Goal: Task Accomplishment & Management: Complete application form

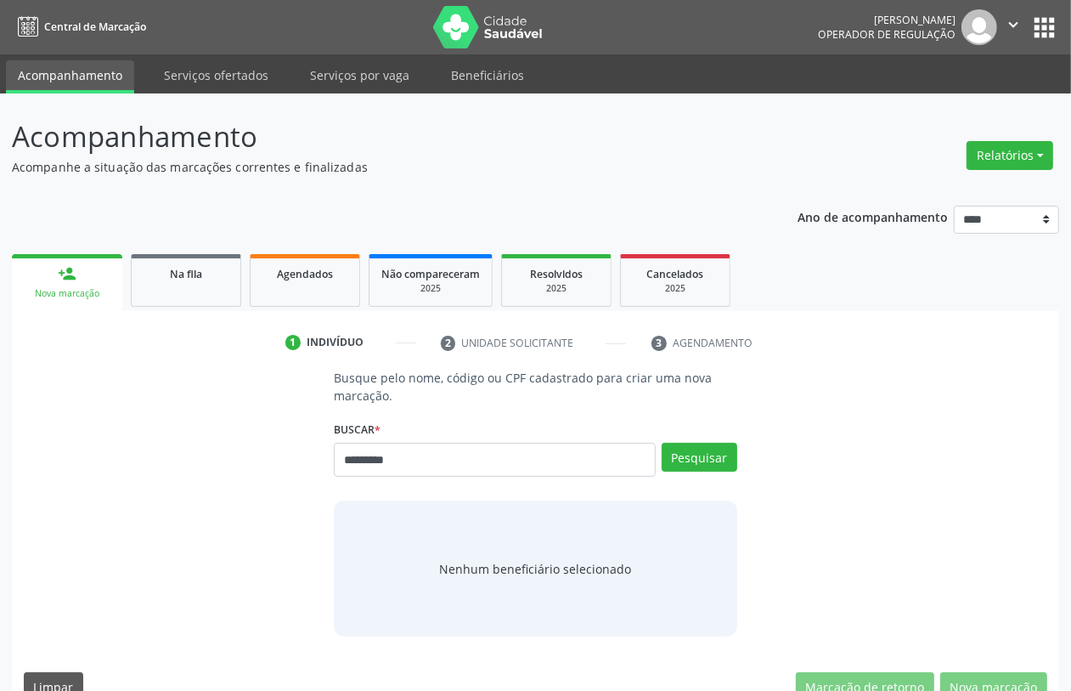
type input "*********"
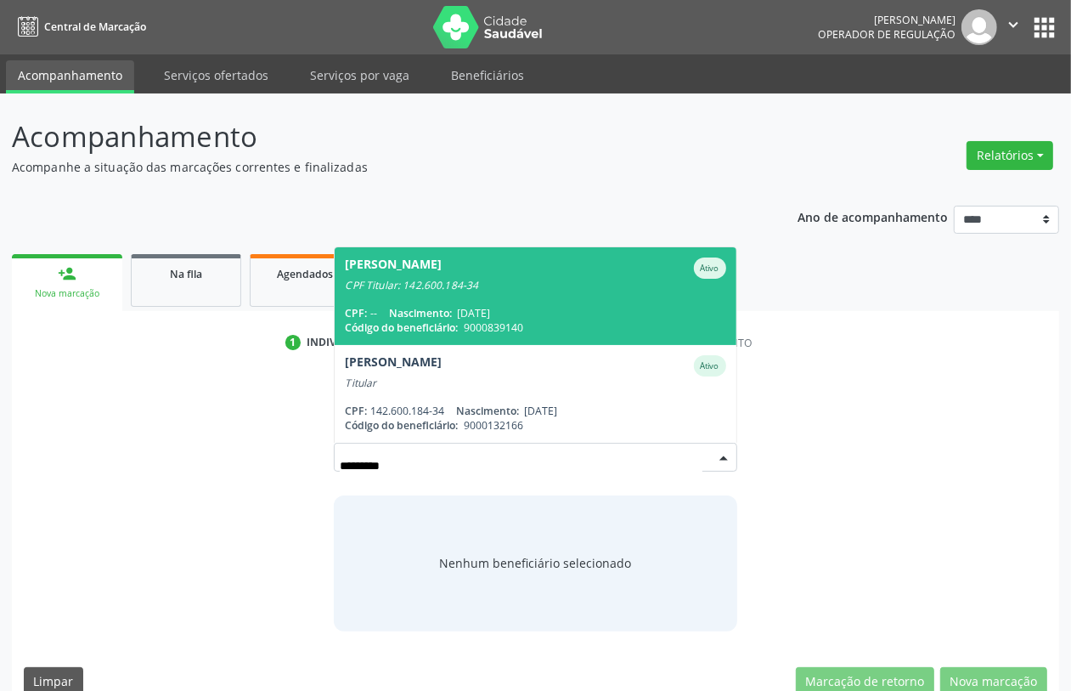
click at [429, 296] on span "Maria Jose Marques Pereira Rodrigues Ativo CPF Titular: 142.600.184-34 CPF: -- …" at bounding box center [535, 296] width 401 height 98
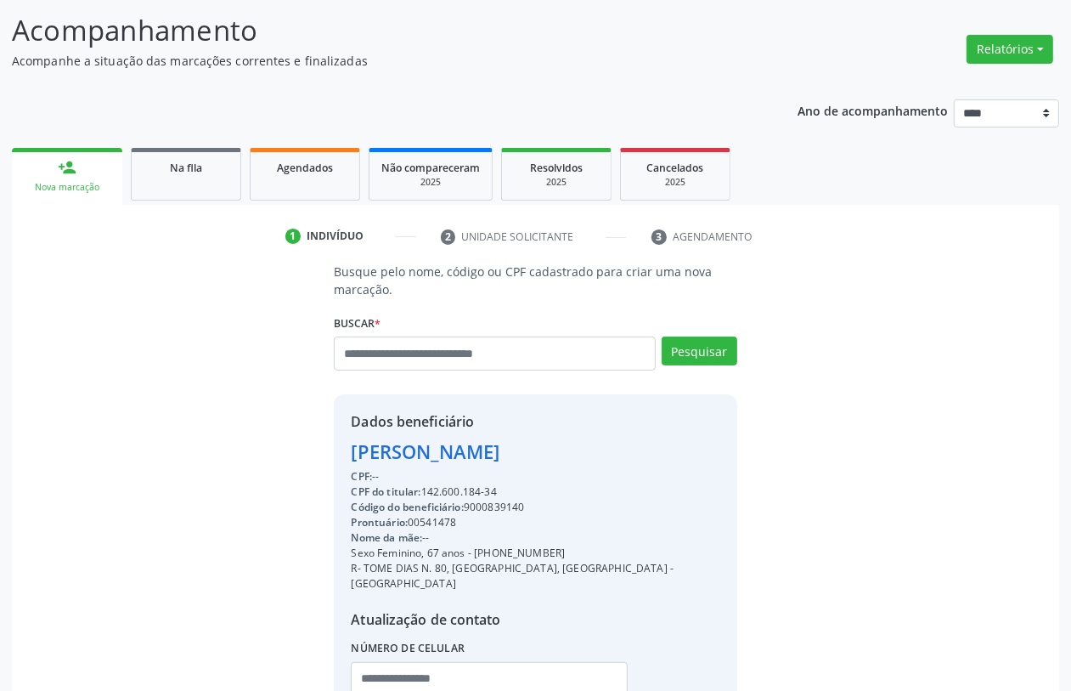
scroll to position [223, 0]
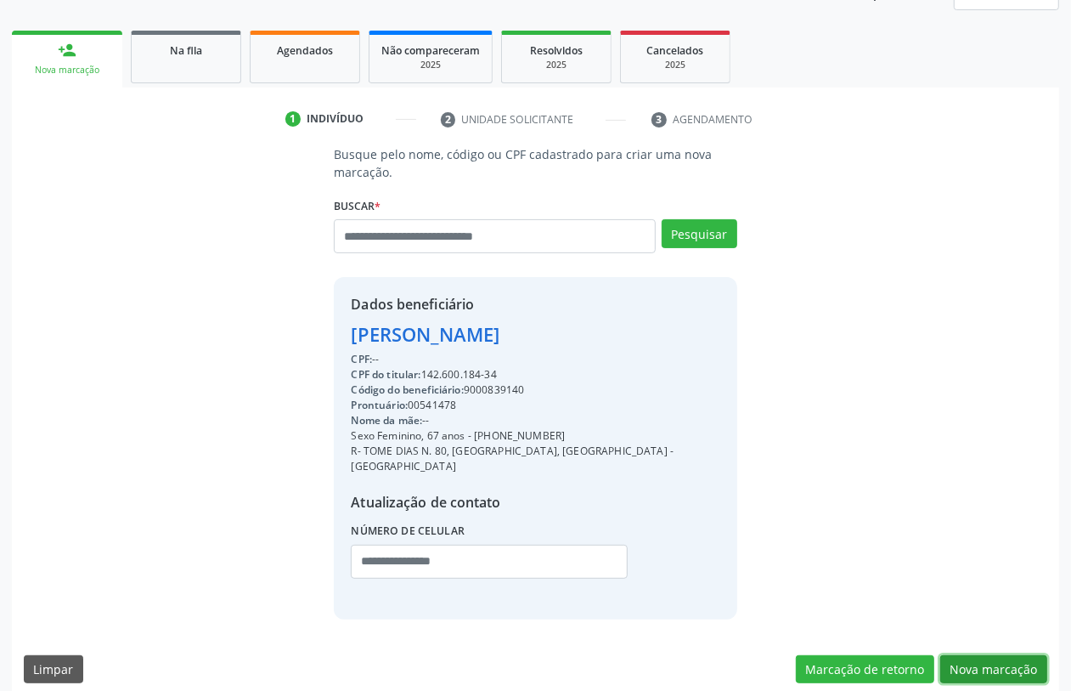
click at [969, 655] on button "Nova marcação" at bounding box center [993, 669] width 107 height 29
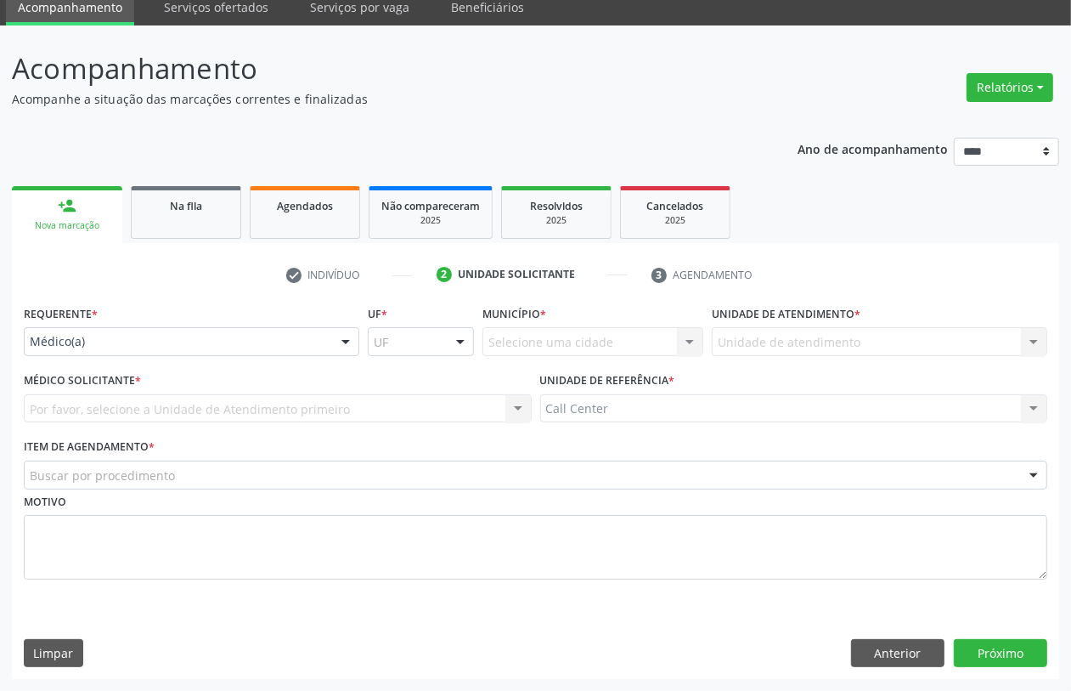
scroll to position [68, 0]
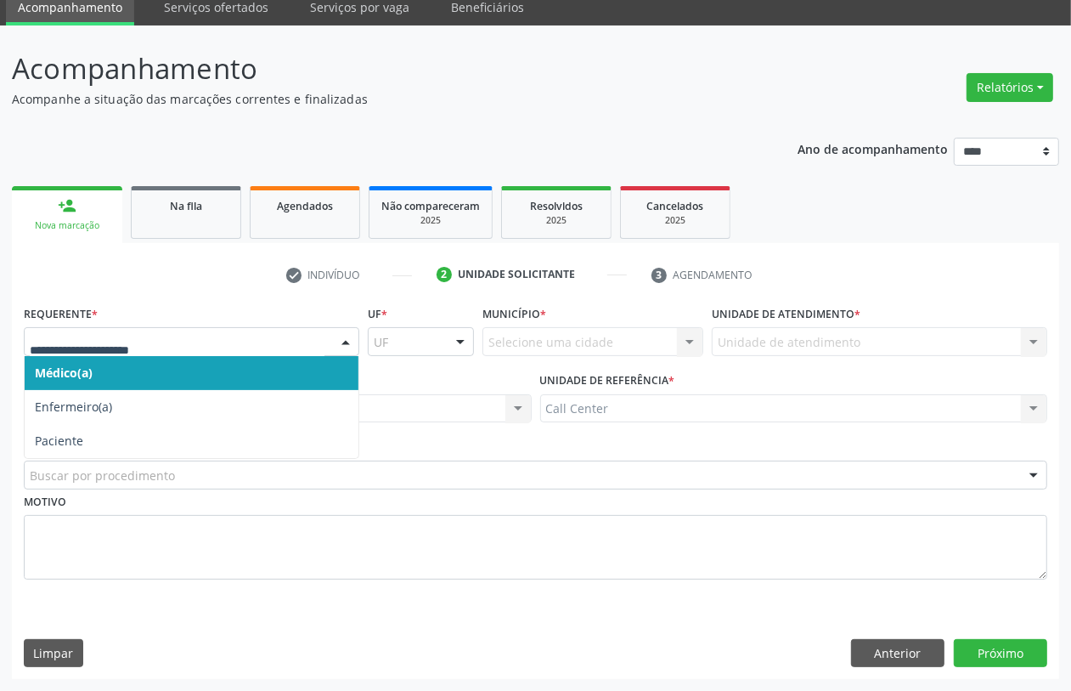
click at [66, 328] on div at bounding box center [192, 341] width 336 height 29
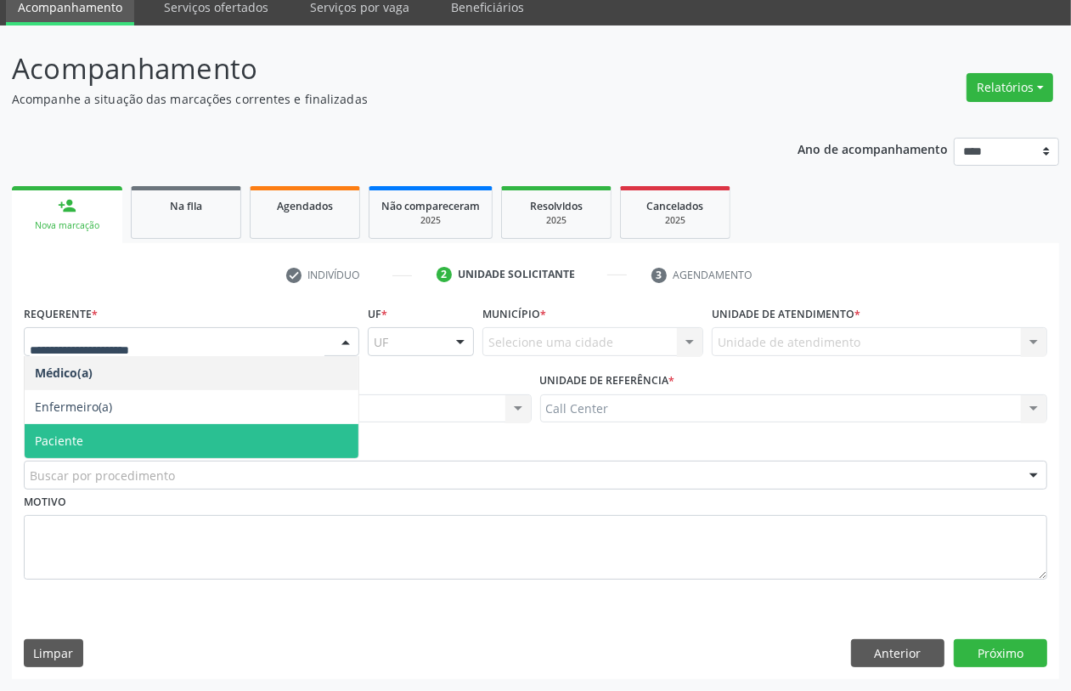
click at [95, 432] on span "Paciente" at bounding box center [192, 441] width 334 height 34
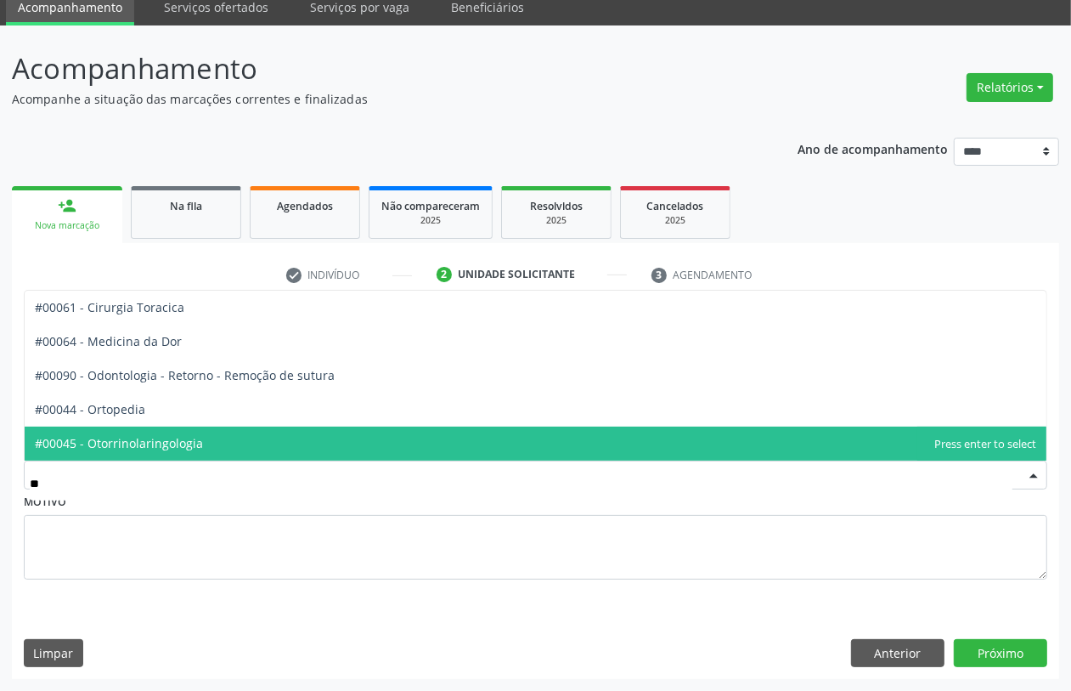
type input "***"
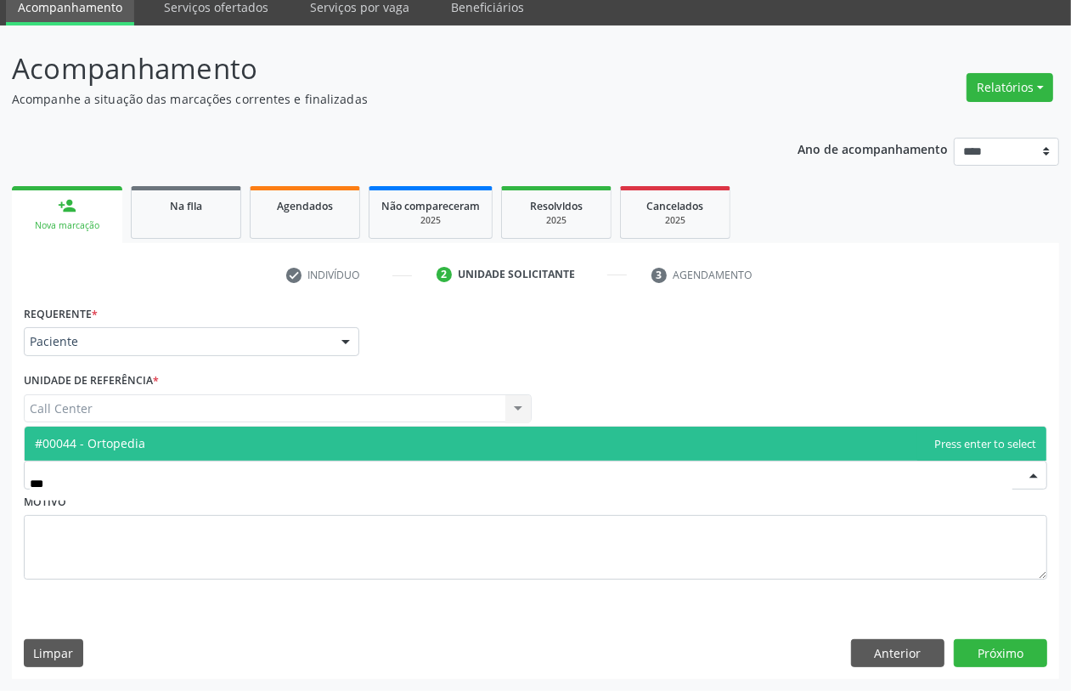
click at [110, 435] on span "#00044 - Ortopedia" at bounding box center [90, 443] width 110 height 16
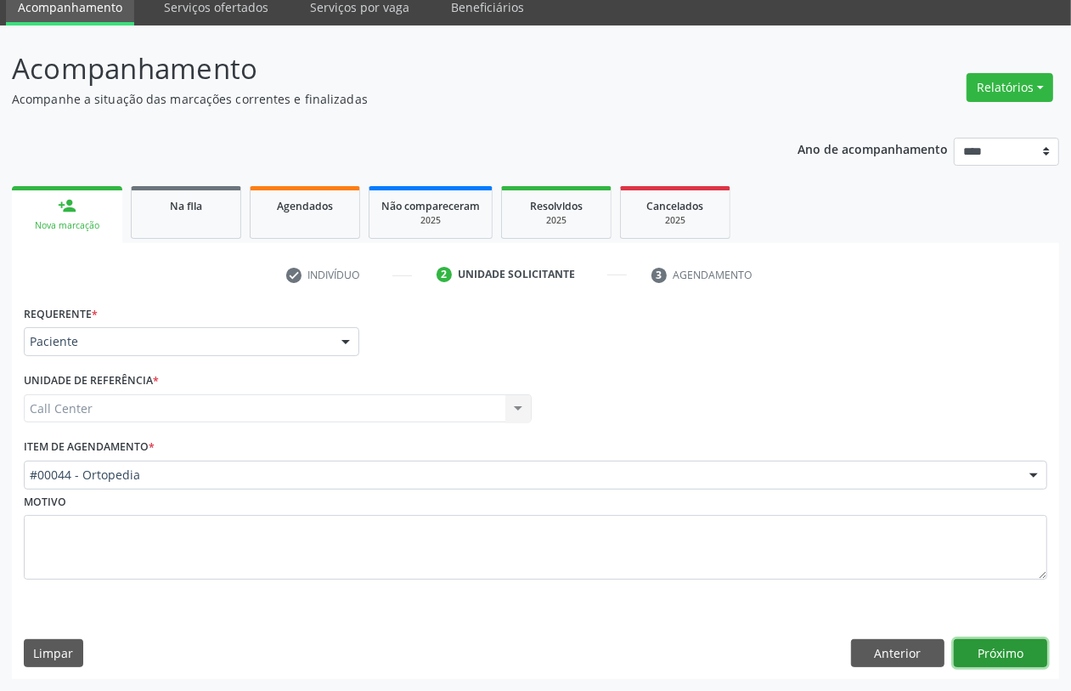
click at [1025, 652] on button "Próximo" at bounding box center [1000, 653] width 93 height 29
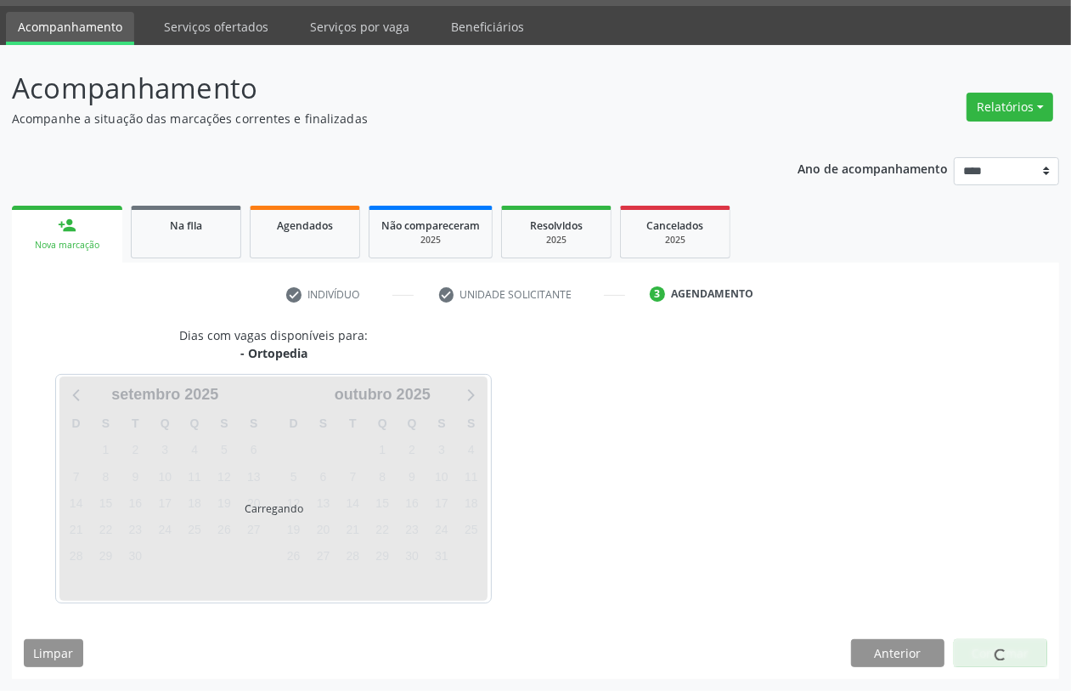
scroll to position [48, 0]
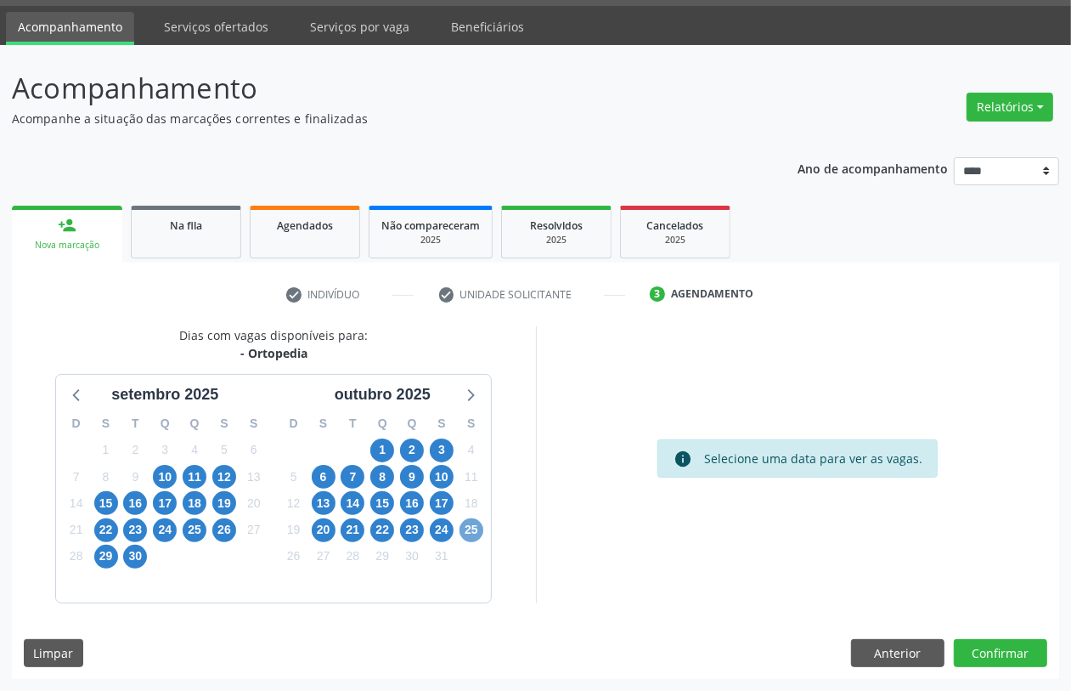
click at [476, 523] on span "25" at bounding box center [472, 530] width 24 height 24
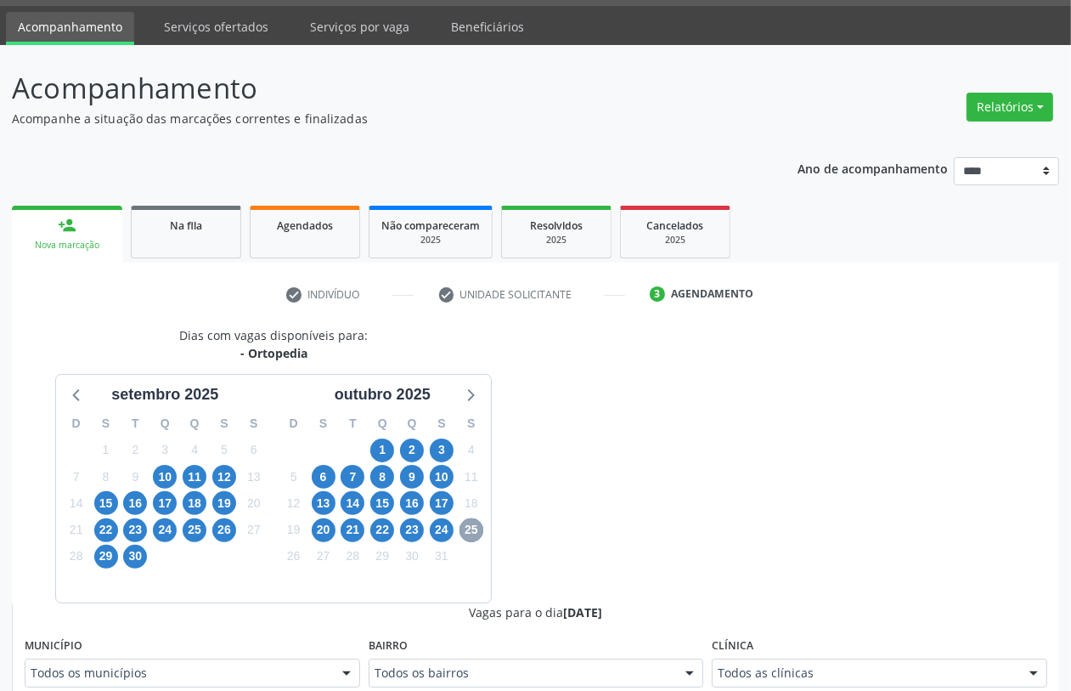
scroll to position [473, 0]
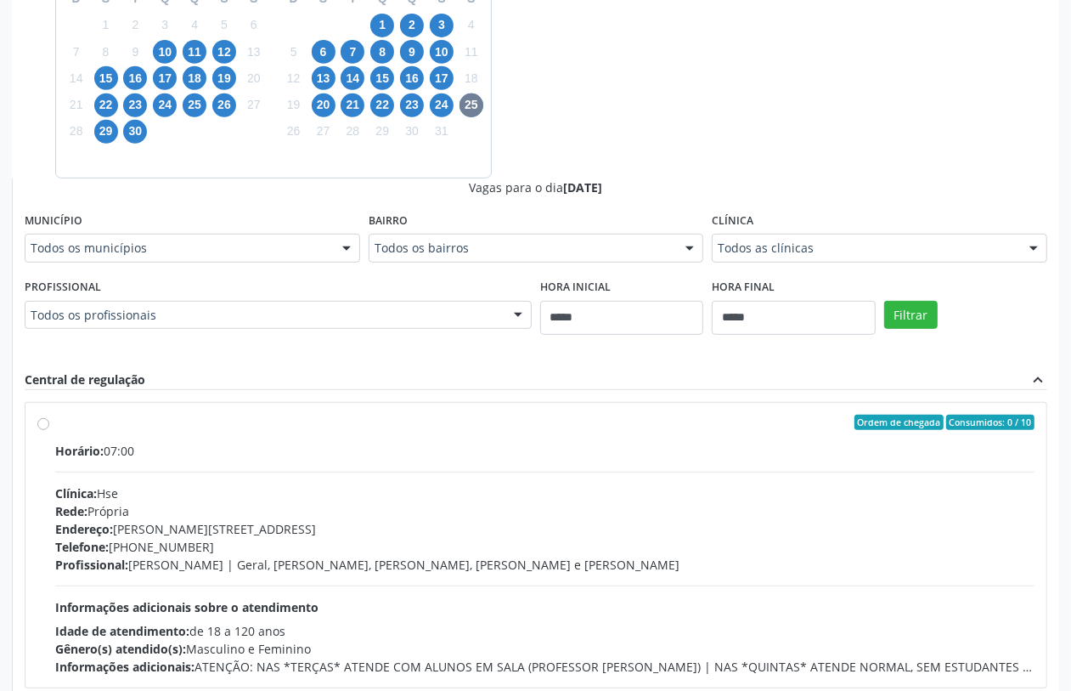
click at [228, 471] on hr at bounding box center [544, 471] width 979 height 1
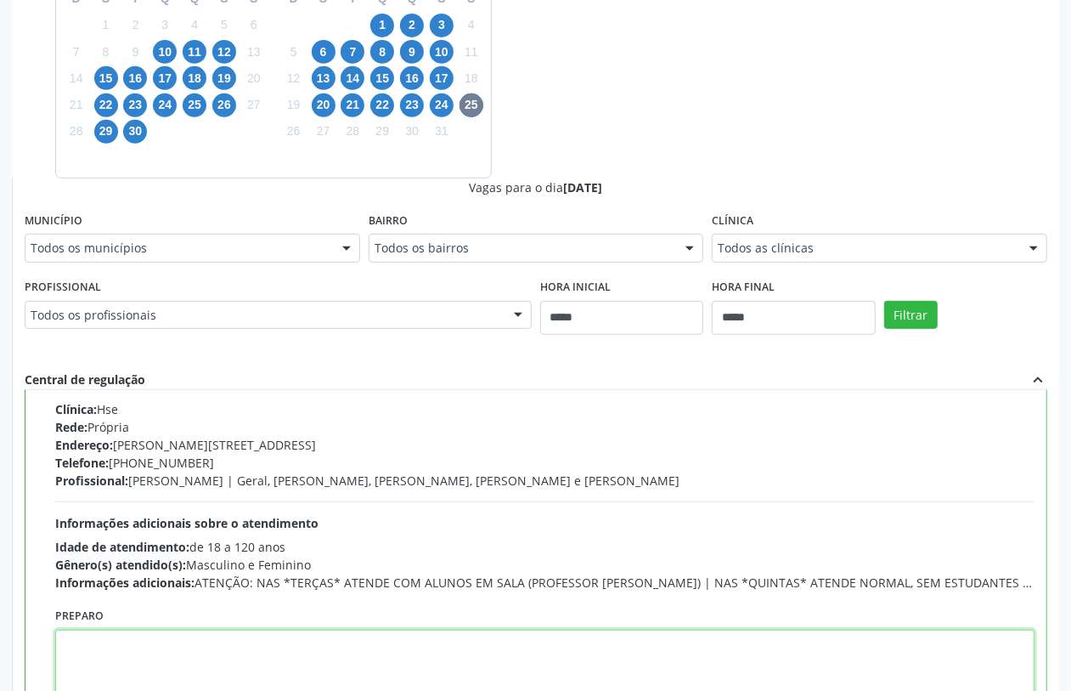
paste textarea "**********"
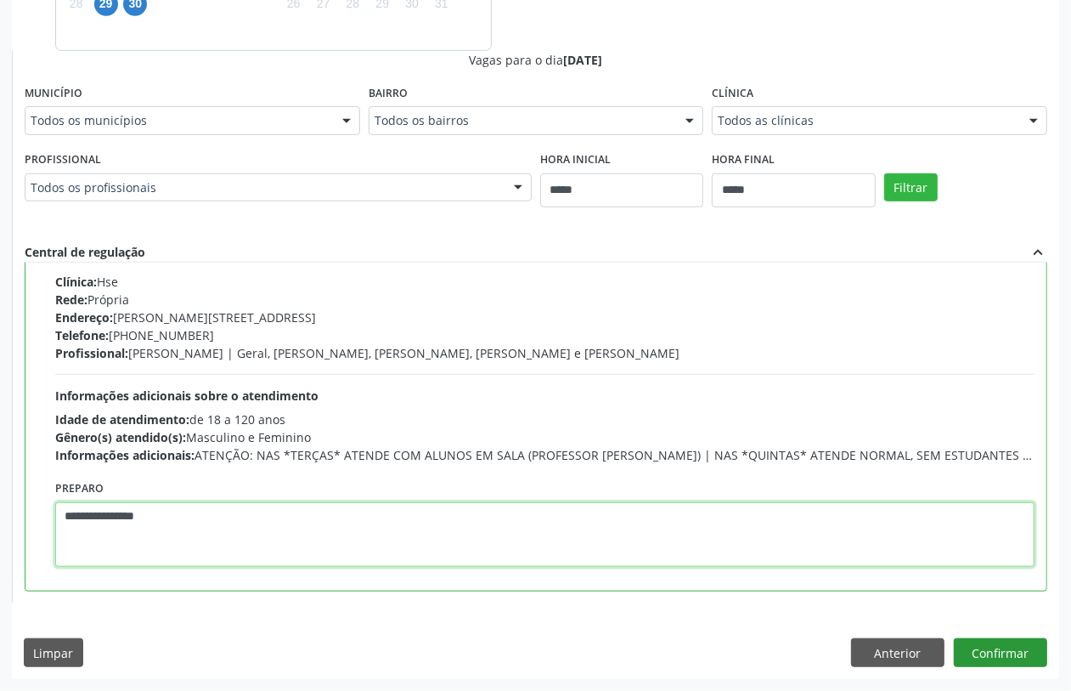
type textarea "**********"
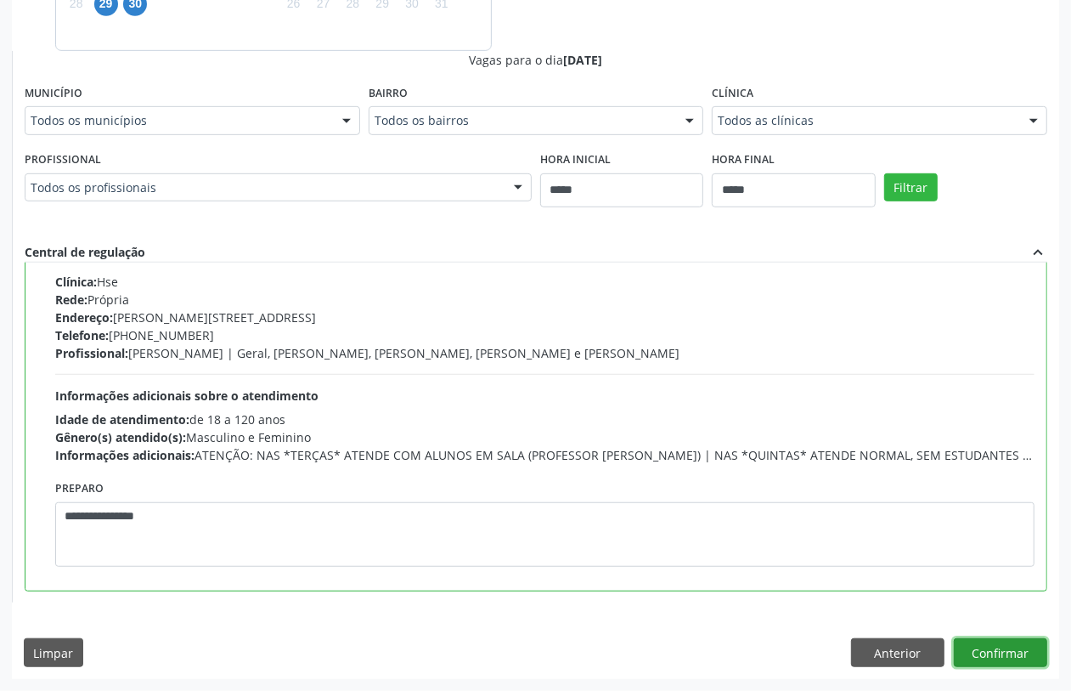
click at [991, 651] on button "Confirmar" at bounding box center [1000, 652] width 93 height 29
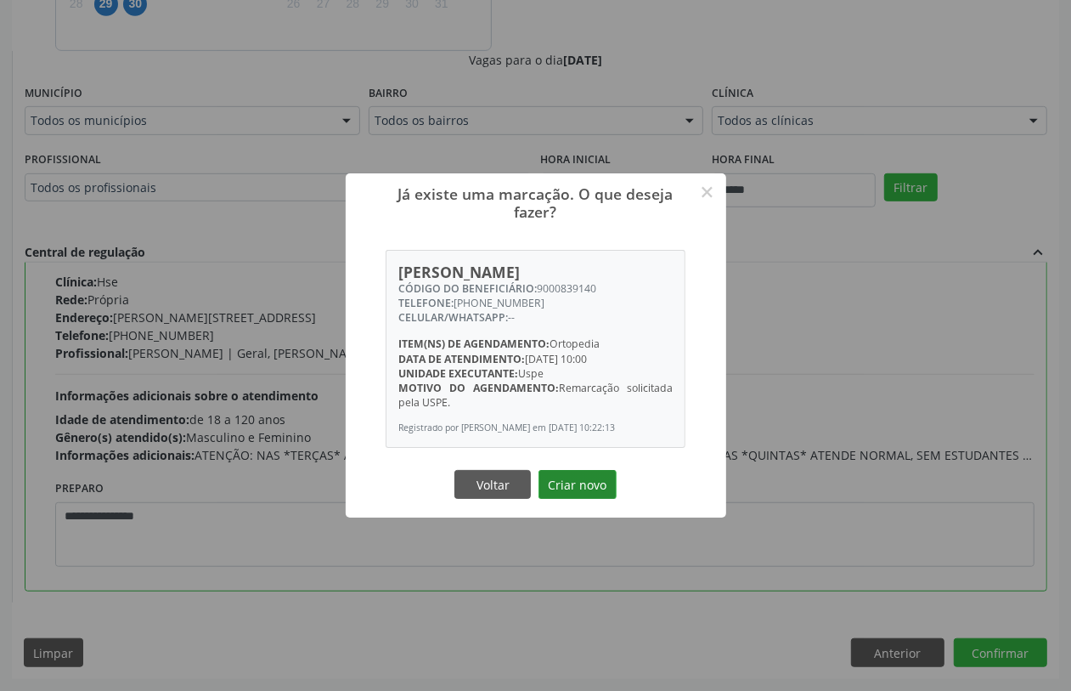
click at [576, 494] on button "Criar novo" at bounding box center [578, 484] width 78 height 29
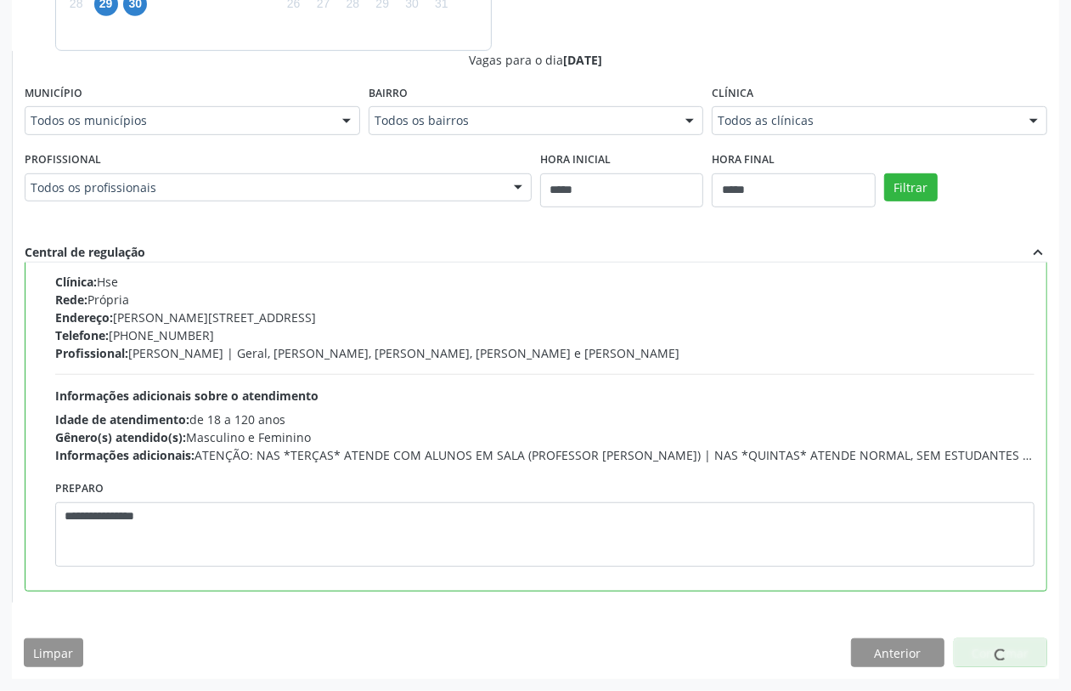
scroll to position [0, 0]
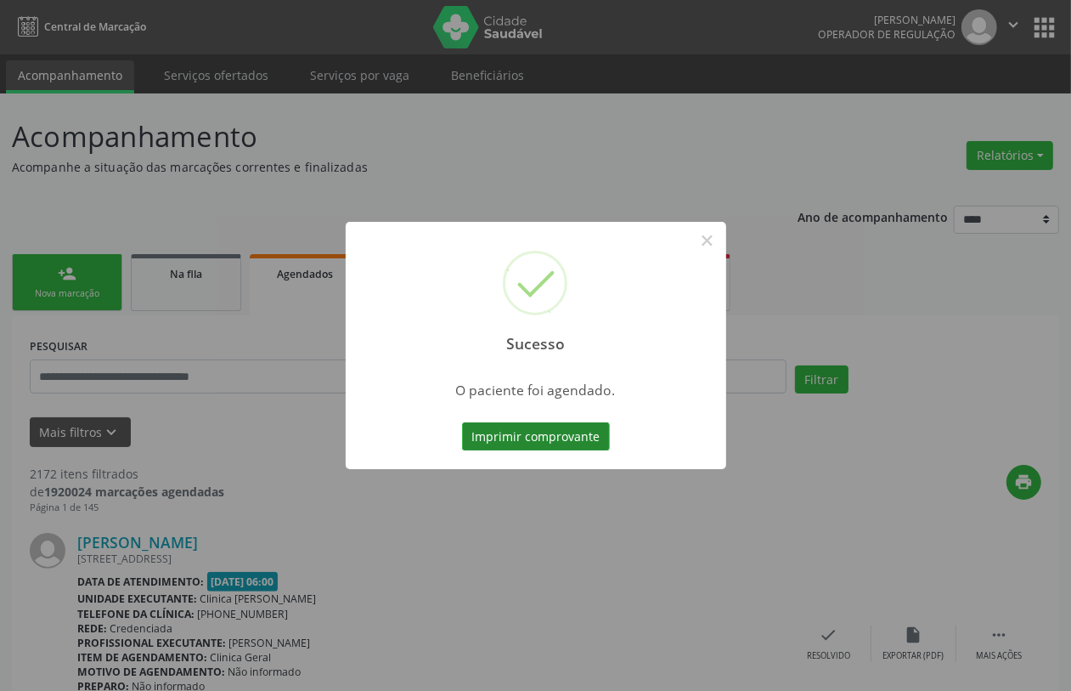
click at [493, 427] on button "Imprimir comprovante" at bounding box center [536, 436] width 148 height 29
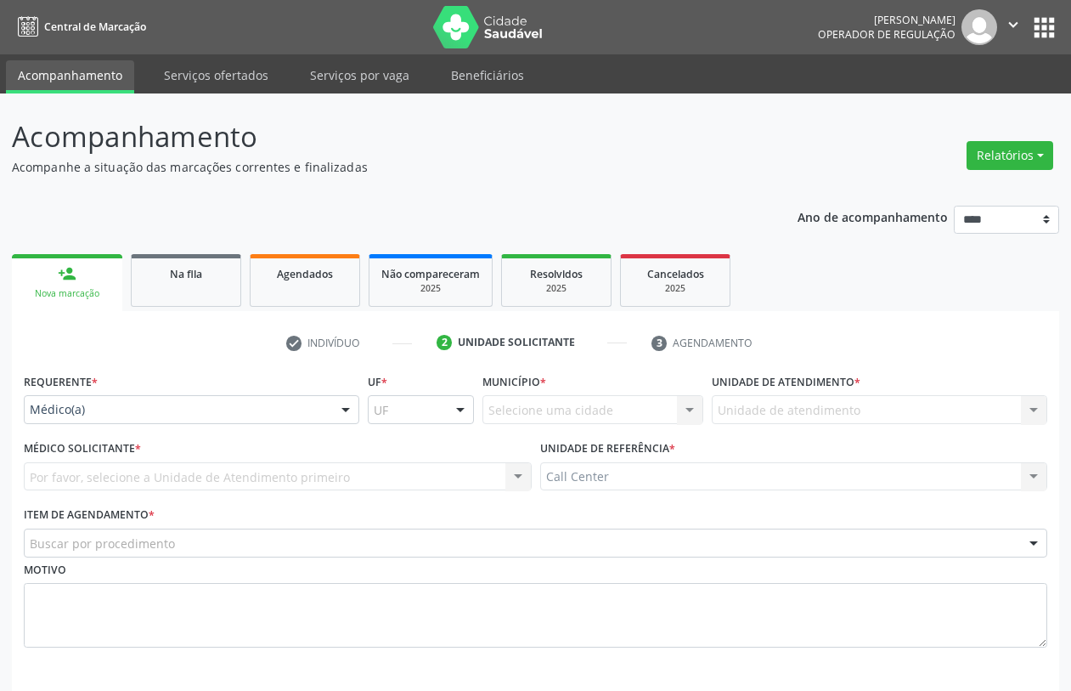
scroll to position [68, 0]
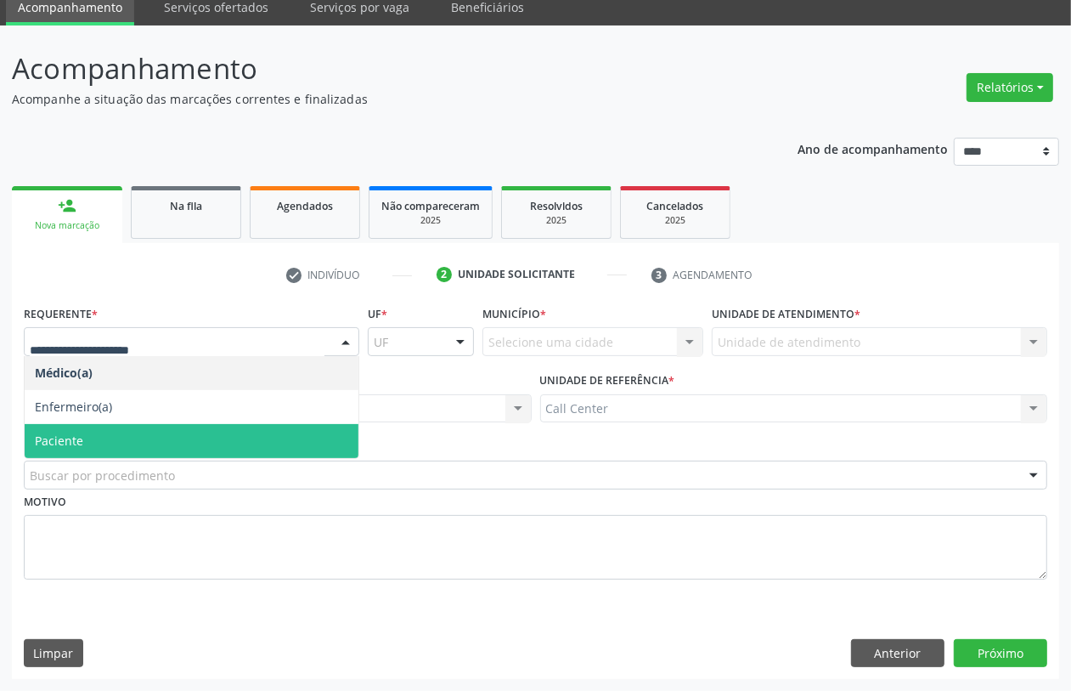
click at [48, 440] on span "Paciente" at bounding box center [59, 440] width 48 height 16
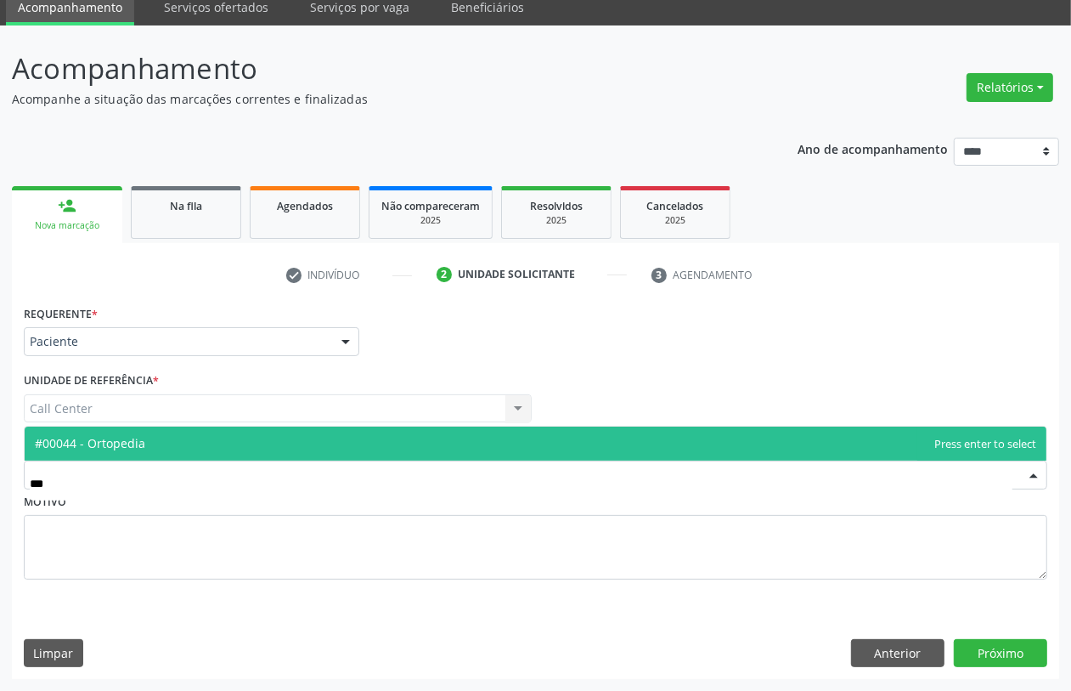
click at [126, 438] on span "#00044 - Ortopedia" at bounding box center [90, 443] width 110 height 16
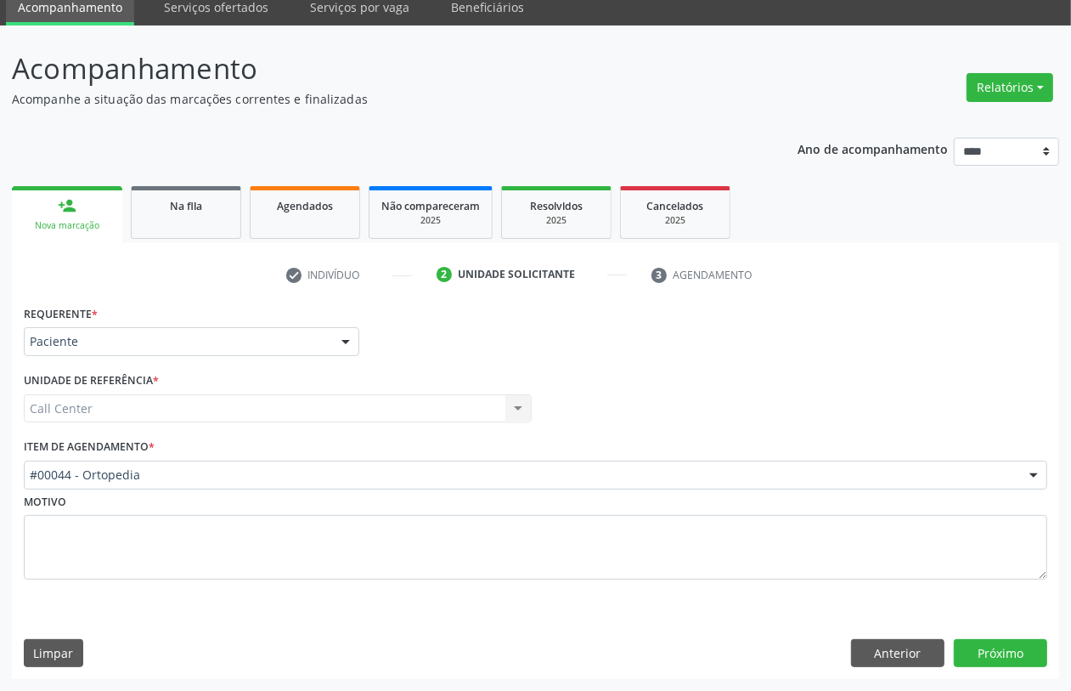
click at [987, 671] on div "Requerente * Paciente Médico(a) Enfermeiro(a) Paciente Nenhum resultado encontr…" at bounding box center [535, 490] width 1047 height 378
click at [978, 651] on button "Próximo" at bounding box center [1000, 653] width 93 height 29
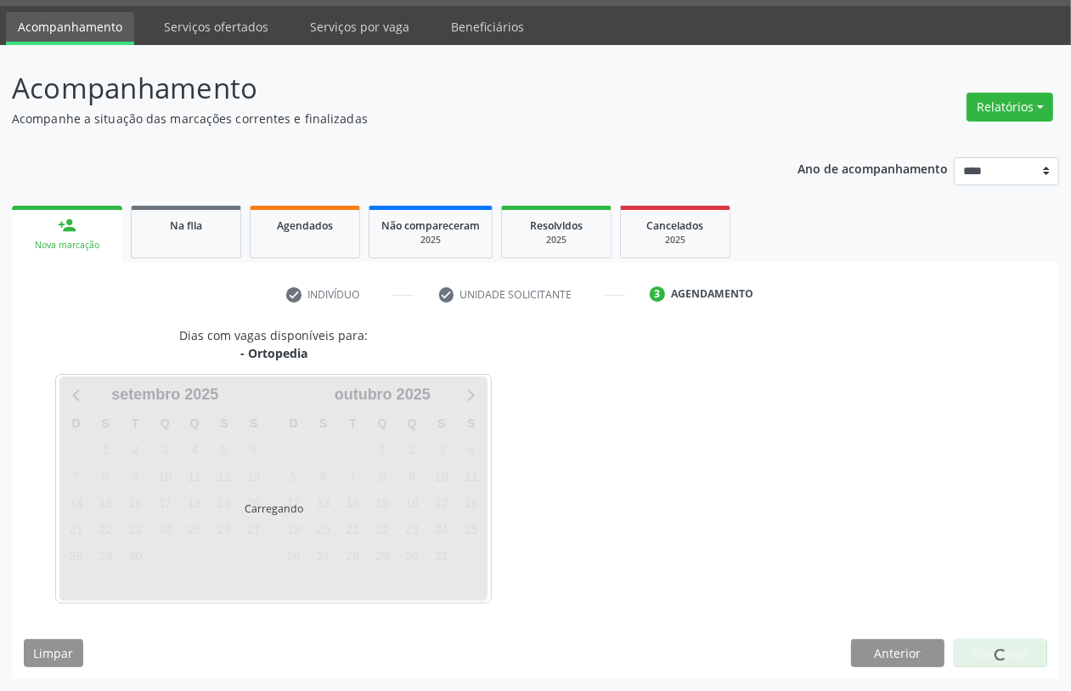
scroll to position [48, 0]
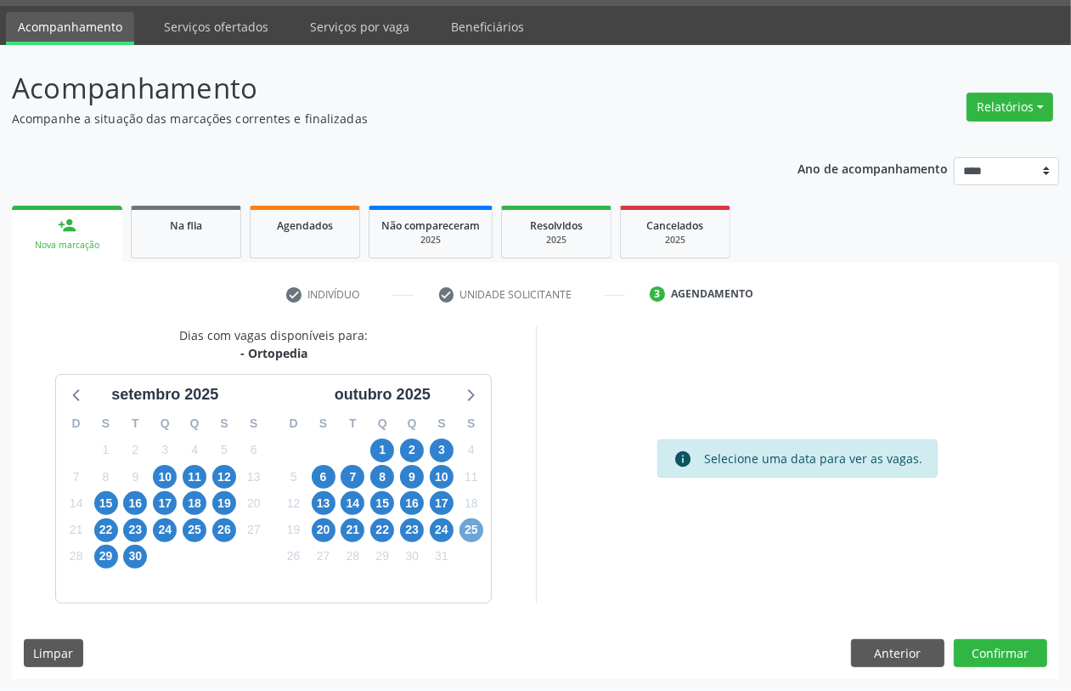
drag, startPoint x: 477, startPoint y: 532, endPoint x: 398, endPoint y: 376, distance: 174.8
click at [469, 529] on span "25" at bounding box center [472, 530] width 24 height 24
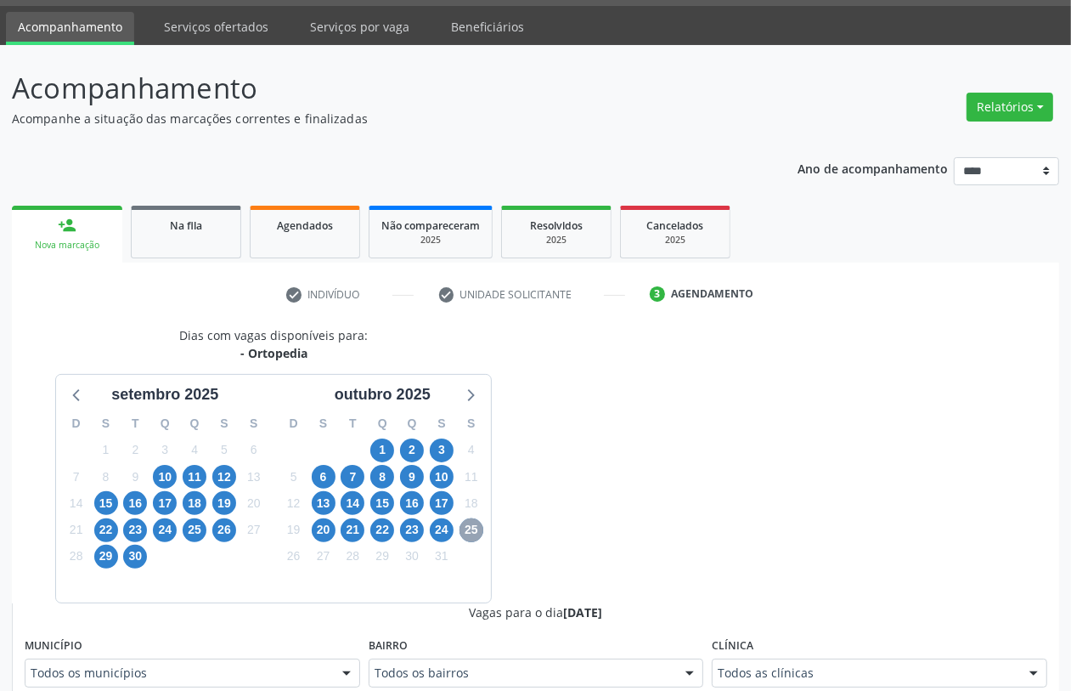
scroll to position [571, 0]
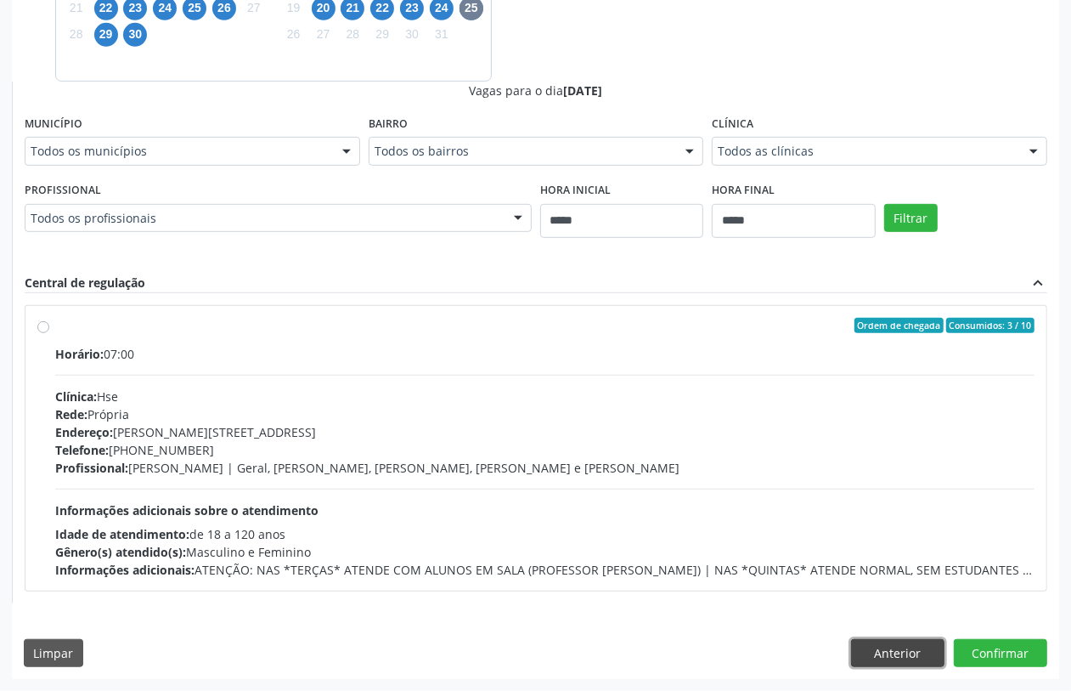
click at [897, 663] on button "Anterior" at bounding box center [897, 653] width 93 height 29
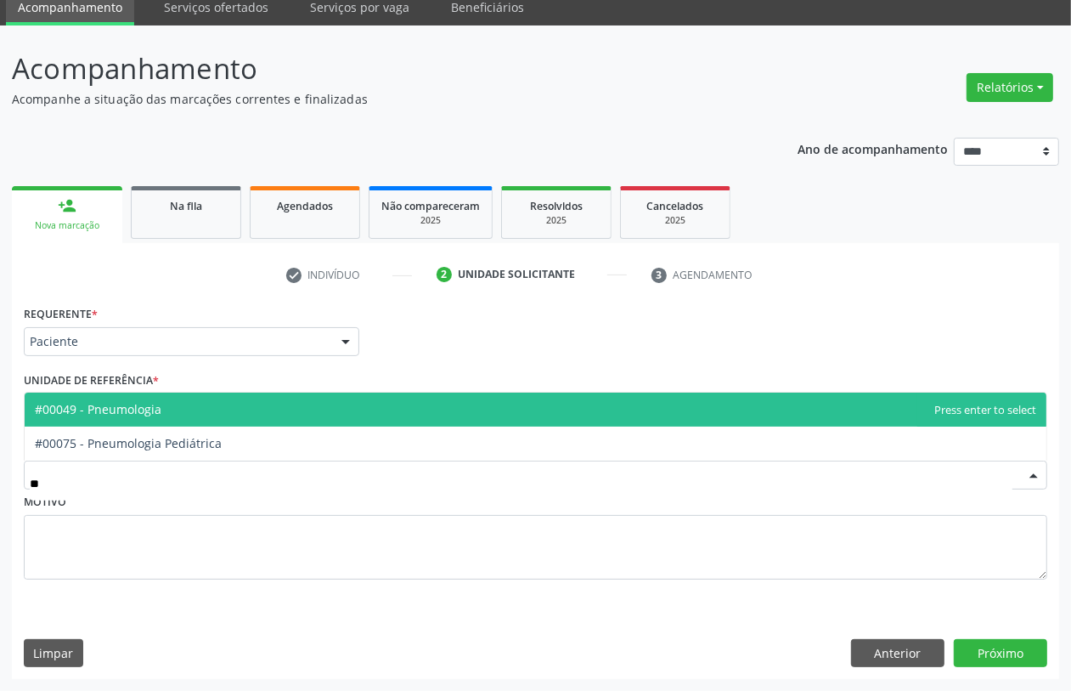
click at [147, 399] on span "#00049 - Pneumologia" at bounding box center [536, 409] width 1022 height 34
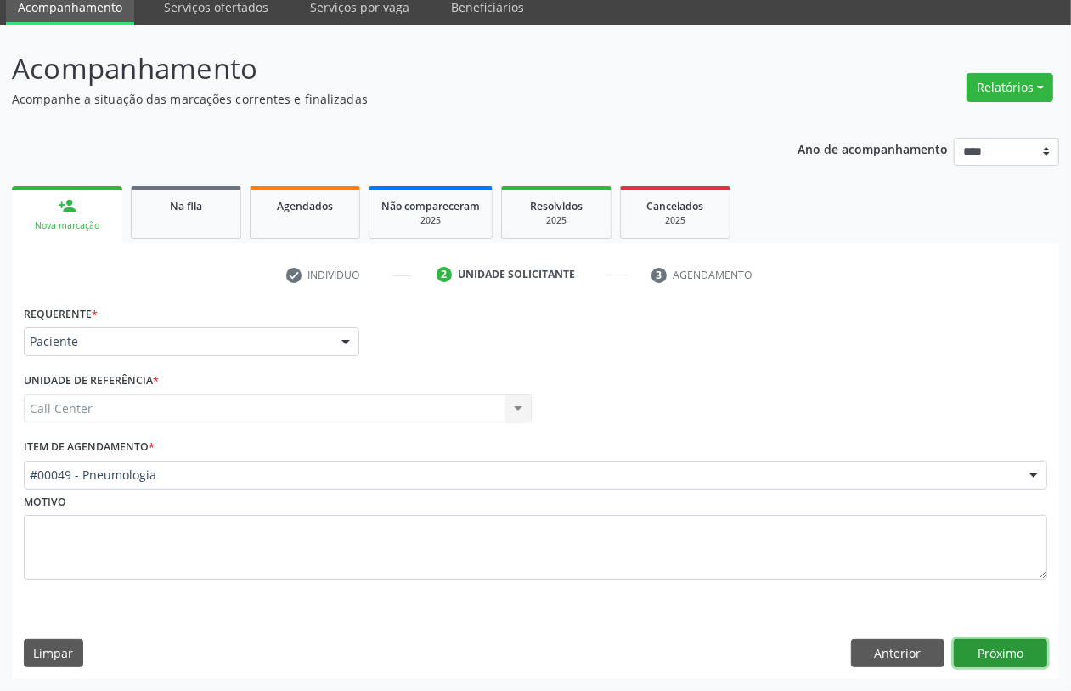
click at [1003, 659] on button "Próximo" at bounding box center [1000, 653] width 93 height 29
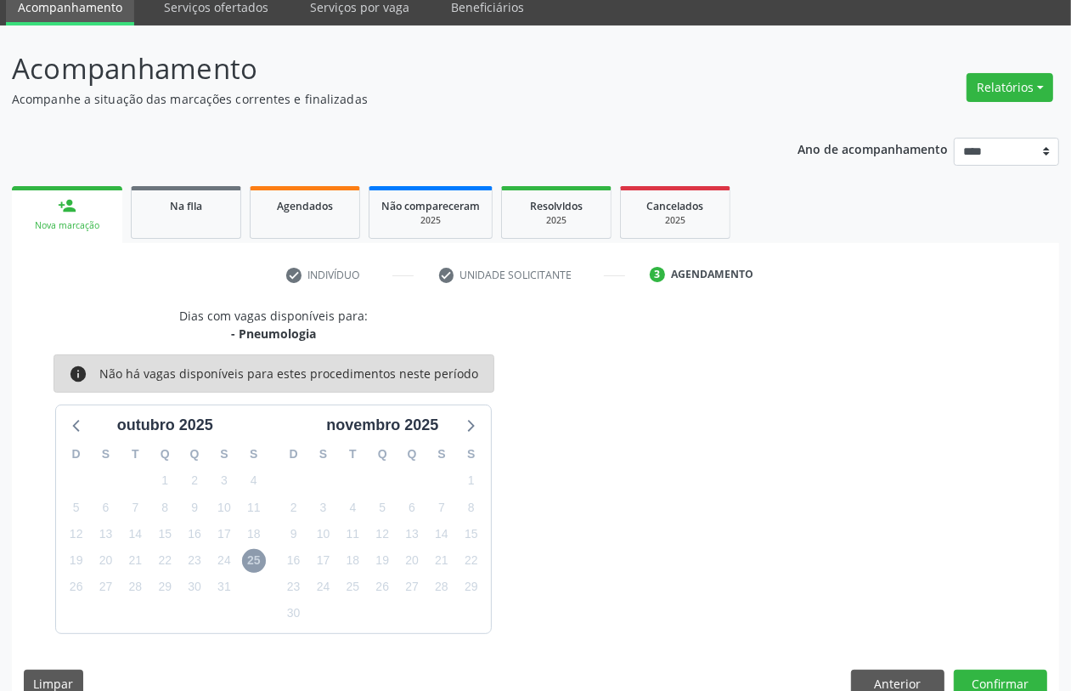
drag, startPoint x: 244, startPoint y: 548, endPoint x: 256, endPoint y: 567, distance: 22.9
click at [245, 553] on div "25" at bounding box center [254, 560] width 24 height 26
click at [256, 567] on span "25" at bounding box center [254, 561] width 24 height 24
click at [79, 434] on icon at bounding box center [77, 425] width 22 height 22
click at [895, 669] on button "Anterior" at bounding box center [897, 683] width 93 height 29
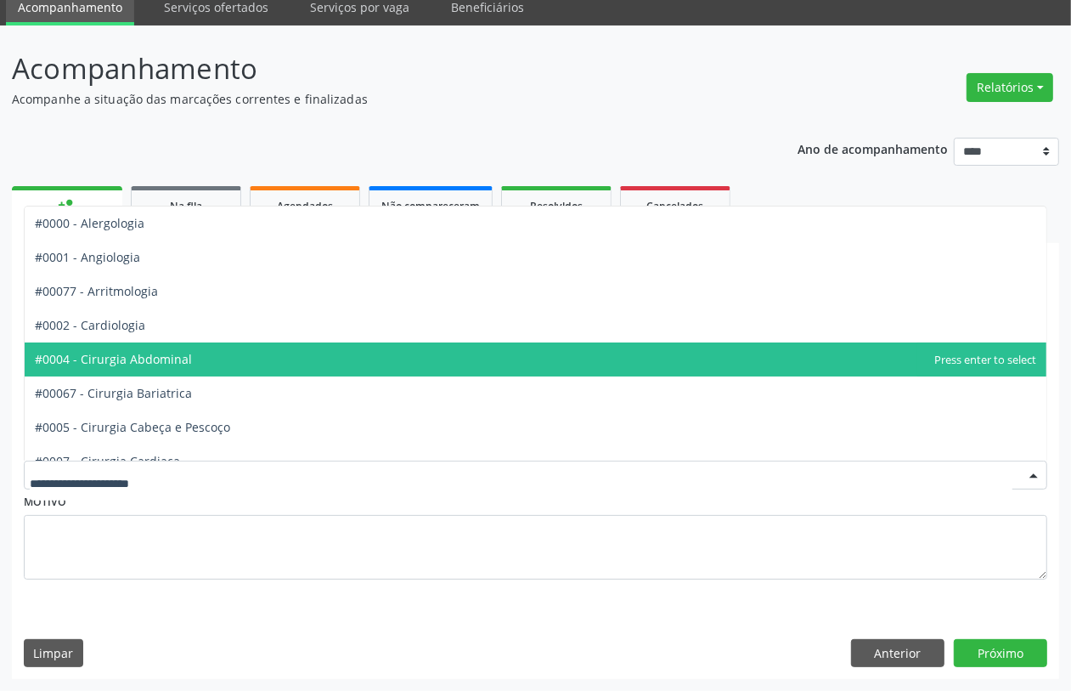
click at [140, 333] on span "#0002 - Cardiologia" at bounding box center [536, 325] width 1022 height 34
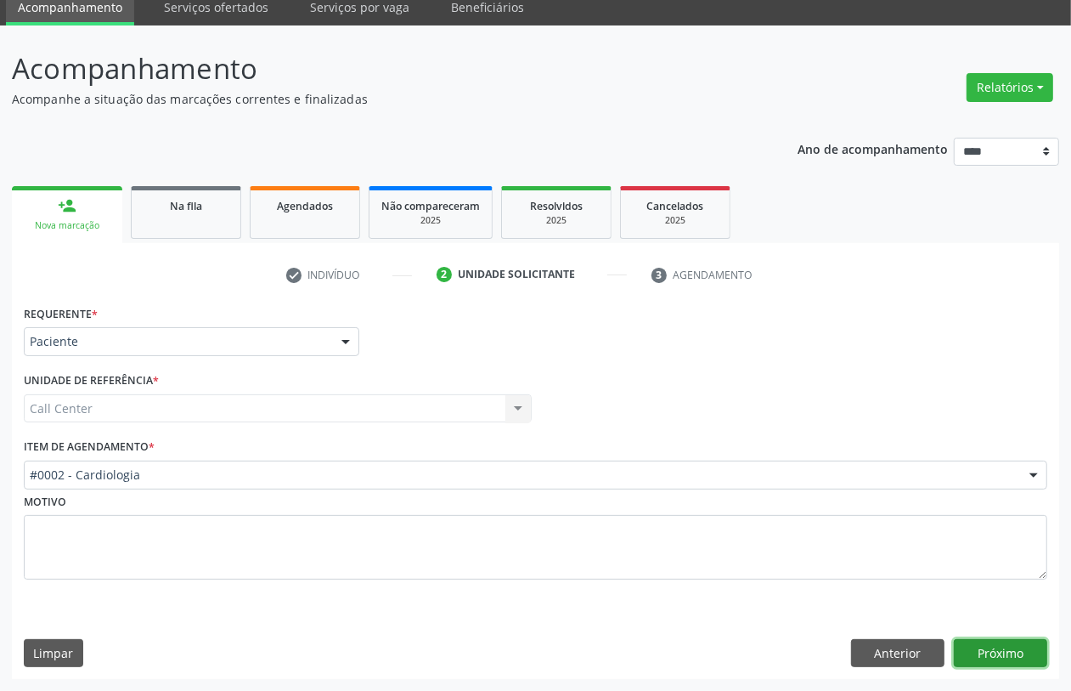
click at [984, 646] on button "Próximo" at bounding box center [1000, 653] width 93 height 29
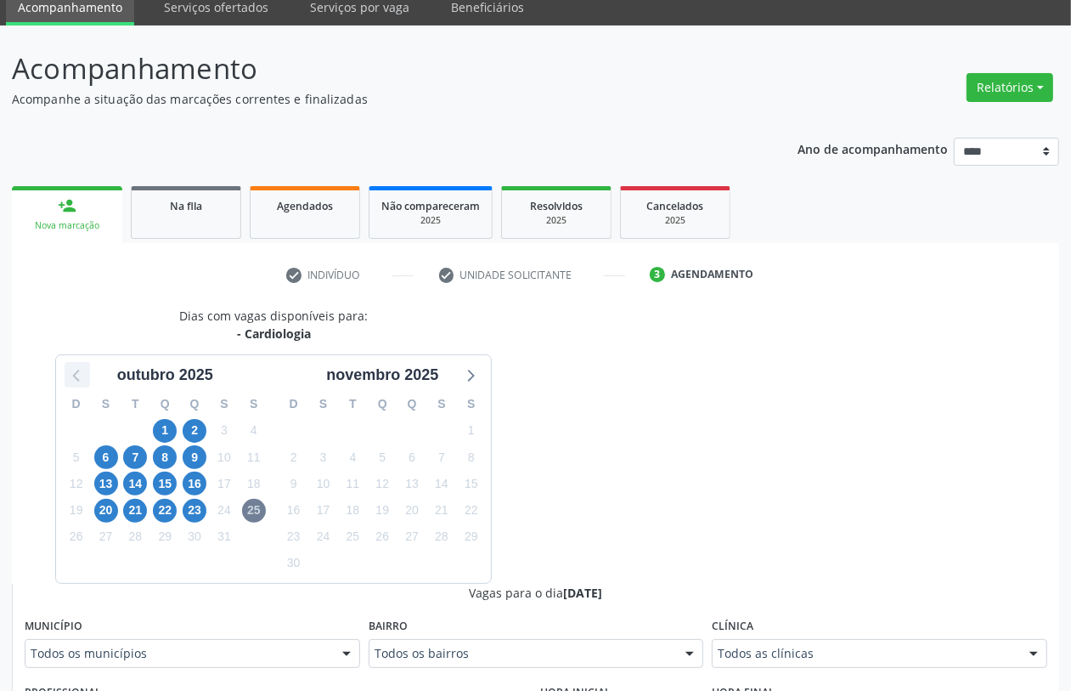
click at [75, 370] on icon at bounding box center [77, 375] width 22 height 22
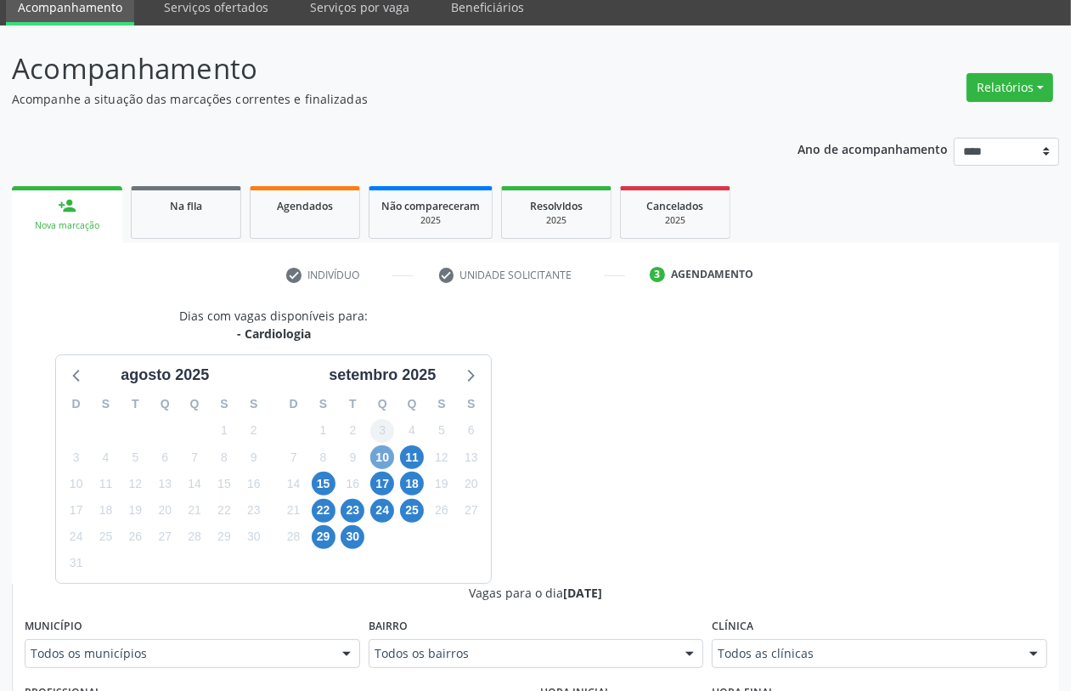
click at [384, 451] on span "10" at bounding box center [382, 457] width 24 height 24
drag, startPoint x: 760, startPoint y: 652, endPoint x: 757, endPoint y: 663, distance: 10.7
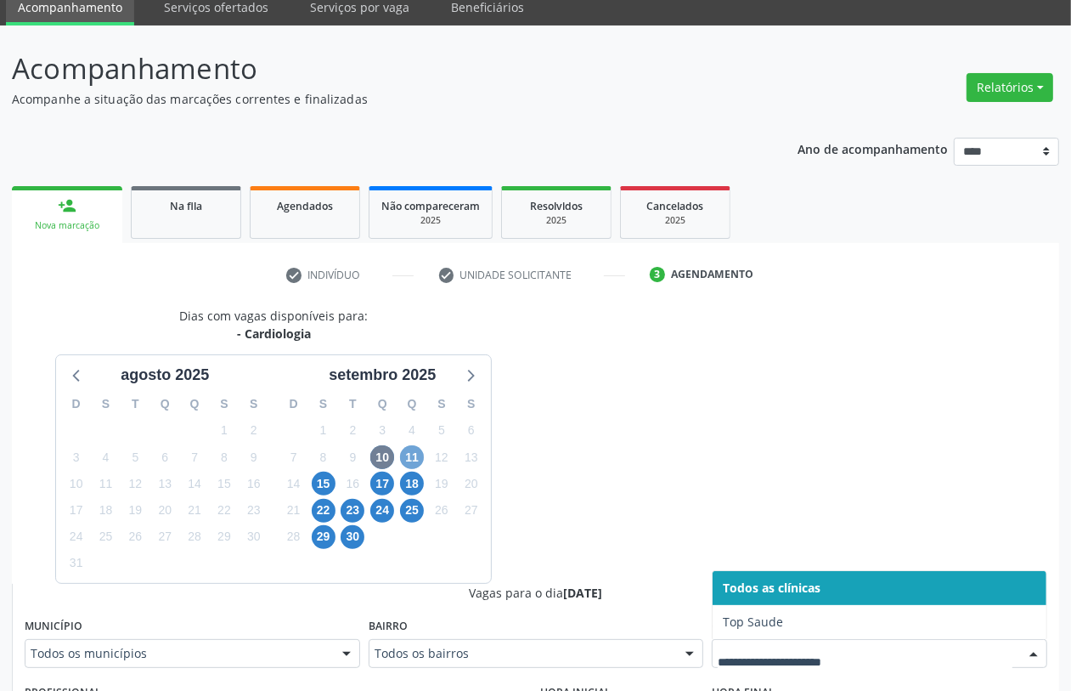
click at [412, 451] on span "11" at bounding box center [412, 457] width 24 height 24
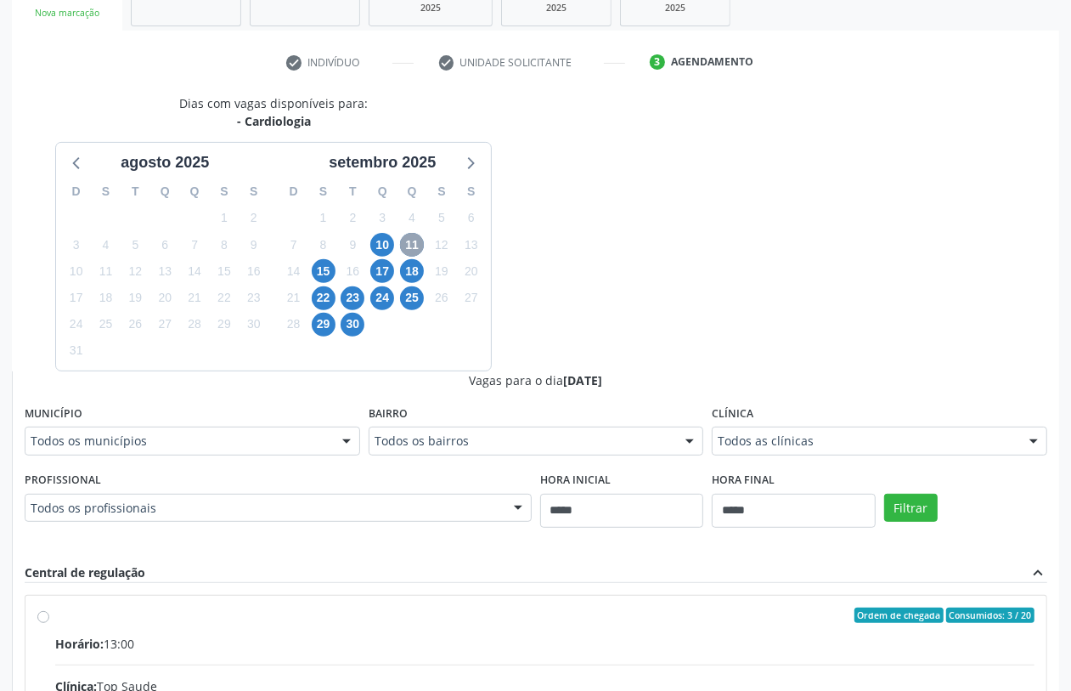
scroll to position [387, 0]
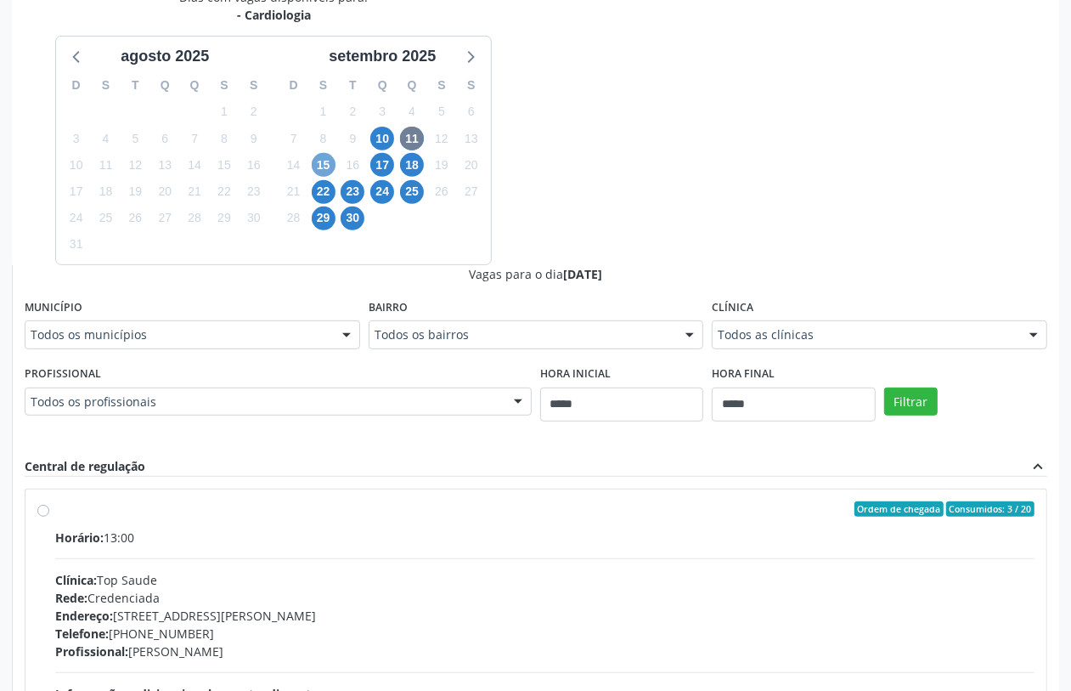
click at [321, 161] on span "15" at bounding box center [324, 165] width 24 height 24
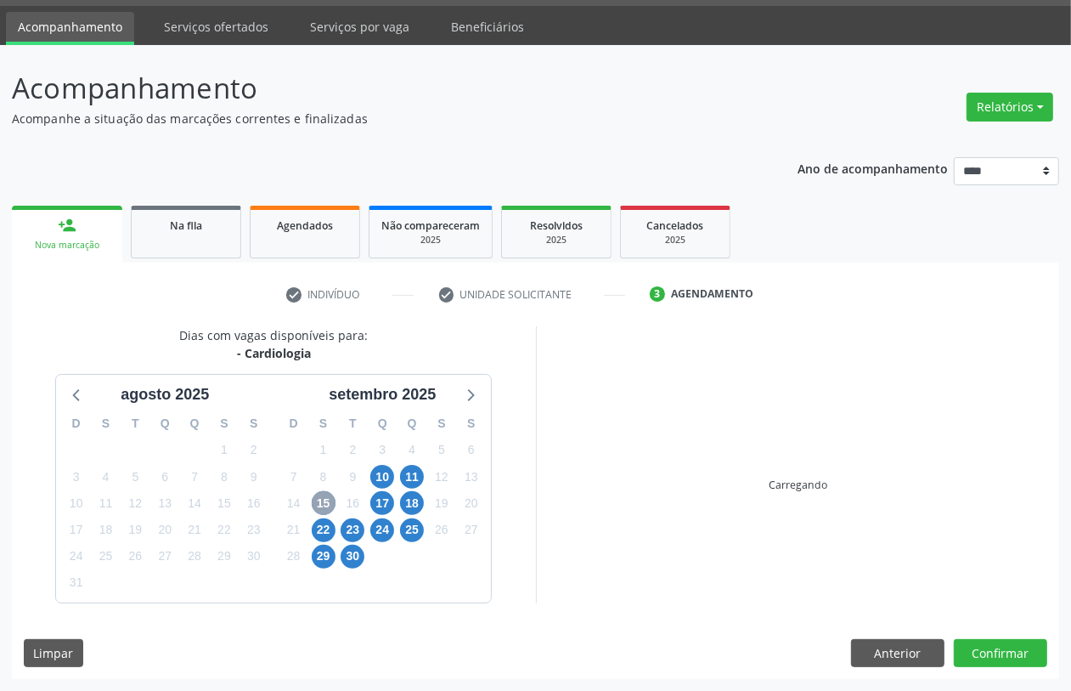
scroll to position [294, 0]
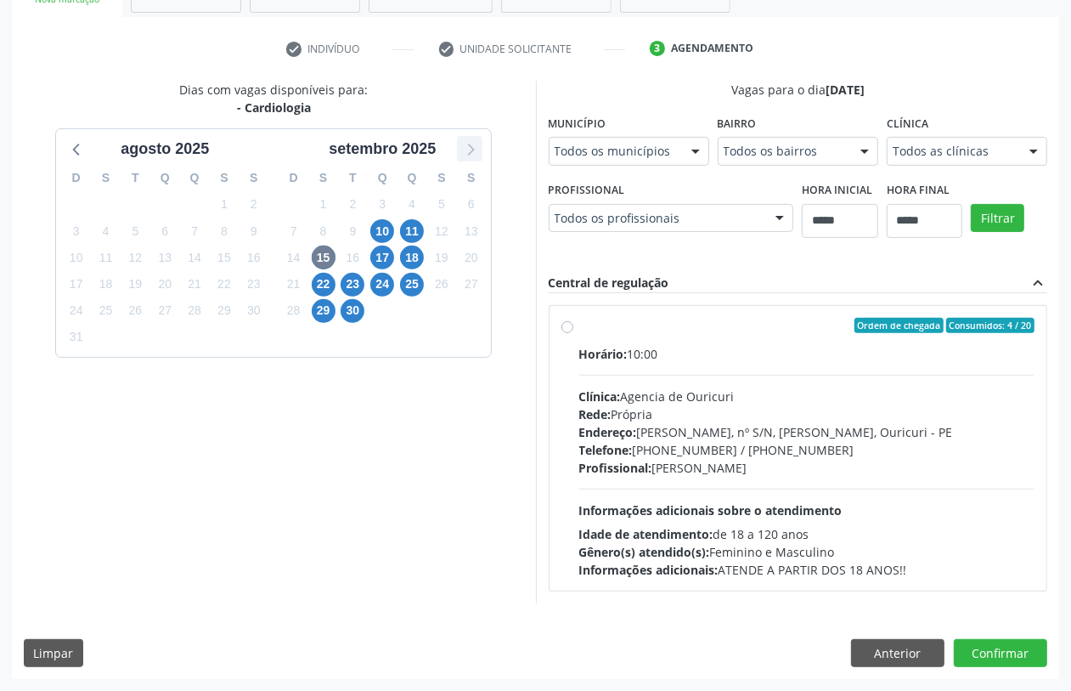
click at [469, 147] on icon at bounding box center [470, 149] width 22 height 22
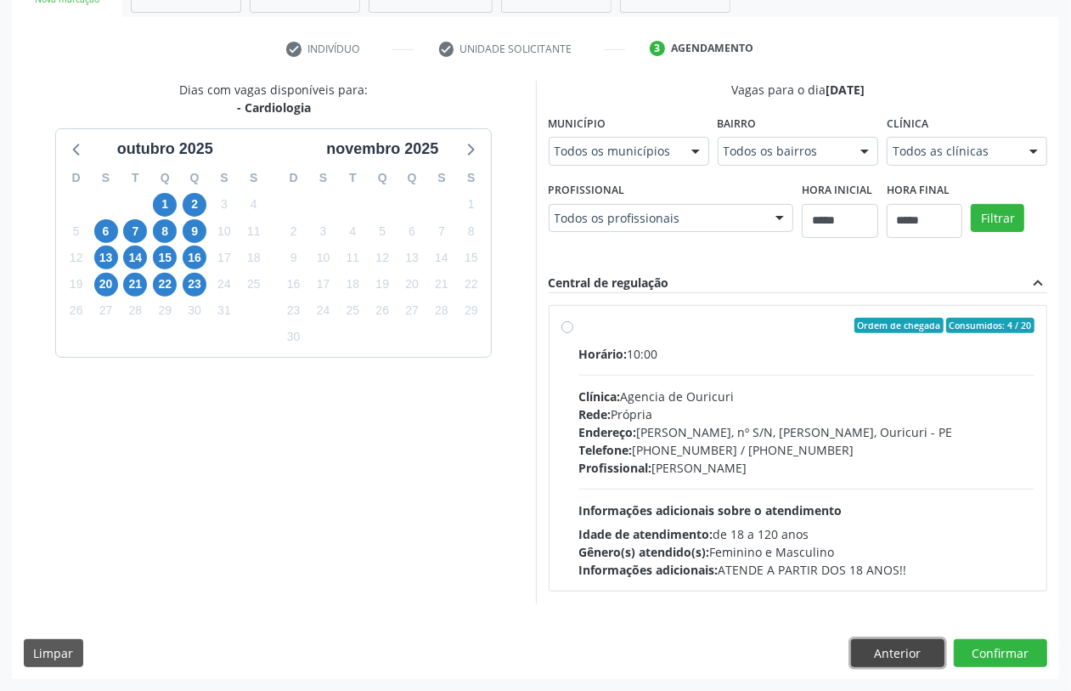
click at [916, 651] on button "Anterior" at bounding box center [897, 653] width 93 height 29
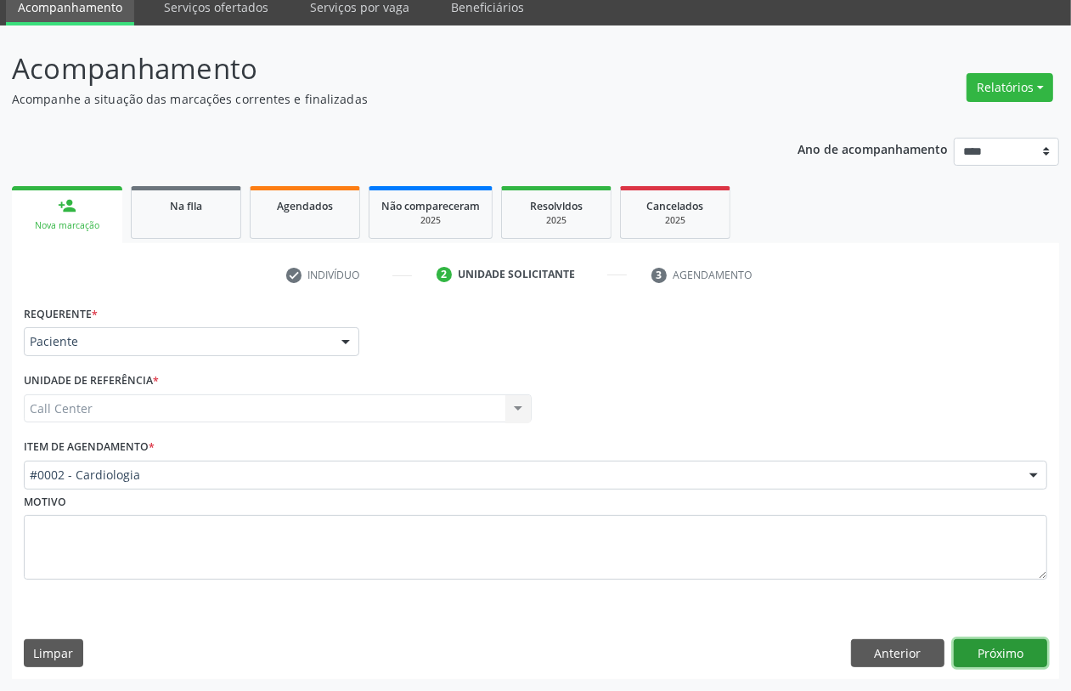
click at [979, 656] on button "Próximo" at bounding box center [1000, 653] width 93 height 29
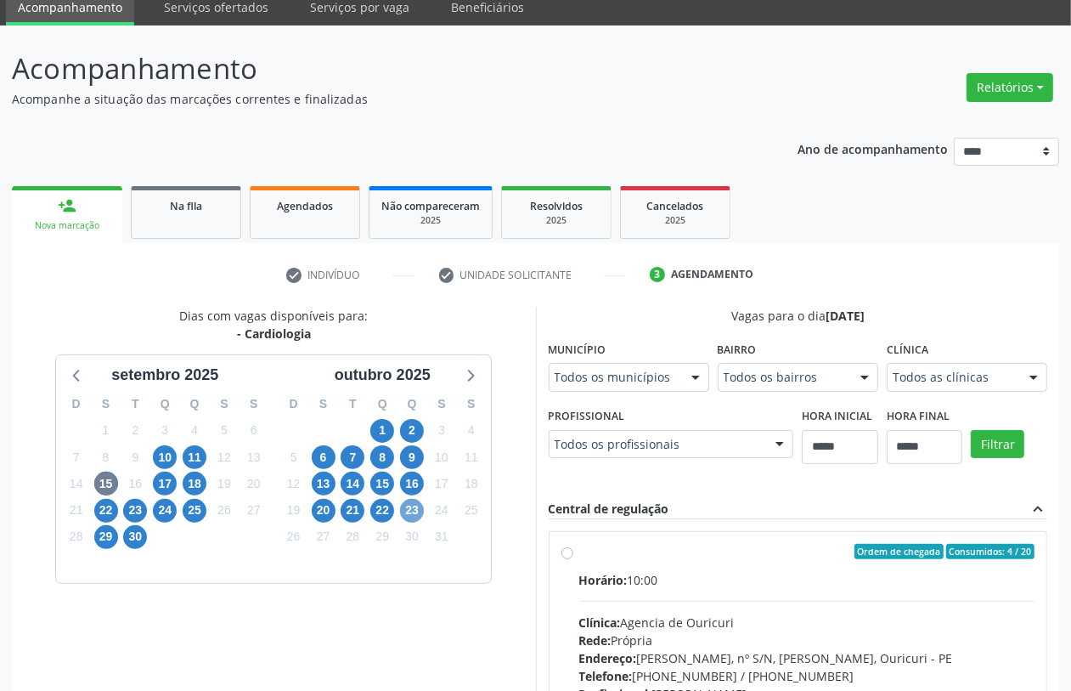
click at [415, 512] on span "23" at bounding box center [412, 511] width 24 height 24
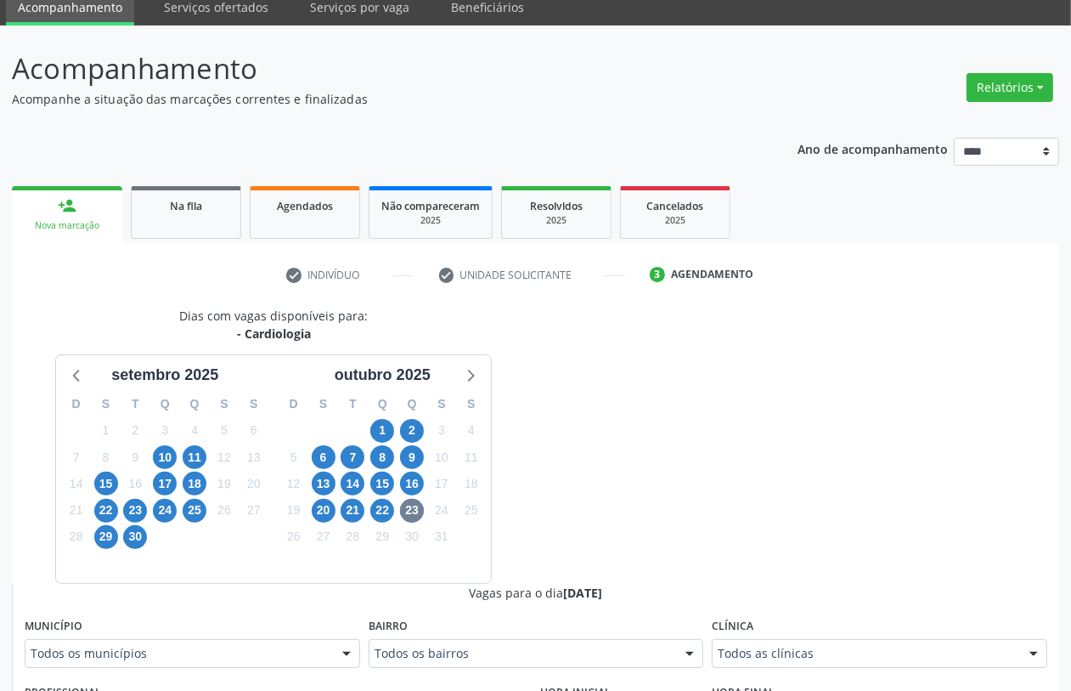
drag, startPoint x: 778, startPoint y: 643, endPoint x: 770, endPoint y: 646, distance: 8.9
click at [777, 646] on div "Todos as clínicas" at bounding box center [880, 653] width 336 height 29
click at [188, 455] on span "11" at bounding box center [195, 457] width 24 height 24
click at [405, 504] on span "23" at bounding box center [412, 511] width 24 height 24
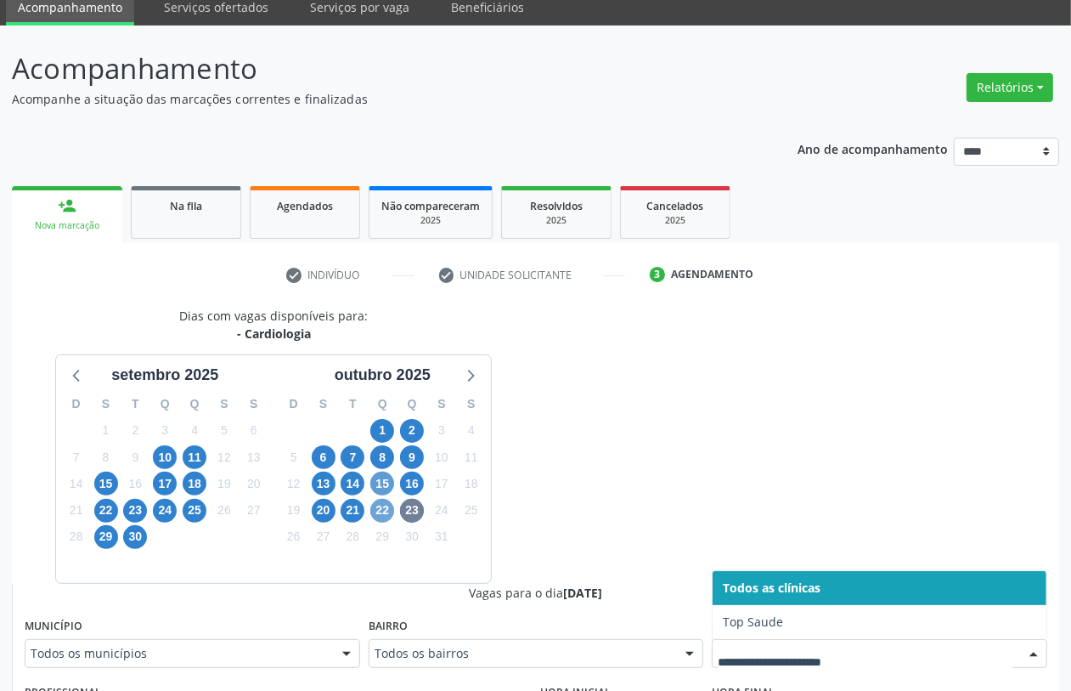
click at [387, 508] on span "22" at bounding box center [382, 511] width 24 height 24
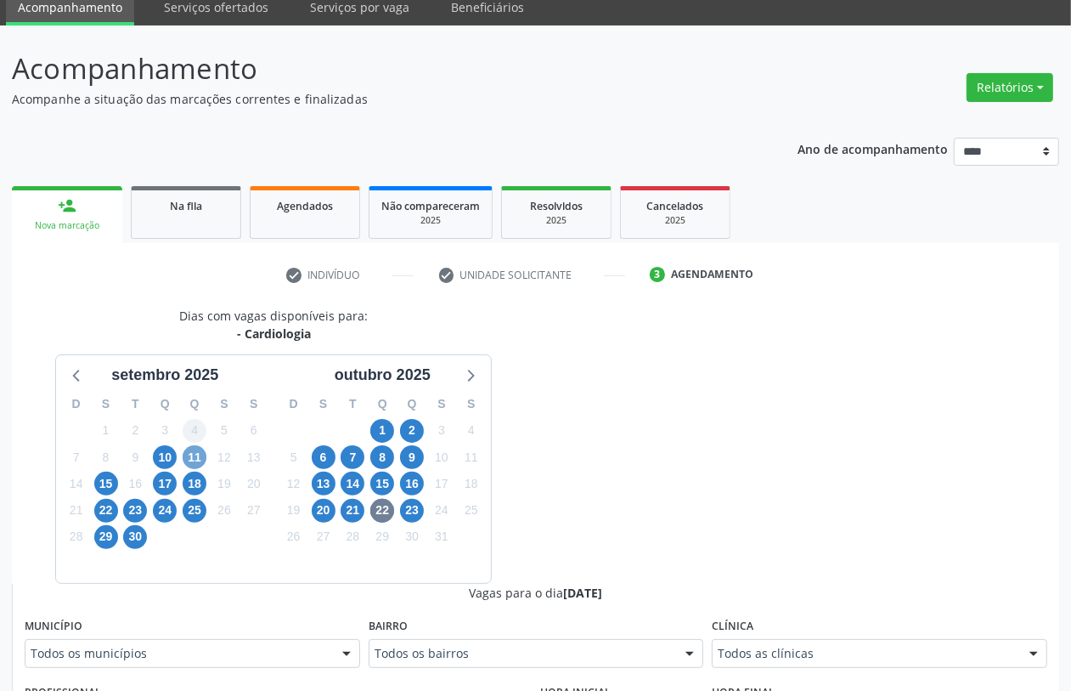
click at [188, 456] on span "11" at bounding box center [195, 457] width 24 height 24
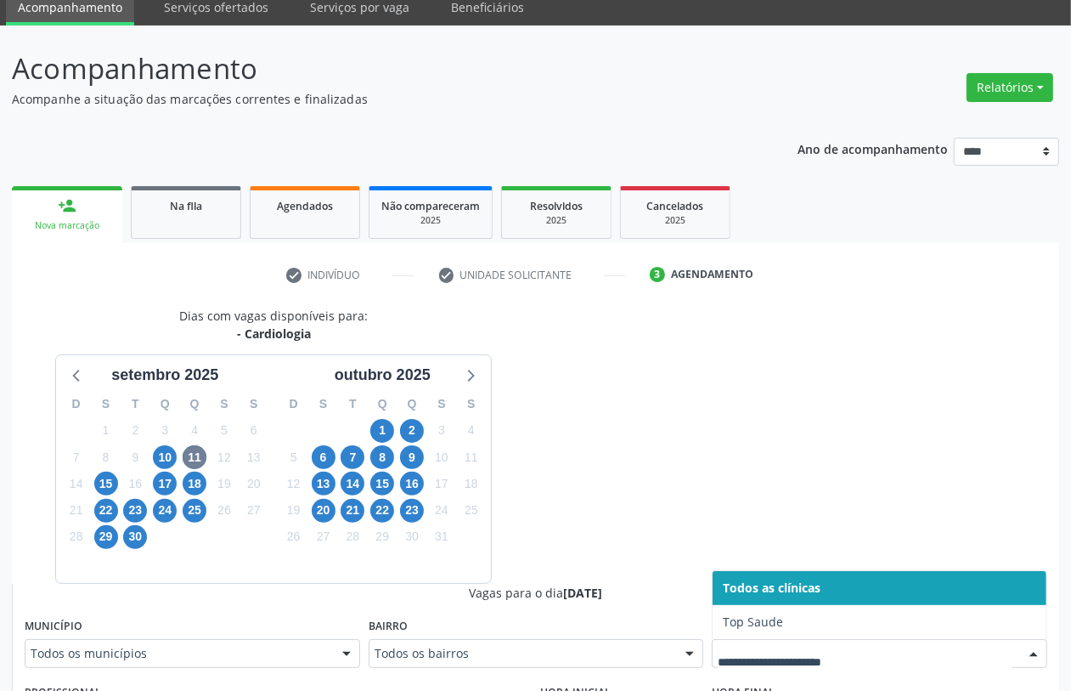
scroll to position [571, 0]
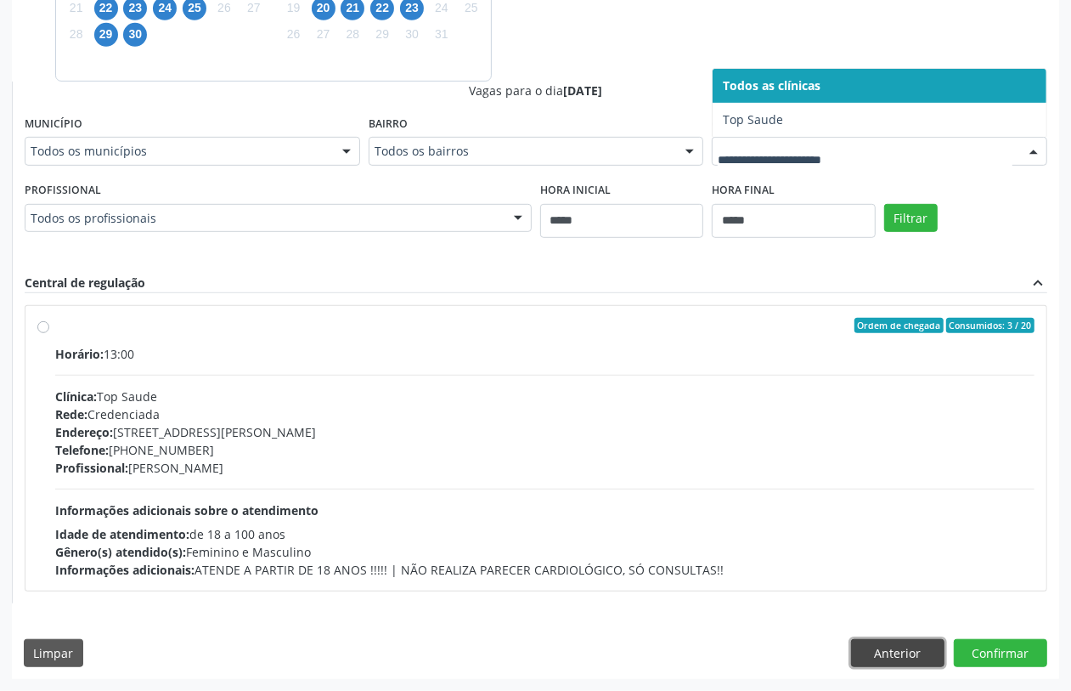
click at [907, 652] on button "Anterior" at bounding box center [897, 653] width 93 height 29
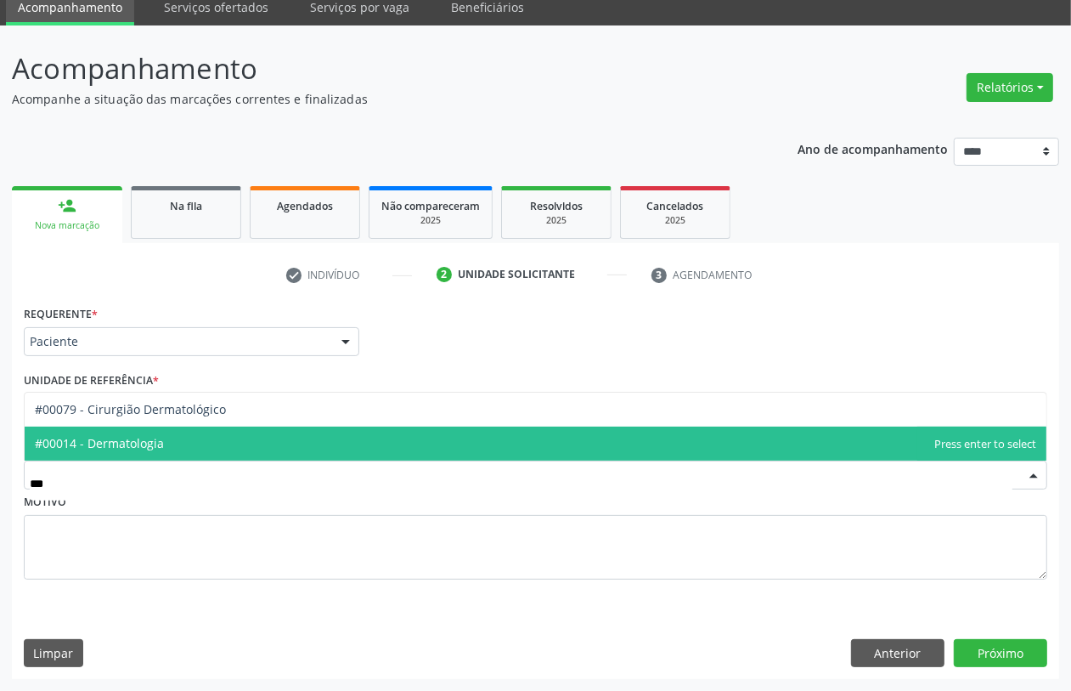
click at [146, 438] on span "#00014 - Dermatologia" at bounding box center [99, 443] width 129 height 16
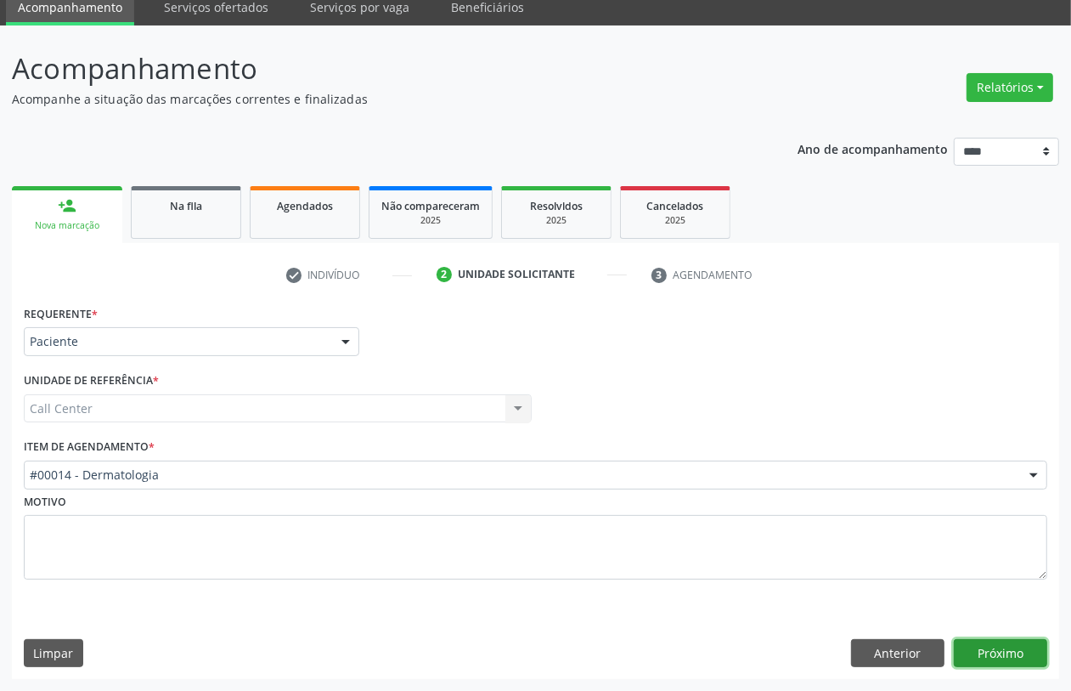
drag, startPoint x: 1009, startPoint y: 657, endPoint x: 996, endPoint y: 652, distance: 13.7
click at [996, 652] on button "Próximo" at bounding box center [1000, 653] width 93 height 29
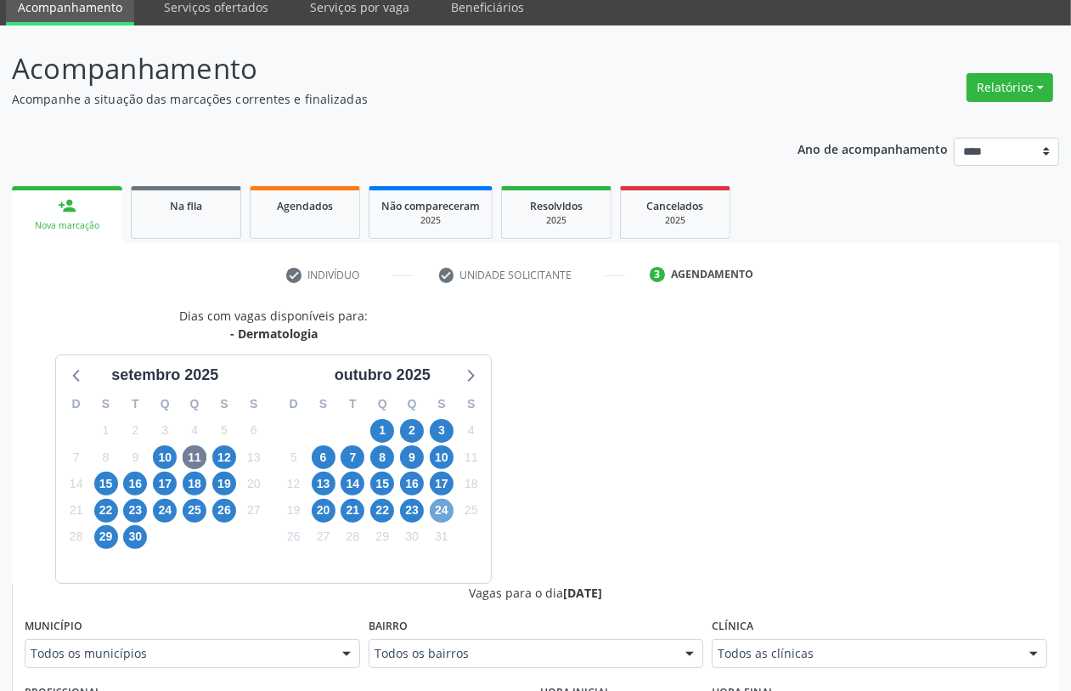
click at [443, 511] on span "24" at bounding box center [442, 511] width 24 height 24
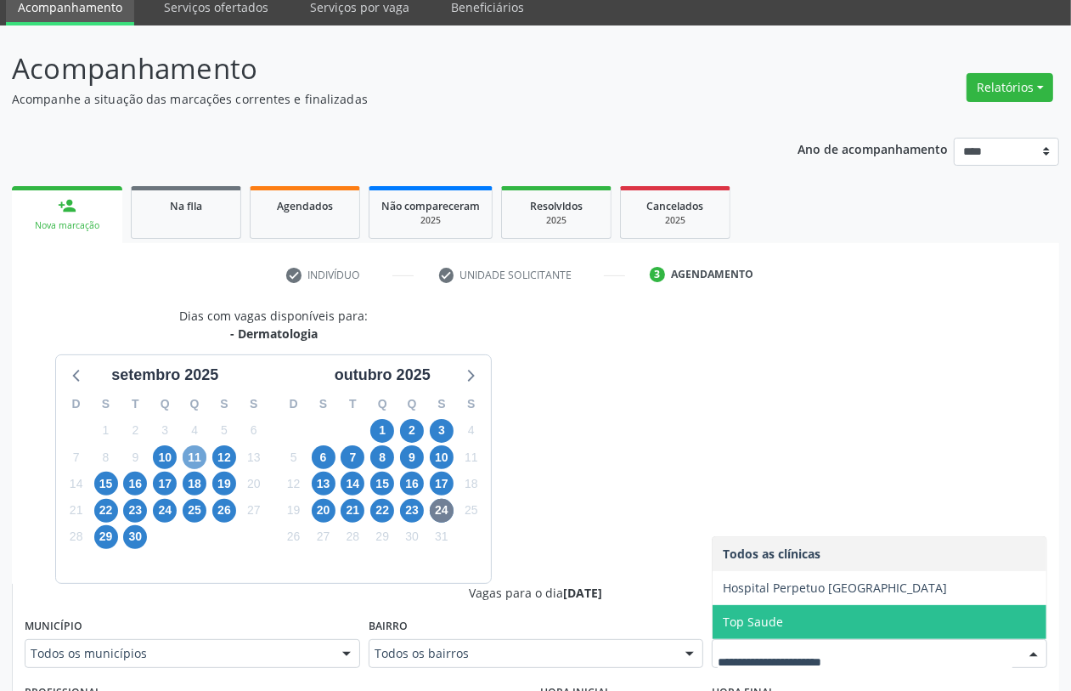
click at [194, 456] on span "11" at bounding box center [195, 457] width 24 height 24
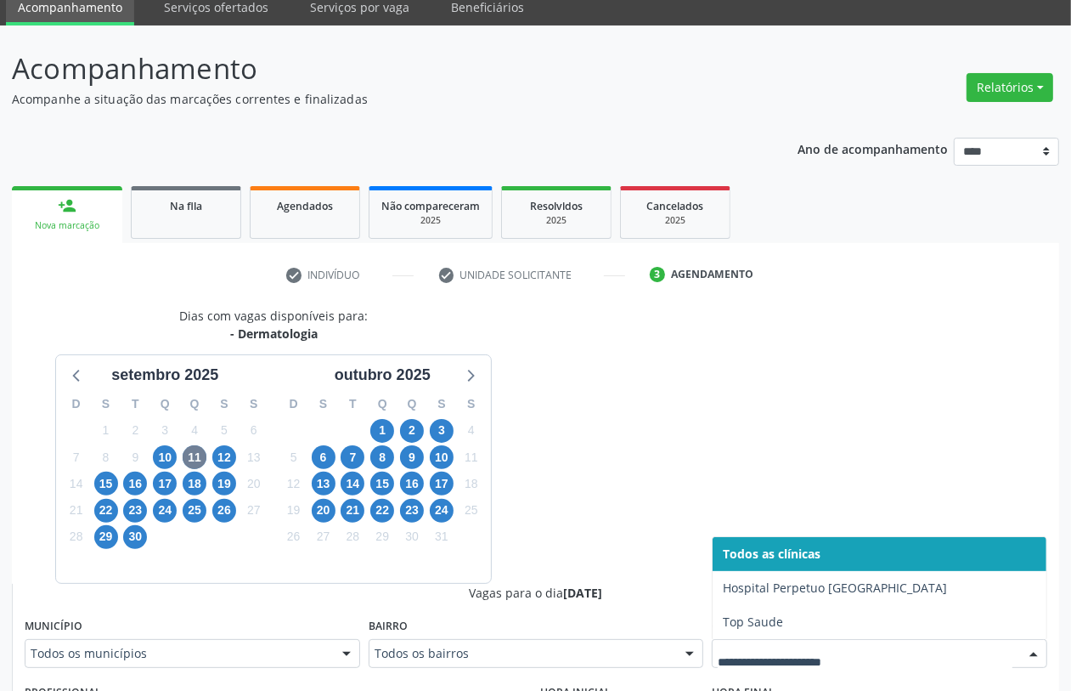
click at [763, 668] on div at bounding box center [880, 653] width 336 height 29
click at [222, 457] on span "12" at bounding box center [224, 457] width 24 height 24
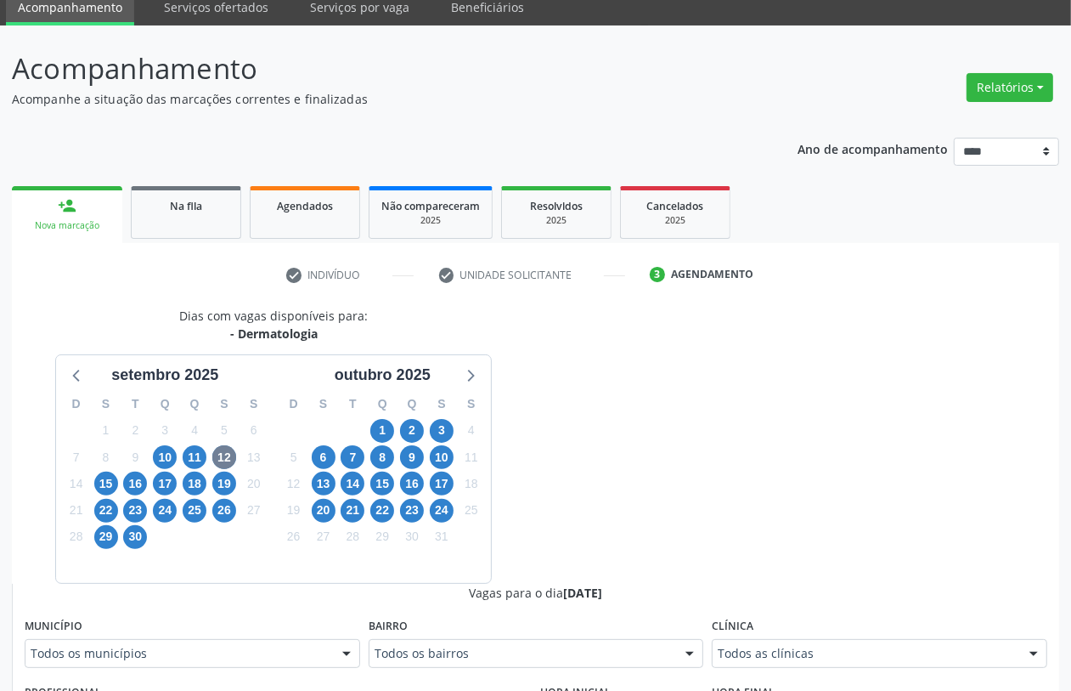
click at [822, 640] on div "Todos as clínicas" at bounding box center [880, 653] width 336 height 29
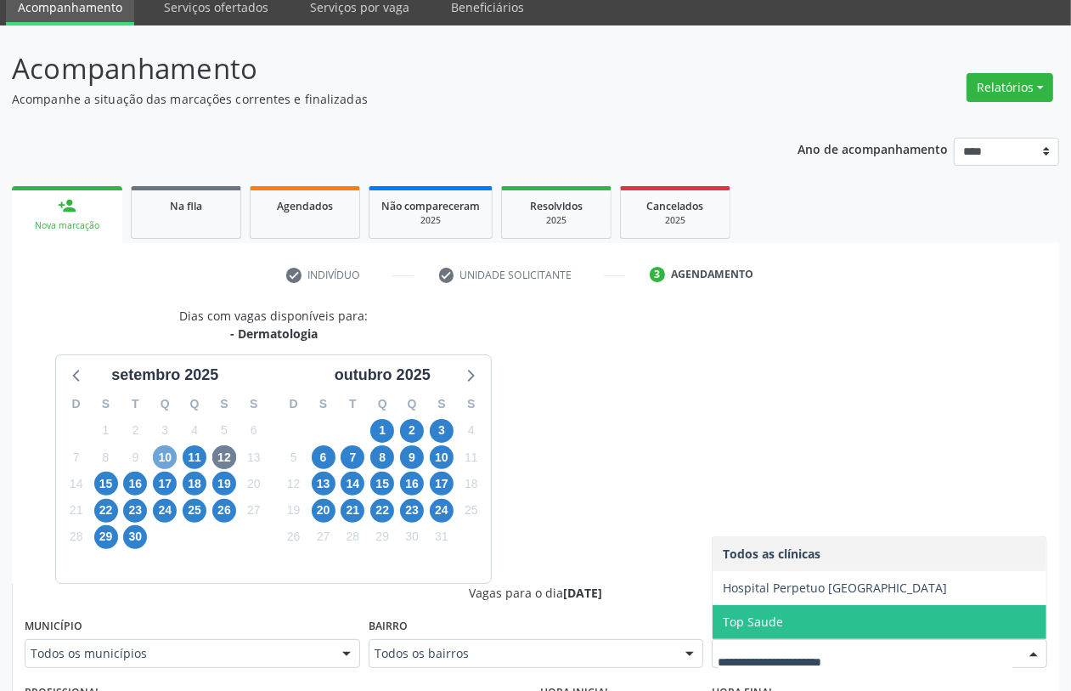
click at [160, 459] on span "10" at bounding box center [165, 457] width 24 height 24
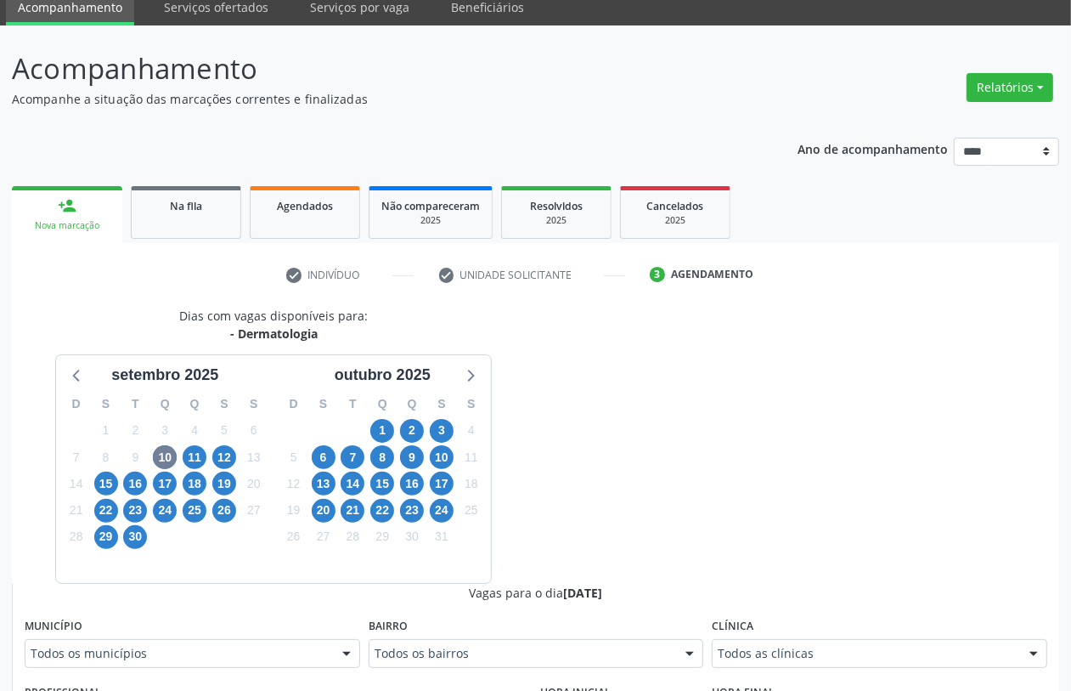
drag, startPoint x: 810, startPoint y: 648, endPoint x: 754, endPoint y: 638, distance: 56.2
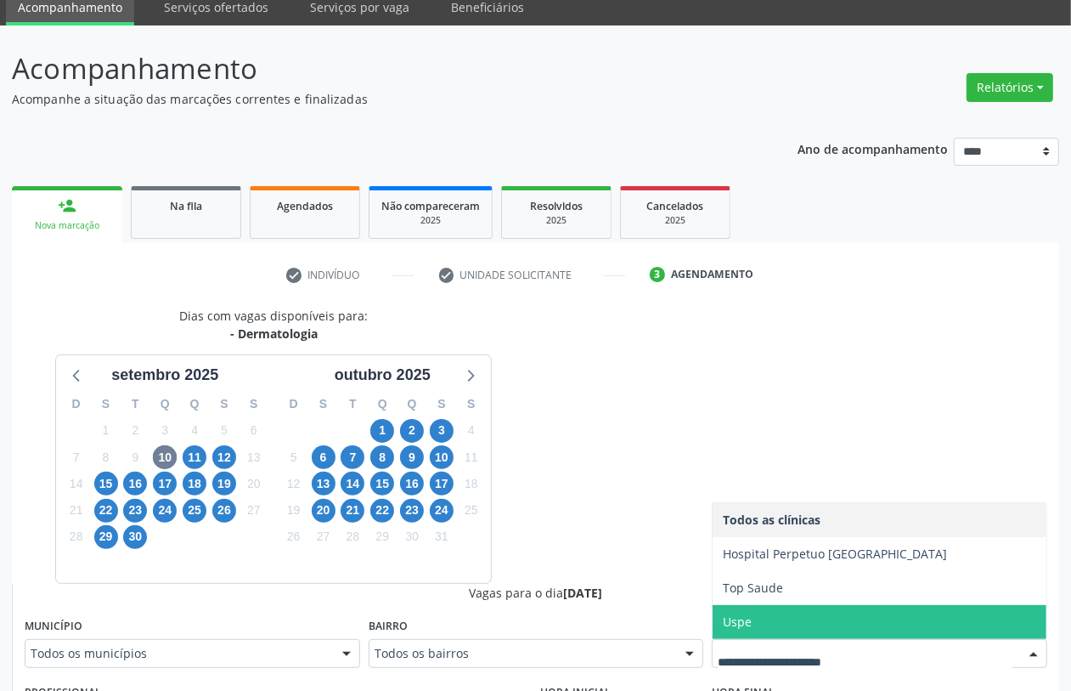
drag, startPoint x: 765, startPoint y: 621, endPoint x: 776, endPoint y: 620, distance: 10.2
click at [765, 620] on span "Uspe" at bounding box center [880, 622] width 334 height 34
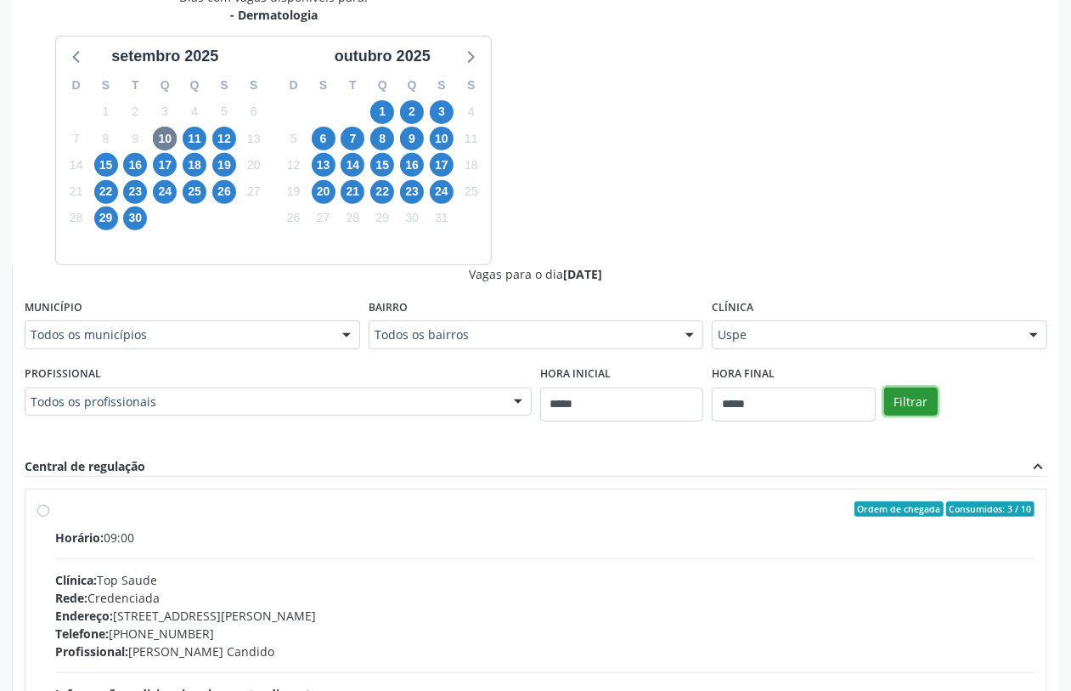
click at [917, 404] on button "Filtrar" at bounding box center [911, 401] width 54 height 29
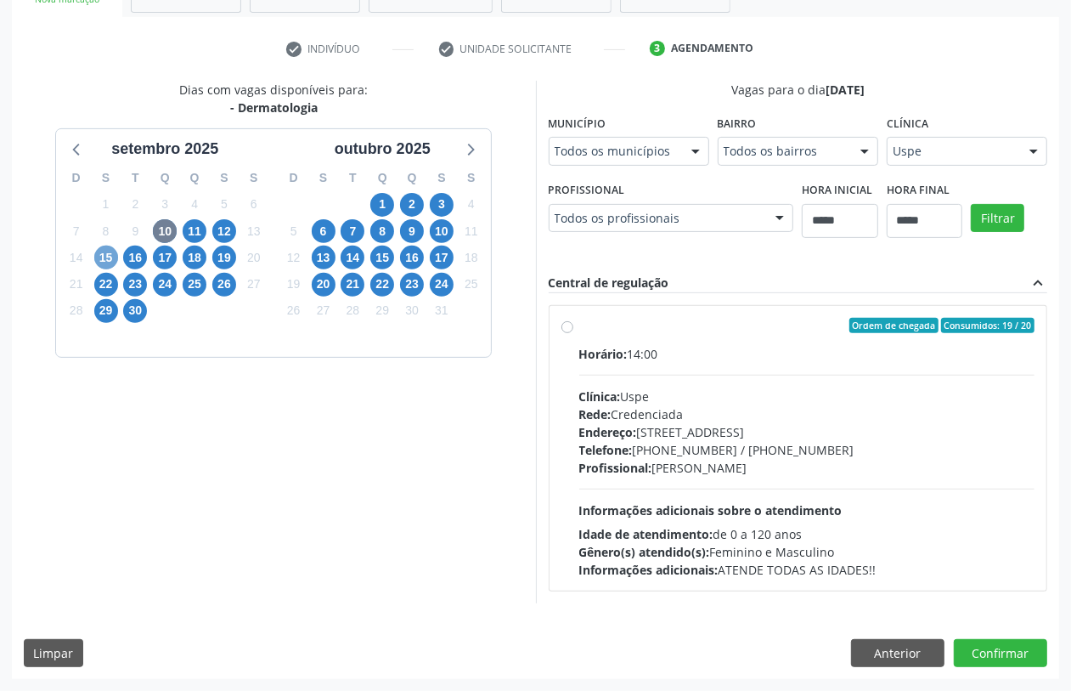
click at [96, 255] on span "15" at bounding box center [106, 258] width 24 height 24
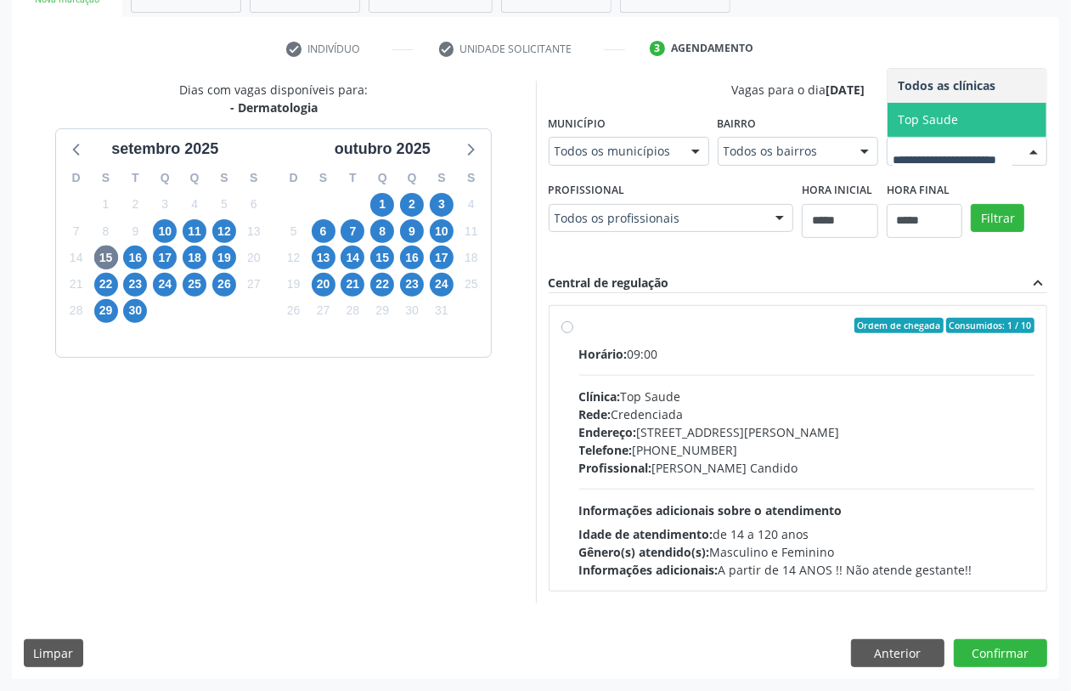
click at [606, 333] on div "Dias com vagas disponíveis para: - Dermatologia setembro 2025 D S T Q Q S S 31 …" at bounding box center [535, 342] width 1047 height 522
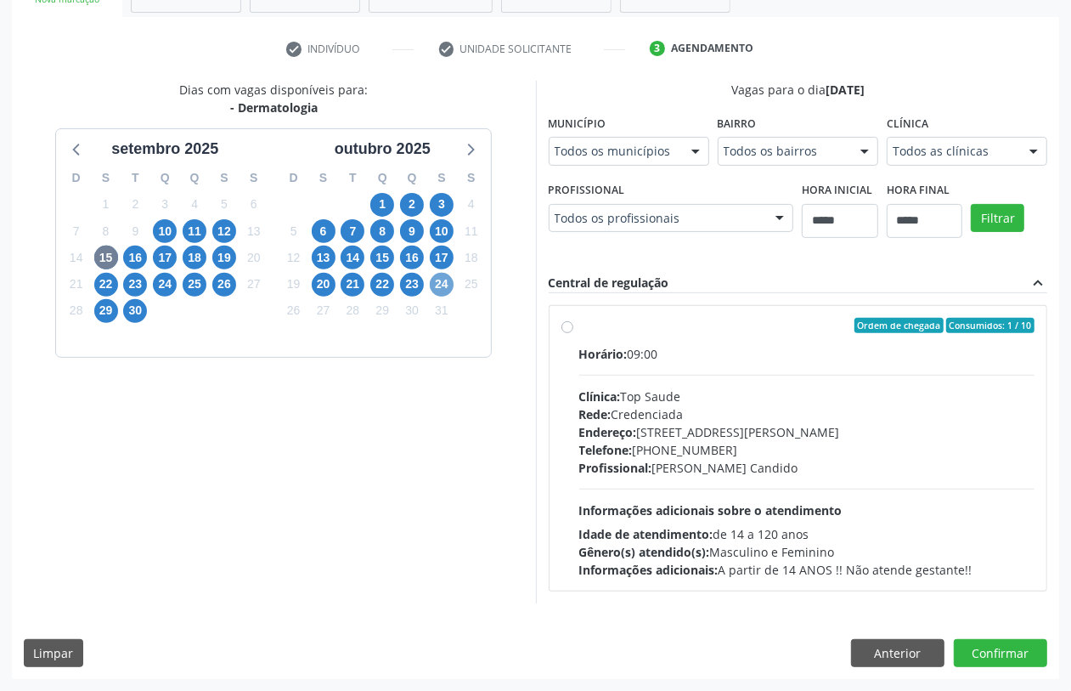
click at [447, 282] on span "24" at bounding box center [442, 285] width 24 height 24
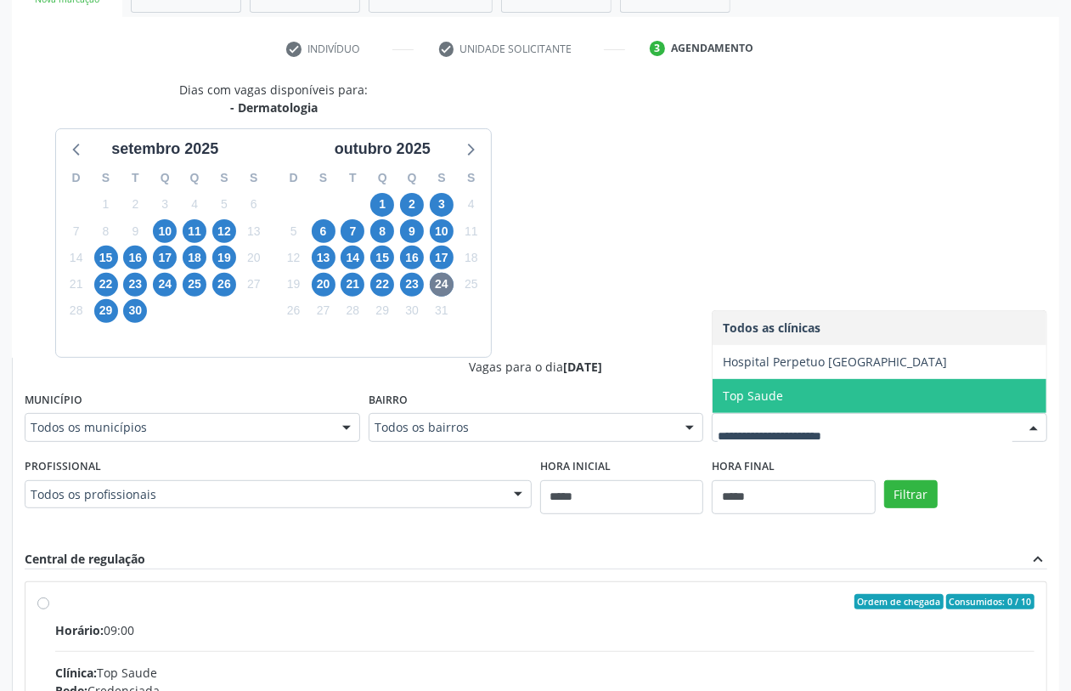
click at [610, 287] on div "Dias com vagas disponíveis para: - Dermatologia setembro 2025 D S T Q Q S S 31 …" at bounding box center [535, 495] width 1047 height 828
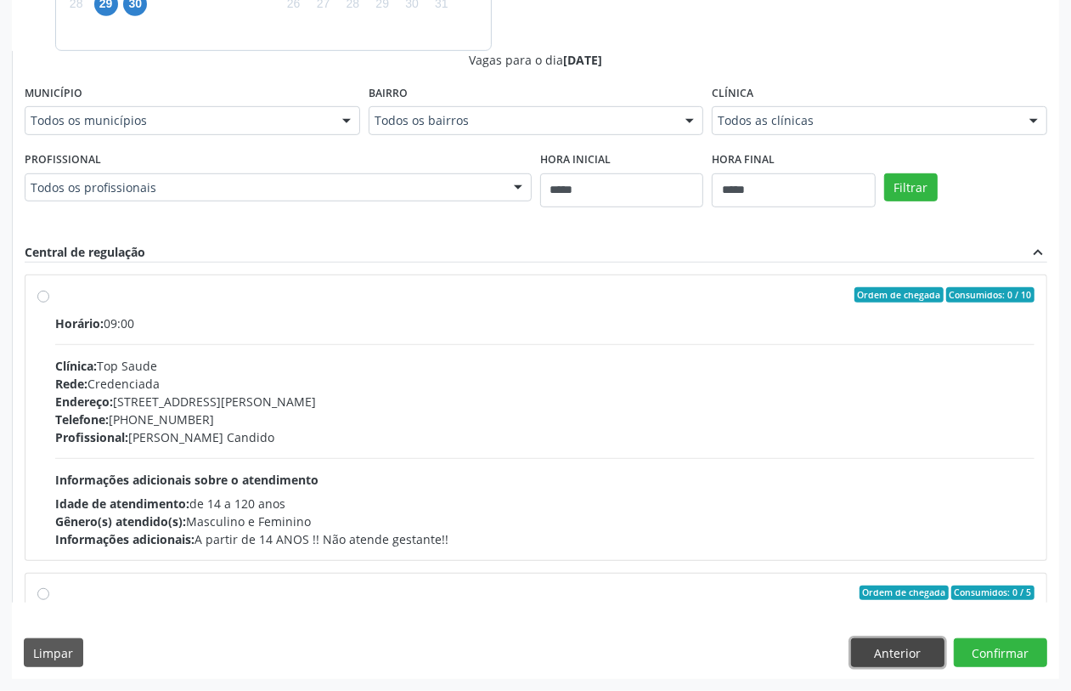
click at [905, 651] on button "Anterior" at bounding box center [897, 652] width 93 height 29
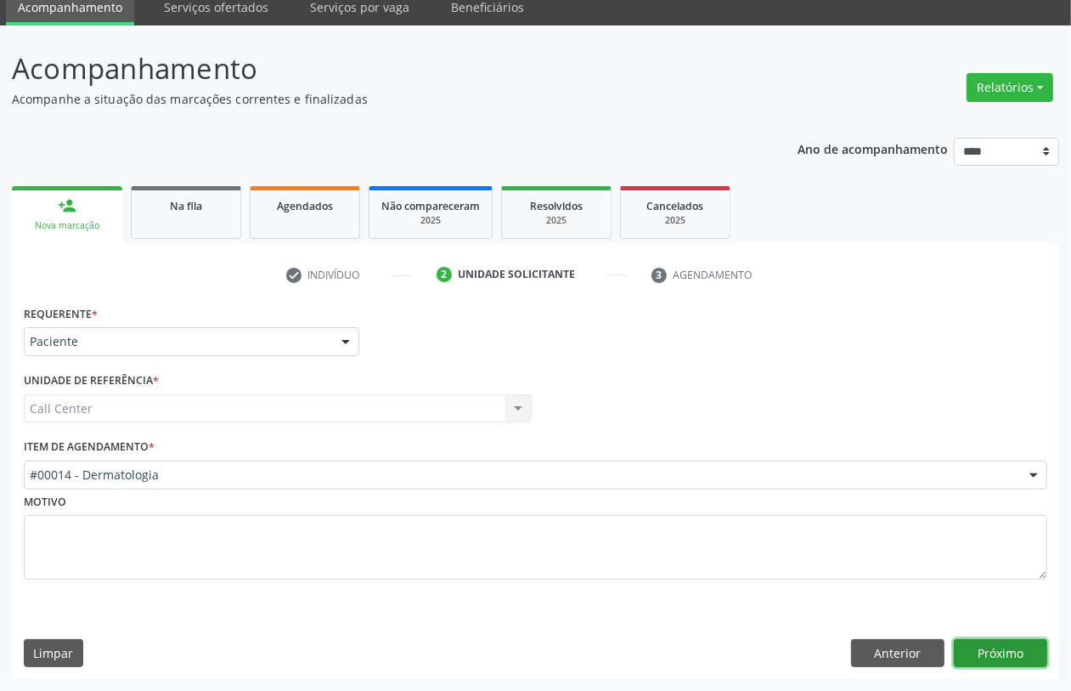
click at [991, 664] on button "Próximo" at bounding box center [1000, 653] width 93 height 29
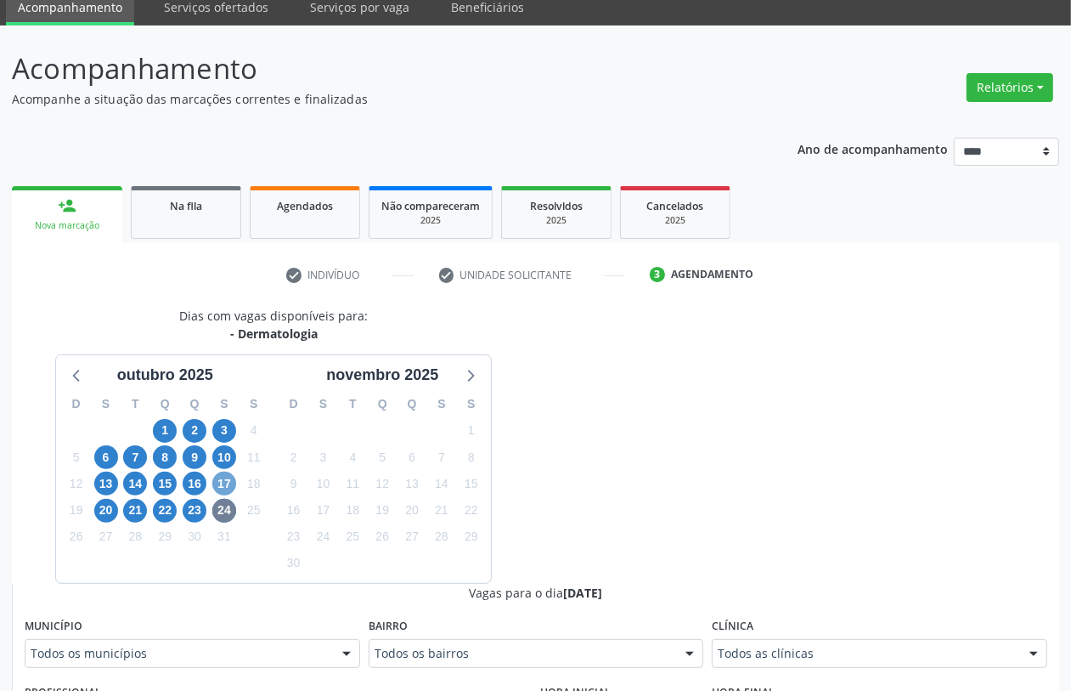
click at [227, 486] on span "17" at bounding box center [224, 483] width 24 height 24
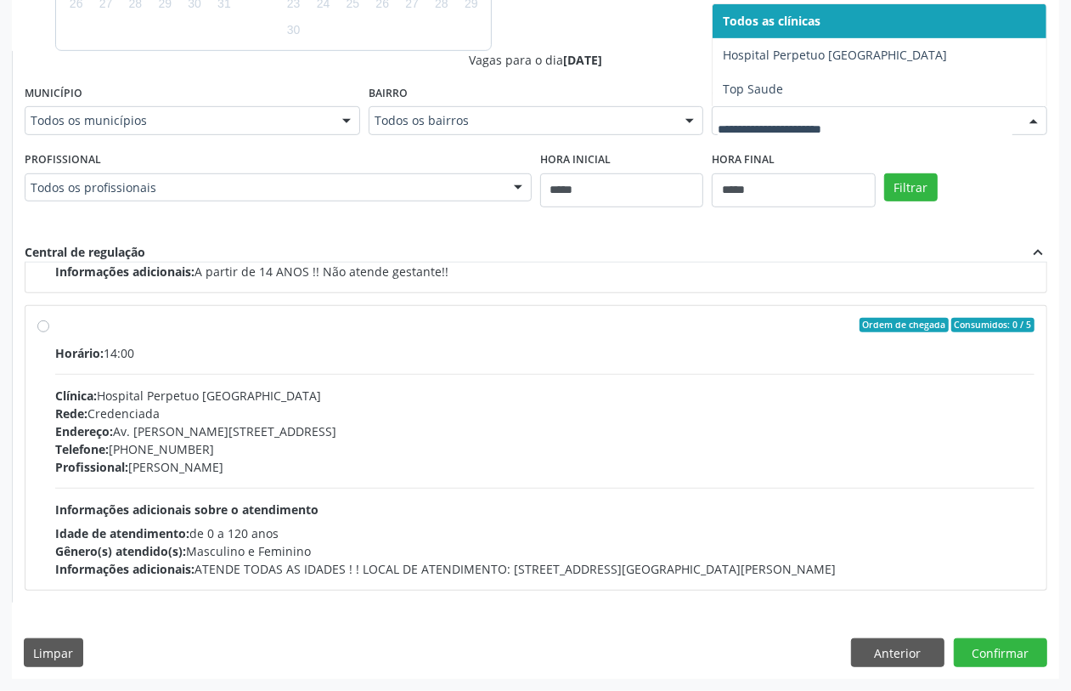
scroll to position [56, 0]
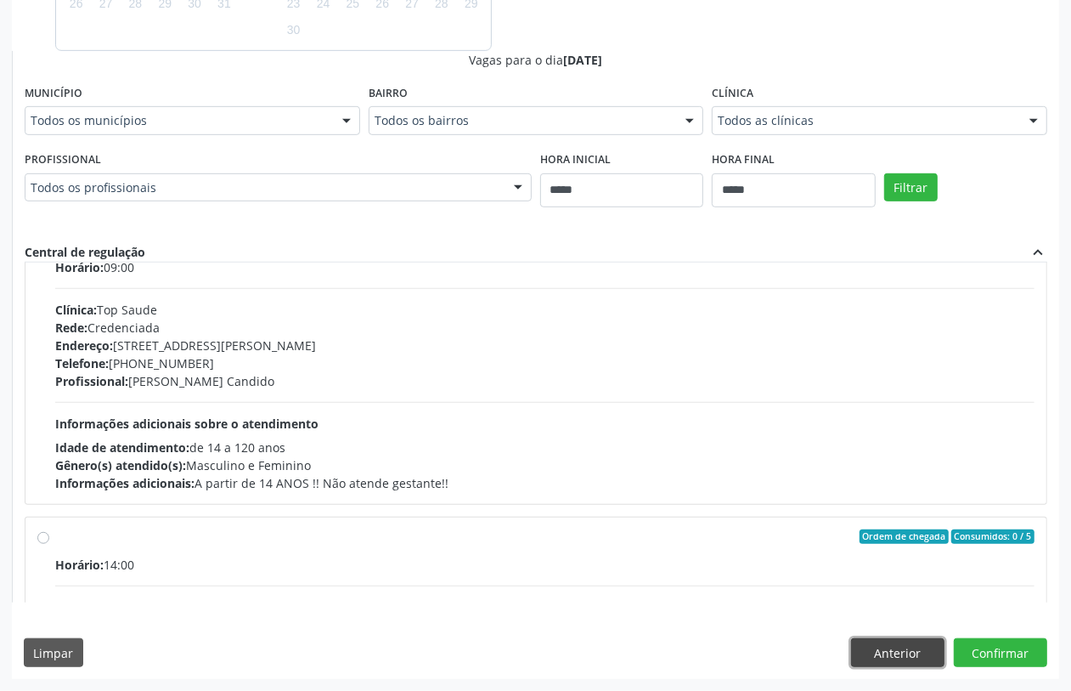
click at [907, 652] on button "Anterior" at bounding box center [897, 652] width 93 height 29
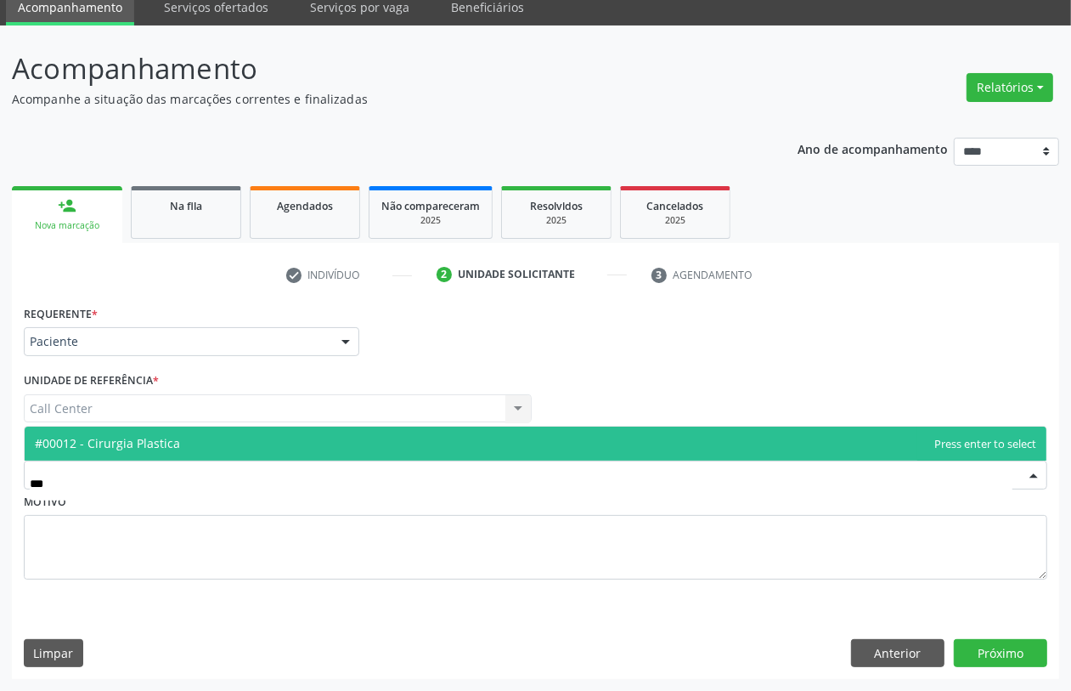
click at [184, 437] on span "#00012 - Cirurgia Plastica" at bounding box center [536, 443] width 1022 height 34
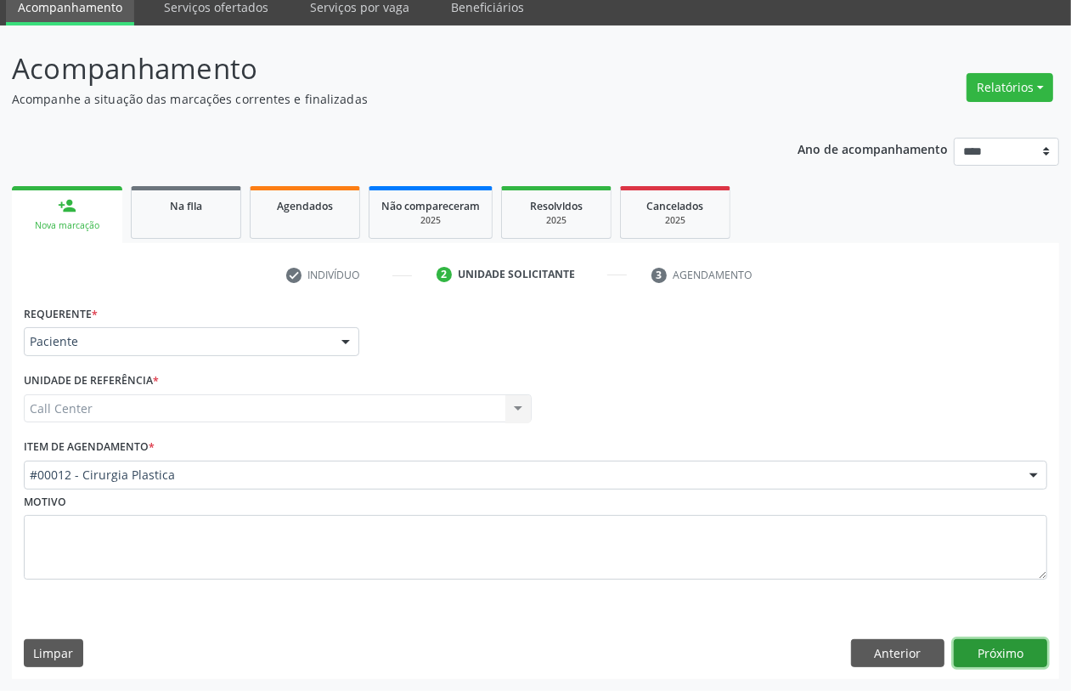
click at [974, 655] on button "Próximo" at bounding box center [1000, 653] width 93 height 29
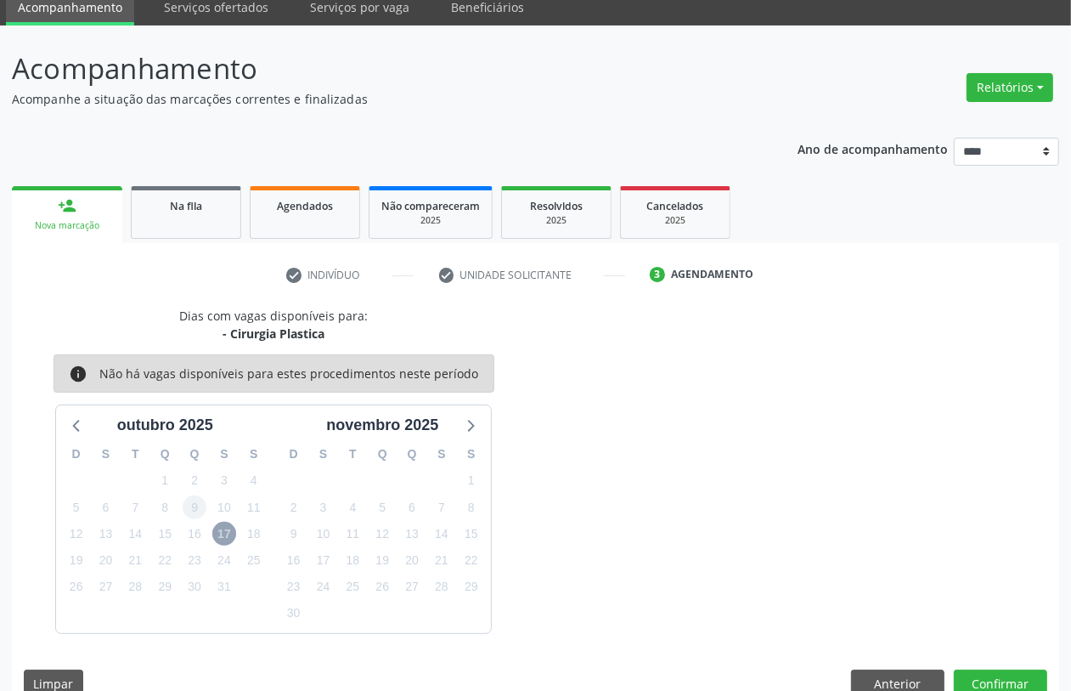
drag, startPoint x: 223, startPoint y: 533, endPoint x: 191, endPoint y: 516, distance: 35.7
click at [221, 532] on span "17" at bounding box center [224, 534] width 24 height 24
click at [69, 412] on div at bounding box center [77, 424] width 25 height 25
click at [893, 678] on button "Anterior" at bounding box center [897, 683] width 93 height 29
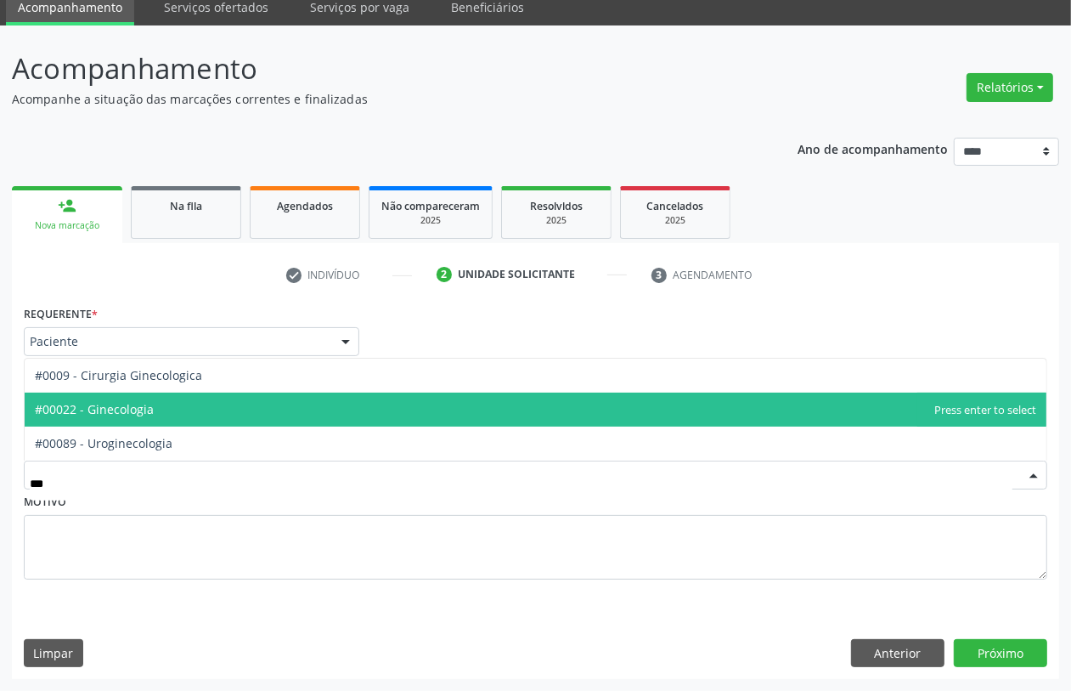
click at [138, 395] on span "#00022 - Ginecologia" at bounding box center [536, 409] width 1022 height 34
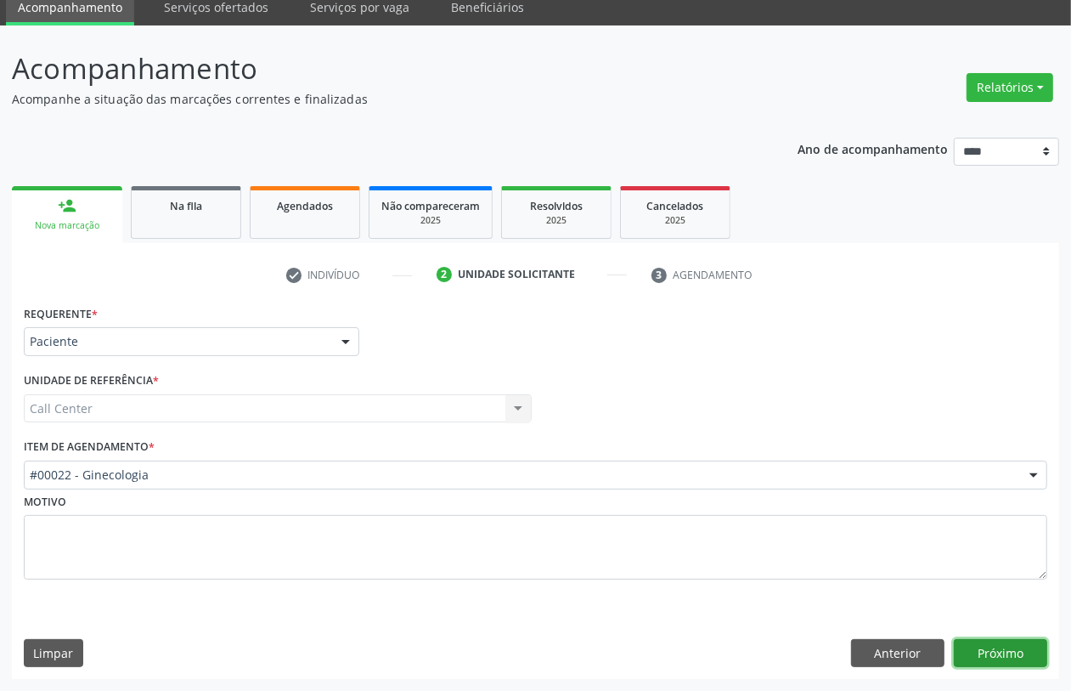
click at [1002, 655] on button "Próximo" at bounding box center [1000, 653] width 93 height 29
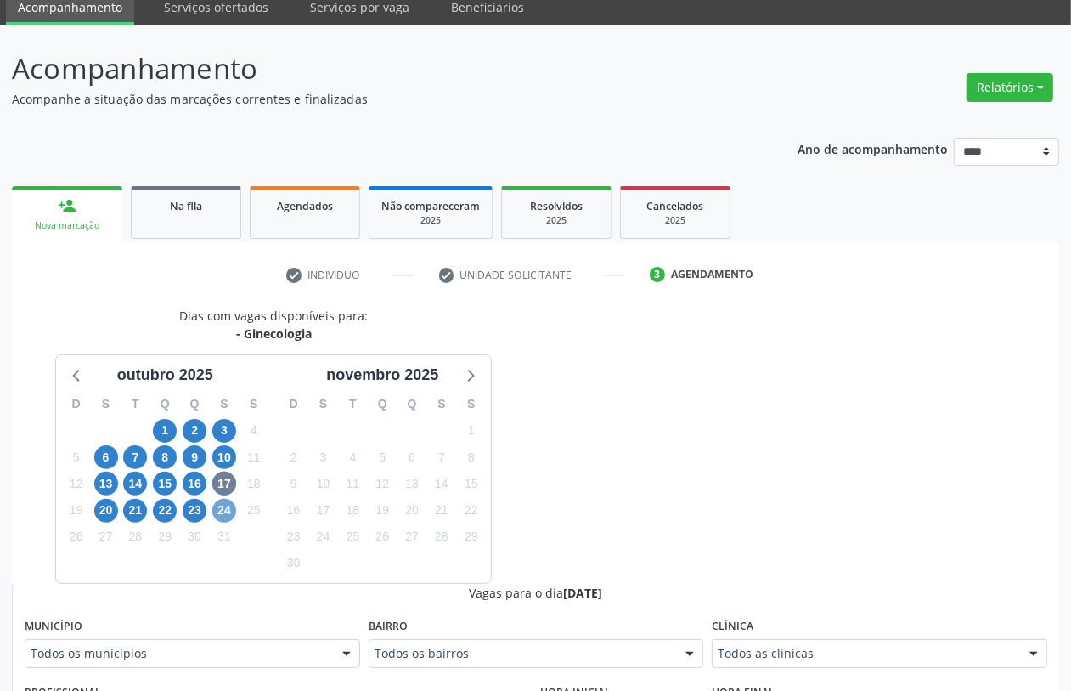
click at [227, 506] on span "24" at bounding box center [224, 511] width 24 height 24
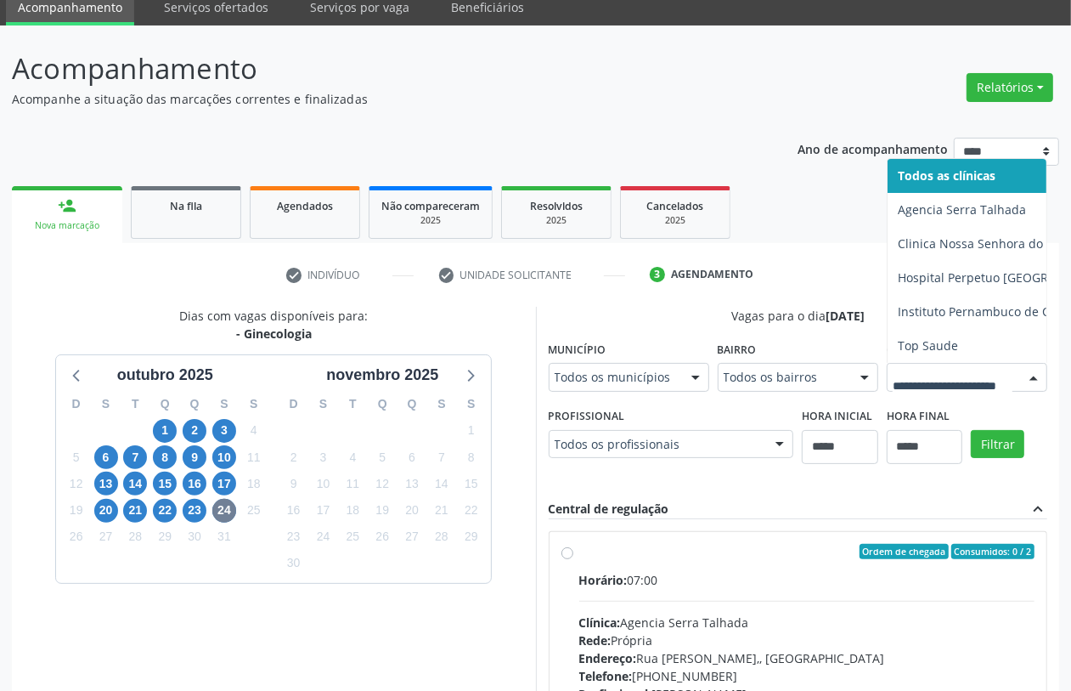
drag, startPoint x: 808, startPoint y: 652, endPoint x: 774, endPoint y: 646, distance: 34.5
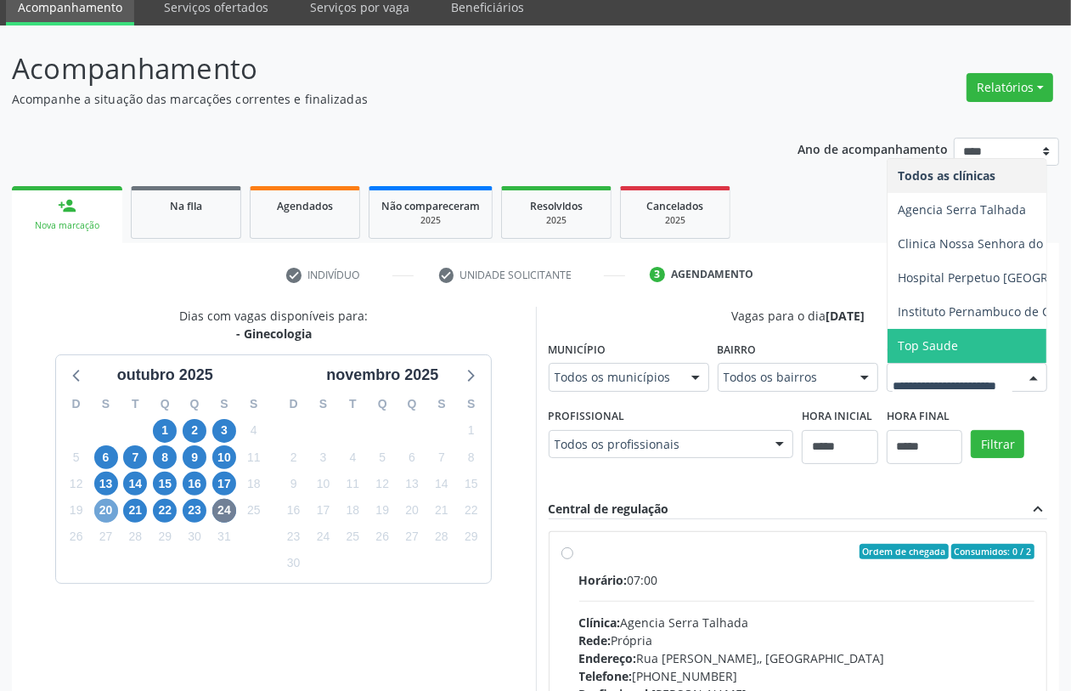
click at [108, 511] on span "20" at bounding box center [106, 511] width 24 height 24
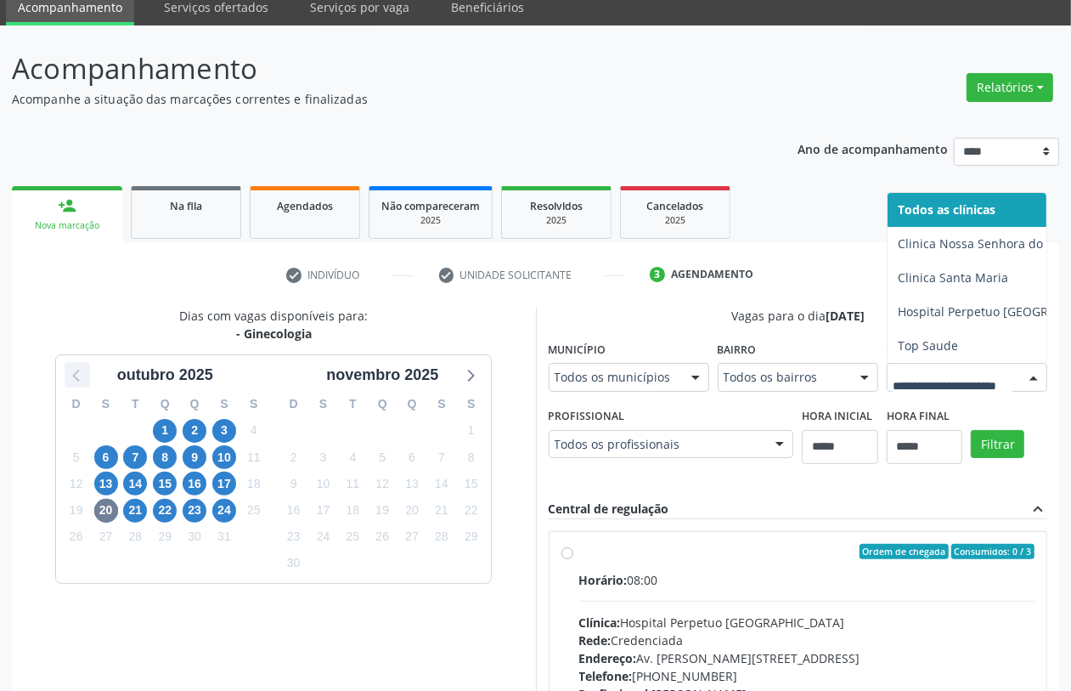
click at [78, 381] on icon at bounding box center [77, 375] width 22 height 22
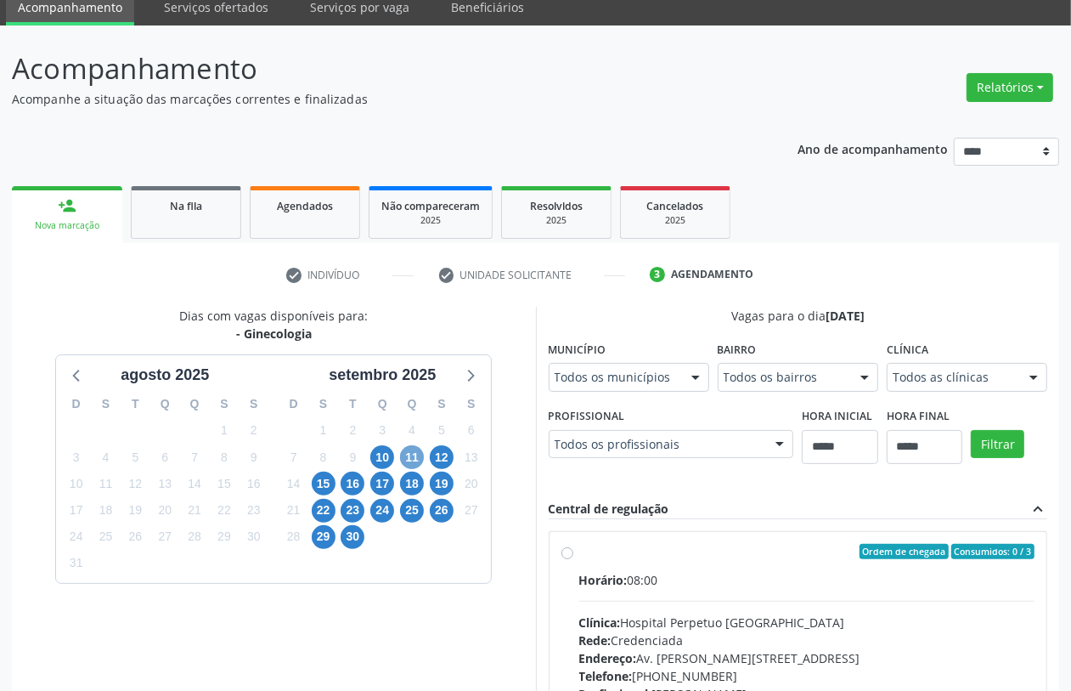
click at [421, 456] on span "11" at bounding box center [412, 457] width 24 height 24
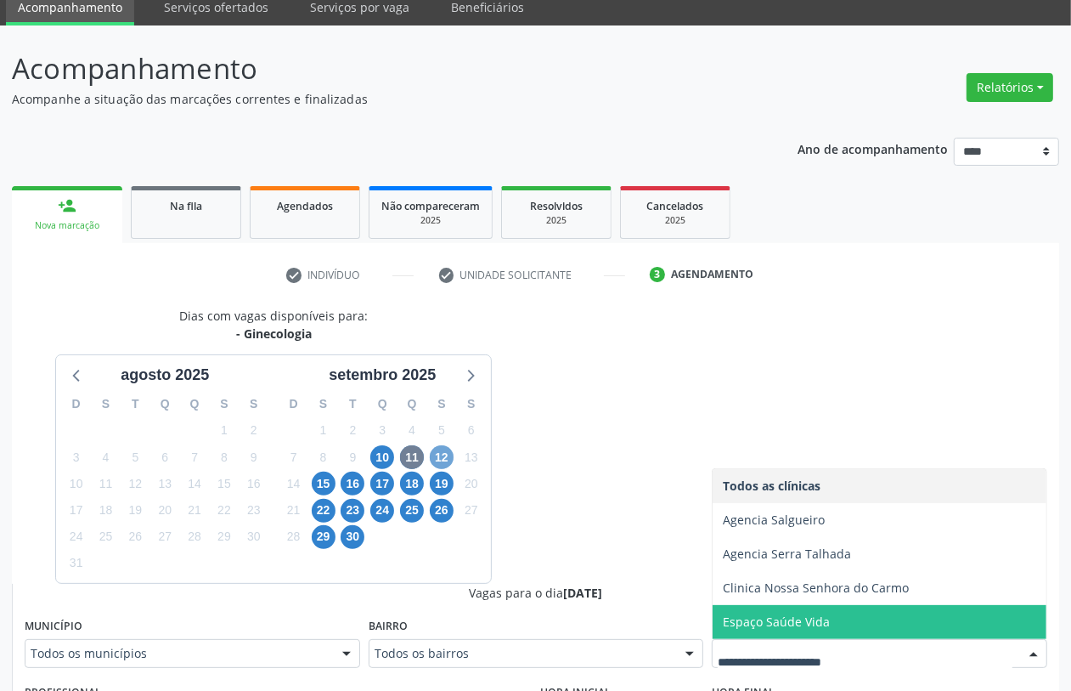
click at [448, 464] on span "12" at bounding box center [442, 457] width 24 height 24
click at [328, 485] on span "15" at bounding box center [324, 483] width 24 height 24
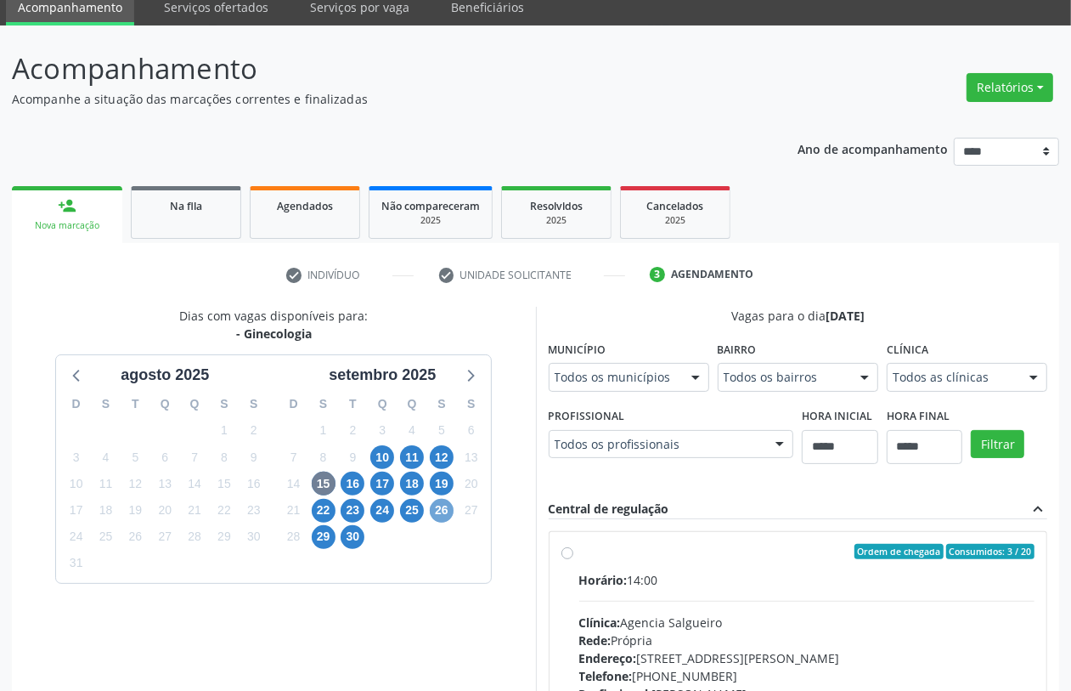
click at [447, 507] on span "26" at bounding box center [442, 511] width 24 height 24
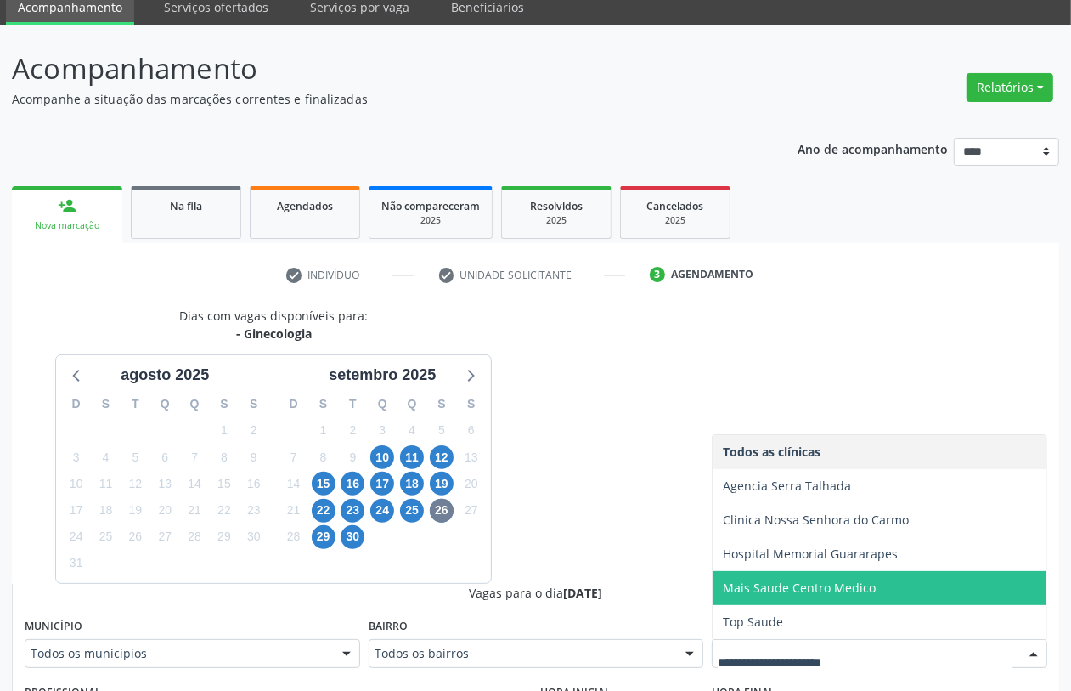
click at [790, 590] on span "Mais Saude Centro Medico" at bounding box center [799, 587] width 153 height 16
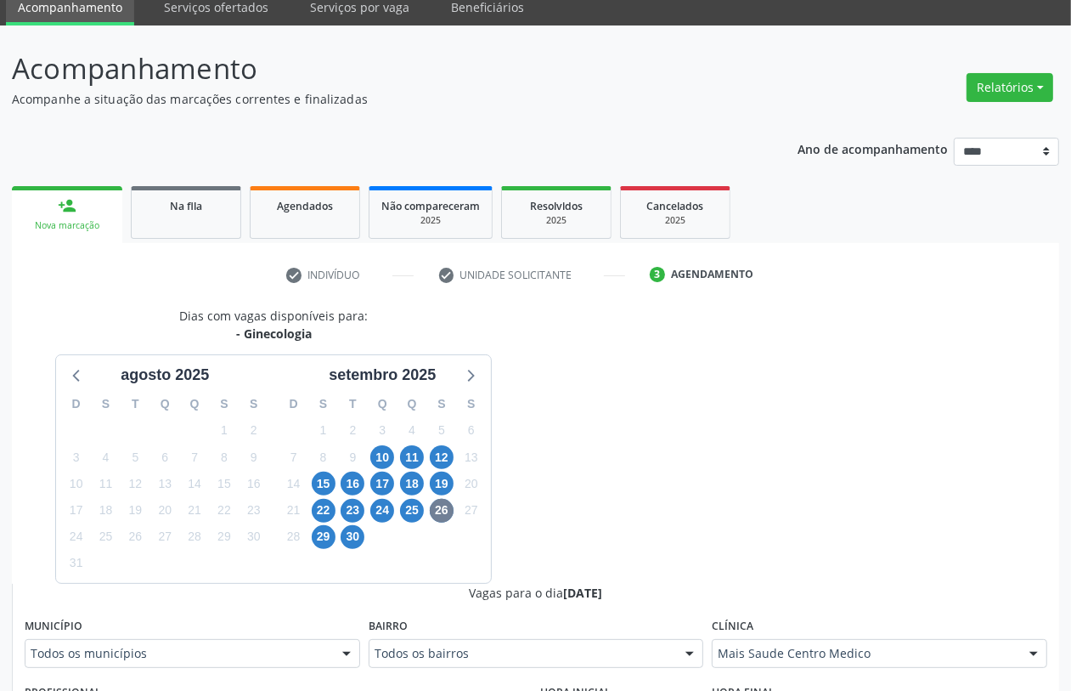
scroll to position [387, 0]
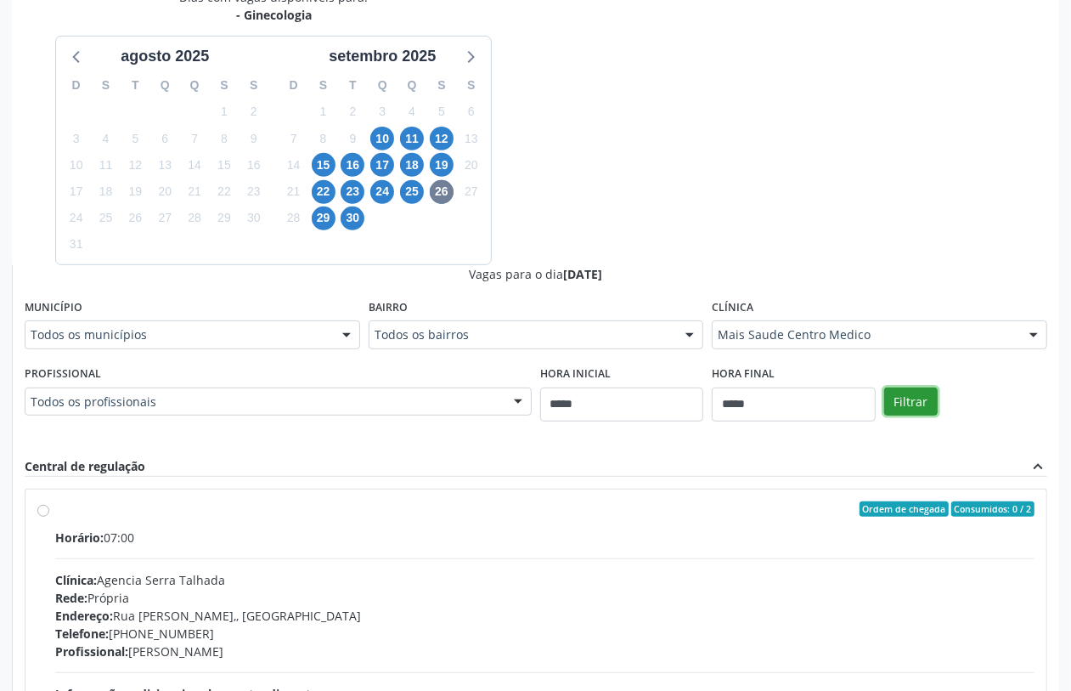
click at [903, 405] on button "Filtrar" at bounding box center [911, 401] width 54 height 29
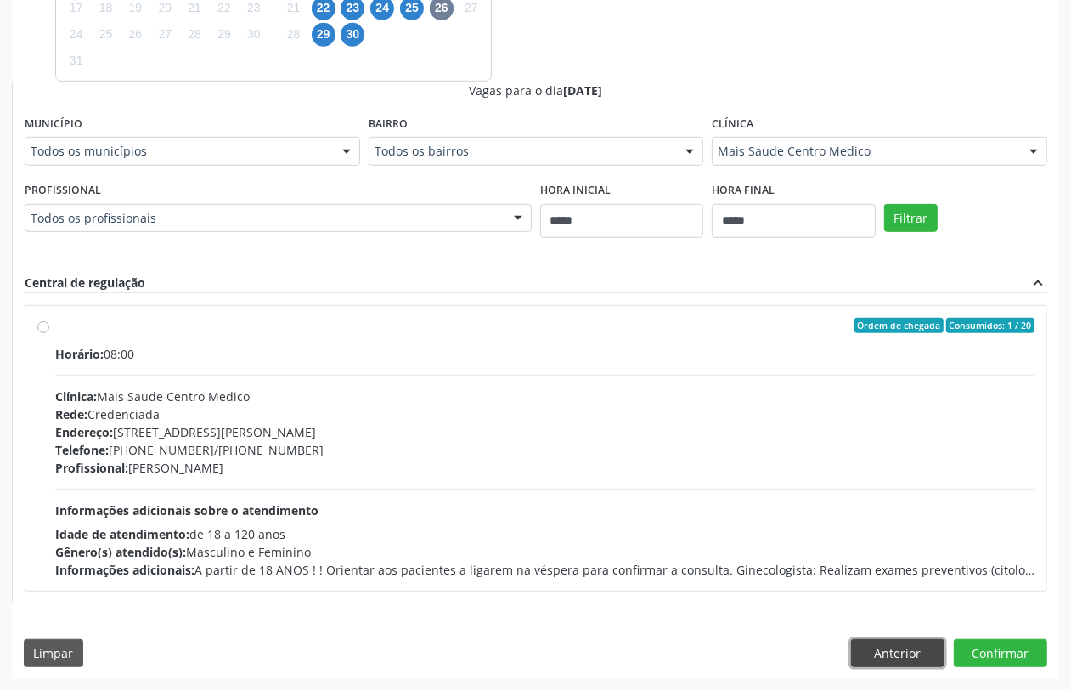
drag, startPoint x: 888, startPoint y: 646, endPoint x: 869, endPoint y: 641, distance: 19.4
click at [888, 647] on button "Anterior" at bounding box center [897, 653] width 93 height 29
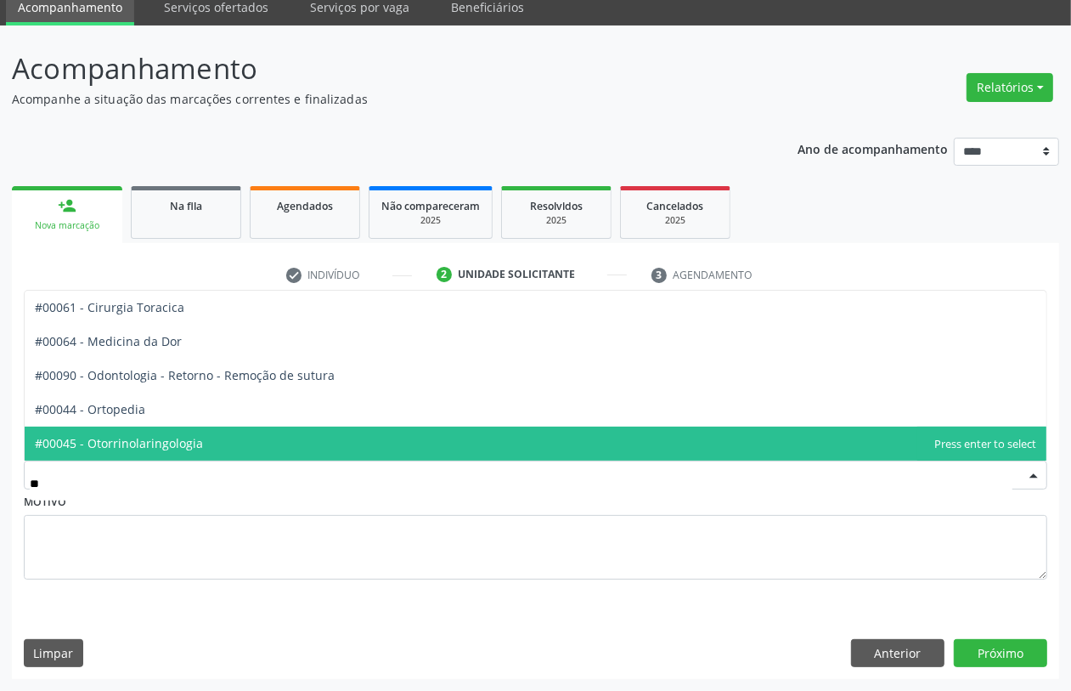
type input "***"
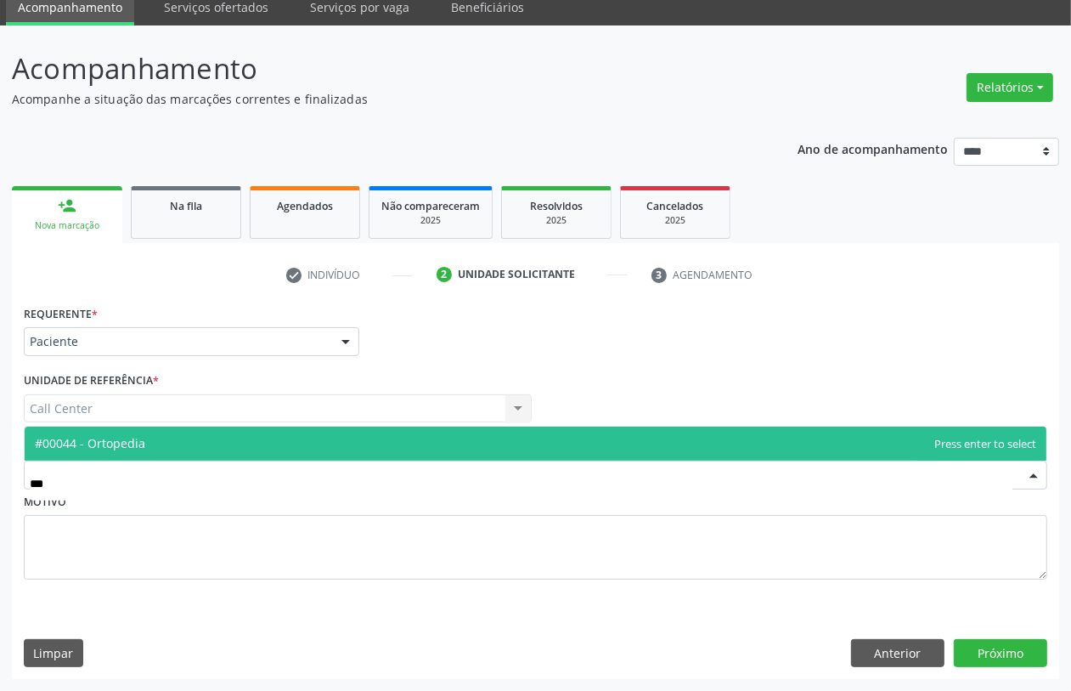
click at [228, 443] on span "#00044 - Ortopedia" at bounding box center [536, 443] width 1022 height 34
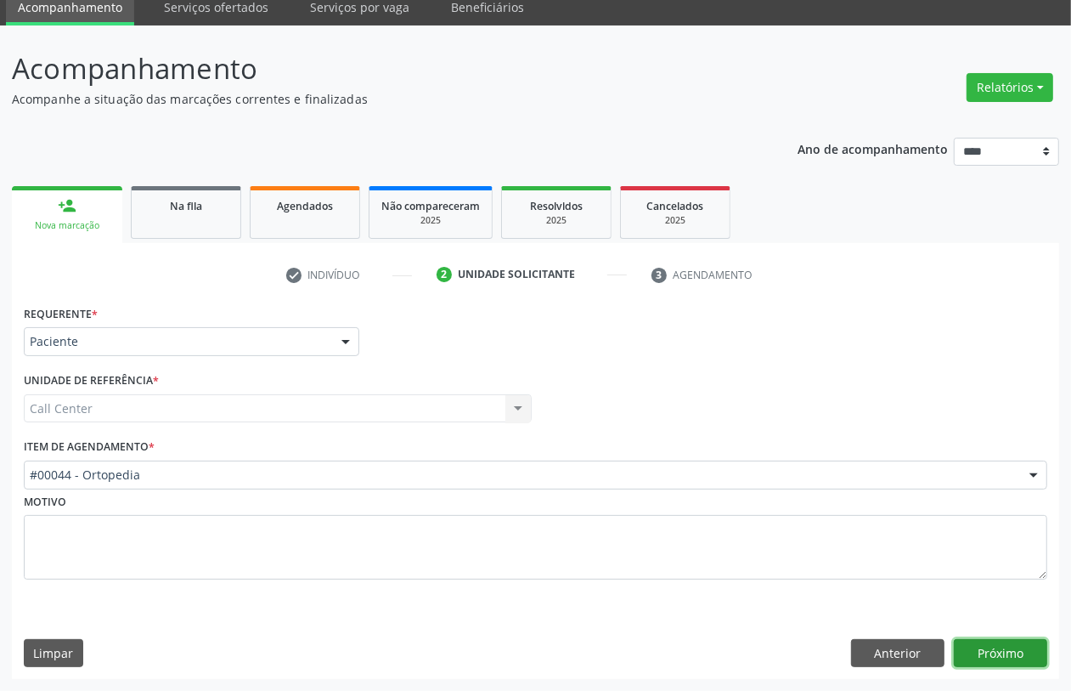
click at [1018, 656] on button "Próximo" at bounding box center [1000, 653] width 93 height 29
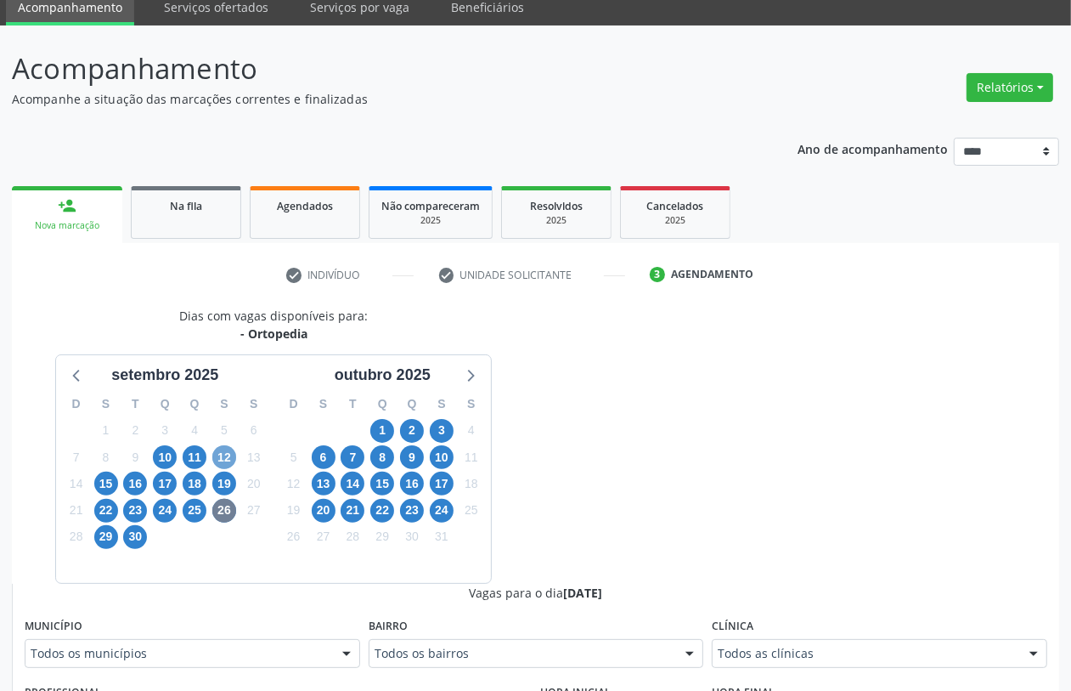
click at [229, 452] on span "12" at bounding box center [224, 457] width 24 height 24
click at [103, 488] on span "15" at bounding box center [106, 483] width 24 height 24
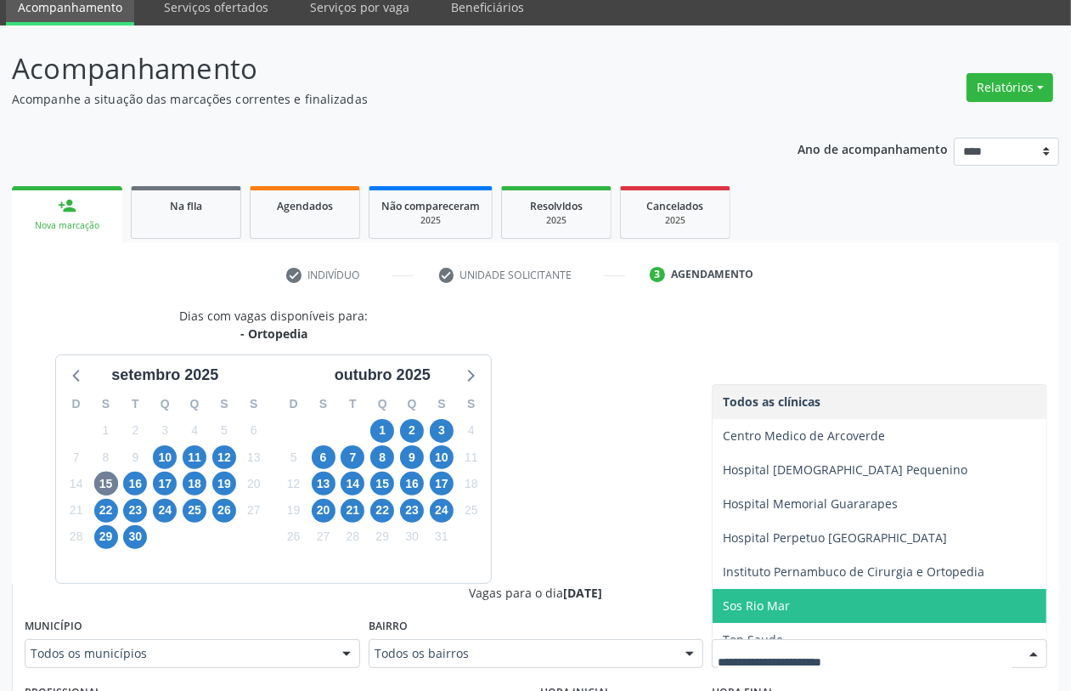
click at [754, 612] on span "Sos Rio Mar" at bounding box center [756, 605] width 67 height 16
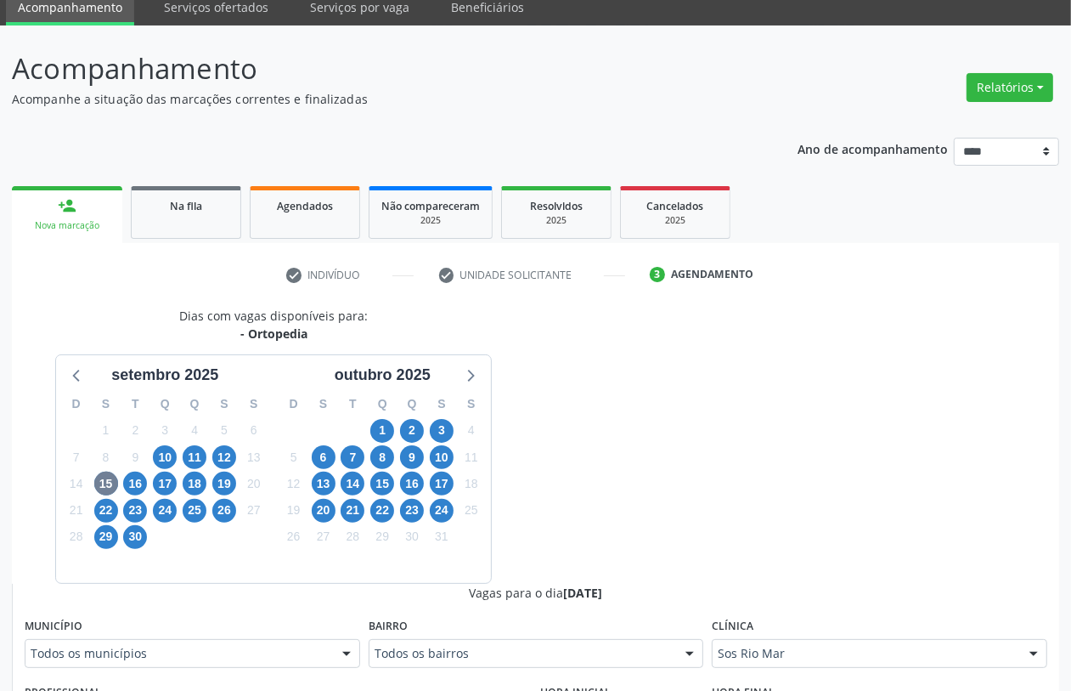
scroll to position [387, 0]
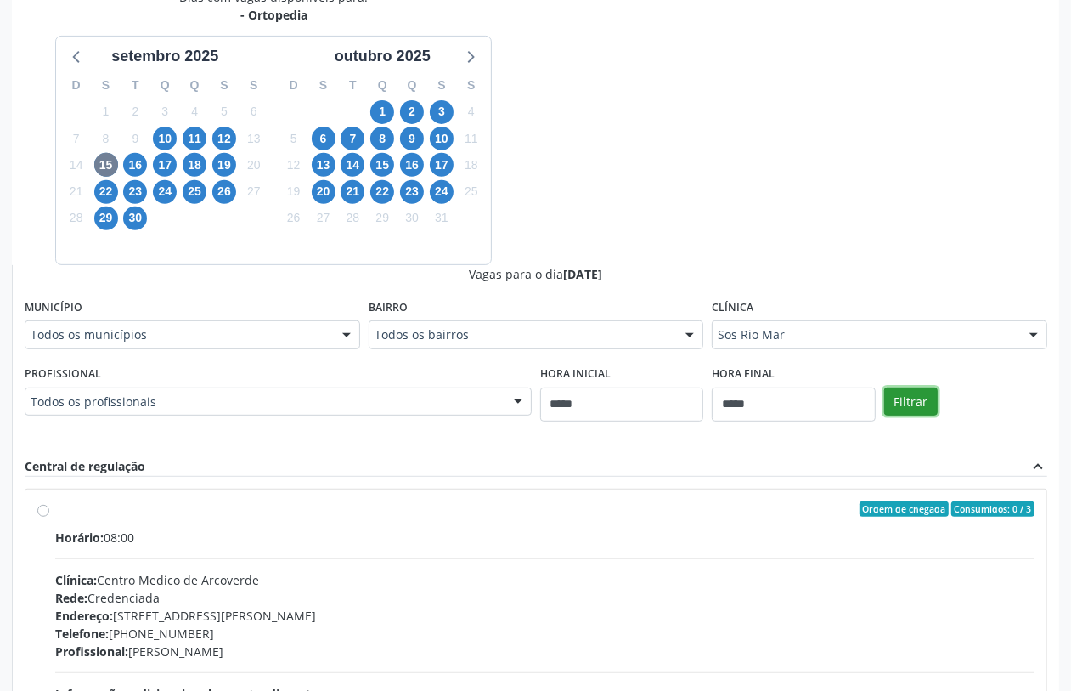
click at [915, 405] on button "Filtrar" at bounding box center [911, 401] width 54 height 29
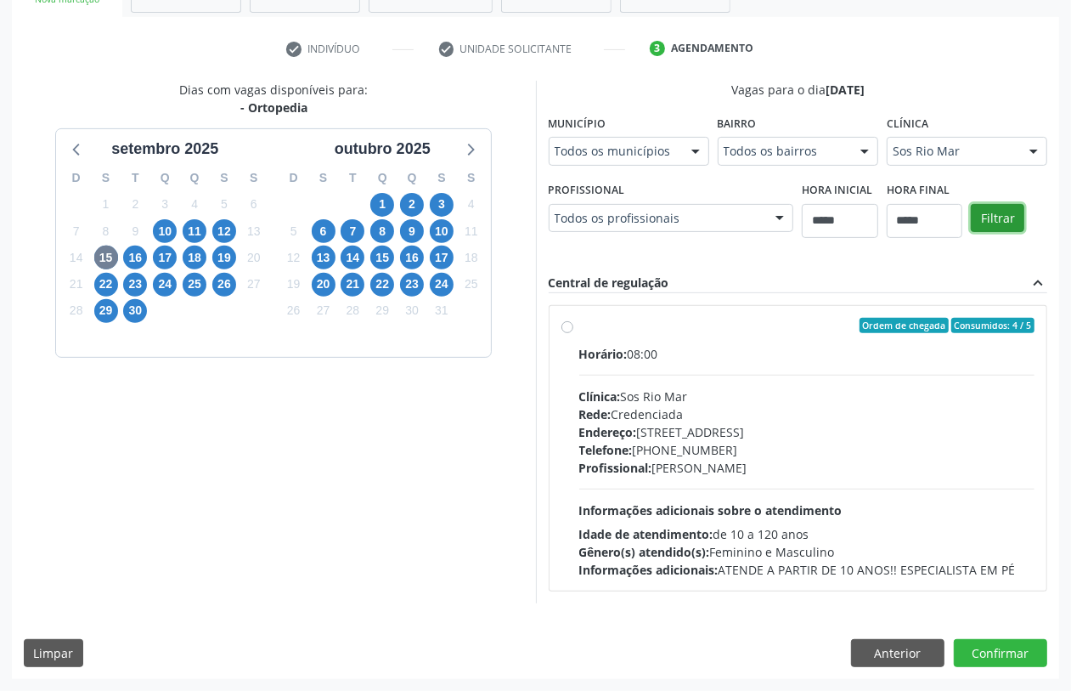
scroll to position [358, 0]
click at [129, 246] on span "16" at bounding box center [135, 258] width 24 height 24
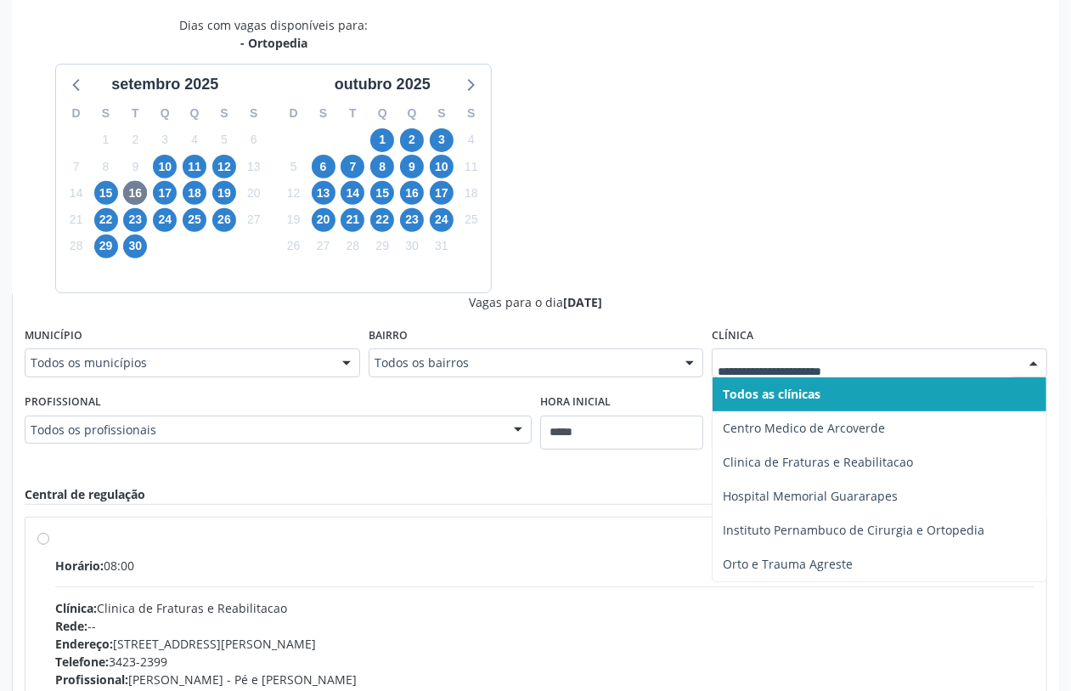
drag, startPoint x: 829, startPoint y: 358, endPoint x: 805, endPoint y: 399, distance: 47.9
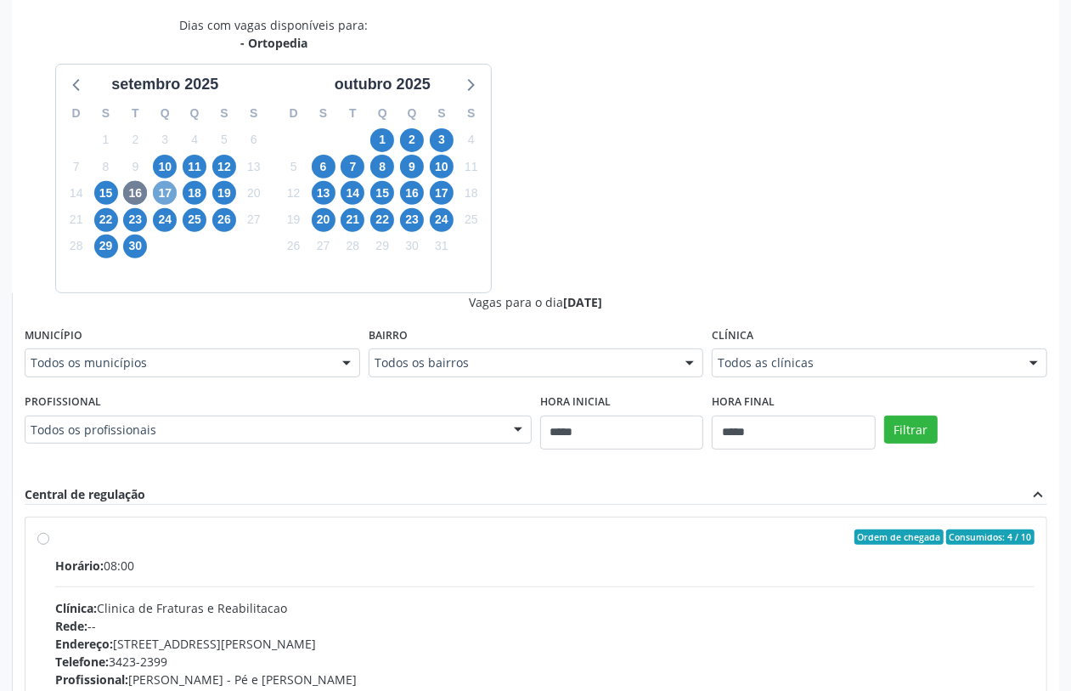
click at [157, 189] on span "17" at bounding box center [165, 193] width 24 height 24
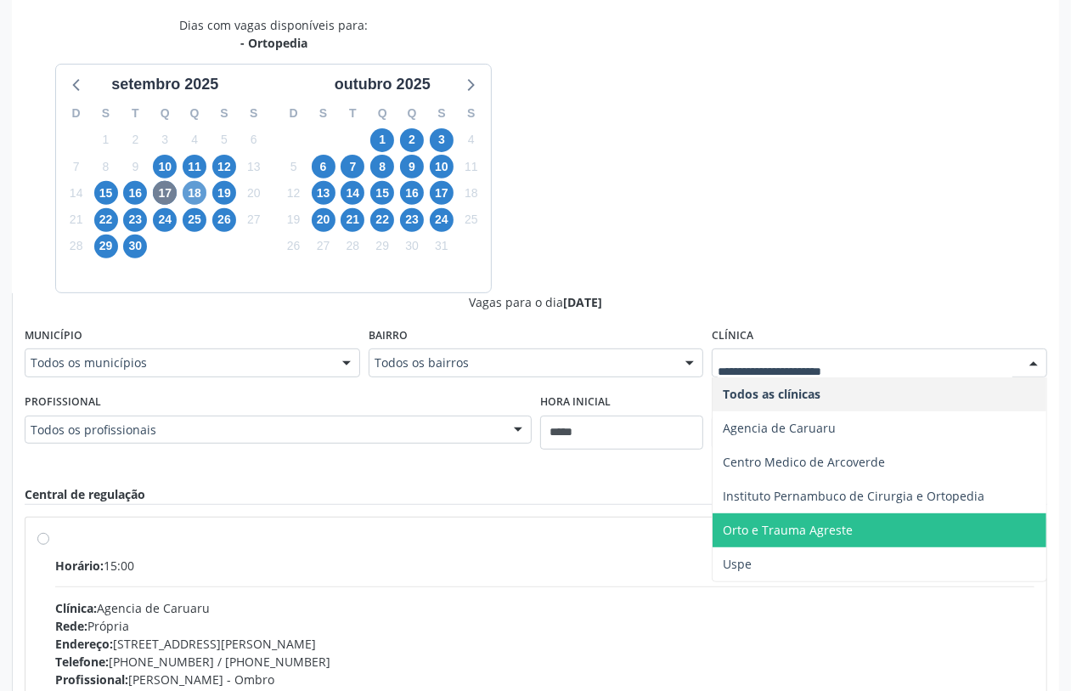
click at [198, 178] on div "11" at bounding box center [195, 167] width 24 height 26
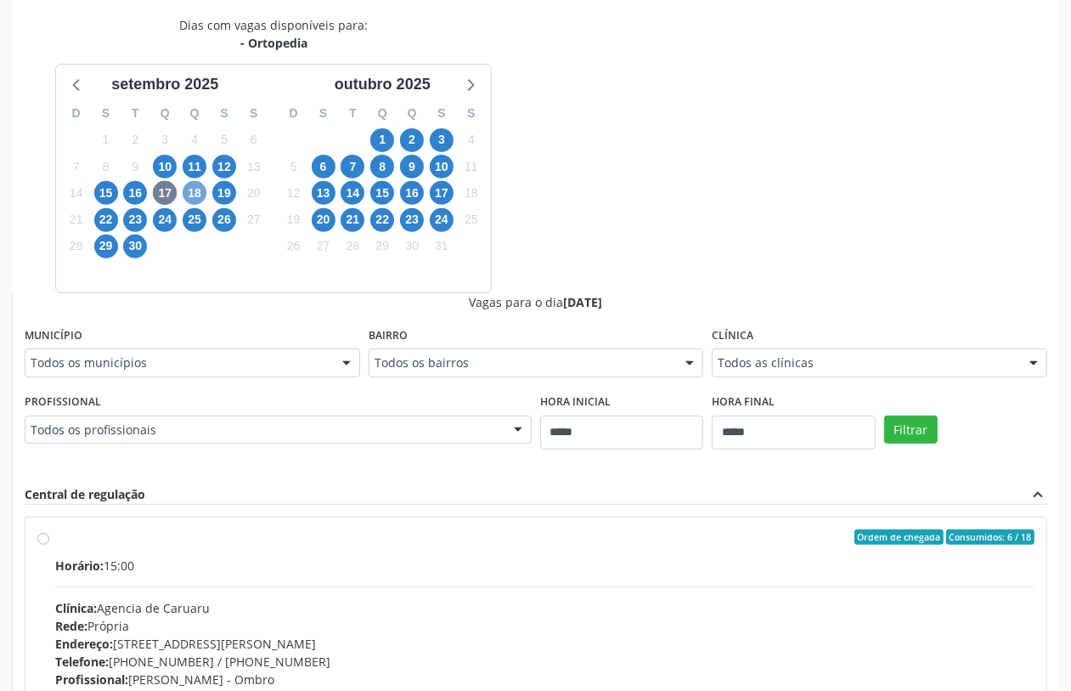
click at [201, 195] on span "18" at bounding box center [195, 193] width 24 height 24
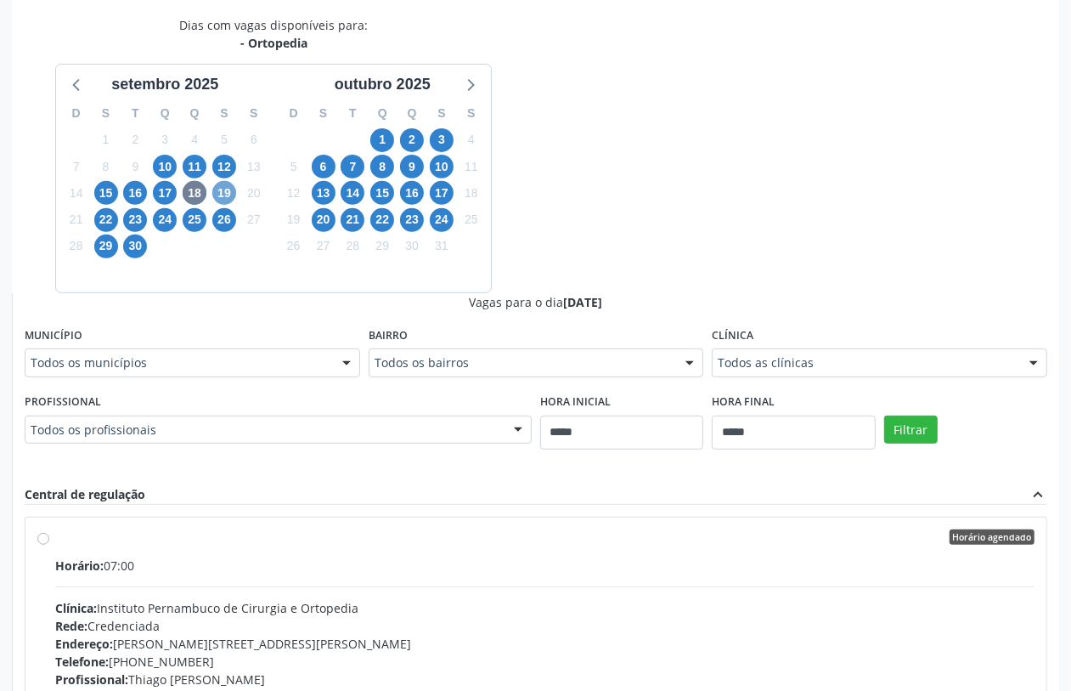
click at [223, 185] on span "19" at bounding box center [224, 193] width 24 height 24
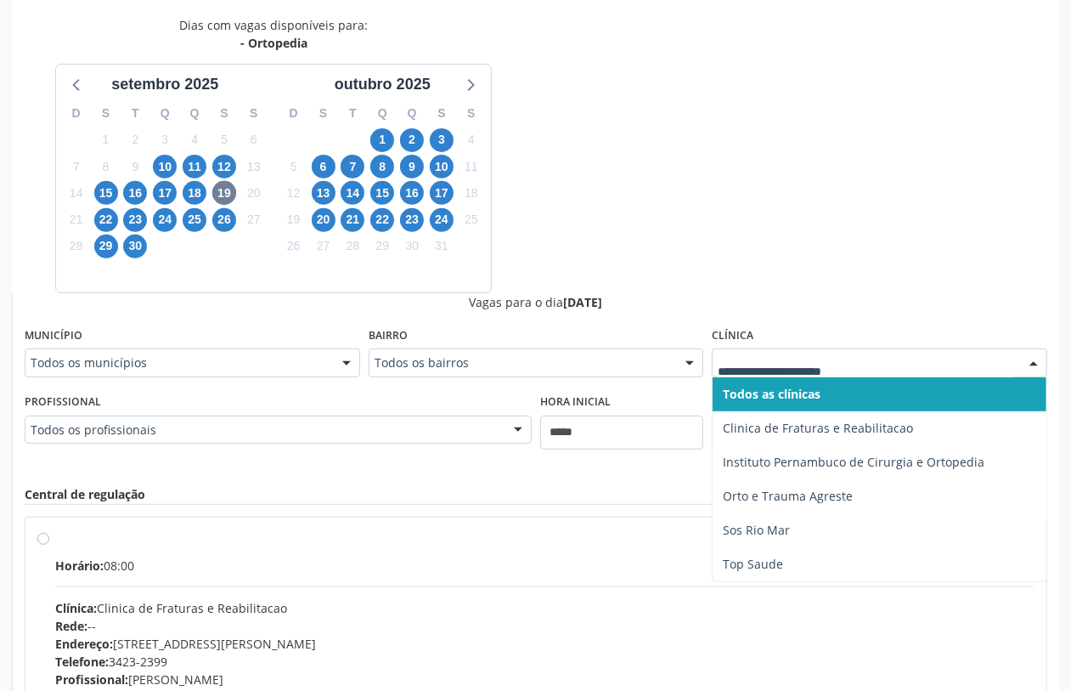
drag, startPoint x: 792, startPoint y: 364, endPoint x: 757, endPoint y: 367, distance: 35.0
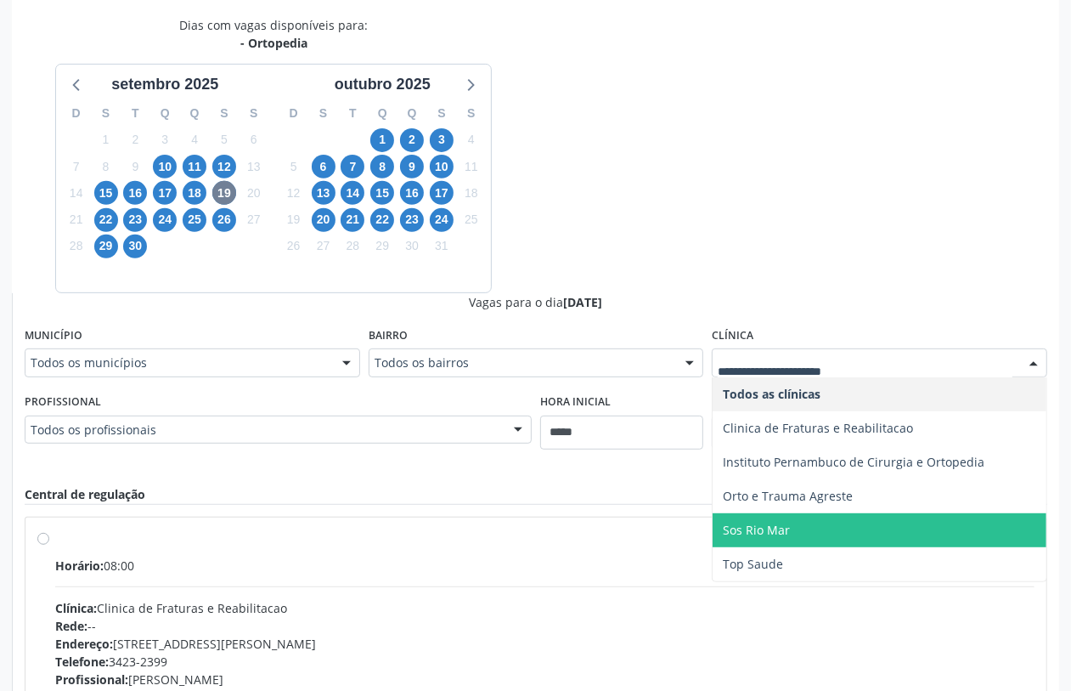
click at [765, 522] on span "Sos Rio Mar" at bounding box center [756, 530] width 67 height 16
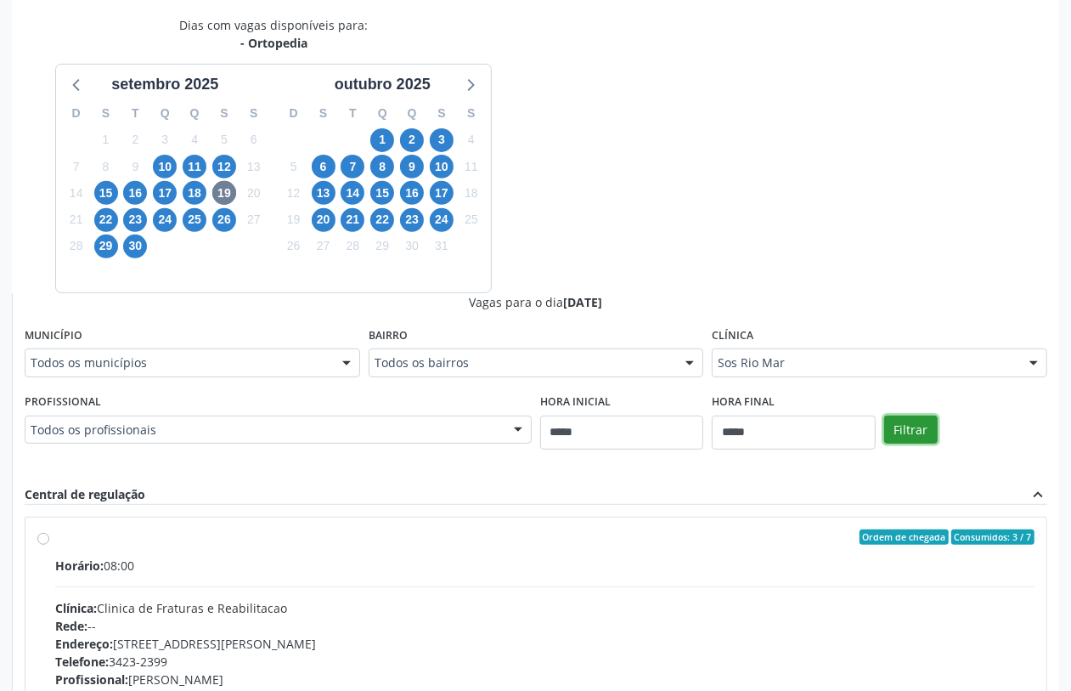
click at [909, 435] on button "Filtrar" at bounding box center [911, 429] width 54 height 29
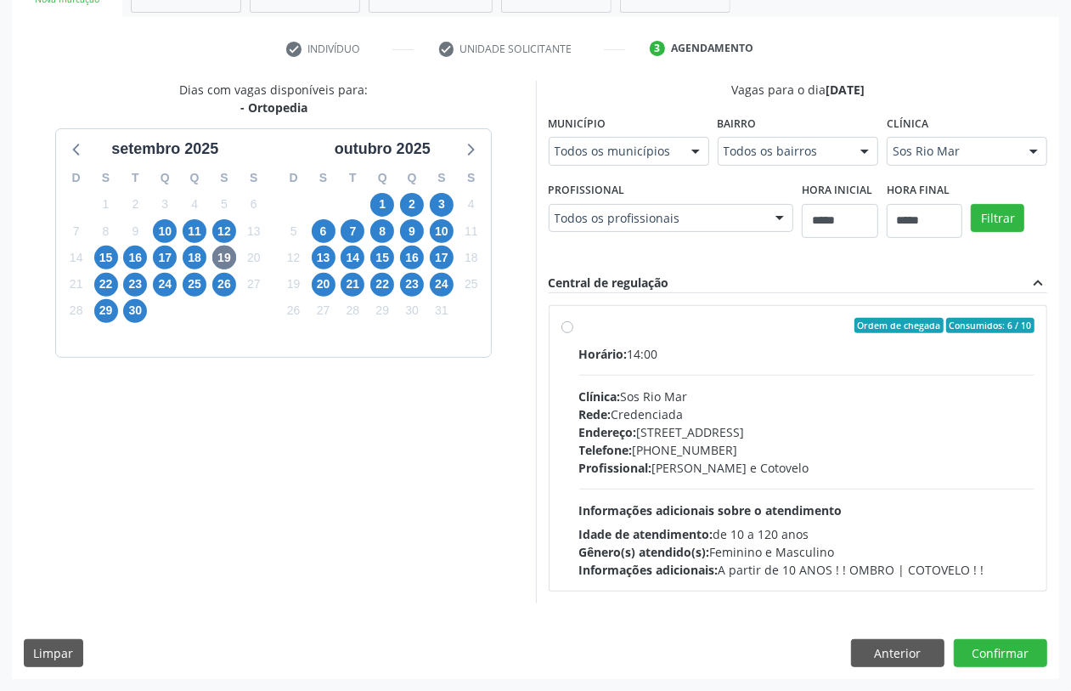
click at [121, 271] on div "23" at bounding box center [136, 284] width 30 height 26
drag, startPoint x: 109, startPoint y: 218, endPoint x: 172, endPoint y: 234, distance: 65.5
click at [110, 273] on span "22" at bounding box center [106, 285] width 24 height 24
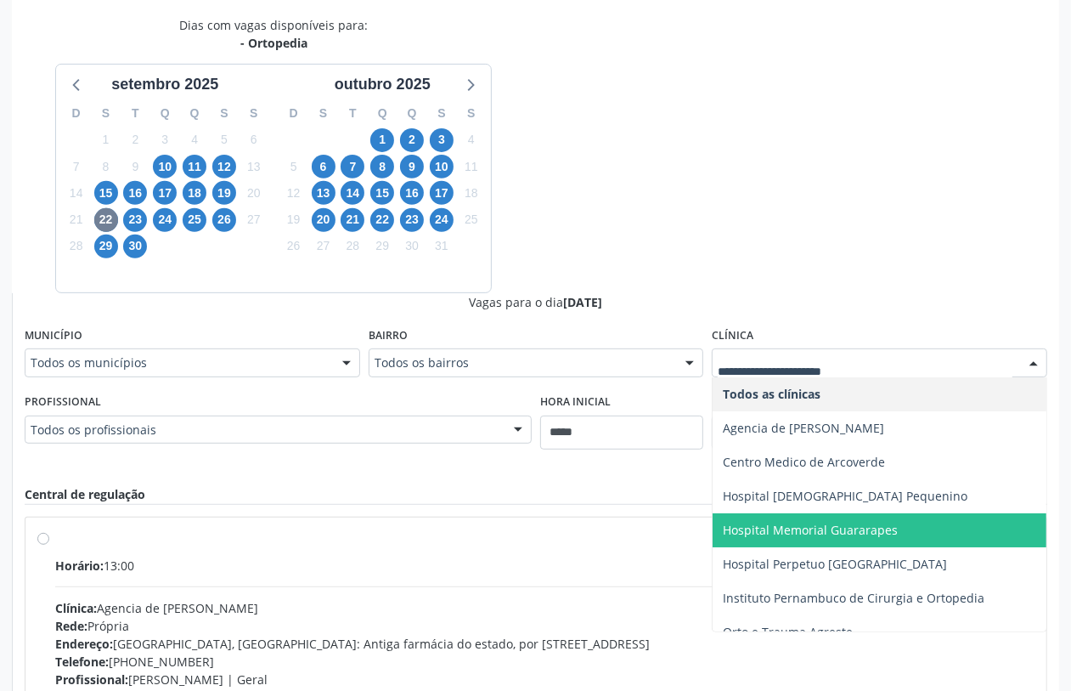
scroll to position [52, 0]
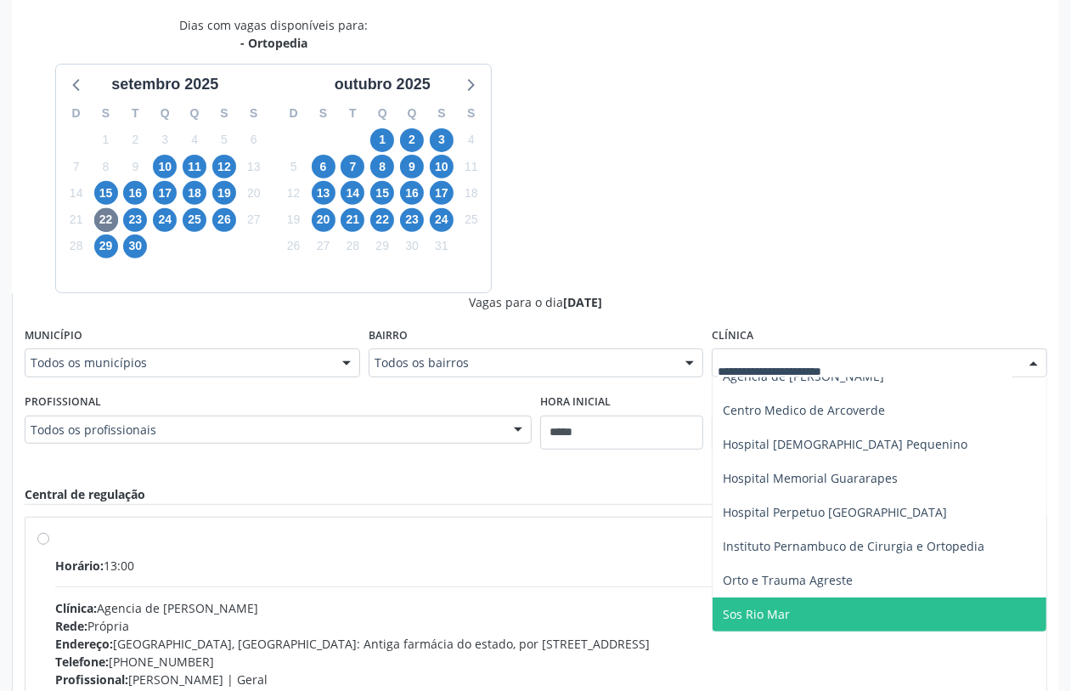
click at [782, 613] on span "Sos Rio Mar" at bounding box center [756, 614] width 67 height 16
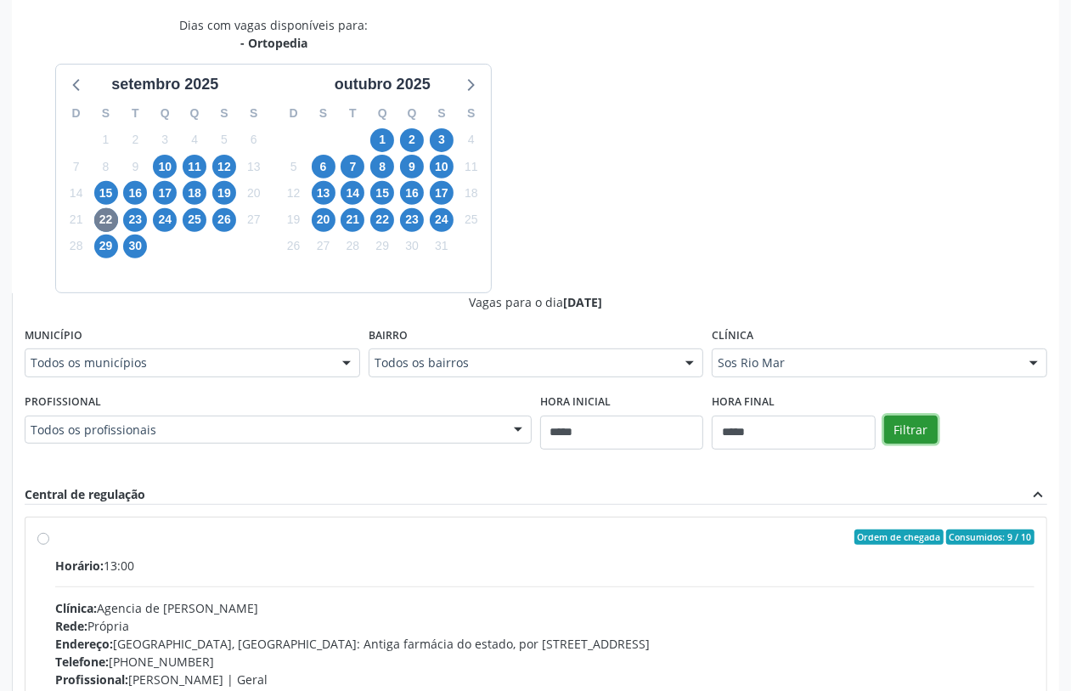
click at [923, 433] on button "Filtrar" at bounding box center [911, 429] width 54 height 29
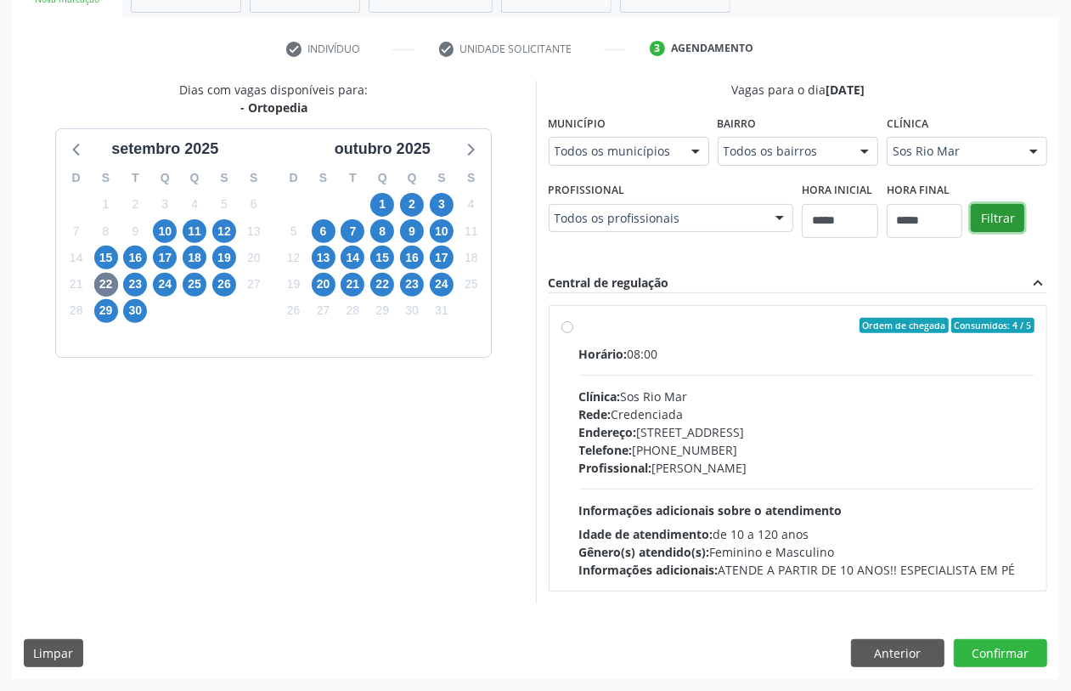
scroll to position [358, 0]
click at [126, 271] on div "23" at bounding box center [135, 284] width 24 height 26
click at [130, 273] on span "23" at bounding box center [135, 285] width 24 height 24
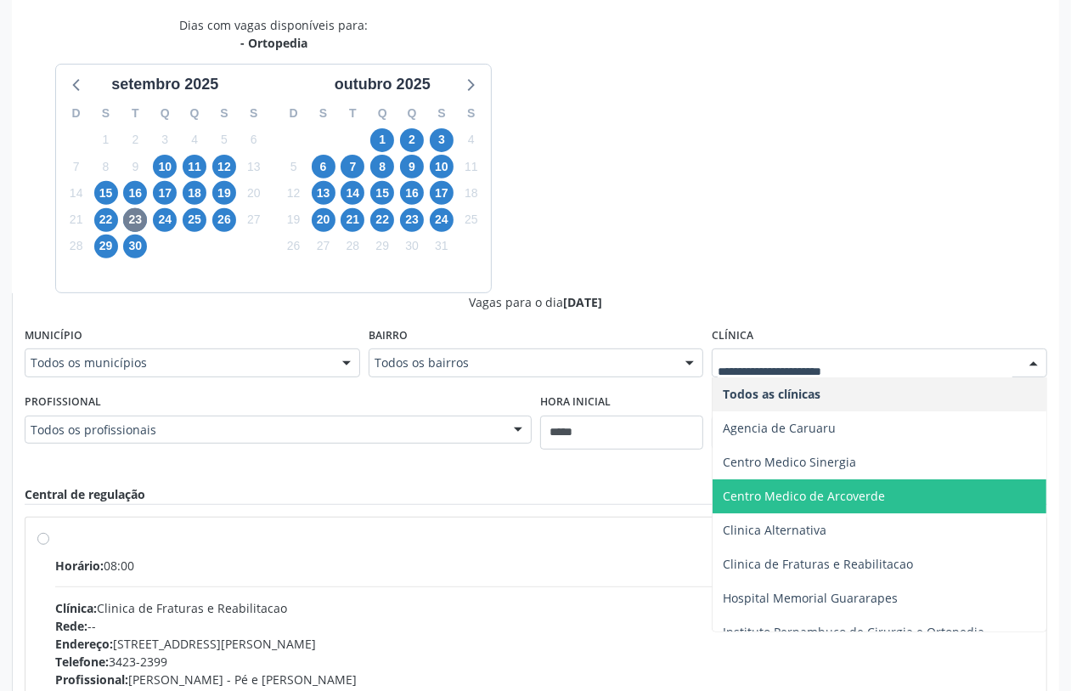
scroll to position [86, 0]
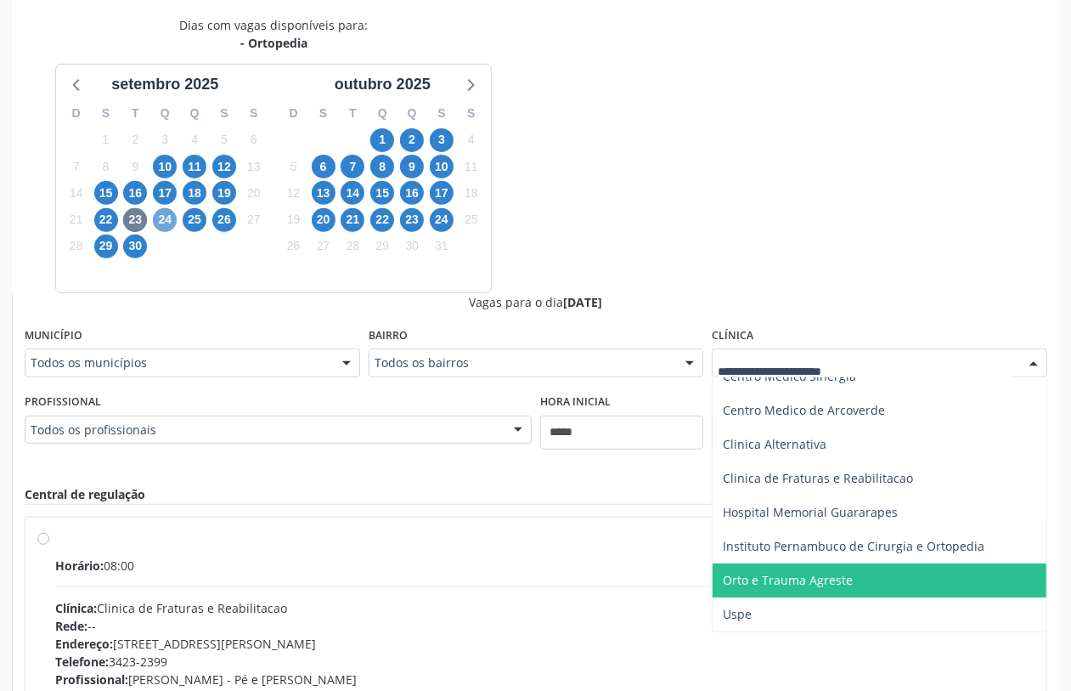
click at [166, 217] on span "24" at bounding box center [165, 220] width 24 height 24
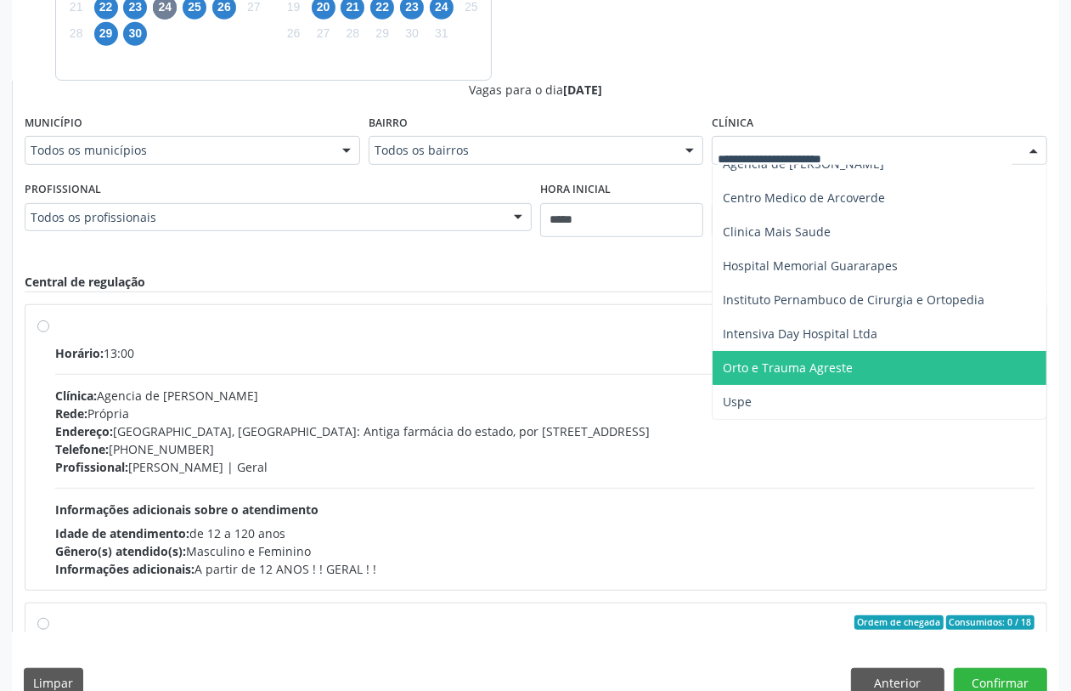
scroll to position [358, 0]
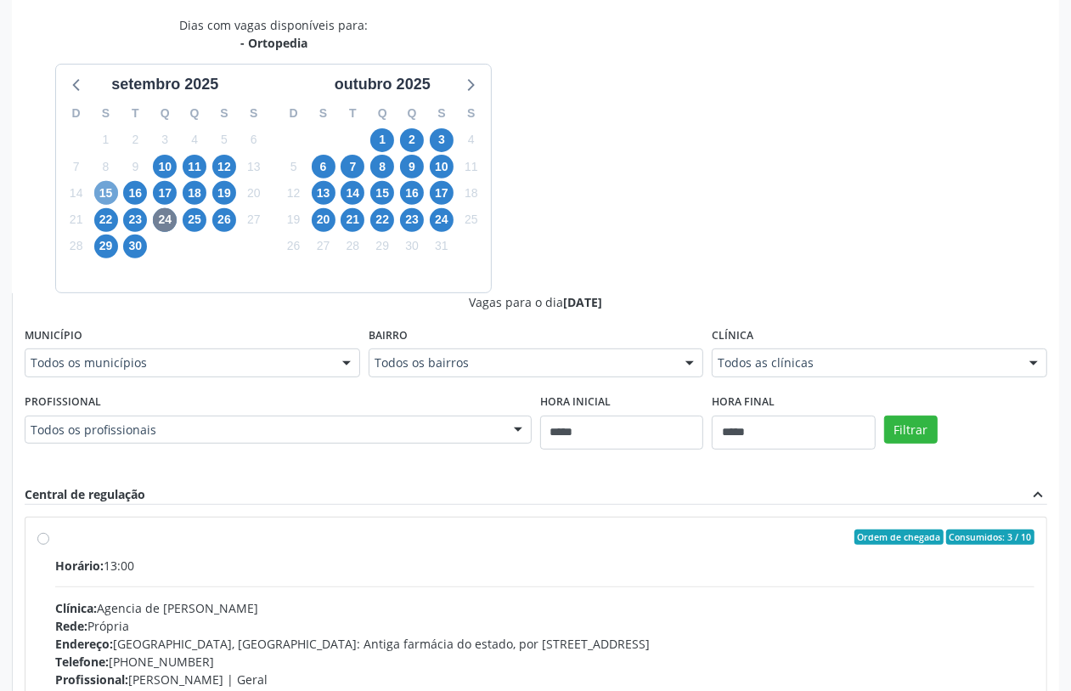
click at [102, 197] on span "15" at bounding box center [106, 193] width 24 height 24
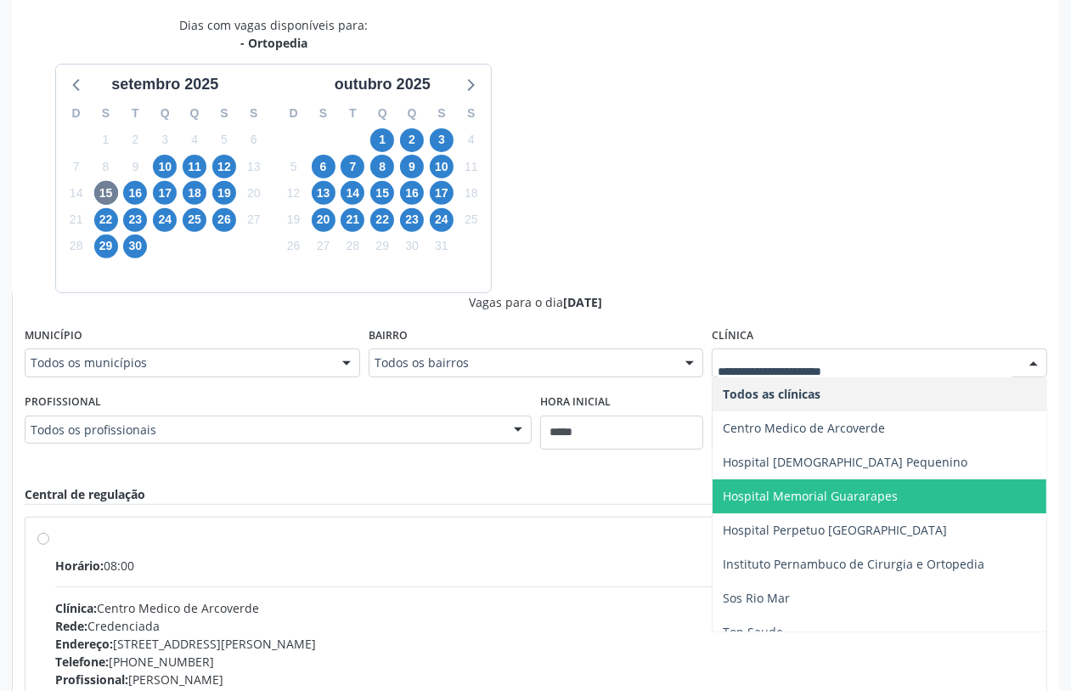
scroll to position [18, 0]
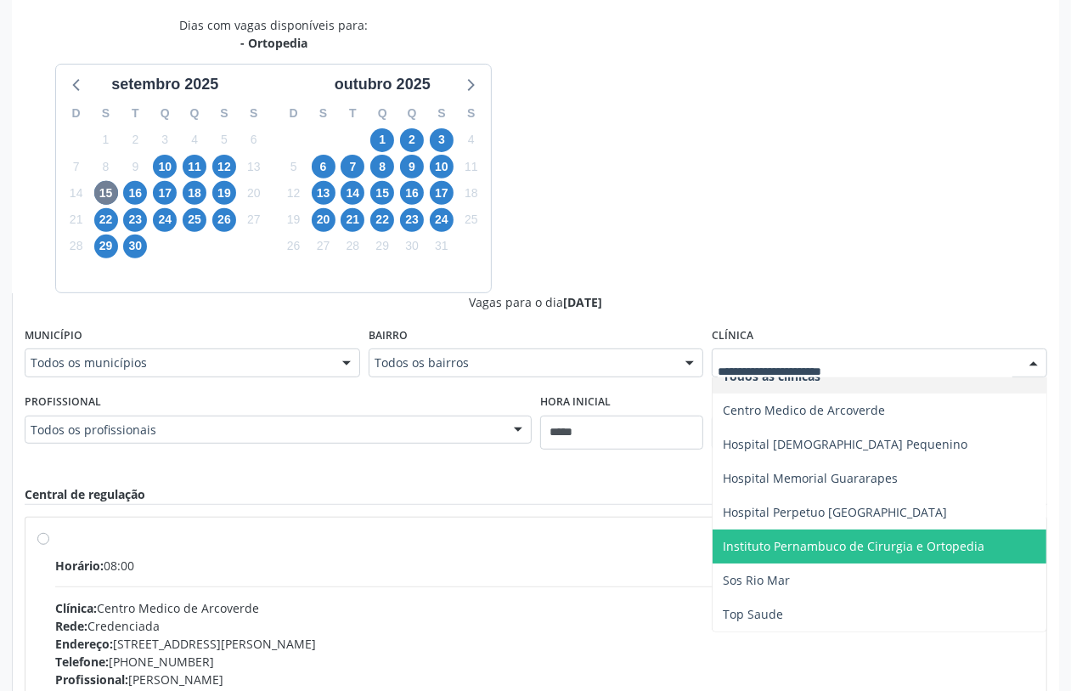
click at [765, 572] on span "Sos Rio Mar" at bounding box center [756, 580] width 67 height 16
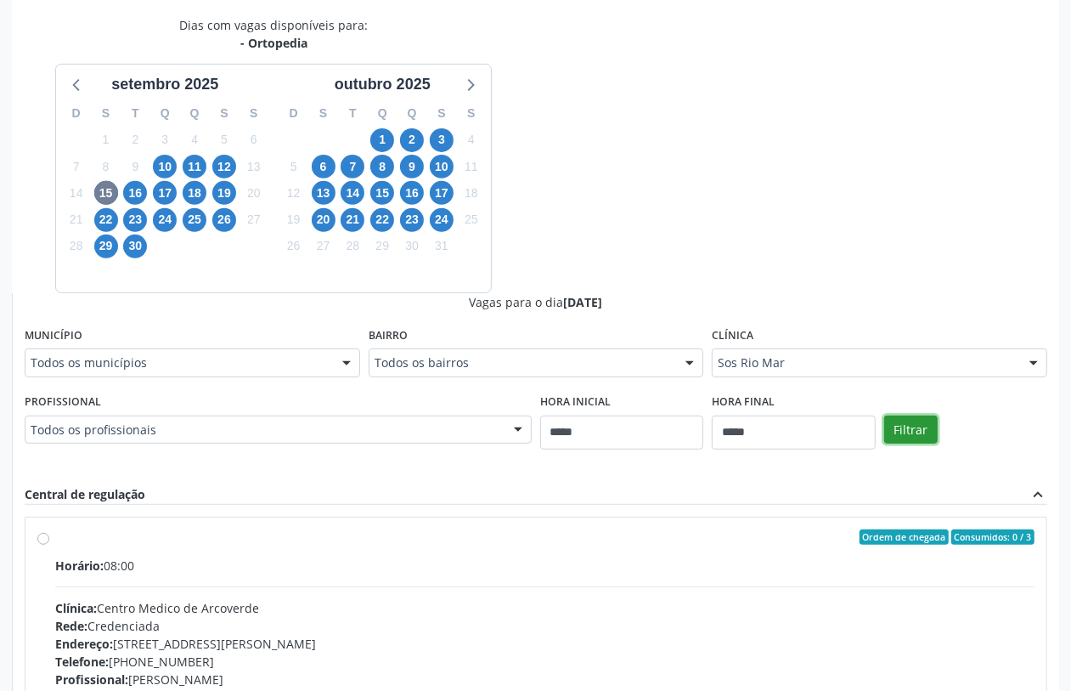
click at [906, 432] on button "Filtrar" at bounding box center [911, 429] width 54 height 29
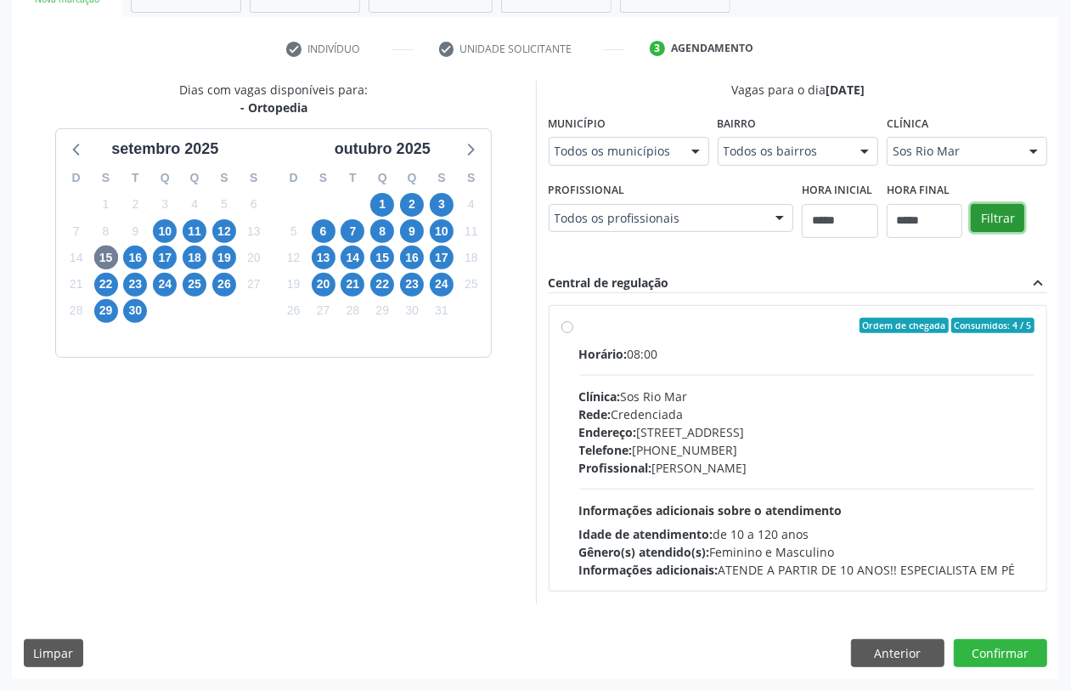
scroll to position [571, 0]
click at [579, 452] on div "Telefone: (81) 3087-9595" at bounding box center [807, 450] width 456 height 18
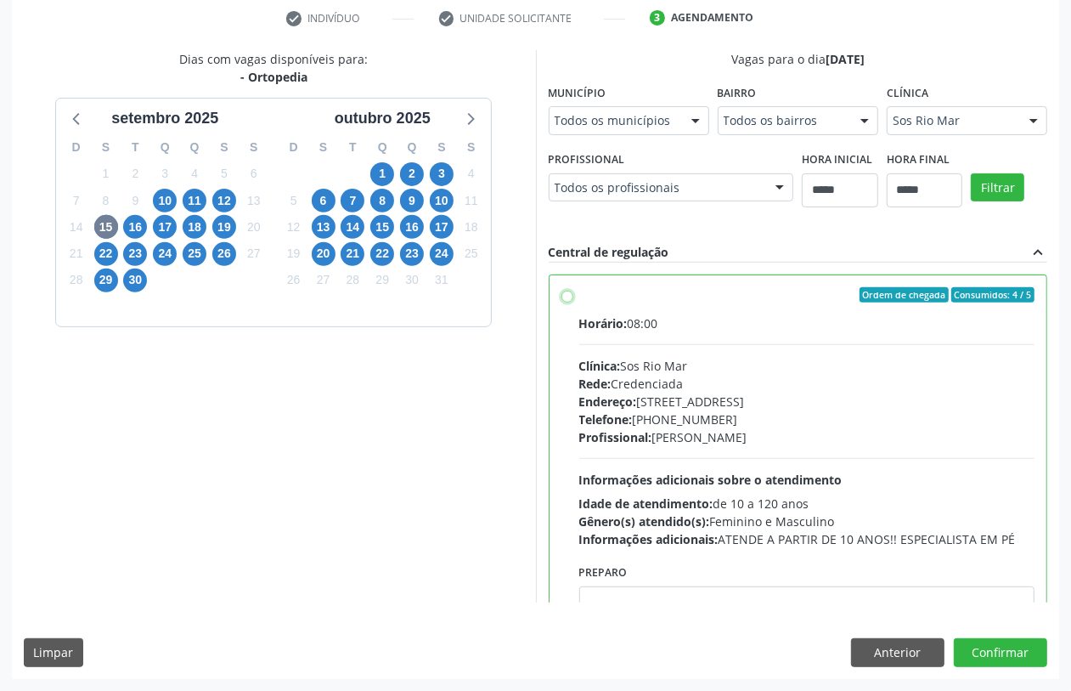
scroll to position [85, 0]
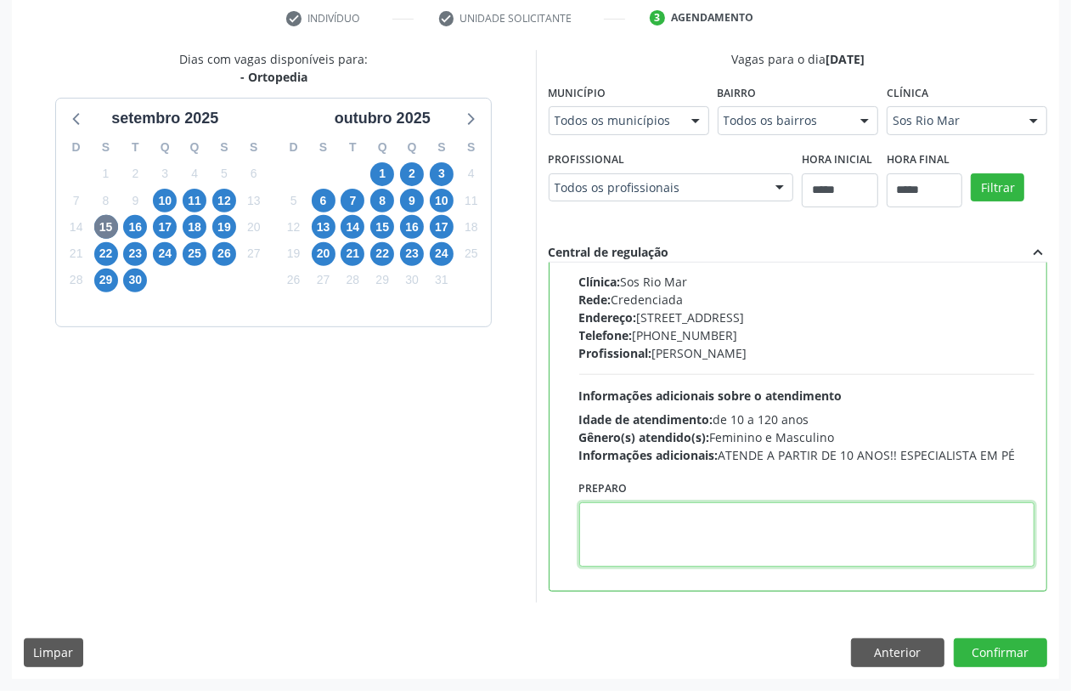
paste textarea "**********"
type textarea "**********"
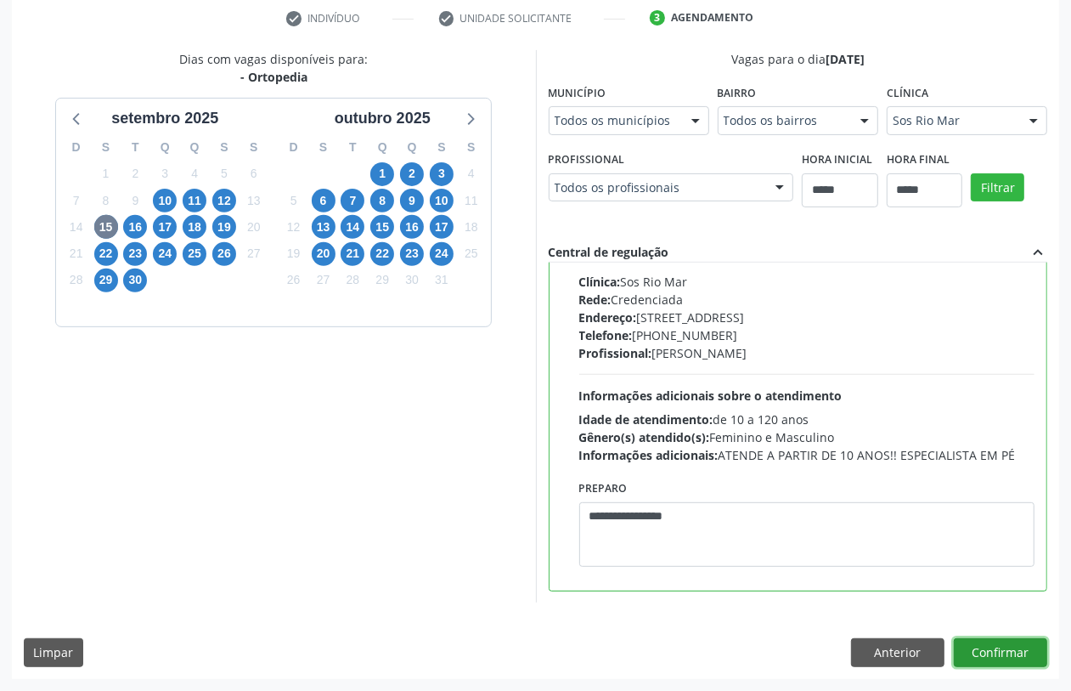
click at [1002, 667] on button "Confirmar" at bounding box center [1000, 652] width 93 height 29
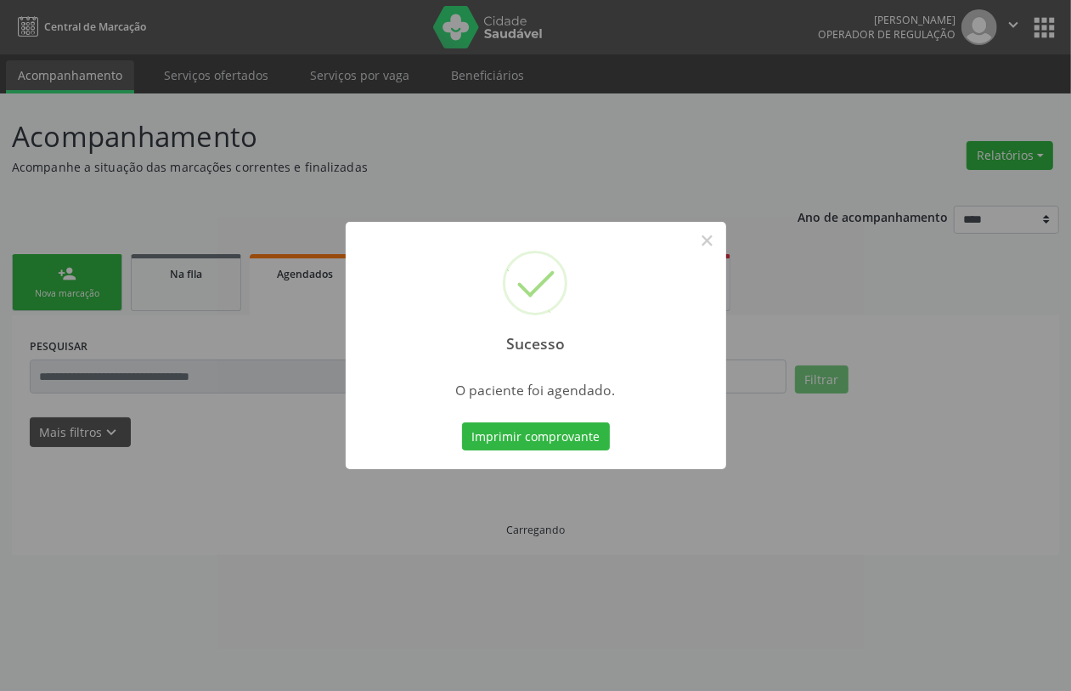
scroll to position [0, 0]
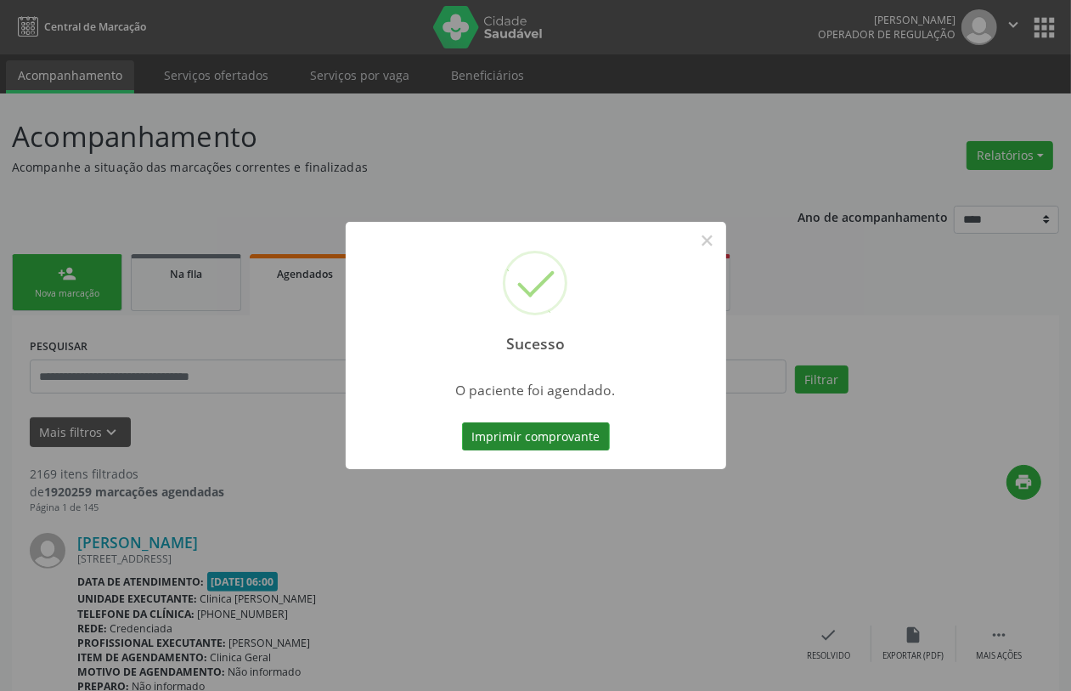
click at [553, 436] on button "Imprimir comprovante" at bounding box center [536, 436] width 148 height 29
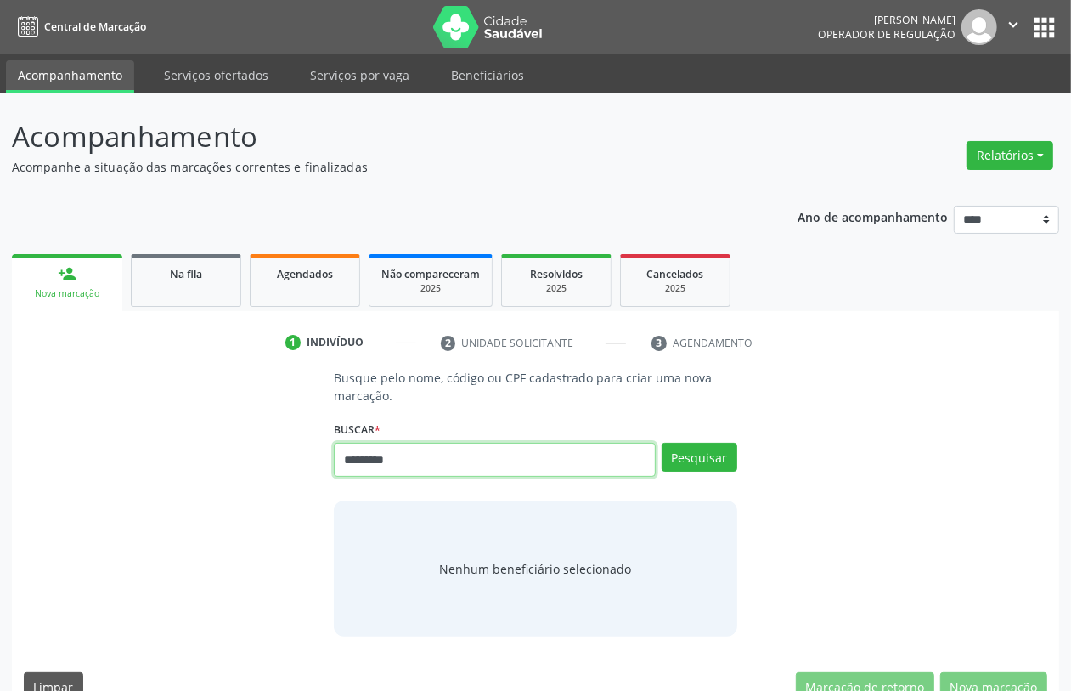
type input "*********"
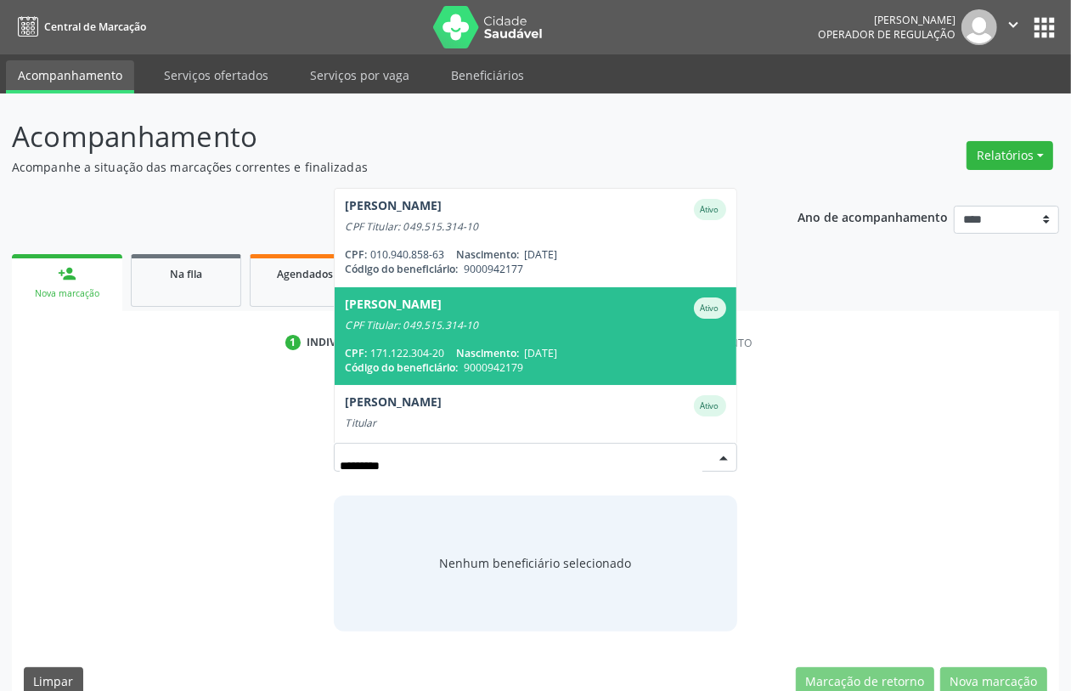
scroll to position [37, 0]
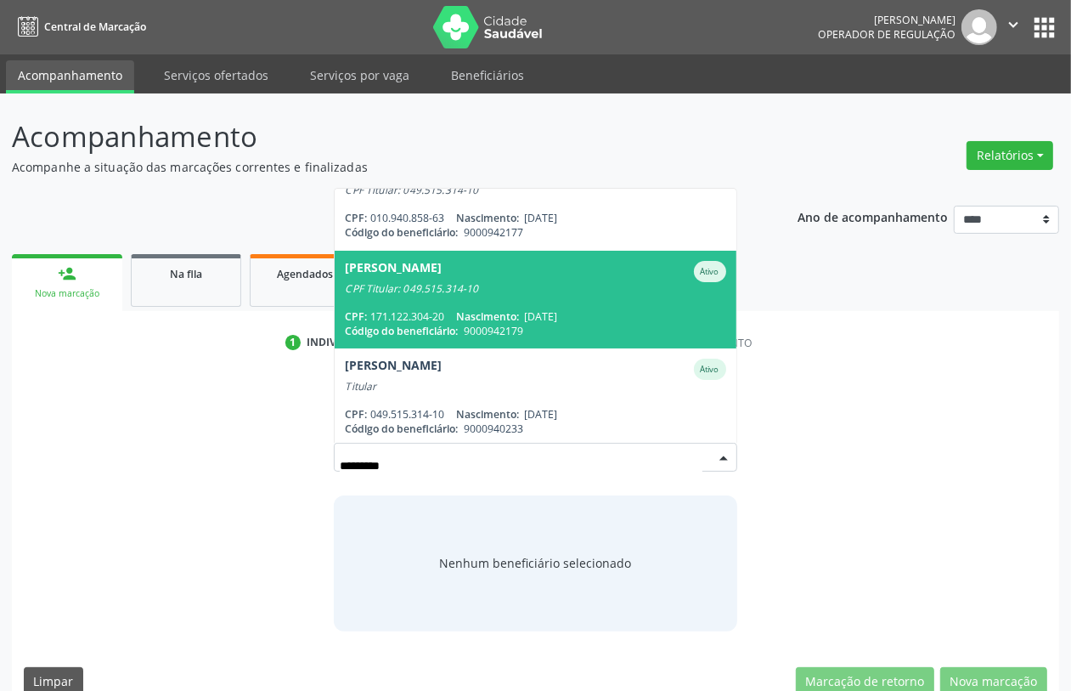
click at [494, 302] on span "[PERSON_NAME] CPF Titular: 049.515.314-10 CPF: 171.122.304-20 Nascimento: [DATE…" at bounding box center [535, 300] width 401 height 98
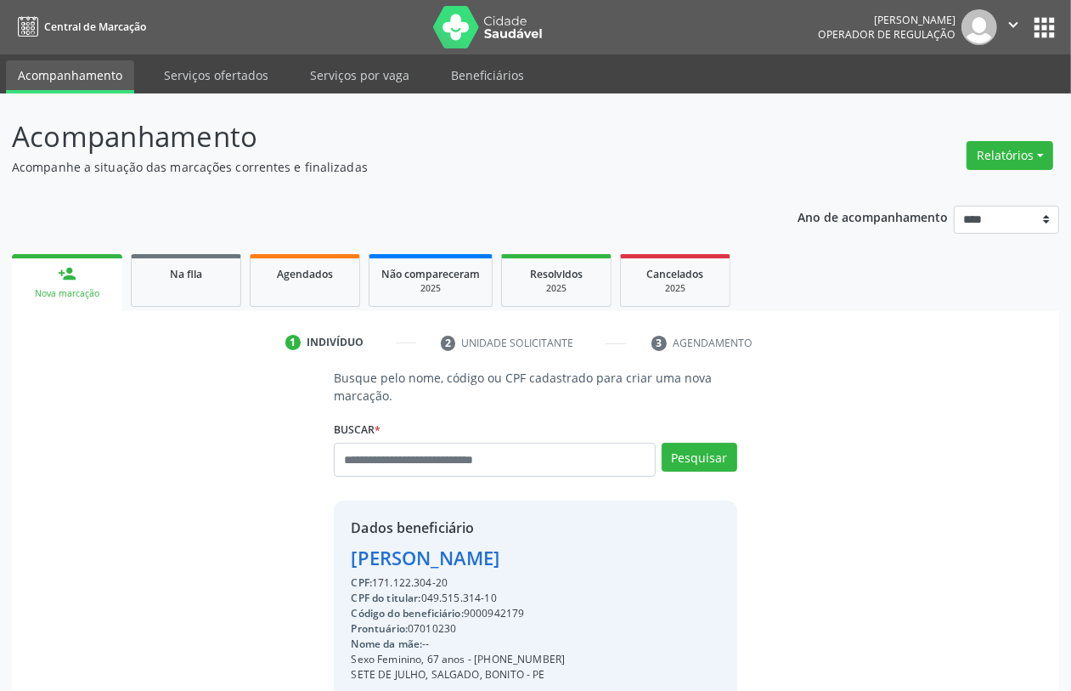
scroll to position [223, 0]
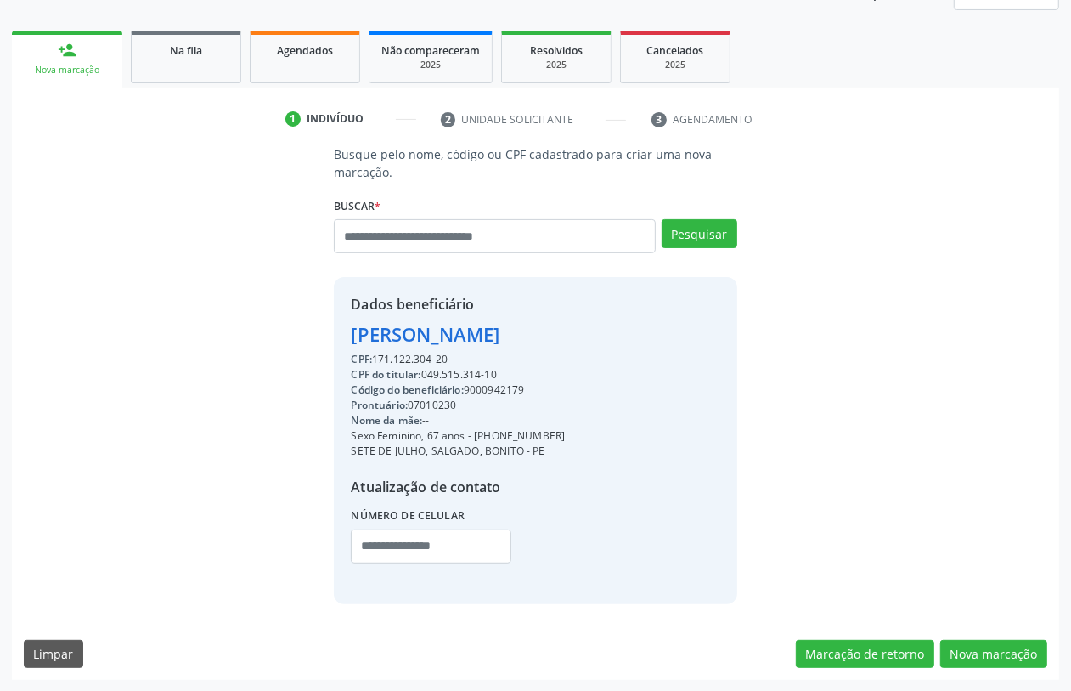
click at [504, 387] on div "Código do beneficiário: 9000942179" at bounding box center [458, 389] width 214 height 15
copy div "9000942179"
click at [306, 53] on span "Agendados" at bounding box center [305, 50] width 56 height 14
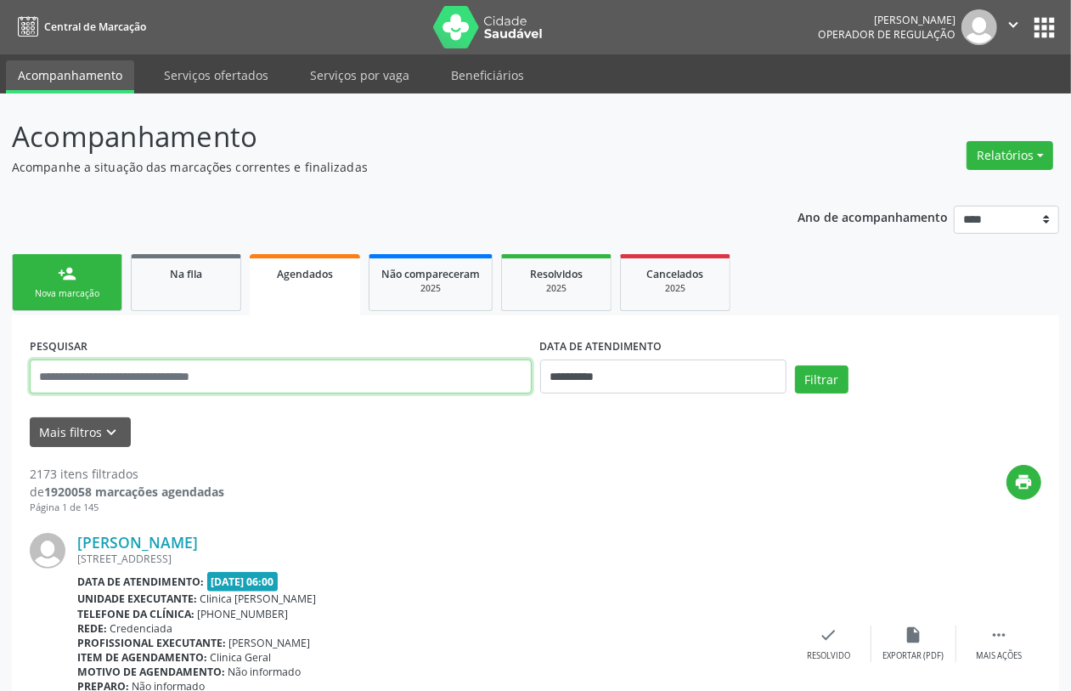
paste input "**********"
type input "**********"
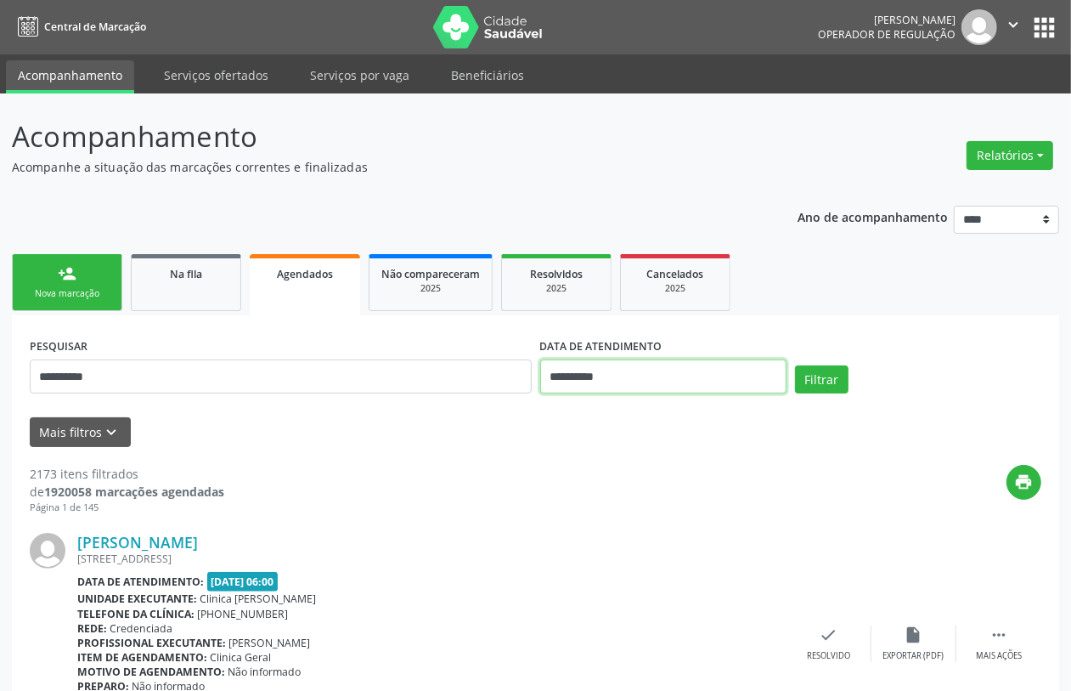
click at [621, 365] on input "**********" at bounding box center [663, 376] width 246 height 34
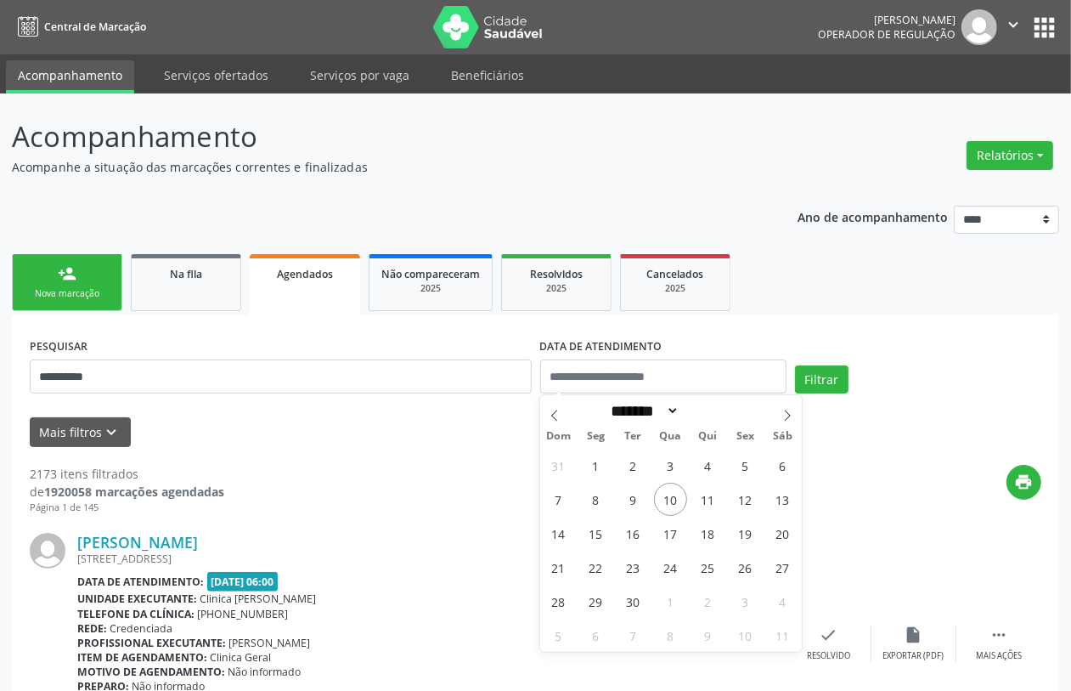
click at [901, 446] on div "Mais filtros keyboard_arrow_down" at bounding box center [535, 432] width 1020 height 30
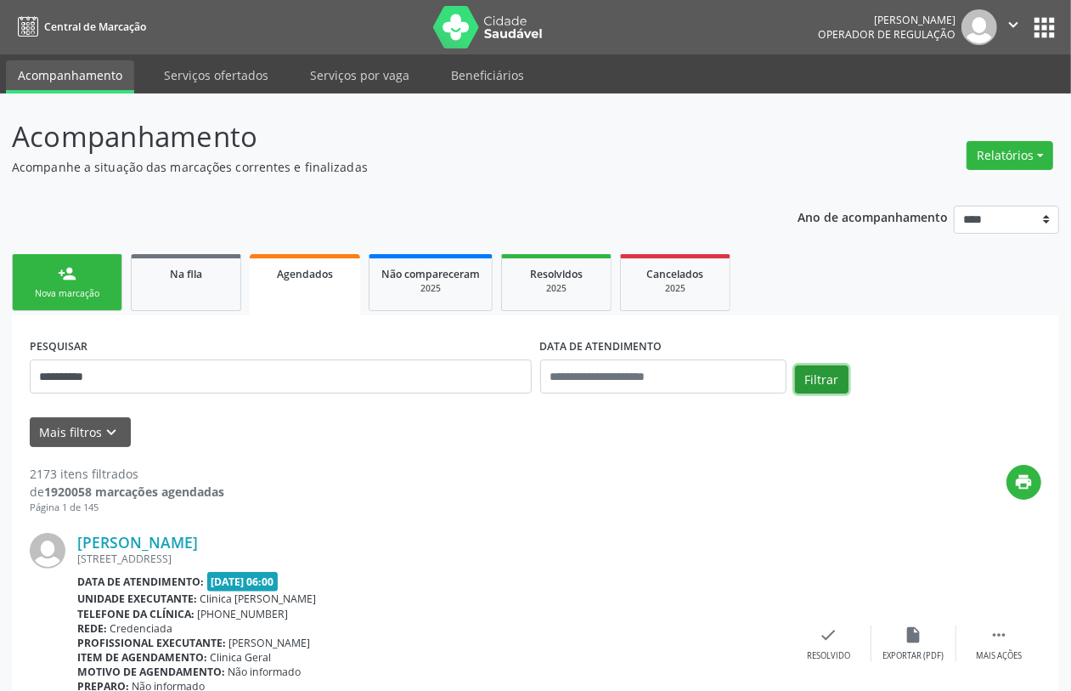
click at [817, 379] on button "Filtrar" at bounding box center [822, 379] width 54 height 29
click at [68, 290] on div "Nova marcação" at bounding box center [67, 293] width 85 height 13
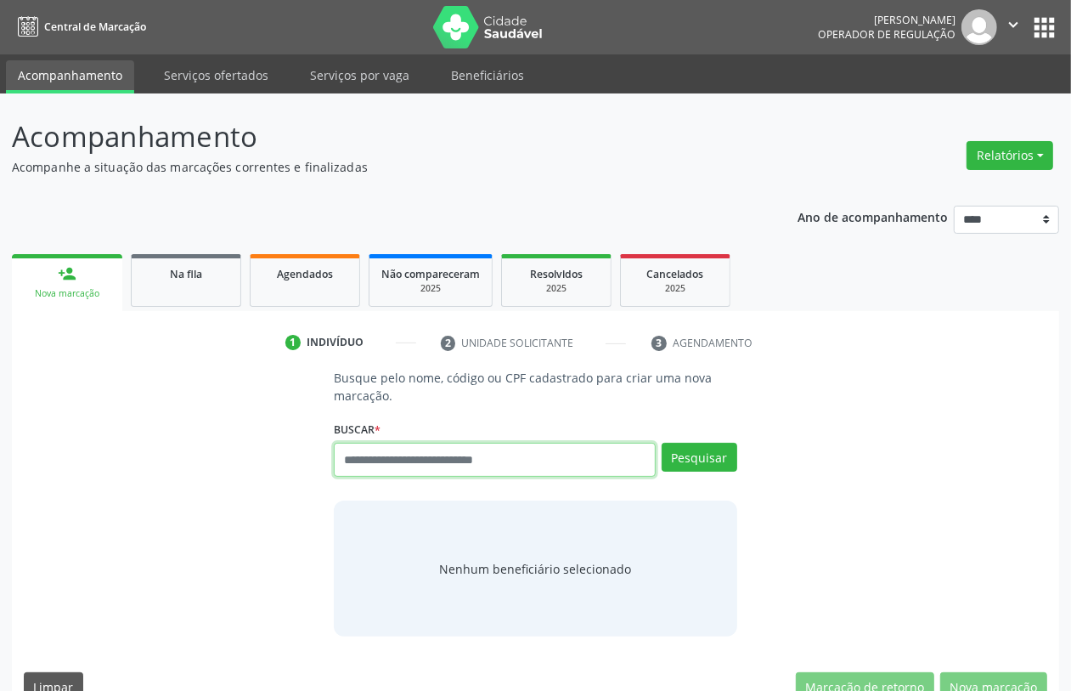
drag, startPoint x: 460, startPoint y: 466, endPoint x: 204, endPoint y: 329, distance: 290.7
click at [454, 466] on input "text" at bounding box center [494, 460] width 321 height 34
type input "********"
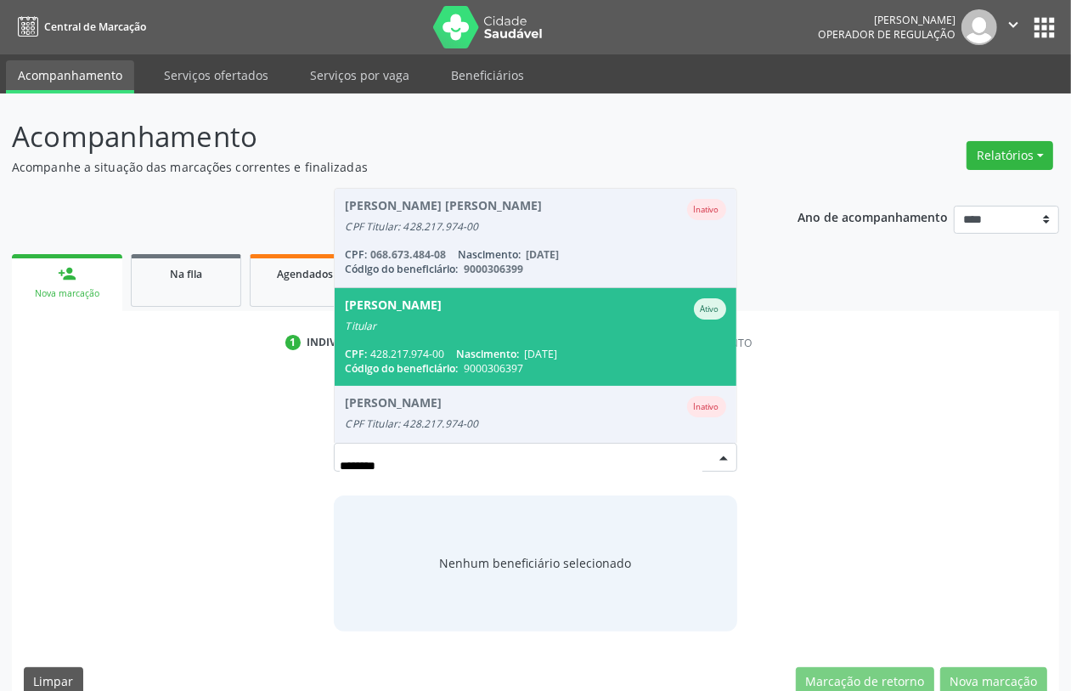
scroll to position [39, 0]
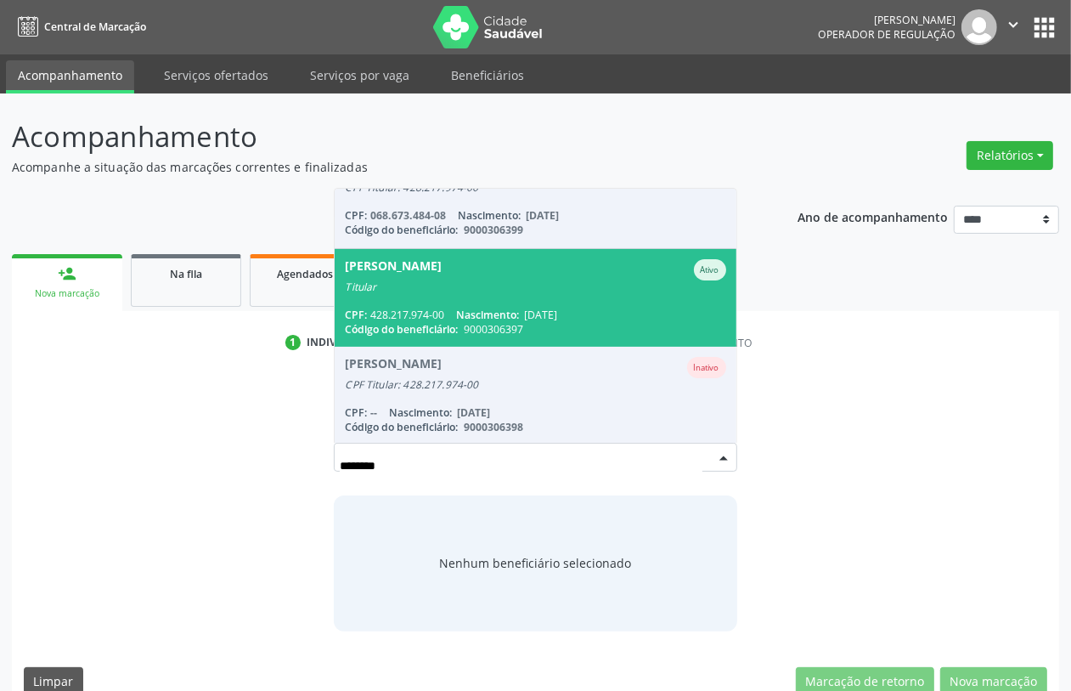
click at [574, 298] on span "[PERSON_NAME] Ativo Titular CPF: 428.217.974-00 Nascimento: [DATE] Código do be…" at bounding box center [535, 298] width 401 height 98
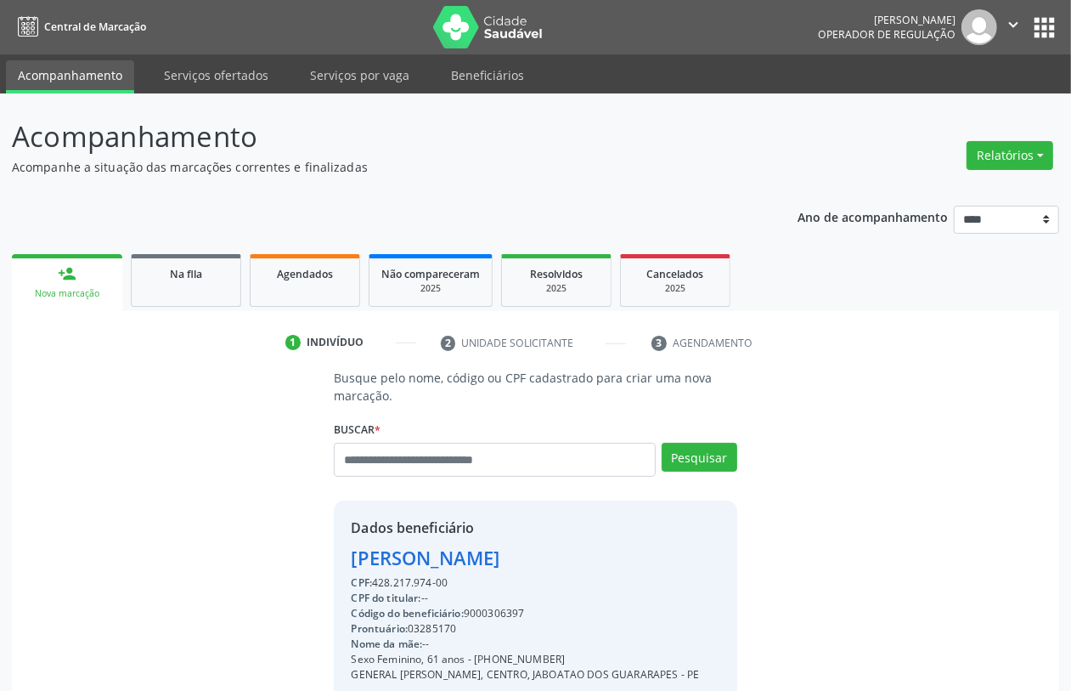
click at [520, 612] on div "Código do beneficiário: 9000306397" at bounding box center [525, 613] width 348 height 15
copy div "9000306397"
click at [319, 282] on link "Agendados" at bounding box center [305, 280] width 110 height 53
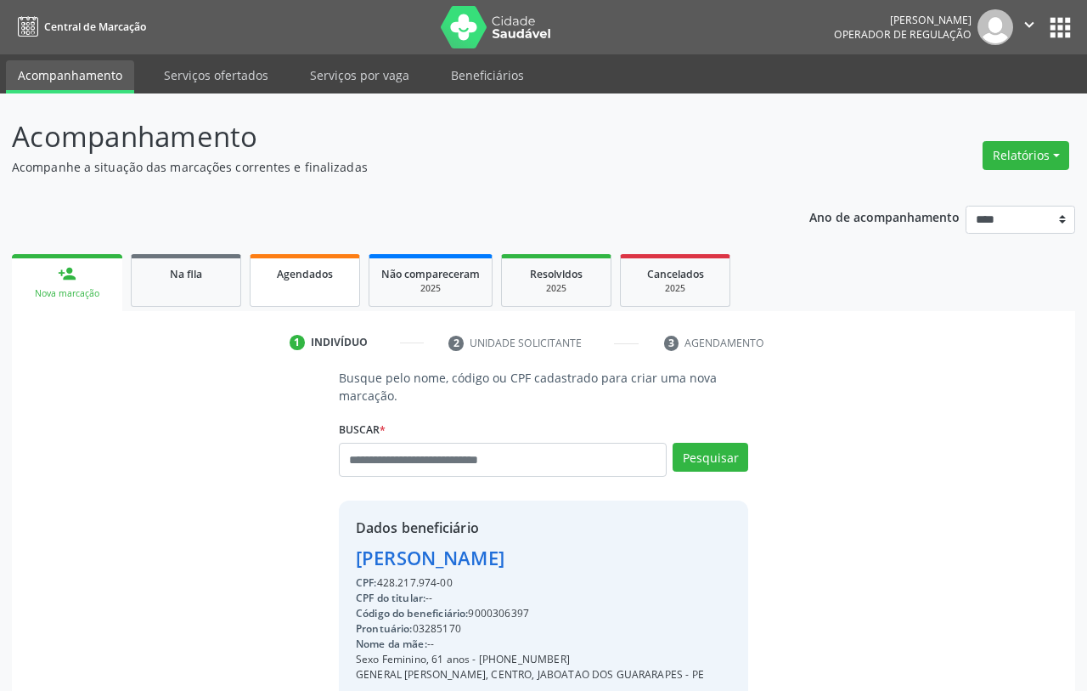
select select "*"
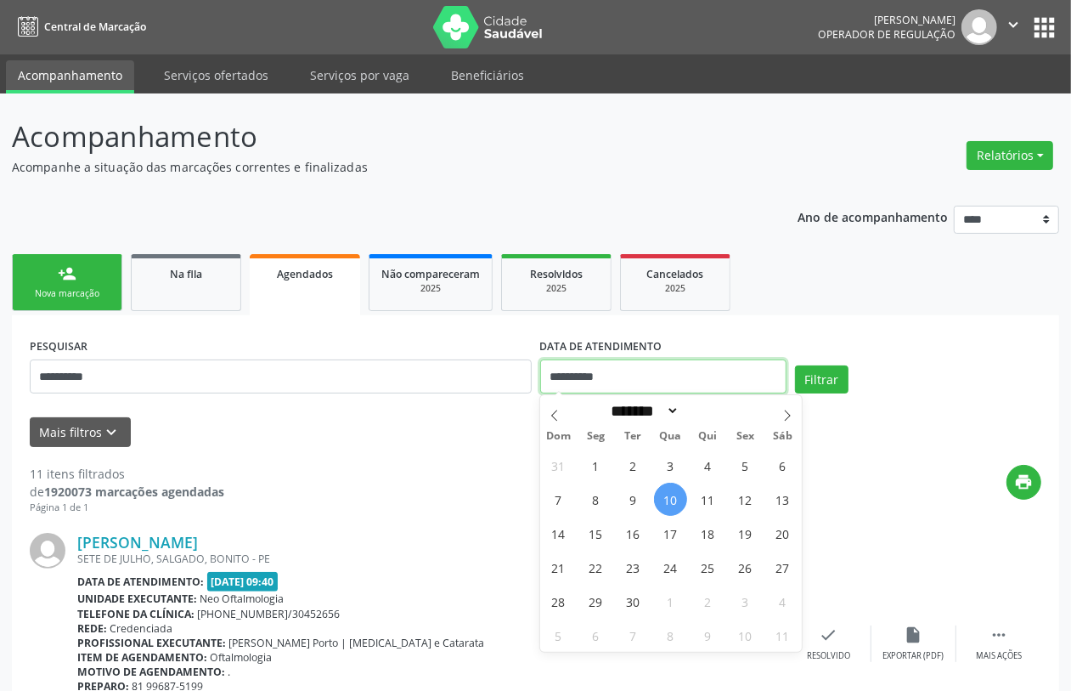
click at [669, 374] on input "**********" at bounding box center [663, 376] width 246 height 34
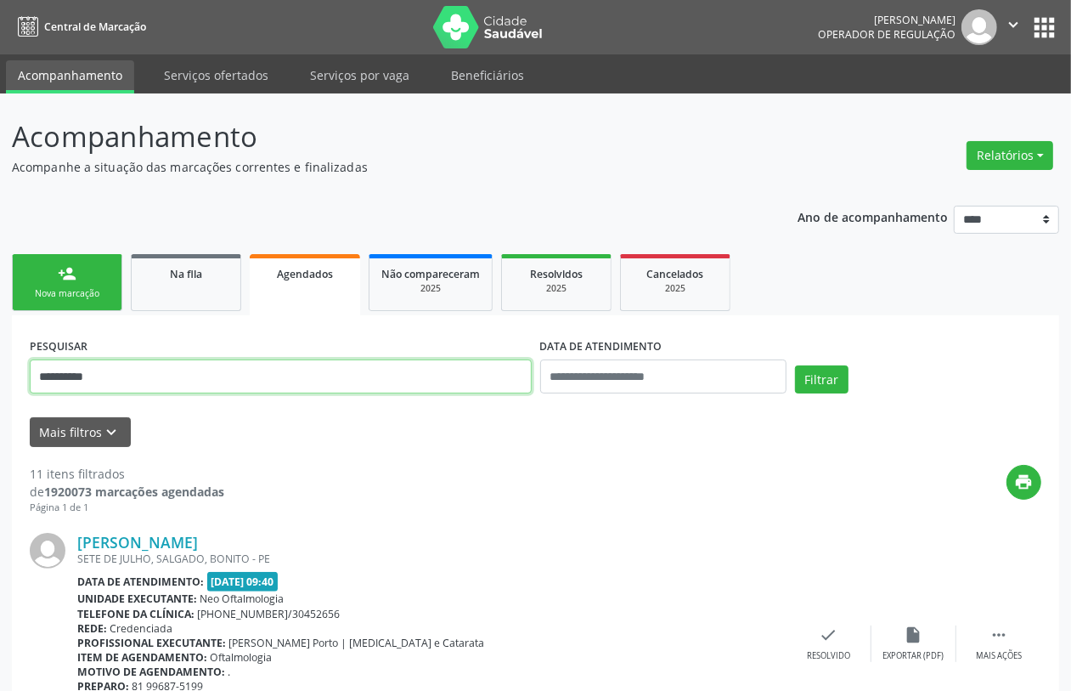
click at [200, 376] on input "**********" at bounding box center [281, 376] width 502 height 34
paste input "text"
type input "**********"
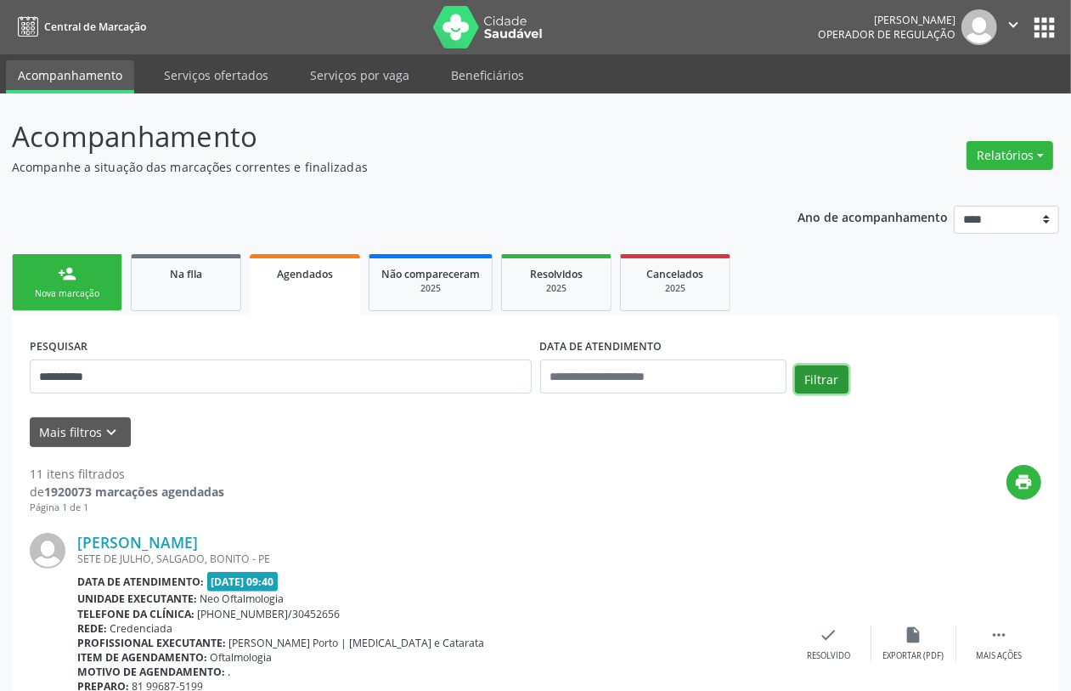
click at [816, 365] on button "Filtrar" at bounding box center [822, 379] width 54 height 29
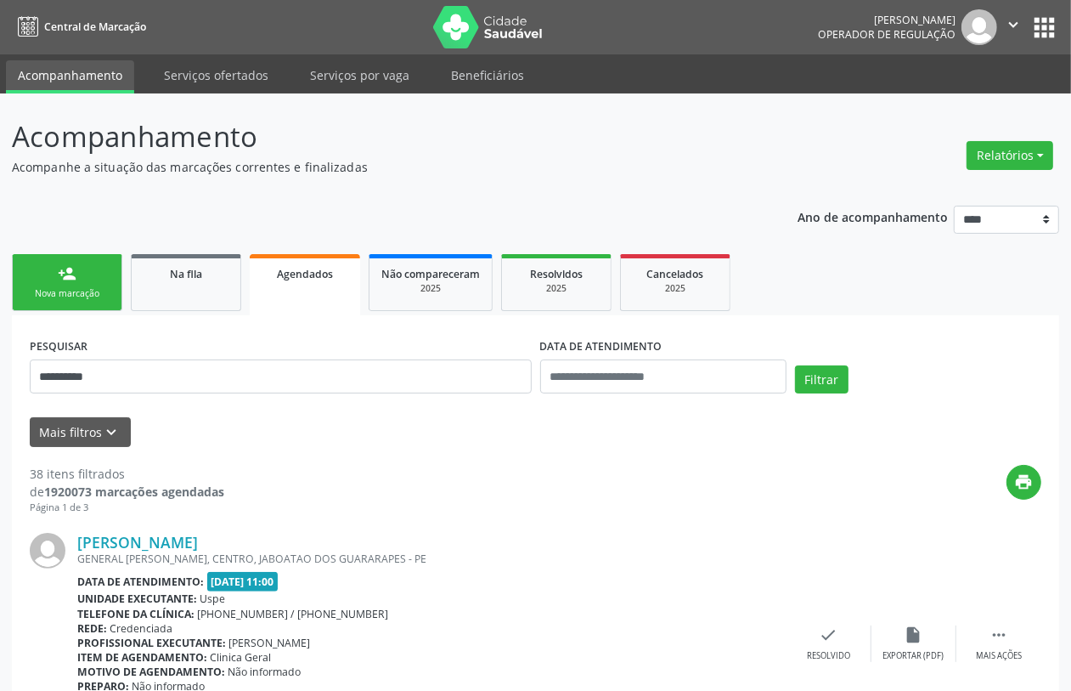
scroll to position [3794, 0]
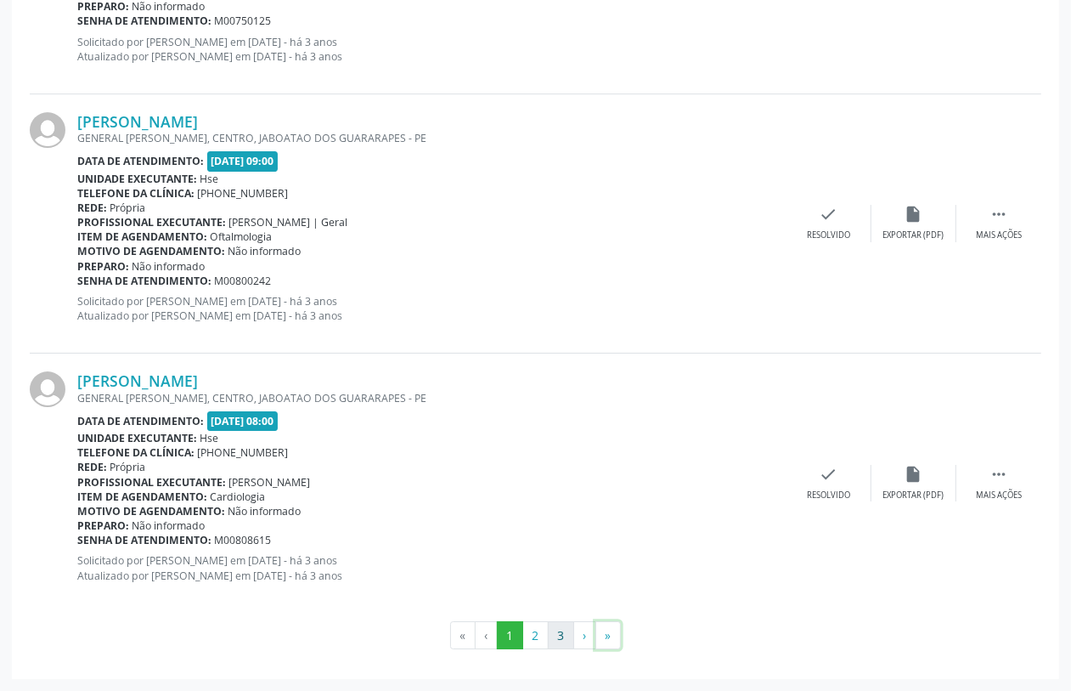
drag, startPoint x: 612, startPoint y: 639, endPoint x: 559, endPoint y: 631, distance: 54.1
click at [578, 635] on ul "« ‹ 1 2 3 › »" at bounding box center [536, 635] width 1012 height 29
drag, startPoint x: 612, startPoint y: 633, endPoint x: 604, endPoint y: 631, distance: 8.7
click at [604, 631] on button "»" at bounding box center [608, 635] width 25 height 29
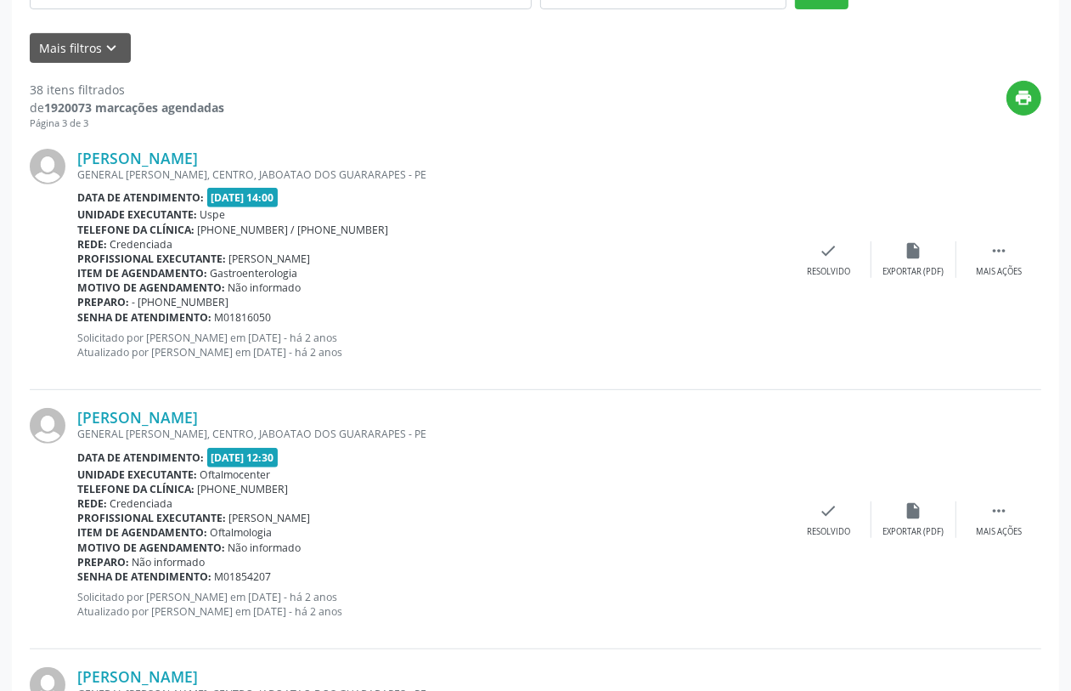
scroll to position [0, 0]
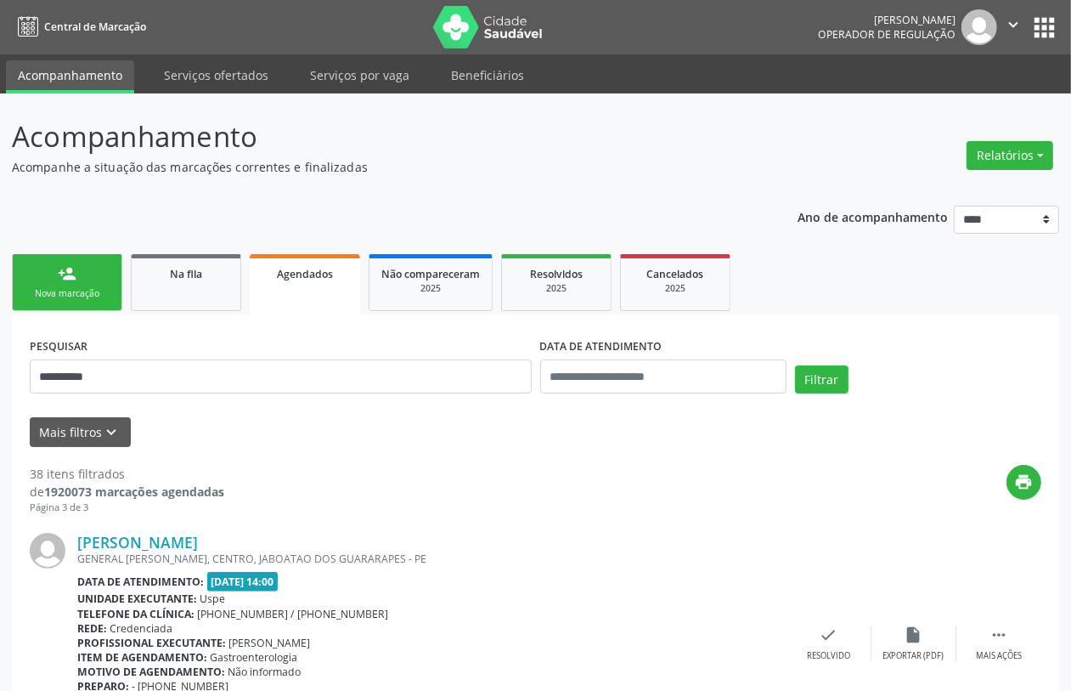
click at [44, 291] on div "Nova marcação" at bounding box center [67, 293] width 85 height 13
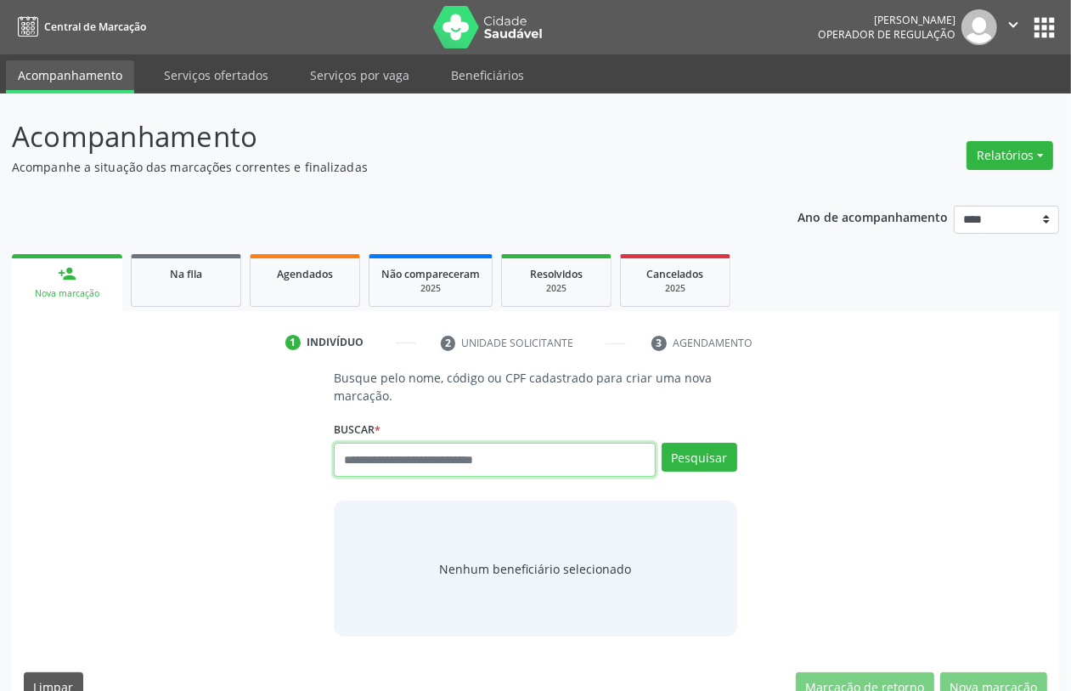
click at [447, 460] on input "text" at bounding box center [494, 460] width 321 height 34
type input "*"
type input "*********"
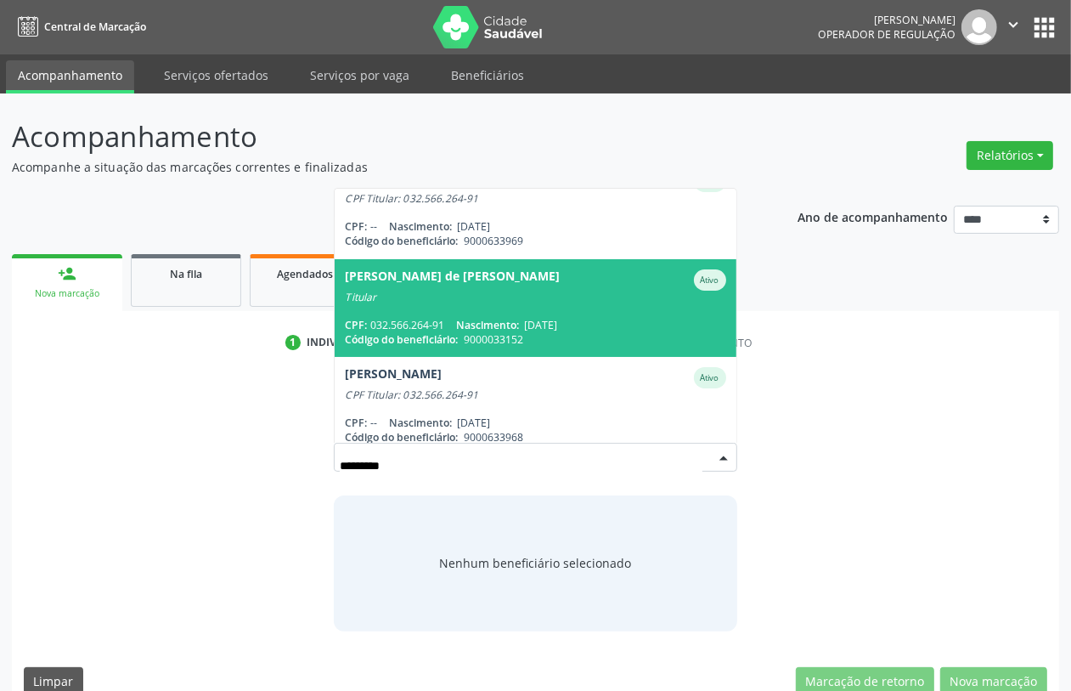
scroll to position [134, 0]
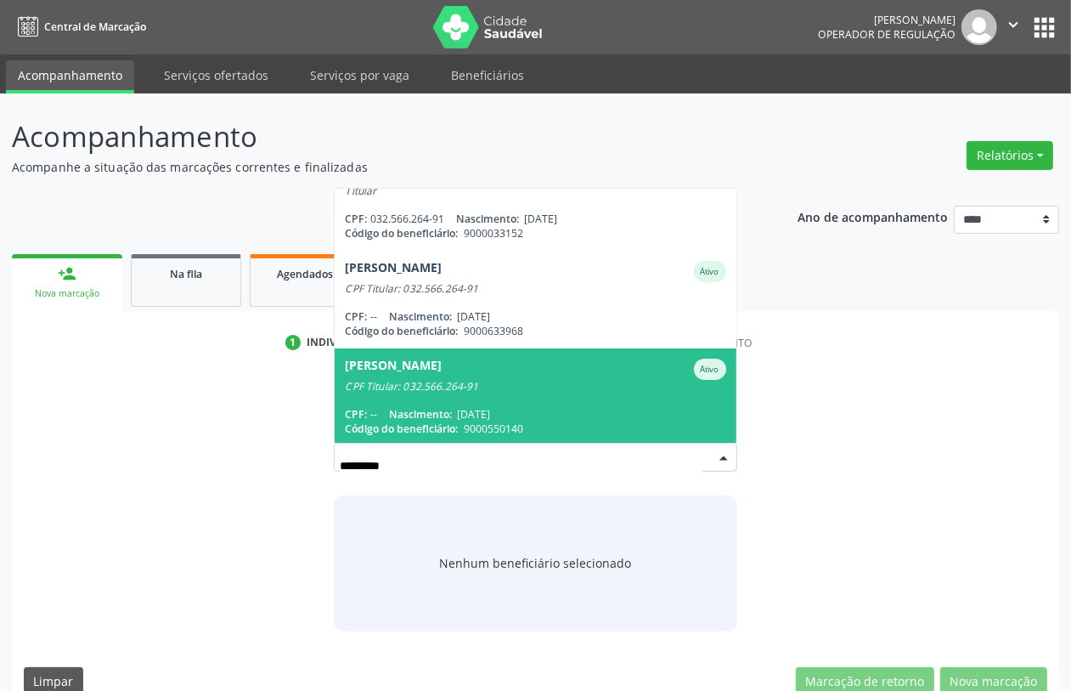
click at [511, 380] on div "CPF Titular: 032.566.264-91" at bounding box center [535, 387] width 381 height 14
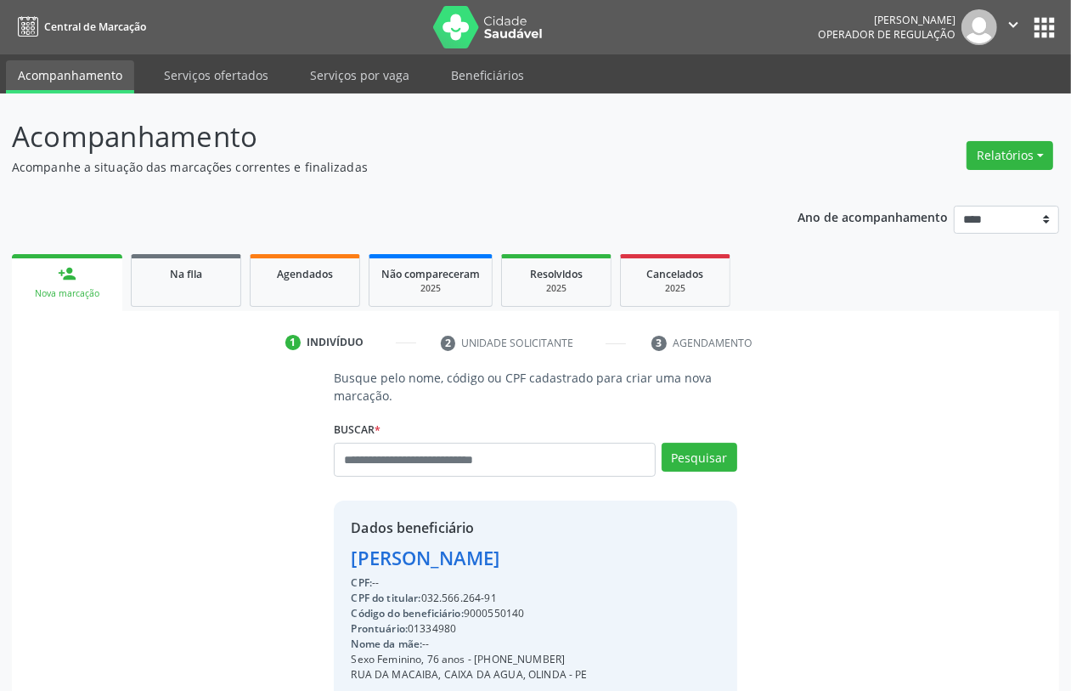
scroll to position [223, 0]
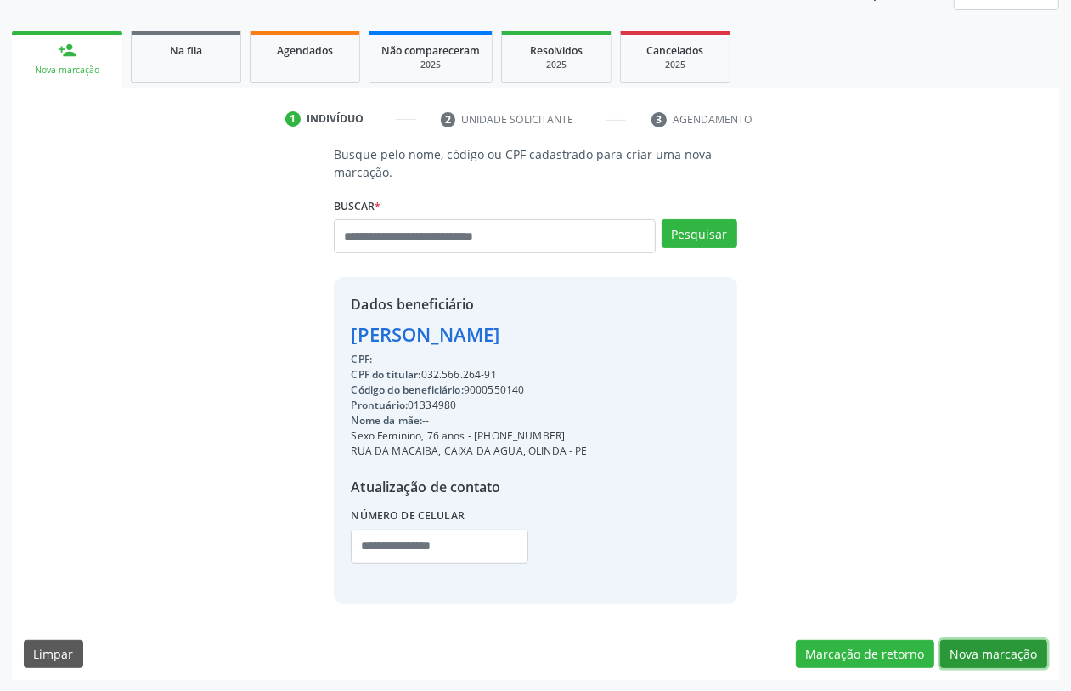
drag, startPoint x: 992, startPoint y: 643, endPoint x: 982, endPoint y: 639, distance: 11.0
click at [991, 643] on button "Nova marcação" at bounding box center [993, 654] width 107 height 29
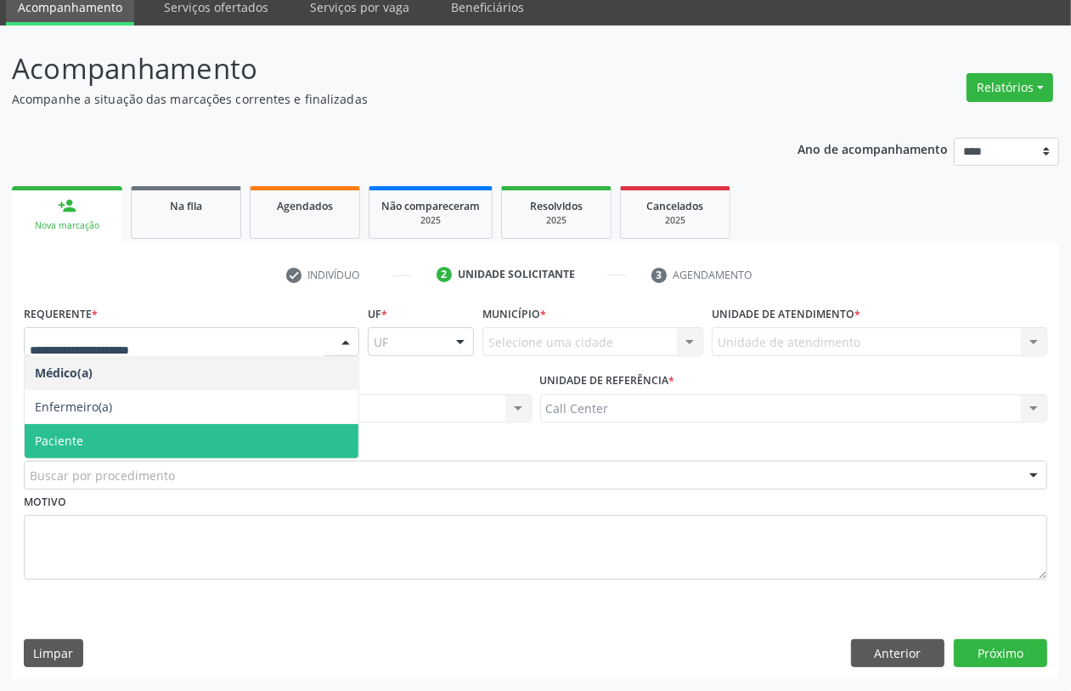
drag, startPoint x: 70, startPoint y: 433, endPoint x: 71, endPoint y: 453, distance: 19.6
click at [69, 434] on span "Paciente" at bounding box center [59, 440] width 48 height 16
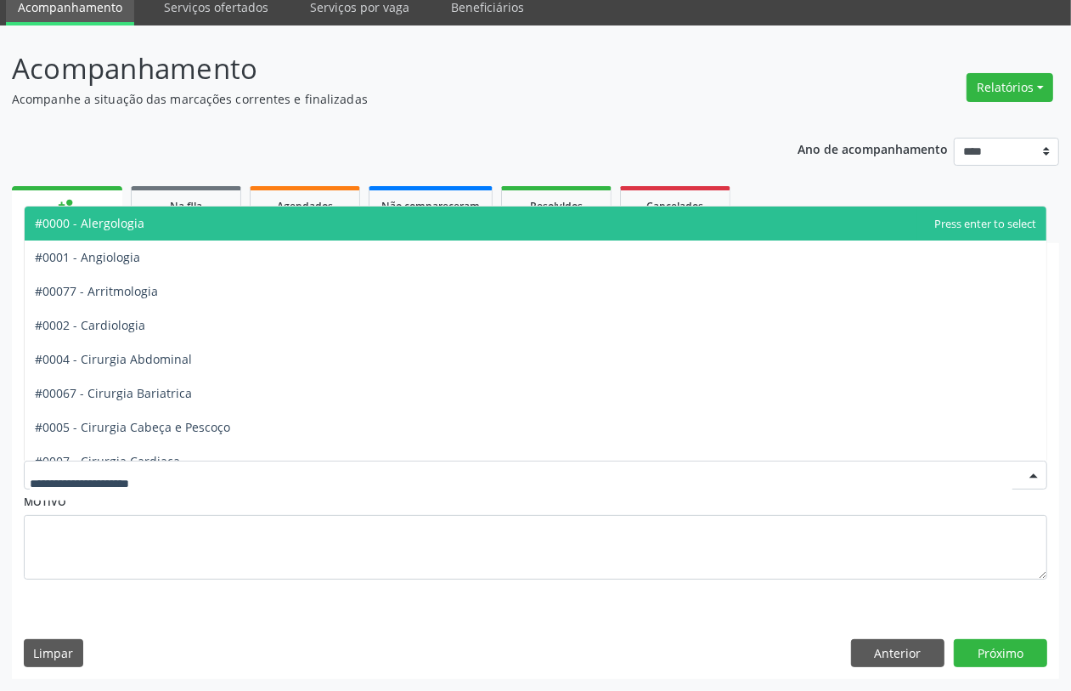
click at [71, 465] on div at bounding box center [536, 474] width 1024 height 29
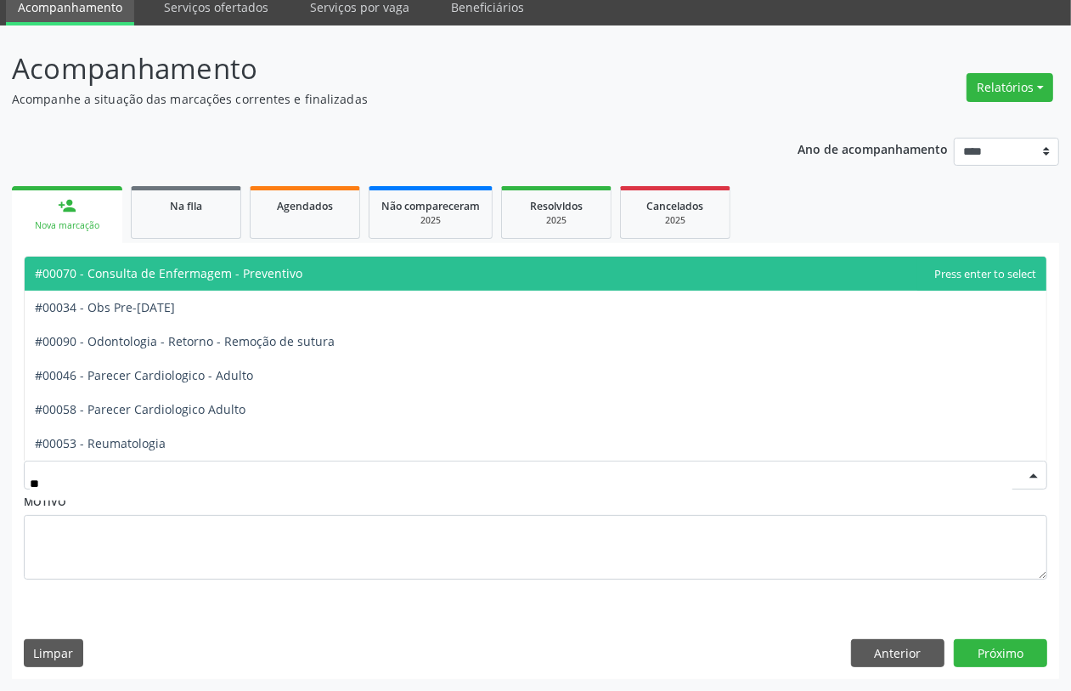
type input "***"
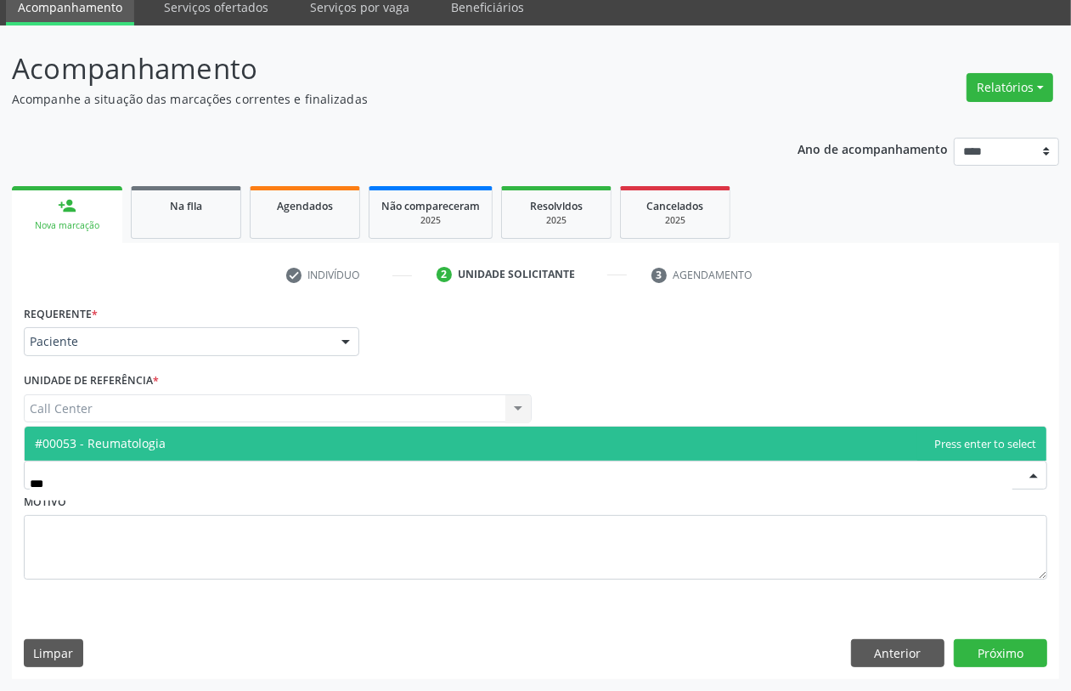
click at [161, 440] on span "#00053 - Reumatologia" at bounding box center [100, 443] width 131 height 16
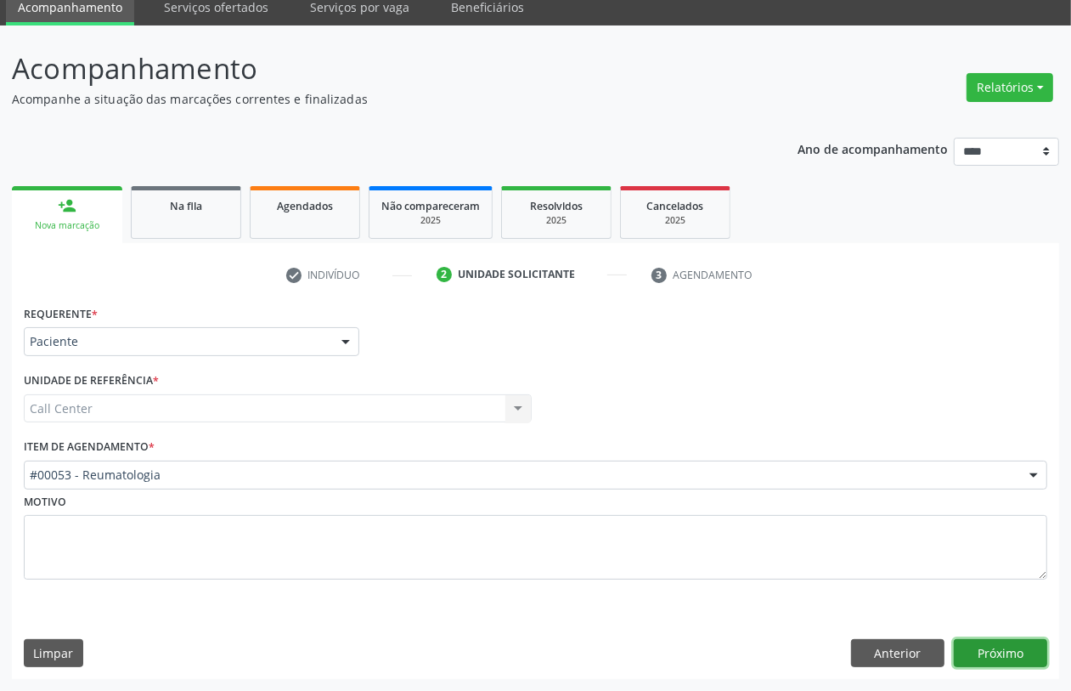
click at [1001, 656] on button "Próximo" at bounding box center [1000, 653] width 93 height 29
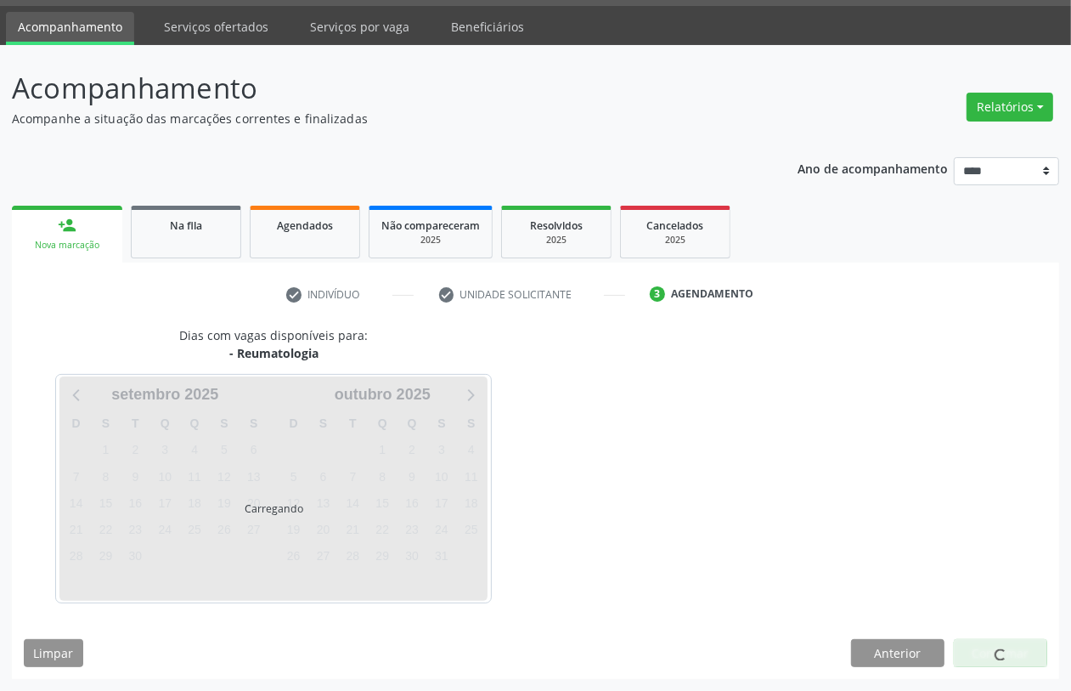
scroll to position [48, 0]
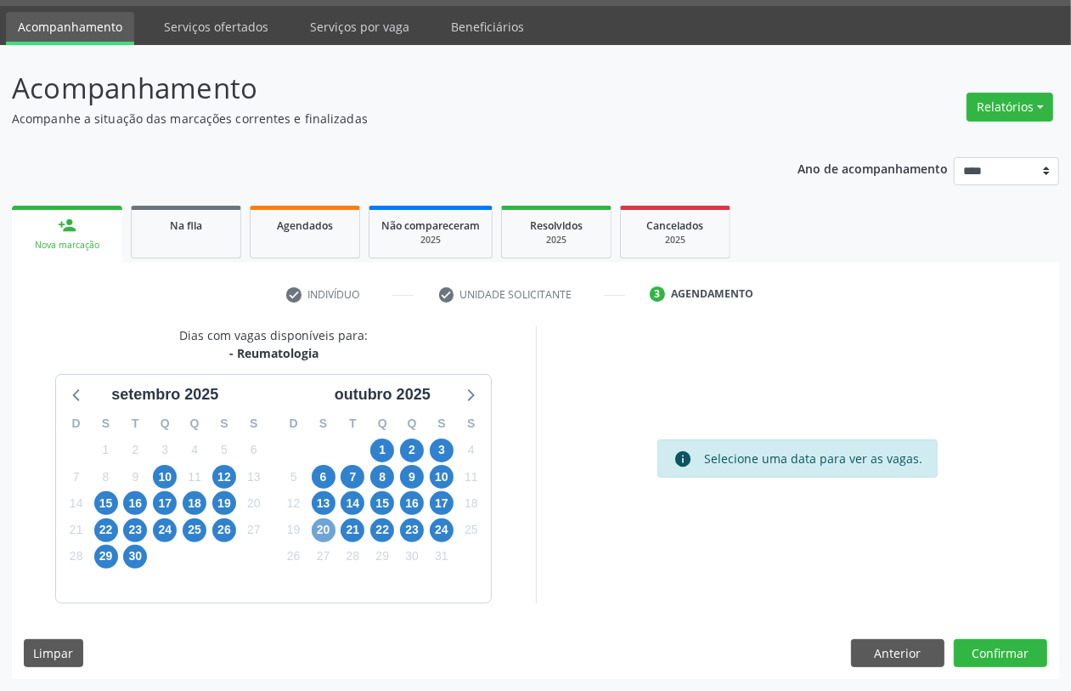
click at [321, 522] on span "20" at bounding box center [324, 530] width 24 height 24
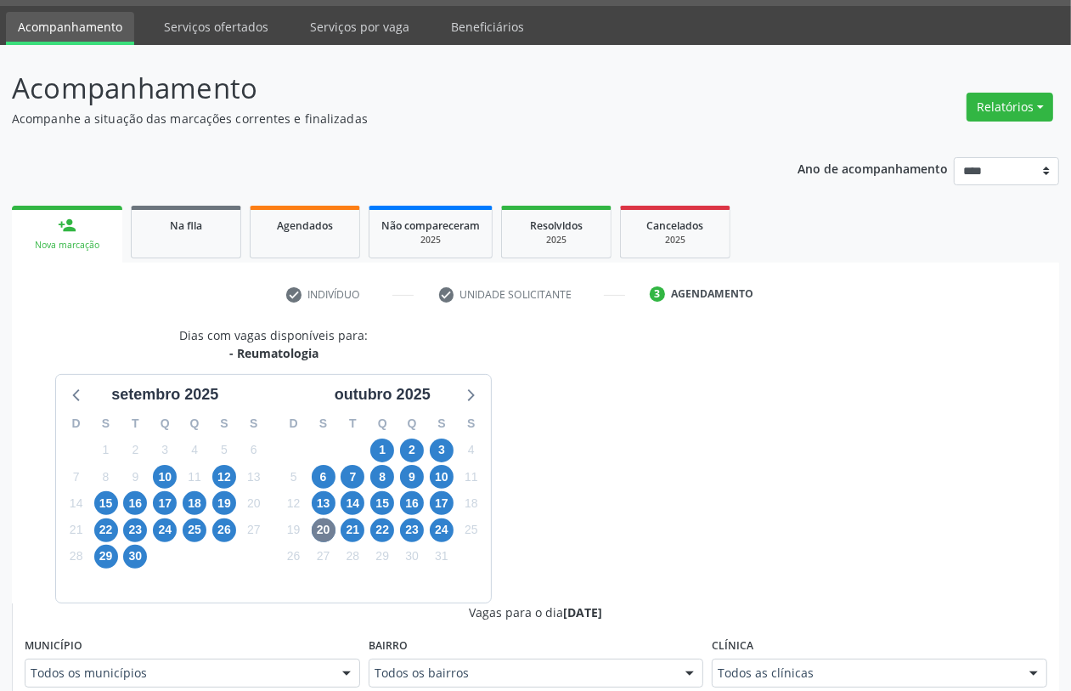
scroll to position [56, 0]
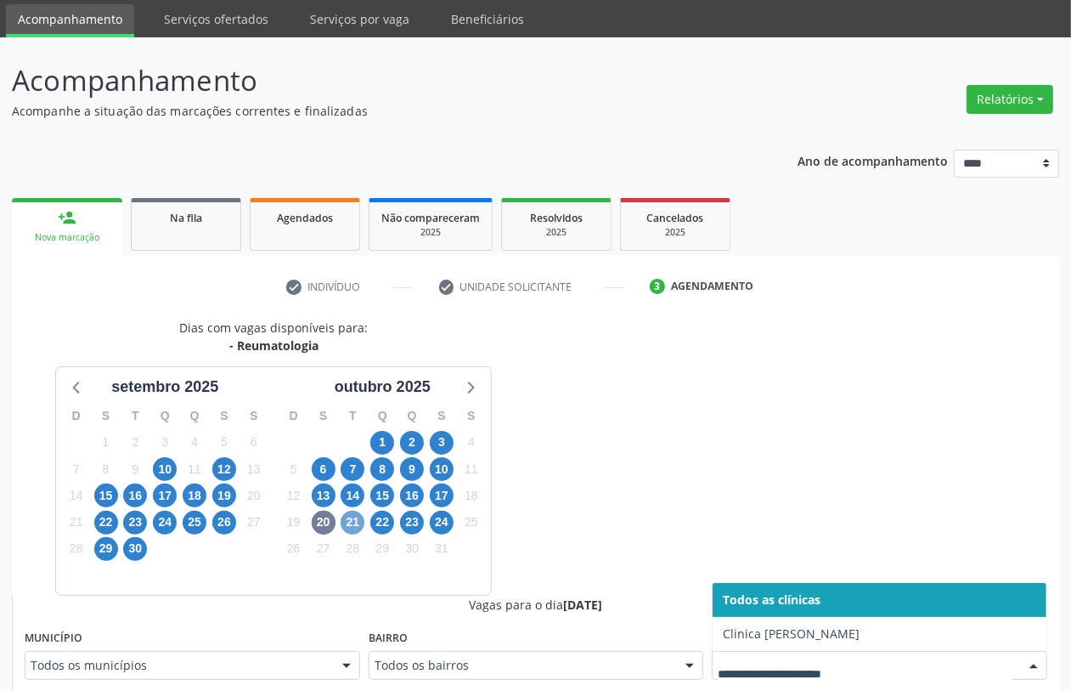
click at [353, 524] on span "21" at bounding box center [353, 523] width 24 height 24
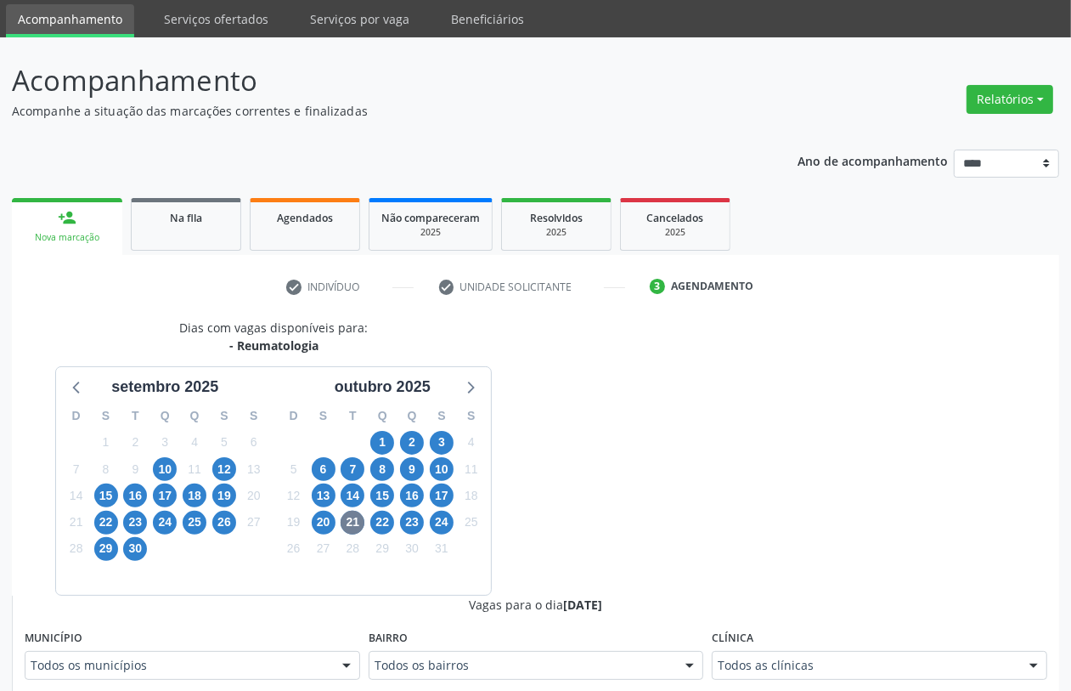
click at [855, 654] on div "Todos as clínicas" at bounding box center [880, 665] width 336 height 29
click at [380, 523] on span "22" at bounding box center [382, 523] width 24 height 24
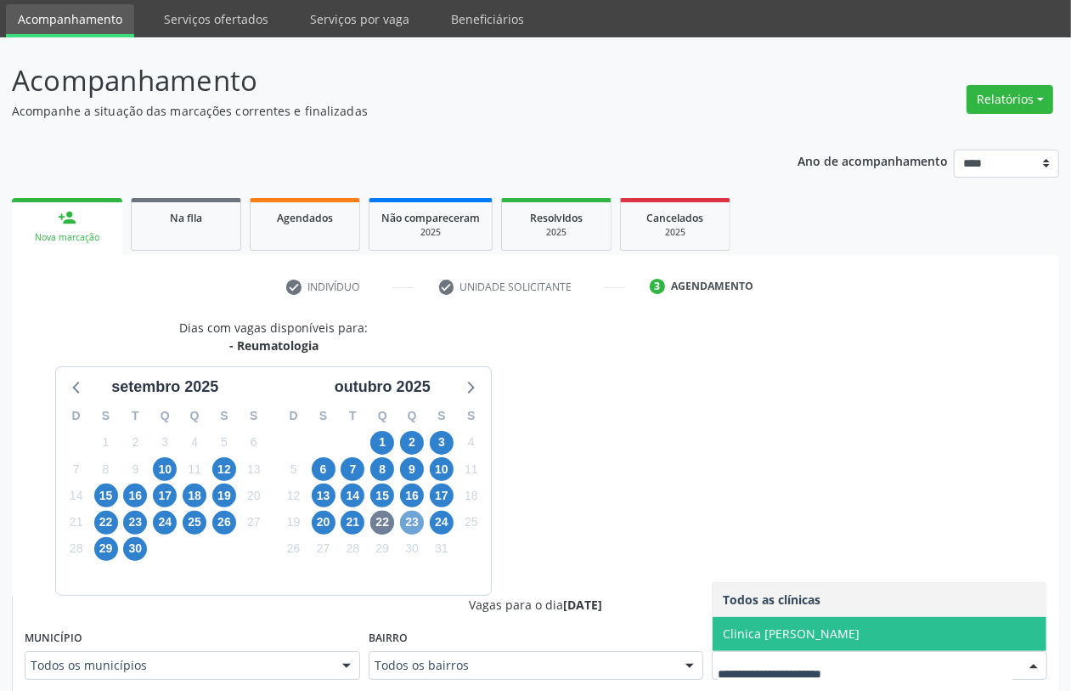
click at [410, 519] on span "23" at bounding box center [412, 523] width 24 height 24
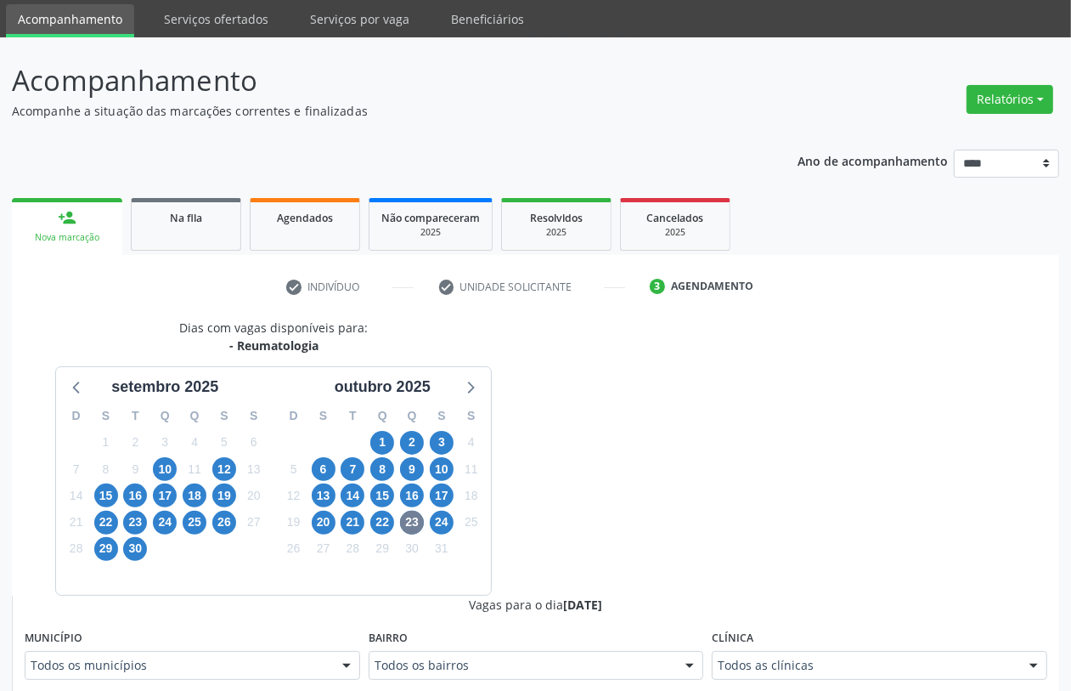
drag, startPoint x: 714, startPoint y: 642, endPoint x: 754, endPoint y: 651, distance: 40.8
click at [756, 651] on div "Clínica Todos as clínicas Todos as clínicas Clinica Dioclecio Coutinho Uspe Nen…" at bounding box center [880, 652] width 336 height 54
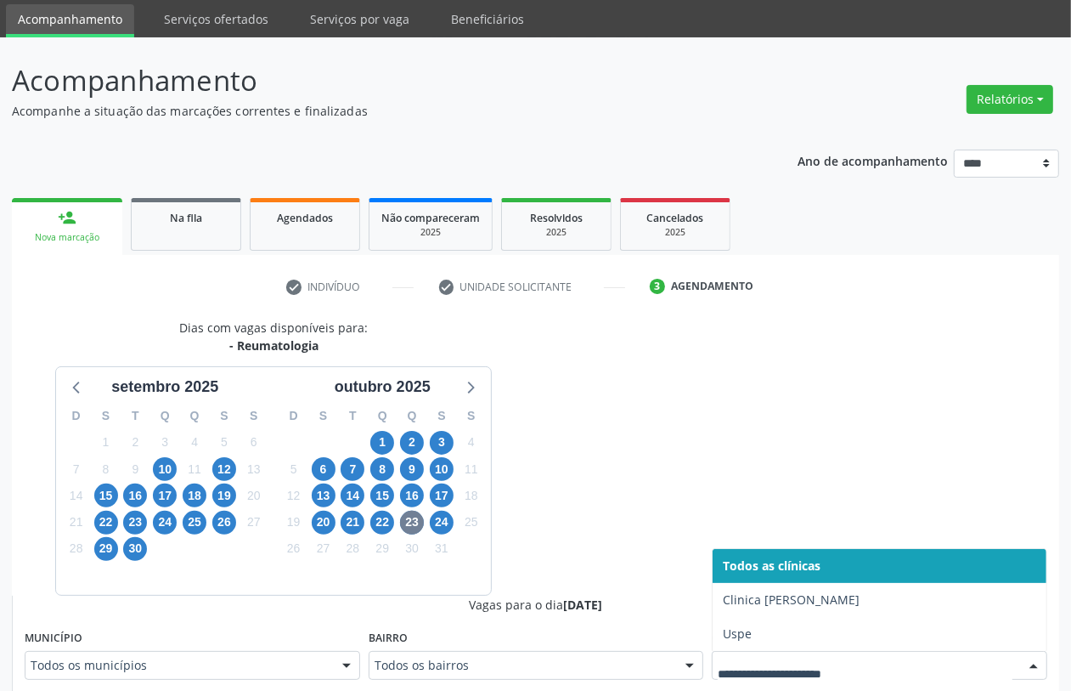
click at [753, 655] on div at bounding box center [880, 665] width 336 height 29
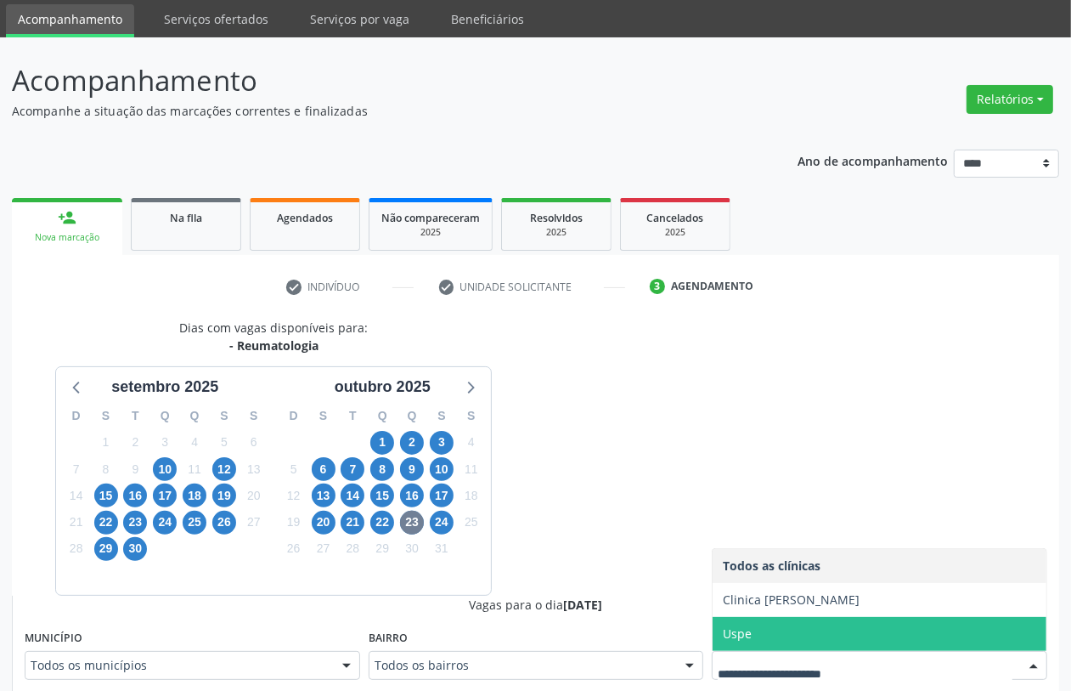
click at [761, 635] on span "Uspe" at bounding box center [880, 634] width 334 height 34
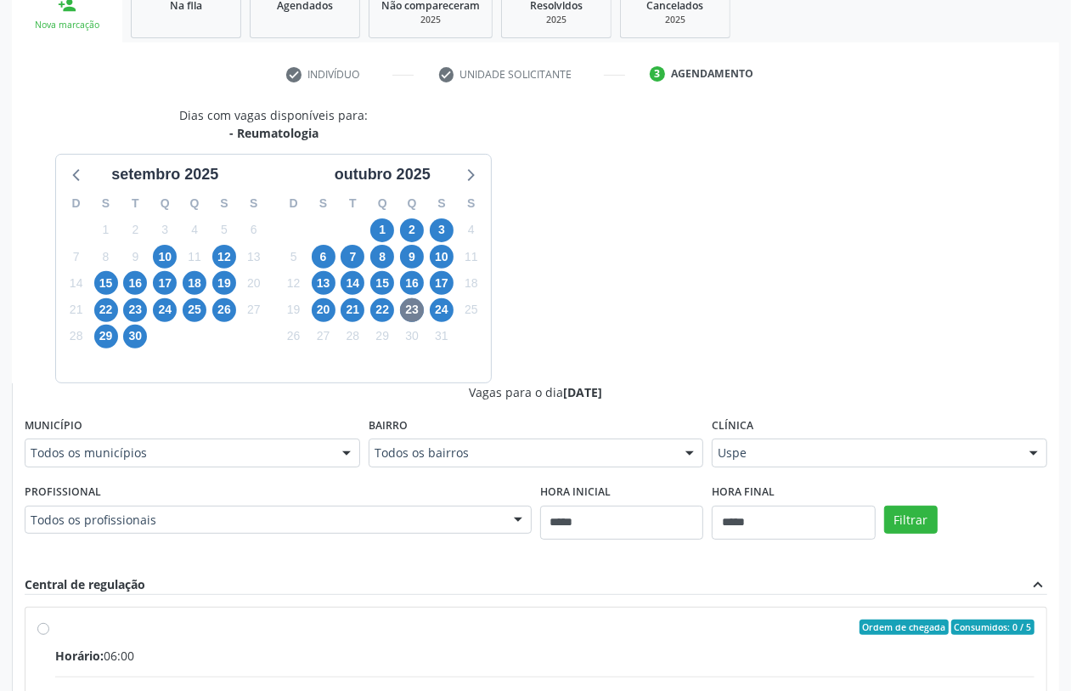
scroll to position [375, 0]
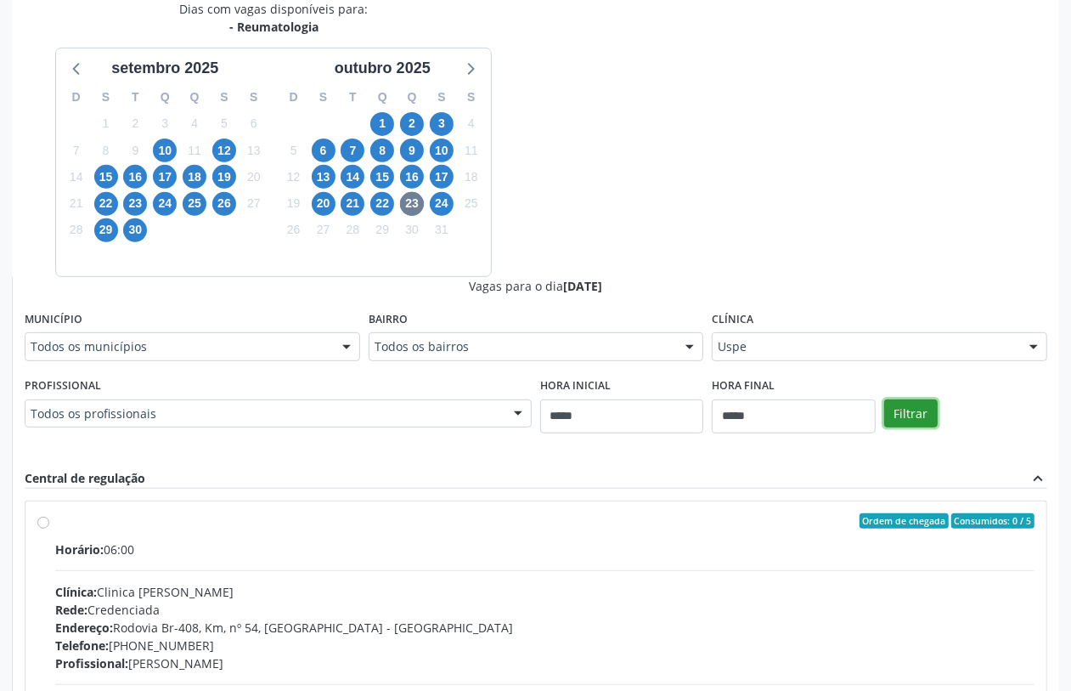
click at [909, 415] on button "Filtrar" at bounding box center [911, 413] width 54 height 29
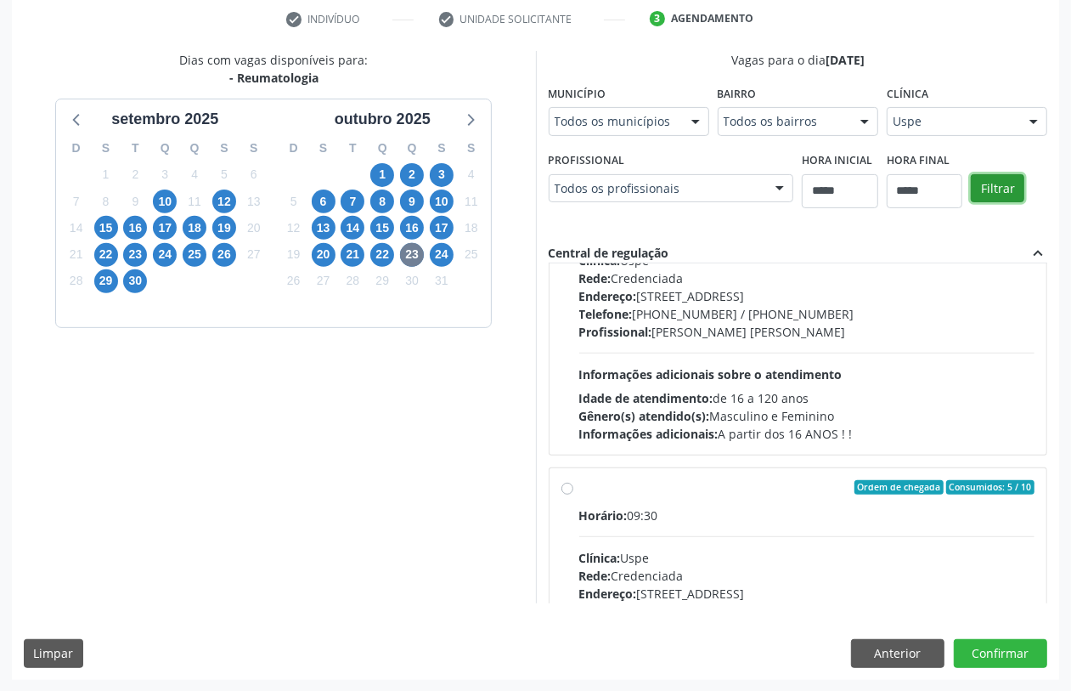
scroll to position [0, 0]
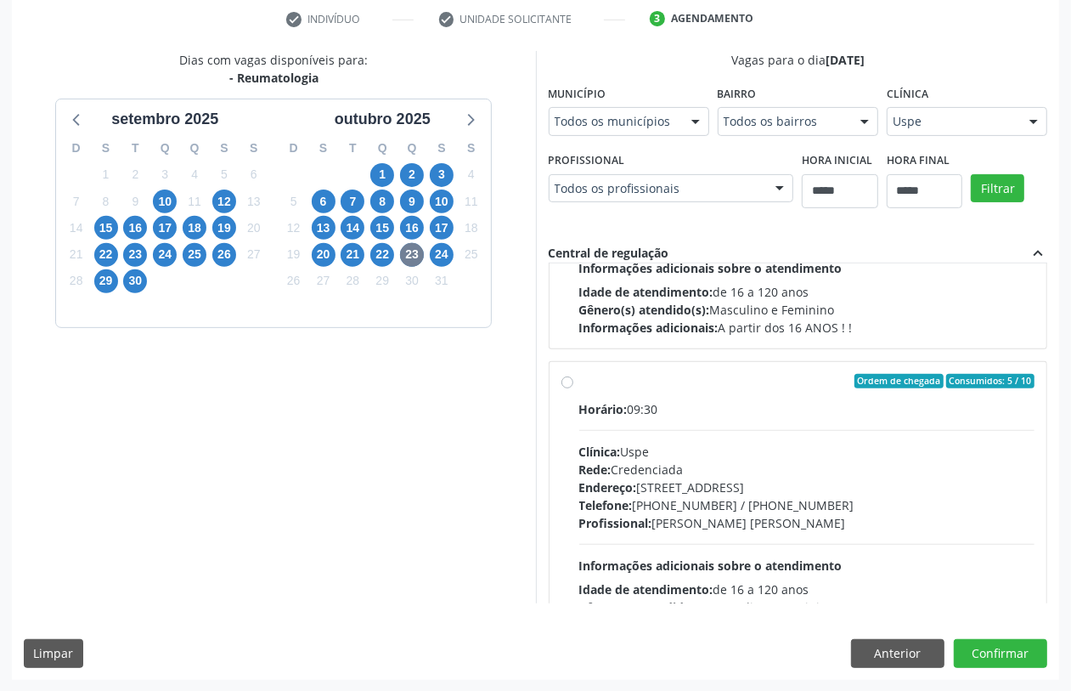
click at [705, 488] on div "Endereço: Rua do Espinheiro, nº 71, Espinheiro, Recife - PE" at bounding box center [807, 487] width 456 height 18
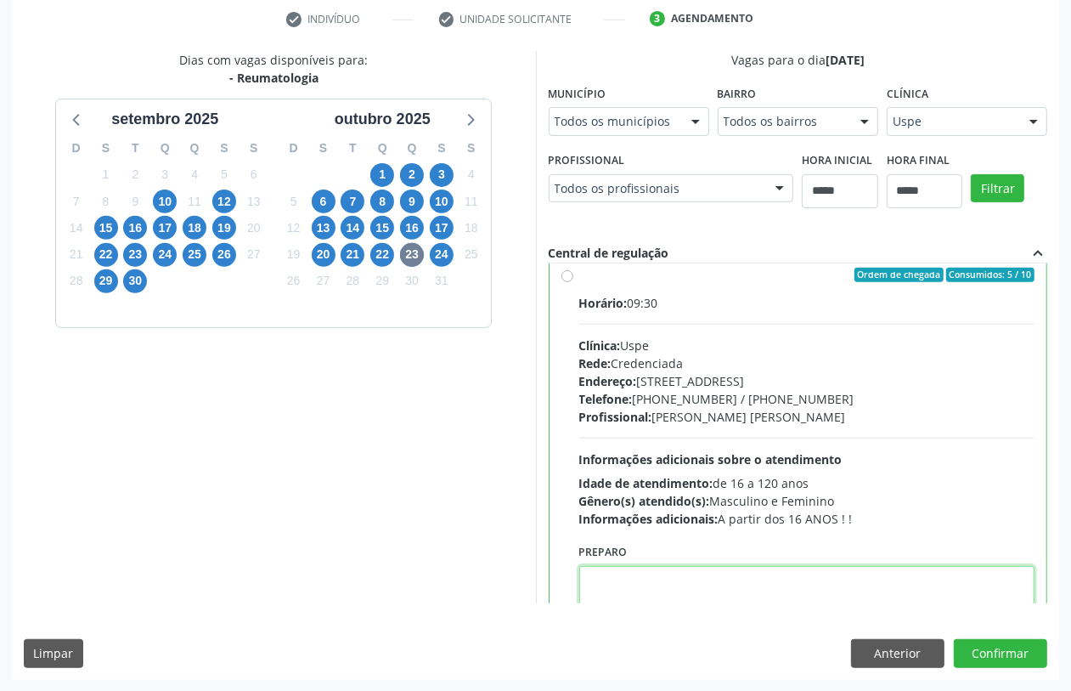
paste textarea "**********"
type textarea "**********"
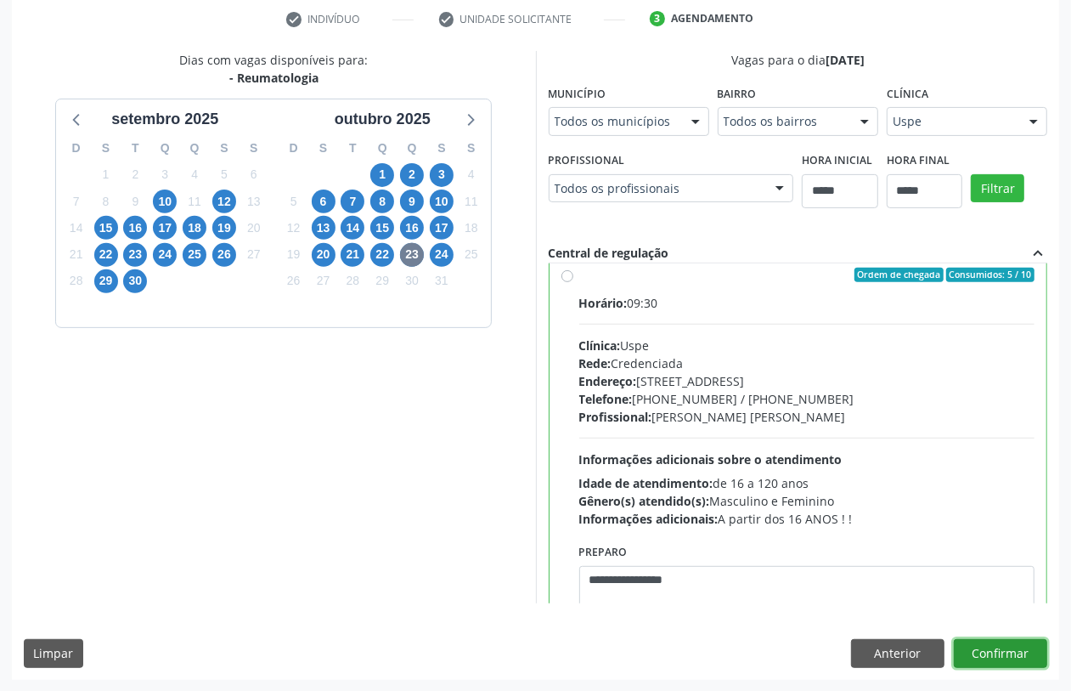
click at [1019, 654] on button "Confirmar" at bounding box center [1000, 653] width 93 height 29
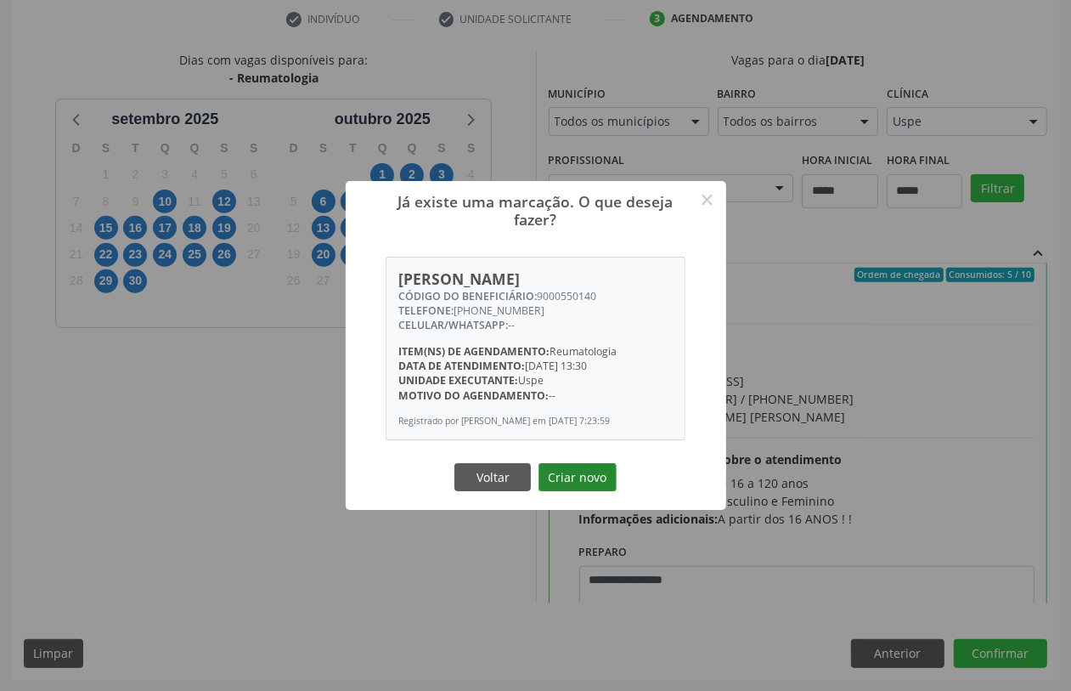
click at [557, 492] on button "Criar novo" at bounding box center [578, 477] width 78 height 29
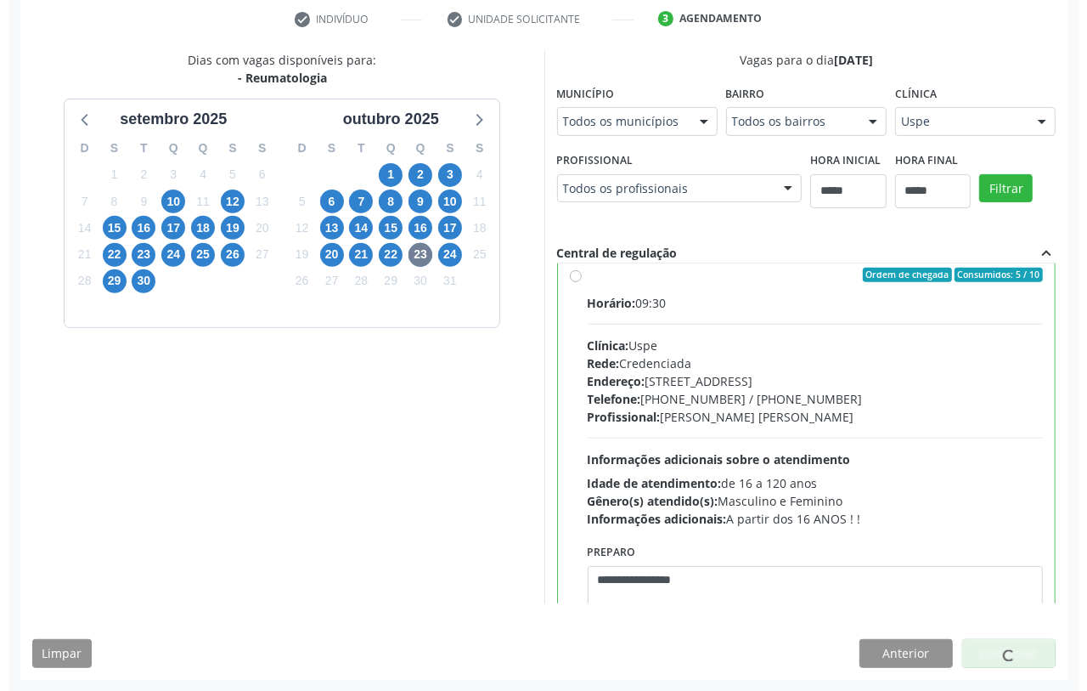
scroll to position [0, 0]
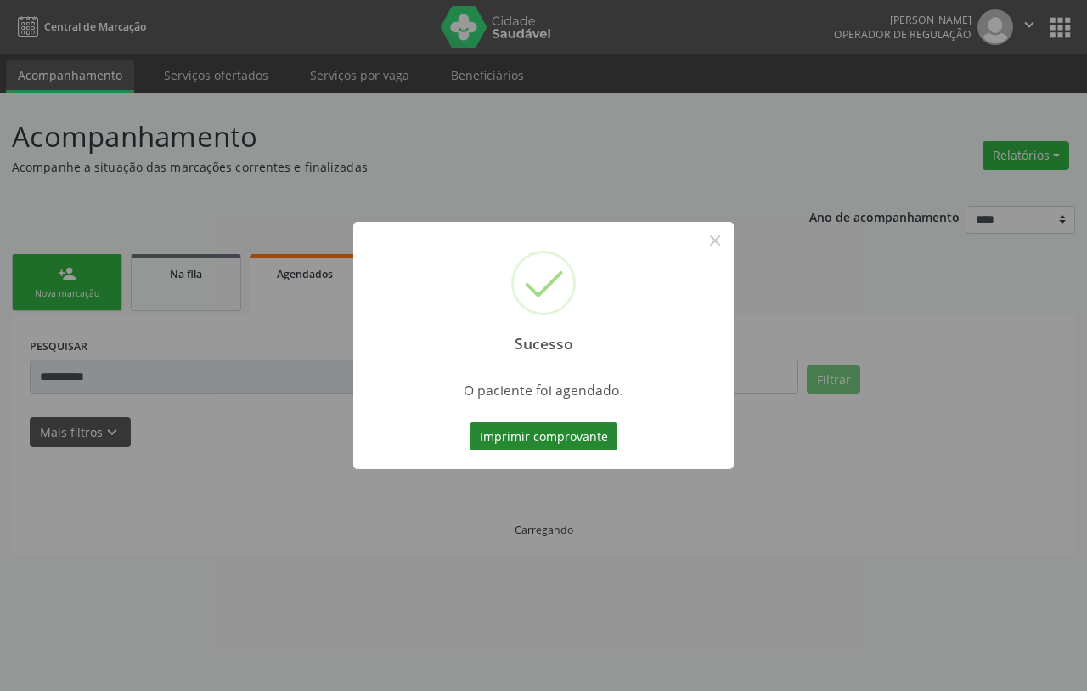
click at [550, 433] on button "Imprimir comprovante" at bounding box center [544, 436] width 148 height 29
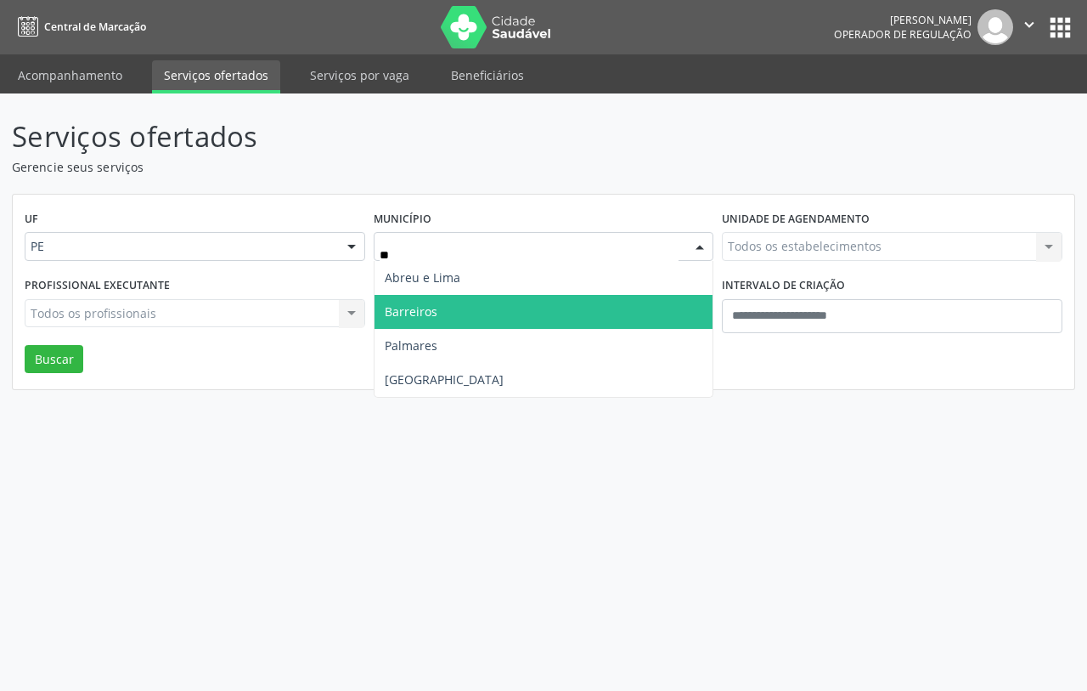
type input "***"
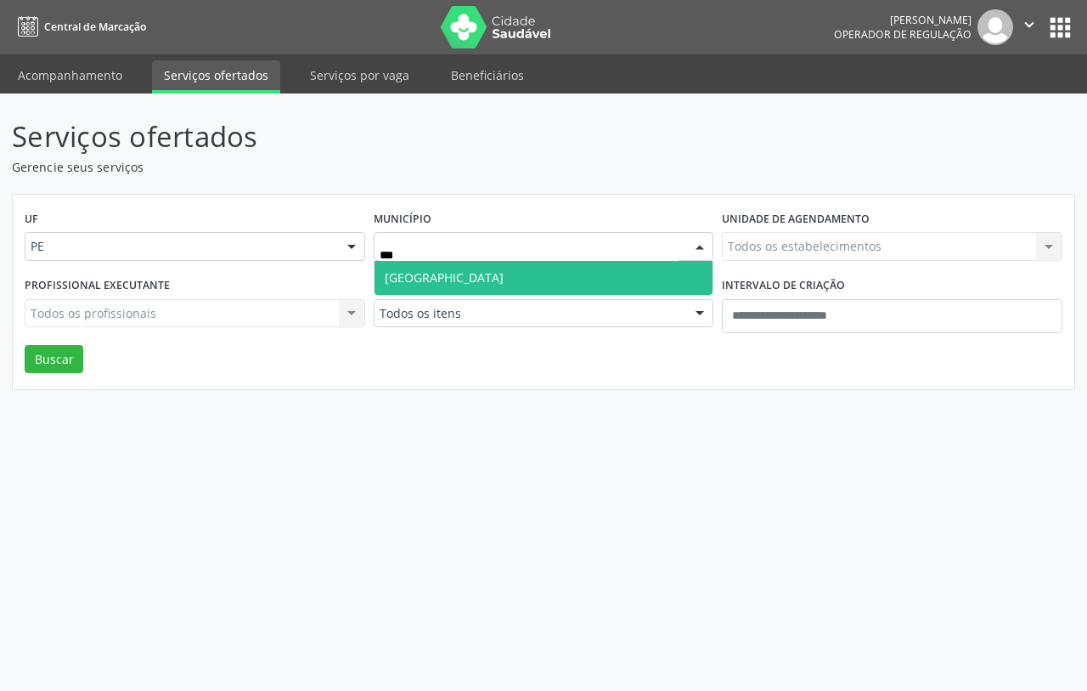
click at [456, 273] on span "Recife" at bounding box center [544, 278] width 339 height 34
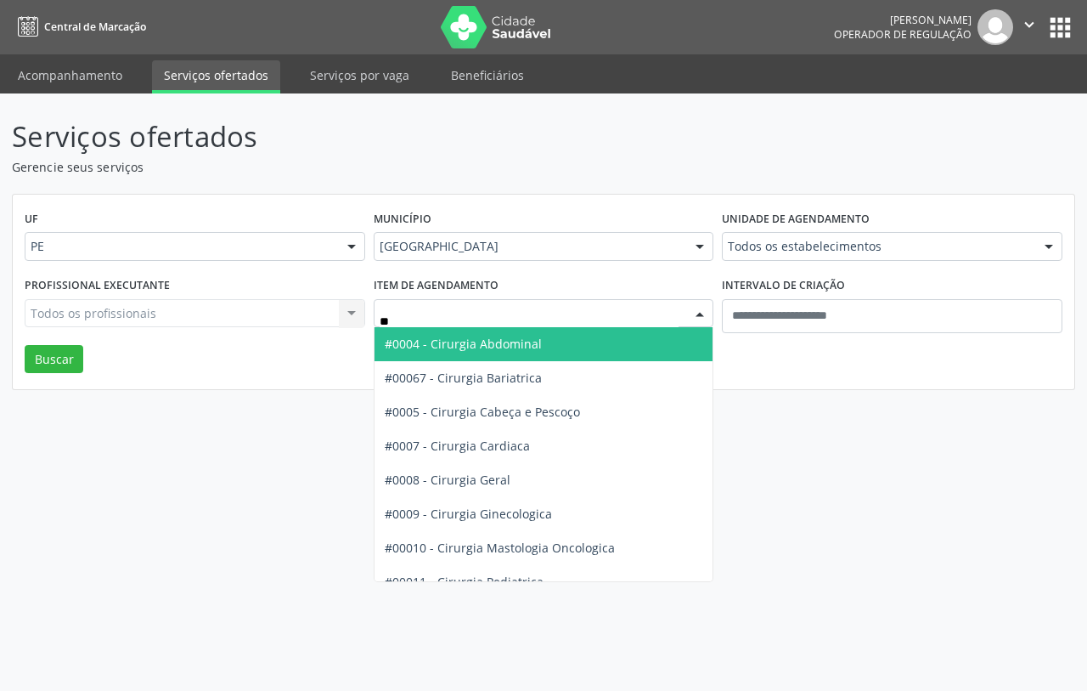
type input "***"
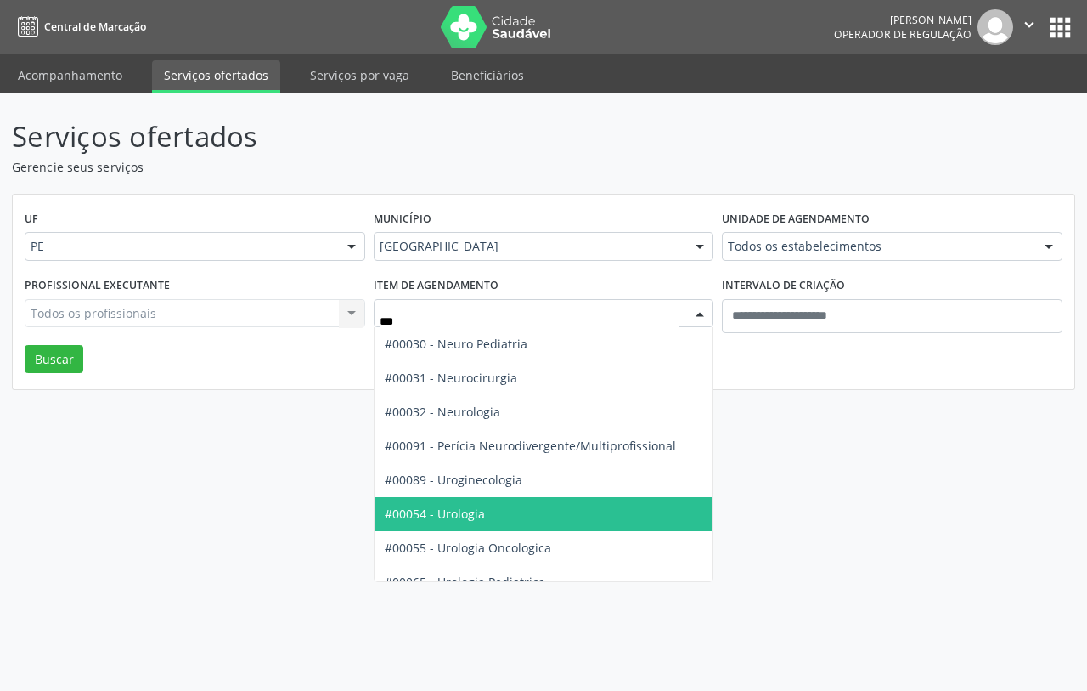
click at [579, 511] on span "#00054 - Urologia" at bounding box center [544, 514] width 339 height 34
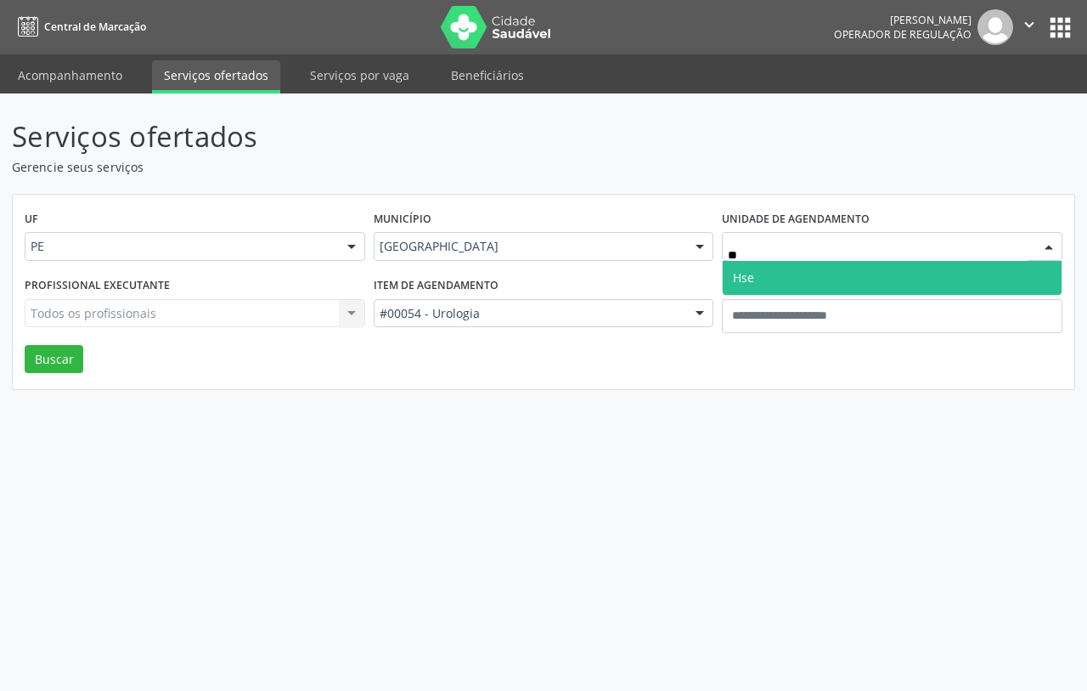
type input "***"
click at [790, 277] on span "Hse" at bounding box center [892, 278] width 339 height 34
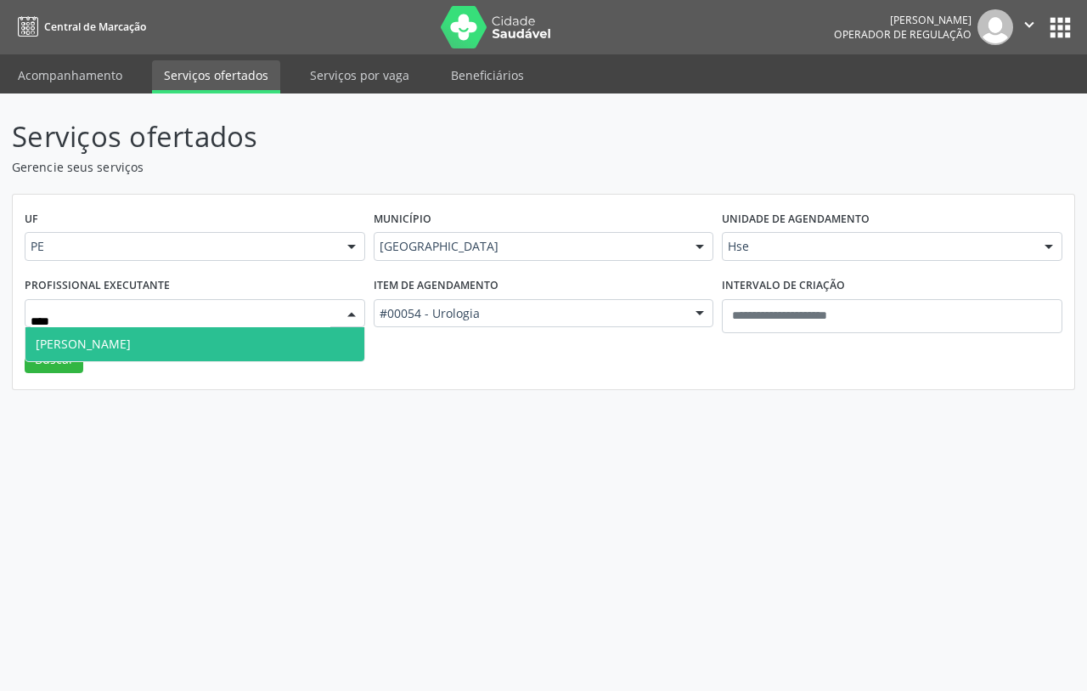
type input "*****"
click at [99, 340] on span "Dimas Antunes" at bounding box center [83, 344] width 95 height 16
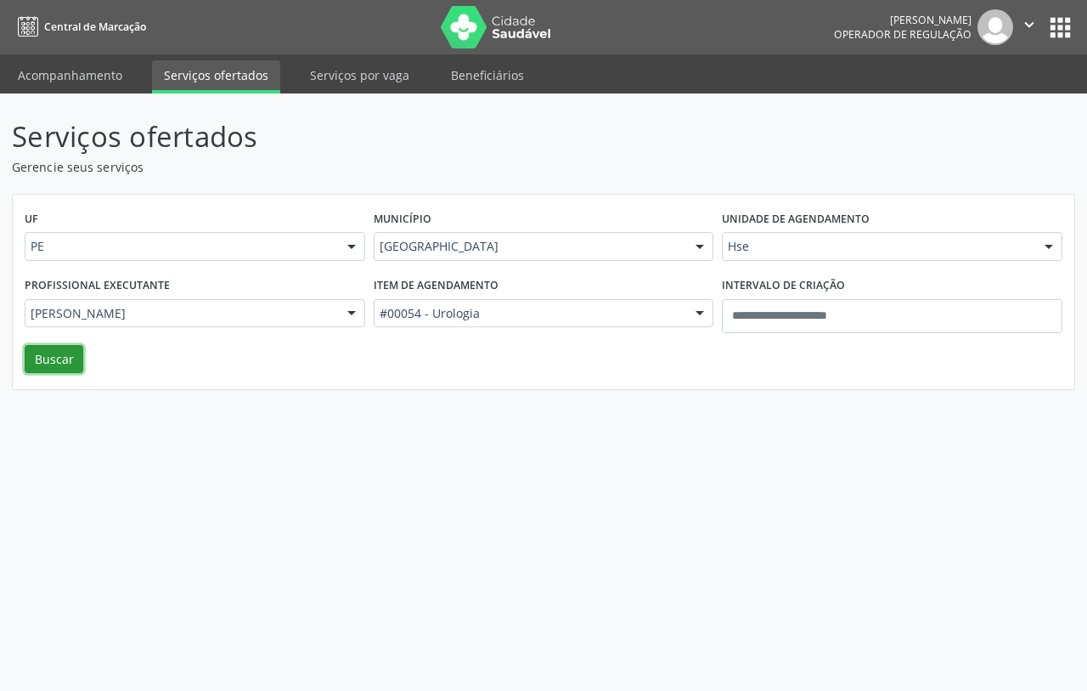
click at [44, 361] on button "Buscar" at bounding box center [54, 359] width 59 height 29
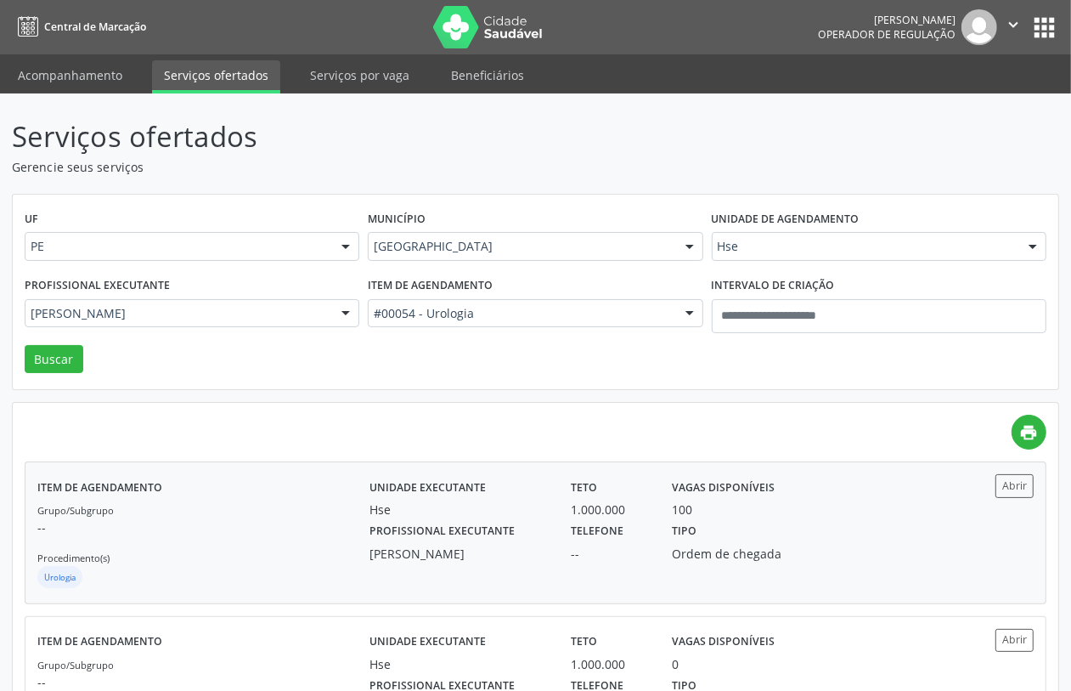
click at [277, 537] on div "Grupo/Subgrupo -- Procedimento(s) Urologia" at bounding box center [203, 545] width 332 height 91
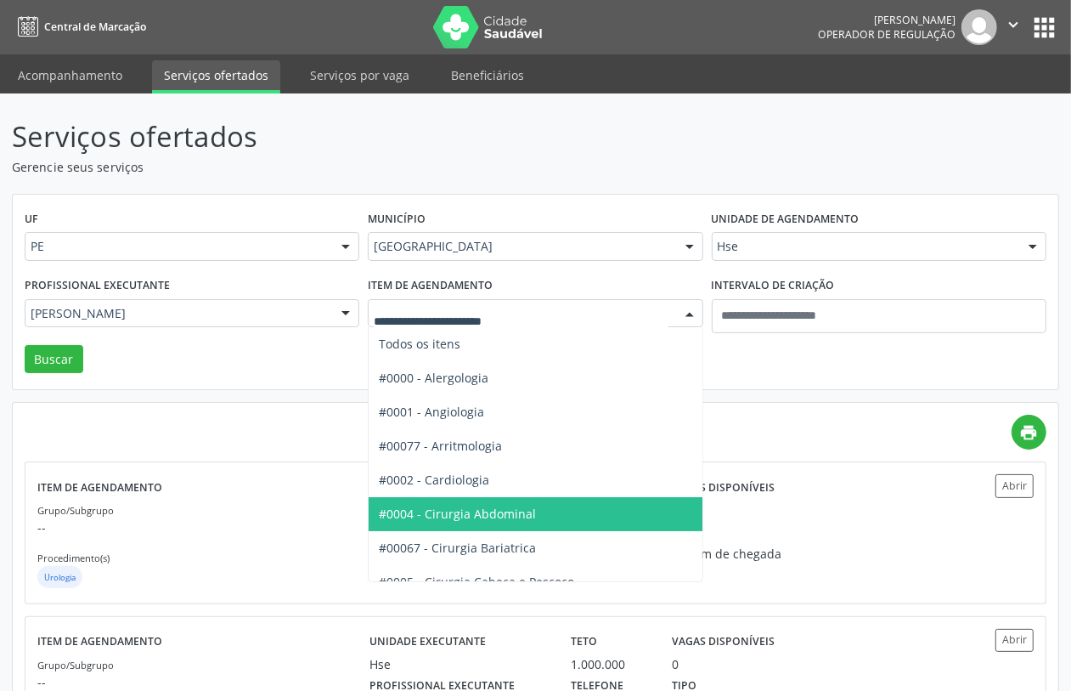
click at [545, 303] on div at bounding box center [535, 313] width 335 height 29
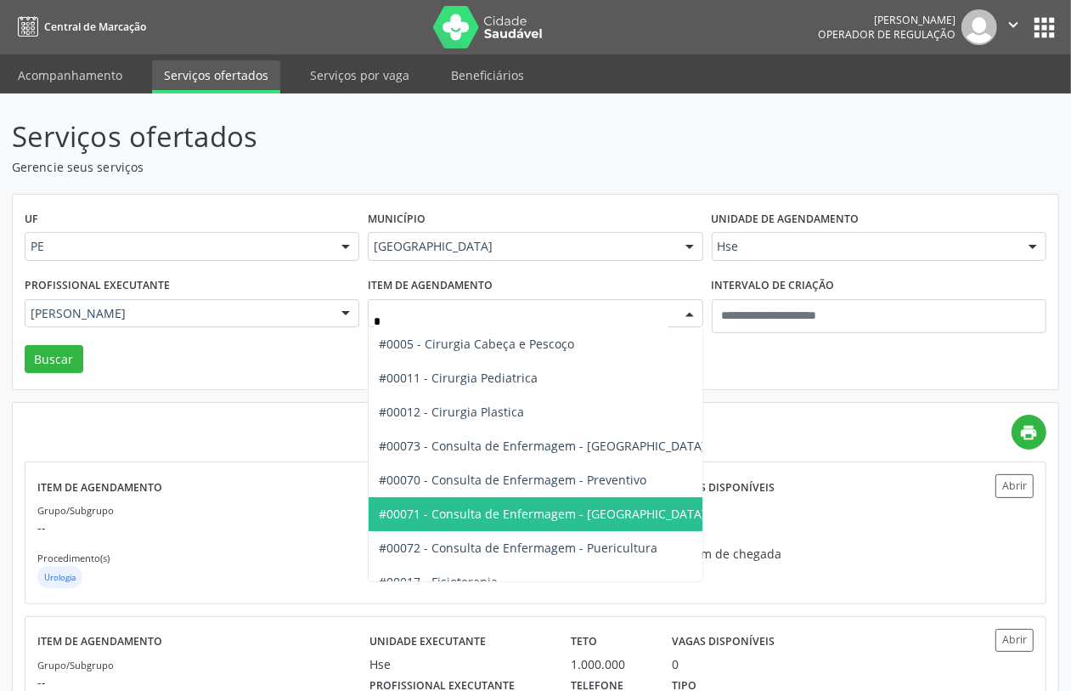
type input "**"
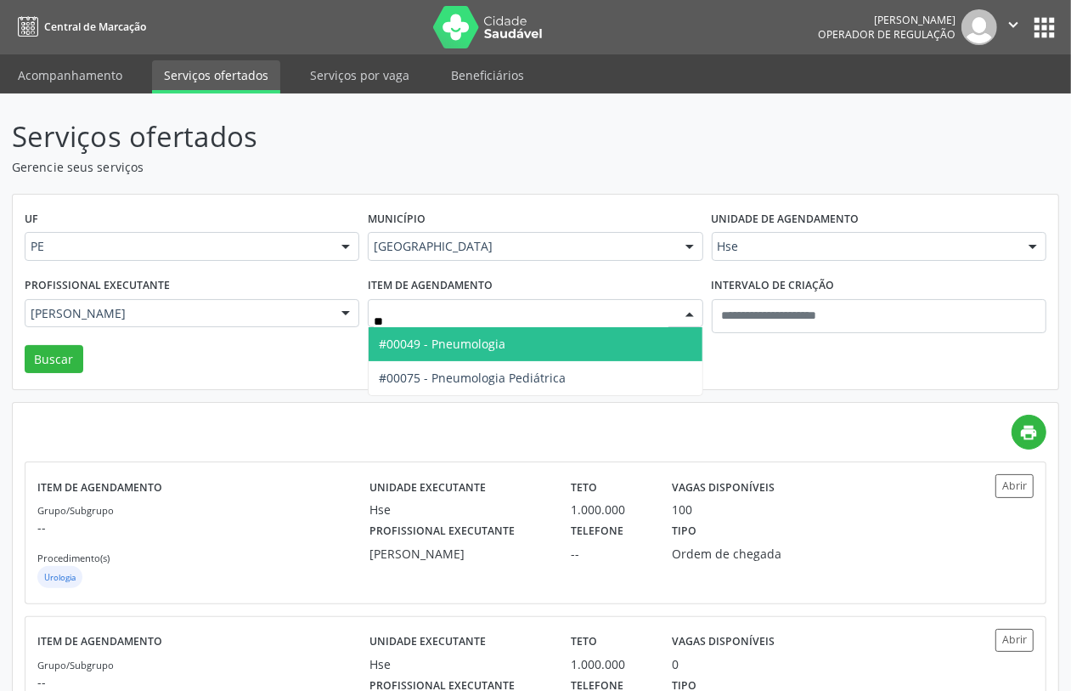
click at [453, 348] on span "#00049 - Pneumologia" at bounding box center [442, 344] width 127 height 16
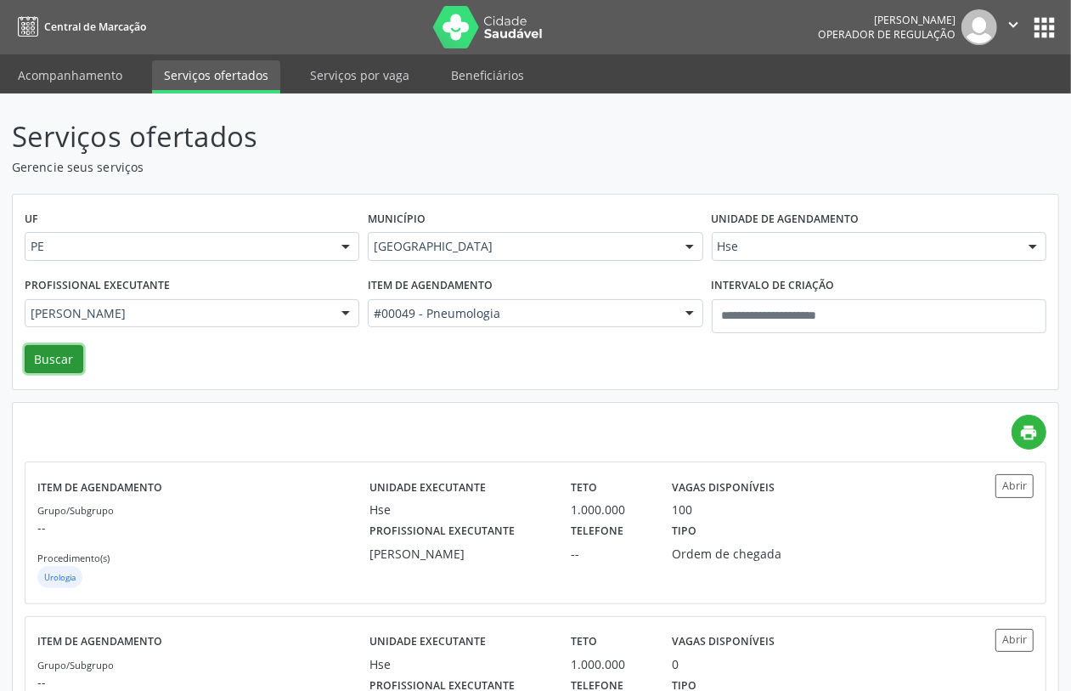
click at [40, 367] on button "Buscar" at bounding box center [54, 359] width 59 height 29
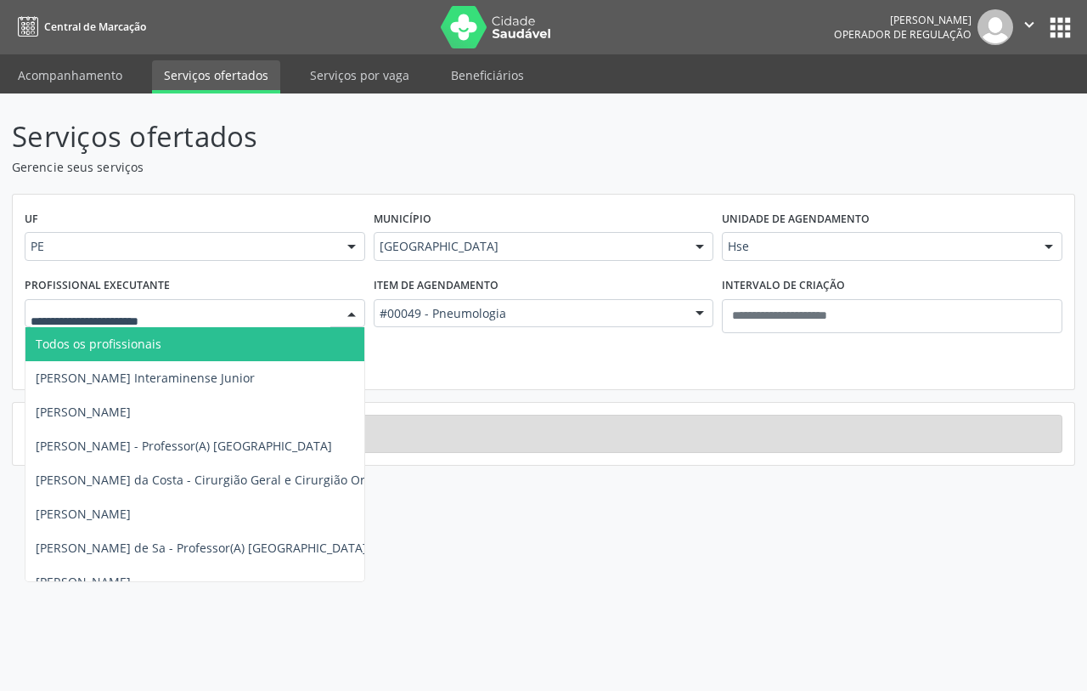
click at [95, 342] on span "Todos os profissionais" at bounding box center [99, 344] width 126 height 16
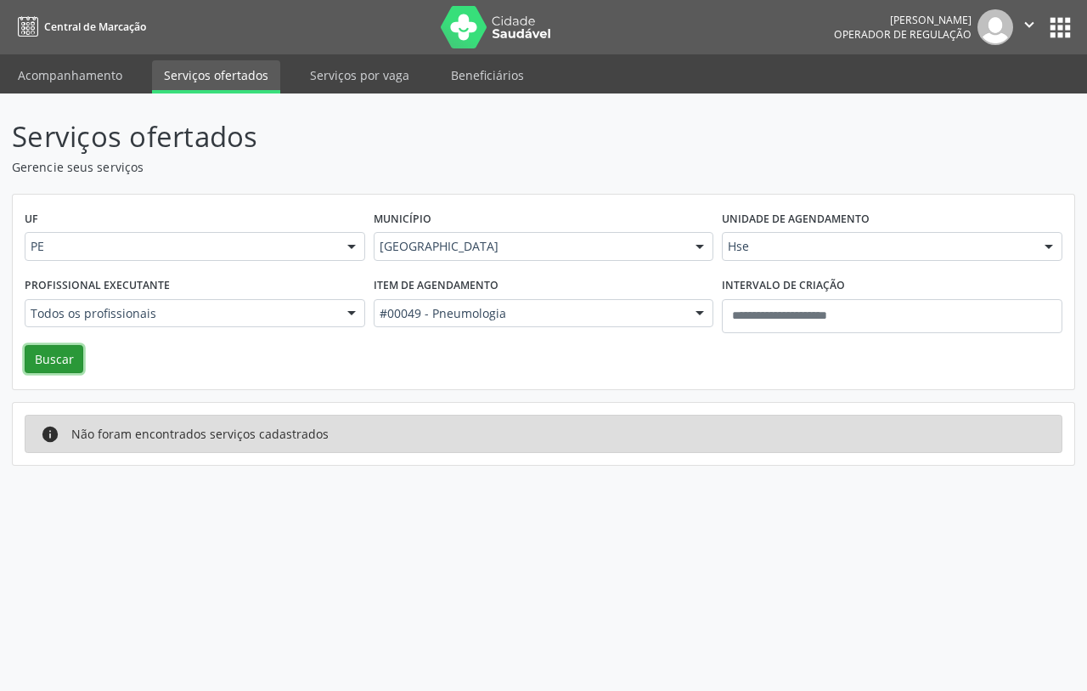
click at [56, 353] on button "Buscar" at bounding box center [54, 359] width 59 height 29
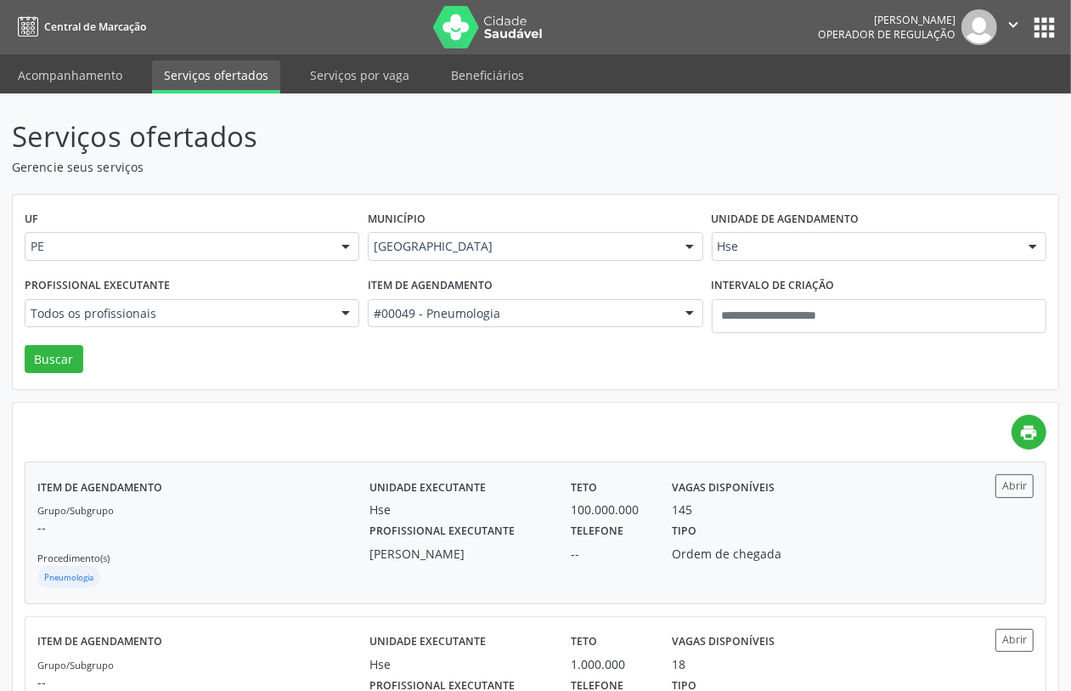
click at [266, 545] on div "Grupo/Subgrupo -- Procedimento(s) Pneumologia" at bounding box center [203, 545] width 332 height 91
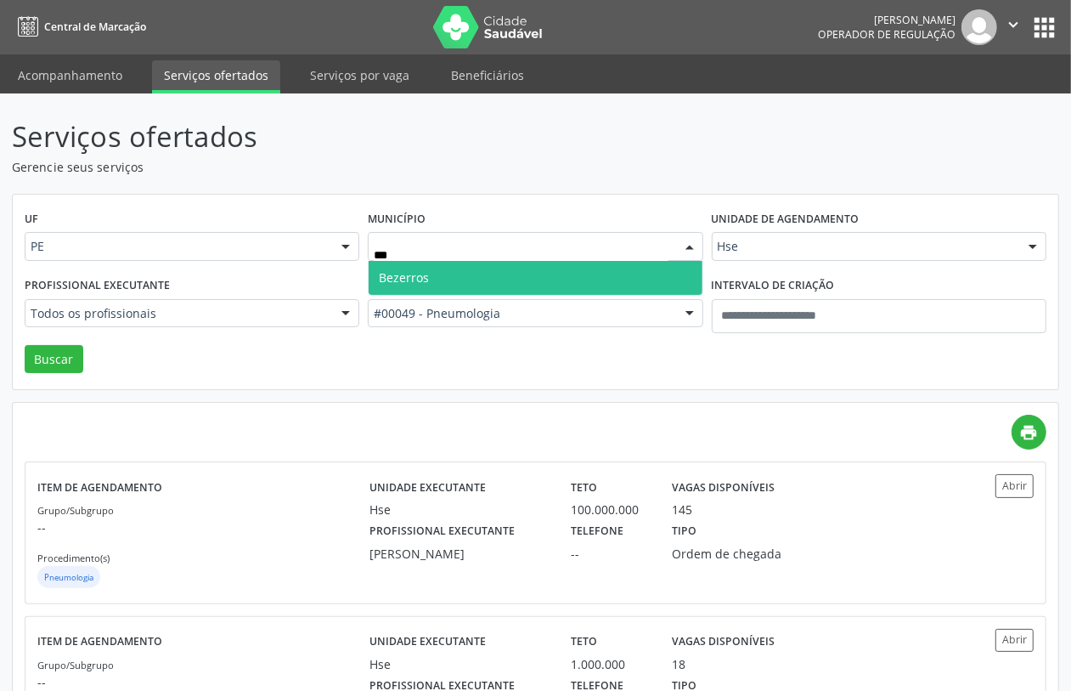
drag, startPoint x: 409, startPoint y: 268, endPoint x: 421, endPoint y: 274, distance: 12.2
click at [410, 269] on span "Bezerros" at bounding box center [404, 277] width 50 height 16
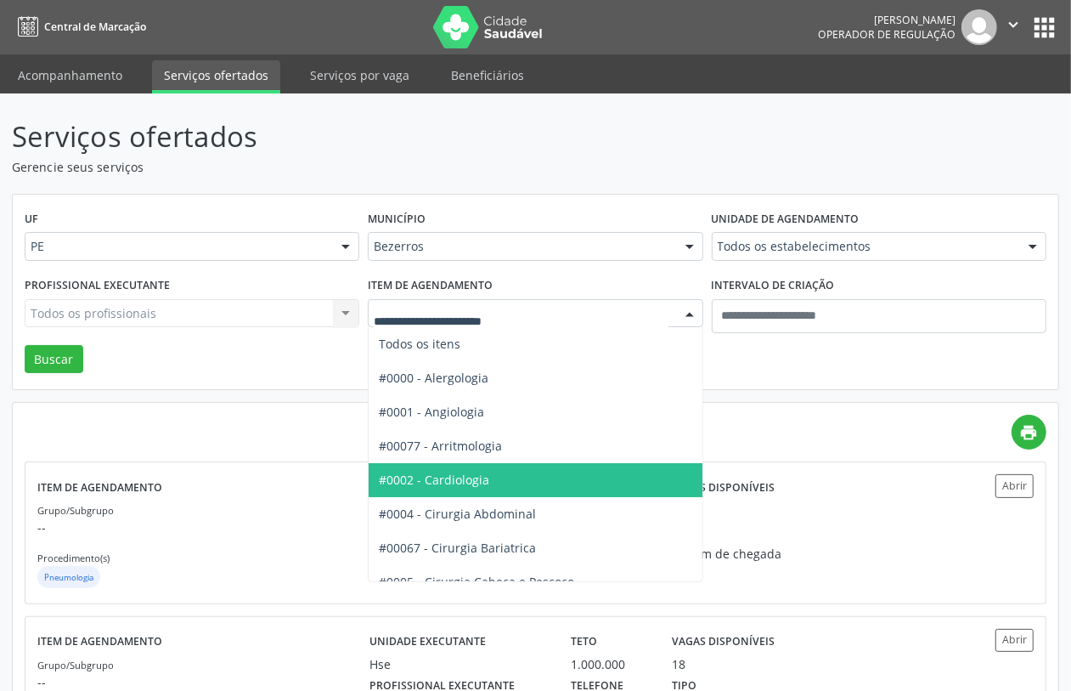
click at [459, 483] on span "#0002 - Cardiologia" at bounding box center [434, 479] width 110 height 16
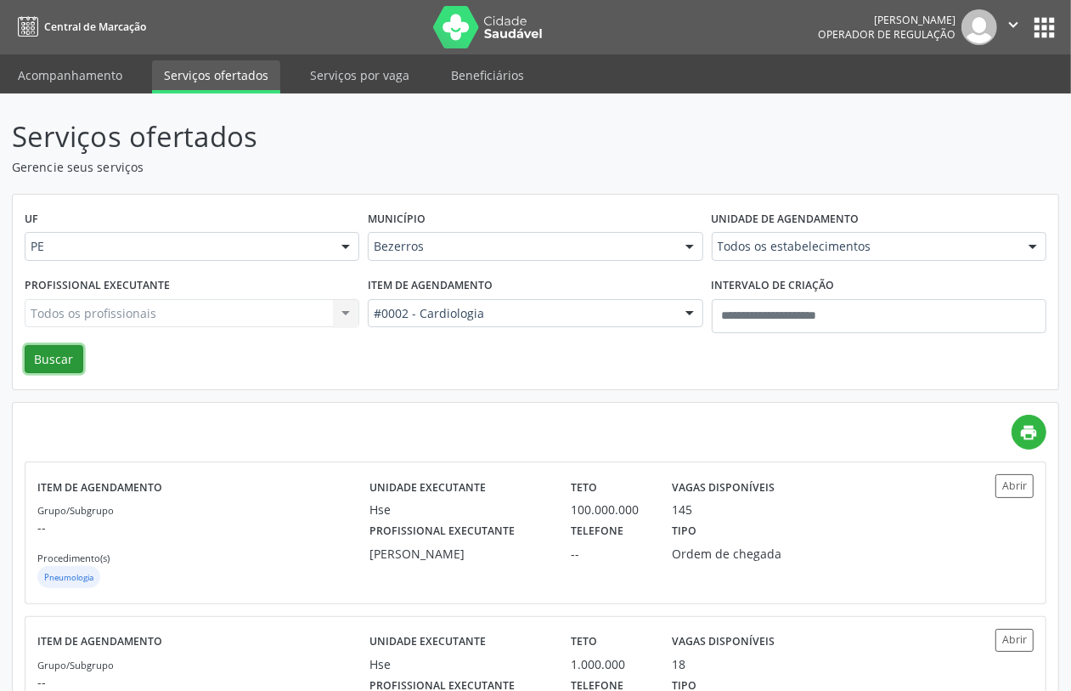
click at [49, 362] on button "Buscar" at bounding box center [54, 359] width 59 height 29
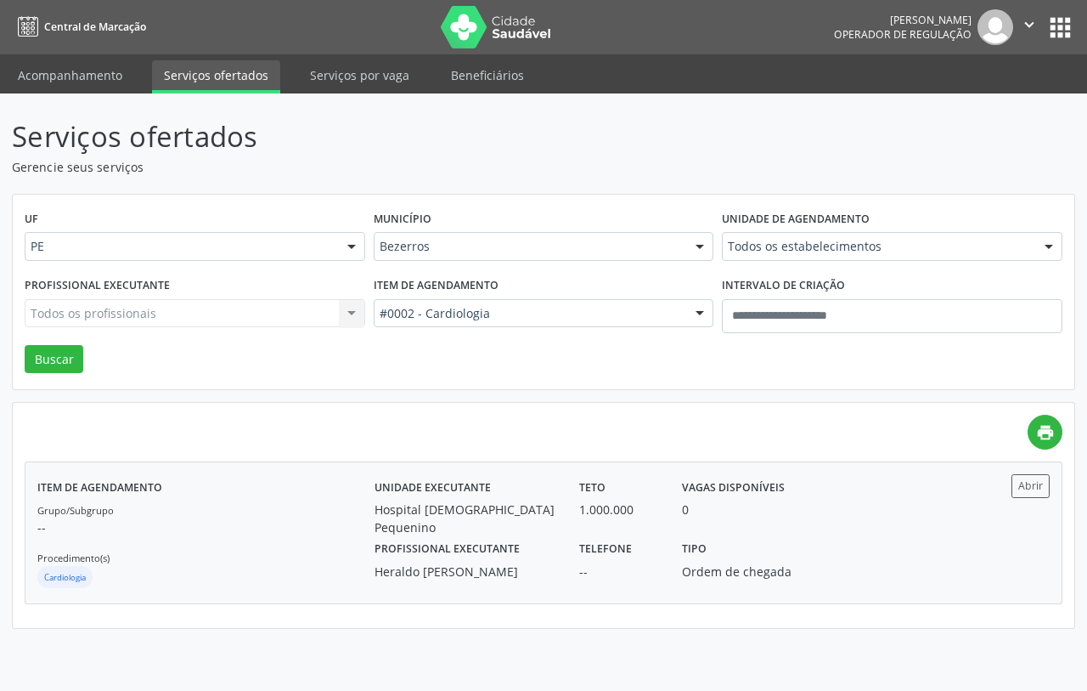
click at [336, 527] on p "--" at bounding box center [205, 527] width 337 height 18
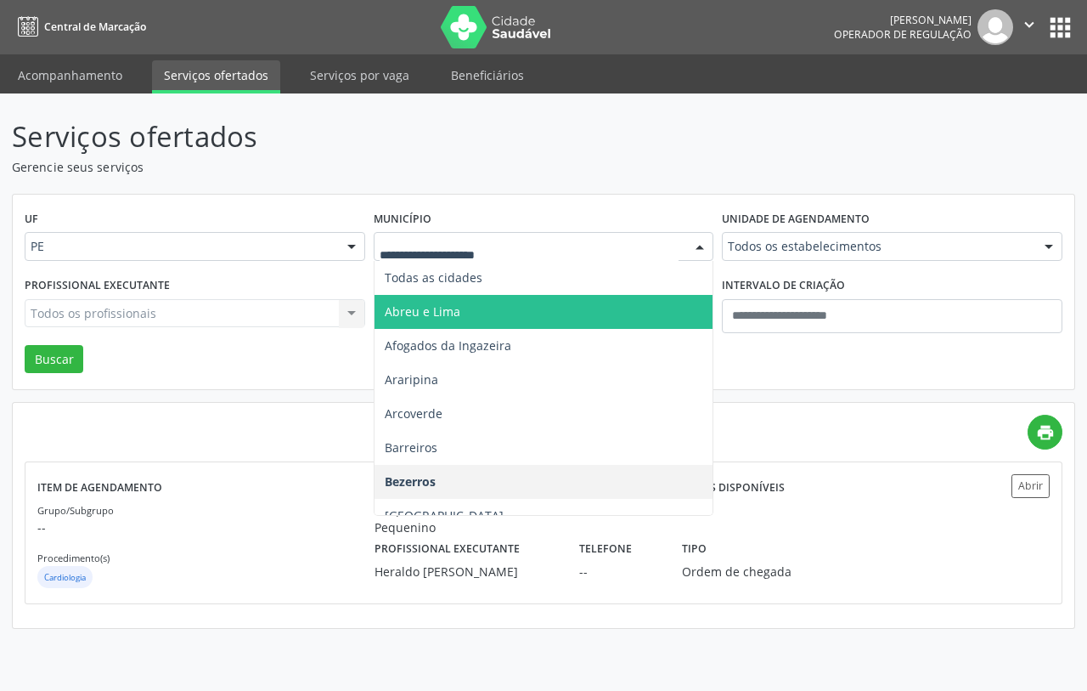
drag, startPoint x: 423, startPoint y: 247, endPoint x: 406, endPoint y: 201, distance: 48.9
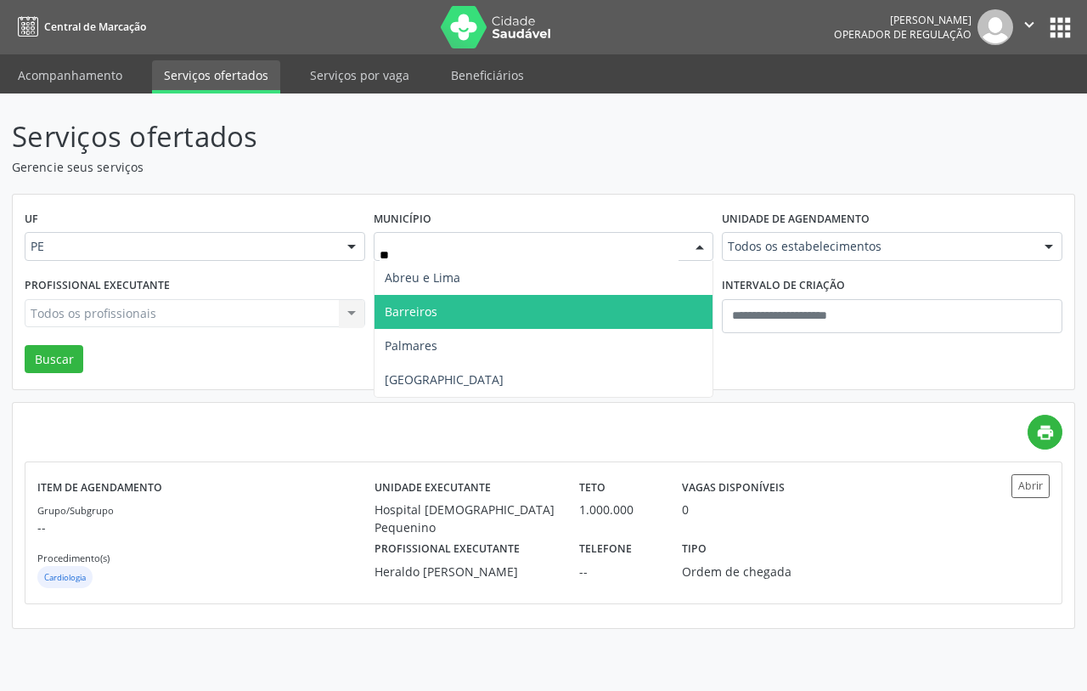
type input "***"
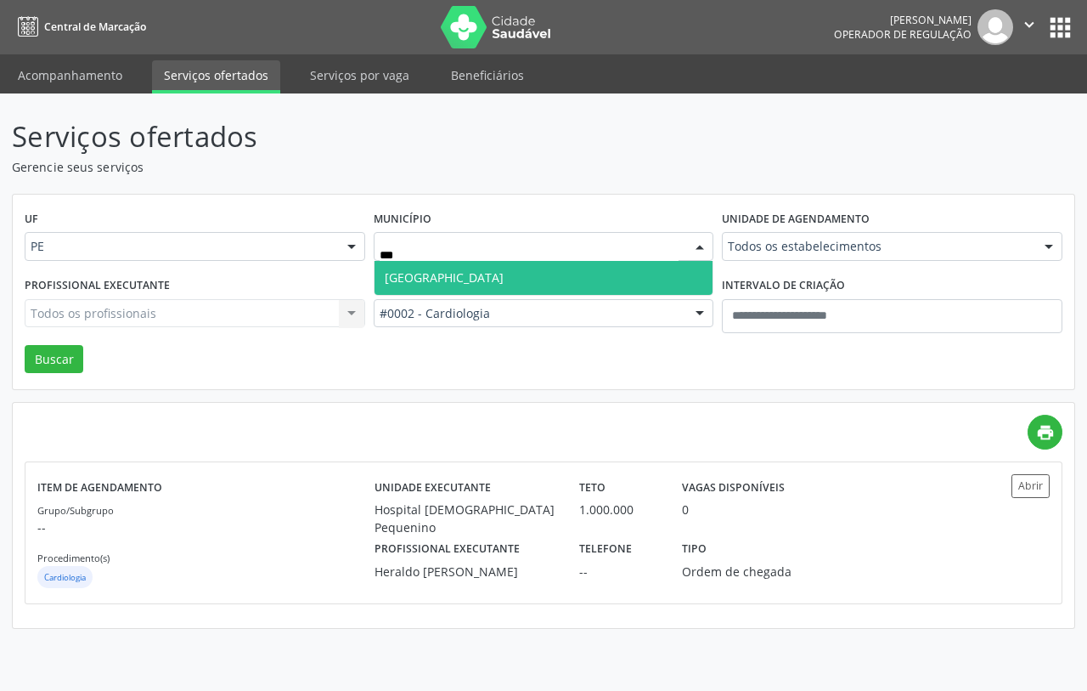
click at [431, 268] on span "Recife" at bounding box center [544, 278] width 339 height 34
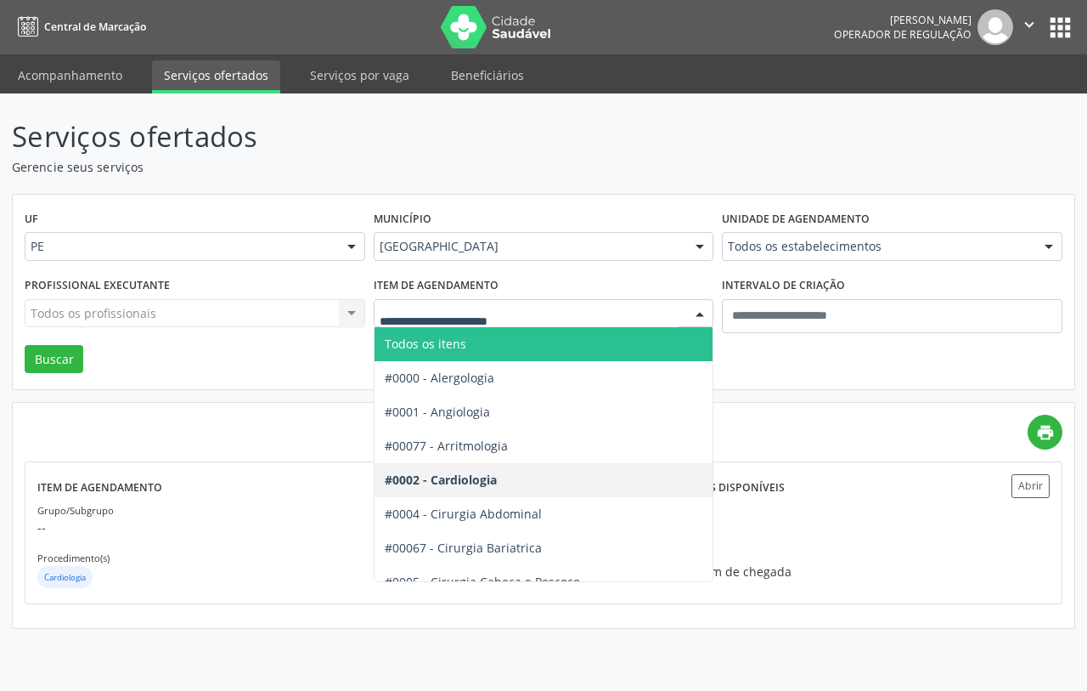
click at [431, 341] on span "Todos os itens" at bounding box center [426, 344] width 82 height 16
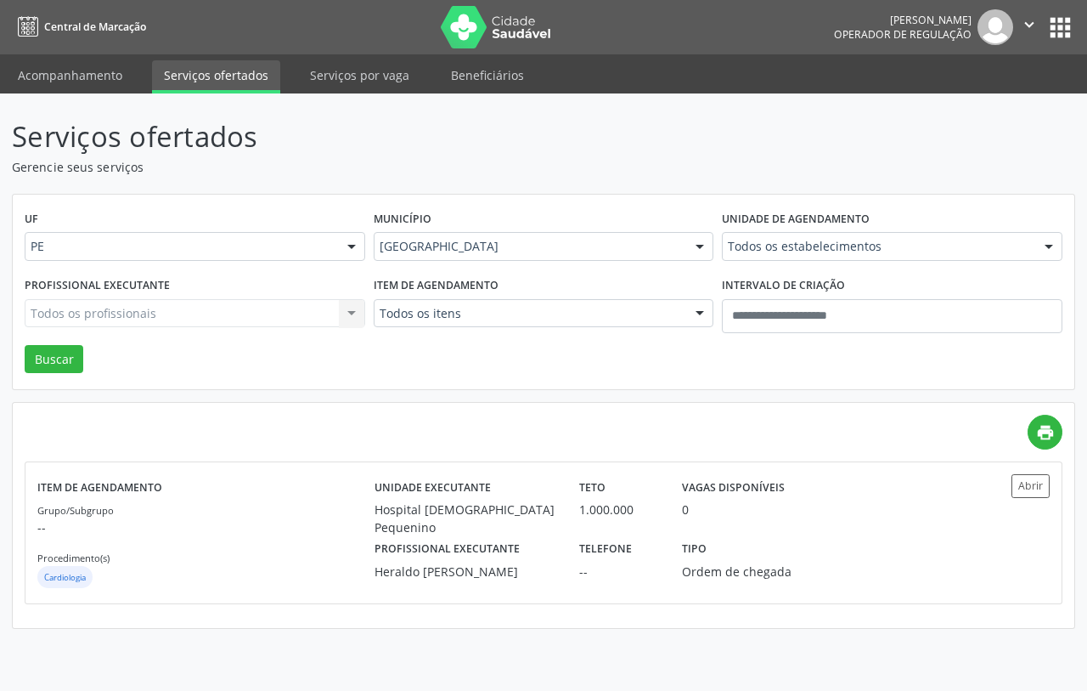
drag, startPoint x: 812, startPoint y: 240, endPoint x: 796, endPoint y: 247, distance: 17.9
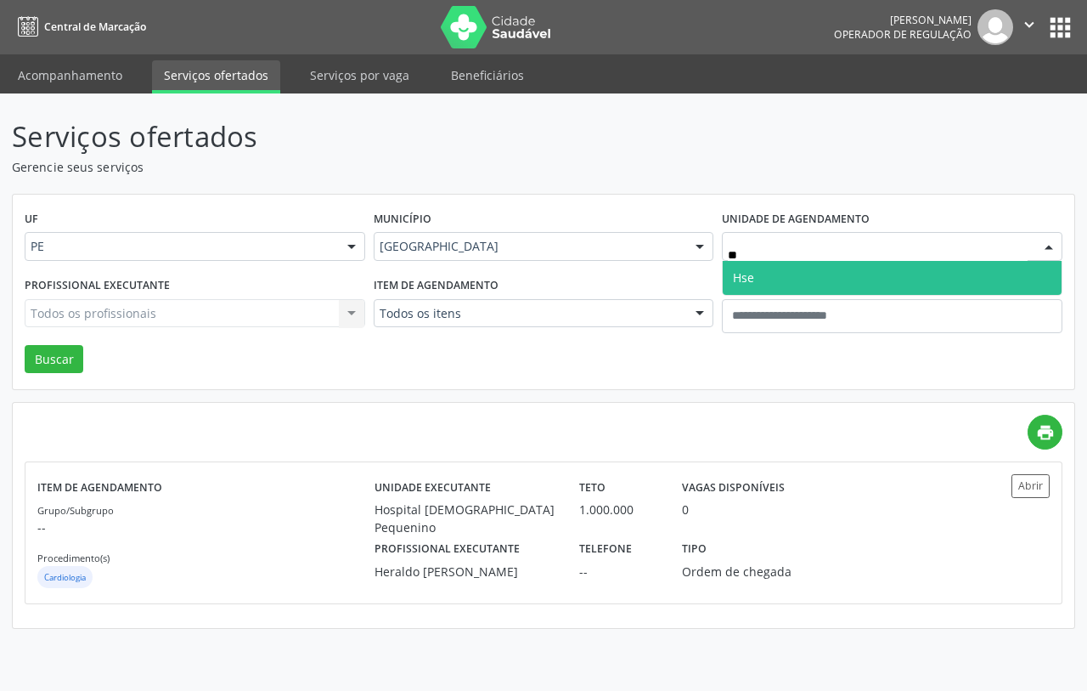
type input "***"
click at [775, 274] on span "Hse" at bounding box center [892, 278] width 339 height 34
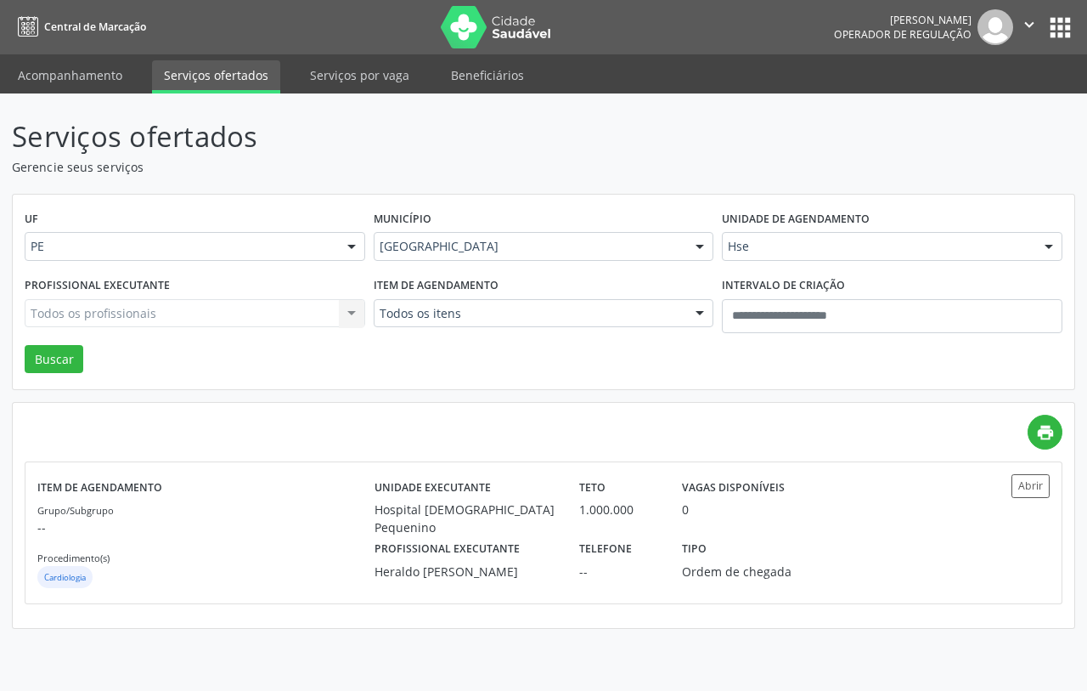
click at [201, 308] on div "Todos os profissionais Todos os profissionais Adalberto Aguiar Interaminense Ju…" at bounding box center [195, 313] width 341 height 29
click at [201, 310] on div "Todos os profissionais Todos os profissionais Adalberto Aguiar Interaminense Ju…" at bounding box center [195, 313] width 341 height 29
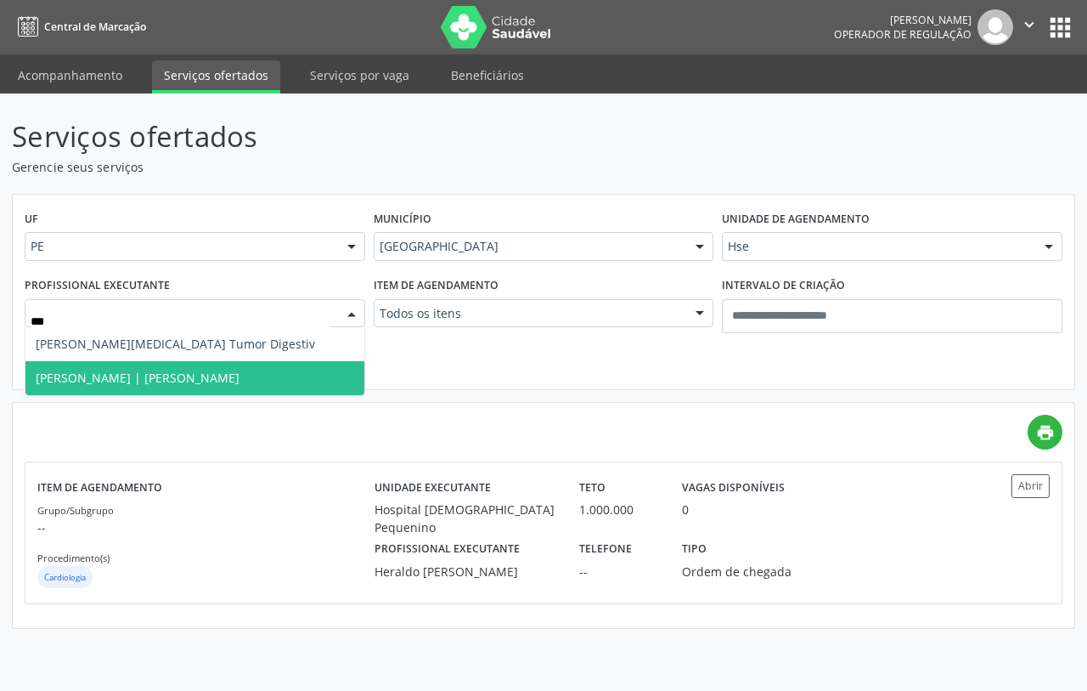
type input "****"
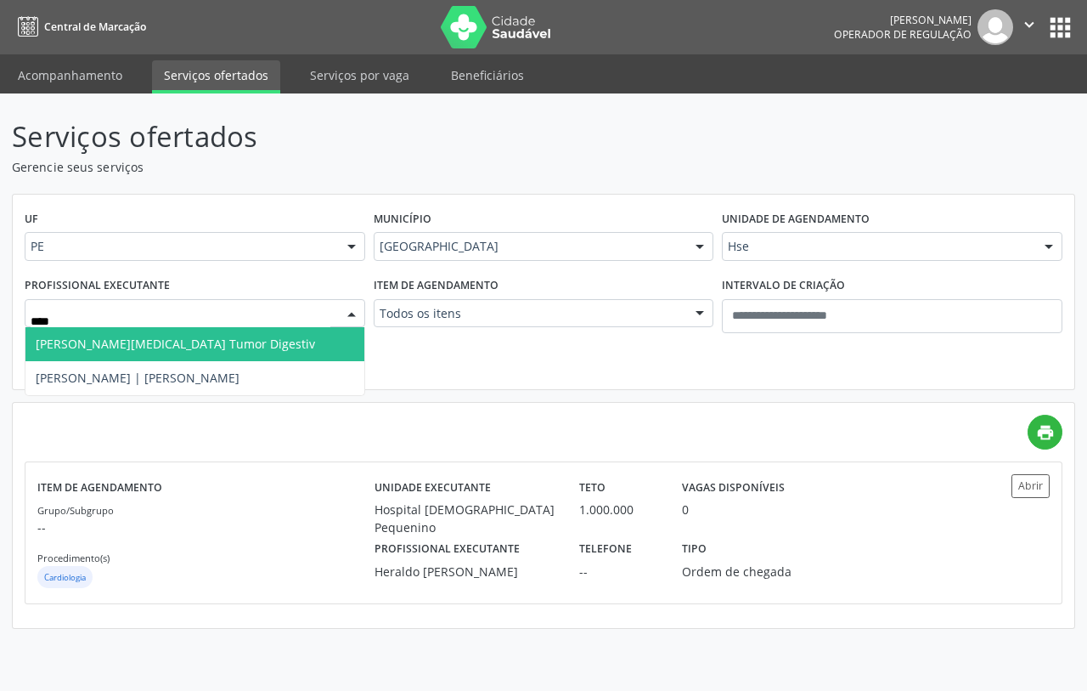
click at [160, 348] on span "Flavio Augusto Hernia Vesicula Tumor Digestiv" at bounding box center [175, 344] width 279 height 16
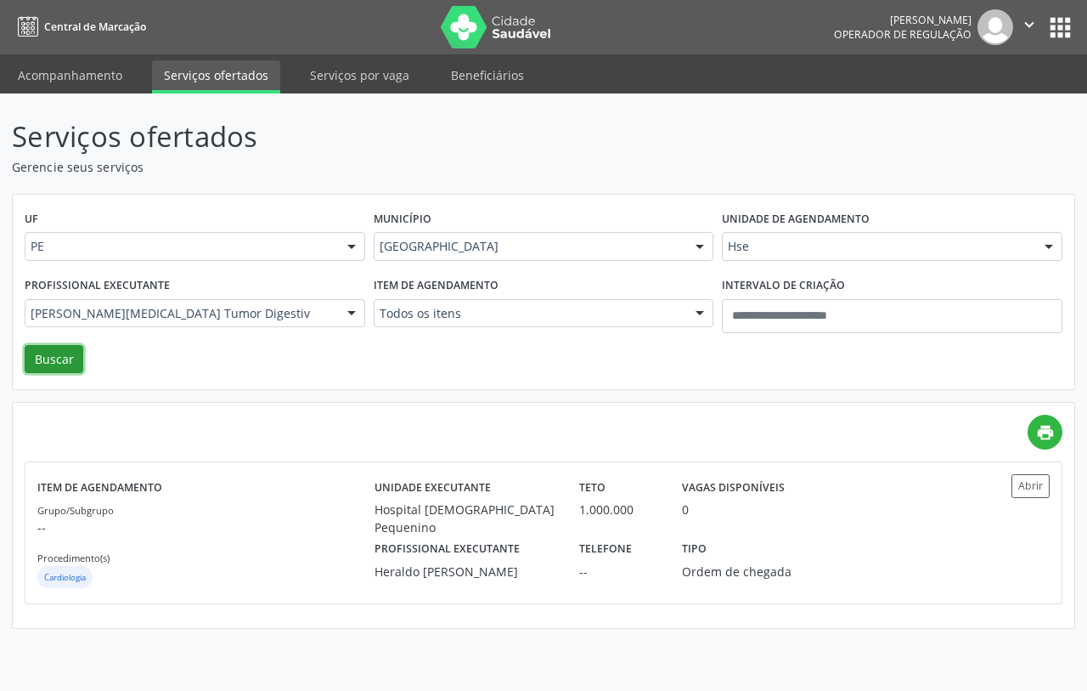
click at [61, 361] on button "Buscar" at bounding box center [54, 359] width 59 height 29
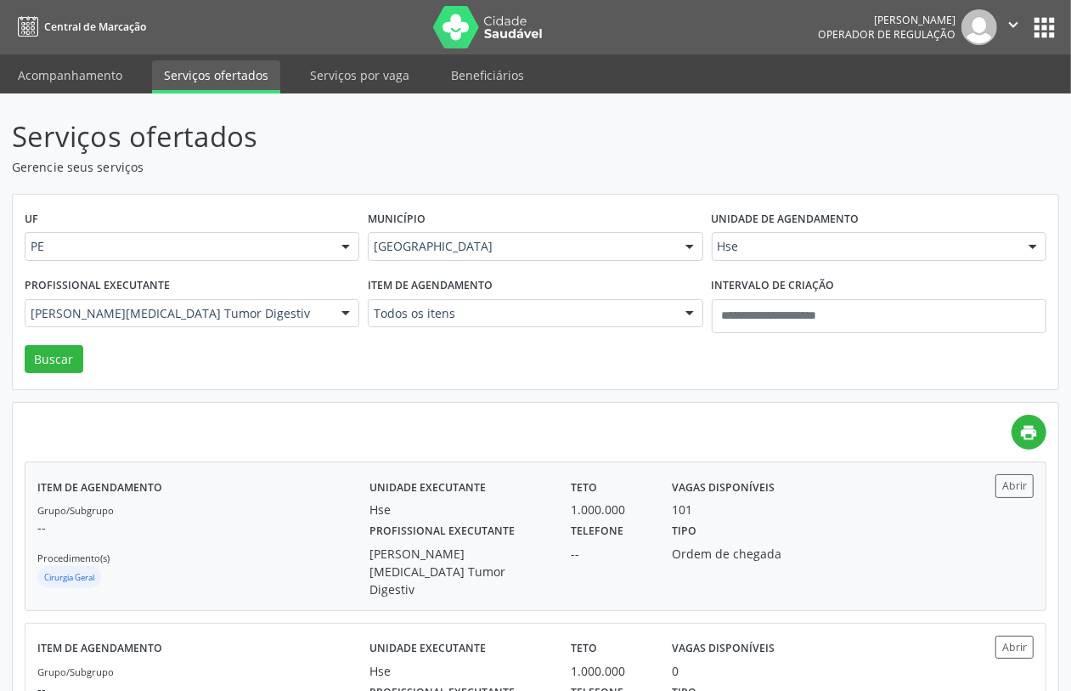
click at [236, 546] on div "Grupo/Subgrupo -- Procedimento(s) Cirurgia Geral" at bounding box center [203, 545] width 332 height 91
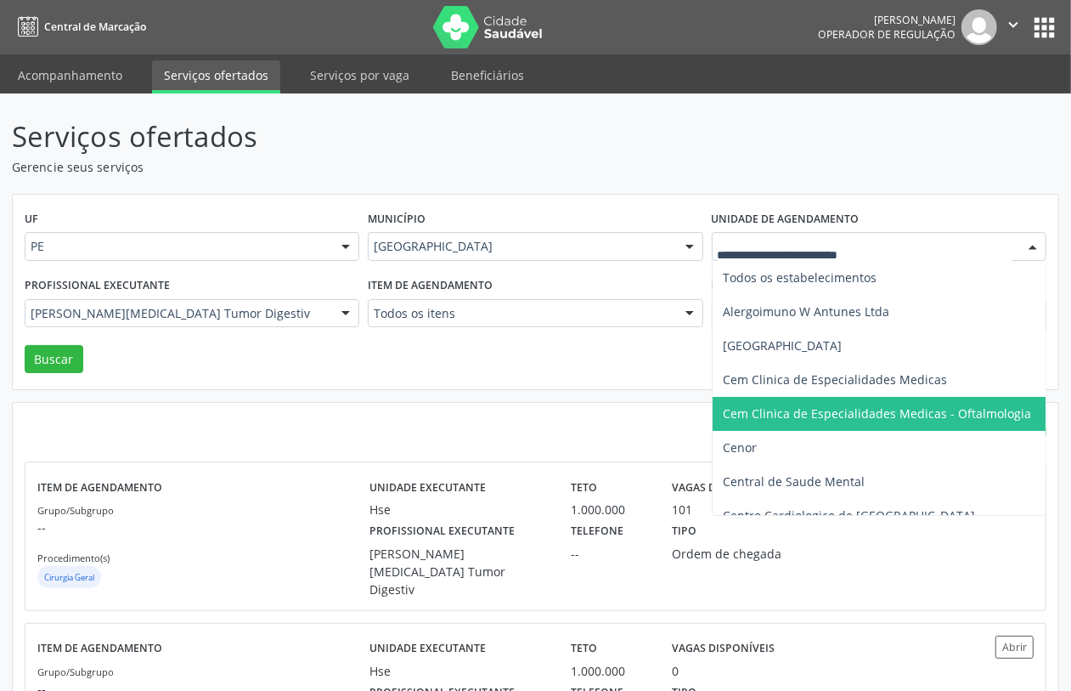
scroll to position [106, 0]
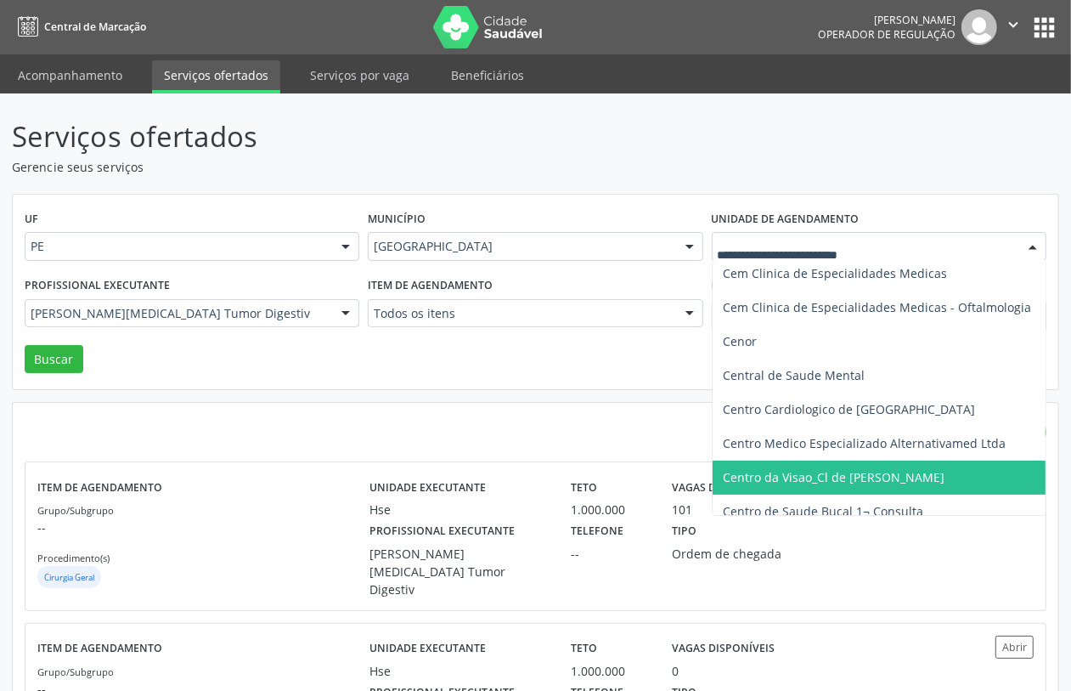
click at [811, 472] on span "Centro da Visao_Cl de [PERSON_NAME]" at bounding box center [926, 477] width 426 height 34
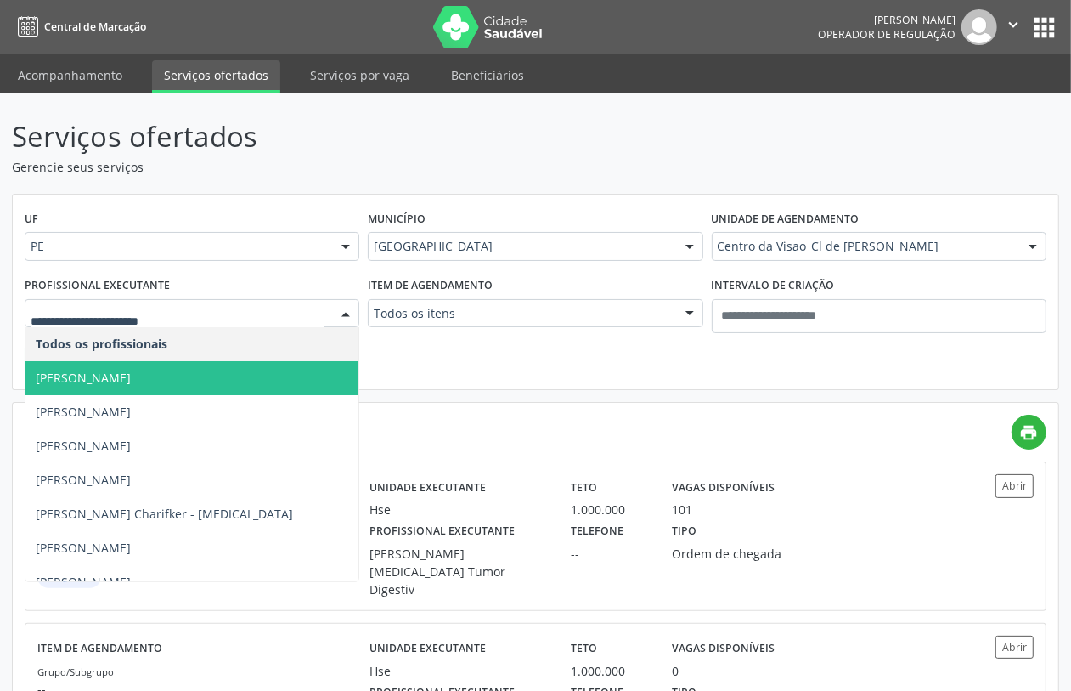
drag, startPoint x: 159, startPoint y: 370, endPoint x: 150, endPoint y: 370, distance: 9.3
click at [131, 370] on span "Eduarda Harrop Duarte Ribeiro" at bounding box center [83, 378] width 95 height 16
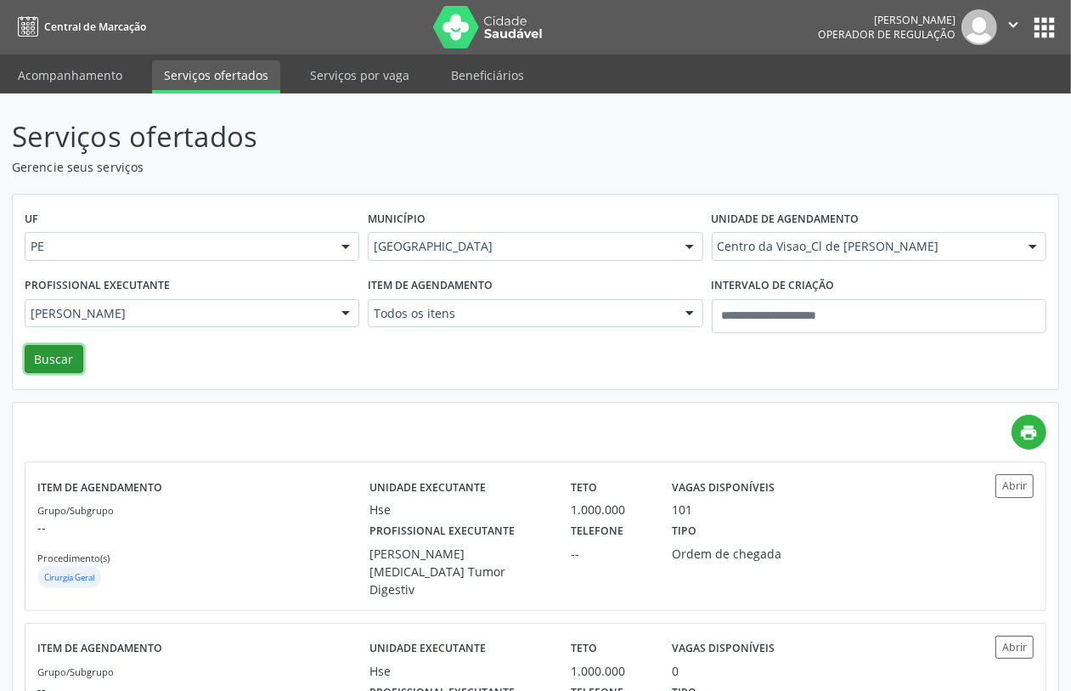
click at [41, 359] on button "Buscar" at bounding box center [54, 359] width 59 height 29
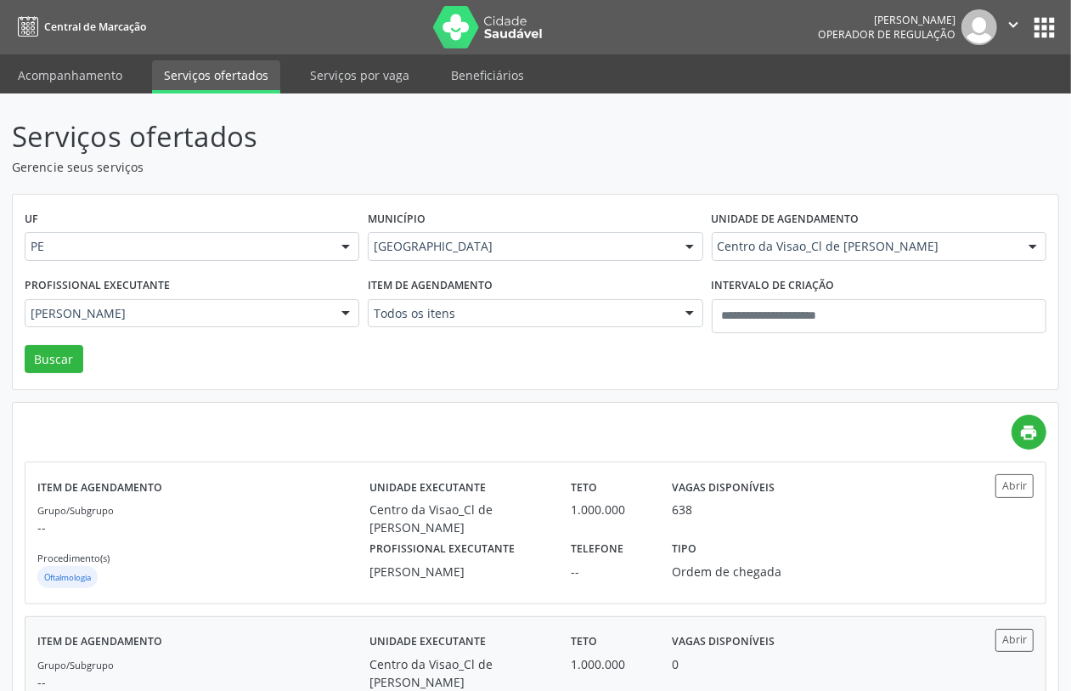
scroll to position [104, 0]
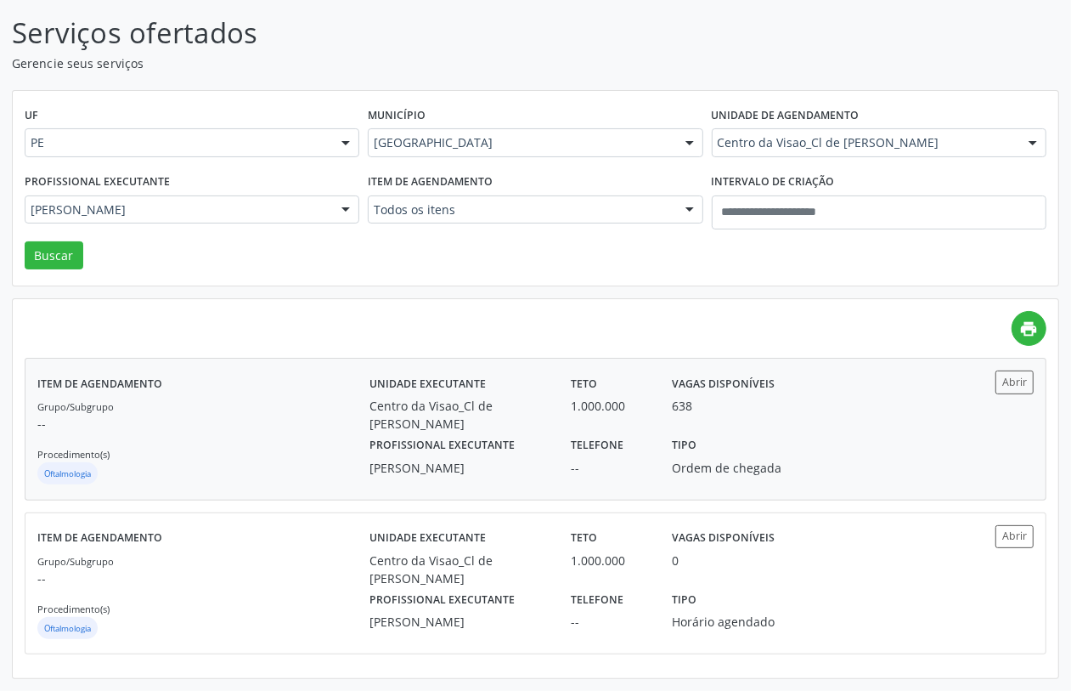
click at [532, 439] on div "Profissional executante Eduarda Harrop Duarte Ribeiro" at bounding box center [458, 454] width 201 height 44
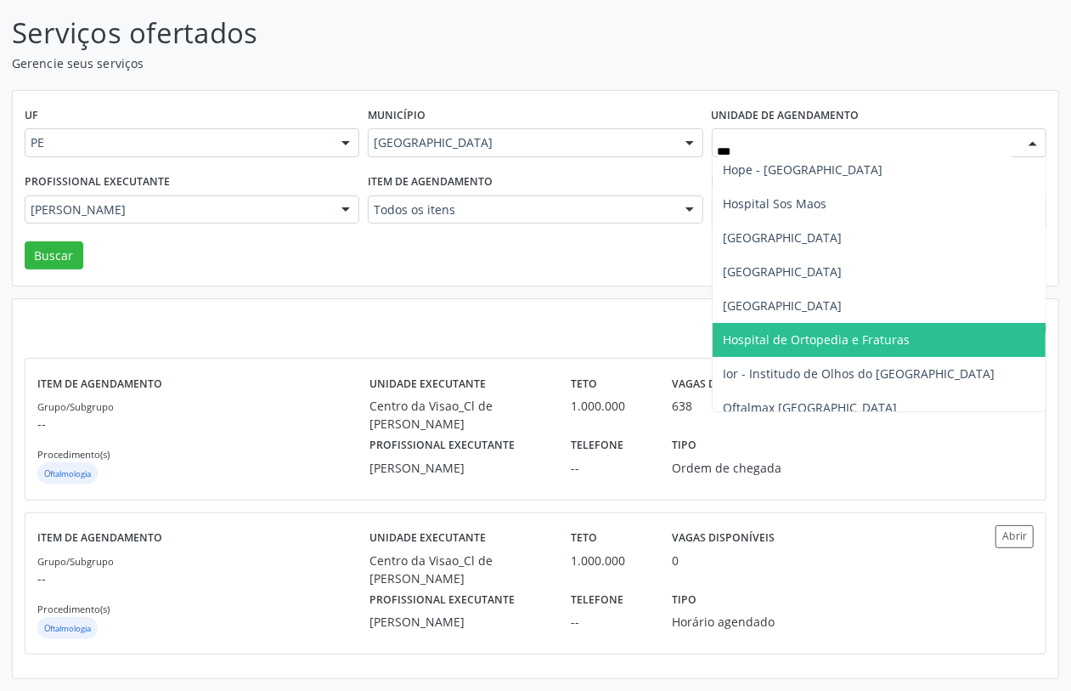
click at [760, 337] on span "Hospital de Ortopedia e Fraturas" at bounding box center [816, 339] width 187 height 16
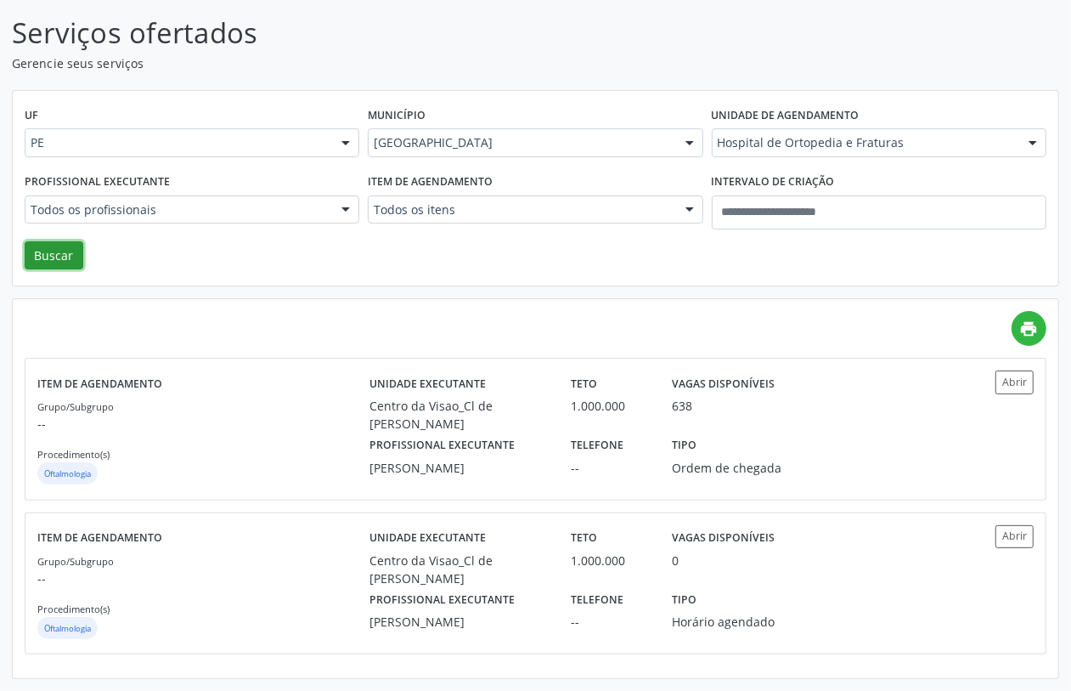
click at [54, 257] on button "Buscar" at bounding box center [54, 255] width 59 height 29
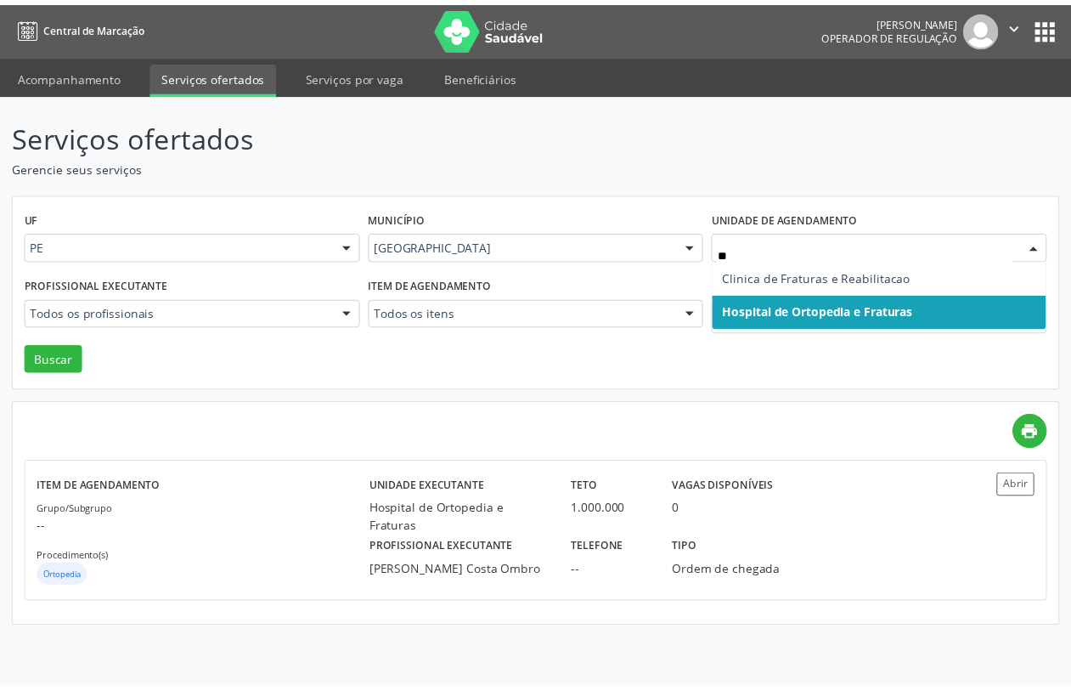
scroll to position [0, 0]
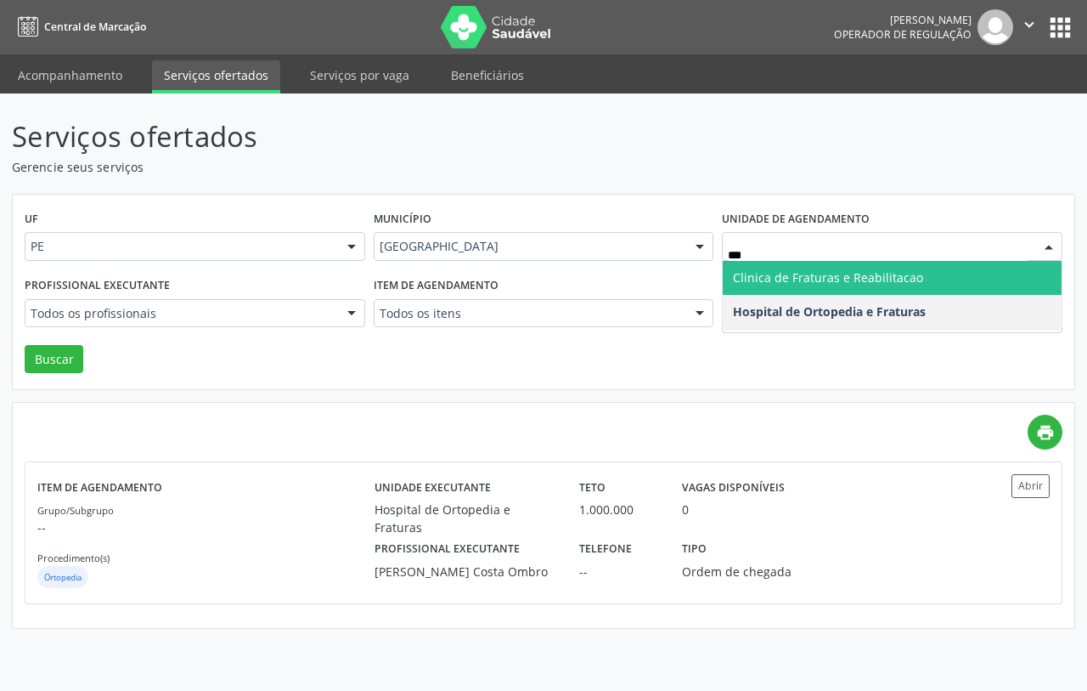
click at [845, 269] on span "Clinica de Fraturas e Reabilitacao" at bounding box center [828, 277] width 190 height 16
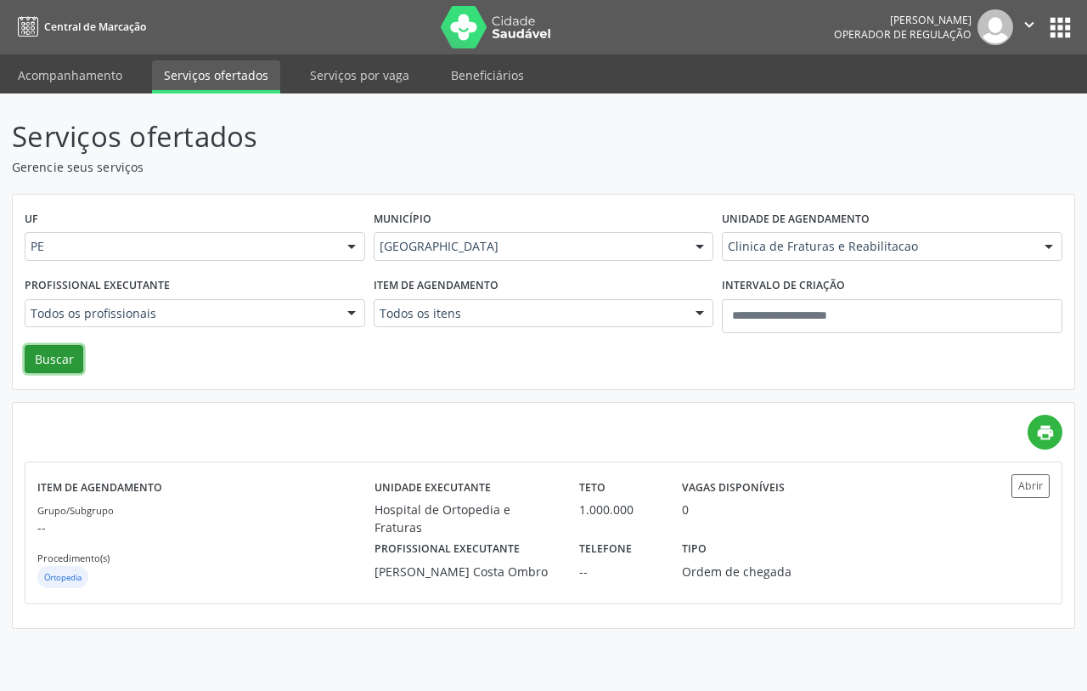
click at [49, 359] on button "Buscar" at bounding box center [54, 359] width 59 height 29
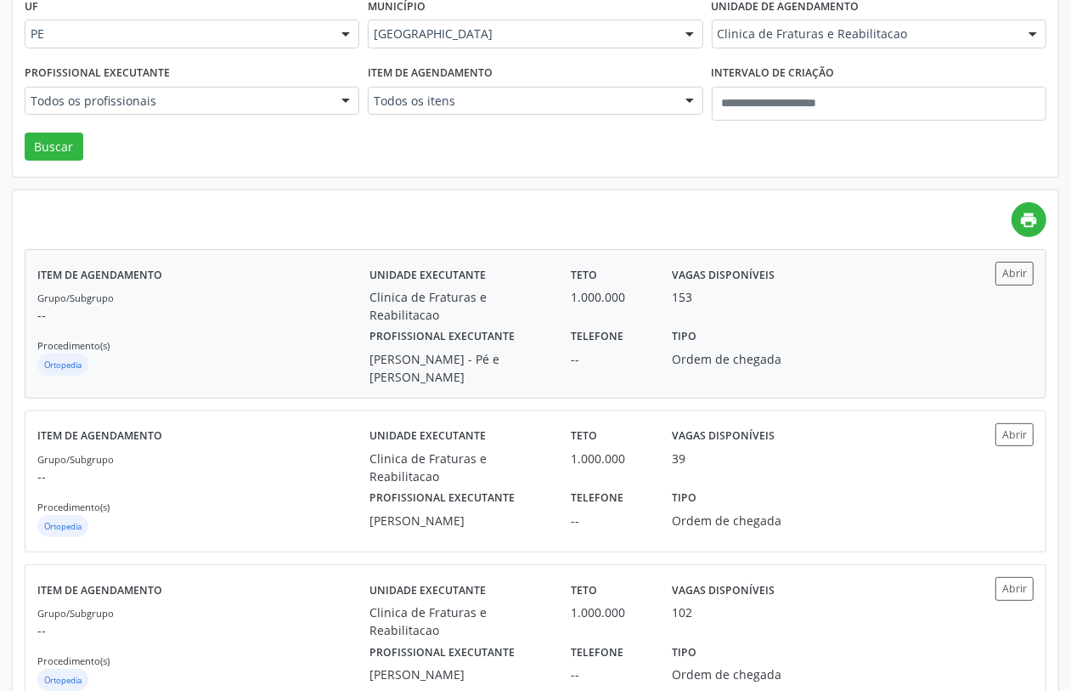
scroll to position [273, 0]
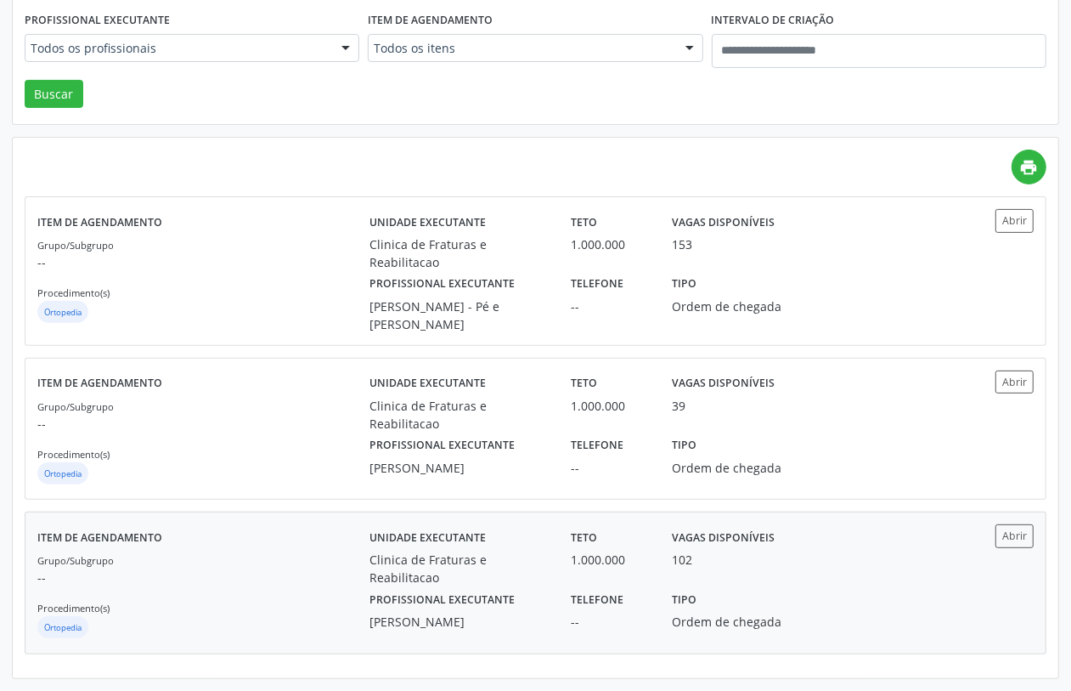
click at [313, 620] on div "Ortopedia" at bounding box center [203, 628] width 332 height 25
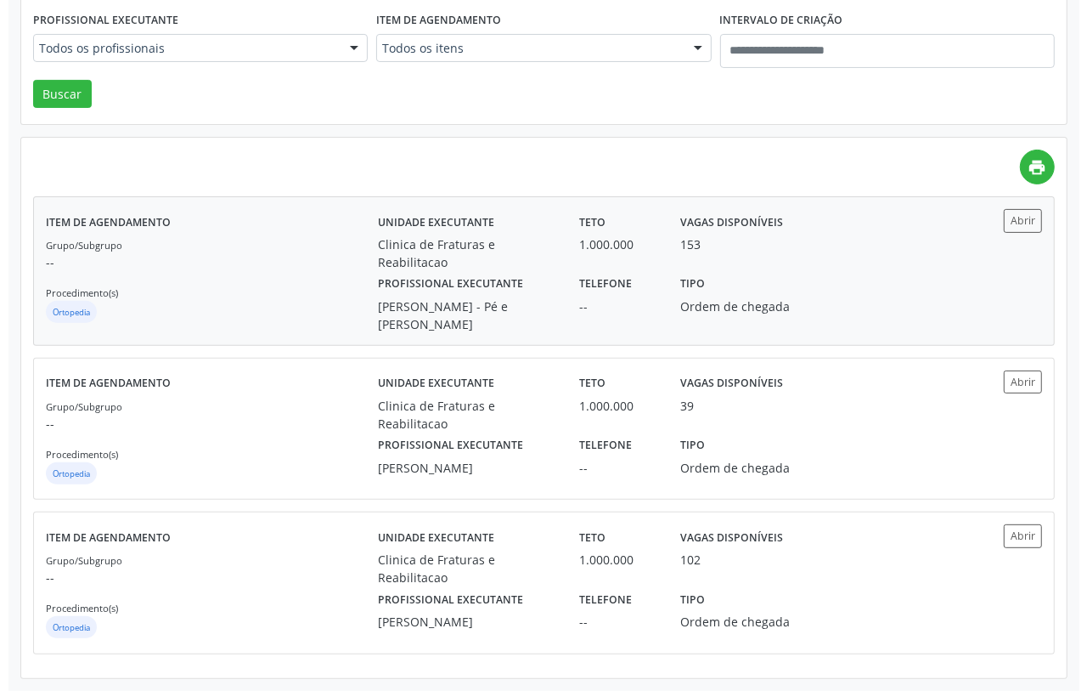
scroll to position [0, 0]
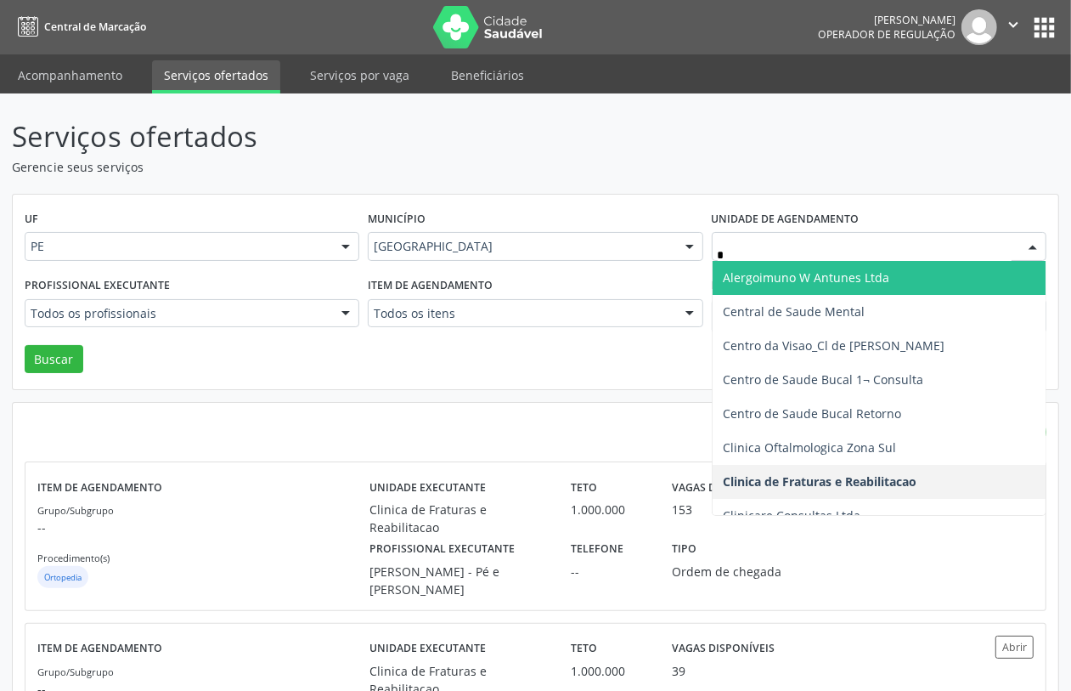
type input "**"
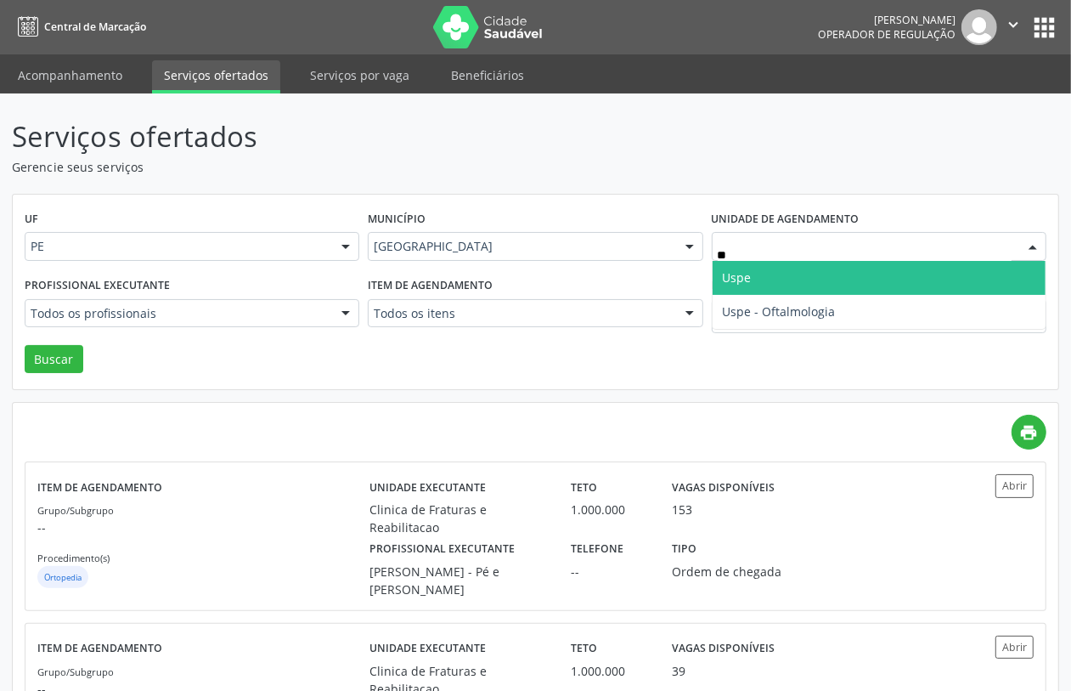
click at [743, 281] on span "Uspe" at bounding box center [737, 277] width 29 height 16
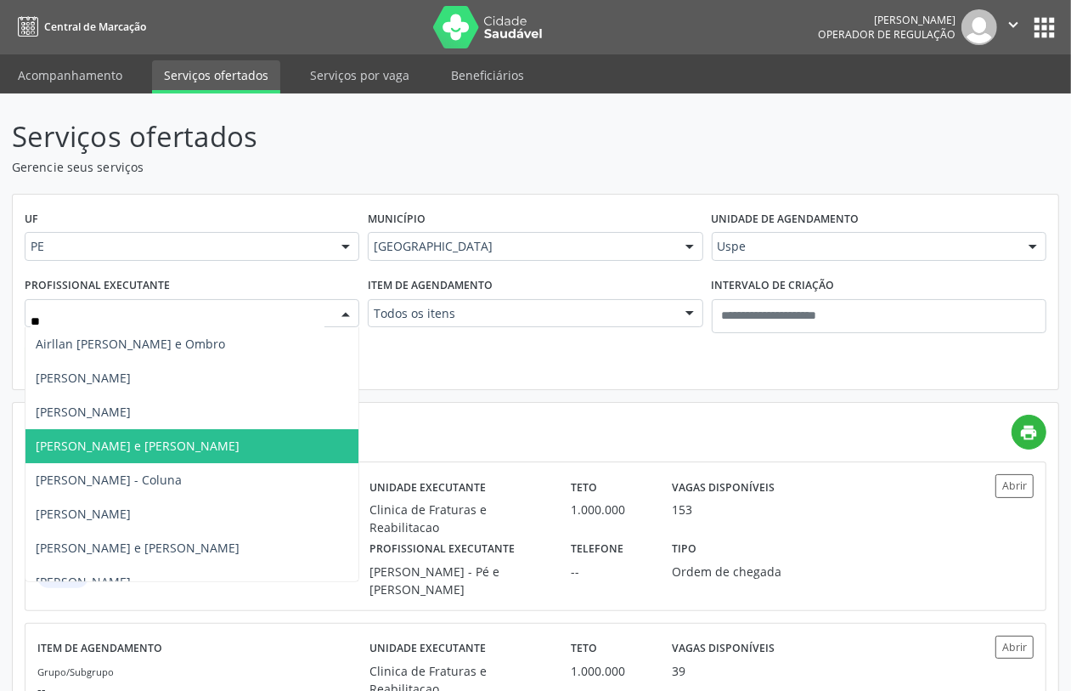
type input "*"
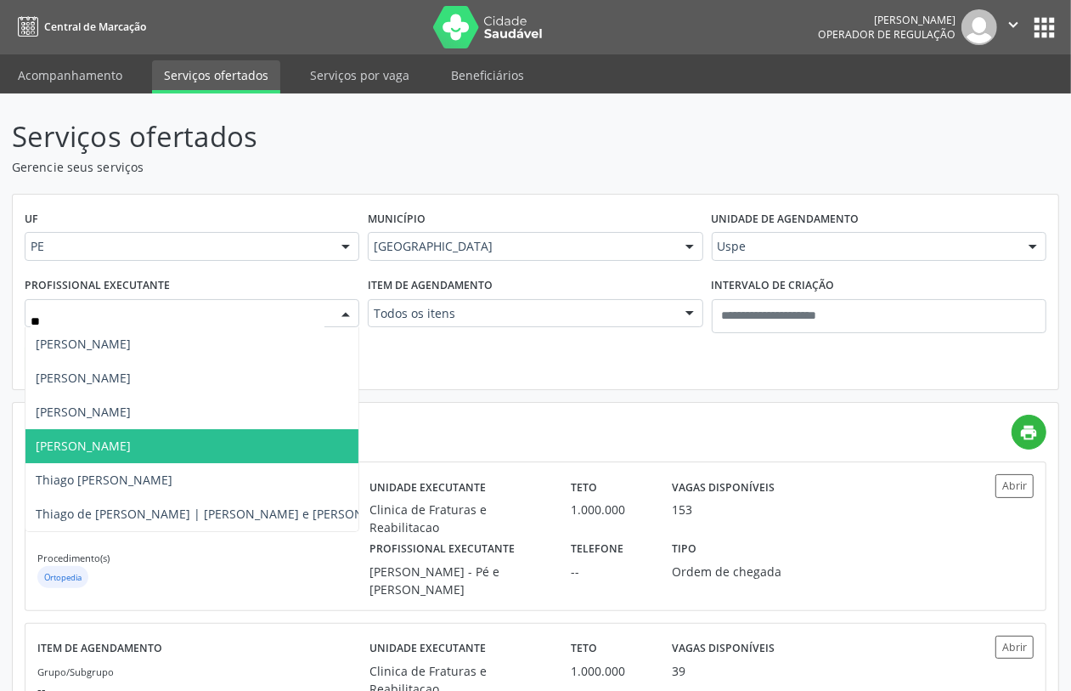
type input "*"
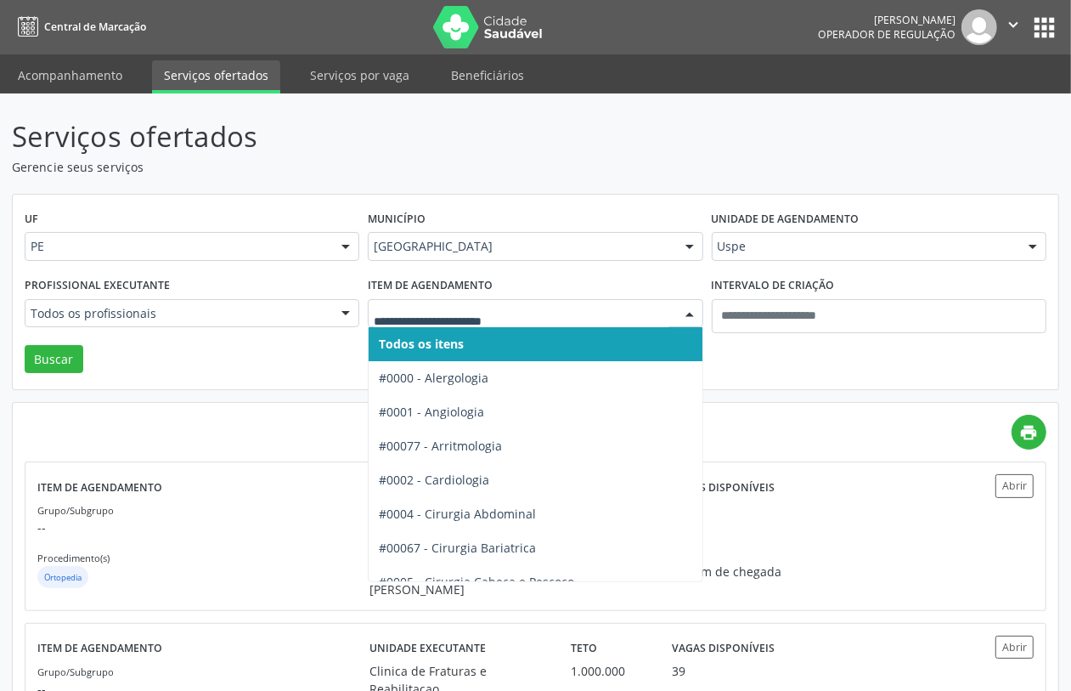
click at [439, 325] on div at bounding box center [535, 313] width 335 height 29
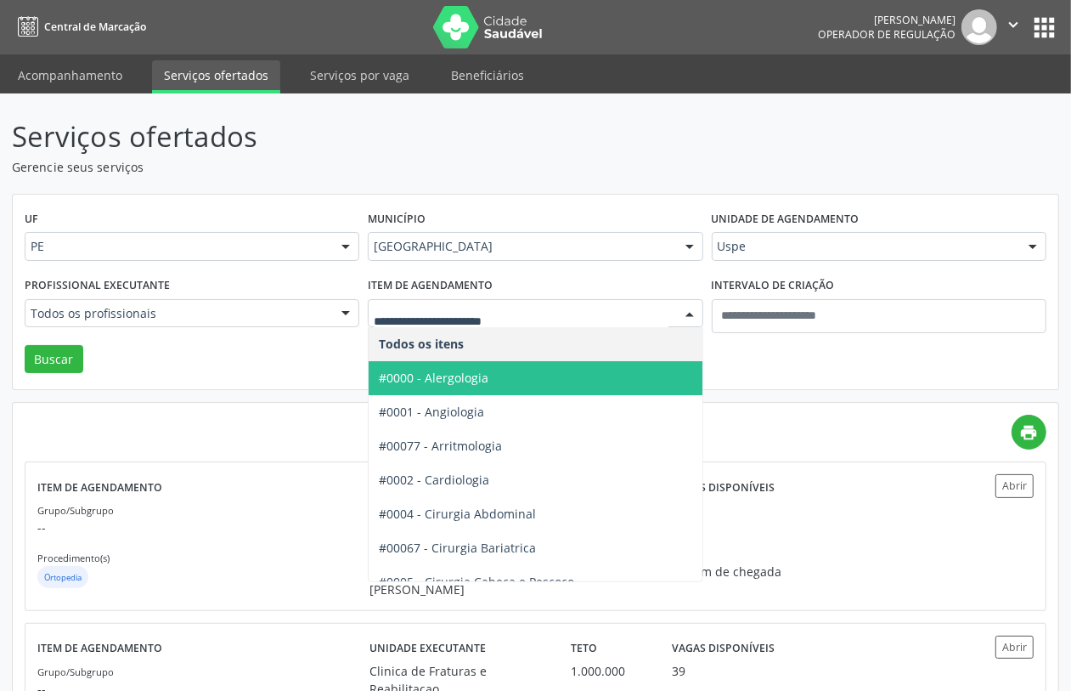
drag, startPoint x: 155, startPoint y: 313, endPoint x: 159, endPoint y: 303, distance: 9.9
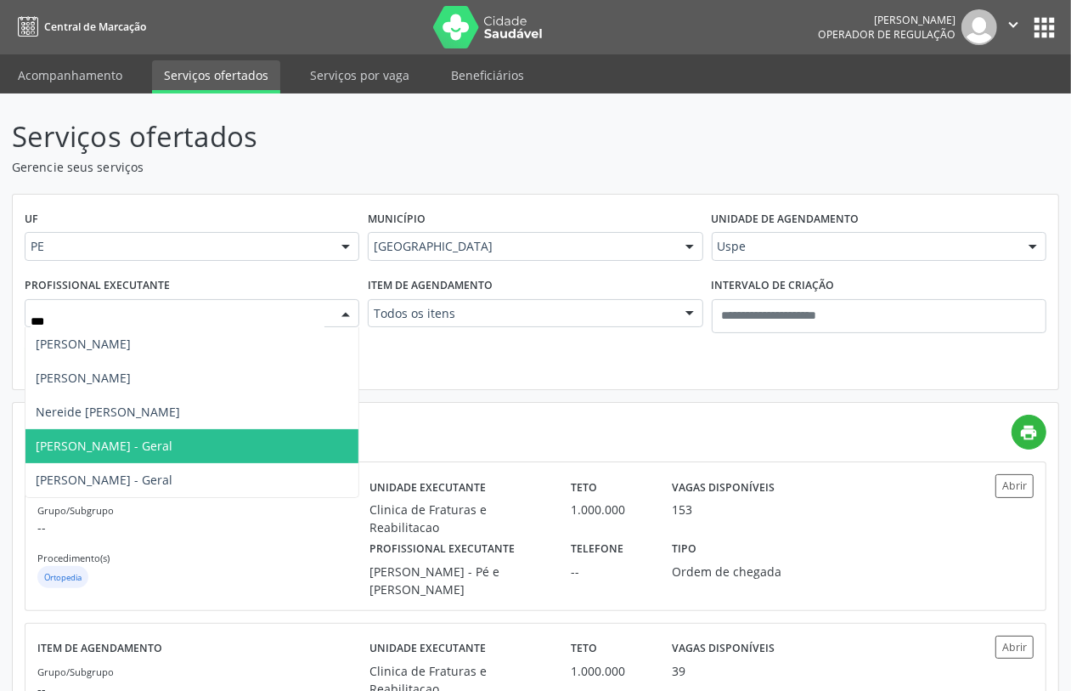
click at [93, 449] on span "Silvio Macedo - Geral" at bounding box center [104, 445] width 137 height 16
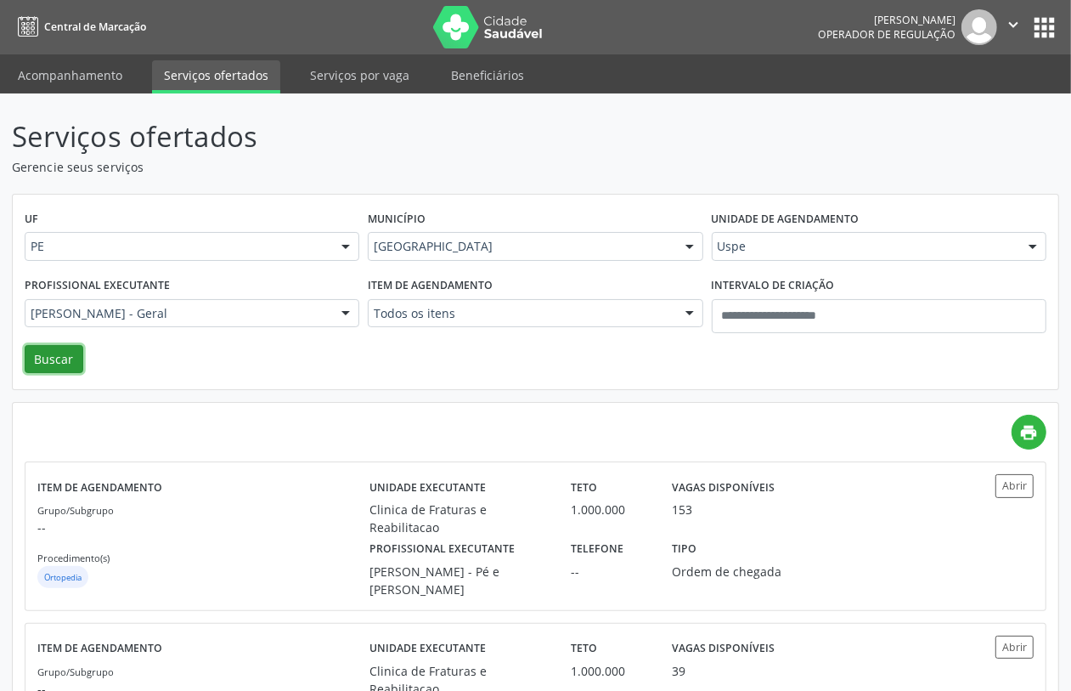
click at [61, 367] on button "Buscar" at bounding box center [54, 359] width 59 height 29
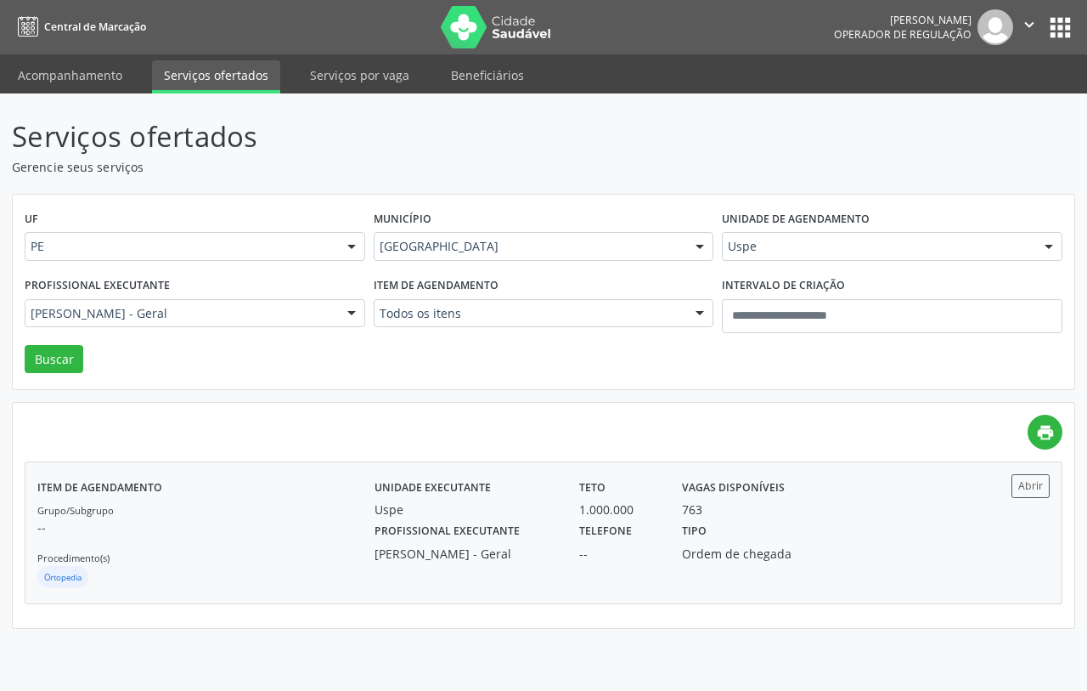
click at [262, 529] on p "--" at bounding box center [205, 527] width 337 height 18
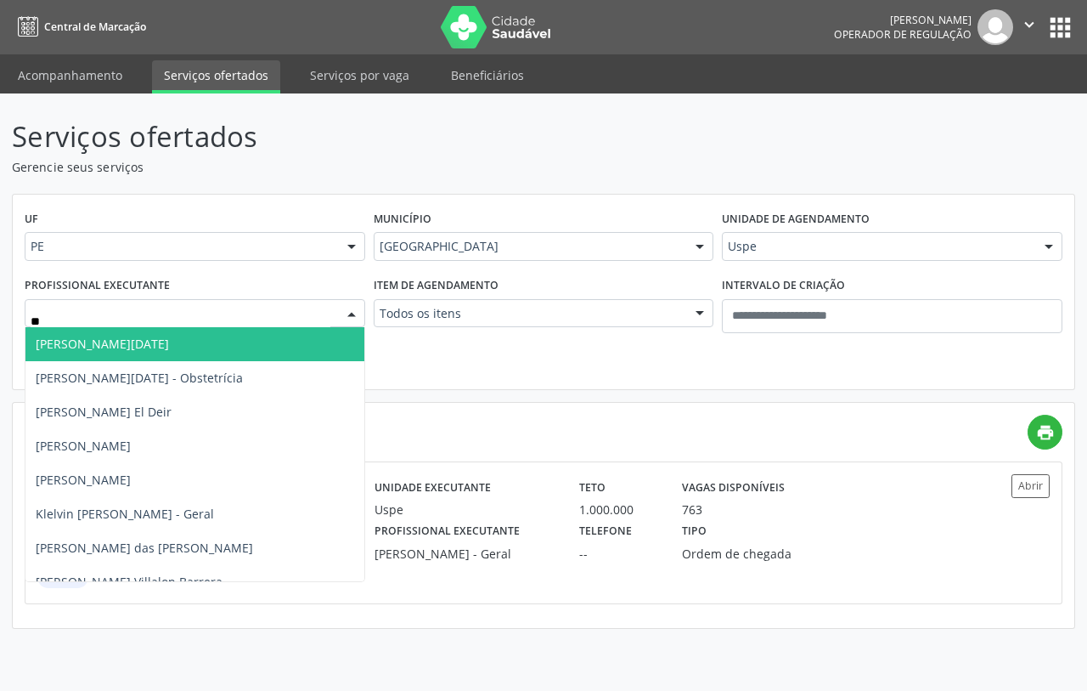
type input "*"
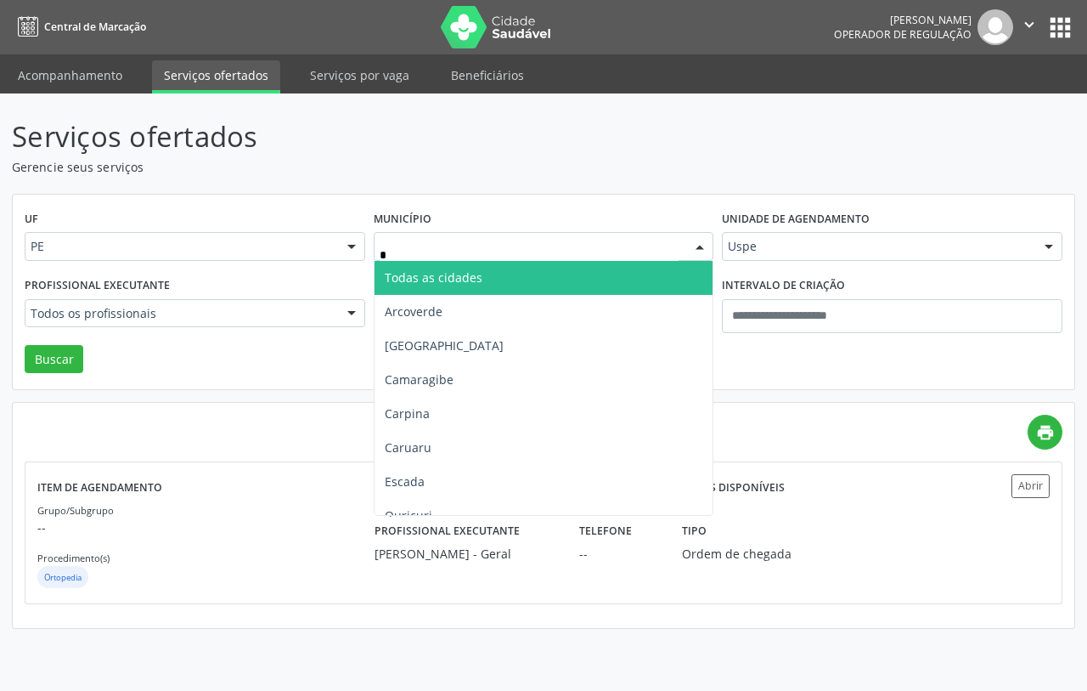
type input "**"
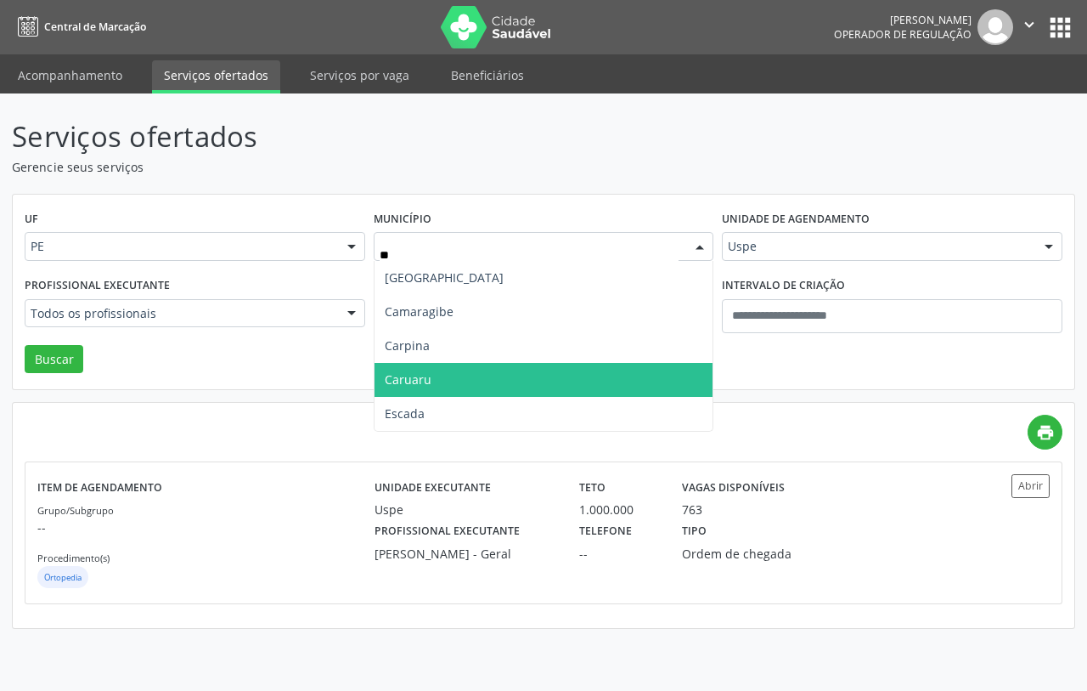
click at [467, 371] on span "Caruaru" at bounding box center [544, 380] width 339 height 34
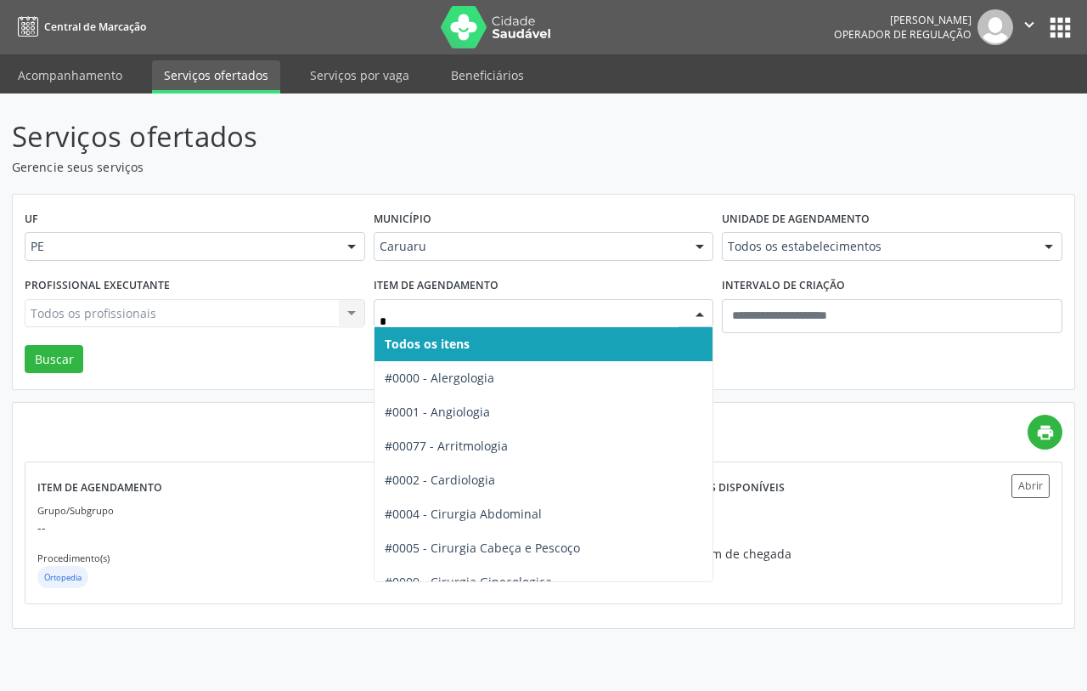
type input "**"
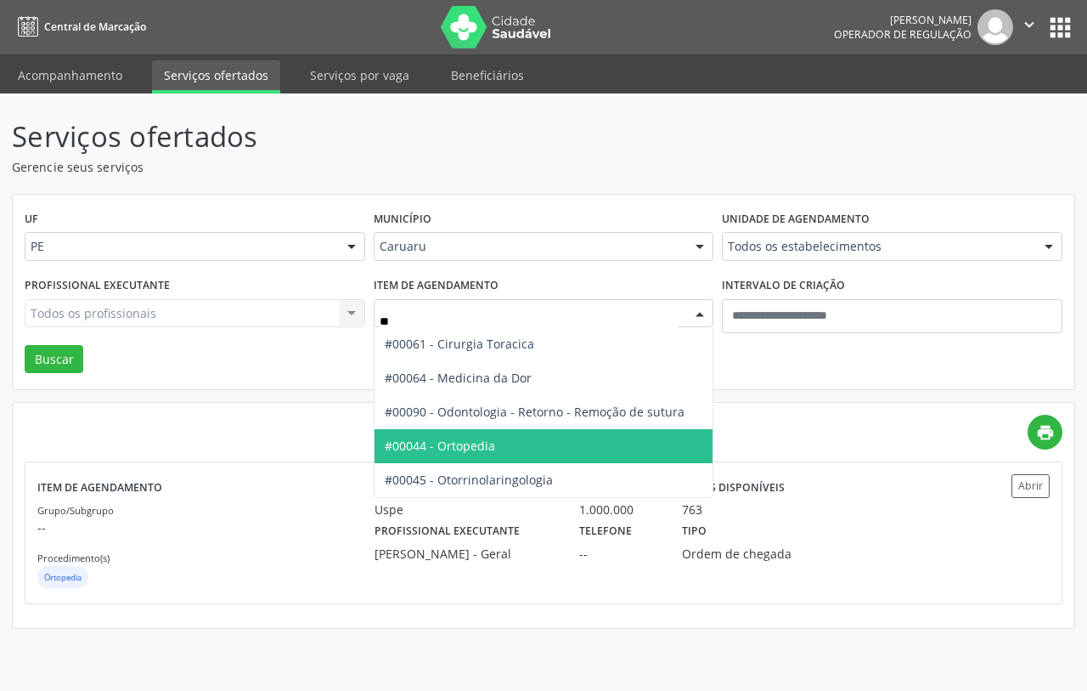
click at [464, 439] on span "#00044 - Ortopedia" at bounding box center [440, 445] width 110 height 16
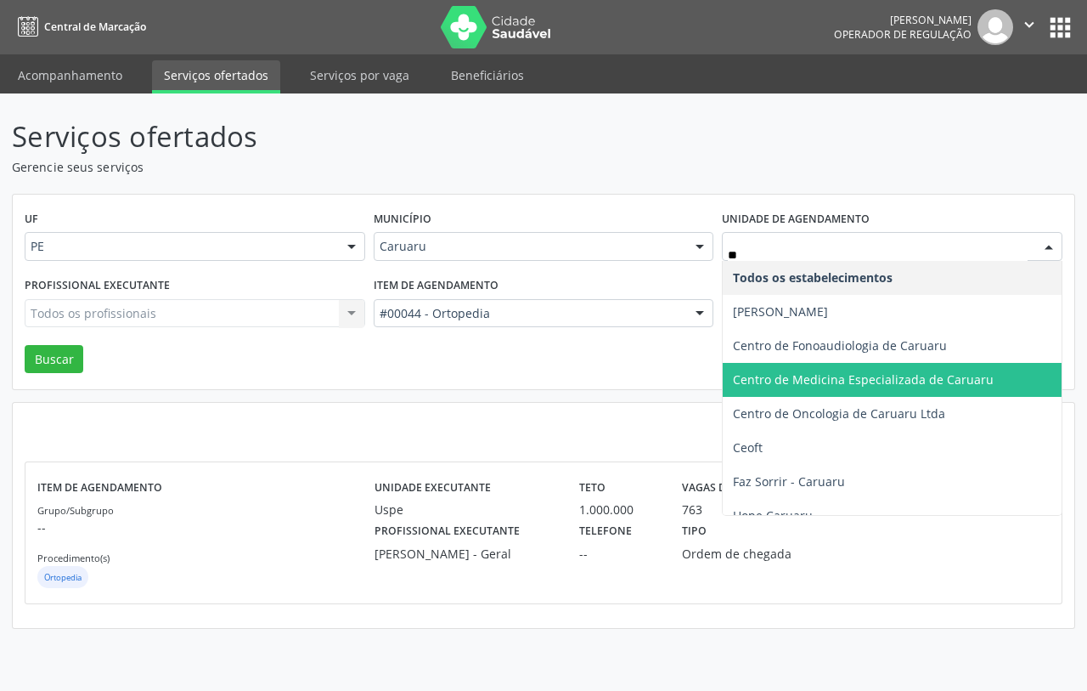
type input "***"
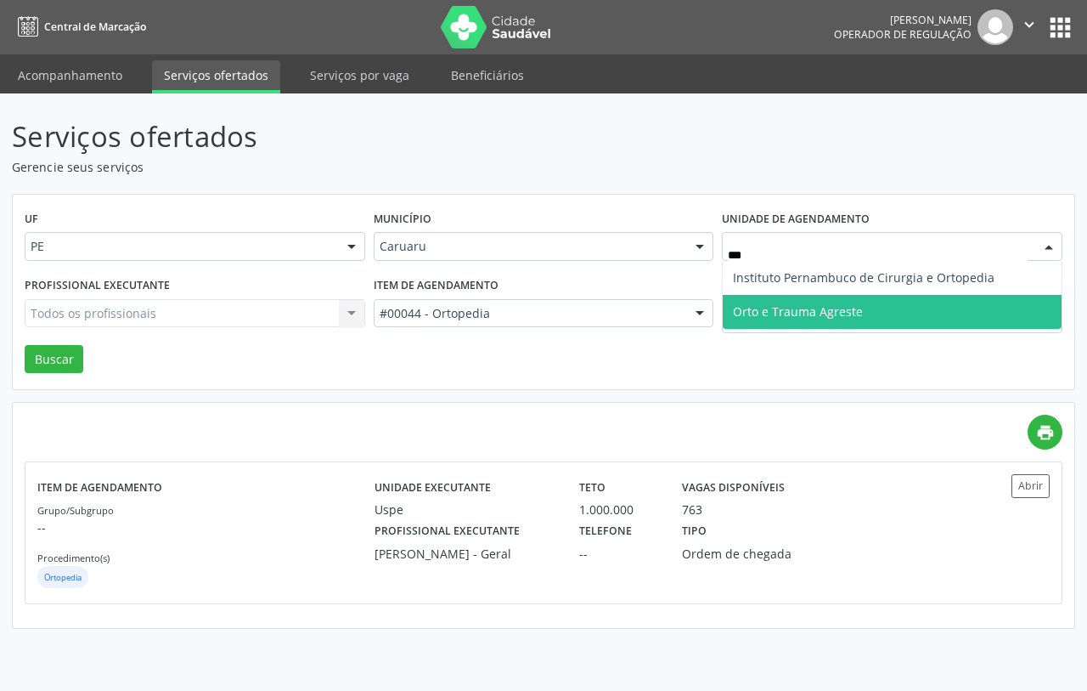
click at [775, 298] on span "Orto e Trauma Agreste" at bounding box center [892, 312] width 339 height 34
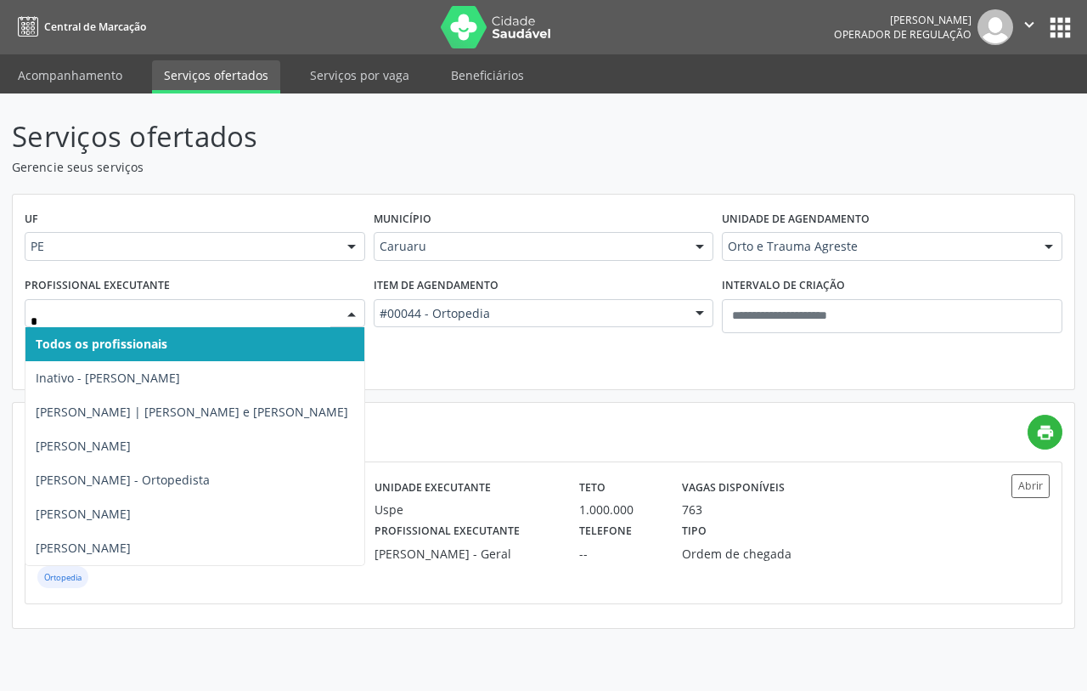
type input "**"
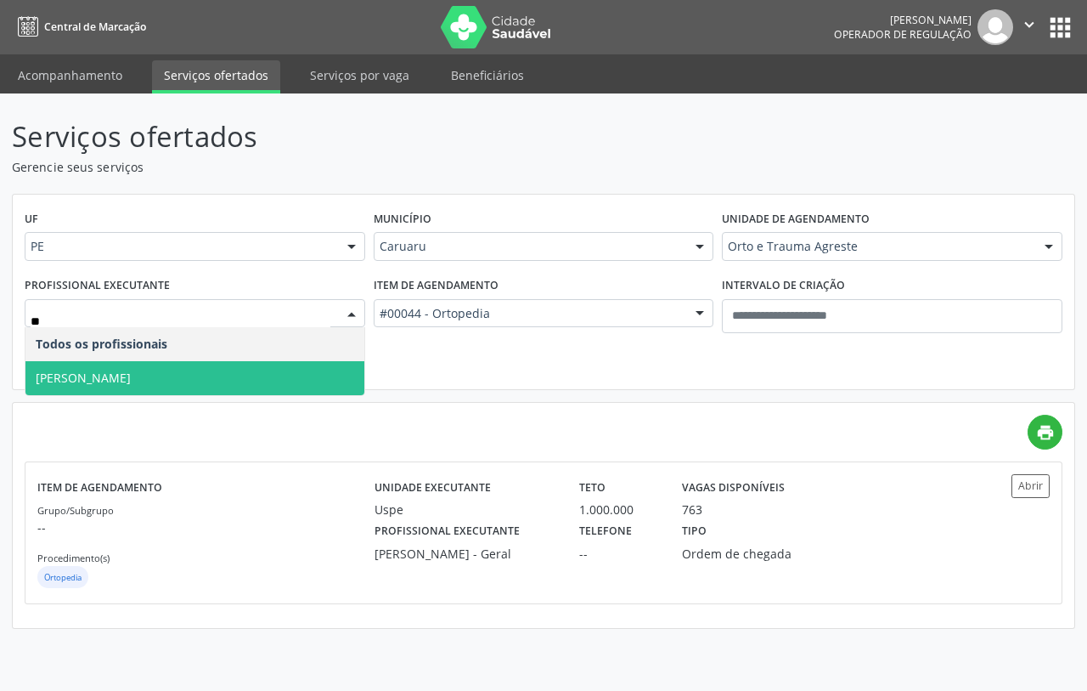
drag, startPoint x: 222, startPoint y: 372, endPoint x: 162, endPoint y: 378, distance: 59.8
click at [222, 374] on span "Priscila Costa Lima Lemke" at bounding box center [194, 378] width 339 height 34
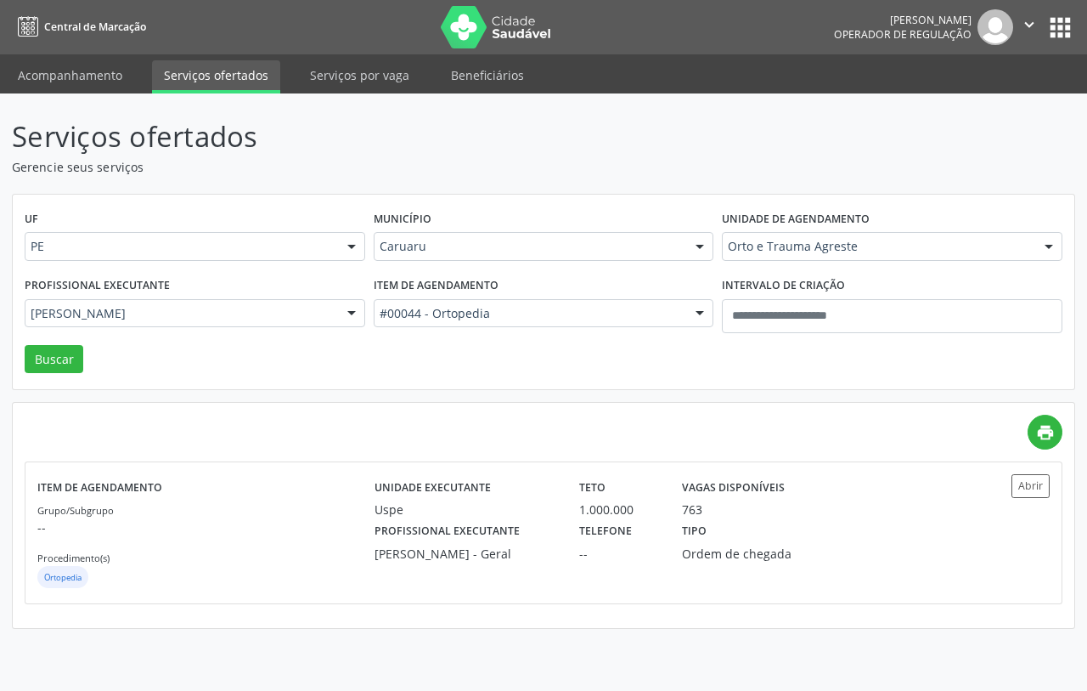
click at [15, 362] on div "UF PE PE Nenhum resultado encontrado para: " " Não há nenhuma opção para ser ex…" at bounding box center [544, 292] width 1062 height 195
click at [53, 358] on button "Buscar" at bounding box center [54, 359] width 59 height 29
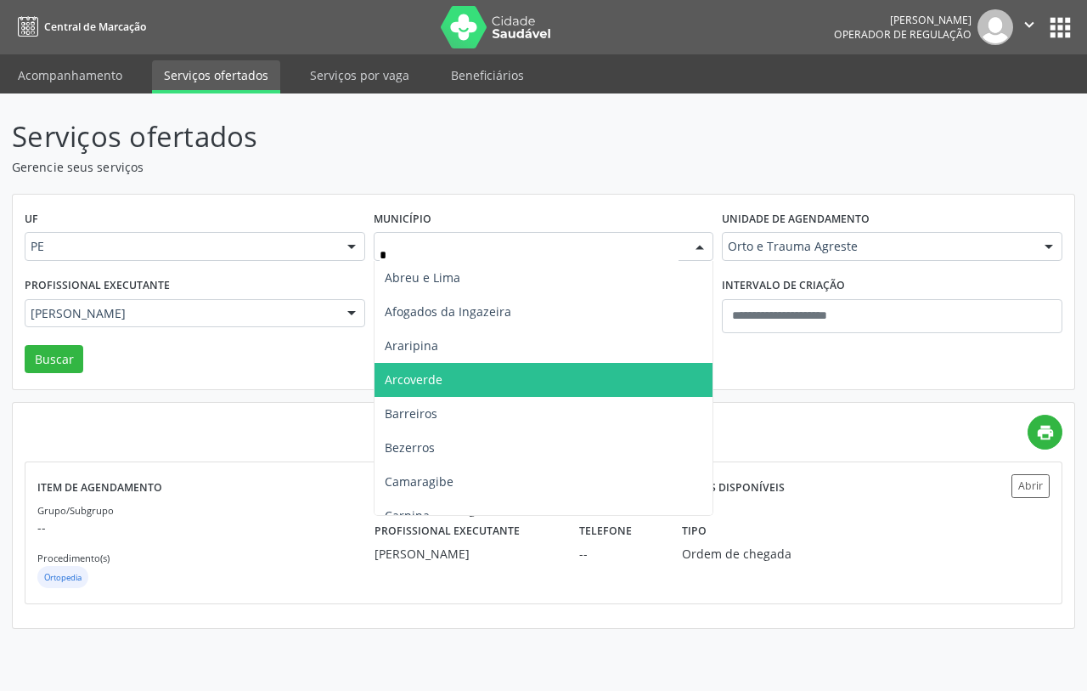
type input "**"
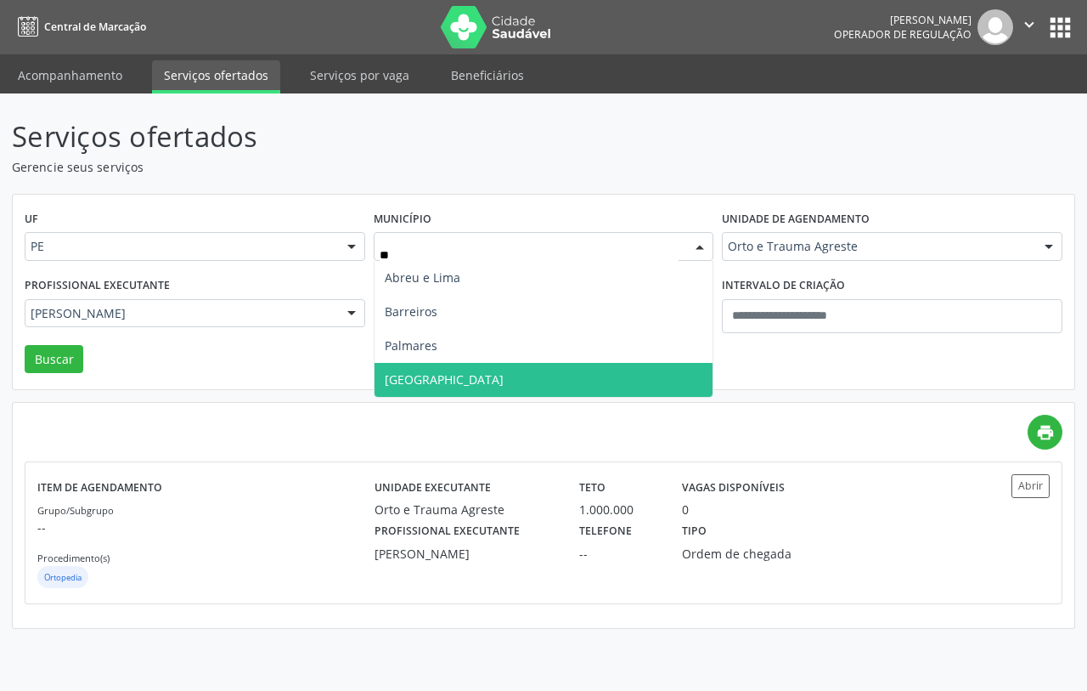
drag, startPoint x: 426, startPoint y: 367, endPoint x: 426, endPoint y: 379, distance: 11.9
click at [426, 379] on span "Recife" at bounding box center [544, 380] width 339 height 34
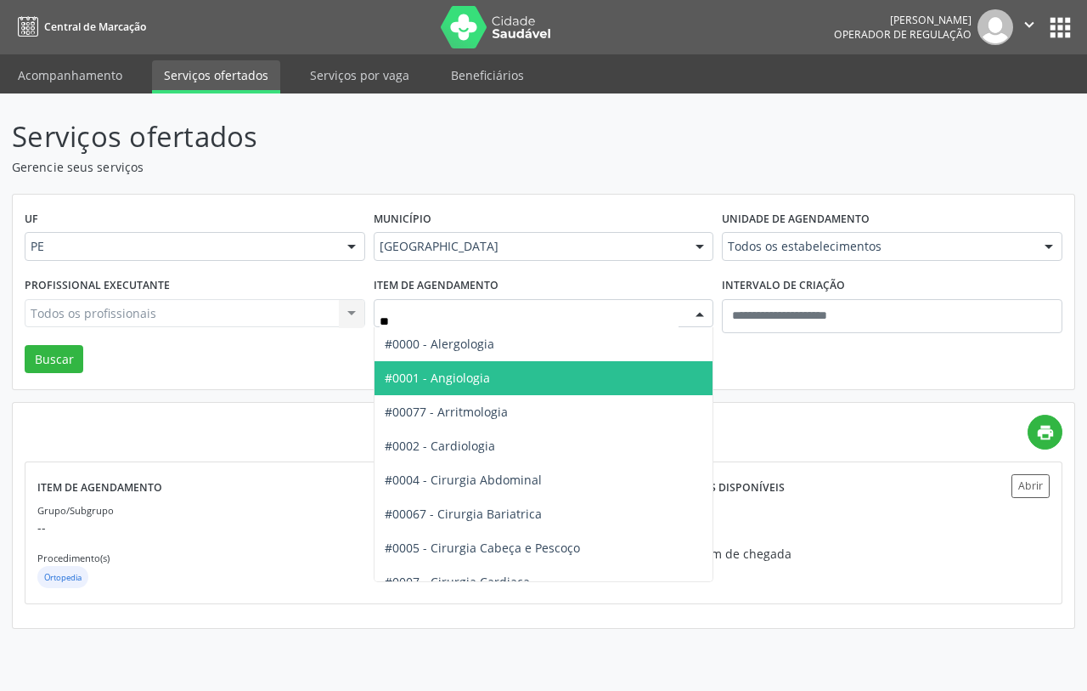
type input "***"
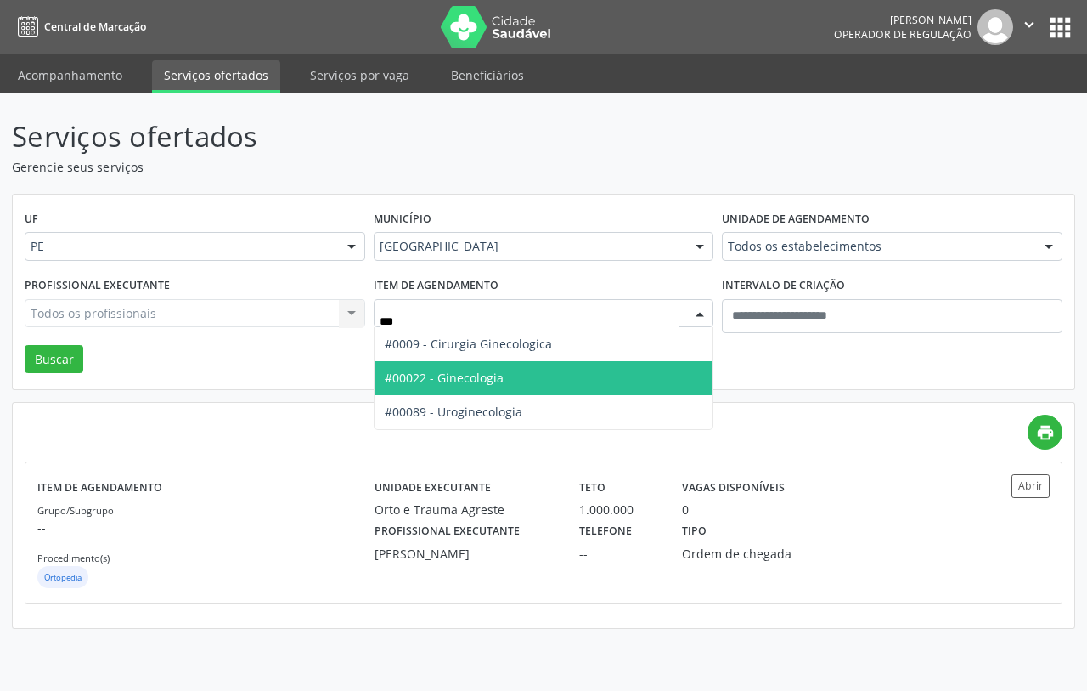
click at [465, 366] on span "#00022 - Ginecologia" at bounding box center [544, 378] width 339 height 34
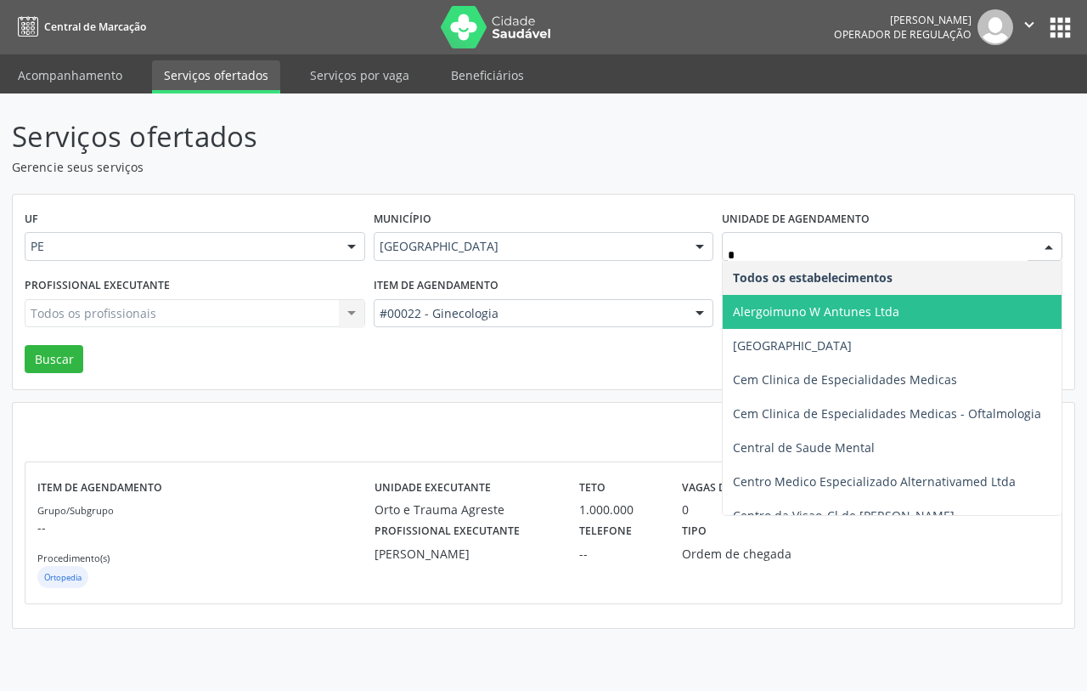
type input "**"
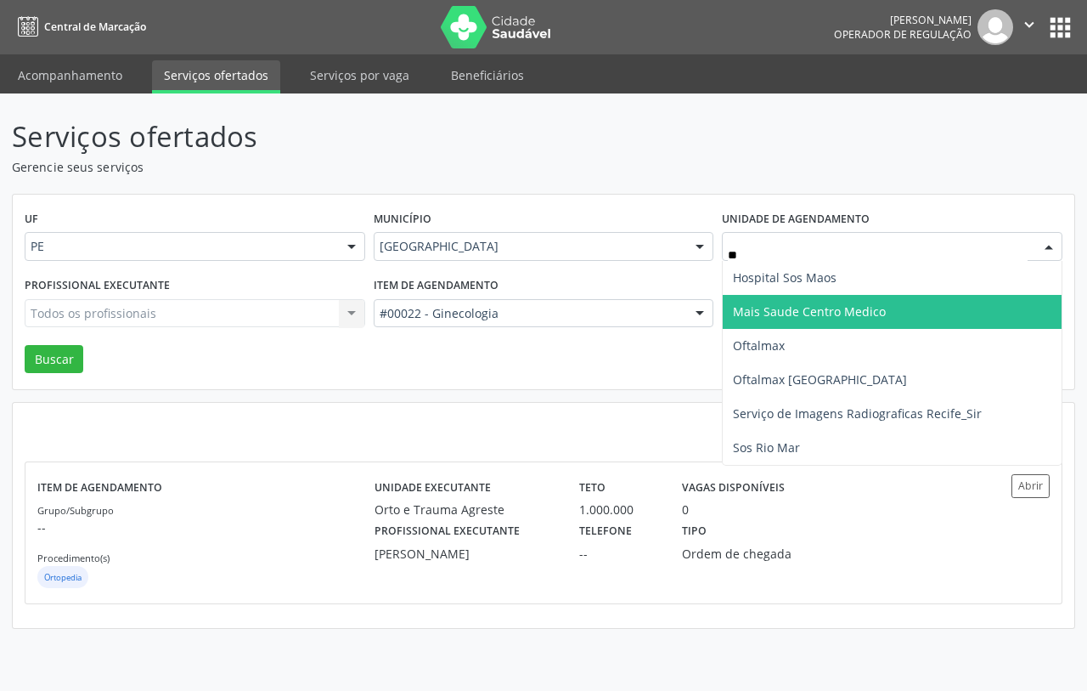
click at [795, 316] on span "Mais Saude Centro Medico" at bounding box center [809, 311] width 153 height 16
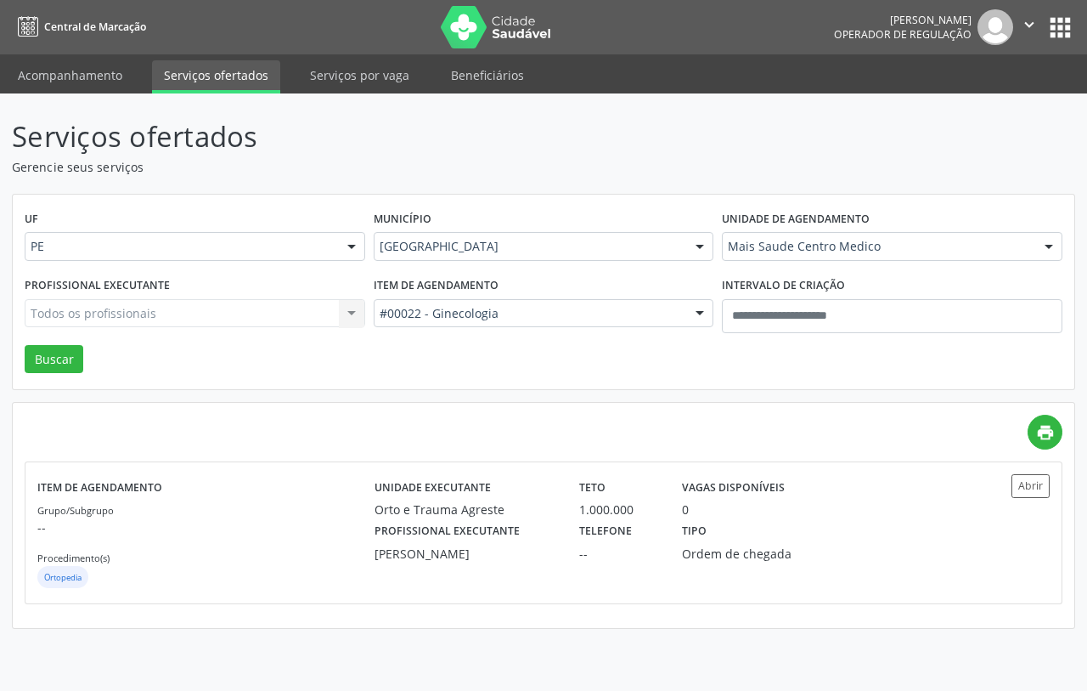
click at [167, 304] on div "Todos os profissionais Todos os profissionais Alex Luciano de Albuquerque Rocha…" at bounding box center [195, 313] width 341 height 29
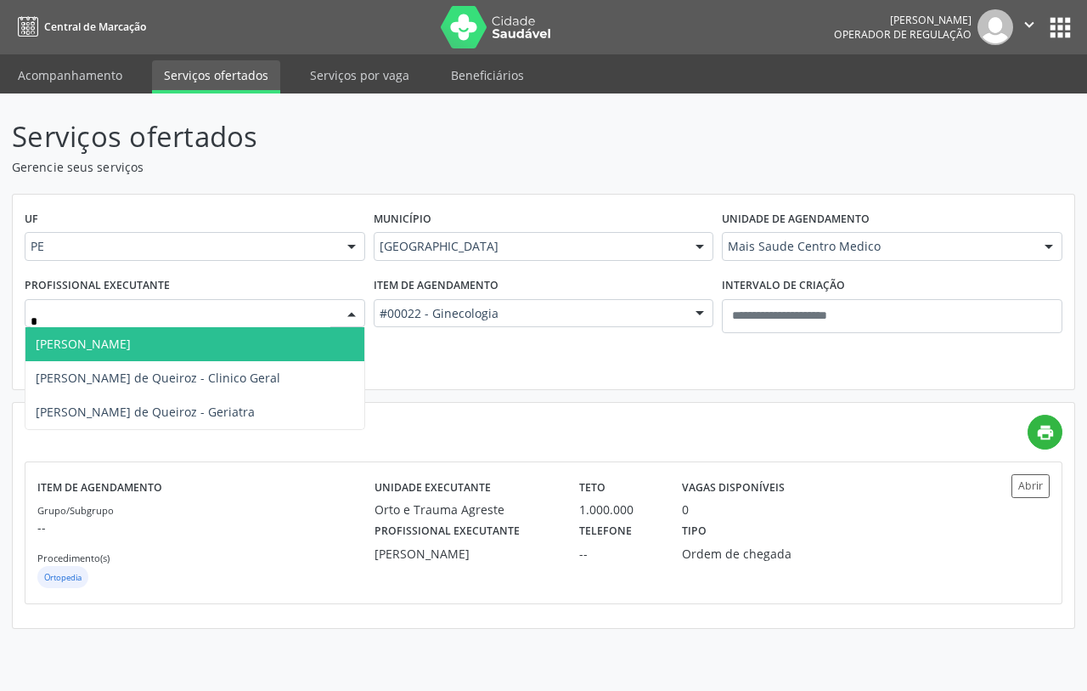
type input "**"
click at [131, 340] on span "Katia Rejane Almeida" at bounding box center [83, 344] width 95 height 16
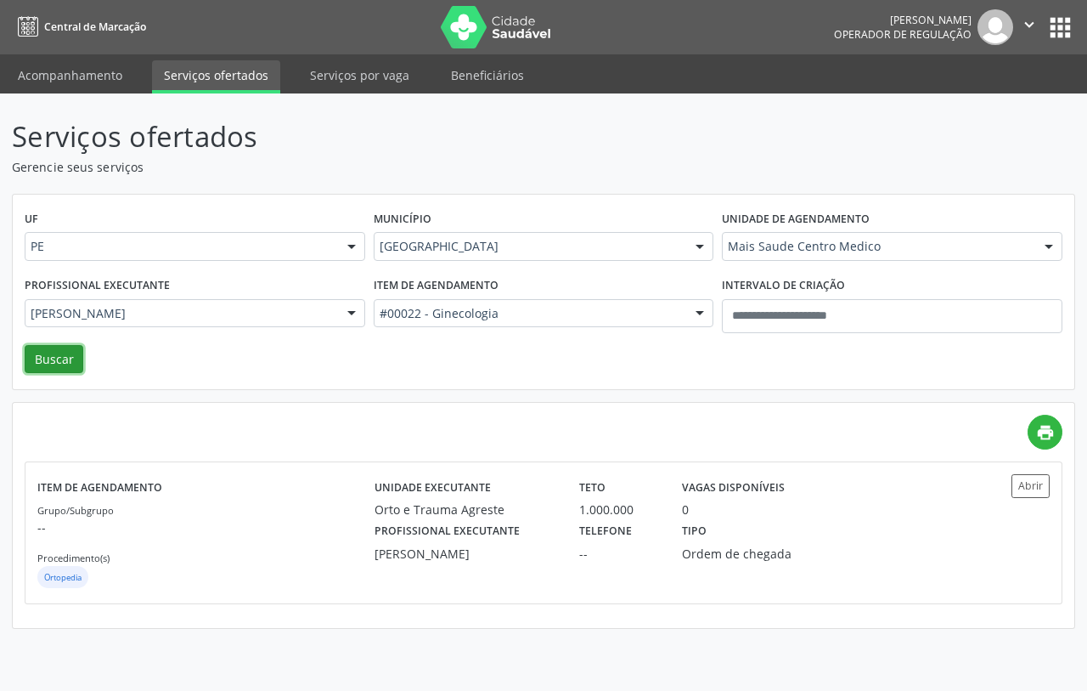
click at [54, 354] on button "Buscar" at bounding box center [54, 359] width 59 height 29
click at [319, 529] on p "--" at bounding box center [205, 527] width 337 height 18
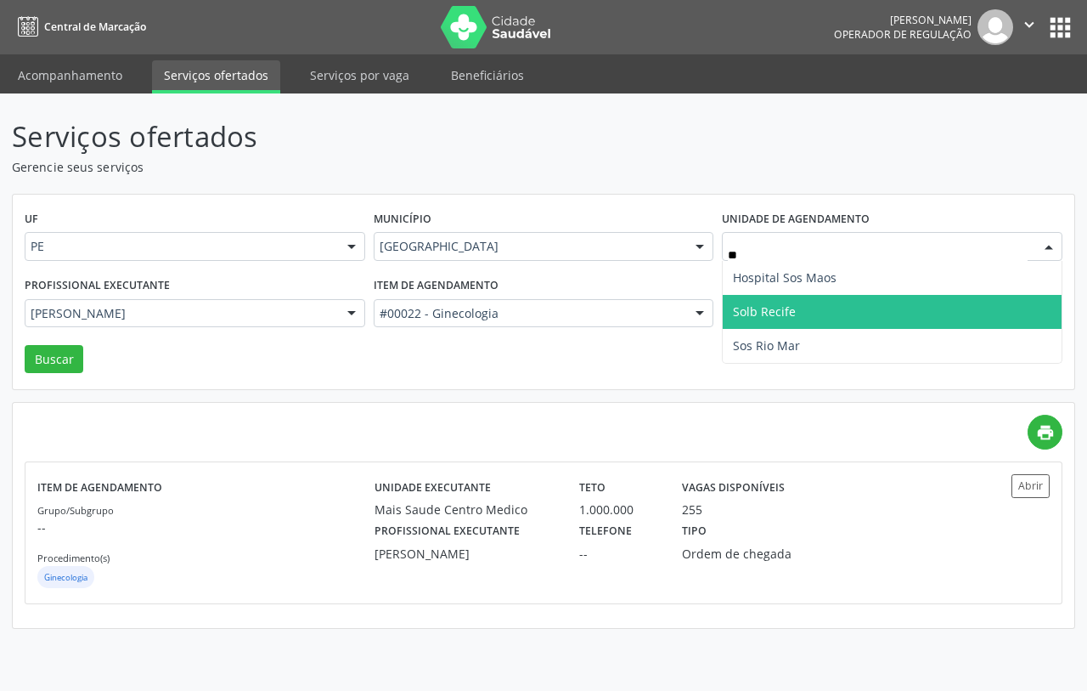
type input "***"
click at [757, 298] on span "Sos Rio Mar" at bounding box center [892, 312] width 339 height 34
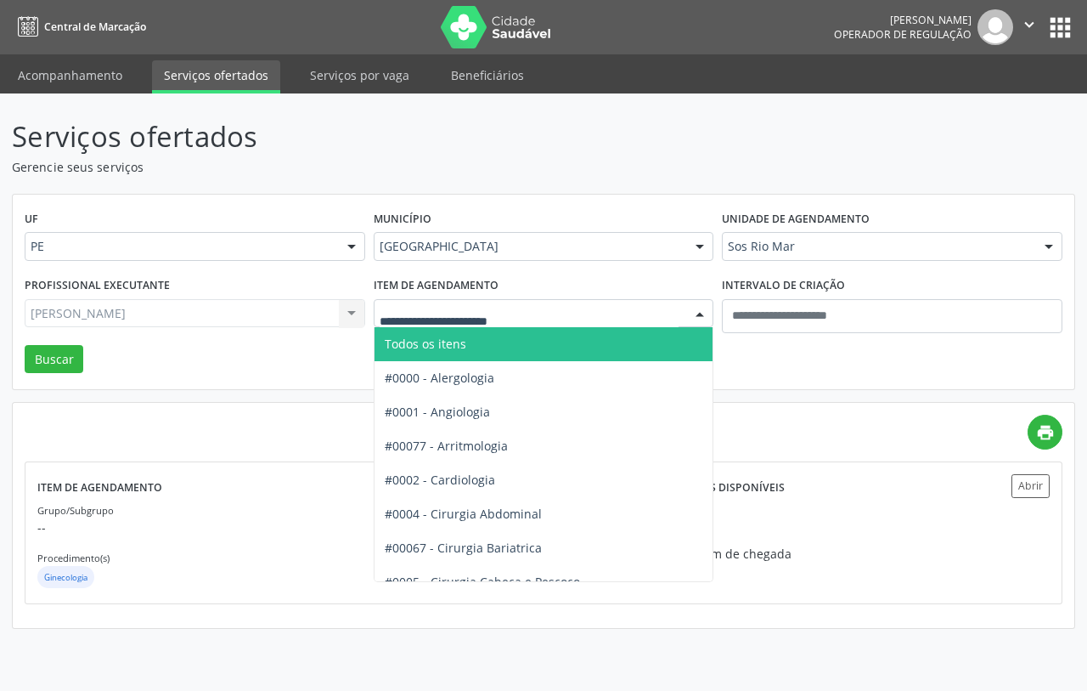
click at [422, 345] on span "Todos os itens" at bounding box center [426, 344] width 82 height 16
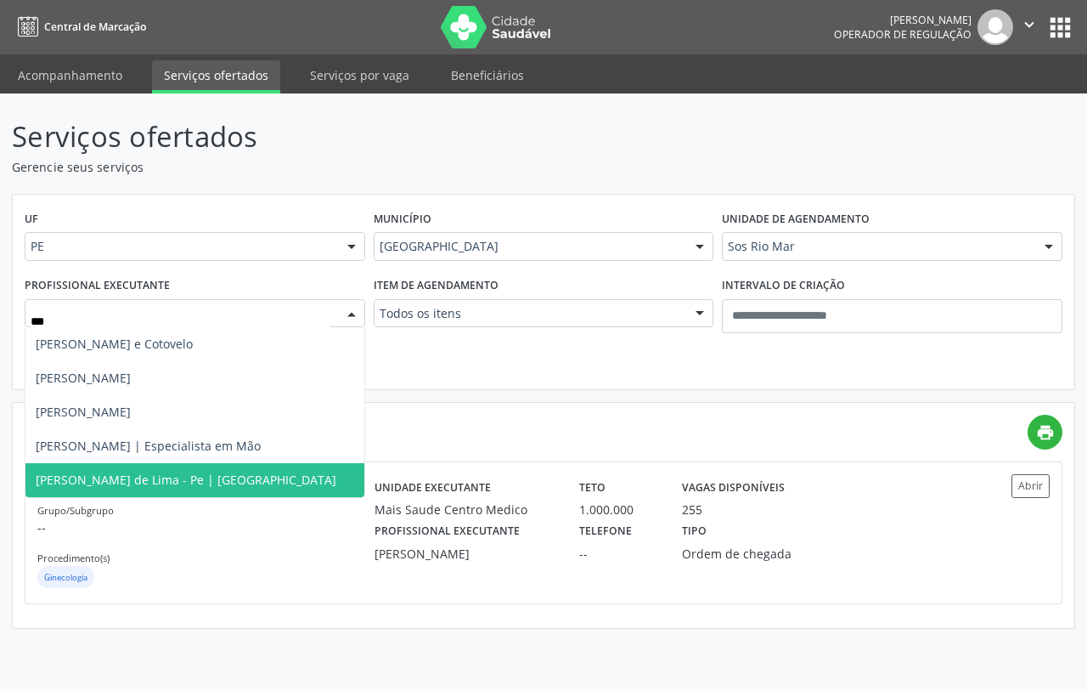
click at [202, 477] on span "Marilia Agostinho de Lima - Pe | Tornozelo" at bounding box center [186, 479] width 301 height 16
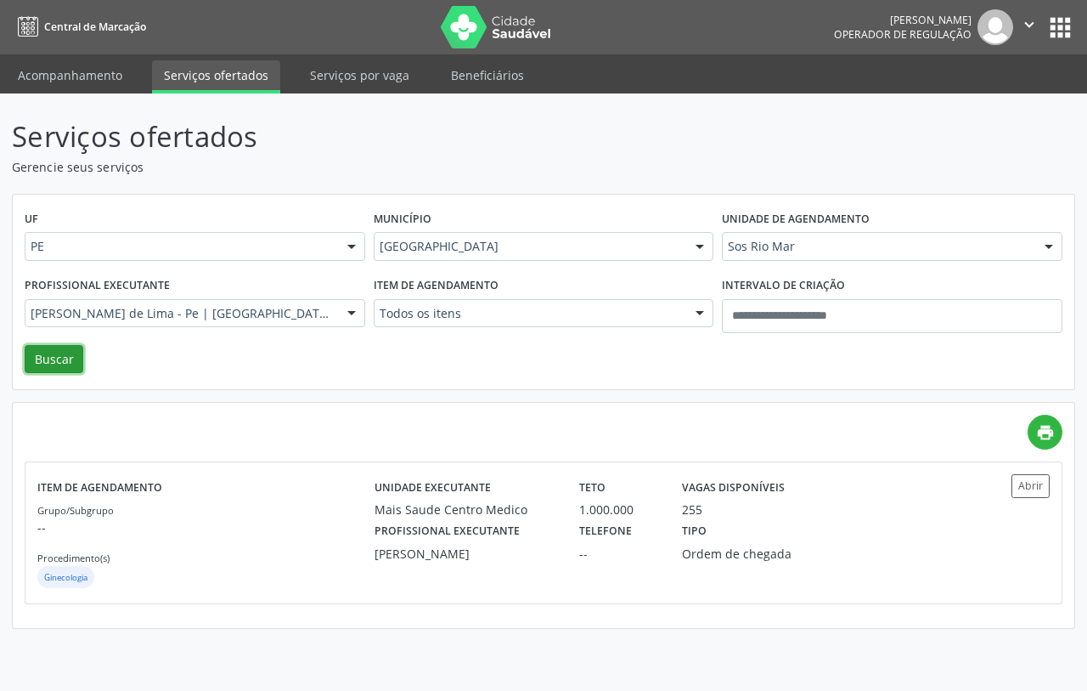
click at [43, 366] on button "Buscar" at bounding box center [54, 359] width 59 height 29
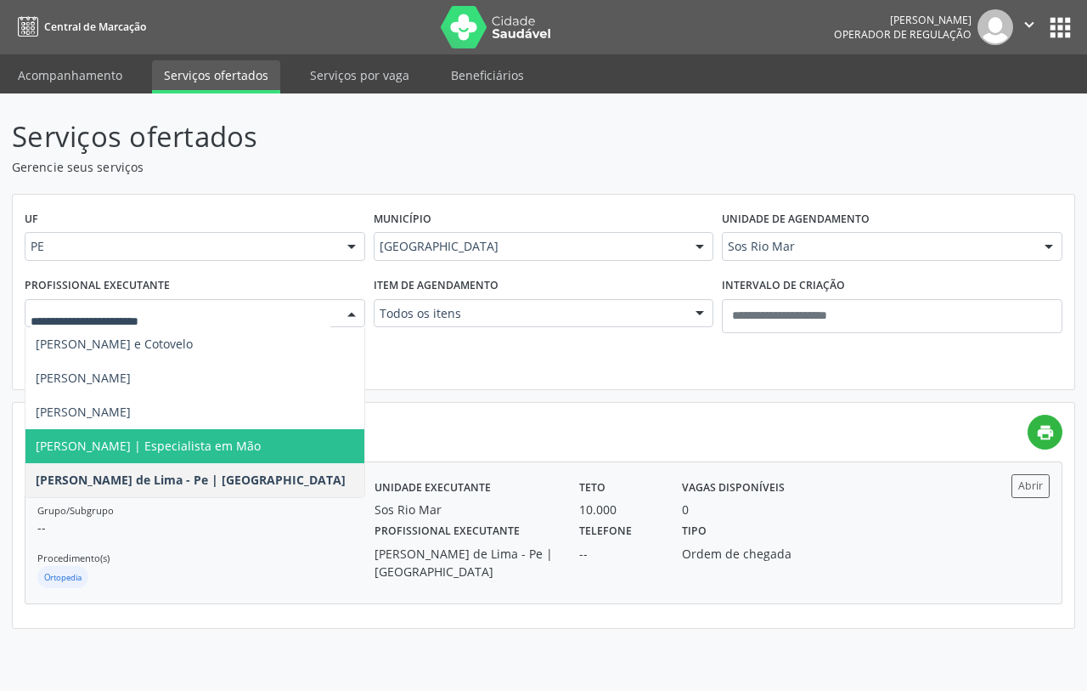
click at [579, 532] on div "Telefone --" at bounding box center [618, 549] width 103 height 62
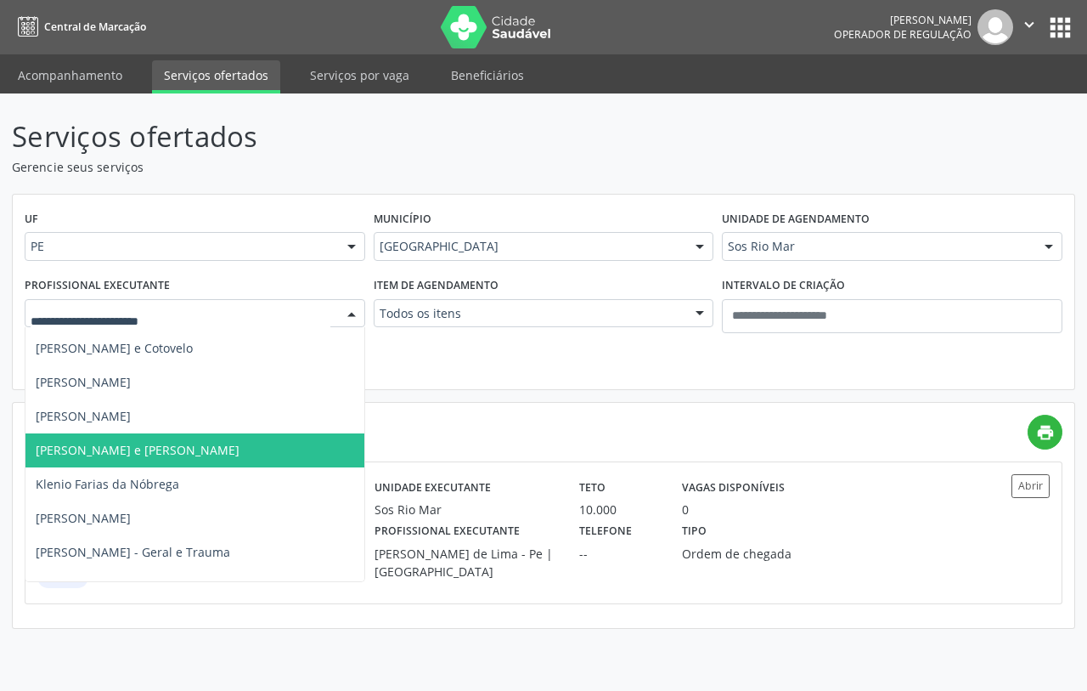
scroll to position [956, 0]
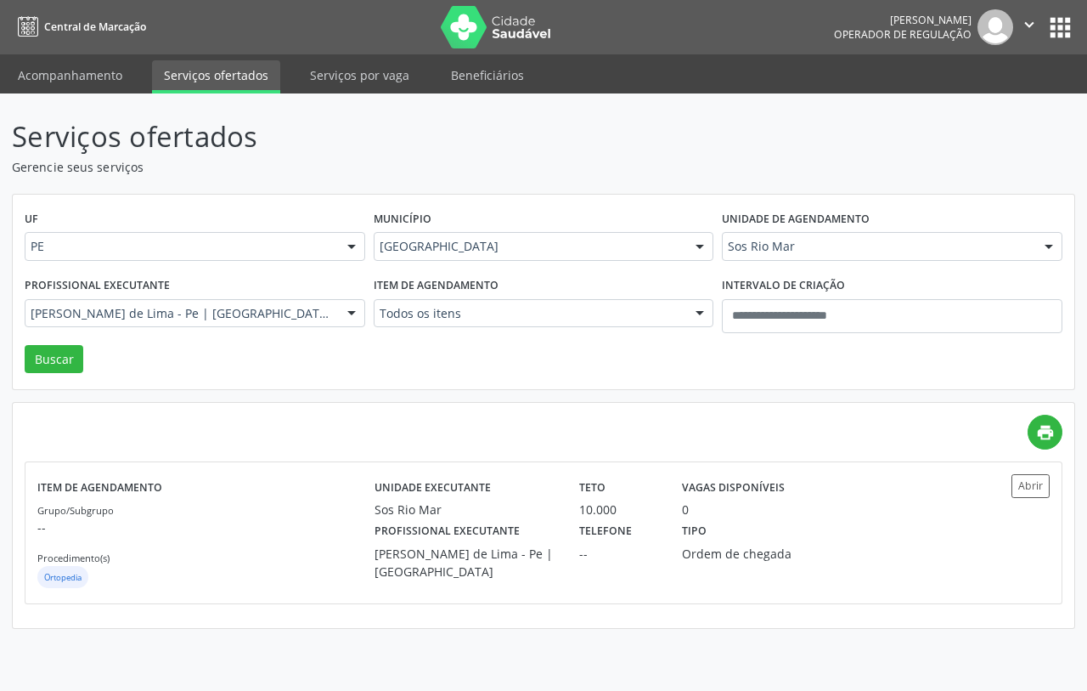
click at [388, 358] on div "UF PE PE Nenhum resultado encontrado para: " " Não há nenhuma opção para ser ex…" at bounding box center [544, 292] width 1062 height 195
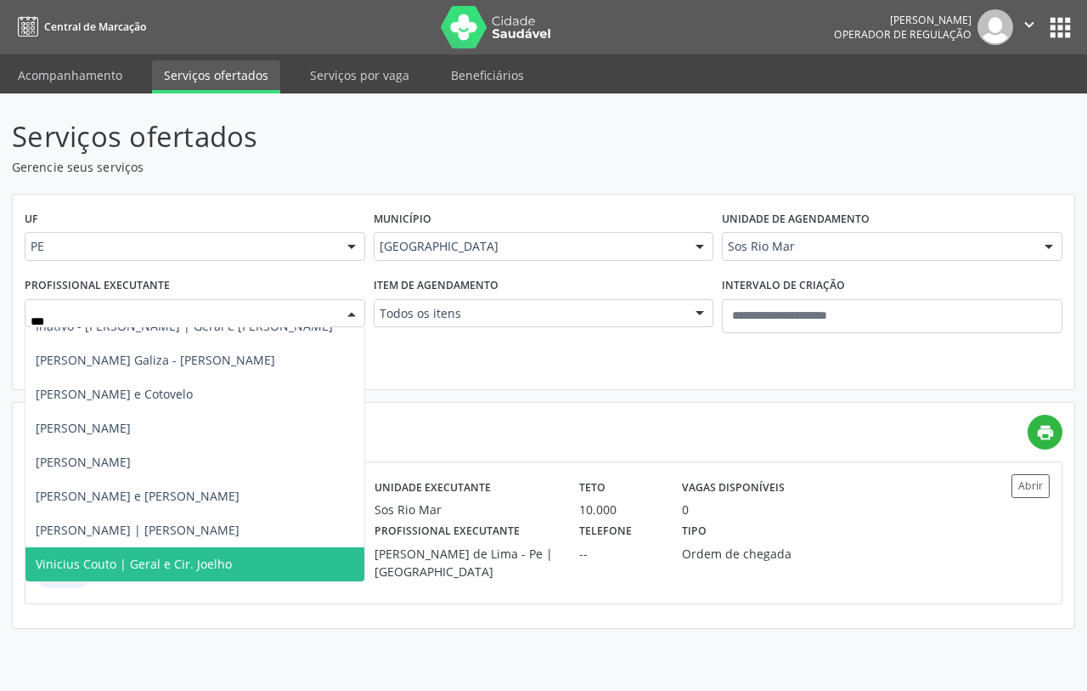
scroll to position [0, 0]
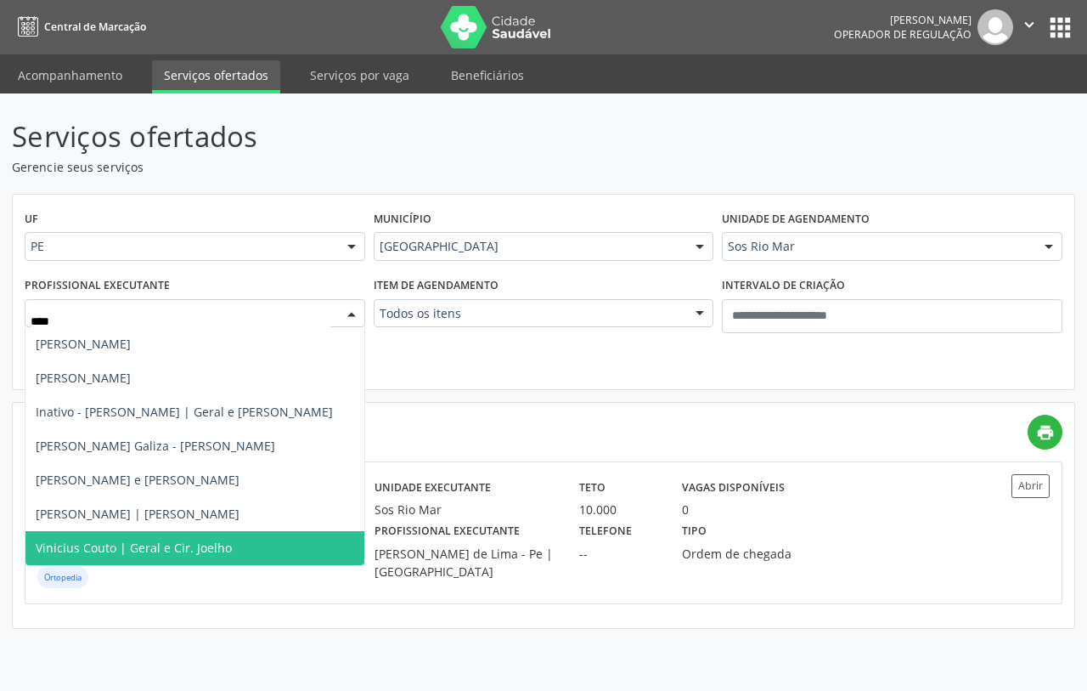
type input "*****"
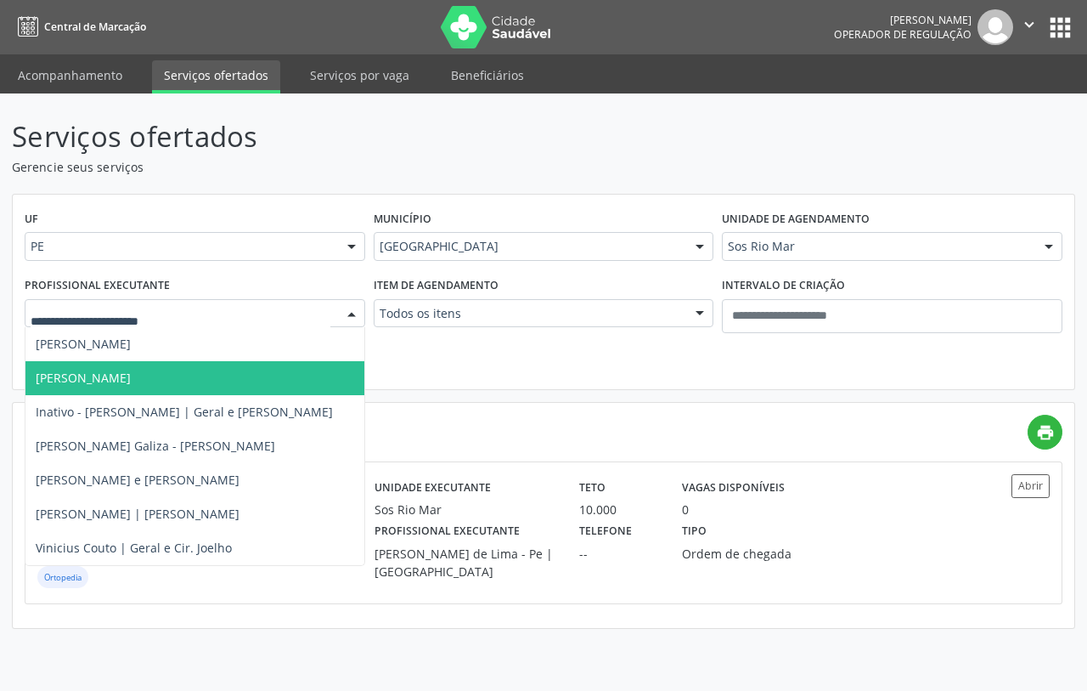
click at [440, 345] on div "UF PE PE Nenhum resultado encontrado para: " " Não há nenhuma opção para ser ex…" at bounding box center [544, 292] width 1062 height 195
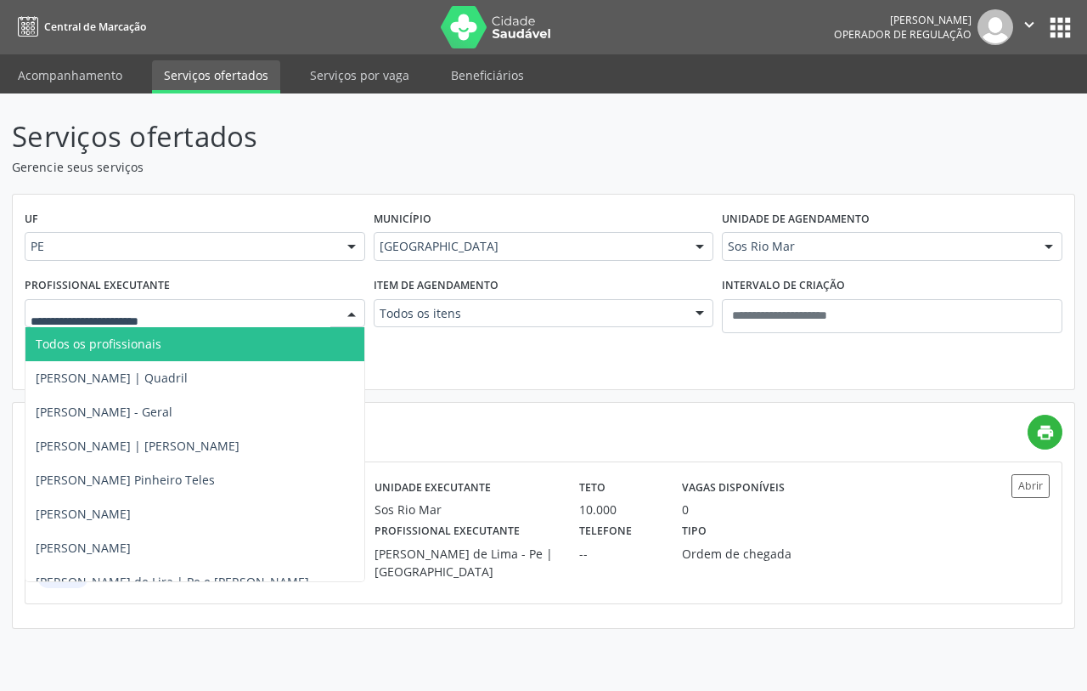
drag, startPoint x: 214, startPoint y: 345, endPoint x: 198, endPoint y: 336, distance: 18.7
click at [214, 346] on span "Todos os profissionais" at bounding box center [194, 344] width 339 height 34
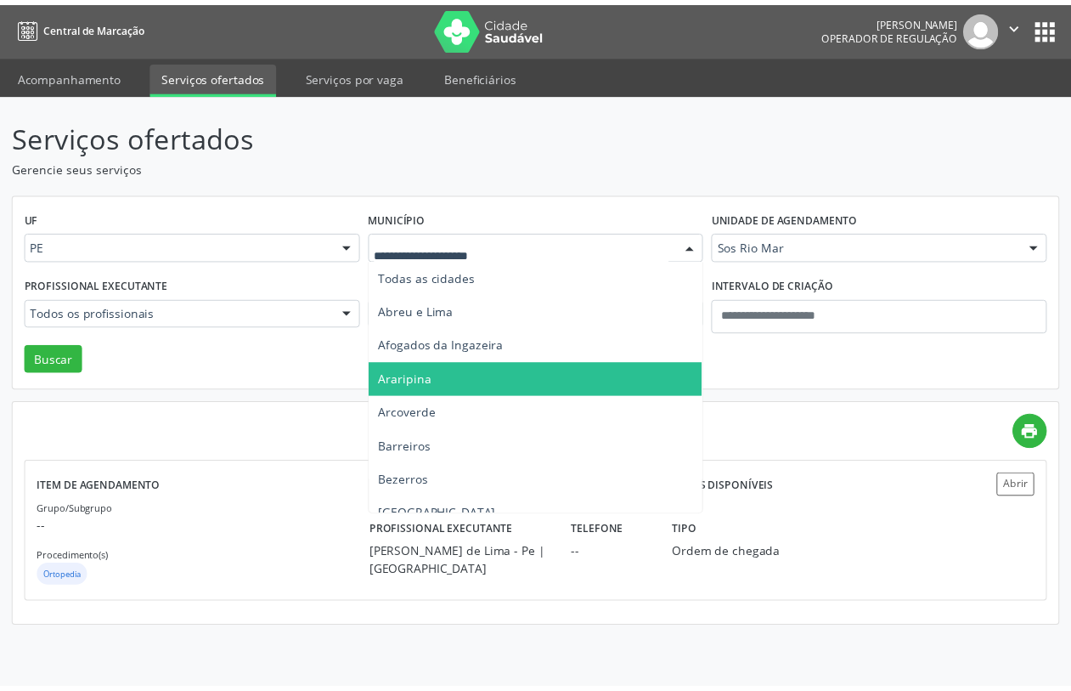
scroll to position [212, 0]
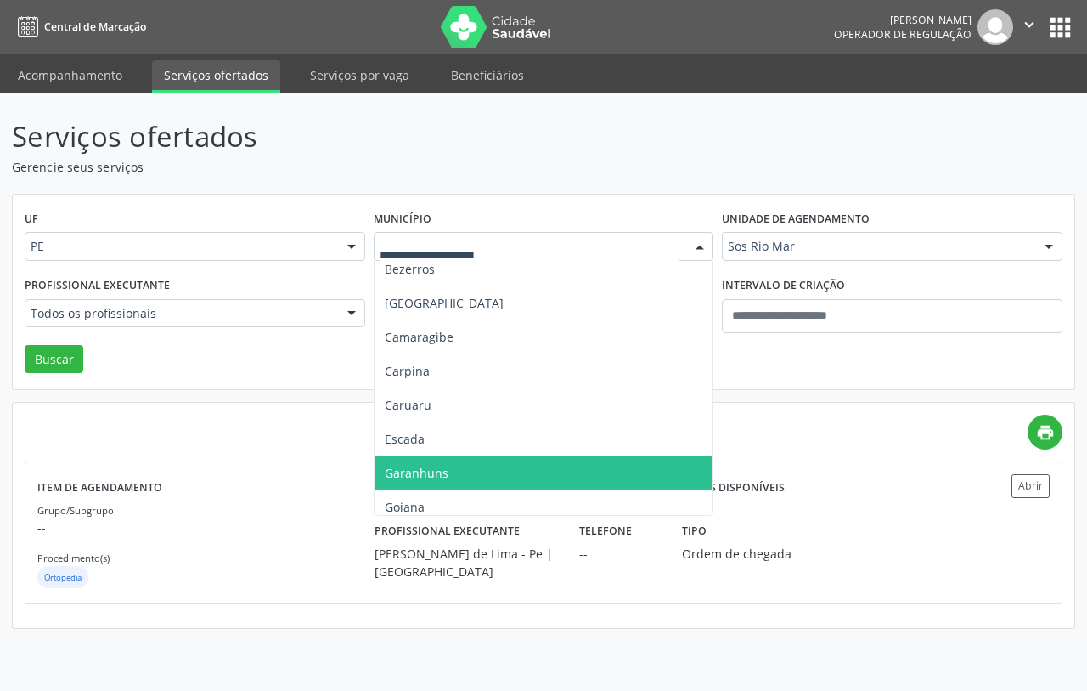
click at [404, 470] on span "Garanhuns" at bounding box center [417, 473] width 64 height 16
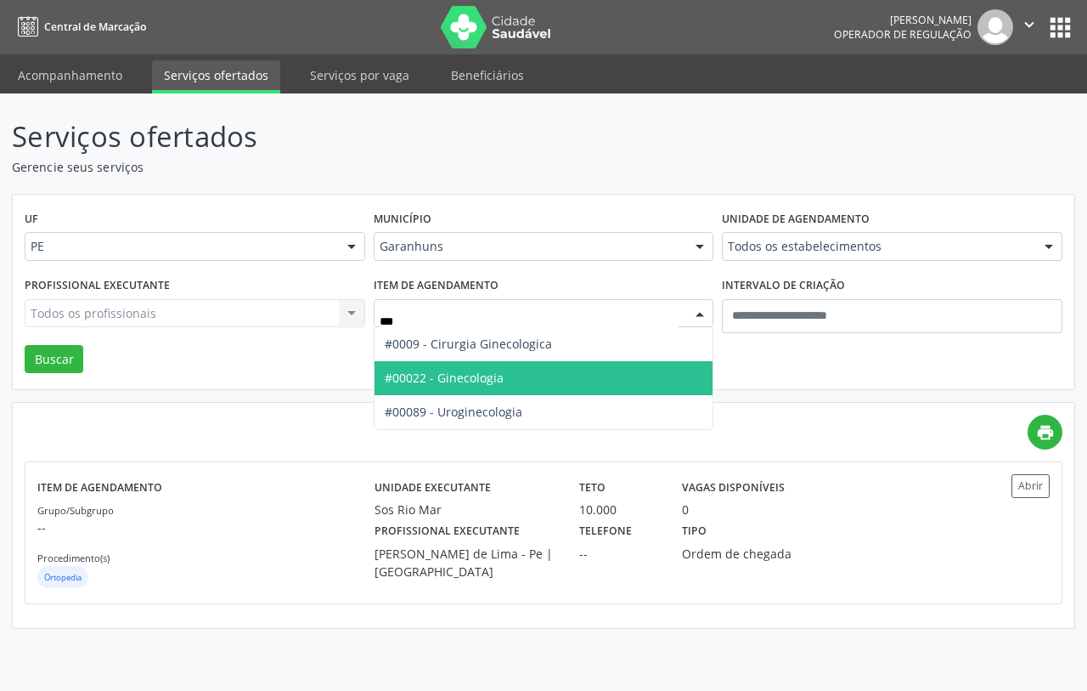
click at [451, 380] on span "#00022 - Ginecologia" at bounding box center [444, 378] width 119 height 16
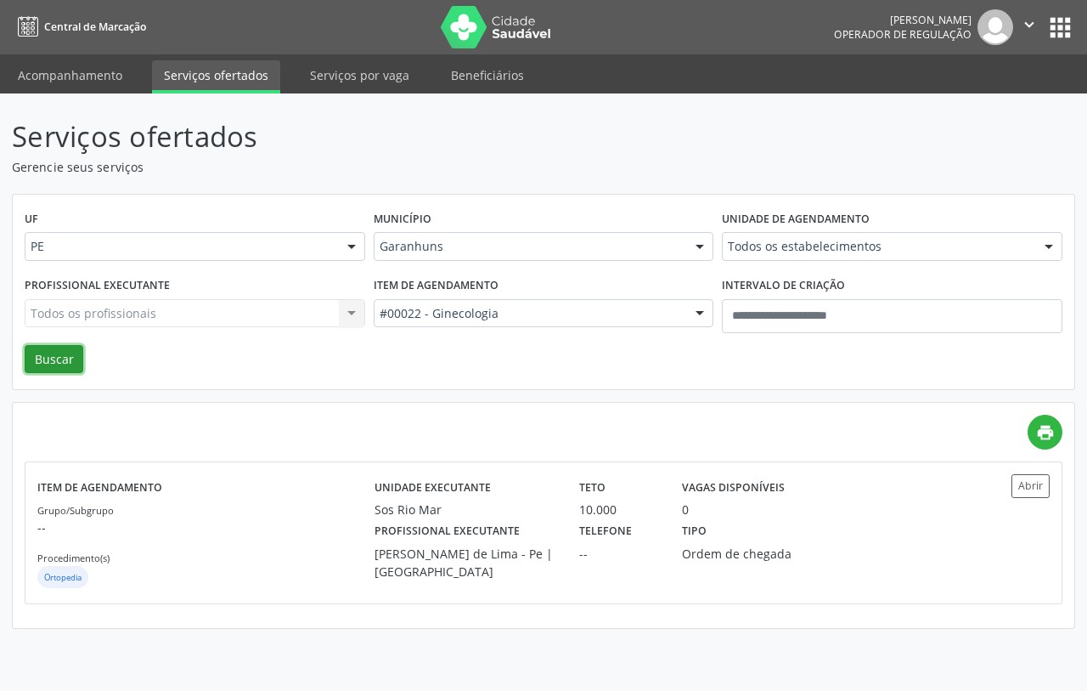
click at [53, 359] on button "Buscar" at bounding box center [54, 359] width 59 height 29
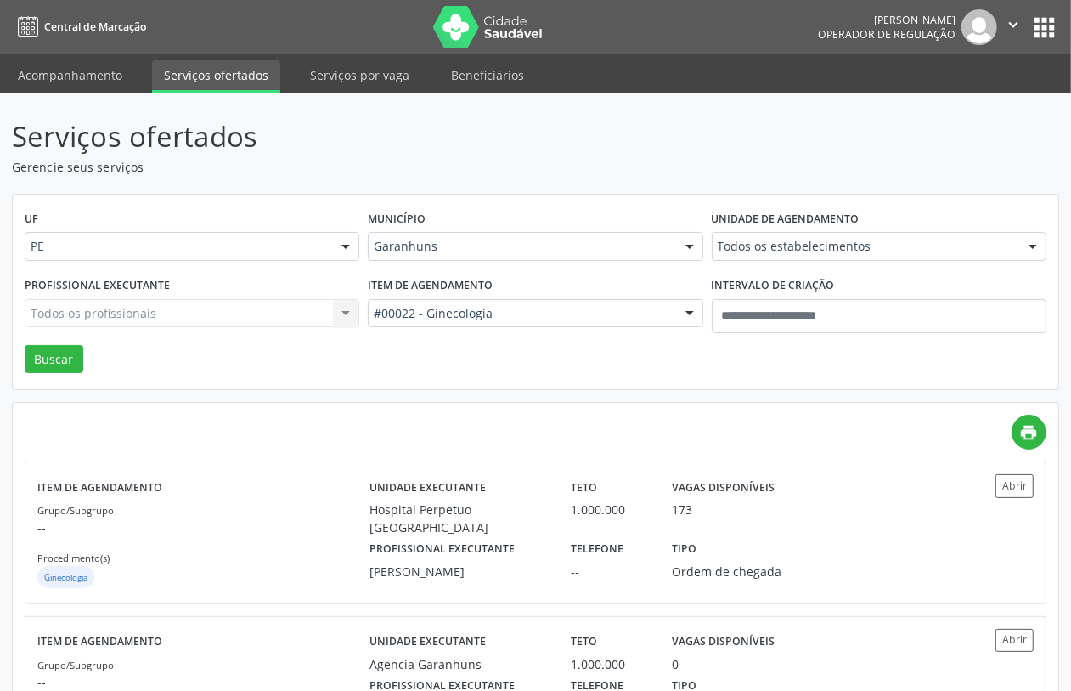
scroll to position [319, 0]
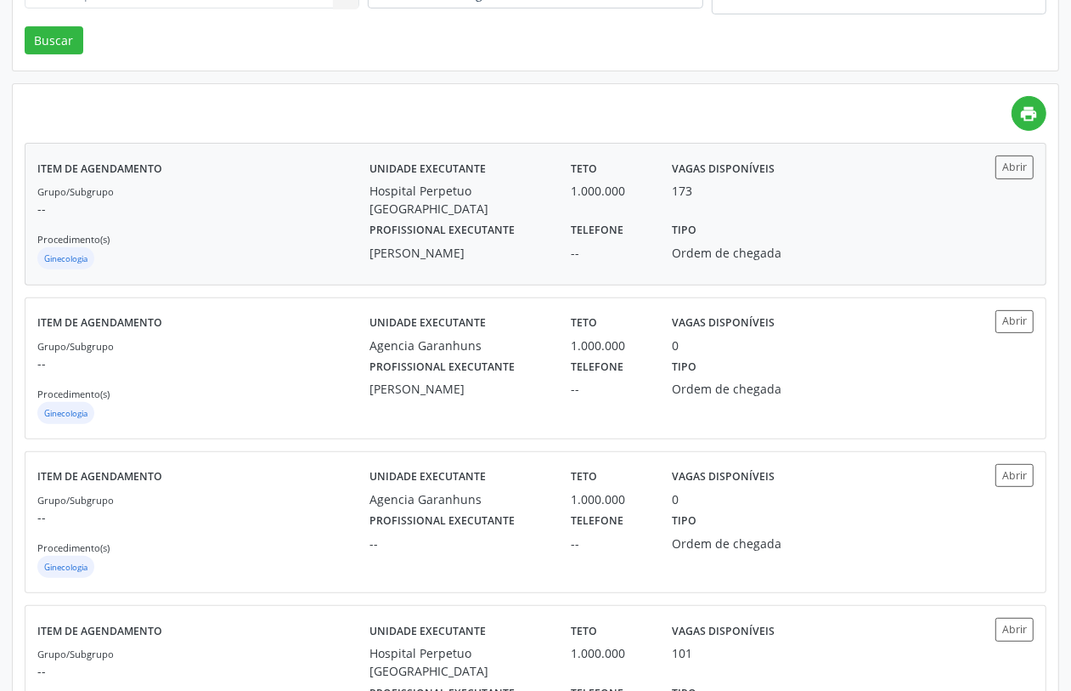
click at [253, 189] on div "Grupo/Subgrupo -- Procedimento(s) Ginecologia" at bounding box center [203, 227] width 332 height 91
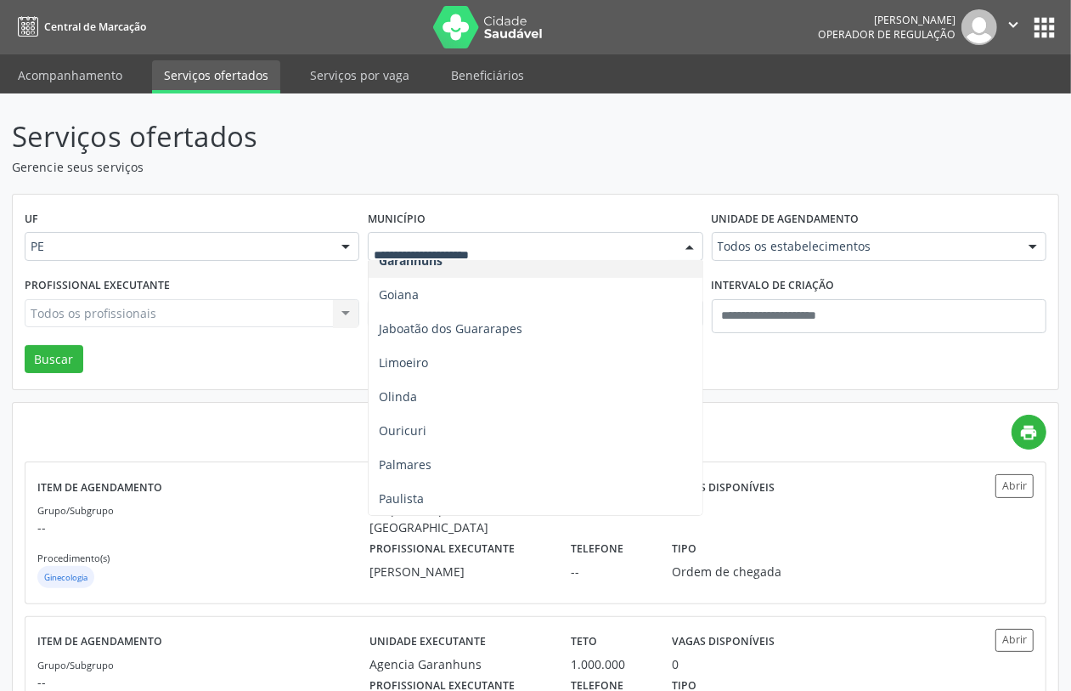
scroll to position [531, 0]
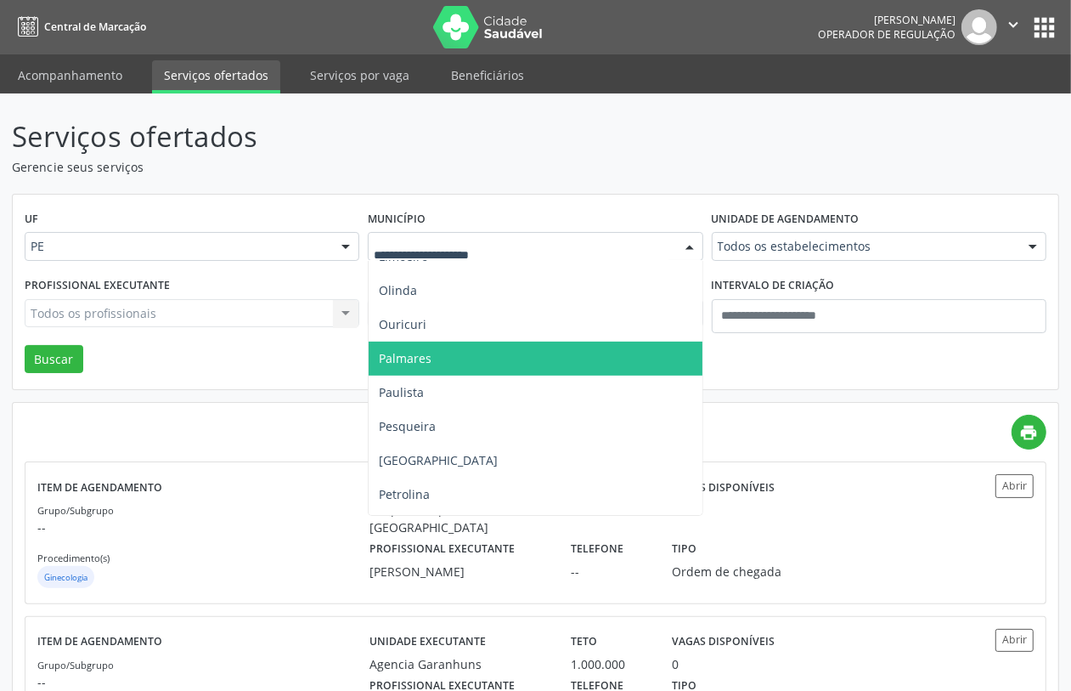
click at [422, 366] on span "Palmares" at bounding box center [535, 359] width 333 height 34
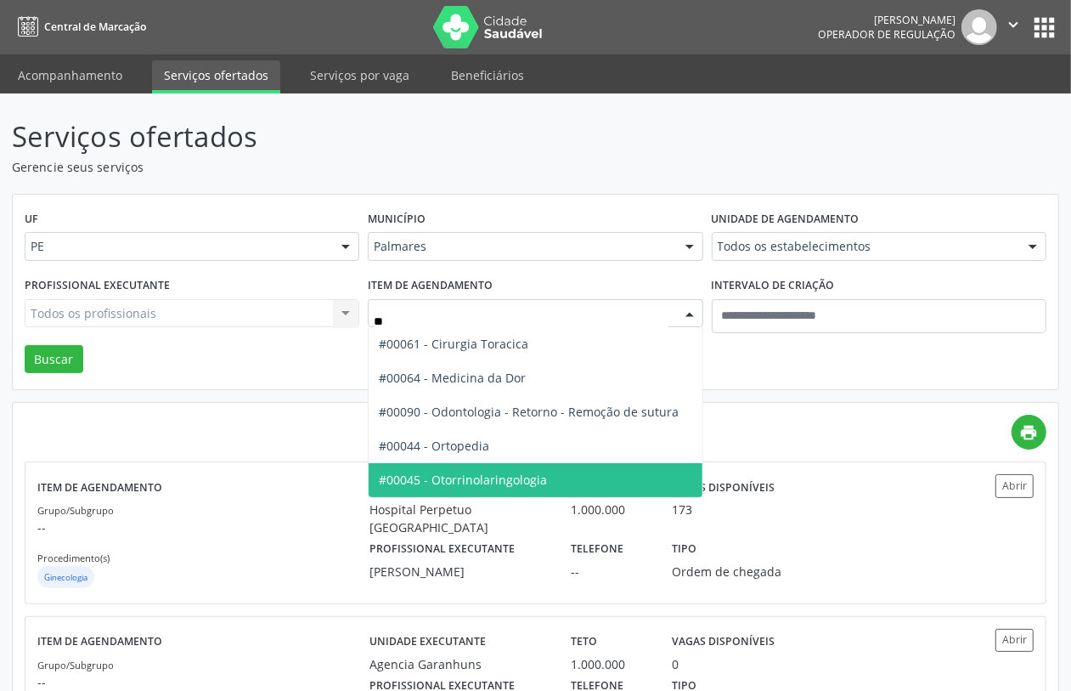
type input "***"
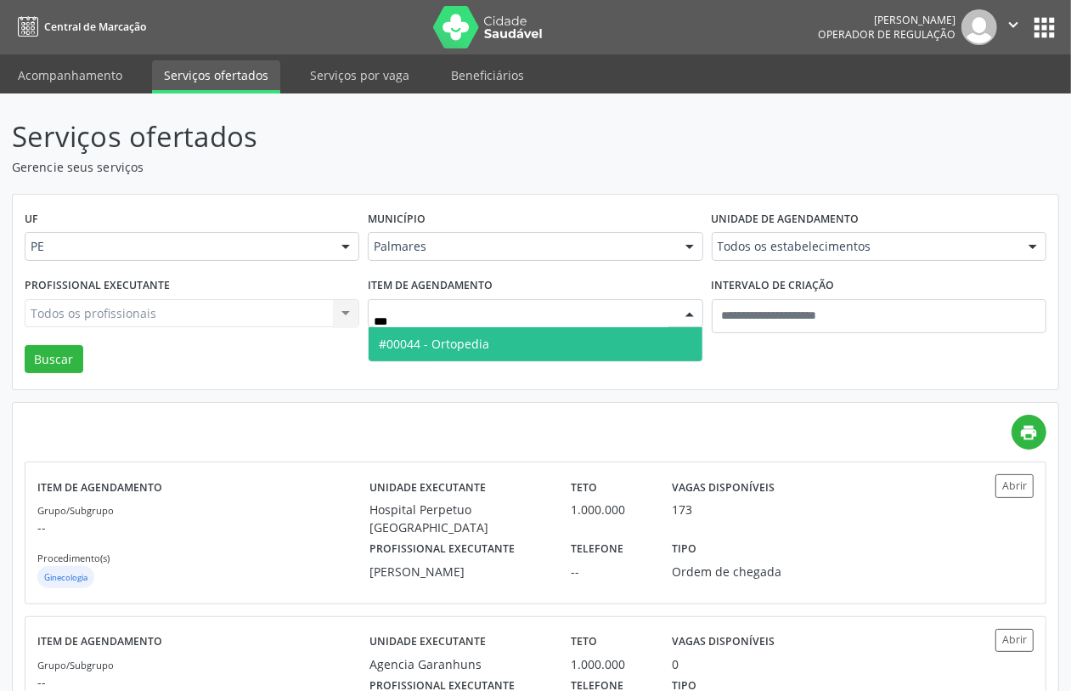
drag, startPoint x: 409, startPoint y: 341, endPoint x: 320, endPoint y: 354, distance: 90.2
click at [409, 341] on span "#00044 - Ortopedia" at bounding box center [434, 344] width 110 height 16
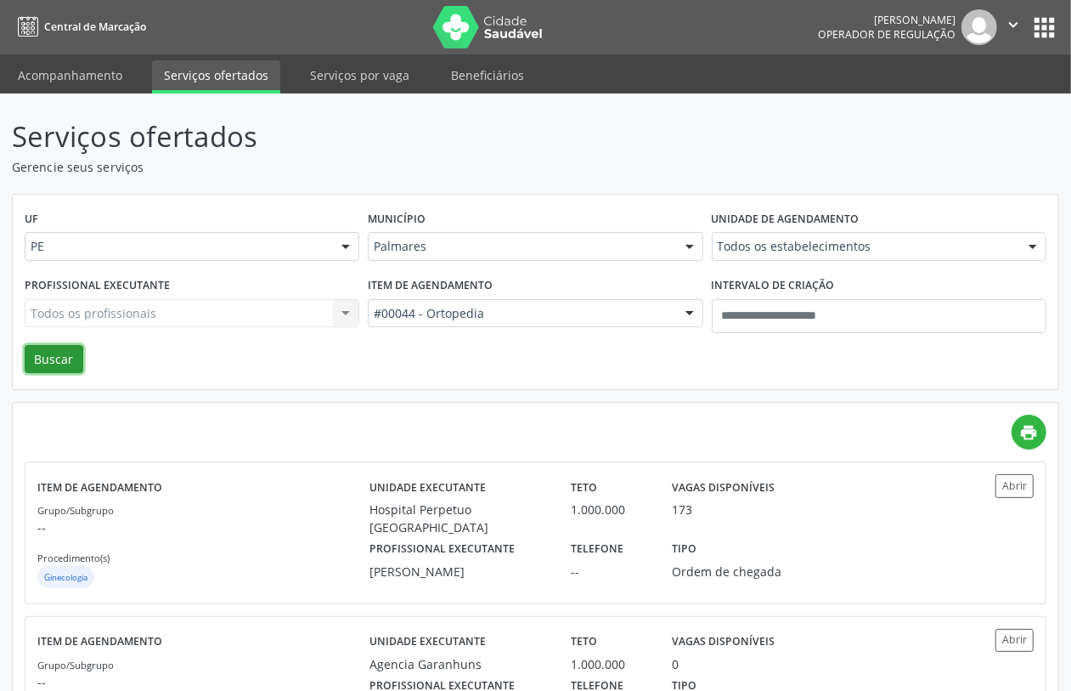
click at [42, 363] on button "Buscar" at bounding box center [54, 359] width 59 height 29
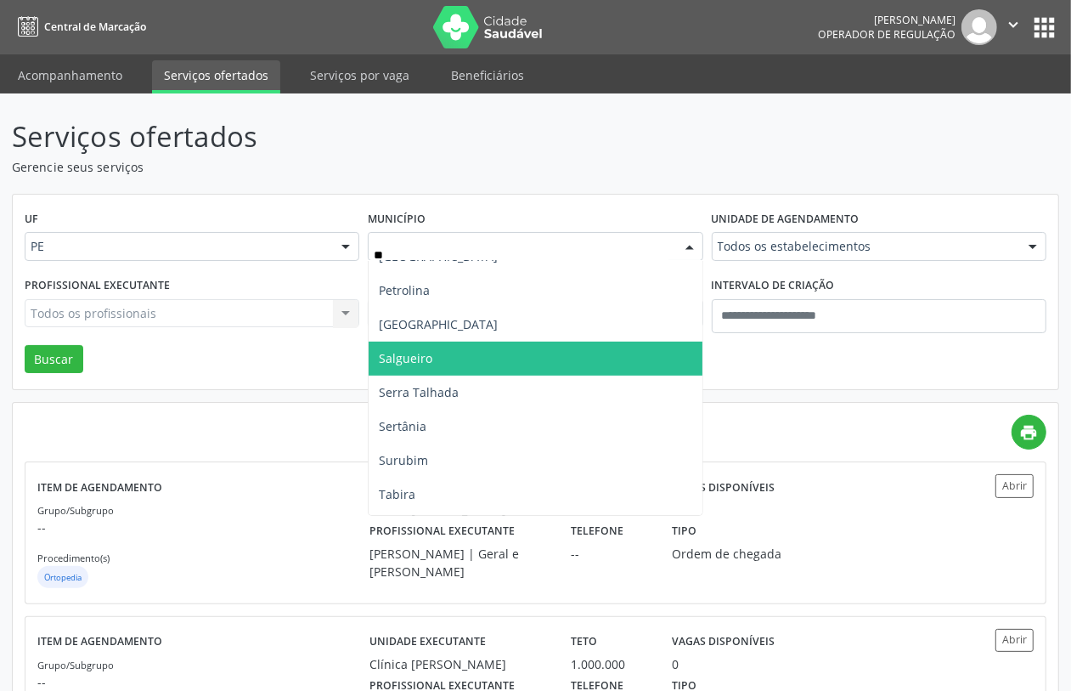
scroll to position [0, 0]
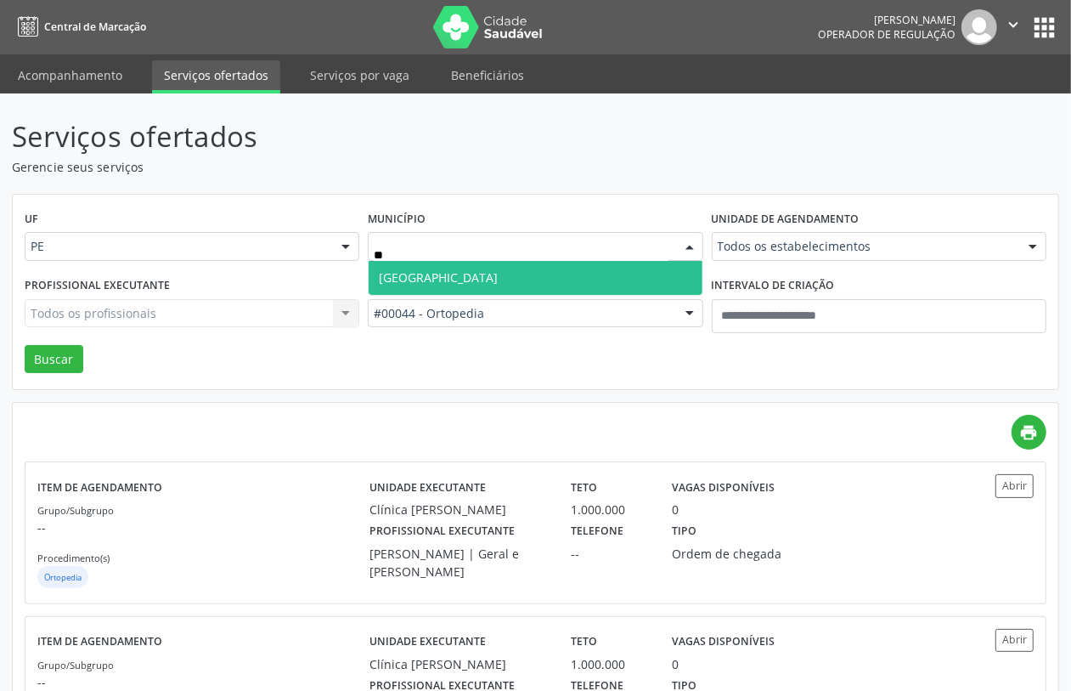
type input "***"
click at [476, 280] on span "Recife" at bounding box center [535, 278] width 333 height 34
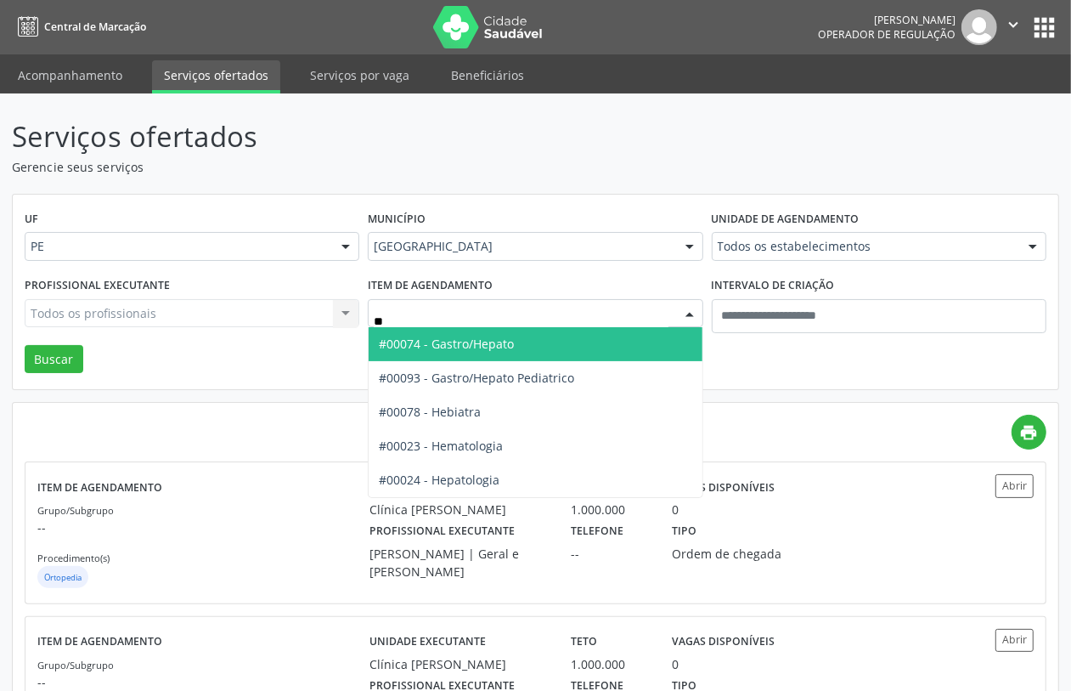
type input "***"
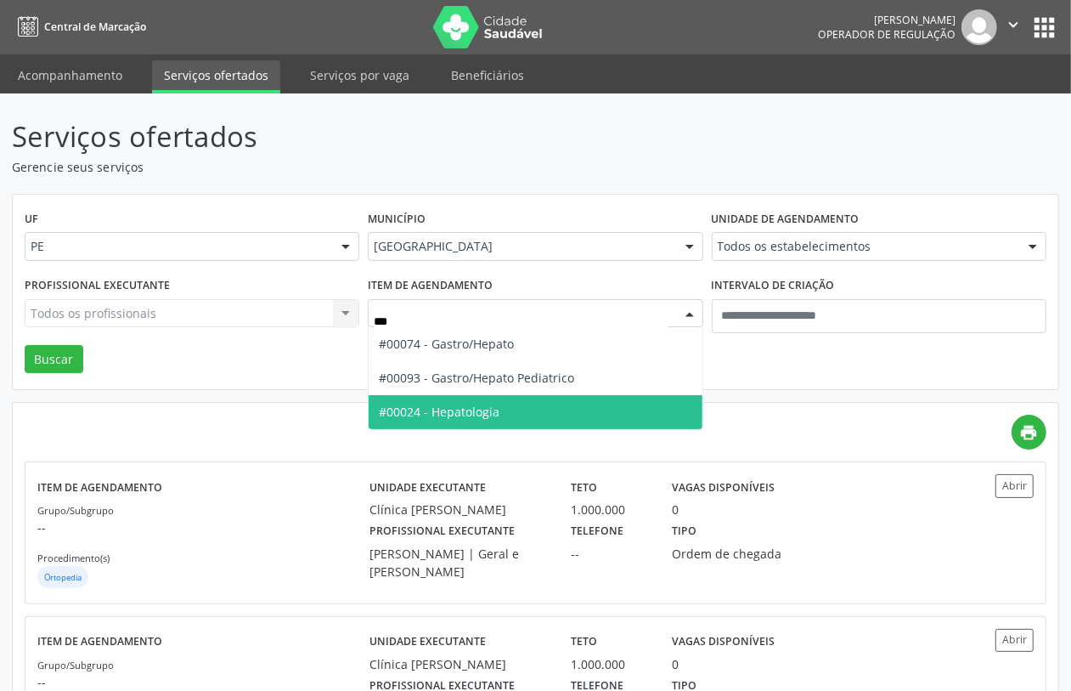
click at [481, 413] on span "#00024 - Hepatologia" at bounding box center [439, 412] width 121 height 16
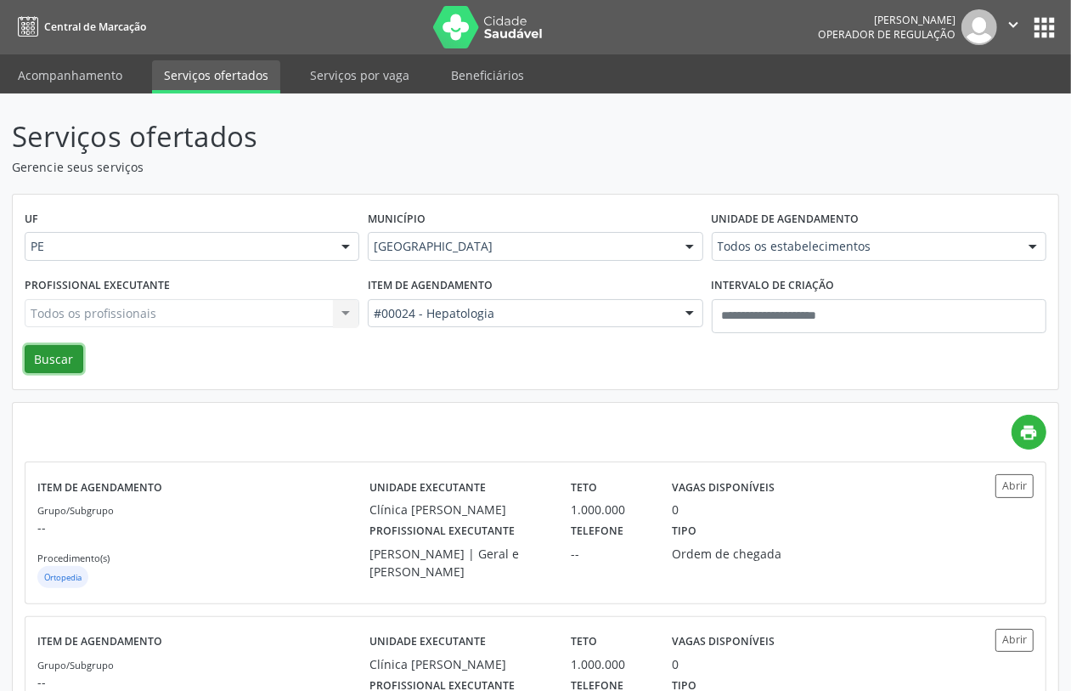
click at [51, 355] on button "Buscar" at bounding box center [54, 359] width 59 height 29
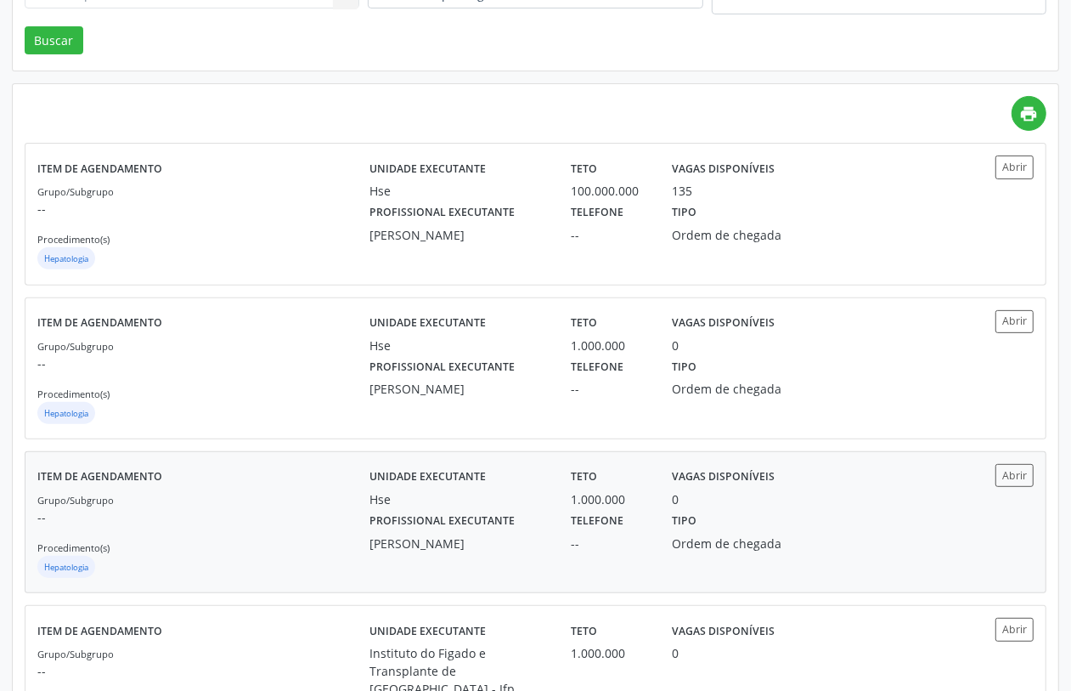
scroll to position [425, 0]
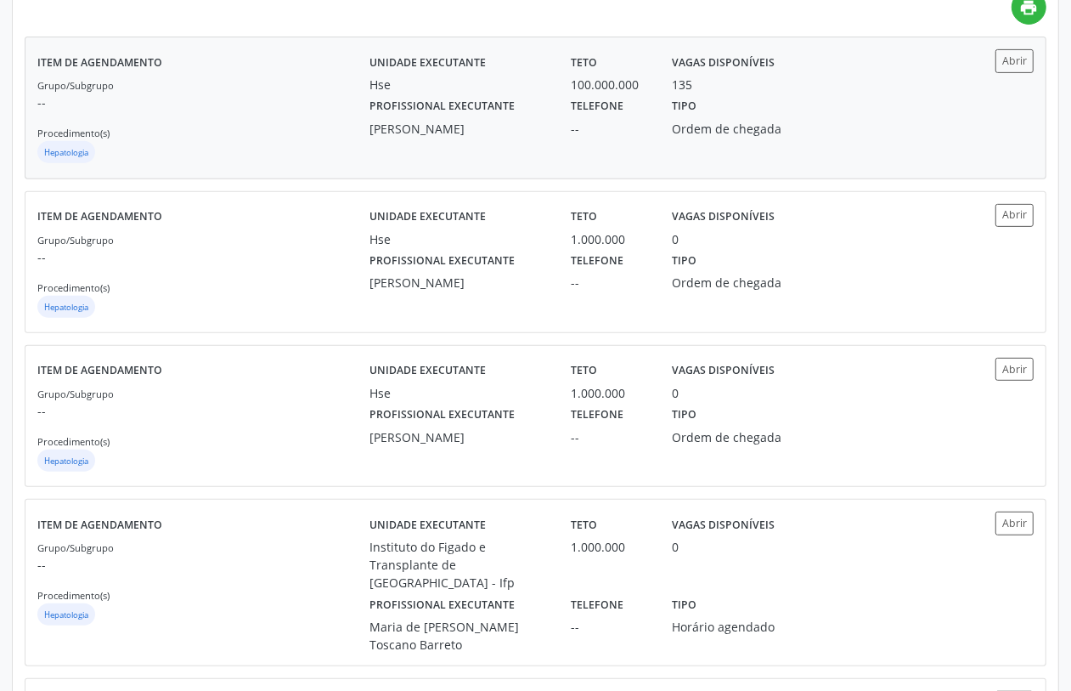
click at [222, 102] on p "--" at bounding box center [203, 102] width 332 height 18
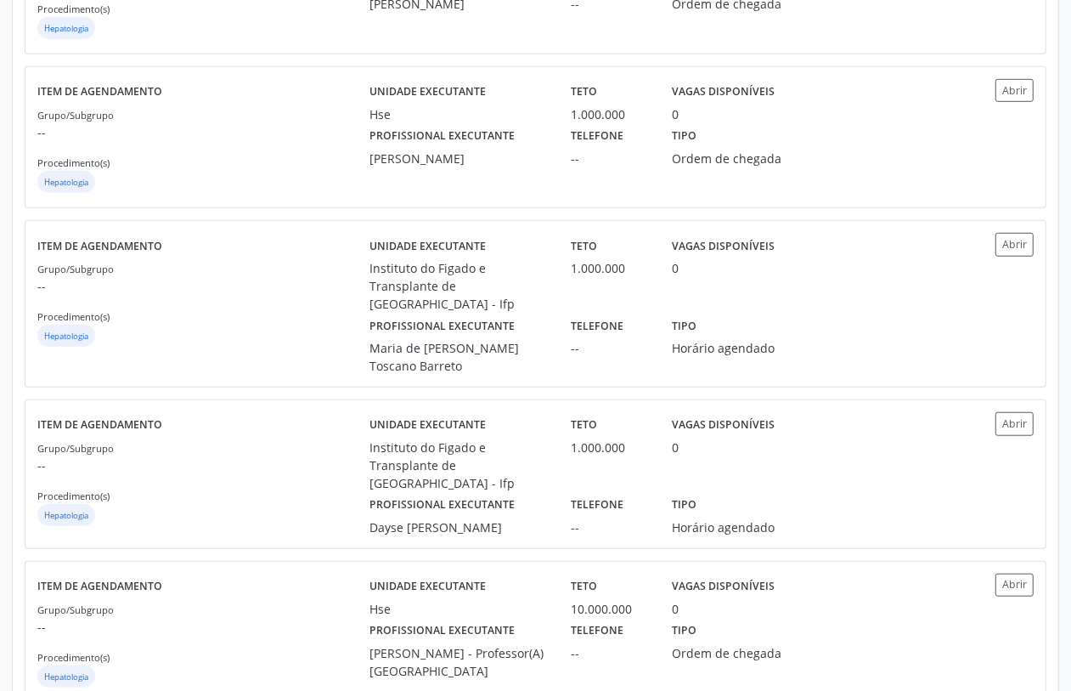
scroll to position [172, 0]
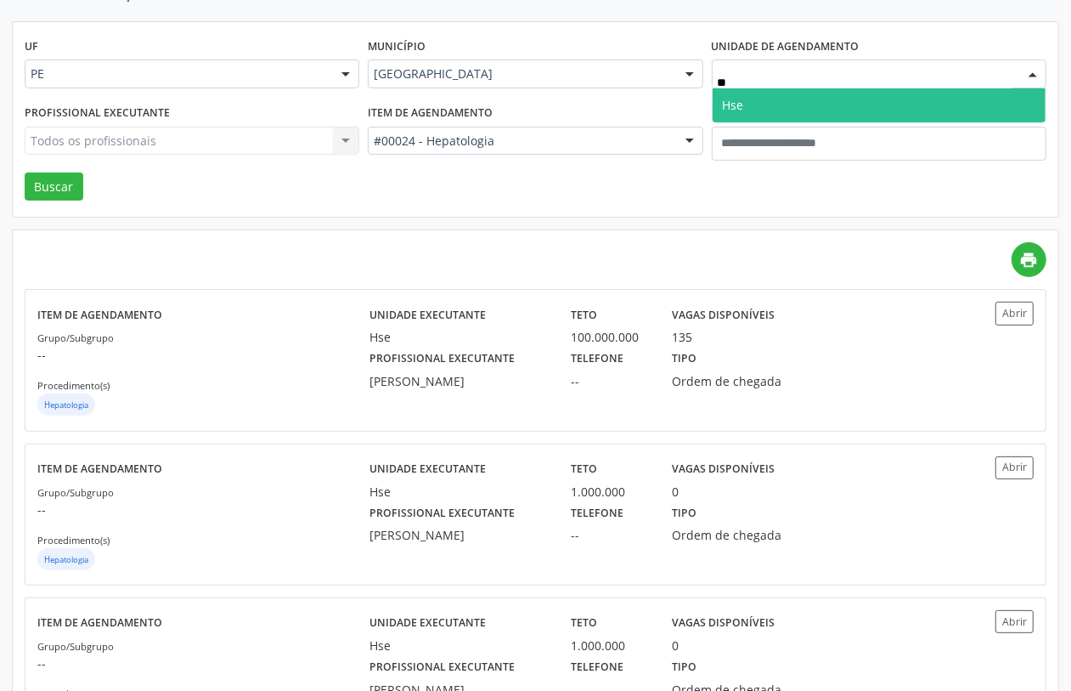
type input "***"
click at [782, 99] on span "Hse" at bounding box center [879, 105] width 333 height 34
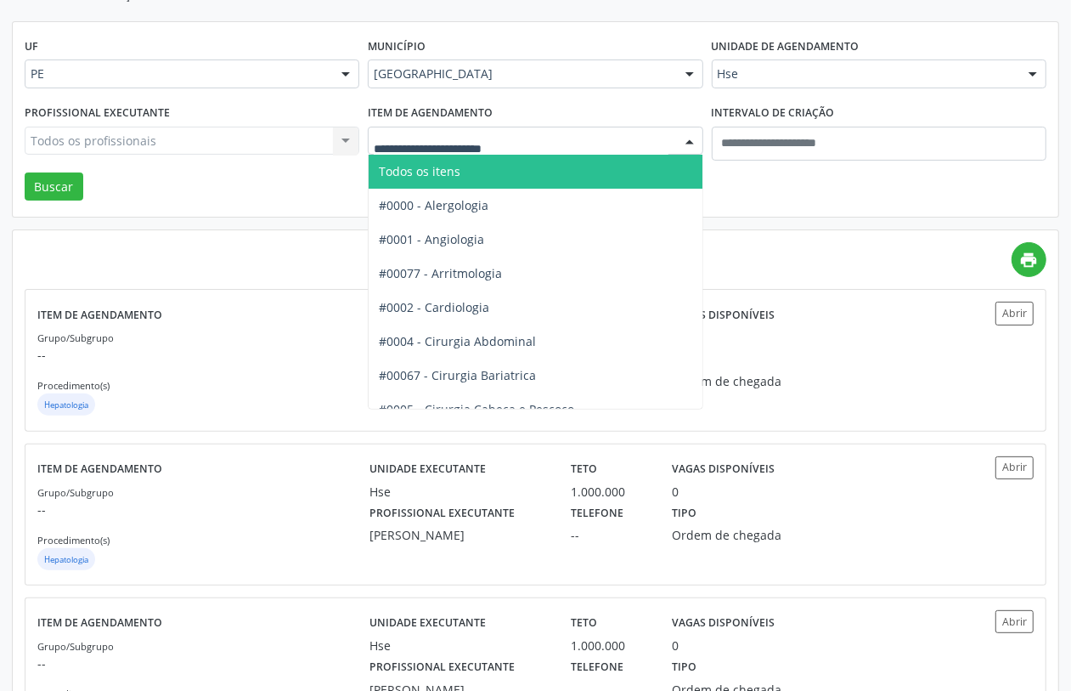
click at [450, 160] on span "Todos os itens" at bounding box center [604, 172] width 471 height 34
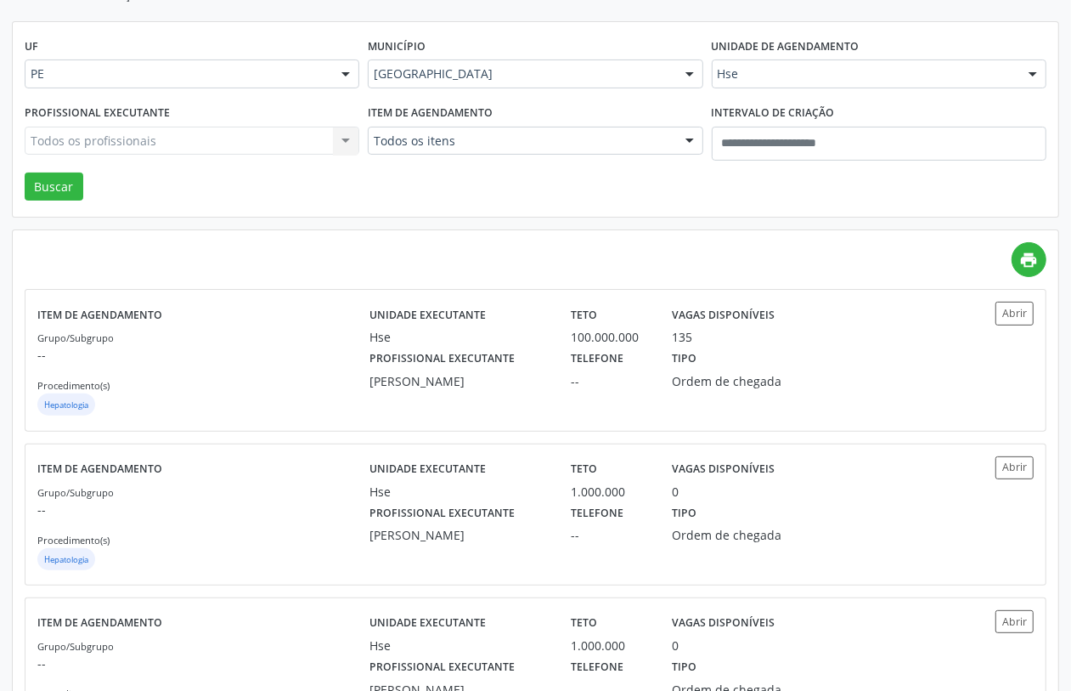
click at [180, 133] on div "Todos os profissionais Todos os profissionais Alexandre de Albuquerque Galvao |…" at bounding box center [192, 141] width 335 height 29
click at [161, 136] on div "Todos os profissionais Todos os profissionais Alexandre de Albuquerque Galvao |…" at bounding box center [192, 141] width 335 height 29
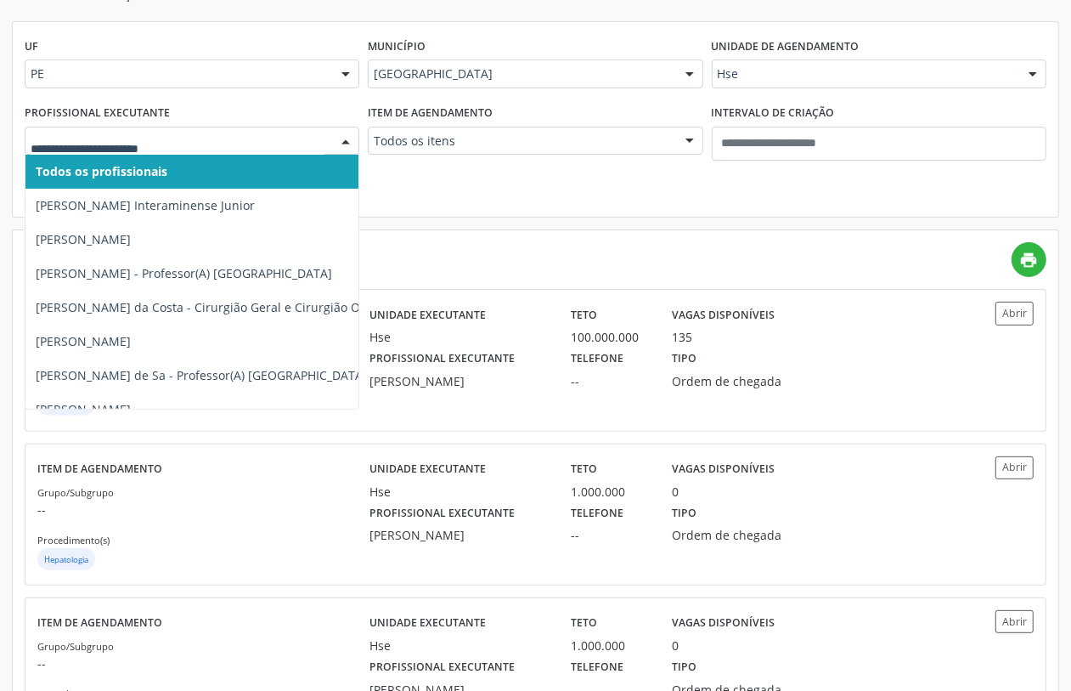
click at [162, 142] on input "text" at bounding box center [178, 150] width 294 height 34
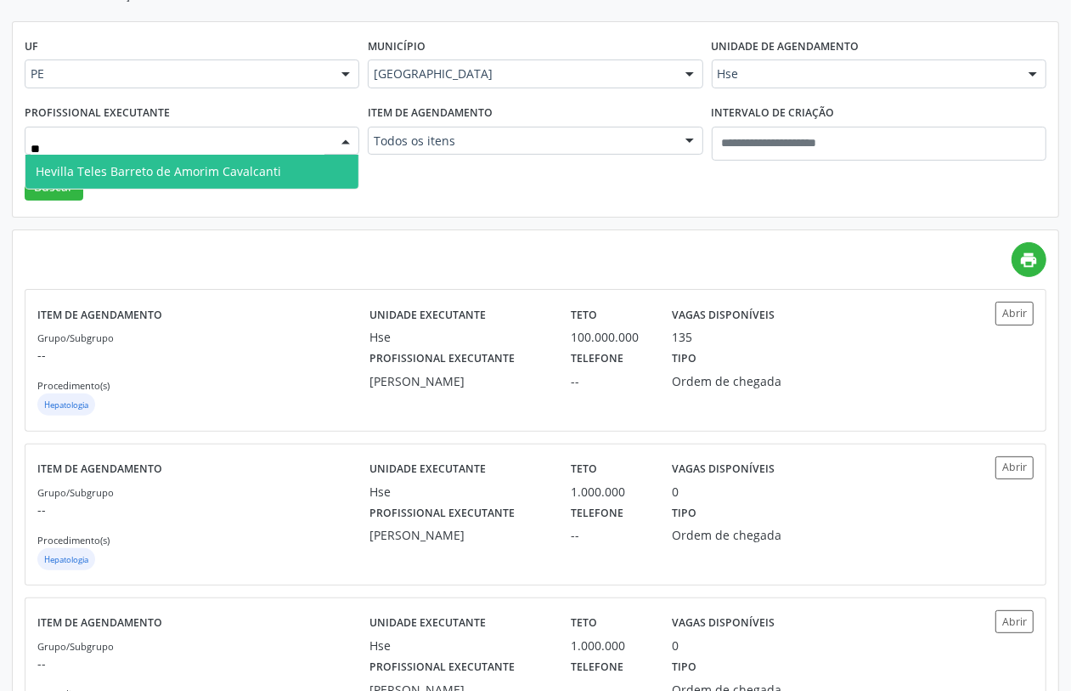
type input "***"
click at [166, 176] on span "Hevilla Teles Barreto de Amorim Cavalcanti" at bounding box center [159, 171] width 246 height 16
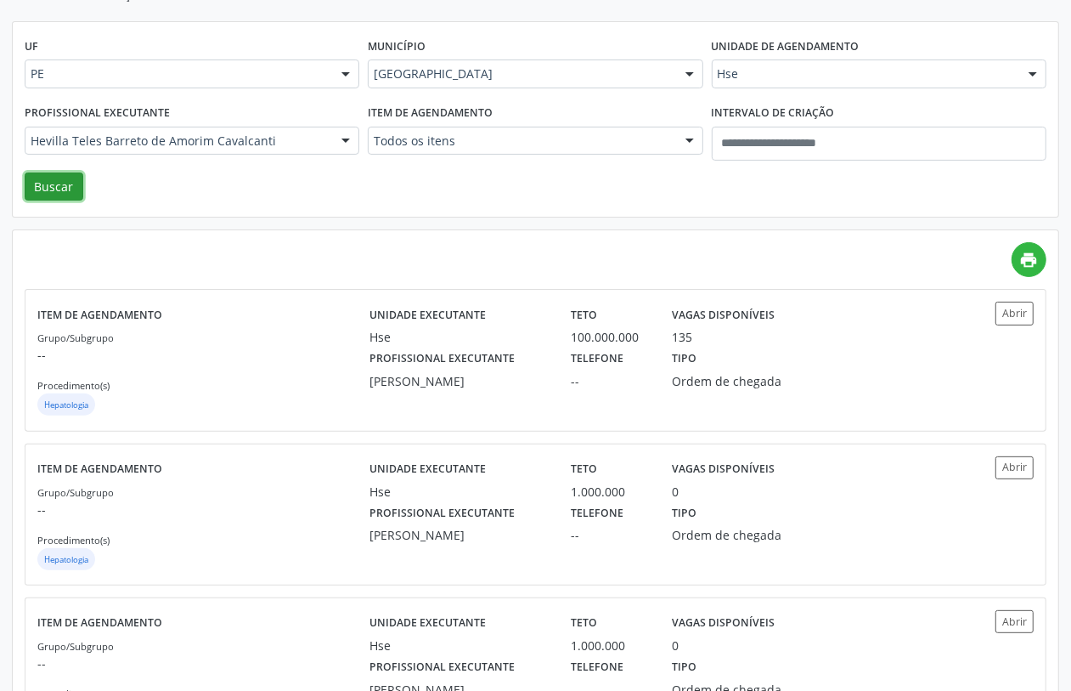
click at [56, 192] on button "Buscar" at bounding box center [54, 186] width 59 height 29
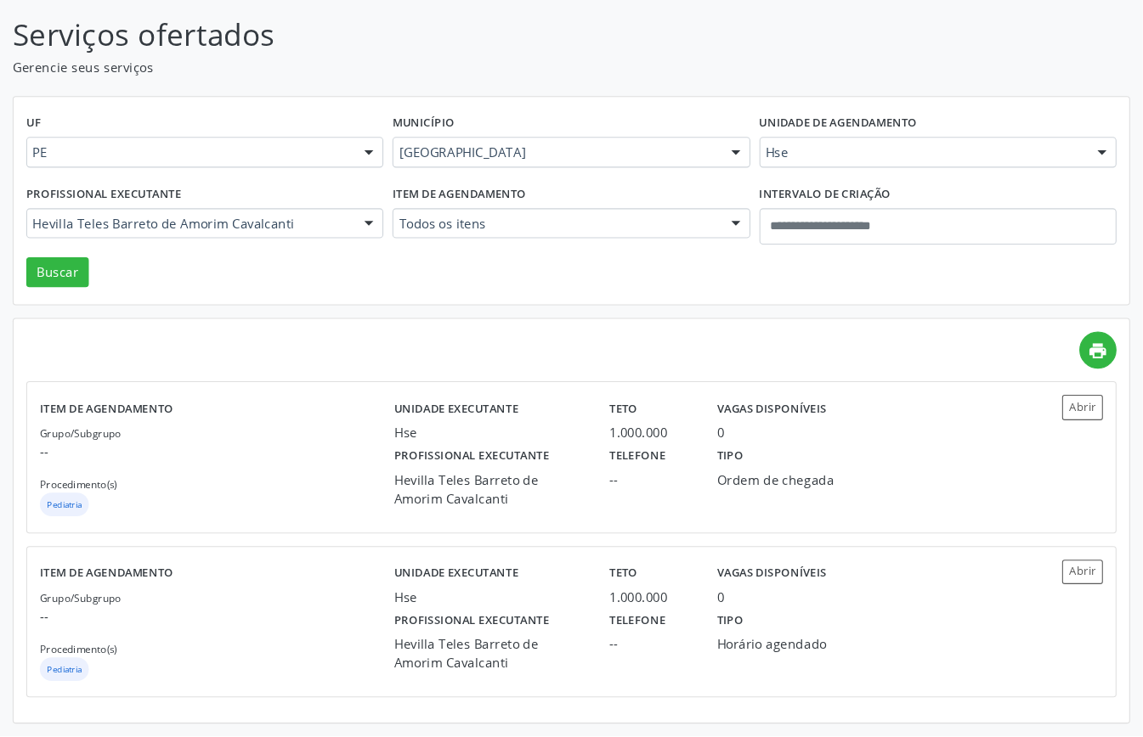
scroll to position [59, 0]
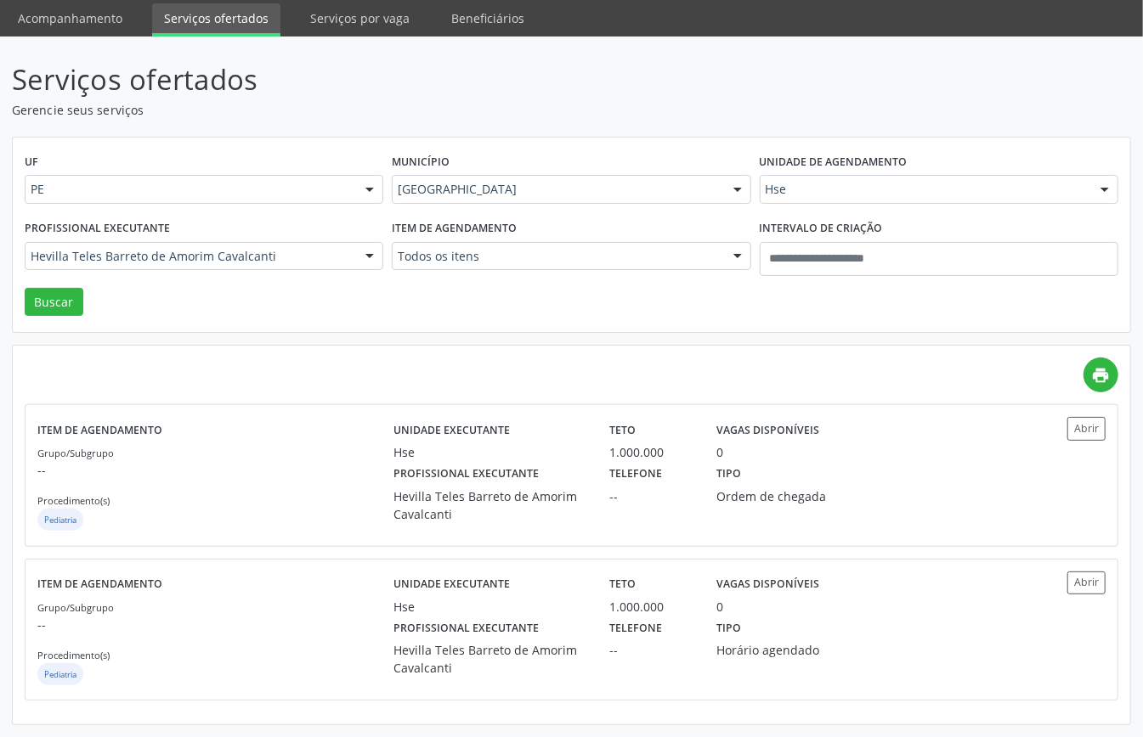
click at [678, 170] on div "Município Recife Todas as cidades Abreu e Lima Afogados da Ingazeira Araripina …" at bounding box center [570, 183] width 367 height 66
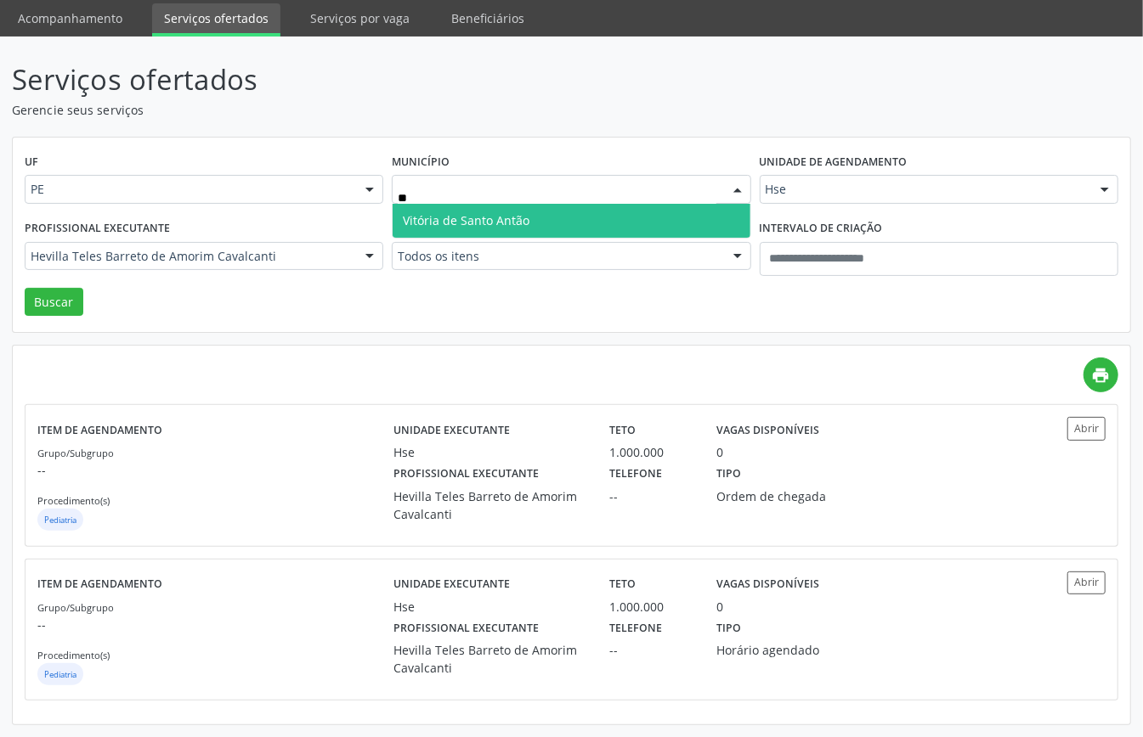
type input "***"
click at [535, 208] on span "Vitória de Santo Antão" at bounding box center [570, 221] width 357 height 34
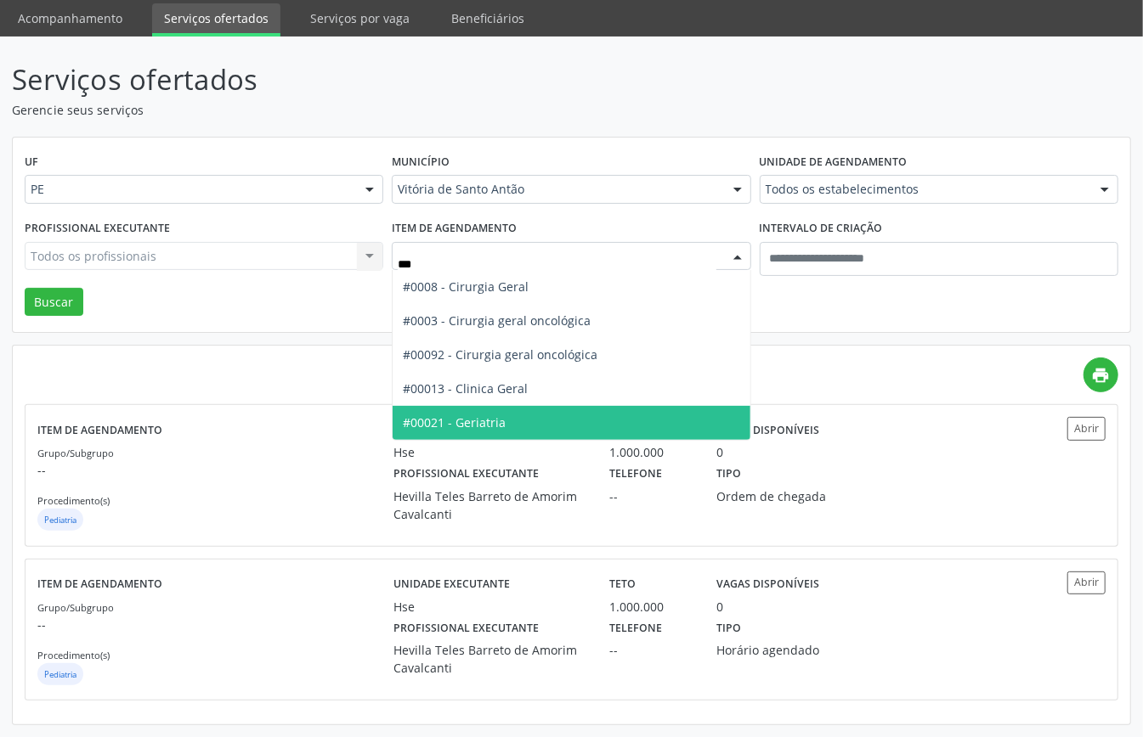
click at [505, 419] on span "#00021 - Geriatria" at bounding box center [570, 423] width 357 height 34
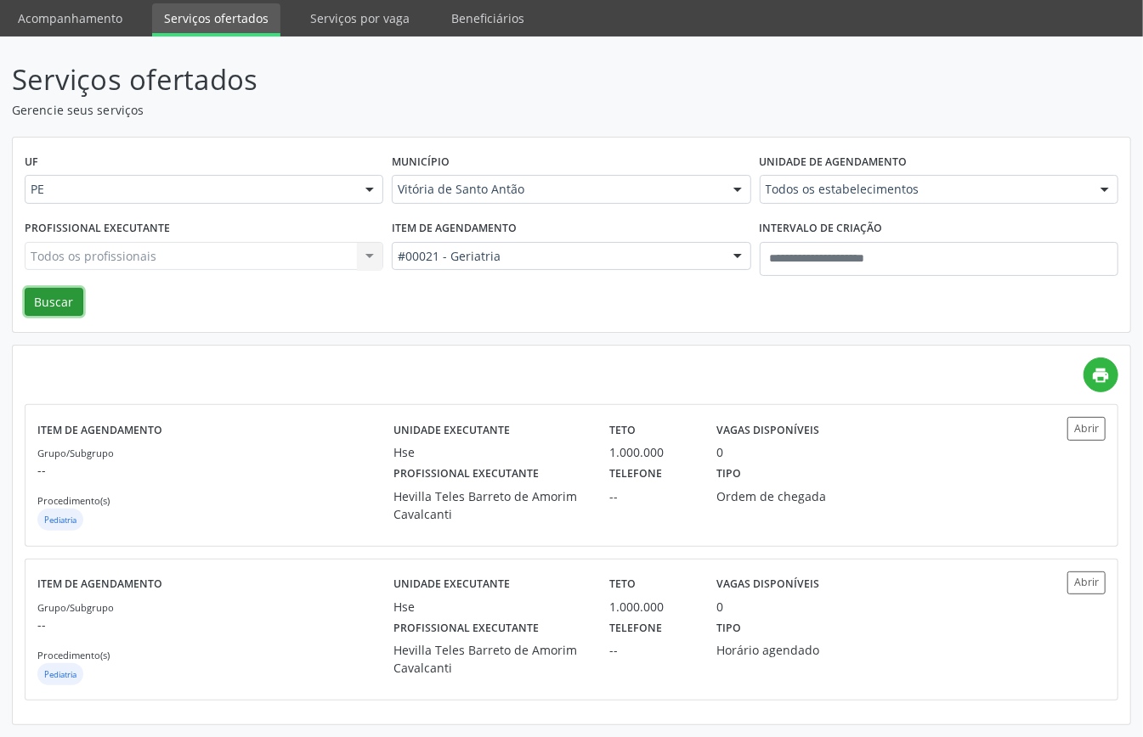
click at [62, 292] on button "Buscar" at bounding box center [54, 302] width 59 height 29
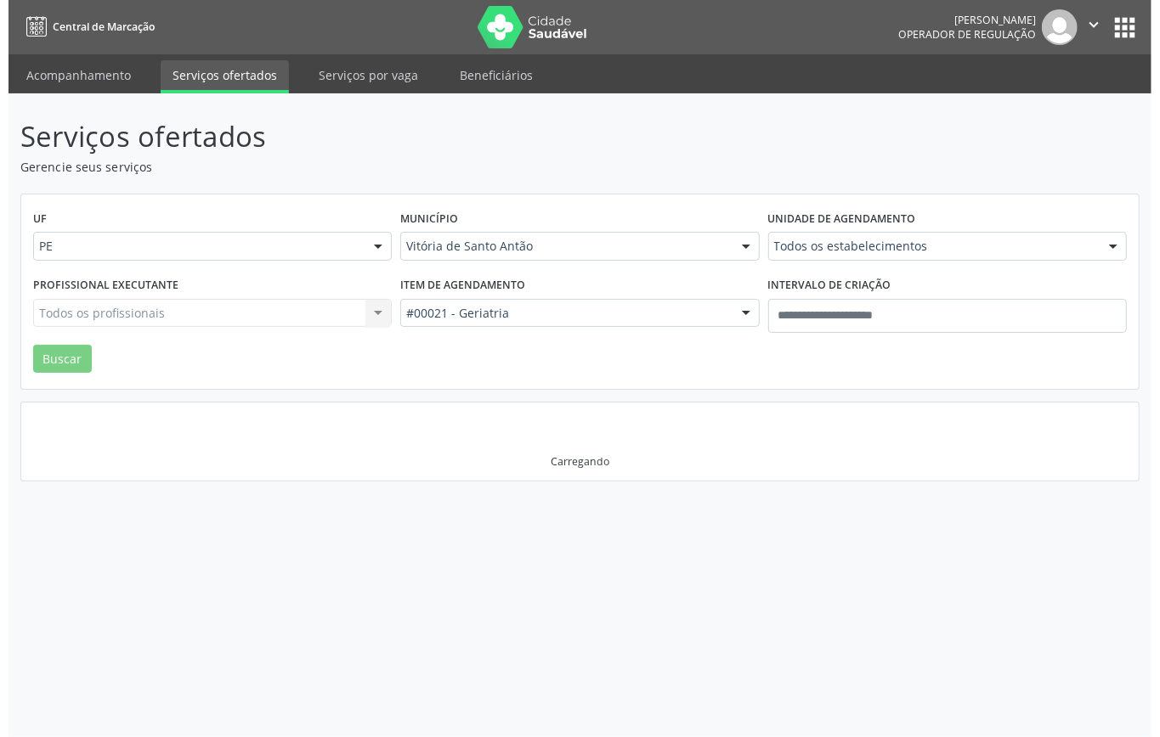
scroll to position [0, 0]
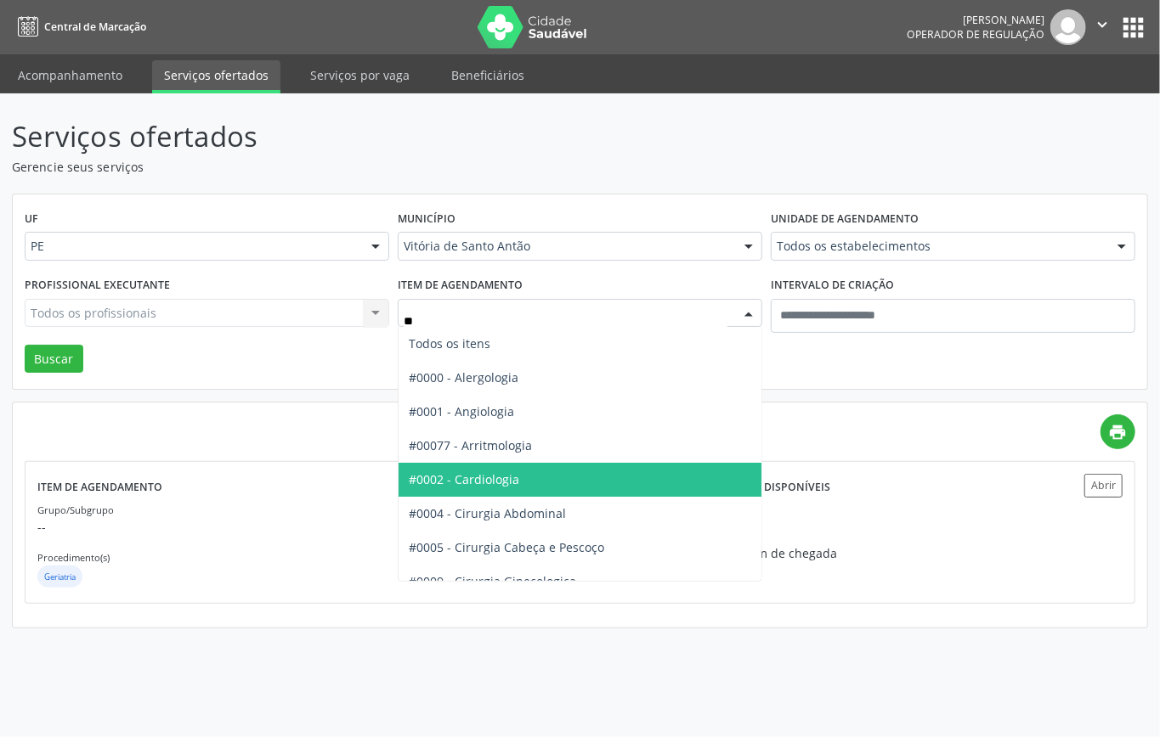
type input "***"
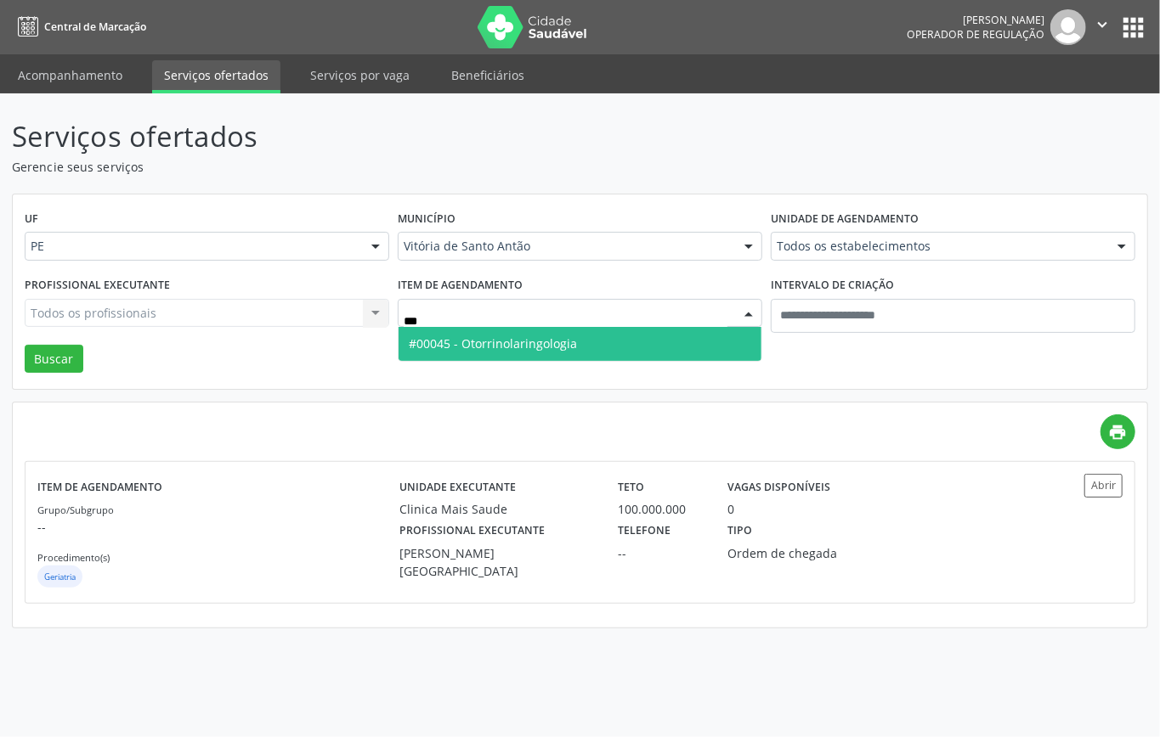
click at [513, 341] on span "#00045 - Otorrinolaringologia" at bounding box center [493, 344] width 168 height 16
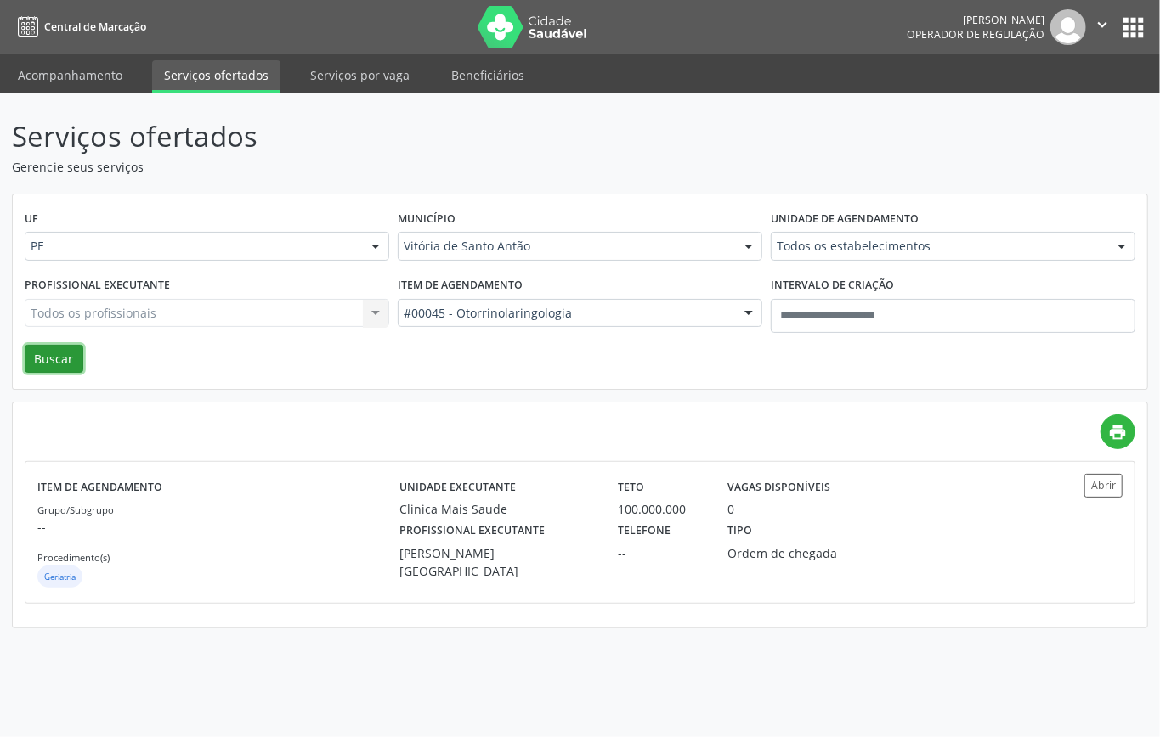
click at [42, 364] on button "Buscar" at bounding box center [54, 359] width 59 height 29
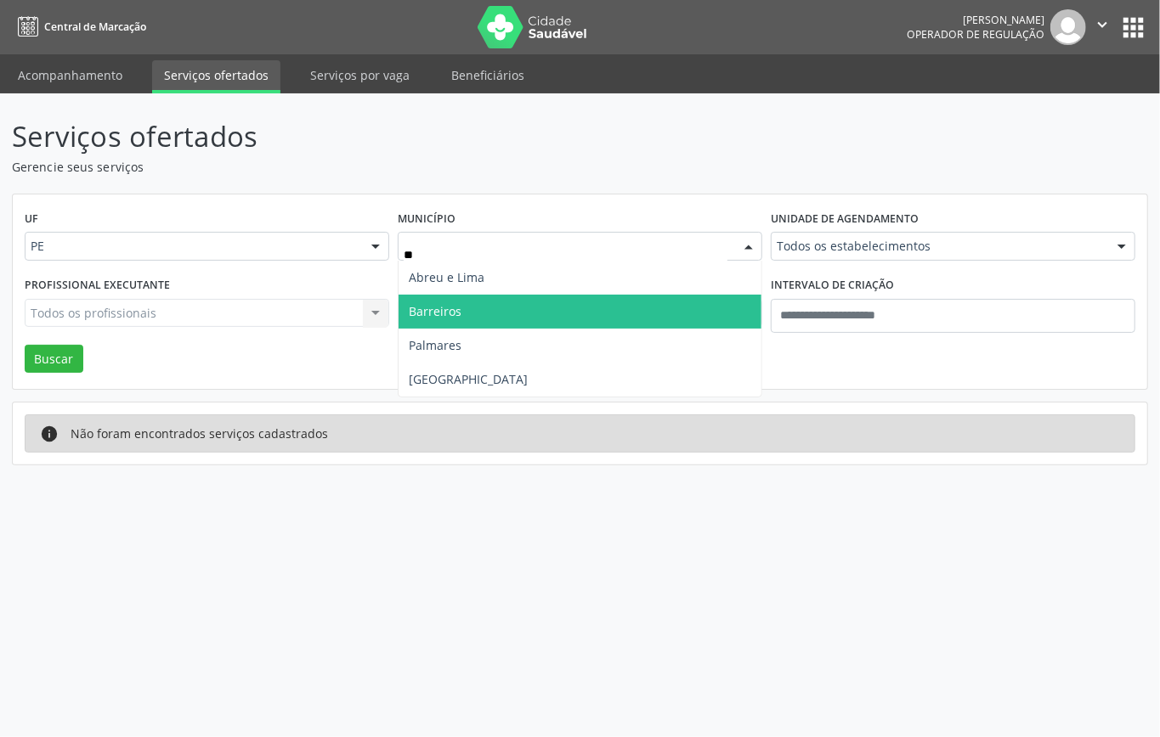
type input "***"
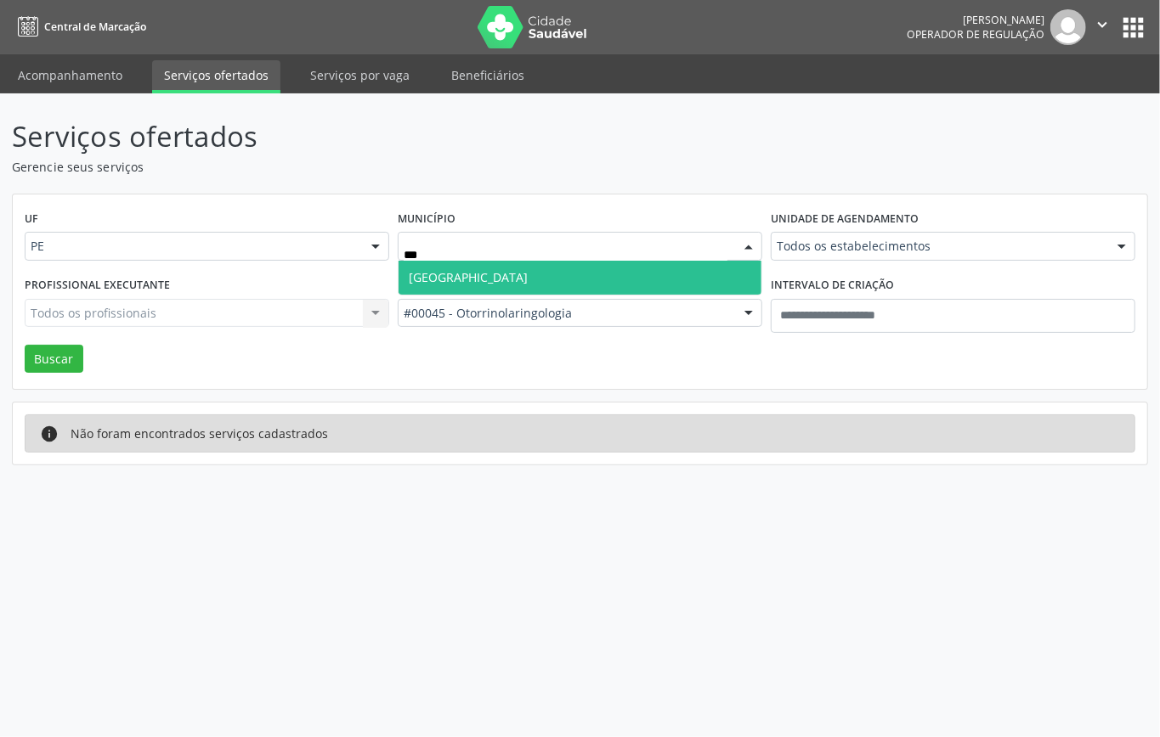
click at [517, 263] on span "Recife" at bounding box center [579, 278] width 363 height 34
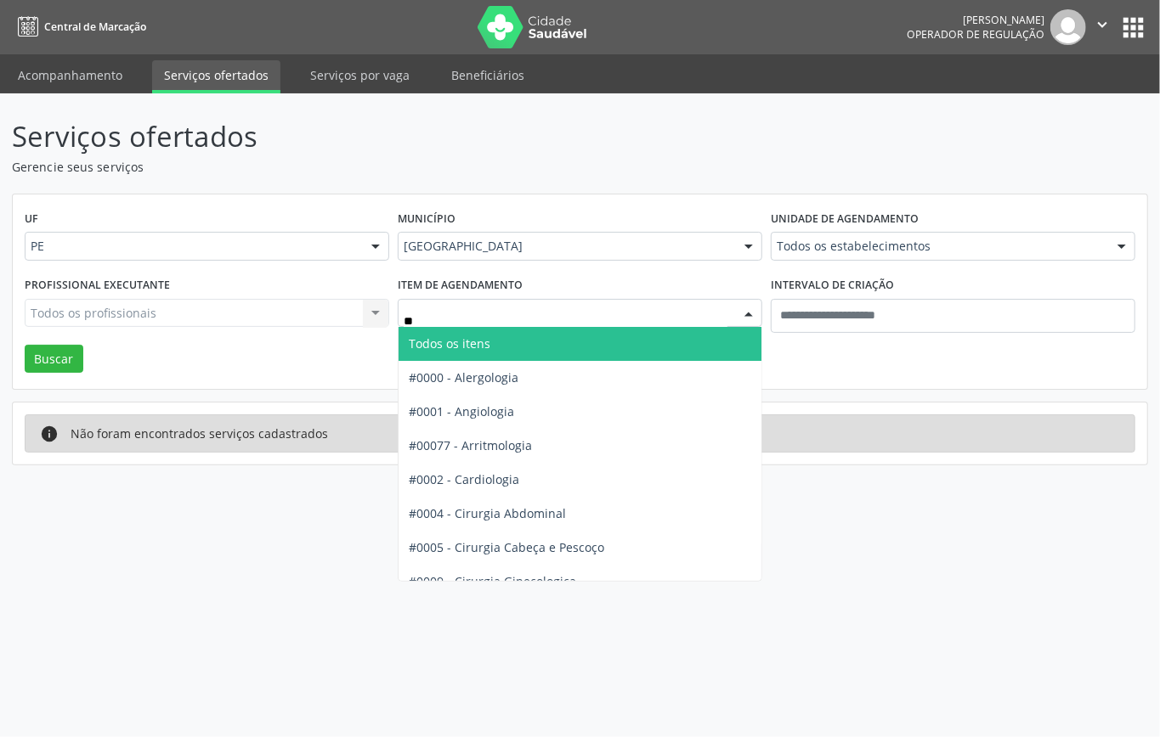
type input "***"
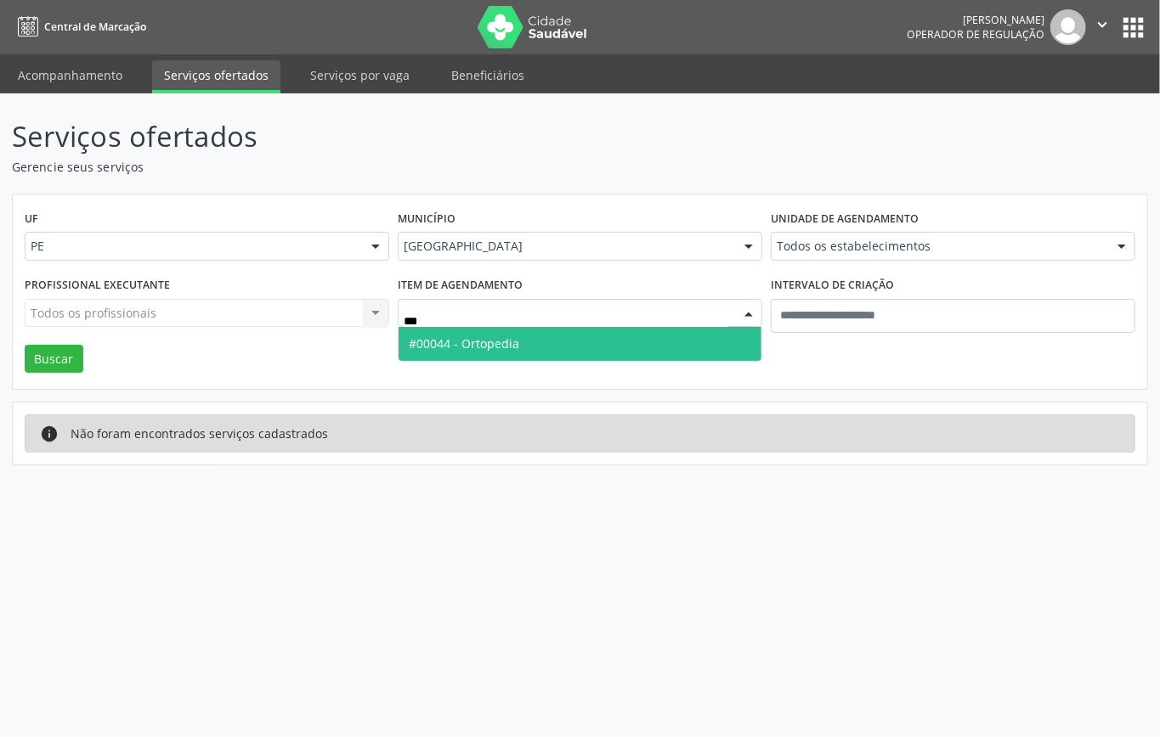
click at [518, 336] on span "#00044 - Ortopedia" at bounding box center [579, 344] width 363 height 34
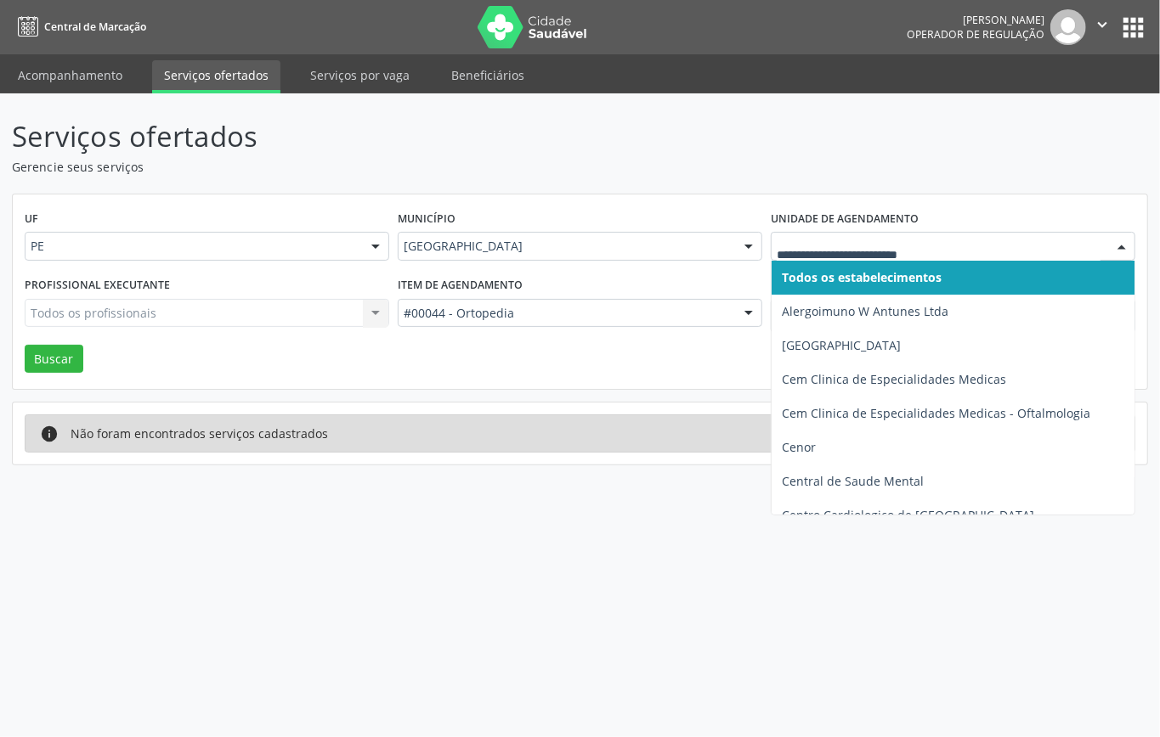
click at [826, 256] on div at bounding box center [953, 246] width 364 height 29
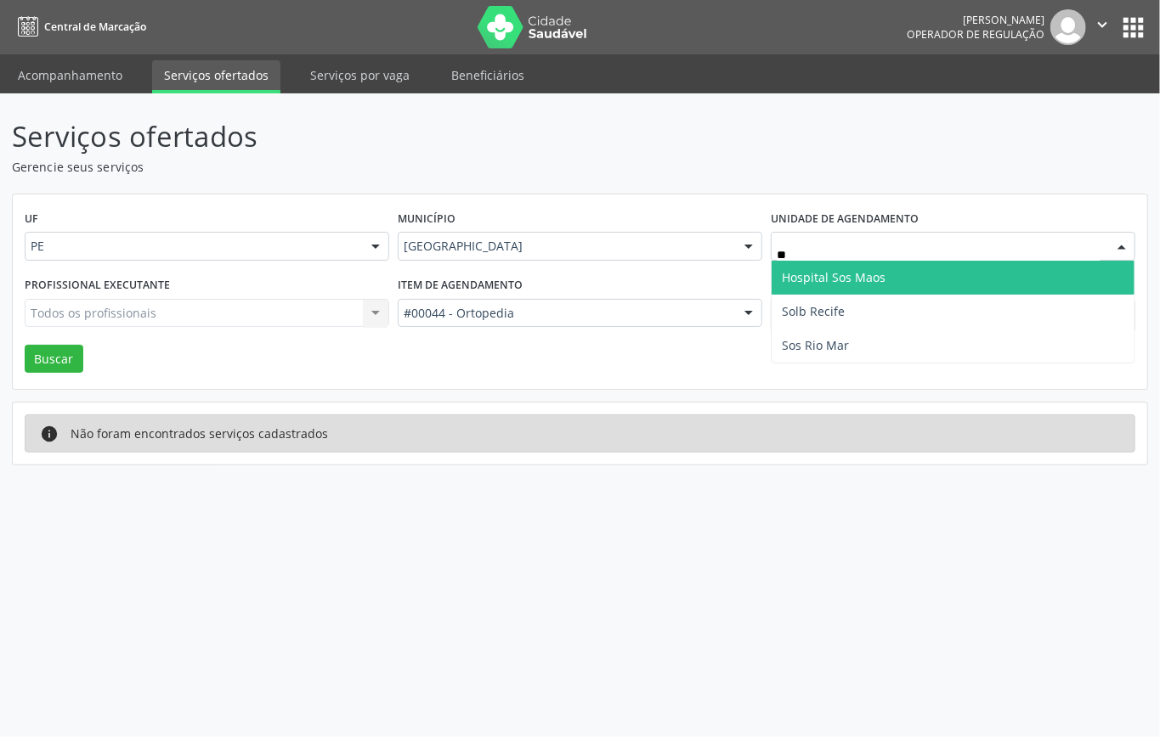
type input "***"
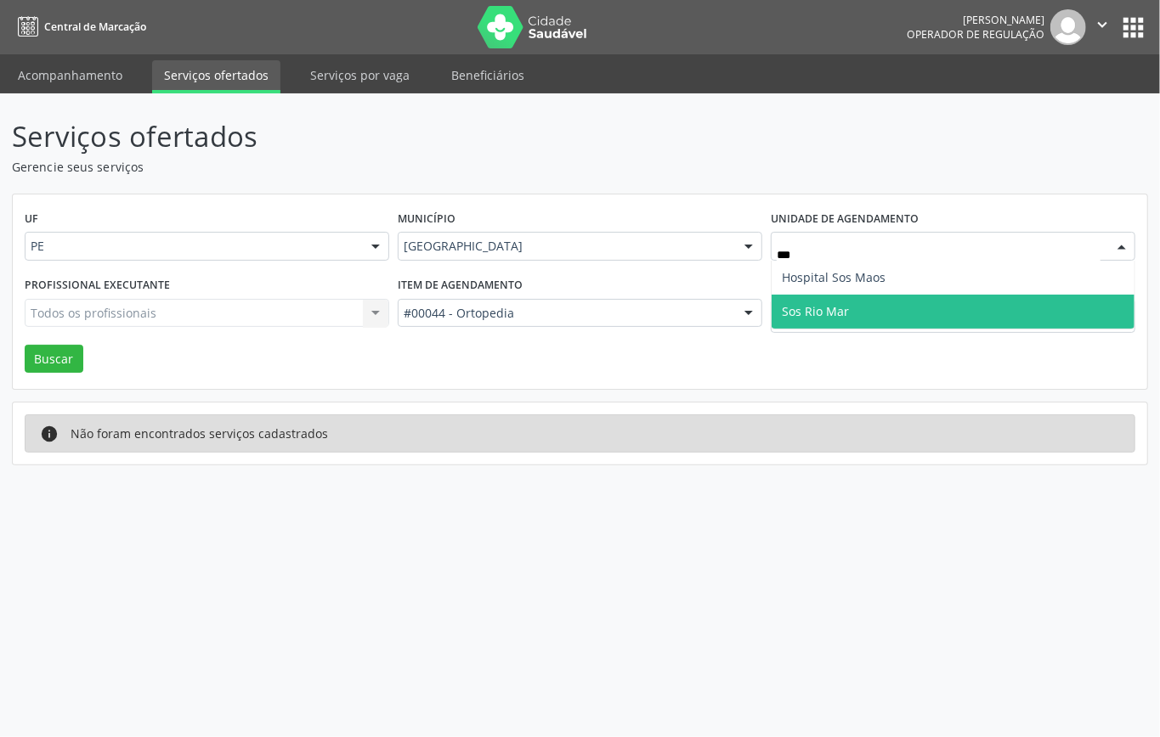
click at [788, 313] on span "Sos Rio Mar" at bounding box center [815, 311] width 67 height 16
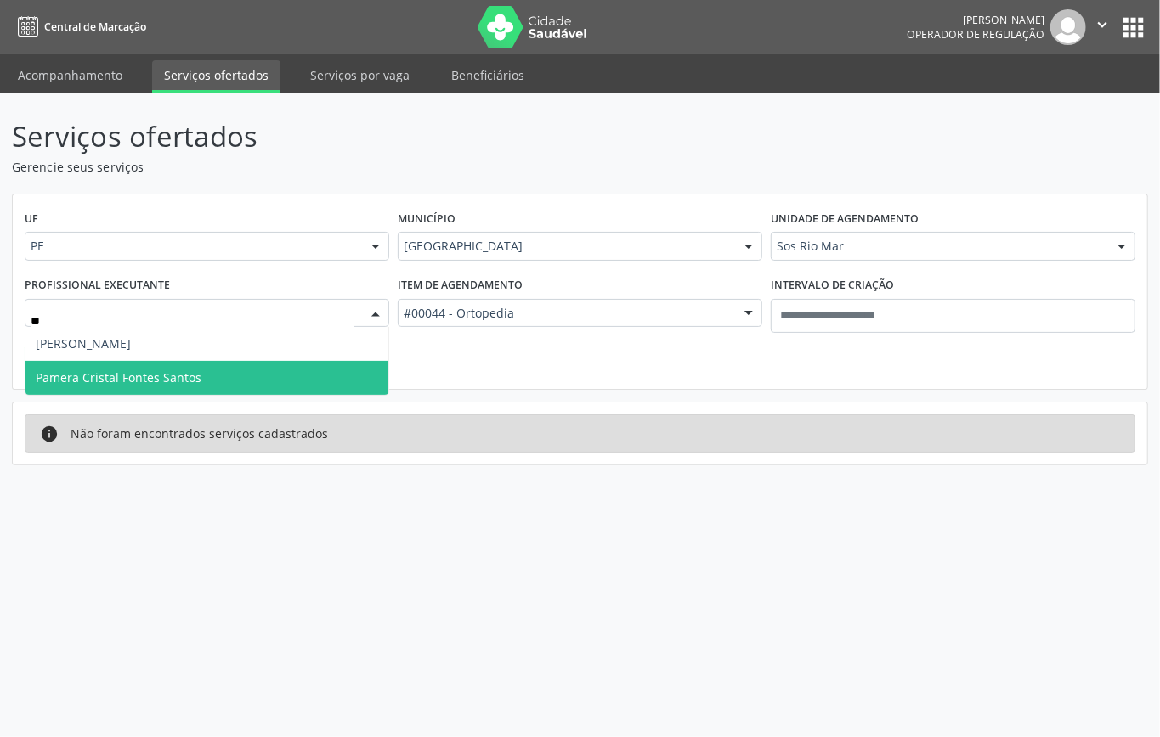
type input "***"
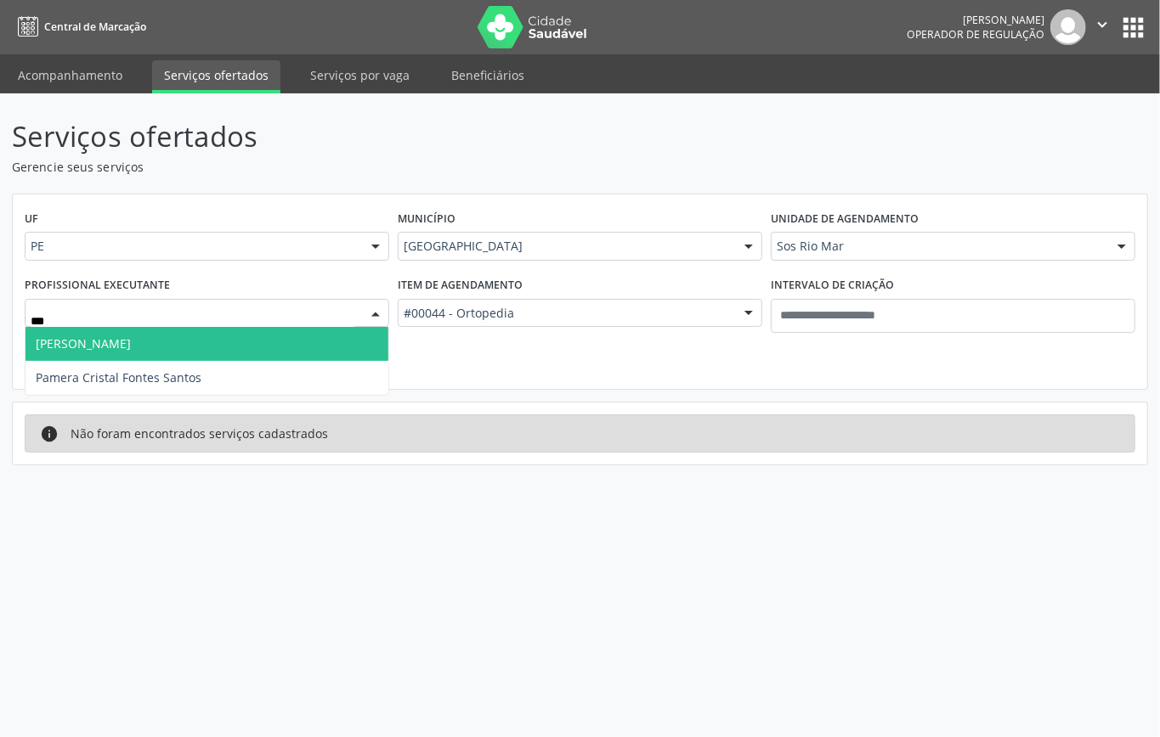
click at [122, 354] on span "Marcelo Ricardo Paiva Crisanto" at bounding box center [206, 344] width 363 height 34
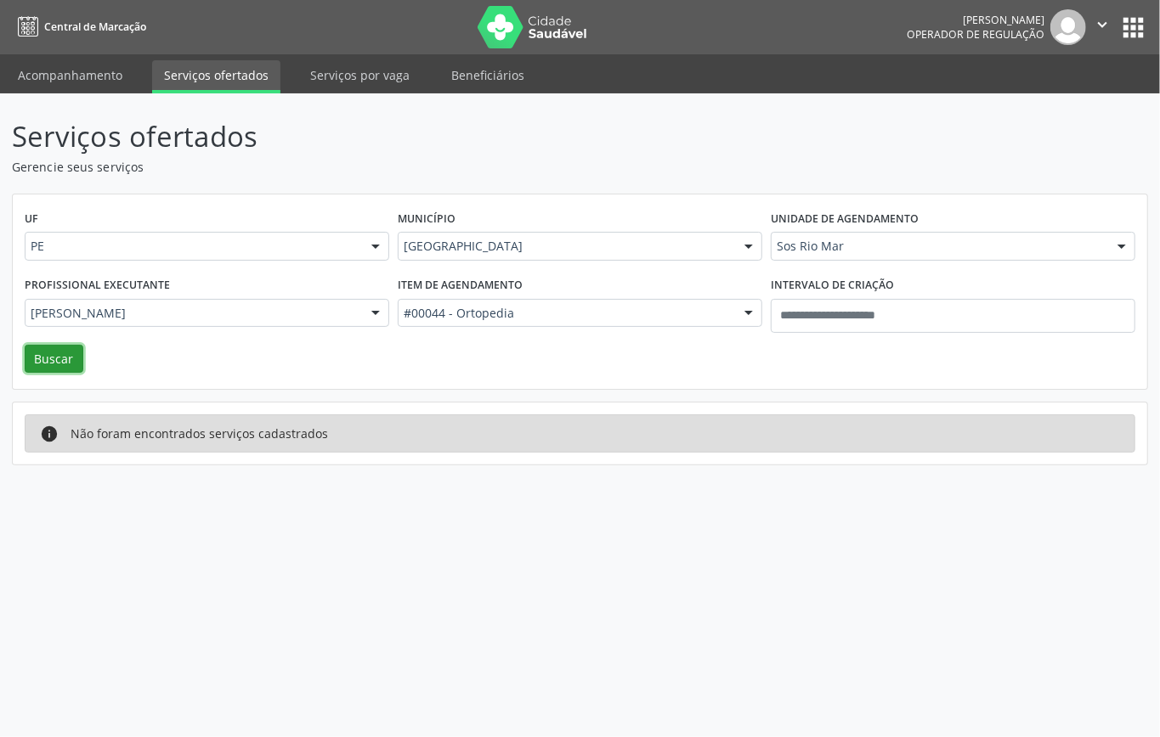
click at [54, 358] on button "Buscar" at bounding box center [54, 359] width 59 height 29
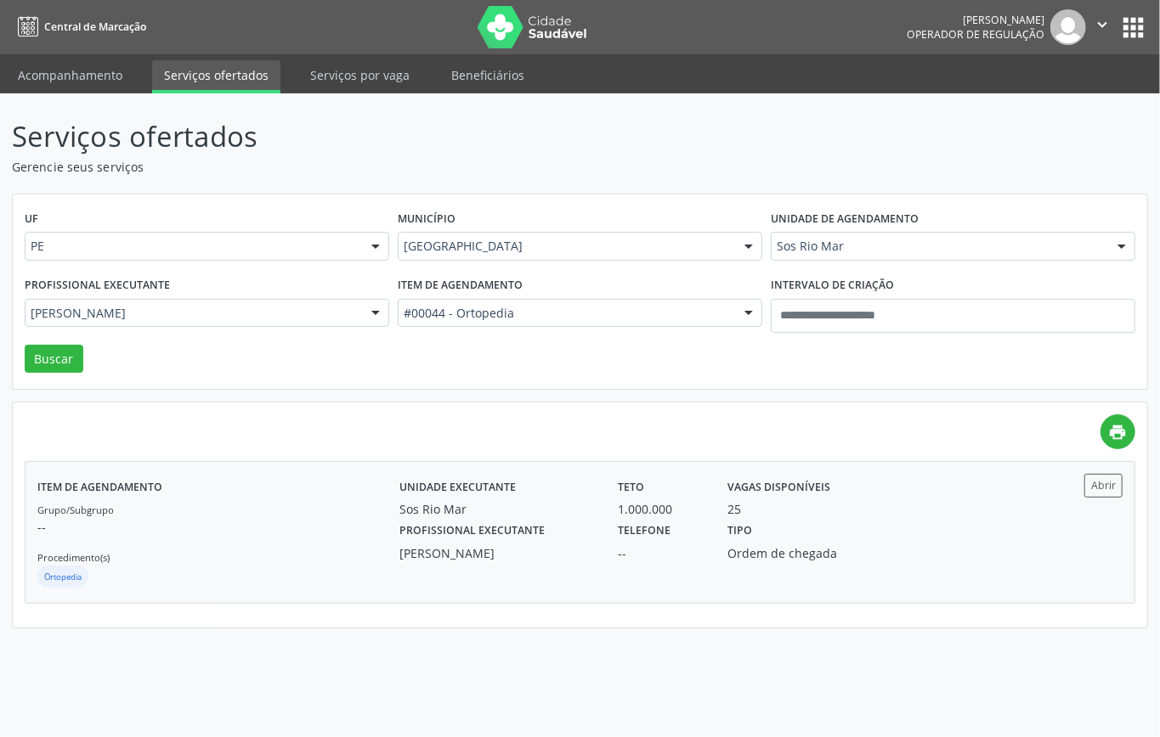
click at [236, 517] on div "Grupo/Subgrupo -- Procedimento(s) Ortopedia" at bounding box center [218, 545] width 362 height 91
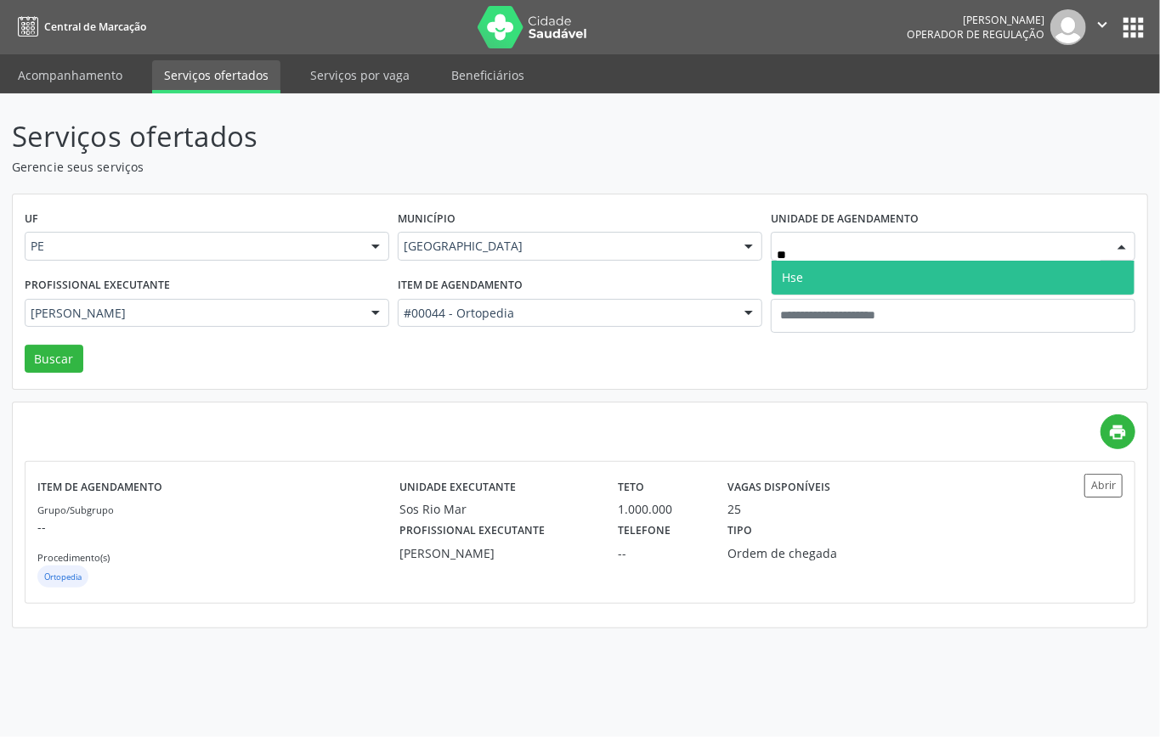
type input "***"
click at [840, 277] on span "Hse" at bounding box center [952, 278] width 363 height 34
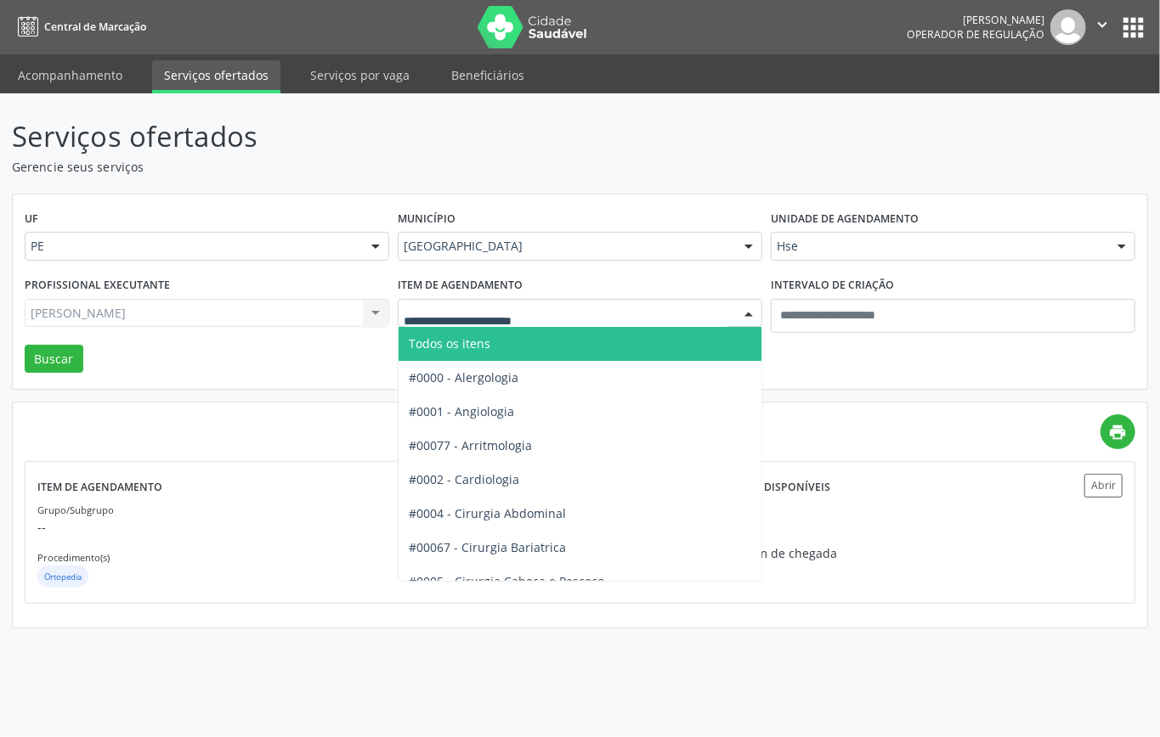
drag, startPoint x: 481, startPoint y: 336, endPoint x: 476, endPoint y: 345, distance: 9.9
click at [481, 342] on span "Todos os itens" at bounding box center [450, 344] width 82 height 16
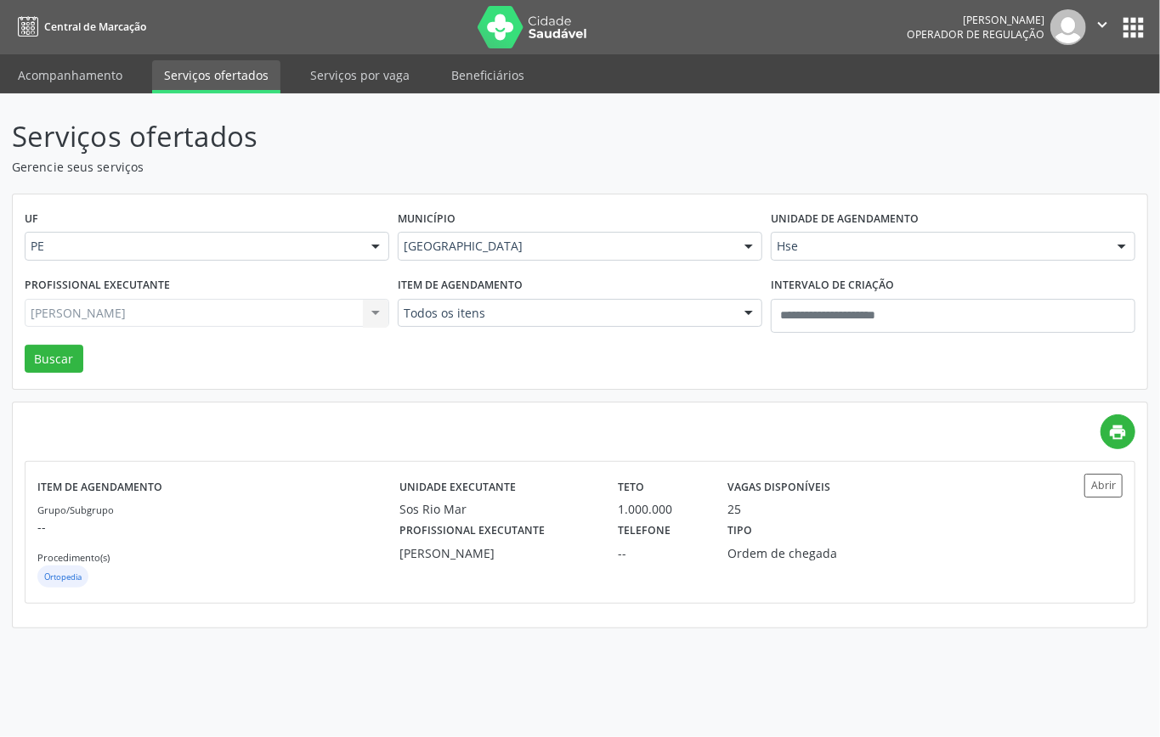
click at [277, 323] on div "Marcelo Ricardo Paiva Crisanto Todos os profissionais Alexandre de Albuquerque …" at bounding box center [207, 313] width 364 height 29
click at [277, 323] on div "Todos os profissionais" at bounding box center [207, 313] width 364 height 29
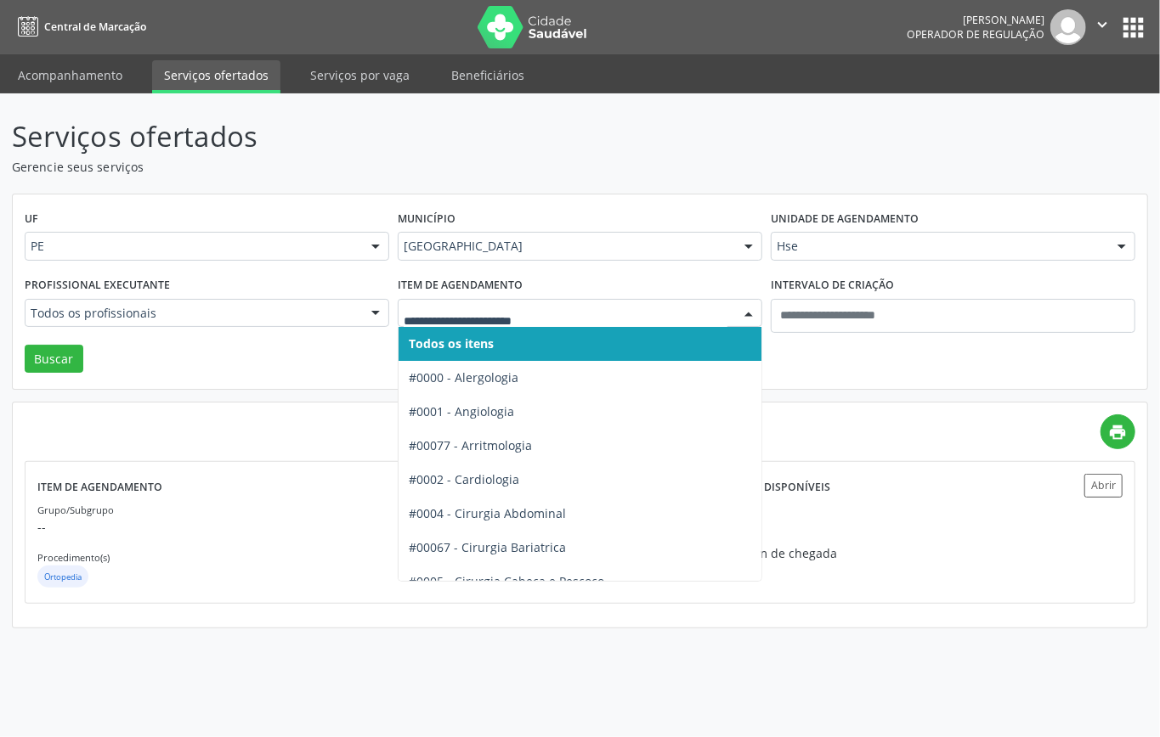
type input "*"
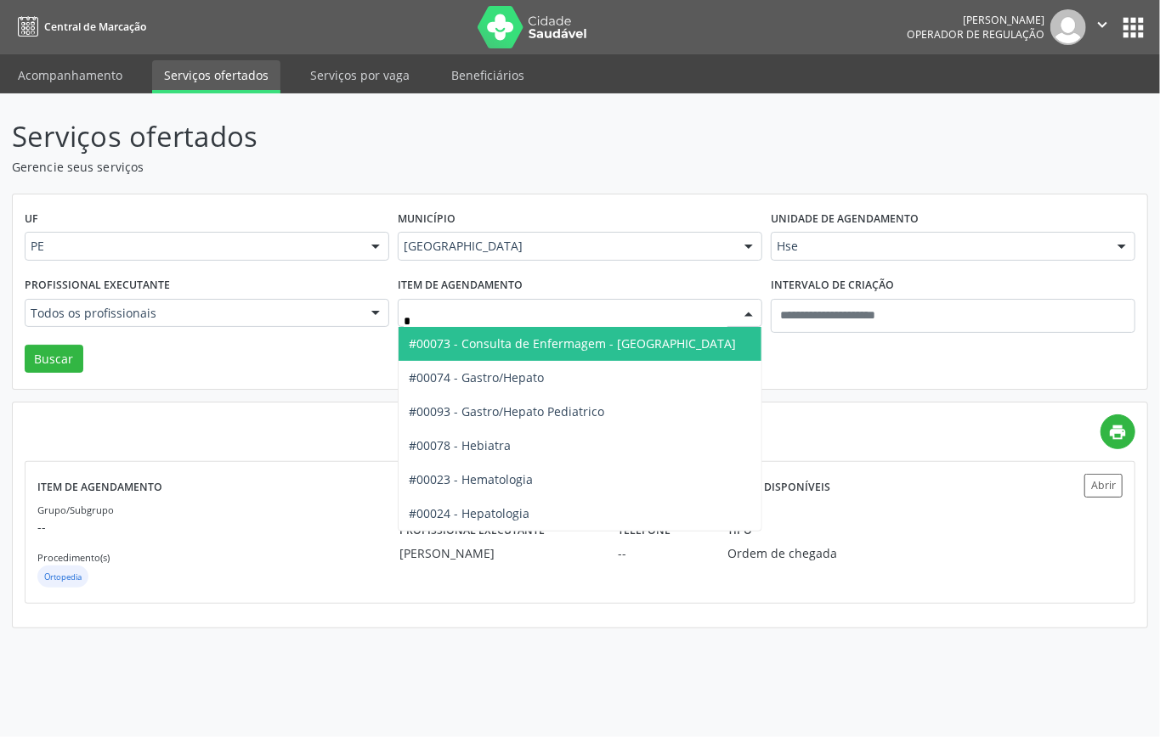
type input "**"
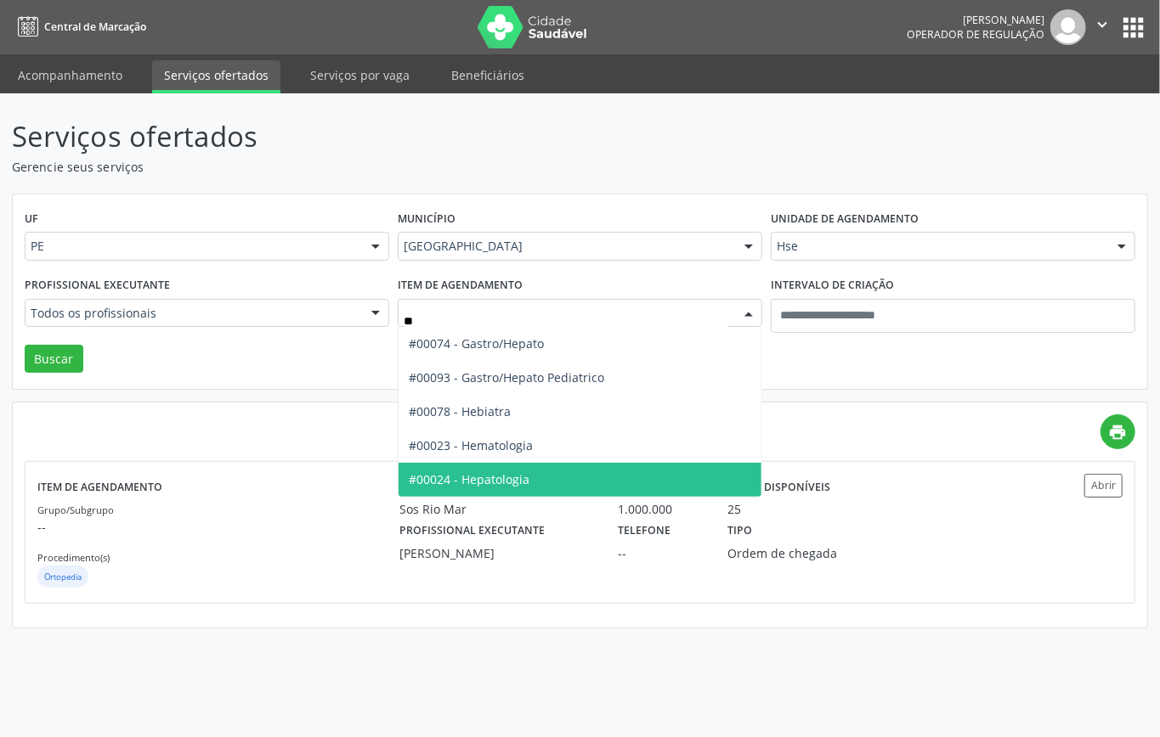
drag, startPoint x: 538, startPoint y: 483, endPoint x: 483, endPoint y: 497, distance: 57.1
click at [541, 503] on div "Serviços ofertados Gerencie seus serviços UF PE PE Nenhum resultado encontrado …" at bounding box center [580, 372] width 1136 height 513
drag, startPoint x: 59, startPoint y: 347, endPoint x: 79, endPoint y: 335, distance: 23.6
click at [59, 345] on button "Buscar" at bounding box center [54, 359] width 59 height 29
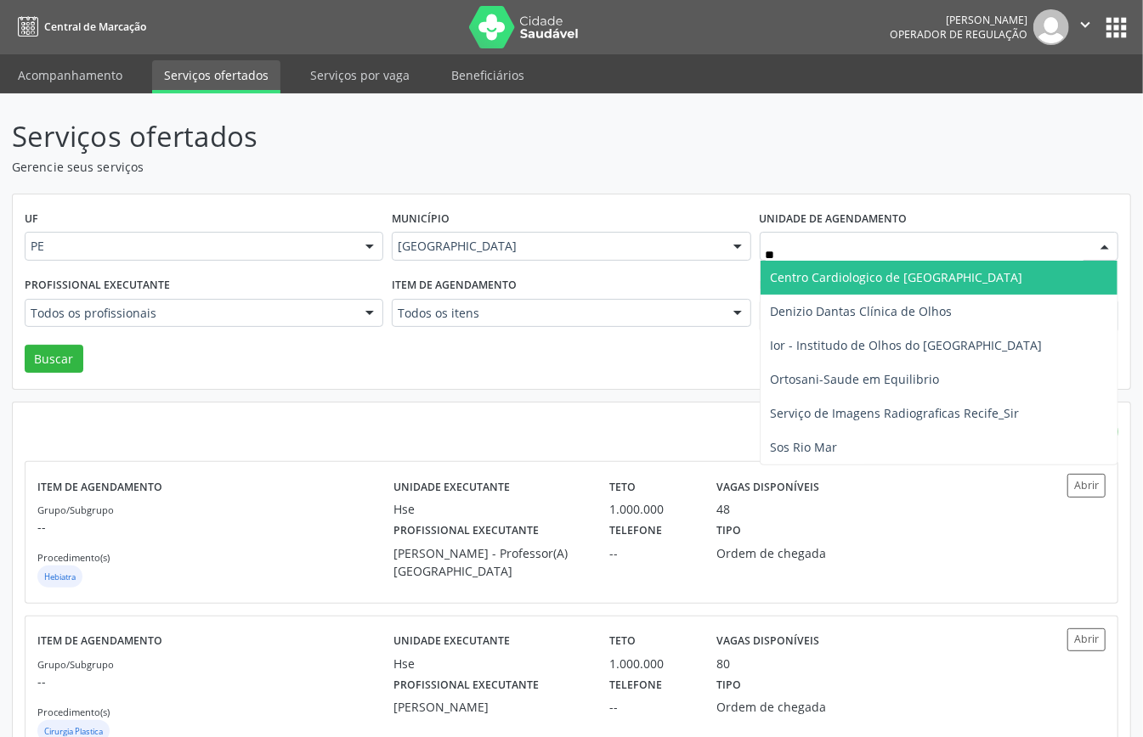
type input "***"
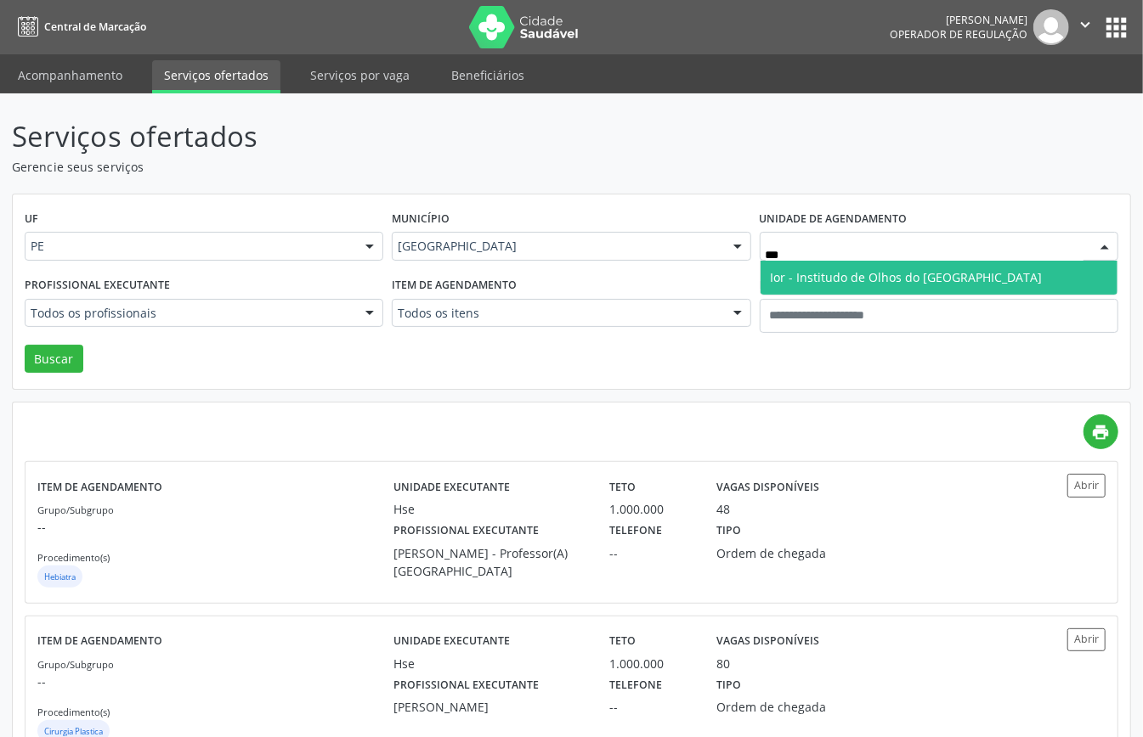
click at [812, 266] on span "Ior - Institudo de Olhos do Recife" at bounding box center [938, 278] width 357 height 34
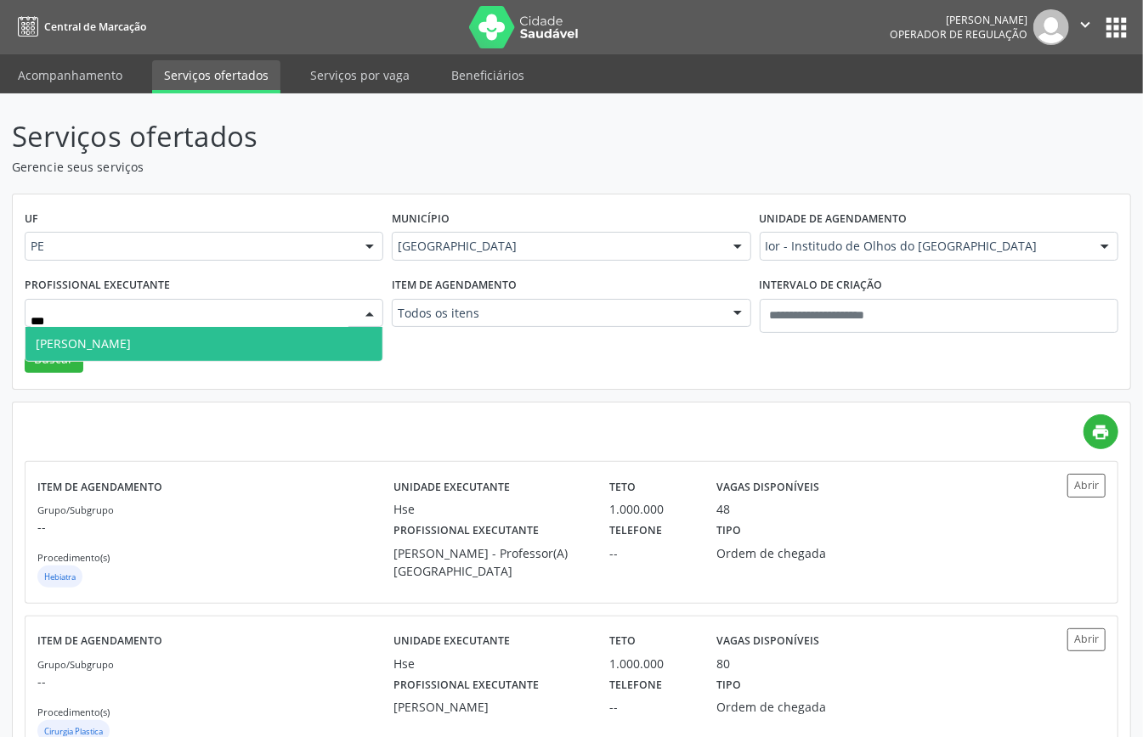
type input "****"
click at [189, 345] on span "Lorenza Morgane Francais" at bounding box center [203, 344] width 357 height 34
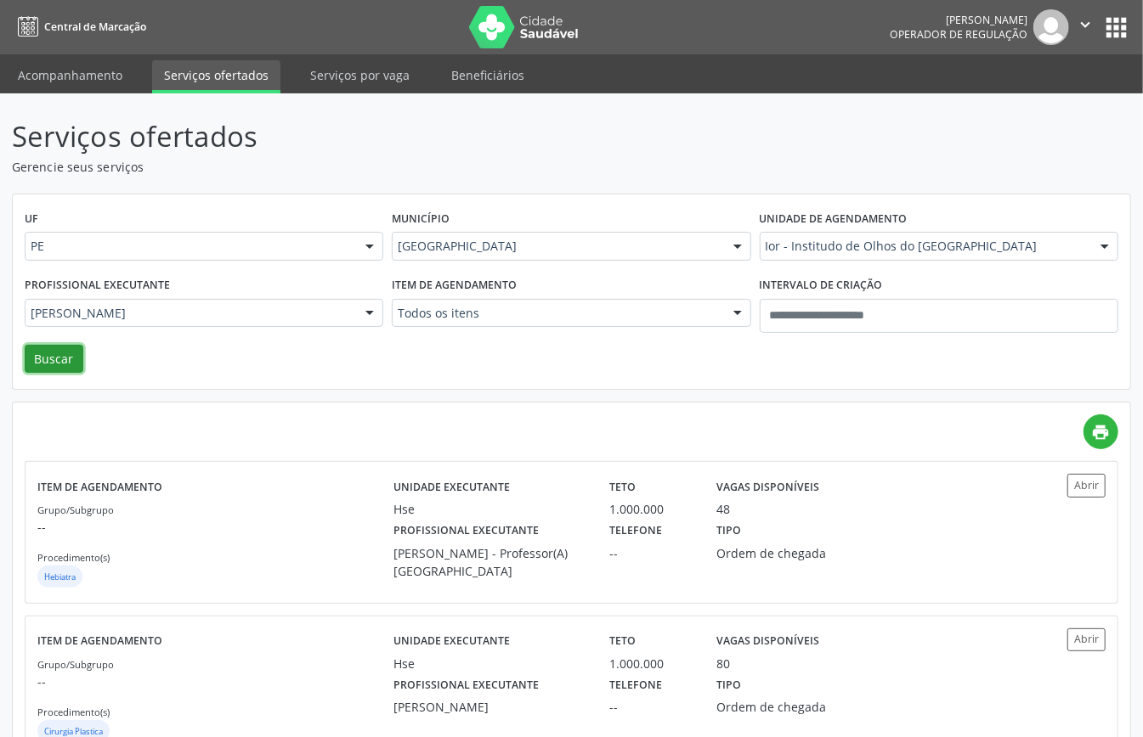
click at [59, 354] on button "Buscar" at bounding box center [54, 359] width 59 height 29
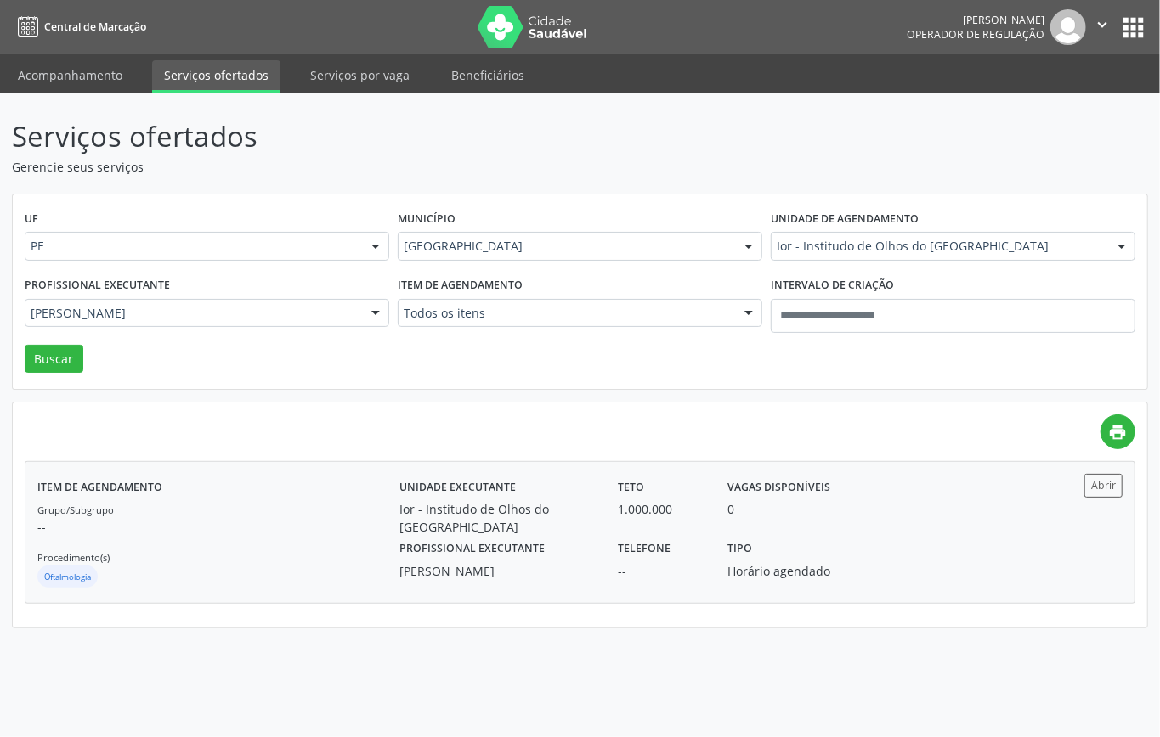
click at [341, 527] on p "--" at bounding box center [218, 527] width 362 height 18
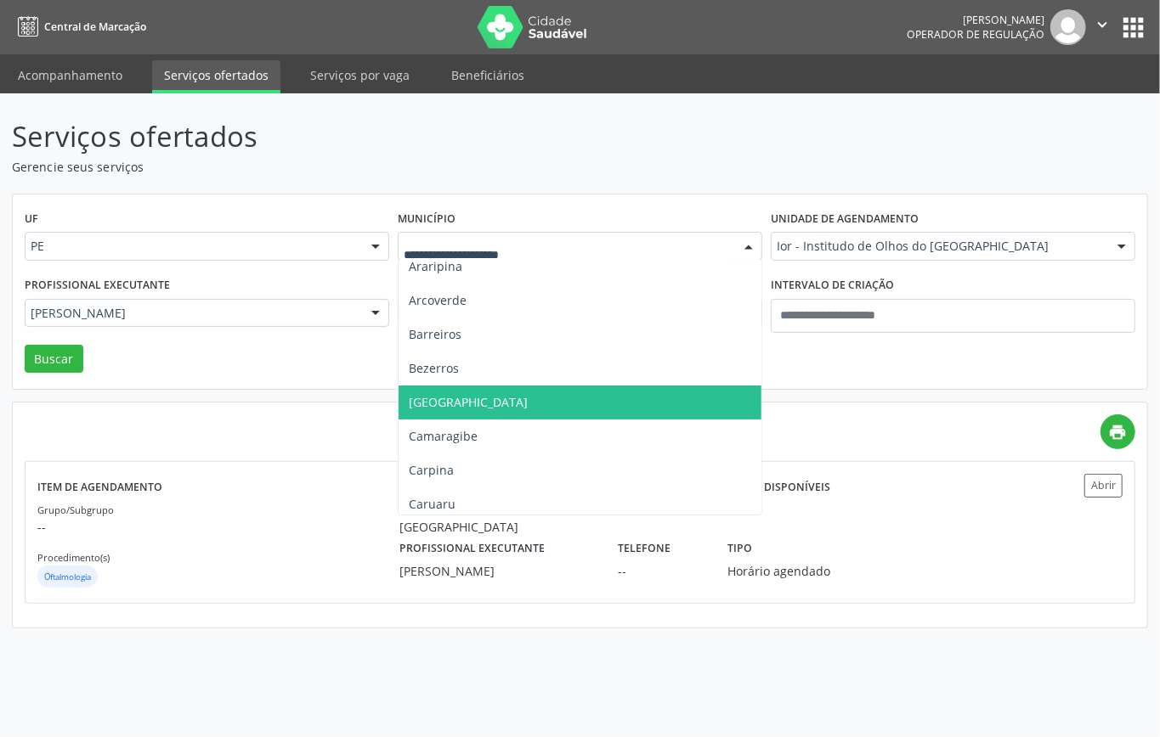
scroll to position [226, 0]
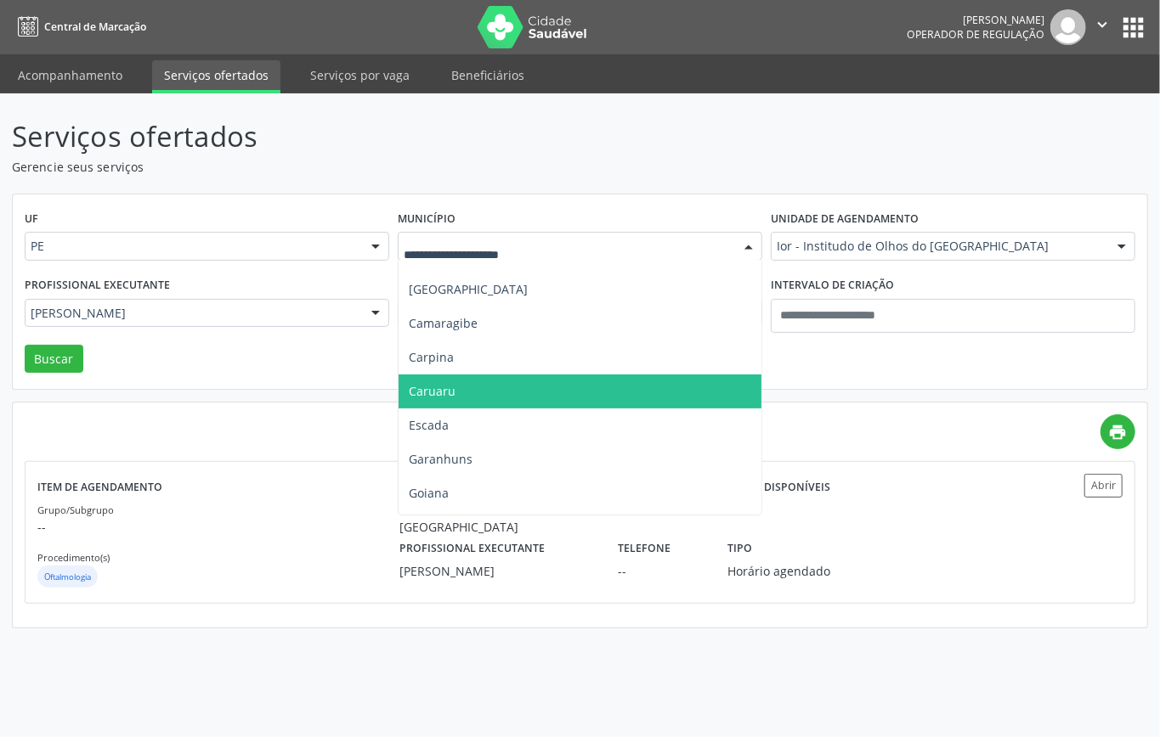
drag, startPoint x: 474, startPoint y: 387, endPoint x: 483, endPoint y: 374, distance: 16.0
click at [474, 386] on span "Caruaru" at bounding box center [579, 392] width 363 height 34
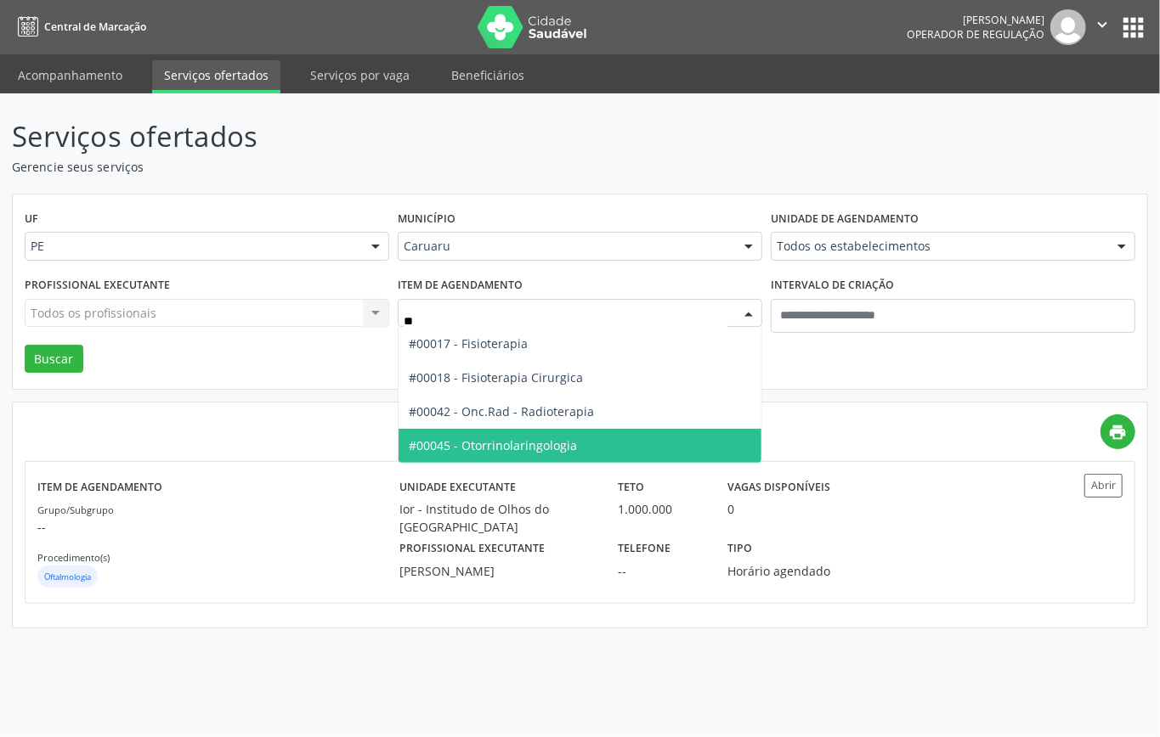
drag, startPoint x: 498, startPoint y: 432, endPoint x: 490, endPoint y: 425, distance: 10.8
click at [494, 428] on ul "#00017 - Fisioterapia #00018 - Fisioterapia Cirurgica #00042 - Onc.Rad - Radiot…" at bounding box center [579, 395] width 363 height 136
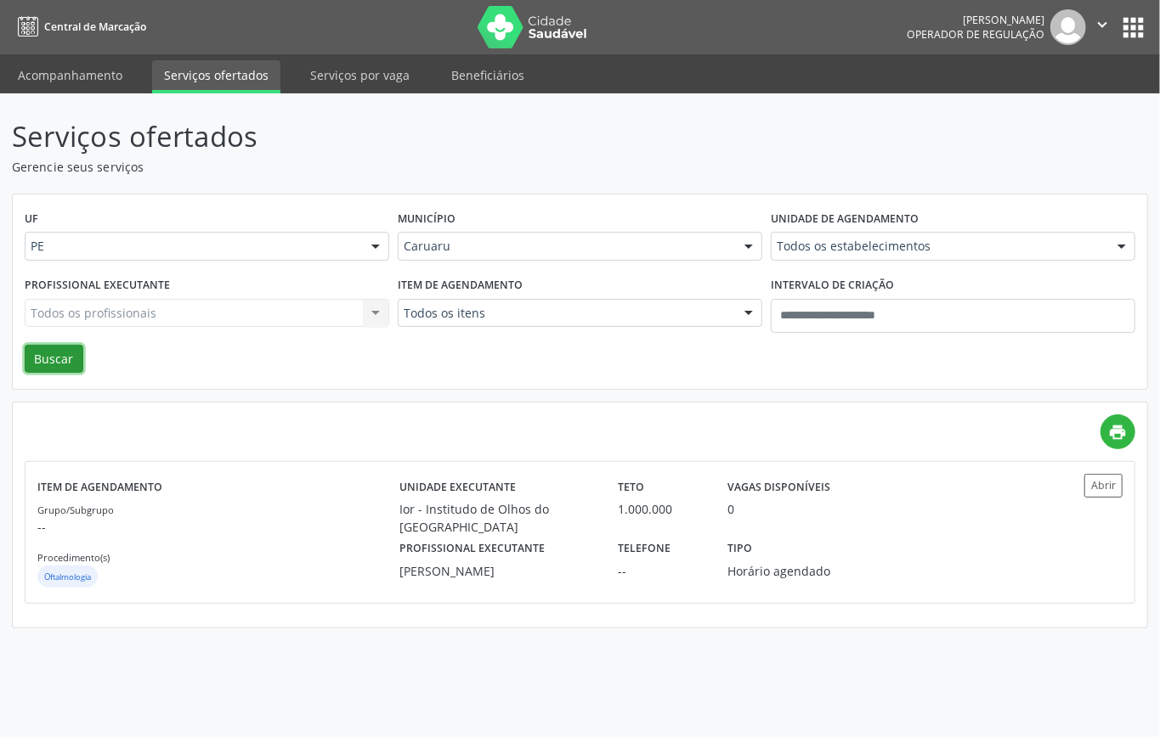
click at [22, 357] on div "UF PE PE Nenhum resultado encontrado para: " " Não há nenhuma opção para ser ex…" at bounding box center [580, 292] width 1134 height 195
click at [62, 353] on button "Buscar" at bounding box center [54, 359] width 59 height 29
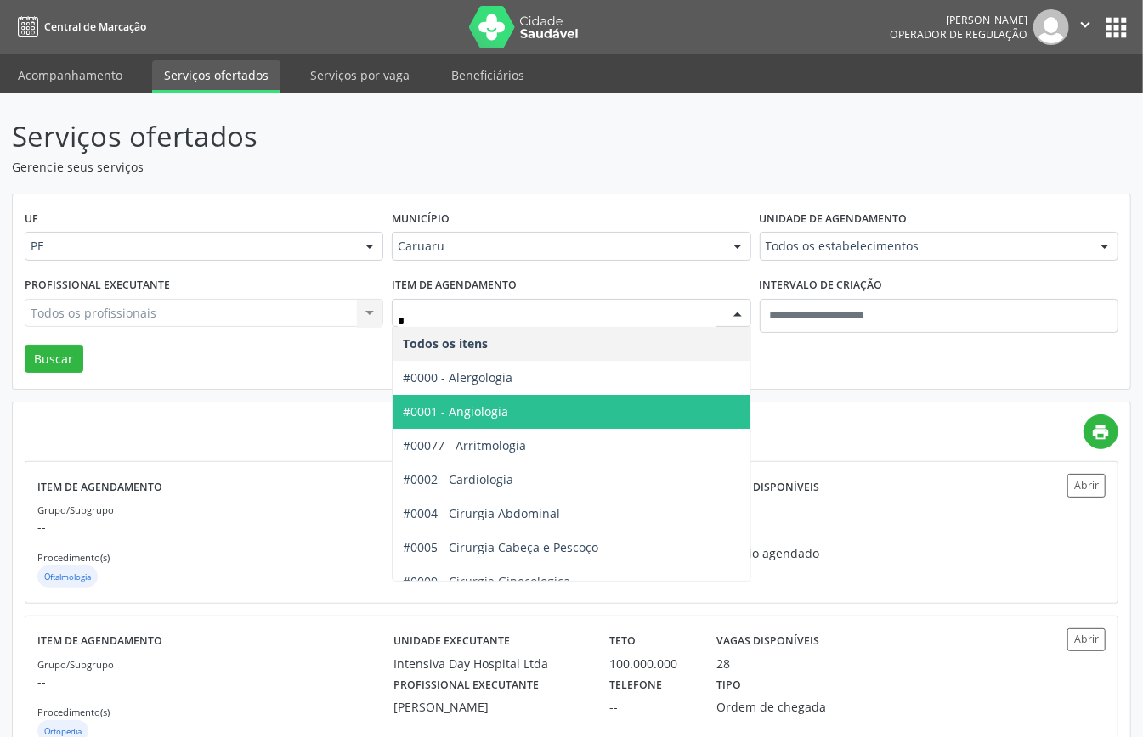
type input "**"
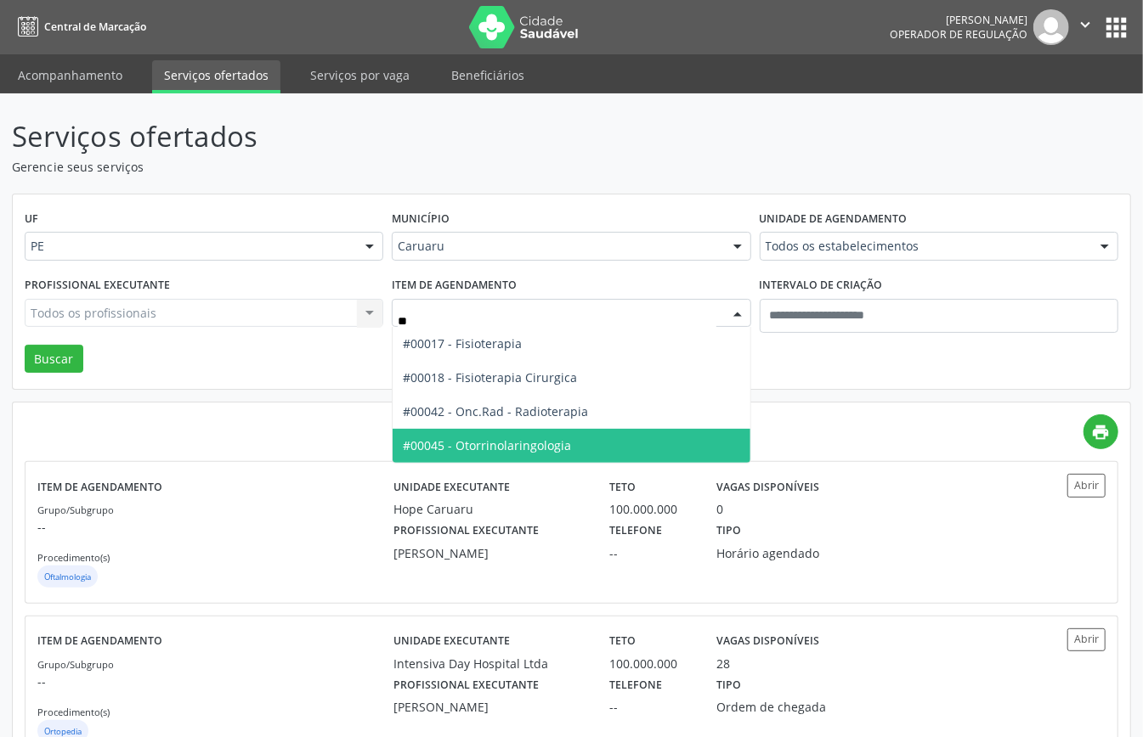
click at [515, 435] on span "#00045 - Otorrinolaringologia" at bounding box center [570, 446] width 357 height 34
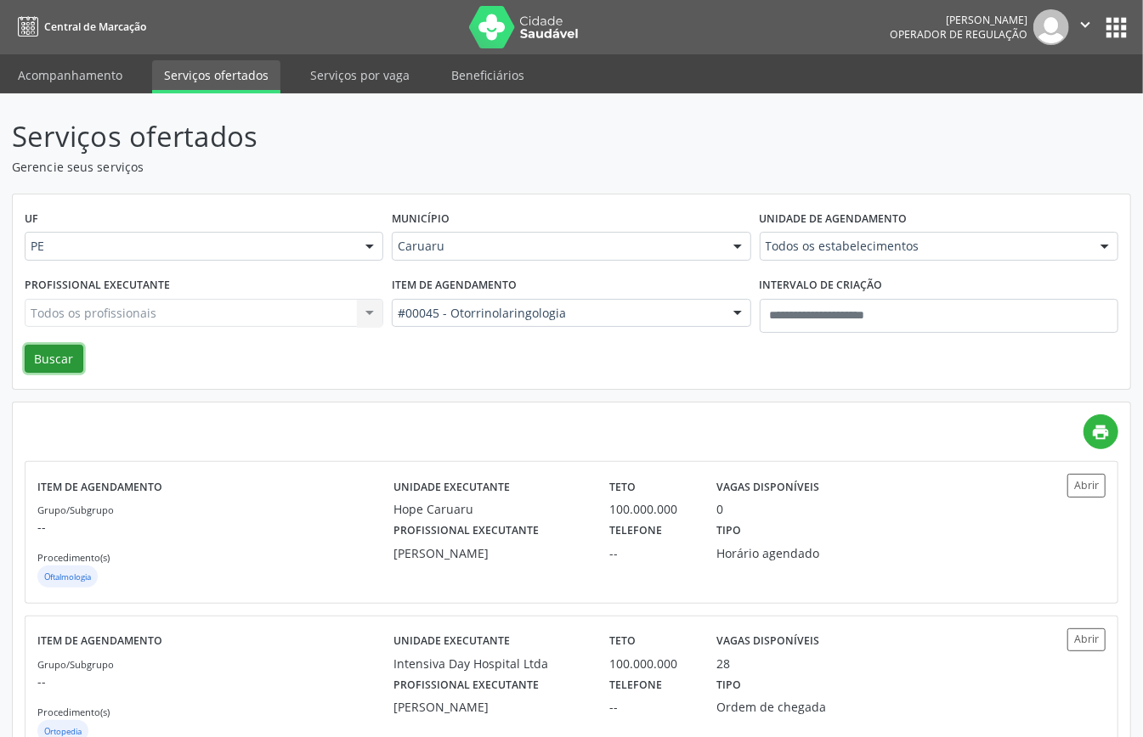
click at [37, 348] on button "Buscar" at bounding box center [54, 359] width 59 height 29
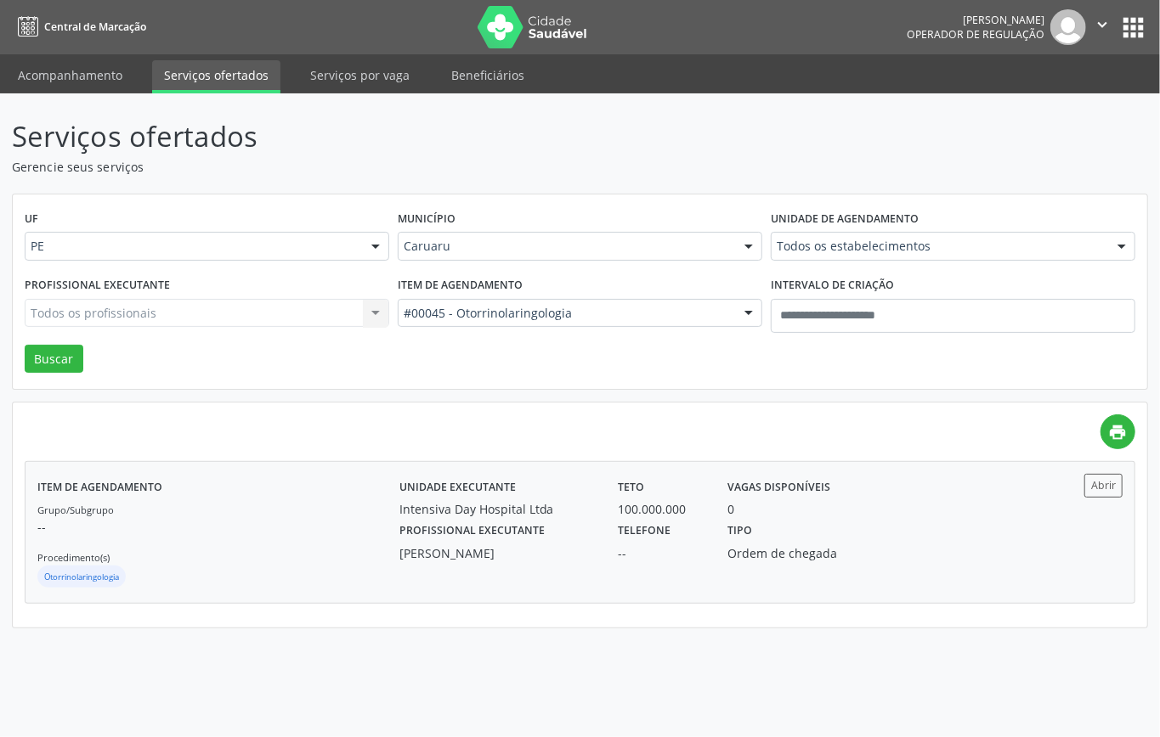
click at [357, 517] on div "Grupo/Subgrupo -- Procedimento(s) Otorrinolaringologia" at bounding box center [218, 545] width 362 height 91
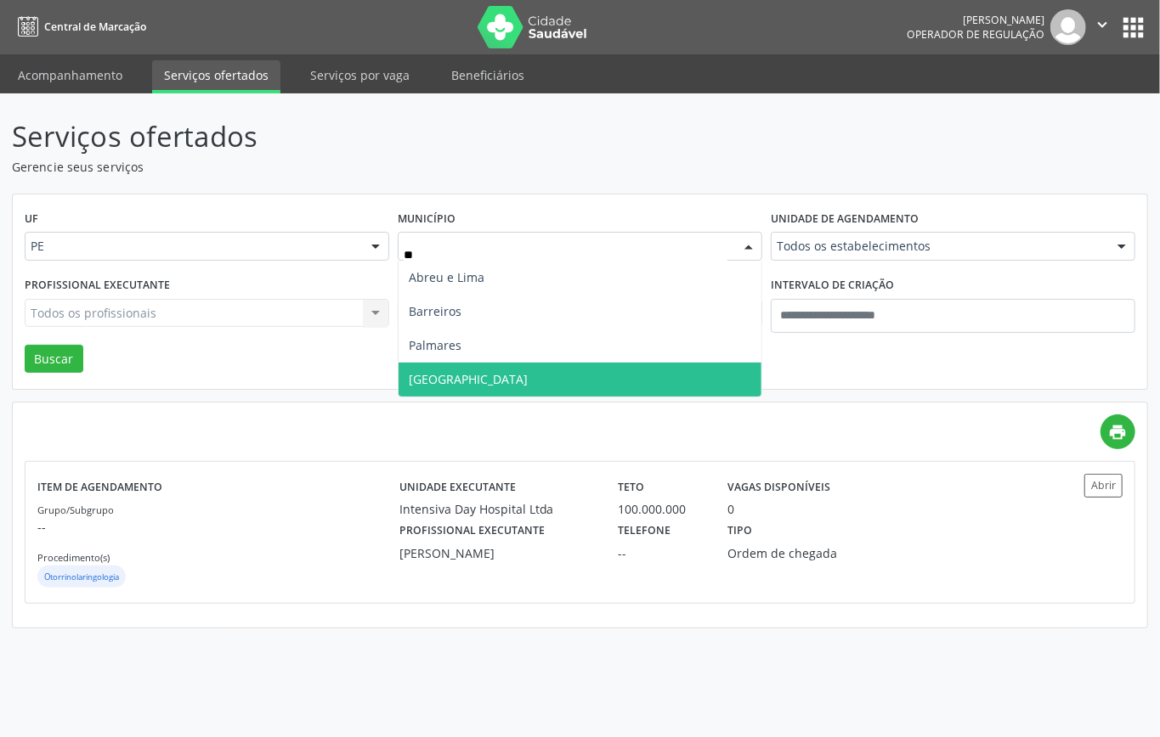
scroll to position [0, 0]
type input "***"
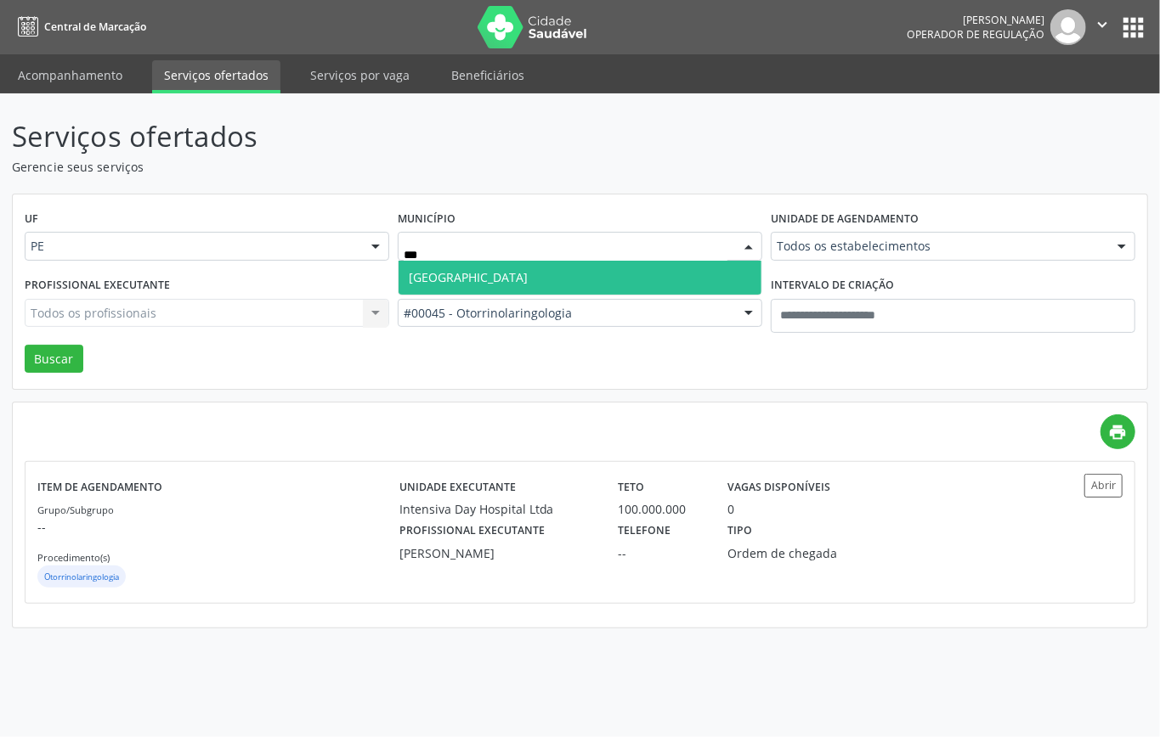
click at [634, 274] on span "Recife" at bounding box center [579, 278] width 363 height 34
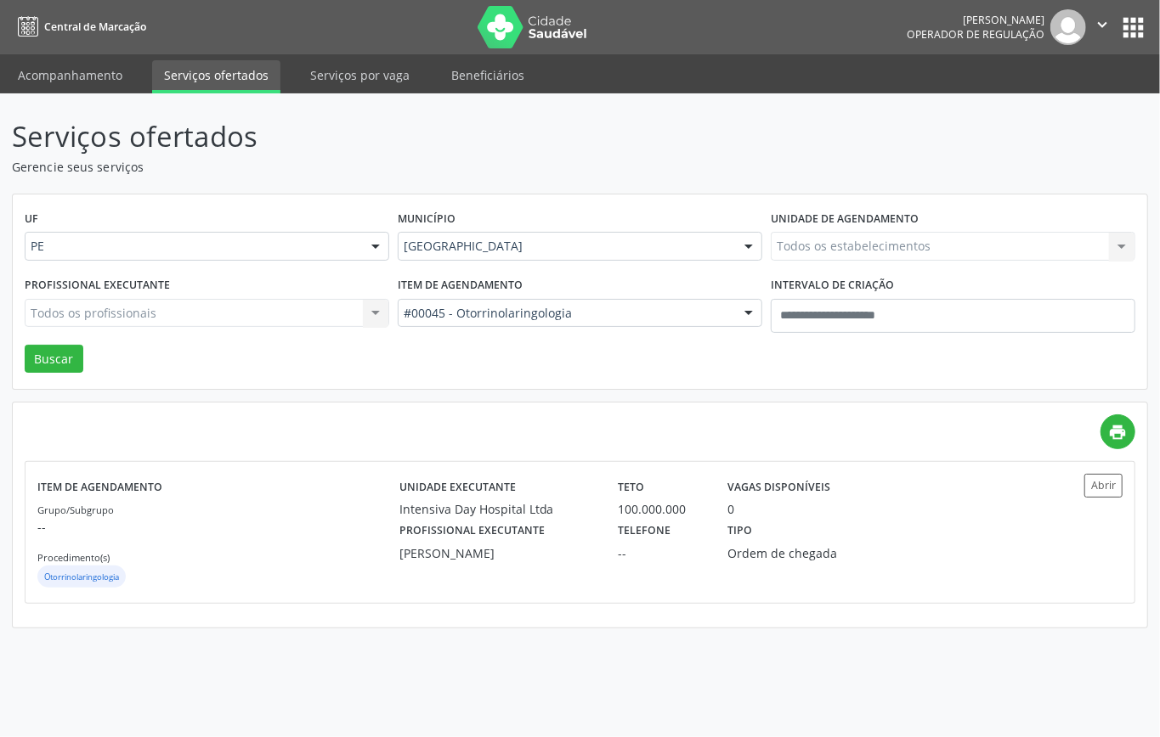
click at [833, 249] on div "Todos os estabelecimentos Todos os estabelecimentos Agencia de Caruaru Alergoim…" at bounding box center [953, 246] width 364 height 29
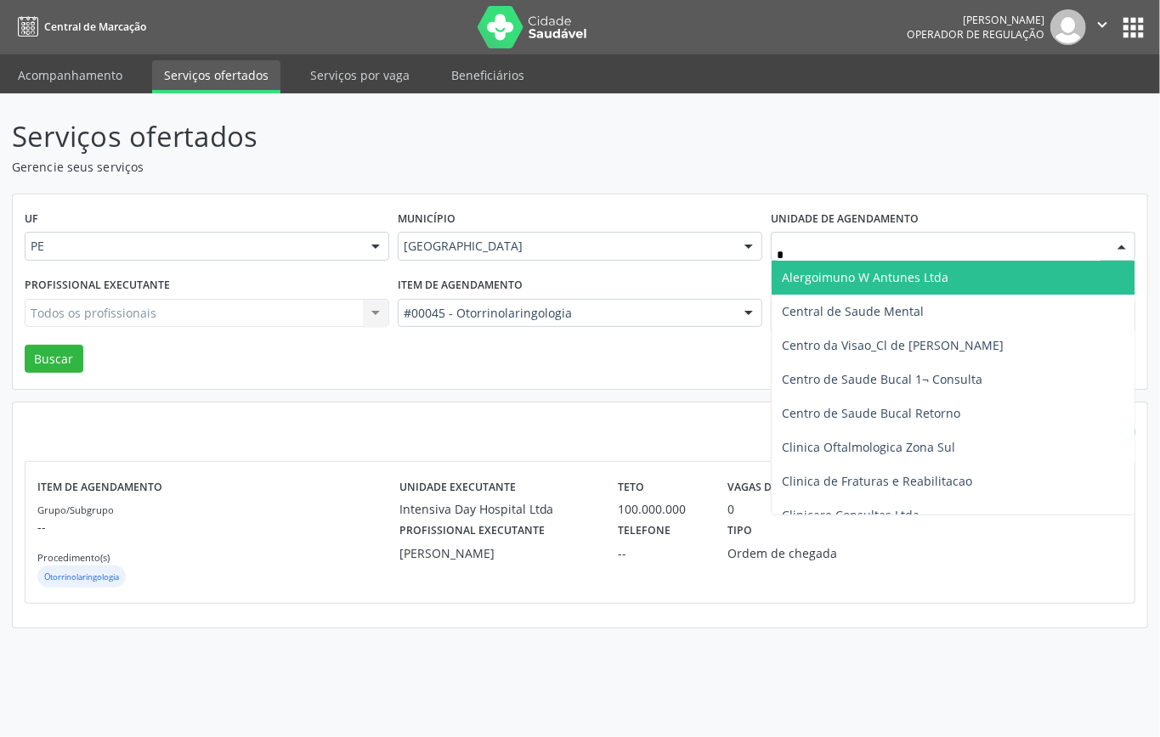
type input "**"
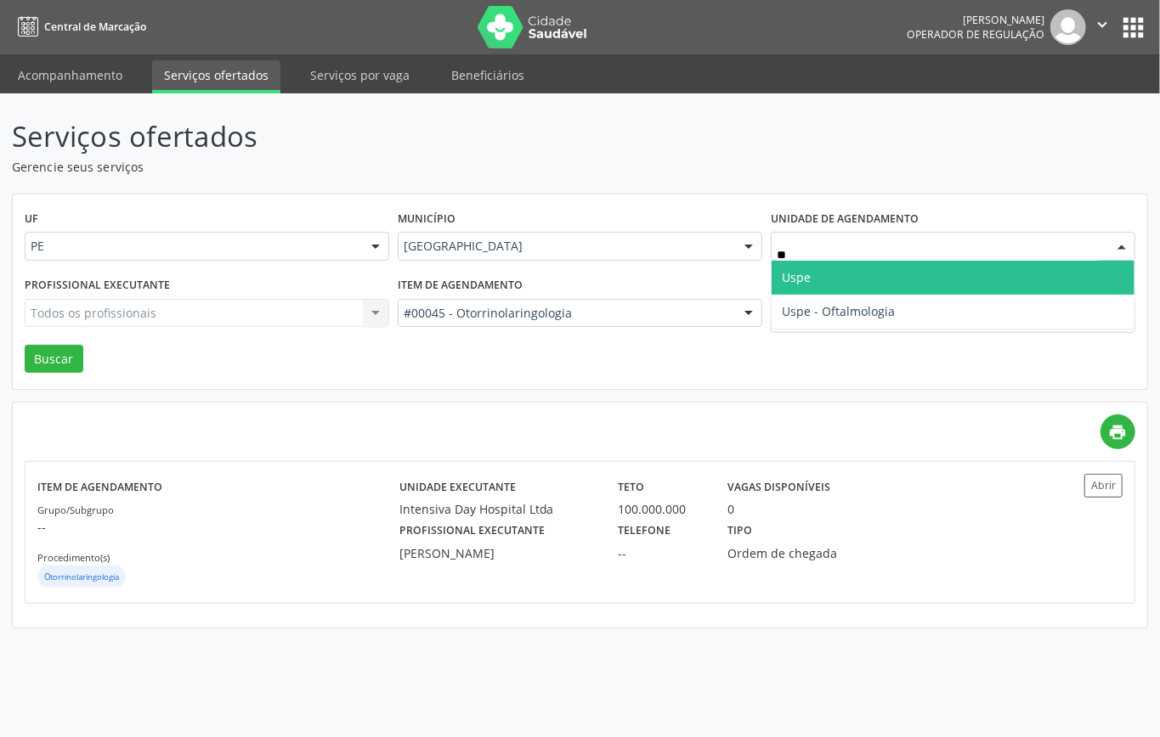
click at [877, 266] on span "Uspe" at bounding box center [952, 278] width 363 height 34
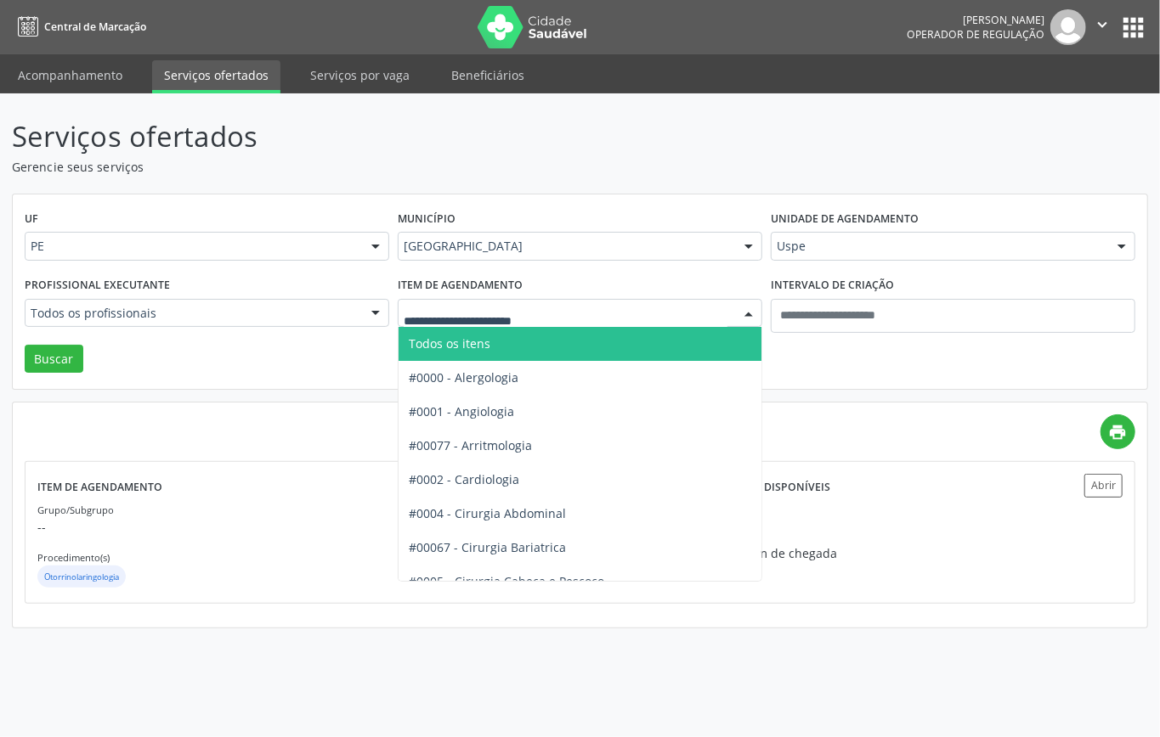
click at [477, 341] on span "Todos os itens" at bounding box center [450, 344] width 82 height 16
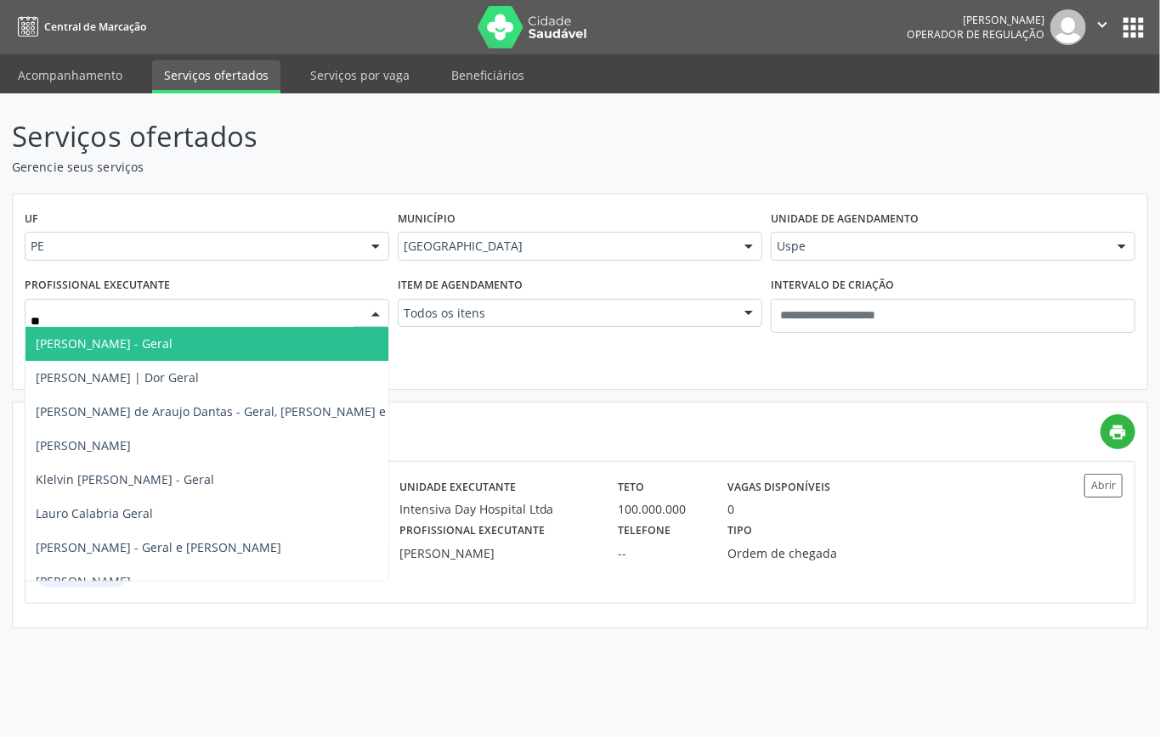
type input "***"
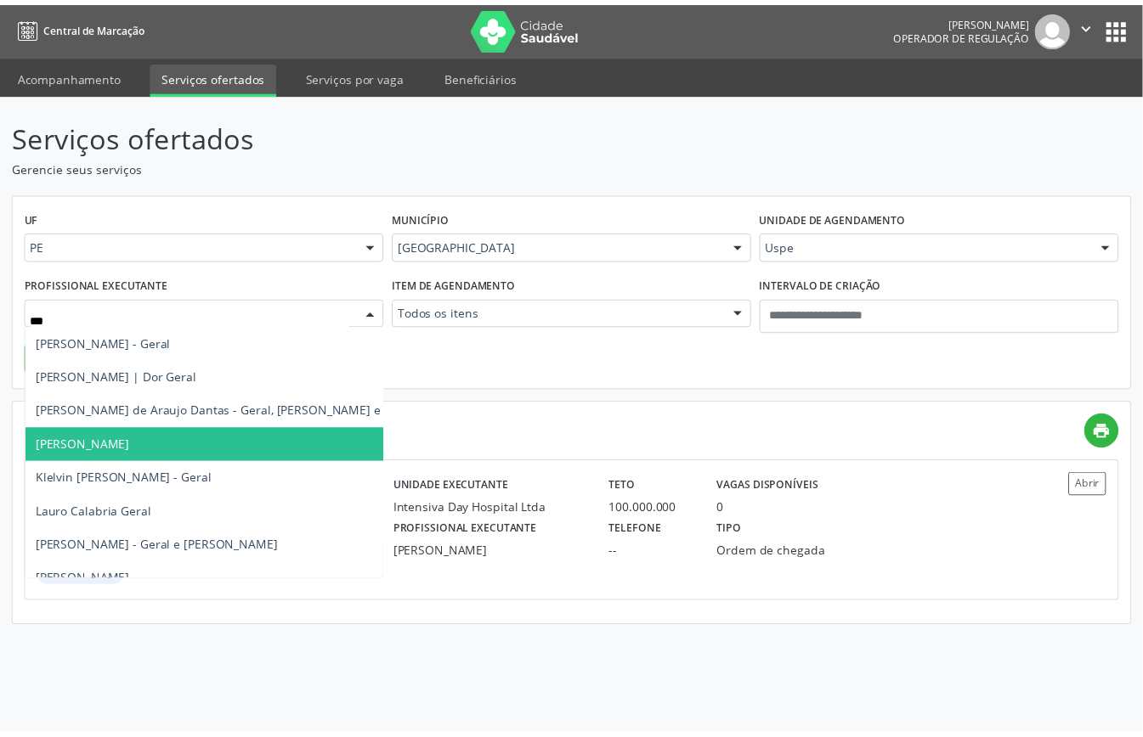
scroll to position [113, 0]
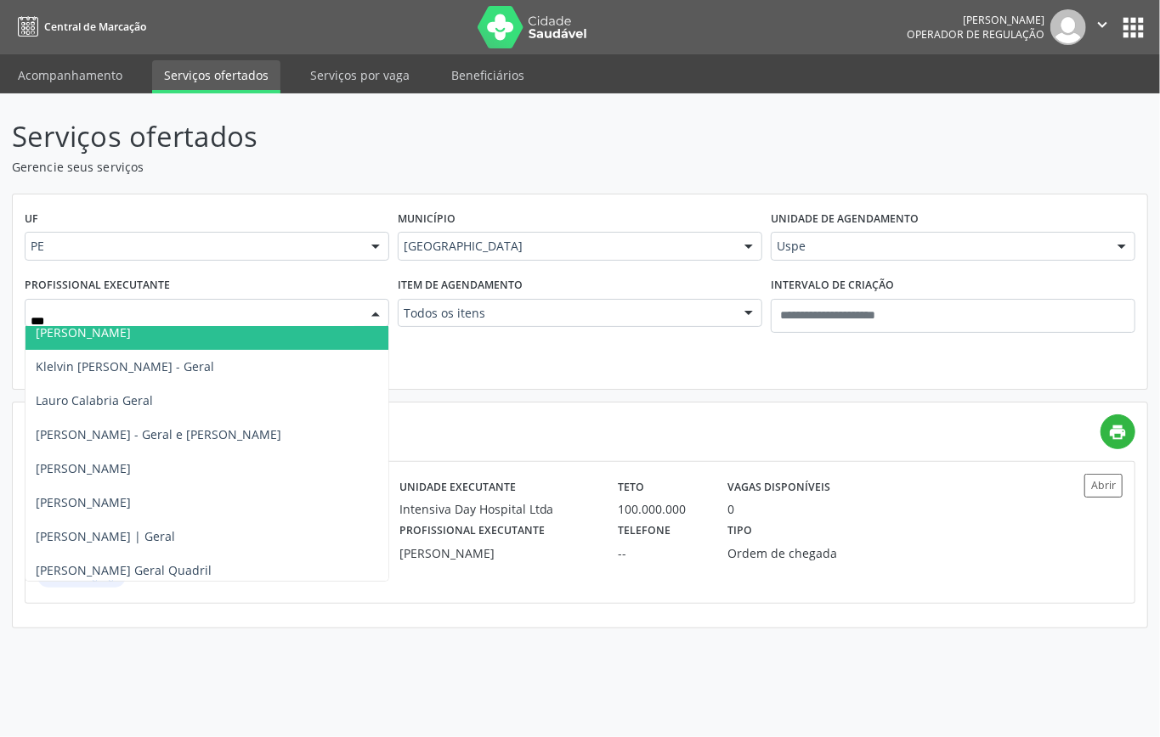
click at [168, 344] on span "Germano Lomachinsky" at bounding box center [259, 333] width 469 height 34
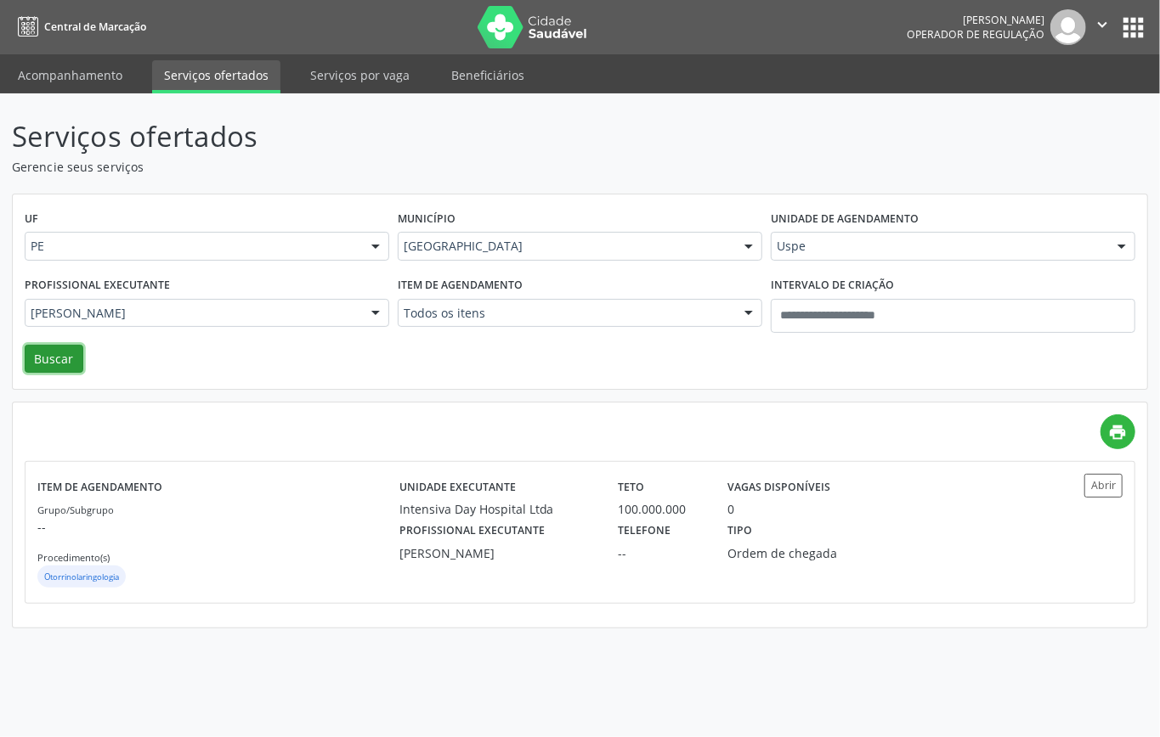
click at [59, 368] on button "Buscar" at bounding box center [54, 359] width 59 height 29
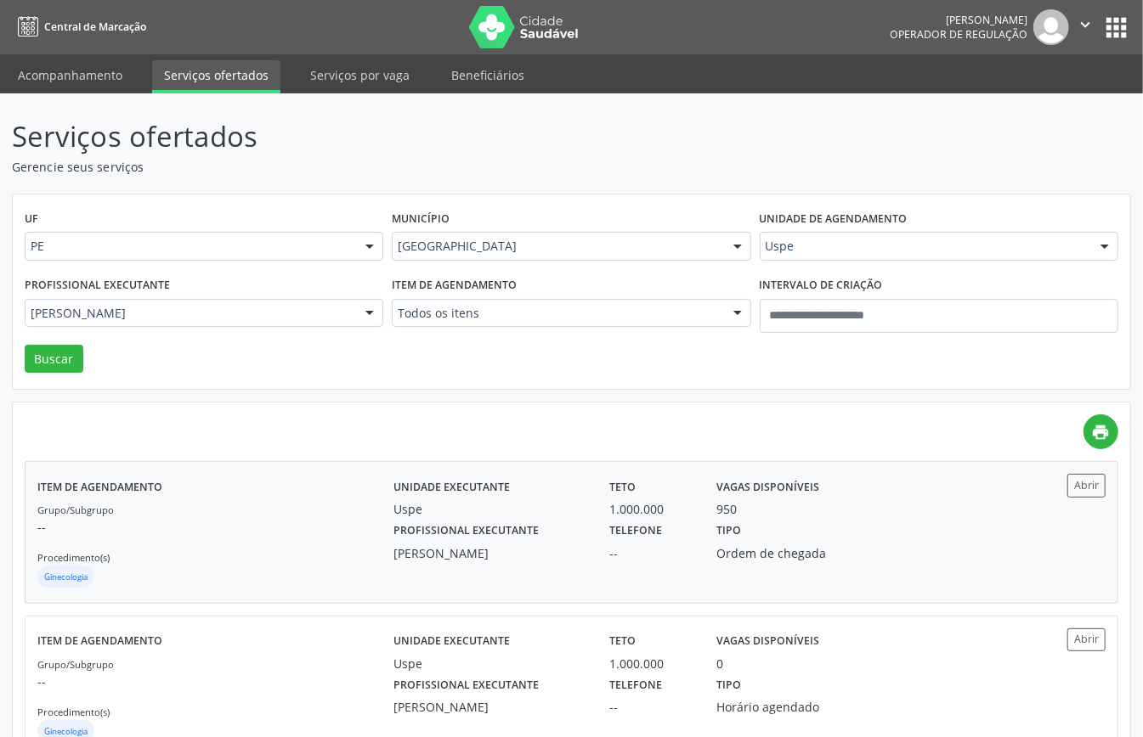
scroll to position [59, 0]
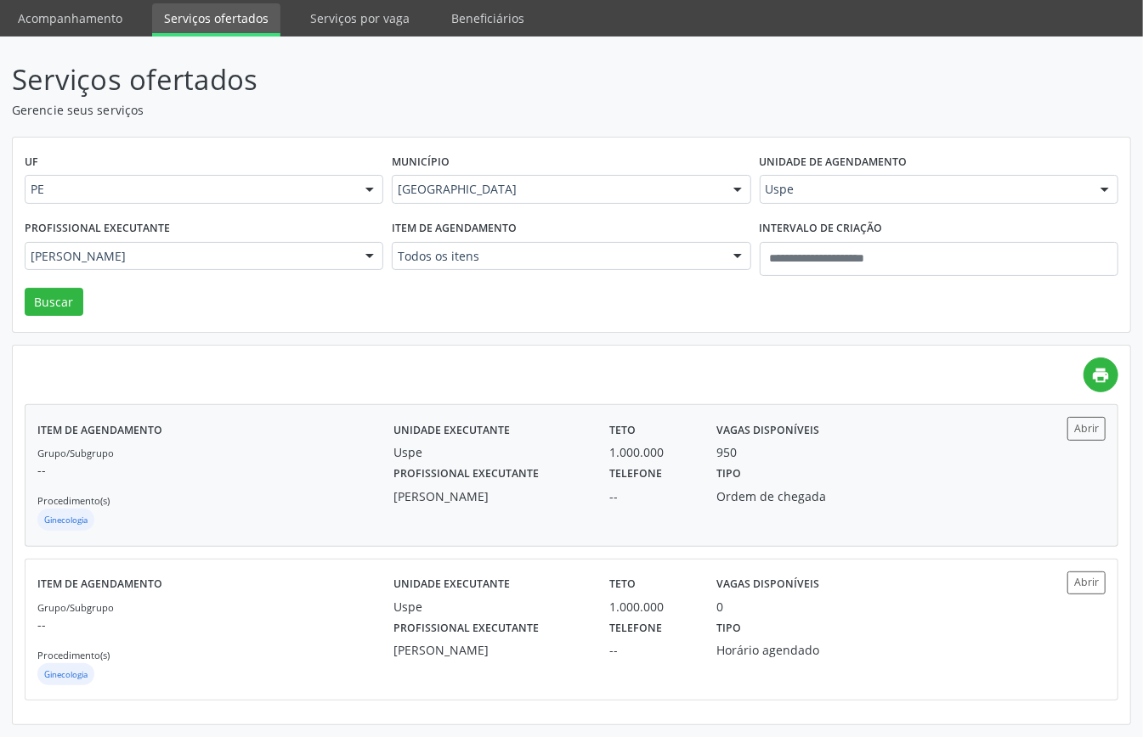
click at [257, 517] on div "Ginecologia" at bounding box center [215, 521] width 356 height 25
click at [792, 177] on div "Uspe" at bounding box center [938, 189] width 358 height 29
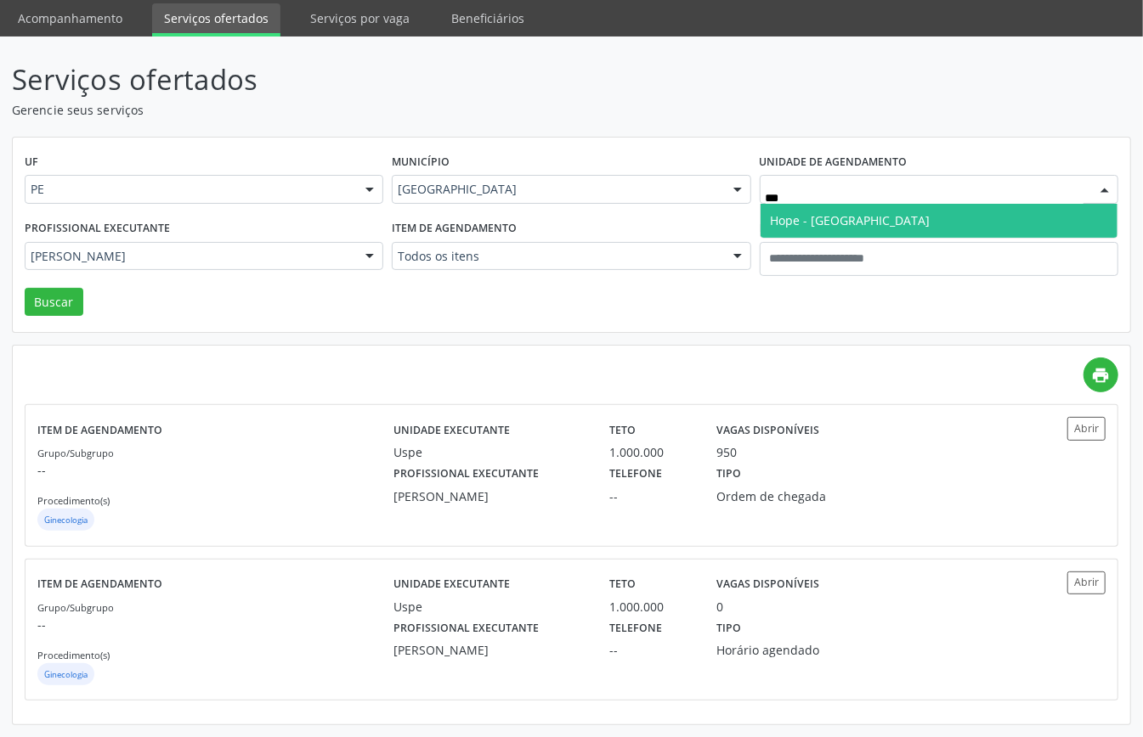
click at [872, 205] on span "Hope - Hospital de Olhos de Pernambuco" at bounding box center [938, 221] width 357 height 34
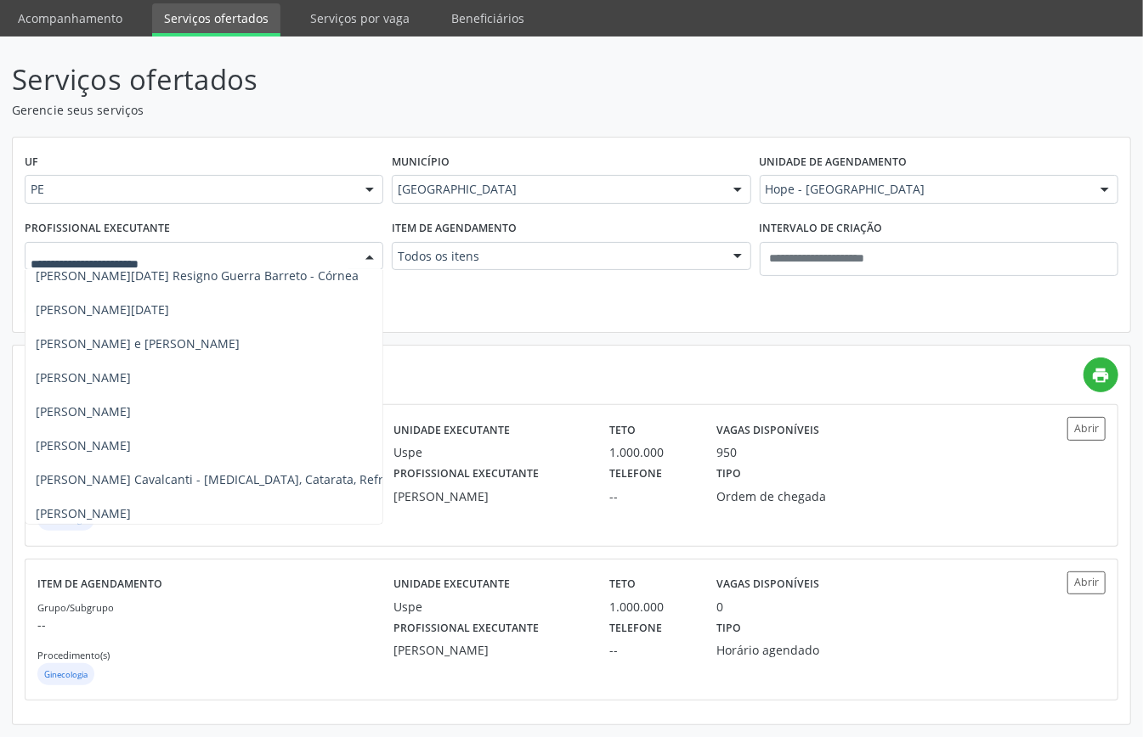
scroll to position [0, 0]
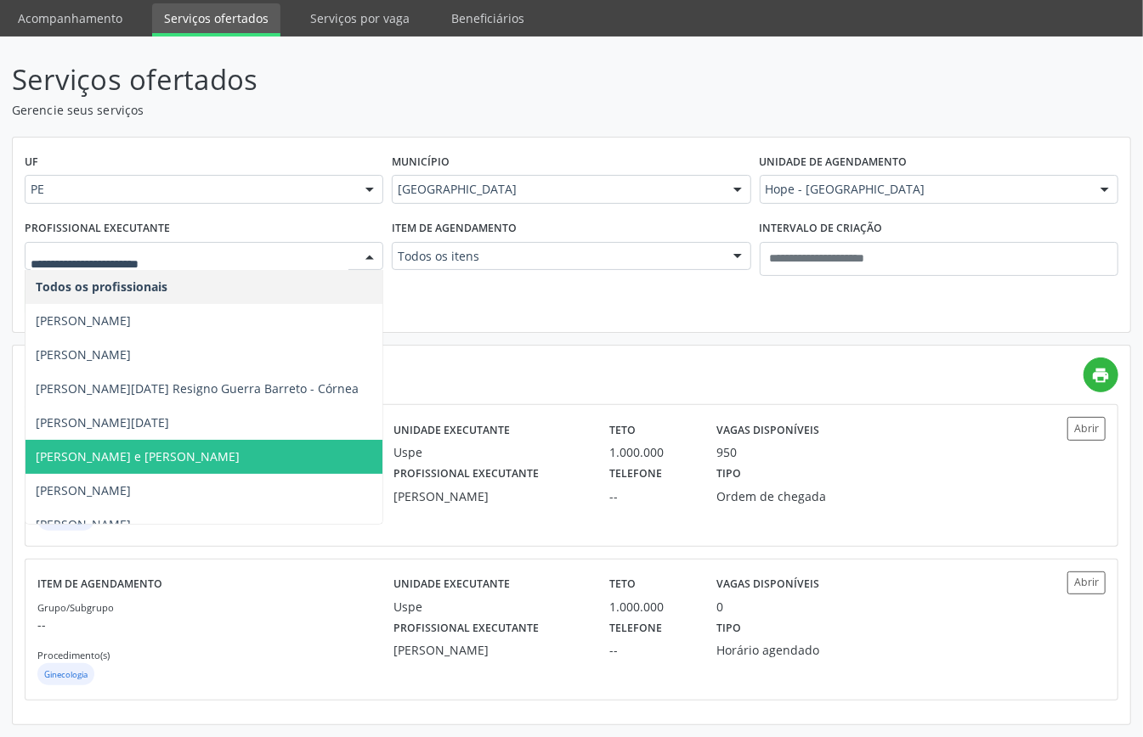
click at [136, 453] on span "Ana Paula Lira e Cesar da Cunha - Uveíte" at bounding box center [138, 457] width 204 height 16
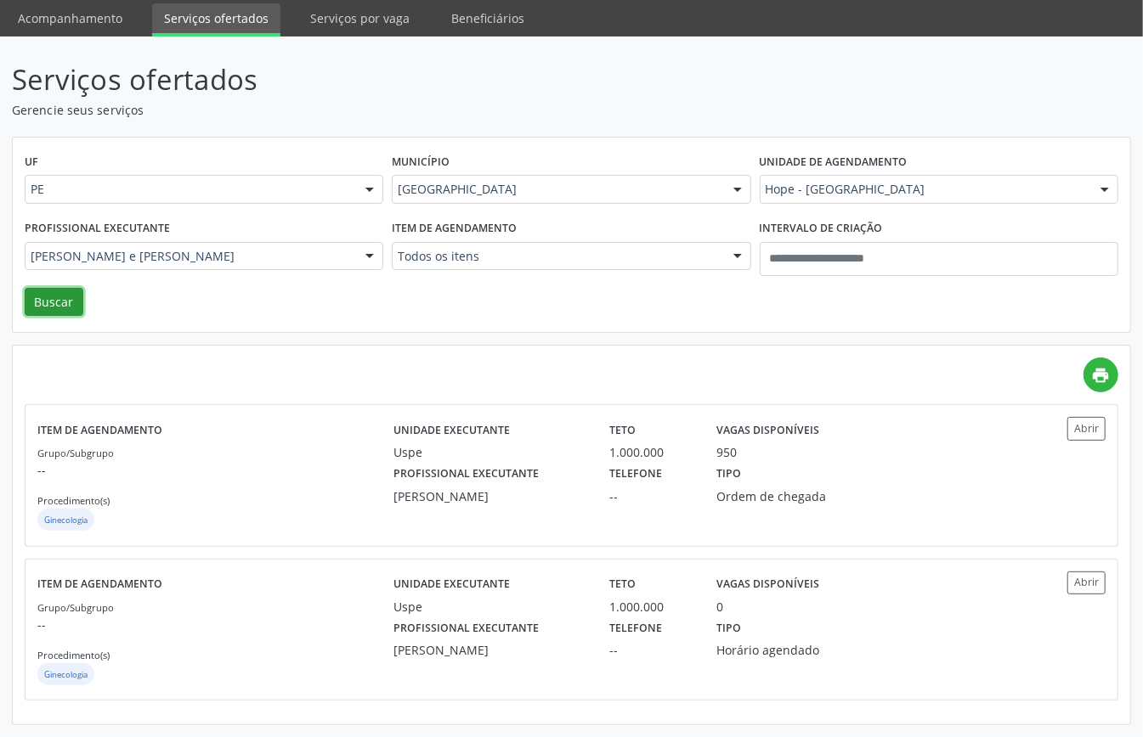
click at [58, 296] on button "Buscar" at bounding box center [54, 302] width 59 height 29
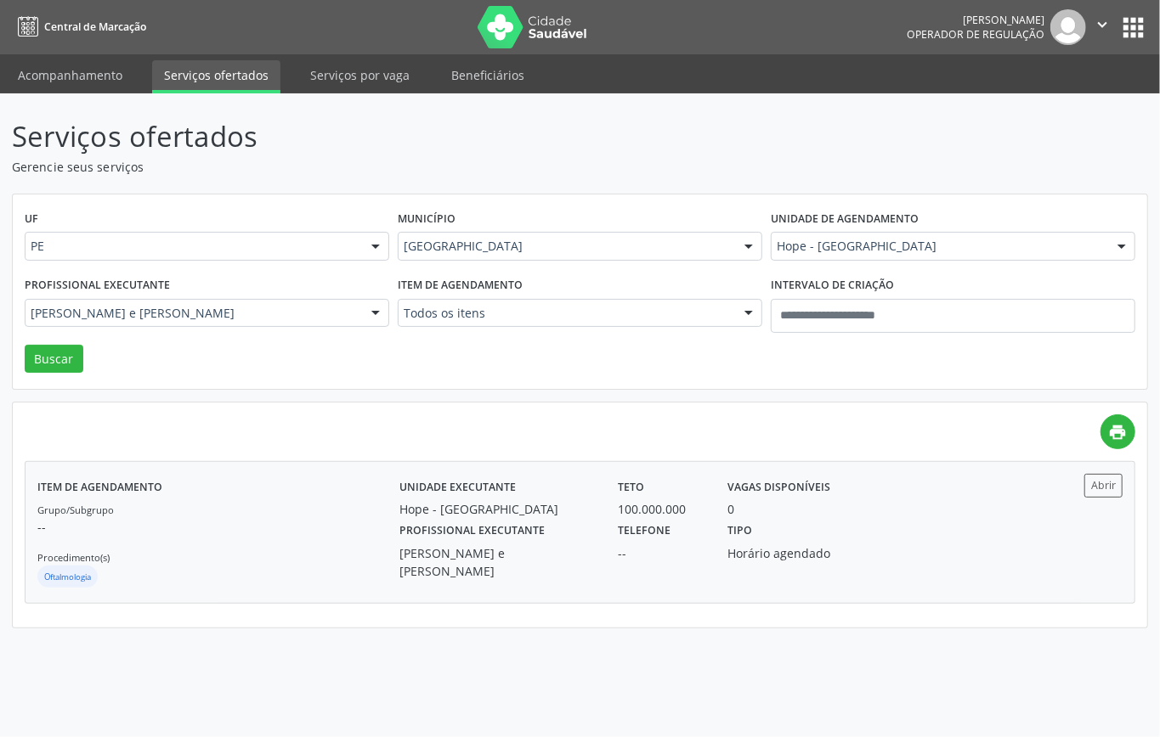
click at [391, 518] on div "Unidade executante Hope - Hospital de Olhos de Pernambuco" at bounding box center [496, 496] width 219 height 44
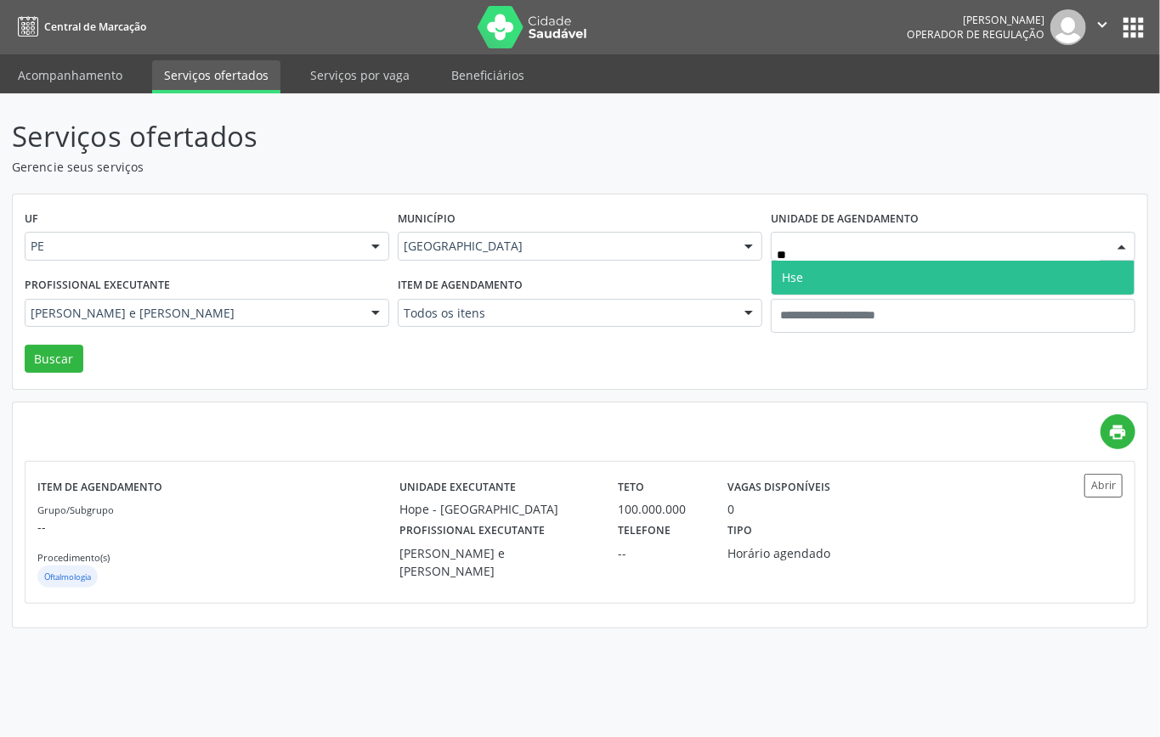
type input "***"
drag, startPoint x: 841, startPoint y: 274, endPoint x: 805, endPoint y: 269, distance: 35.9
click at [837, 275] on span "Hse" at bounding box center [952, 278] width 363 height 34
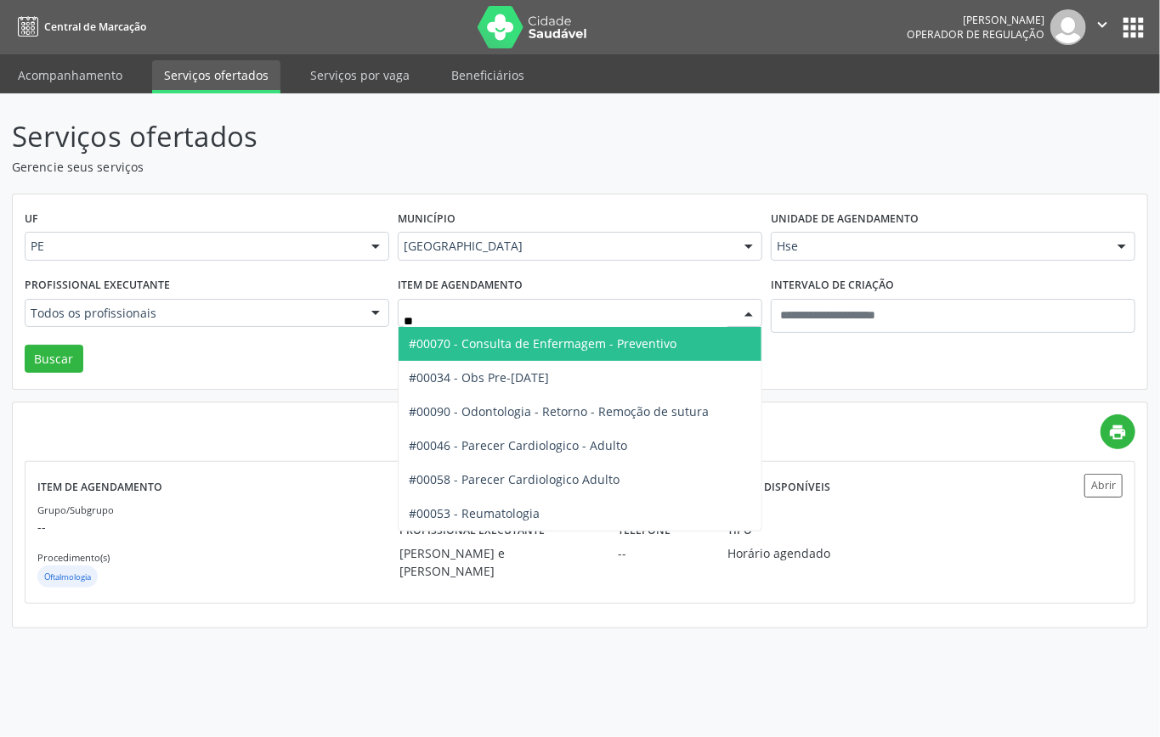
type input "***"
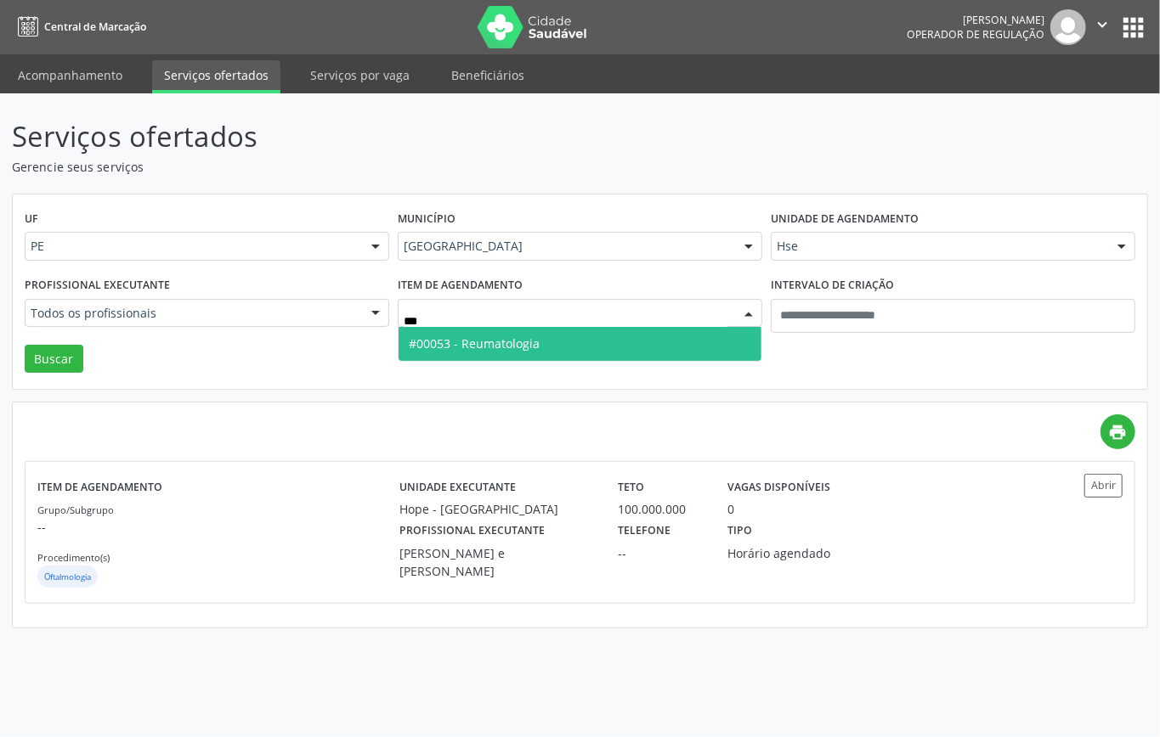
click at [517, 341] on span "#00053 - Reumatologia" at bounding box center [474, 344] width 131 height 16
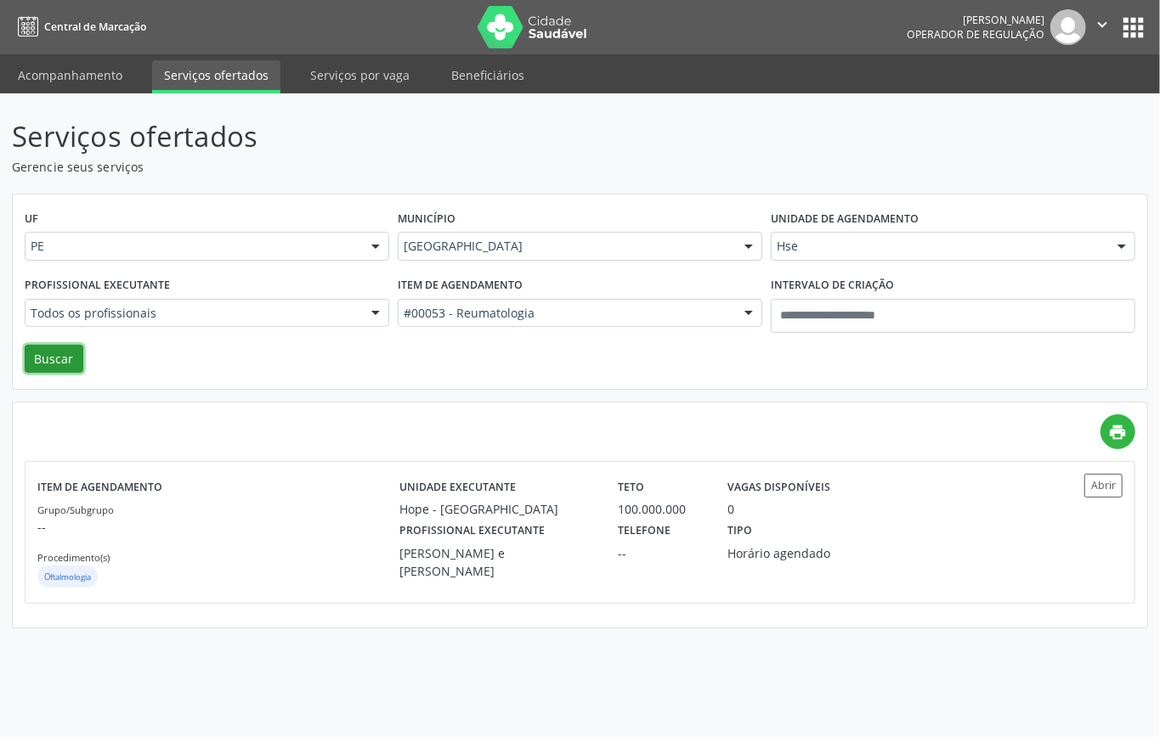
click at [58, 369] on button "Buscar" at bounding box center [54, 359] width 59 height 29
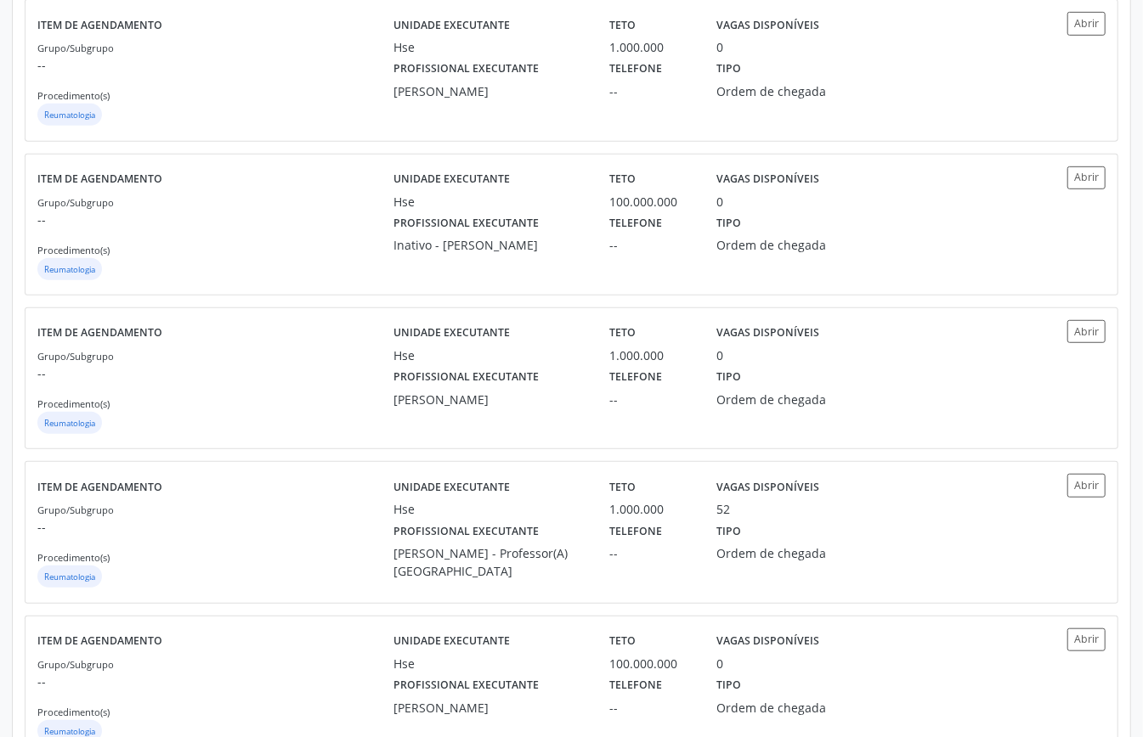
scroll to position [122, 0]
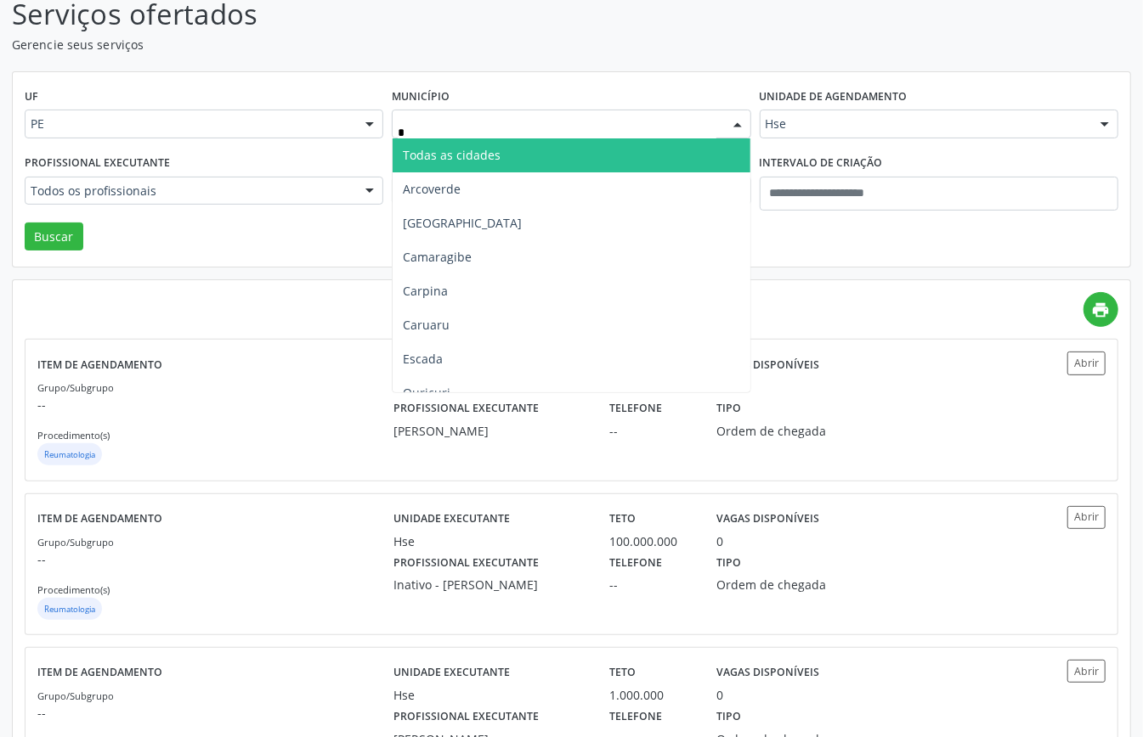
type input "**"
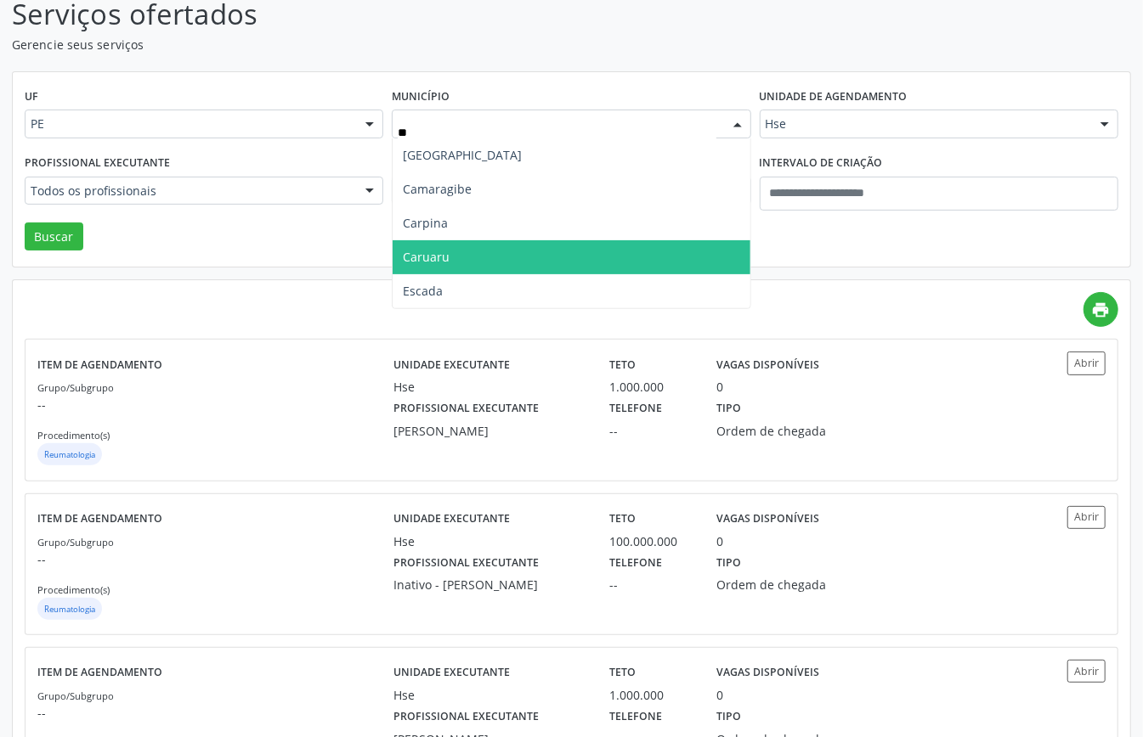
click at [449, 259] on span "Caruaru" at bounding box center [570, 257] width 357 height 34
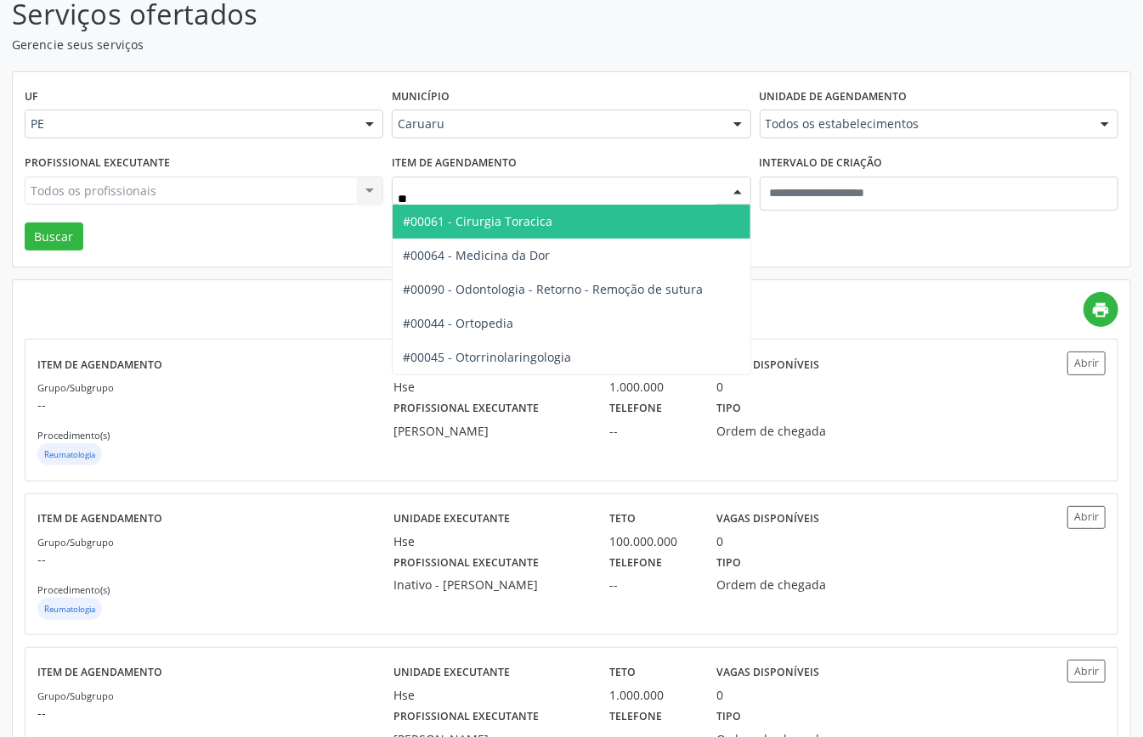
type input "***"
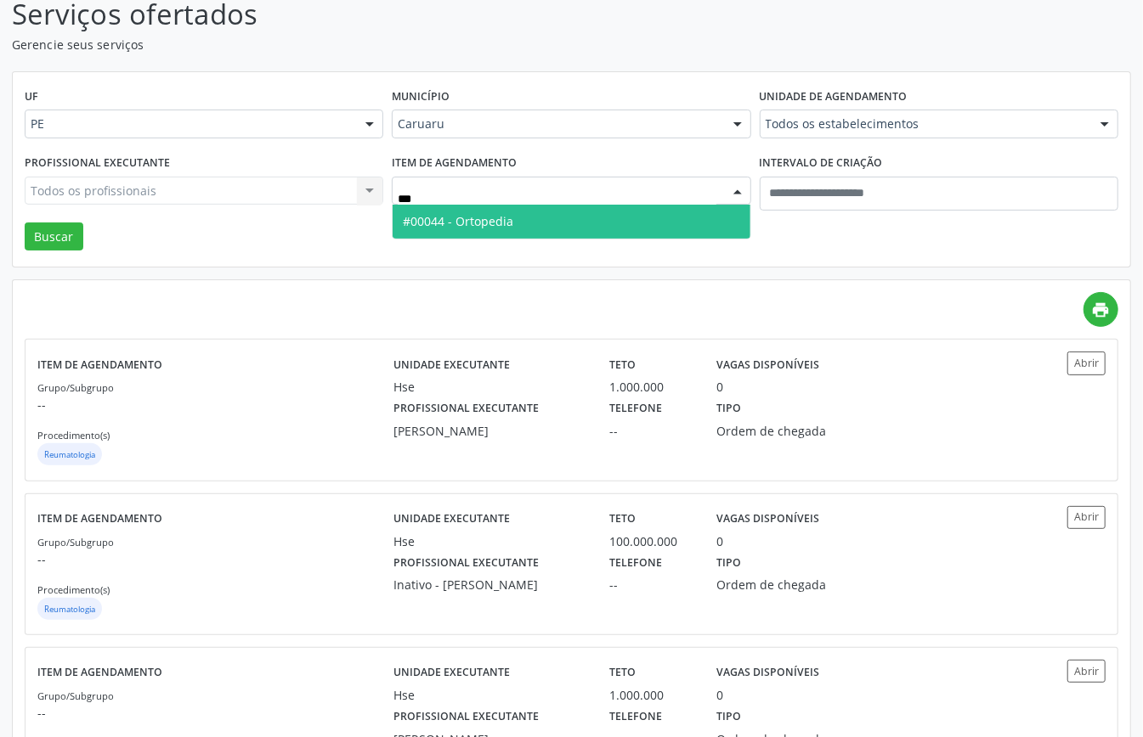
click at [489, 212] on span "#00044 - Ortopedia" at bounding box center [570, 222] width 357 height 34
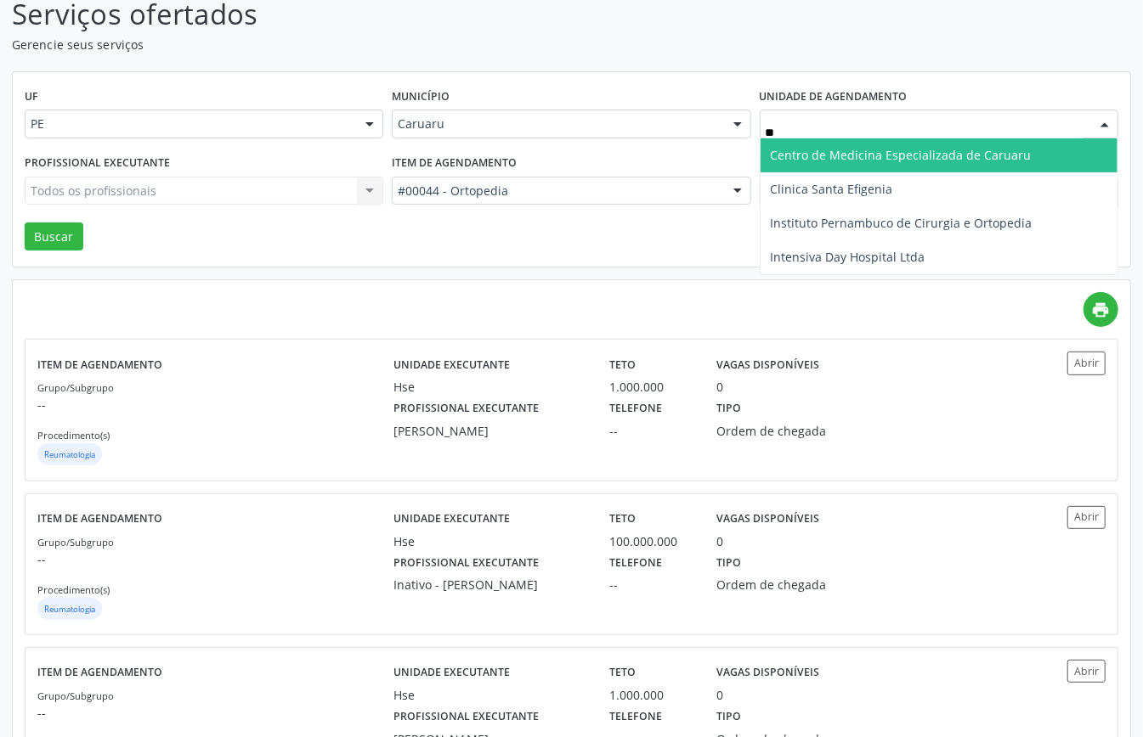
type input "***"
drag, startPoint x: 817, startPoint y: 156, endPoint x: 742, endPoint y: 167, distance: 76.4
click at [819, 156] on span "Instituto Pernambuco de Cirurgia e Ortopedia" at bounding box center [902, 155] width 262 height 16
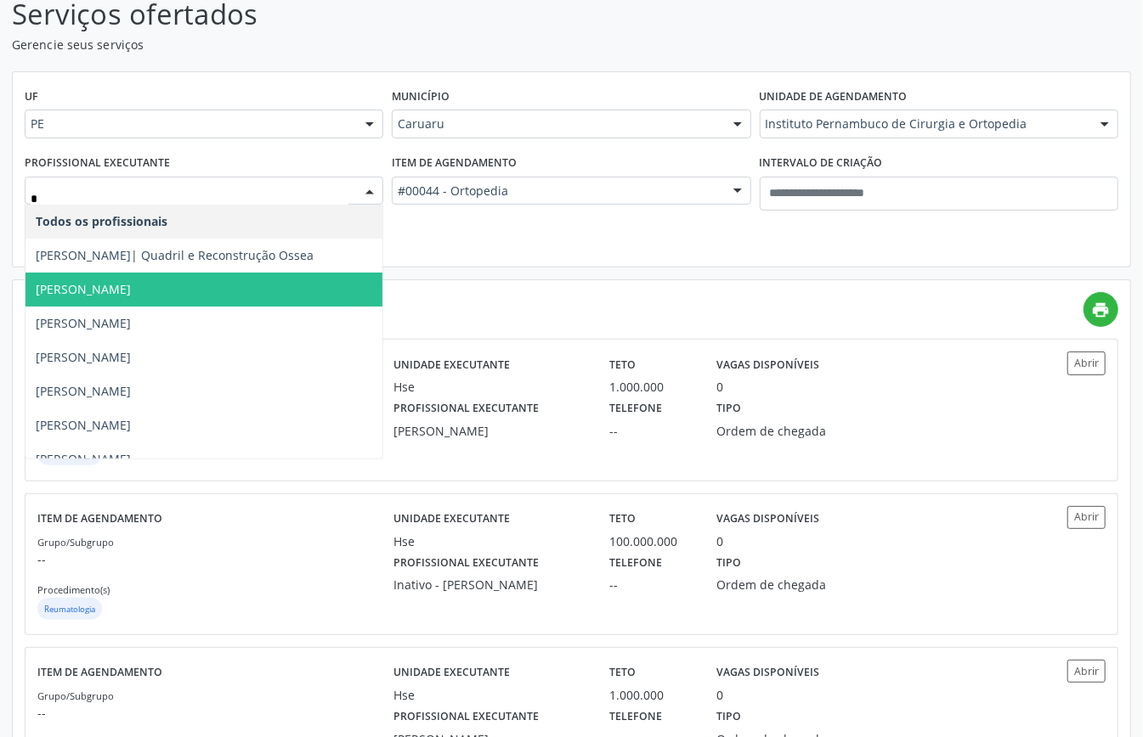
type input "**"
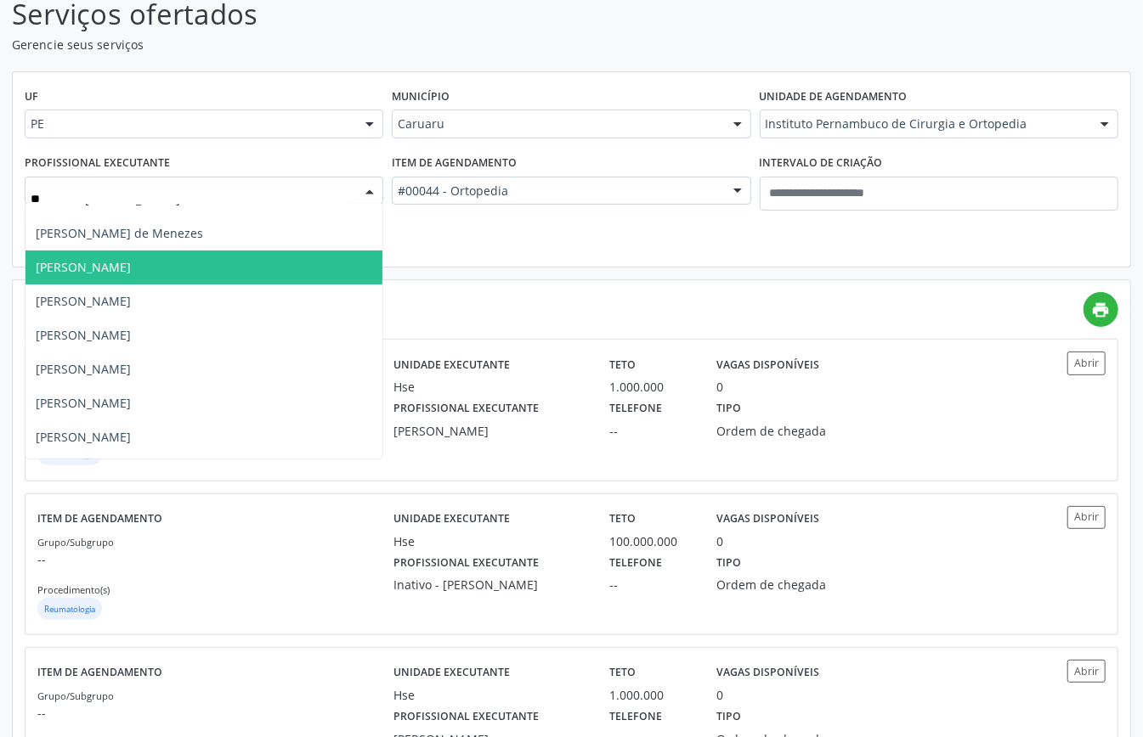
scroll to position [375, 0]
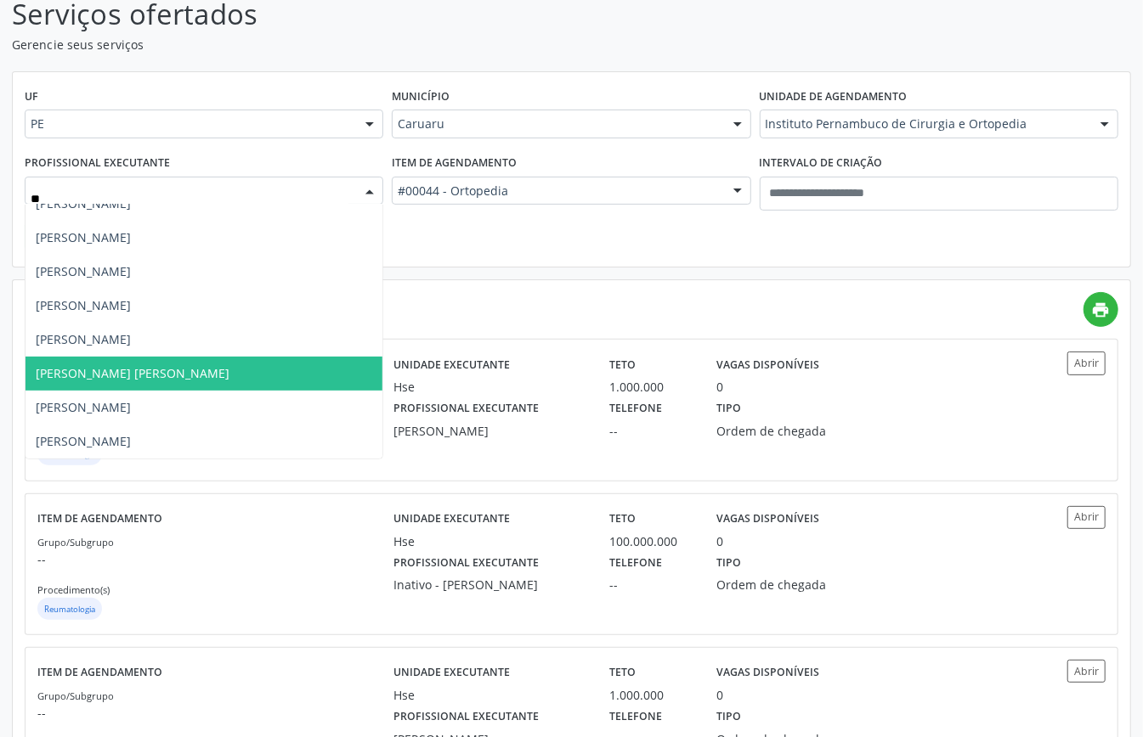
click at [147, 365] on span "[PERSON_NAME] [PERSON_NAME]" at bounding box center [133, 373] width 194 height 16
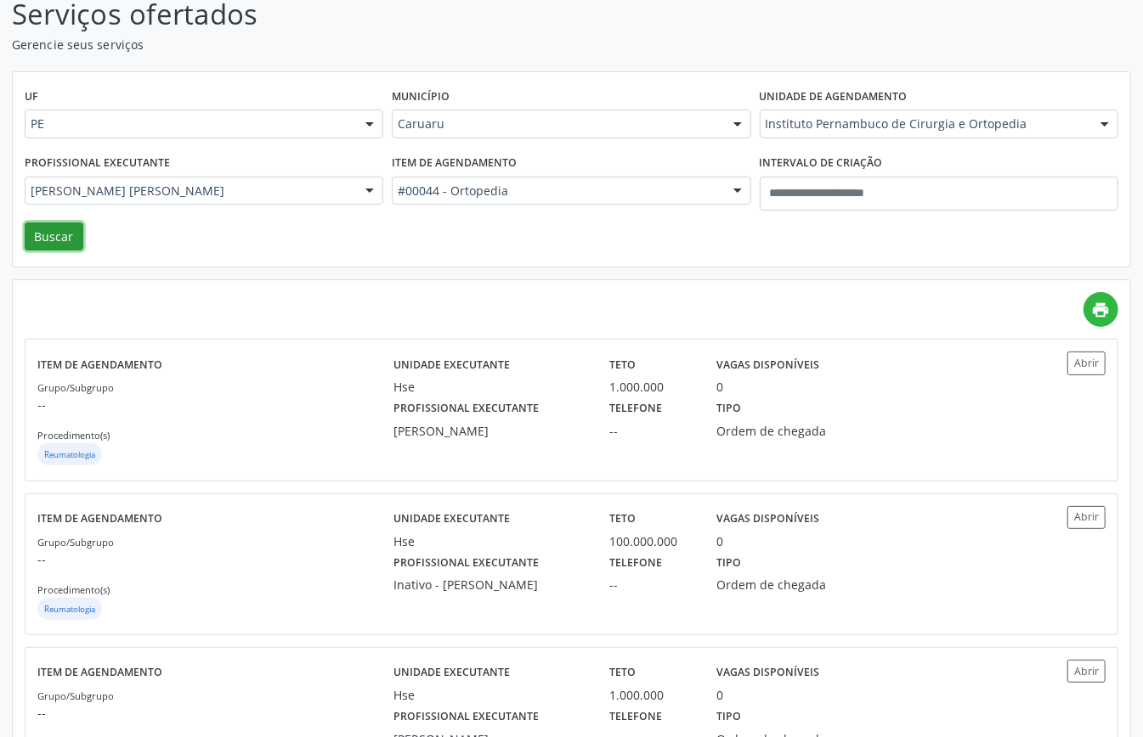
click at [45, 240] on button "Buscar" at bounding box center [54, 237] width 59 height 29
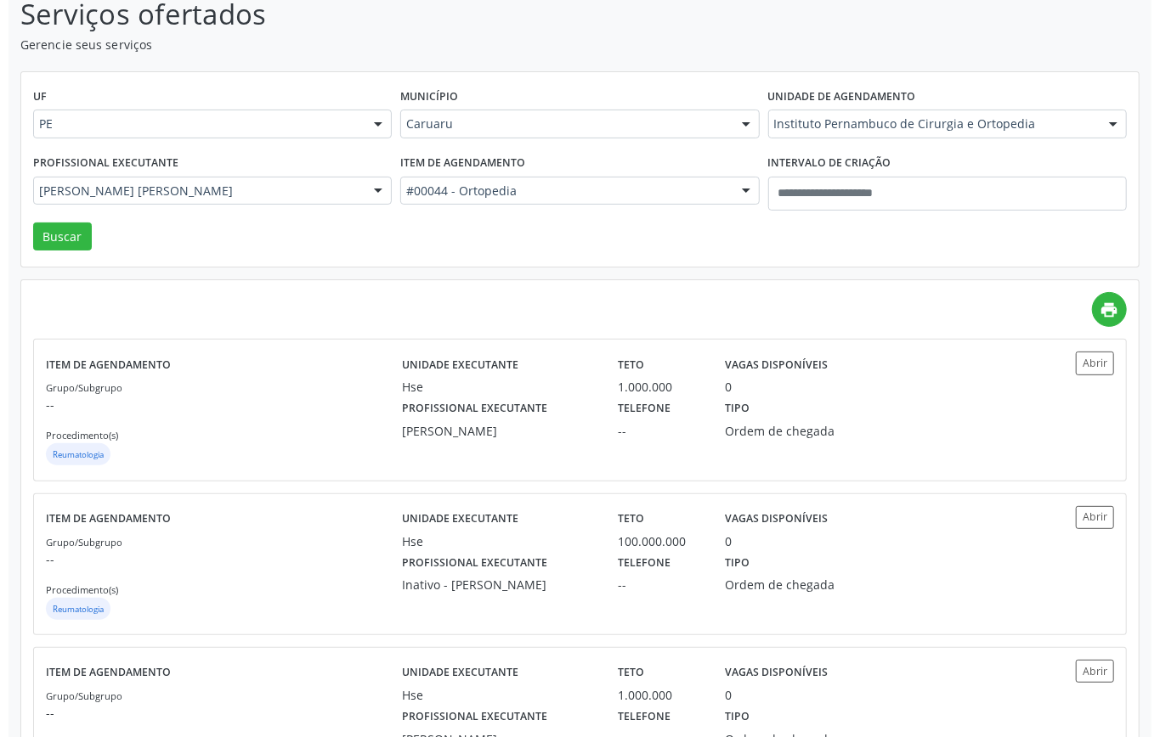
scroll to position [0, 0]
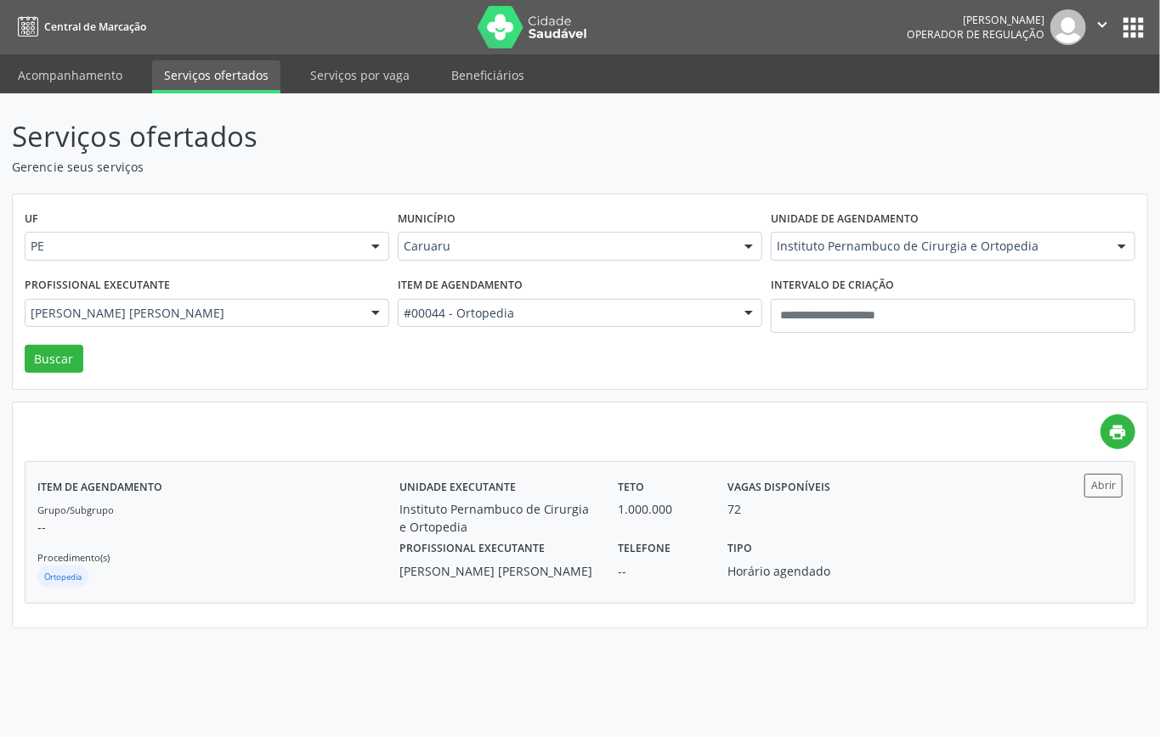
click at [266, 518] on div "Grupo/Subgrupo -- Procedimento(s) Ortopedia" at bounding box center [218, 545] width 362 height 91
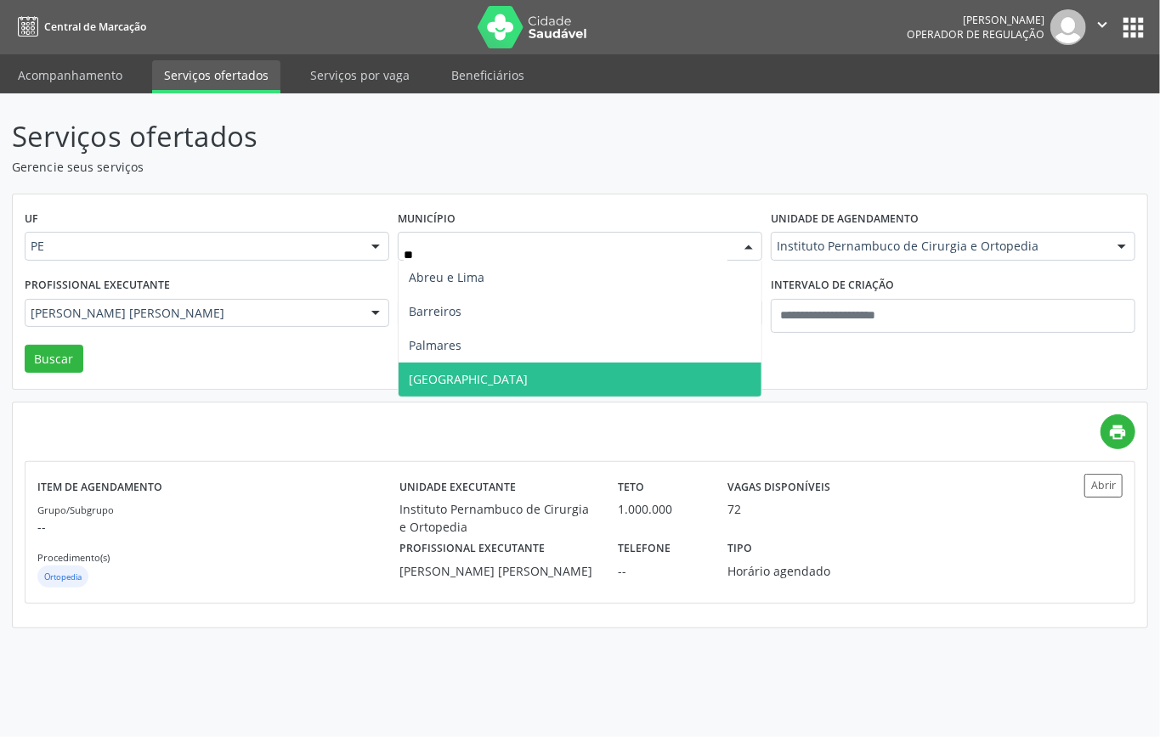
type input "***"
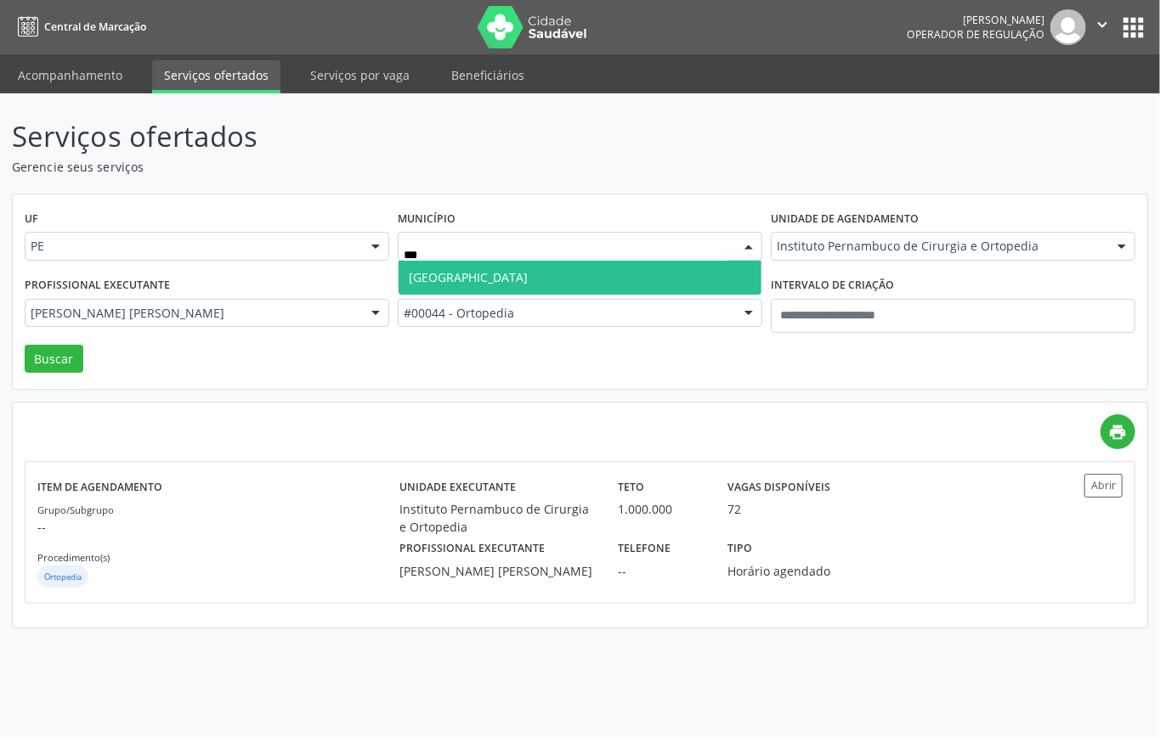
click at [506, 276] on span "Recife" at bounding box center [579, 278] width 363 height 34
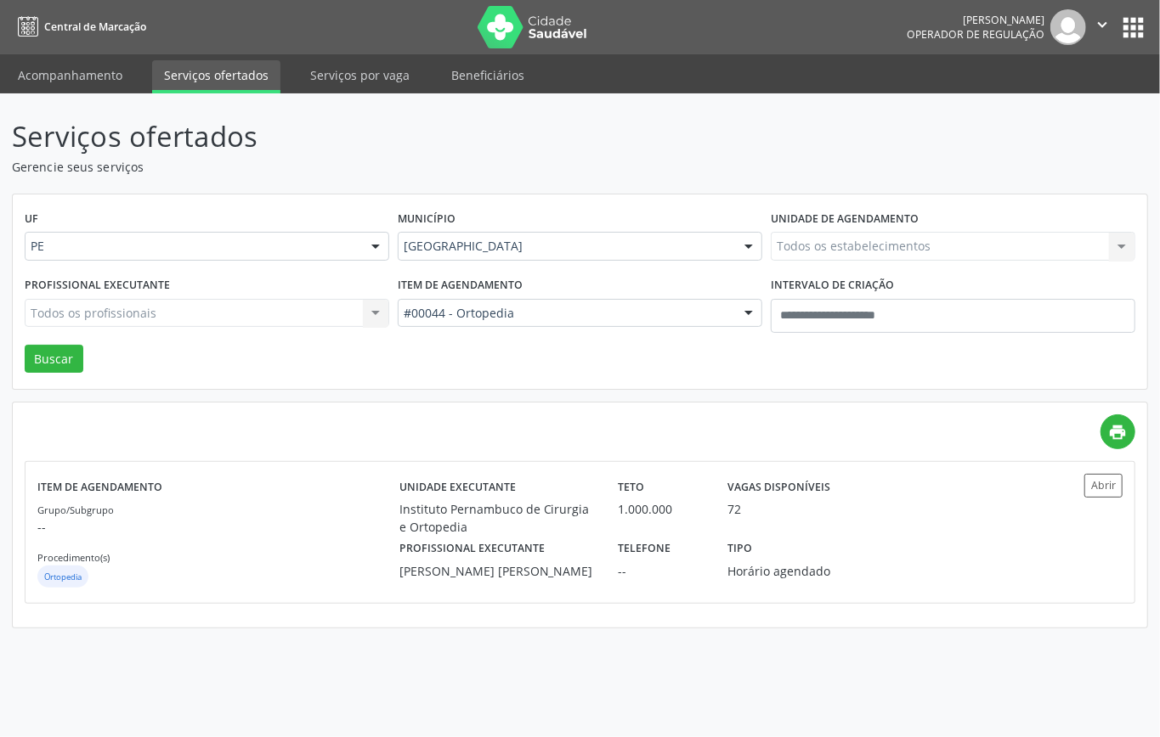
click at [489, 303] on div "#00044 - Ortopedia" at bounding box center [580, 313] width 364 height 29
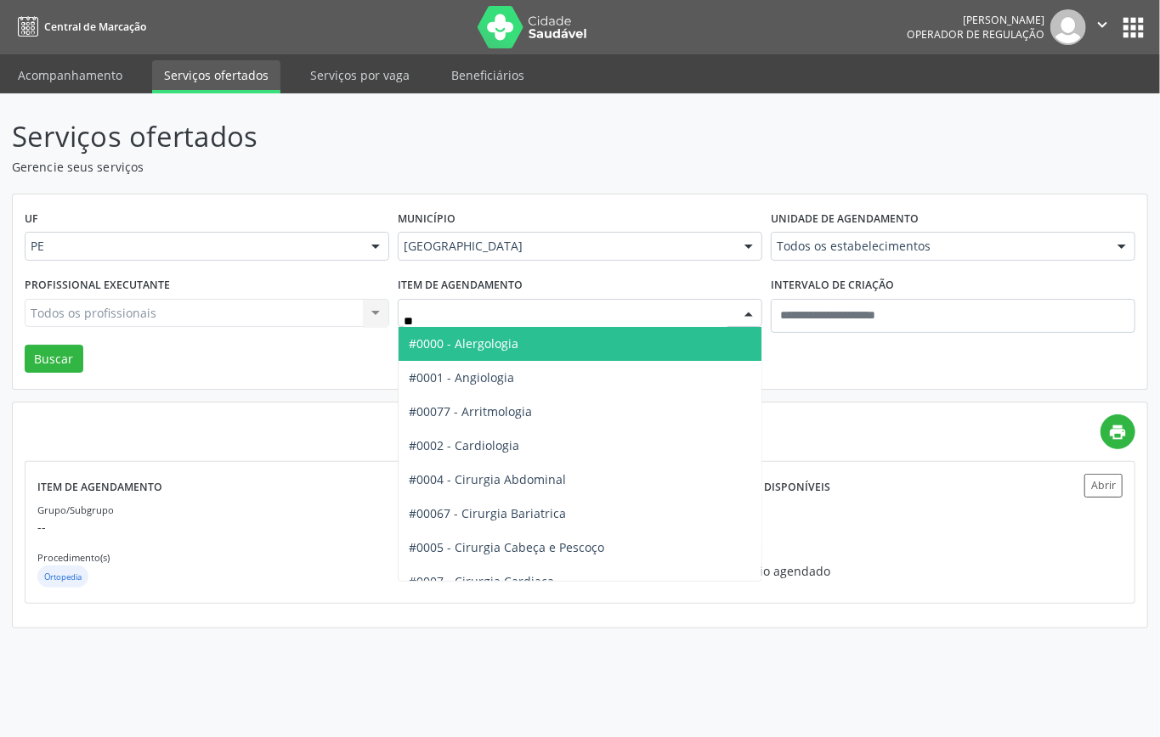
type input "***"
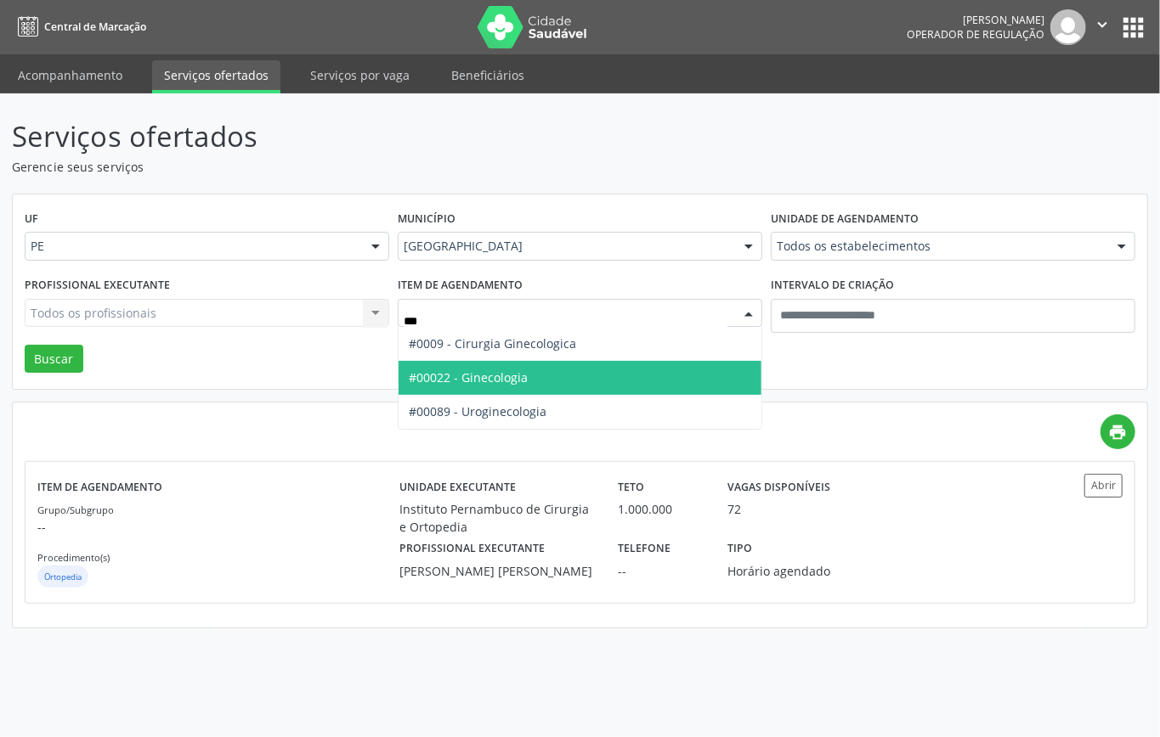
click at [464, 375] on span "#00022 - Ginecologia" at bounding box center [468, 378] width 119 height 16
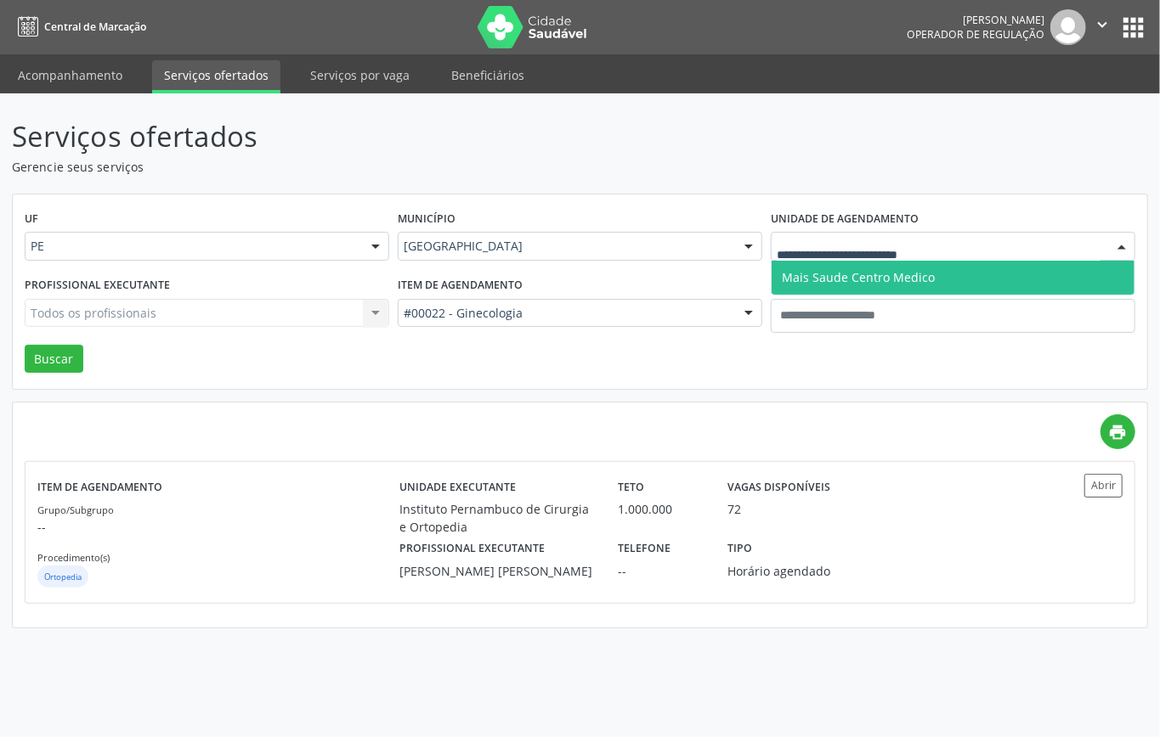
click at [751, 285] on div "Item de agendamento #00022 - Ginecologia Todos os itens #0000 - Alergologia #00…" at bounding box center [579, 309] width 373 height 72
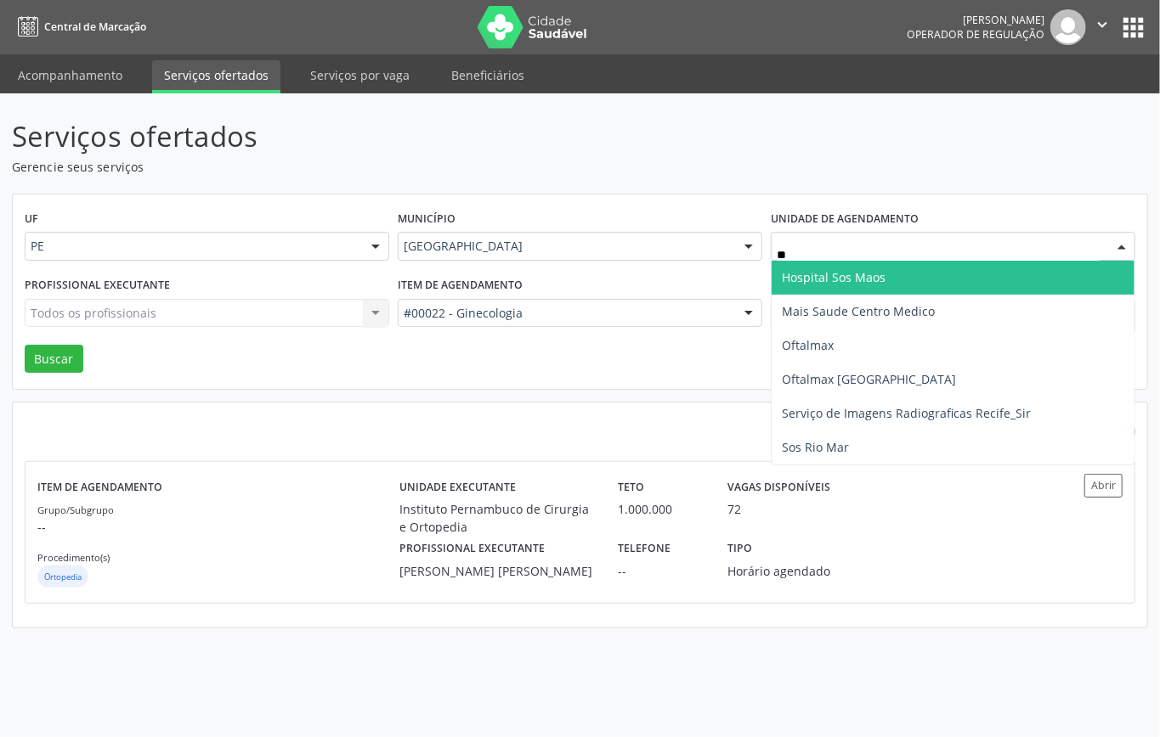
type input "***"
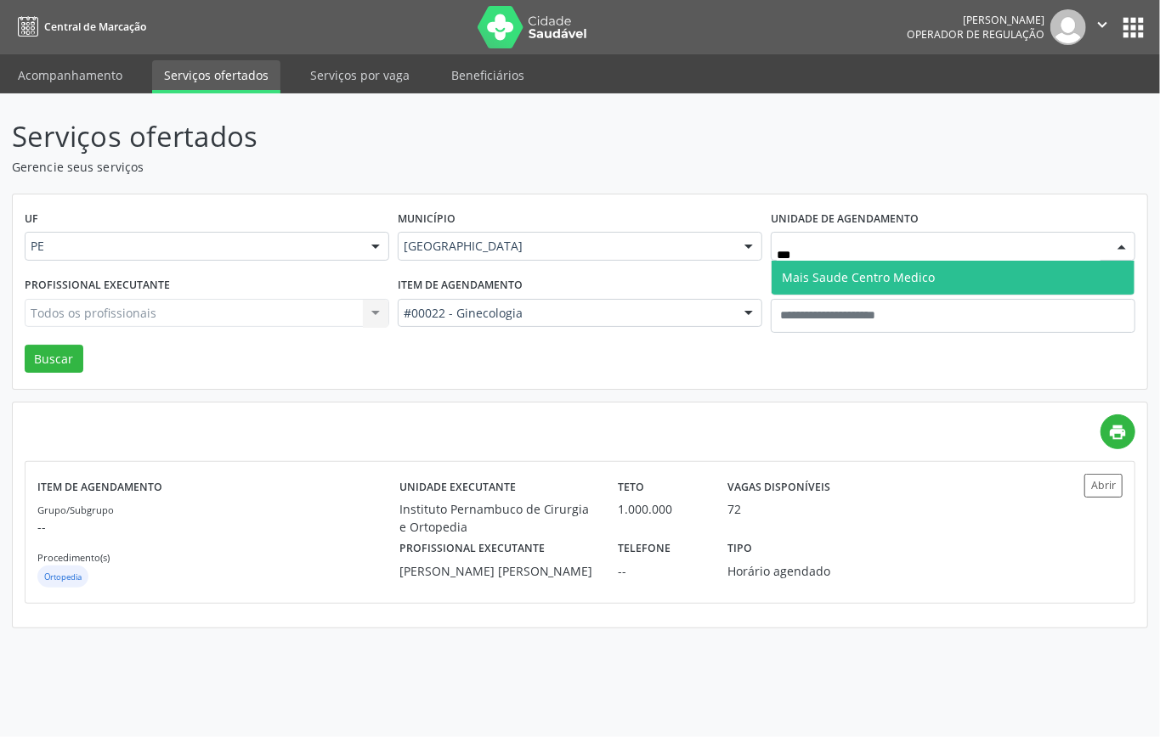
click at [826, 280] on span "Mais Saude Centro Medico" at bounding box center [858, 277] width 153 height 16
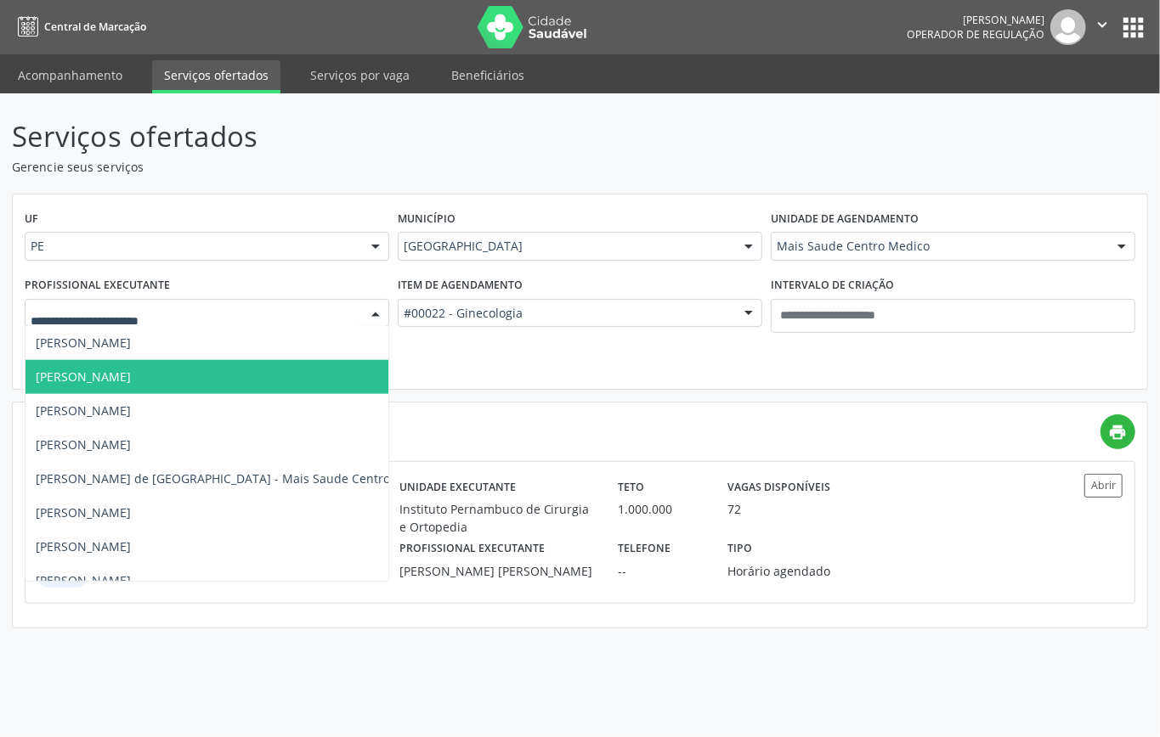
scroll to position [1167, 0]
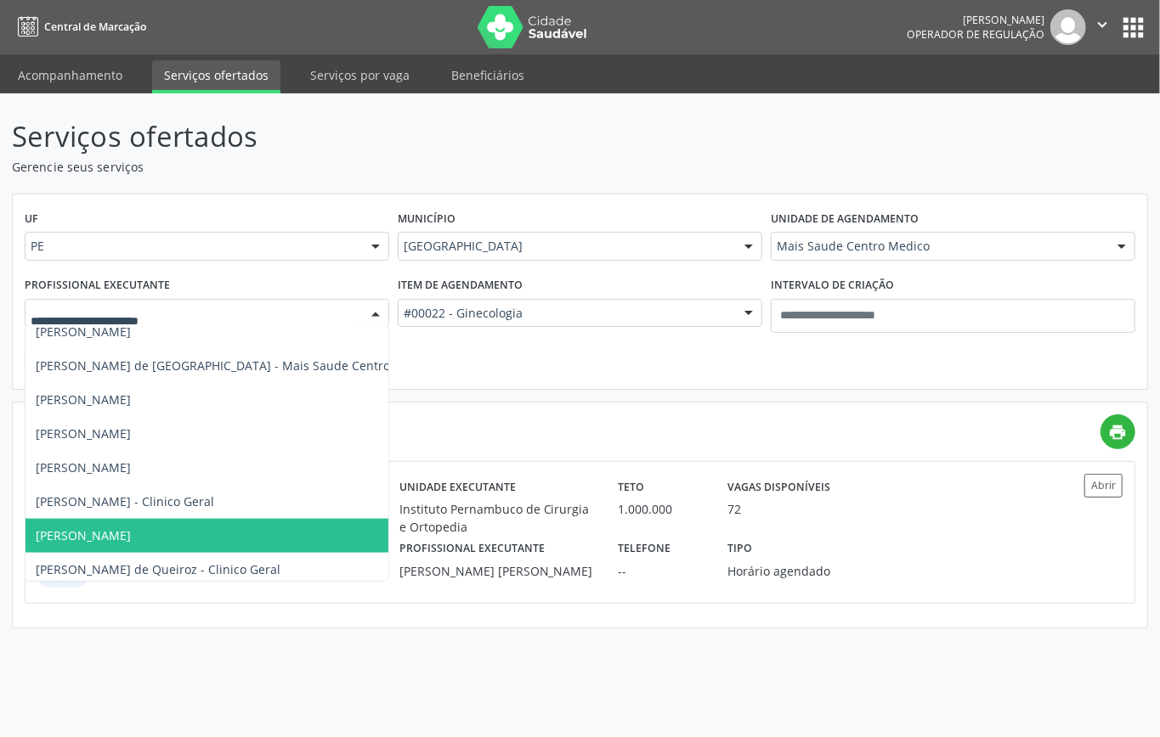
click at [121, 524] on span "Katia Rejane Almeida" at bounding box center [235, 536] width 420 height 34
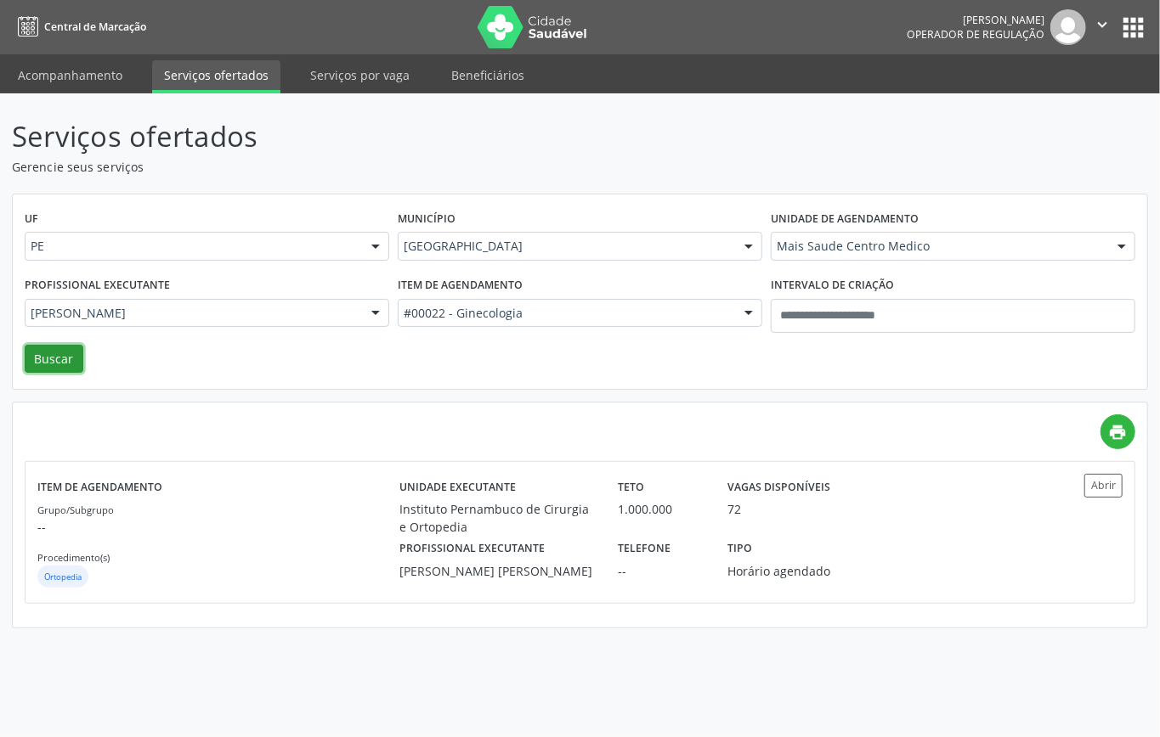
click at [65, 352] on button "Buscar" at bounding box center [54, 359] width 59 height 29
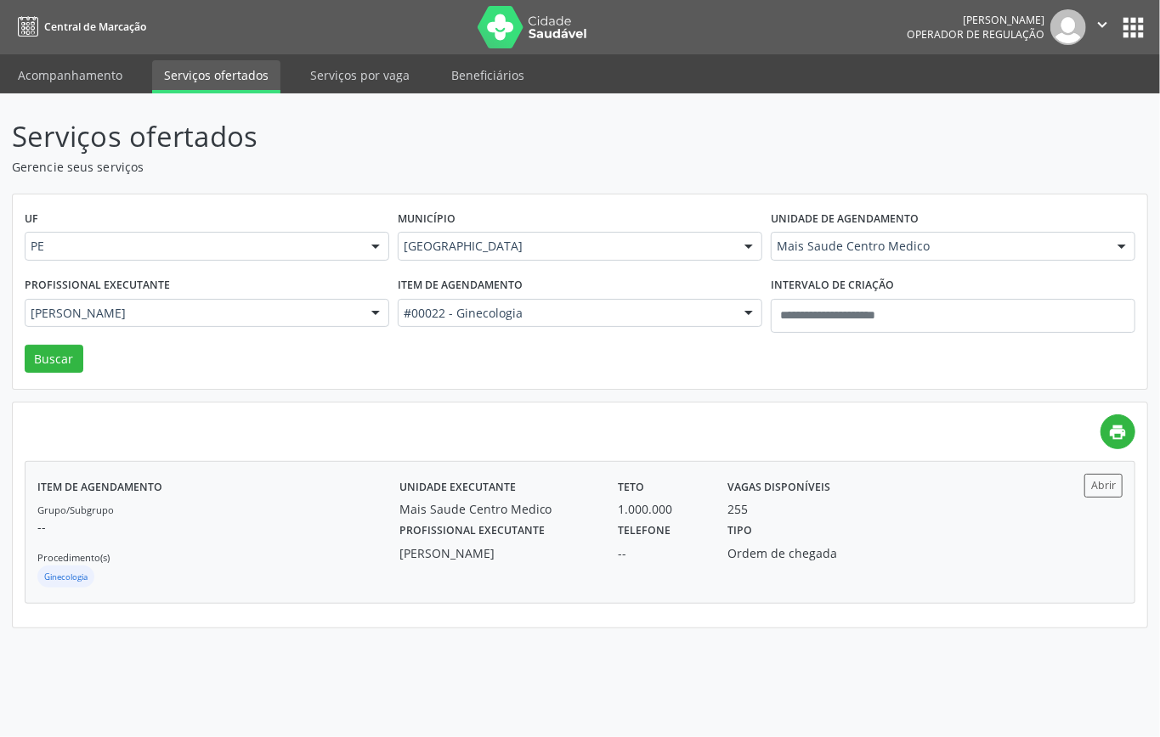
click at [447, 542] on label "Profissional executante" at bounding box center [471, 531] width 145 height 26
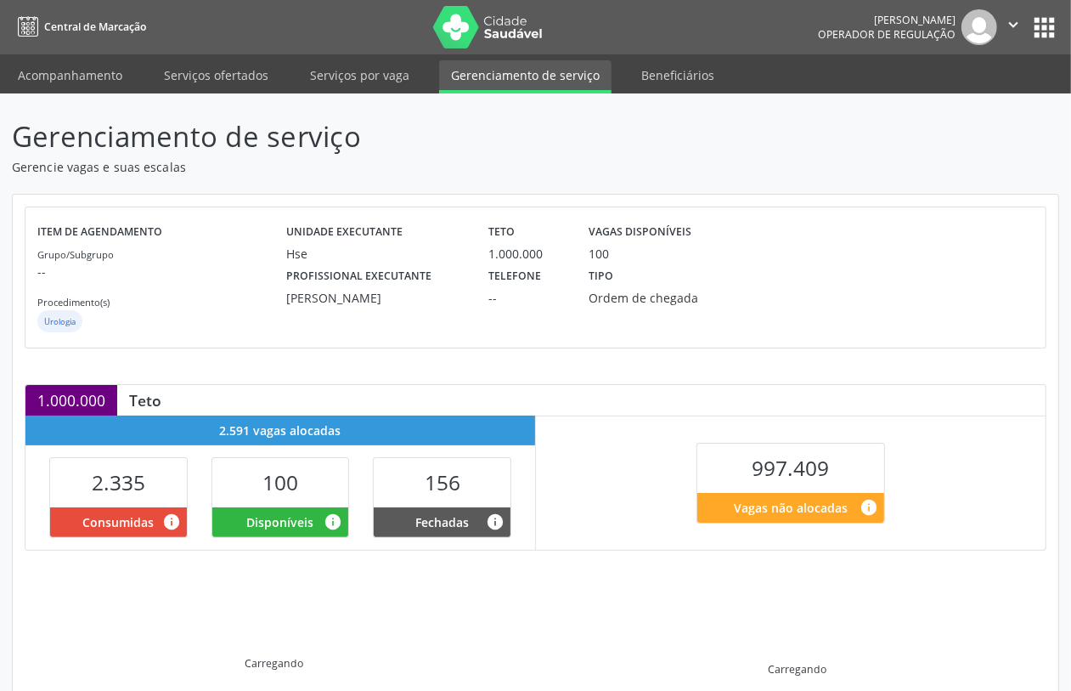
scroll to position [209, 0]
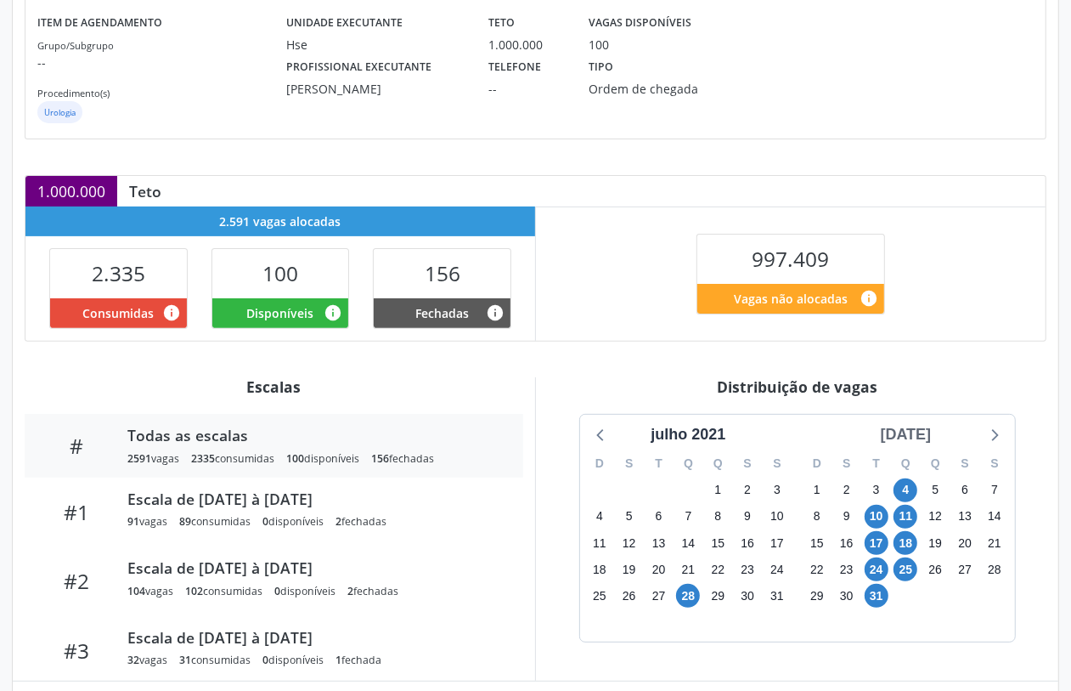
click at [910, 434] on div "[DATE]" at bounding box center [906, 434] width 65 height 23
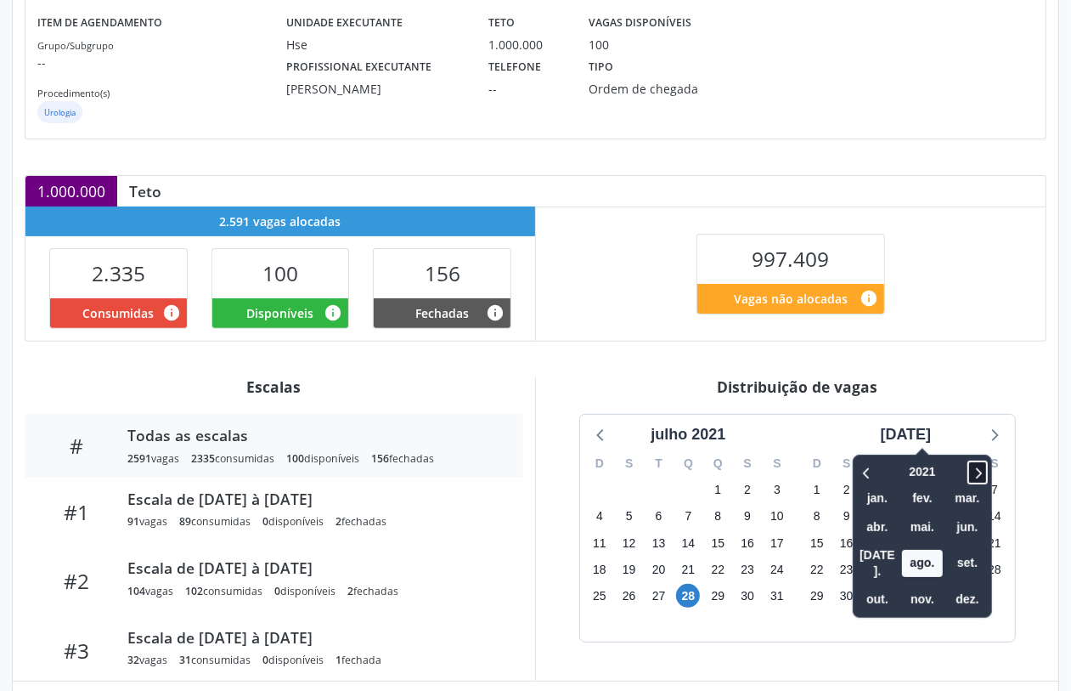
click at [971, 468] on span at bounding box center [978, 472] width 20 height 24
click at [971, 467] on span at bounding box center [978, 472] width 20 height 24
click at [969, 466] on icon at bounding box center [977, 472] width 17 height 20
click at [865, 586] on span "out." at bounding box center [877, 599] width 41 height 26
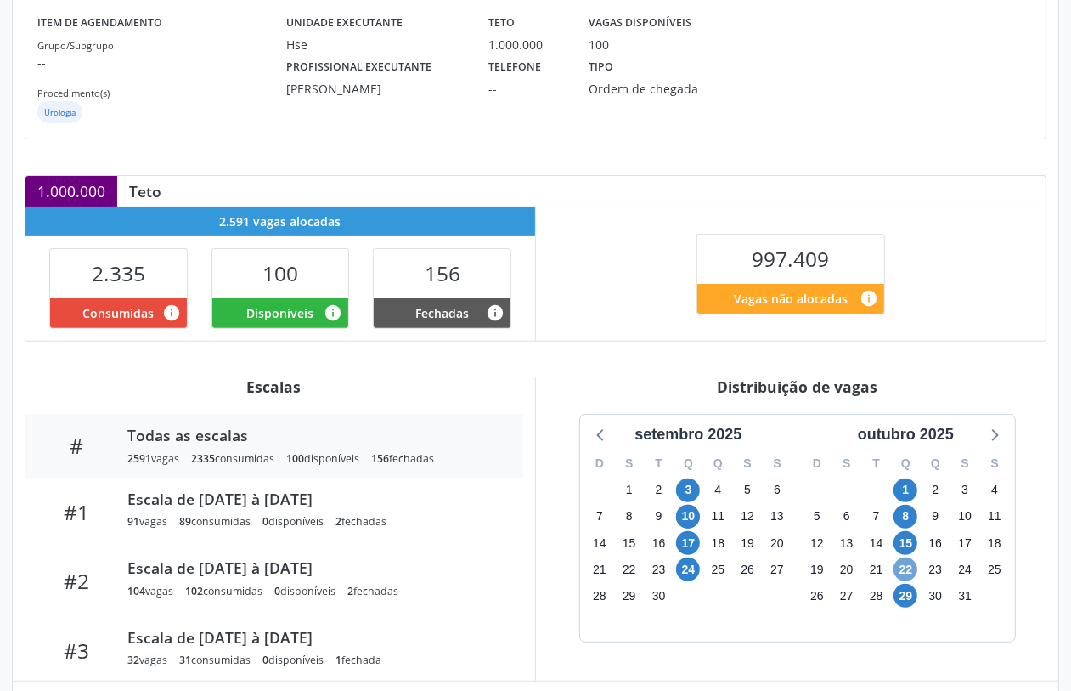
click at [909, 565] on span "22" at bounding box center [906, 569] width 24 height 24
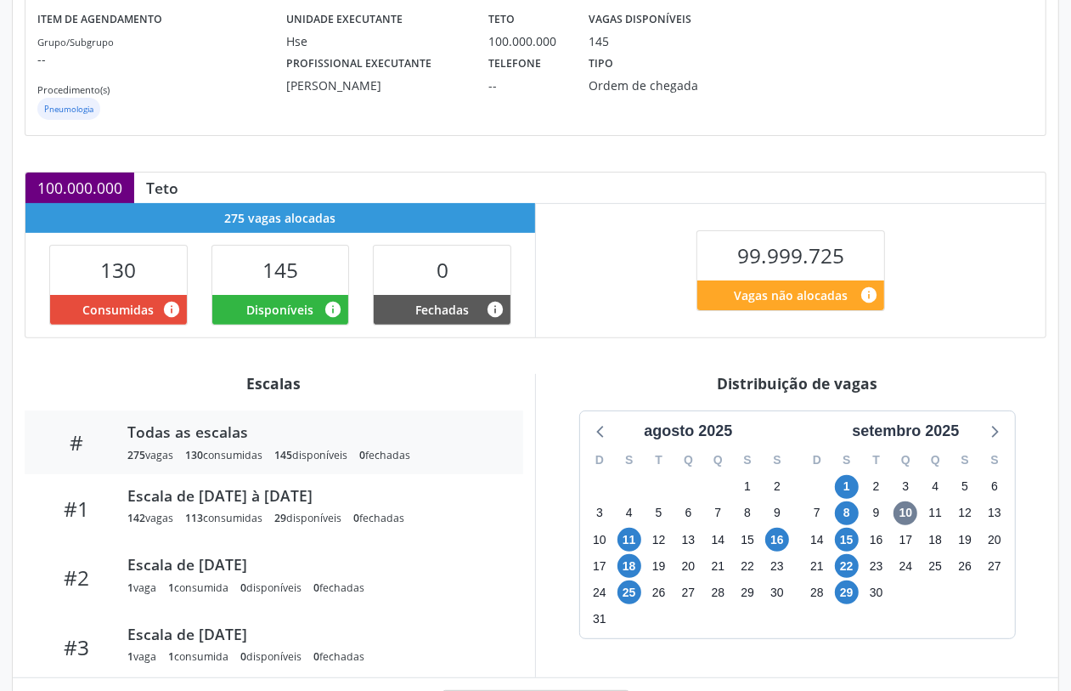
scroll to position [298, 0]
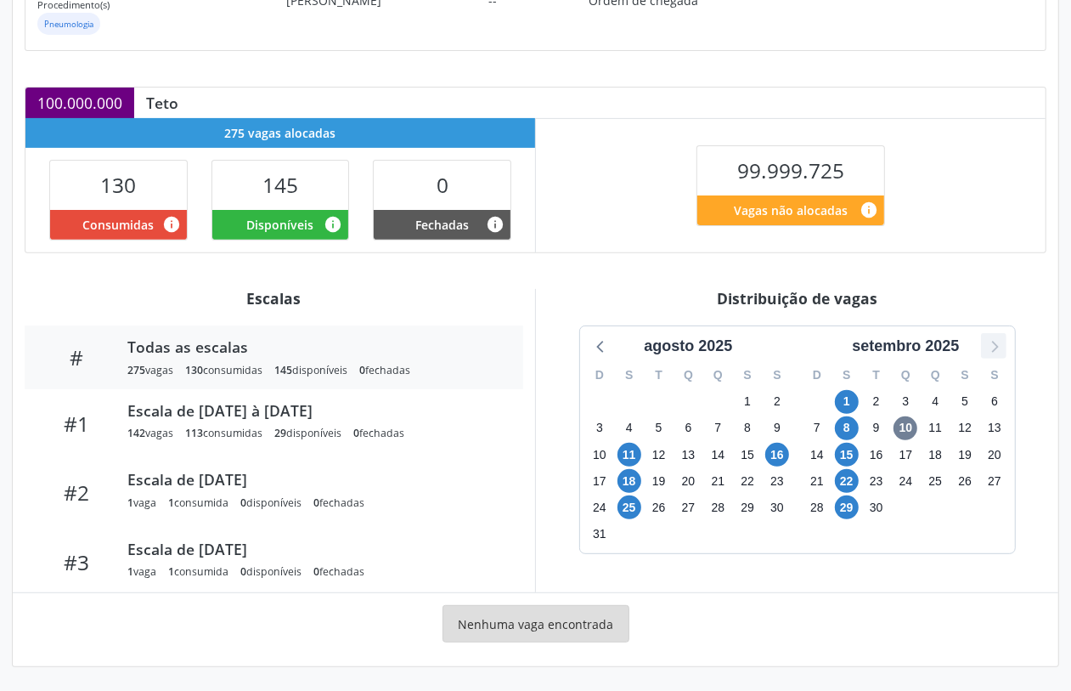
click at [996, 344] on icon at bounding box center [994, 346] width 22 height 22
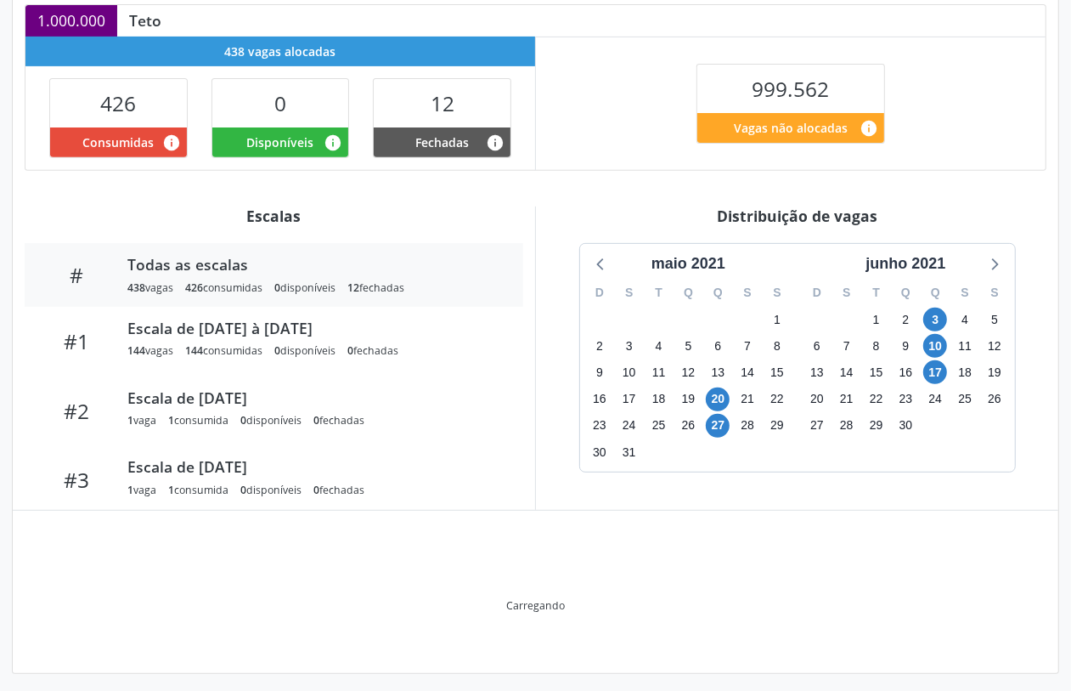
scroll to position [298, 0]
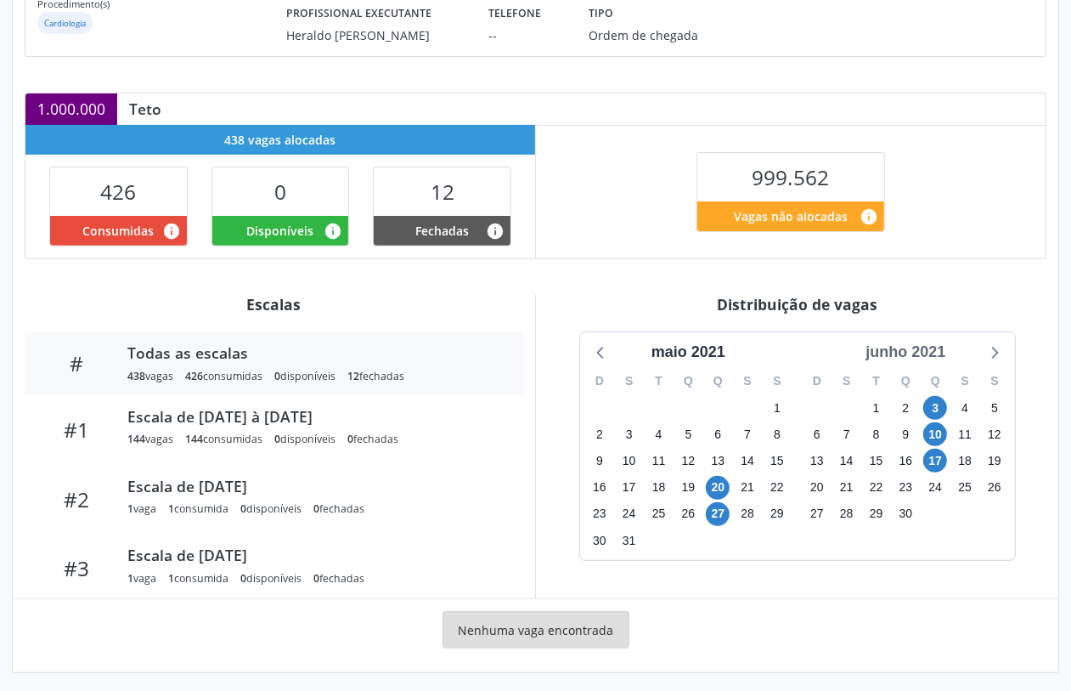
click at [930, 342] on div "junho 2021" at bounding box center [905, 352] width 93 height 23
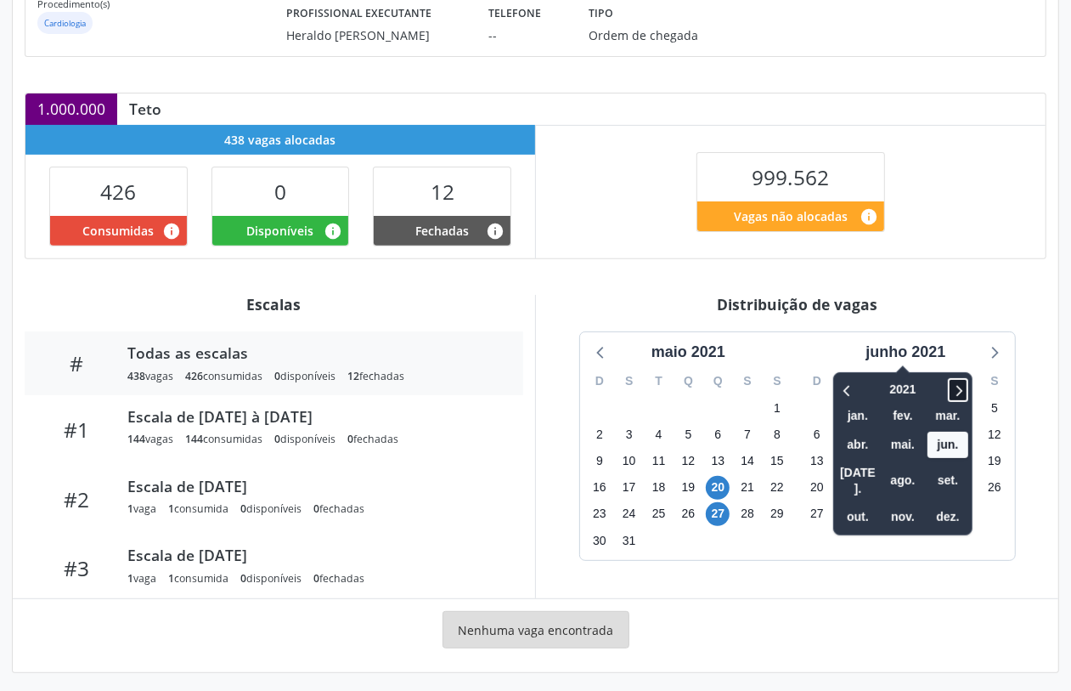
click at [966, 382] on icon at bounding box center [958, 390] width 17 height 20
click at [965, 382] on icon at bounding box center [958, 390] width 17 height 20
click at [964, 382] on icon at bounding box center [958, 390] width 17 height 20
click at [962, 468] on span "set." at bounding box center [948, 481] width 41 height 26
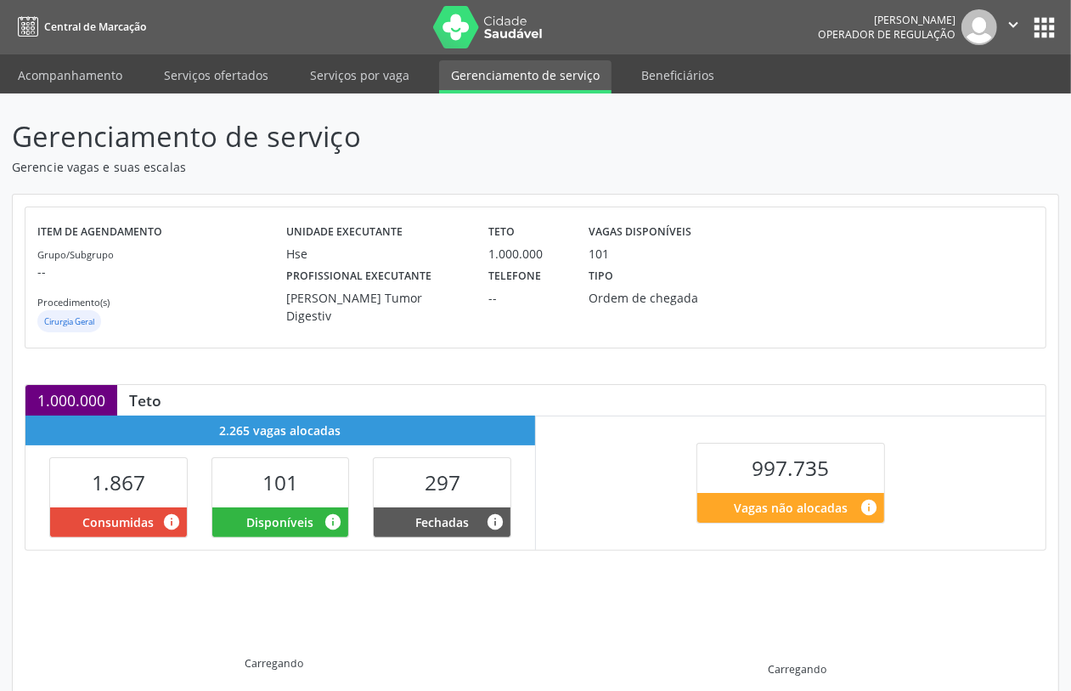
scroll to position [209, 0]
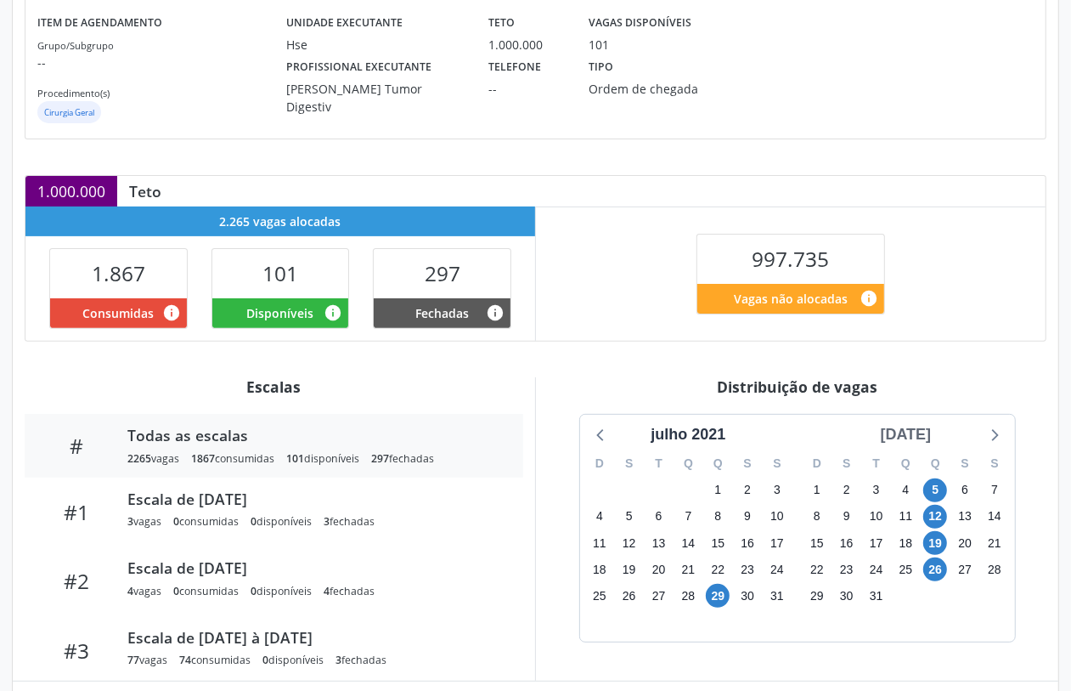
click at [905, 429] on div "agosto 2021" at bounding box center [906, 434] width 65 height 23
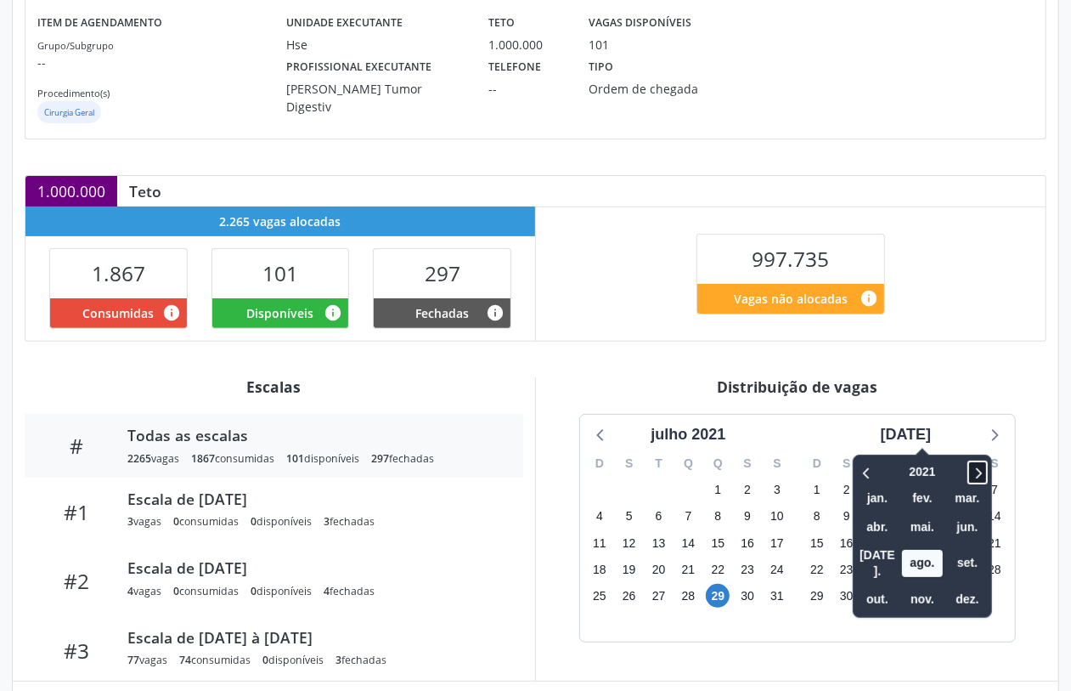
click at [969, 476] on icon at bounding box center [977, 472] width 17 height 20
click at [969, 474] on icon at bounding box center [977, 472] width 17 height 20
click at [969, 477] on icon at bounding box center [977, 472] width 17 height 20
click at [949, 557] on span "set." at bounding box center [967, 563] width 41 height 26
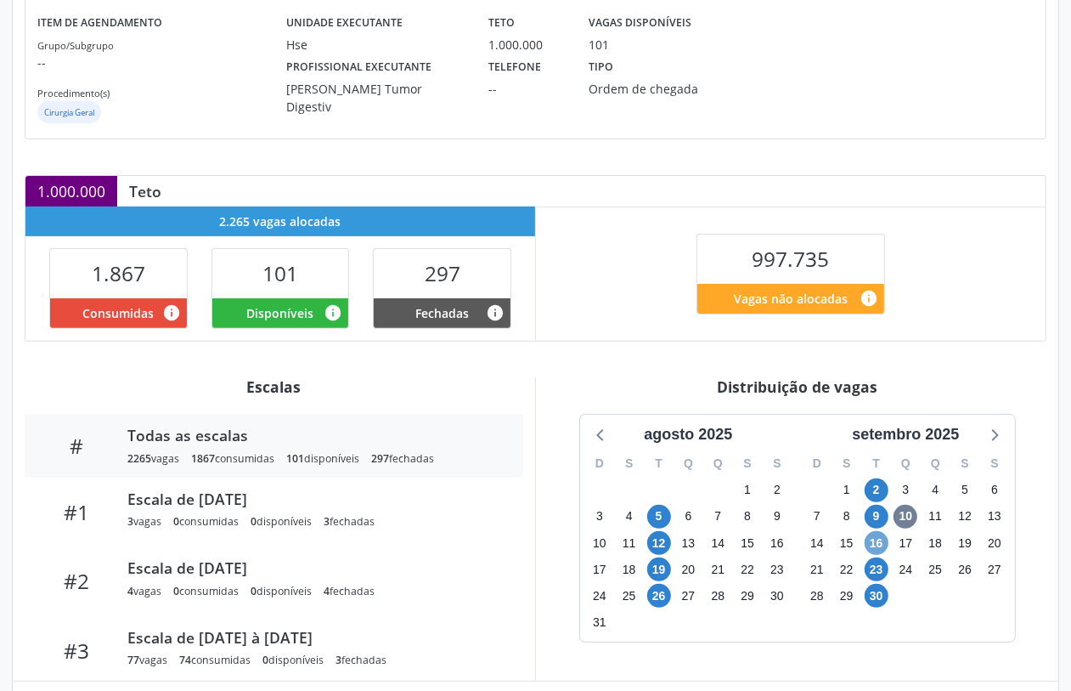
click at [873, 549] on span "16" at bounding box center [877, 543] width 24 height 24
click at [981, 449] on div "agosto 2025 D S T Q Q S S 27 28 29 30 31 1 2 3 4 5 6 7 8 9 10 11 12 13 14 15 16…" at bounding box center [797, 528] width 435 height 227
click at [987, 442] on icon at bounding box center [994, 434] width 22 height 22
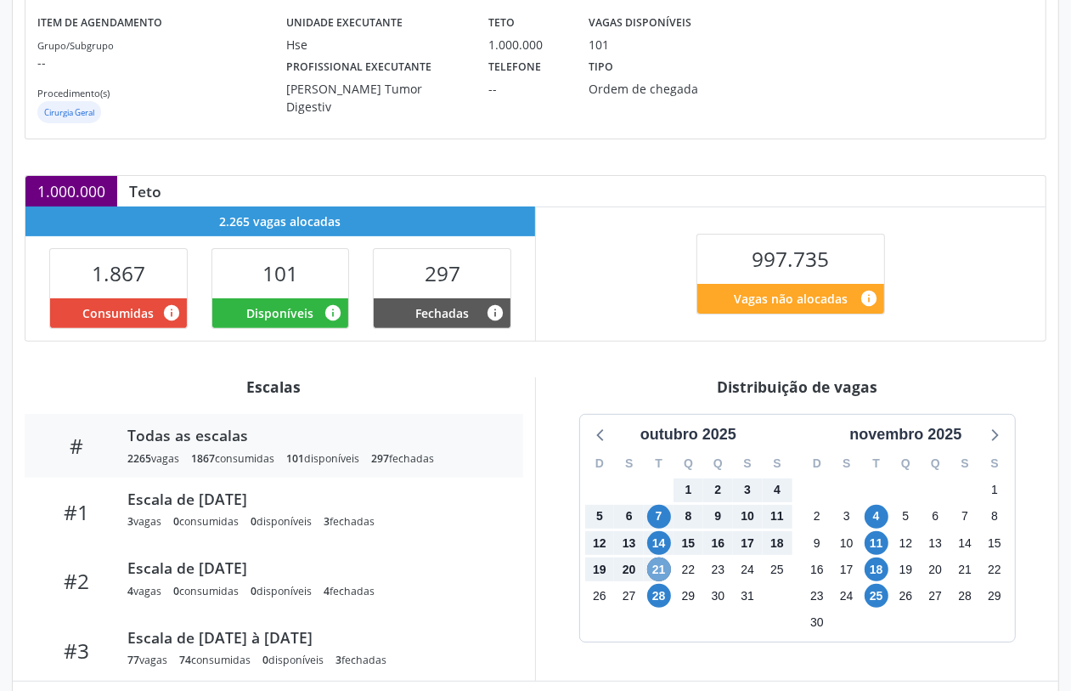
click at [659, 566] on span "21" at bounding box center [659, 569] width 24 height 24
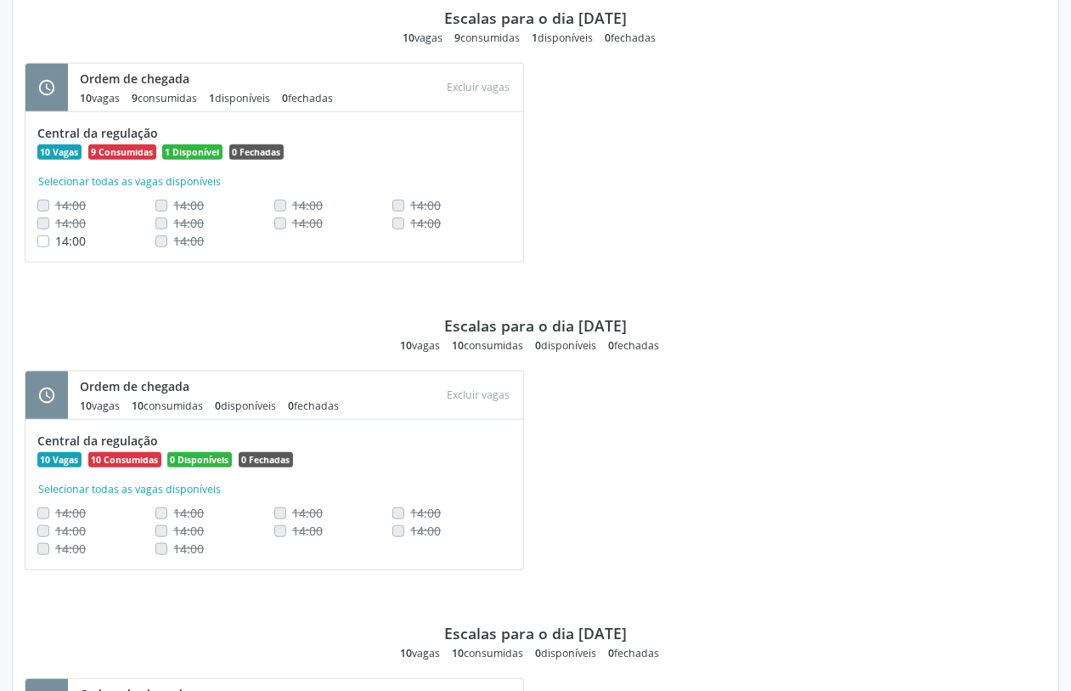
scroll to position [493, 0]
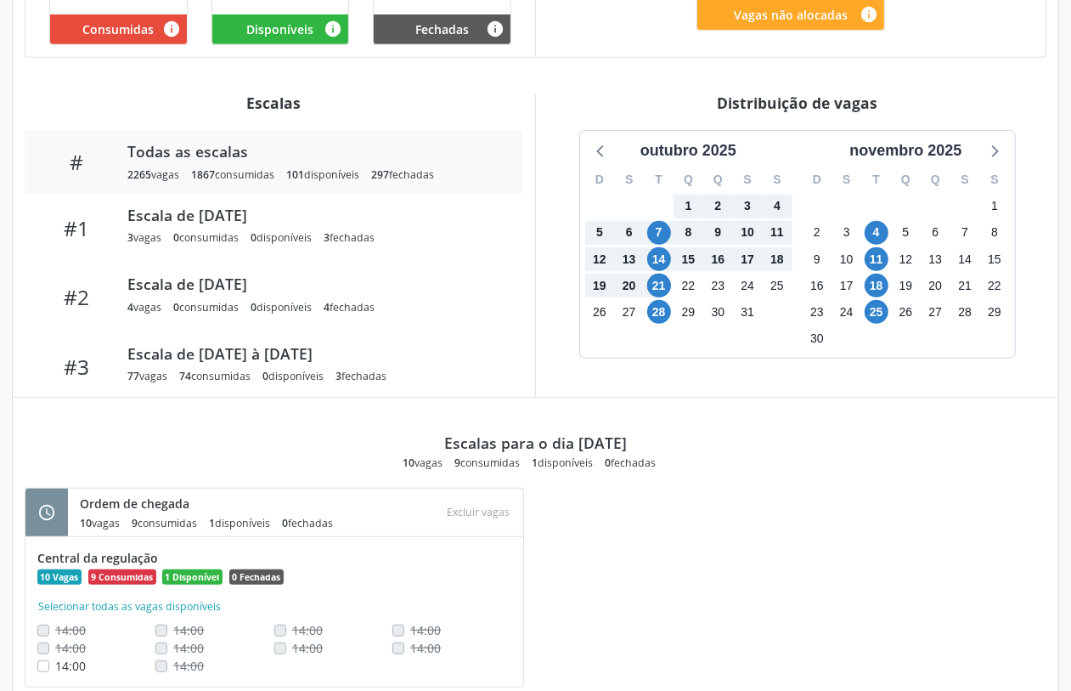
click at [601, 548] on div "schedule Ordem de chegada 10 vagas 9 consumidas 1 disponíveis 0 fechadas Atençã…" at bounding box center [536, 596] width 1046 height 217
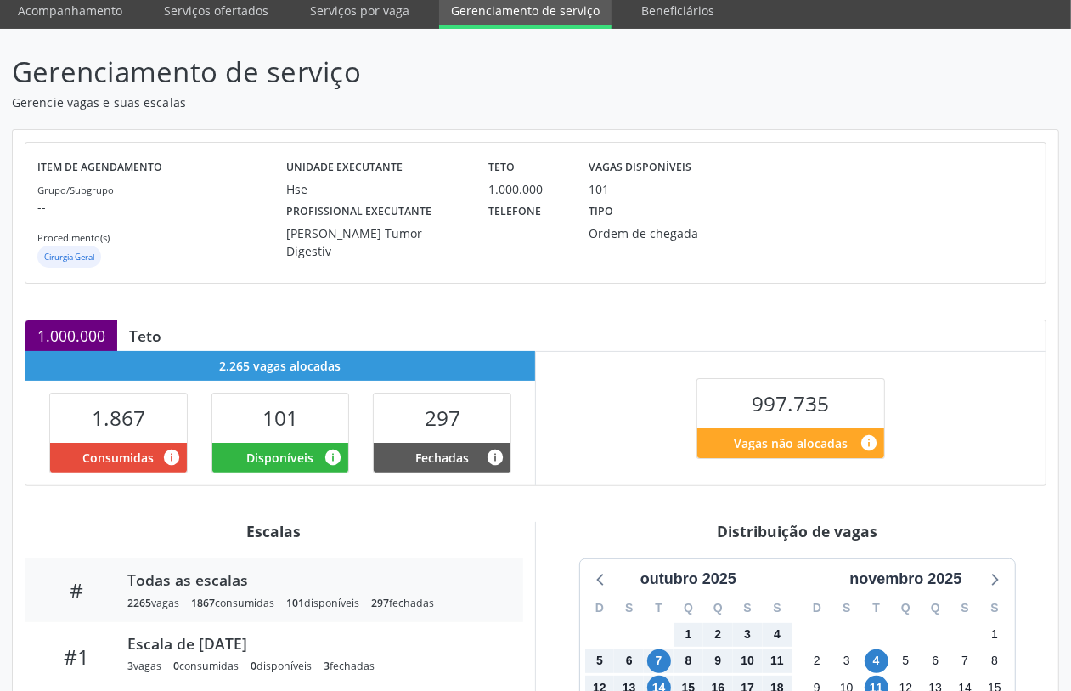
scroll to position [489, 0]
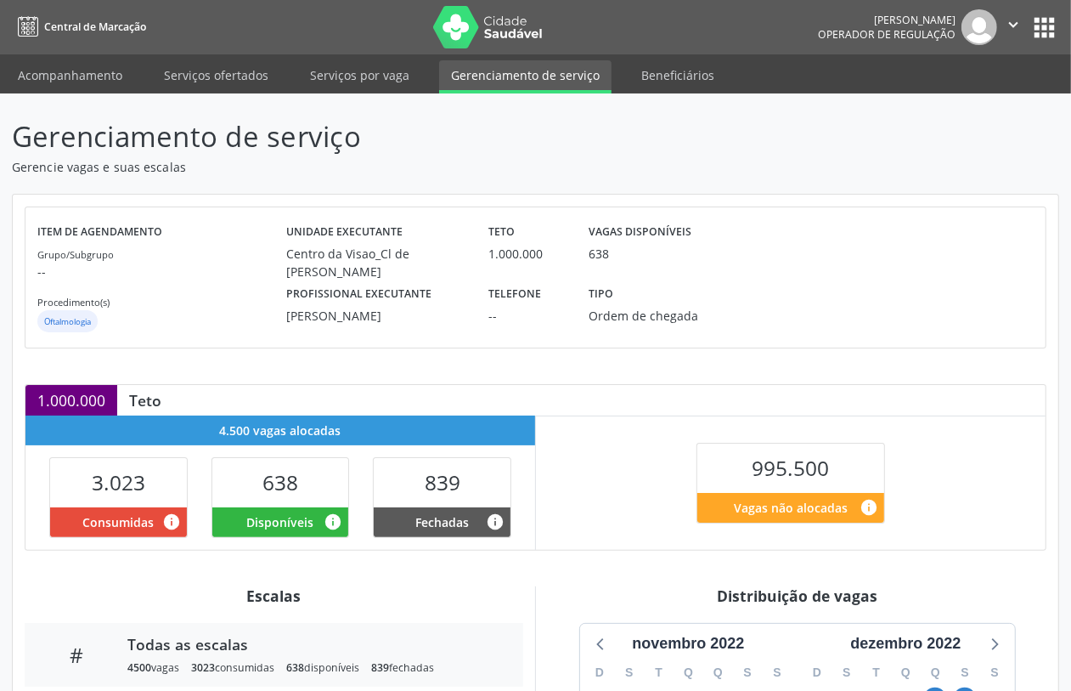
scroll to position [298, 0]
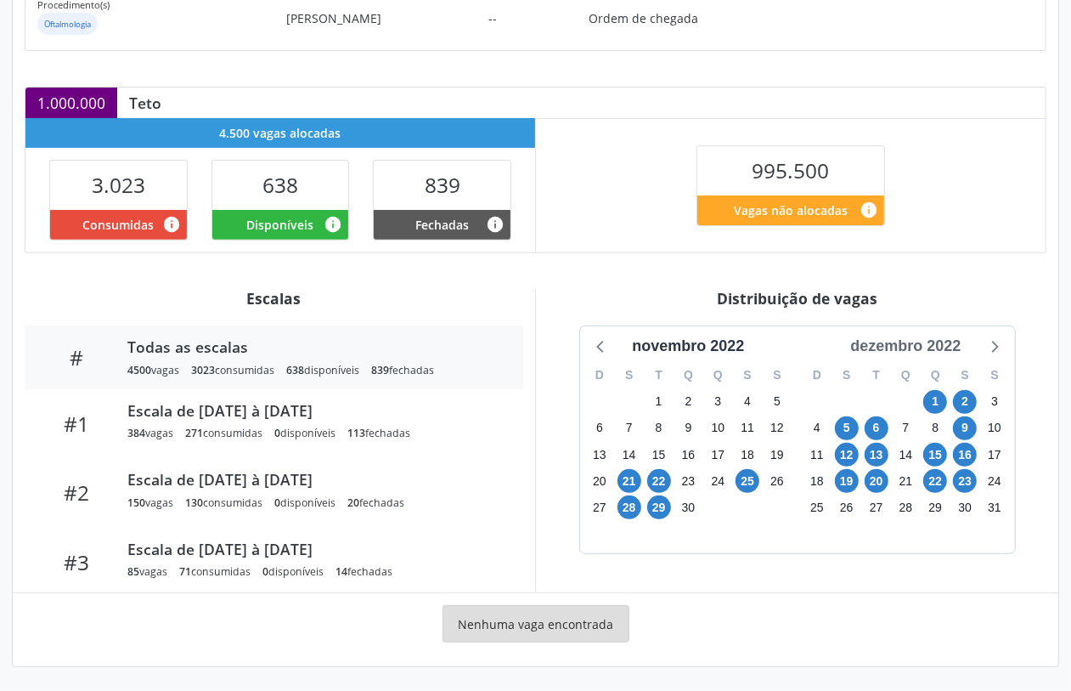
click at [932, 349] on div "dezembro 2022" at bounding box center [906, 346] width 124 height 23
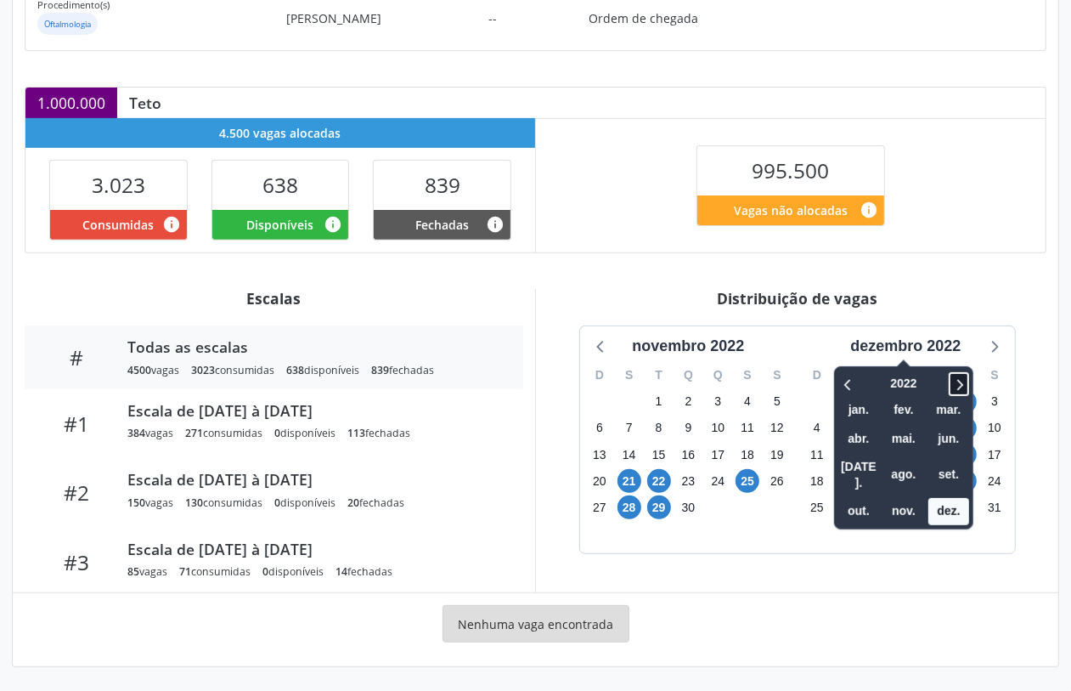
click at [965, 383] on icon at bounding box center [959, 384] width 17 height 20
click at [936, 461] on span "set." at bounding box center [949, 474] width 41 height 26
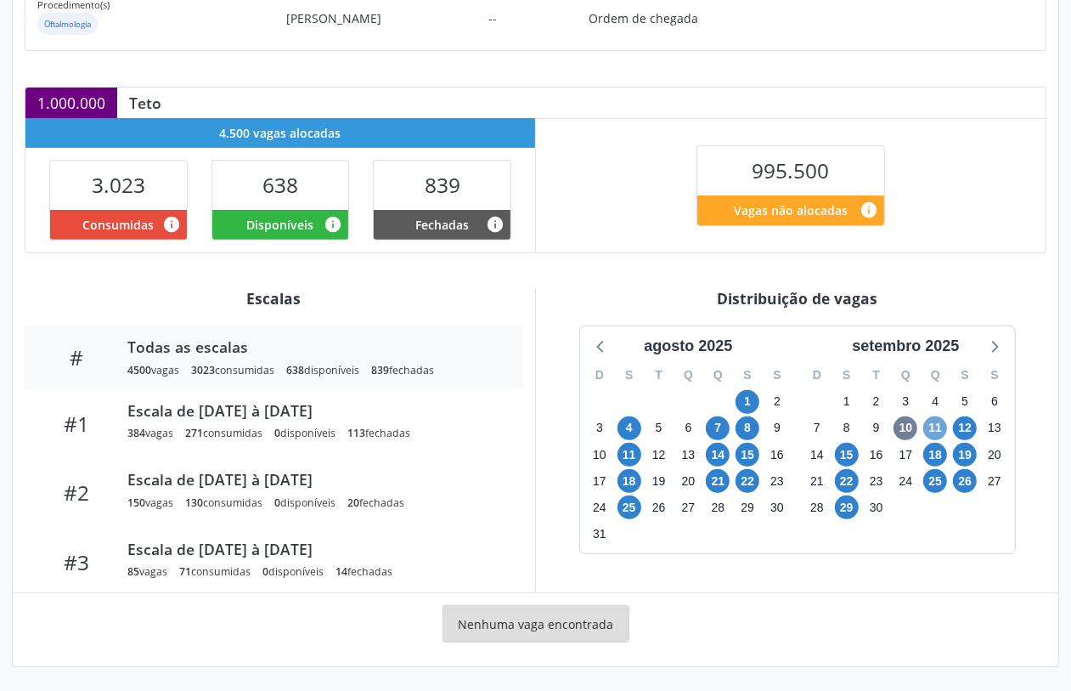
click at [933, 427] on span "11" at bounding box center [935, 428] width 24 height 24
click at [991, 342] on icon at bounding box center [994, 346] width 22 height 22
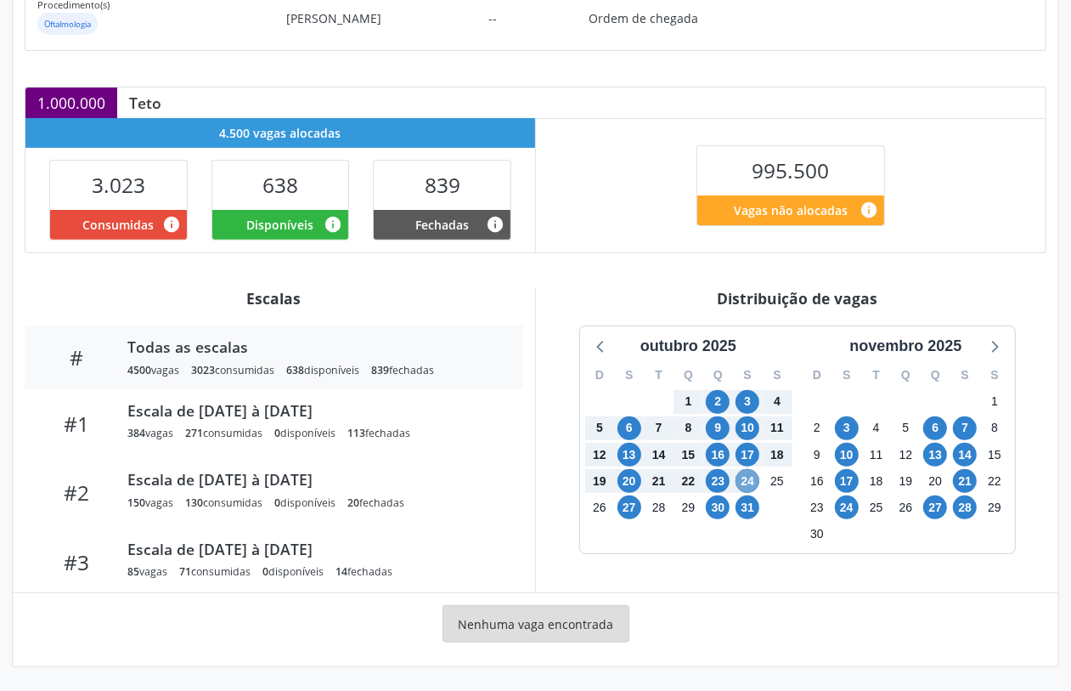
click at [748, 477] on span "24" at bounding box center [748, 481] width 24 height 24
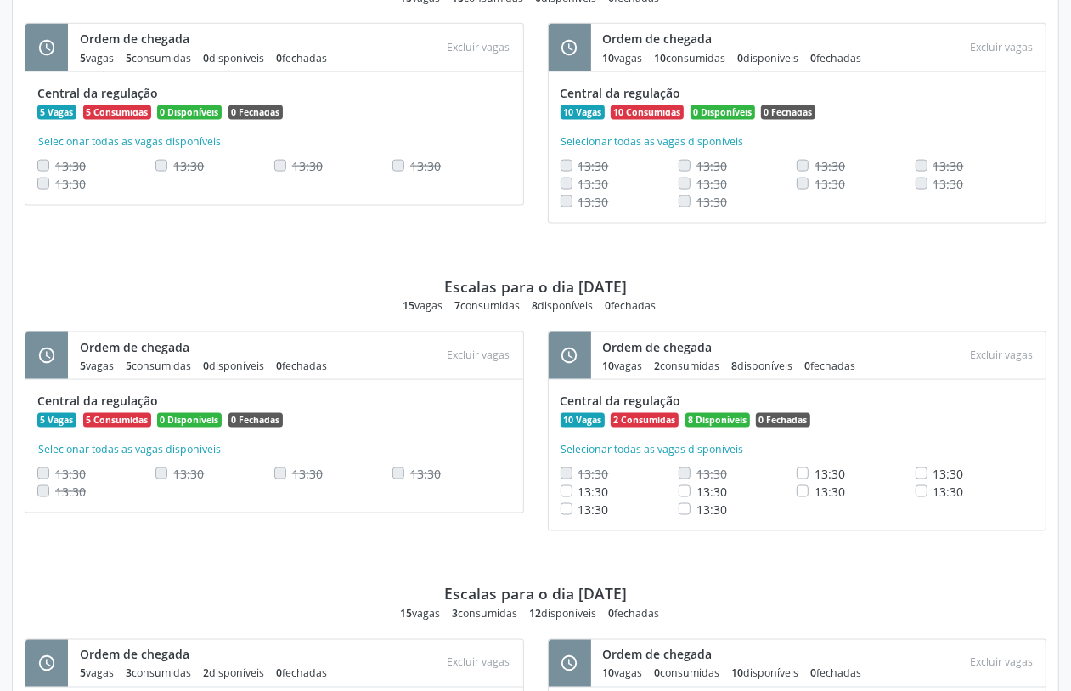
scroll to position [1466, 0]
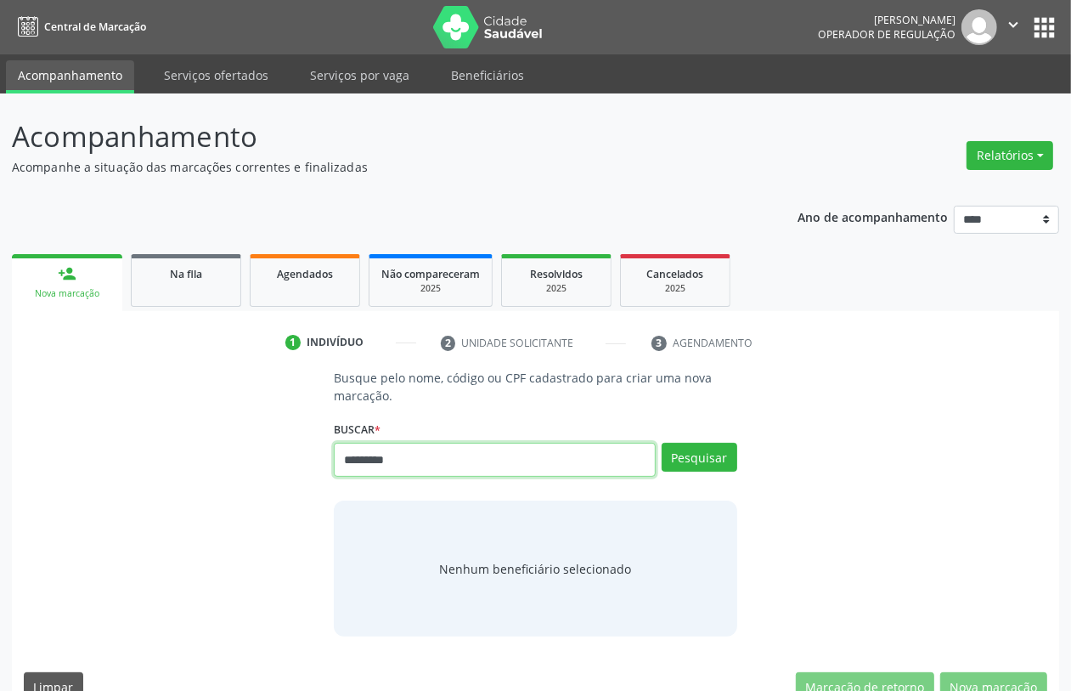
type input "*********"
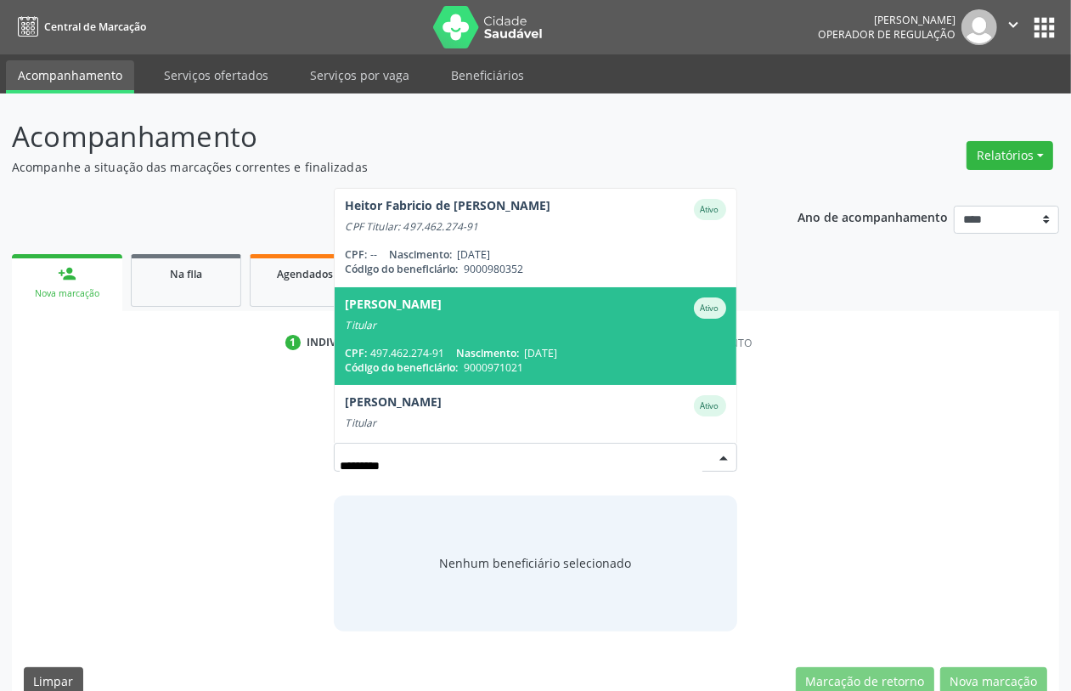
scroll to position [106, 0]
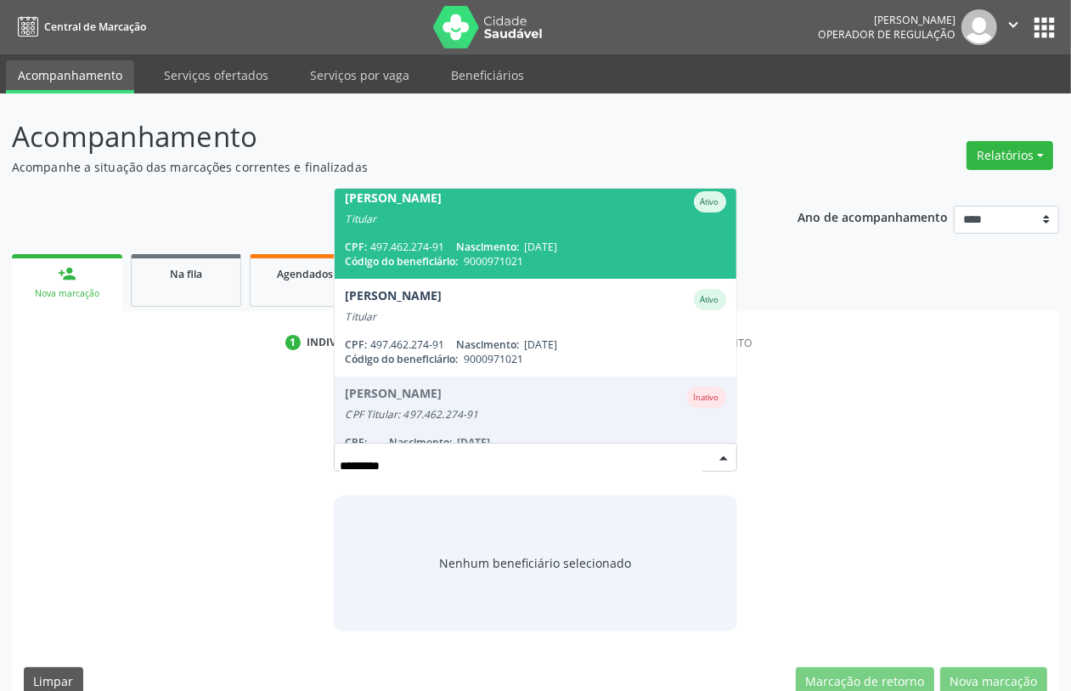
click at [541, 251] on div "CPF: 497.462.274-91 Nascimento: [DATE]" at bounding box center [535, 247] width 381 height 14
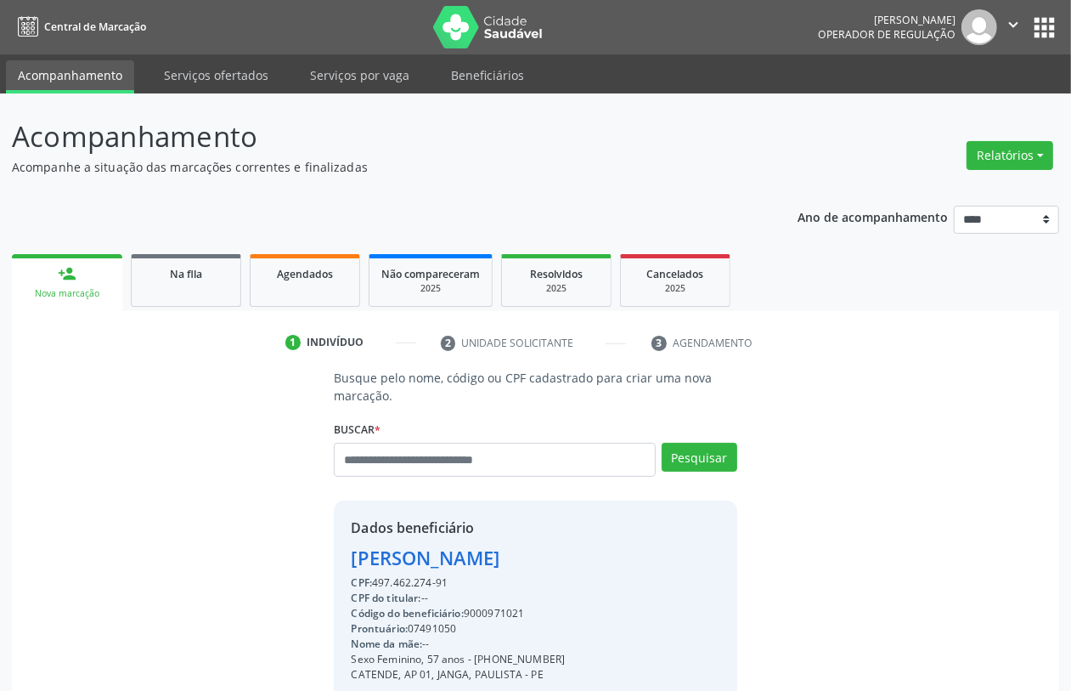
scroll to position [223, 0]
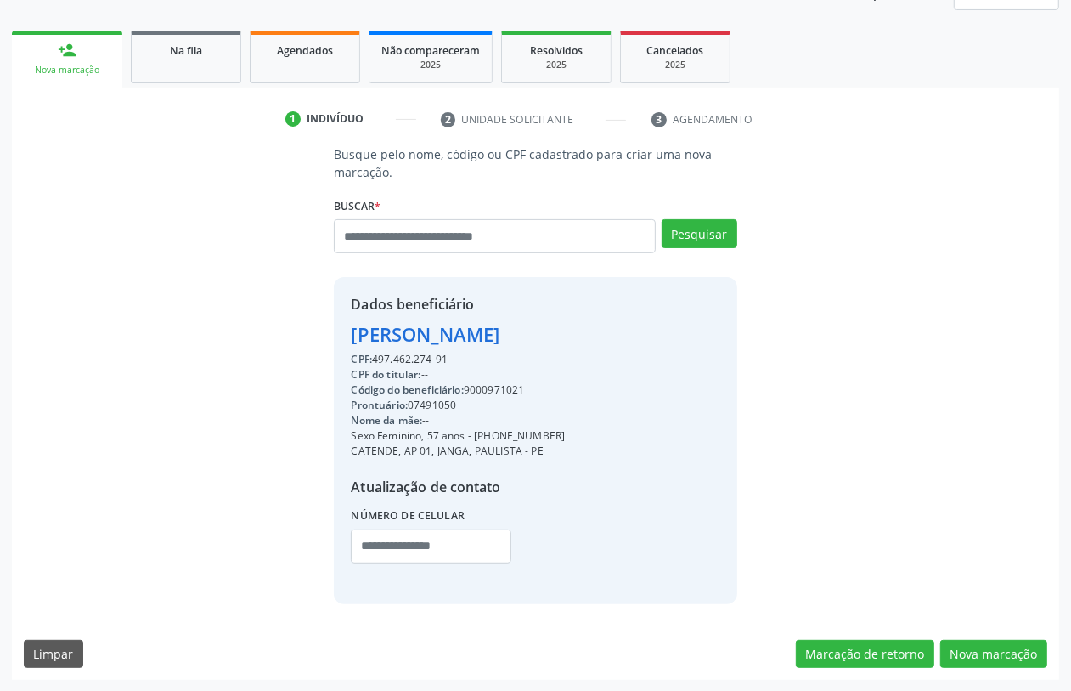
click at [960, 634] on div "Busque pelo nome, código ou CPF cadastrado para criar uma nova marcação. [GEOGR…" at bounding box center [535, 412] width 1047 height 534
click at [958, 650] on button "Nova marcação" at bounding box center [993, 654] width 107 height 29
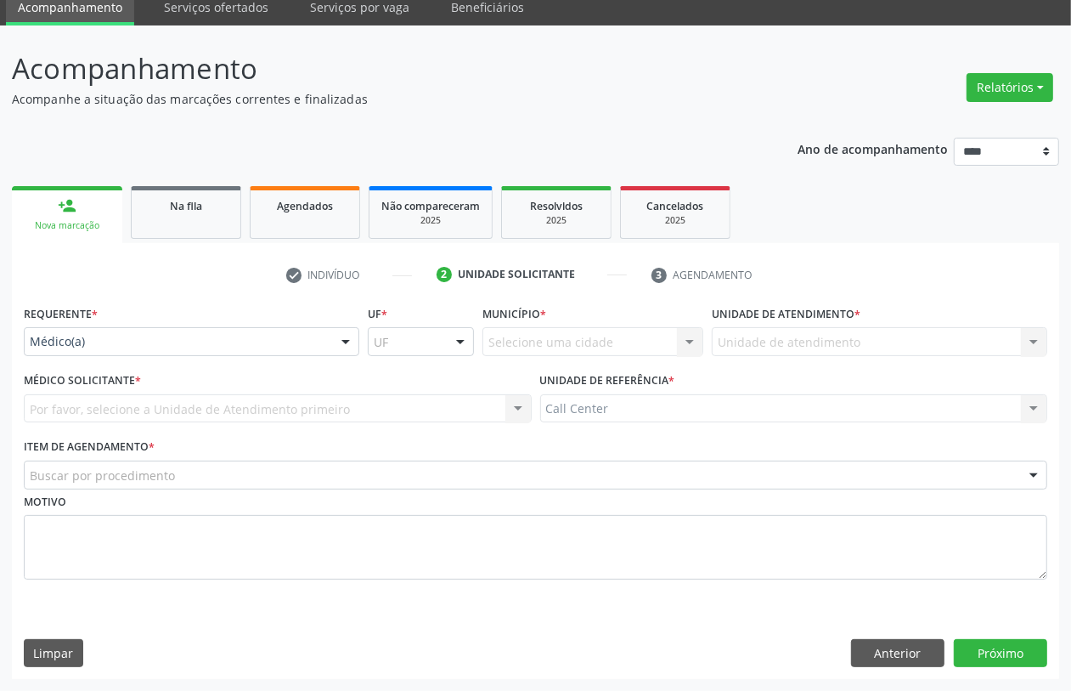
scroll to position [68, 0]
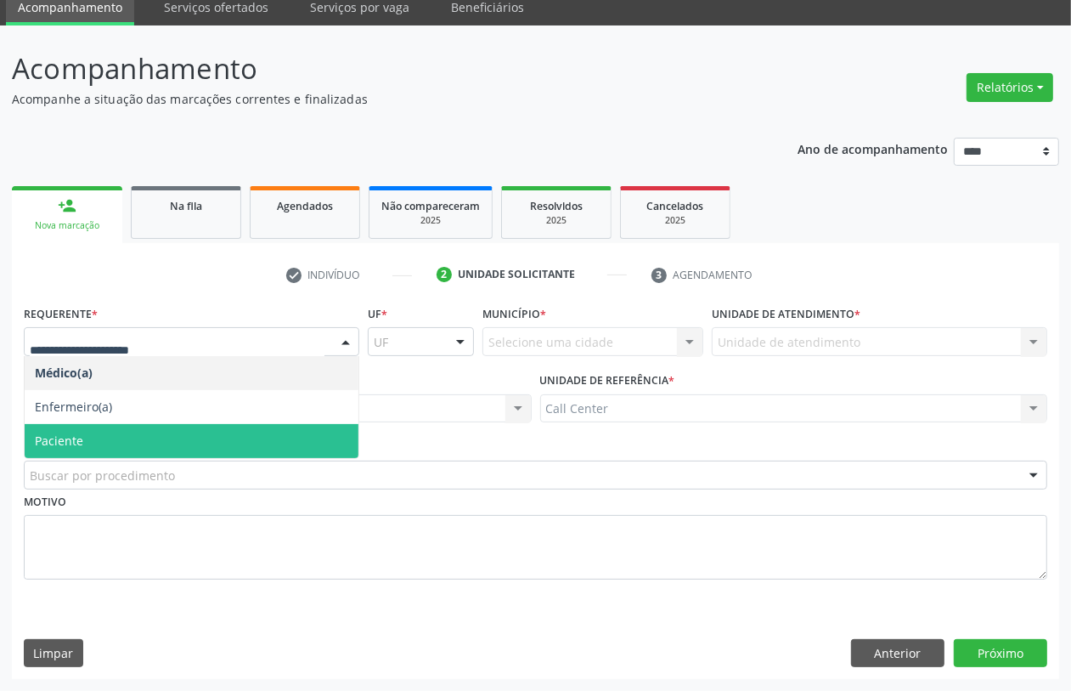
drag, startPoint x: 93, startPoint y: 434, endPoint x: 93, endPoint y: 448, distance: 13.6
click at [92, 435] on span "Paciente" at bounding box center [192, 441] width 334 height 34
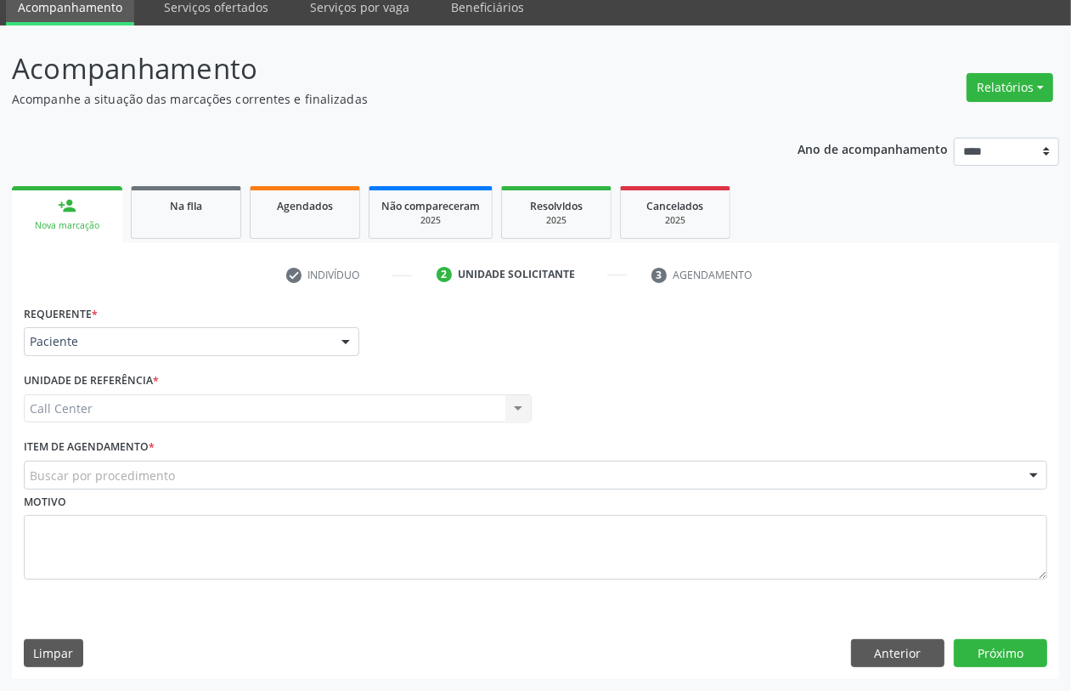
click at [95, 461] on div "Buscar por procedimento" at bounding box center [536, 474] width 1024 height 29
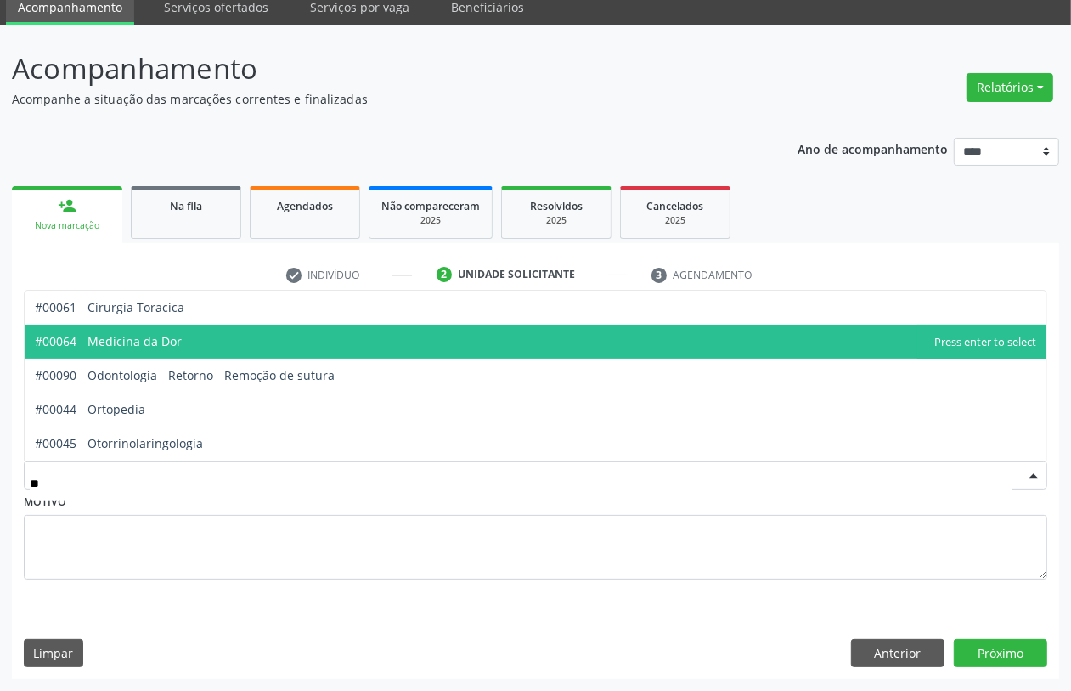
type input "***"
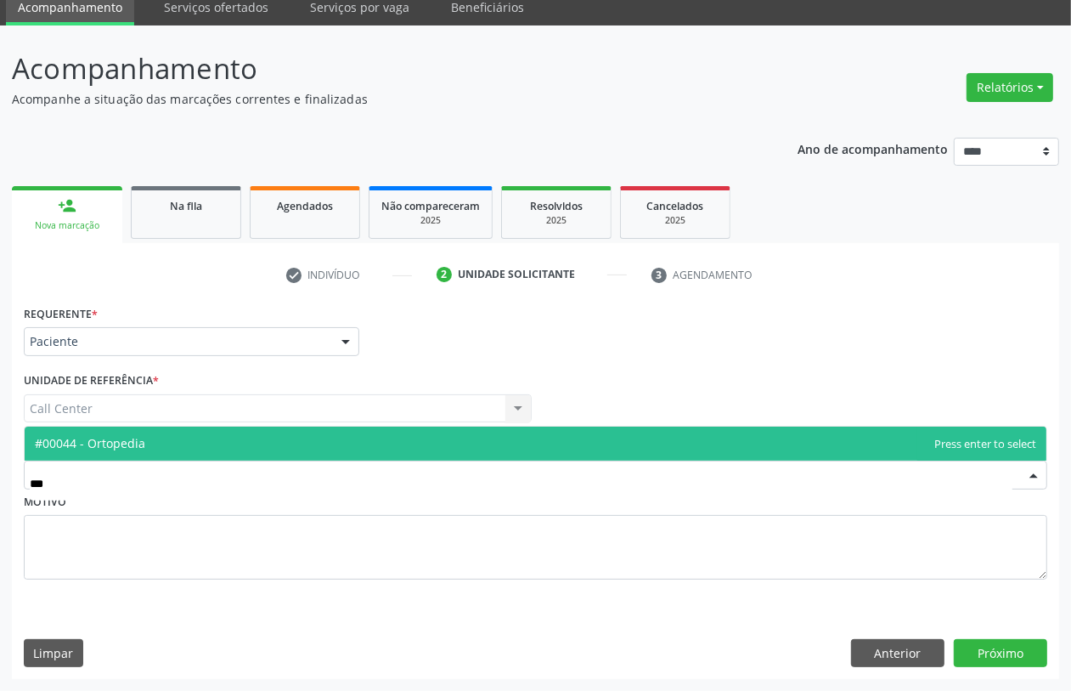
click at [151, 434] on span "#00044 - Ortopedia" at bounding box center [536, 443] width 1022 height 34
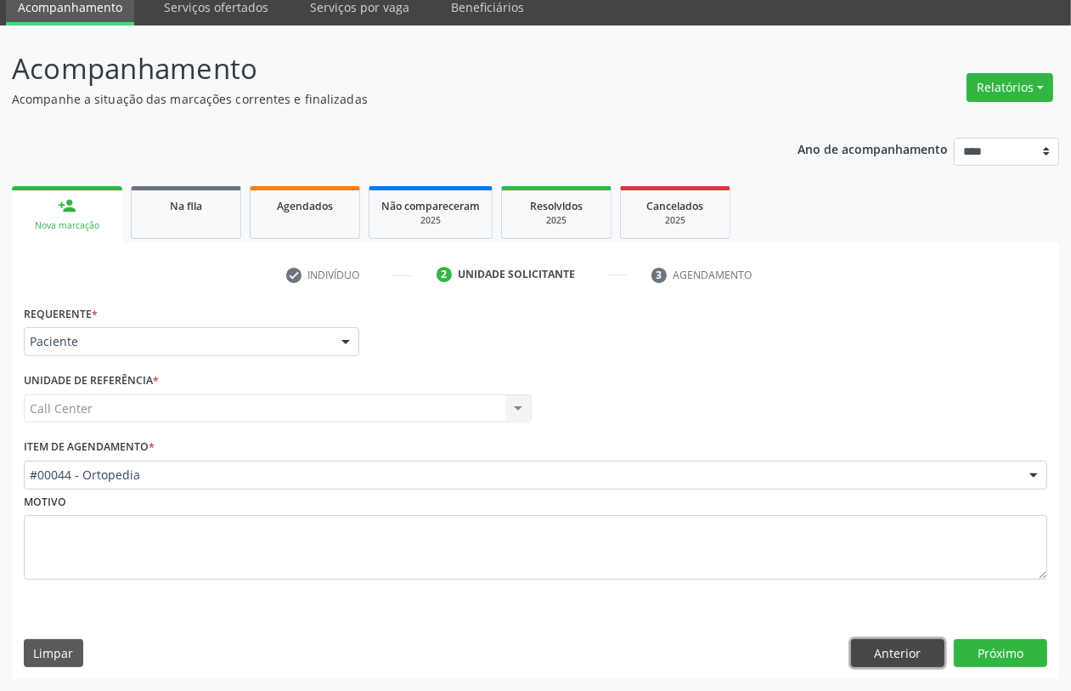
click at [909, 646] on button "Anterior" at bounding box center [897, 653] width 93 height 29
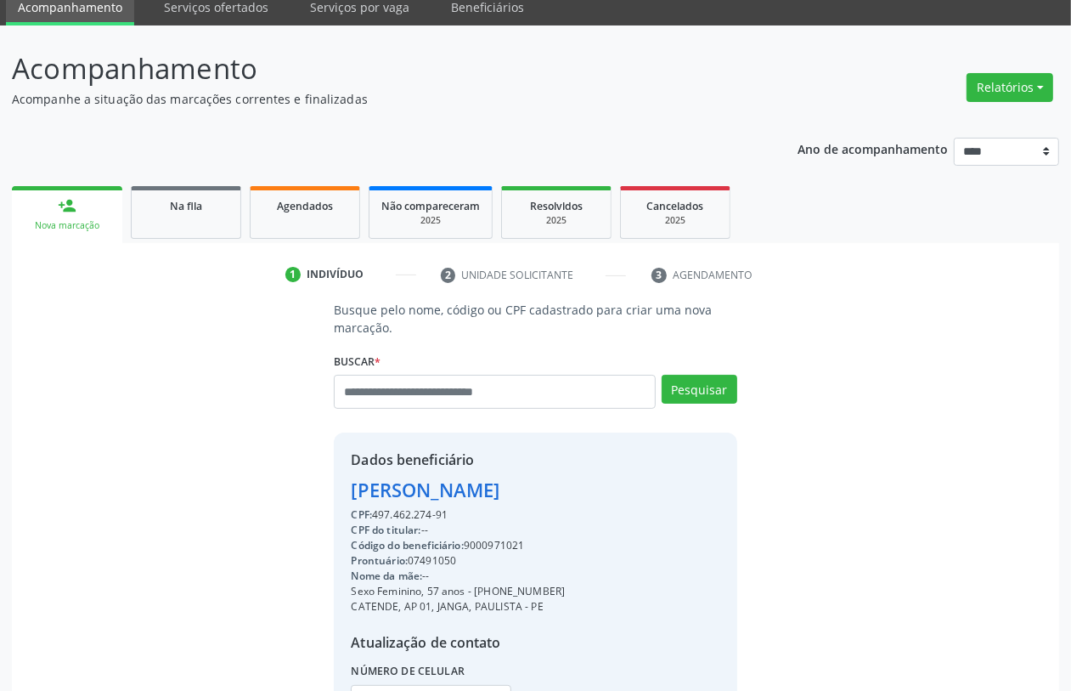
scroll to position [223, 0]
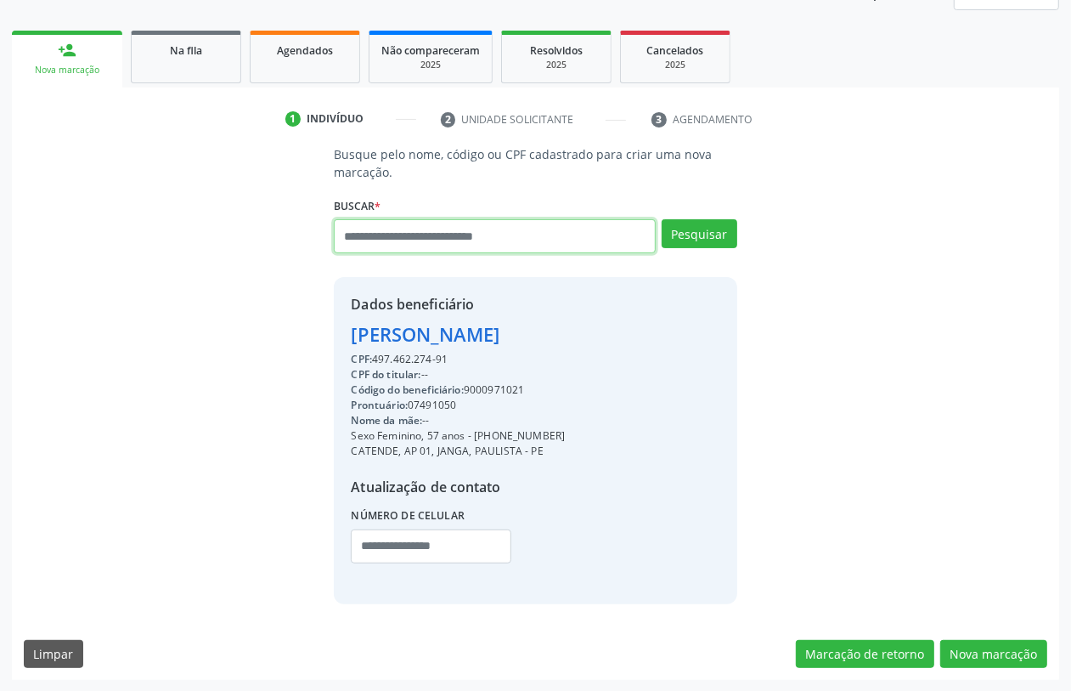
click at [392, 242] on input "text" at bounding box center [494, 236] width 321 height 34
type input "******"
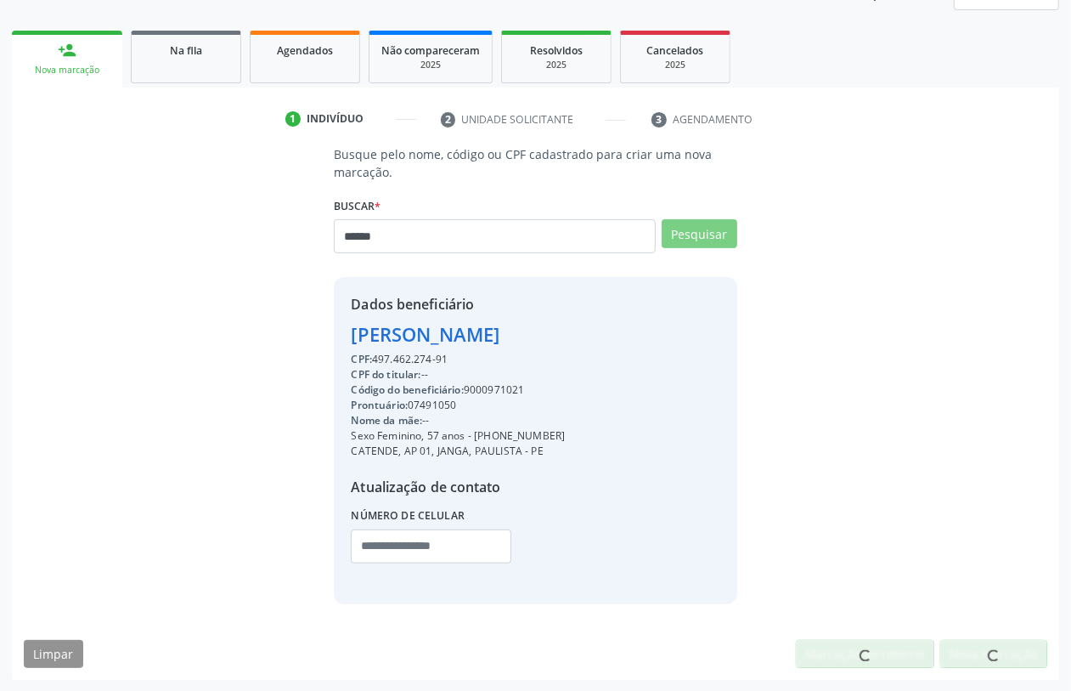
scroll to position [0, 0]
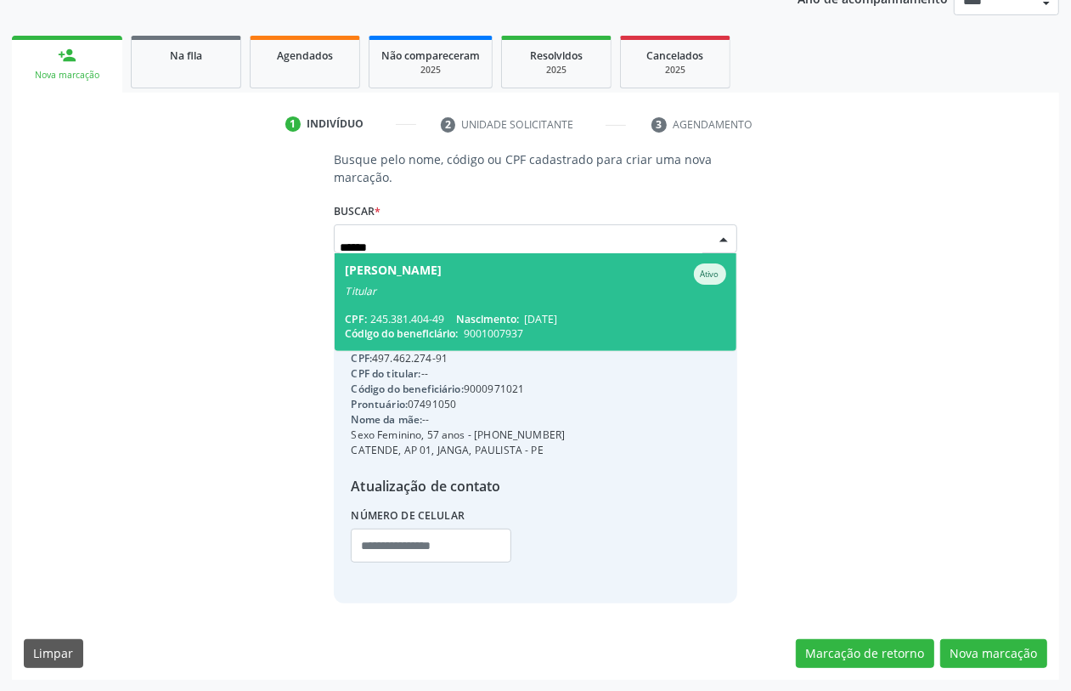
click at [524, 308] on span "Sirinea [PERSON_NAME] Ativo Titular CPF: 245.381.404-49 Nascimento: [DATE] Códi…" at bounding box center [535, 302] width 401 height 98
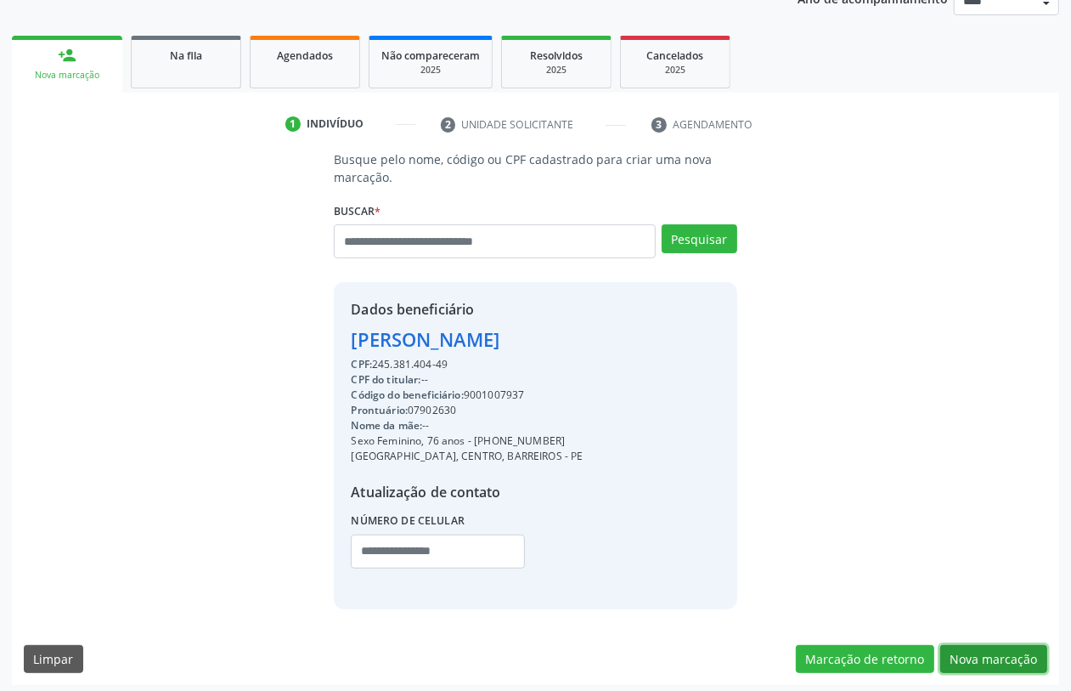
click at [995, 650] on button "Nova marcação" at bounding box center [993, 659] width 107 height 29
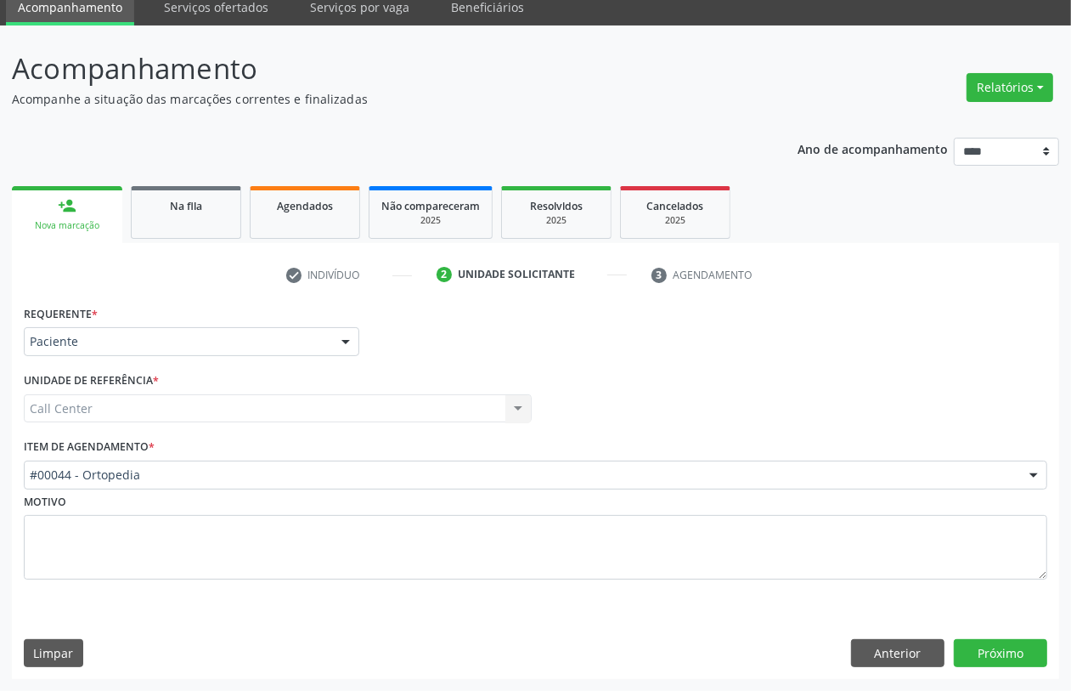
scroll to position [68, 0]
click at [962, 644] on button "Próximo" at bounding box center [1000, 653] width 93 height 29
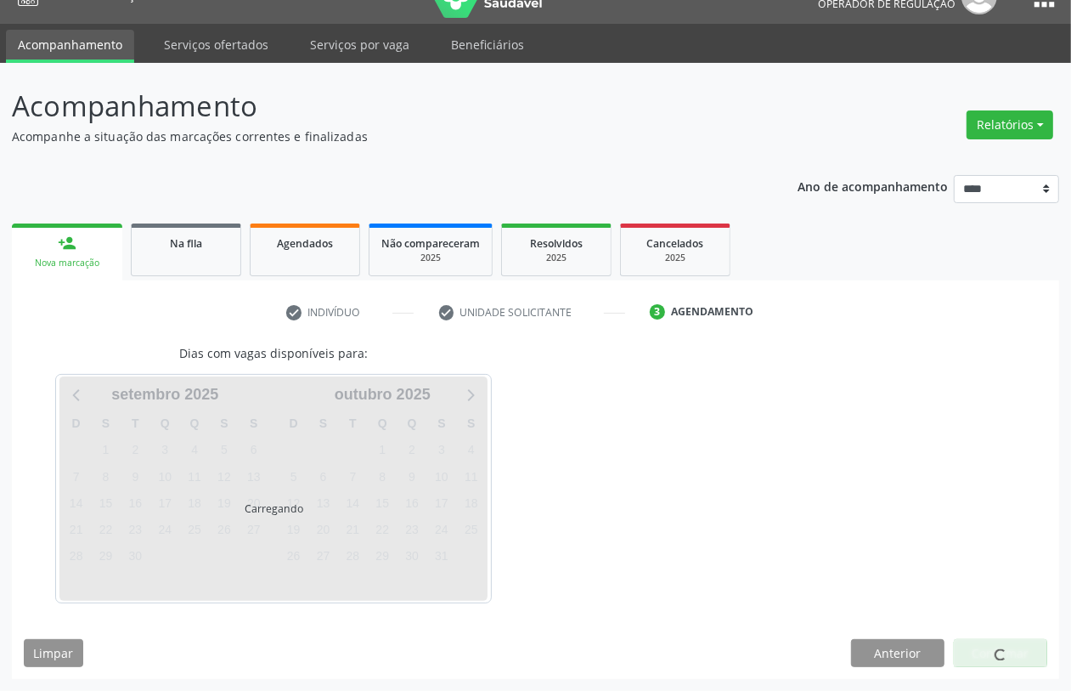
scroll to position [31, 0]
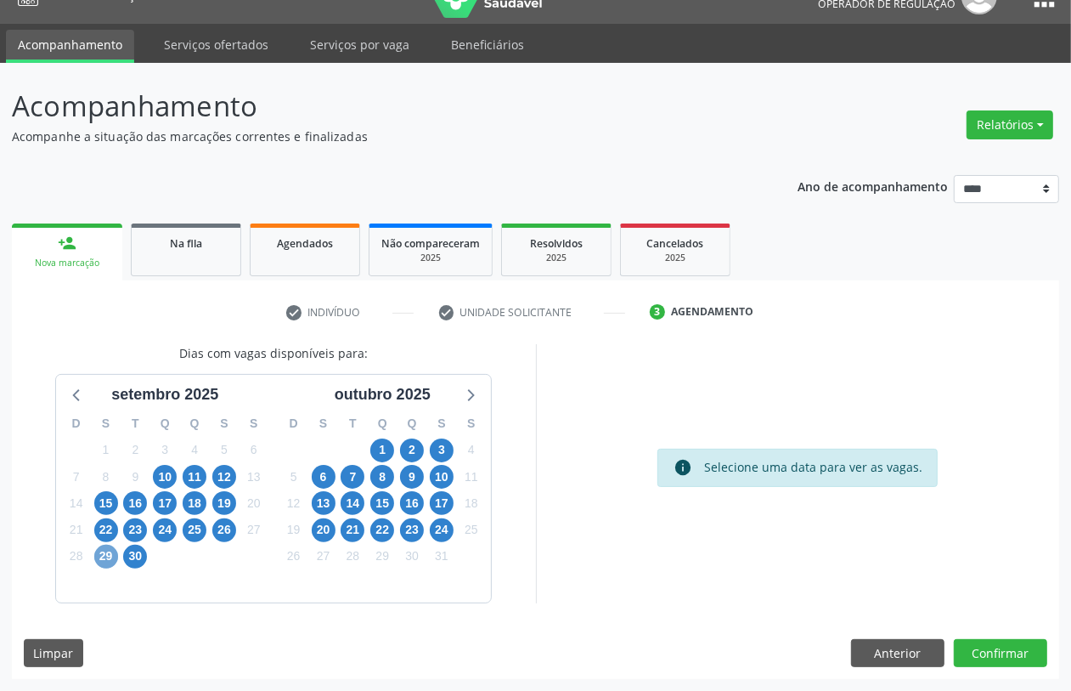
click at [103, 548] on span "29" at bounding box center [106, 557] width 24 height 24
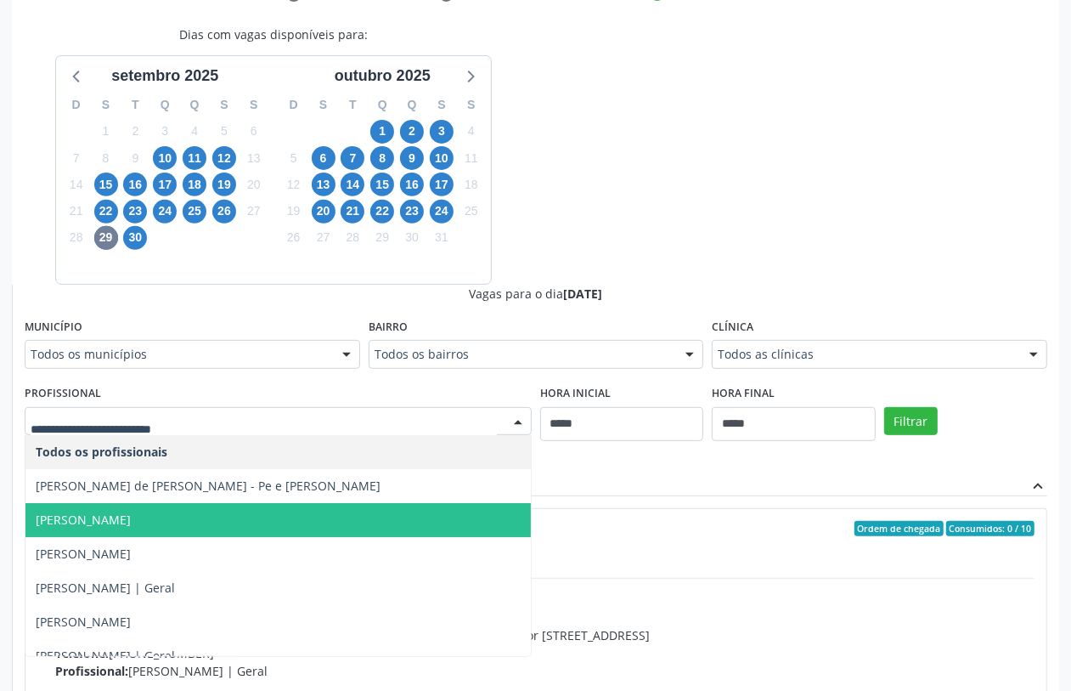
scroll to position [357, 0]
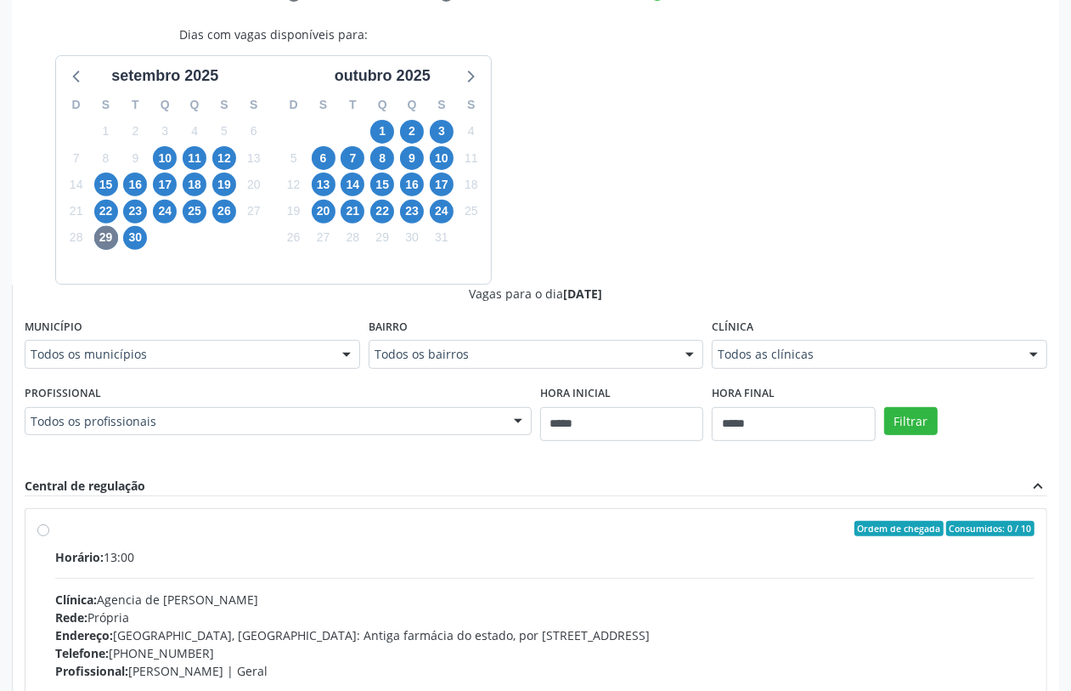
click at [622, 481] on div "Central de regulação expand_less" at bounding box center [536, 487] width 1023 height 20
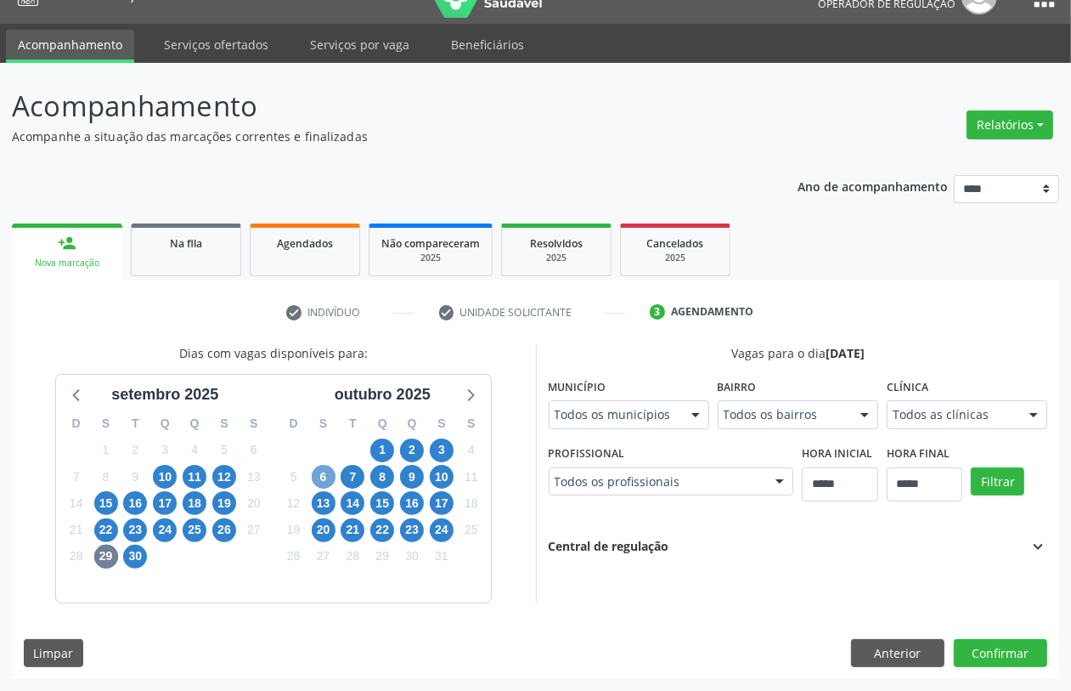
click at [319, 472] on span "6" at bounding box center [324, 477] width 24 height 24
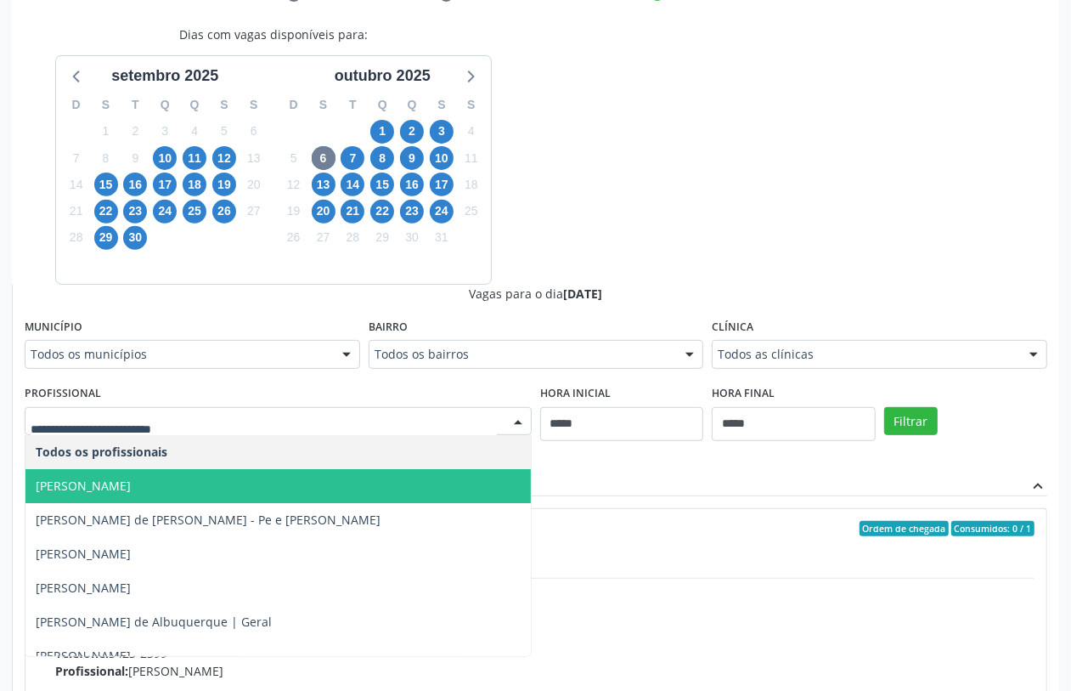
scroll to position [425, 0]
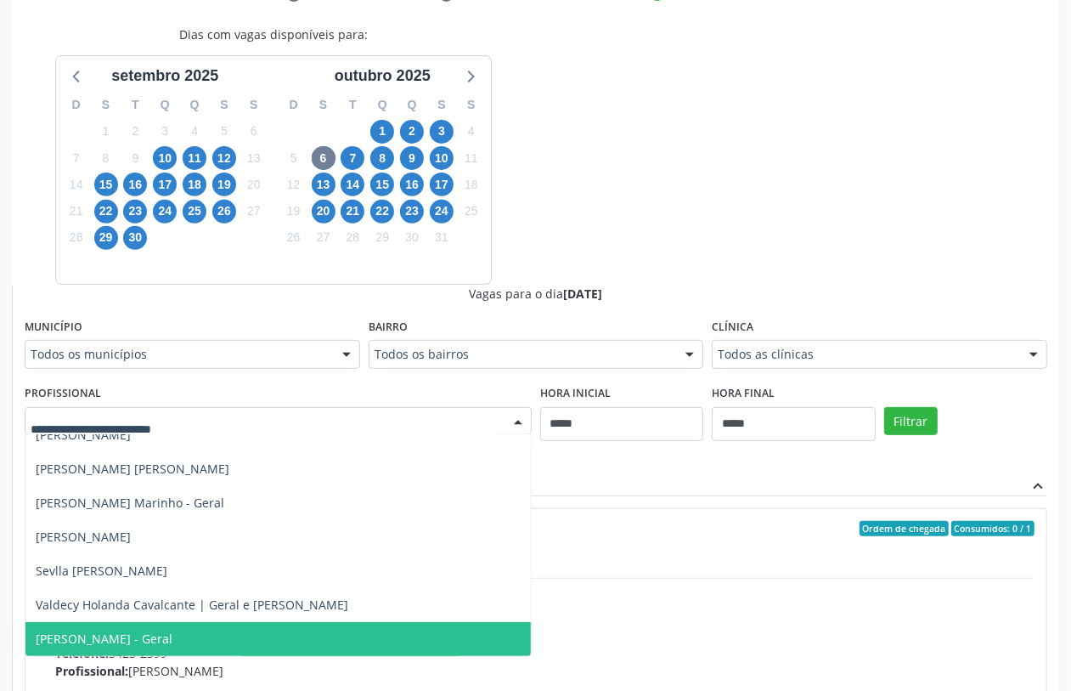
drag, startPoint x: 201, startPoint y: 644, endPoint x: 211, endPoint y: 652, distance: 12.6
click at [206, 648] on span "Victor Macedo - Geral" at bounding box center [277, 639] width 505 height 34
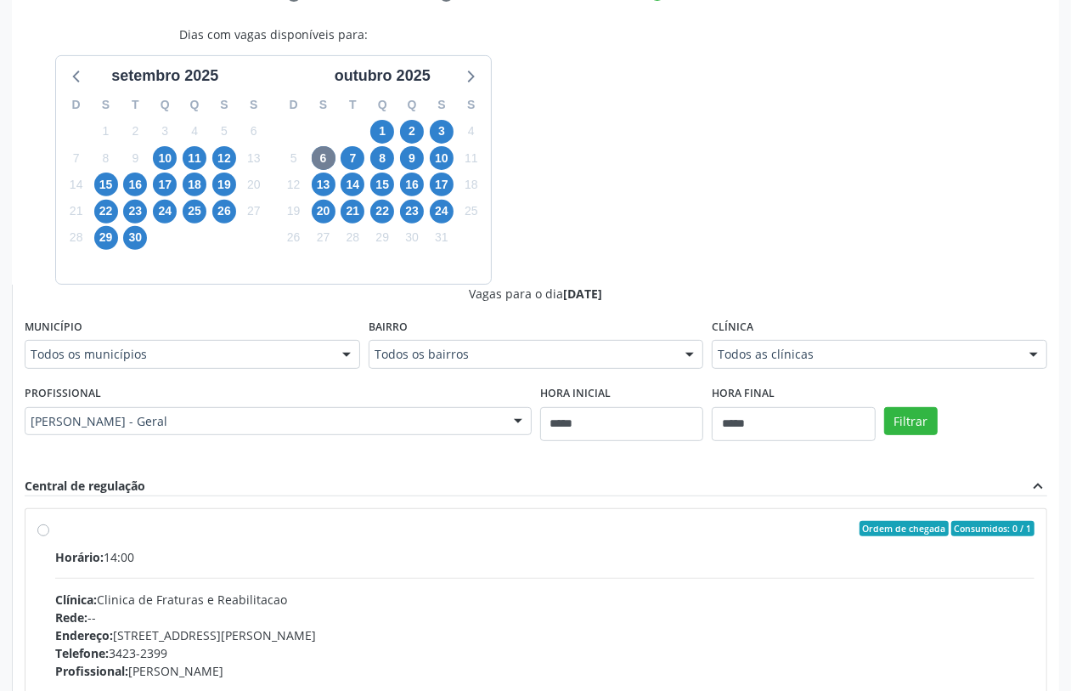
scroll to position [583, 0]
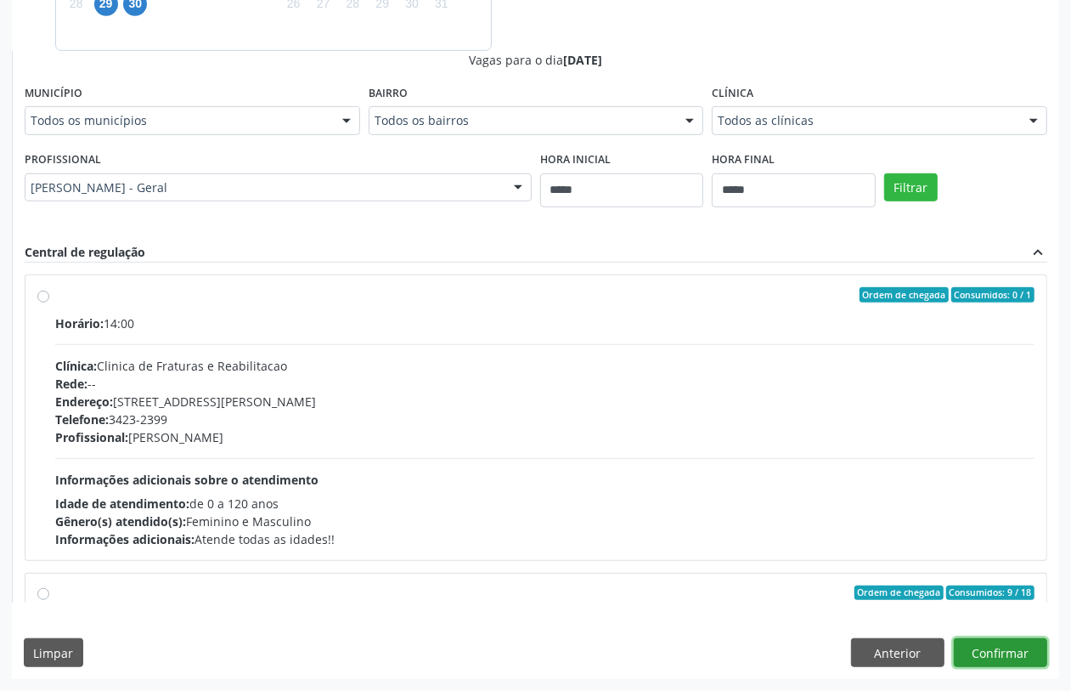
click at [987, 652] on button "Confirmar" at bounding box center [1000, 652] width 93 height 29
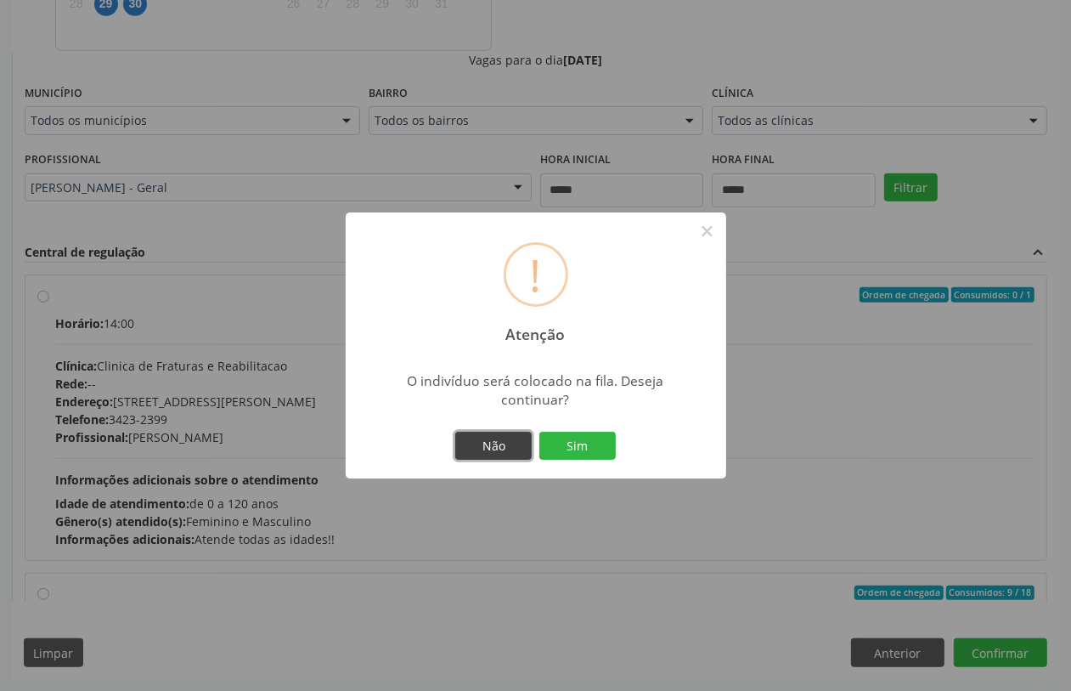
click at [498, 437] on button "Não" at bounding box center [493, 446] width 76 height 29
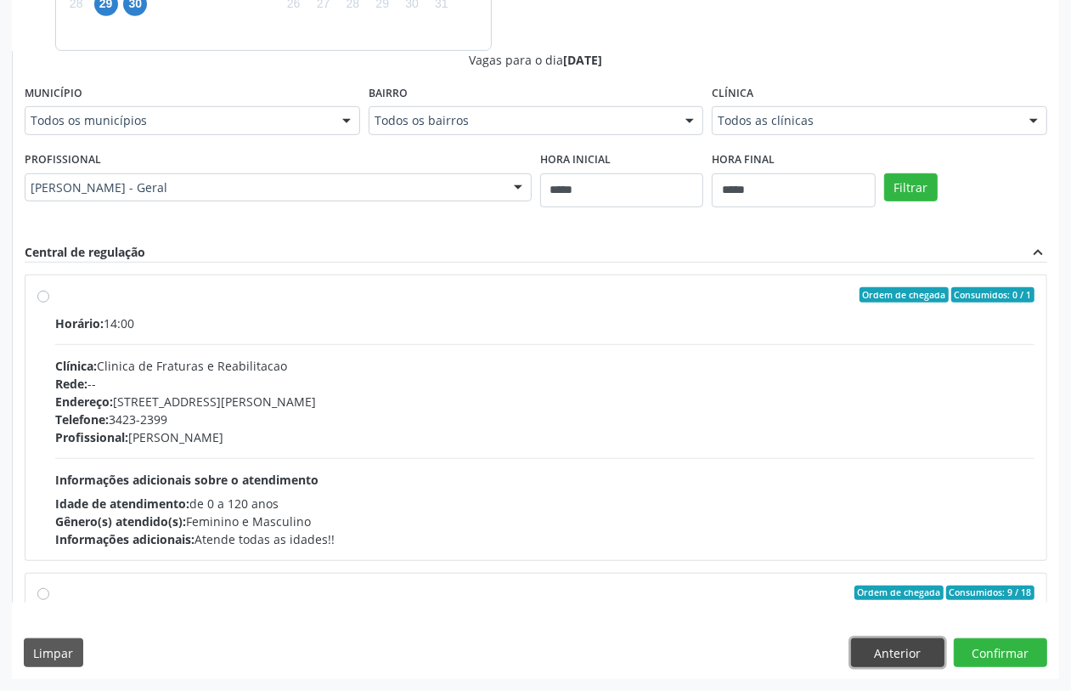
click at [883, 641] on button "Anterior" at bounding box center [897, 652] width 93 height 29
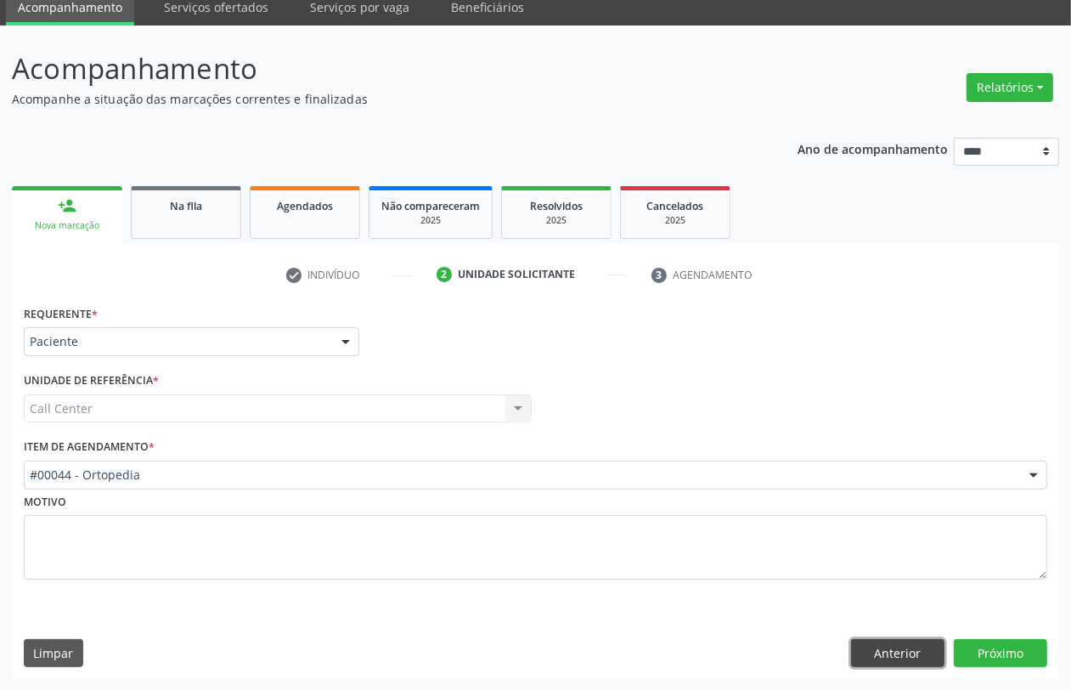
click at [879, 647] on button "Anterior" at bounding box center [897, 653] width 93 height 29
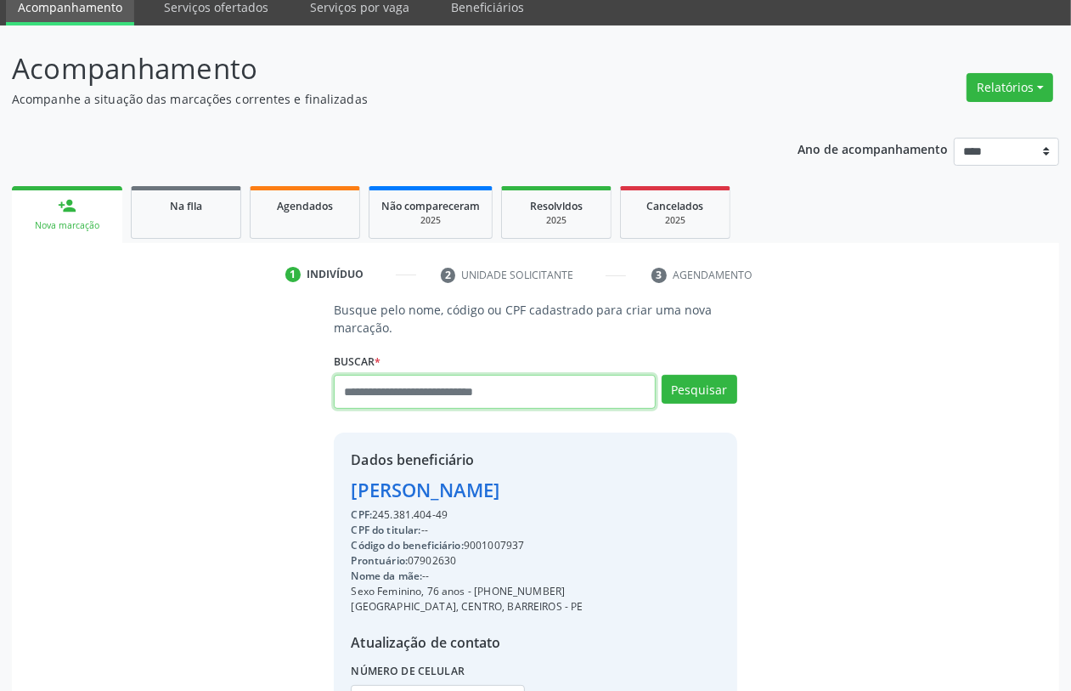
click at [421, 398] on input "text" at bounding box center [494, 392] width 321 height 34
type input "*********"
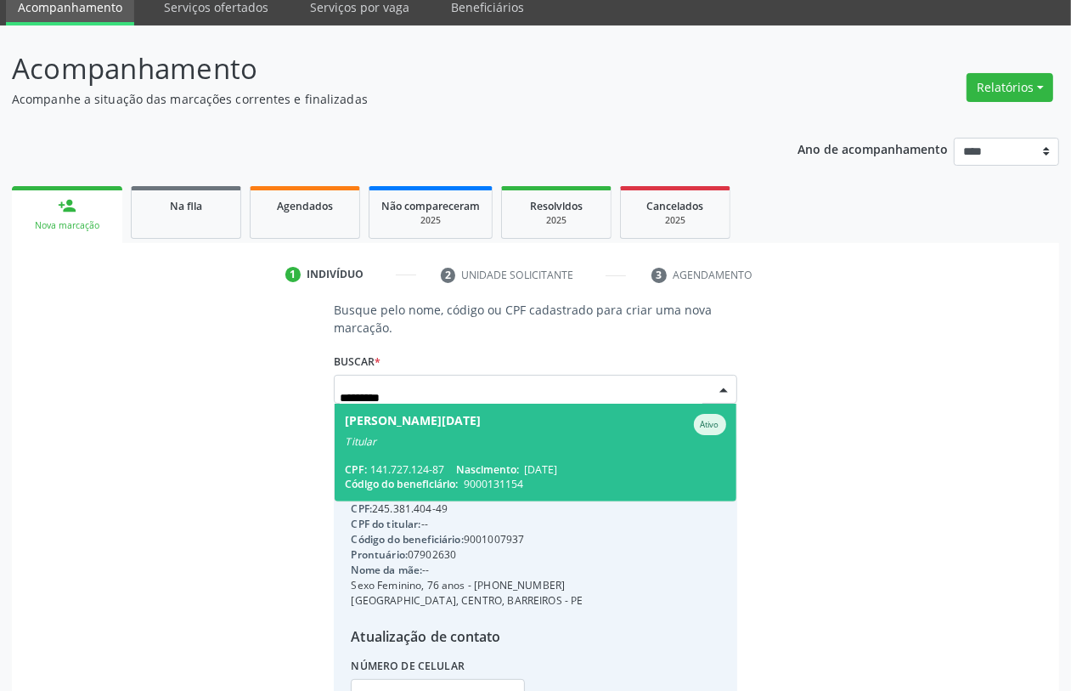
click at [455, 451] on span "Maria Lucia Cabral da Silva Ativo Titular CPF: 141.727.124-87 Nascimento: 14/12…" at bounding box center [535, 453] width 401 height 98
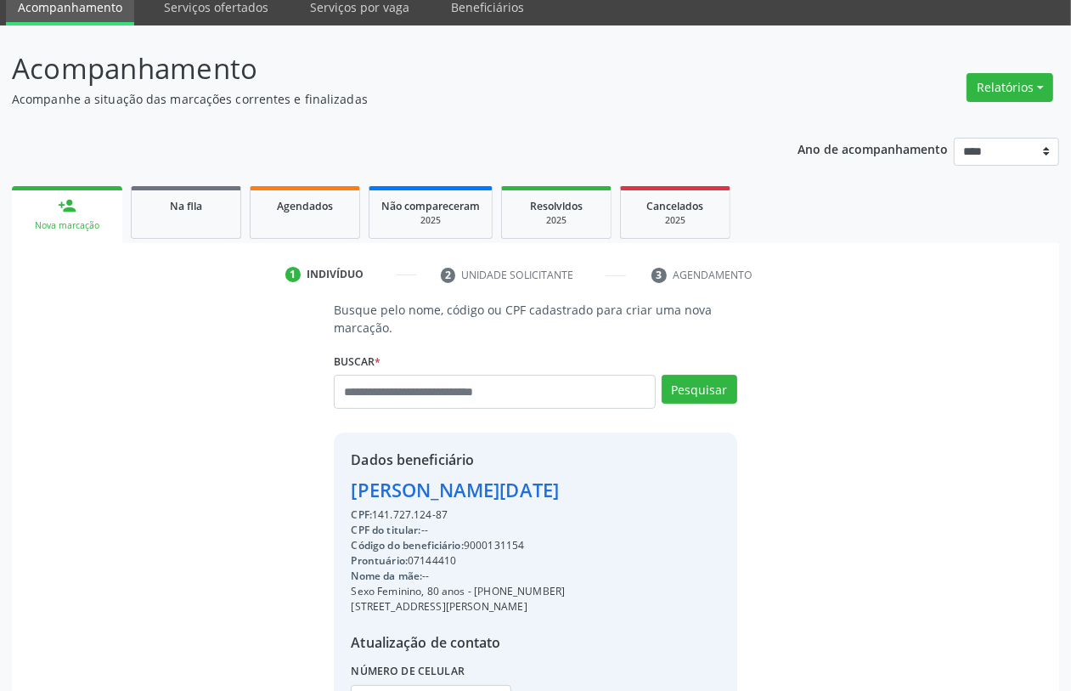
scroll to position [223, 0]
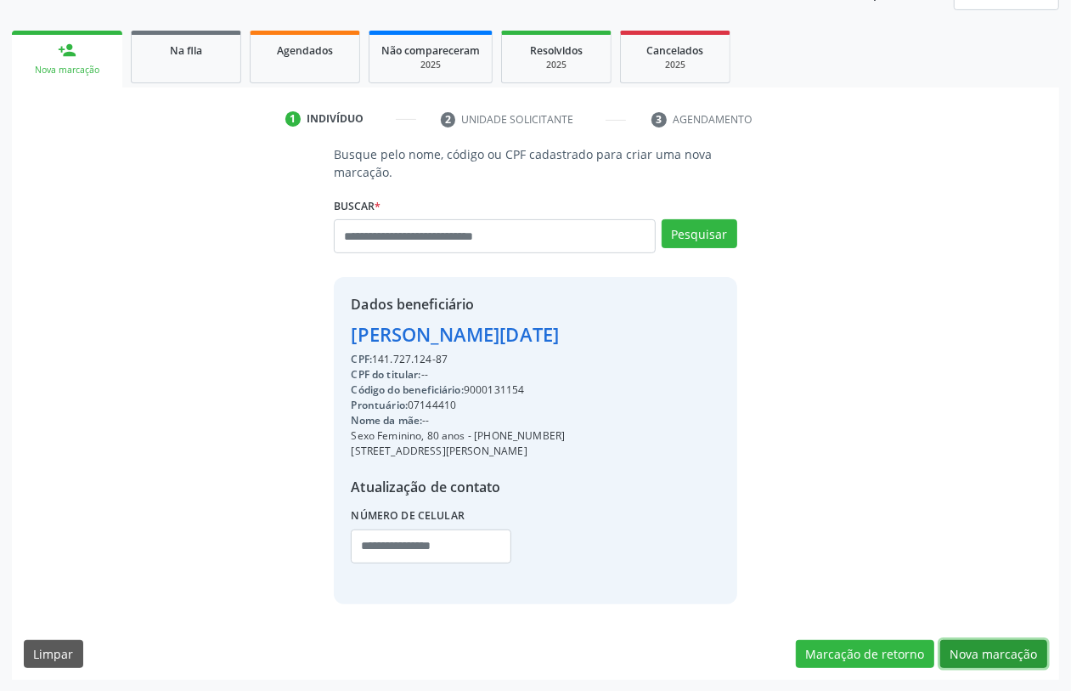
drag, startPoint x: 983, startPoint y: 652, endPoint x: 930, endPoint y: 631, distance: 56.5
click at [982, 652] on button "Nova marcação" at bounding box center [993, 654] width 107 height 29
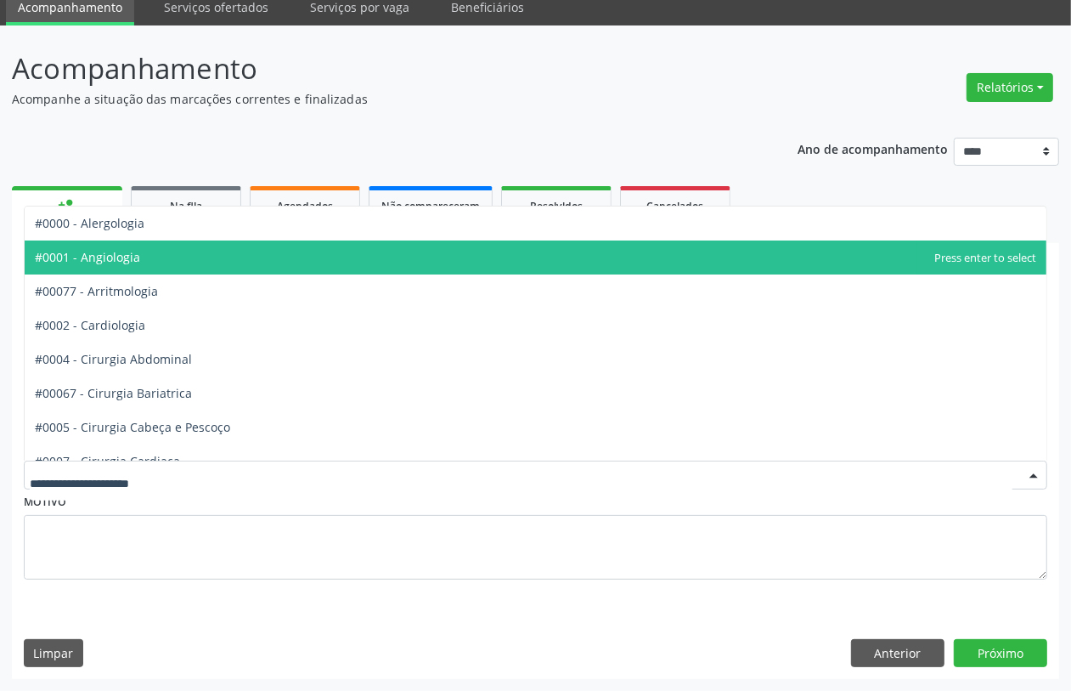
drag, startPoint x: 158, startPoint y: 470, endPoint x: 147, endPoint y: 439, distance: 32.5
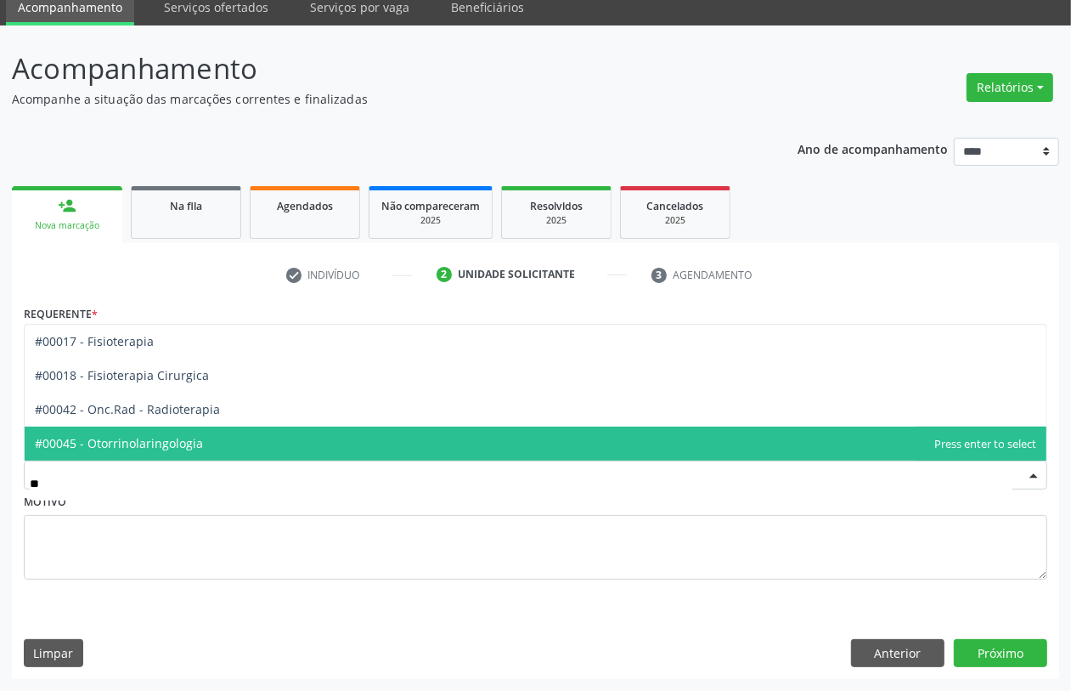
type input "***"
click at [147, 439] on span "#00045 - Otorrinolaringologia" at bounding box center [119, 443] width 168 height 16
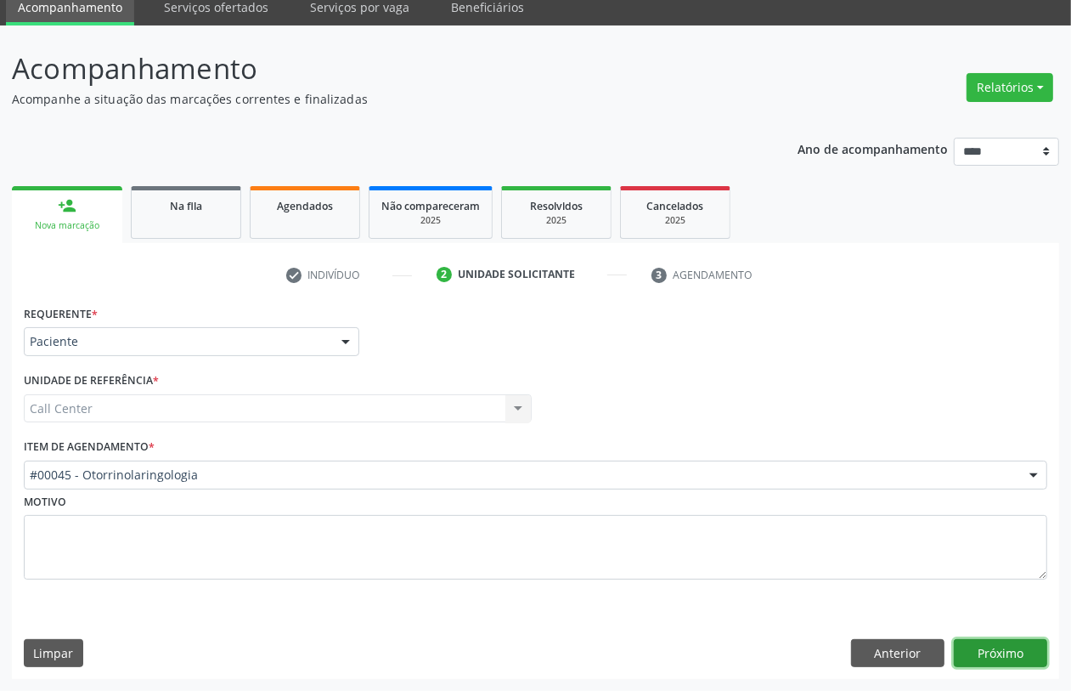
click at [979, 656] on button "Próximo" at bounding box center [1000, 653] width 93 height 29
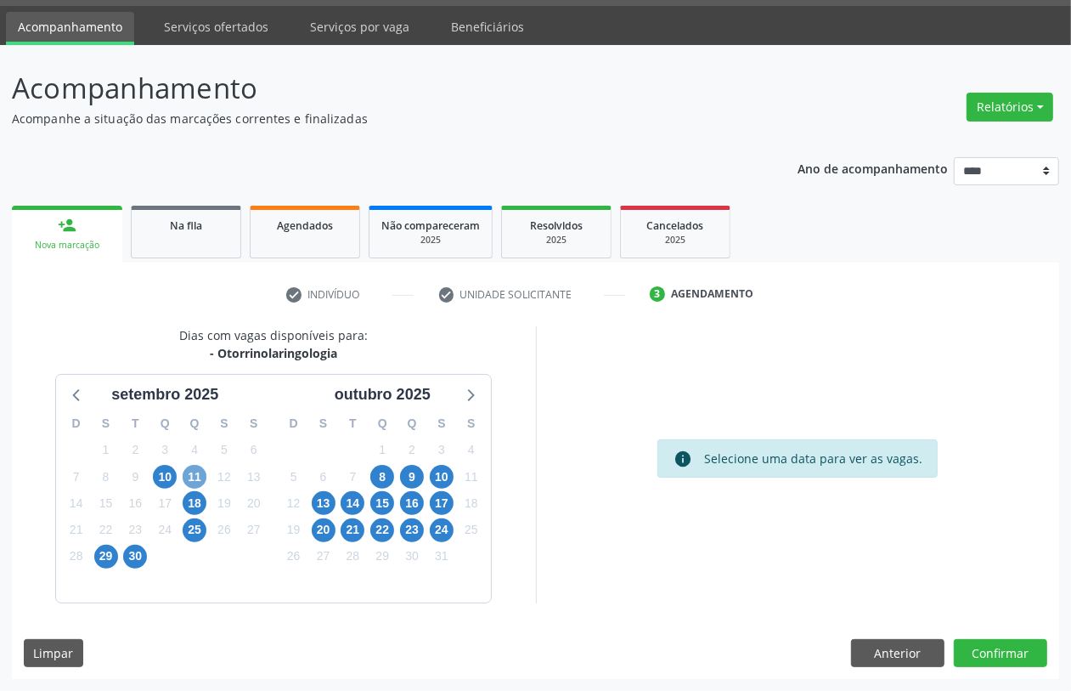
click at [187, 470] on span "11" at bounding box center [195, 477] width 24 height 24
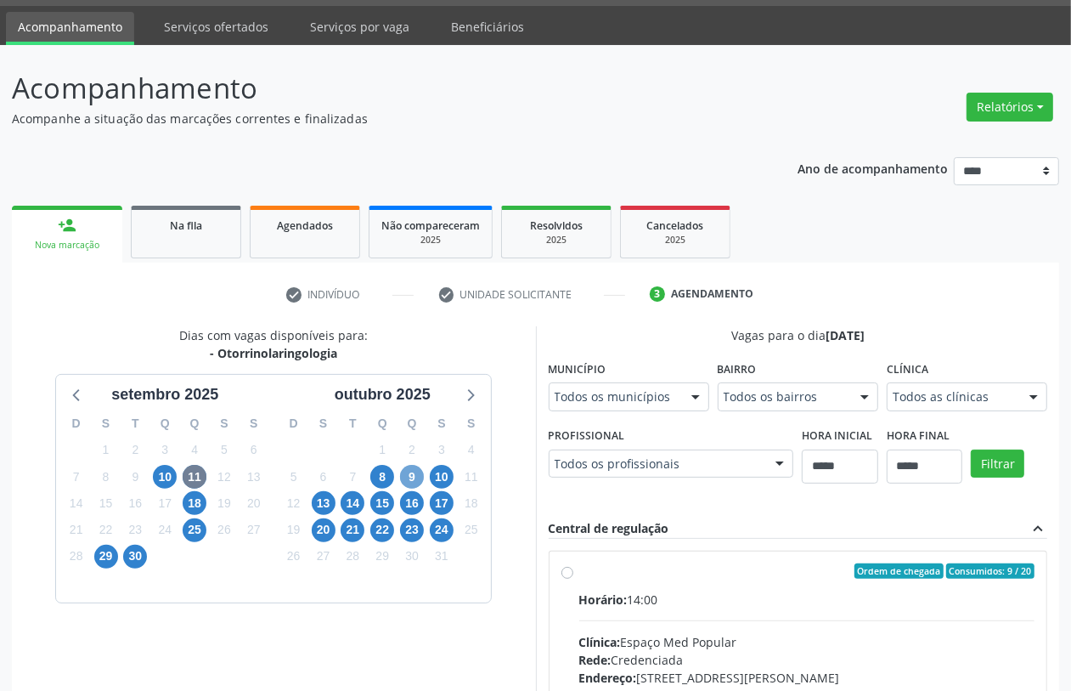
click at [405, 477] on span "9" at bounding box center [412, 477] width 24 height 24
click at [375, 469] on span "8" at bounding box center [382, 477] width 24 height 24
click at [413, 471] on span "9" at bounding box center [412, 477] width 24 height 24
click at [607, 580] on label "Ordem de chegada Consumidos: 20 / 30 Horário: 13:00 Clínica: Uspe Rede: Credenc…" at bounding box center [807, 693] width 456 height 261
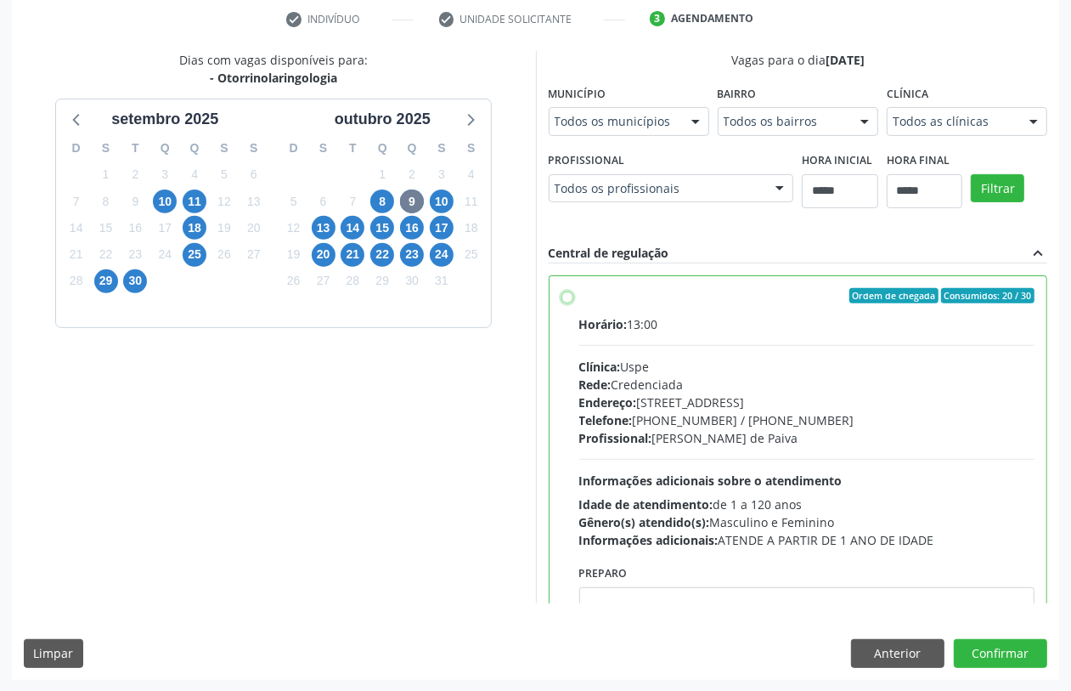
scroll to position [85, 0]
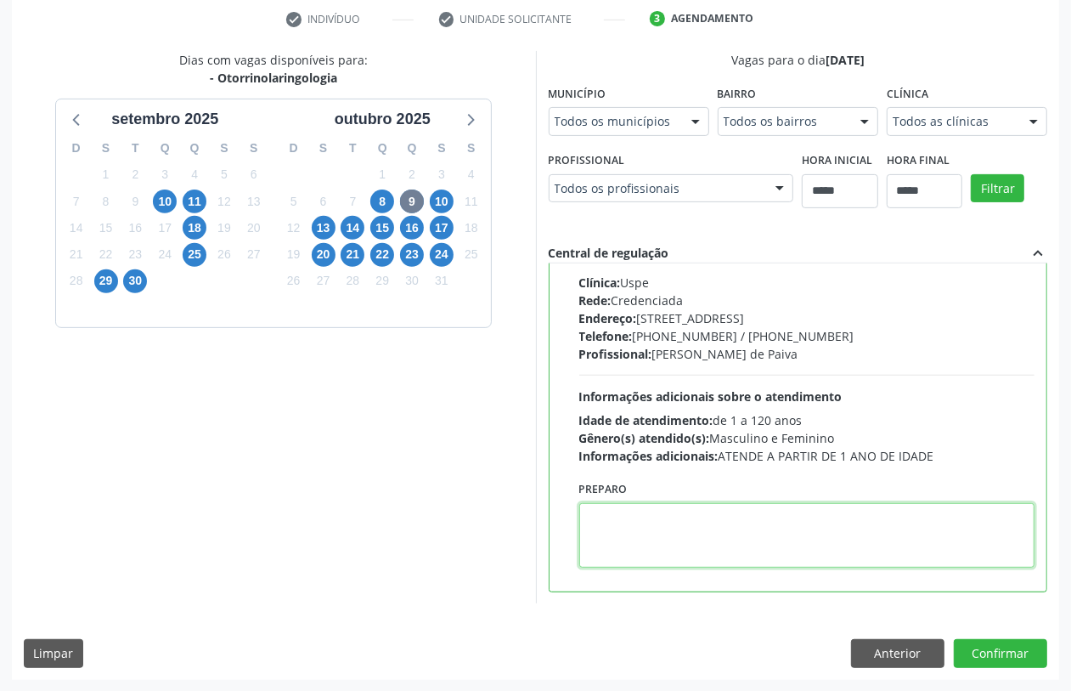
paste textarea "**********"
type textarea "**********"
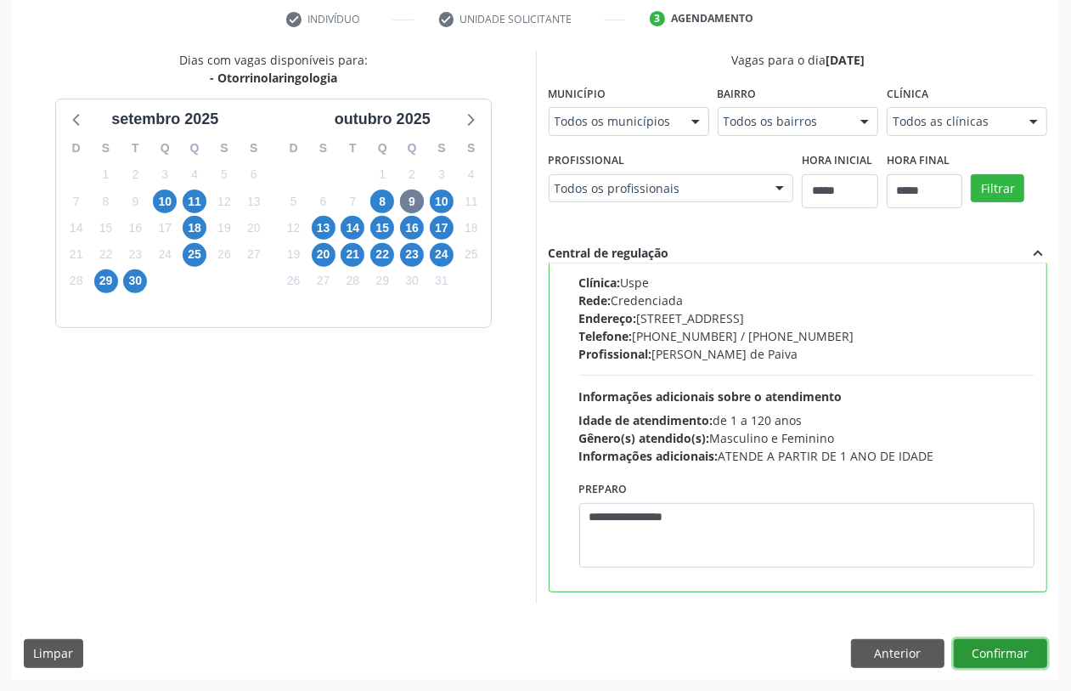
click at [964, 650] on button "Confirmar" at bounding box center [1000, 653] width 93 height 29
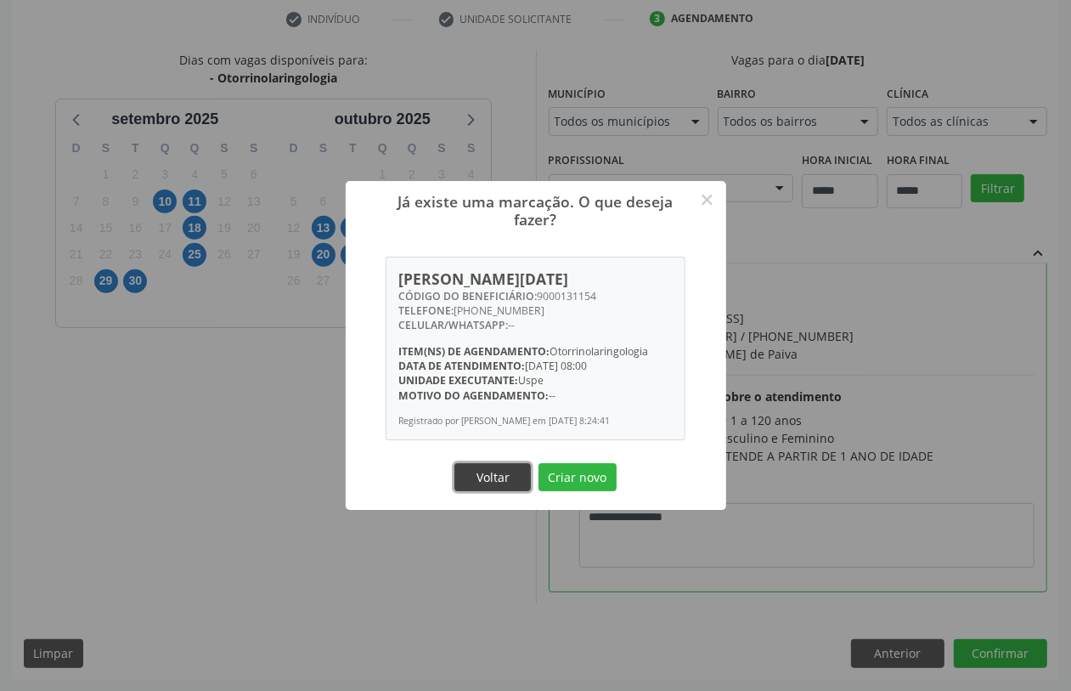
click at [457, 471] on button "Voltar" at bounding box center [492, 477] width 76 height 29
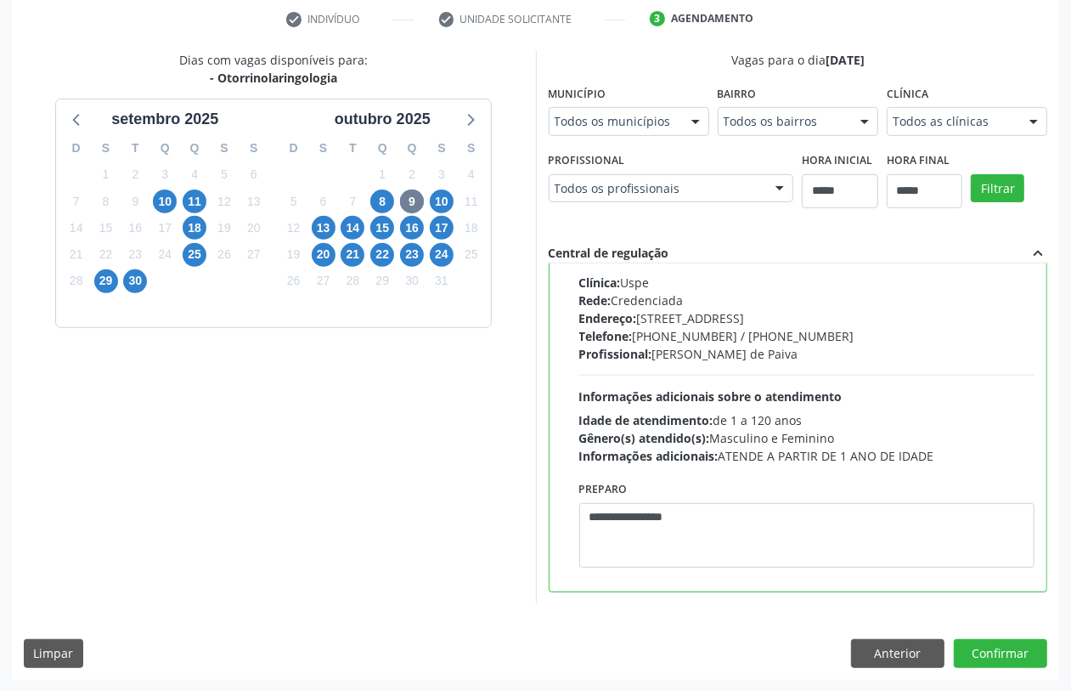
scroll to position [0, 0]
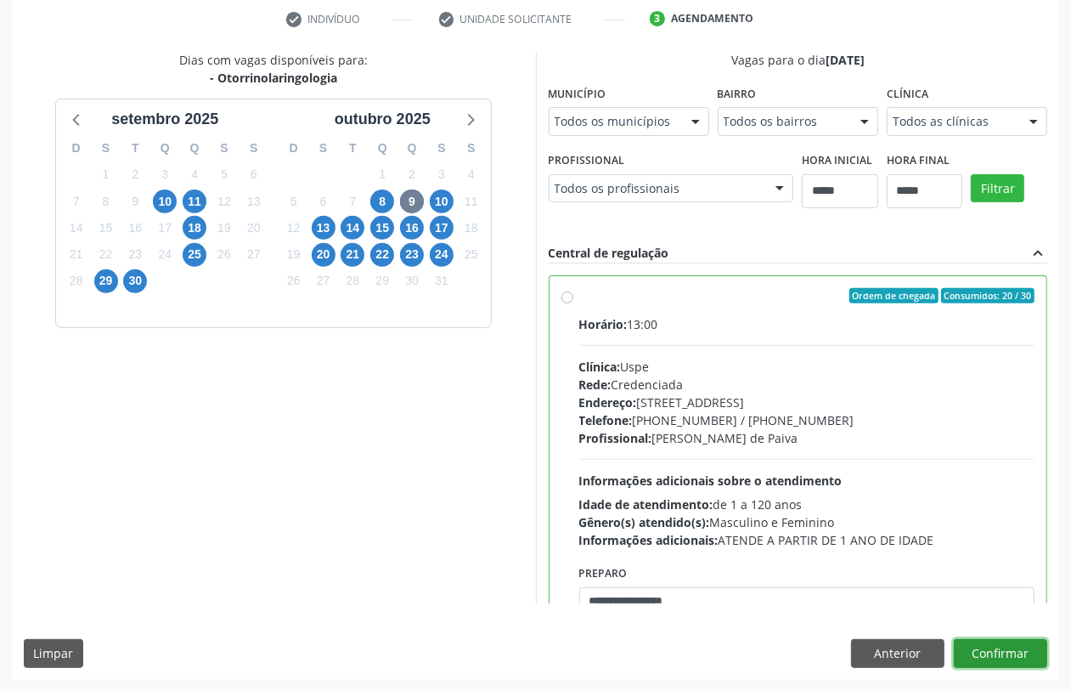
click at [1013, 640] on button "Confirmar" at bounding box center [1000, 653] width 93 height 29
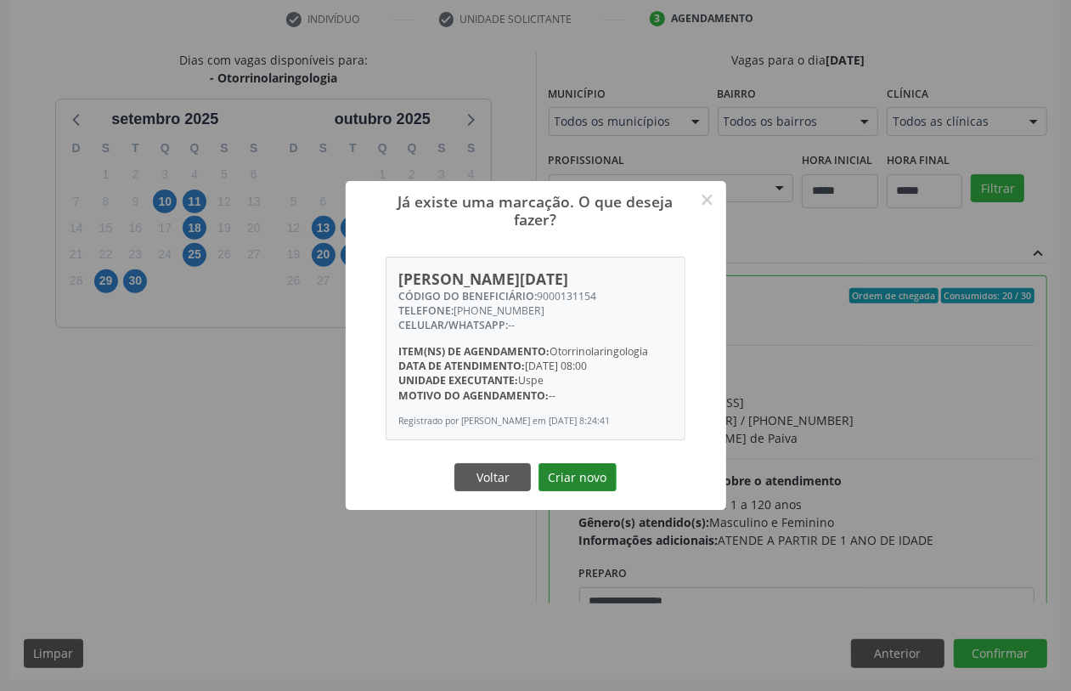
click at [579, 474] on button "Criar novo" at bounding box center [578, 477] width 78 height 29
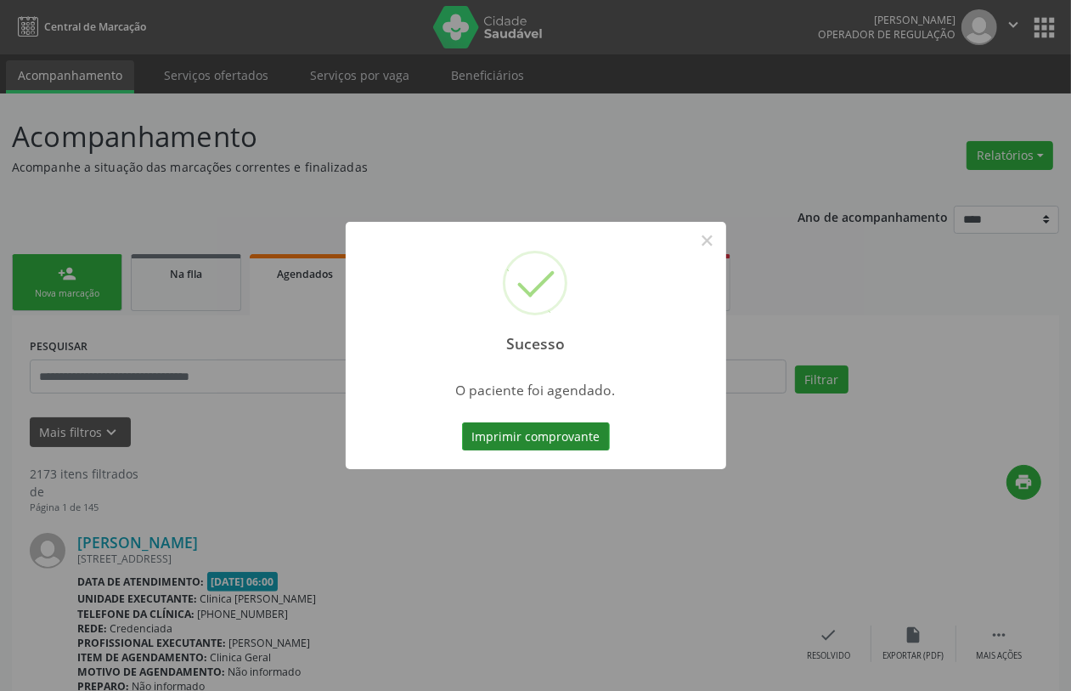
click at [533, 422] on button "Imprimir comprovante" at bounding box center [536, 436] width 148 height 29
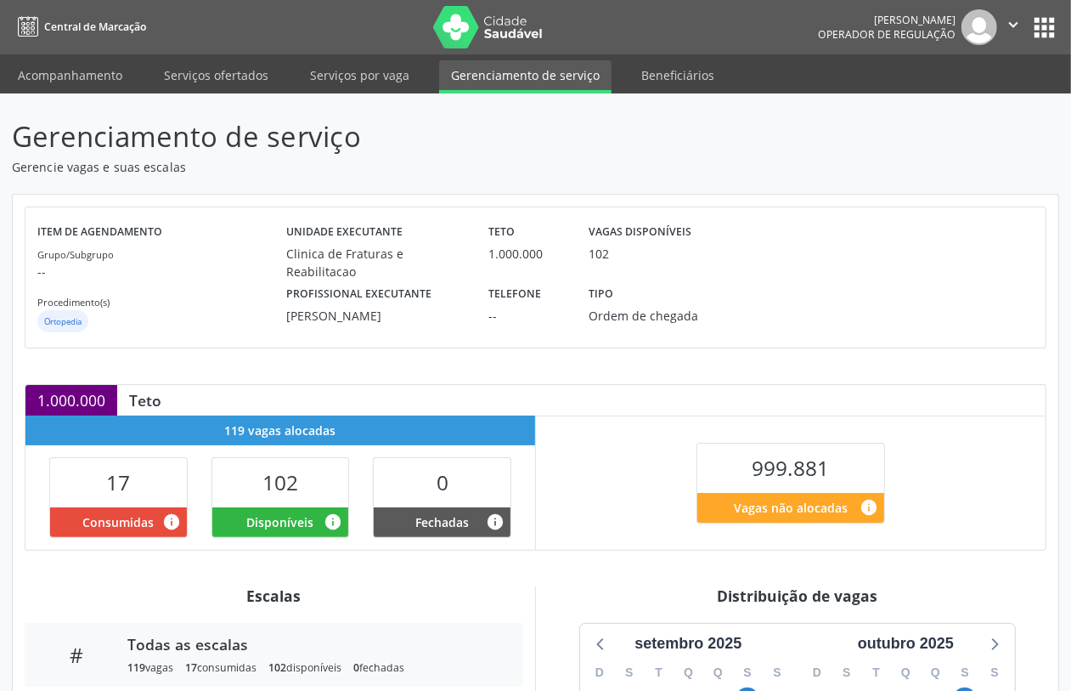
scroll to position [280, 0]
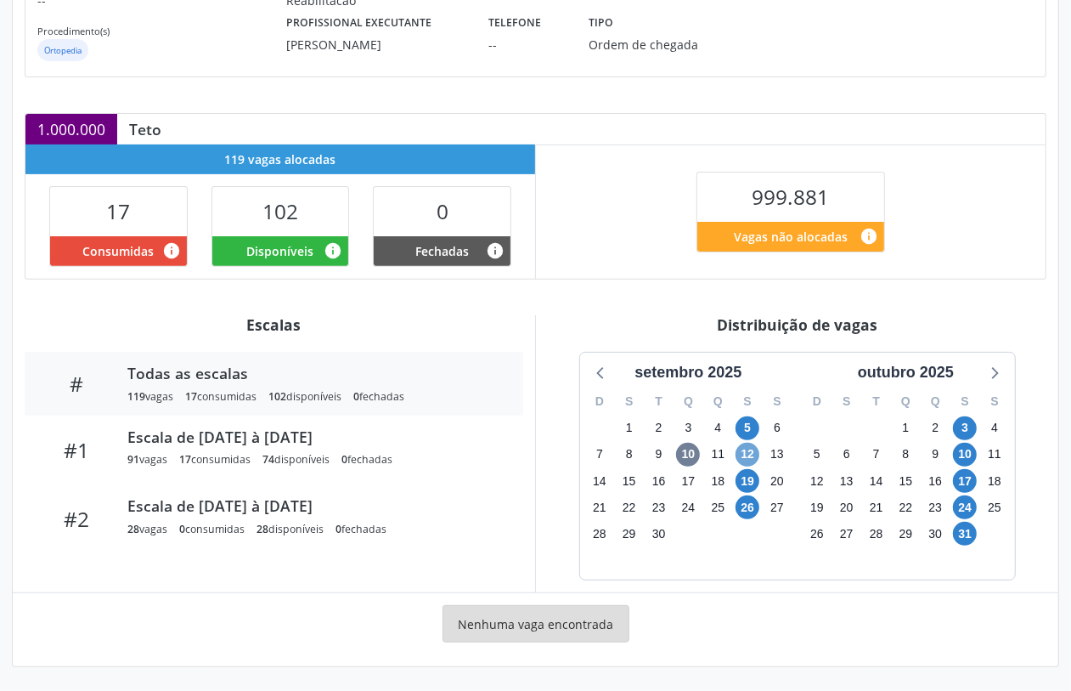
click at [749, 452] on span "12" at bounding box center [748, 455] width 24 height 24
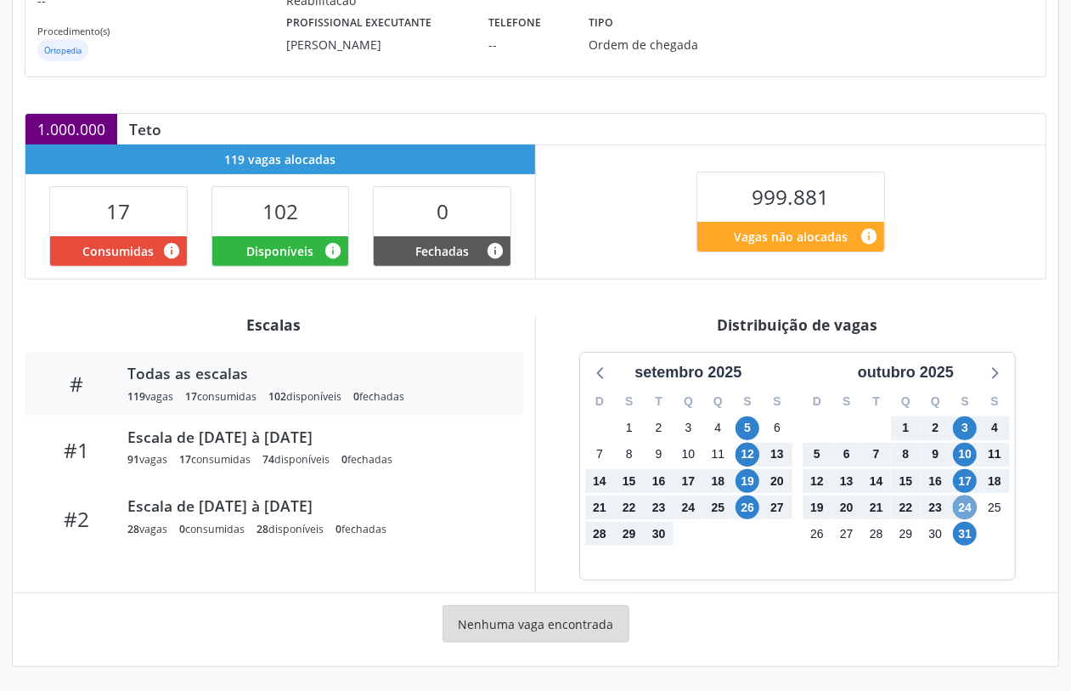
click at [967, 505] on span "24" at bounding box center [965, 507] width 24 height 24
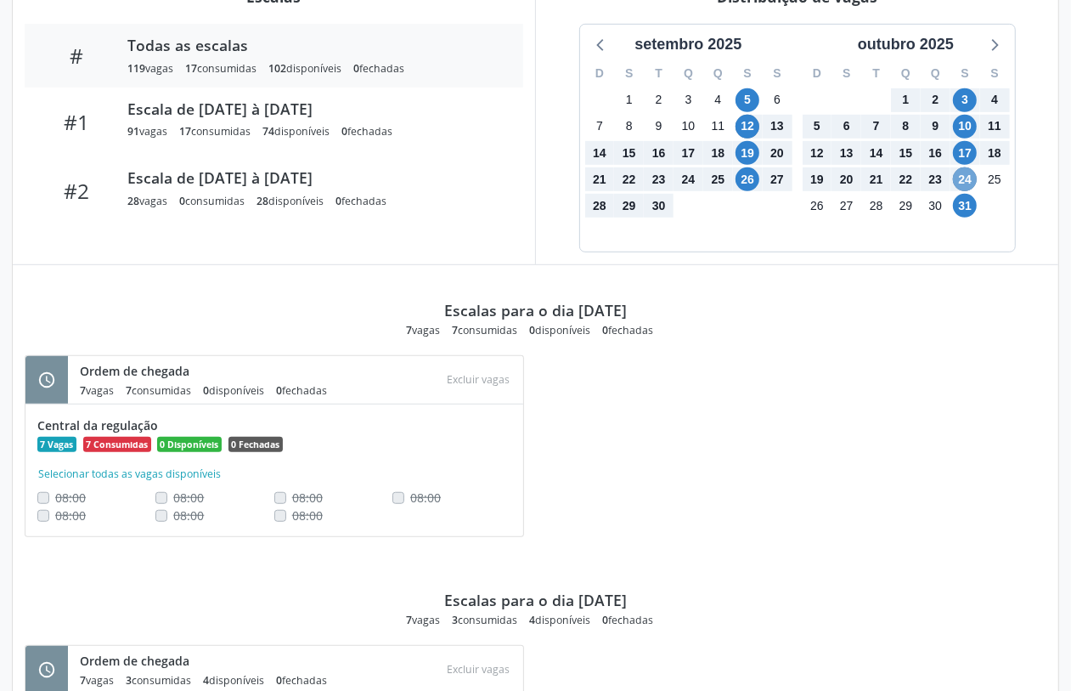
scroll to position [705, 0]
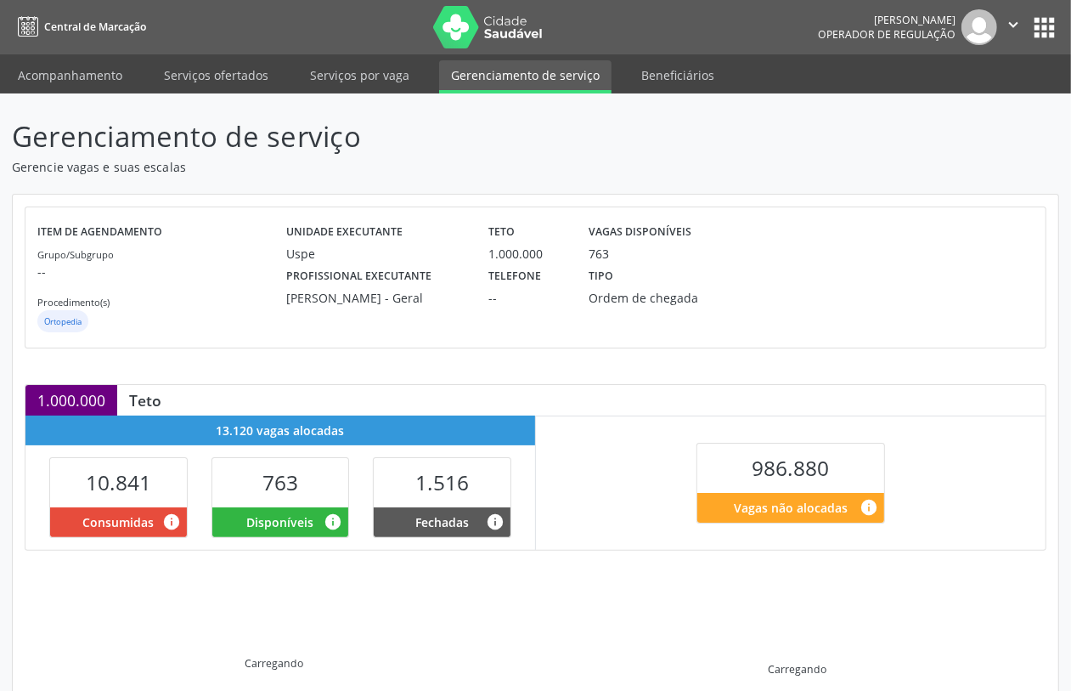
scroll to position [209, 0]
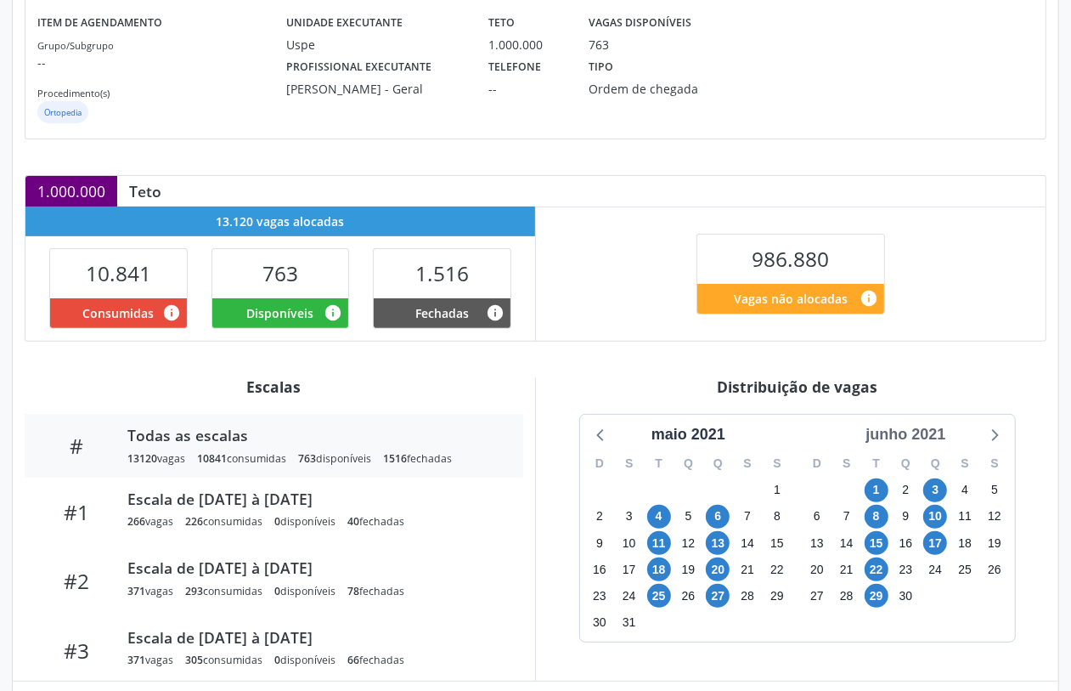
click at [895, 437] on div "junho 2021" at bounding box center [905, 434] width 93 height 23
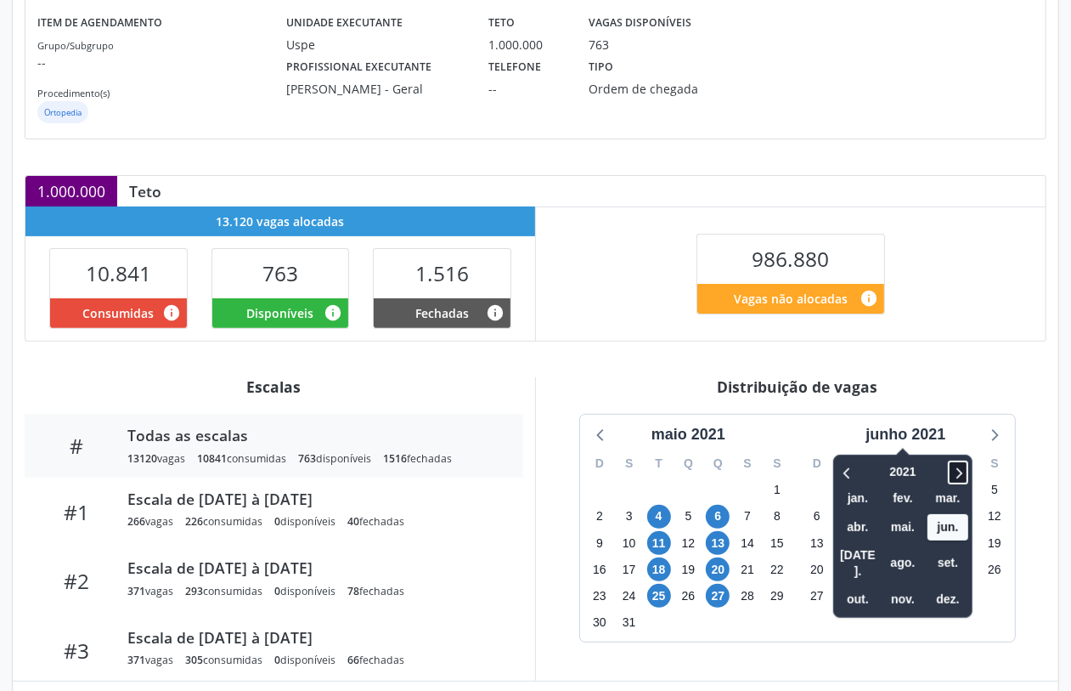
click at [967, 478] on icon at bounding box center [958, 472] width 17 height 20
click at [852, 586] on span "out." at bounding box center [858, 599] width 41 height 26
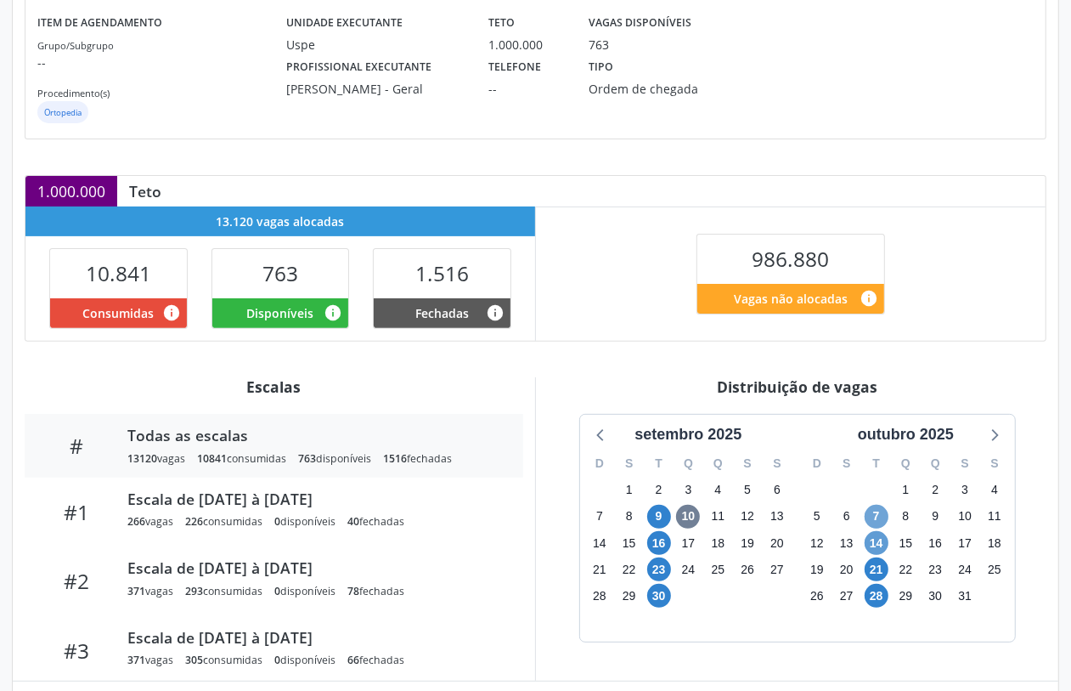
drag, startPoint x: 872, startPoint y: 506, endPoint x: 873, endPoint y: 535, distance: 28.9
click at [872, 511] on span "7" at bounding box center [877, 517] width 24 height 24
click at [873, 536] on span "14" at bounding box center [877, 543] width 24 height 24
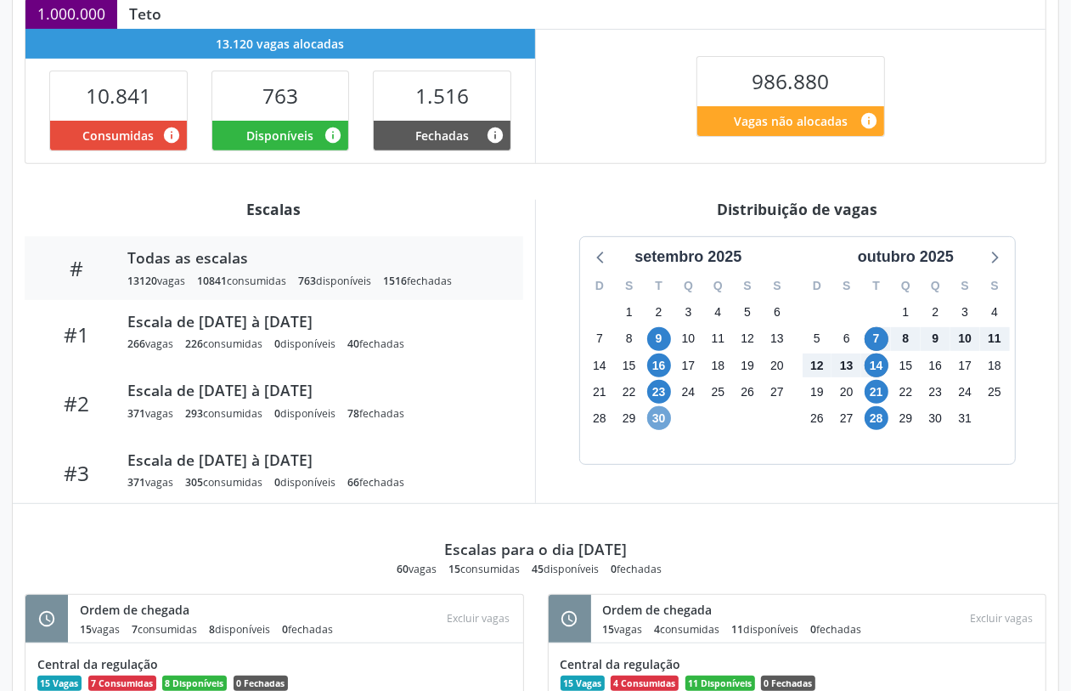
click at [656, 417] on span "30" at bounding box center [659, 418] width 24 height 24
click at [877, 340] on span "7" at bounding box center [877, 339] width 24 height 24
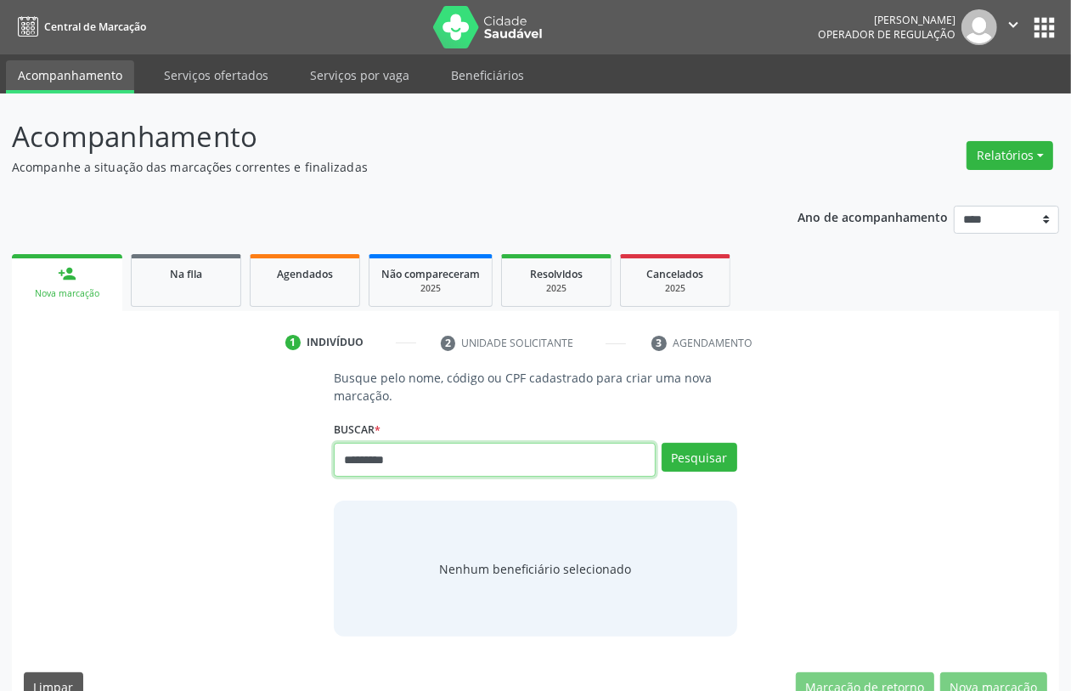
type input "*********"
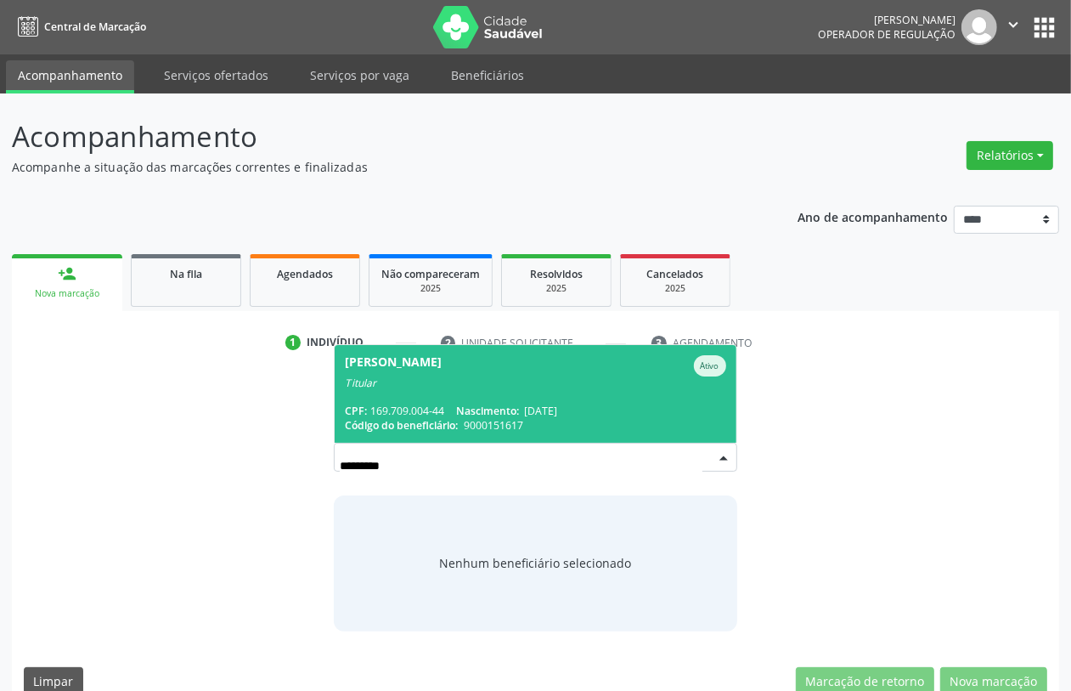
click at [392, 366] on div "[PERSON_NAME]" at bounding box center [393, 365] width 97 height 21
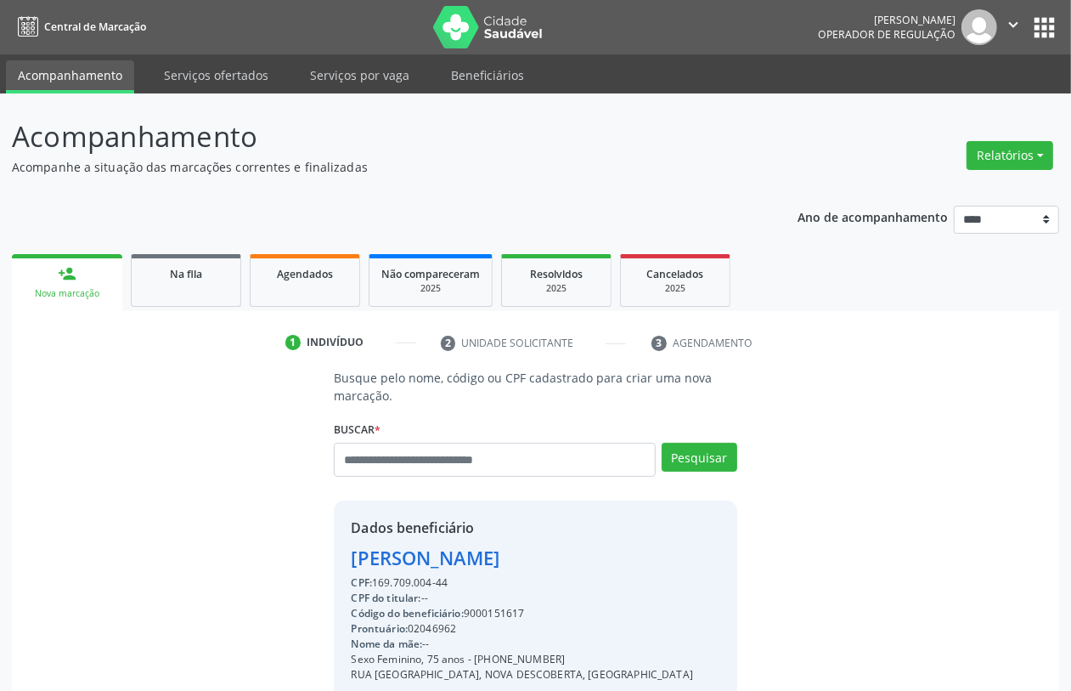
scroll to position [223, 0]
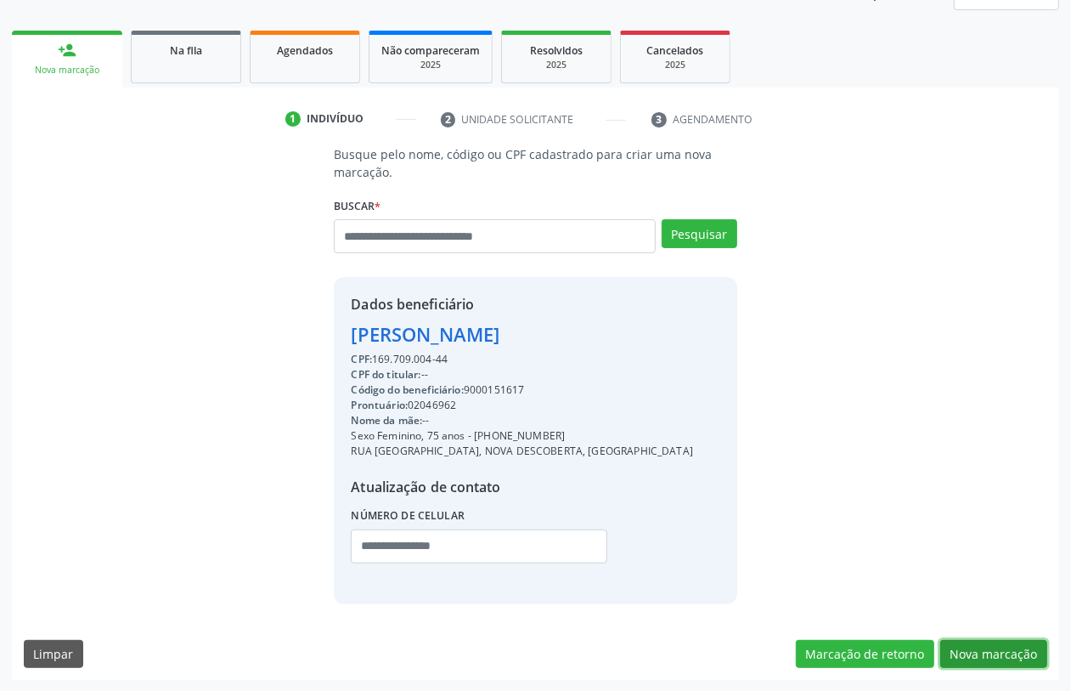
click at [998, 652] on button "Nova marcação" at bounding box center [993, 654] width 107 height 29
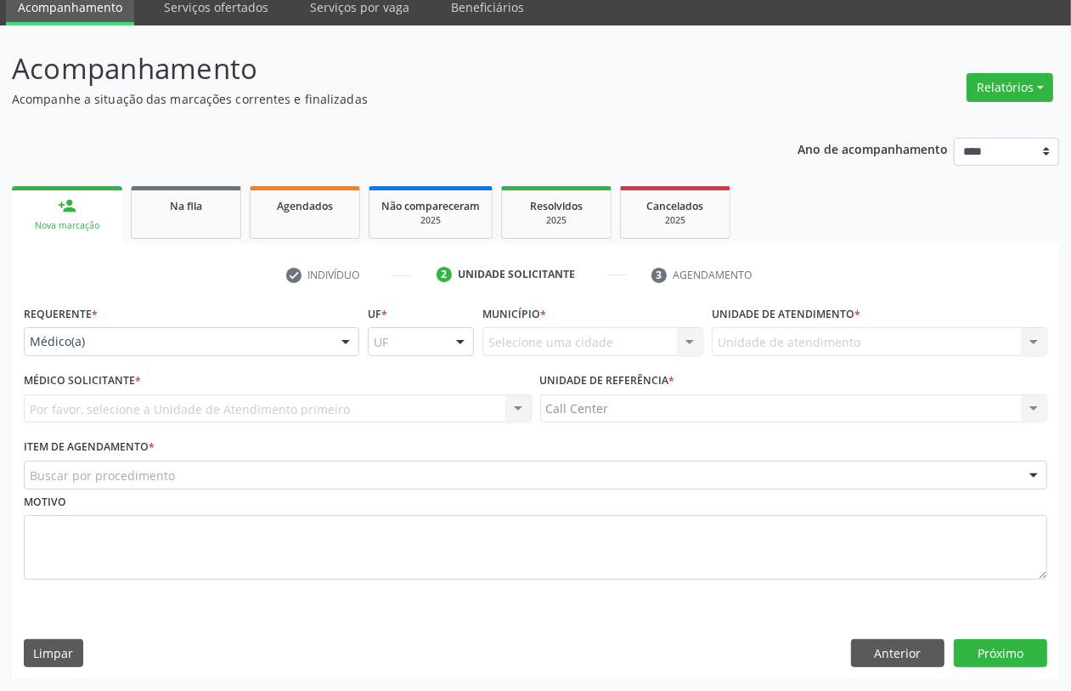
scroll to position [68, 0]
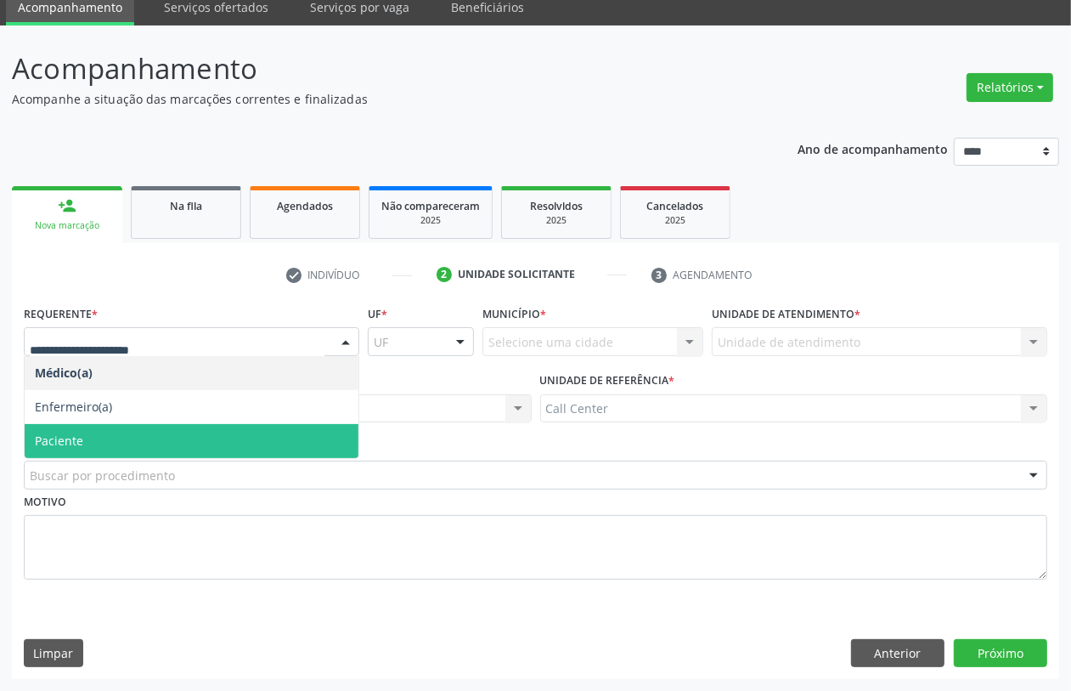
click at [90, 429] on span "Paciente" at bounding box center [192, 441] width 334 height 34
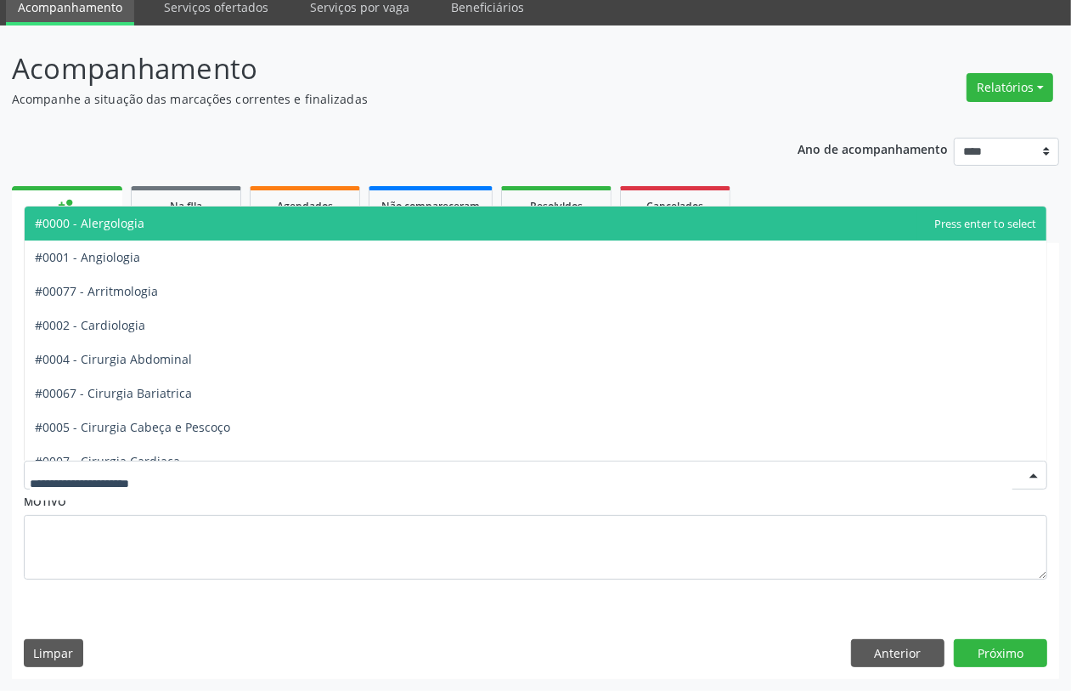
click at [98, 465] on div at bounding box center [536, 474] width 1024 height 29
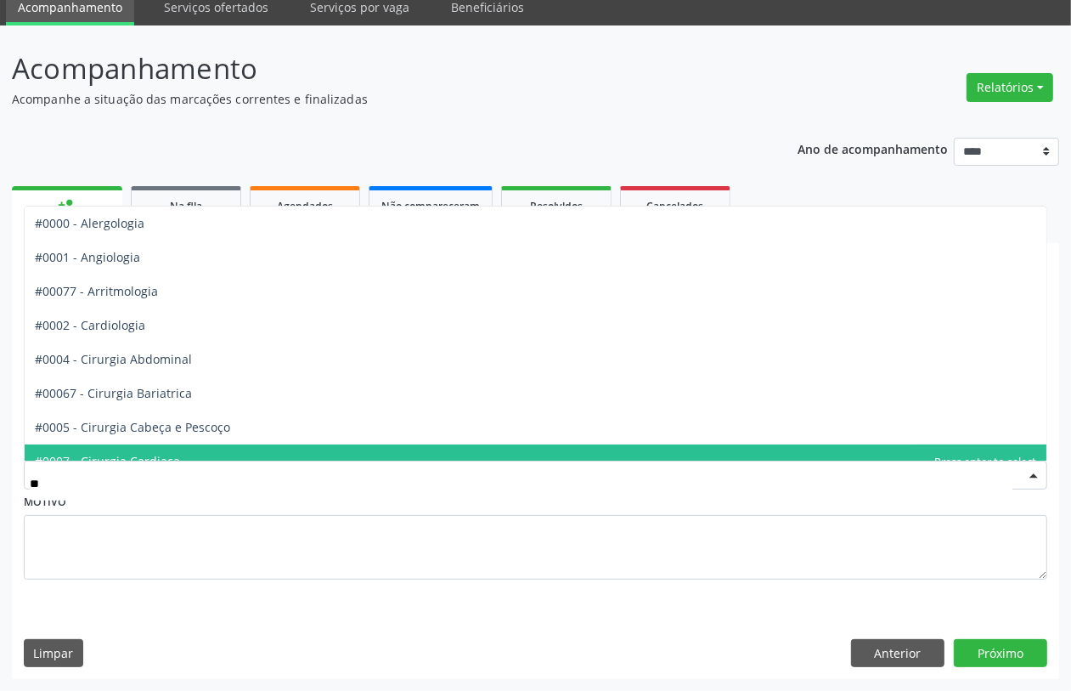
type input "***"
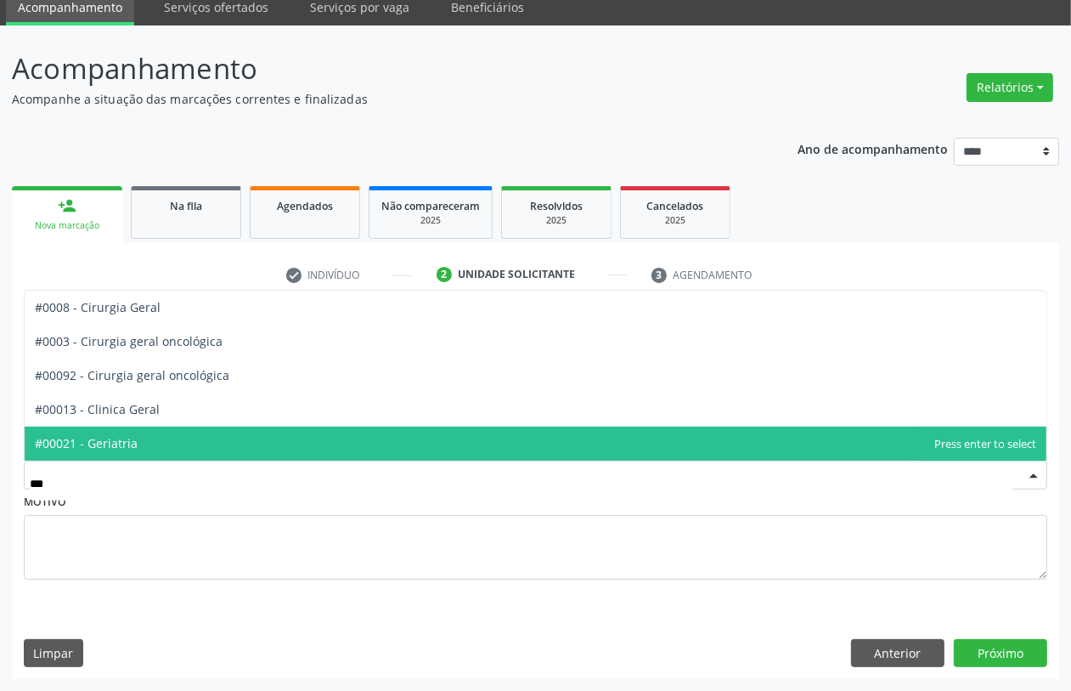
click at [107, 435] on span "#00021 - Geriatria" at bounding box center [86, 443] width 103 height 16
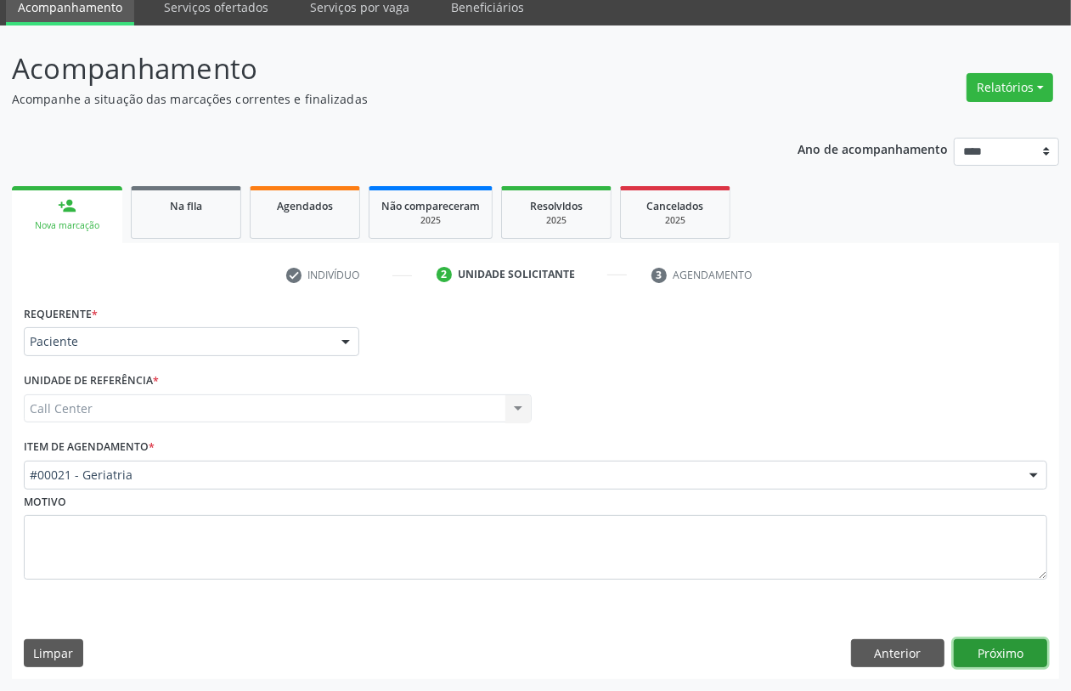
click at [1008, 646] on button "Próximo" at bounding box center [1000, 653] width 93 height 29
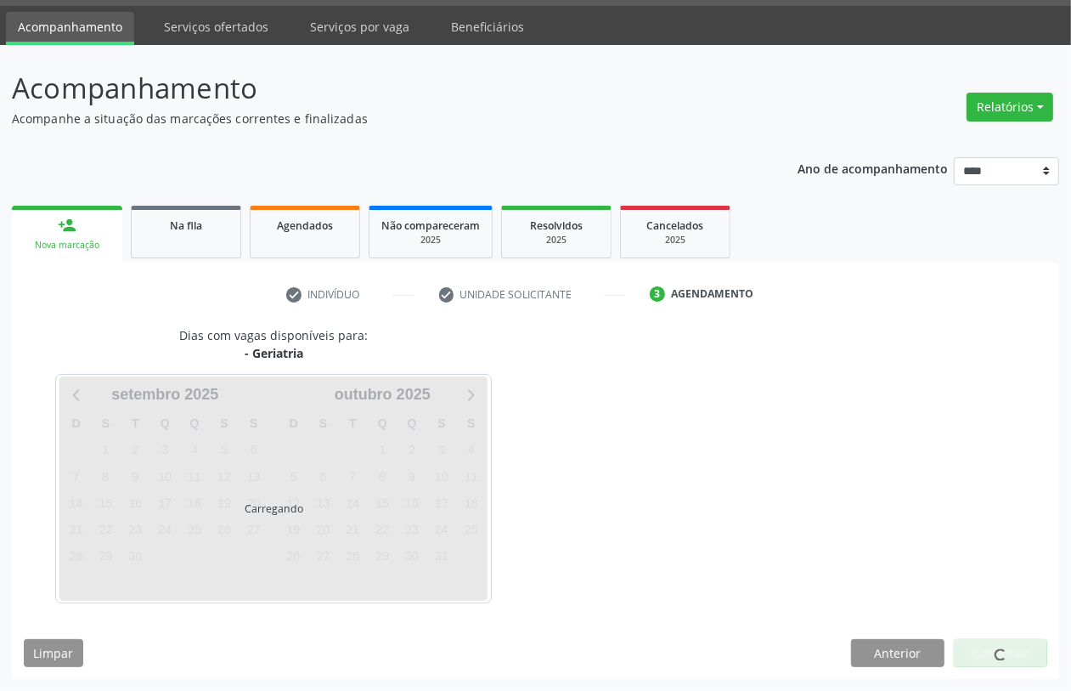
scroll to position [48, 0]
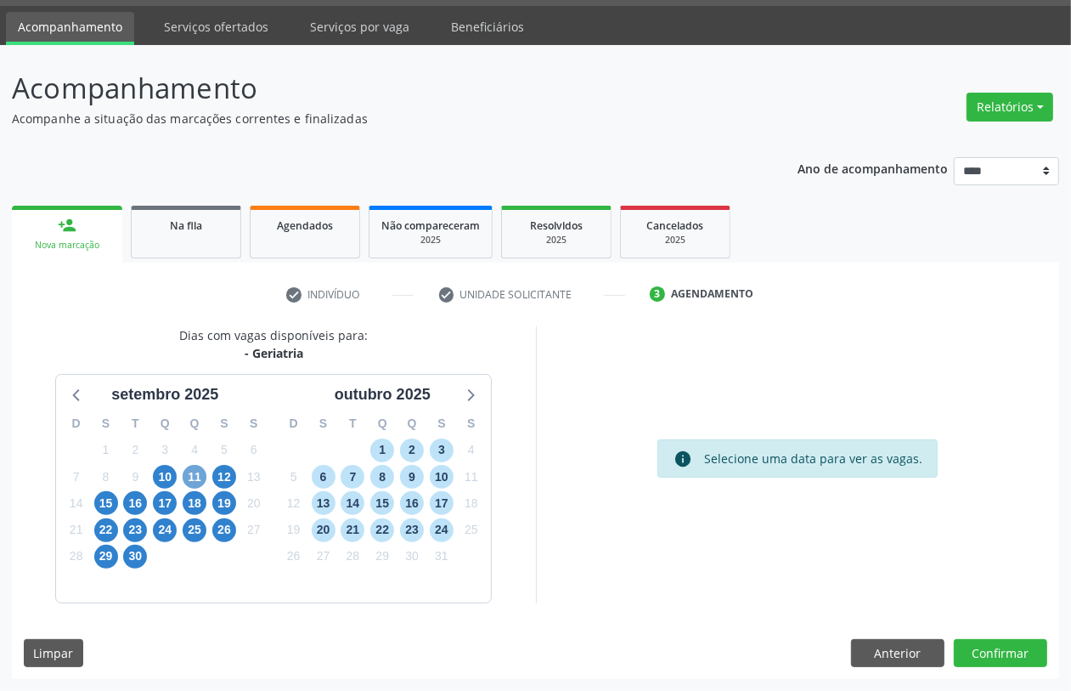
click at [189, 470] on span "11" at bounding box center [195, 477] width 24 height 24
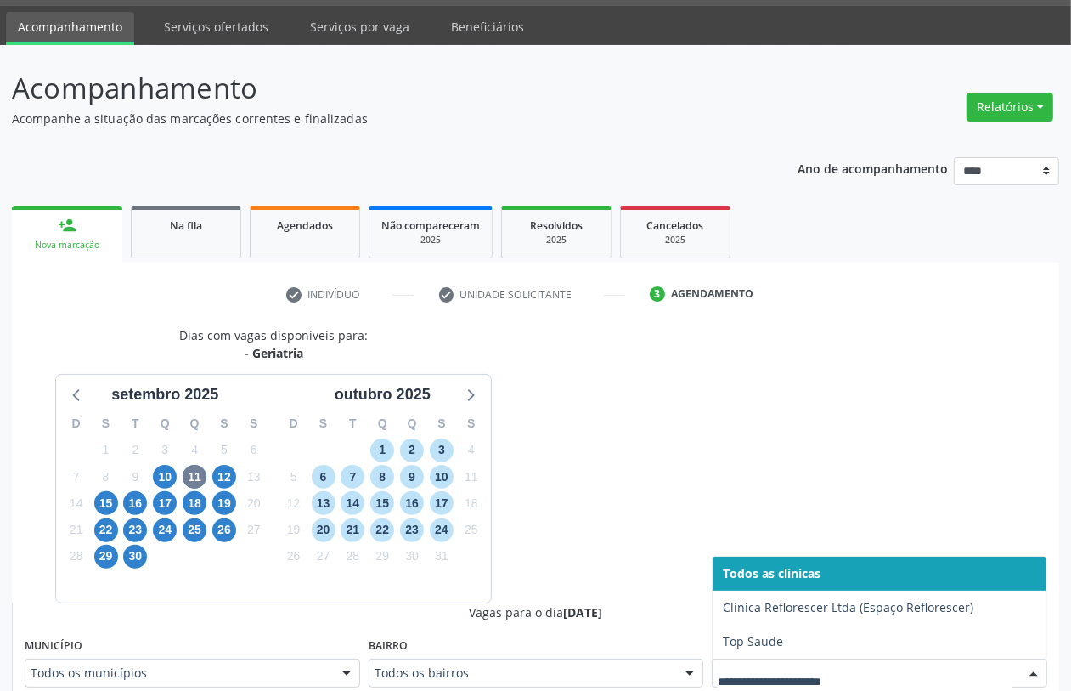
scroll to position [56, 0]
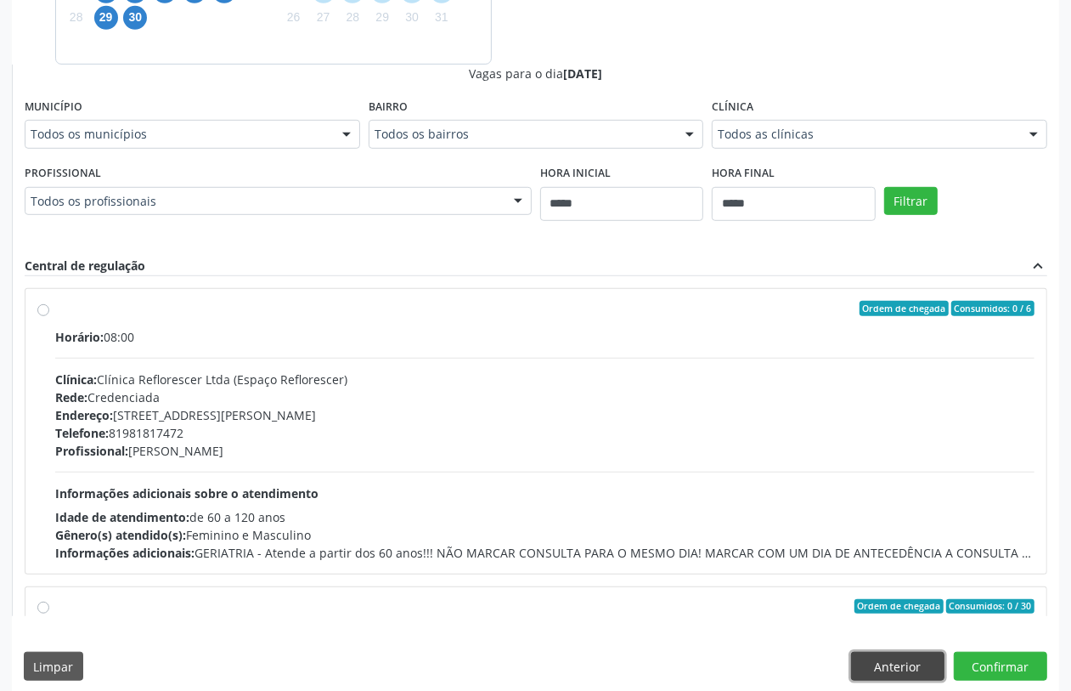
click at [902, 661] on button "Anterior" at bounding box center [897, 666] width 93 height 29
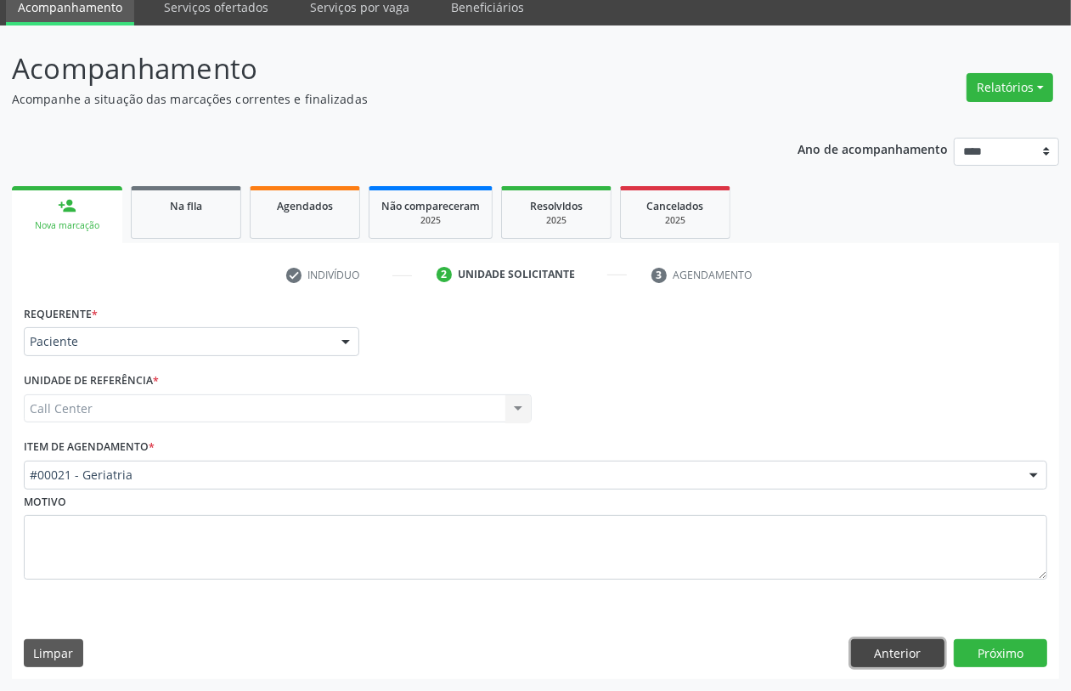
click at [901, 661] on button "Anterior" at bounding box center [897, 653] width 93 height 29
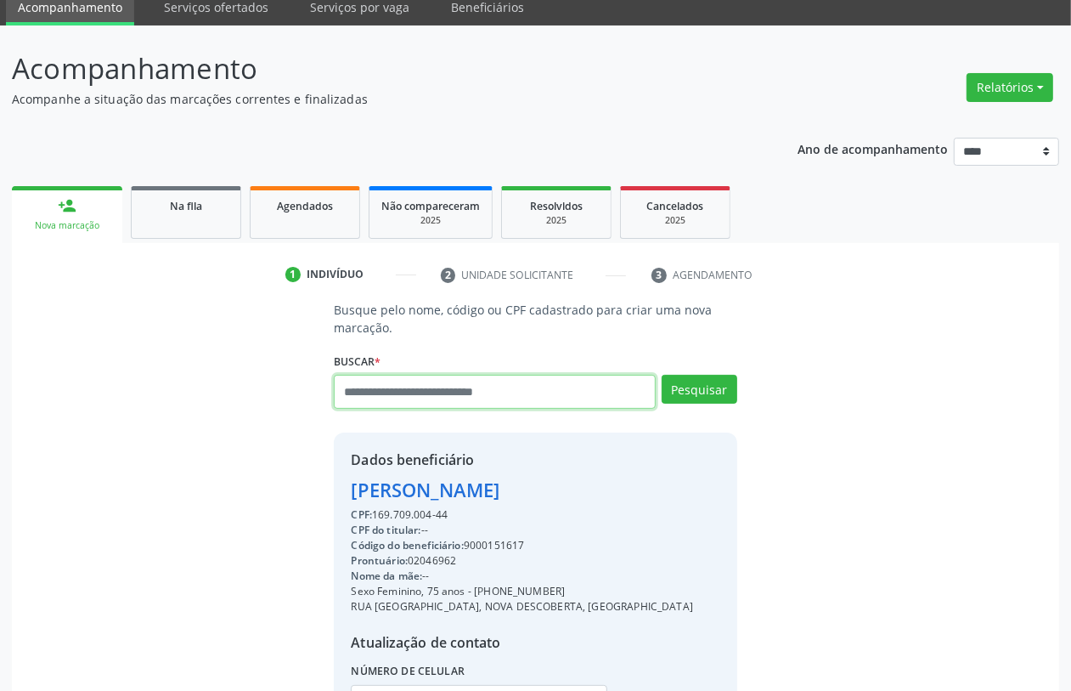
click at [421, 388] on input "text" at bounding box center [494, 392] width 321 height 34
type input "*********"
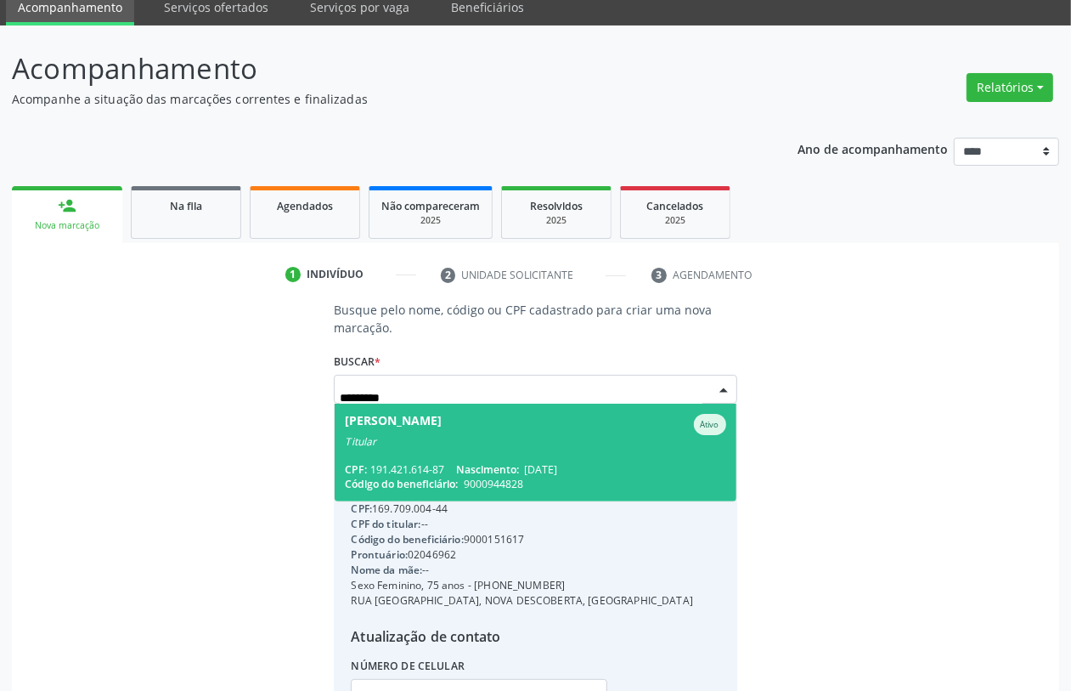
drag, startPoint x: 488, startPoint y: 455, endPoint x: 486, endPoint y: 444, distance: 11.3
click at [488, 454] on span "Maria Jose Silva do Nascimento Ativo Titular CPF: 191.421.614-87 Nascimento: 27…" at bounding box center [535, 453] width 401 height 98
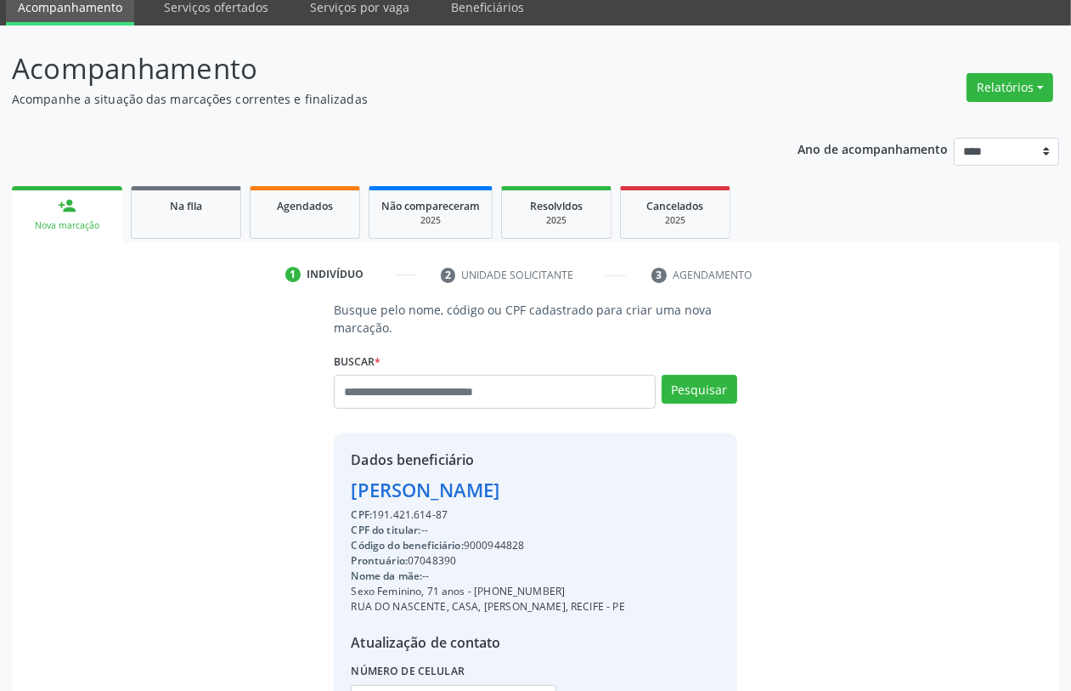
scroll to position [223, 0]
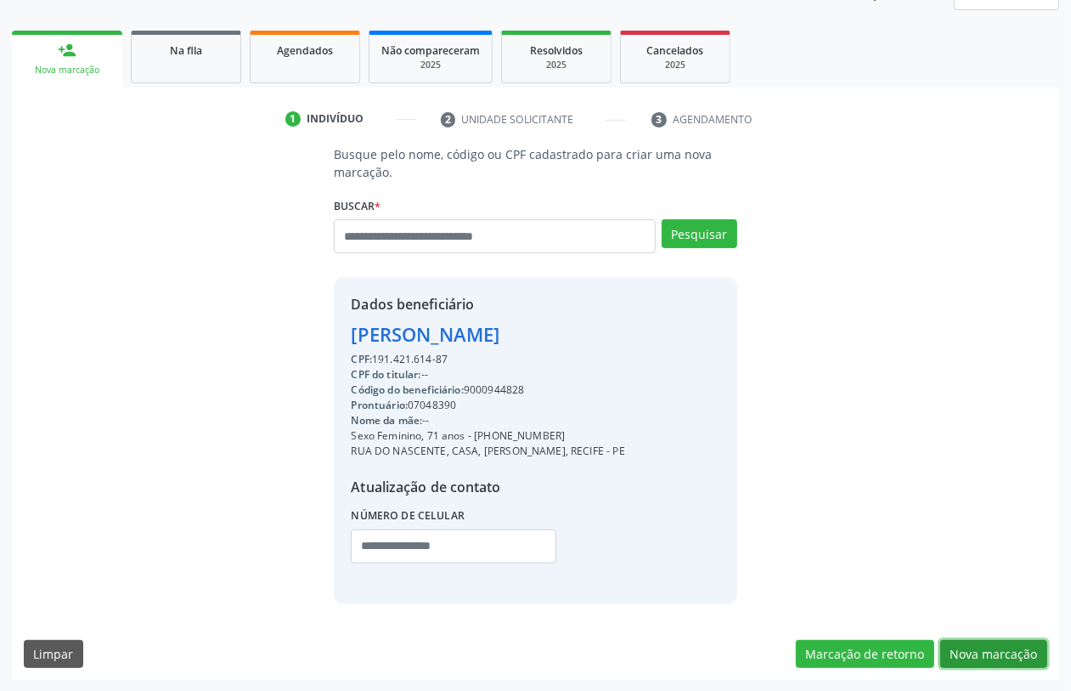
click at [1007, 655] on button "Nova marcação" at bounding box center [993, 654] width 107 height 29
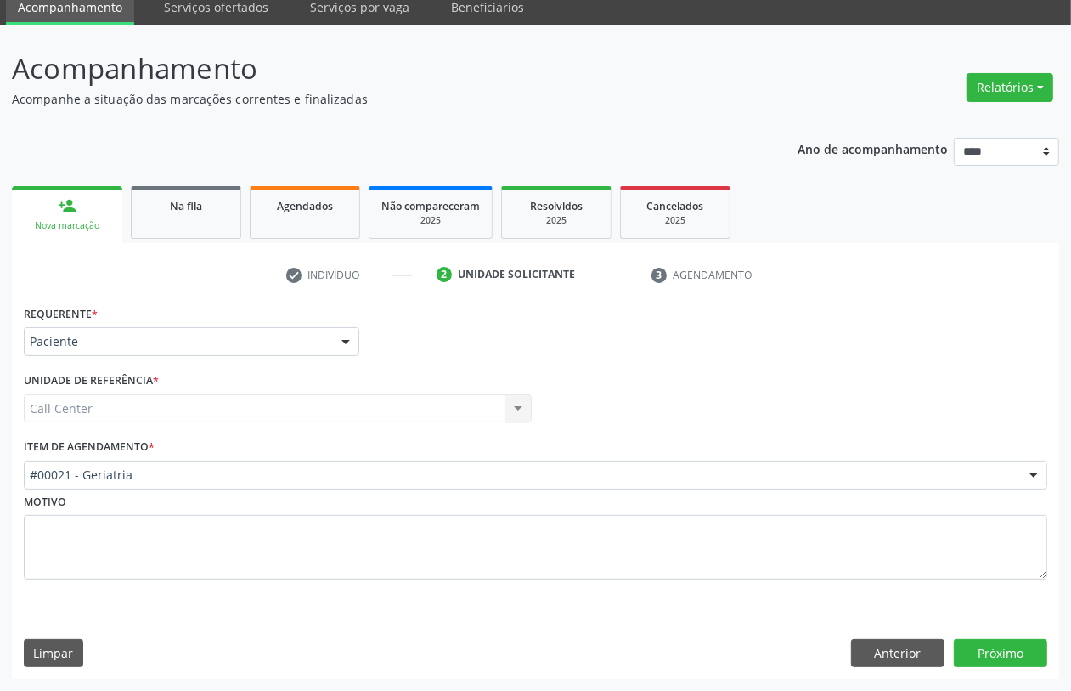
scroll to position [68, 0]
click at [1008, 650] on button "Próximo" at bounding box center [1000, 653] width 93 height 29
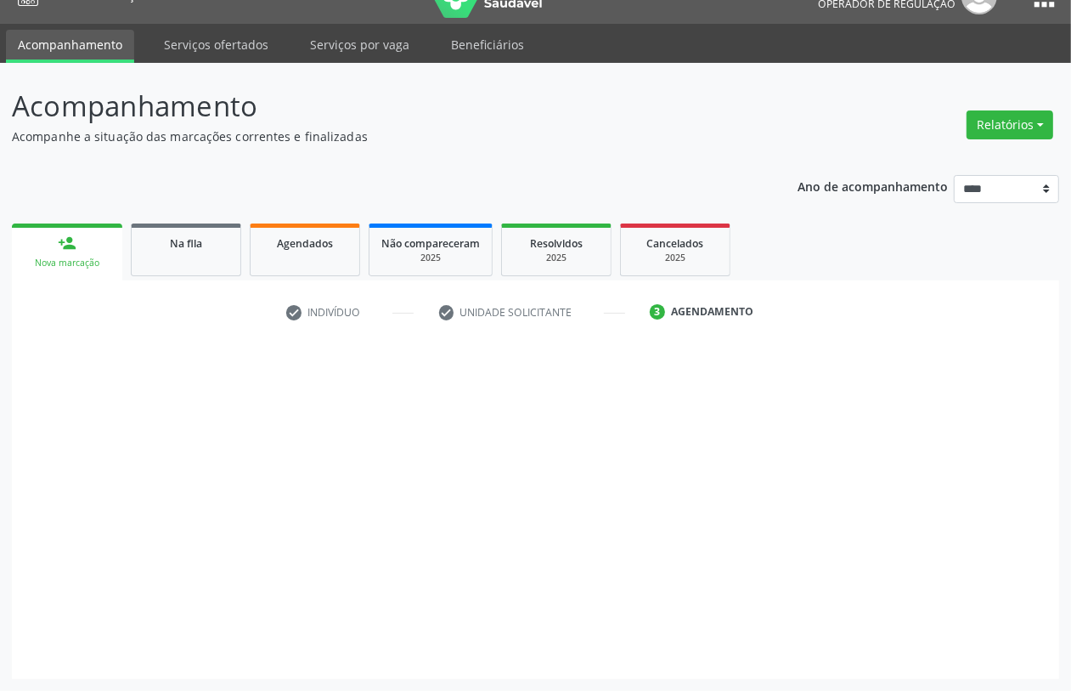
scroll to position [31, 0]
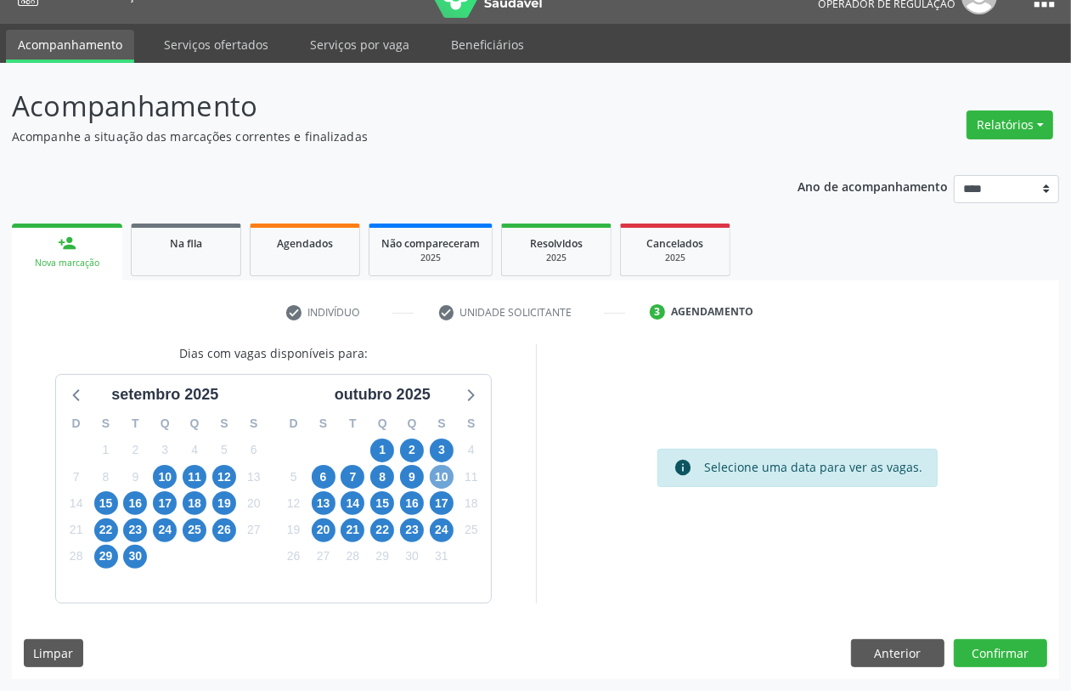
click at [452, 478] on span "10" at bounding box center [442, 477] width 24 height 24
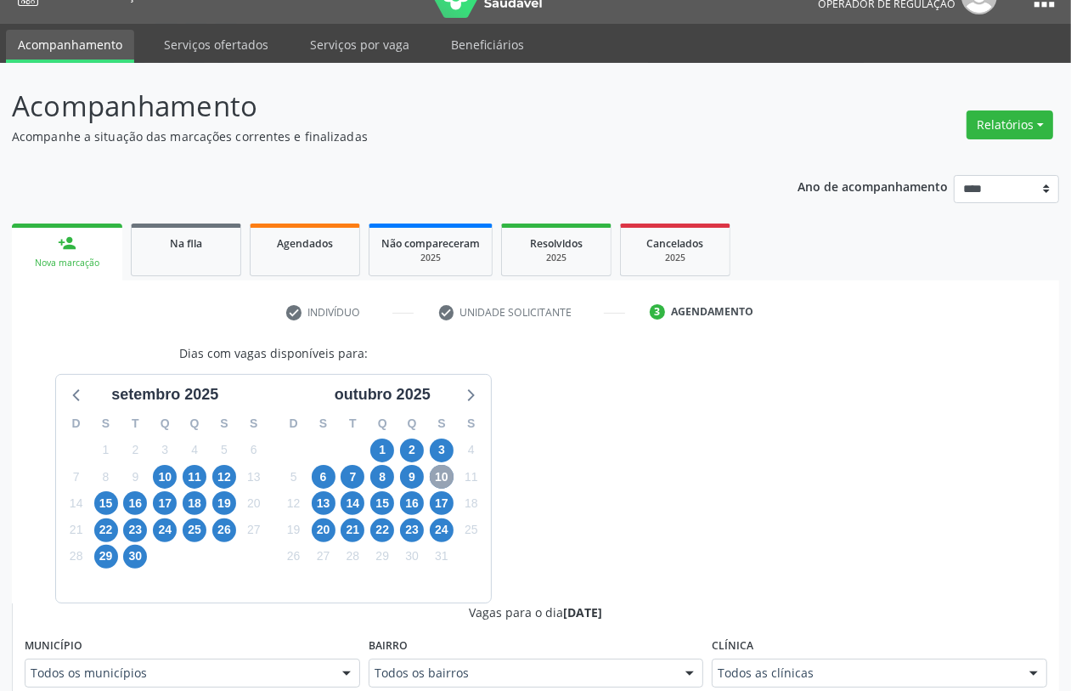
scroll to position [243, 0]
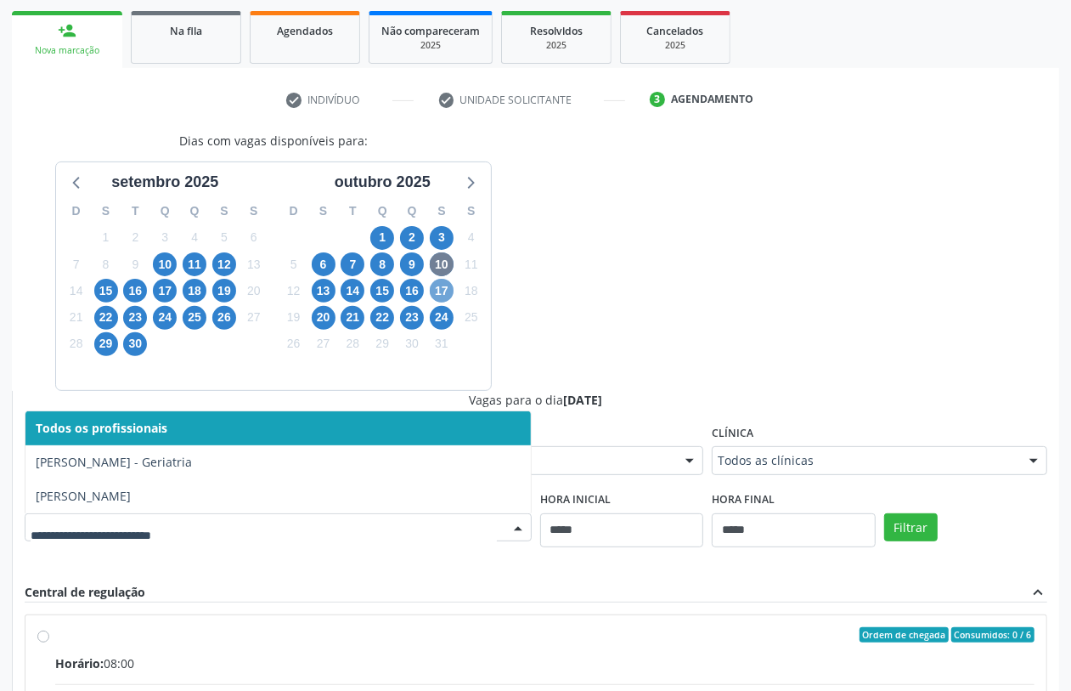
click at [440, 291] on span "17" at bounding box center [442, 291] width 24 height 24
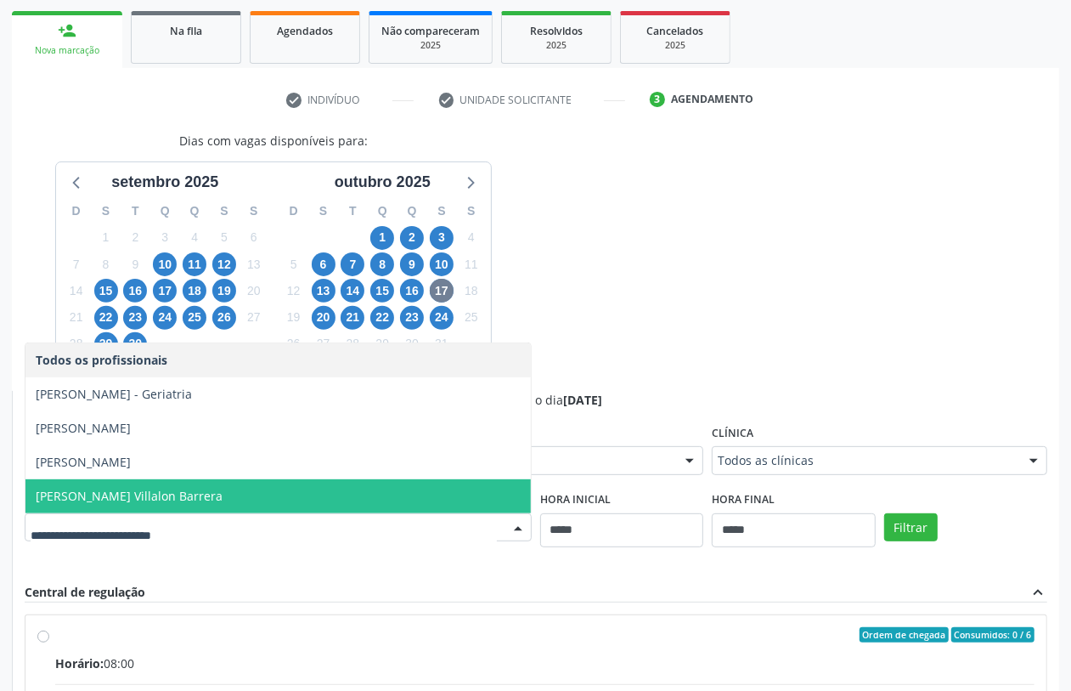
drag, startPoint x: 245, startPoint y: 481, endPoint x: 342, endPoint y: 497, distance: 98.2
click at [243, 484] on span "Odis Nelson Villalon Barrera" at bounding box center [277, 496] width 505 height 34
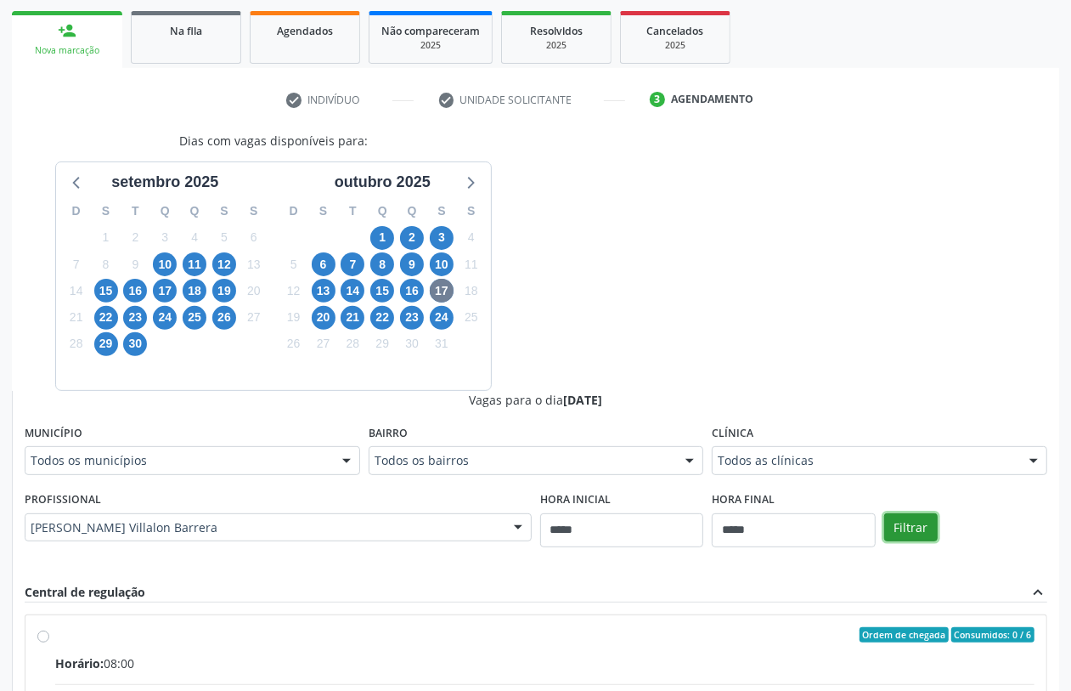
click at [900, 533] on button "Filtrar" at bounding box center [911, 527] width 54 height 29
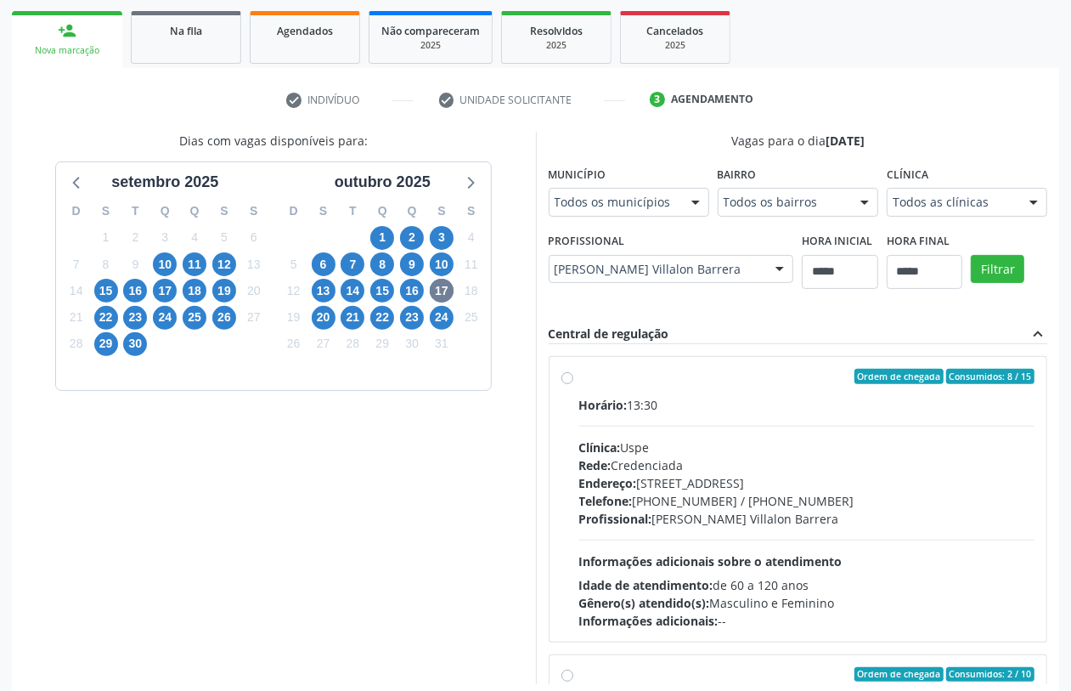
click at [620, 426] on hr at bounding box center [807, 426] width 456 height 1
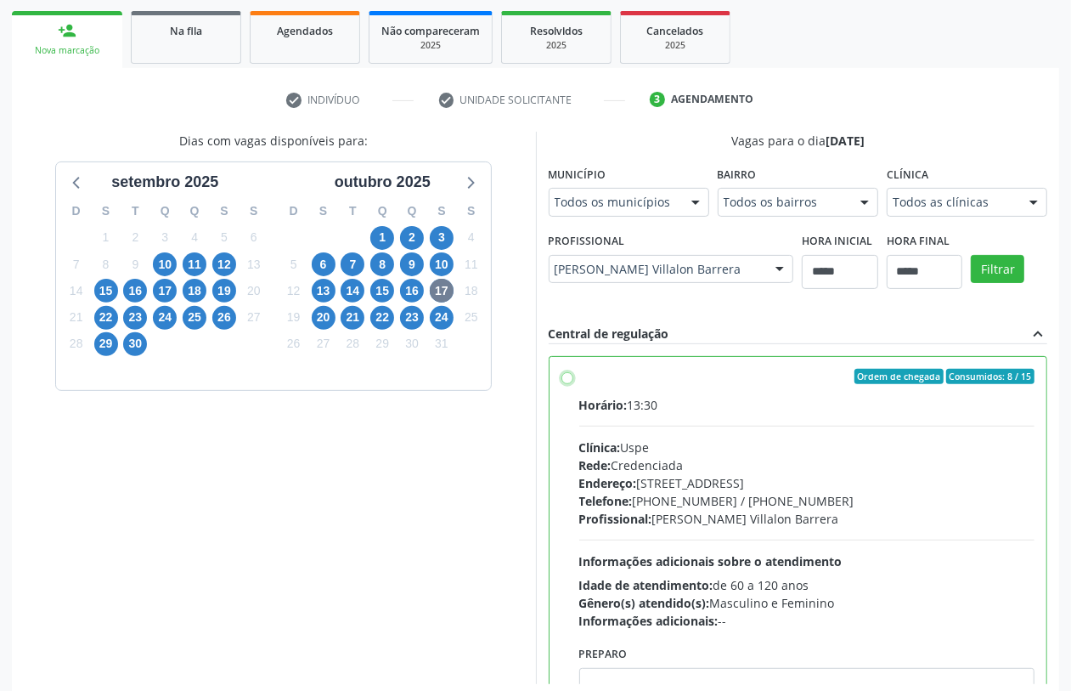
scroll to position [106, 0]
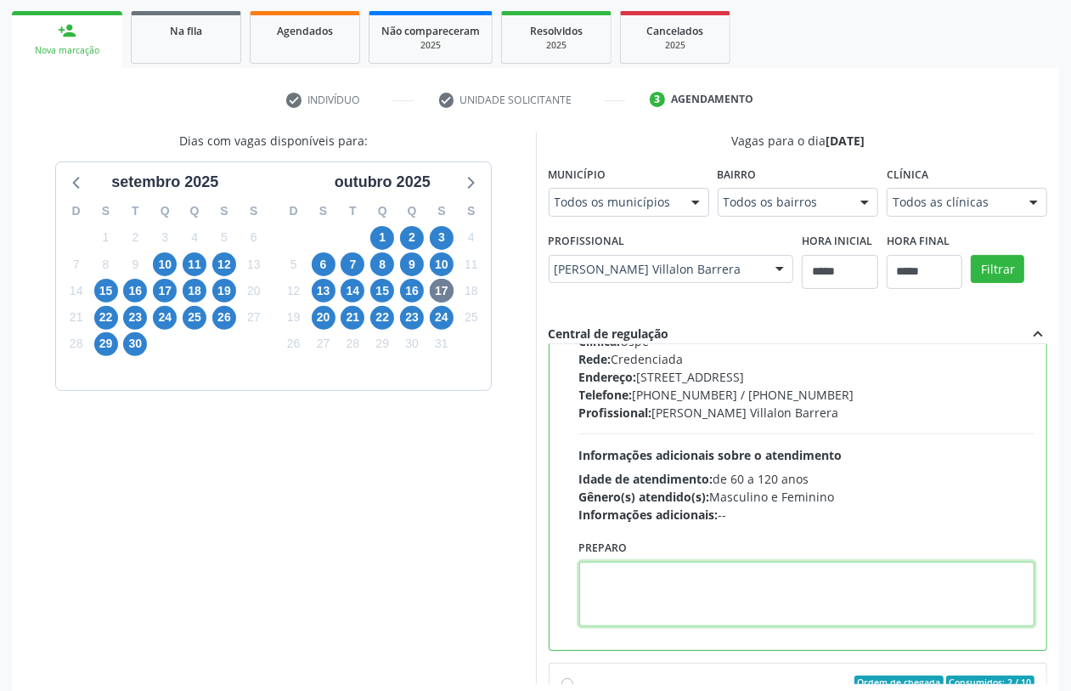
paste textarea "**********"
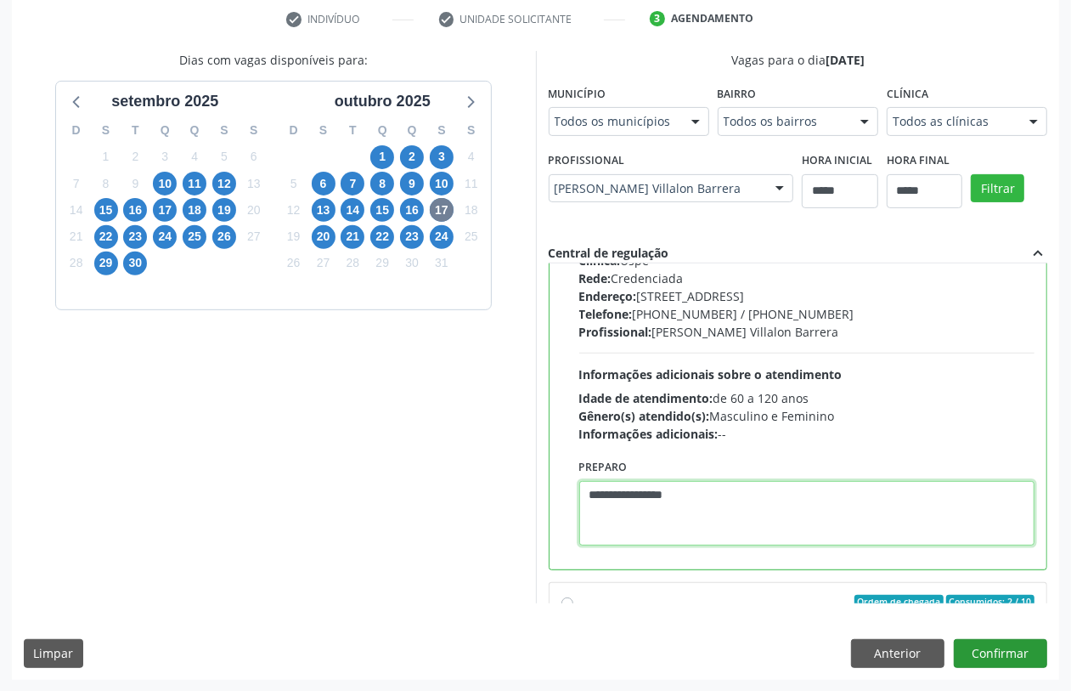
type textarea "**********"
click at [974, 648] on button "Confirmar" at bounding box center [1000, 653] width 93 height 29
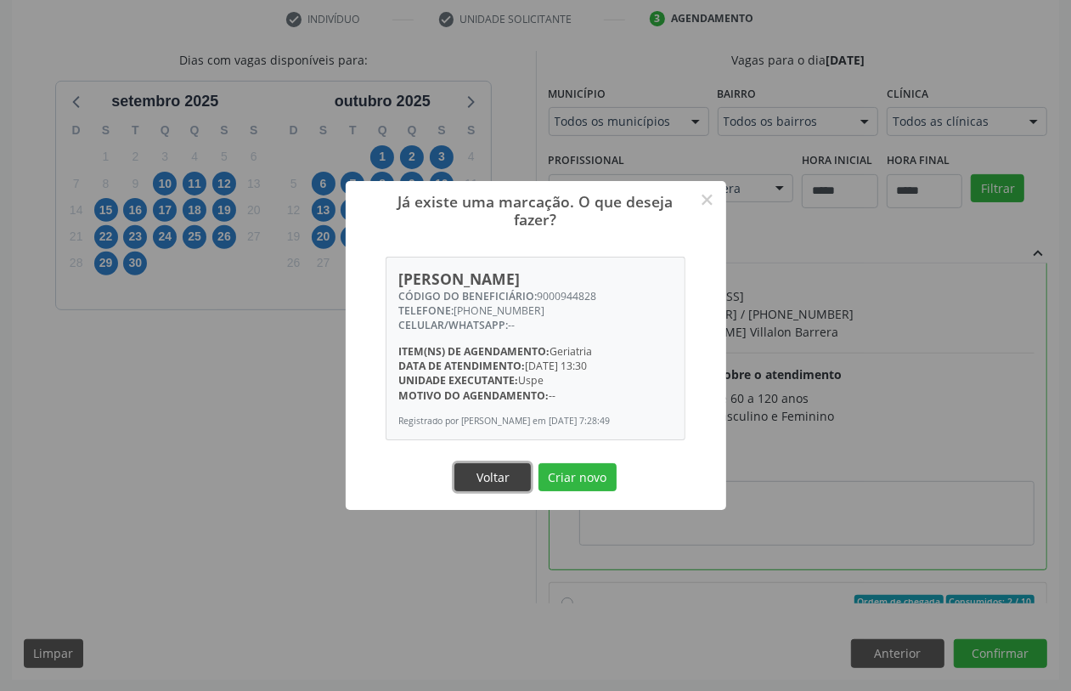
click at [501, 472] on button "Voltar" at bounding box center [492, 477] width 76 height 29
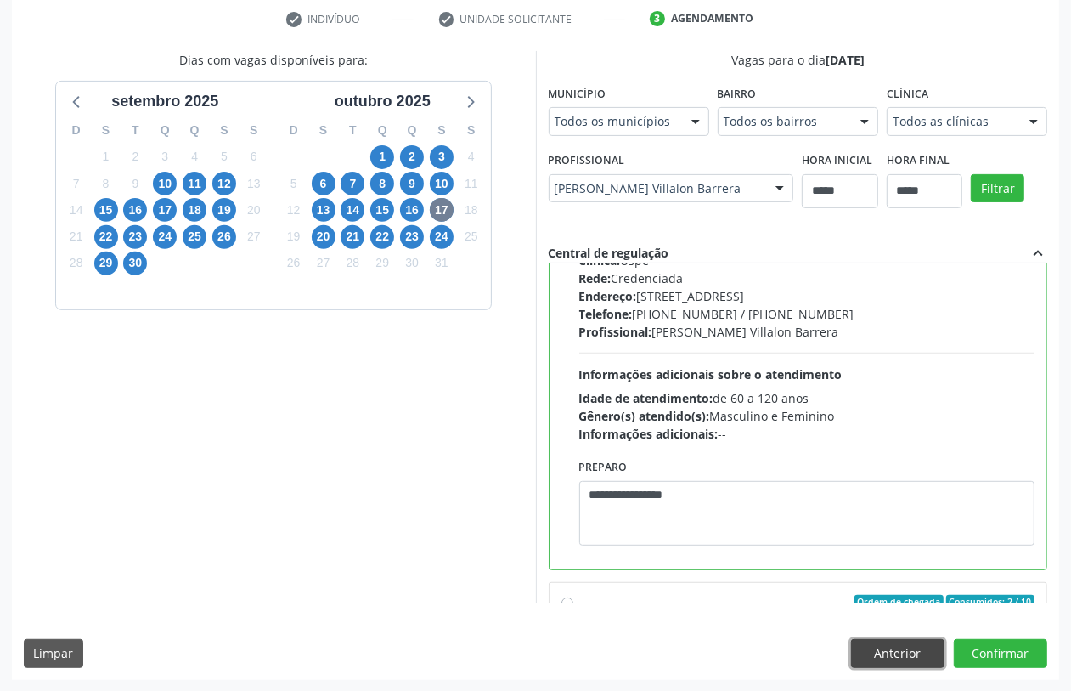
click at [897, 642] on button "Anterior" at bounding box center [897, 653] width 93 height 29
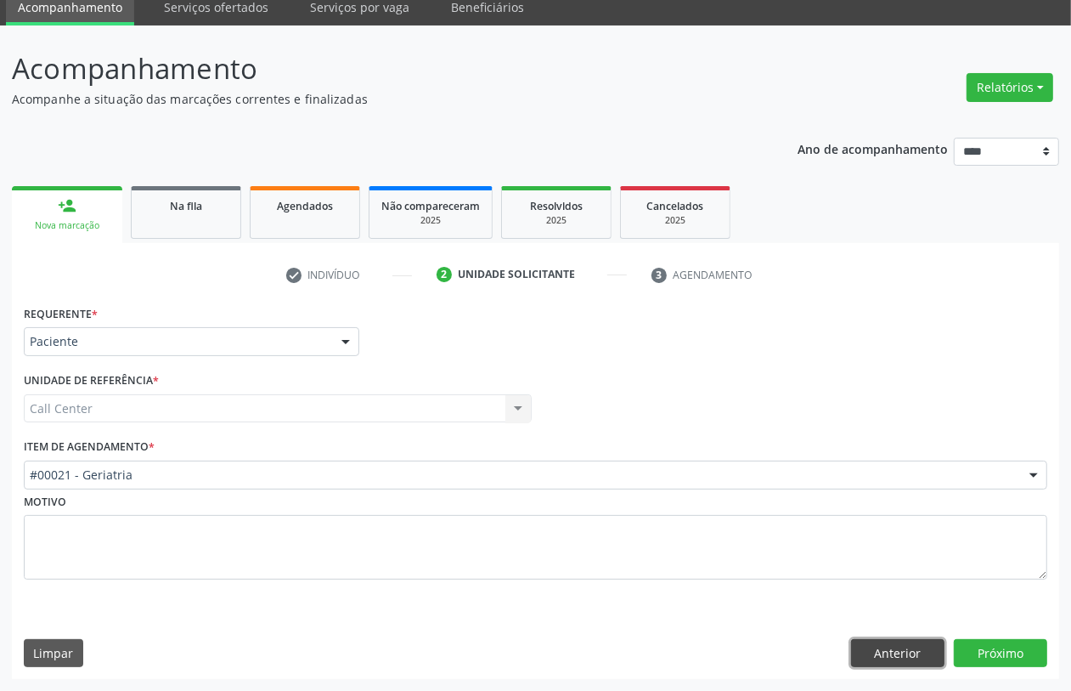
click at [895, 641] on button "Anterior" at bounding box center [897, 653] width 93 height 29
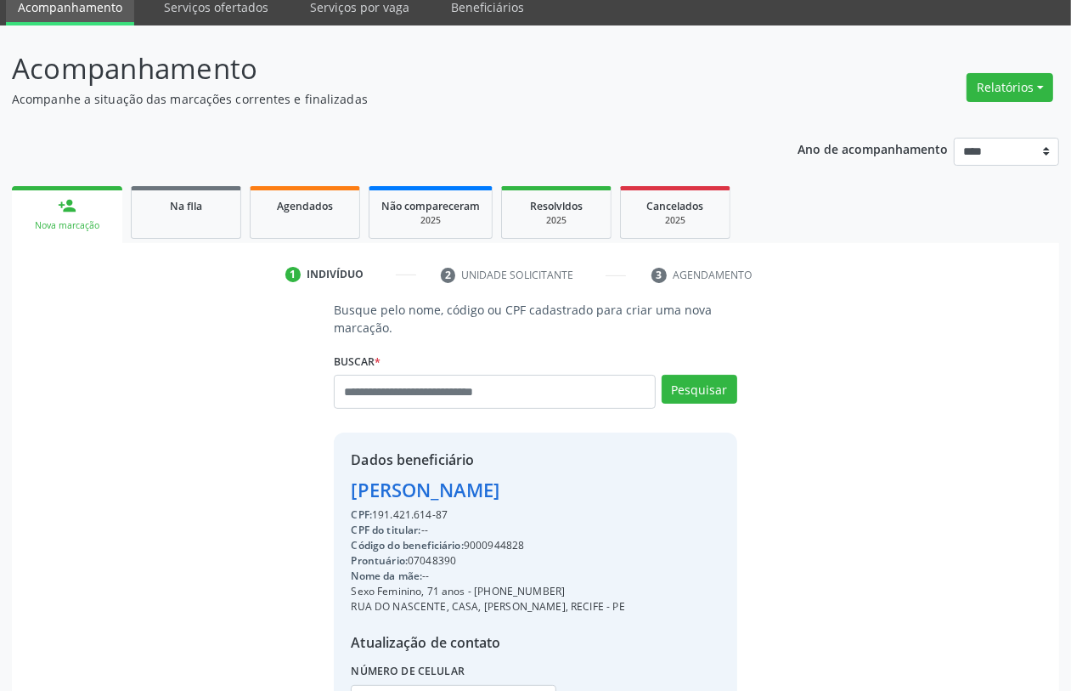
click at [493, 549] on div "Código do beneficiário: 9000944828" at bounding box center [488, 545] width 274 height 15
click at [495, 550] on div "Código do beneficiário: 9000944828" at bounding box center [488, 545] width 274 height 15
drag, startPoint x: 512, startPoint y: 545, endPoint x: 503, endPoint y: 553, distance: 12.1
drag, startPoint x: 503, startPoint y: 553, endPoint x: 486, endPoint y: 539, distance: 21.8
copy div "9000944828"
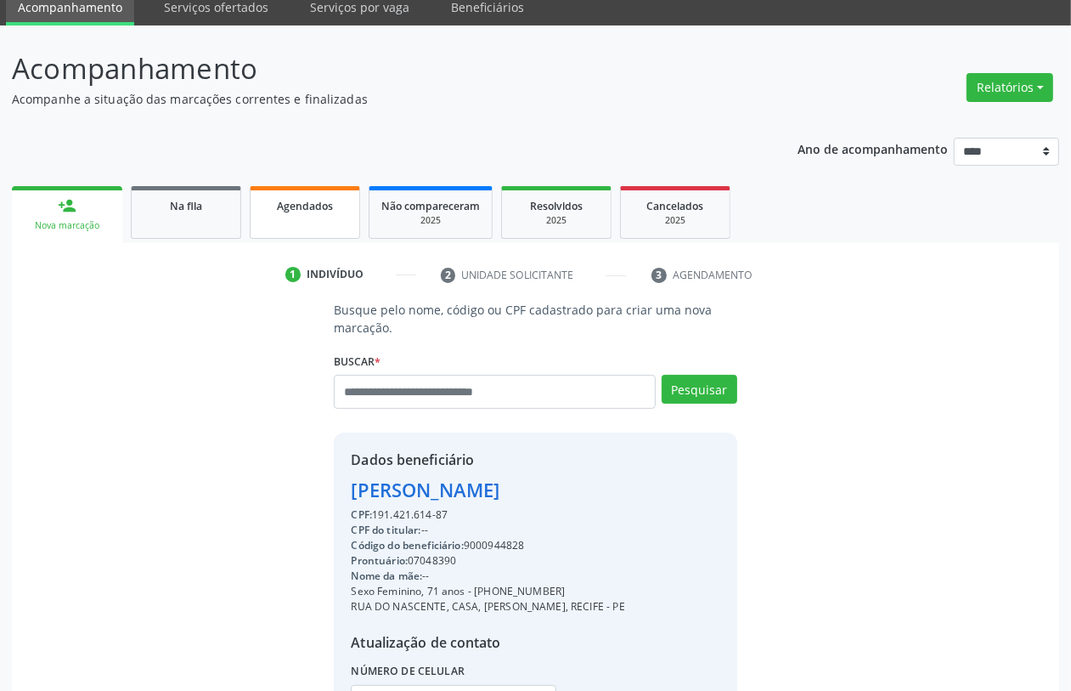
click at [310, 209] on span "Agendados" at bounding box center [305, 206] width 56 height 14
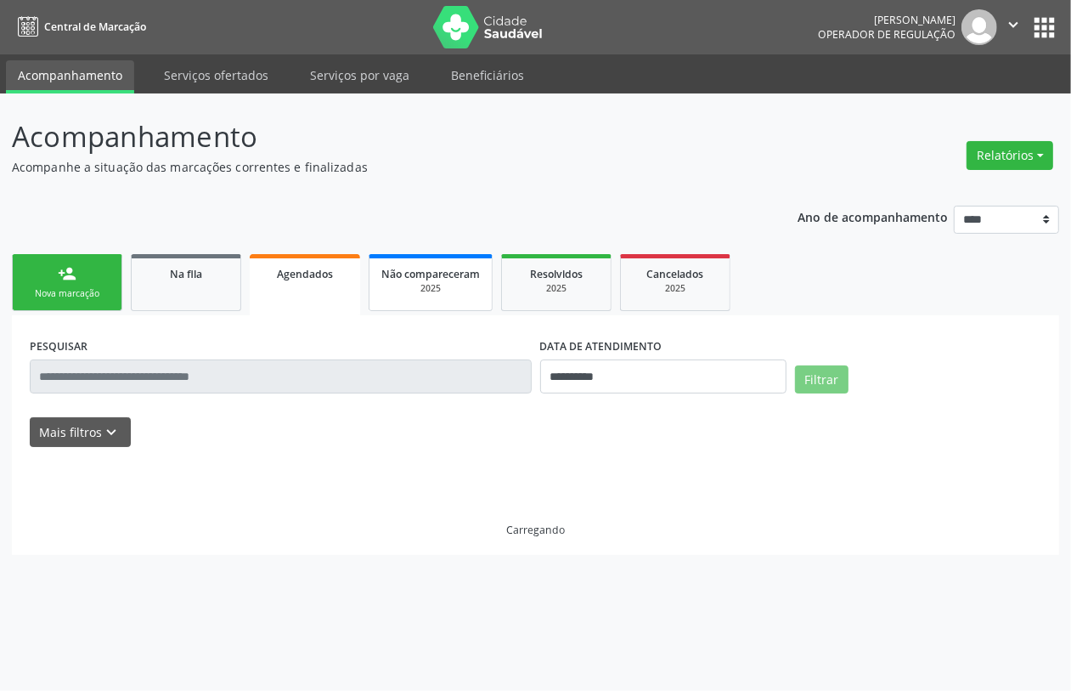
scroll to position [0, 0]
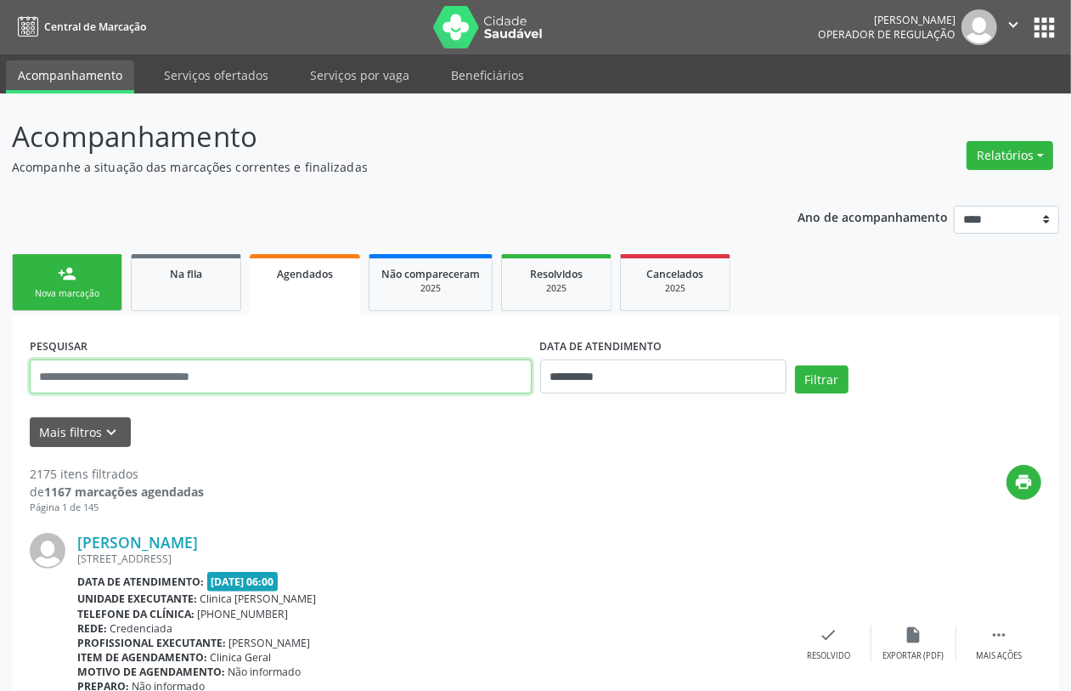
paste input "**********"
type input "**********"
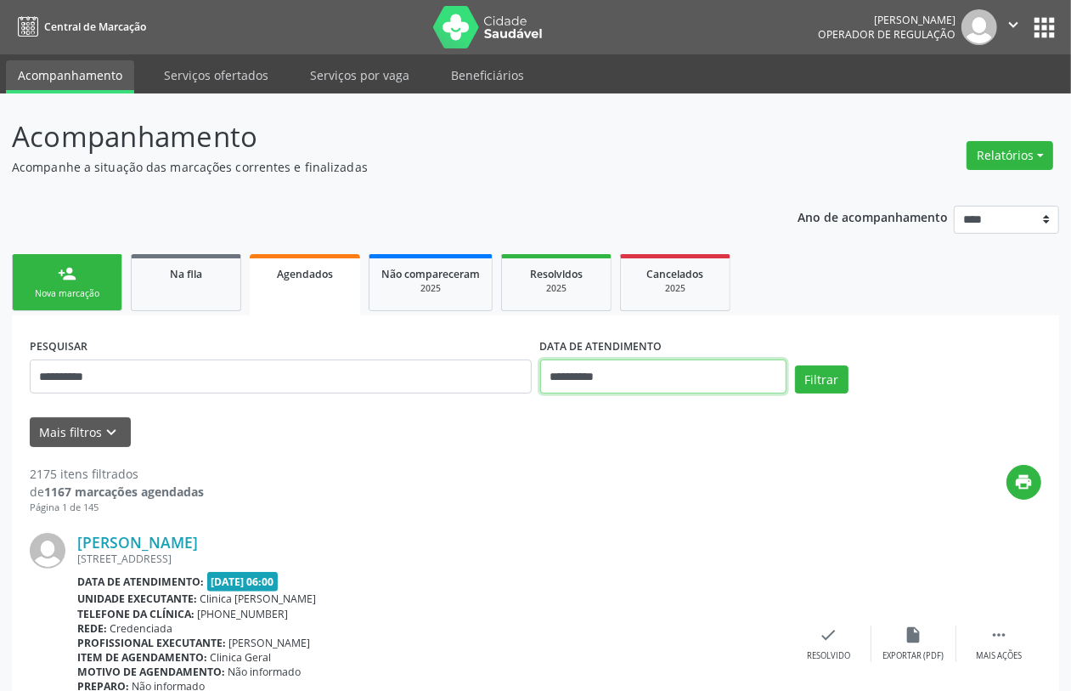
click at [610, 372] on input "**********" at bounding box center [663, 376] width 246 height 34
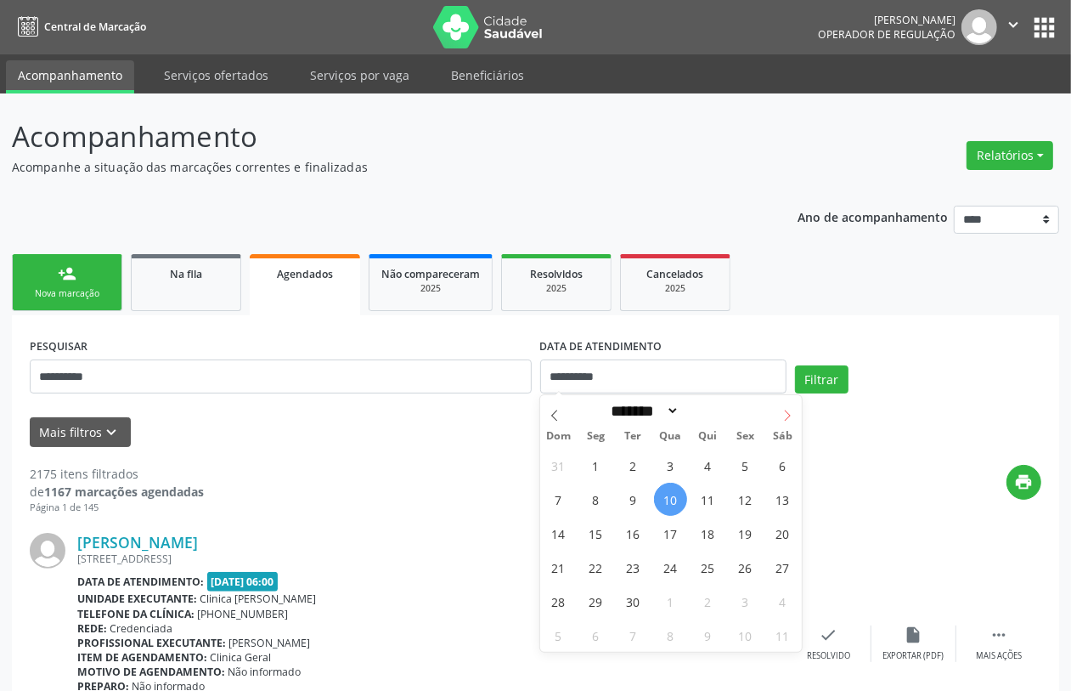
click at [784, 421] on icon at bounding box center [787, 414] width 6 height 11
select select "*"
click at [743, 527] on span "17" at bounding box center [745, 533] width 33 height 33
type input "**********"
drag, startPoint x: 743, startPoint y: 527, endPoint x: 746, endPoint y: 506, distance: 20.5
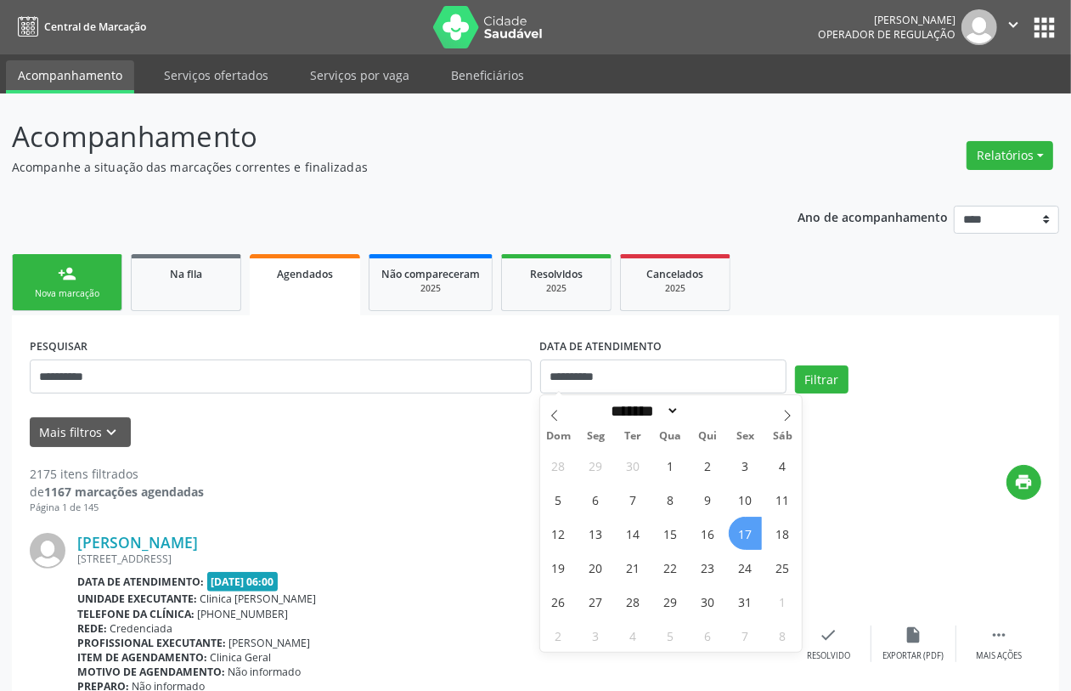
click at [742, 527] on span "17" at bounding box center [745, 533] width 33 height 33
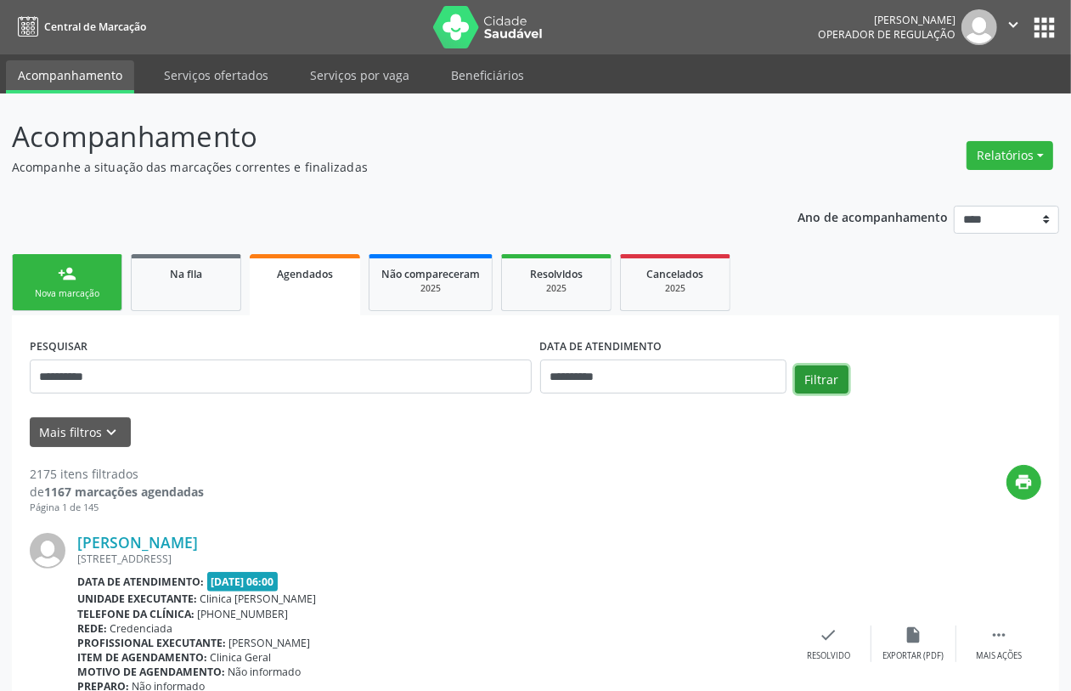
click at [834, 389] on button "Filtrar" at bounding box center [822, 379] width 54 height 29
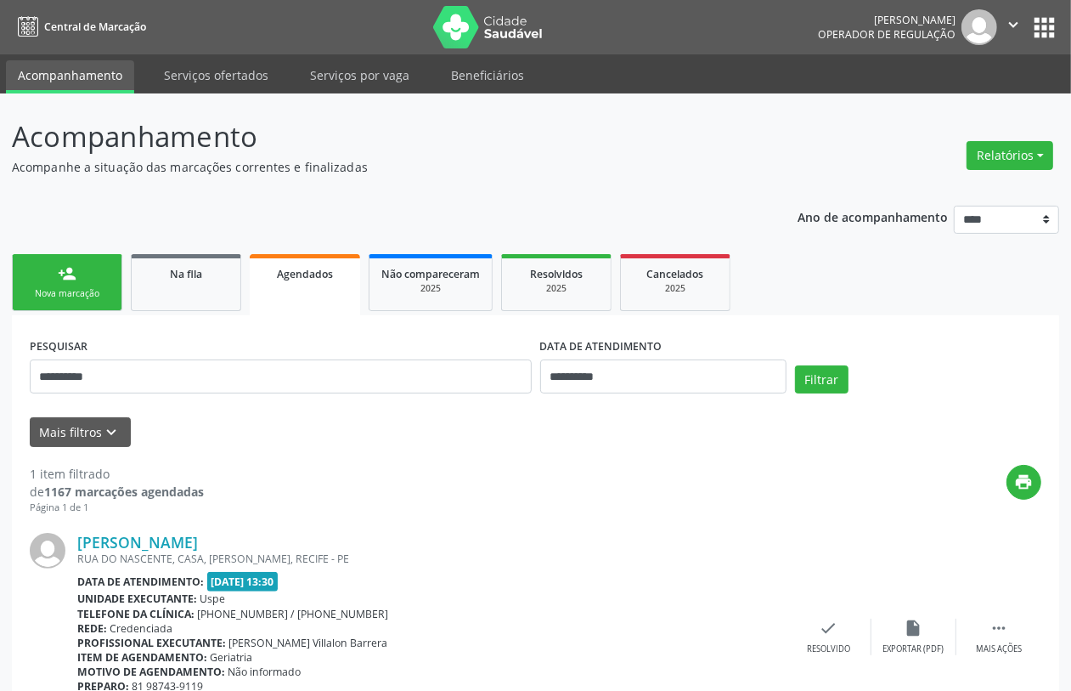
scroll to position [98, 0]
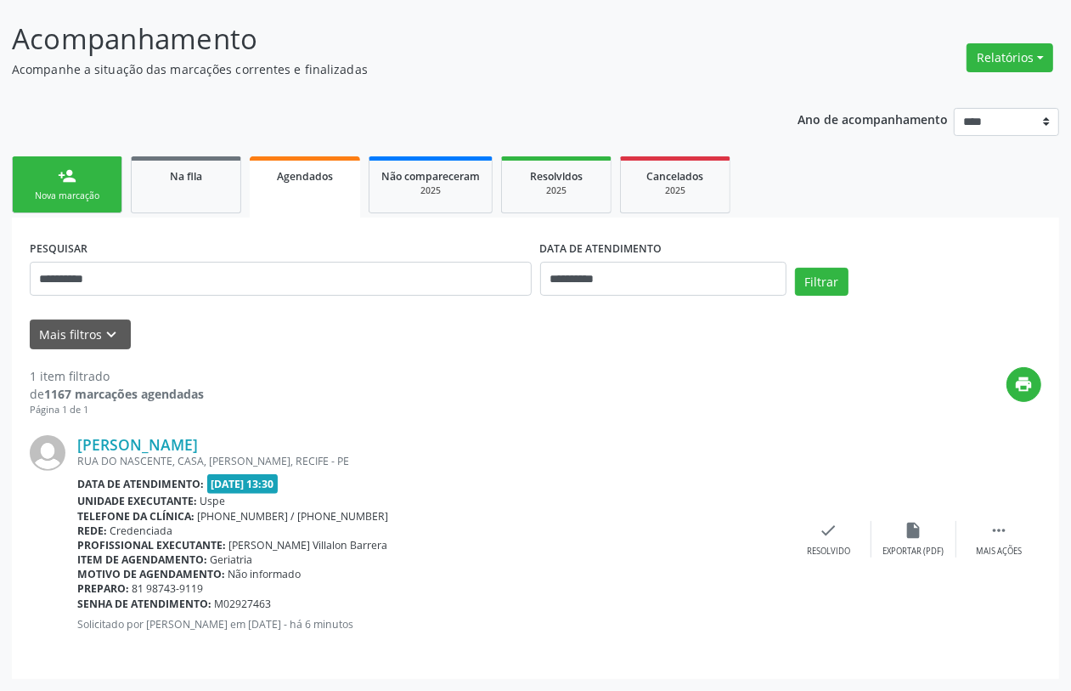
click at [65, 185] on link "person_add Nova marcação" at bounding box center [67, 184] width 110 height 57
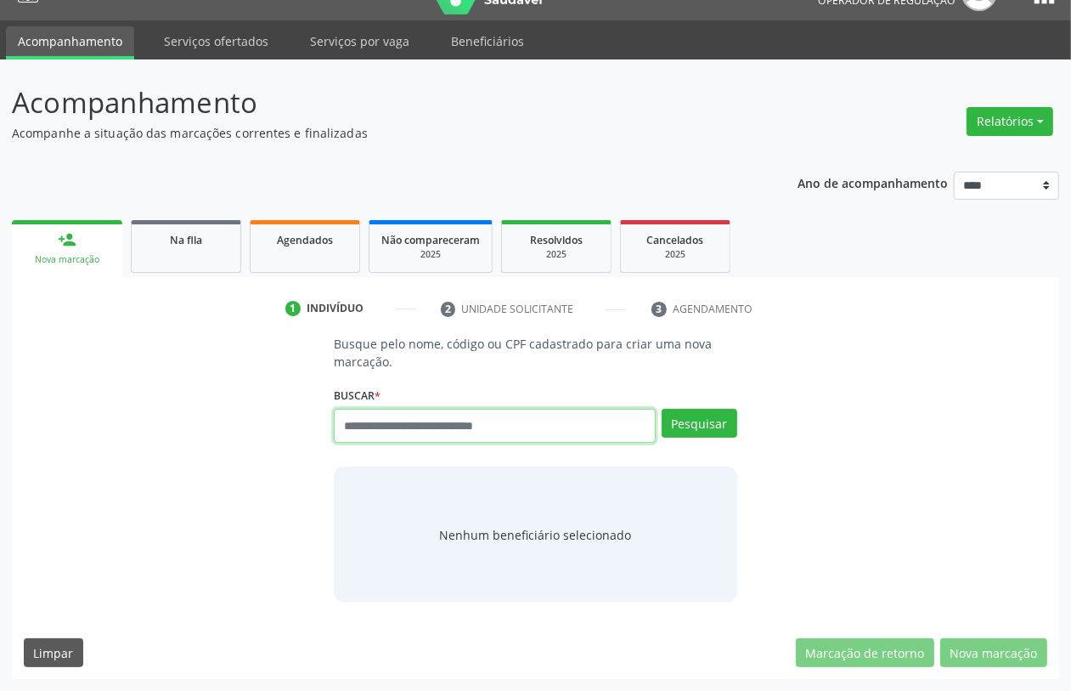
drag, startPoint x: 486, startPoint y: 426, endPoint x: 426, endPoint y: 316, distance: 124.7
click at [485, 426] on input "text" at bounding box center [494, 426] width 321 height 34
type input "*********"
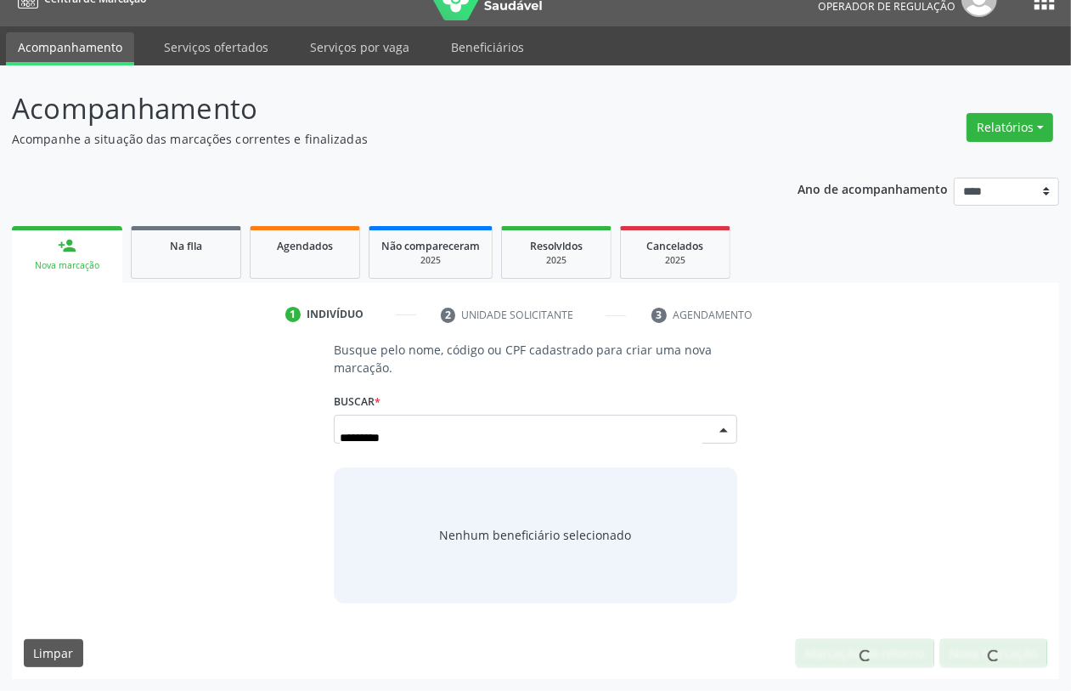
scroll to position [27, 0]
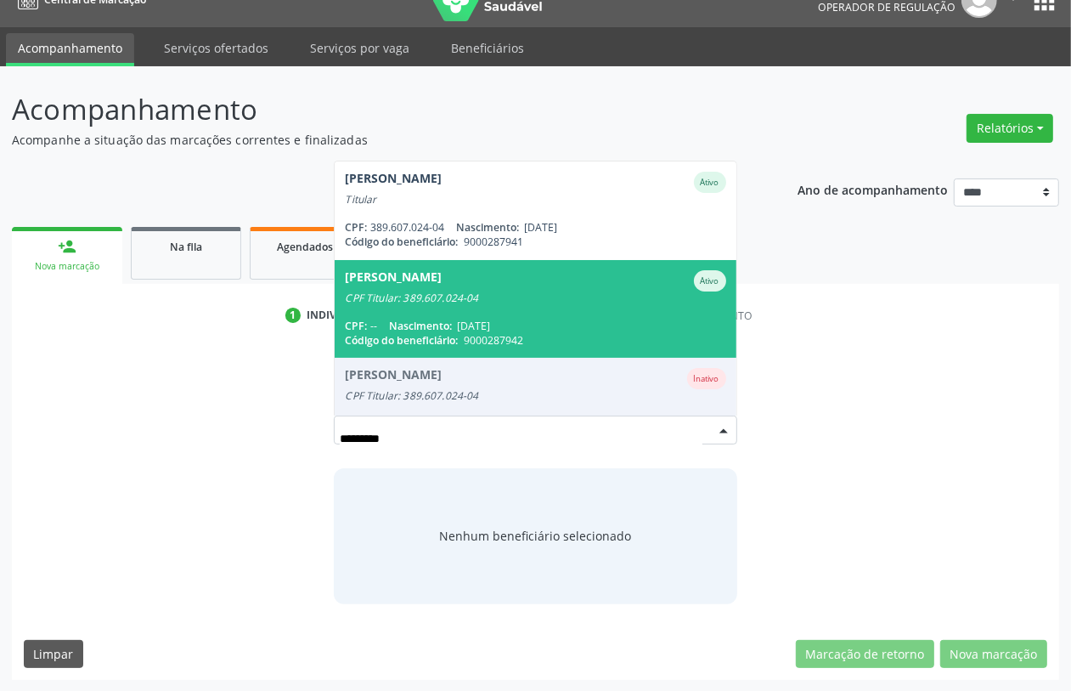
click at [490, 320] on span "04/03/1970" at bounding box center [473, 326] width 33 height 14
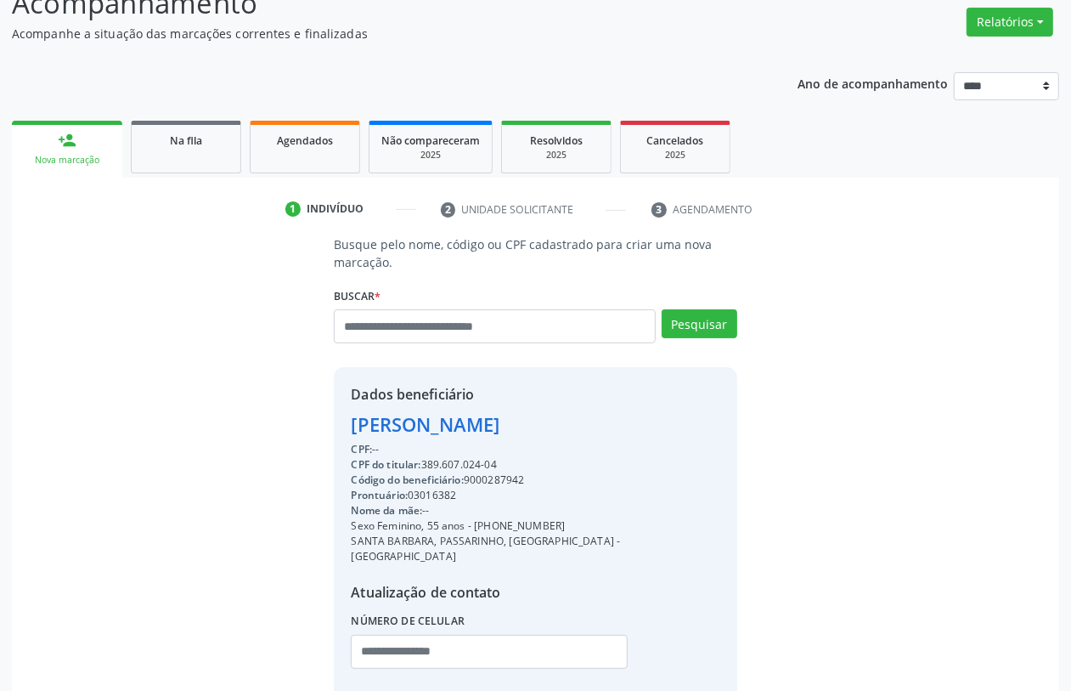
scroll to position [223, 0]
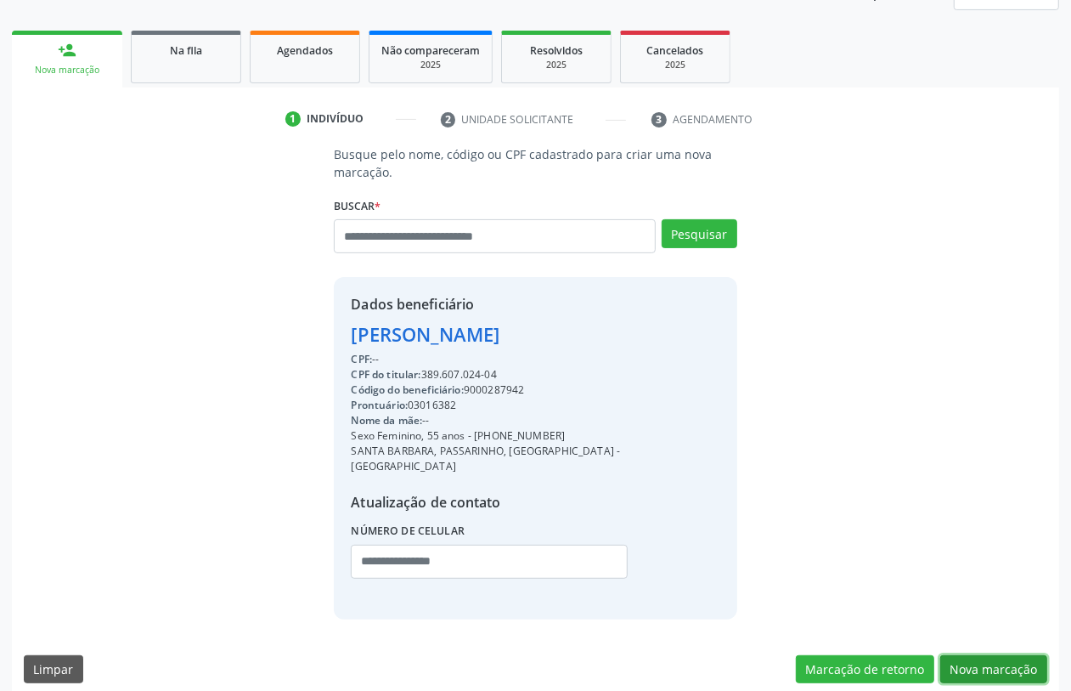
click at [1016, 655] on button "Nova marcação" at bounding box center [993, 669] width 107 height 29
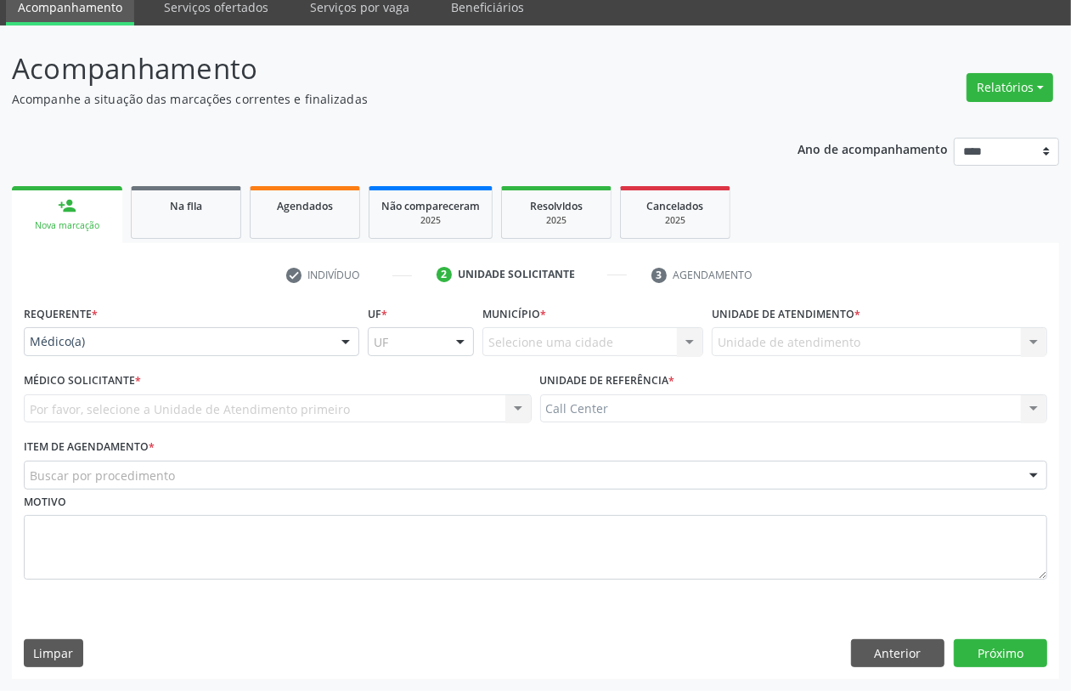
scroll to position [68, 0]
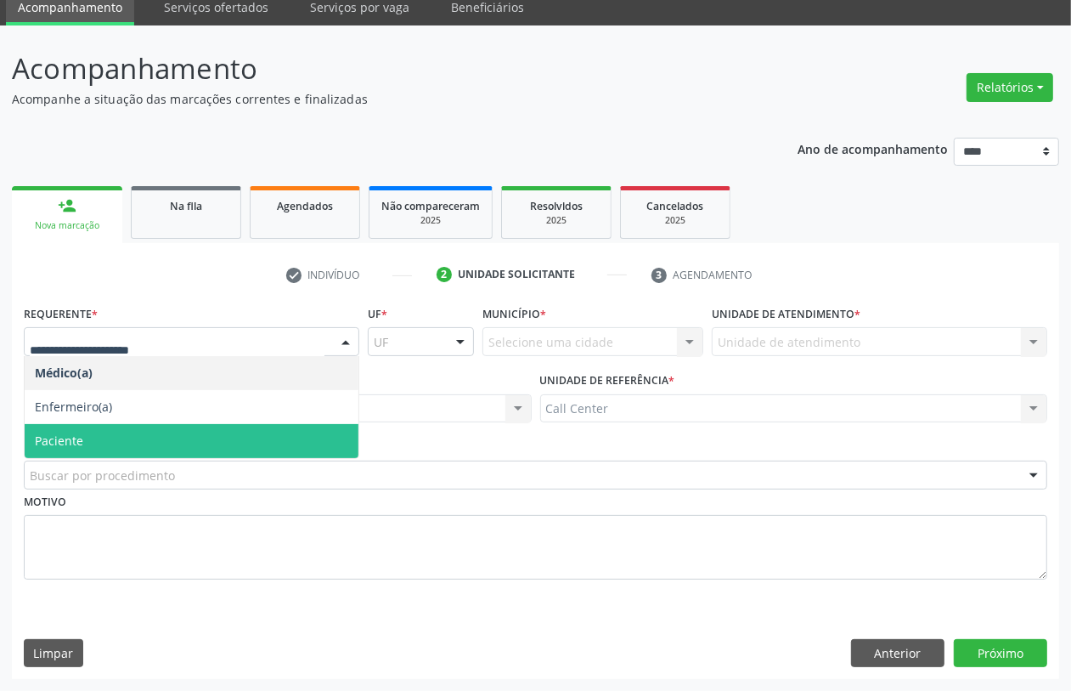
click at [110, 447] on span "Paciente" at bounding box center [192, 441] width 334 height 34
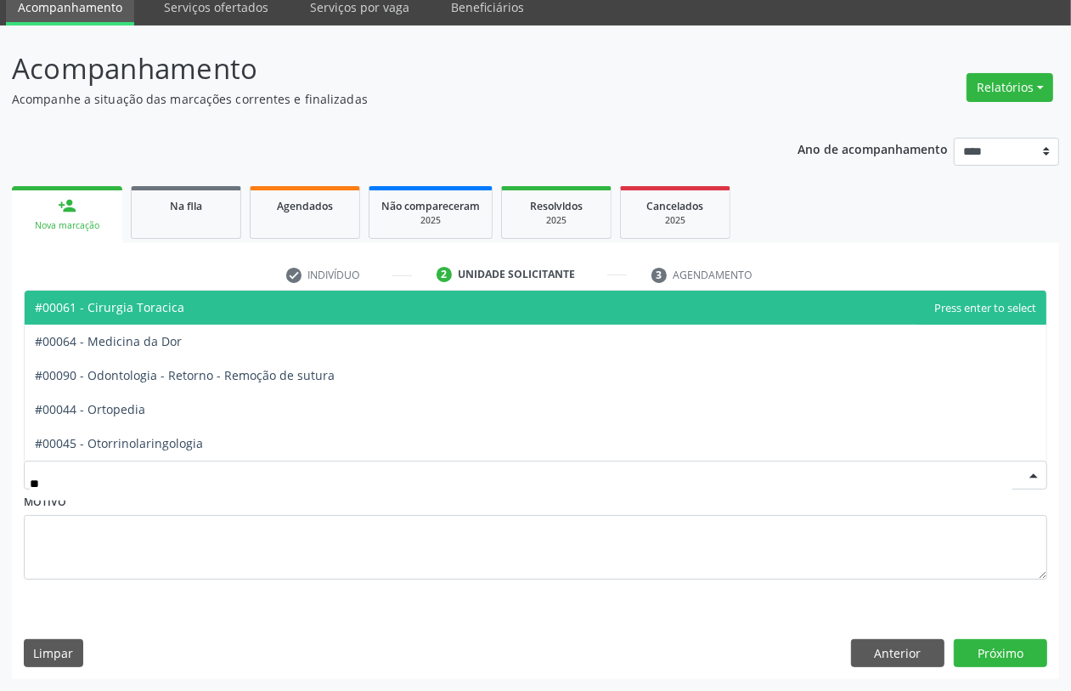
type input "***"
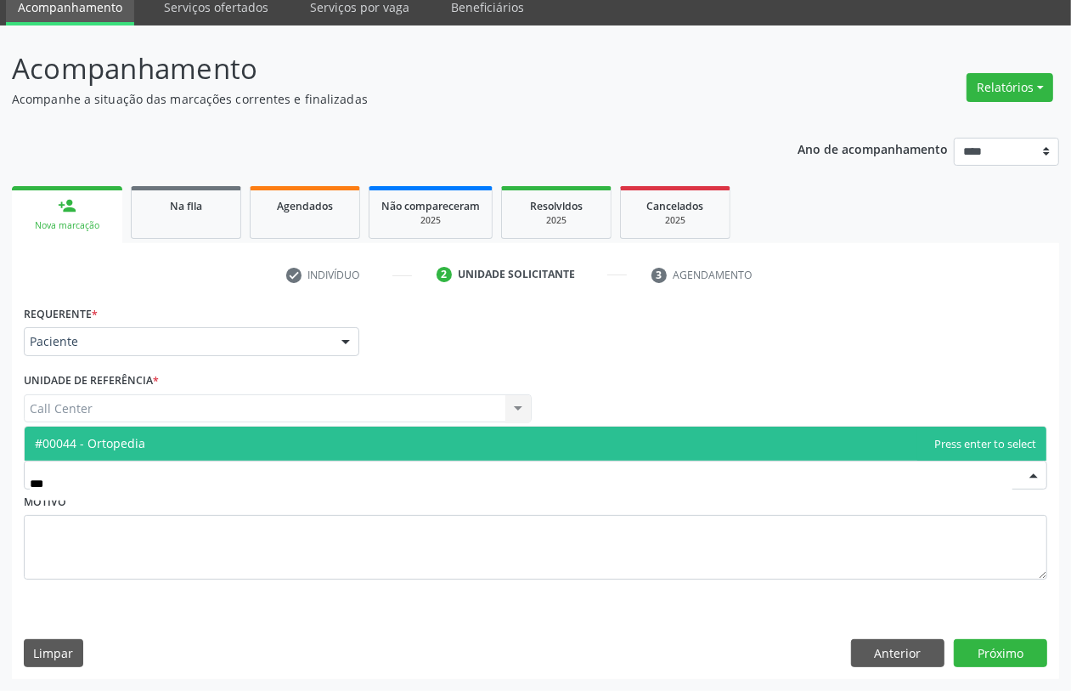
click at [150, 450] on span "#00044 - Ortopedia" at bounding box center [536, 443] width 1022 height 34
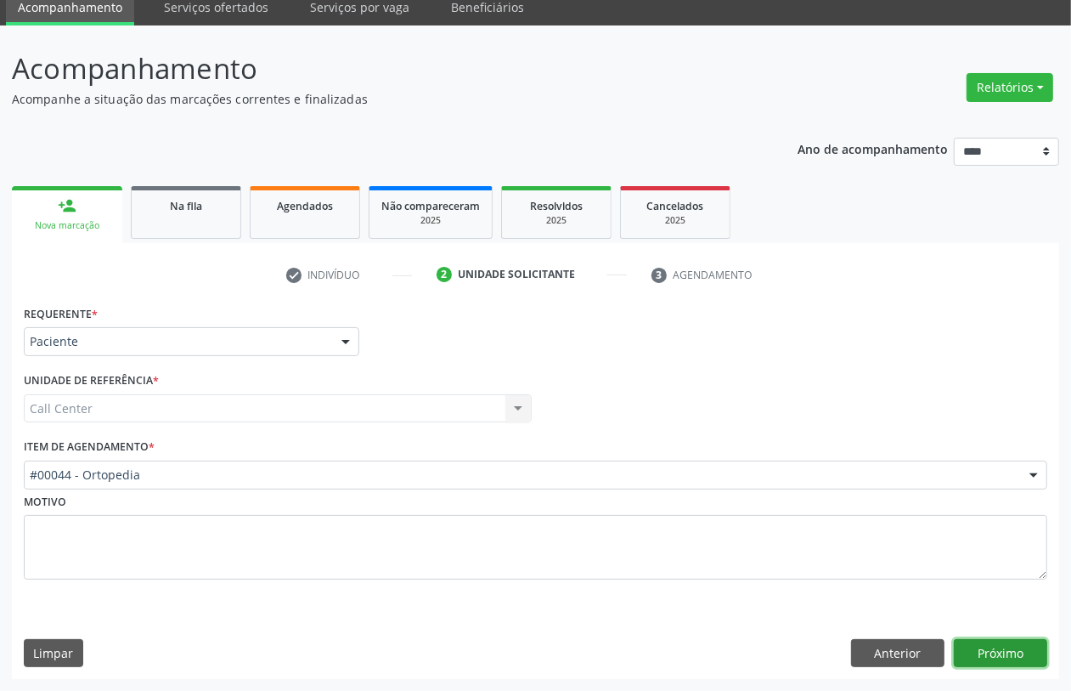
click at [1008, 648] on button "Próximo" at bounding box center [1000, 653] width 93 height 29
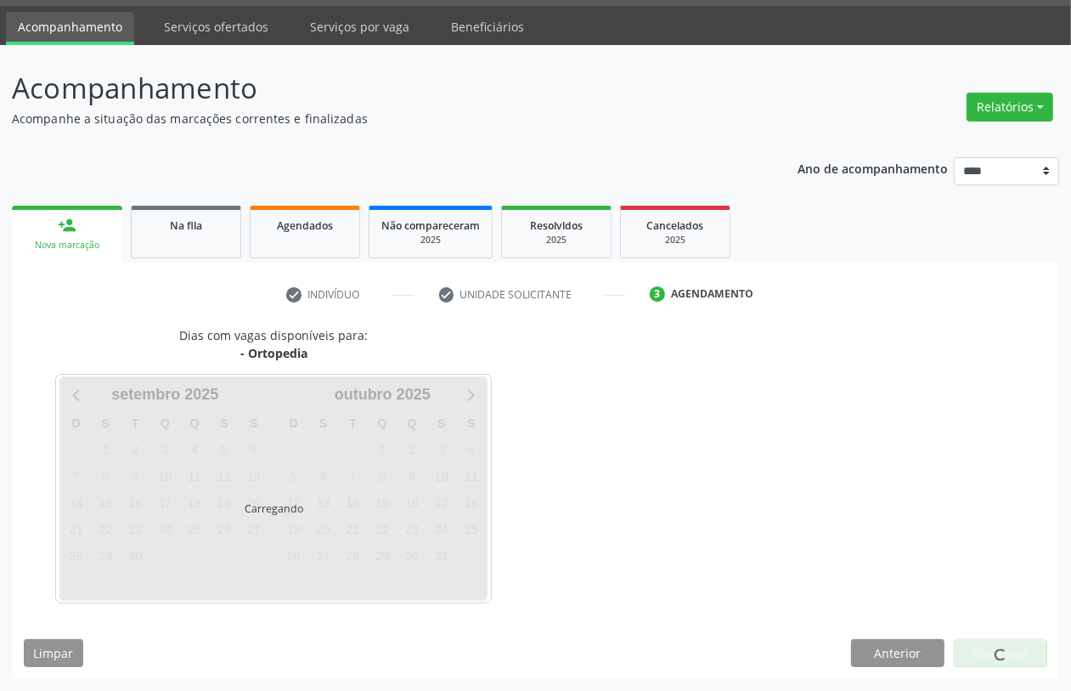
scroll to position [48, 0]
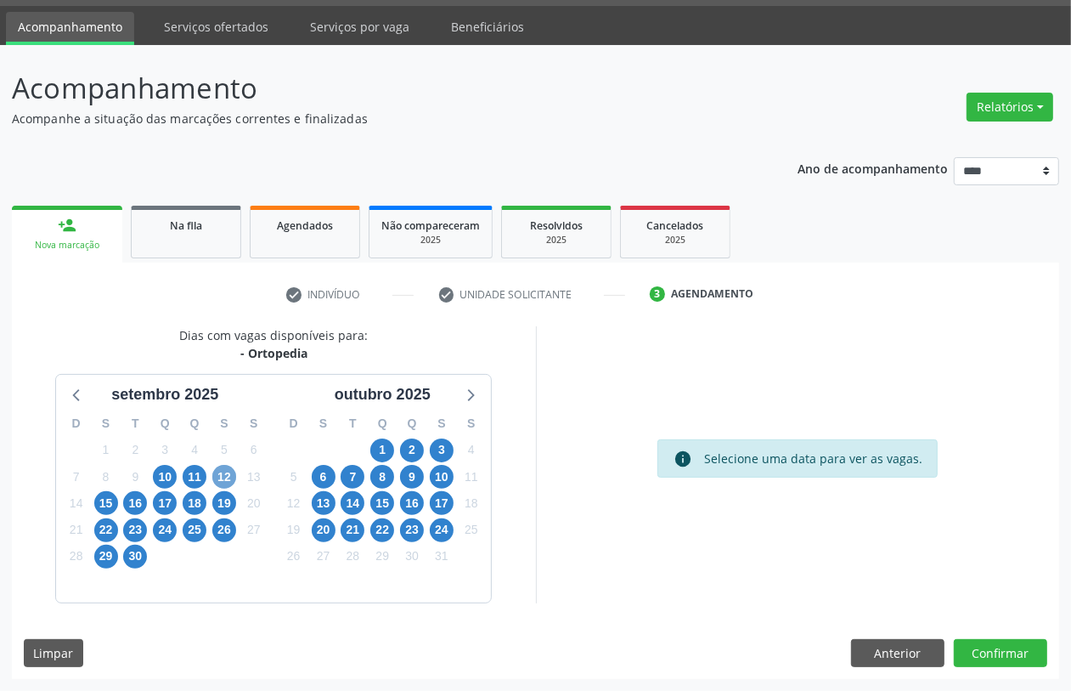
click at [227, 477] on span "12" at bounding box center [224, 477] width 24 height 24
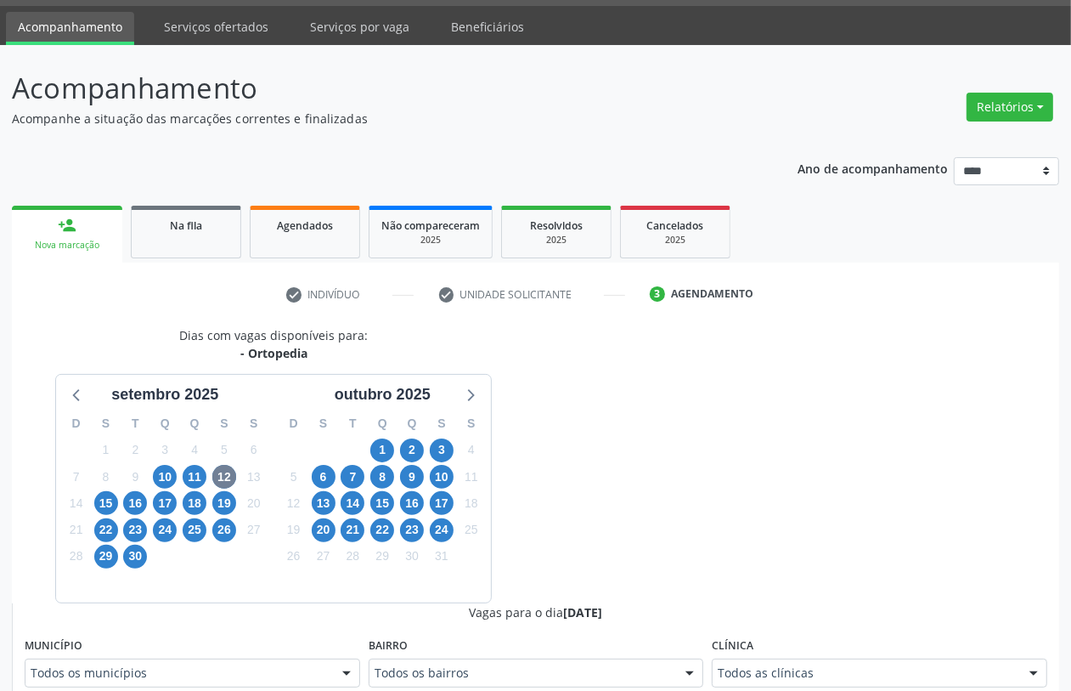
drag, startPoint x: 761, startPoint y: 661, endPoint x: 762, endPoint y: 648, distance: 12.8
click at [762, 661] on div "Todos as clínicas" at bounding box center [880, 672] width 336 height 29
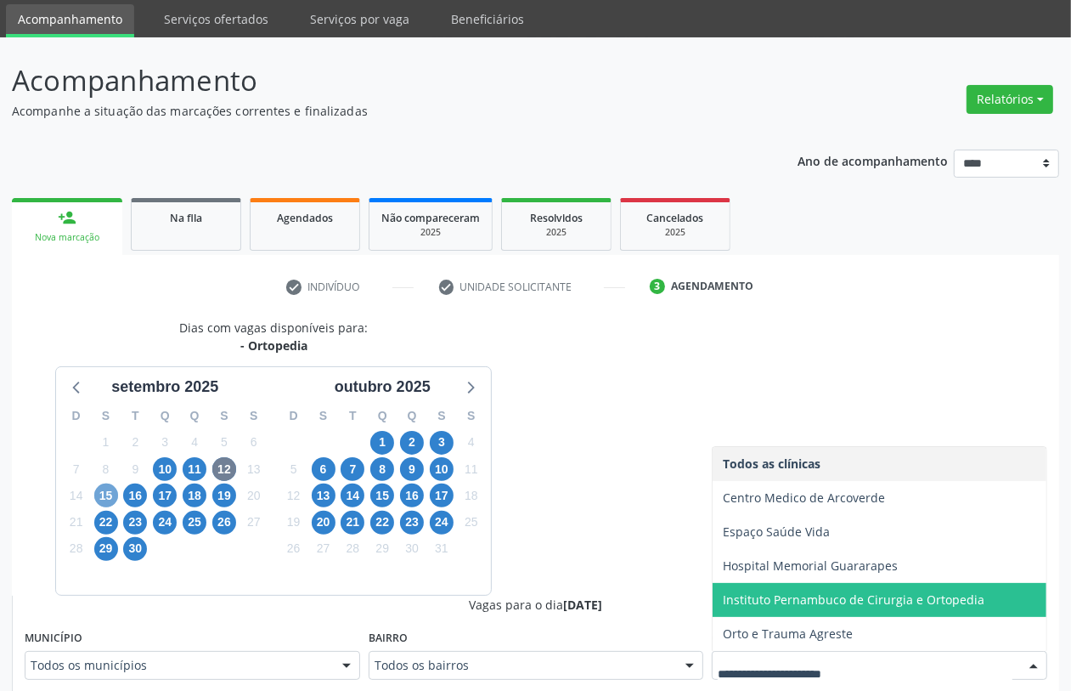
click at [95, 498] on span "15" at bounding box center [106, 495] width 24 height 24
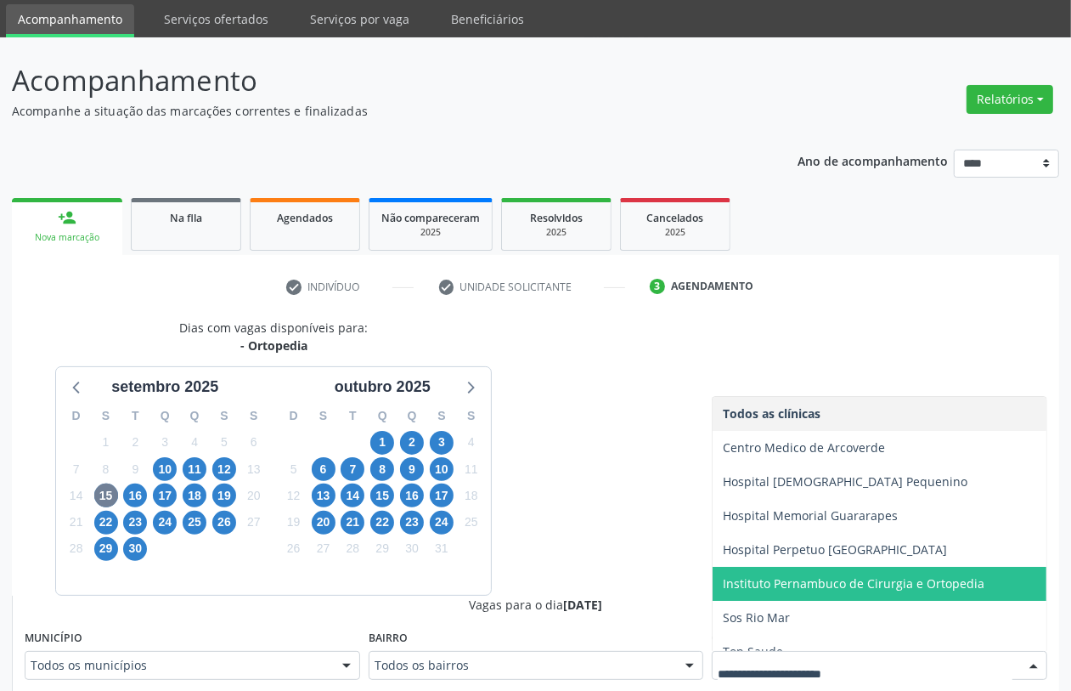
scroll to position [18, 0]
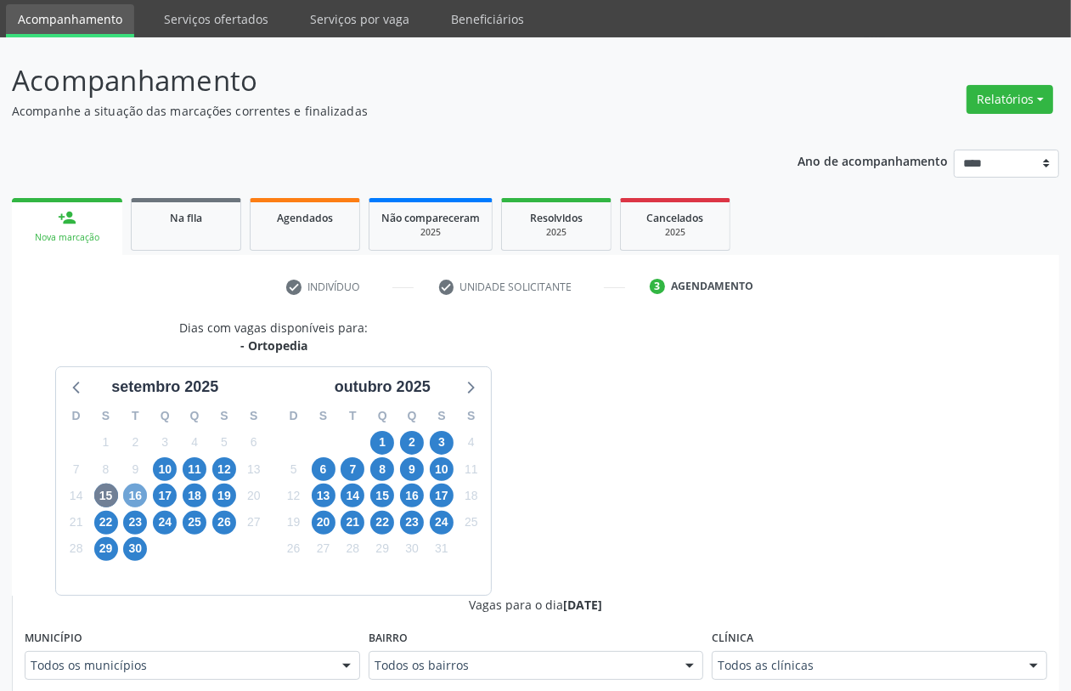
click at [142, 494] on span "16" at bounding box center [135, 495] width 24 height 24
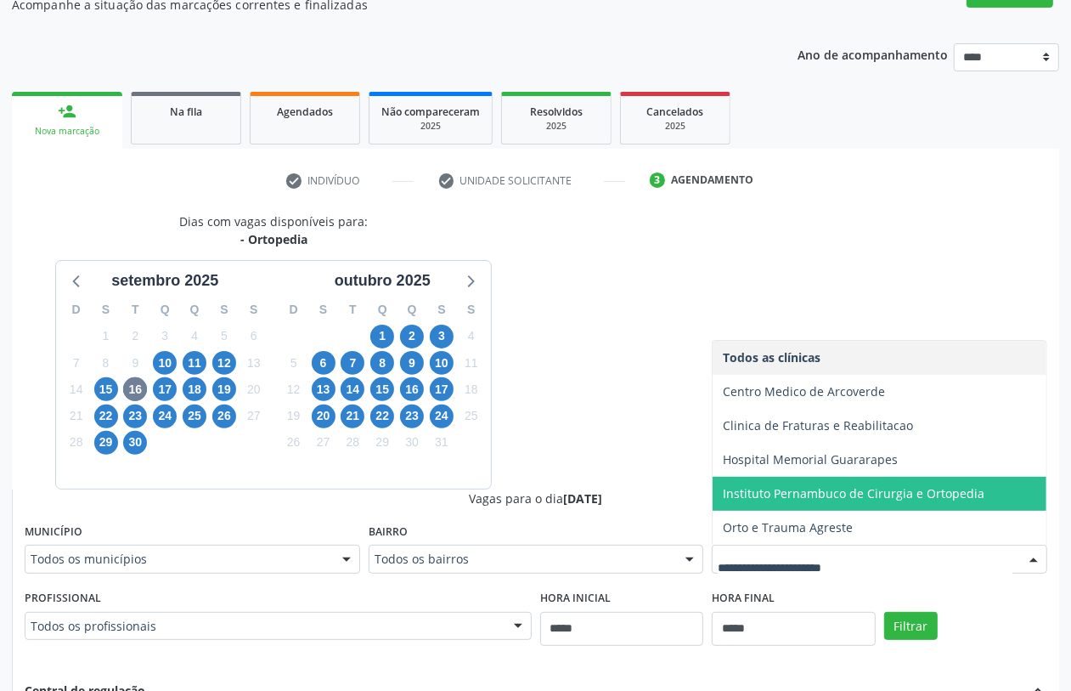
scroll to position [268, 0]
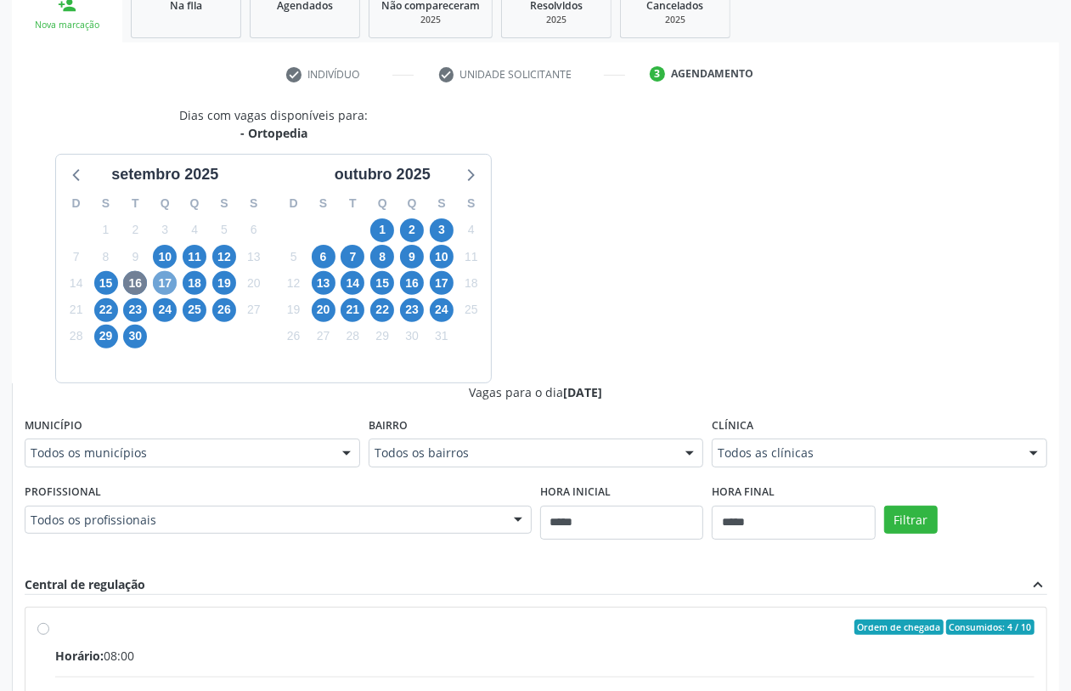
click at [160, 280] on span "17" at bounding box center [165, 283] width 24 height 24
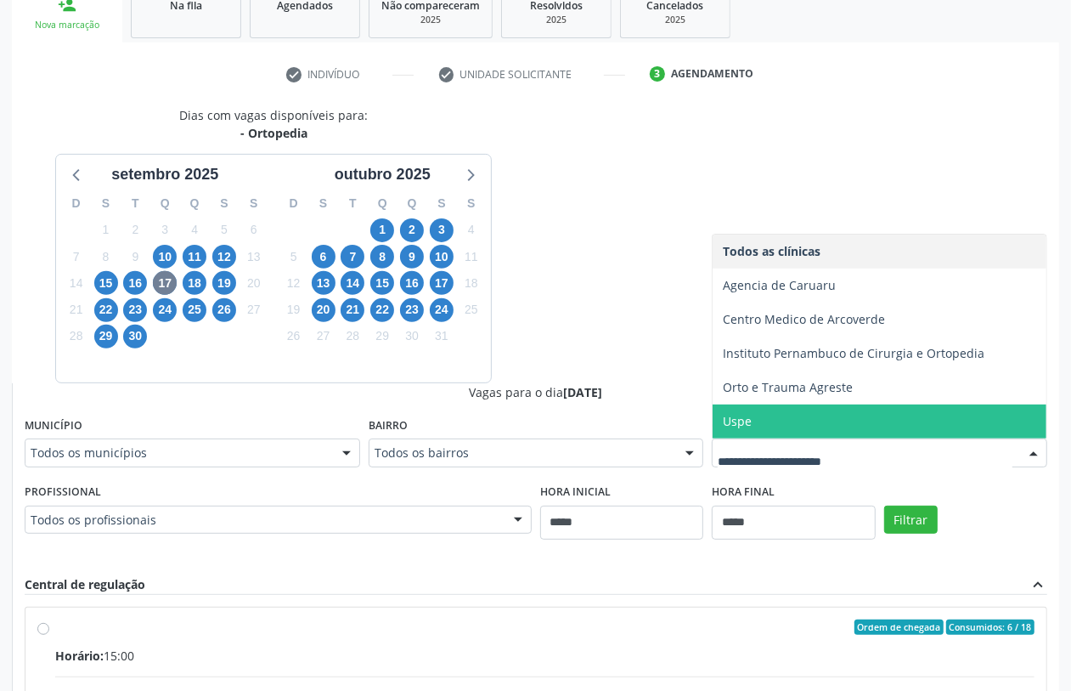
click at [773, 425] on span "Uspe" at bounding box center [880, 421] width 334 height 34
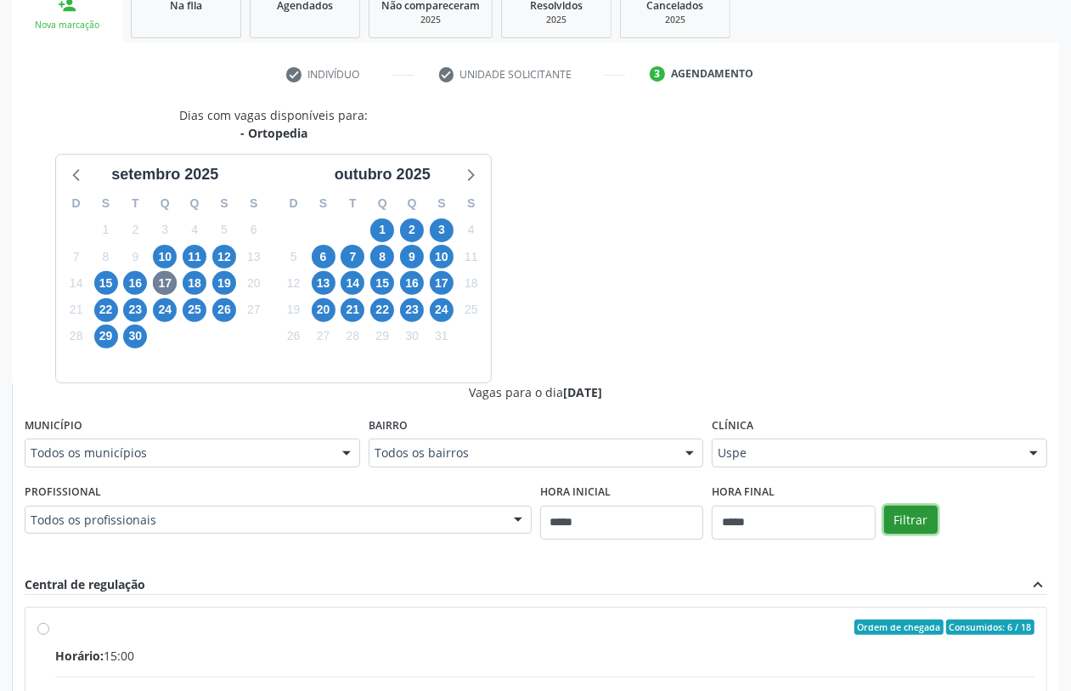
click at [923, 512] on button "Filtrar" at bounding box center [911, 519] width 54 height 29
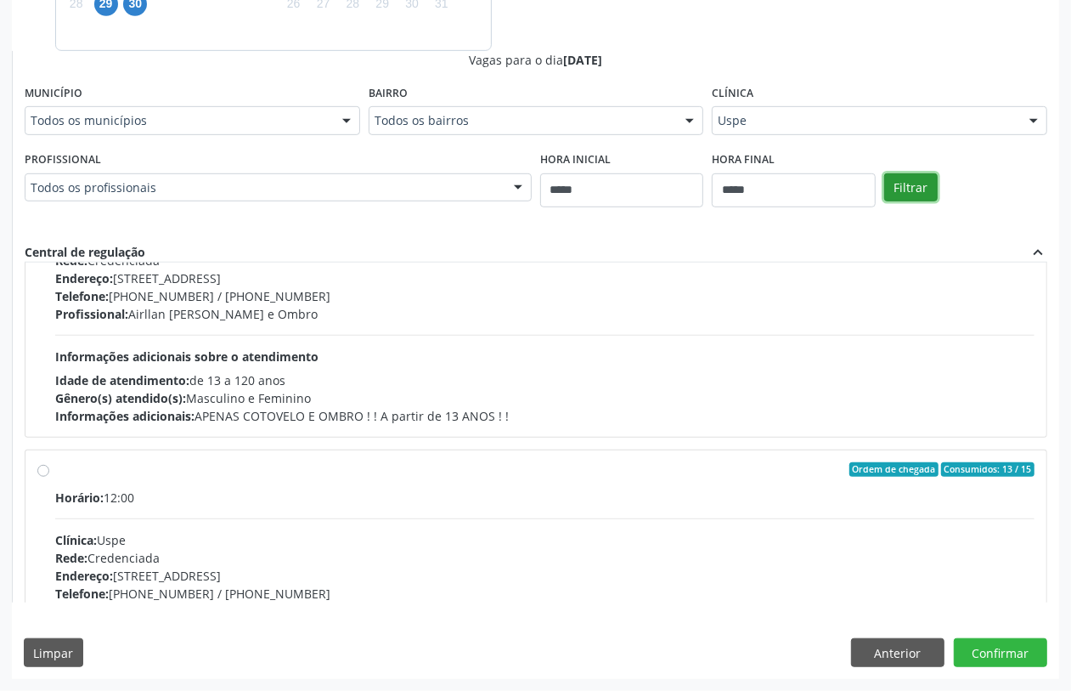
scroll to position [0, 0]
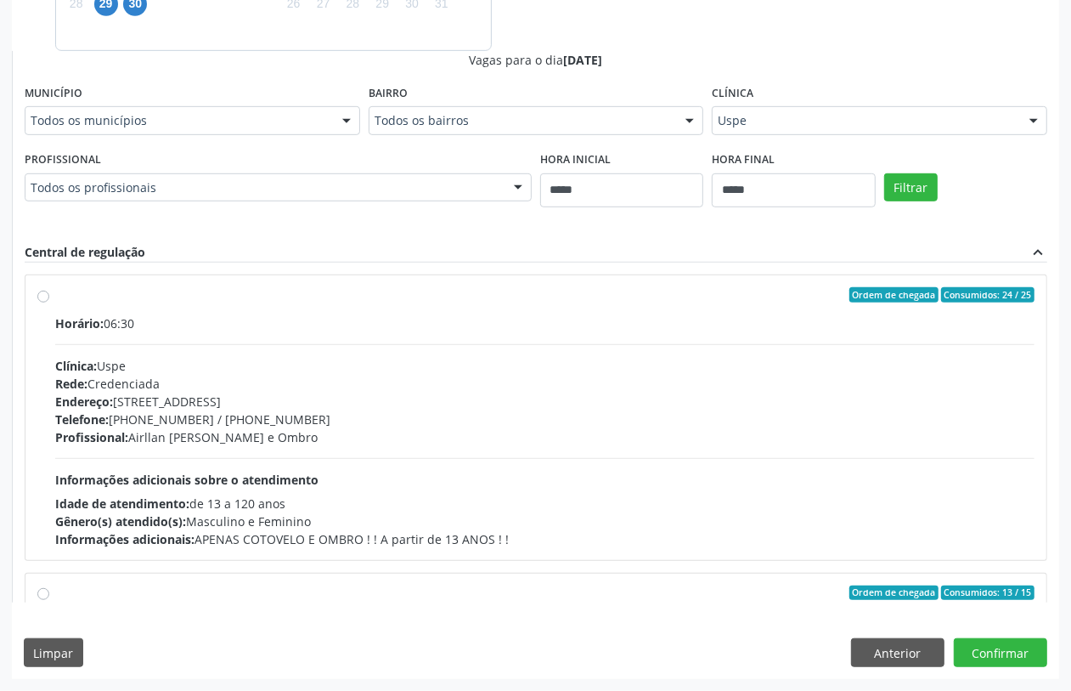
click at [319, 473] on span "Informações adicionais sobre o atendimento" at bounding box center [186, 479] width 263 height 16
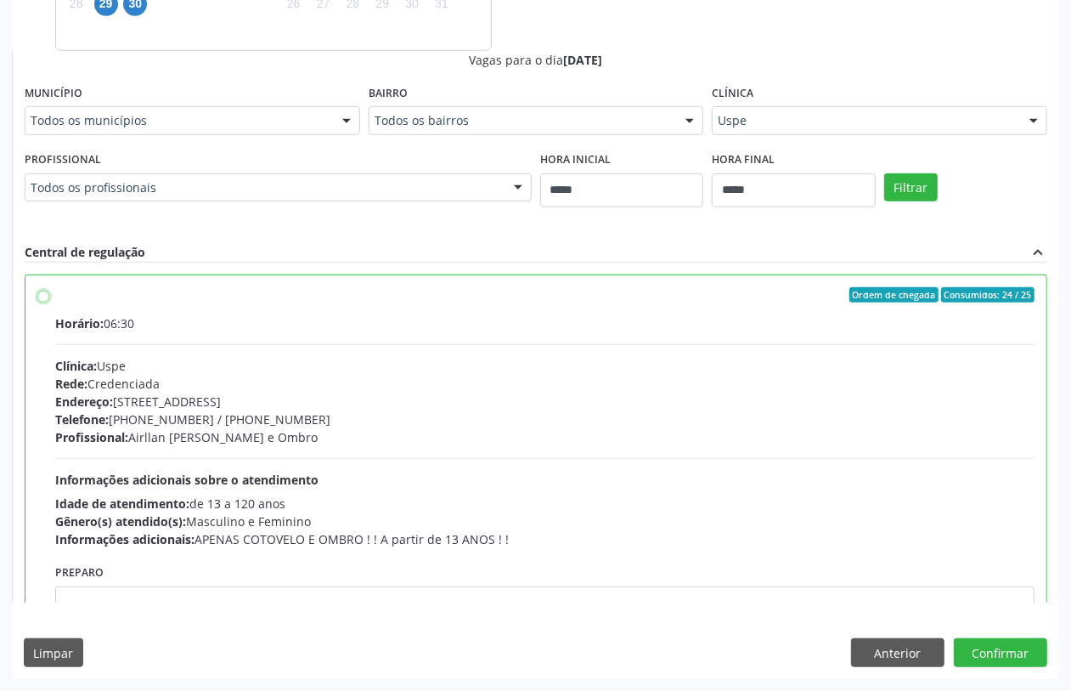
scroll to position [106, 0]
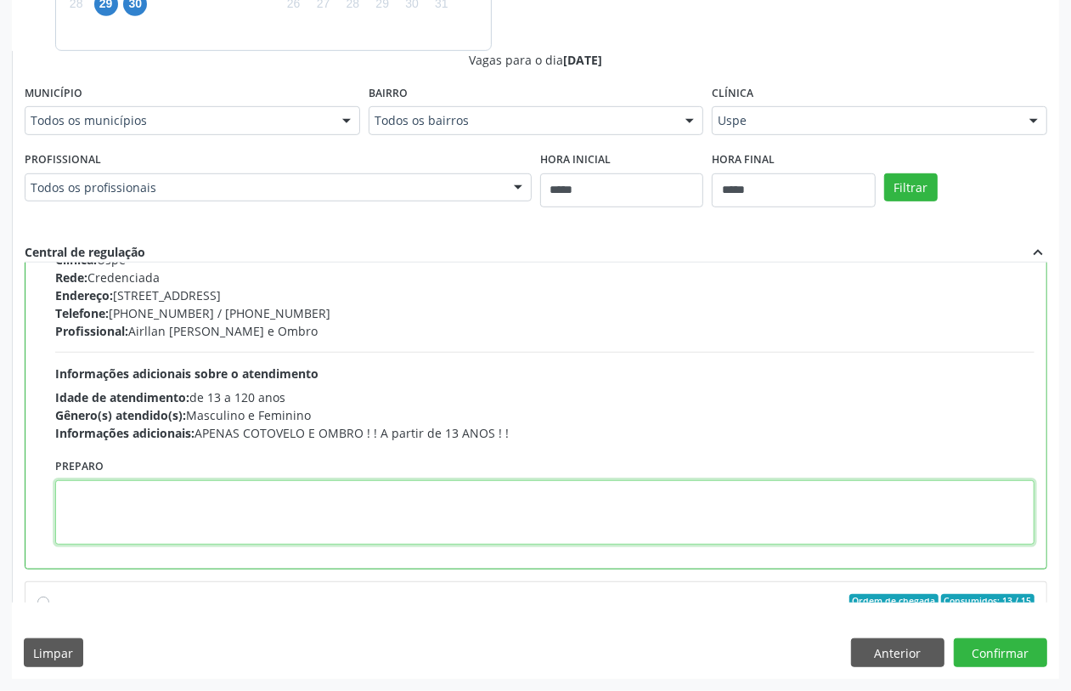
paste textarea "**********"
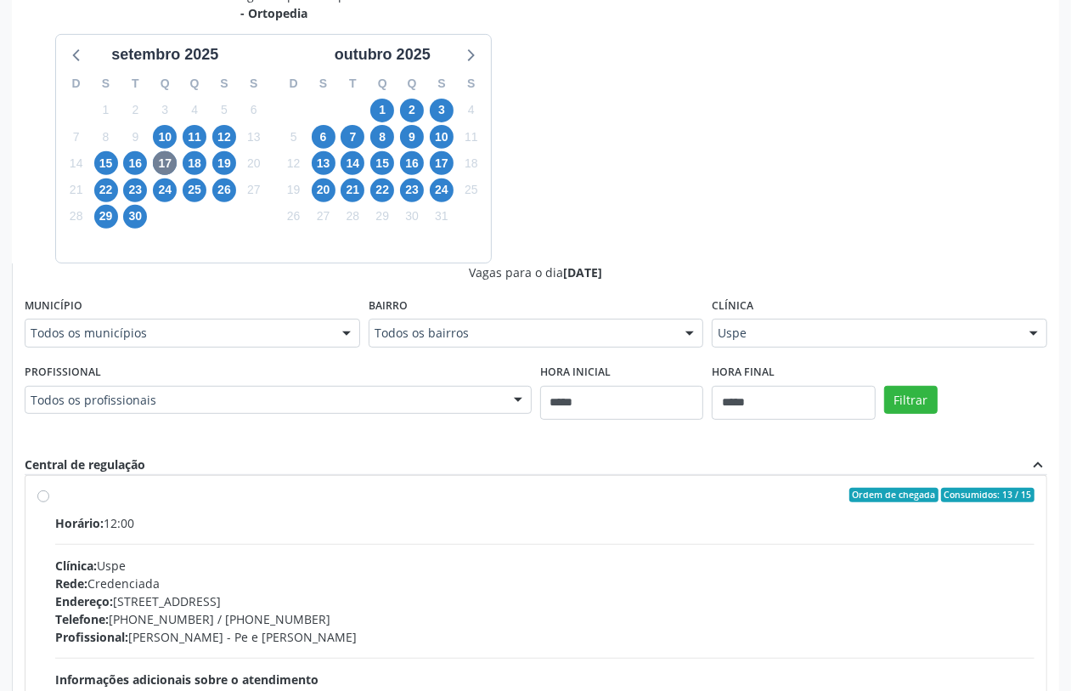
scroll to position [601, 0]
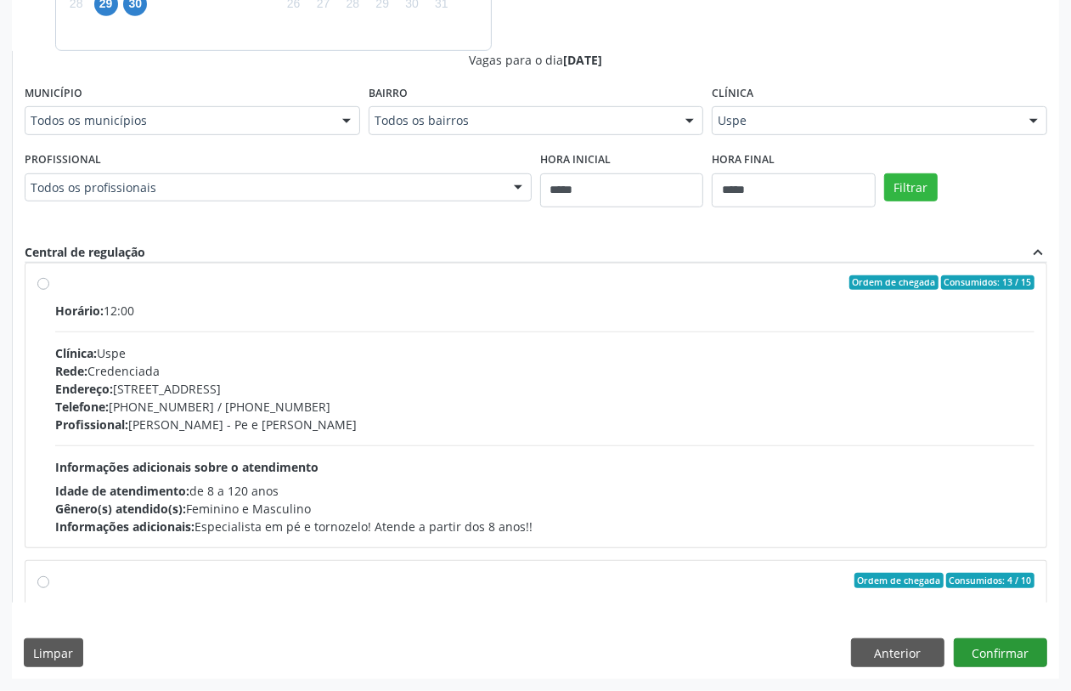
type textarea "**********"
click at [992, 658] on button "Confirmar" at bounding box center [1000, 652] width 93 height 29
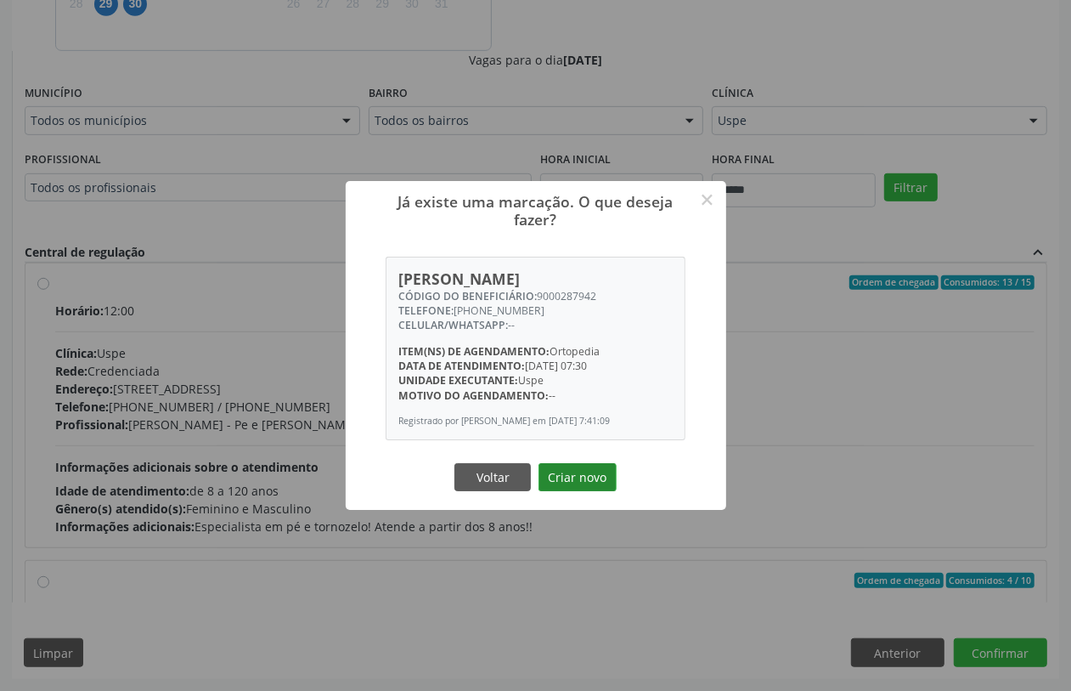
click at [566, 473] on button "Criar novo" at bounding box center [578, 477] width 78 height 29
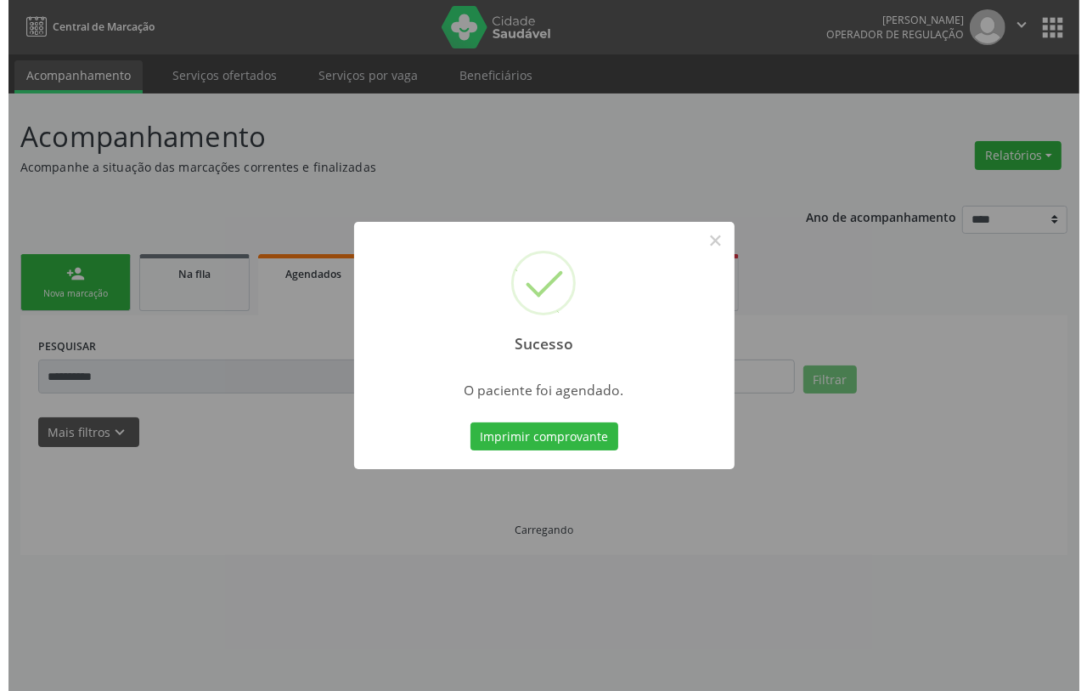
scroll to position [0, 0]
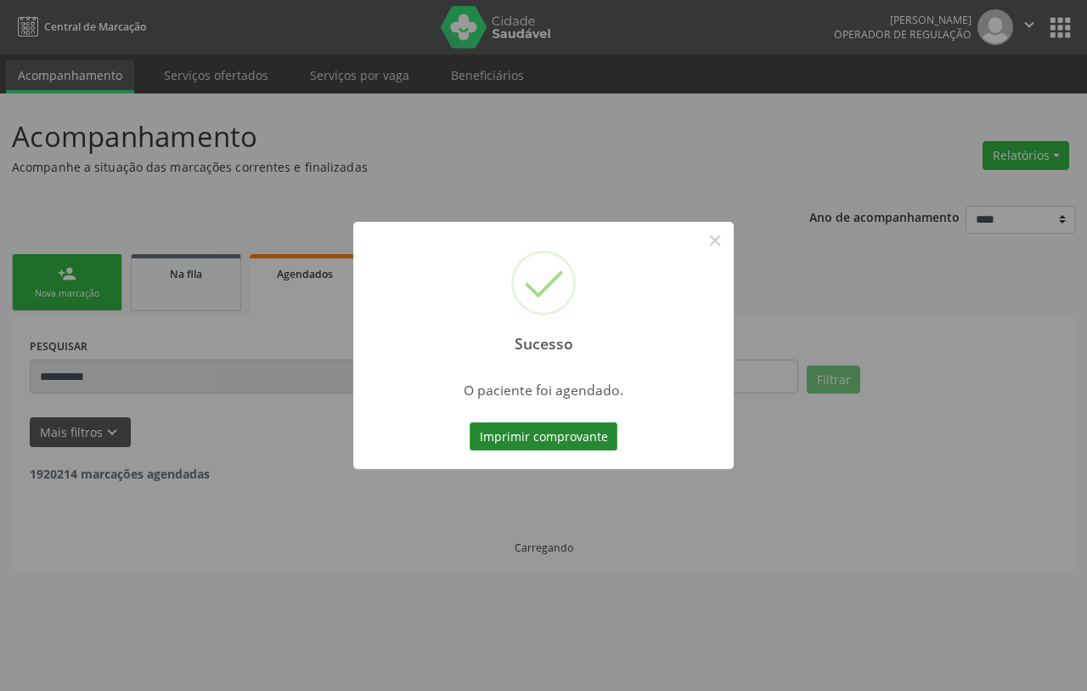
click at [532, 430] on button "Imprimir comprovante" at bounding box center [544, 436] width 148 height 29
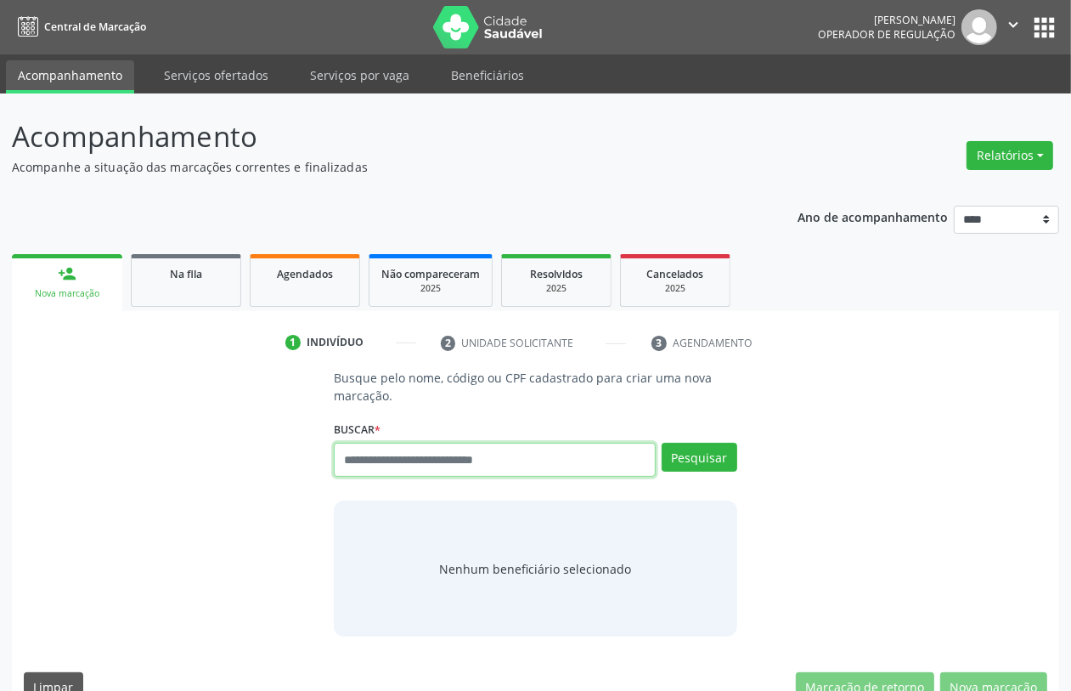
paste input "**********"
type input "**********"
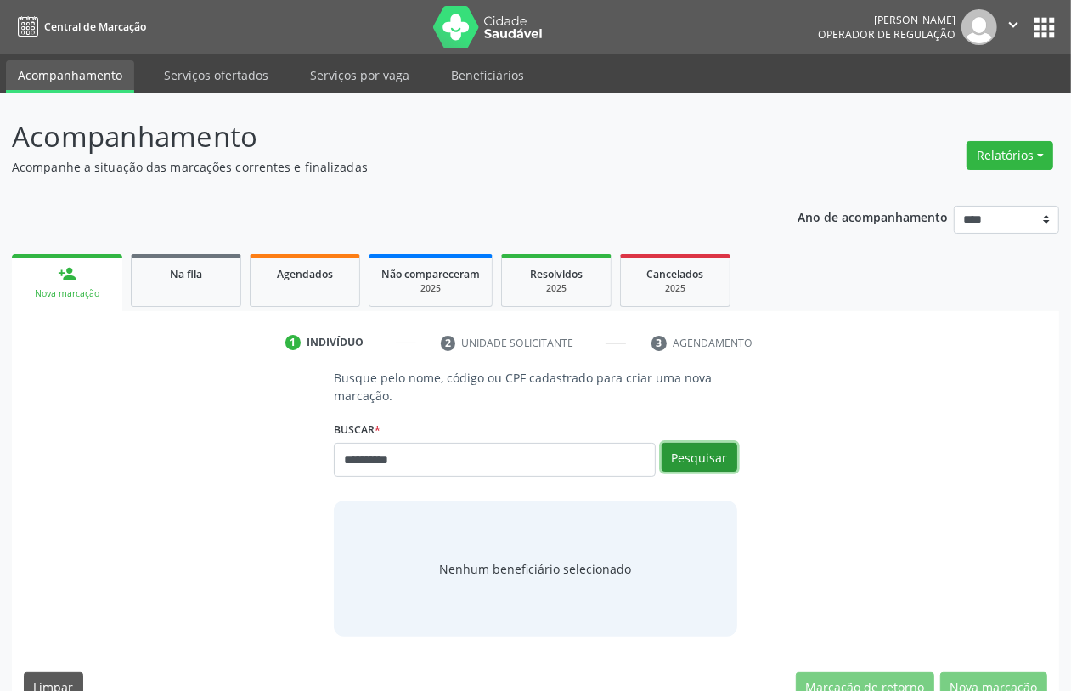
click at [699, 456] on button "Pesquisar" at bounding box center [700, 457] width 76 height 29
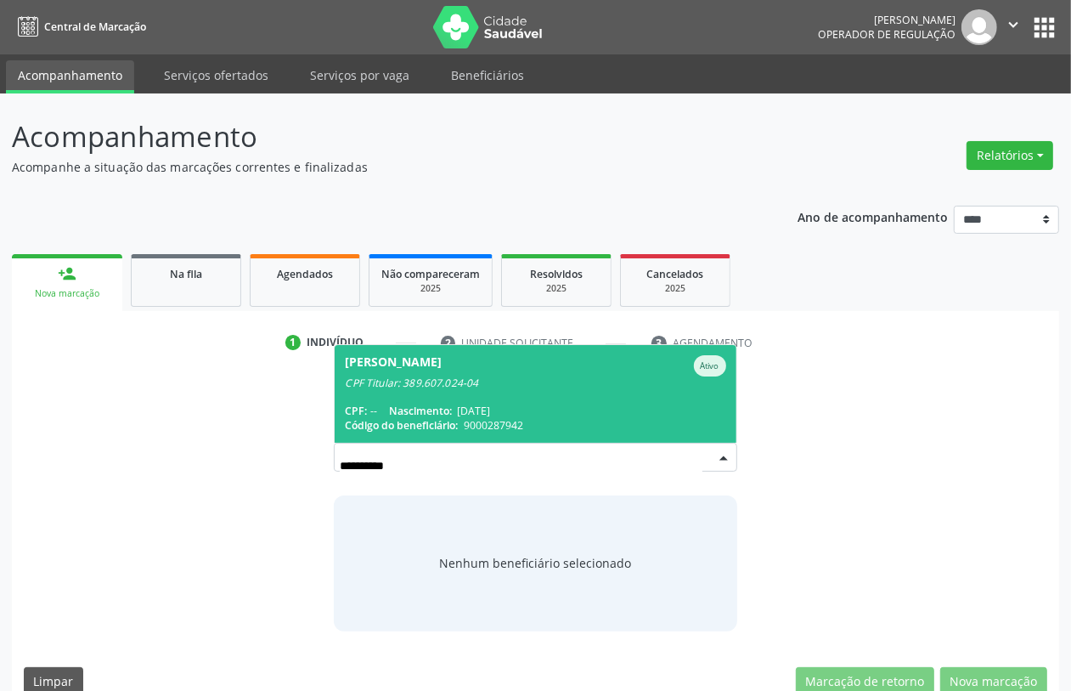
click at [442, 416] on span "Nascimento:" at bounding box center [420, 411] width 63 height 14
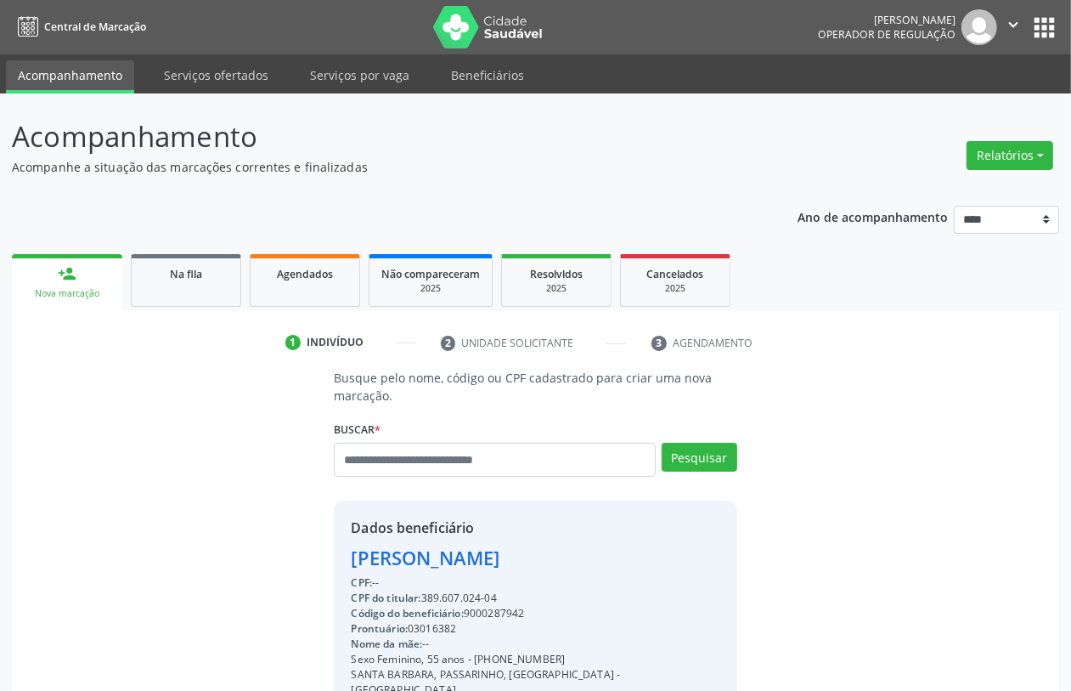
scroll to position [223, 0]
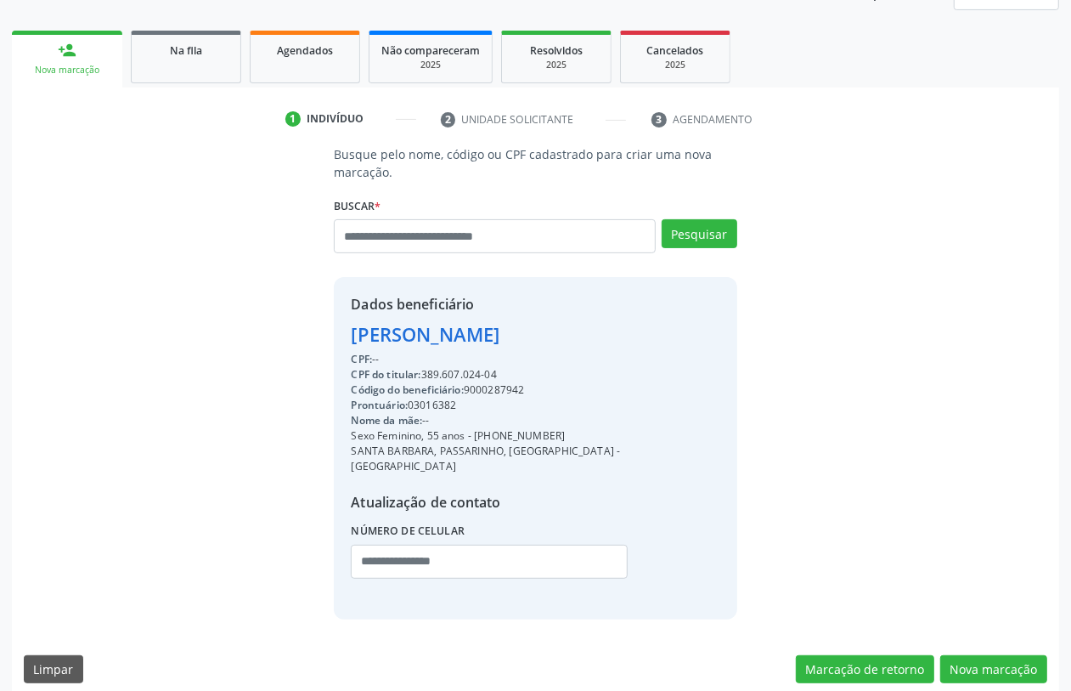
click at [439, 374] on div "CPF do titular: 389.607.024-04" at bounding box center [535, 374] width 369 height 15
copy div "389.607.024"
paste input "**********"
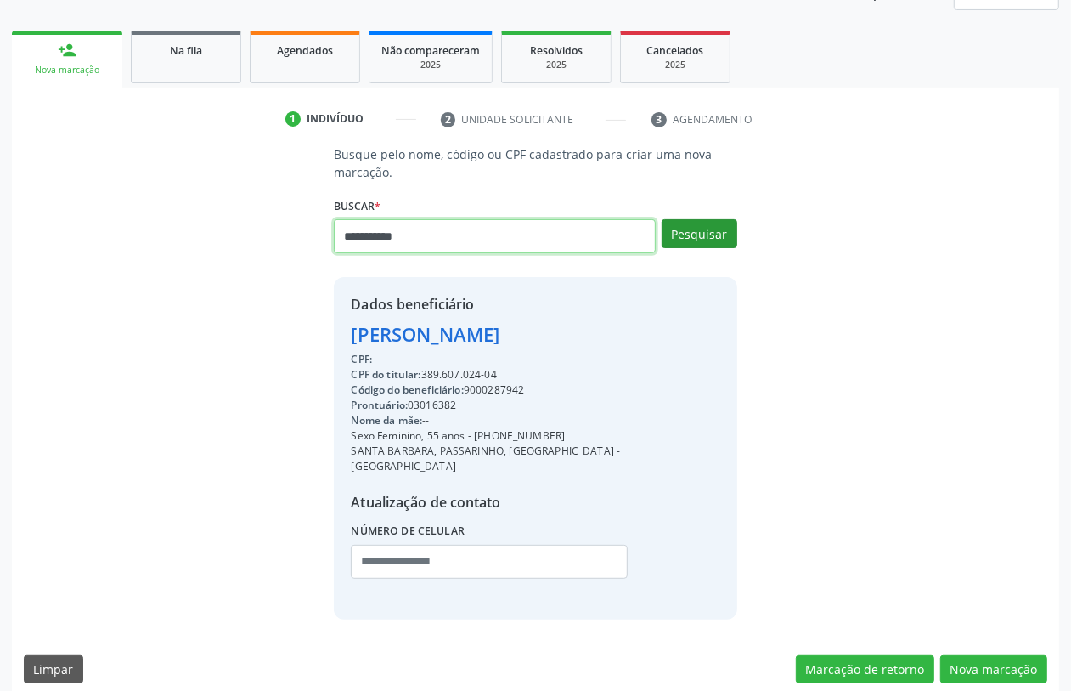
type input "**********"
click at [693, 223] on button "Pesquisar" at bounding box center [700, 233] width 76 height 29
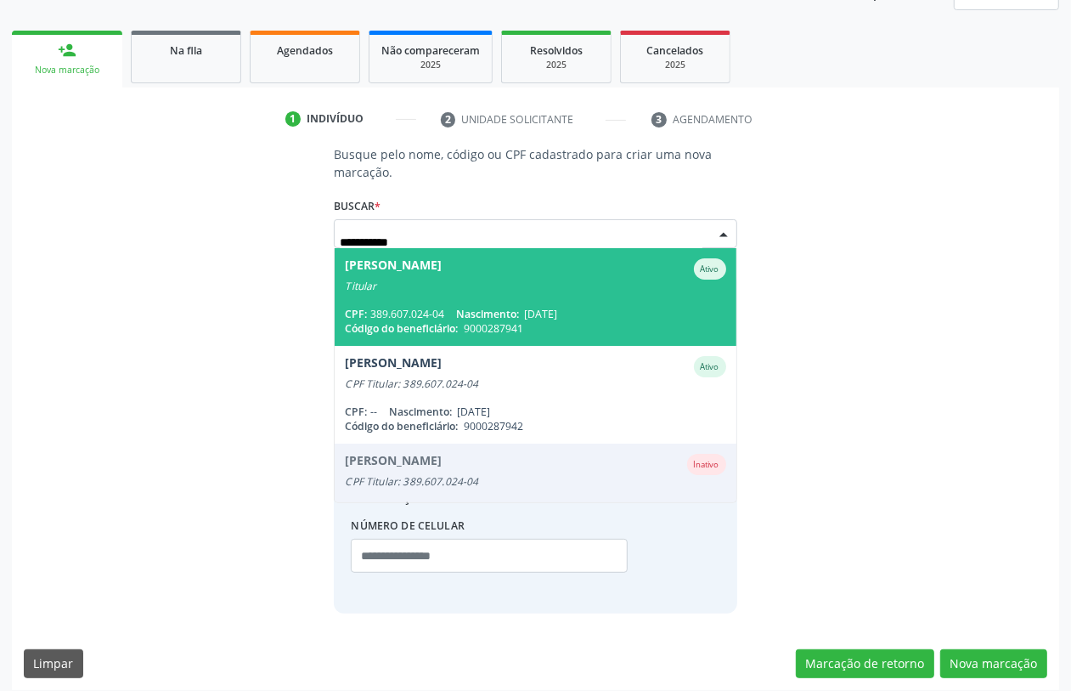
scroll to position [218, 0]
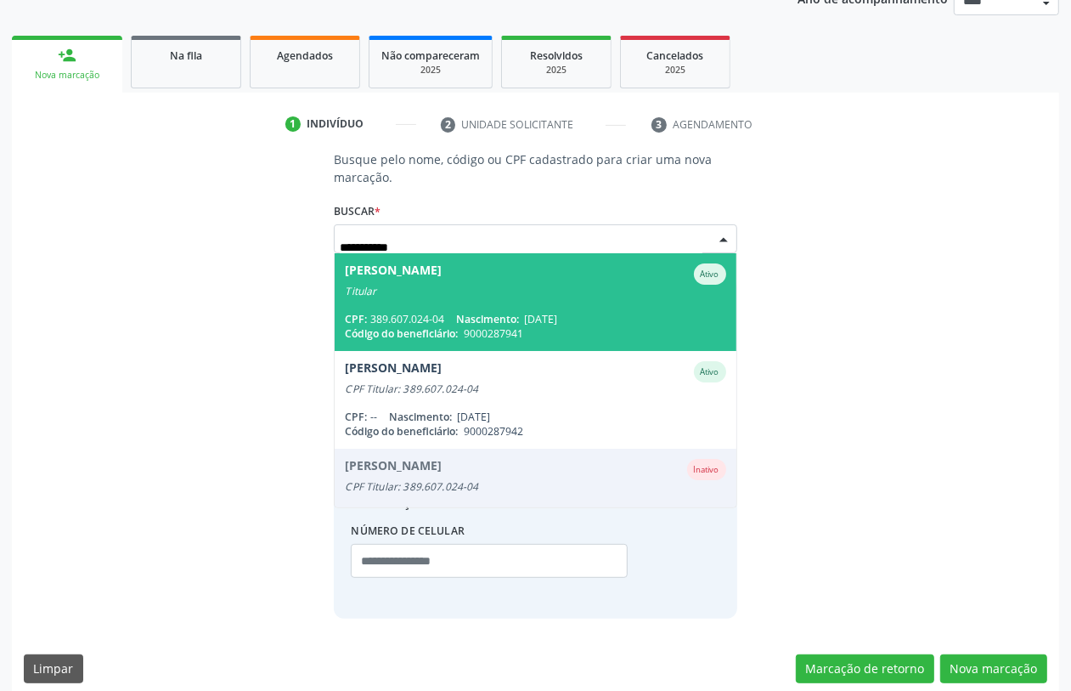
click at [454, 312] on div "CPF: 389.607.024-04 Nascimento: [DATE]" at bounding box center [535, 319] width 381 height 14
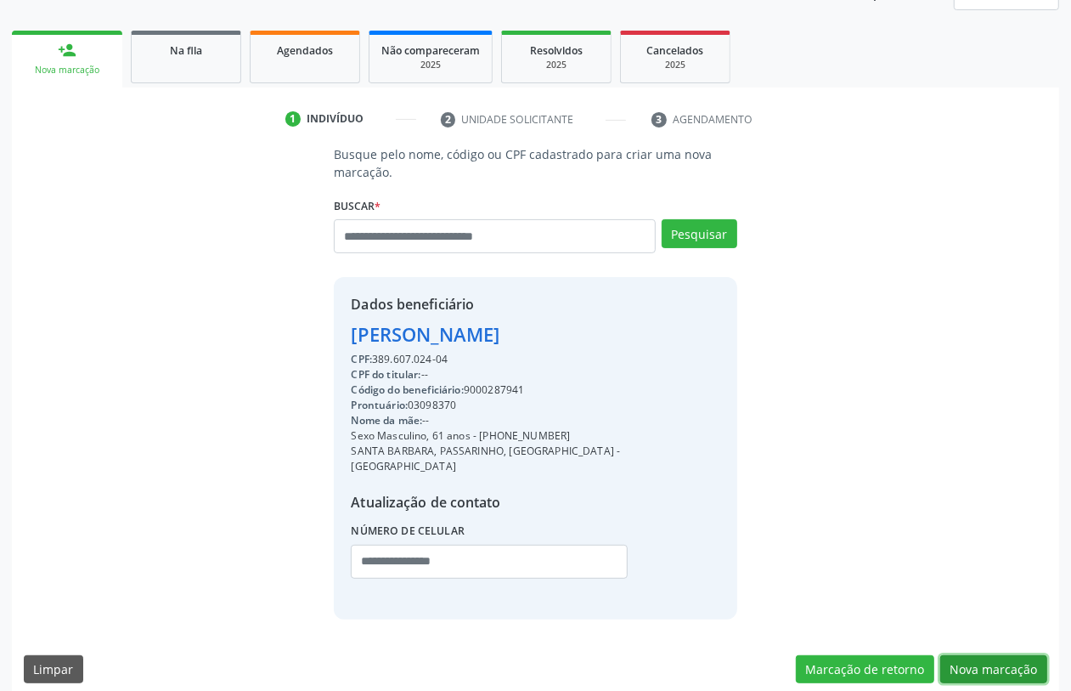
click at [1019, 655] on button "Nova marcação" at bounding box center [993, 669] width 107 height 29
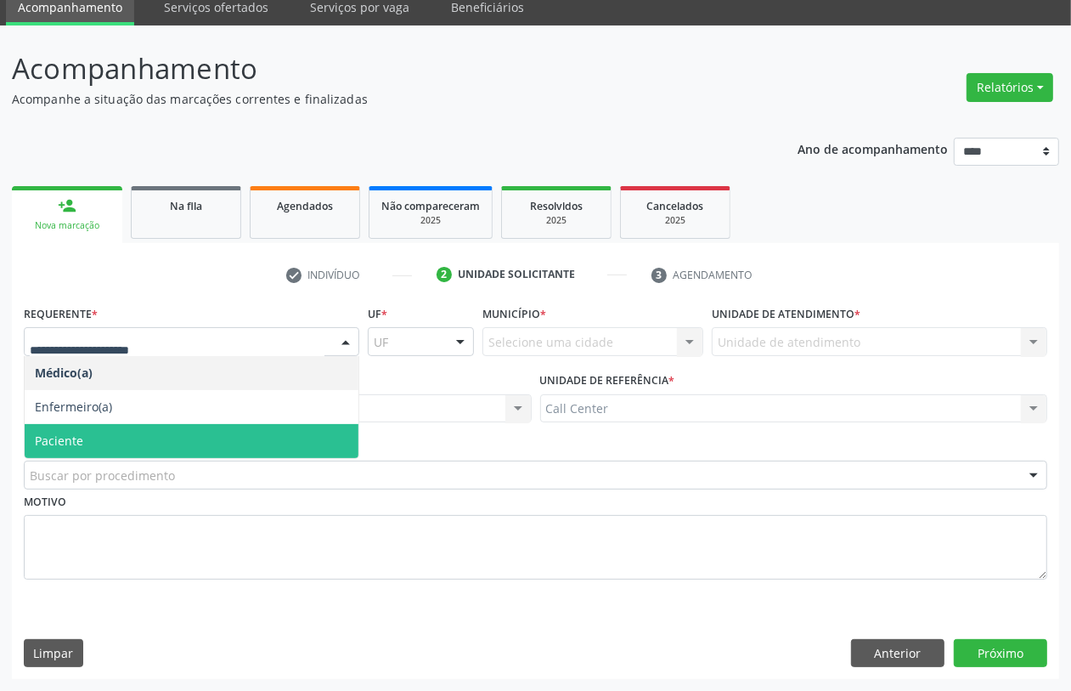
click at [110, 442] on span "Paciente" at bounding box center [192, 441] width 334 height 34
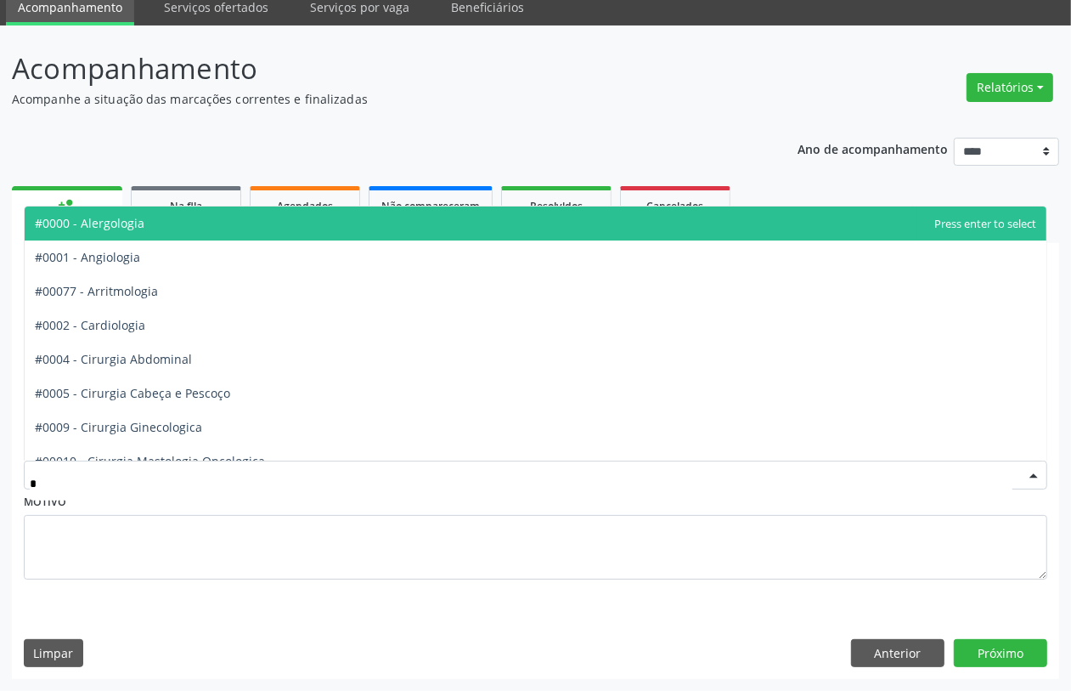
type input "**"
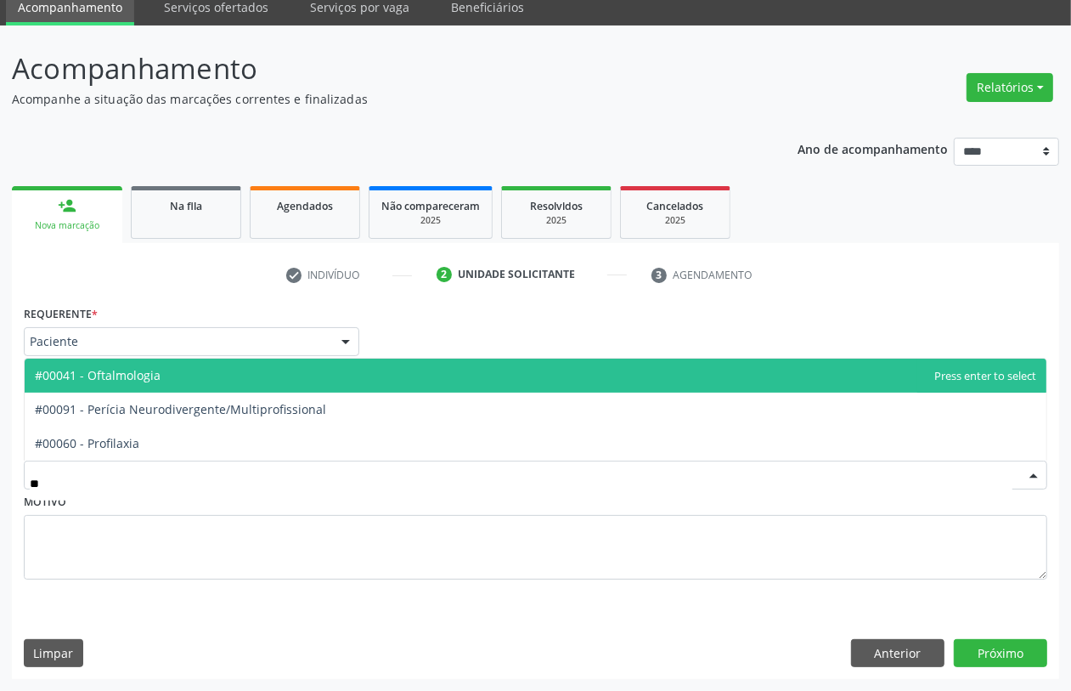
click at [167, 368] on span "#00041 - Oftalmologia" at bounding box center [536, 375] width 1022 height 34
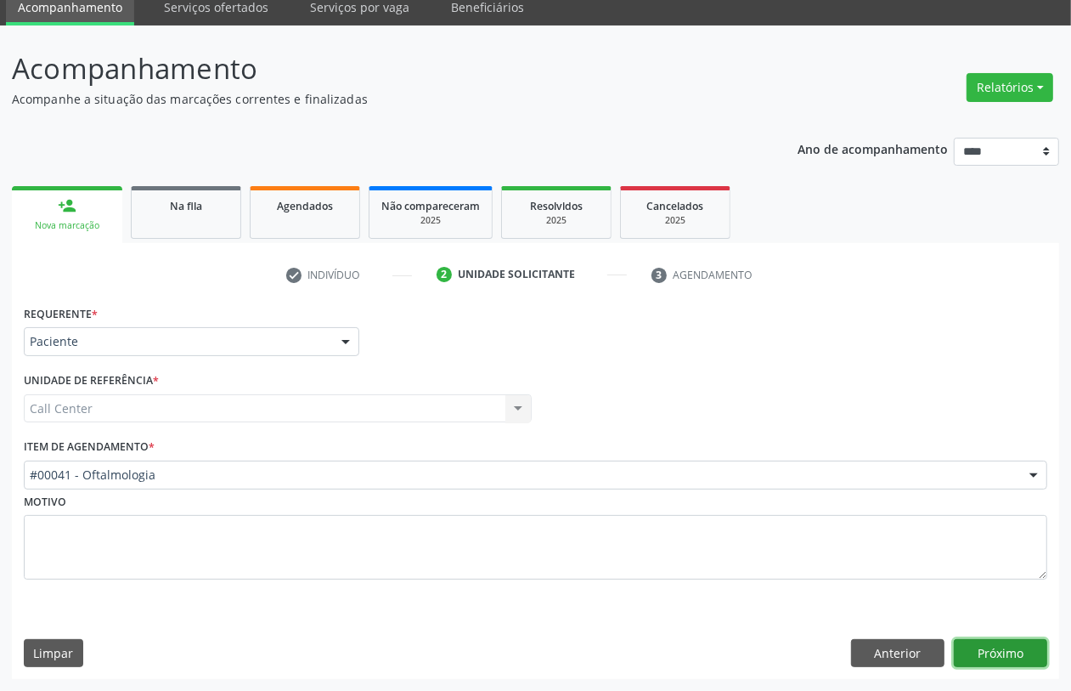
click at [991, 654] on button "Próximo" at bounding box center [1000, 653] width 93 height 29
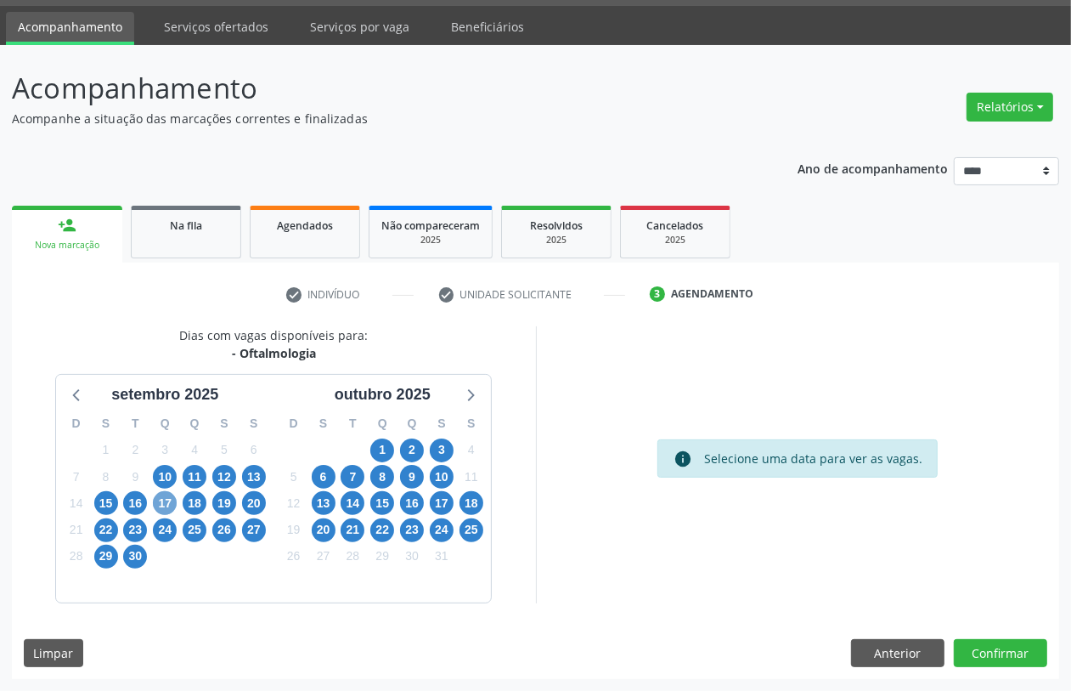
click at [167, 500] on span "17" at bounding box center [165, 503] width 24 height 24
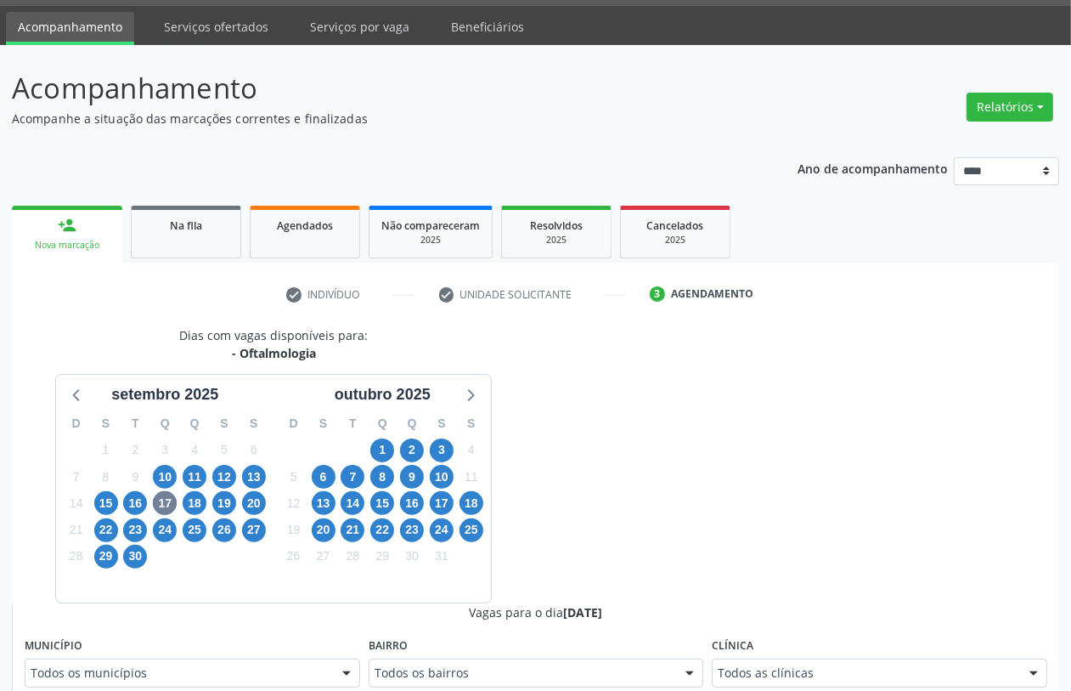
drag, startPoint x: 833, startPoint y: 664, endPoint x: 824, endPoint y: 663, distance: 9.5
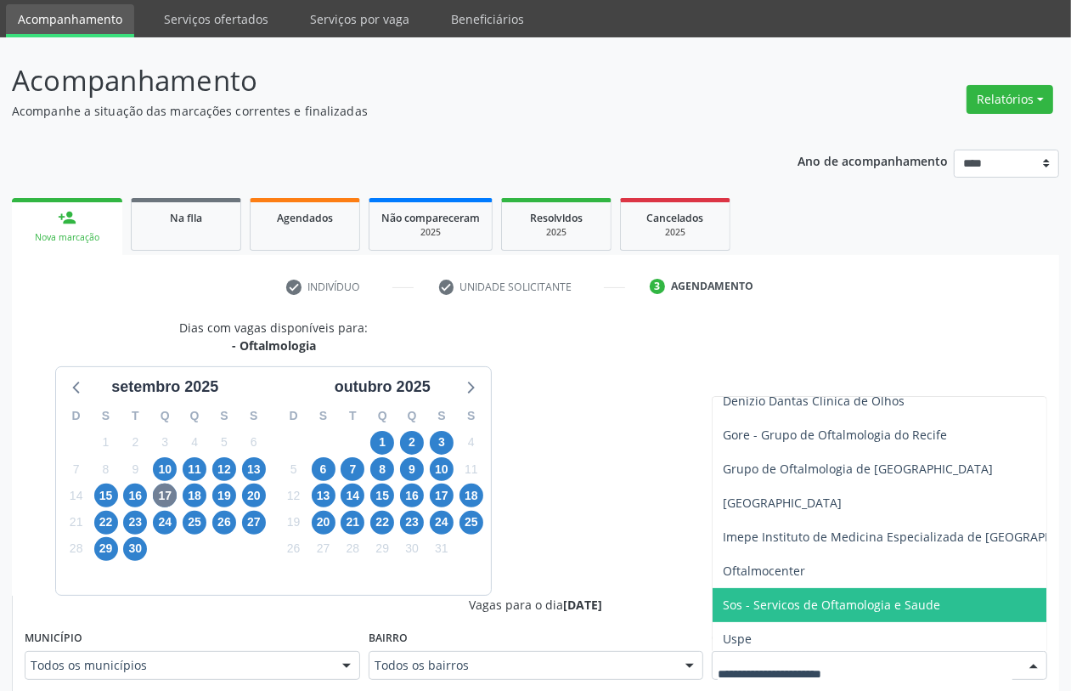
scroll to position [408, 0]
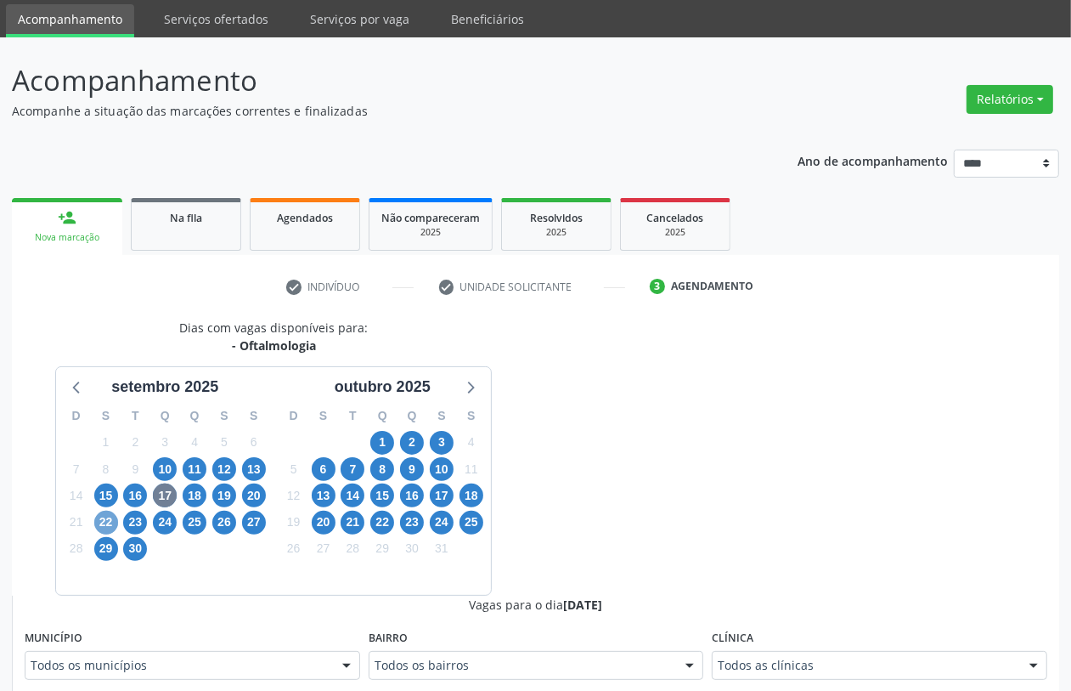
click at [110, 528] on span "22" at bounding box center [106, 523] width 24 height 24
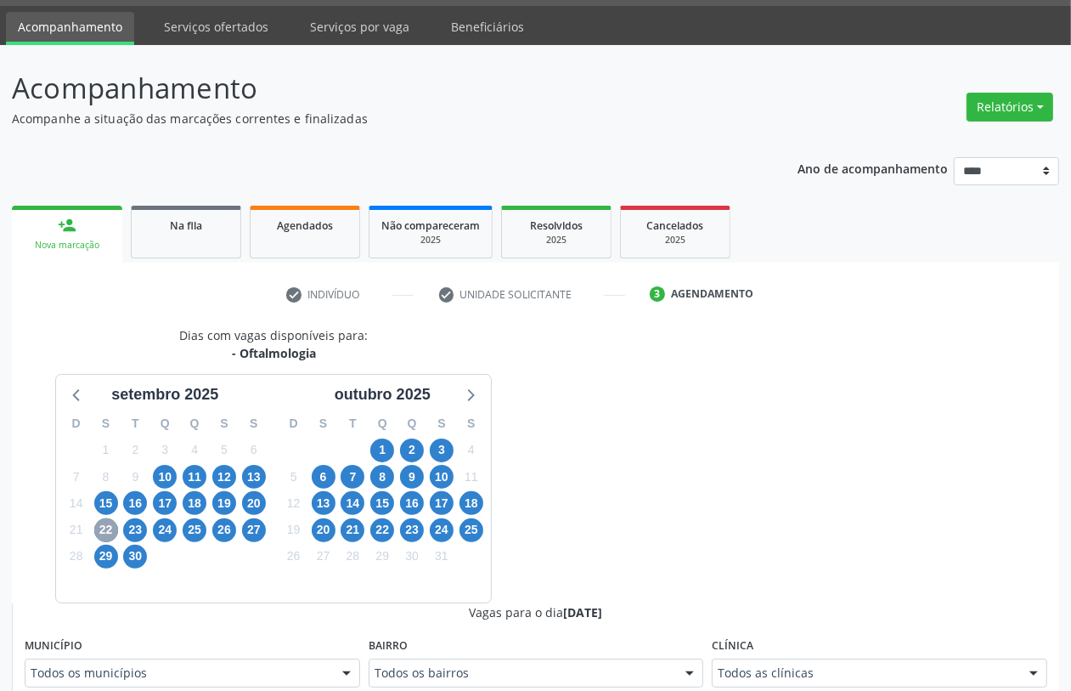
scroll to position [56, 0]
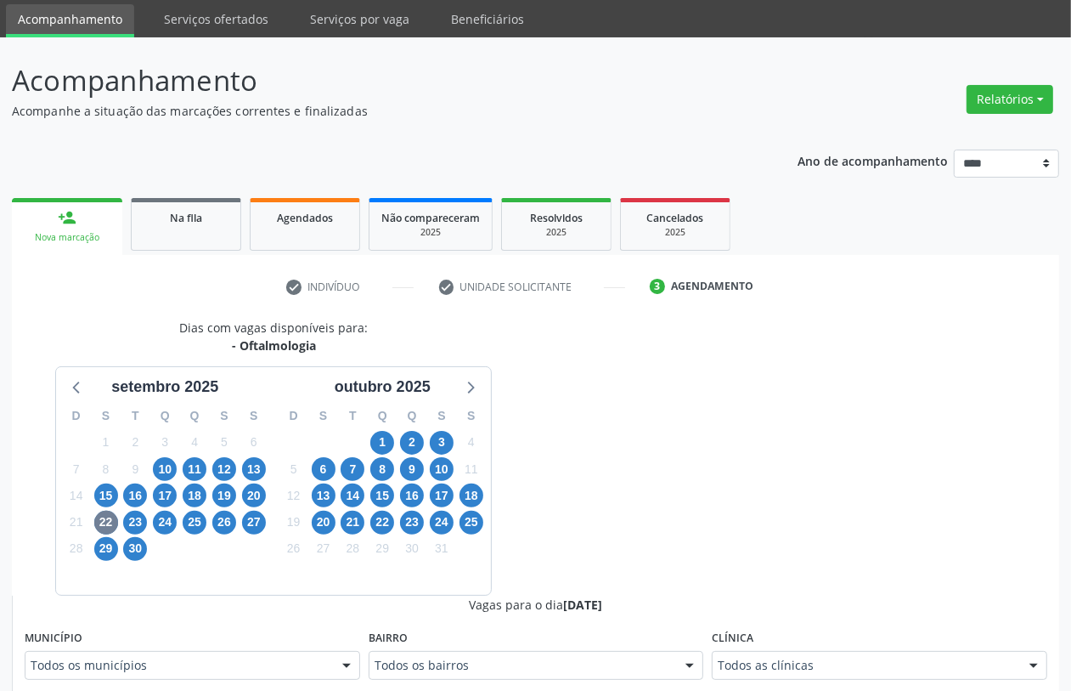
click at [814, 654] on div "Clínica Todos as clínicas Todos as clínicas Centro da Visao_Cl de Olhos Guilher…" at bounding box center [880, 652] width 336 height 54
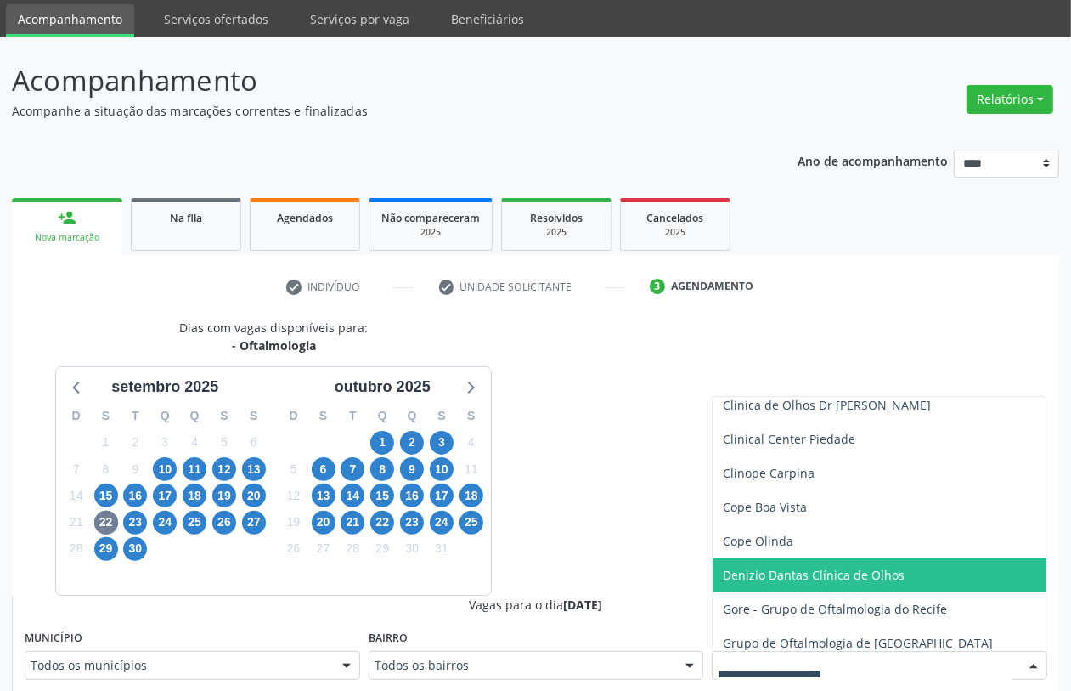
scroll to position [425, 0]
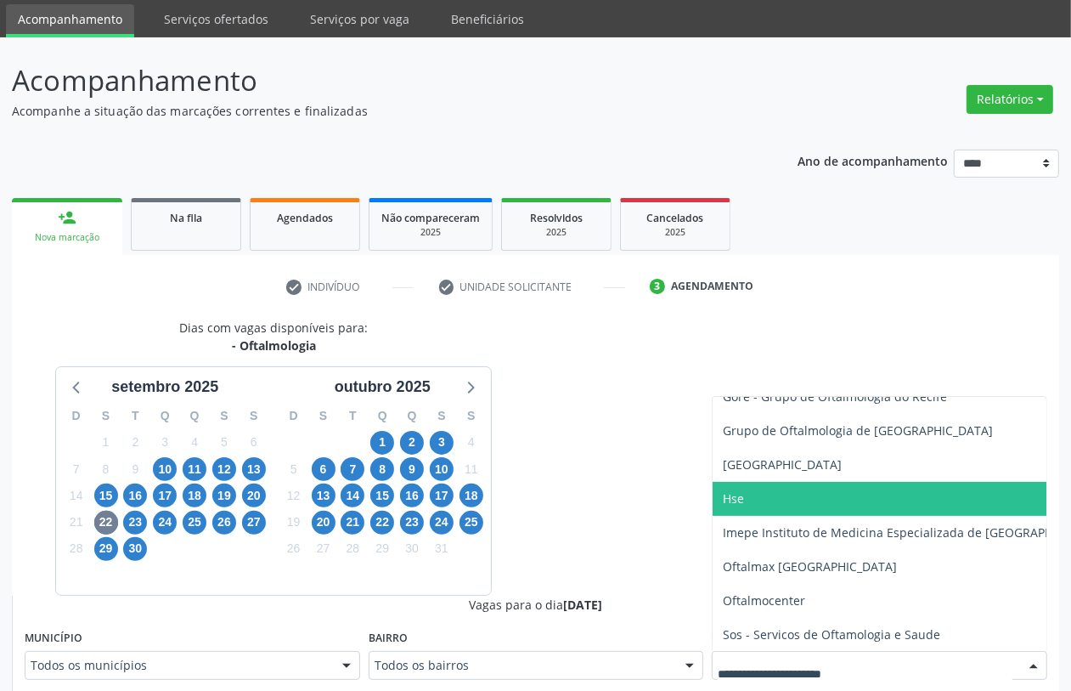
click at [778, 508] on span "Hse" at bounding box center [914, 499] width 402 height 34
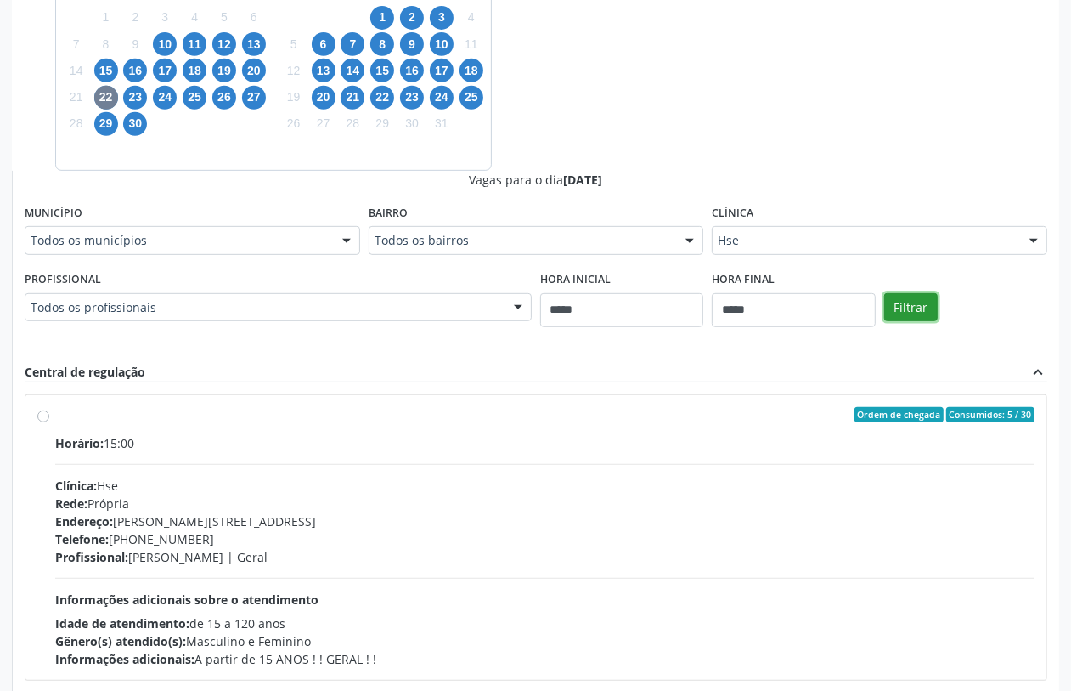
click at [903, 316] on button "Filtrar" at bounding box center [911, 307] width 54 height 29
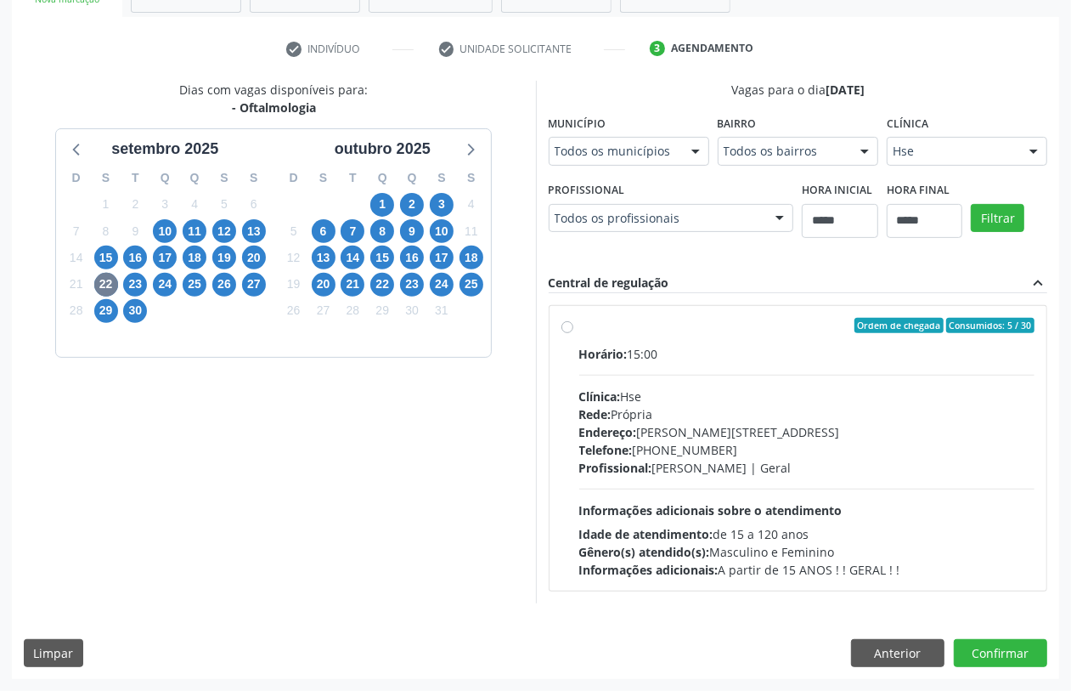
click at [641, 464] on span "Profissional:" at bounding box center [615, 468] width 73 height 16
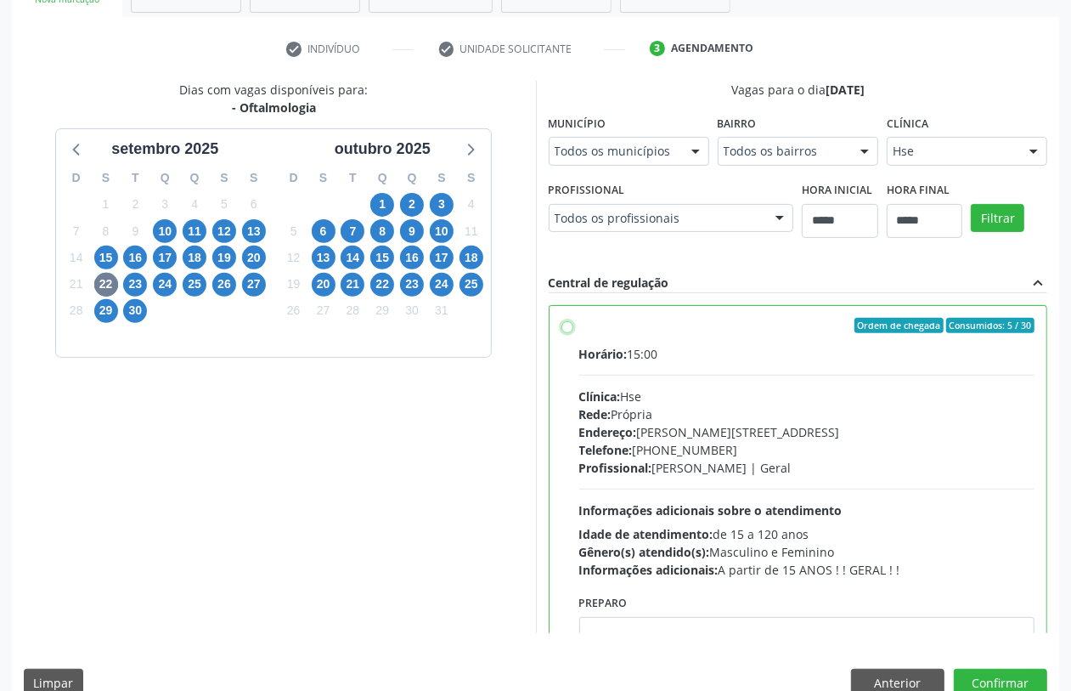
scroll to position [85, 0]
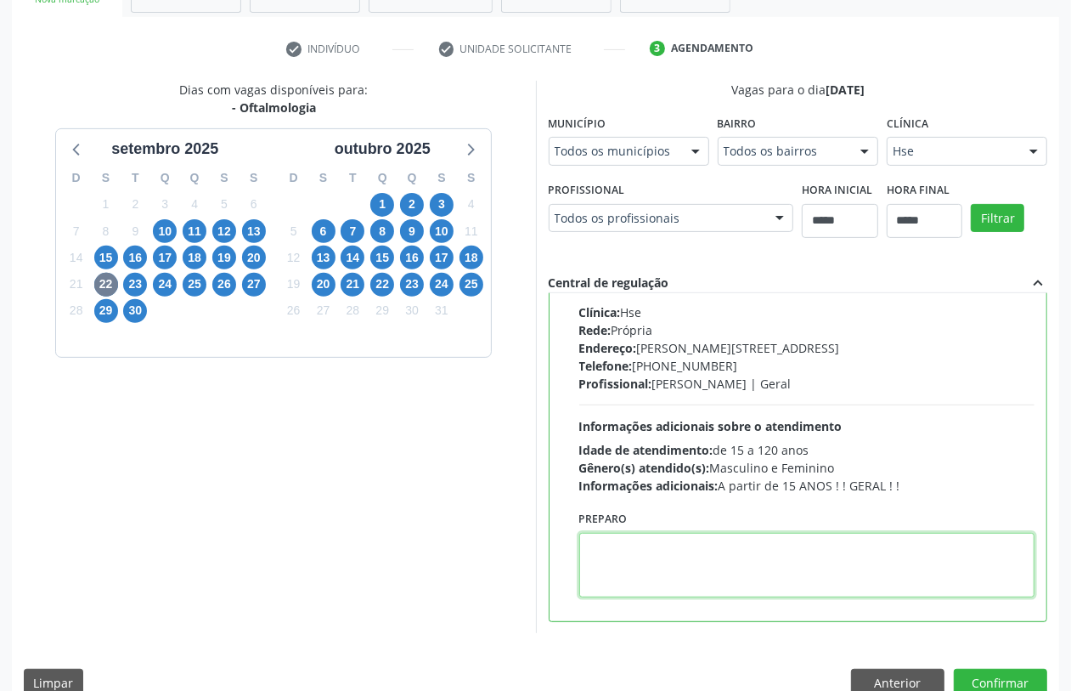
paste textarea "**********"
type textarea "**********"
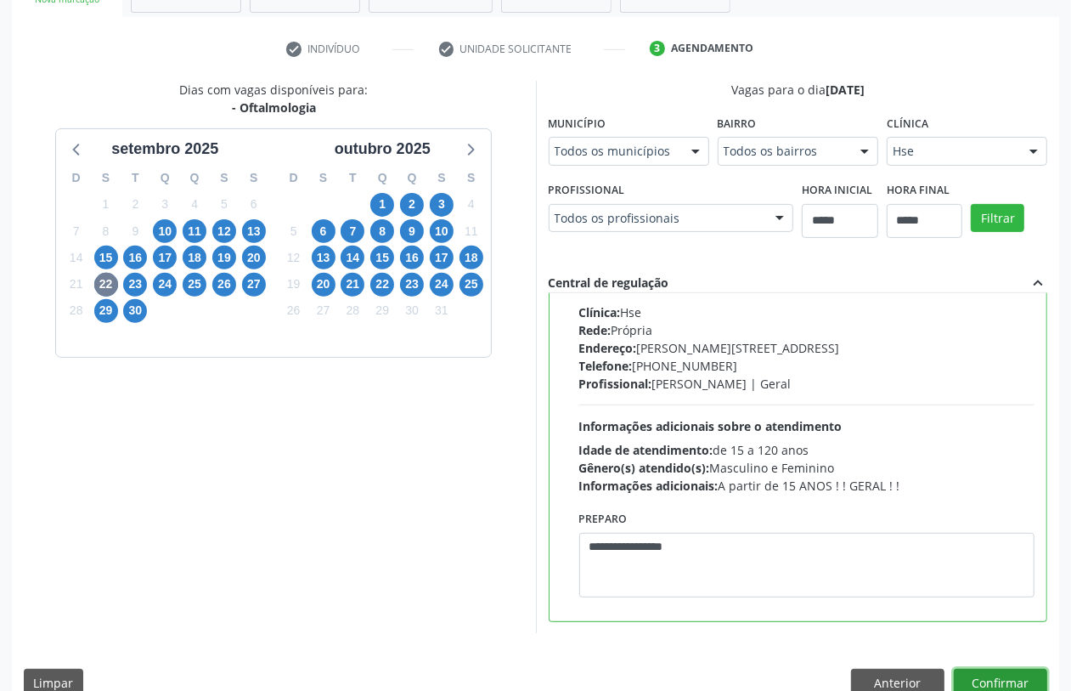
click at [995, 669] on button "Confirmar" at bounding box center [1000, 683] width 93 height 29
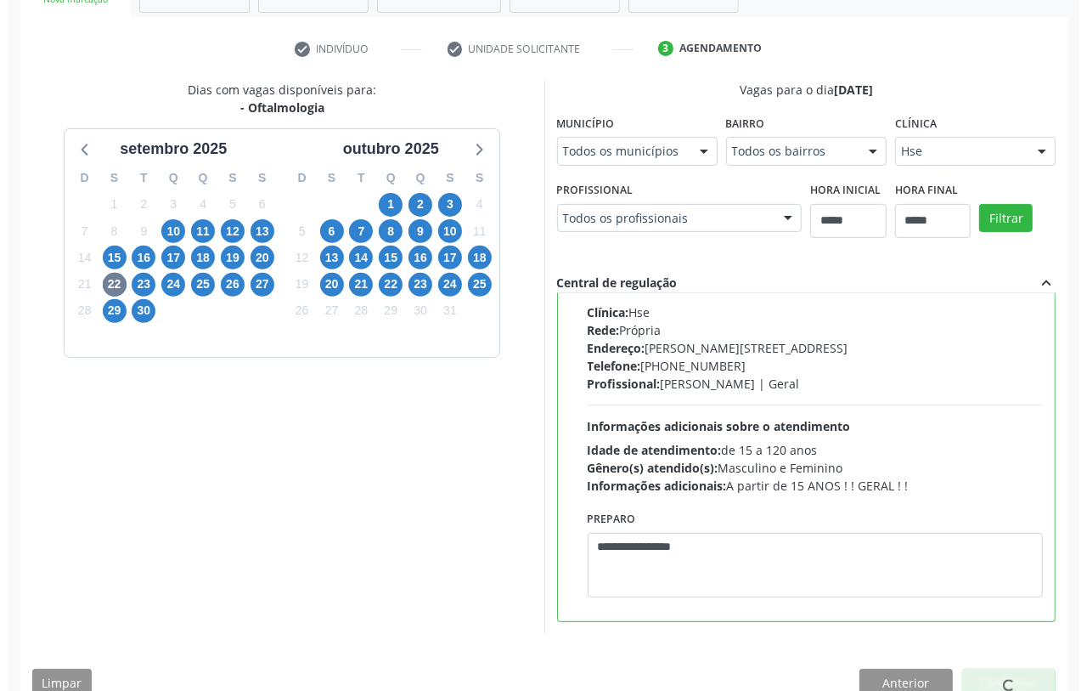
scroll to position [0, 0]
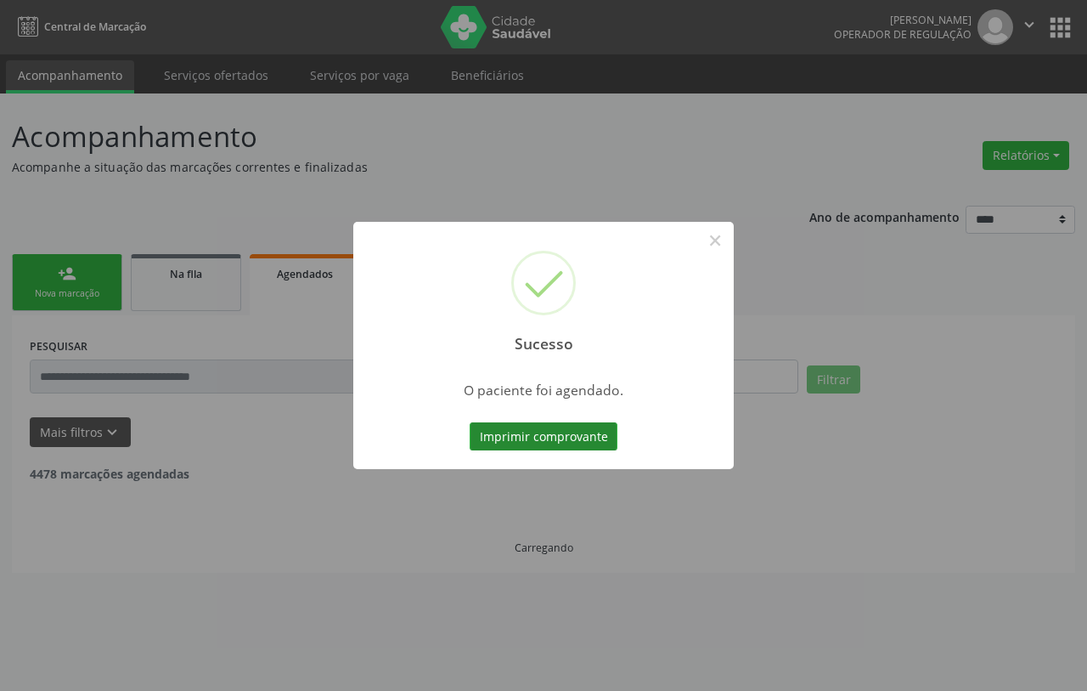
click at [559, 433] on button "Imprimir comprovante" at bounding box center [544, 436] width 148 height 29
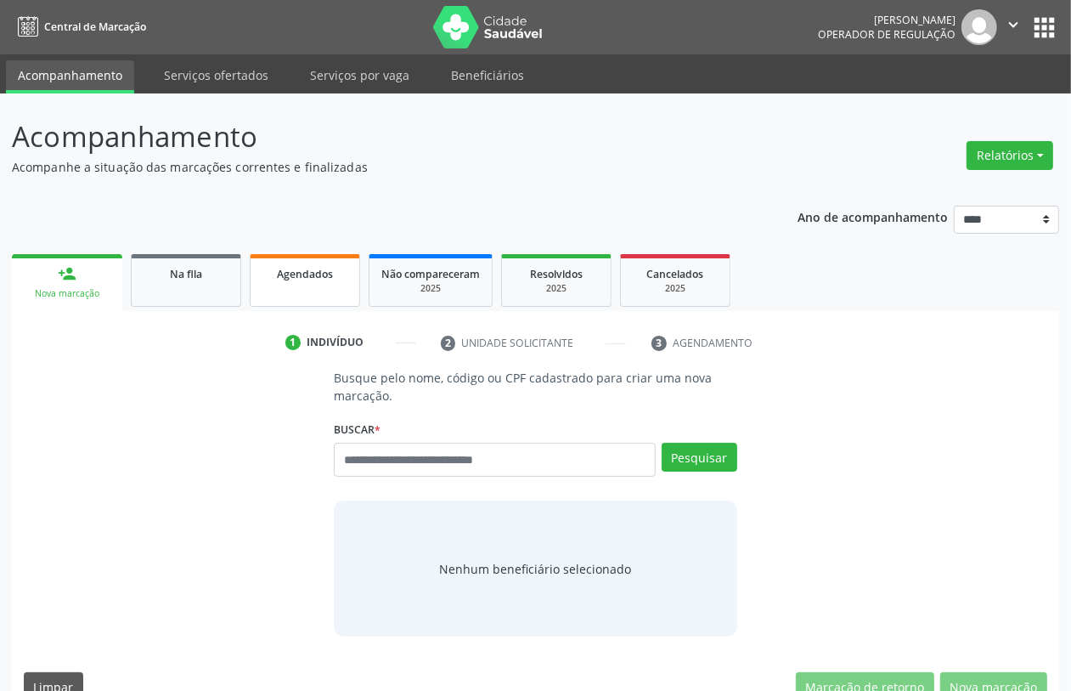
click at [299, 276] on span "Agendados" at bounding box center [305, 274] width 56 height 14
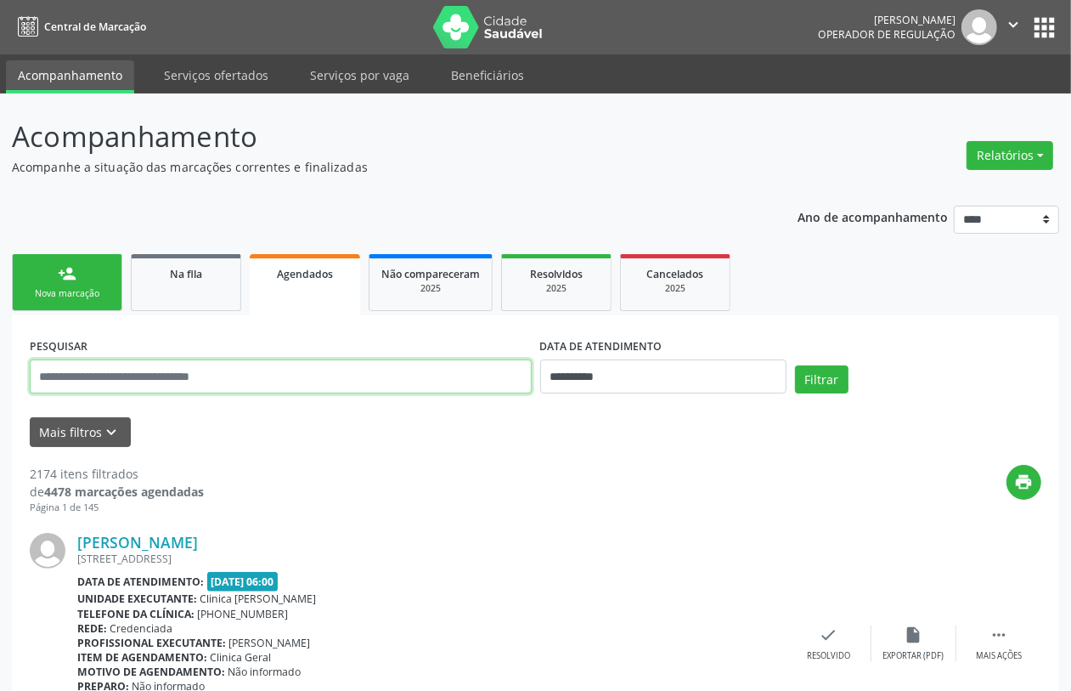
paste input "**********"
type input "**********"
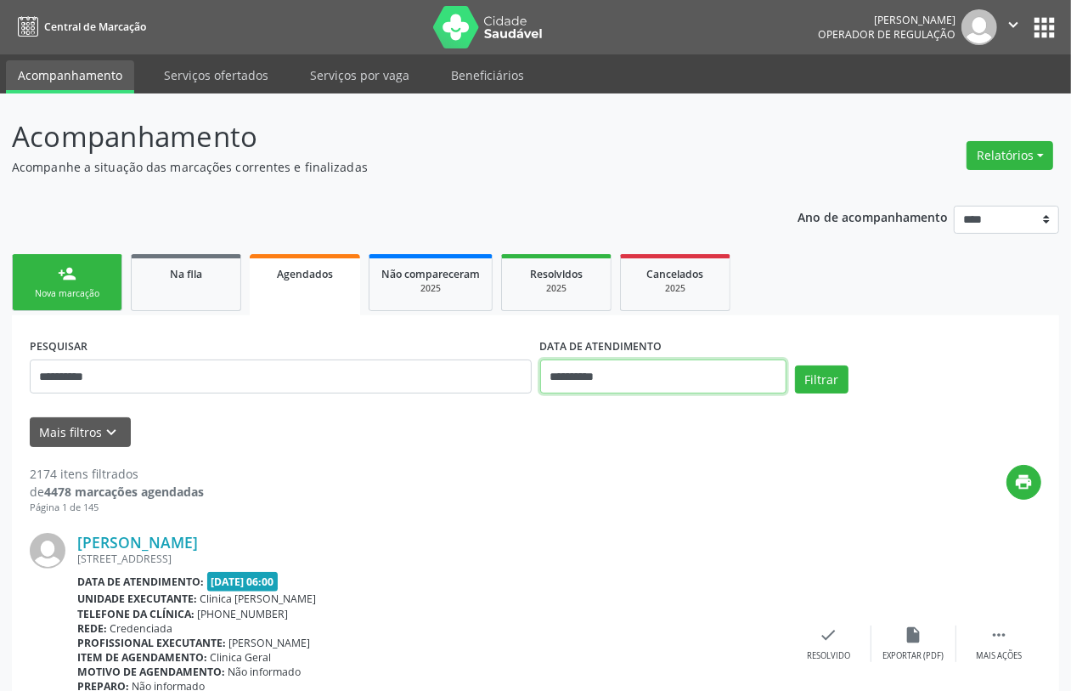
click at [651, 383] on input "**********" at bounding box center [663, 376] width 246 height 34
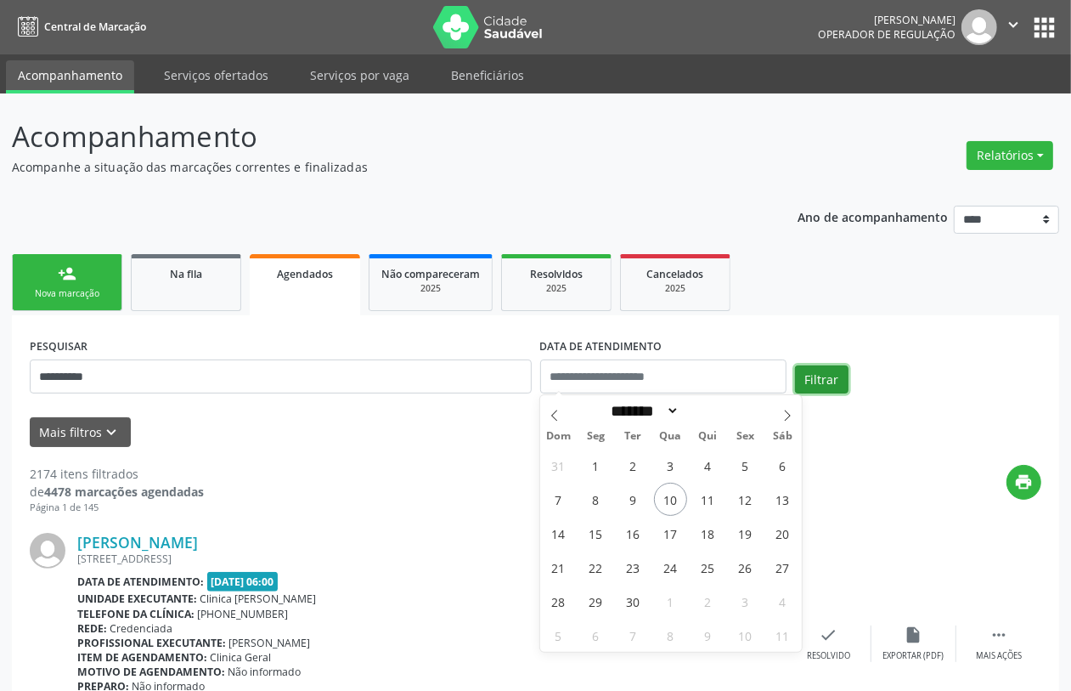
click at [816, 368] on button "Filtrar" at bounding box center [822, 379] width 54 height 29
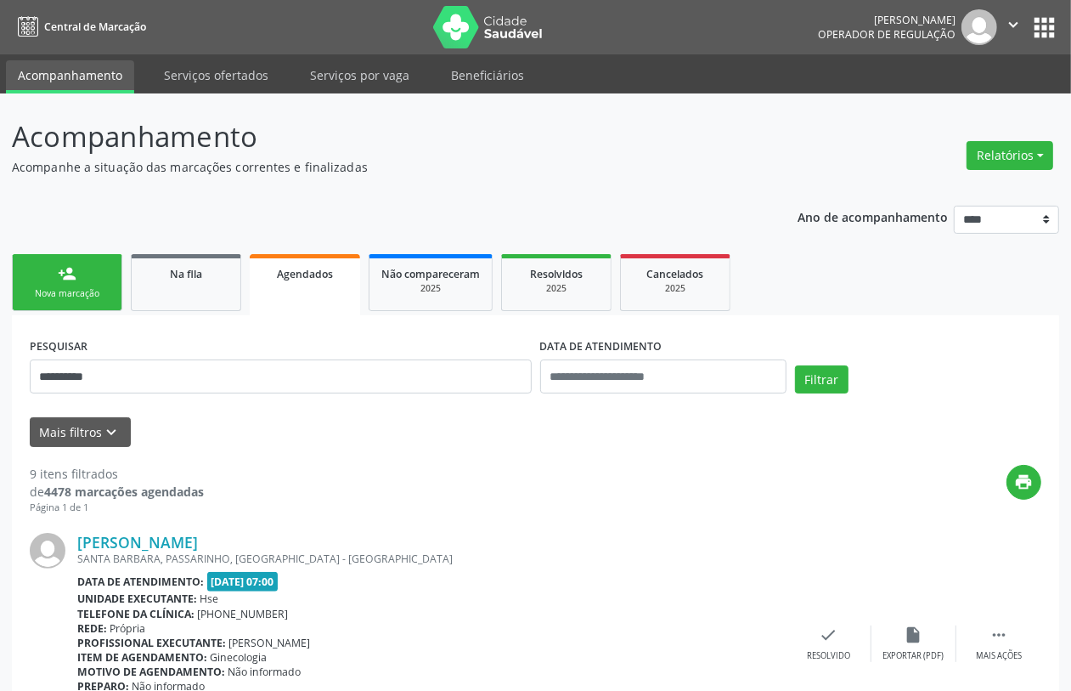
click at [45, 281] on link "person_add Nova marcação" at bounding box center [67, 282] width 110 height 57
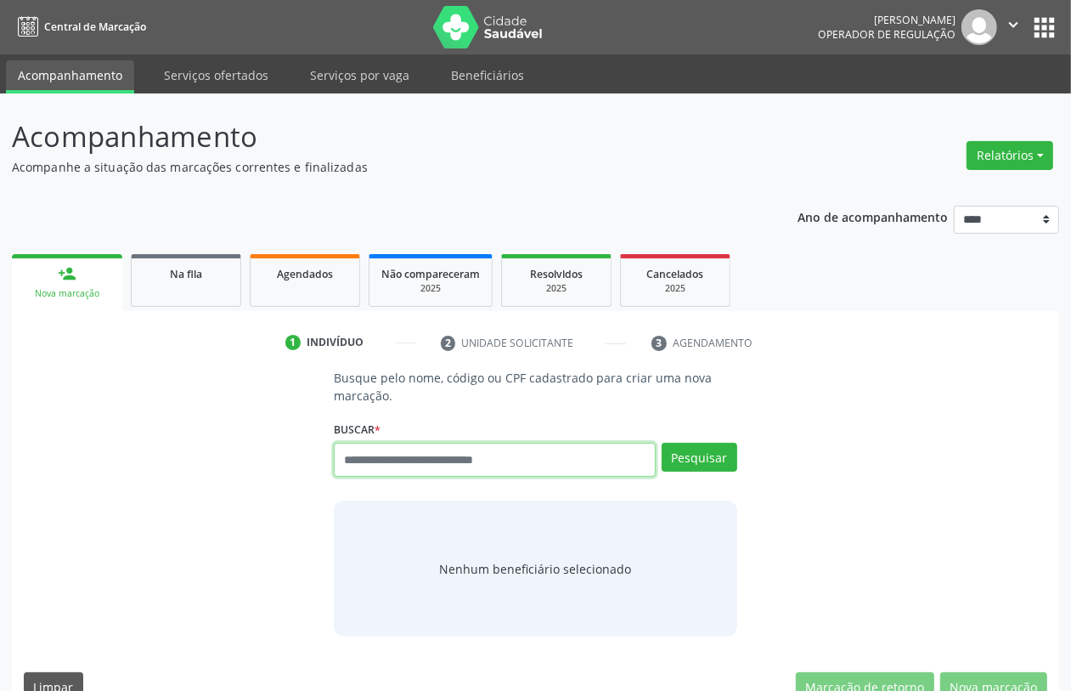
click at [405, 460] on input "text" at bounding box center [494, 460] width 321 height 34
type input "*********"
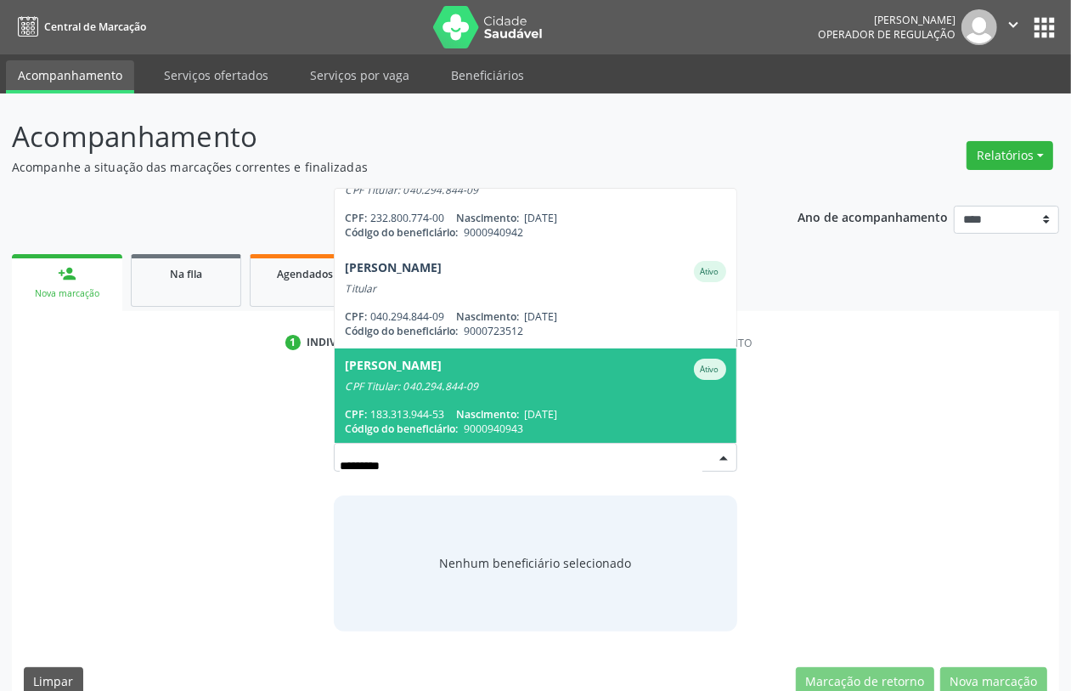
scroll to position [27, 0]
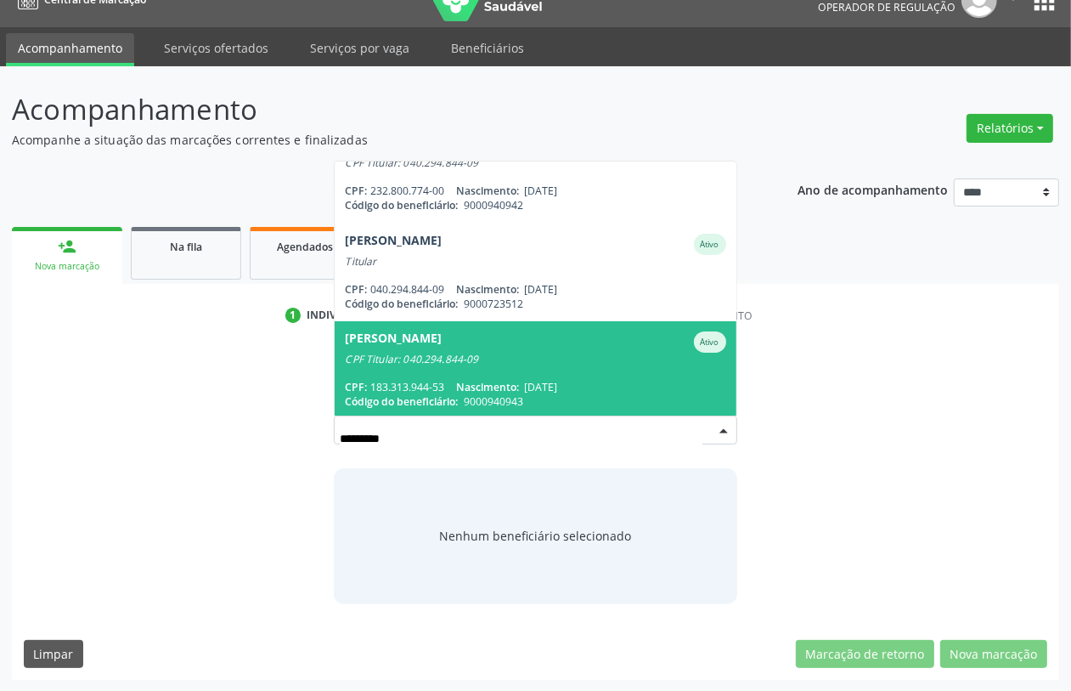
click at [495, 365] on span "Maura Marques Wanderley Ativo CPF Titular: 040.294.844-09 CPF: 183.313.944-53 N…" at bounding box center [535, 370] width 401 height 98
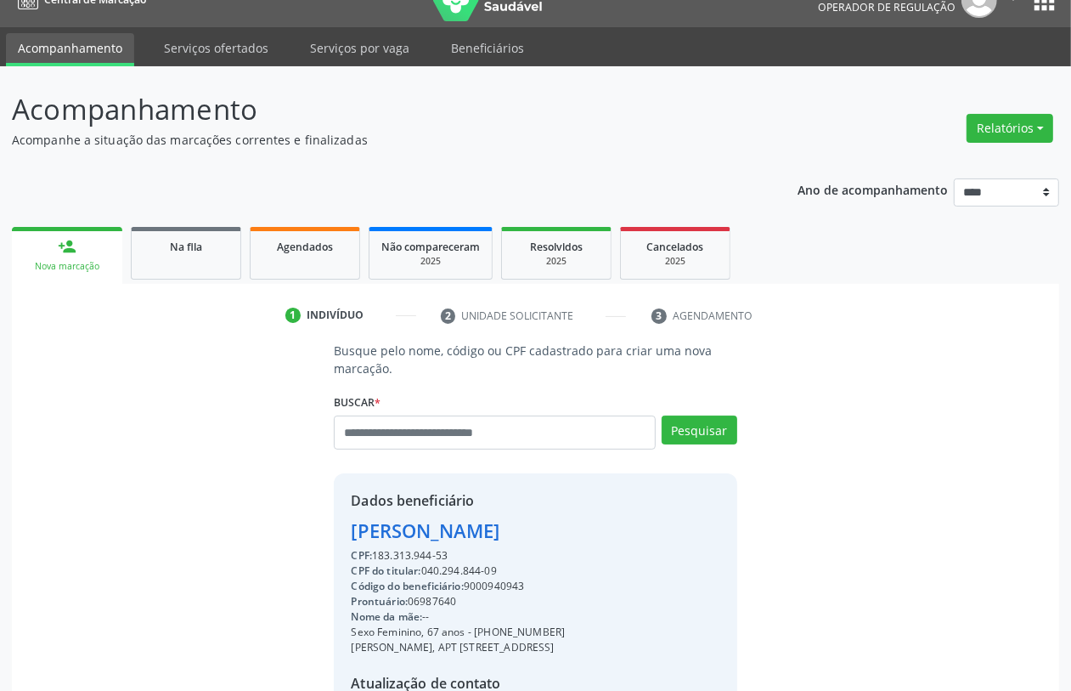
scroll to position [223, 0]
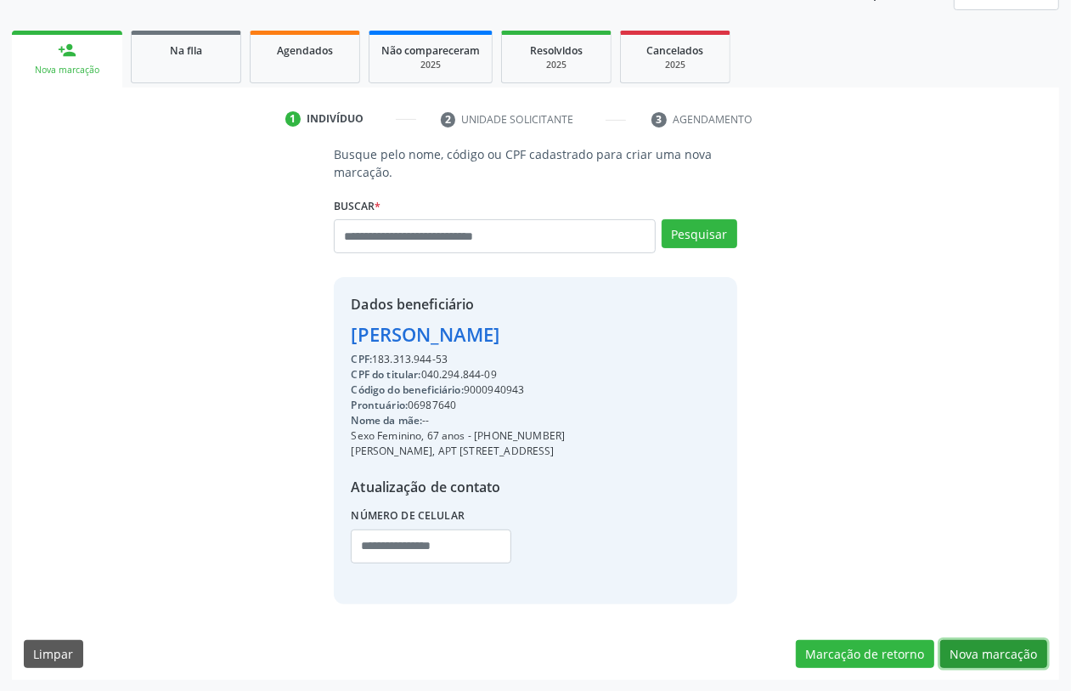
click at [974, 663] on button "Nova marcação" at bounding box center [993, 654] width 107 height 29
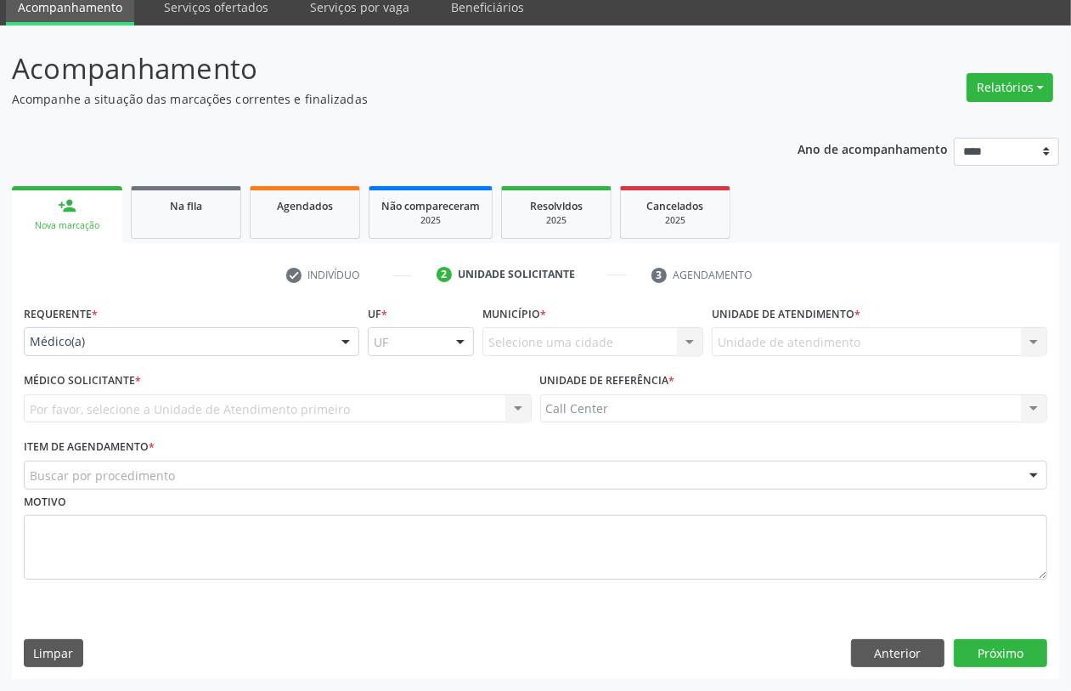
scroll to position [68, 0]
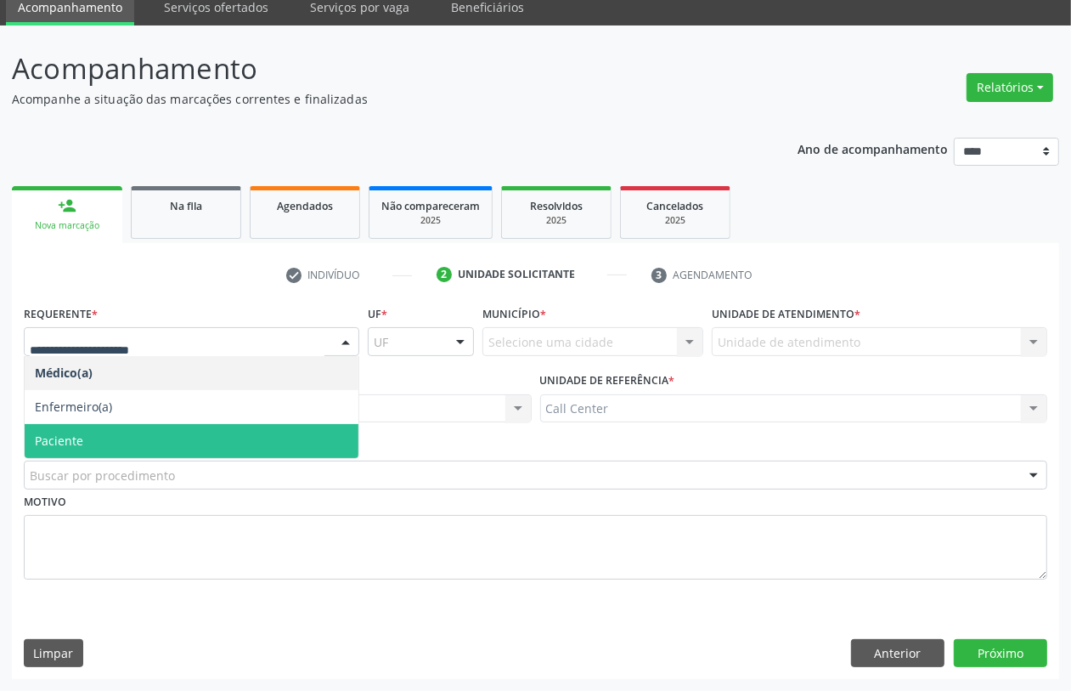
click at [92, 444] on span "Paciente" at bounding box center [192, 441] width 334 height 34
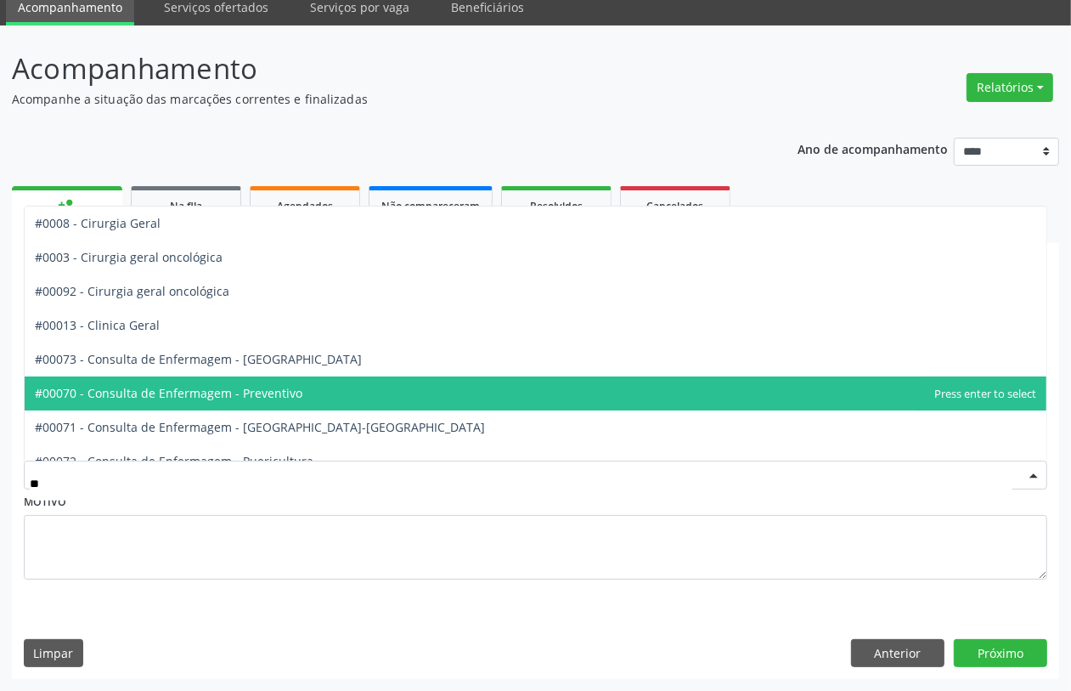
type input "***"
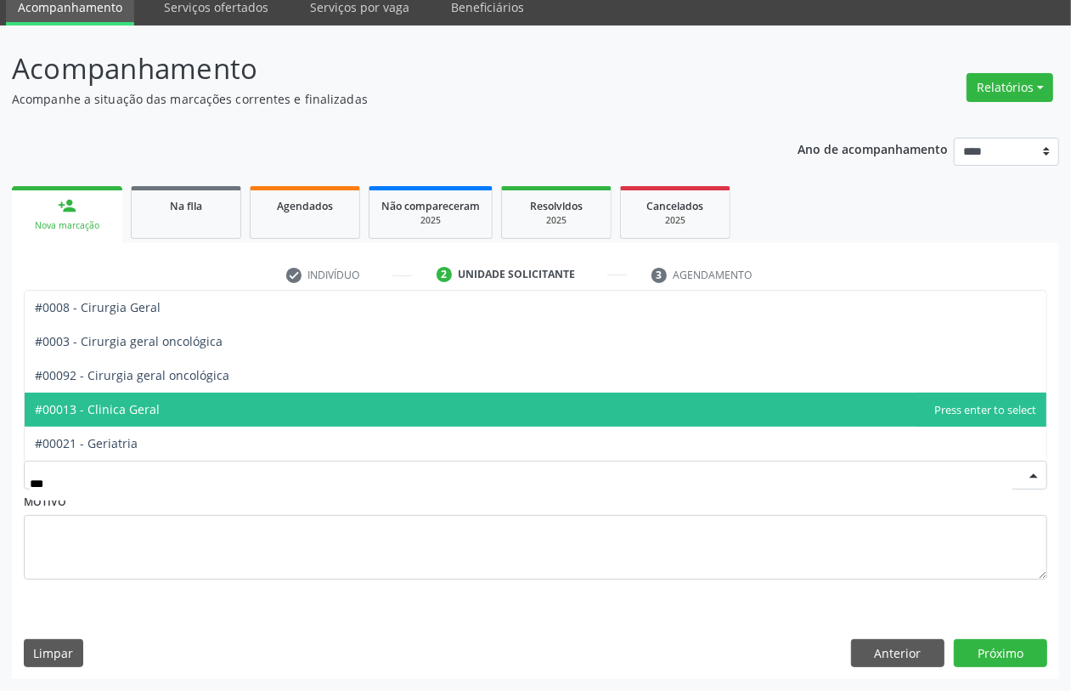
click at [134, 402] on span "#00013 - Clinica Geral" at bounding box center [97, 409] width 125 height 16
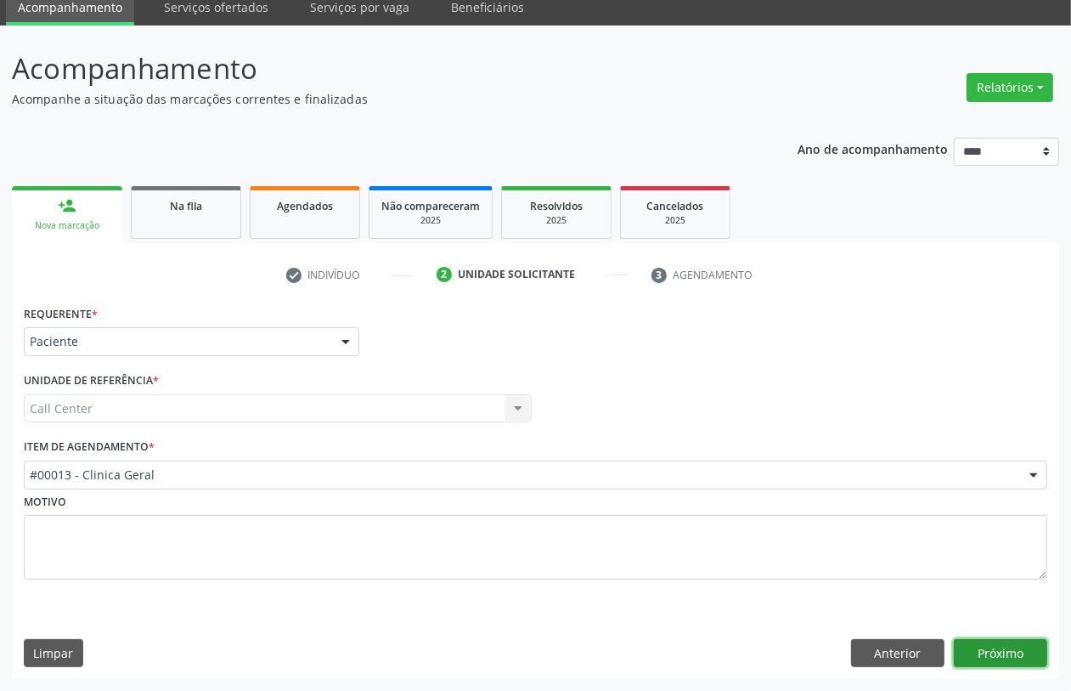
click at [1016, 648] on button "Próximo" at bounding box center [1000, 653] width 93 height 29
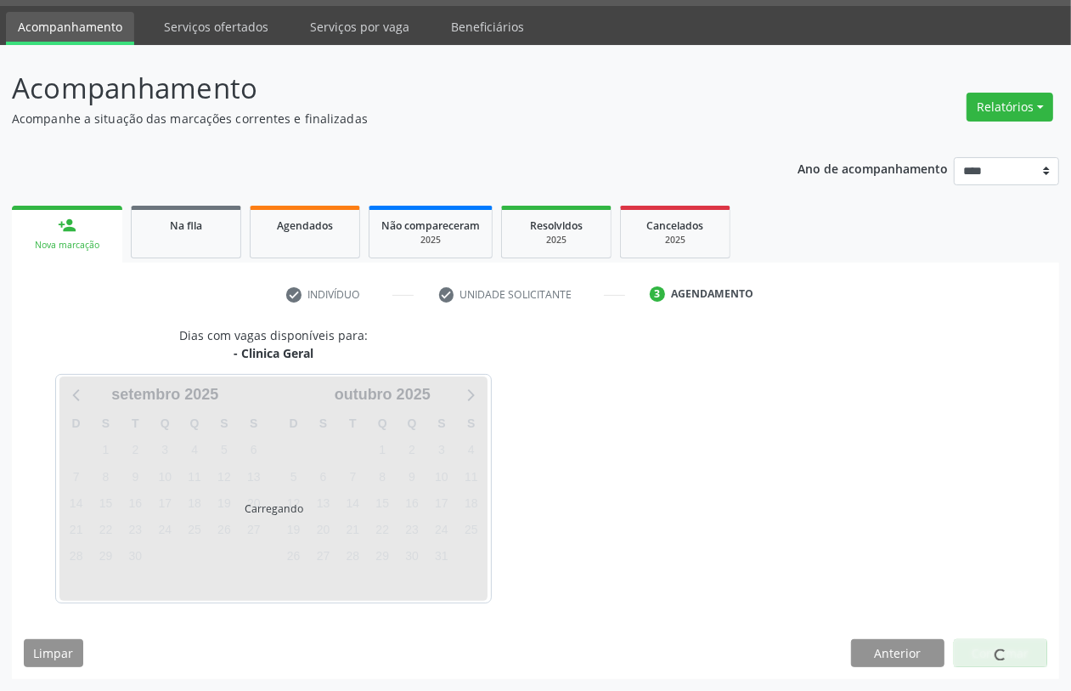
scroll to position [48, 0]
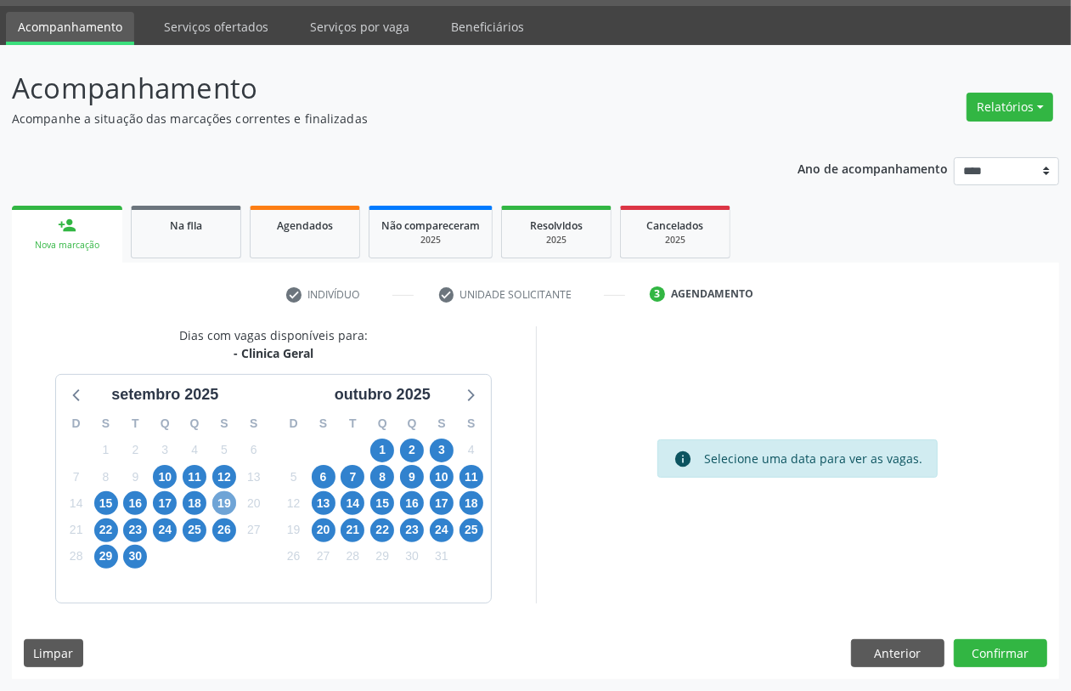
click at [225, 503] on span "19" at bounding box center [224, 503] width 24 height 24
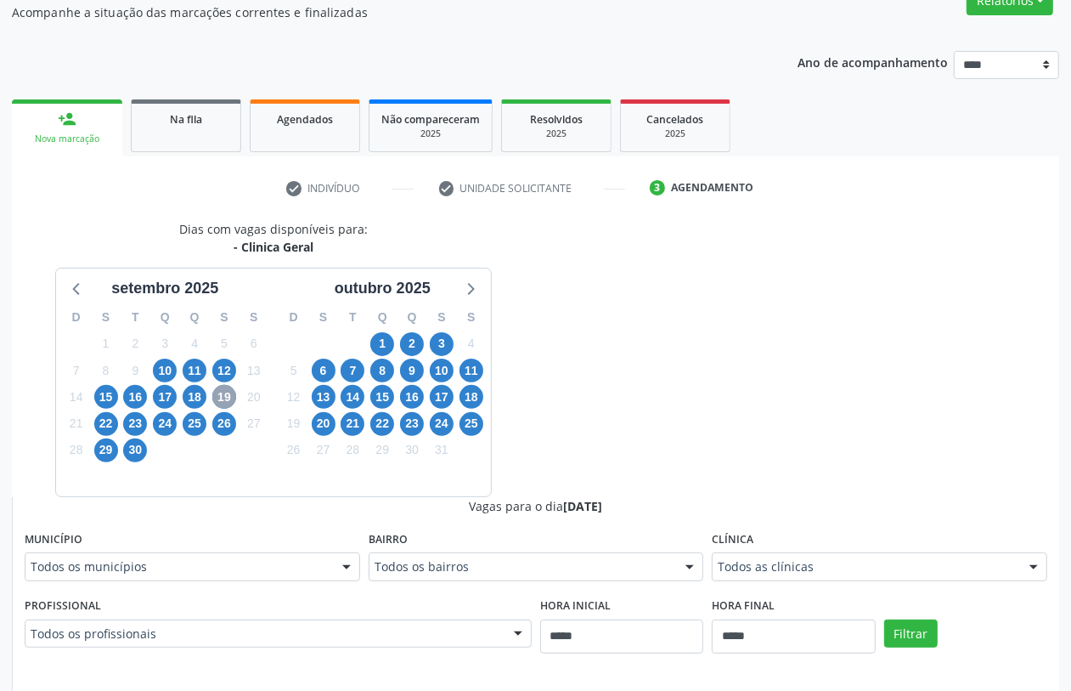
scroll to position [367, 0]
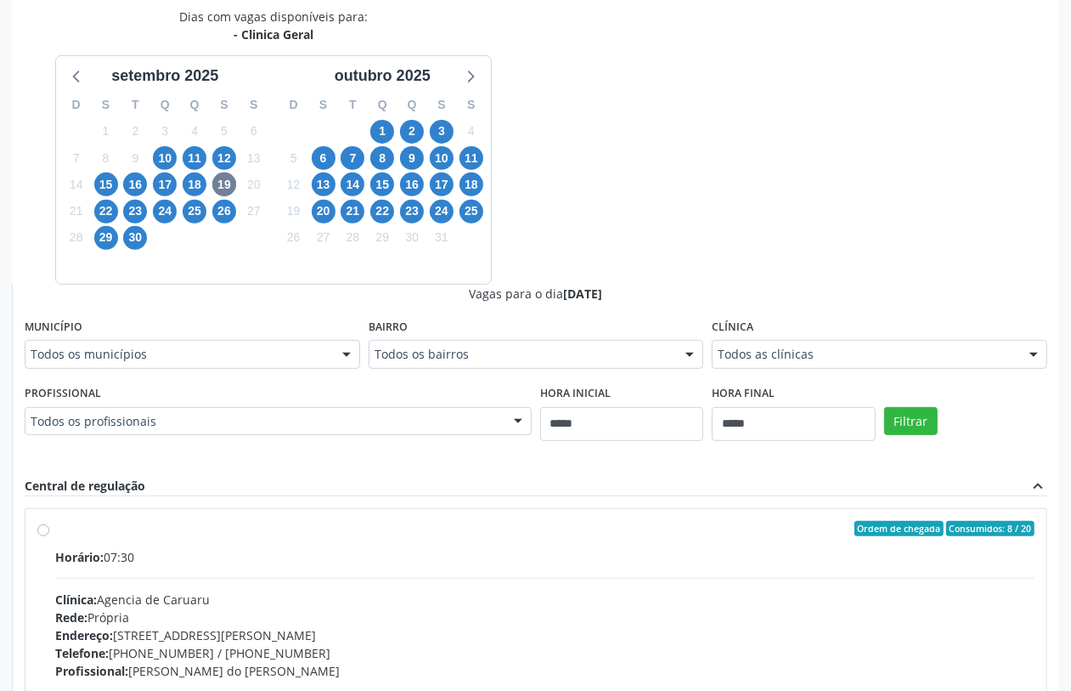
click at [499, 429] on div "Todos os profissionais" at bounding box center [278, 421] width 507 height 29
click at [103, 200] on span "22" at bounding box center [106, 212] width 24 height 24
click at [486, 431] on div "Todos os profissionais" at bounding box center [278, 421] width 507 height 29
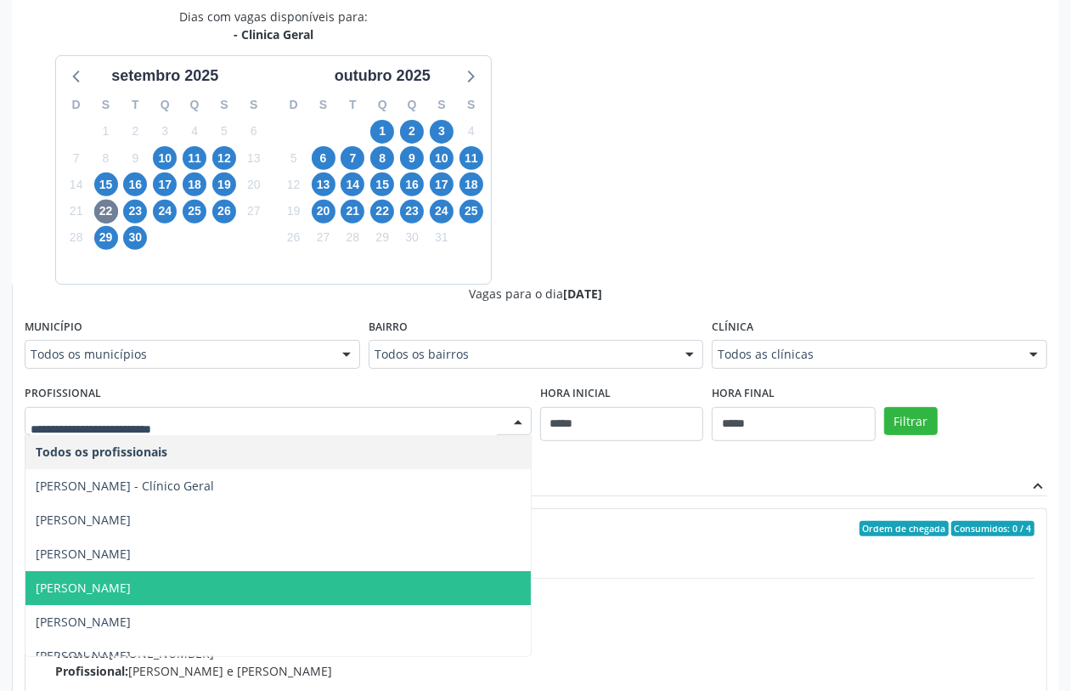
click at [273, 586] on span "Felipe Cesar Ferrer Oliveira" at bounding box center [277, 588] width 505 height 34
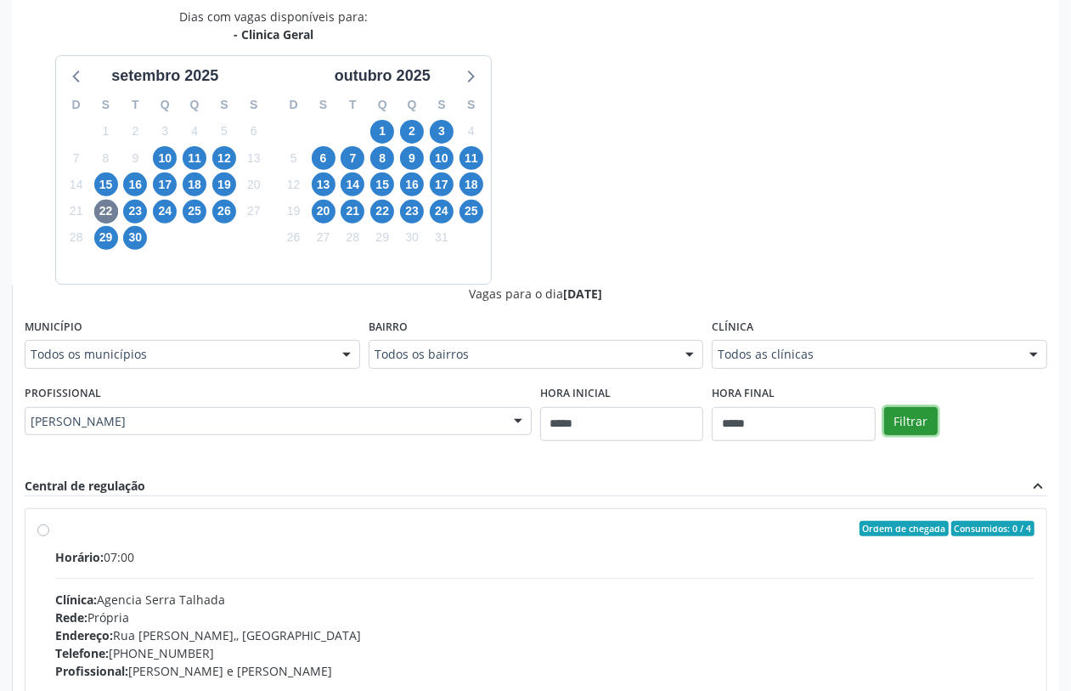
drag, startPoint x: 913, startPoint y: 427, endPoint x: 907, endPoint y: 437, distance: 11.8
click at [912, 436] on div "Filtrar" at bounding box center [966, 420] width 172 height 78
drag, startPoint x: 913, startPoint y: 415, endPoint x: 906, endPoint y: 419, distance: 8.7
click at [913, 416] on button "Filtrar" at bounding box center [911, 421] width 54 height 29
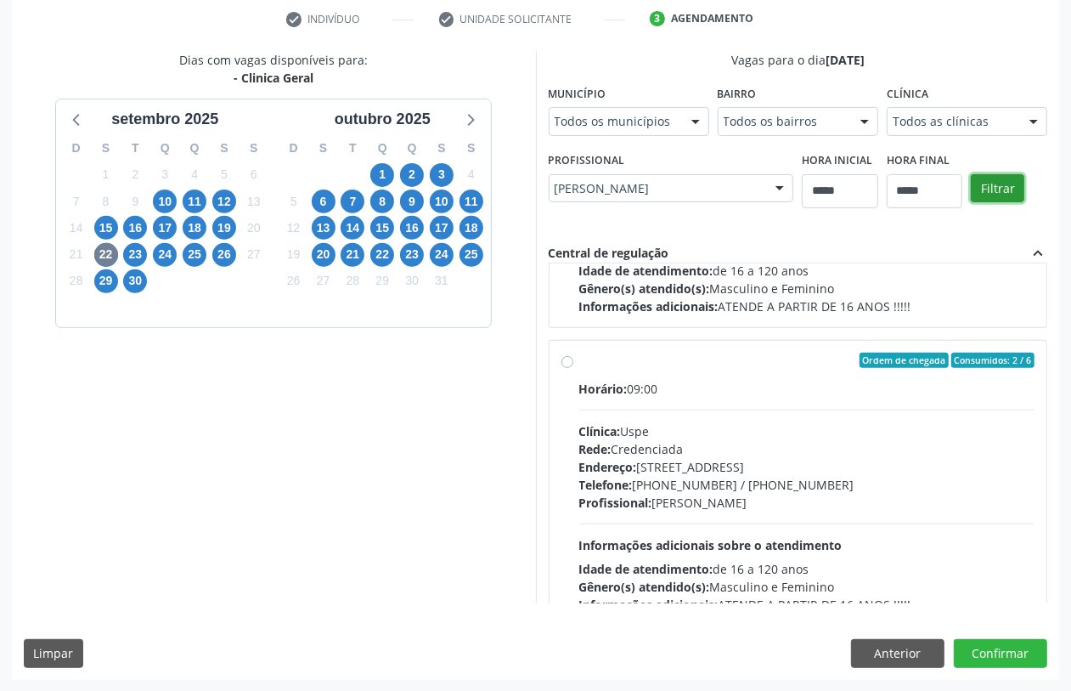
scroll to position [637, 0]
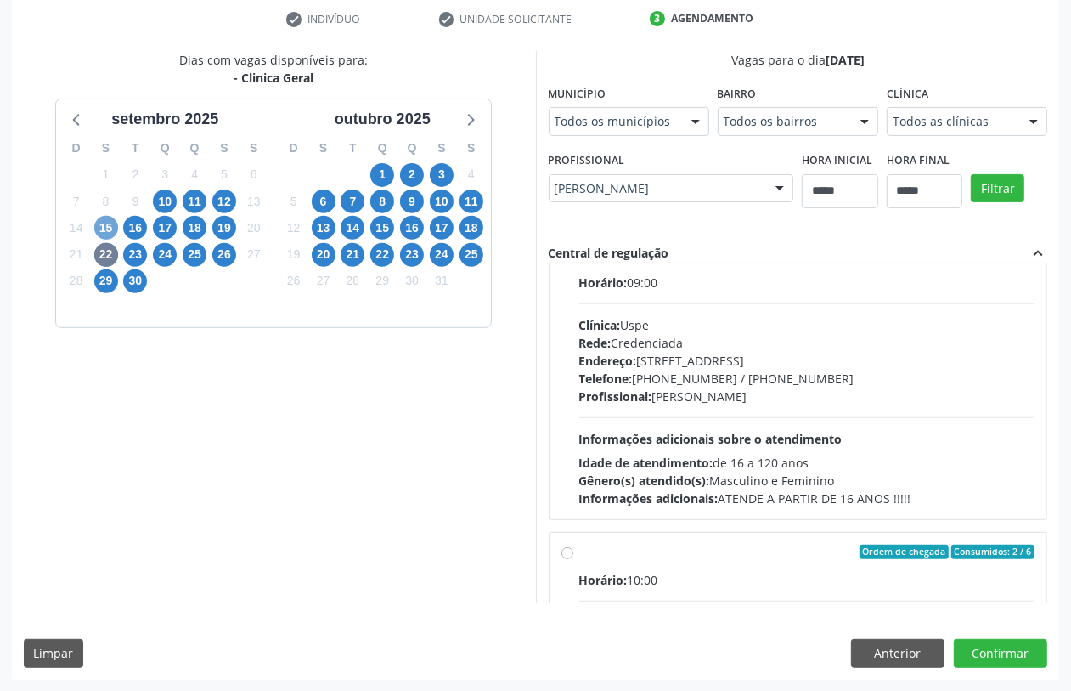
click at [99, 227] on span "15" at bounding box center [106, 228] width 24 height 24
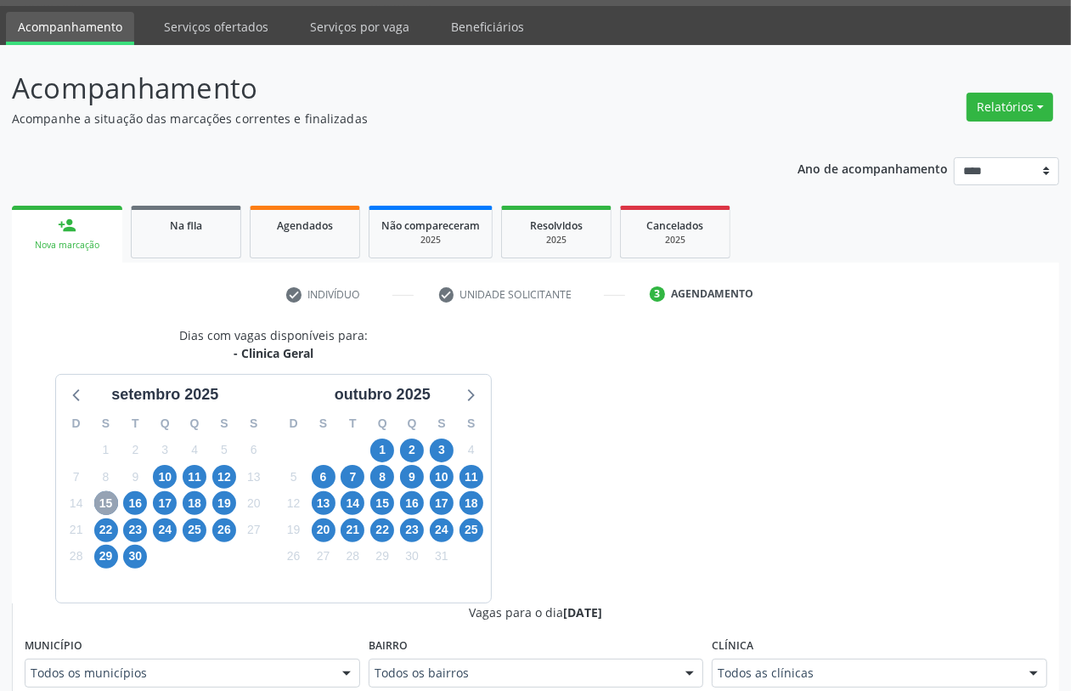
scroll to position [324, 0]
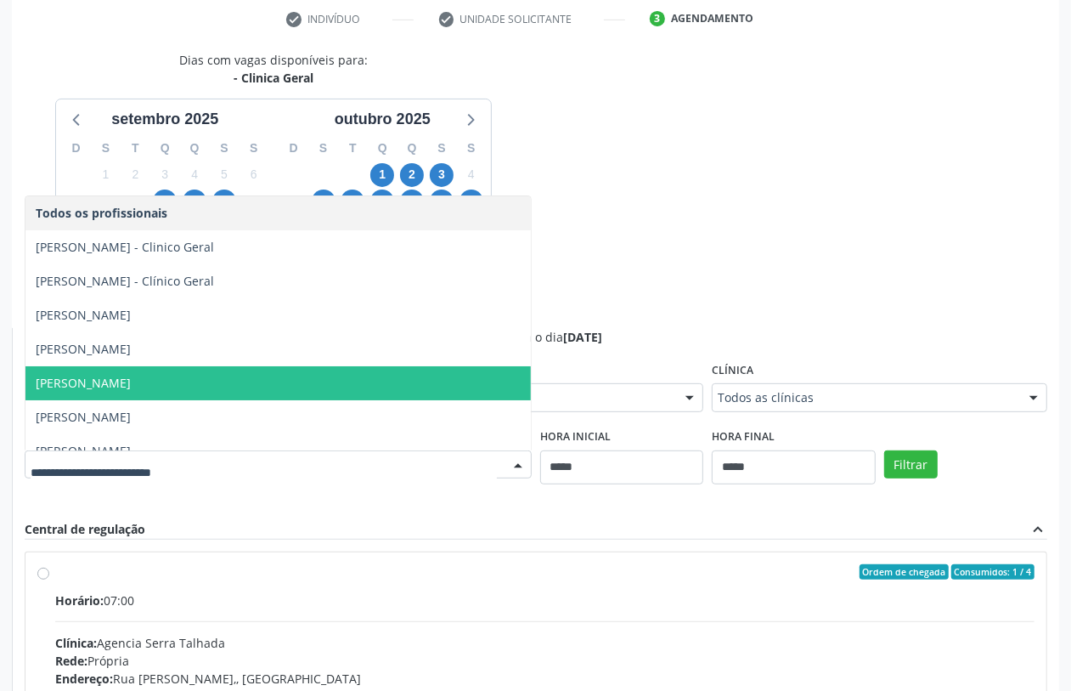
click at [362, 379] on span "Felipe Cesar Ferrer Oliveira" at bounding box center [277, 383] width 505 height 34
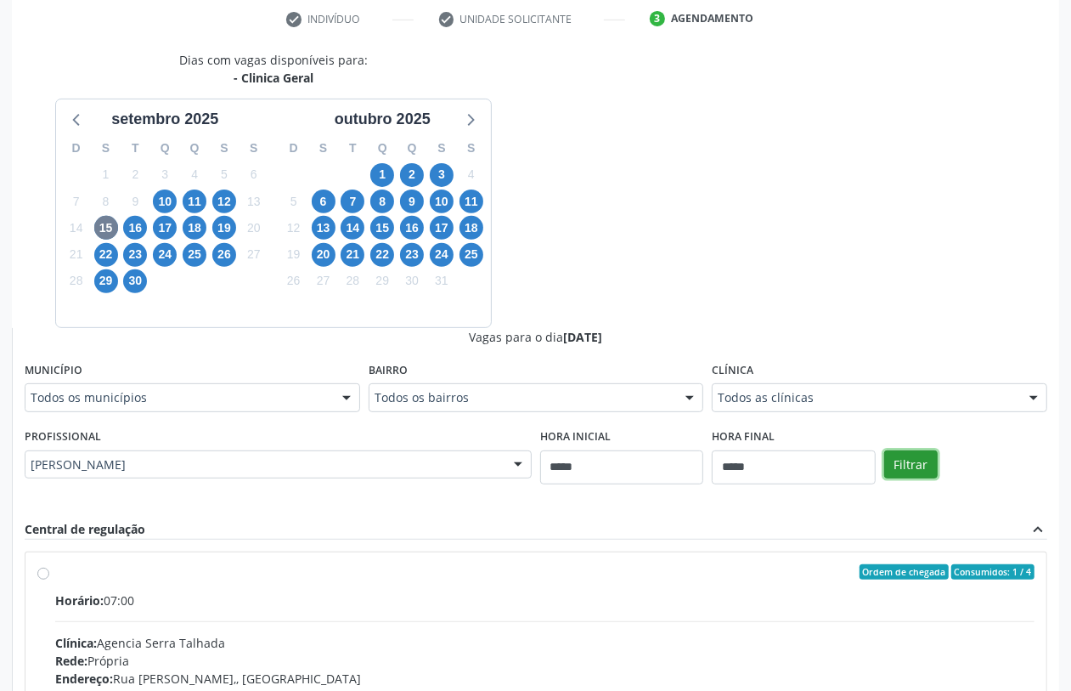
click at [905, 455] on button "Filtrar" at bounding box center [911, 464] width 54 height 29
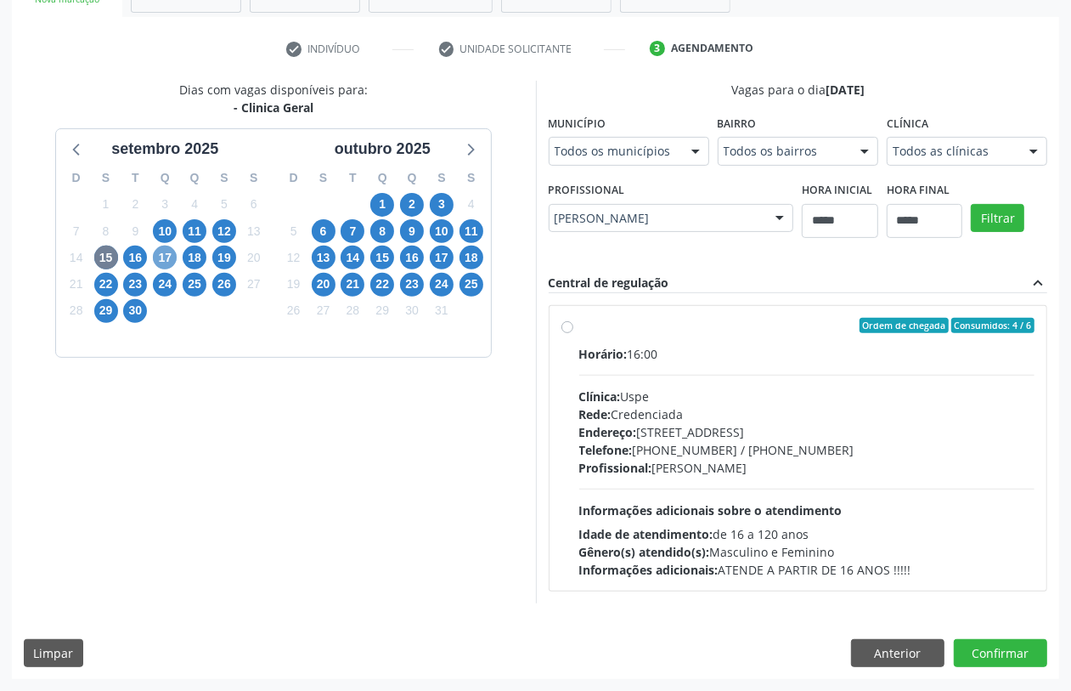
click at [161, 256] on span "17" at bounding box center [165, 258] width 24 height 24
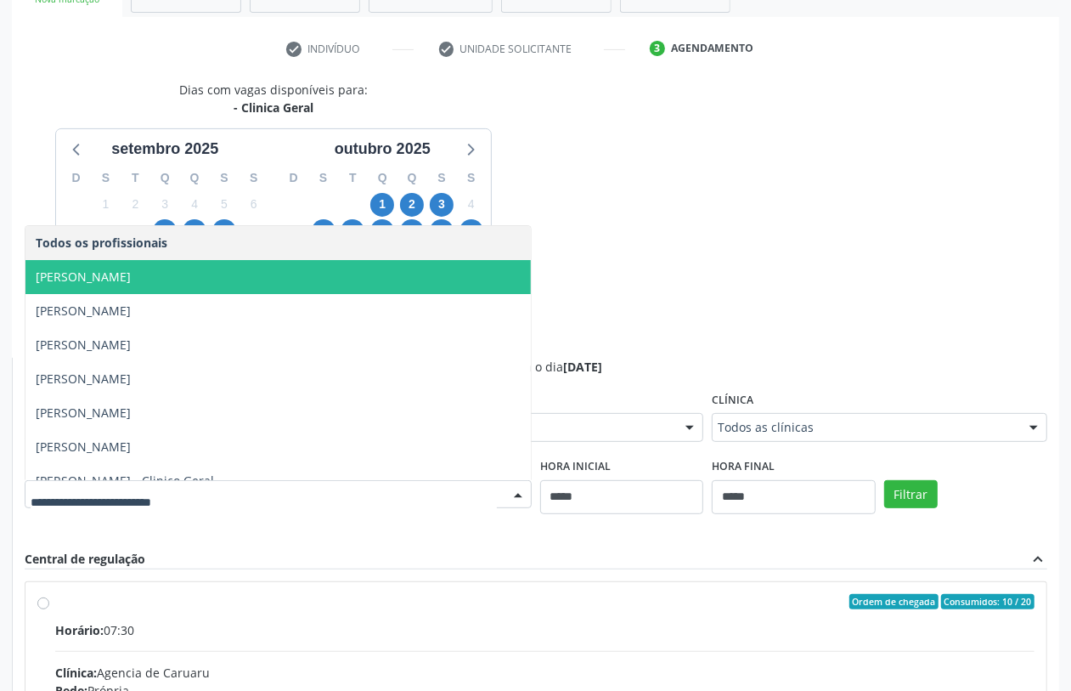
click at [131, 281] on span "Felipe Cesar Ferrer Oliveira" at bounding box center [83, 276] width 95 height 16
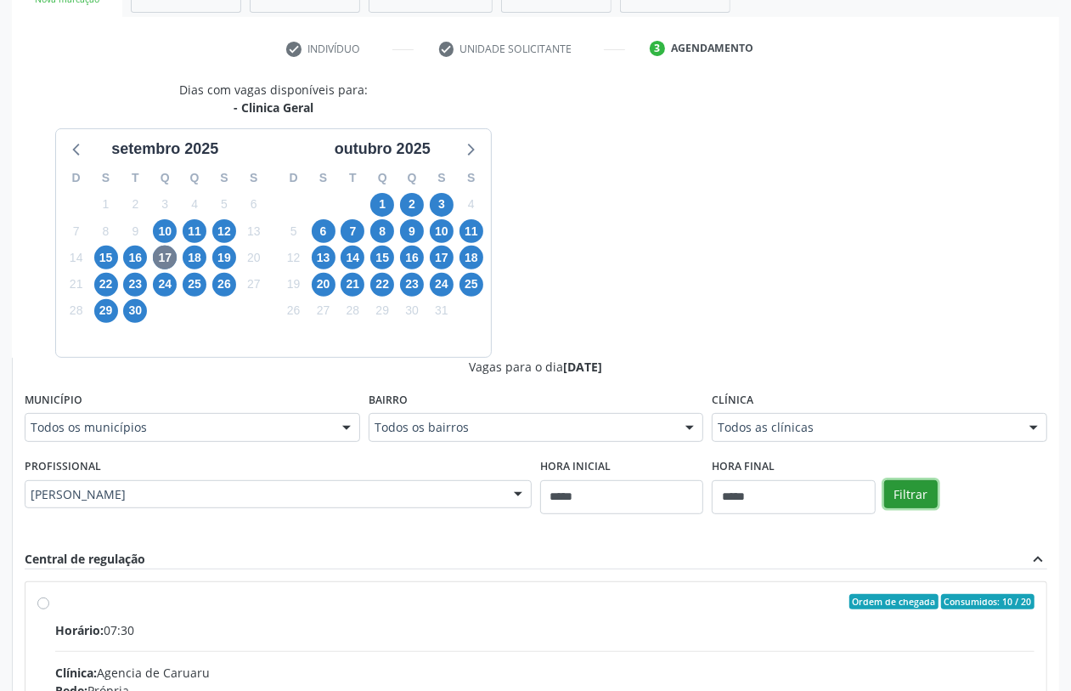
click at [906, 495] on button "Filtrar" at bounding box center [911, 494] width 54 height 29
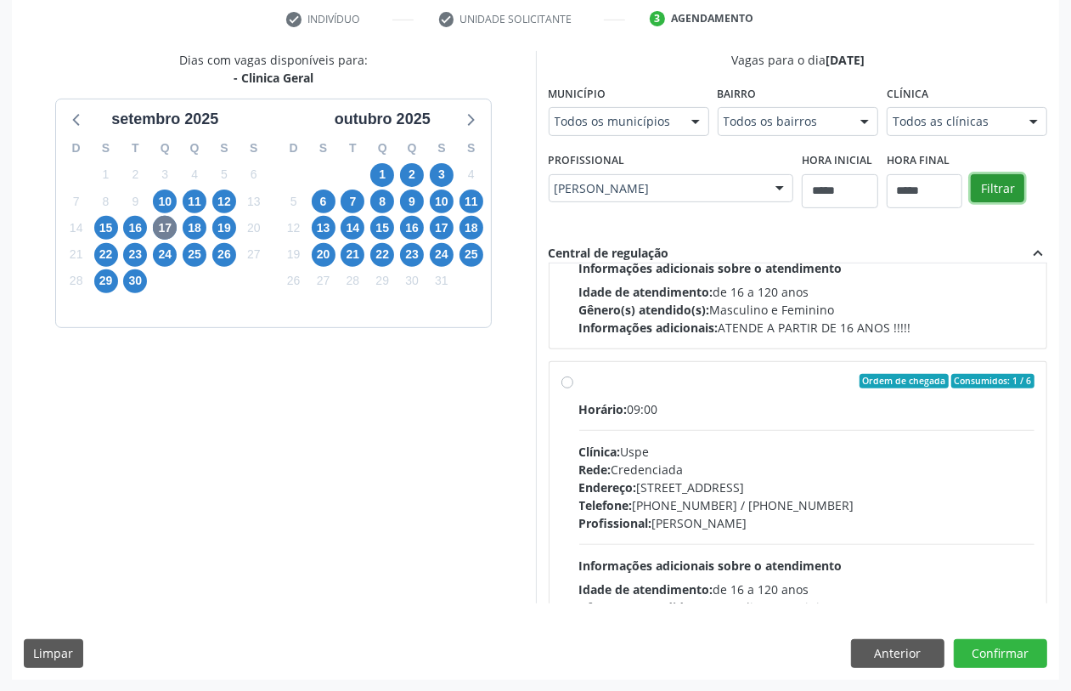
scroll to position [531, 0]
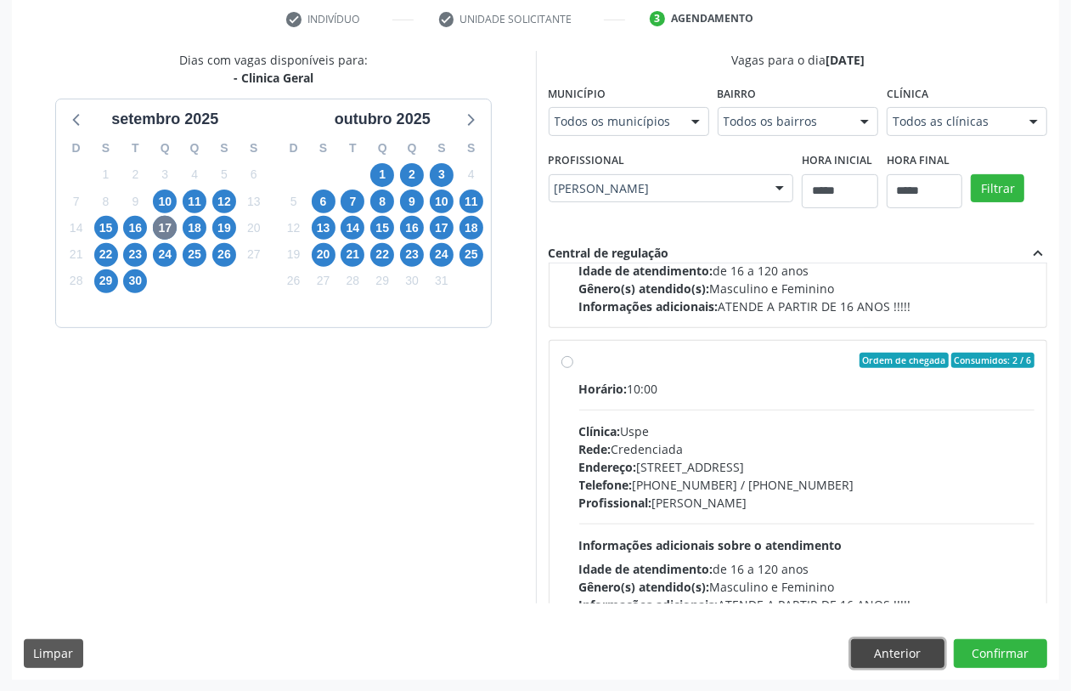
click at [896, 650] on button "Anterior" at bounding box center [897, 653] width 93 height 29
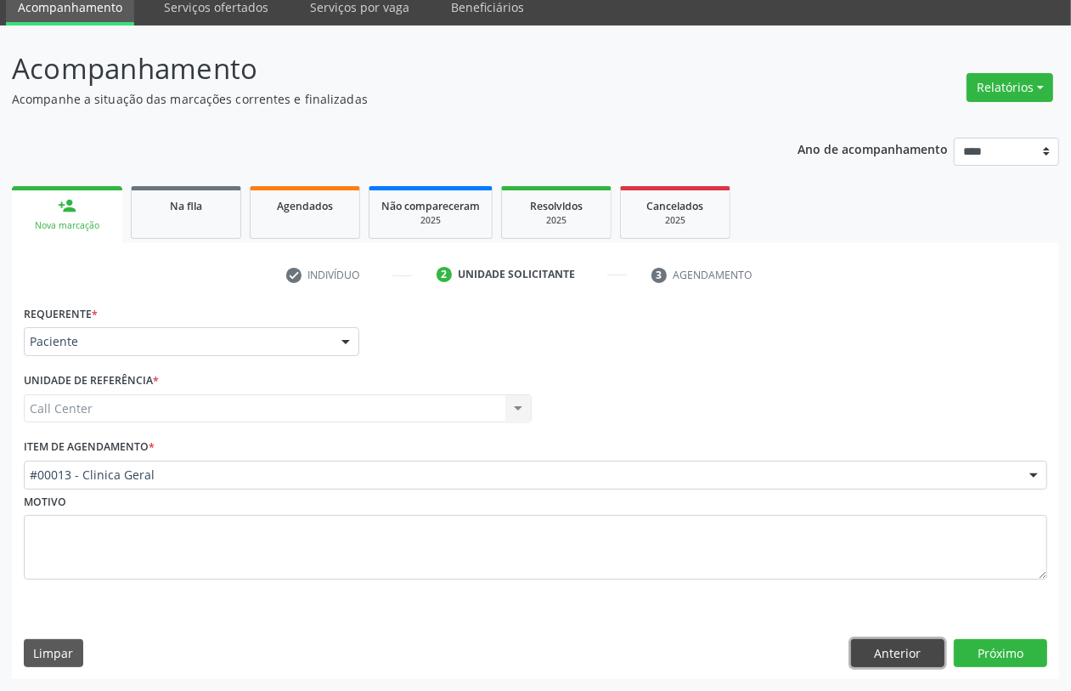
click at [886, 651] on button "Anterior" at bounding box center [897, 653] width 93 height 29
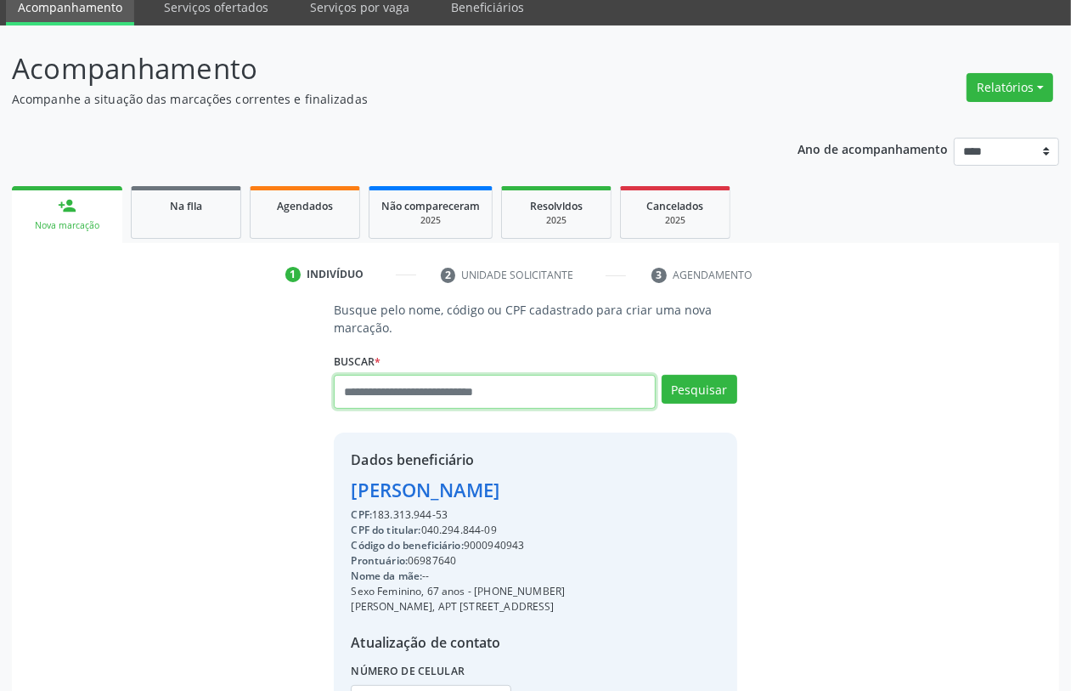
click at [471, 389] on input "text" at bounding box center [494, 392] width 321 height 34
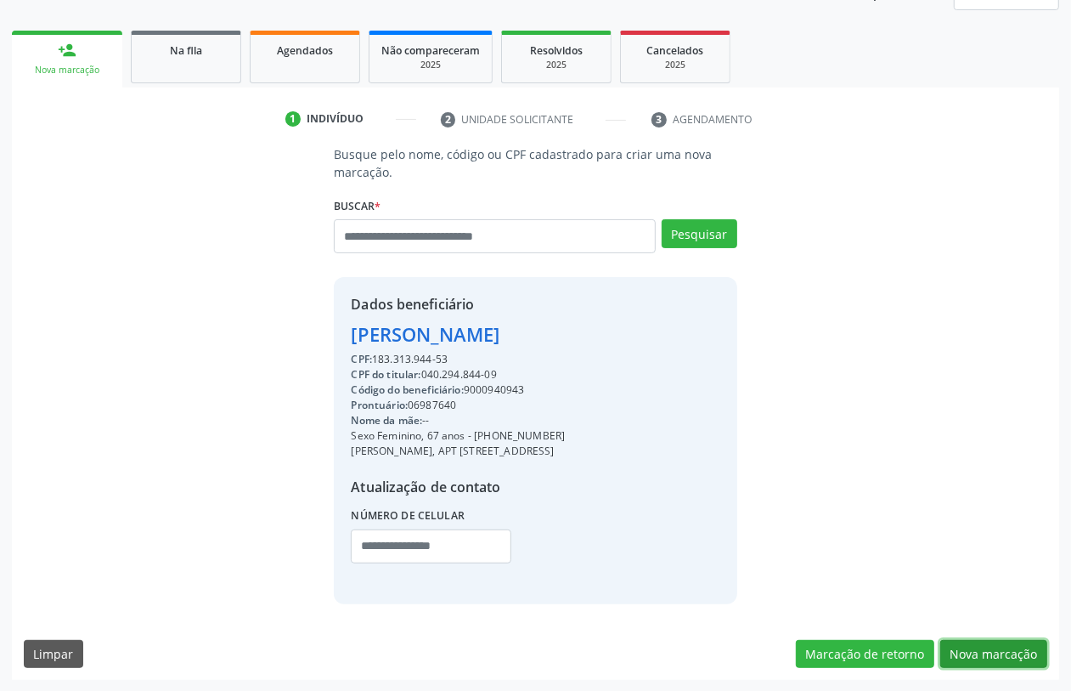
click at [994, 646] on button "Nova marcação" at bounding box center [993, 654] width 107 height 29
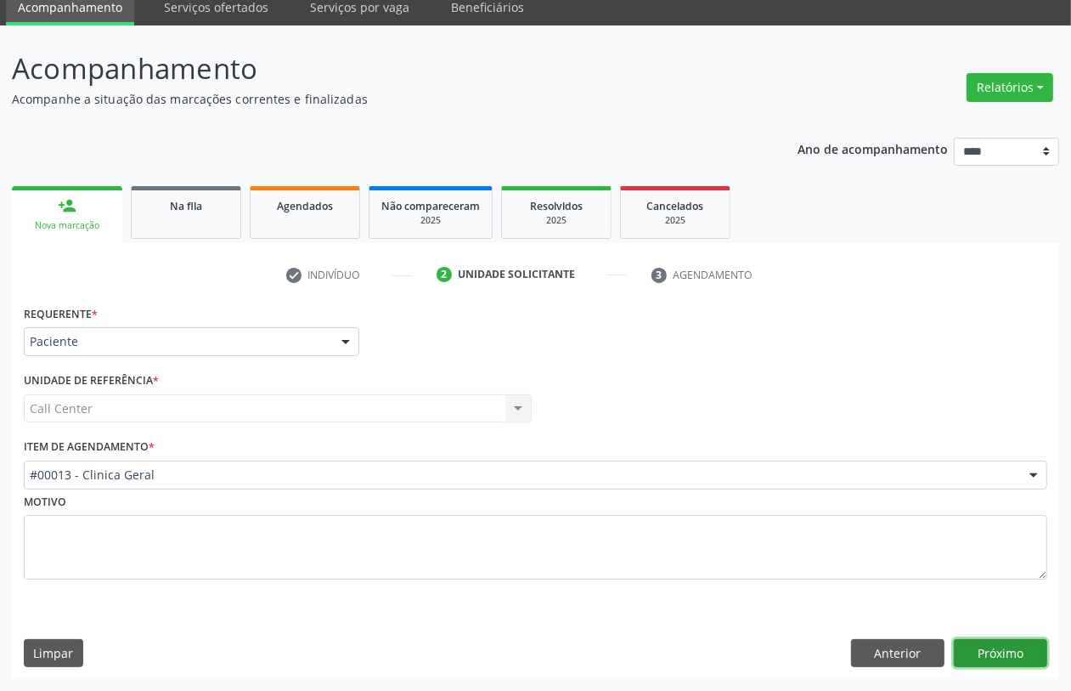
click at [999, 656] on button "Próximo" at bounding box center [1000, 653] width 93 height 29
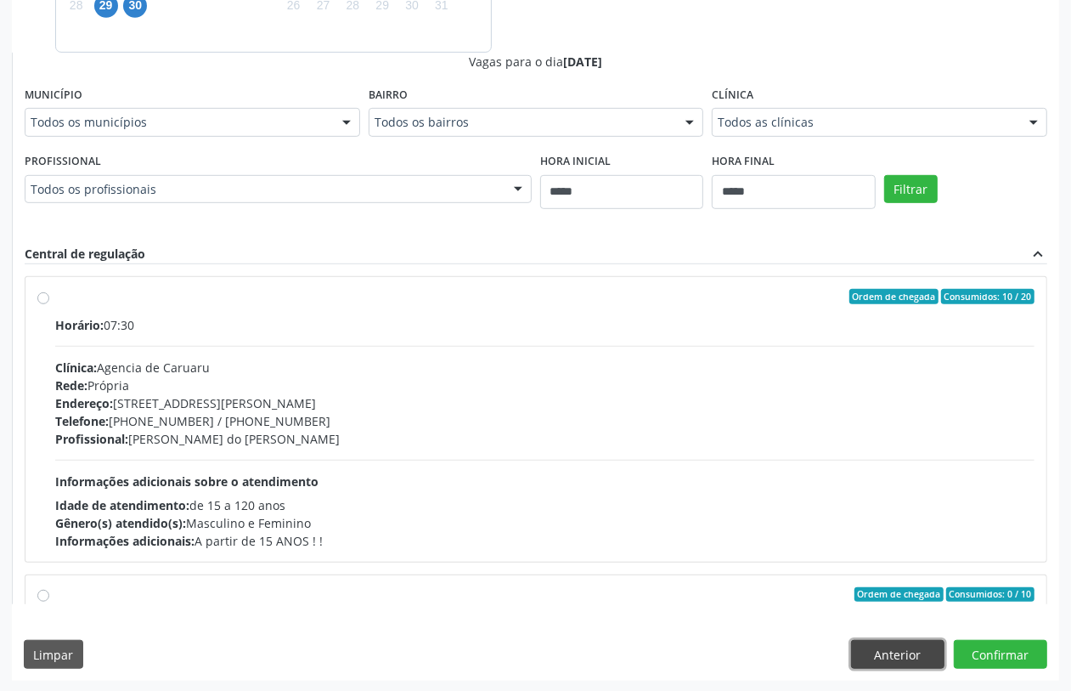
click at [912, 646] on button "Anterior" at bounding box center [897, 654] width 93 height 29
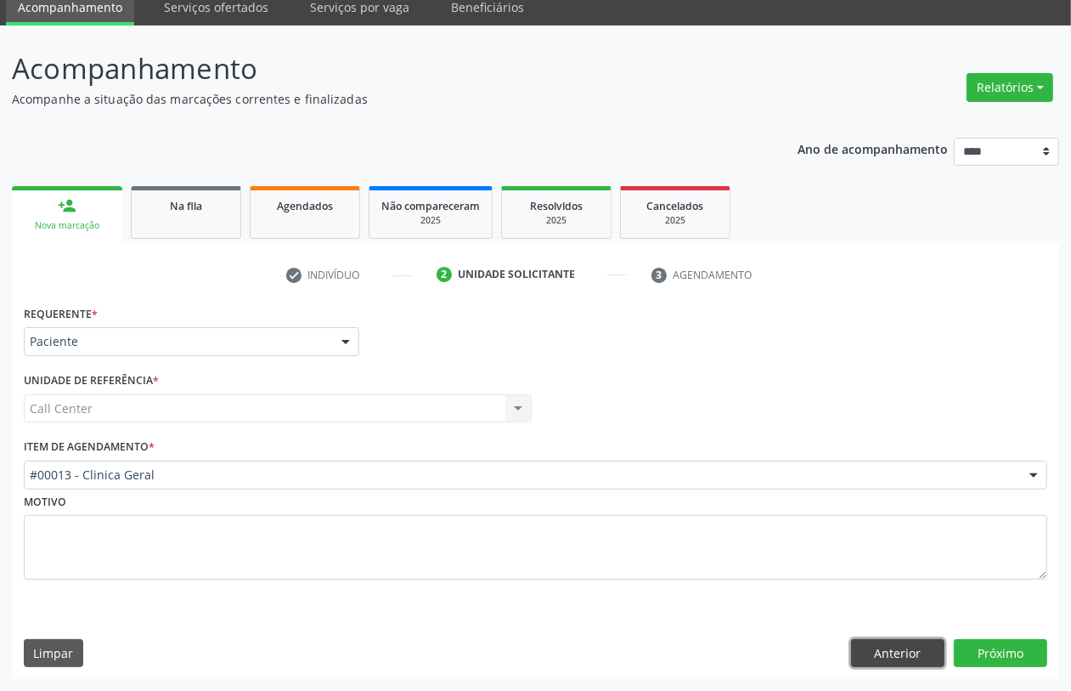
click at [911, 646] on button "Anterior" at bounding box center [897, 653] width 93 height 29
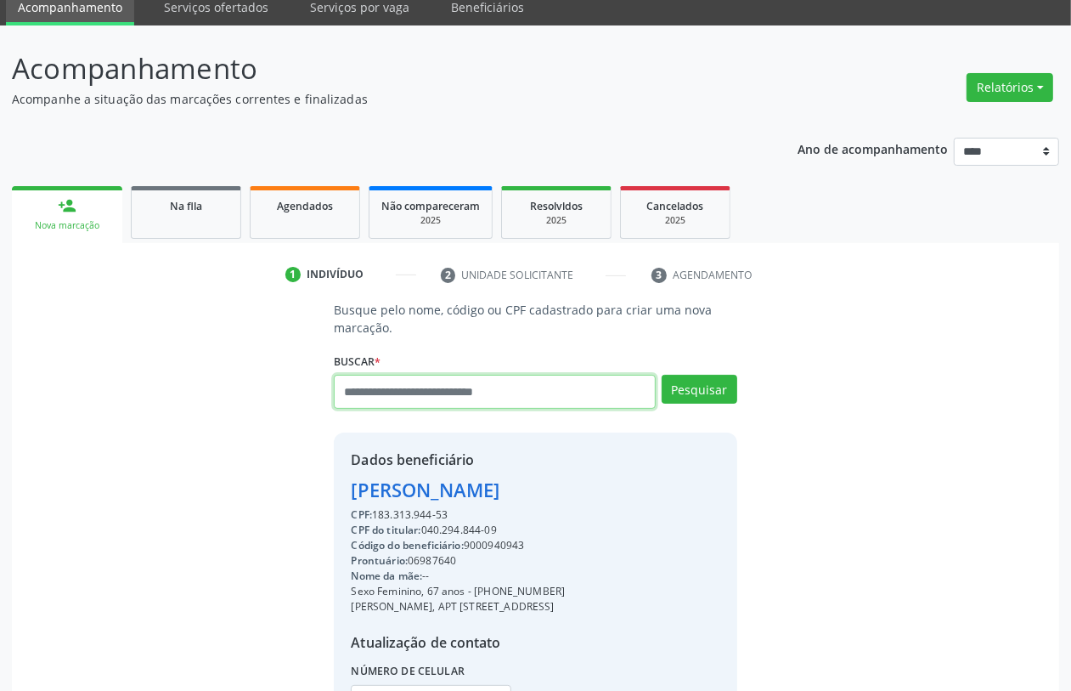
click at [470, 404] on input "text" at bounding box center [494, 392] width 321 height 34
type input "*********"
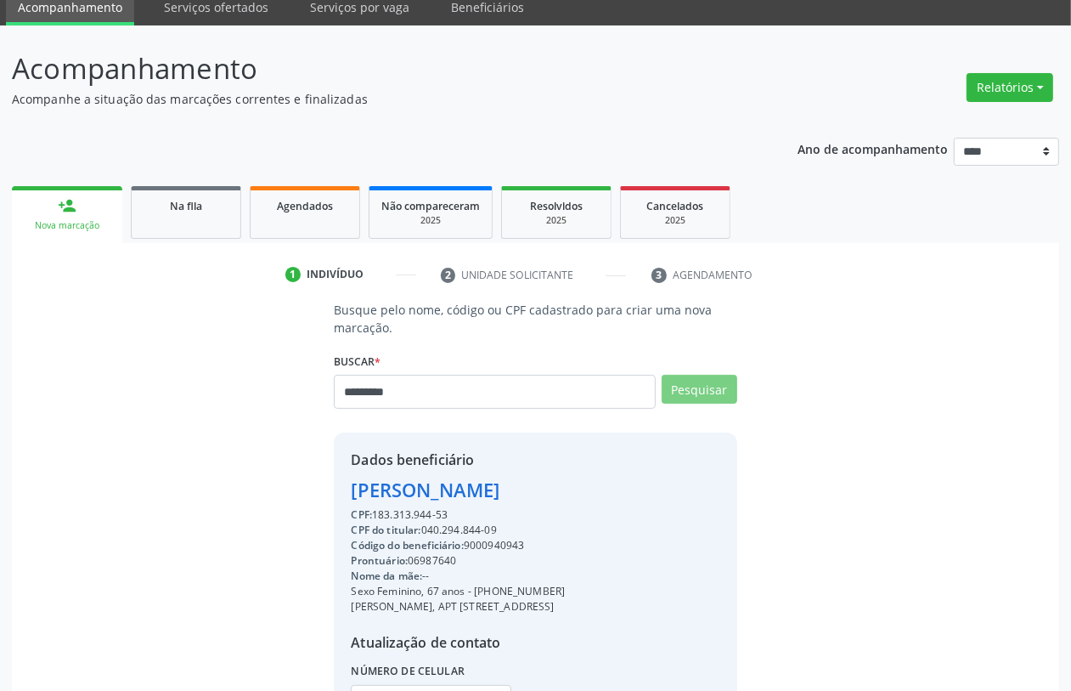
scroll to position [0, 0]
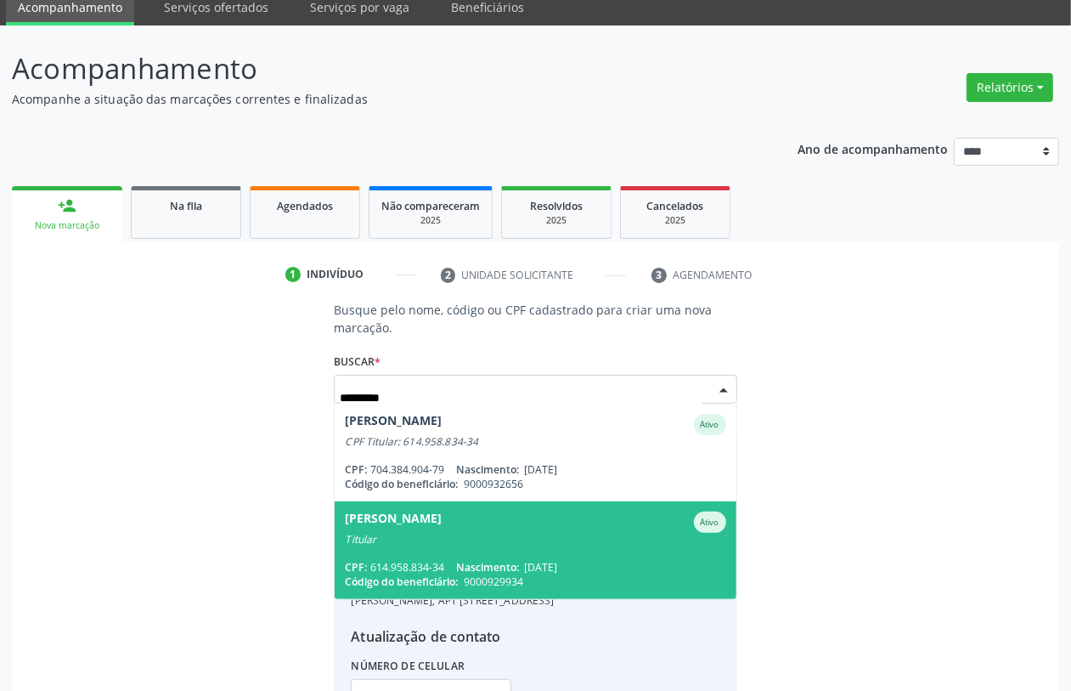
click at [486, 553] on span "Mirian Maria Ribeiro Ativo Titular CPF: 614.958.834-34 Nascimento: 01/09/1969 C…" at bounding box center [535, 550] width 401 height 98
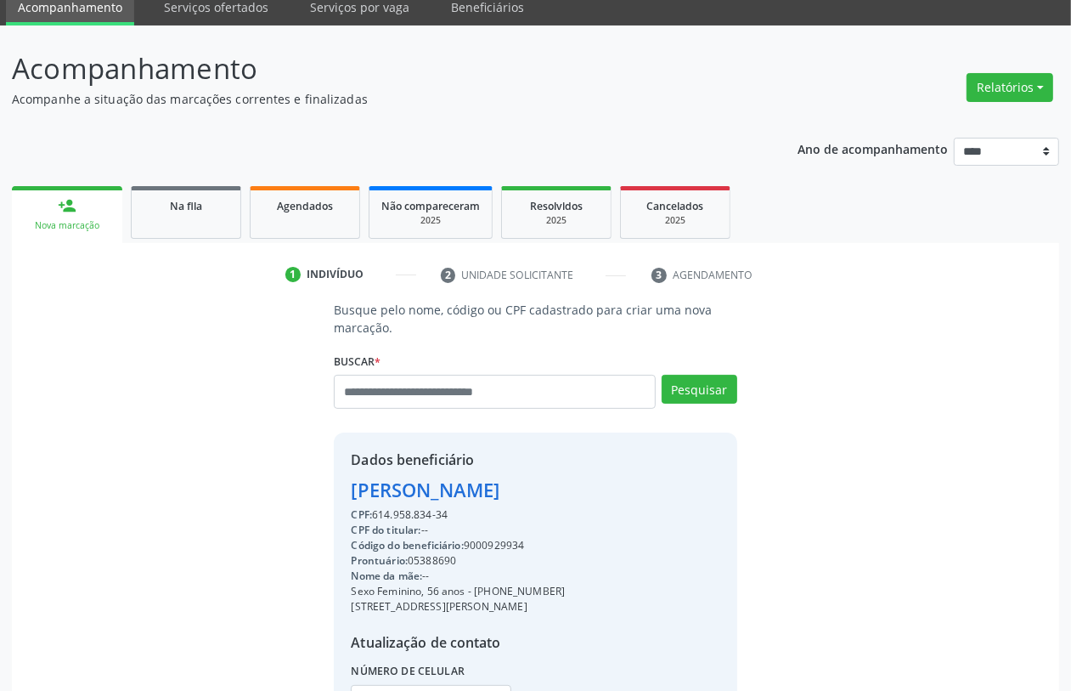
scroll to position [223, 0]
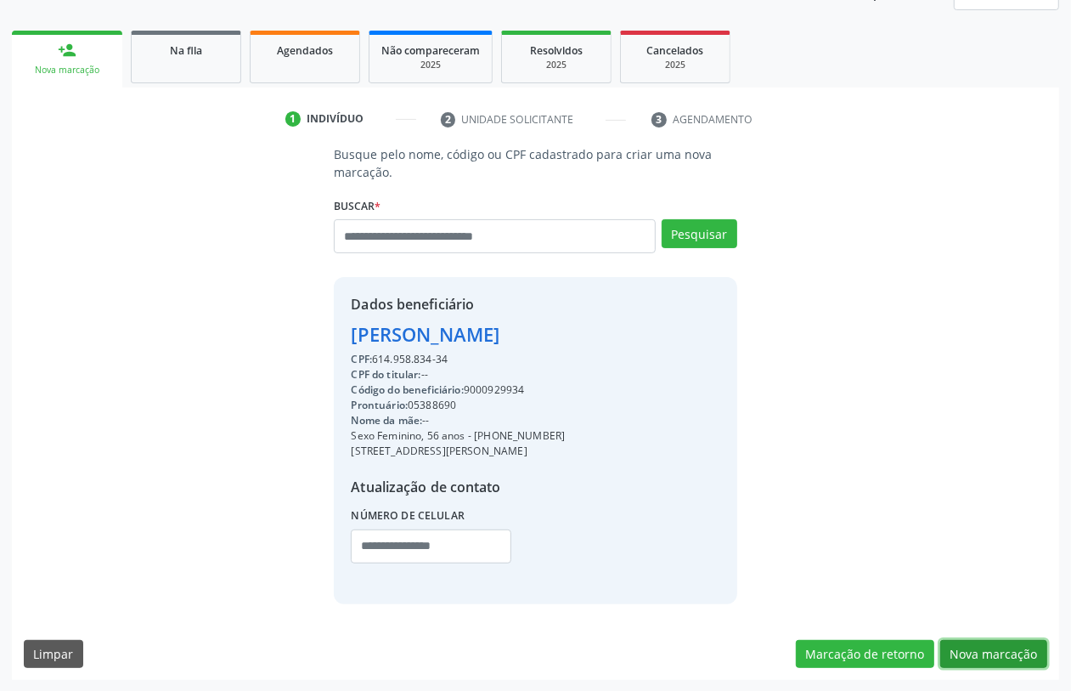
drag, startPoint x: 1016, startPoint y: 650, endPoint x: 1047, endPoint y: 644, distance: 31.2
click at [1019, 650] on button "Nova marcação" at bounding box center [993, 654] width 107 height 29
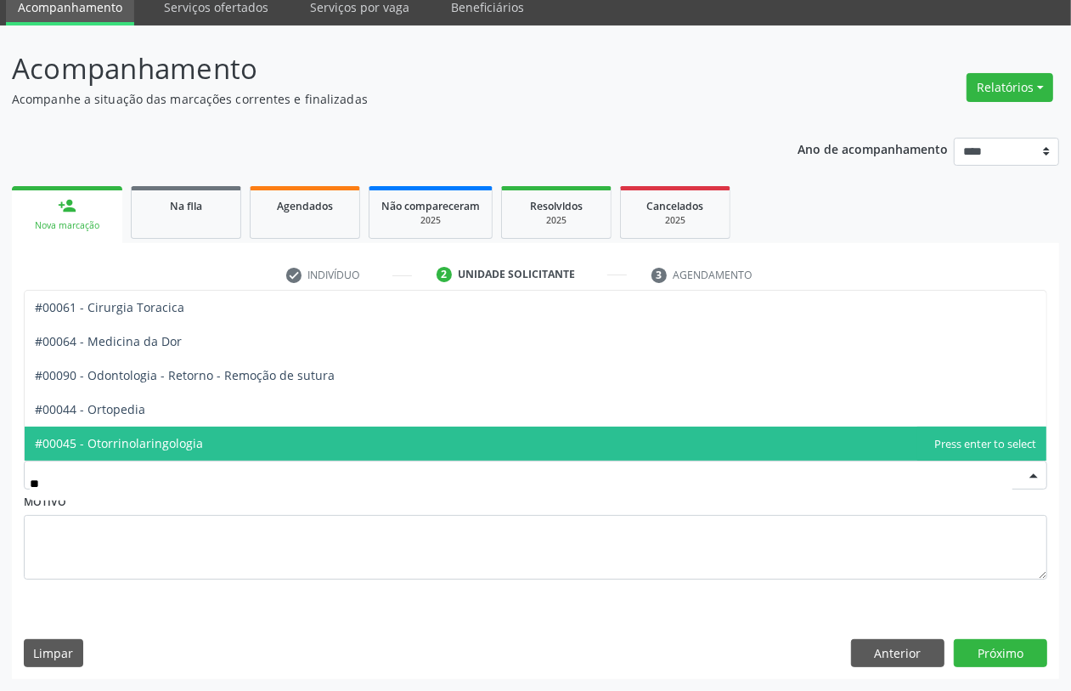
type input "***"
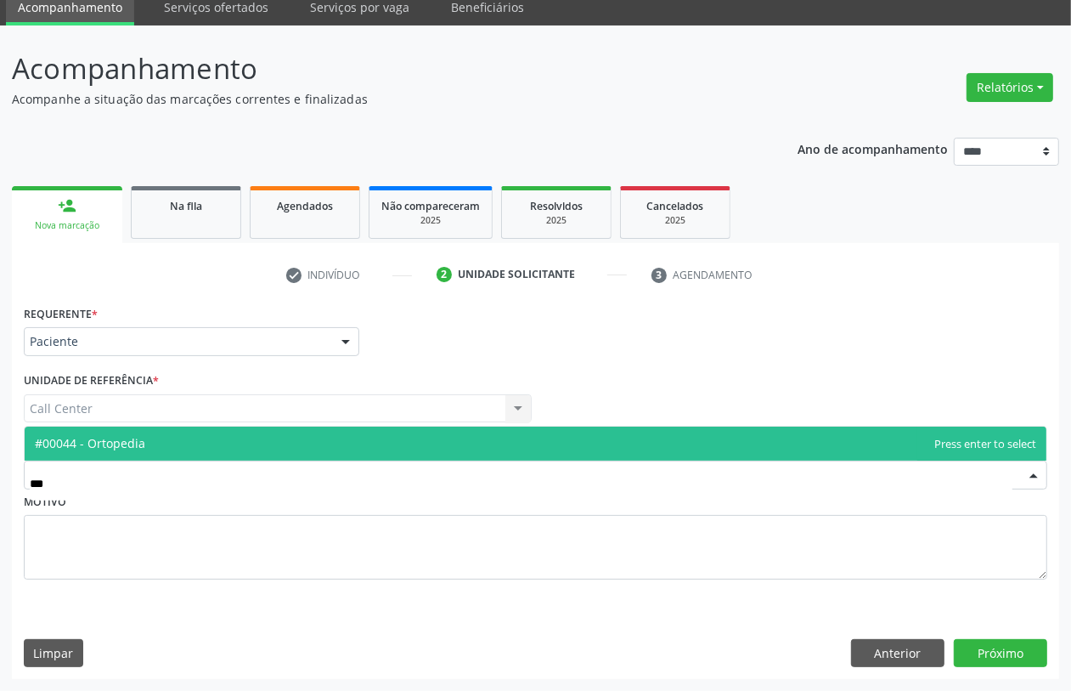
click at [150, 440] on span "#00044 - Ortopedia" at bounding box center [536, 443] width 1022 height 34
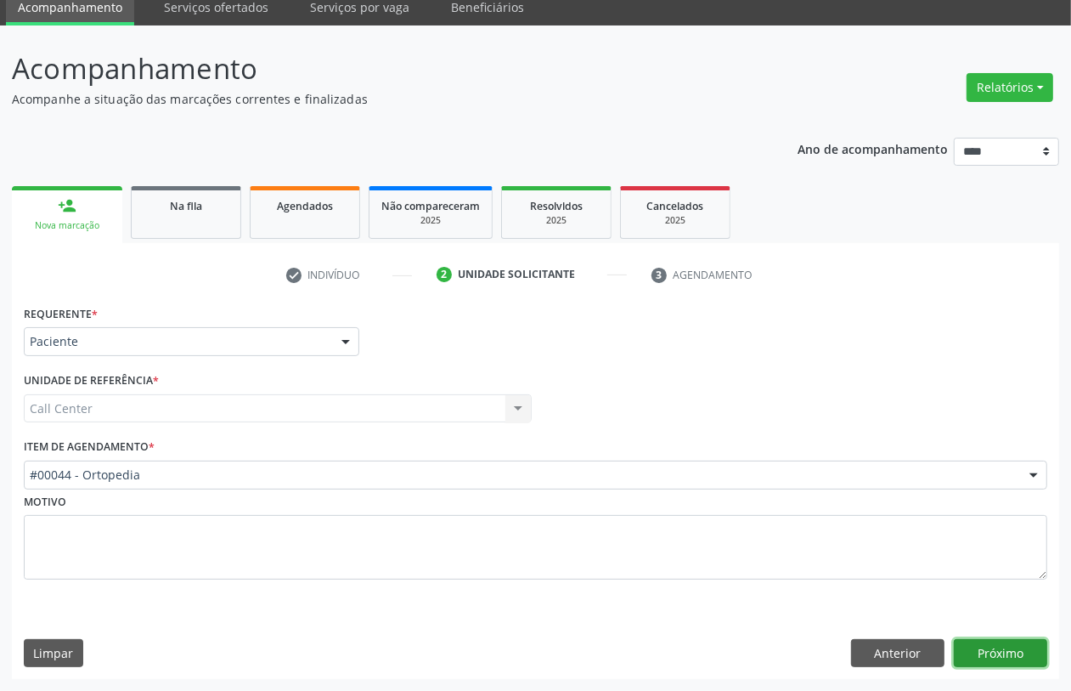
click at [967, 648] on button "Próximo" at bounding box center [1000, 653] width 93 height 29
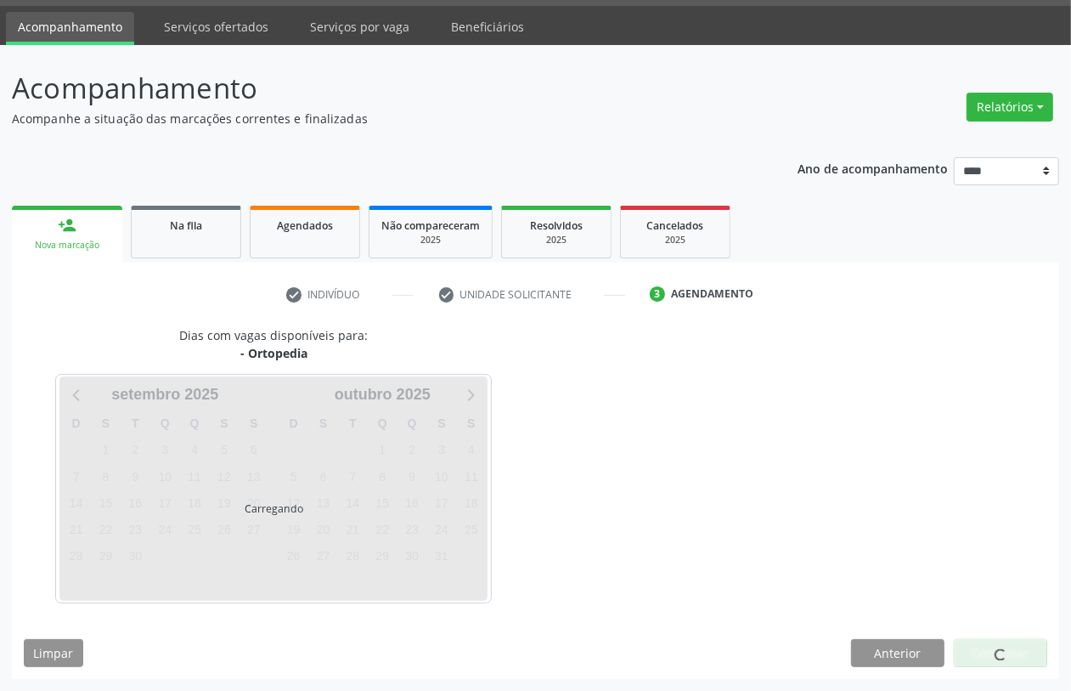
scroll to position [48, 0]
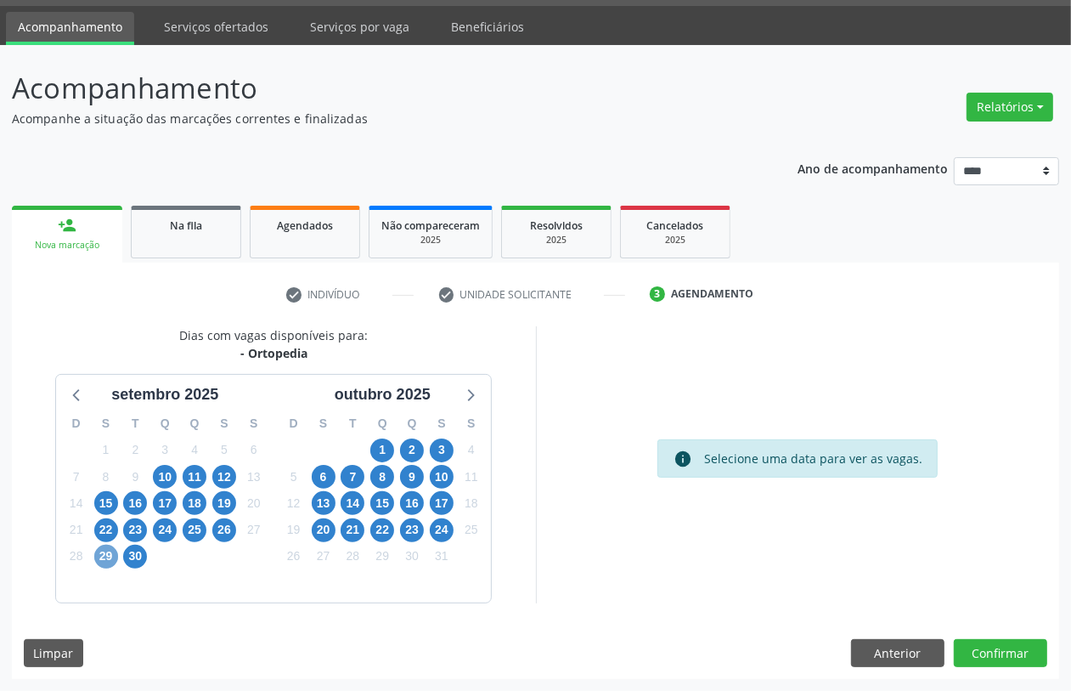
click at [99, 555] on span "29" at bounding box center [106, 557] width 24 height 24
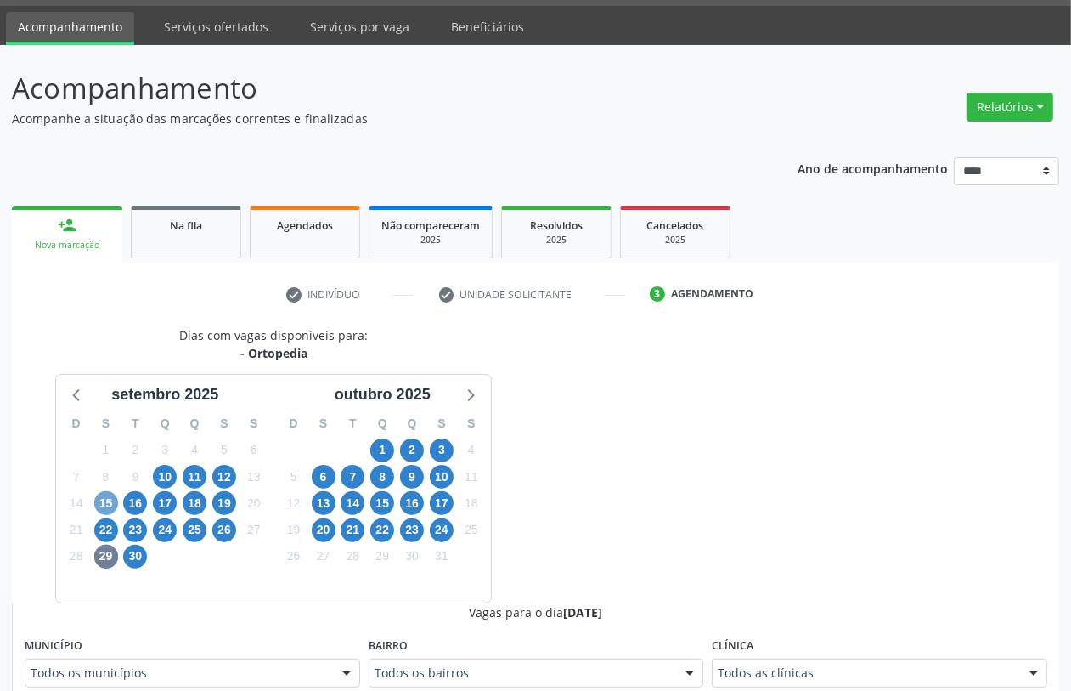
click at [99, 493] on span "15" at bounding box center [106, 503] width 24 height 24
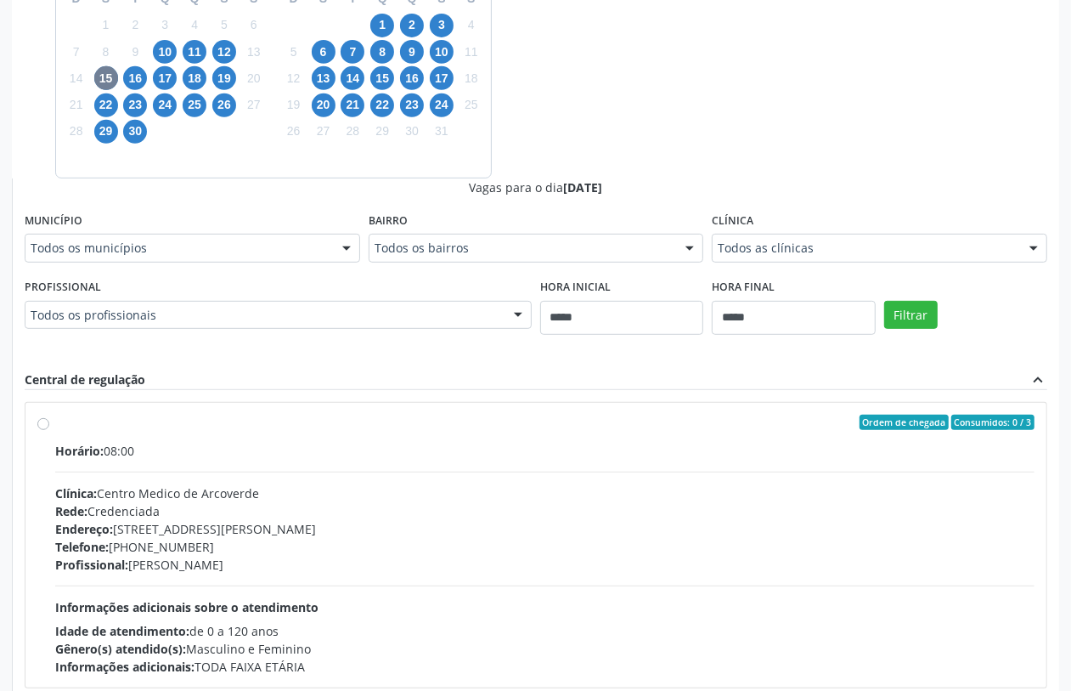
drag, startPoint x: 799, startPoint y: 245, endPoint x: 787, endPoint y: 272, distance: 29.7
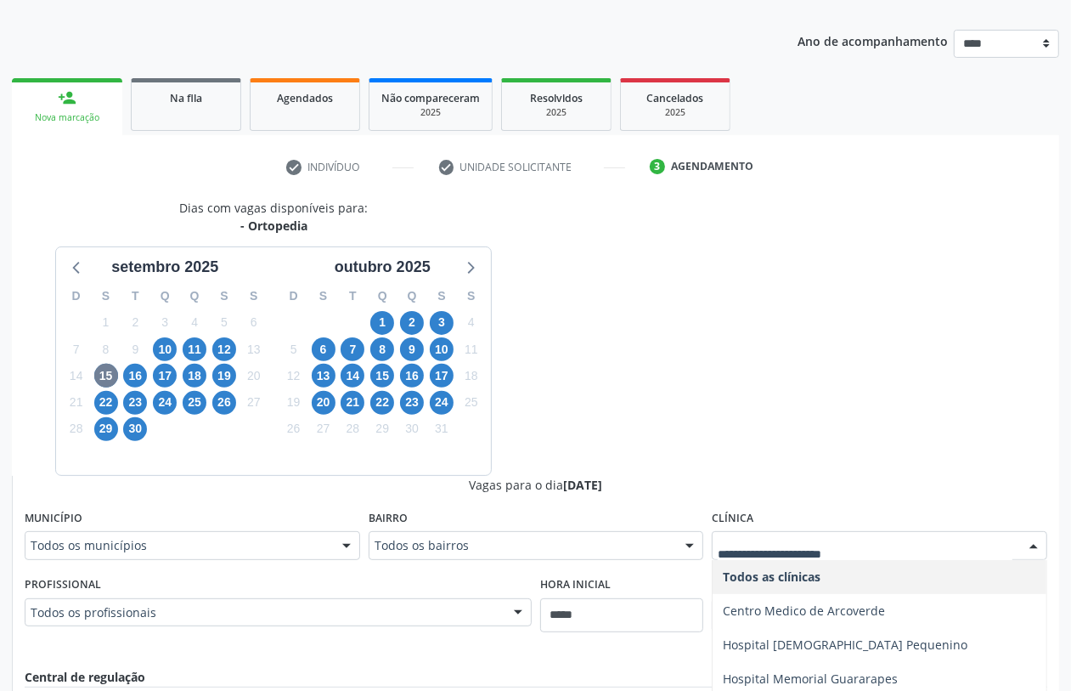
scroll to position [0, 0]
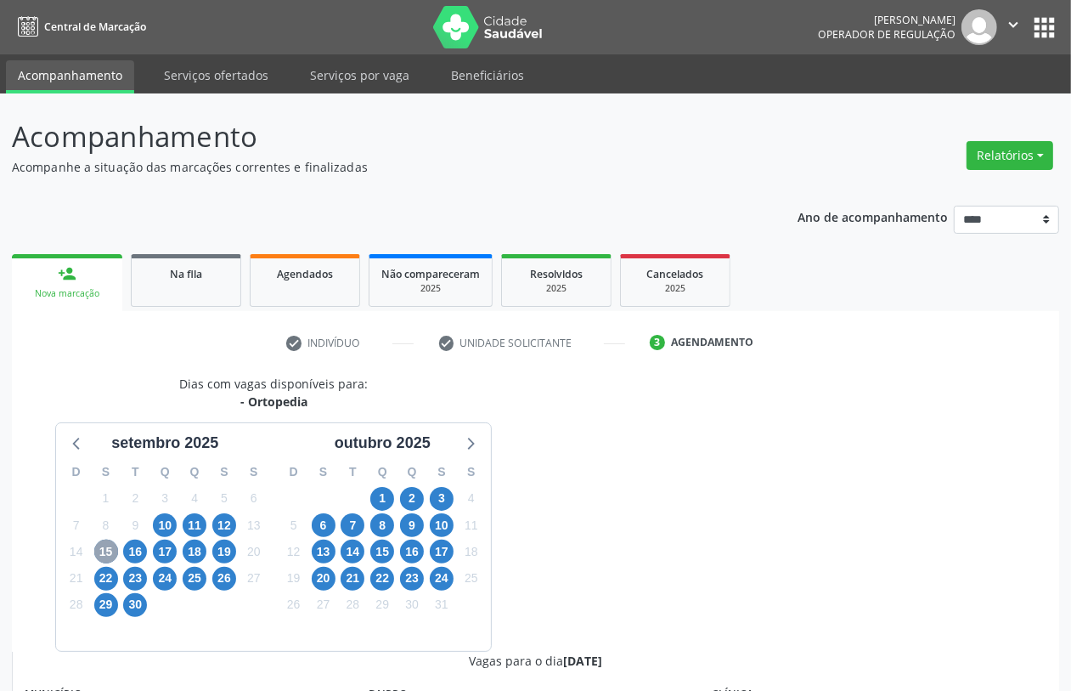
click at [111, 552] on span "15" at bounding box center [106, 551] width 24 height 24
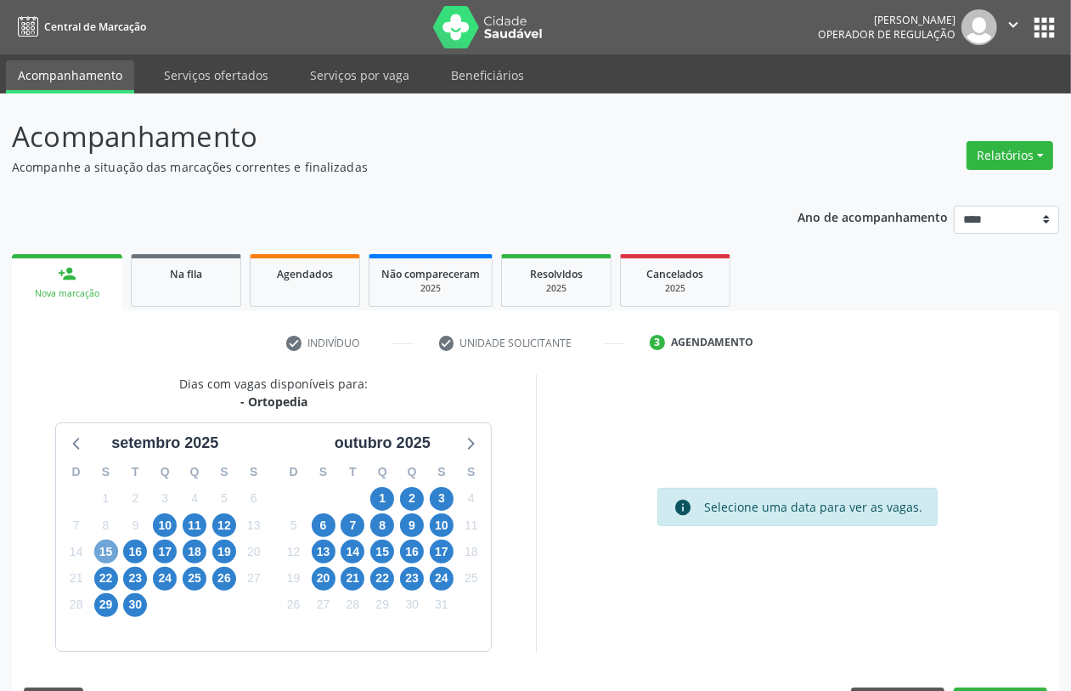
click at [110, 557] on span "15" at bounding box center [106, 551] width 24 height 24
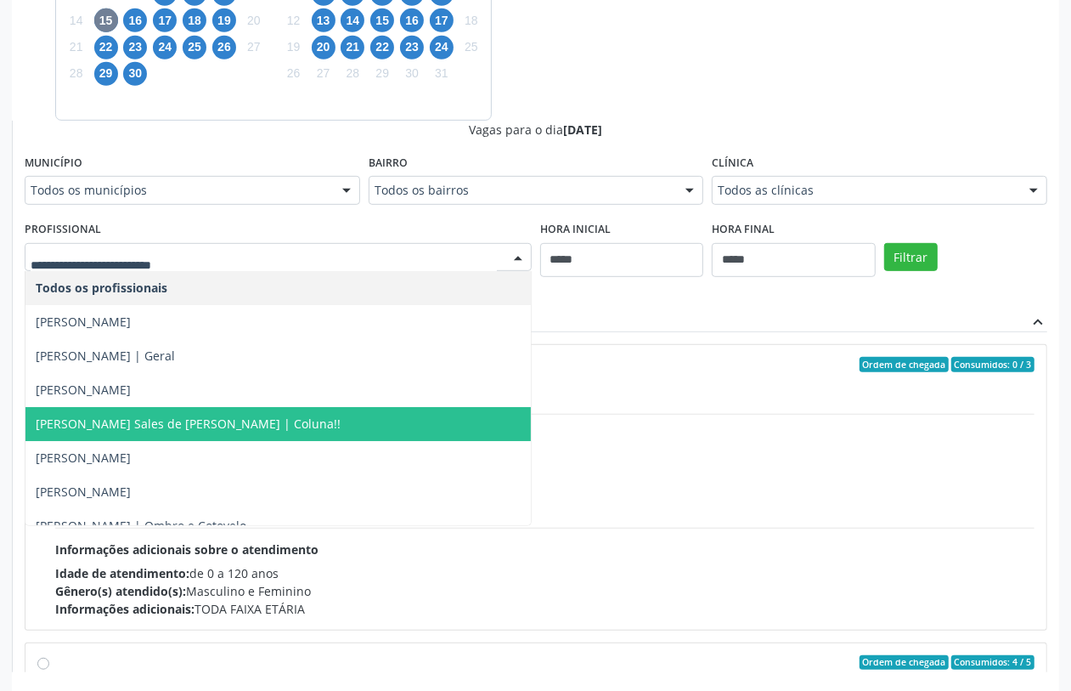
scroll to position [86, 0]
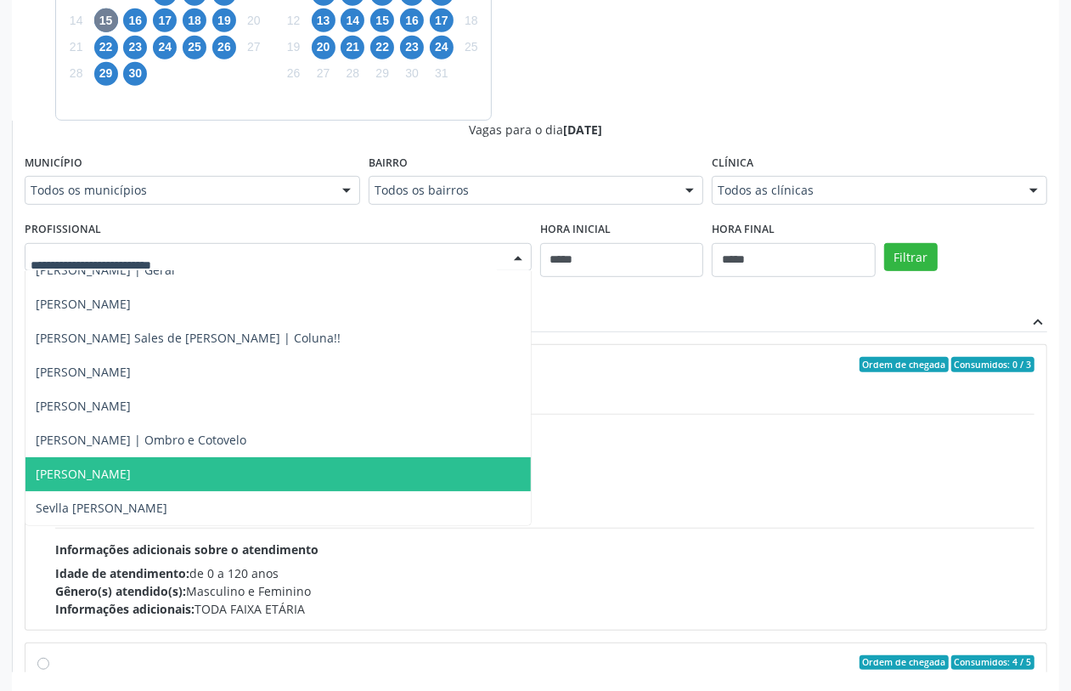
click at [201, 487] on span "Ricardo Villar" at bounding box center [277, 474] width 505 height 34
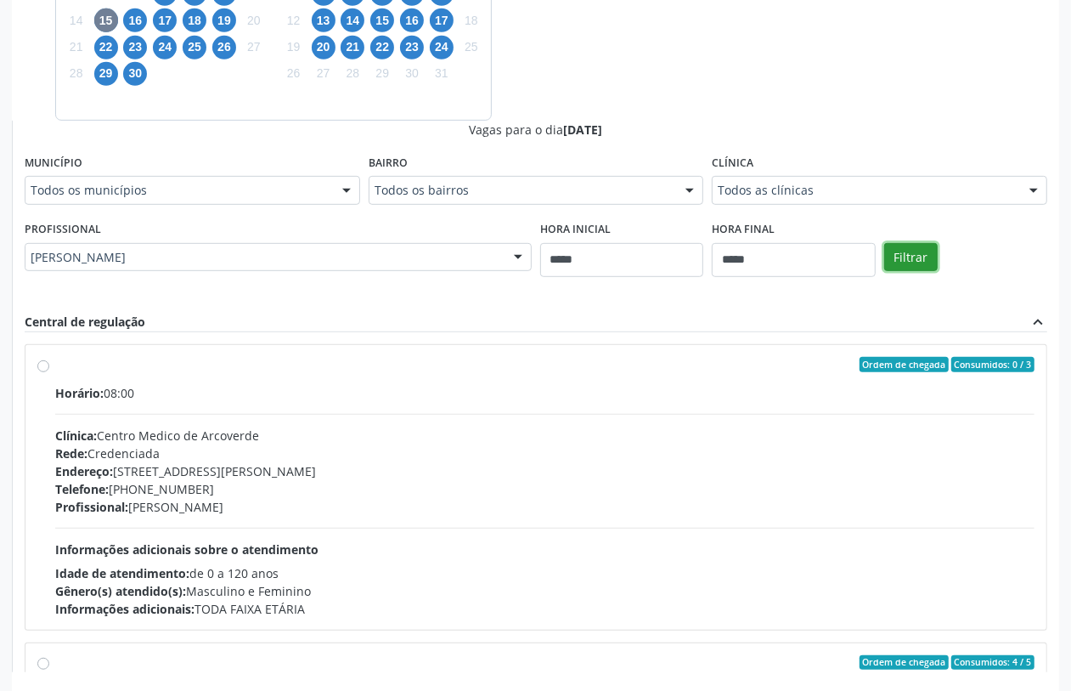
drag, startPoint x: 905, startPoint y: 249, endPoint x: 889, endPoint y: 257, distance: 17.1
click at [903, 247] on button "Filtrar" at bounding box center [911, 257] width 54 height 29
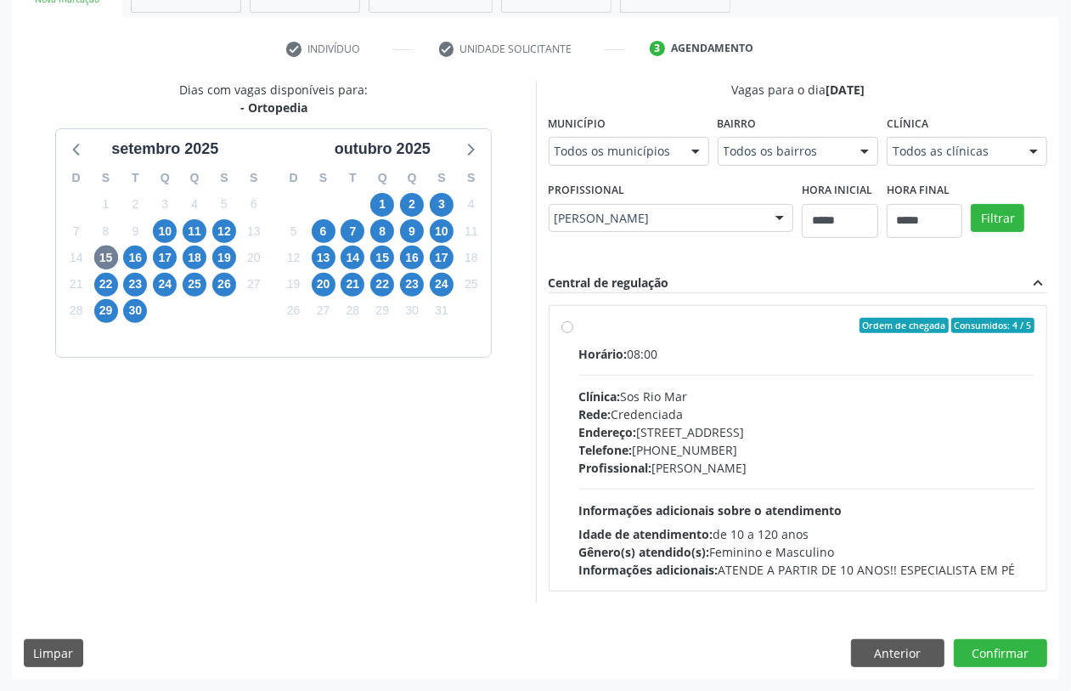
click at [703, 405] on div "Clínica: Sos Rio Mar" at bounding box center [807, 396] width 456 height 18
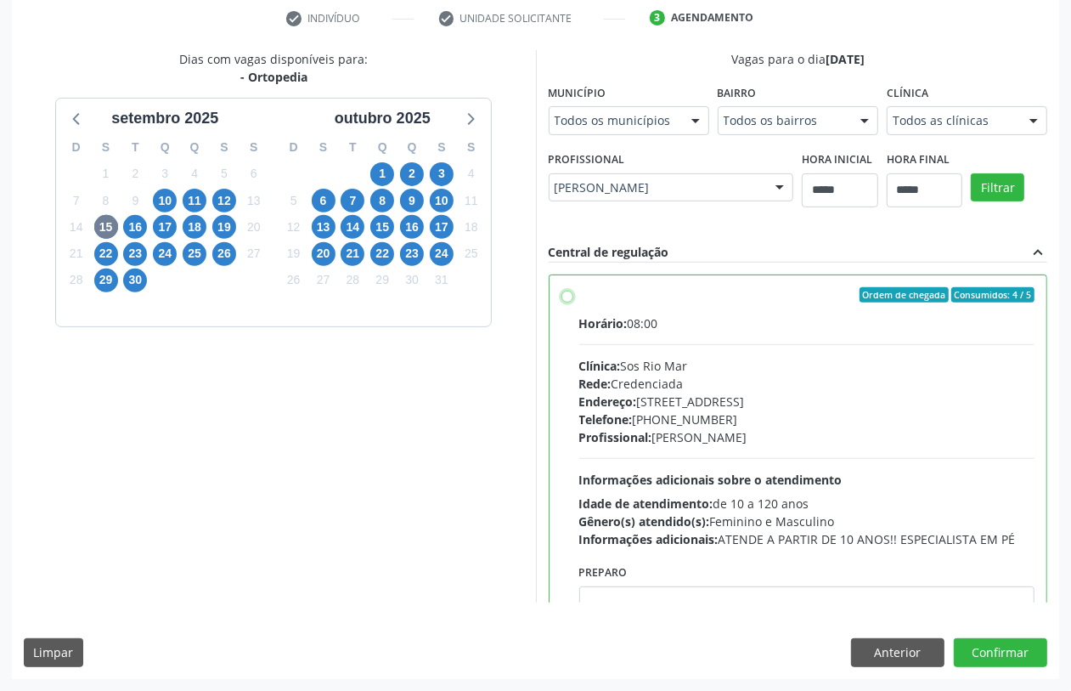
scroll to position [85, 0]
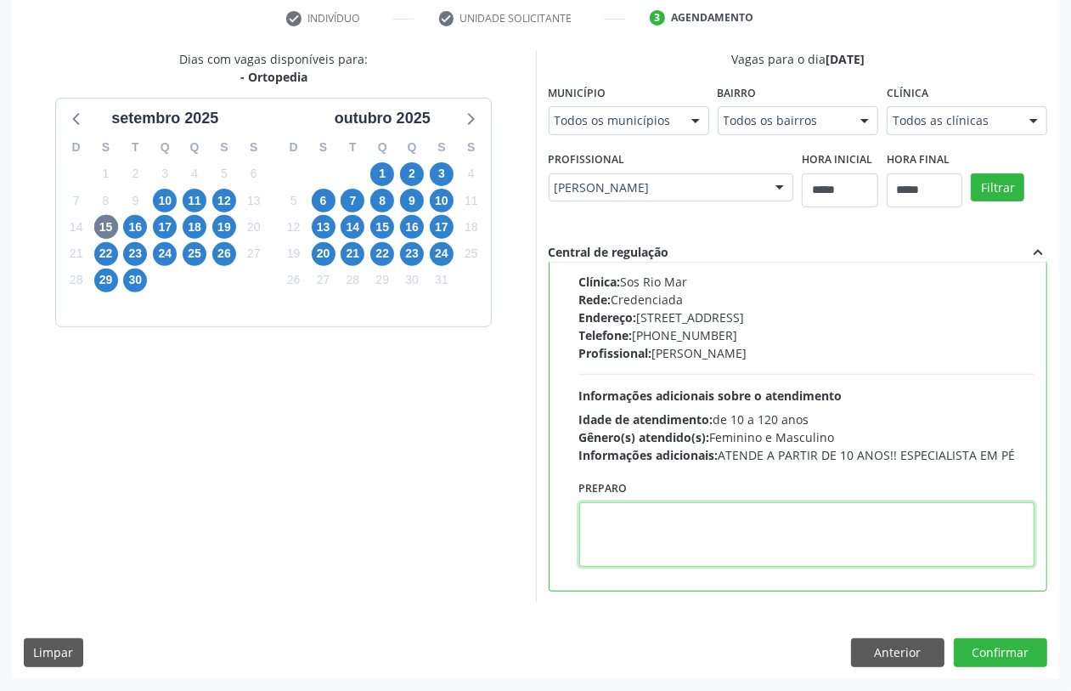
paste textarea "**********"
type textarea "**********"
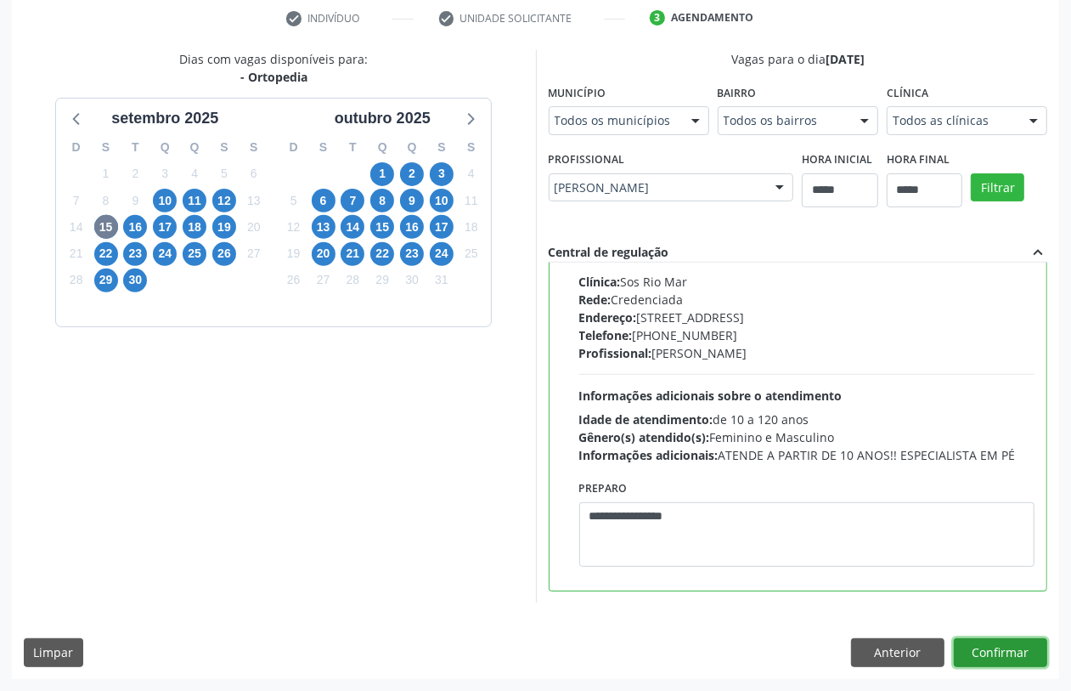
click at [1005, 652] on button "Confirmar" at bounding box center [1000, 652] width 93 height 29
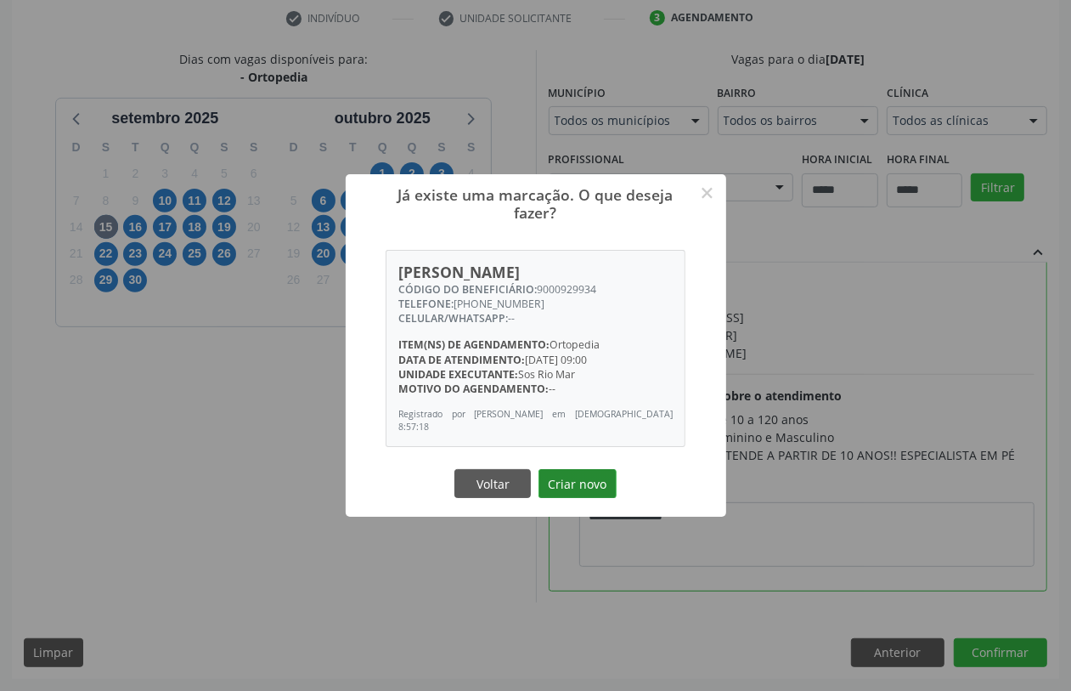
click at [572, 466] on div "Já existe uma marcação. O que deseja fazer? × Mirian Maria Ribeiro CÓDIGO DO BE…" at bounding box center [536, 345] width 381 height 342
click at [575, 490] on button "Criar novo" at bounding box center [578, 483] width 78 height 29
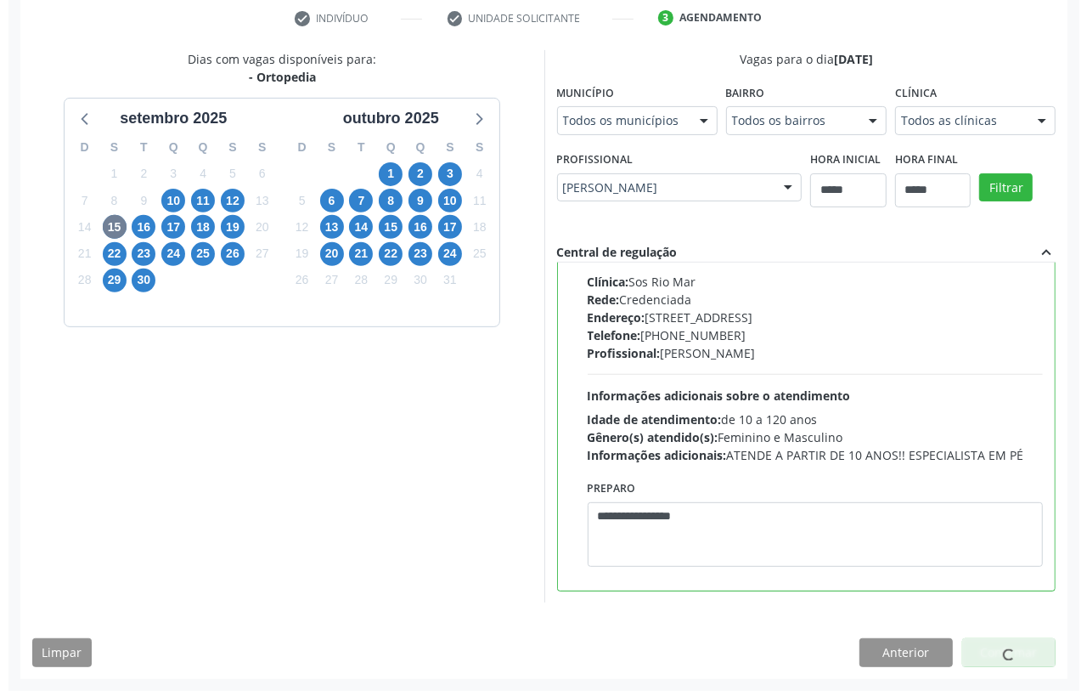
scroll to position [0, 0]
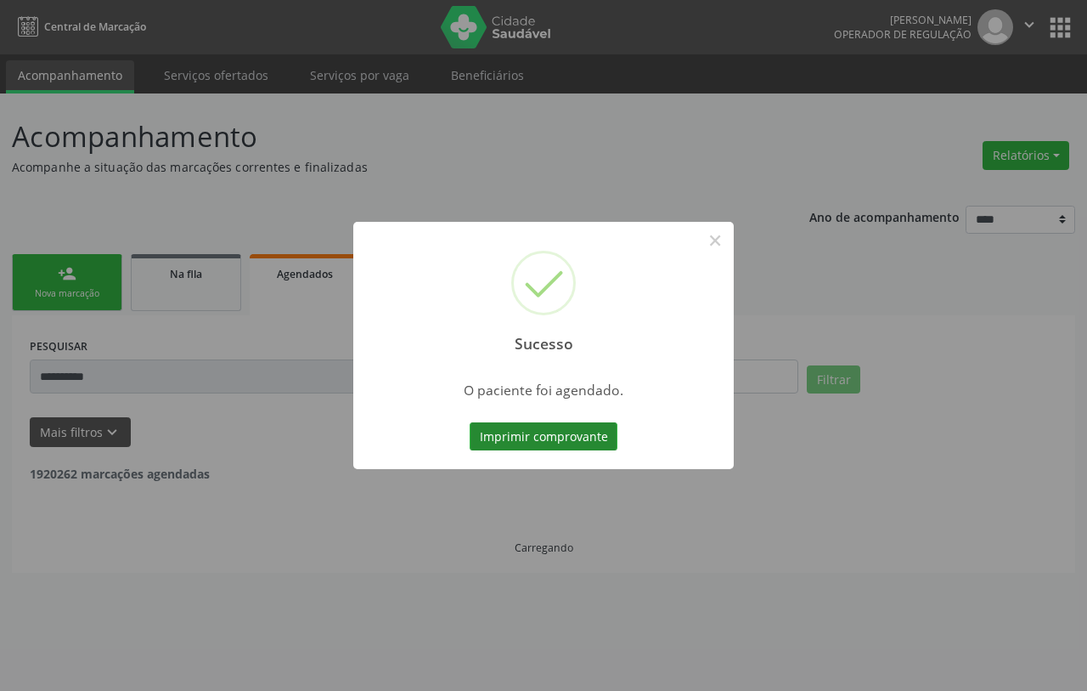
click at [569, 434] on button "Imprimir comprovante" at bounding box center [544, 436] width 148 height 29
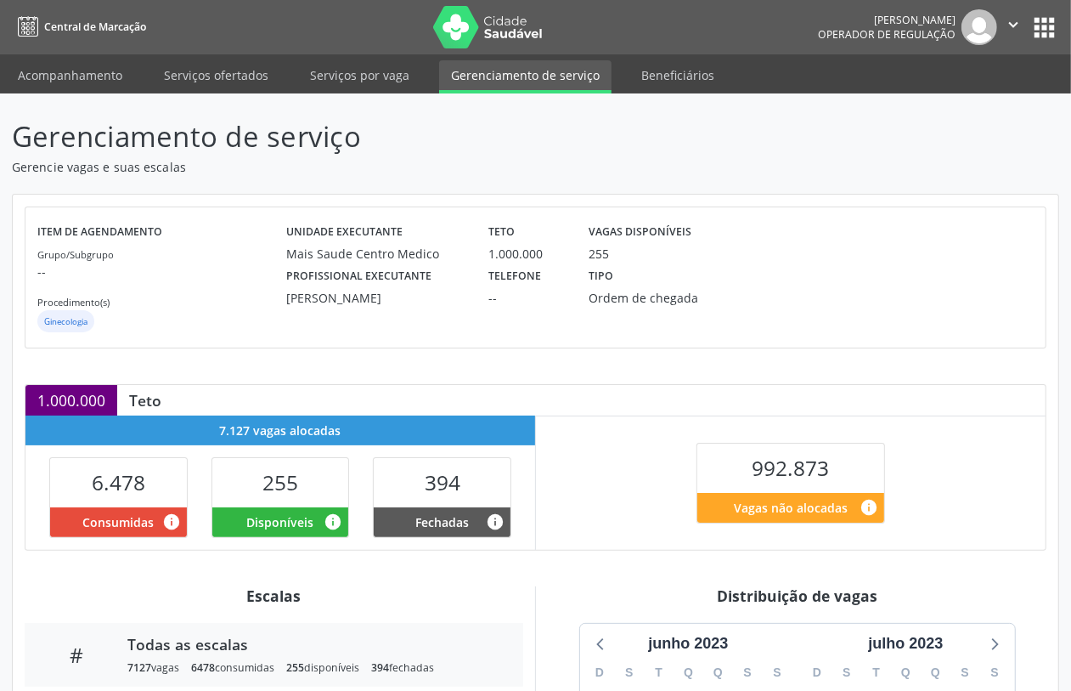
scroll to position [298, 0]
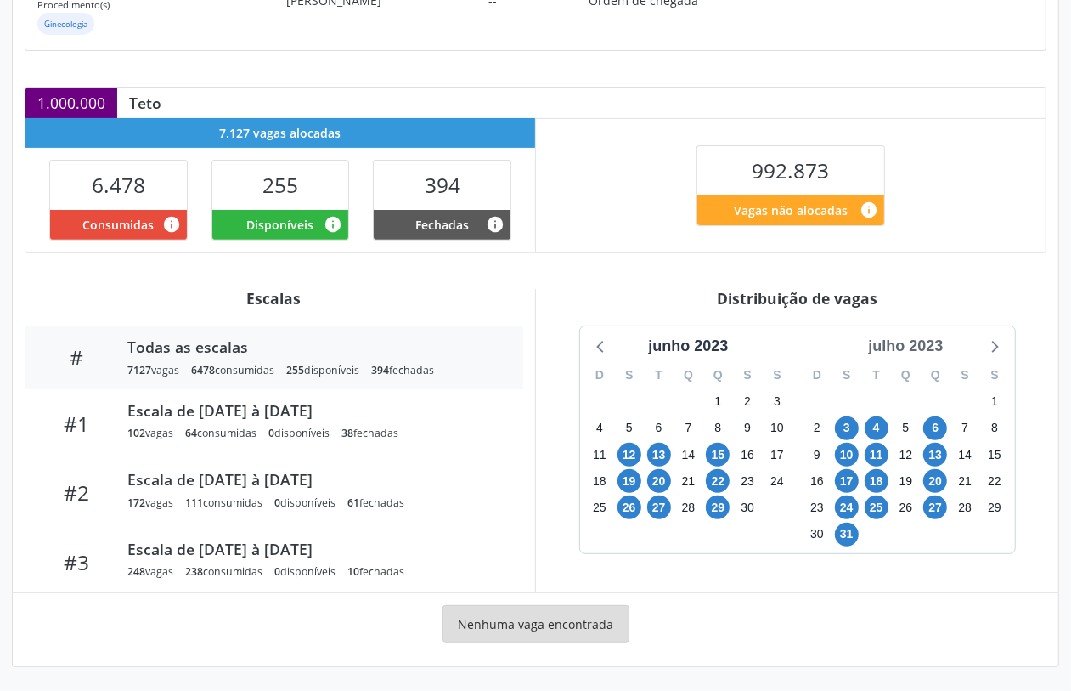
click at [903, 351] on div "julho 2023" at bounding box center [905, 346] width 88 height 23
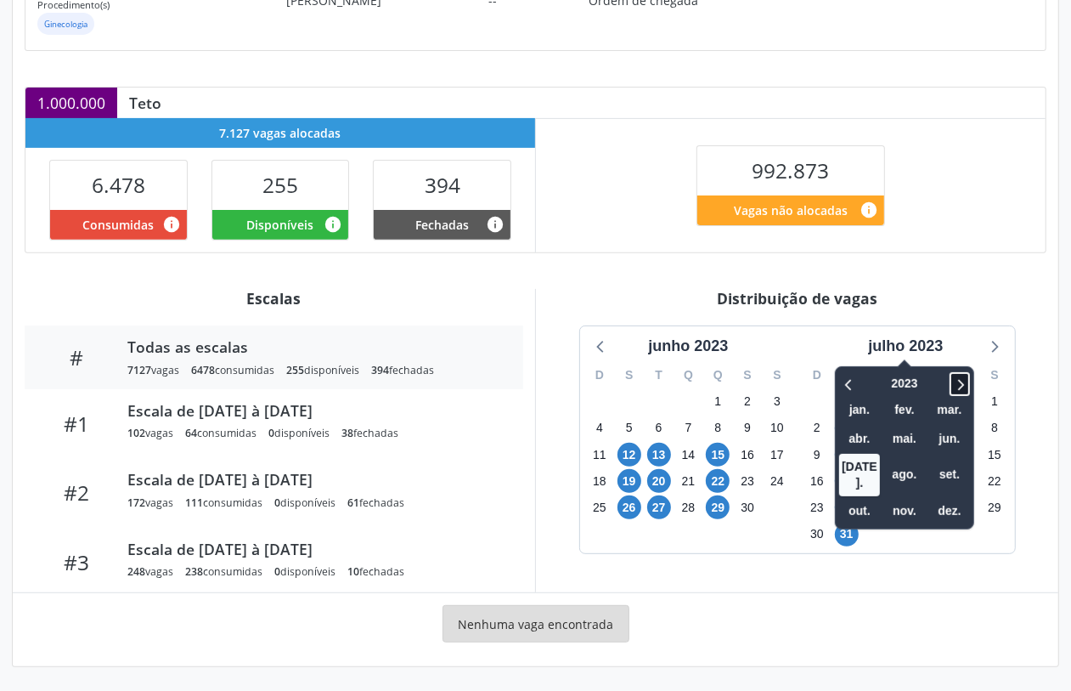
click at [968, 387] on icon at bounding box center [959, 384] width 17 height 20
click at [839, 387] on span at bounding box center [849, 384] width 20 height 24
click at [953, 468] on span "set." at bounding box center [949, 474] width 41 height 26
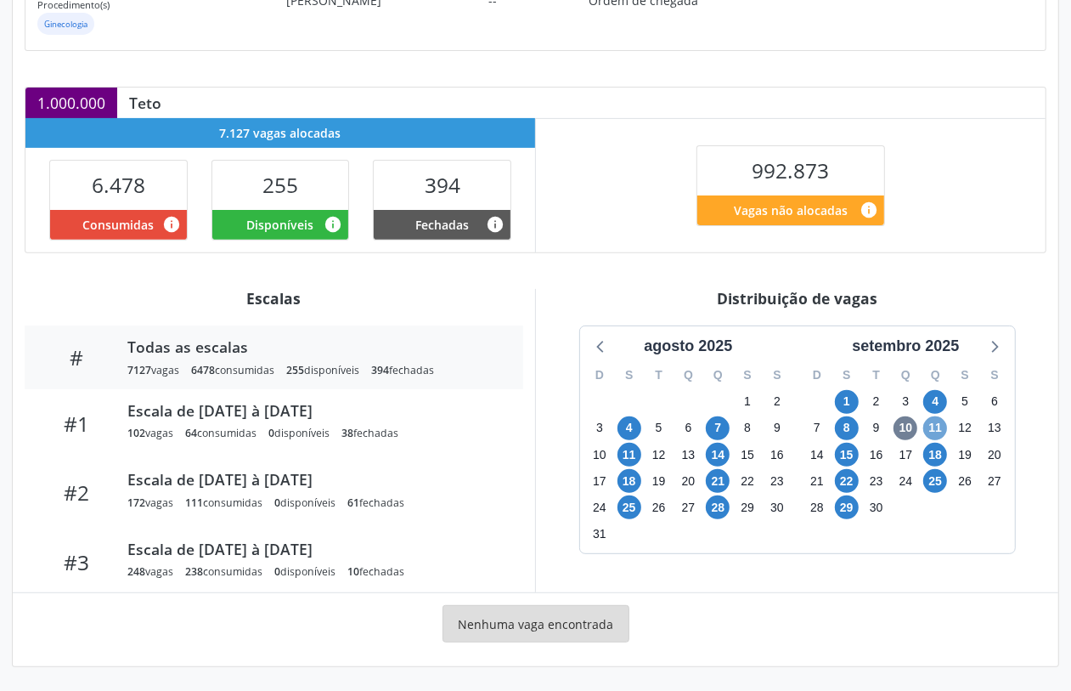
click at [934, 422] on span "11" at bounding box center [935, 428] width 24 height 24
click at [999, 347] on icon at bounding box center [994, 346] width 22 height 22
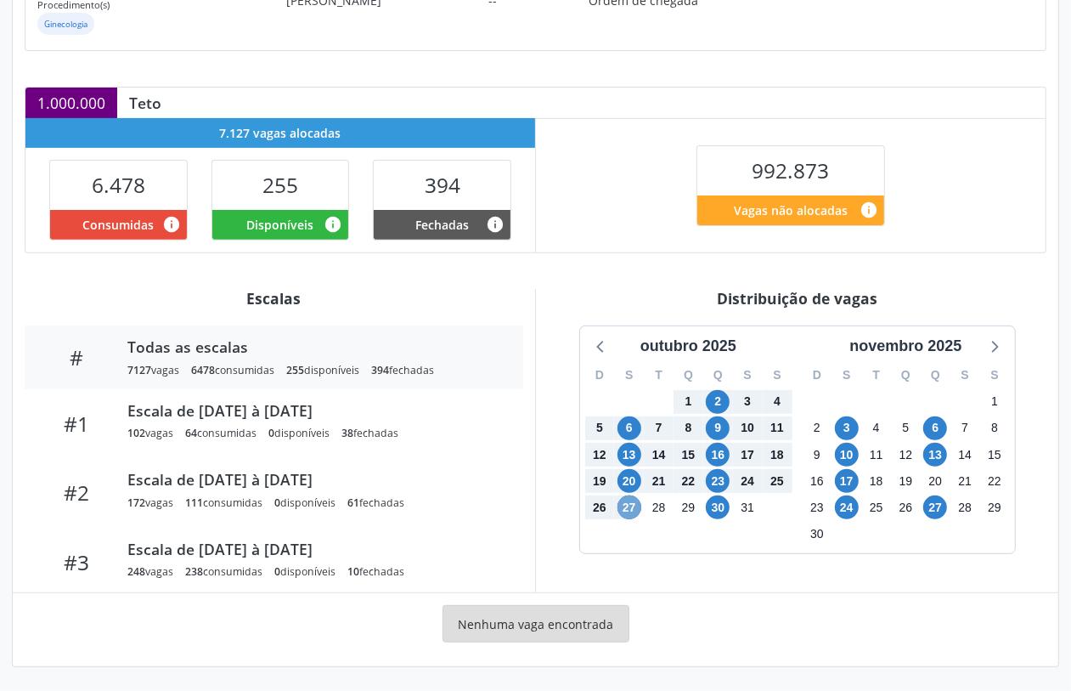
click at [638, 503] on span "27" at bounding box center [630, 507] width 24 height 24
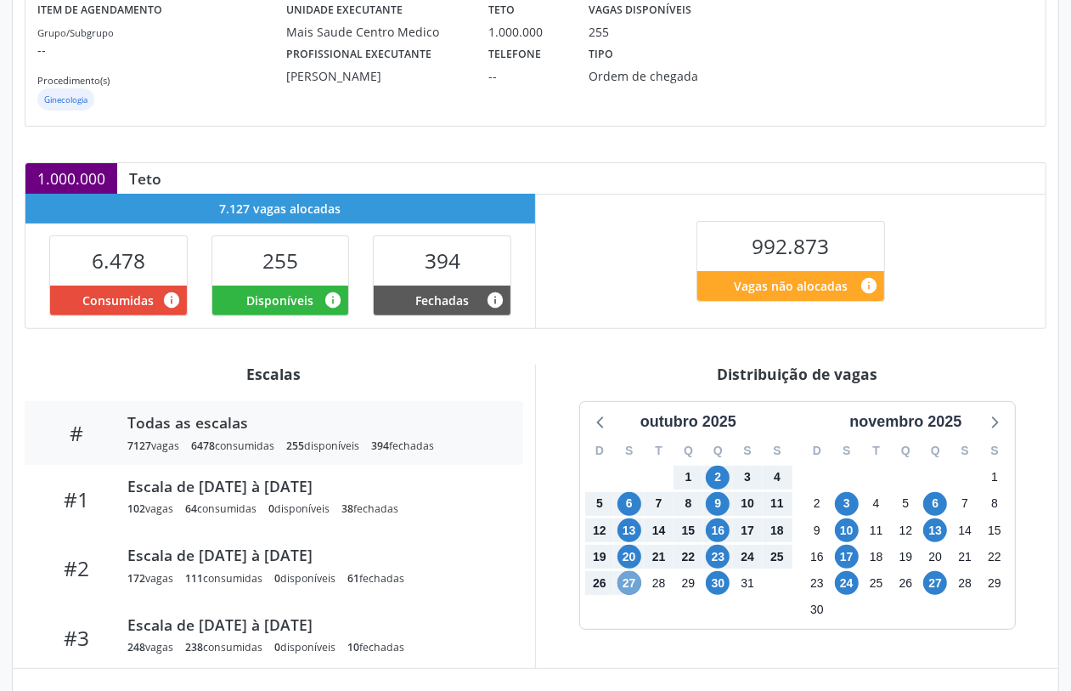
scroll to position [0, 0]
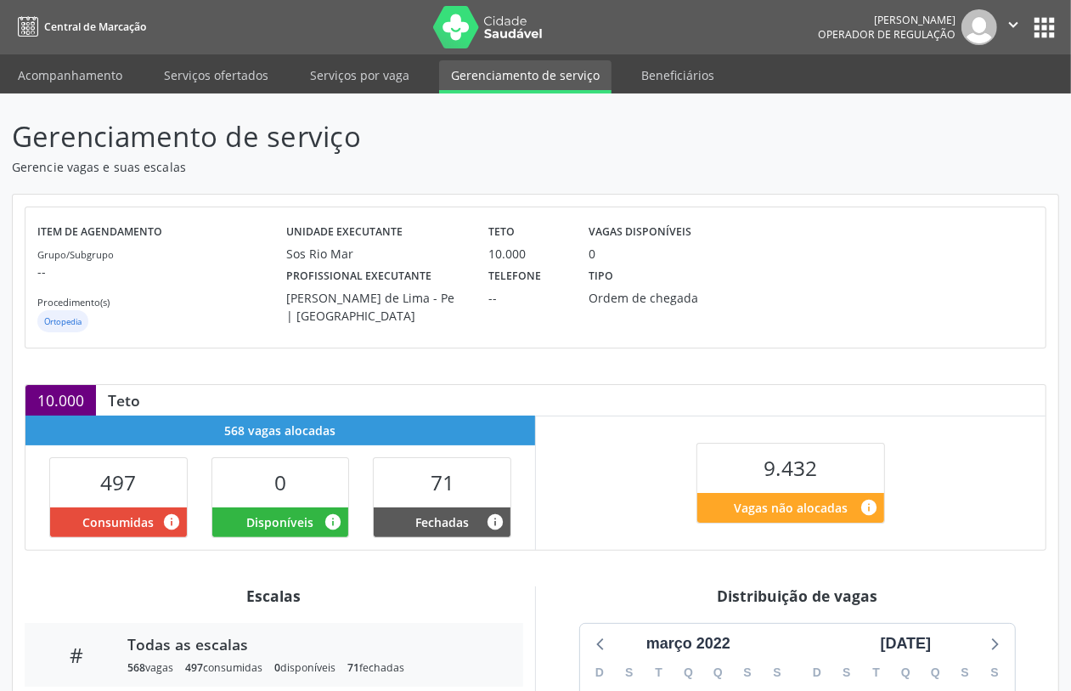
scroll to position [298, 0]
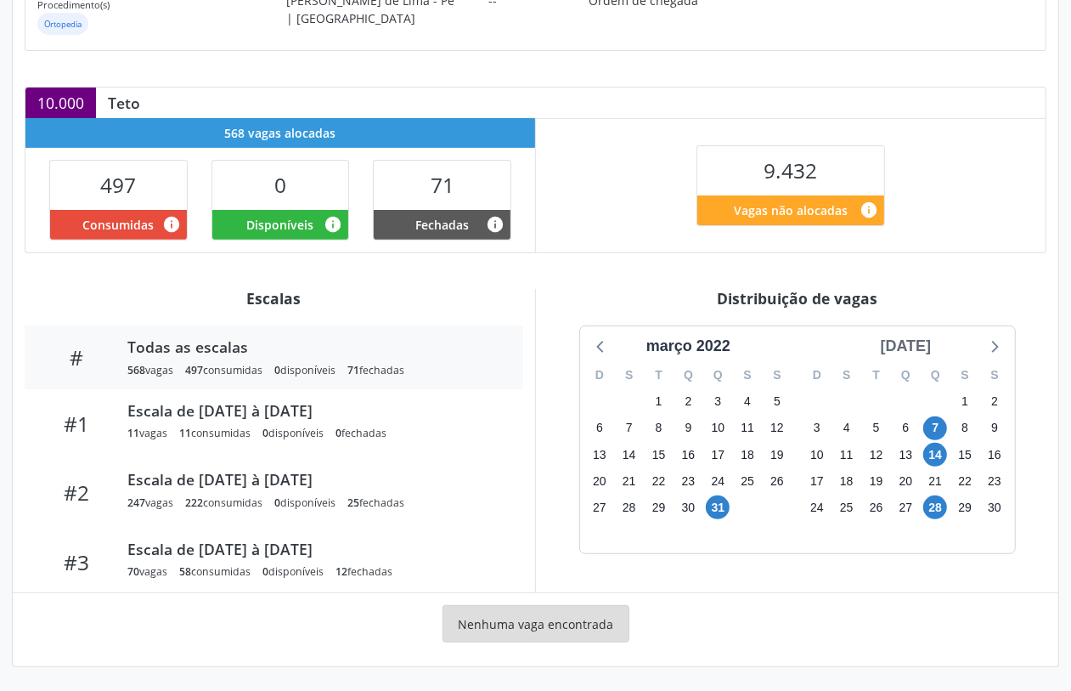
click at [932, 351] on div "[DATE]" at bounding box center [906, 346] width 65 height 23
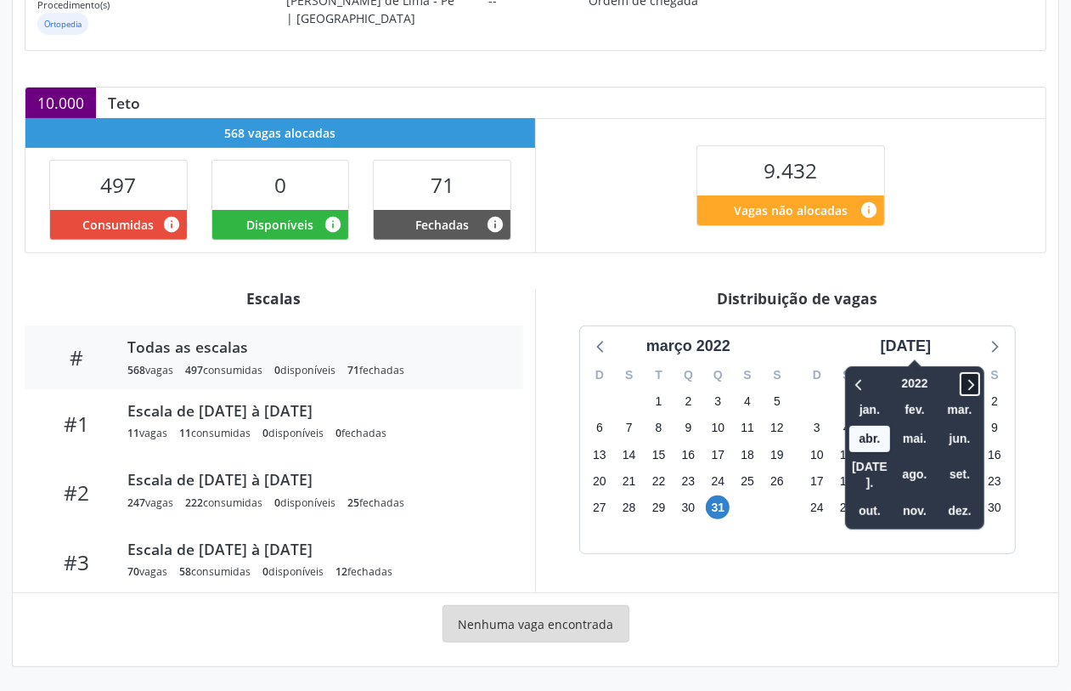
click at [962, 385] on icon at bounding box center [970, 384] width 17 height 20
click at [950, 461] on span "set." at bounding box center [960, 474] width 41 height 26
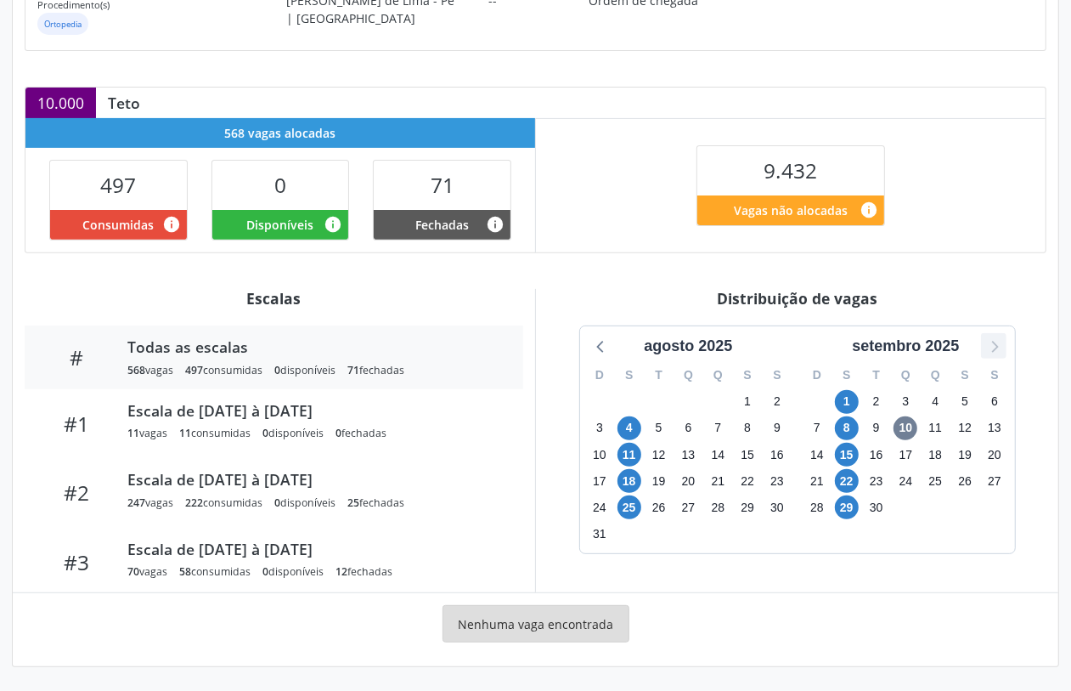
click at [1001, 345] on icon at bounding box center [994, 346] width 22 height 22
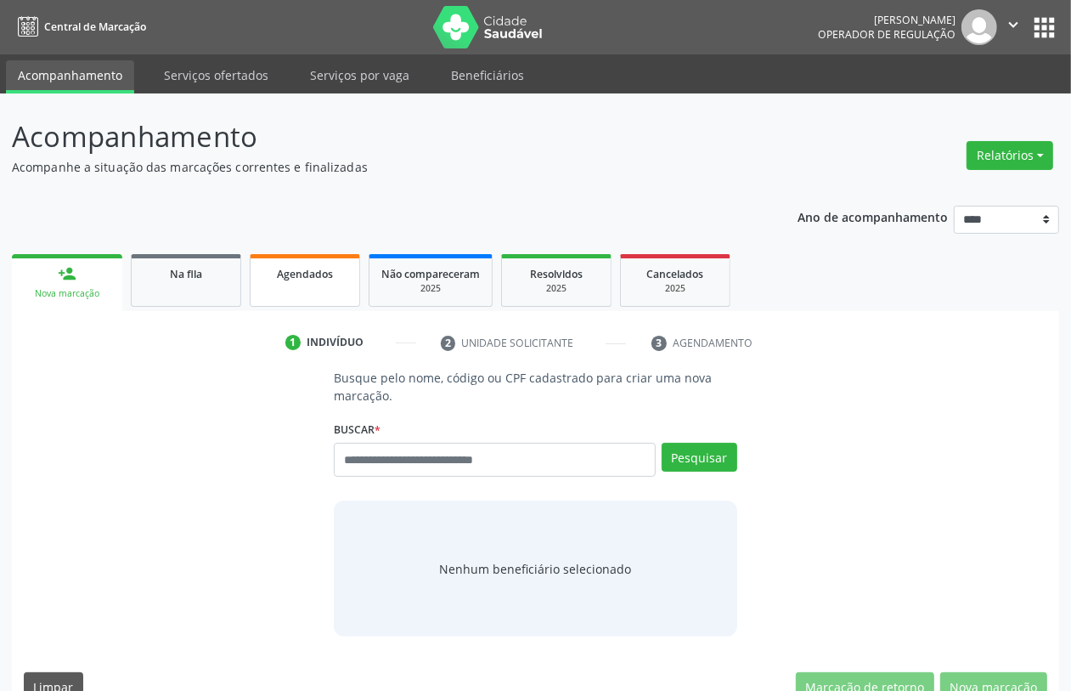
drag, startPoint x: 300, startPoint y: 268, endPoint x: 291, endPoint y: 279, distance: 13.3
click at [302, 268] on span "Agendados" at bounding box center [305, 274] width 56 height 14
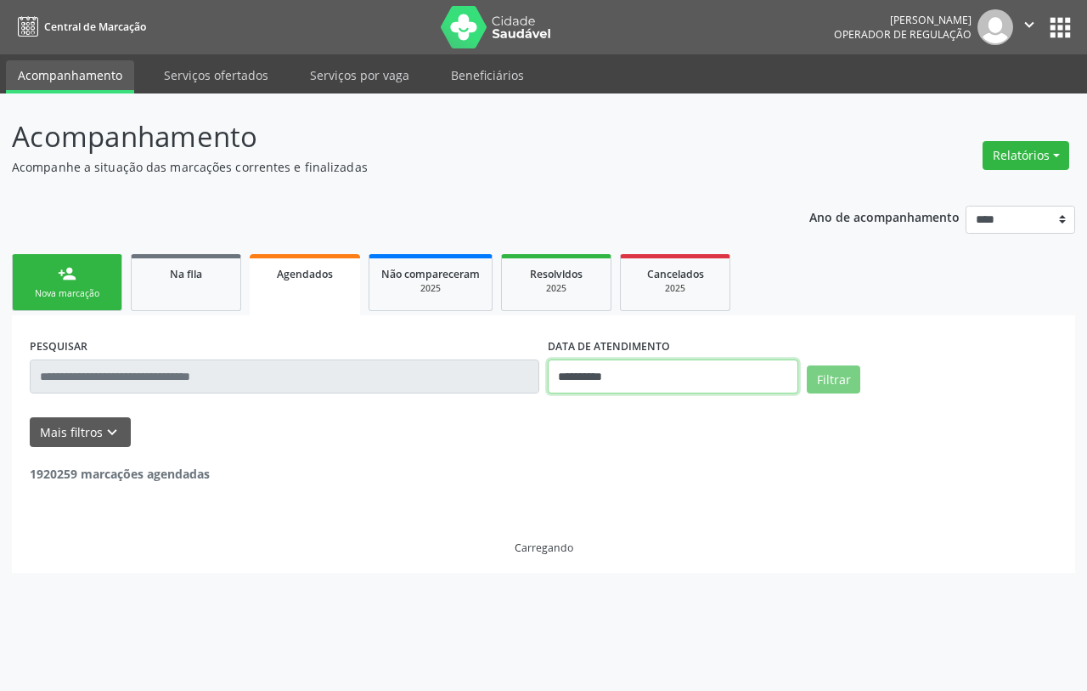
click at [629, 372] on input "**********" at bounding box center [673, 376] width 251 height 34
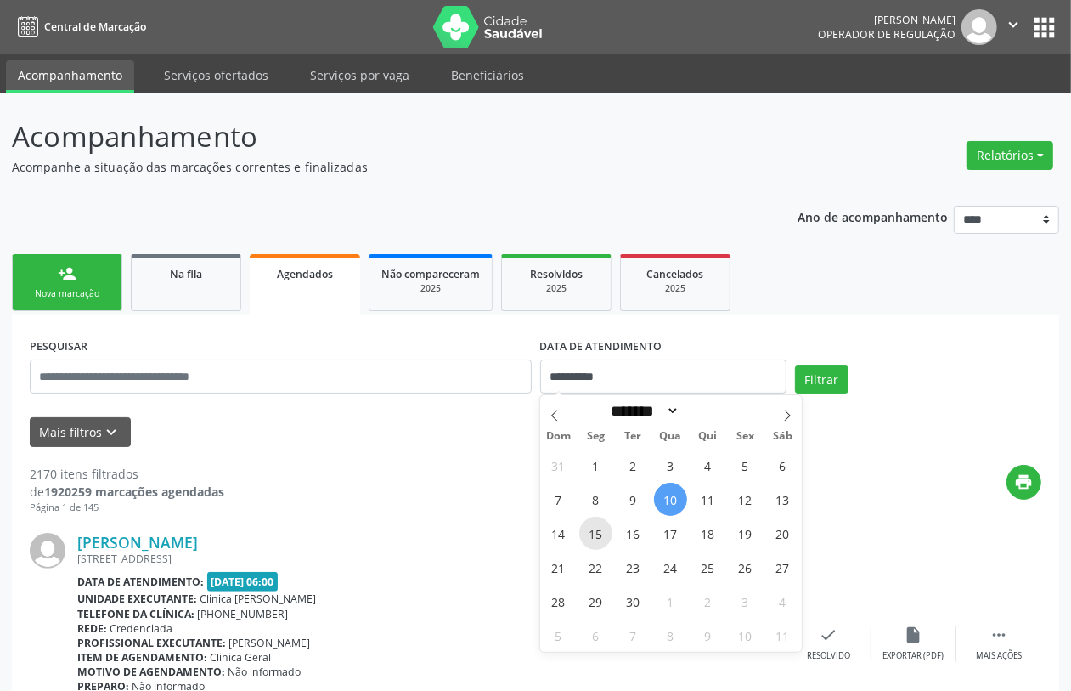
click at [601, 533] on span "15" at bounding box center [595, 533] width 33 height 33
type input "**********"
click at [601, 533] on span "15" at bounding box center [595, 533] width 33 height 33
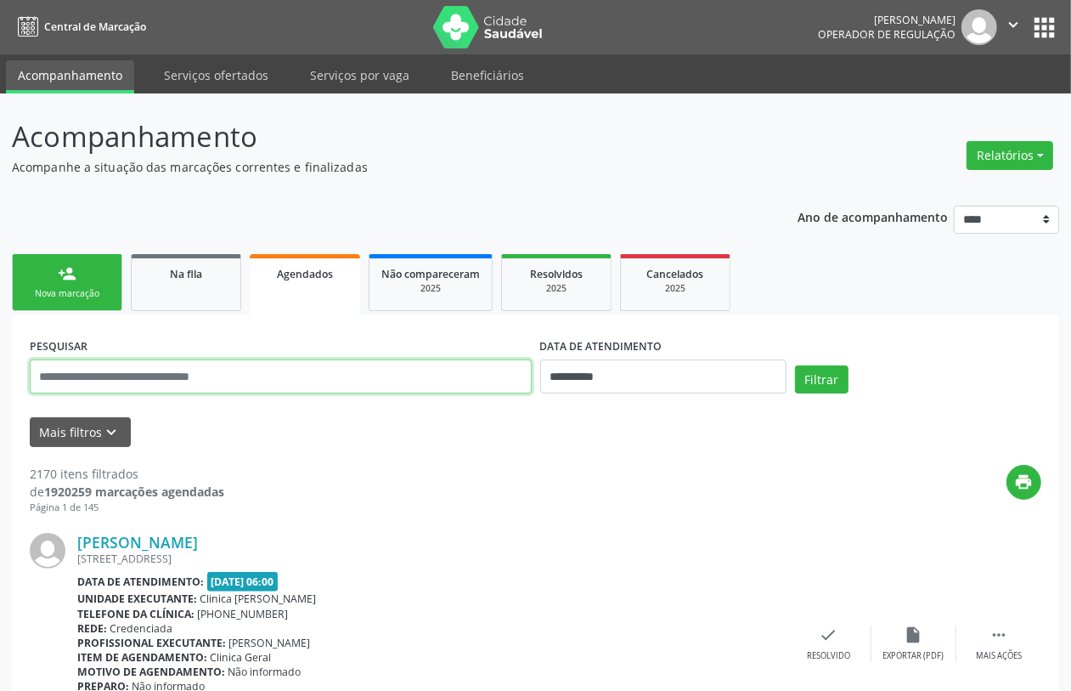
paste input "**********"
type input "**********"
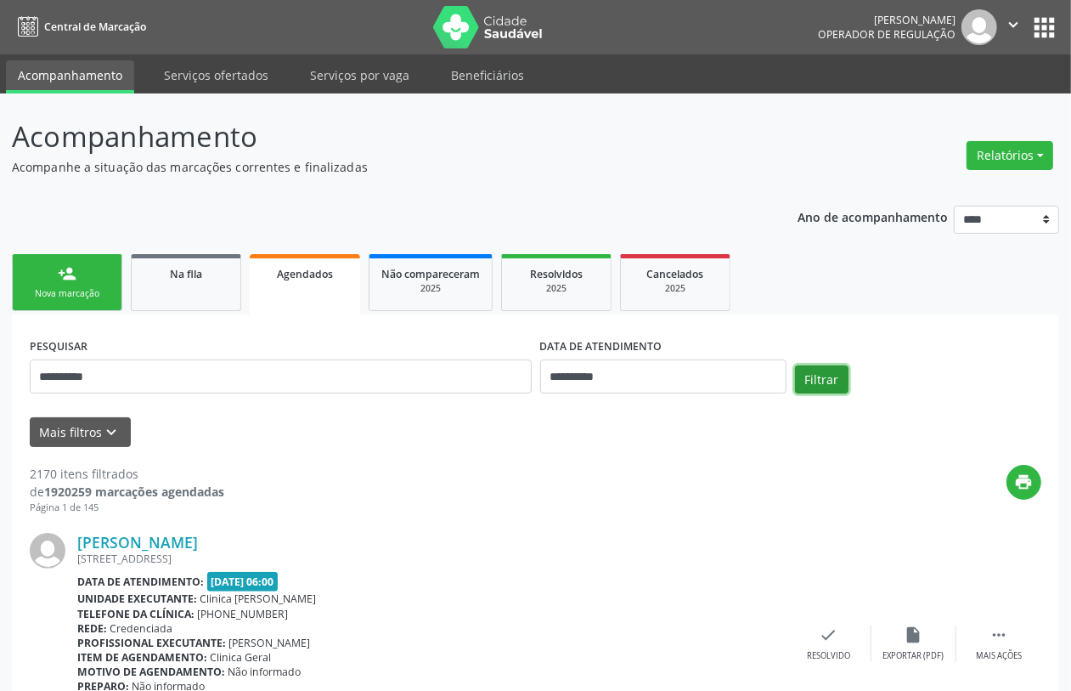
click at [816, 375] on button "Filtrar" at bounding box center [822, 379] width 54 height 29
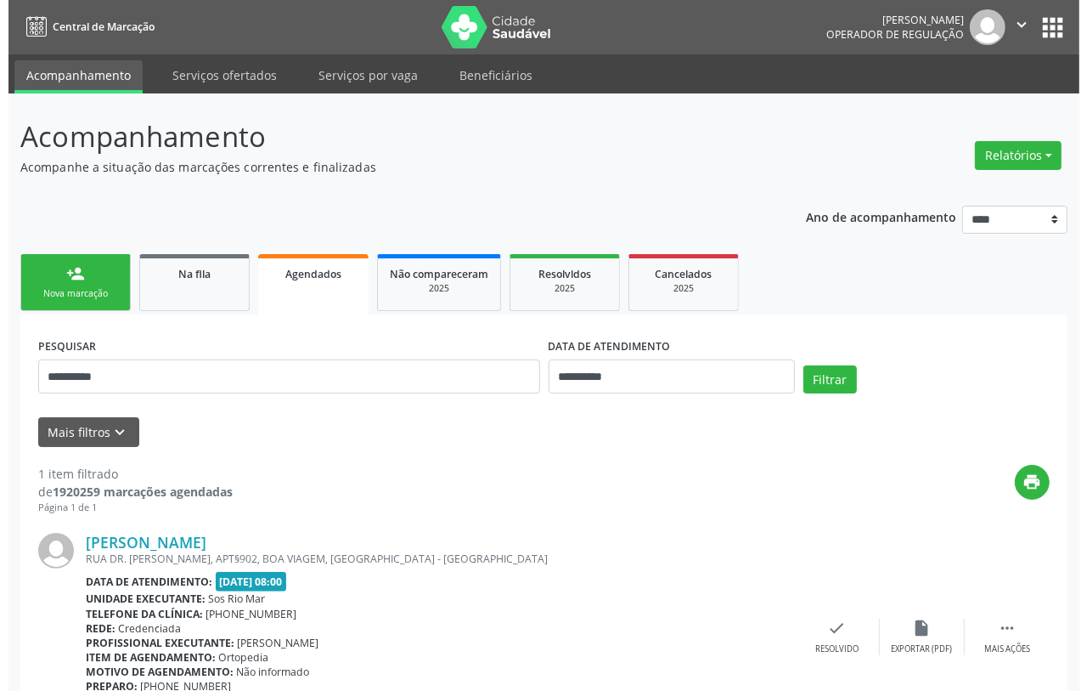
scroll to position [98, 0]
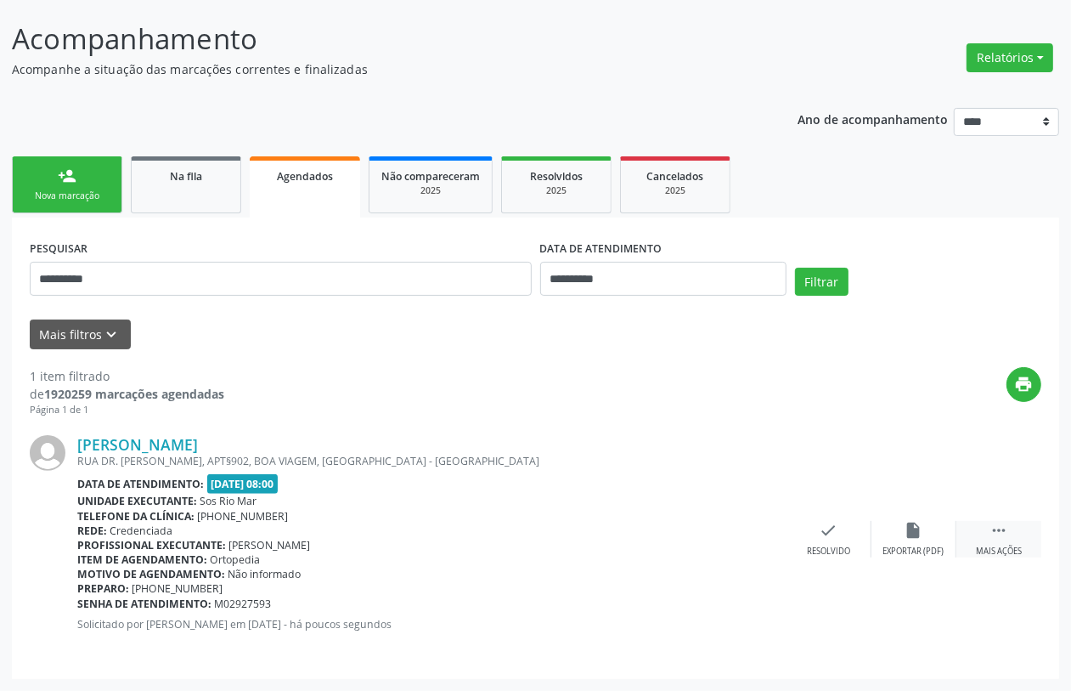
click at [998, 523] on icon "" at bounding box center [999, 530] width 19 height 19
click at [737, 527] on icon "cancel" at bounding box center [744, 530] width 19 height 19
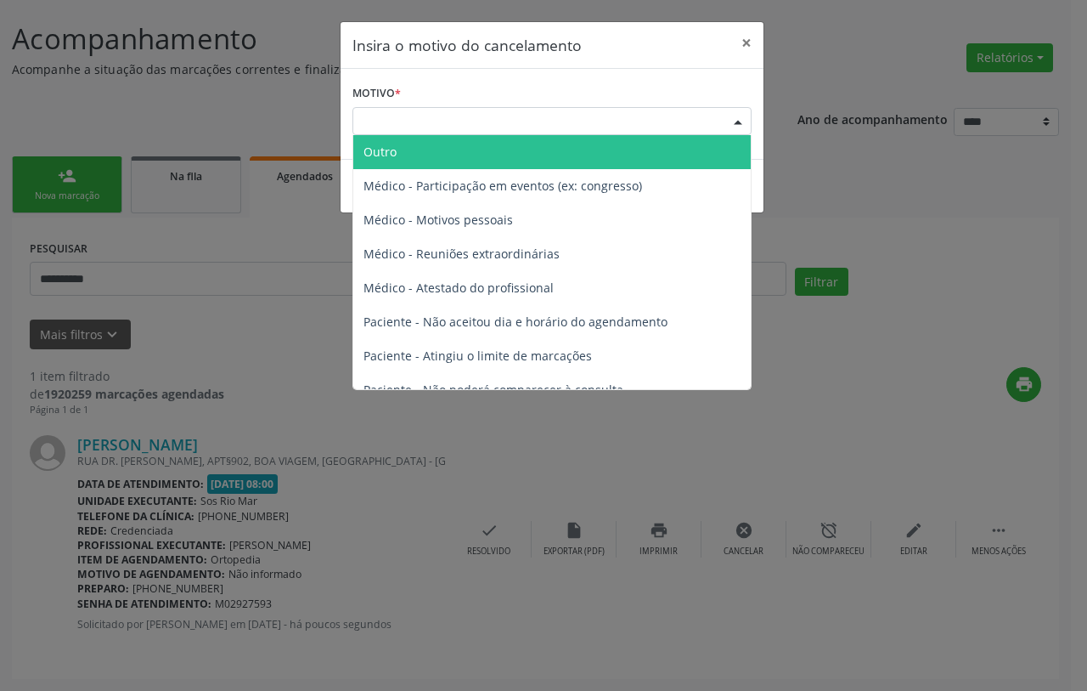
click at [468, 125] on div "Escolha o motivo" at bounding box center [552, 121] width 399 height 29
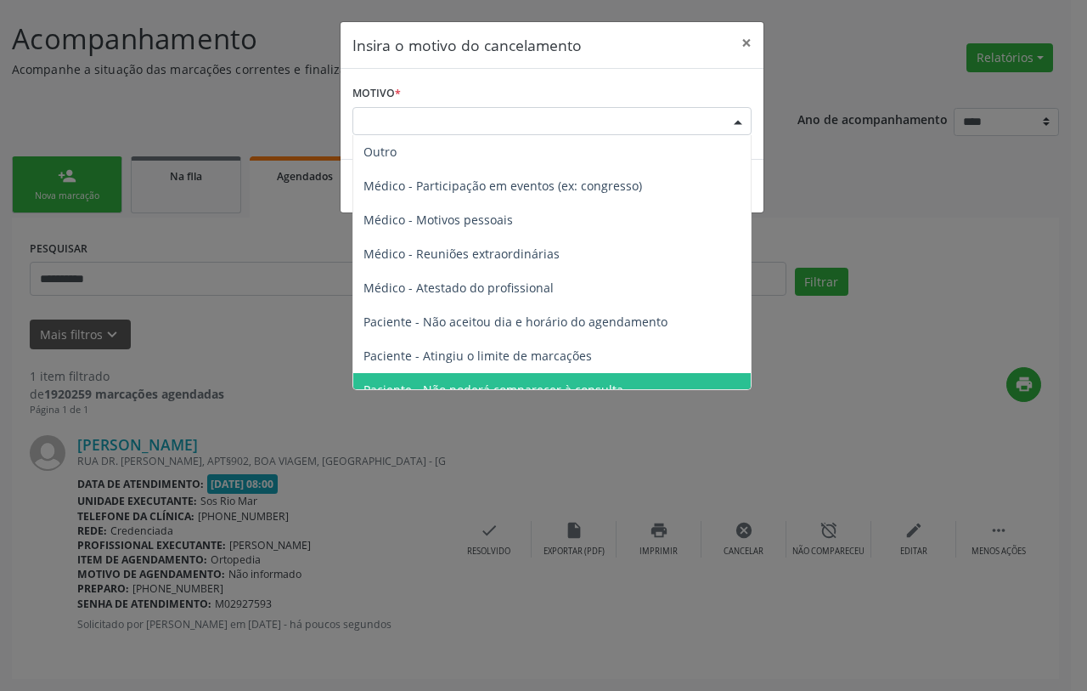
scroll to position [86, 0]
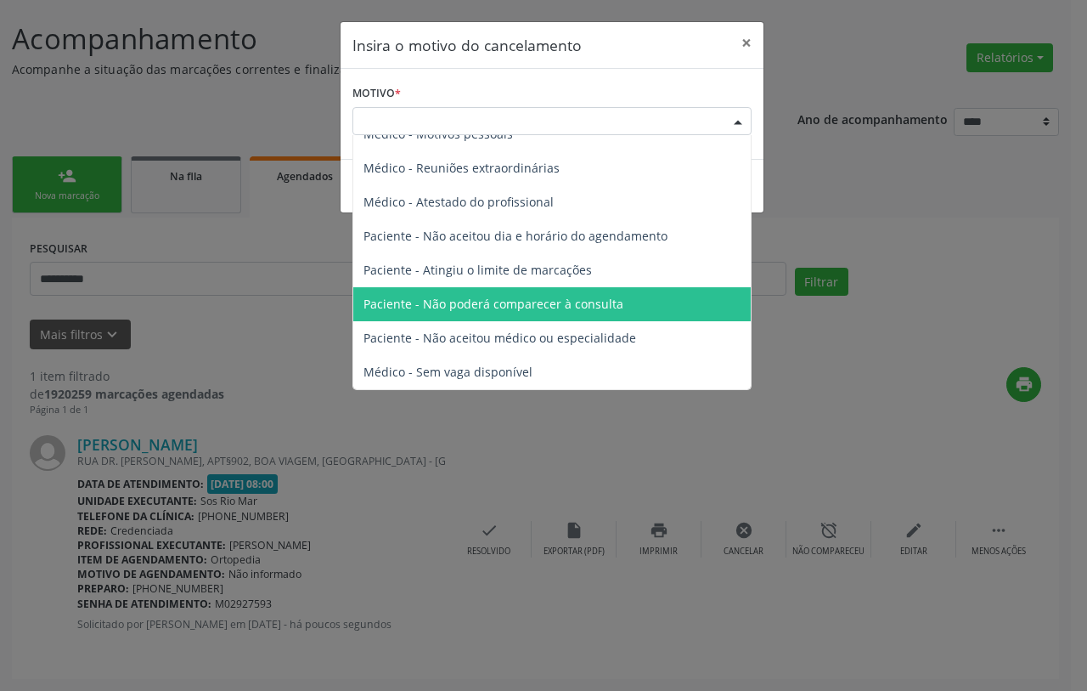
click at [477, 311] on span "Paciente - Não poderá comparecer à consulta" at bounding box center [494, 304] width 260 height 16
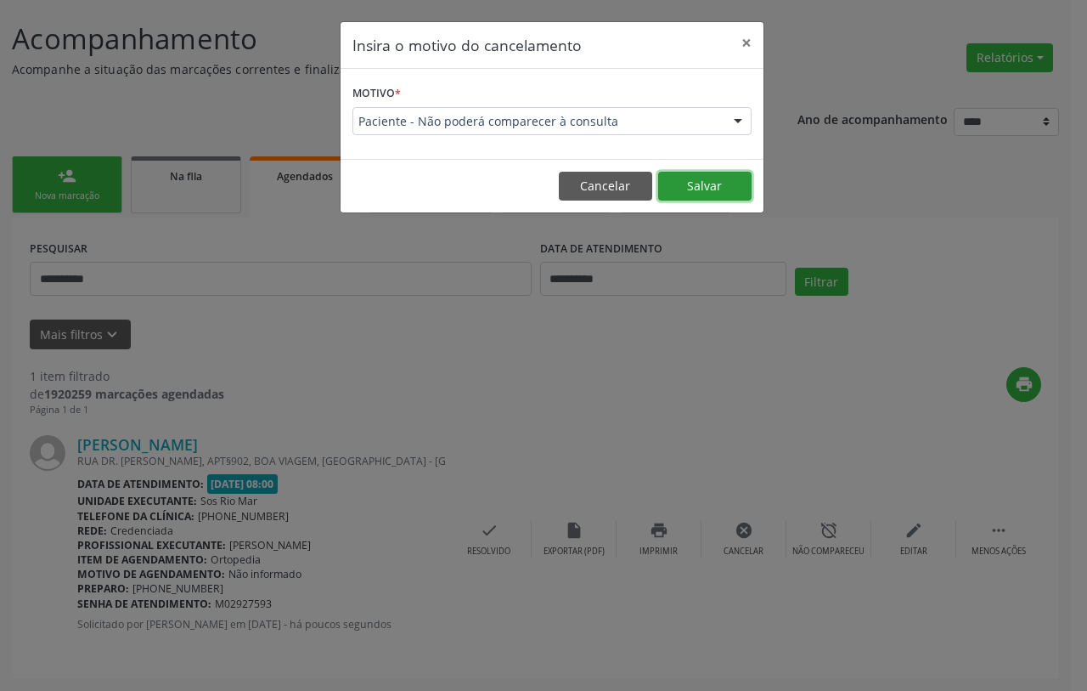
click at [708, 180] on button "Salvar" at bounding box center [704, 186] width 93 height 29
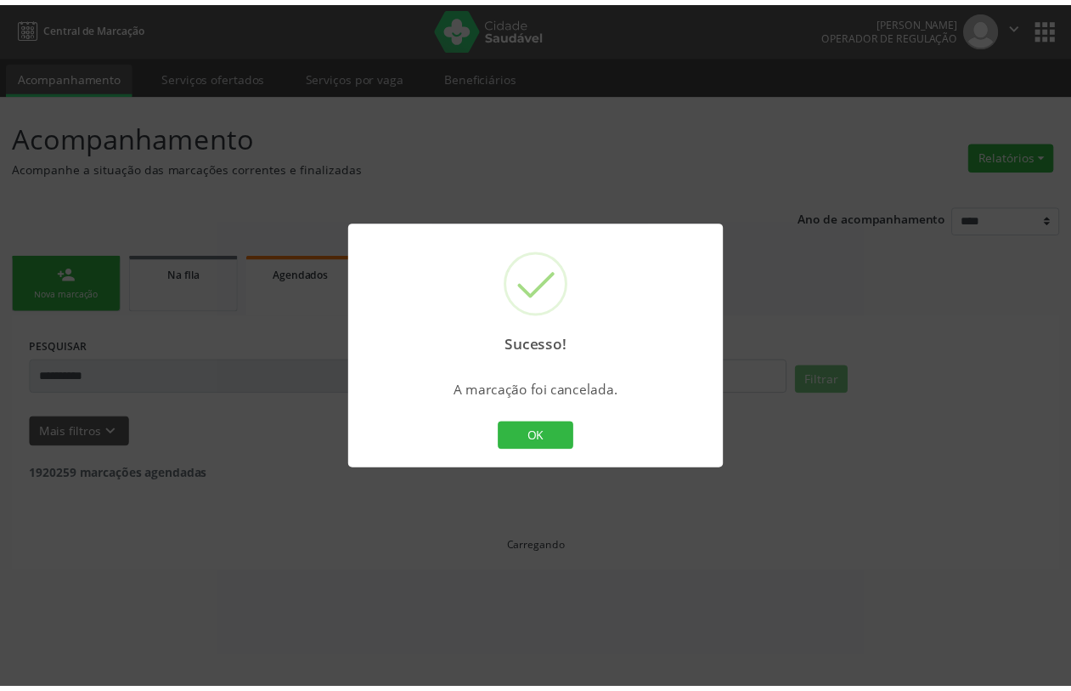
scroll to position [0, 0]
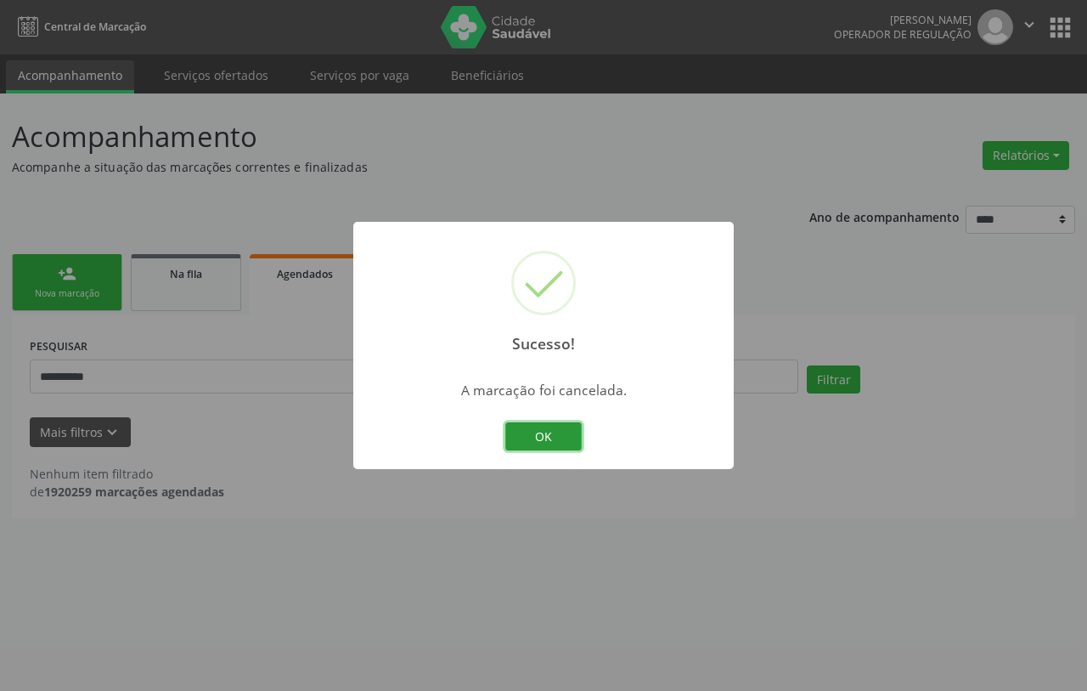
drag, startPoint x: 541, startPoint y: 429, endPoint x: 449, endPoint y: 410, distance: 94.5
click at [542, 430] on button "OK" at bounding box center [543, 436] width 76 height 29
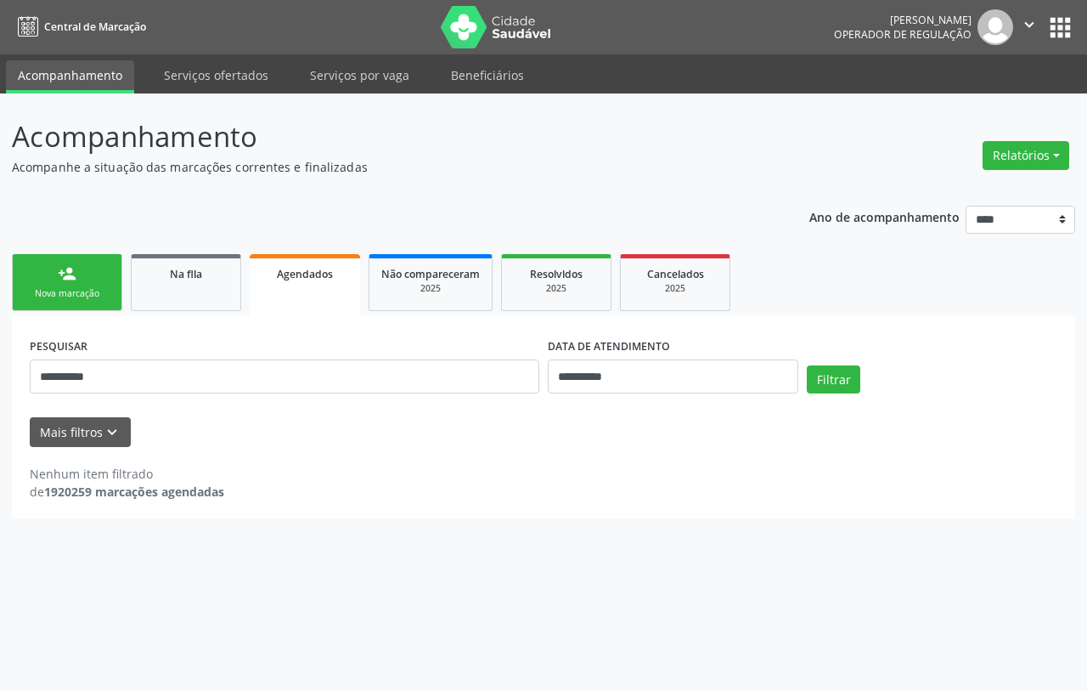
click at [102, 297] on div "Nova marcação" at bounding box center [67, 293] width 85 height 13
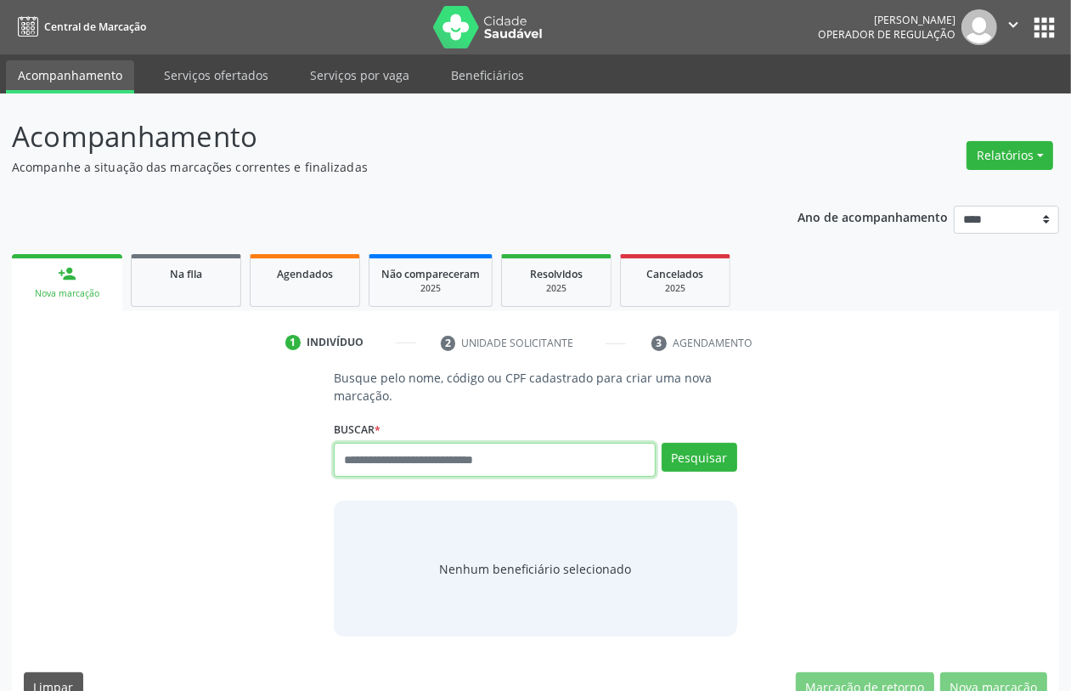
click at [410, 453] on input "text" at bounding box center [494, 460] width 321 height 34
click at [402, 464] on input "text" at bounding box center [494, 460] width 321 height 34
type input "***"
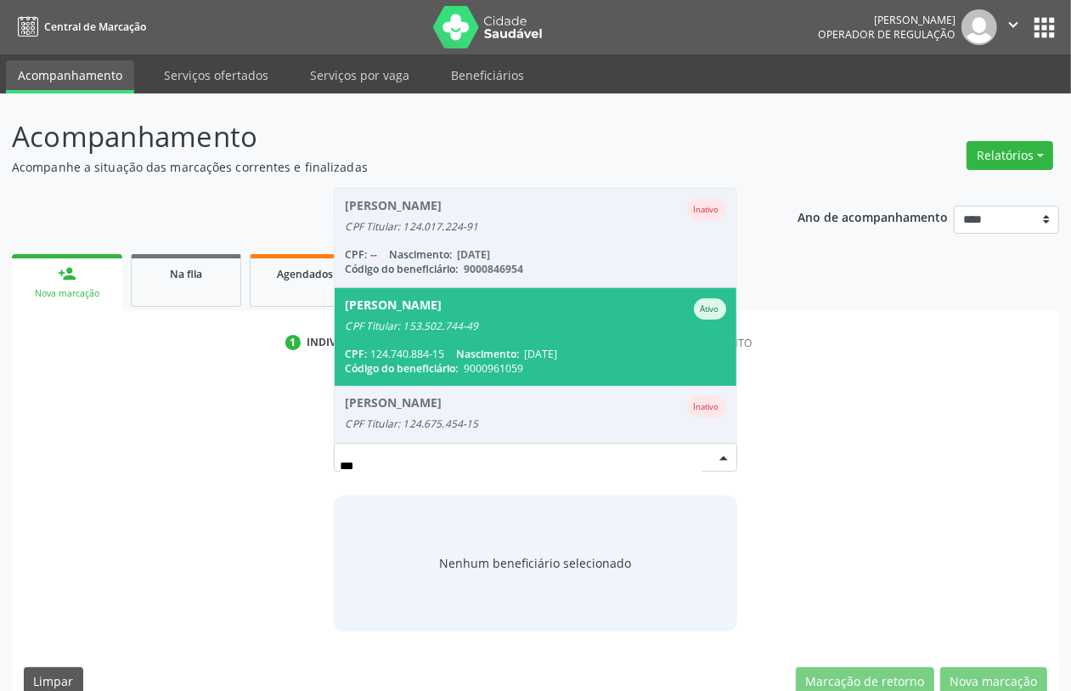
click at [452, 354] on div "CPF: 124.740.884-15 Nascimento: 24/11/1954" at bounding box center [535, 354] width 381 height 14
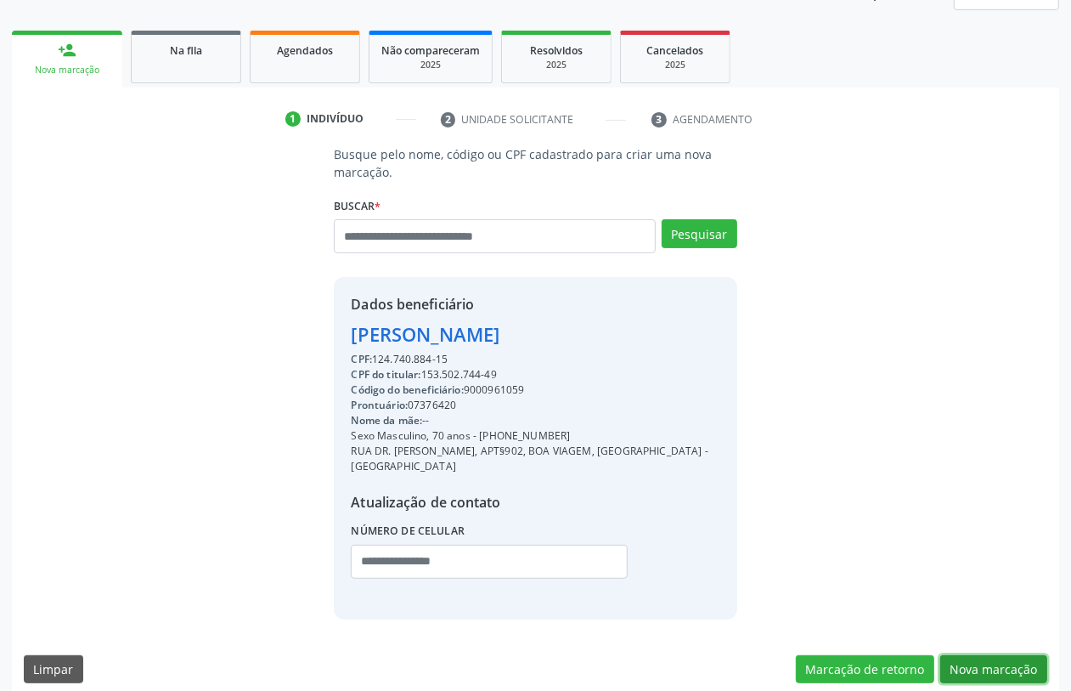
drag, startPoint x: 1009, startPoint y: 640, endPoint x: 979, endPoint y: 631, distance: 30.9
click at [1008, 655] on button "Nova marcação" at bounding box center [993, 669] width 107 height 29
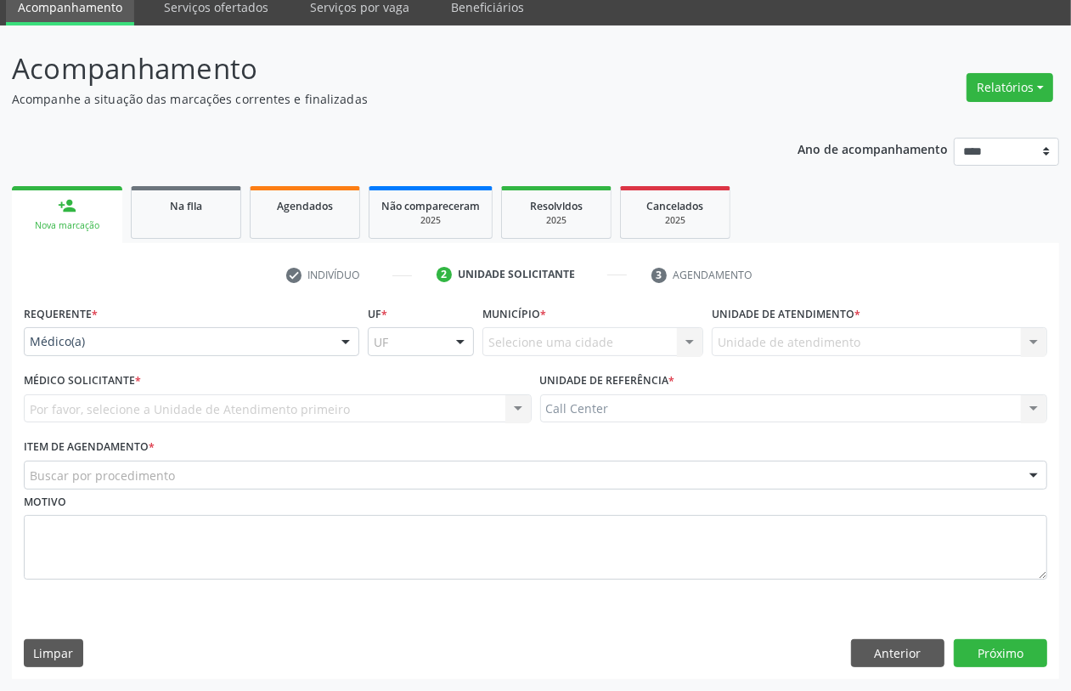
drag, startPoint x: 79, startPoint y: 336, endPoint x: 85, endPoint y: 361, distance: 26.2
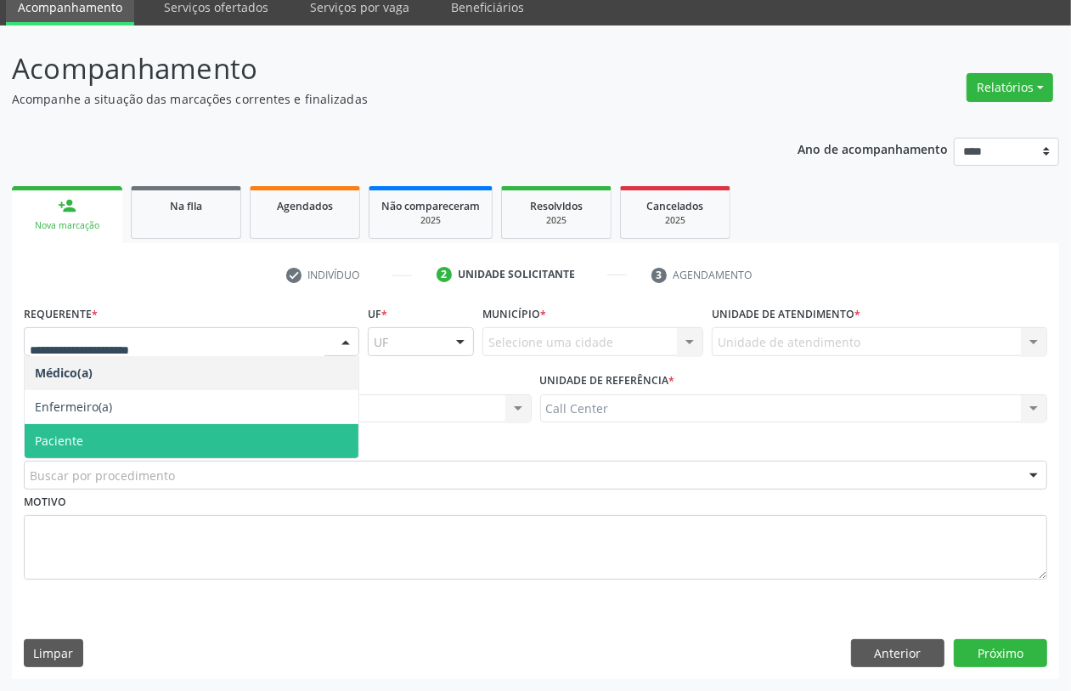
click at [73, 430] on span "Paciente" at bounding box center [192, 441] width 334 height 34
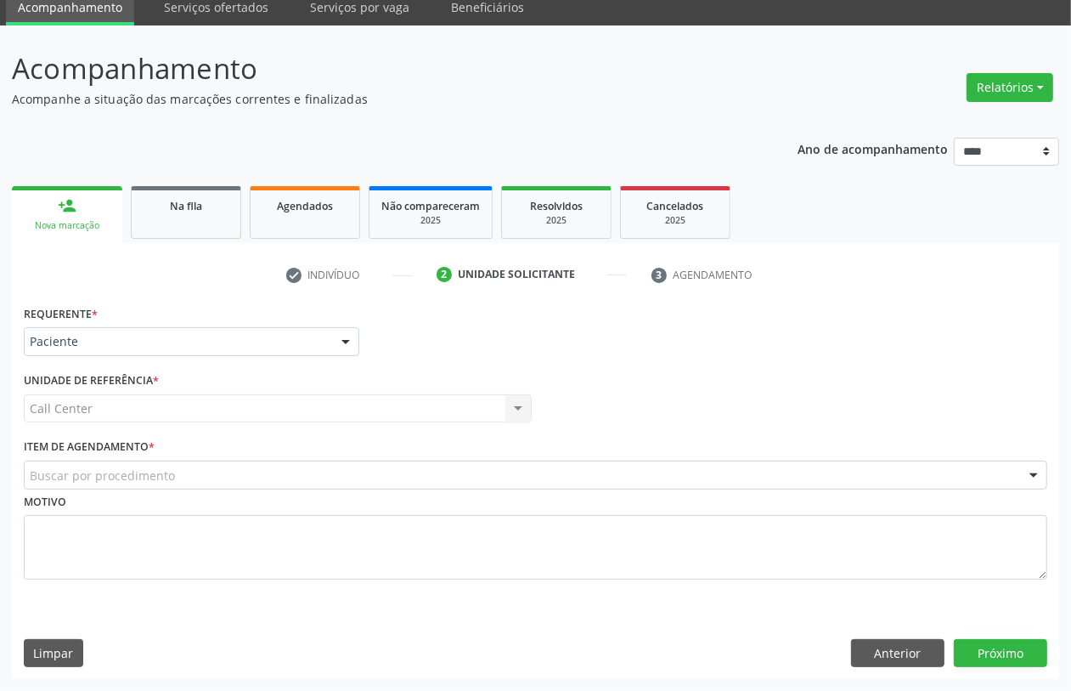
click at [238, 467] on div "Buscar por procedimento" at bounding box center [536, 474] width 1024 height 29
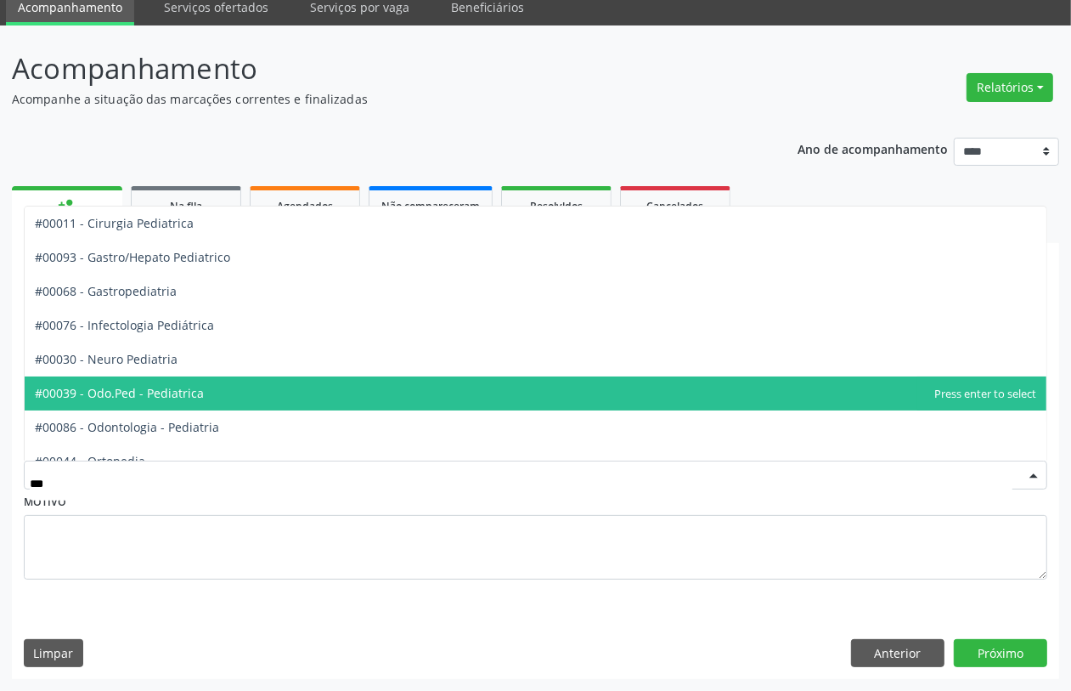
scroll to position [154, 0]
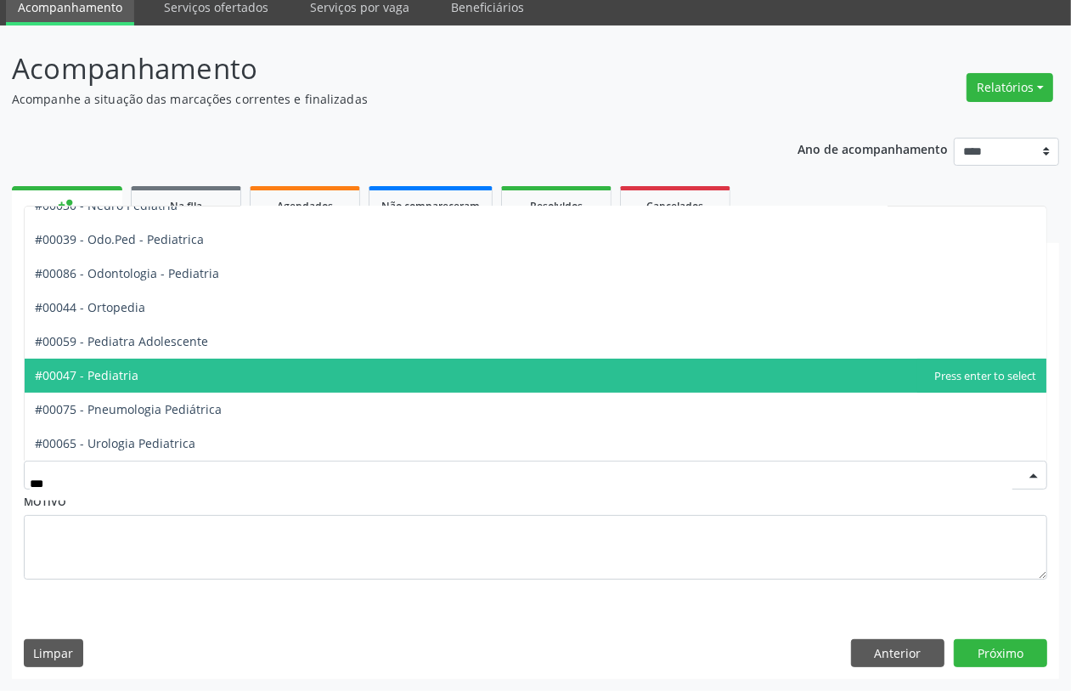
click at [172, 365] on span "#00047 - Pediatria" at bounding box center [536, 375] width 1022 height 34
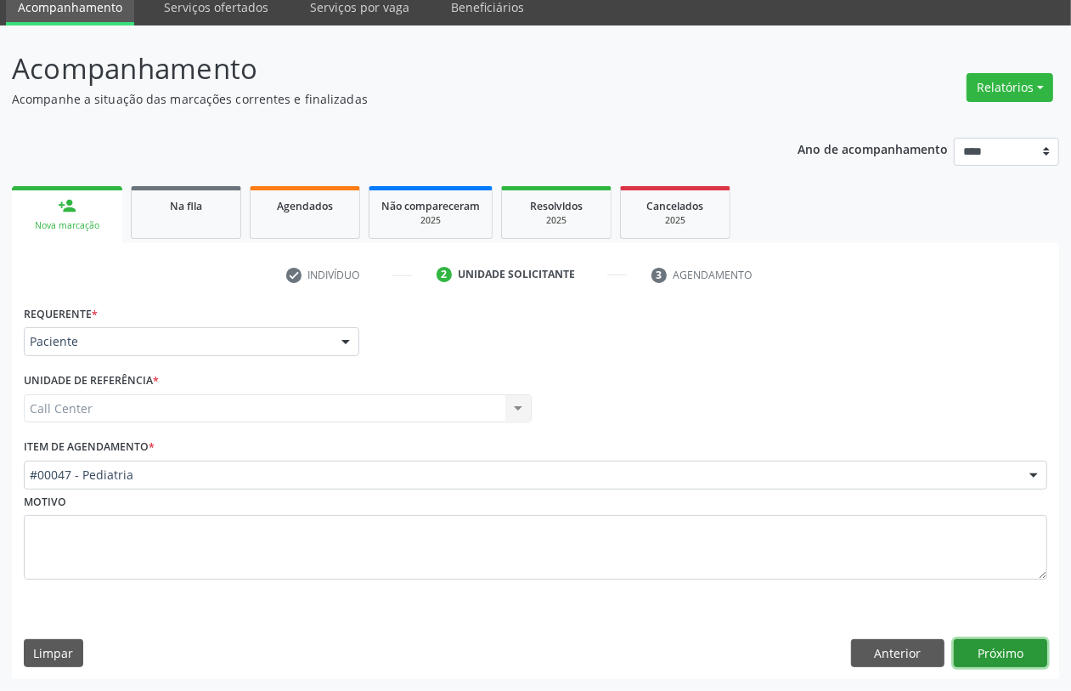
click at [994, 646] on button "Próximo" at bounding box center [1000, 653] width 93 height 29
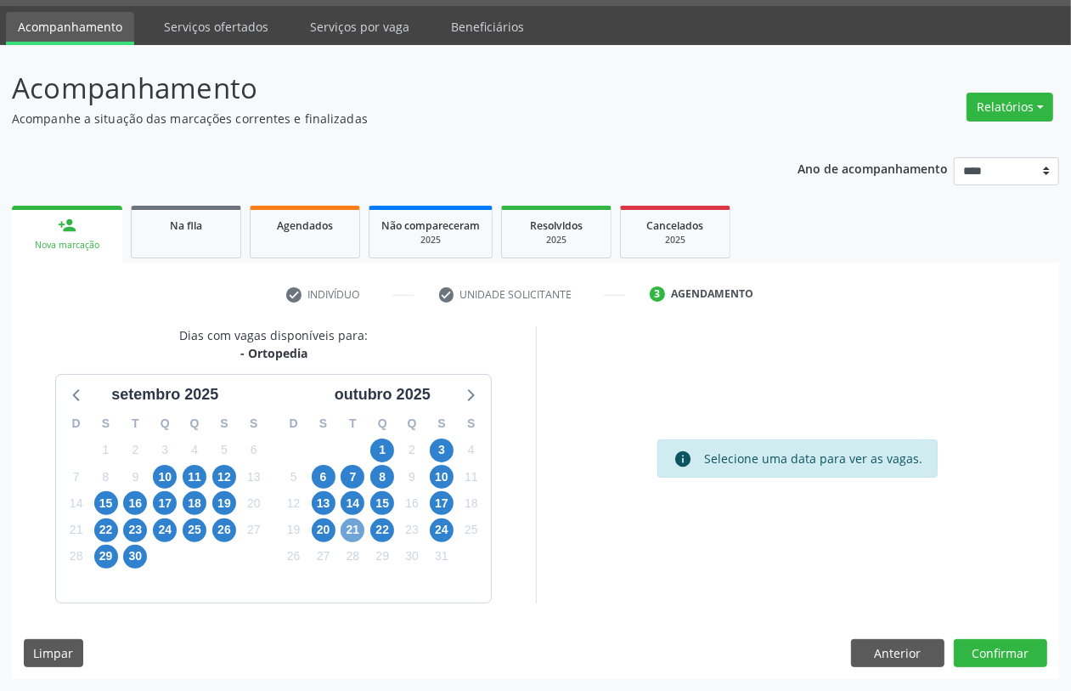
click at [348, 529] on span "21" at bounding box center [353, 530] width 24 height 24
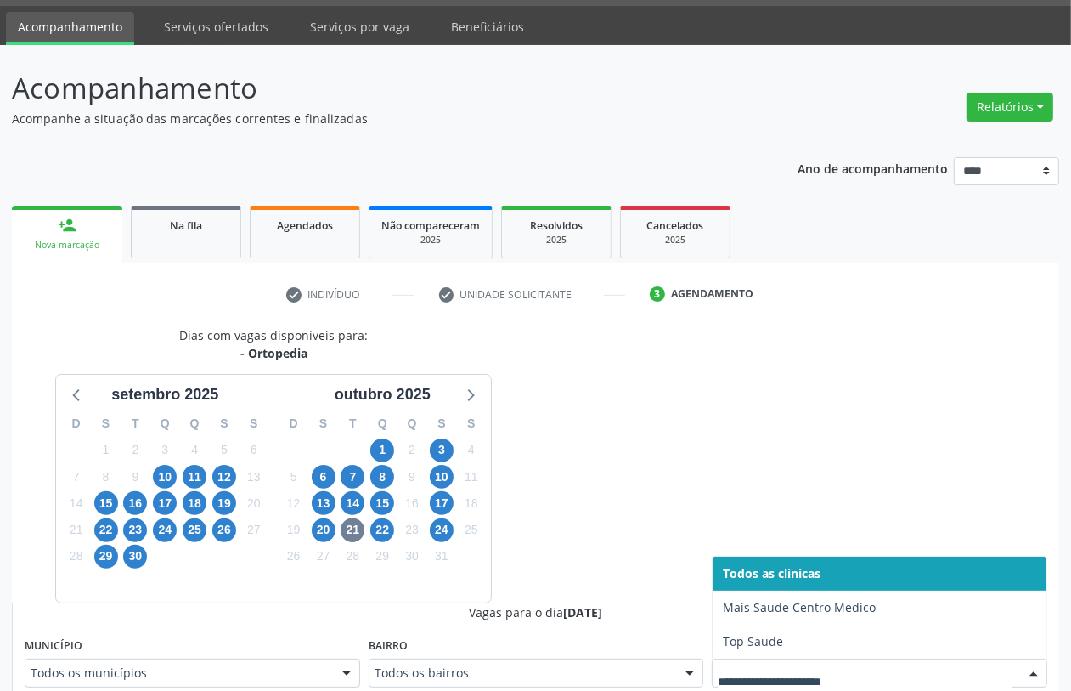
scroll to position [56, 0]
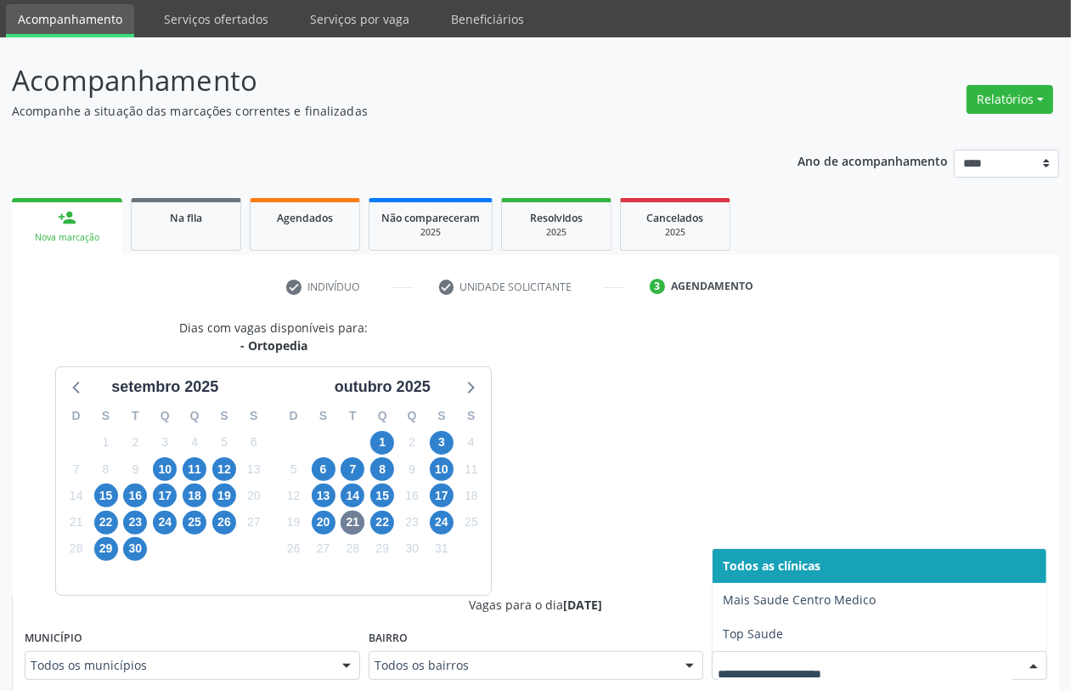
click at [876, 668] on div at bounding box center [880, 665] width 336 height 29
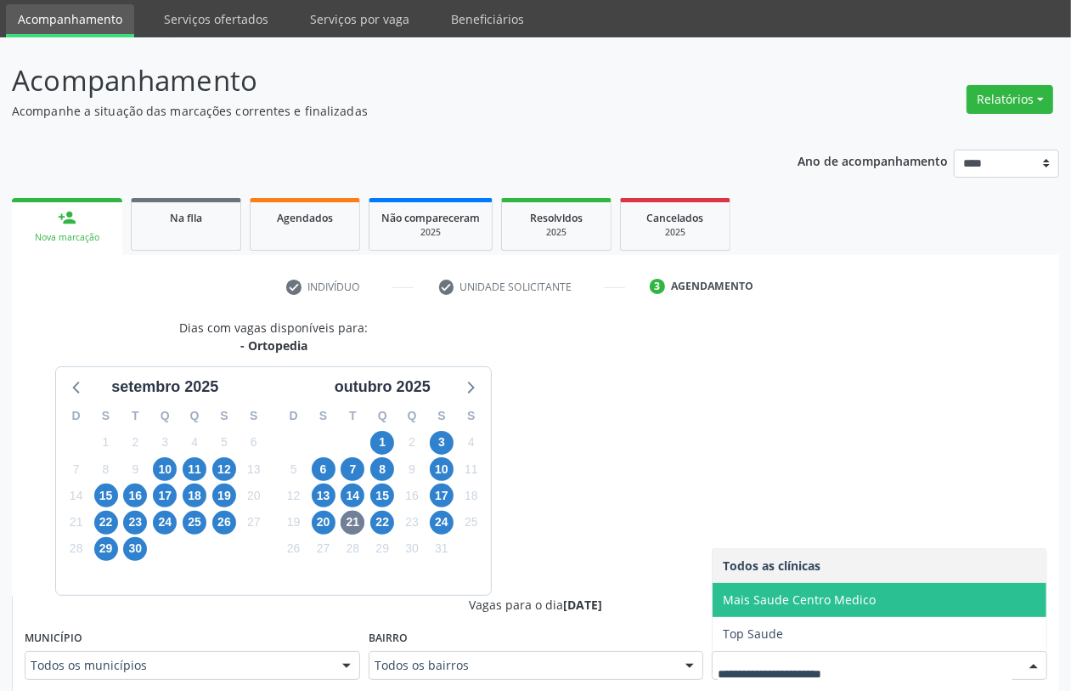
click at [803, 606] on span "Mais Saude Centro Medico" at bounding box center [799, 599] width 153 height 16
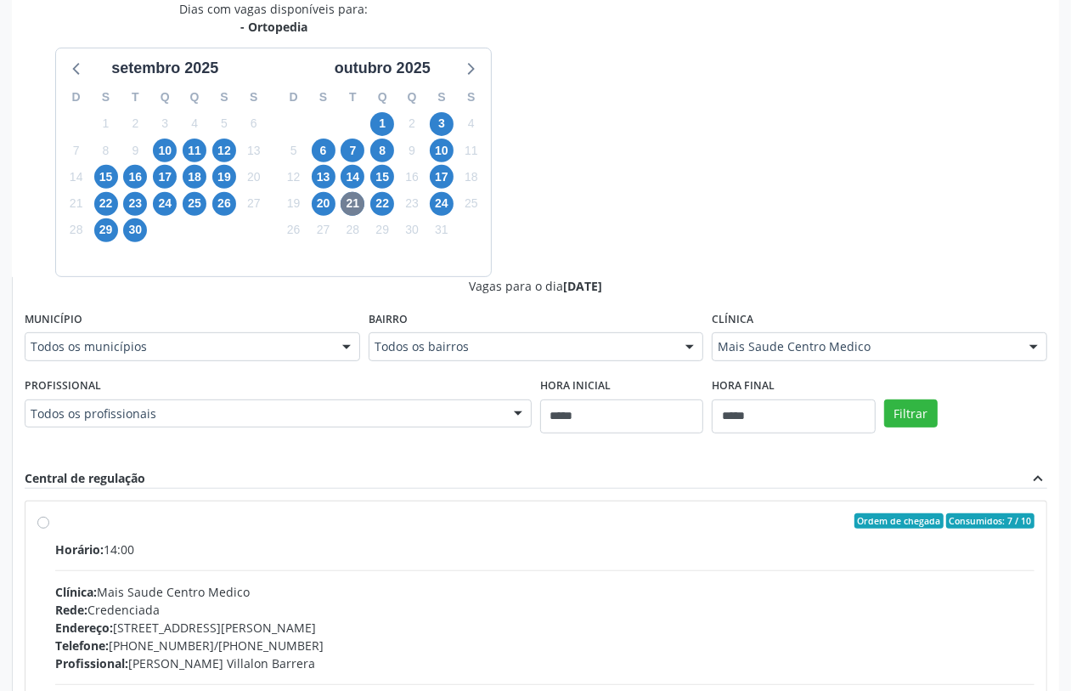
scroll to position [481, 0]
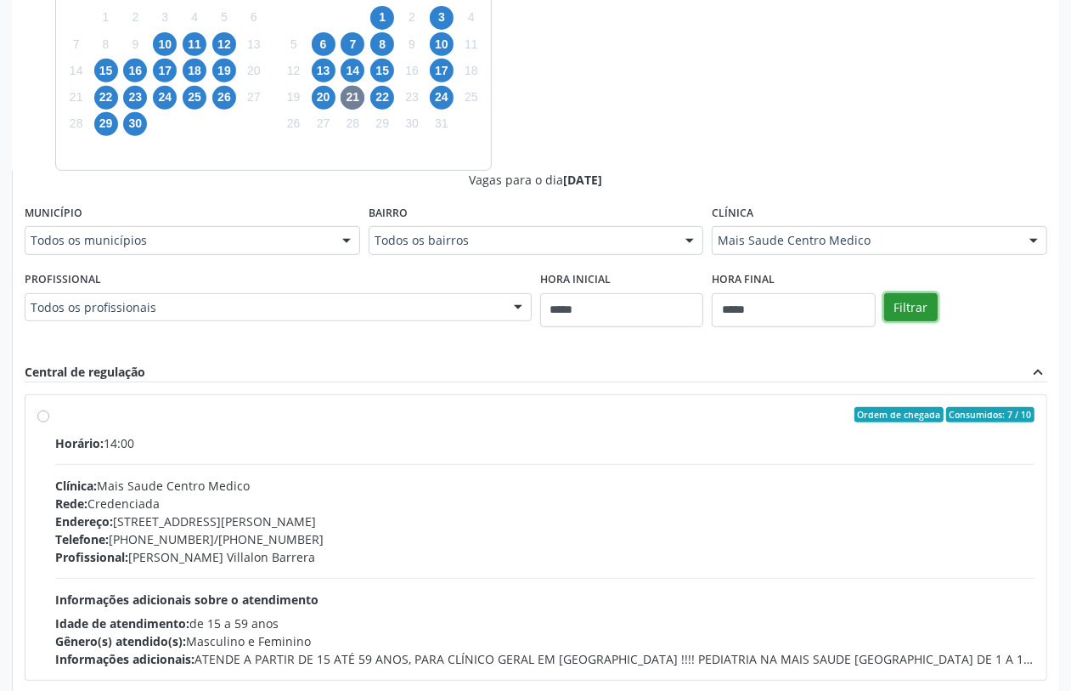
click at [897, 314] on button "Filtrar" at bounding box center [911, 307] width 54 height 29
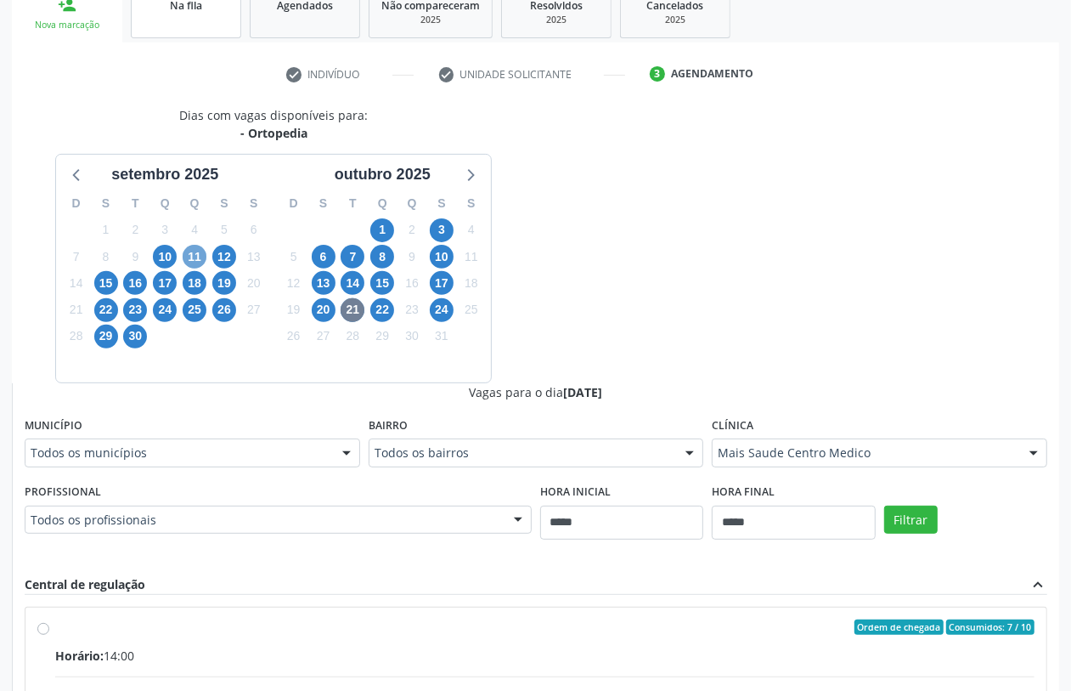
click at [194, 257] on span "11" at bounding box center [195, 257] width 24 height 24
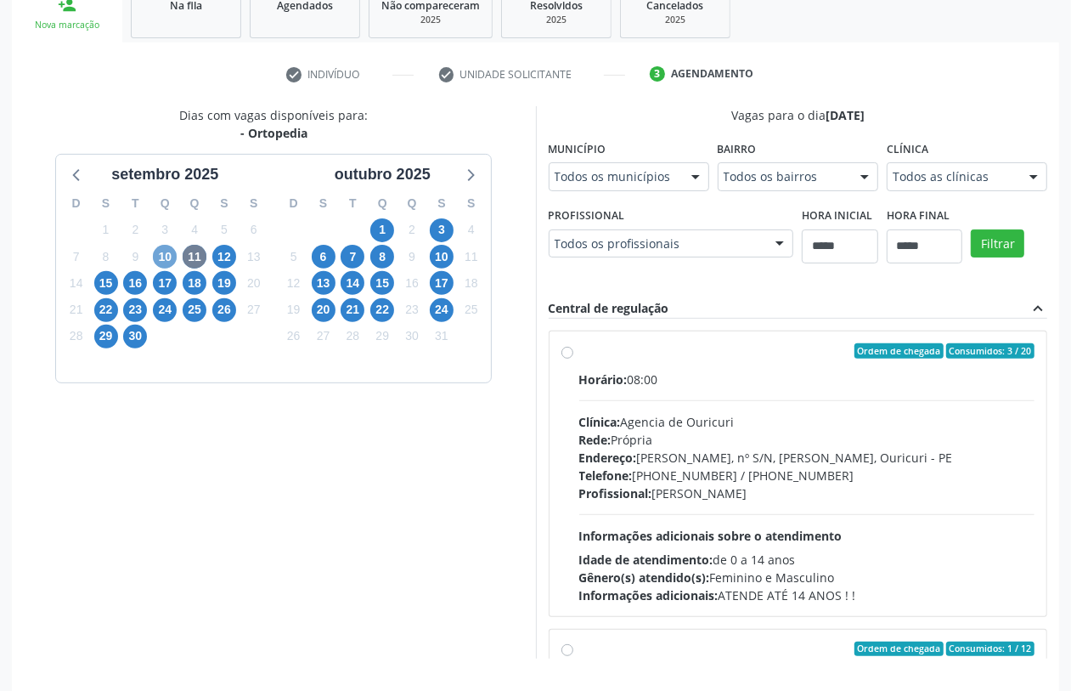
click at [167, 252] on span "10" at bounding box center [165, 257] width 24 height 24
click at [946, 189] on div "Todos as clínicas" at bounding box center [967, 176] width 161 height 29
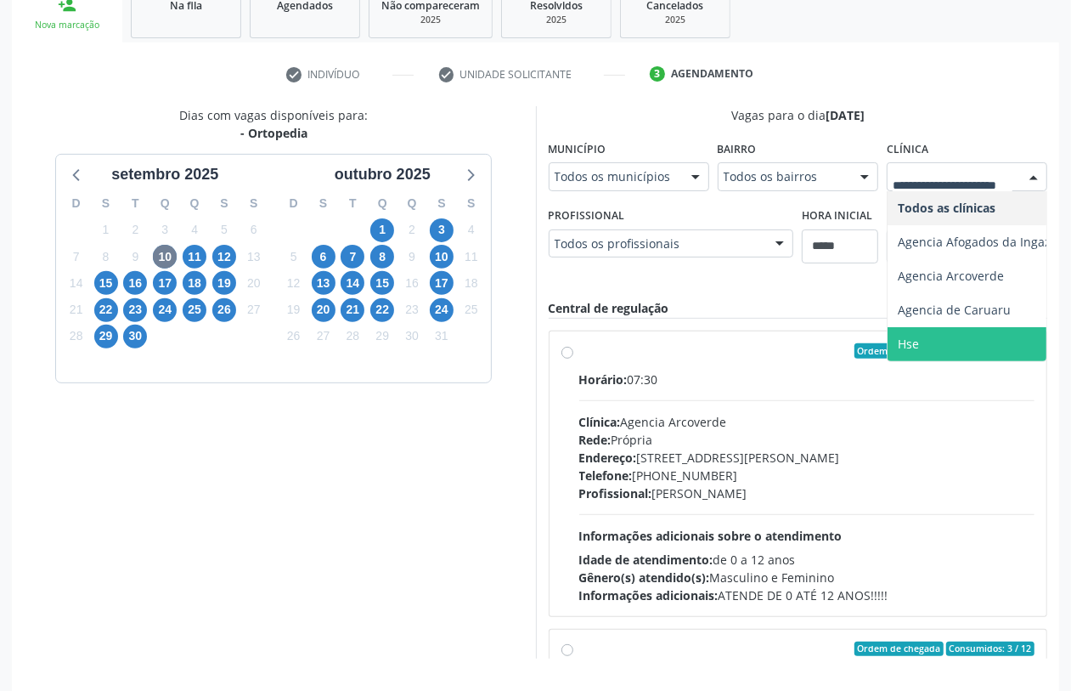
click at [916, 342] on span "Hse" at bounding box center [908, 344] width 21 height 16
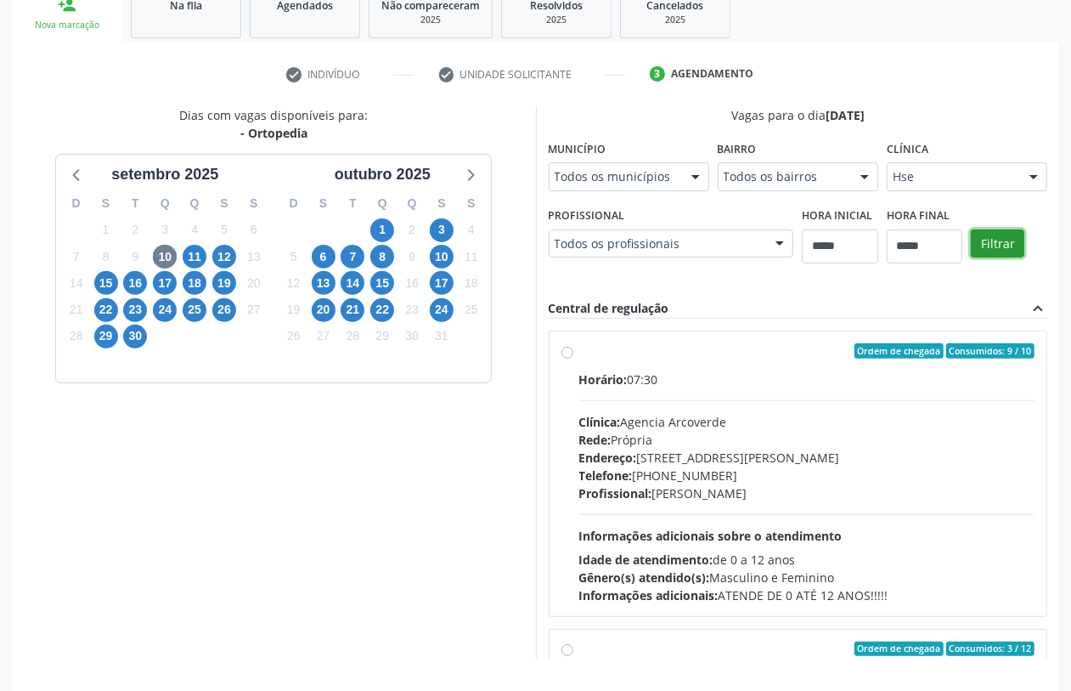
click at [998, 255] on button "Filtrar" at bounding box center [998, 243] width 54 height 29
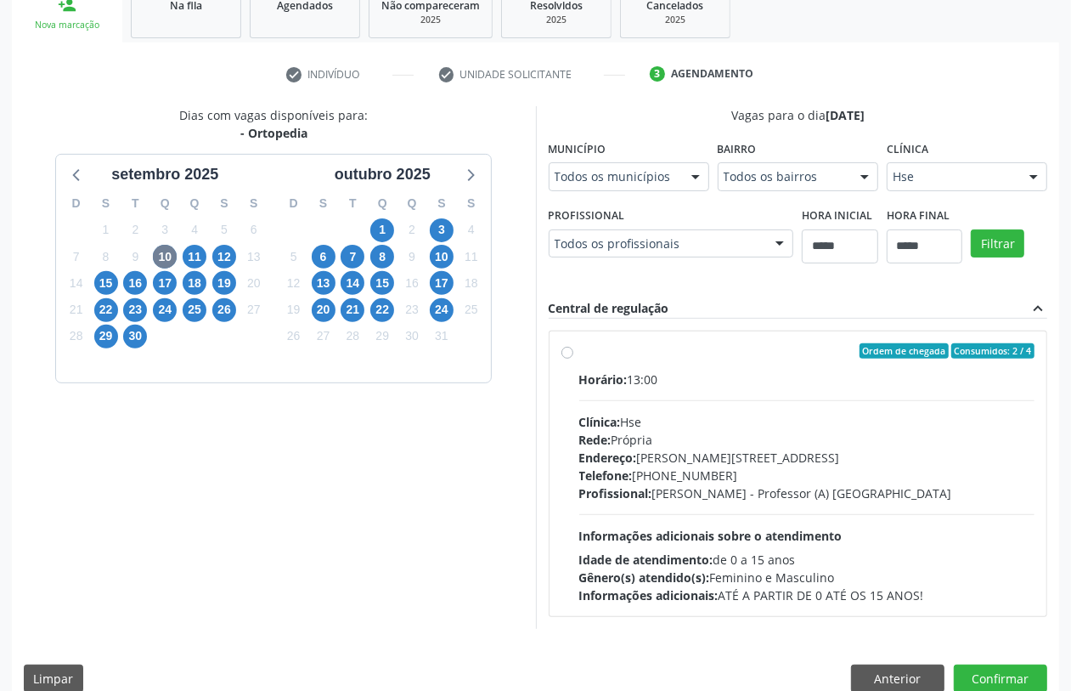
click at [272, 541] on div "Dias com vagas disponíveis para: - Ortopedia setembro 2025 D S T Q Q S S 31 1 2…" at bounding box center [274, 367] width 524 height 522
click at [222, 249] on span "12" at bounding box center [224, 257] width 24 height 24
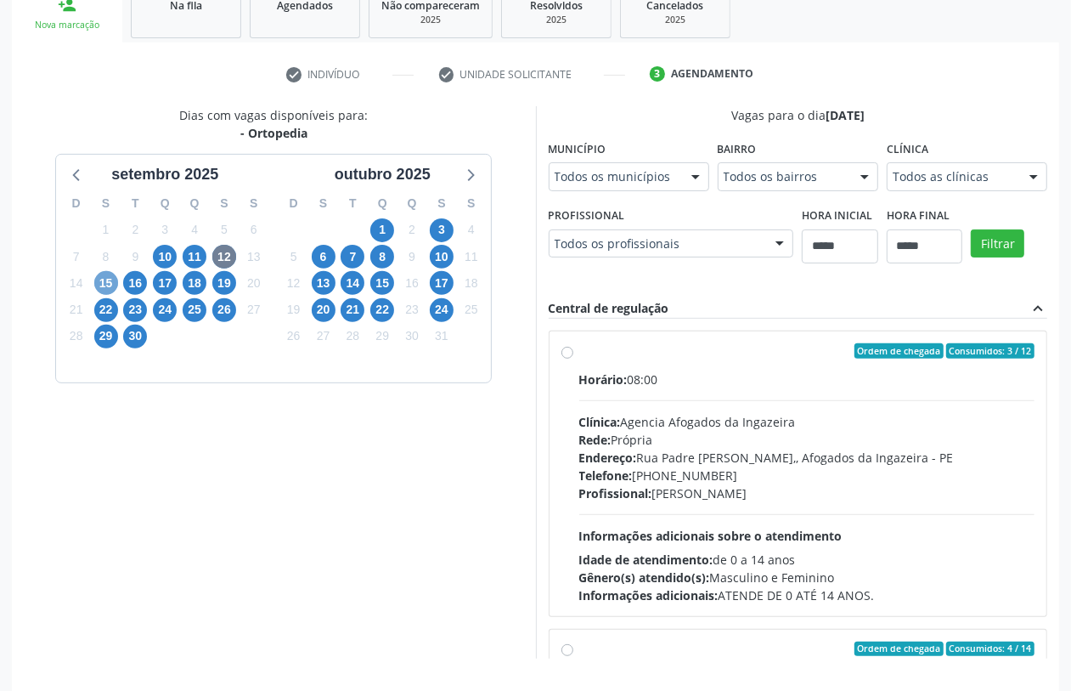
click at [106, 274] on span "15" at bounding box center [106, 283] width 24 height 24
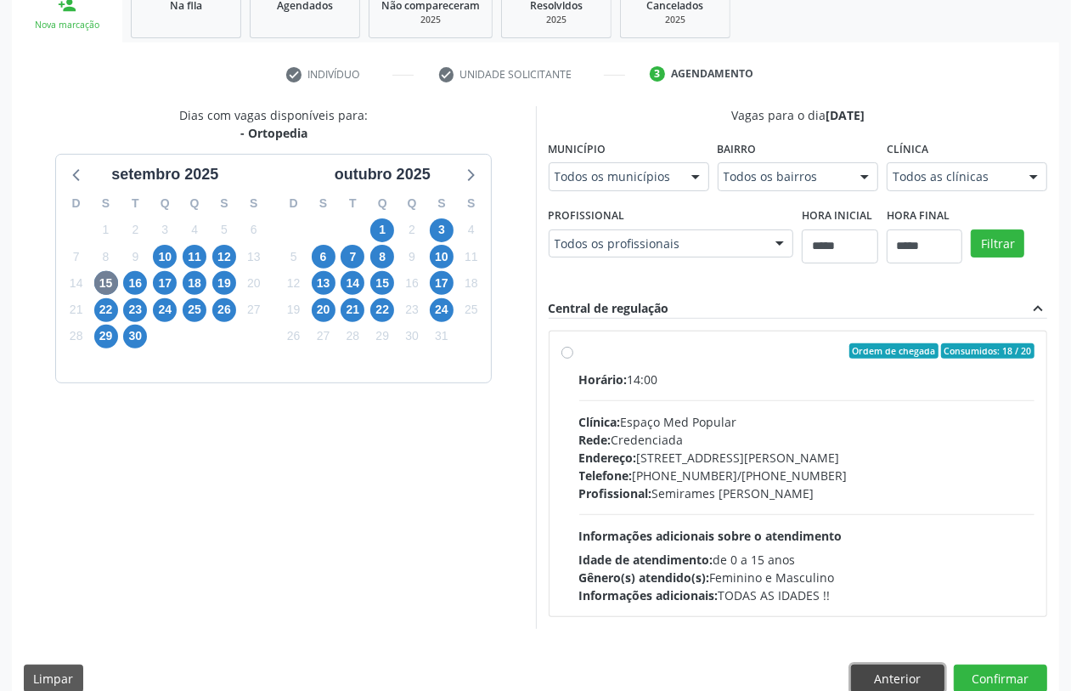
click at [906, 665] on button "Anterior" at bounding box center [897, 678] width 93 height 29
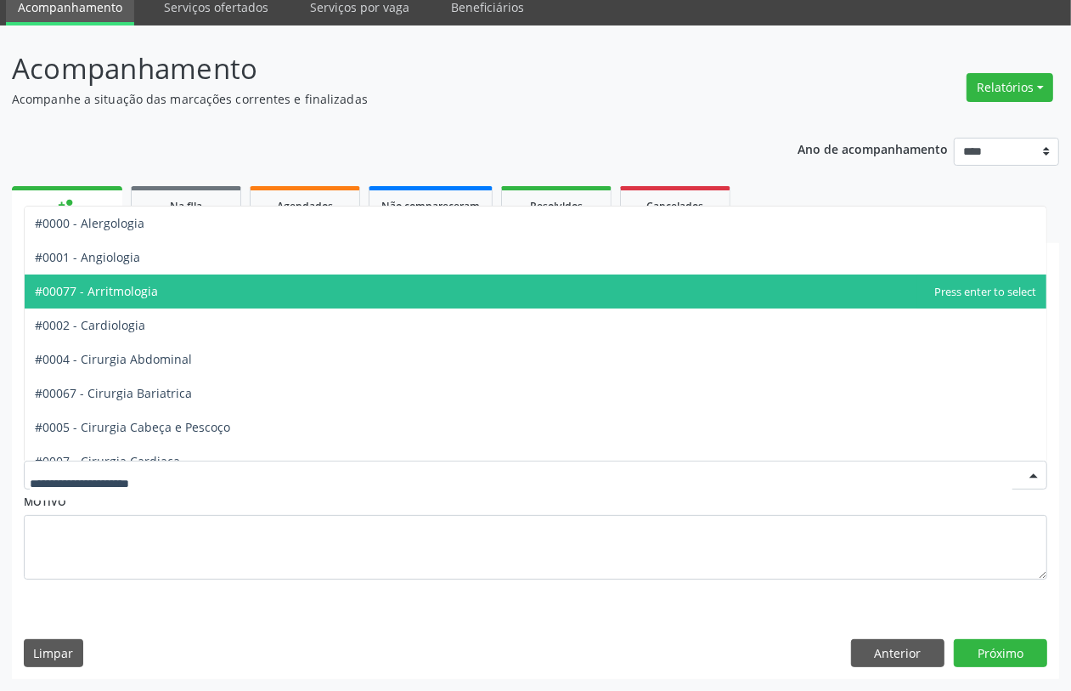
scroll to position [0, 0]
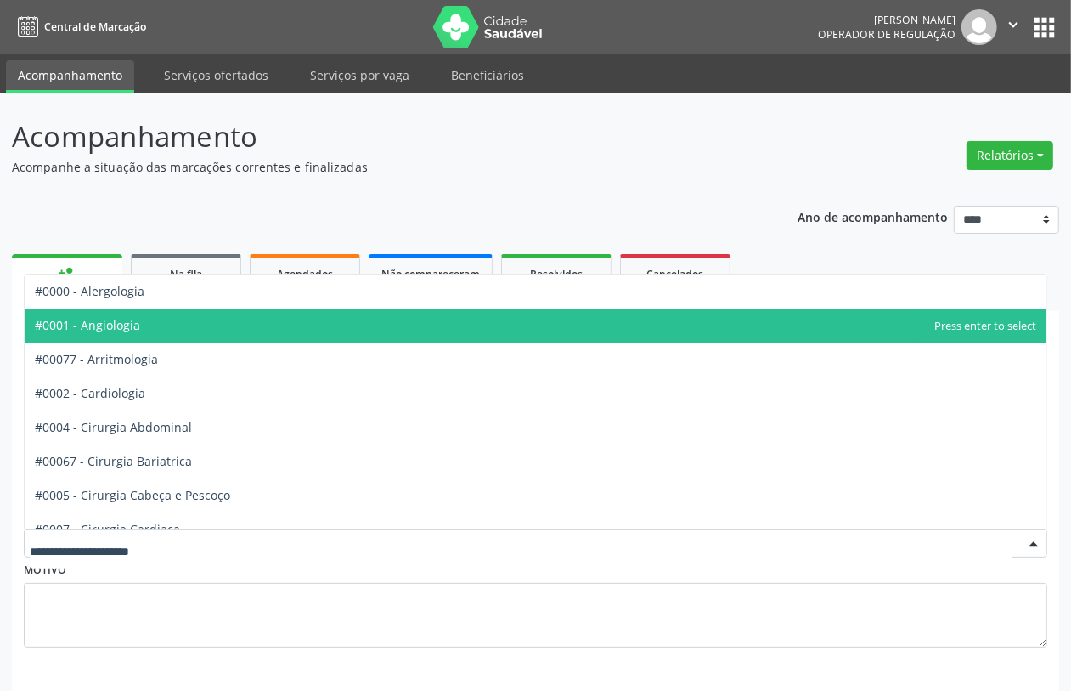
click at [157, 327] on span "#0001 - Angiologia" at bounding box center [536, 325] width 1022 height 34
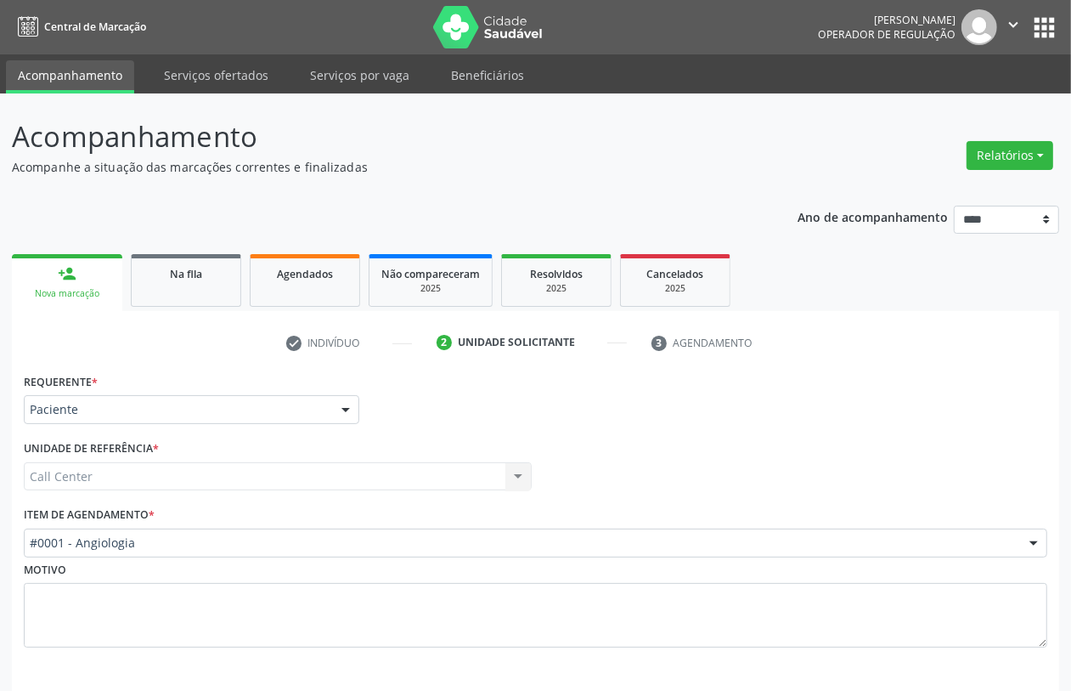
scroll to position [68, 0]
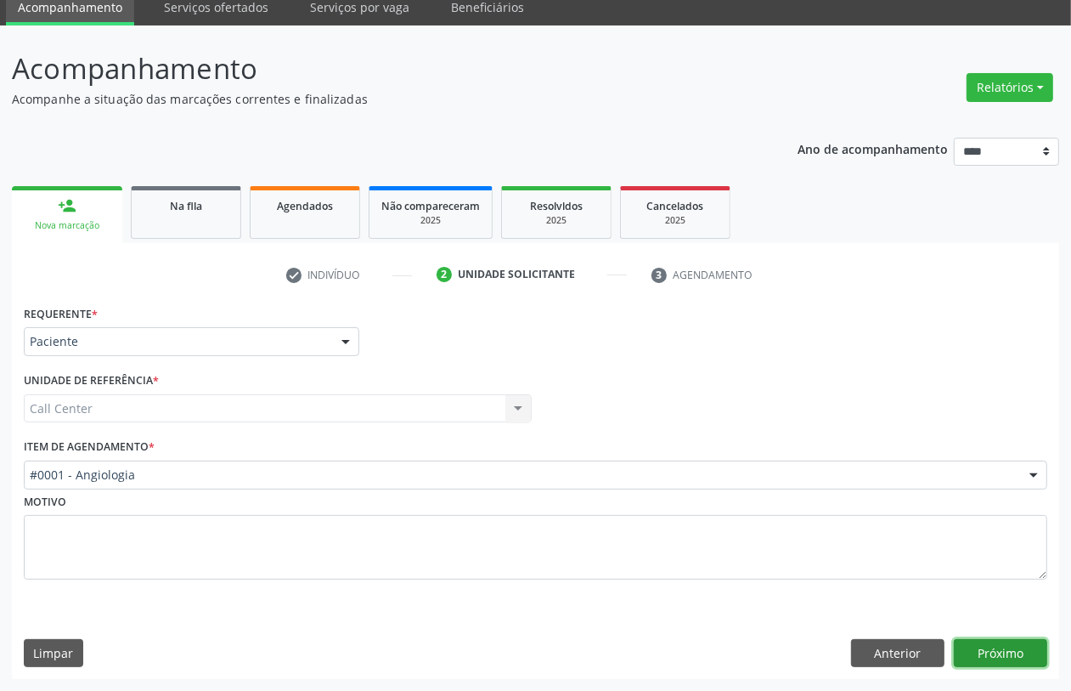
click at [1021, 658] on button "Próximo" at bounding box center [1000, 653] width 93 height 29
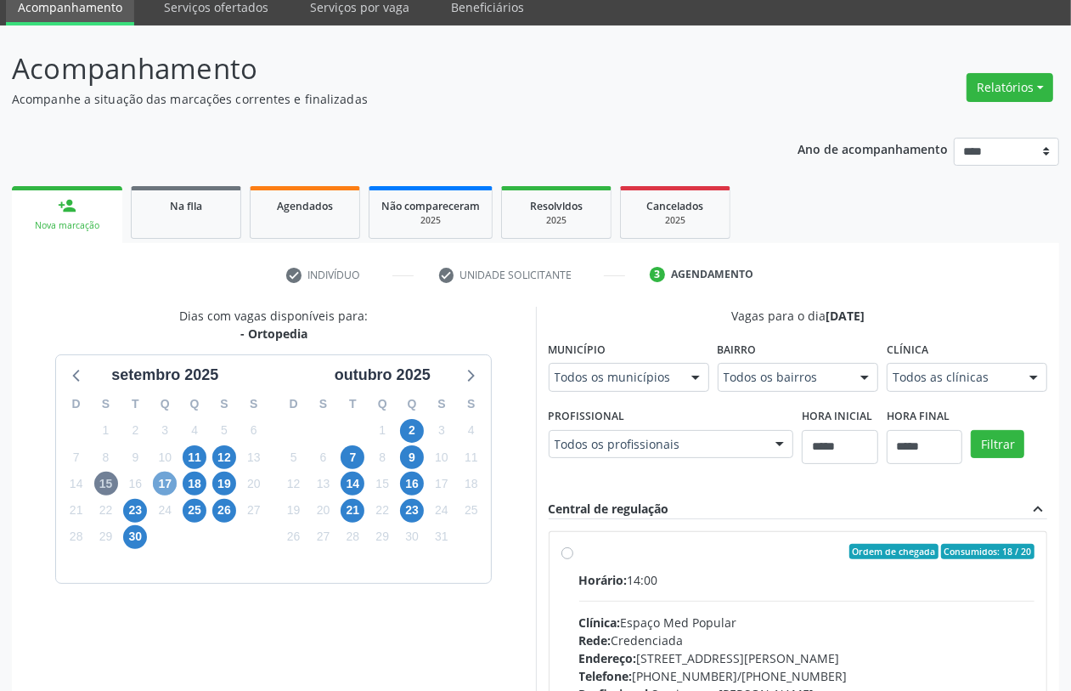
click at [171, 478] on span "17" at bounding box center [165, 483] width 24 height 24
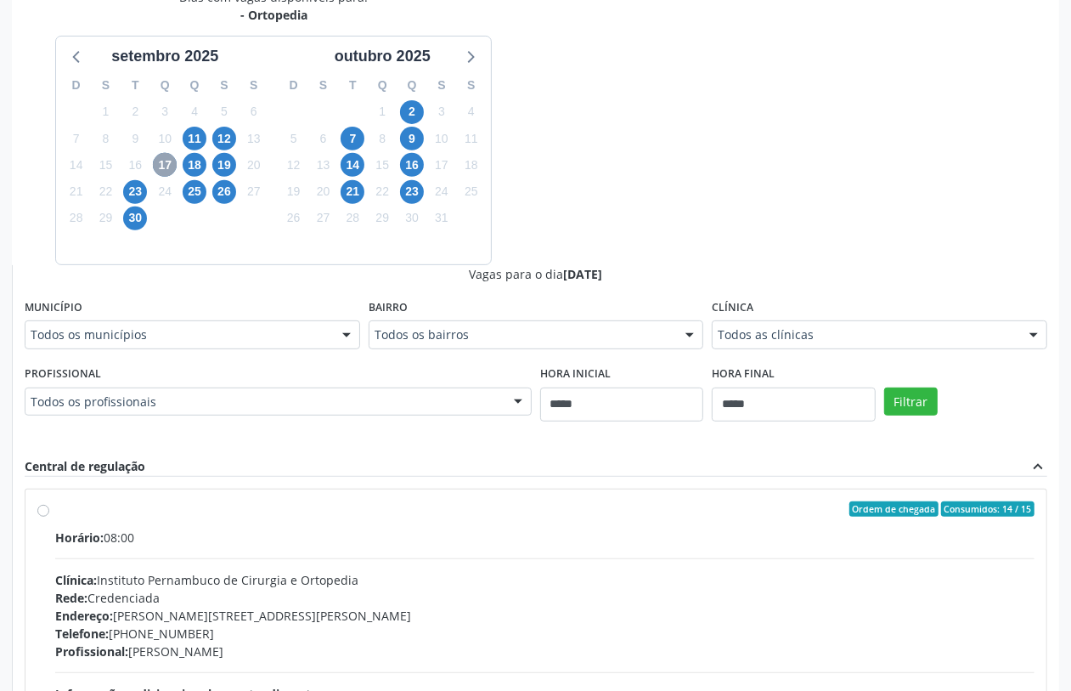
scroll to position [280, 0]
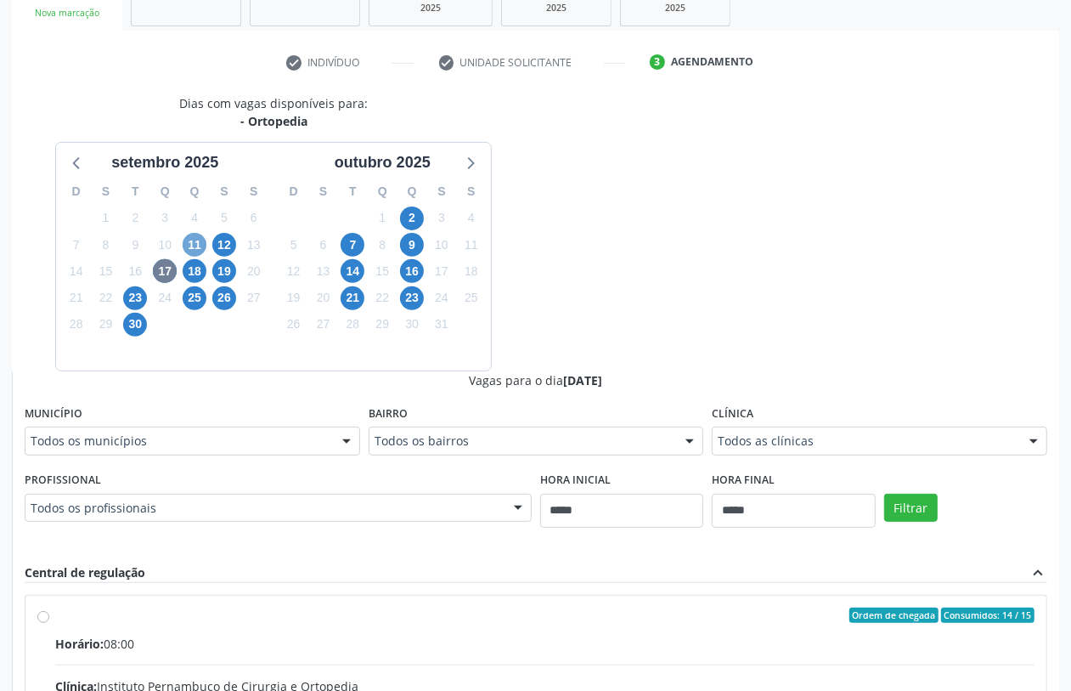
click at [189, 246] on span "11" at bounding box center [195, 245] width 24 height 24
click at [226, 249] on span "12" at bounding box center [224, 245] width 24 height 24
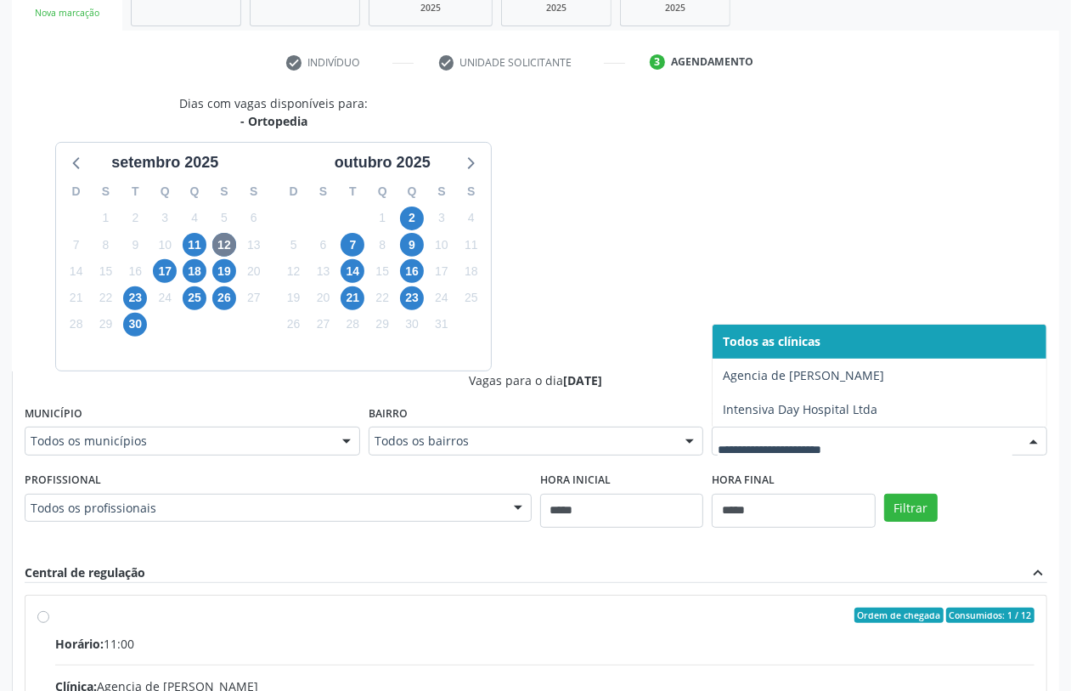
click at [633, 280] on div "Dias com vagas disponíveis para: - Ortopedia setembro 2025 D S T Q Q S S 31 1 2…" at bounding box center [535, 508] width 1047 height 828
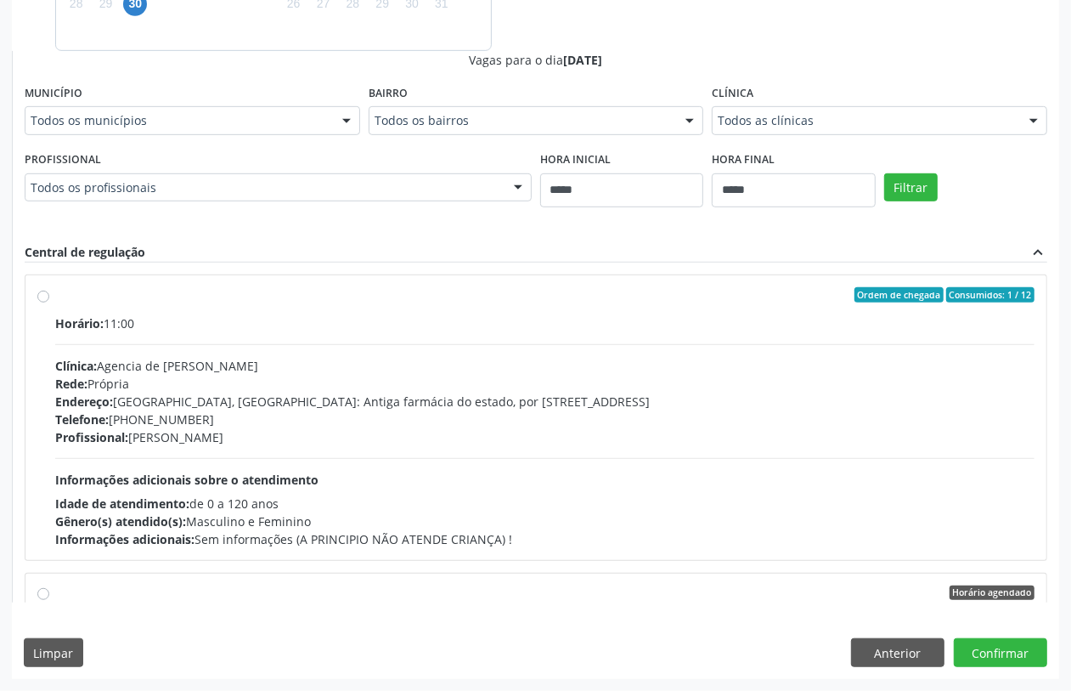
scroll to position [425, 0]
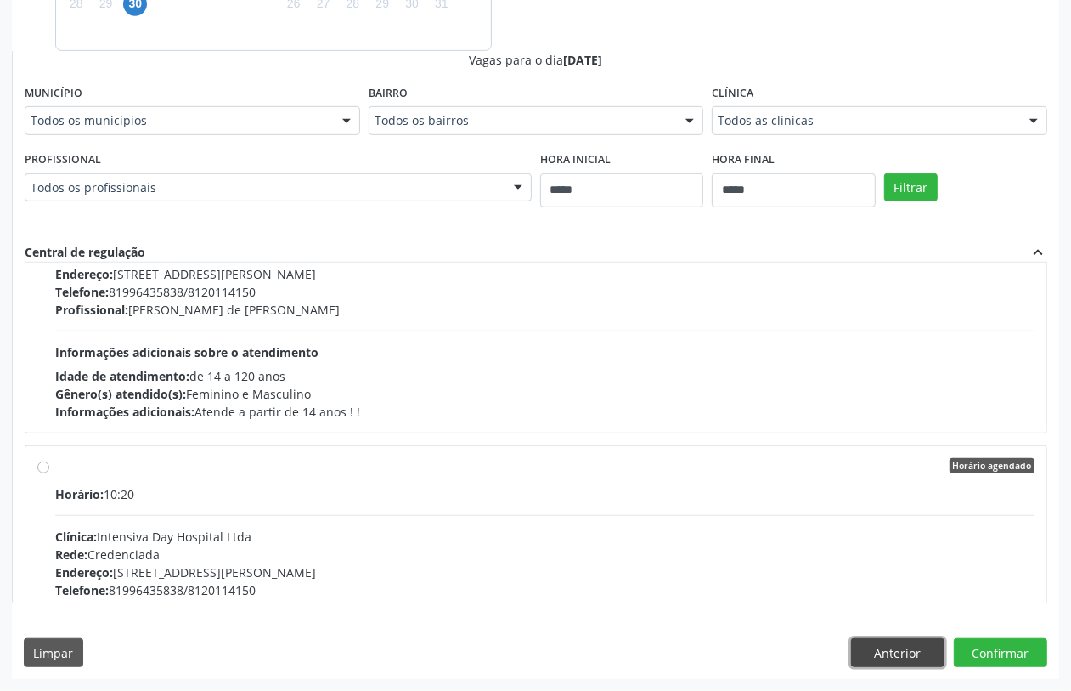
click at [896, 655] on button "Anterior" at bounding box center [897, 652] width 93 height 29
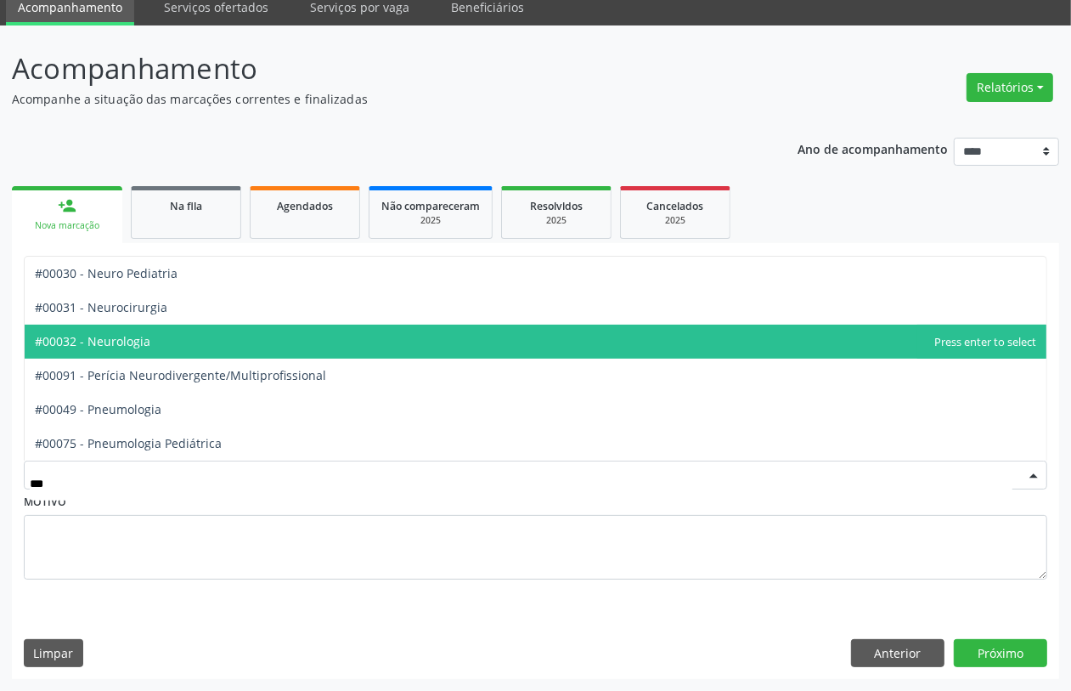
click at [142, 341] on span "#00032 - Neurologia" at bounding box center [93, 341] width 116 height 16
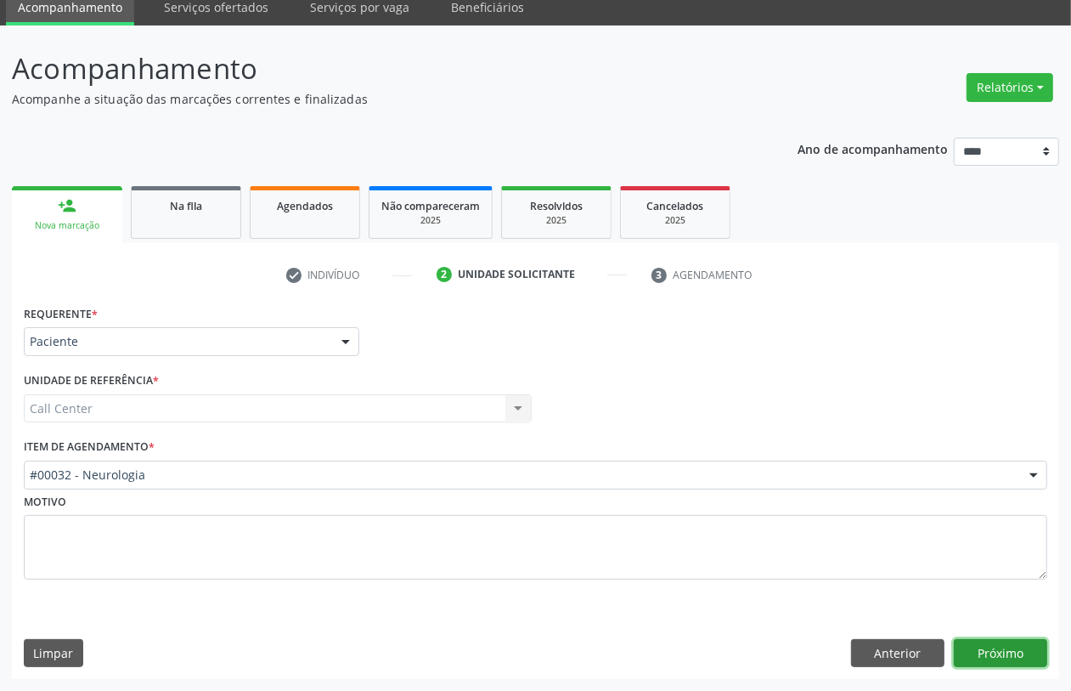
click at [1005, 665] on button "Próximo" at bounding box center [1000, 653] width 93 height 29
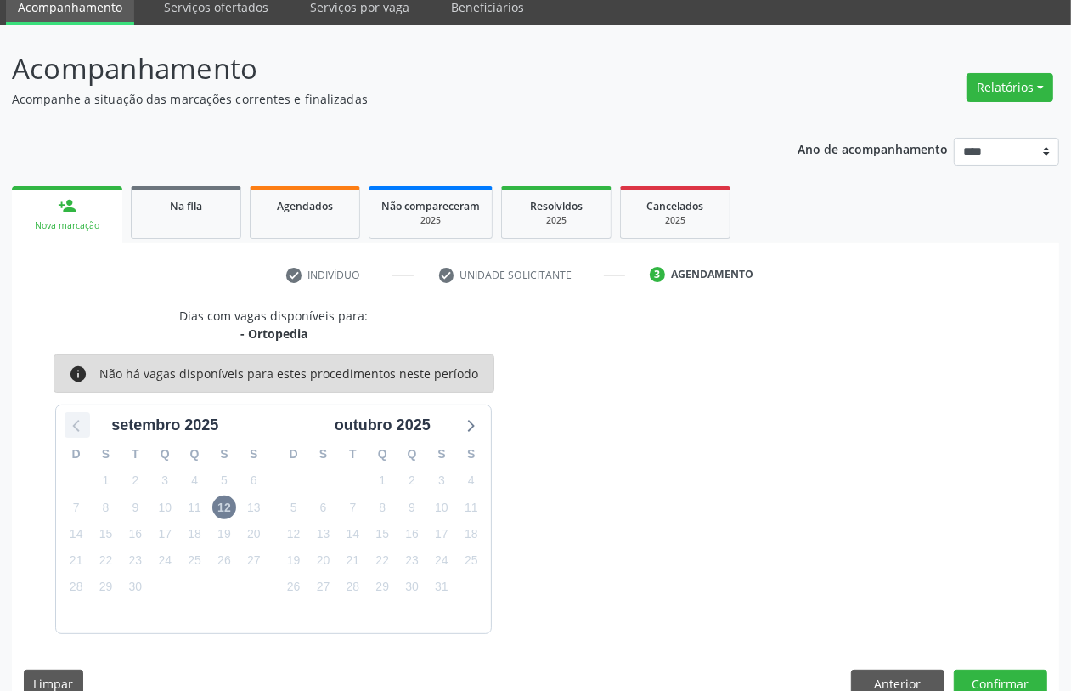
click at [72, 429] on icon at bounding box center [77, 425] width 22 height 22
click at [473, 425] on icon at bounding box center [470, 425] width 22 height 22
click at [906, 676] on button "Anterior" at bounding box center [897, 683] width 93 height 29
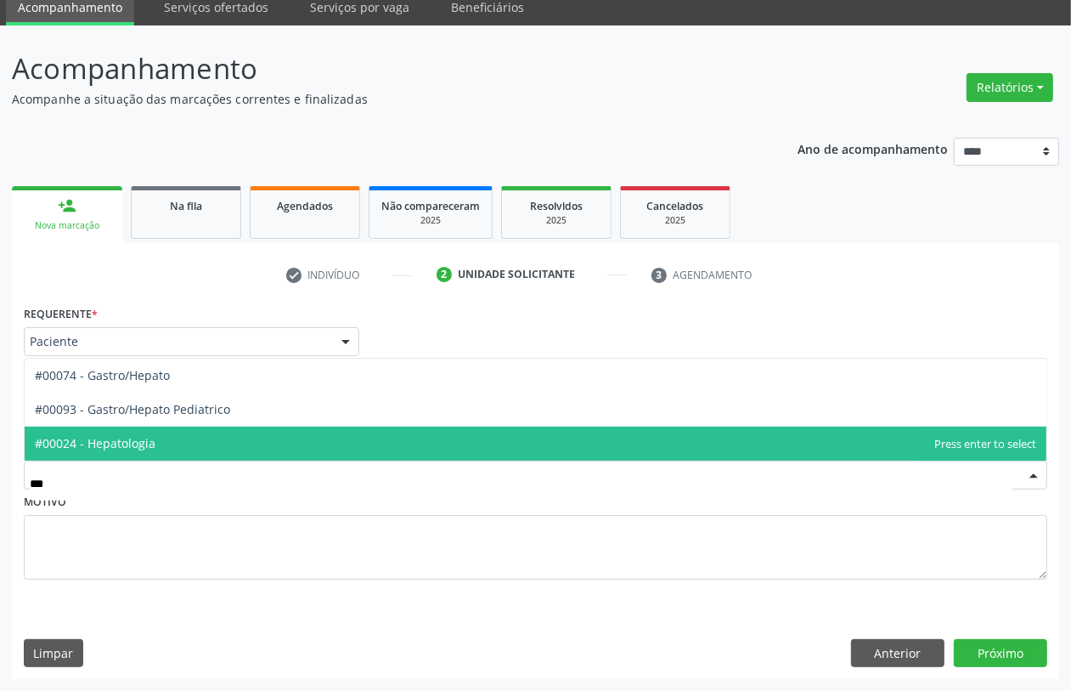
click at [112, 442] on span "#00024 - Hepatologia" at bounding box center [95, 443] width 121 height 16
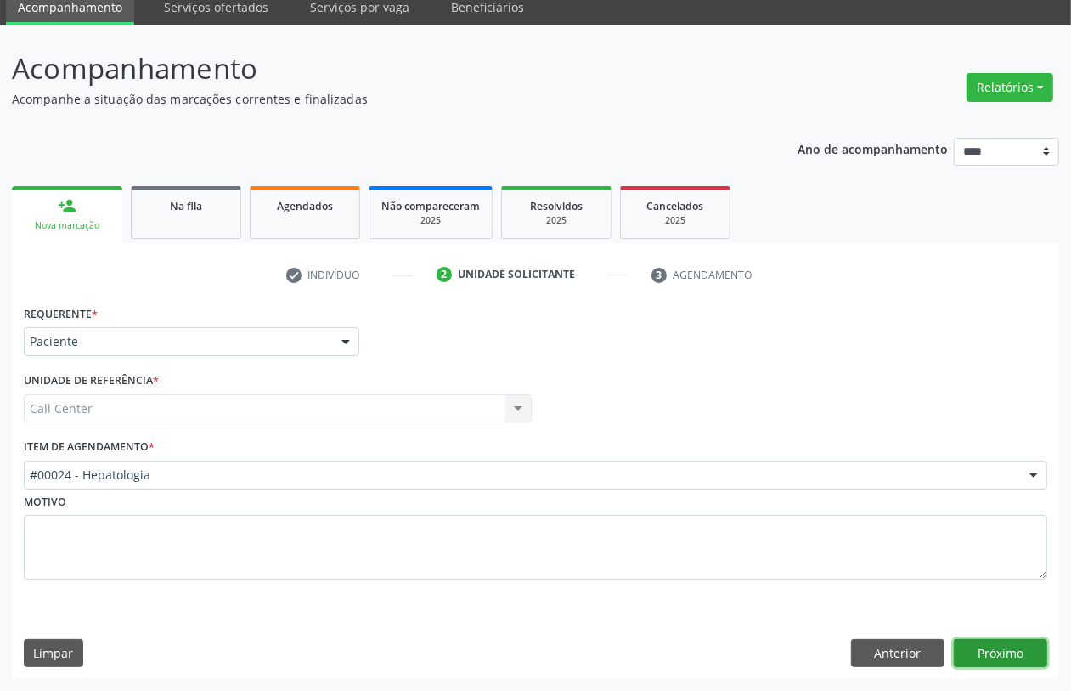
click at [998, 646] on button "Próximo" at bounding box center [1000, 653] width 93 height 29
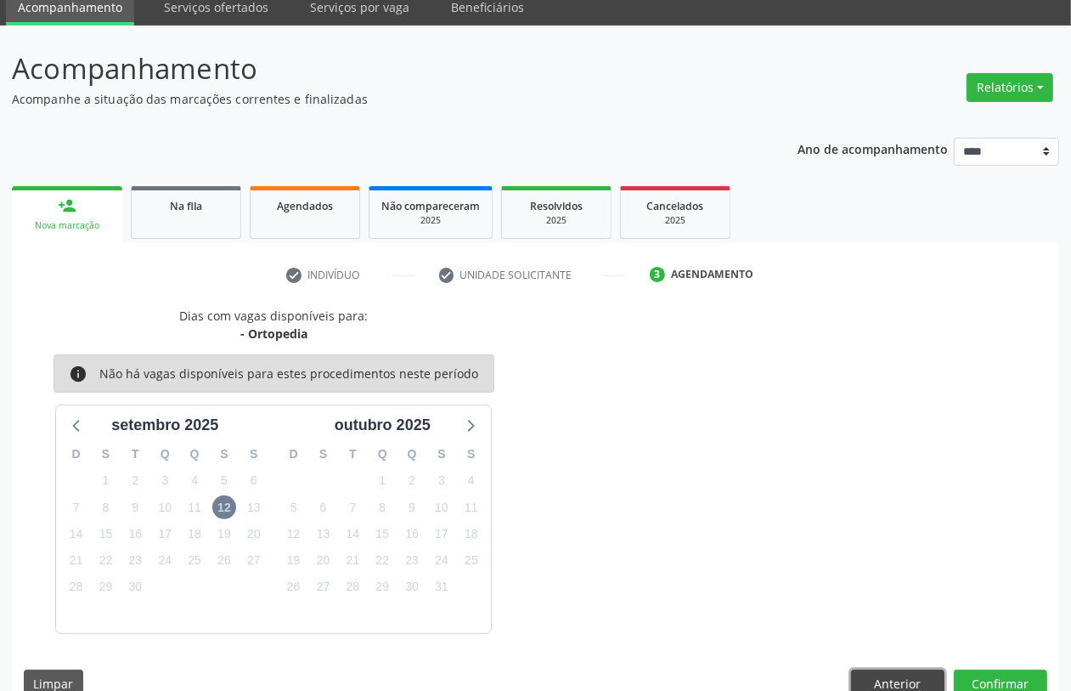
click at [901, 674] on button "Anterior" at bounding box center [897, 683] width 93 height 29
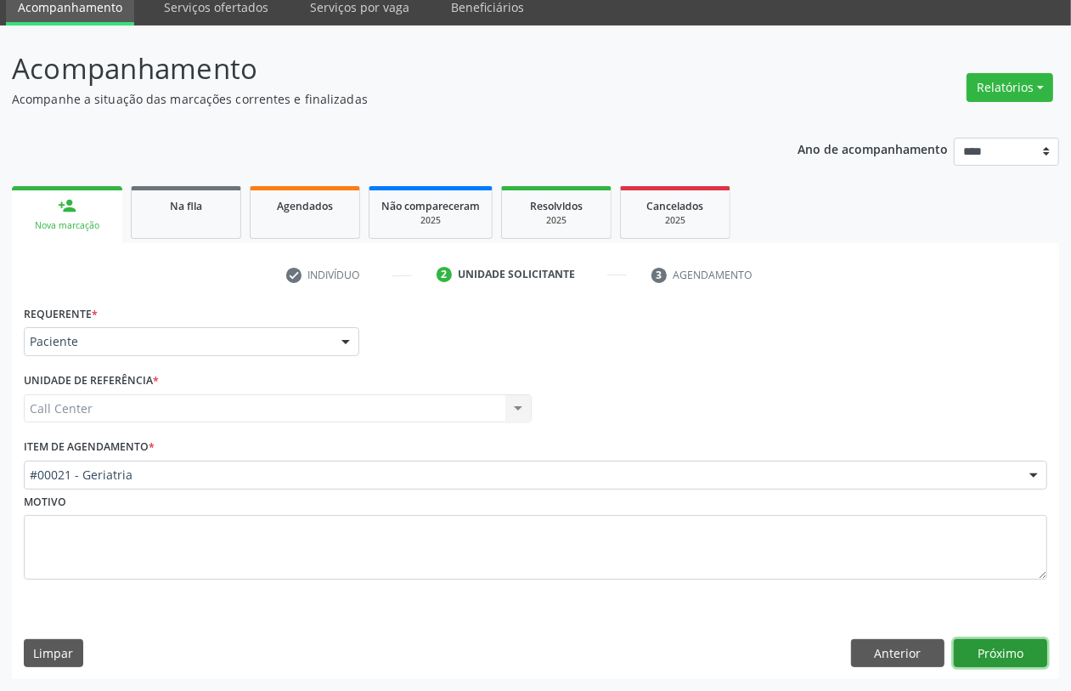
click at [1028, 661] on button "Próximo" at bounding box center [1000, 653] width 93 height 29
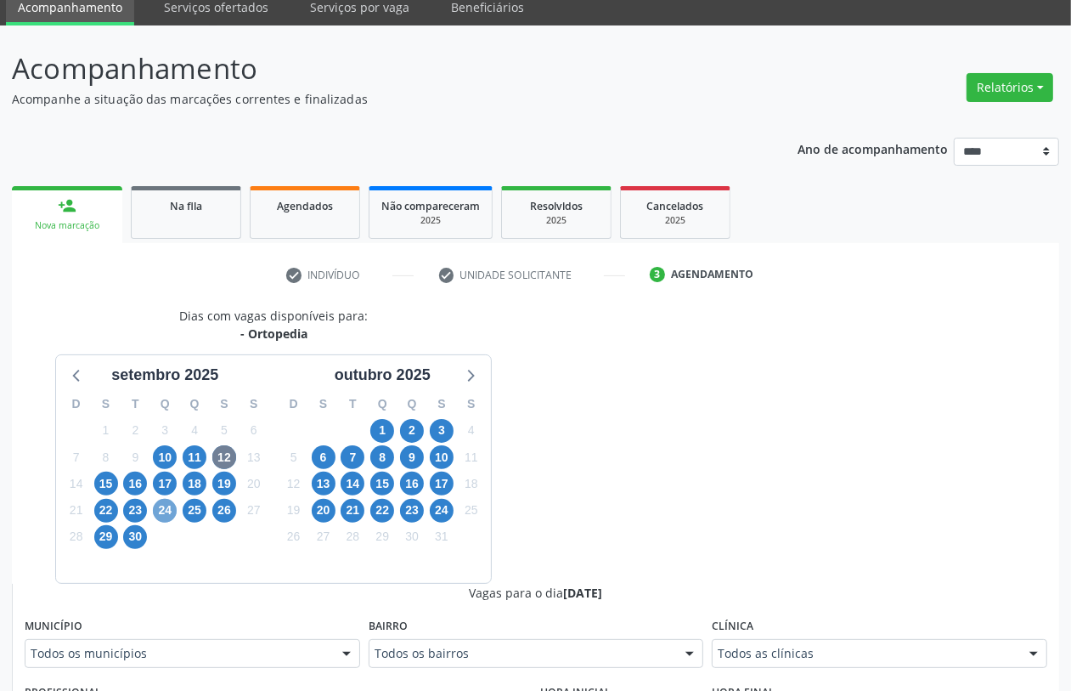
click at [172, 507] on span "24" at bounding box center [165, 511] width 24 height 24
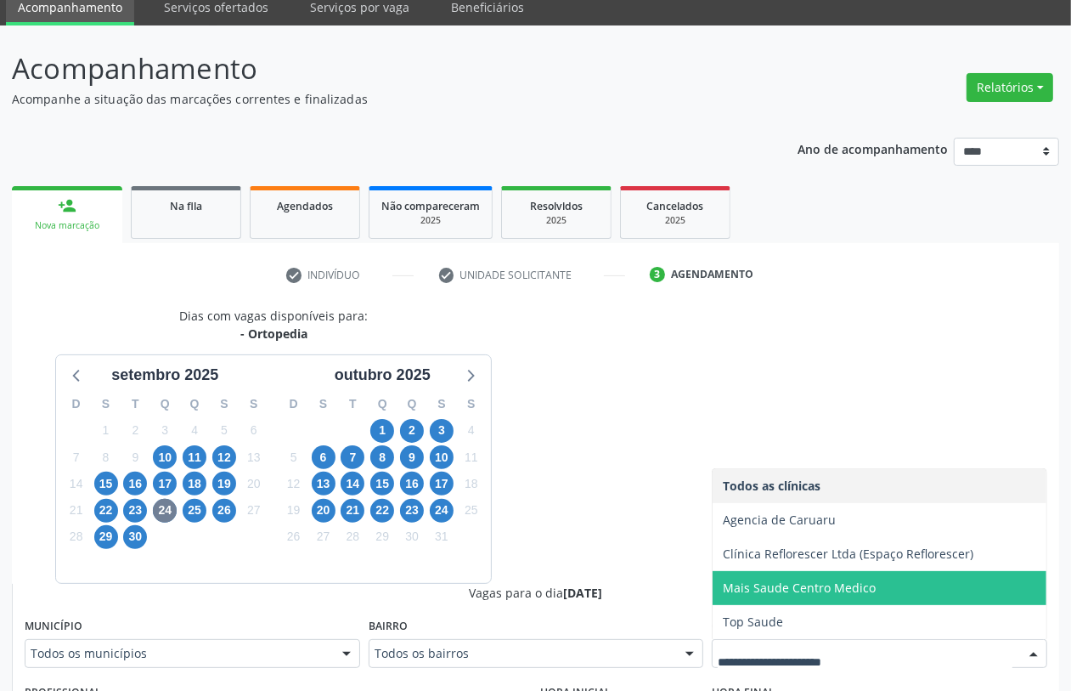
click at [787, 603] on span "Mais Saude Centro Medico" at bounding box center [880, 588] width 334 height 34
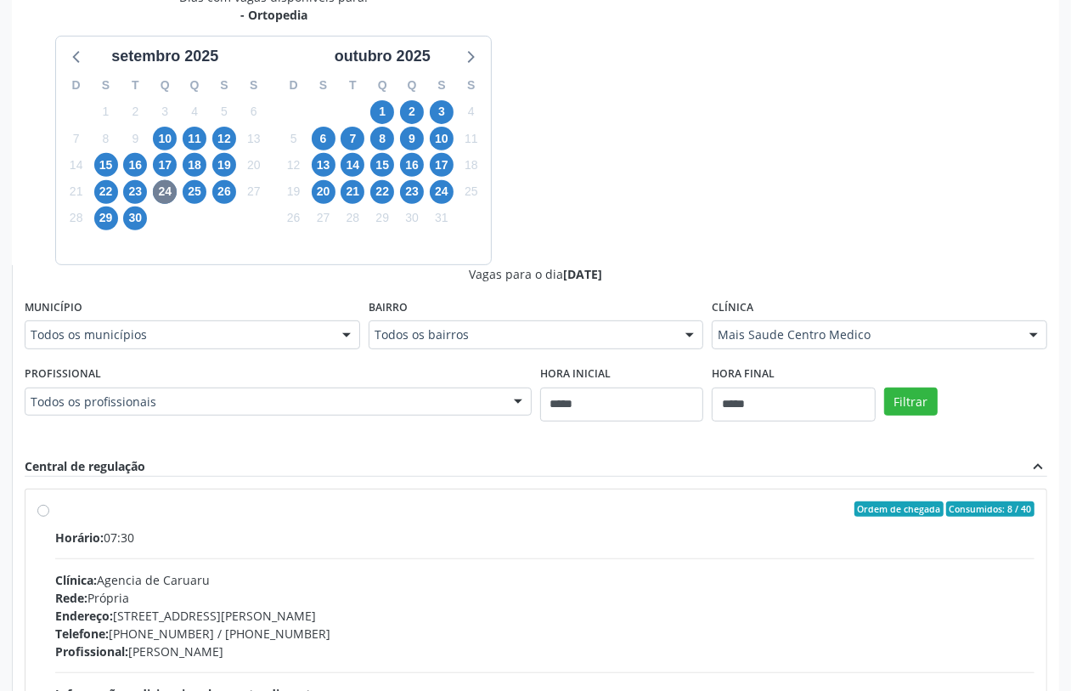
scroll to position [106, 0]
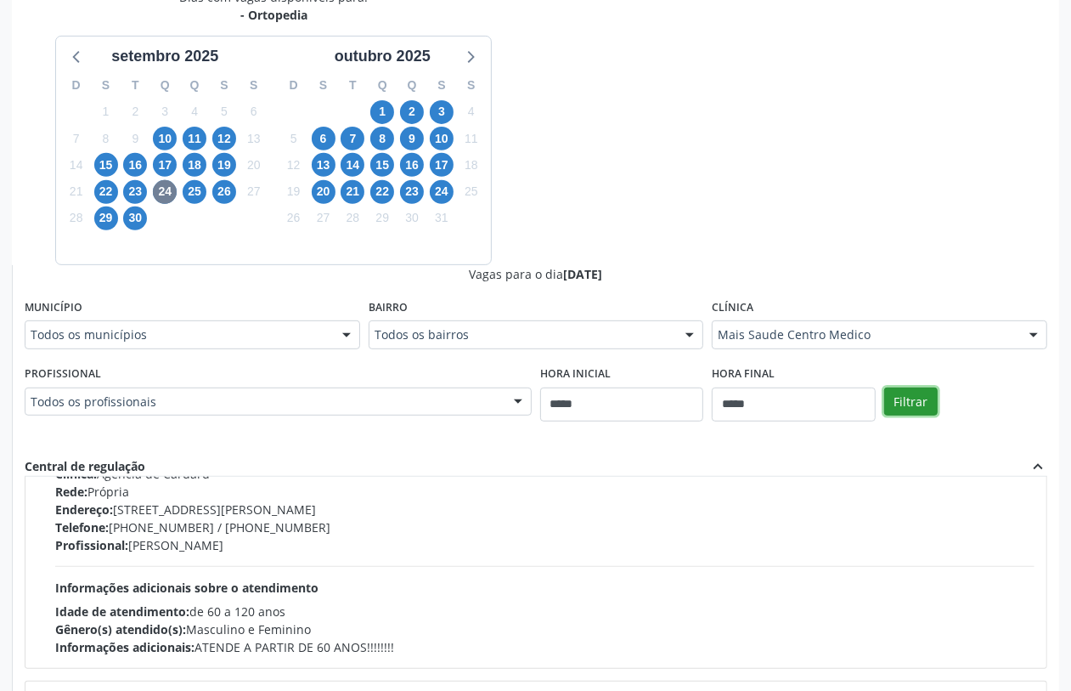
click at [914, 402] on button "Filtrar" at bounding box center [911, 401] width 54 height 29
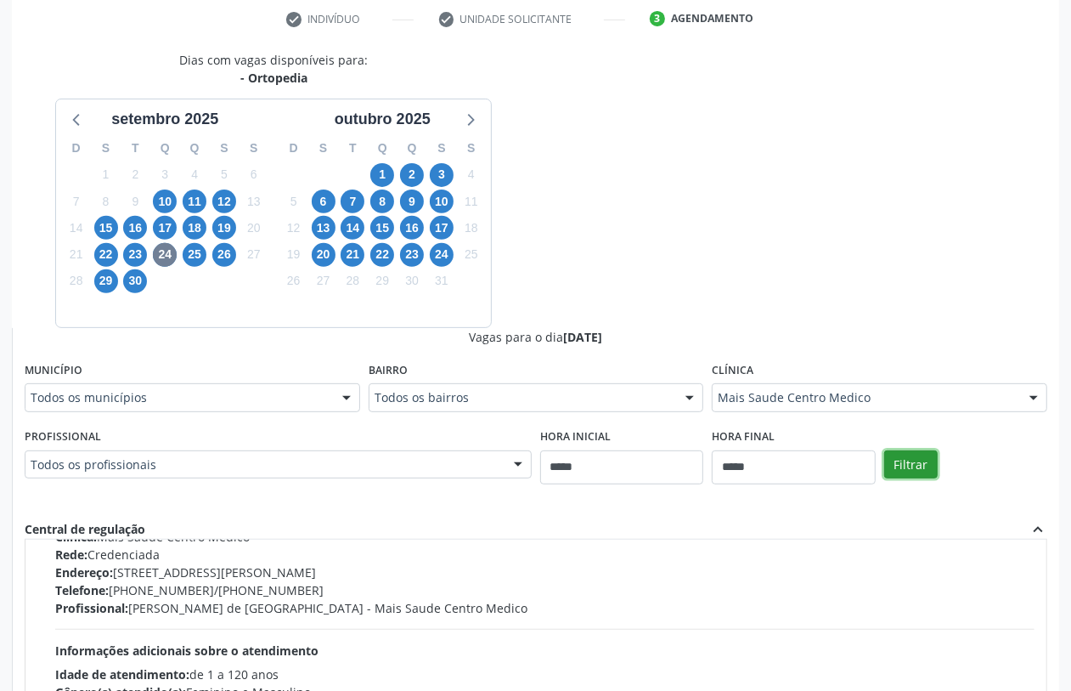
scroll to position [0, 0]
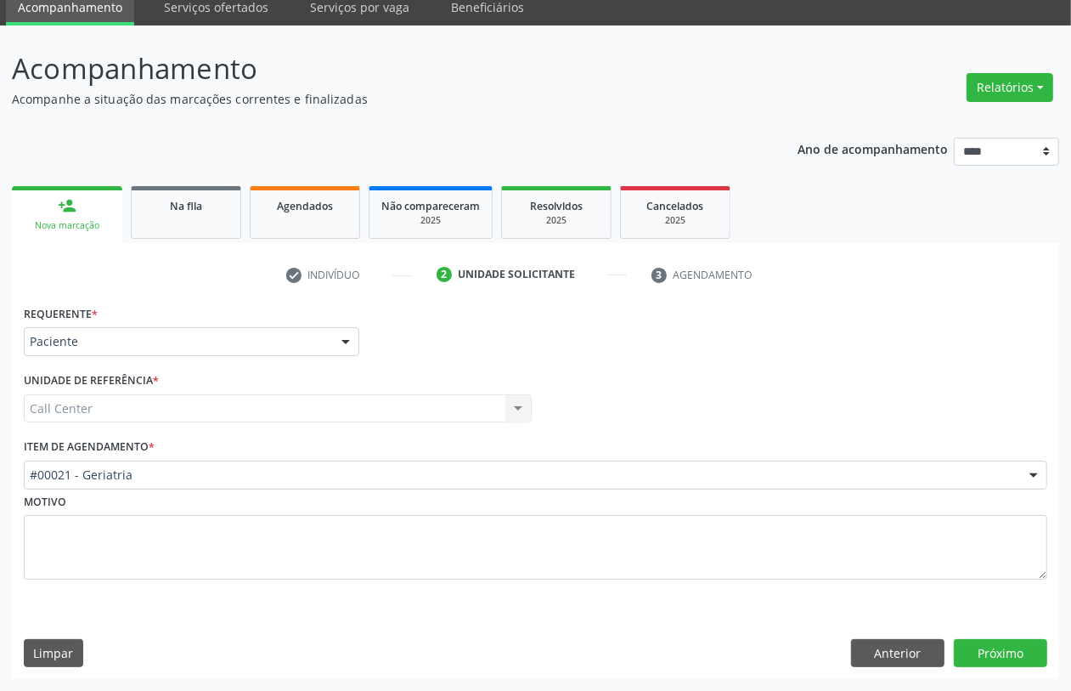
scroll to position [68, 0]
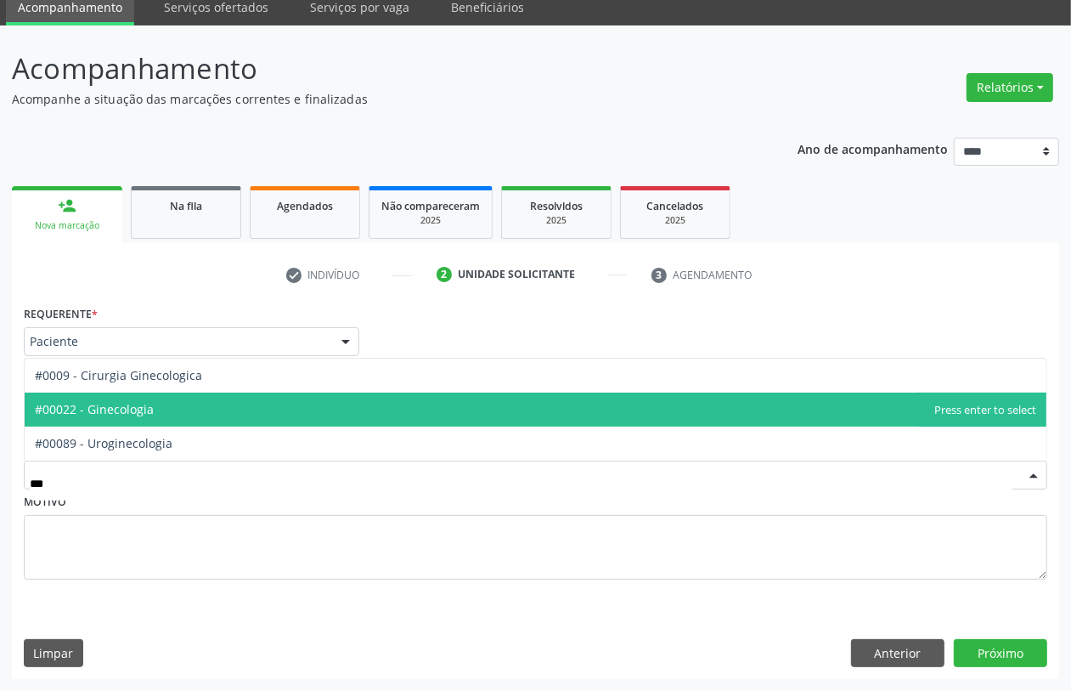
click at [251, 415] on span "#00022 - Ginecologia" at bounding box center [536, 409] width 1022 height 34
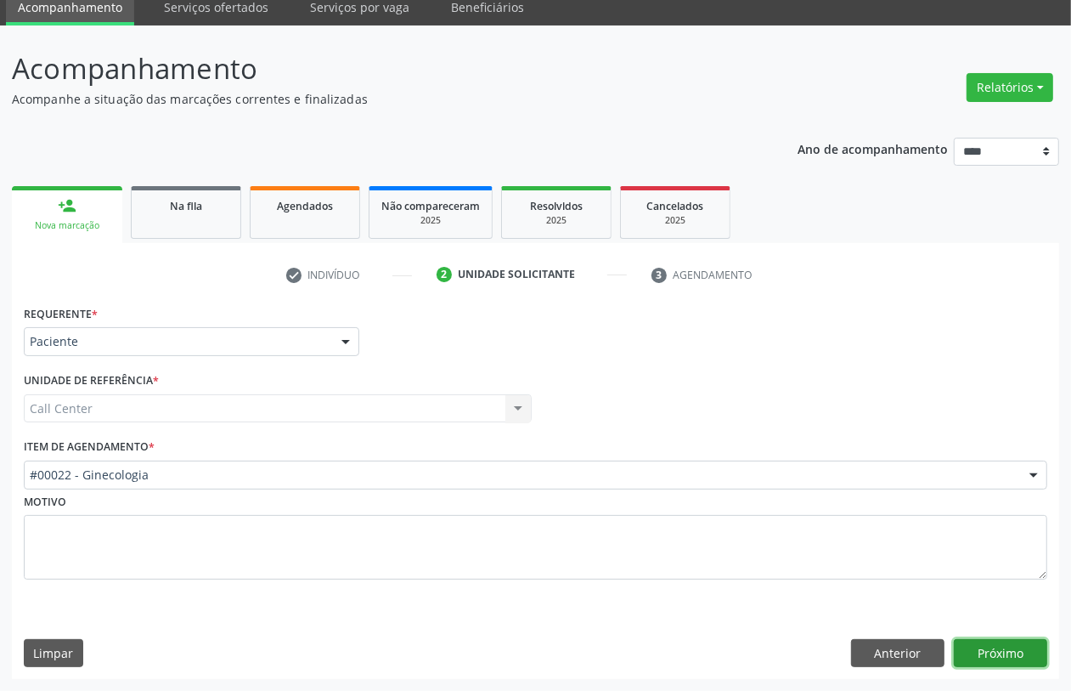
click at [1002, 646] on button "Próximo" at bounding box center [1000, 653] width 93 height 29
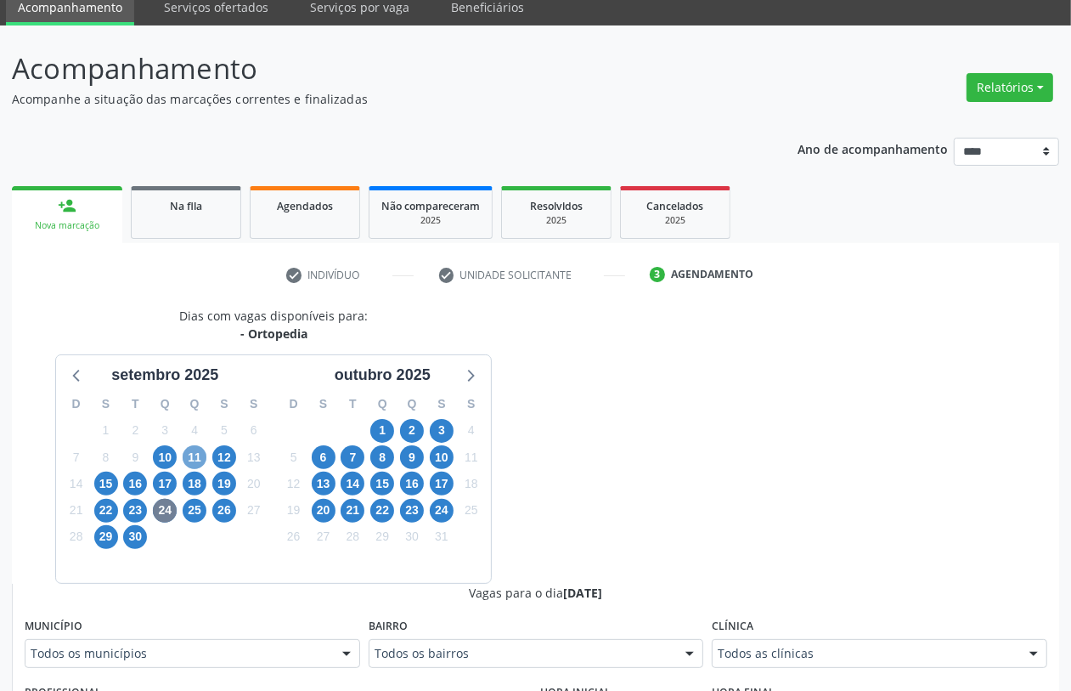
click at [192, 459] on span "11" at bounding box center [195, 457] width 24 height 24
click at [811, 641] on div "Todos as clínicas" at bounding box center [880, 653] width 336 height 29
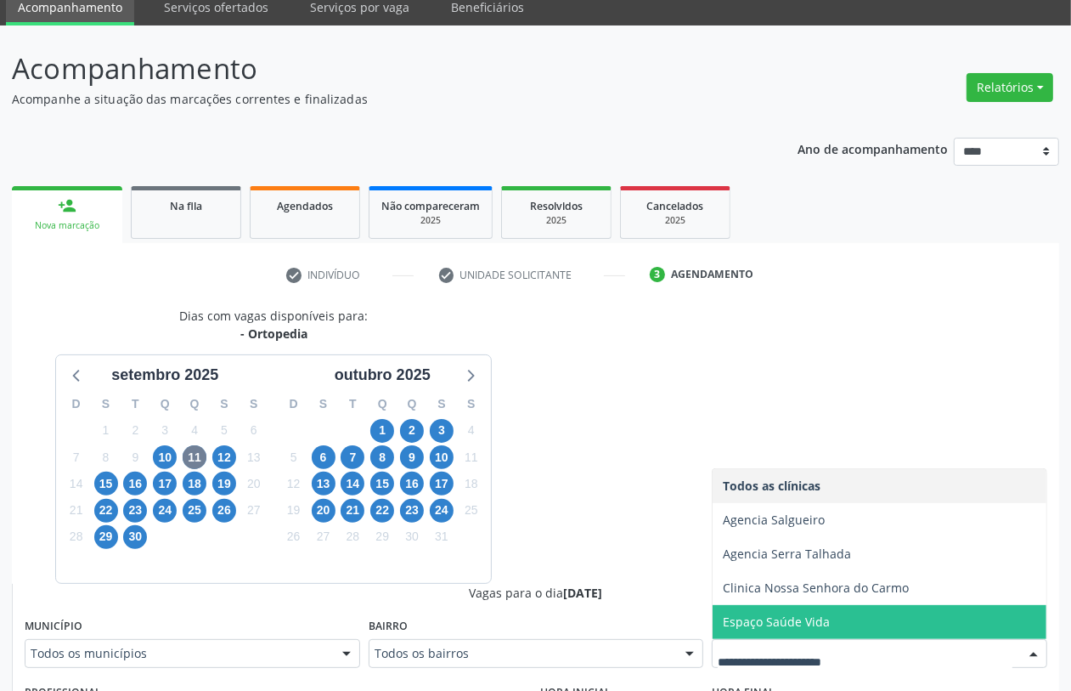
click at [816, 620] on span "Espaço Saúde Vida" at bounding box center [776, 621] width 107 height 16
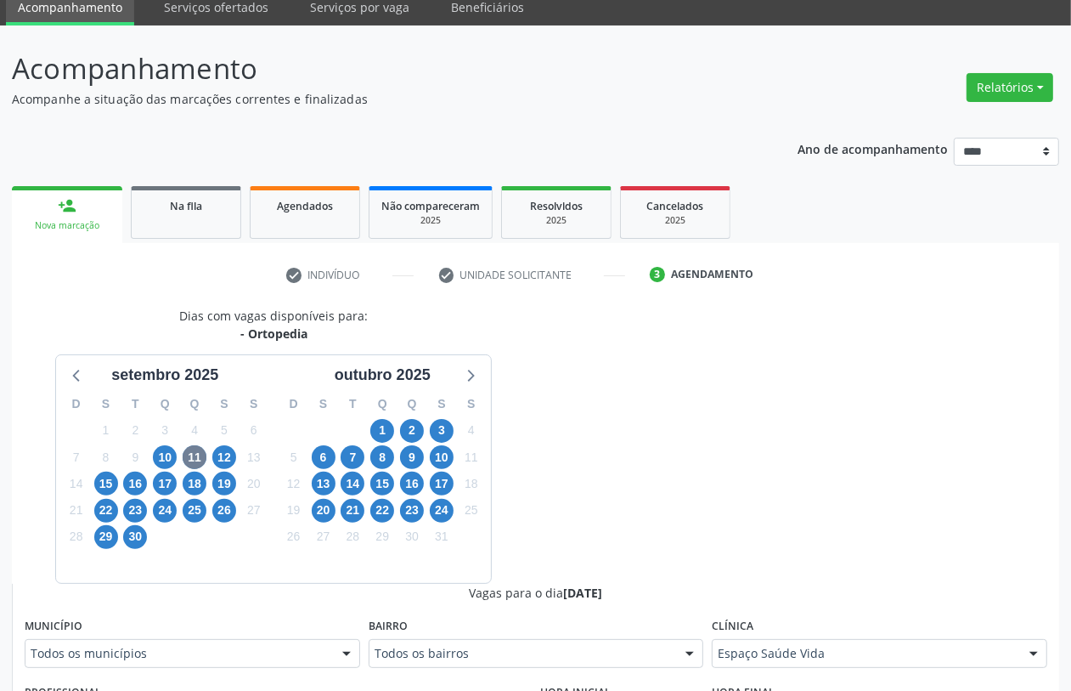
scroll to position [387, 0]
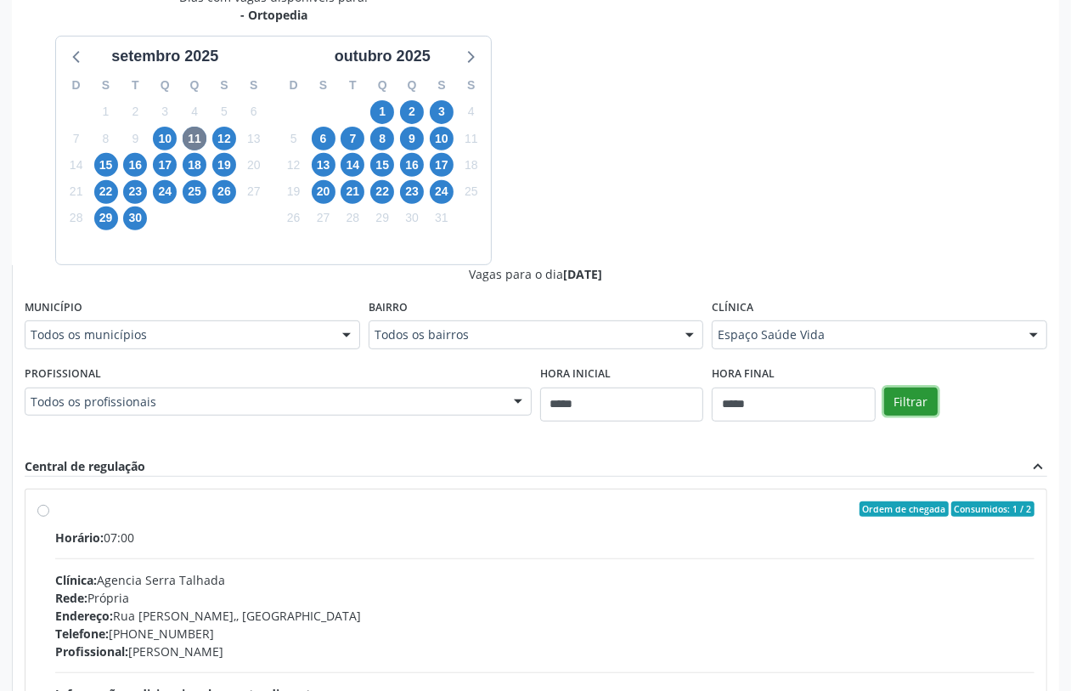
click at [923, 393] on button "Filtrar" at bounding box center [911, 401] width 54 height 29
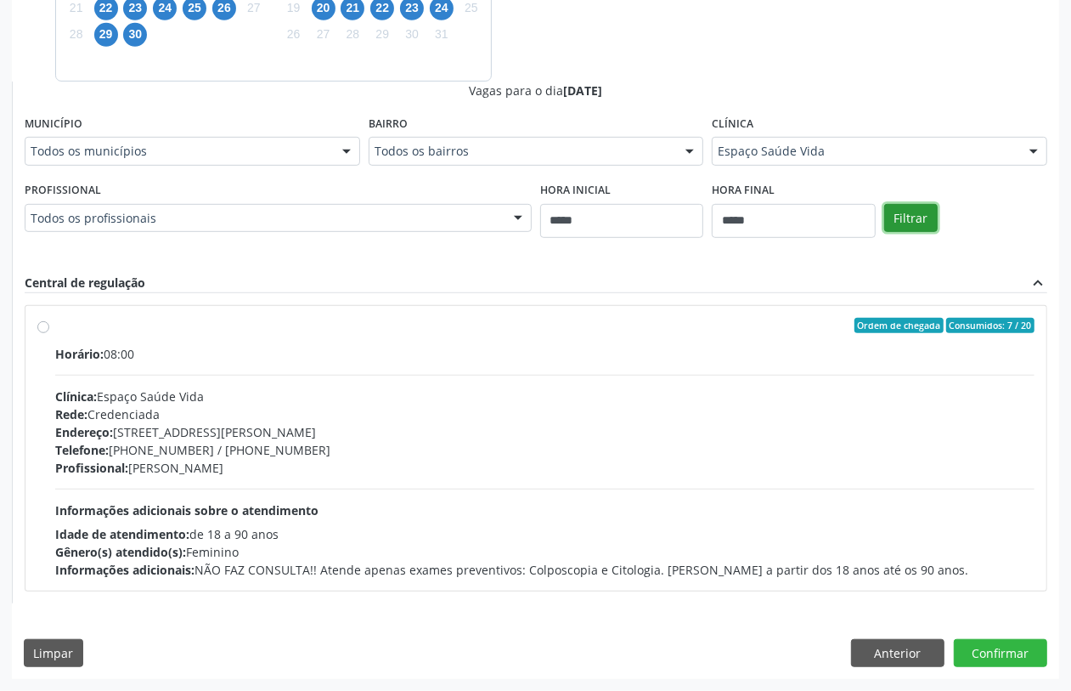
scroll to position [252, 0]
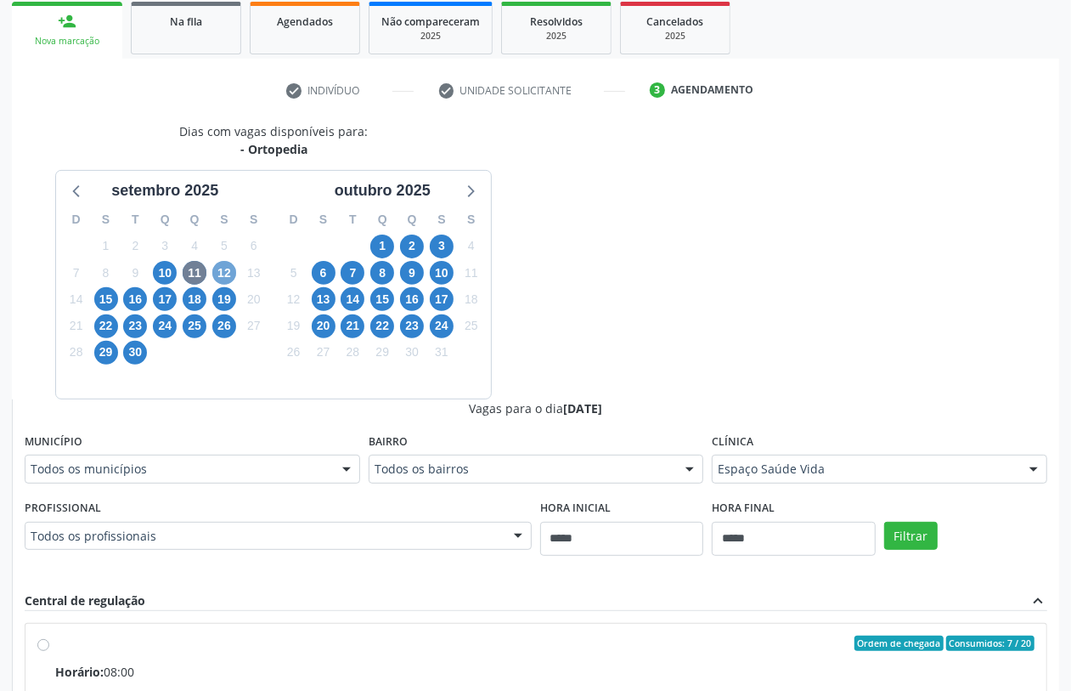
click at [217, 274] on span "12" at bounding box center [224, 273] width 24 height 24
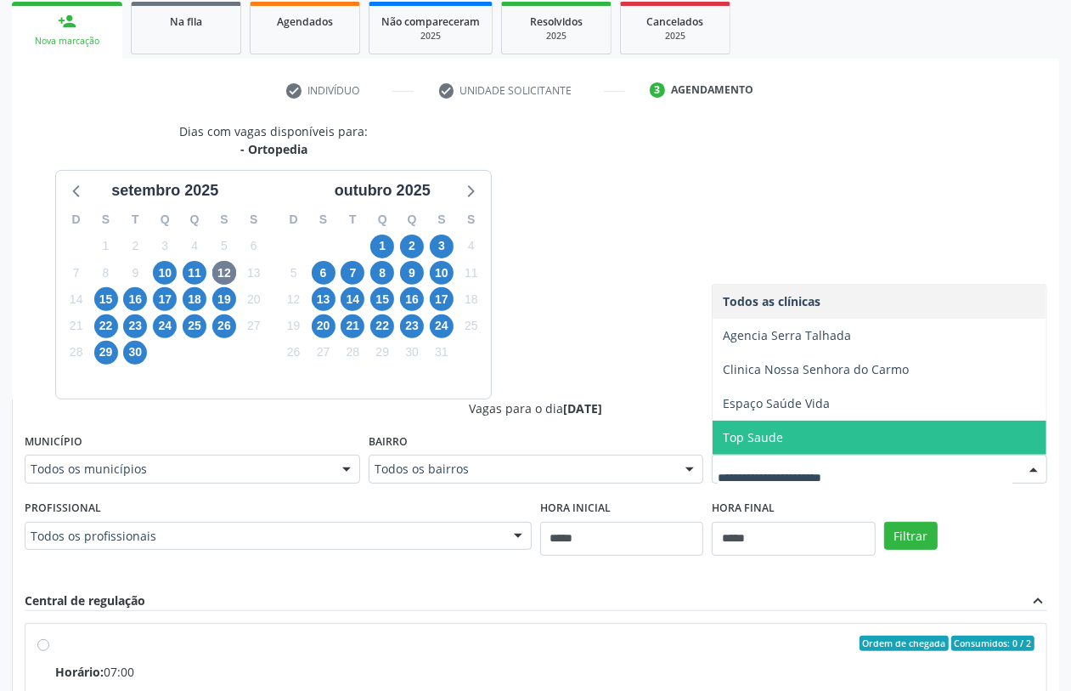
click at [770, 437] on span "Top Saude" at bounding box center [753, 437] width 60 height 16
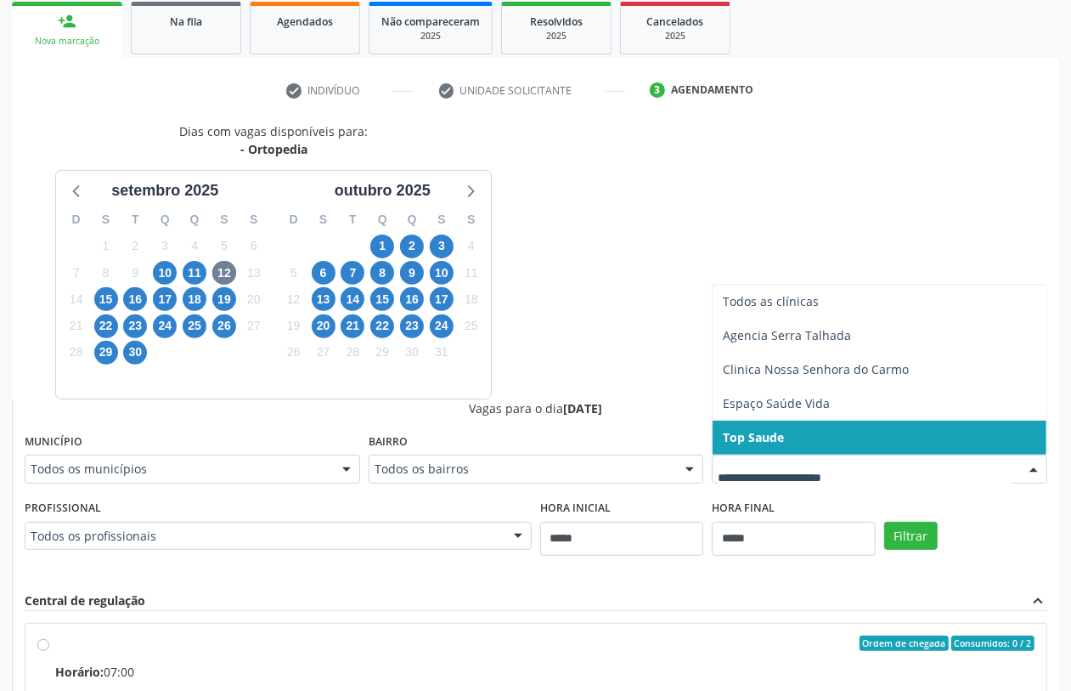
click at [777, 414] on span "Espaço Saúde Vida" at bounding box center [880, 404] width 334 height 34
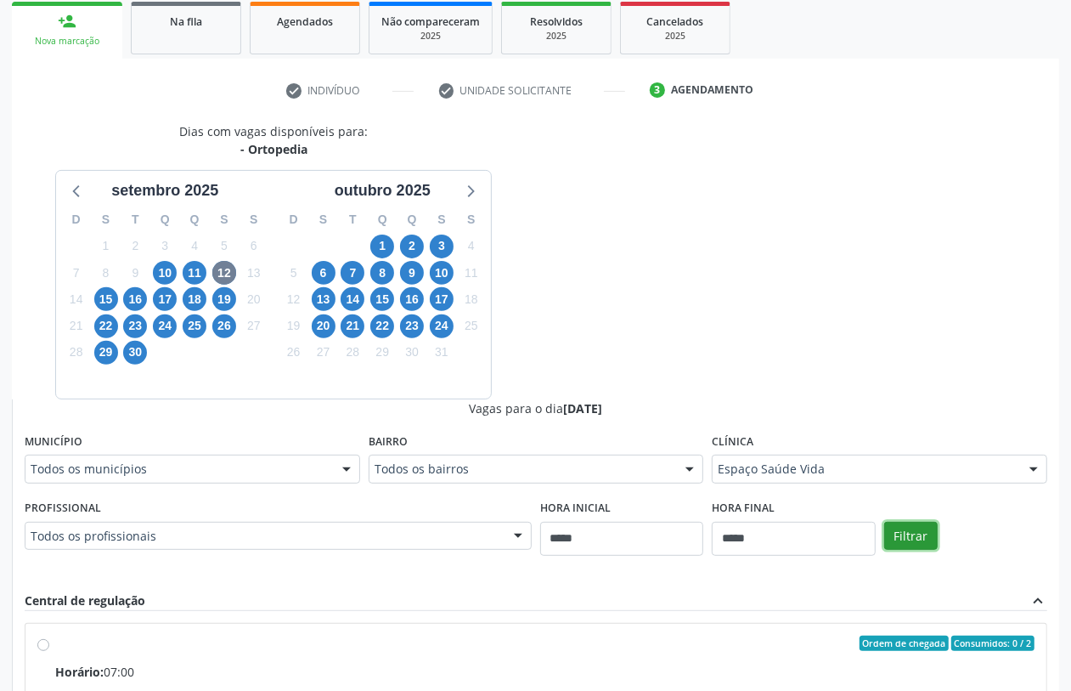
click at [922, 529] on button "Filtrar" at bounding box center [911, 536] width 54 height 29
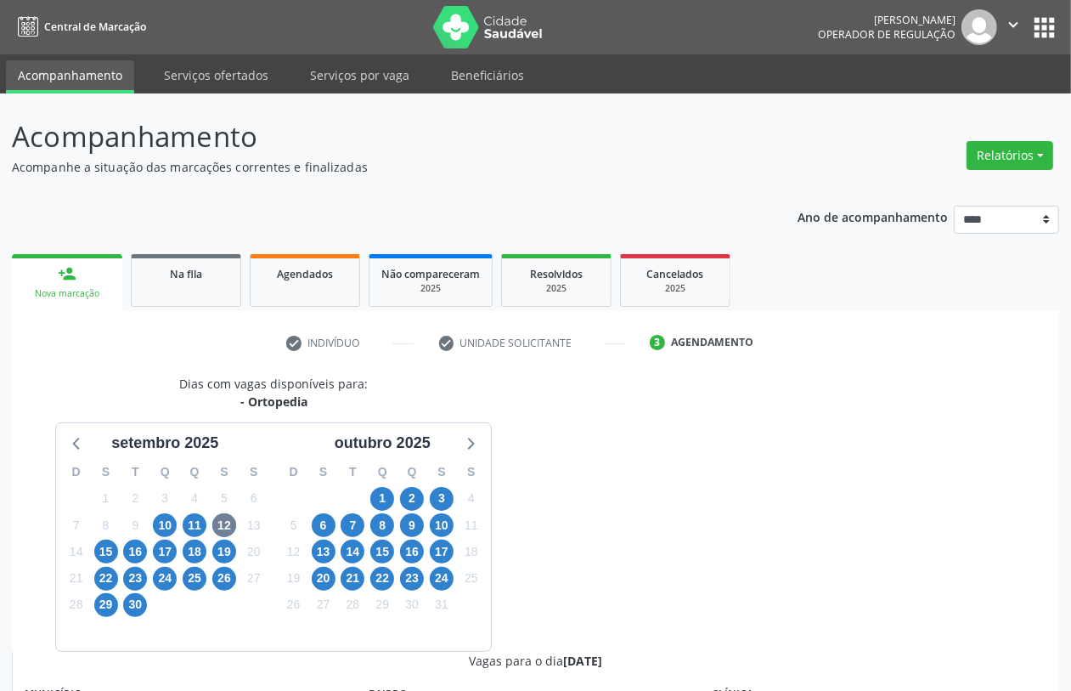
scroll to position [531, 0]
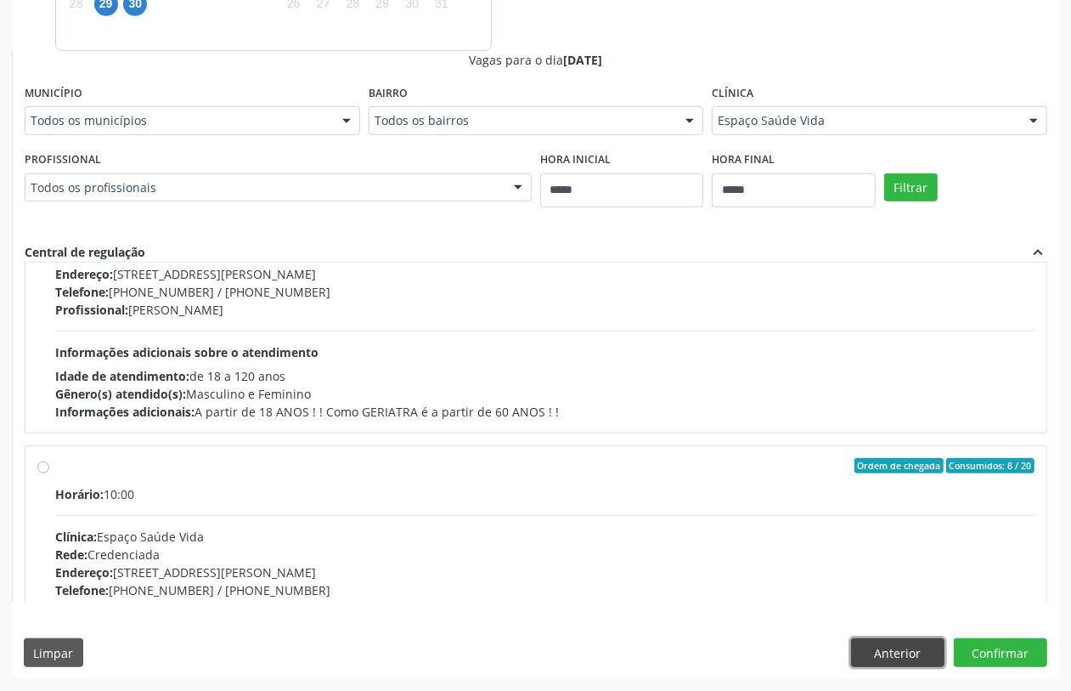
click at [881, 655] on button "Anterior" at bounding box center [897, 652] width 93 height 29
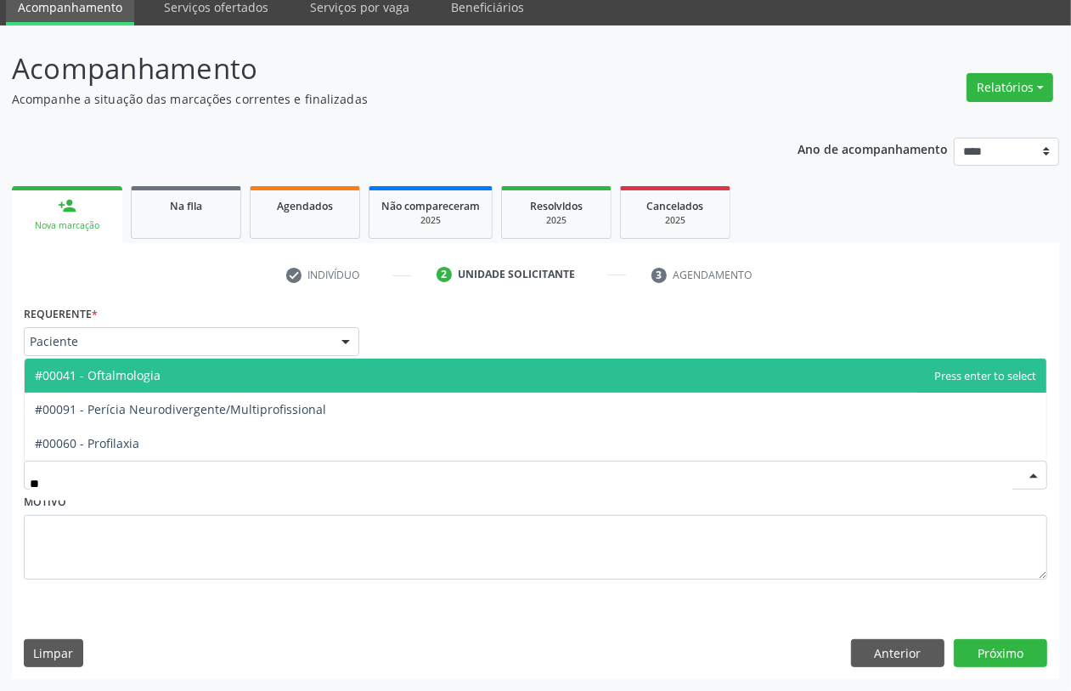
click at [174, 381] on span "#00041 - Oftalmologia" at bounding box center [536, 375] width 1022 height 34
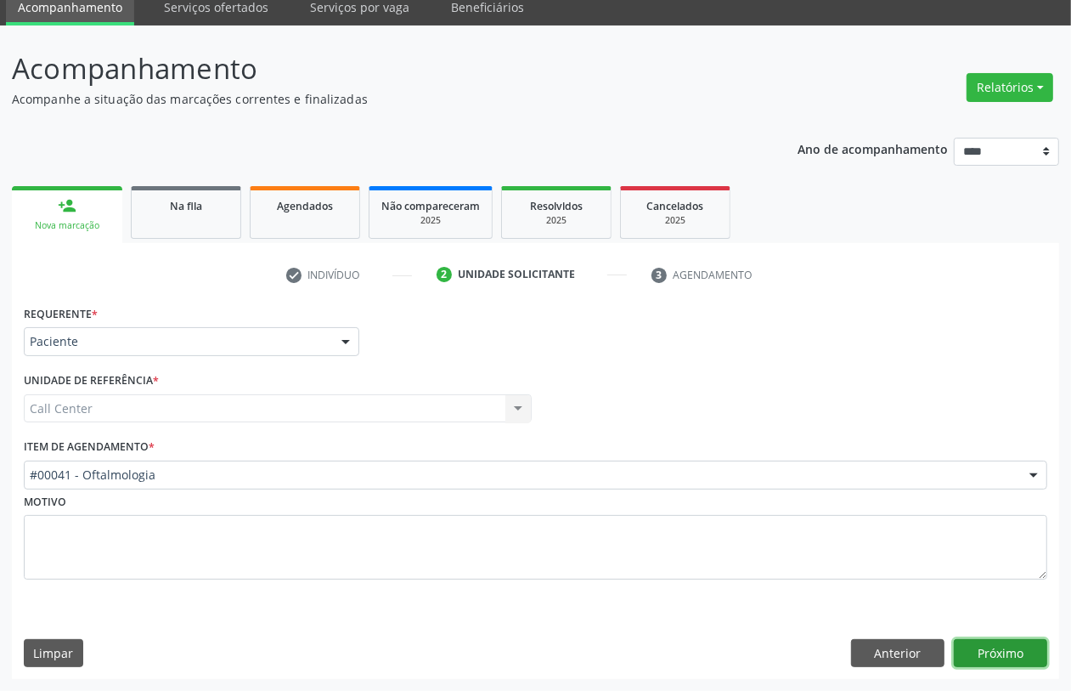
click at [1019, 661] on button "Próximo" at bounding box center [1000, 653] width 93 height 29
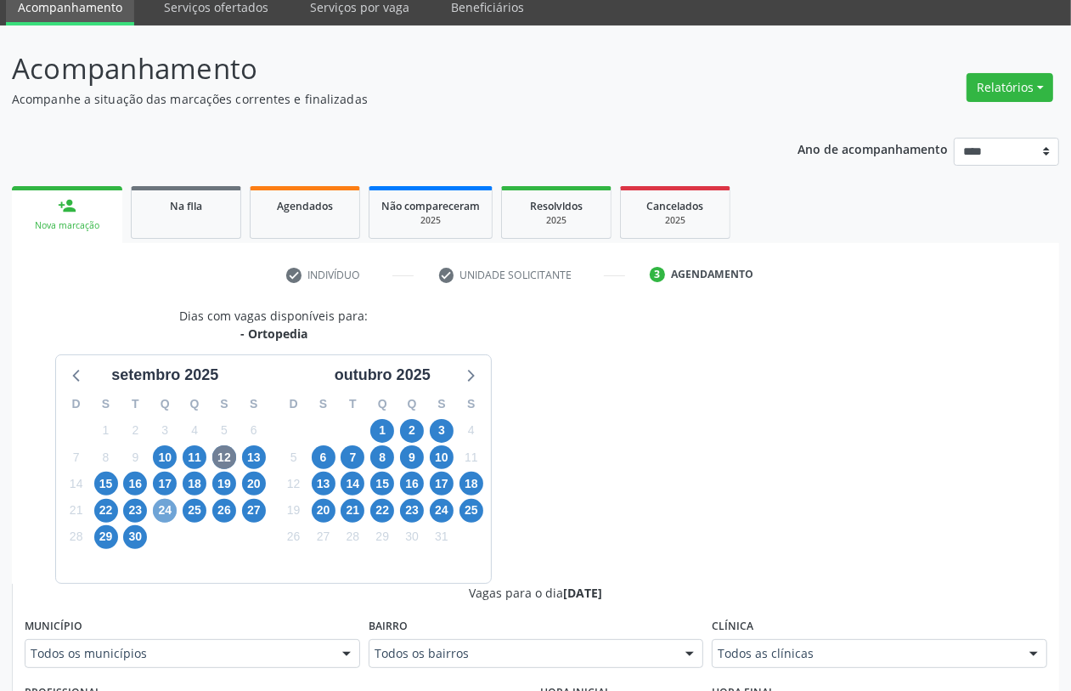
click at [155, 511] on span "24" at bounding box center [165, 511] width 24 height 24
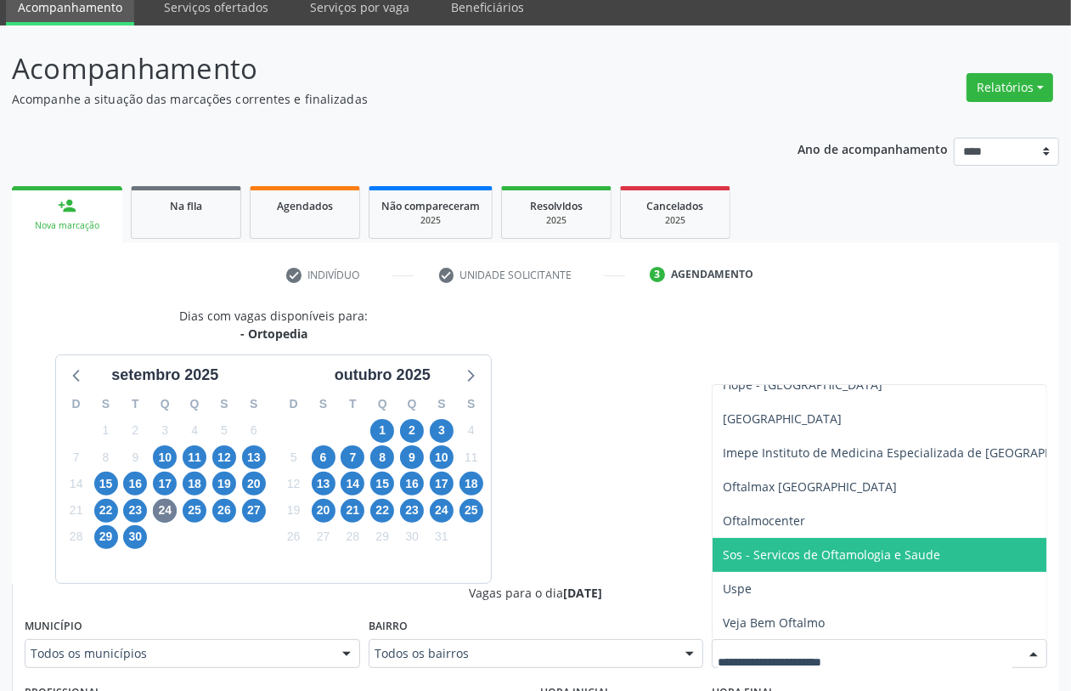
scroll to position [319, 0]
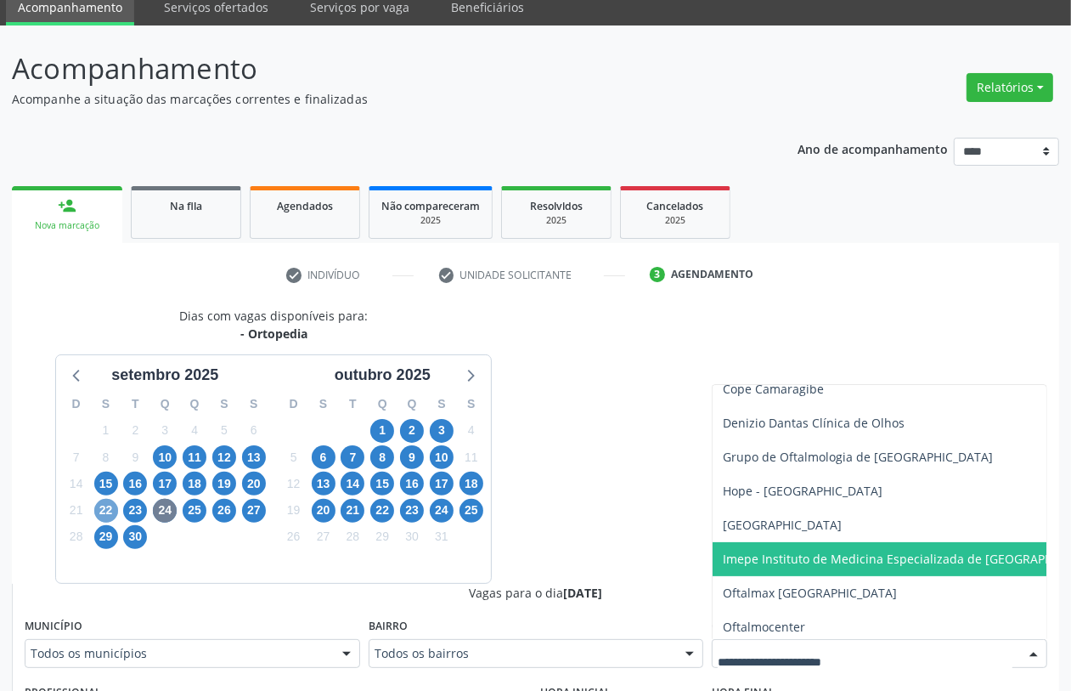
click at [107, 508] on span "22" at bounding box center [106, 511] width 24 height 24
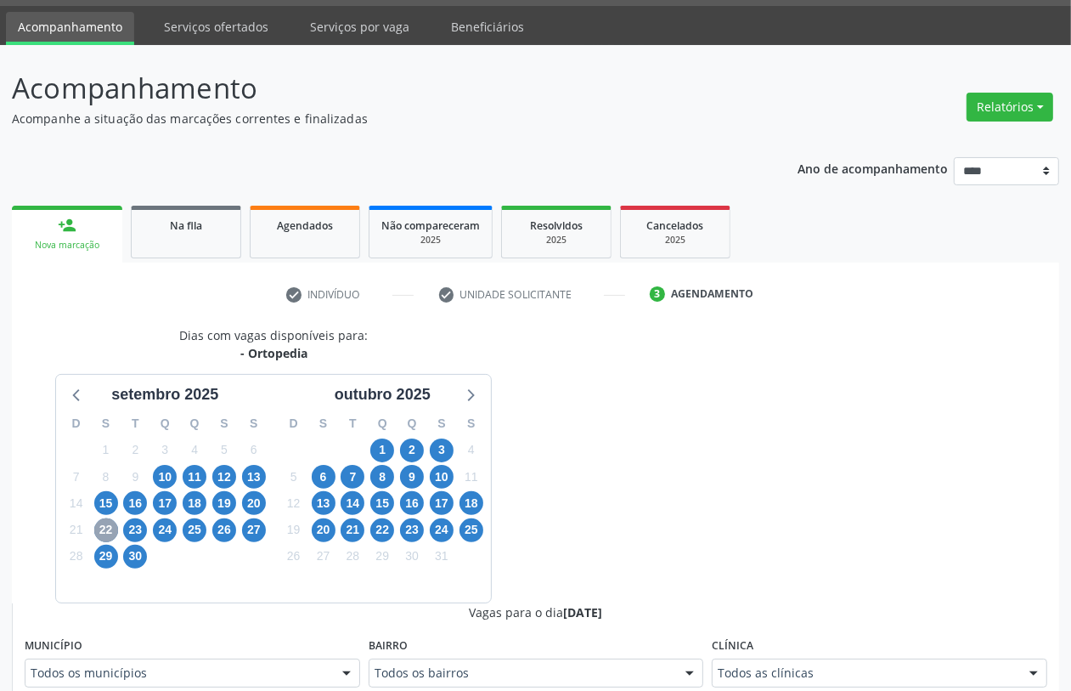
scroll to position [68, 0]
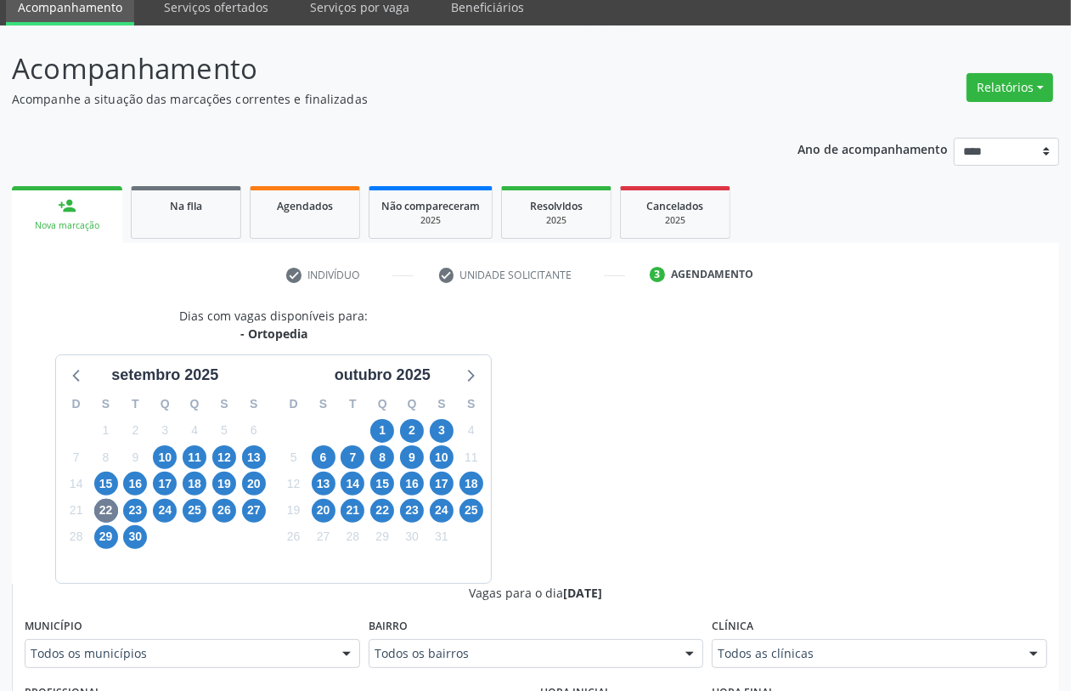
drag, startPoint x: 783, startPoint y: 647, endPoint x: 773, endPoint y: 634, distance: 17.0
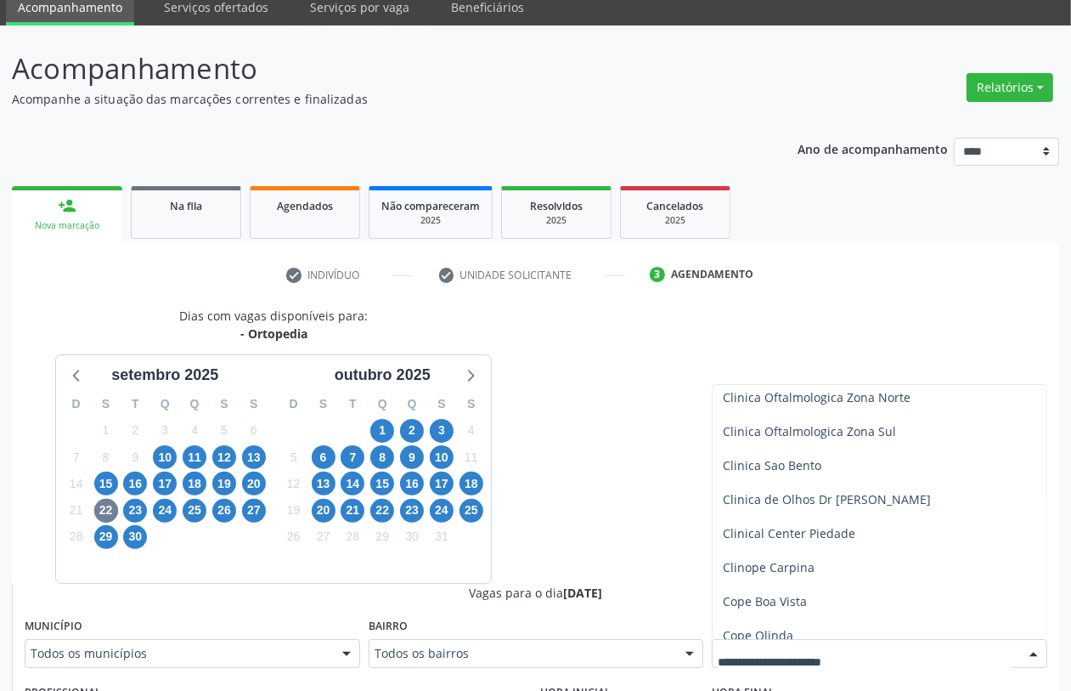
scroll to position [319, 0]
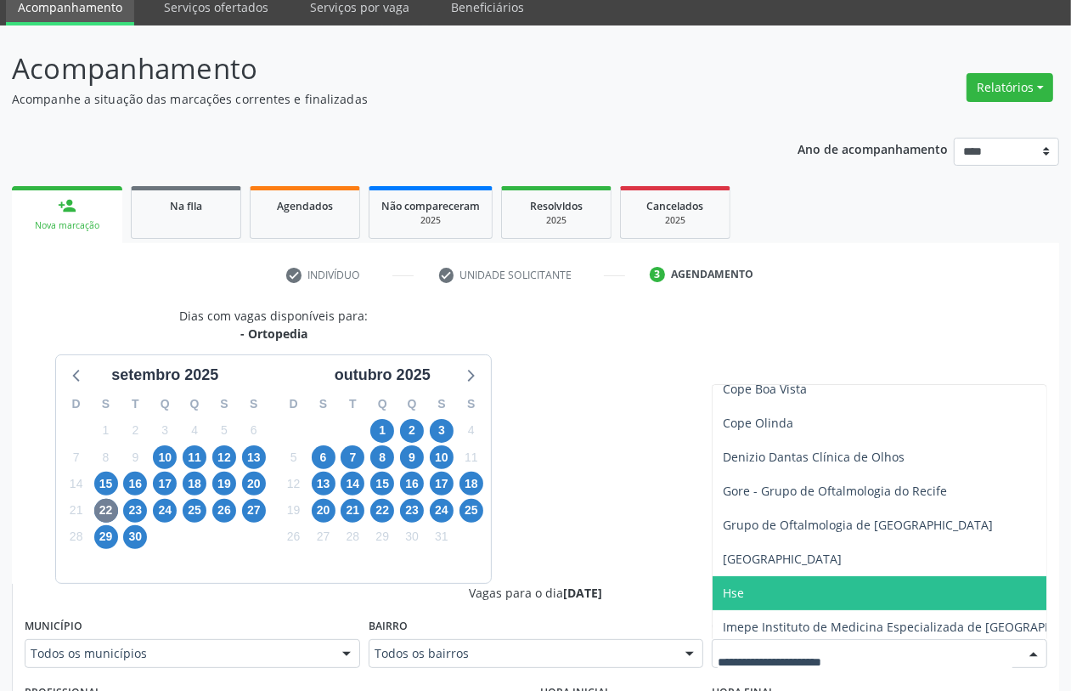
click at [758, 584] on span "Hse" at bounding box center [914, 593] width 402 height 34
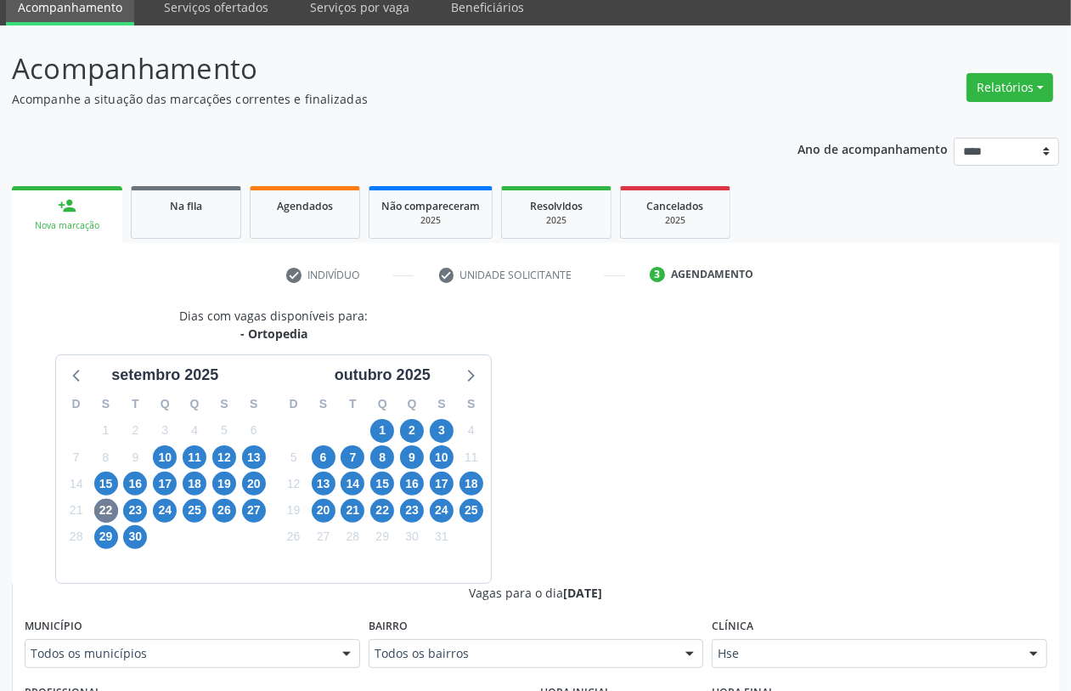
scroll to position [280, 0]
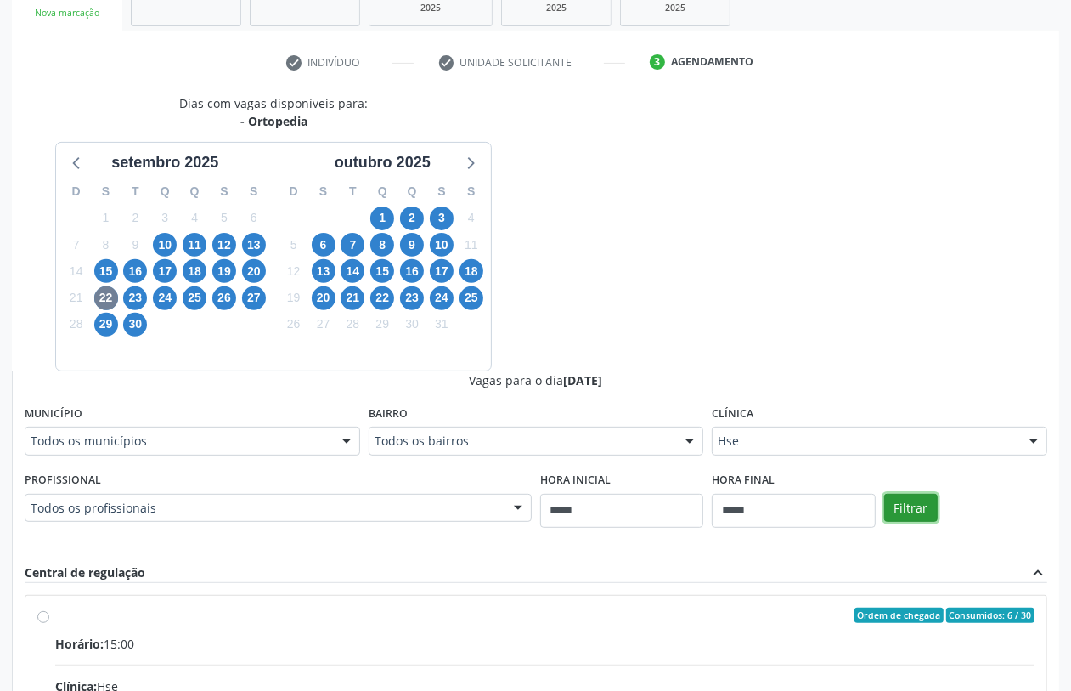
click at [926, 495] on button "Filtrar" at bounding box center [911, 508] width 54 height 29
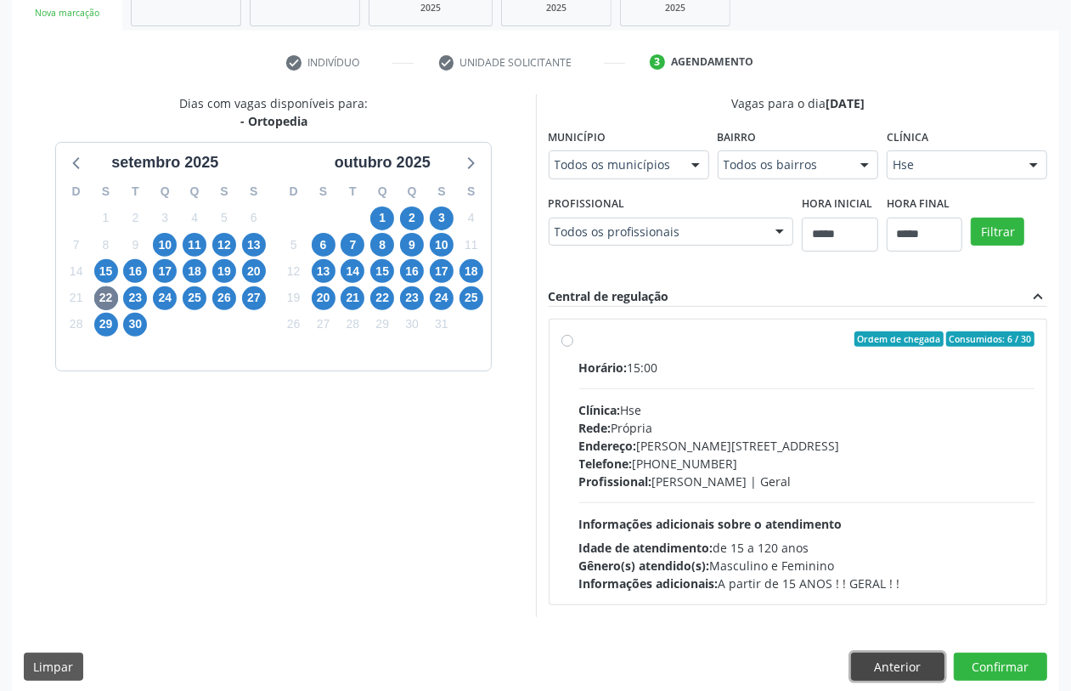
click at [896, 663] on button "Anterior" at bounding box center [897, 666] width 93 height 29
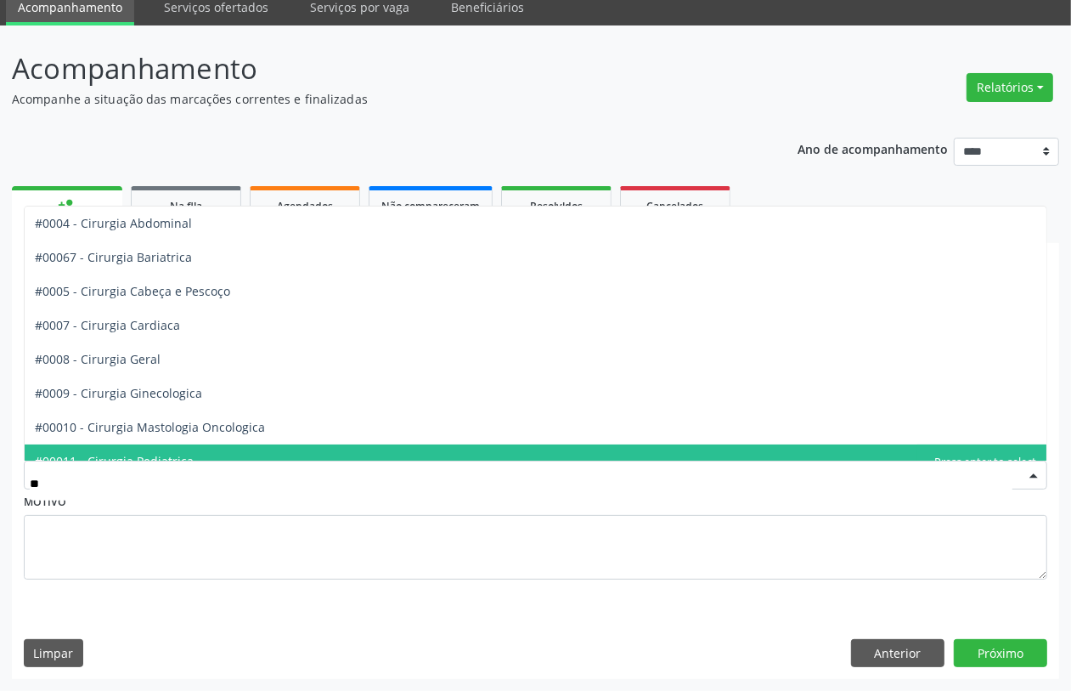
type input "***"
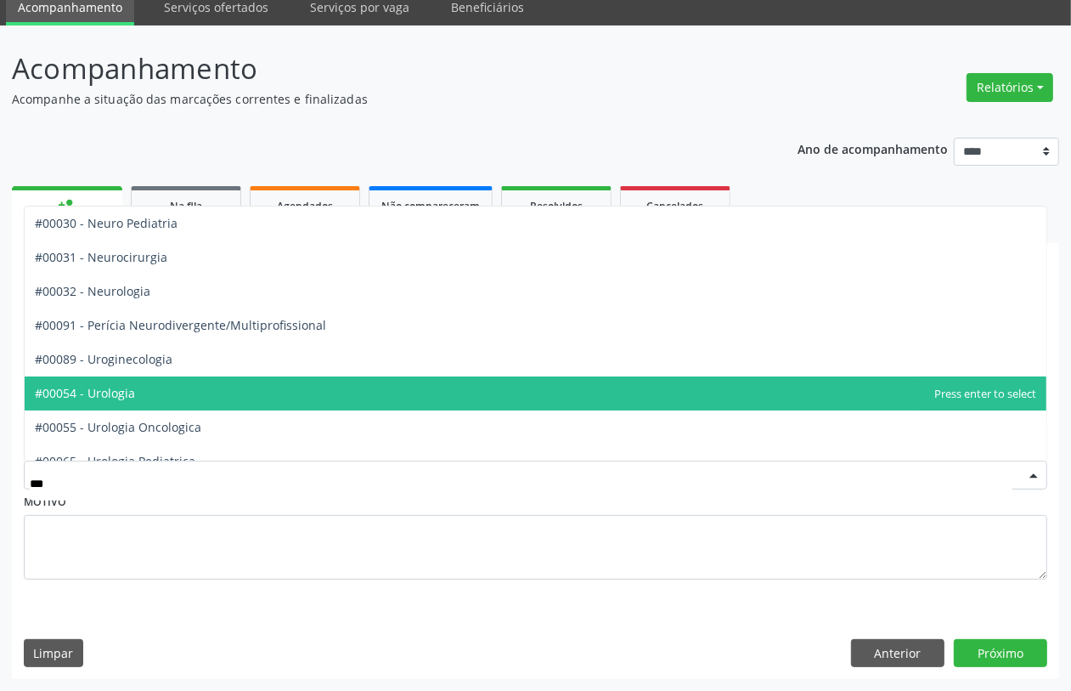
click at [137, 392] on span "#00054 - Urologia" at bounding box center [536, 393] width 1022 height 34
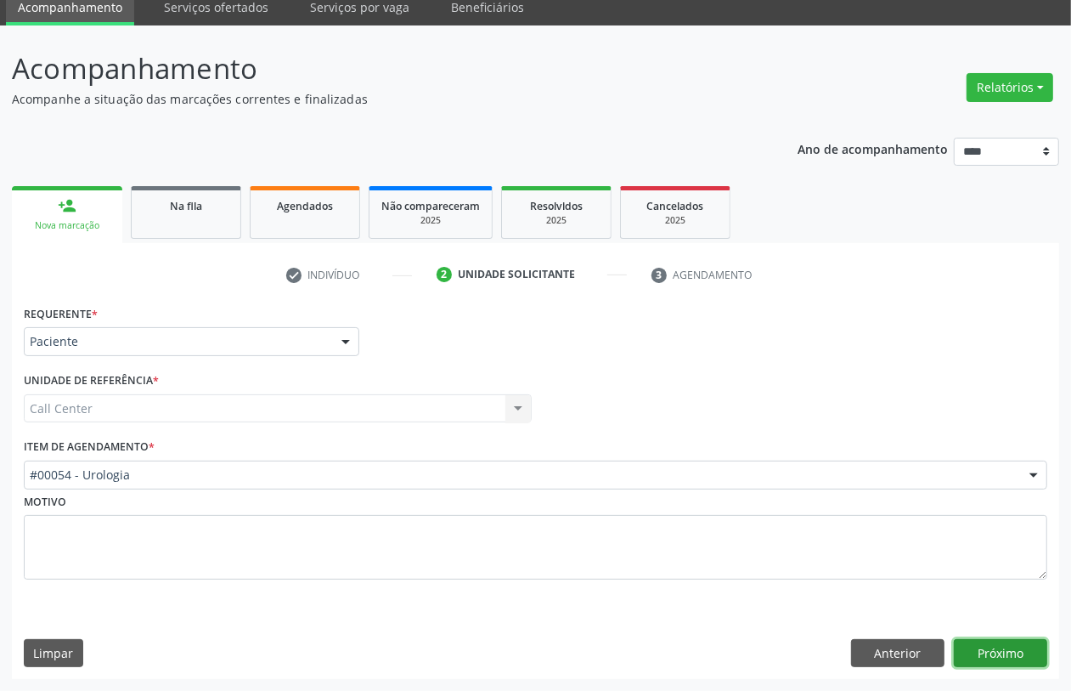
click at [995, 655] on button "Próximo" at bounding box center [1000, 653] width 93 height 29
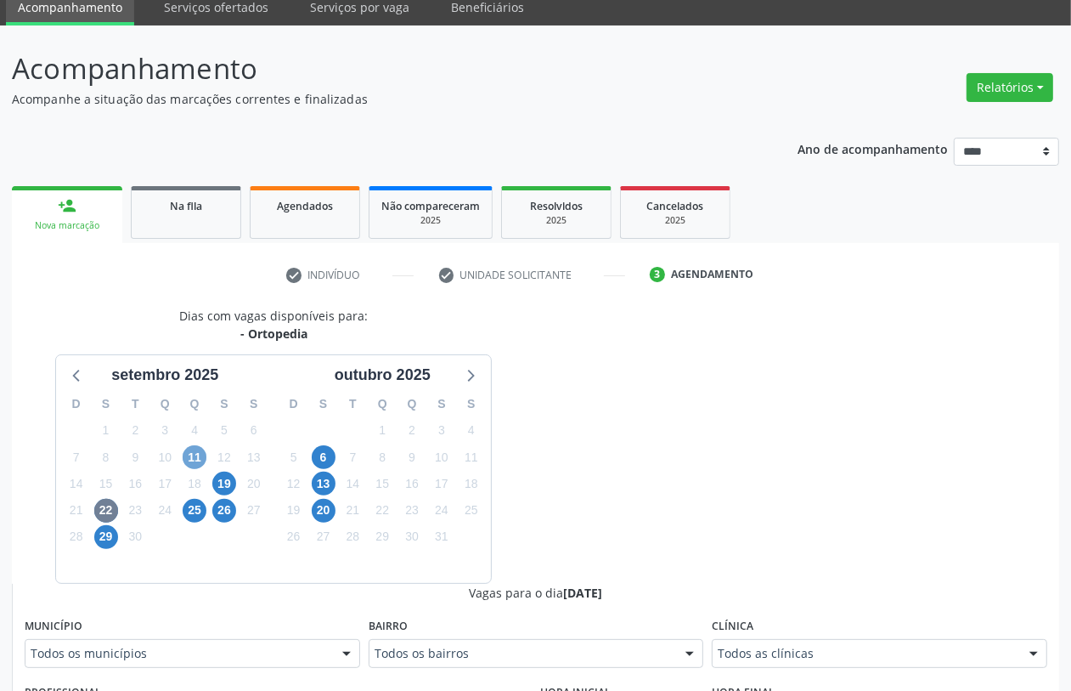
click at [194, 460] on span "11" at bounding box center [195, 457] width 24 height 24
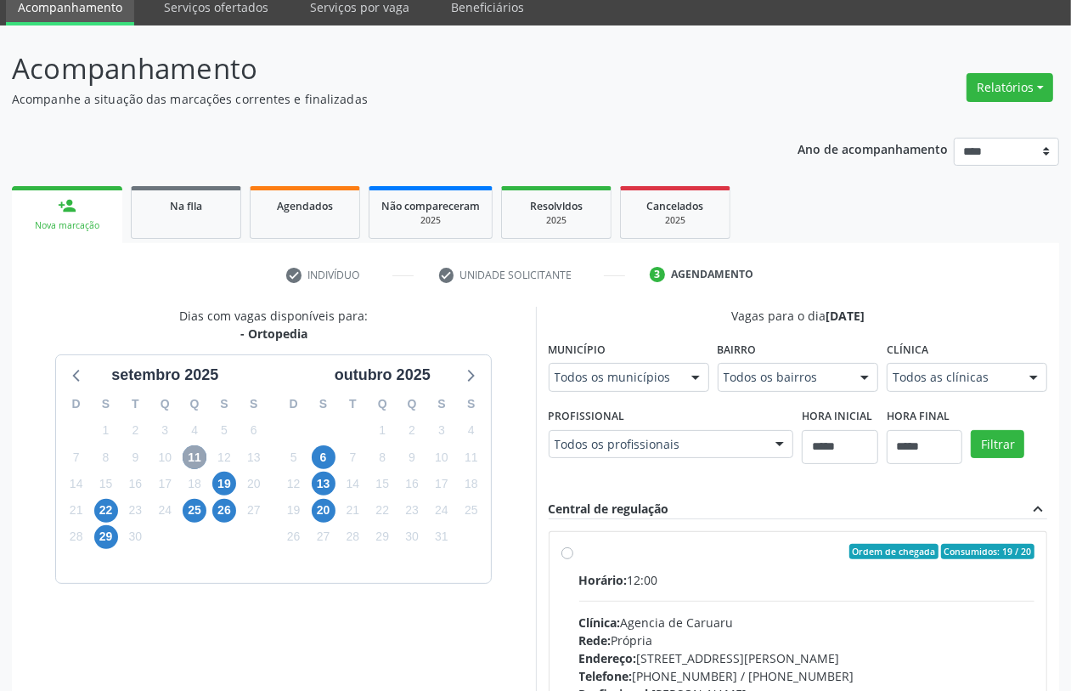
scroll to position [294, 0]
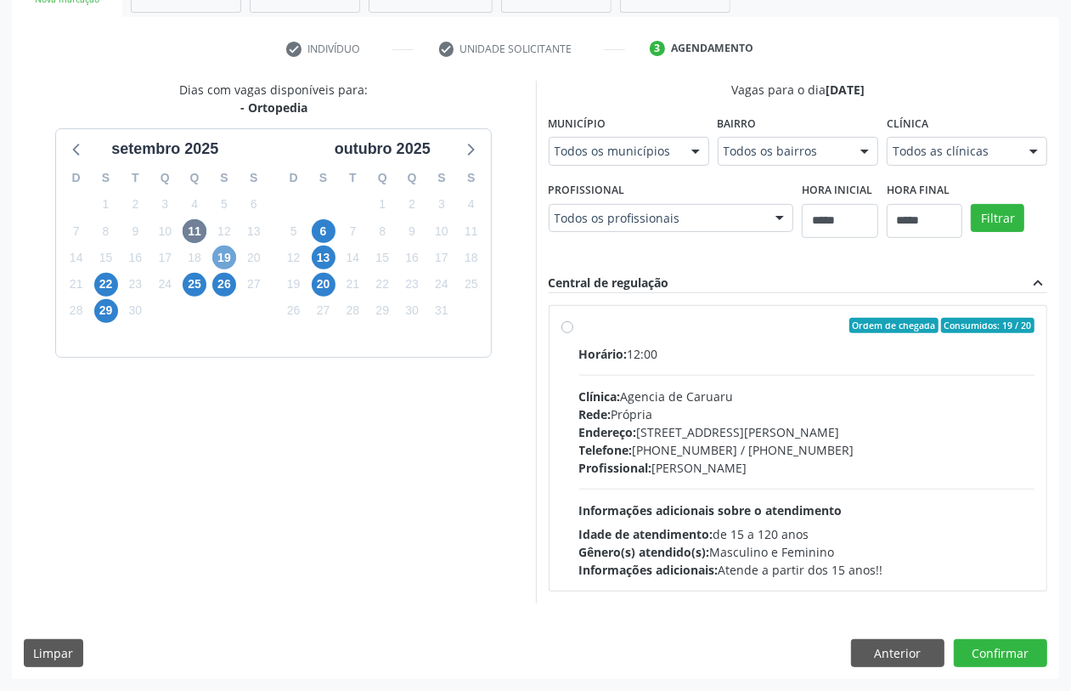
click at [218, 253] on span "19" at bounding box center [224, 258] width 24 height 24
click at [96, 285] on span "22" at bounding box center [106, 285] width 24 height 24
click at [197, 279] on span "25" at bounding box center [195, 285] width 24 height 24
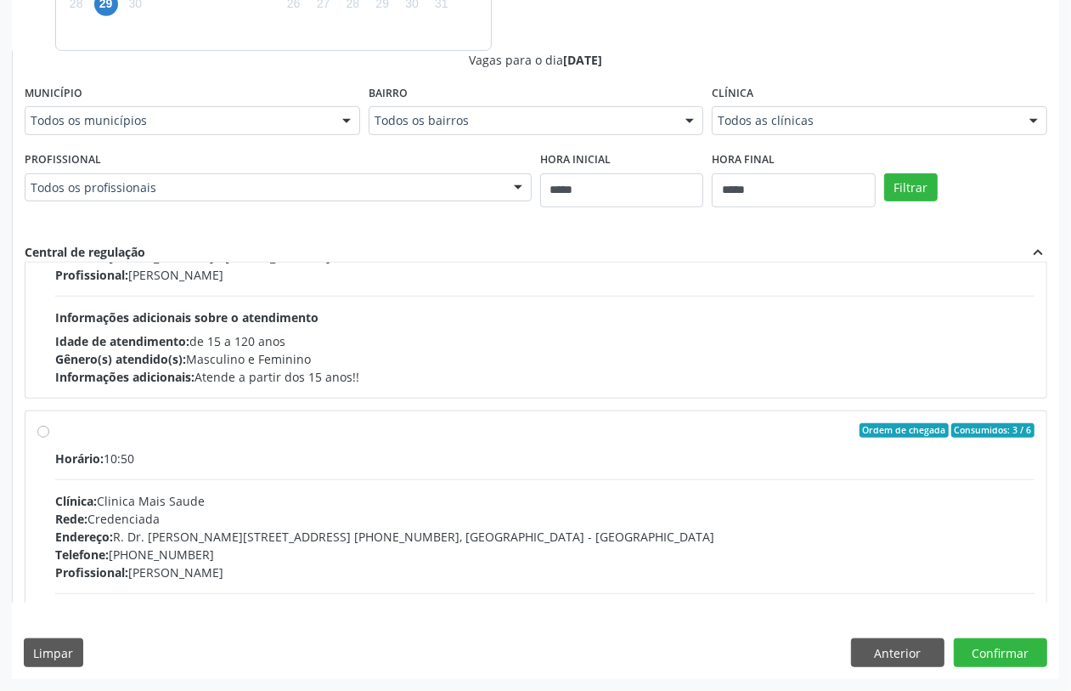
scroll to position [56, 0]
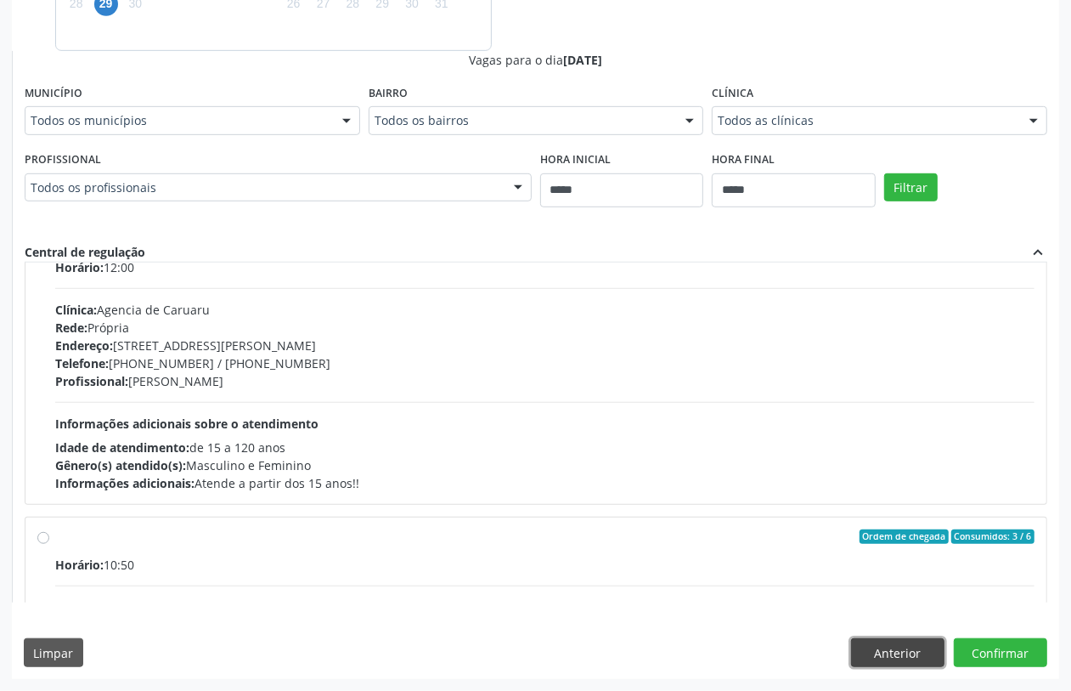
click at [902, 652] on button "Anterior" at bounding box center [897, 652] width 93 height 29
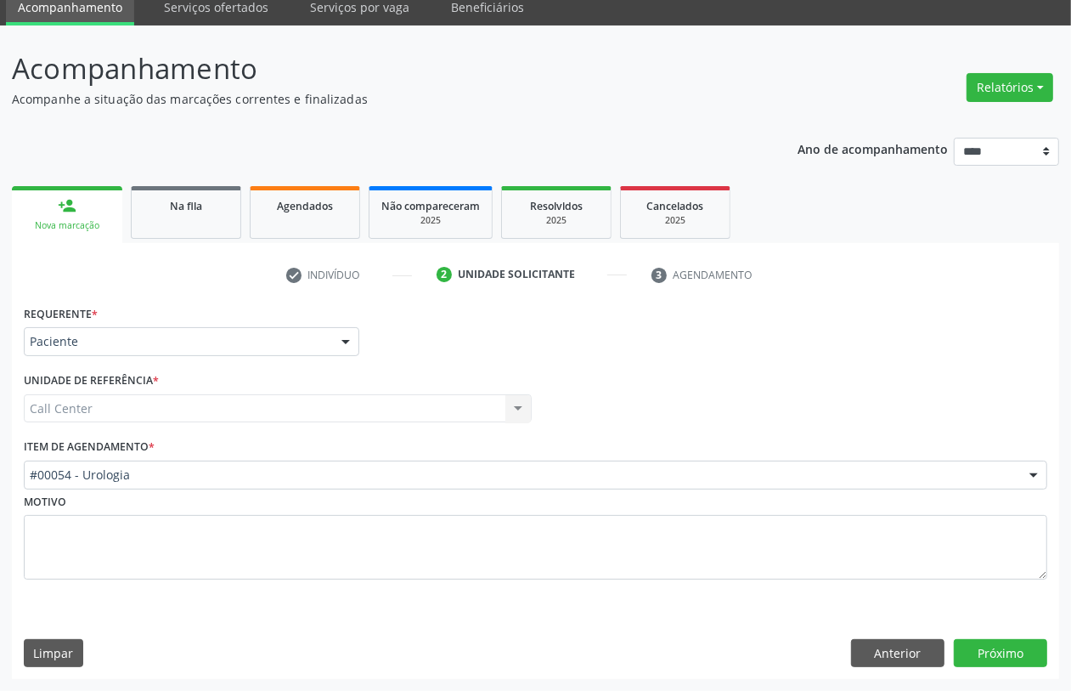
scroll to position [68, 0]
click at [1001, 651] on button "Próximo" at bounding box center [1000, 653] width 93 height 29
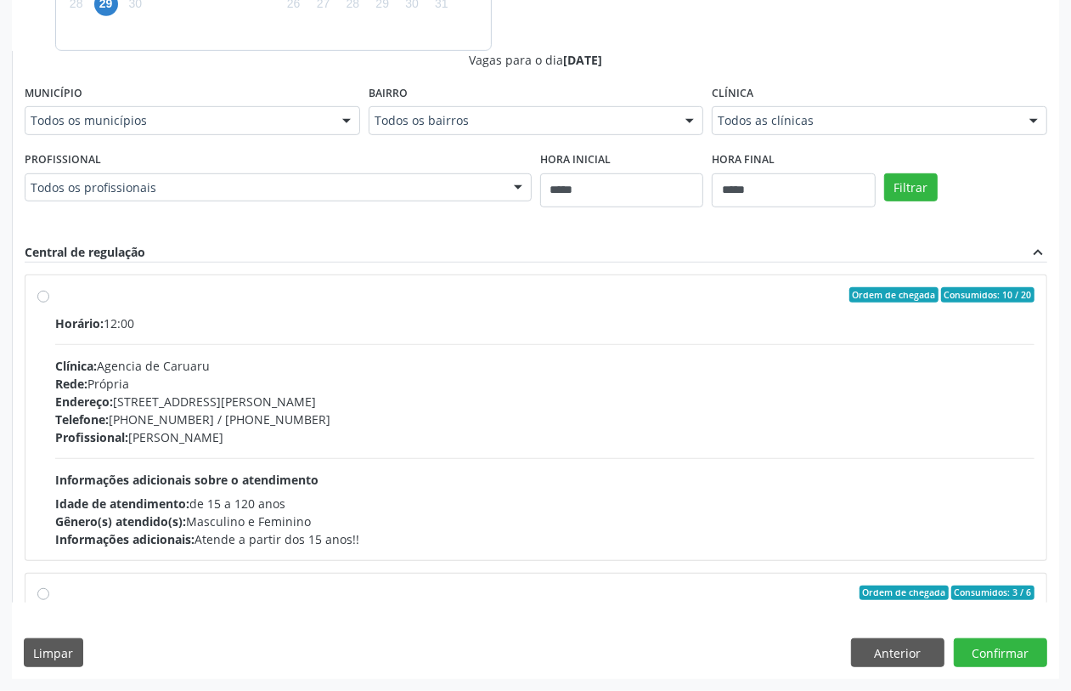
scroll to position [268, 0]
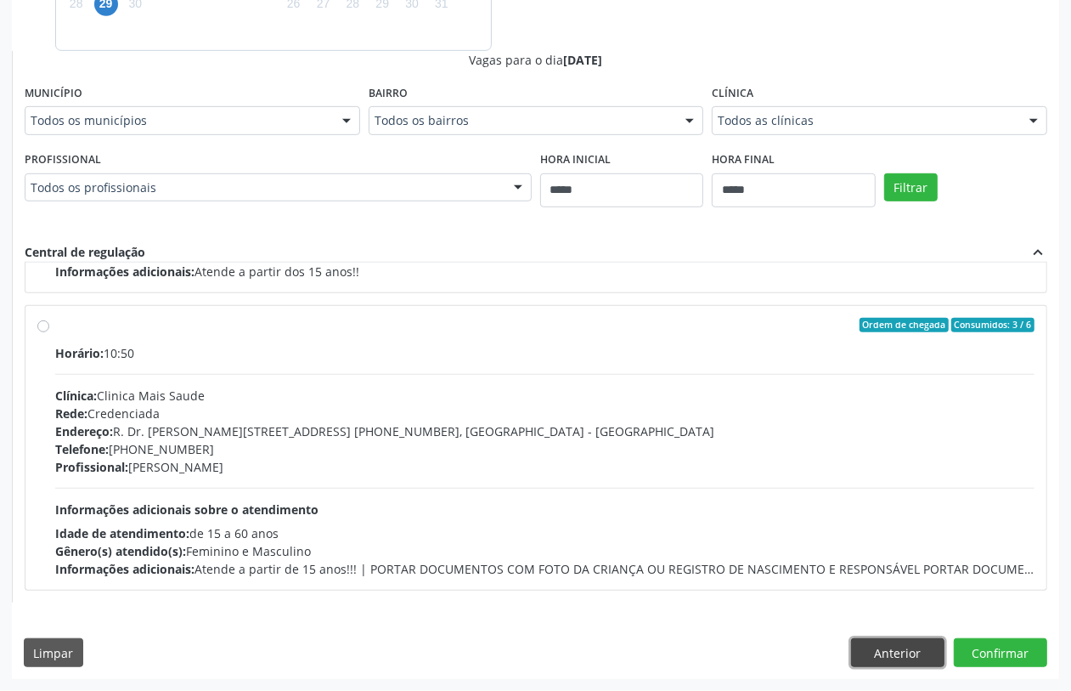
click at [889, 648] on button "Anterior" at bounding box center [897, 652] width 93 height 29
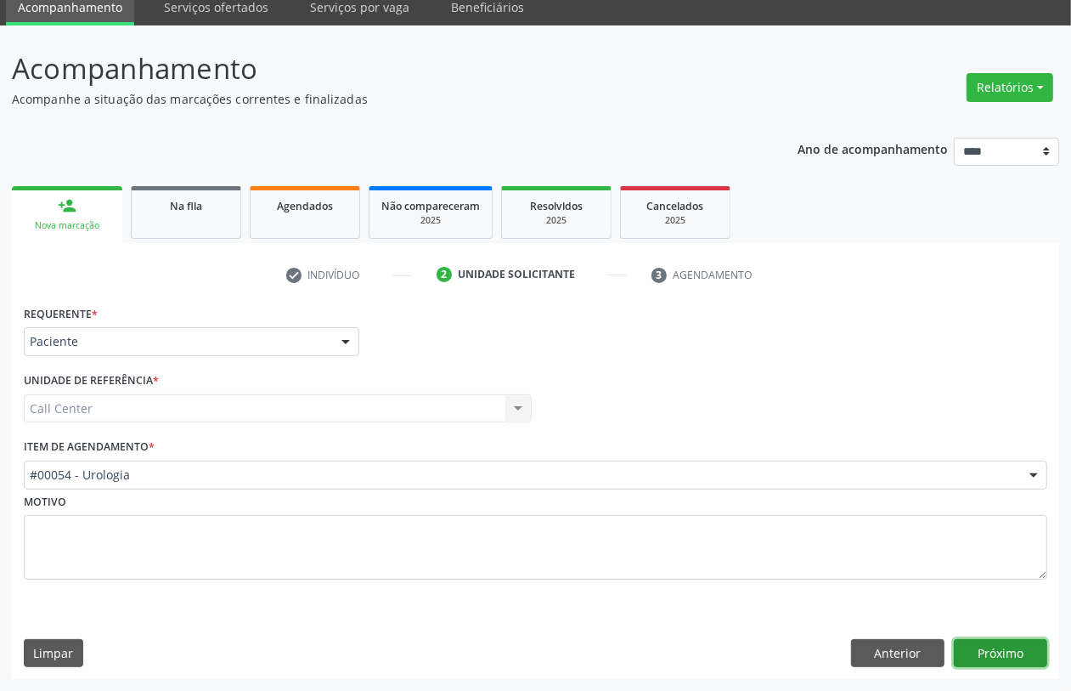
click at [982, 648] on button "Próximo" at bounding box center [1000, 653] width 93 height 29
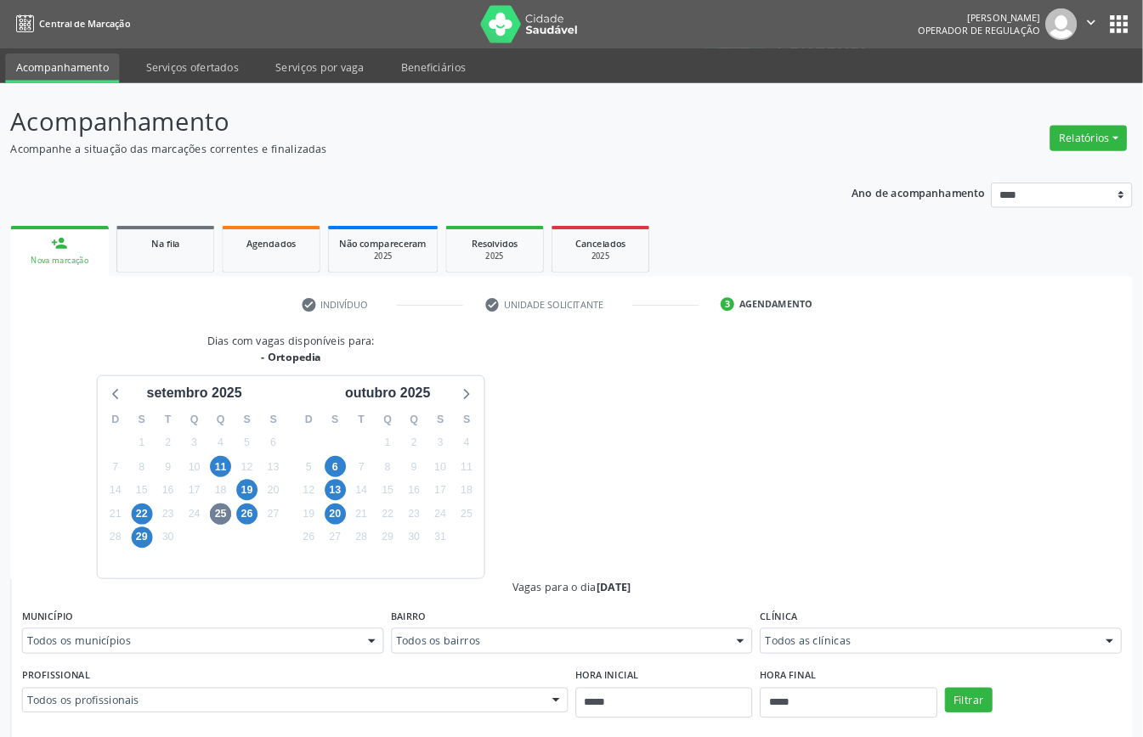
scroll to position [268, 0]
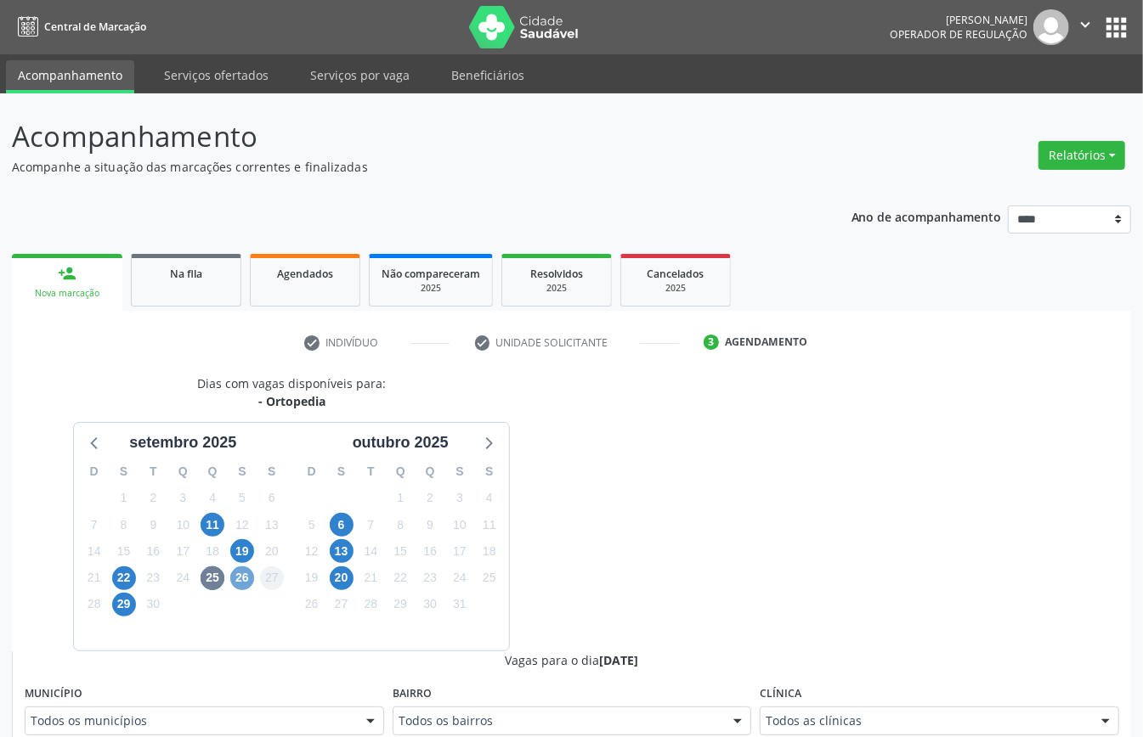
drag, startPoint x: 241, startPoint y: 581, endPoint x: 276, endPoint y: 586, distance: 35.2
click at [242, 581] on span "26" at bounding box center [242, 579] width 24 height 24
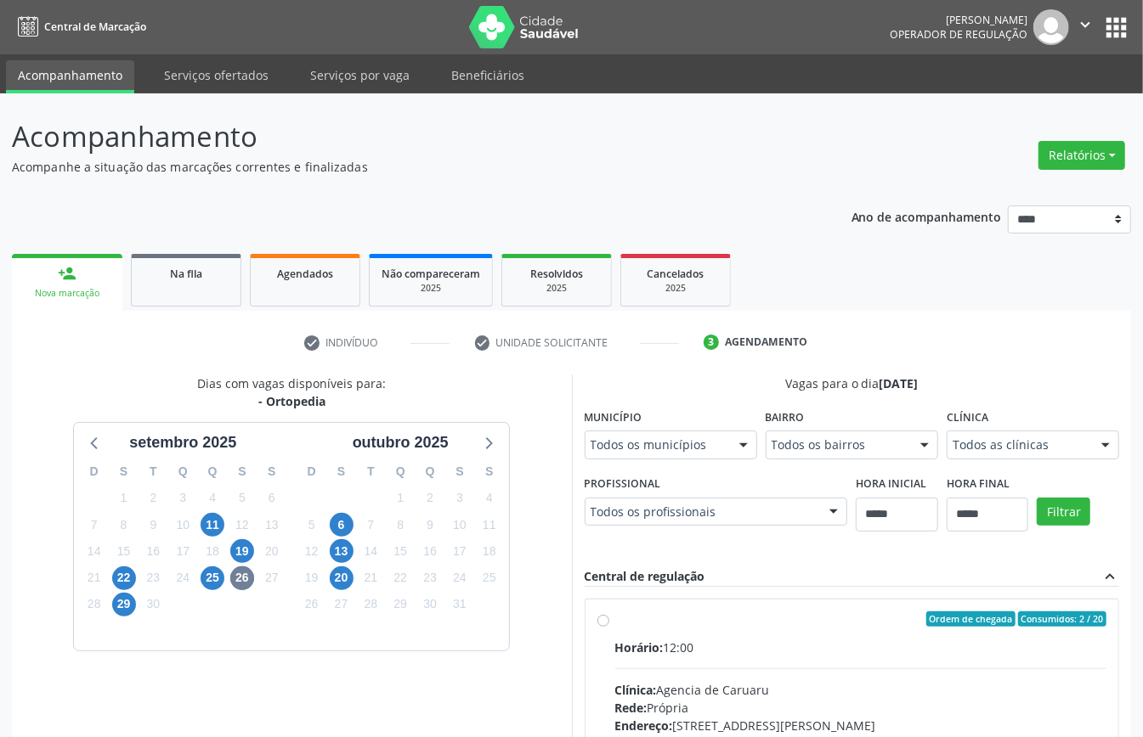
click at [136, 606] on div "29" at bounding box center [124, 604] width 30 height 26
click at [124, 612] on span "29" at bounding box center [124, 605] width 24 height 24
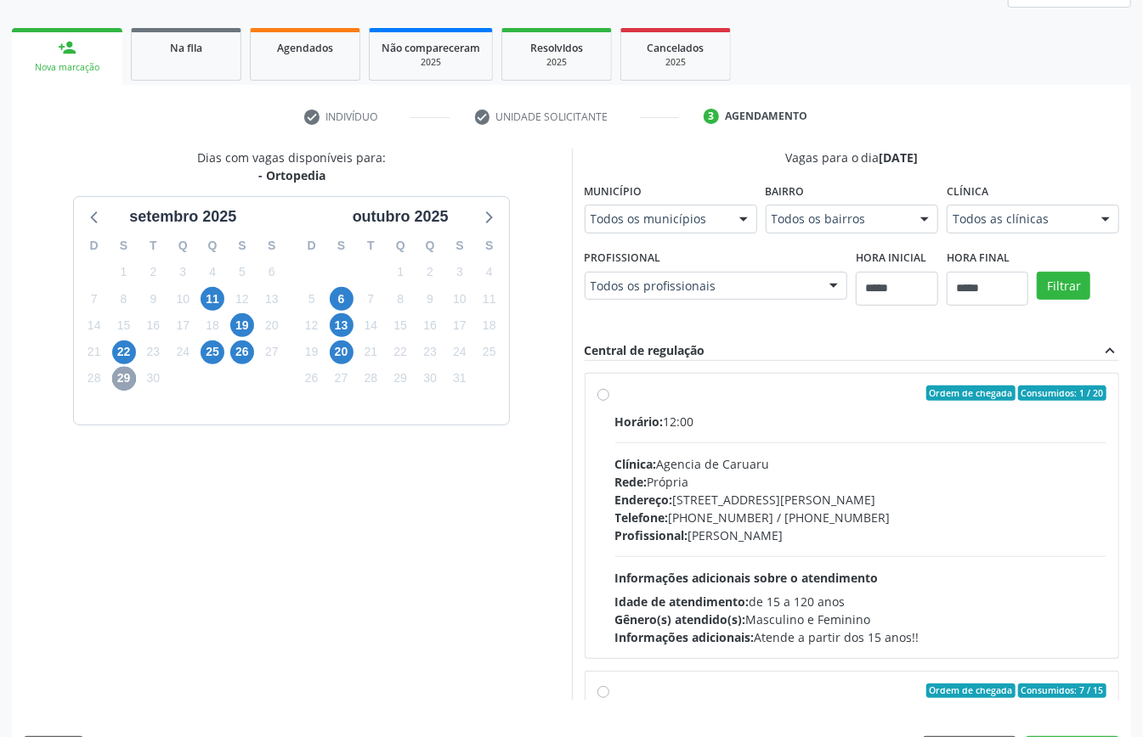
scroll to position [269, 0]
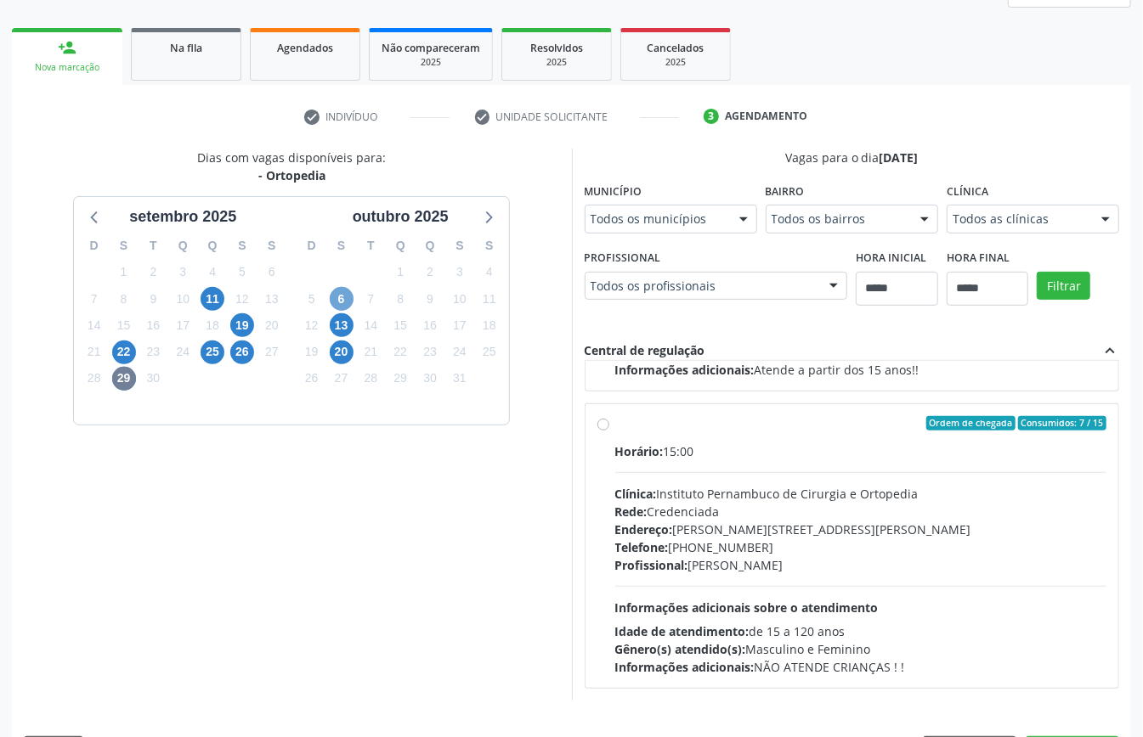
click at [336, 297] on span "6" at bounding box center [342, 299] width 24 height 24
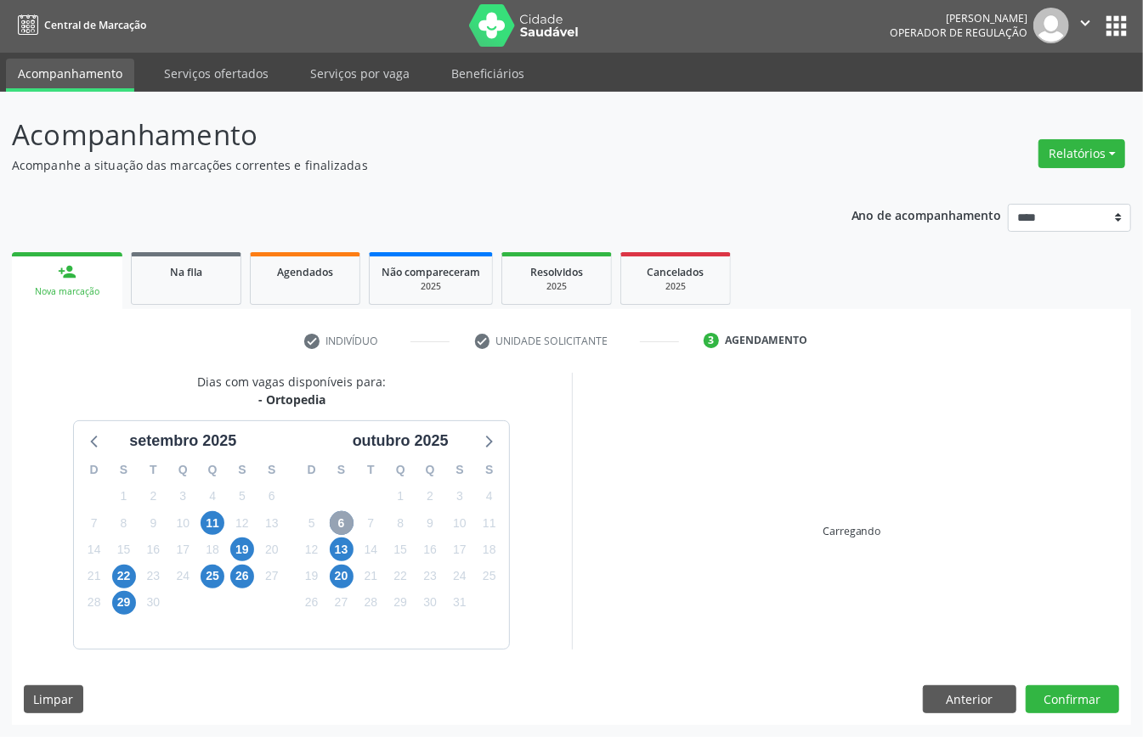
scroll to position [226, 0]
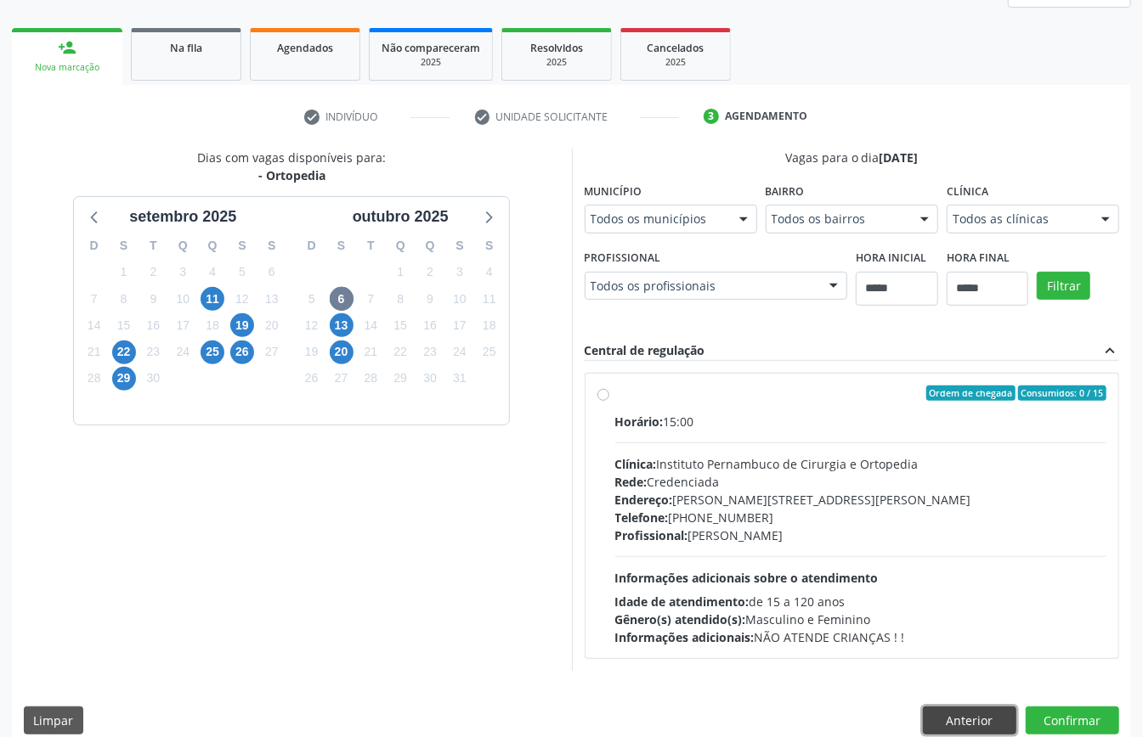
click at [968, 690] on button "Anterior" at bounding box center [969, 721] width 93 height 29
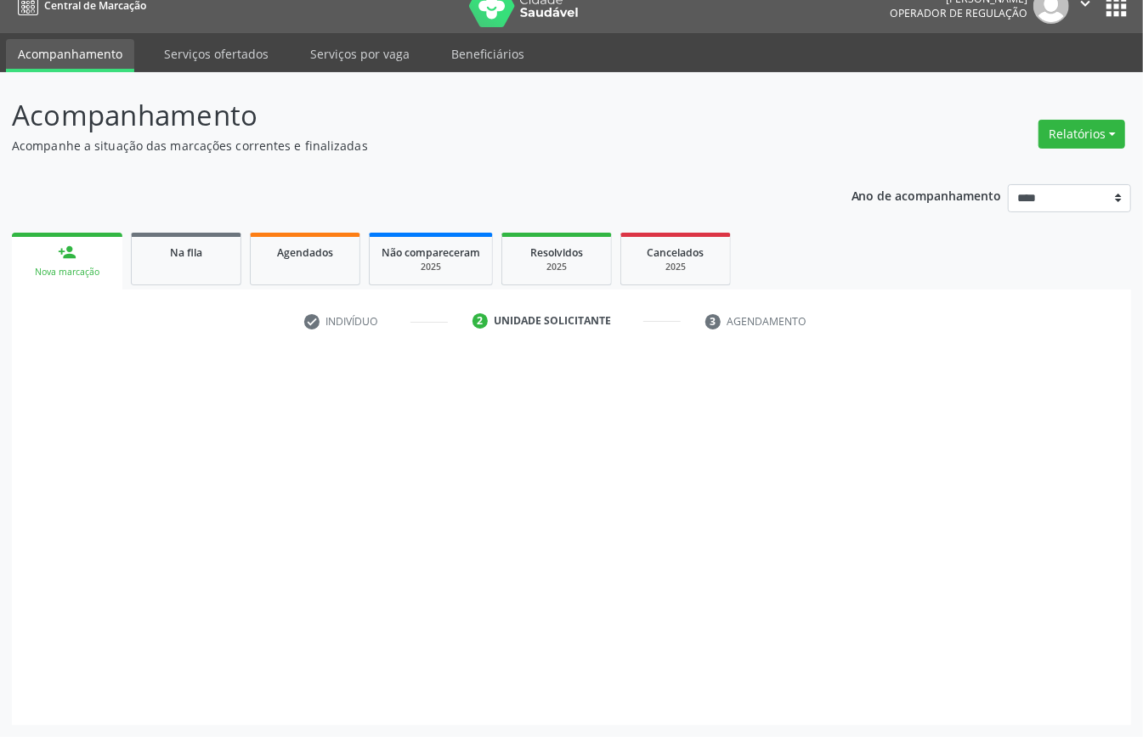
scroll to position [24, 0]
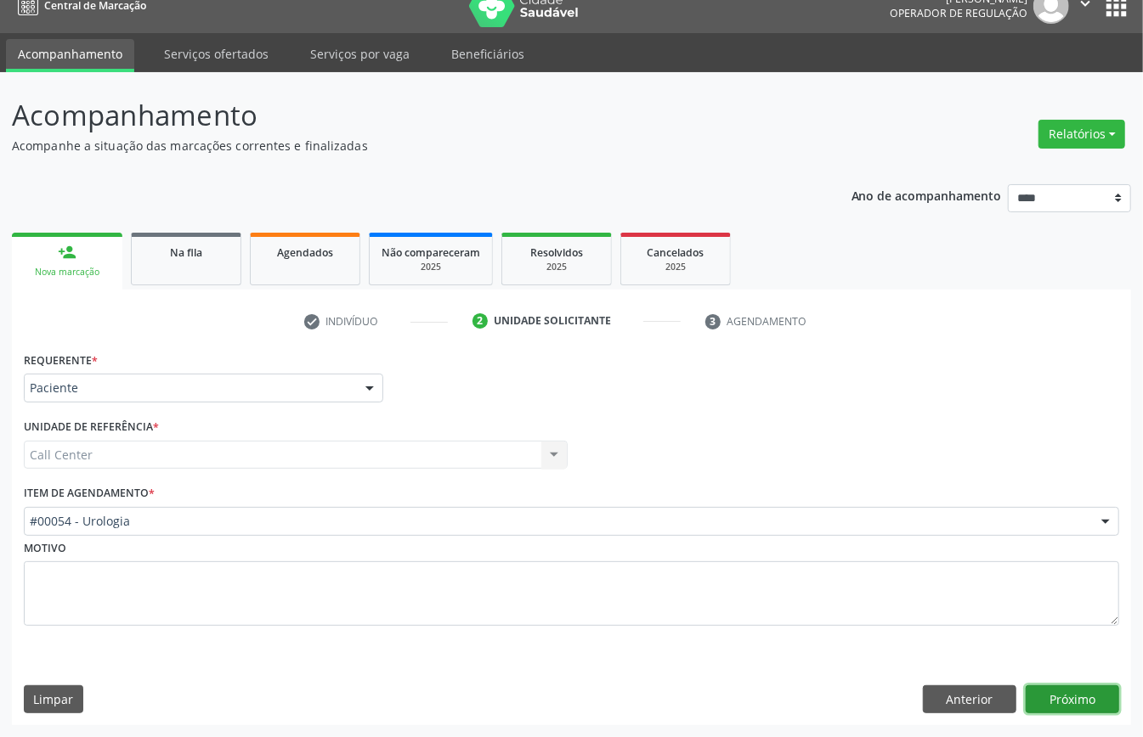
click at [1070, 690] on button "Próximo" at bounding box center [1071, 700] width 93 height 29
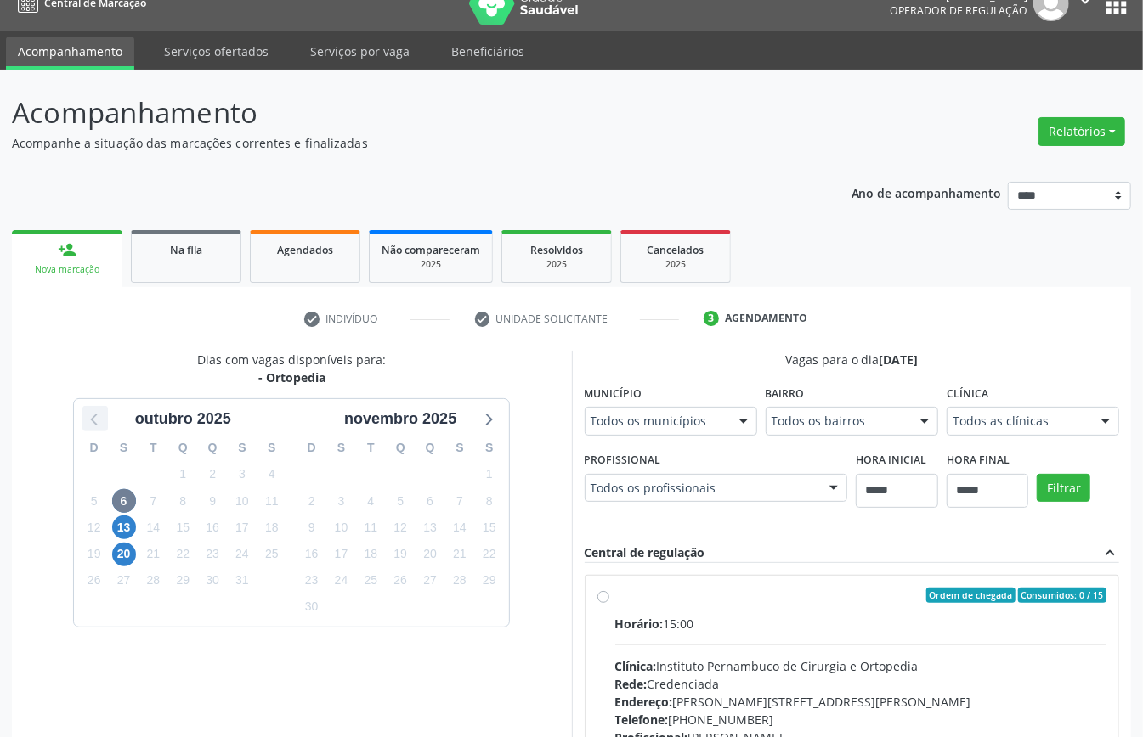
click at [99, 420] on icon at bounding box center [95, 419] width 22 height 22
click at [429, 554] on span "25" at bounding box center [430, 555] width 24 height 24
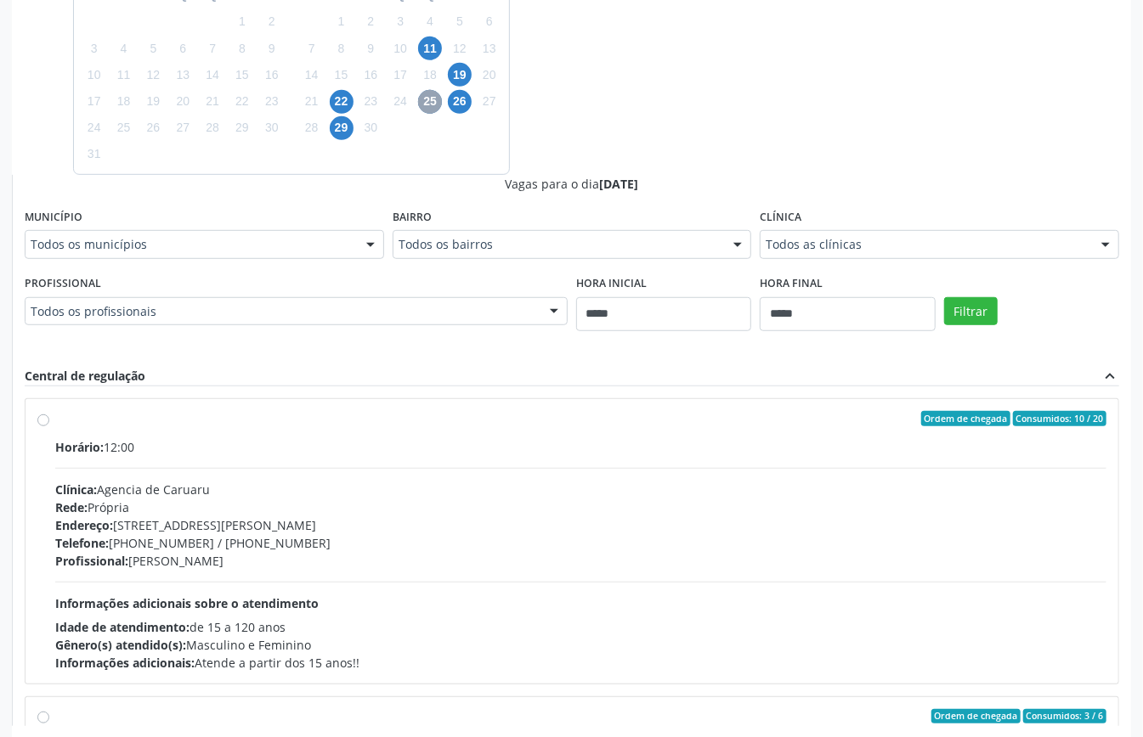
scroll to position [555, 0]
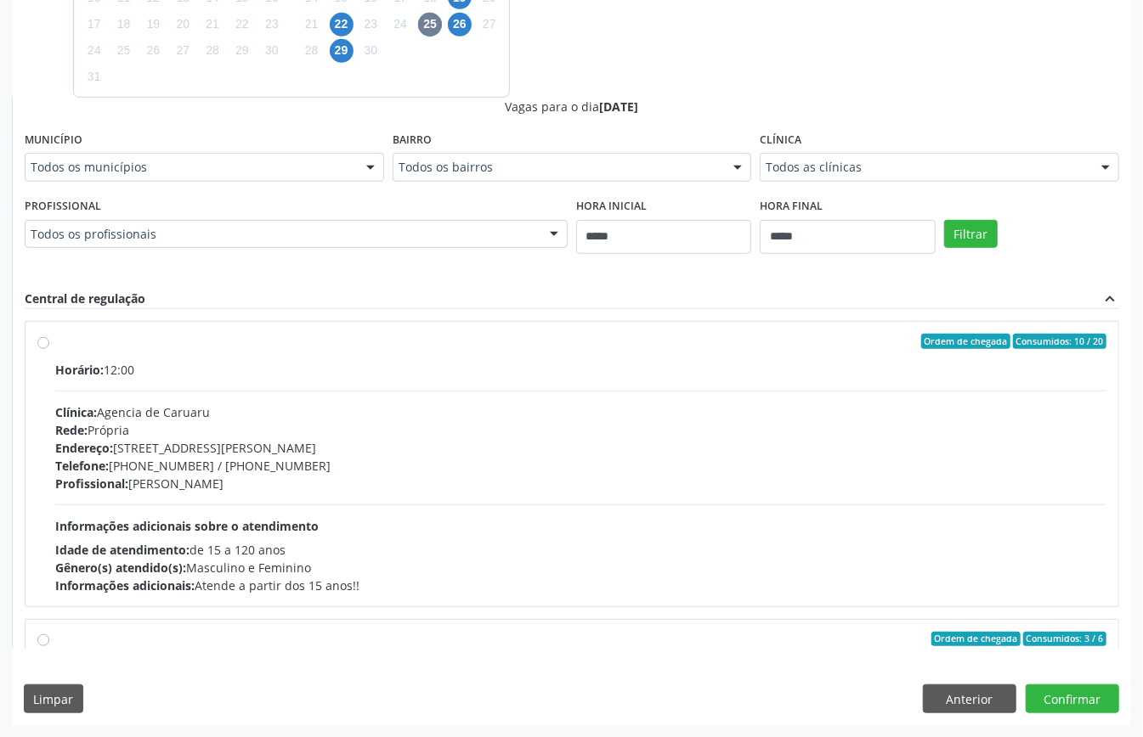
click at [941, 681] on div "Dias com vagas disponíveis para: - Ortopedia agosto 2025 D S T Q Q S S 27 28 29…" at bounding box center [571, 273] width 1119 height 904
click at [939, 690] on button "Anterior" at bounding box center [969, 699] width 93 height 29
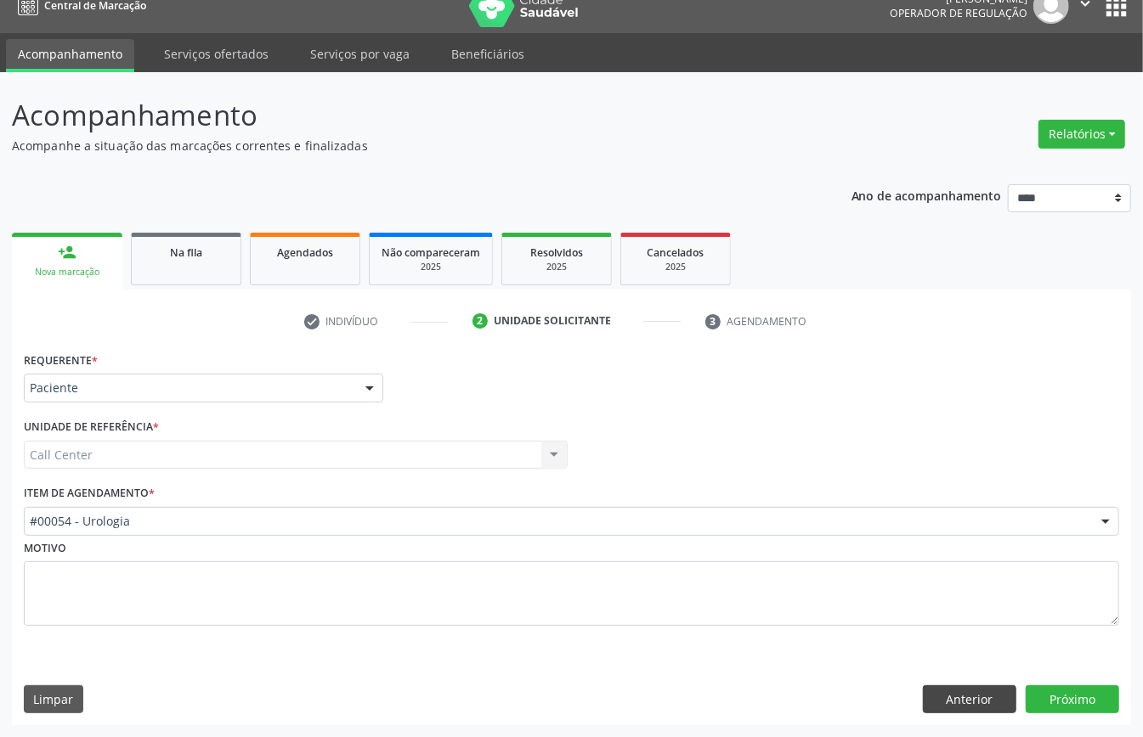
scroll to position [24, 0]
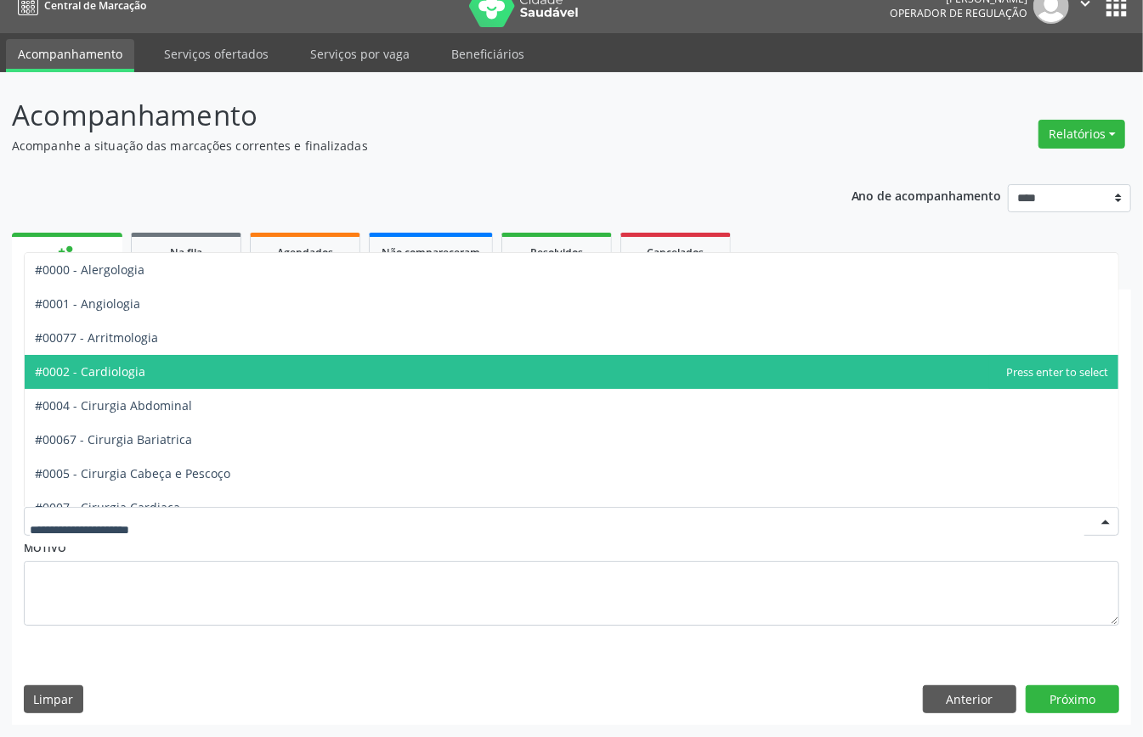
click at [170, 375] on span "#0002 - Cardiologia" at bounding box center [571, 372] width 1093 height 34
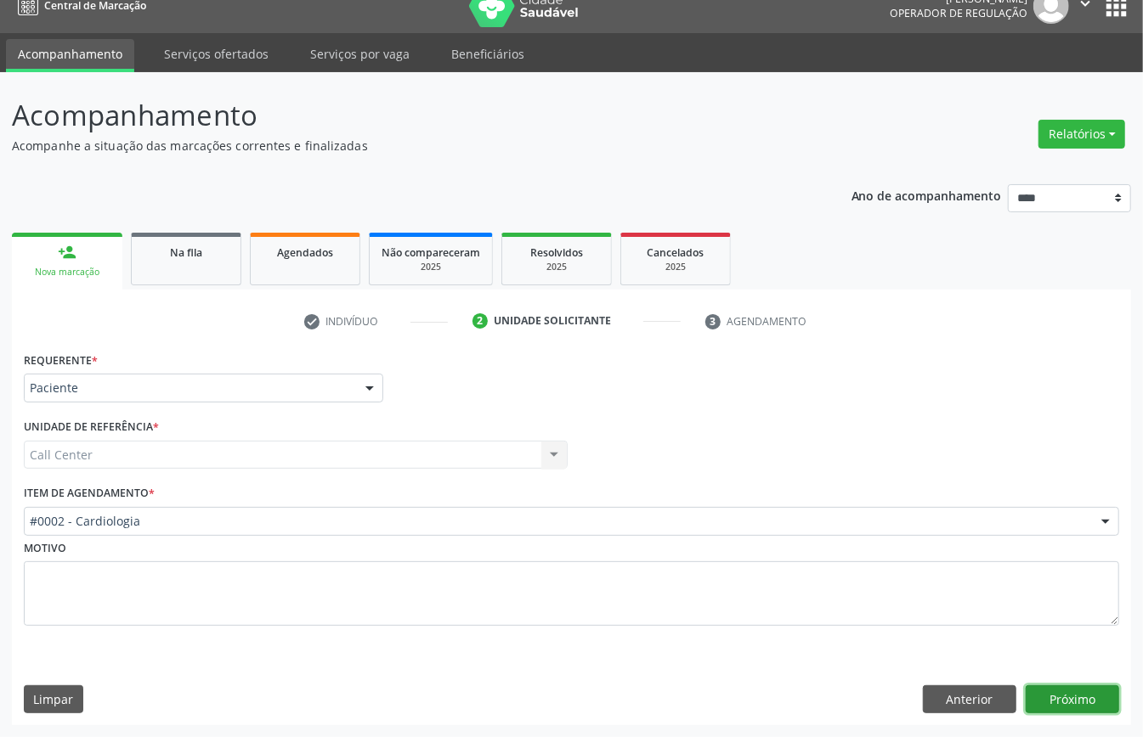
click at [1070, 690] on button "Próximo" at bounding box center [1071, 700] width 93 height 29
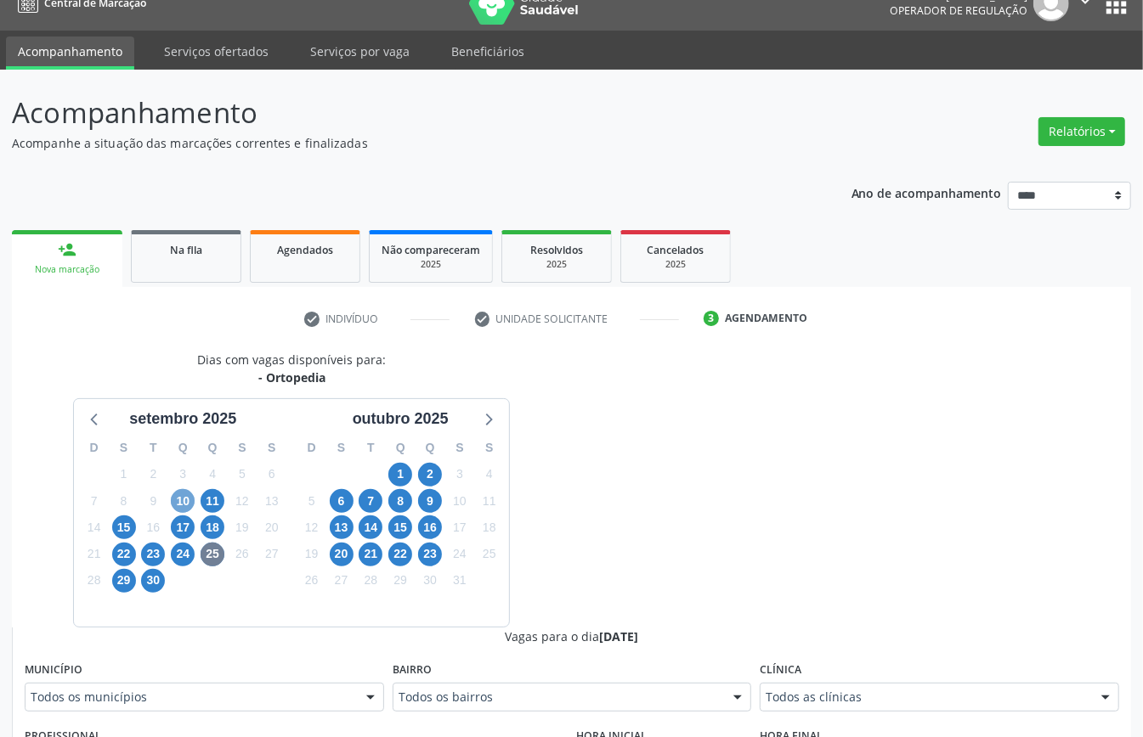
click at [181, 505] on span "10" at bounding box center [183, 501] width 24 height 24
drag, startPoint x: 806, startPoint y: 694, endPoint x: 779, endPoint y: 695, distance: 27.2
click at [205, 501] on span "11" at bounding box center [212, 501] width 24 height 24
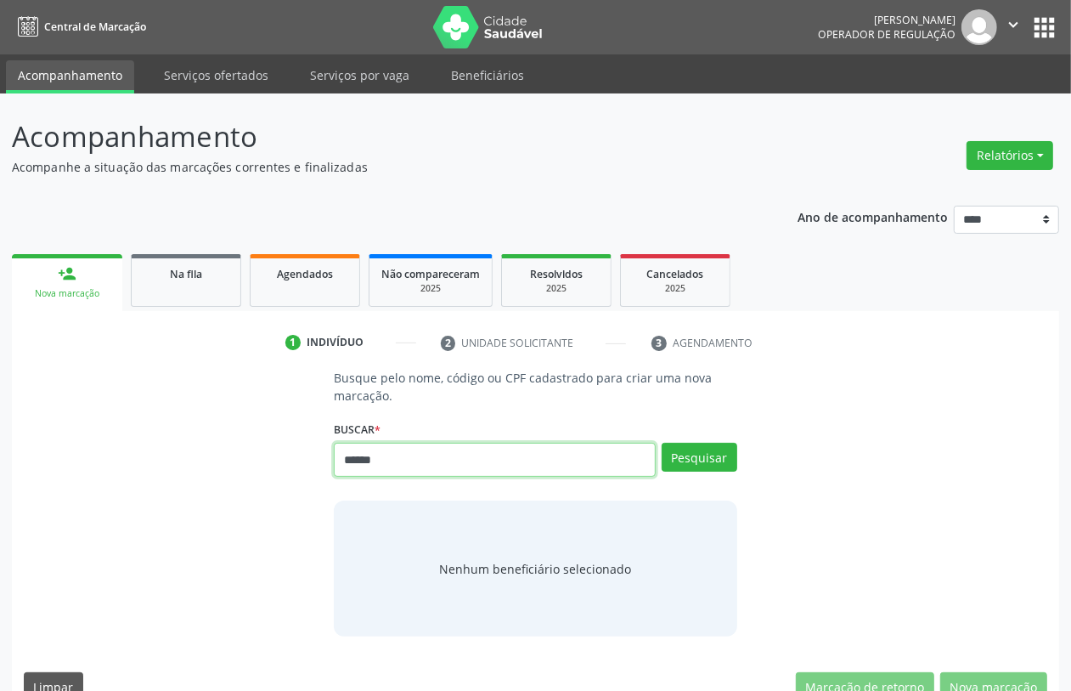
type input "******"
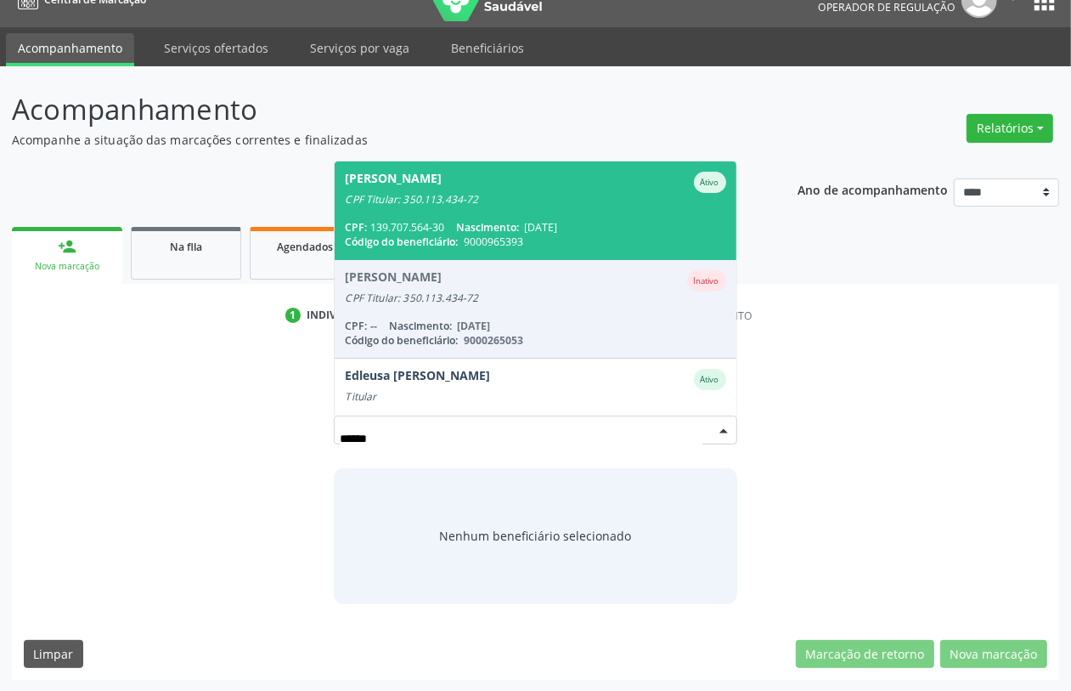
click at [453, 226] on div "CPF: 139.707.564-30 Nascimento: [DATE]" at bounding box center [535, 227] width 381 height 14
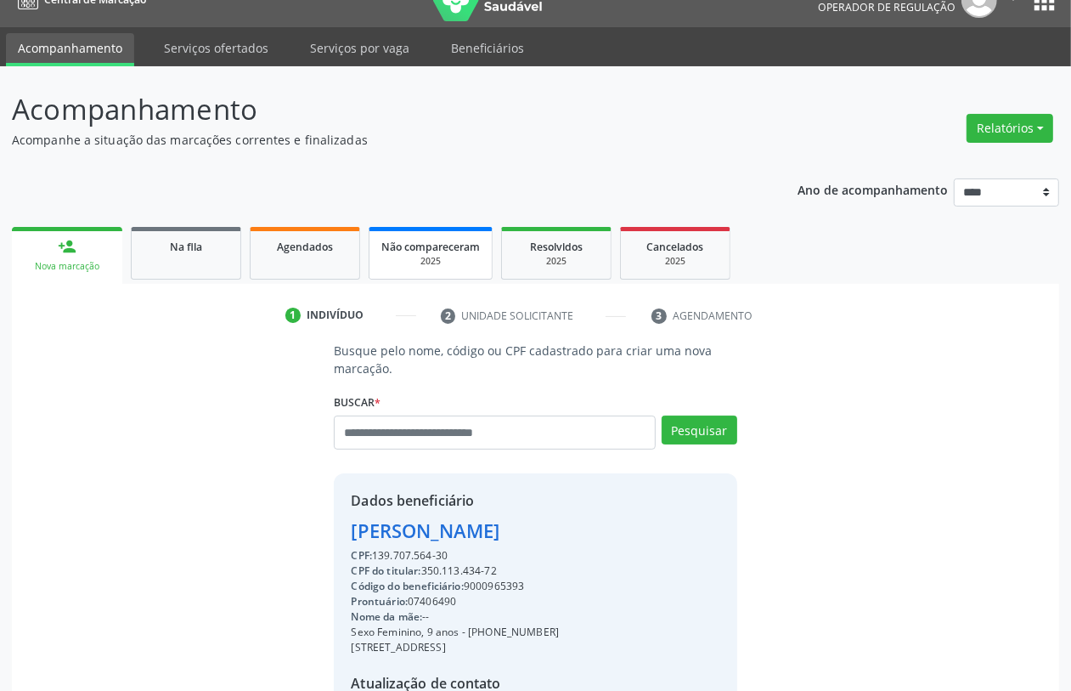
scroll to position [223, 0]
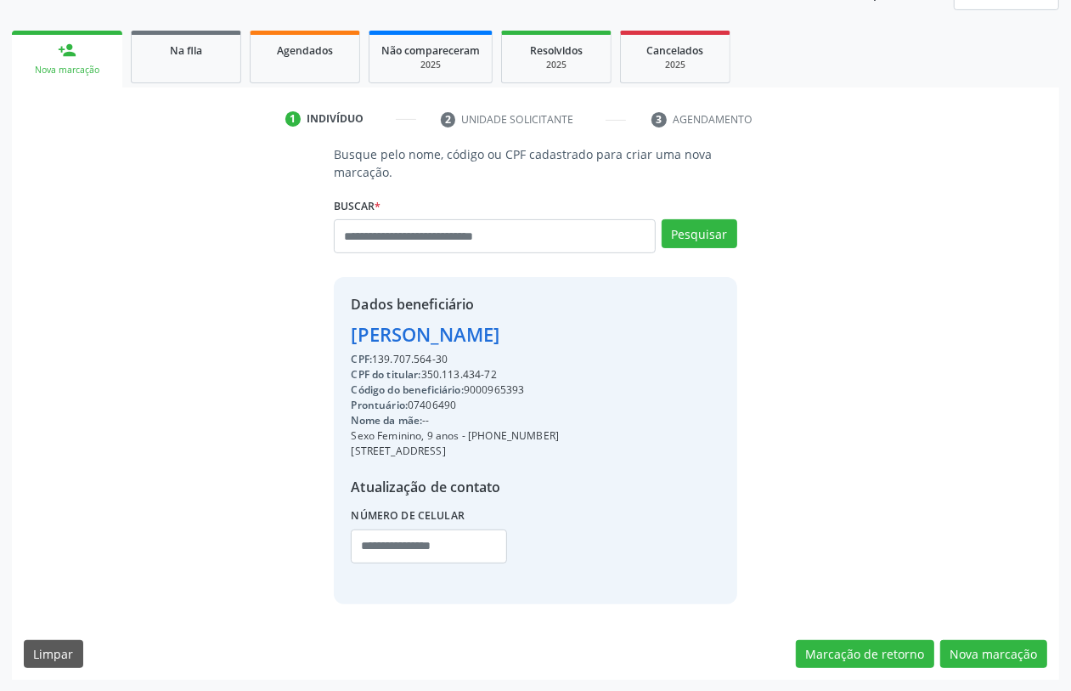
click at [481, 392] on div "Código do beneficiário: 9000965393" at bounding box center [455, 389] width 208 height 15
copy div "9000965393"
click at [317, 41] on div "Agendados" at bounding box center [304, 50] width 85 height 18
select select "*"
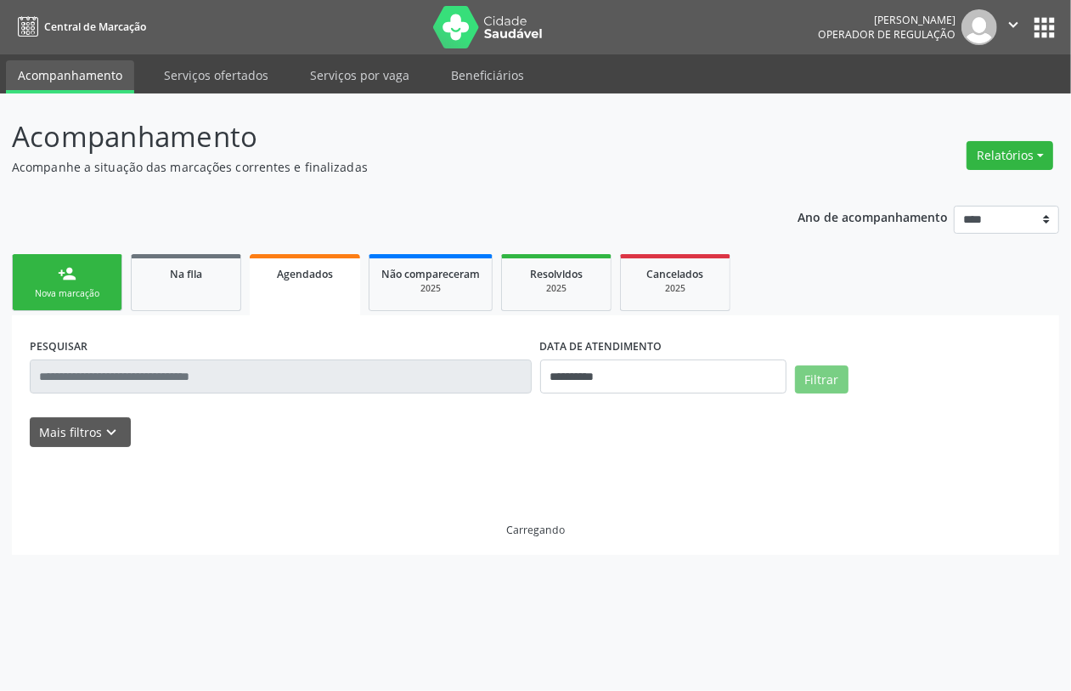
scroll to position [0, 0]
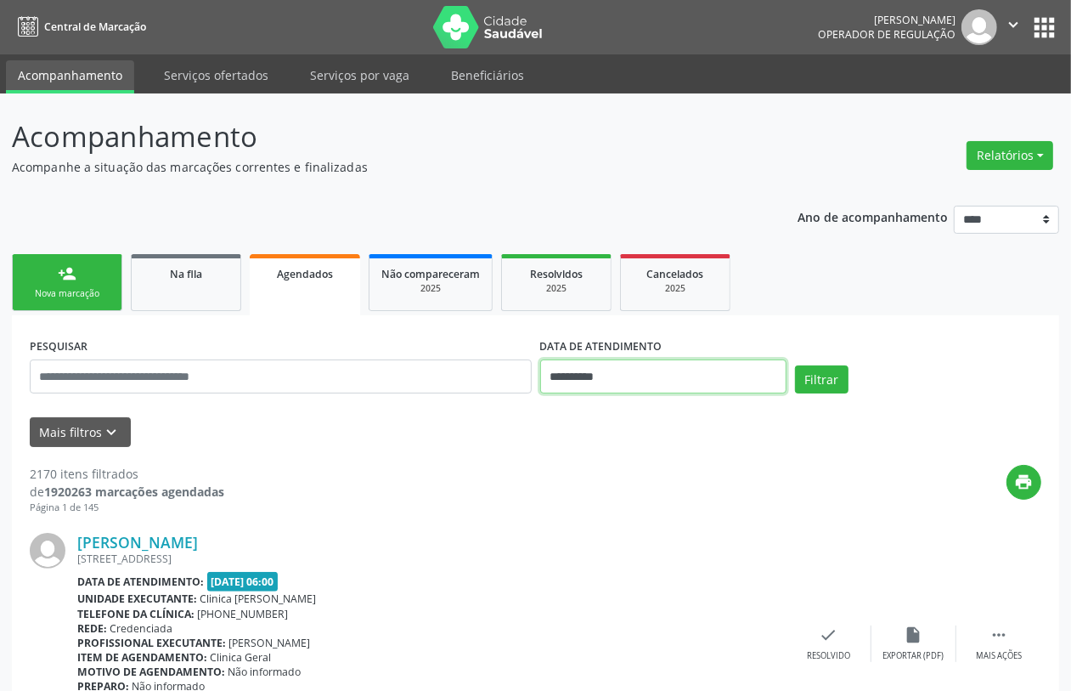
click at [617, 376] on input "**********" at bounding box center [663, 376] width 246 height 34
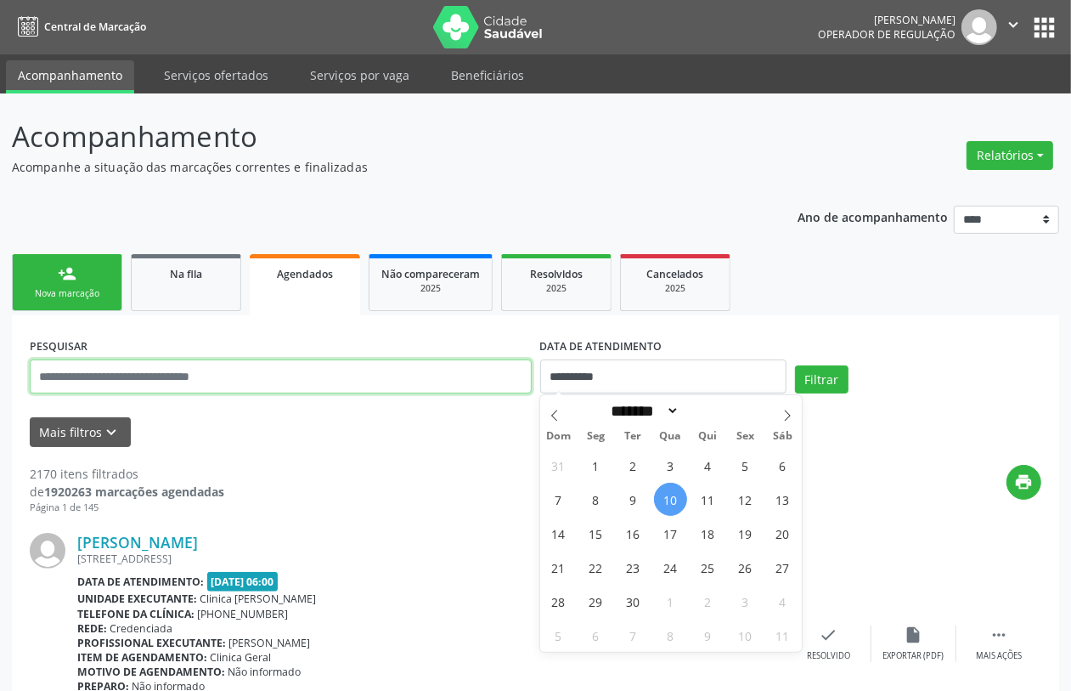
click at [329, 381] on input "text" at bounding box center [281, 376] width 502 height 34
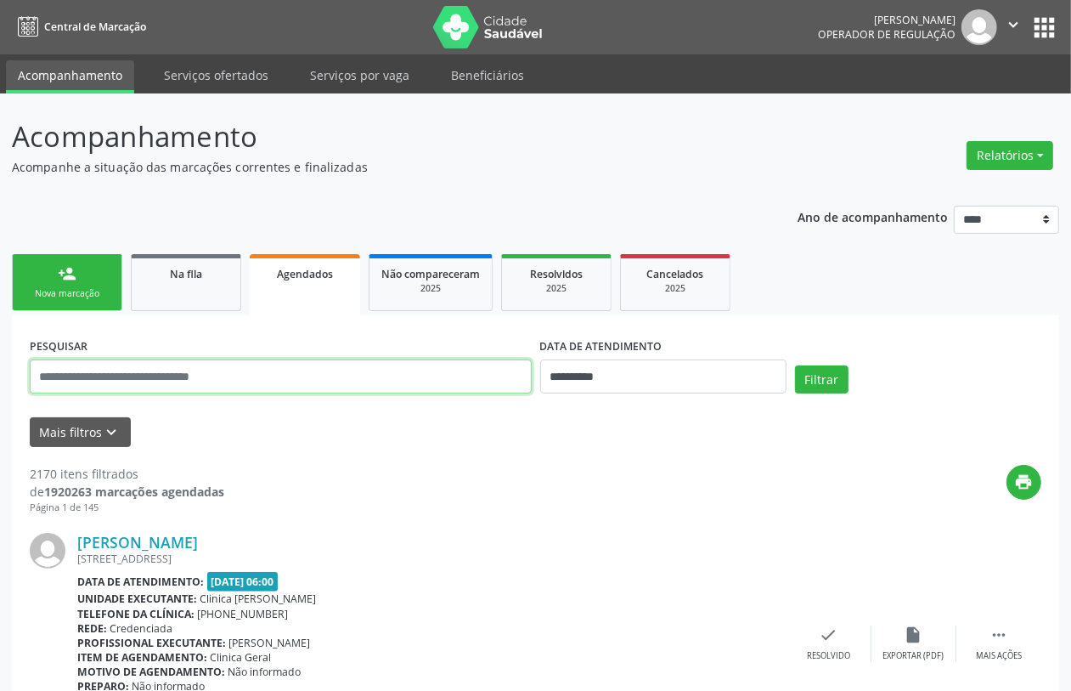
paste input "**********"
type input "**********"
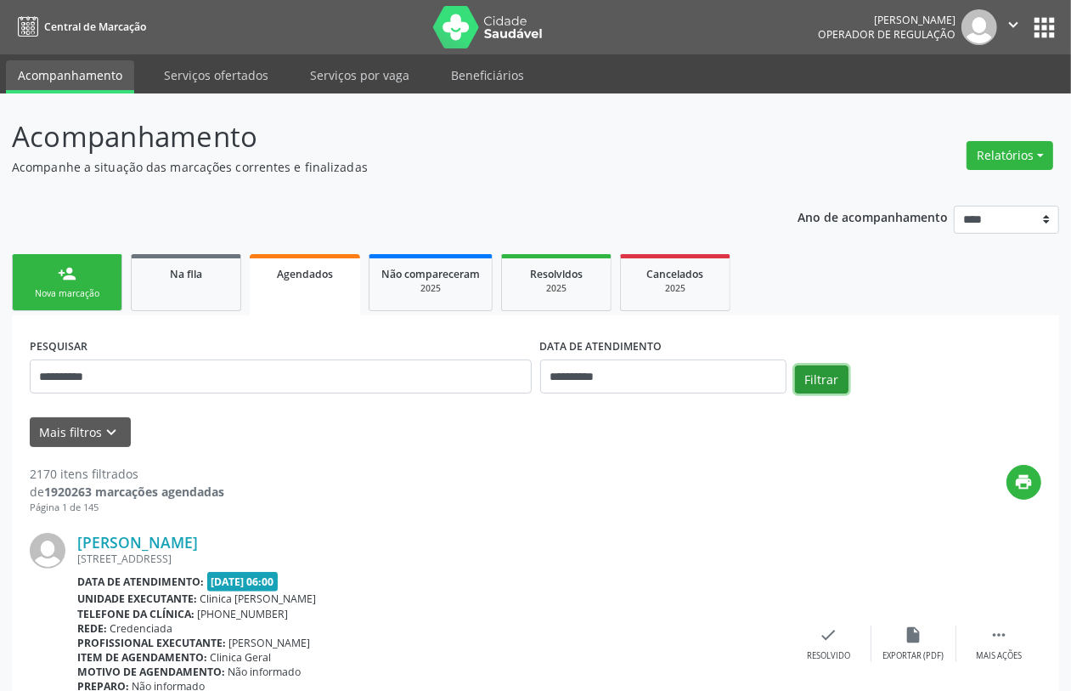
click at [845, 375] on button "Filtrar" at bounding box center [822, 379] width 54 height 29
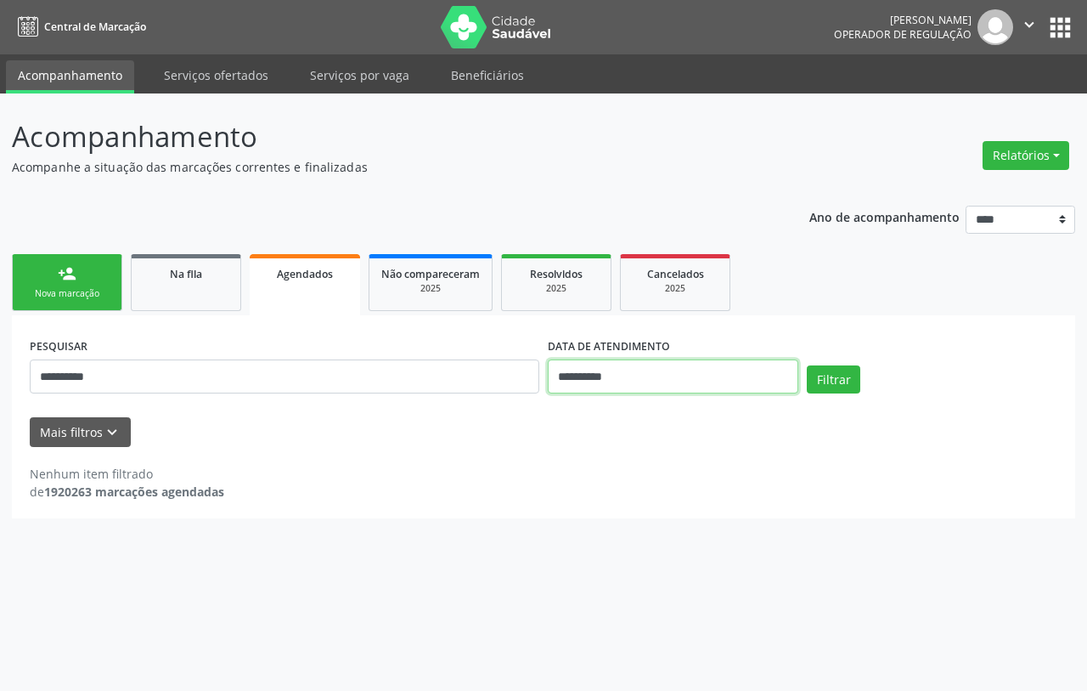
click at [609, 379] on input "**********" at bounding box center [673, 376] width 251 height 34
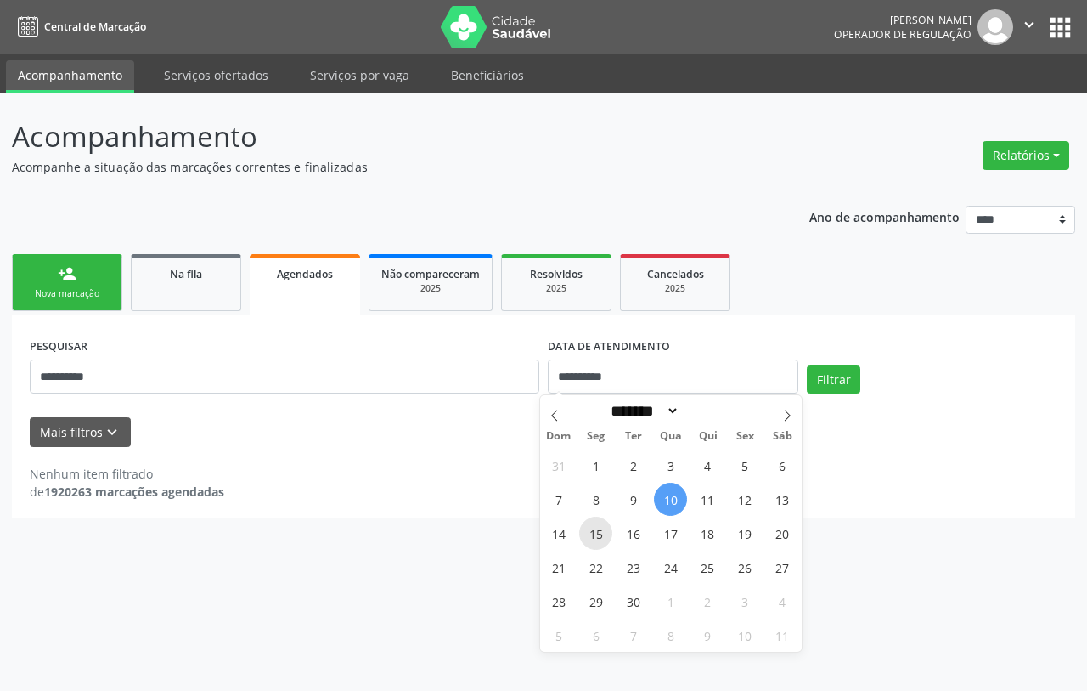
click at [596, 535] on span "15" at bounding box center [595, 533] width 33 height 33
type input "**********"
click at [596, 535] on span "15" at bounding box center [595, 533] width 33 height 33
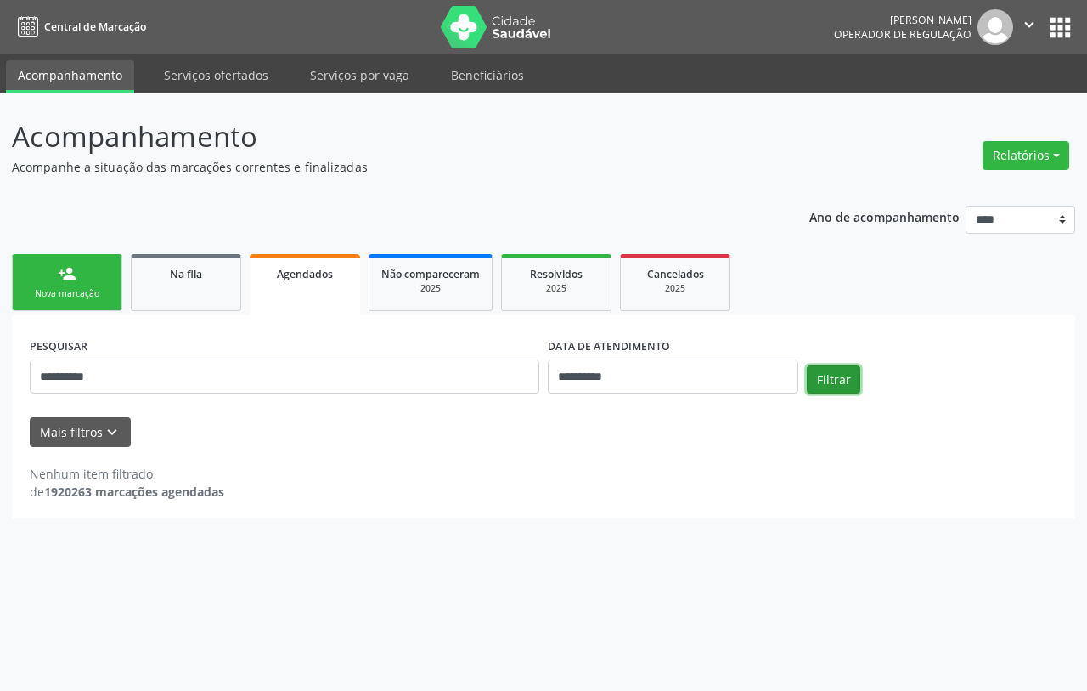
click at [844, 378] on button "Filtrar" at bounding box center [834, 379] width 54 height 29
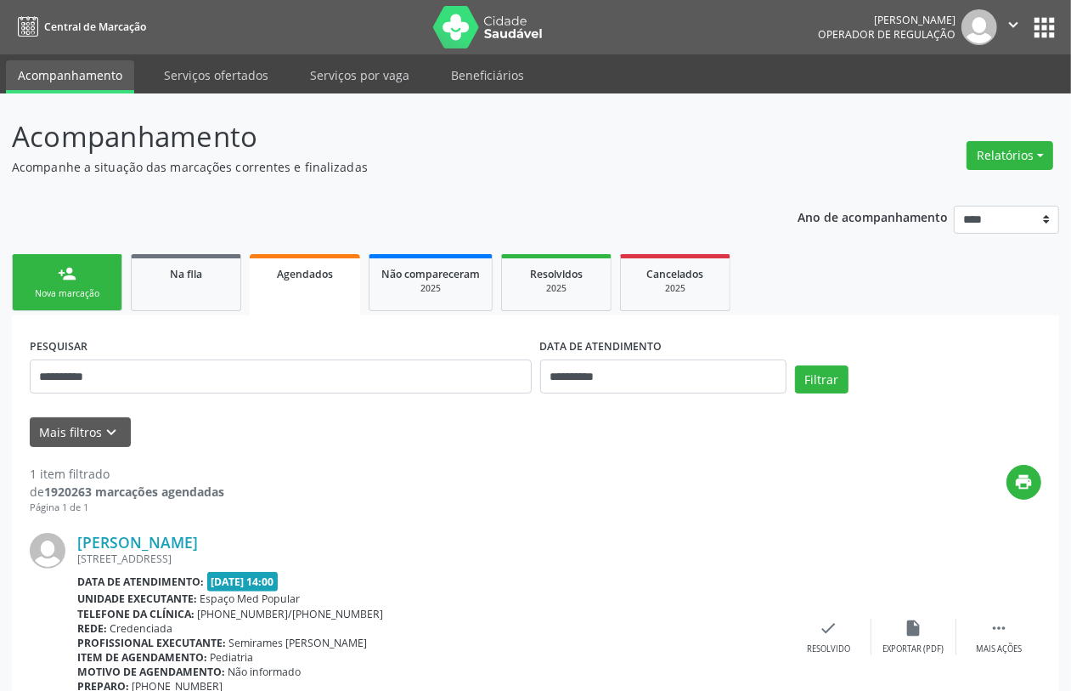
scroll to position [98, 0]
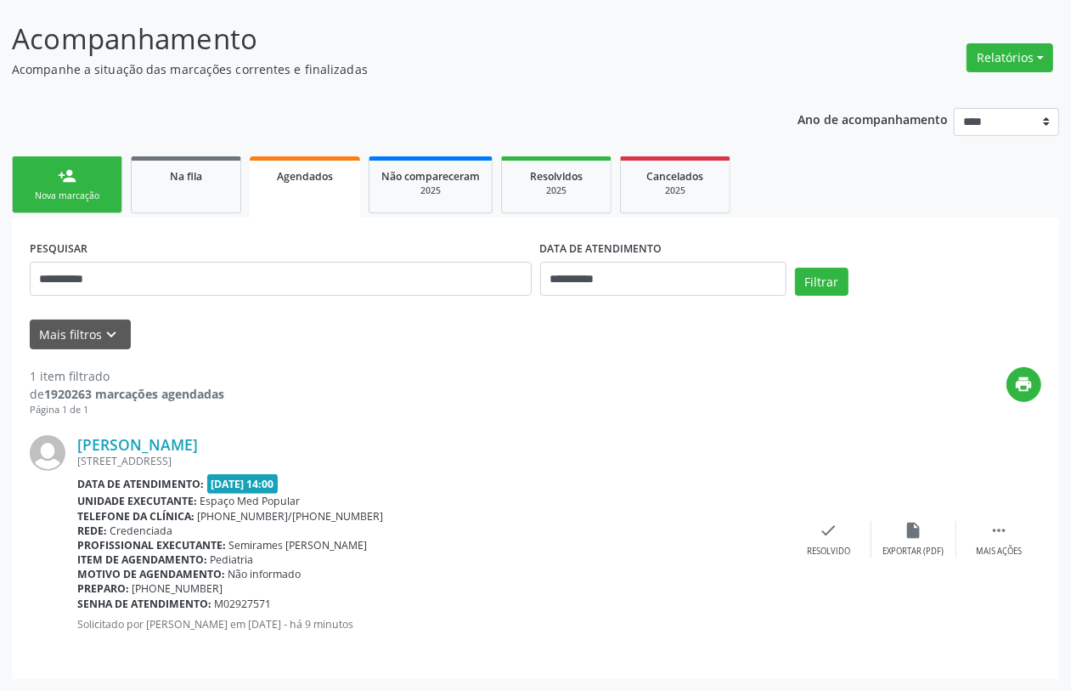
click at [64, 183] on div "person_add" at bounding box center [67, 176] width 19 height 19
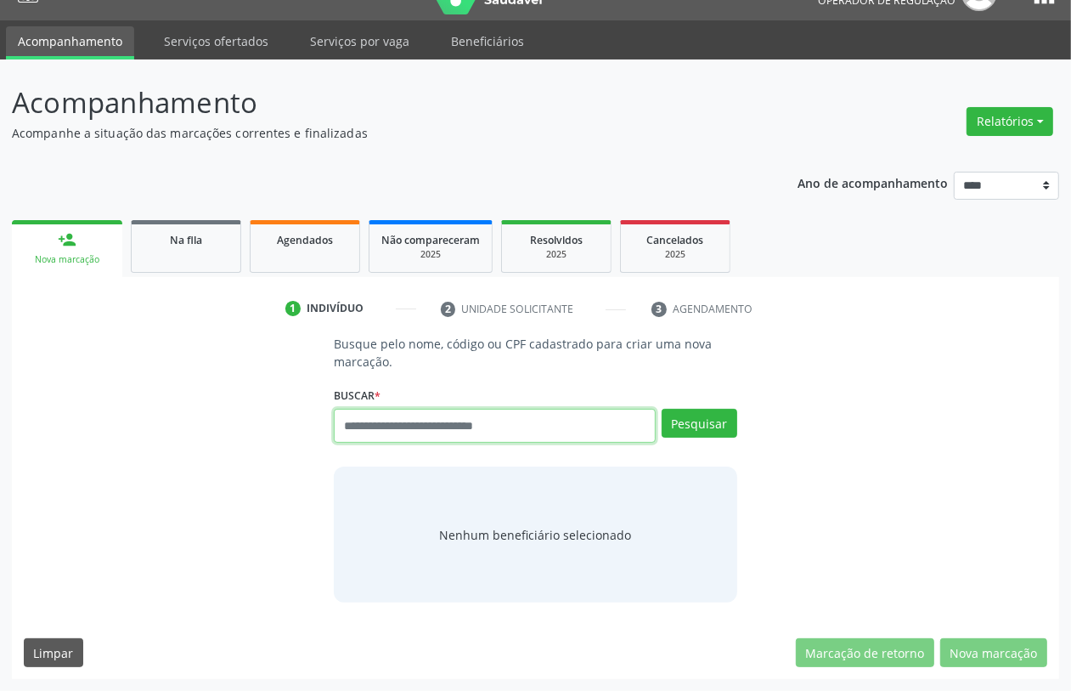
click at [571, 432] on input "text" at bounding box center [494, 426] width 321 height 34
click at [382, 426] on input "text" at bounding box center [494, 426] width 321 height 34
click at [235, 443] on div "Busque pelo nome, código ou CPF cadastrado para criar uma nova marcação. Buscar…" at bounding box center [536, 469] width 1024 height 268
click at [167, 432] on div "Busque pelo nome, código ou CPF cadastrado para criar uma nova marcação. Buscar…" at bounding box center [536, 469] width 1024 height 268
click at [482, 426] on input "text" at bounding box center [494, 426] width 321 height 34
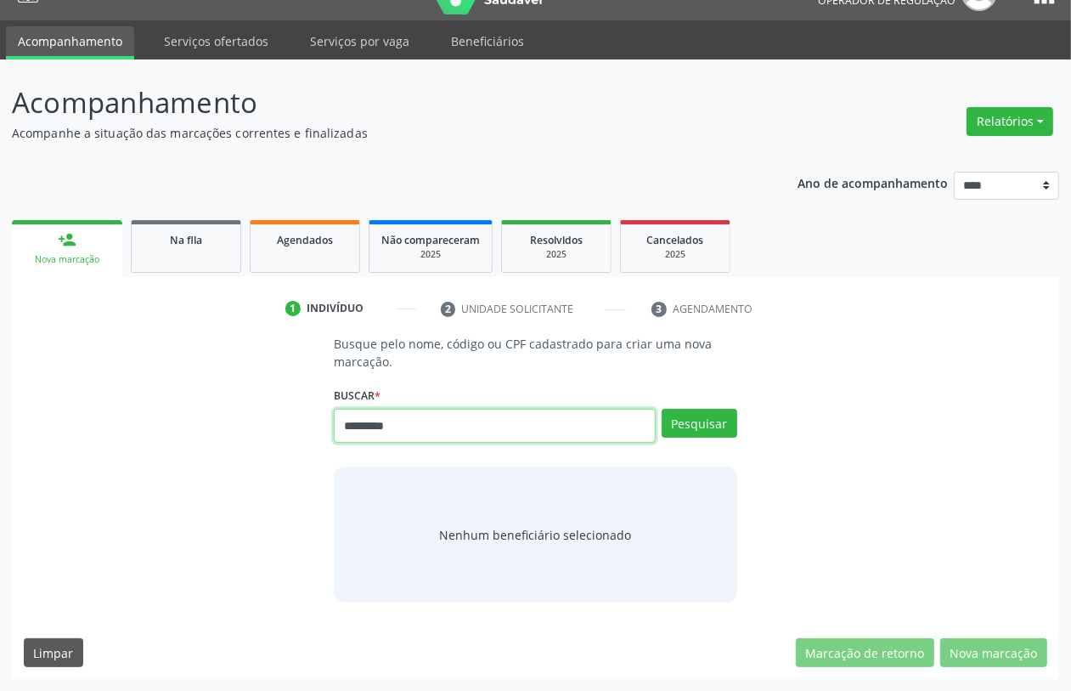
type input "*********"
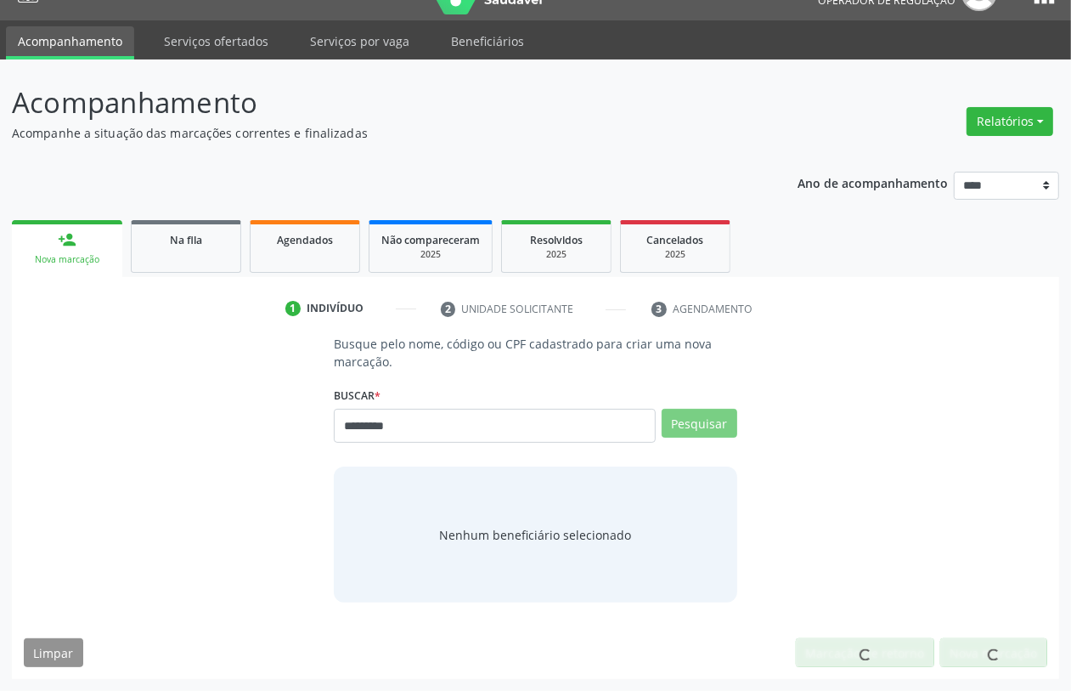
scroll to position [27, 0]
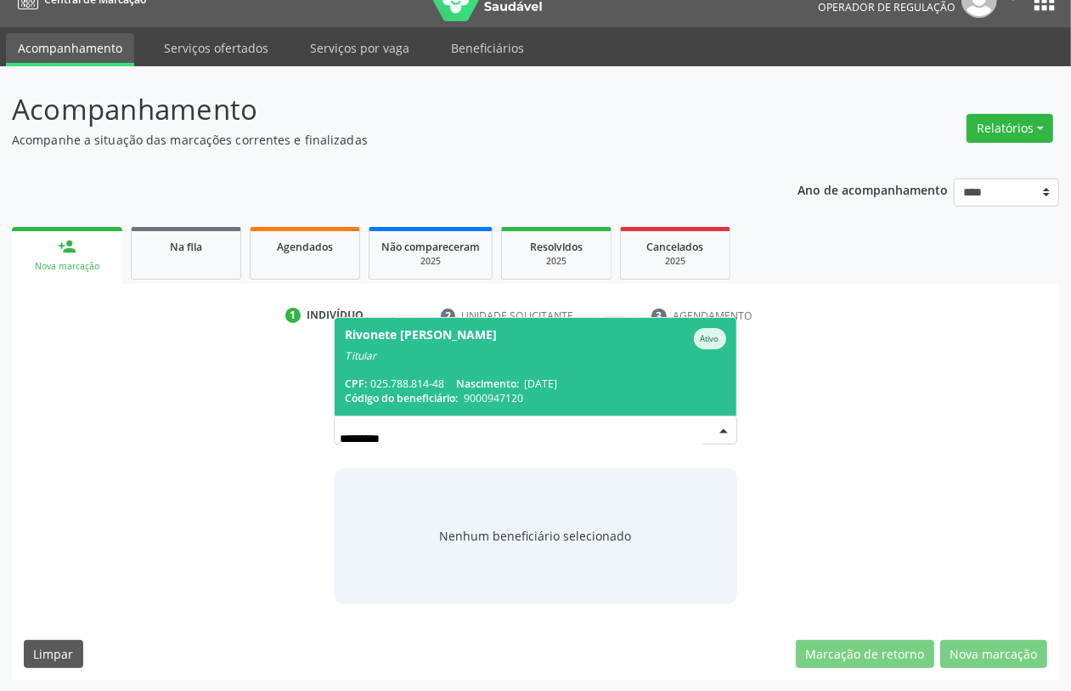
click at [404, 348] on div "Rivonete Maria da Silva Lima" at bounding box center [421, 338] width 152 height 21
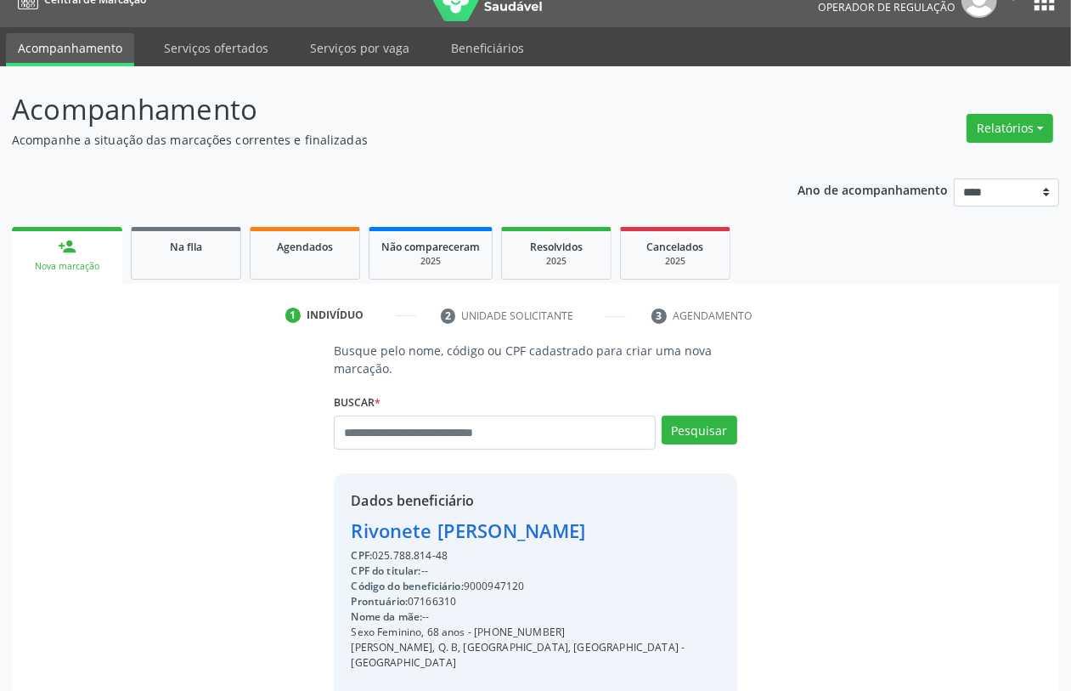
scroll to position [223, 0]
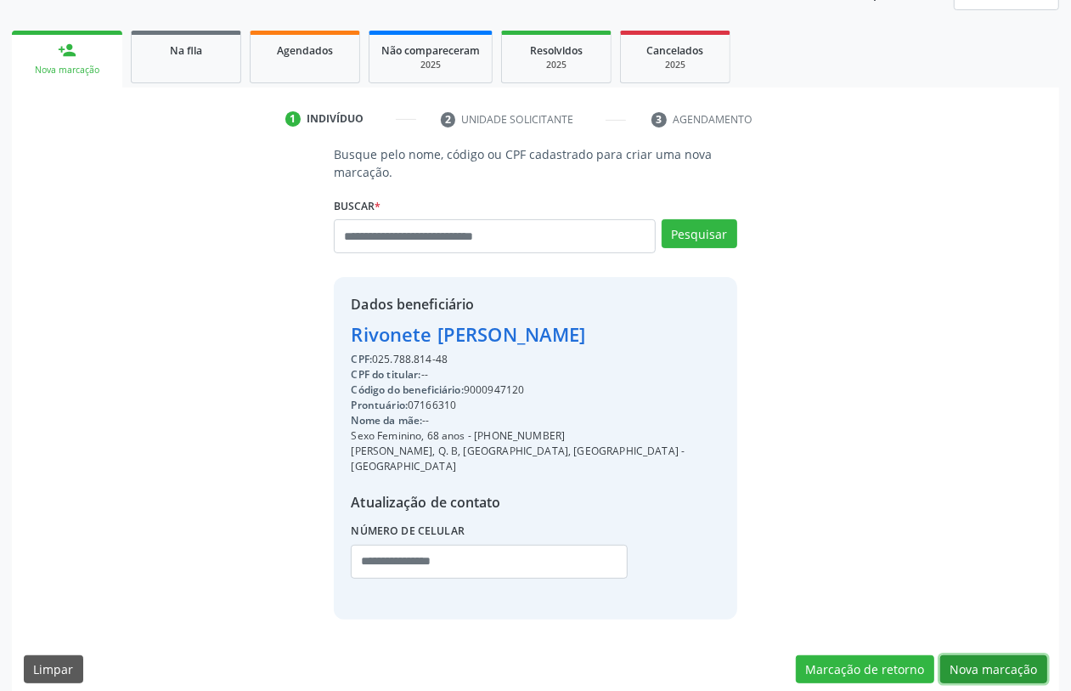
click at [1004, 655] on button "Nova marcação" at bounding box center [993, 669] width 107 height 29
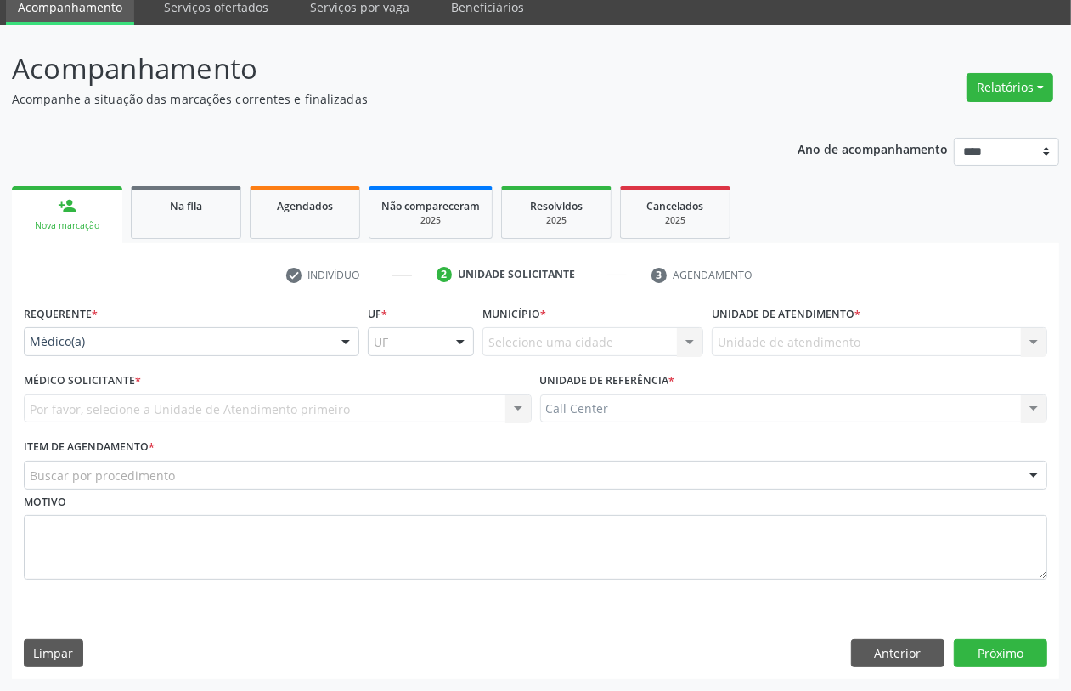
click at [95, 331] on div "Médico(a)" at bounding box center [192, 341] width 336 height 29
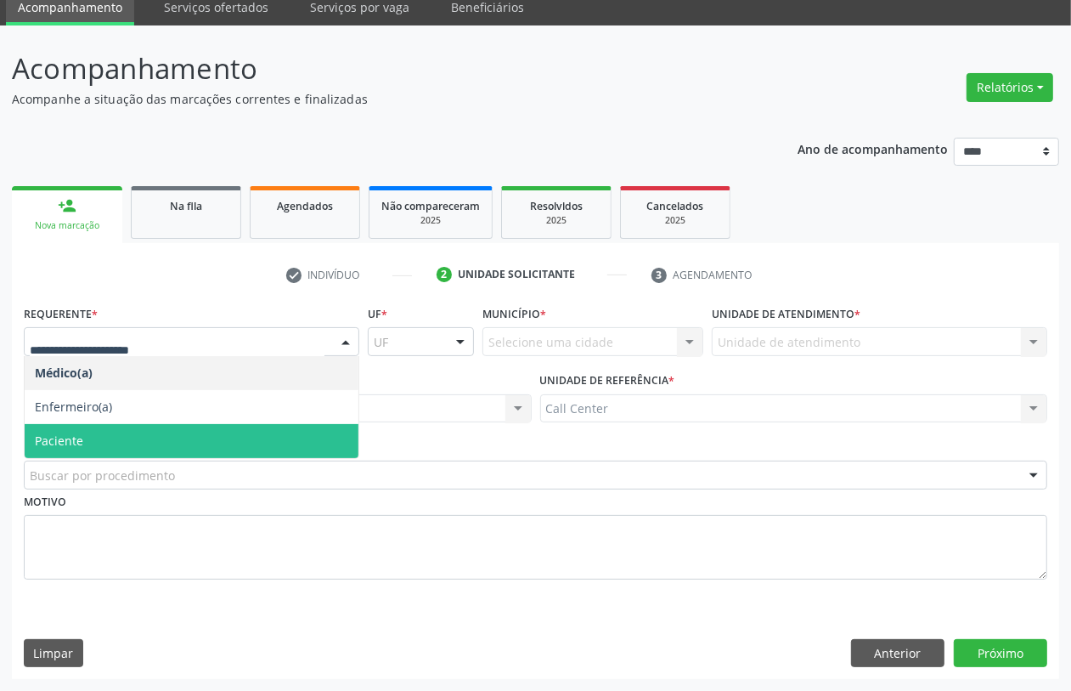
click at [82, 446] on span "Paciente" at bounding box center [59, 440] width 48 height 16
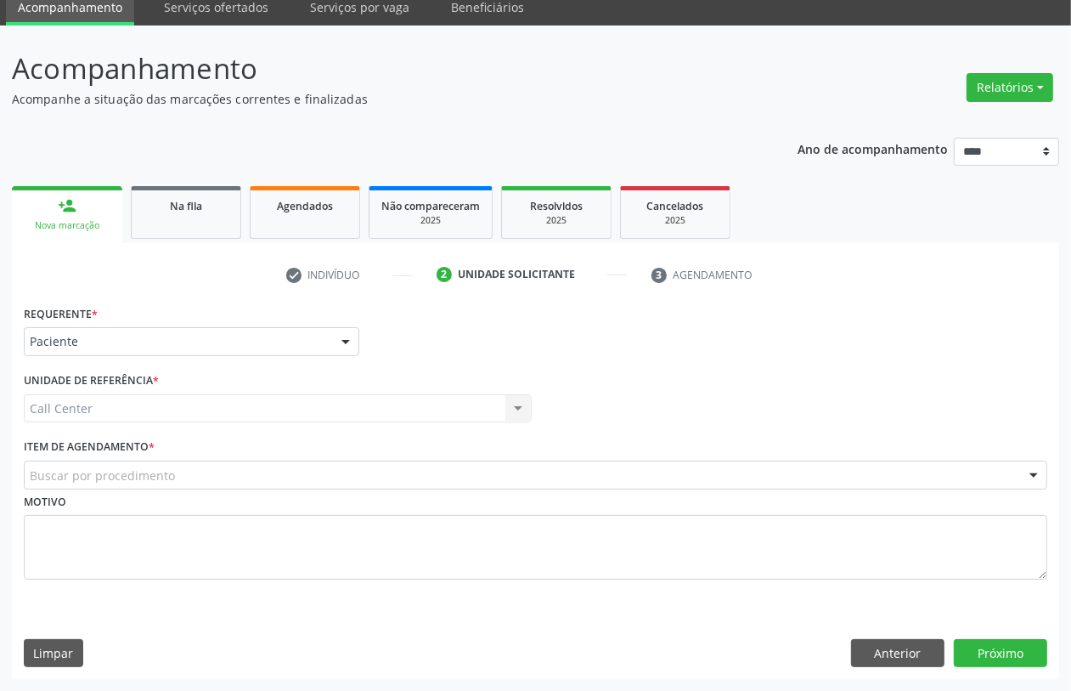
click at [92, 464] on div "Buscar por procedimento" at bounding box center [536, 474] width 1024 height 29
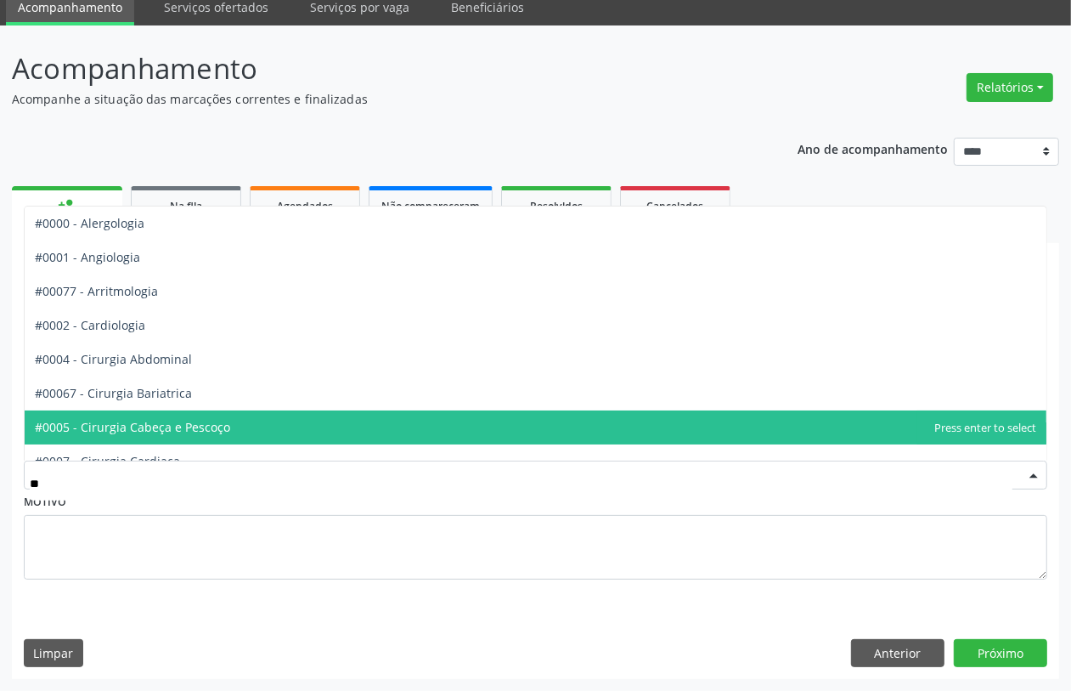
type input "***"
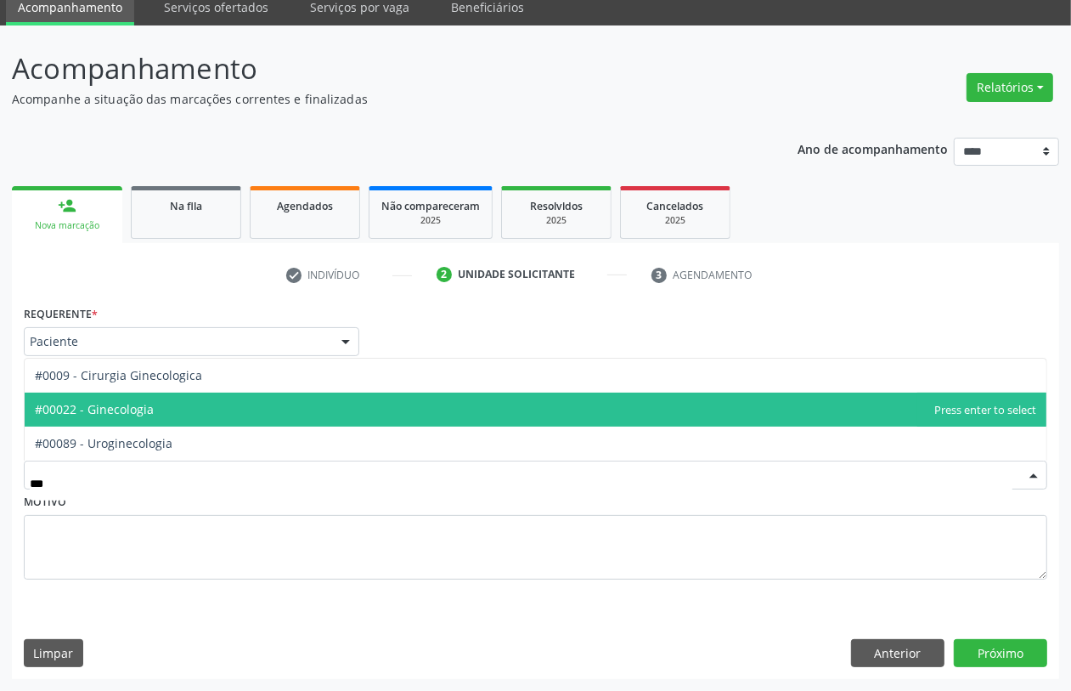
click at [86, 404] on span "#00022 - Ginecologia" at bounding box center [94, 409] width 119 height 16
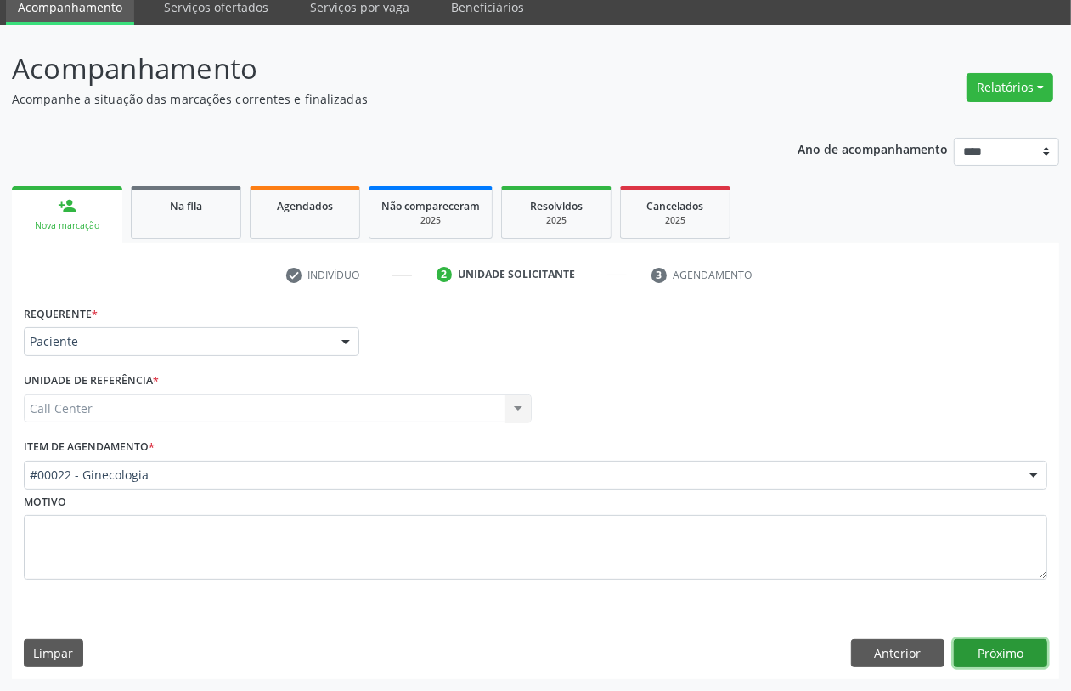
click at [1002, 646] on button "Próximo" at bounding box center [1000, 653] width 93 height 29
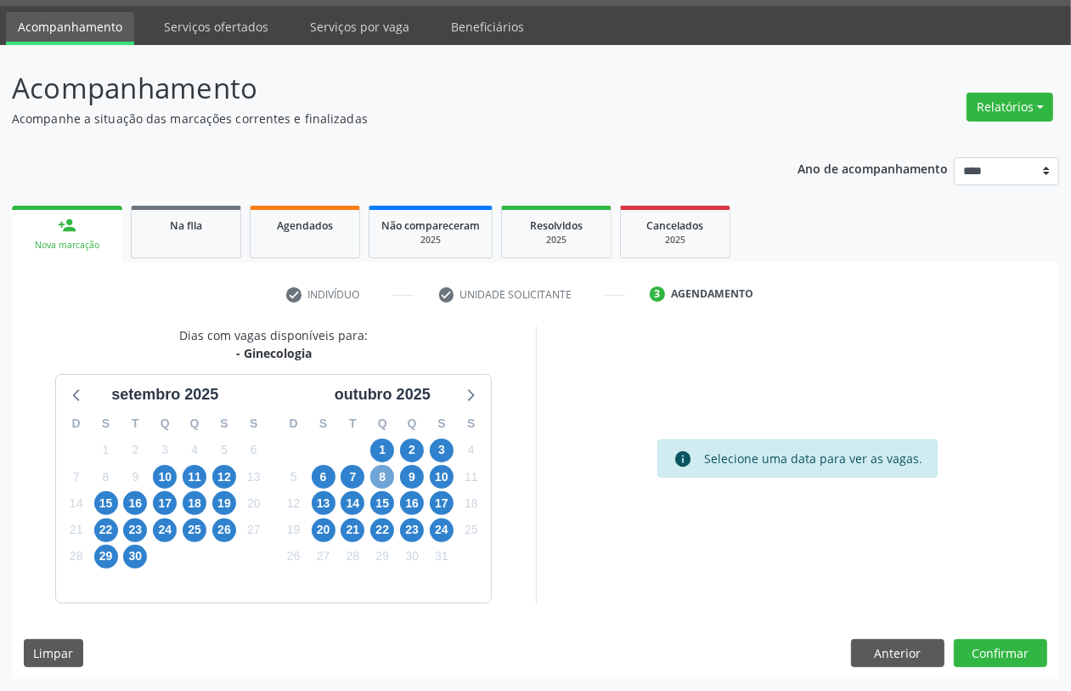
click at [383, 480] on span "8" at bounding box center [382, 477] width 24 height 24
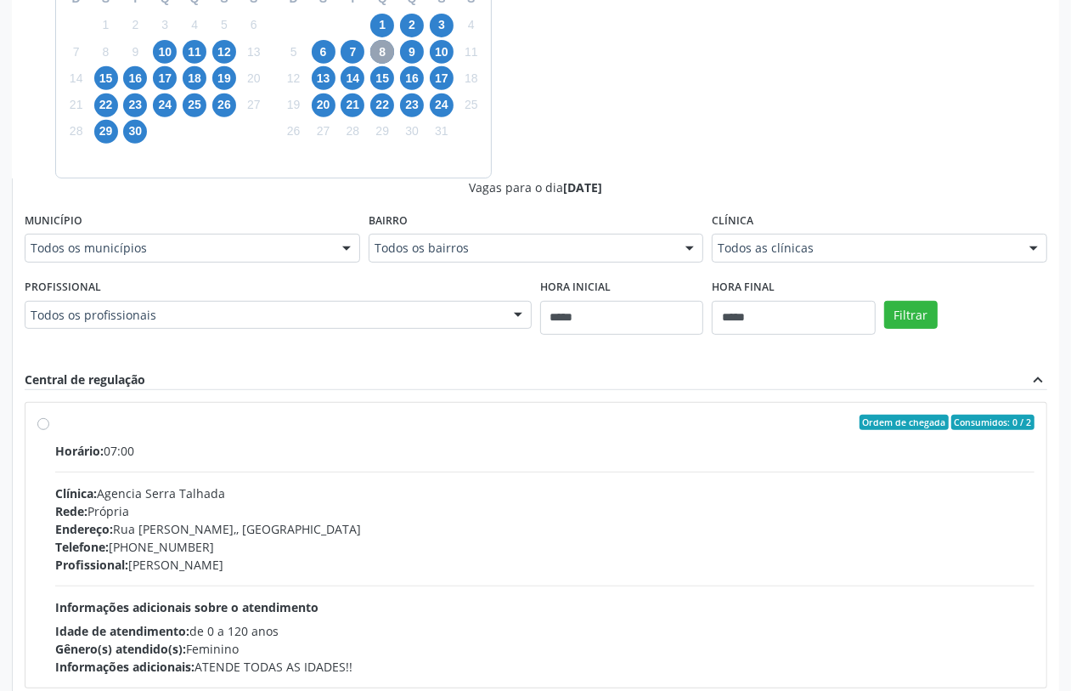
scroll to position [579, 0]
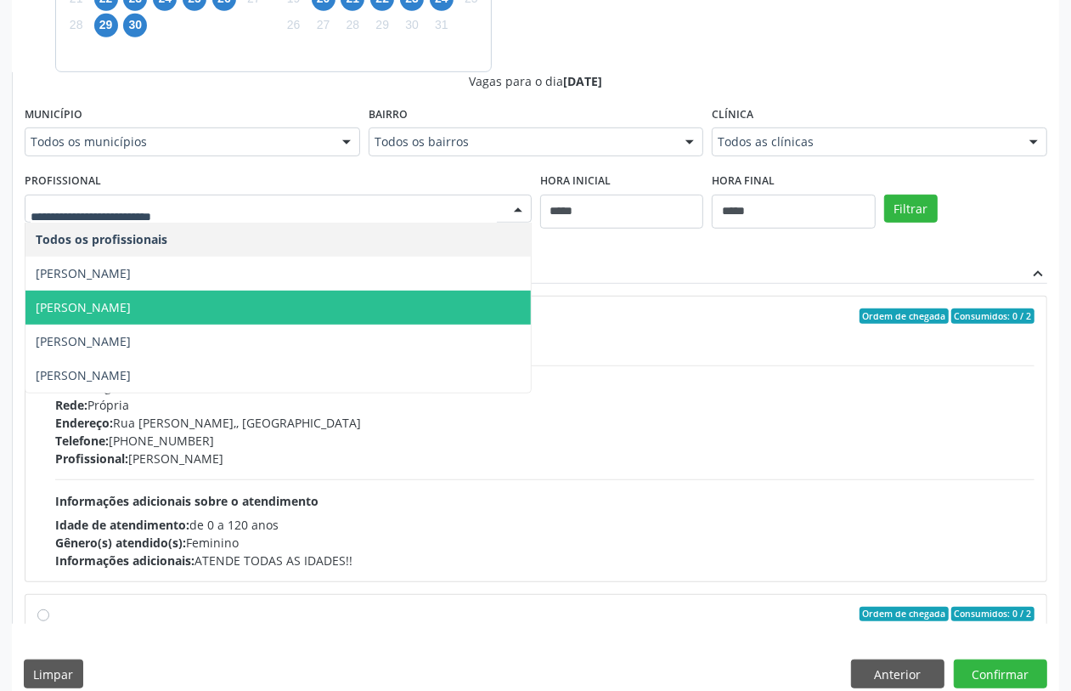
click at [161, 299] on span "Iracema Rodrigues" at bounding box center [277, 308] width 505 height 34
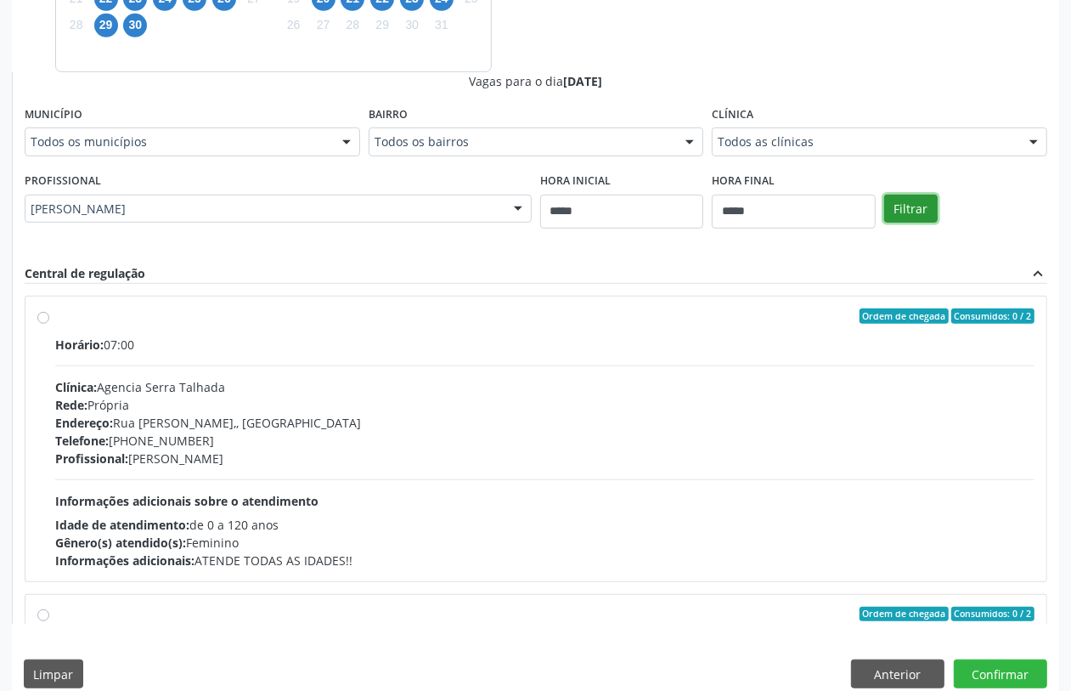
click at [915, 219] on button "Filtrar" at bounding box center [911, 209] width 54 height 29
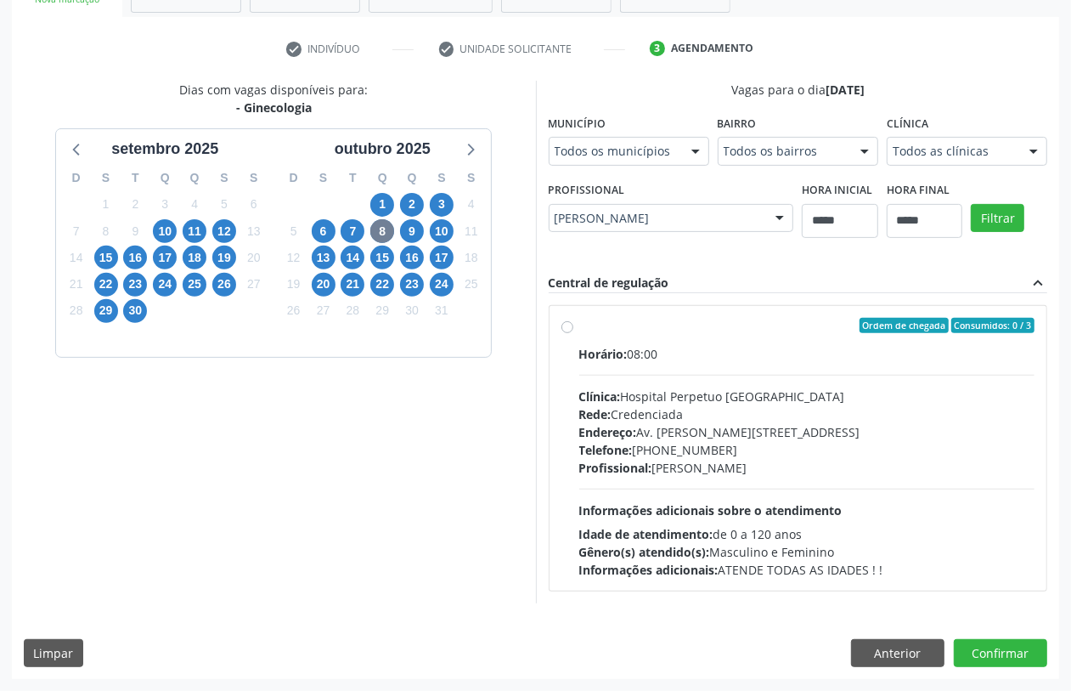
click at [736, 426] on div "Endereço: Av. Simoa Gomes, nº 33, Heliópolis, Garanhuns - PE" at bounding box center [807, 432] width 456 height 18
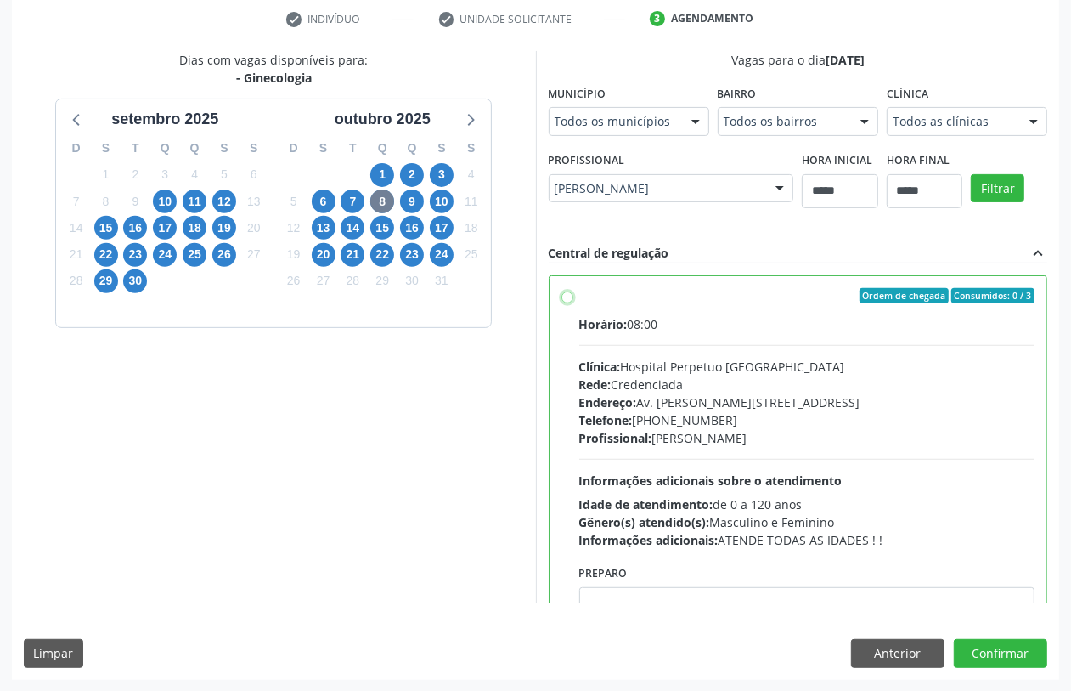
scroll to position [85, 0]
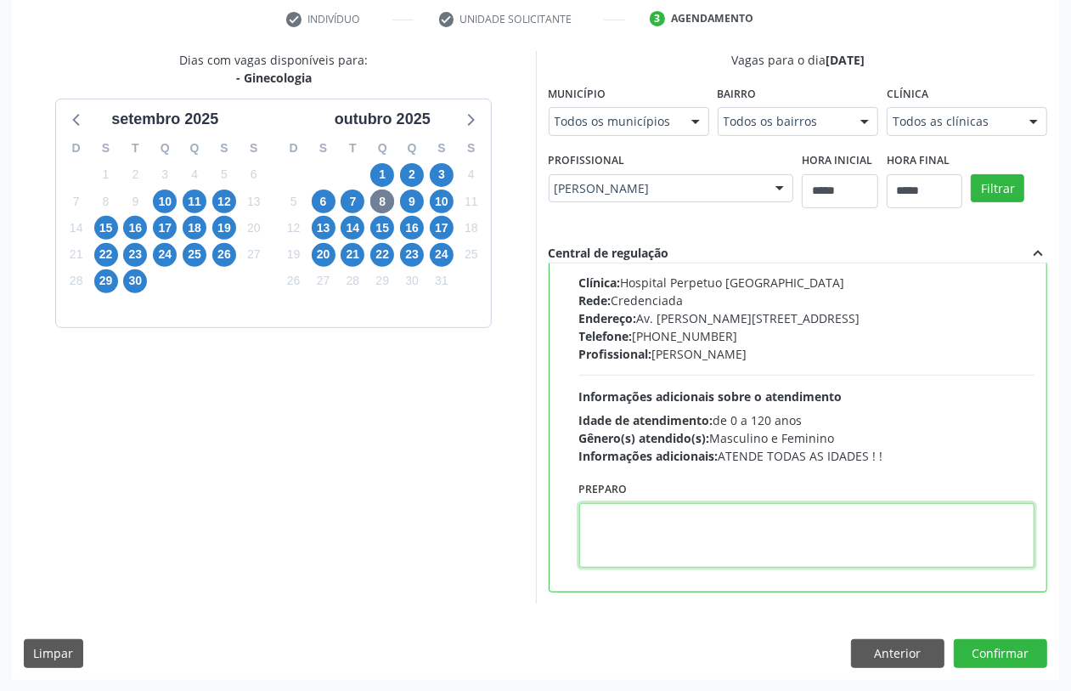
paste textarea "**********"
type textarea "**********"
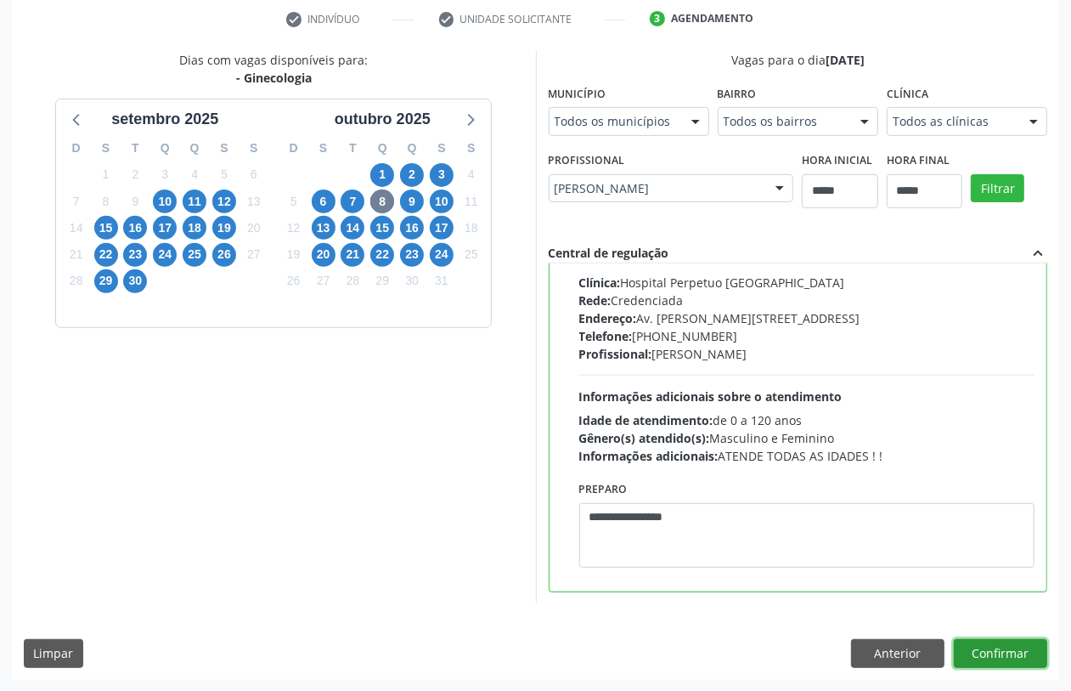
click button "Confirmar"
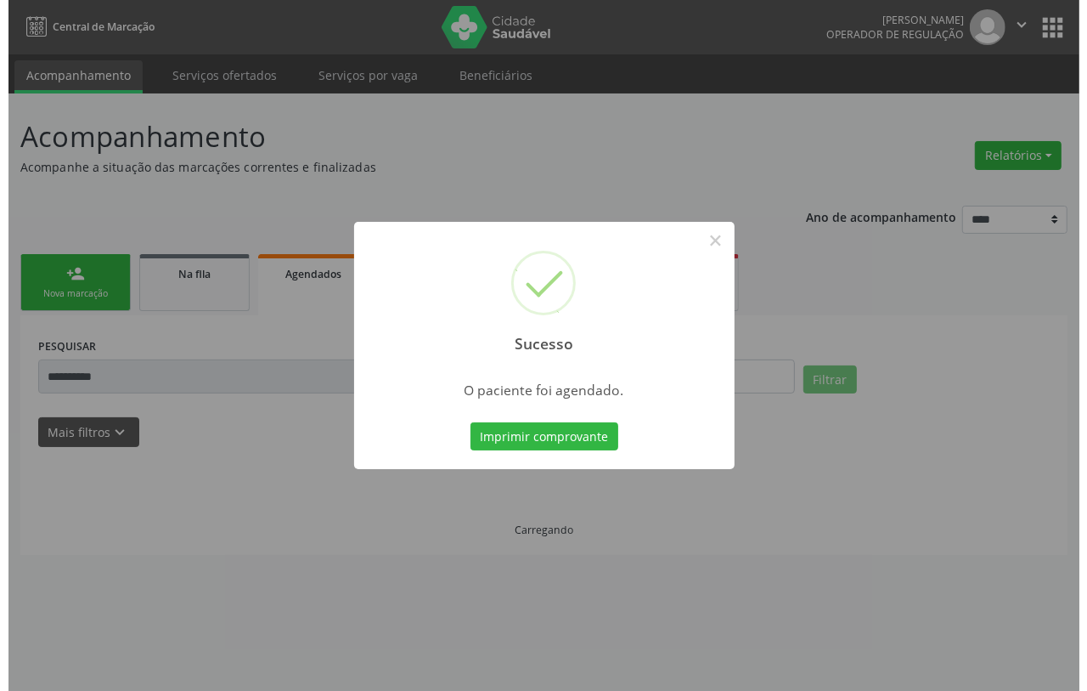
scroll to position [0, 0]
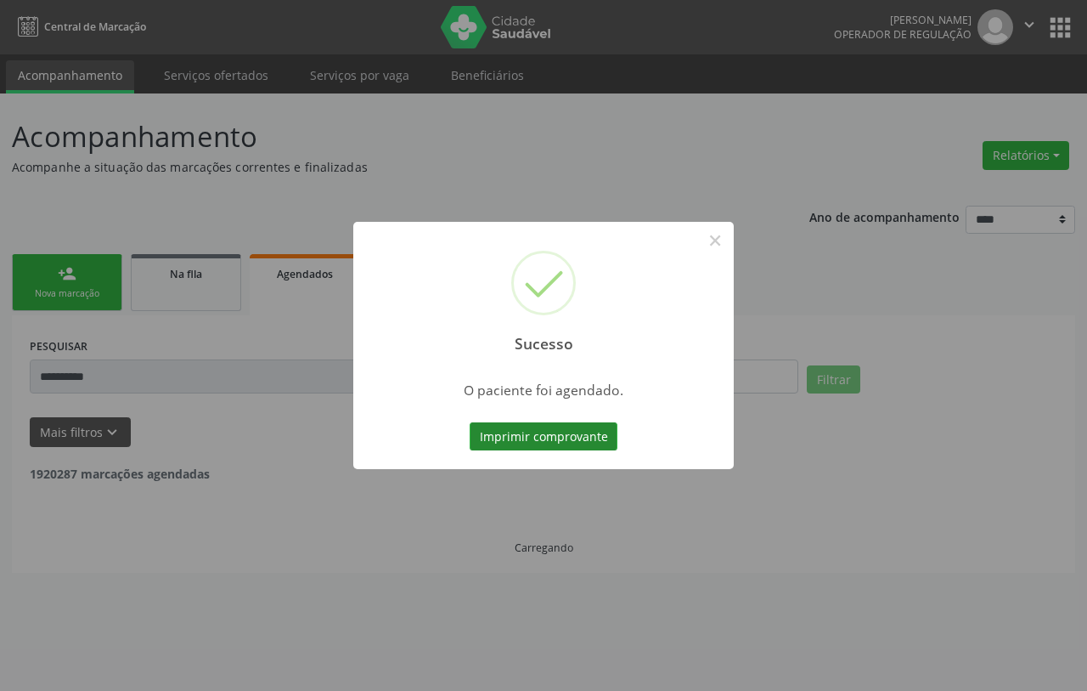
click button "Imprimir comprovante"
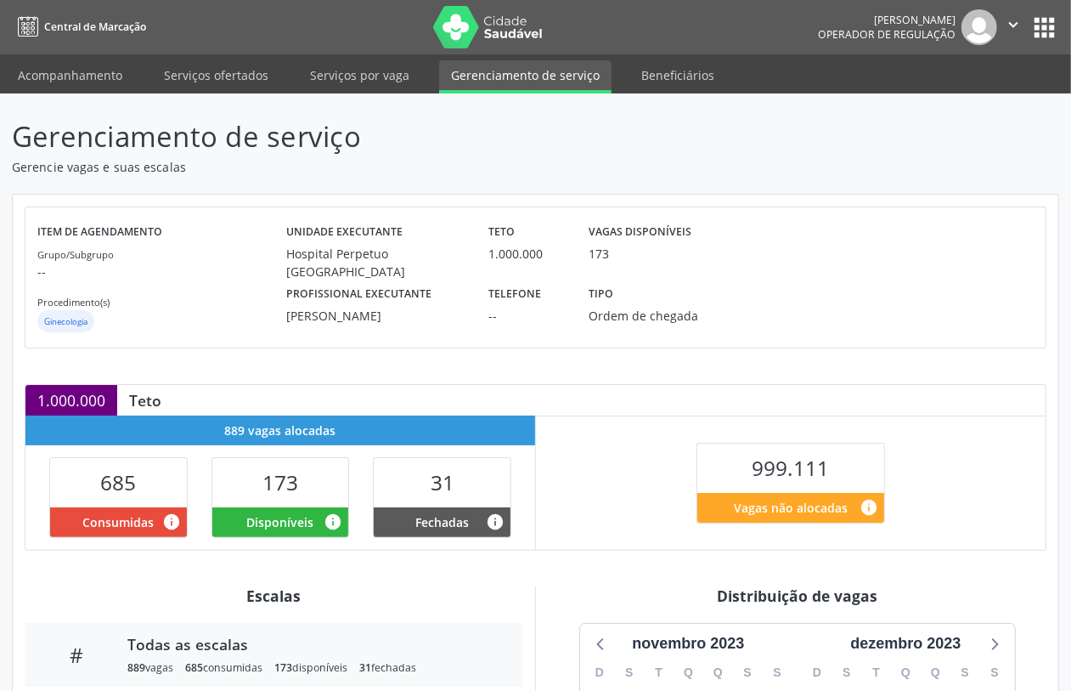
scroll to position [425, 0]
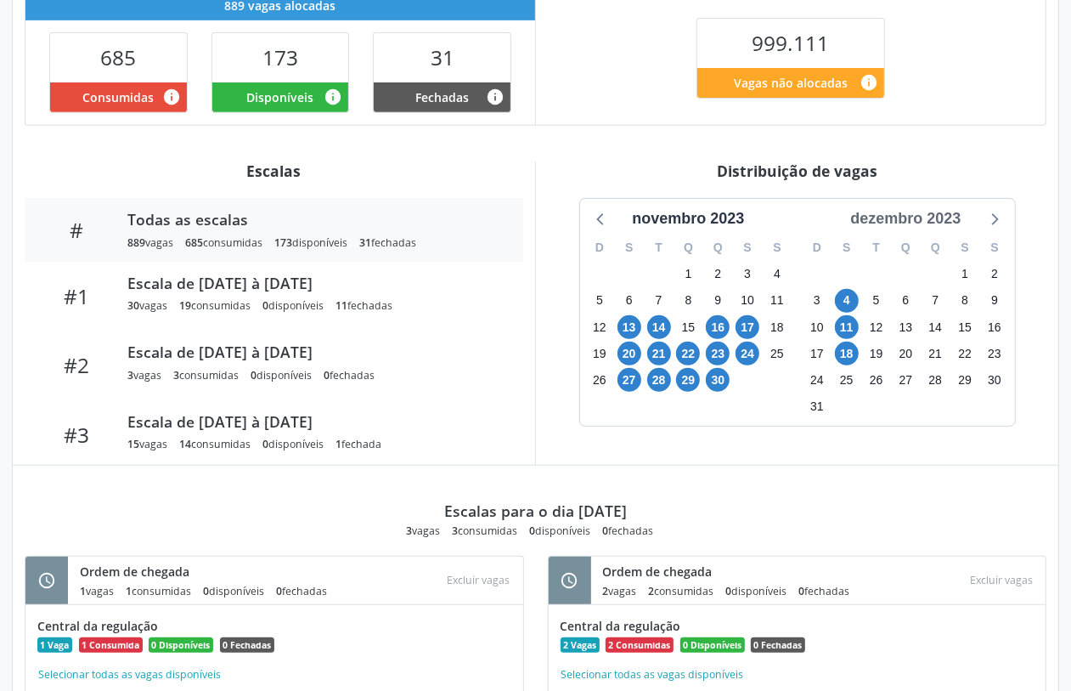
click at [952, 218] on div "dezembro 2023" at bounding box center [906, 218] width 124 height 23
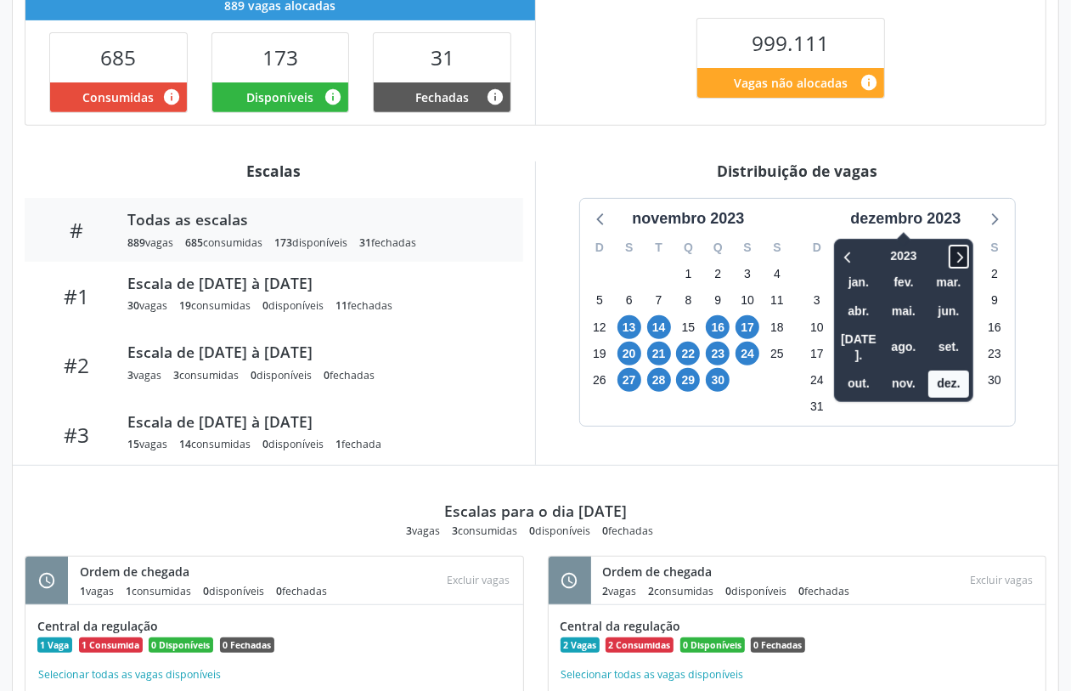
click at [962, 268] on span at bounding box center [959, 257] width 20 height 24
click at [851, 371] on span "out." at bounding box center [858, 383] width 41 height 26
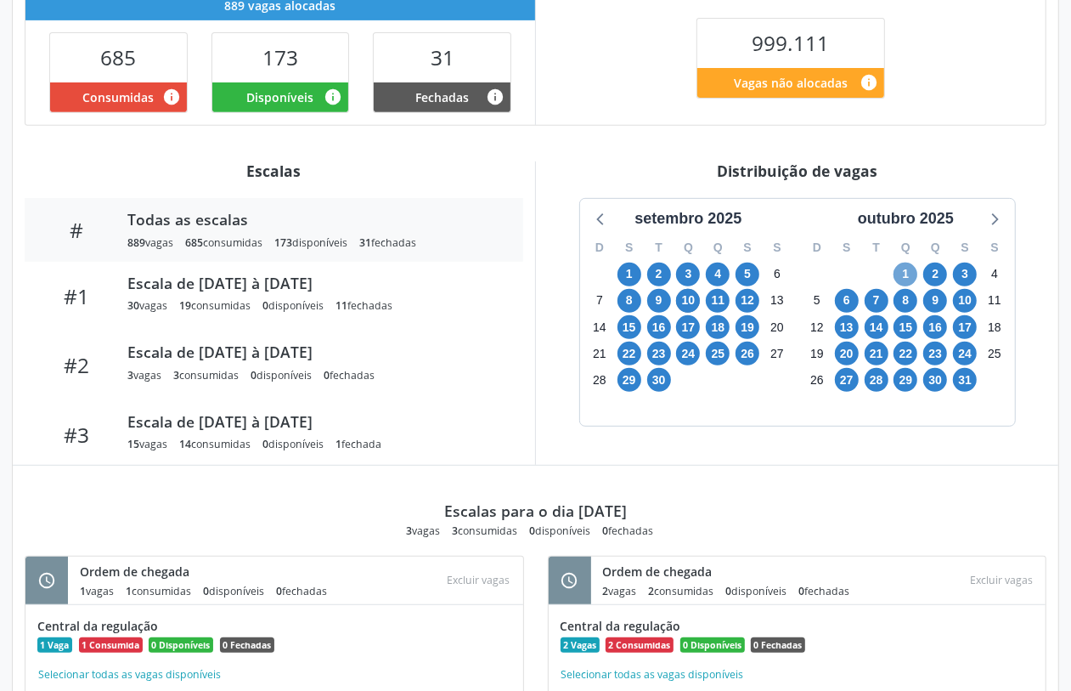
click at [902, 276] on span "1" at bounding box center [906, 274] width 24 height 24
click at [970, 355] on span "24" at bounding box center [965, 354] width 24 height 24
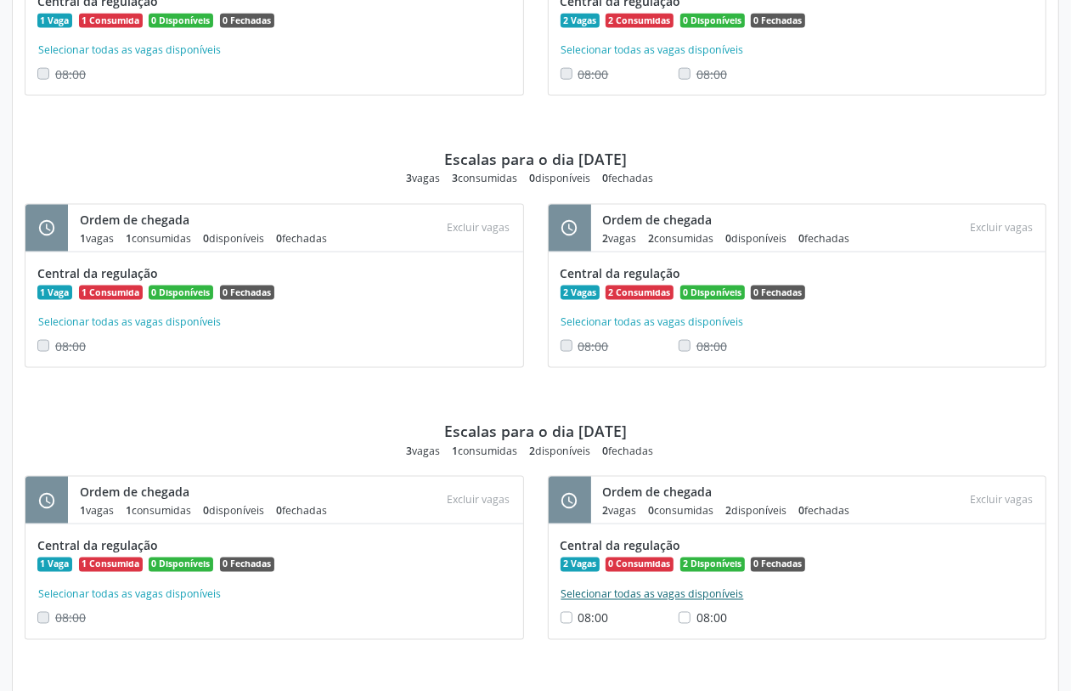
scroll to position [1911, 0]
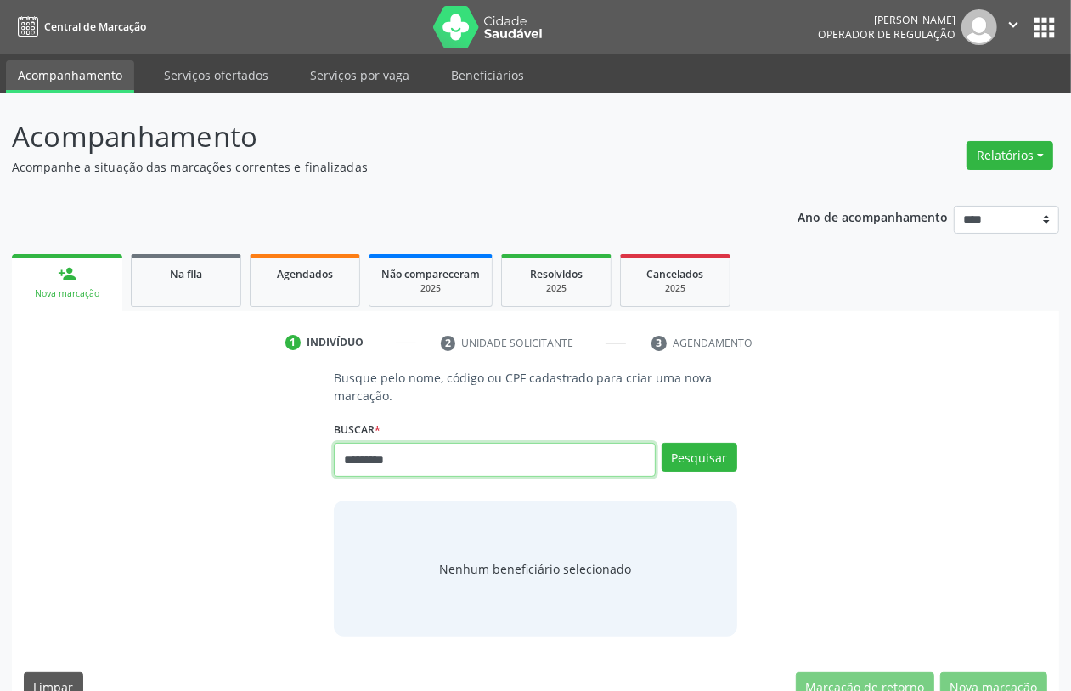
type input "*********"
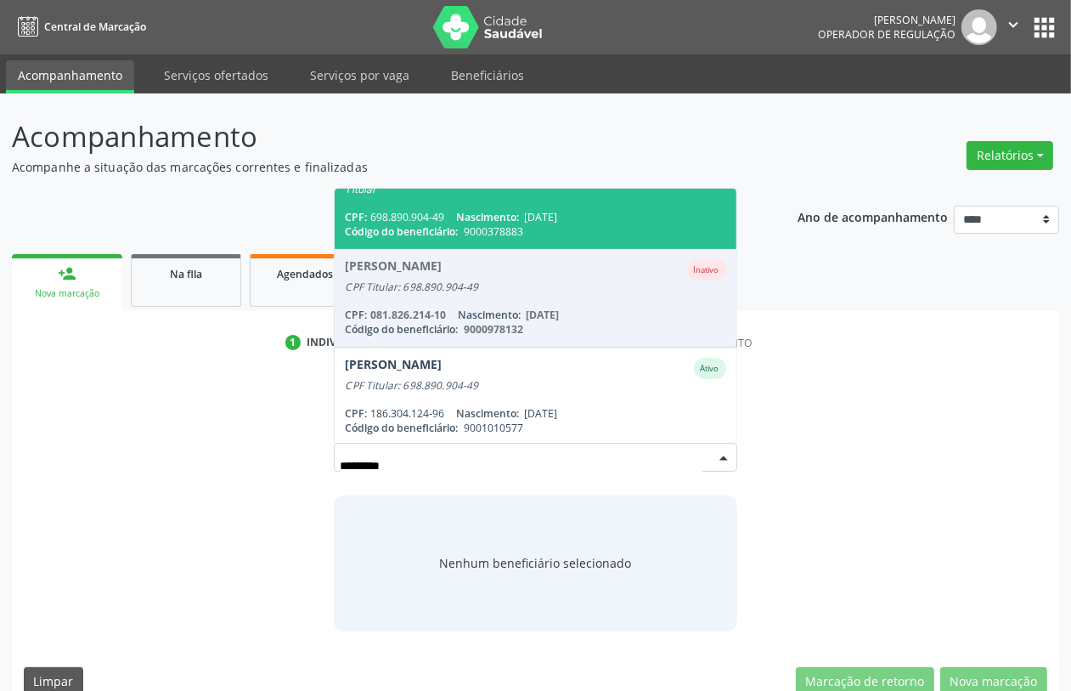
scroll to position [27, 0]
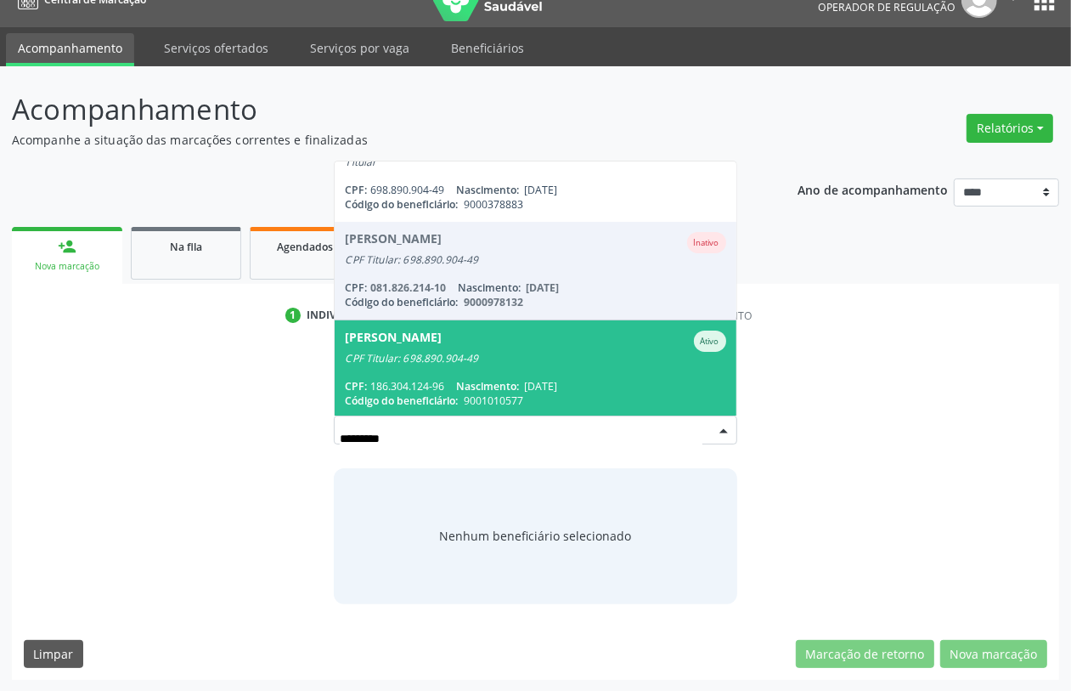
click at [442, 340] on div "Sarah Euni Mendonca de Franca" at bounding box center [393, 340] width 97 height 21
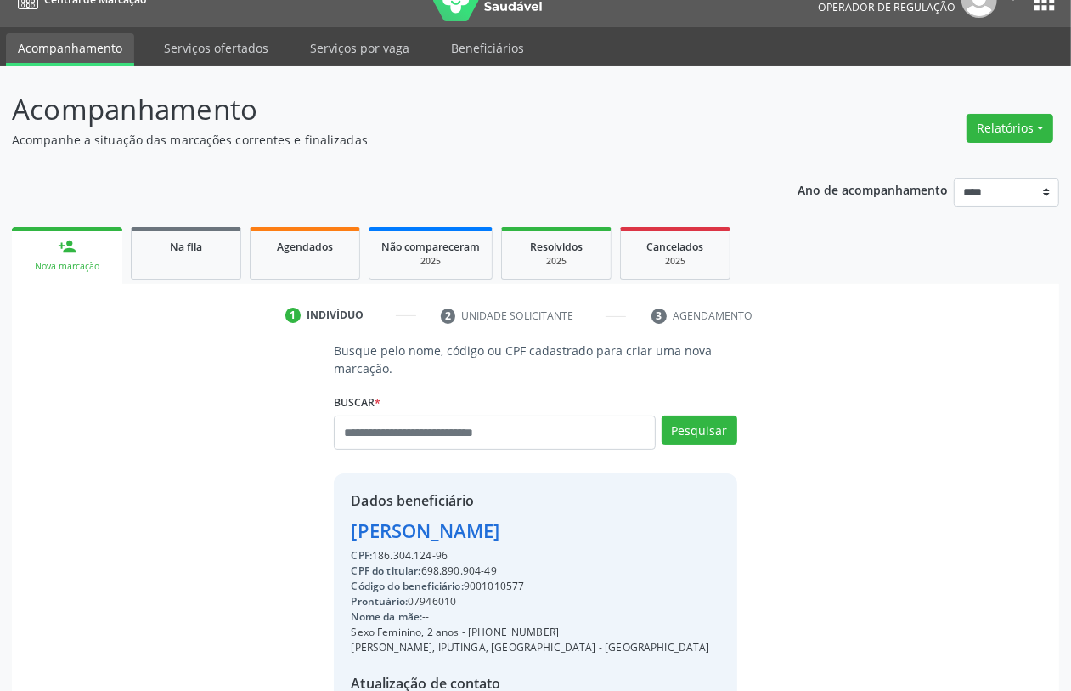
scroll to position [223, 0]
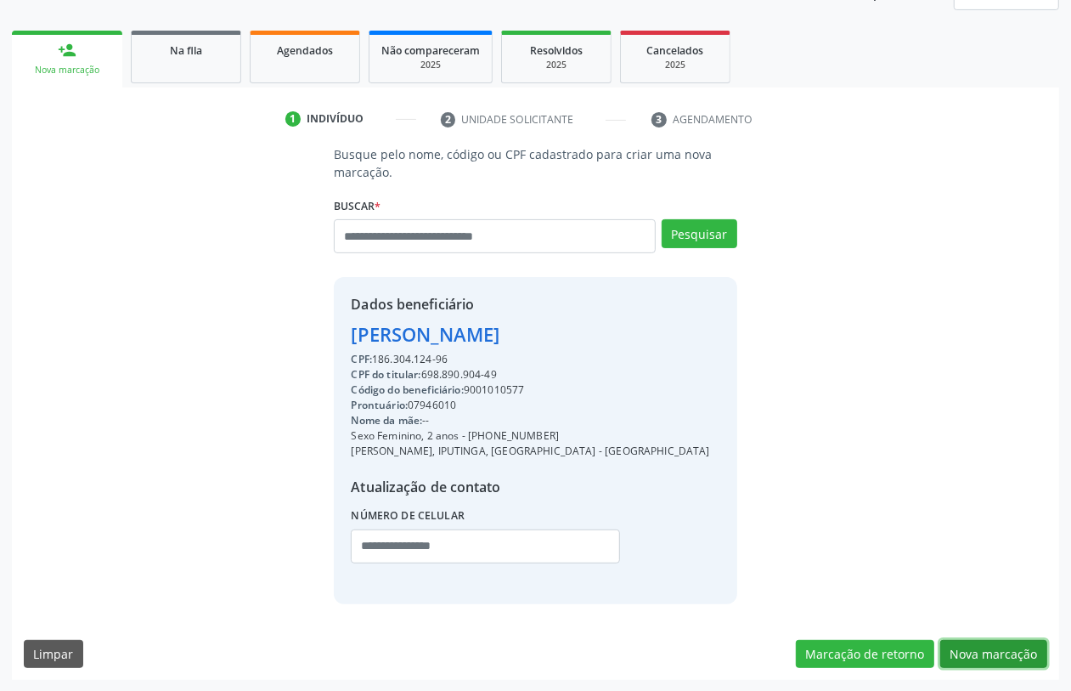
click at [999, 651] on button "Nova marcação" at bounding box center [993, 654] width 107 height 29
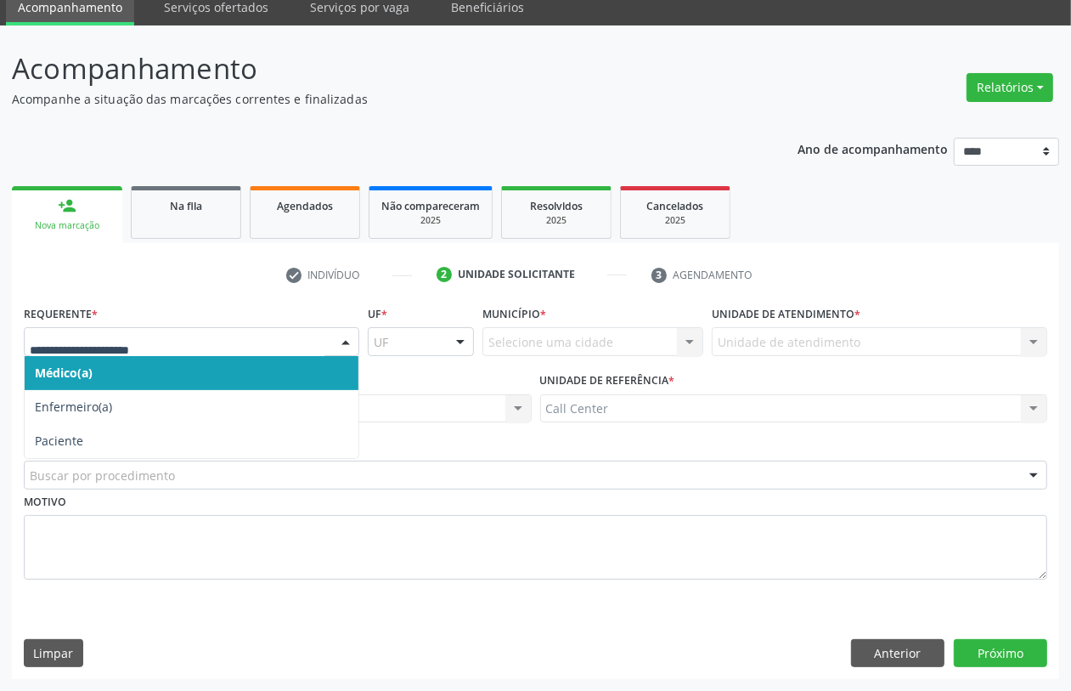
drag, startPoint x: 95, startPoint y: 342, endPoint x: 106, endPoint y: 342, distance: 11.1
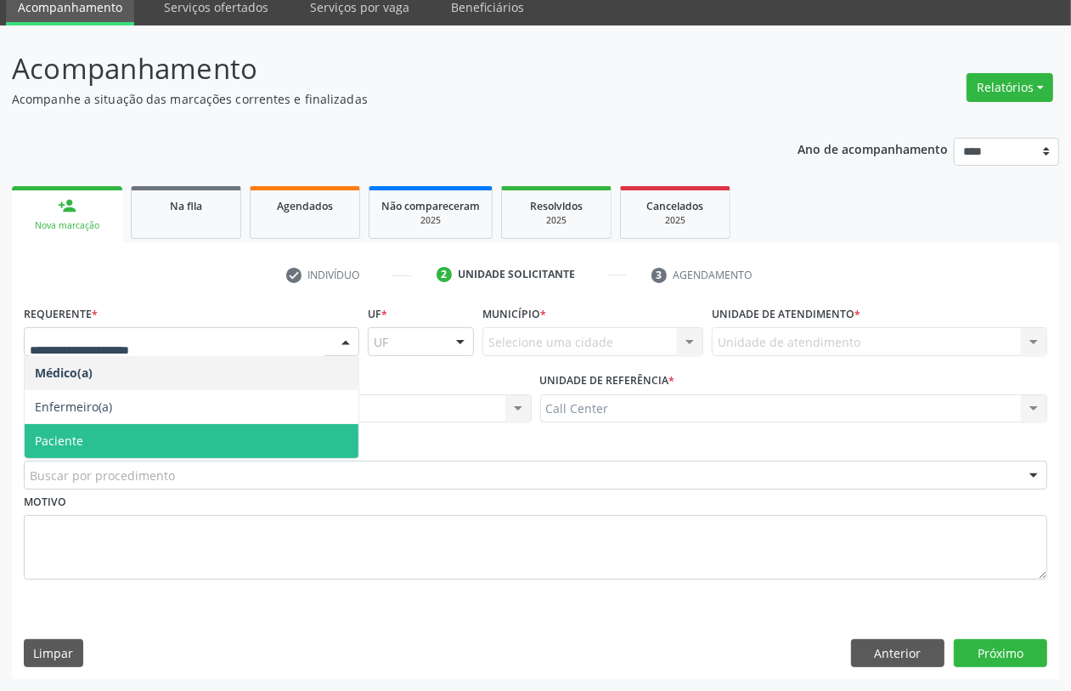
click at [99, 436] on span "Paciente" at bounding box center [192, 441] width 334 height 34
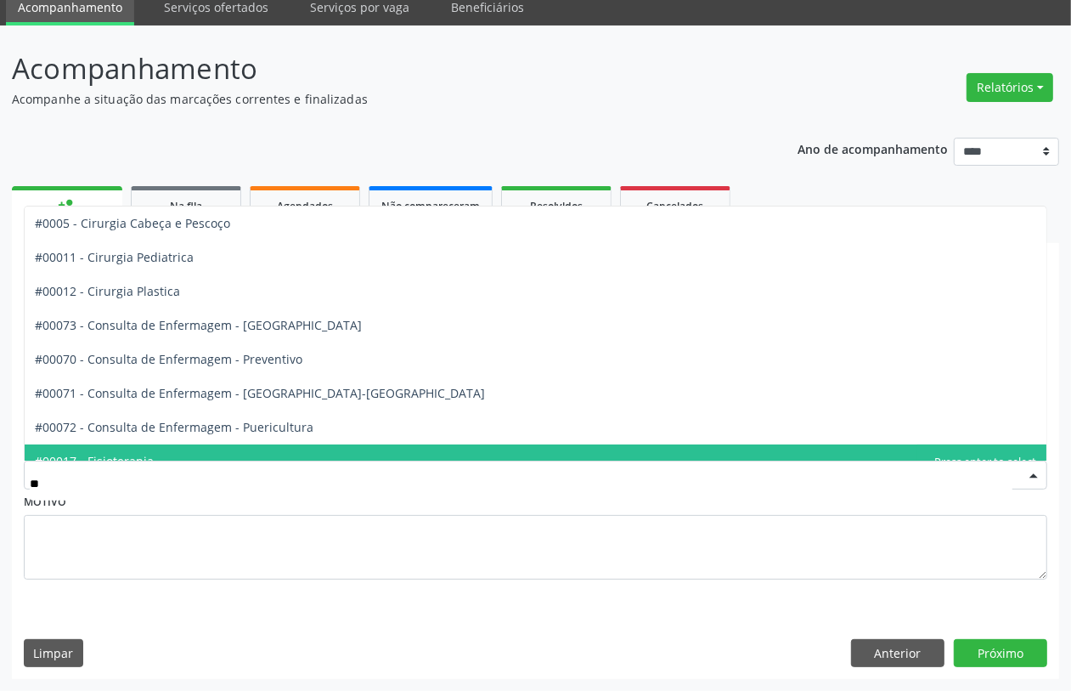
type input "***"
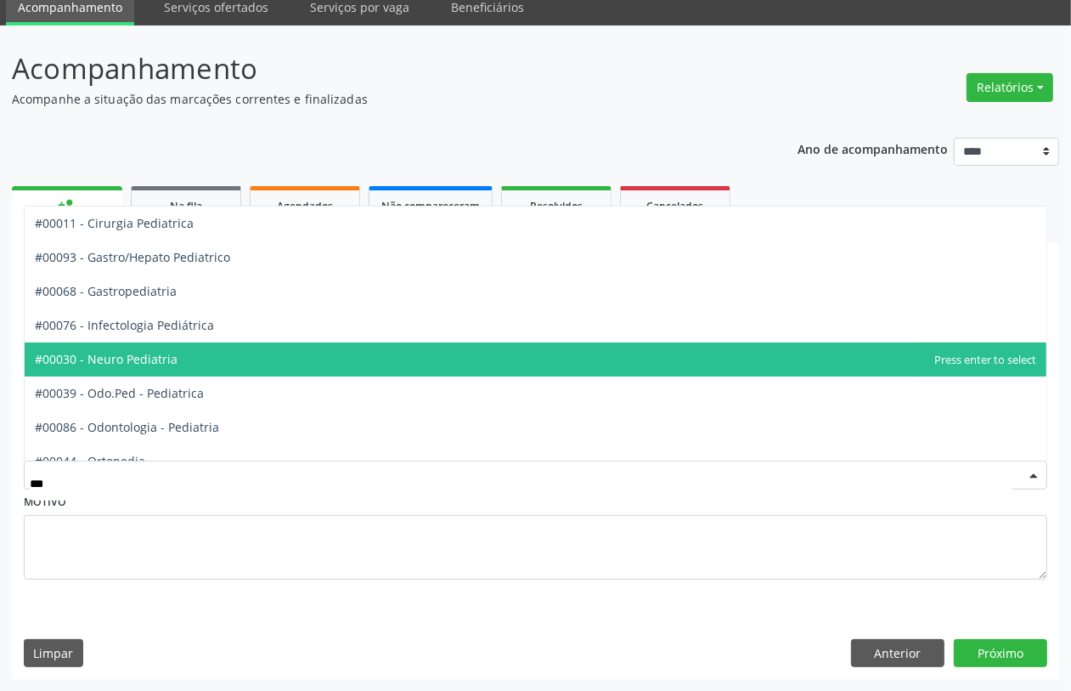
scroll to position [154, 0]
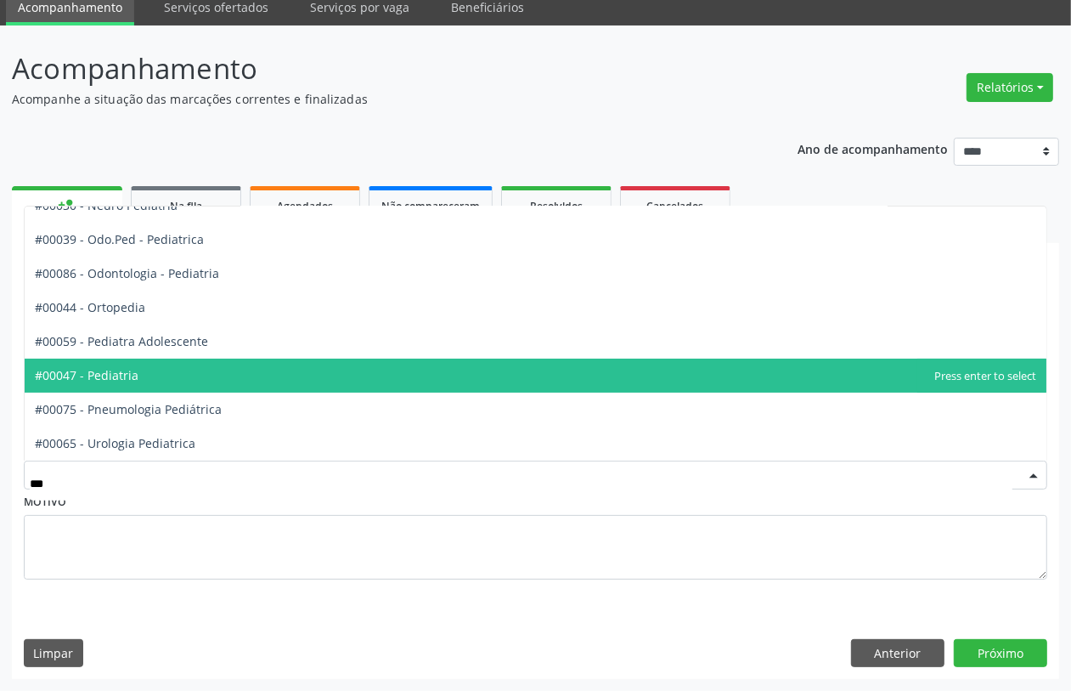
drag, startPoint x: 161, startPoint y: 364, endPoint x: 170, endPoint y: 375, distance: 14.6
click at [161, 375] on span "#00047 - Pediatria" at bounding box center [536, 375] width 1022 height 34
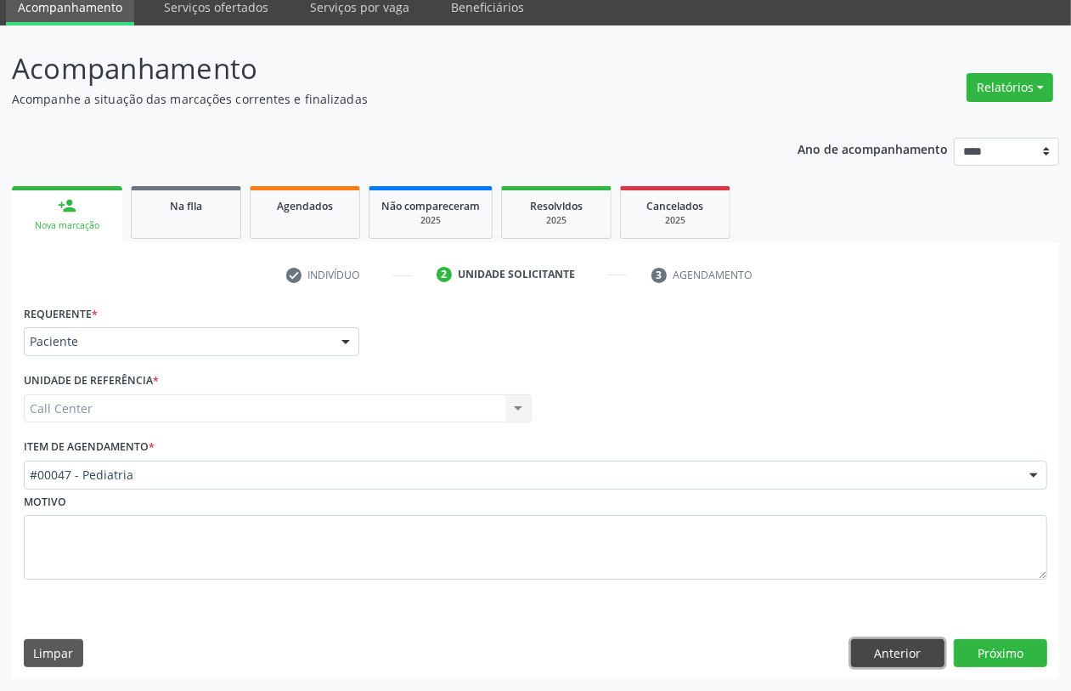
click at [890, 650] on button "Anterior" at bounding box center [897, 653] width 93 height 29
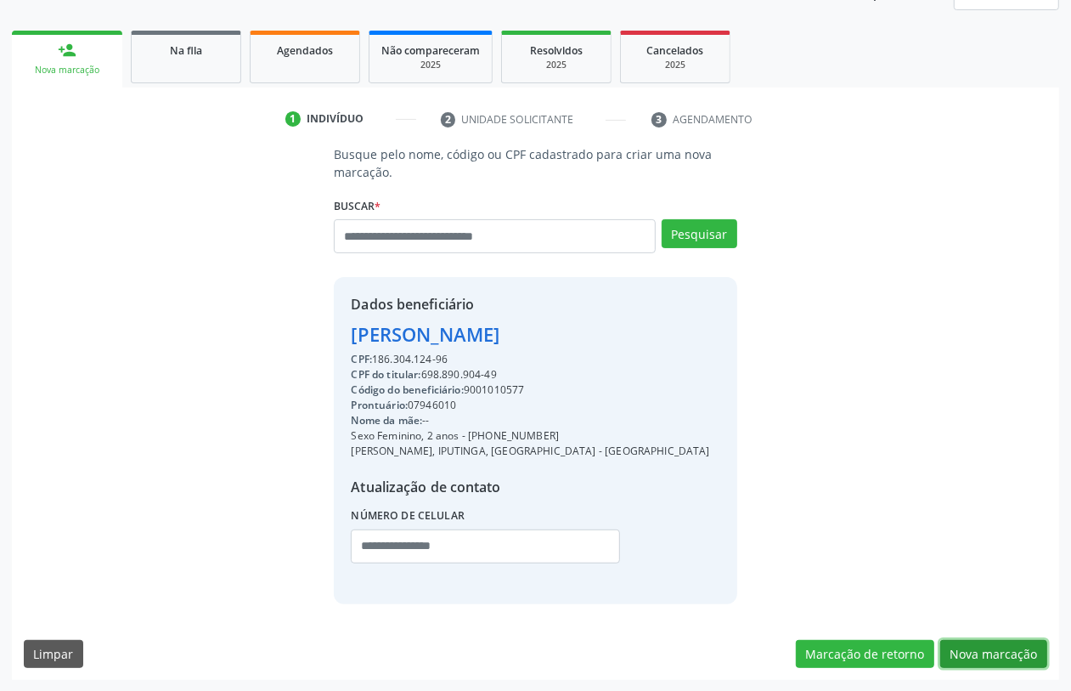
click at [996, 659] on button "Nova marcação" at bounding box center [993, 654] width 107 height 29
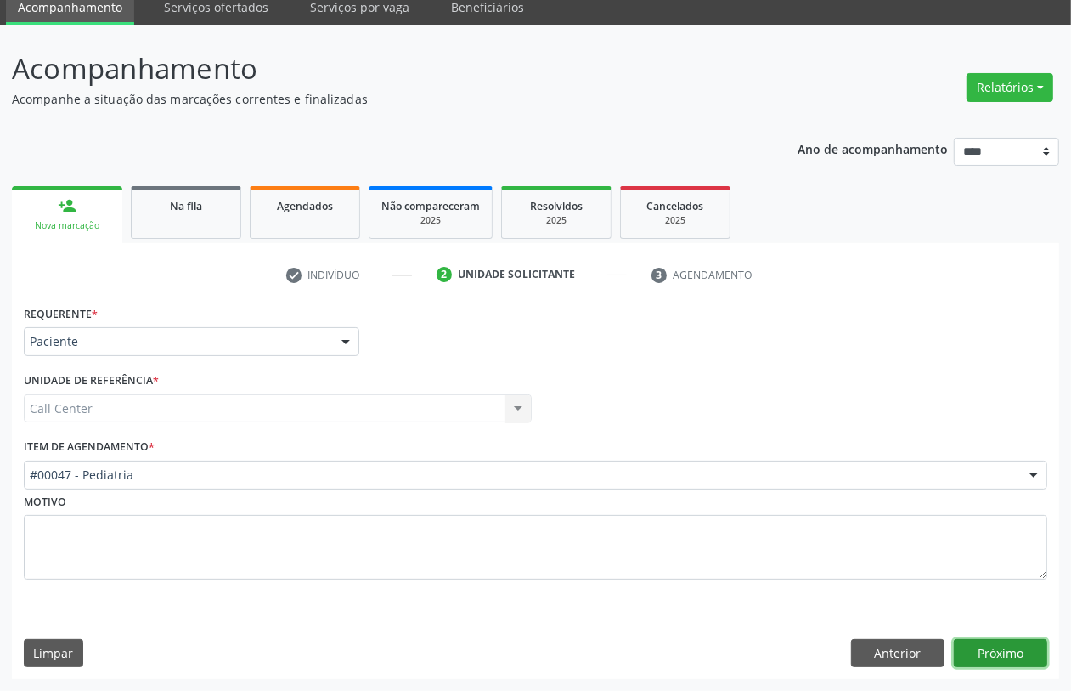
click at [995, 659] on button "Próximo" at bounding box center [1000, 653] width 93 height 29
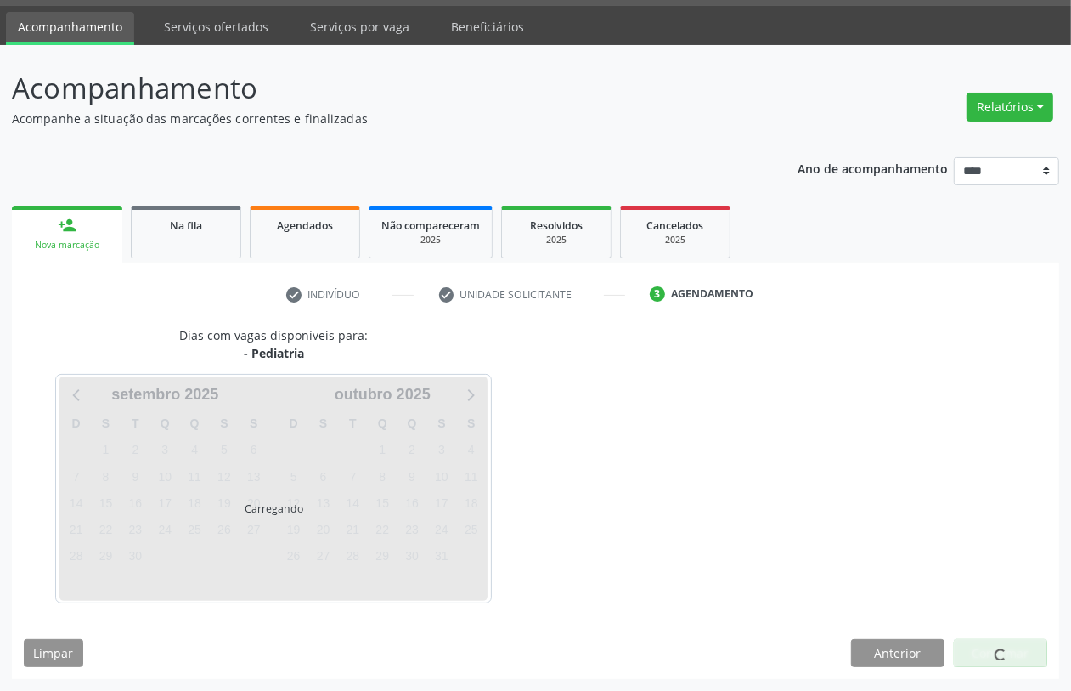
scroll to position [48, 0]
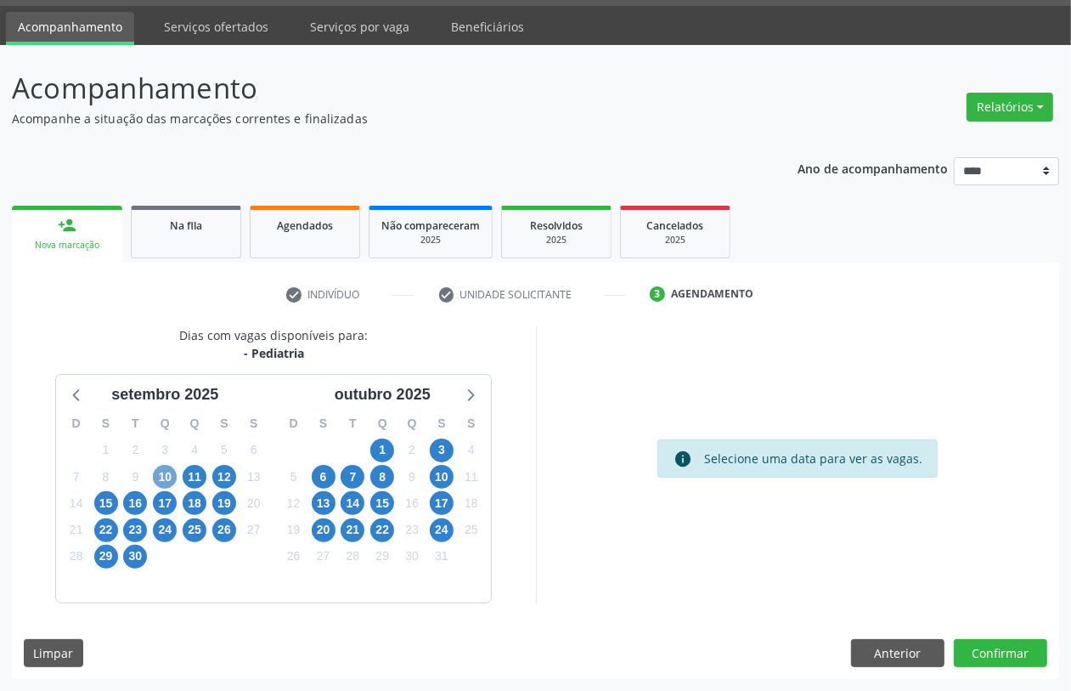
click at [164, 477] on span "10" at bounding box center [165, 477] width 24 height 24
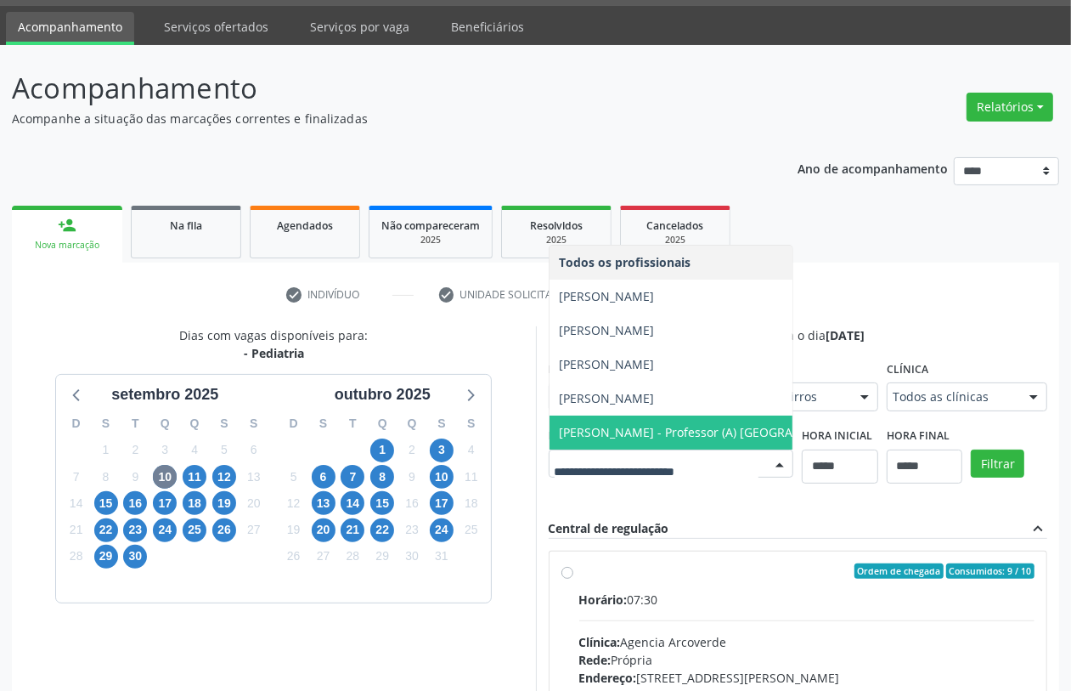
click at [642, 424] on span "Veronica Batista da Silva Bandeira de Melo - Professor (A) Nassau" at bounding box center [710, 432] width 300 height 16
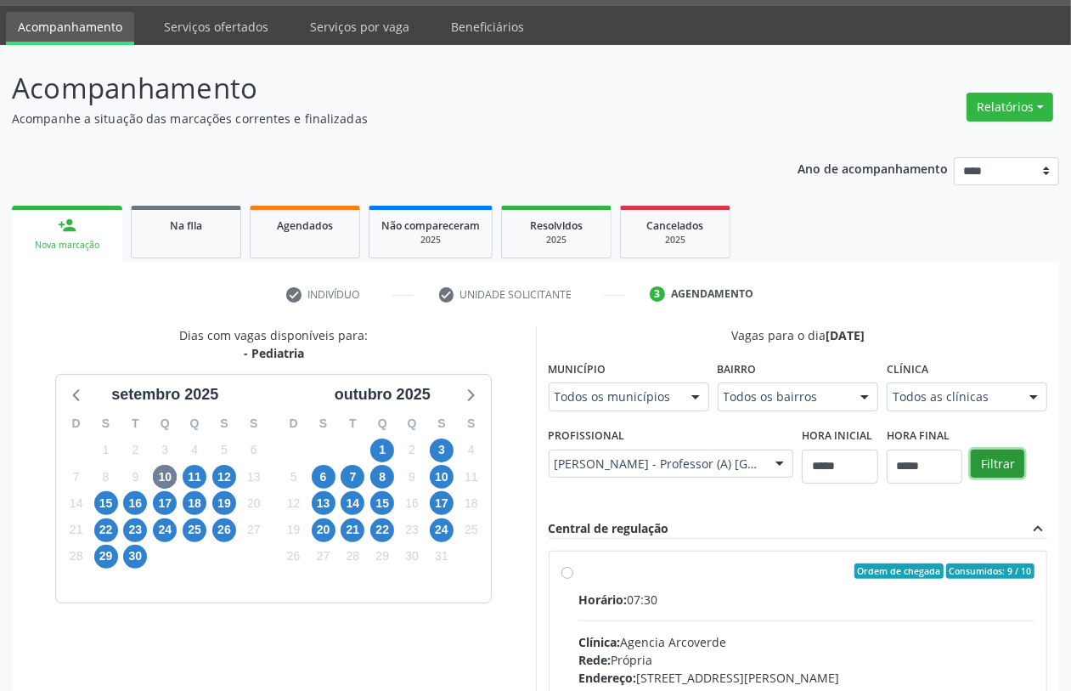
click at [995, 472] on button "Filtrar" at bounding box center [998, 463] width 54 height 29
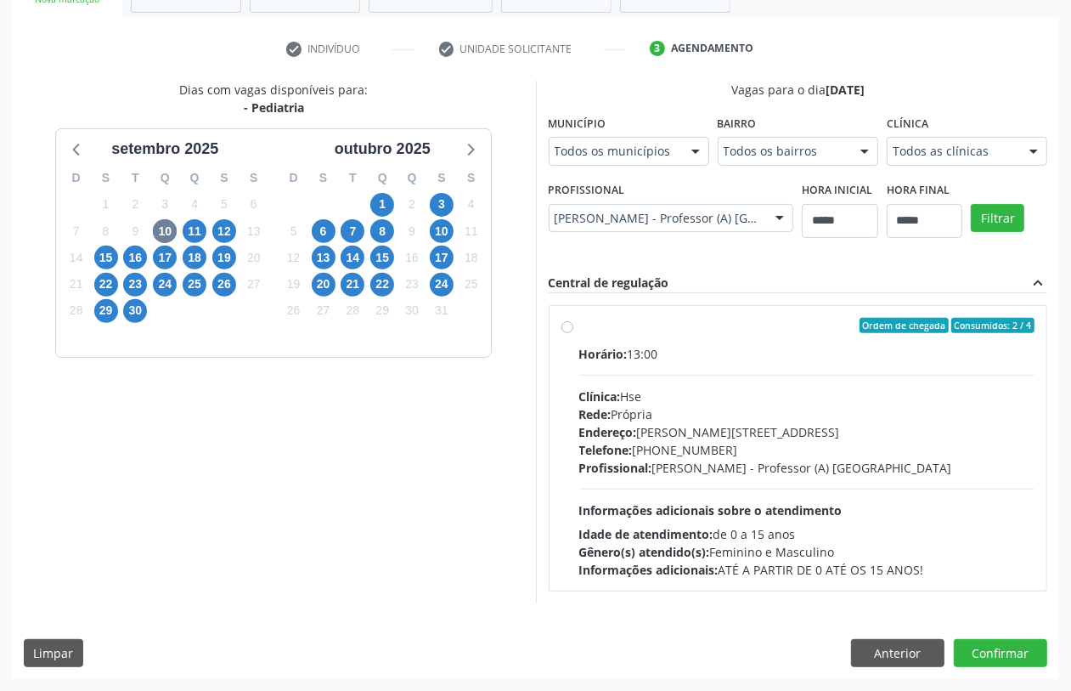
click at [690, 427] on div "Endereço: Av Rosa e Silva, nº 36, Espinheiro, Recife - PE" at bounding box center [807, 432] width 456 height 18
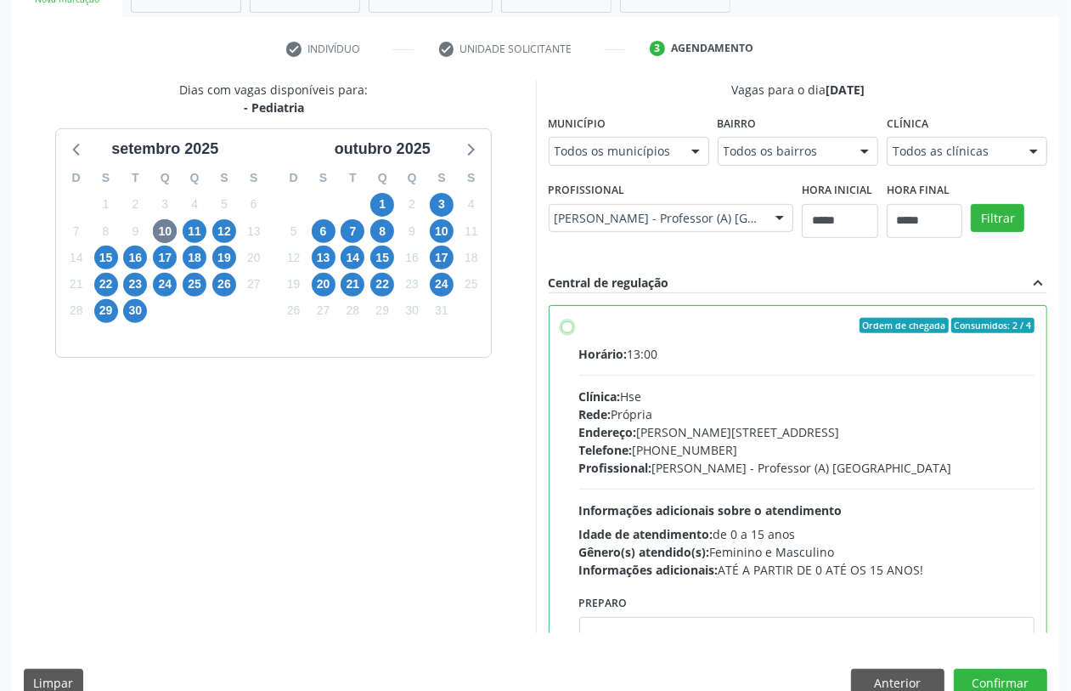
scroll to position [85, 0]
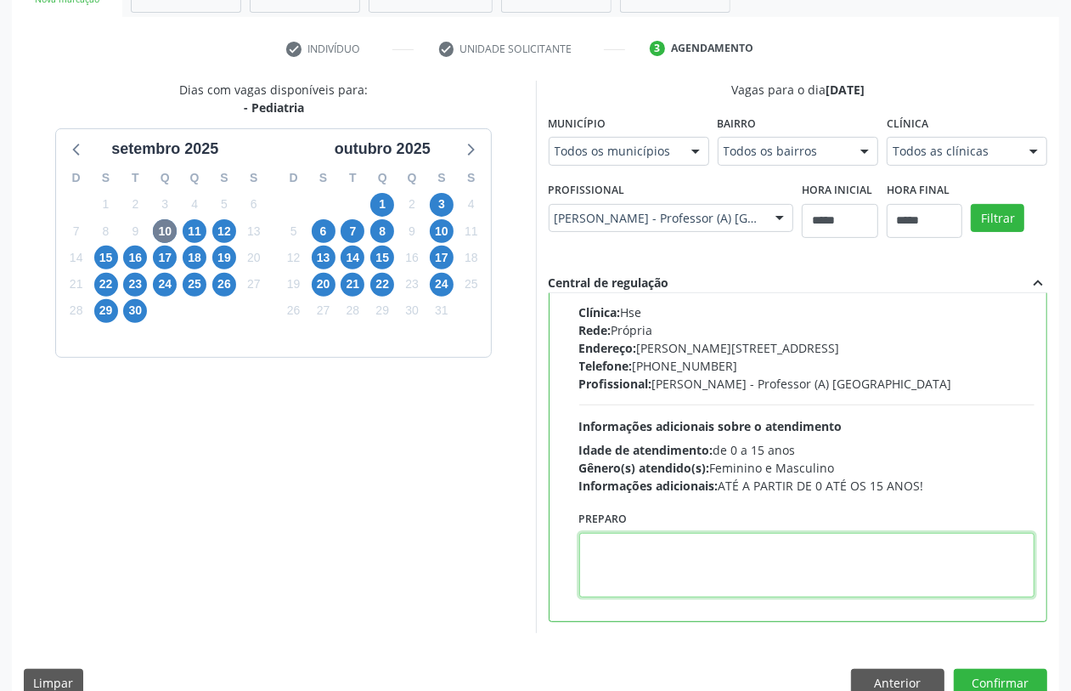
paste textarea "**********"
type textarea "**********"
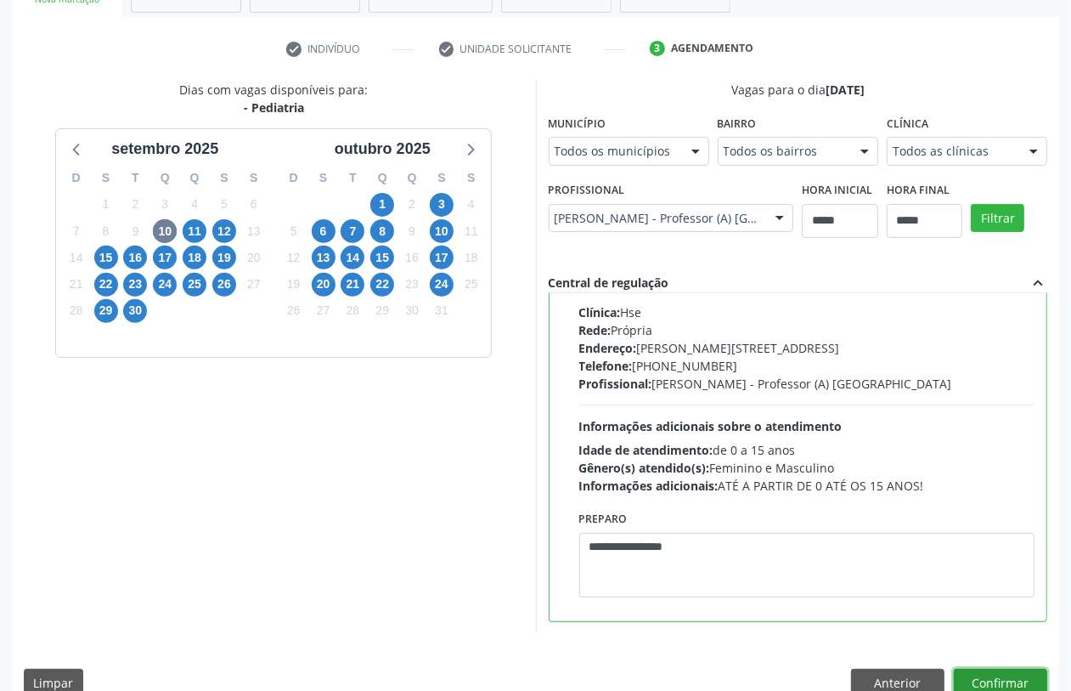
click at [964, 675] on button "Confirmar" at bounding box center [1000, 683] width 93 height 29
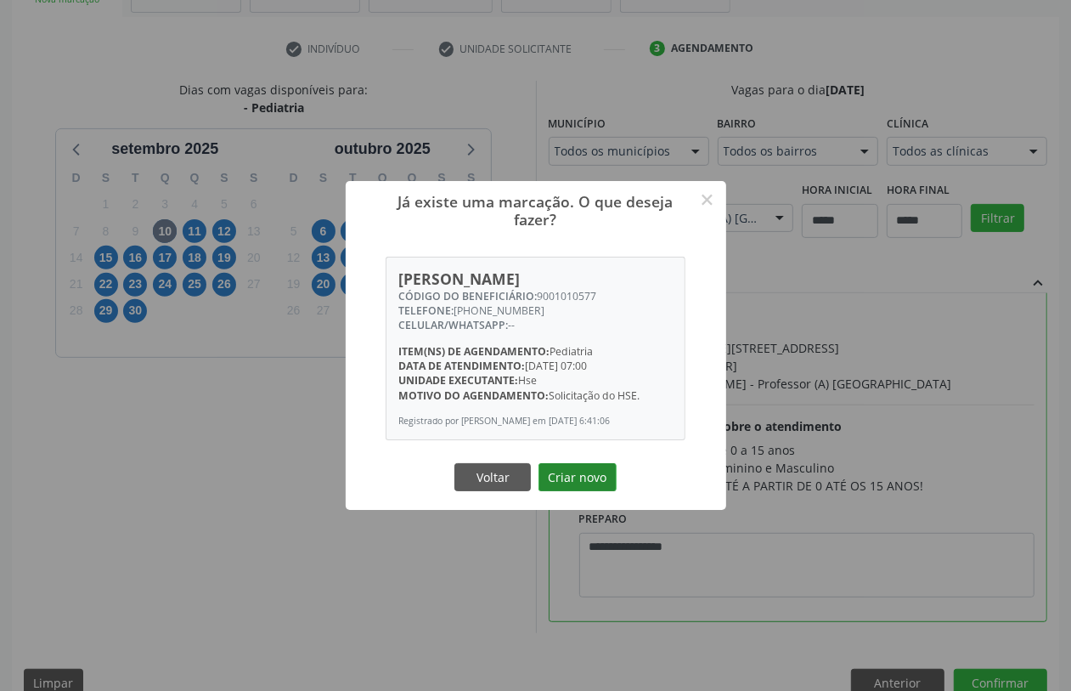
click at [584, 485] on button "Criar novo" at bounding box center [578, 477] width 78 height 29
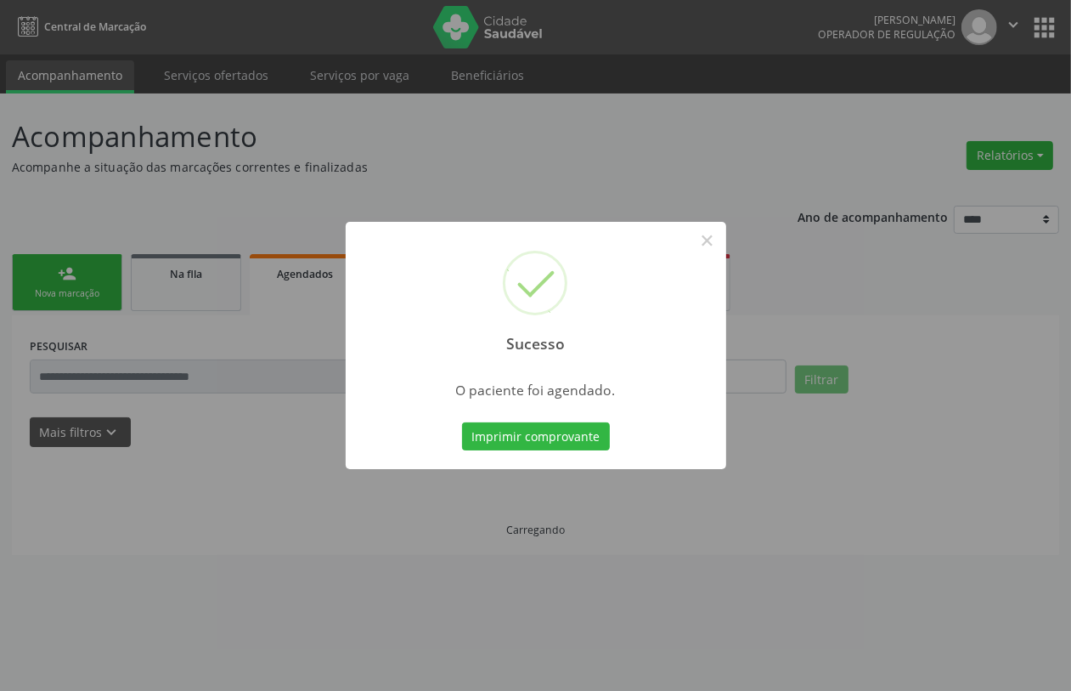
scroll to position [0, 0]
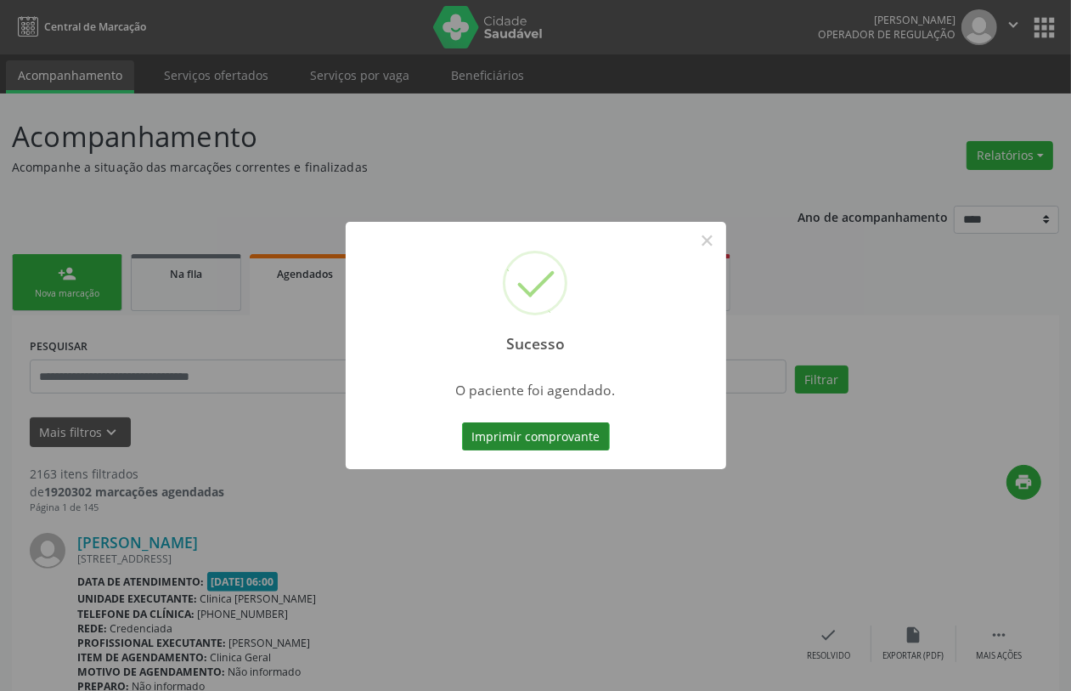
click at [552, 442] on button "Imprimir comprovante" at bounding box center [536, 436] width 148 height 29
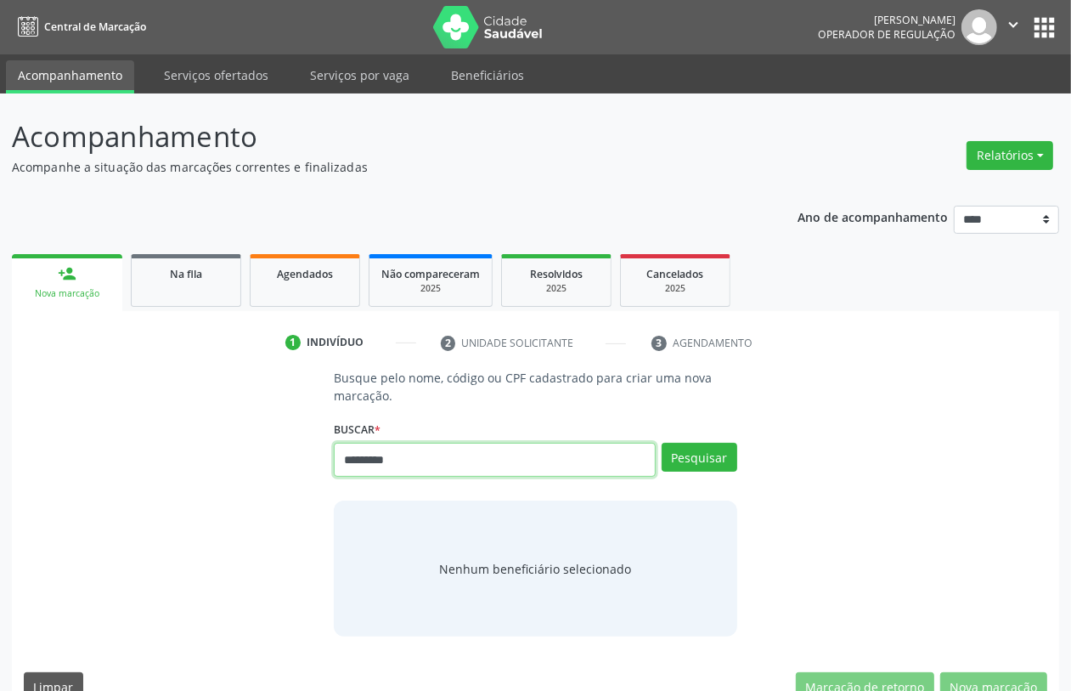
type input "*********"
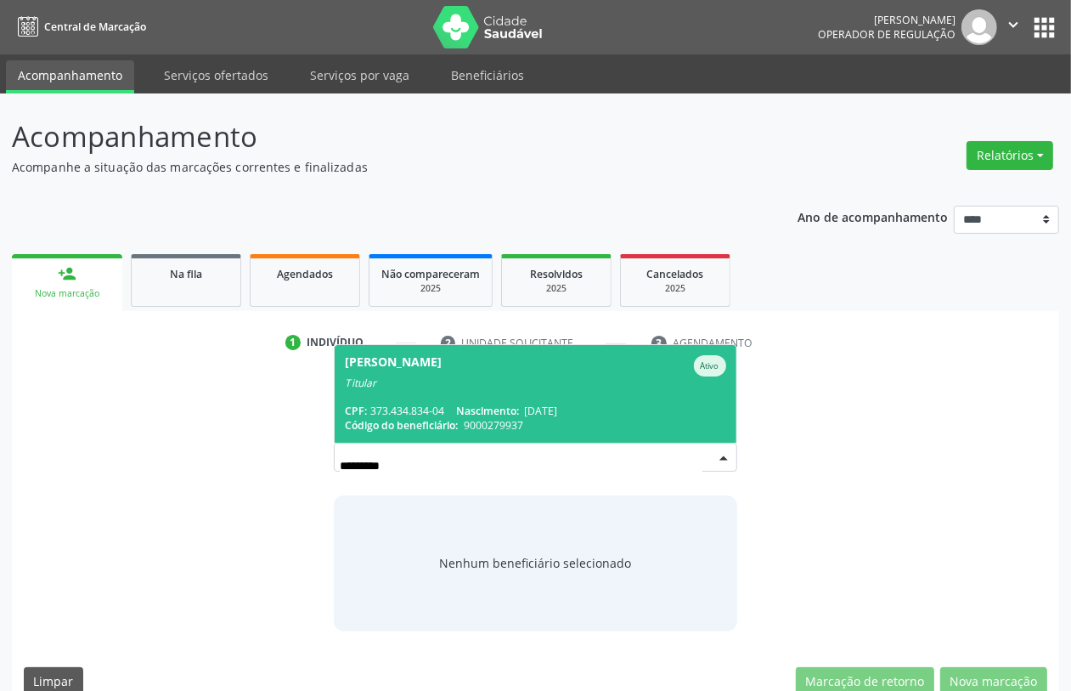
click at [404, 400] on span "[PERSON_NAME] Ativo Titular CPF: 373.434.834-04 Nascimento: [DATE] Código do be…" at bounding box center [535, 394] width 401 height 98
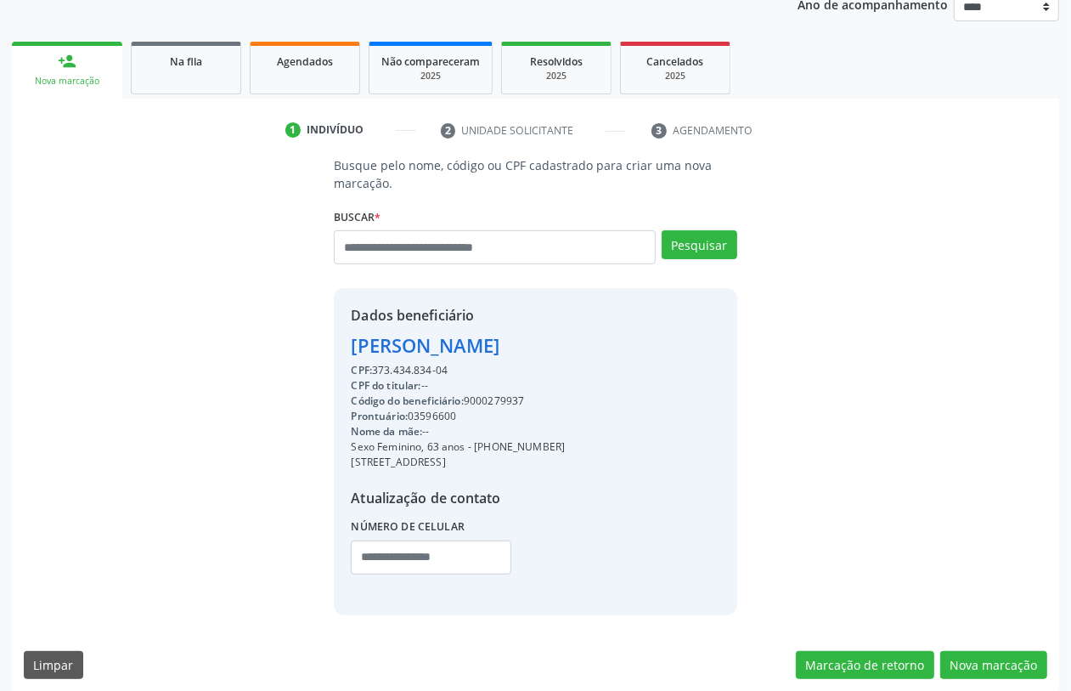
scroll to position [223, 0]
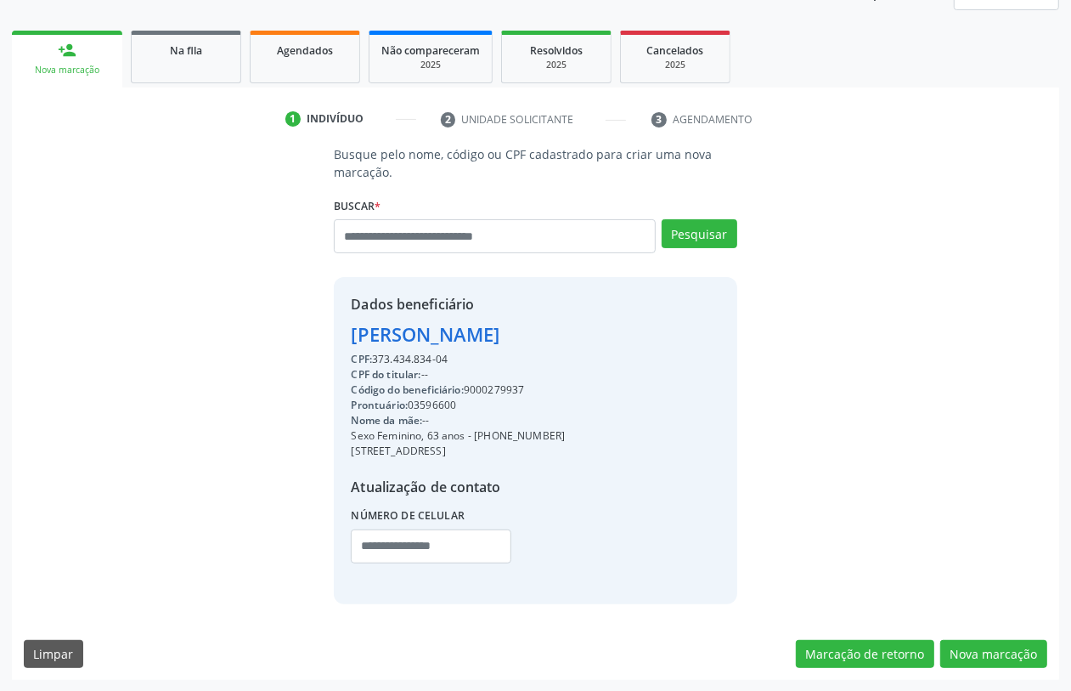
click at [500, 385] on div "Código do beneficiário: 9000279937" at bounding box center [458, 389] width 214 height 15
copy div "9000279937"
click at [272, 53] on div "Agendados" at bounding box center [304, 50] width 85 height 18
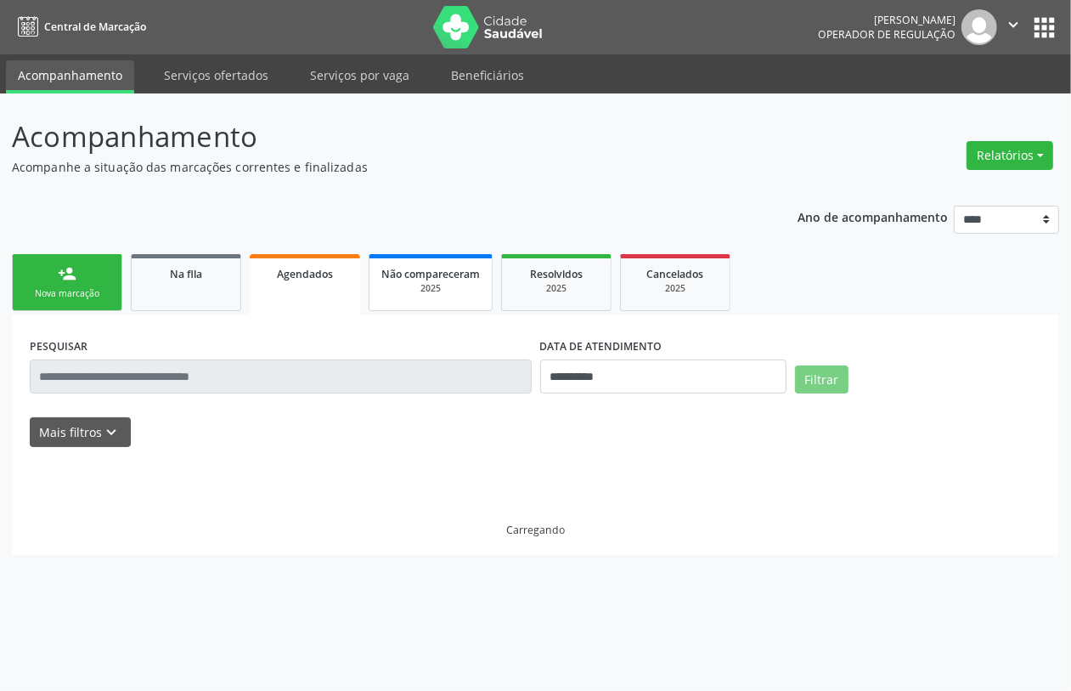
scroll to position [0, 0]
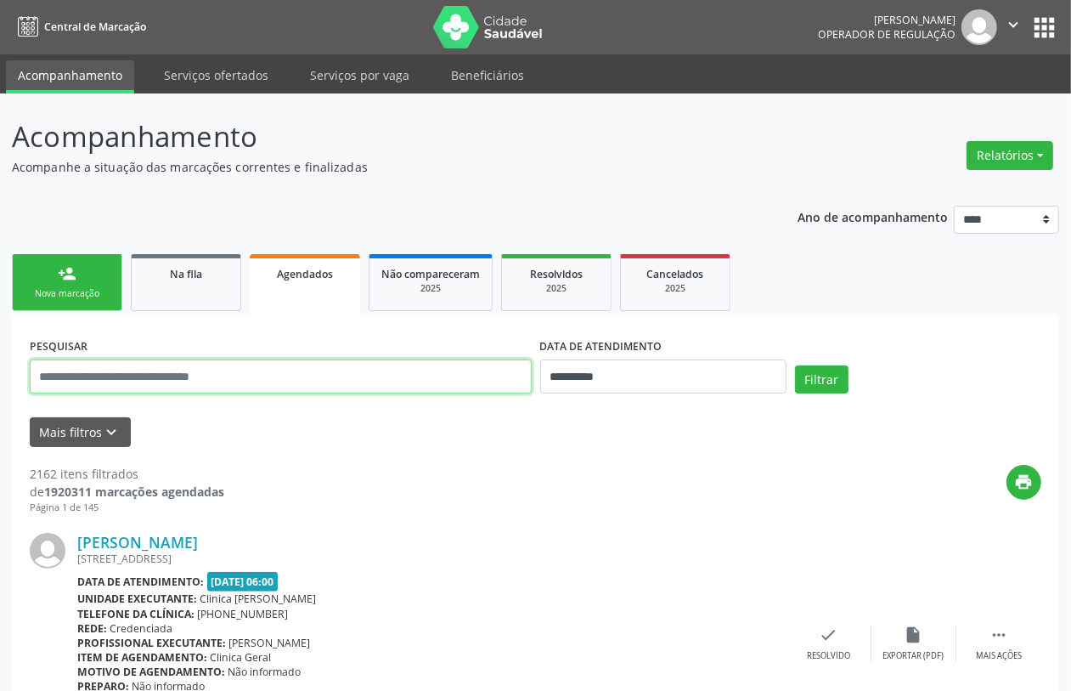
paste input "**********"
type input "**********"
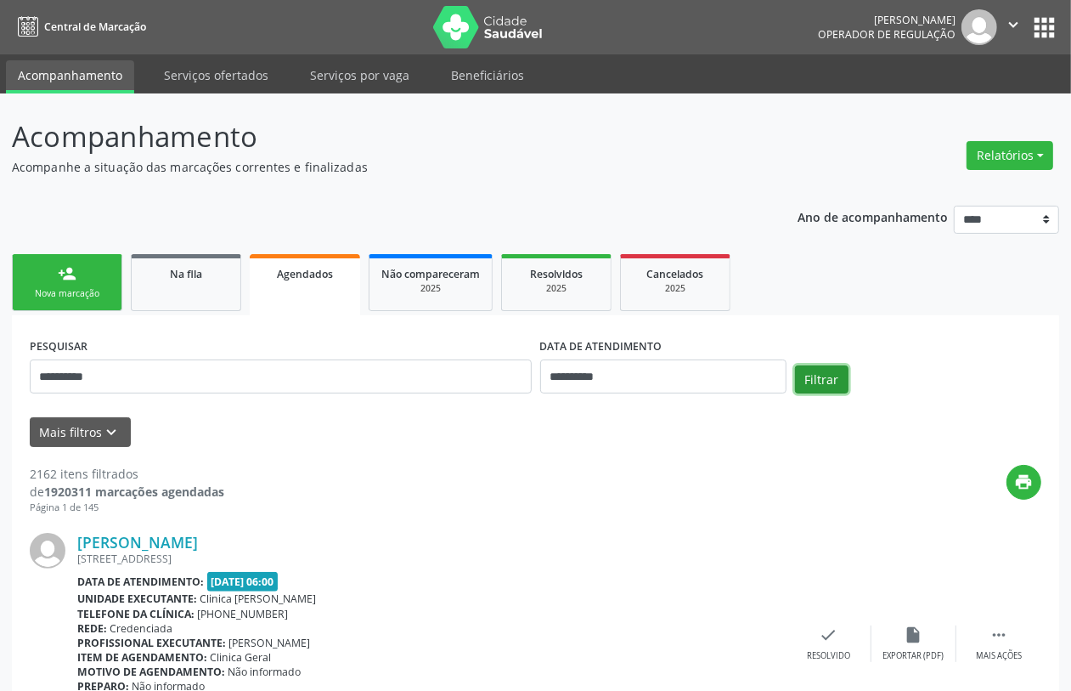
click at [828, 375] on button "Filtrar" at bounding box center [822, 379] width 54 height 29
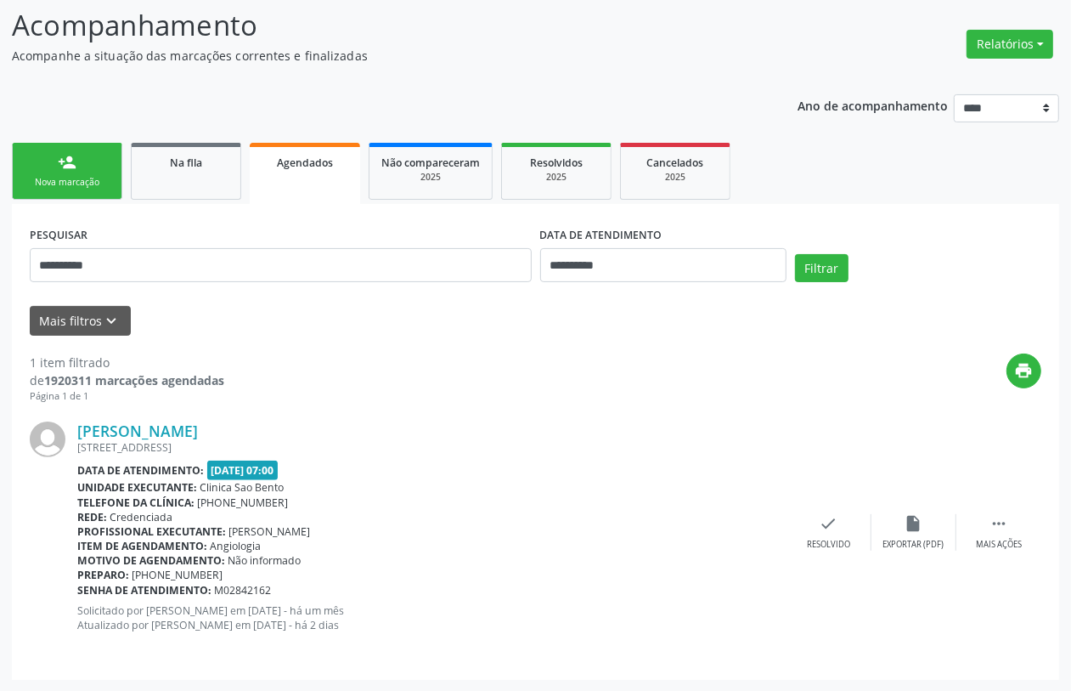
click at [77, 161] on link "person_add Nova marcação" at bounding box center [67, 171] width 110 height 57
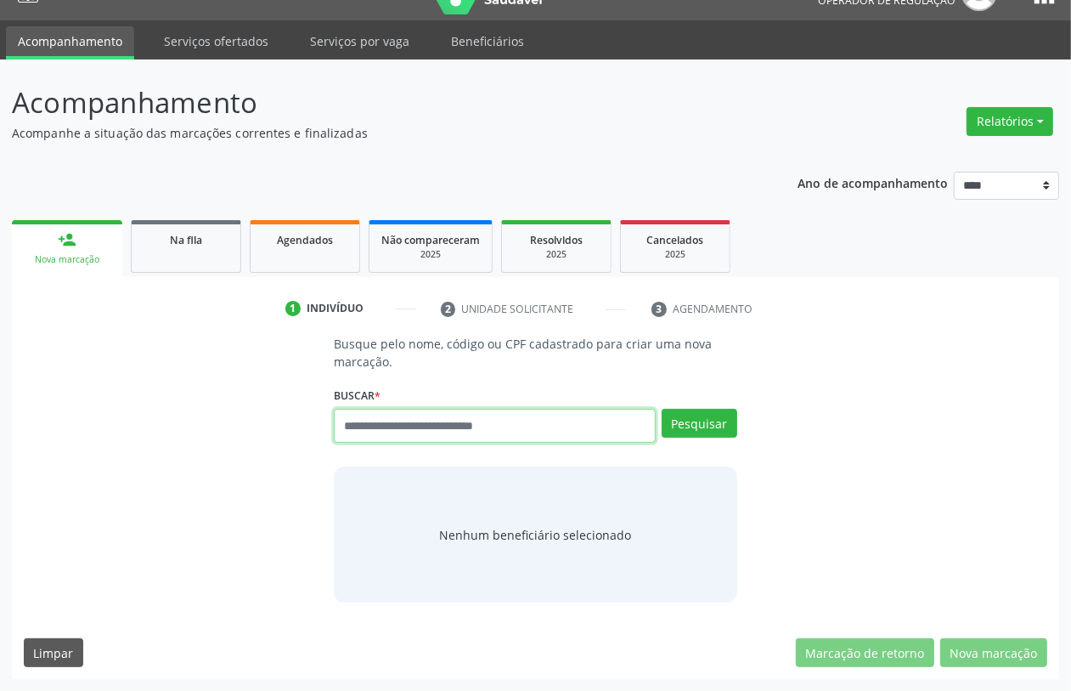
click at [503, 426] on input "text" at bounding box center [494, 426] width 321 height 34
type input "******"
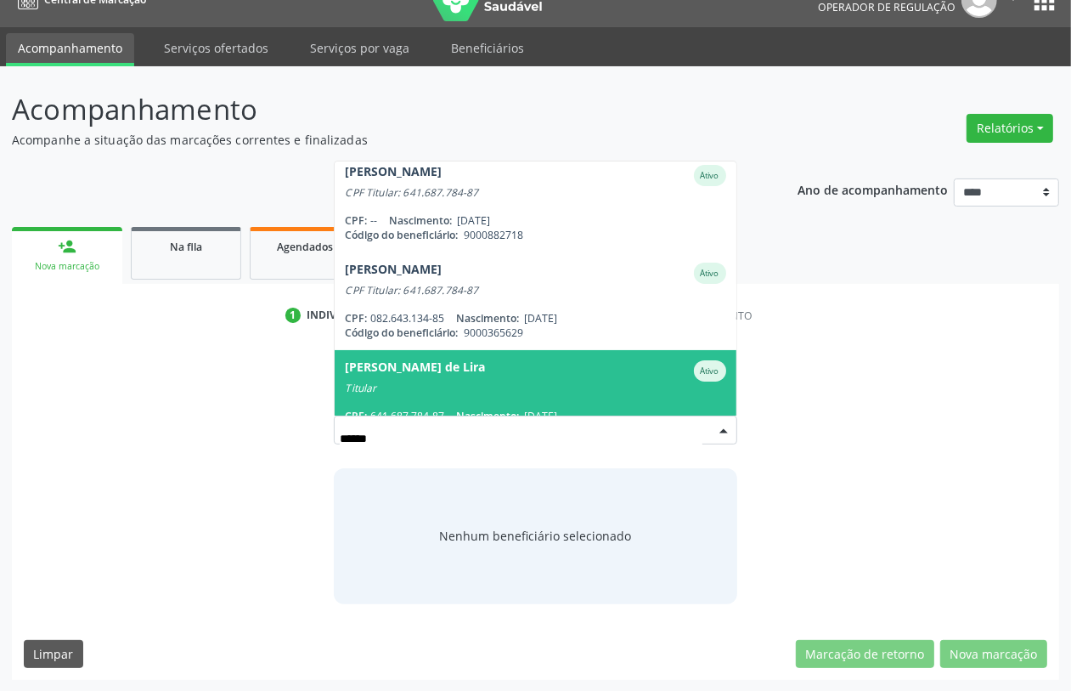
scroll to position [136, 0]
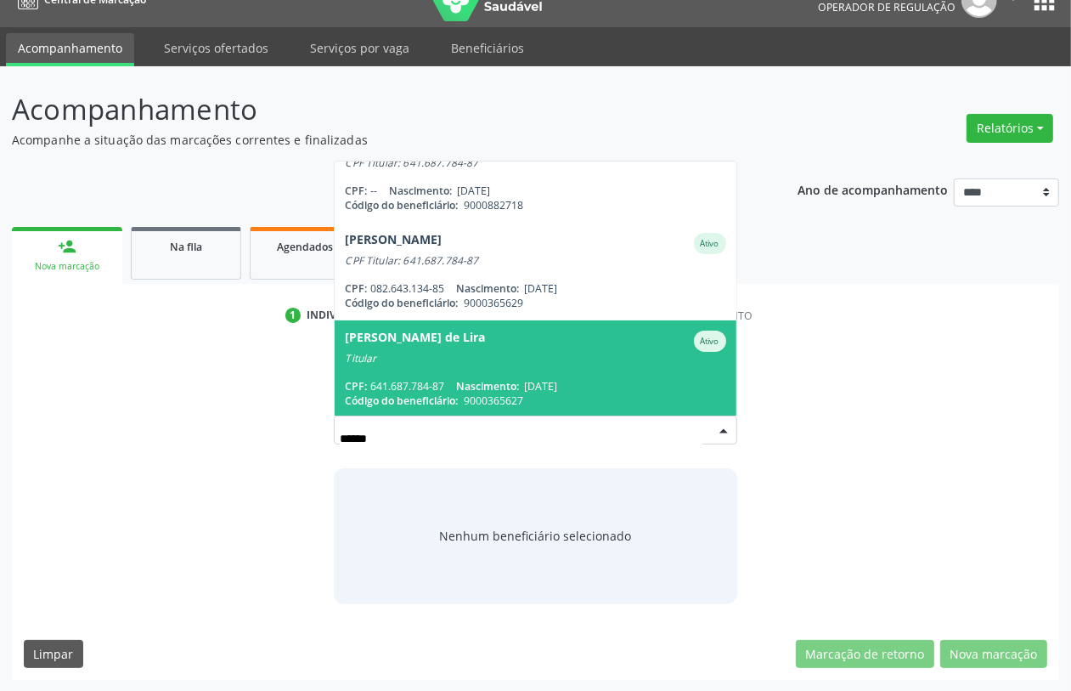
click at [485, 347] on div "Maria Ilma Marques de Lira" at bounding box center [415, 340] width 140 height 21
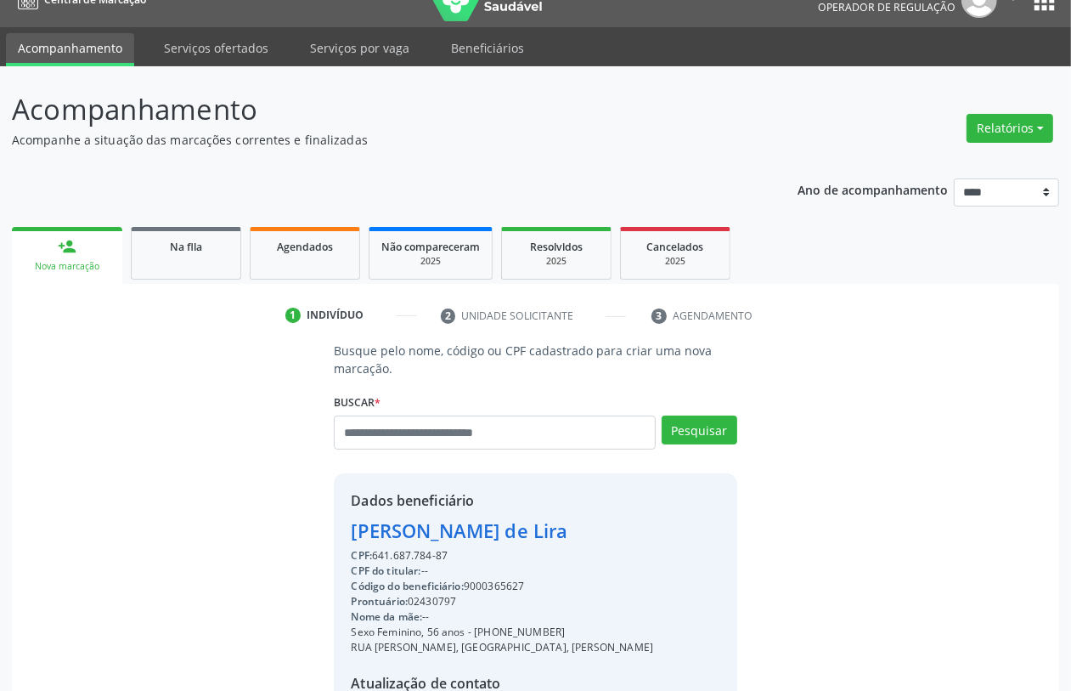
scroll to position [223, 0]
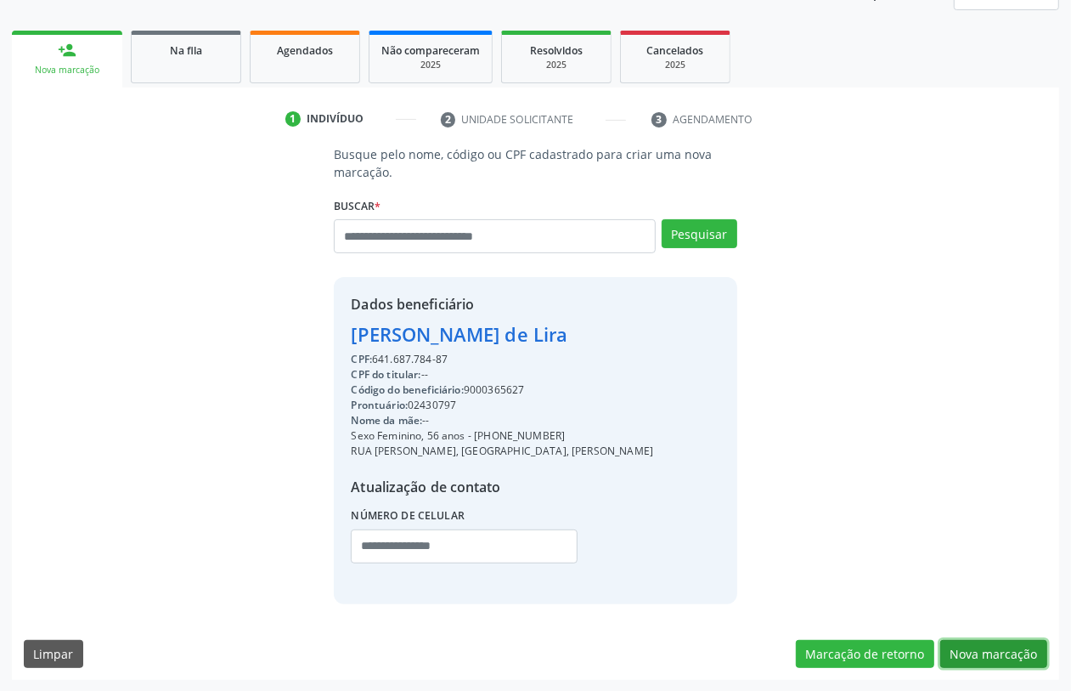
click at [1013, 651] on button "Nova marcação" at bounding box center [993, 654] width 107 height 29
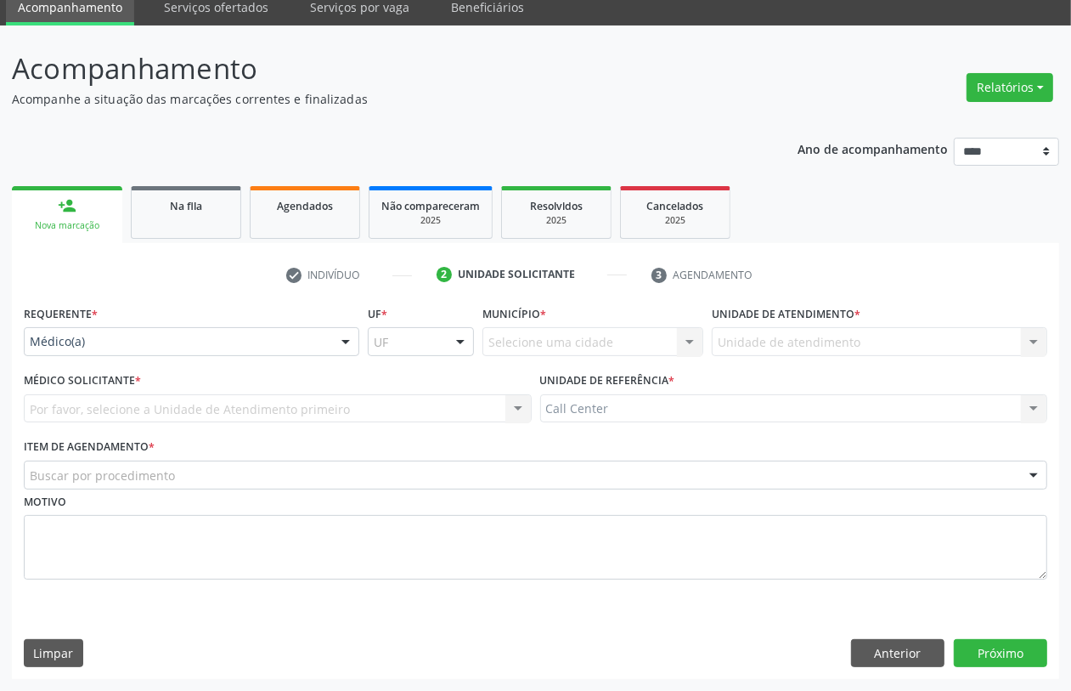
scroll to position [68, 0]
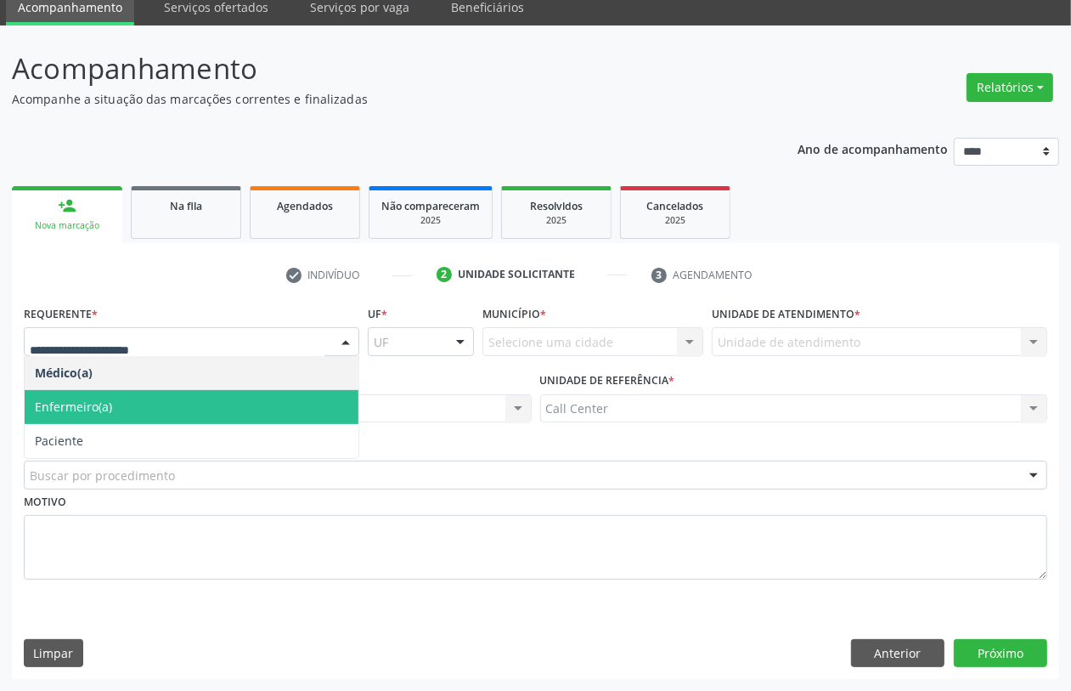
click at [112, 431] on span "Paciente" at bounding box center [192, 441] width 334 height 34
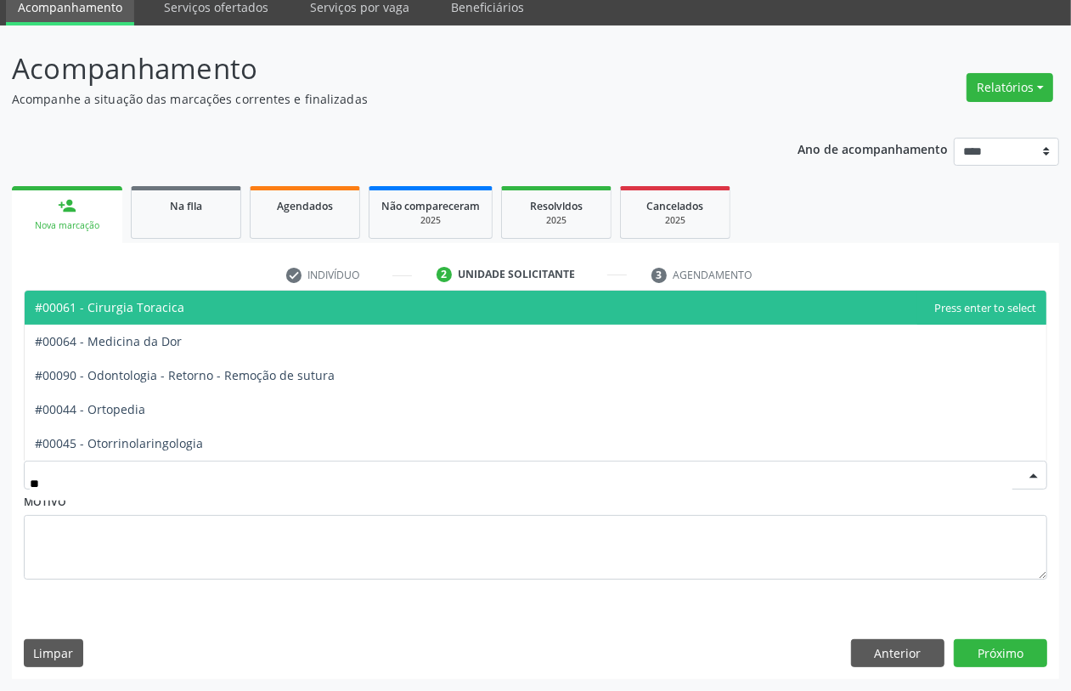
type input "***"
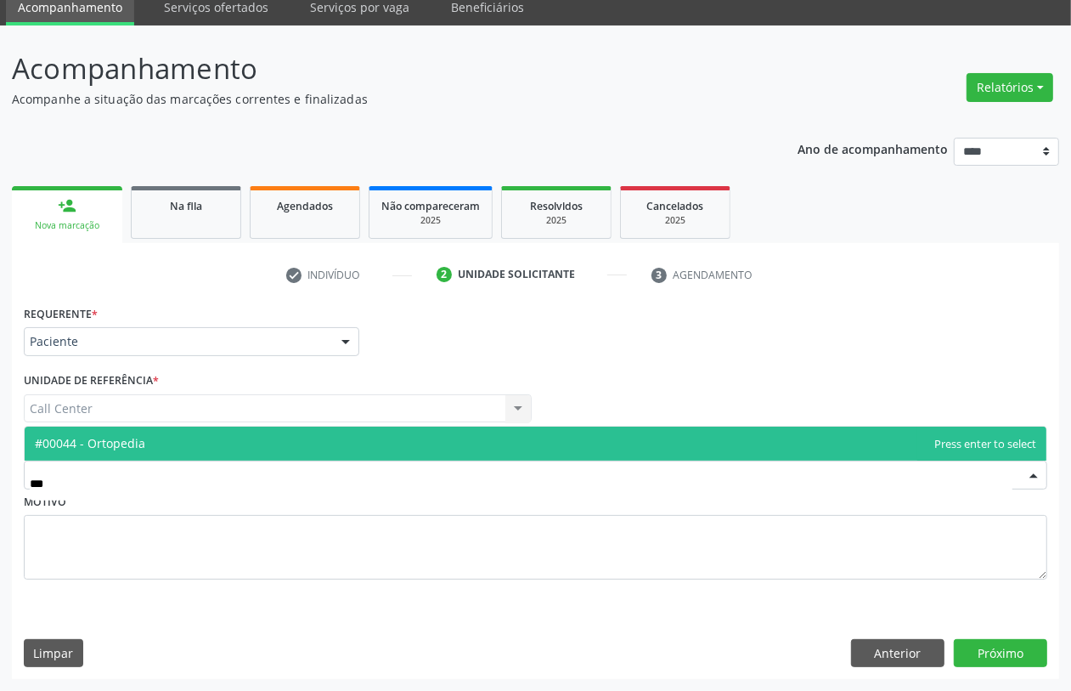
click at [113, 439] on span "#00044 - Ortopedia" at bounding box center [90, 443] width 110 height 16
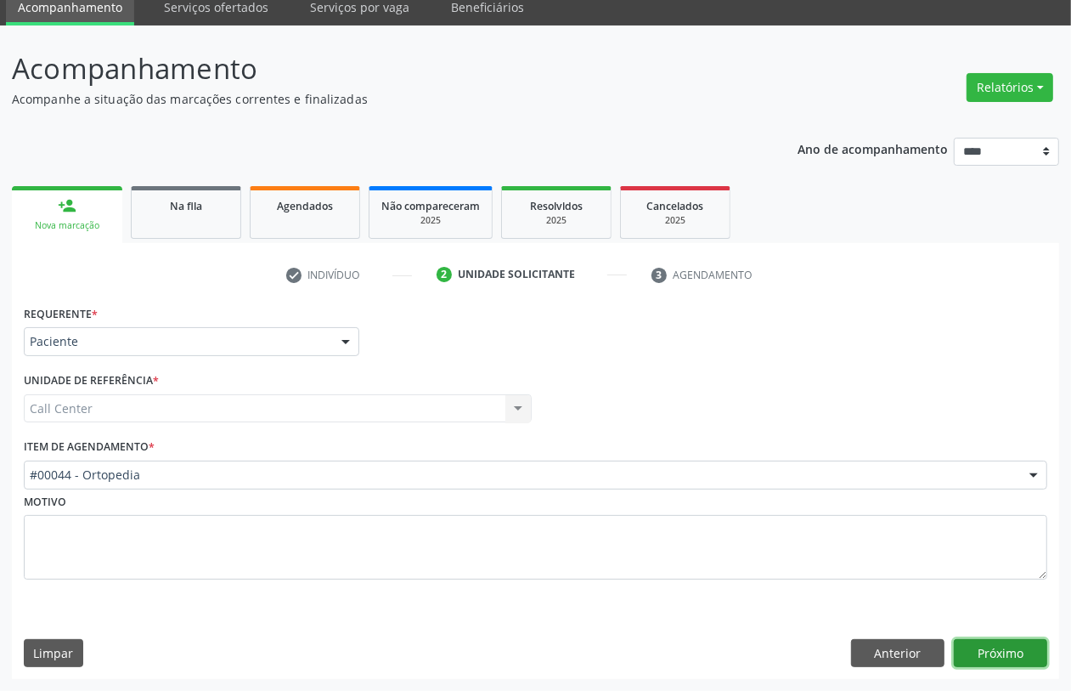
click at [1017, 661] on button "Próximo" at bounding box center [1000, 653] width 93 height 29
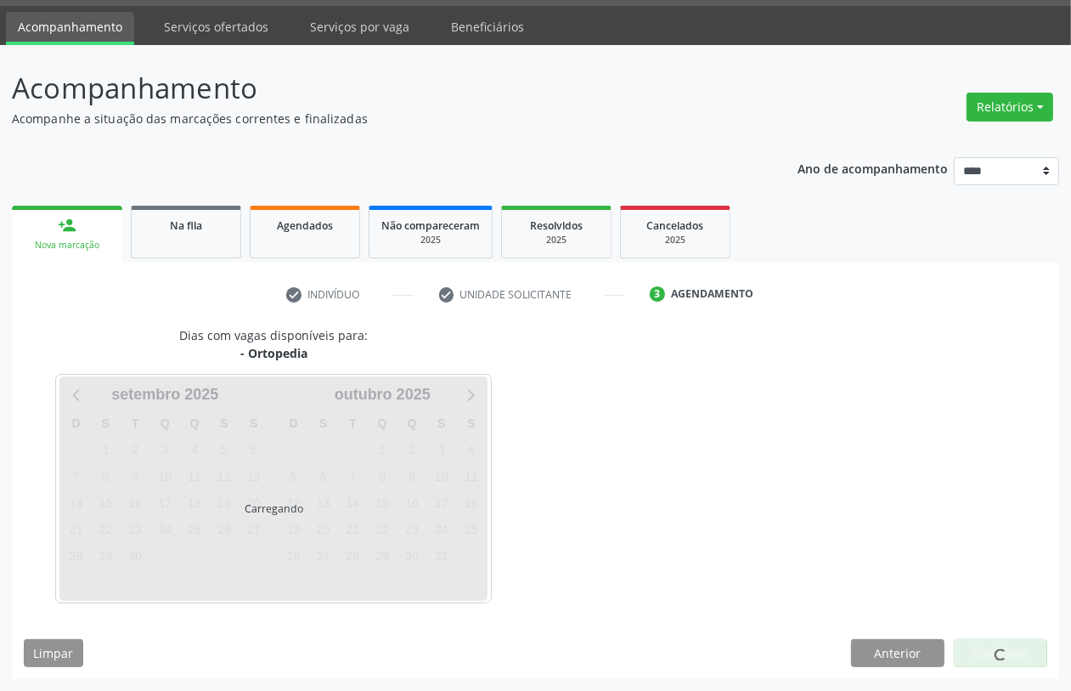
scroll to position [48, 0]
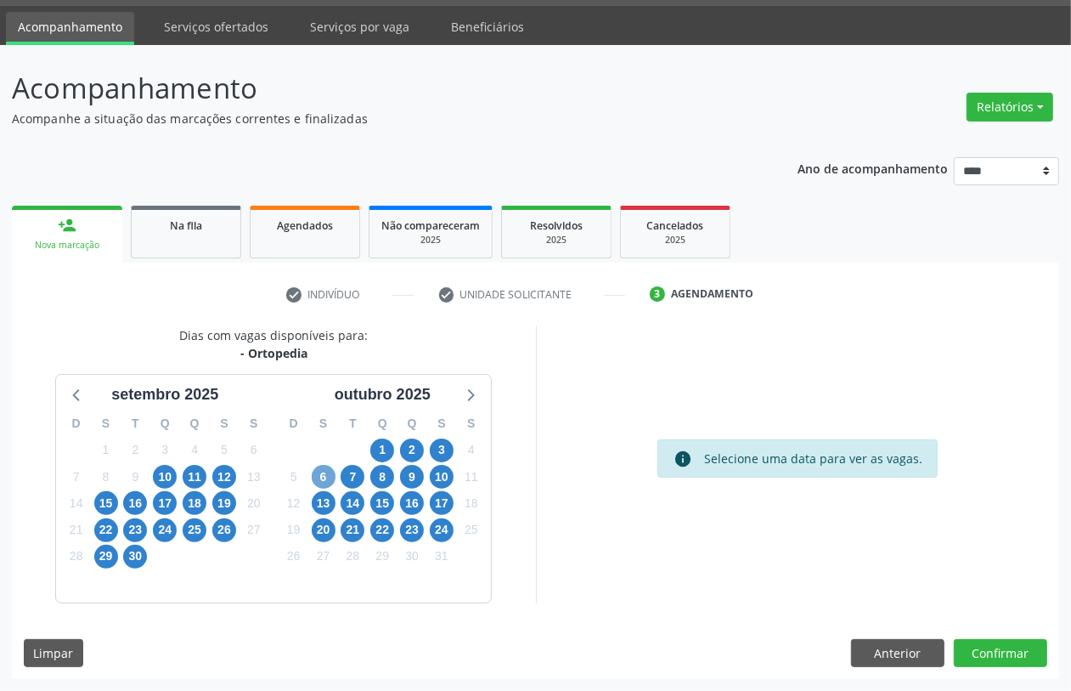
click at [325, 474] on span "6" at bounding box center [324, 477] width 24 height 24
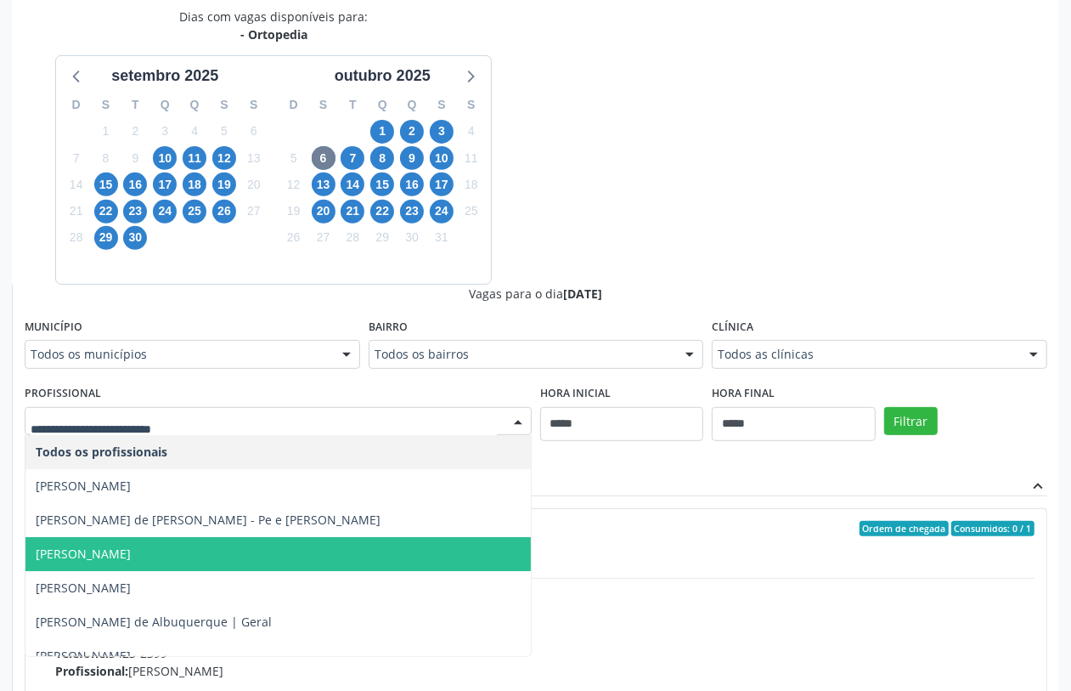
scroll to position [425, 0]
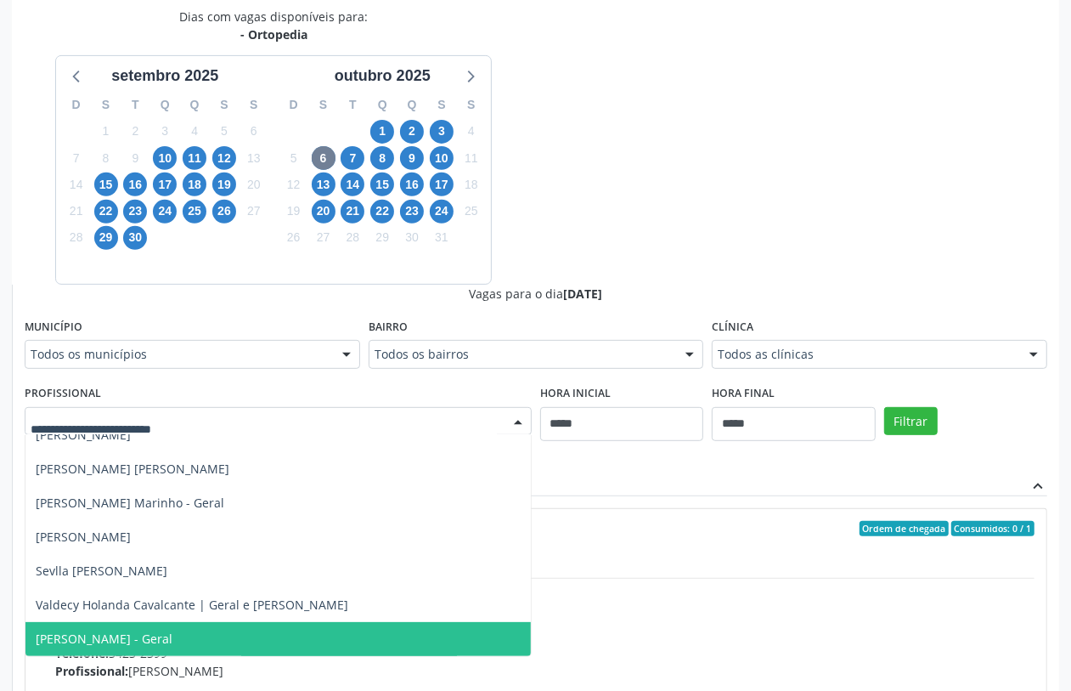
click at [147, 633] on span "Victor Macedo - Geral" at bounding box center [104, 638] width 137 height 16
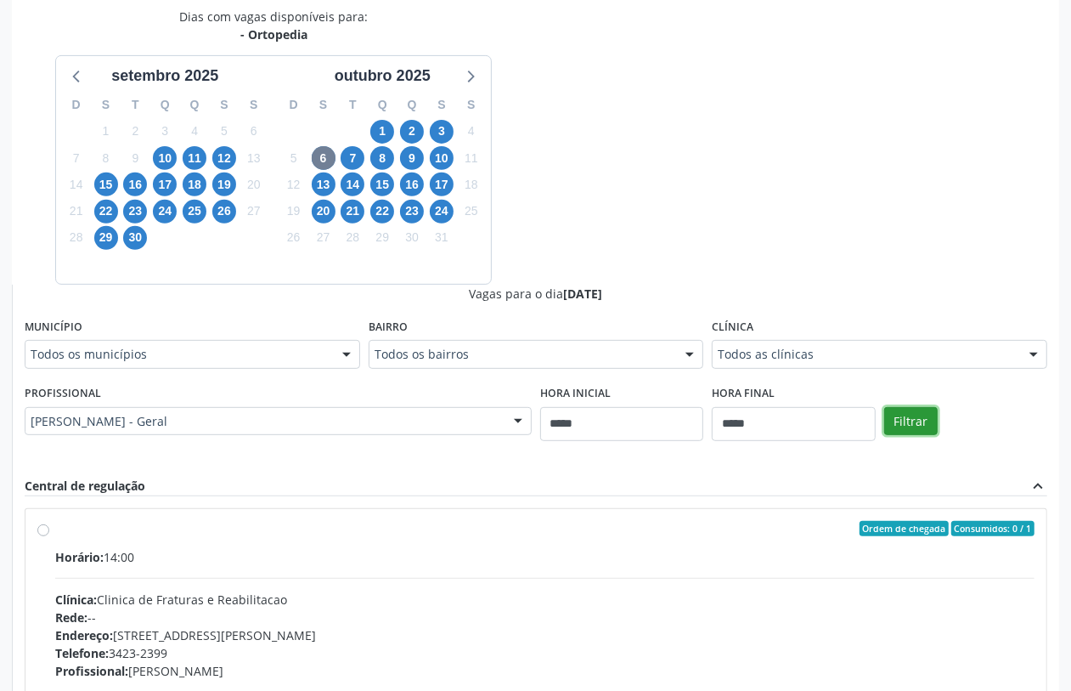
click at [909, 414] on button "Filtrar" at bounding box center [911, 421] width 54 height 29
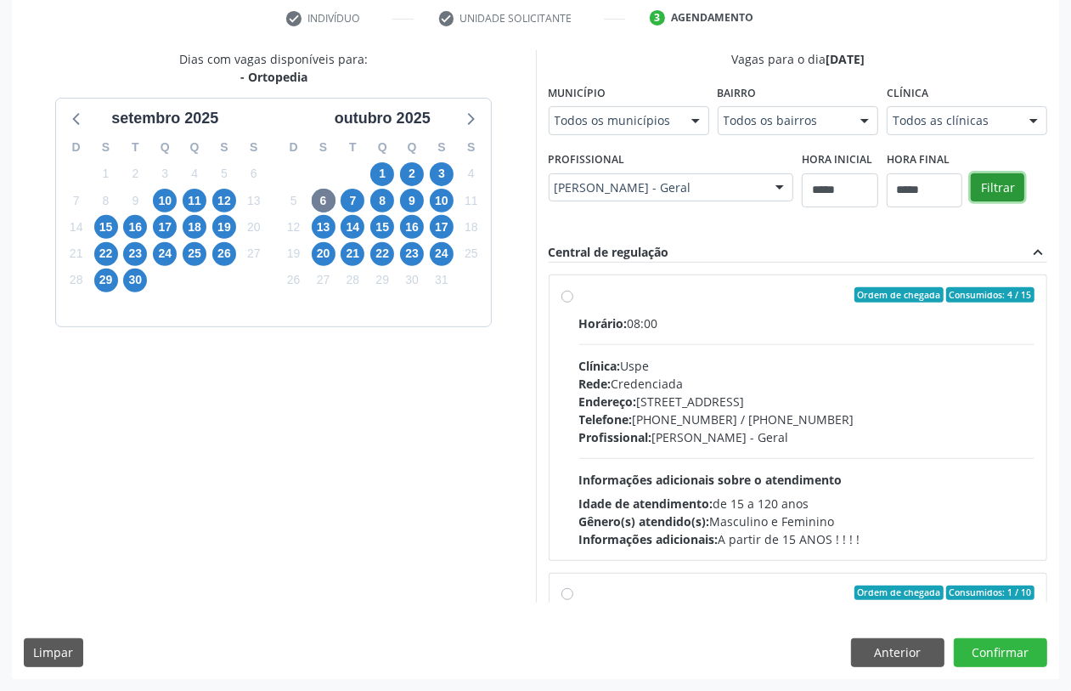
scroll to position [324, 0]
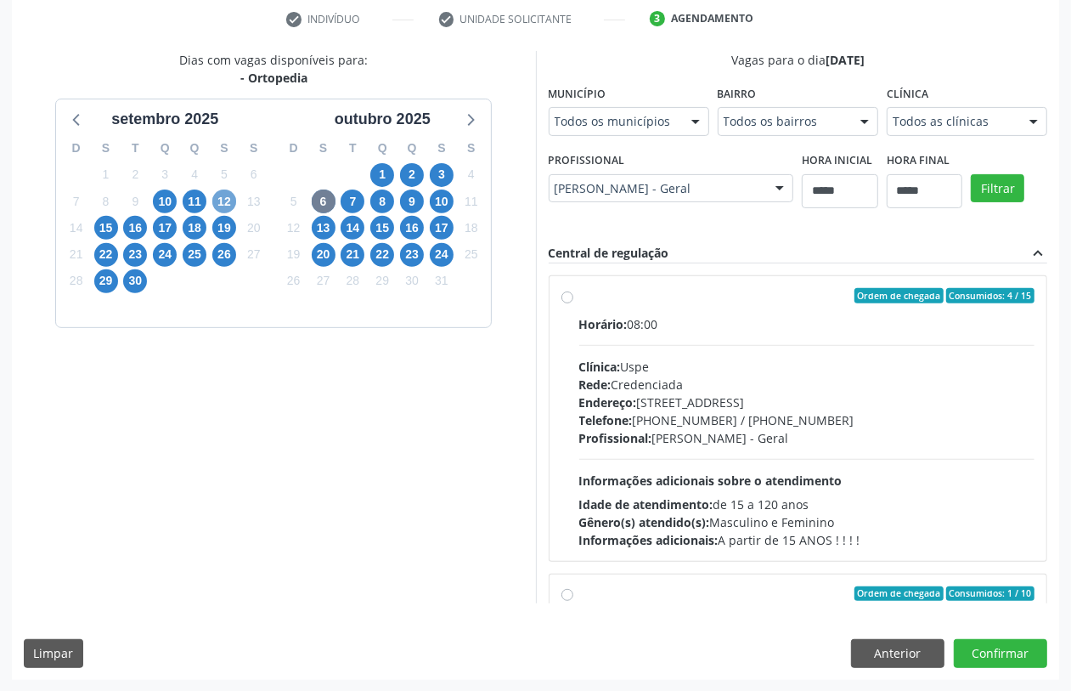
click at [232, 196] on span "12" at bounding box center [224, 201] width 24 height 24
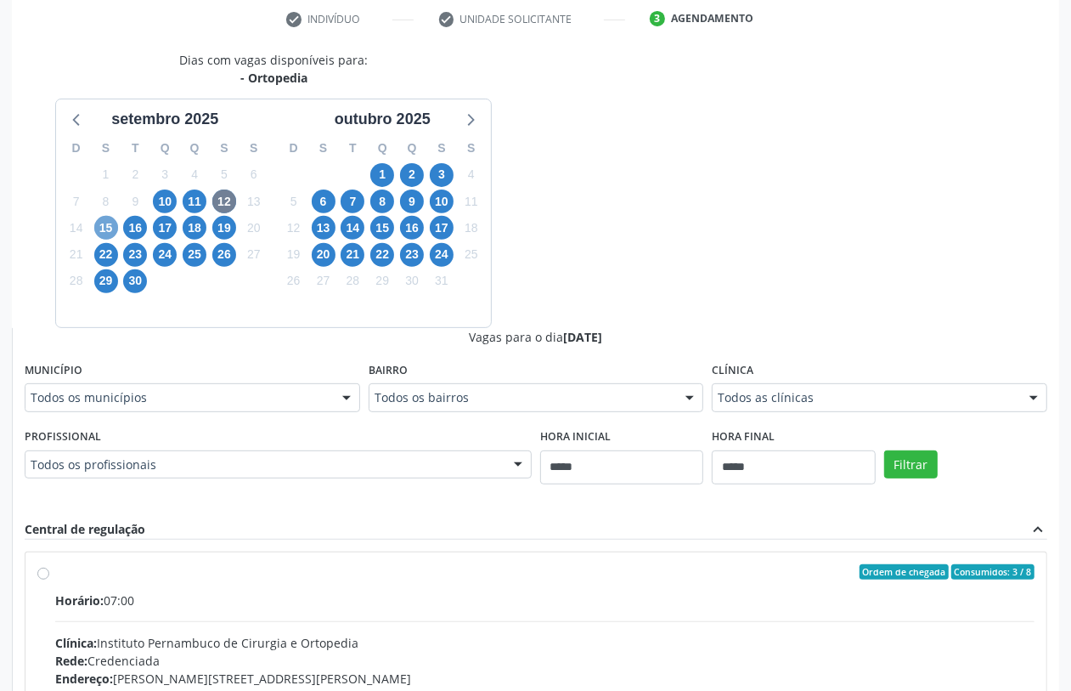
click at [98, 232] on span "15" at bounding box center [106, 228] width 24 height 24
click at [852, 408] on div "Todos as clínicas" at bounding box center [880, 397] width 336 height 29
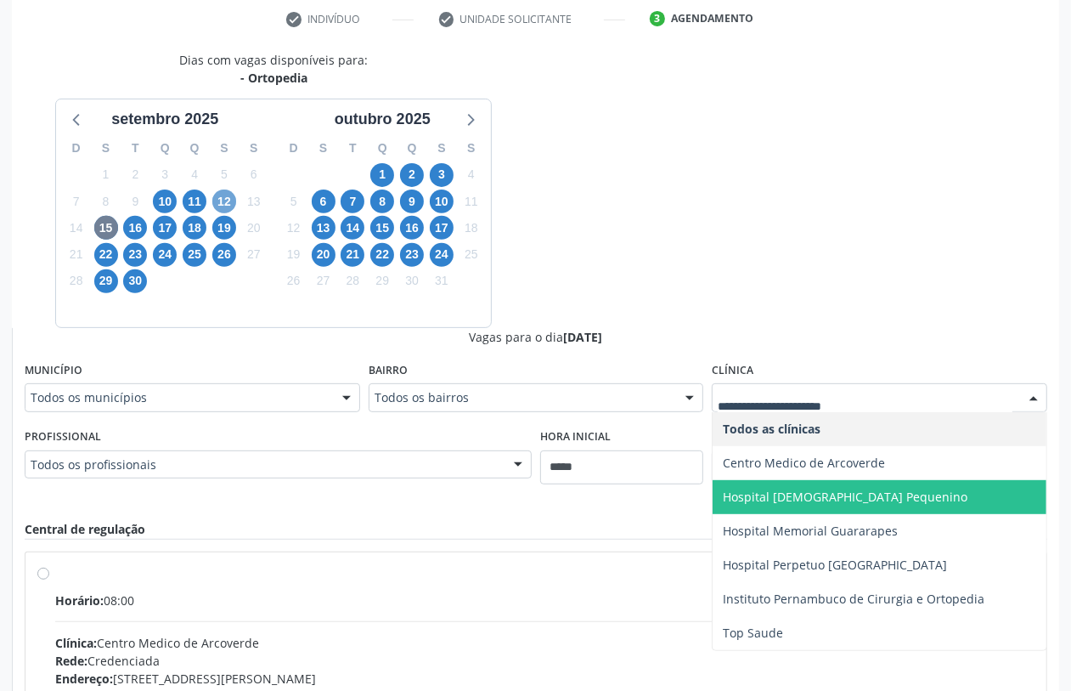
click at [223, 205] on span "12" at bounding box center [224, 201] width 24 height 24
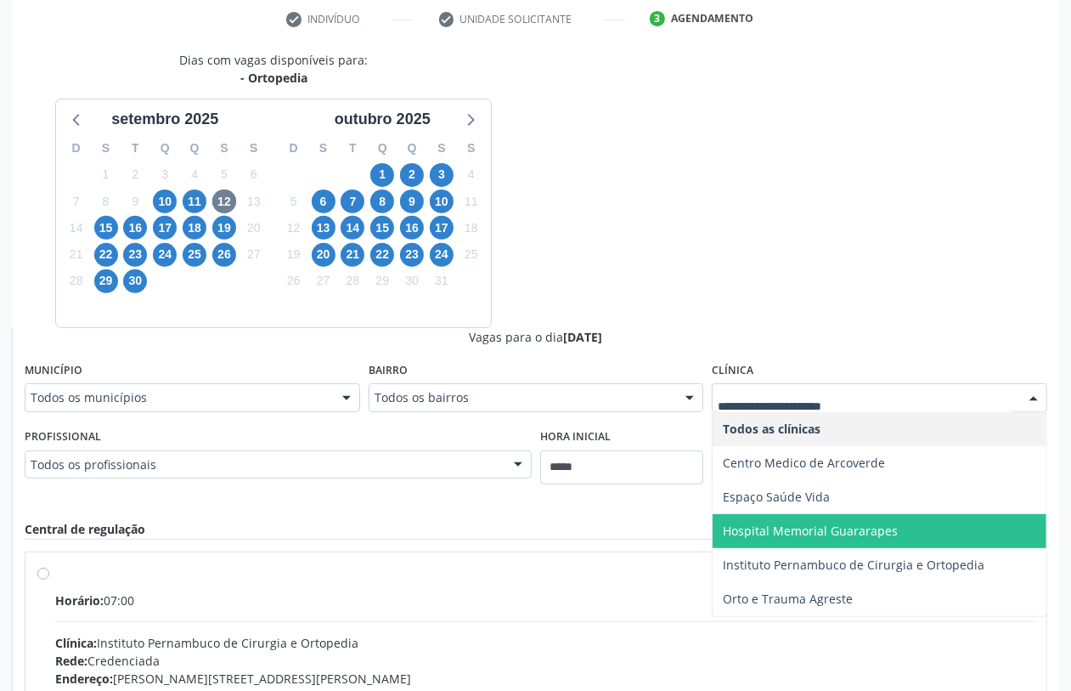
click at [862, 517] on span "Hospital Memorial Guararapes" at bounding box center [880, 531] width 334 height 34
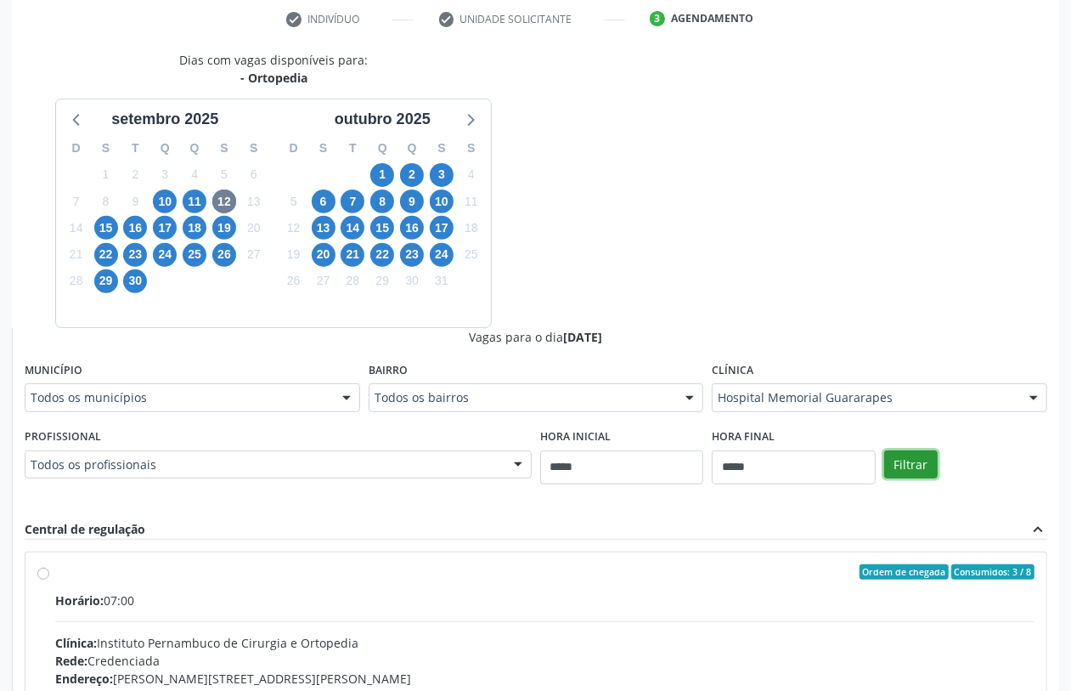
click at [906, 455] on button "Filtrar" at bounding box center [911, 464] width 54 height 29
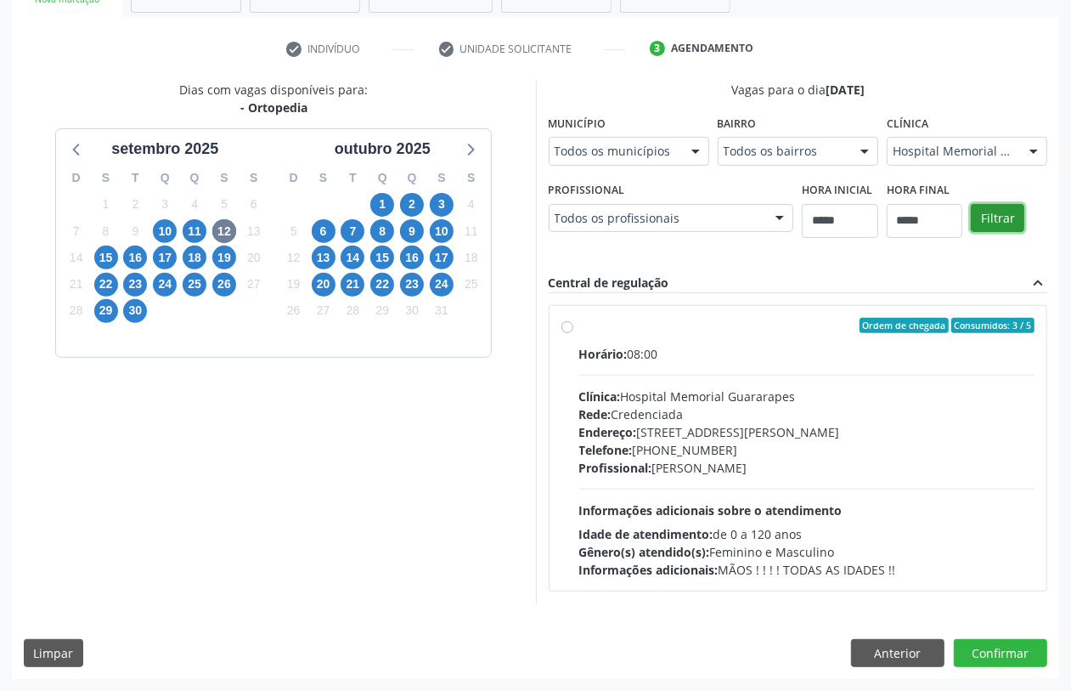
scroll to position [294, 0]
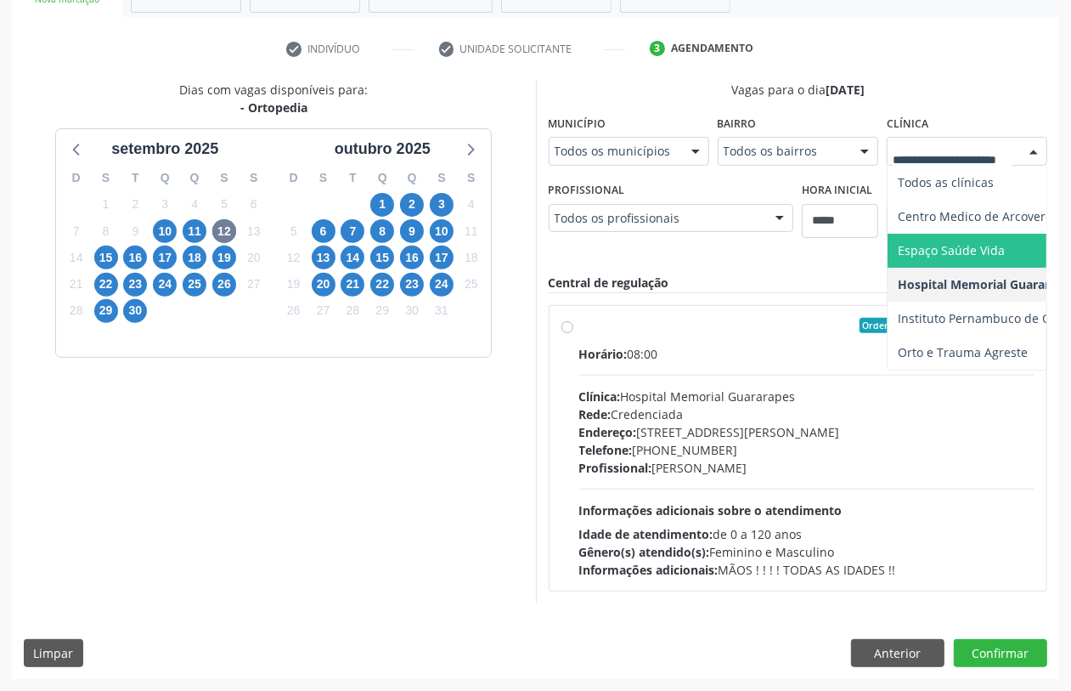
click at [916, 245] on span "Espaço Saúde Vida" at bounding box center [951, 250] width 107 height 16
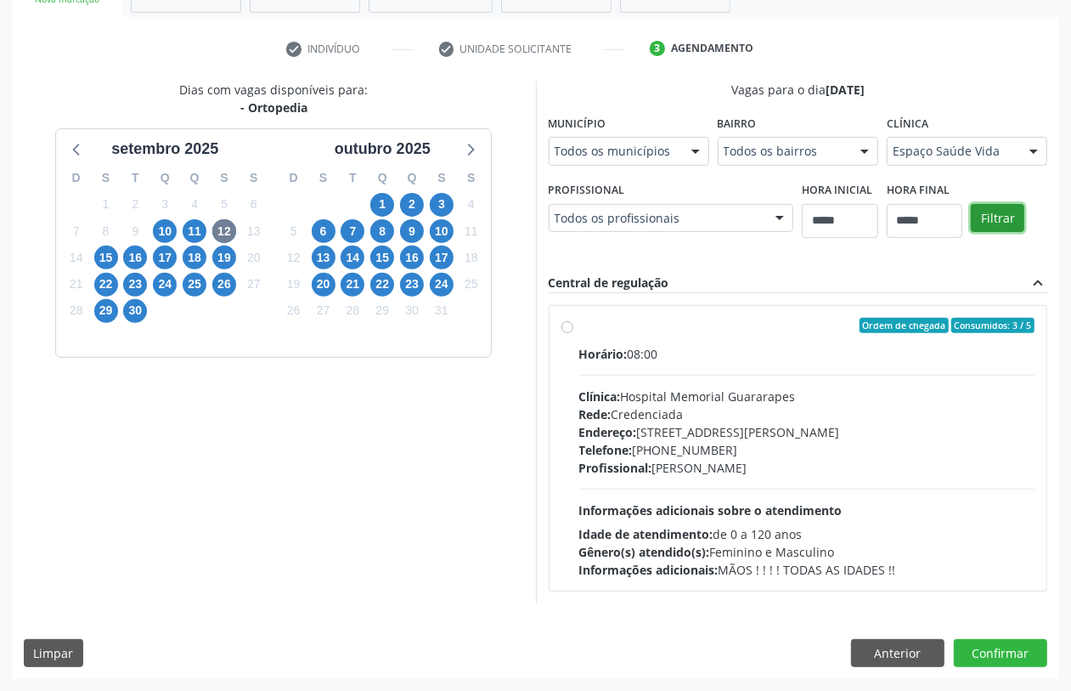
click at [986, 210] on button "Filtrar" at bounding box center [998, 218] width 54 height 29
click at [133, 260] on span "16" at bounding box center [135, 258] width 24 height 24
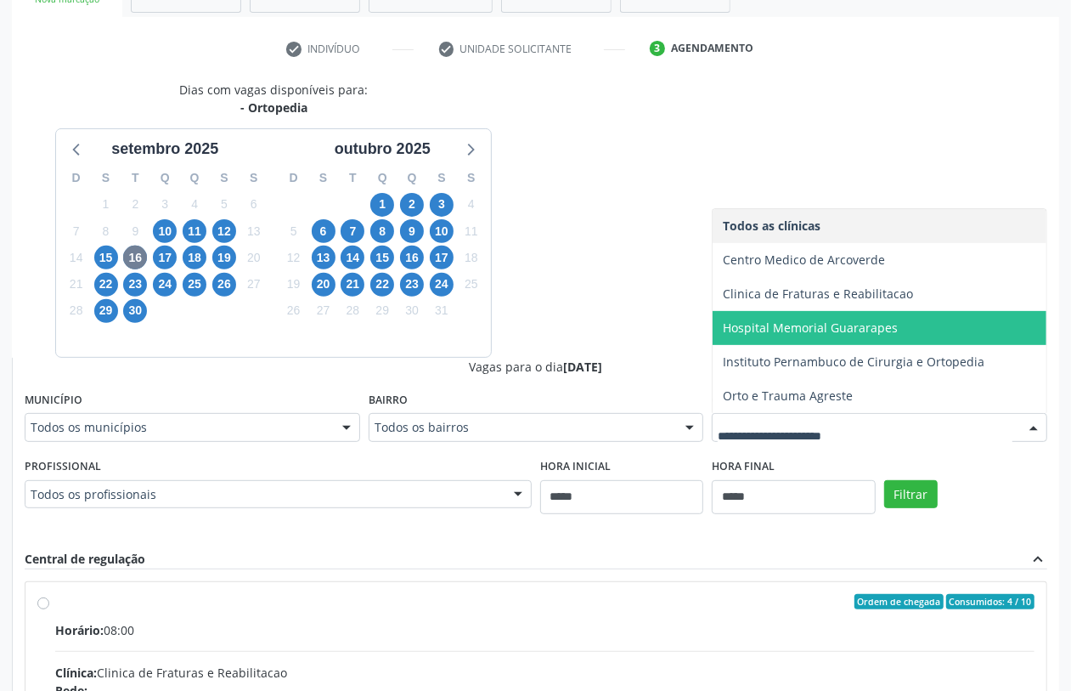
click at [800, 323] on span "Hospital Memorial Guararapes" at bounding box center [810, 327] width 175 height 16
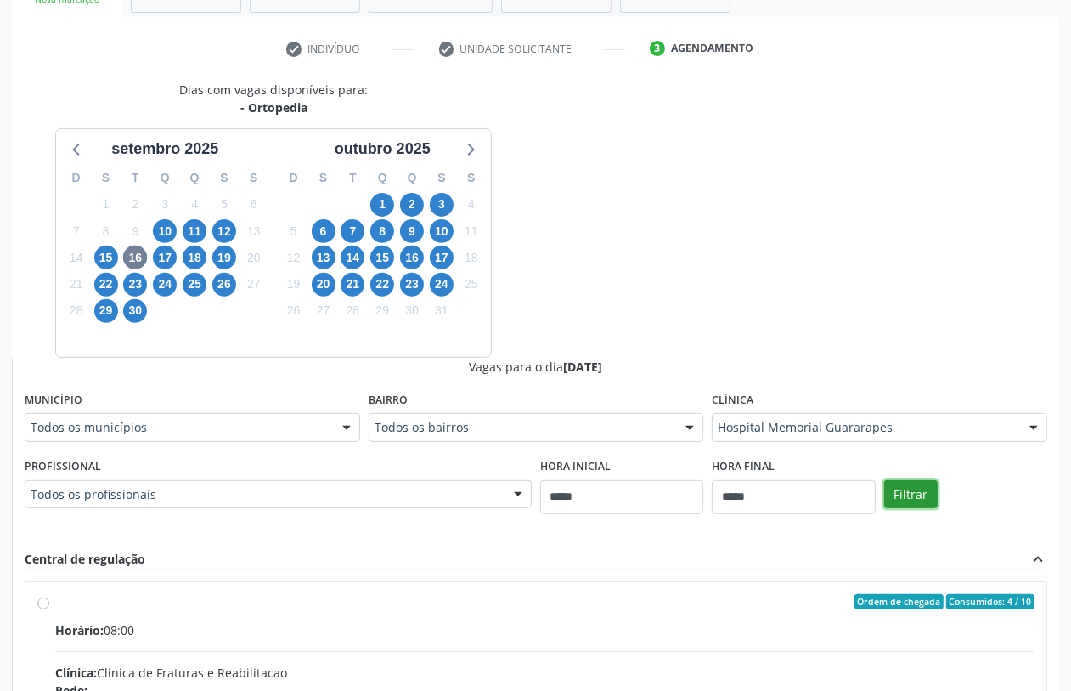
click at [918, 490] on button "Filtrar" at bounding box center [911, 494] width 54 height 29
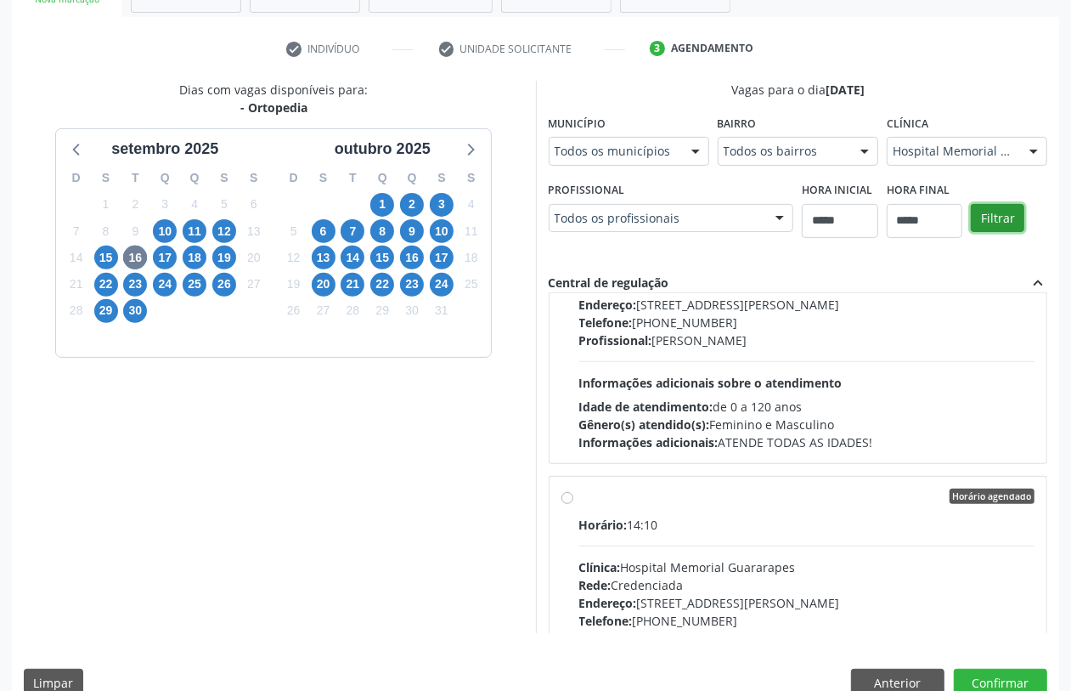
scroll to position [850, 0]
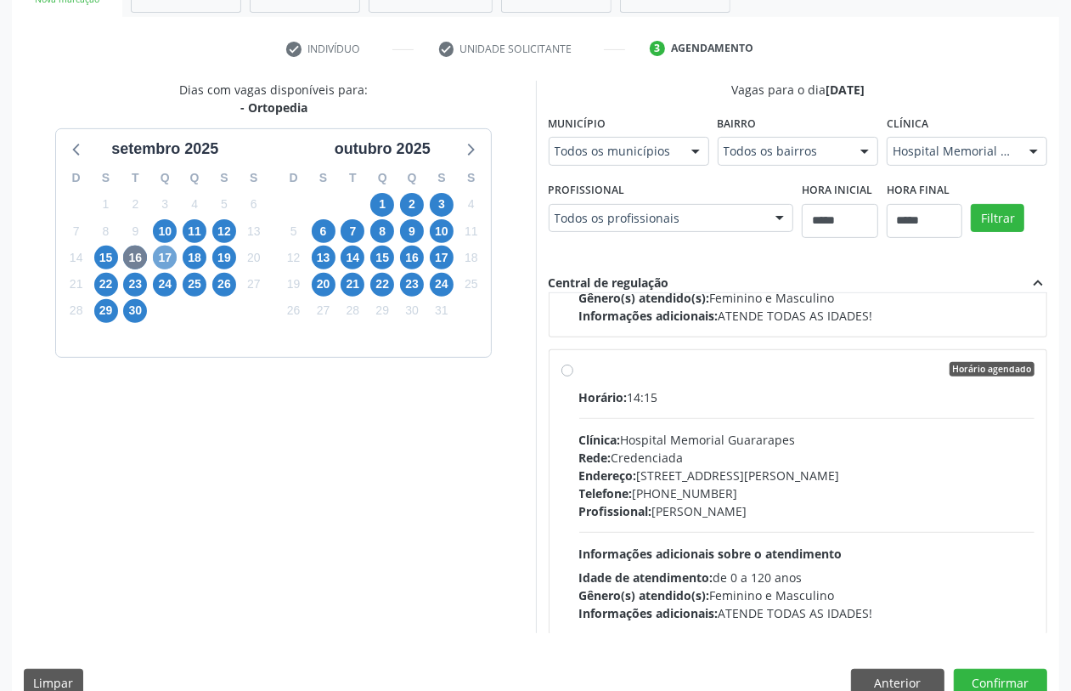
click at [158, 257] on span "17" at bounding box center [165, 258] width 24 height 24
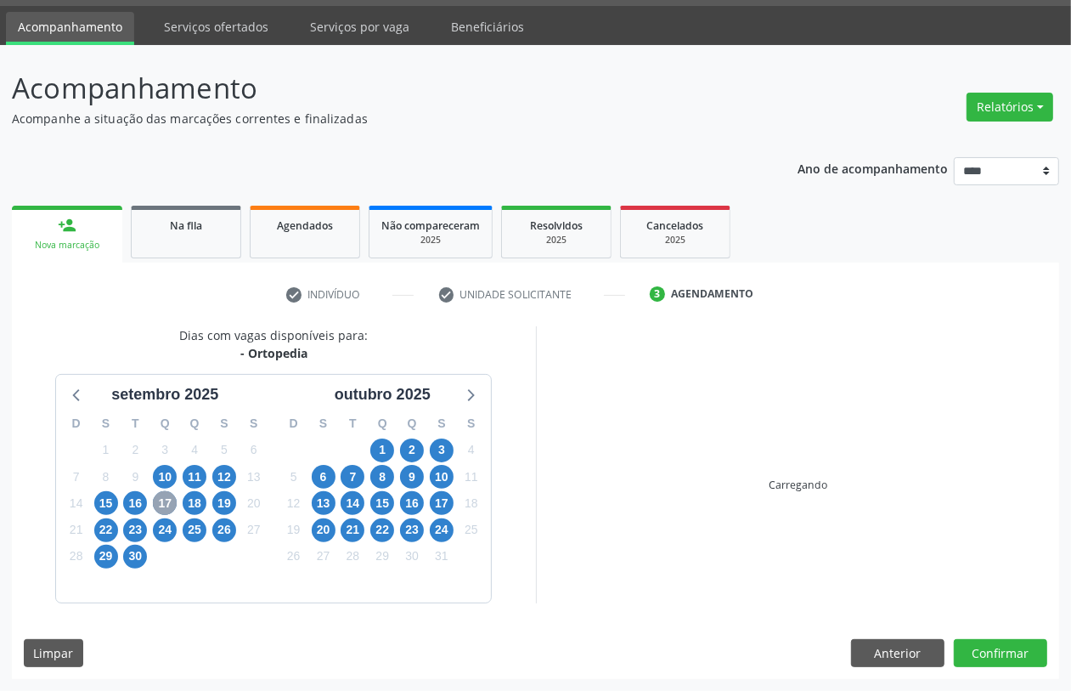
scroll to position [294, 0]
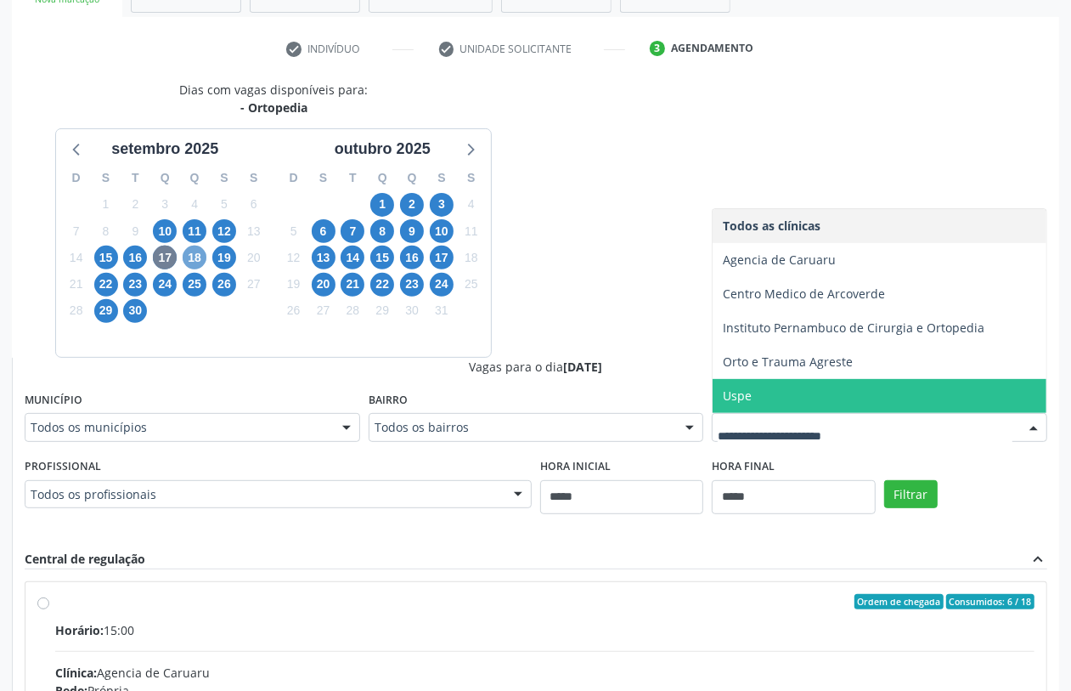
click at [193, 259] on span "18" at bounding box center [195, 258] width 24 height 24
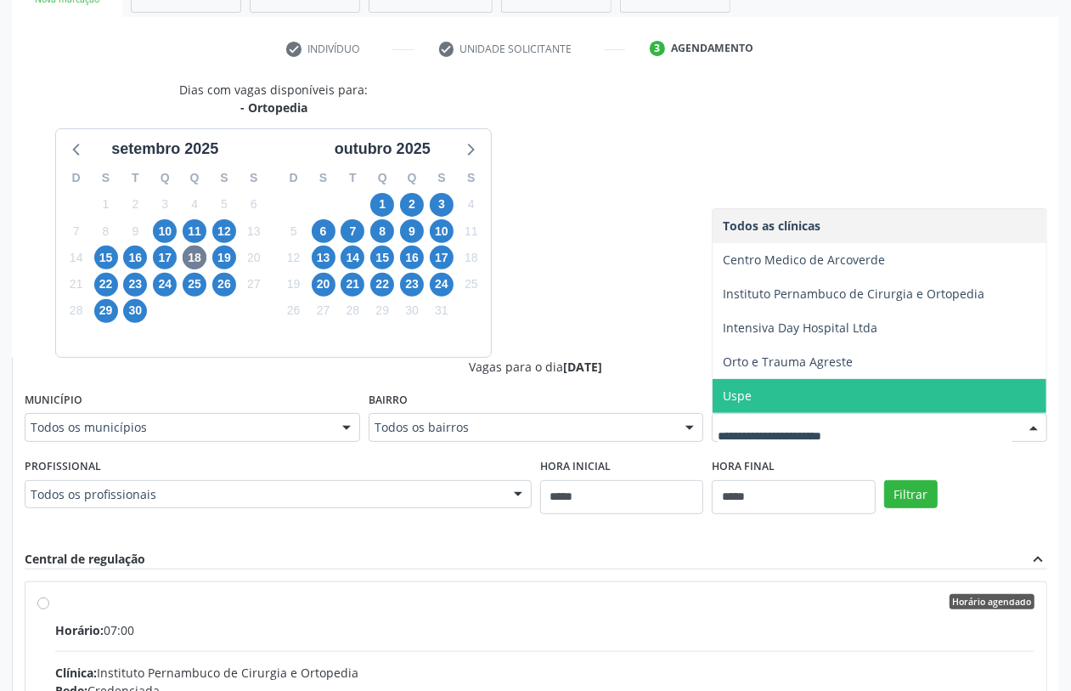
click at [769, 406] on span "Uspe" at bounding box center [880, 396] width 334 height 34
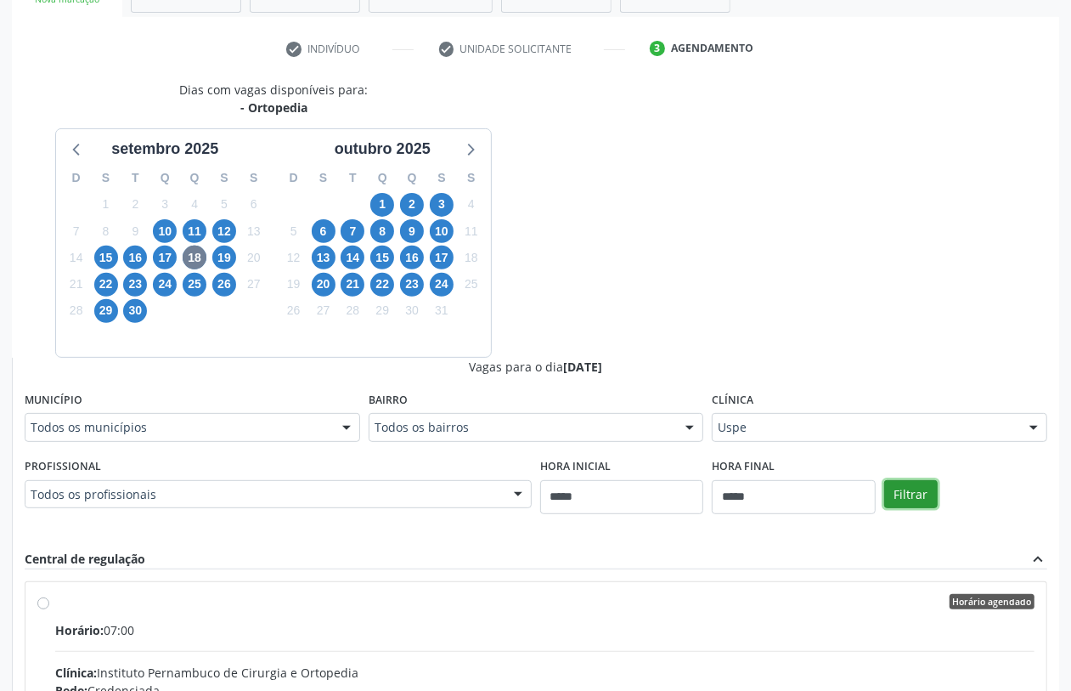
click at [905, 494] on button "Filtrar" at bounding box center [911, 494] width 54 height 29
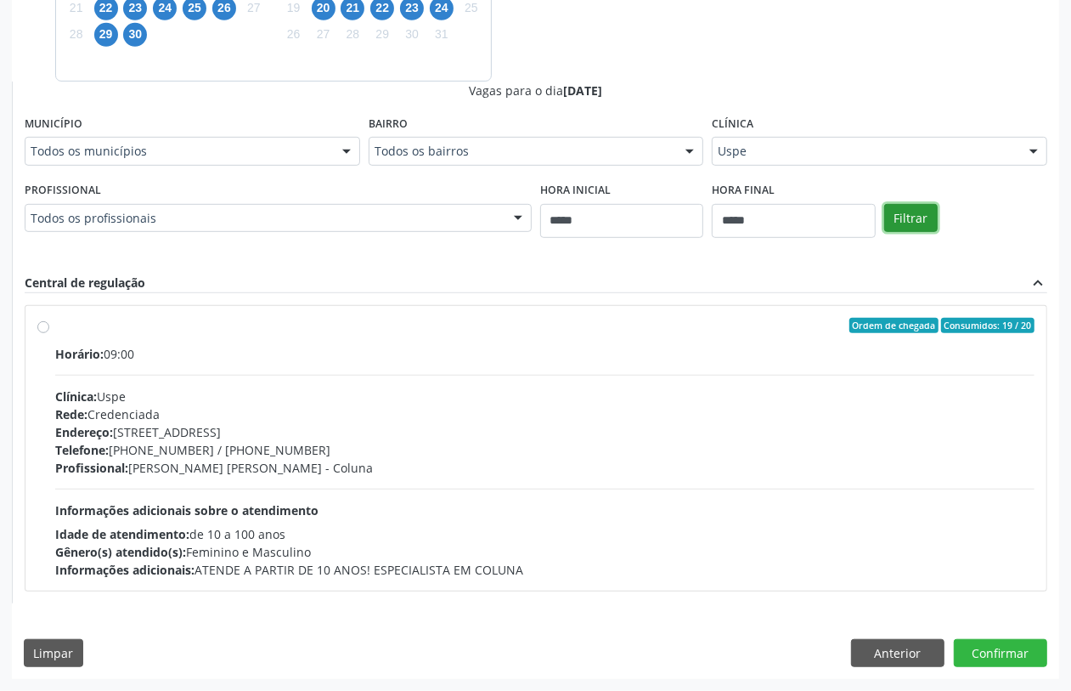
scroll to position [358, 0]
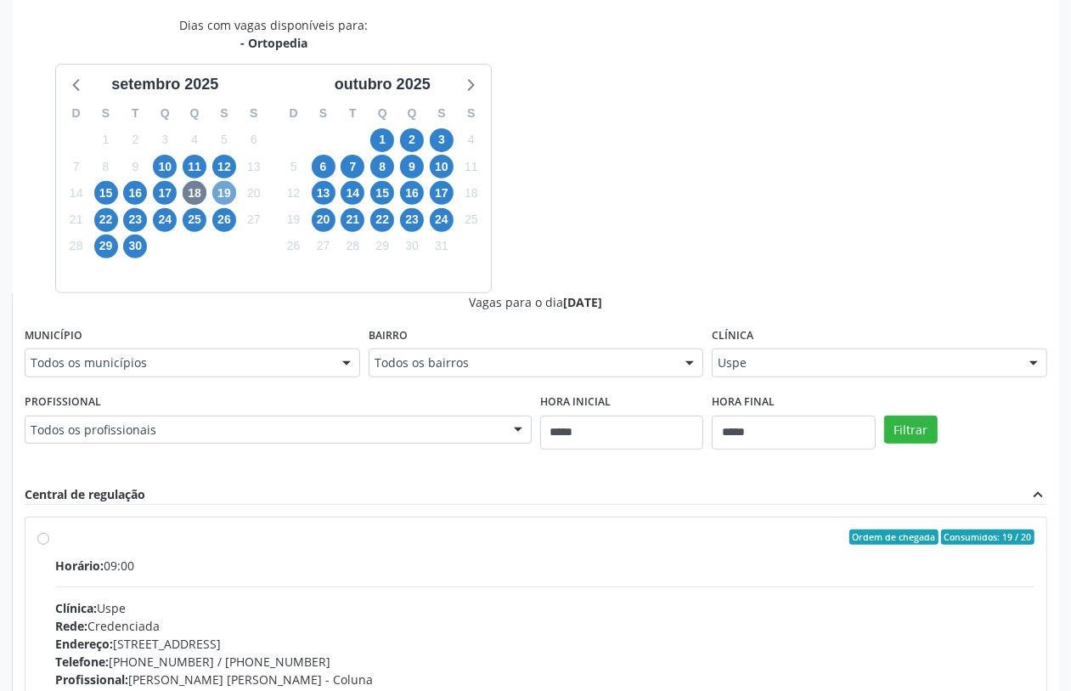
click at [219, 184] on span "19" at bounding box center [224, 193] width 24 height 24
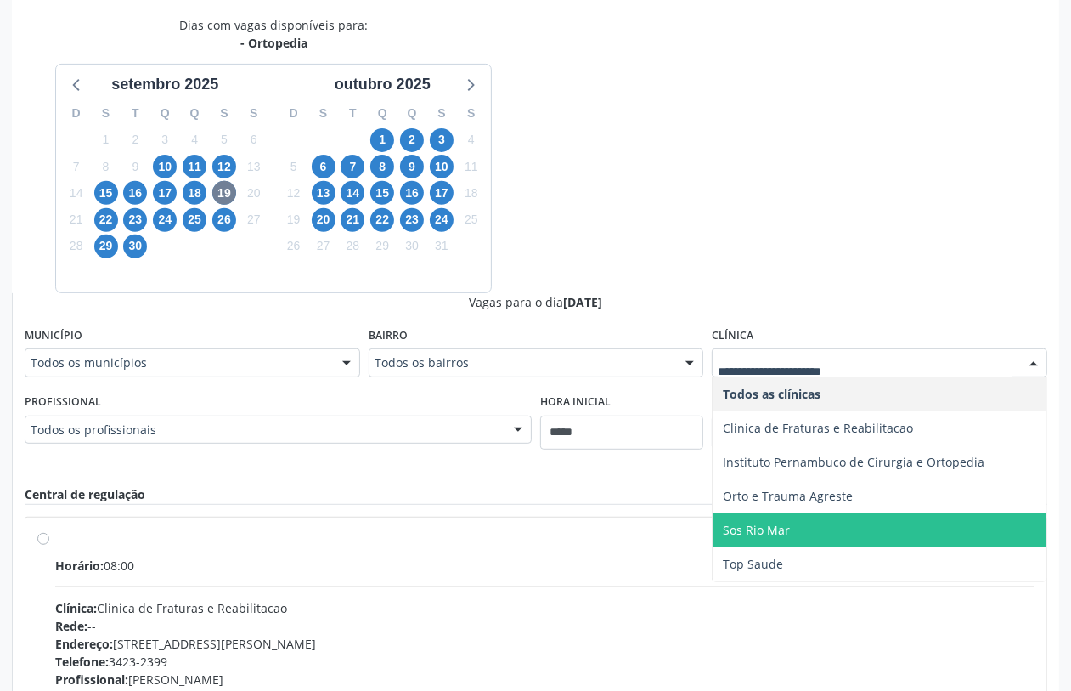
click at [782, 533] on span "Sos Rio Mar" at bounding box center [756, 530] width 67 height 16
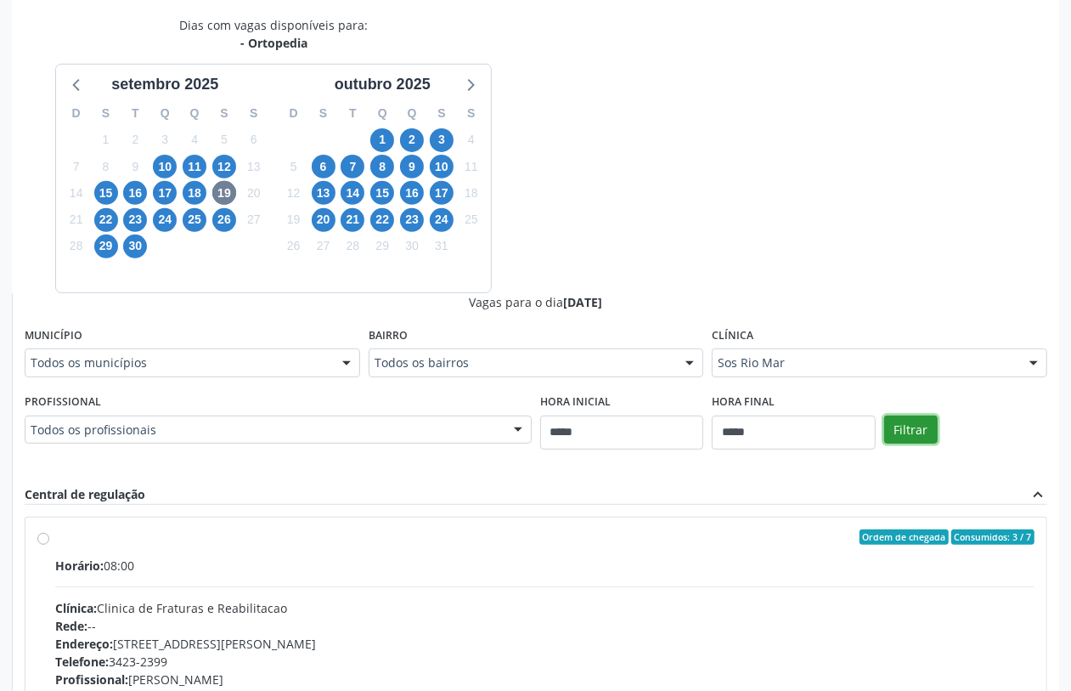
click at [918, 427] on button "Filtrar" at bounding box center [911, 429] width 54 height 29
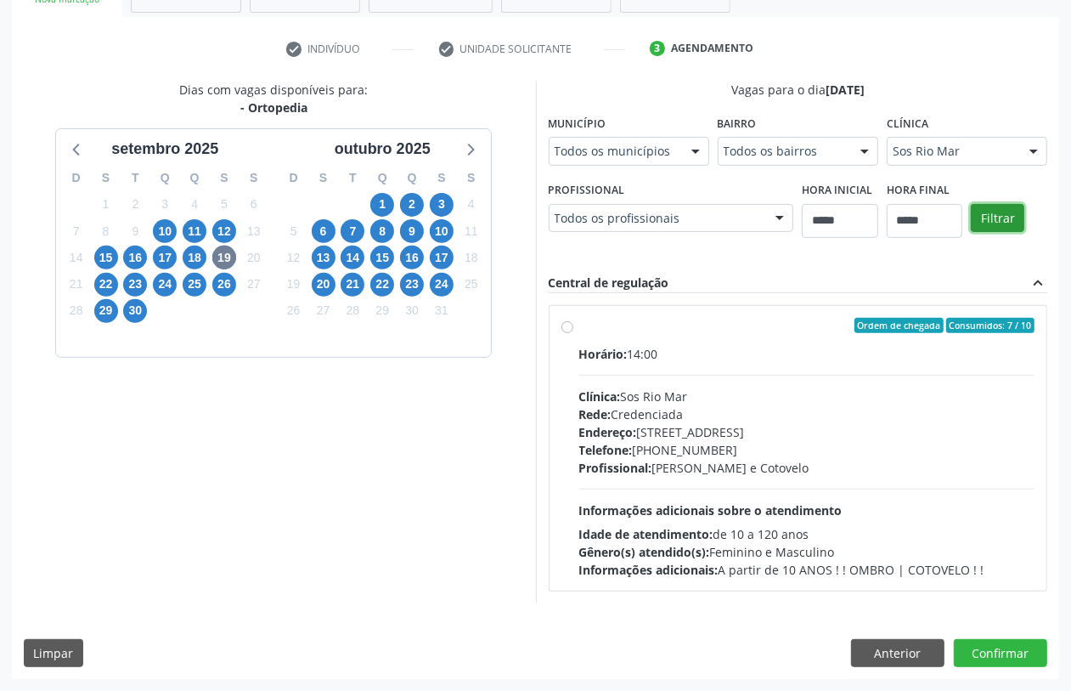
scroll to position [252, 0]
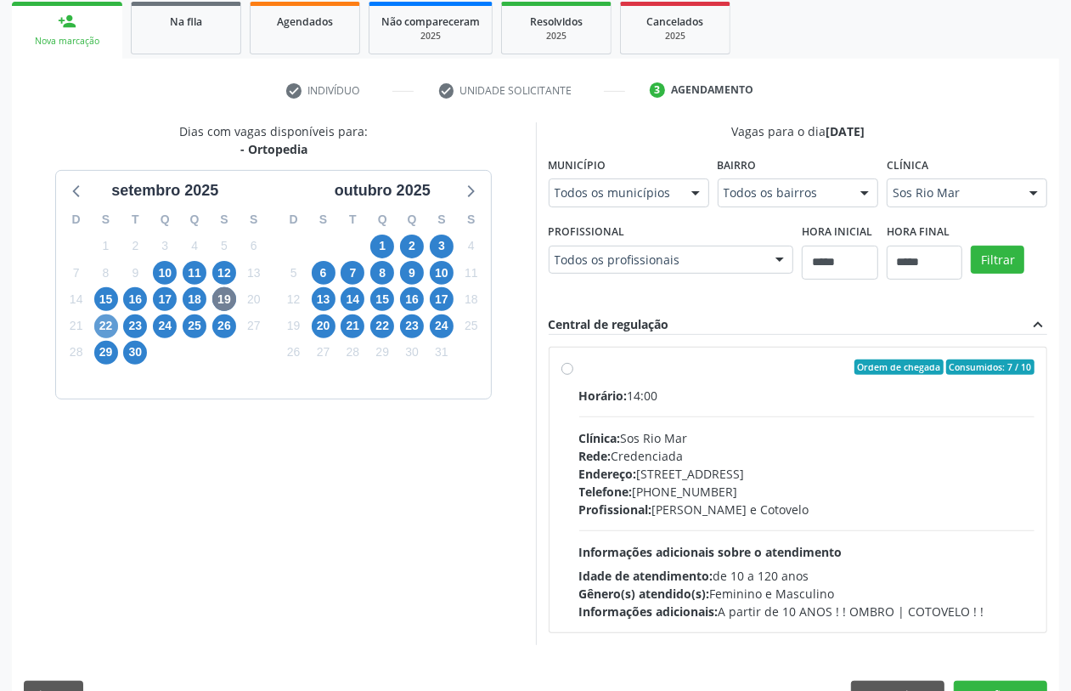
click at [94, 325] on div "22" at bounding box center [106, 326] width 30 height 26
click at [102, 328] on span "22" at bounding box center [106, 326] width 24 height 24
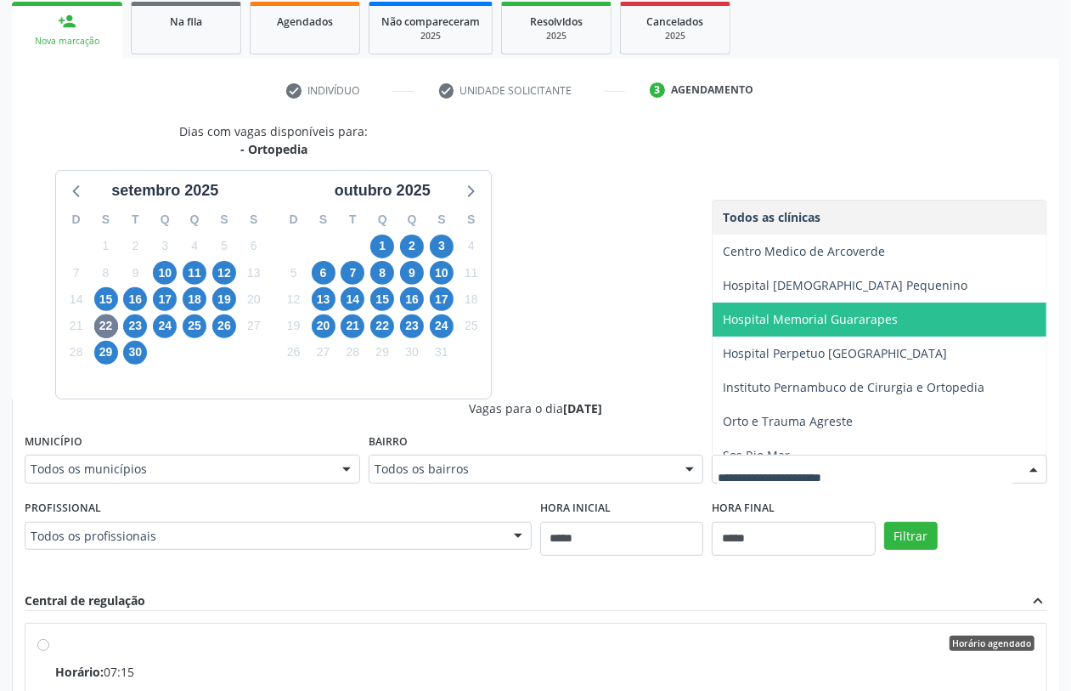
scroll to position [18, 0]
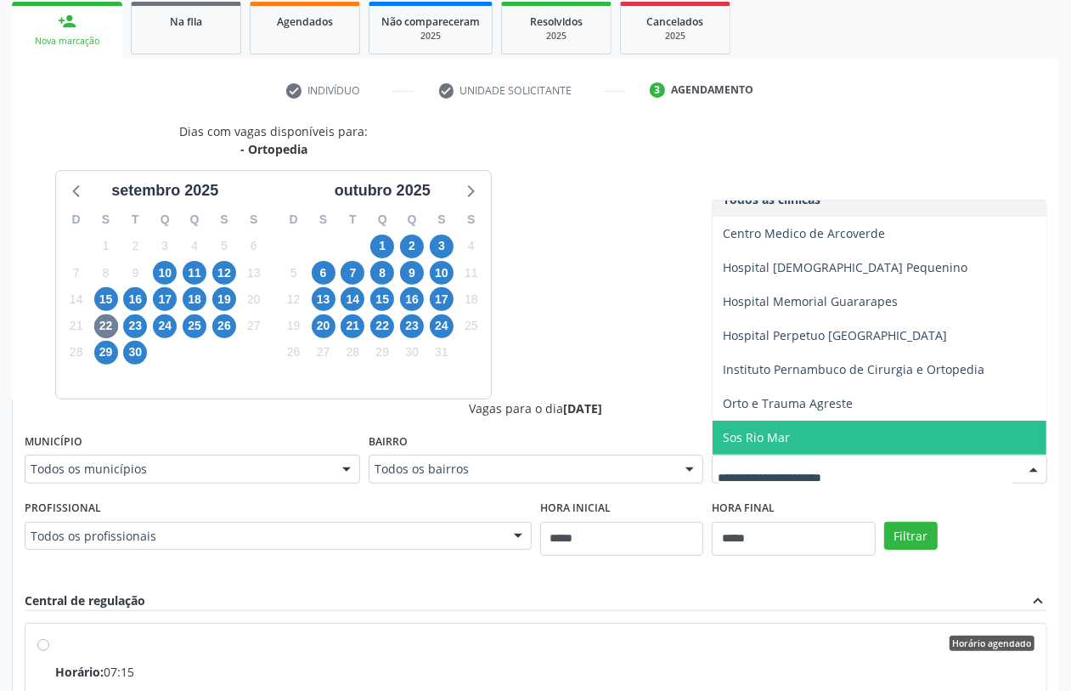
click at [776, 443] on span "Sos Rio Mar" at bounding box center [756, 437] width 67 height 16
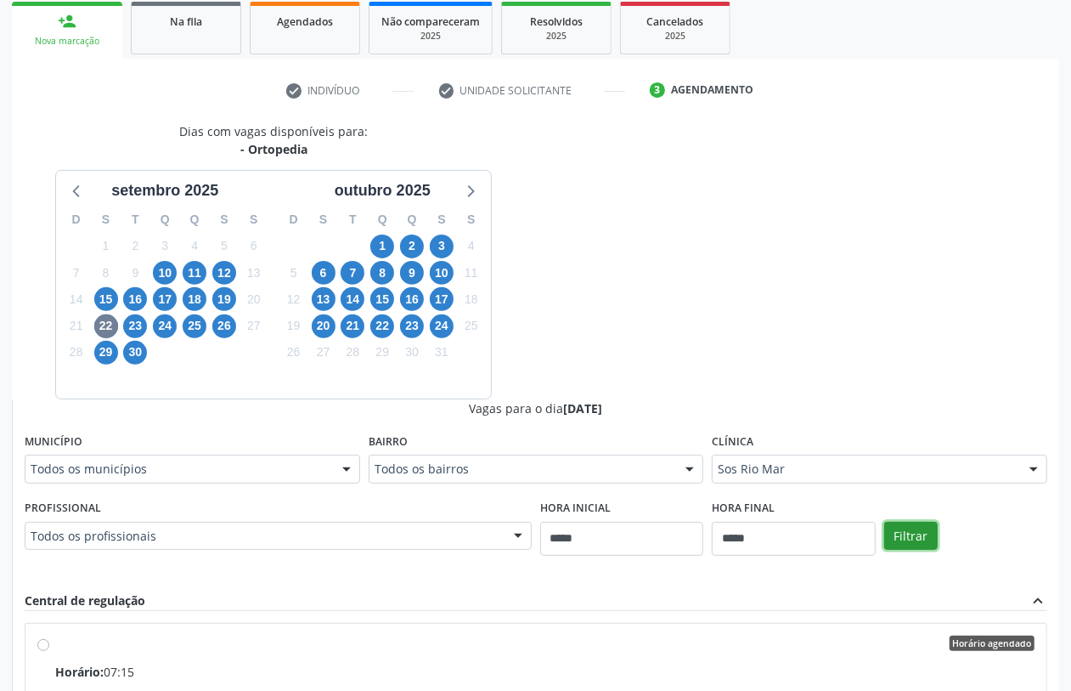
click at [916, 533] on button "Filtrar" at bounding box center [911, 536] width 54 height 29
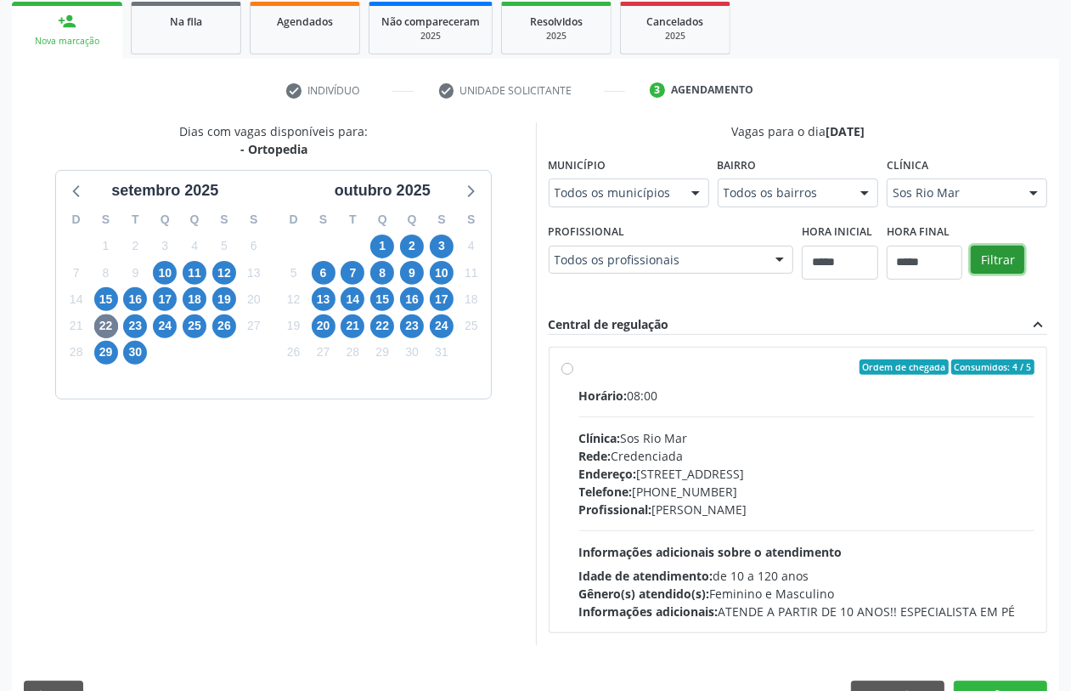
scroll to position [571, 0]
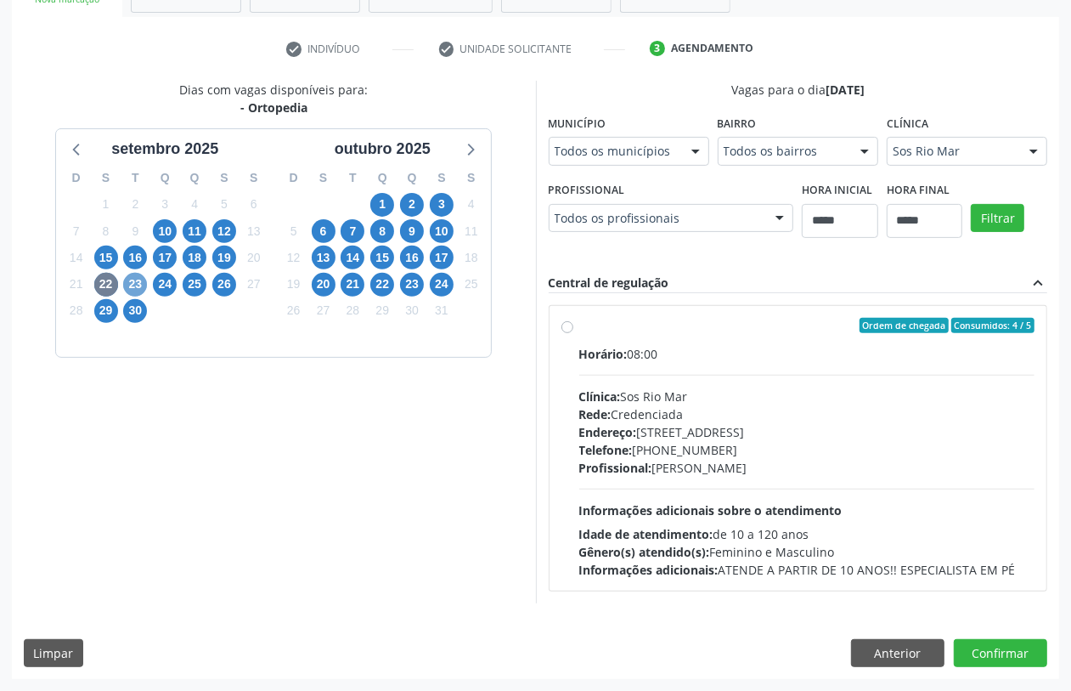
click at [134, 273] on span "23" at bounding box center [135, 285] width 24 height 24
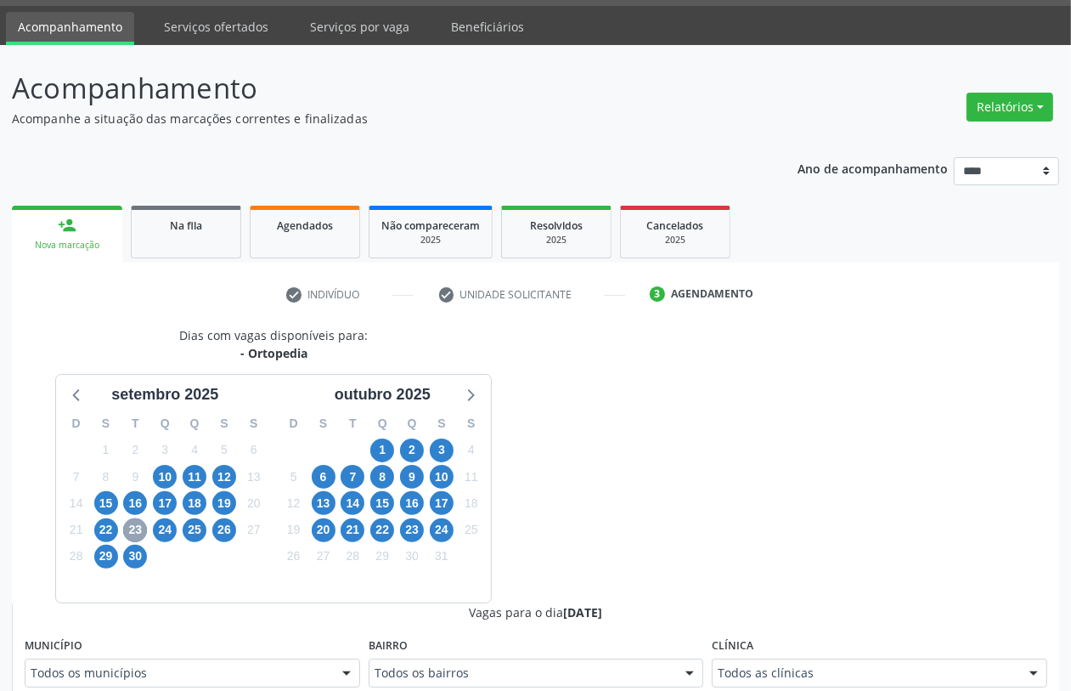
scroll to position [465, 0]
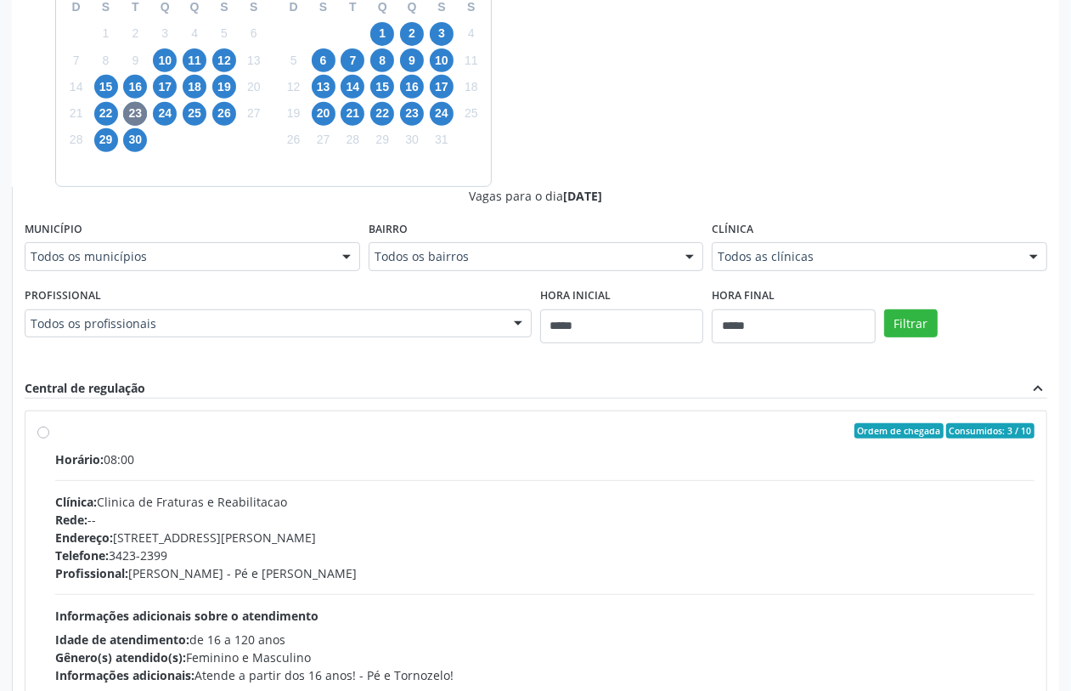
click at [940, 242] on div "Todos as clínicas" at bounding box center [880, 256] width 336 height 29
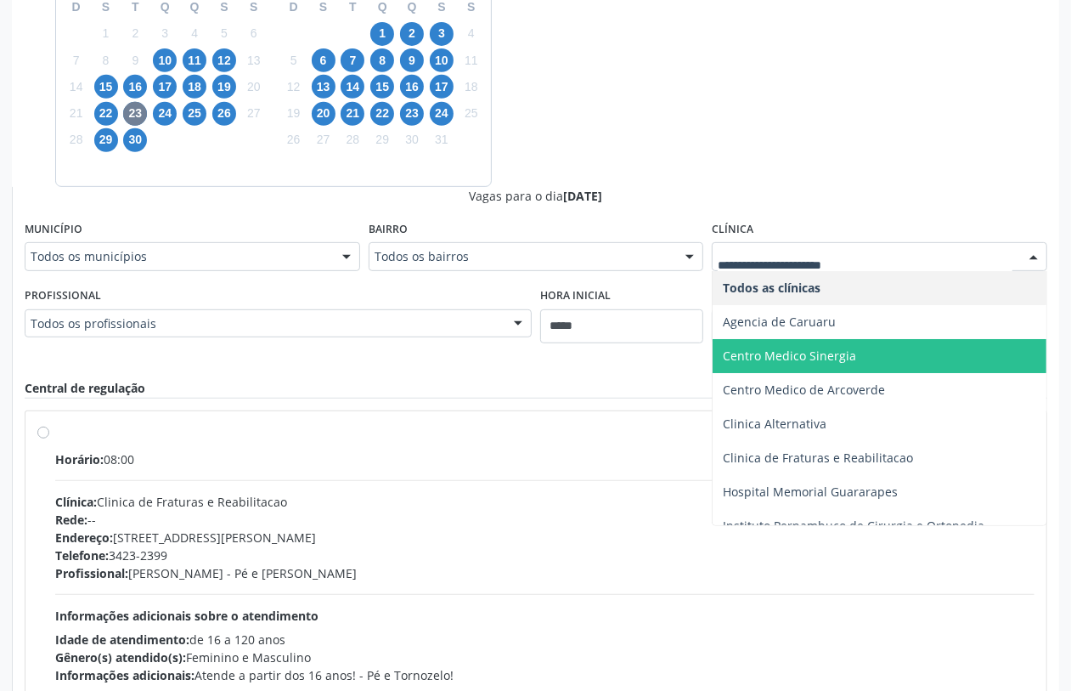
scroll to position [86, 0]
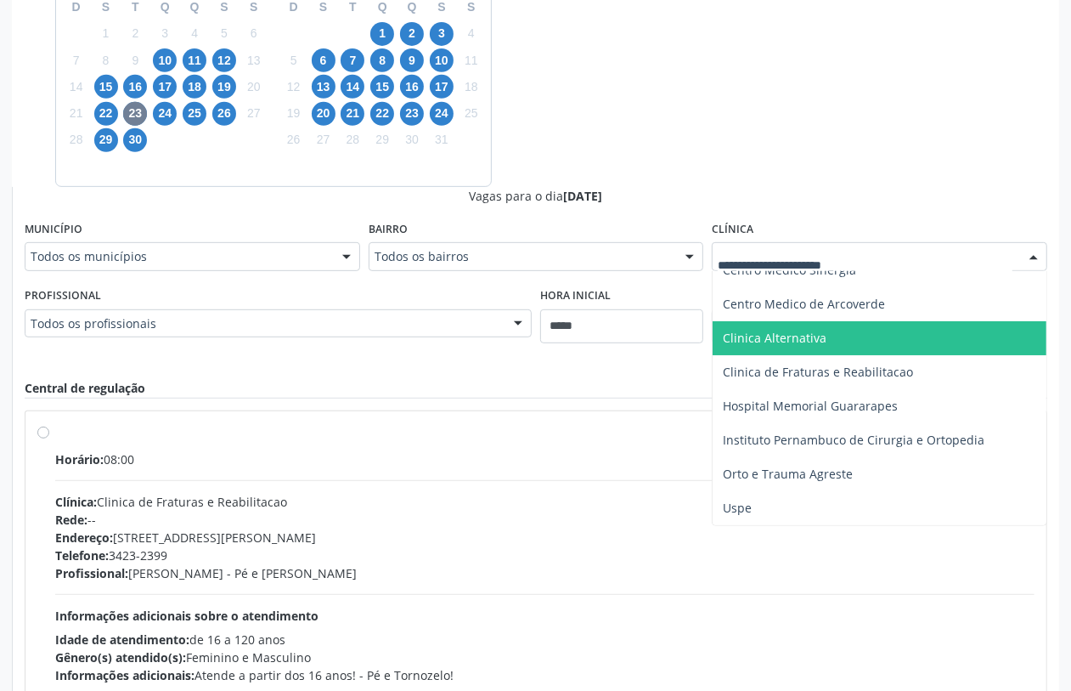
click at [780, 338] on span "Clinica Alternativa" at bounding box center [775, 338] width 104 height 16
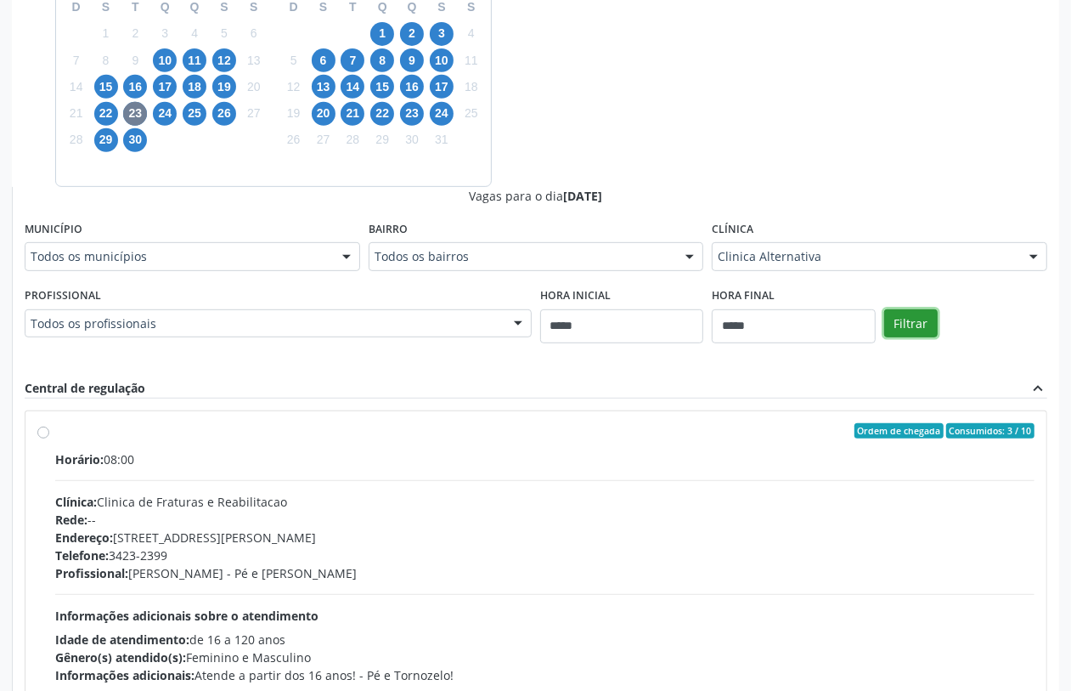
click at [917, 325] on button "Filtrar" at bounding box center [911, 323] width 54 height 29
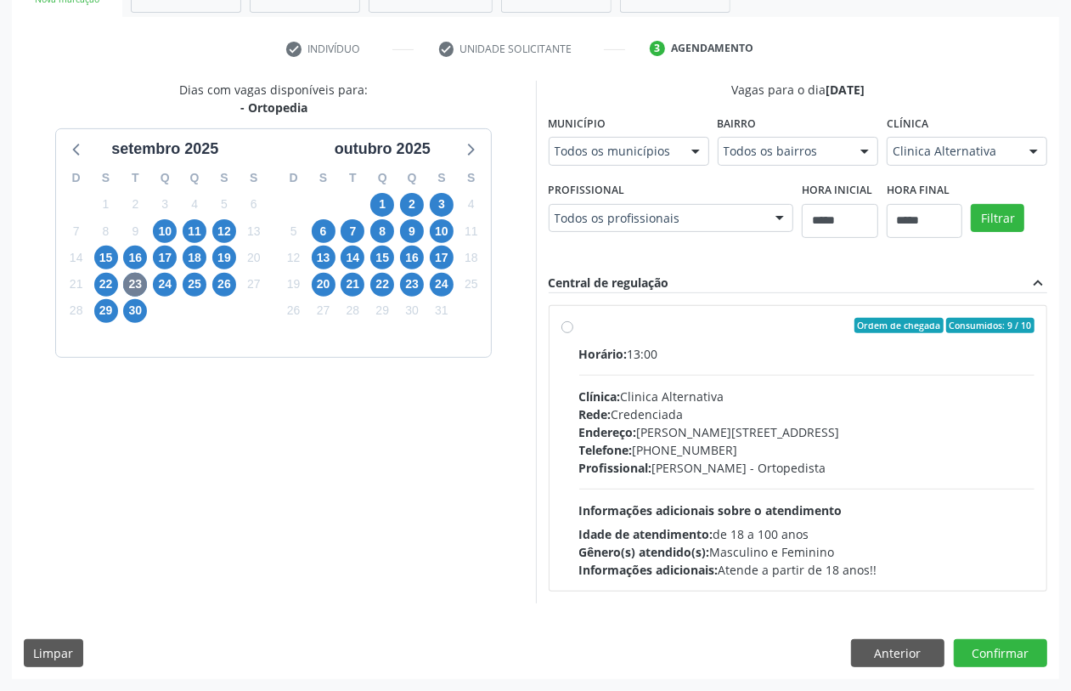
click at [658, 355] on div "Horário: 13:00" at bounding box center [807, 354] width 456 height 18
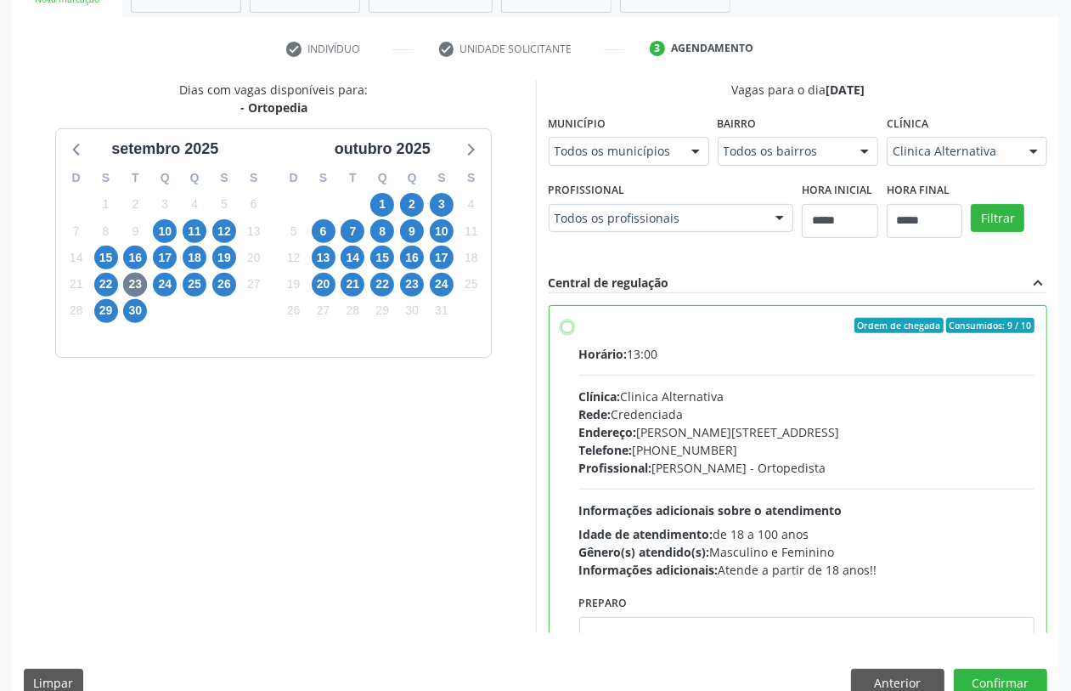
scroll to position [85, 0]
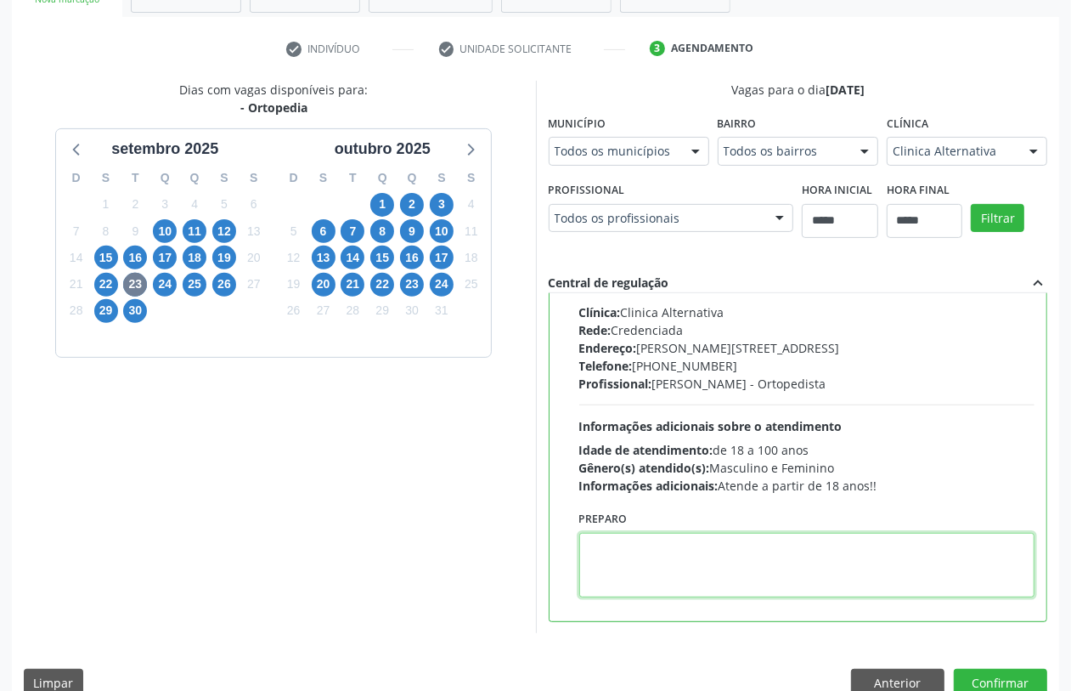
paste textarea "**********"
type textarea "**********"
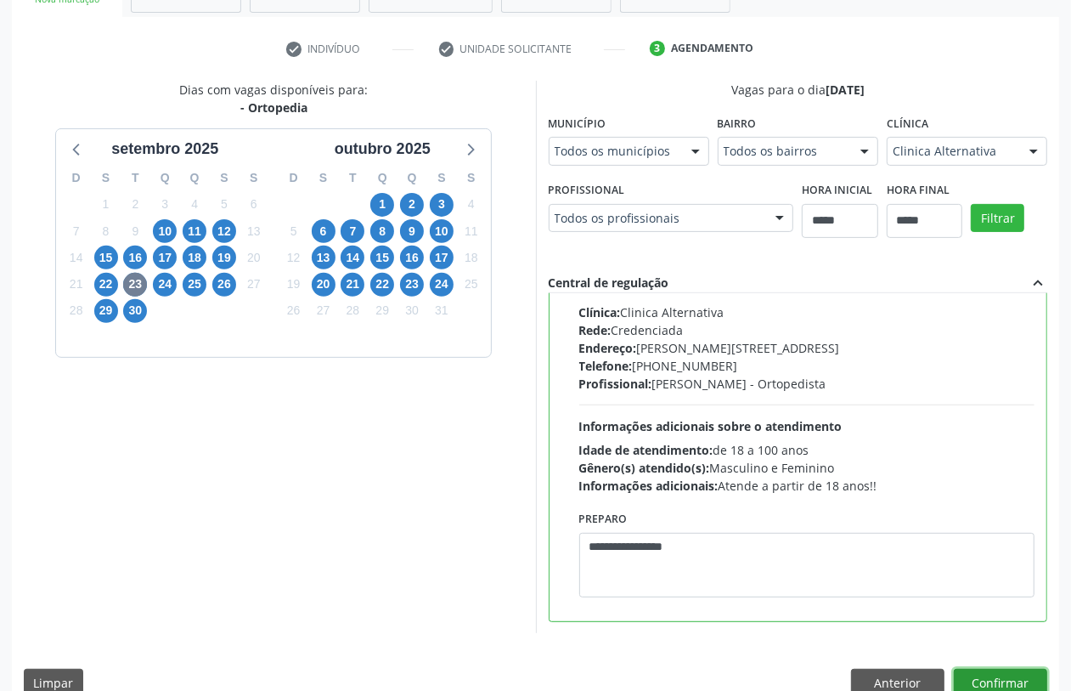
click at [1030, 675] on button "Confirmar" at bounding box center [1000, 683] width 93 height 29
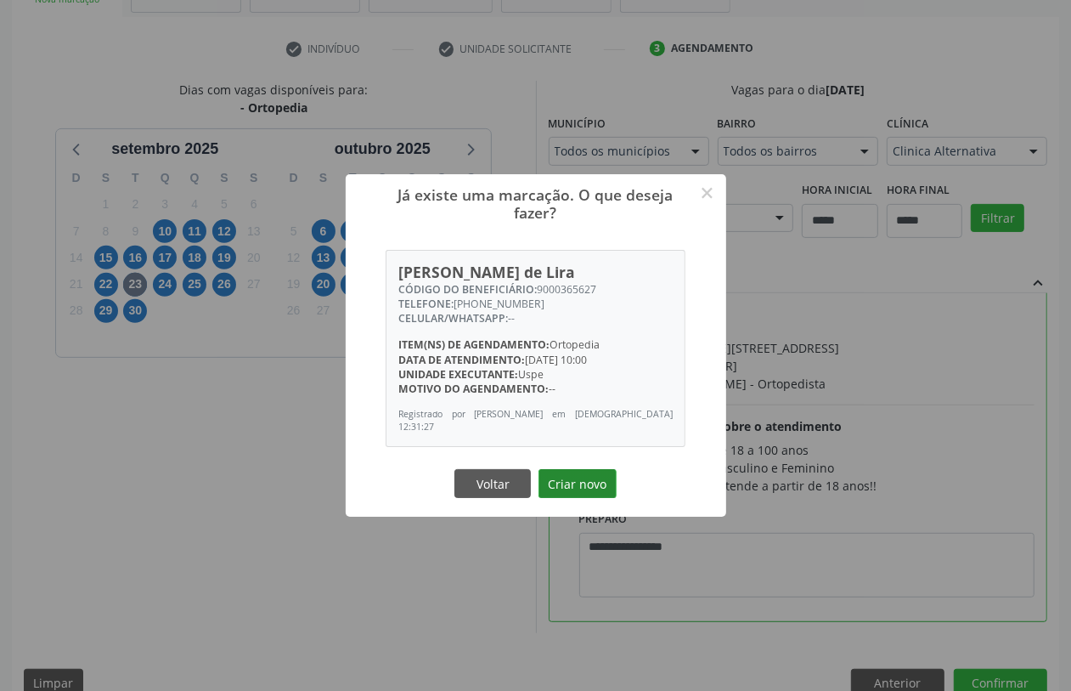
click at [591, 486] on button "Criar novo" at bounding box center [578, 483] width 78 height 29
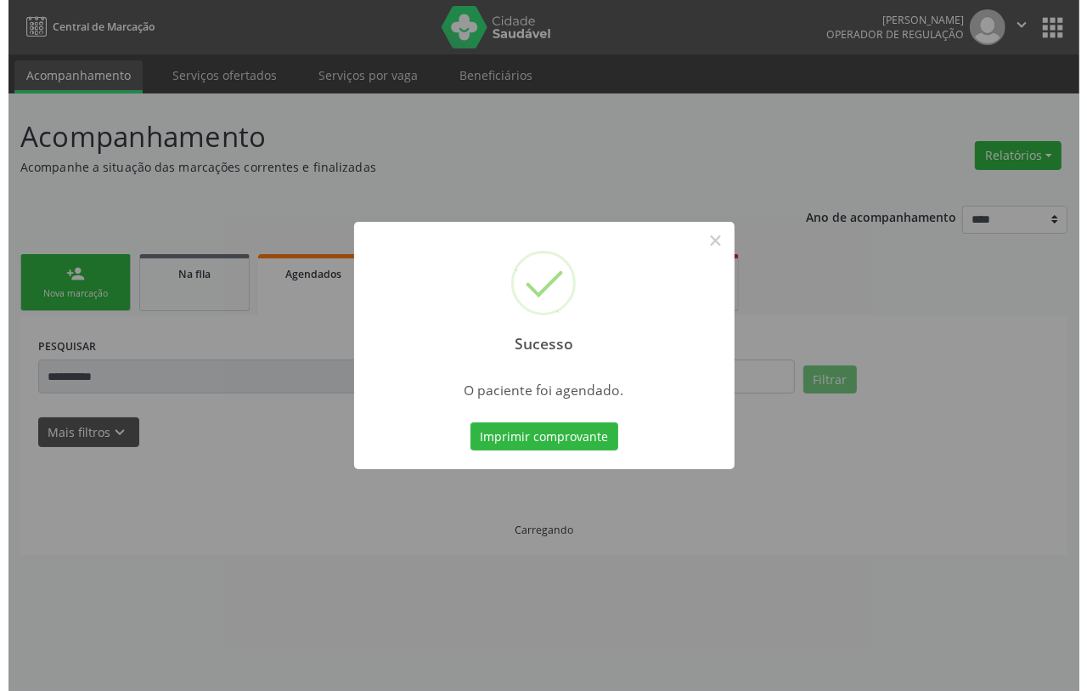
scroll to position [0, 0]
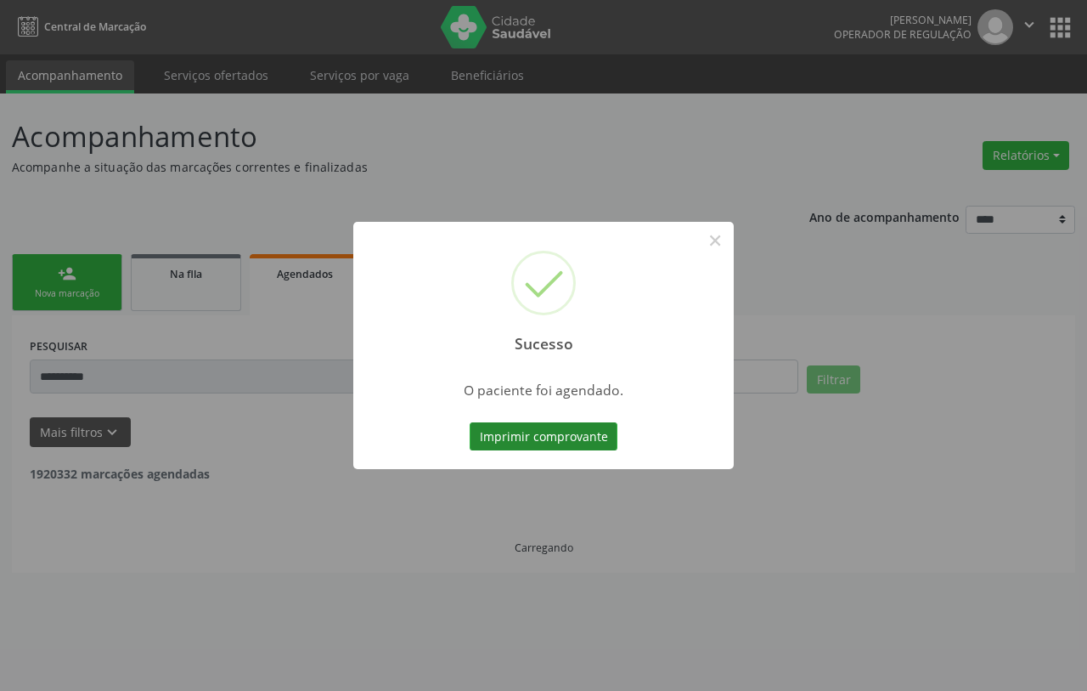
click at [584, 438] on button "Imprimir comprovante" at bounding box center [544, 436] width 148 height 29
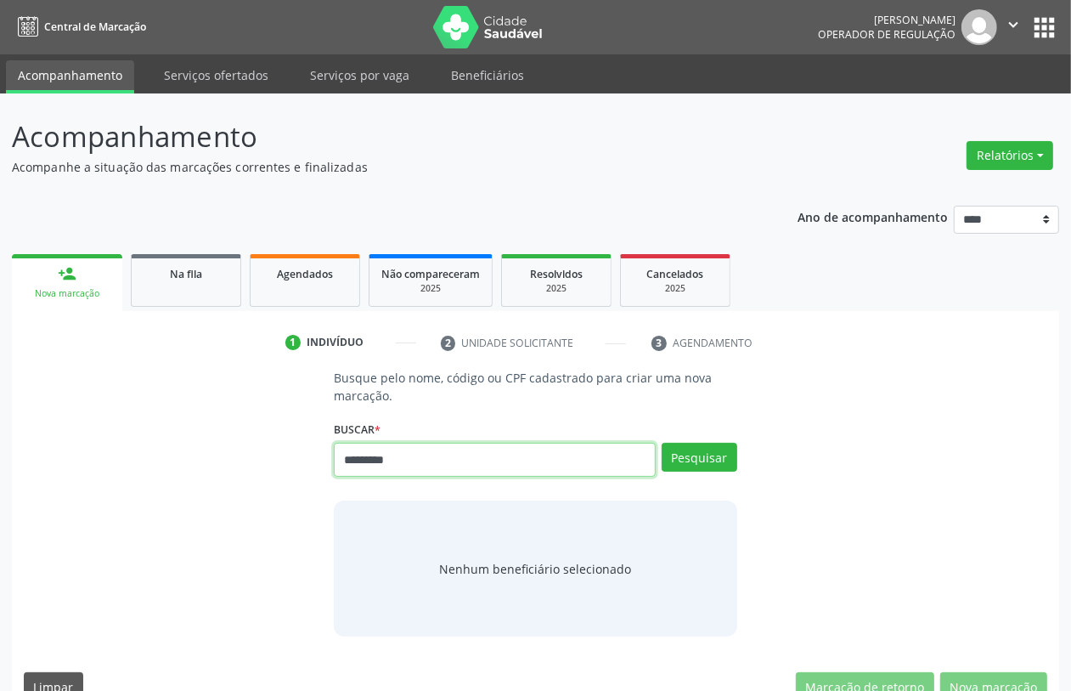
type input "*********"
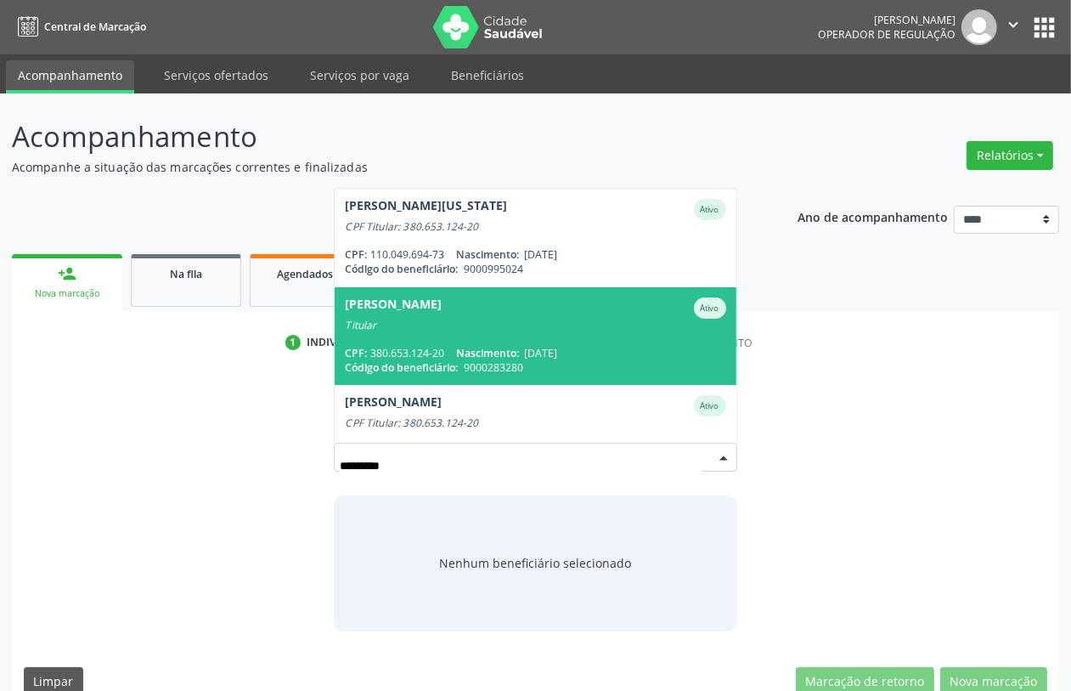
click at [515, 327] on div "Titular" at bounding box center [535, 326] width 381 height 14
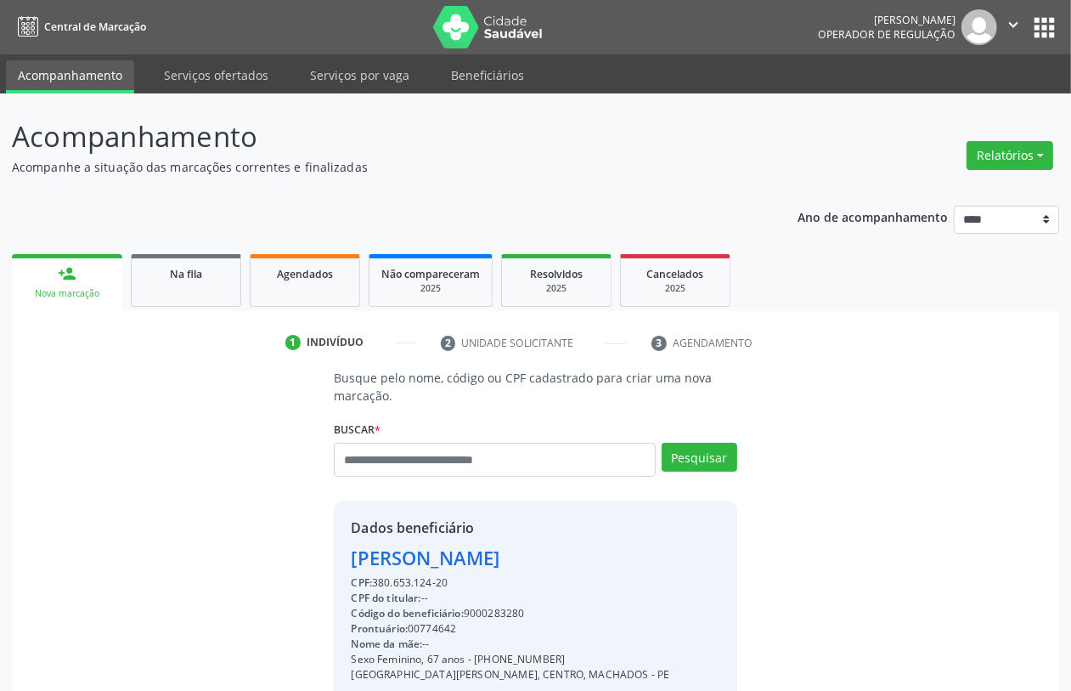
scroll to position [251, 0]
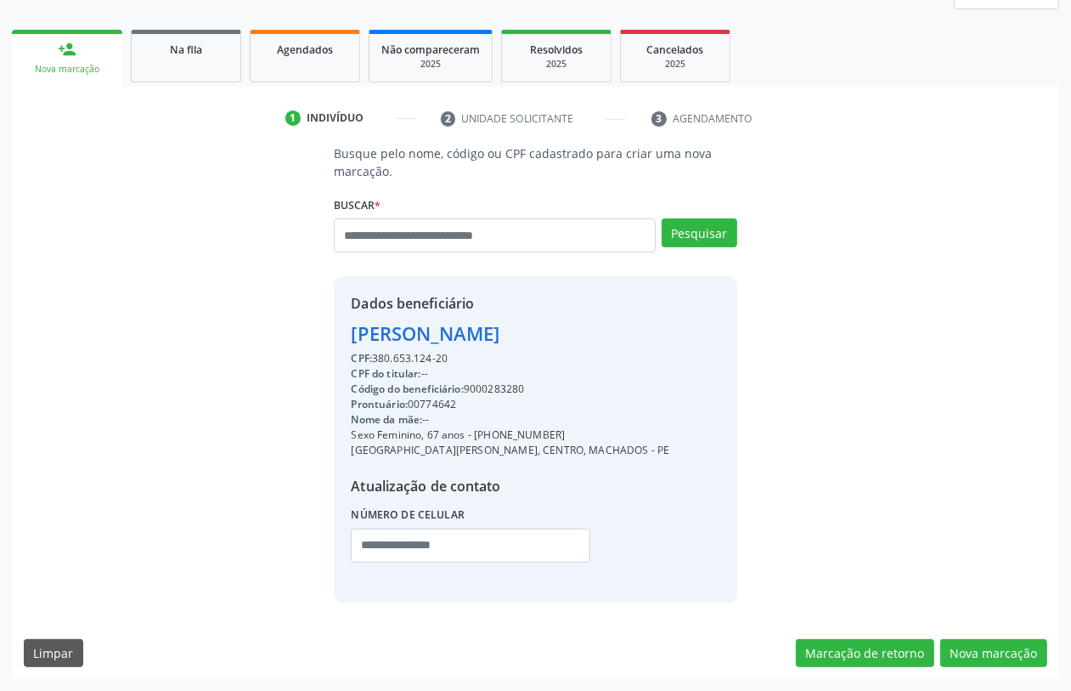
click at [497, 384] on div "Código do beneficiário: 9000283280" at bounding box center [510, 388] width 319 height 15
drag, startPoint x: 494, startPoint y: 384, endPoint x: 641, endPoint y: 346, distance: 151.9
click at [641, 346] on div "[PERSON_NAME]" at bounding box center [510, 333] width 319 height 28
click at [399, 358] on div "CPF: 380.653.124-20" at bounding box center [510, 358] width 319 height 15
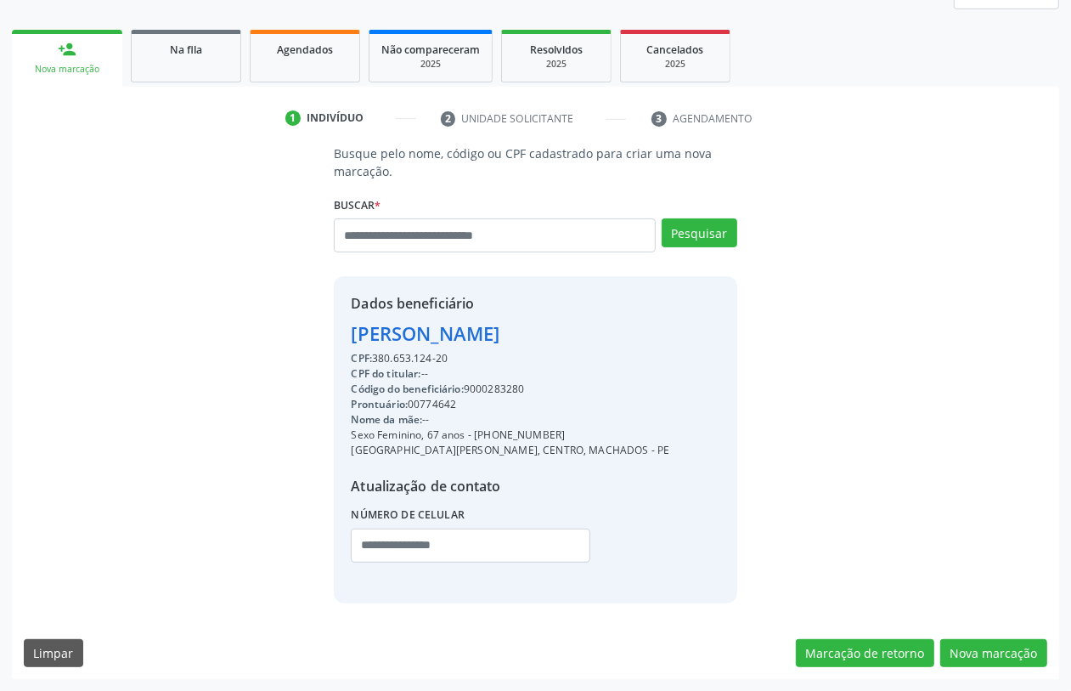
click at [399, 358] on div "CPF: 380.653.124-20" at bounding box center [510, 358] width 319 height 15
copy div "380.653.124"
paste input "**********"
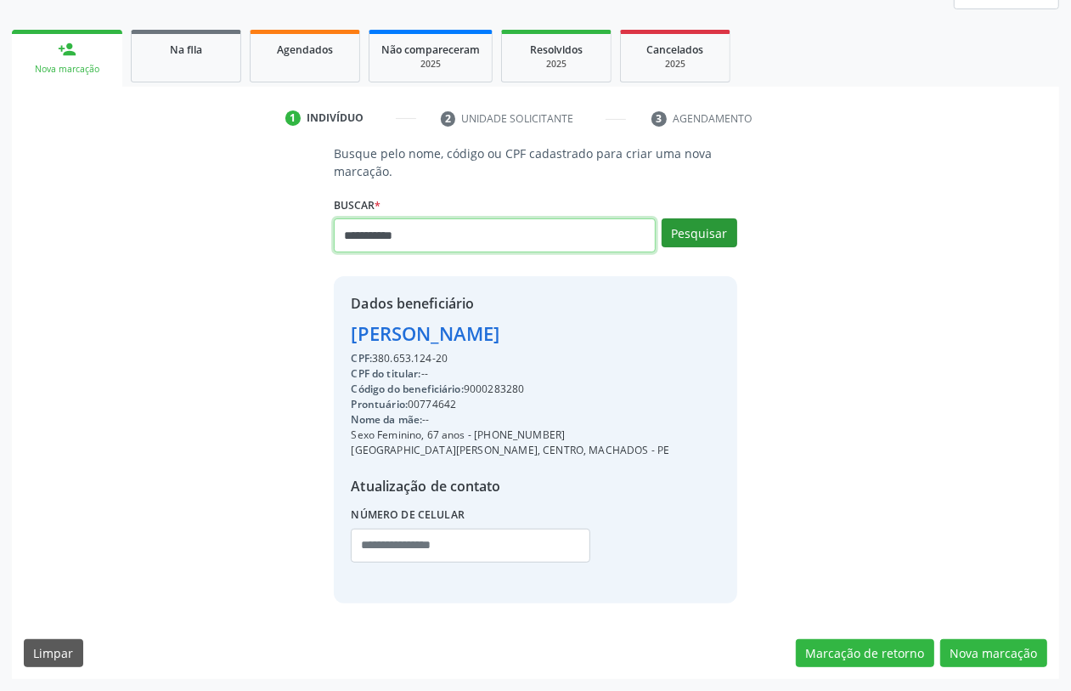
type input "**********"
click at [697, 218] on button "Pesquisar" at bounding box center [700, 232] width 76 height 29
type input "**********"
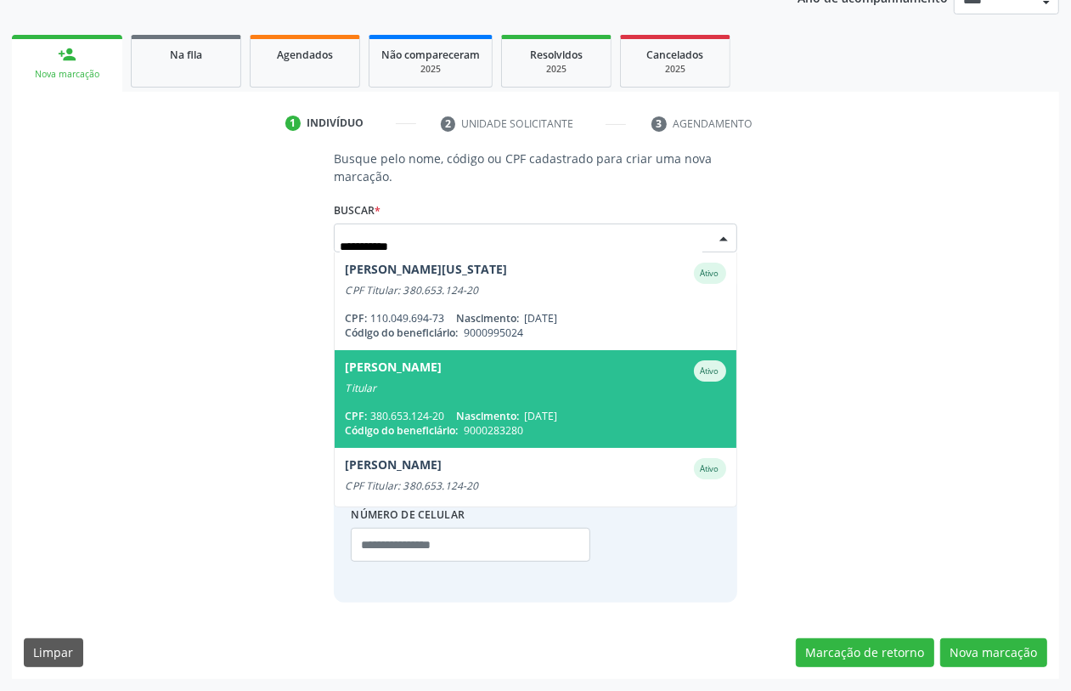
scroll to position [106, 0]
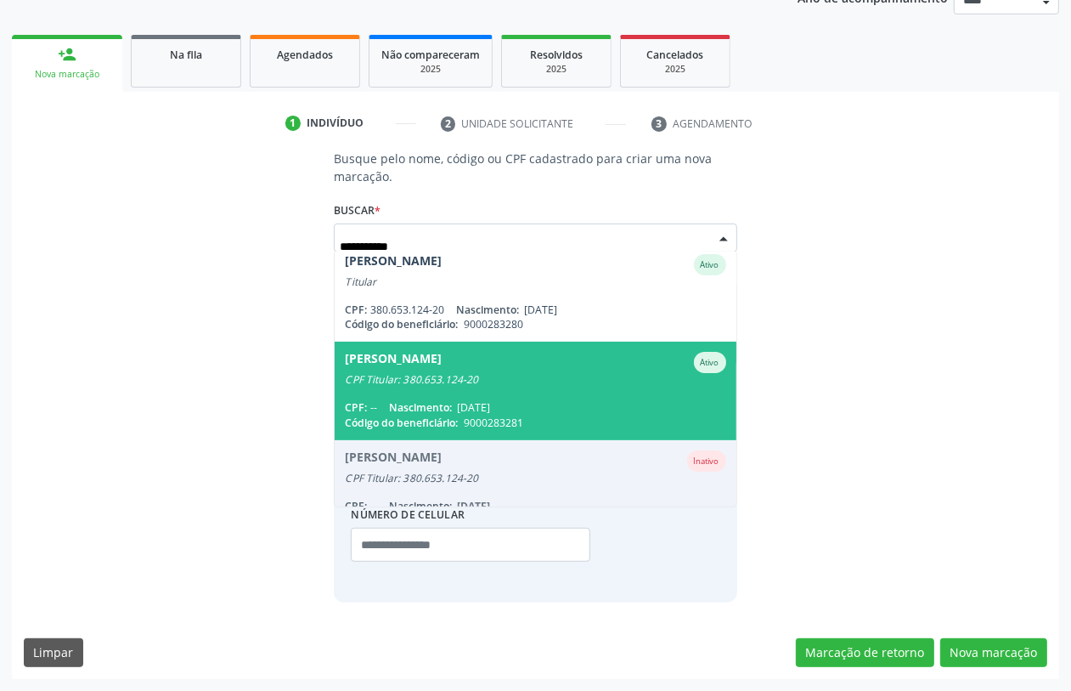
click at [584, 373] on div "CPF Titular: 380.653.124-20" at bounding box center [535, 380] width 381 height 14
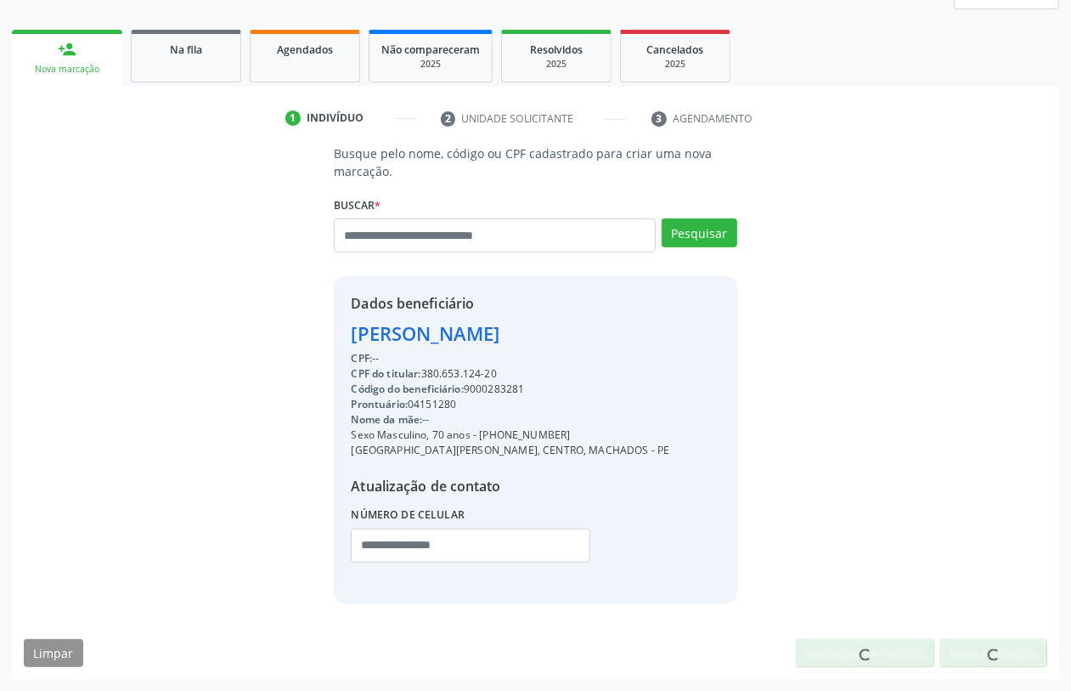
scroll to position [223, 0]
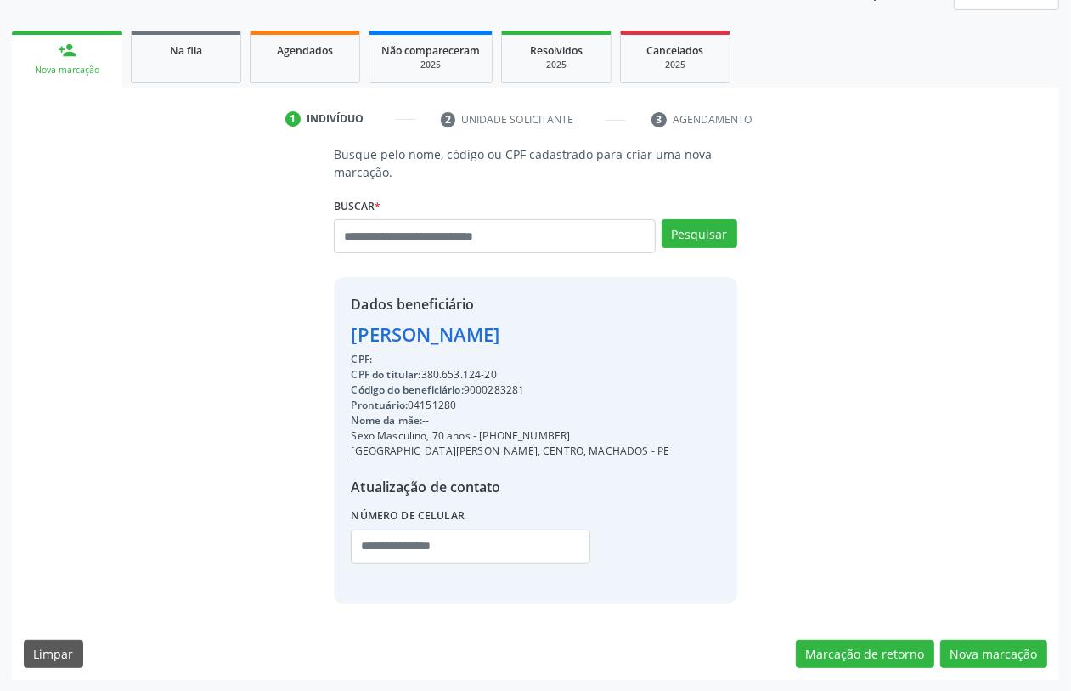
click at [483, 385] on div "Código do beneficiário: 9000283281" at bounding box center [510, 389] width 319 height 15
copy div "9000283281"
click at [328, 71] on link "Agendados" at bounding box center [305, 57] width 110 height 53
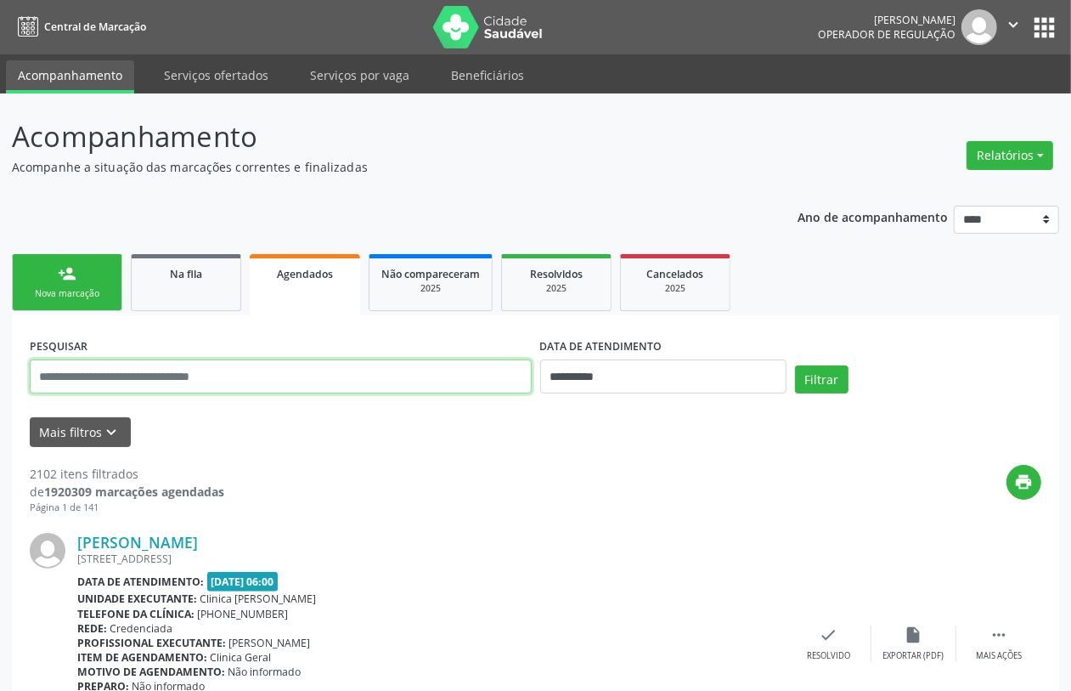
paste input "**********"
type input "**********"
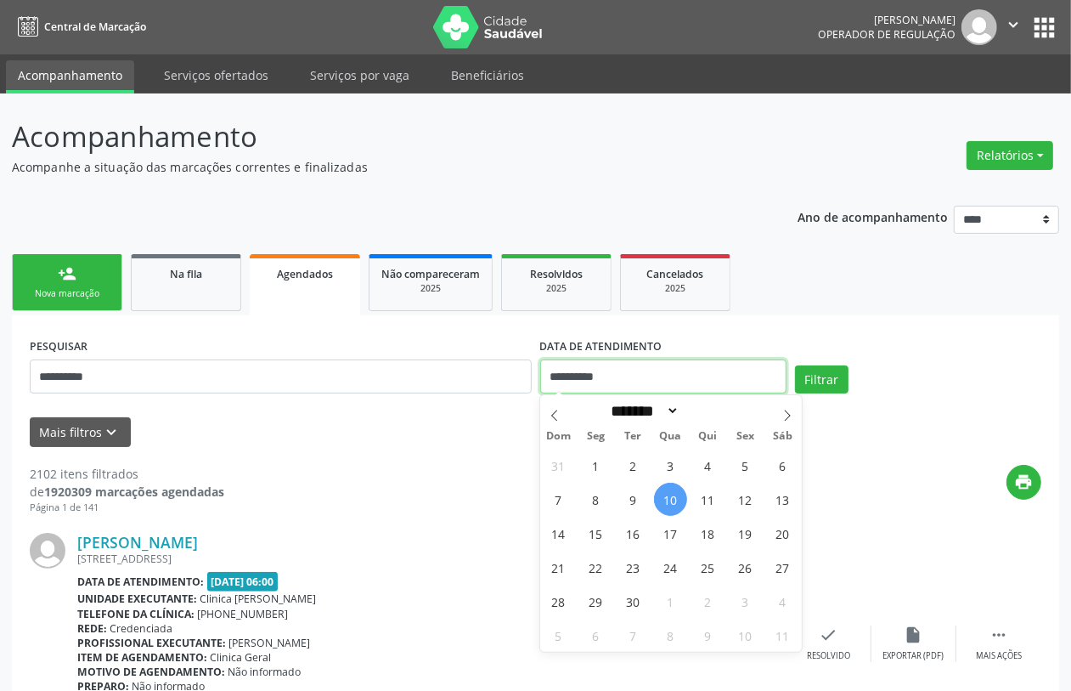
click at [661, 381] on input "**********" at bounding box center [663, 376] width 246 height 34
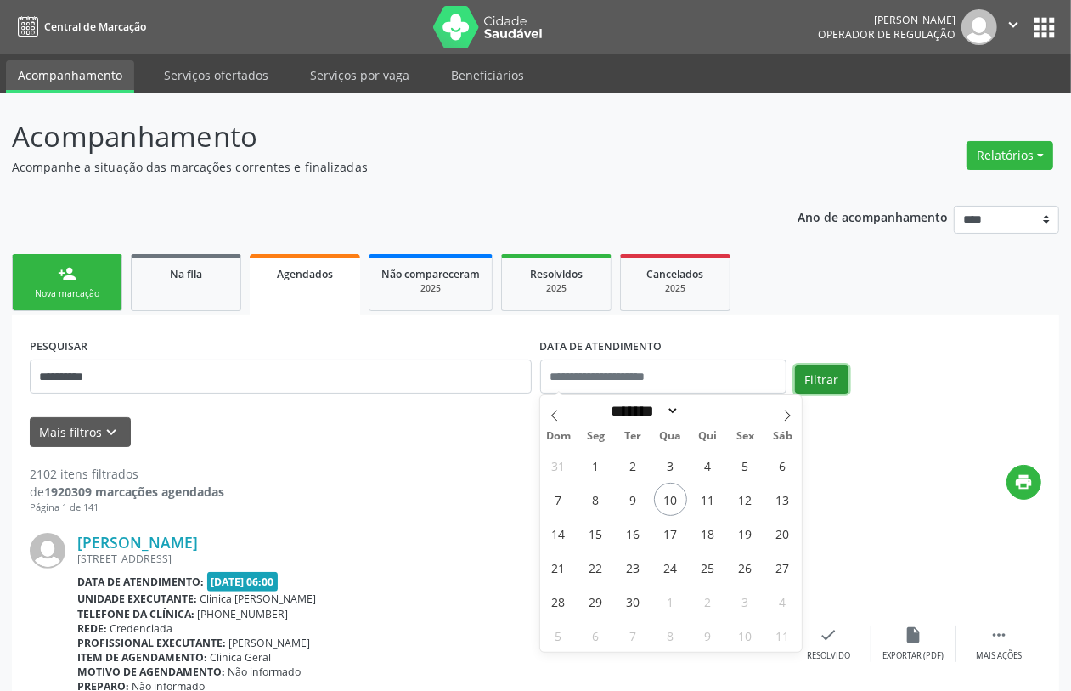
click at [824, 375] on button "Filtrar" at bounding box center [822, 379] width 54 height 29
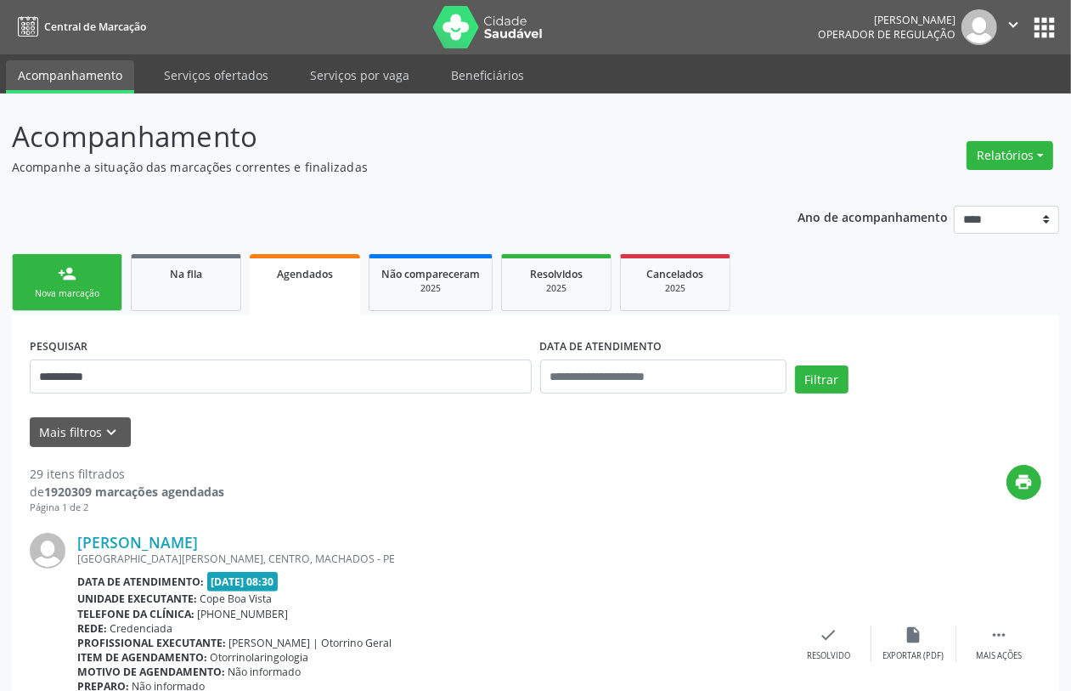
click at [82, 265] on link "person_add Nova marcação" at bounding box center [67, 282] width 110 height 57
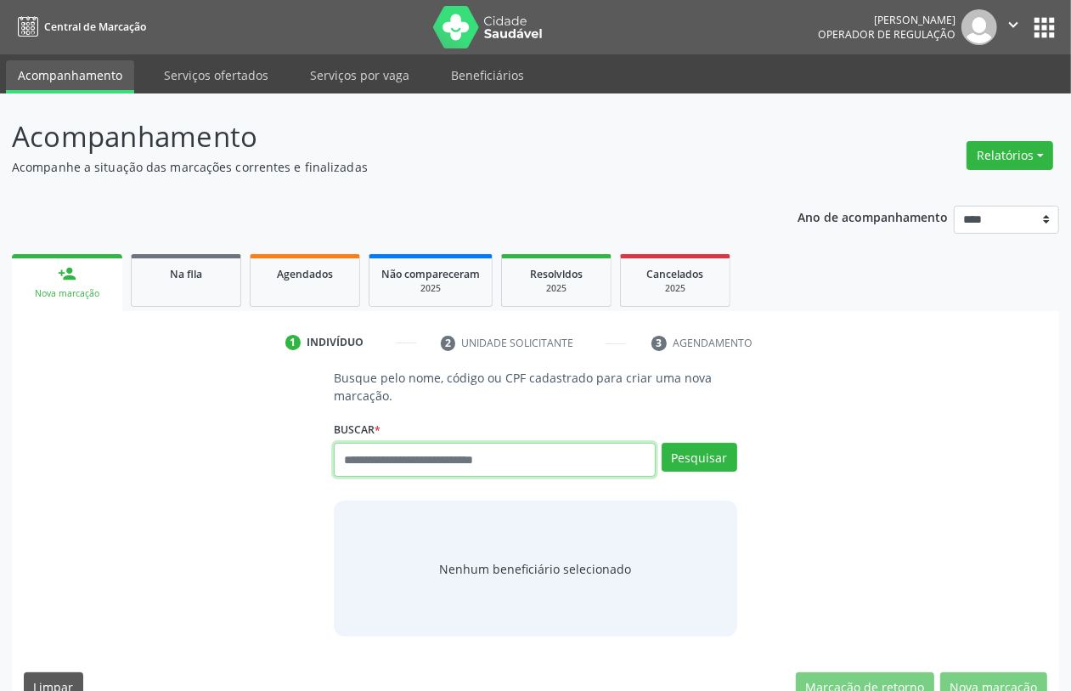
click at [493, 460] on input "text" at bounding box center [494, 460] width 321 height 34
drag, startPoint x: 486, startPoint y: 435, endPoint x: 414, endPoint y: 466, distance: 78.4
paste input "**********"
type input "**********"
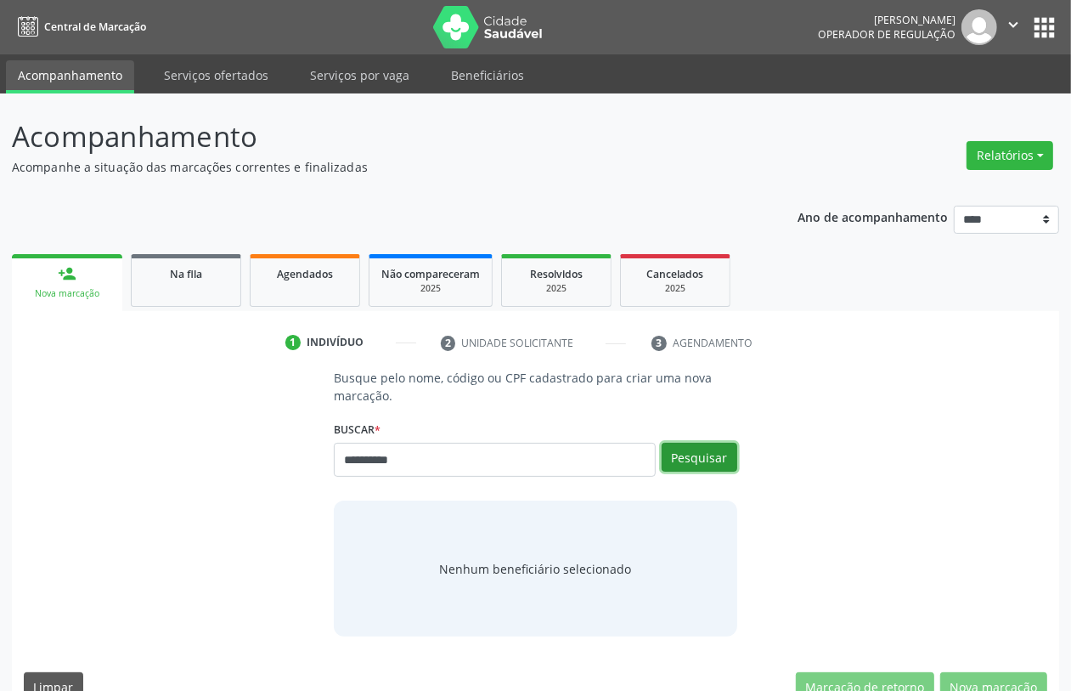
click at [695, 453] on button "Pesquisar" at bounding box center [700, 457] width 76 height 29
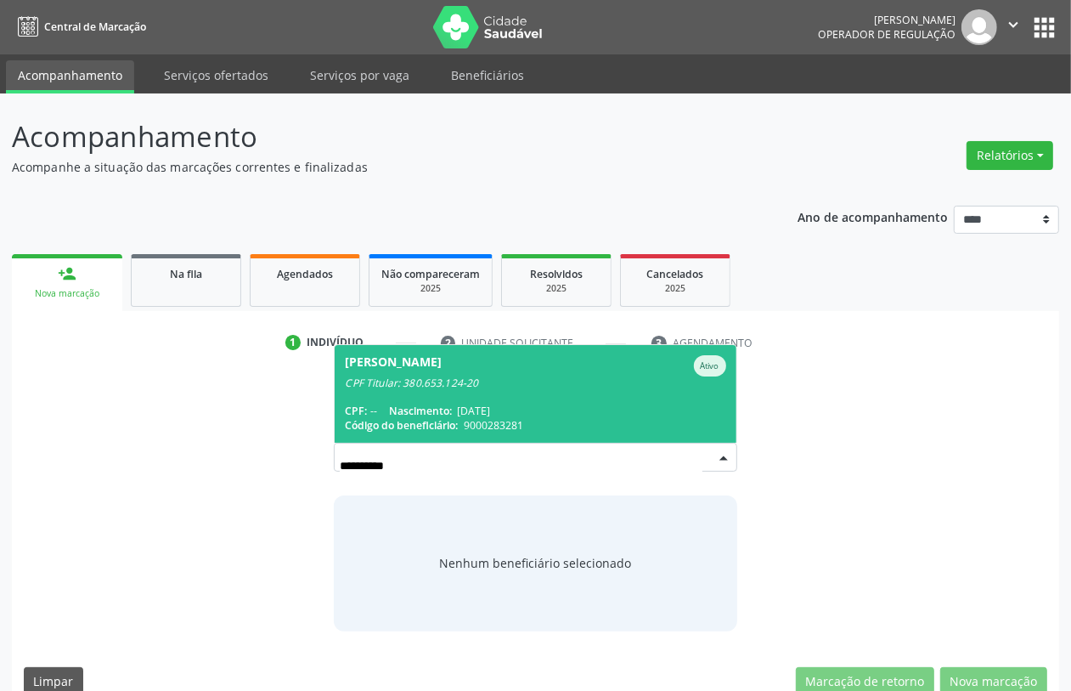
click at [485, 418] on span "9000283281" at bounding box center [493, 425] width 59 height 14
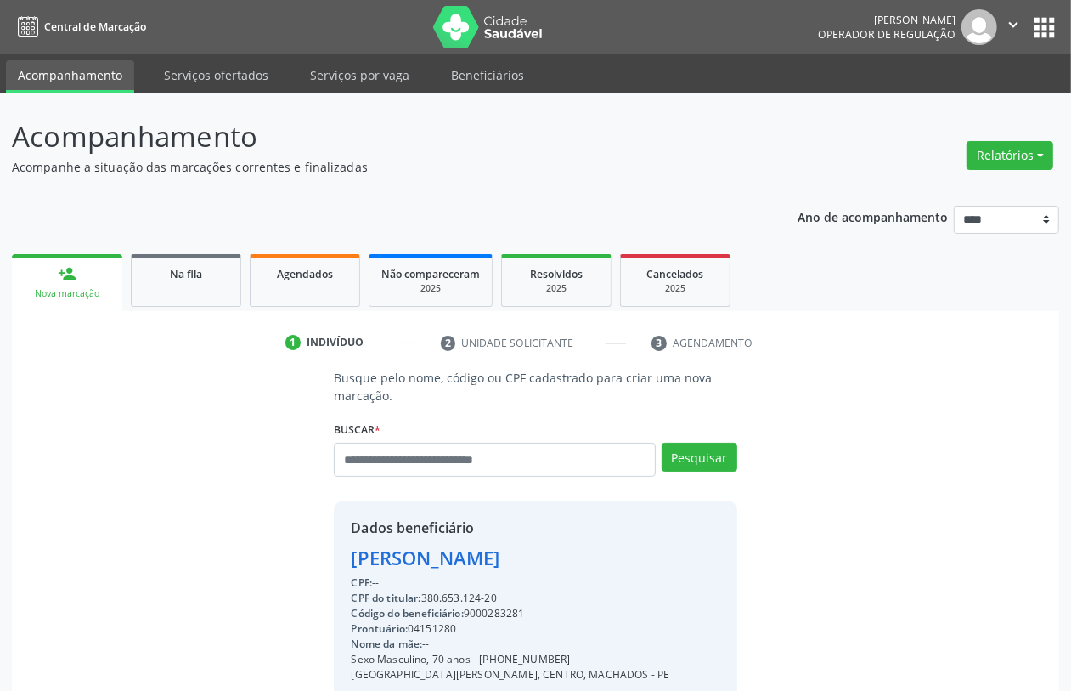
scroll to position [223, 0]
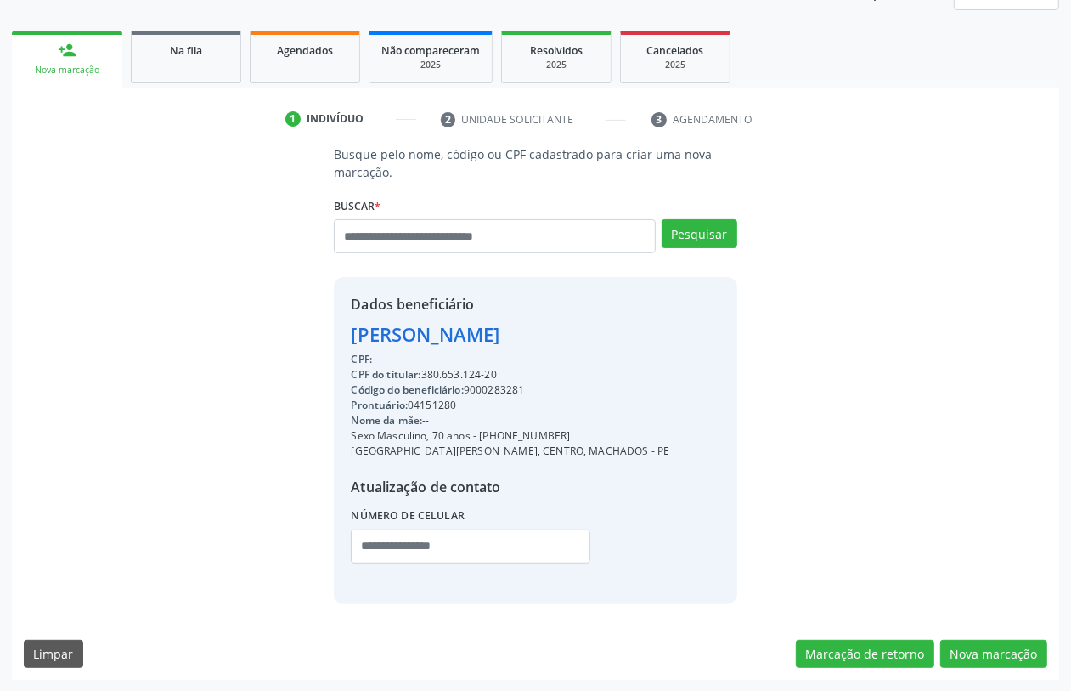
click at [455, 375] on div "CPF do titular: 380.653.124-20" at bounding box center [510, 374] width 319 height 15
copy div "380.653.124"
paste input "**********"
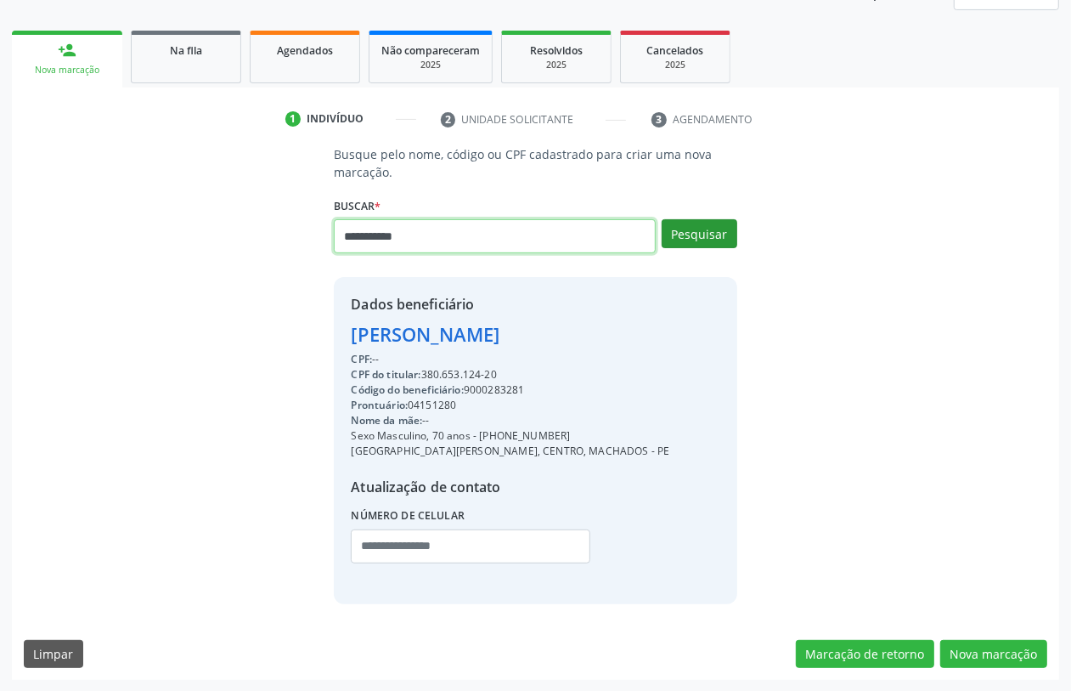
type input "**********"
click at [698, 219] on button "Pesquisar" at bounding box center [700, 233] width 76 height 29
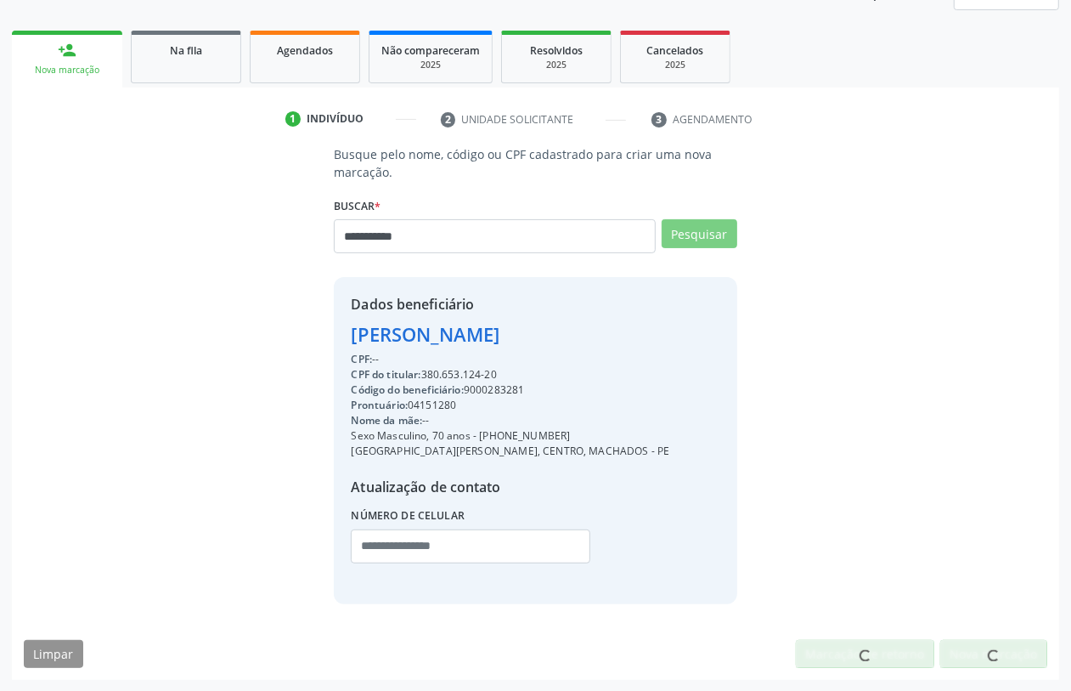
scroll to position [218, 0]
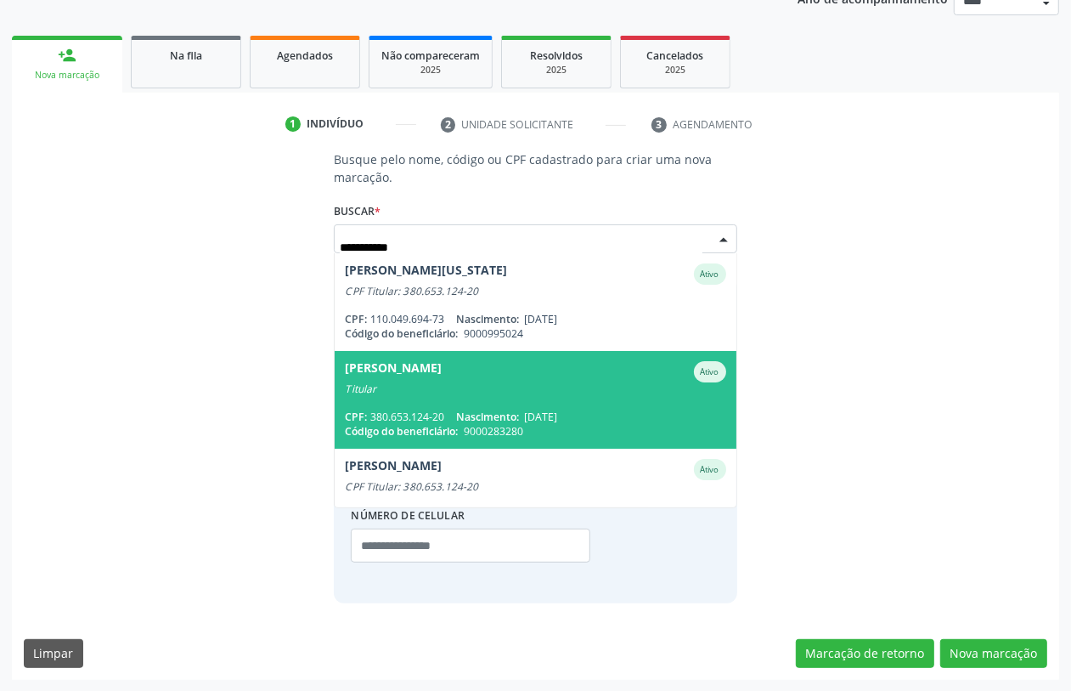
click at [446, 409] on div "CPF: 380.653.124-20 Nascimento: [DATE]" at bounding box center [535, 416] width 381 height 14
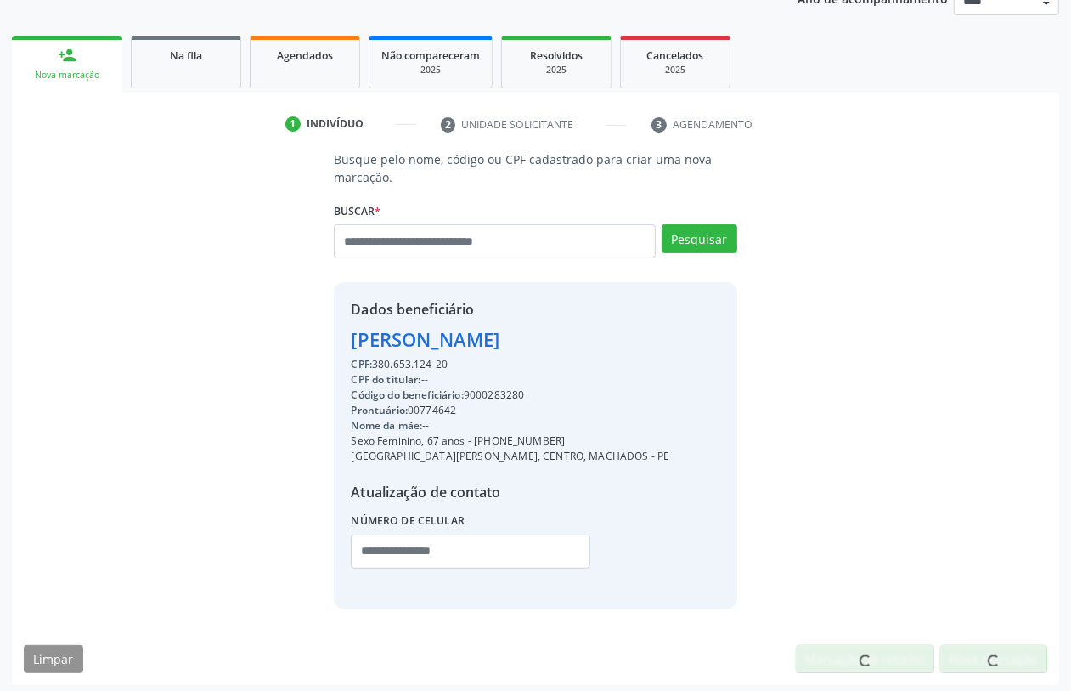
scroll to position [251, 0]
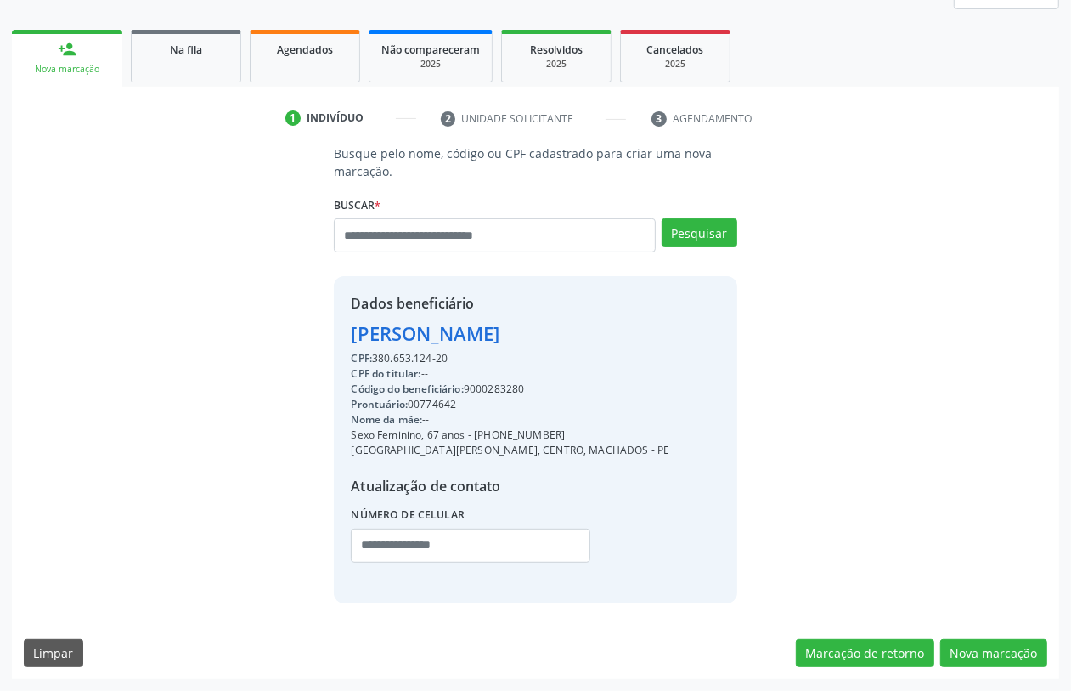
click at [495, 384] on div "Código do beneficiário: 9000283280" at bounding box center [510, 388] width 319 height 15
copy div "9000283280"
drag, startPoint x: 296, startPoint y: 18, endPoint x: 391, endPoint y: 115, distance: 135.8
click at [297, 42] on span "Agendados" at bounding box center [305, 49] width 56 height 14
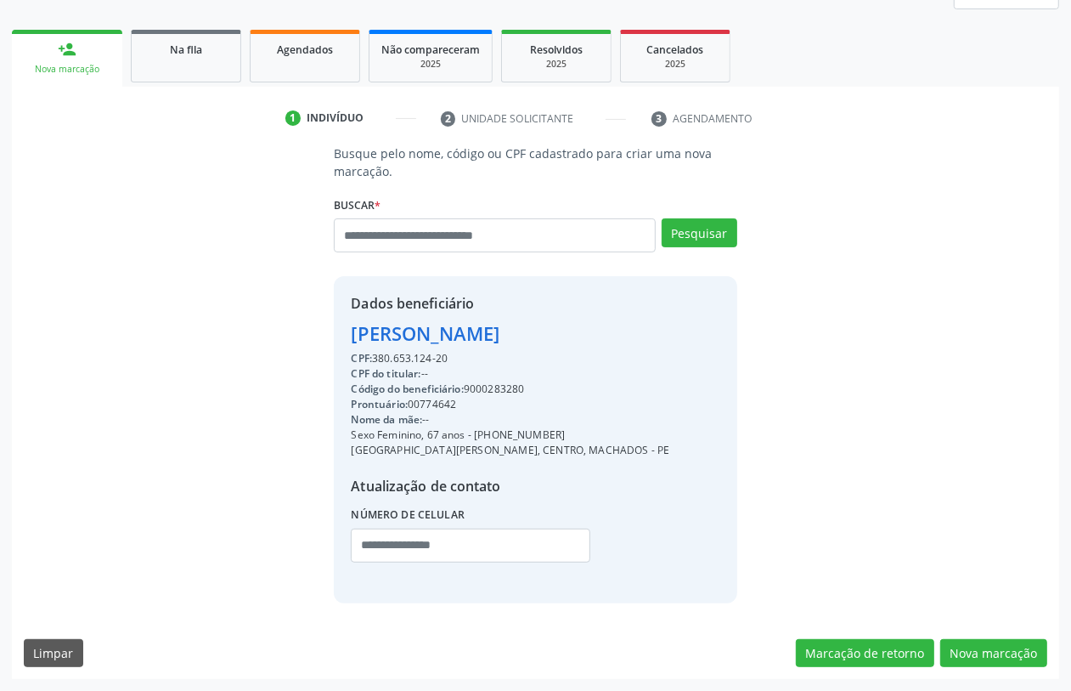
scroll to position [0, 0]
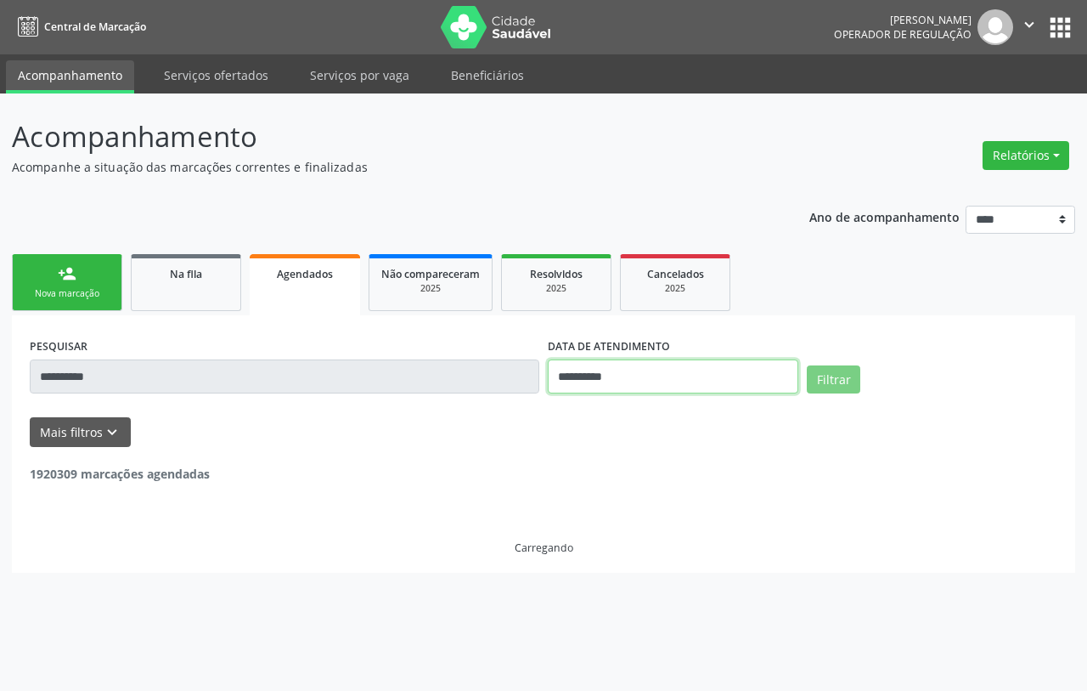
click at [605, 383] on input "**********" at bounding box center [673, 376] width 251 height 34
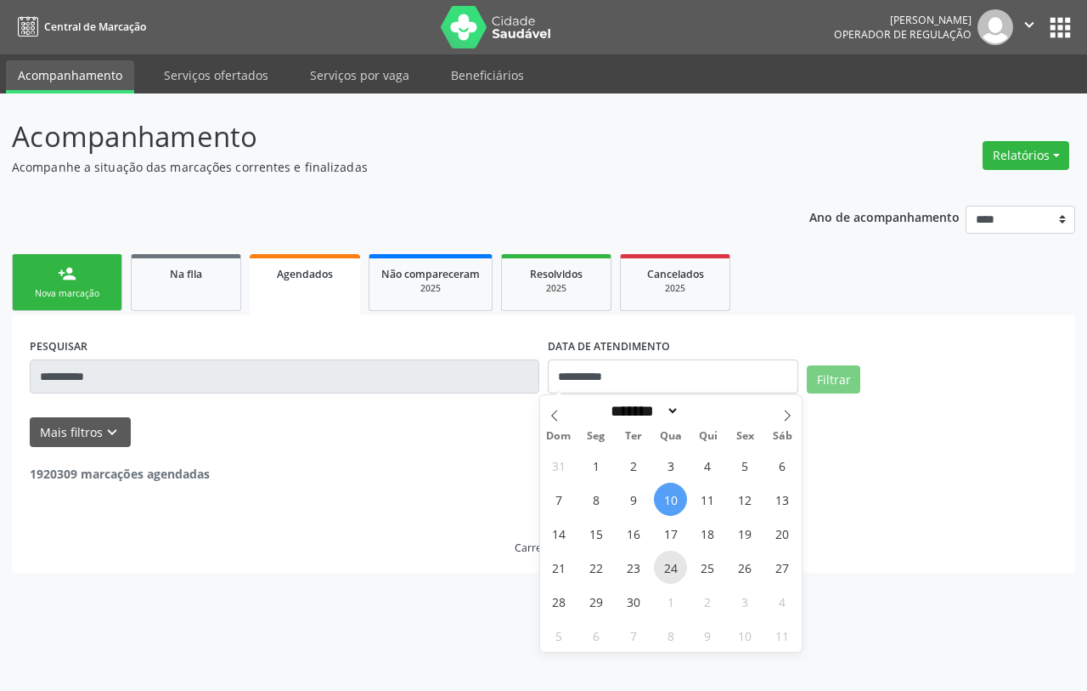
click at [669, 561] on span "24" at bounding box center [670, 566] width 33 height 33
type input "**********"
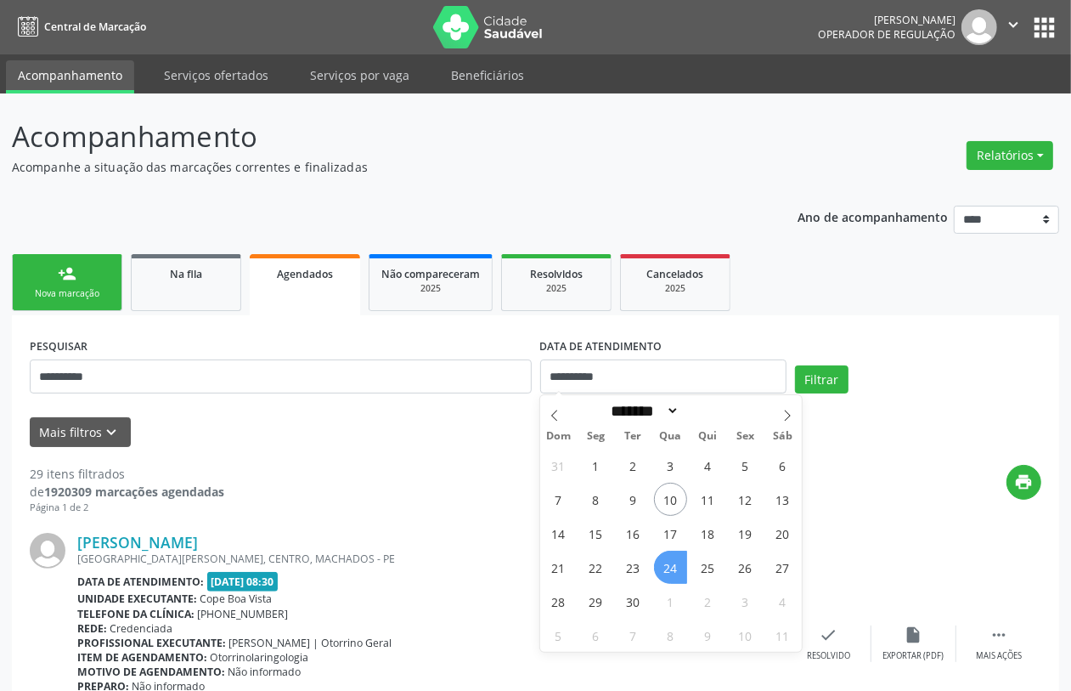
click at [669, 561] on span "24" at bounding box center [670, 566] width 33 height 33
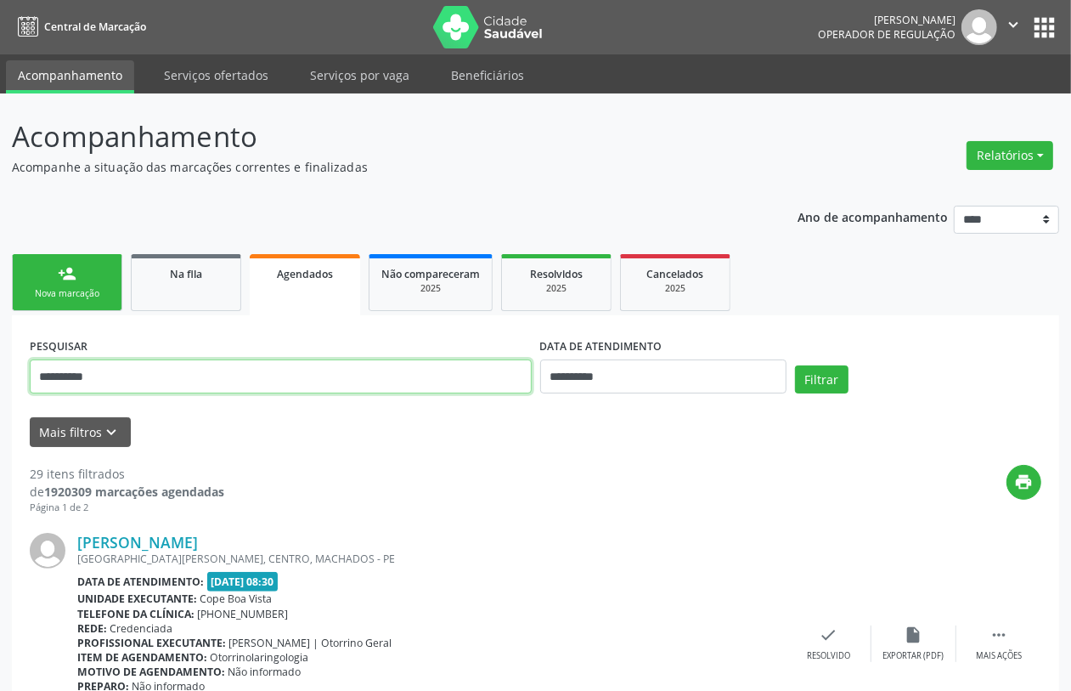
drag, startPoint x: 435, startPoint y: 372, endPoint x: 400, endPoint y: 375, distance: 34.9
click at [401, 375] on input "**********" at bounding box center [281, 376] width 502 height 34
click at [400, 375] on input "**********" at bounding box center [281, 376] width 502 height 34
paste input "text"
type input "**********"
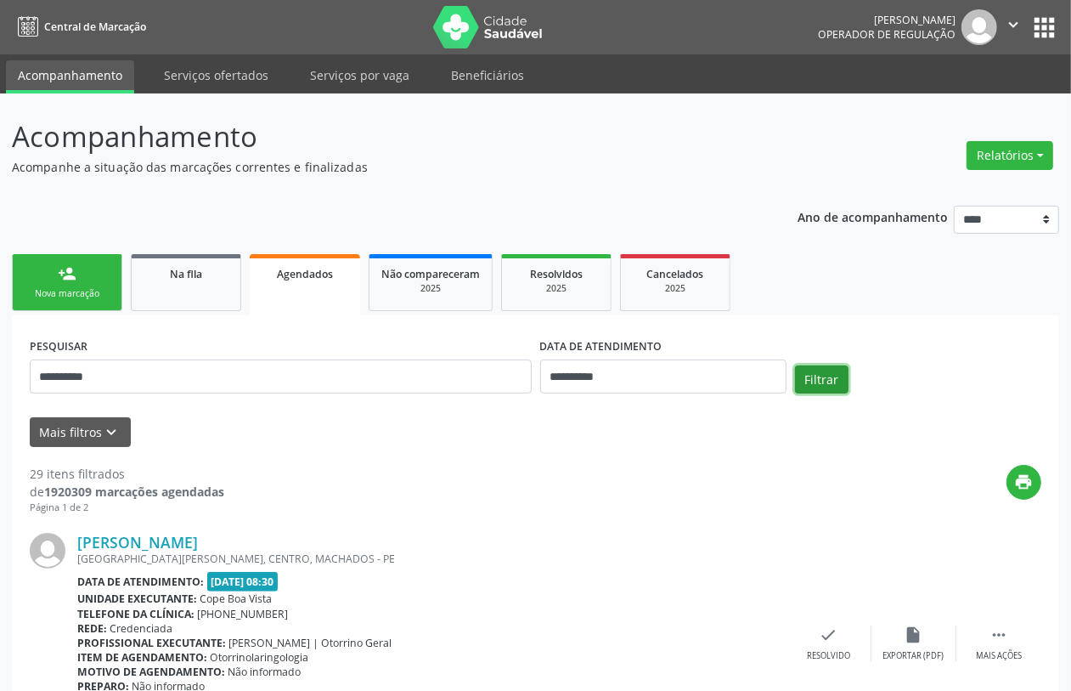
click at [808, 375] on button "Filtrar" at bounding box center [822, 379] width 54 height 29
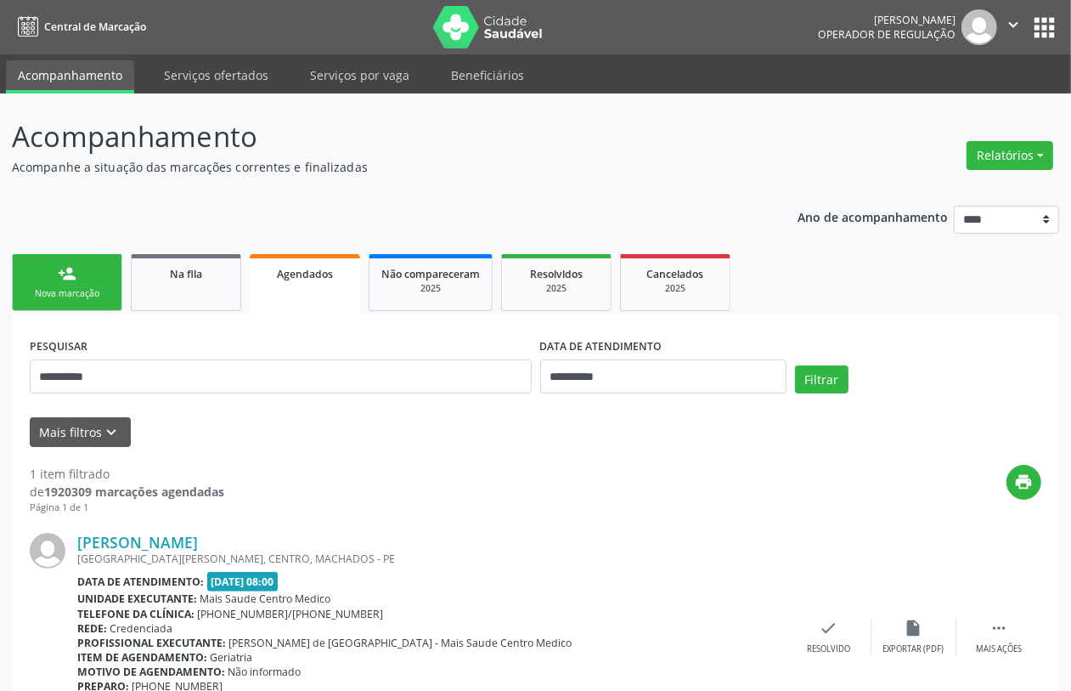
scroll to position [98, 0]
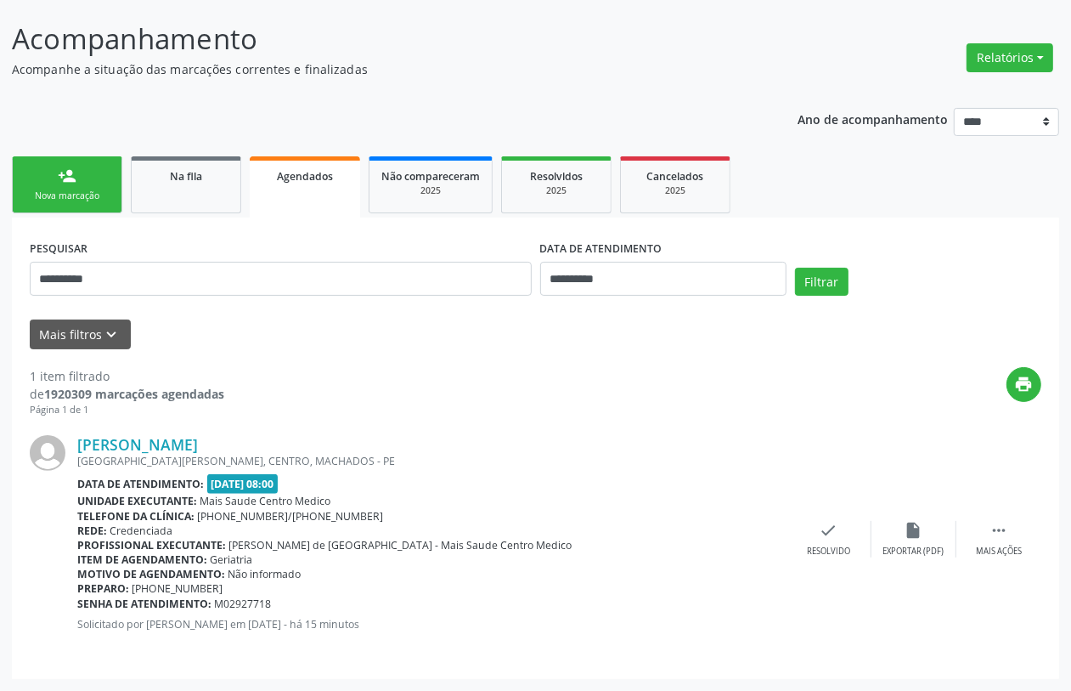
click at [44, 193] on div "Nova marcação" at bounding box center [67, 195] width 85 height 13
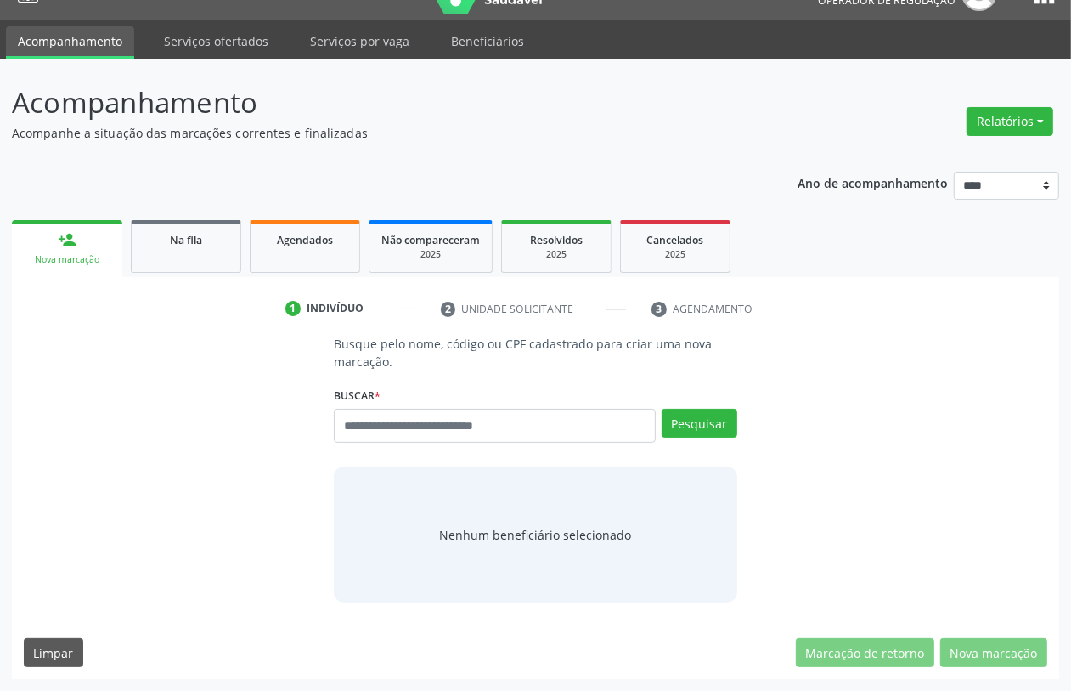
scroll to position [34, 0]
paste input "**********"
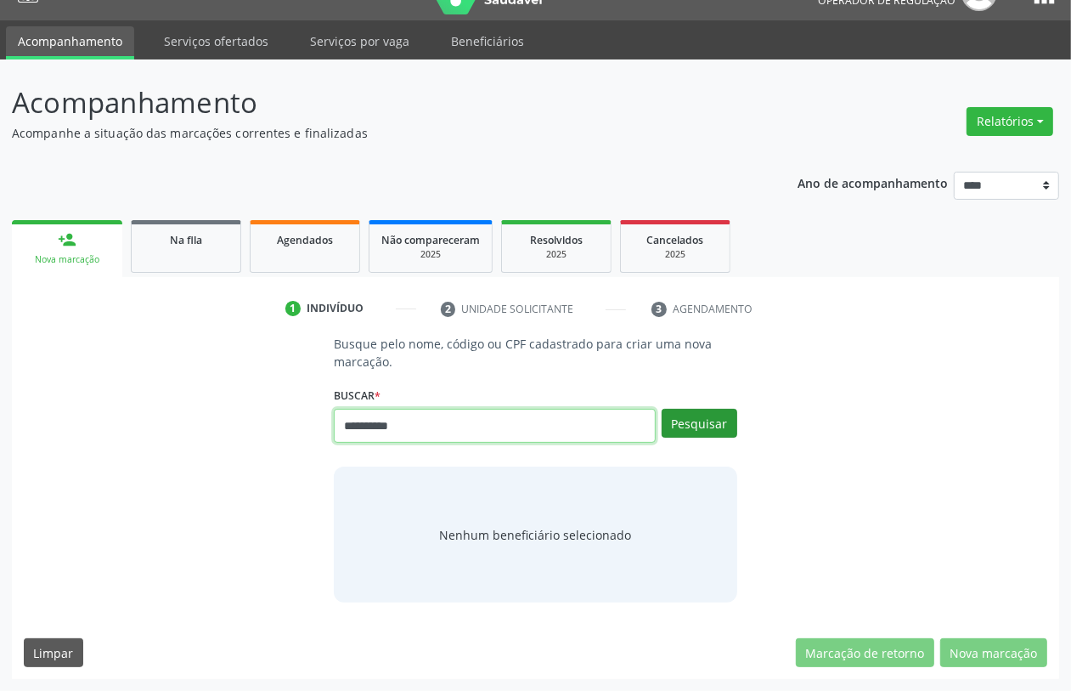
type input "**********"
click at [701, 417] on button "Pesquisar" at bounding box center [700, 423] width 76 height 29
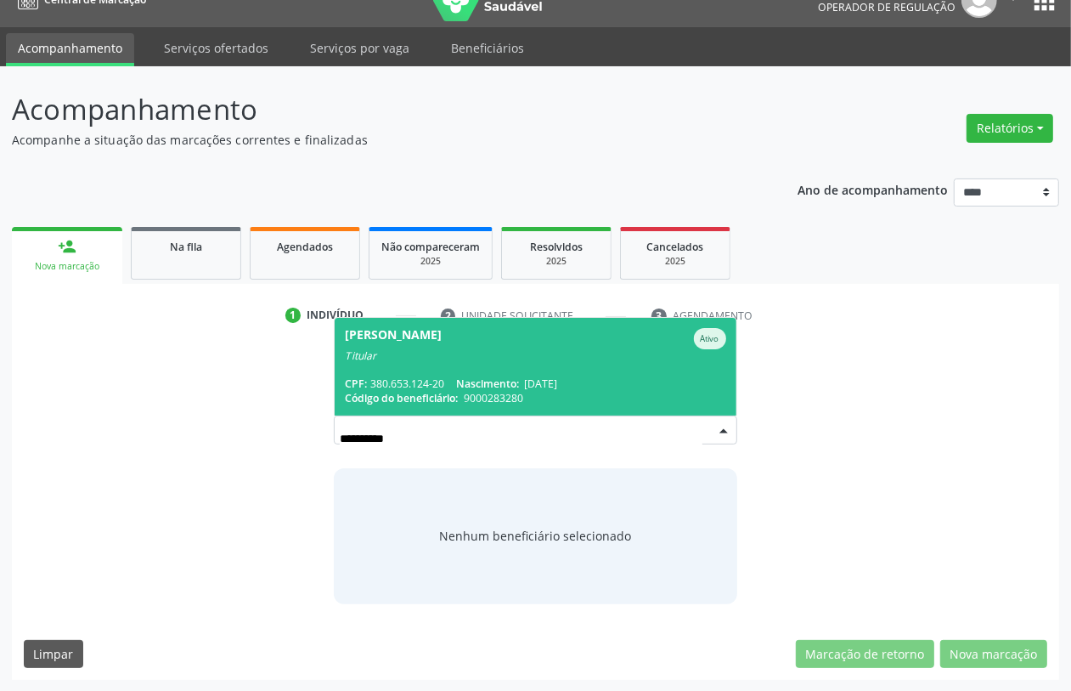
click at [452, 397] on span "Código do beneficiário:" at bounding box center [401, 398] width 113 height 14
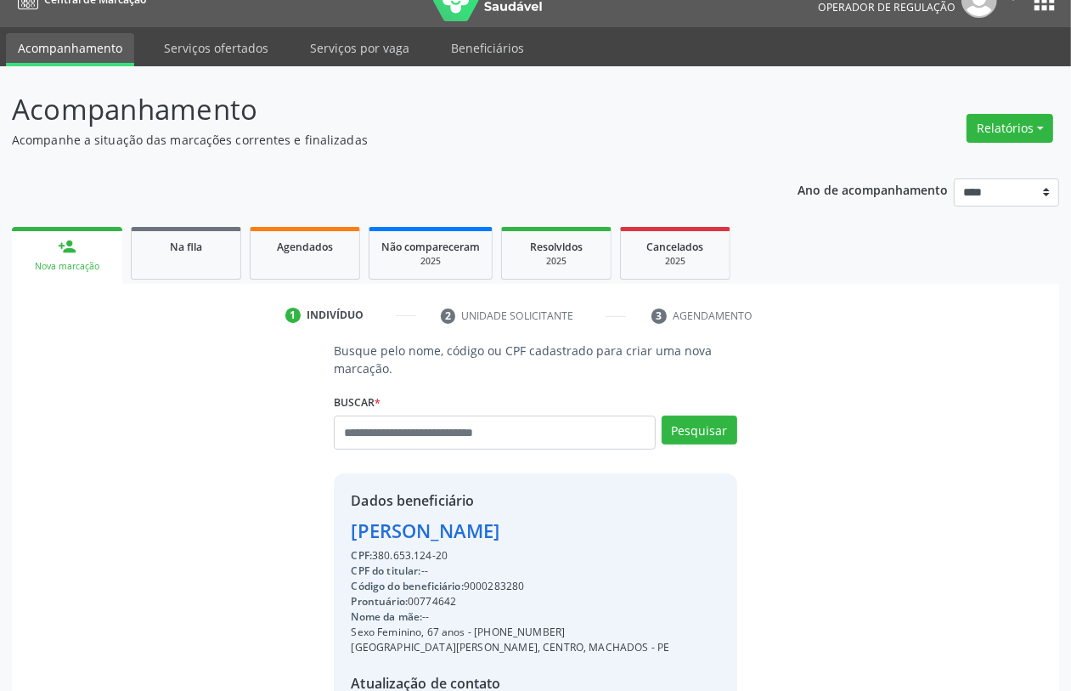
scroll to position [251, 0]
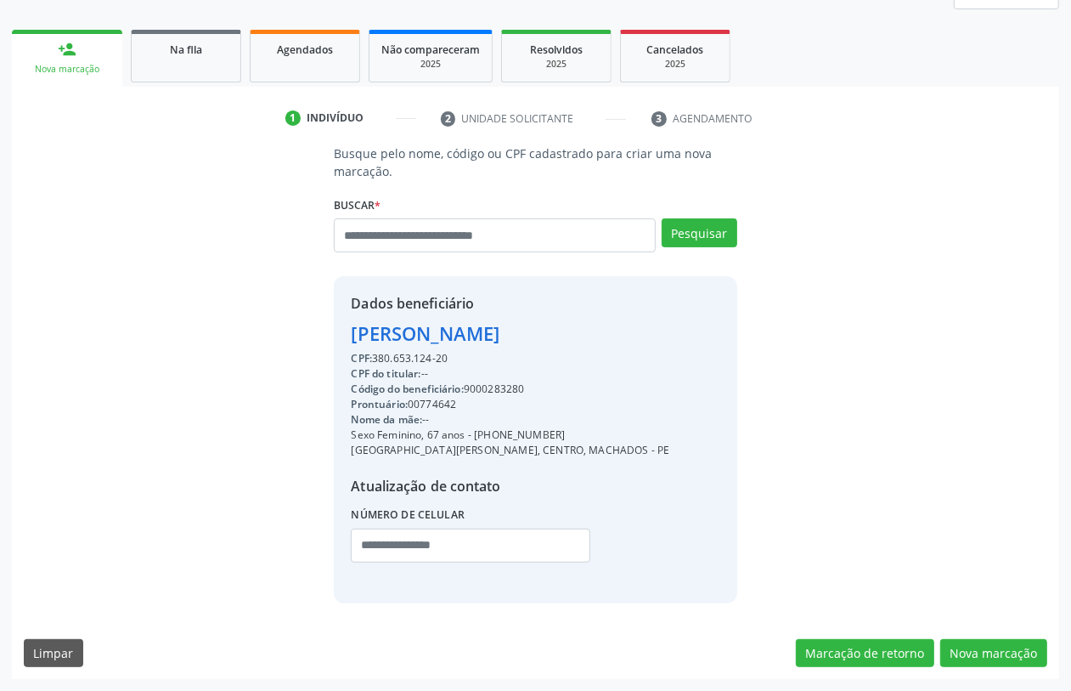
click at [397, 357] on div "CPF: 380.653.124-20" at bounding box center [510, 358] width 319 height 15
copy div "380.653.124"
paste input "**********"
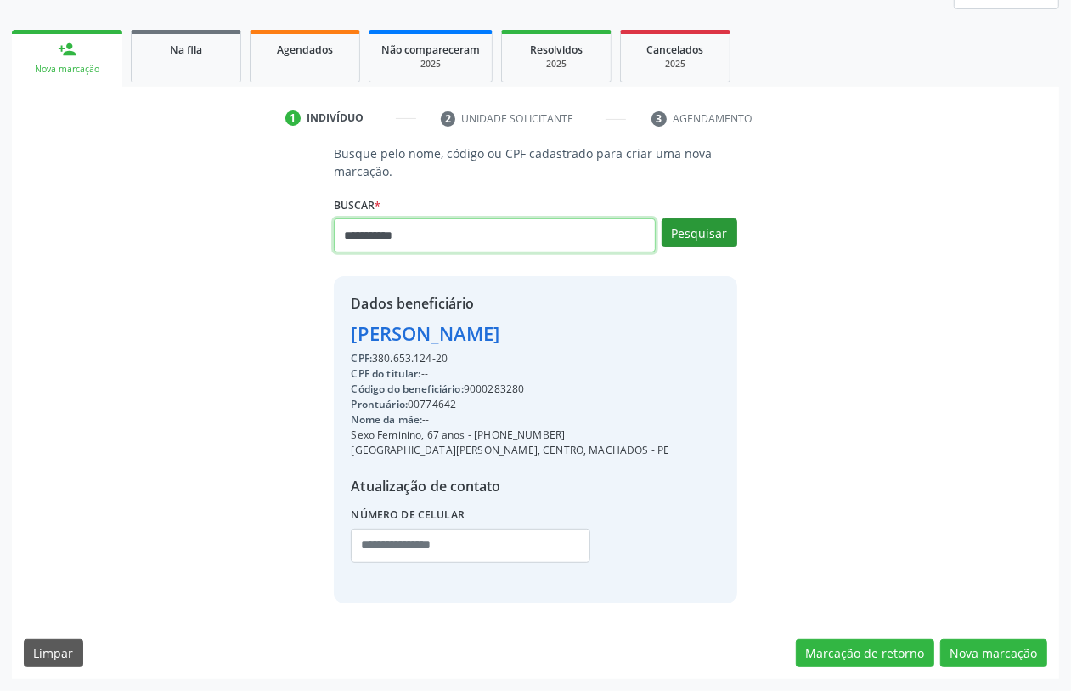
type input "**********"
click at [703, 218] on button "Pesquisar" at bounding box center [700, 232] width 76 height 29
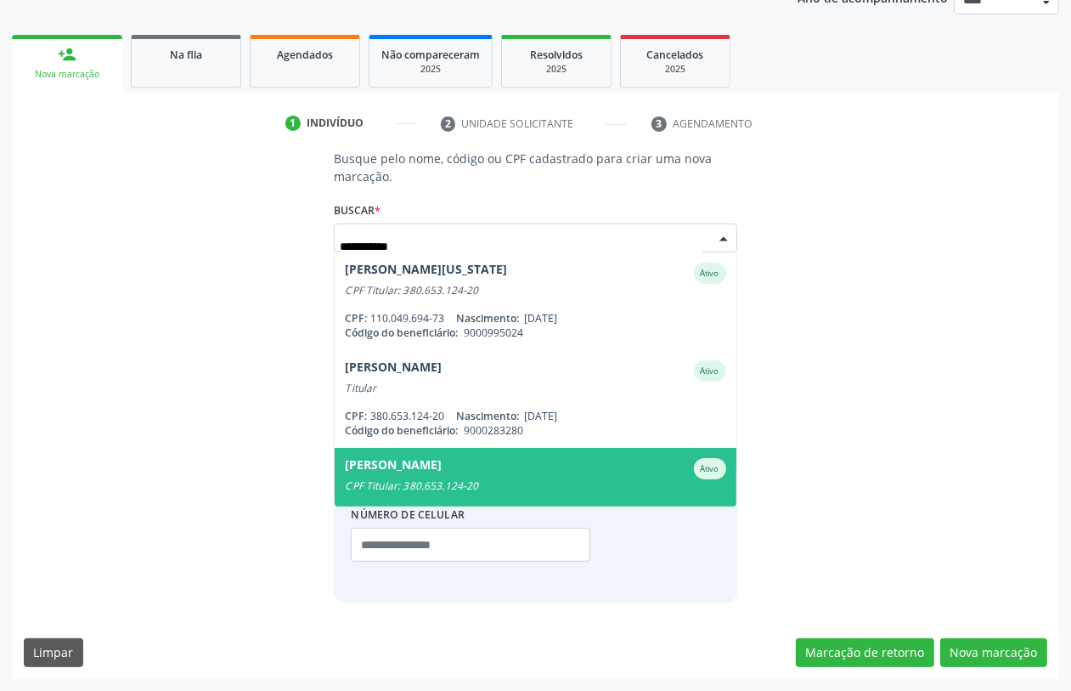
scroll to position [106, 0]
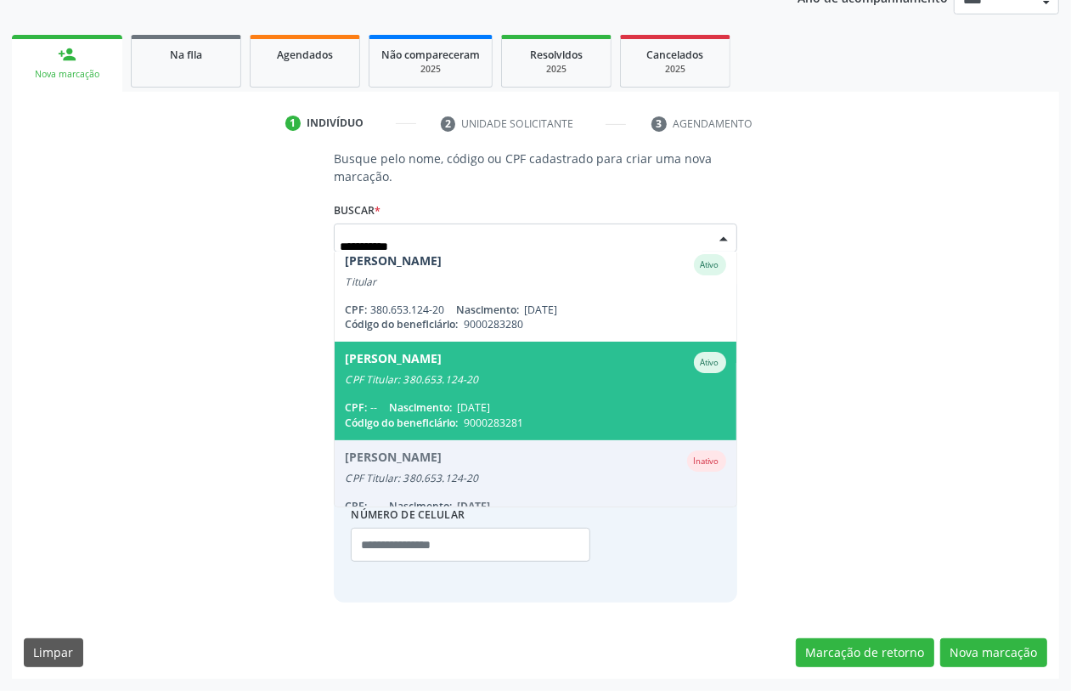
click at [449, 365] on span "[PERSON_NAME] CPF Titular: 380.653.124-20 CPF: -- Nascimento: [DATE] Código do …" at bounding box center [535, 391] width 401 height 98
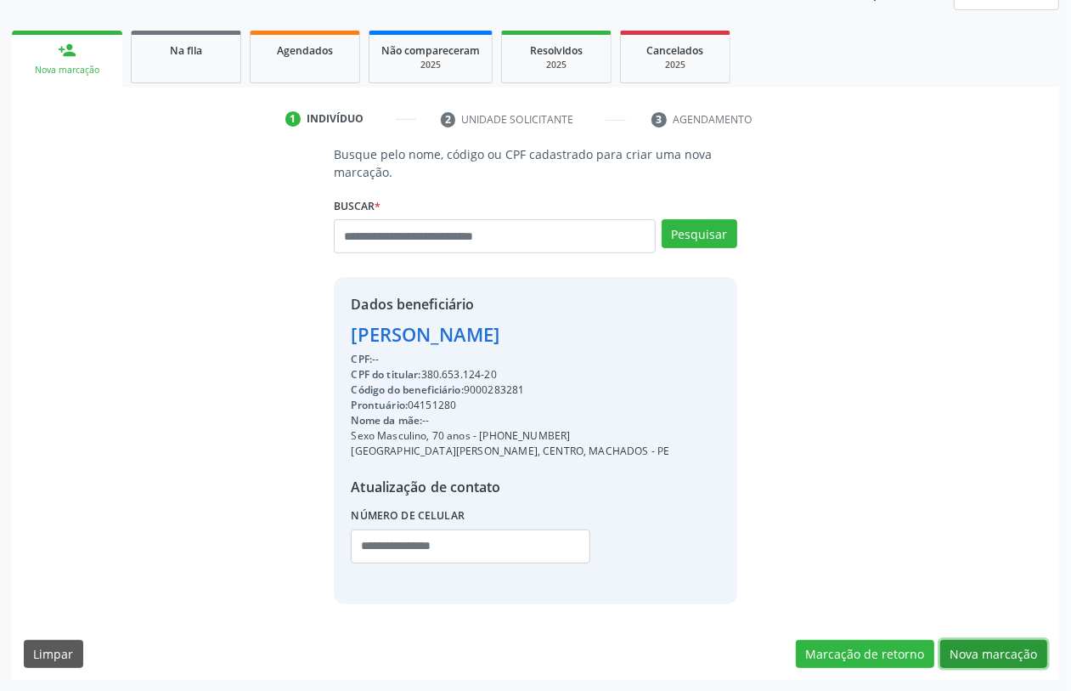
click at [1013, 656] on button "Nova marcação" at bounding box center [993, 654] width 107 height 29
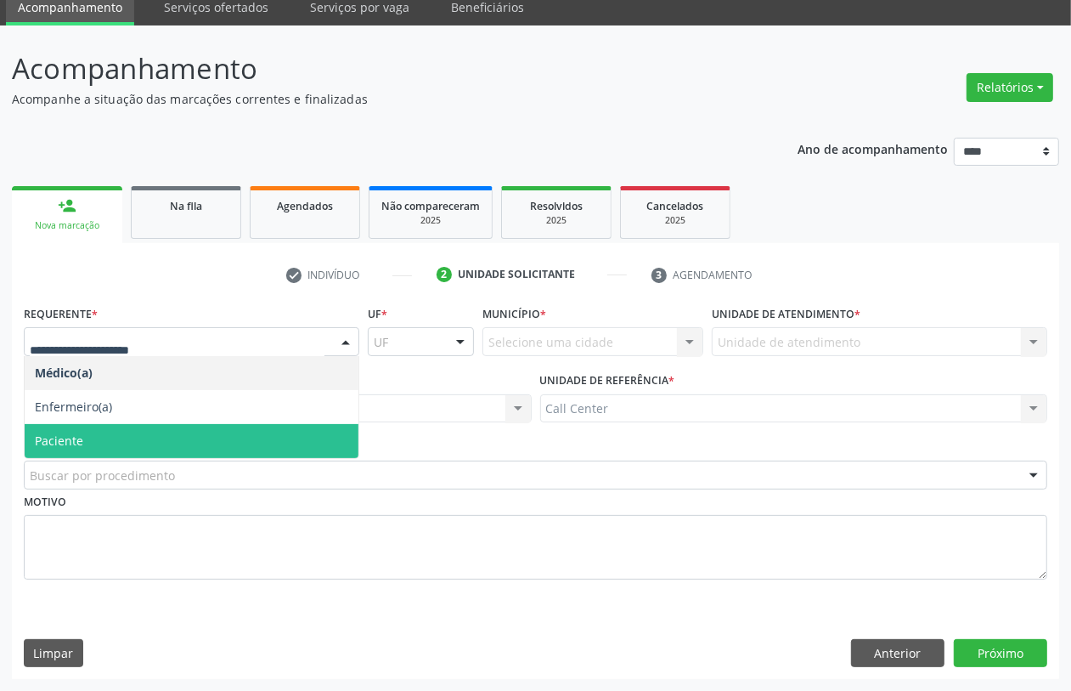
click at [56, 444] on span "Paciente" at bounding box center [59, 440] width 48 height 16
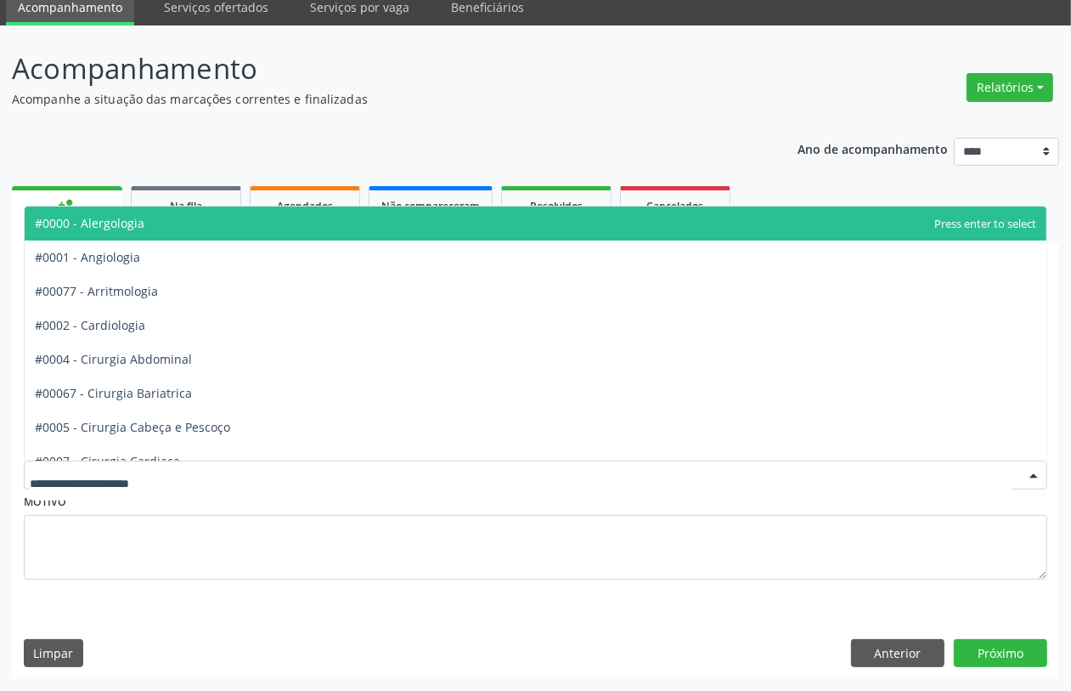
click at [72, 461] on div at bounding box center [536, 474] width 1024 height 29
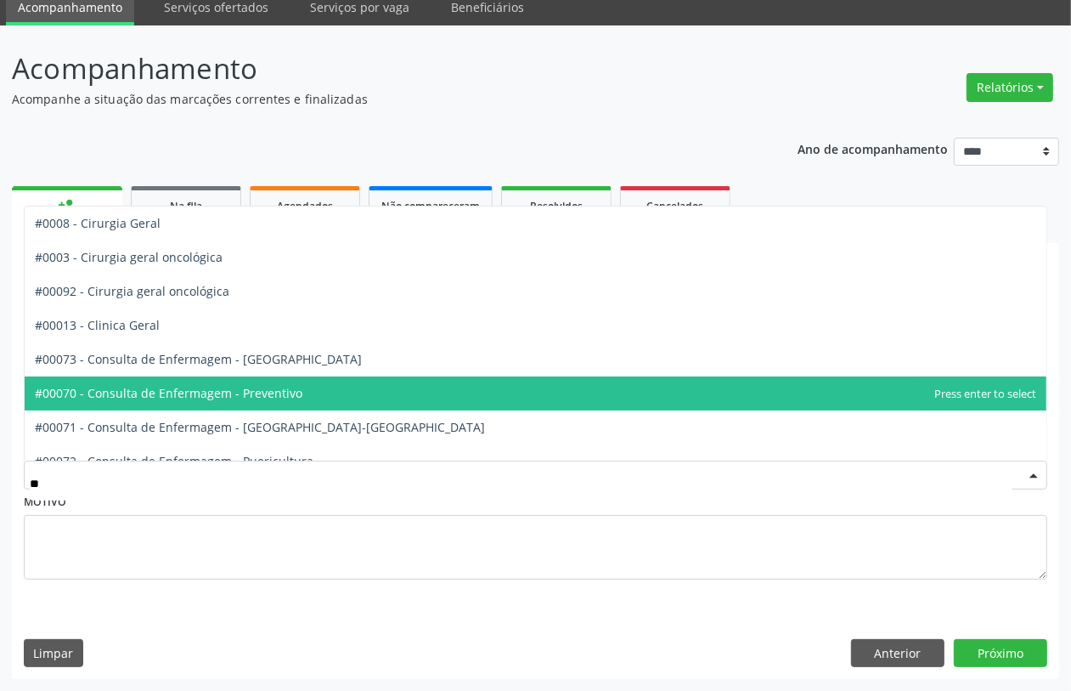
type input "***"
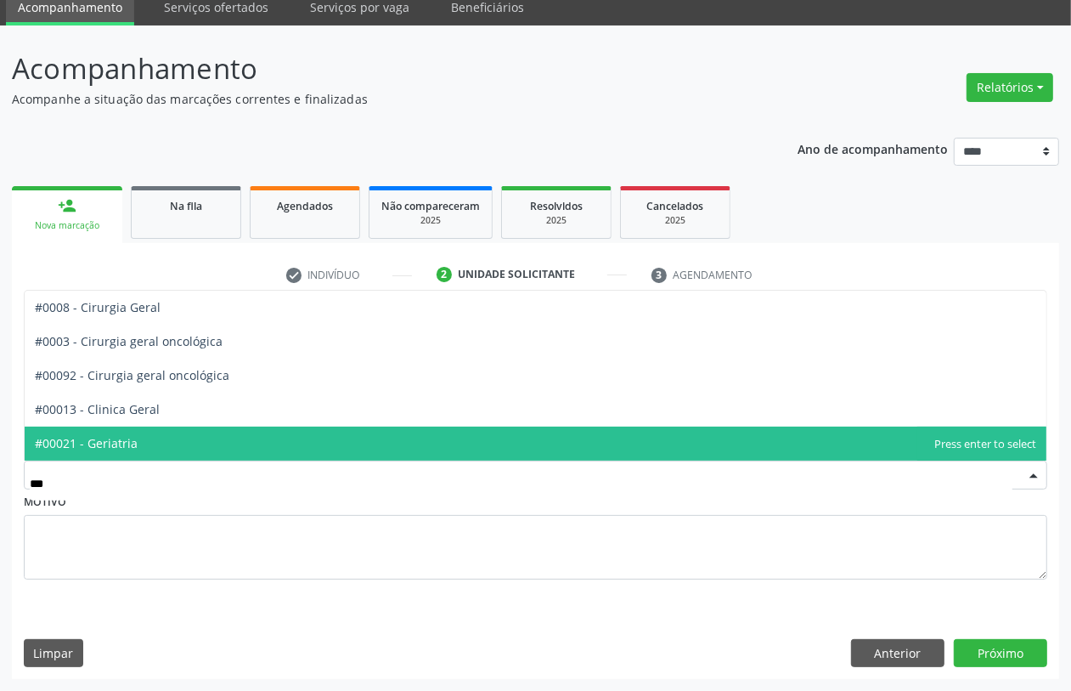
drag, startPoint x: 124, startPoint y: 434, endPoint x: 364, endPoint y: 511, distance: 251.7
click at [125, 435] on span "#00021 - Geriatria" at bounding box center [86, 443] width 103 height 16
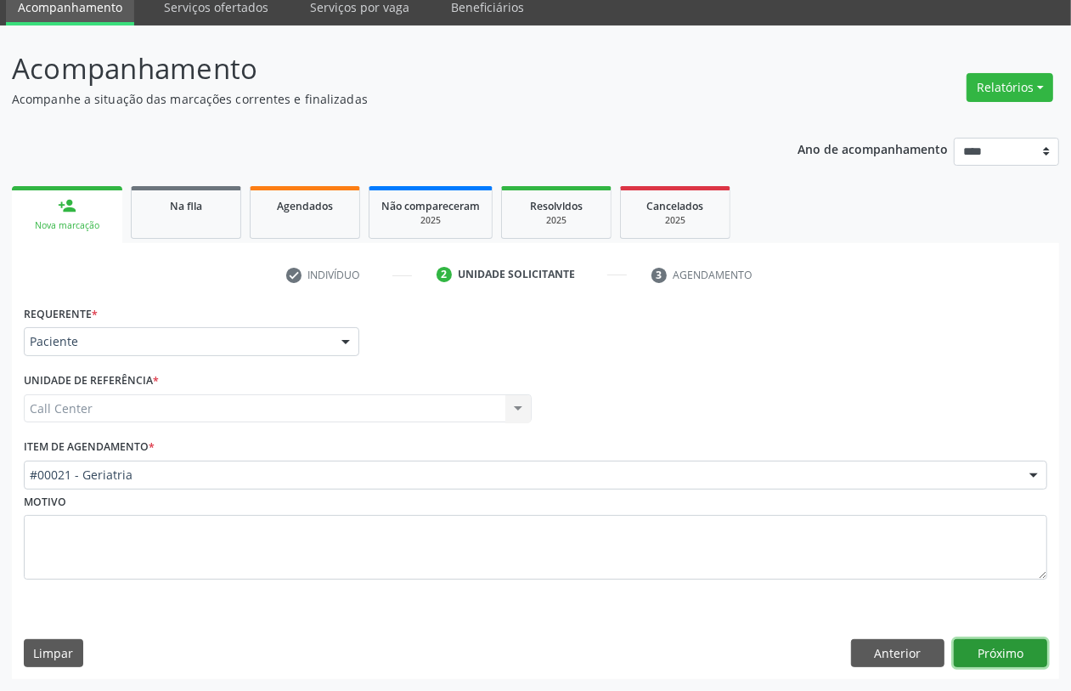
click at [981, 663] on button "Próximo" at bounding box center [1000, 653] width 93 height 29
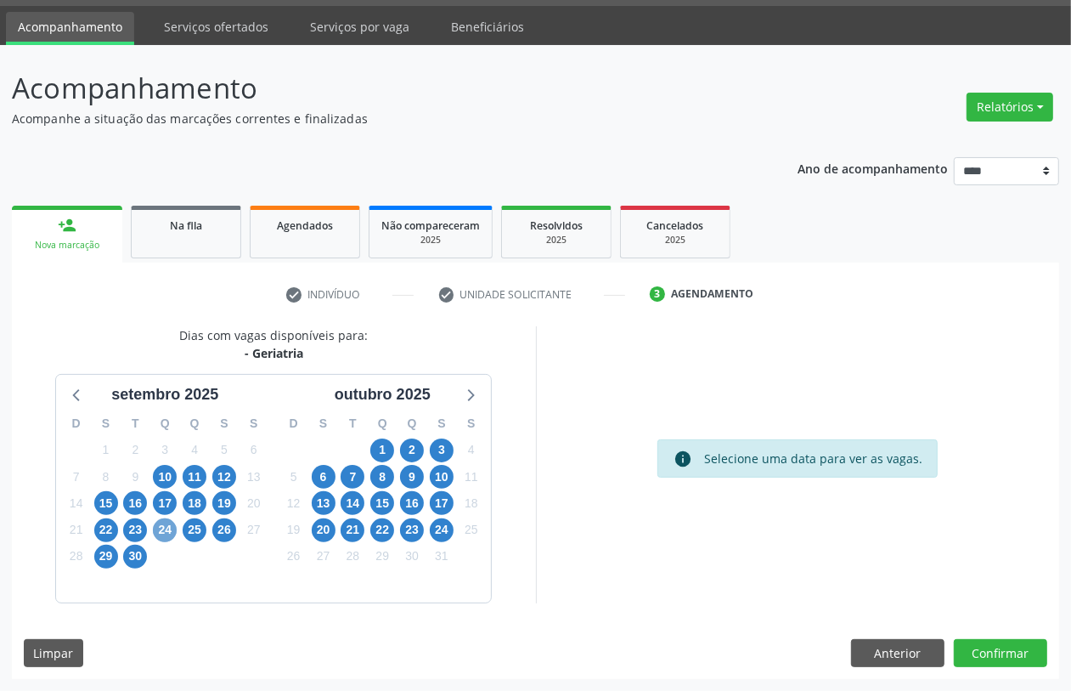
click at [160, 528] on span "24" at bounding box center [165, 530] width 24 height 24
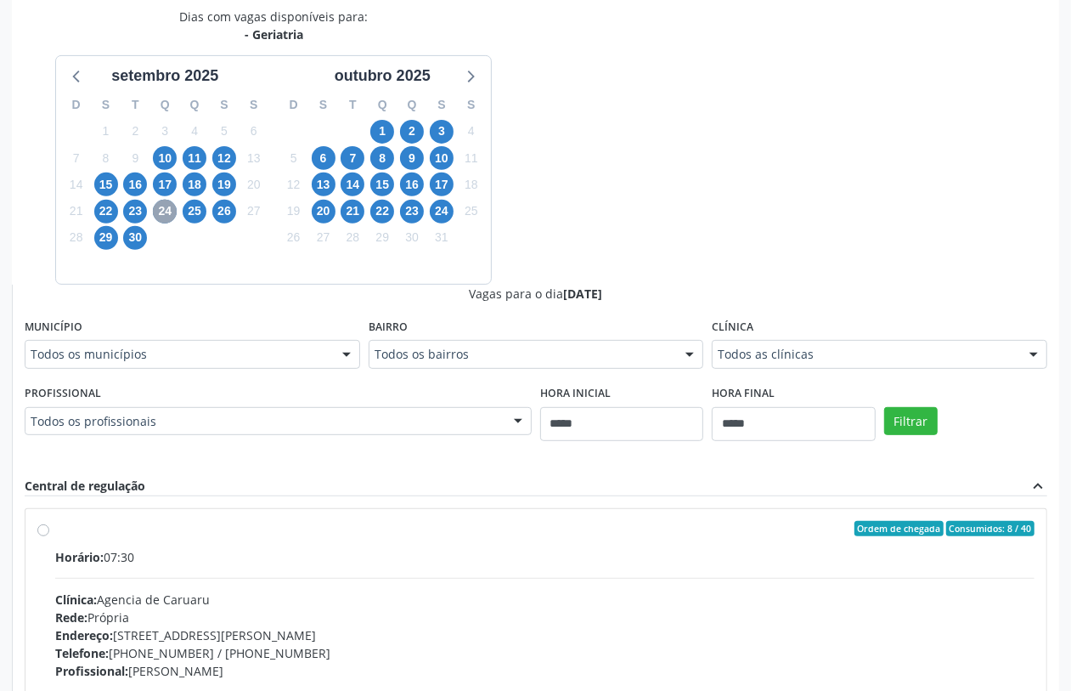
scroll to position [601, 0]
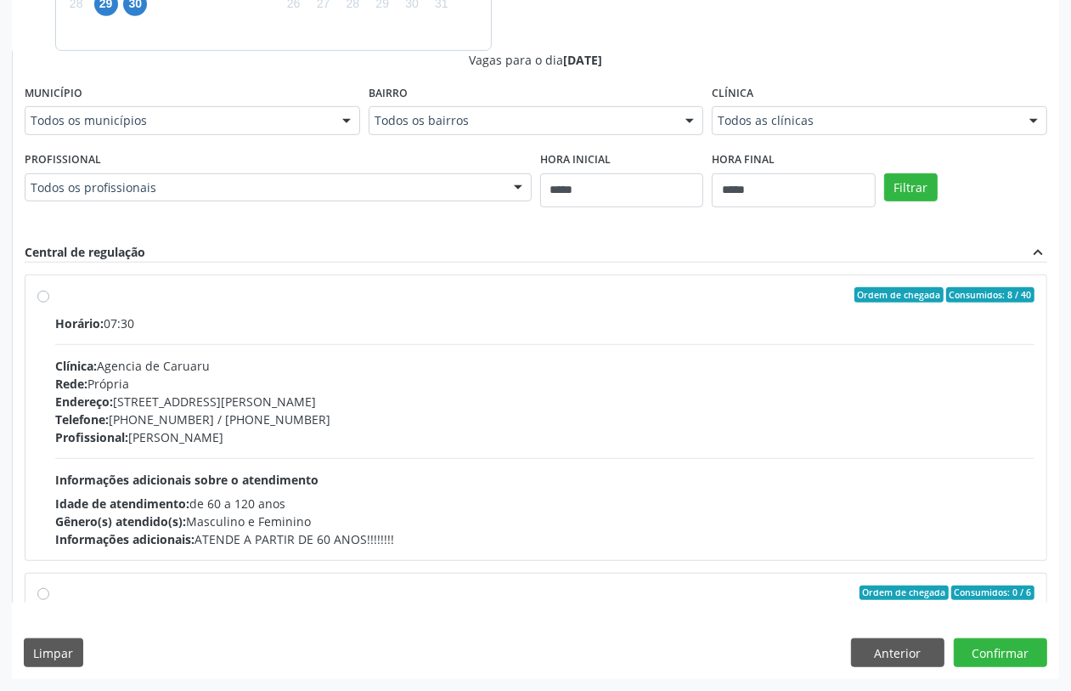
drag, startPoint x: 210, startPoint y: 188, endPoint x: 259, endPoint y: 261, distance: 88.1
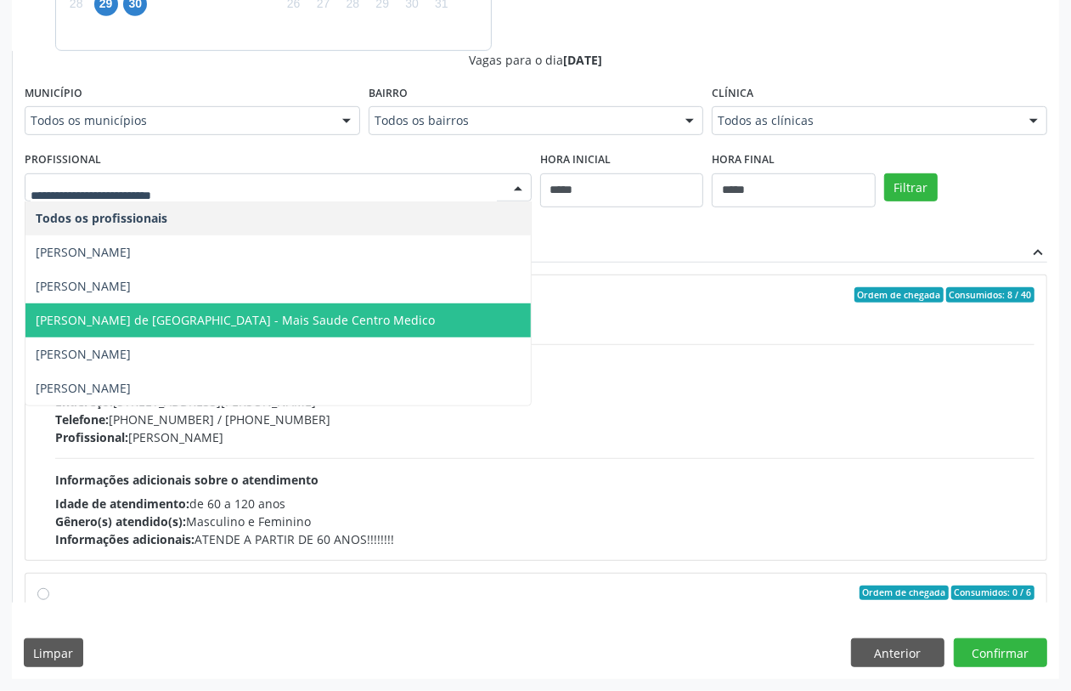
click at [263, 319] on span "[PERSON_NAME] de [GEOGRAPHIC_DATA] - Mais Saude Centro Medico" at bounding box center [235, 320] width 399 height 16
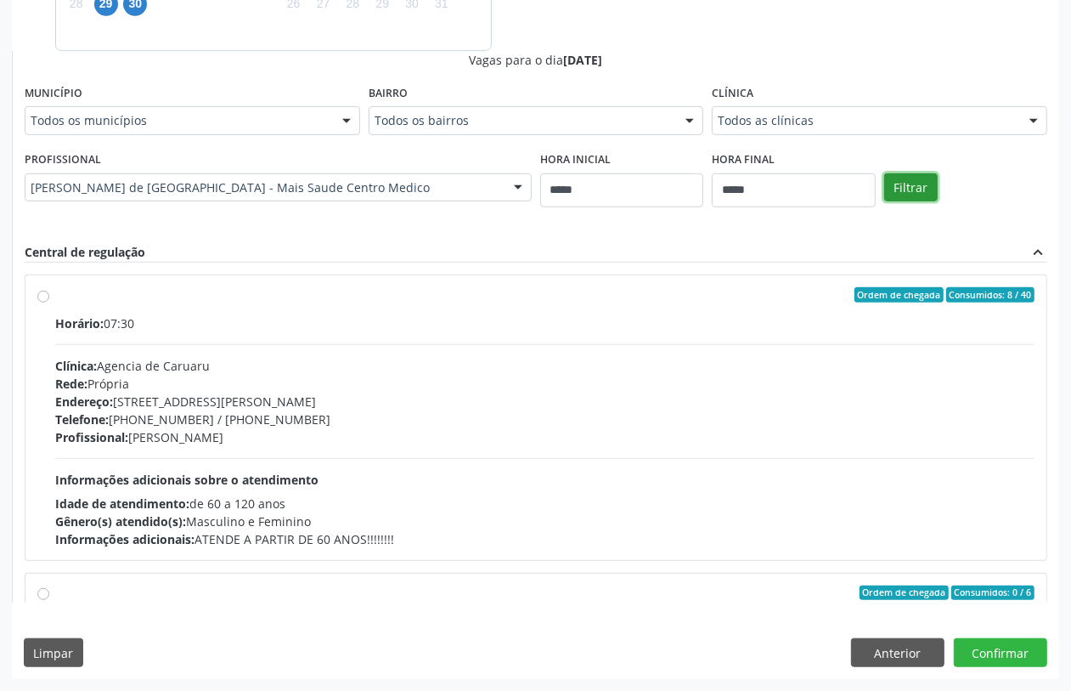
click at [912, 183] on button "Filtrar" at bounding box center [911, 187] width 54 height 29
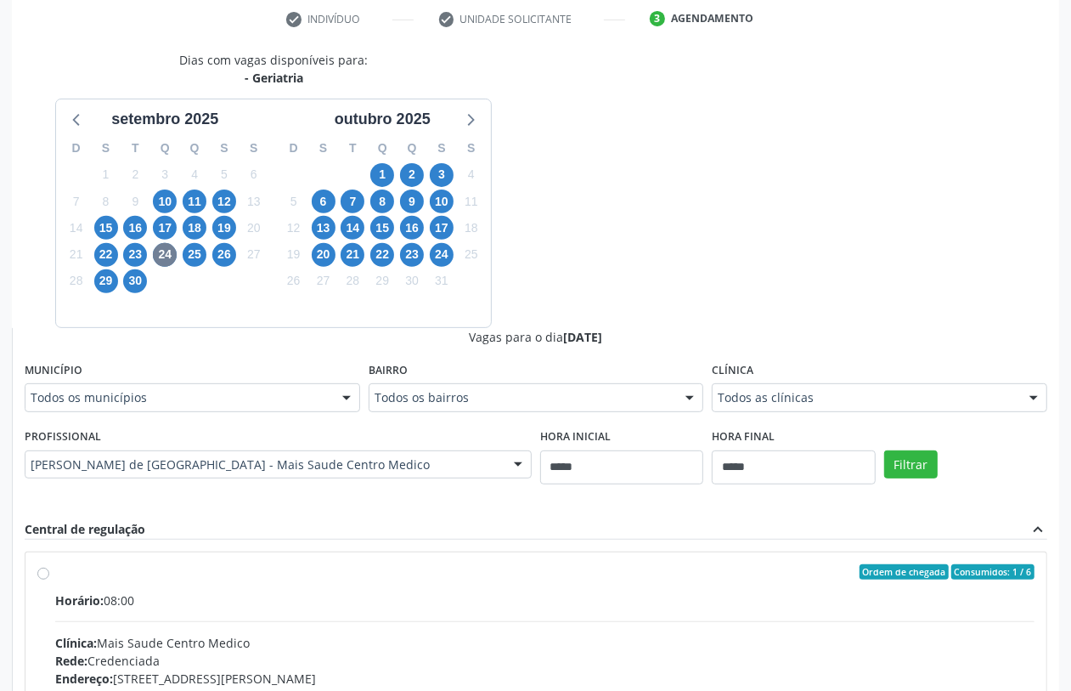
click at [698, 652] on div "Rede: Credenciada" at bounding box center [544, 661] width 979 height 18
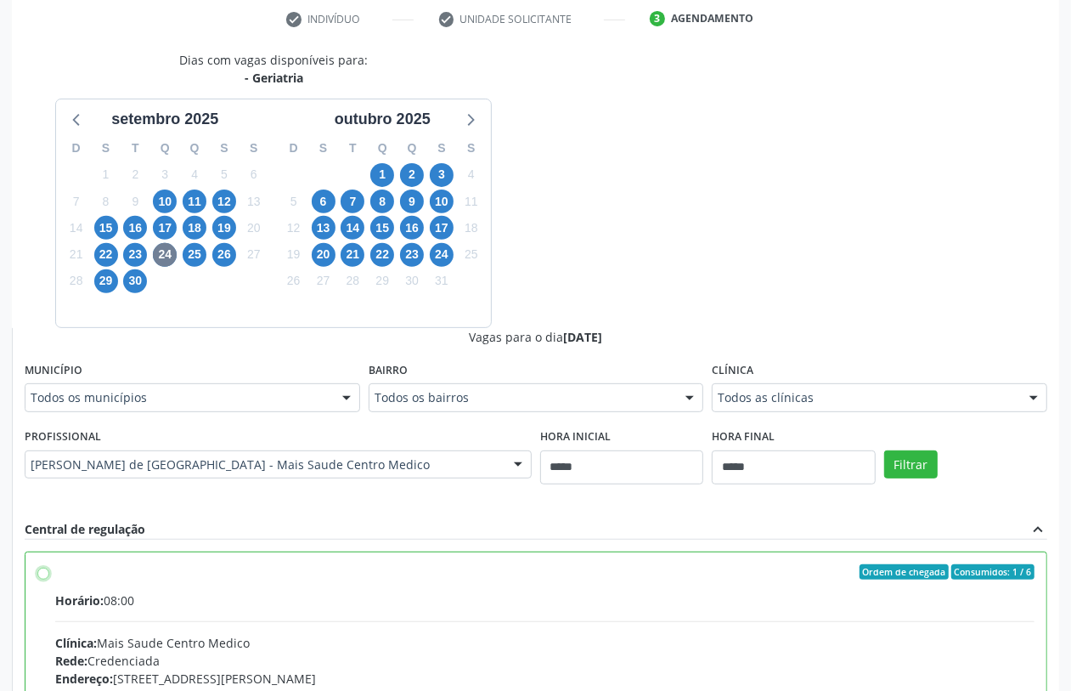
scroll to position [212, 0]
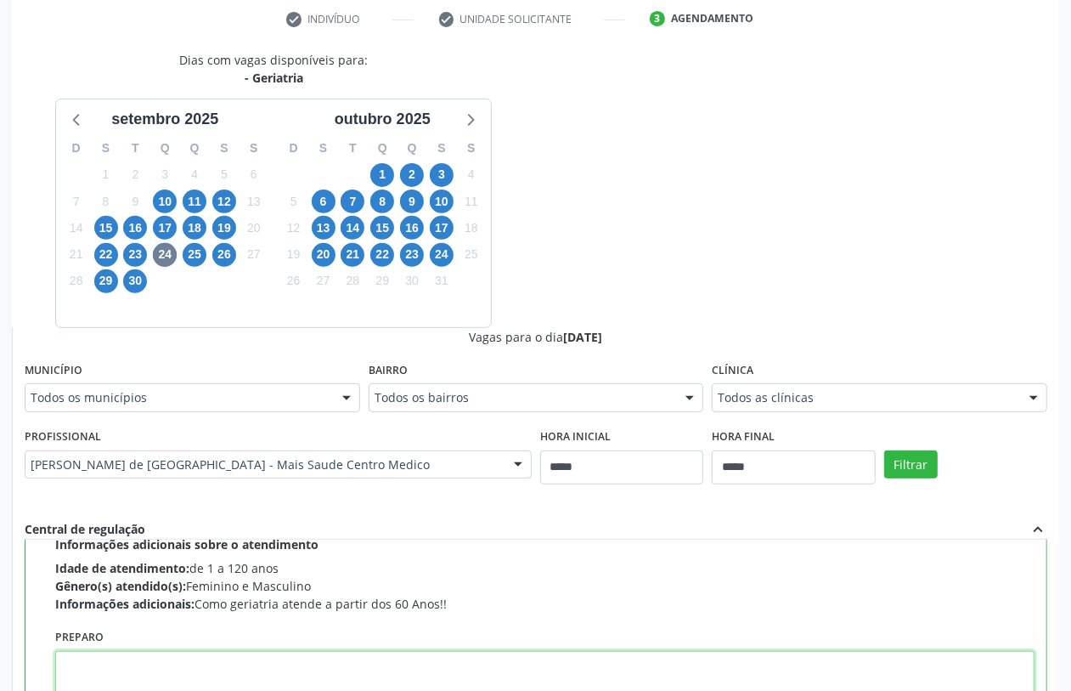
paste textarea "**********"
type textarea "**********"
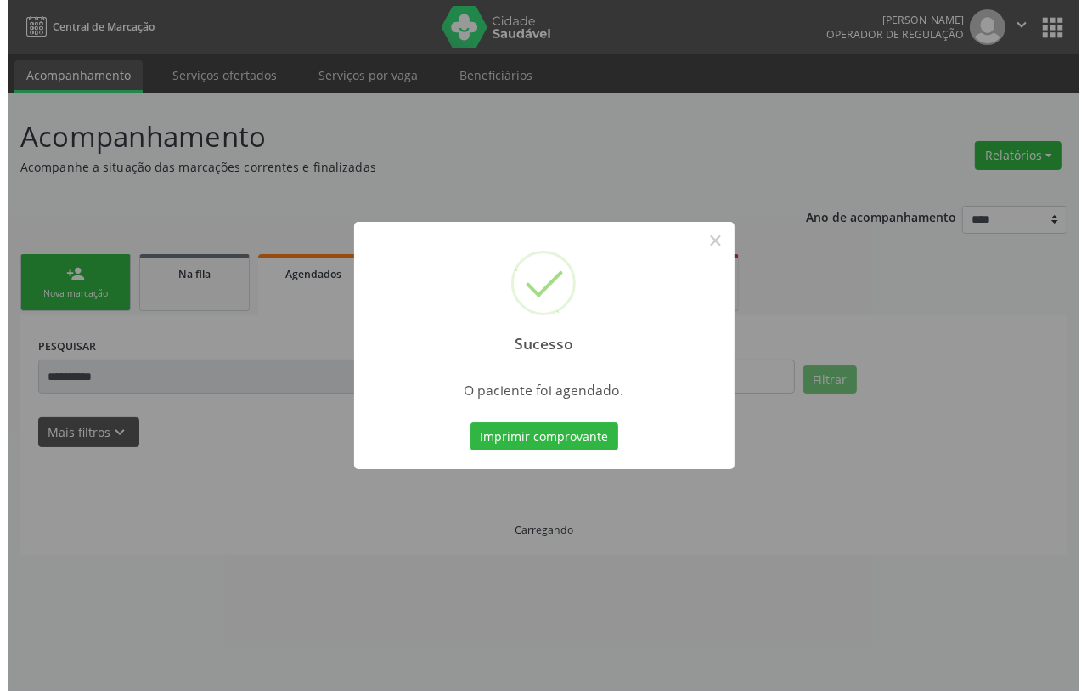
scroll to position [0, 0]
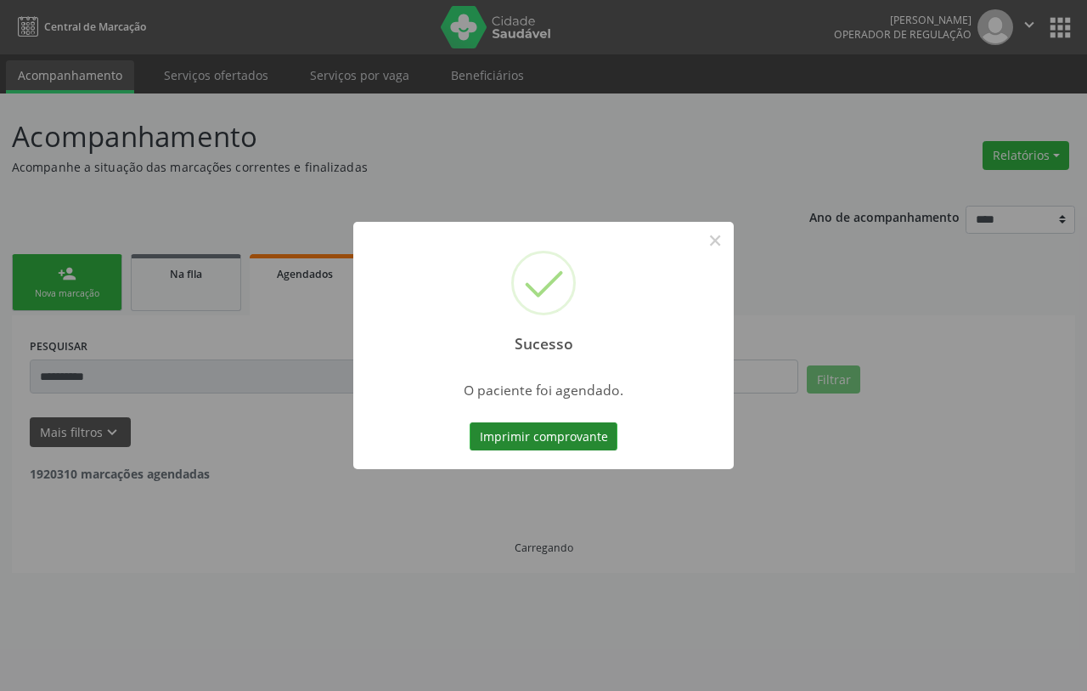
click at [572, 423] on button "Imprimir comprovante" at bounding box center [544, 436] width 148 height 29
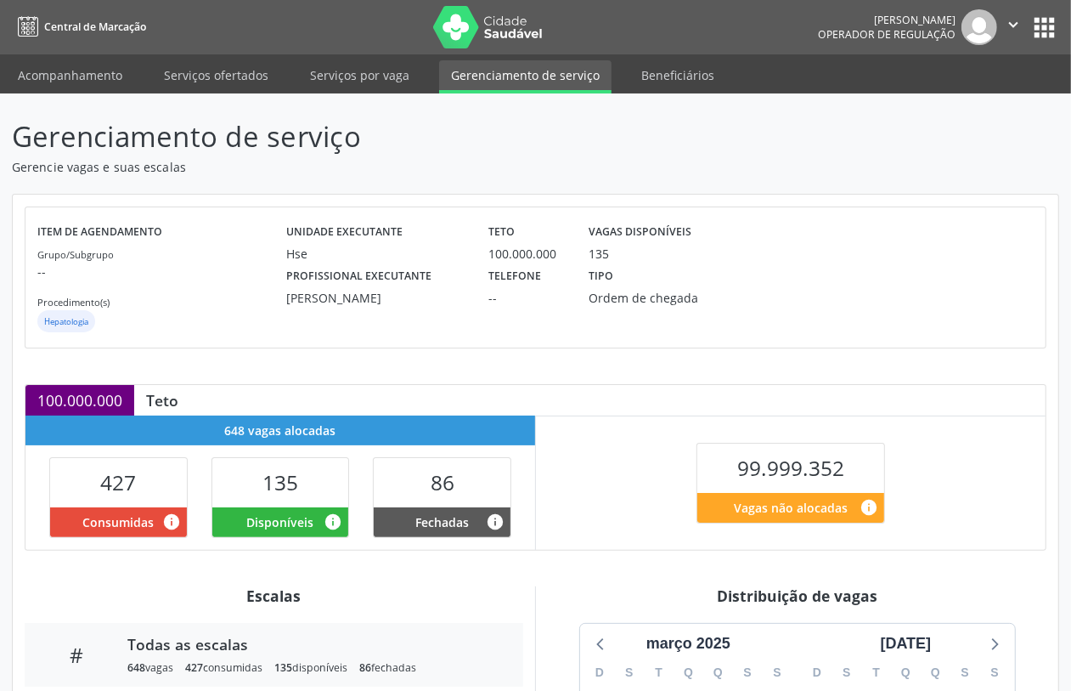
scroll to position [298, 0]
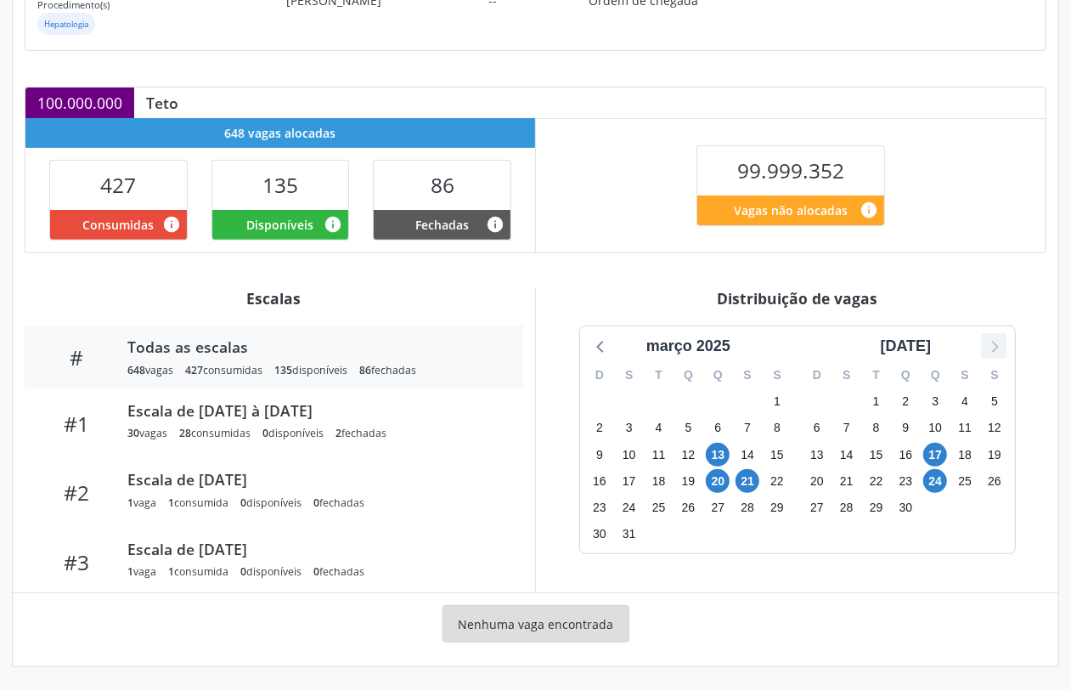
click at [1004, 354] on icon at bounding box center [994, 346] width 22 height 22
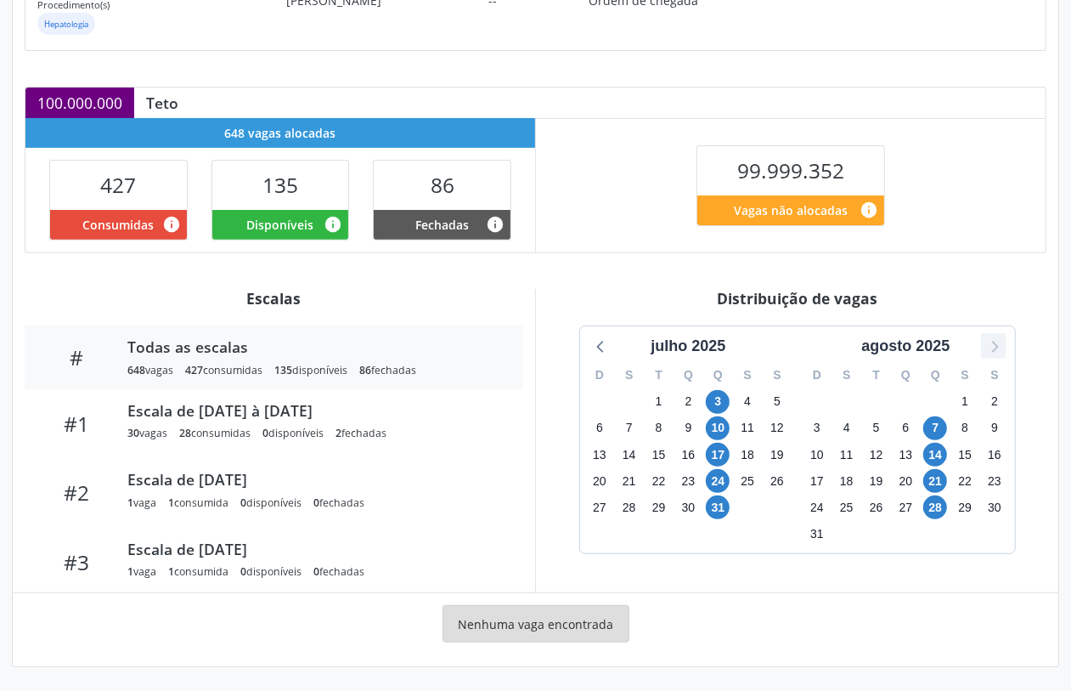
click at [1004, 353] on icon at bounding box center [994, 346] width 22 height 22
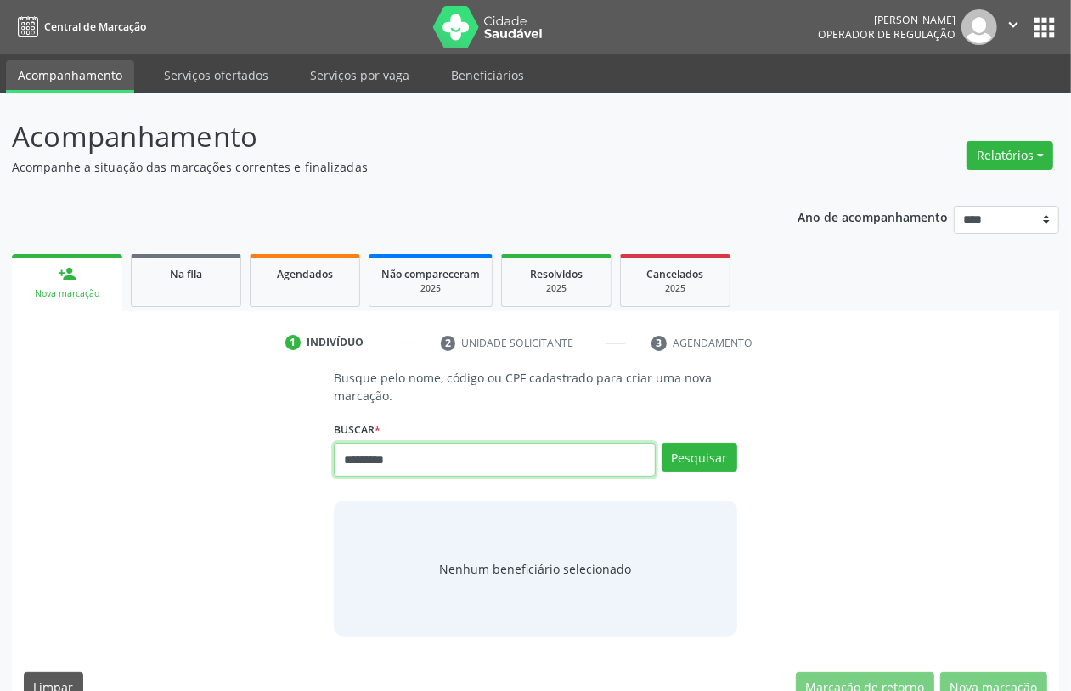
type input "*********"
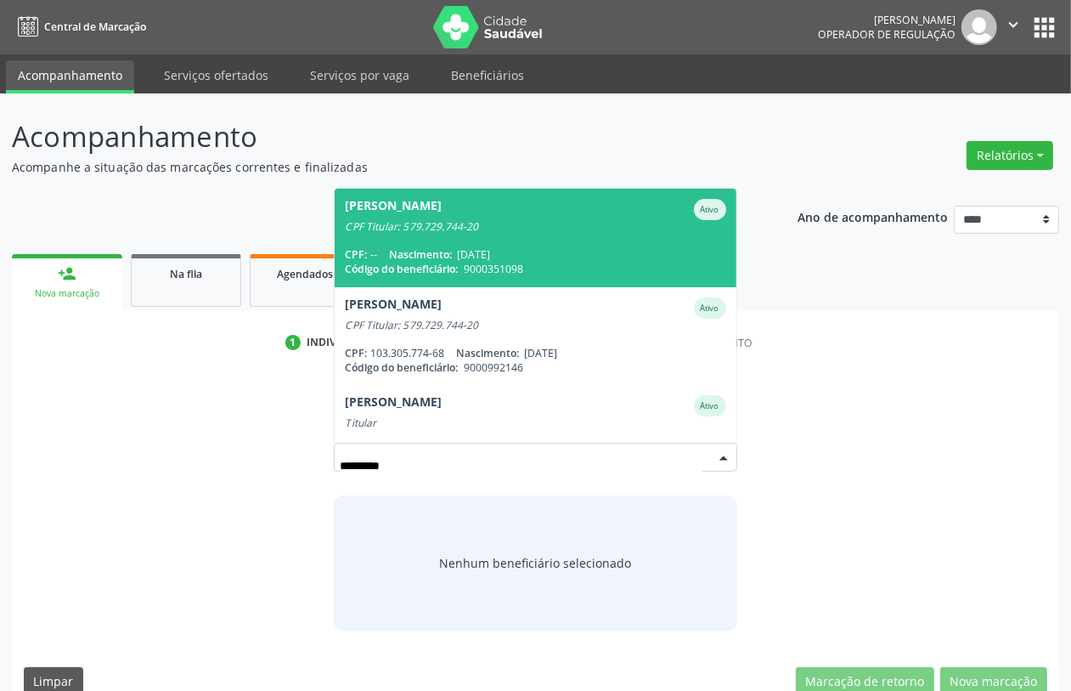
click at [485, 220] on div "CPF Titular: 579.729.744-20" at bounding box center [535, 227] width 381 height 14
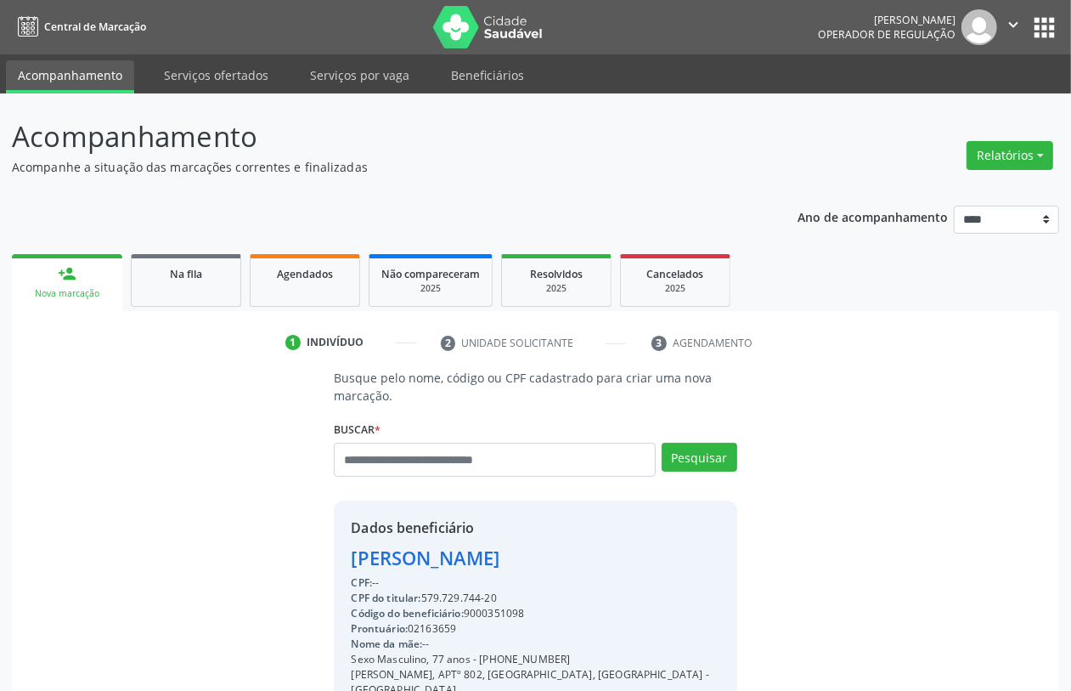
scroll to position [223, 0]
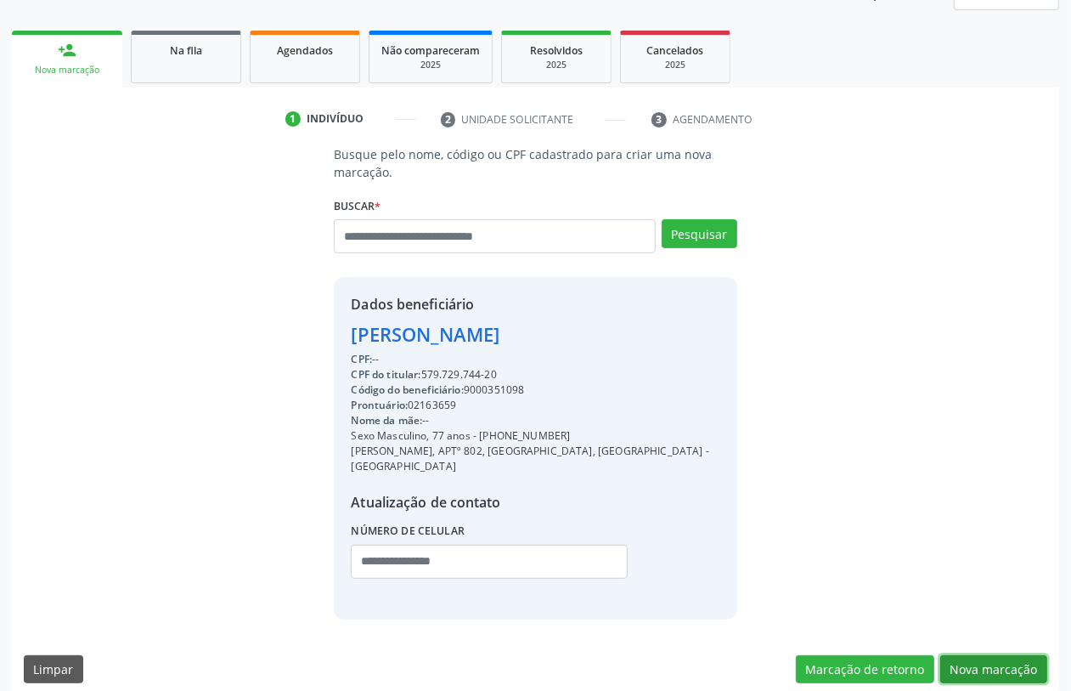
click at [971, 655] on button "Nova marcação" at bounding box center [993, 669] width 107 height 29
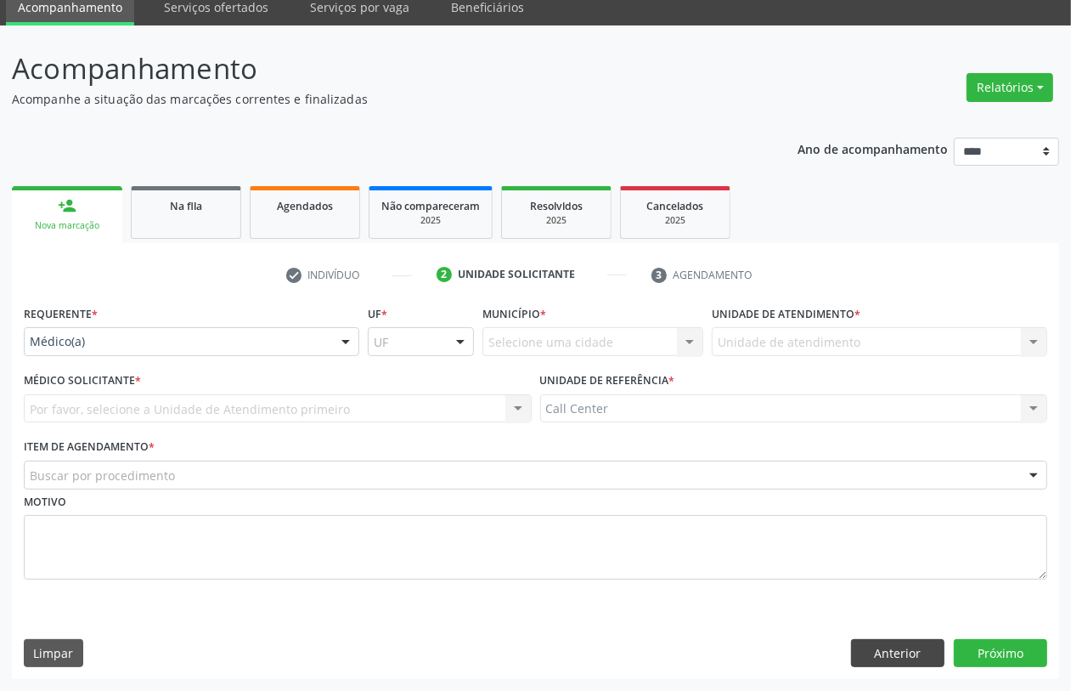
scroll to position [68, 0]
click at [70, 357] on div "Requerente * Médico(a) Médico(a) Enfermeiro(a) Paciente Nenhum resultado encont…" at bounding box center [192, 334] width 344 height 66
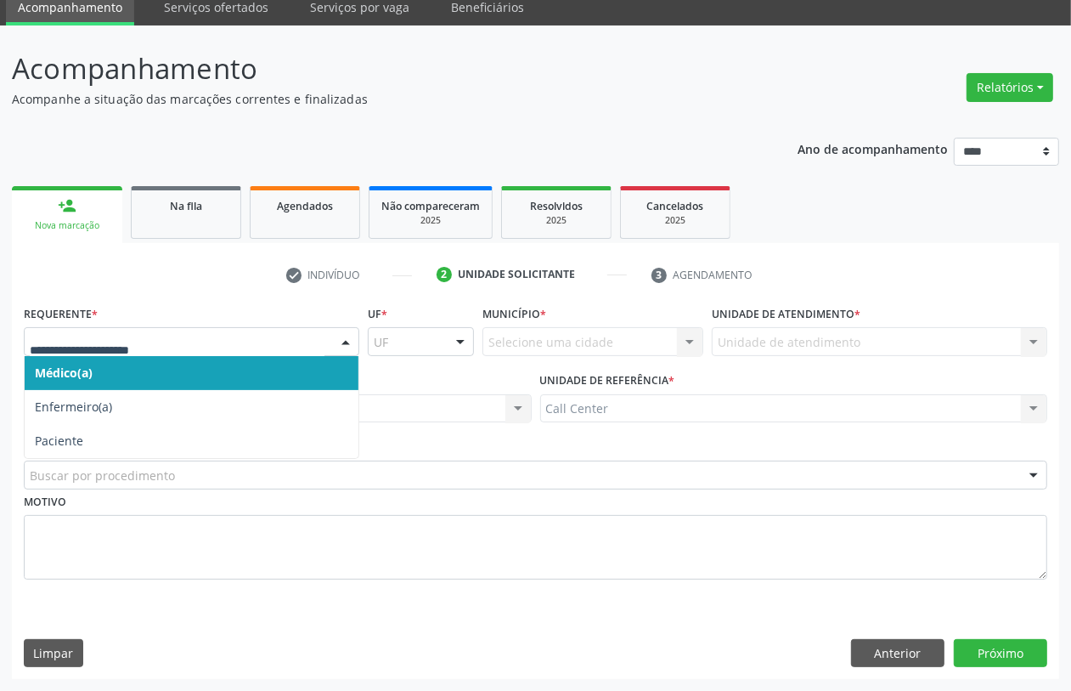
drag, startPoint x: 81, startPoint y: 342, endPoint x: 83, endPoint y: 404, distance: 61.2
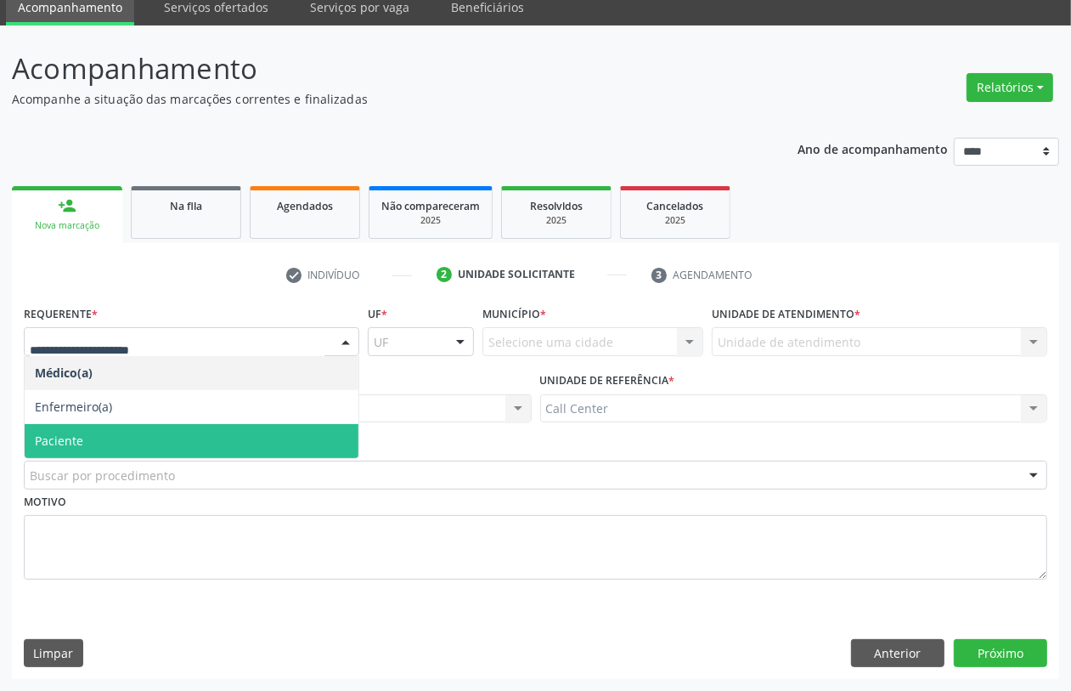
click at [92, 432] on span "Paciente" at bounding box center [192, 441] width 334 height 34
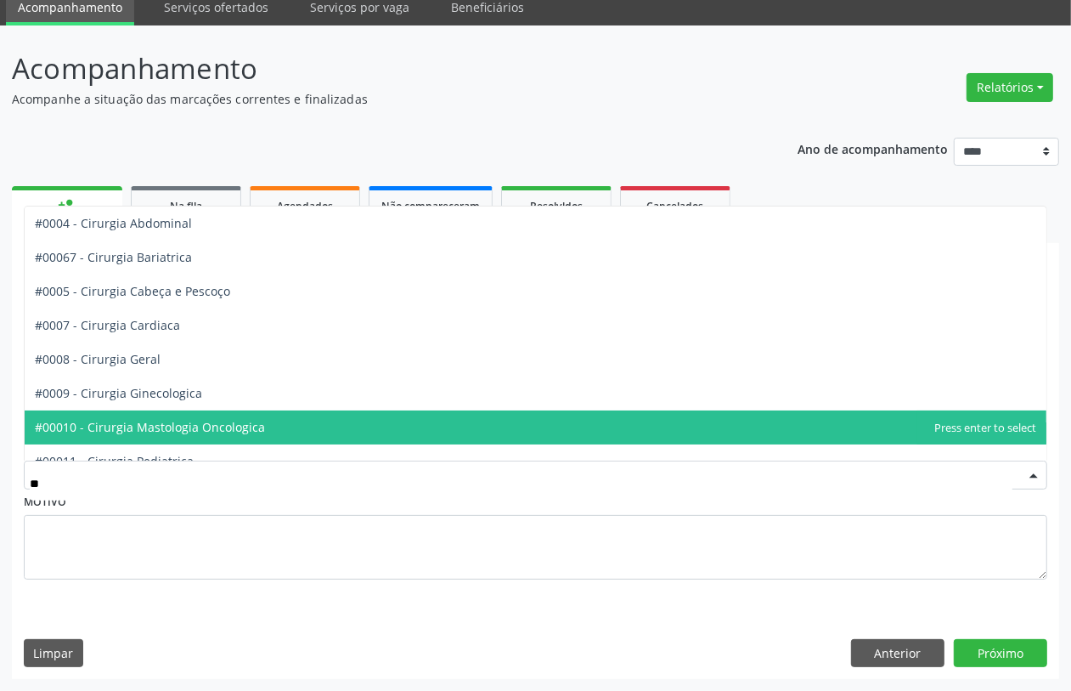
type input "***"
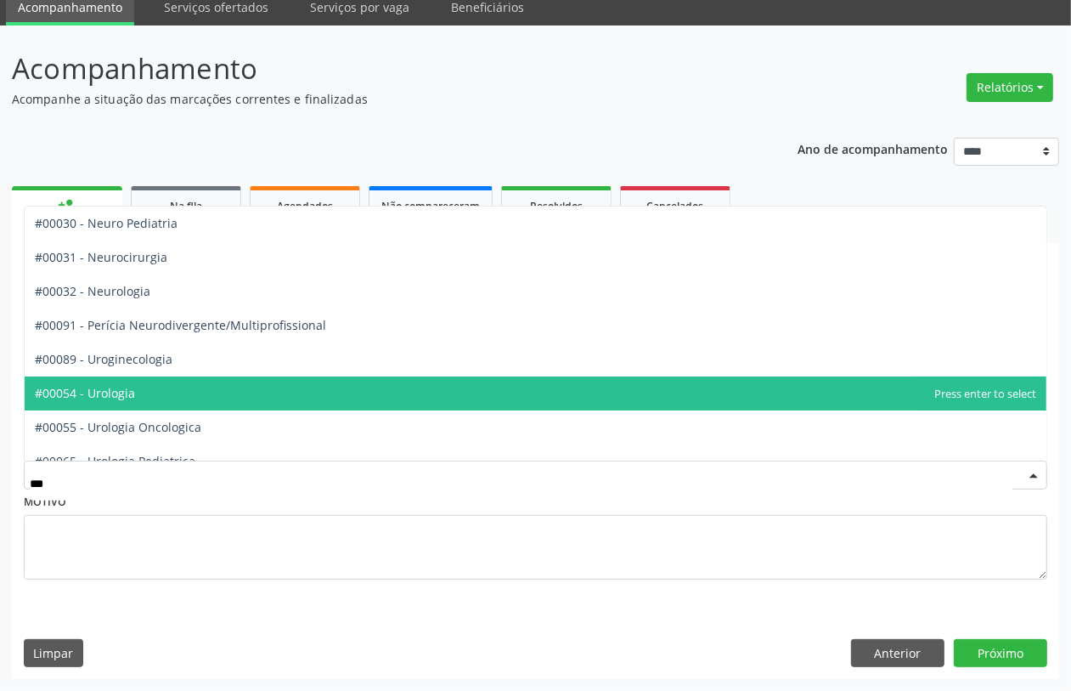
click at [121, 399] on span "#00054 - Urologia" at bounding box center [85, 393] width 100 height 16
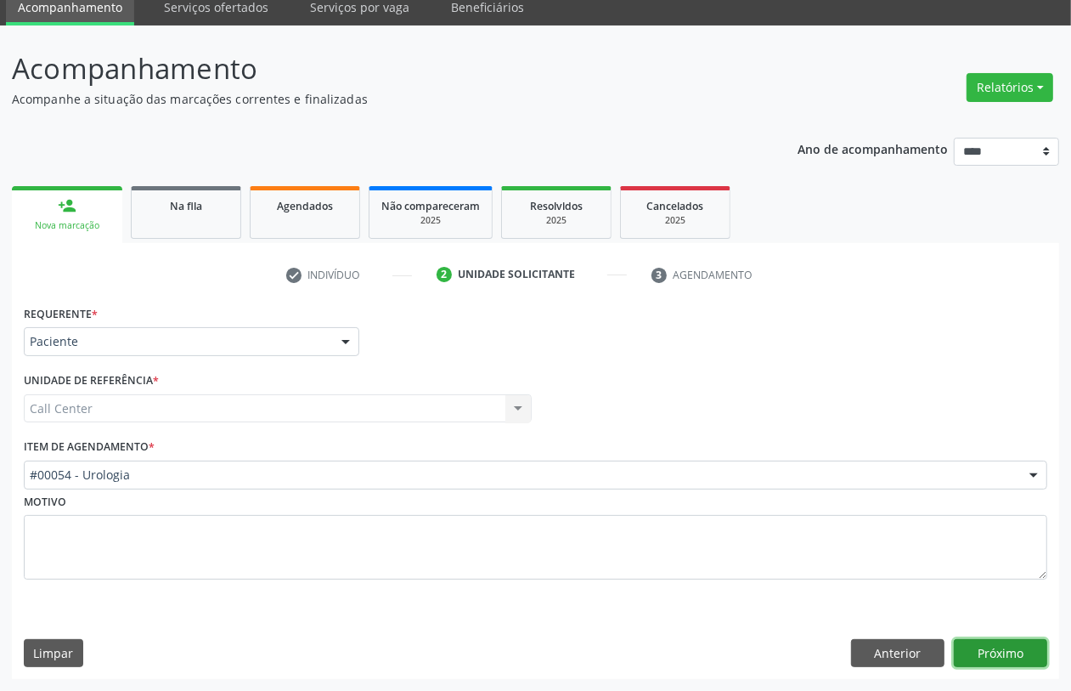
click at [1000, 652] on button "Próximo" at bounding box center [1000, 653] width 93 height 29
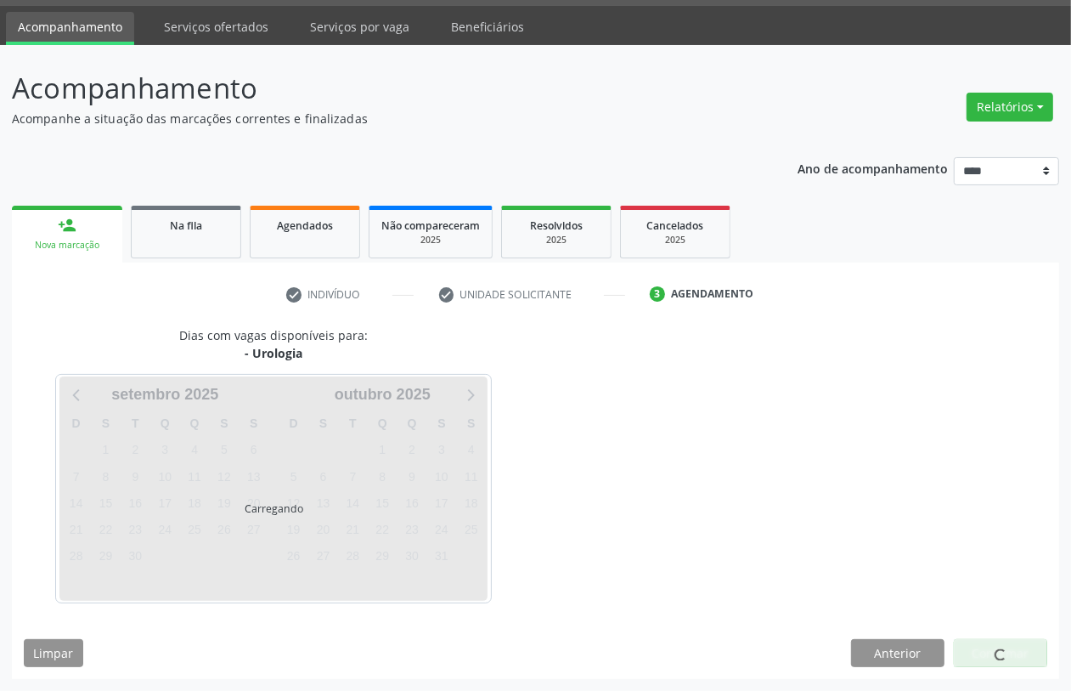
scroll to position [48, 0]
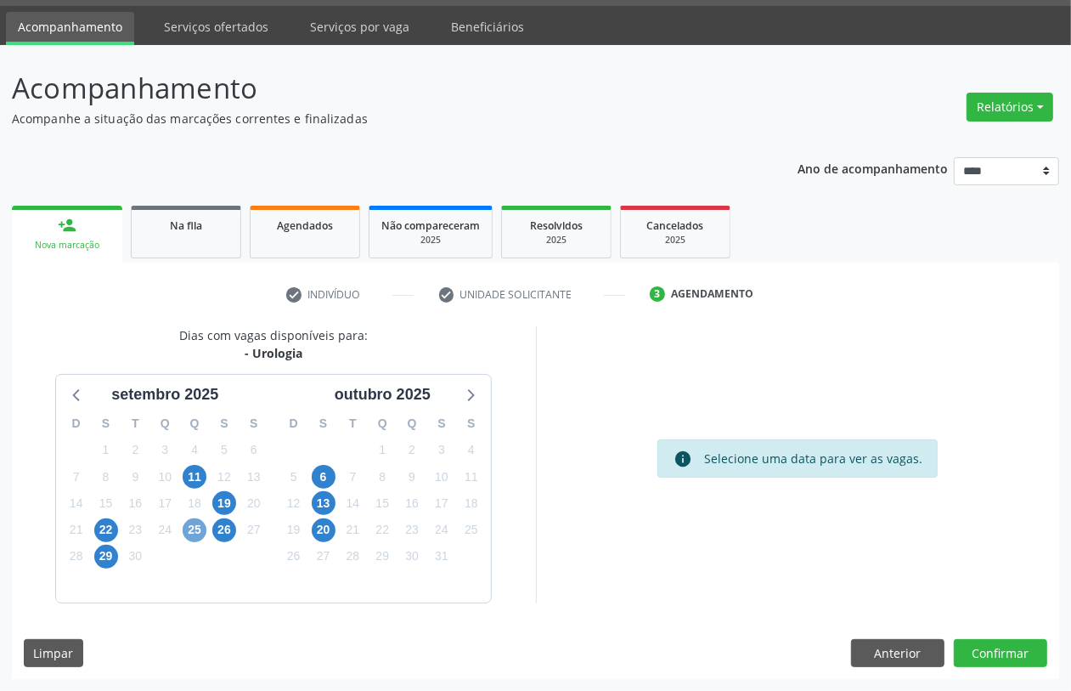
drag, startPoint x: 196, startPoint y: 529, endPoint x: 213, endPoint y: 546, distance: 24.0
click at [197, 529] on span "25" at bounding box center [195, 530] width 24 height 24
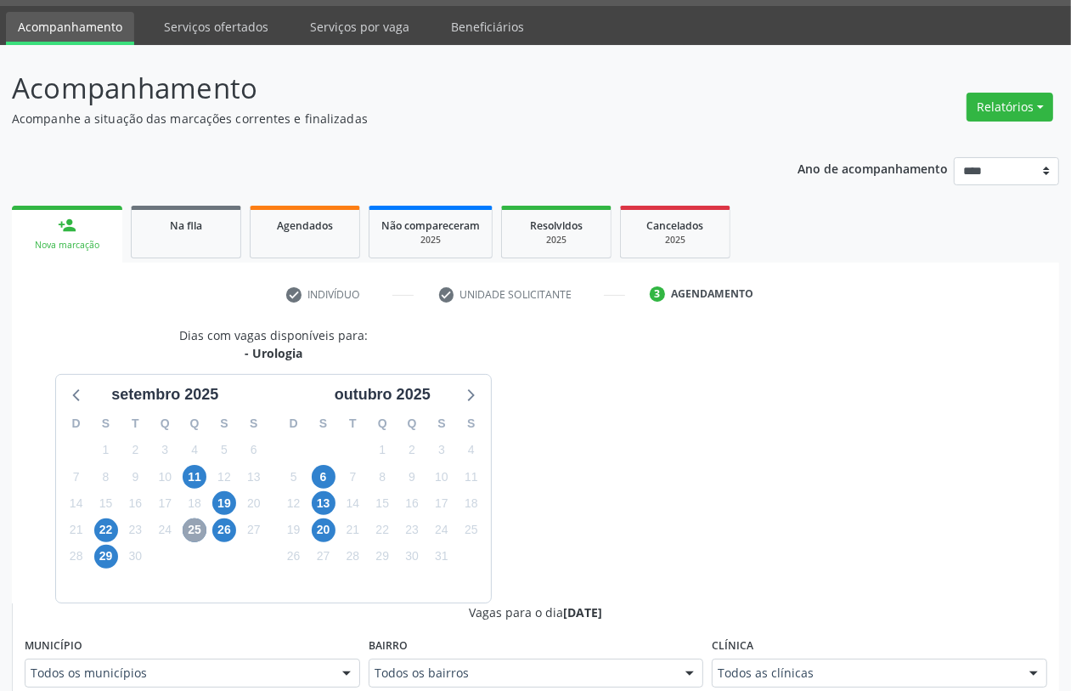
scroll to position [367, 0]
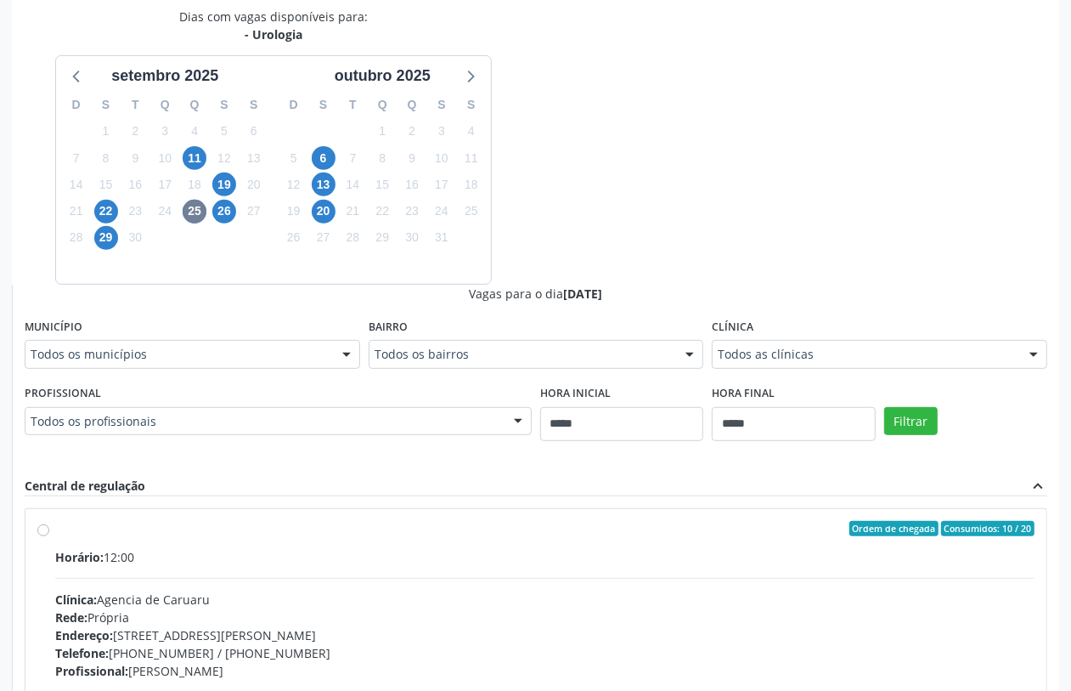
click at [824, 341] on div "Todos as clínicas" at bounding box center [880, 354] width 336 height 29
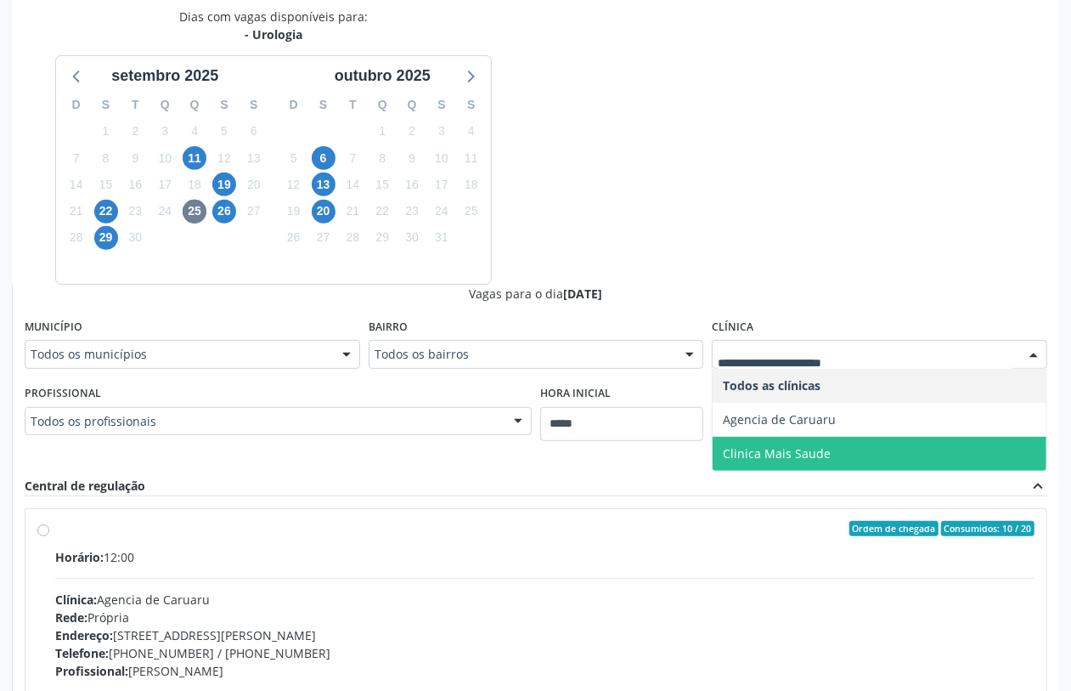
click at [813, 463] on span "Clinica Mais Saude" at bounding box center [880, 454] width 334 height 34
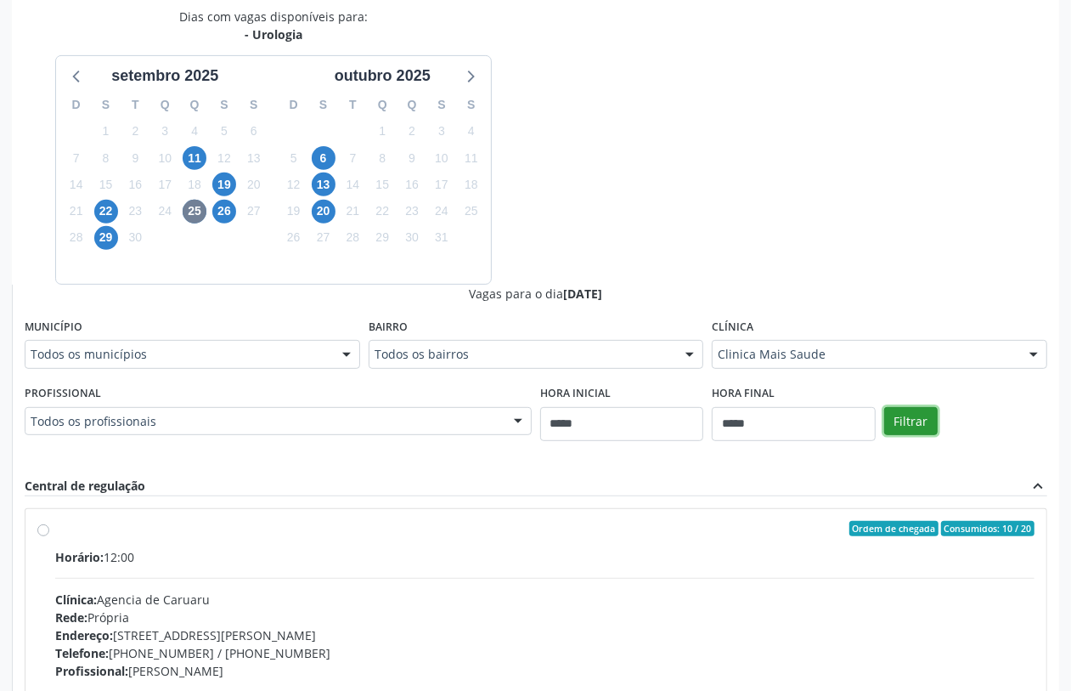
click at [894, 414] on button "Filtrar" at bounding box center [911, 421] width 54 height 29
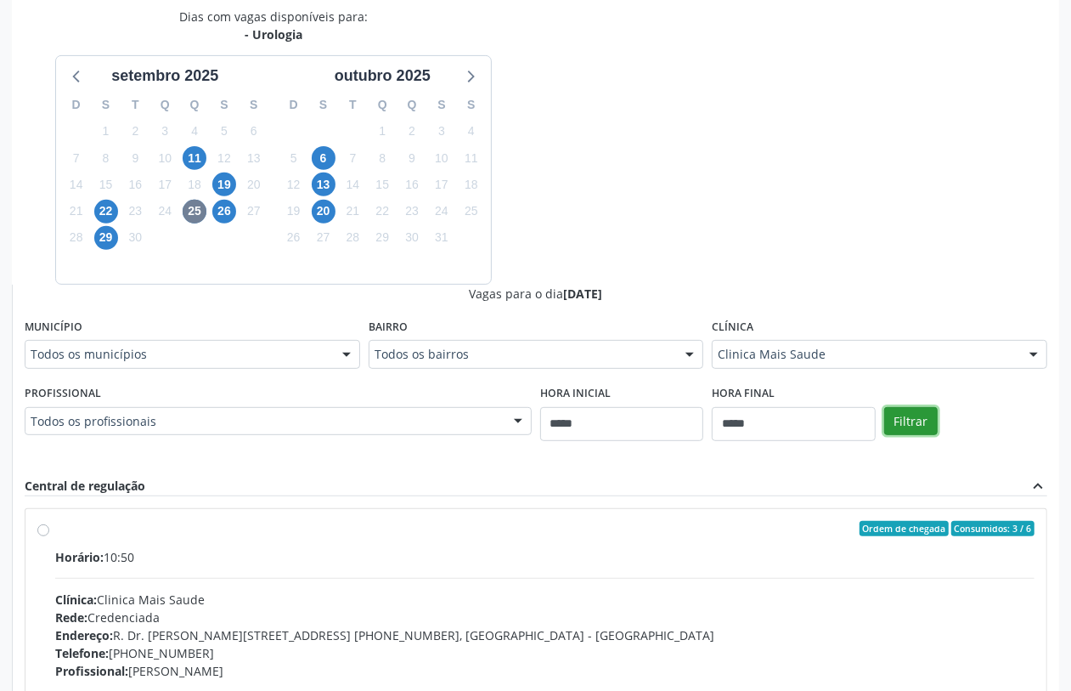
scroll to position [571, 0]
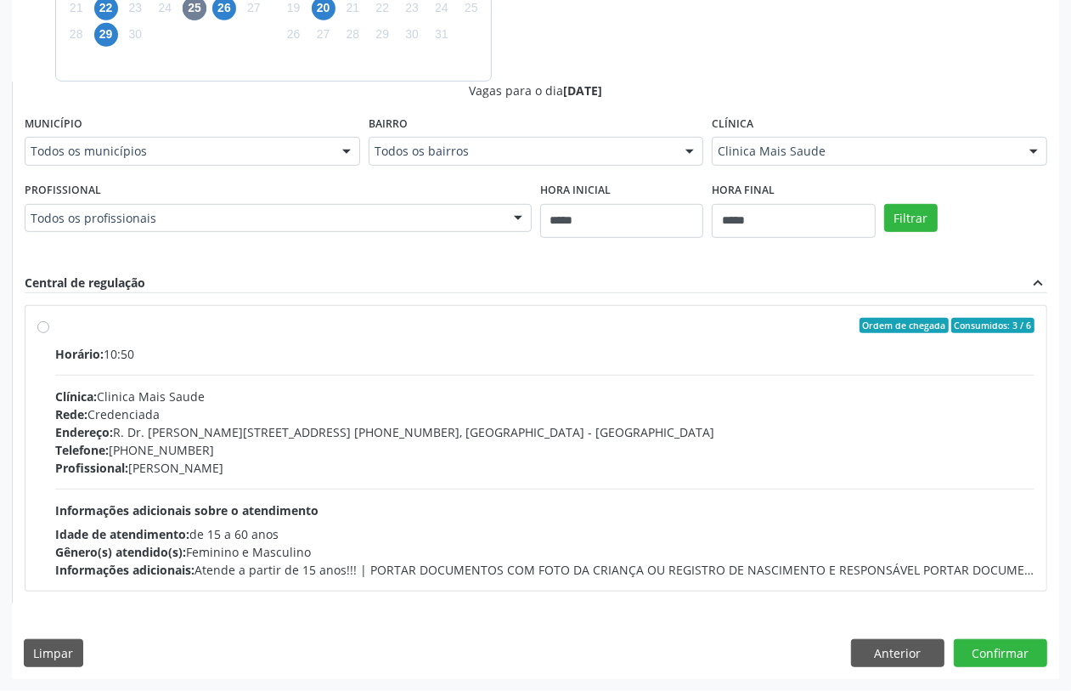
click at [317, 460] on div "Profissional: [PERSON_NAME]" at bounding box center [544, 468] width 979 height 18
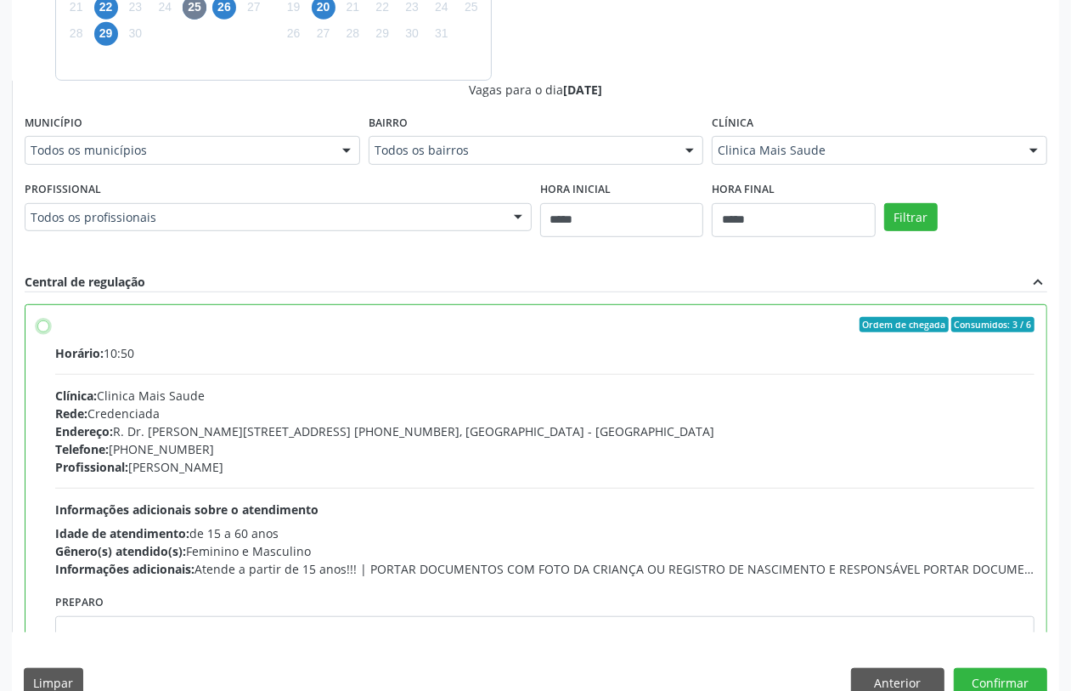
scroll to position [85, 0]
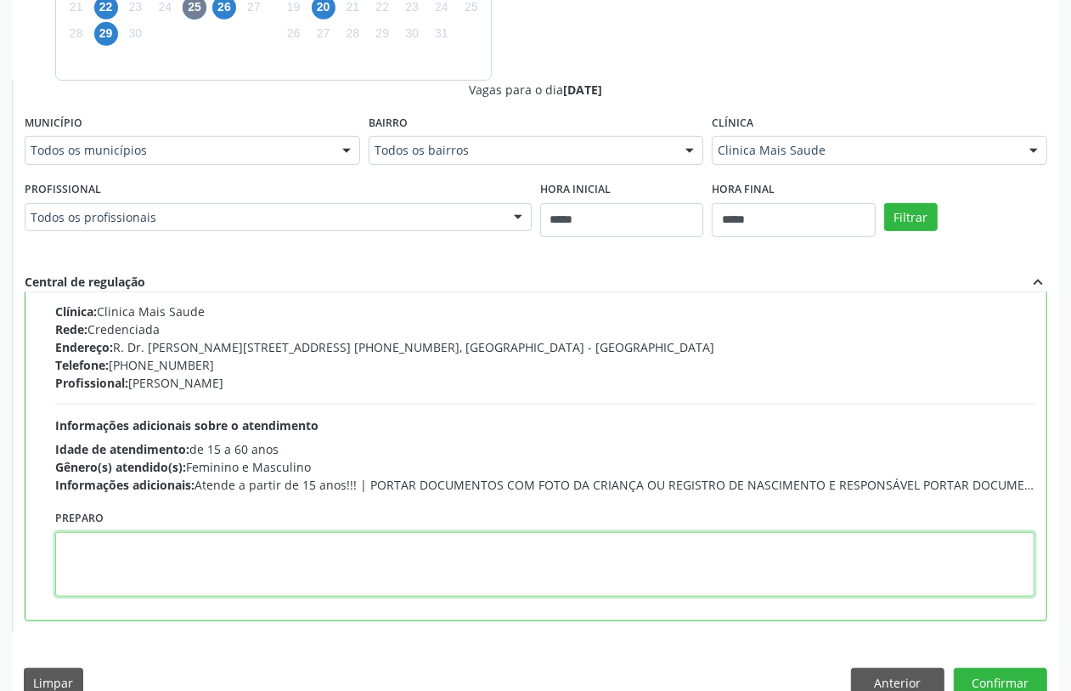
paste textarea "**********"
type textarea "**********"
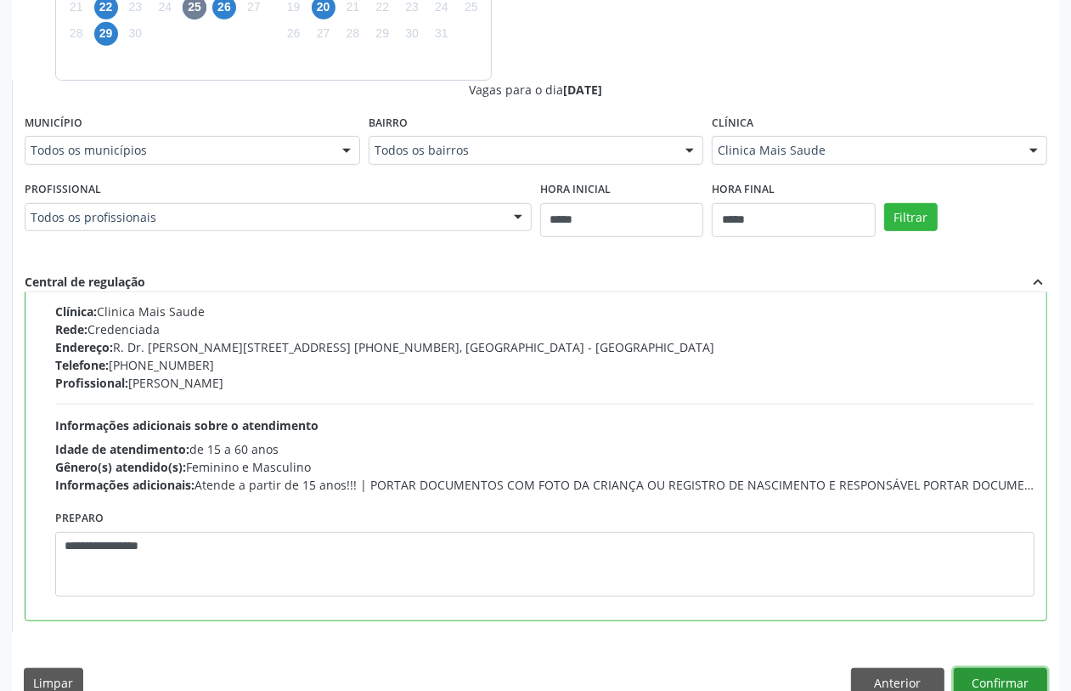
click at [991, 676] on button "Confirmar" at bounding box center [1000, 682] width 93 height 29
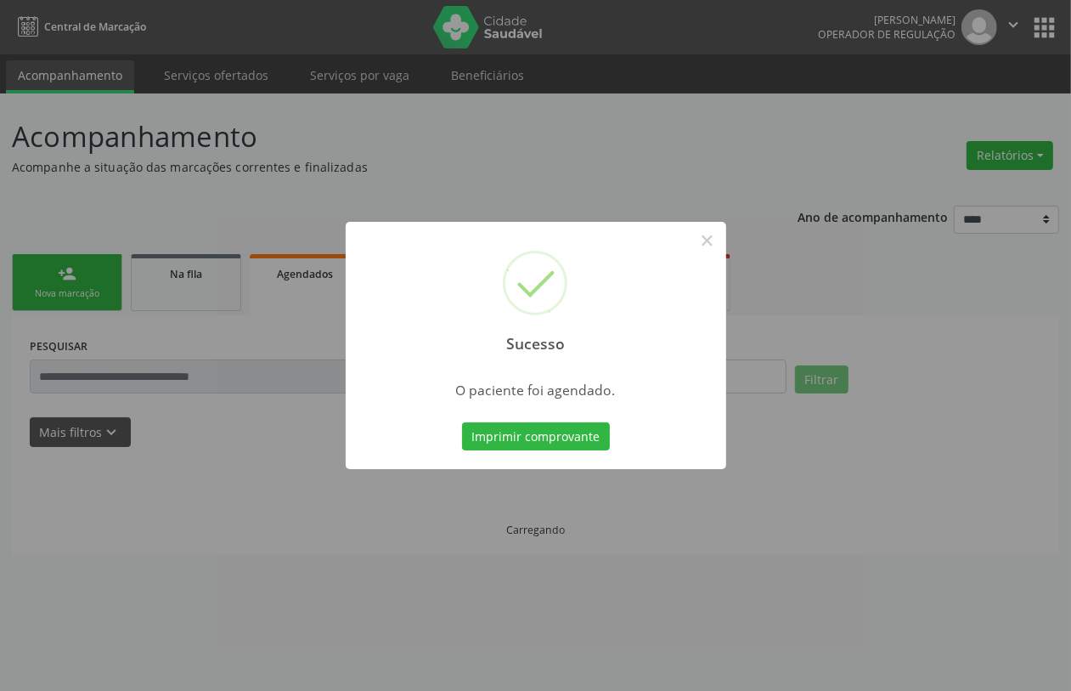
scroll to position [0, 0]
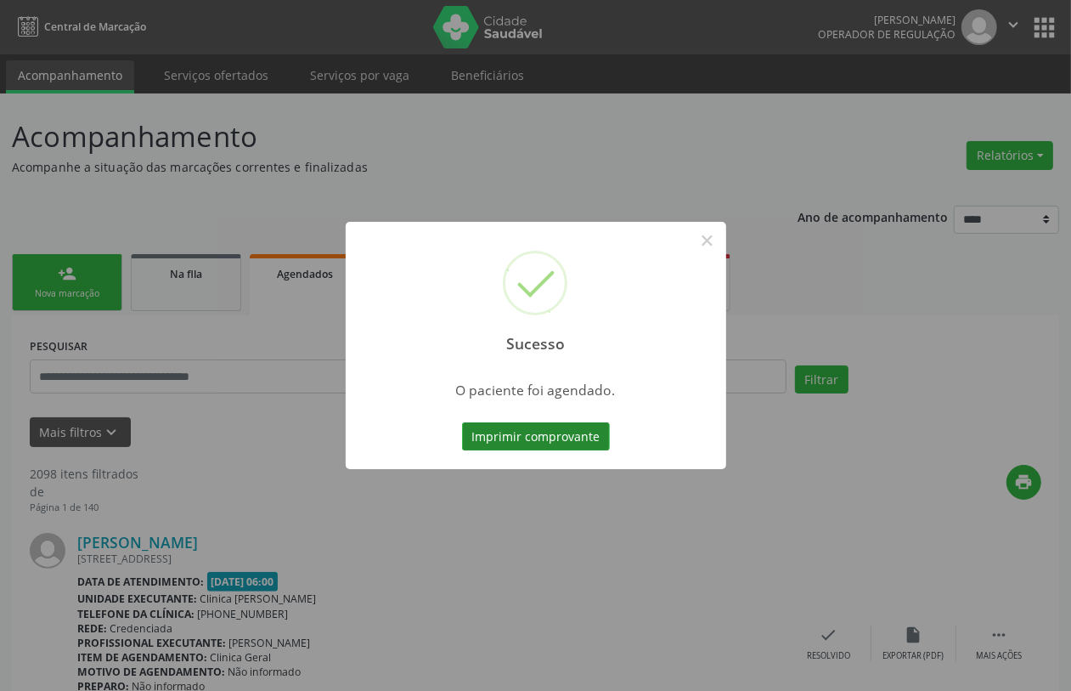
click at [517, 438] on button "Imprimir comprovante" at bounding box center [536, 436] width 148 height 29
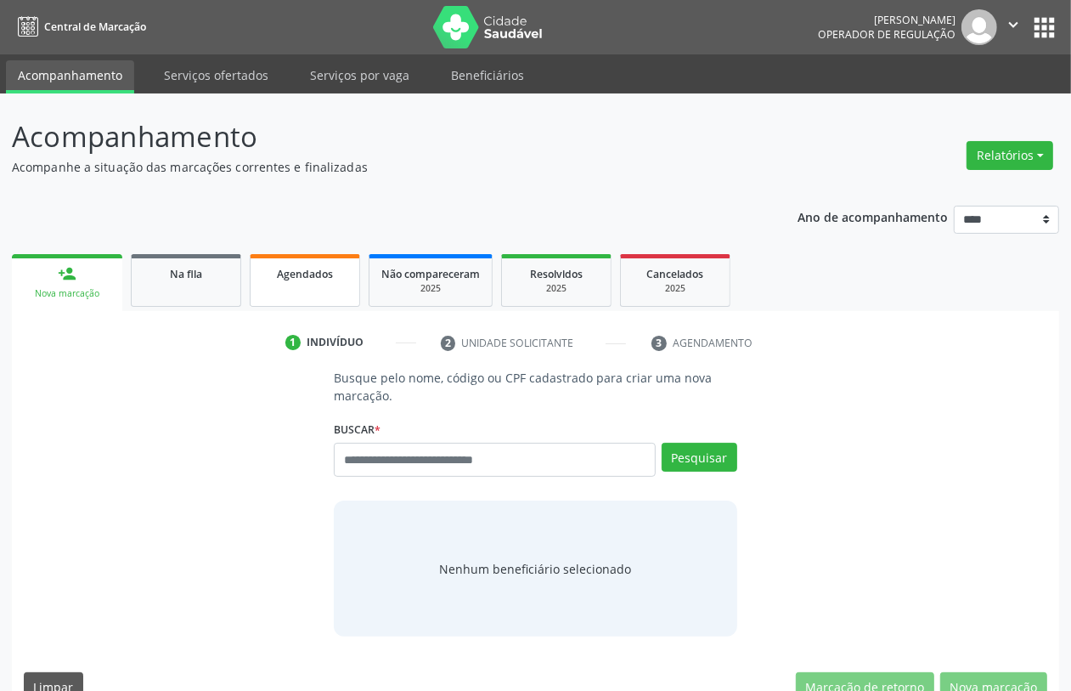
drag, startPoint x: 431, startPoint y: 461, endPoint x: 269, endPoint y: 266, distance: 253.4
click at [265, 260] on link "Agendados" at bounding box center [305, 280] width 110 height 53
select select "*"
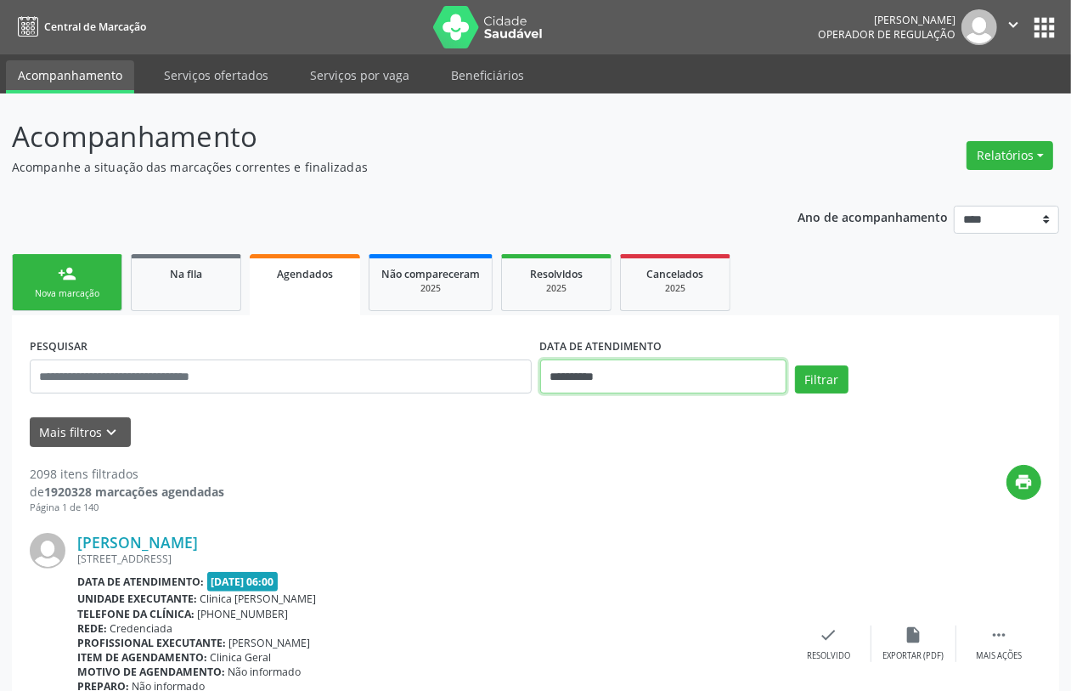
click at [588, 375] on input "**********" at bounding box center [663, 376] width 246 height 34
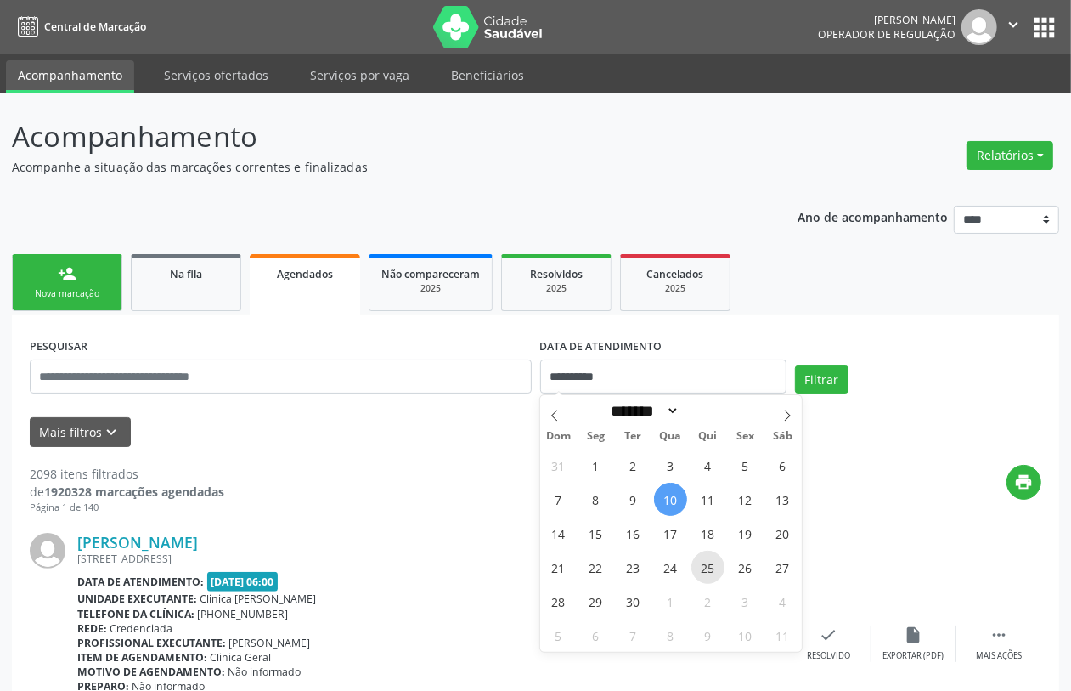
click at [714, 573] on span "25" at bounding box center [708, 566] width 33 height 33
type input "**********"
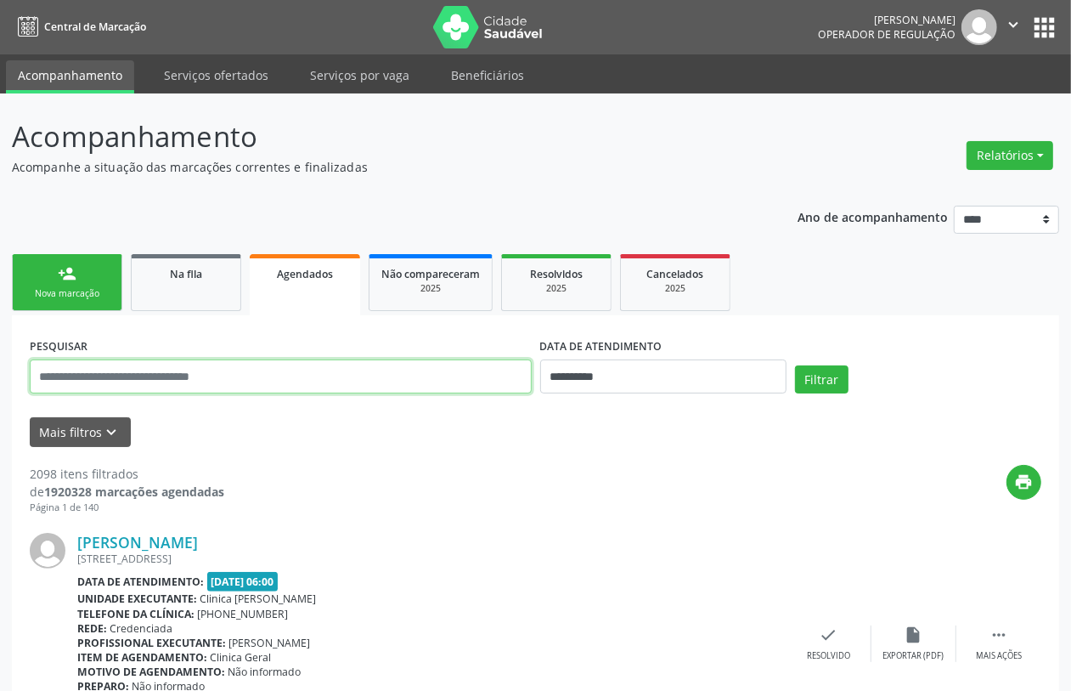
click at [426, 374] on input "text" at bounding box center [281, 376] width 502 height 34
paste input "**********"
type input "**********"
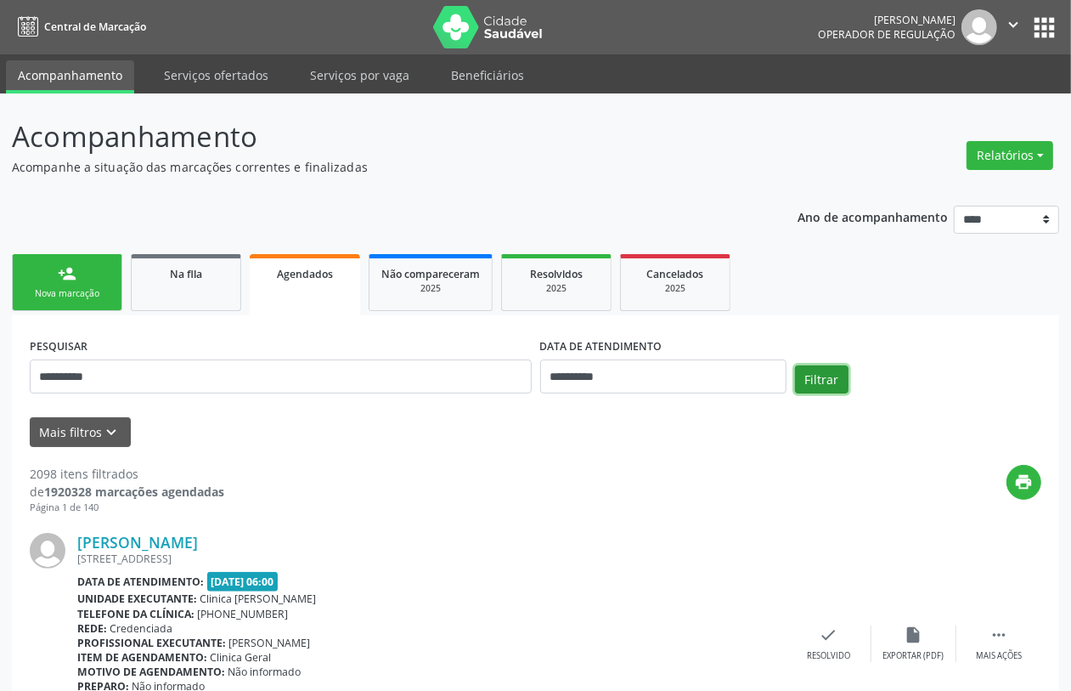
click at [821, 382] on button "Filtrar" at bounding box center [822, 379] width 54 height 29
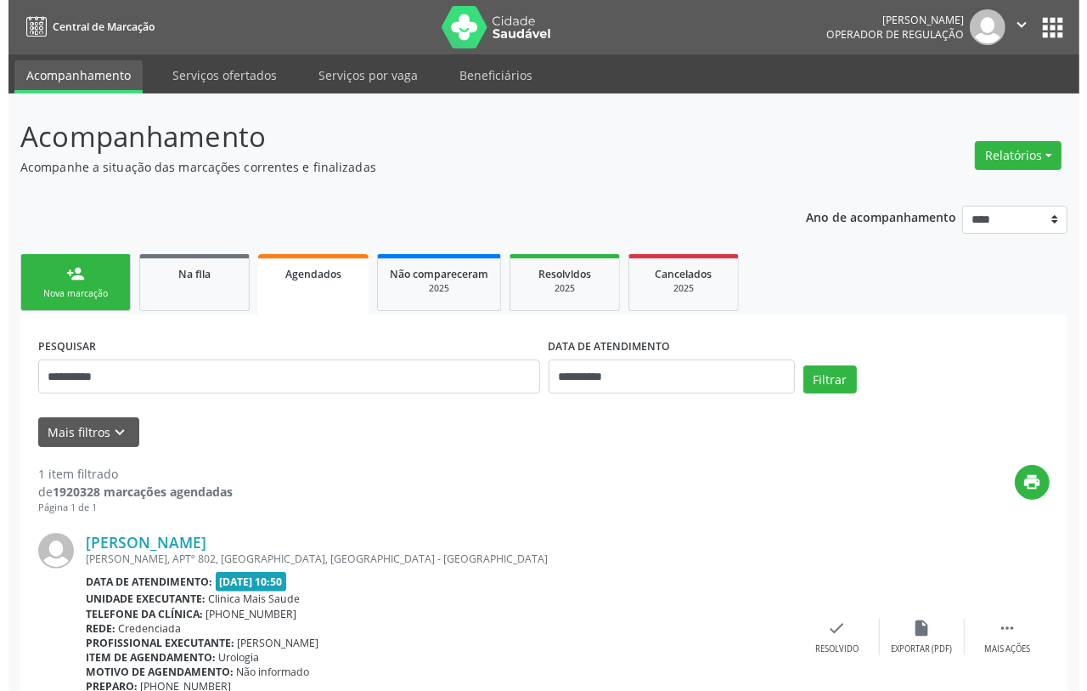
scroll to position [98, 0]
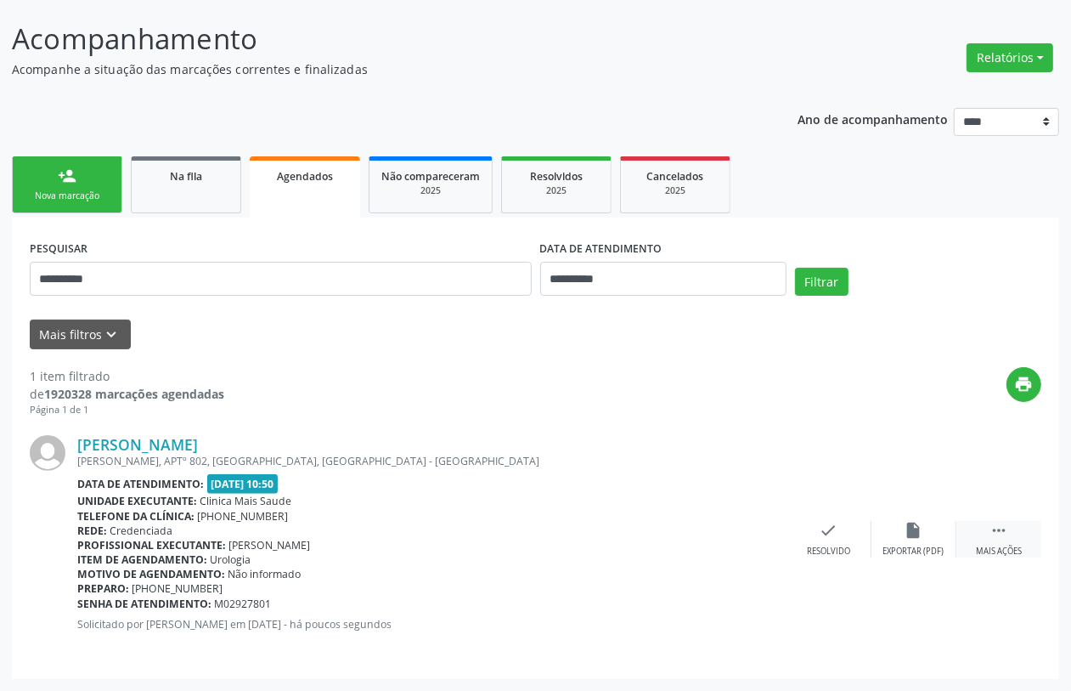
click at [1008, 536] on icon "" at bounding box center [999, 530] width 19 height 19
click at [758, 528] on div "cancel Cancelar" at bounding box center [744, 539] width 85 height 37
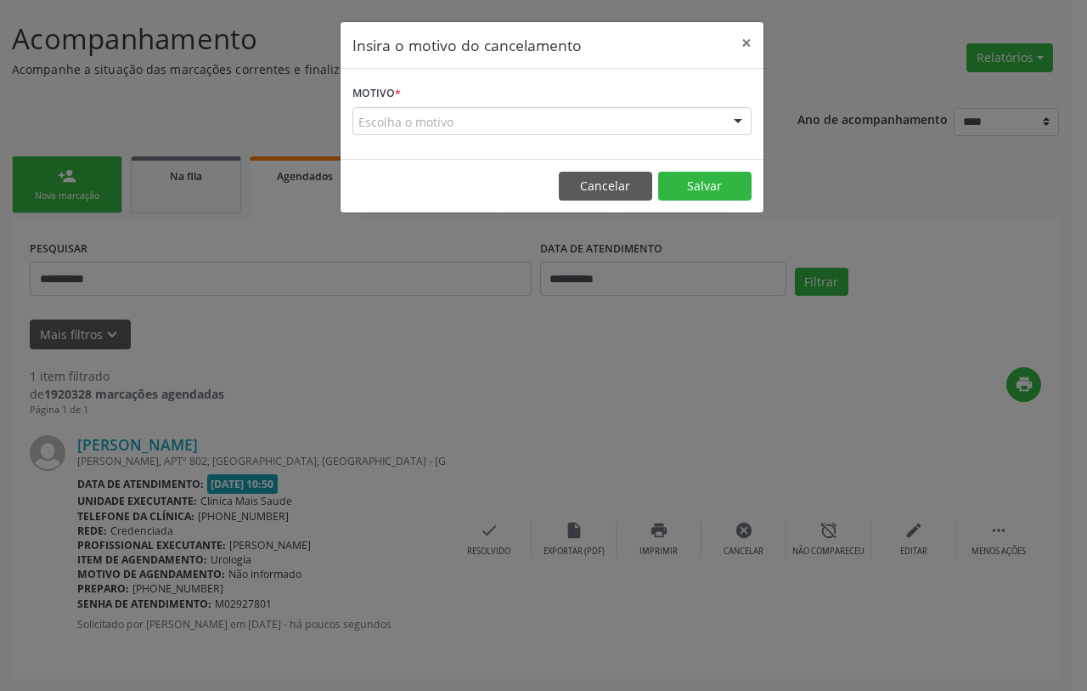
click at [532, 123] on div "Escolha o motivo" at bounding box center [552, 121] width 399 height 29
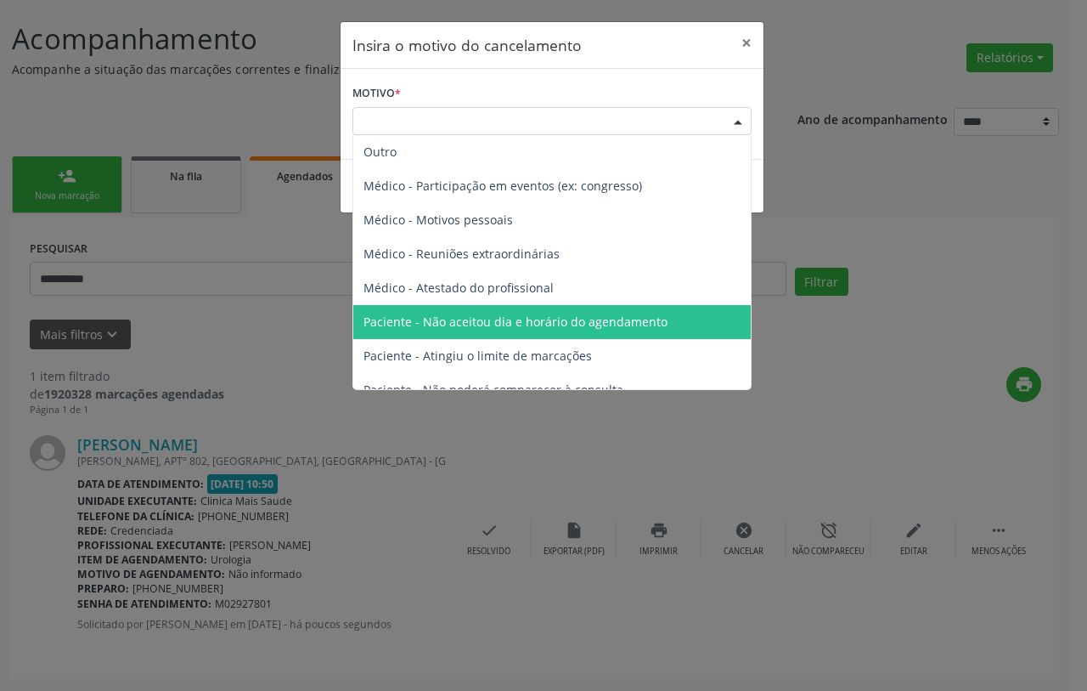
scroll to position [86, 0]
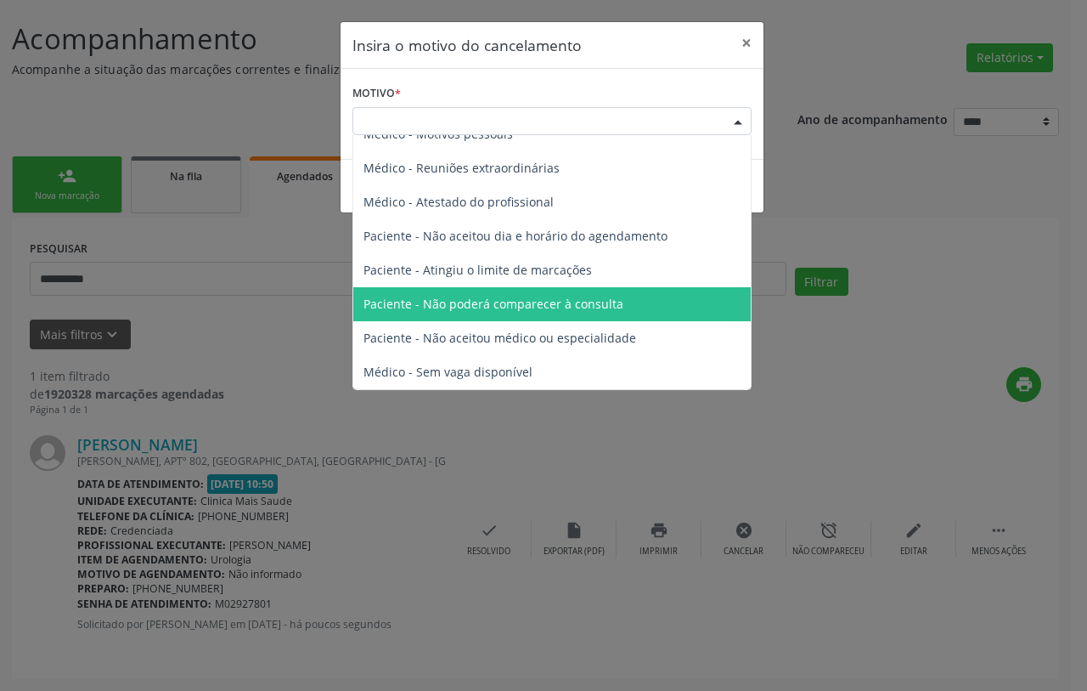
click at [550, 308] on span "Paciente - Não poderá comparecer à consulta" at bounding box center [494, 304] width 260 height 16
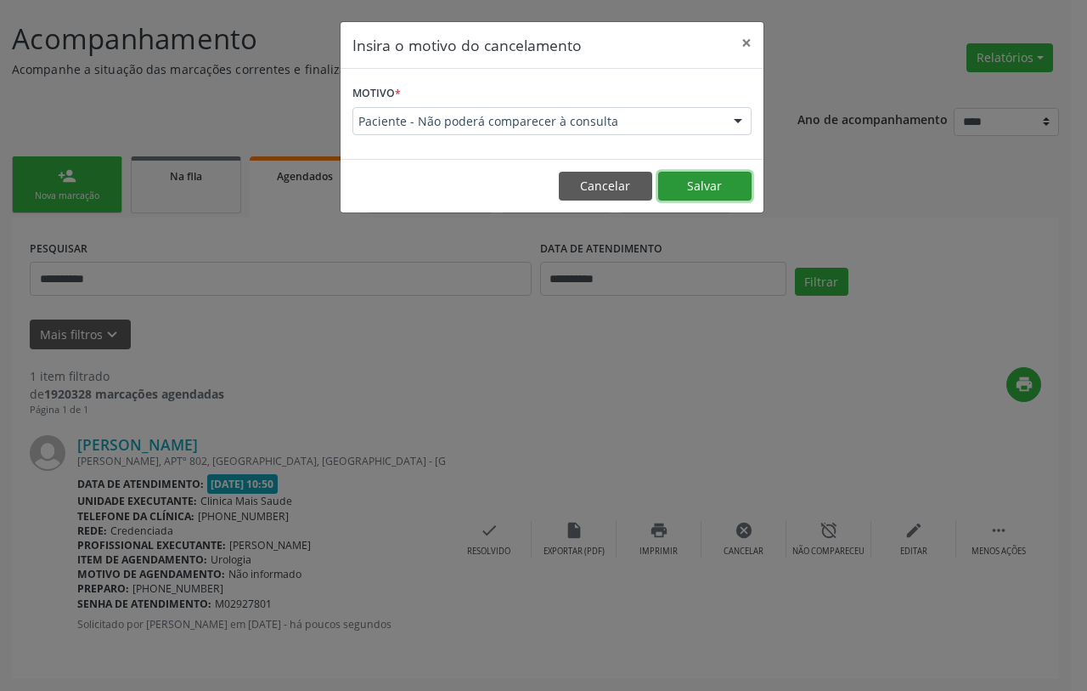
click at [709, 172] on button "Salvar" at bounding box center [704, 186] width 93 height 29
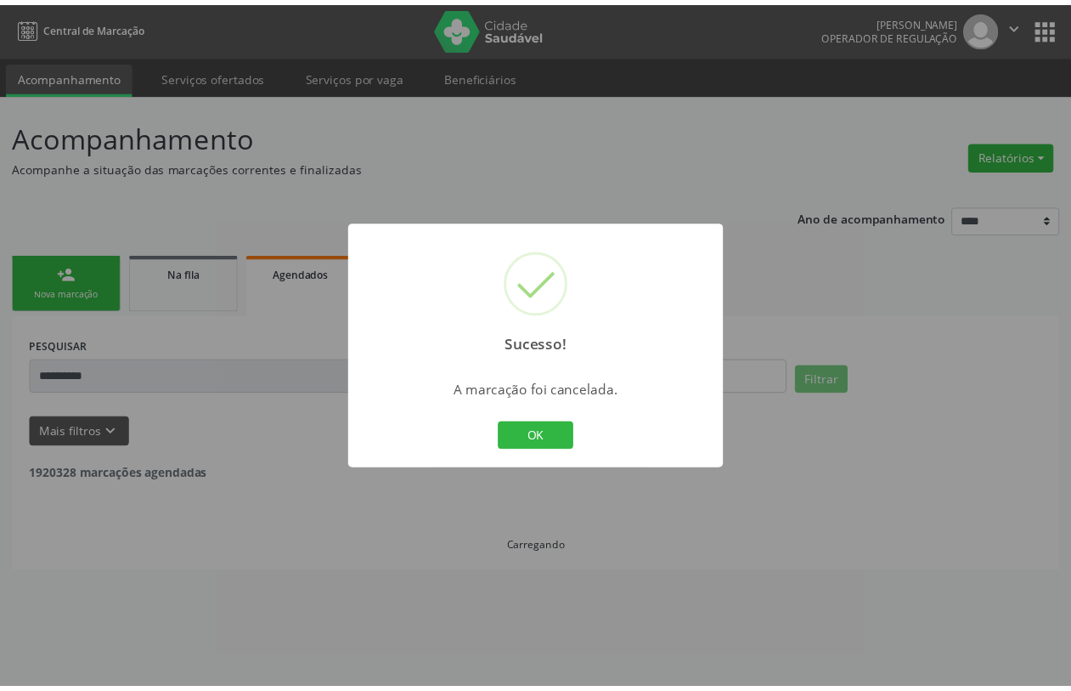
scroll to position [0, 0]
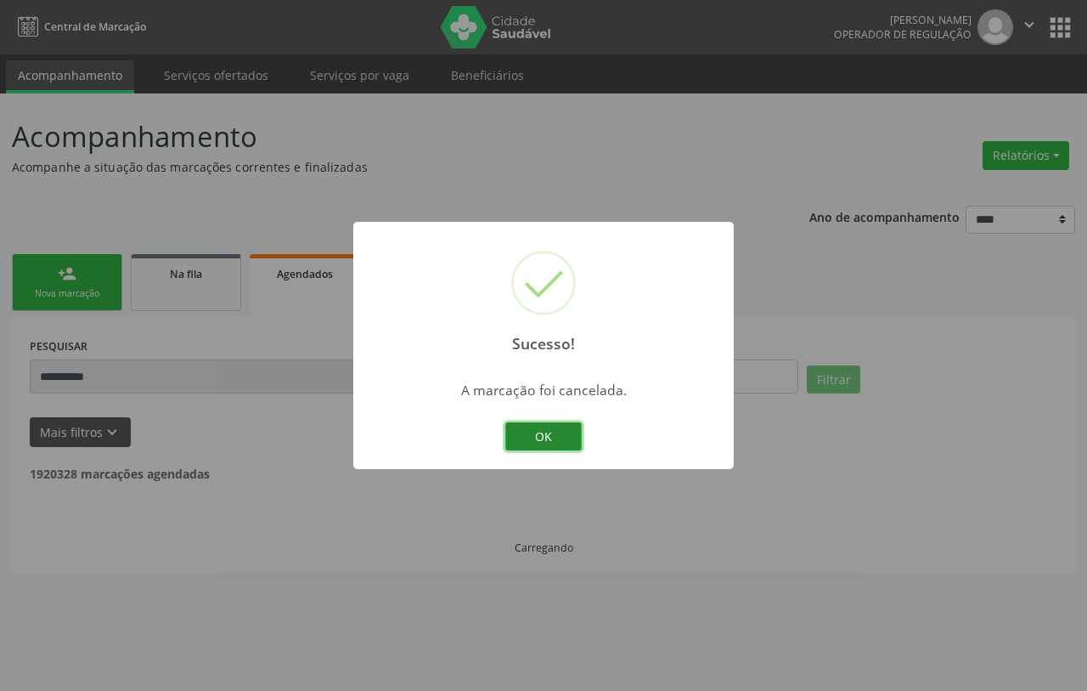
click at [548, 423] on button "OK" at bounding box center [543, 436] width 76 height 29
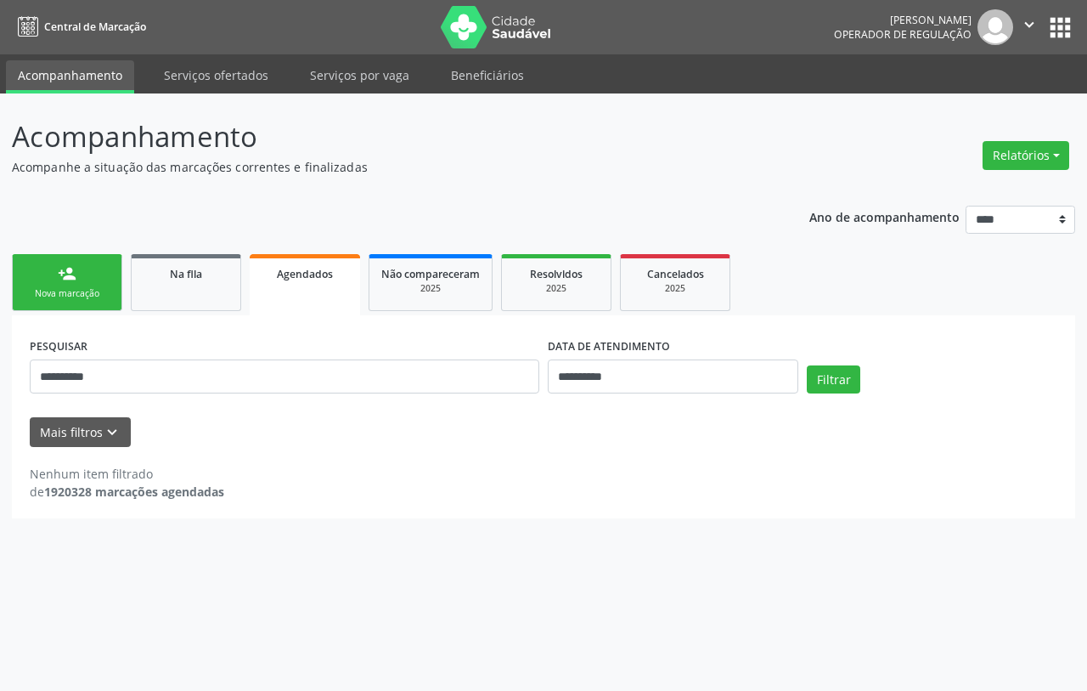
click at [86, 289] on div "Nova marcação" at bounding box center [67, 293] width 85 height 13
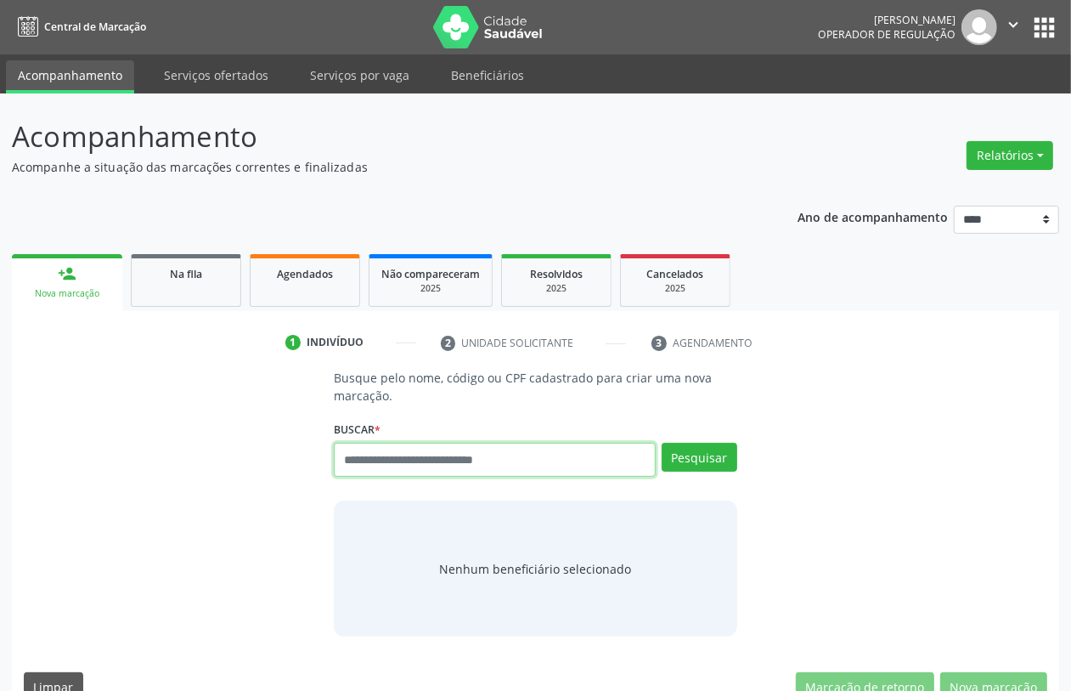
paste input "**********"
type input "**********"
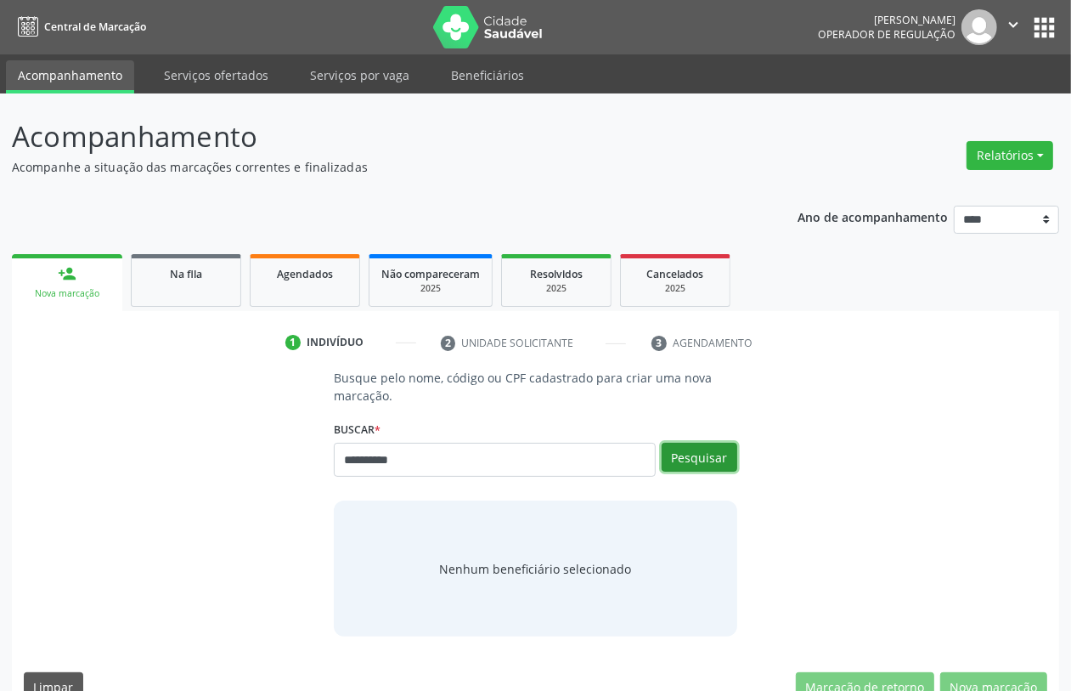
click at [705, 452] on button "Pesquisar" at bounding box center [700, 457] width 76 height 29
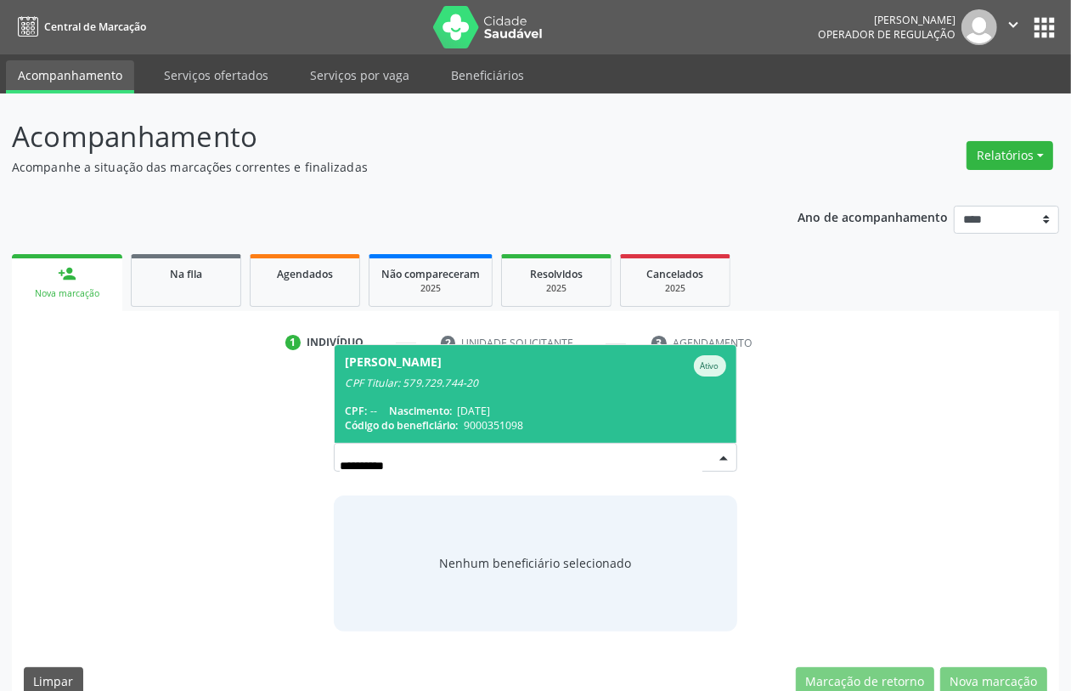
click at [464, 401] on span "Givaldo Nunes da Silva Ativo CPF Titular: 579.729.744-20 CPF: -- Nascimento: 31…" at bounding box center [535, 394] width 401 height 98
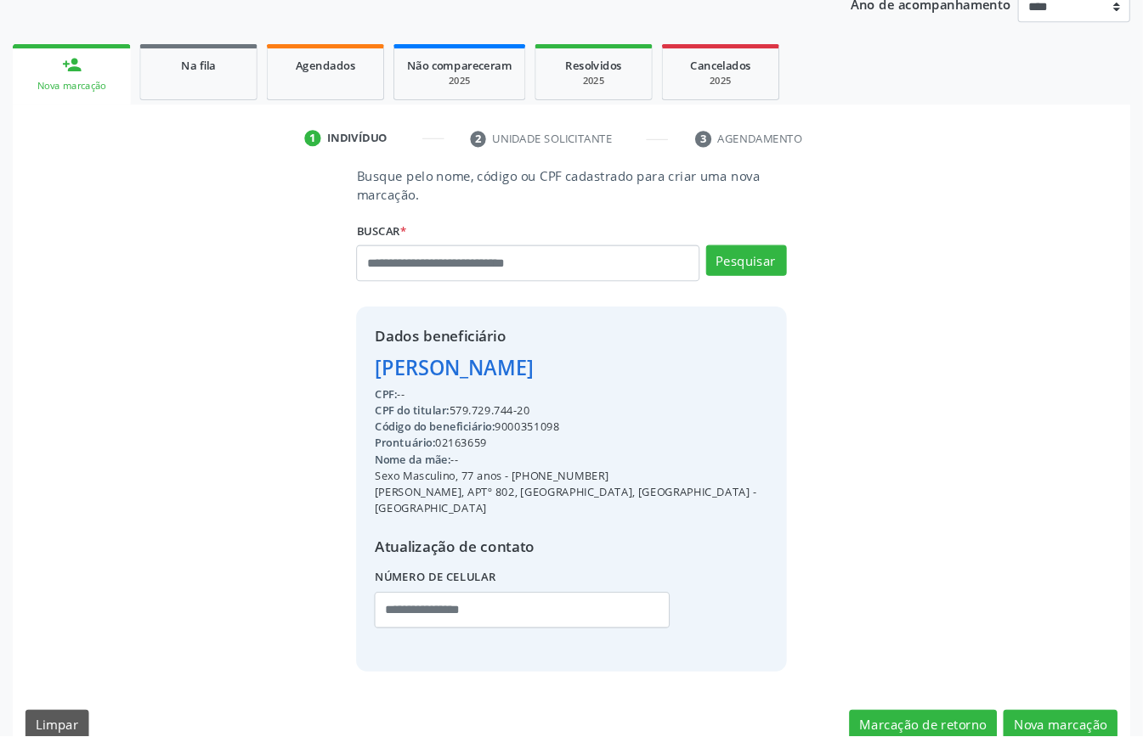
scroll to position [161, 0]
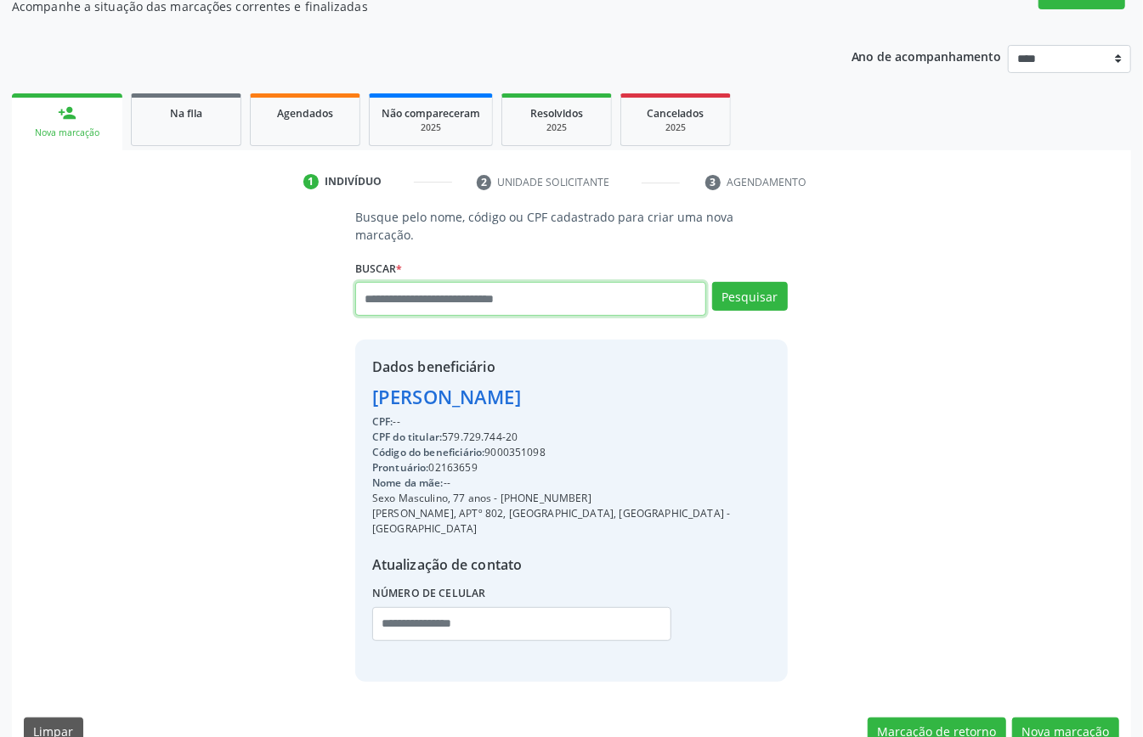
click at [500, 282] on input "text" at bounding box center [530, 299] width 351 height 34
type input "*********"
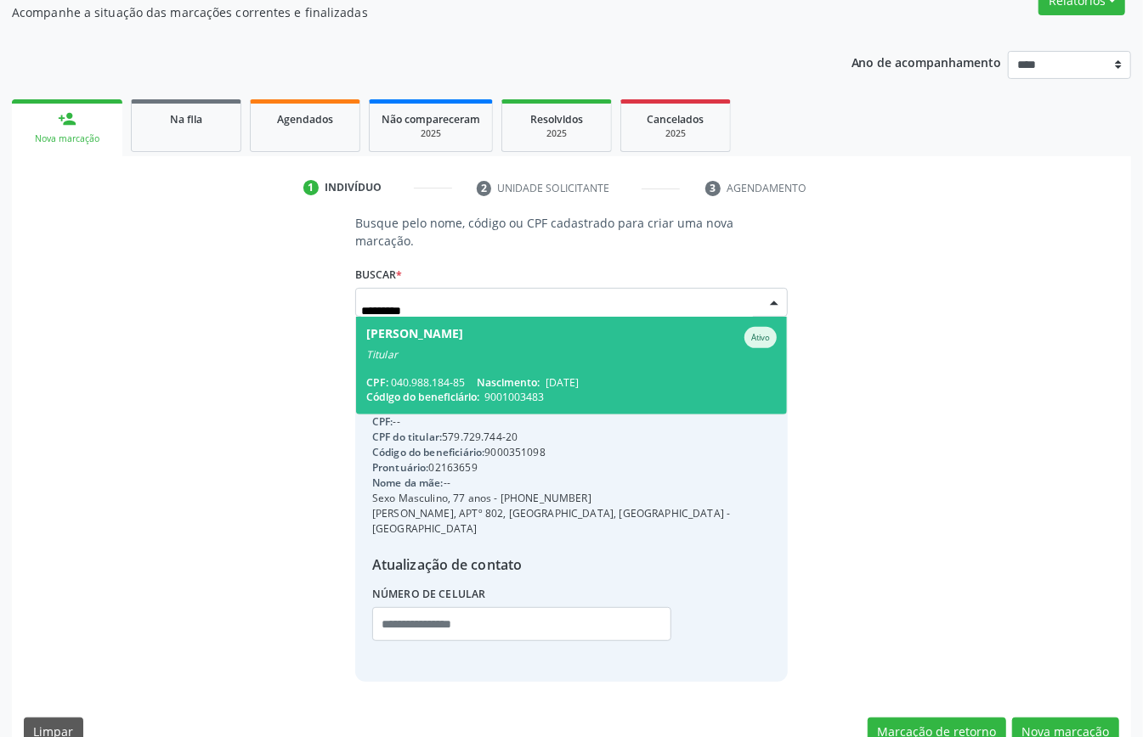
click at [471, 375] on div "CPF: 040.988.184-85 Nascimento: 26/12/1982" at bounding box center [571, 382] width 410 height 14
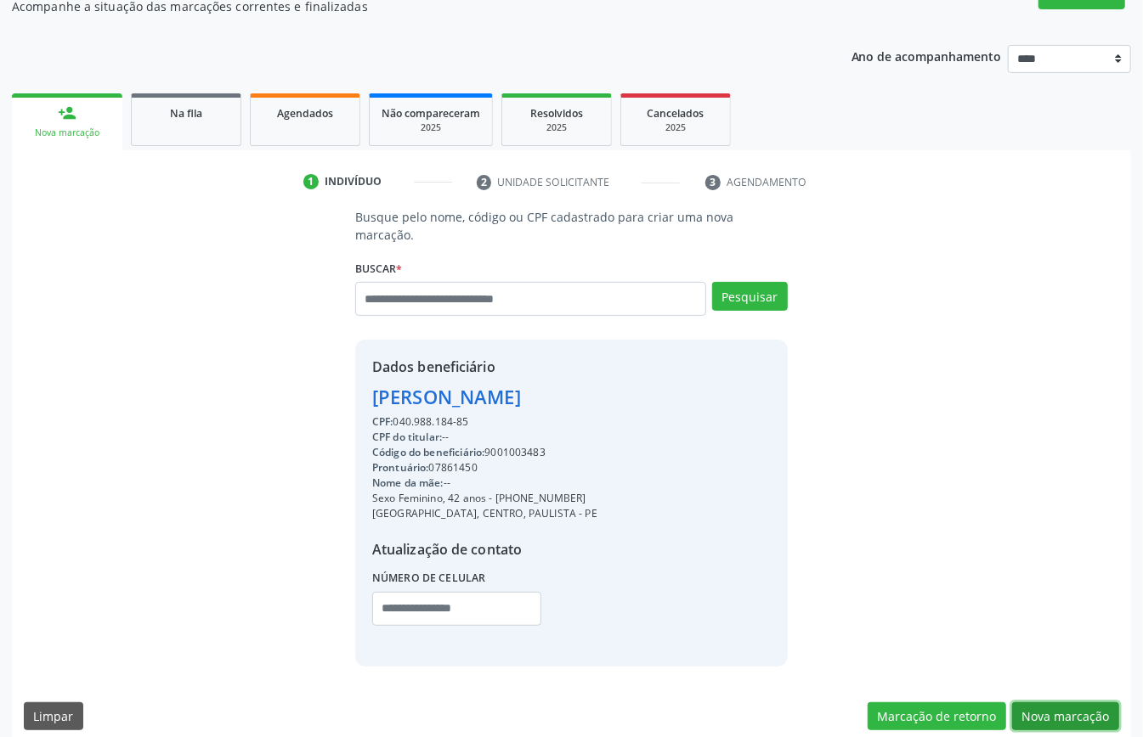
click at [1070, 690] on button "Nova marcação" at bounding box center [1065, 717] width 107 height 29
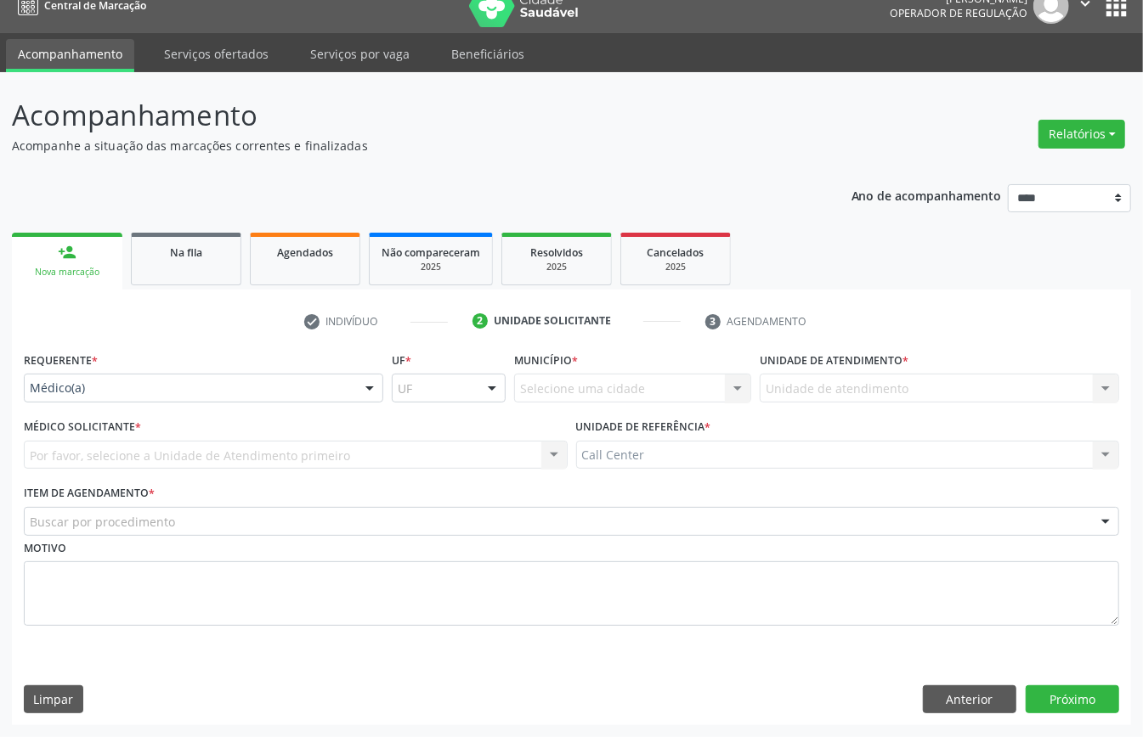
scroll to position [24, 0]
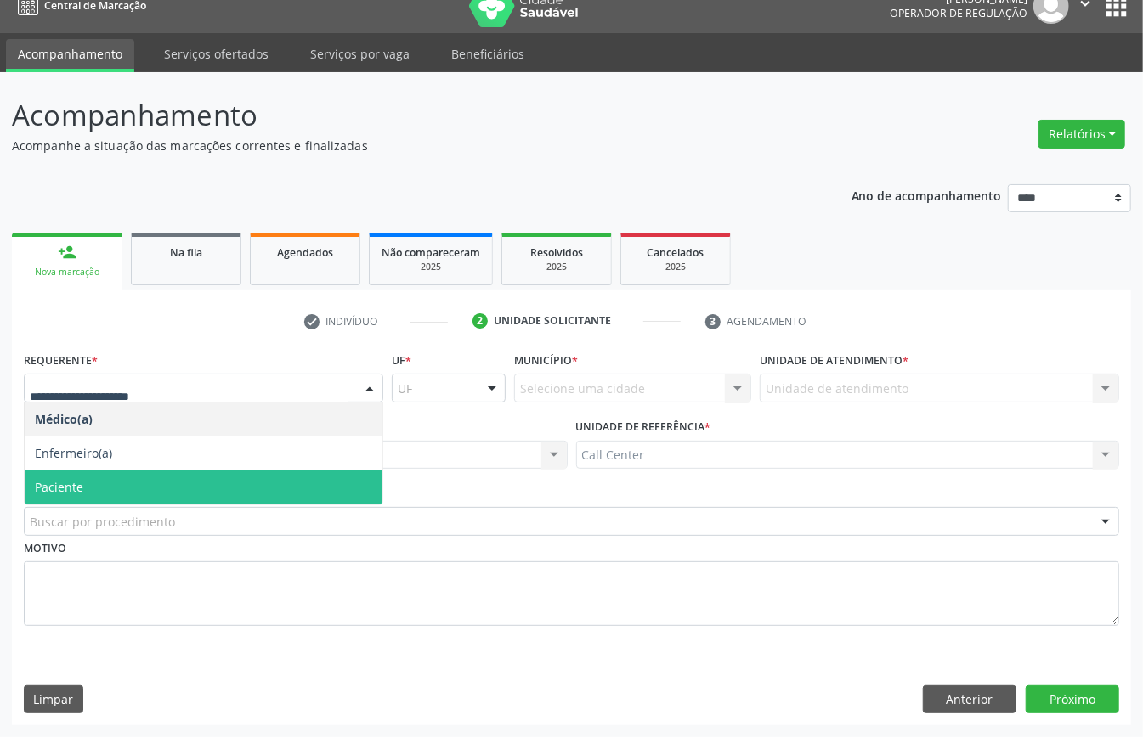
drag, startPoint x: 100, startPoint y: 496, endPoint x: 106, endPoint y: 504, distance: 9.7
click at [100, 494] on span "Paciente" at bounding box center [204, 488] width 358 height 34
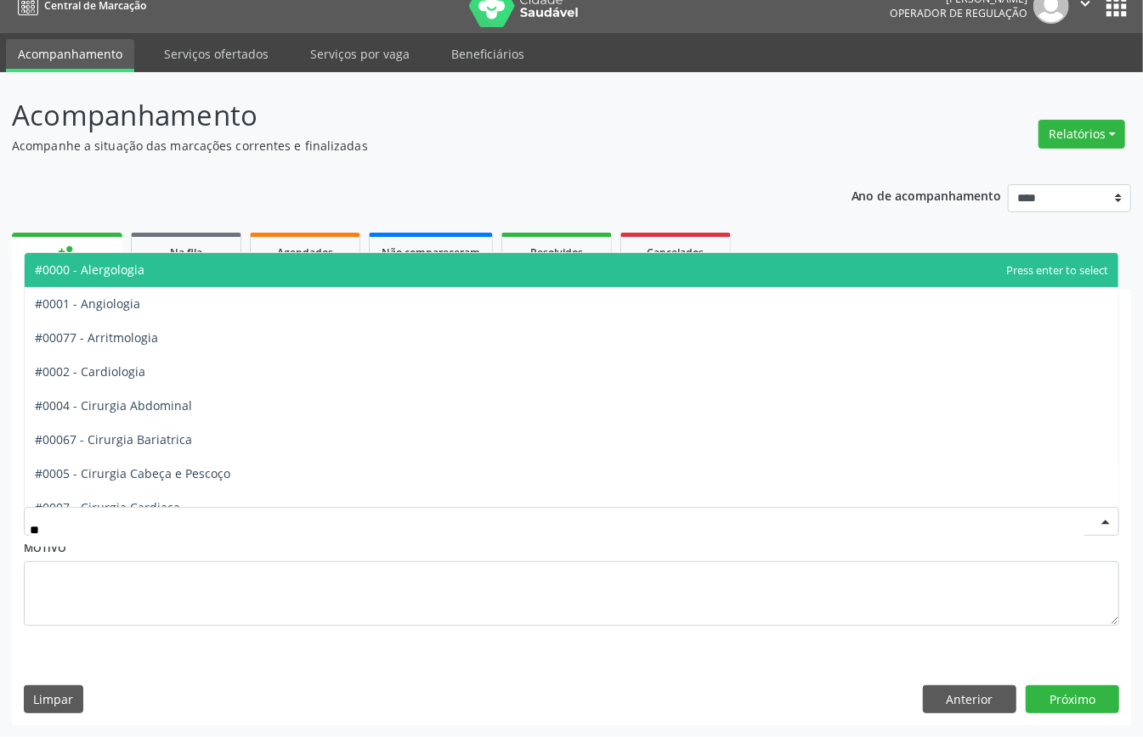
type input "***"
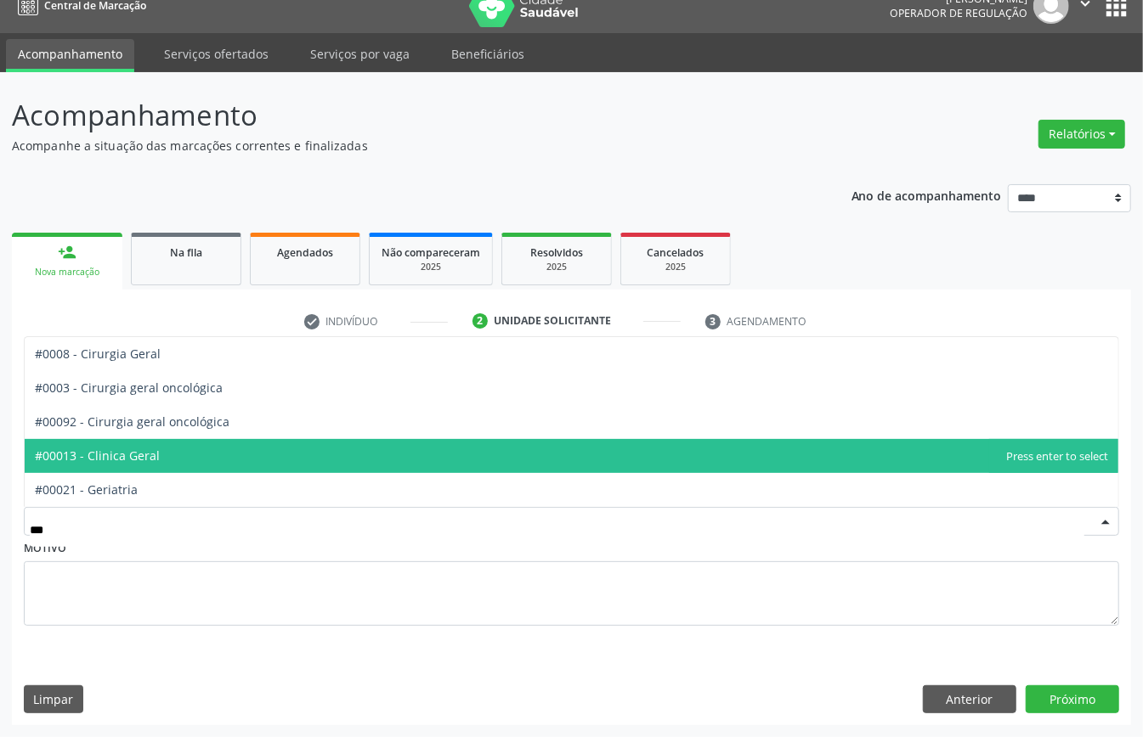
click at [114, 453] on span "#00013 - Clinica Geral" at bounding box center [97, 456] width 125 height 16
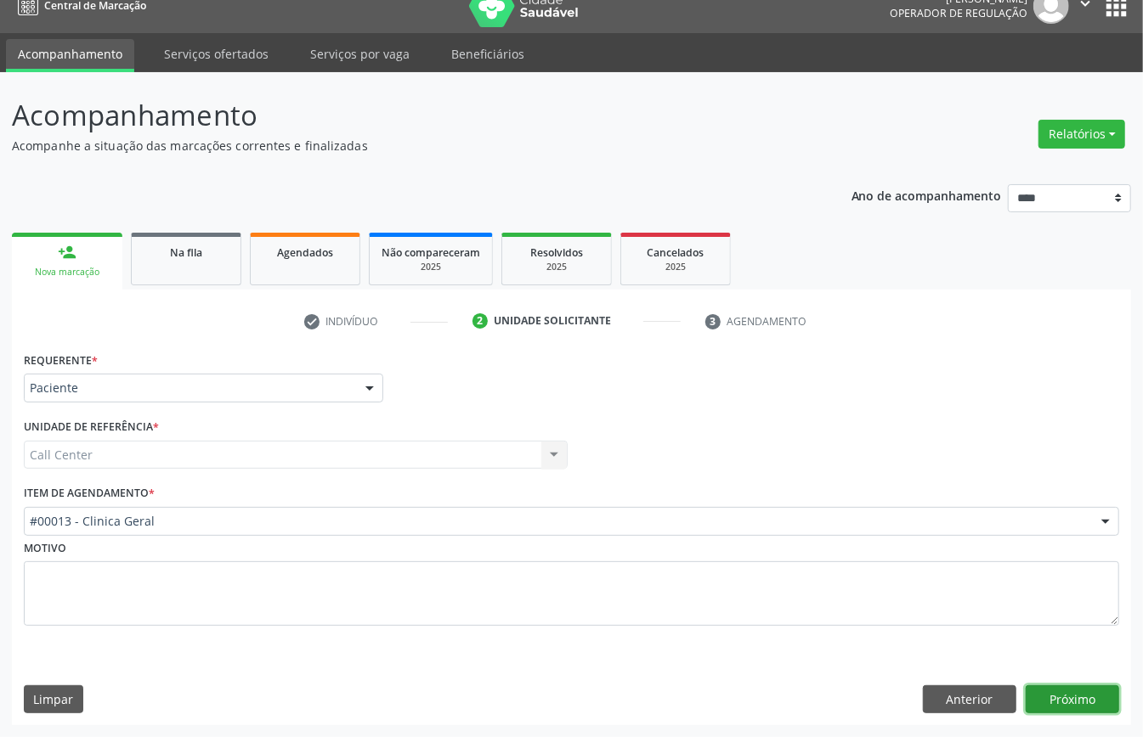
click at [1070, 690] on button "Próximo" at bounding box center [1071, 700] width 93 height 29
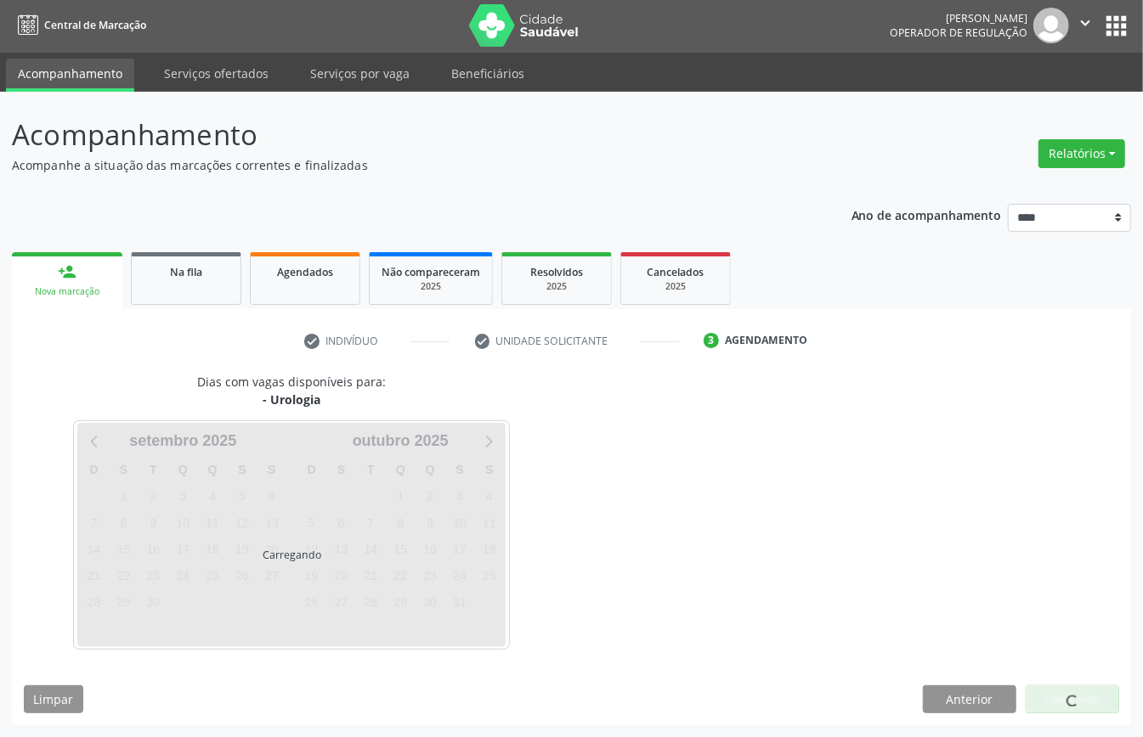
scroll to position [3, 0]
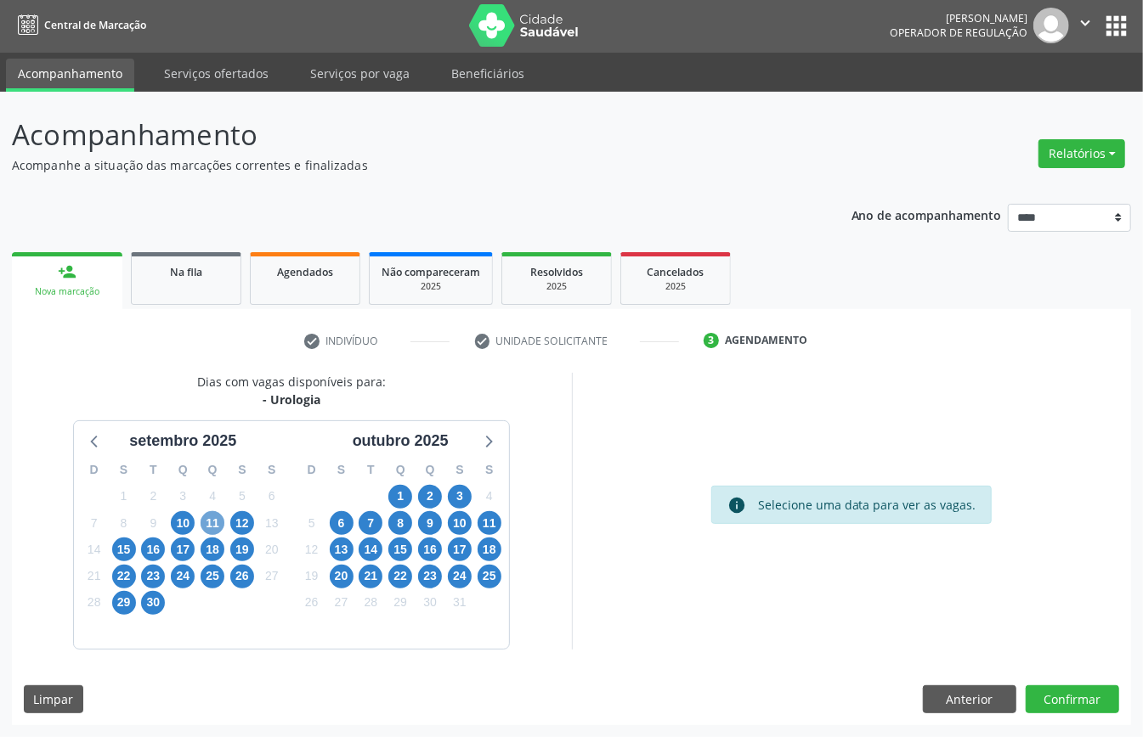
click at [217, 517] on span "11" at bounding box center [212, 523] width 24 height 24
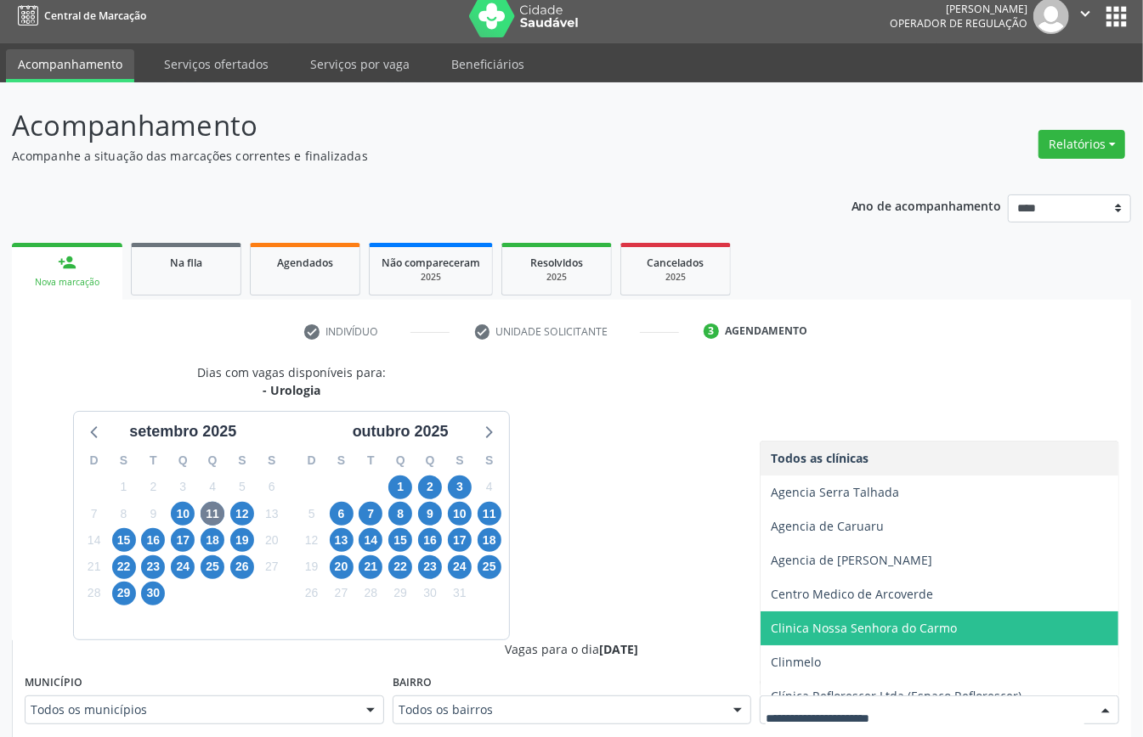
scroll to position [188, 0]
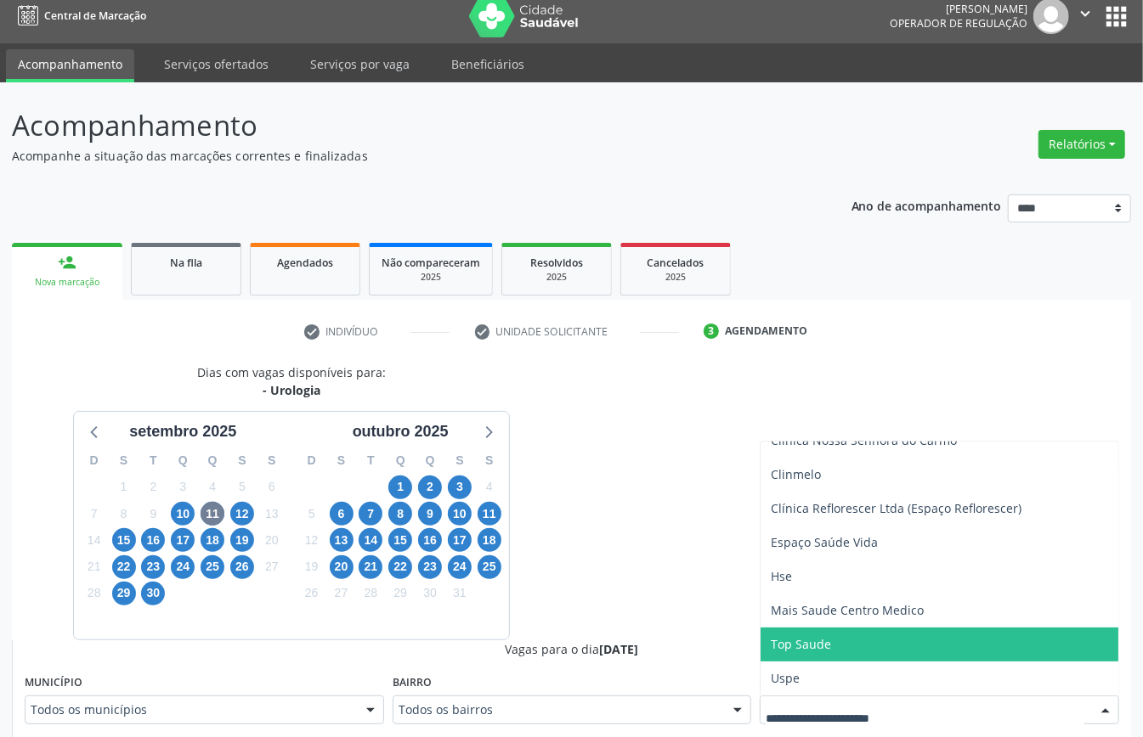
click at [810, 663] on span "Uspe" at bounding box center [939, 679] width 358 height 34
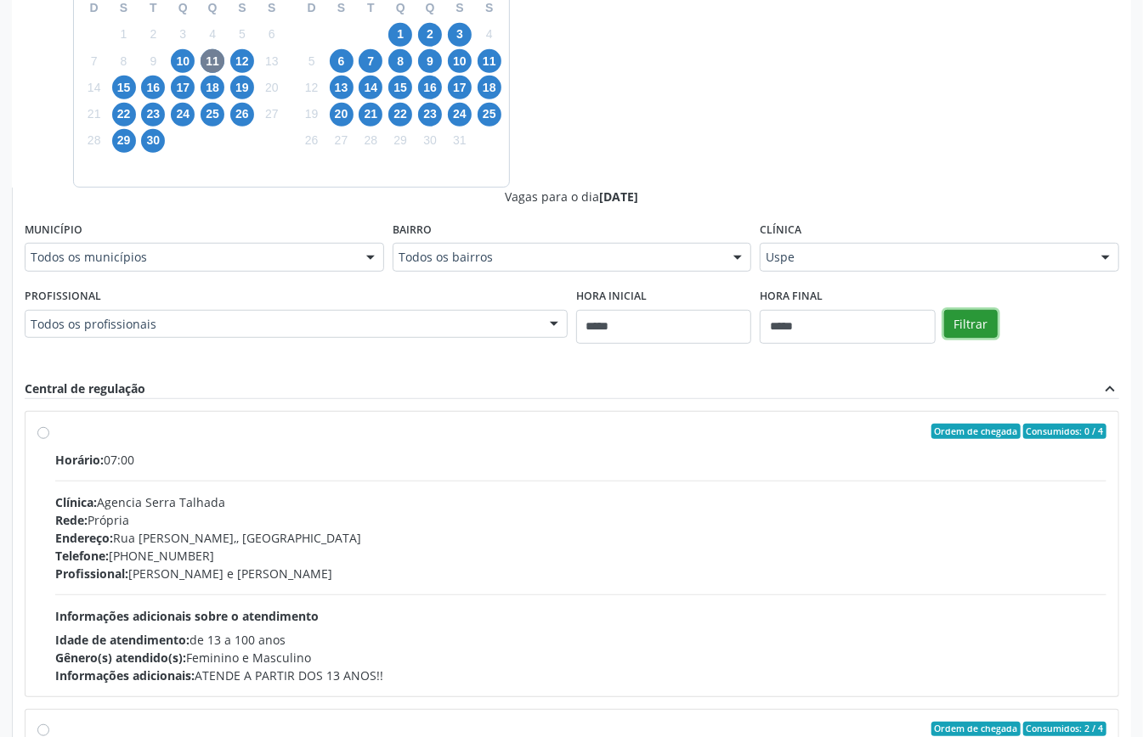
click at [968, 327] on button "Filtrar" at bounding box center [971, 324] width 54 height 29
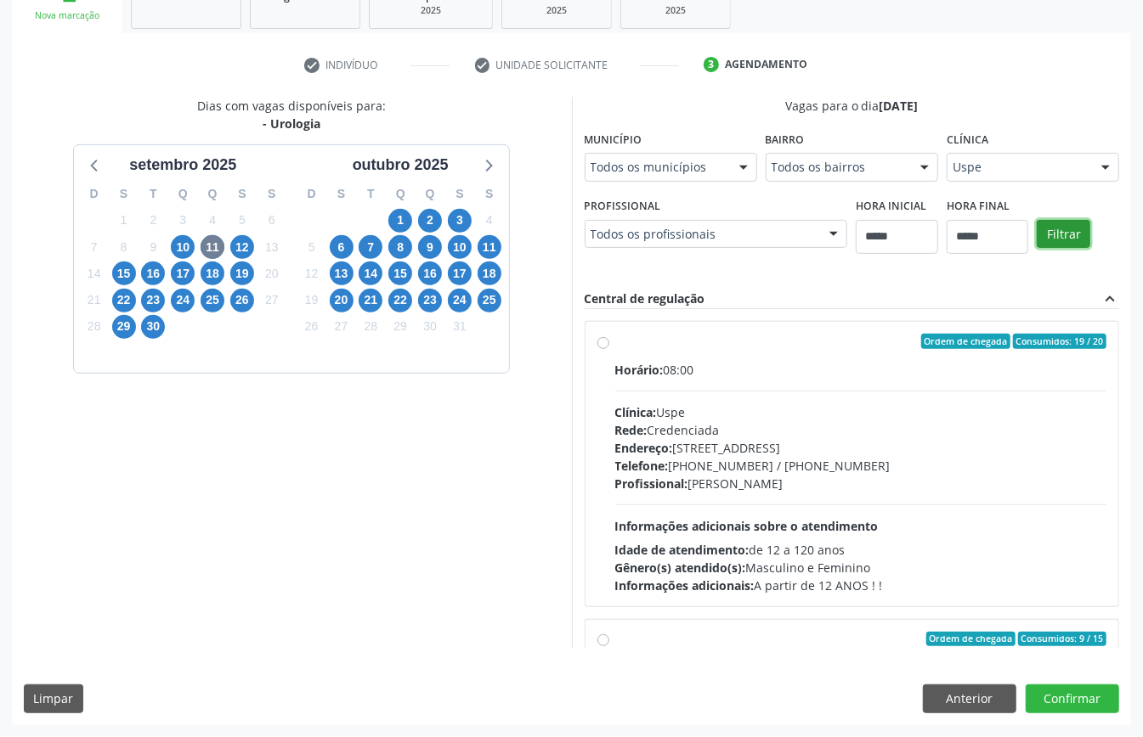
scroll to position [279, 0]
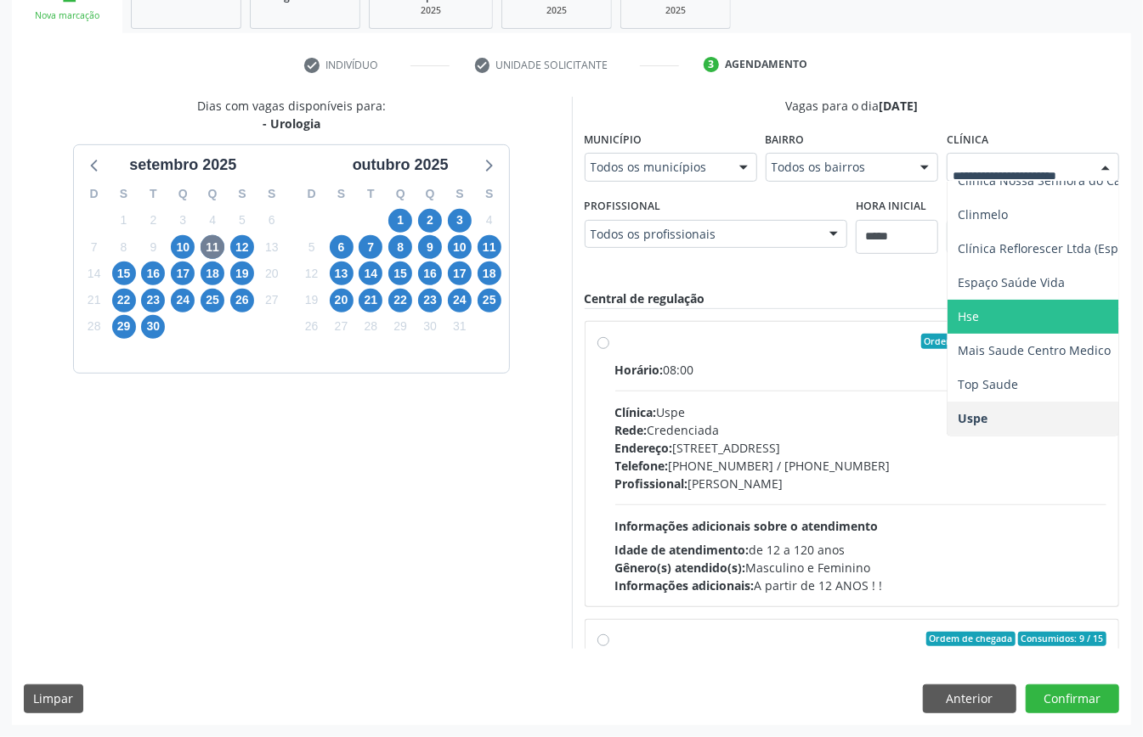
click at [975, 316] on span "Hse" at bounding box center [967, 316] width 21 height 16
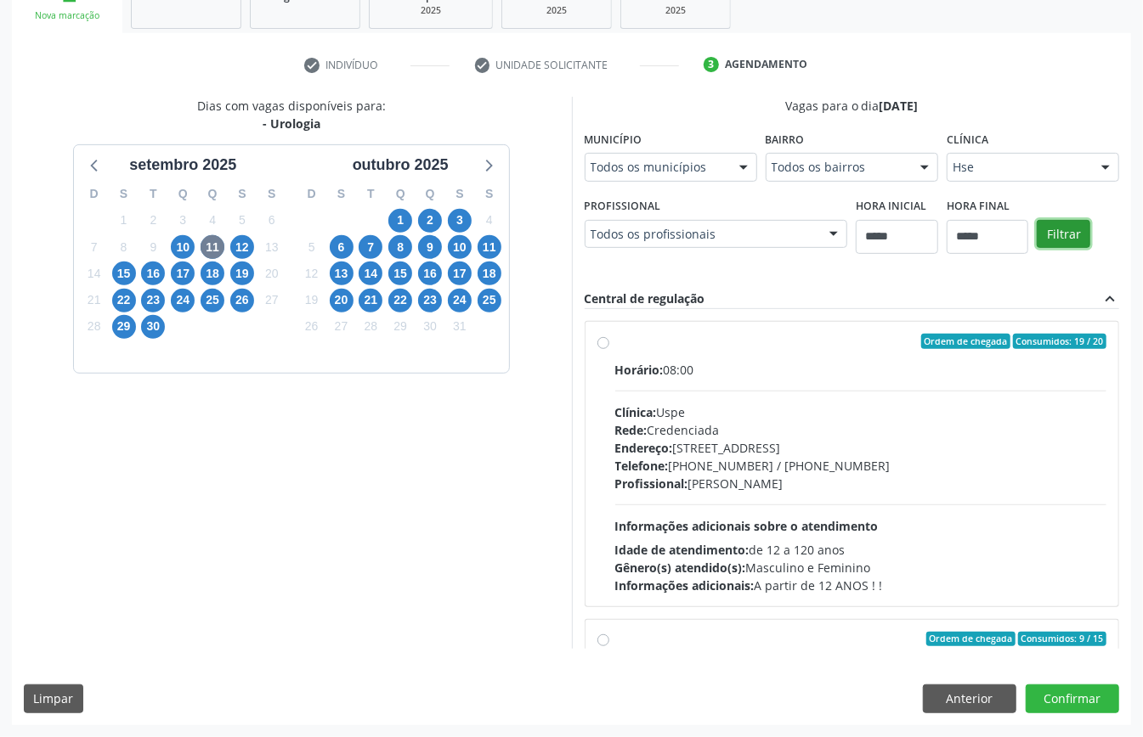
click at [1051, 220] on button "Filtrar" at bounding box center [1063, 234] width 54 height 29
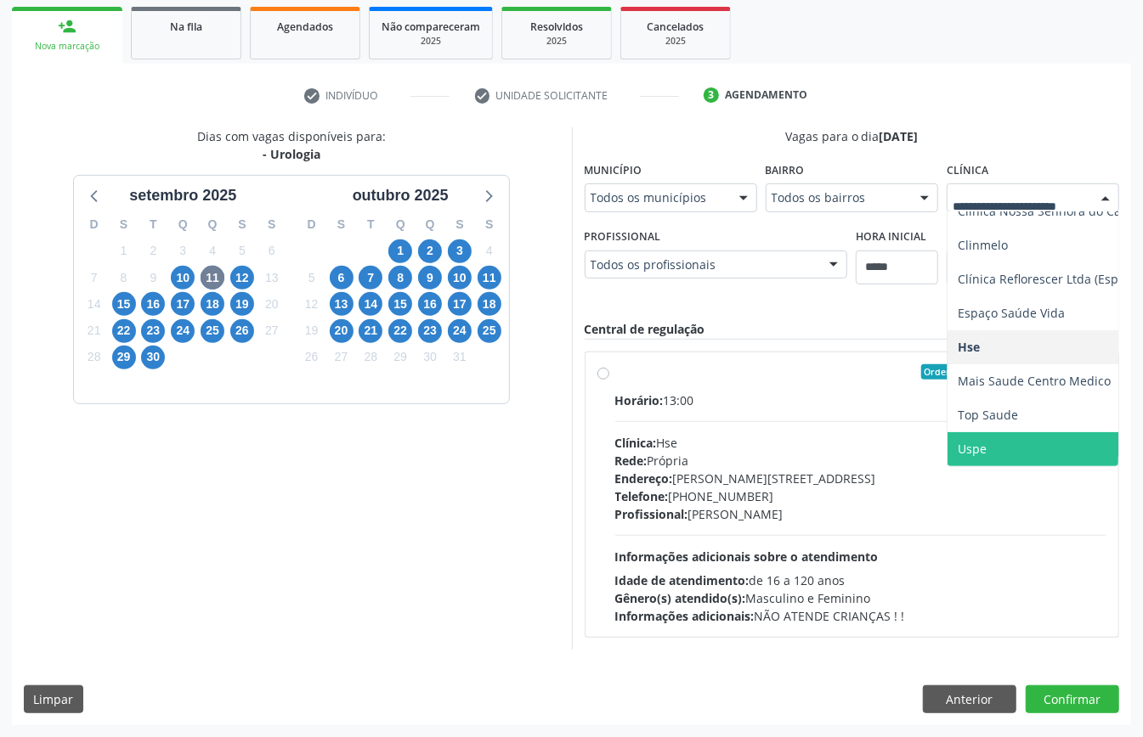
click at [984, 432] on span "Uspe" at bounding box center [1082, 449] width 271 height 34
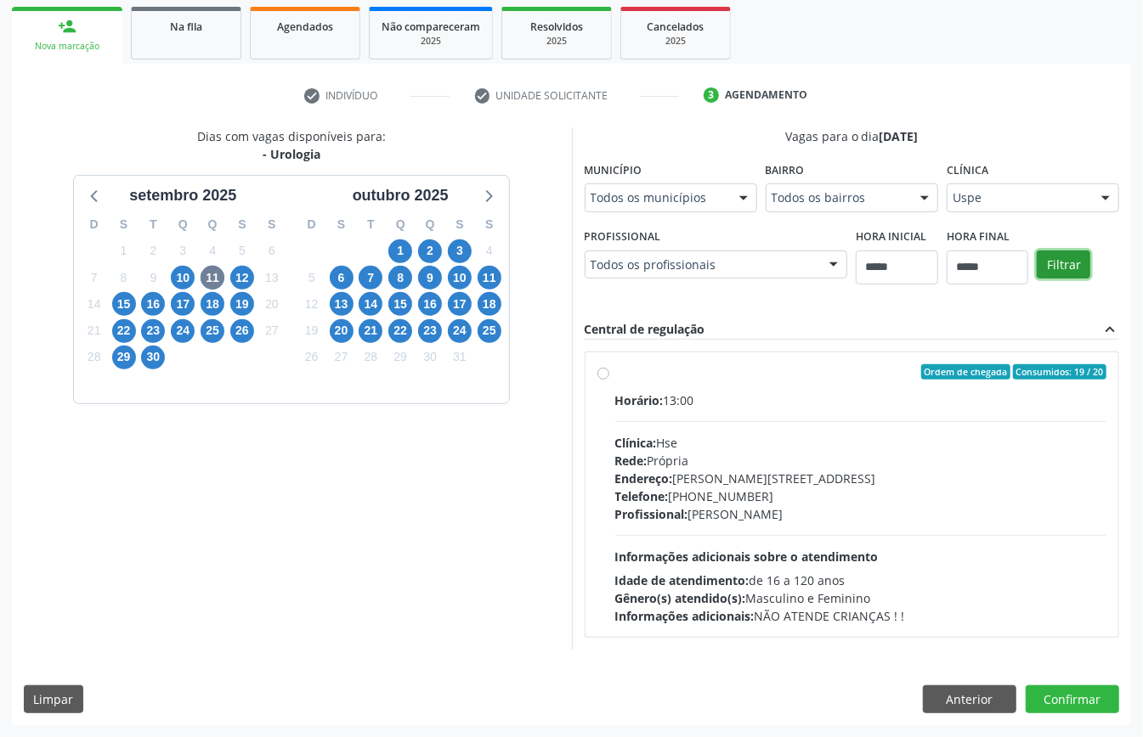
drag, startPoint x: 1054, startPoint y: 249, endPoint x: 1025, endPoint y: 296, distance: 56.1
click at [1054, 251] on button "Filtrar" at bounding box center [1063, 265] width 54 height 29
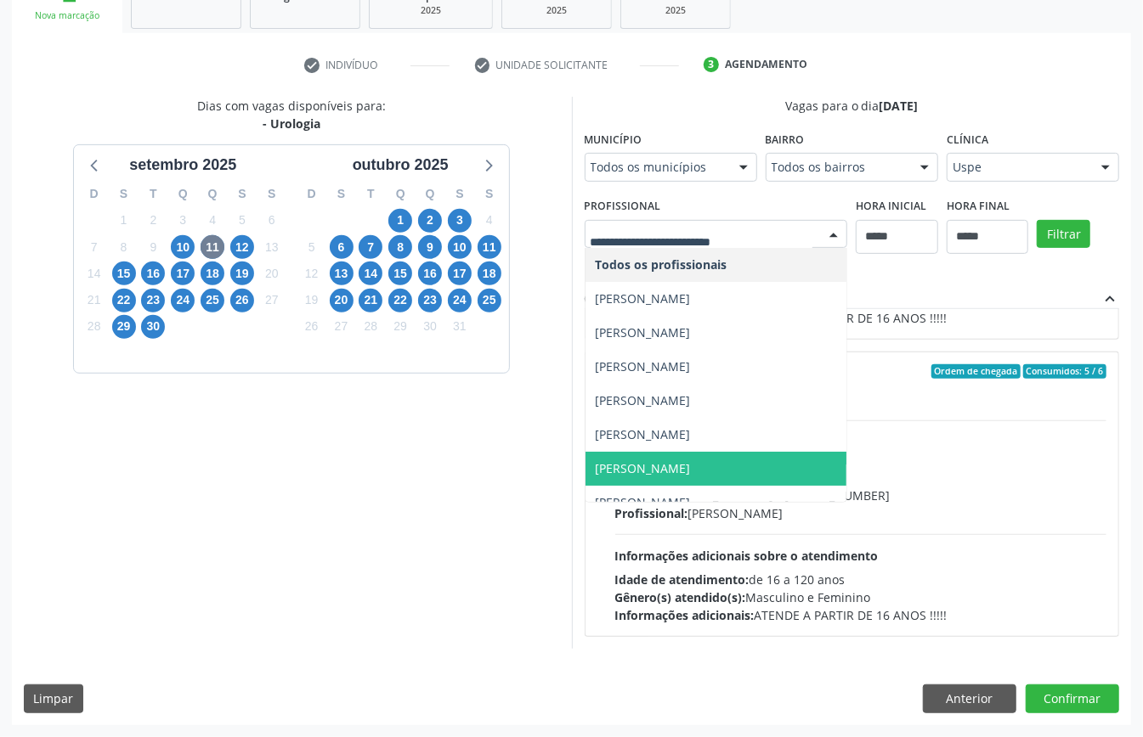
scroll to position [226, 0]
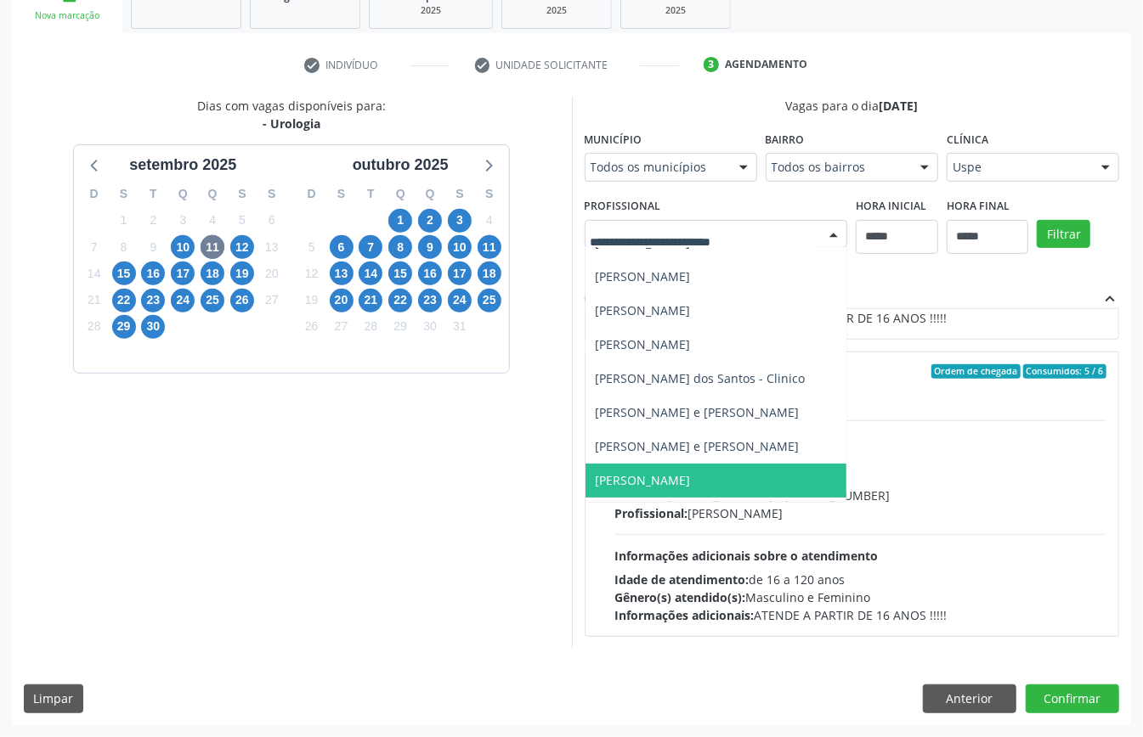
click at [675, 469] on span "Ronaldo Guerra Lopes" at bounding box center [716, 481] width 262 height 34
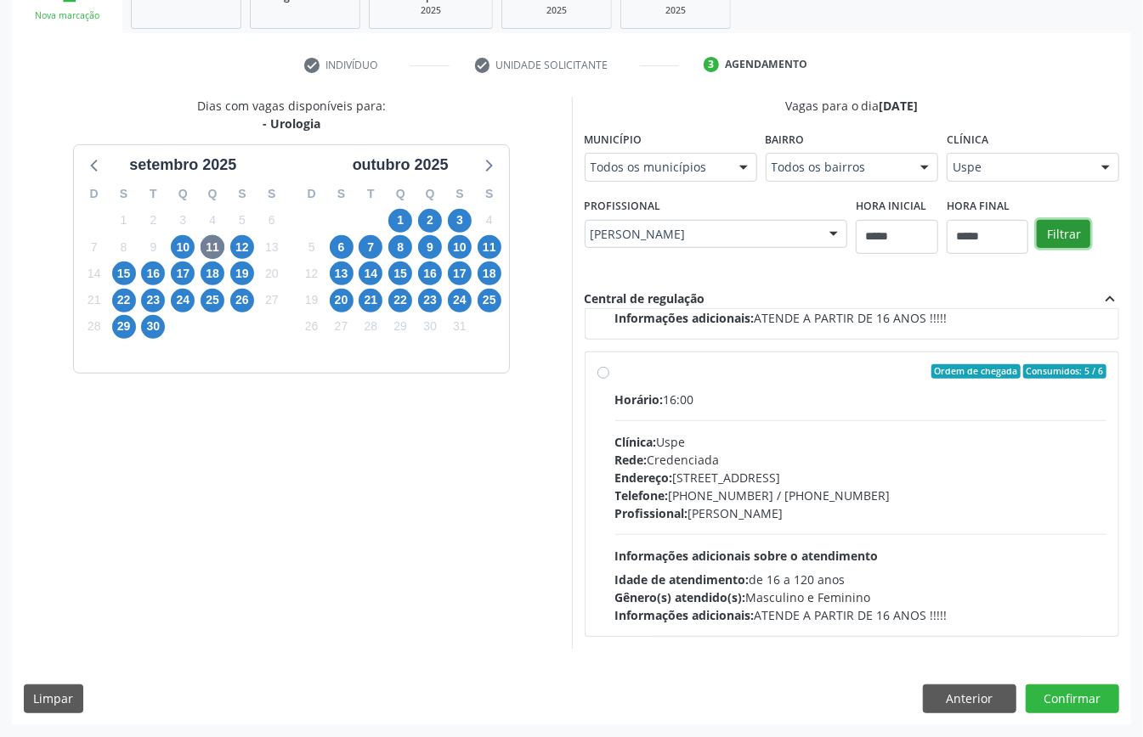
click at [1057, 226] on button "Filtrar" at bounding box center [1063, 234] width 54 height 29
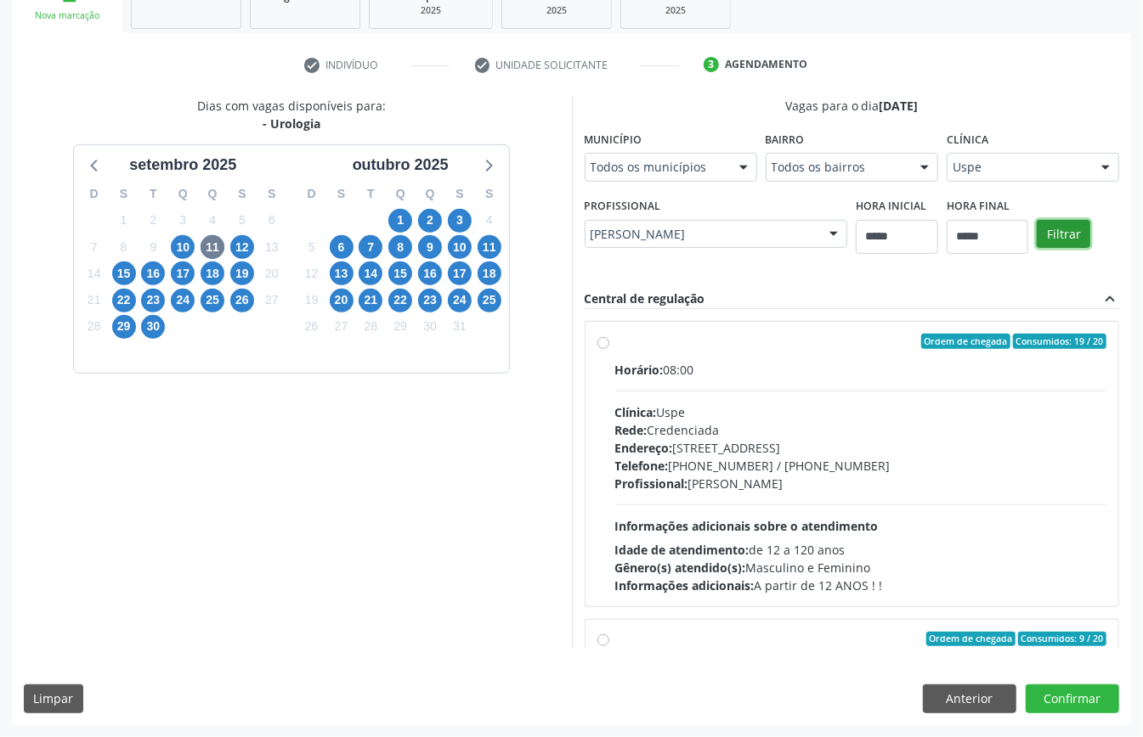
scroll to position [269, 0]
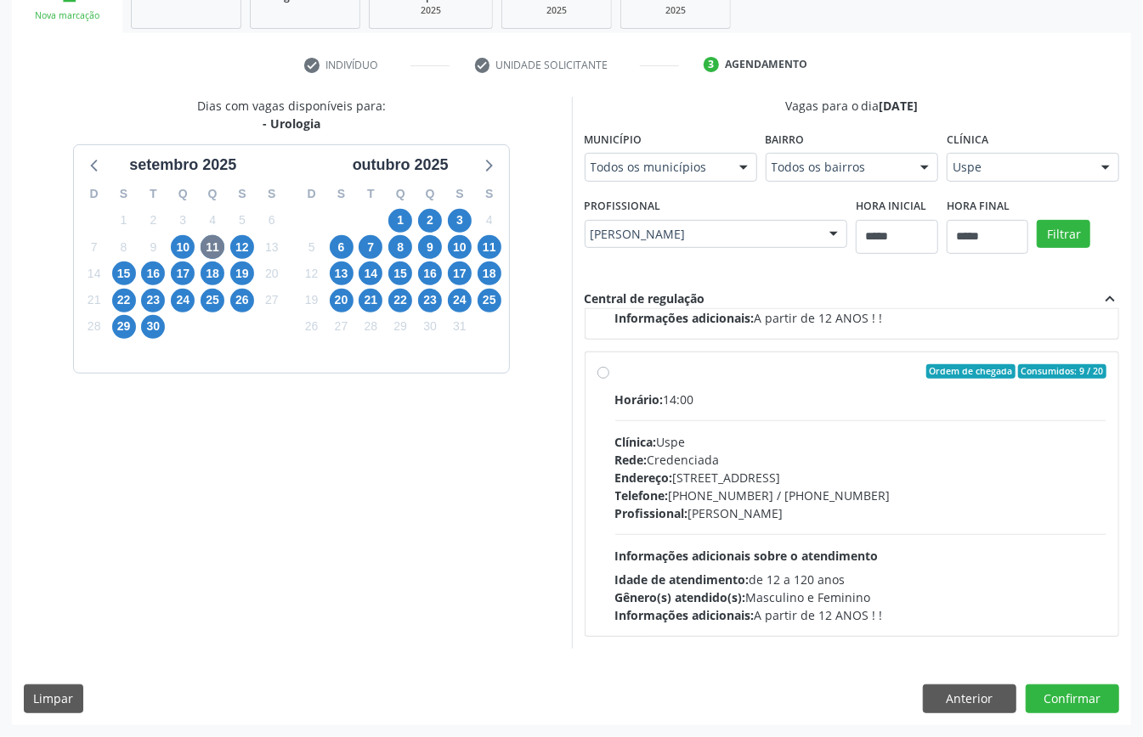
drag, startPoint x: 463, startPoint y: 460, endPoint x: 480, endPoint y: 466, distance: 18.3
click at [463, 459] on div "Dias com vagas disponíveis para: - Urologia setembro 2025 D S T Q Q S S 31 1 2 …" at bounding box center [292, 373] width 560 height 552
click at [751, 498] on div "Telefone: (81) 3221-8850 / 3035-7616" at bounding box center [861, 496] width 492 height 18
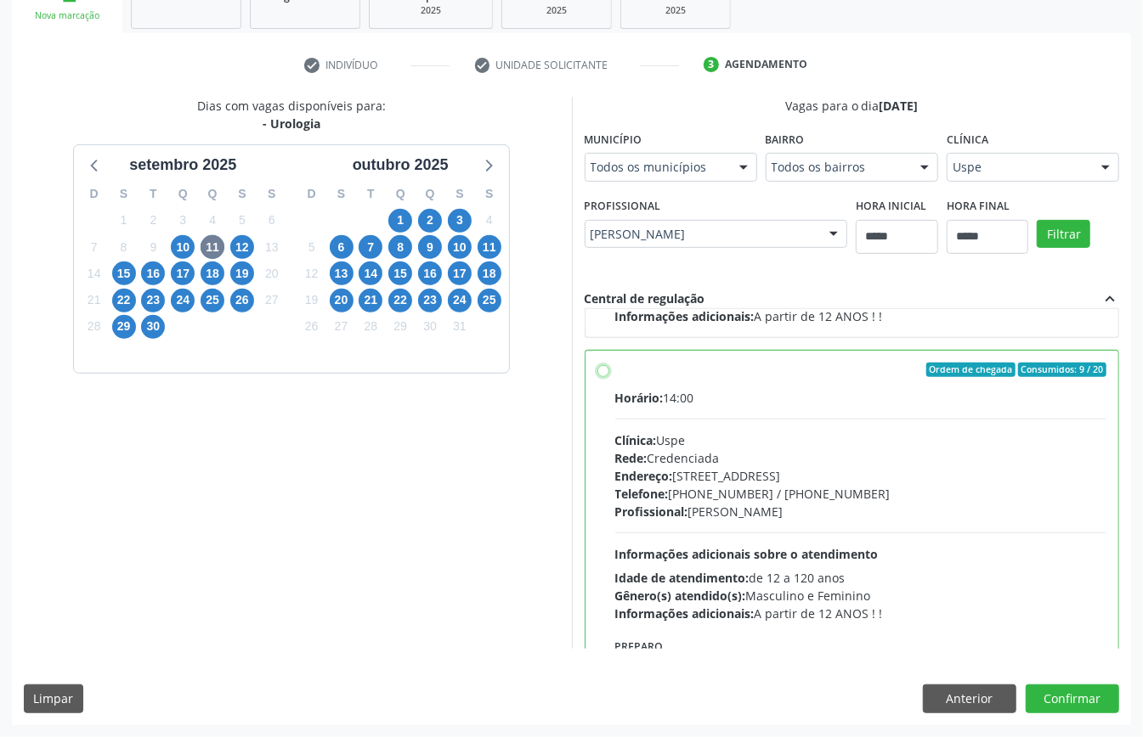
scroll to position [385, 0]
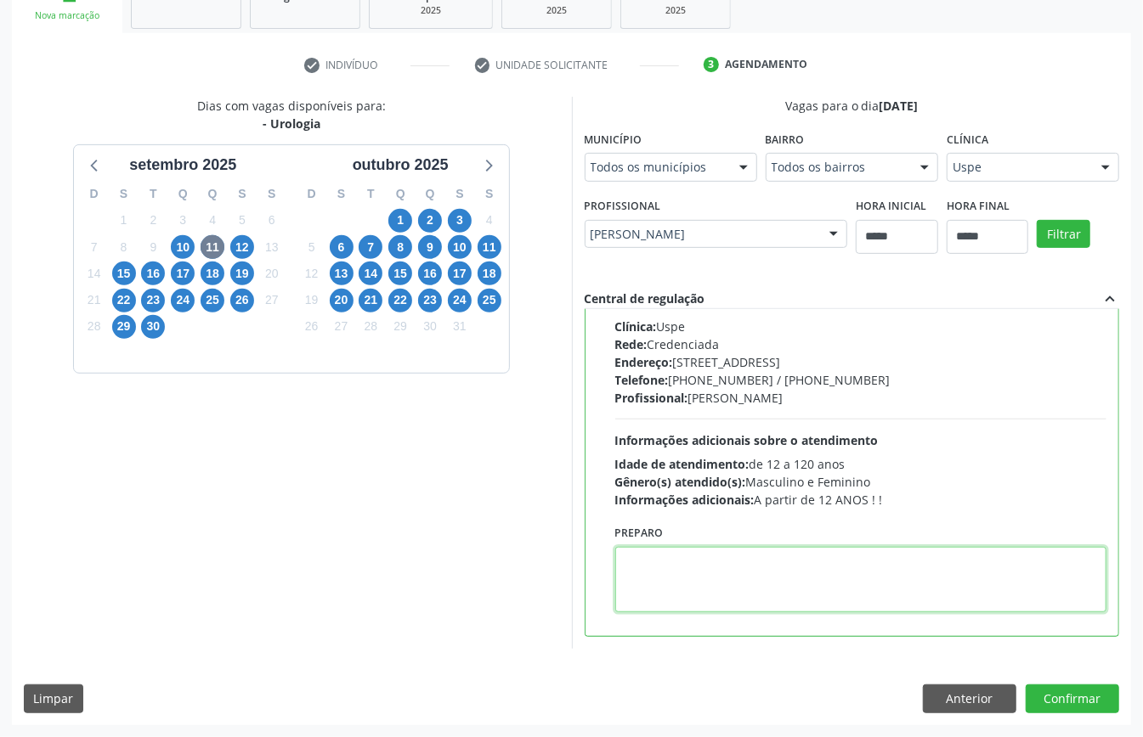
paste textarea "**********"
type textarea "**********"
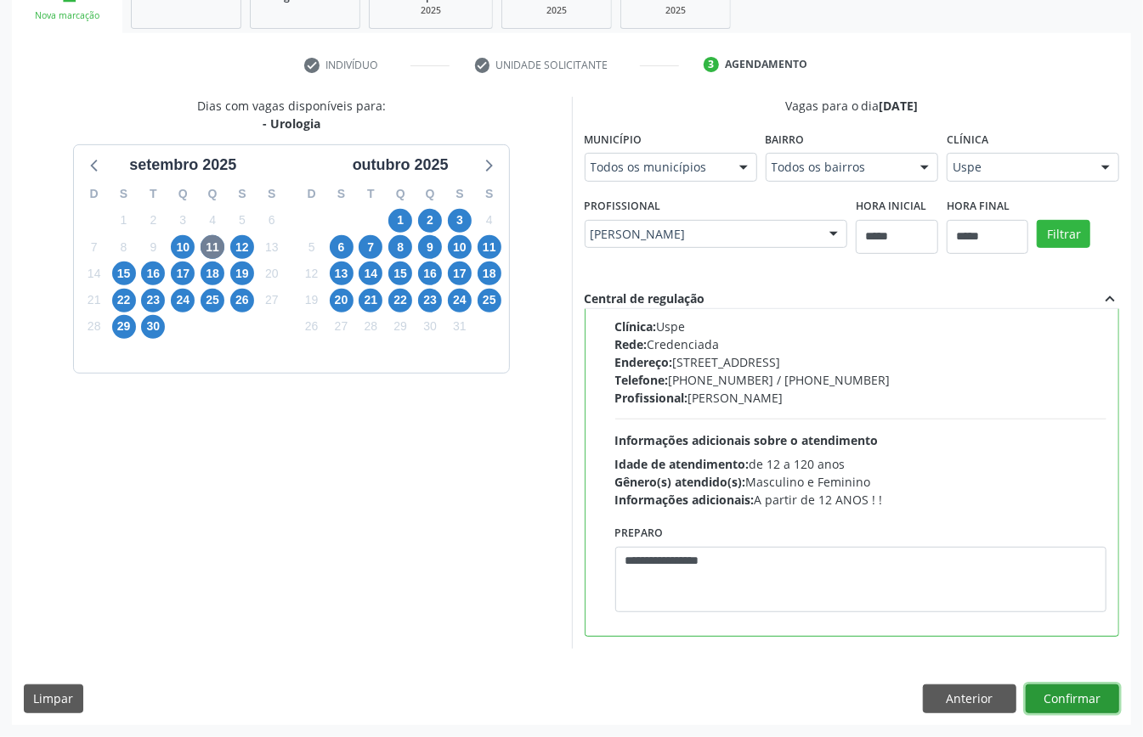
click at [1038, 690] on button "Confirmar" at bounding box center [1071, 699] width 93 height 29
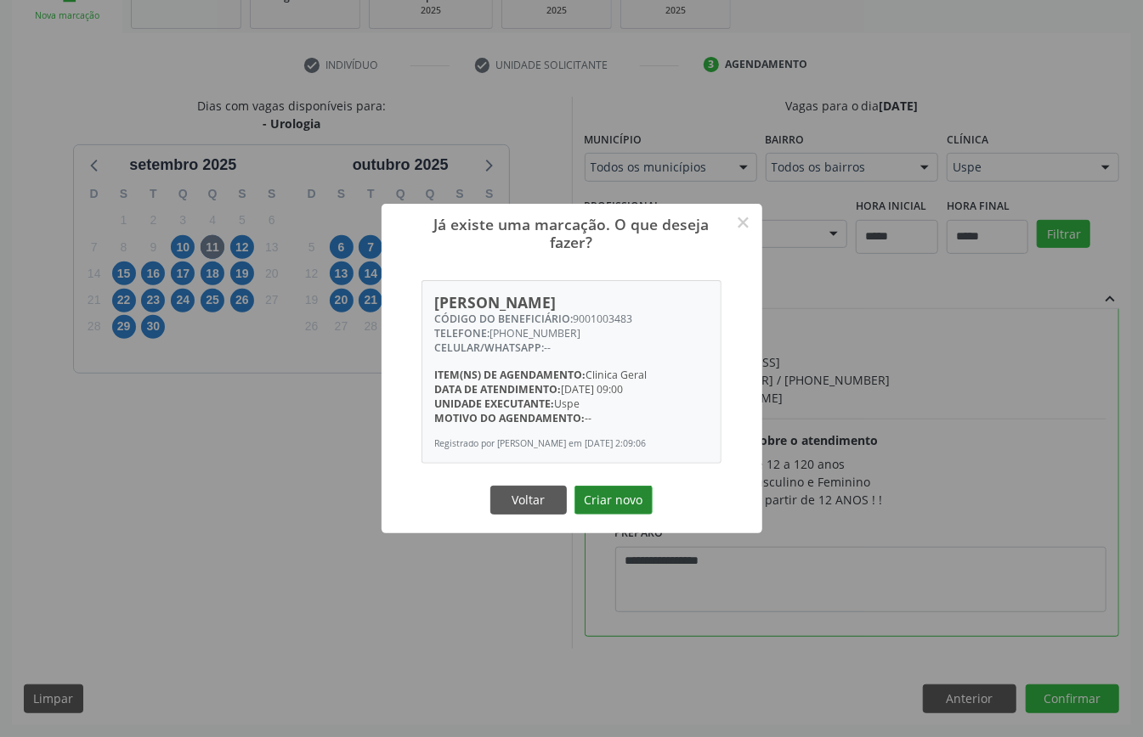
click at [624, 505] on button "Criar novo" at bounding box center [613, 500] width 78 height 29
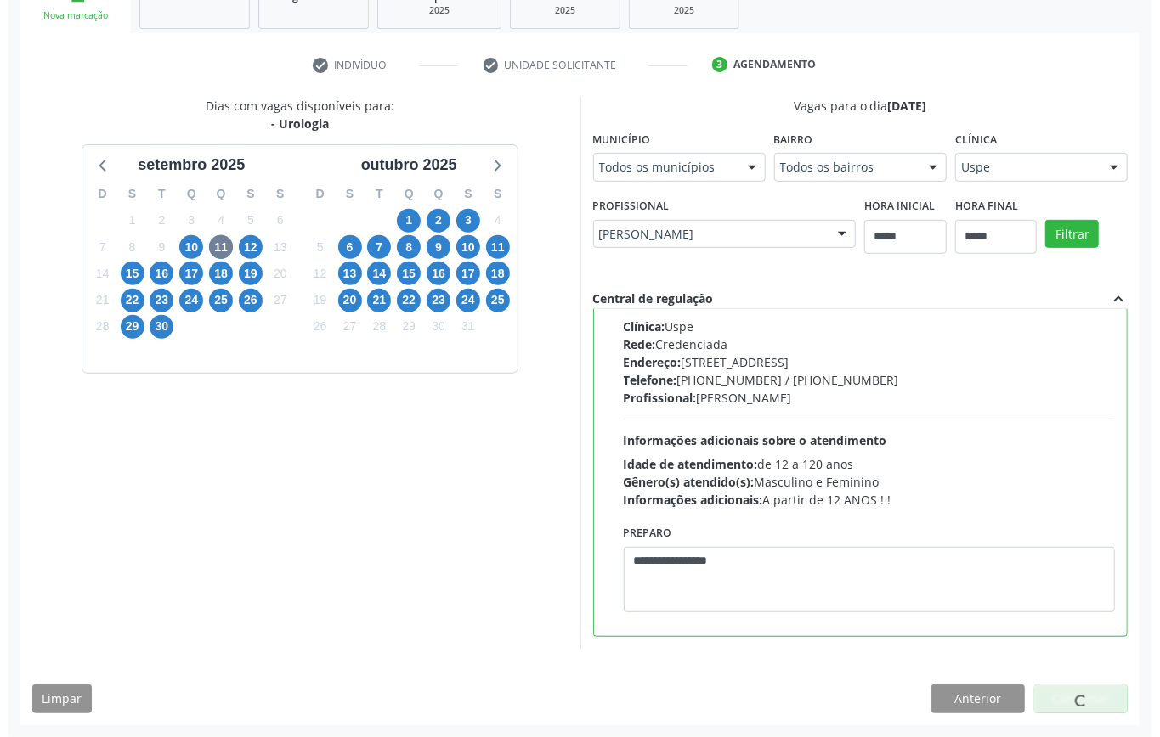
scroll to position [0, 0]
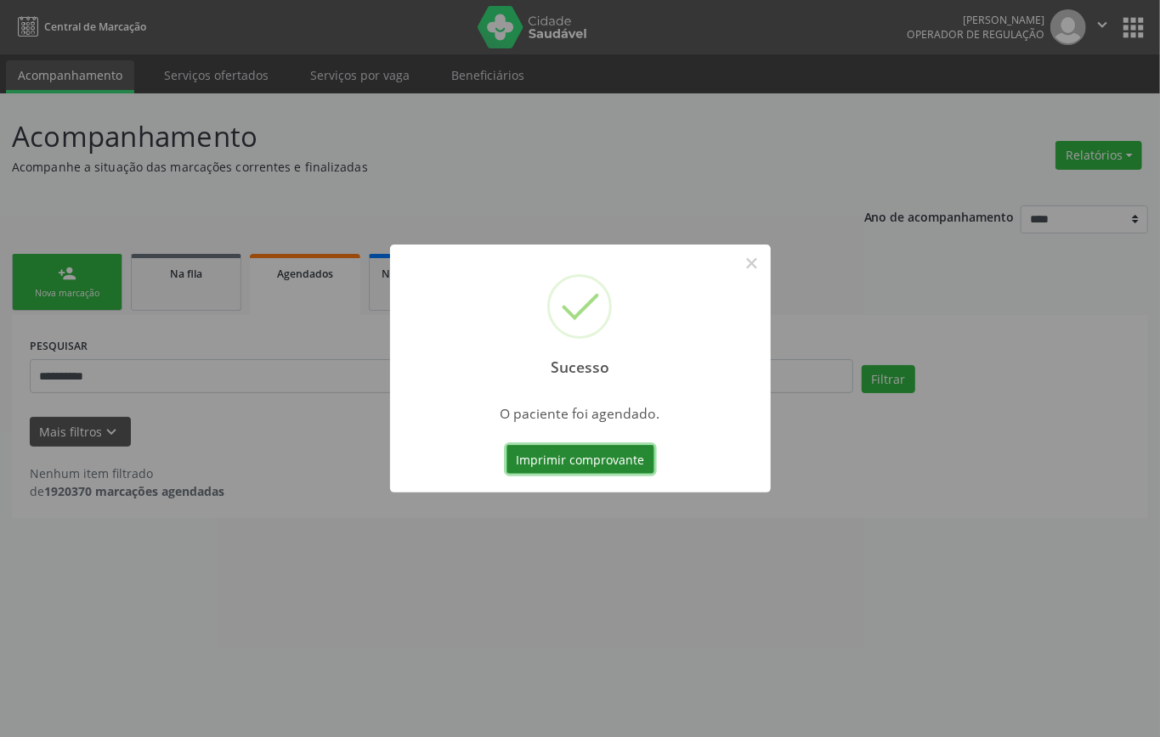
click at [571, 457] on button "Imprimir comprovante" at bounding box center [580, 459] width 148 height 29
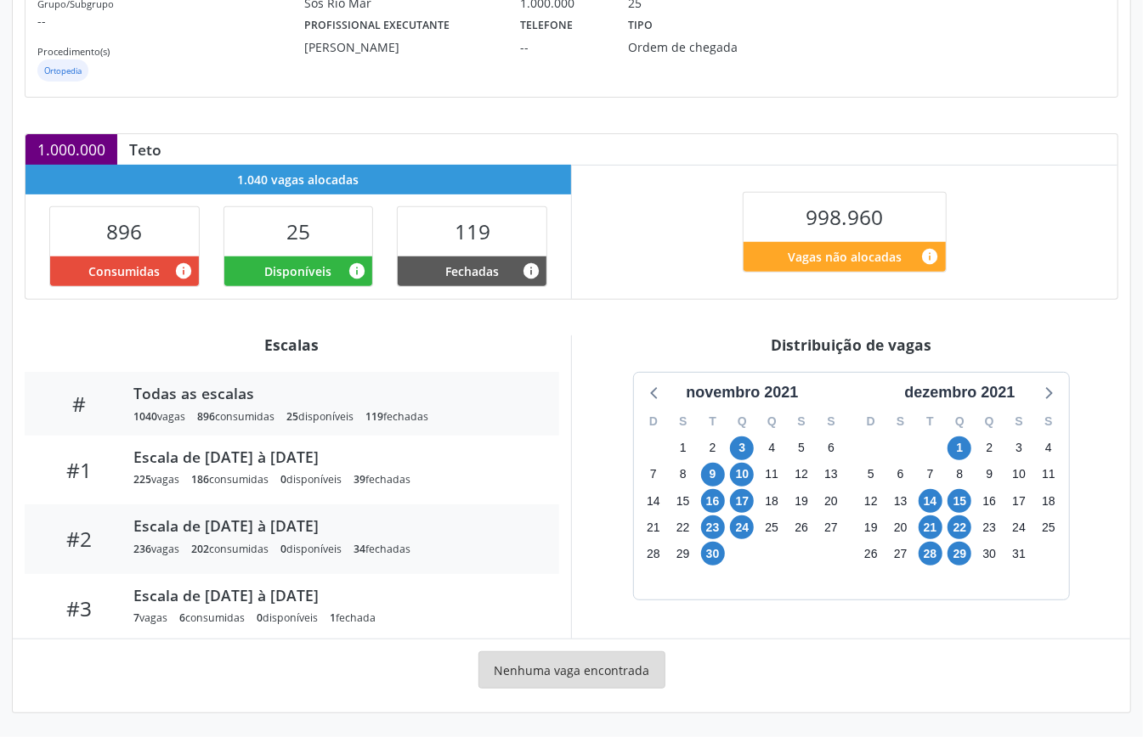
scroll to position [113, 0]
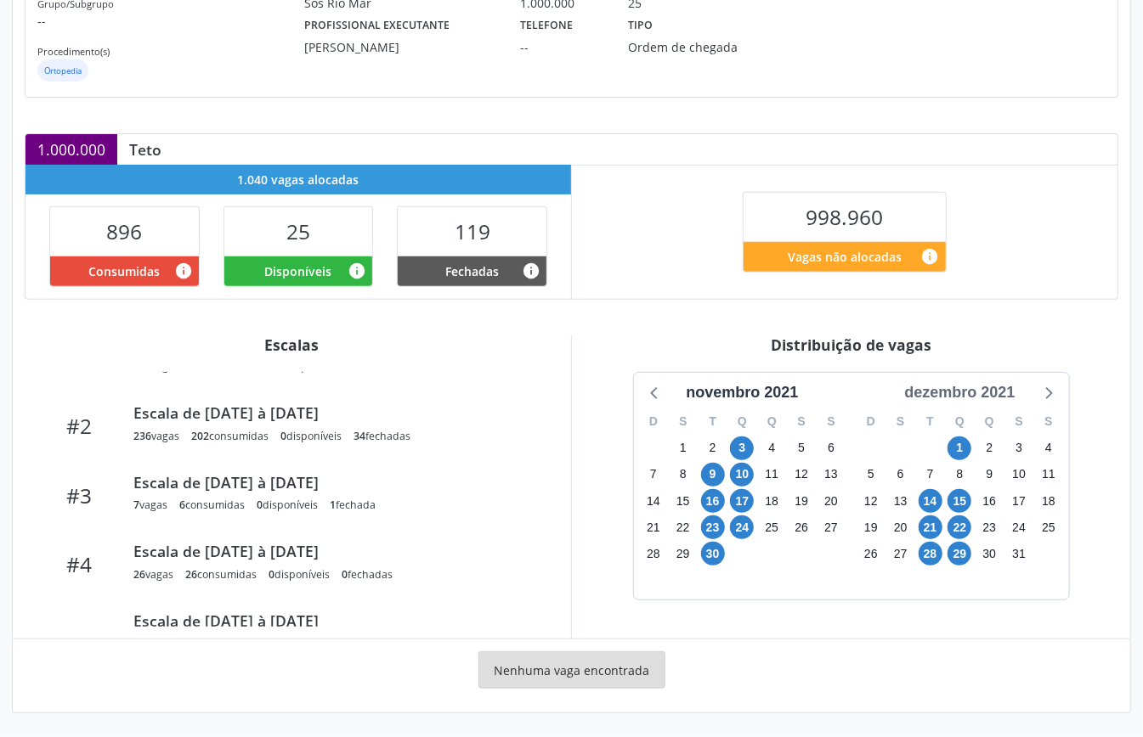
click at [950, 392] on div "dezembro 2021" at bounding box center [959, 392] width 124 height 23
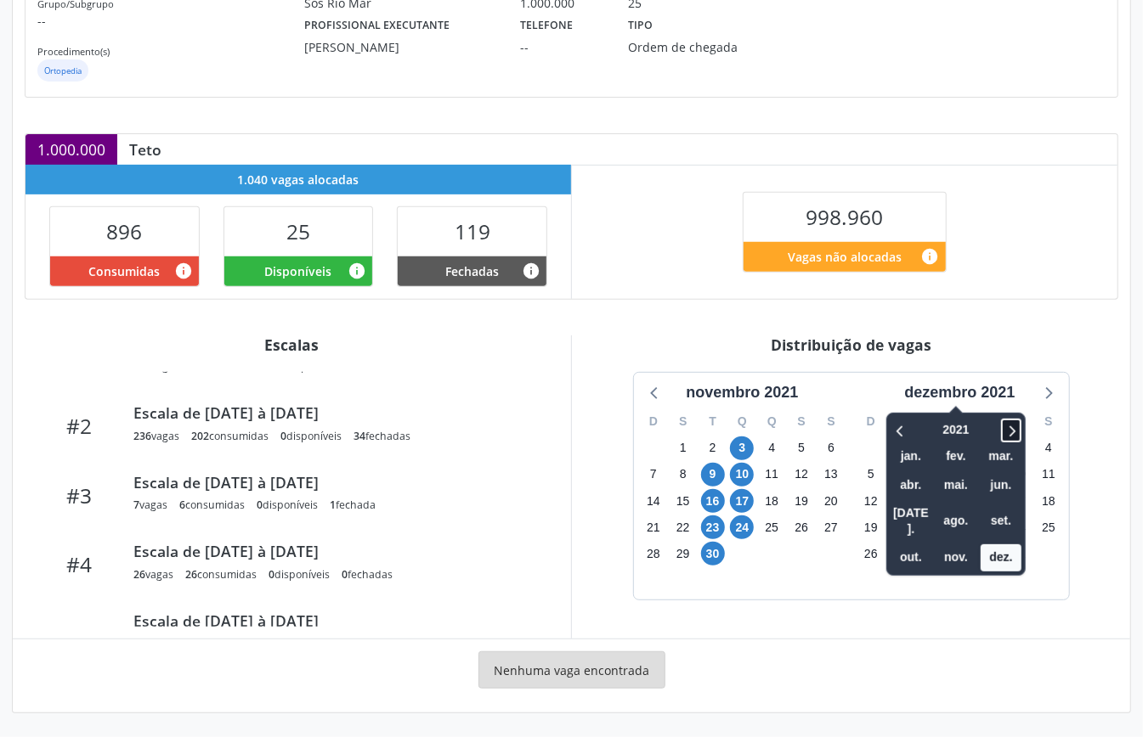
click at [1013, 428] on icon at bounding box center [1010, 431] width 17 height 20
click at [1013, 426] on icon at bounding box center [1010, 431] width 17 height 20
click at [993, 508] on span "set." at bounding box center [1000, 521] width 41 height 26
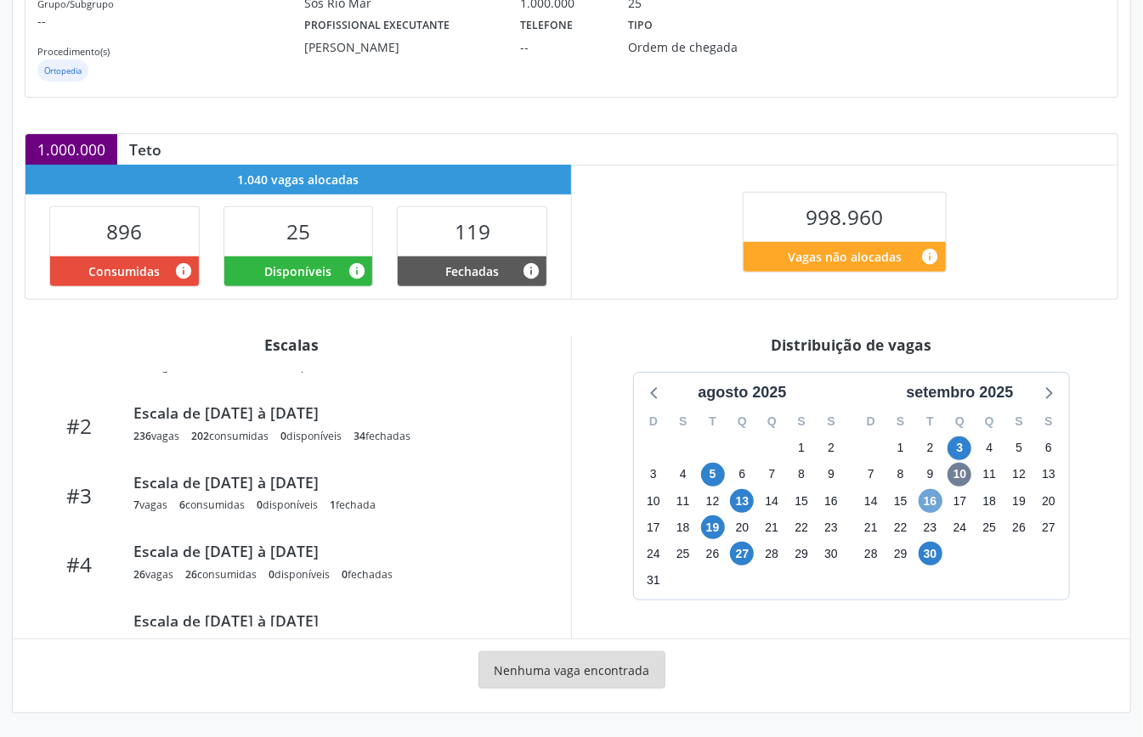
click at [931, 493] on span "16" at bounding box center [930, 501] width 24 height 24
click at [1052, 392] on icon at bounding box center [1047, 392] width 22 height 22
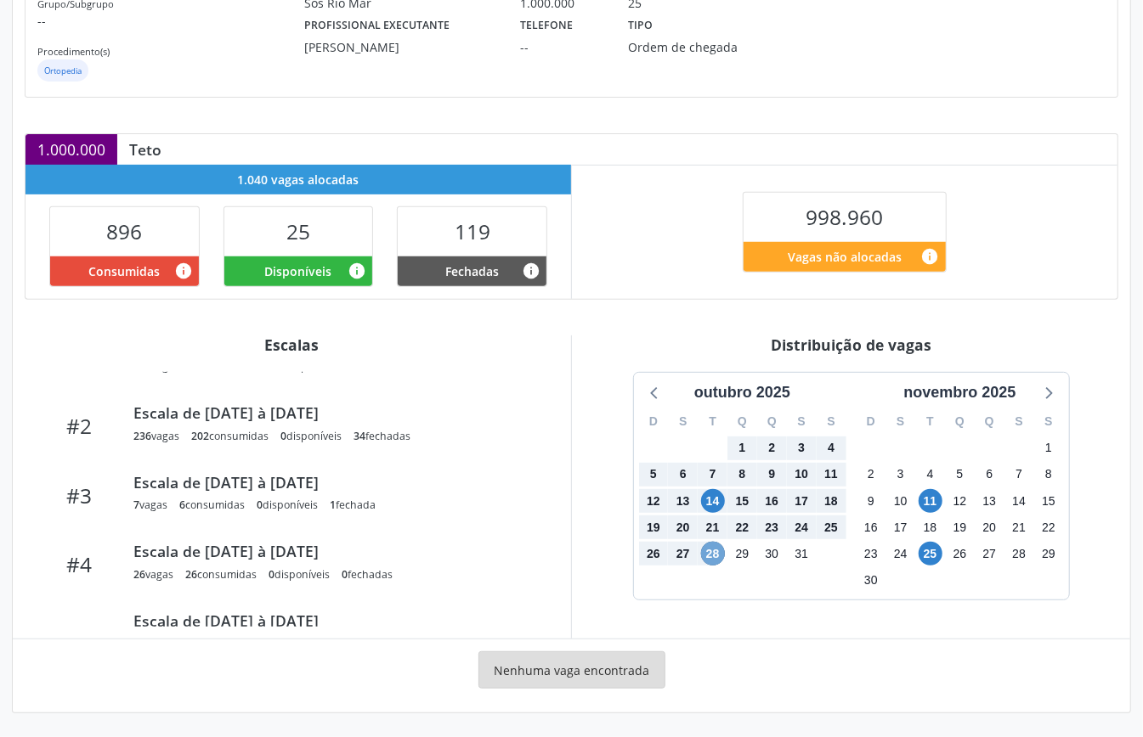
click at [717, 558] on span "28" at bounding box center [713, 554] width 24 height 24
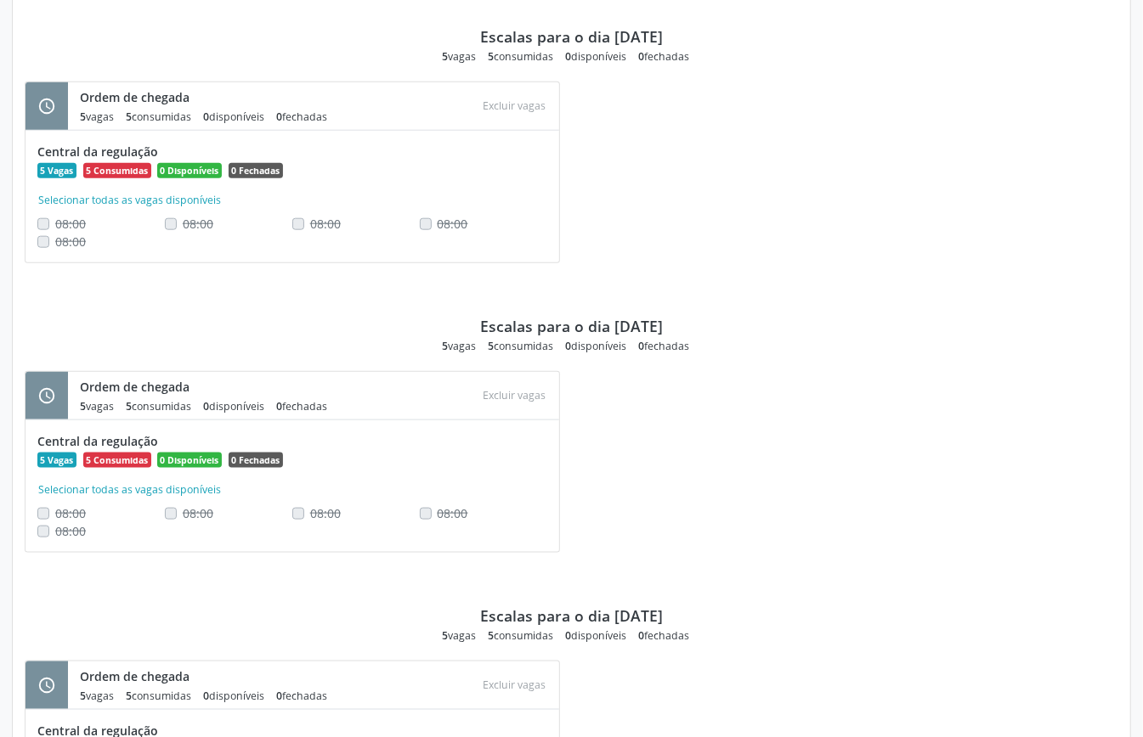
scroll to position [333, 0]
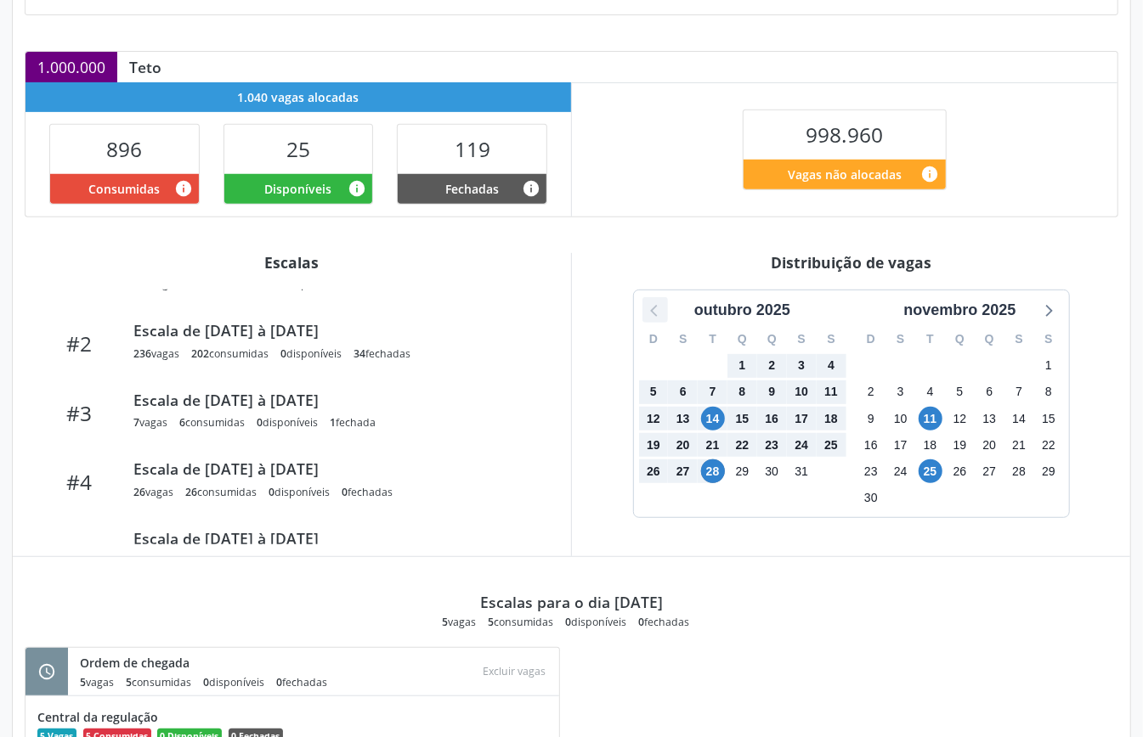
click at [650, 316] on icon at bounding box center [655, 310] width 22 height 22
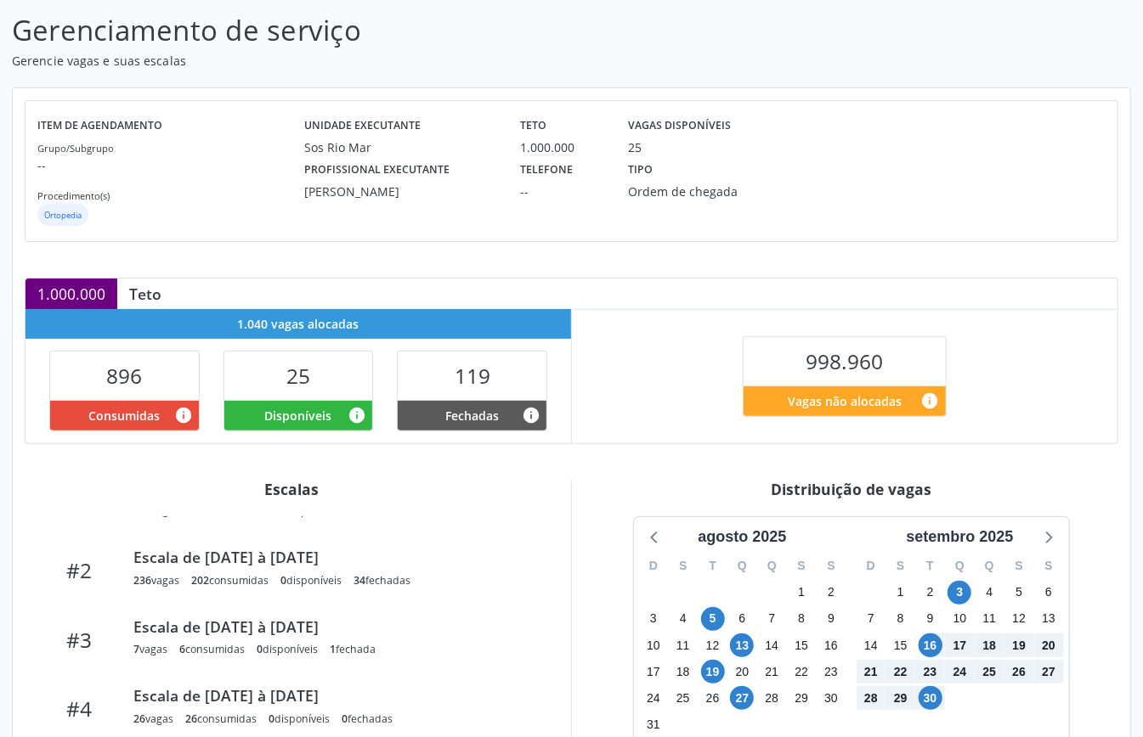
scroll to position [0, 0]
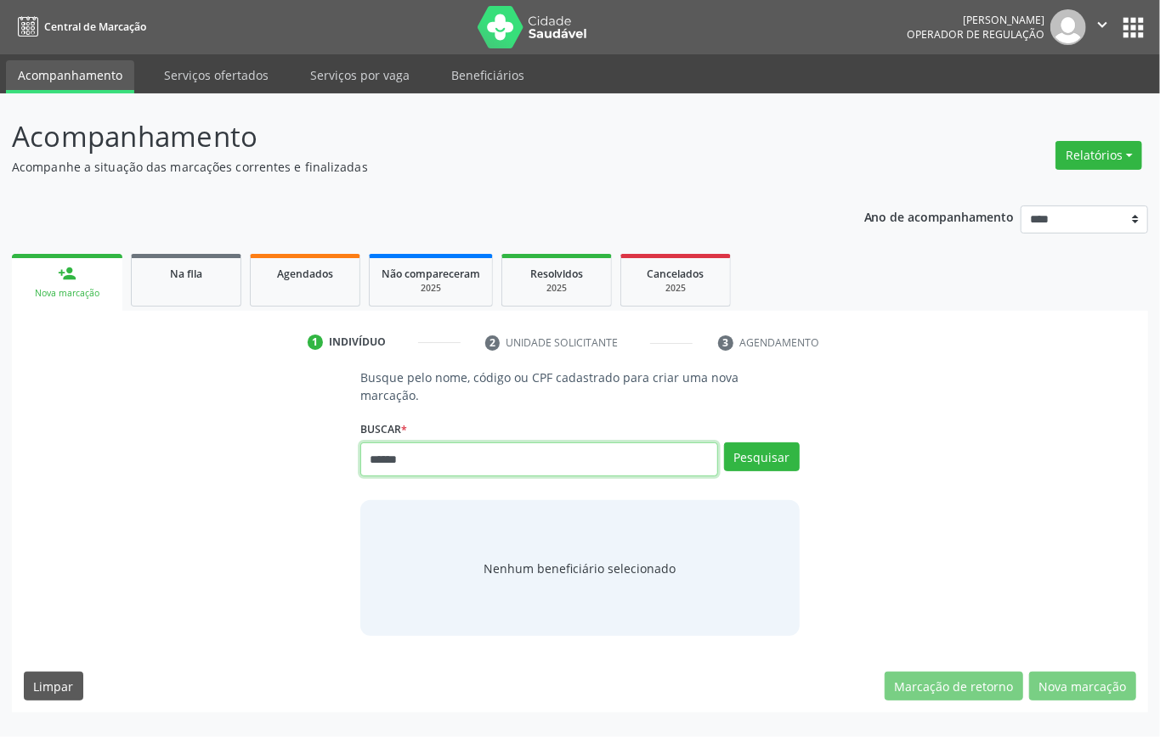
type input "******"
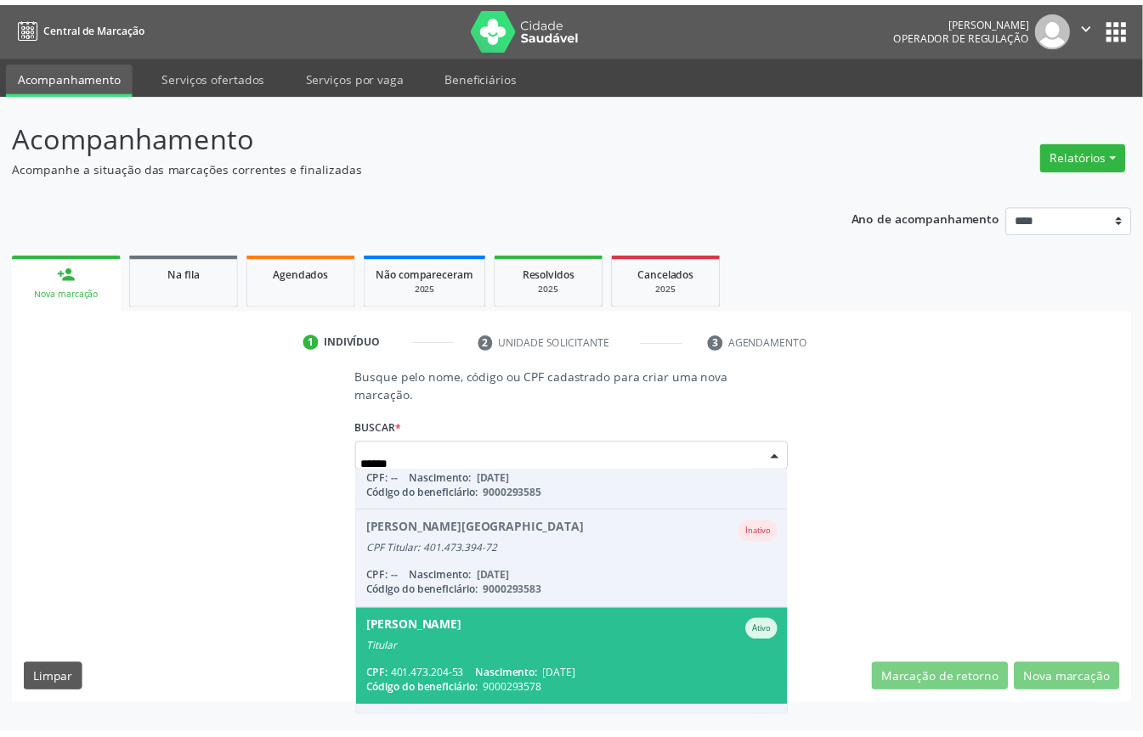
scroll to position [537, 0]
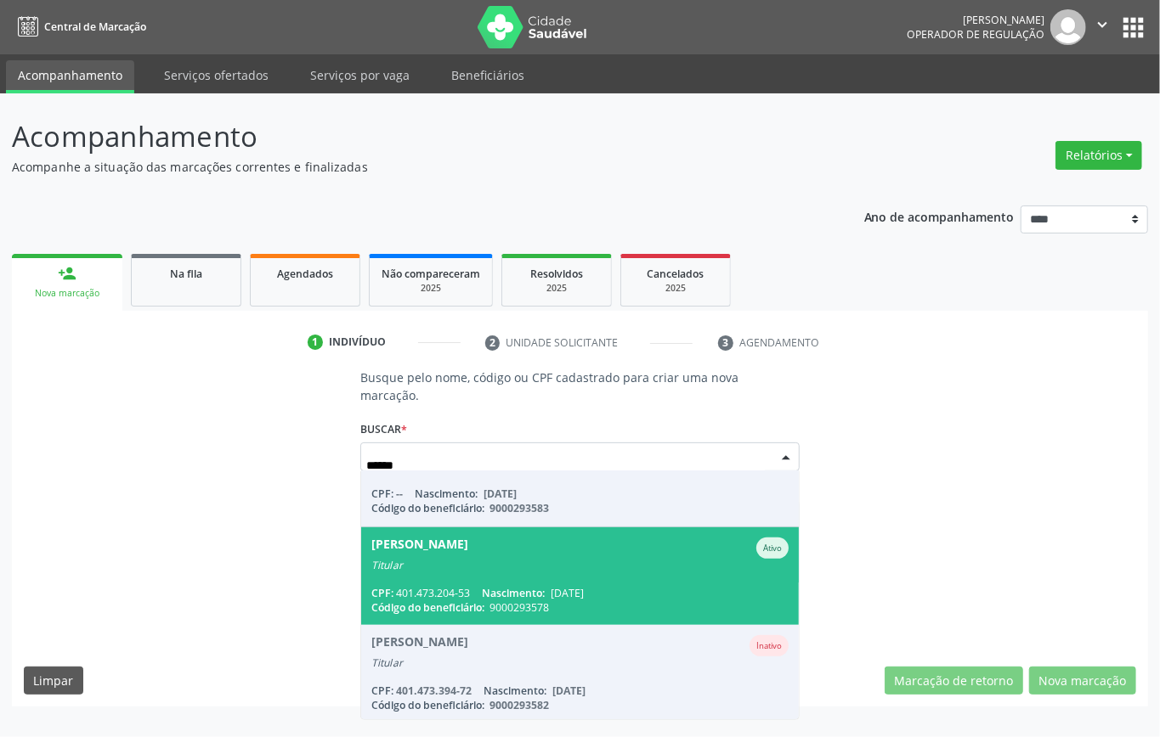
click span "Marluce Batista da Silva Nunes Ativo Titular CPF: 401.473.204-53 Nascimento: 23…"
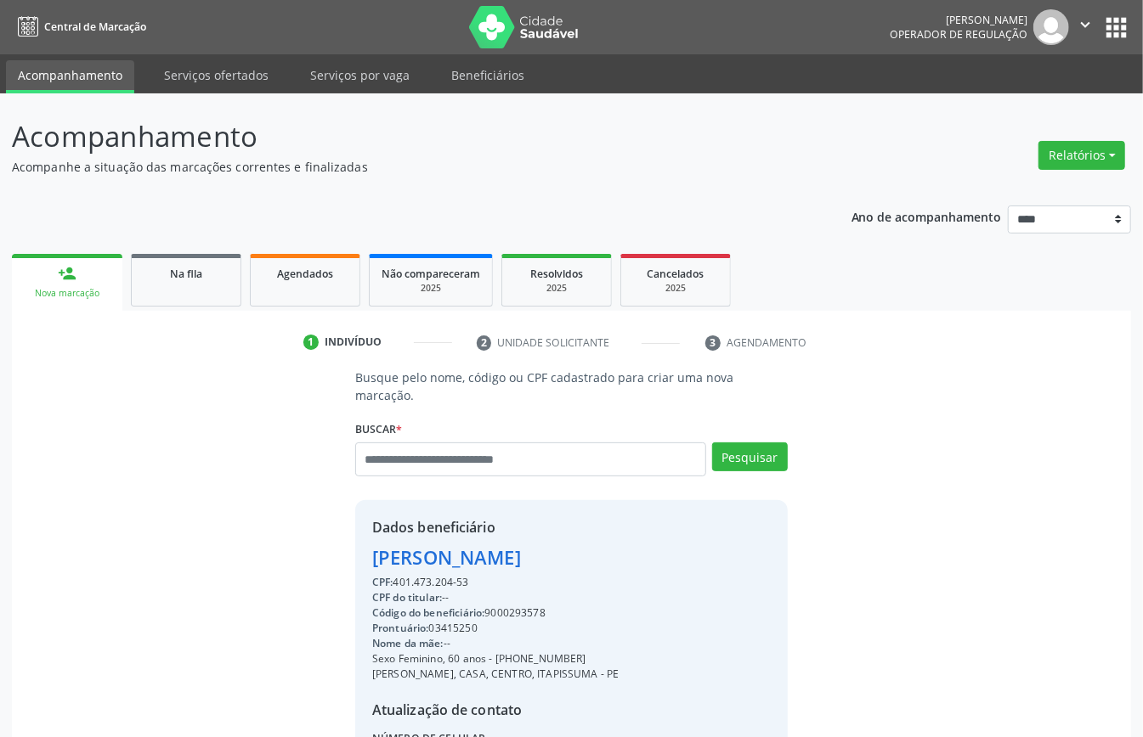
scroll to position [161, 0]
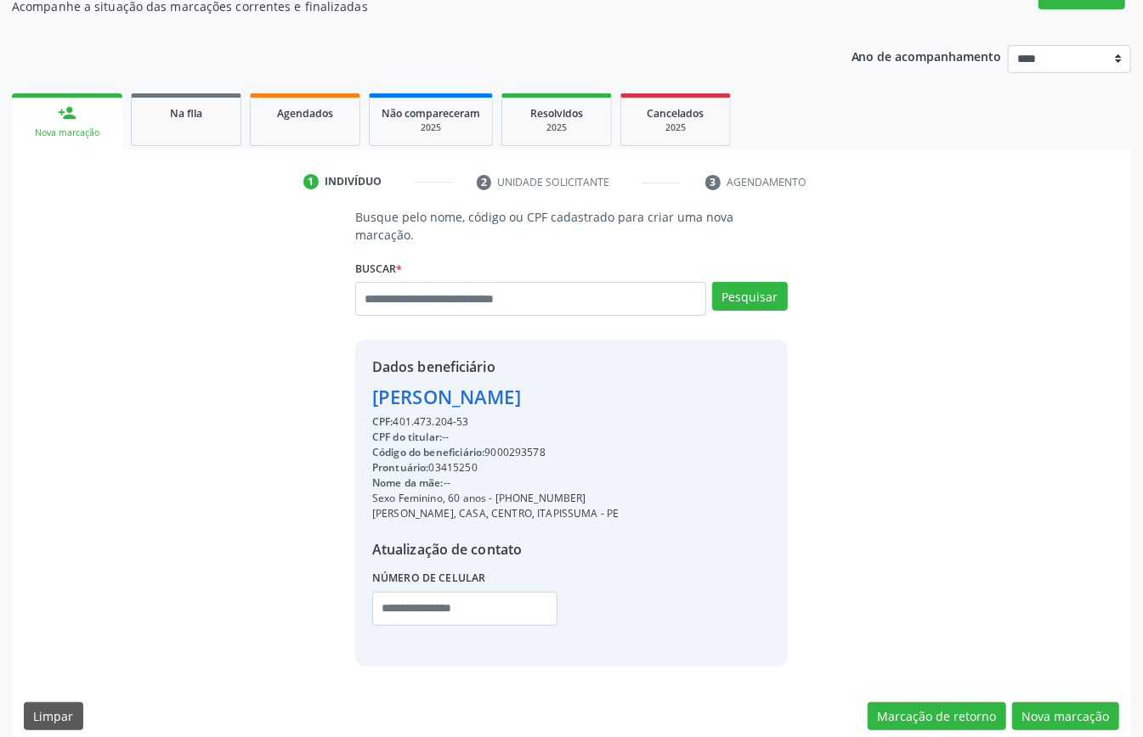
click div "Código do beneficiário: 9000293578"
copy div "9000293578"
click span "Agendados"
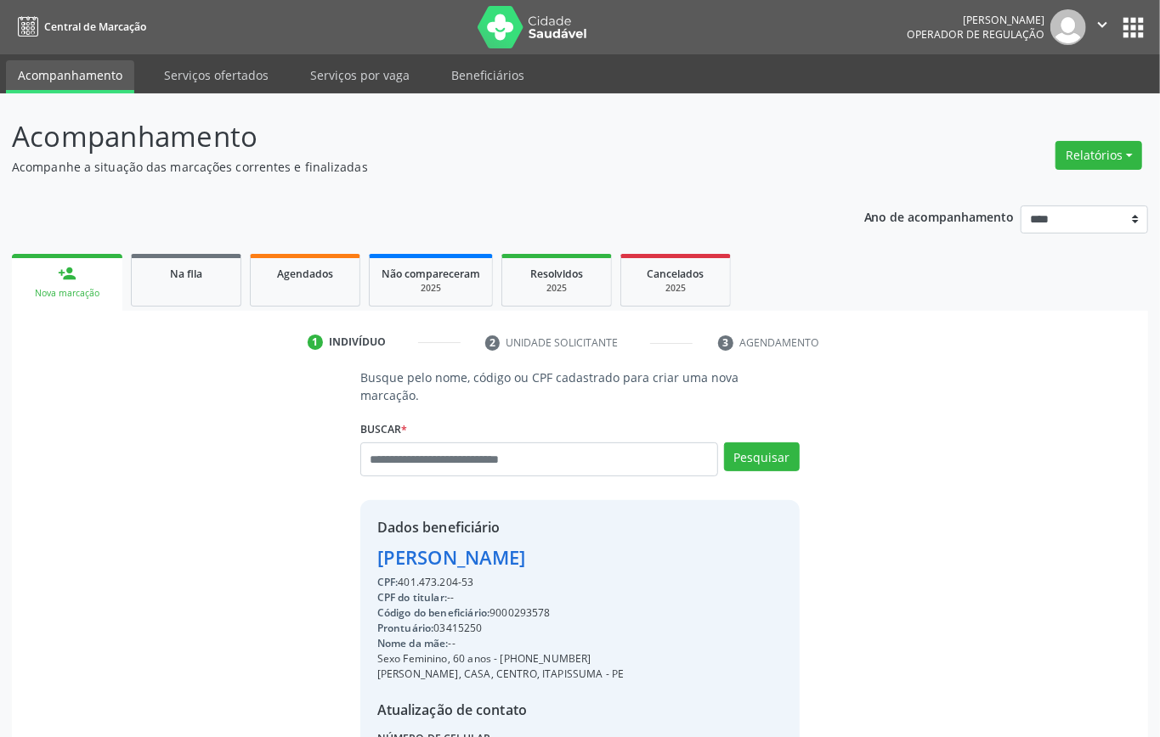
select select "*"
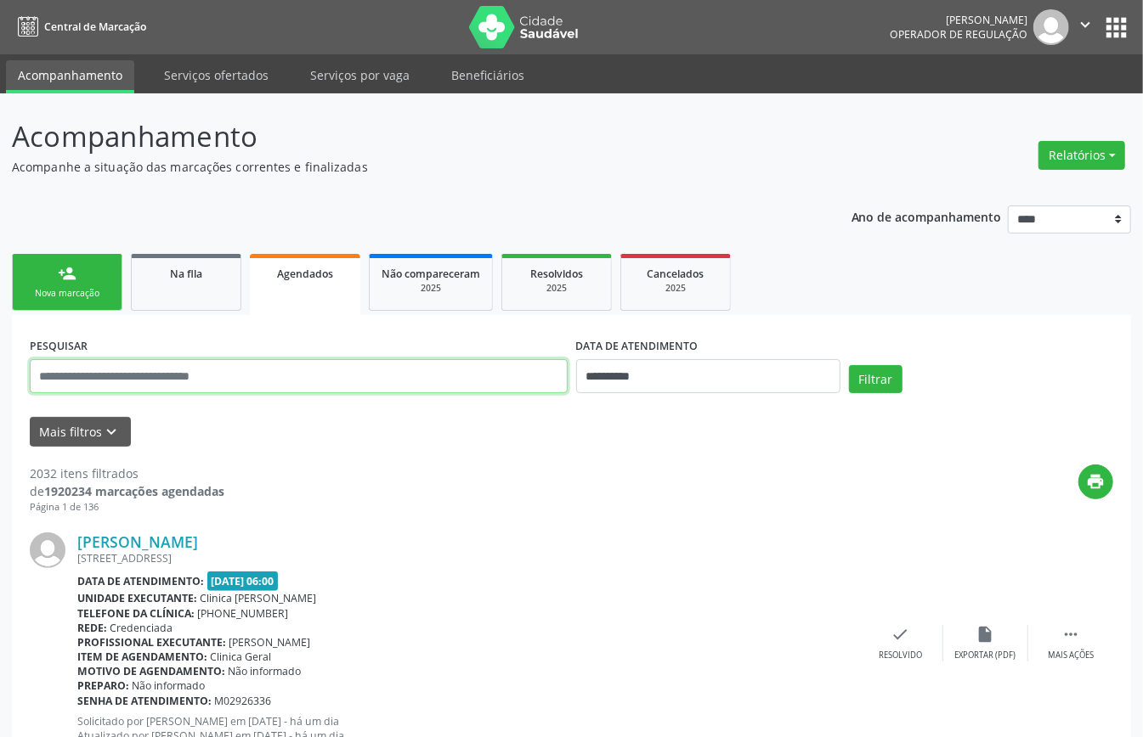
paste input "**********"
type input "**********"
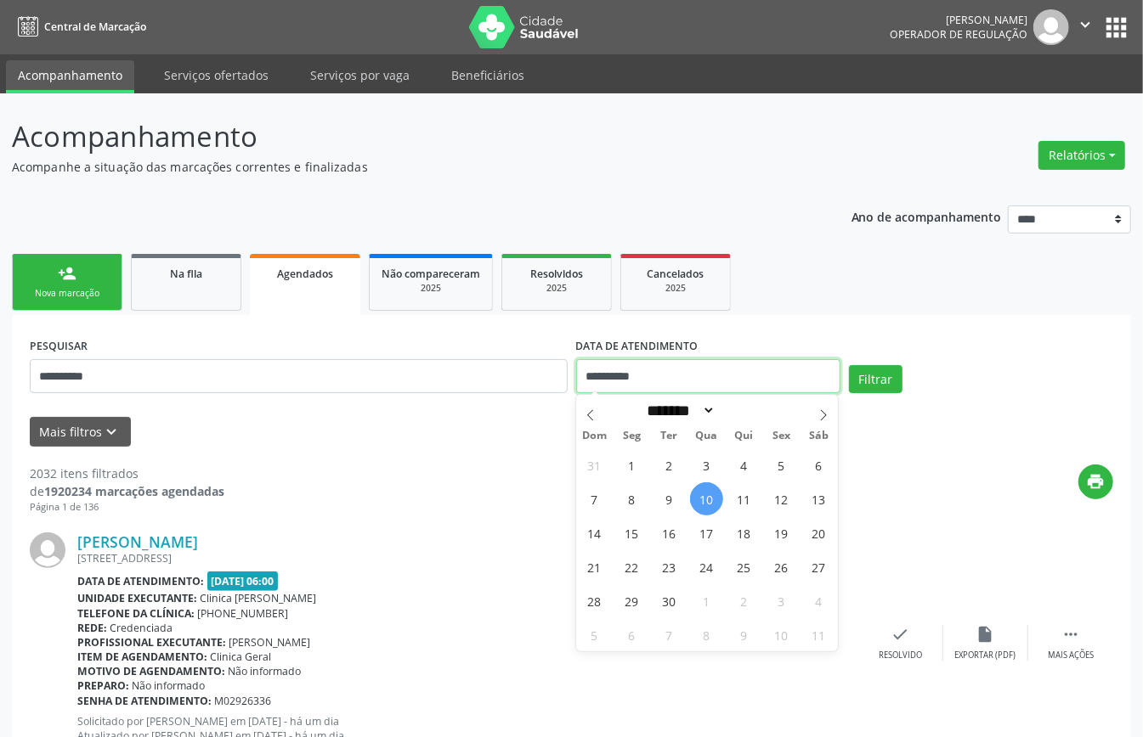
click input "**********"
click div "Mais filtros keyboard_arrow_down"
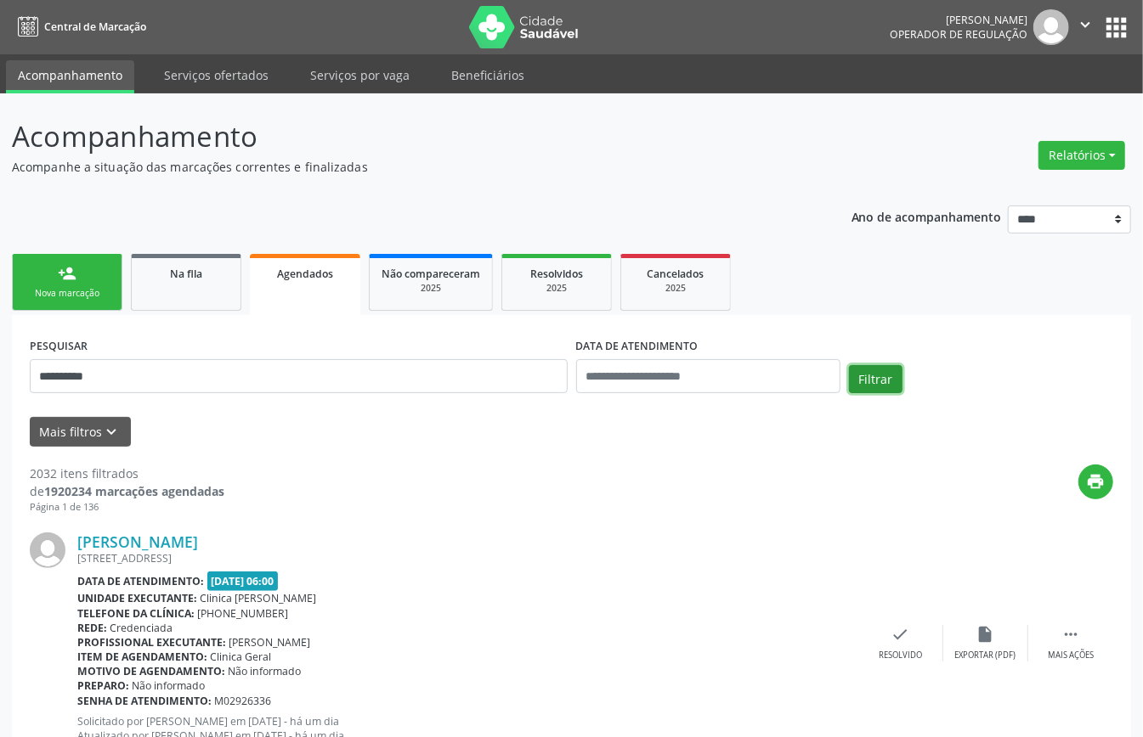
click button "Filtrar"
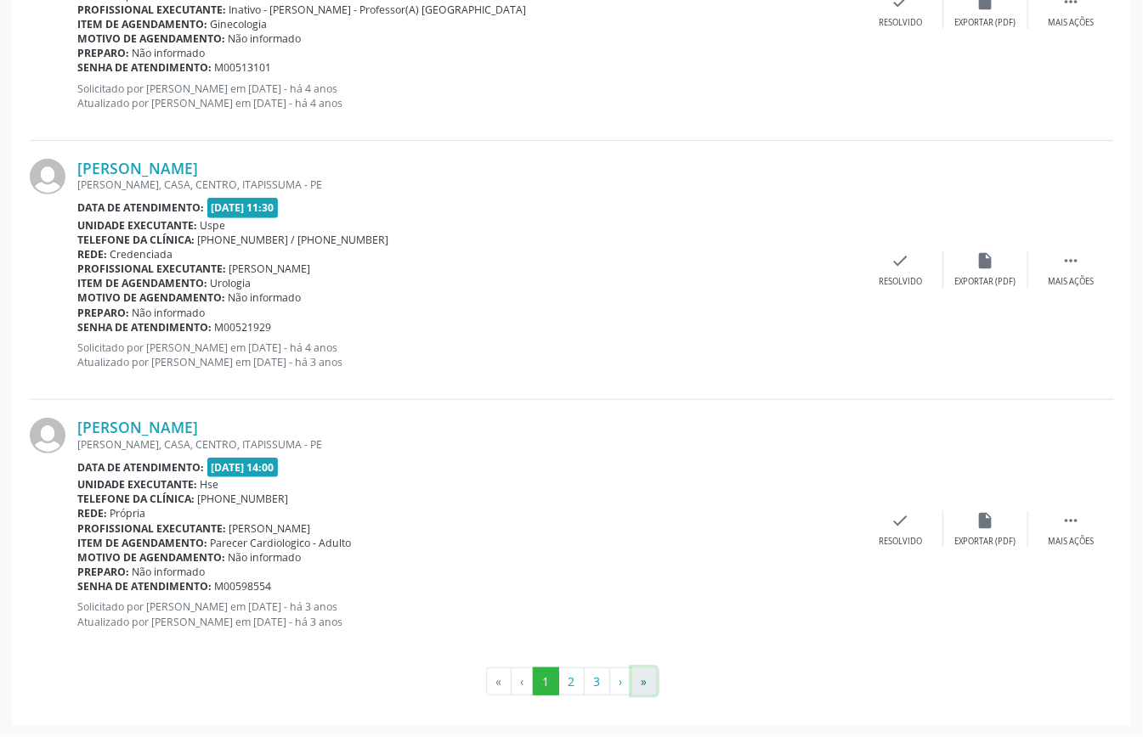
click button "»"
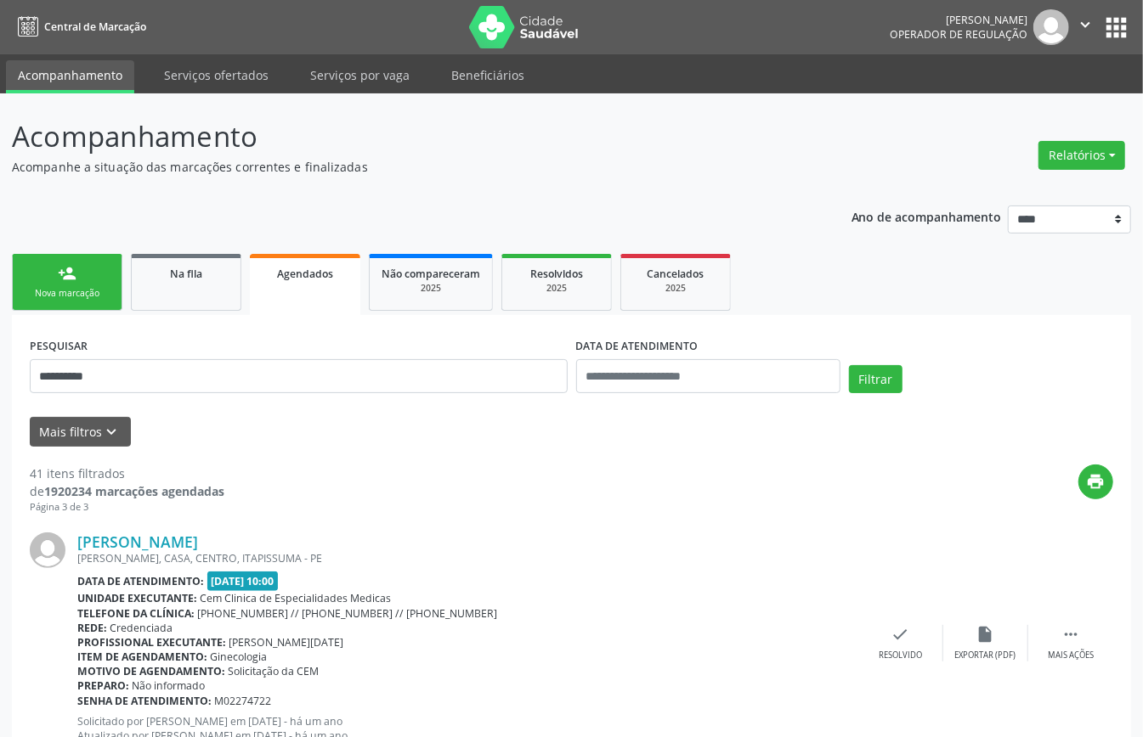
scroll to position [2682, 0]
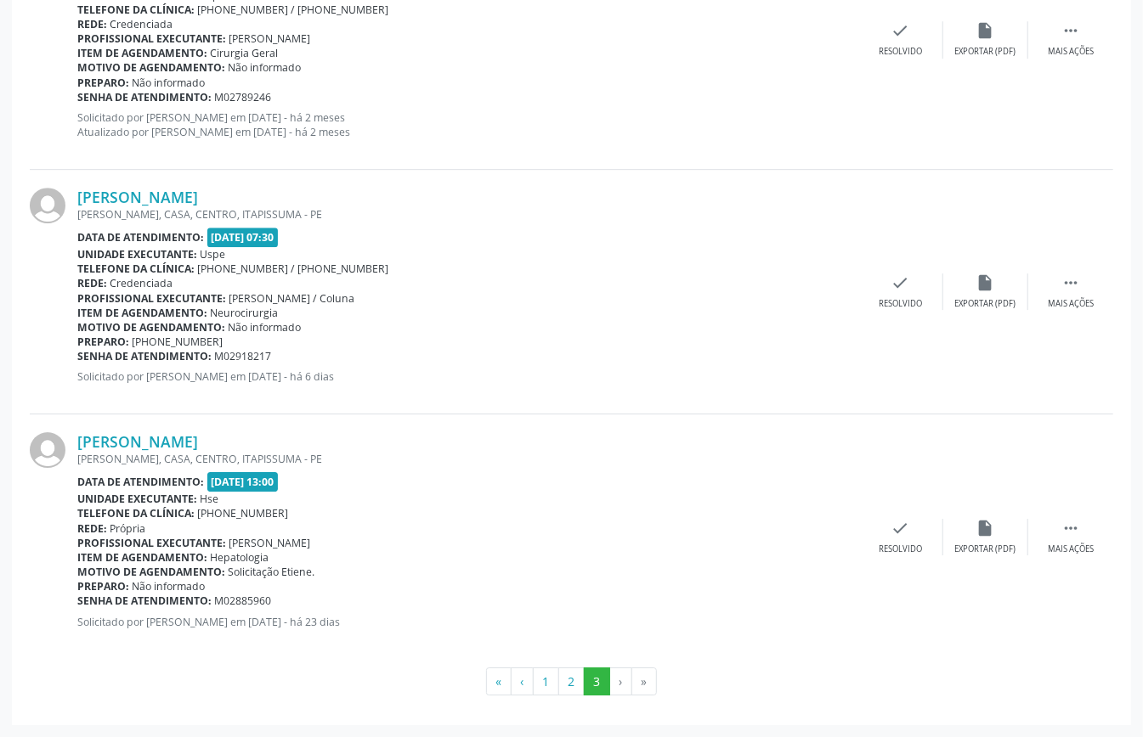
click div "Item de agendamento: Hepatologia"
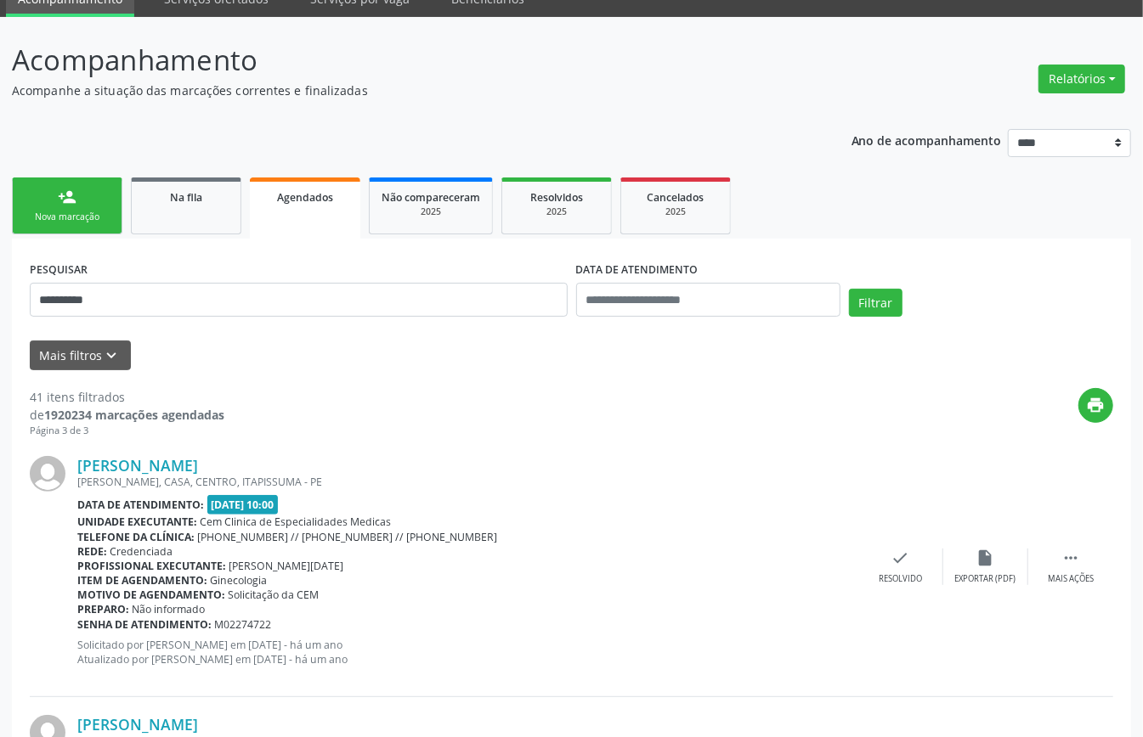
scroll to position [0, 0]
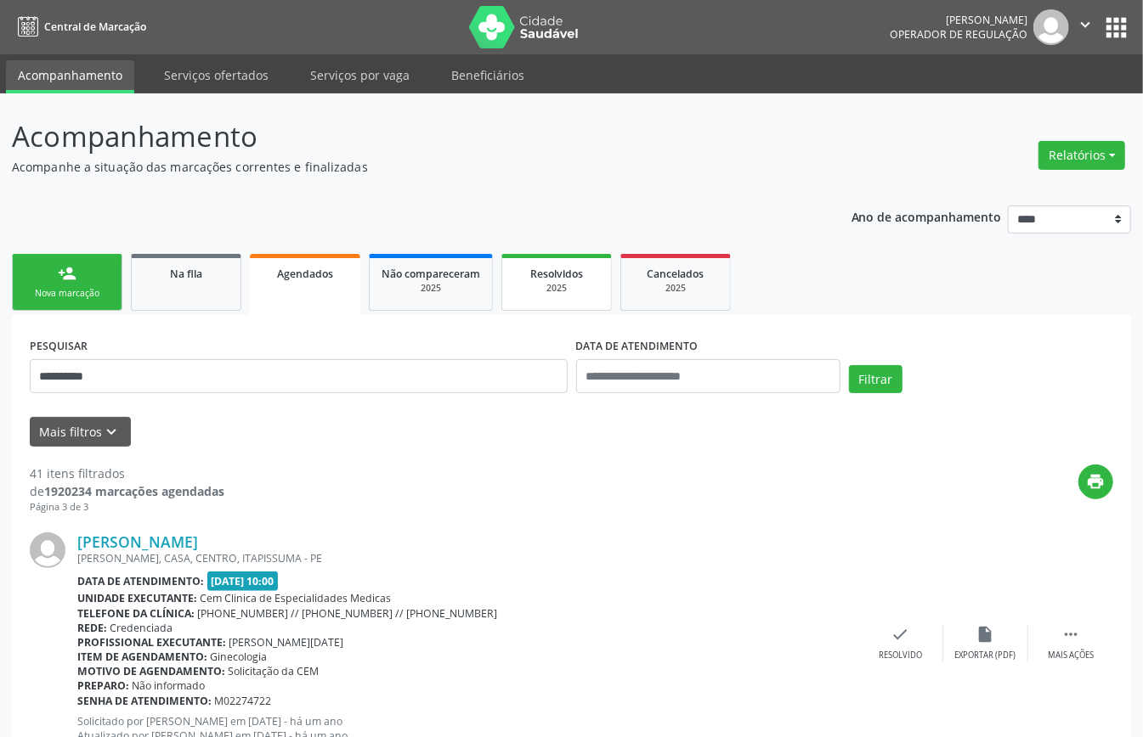
drag, startPoint x: 583, startPoint y: 269, endPoint x: 569, endPoint y: 300, distance: 33.5
click span "Resolvidos"
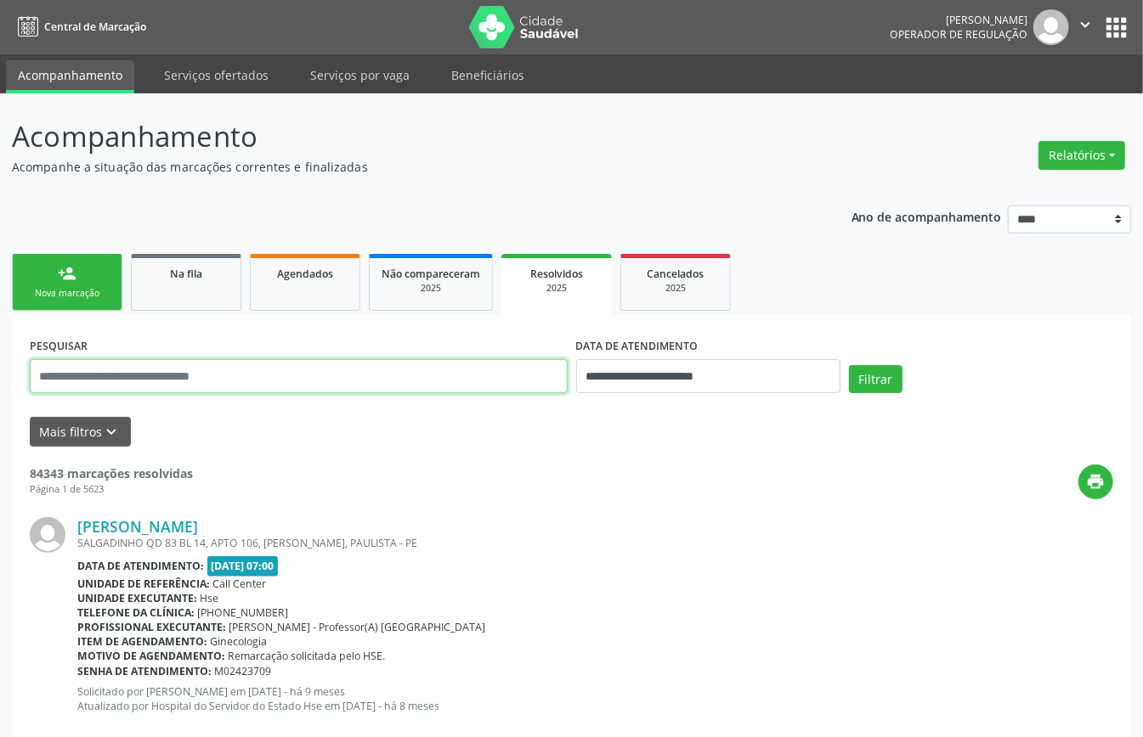
paste input "**********"
type input "**********"
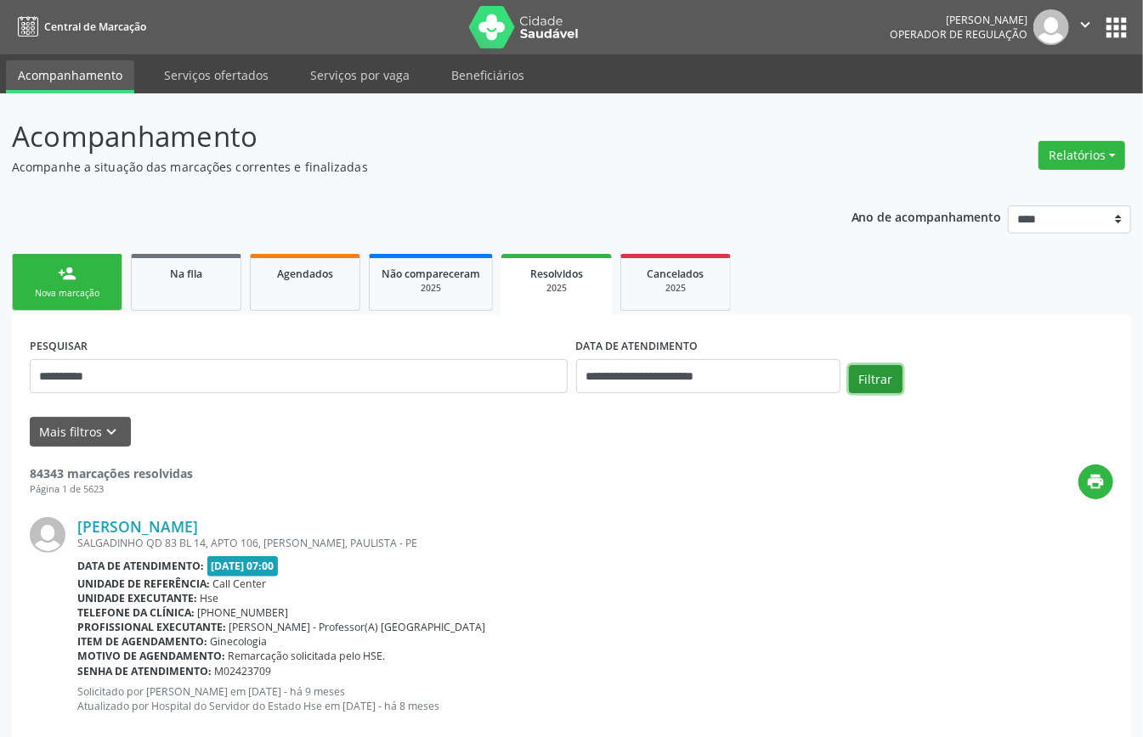
click button "Filtrar"
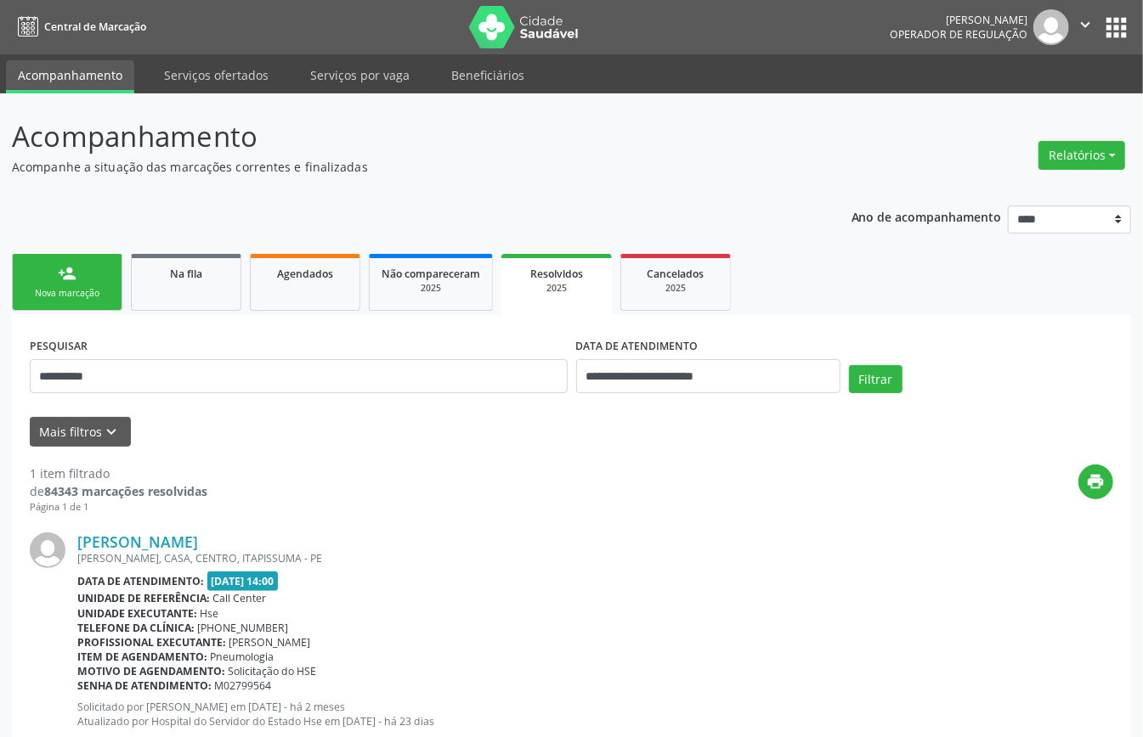
scroll to position [51, 0]
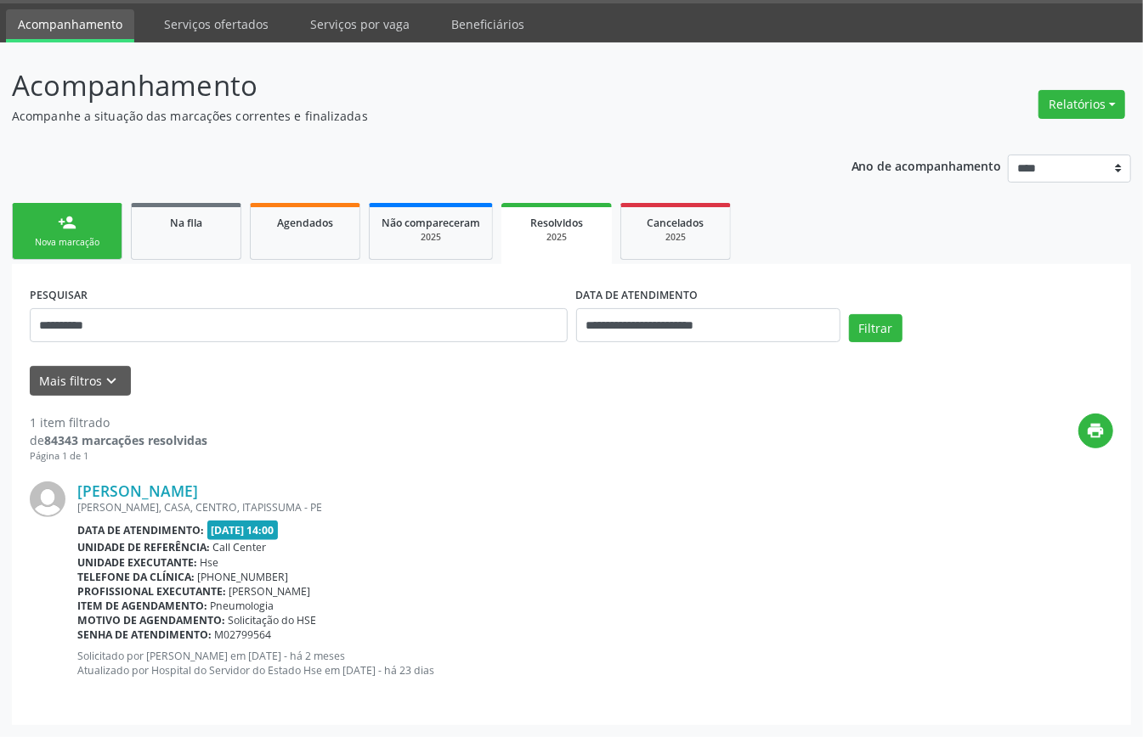
click div "Nova marcação"
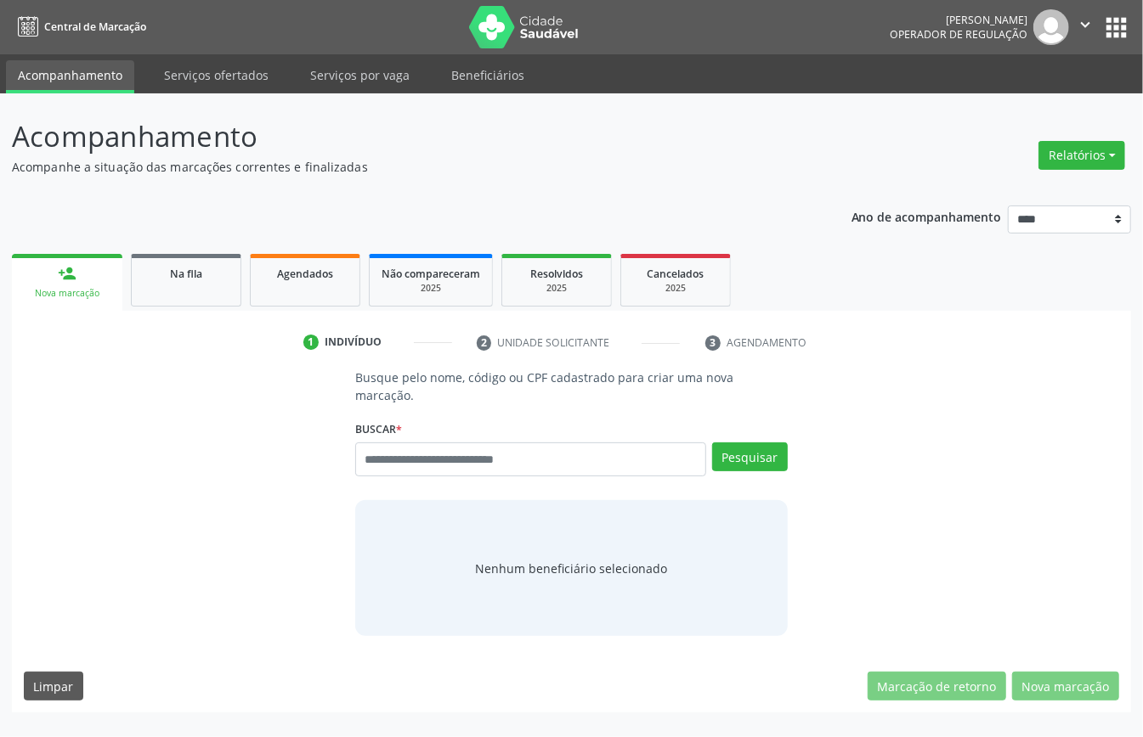
scroll to position [0, 0]
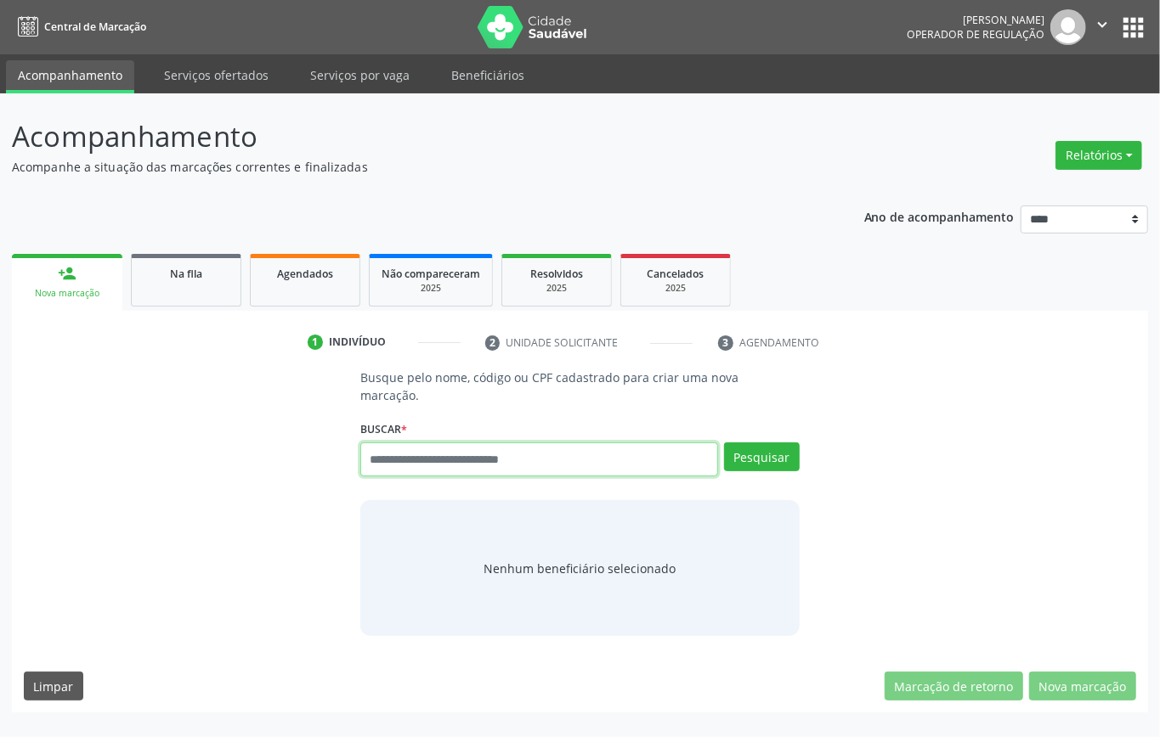
drag, startPoint x: 545, startPoint y: 443, endPoint x: 466, endPoint y: 402, distance: 89.7
click input "text"
type input "*********"
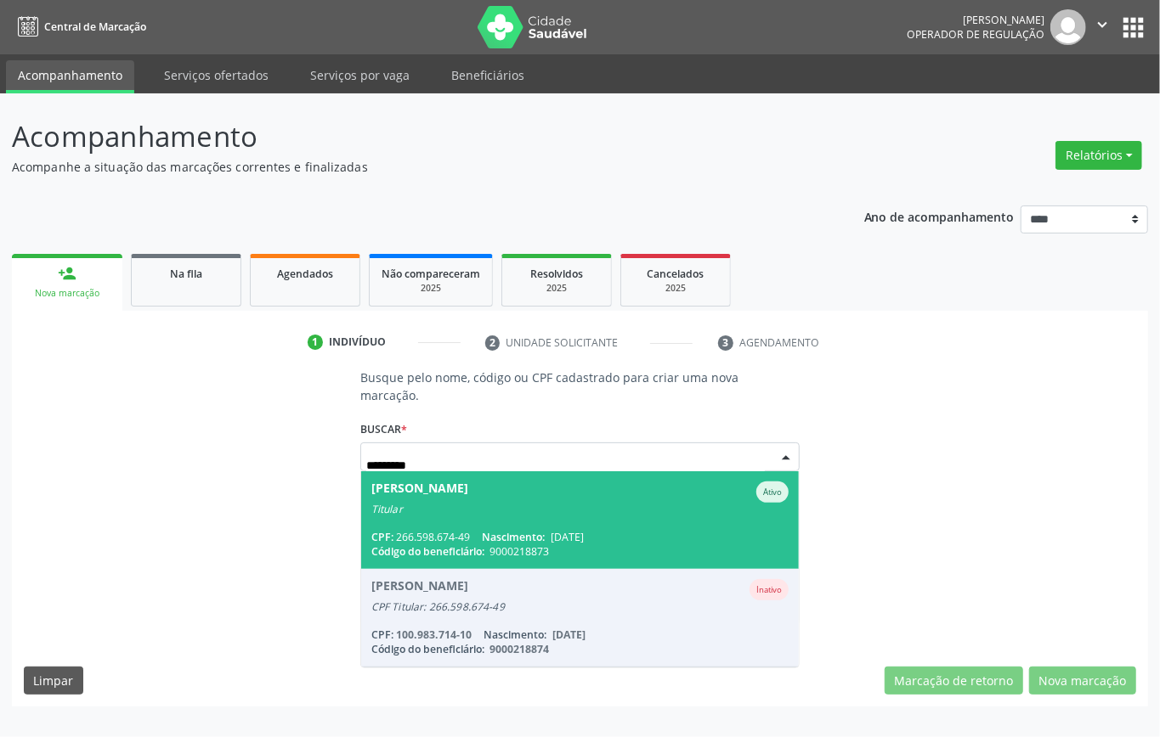
click div "CPF: 266.598.674-49 Nascimento: 03/12/1956"
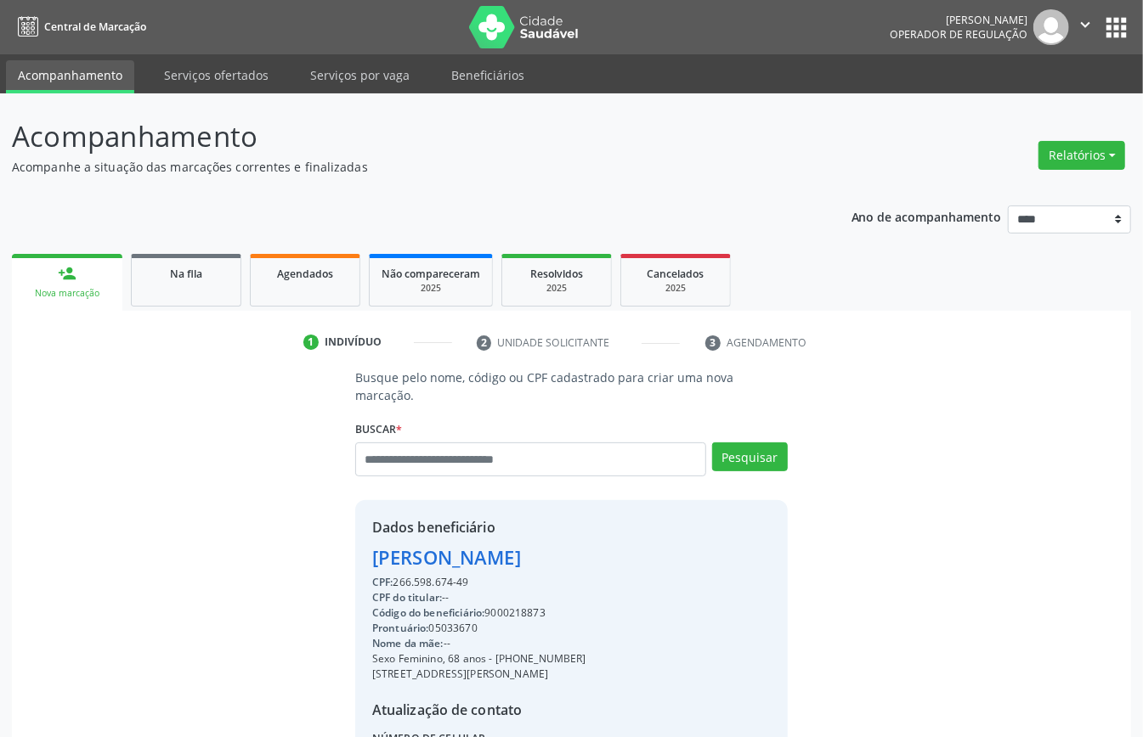
scroll to position [161, 0]
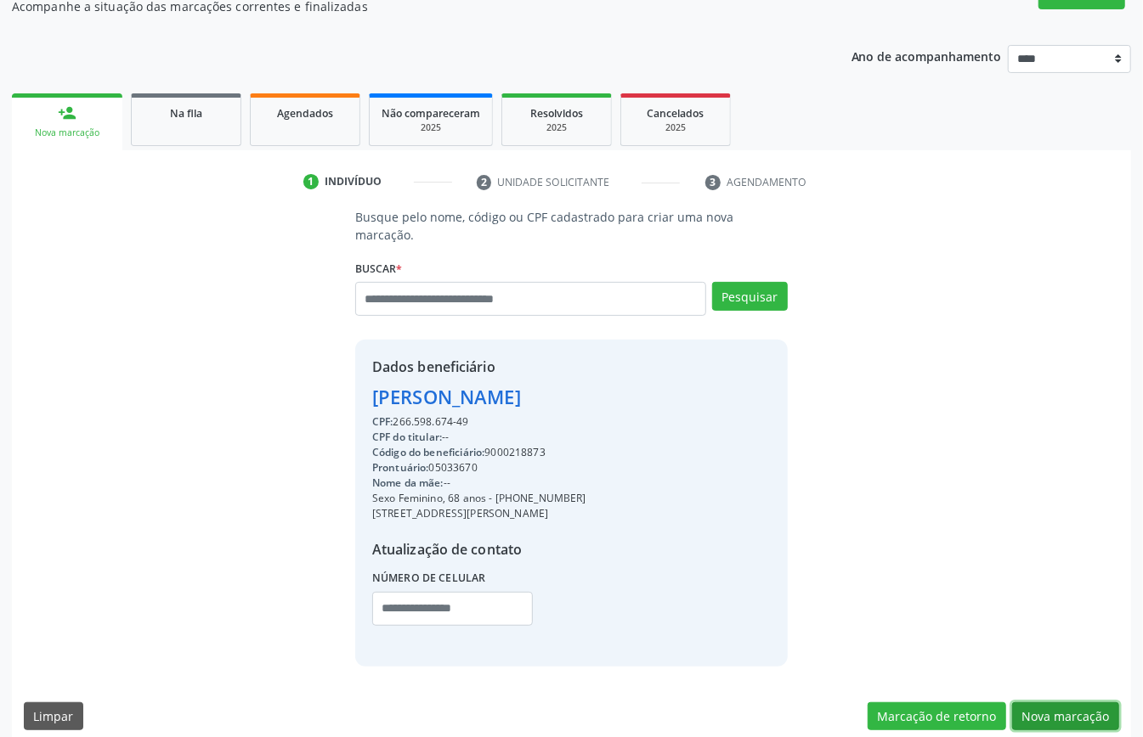
click button "Nova marcação"
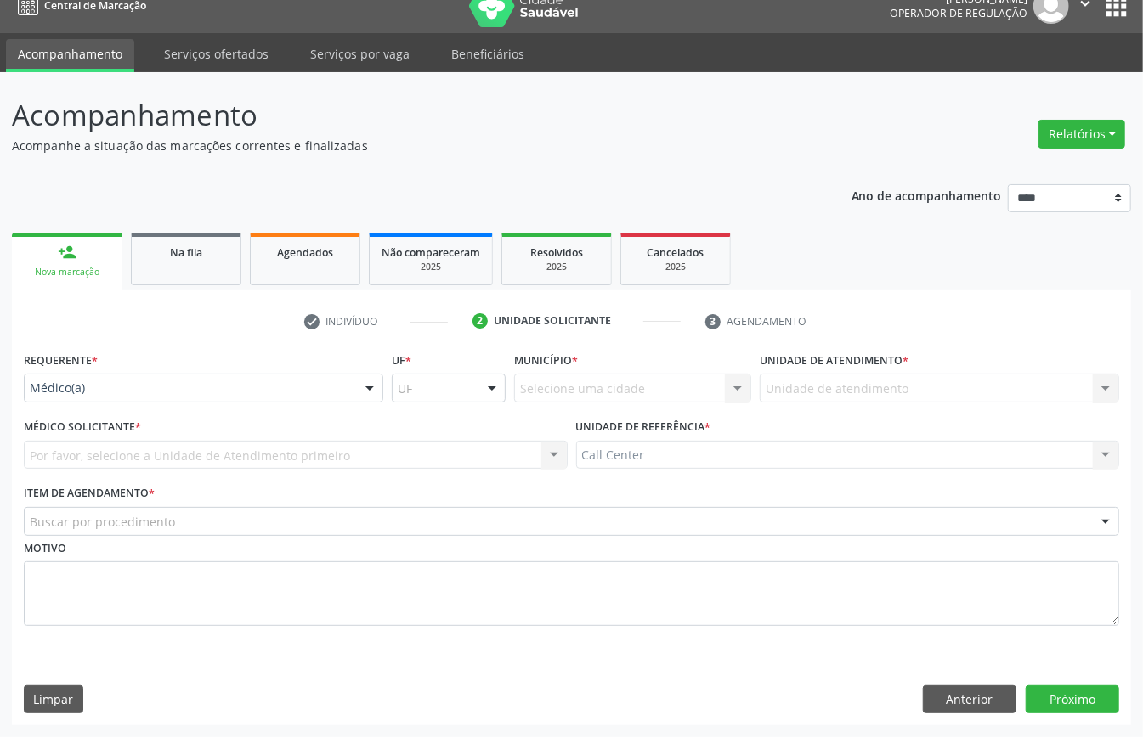
scroll to position [24, 0]
drag, startPoint x: 116, startPoint y: 375, endPoint x: 130, endPoint y: 429, distance: 56.0
click div "Médico(a)"
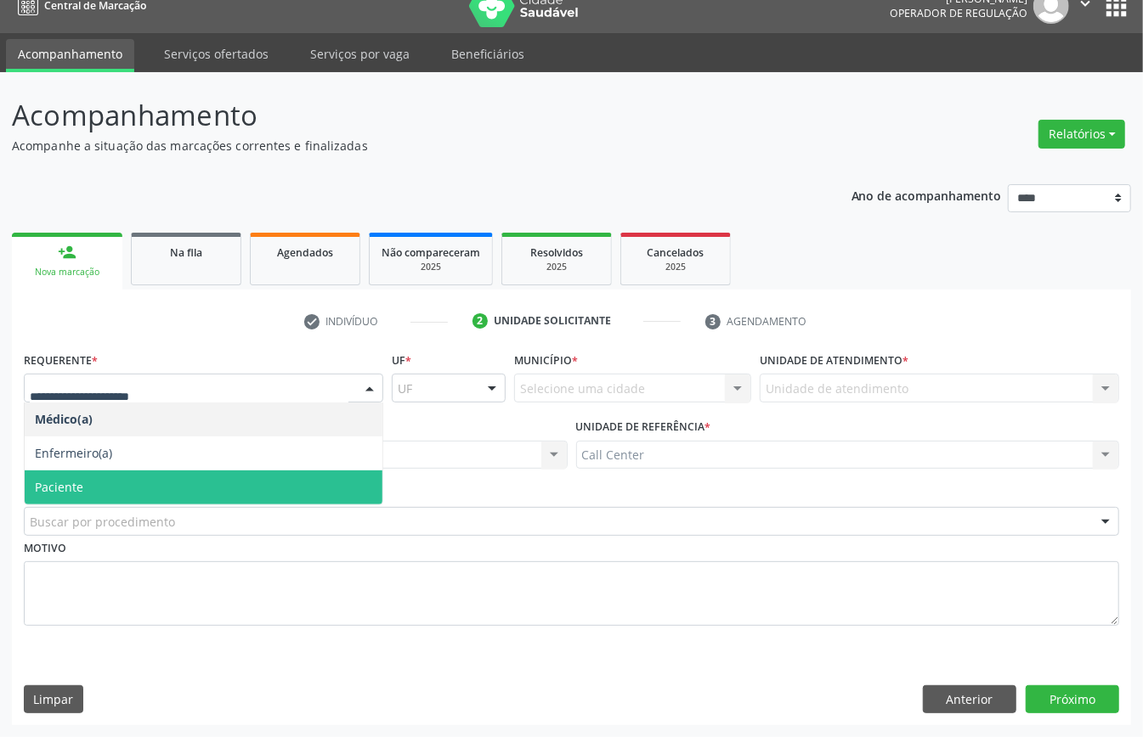
click span "Paciente"
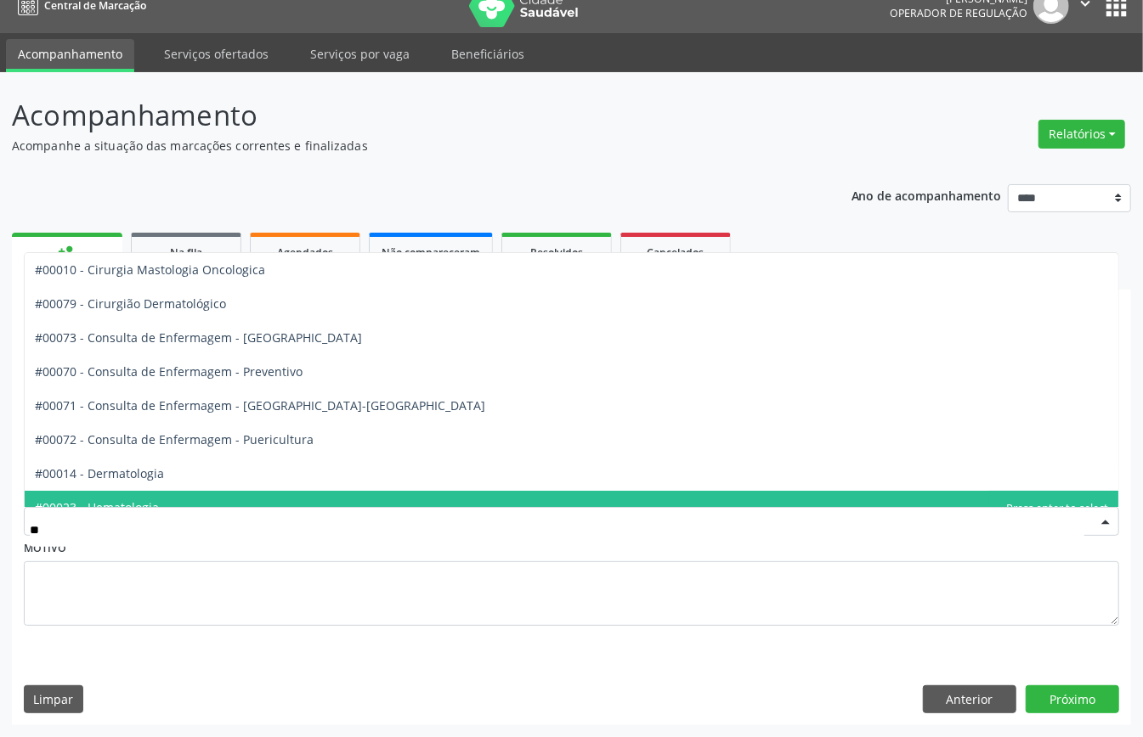
type input "***"
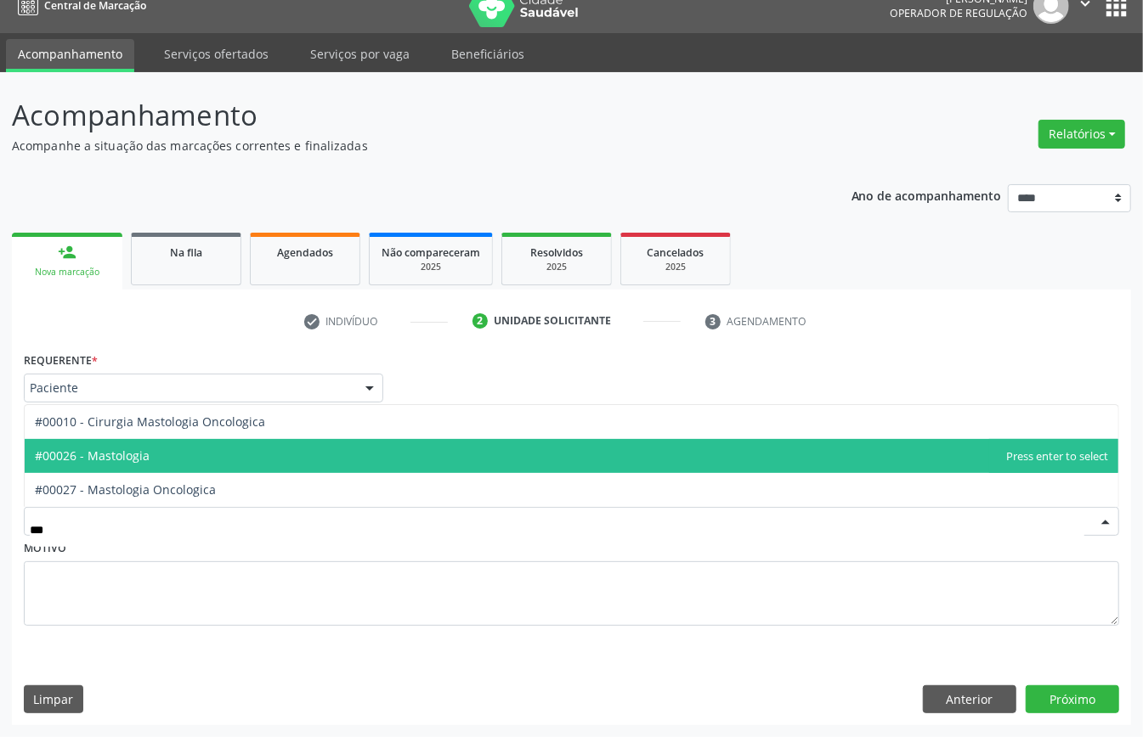
click span "#00026 - Mastologia"
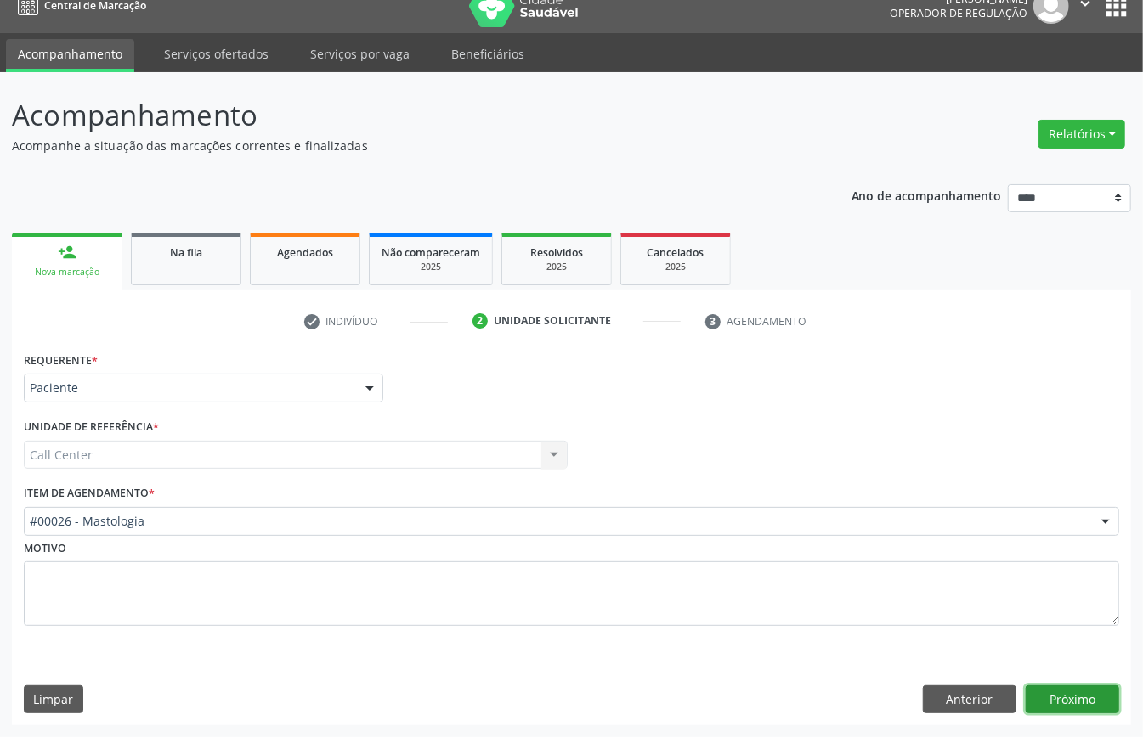
click button "Próximo"
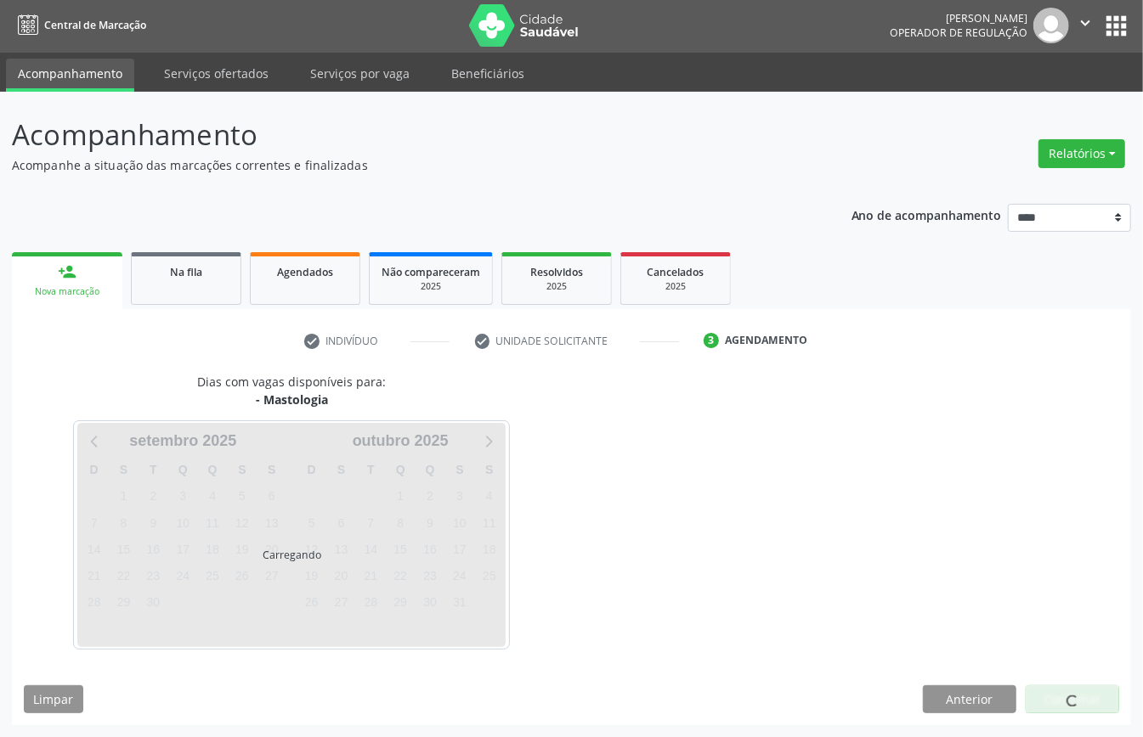
scroll to position [3, 0]
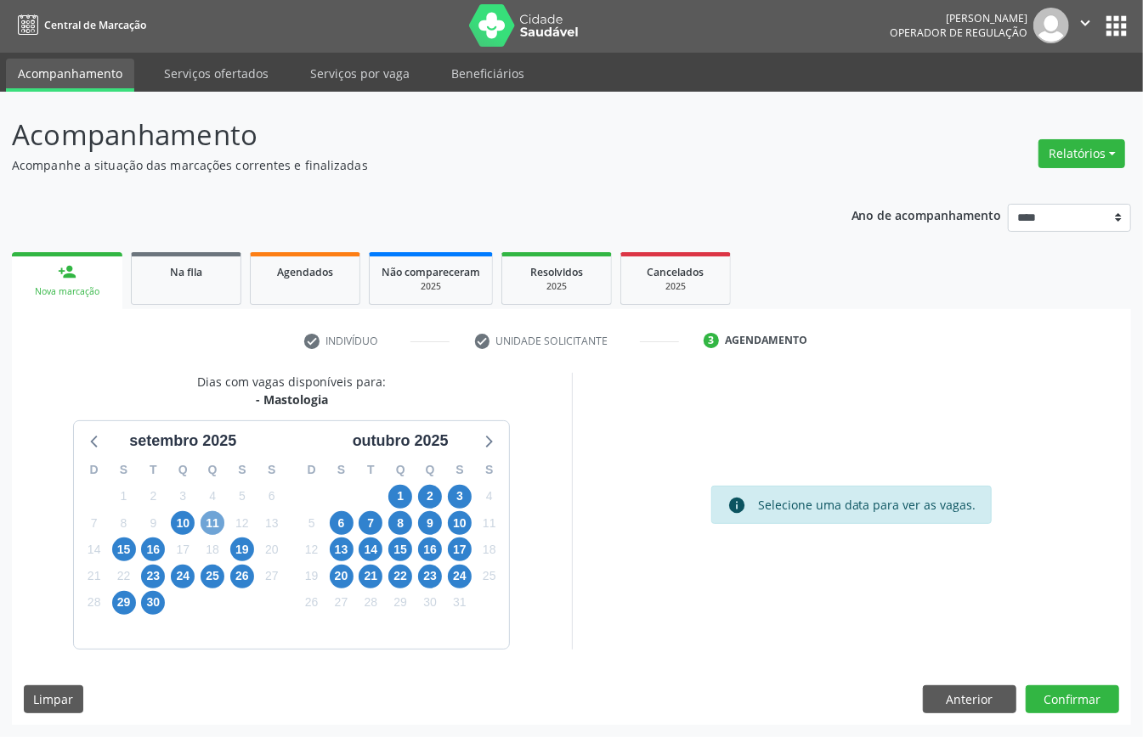
click span "11"
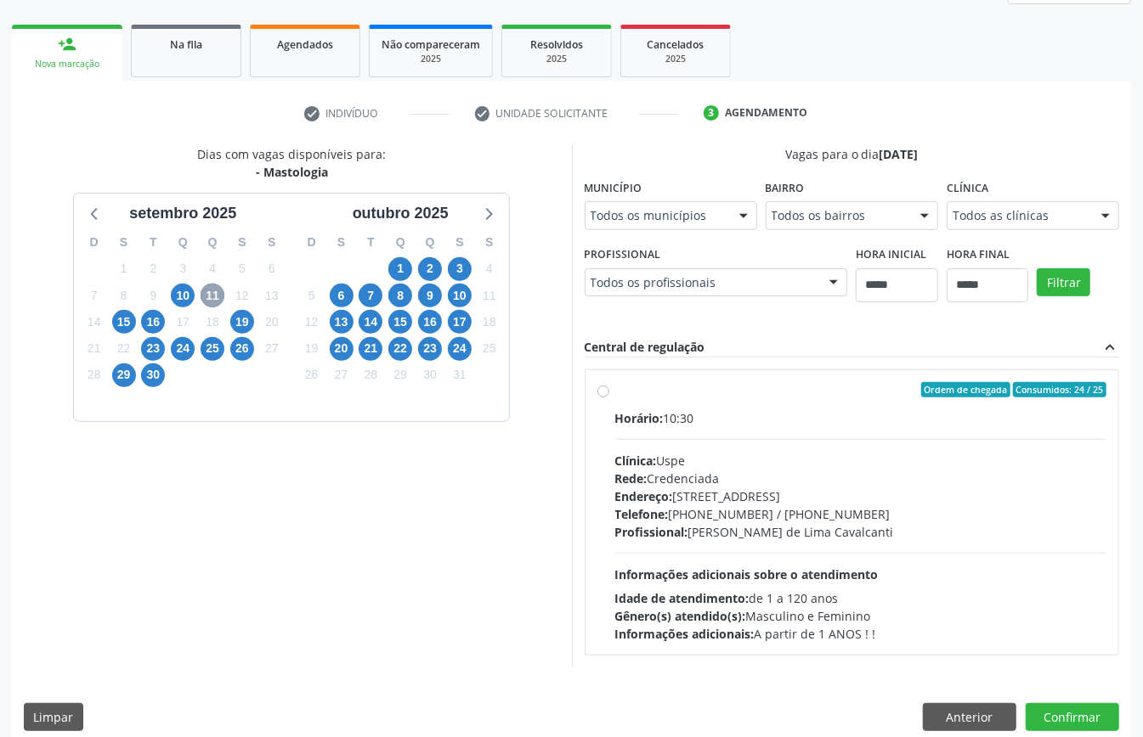
scroll to position [250, 0]
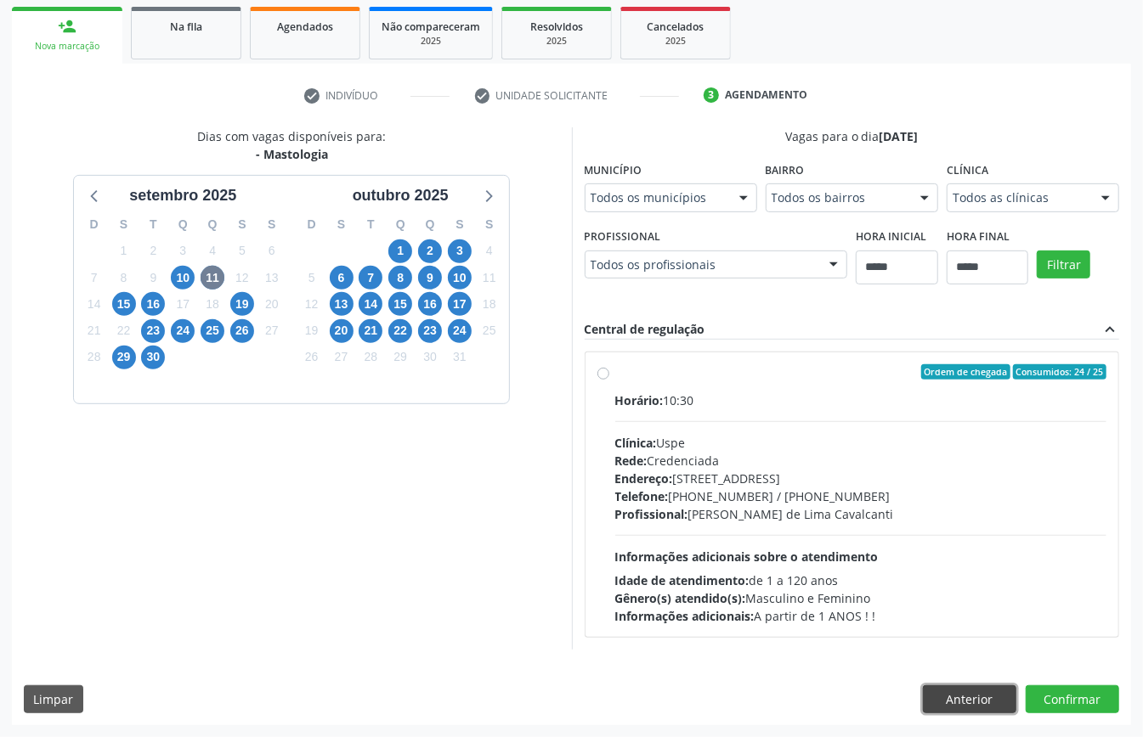
click button "Anterior"
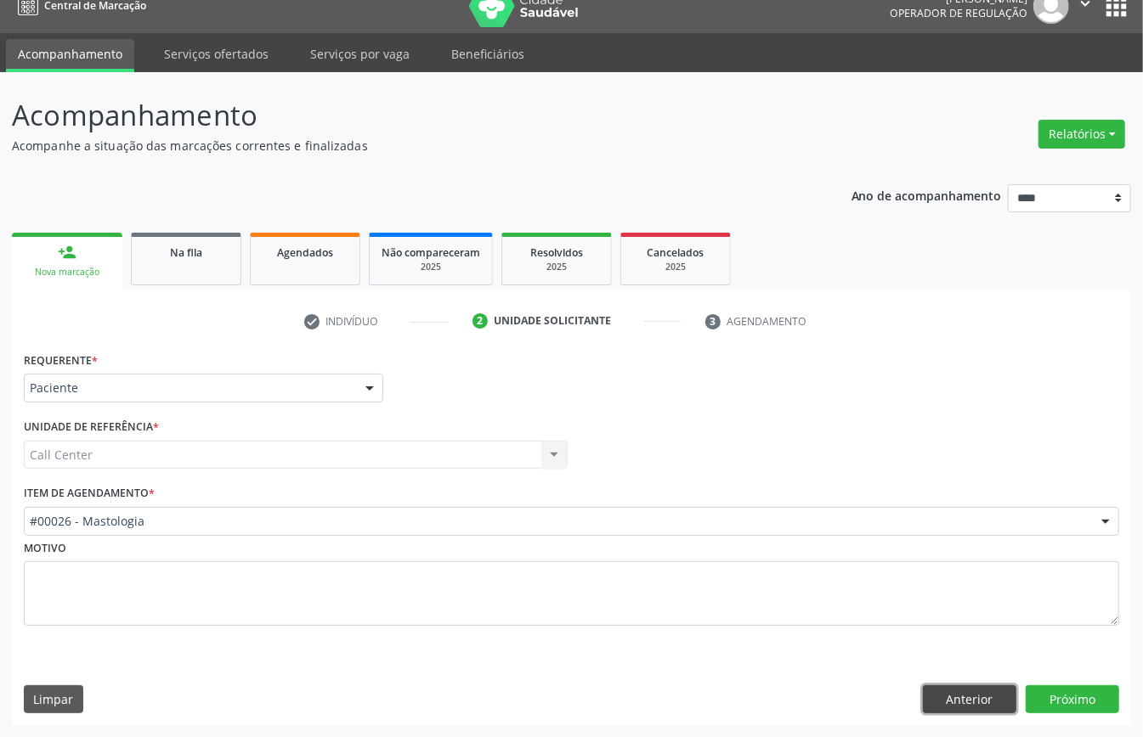
click button "Anterior"
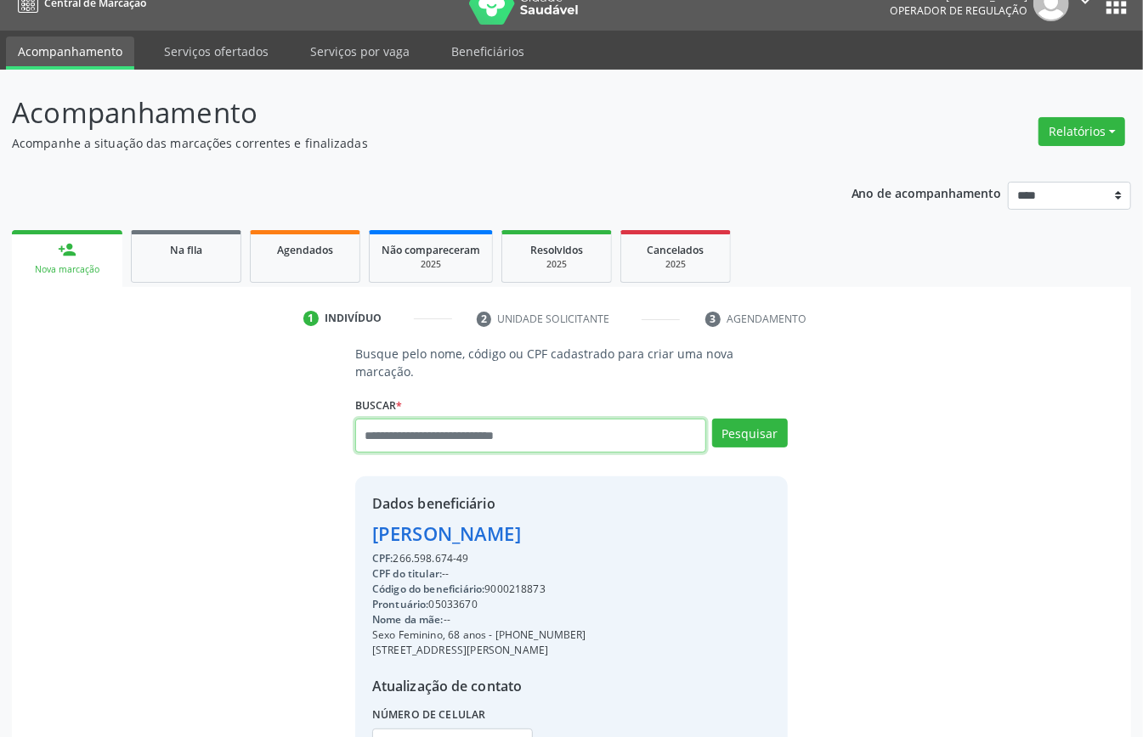
click input "text"
type input "**********"
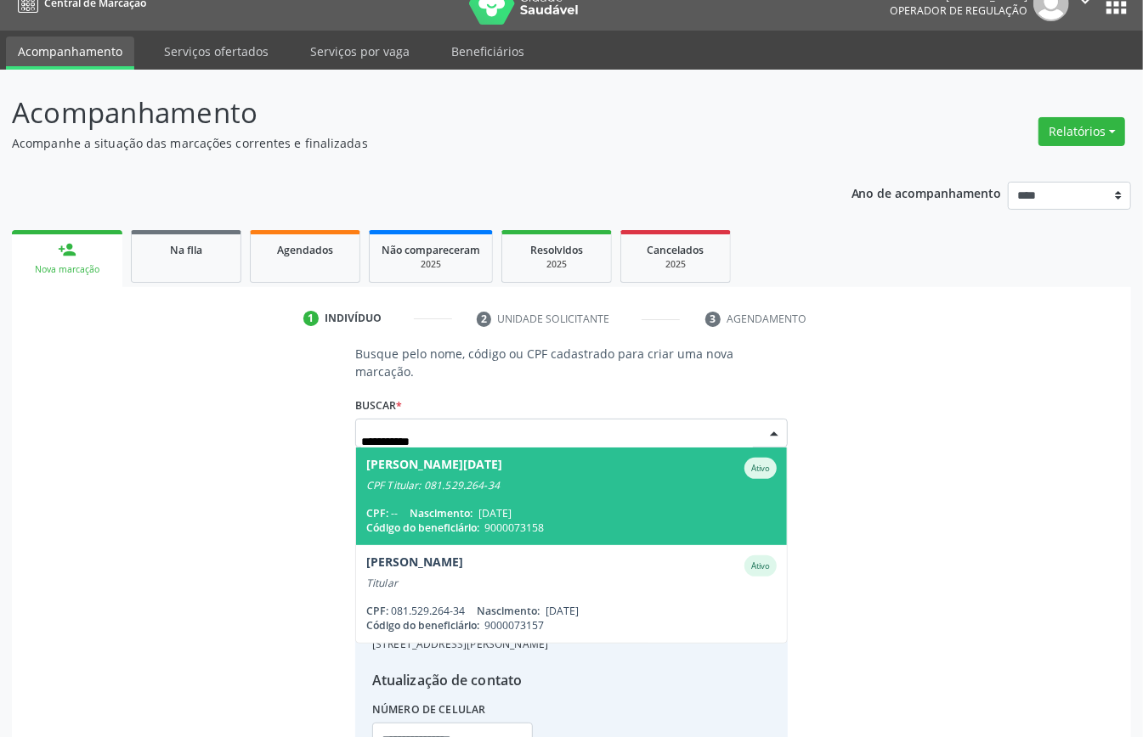
click span "30/06/1948"
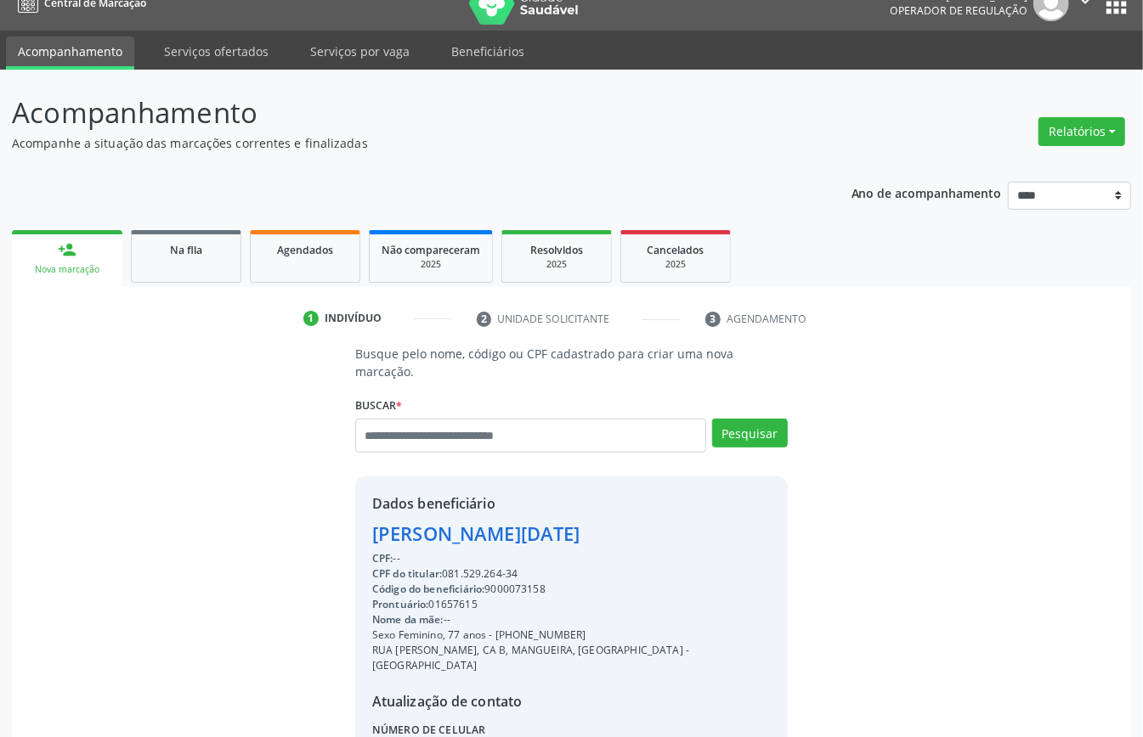
scroll to position [161, 0]
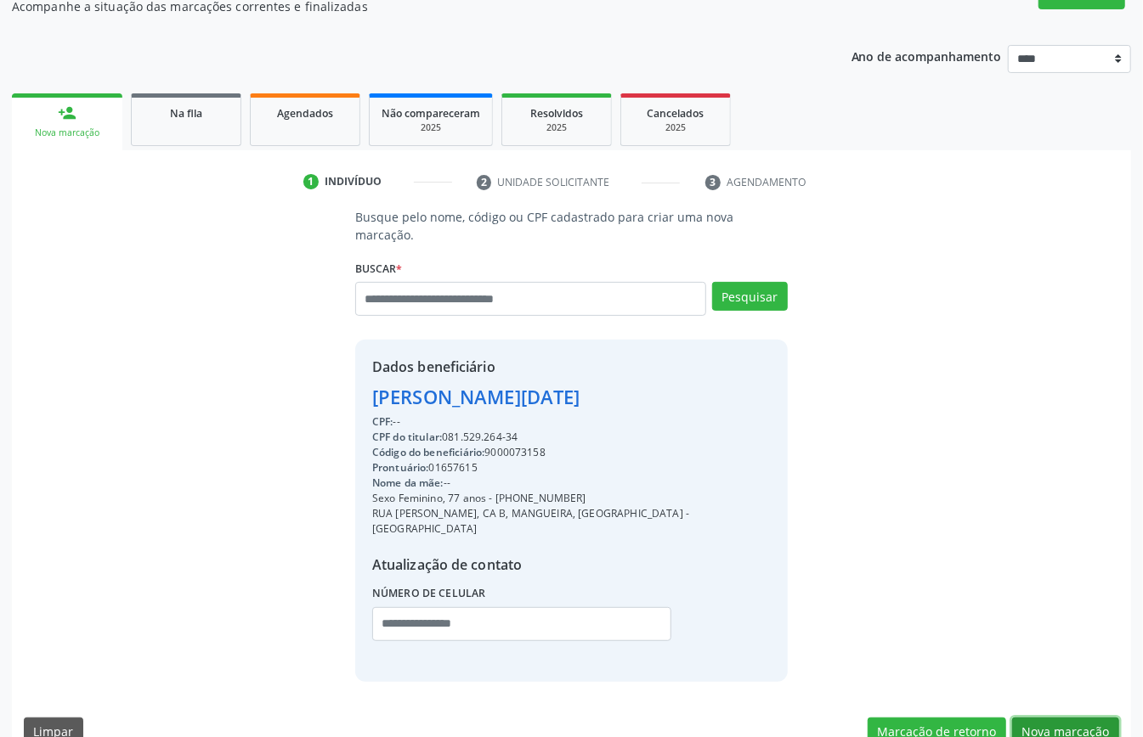
click button "Nova marcação"
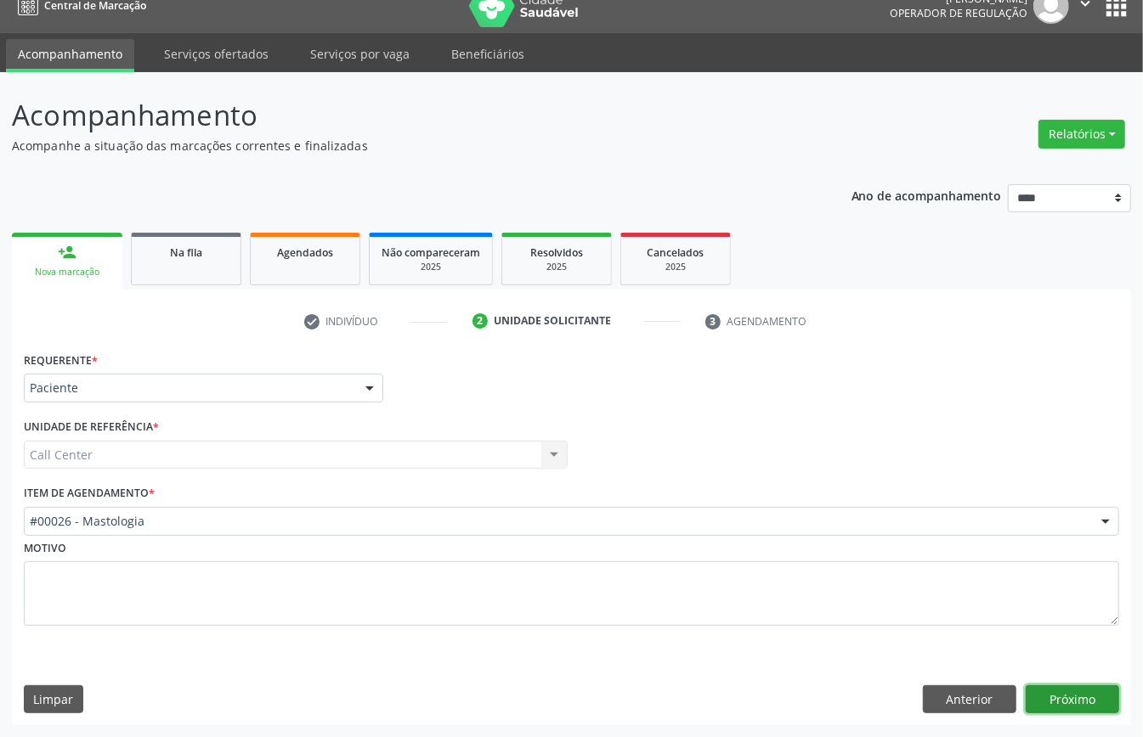
click button "Próximo"
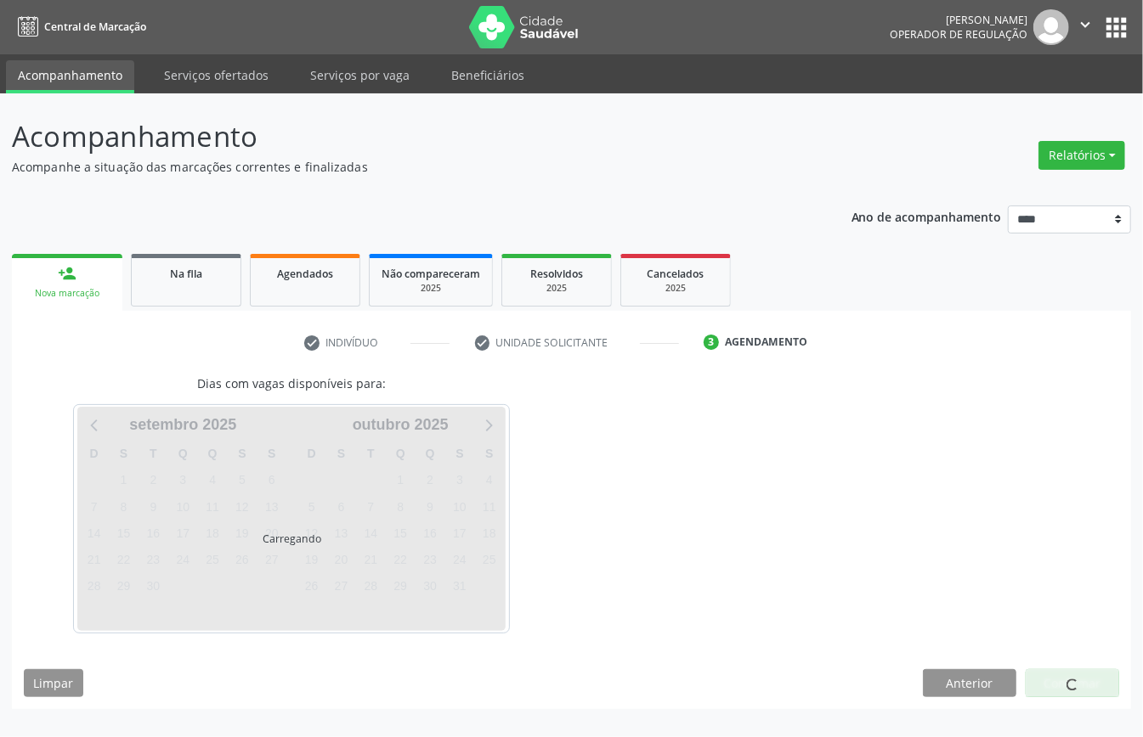
scroll to position [0, 0]
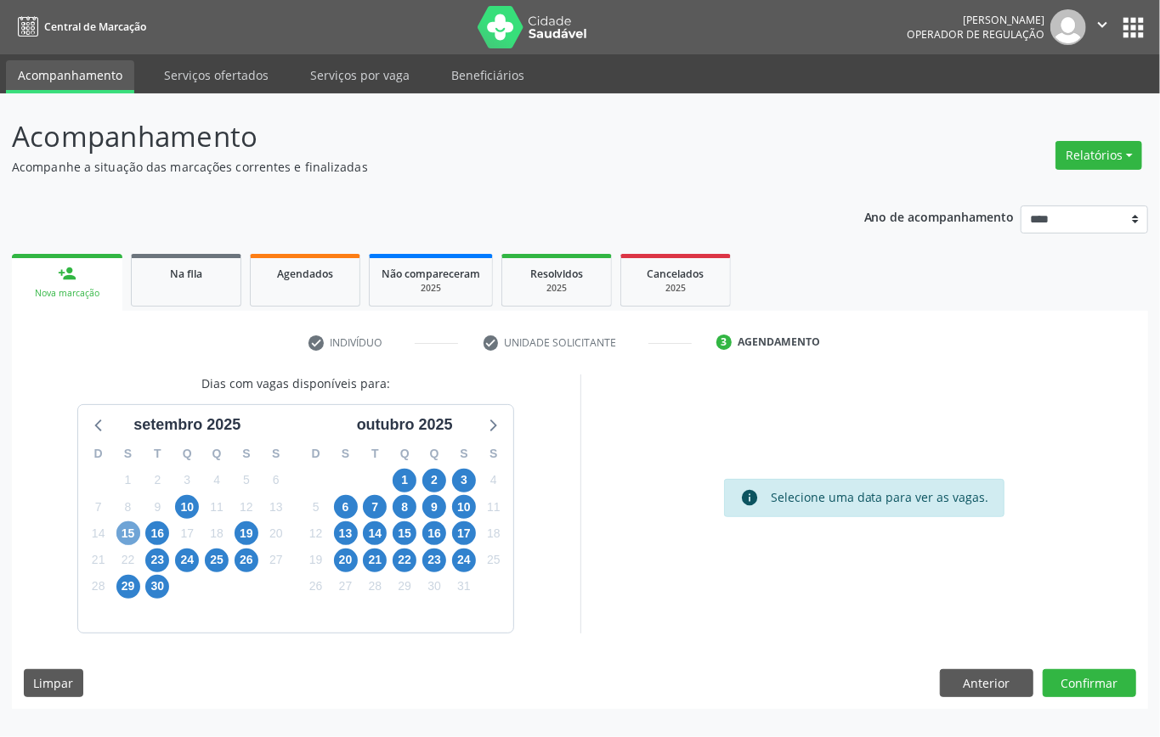
click span "15"
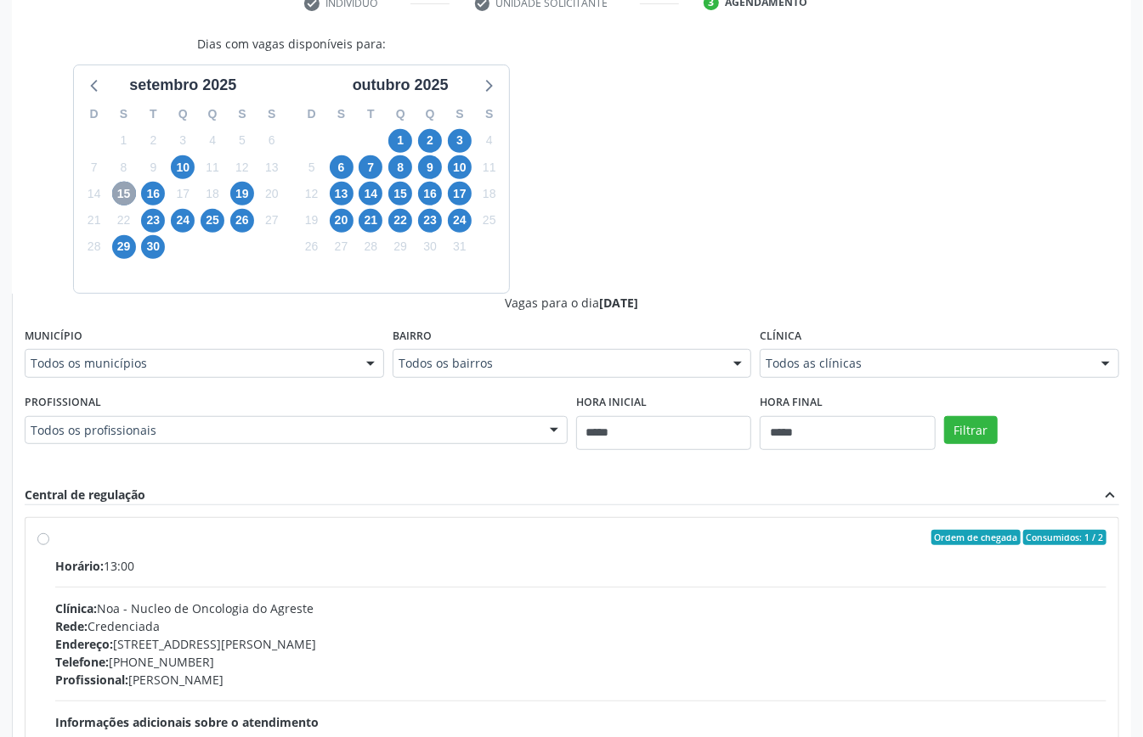
scroll to position [226, 0]
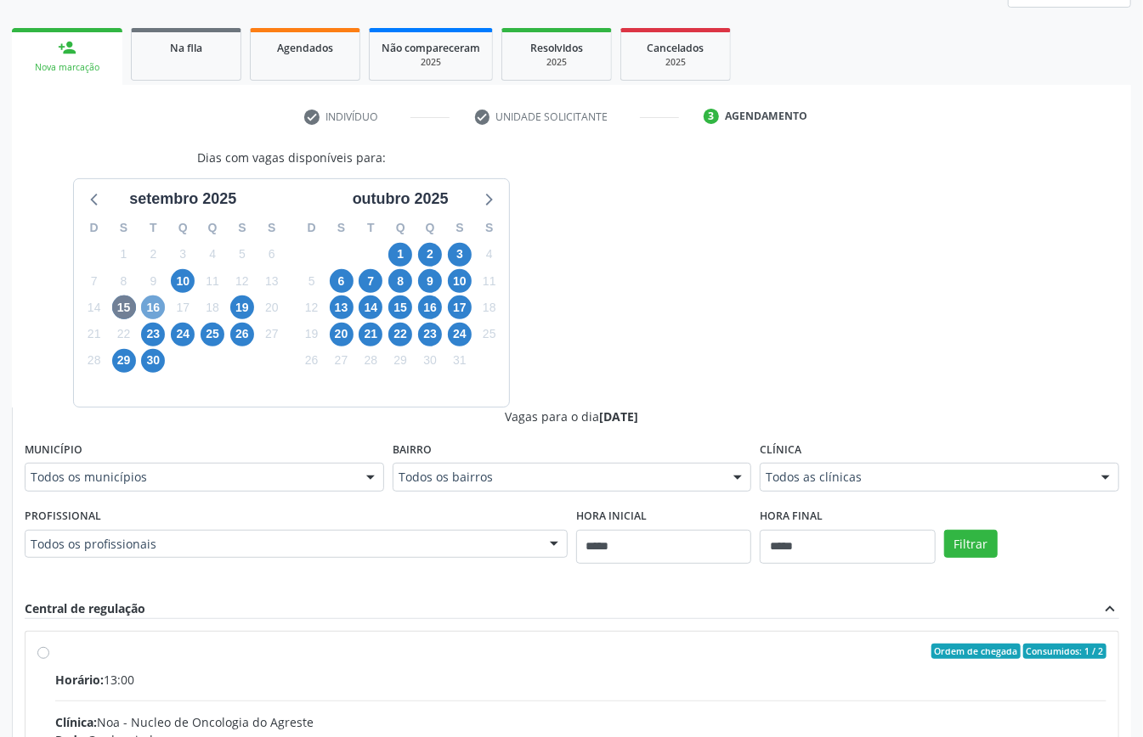
click span "16"
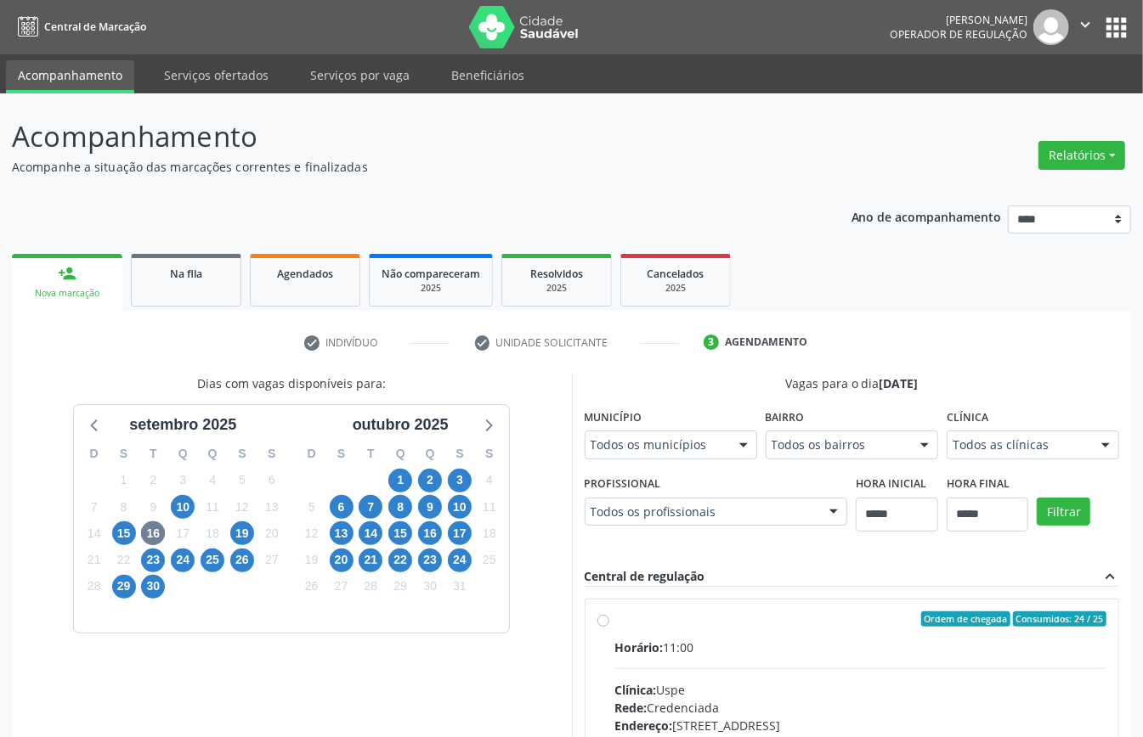
click div "Horário: 11:00"
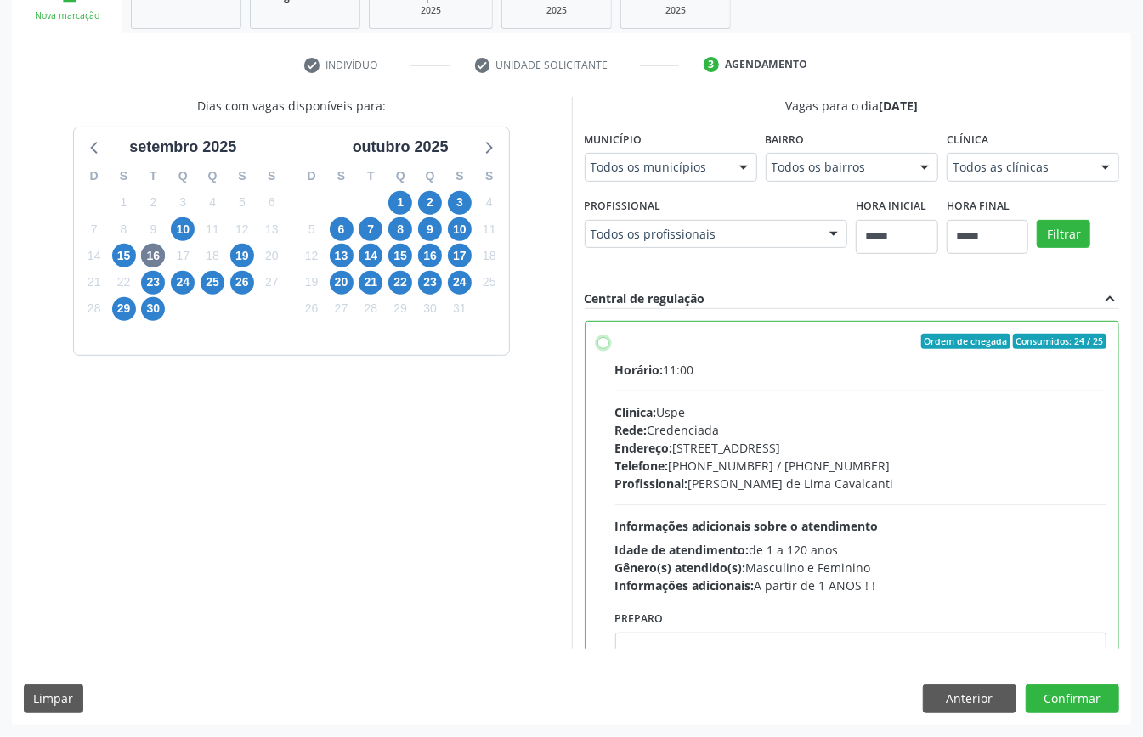
scroll to position [86, 0]
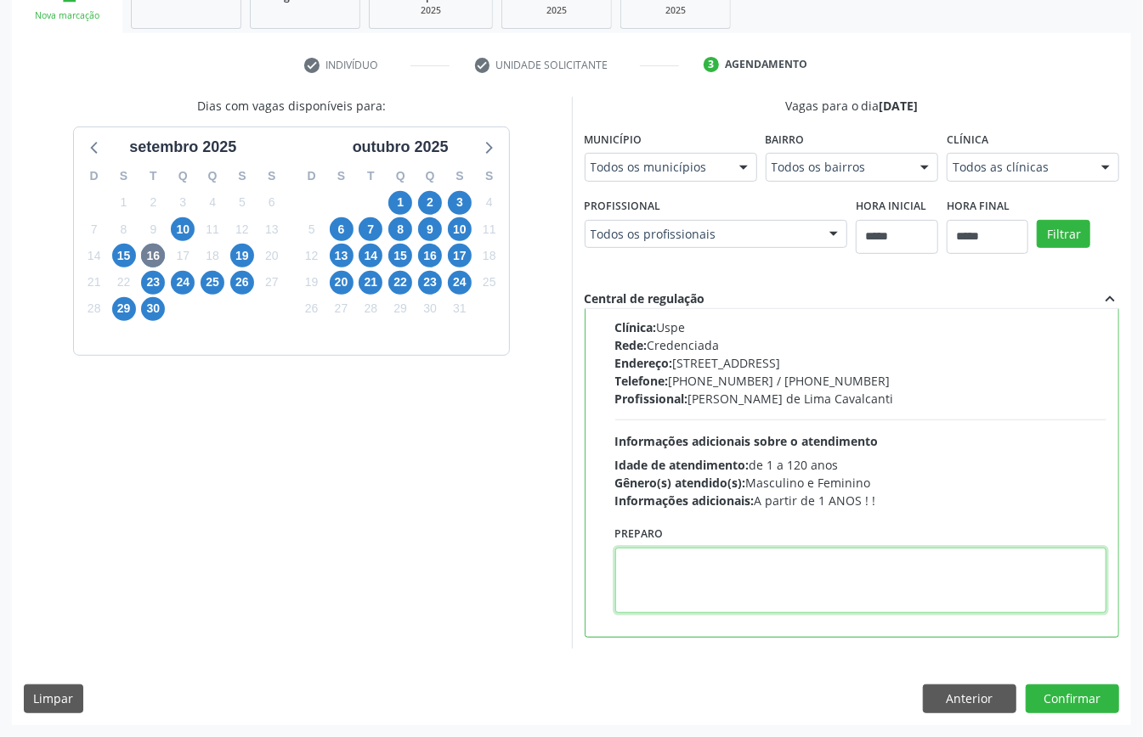
paste textarea "**********"
type textarea "**********"
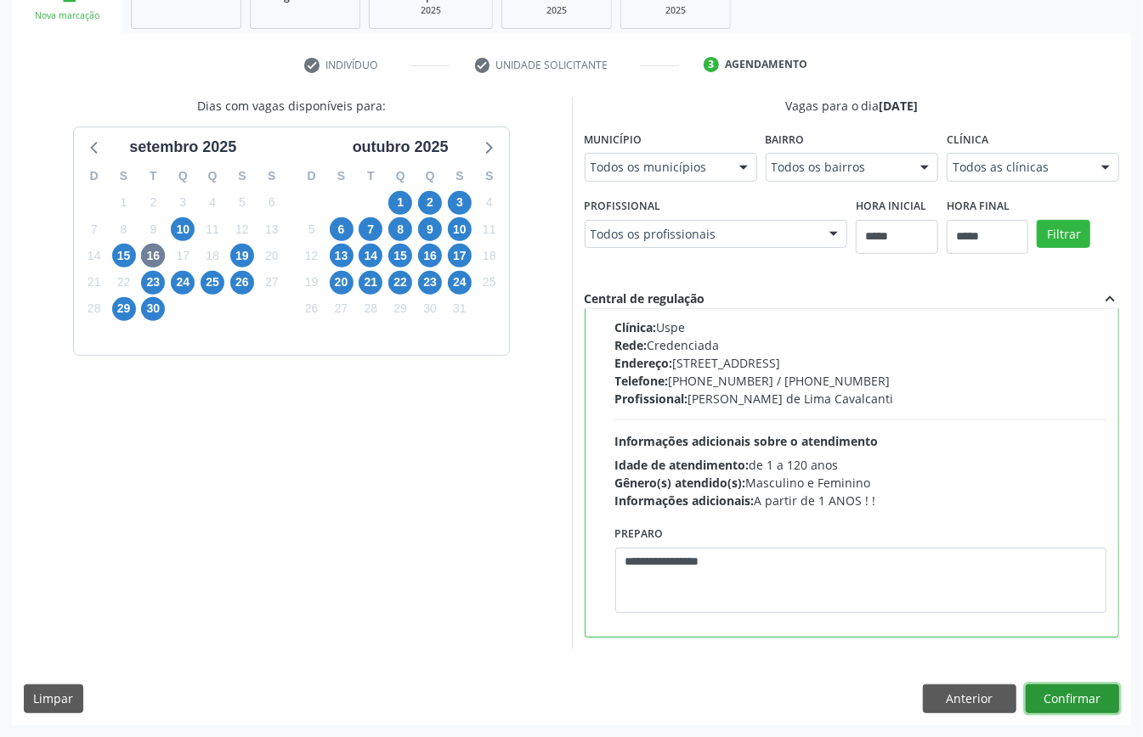
click button "Confirmar"
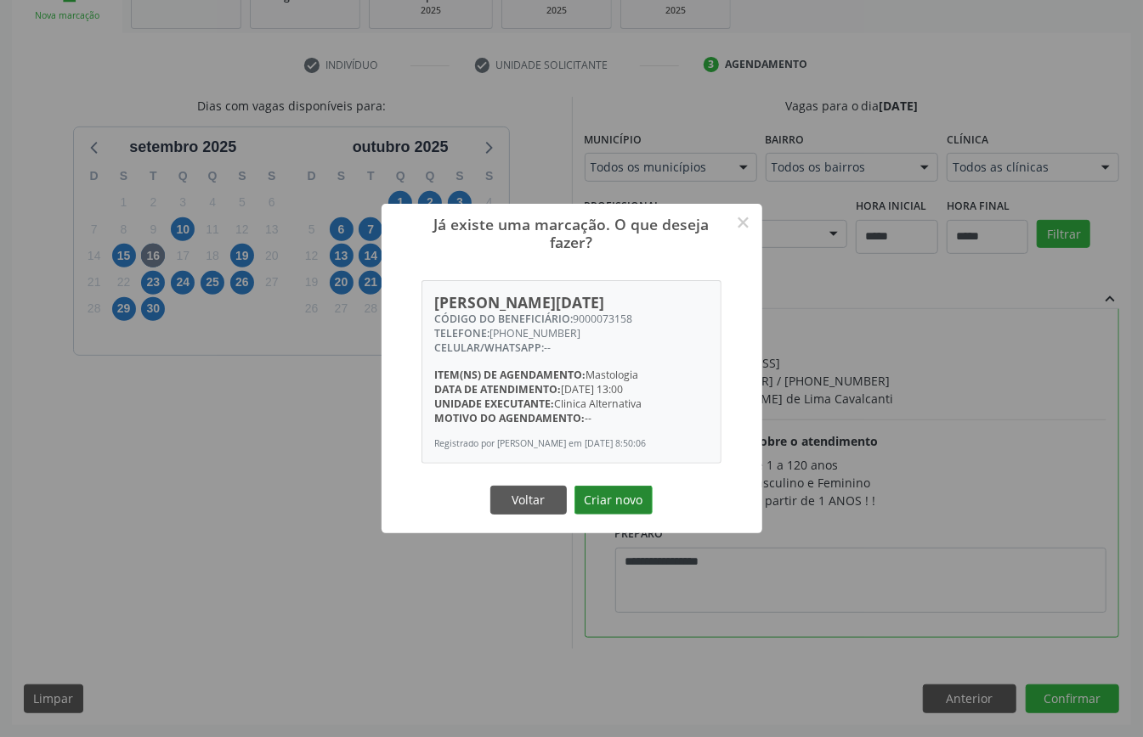
click button "Criar novo"
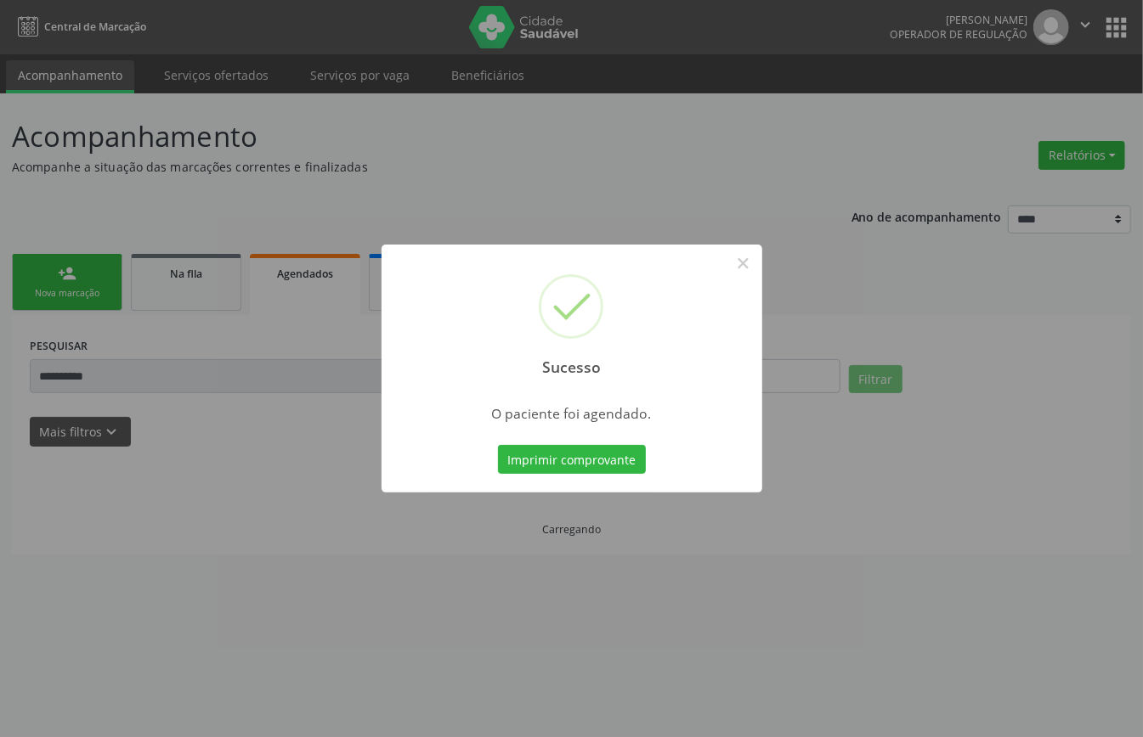
scroll to position [0, 0]
click button "Imprimir comprovante"
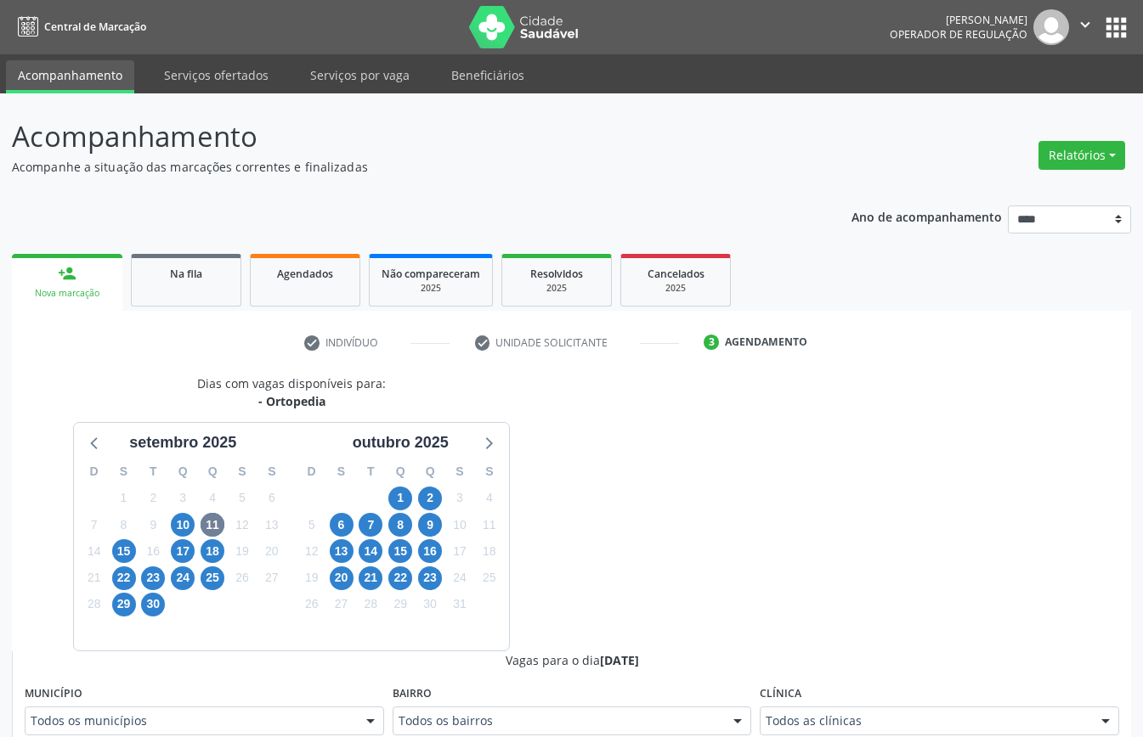
scroll to position [555, 0]
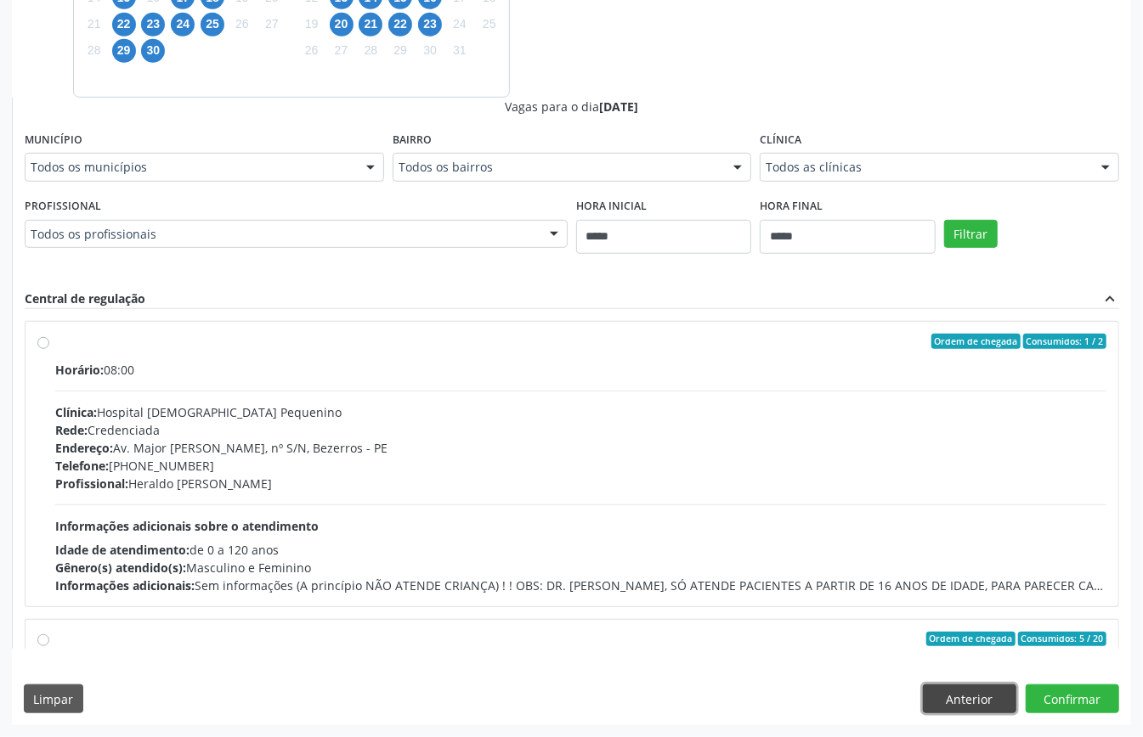
click at [986, 705] on button "Anterior" at bounding box center [969, 699] width 93 height 29
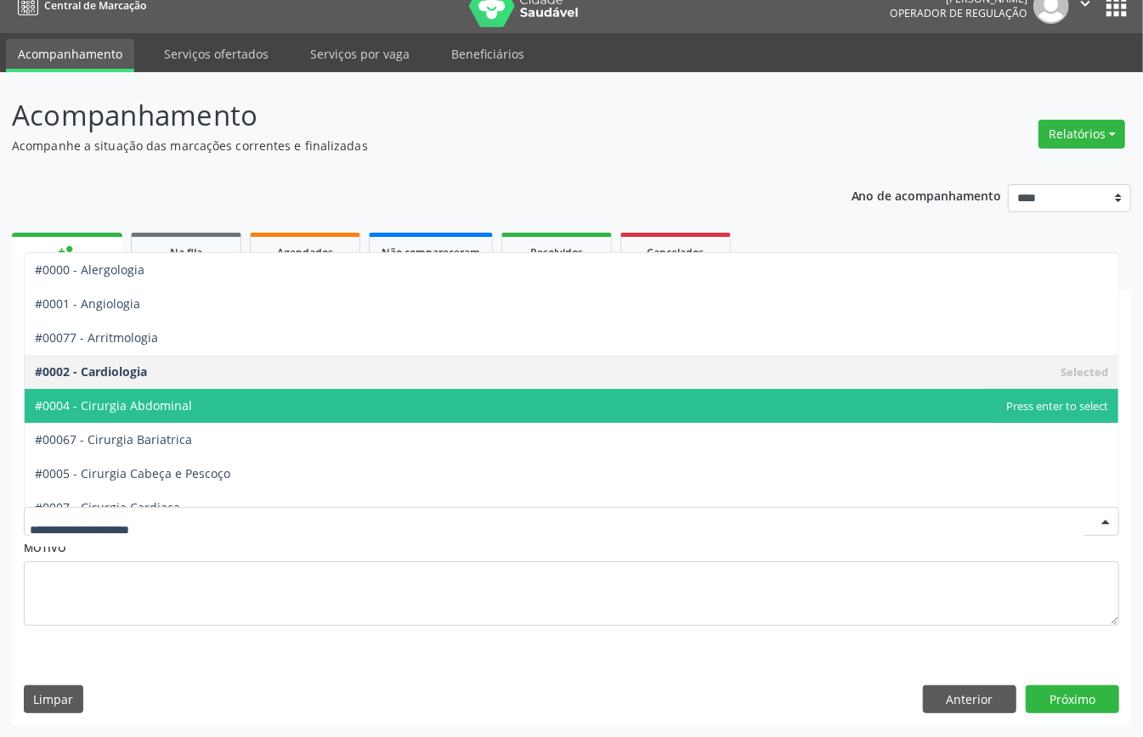
click at [224, 507] on div at bounding box center [571, 521] width 1095 height 29
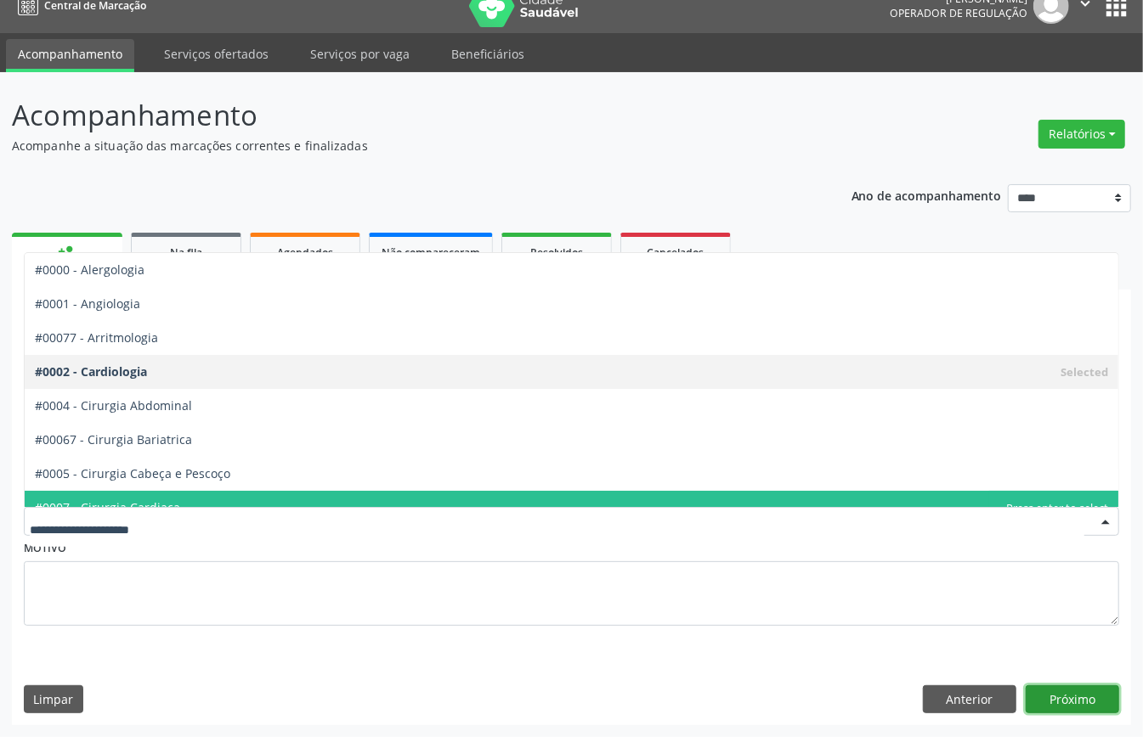
click at [1081, 703] on button "Próximo" at bounding box center [1071, 700] width 93 height 29
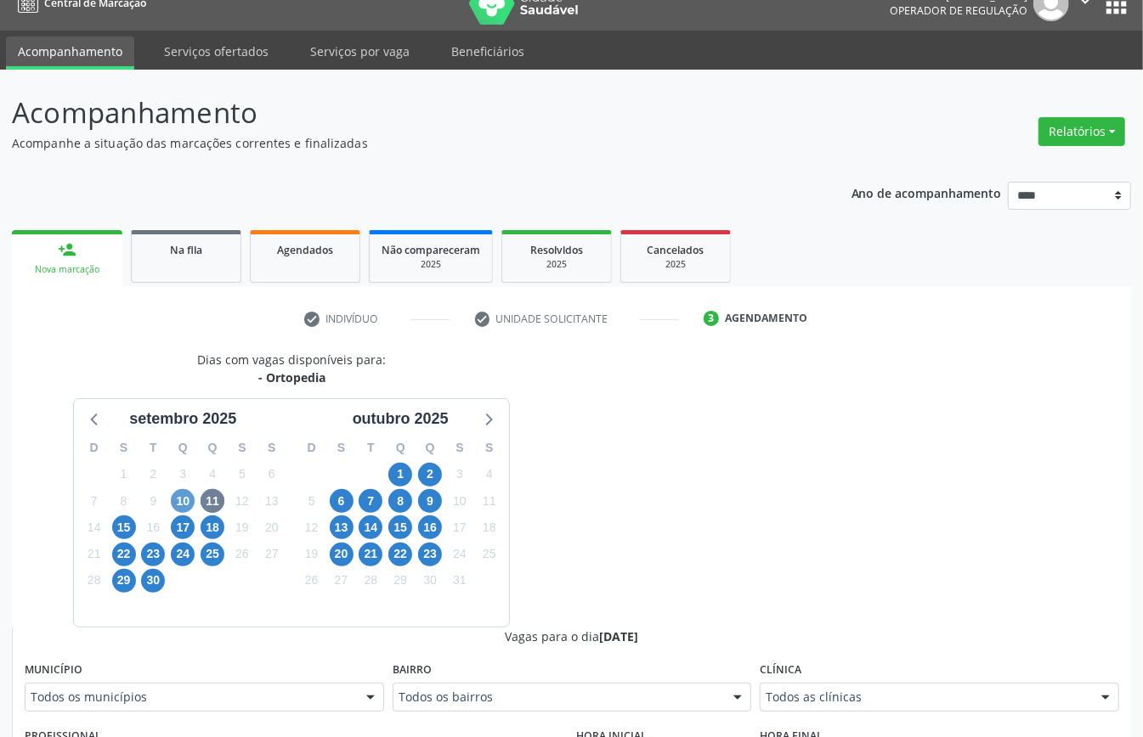
click at [195, 500] on div "D S T Q Q S S 31 1 2 3 4 5 6 7 8 9 10 11 12 13 14 15 16 17 18 19 20 21 22 23 24…" at bounding box center [182, 528] width 217 height 195
click at [188, 500] on span "10" at bounding box center [183, 501] width 24 height 24
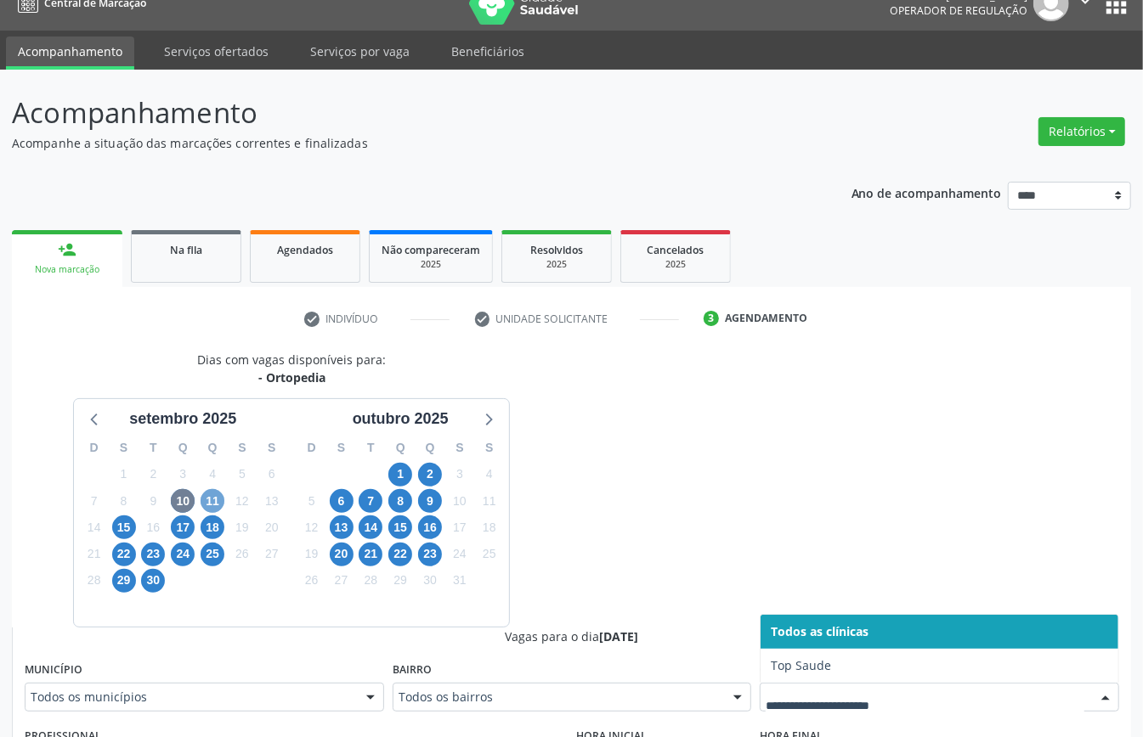
click at [208, 503] on span "11" at bounding box center [212, 501] width 24 height 24
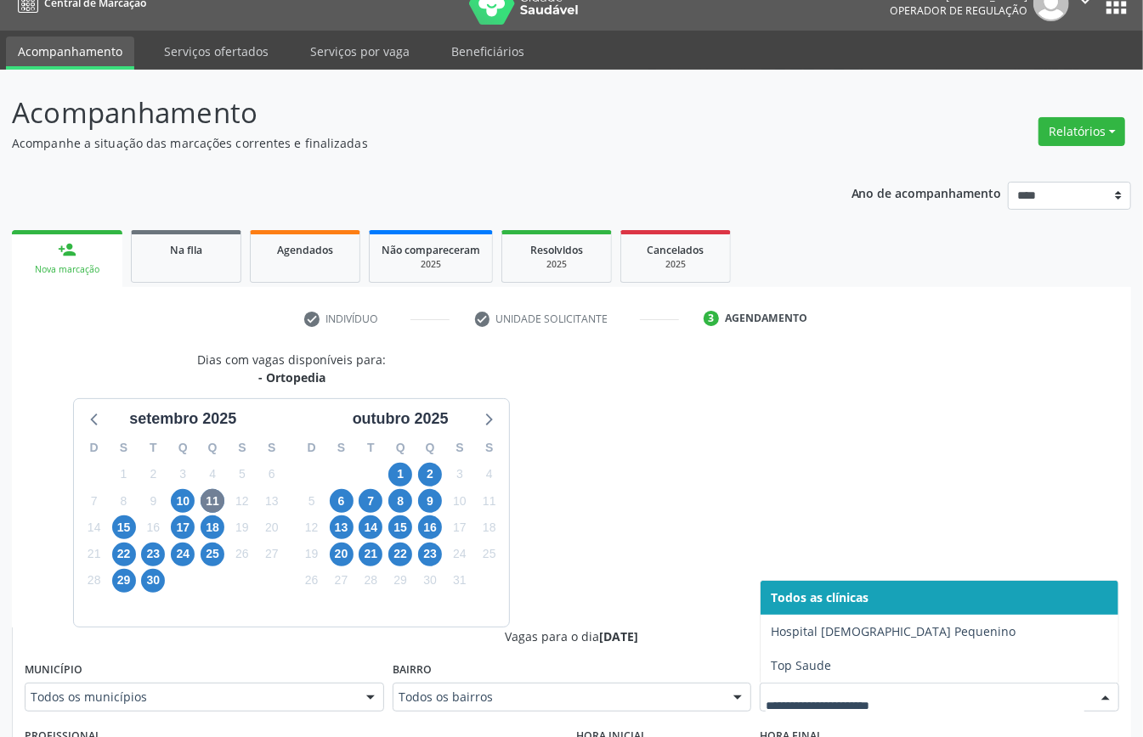
drag, startPoint x: 823, startPoint y: 698, endPoint x: 765, endPoint y: 684, distance: 60.4
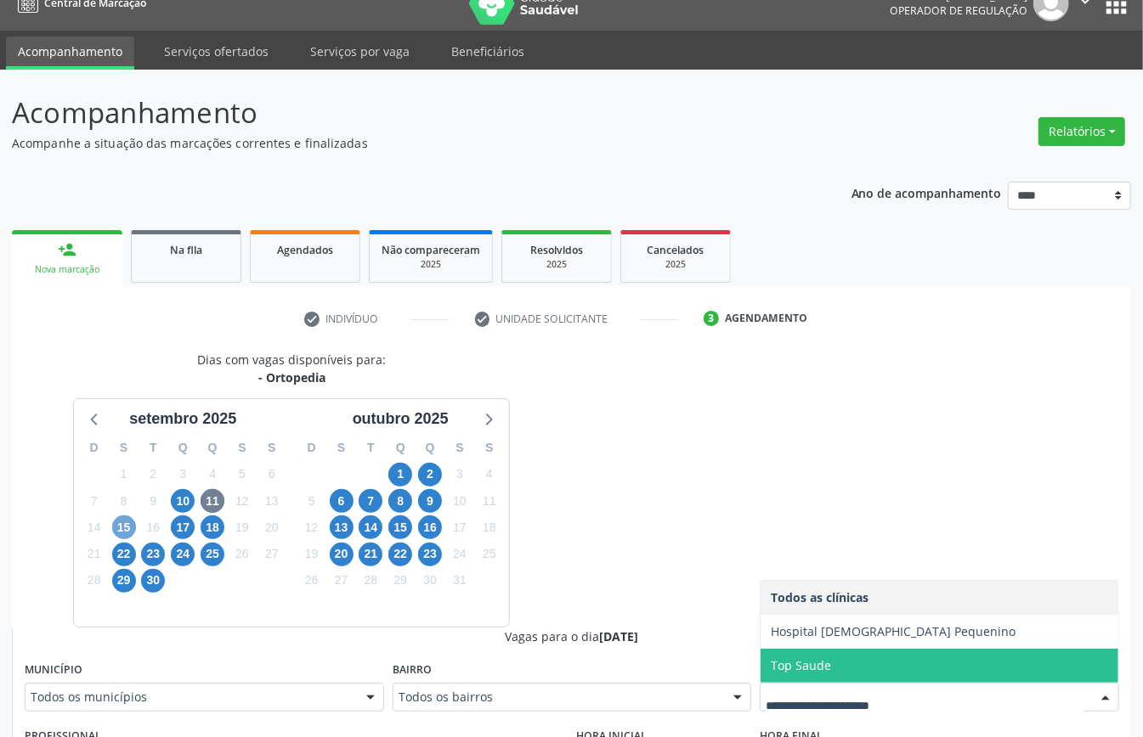
click at [131, 527] on span "15" at bounding box center [124, 528] width 24 height 24
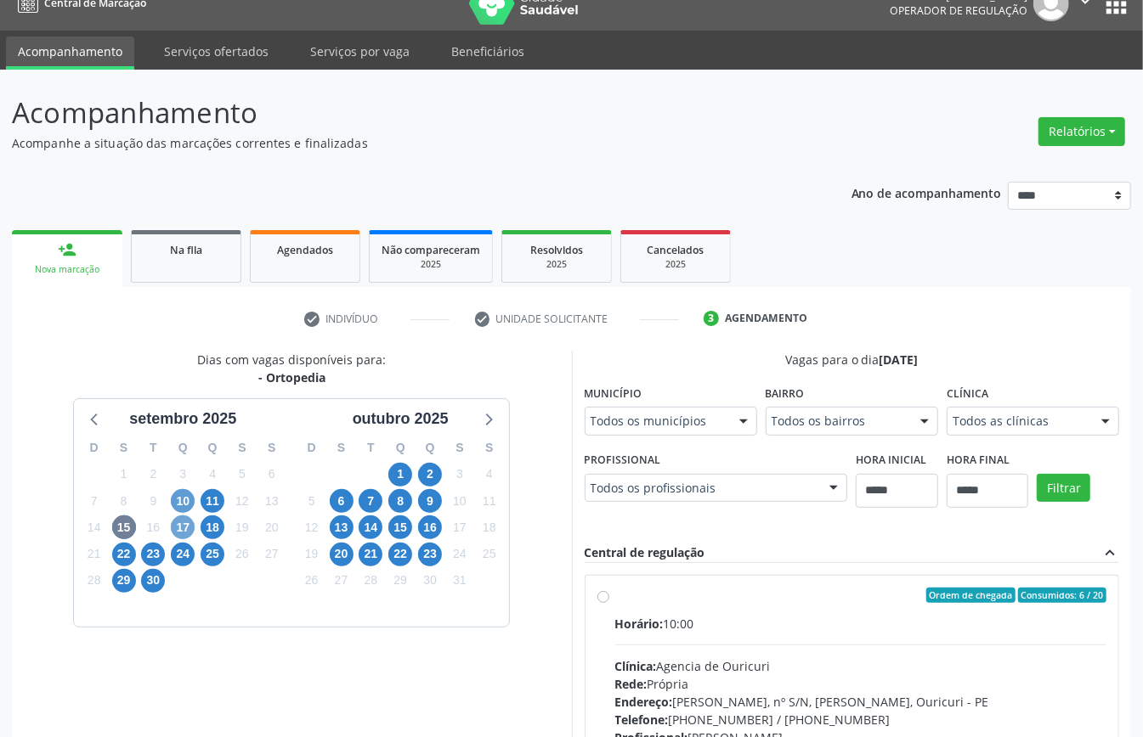
click at [187, 524] on span "17" at bounding box center [183, 528] width 24 height 24
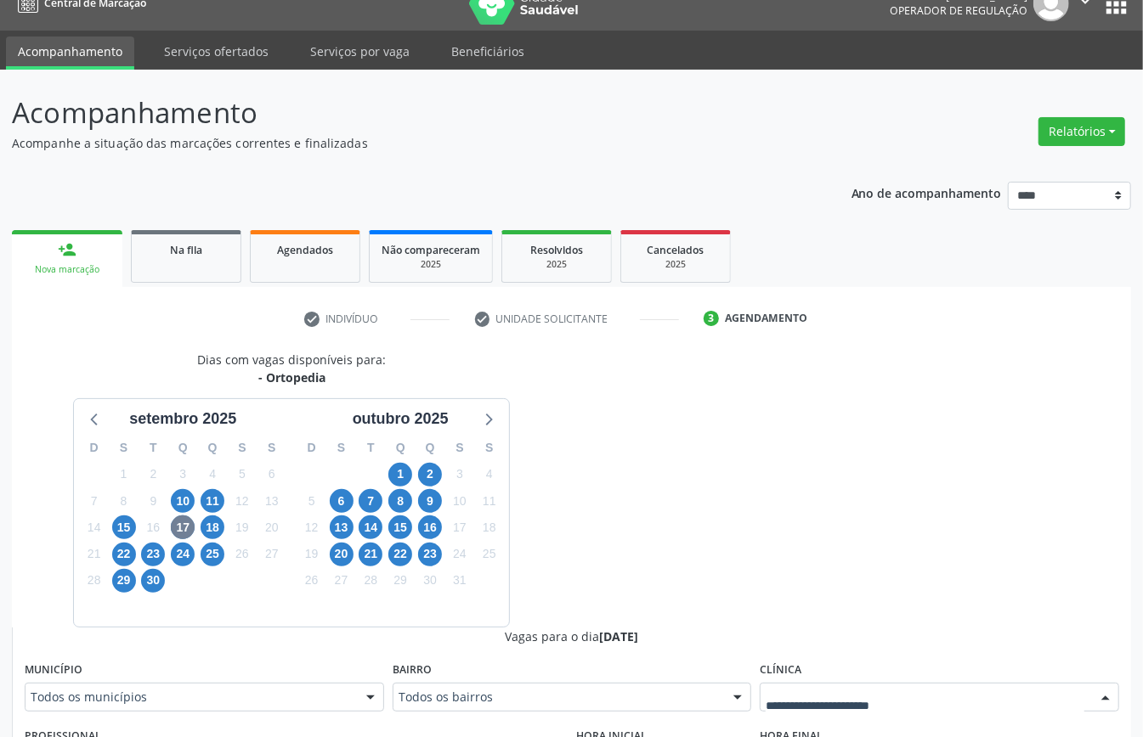
click at [816, 685] on div at bounding box center [938, 697] width 359 height 29
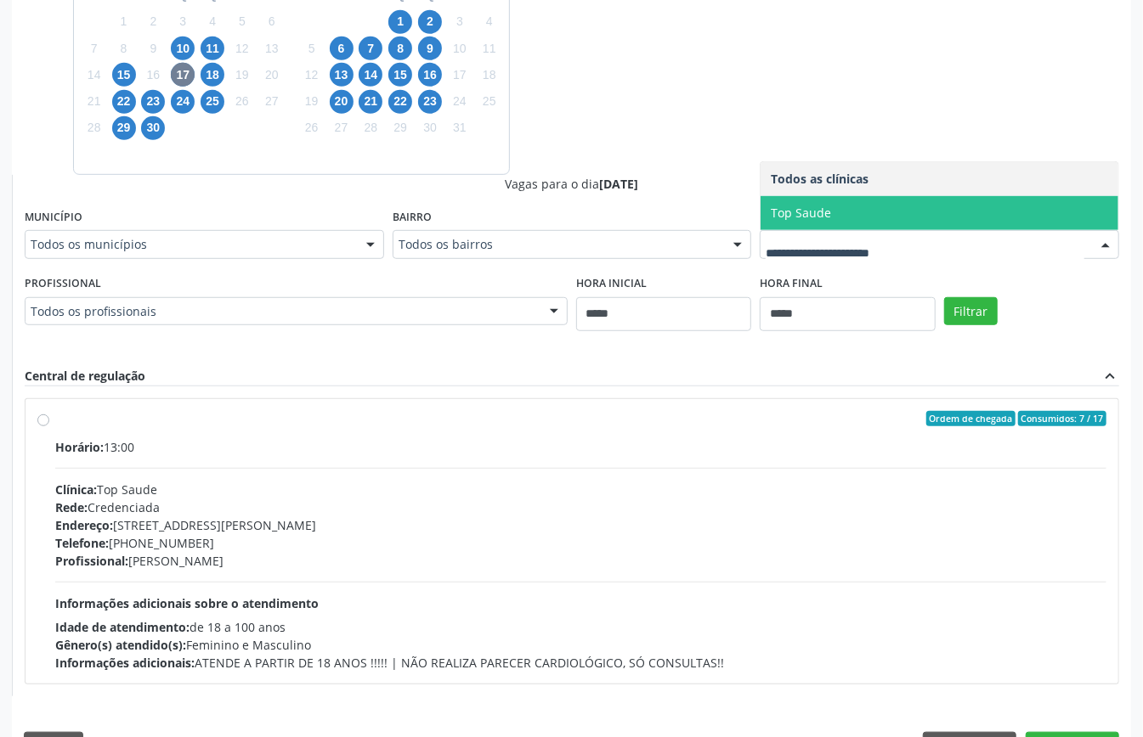
scroll to position [527, 0]
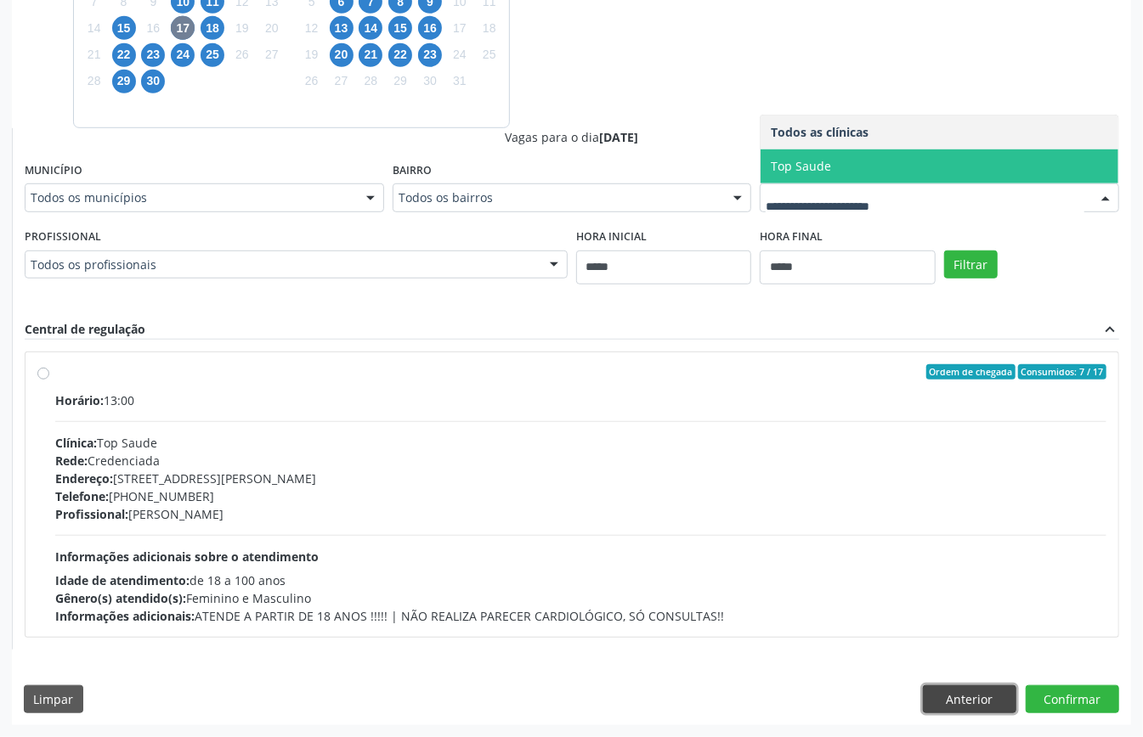
click at [979, 693] on button "Anterior" at bounding box center [969, 700] width 93 height 29
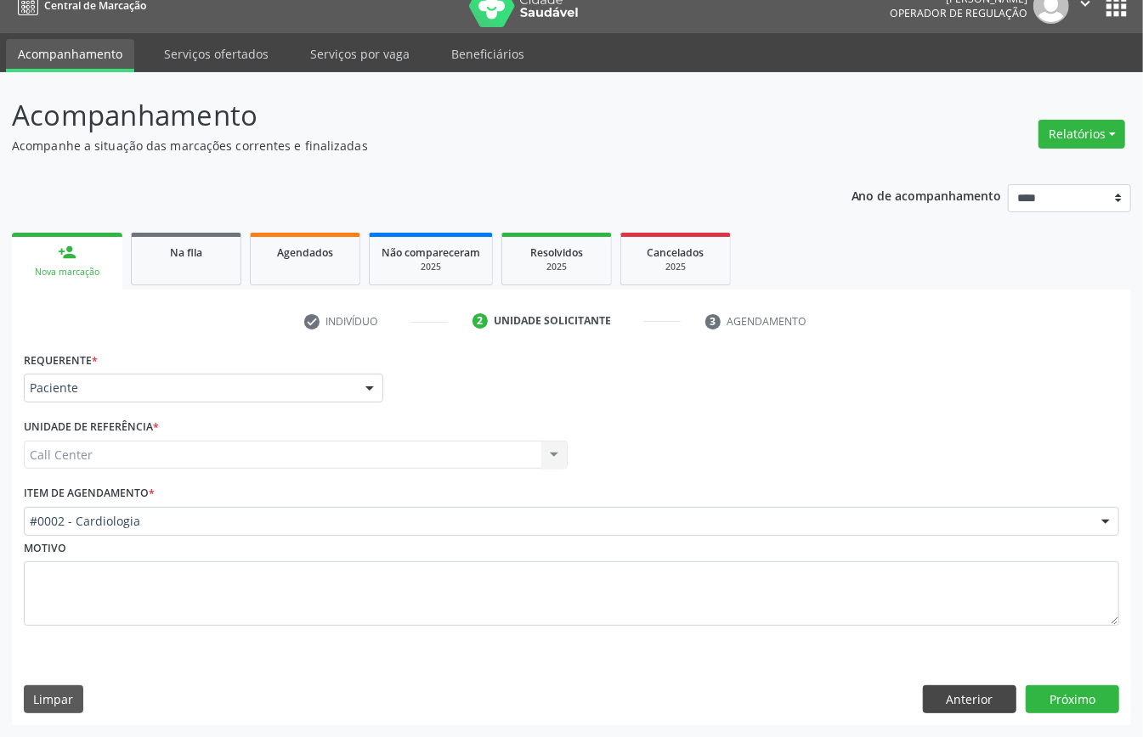
scroll to position [24, 0]
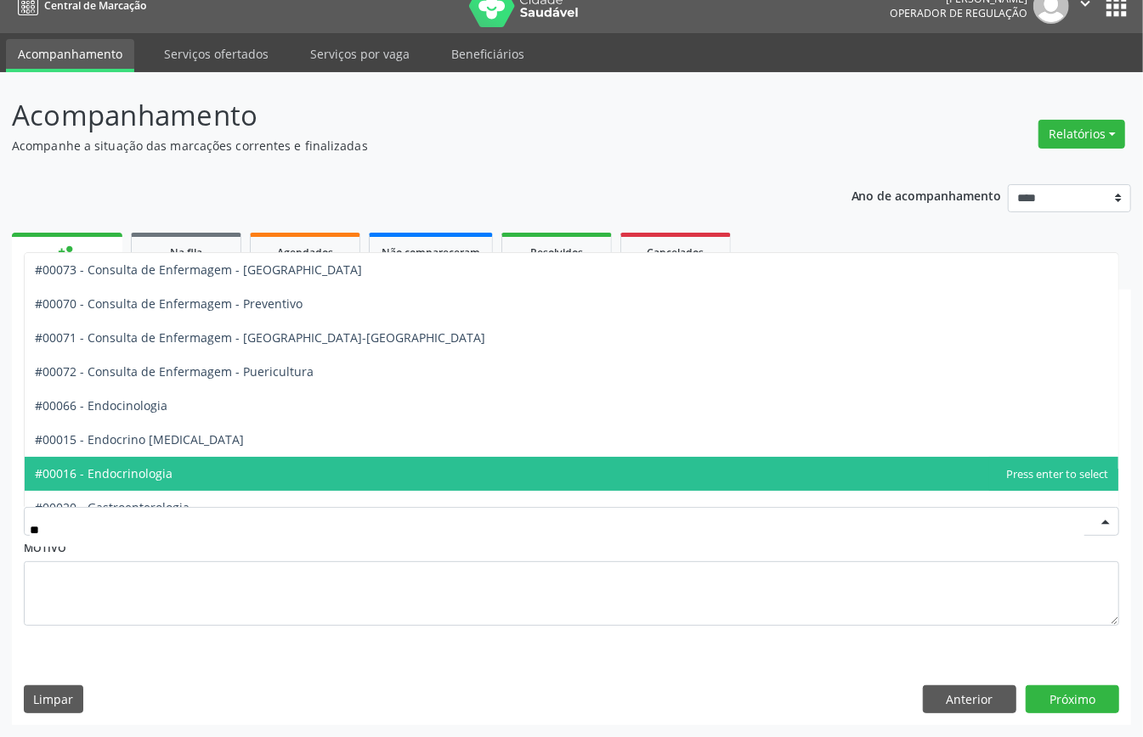
click at [192, 480] on span "#00016 - Endocrinologia" at bounding box center [571, 474] width 1093 height 34
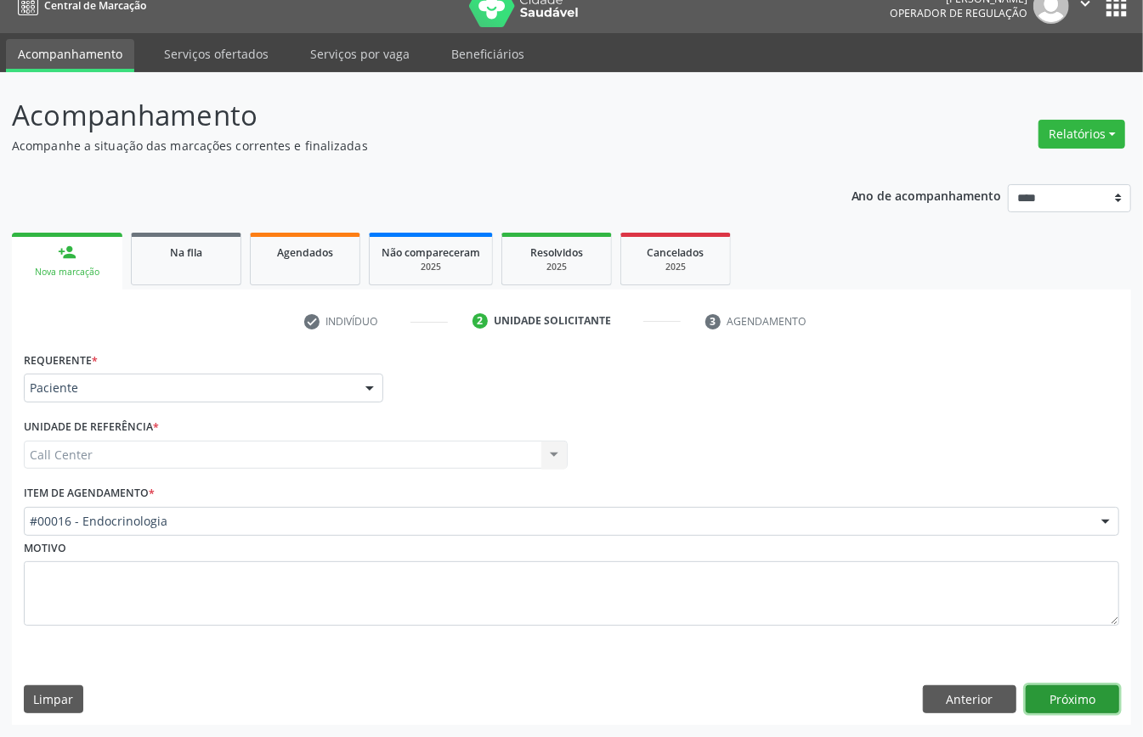
click at [1094, 704] on button "Próximo" at bounding box center [1071, 700] width 93 height 29
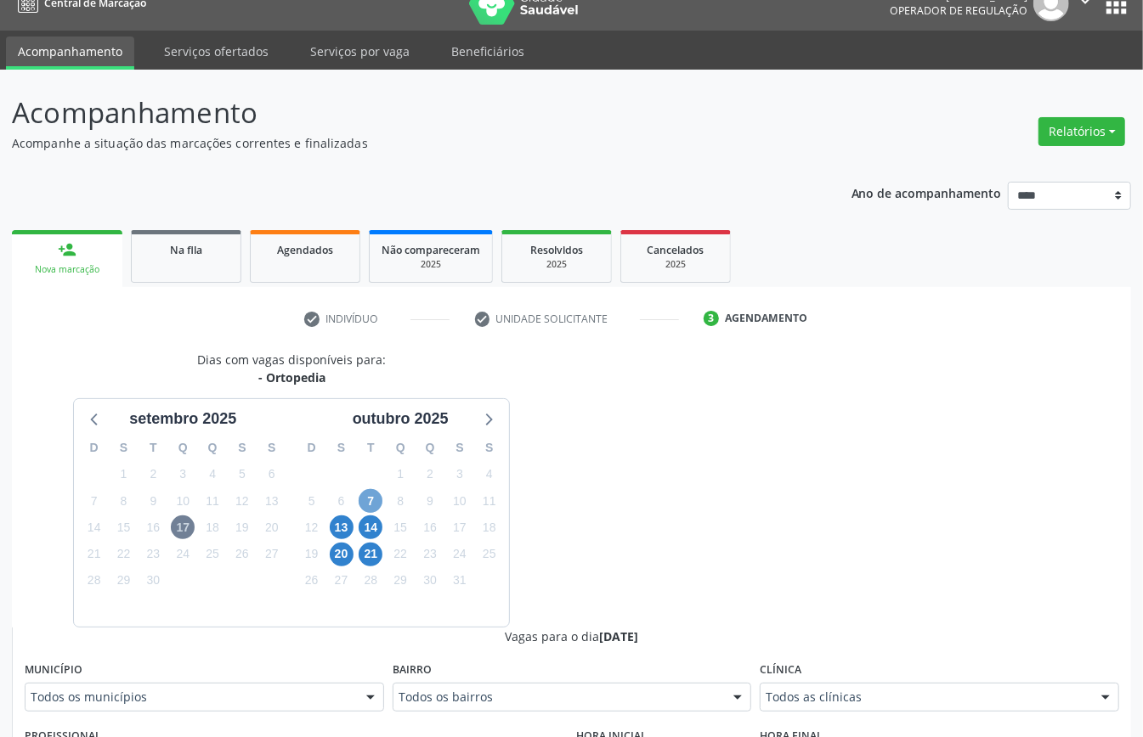
click at [372, 494] on span "7" at bounding box center [370, 501] width 24 height 24
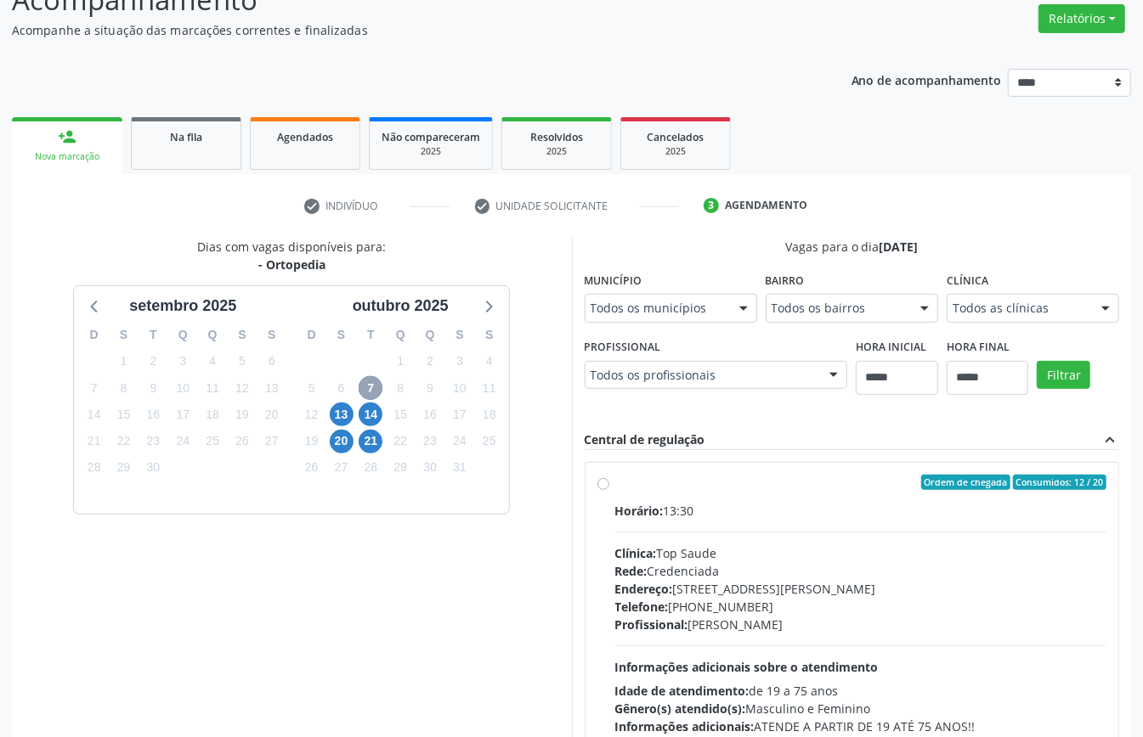
scroll to position [250, 0]
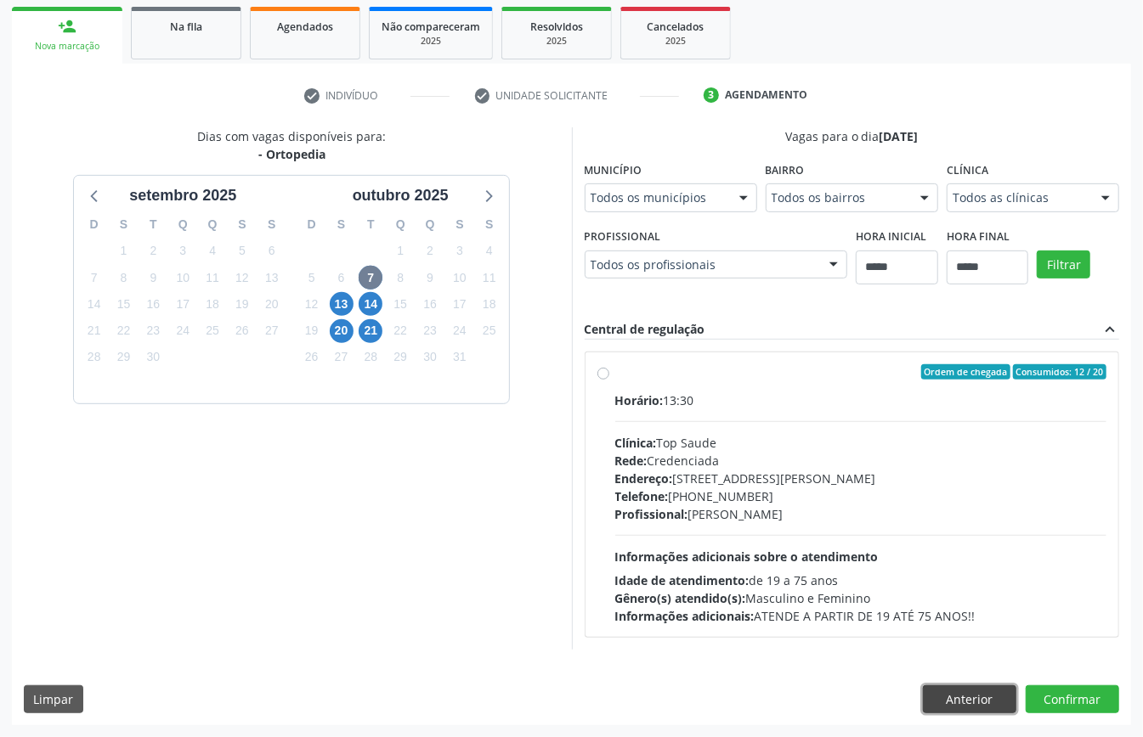
drag, startPoint x: 959, startPoint y: 692, endPoint x: 943, endPoint y: 697, distance: 17.2
click at [957, 692] on button "Anterior" at bounding box center [969, 700] width 93 height 29
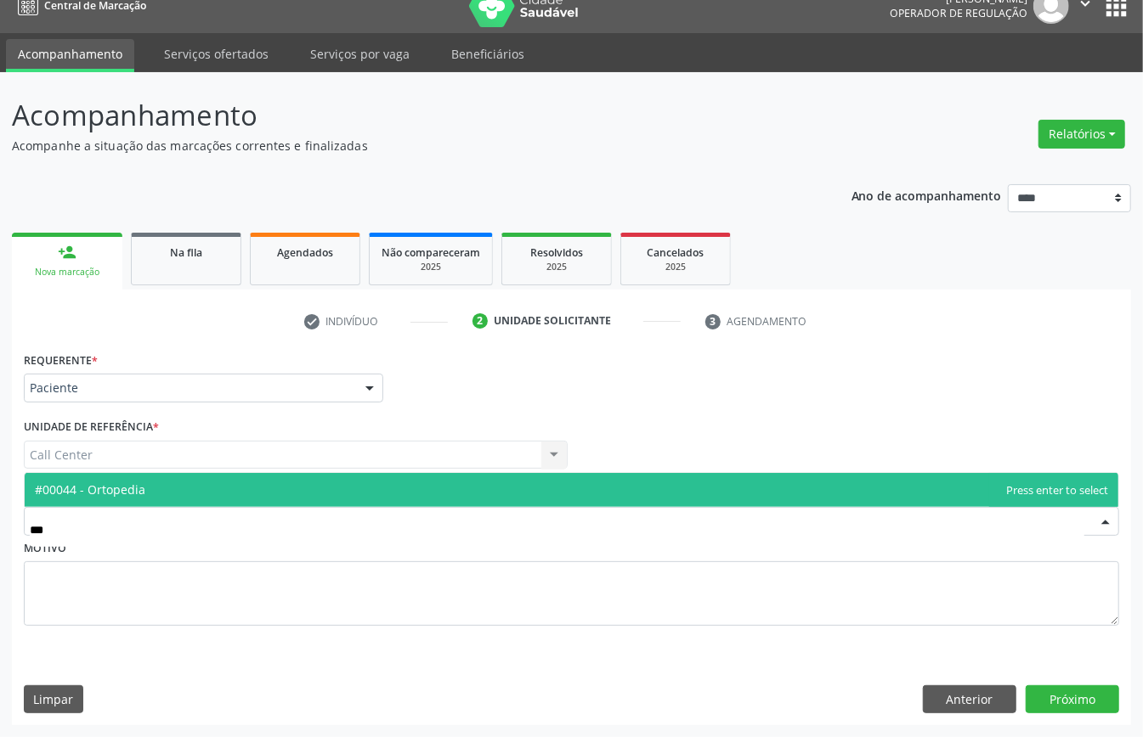
click at [340, 493] on span "#00044 - Ortopedia" at bounding box center [571, 490] width 1093 height 34
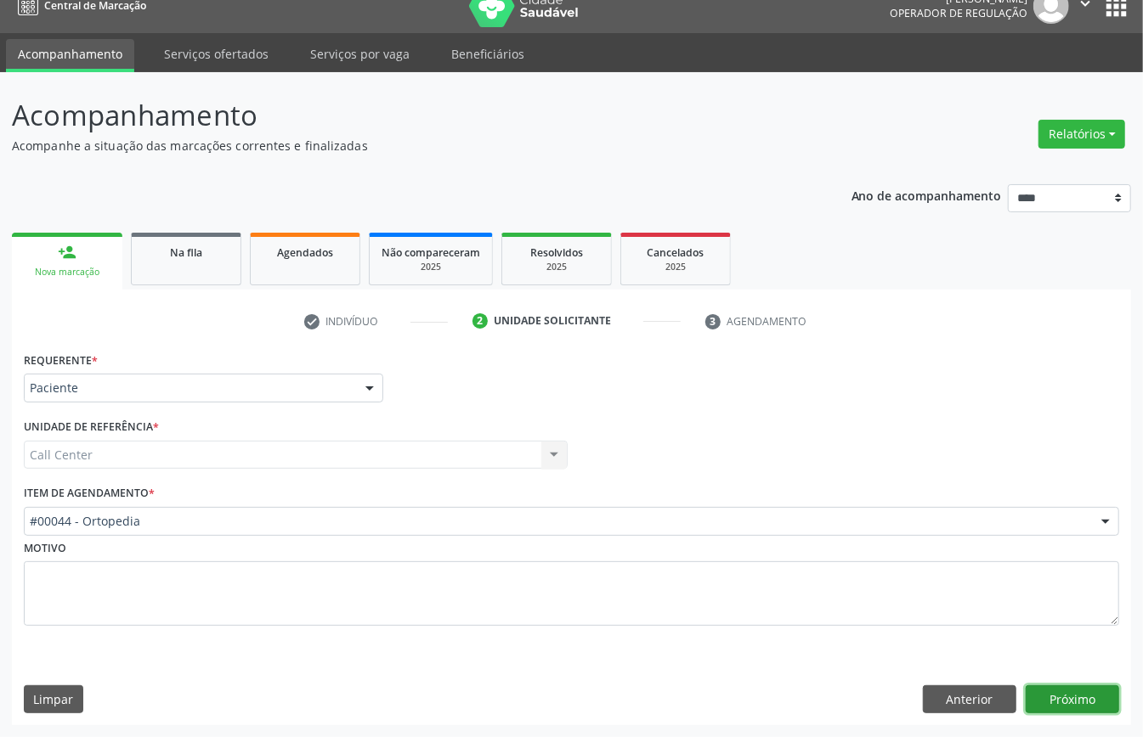
click at [1087, 697] on button "Próximo" at bounding box center [1071, 700] width 93 height 29
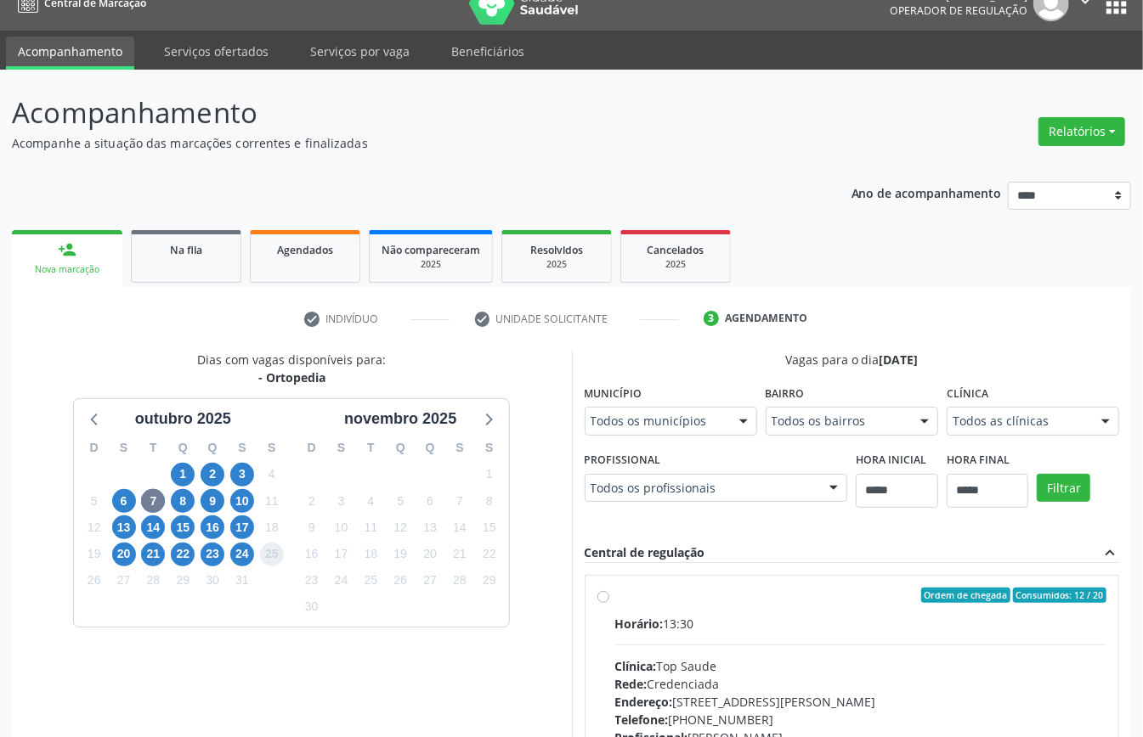
click at [260, 552] on span "25" at bounding box center [272, 555] width 24 height 24
click at [506, 683] on div "Dias com vagas disponíveis para: - Ortopedia outubro 2025 D S T Q Q S S 28 29 3…" at bounding box center [292, 612] width 560 height 522
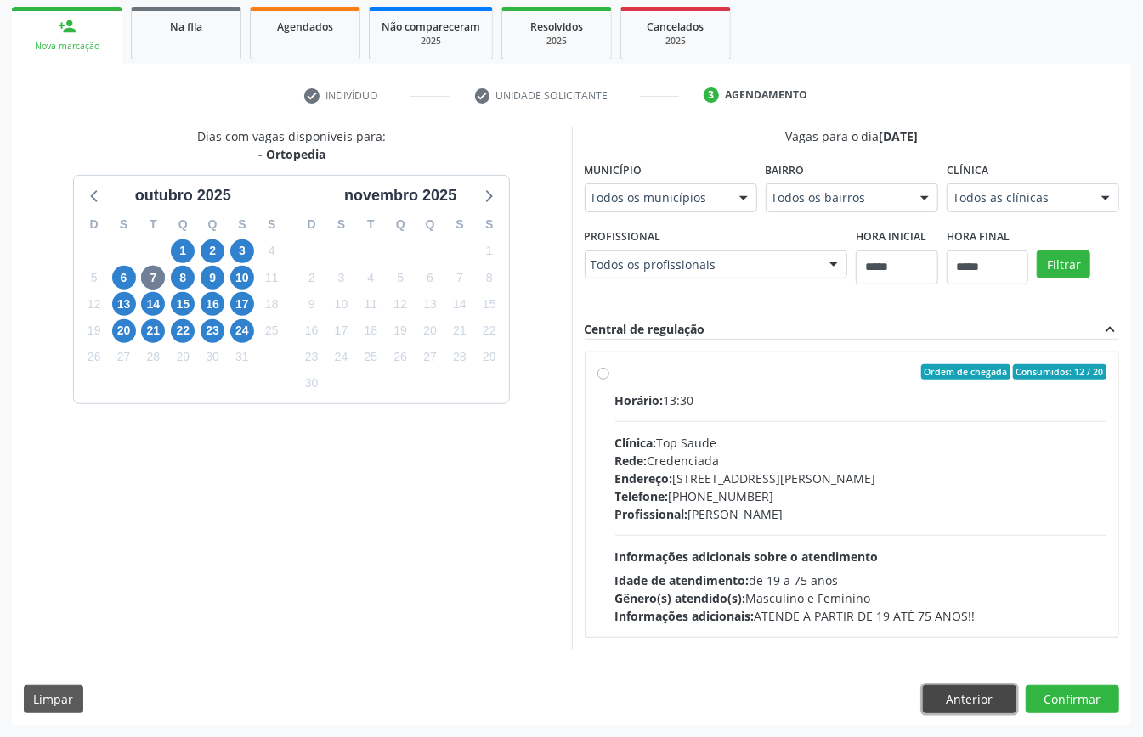
click at [974, 694] on button "Anterior" at bounding box center [969, 700] width 93 height 29
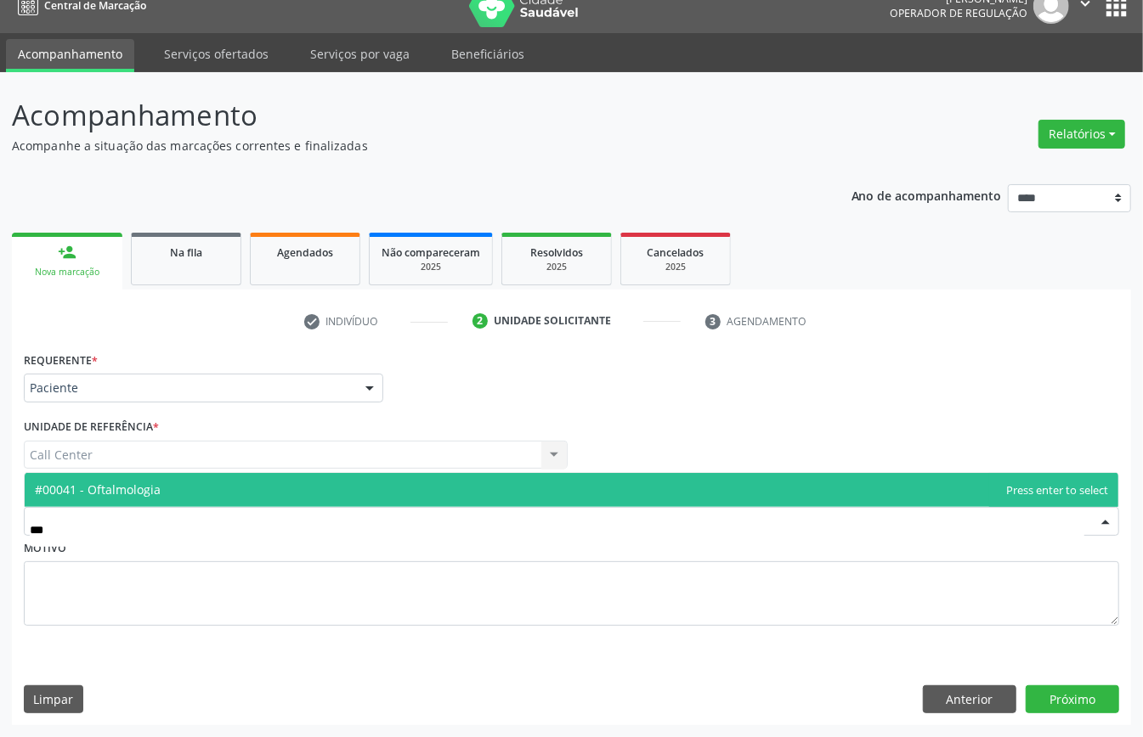
click at [248, 490] on span "#00041 - Oftalmologia" at bounding box center [571, 490] width 1093 height 34
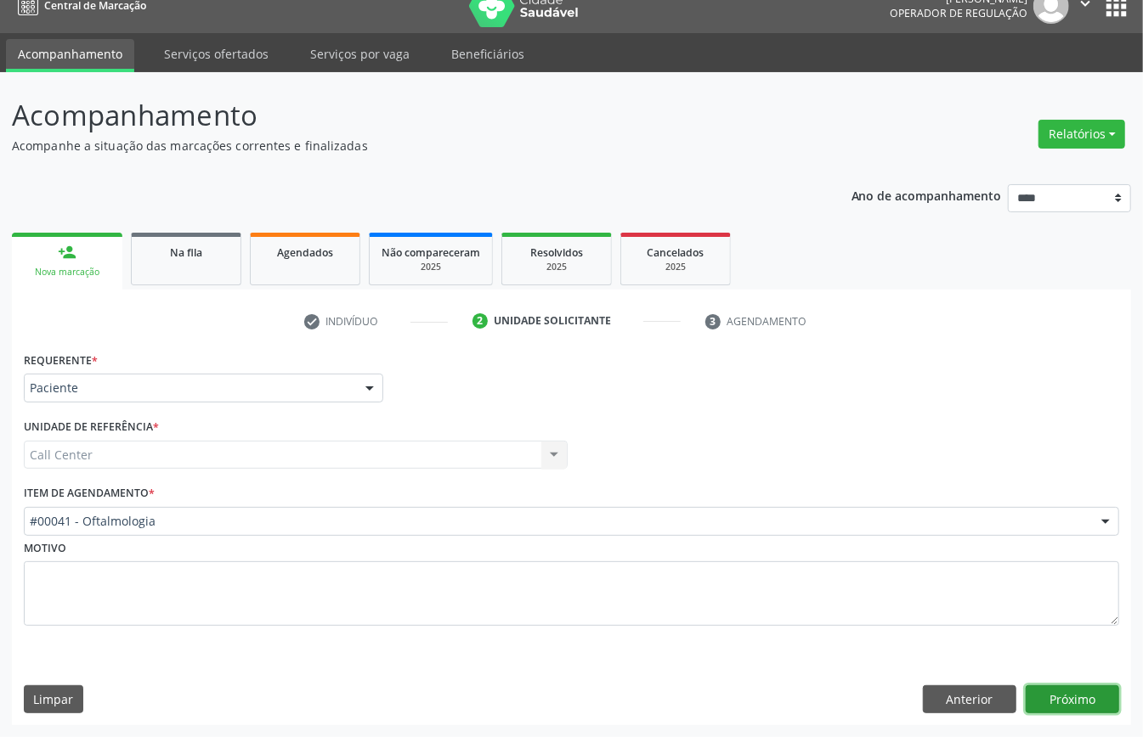
click at [1064, 698] on button "Próximo" at bounding box center [1071, 700] width 93 height 29
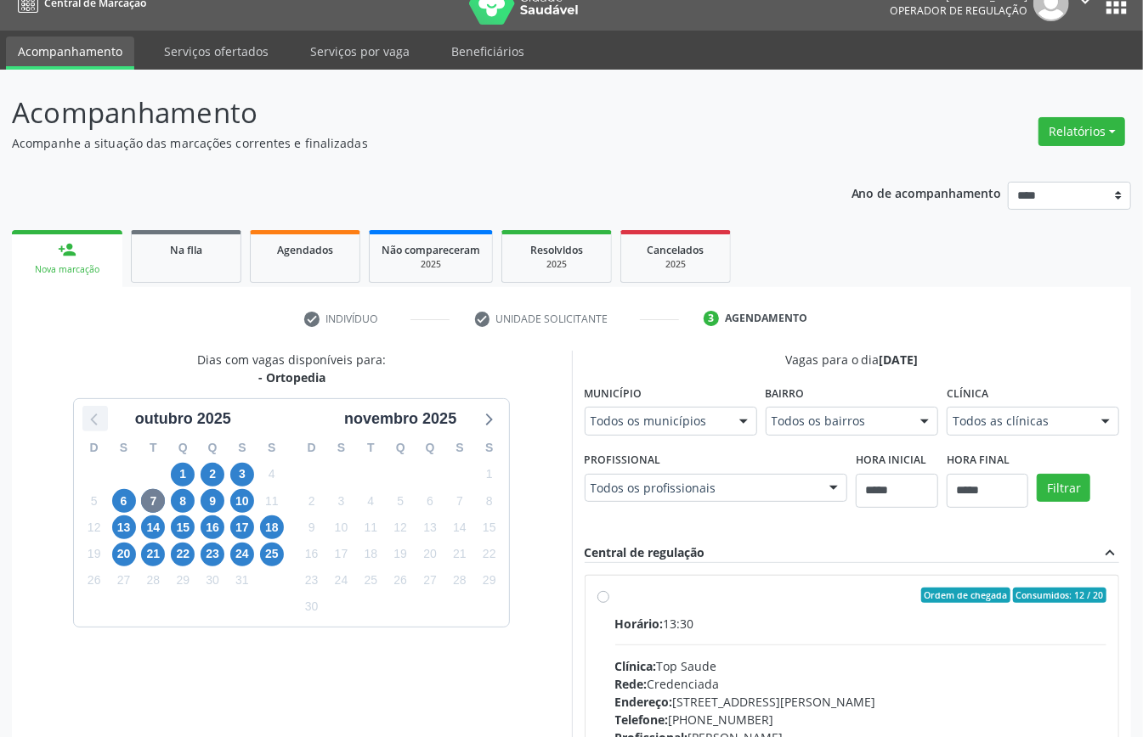
click at [93, 421] on icon at bounding box center [94, 421] width 7 height 12
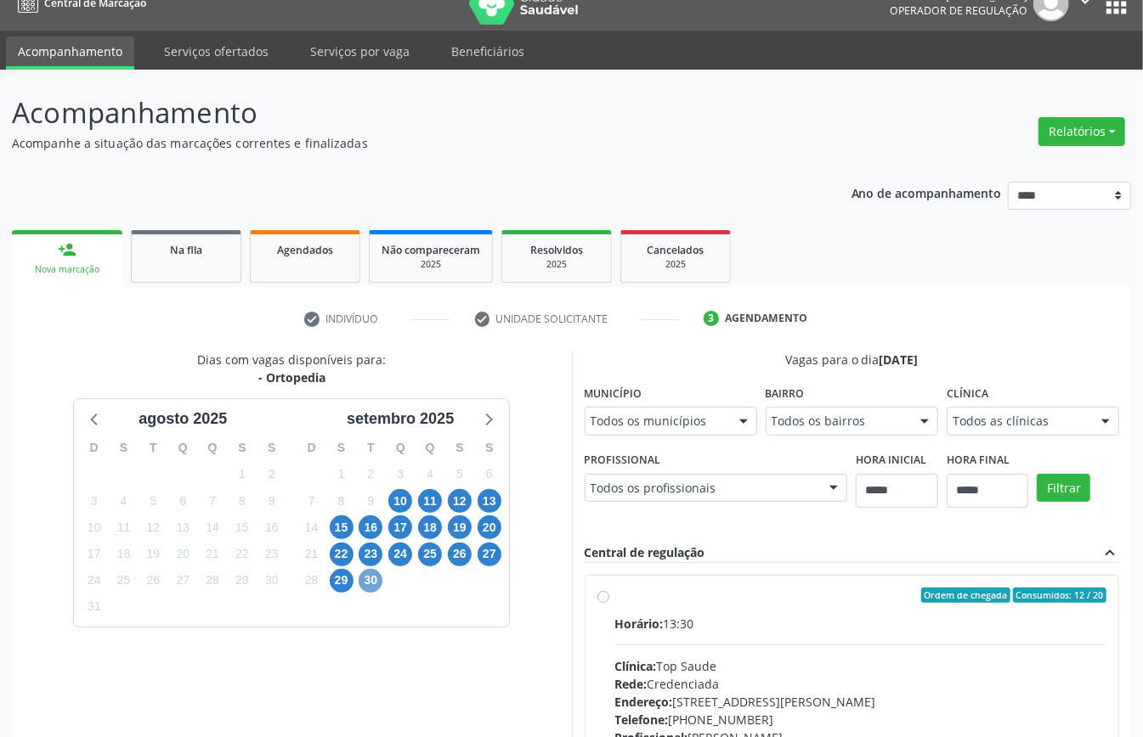
click at [368, 578] on span "30" at bounding box center [370, 581] width 24 height 24
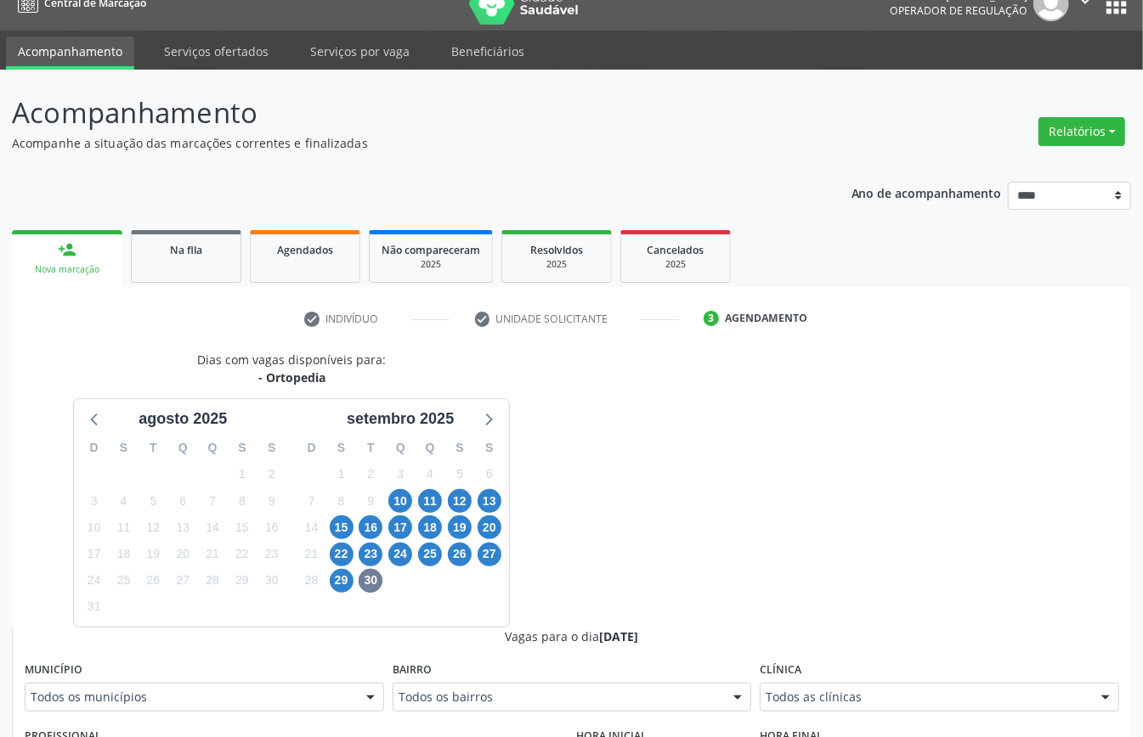
click at [850, 688] on div "Todos as clínicas" at bounding box center [938, 697] width 359 height 29
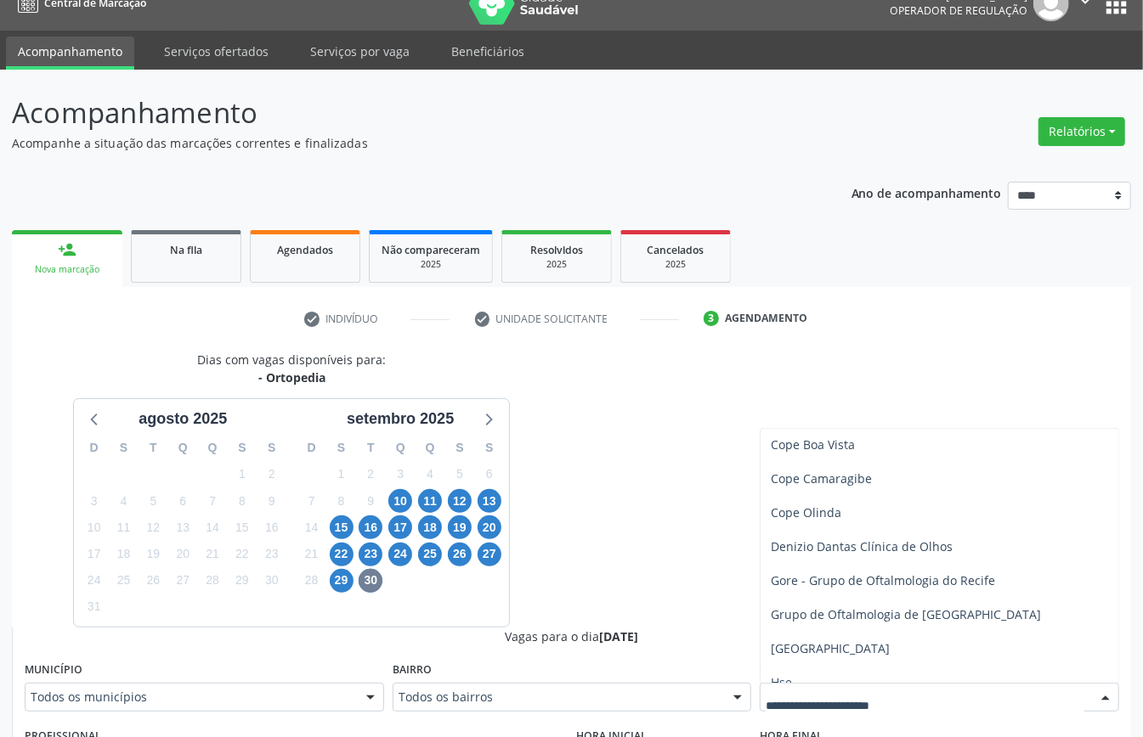
scroll to position [0, 0]
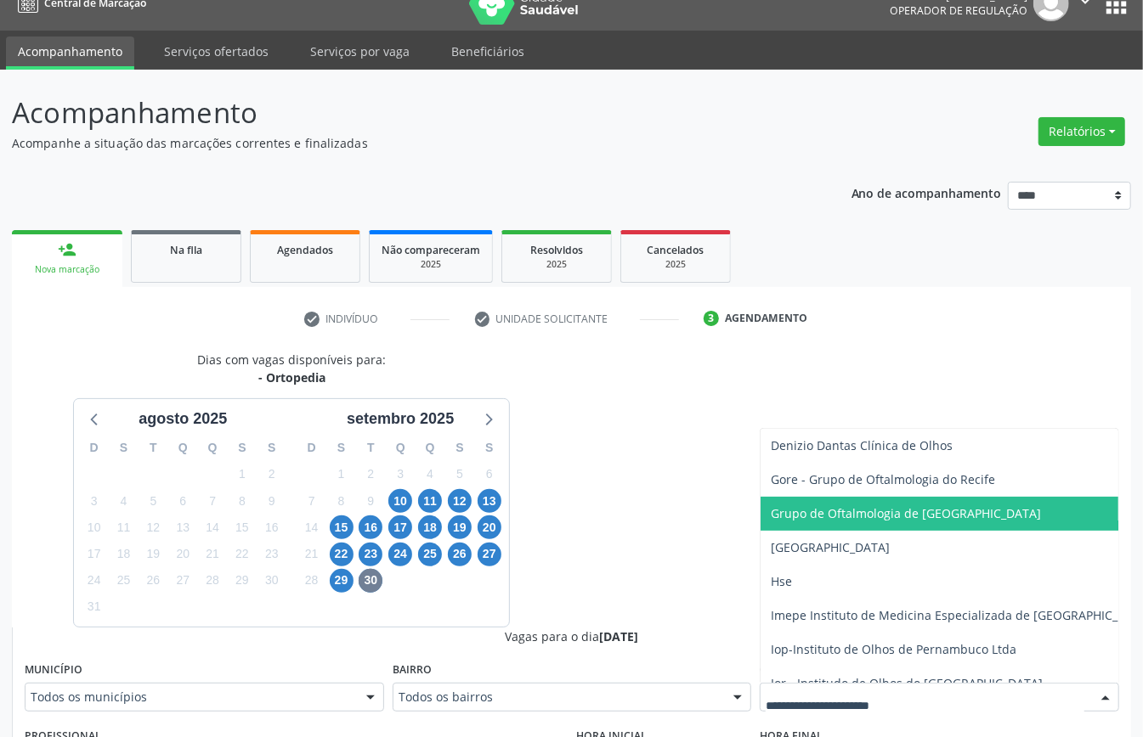
scroll to position [453, 0]
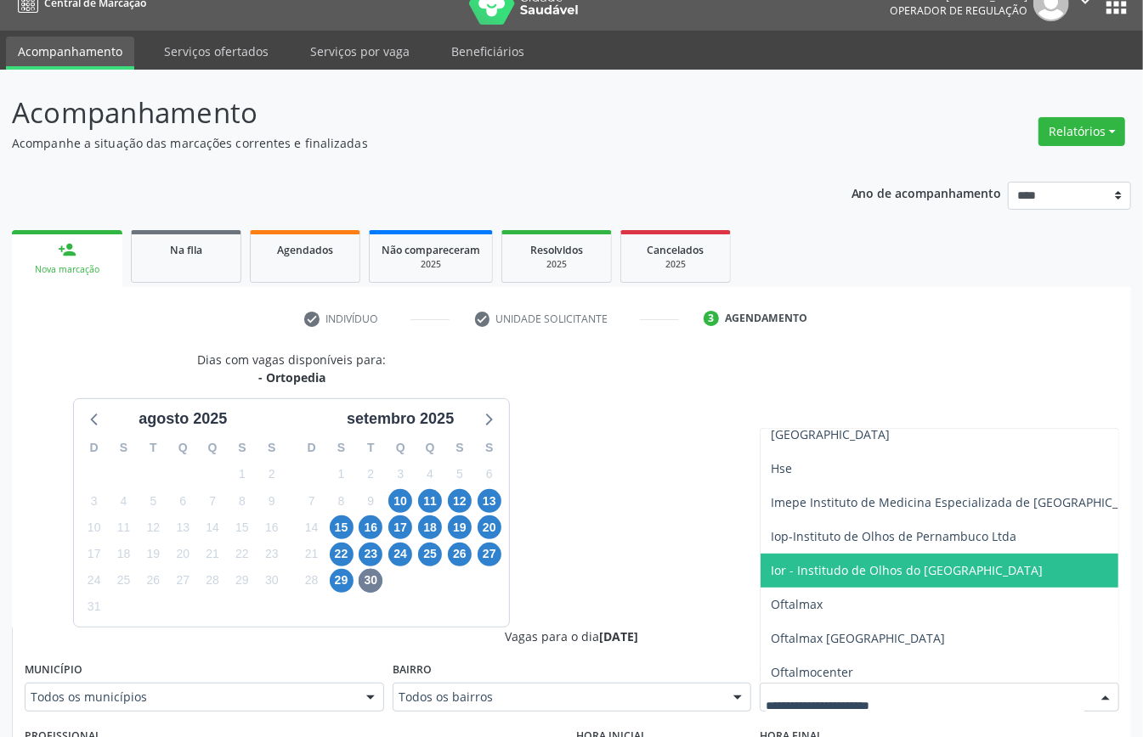
click at [847, 571] on span "Ior - Institudo de Olhos do [GEOGRAPHIC_DATA]" at bounding box center [907, 570] width 272 height 16
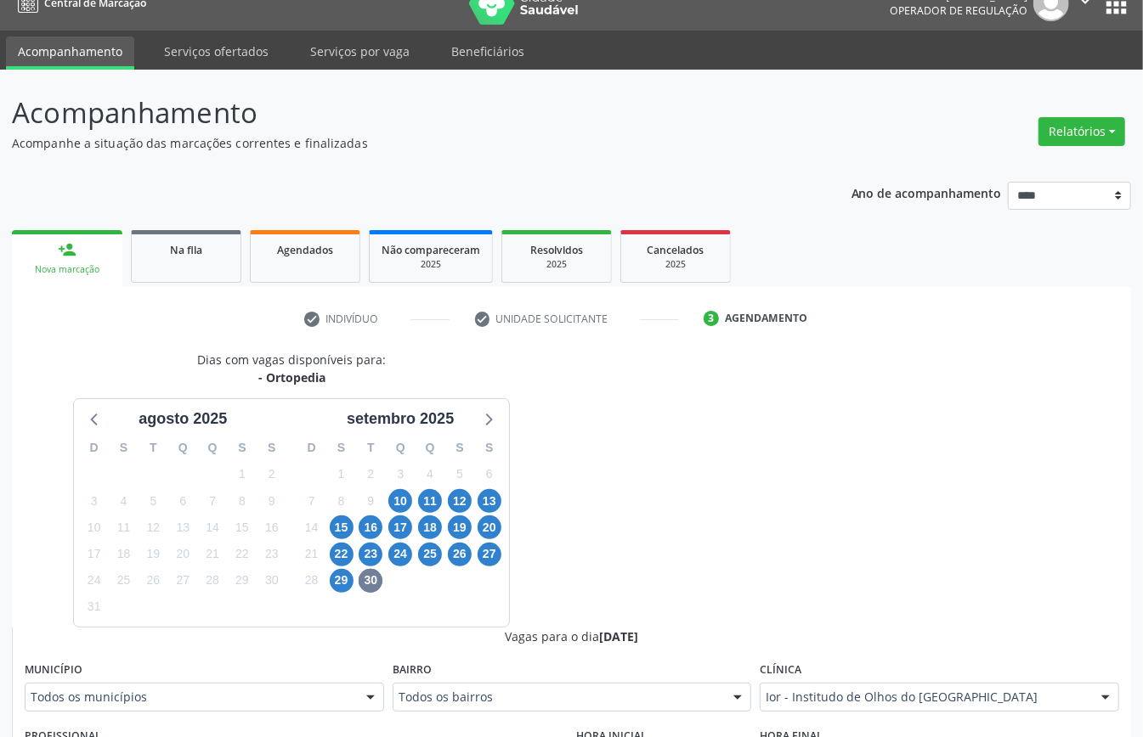
scroll to position [250, 0]
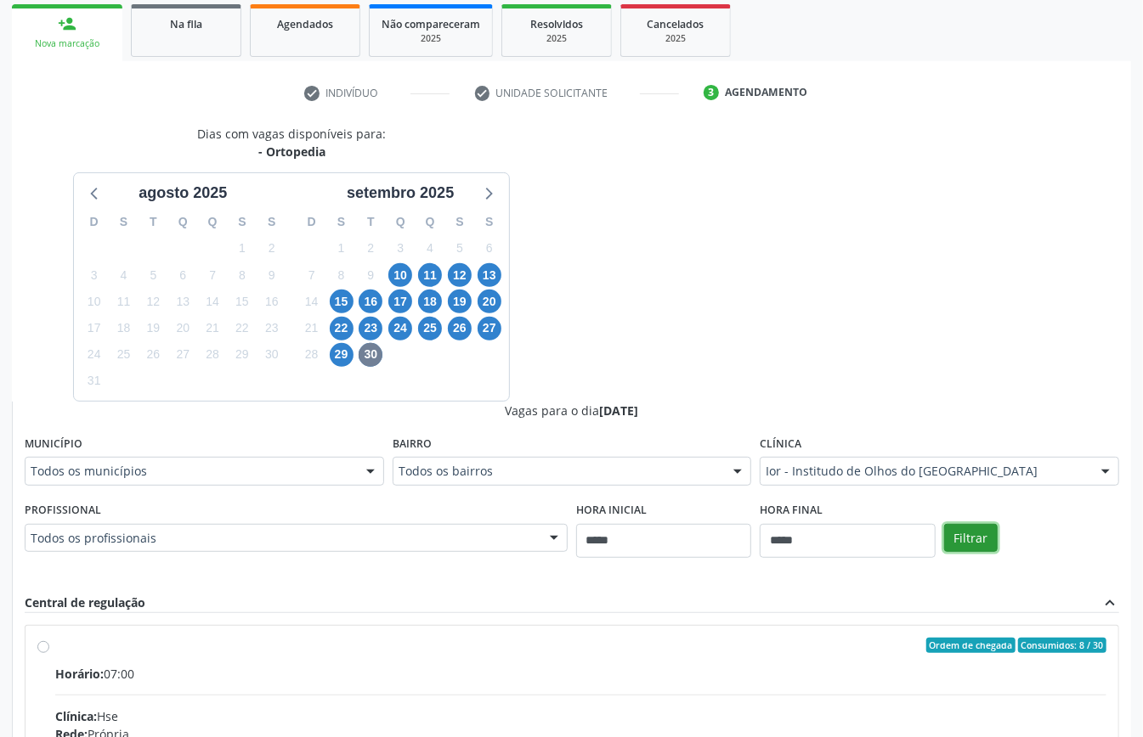
click at [980, 542] on button "Filtrar" at bounding box center [971, 538] width 54 height 29
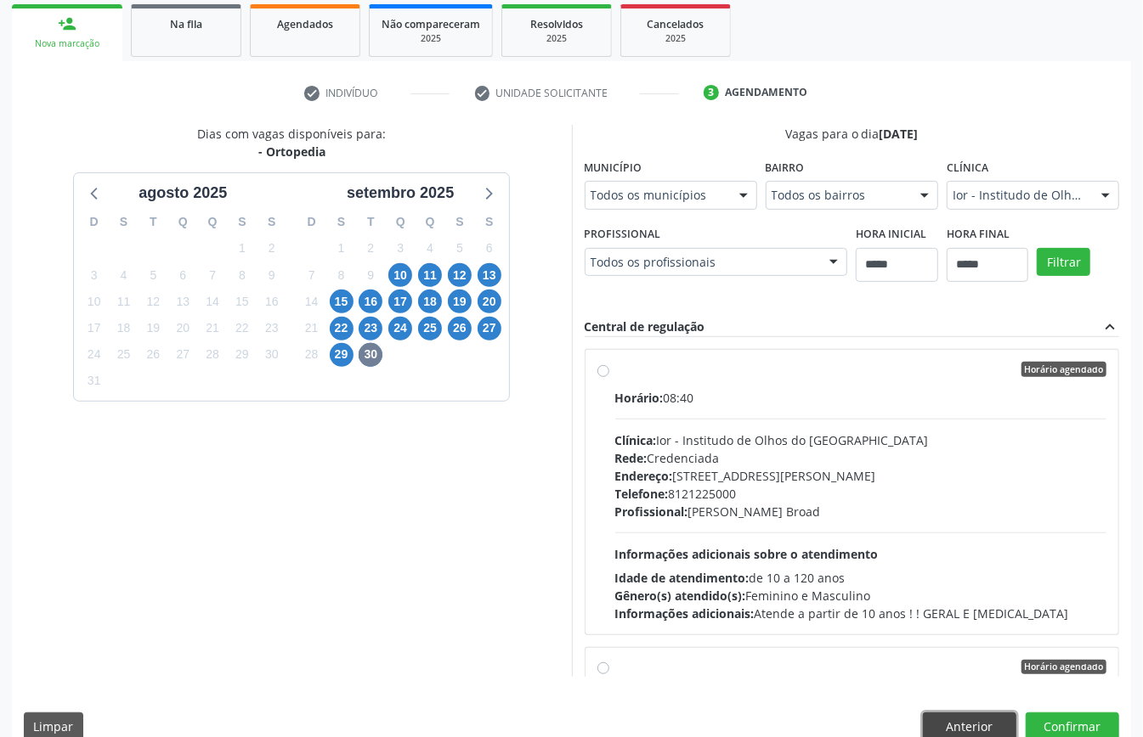
click at [994, 717] on button "Anterior" at bounding box center [969, 727] width 93 height 29
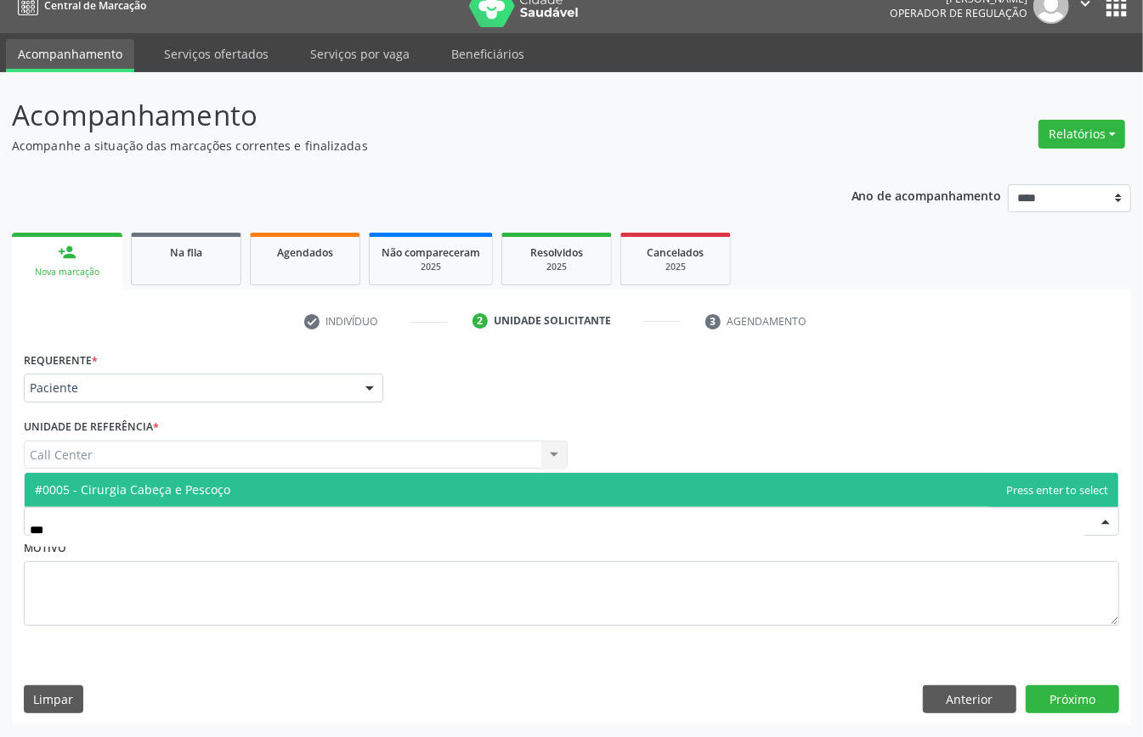
click at [226, 483] on span "#0005 - Cirurgia Cabeça e Pescoço" at bounding box center [571, 490] width 1093 height 34
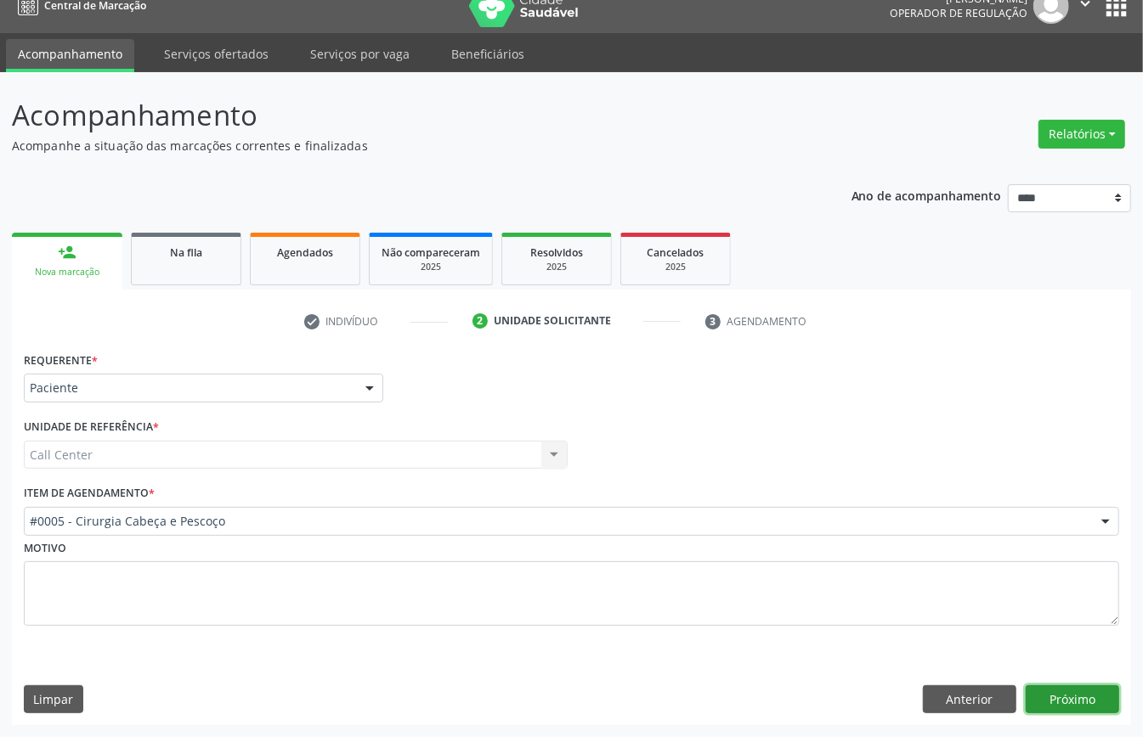
click at [1074, 690] on button "Próximo" at bounding box center [1071, 700] width 93 height 29
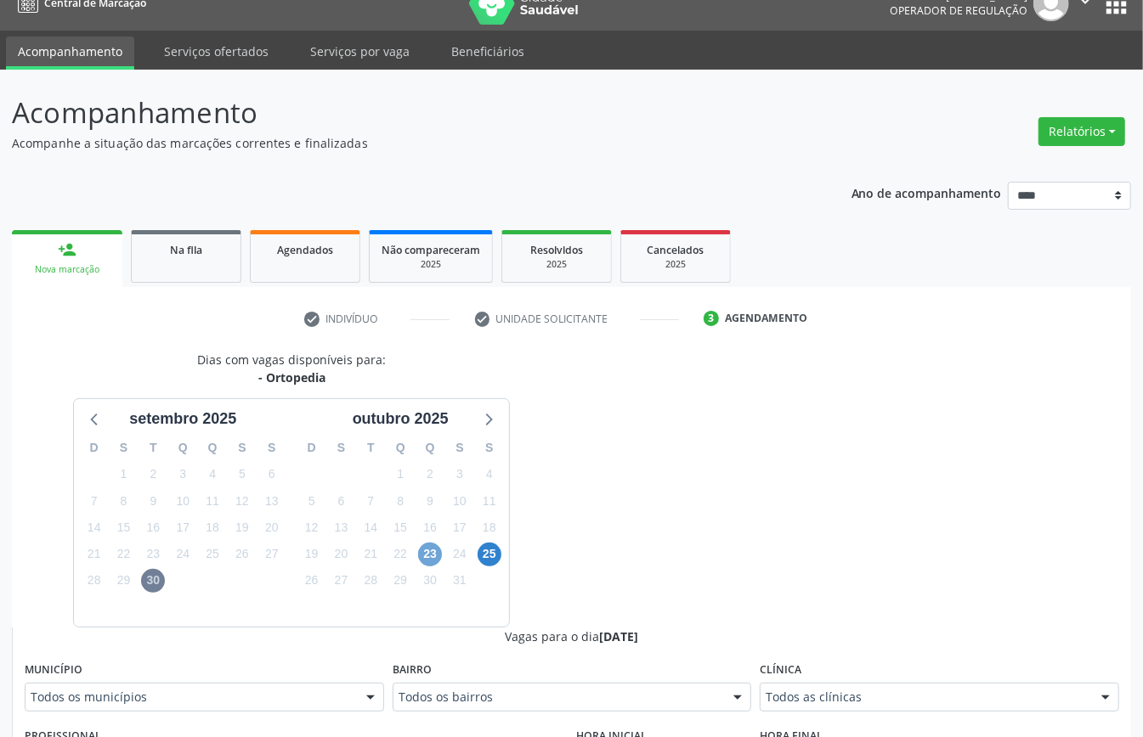
click at [426, 555] on span "23" at bounding box center [430, 555] width 24 height 24
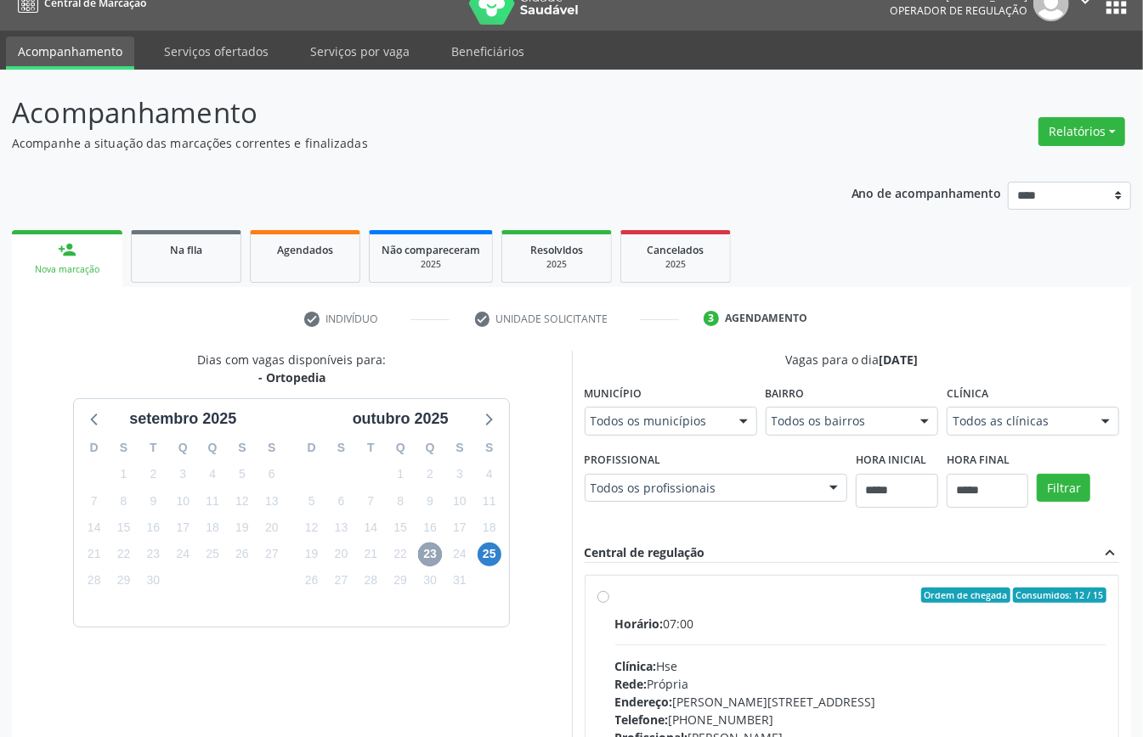
scroll to position [250, 0]
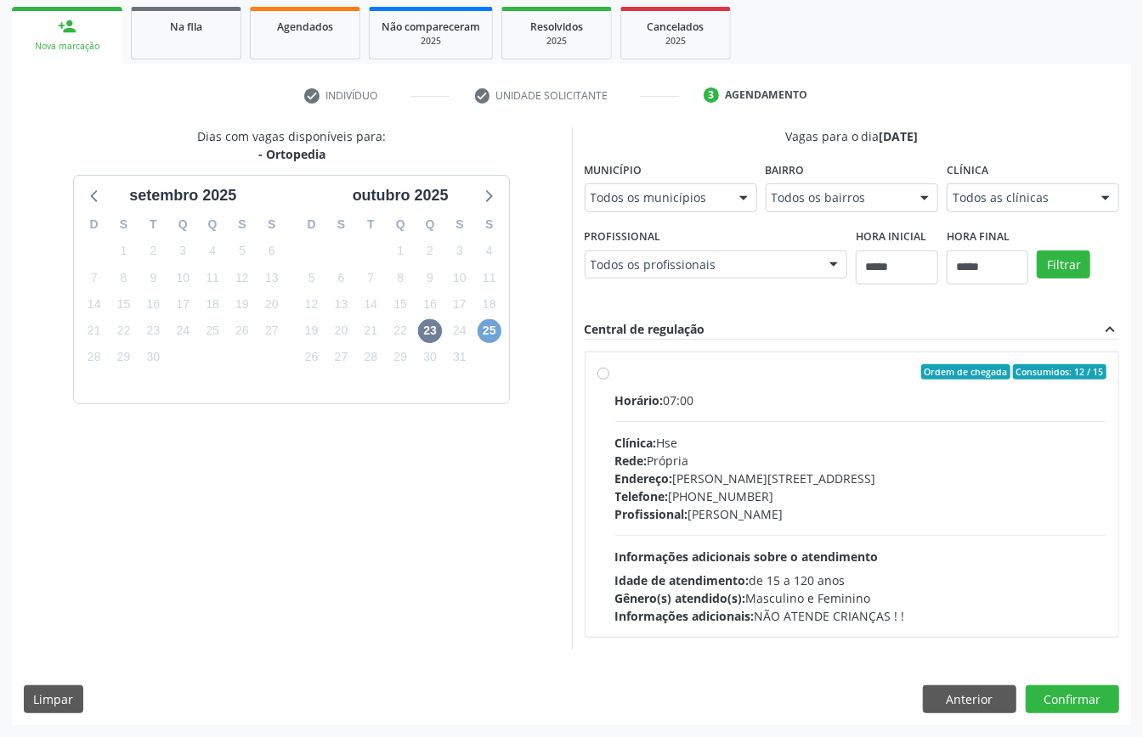
click at [494, 328] on span "25" at bounding box center [489, 331] width 24 height 24
click at [437, 327] on span "23" at bounding box center [430, 331] width 24 height 24
click at [494, 326] on span "25" at bounding box center [489, 331] width 24 height 24
click at [426, 330] on span "23" at bounding box center [430, 331] width 24 height 24
click at [963, 717] on div "Dias com vagas disponíveis para: - Ortopedia setembro 2025 D S T Q Q S S 31 1 2…" at bounding box center [571, 426] width 1119 height 598
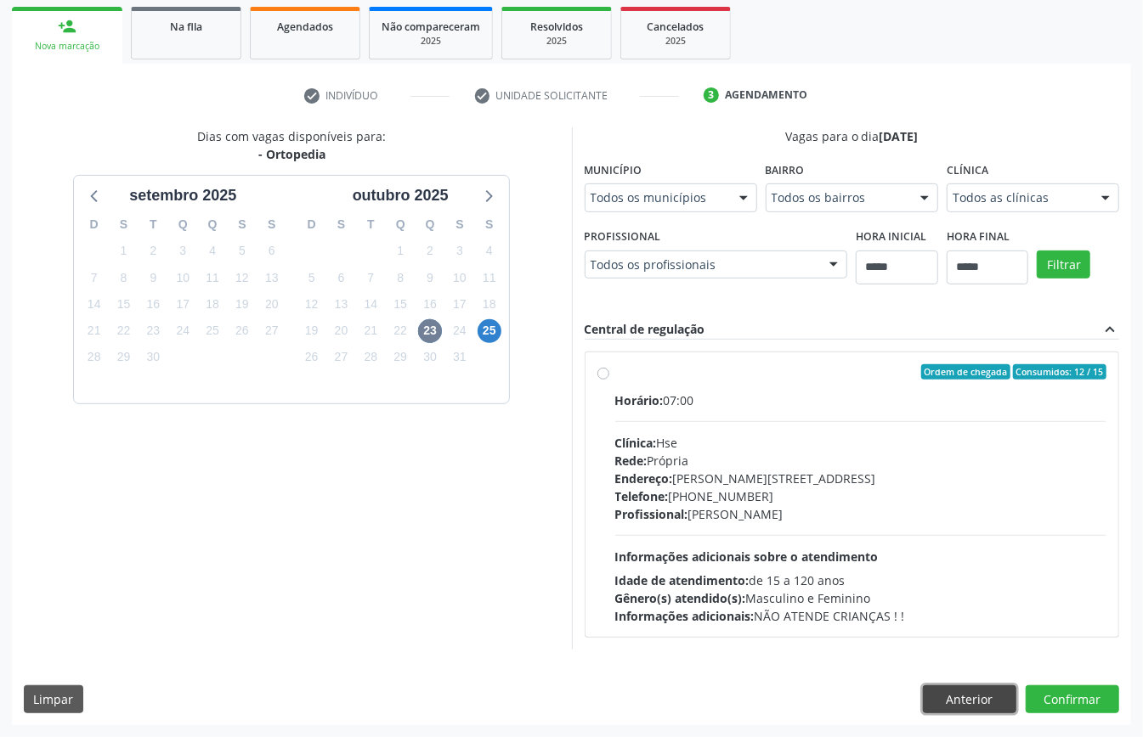
click at [983, 697] on button "Anterior" at bounding box center [969, 700] width 93 height 29
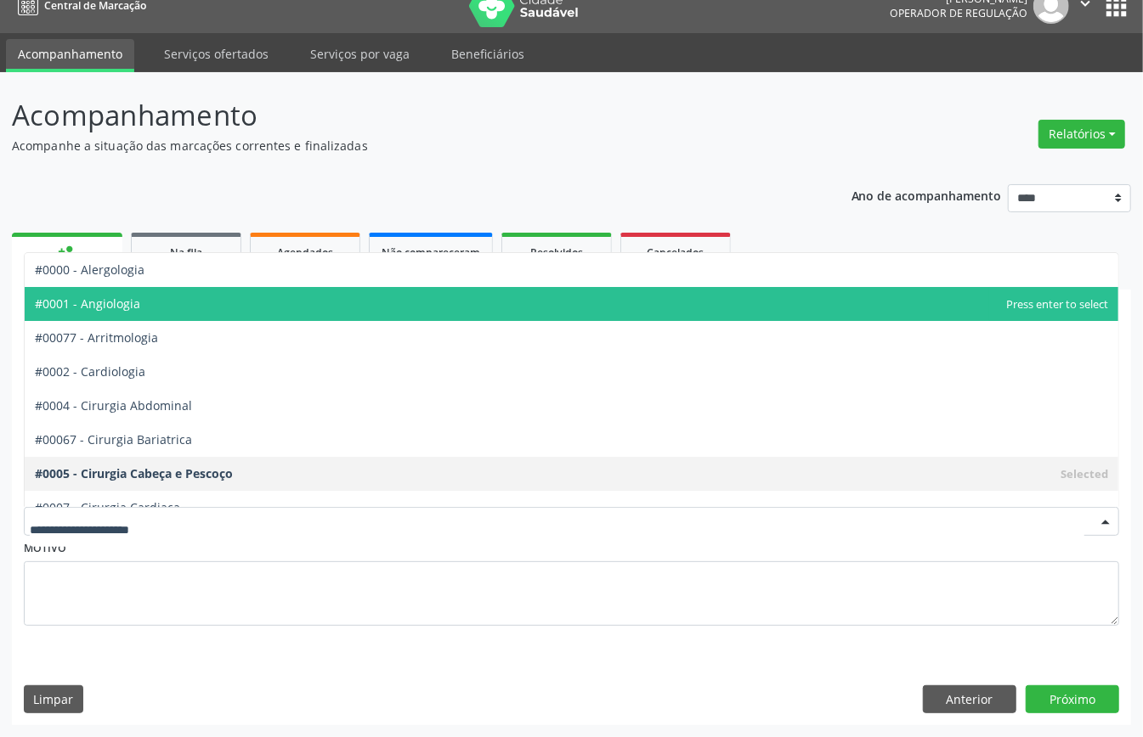
click at [156, 310] on span "#0001 - Angiologia" at bounding box center [571, 304] width 1093 height 34
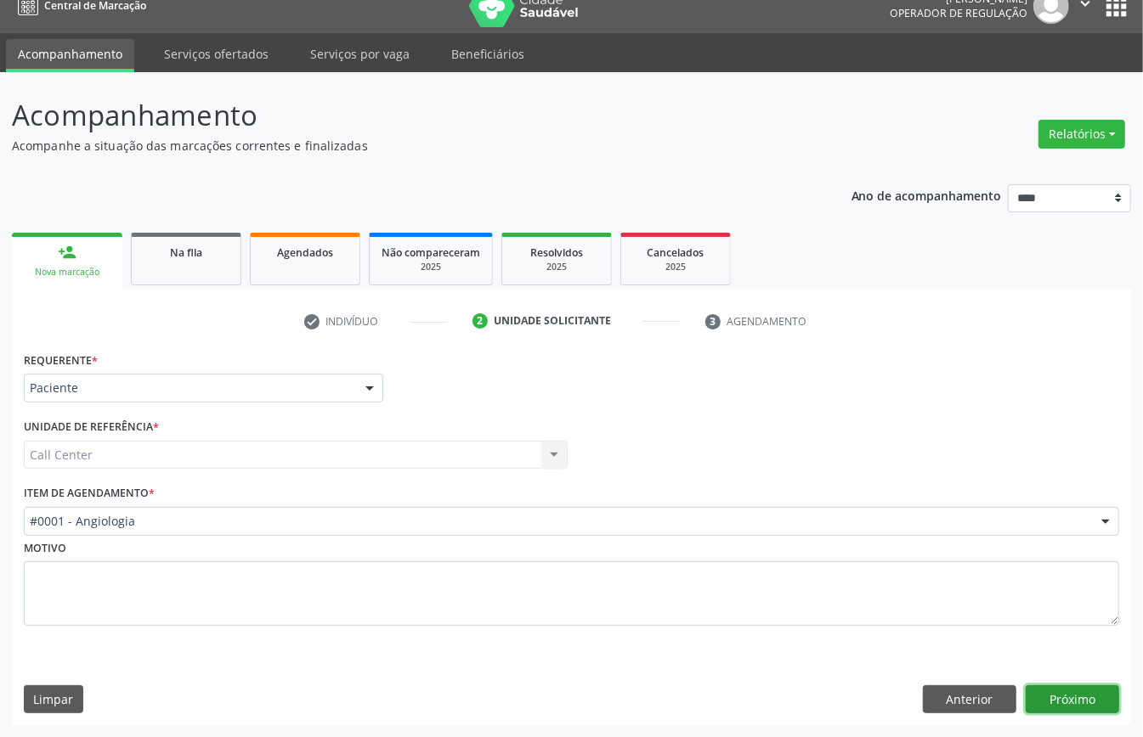
click at [1064, 690] on button "Próximo" at bounding box center [1071, 700] width 93 height 29
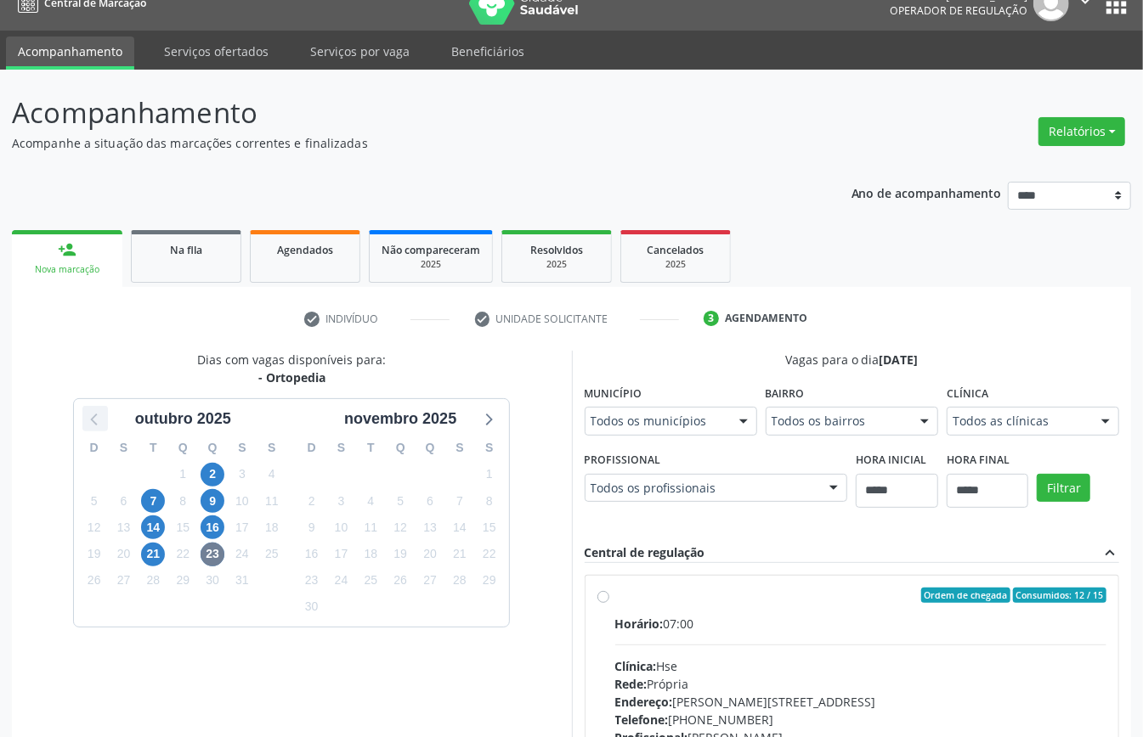
click at [93, 418] on icon at bounding box center [94, 421] width 7 height 12
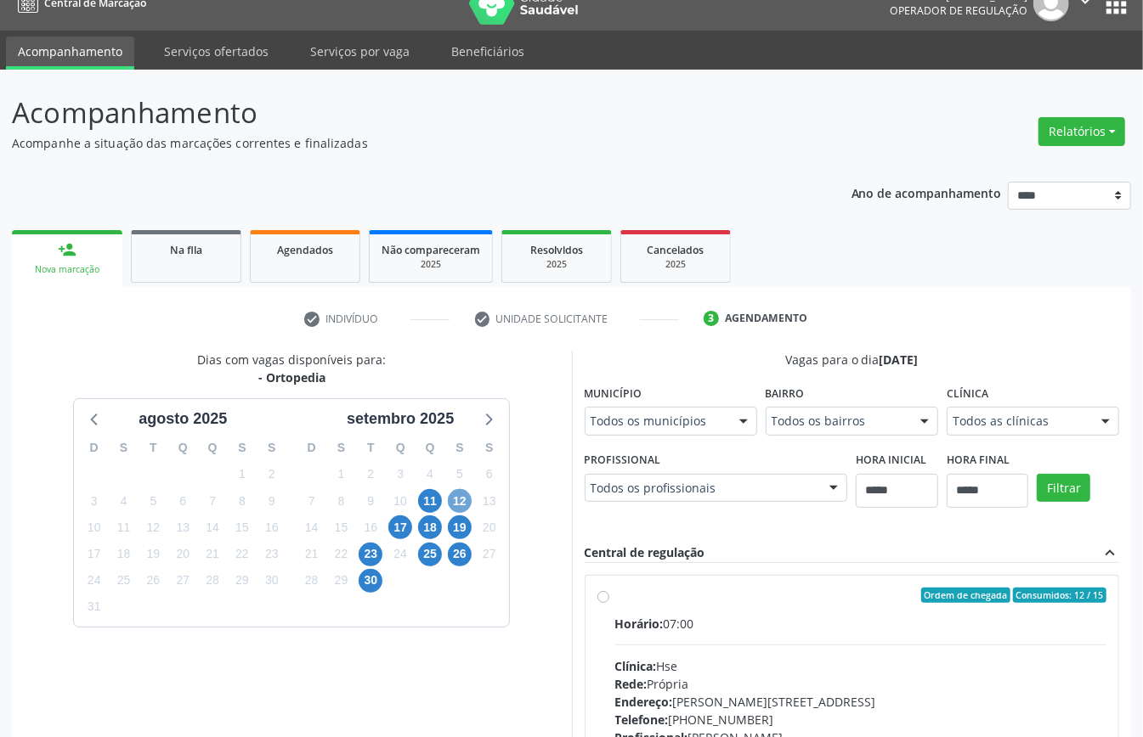
click at [459, 500] on span "12" at bounding box center [460, 501] width 24 height 24
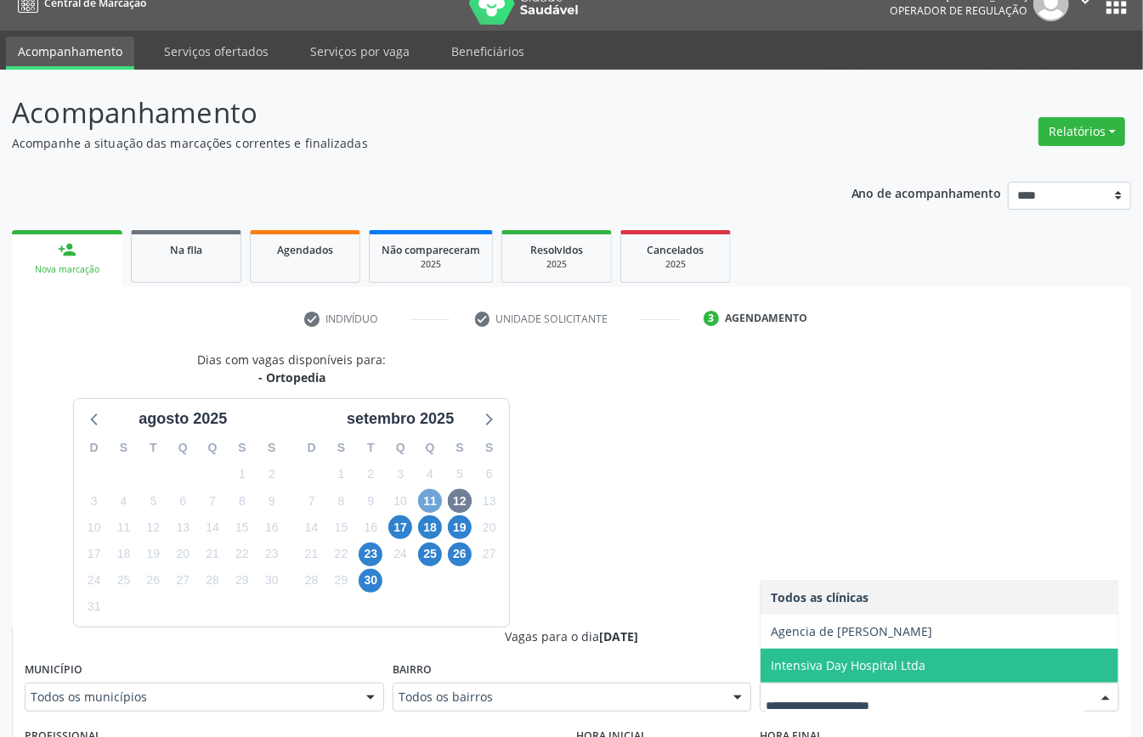
click at [436, 497] on span "11" at bounding box center [430, 501] width 24 height 24
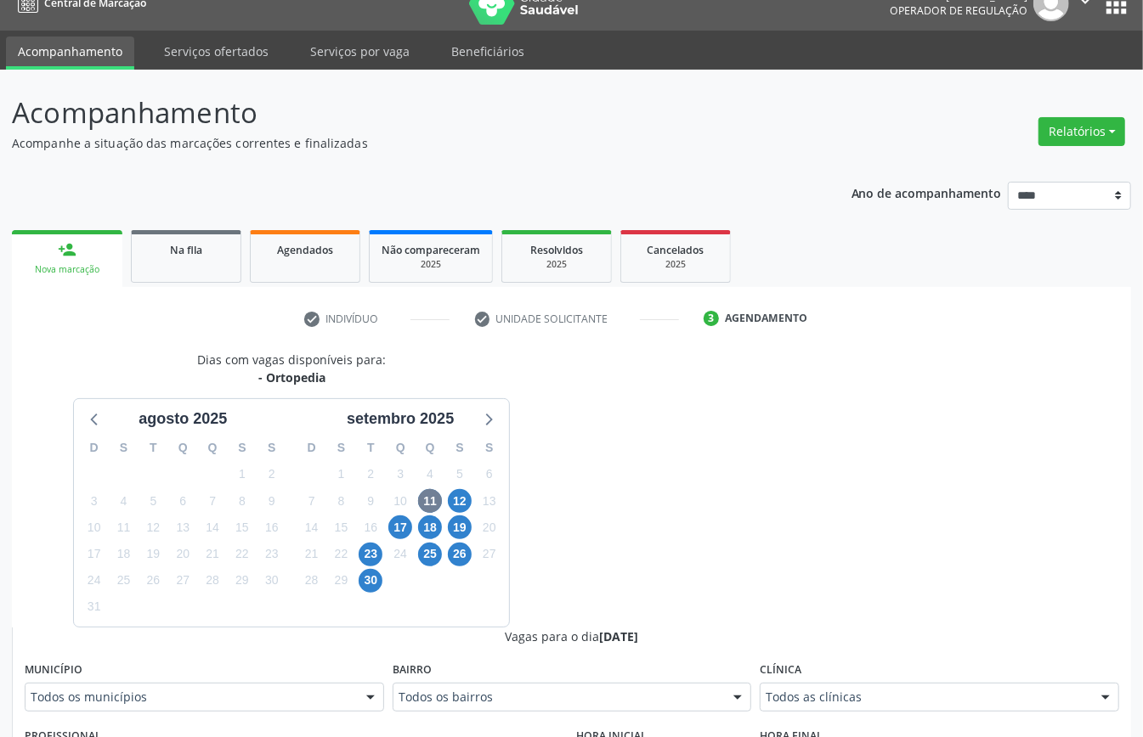
click at [572, 504] on div "Dias com vagas disponíveis para: - Ortopedia agosto 2025 D S T Q Q S S 27 28 29…" at bounding box center [571, 750] width 1119 height 798
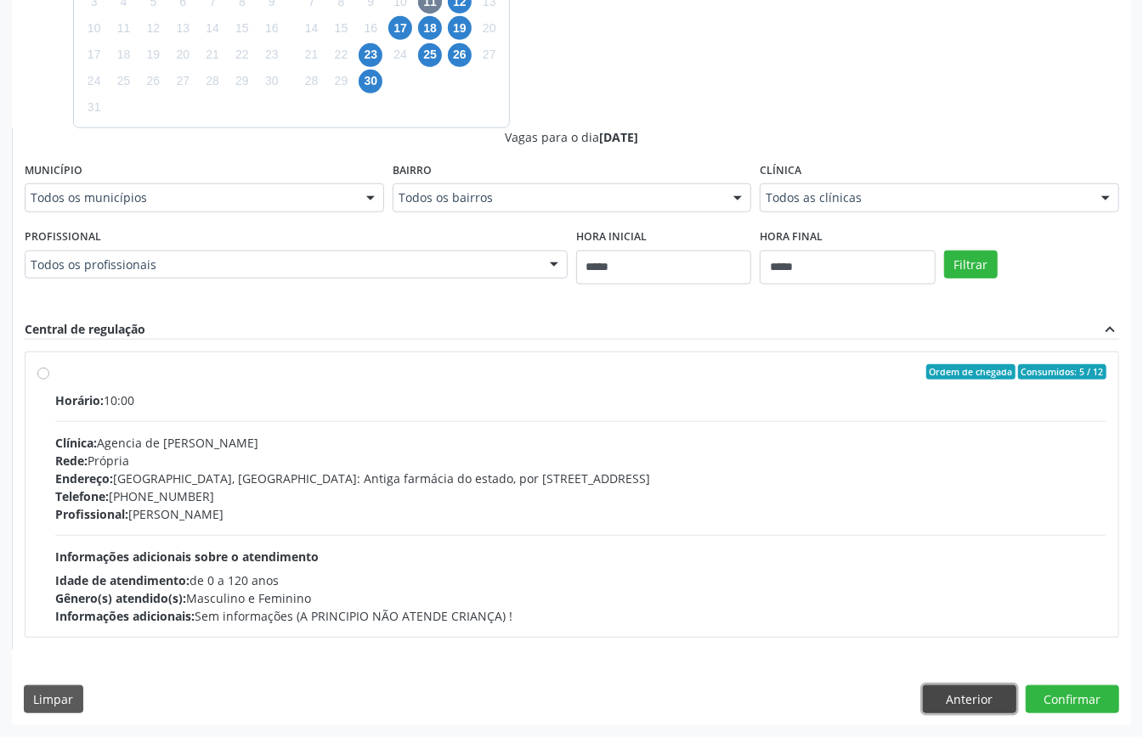
click at [970, 695] on button "Anterior" at bounding box center [969, 700] width 93 height 29
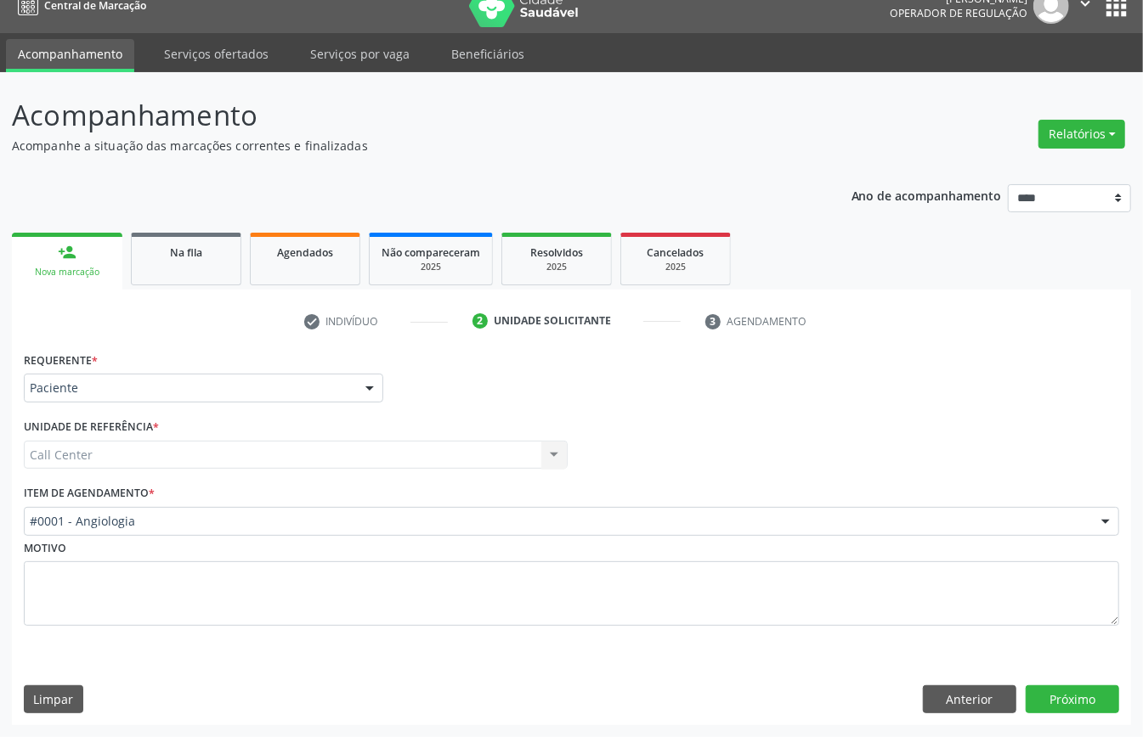
click at [158, 508] on div "#0001 - Angiologia" at bounding box center [571, 521] width 1095 height 29
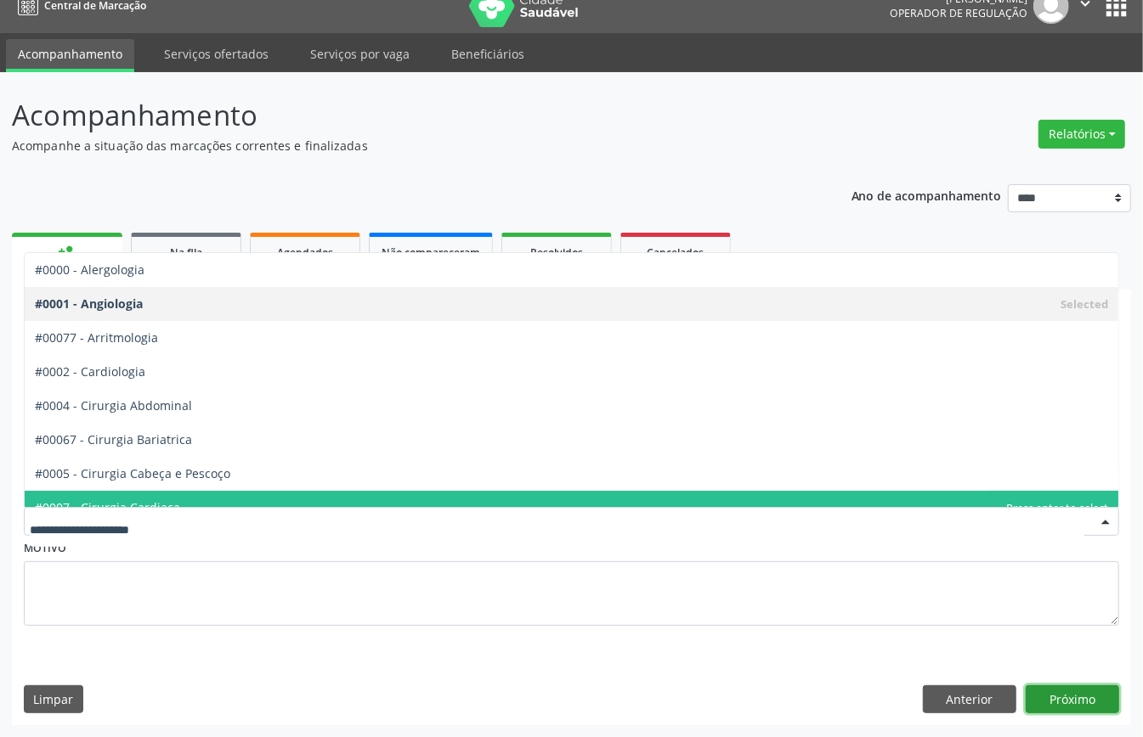
click at [1092, 692] on button "Próximo" at bounding box center [1071, 700] width 93 height 29
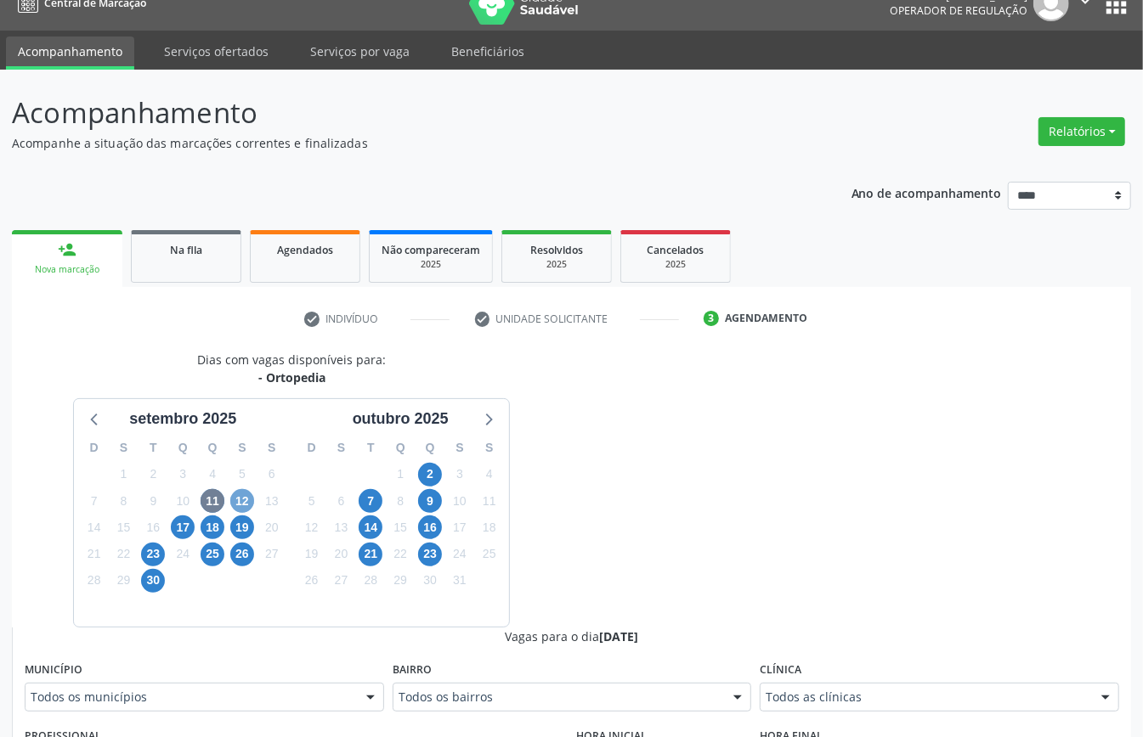
click at [245, 490] on span "12" at bounding box center [242, 501] width 24 height 24
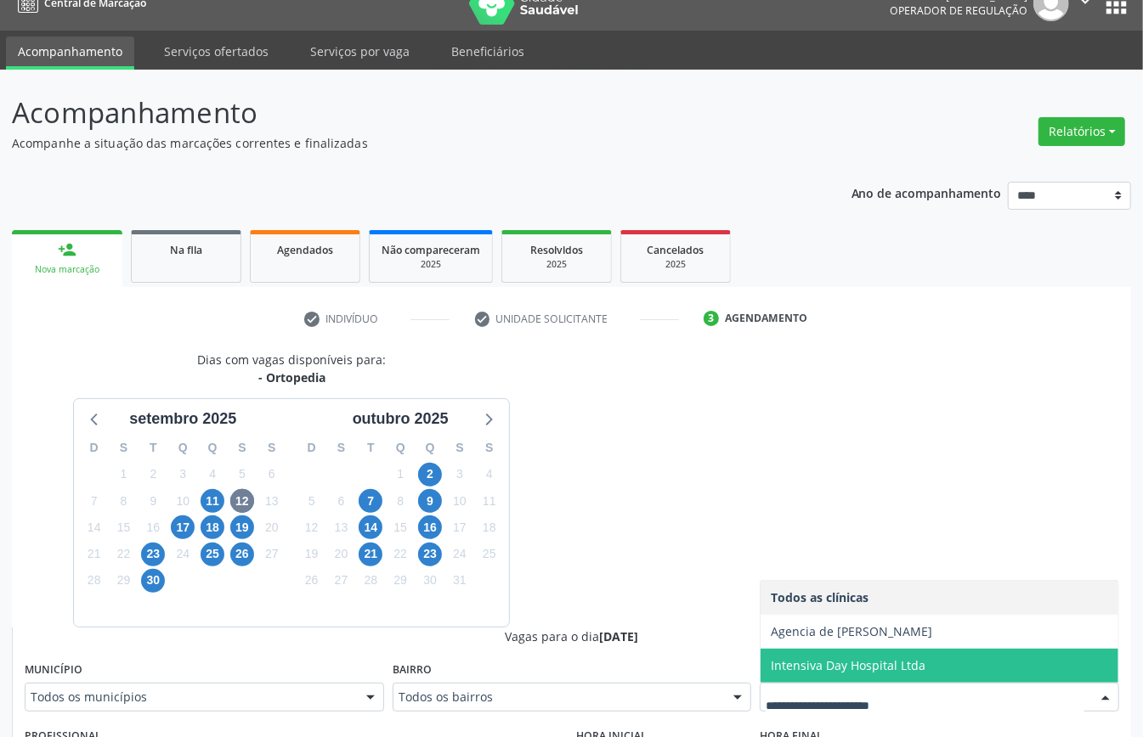
click at [871, 670] on span "Intensiva Day Hospital Ltda" at bounding box center [848, 666] width 155 height 16
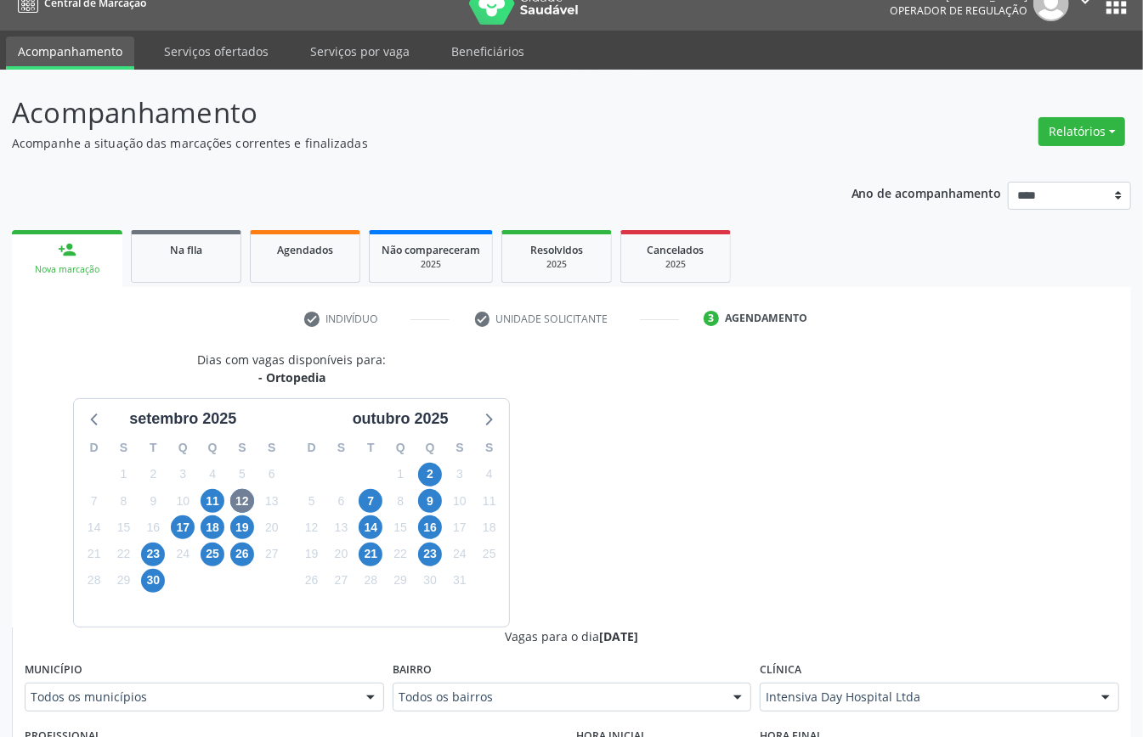
scroll to position [250, 0]
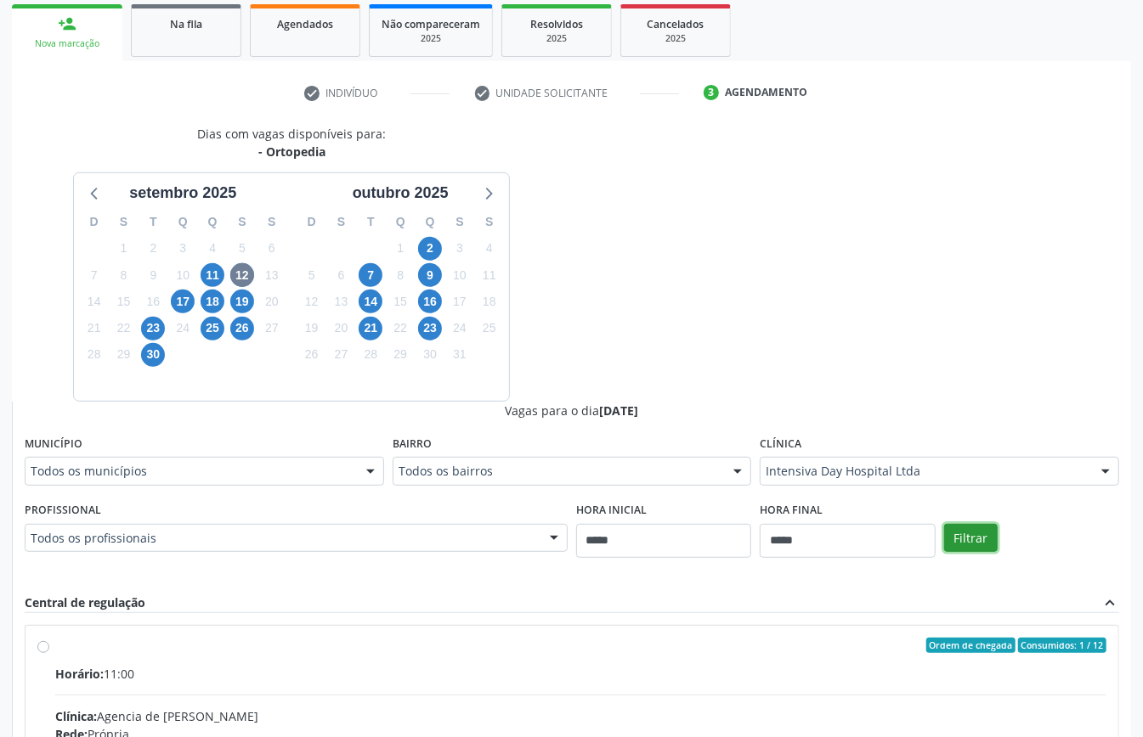
click at [974, 534] on button "Filtrar" at bounding box center [971, 538] width 54 height 29
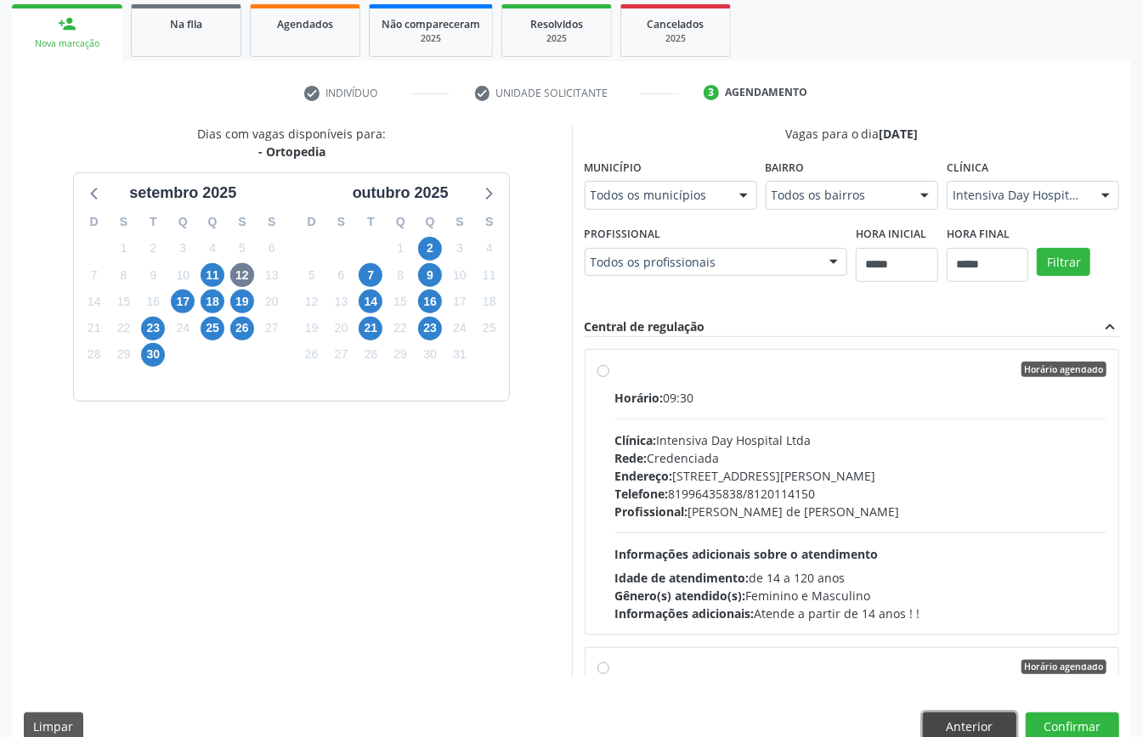
click at [973, 719] on button "Anterior" at bounding box center [969, 727] width 93 height 29
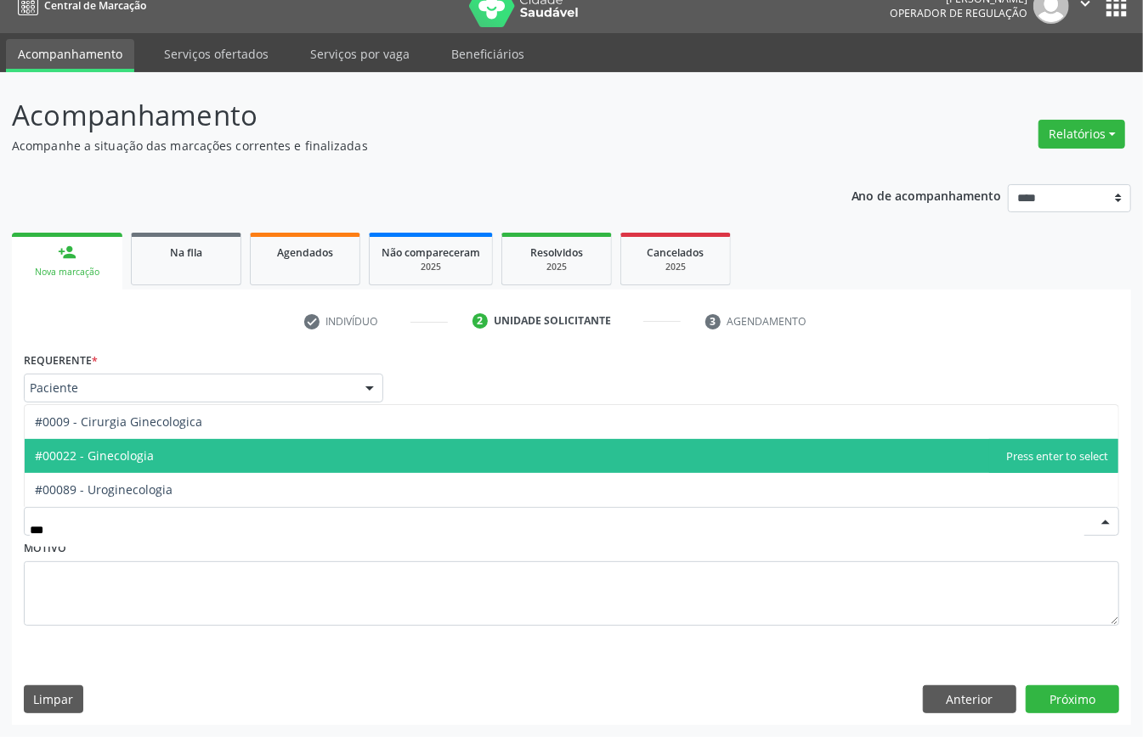
click at [218, 463] on span "#00022 - Ginecologia" at bounding box center [571, 456] width 1093 height 34
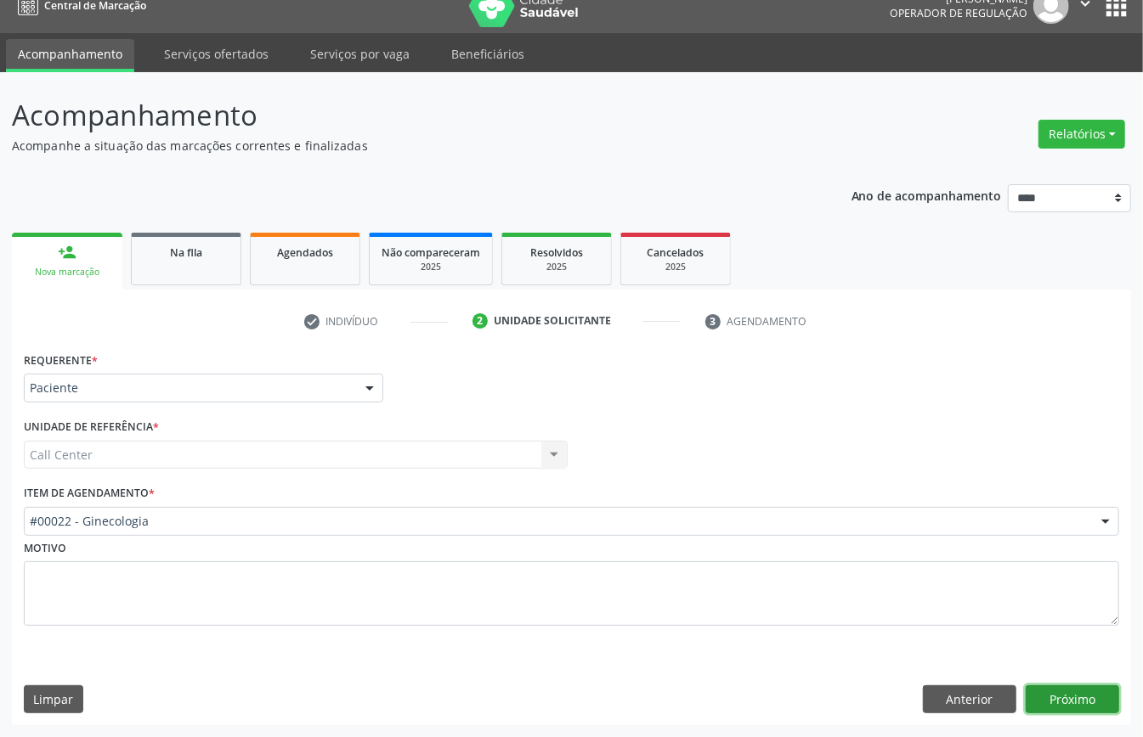
click at [1096, 702] on button "Próximo" at bounding box center [1071, 700] width 93 height 29
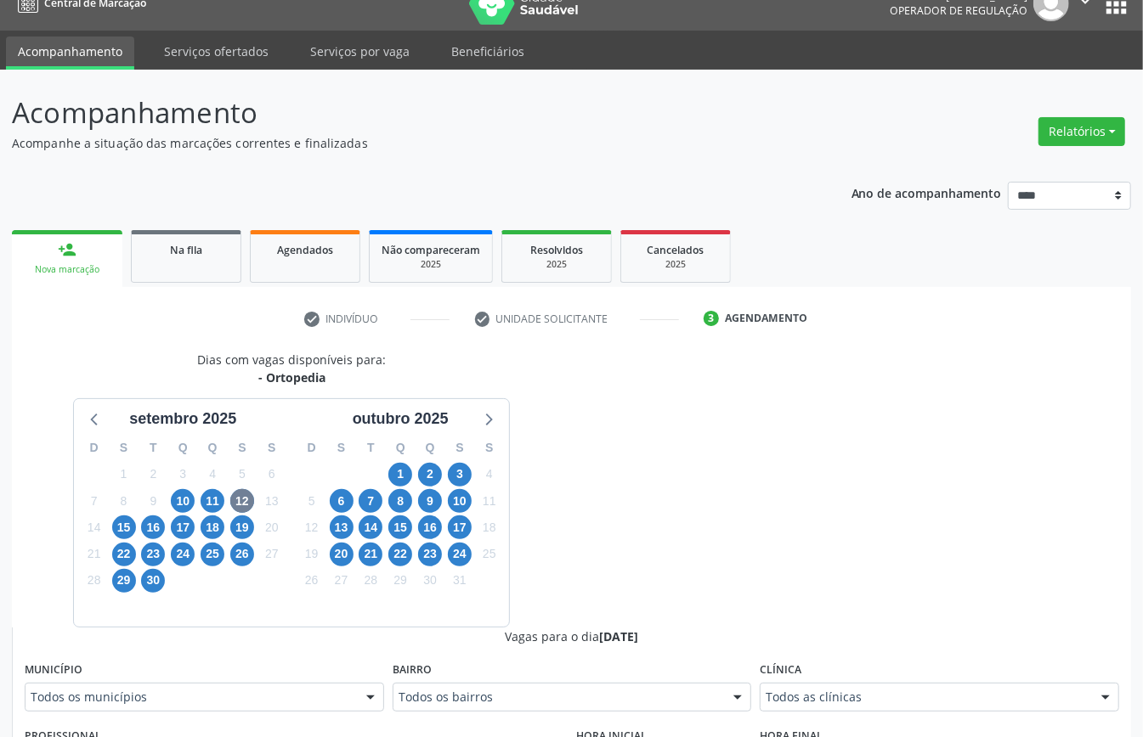
click at [469, 567] on div "31" at bounding box center [460, 580] width 24 height 26
click at [469, 561] on span "24" at bounding box center [460, 555] width 24 height 24
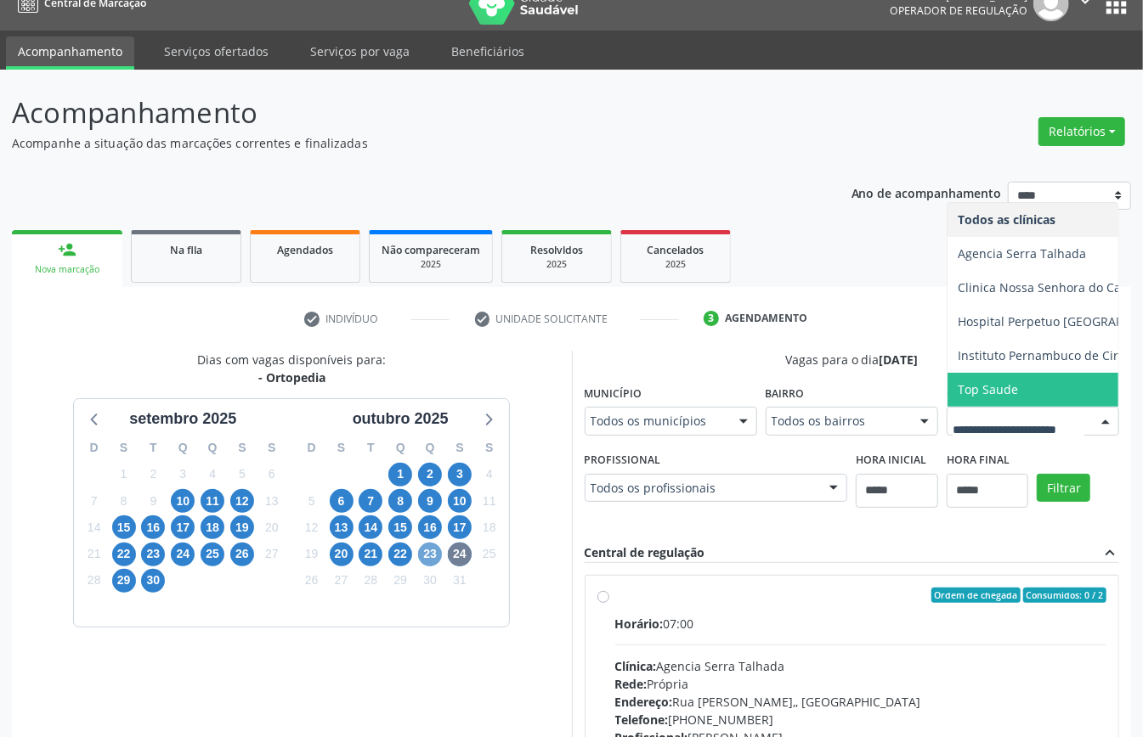
click at [433, 556] on span "23" at bounding box center [430, 555] width 24 height 24
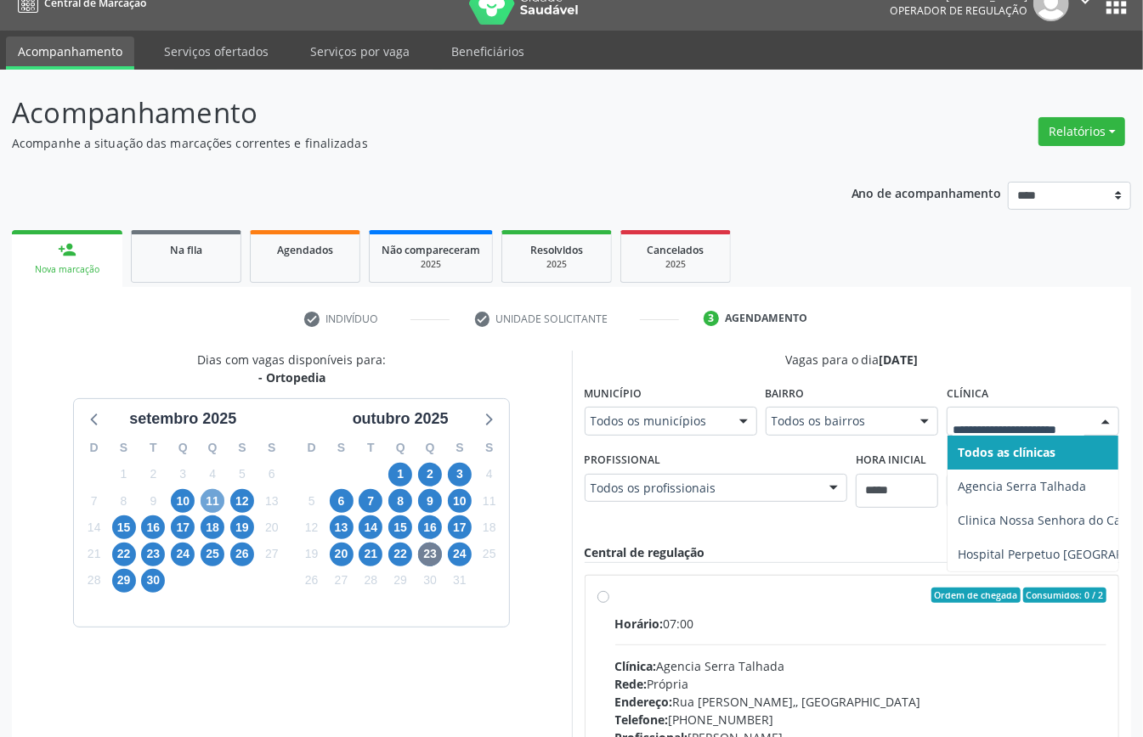
click at [216, 500] on span "11" at bounding box center [212, 501] width 24 height 24
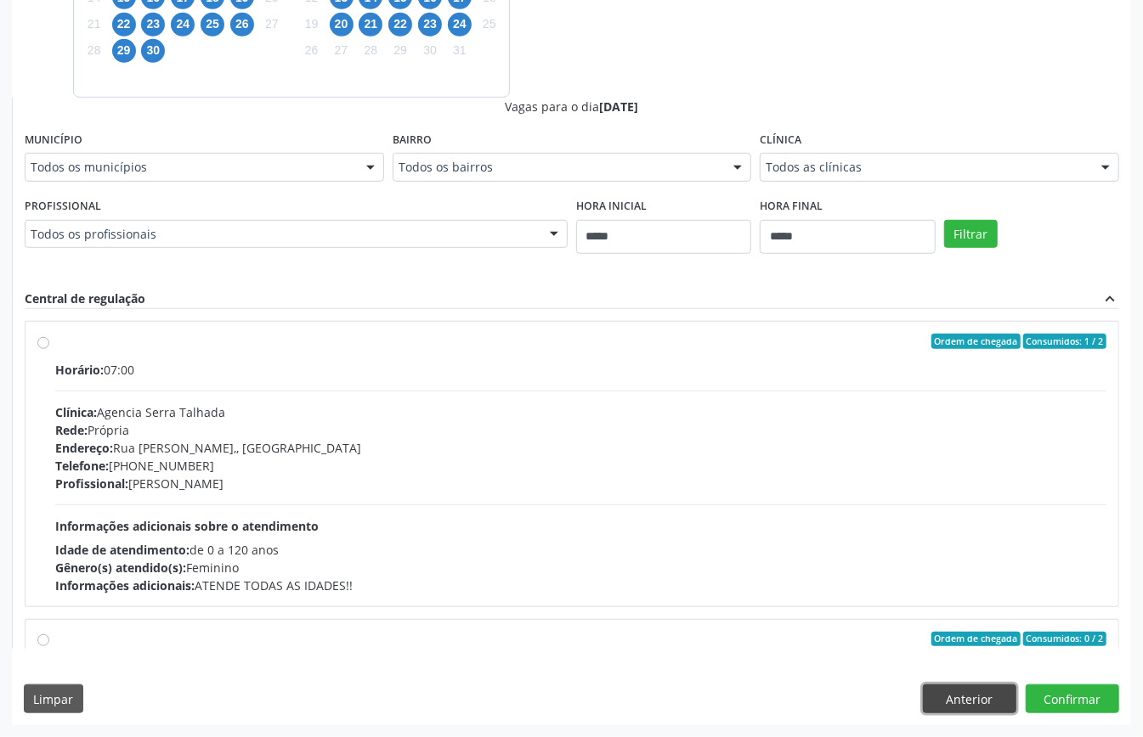
click at [990, 697] on button "Anterior" at bounding box center [969, 699] width 93 height 29
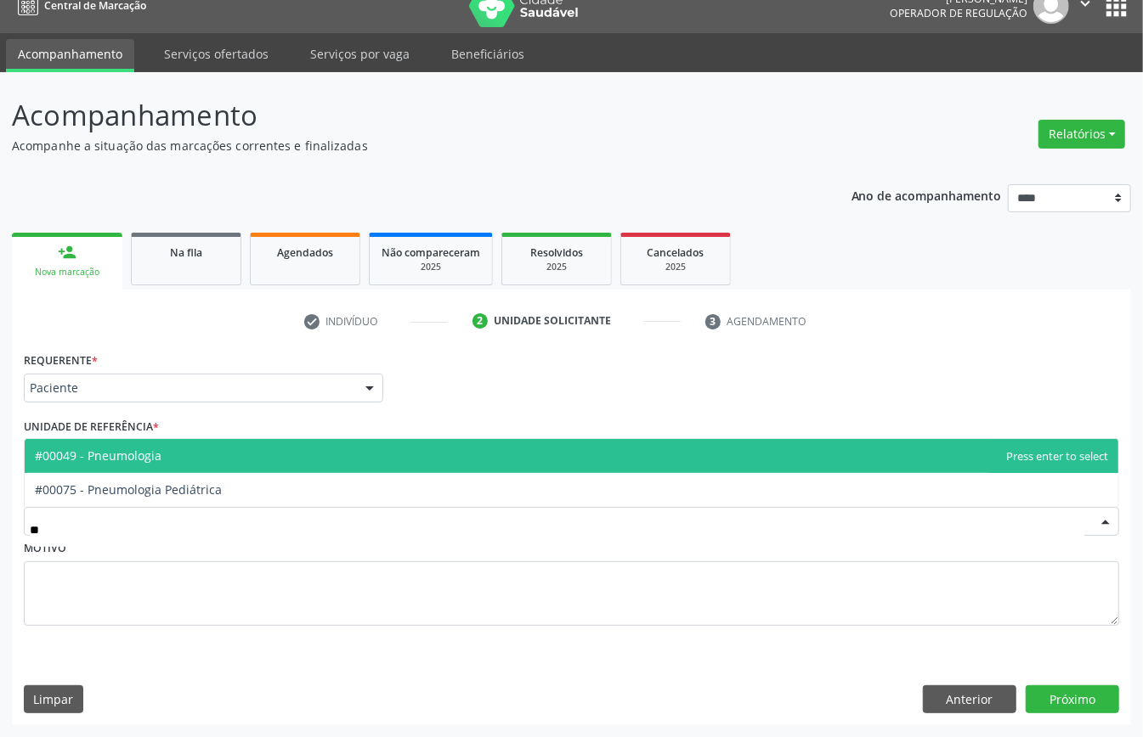
click at [127, 454] on span "#00049 - Pneumologia" at bounding box center [98, 456] width 127 height 16
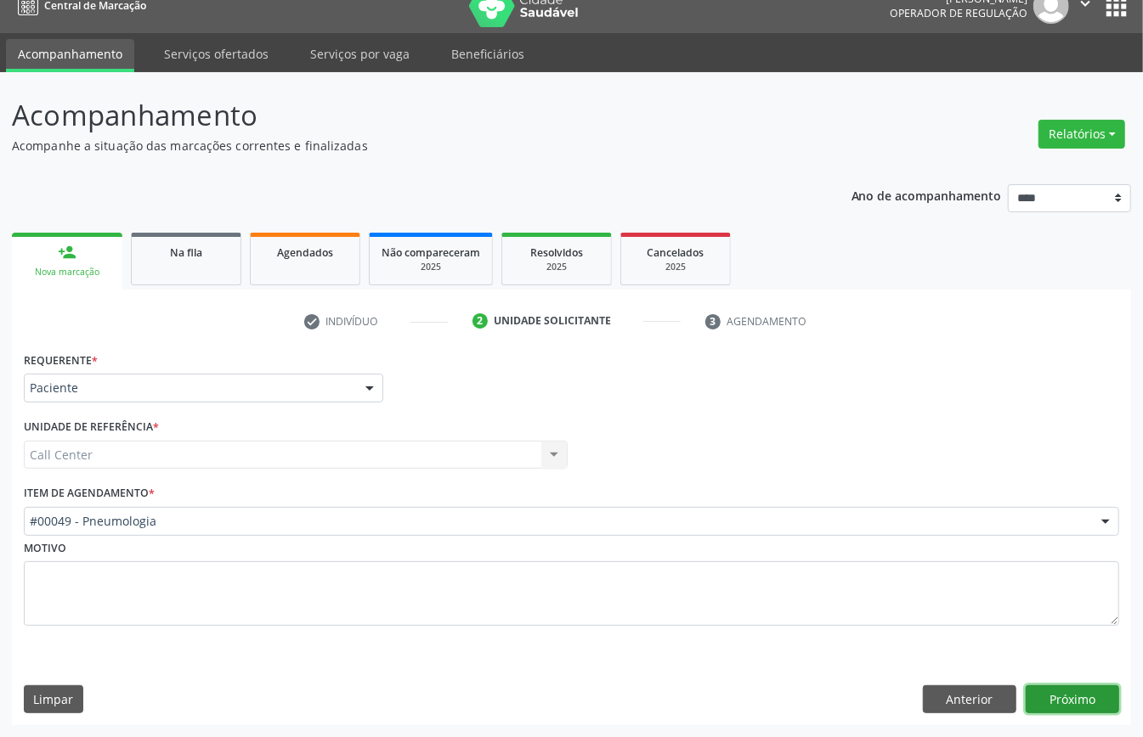
click at [1069, 693] on button "Próximo" at bounding box center [1071, 700] width 93 height 29
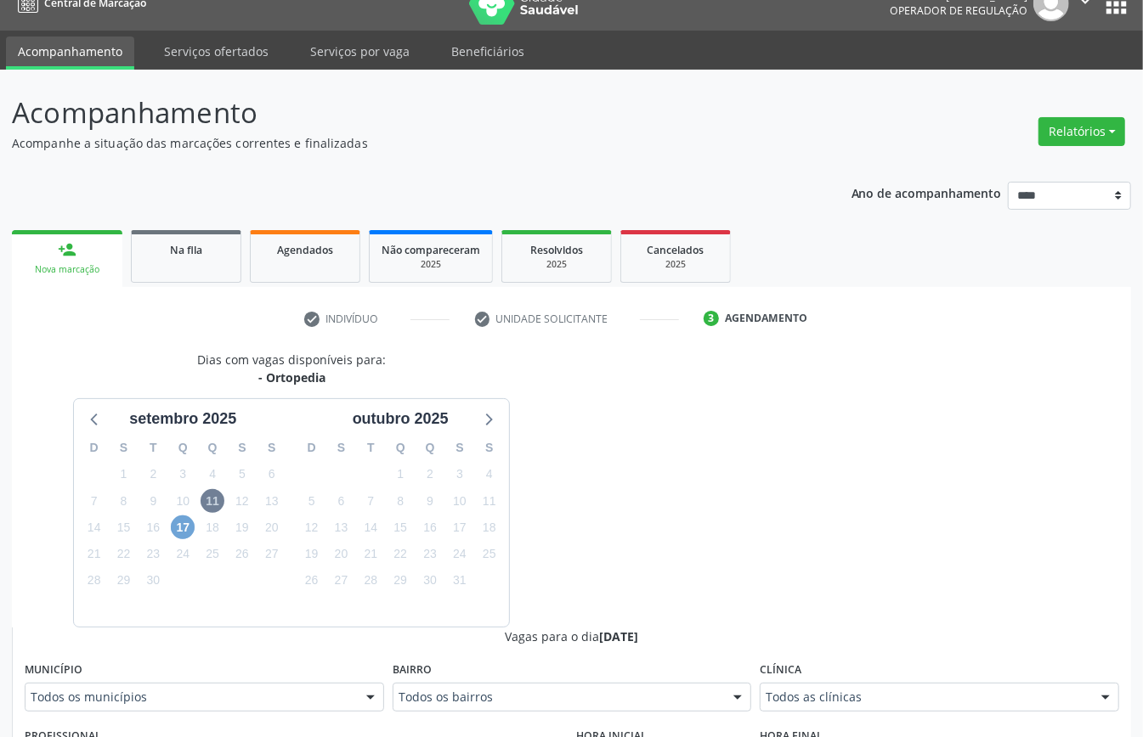
click at [182, 530] on span "17" at bounding box center [183, 528] width 24 height 24
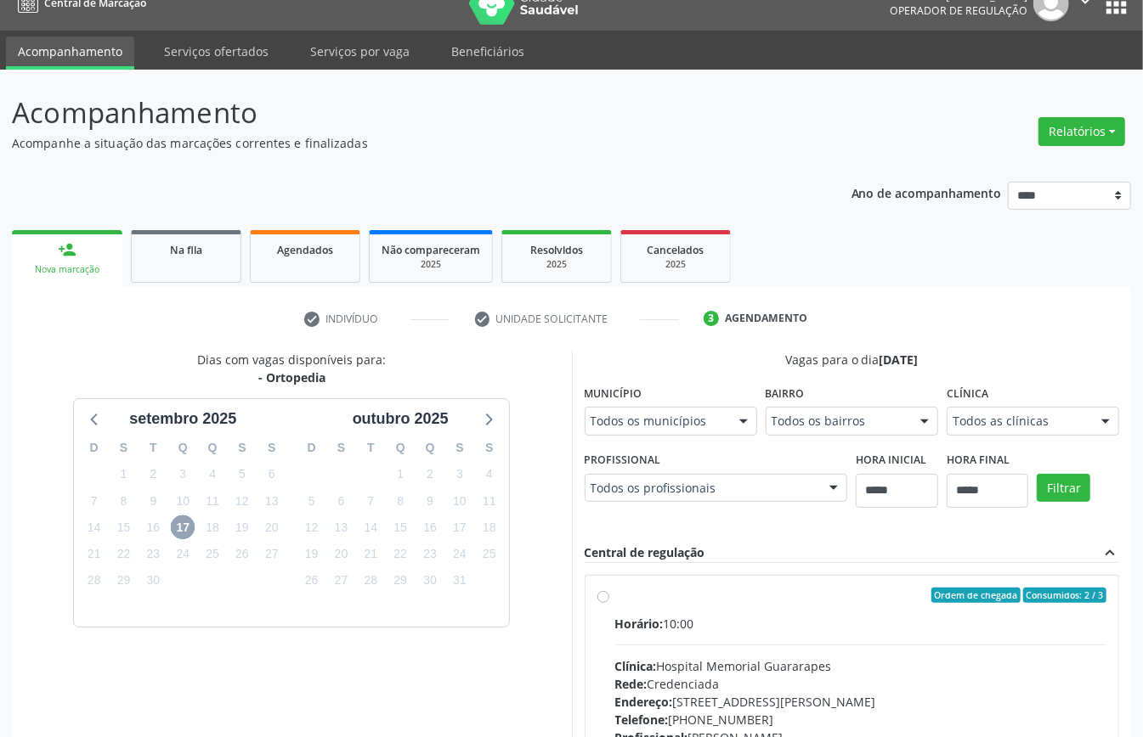
scroll to position [250, 0]
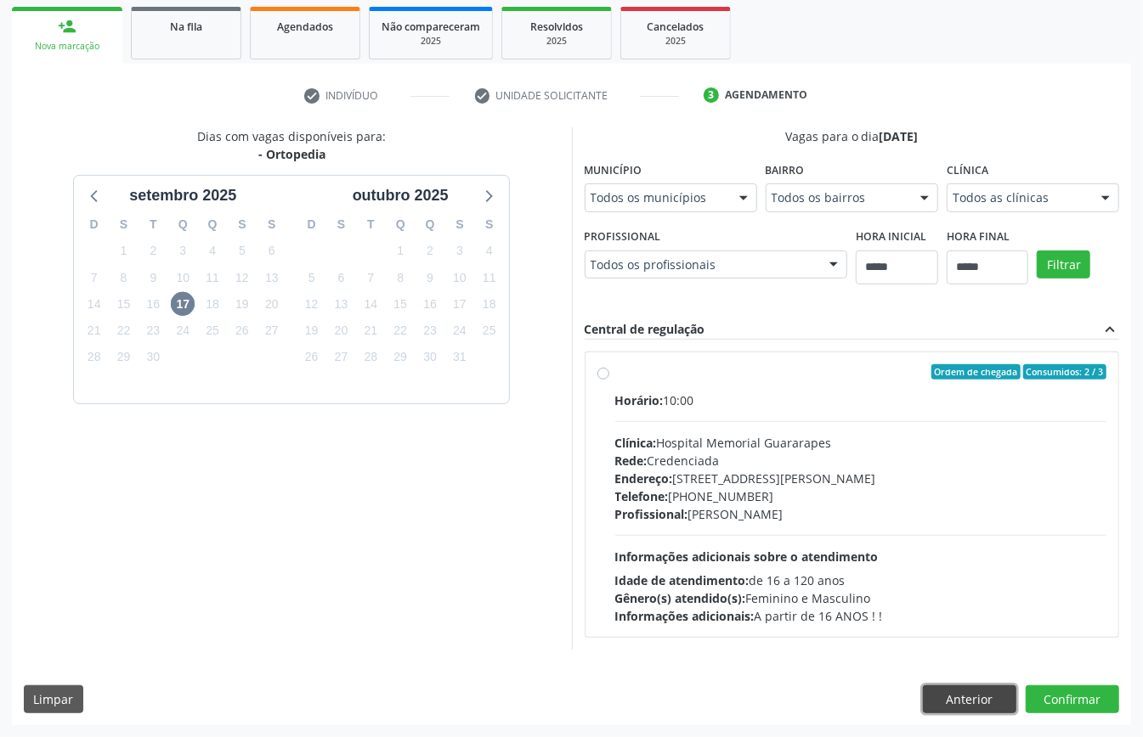
click at [955, 694] on button "Anterior" at bounding box center [969, 700] width 93 height 29
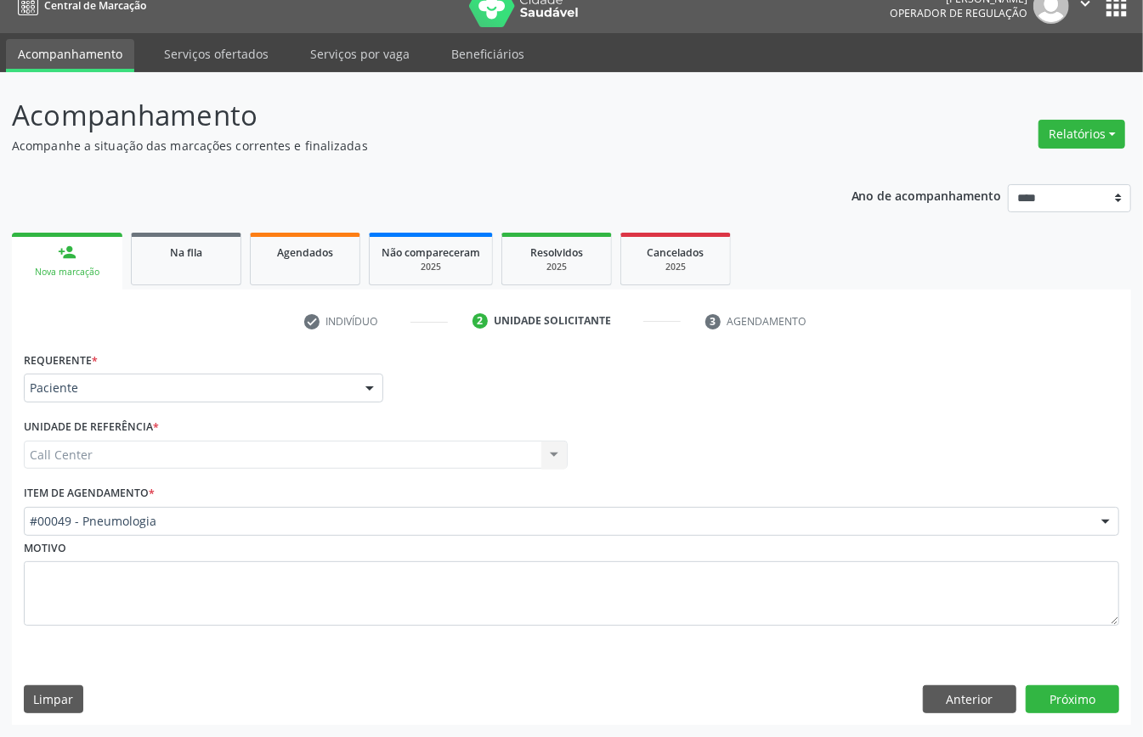
scroll to position [24, 0]
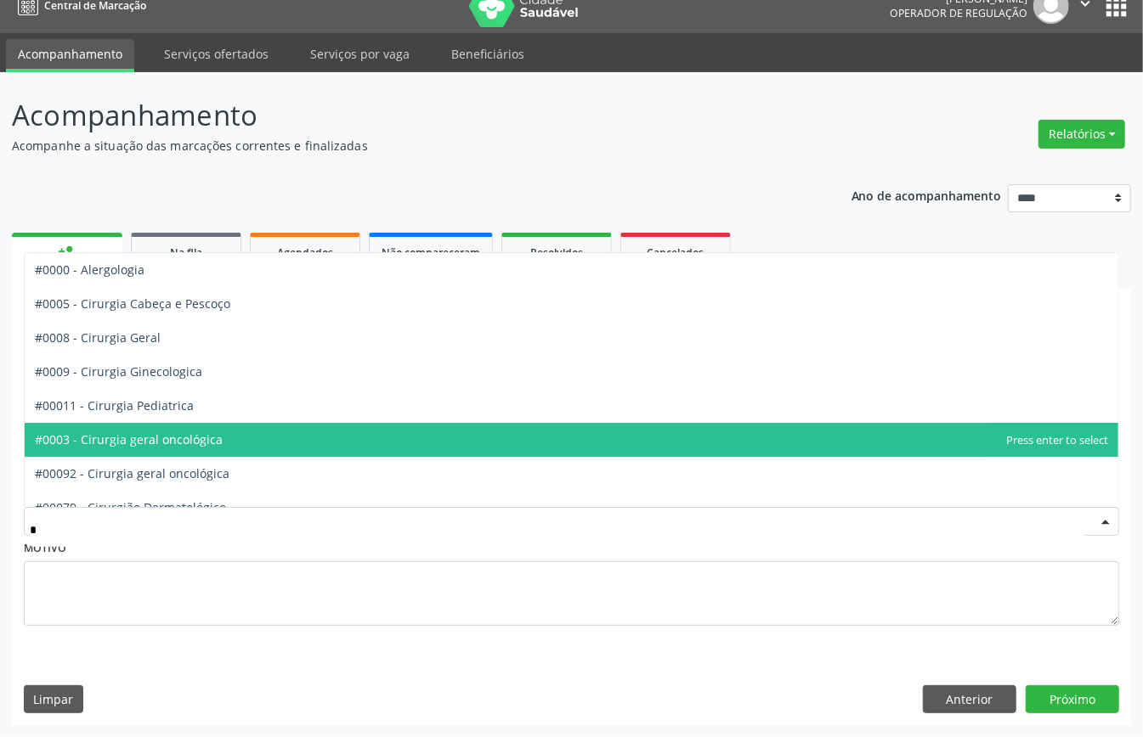
type input "**"
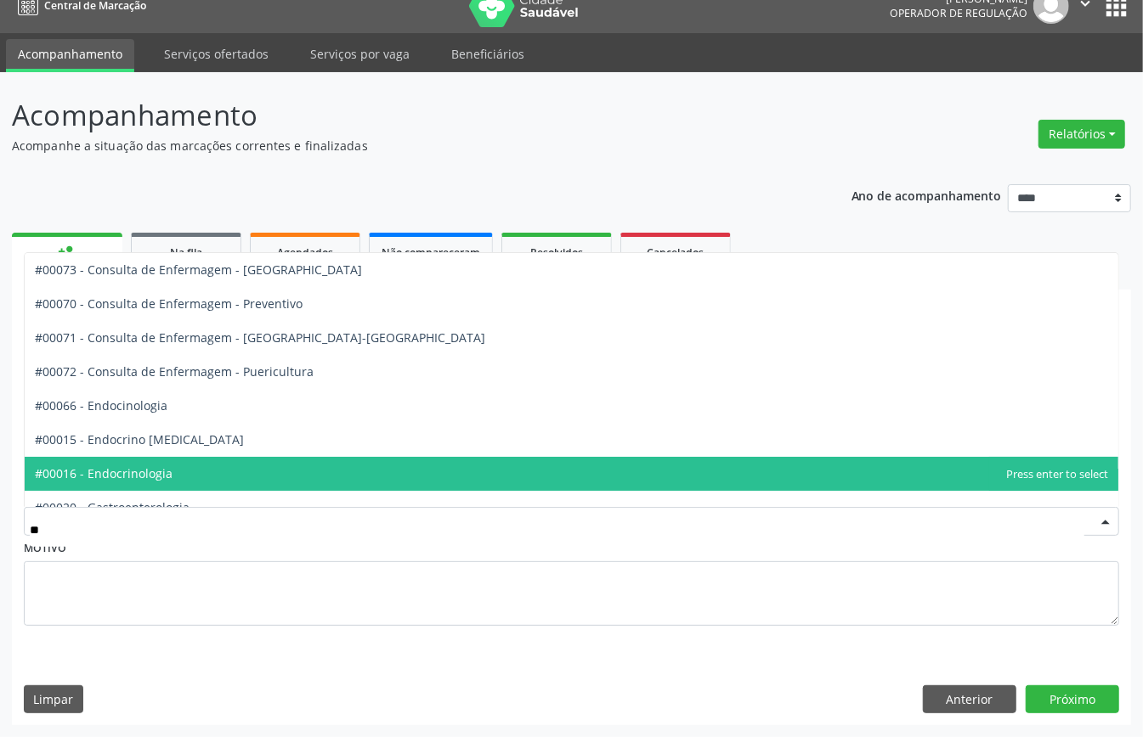
click at [256, 473] on span "#00016 - Endocrinologia" at bounding box center [571, 474] width 1093 height 34
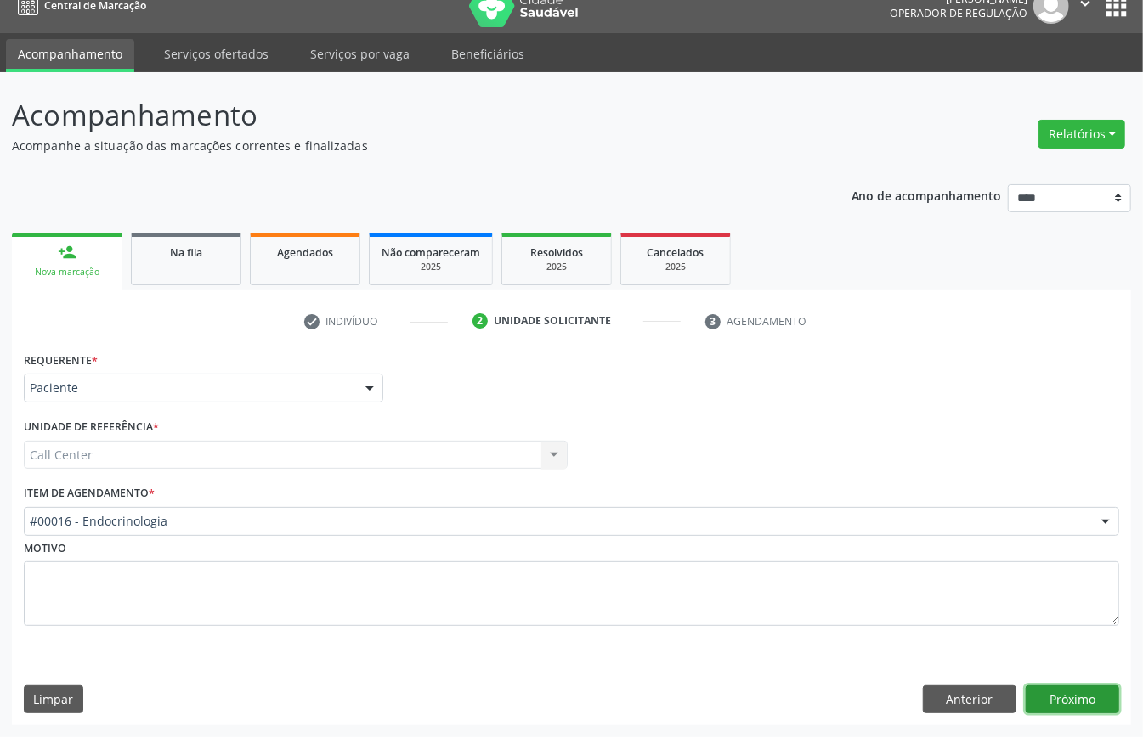
click at [1062, 712] on button "Próximo" at bounding box center [1071, 700] width 93 height 29
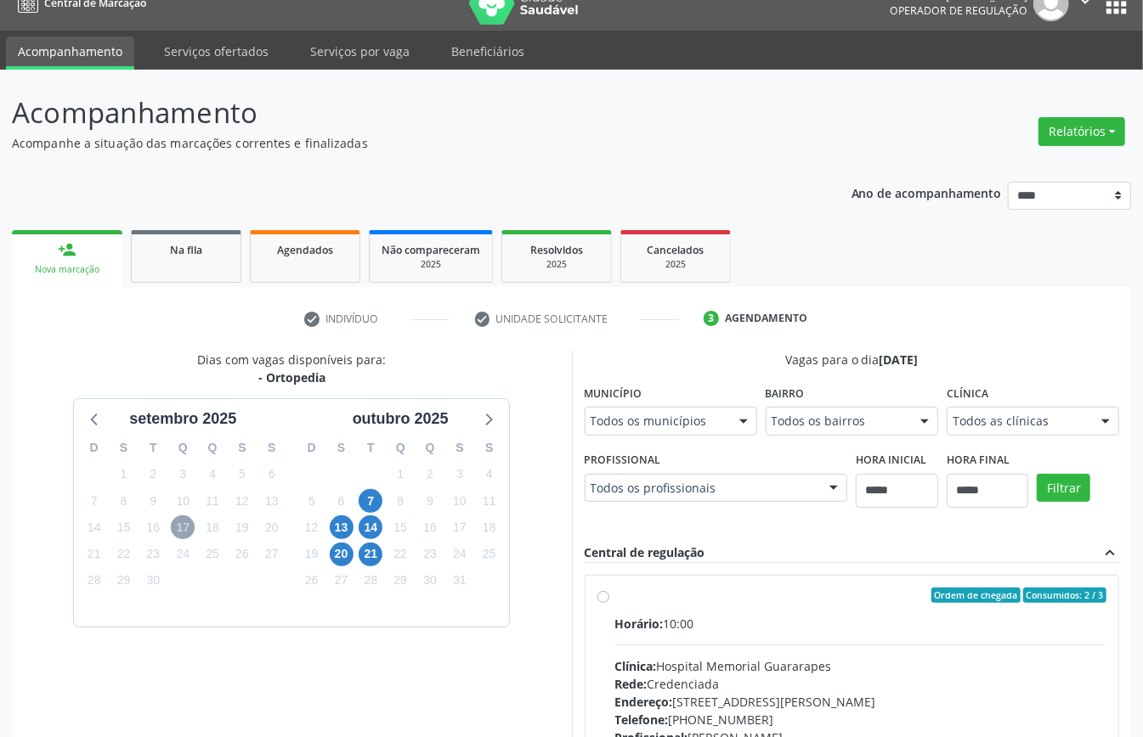
click at [190, 528] on span "17" at bounding box center [183, 528] width 24 height 24
click at [336, 532] on span "13" at bounding box center [342, 528] width 24 height 24
click at [372, 528] on span "14" at bounding box center [370, 528] width 24 height 24
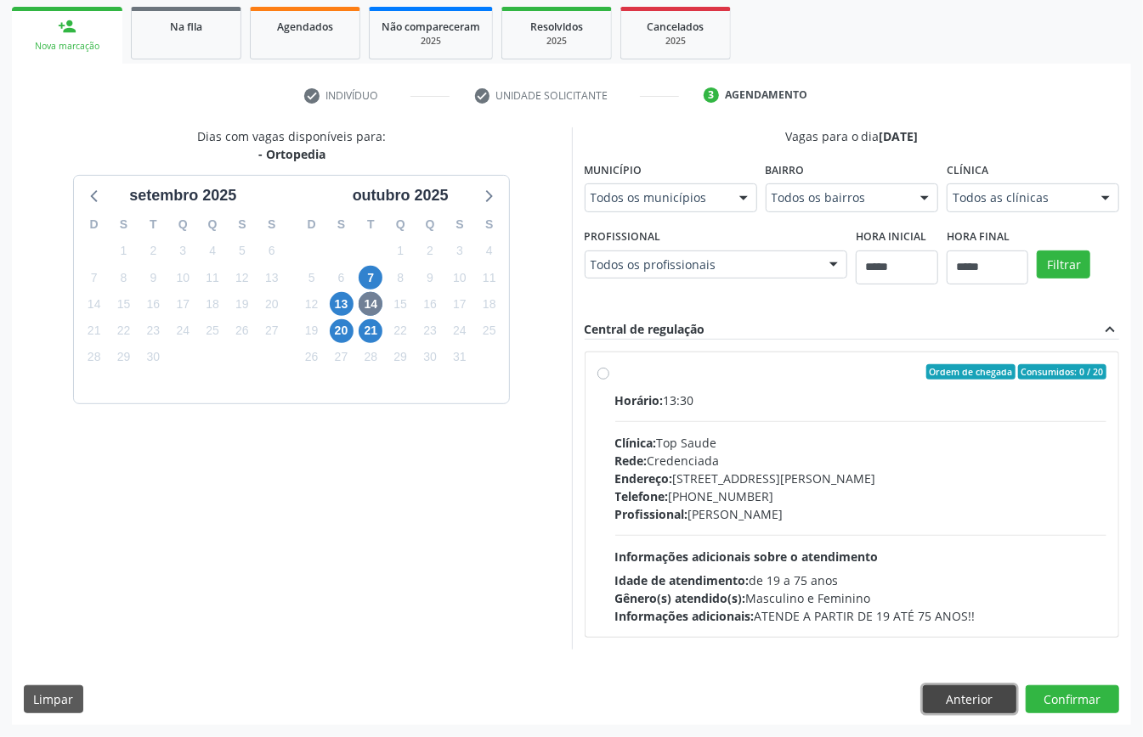
click at [975, 694] on button "Anterior" at bounding box center [969, 700] width 93 height 29
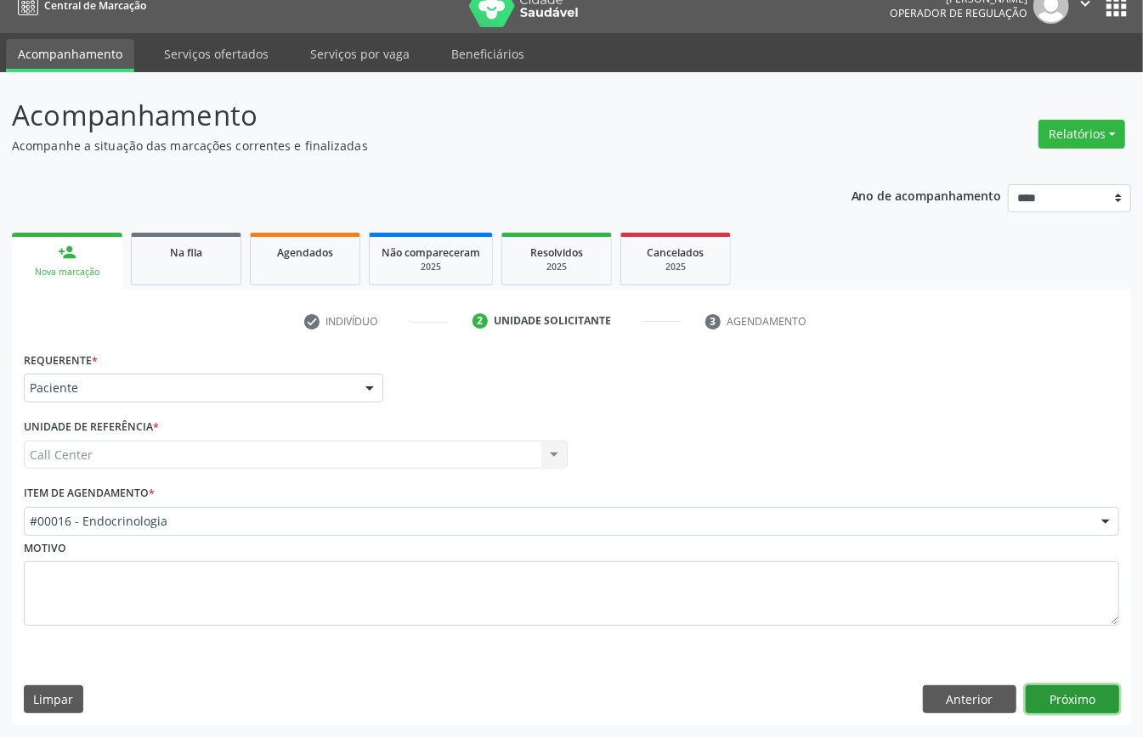
click at [1091, 700] on button "Próximo" at bounding box center [1071, 700] width 93 height 29
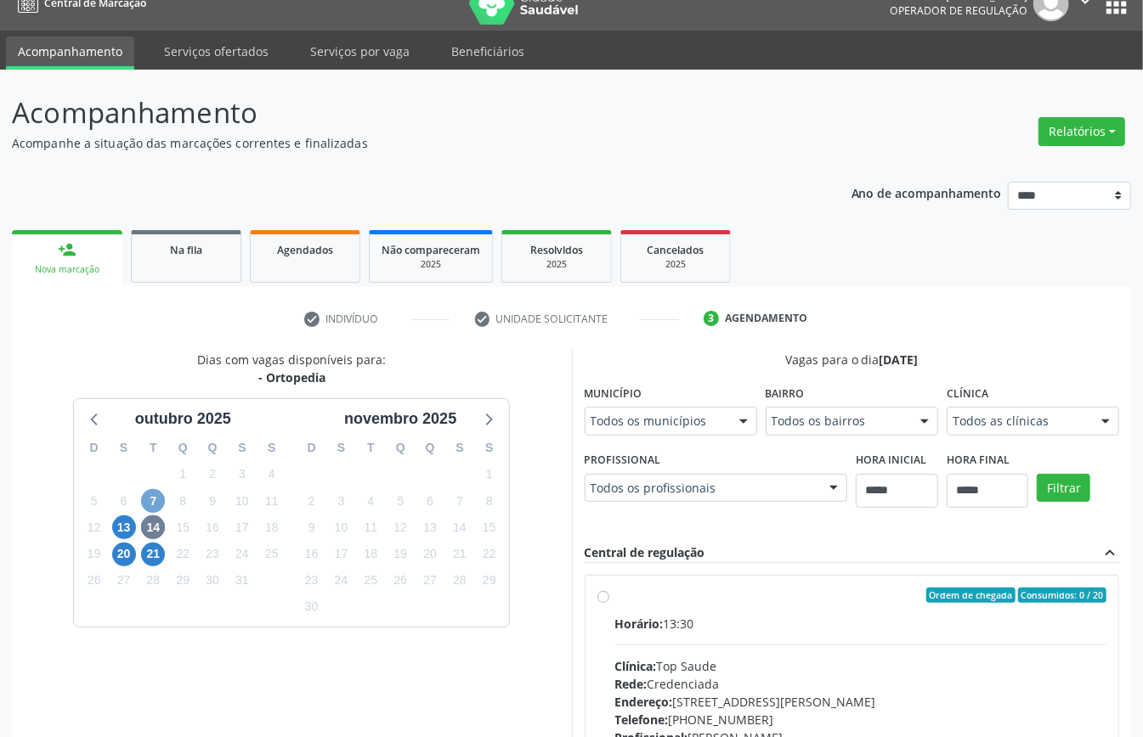
click at [146, 494] on span "7" at bounding box center [153, 501] width 24 height 24
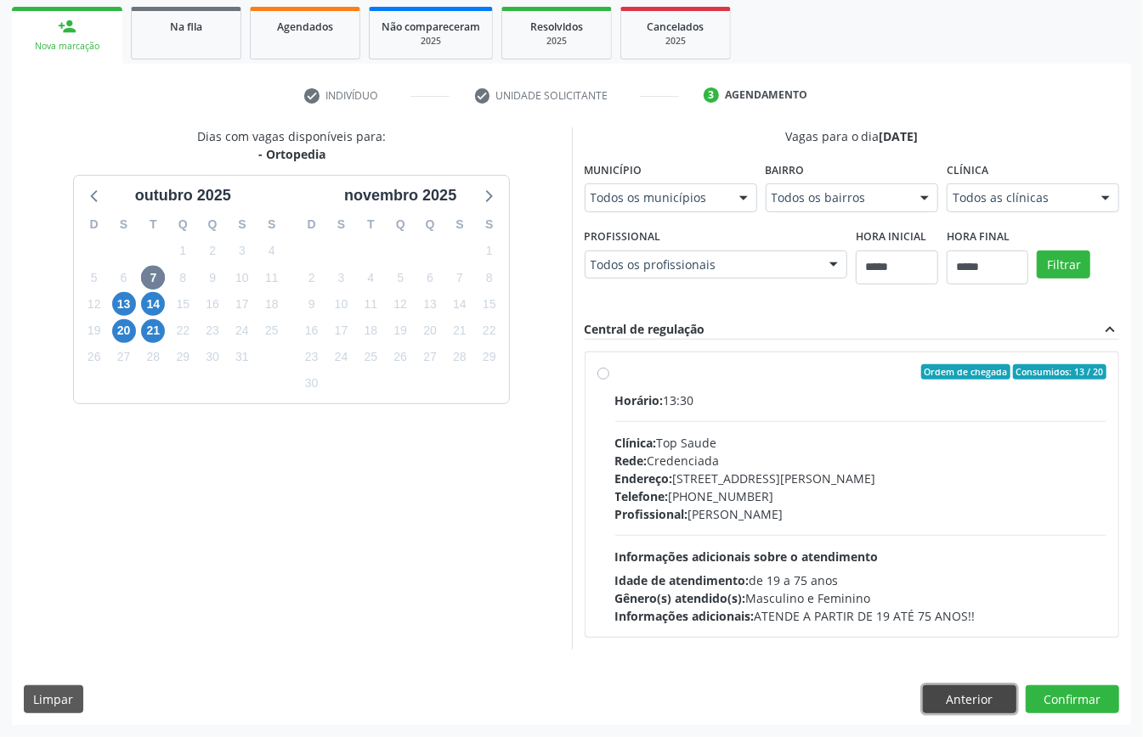
click at [960, 693] on button "Anterior" at bounding box center [969, 700] width 93 height 29
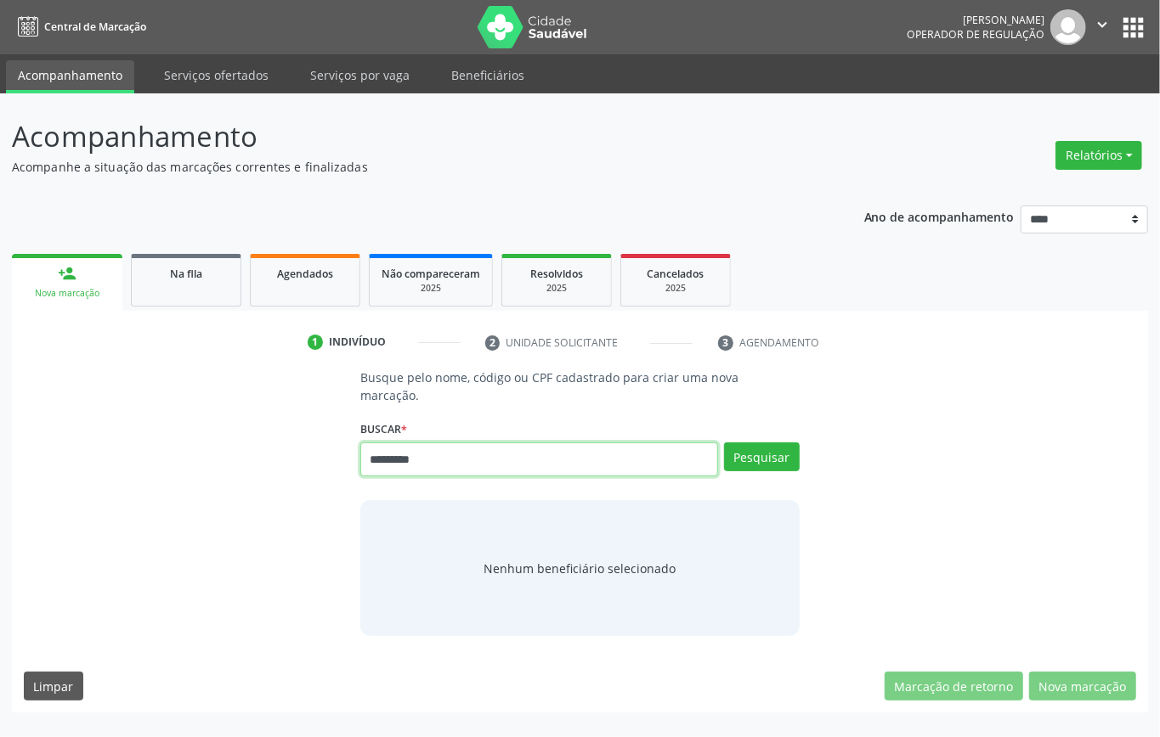
type input "*********"
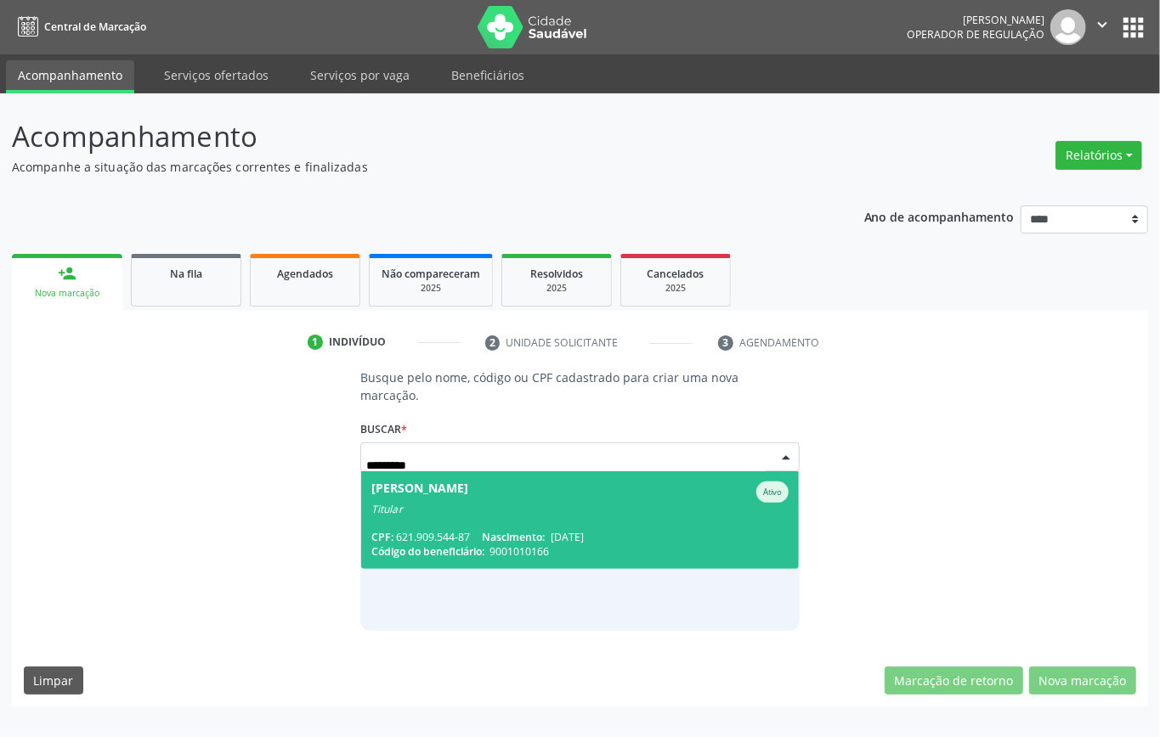
click at [453, 505] on span "[PERSON_NAME] Ativo Titular CPF: 621.909.544-87 Nascimento: [DATE] Código do be…" at bounding box center [579, 520] width 437 height 98
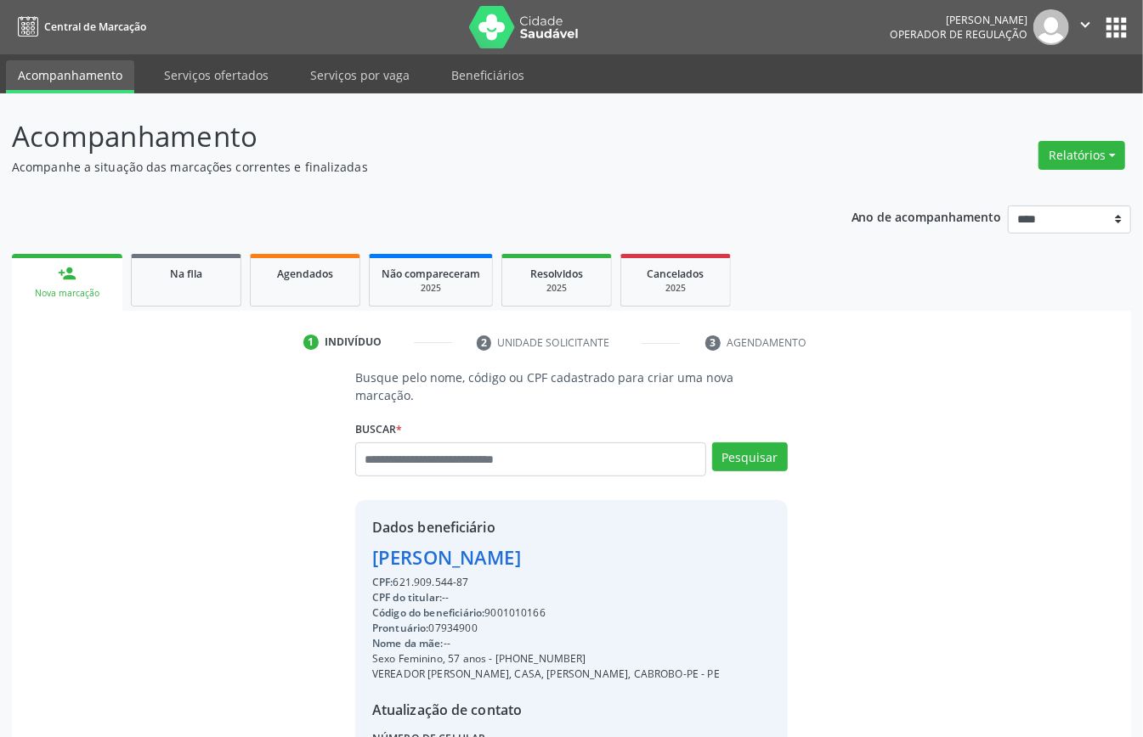
scroll to position [177, 0]
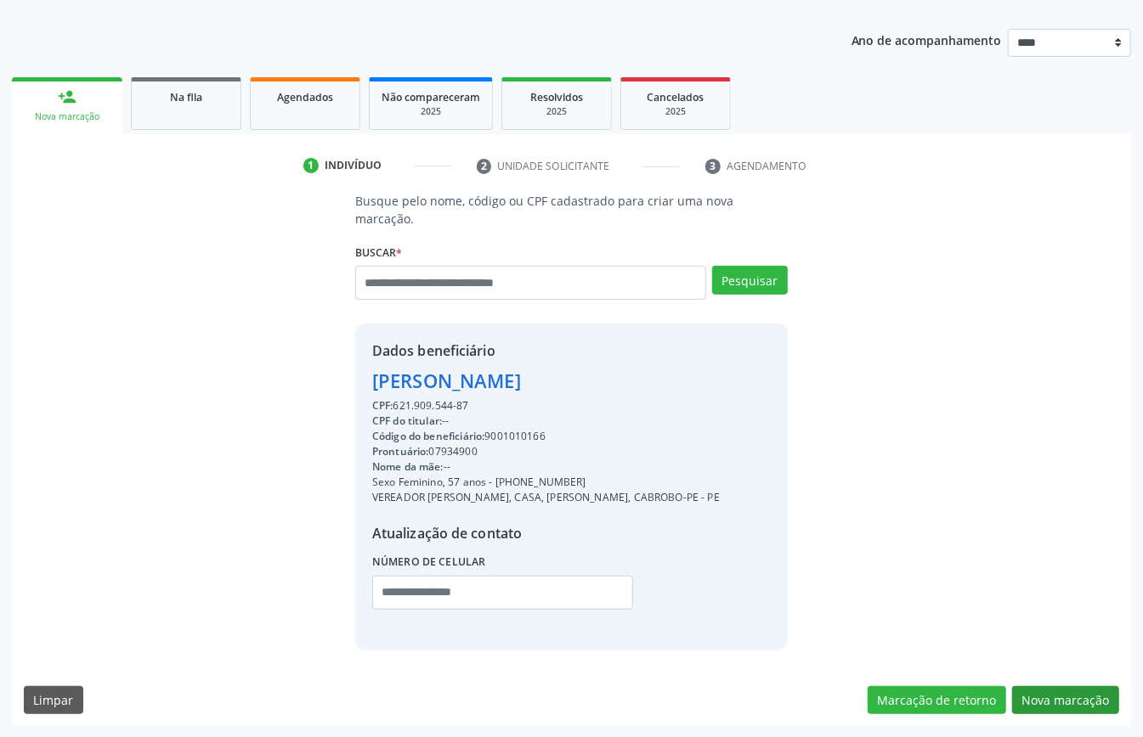
click at [1009, 686] on div "Marcação de retorno Nova marcação" at bounding box center [992, 700] width 251 height 29
click at [1038, 694] on button "Nova marcação" at bounding box center [1065, 700] width 107 height 29
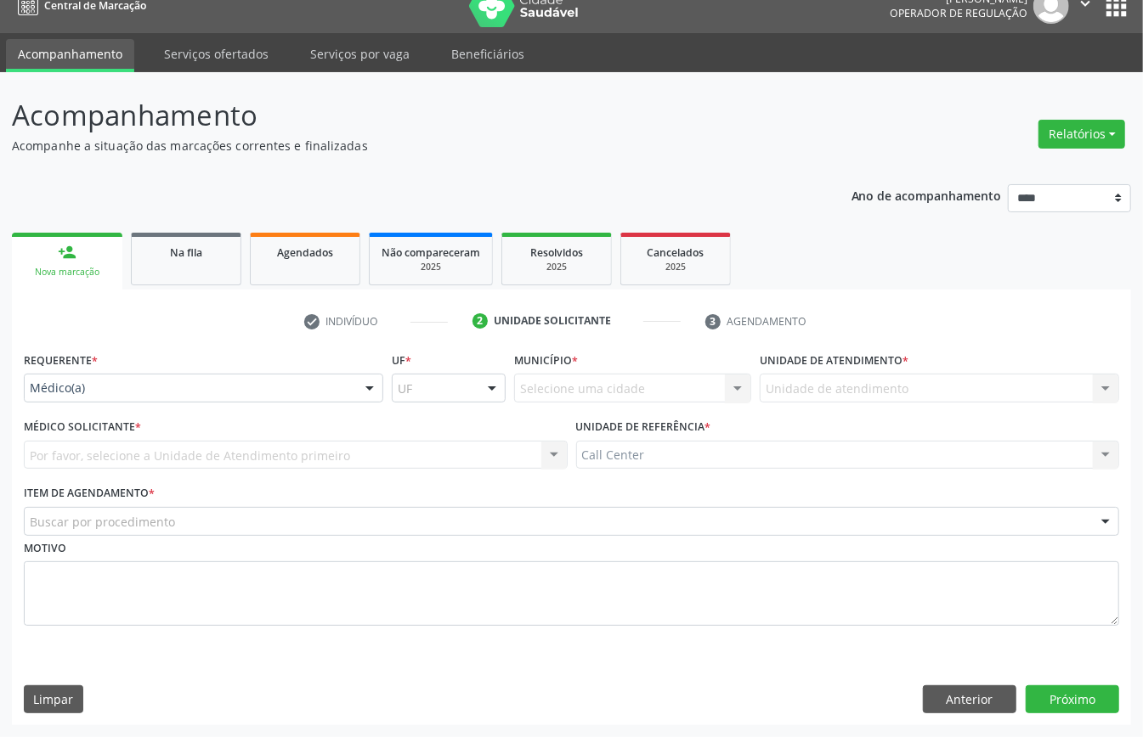
drag, startPoint x: 122, startPoint y: 382, endPoint x: 110, endPoint y: 399, distance: 21.2
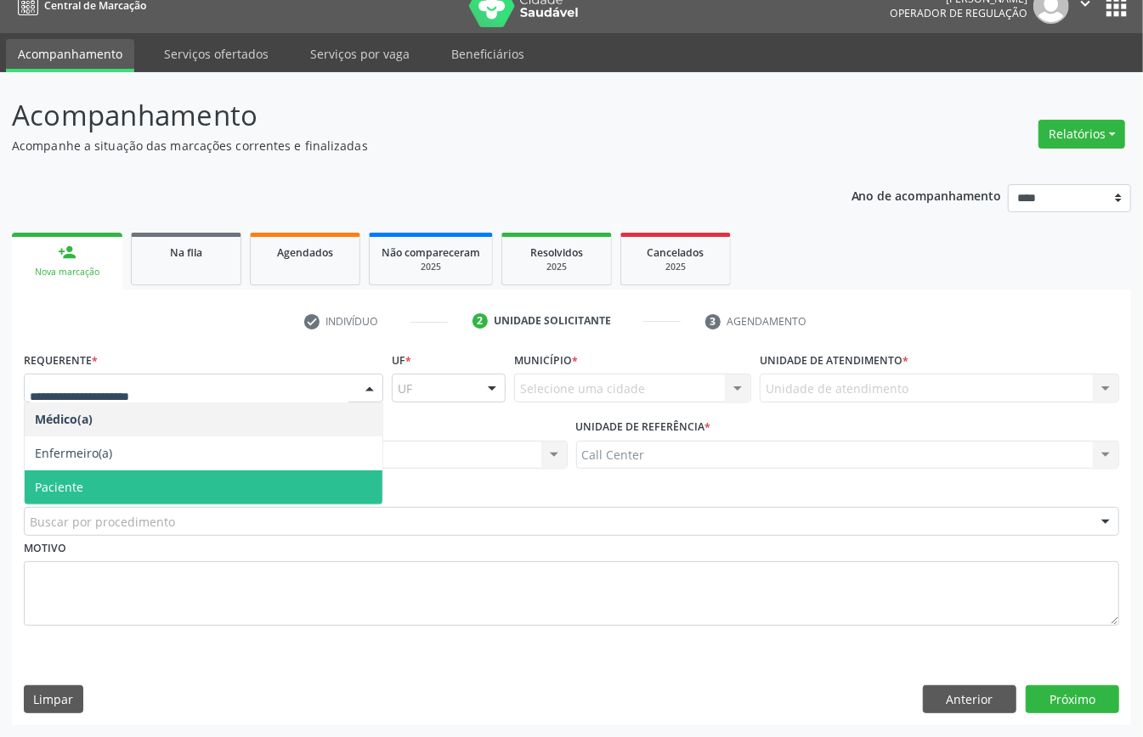
click at [95, 480] on span "Paciente" at bounding box center [204, 488] width 358 height 34
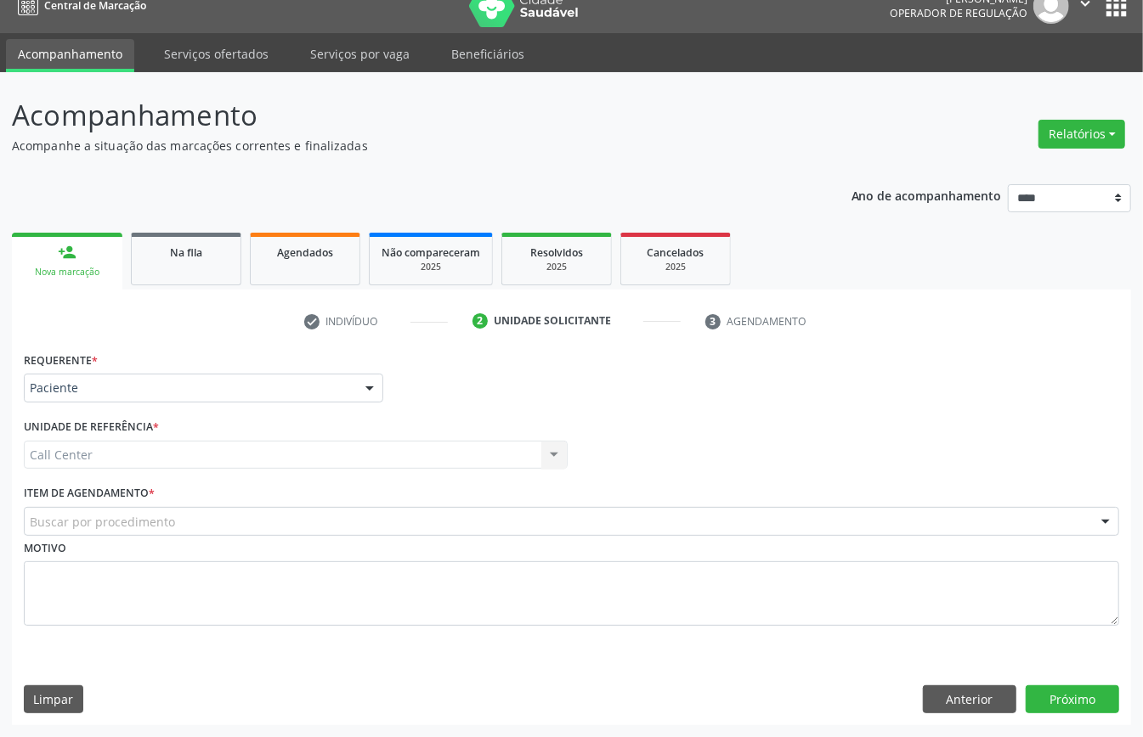
click at [105, 504] on label "Item de agendamento *" at bounding box center [89, 494] width 131 height 26
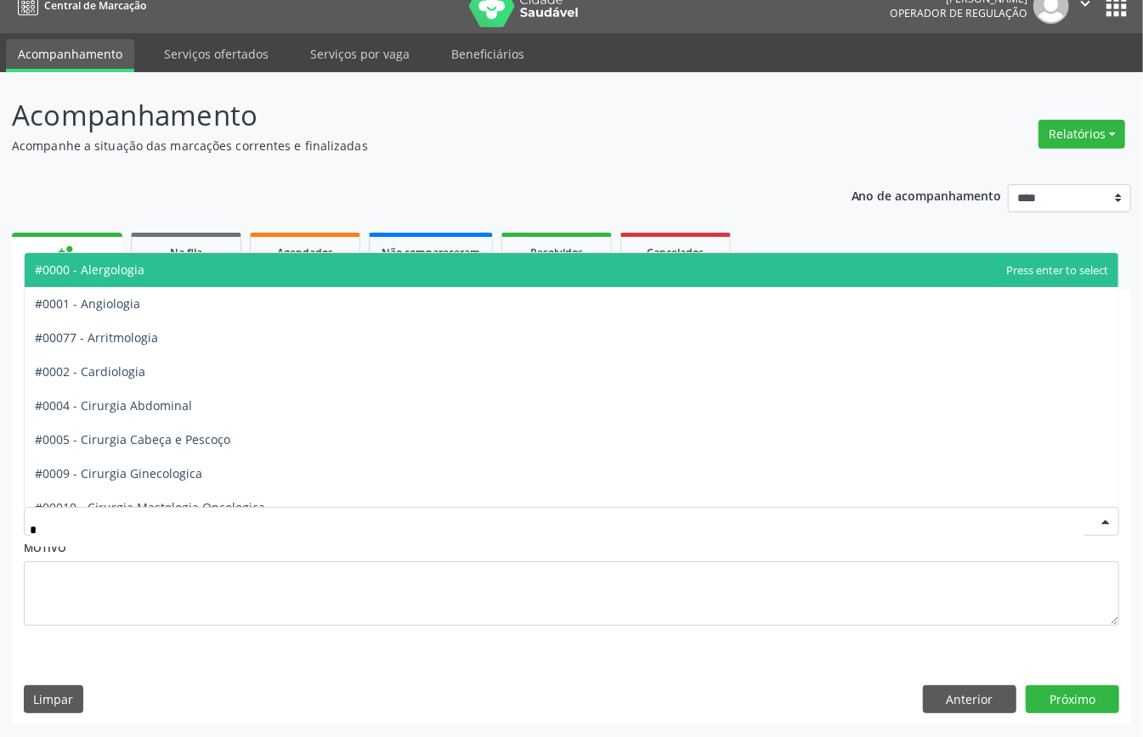
type input "**"
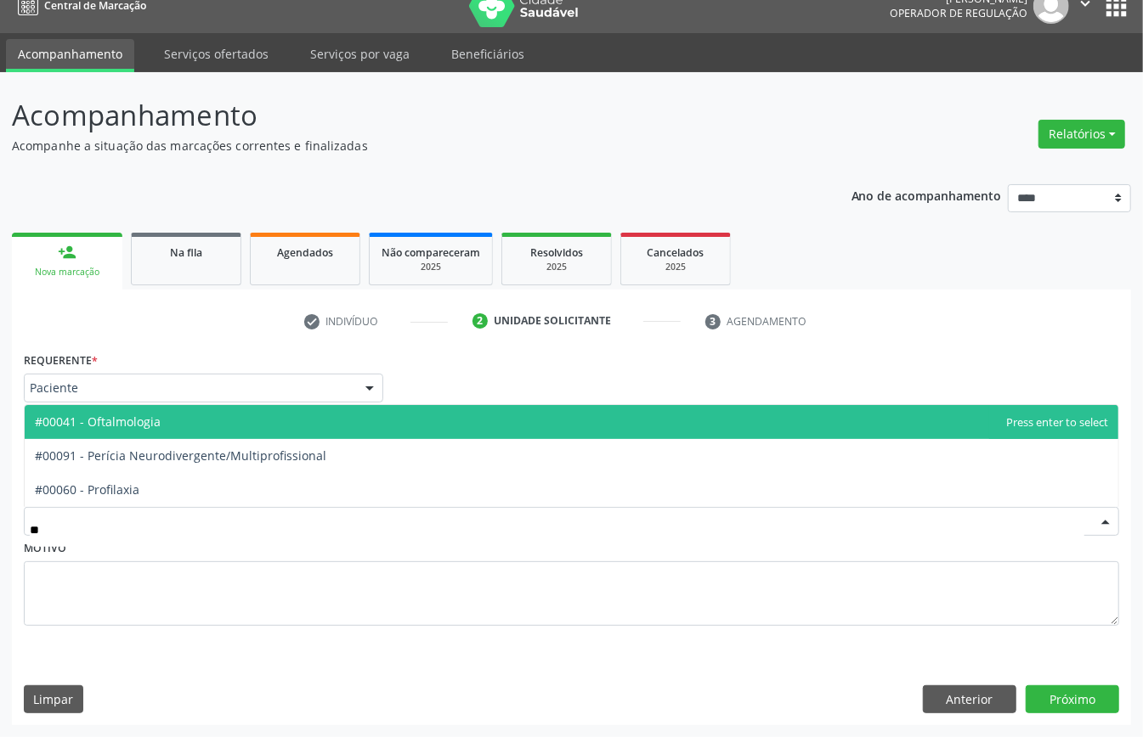
click at [202, 421] on span "#00041 - Oftalmologia" at bounding box center [571, 422] width 1093 height 34
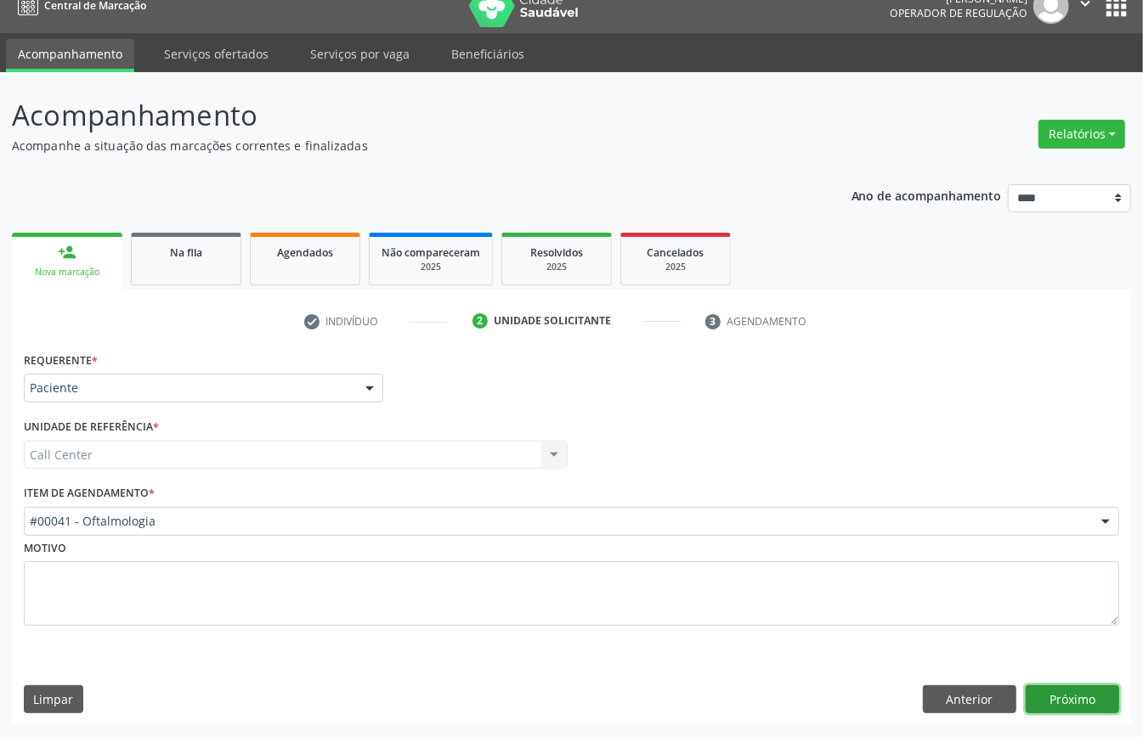
drag, startPoint x: 1052, startPoint y: 691, endPoint x: 1159, endPoint y: 659, distance: 111.6
click at [1048, 695] on button "Próximo" at bounding box center [1071, 700] width 93 height 29
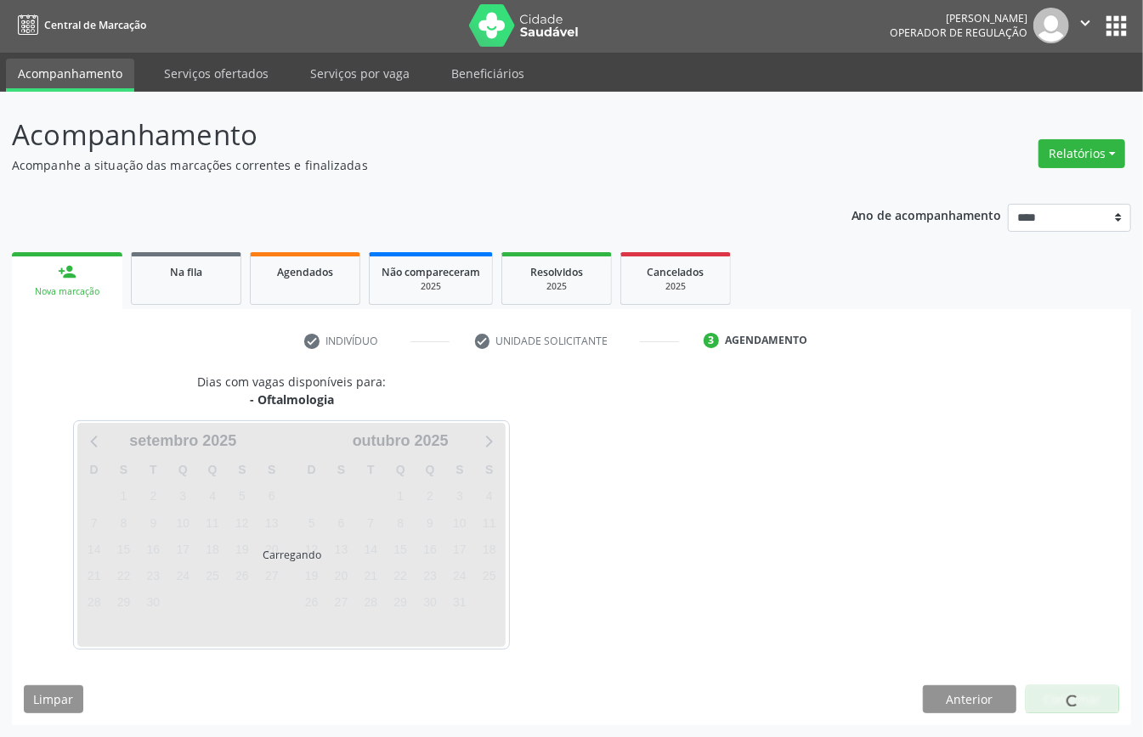
scroll to position [3, 0]
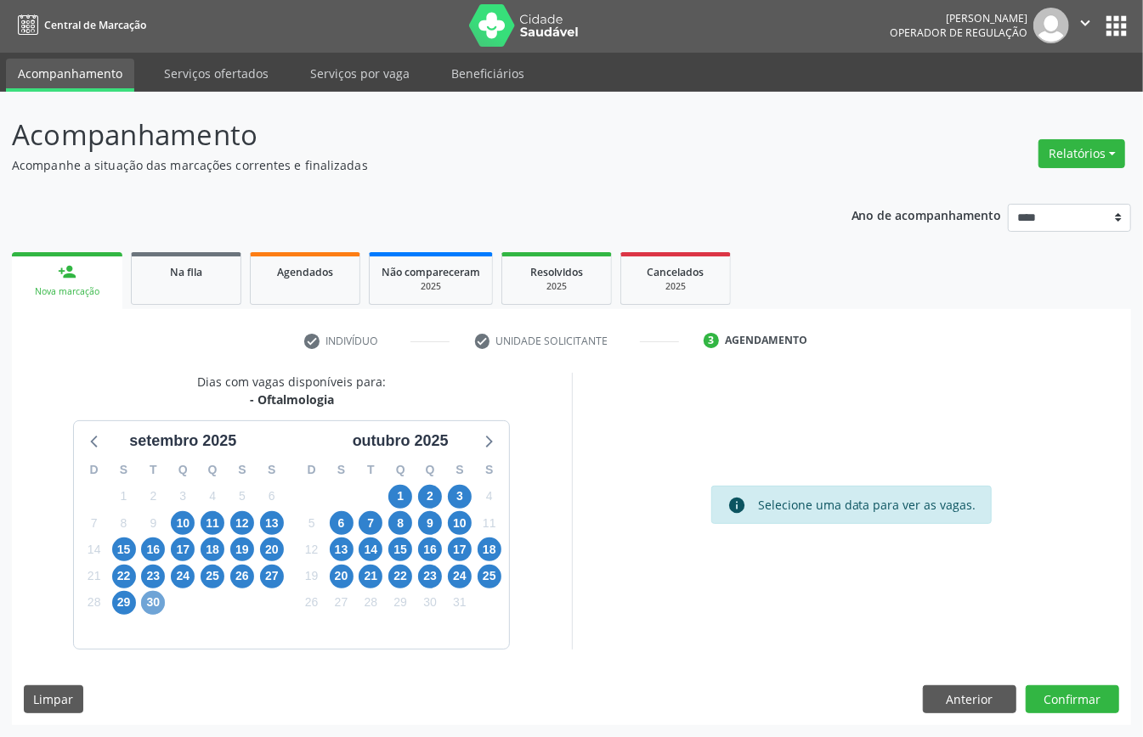
click at [154, 607] on span "30" at bounding box center [153, 603] width 24 height 24
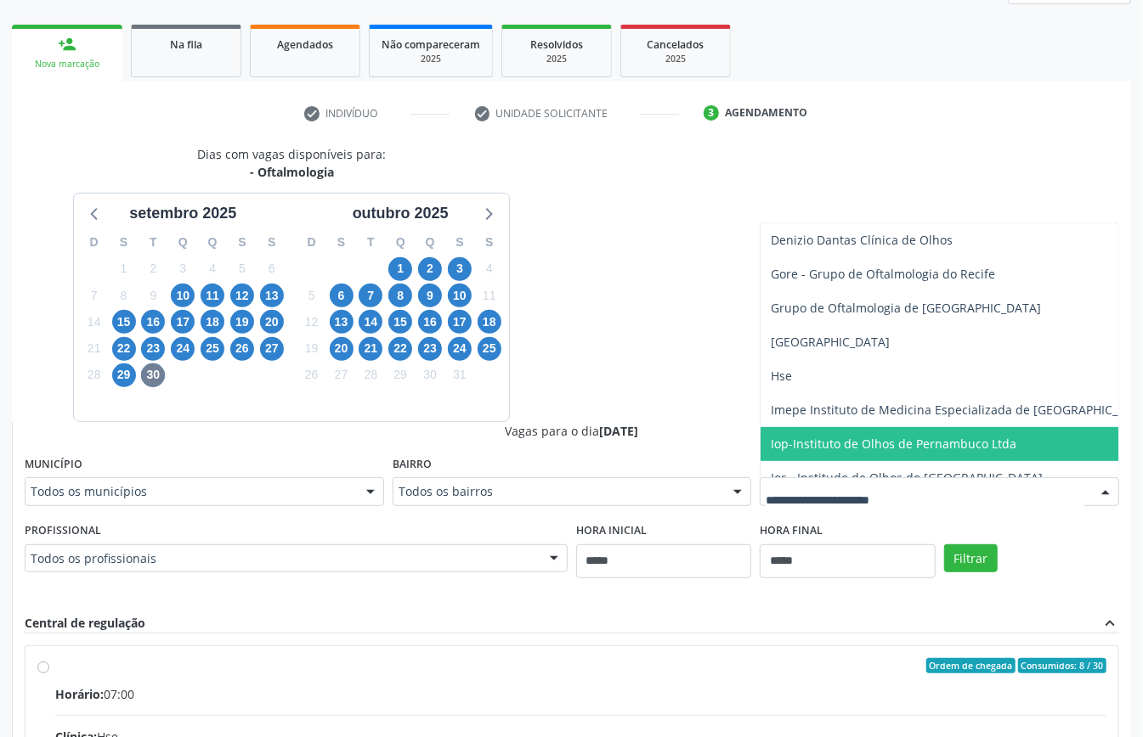
scroll to position [453, 0]
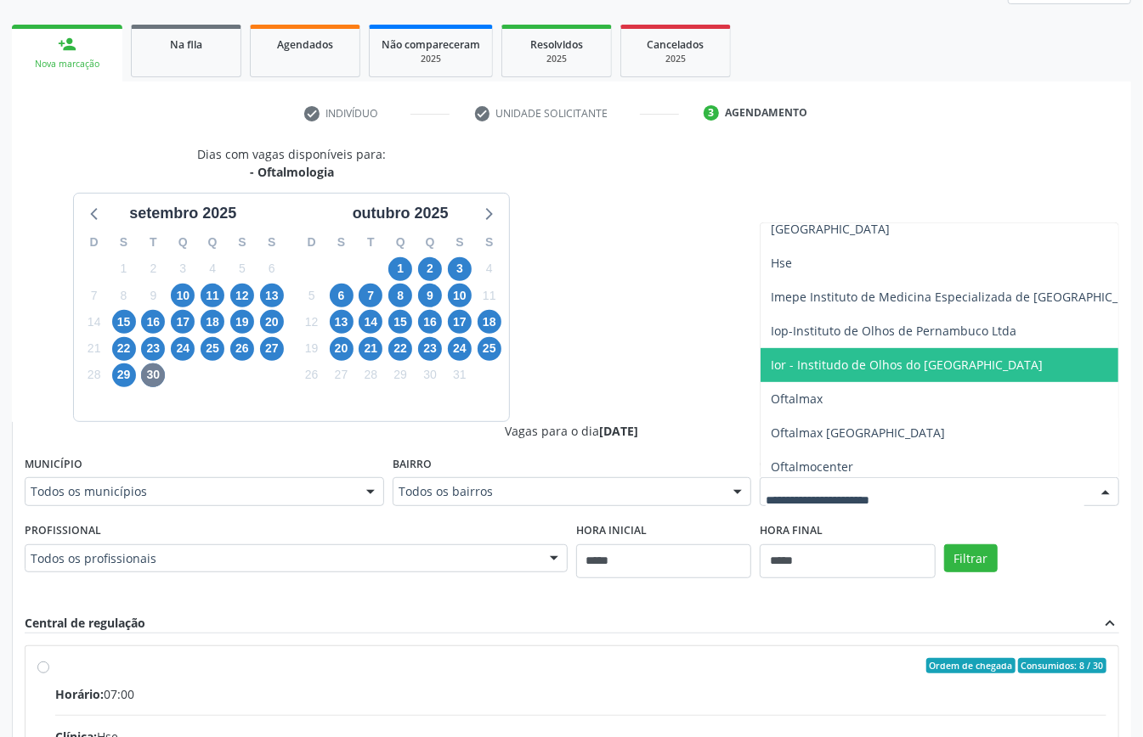
click at [843, 377] on span "Ior - Institudo de Olhos do [GEOGRAPHIC_DATA]" at bounding box center [961, 365] width 402 height 34
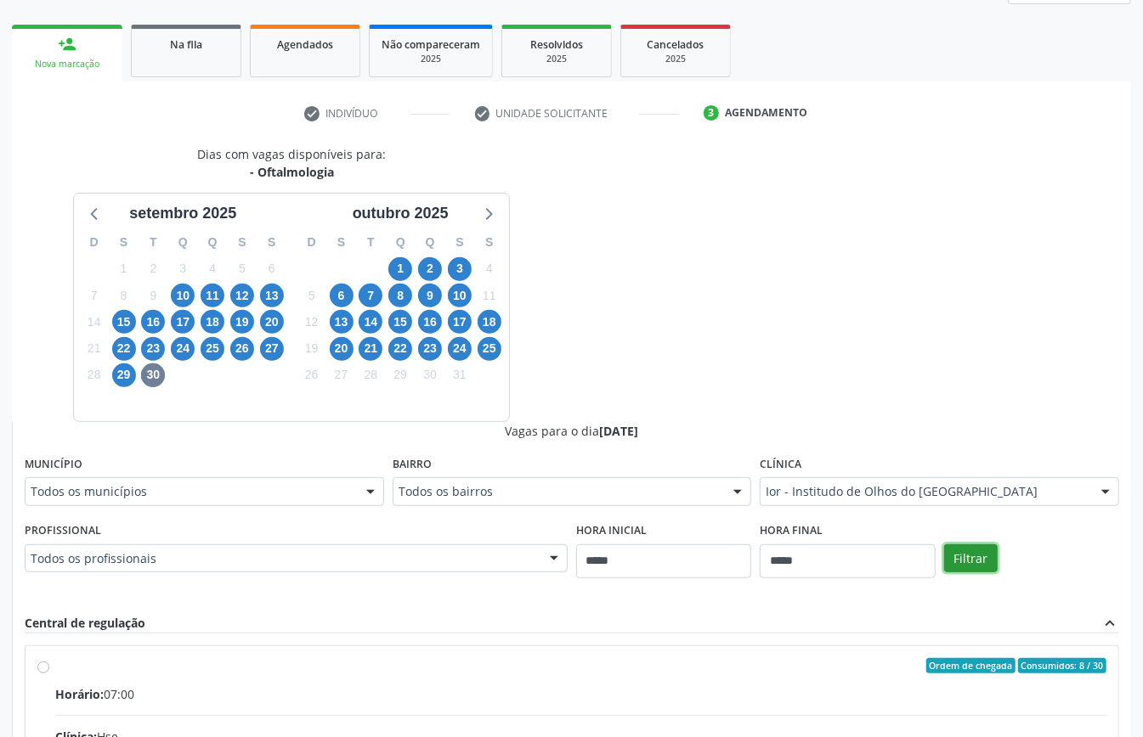
drag, startPoint x: 979, startPoint y: 550, endPoint x: 958, endPoint y: 507, distance: 48.3
click at [979, 550] on button "Filtrar" at bounding box center [971, 559] width 54 height 29
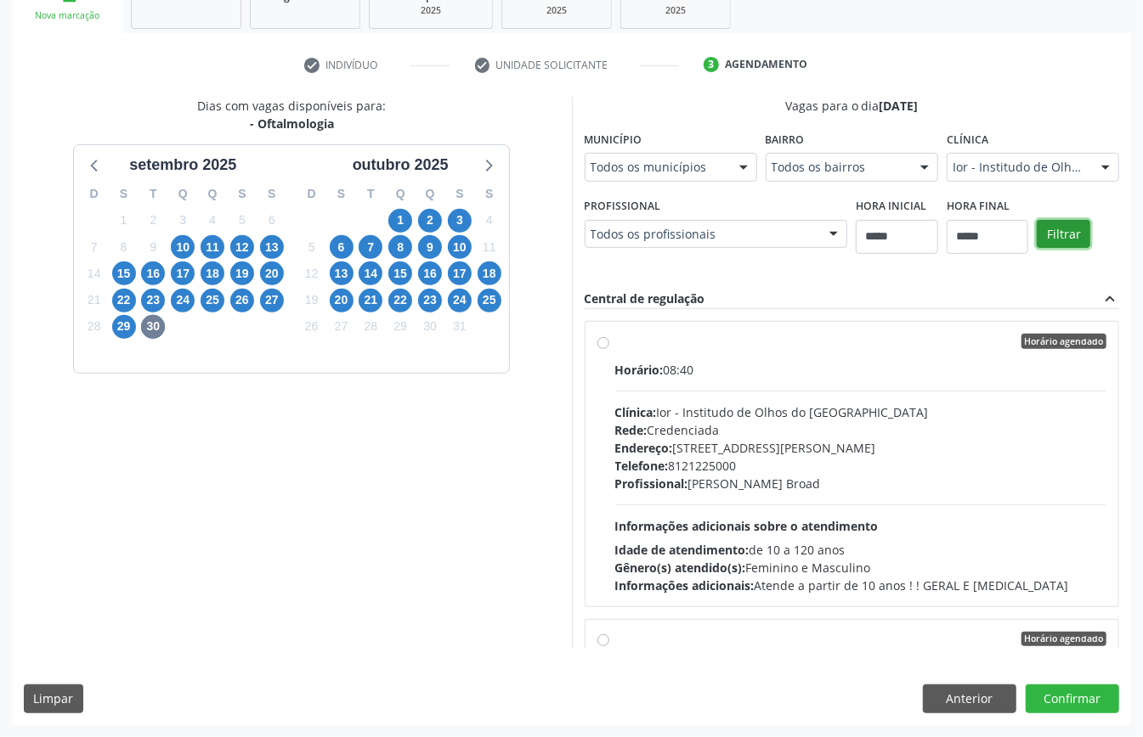
scroll to position [269, 0]
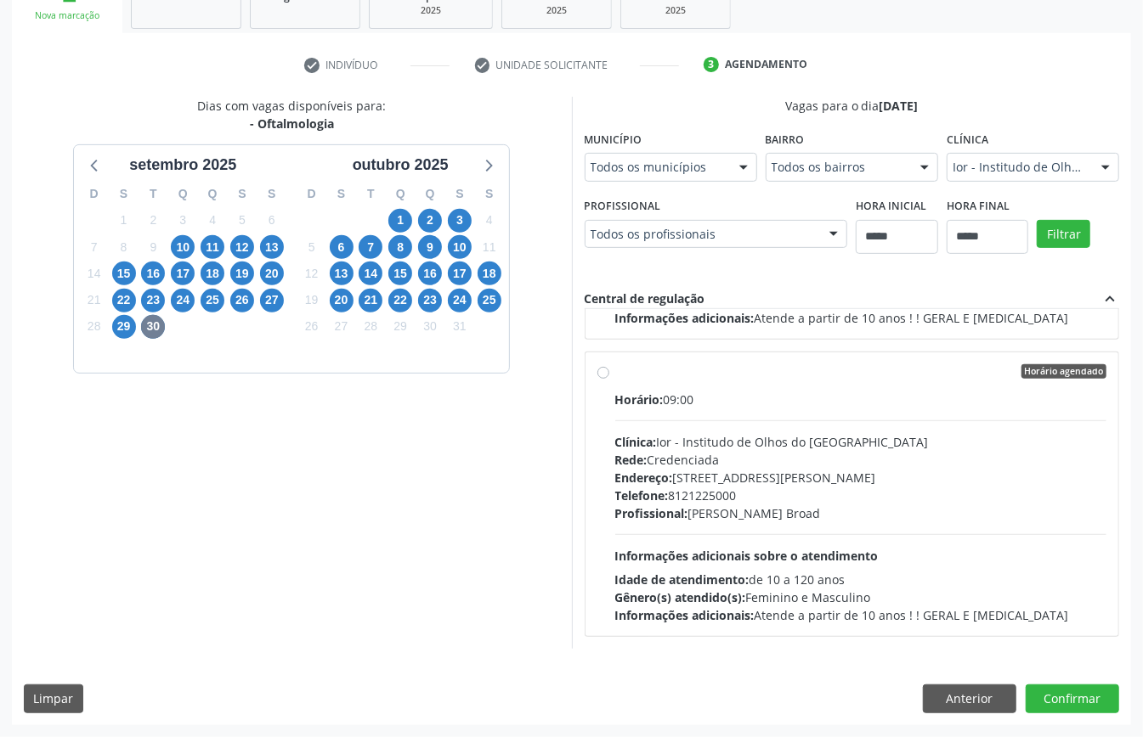
click at [745, 480] on div "Endereço: [STREET_ADDRESS][PERSON_NAME]" at bounding box center [861, 478] width 492 height 18
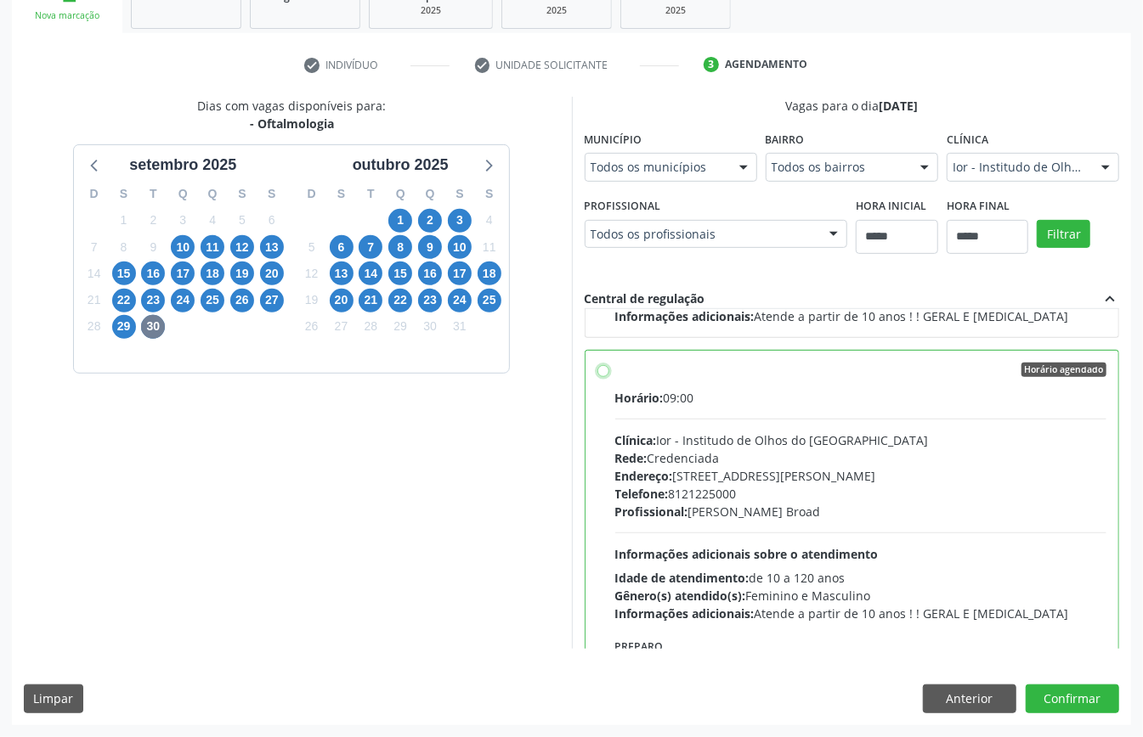
scroll to position [385, 0]
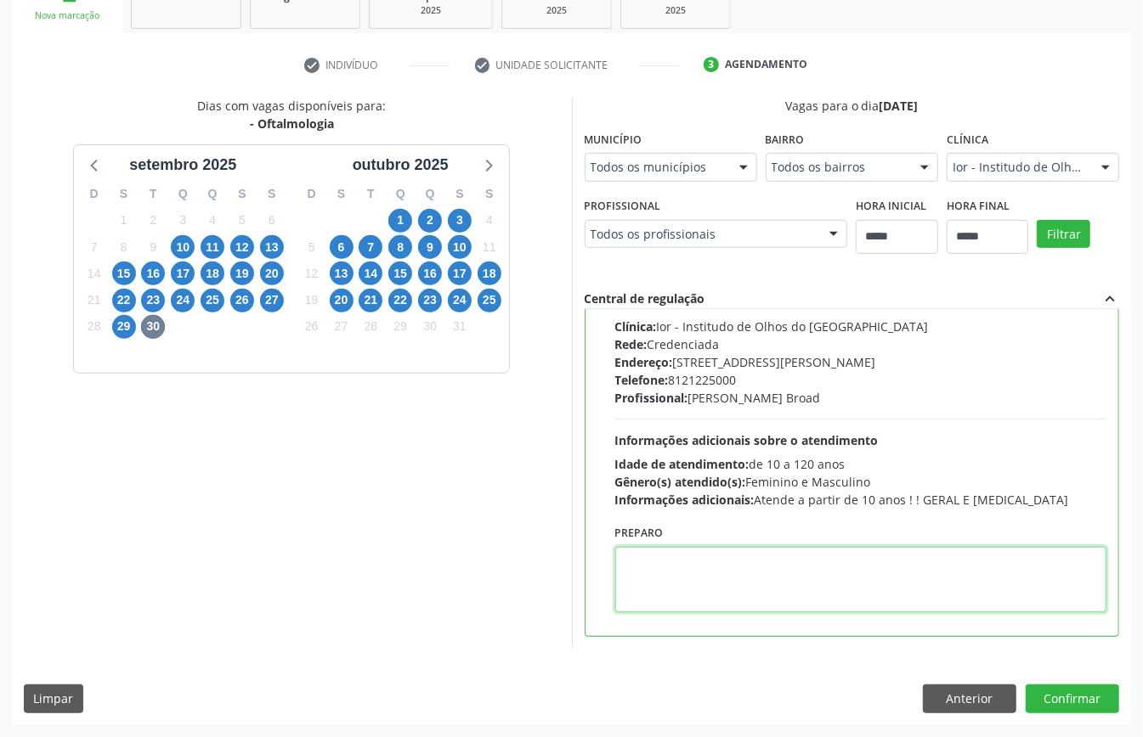
paste textarea "**********"
type textarea "**********"
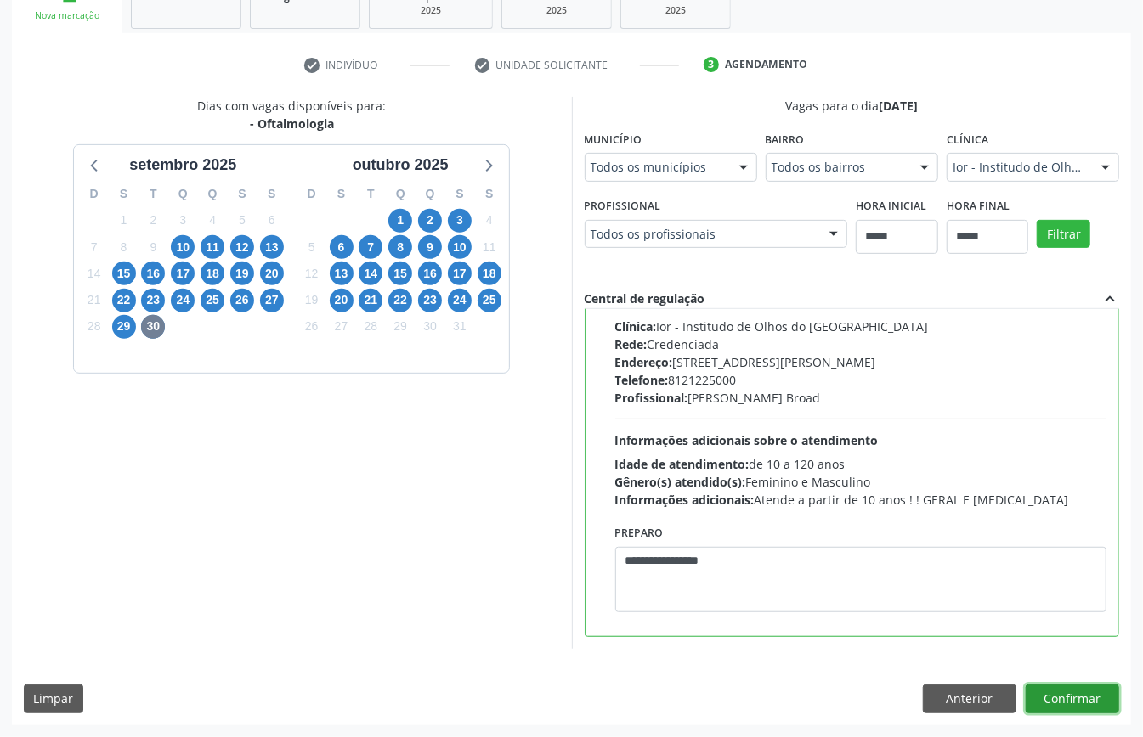
click at [1081, 695] on button "Confirmar" at bounding box center [1071, 699] width 93 height 29
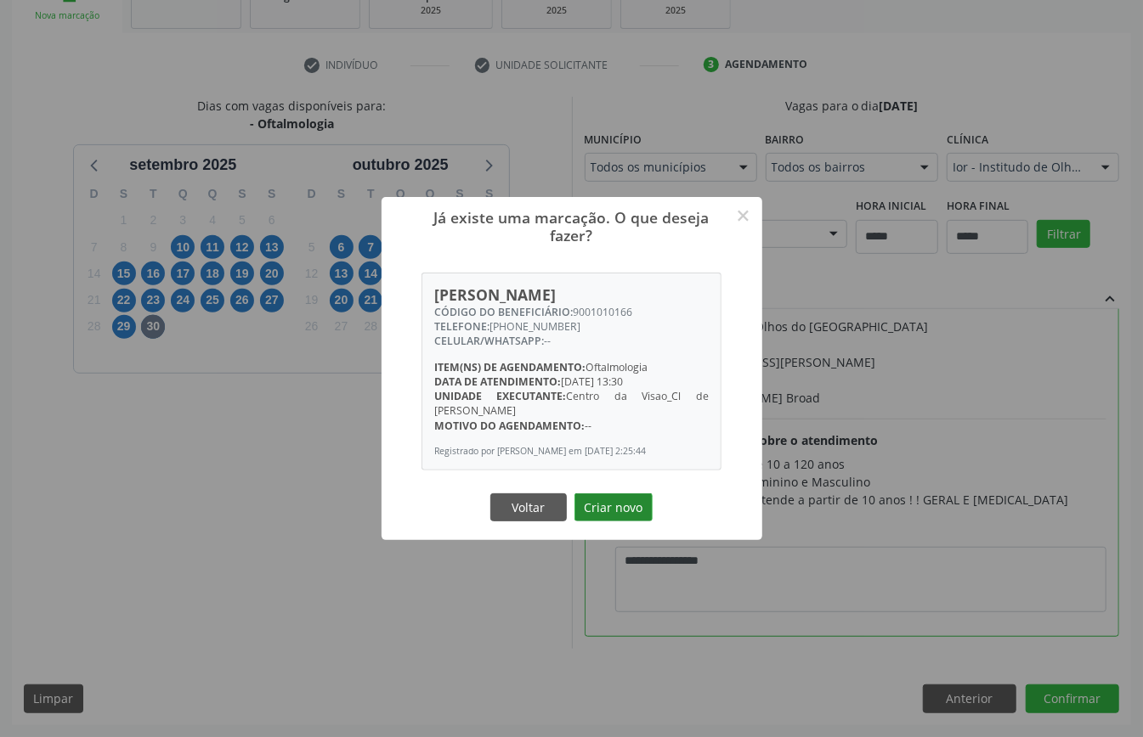
click at [606, 501] on button "Criar novo" at bounding box center [613, 508] width 78 height 29
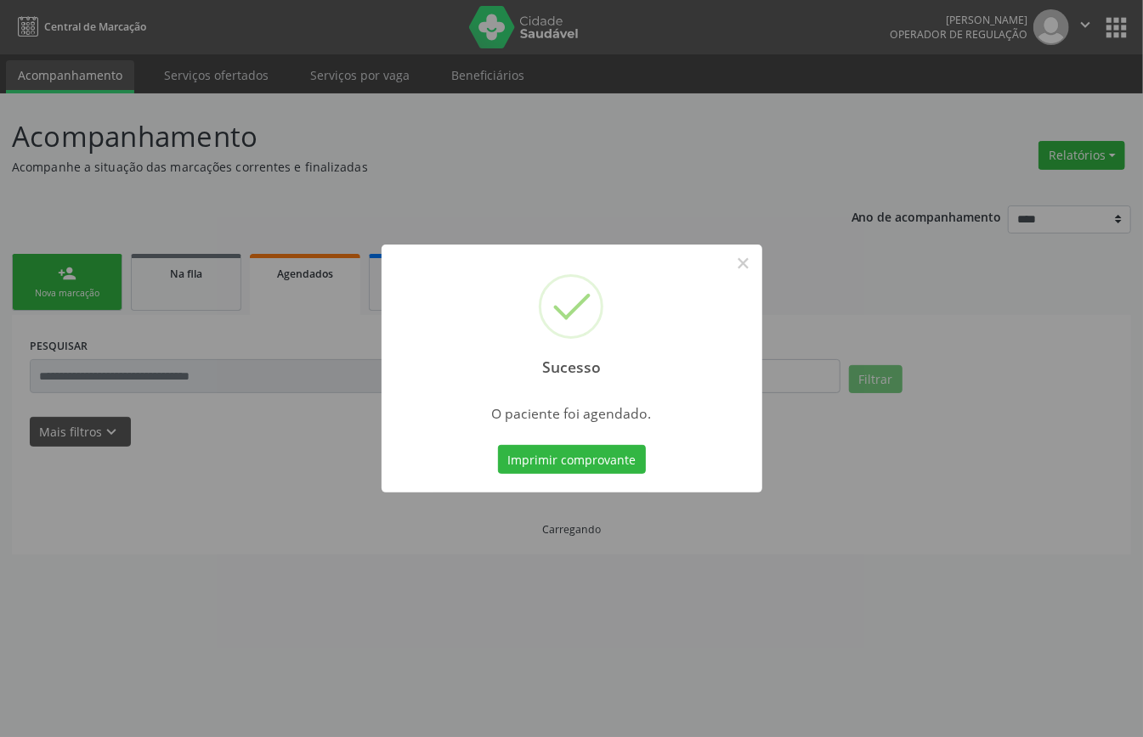
scroll to position [0, 0]
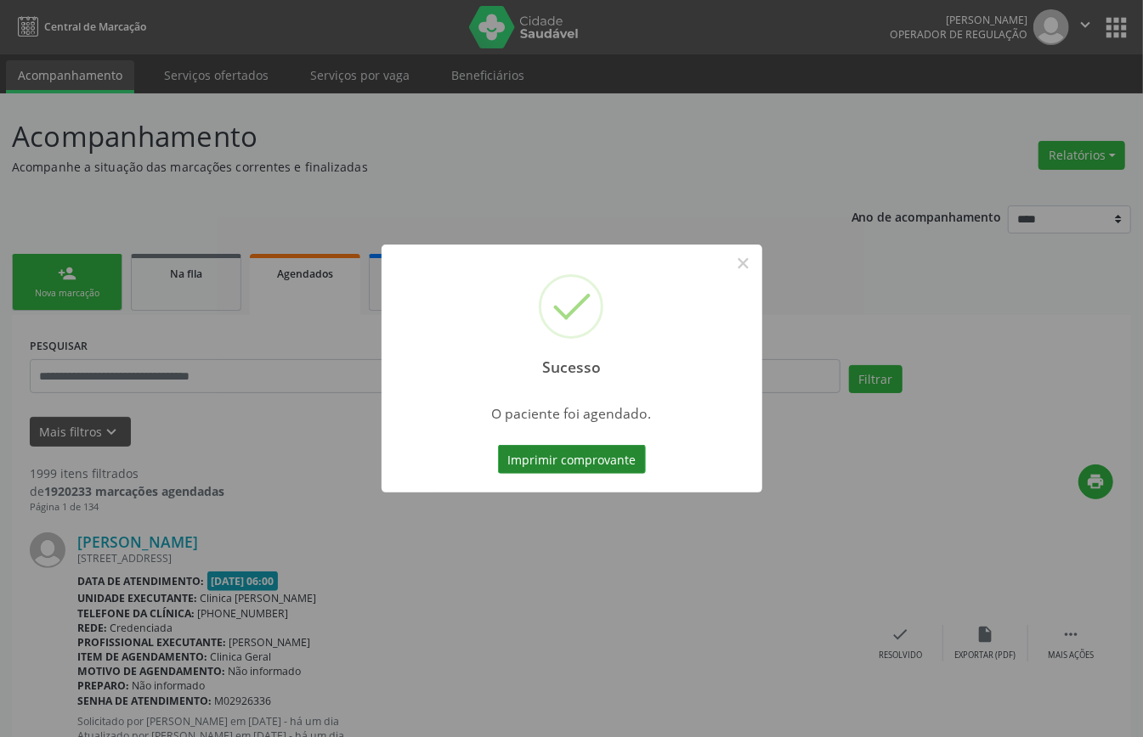
click at [608, 456] on button "Imprimir comprovante" at bounding box center [572, 459] width 148 height 29
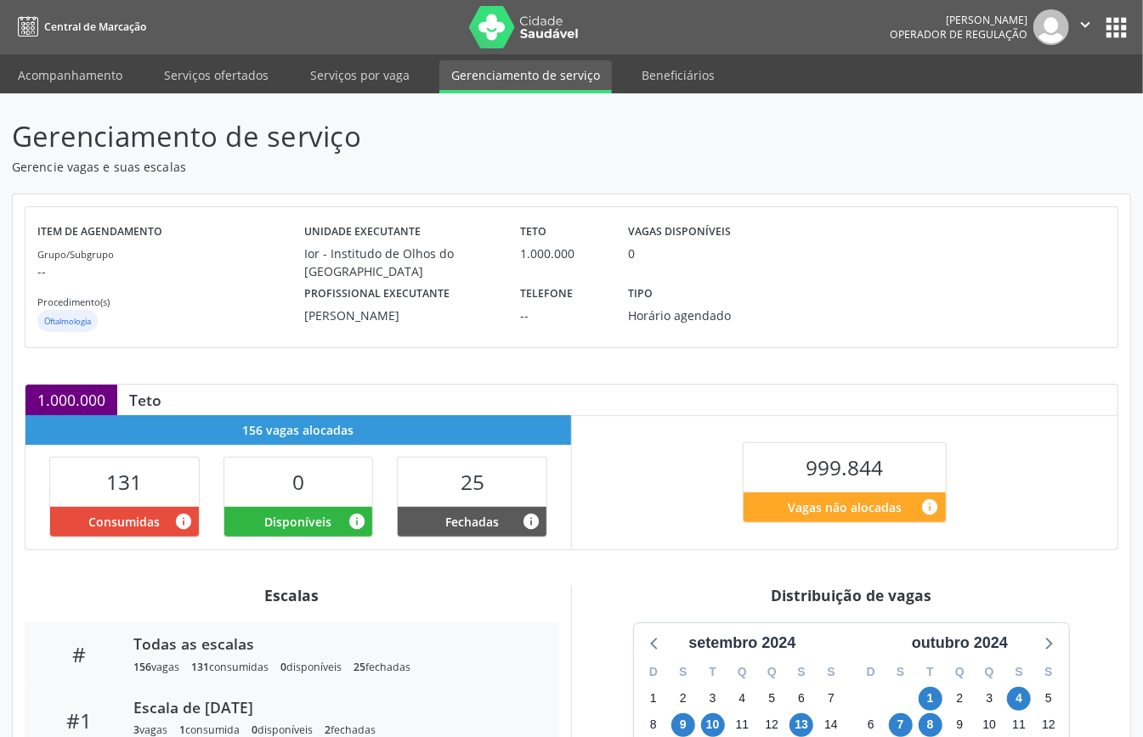
scroll to position [255, 0]
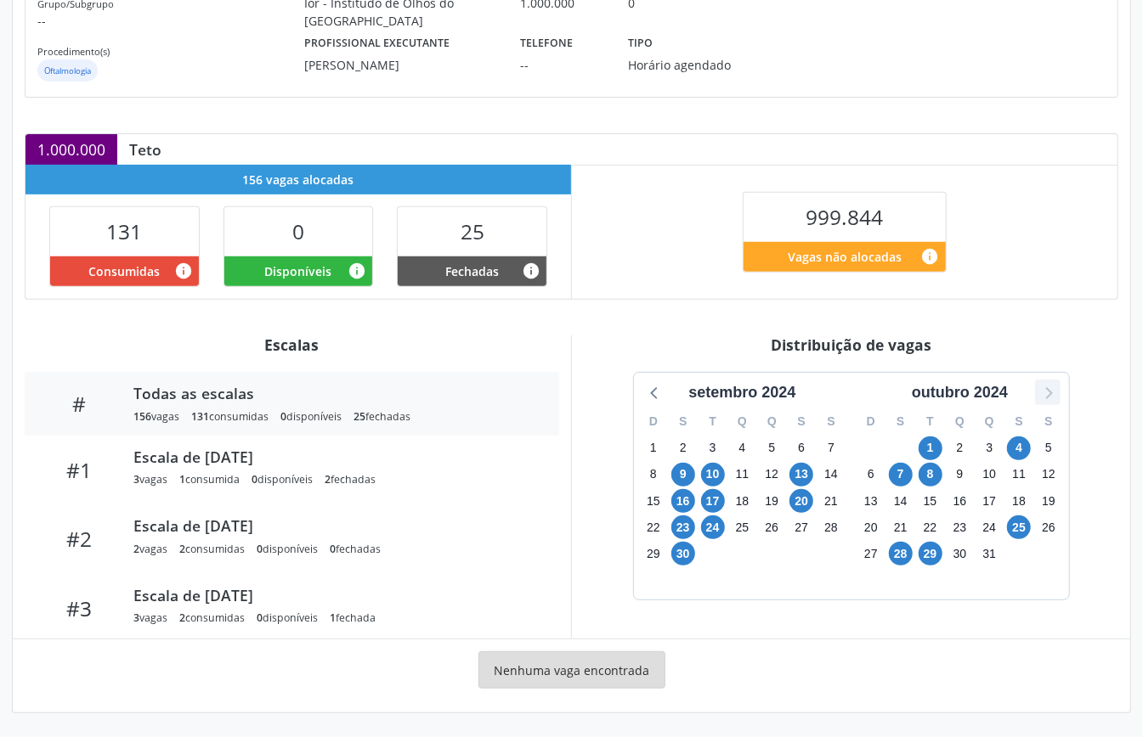
click at [1045, 392] on icon at bounding box center [1047, 392] width 22 height 22
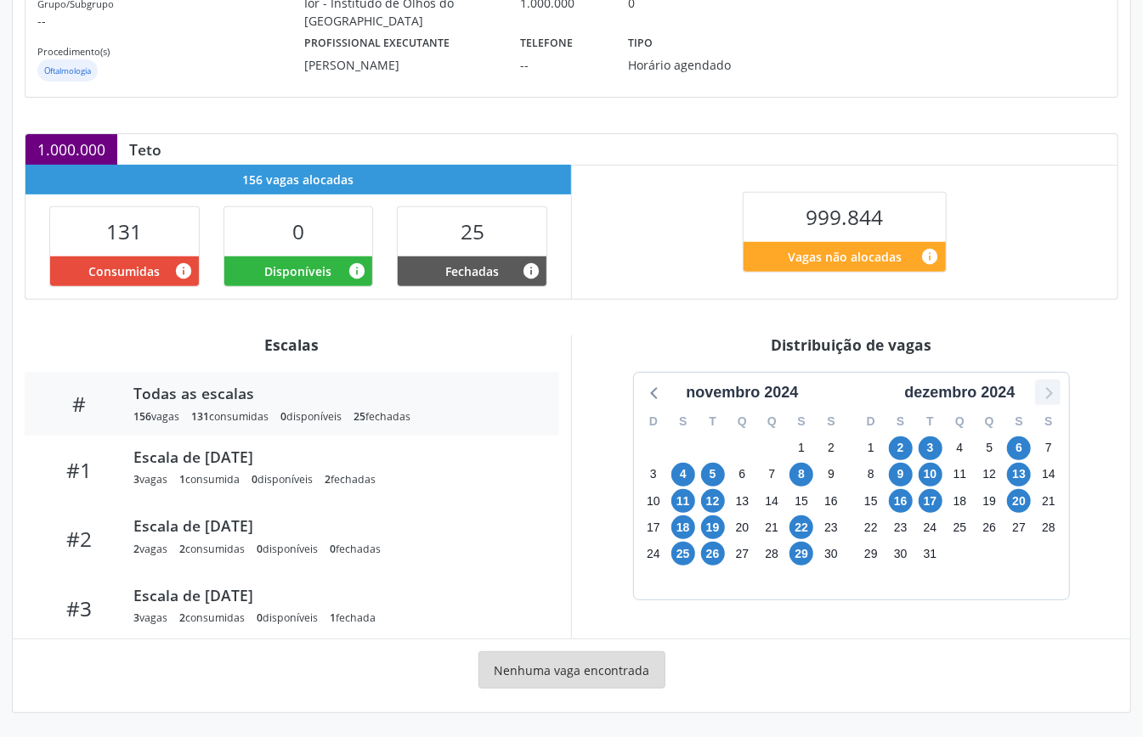
click at [1040, 387] on icon at bounding box center [1047, 392] width 22 height 22
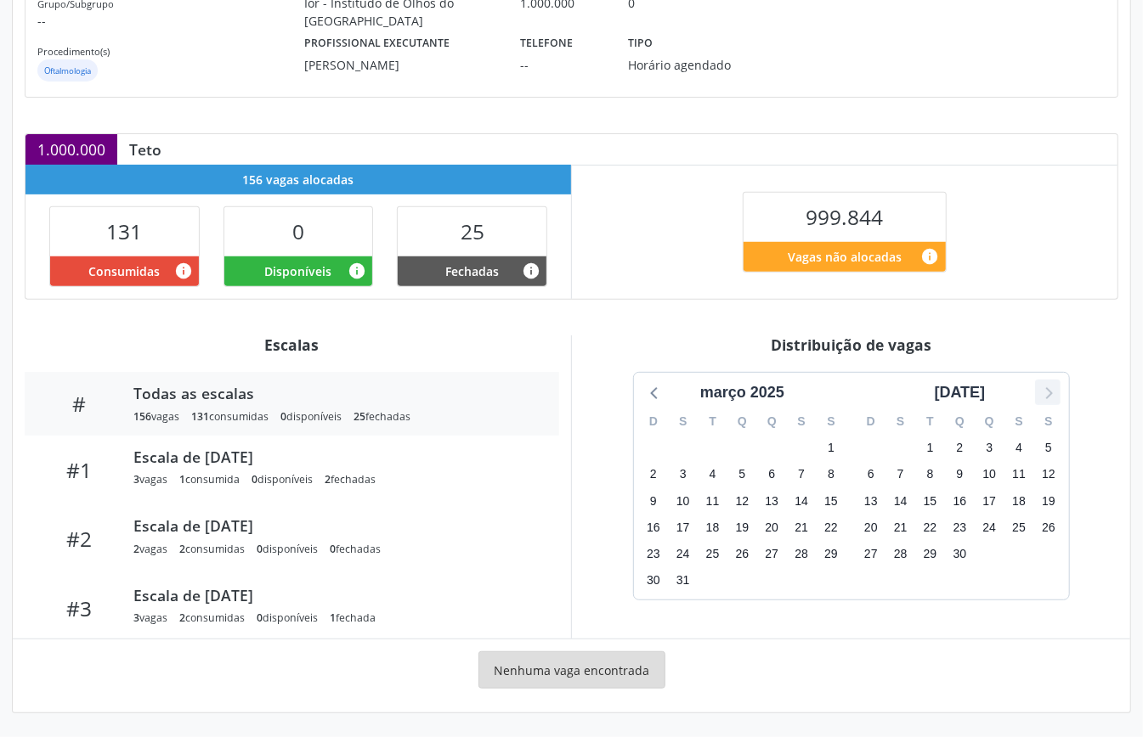
click at [1040, 387] on icon at bounding box center [1047, 392] width 22 height 22
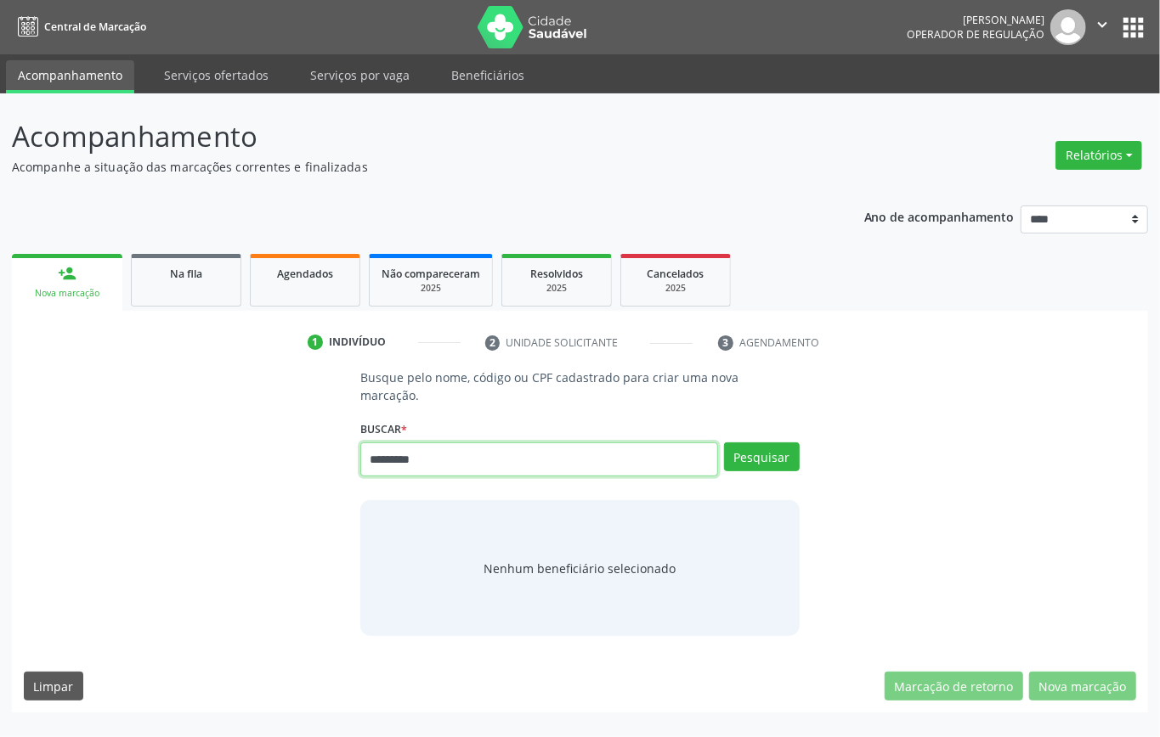
type input "*********"
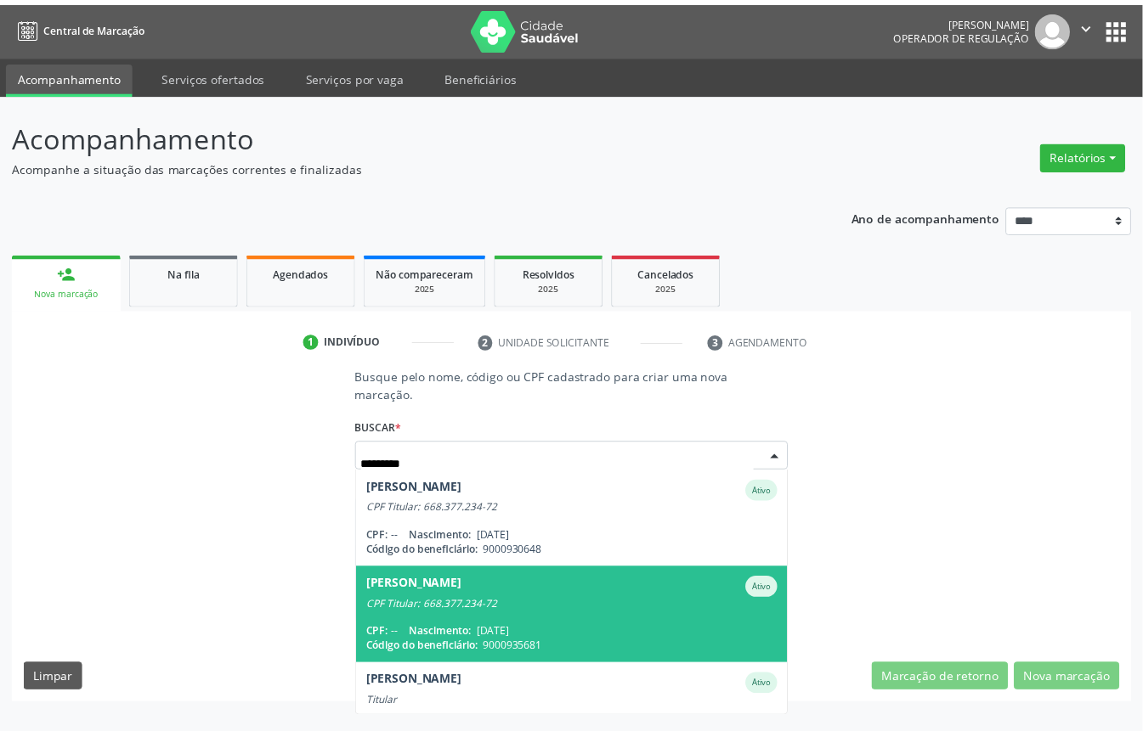
scroll to position [42, 0]
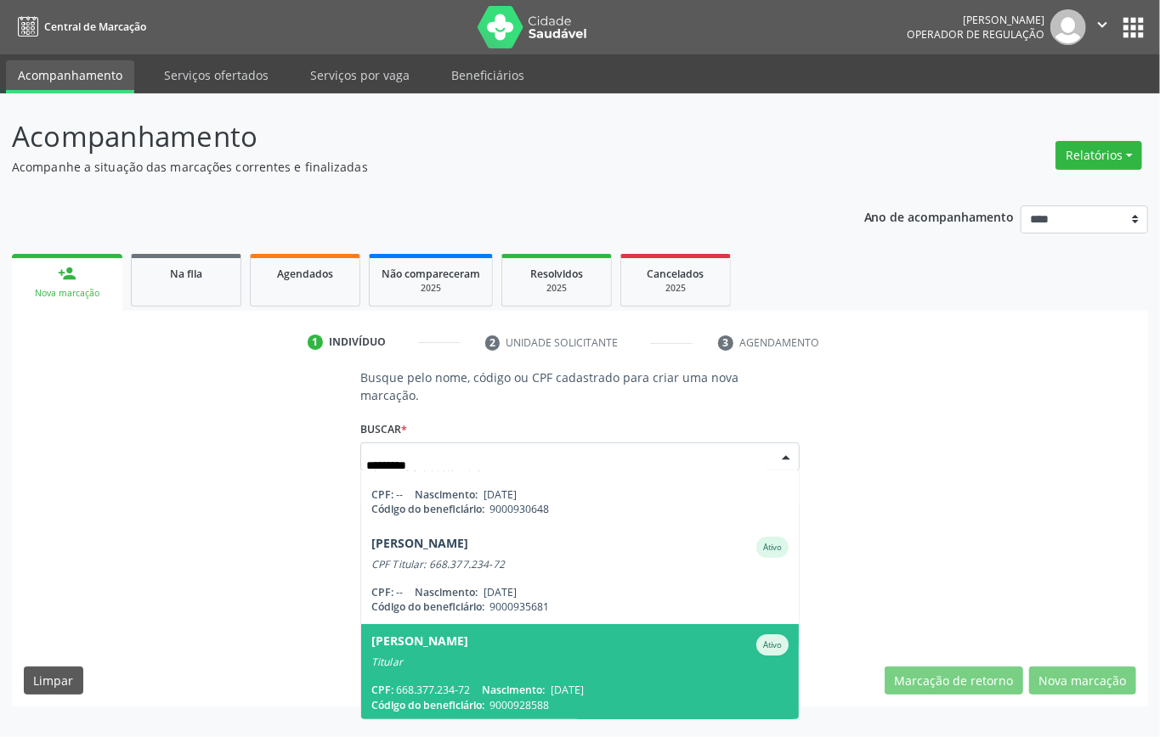
click at [551, 656] on div "Titular" at bounding box center [579, 663] width 417 height 14
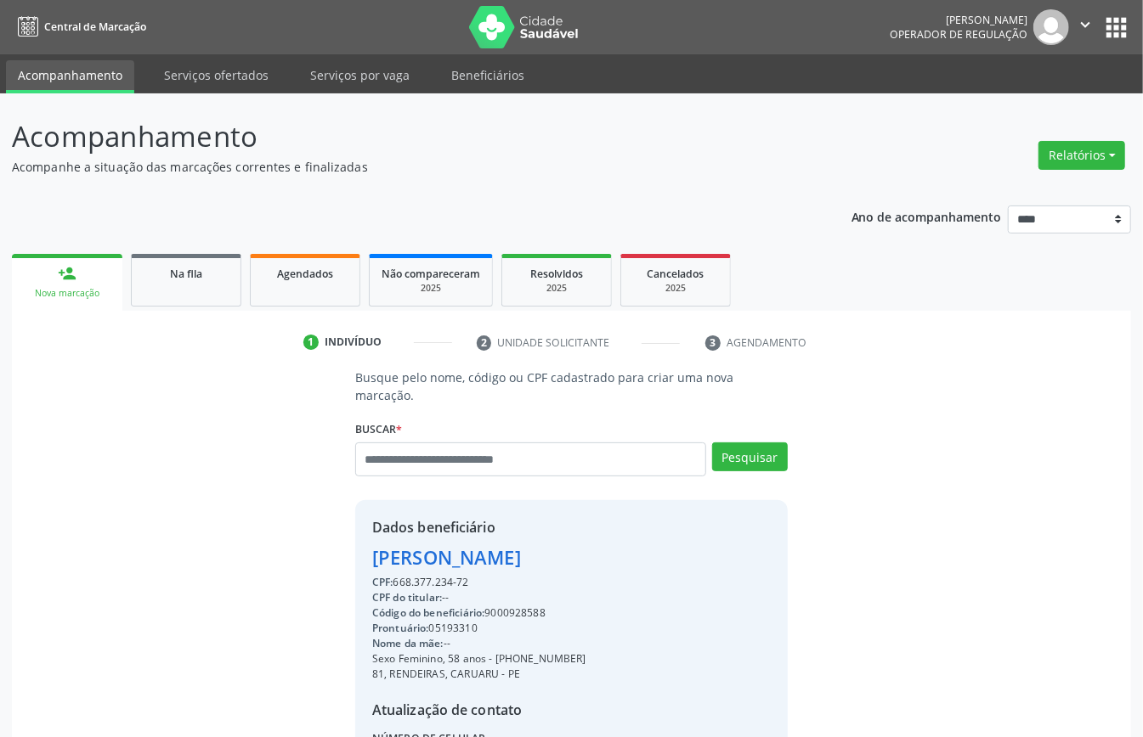
scroll to position [161, 0]
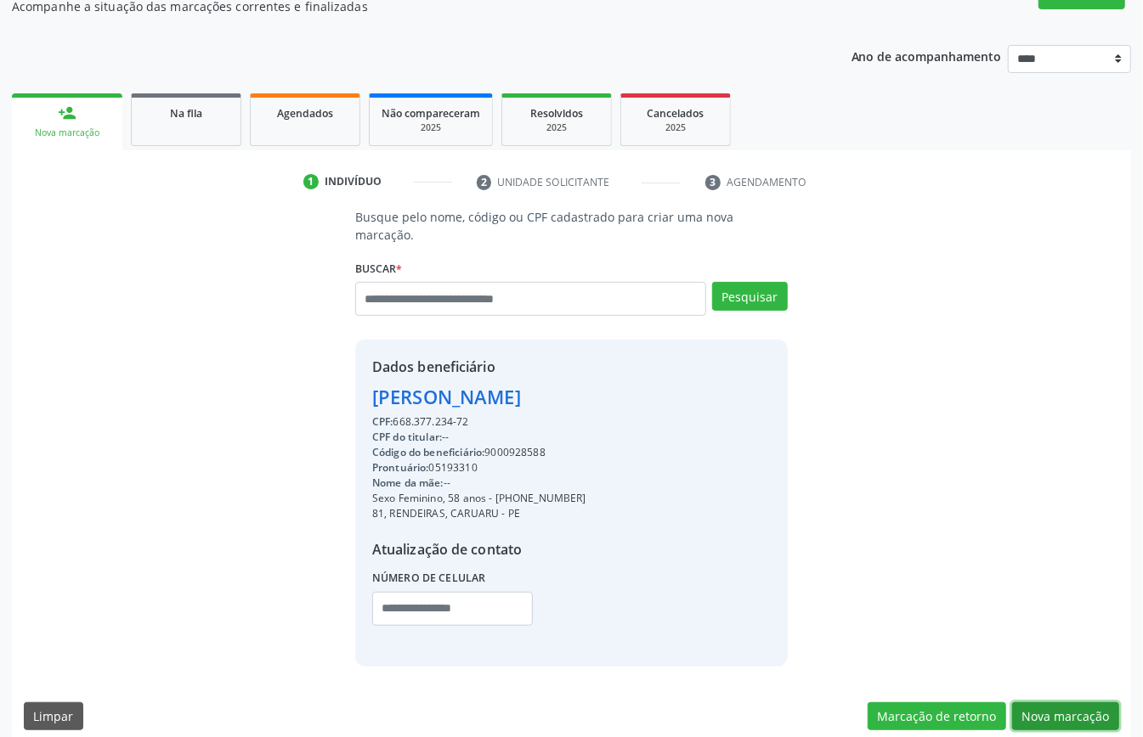
click at [1028, 707] on button "Nova marcação" at bounding box center [1065, 717] width 107 height 29
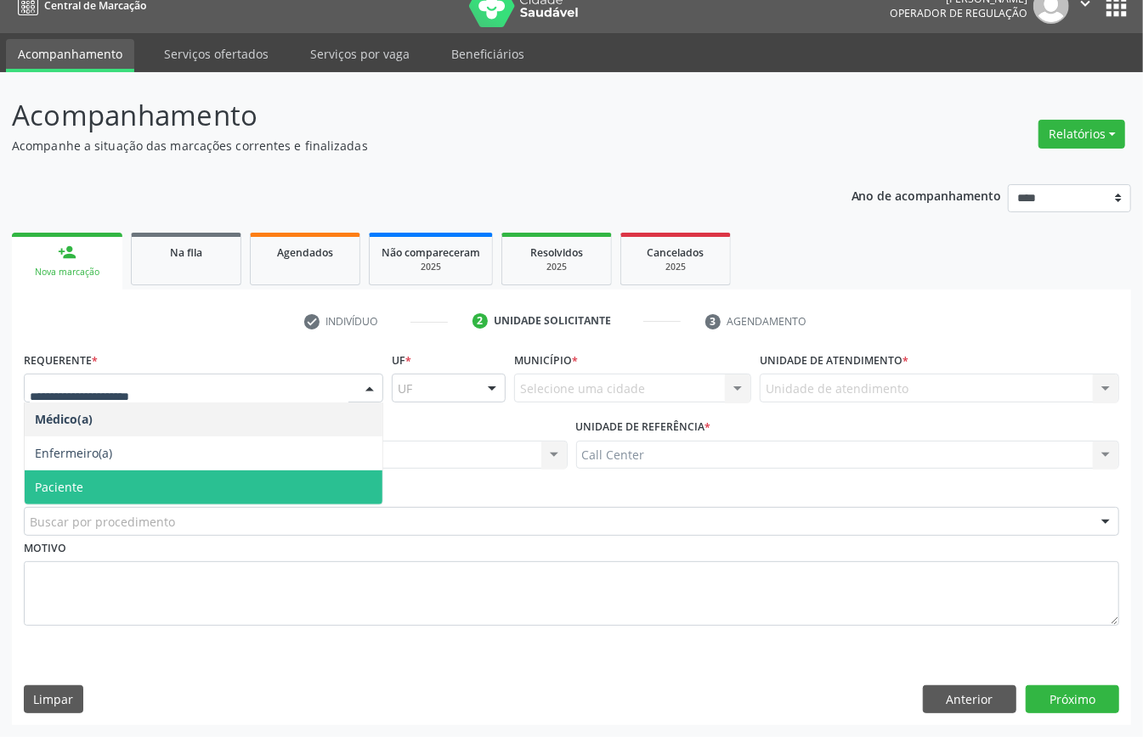
drag, startPoint x: 99, startPoint y: 473, endPoint x: 105, endPoint y: 483, distance: 11.1
click at [99, 474] on span "Paciente" at bounding box center [204, 488] width 358 height 34
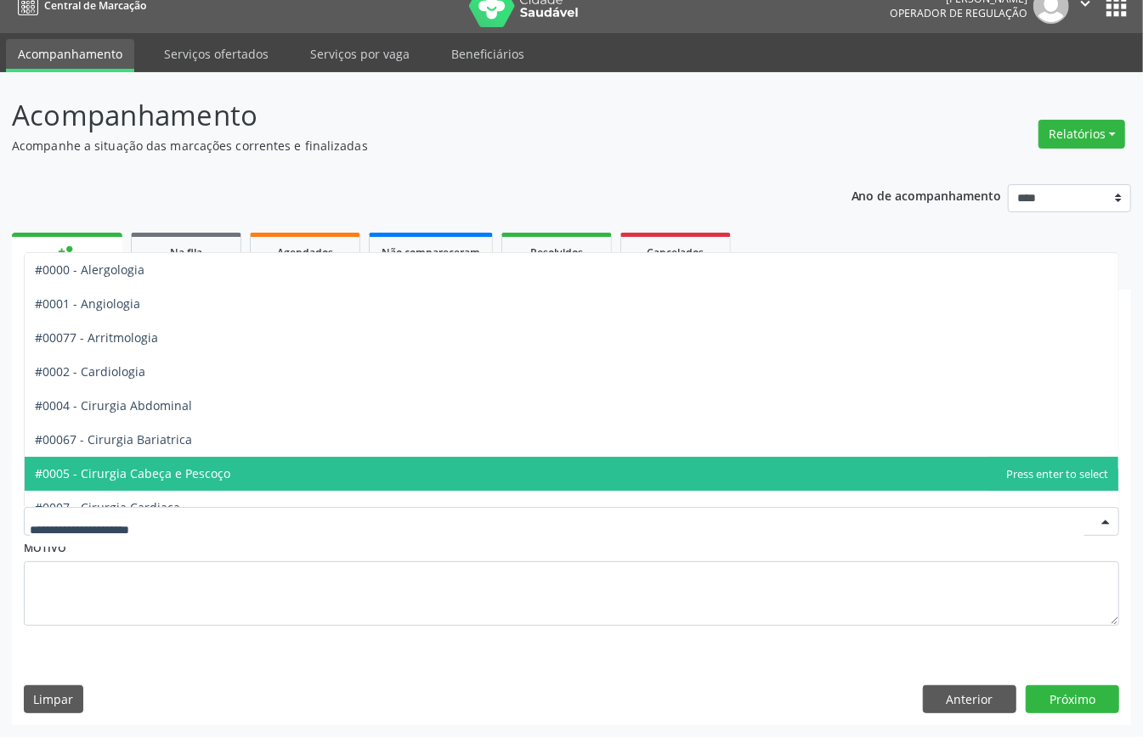
click at [233, 470] on span "#0005 - Cirurgia Cabeça e Pescoço" at bounding box center [571, 474] width 1093 height 34
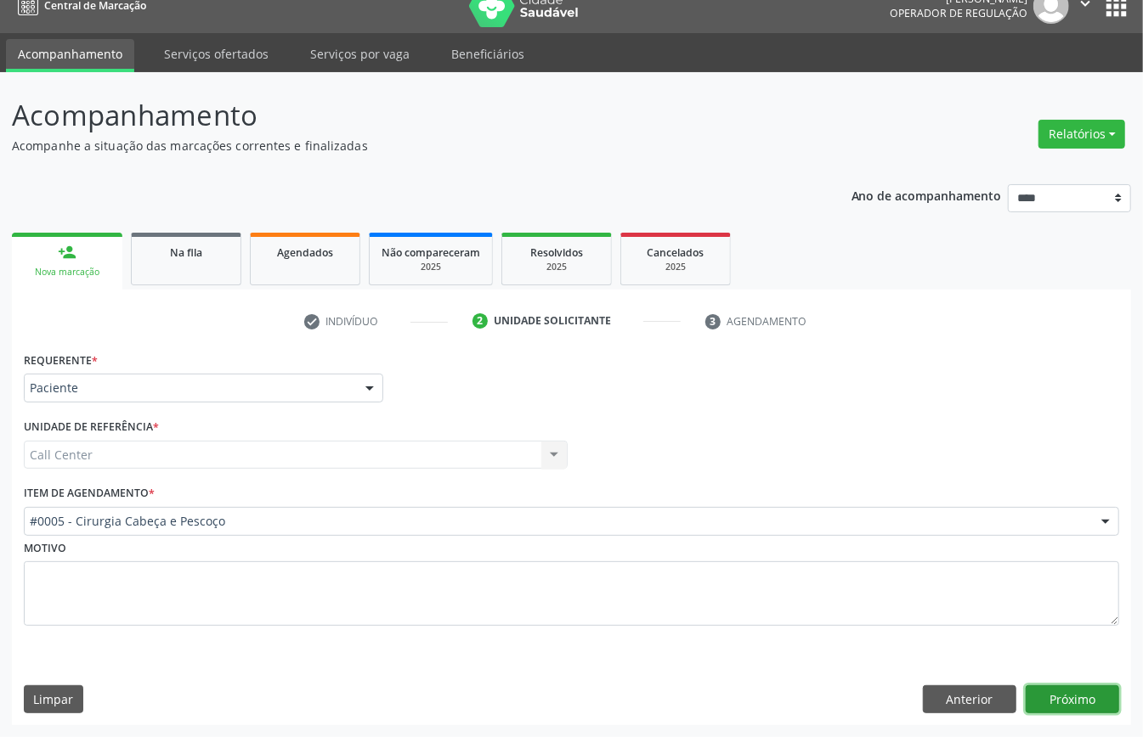
click at [1061, 692] on button "Próximo" at bounding box center [1071, 700] width 93 height 29
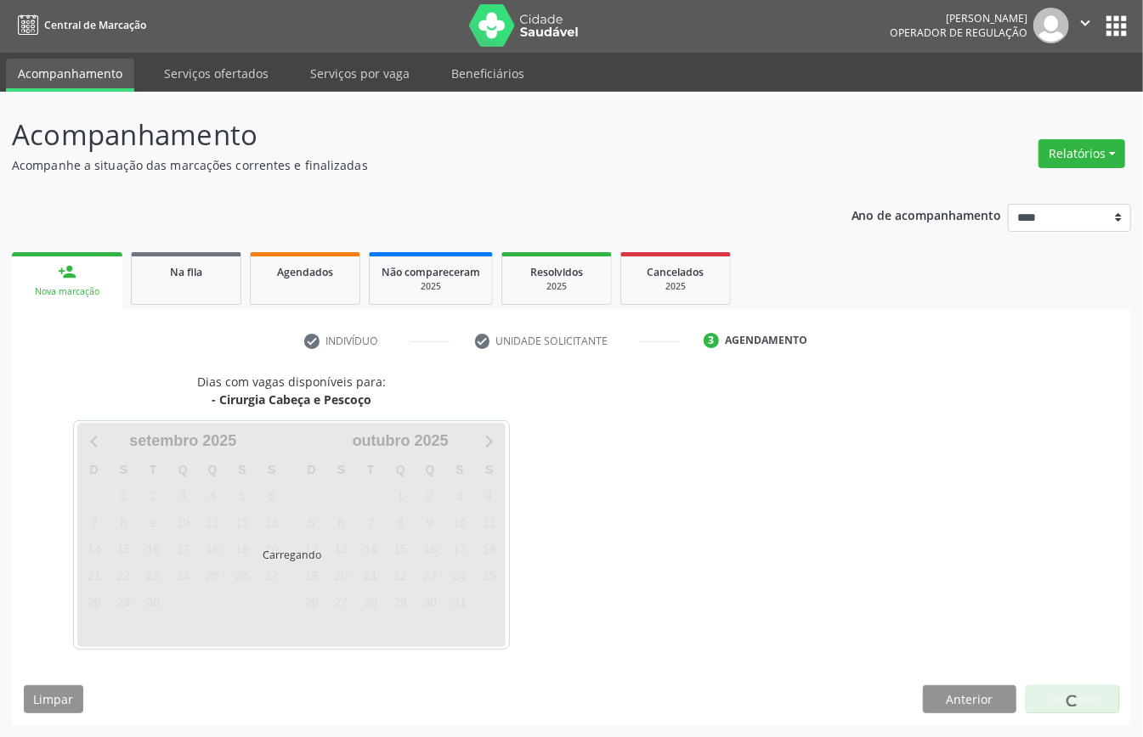
scroll to position [3, 0]
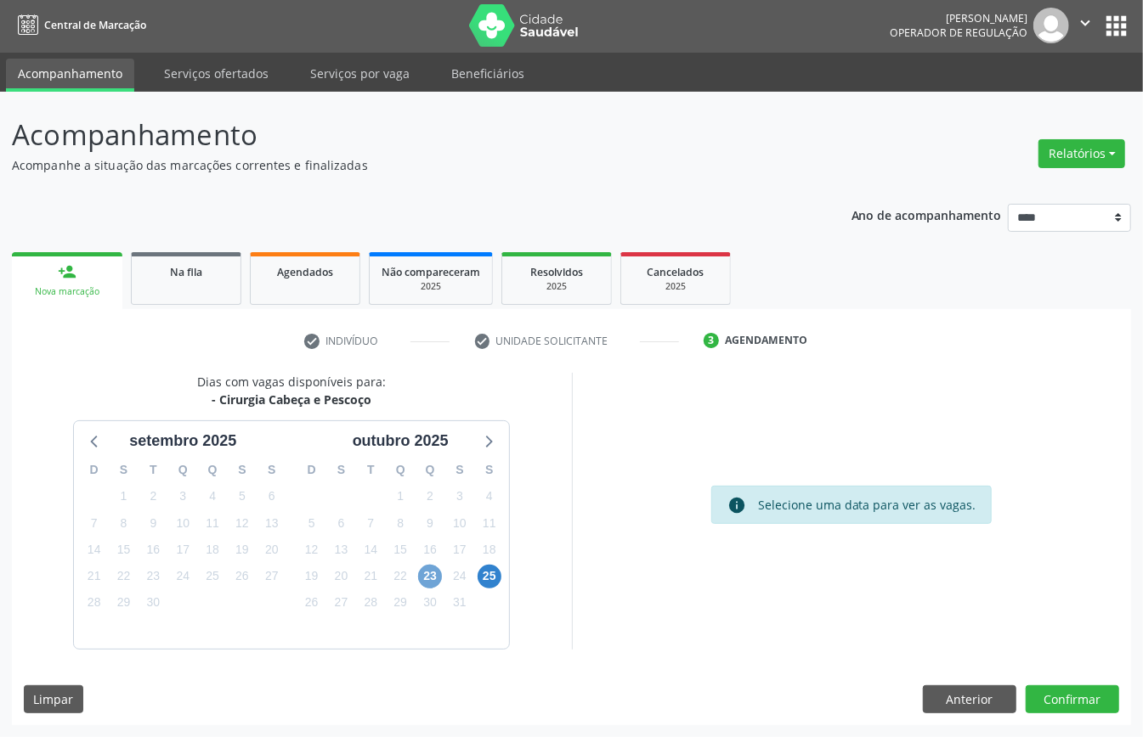
click at [423, 568] on span "23" at bounding box center [430, 577] width 24 height 24
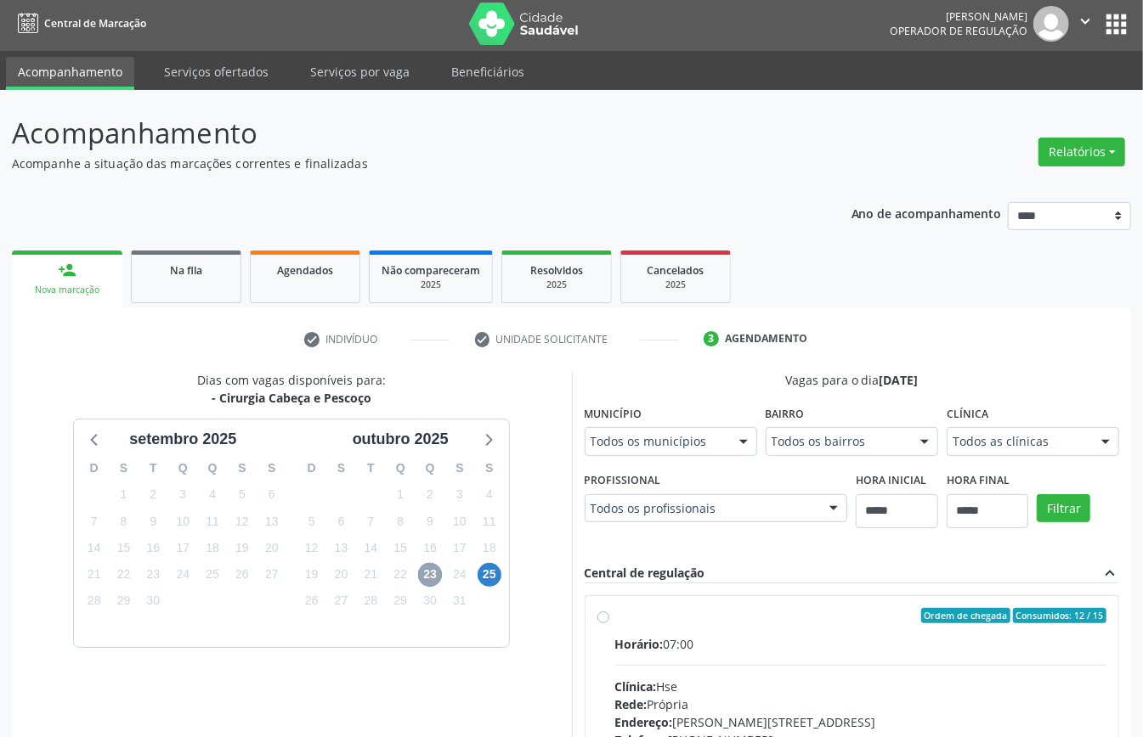
scroll to position [250, 0]
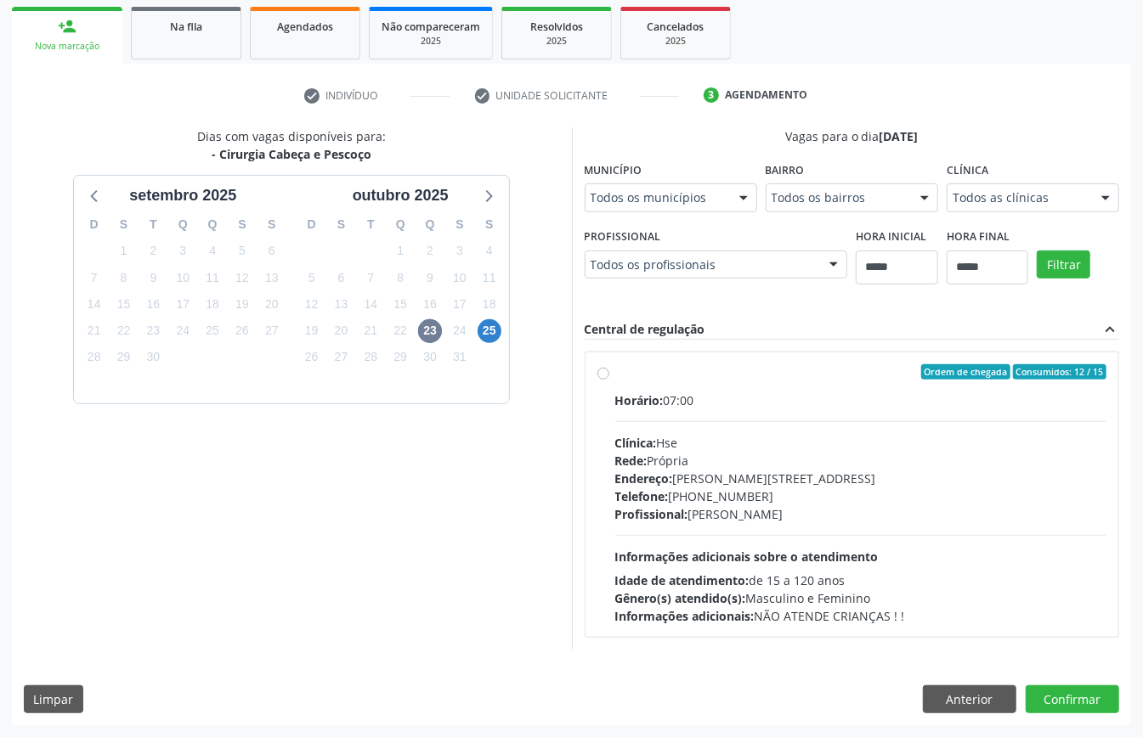
click at [692, 490] on div "Telefone: (81) 31834500" at bounding box center [861, 497] width 492 height 18
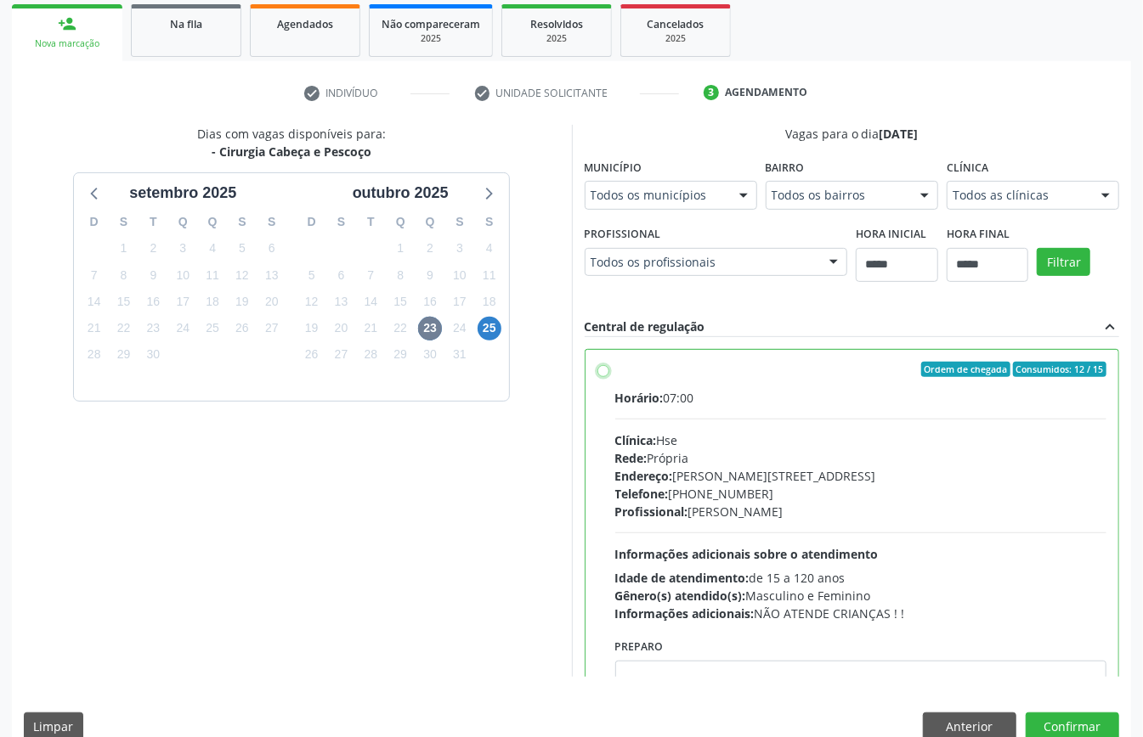
scroll to position [86, 0]
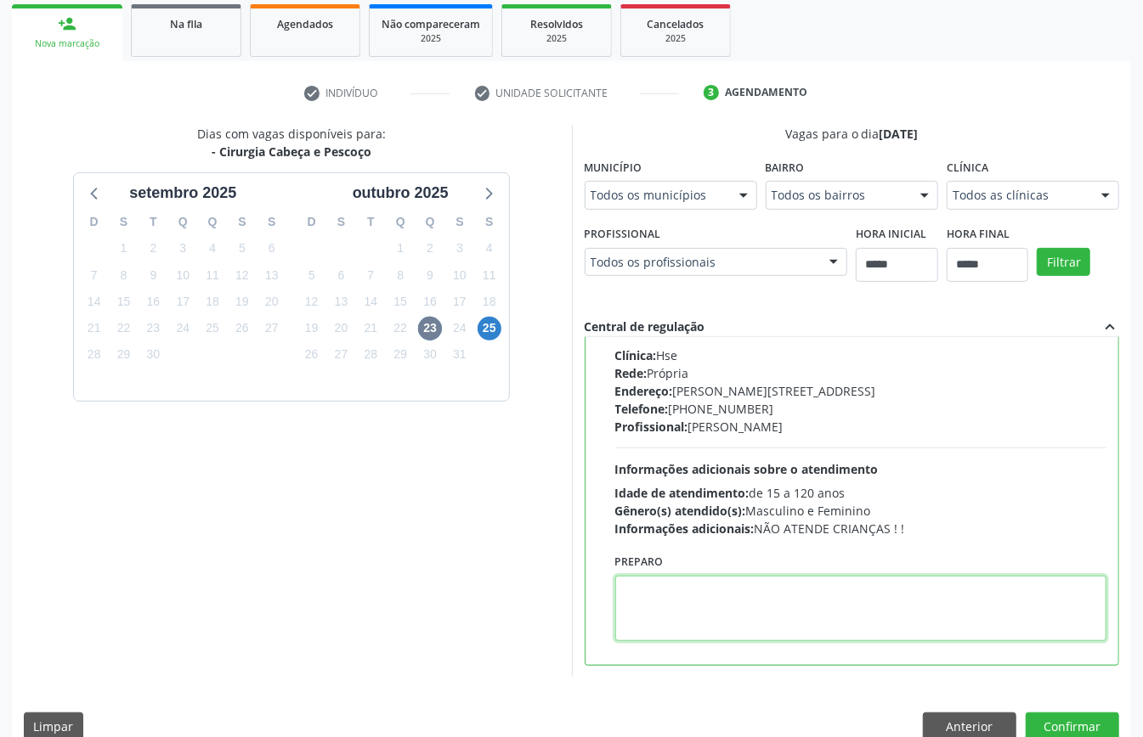
paste textarea "**********"
type textarea "**********"
click at [1081, 728] on button "Confirmar" at bounding box center [1071, 727] width 93 height 29
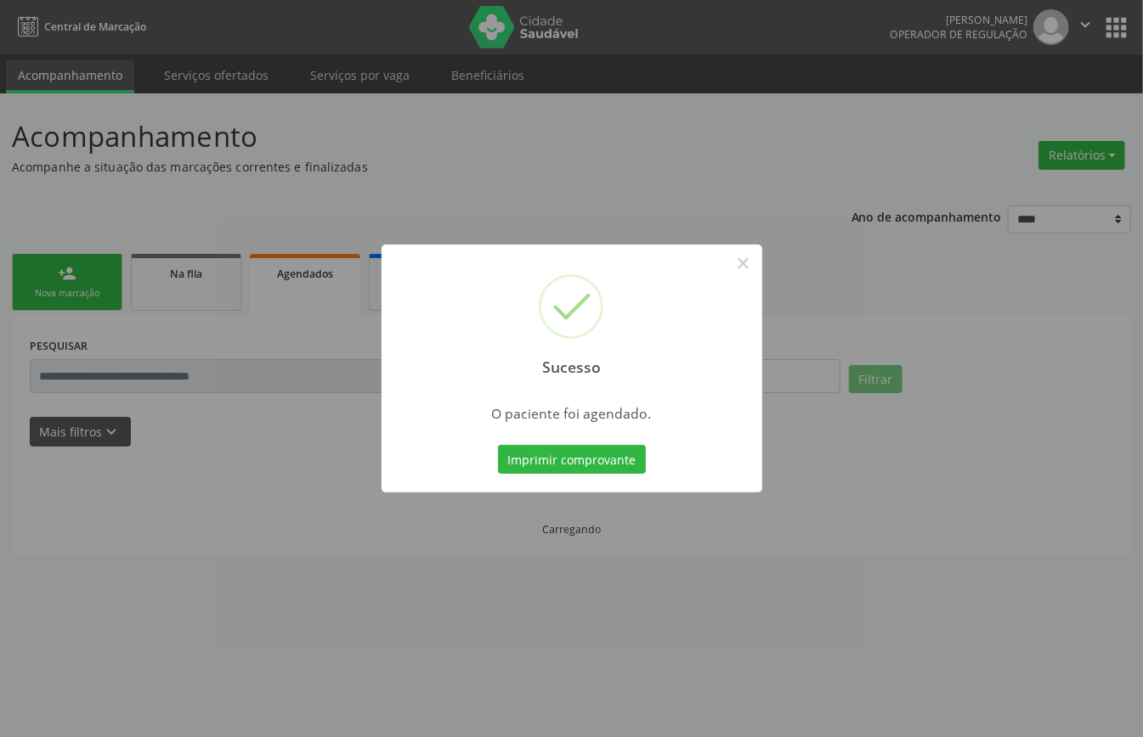
scroll to position [0, 0]
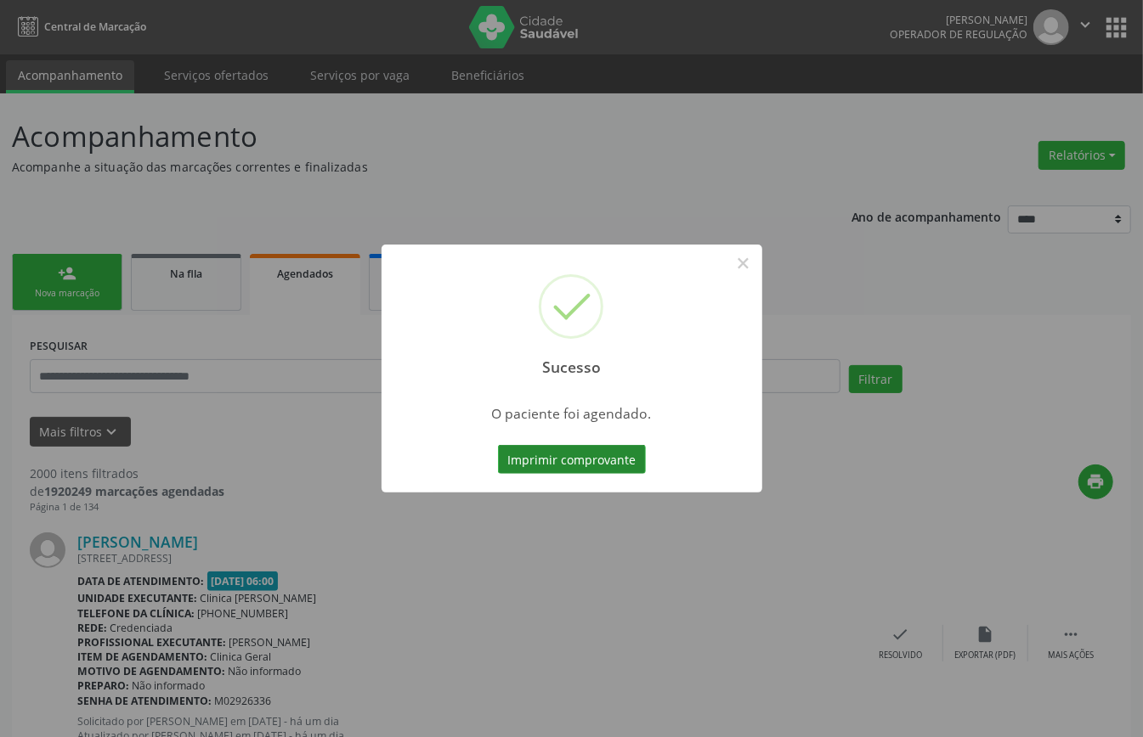
click at [592, 460] on button "Imprimir comprovante" at bounding box center [572, 459] width 148 height 29
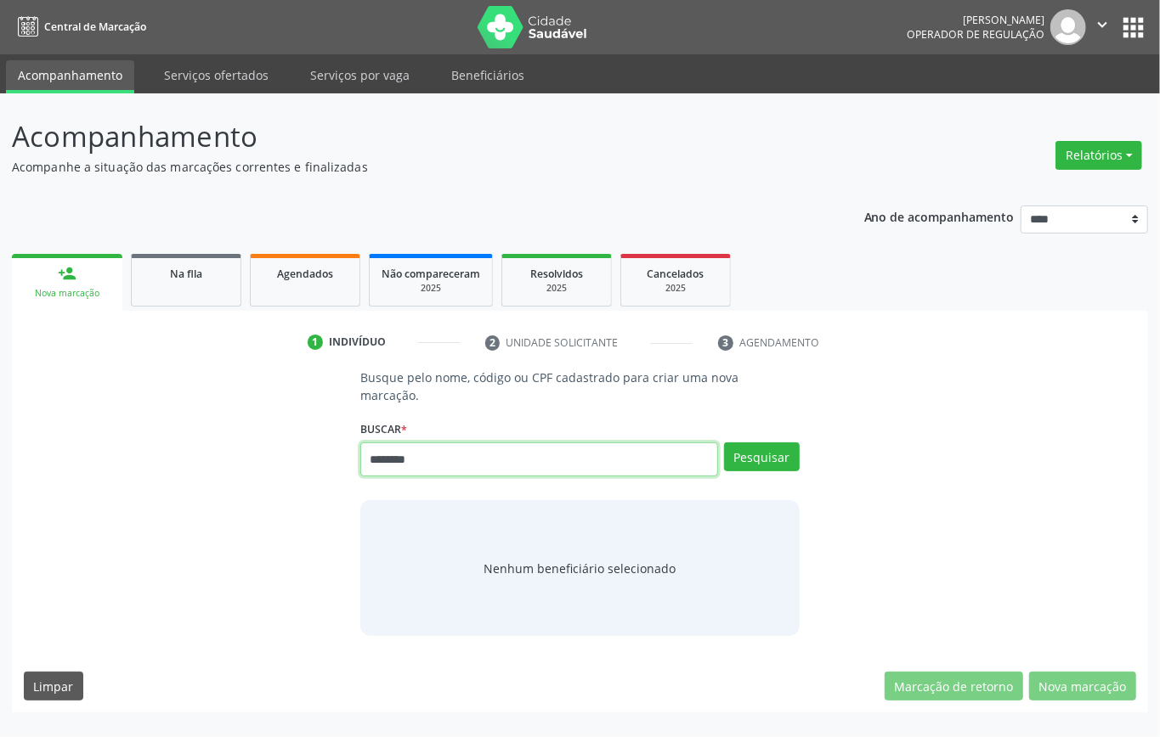
type input "********"
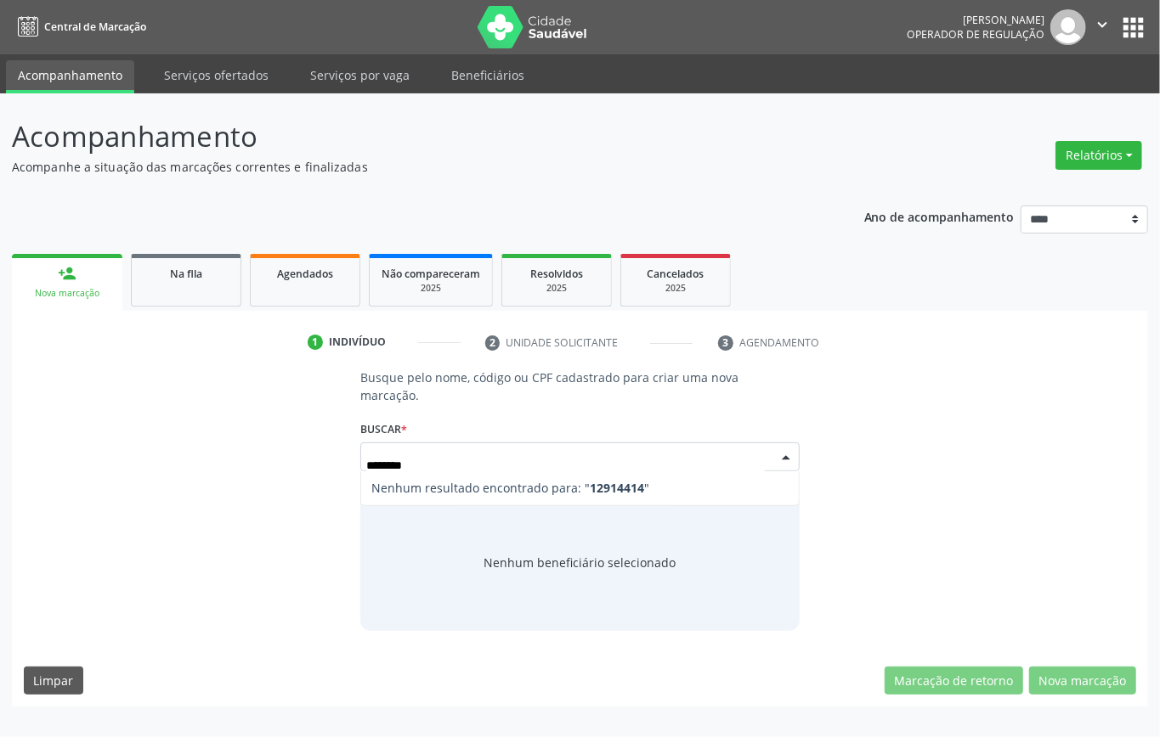
click at [405, 449] on input "********" at bounding box center [565, 466] width 398 height 34
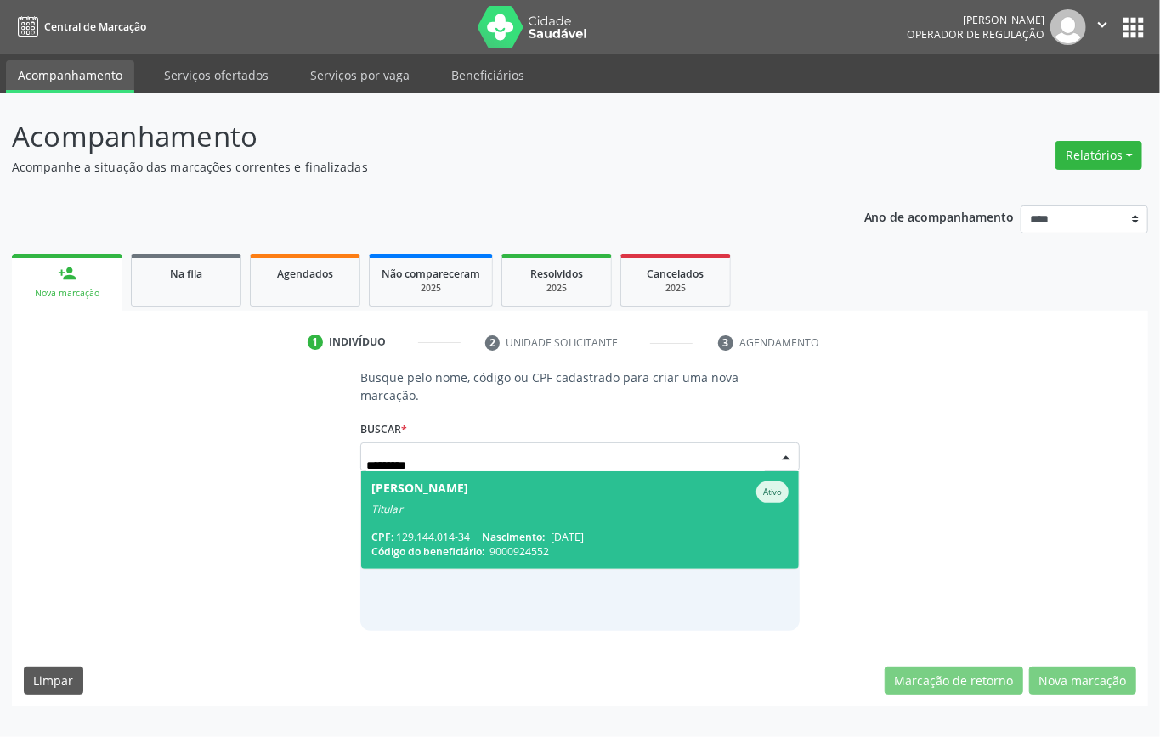
click at [422, 503] on span "[PERSON_NAME] Ativo Titular CPF: 129.144.014-34 Nascimento: [DATE] Código do be…" at bounding box center [579, 520] width 437 height 98
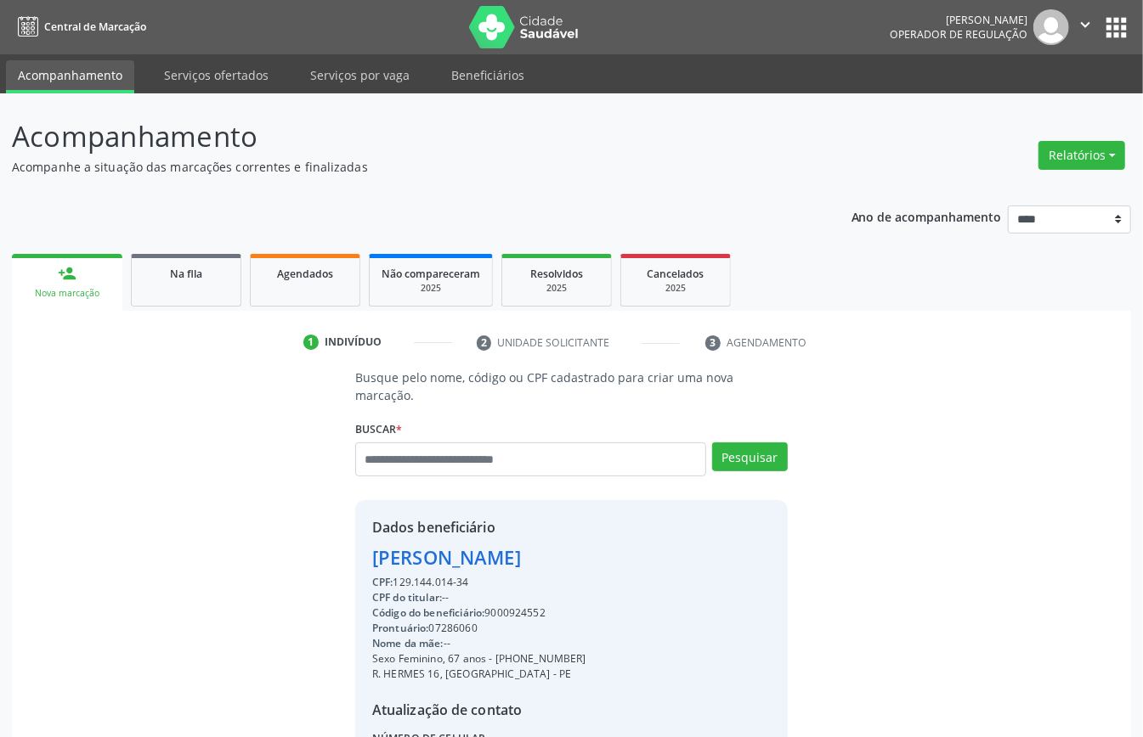
scroll to position [161, 0]
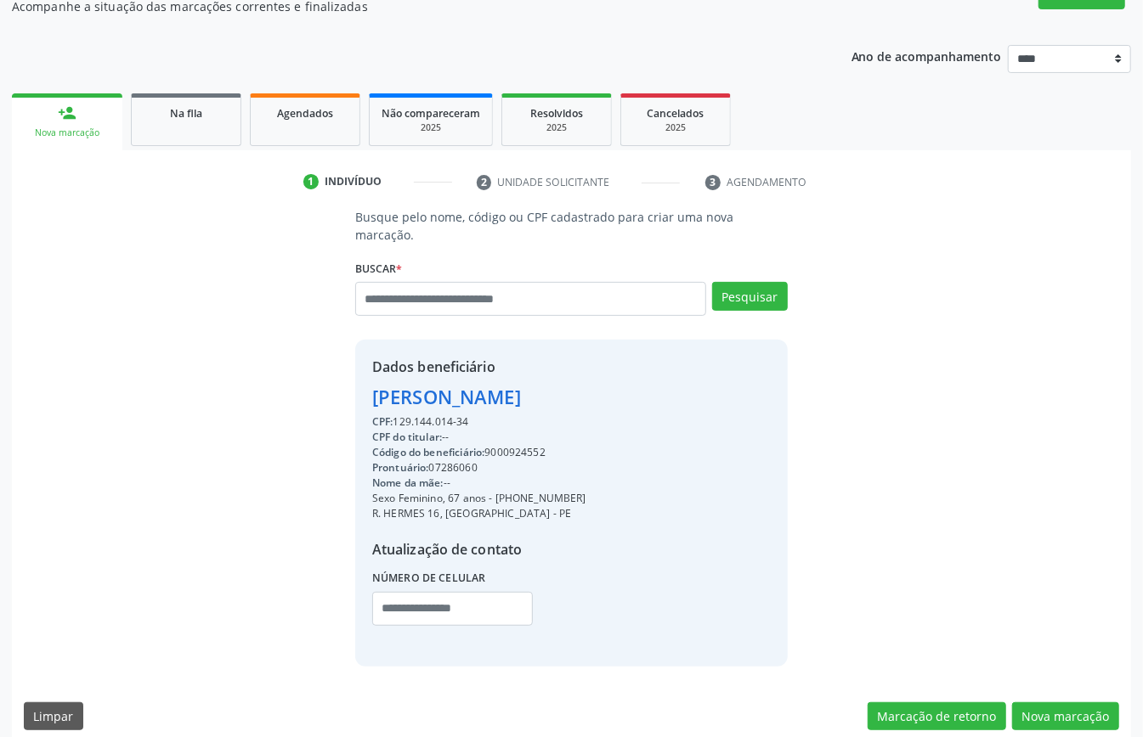
click at [515, 445] on div "Código do beneficiário: 9000924552" at bounding box center [479, 452] width 214 height 15
drag, startPoint x: 515, startPoint y: 435, endPoint x: 506, endPoint y: 426, distance: 12.0
click at [506, 445] on div "Código do beneficiário: 9000924552" at bounding box center [479, 452] width 214 height 15
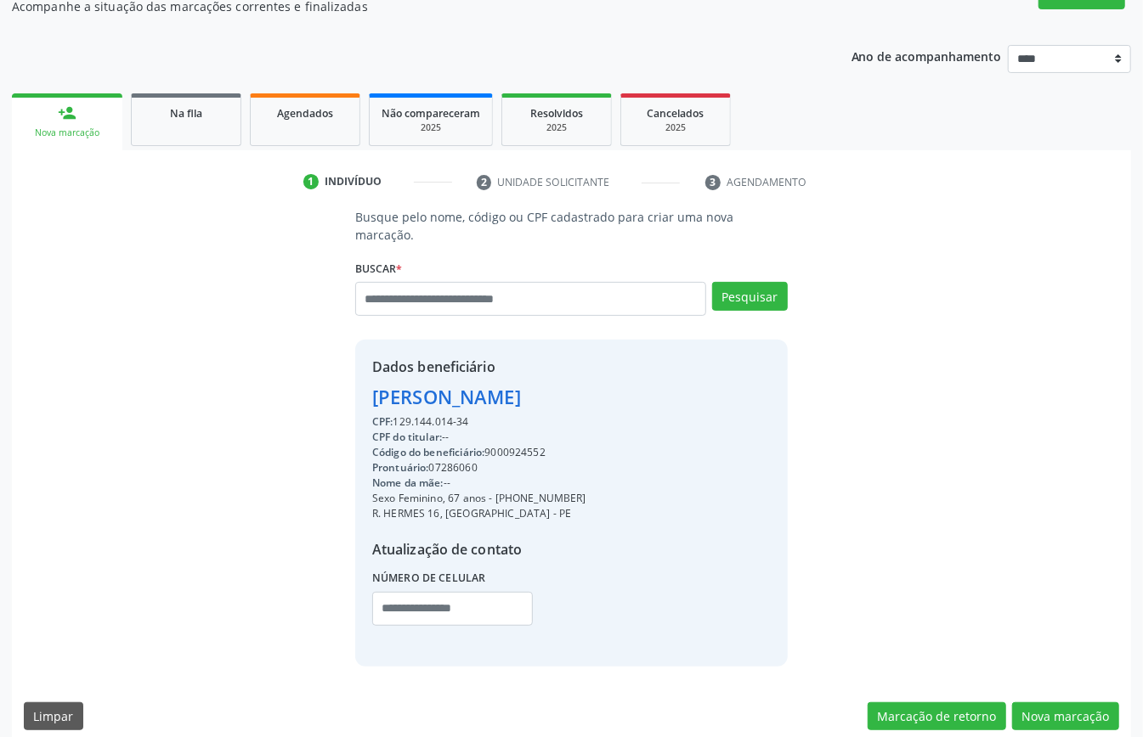
click at [504, 445] on div "Código do beneficiário: 9000924552" at bounding box center [479, 452] width 214 height 15
copy div "9000924552"
click at [316, 122] on link "Agendados" at bounding box center [305, 119] width 110 height 53
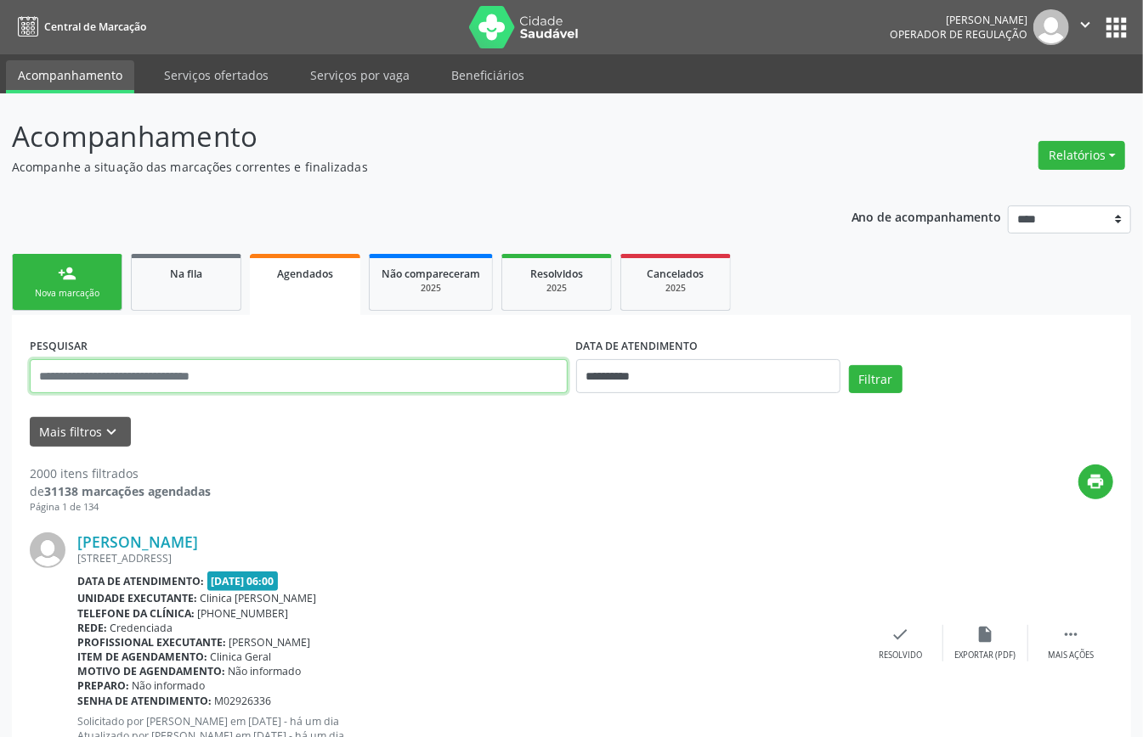
click at [321, 379] on input "text" at bounding box center [299, 376] width 538 height 34
paste input "**********"
type input "**********"
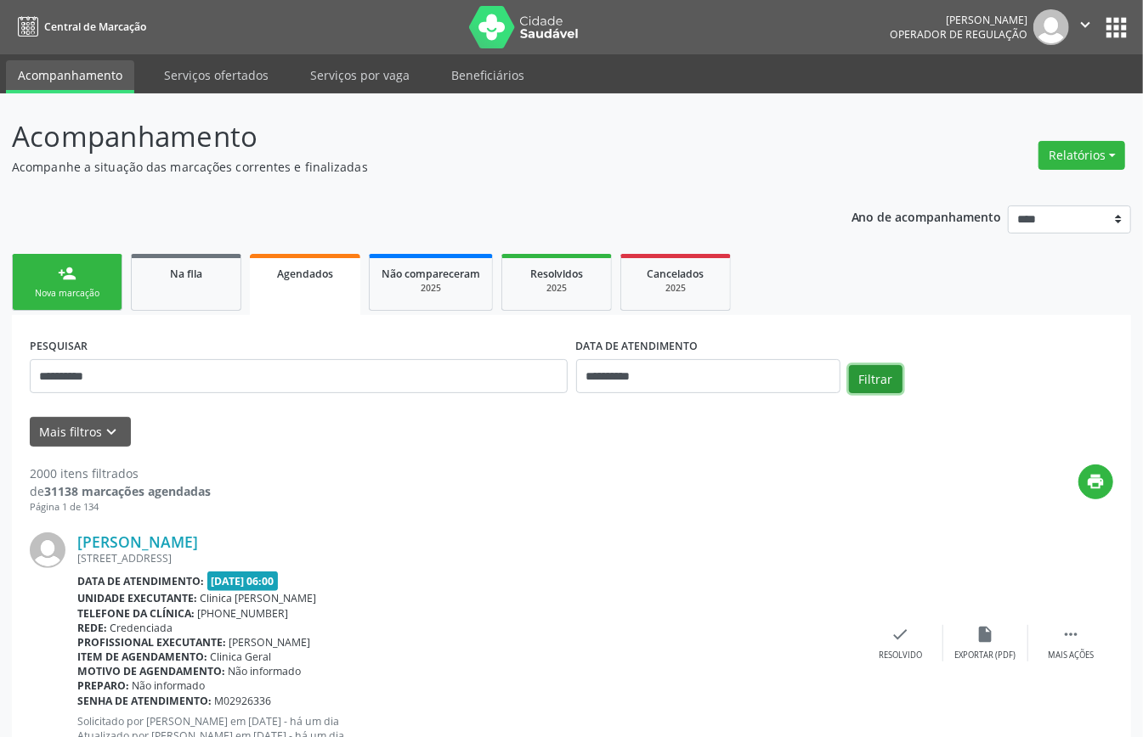
click at [898, 378] on button "Filtrar" at bounding box center [876, 379] width 54 height 29
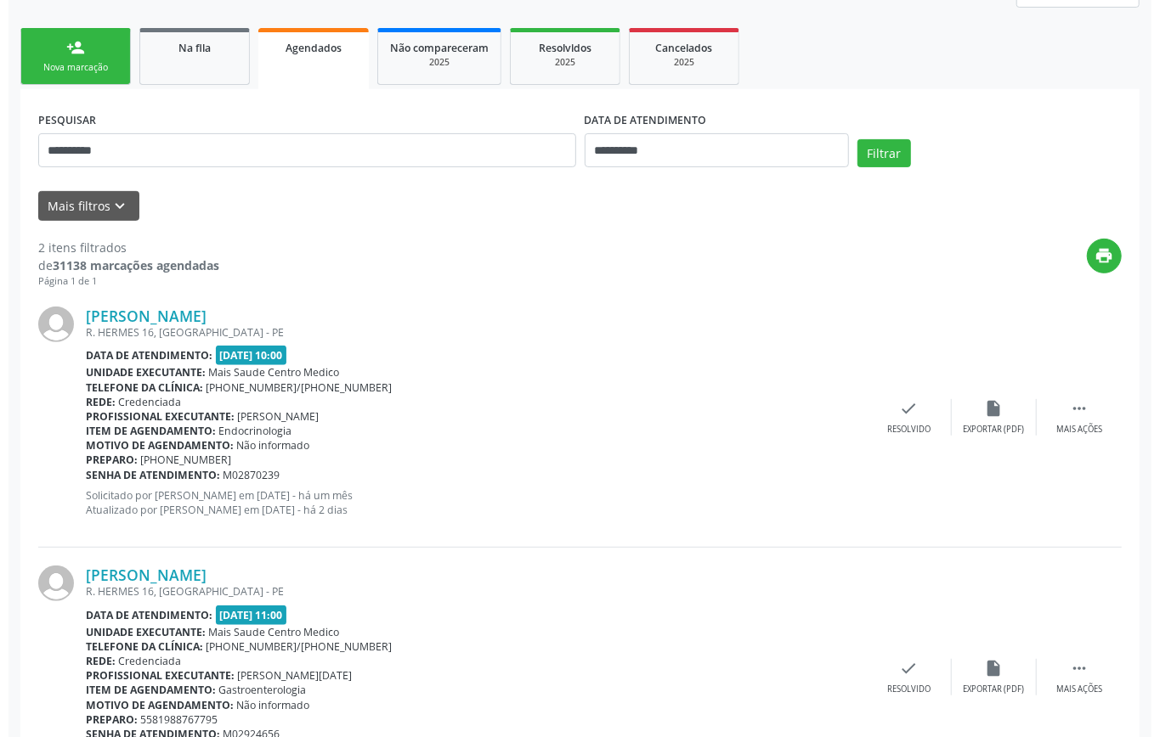
scroll to position [325, 0]
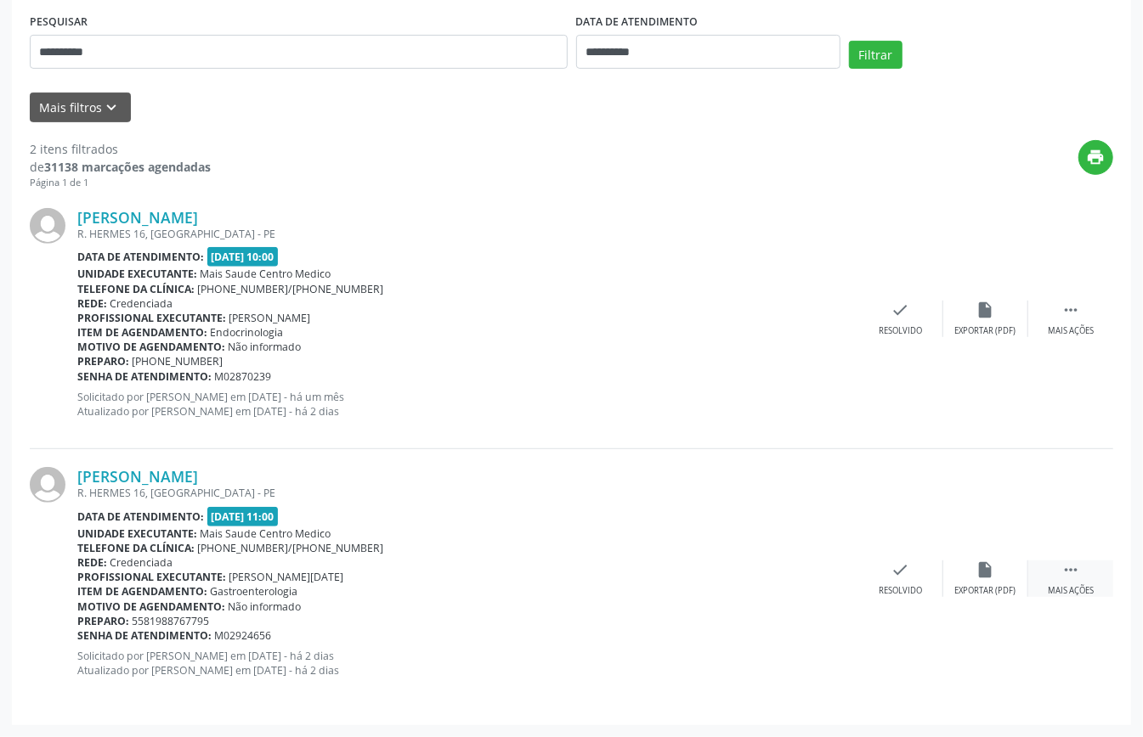
click at [1067, 568] on icon "" at bounding box center [1070, 570] width 19 height 19
click at [824, 575] on div "cancel Cancelar" at bounding box center [815, 579] width 85 height 37
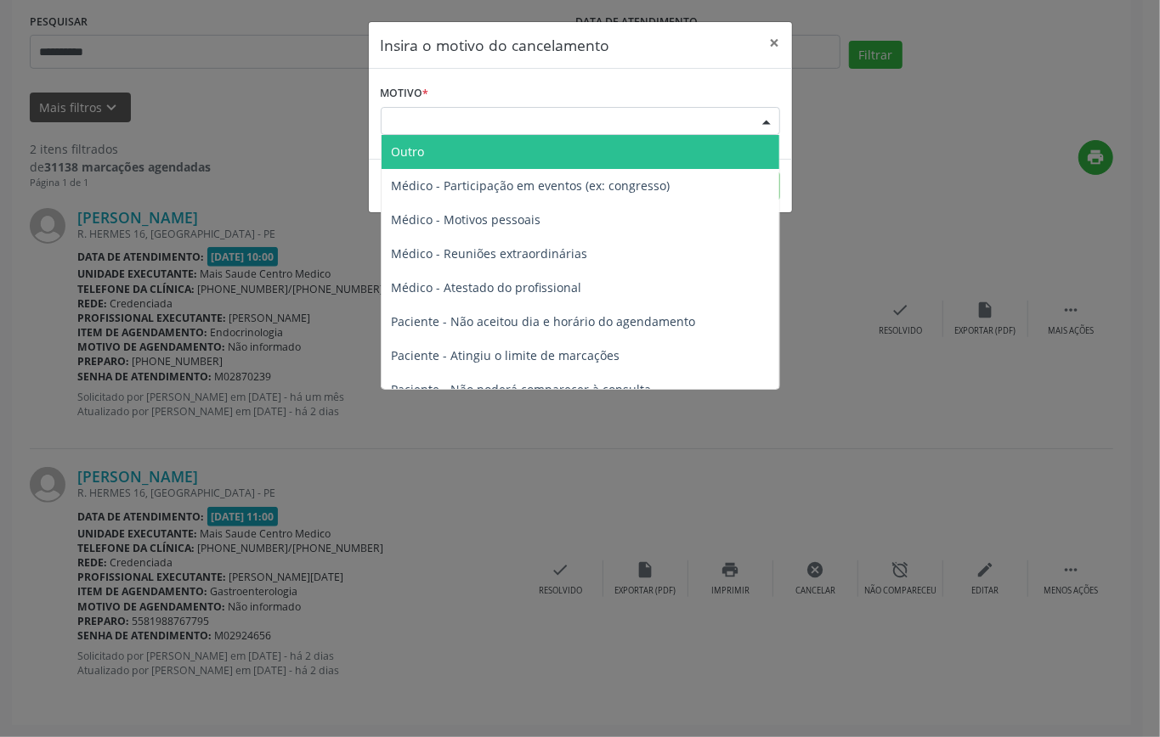
click at [565, 116] on div "Escolha o motivo" at bounding box center [580, 121] width 399 height 29
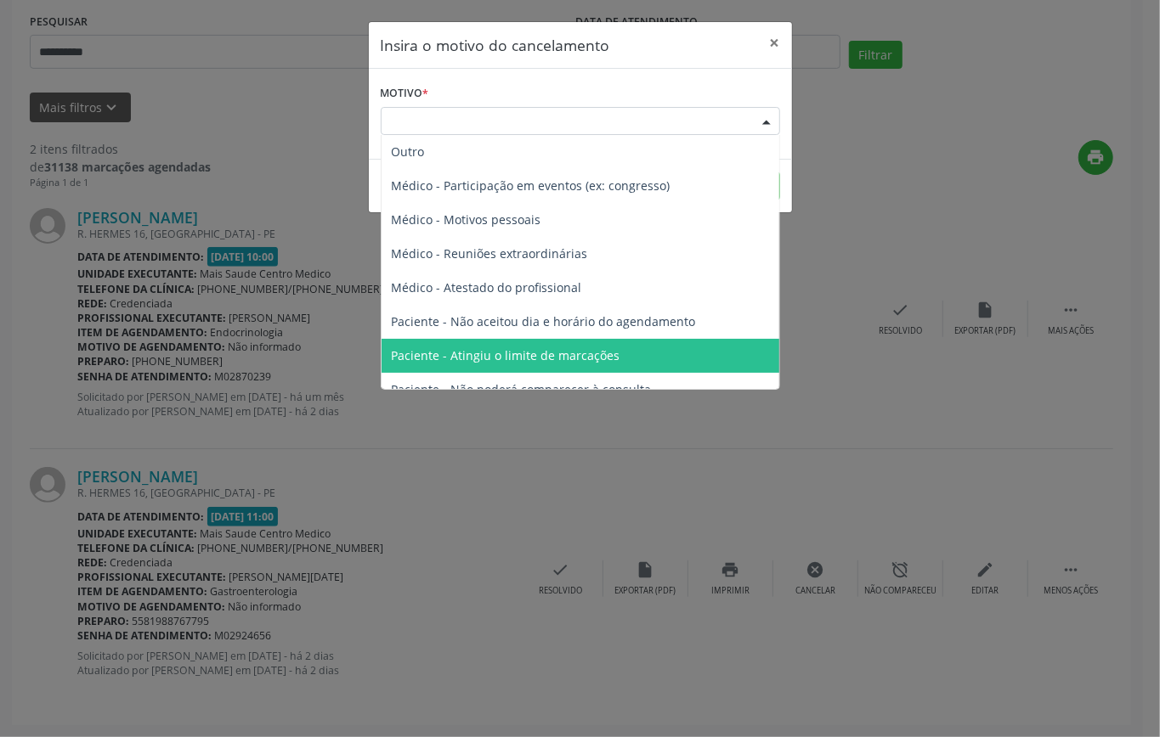
scroll to position [86, 0]
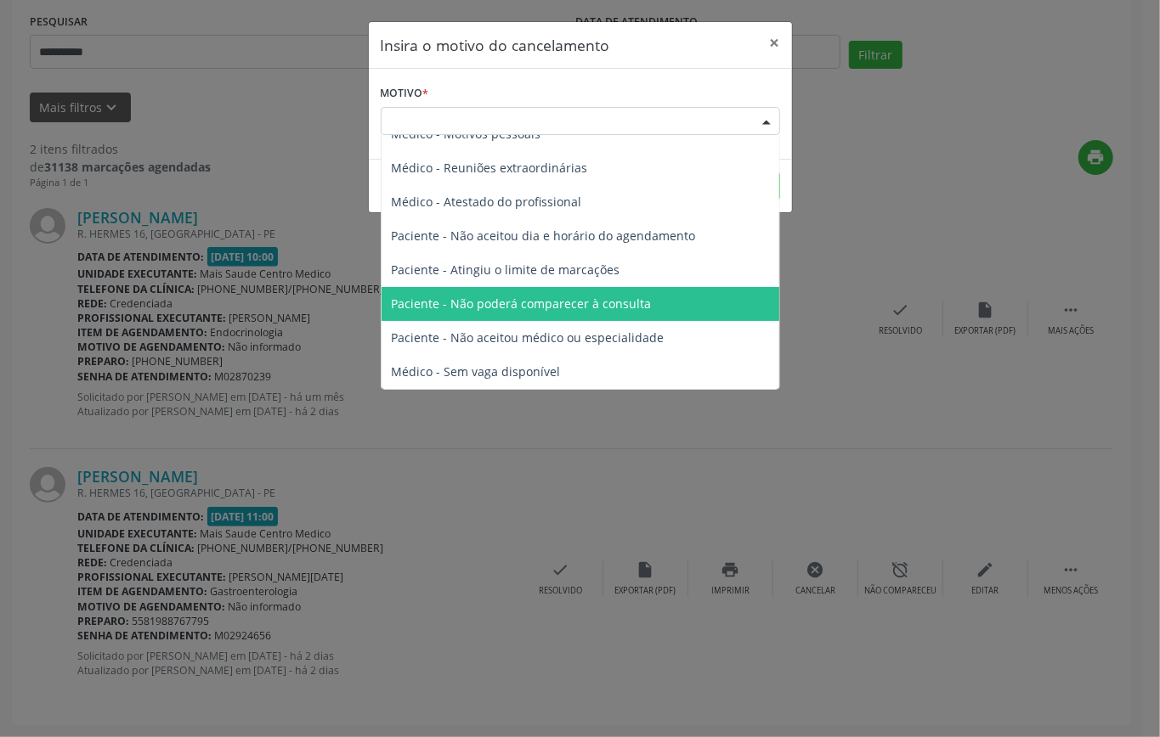
click at [608, 300] on span "Paciente - Não poderá comparecer à consulta" at bounding box center [522, 304] width 260 height 16
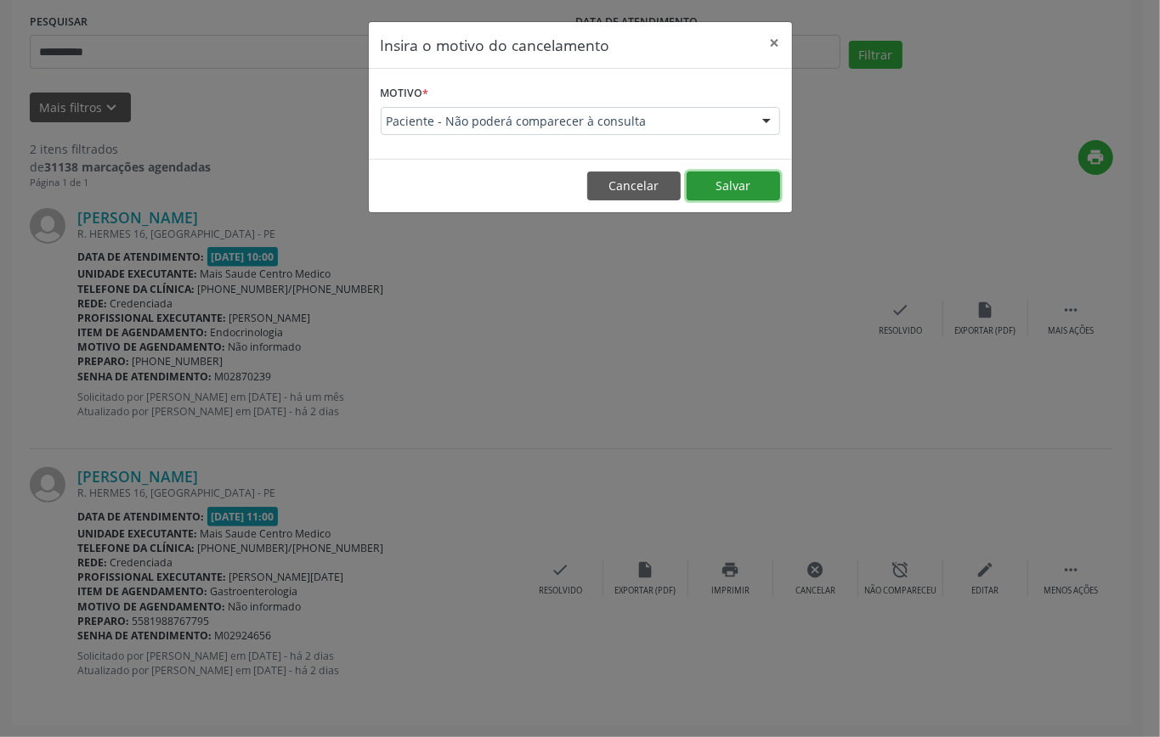
click at [722, 182] on button "Salvar" at bounding box center [732, 186] width 93 height 29
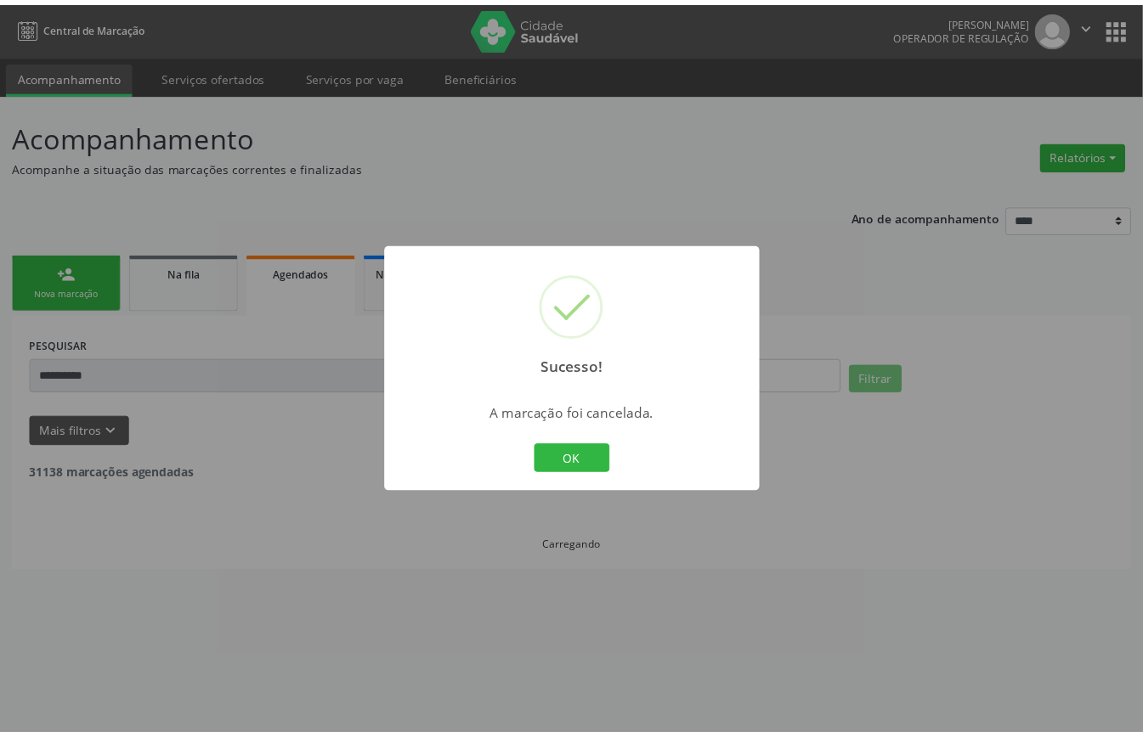
scroll to position [0, 0]
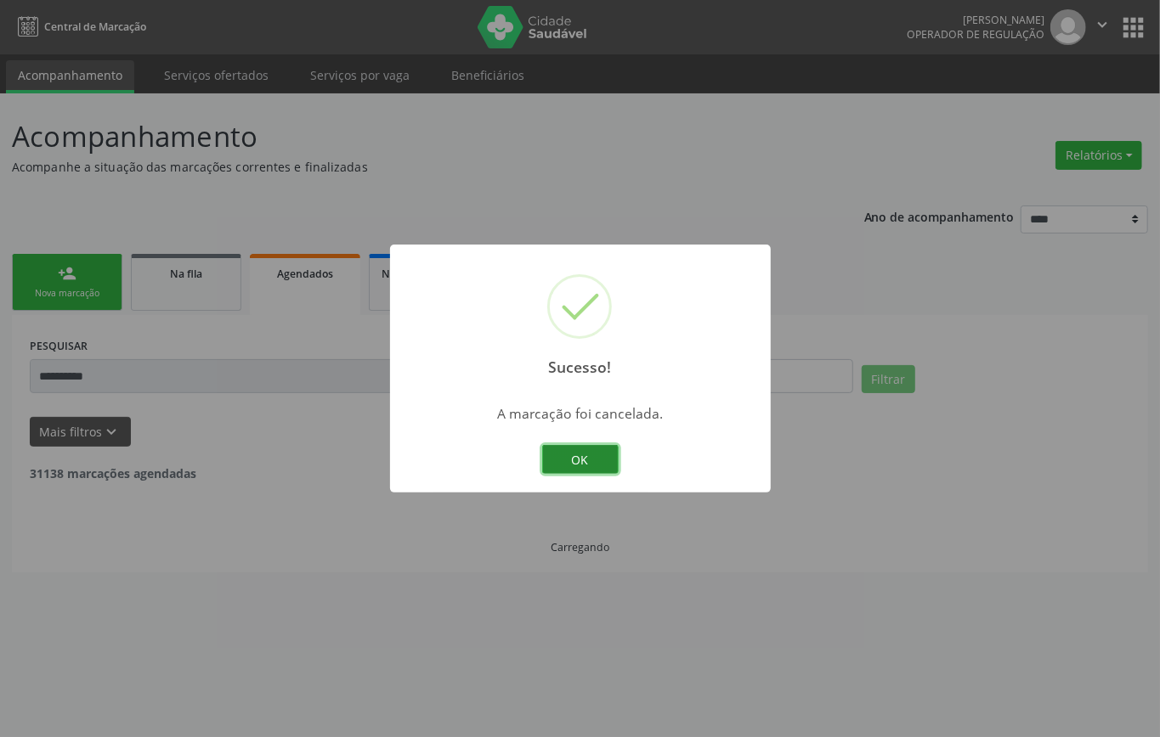
click at [571, 449] on button "OK" at bounding box center [580, 459] width 76 height 29
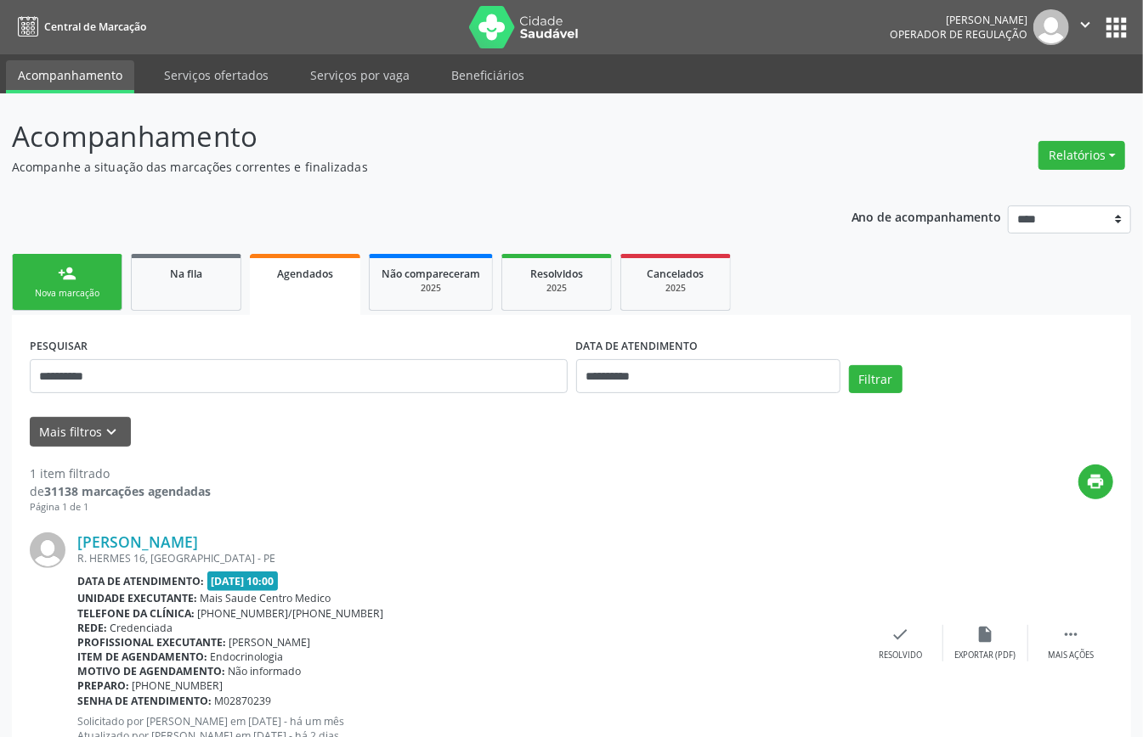
click at [87, 291] on div "Nova marcação" at bounding box center [67, 293] width 85 height 13
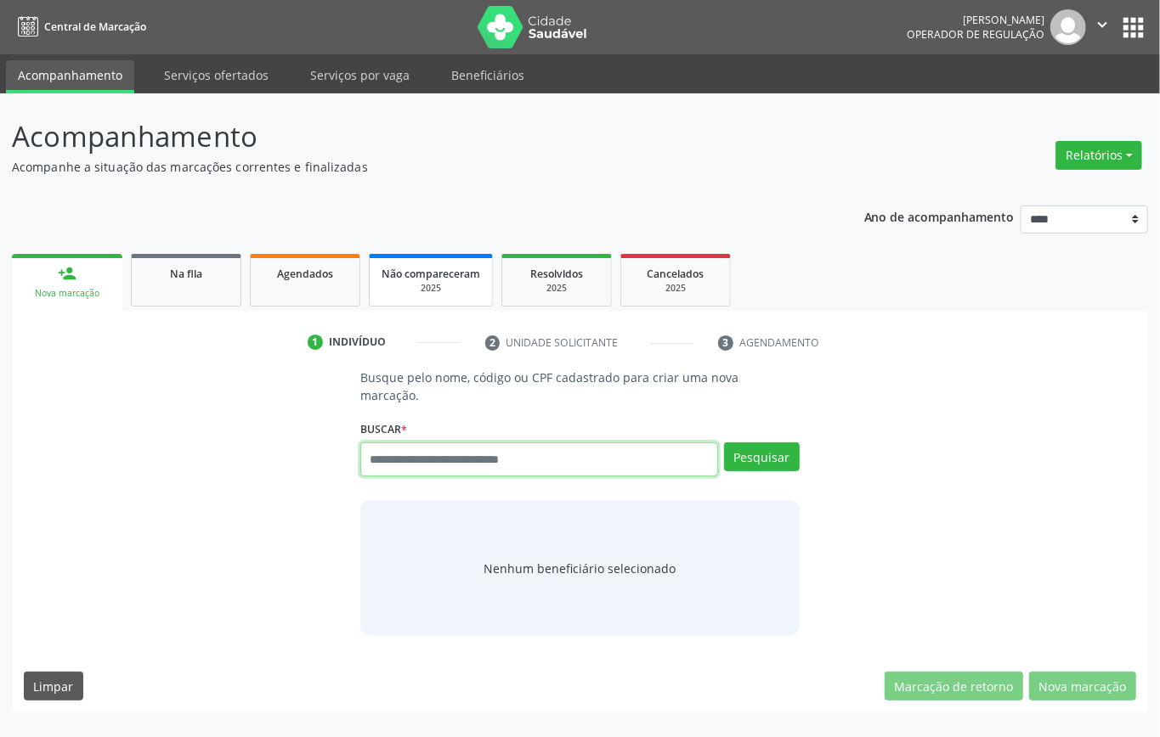
drag, startPoint x: 507, startPoint y: 445, endPoint x: 438, endPoint y: 300, distance: 160.7
click at [508, 443] on input "text" at bounding box center [539, 460] width 358 height 34
type input "********"
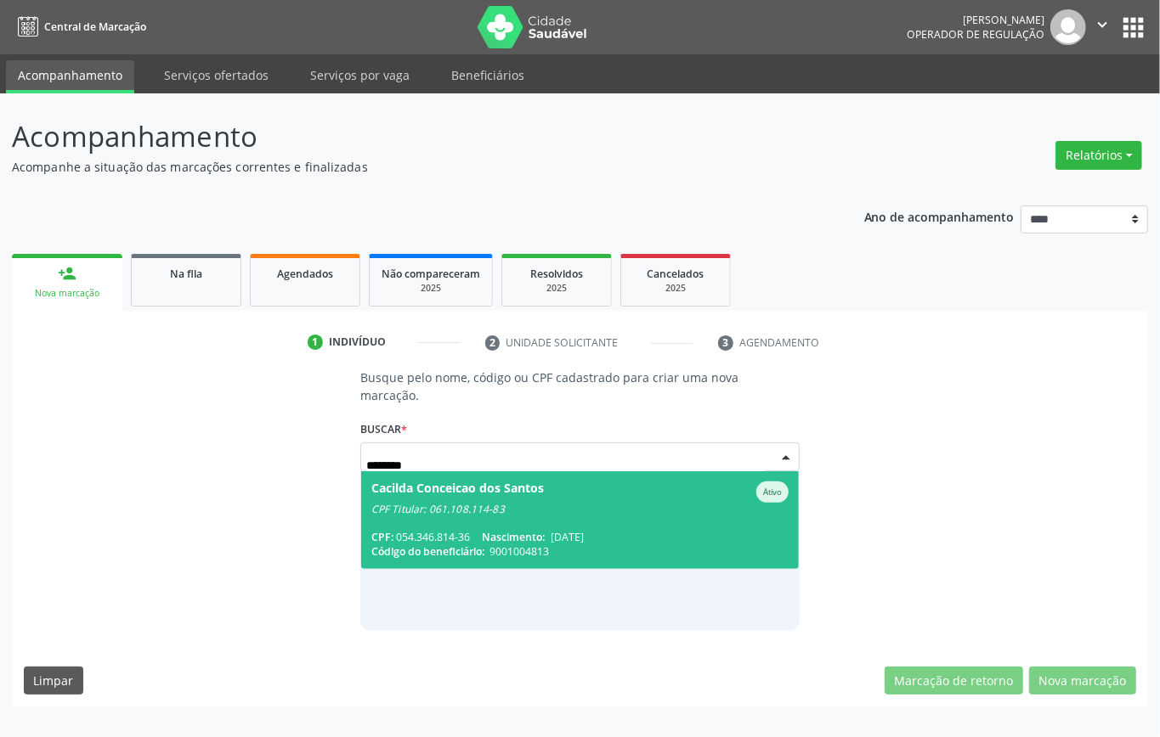
click at [430, 503] on div "CPF Titular: 061.108.114-83" at bounding box center [579, 510] width 417 height 14
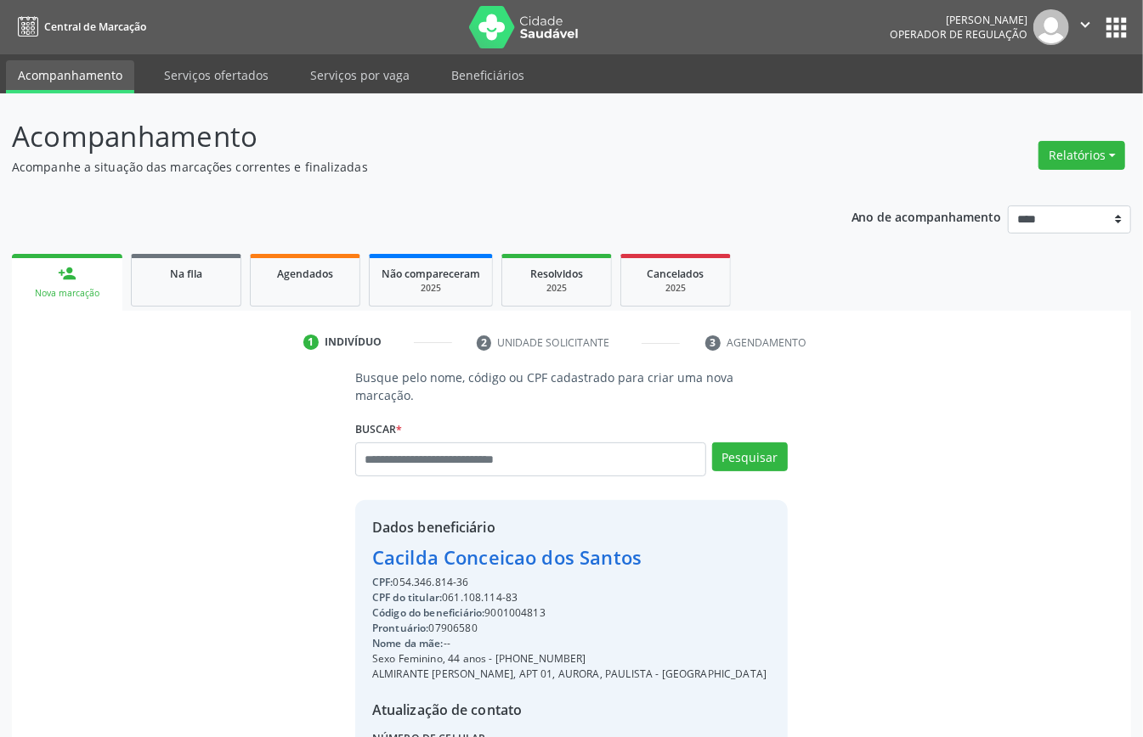
scroll to position [161, 0]
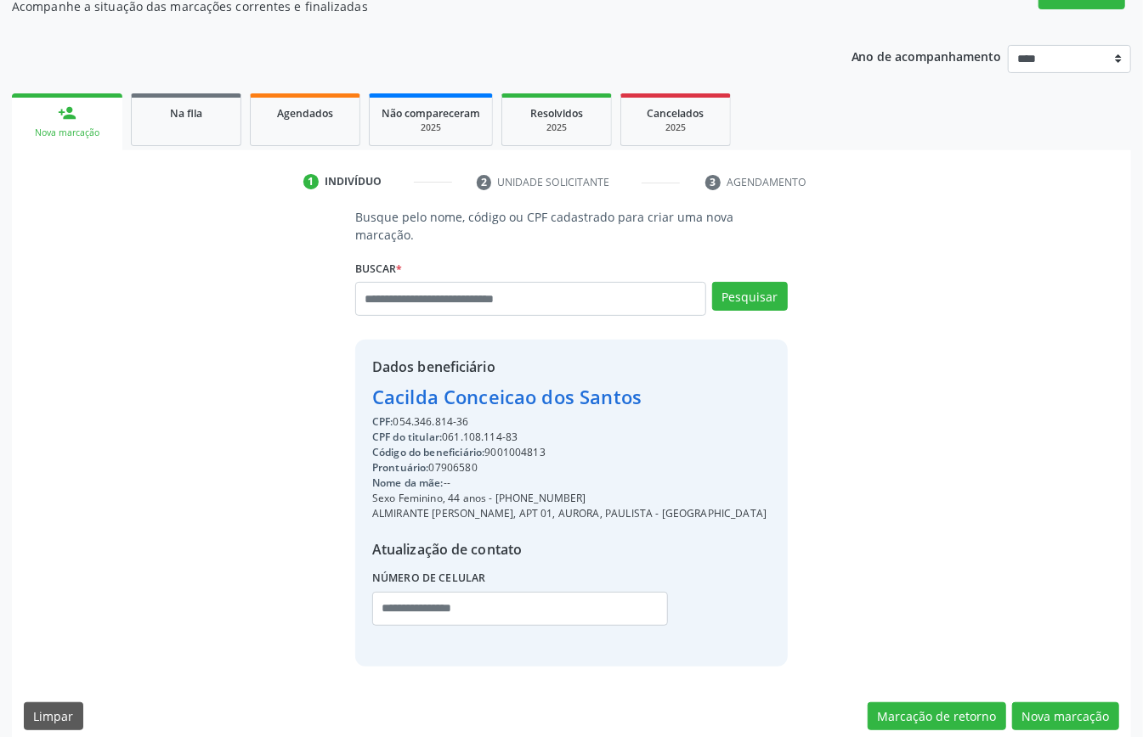
click at [534, 445] on div "Código do beneficiário: 9001004813" at bounding box center [569, 452] width 394 height 15
copy div "9001004813"
click at [276, 99] on link "Agendados" at bounding box center [305, 119] width 110 height 53
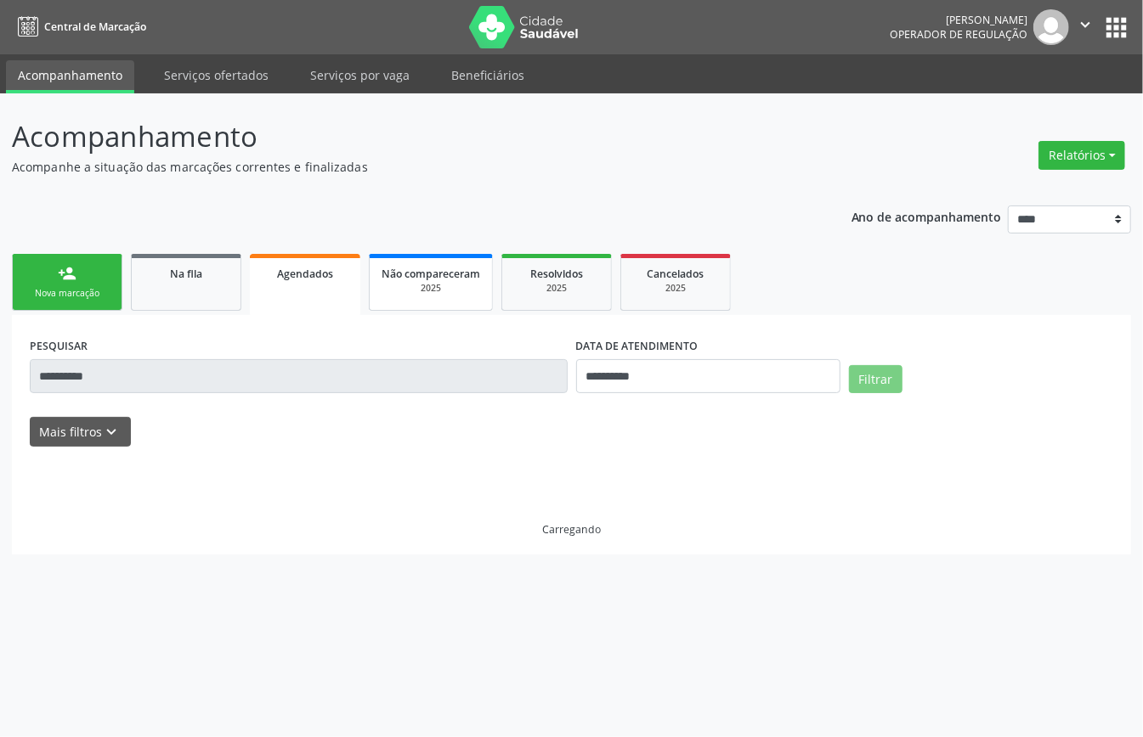
scroll to position [0, 0]
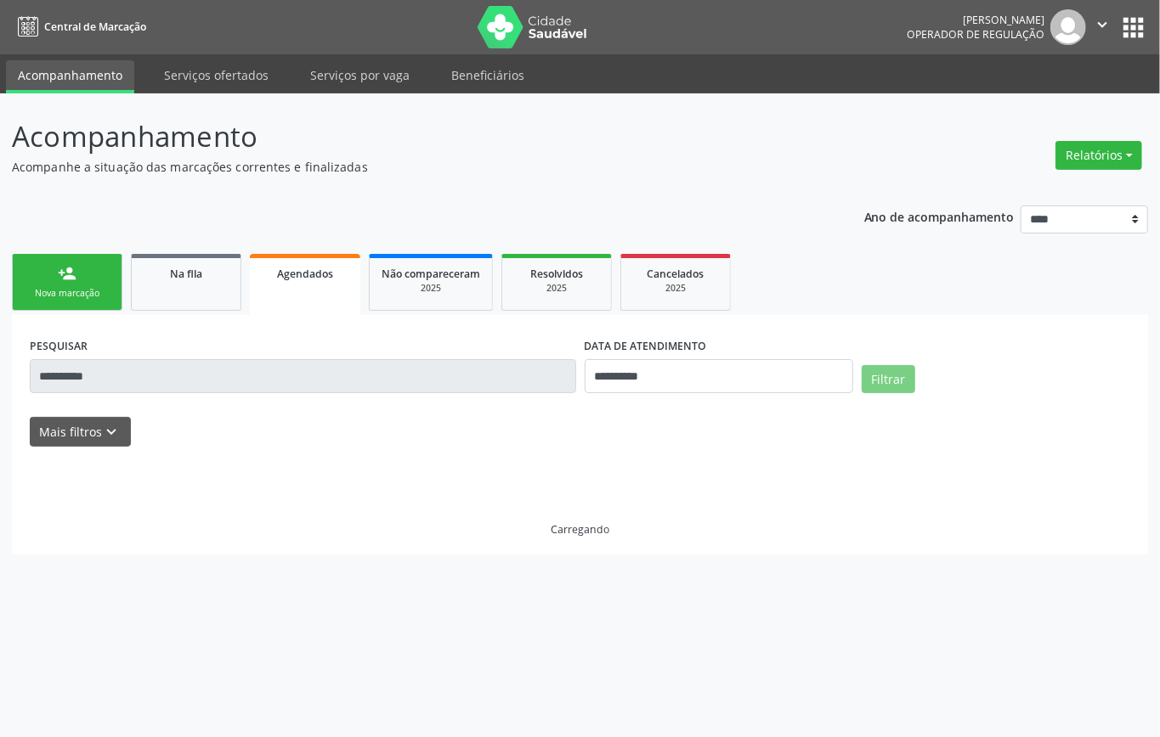
click at [505, 372] on input "**********" at bounding box center [303, 376] width 546 height 34
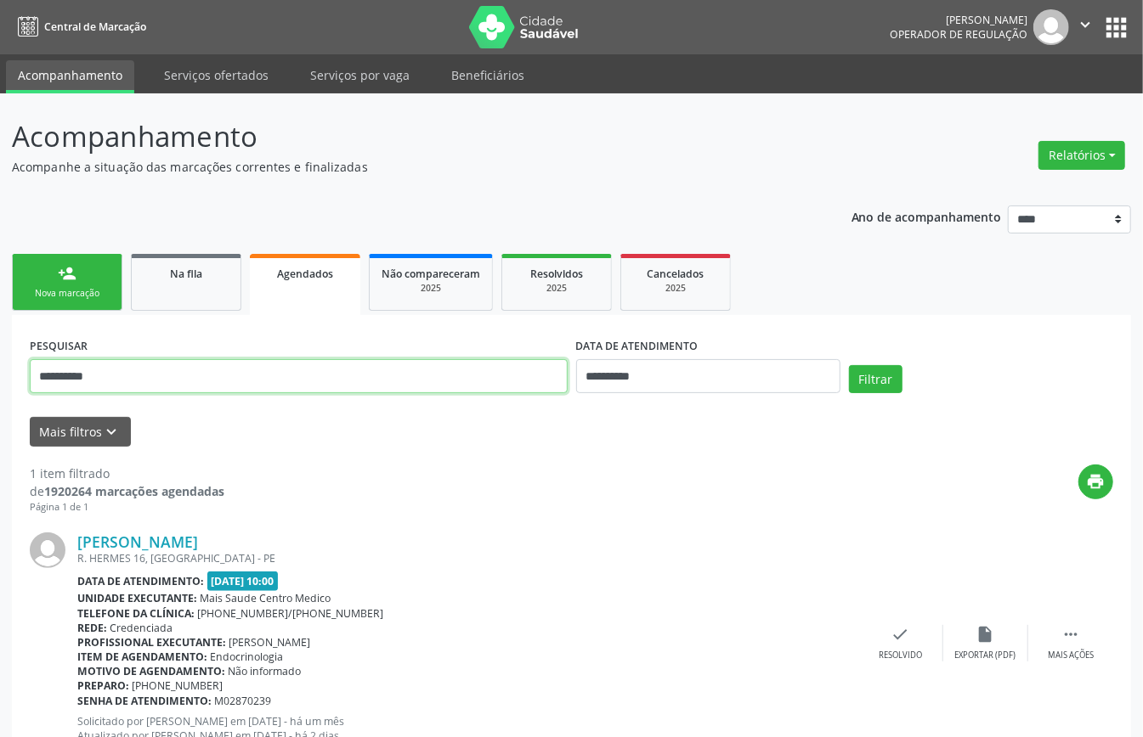
click at [505, 372] on input "**********" at bounding box center [299, 376] width 538 height 34
paste input "text"
type input "**********"
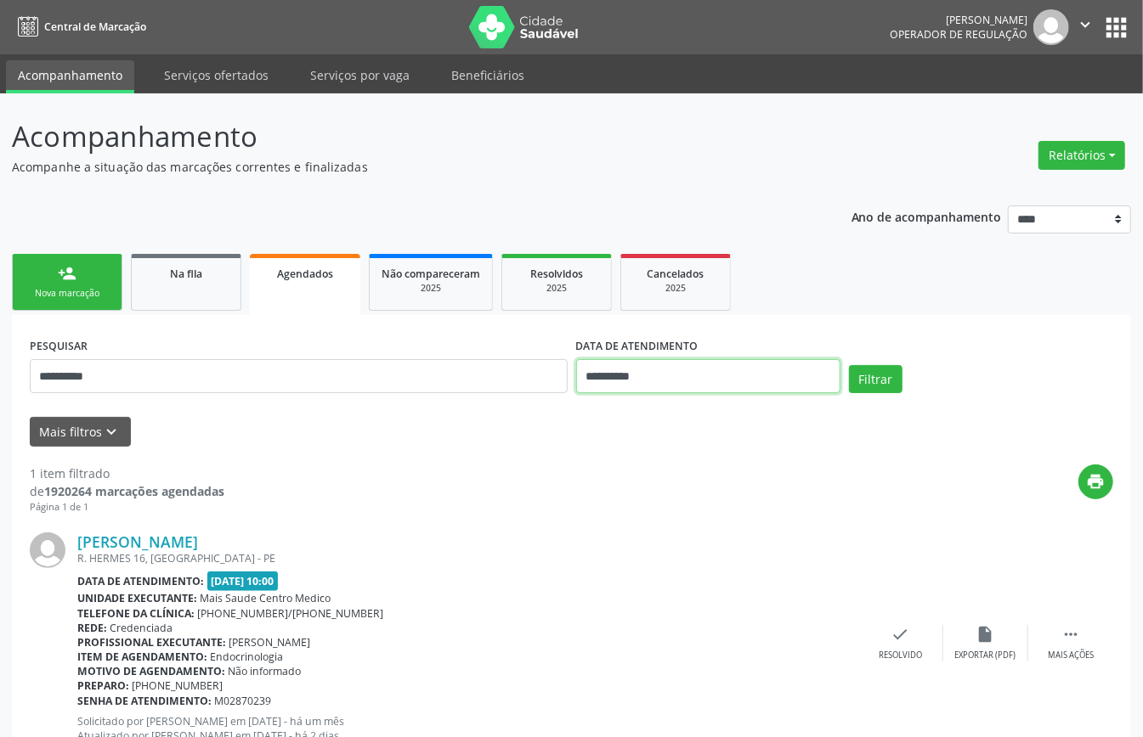
click at [748, 375] on input "**********" at bounding box center [708, 376] width 264 height 34
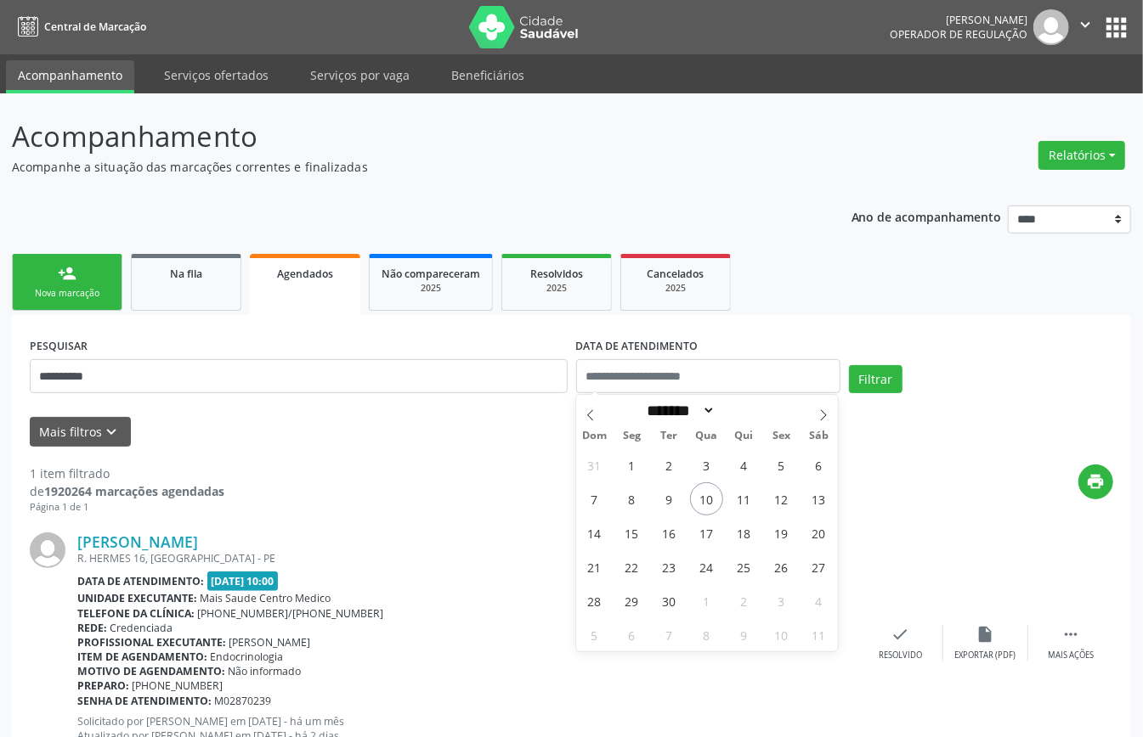
click at [890, 409] on form "**********" at bounding box center [571, 389] width 1083 height 113
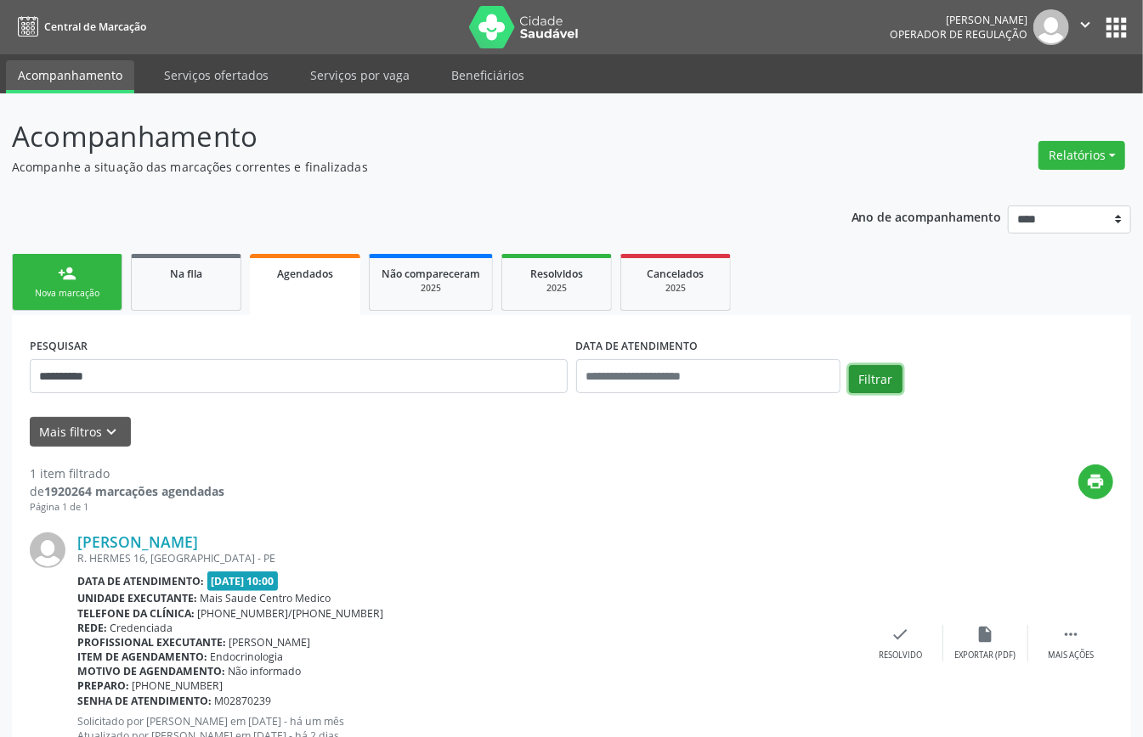
click at [875, 370] on button "Filtrar" at bounding box center [876, 379] width 54 height 29
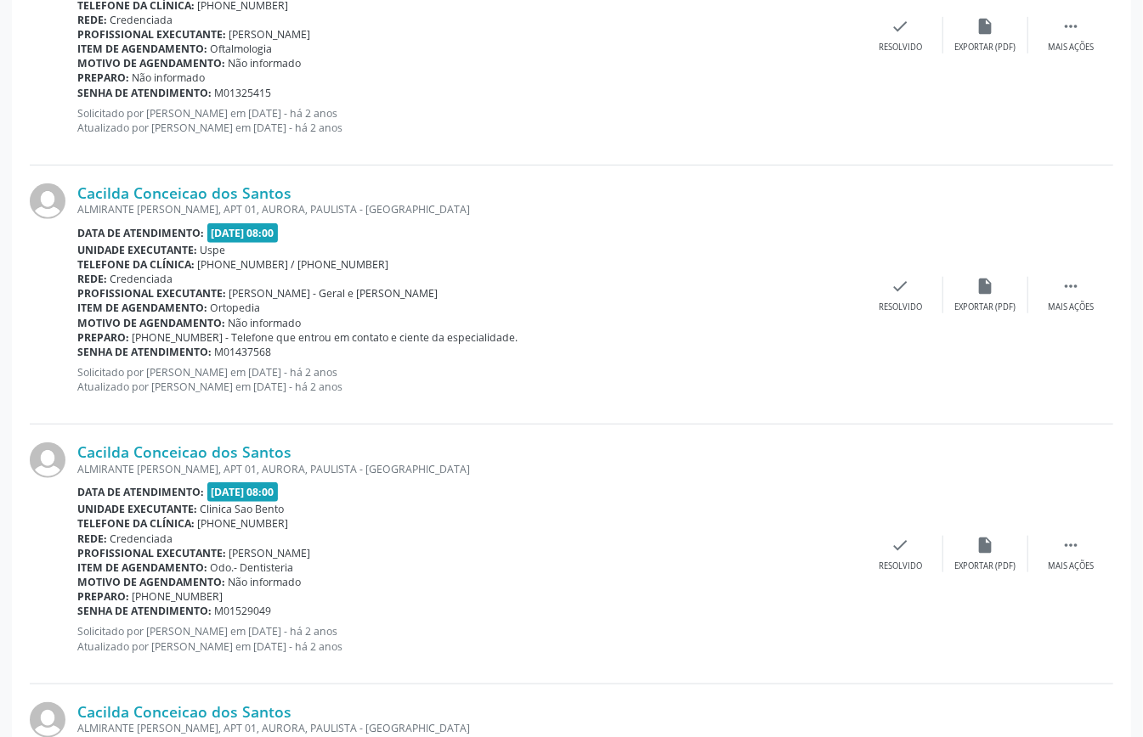
scroll to position [155, 0]
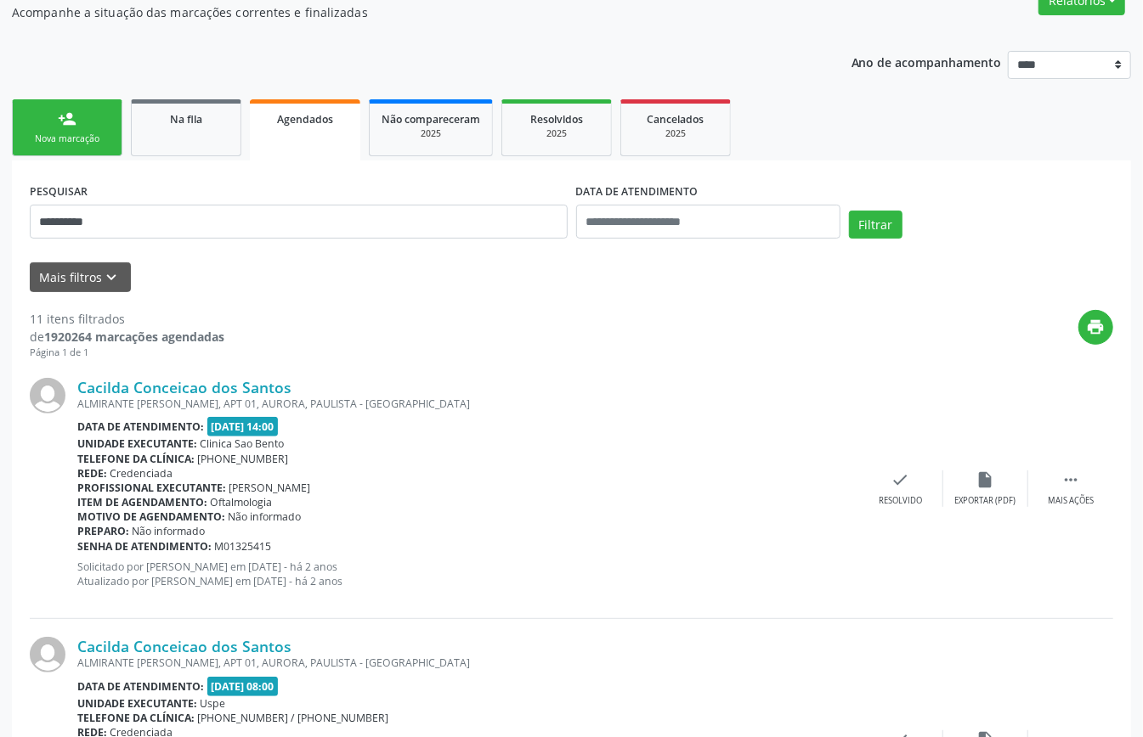
click at [87, 130] on link "person_add Nova marcação" at bounding box center [67, 127] width 110 height 57
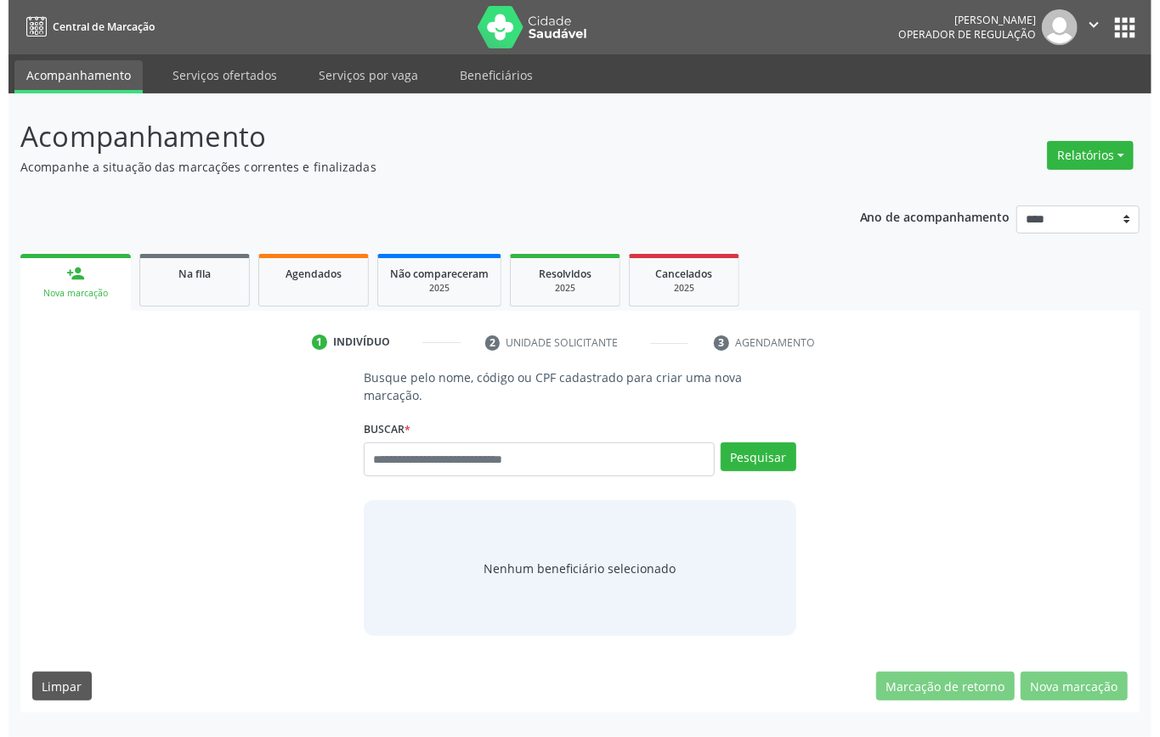
scroll to position [0, 0]
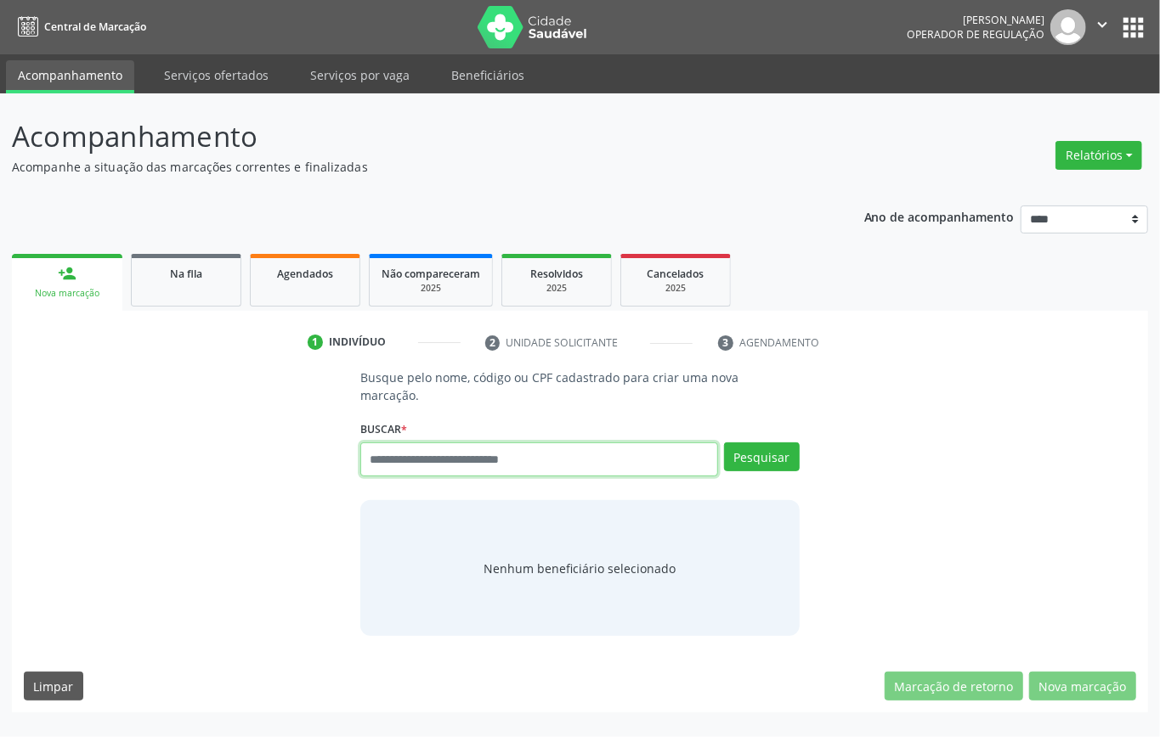
click at [415, 449] on input "text" at bounding box center [539, 460] width 358 height 34
click at [419, 443] on input "text" at bounding box center [539, 460] width 358 height 34
type input "******"
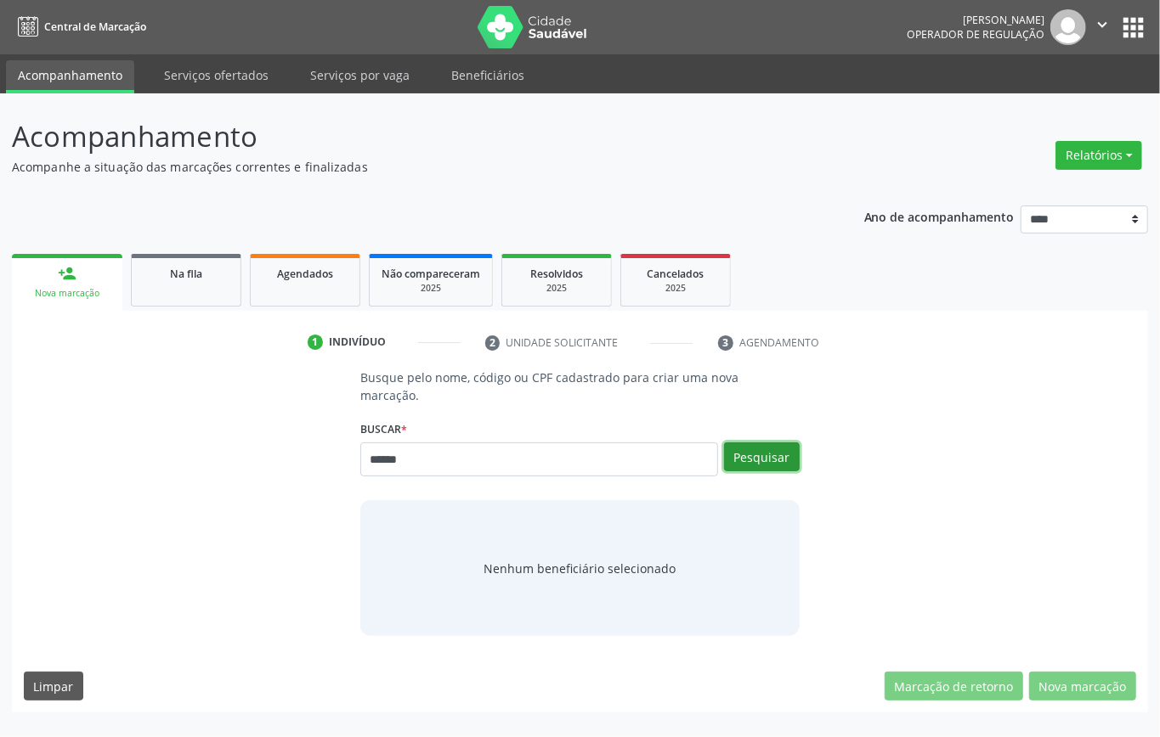
click at [732, 453] on button "Pesquisar" at bounding box center [762, 457] width 76 height 29
type input "******"
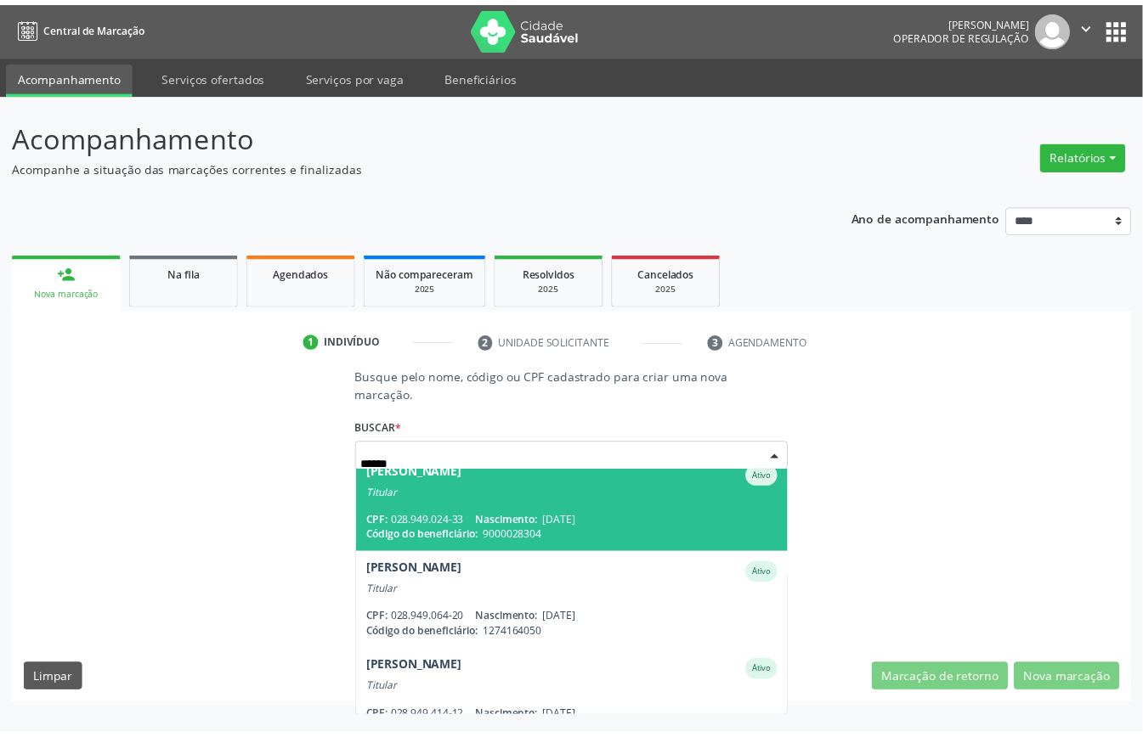
scroll to position [226, 0]
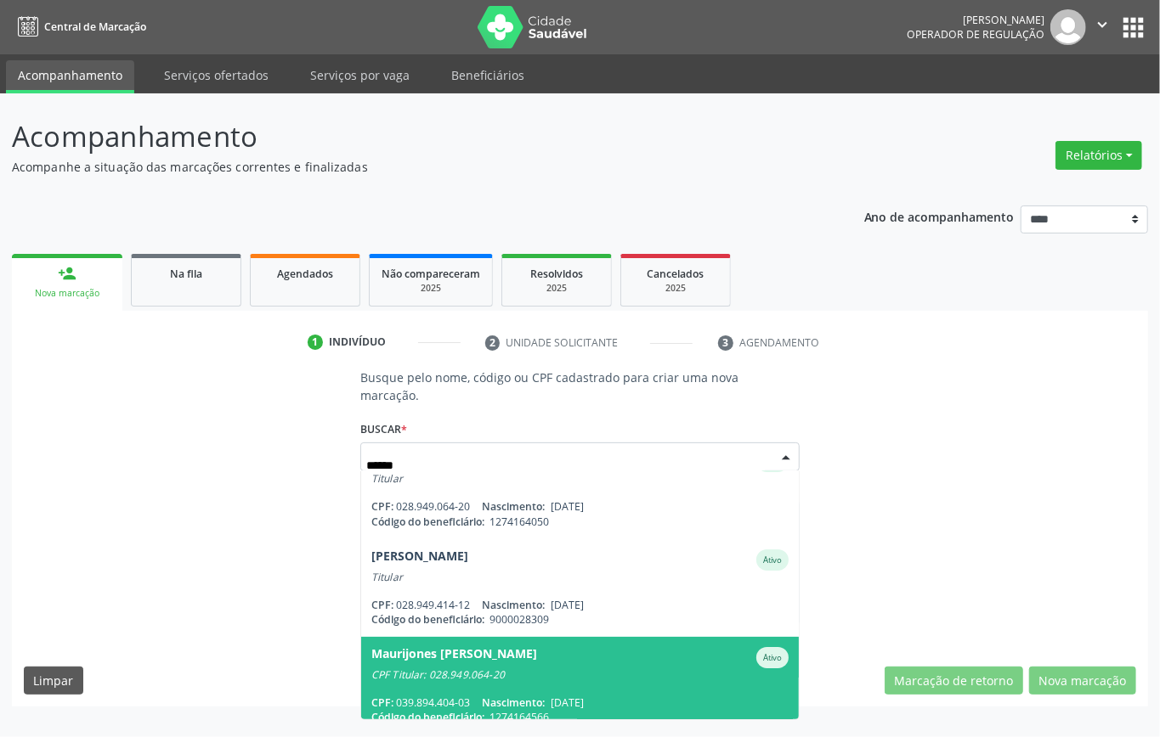
click at [522, 669] on div "CPF Titular: 028.949.064-20" at bounding box center [579, 676] width 417 height 14
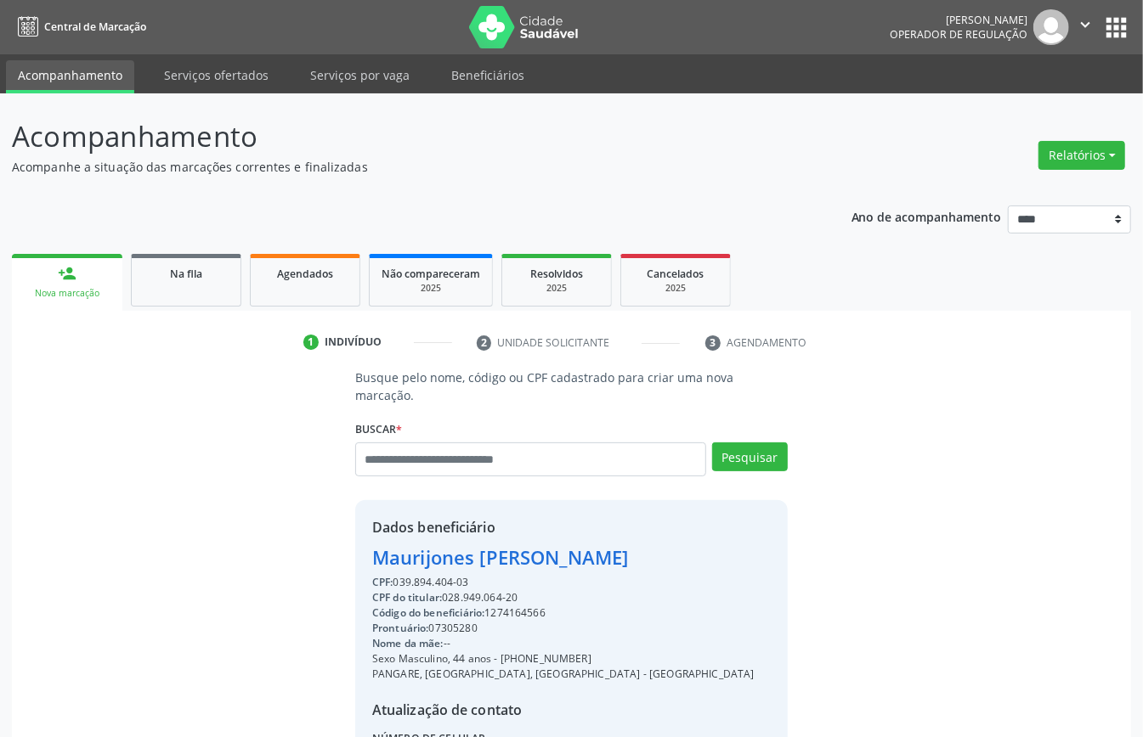
scroll to position [113, 0]
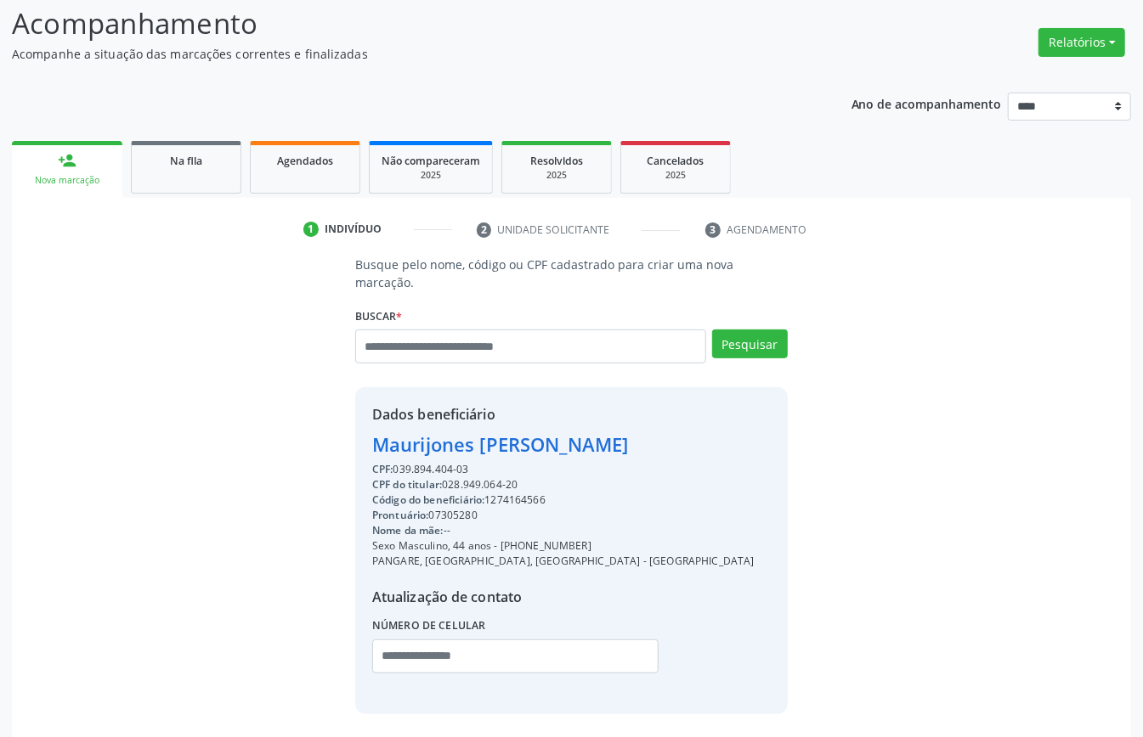
click at [534, 493] on div "Código do beneficiário: 1274164566" at bounding box center [563, 500] width 382 height 15
copy div "1274164566"
click at [304, 165] on span "Agendados" at bounding box center [305, 161] width 56 height 14
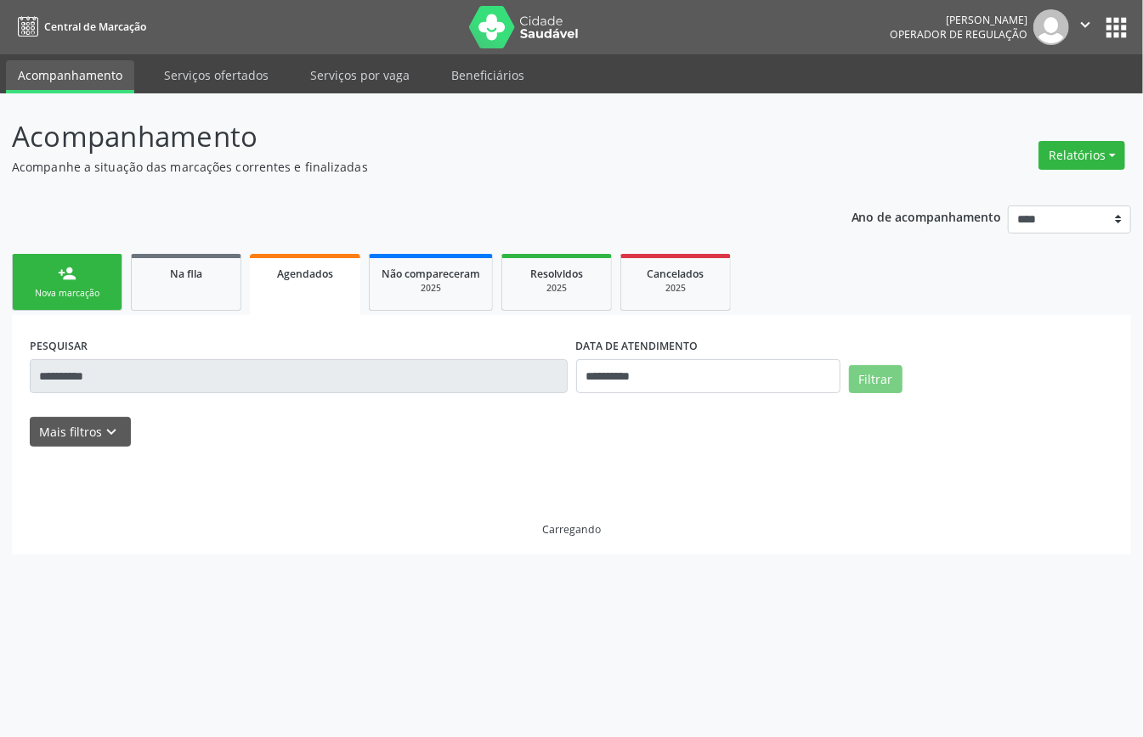
scroll to position [0, 0]
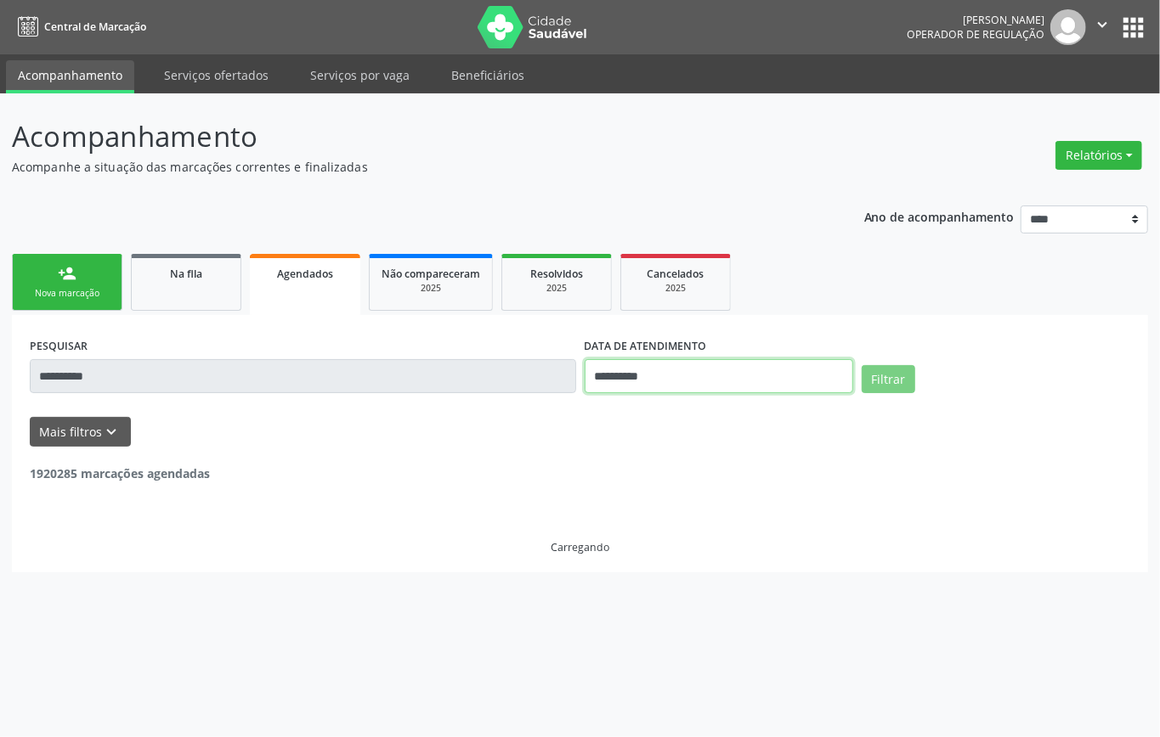
click at [625, 378] on input "**********" at bounding box center [718, 376] width 268 height 34
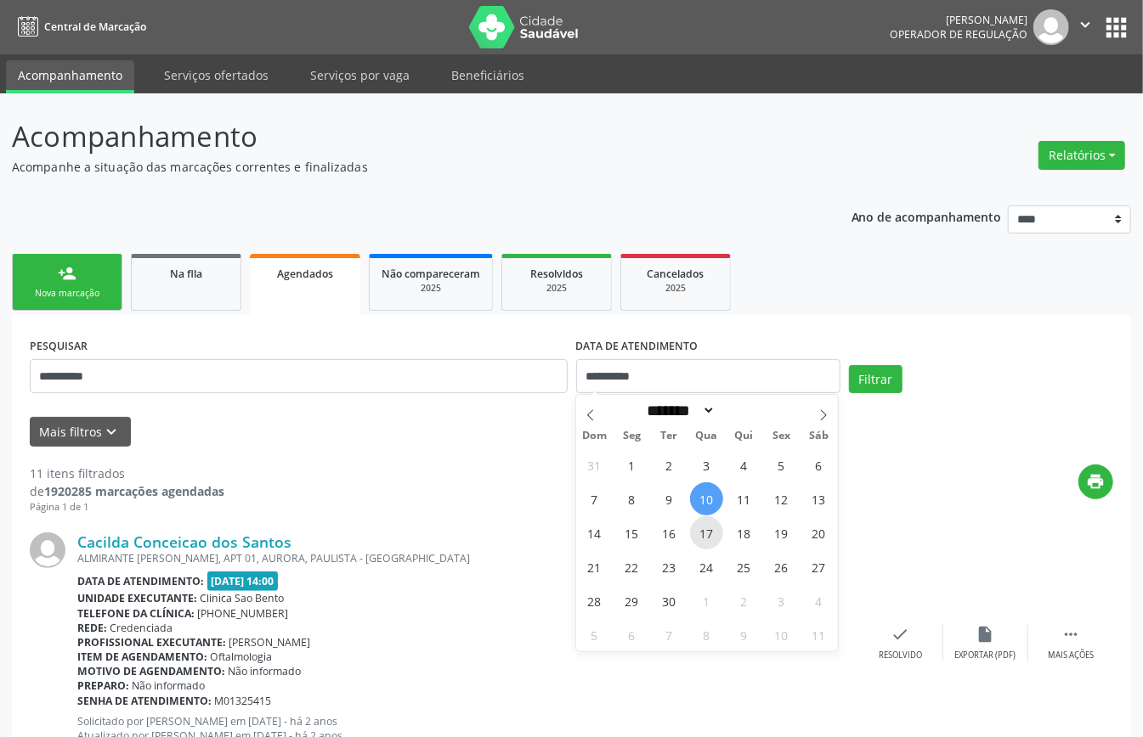
click at [711, 524] on span "17" at bounding box center [706, 533] width 33 height 33
type input "**********"
click at [711, 522] on span "17" at bounding box center [706, 533] width 33 height 33
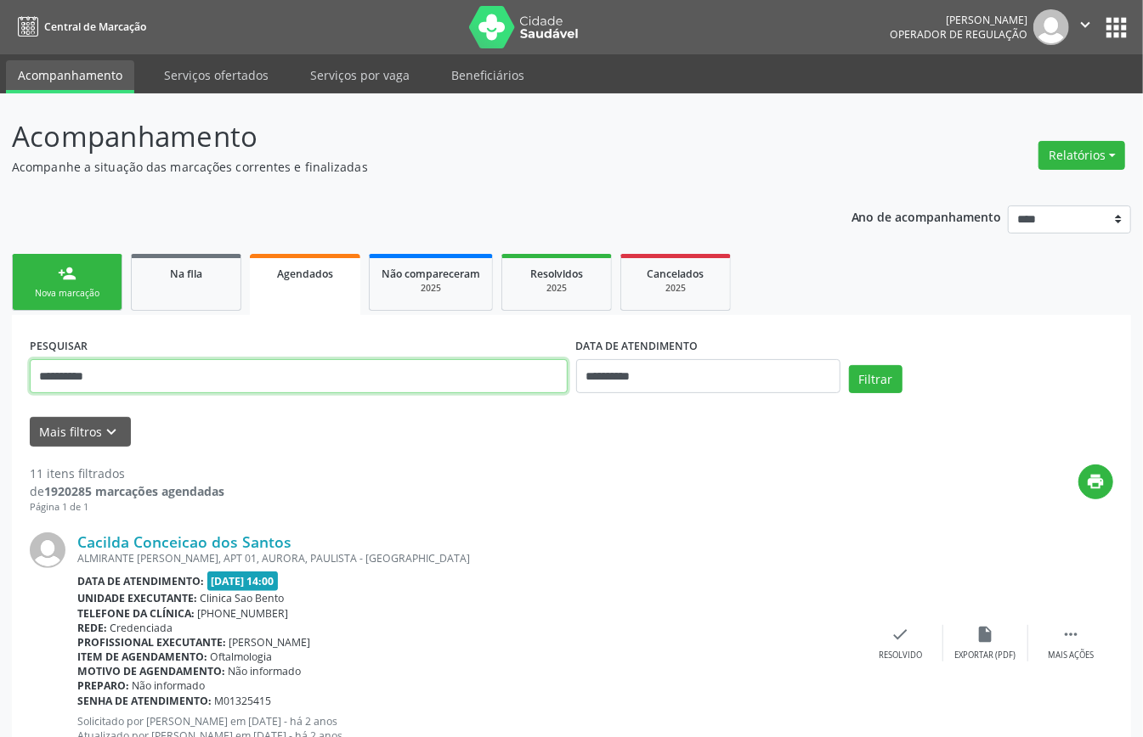
drag, startPoint x: 481, startPoint y: 370, endPoint x: 418, endPoint y: 372, distance: 62.9
click at [418, 372] on input "**********" at bounding box center [299, 376] width 538 height 34
drag, startPoint x: 423, startPoint y: 368, endPoint x: 411, endPoint y: 368, distance: 11.9
paste input "text"
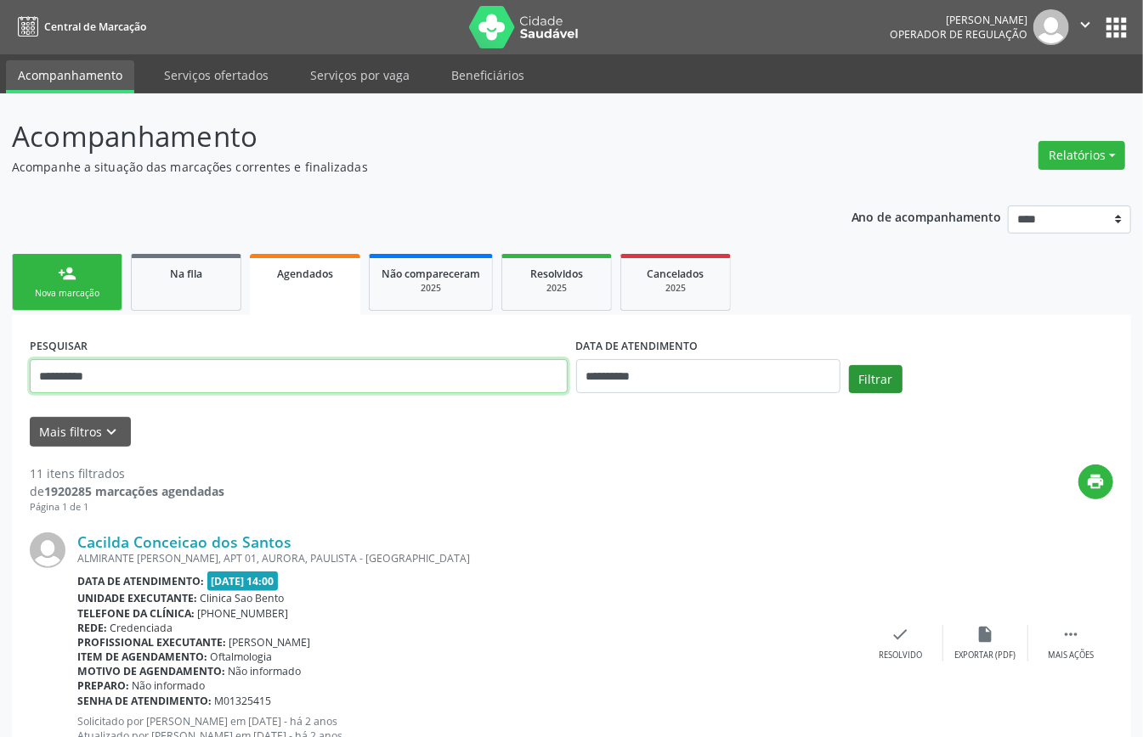
type input "**********"
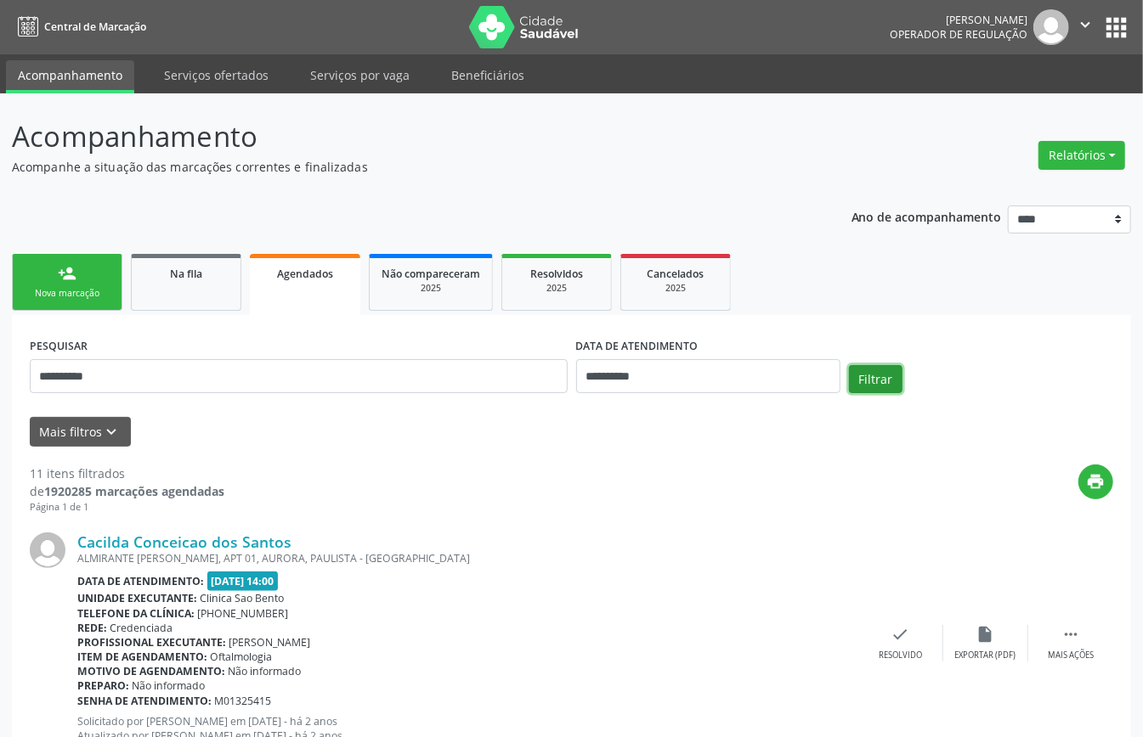
click at [858, 370] on button "Filtrar" at bounding box center [876, 379] width 54 height 29
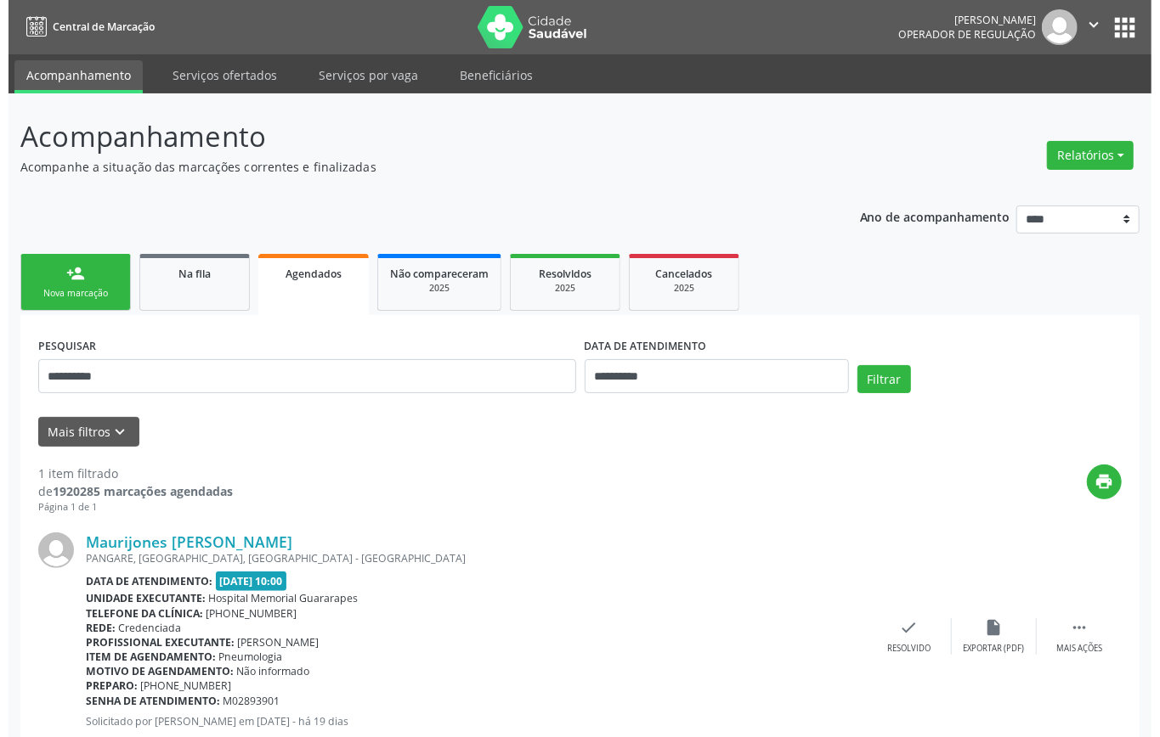
scroll to position [51, 0]
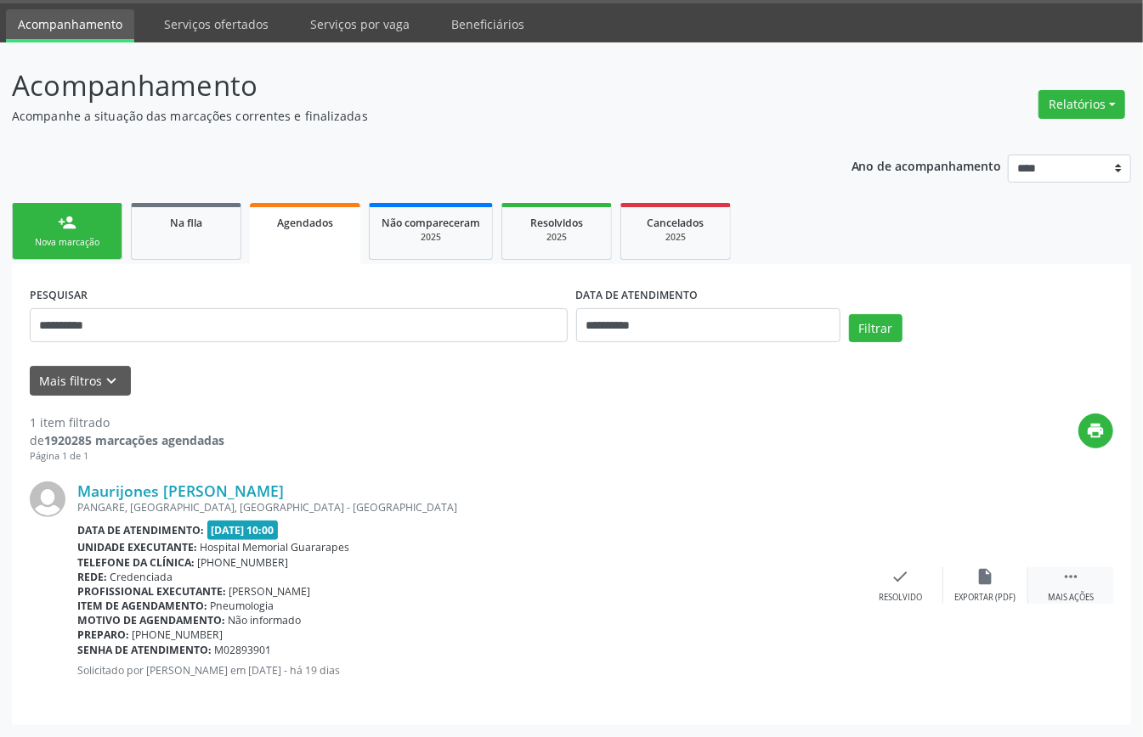
click at [1060, 581] on div " Mais ações" at bounding box center [1070, 585] width 85 height 37
click at [816, 572] on icon "cancel" at bounding box center [815, 576] width 19 height 19
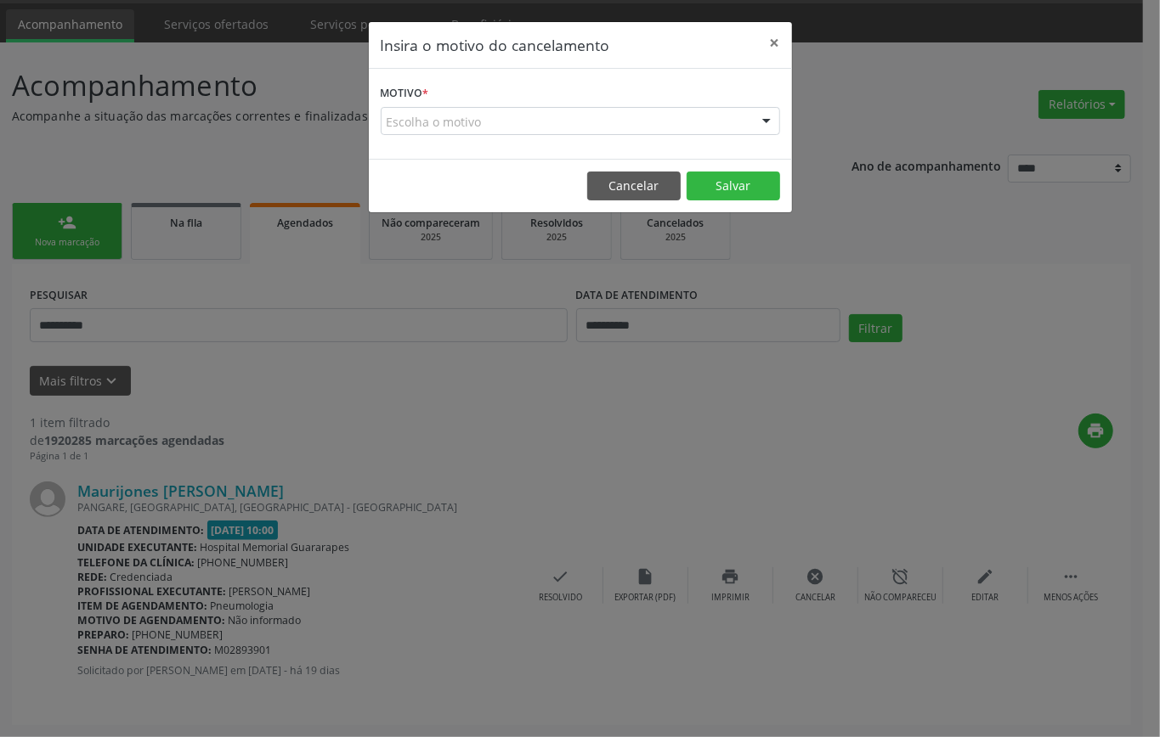
drag, startPoint x: 545, startPoint y: 126, endPoint x: 545, endPoint y: 157, distance: 31.4
click at [545, 127] on div "Escolha o motivo" at bounding box center [580, 121] width 399 height 29
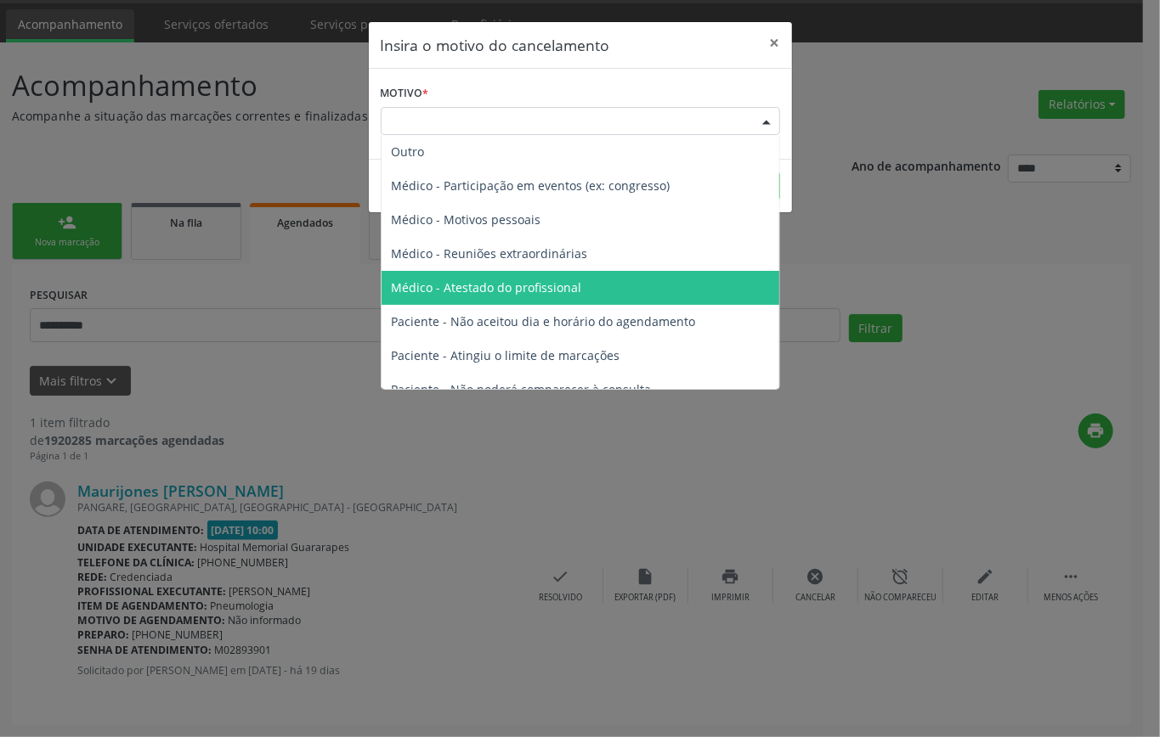
scroll to position [86, 0]
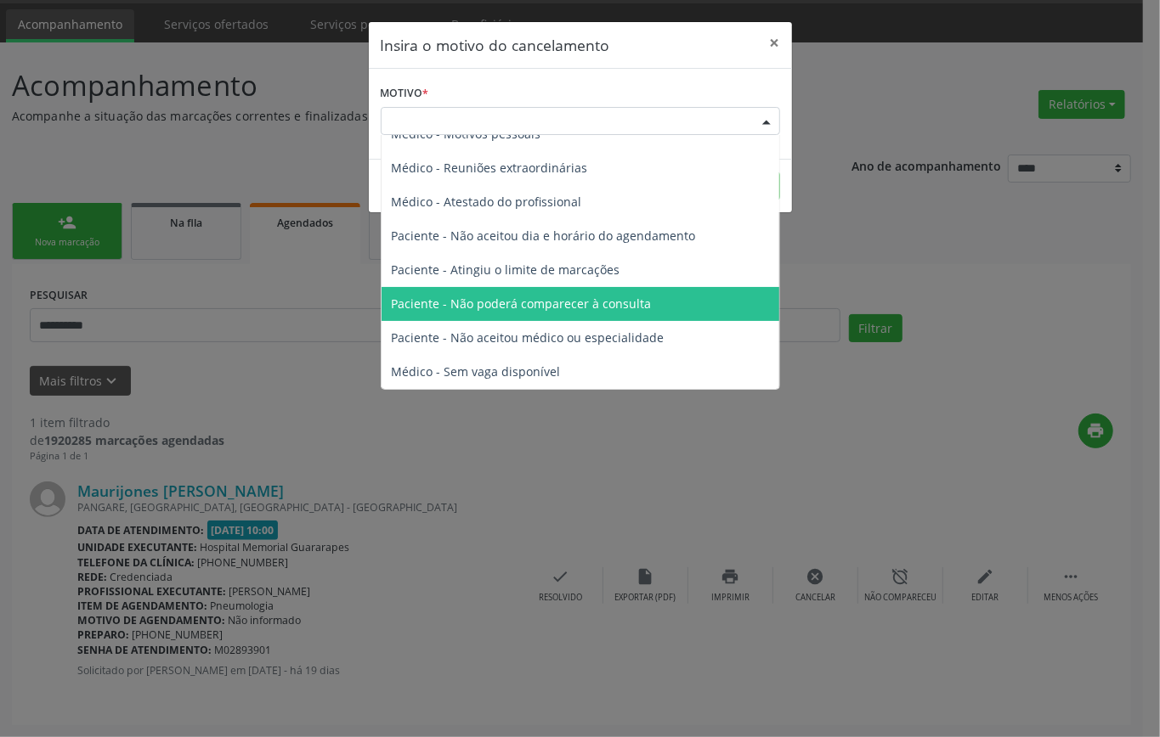
click at [506, 307] on span "Paciente - Não poderá comparecer à consulta" at bounding box center [522, 304] width 260 height 16
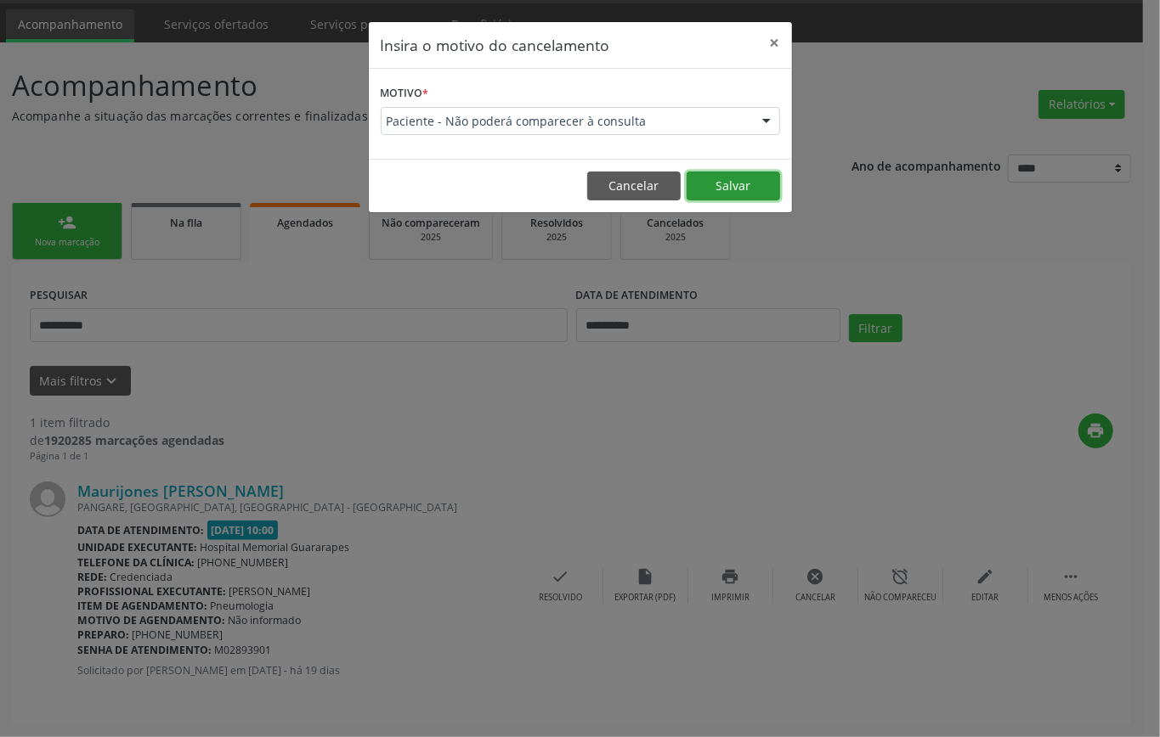
click at [731, 194] on button "Salvar" at bounding box center [732, 186] width 93 height 29
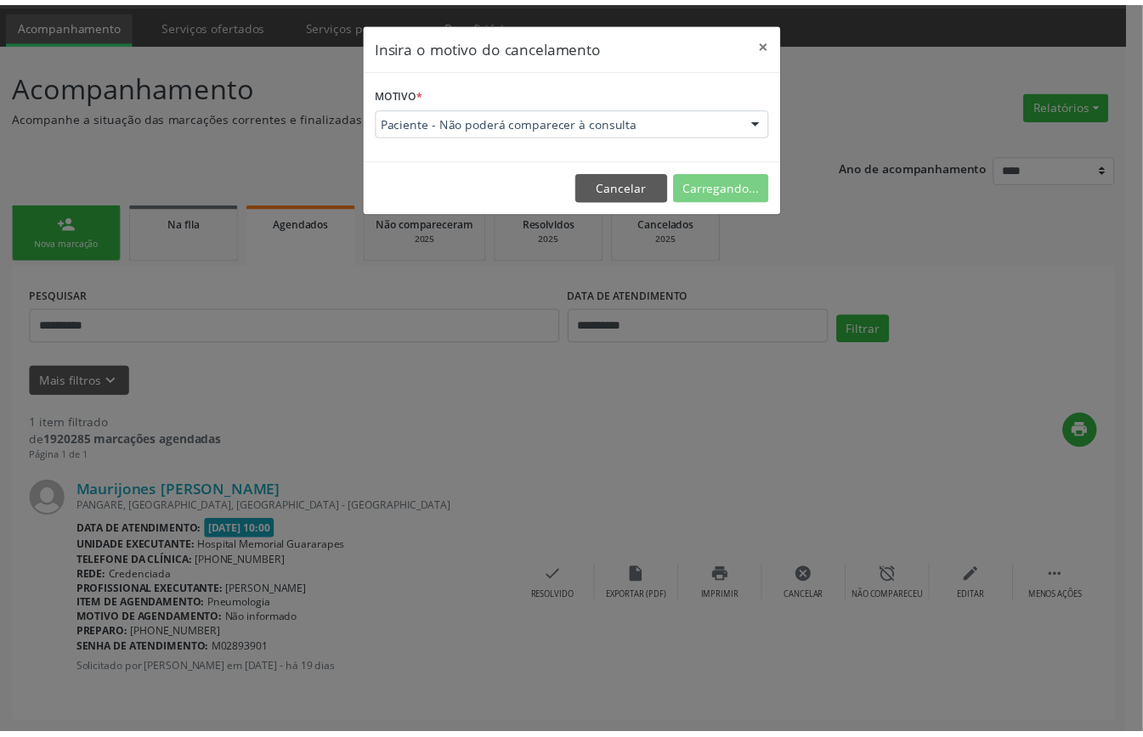
scroll to position [0, 0]
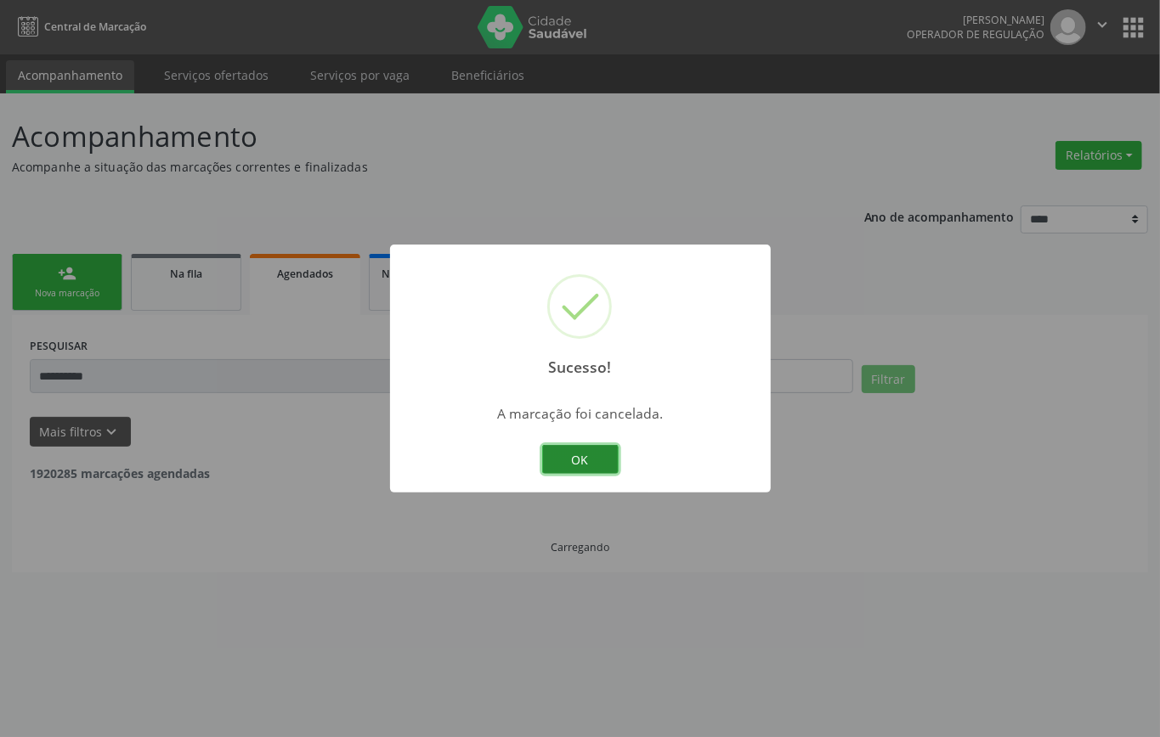
click at [565, 450] on button "OK" at bounding box center [580, 459] width 76 height 29
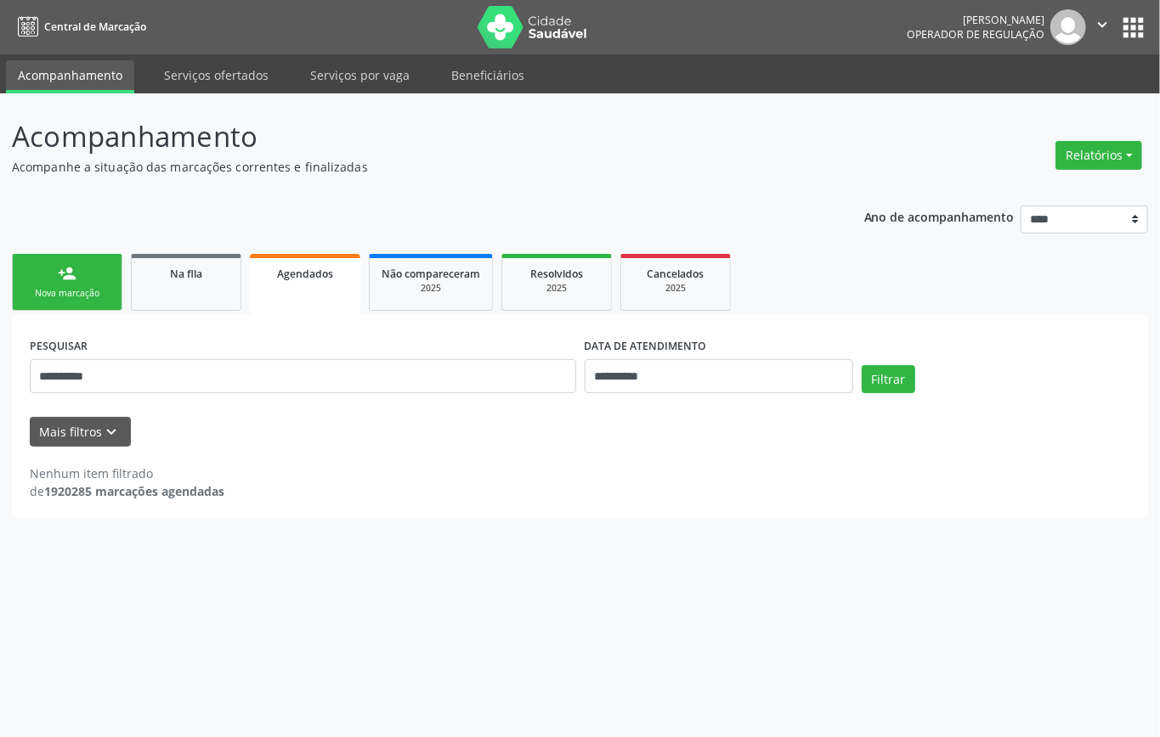
click at [63, 279] on div "person_add" at bounding box center [67, 273] width 19 height 19
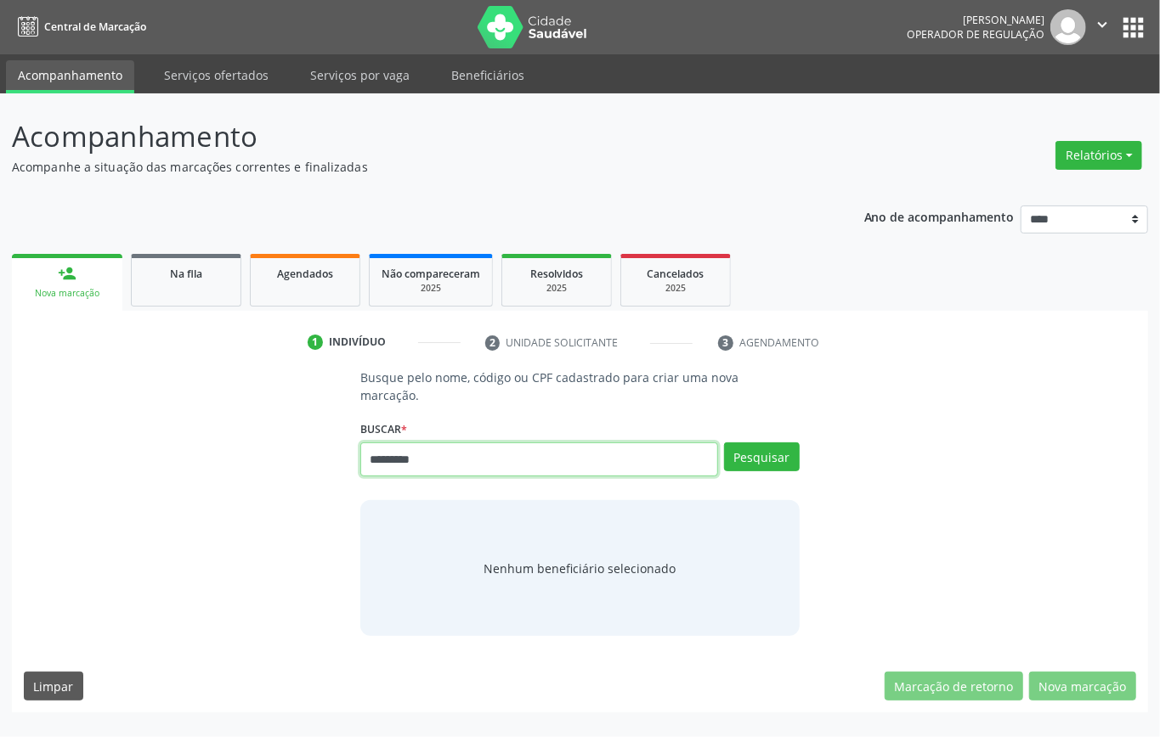
type input "*********"
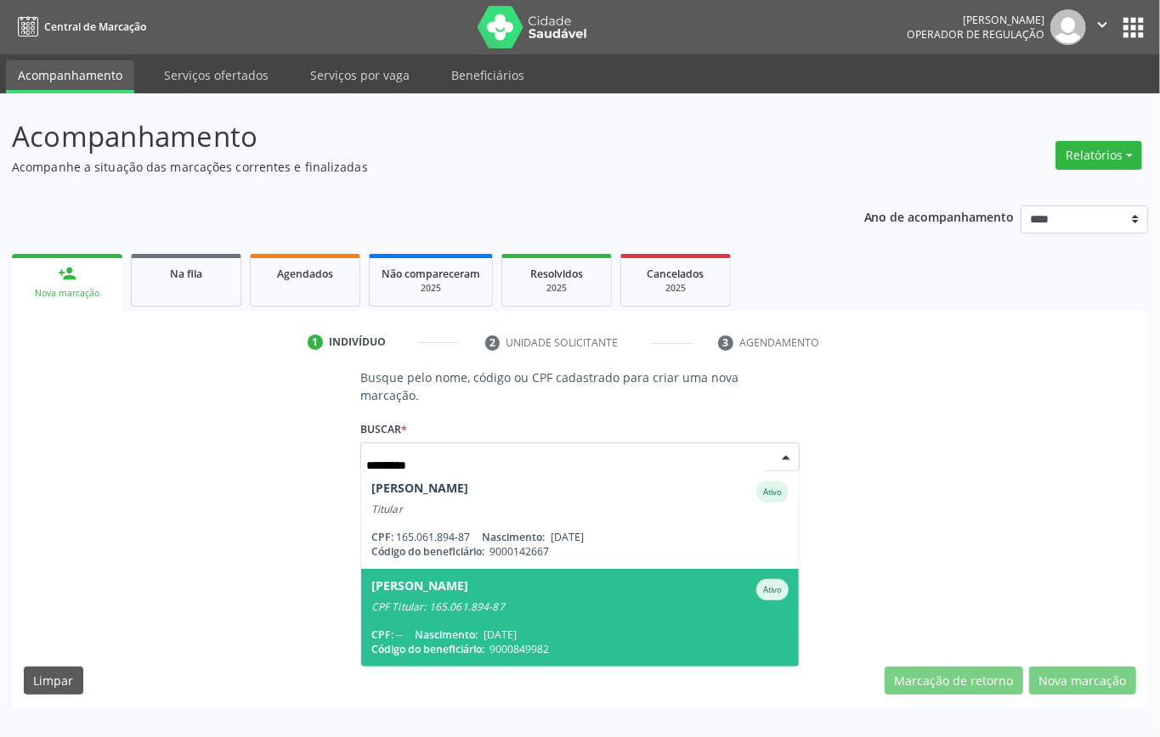
click at [455, 601] on div "CPF Titular: 165.061.894-87" at bounding box center [579, 608] width 417 height 14
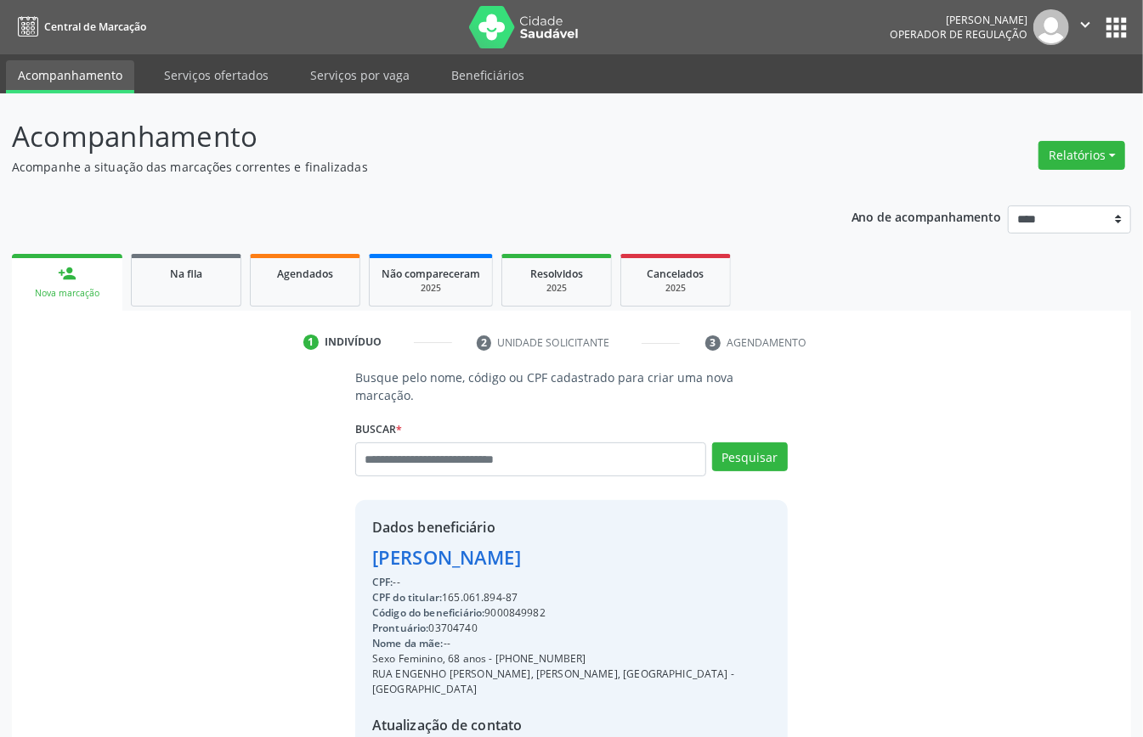
scroll to position [161, 0]
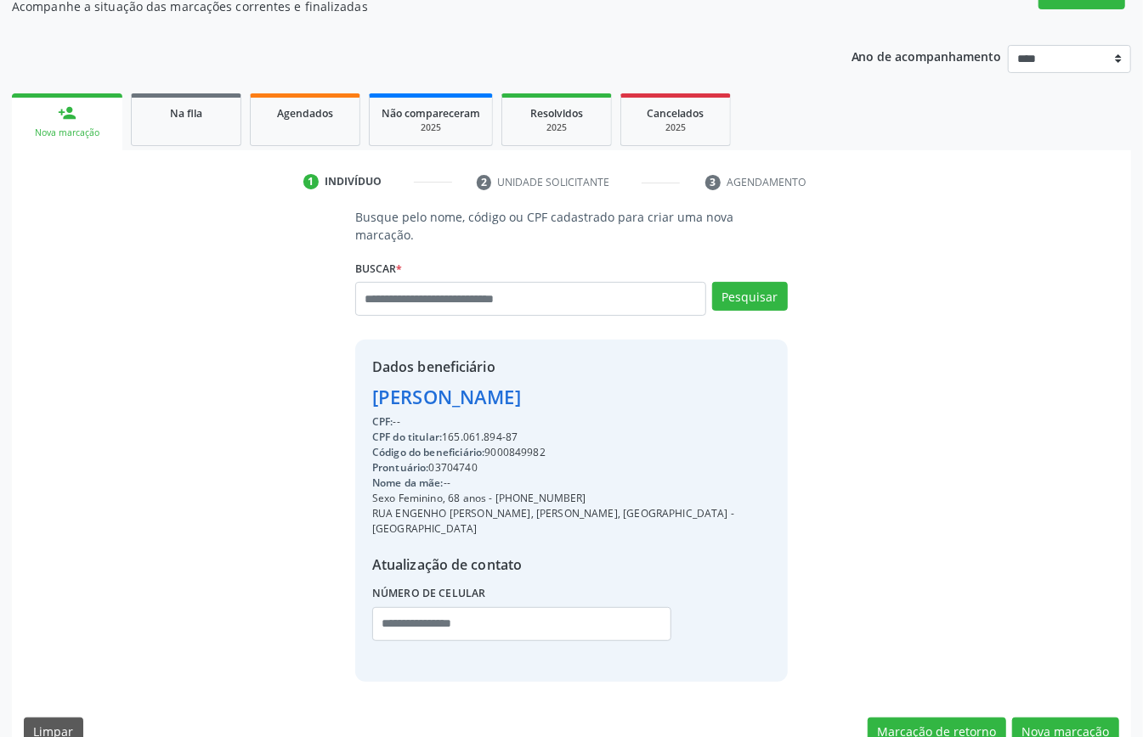
click at [524, 445] on div "Código do beneficiário: 9000849982" at bounding box center [571, 452] width 398 height 15
copy div "9000849982"
click at [282, 87] on div "Ano de acompanhamento **** **** **** **** **** person_add Nova marcação Na fila…" at bounding box center [571, 395] width 1119 height 725
drag, startPoint x: 319, startPoint y: 136, endPoint x: 330, endPoint y: 161, distance: 26.7
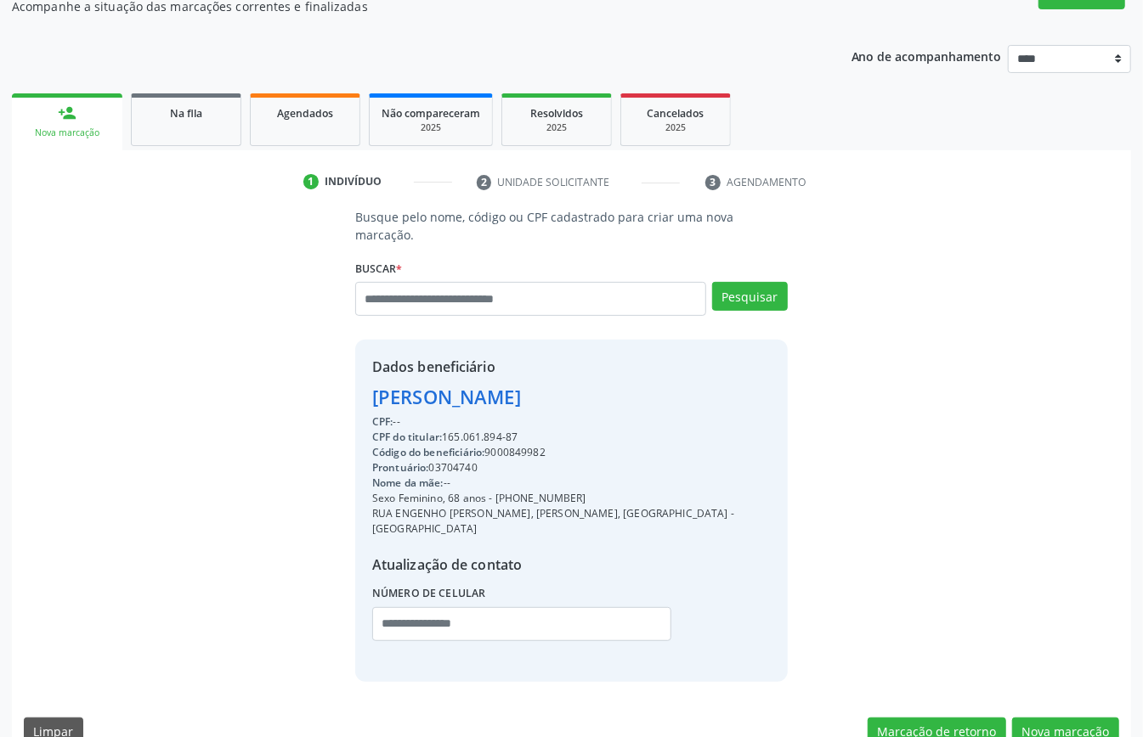
click at [318, 136] on link "Agendados" at bounding box center [305, 119] width 110 height 53
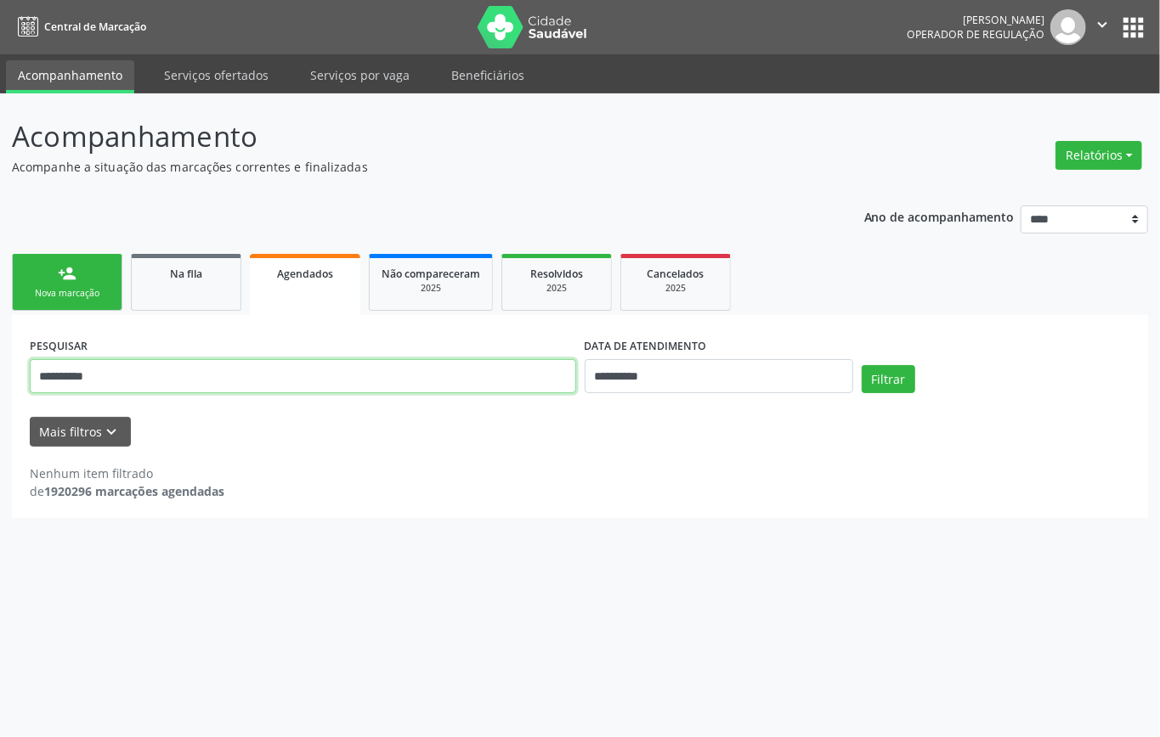
click at [302, 381] on input "**********" at bounding box center [303, 376] width 546 height 34
paste input "text"
type input "**********"
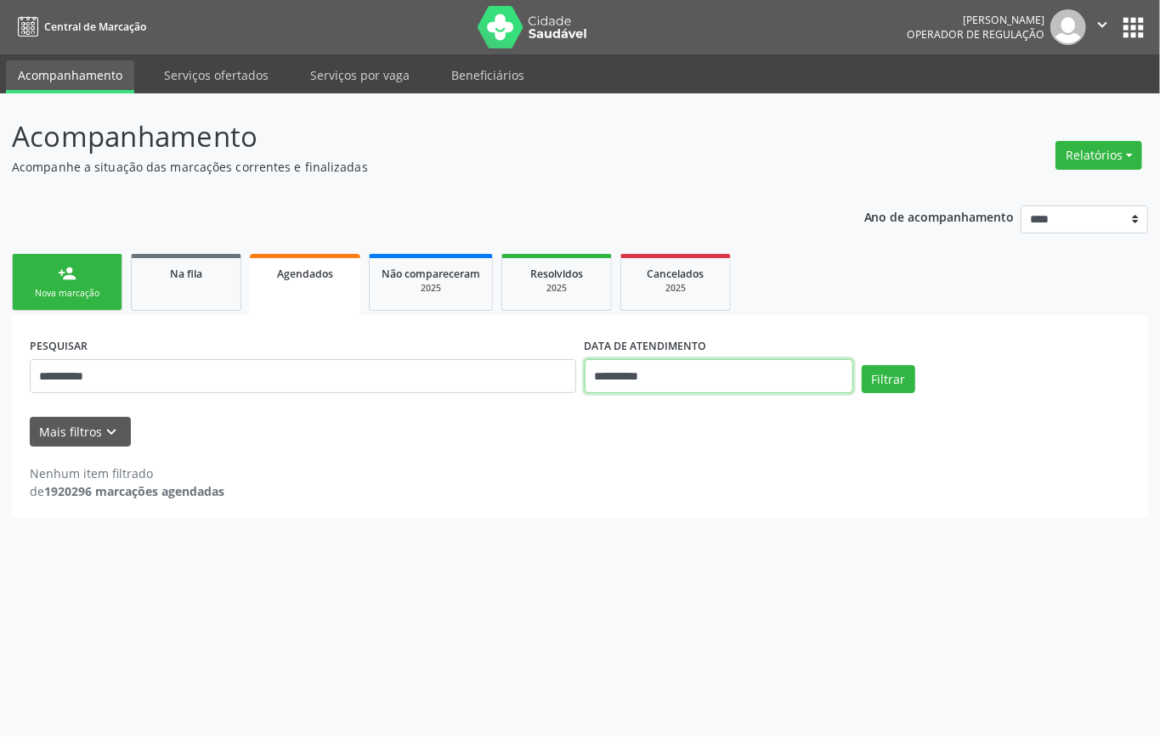
click at [658, 364] on input "**********" at bounding box center [718, 376] width 268 height 34
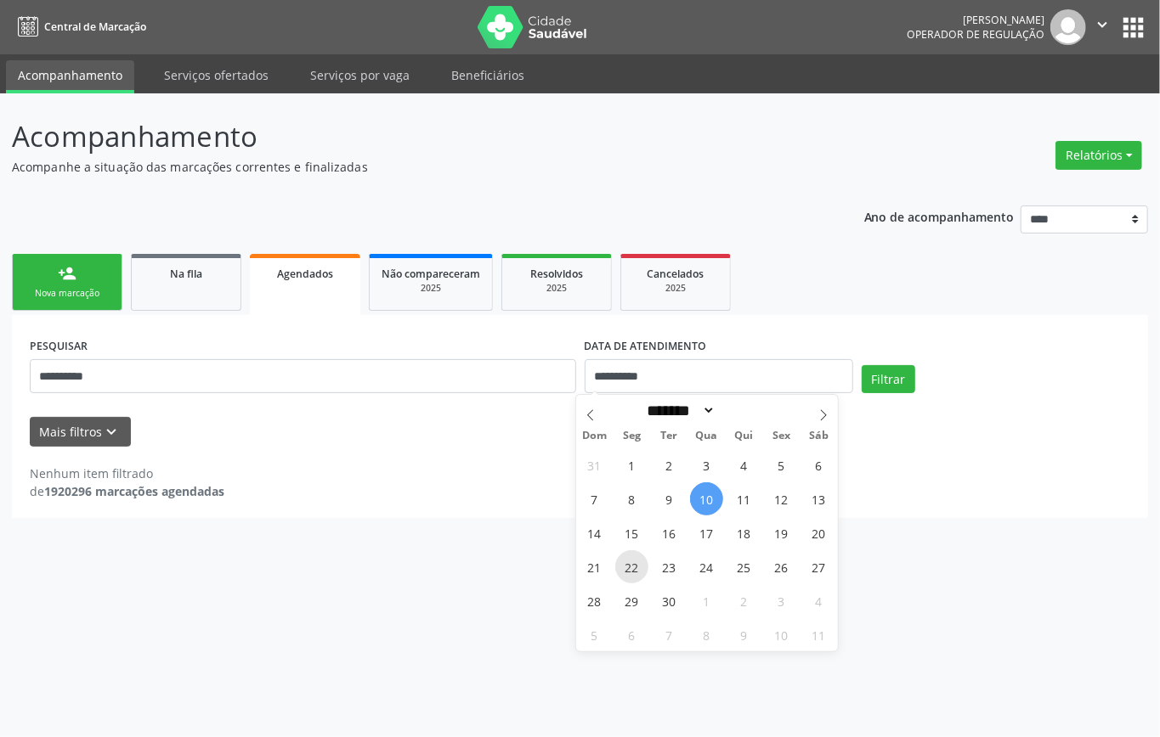
click at [636, 568] on span "22" at bounding box center [631, 566] width 33 height 33
type input "**********"
click at [636, 568] on span "22" at bounding box center [631, 566] width 33 height 33
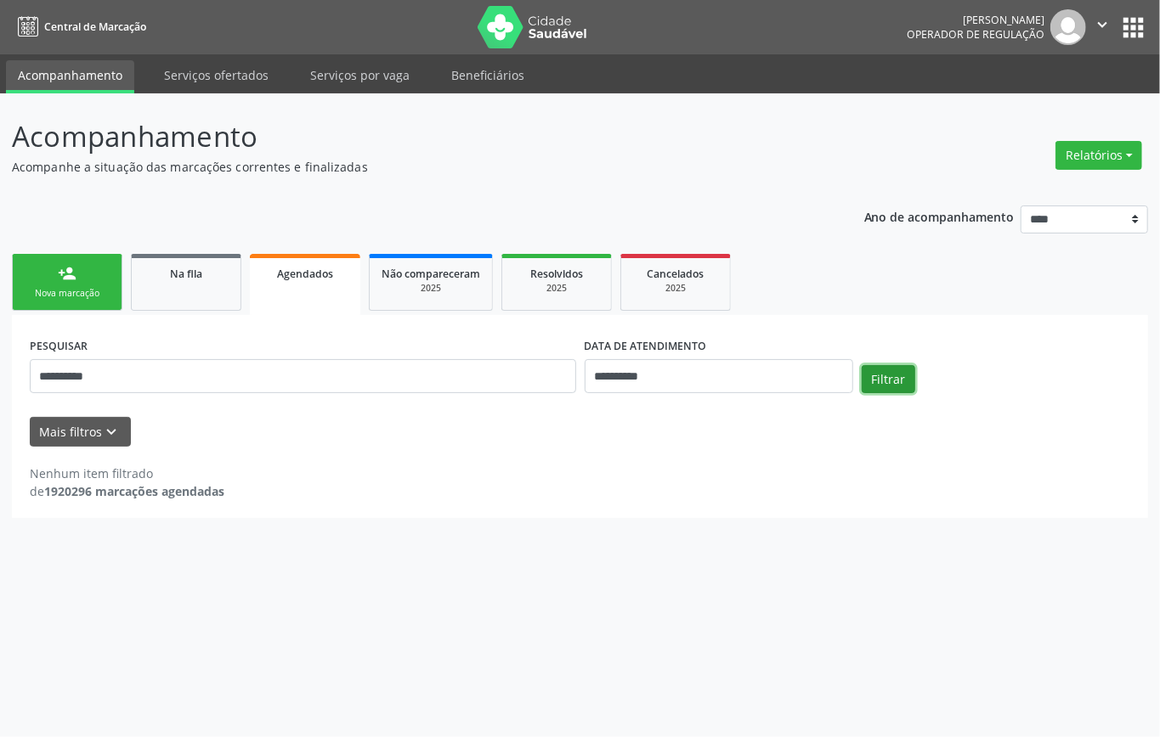
click at [905, 391] on button "Filtrar" at bounding box center [888, 379] width 54 height 29
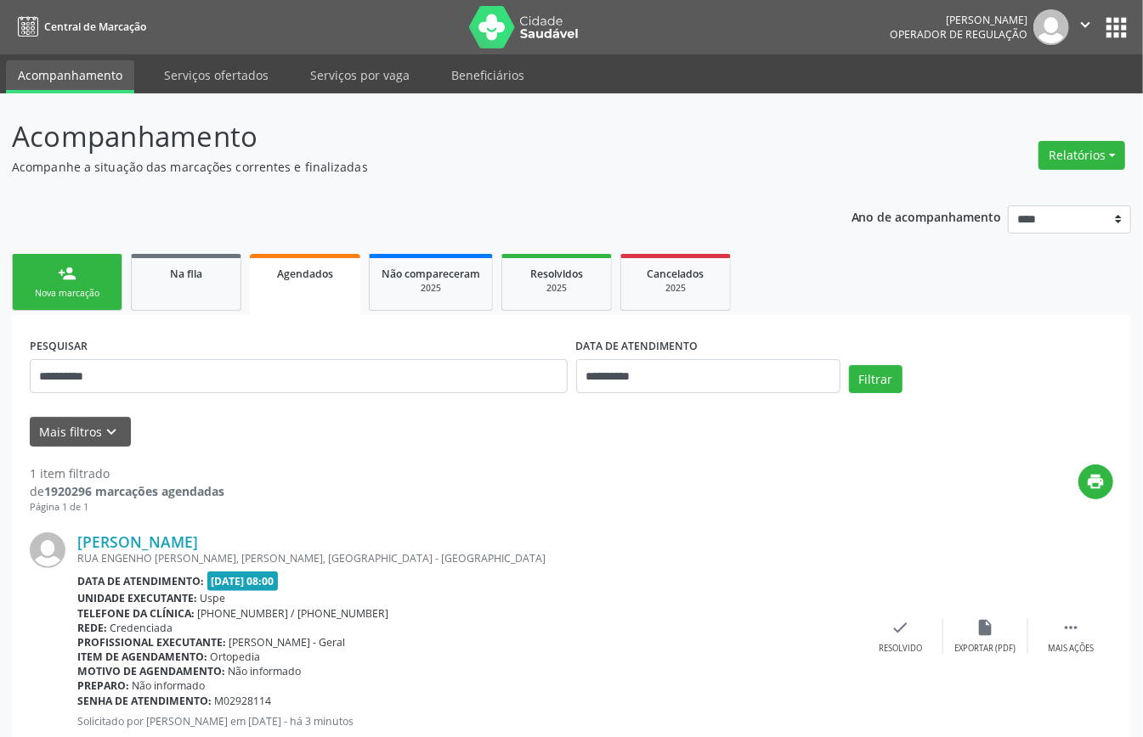
scroll to position [51, 0]
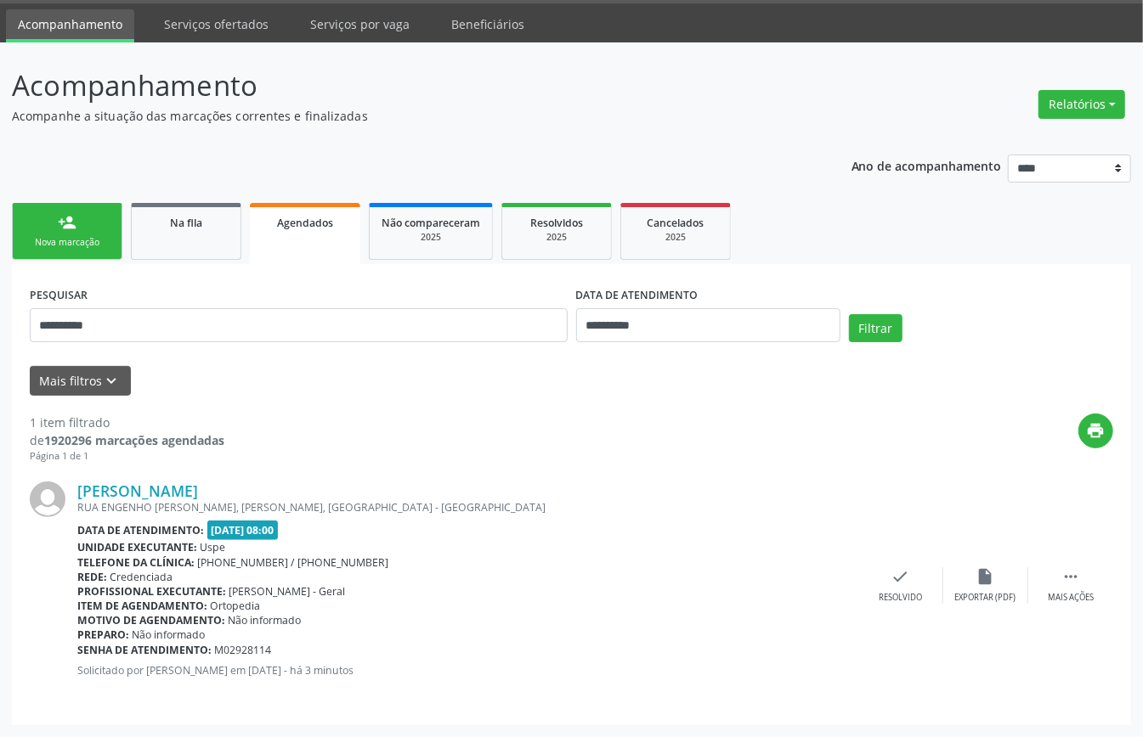
click at [46, 229] on link "person_add Nova marcação" at bounding box center [67, 231] width 110 height 57
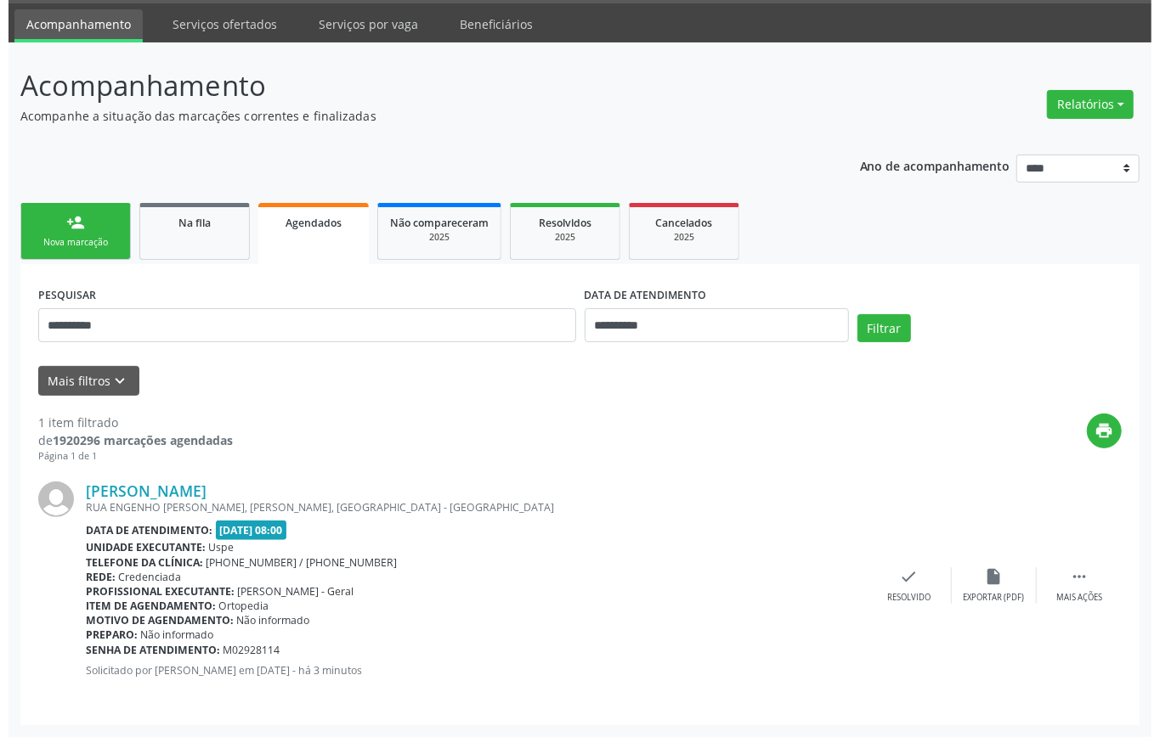
scroll to position [0, 0]
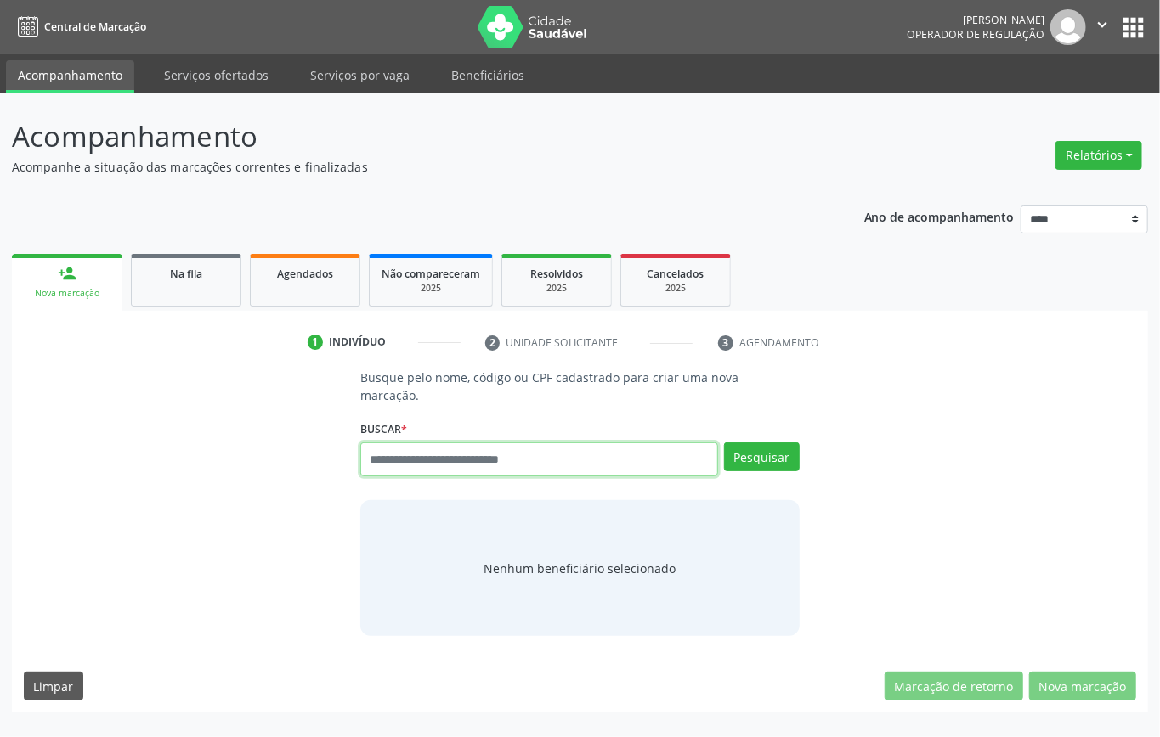
click at [484, 443] on input "text" at bounding box center [539, 460] width 358 height 34
type input "*********"
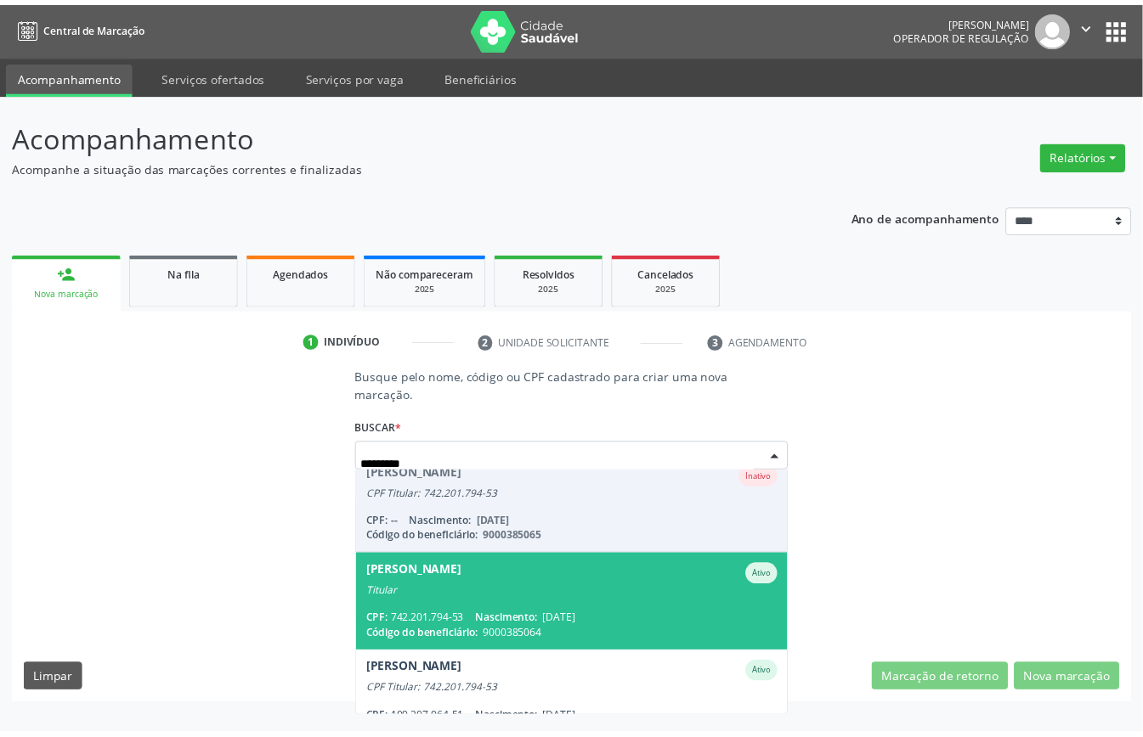
scroll to position [143, 0]
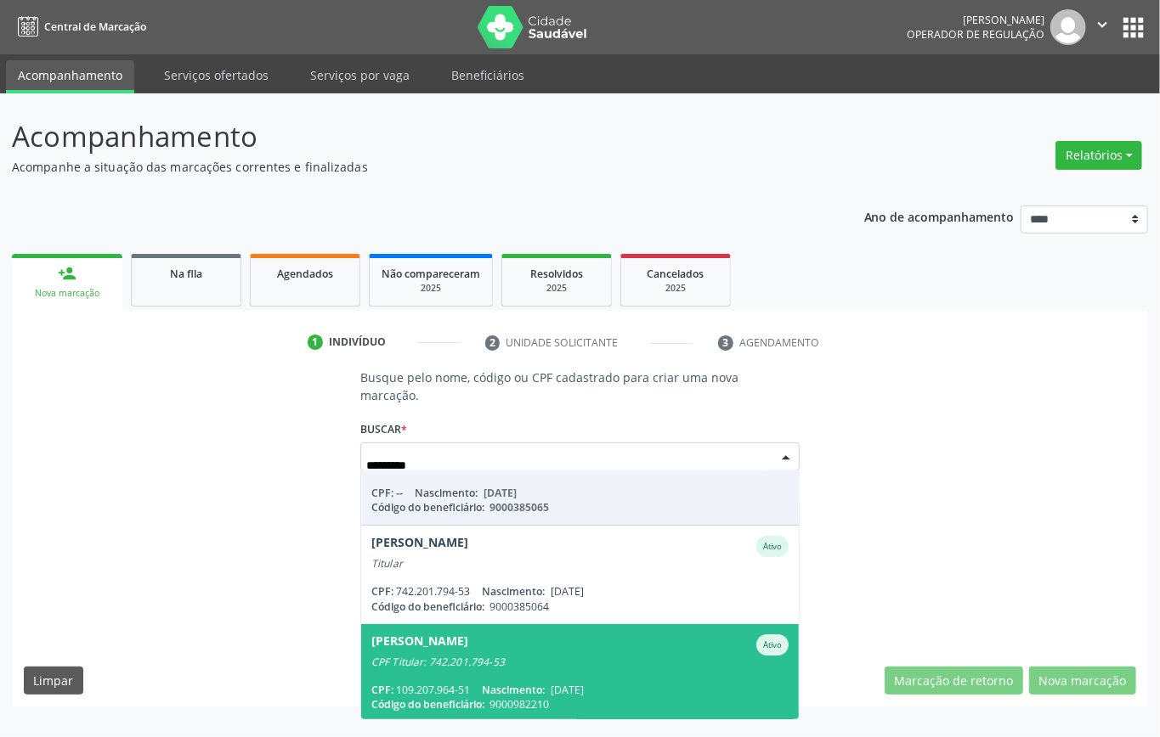
click at [468, 635] on div "Maria Vitoria Caetano dos Santos Queiroz" at bounding box center [419, 645] width 97 height 21
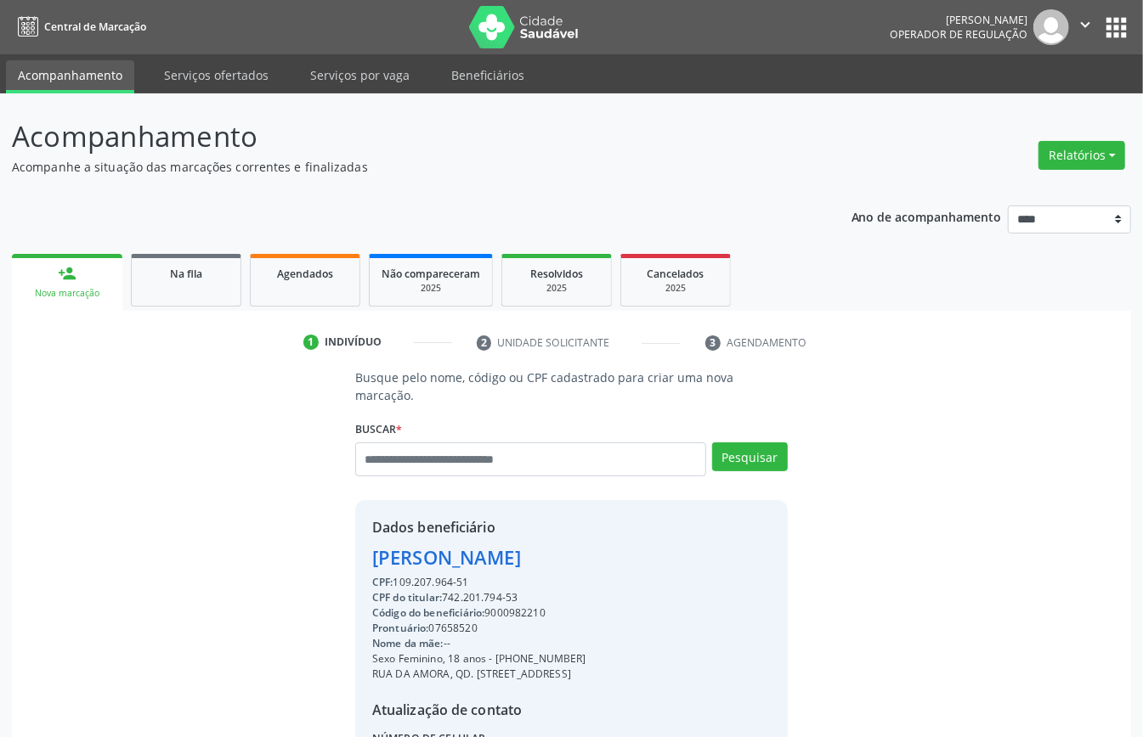
scroll to position [161, 0]
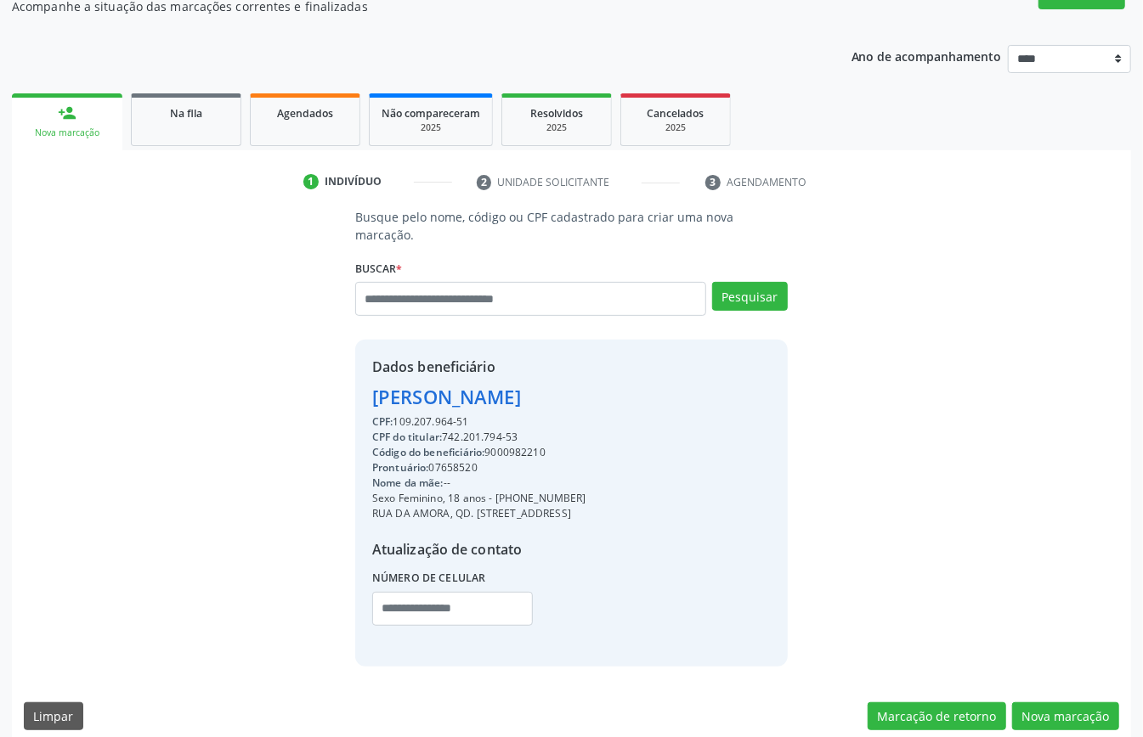
drag, startPoint x: 507, startPoint y: 432, endPoint x: 506, endPoint y: 422, distance: 10.2
click at [507, 445] on div "Código do beneficiário: 9000982210" at bounding box center [479, 452] width 214 height 15
drag, startPoint x: 506, startPoint y: 422, endPoint x: 501, endPoint y: 415, distance: 9.2
click at [506, 430] on div "CPF do titular: 742.201.794-53" at bounding box center [479, 437] width 214 height 15
drag, startPoint x: 496, startPoint y: 409, endPoint x: 517, endPoint y: 430, distance: 28.8
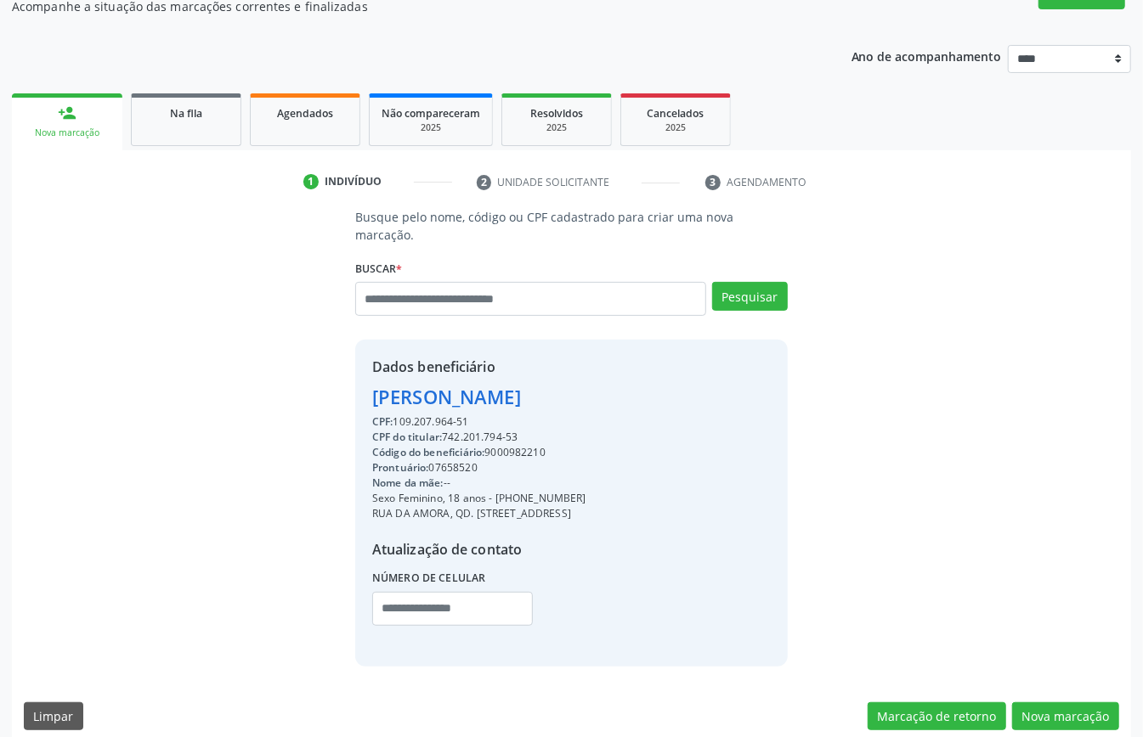
click at [517, 445] on div "Código do beneficiário: 9000982210" at bounding box center [479, 452] width 214 height 15
click at [505, 445] on div "Código do beneficiário: 9000982210" at bounding box center [479, 452] width 214 height 15
copy div "9000982210"
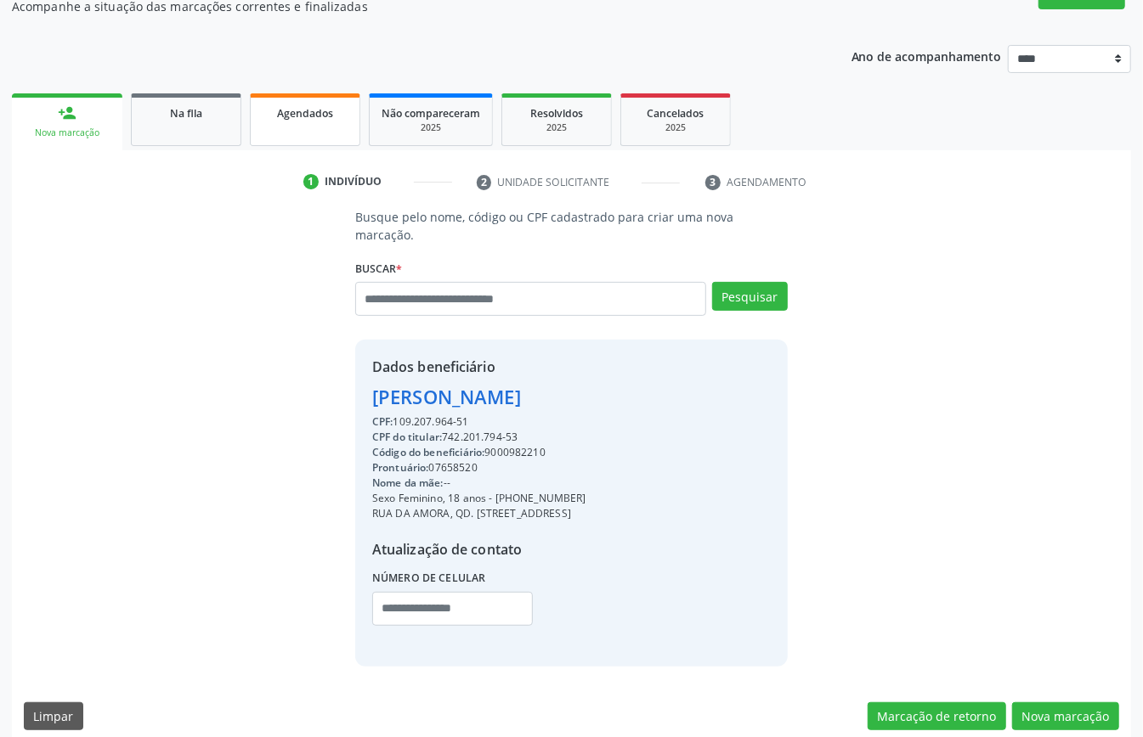
click at [287, 117] on span "Agendados" at bounding box center [305, 113] width 56 height 14
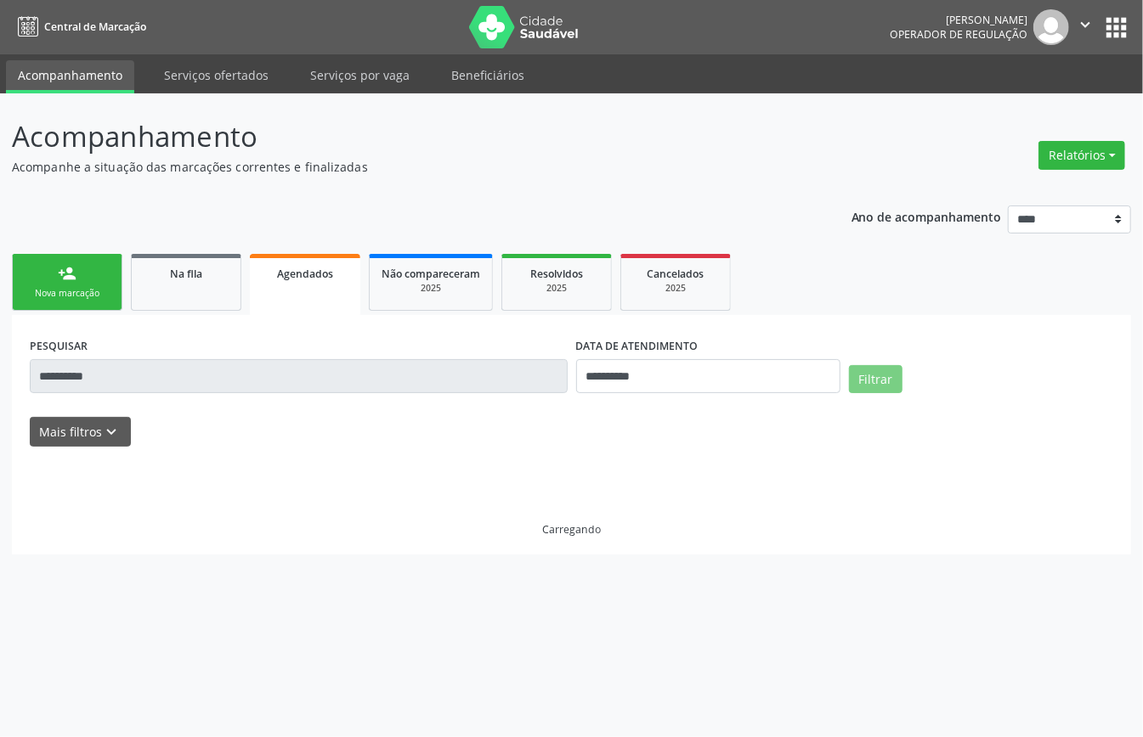
scroll to position [0, 0]
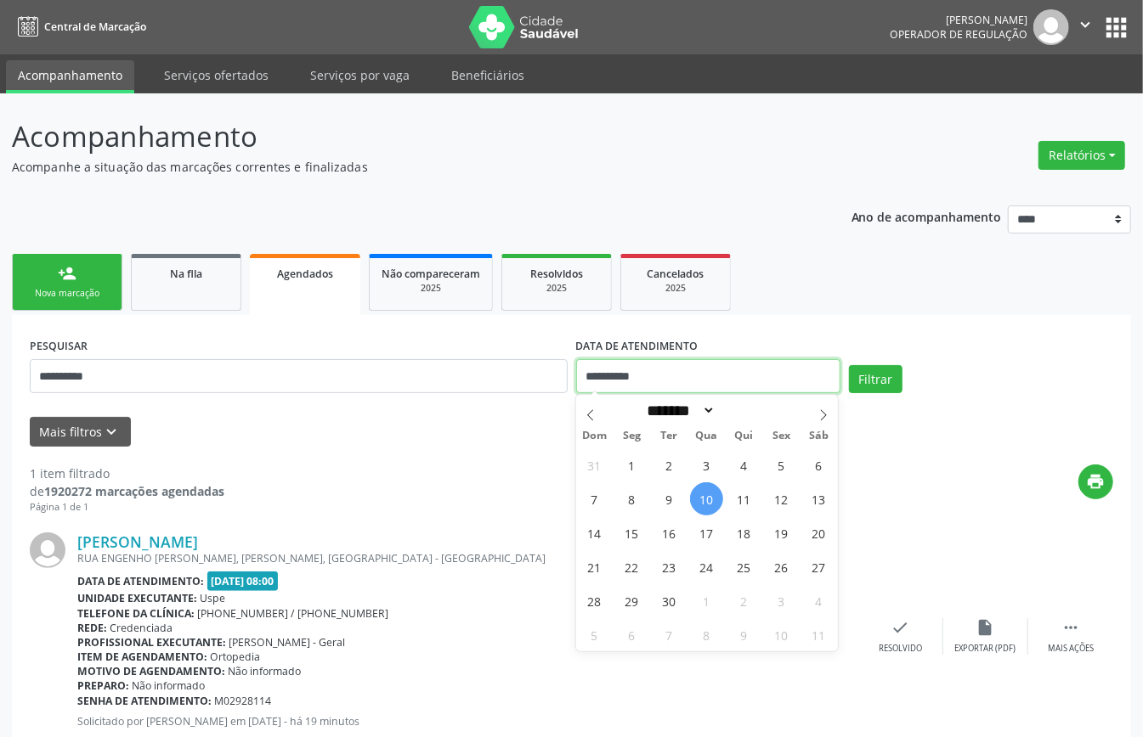
click at [668, 371] on input "**********" at bounding box center [708, 376] width 264 height 34
click at [867, 375] on button "Filtrar" at bounding box center [876, 379] width 54 height 29
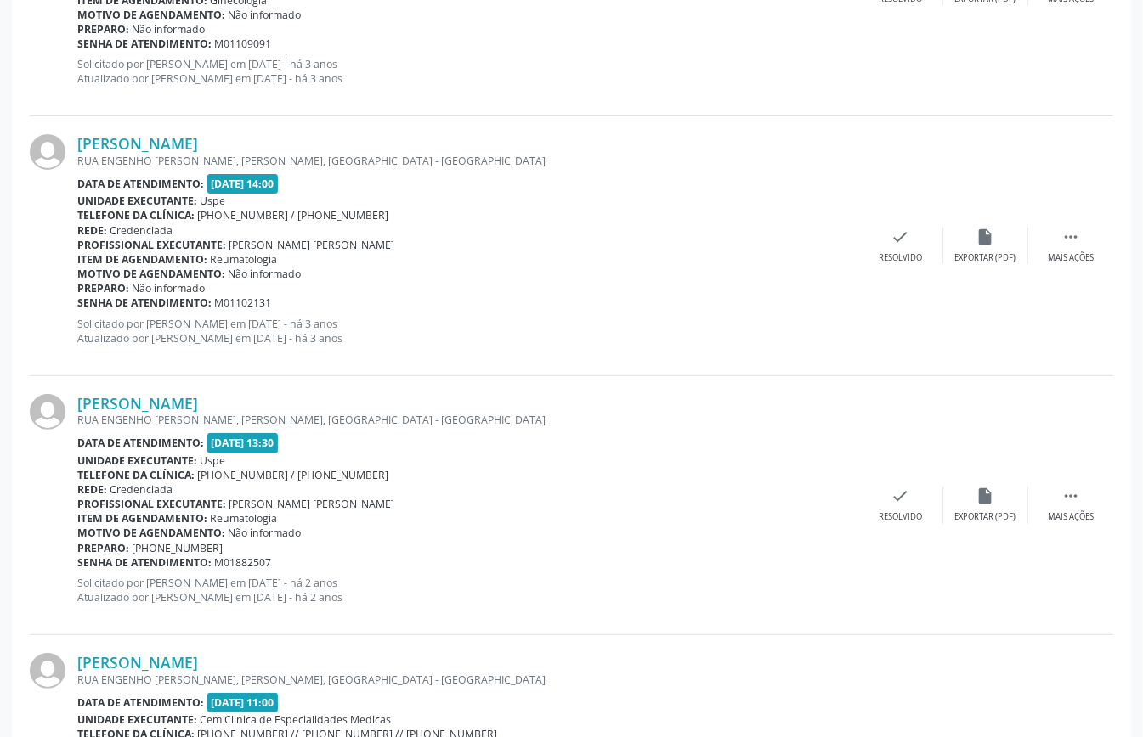
scroll to position [3750, 0]
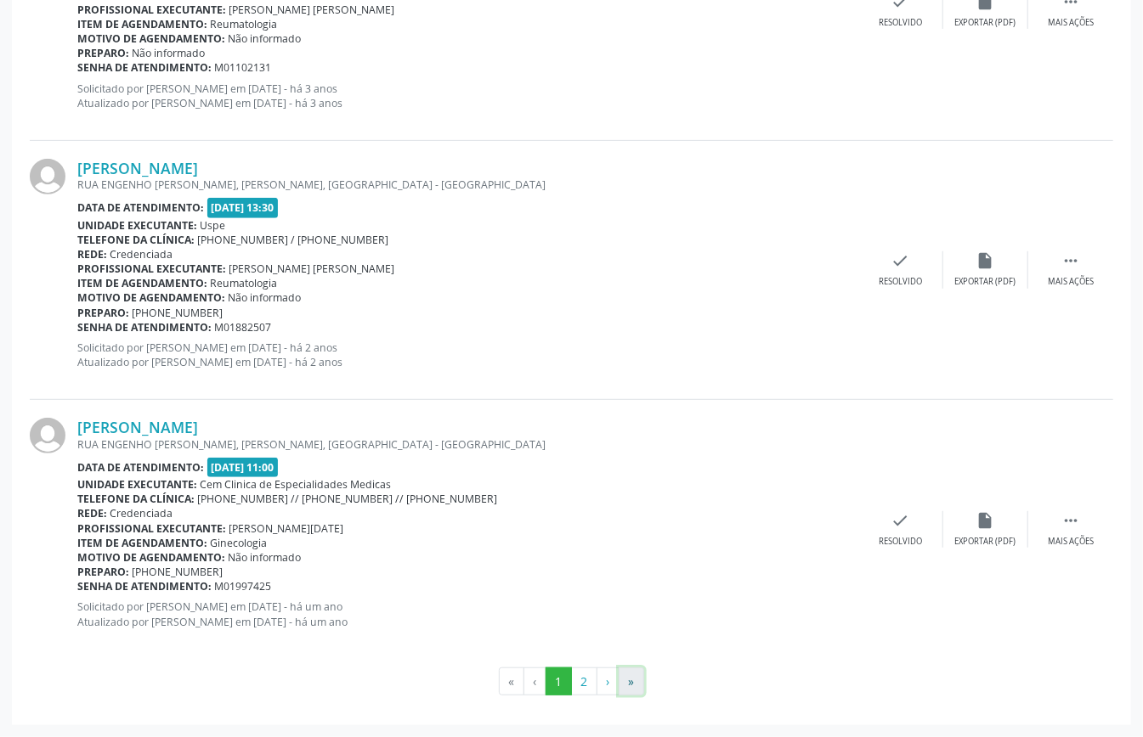
click at [627, 680] on button "»" at bounding box center [630, 682] width 25 height 29
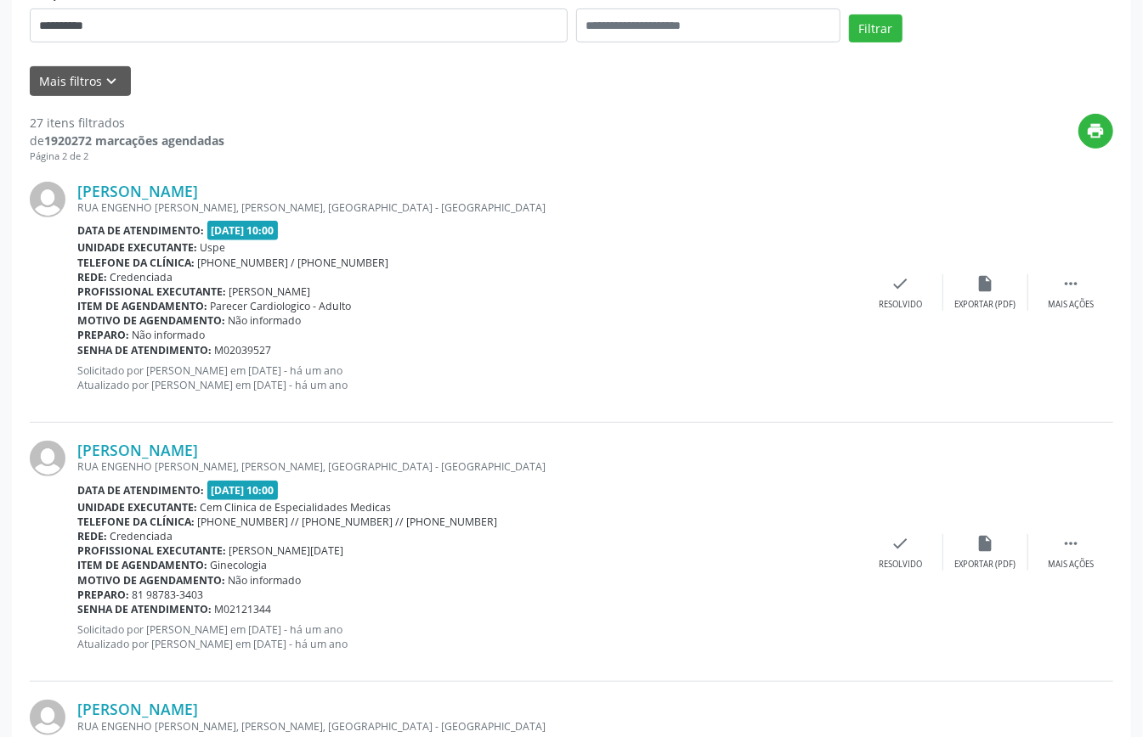
scroll to position [11, 0]
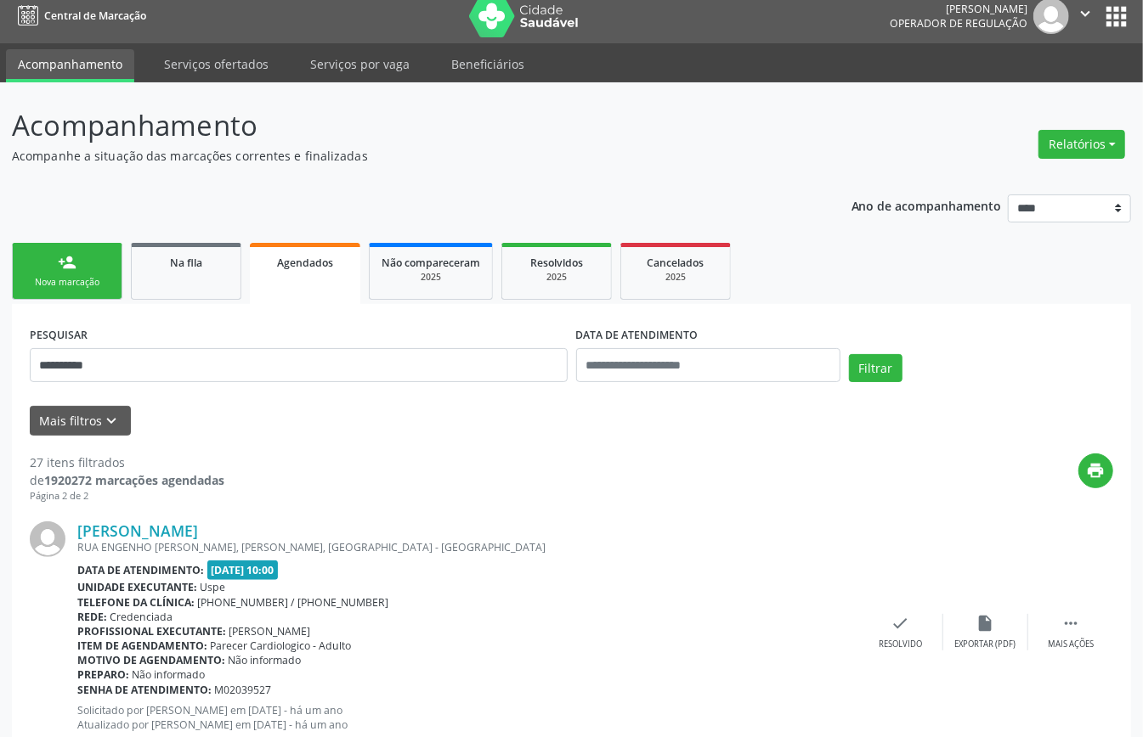
click at [70, 241] on ul "person_add Nova marcação Na fila Agendados Não compareceram 2025 Resolvidos 202…" at bounding box center [571, 271] width 1119 height 65
click at [71, 265] on div "person_add" at bounding box center [67, 262] width 19 height 19
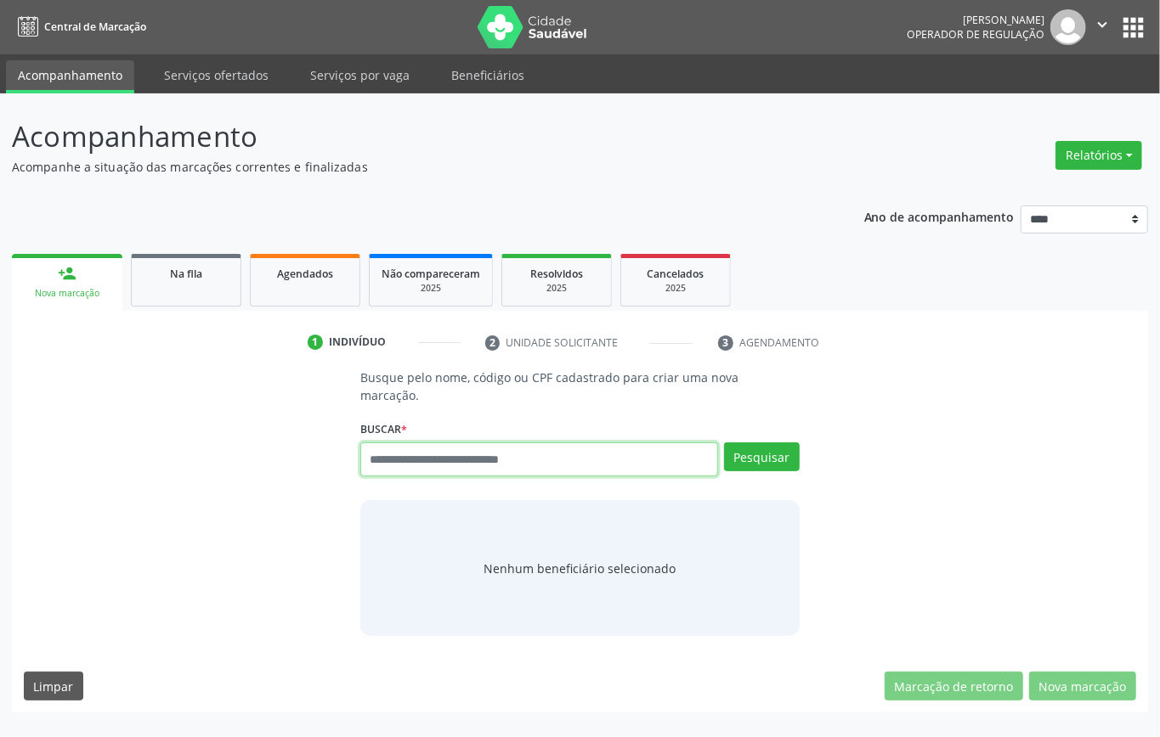
paste input "**********"
type input "**********"
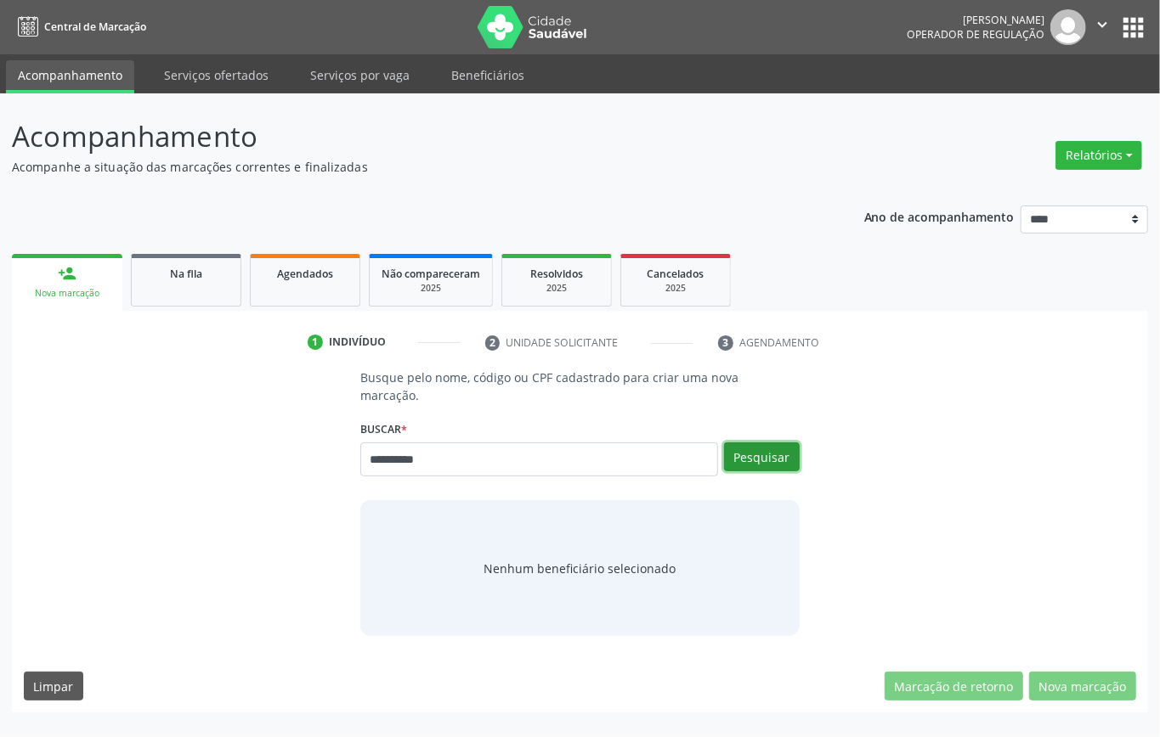
click at [778, 446] on button "Pesquisar" at bounding box center [762, 457] width 76 height 29
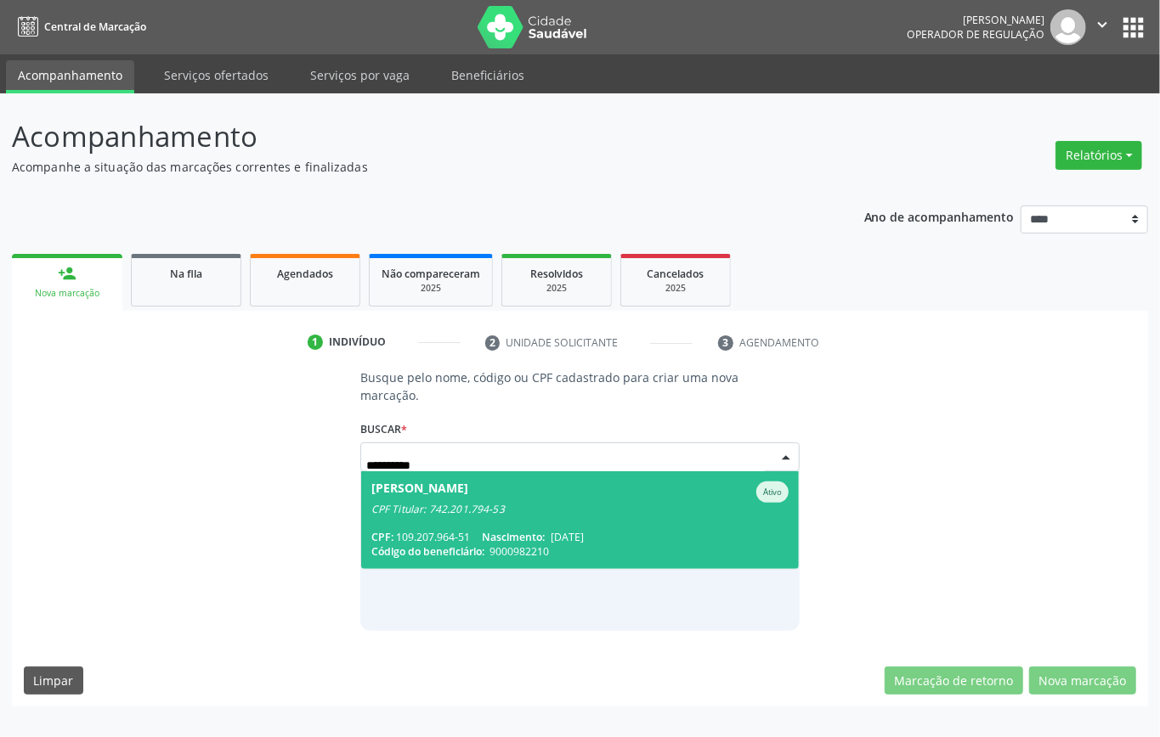
click at [447, 482] on div "Maria Vitoria Caetano dos Santos Queiroz" at bounding box center [419, 492] width 97 height 21
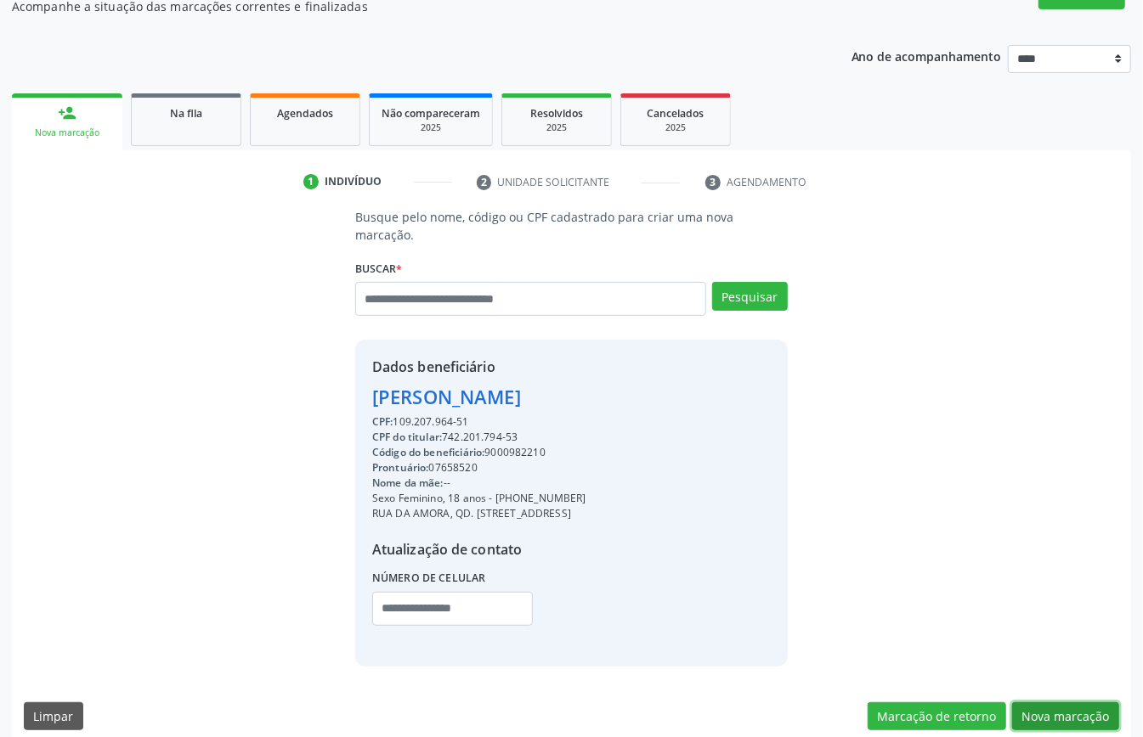
drag, startPoint x: 1064, startPoint y: 691, endPoint x: 1054, endPoint y: 685, distance: 11.8
click at [1062, 703] on button "Nova marcação" at bounding box center [1065, 717] width 107 height 29
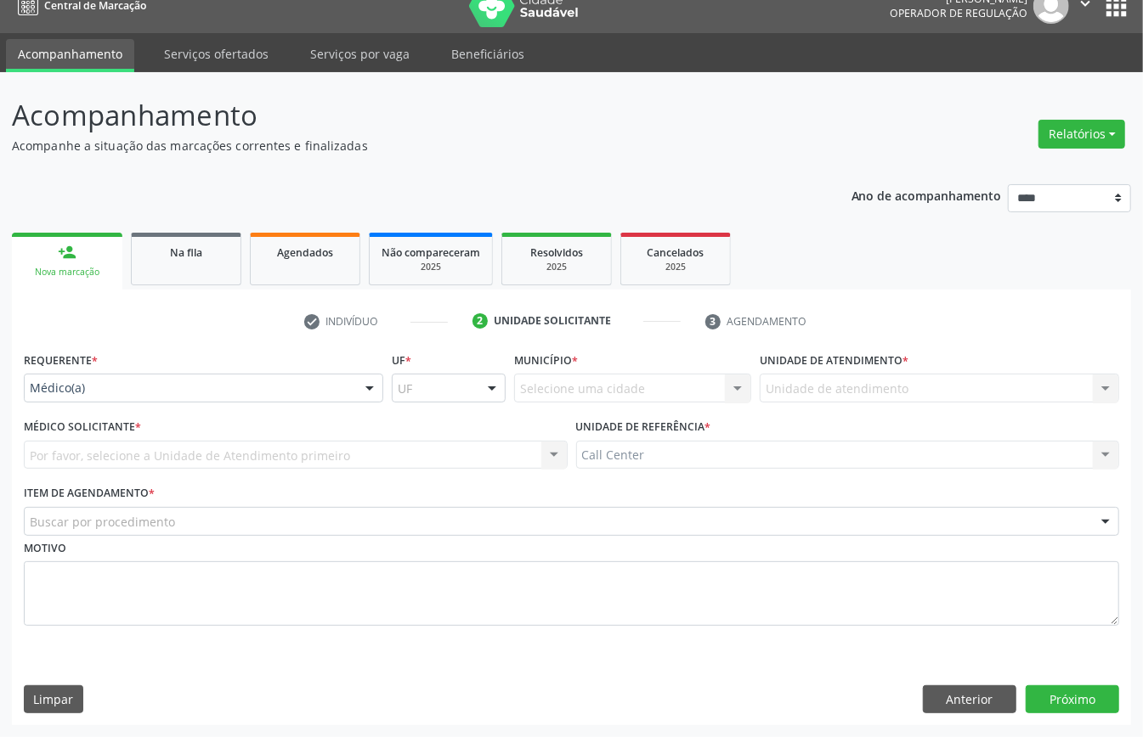
scroll to position [24, 0]
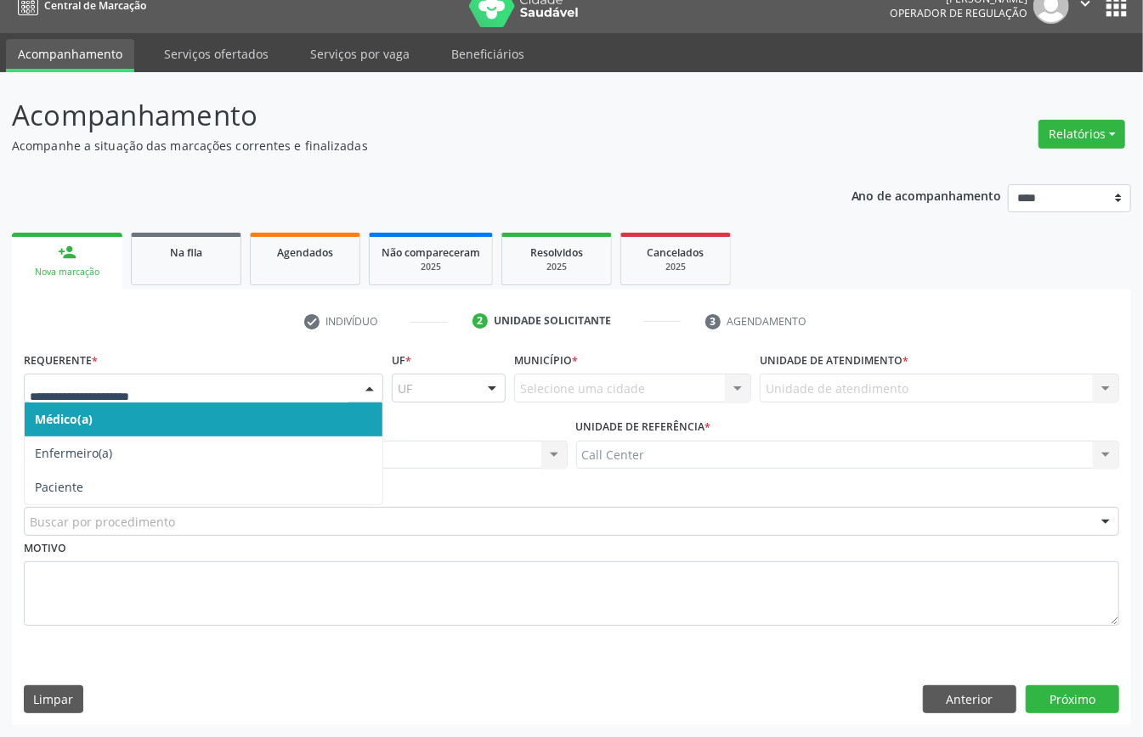
drag, startPoint x: 163, startPoint y: 389, endPoint x: 170, endPoint y: 399, distance: 12.3
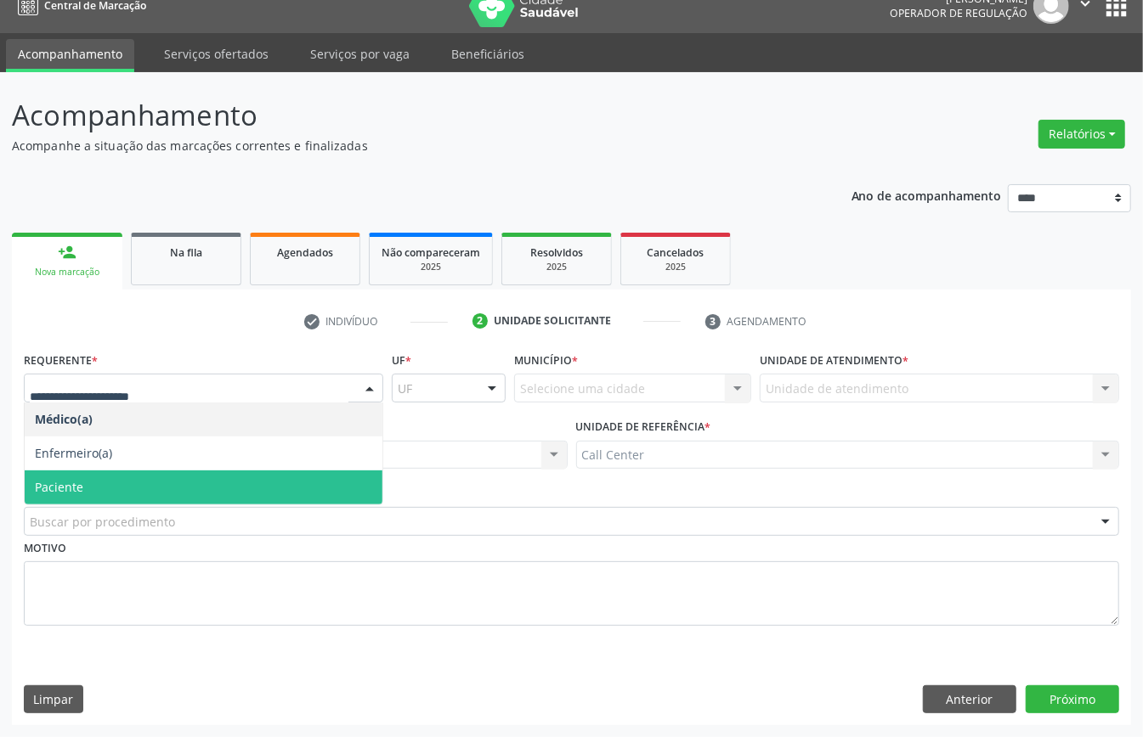
click at [133, 474] on span "Paciente" at bounding box center [204, 488] width 358 height 34
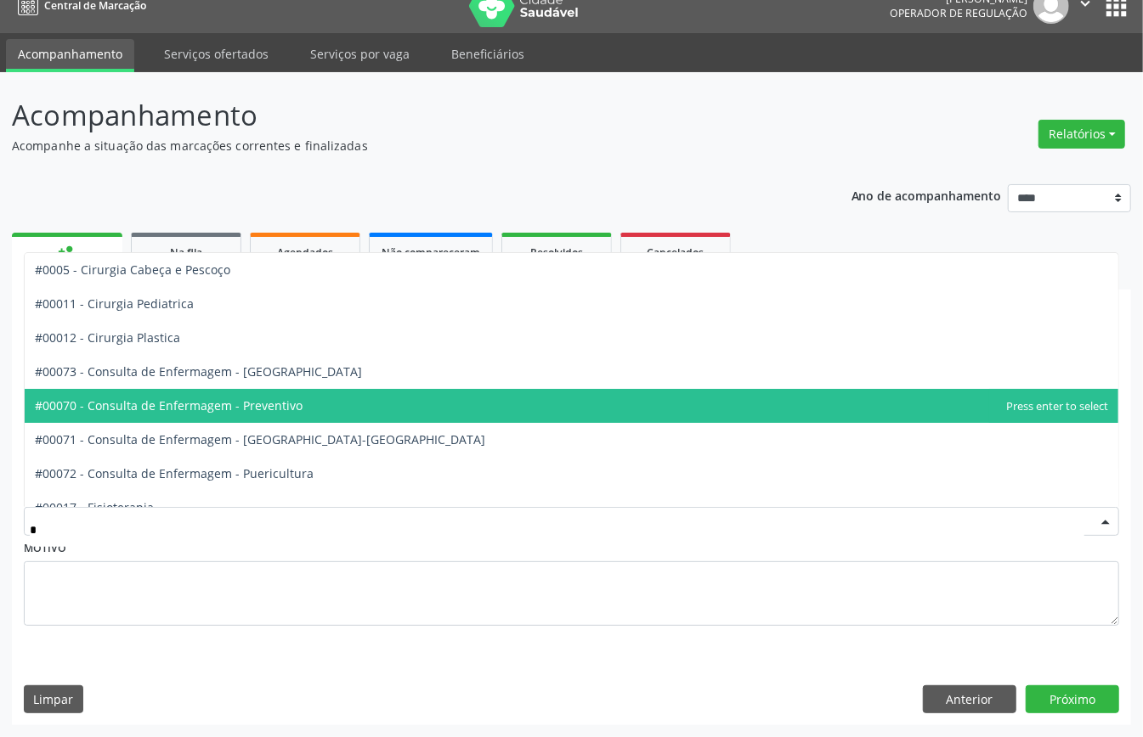
type input "**"
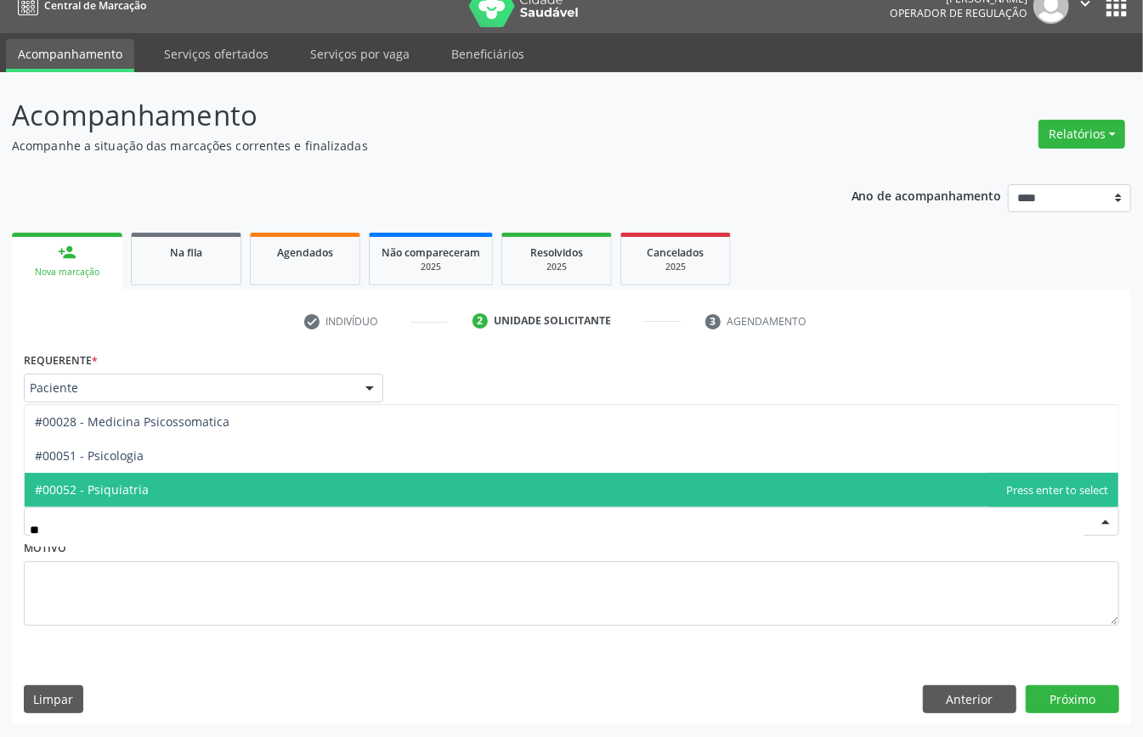
click at [144, 476] on span "#00052 - Psiquiatria" at bounding box center [571, 490] width 1093 height 34
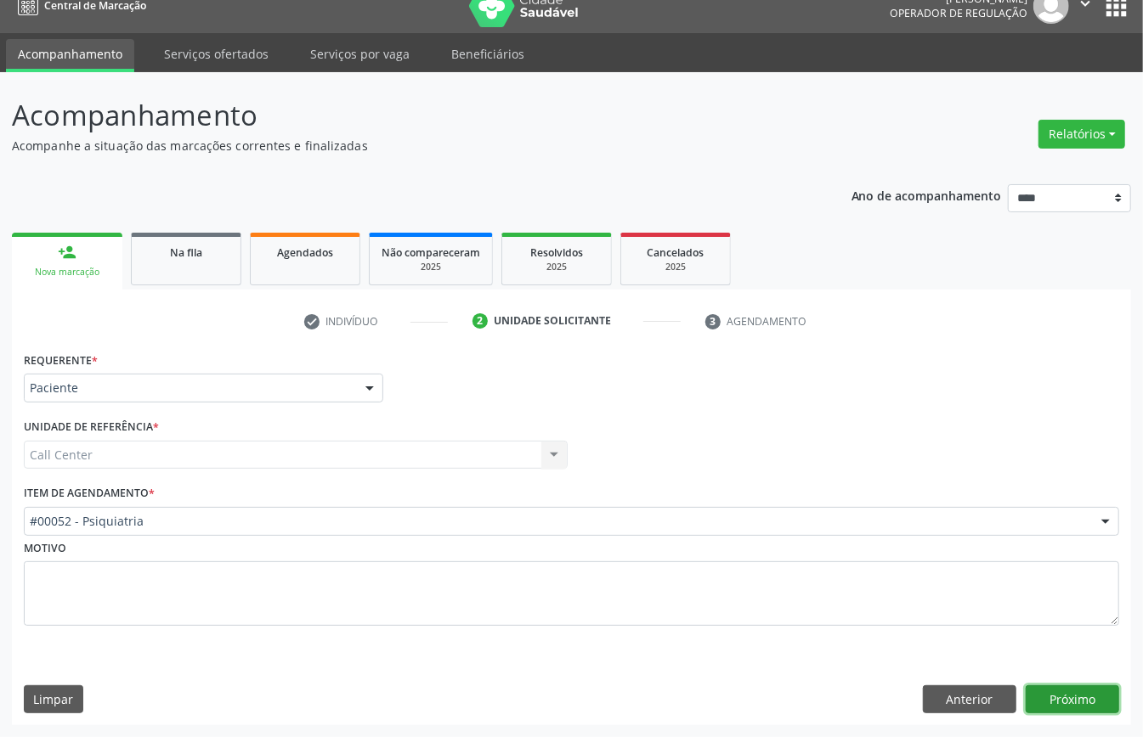
click at [1067, 691] on button "Próximo" at bounding box center [1071, 700] width 93 height 29
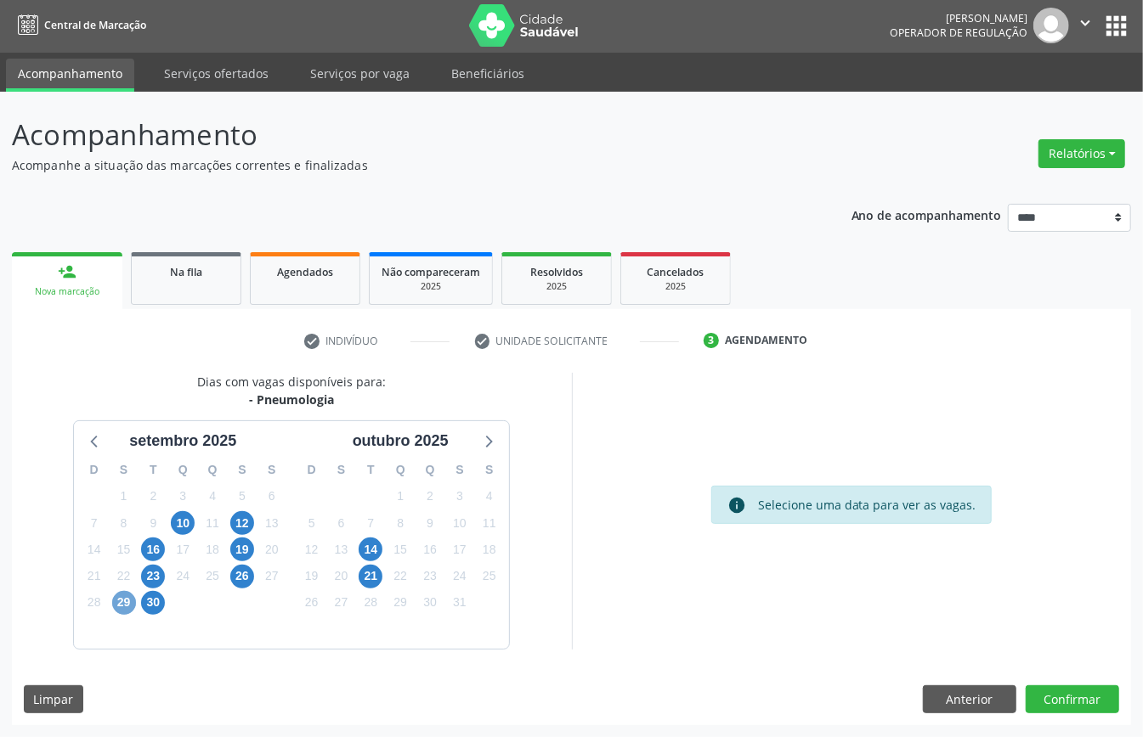
click at [127, 603] on span "29" at bounding box center [124, 603] width 24 height 24
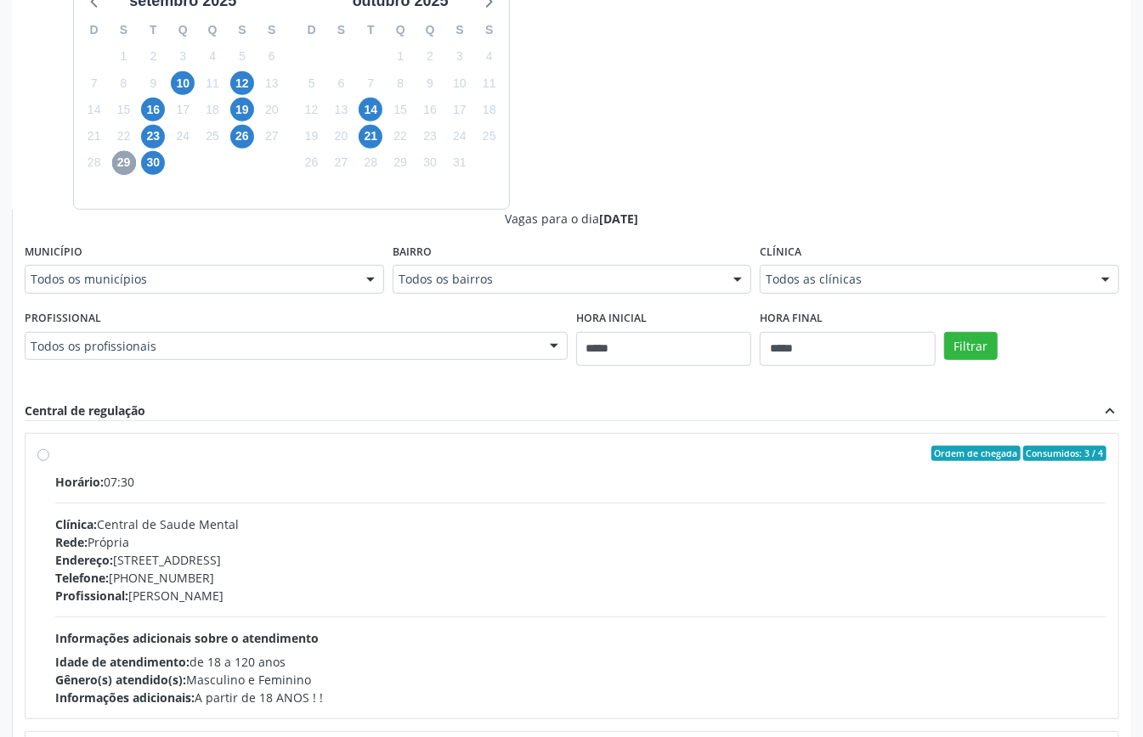
scroll to position [226, 0]
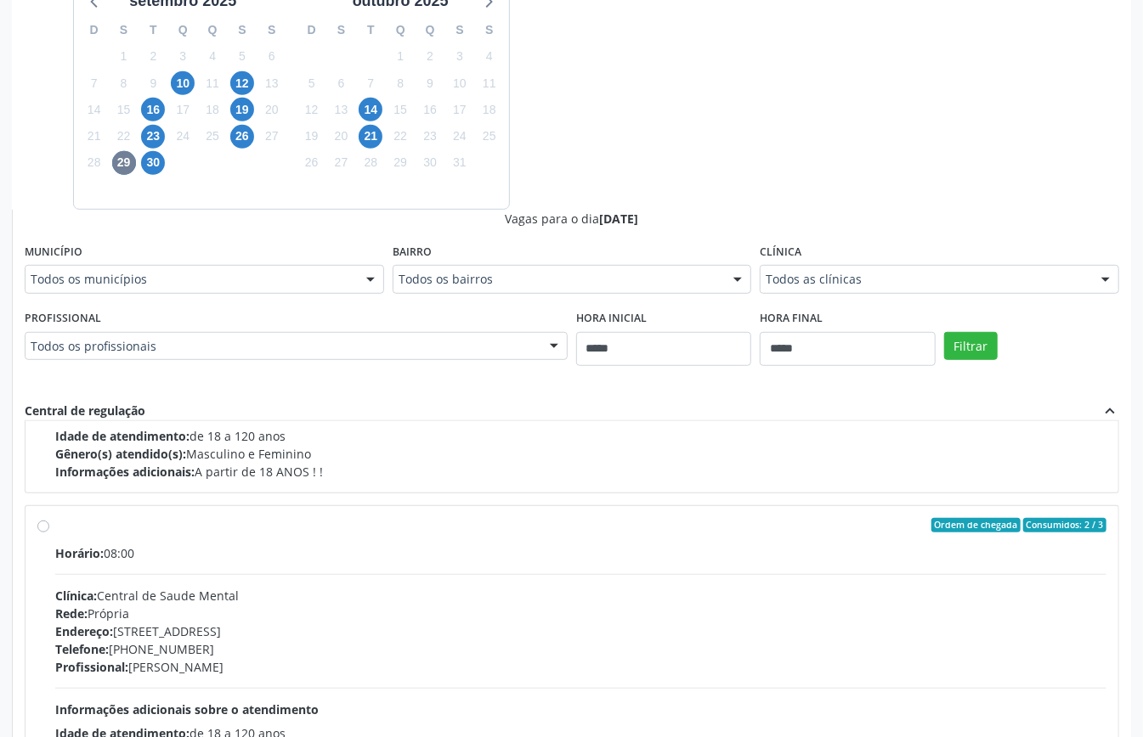
click at [208, 585] on div "Horário: 08:00 Clínica: Central de Saude Mental Rede: Própria Endereço: Rua da …" at bounding box center [580, 662] width 1051 height 234
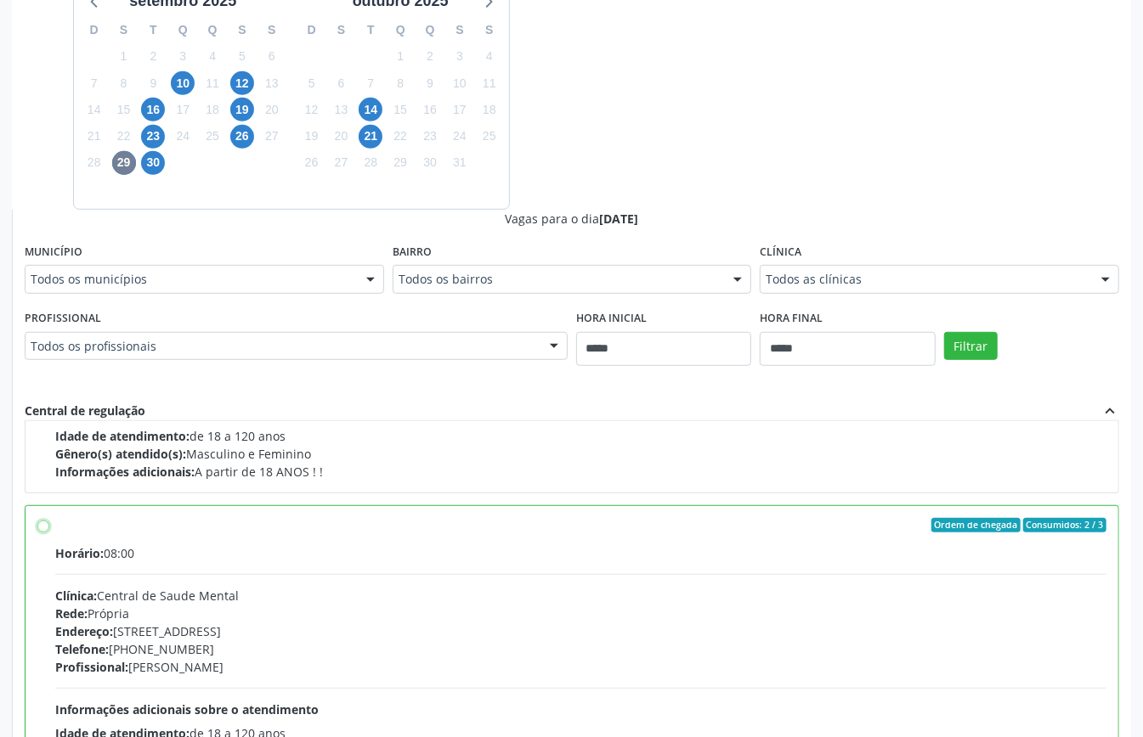
scroll to position [453, 0]
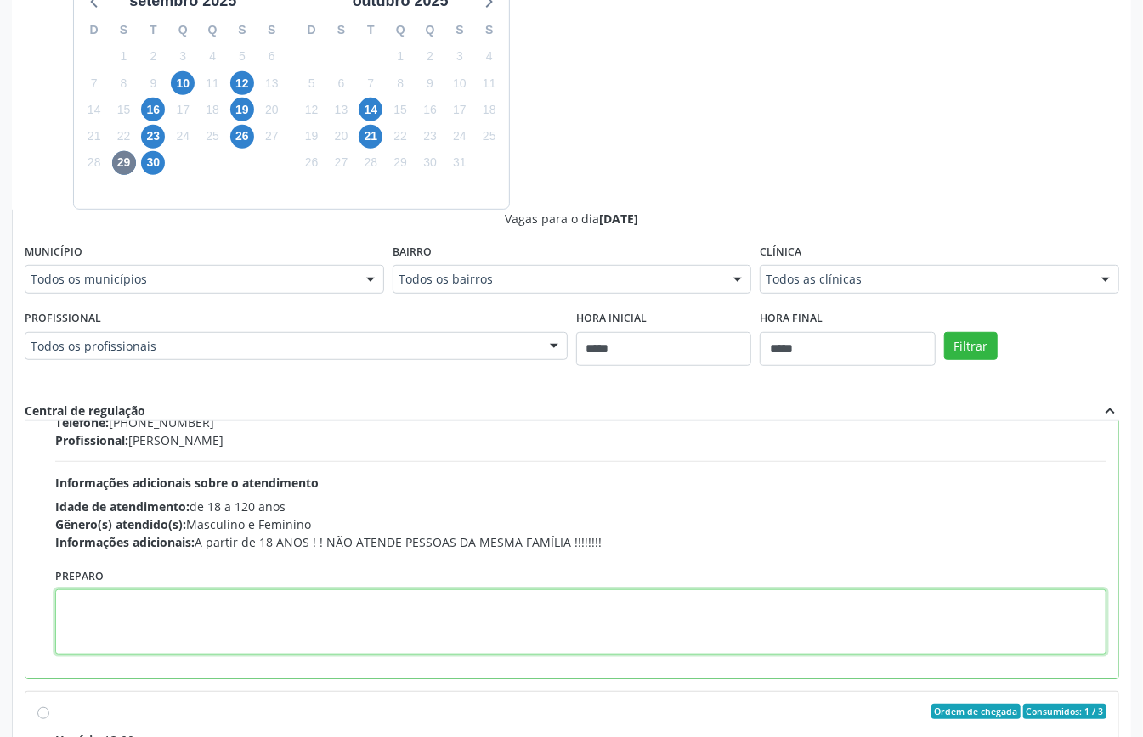
paste textarea "**********"
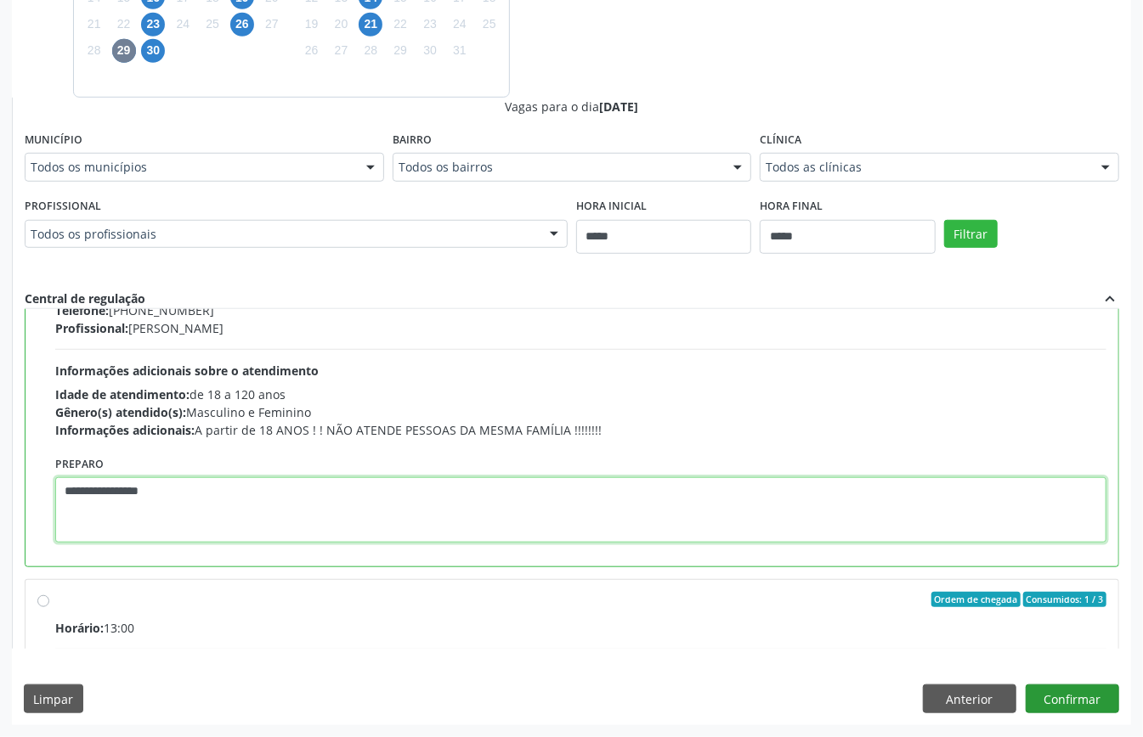
type textarea "**********"
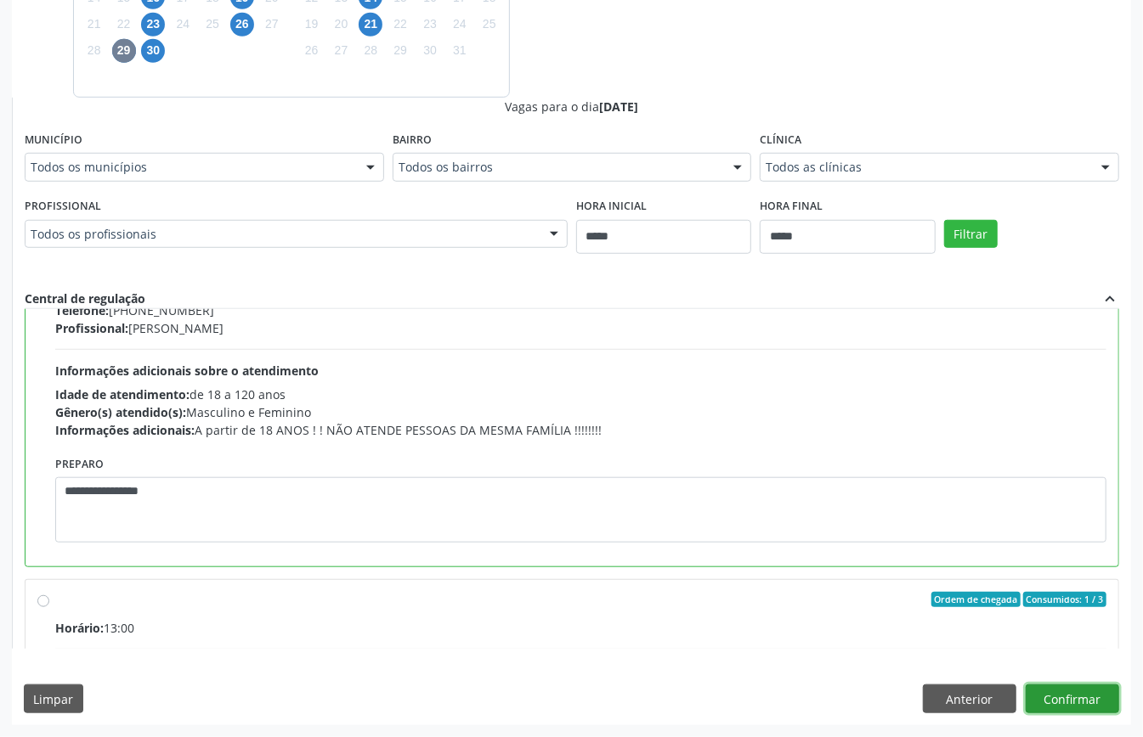
click at [1072, 707] on button "Confirmar" at bounding box center [1071, 699] width 93 height 29
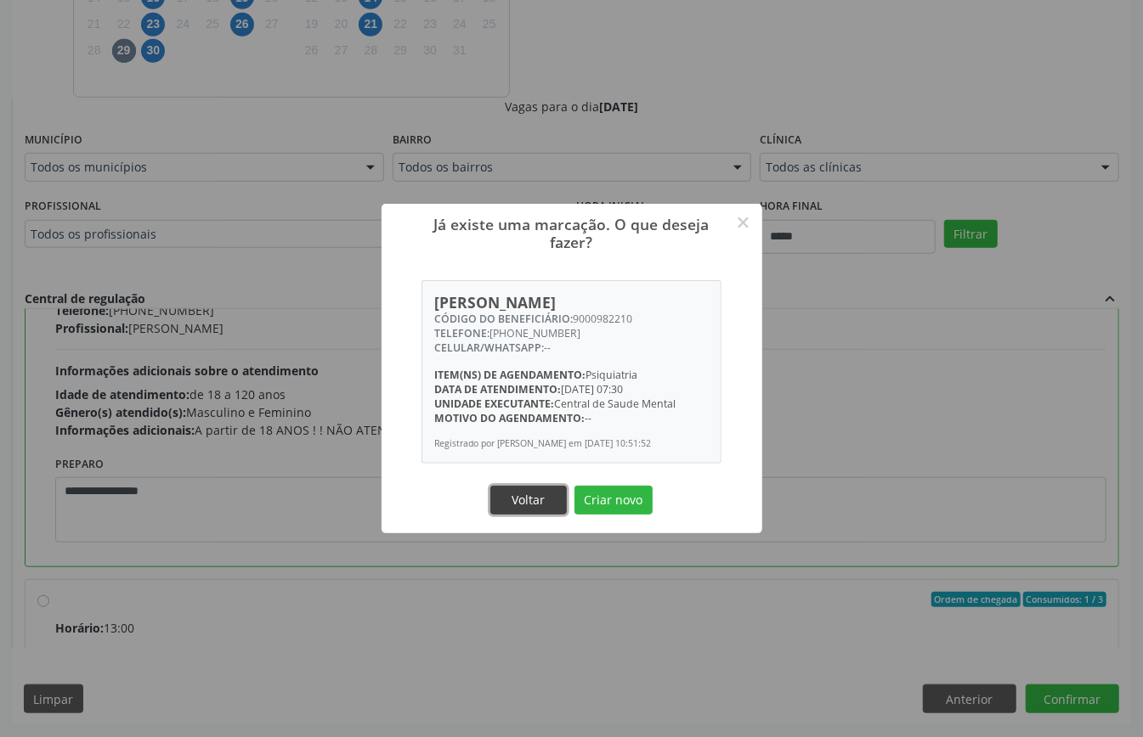
click at [515, 515] on button "Voltar" at bounding box center [528, 500] width 76 height 29
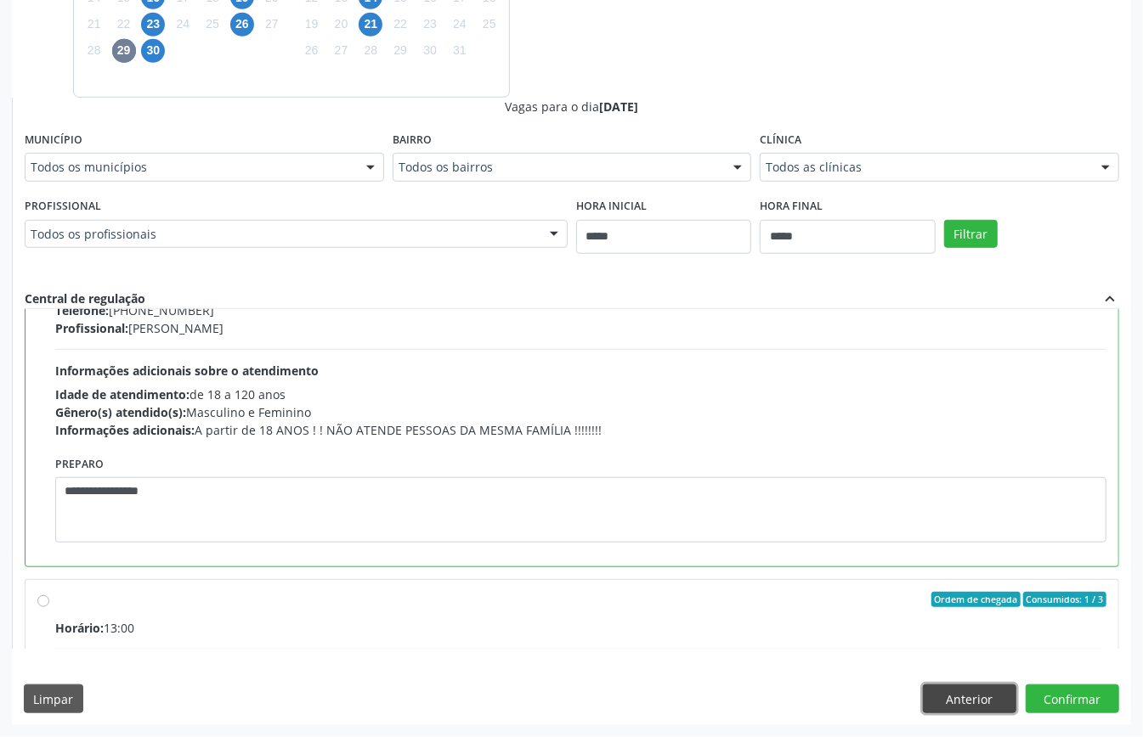
click at [996, 693] on button "Anterior" at bounding box center [969, 699] width 93 height 29
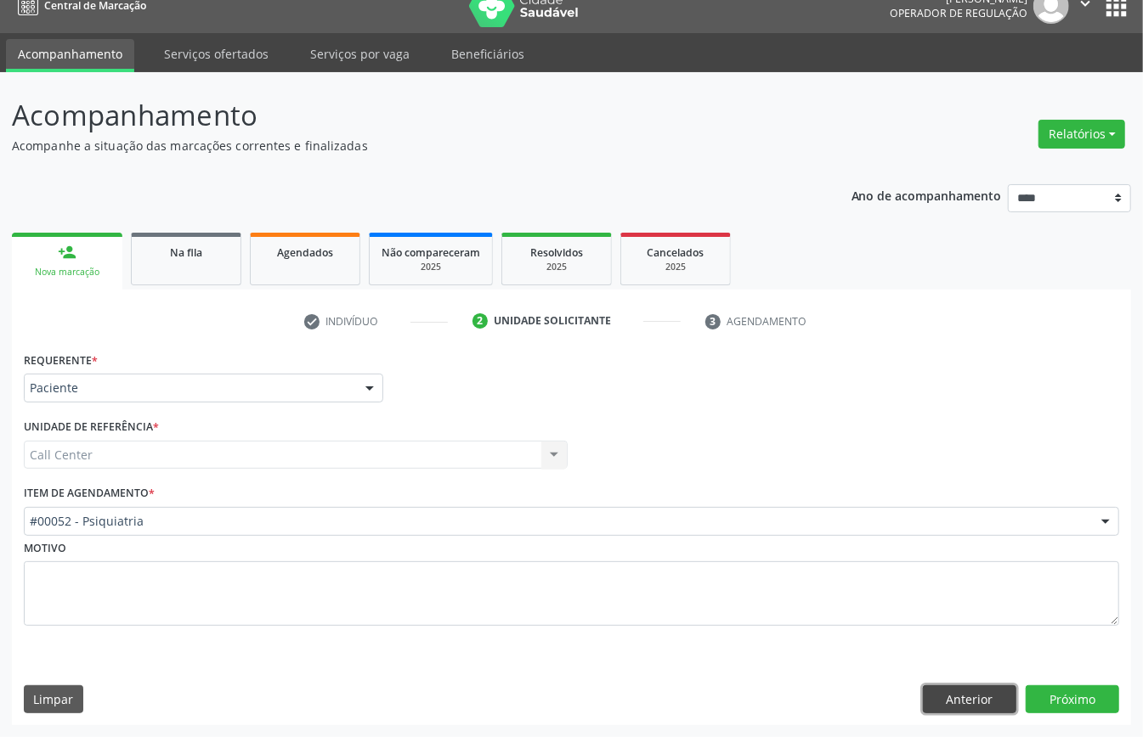
click at [956, 697] on button "Anterior" at bounding box center [969, 700] width 93 height 29
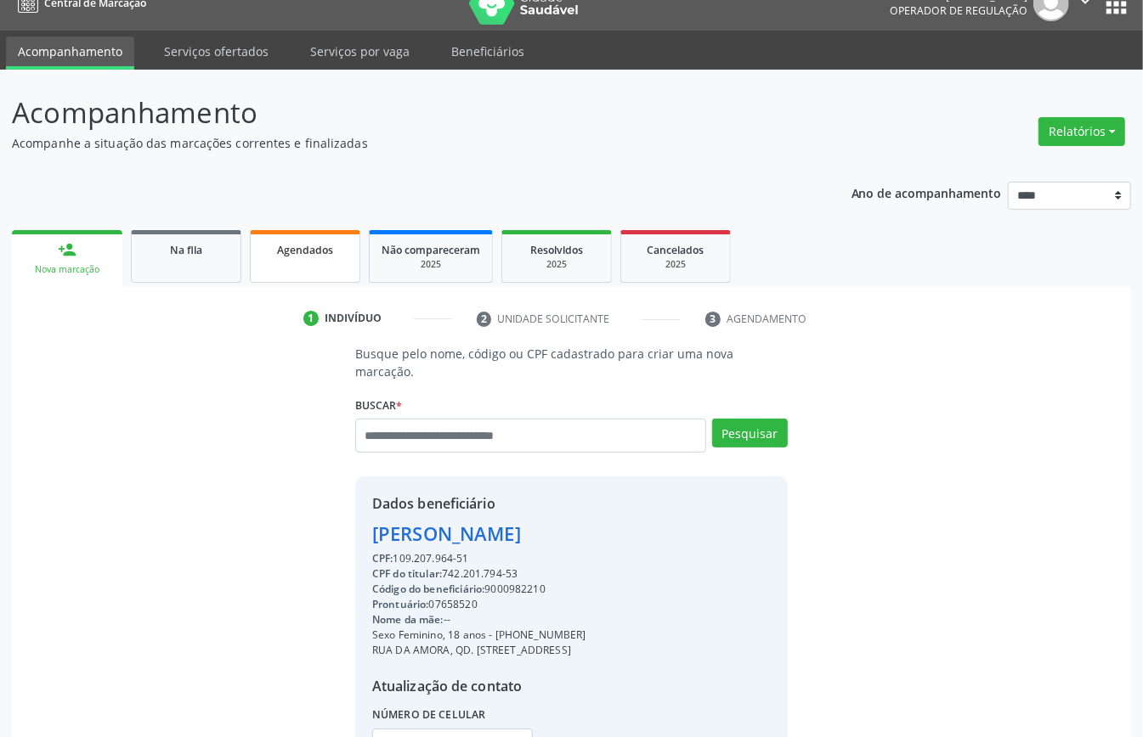
click at [307, 256] on div "Agendados" at bounding box center [304, 249] width 85 height 18
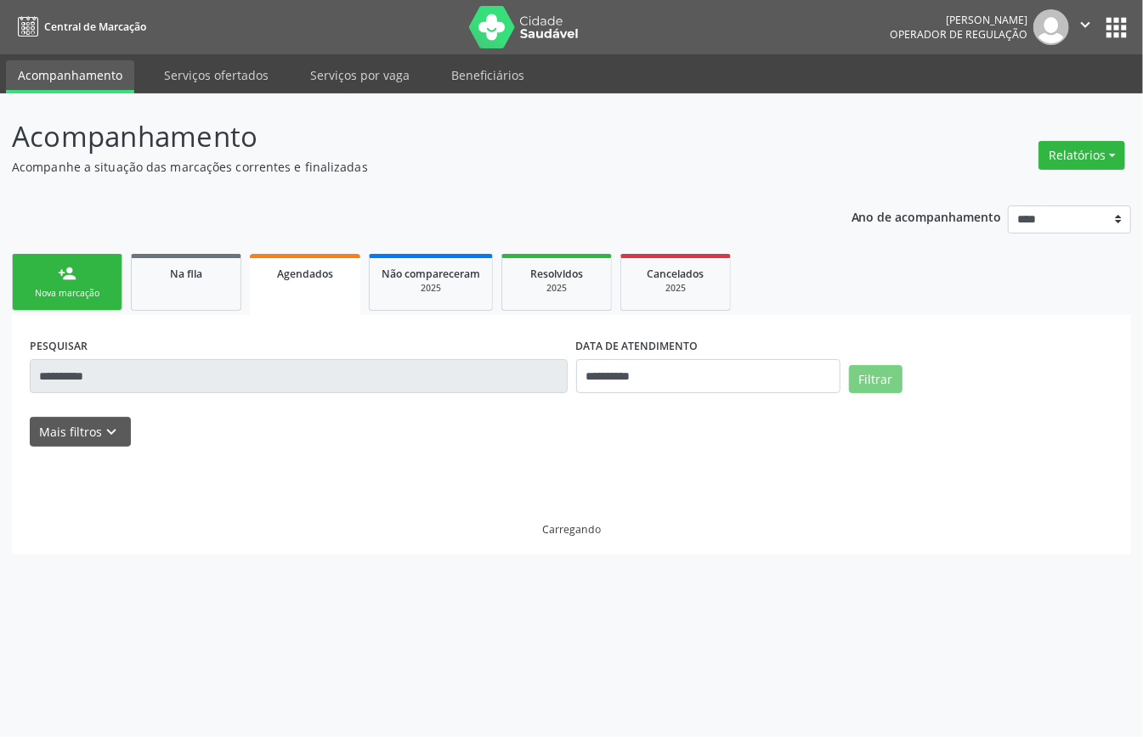
scroll to position [0, 0]
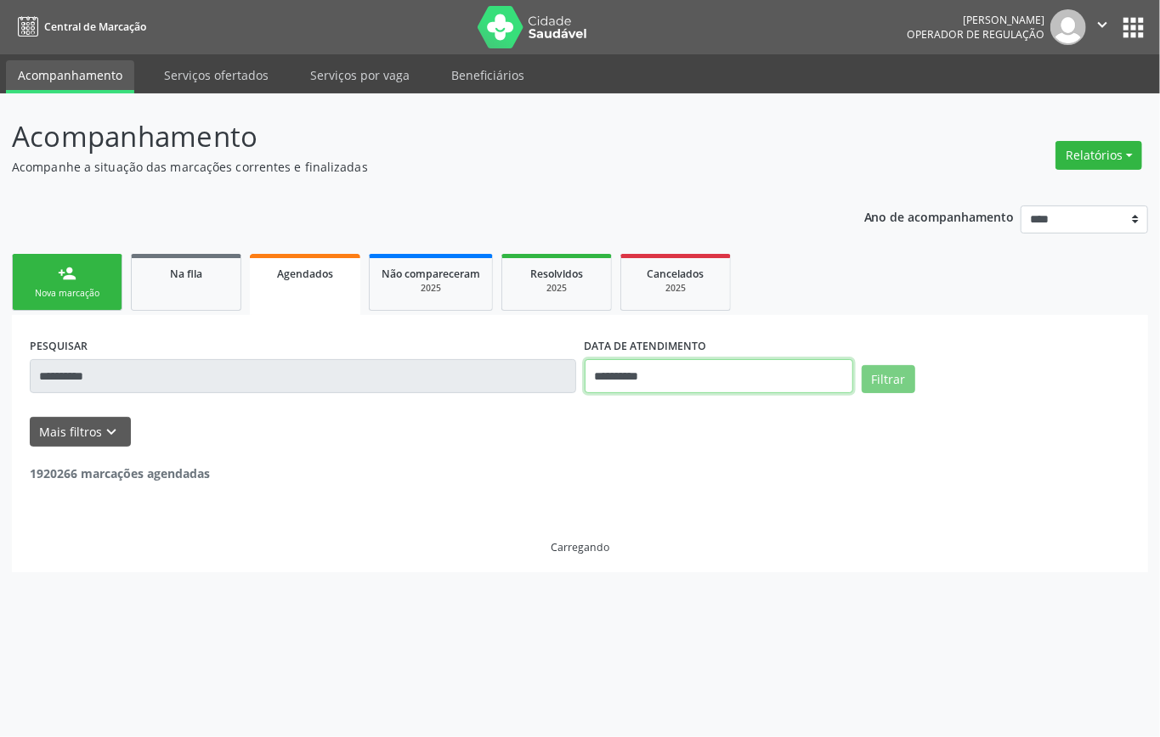
click at [635, 374] on input "**********" at bounding box center [718, 376] width 268 height 34
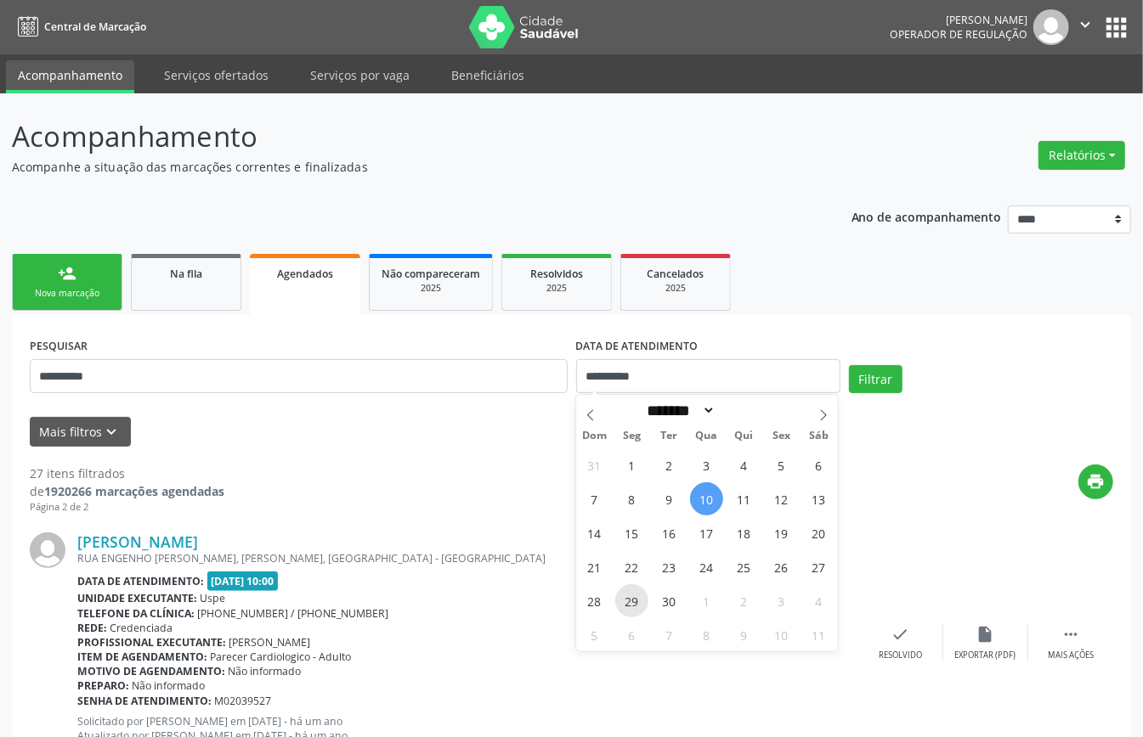
click at [634, 593] on span "29" at bounding box center [631, 600] width 33 height 33
type input "**********"
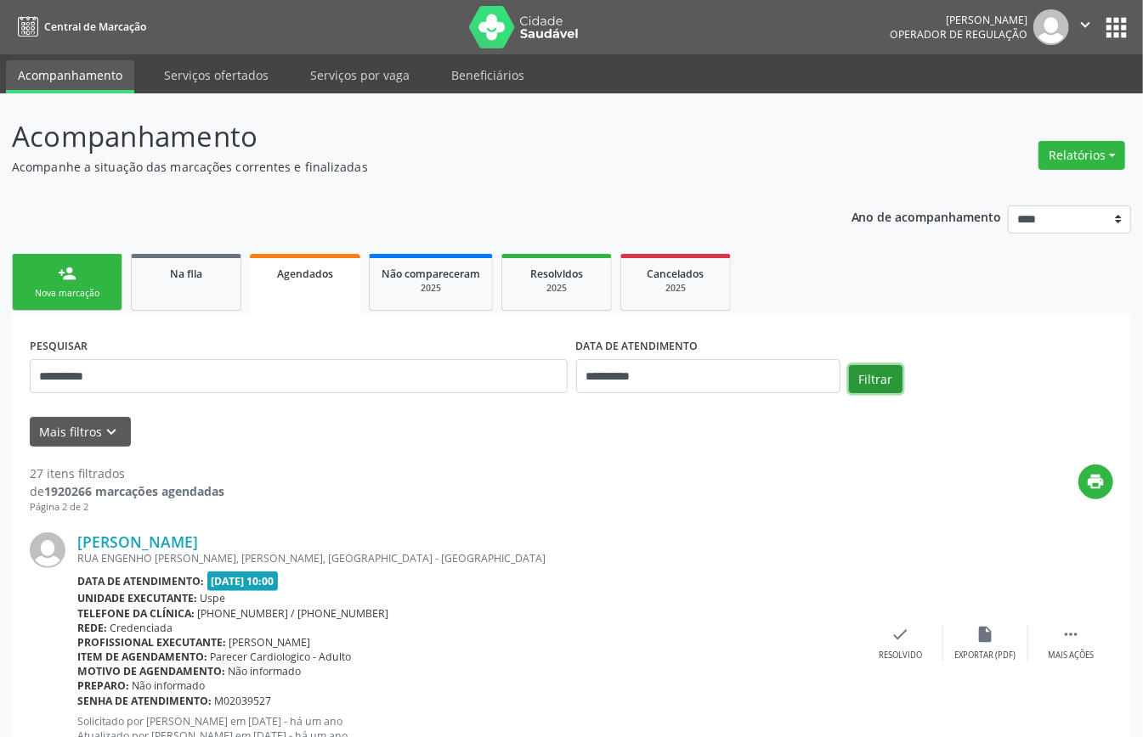
click at [890, 371] on button "Filtrar" at bounding box center [876, 379] width 54 height 29
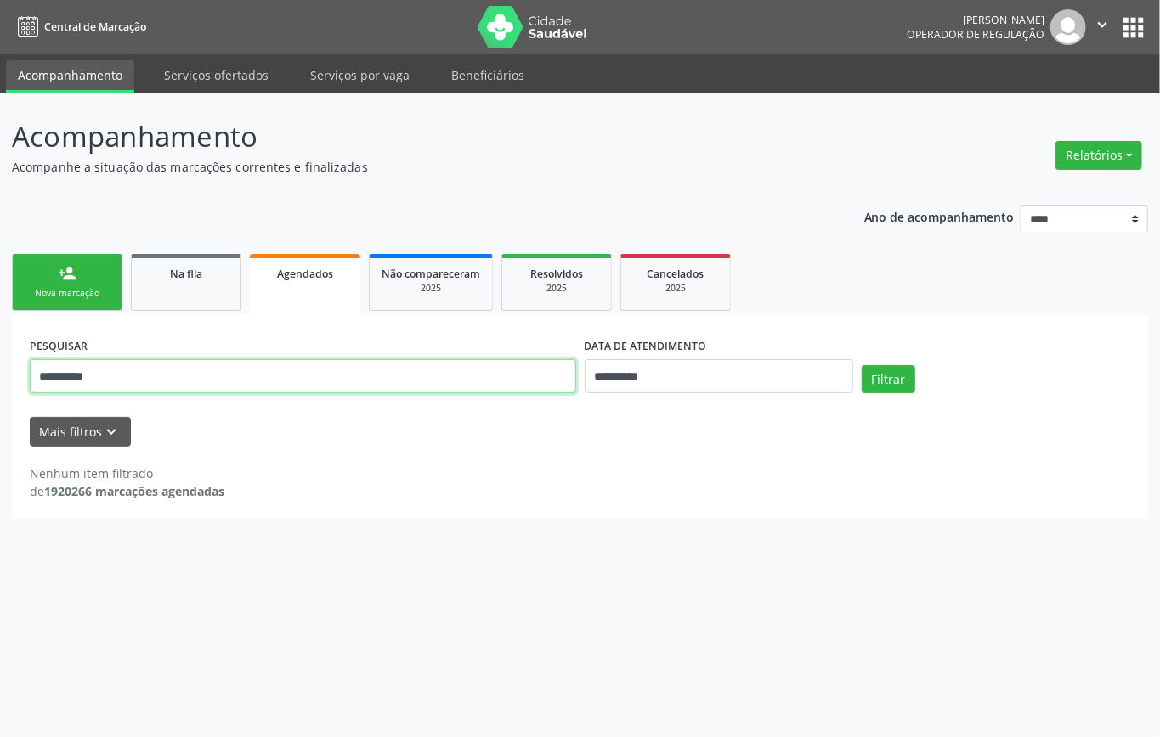
click at [158, 374] on input "**********" at bounding box center [303, 376] width 546 height 34
click at [158, 375] on input "**********" at bounding box center [303, 376] width 546 height 34
paste input "*******"
type input "**********"
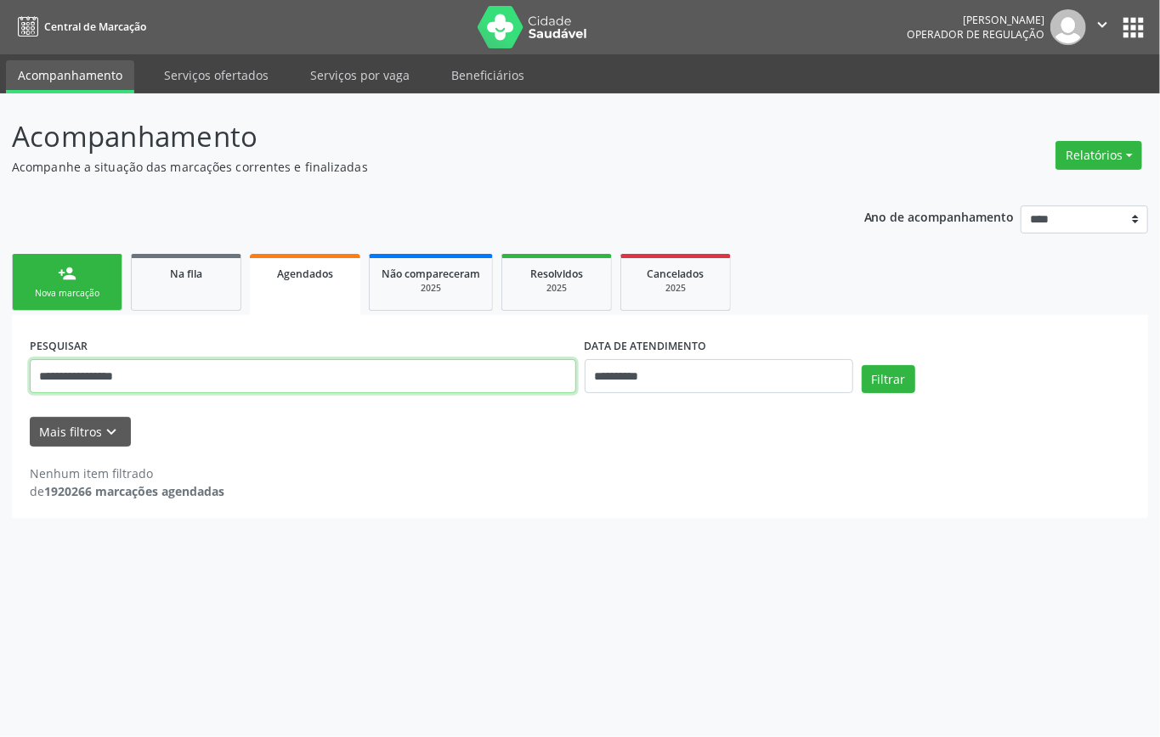
drag, startPoint x: 316, startPoint y: 386, endPoint x: 0, endPoint y: 364, distance: 316.8
click at [0, 364] on div "**********" at bounding box center [580, 415] width 1160 height 644
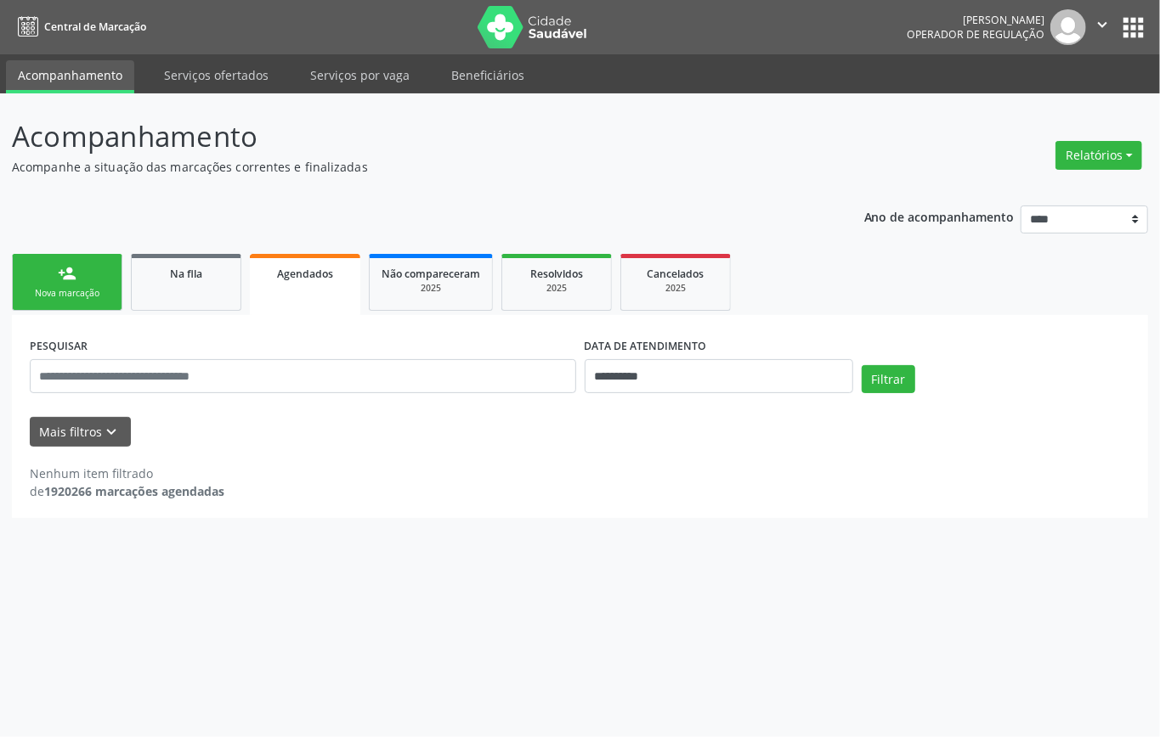
click at [73, 287] on div "Nova marcação" at bounding box center [67, 293] width 85 height 13
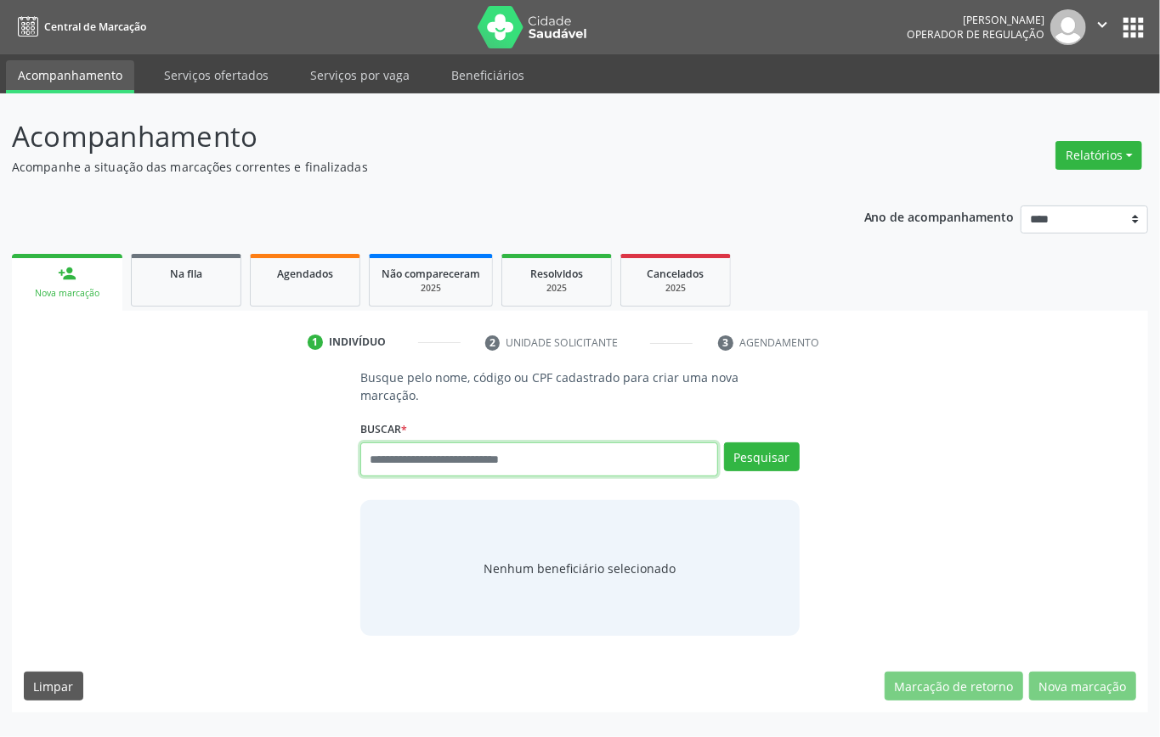
click at [514, 443] on input "text" at bounding box center [539, 460] width 358 height 34
type input "*********"
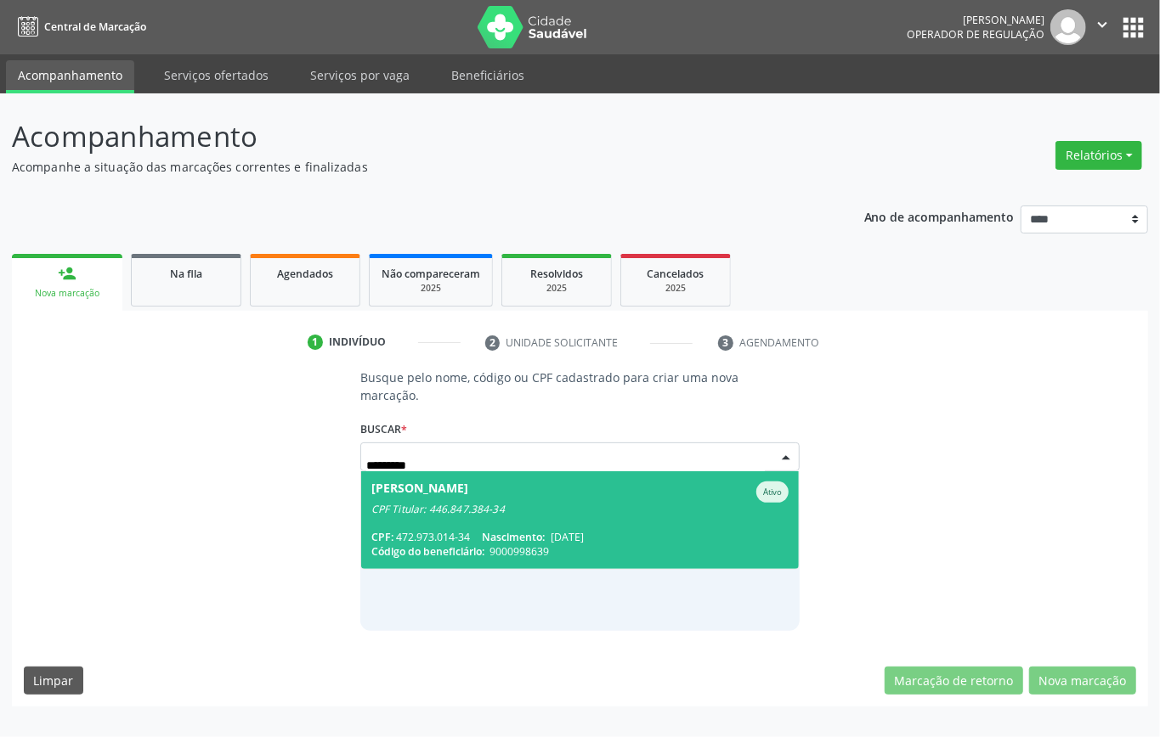
click at [545, 530] on span "Nascimento:" at bounding box center [513, 537] width 63 height 14
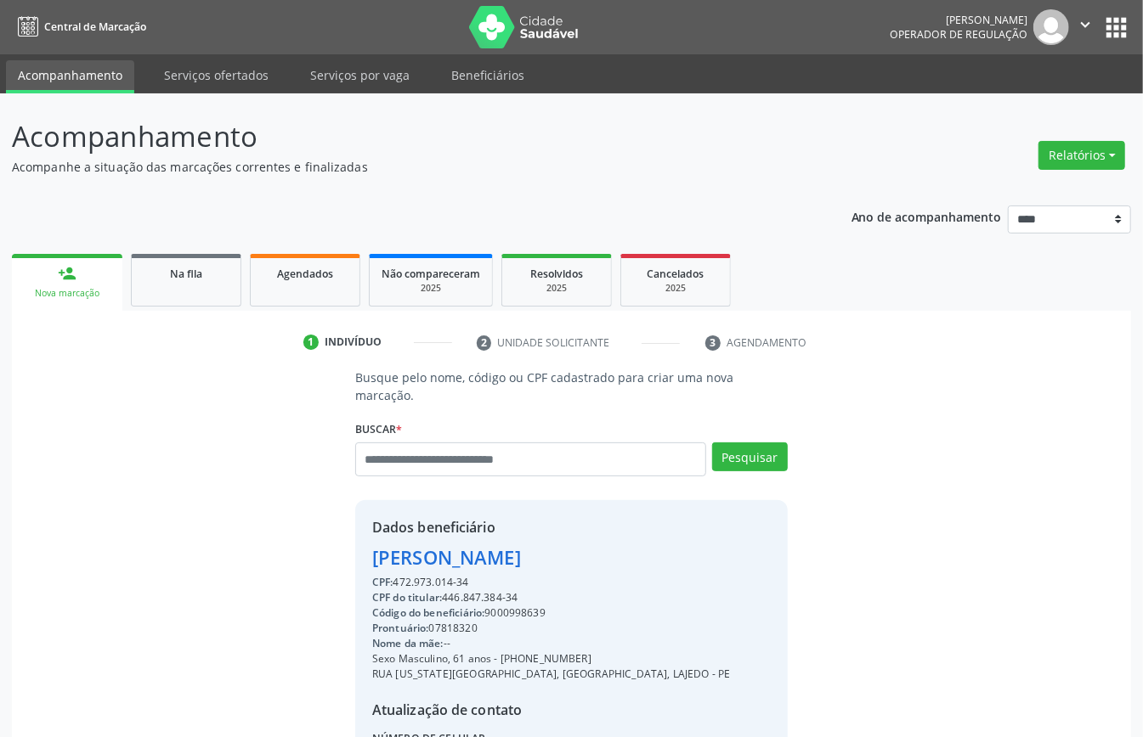
scroll to position [161, 0]
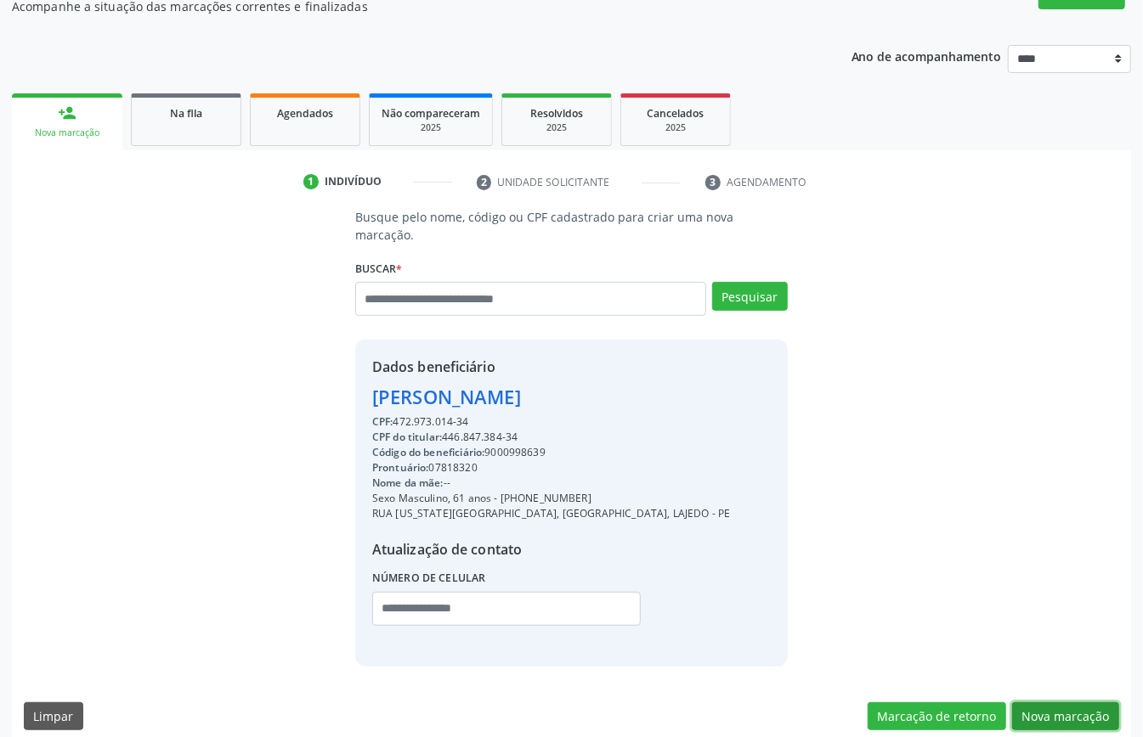
drag, startPoint x: 1062, startPoint y: 694, endPoint x: 1050, endPoint y: 680, distance: 18.1
click at [1054, 703] on button "Nova marcação" at bounding box center [1065, 717] width 107 height 29
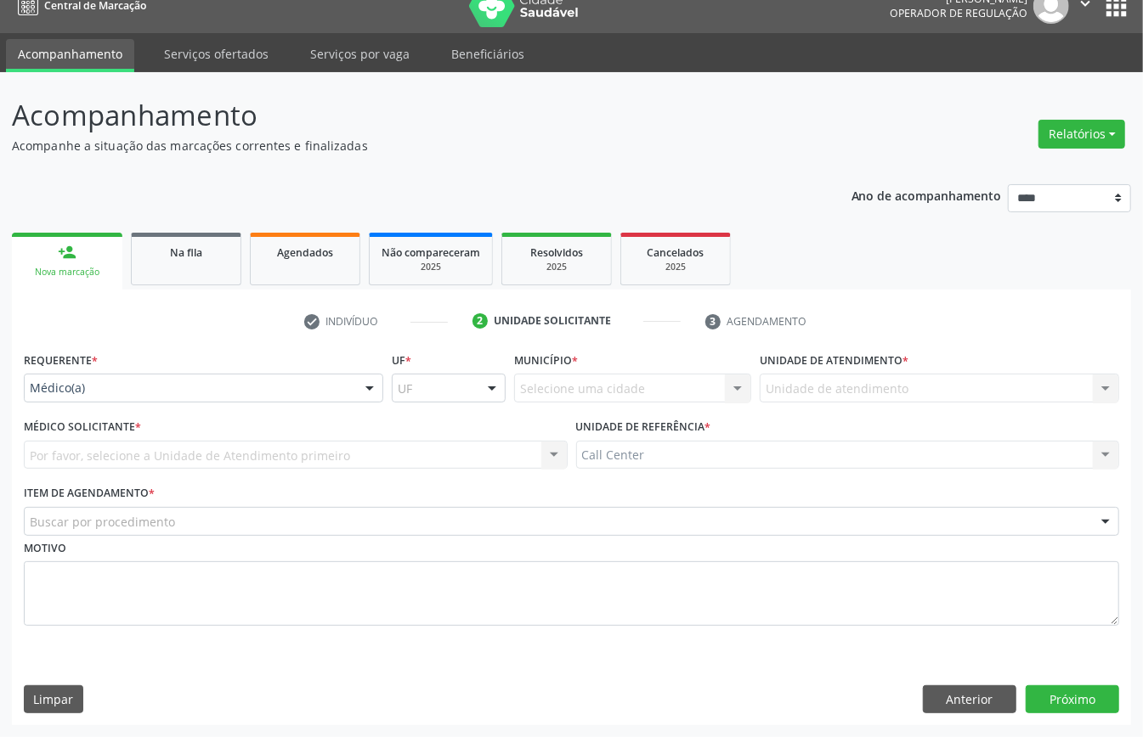
scroll to position [24, 0]
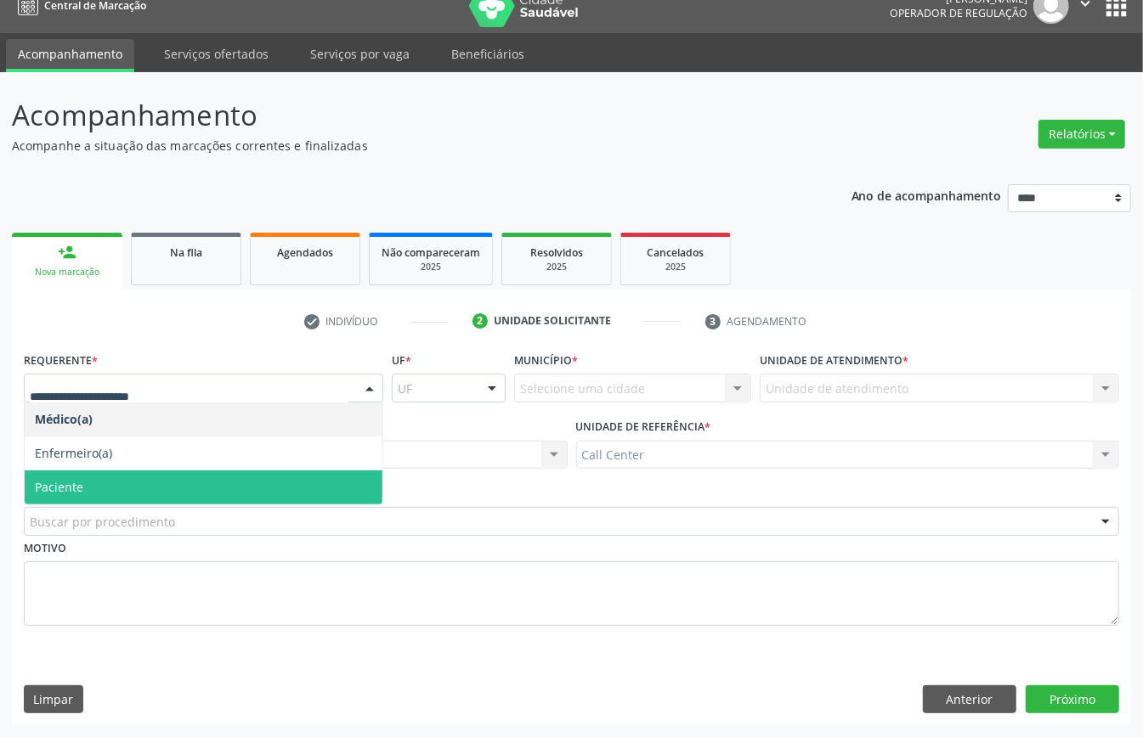
click at [137, 486] on span "Paciente" at bounding box center [204, 488] width 358 height 34
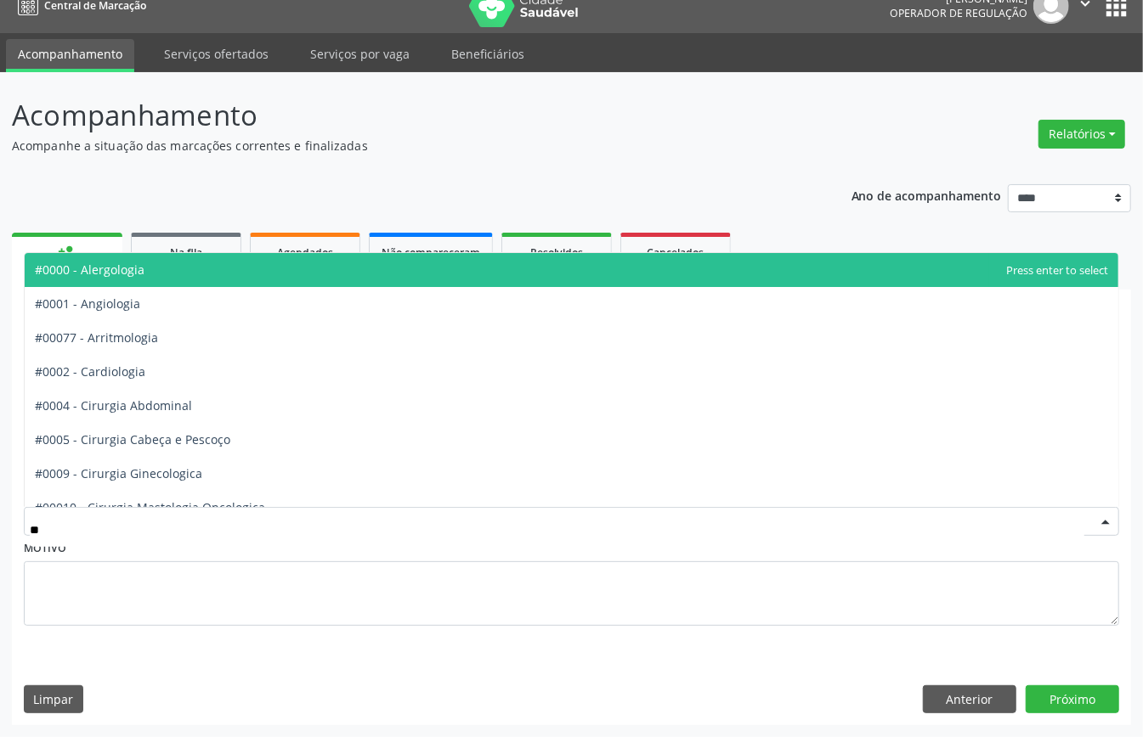
type input "***"
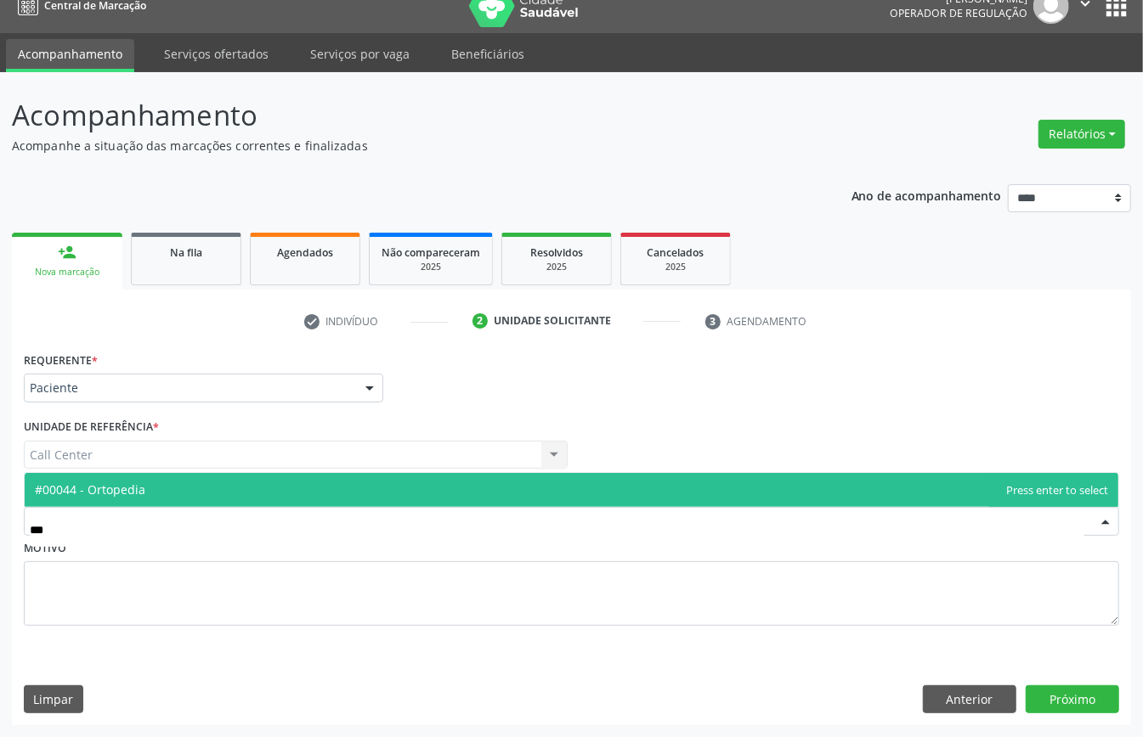
click at [251, 481] on span "#00044 - Ortopedia" at bounding box center [571, 490] width 1093 height 34
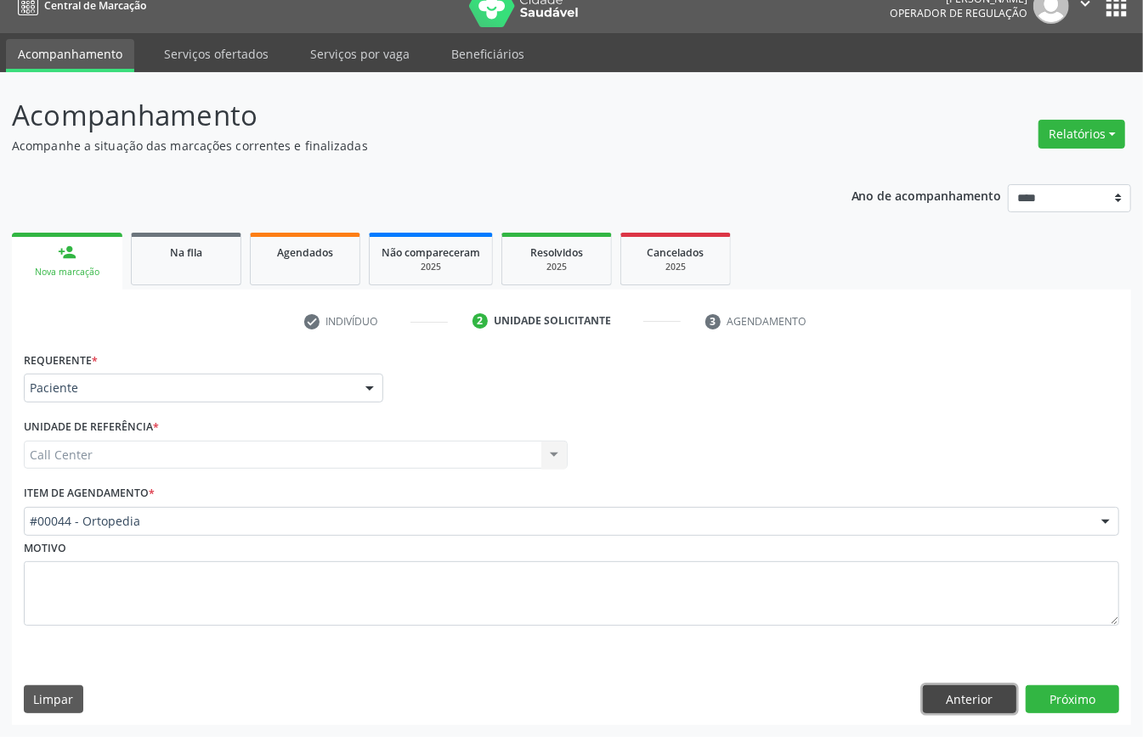
click at [972, 703] on button "Anterior" at bounding box center [969, 700] width 93 height 29
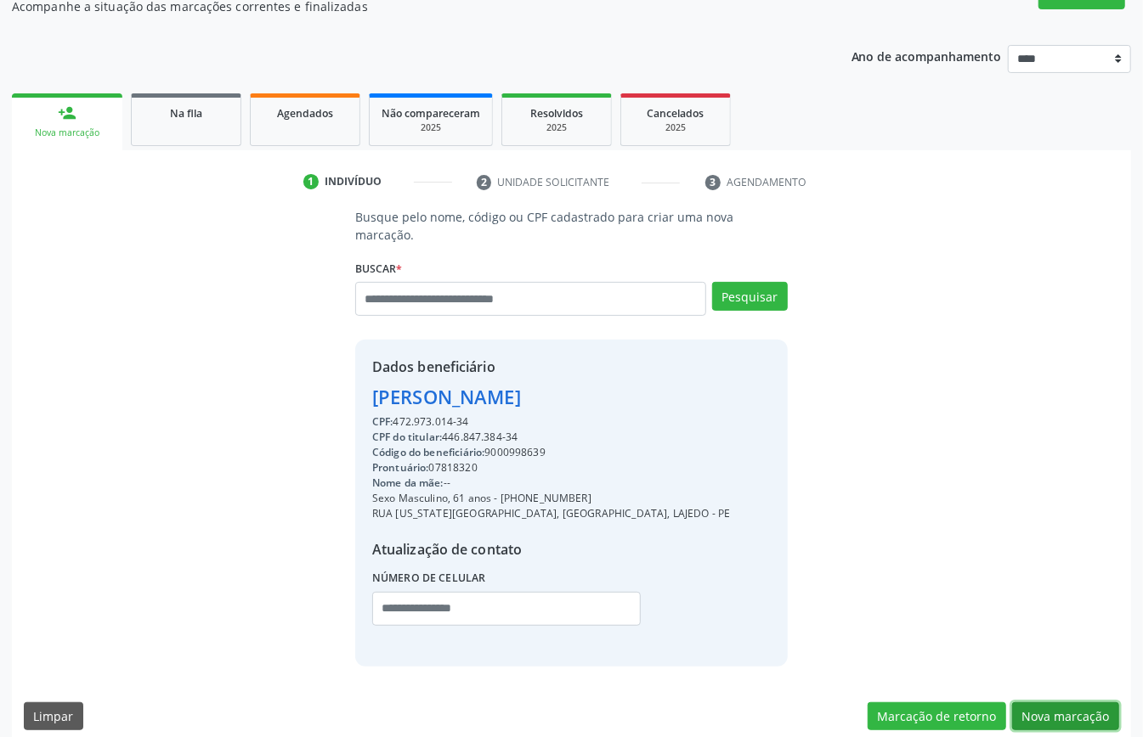
click at [1067, 703] on button "Nova marcação" at bounding box center [1065, 717] width 107 height 29
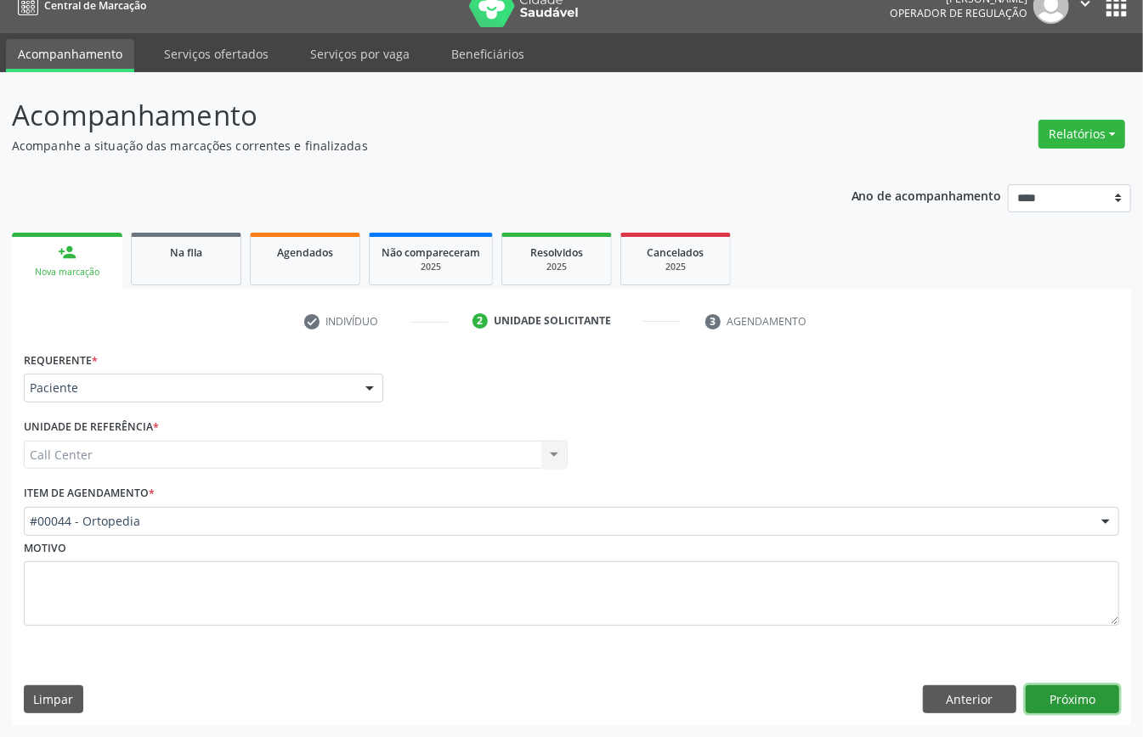
click at [1067, 686] on button "Próximo" at bounding box center [1071, 700] width 93 height 29
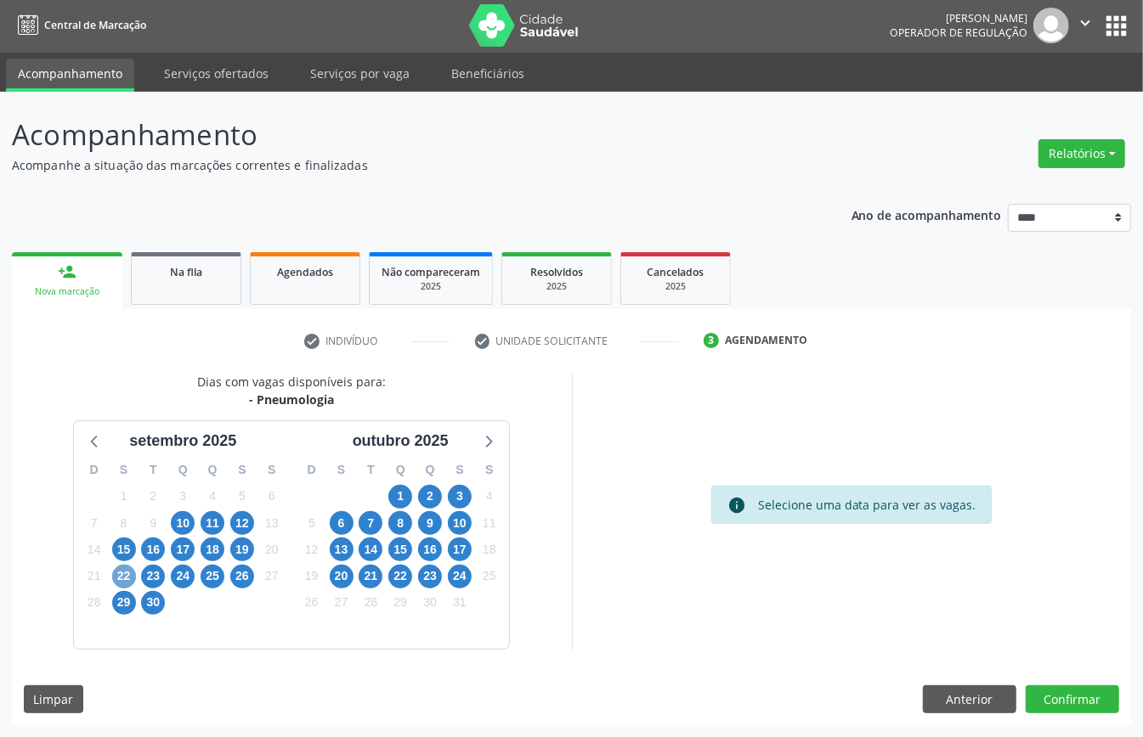
click at [119, 578] on span "22" at bounding box center [124, 577] width 24 height 24
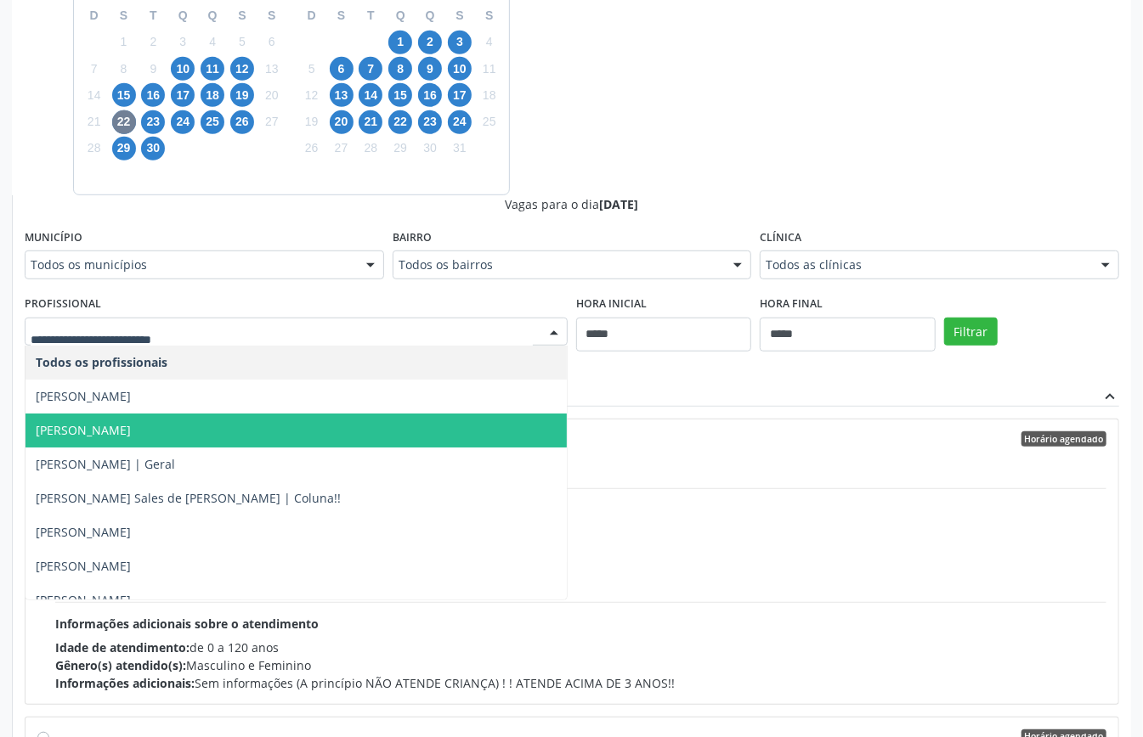
scroll to position [154, 0]
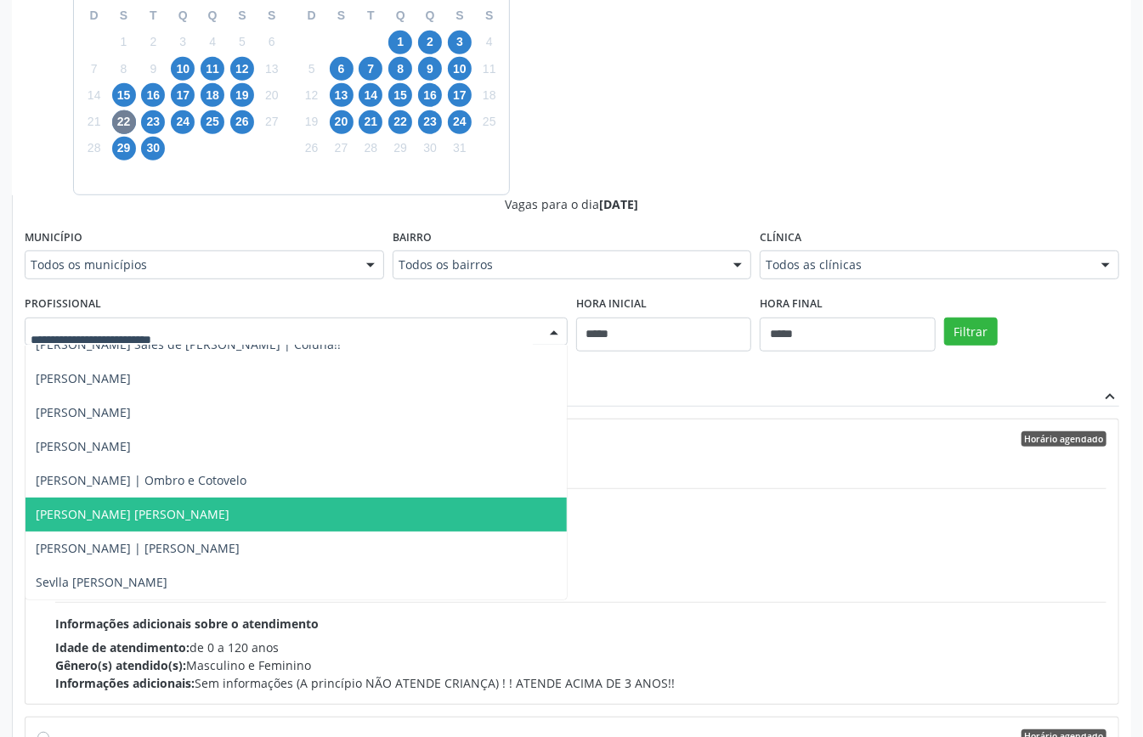
click at [174, 521] on span "Ricardo Cavalcanti Marinho" at bounding box center [133, 514] width 194 height 16
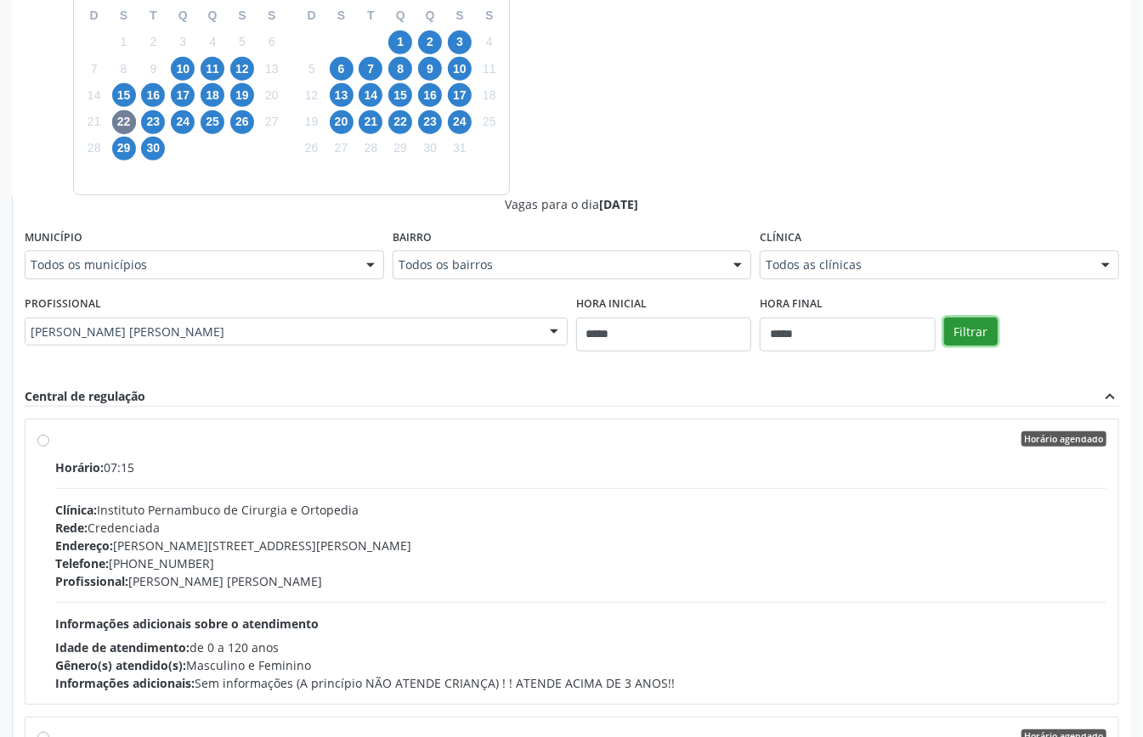
click at [977, 328] on button "Filtrar" at bounding box center [971, 332] width 54 height 29
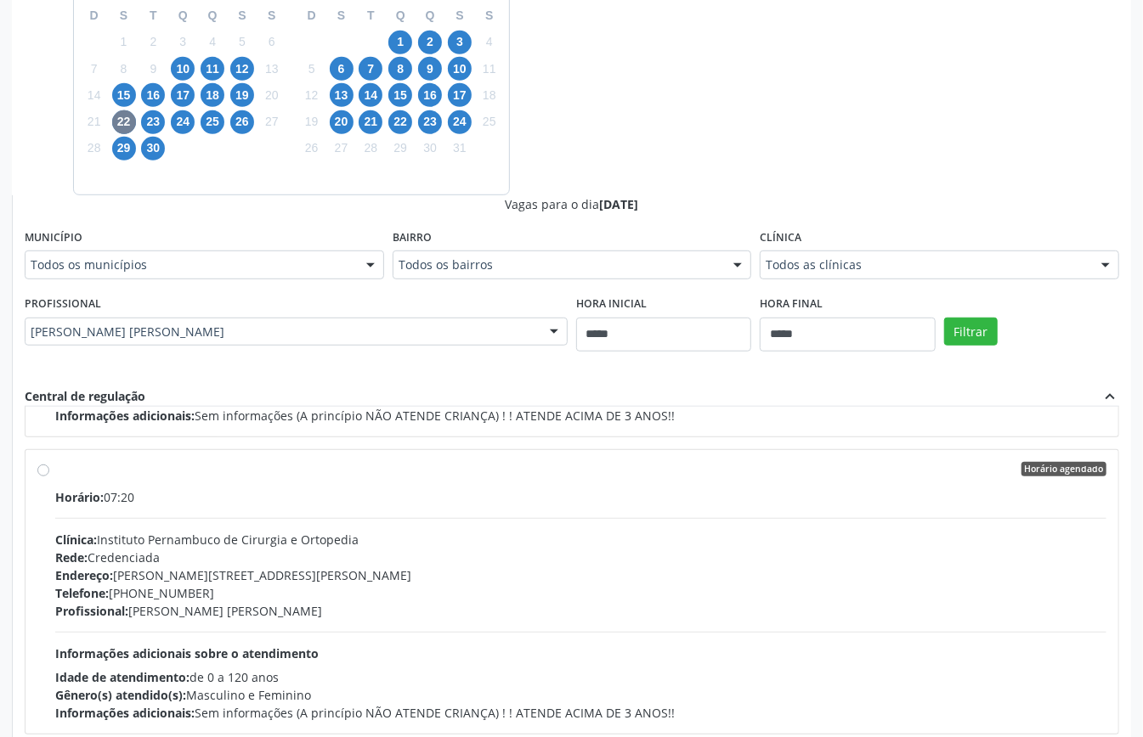
click at [314, 607] on div "Profissional: Ricardo Cavalcanti Marinho" at bounding box center [580, 611] width 1051 height 18
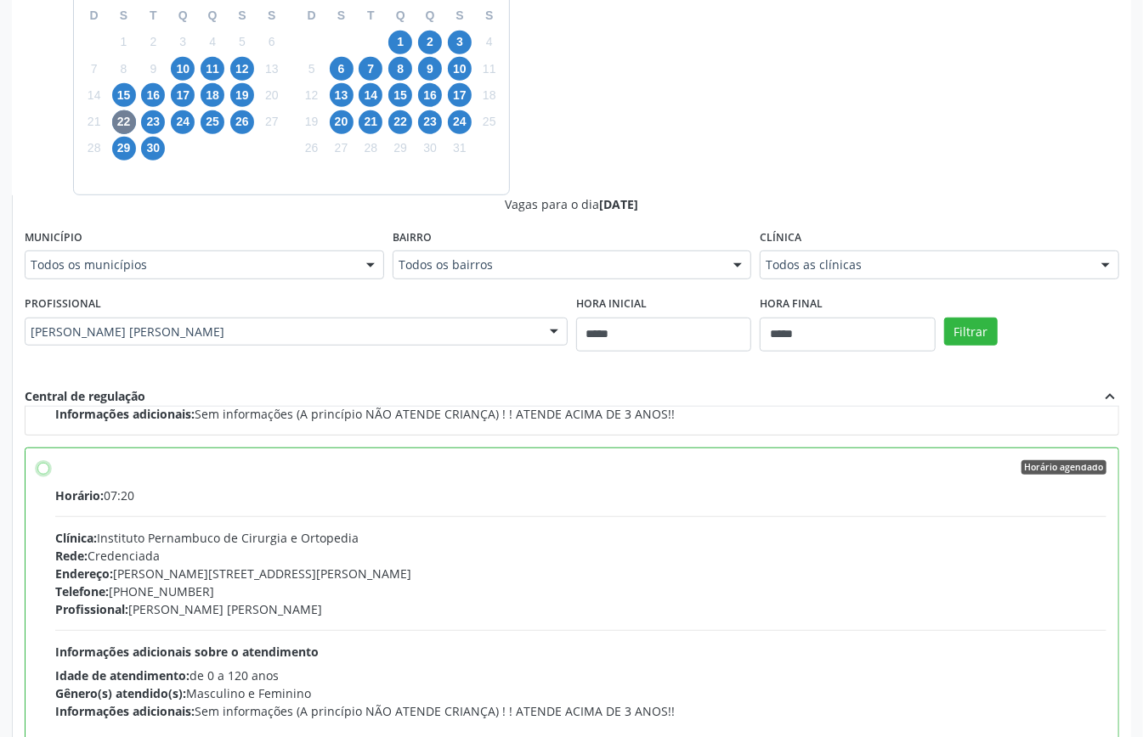
scroll to position [385, 0]
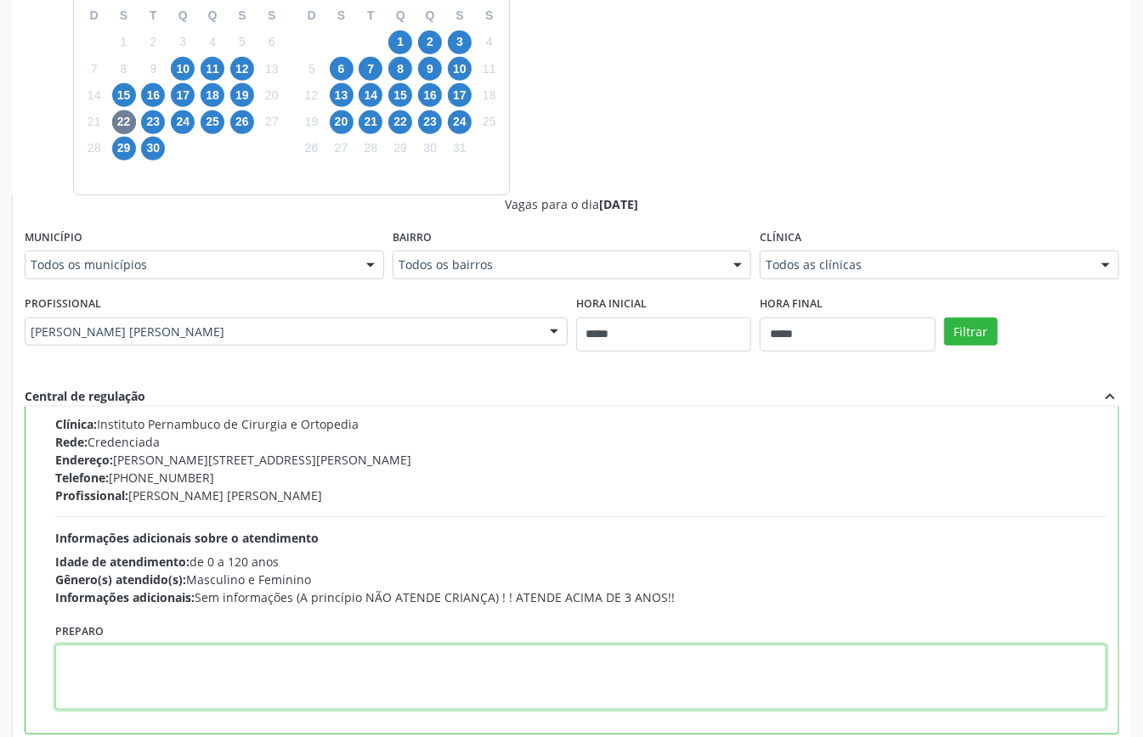
paste textarea "**********"
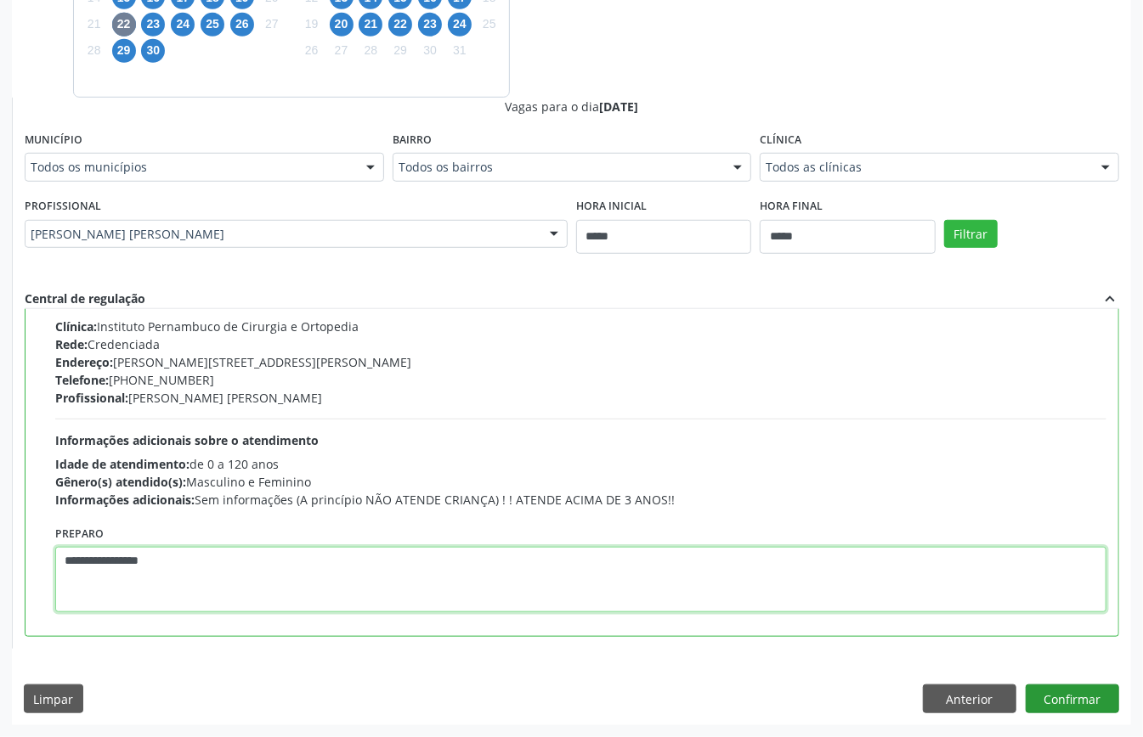
type textarea "**********"
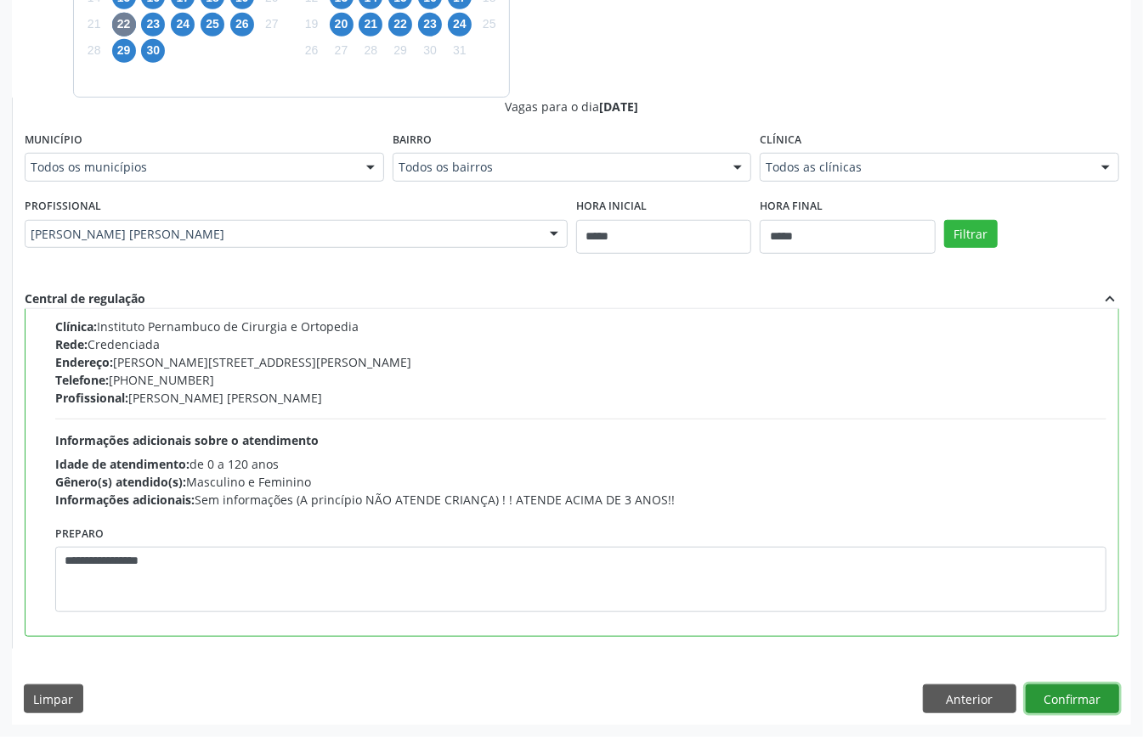
click at [1061, 690] on button "Confirmar" at bounding box center [1071, 699] width 93 height 29
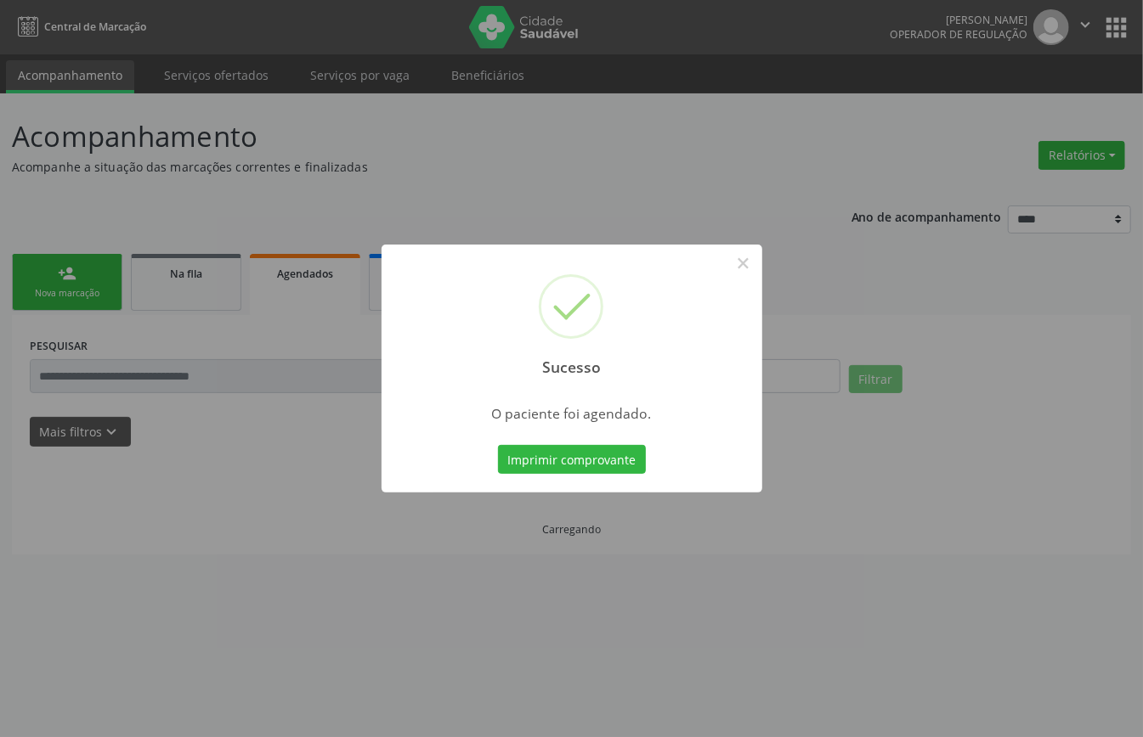
scroll to position [0, 0]
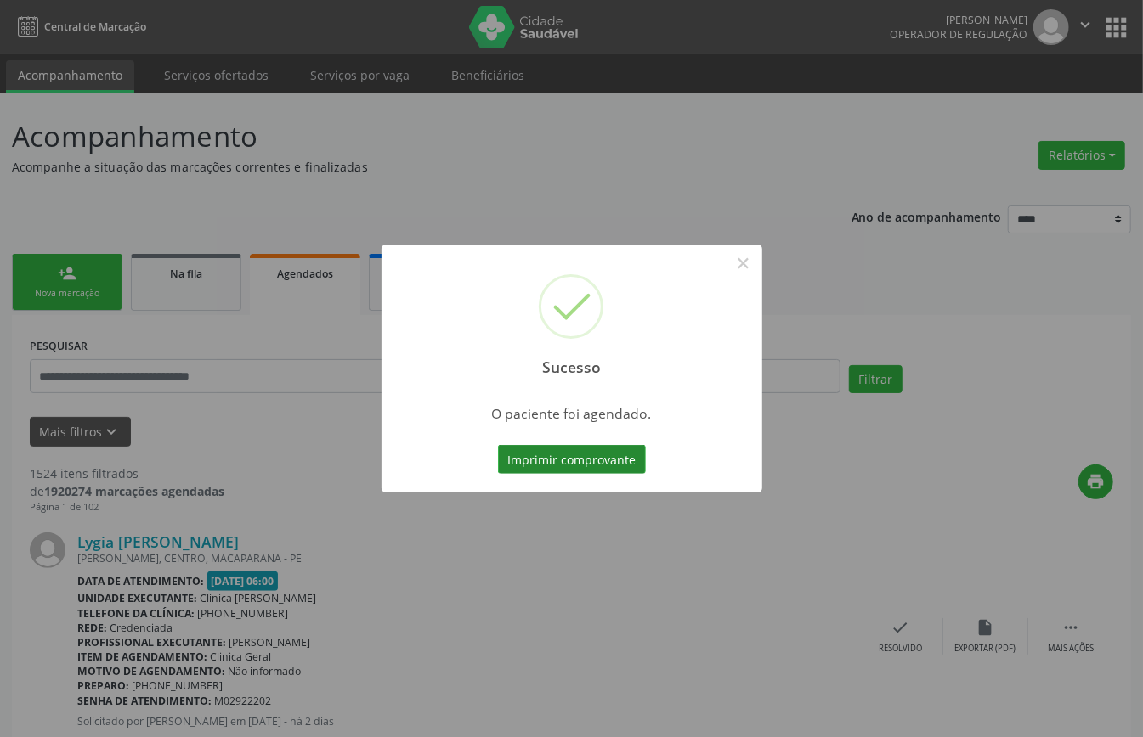
click at [581, 457] on button "Imprimir comprovante" at bounding box center [572, 459] width 148 height 29
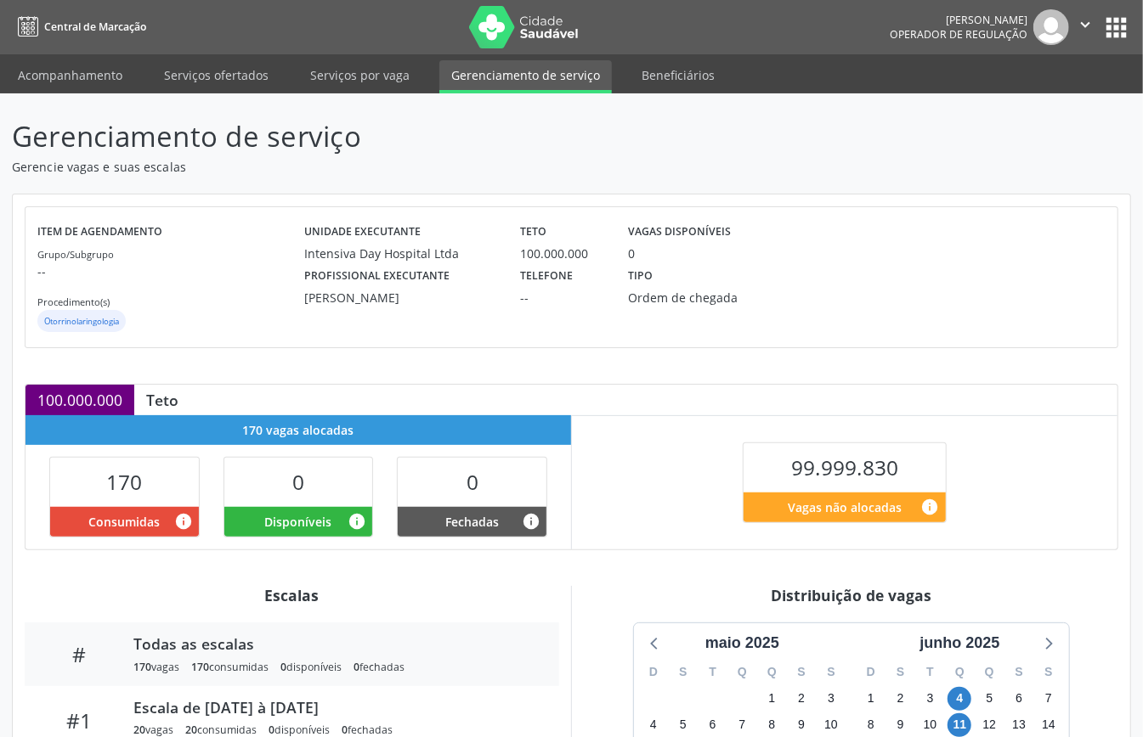
scroll to position [340, 0]
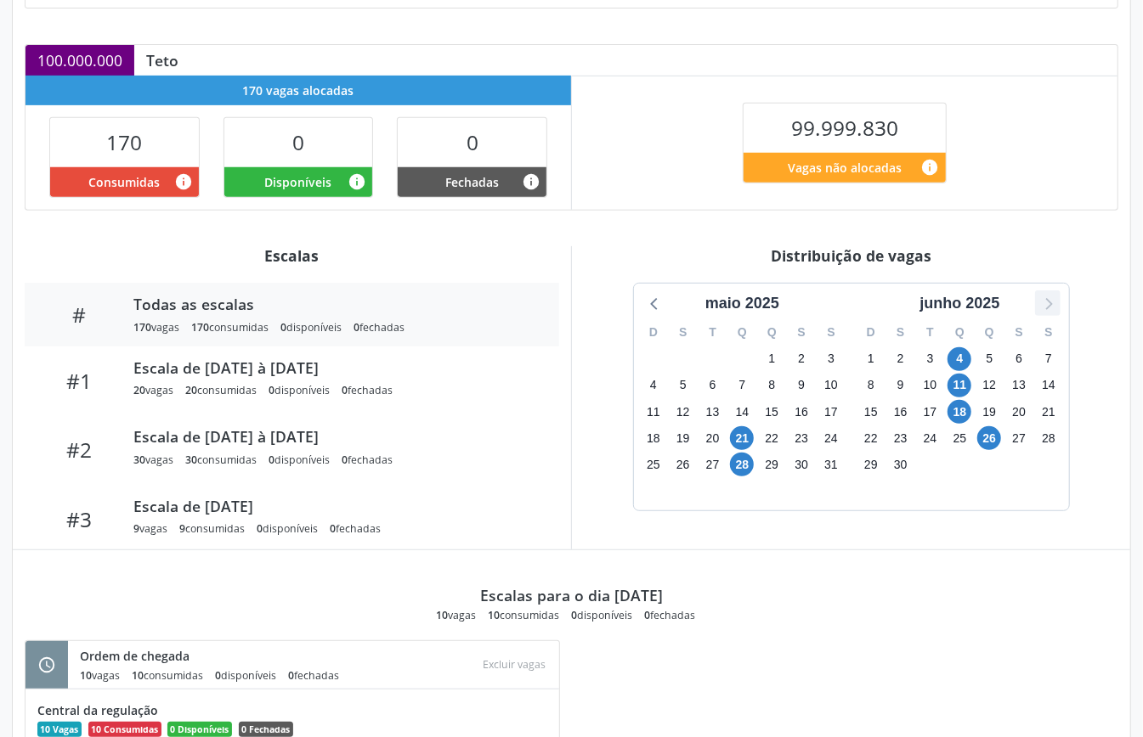
click at [1052, 309] on icon at bounding box center [1047, 303] width 22 height 22
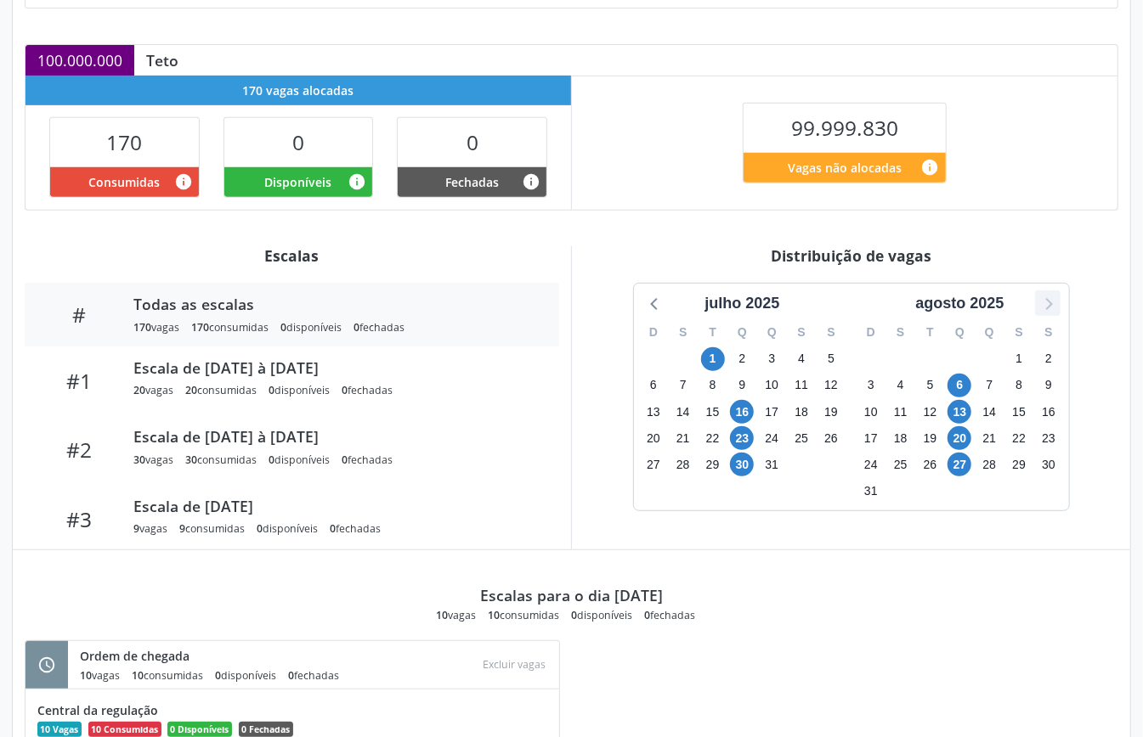
click at [1052, 309] on icon at bounding box center [1047, 303] width 22 height 22
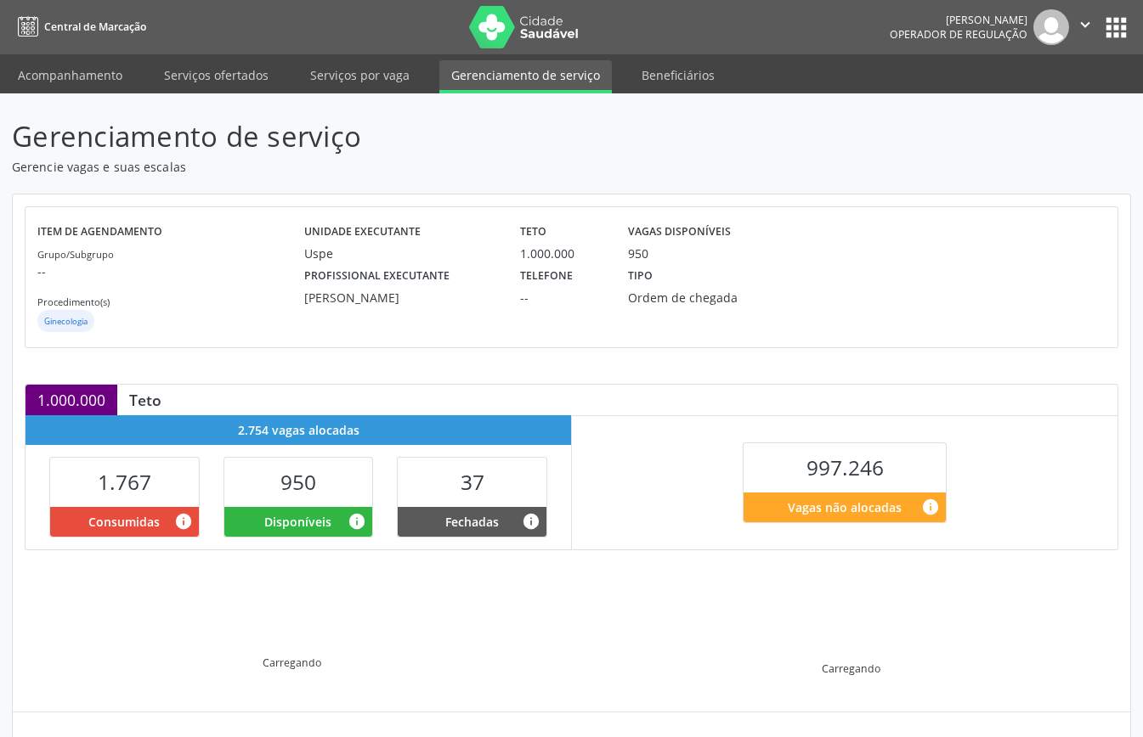
scroll to position [164, 0]
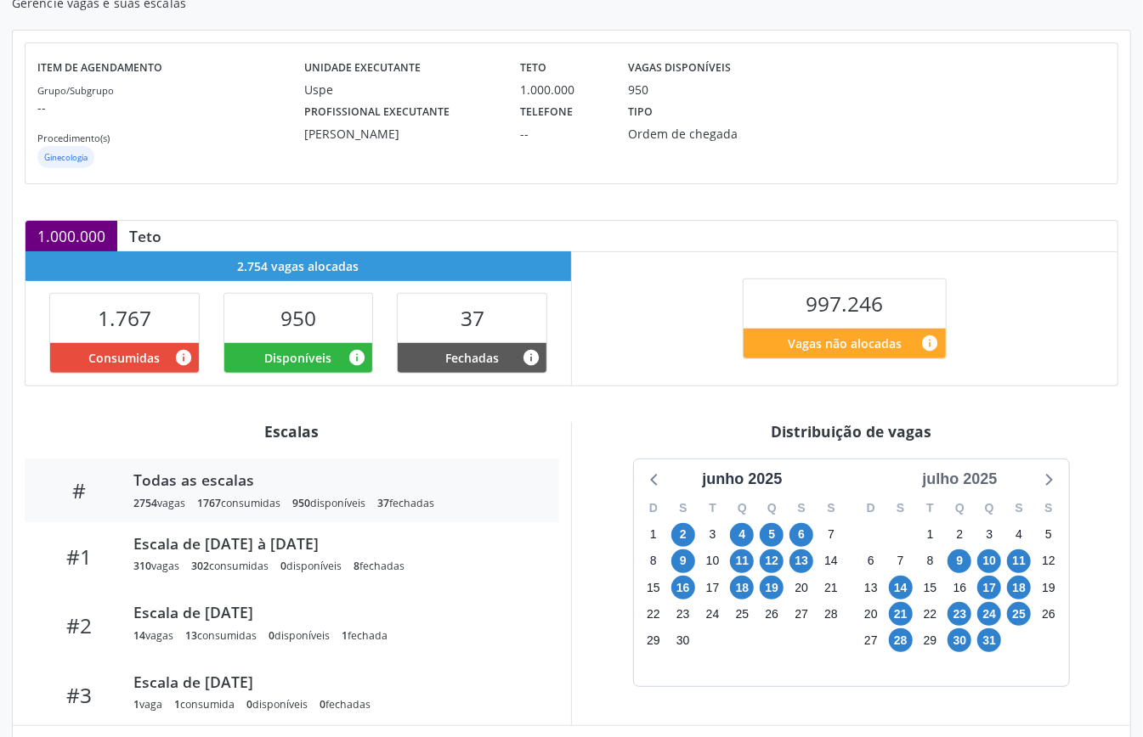
click at [950, 486] on div "julho 2025" at bounding box center [959, 479] width 88 height 23
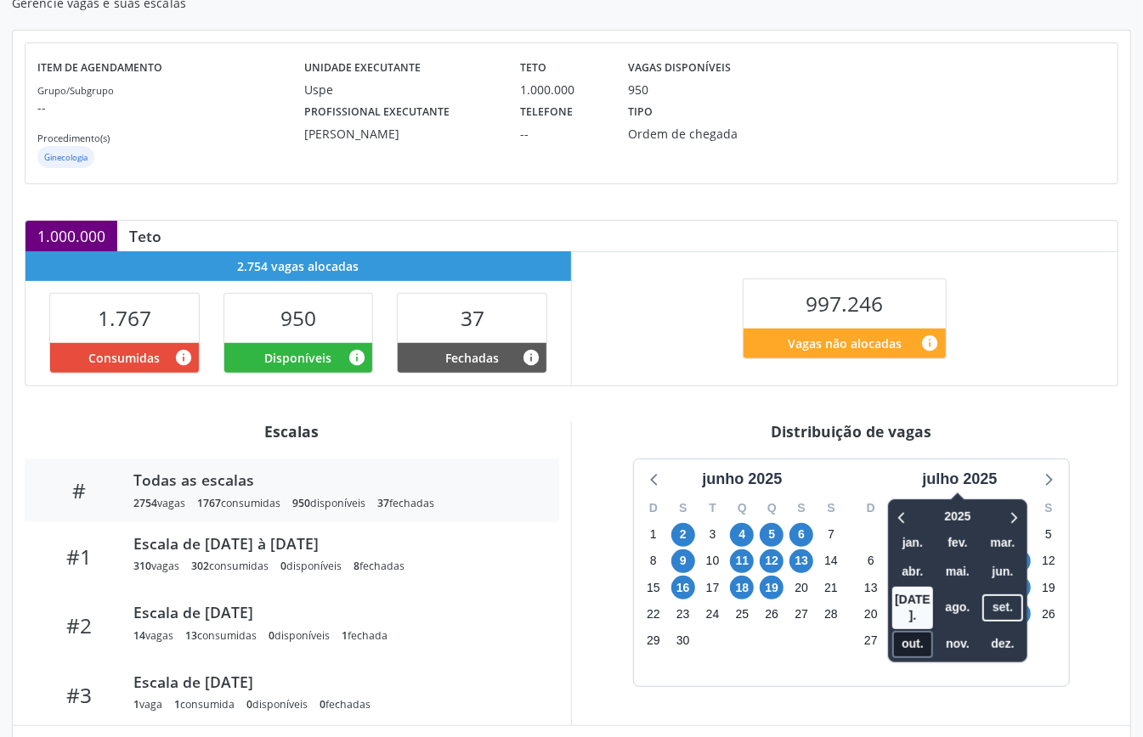
click at [922, 631] on span "out." at bounding box center [912, 644] width 41 height 26
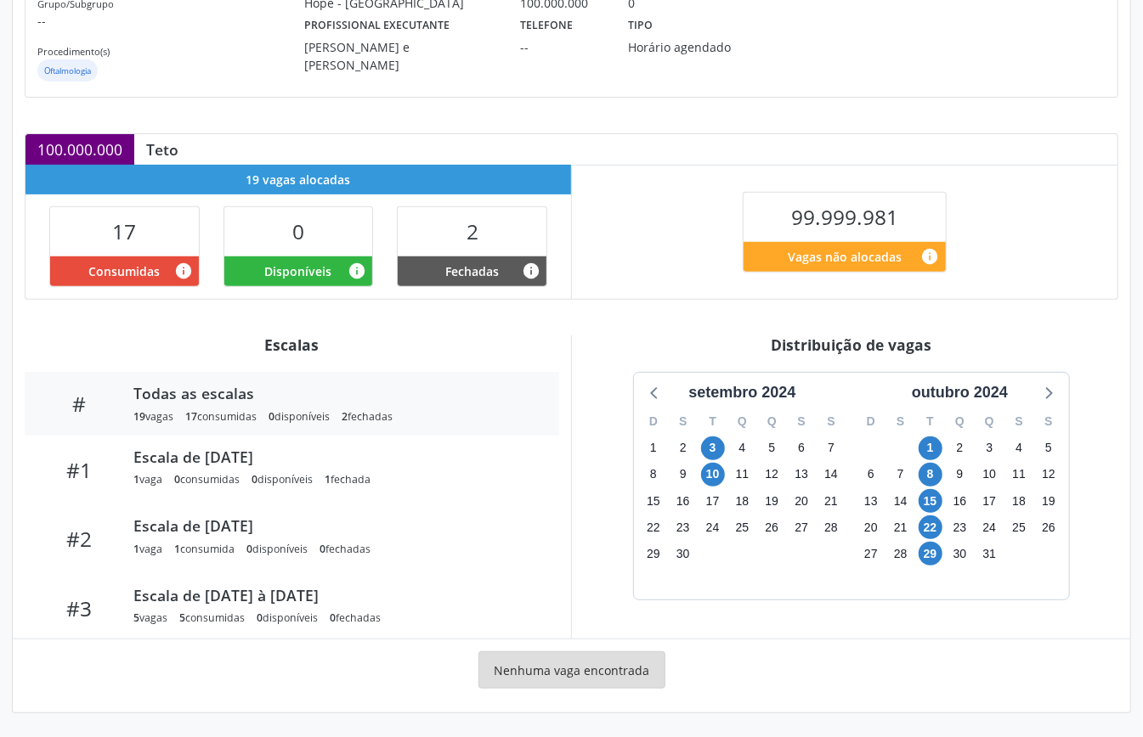
scroll to position [262, 0]
click at [1034, 388] on div "outubro 2024" at bounding box center [960, 392] width 200 height 23
click at [1048, 385] on icon at bounding box center [1047, 392] width 22 height 22
click at [1048, 386] on icon at bounding box center [1047, 392] width 22 height 22
click at [1057, 398] on icon at bounding box center [1047, 392] width 22 height 22
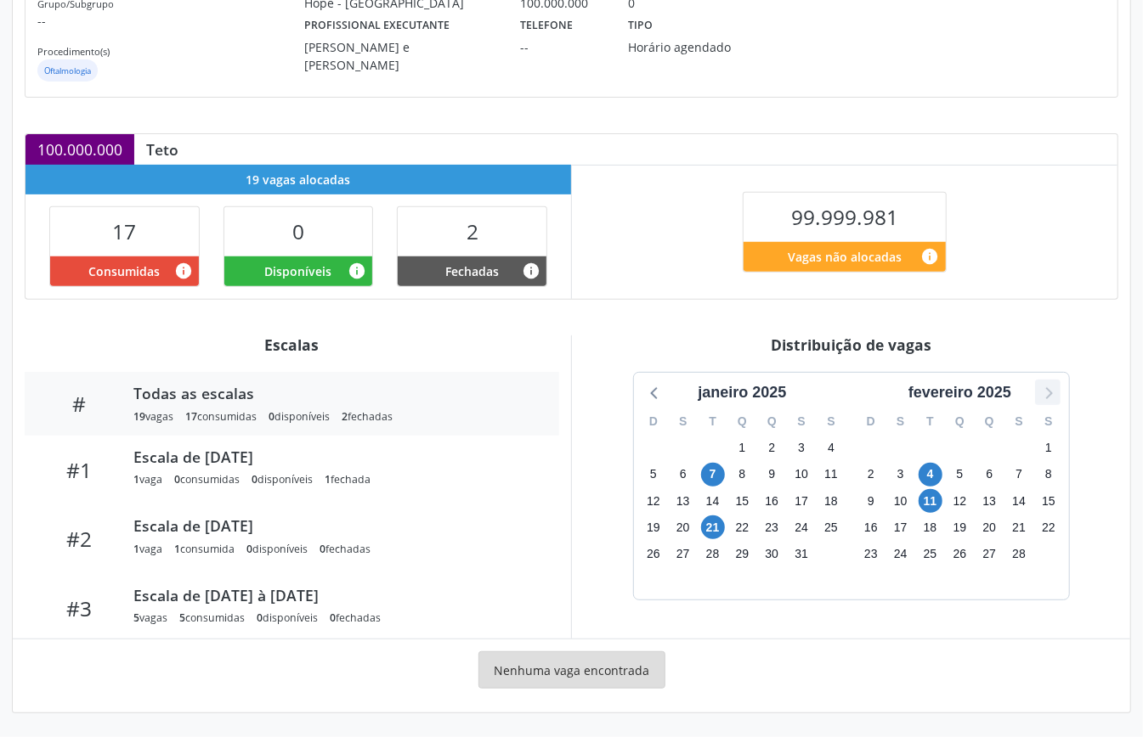
click at [1057, 398] on icon at bounding box center [1047, 392] width 22 height 22
click at [708, 524] on span "23" at bounding box center [713, 528] width 24 height 24
click at [707, 523] on span "23" at bounding box center [713, 528] width 24 height 24
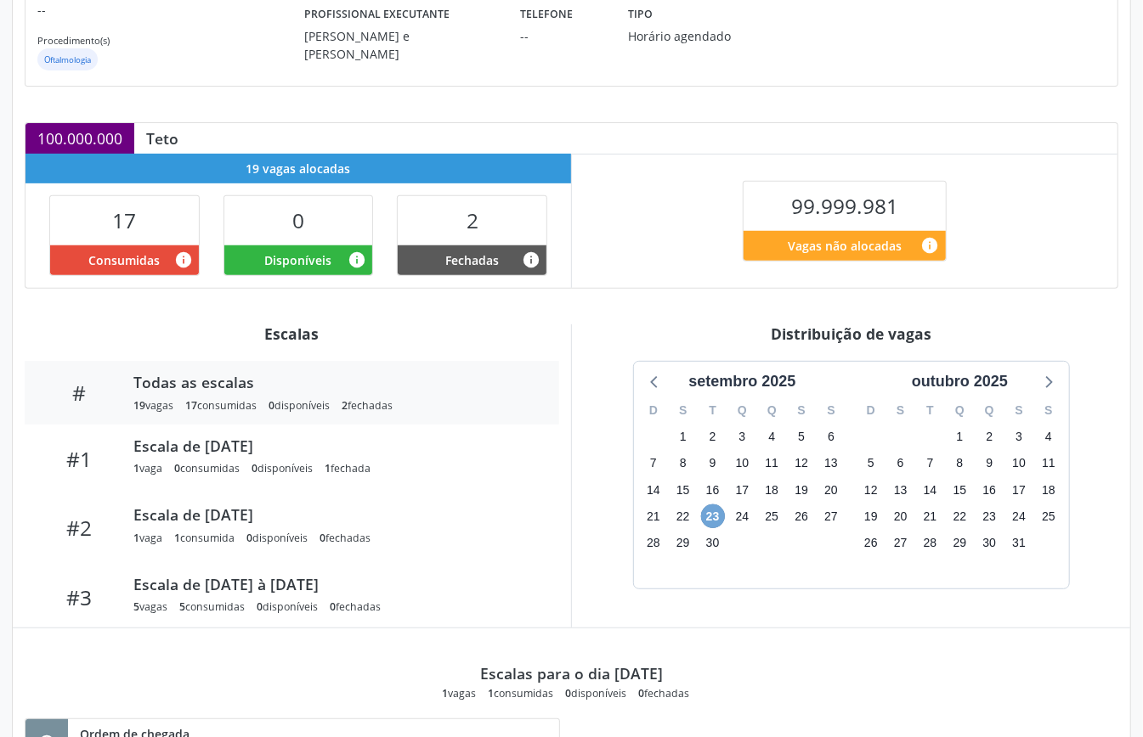
scroll to position [472, 0]
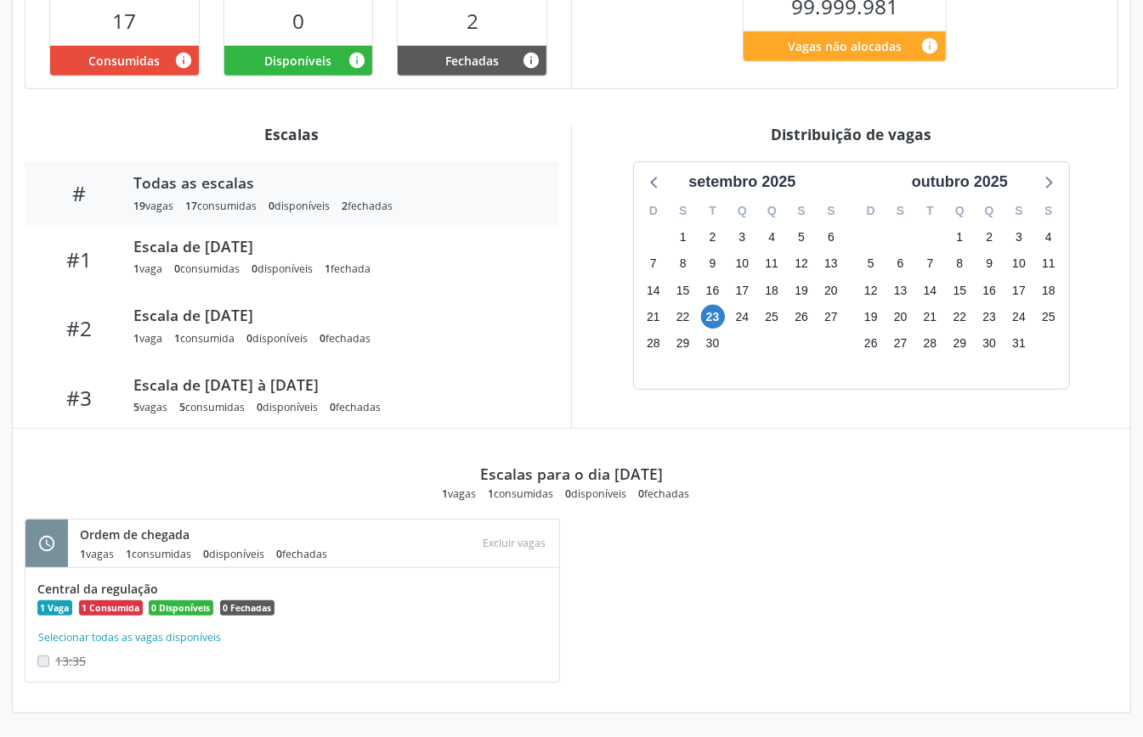
click at [902, 636] on div "schedule Ordem de chegada 1 vagas 1 consumidas 0 disponíveis 0 fechadas Atenção…" at bounding box center [571, 610] width 1117 height 182
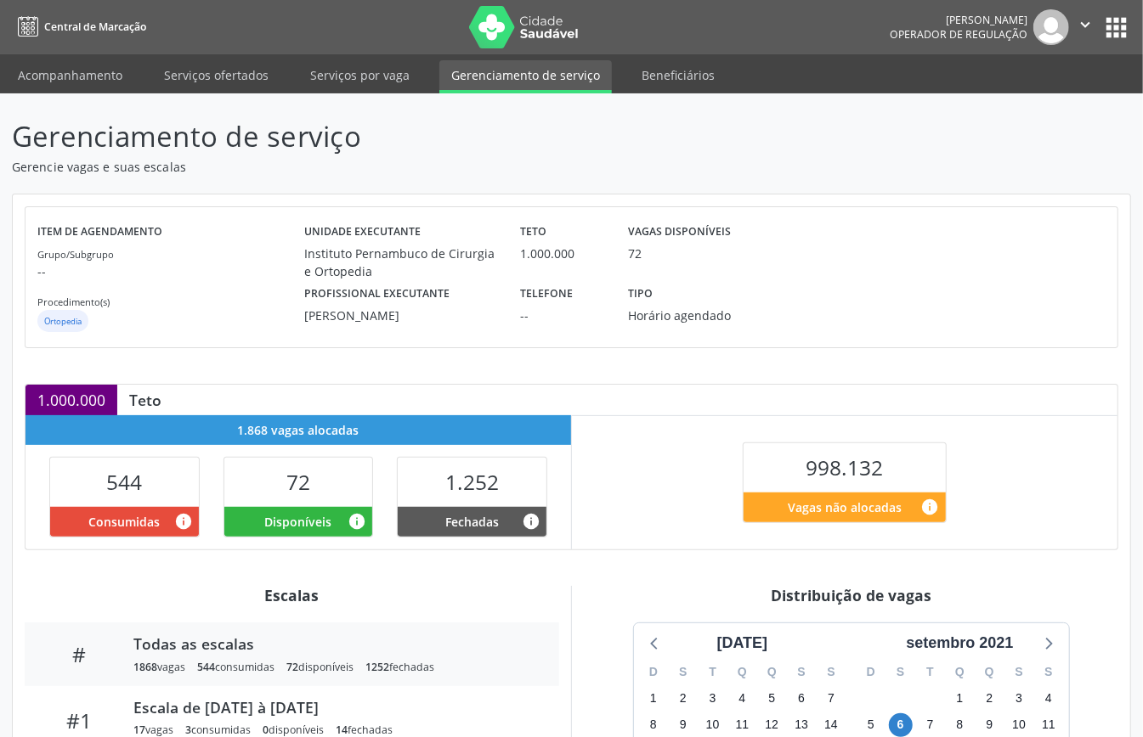
scroll to position [255, 0]
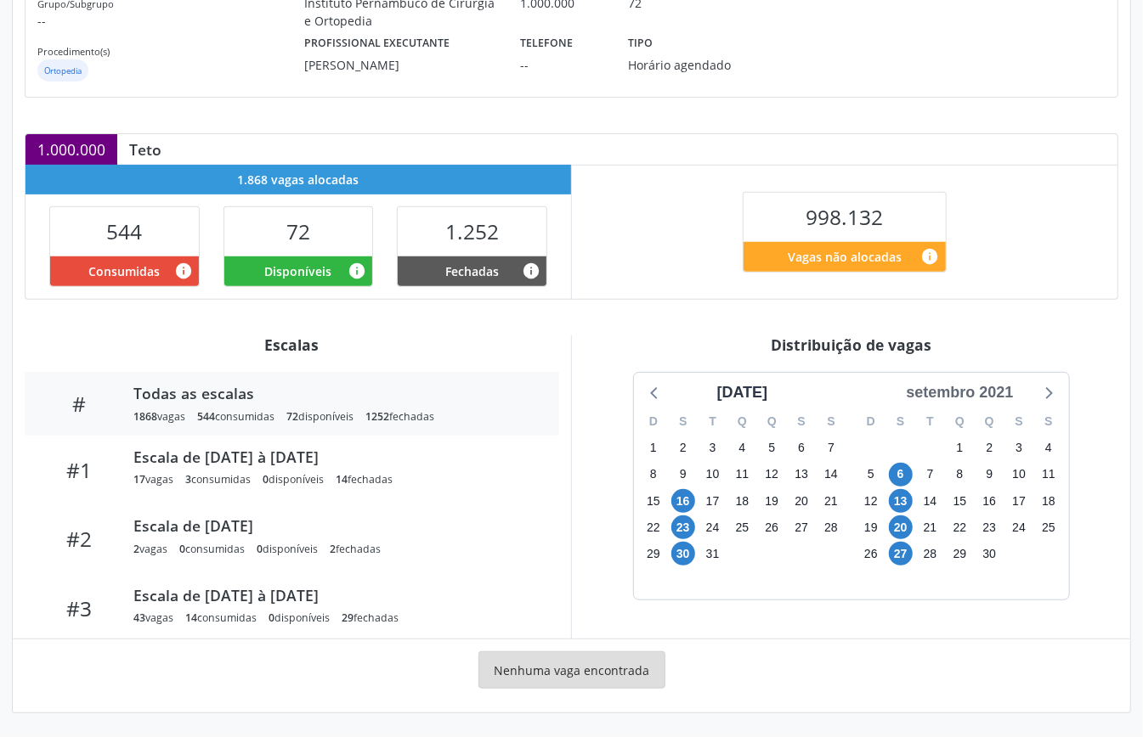
click at [989, 394] on div "setembro 2021" at bounding box center [959, 392] width 121 height 23
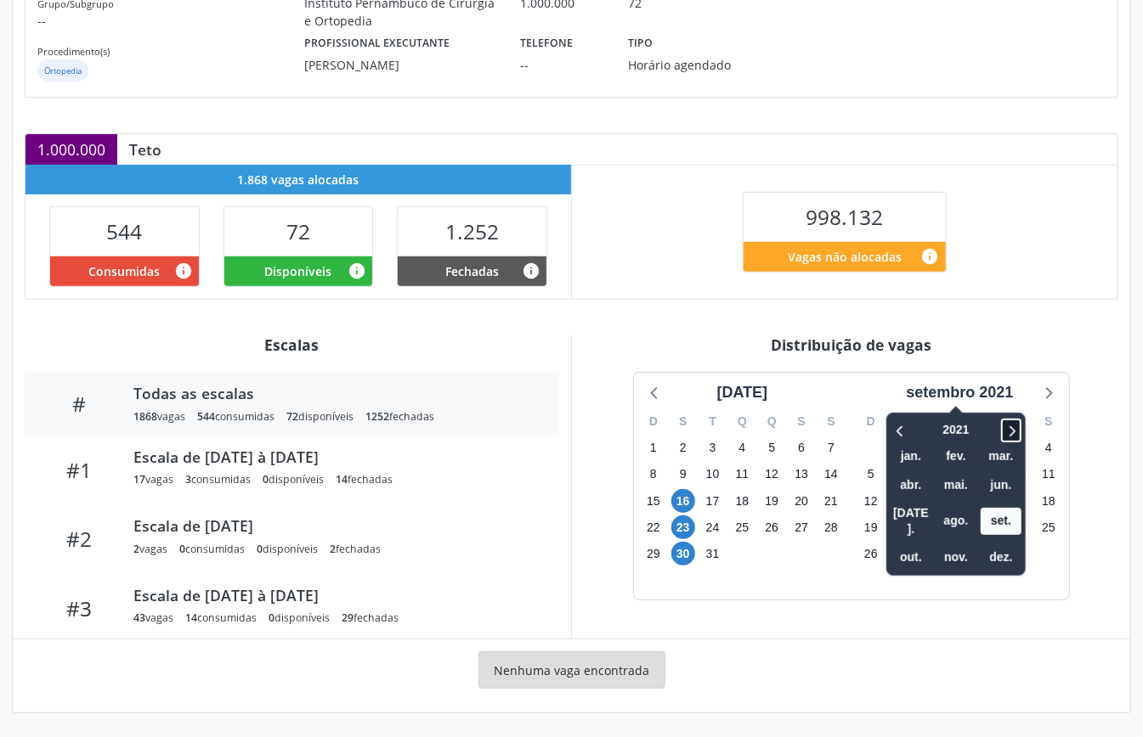
click at [1010, 435] on icon at bounding box center [1010, 431] width 17 height 20
click at [1010, 433] on icon at bounding box center [1010, 431] width 17 height 20
click at [1011, 433] on icon at bounding box center [1010, 431] width 17 height 20
click at [1017, 438] on icon at bounding box center [1010, 431] width 17 height 20
click at [1009, 508] on span "set." at bounding box center [1000, 521] width 41 height 26
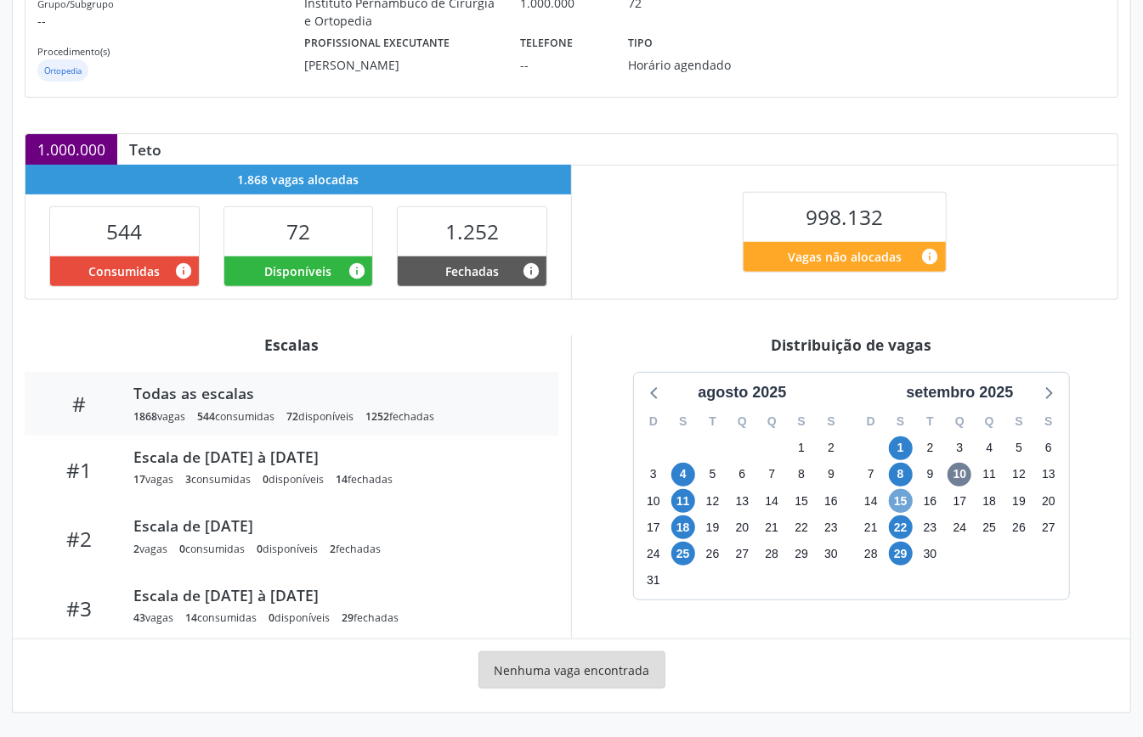
click at [906, 503] on span "15" at bounding box center [901, 501] width 24 height 24
click at [900, 549] on span "29" at bounding box center [901, 554] width 24 height 24
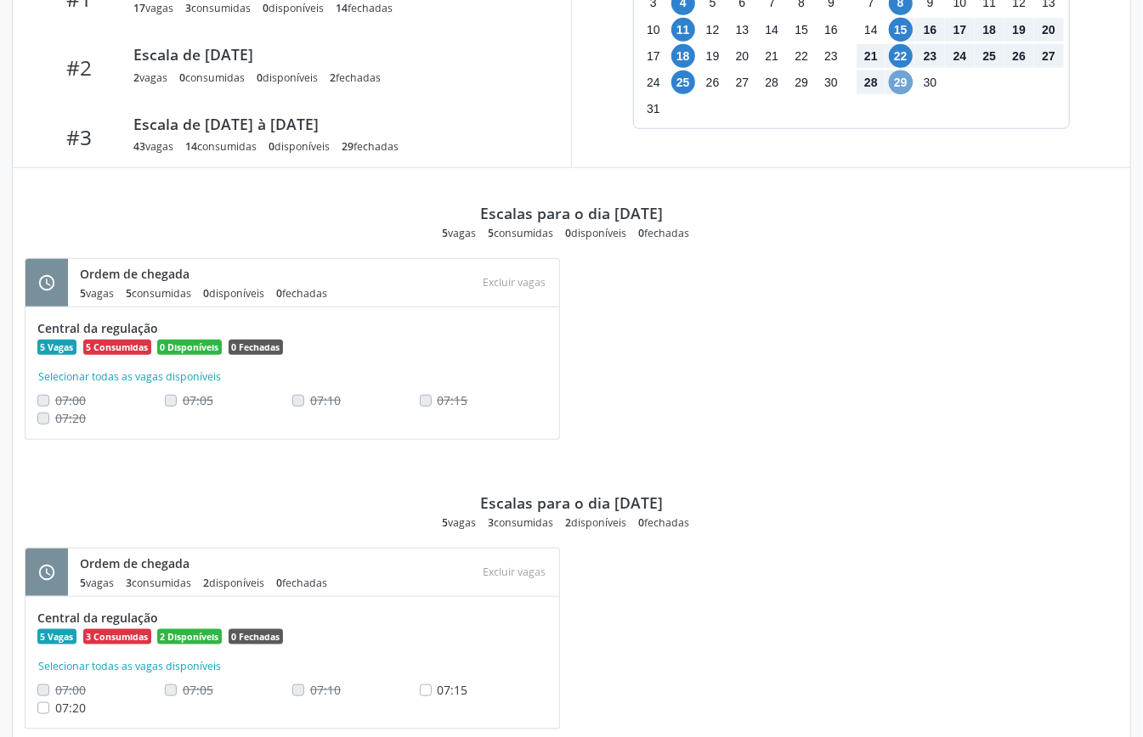
scroll to position [496, 0]
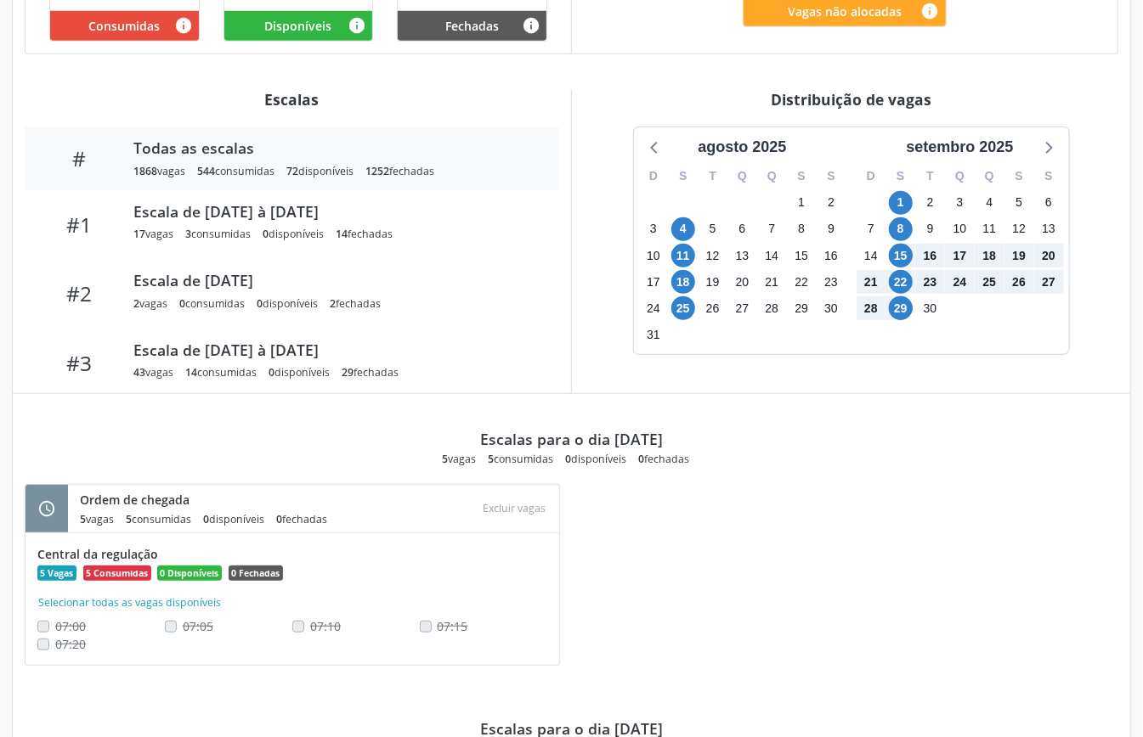
click at [652, 550] on div "schedule Ordem de chegada 5 vagas 5 consumidas 0 disponíveis 0 fechadas Atenção…" at bounding box center [571, 584] width 1117 height 200
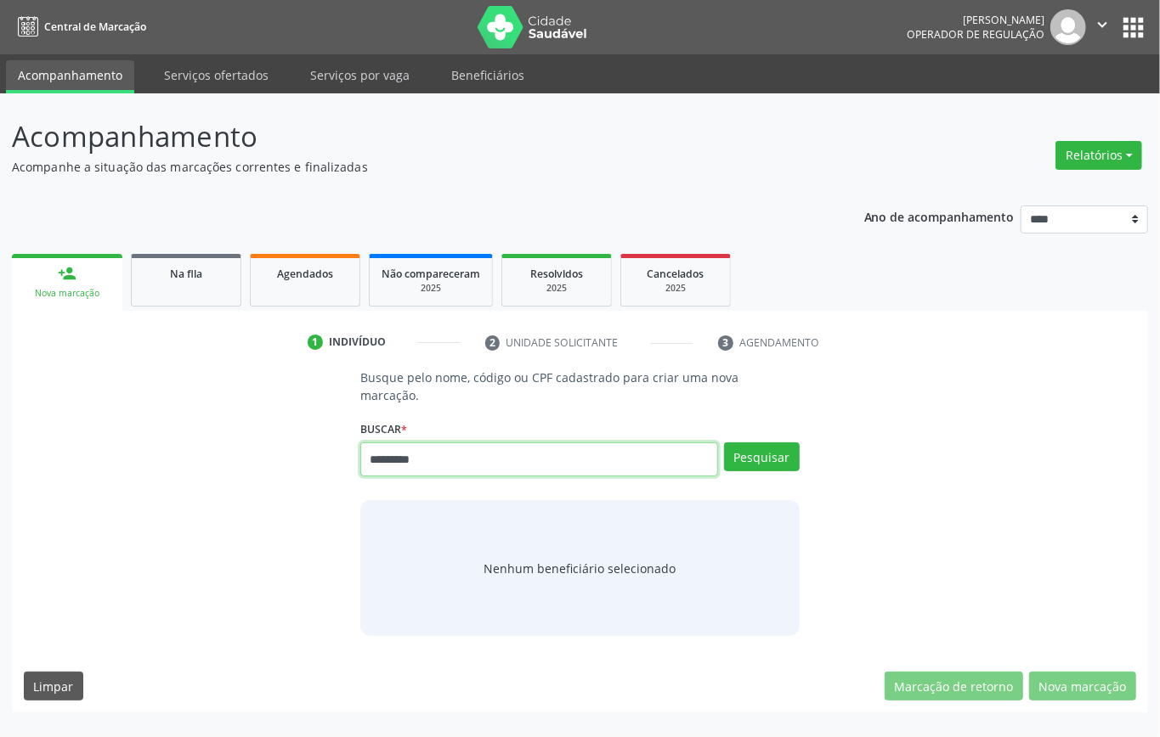
type input "*********"
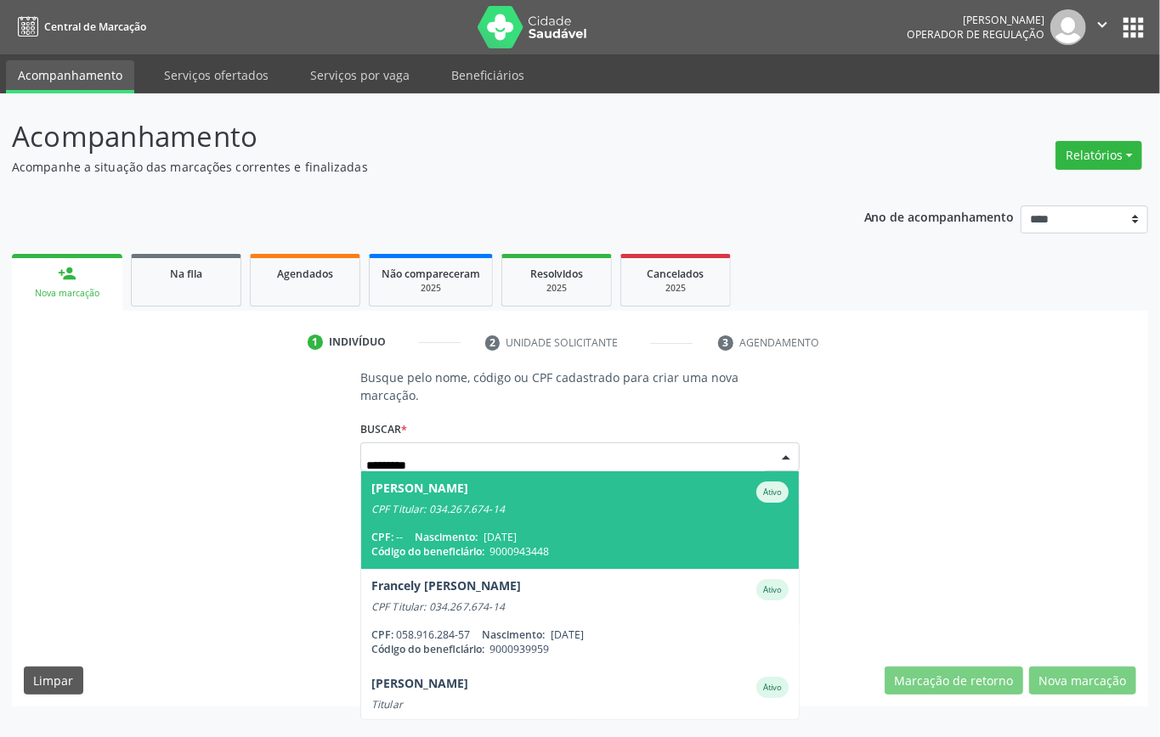
click at [579, 530] on div "CPF: -- Nascimento: [DATE]" at bounding box center [579, 537] width 417 height 14
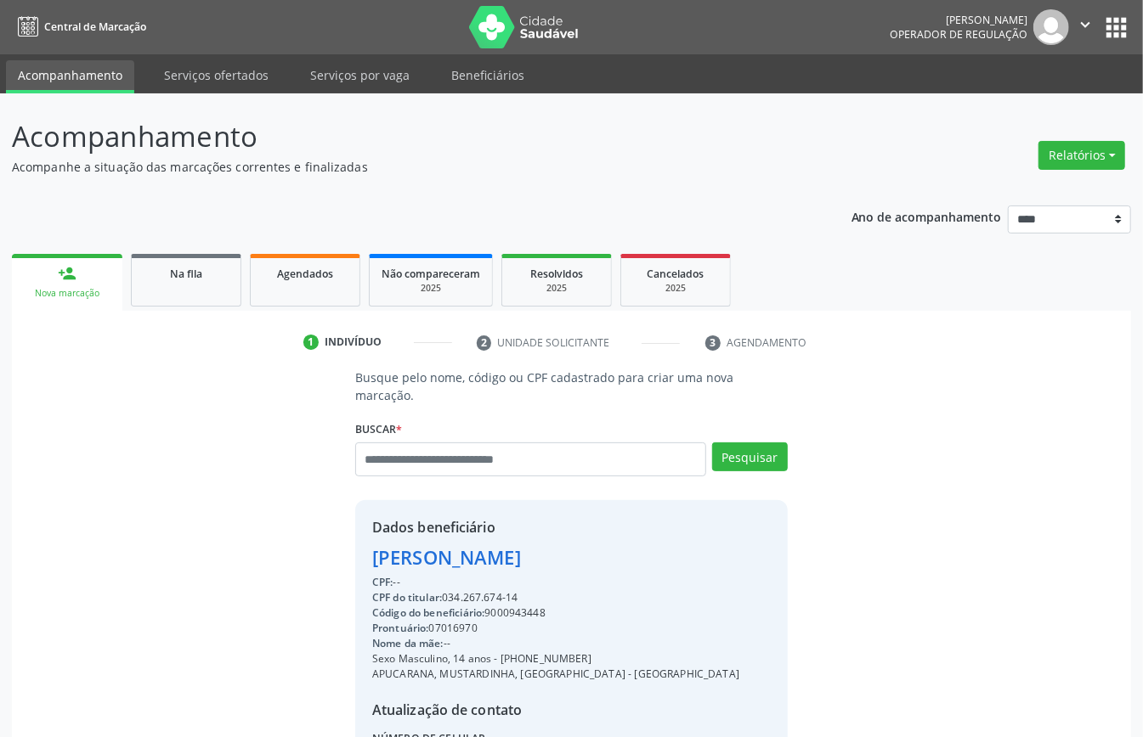
scroll to position [161, 0]
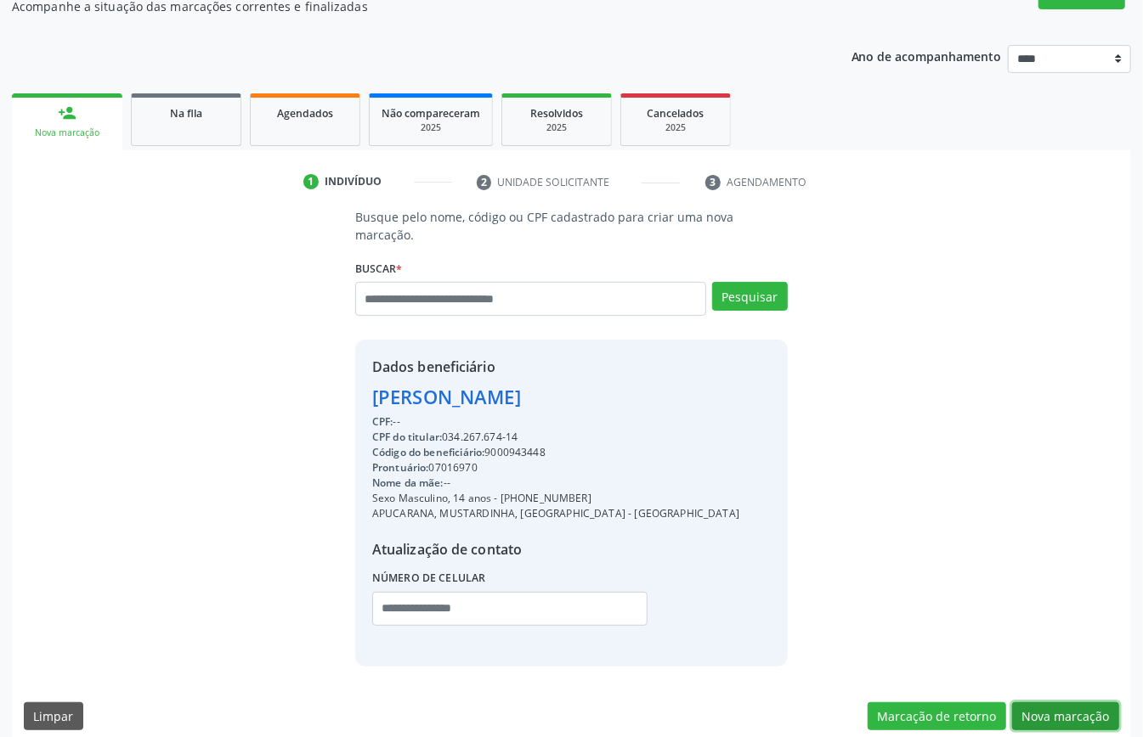
click at [1075, 703] on button "Nova marcação" at bounding box center [1065, 717] width 107 height 29
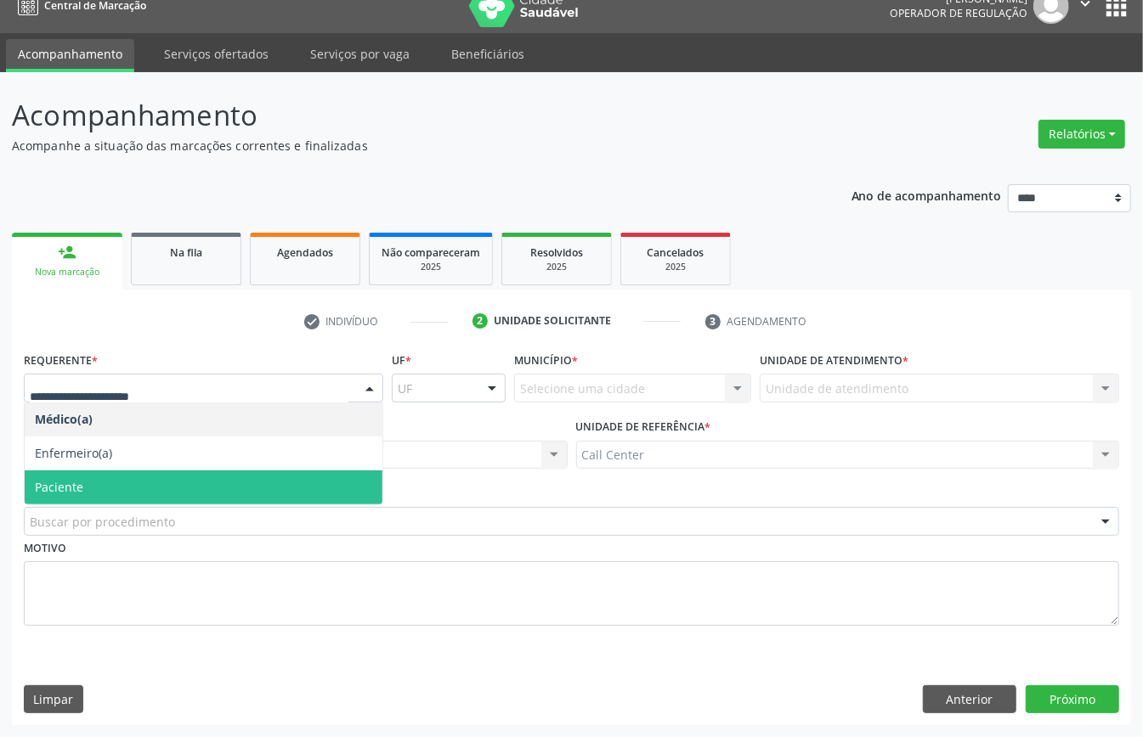
click at [93, 474] on span "Paciente" at bounding box center [204, 488] width 358 height 34
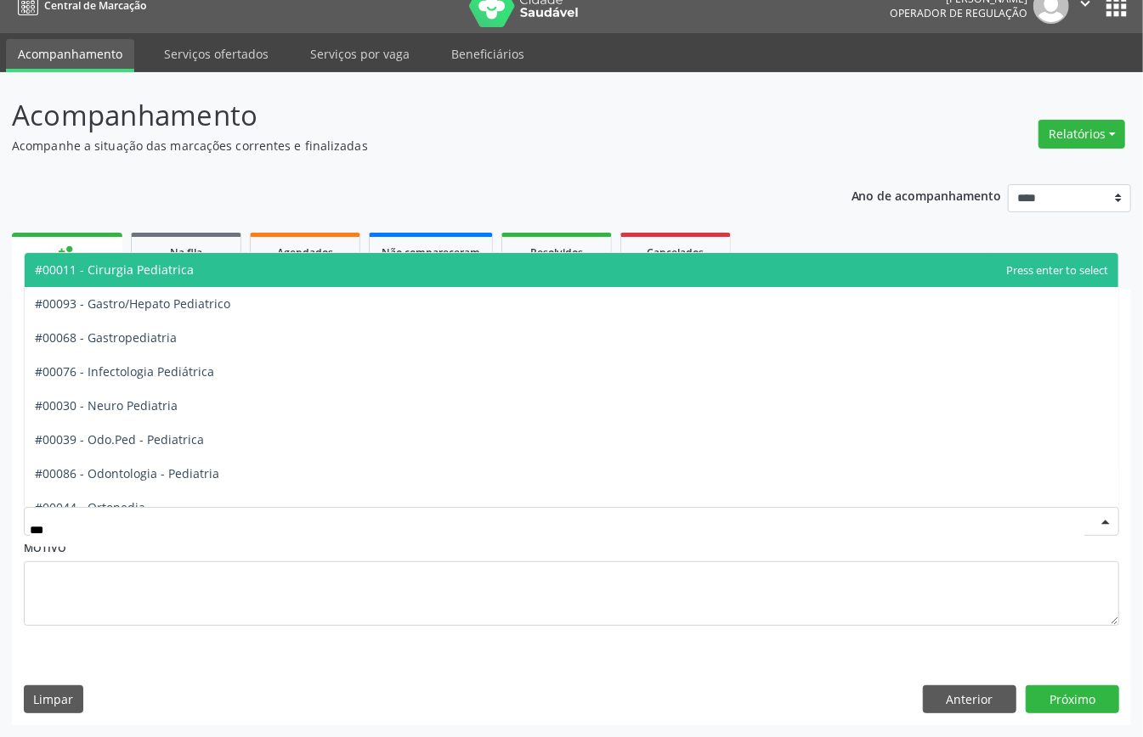
type input "****"
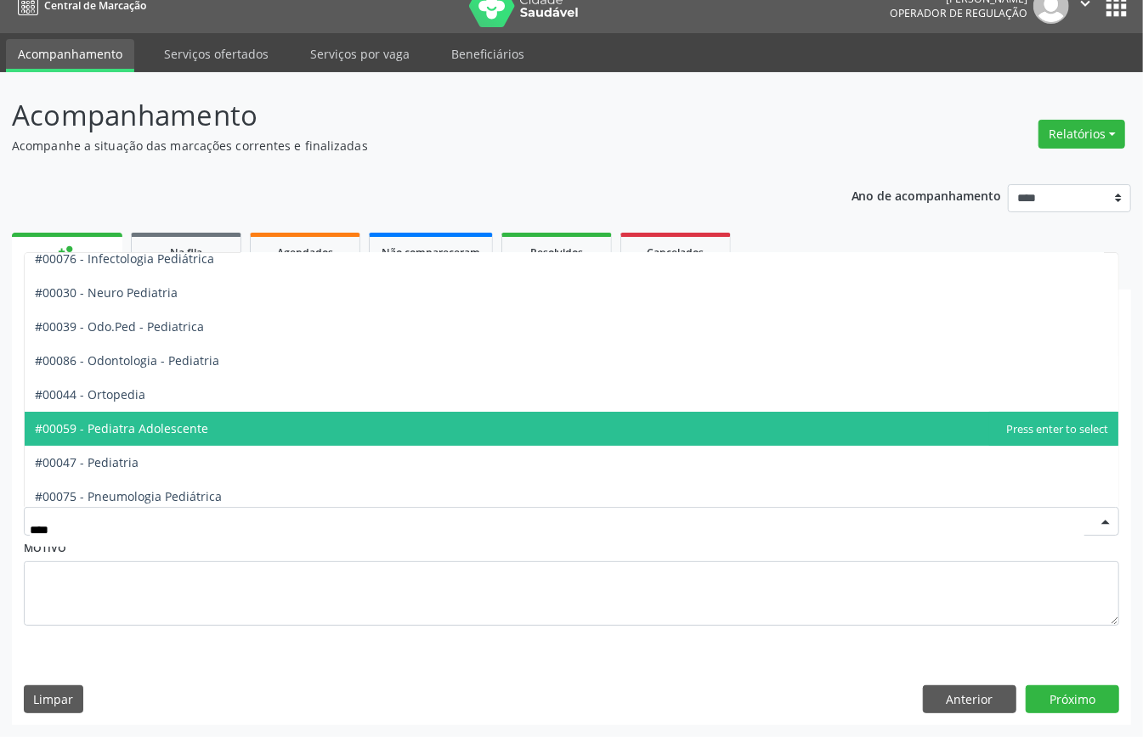
scroll to position [154, 0]
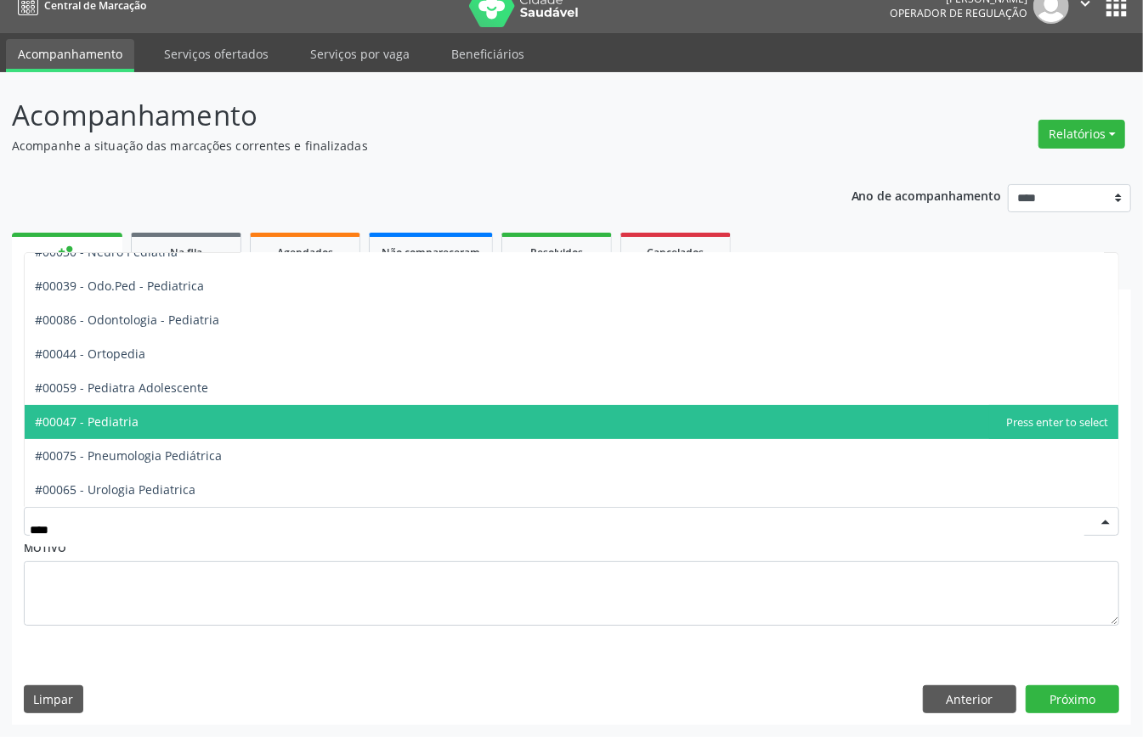
click at [171, 415] on span "#00047 - Pediatria" at bounding box center [571, 422] width 1093 height 34
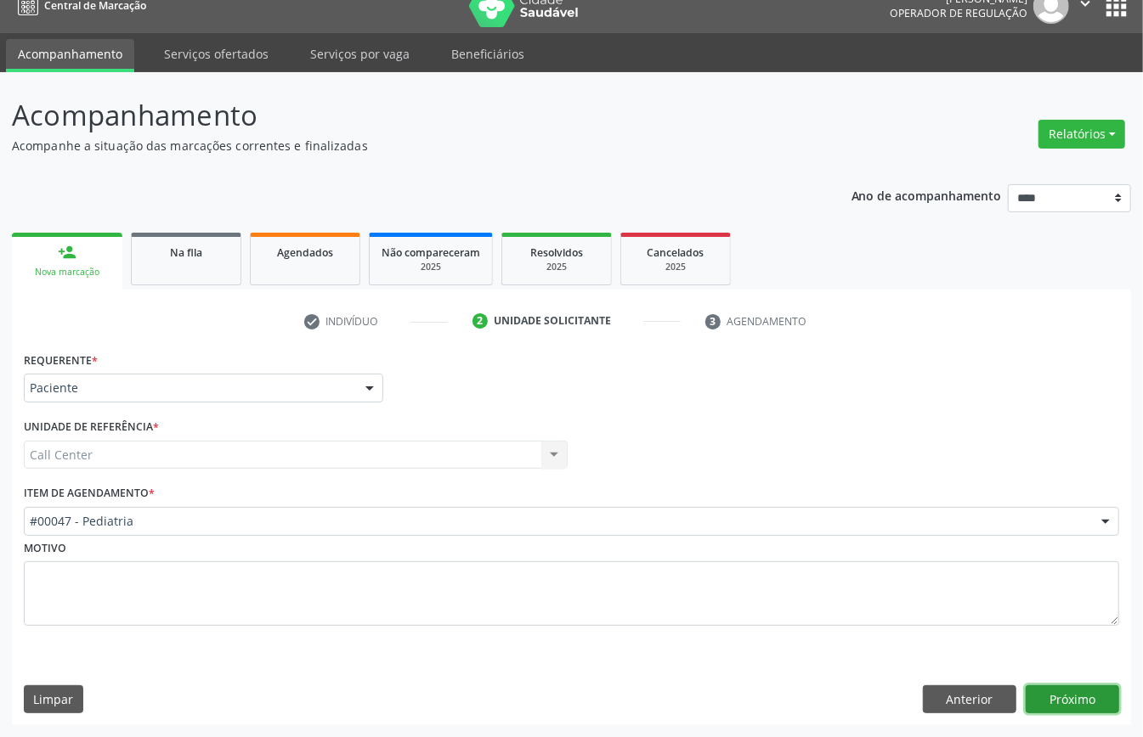
click at [1065, 687] on button "Próximo" at bounding box center [1071, 700] width 93 height 29
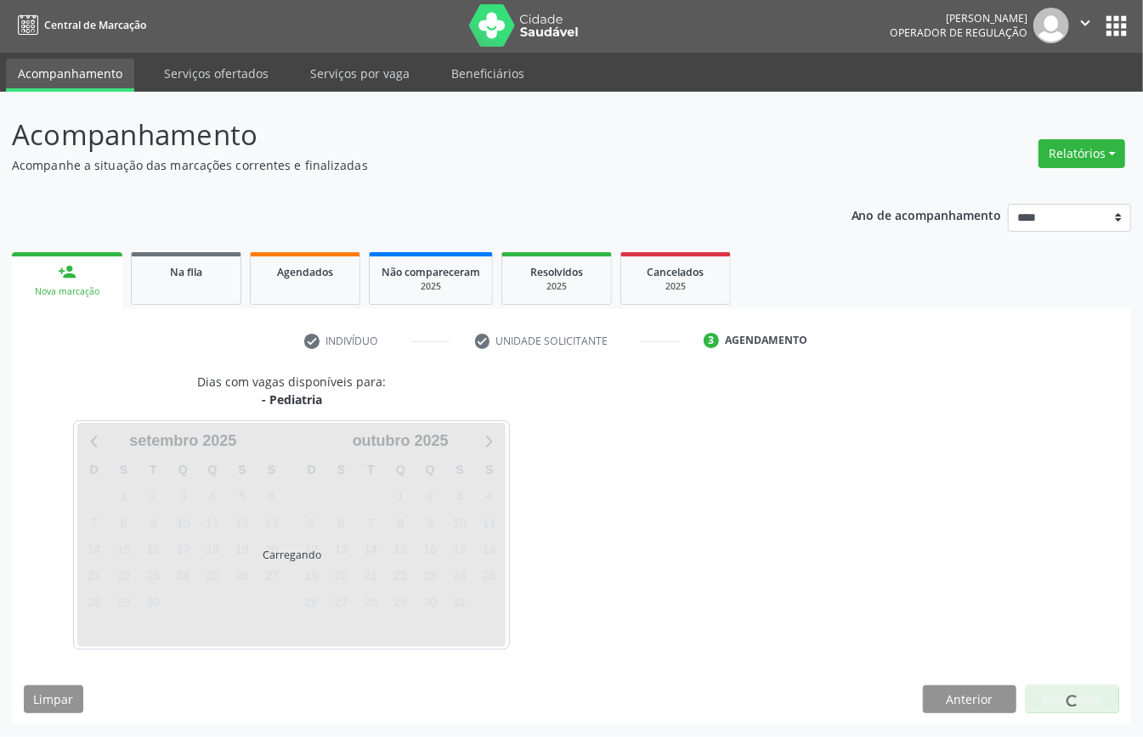
scroll to position [3, 0]
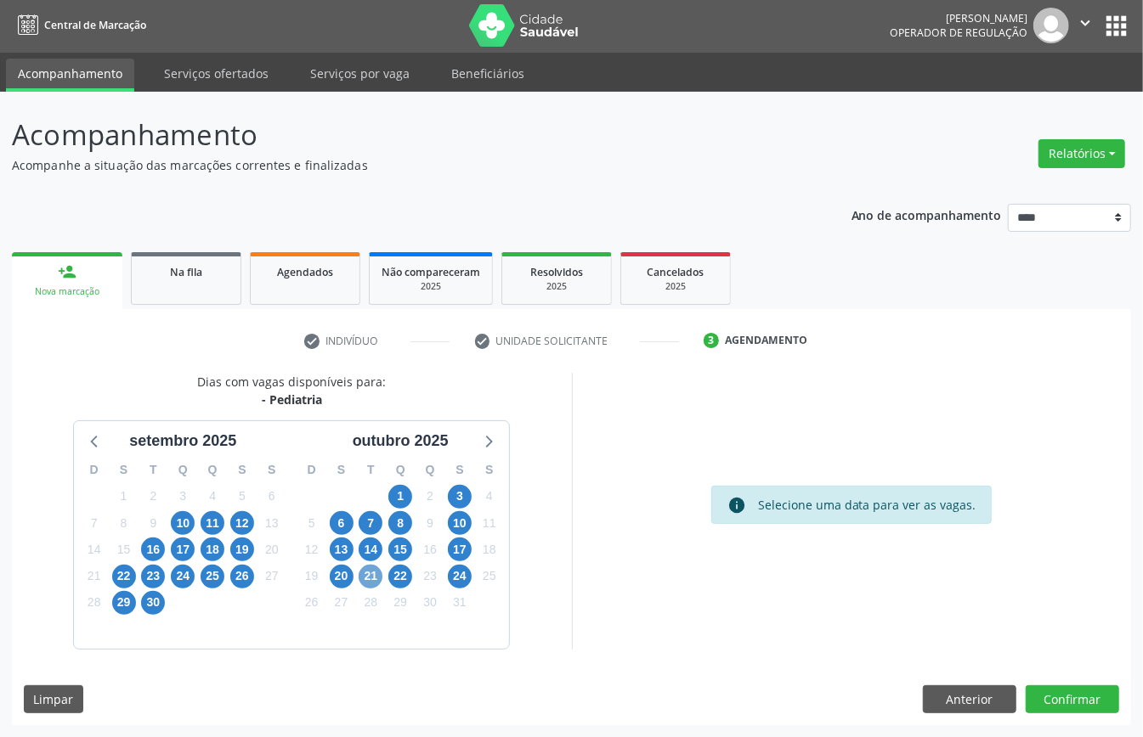
click at [362, 573] on span "21" at bounding box center [370, 577] width 24 height 24
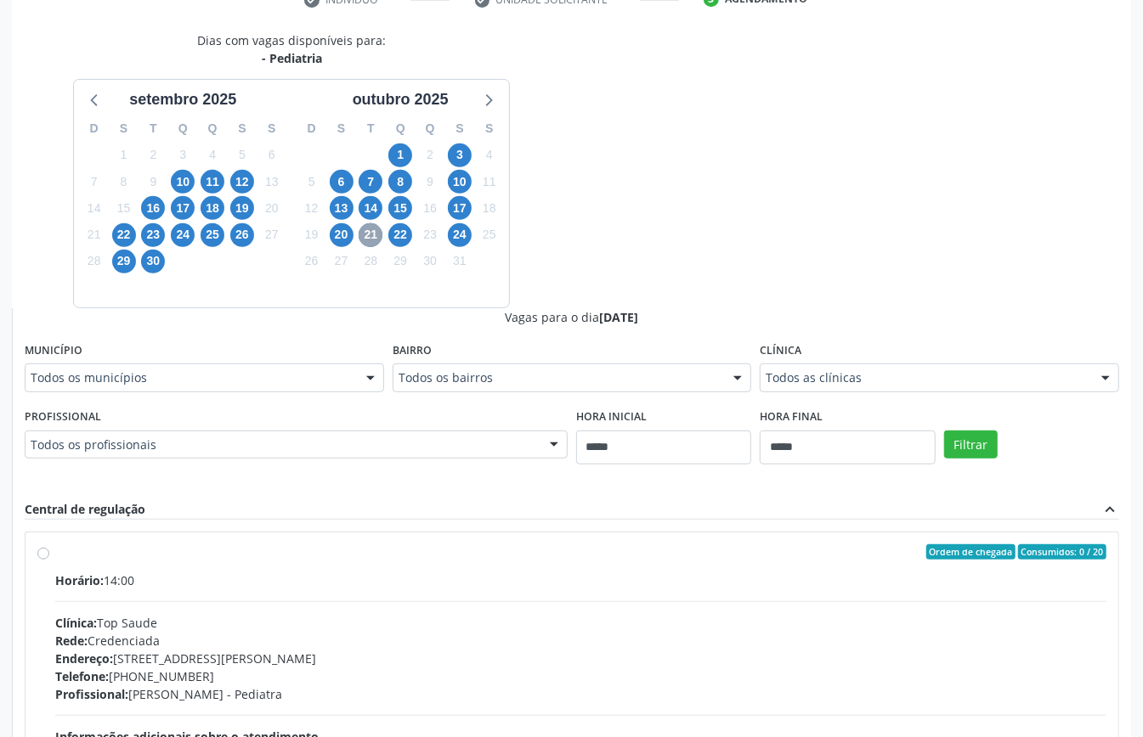
scroll to position [456, 0]
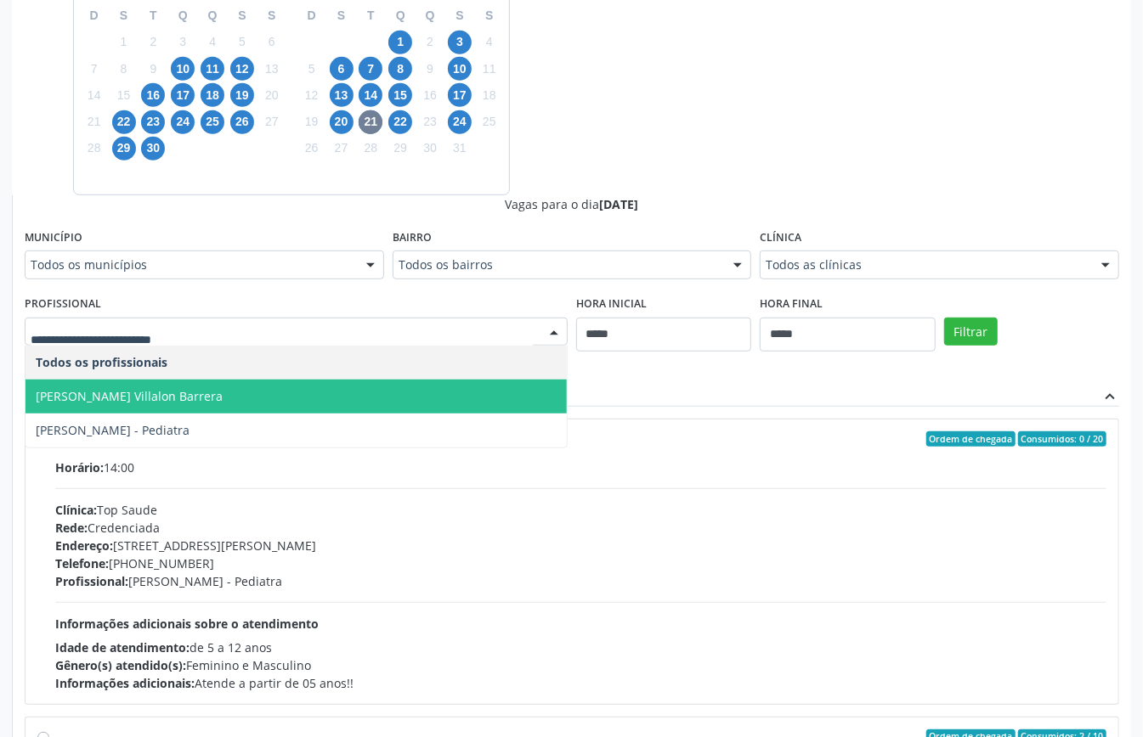
click at [181, 402] on span "[PERSON_NAME] Villalon Barrera" at bounding box center [129, 396] width 187 height 16
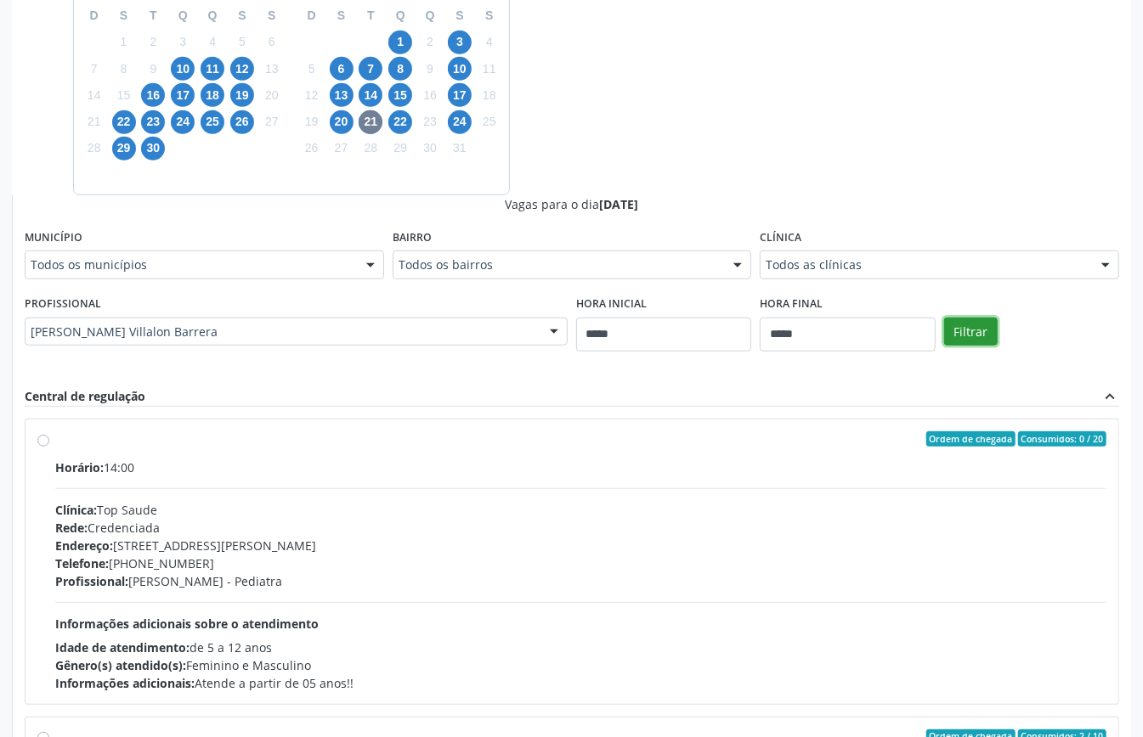
click at [957, 334] on button "Filtrar" at bounding box center [971, 332] width 54 height 29
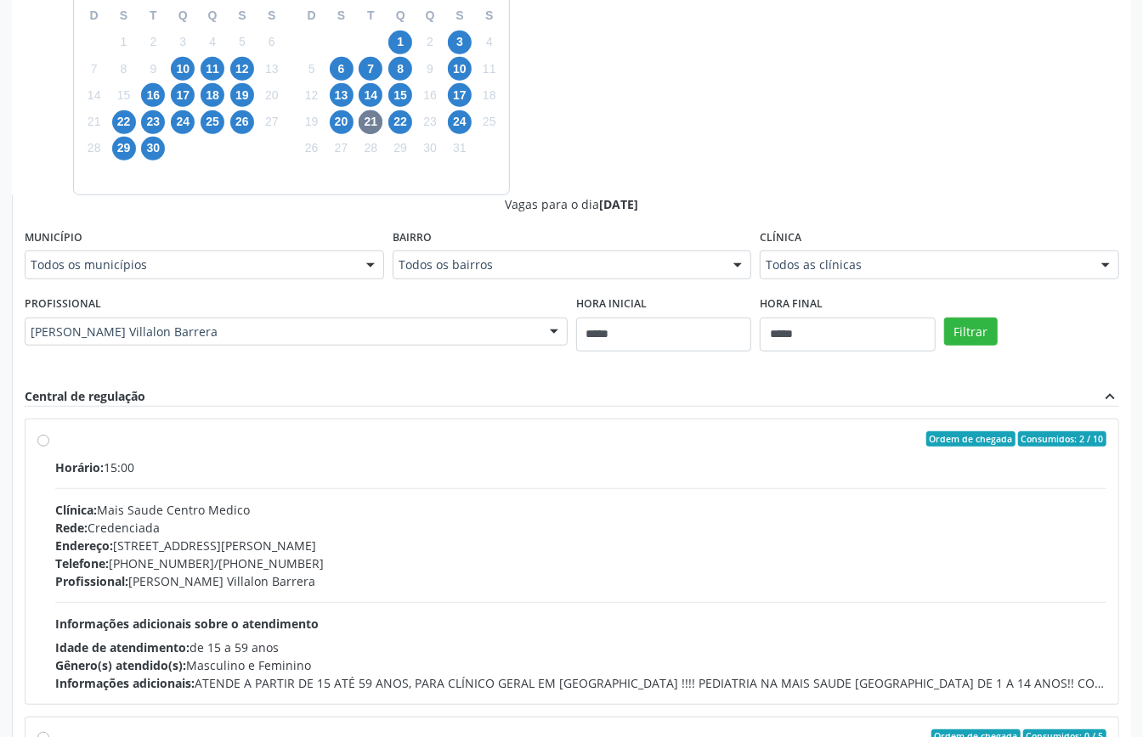
click at [496, 582] on div "Profissional: [PERSON_NAME]" at bounding box center [580, 582] width 1051 height 18
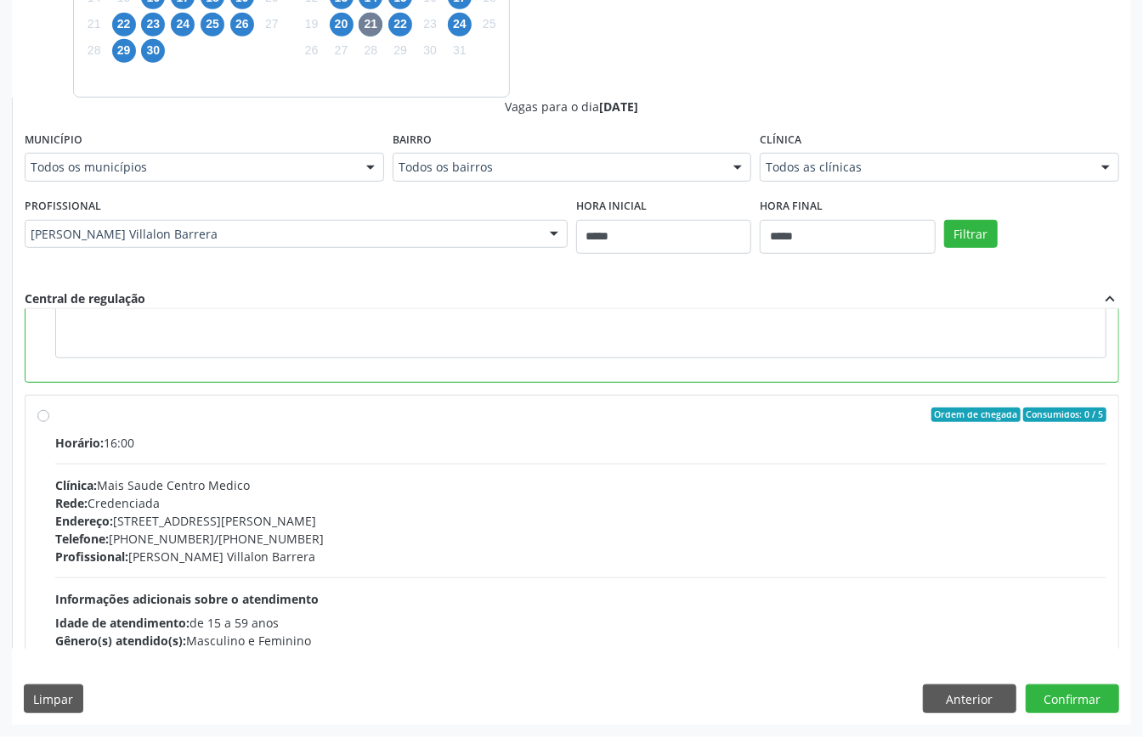
scroll to position [226, 0]
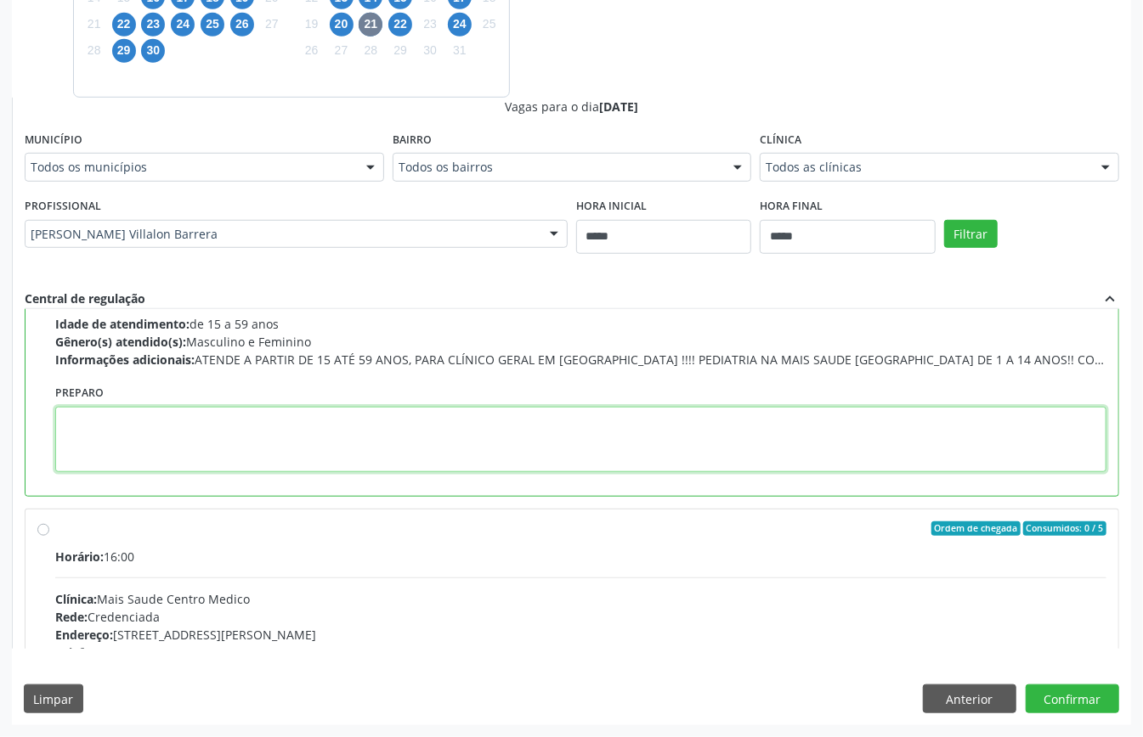
paste textarea "**********"
type textarea "**********"
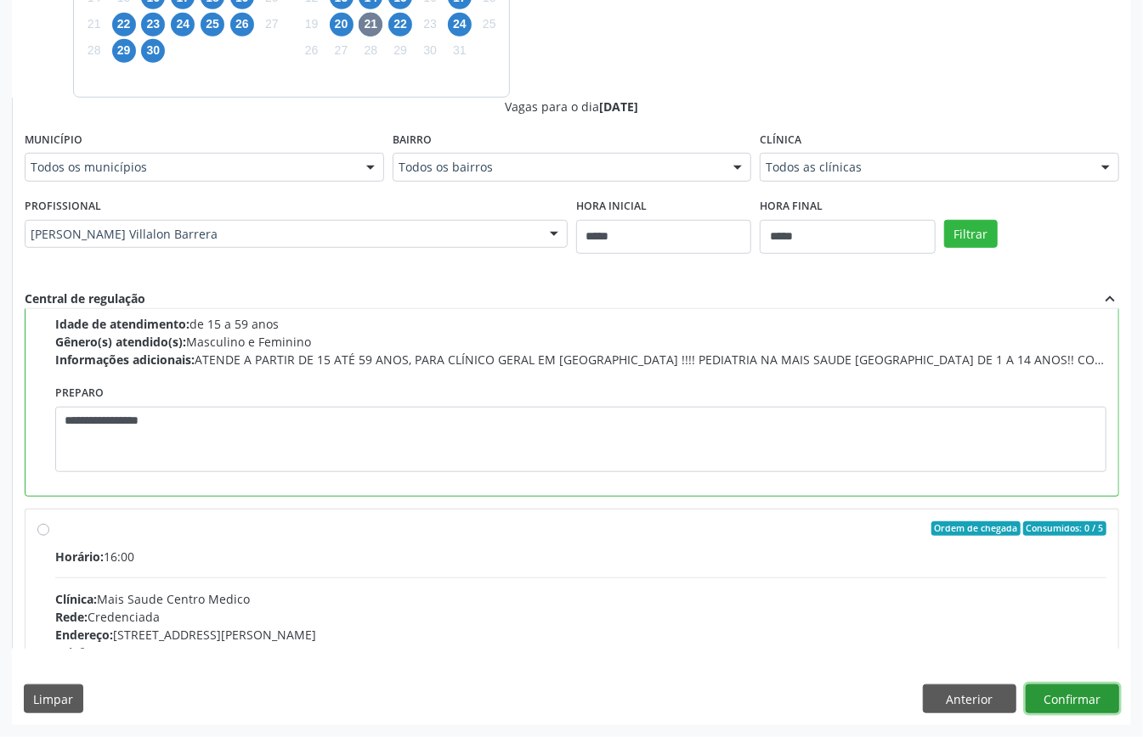
click at [1062, 687] on button "Confirmar" at bounding box center [1071, 699] width 93 height 29
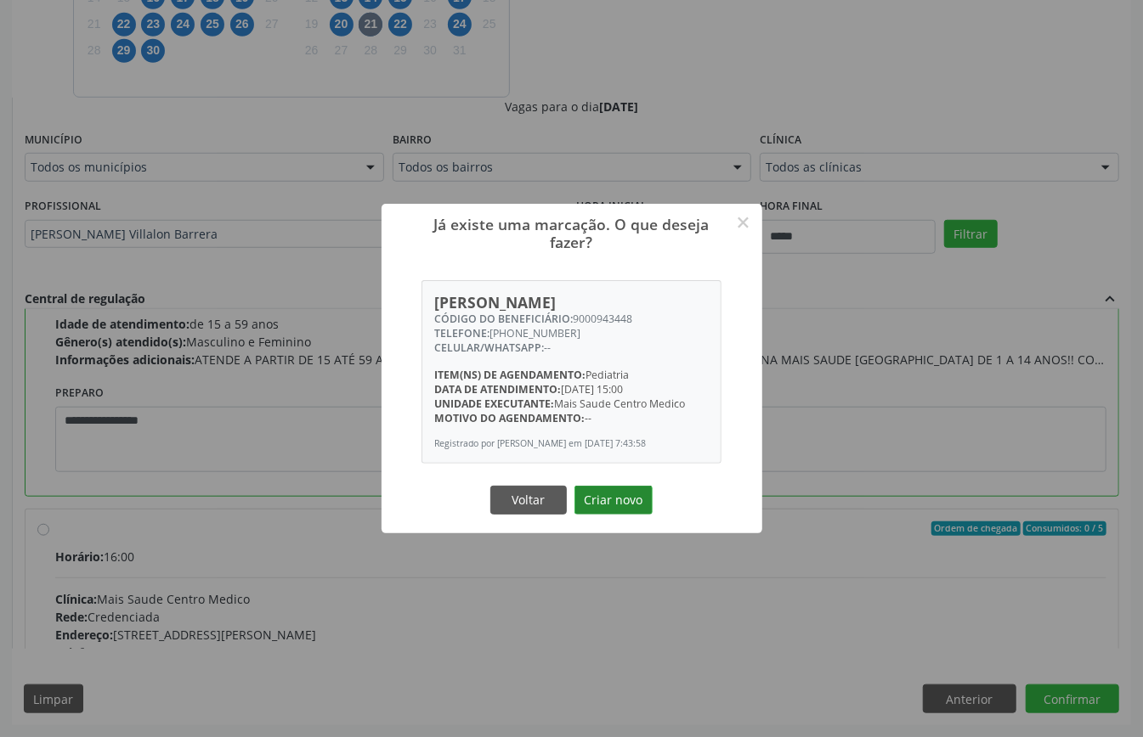
click at [607, 487] on button "Criar novo" at bounding box center [613, 500] width 78 height 29
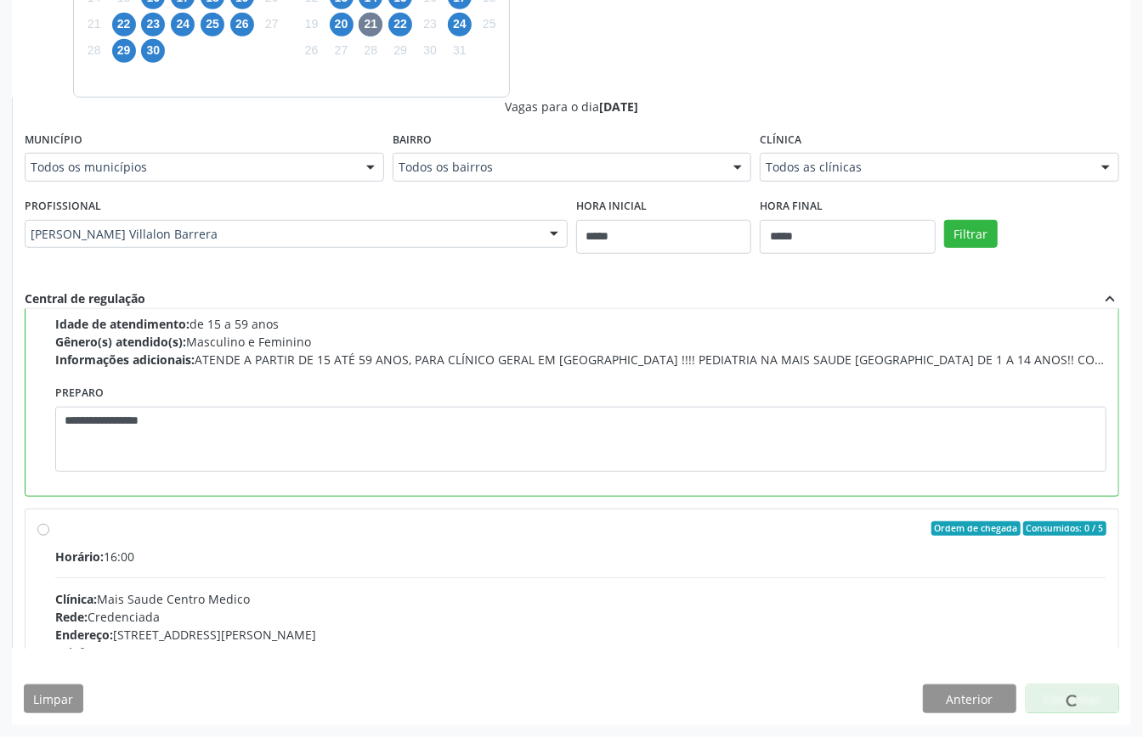
scroll to position [0, 0]
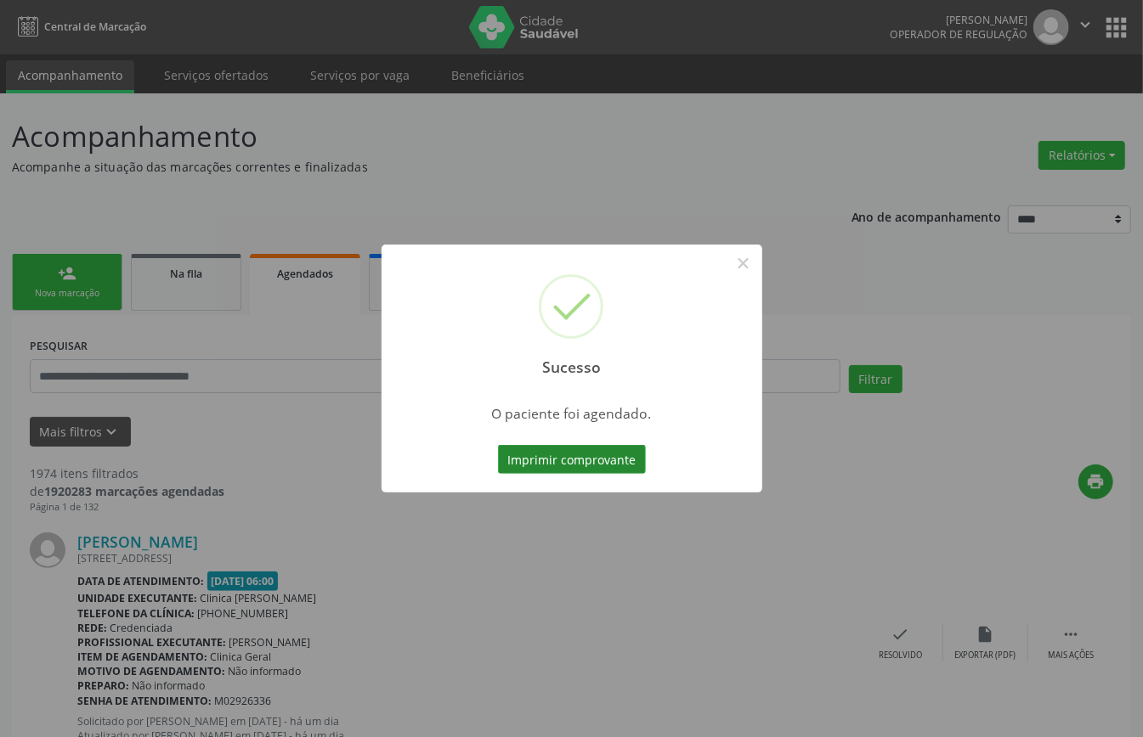
click at [582, 464] on button "Imprimir comprovante" at bounding box center [572, 459] width 148 height 29
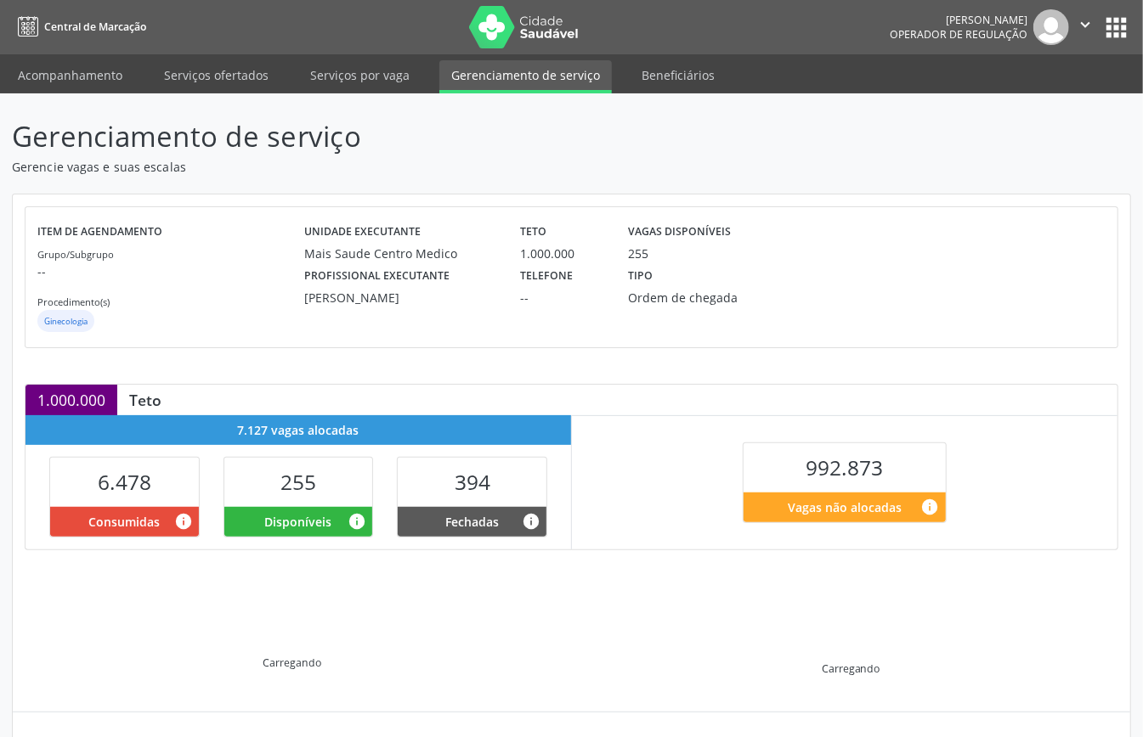
scroll to position [164, 0]
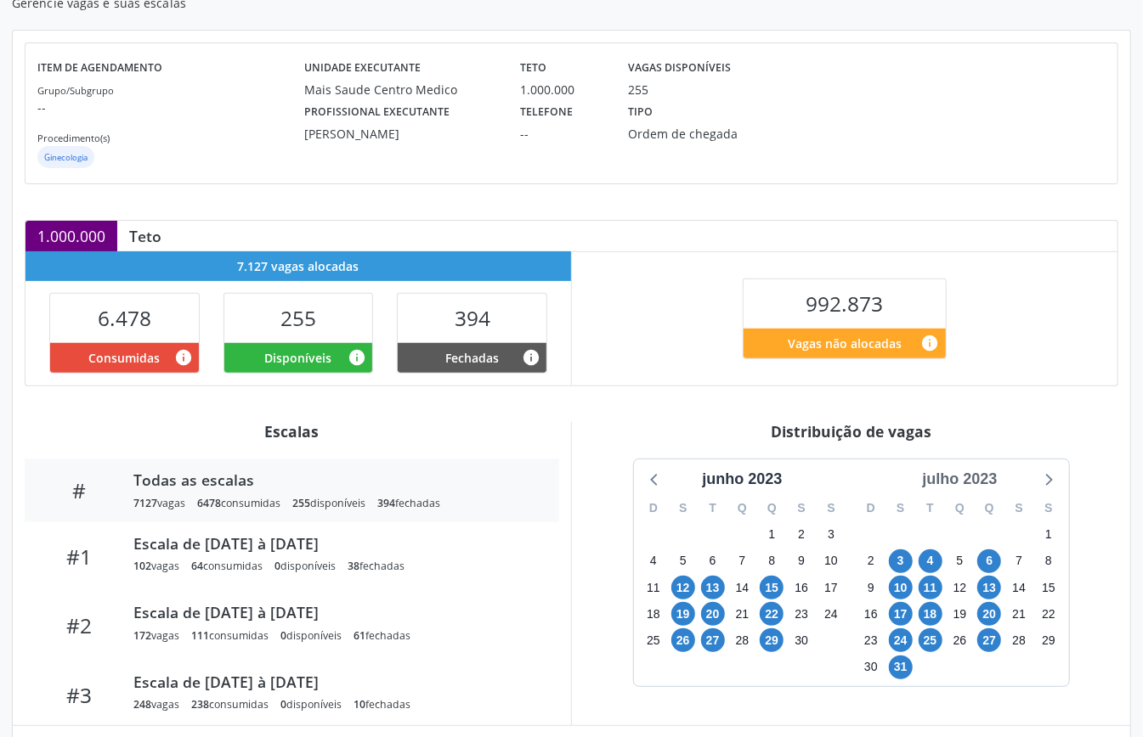
click at [953, 481] on div "julho 2023" at bounding box center [959, 479] width 88 height 23
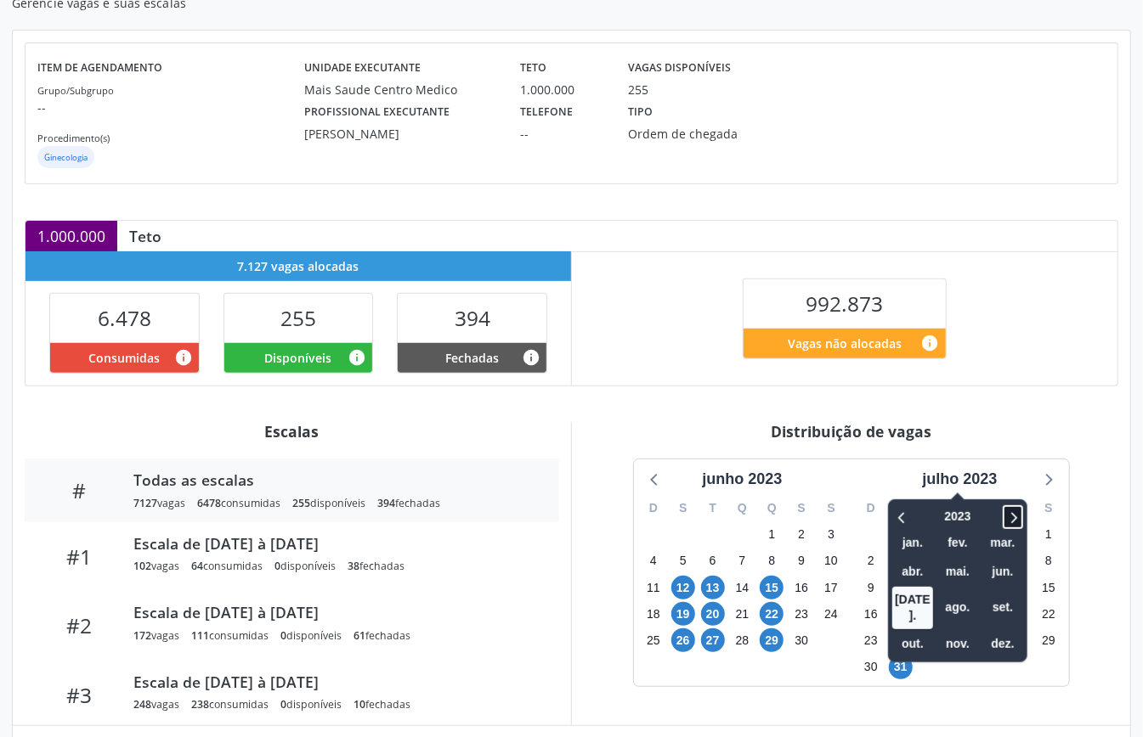
click at [1013, 515] on icon at bounding box center [1012, 517] width 17 height 20
click at [917, 634] on span "out." at bounding box center [912, 644] width 41 height 26
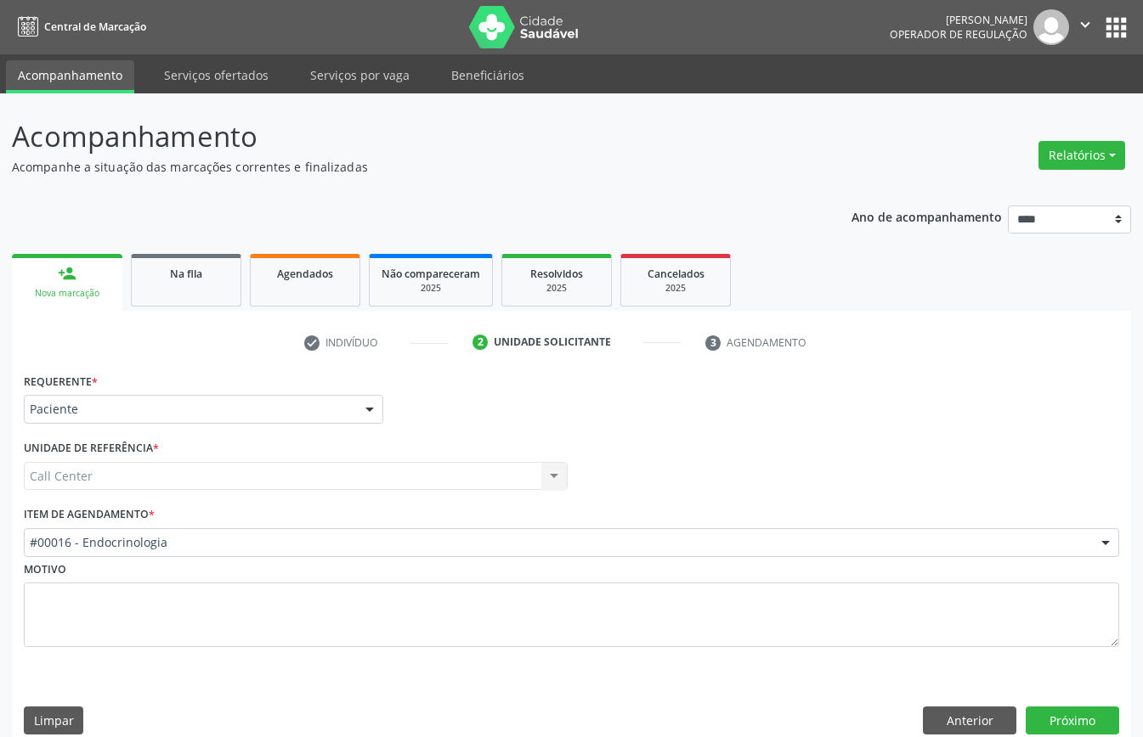
scroll to position [24, 0]
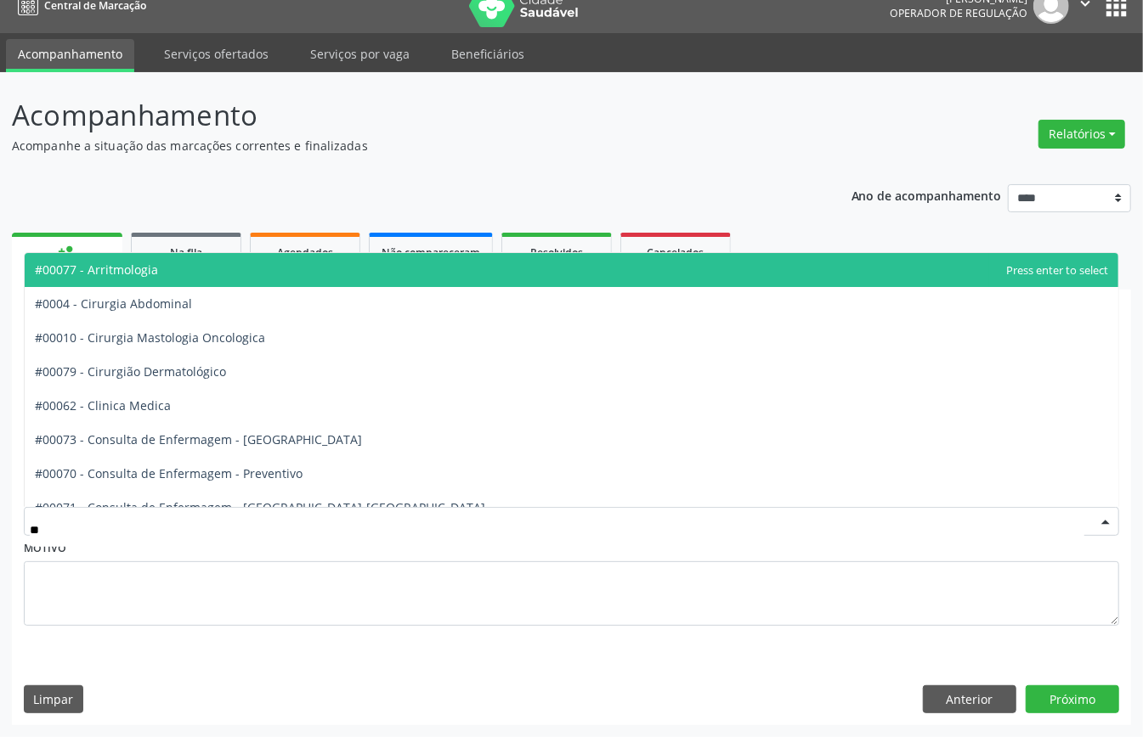
type input "*"
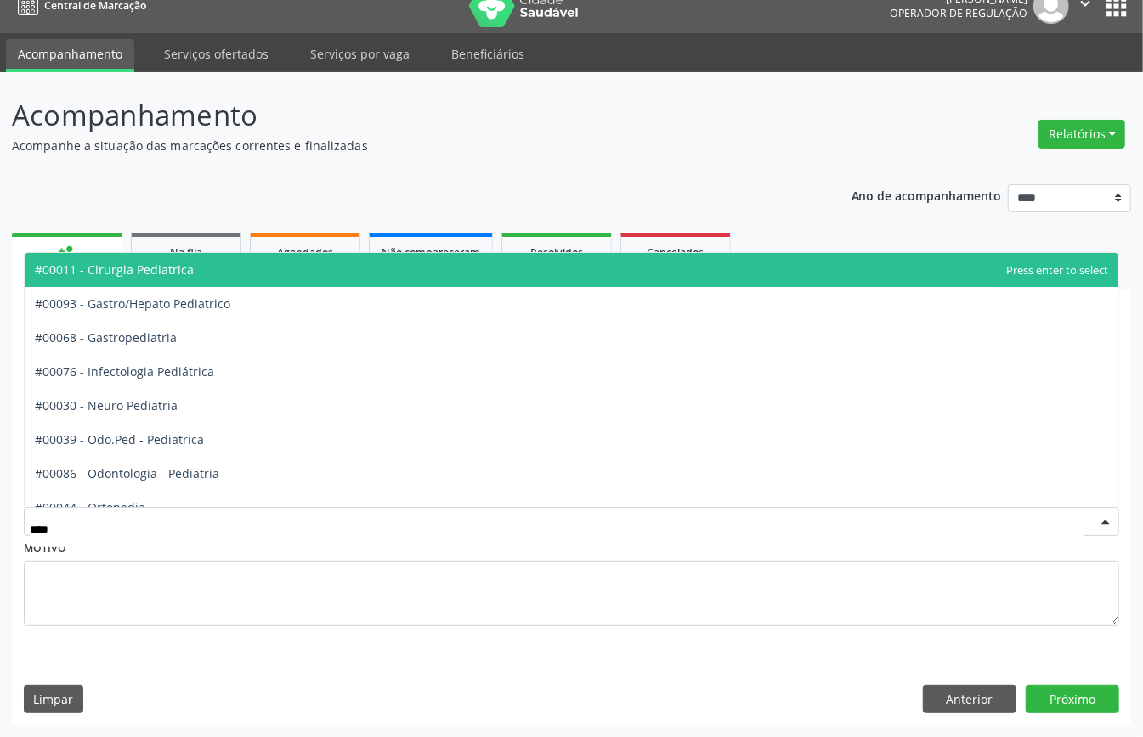
type input "*****"
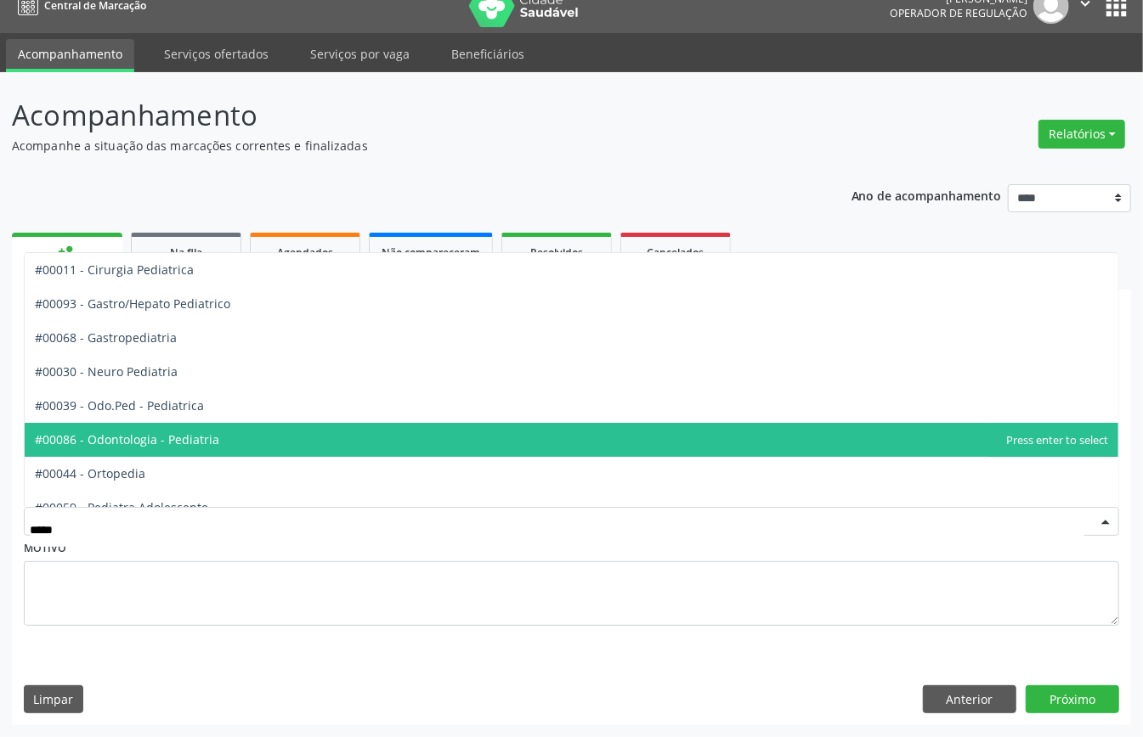
scroll to position [86, 0]
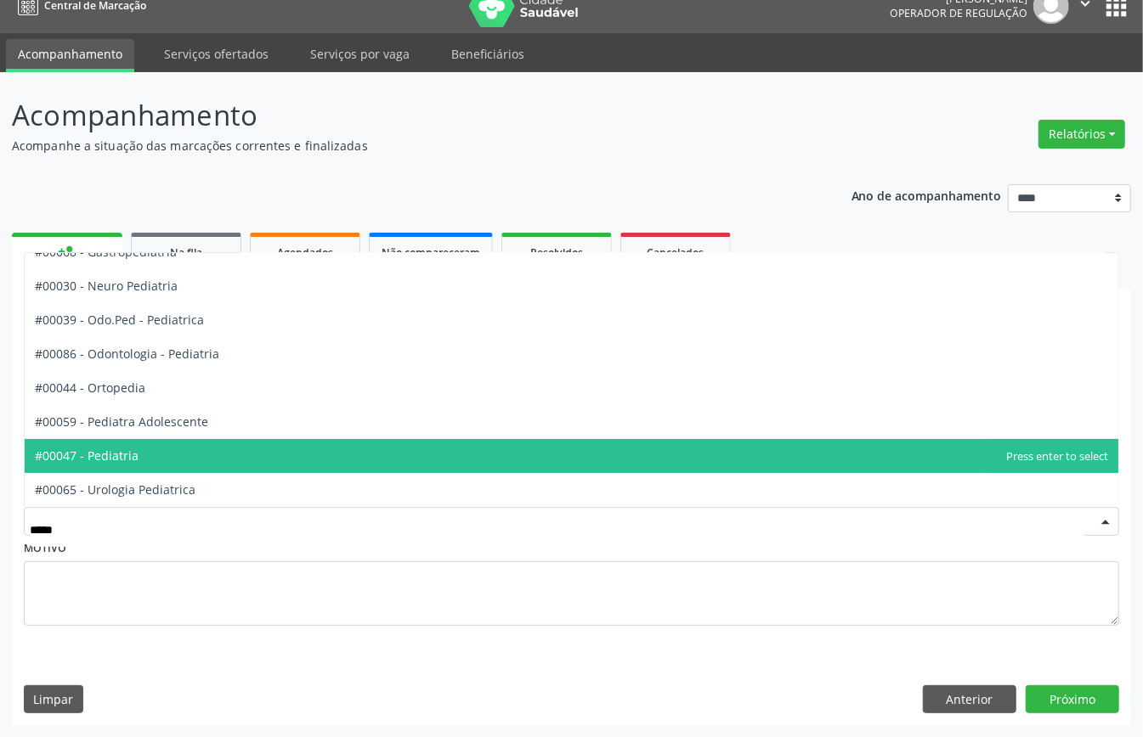
click at [180, 452] on span "#00047 - Pediatria" at bounding box center [571, 456] width 1093 height 34
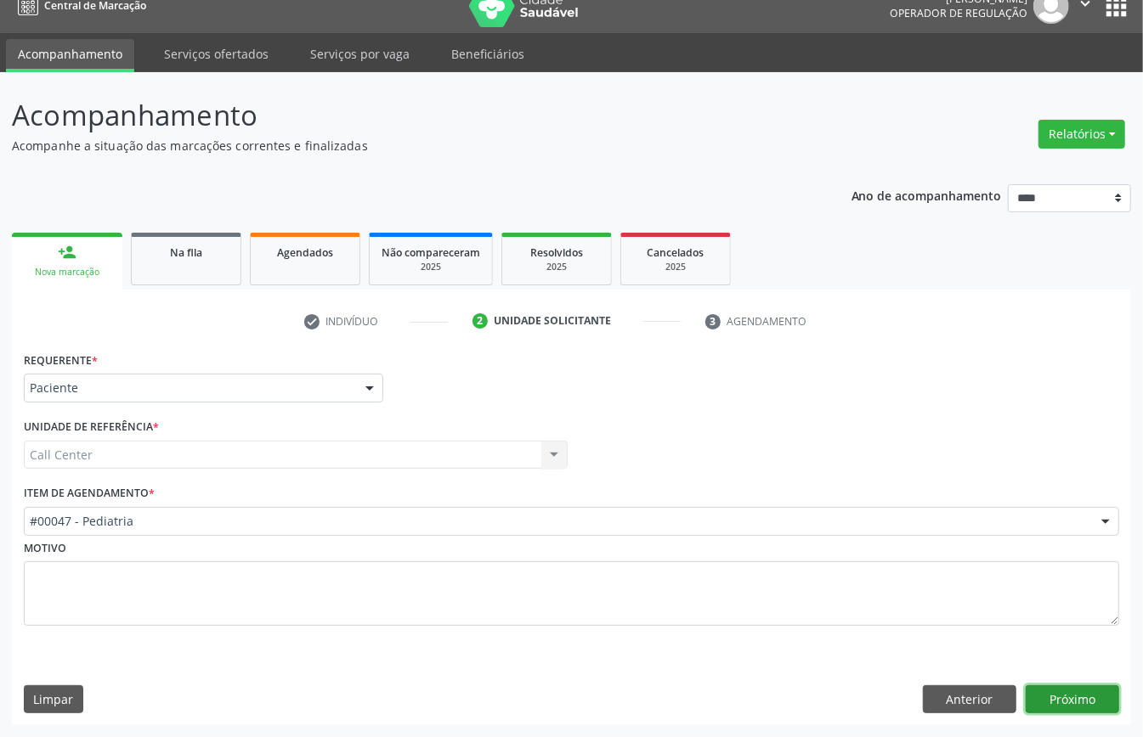
click at [1061, 687] on button "Próximo" at bounding box center [1071, 700] width 93 height 29
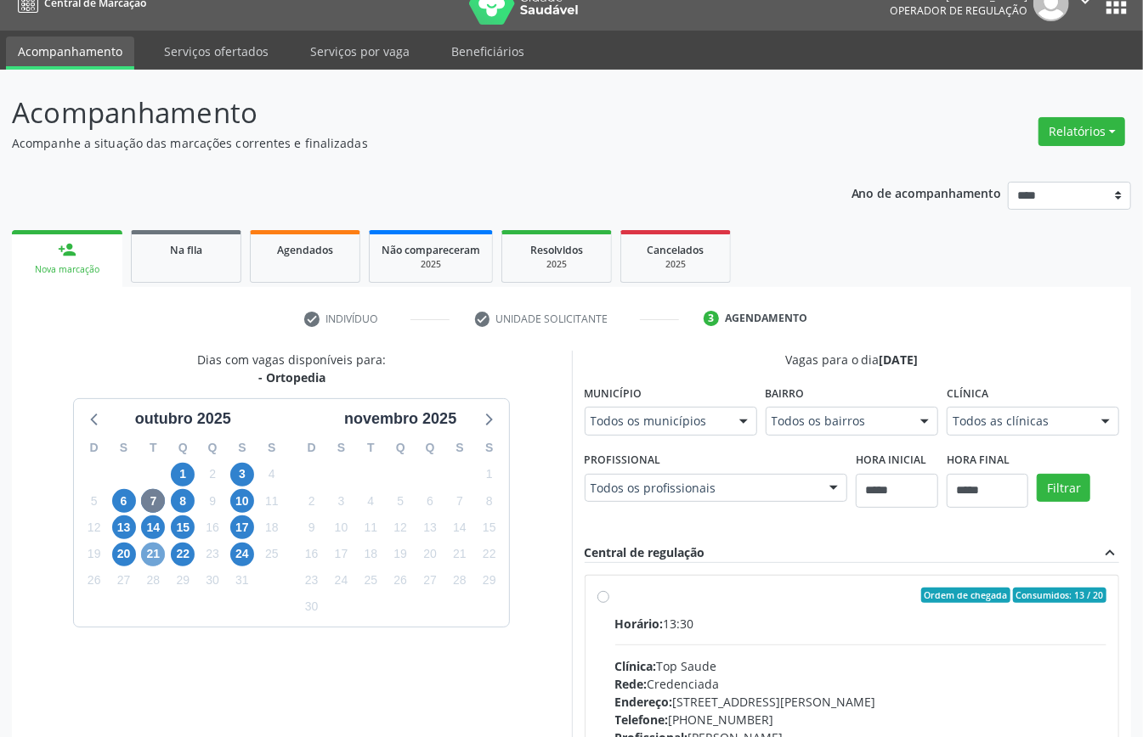
click at [144, 559] on span "21" at bounding box center [153, 555] width 24 height 24
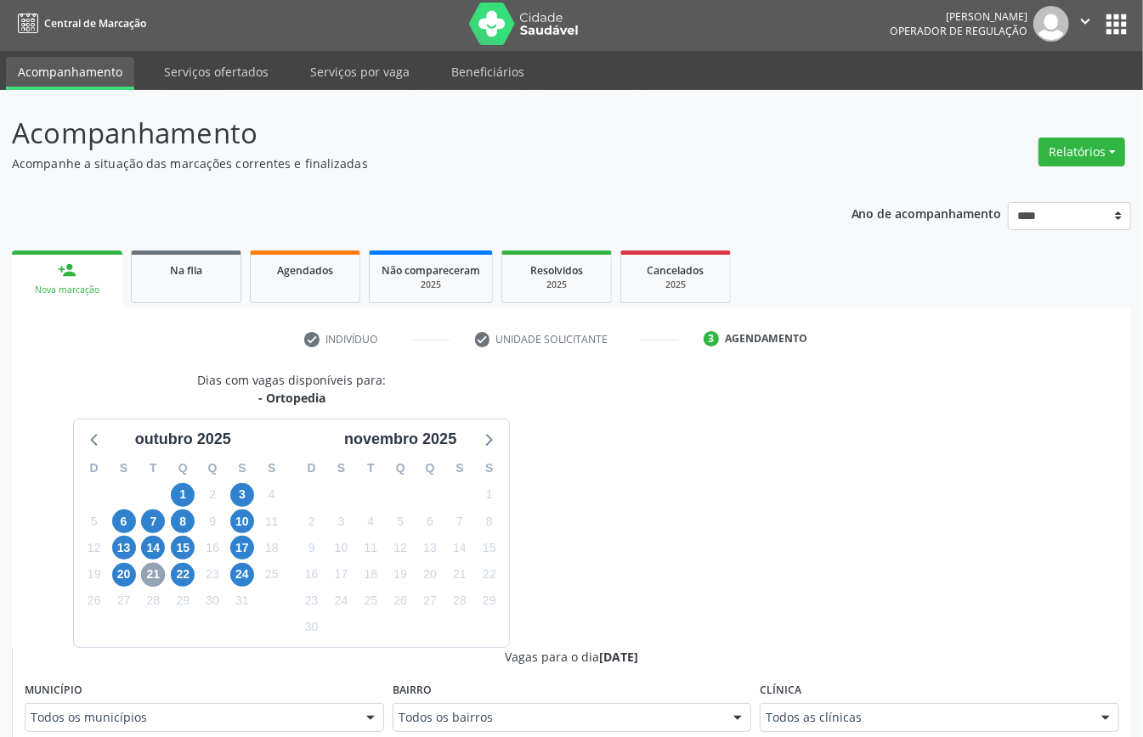
scroll to position [24, 0]
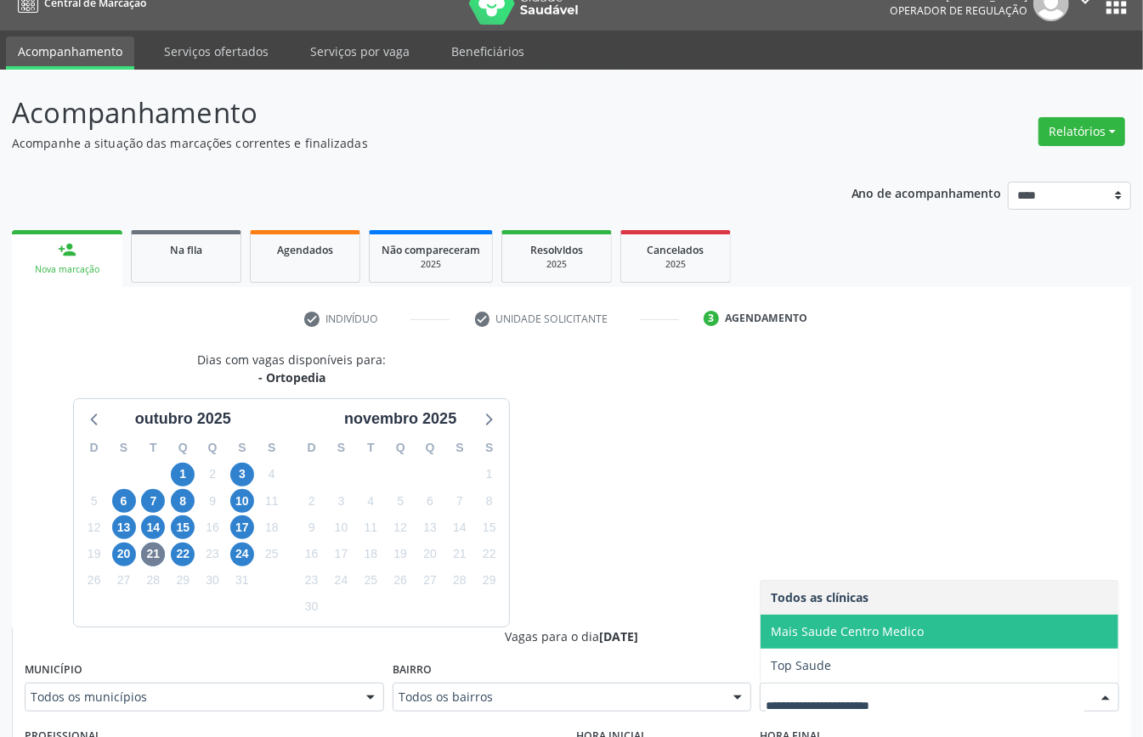
click at [829, 637] on span "Mais Saude Centro Medico" at bounding box center [847, 632] width 153 height 16
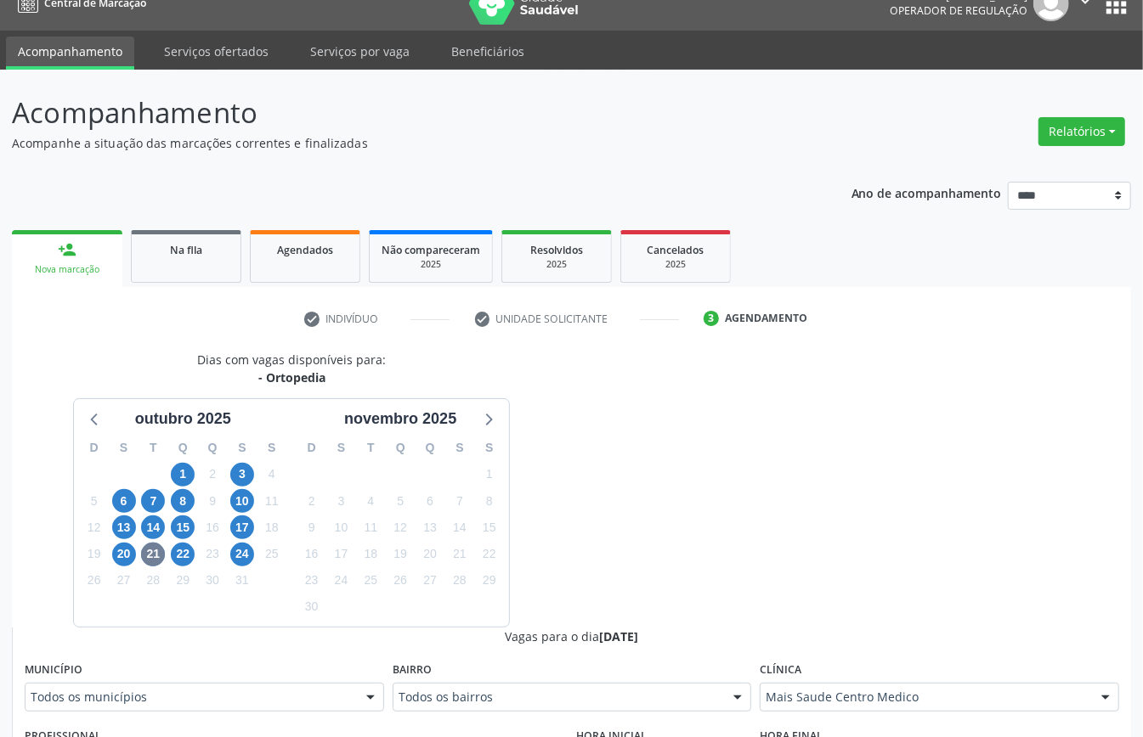
scroll to position [555, 0]
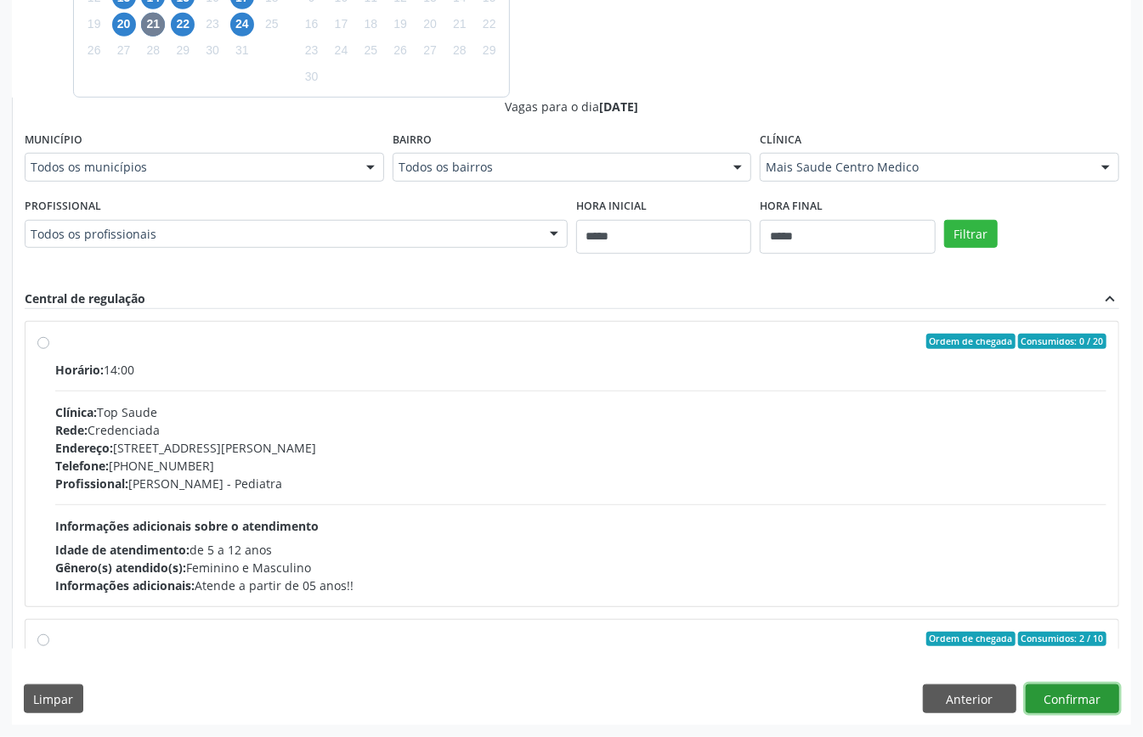
click at [1075, 688] on button "Confirmar" at bounding box center [1071, 699] width 93 height 29
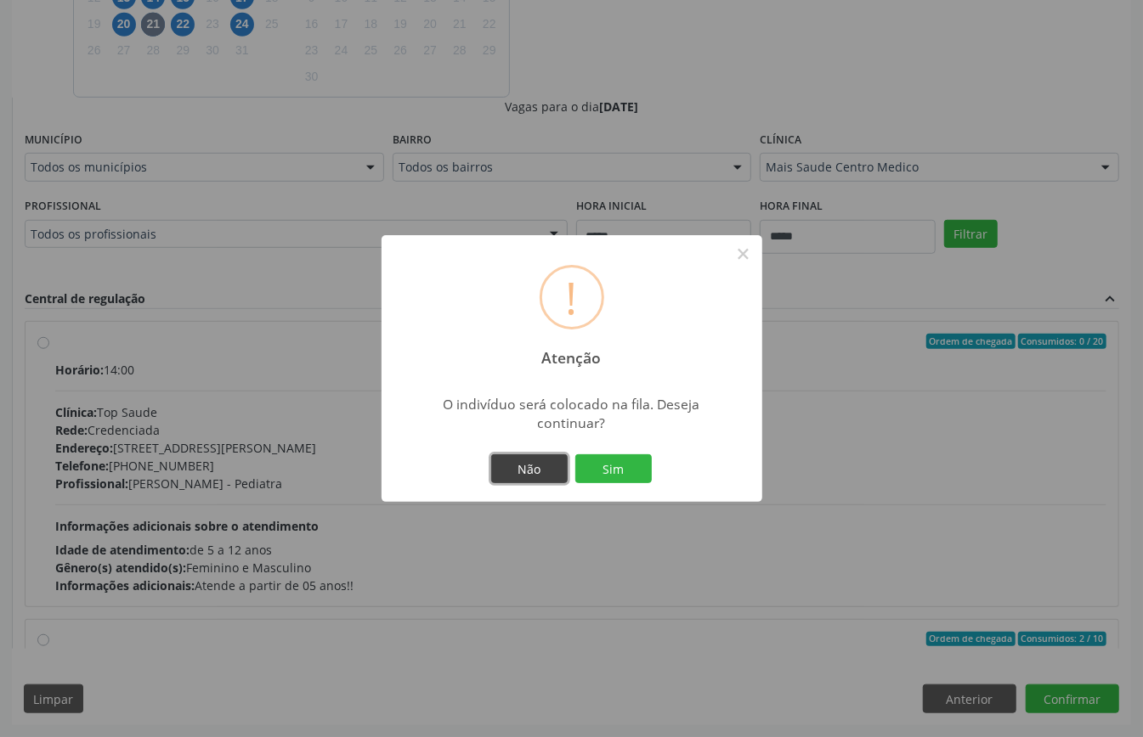
click at [539, 477] on button "Não" at bounding box center [529, 468] width 76 height 29
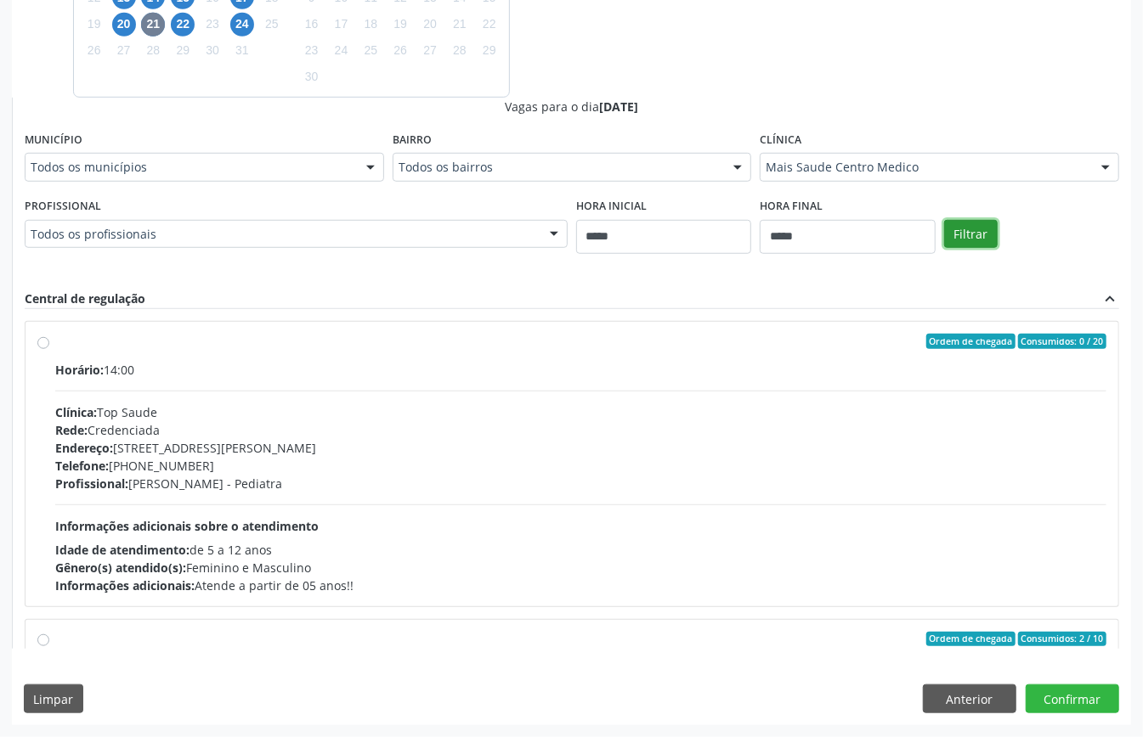
click at [962, 240] on button "Filtrar" at bounding box center [971, 234] width 54 height 29
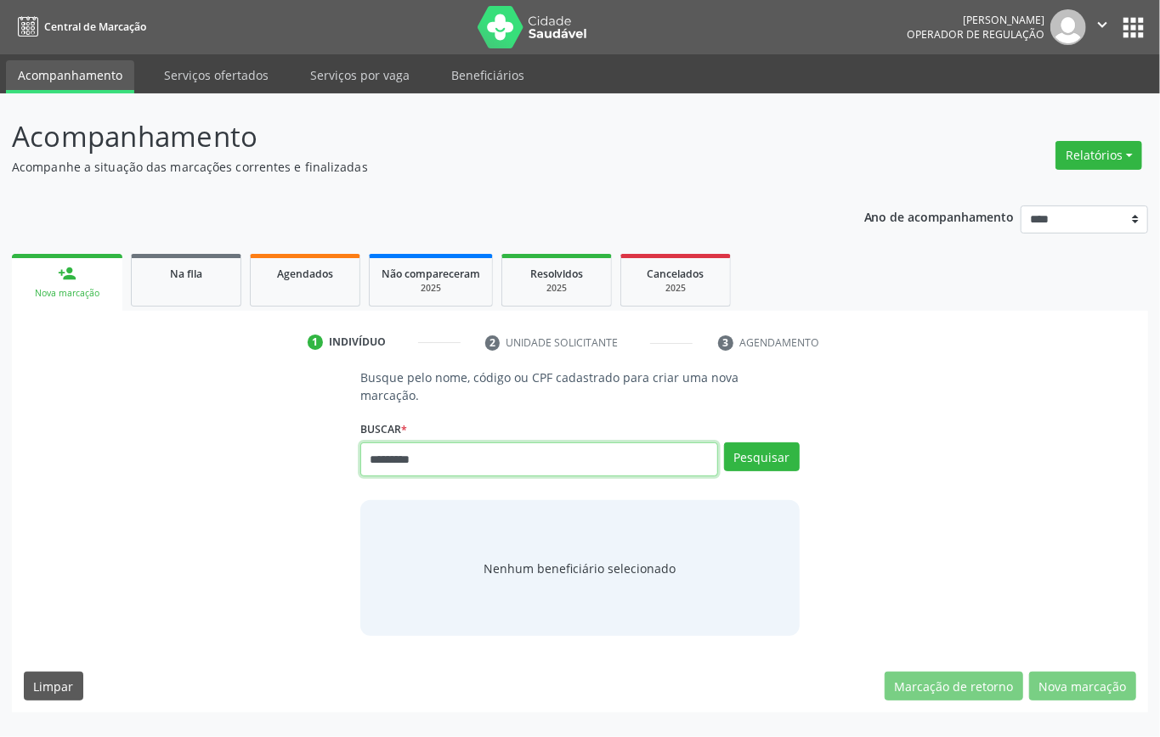
type input "*********"
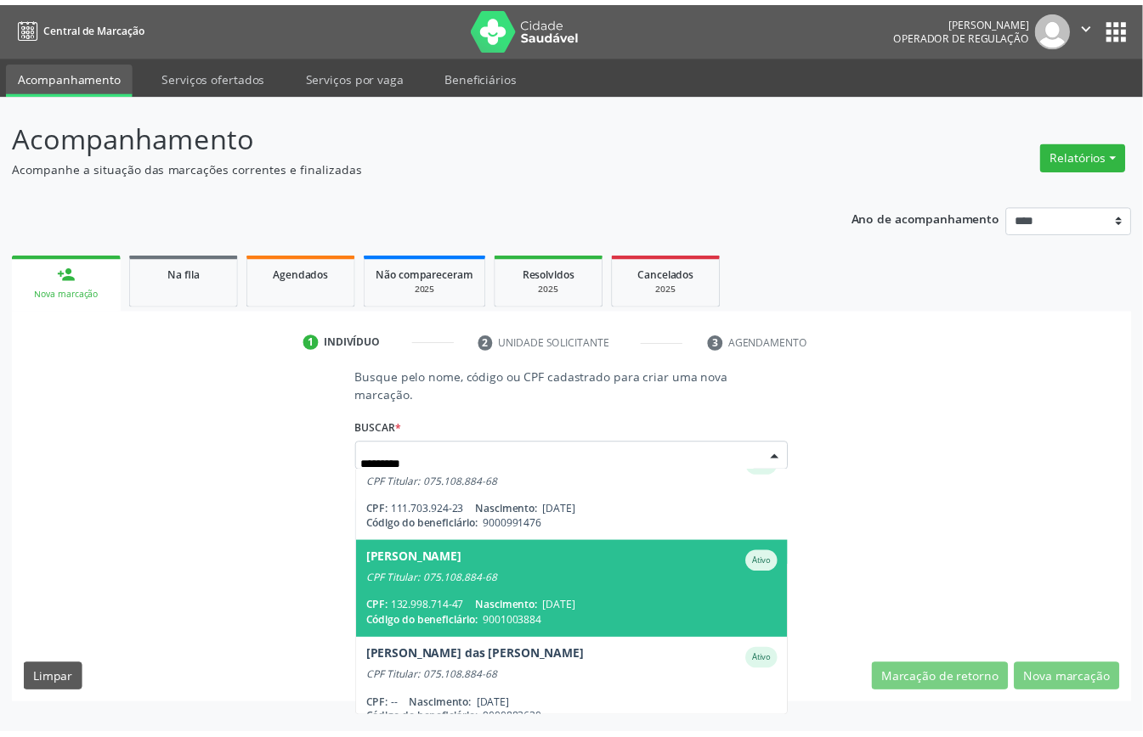
scroll to position [238, 0]
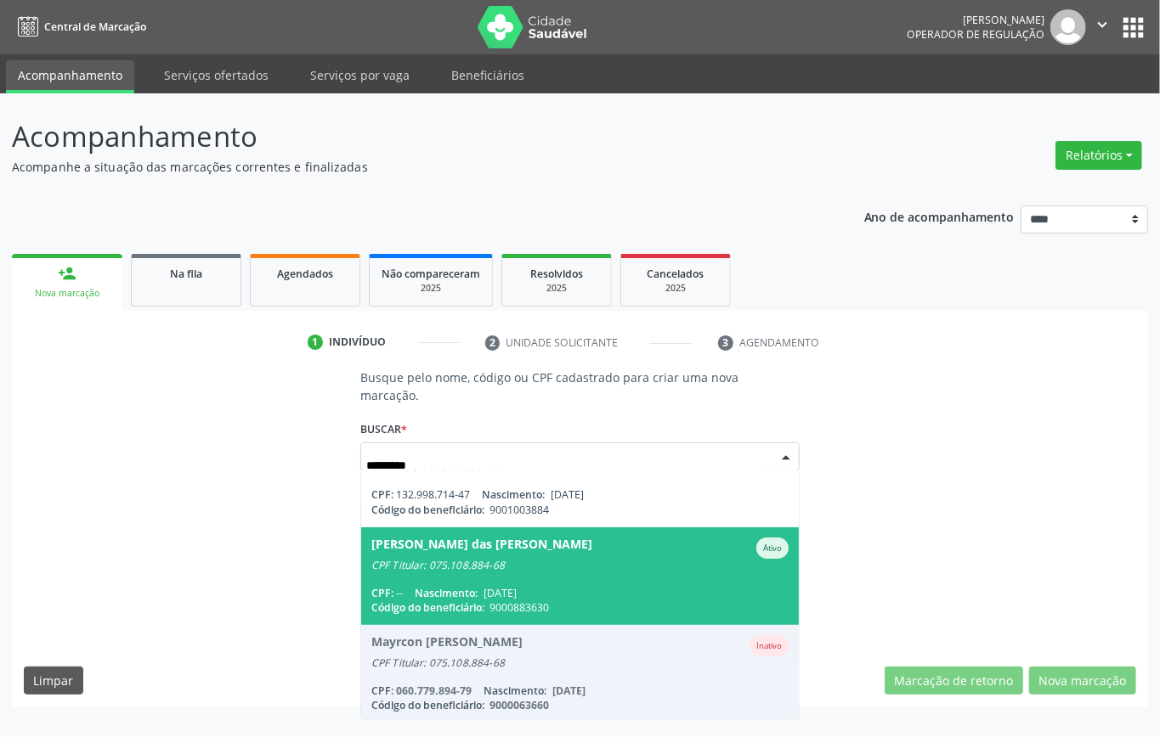
click at [562, 586] on div "CPF: -- Nascimento: [DATE]" at bounding box center [579, 593] width 417 height 14
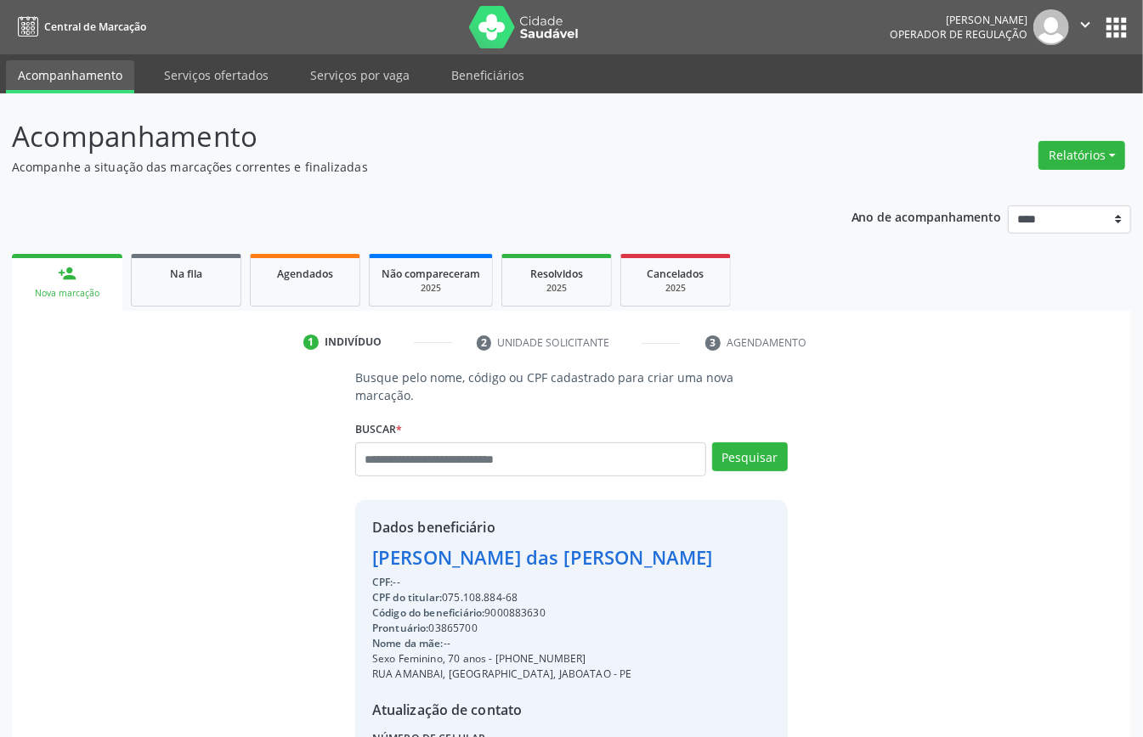
scroll to position [161, 0]
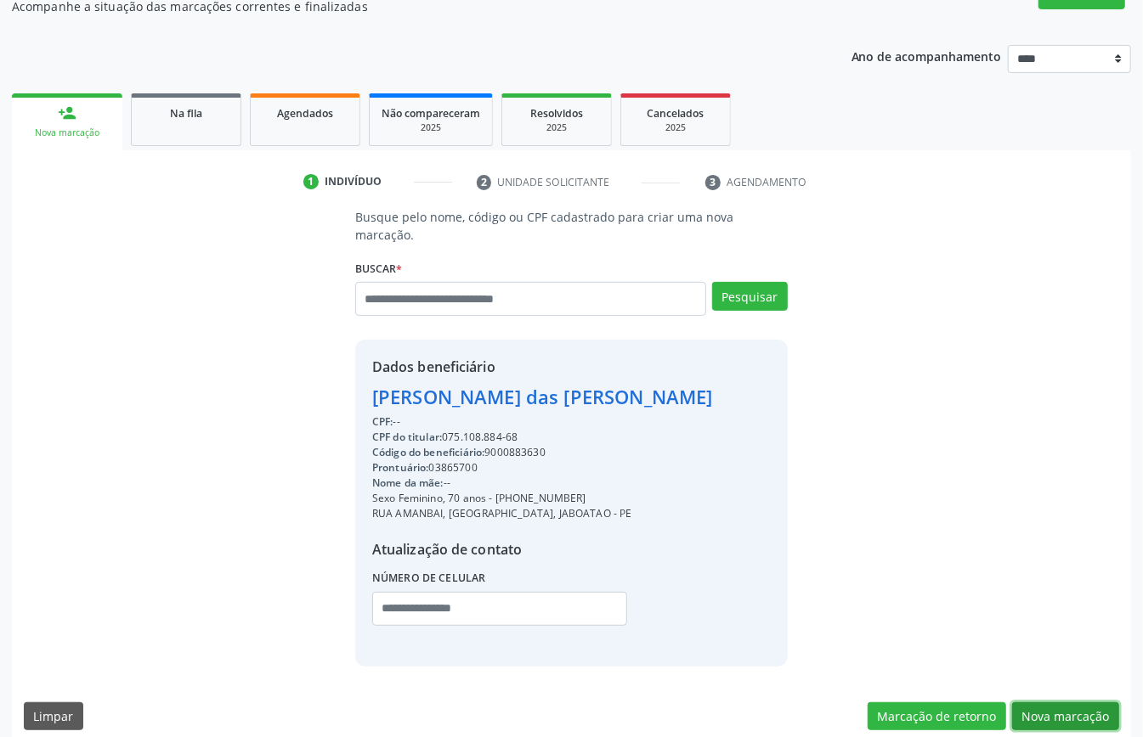
click at [1050, 703] on button "Nova marcação" at bounding box center [1065, 717] width 107 height 29
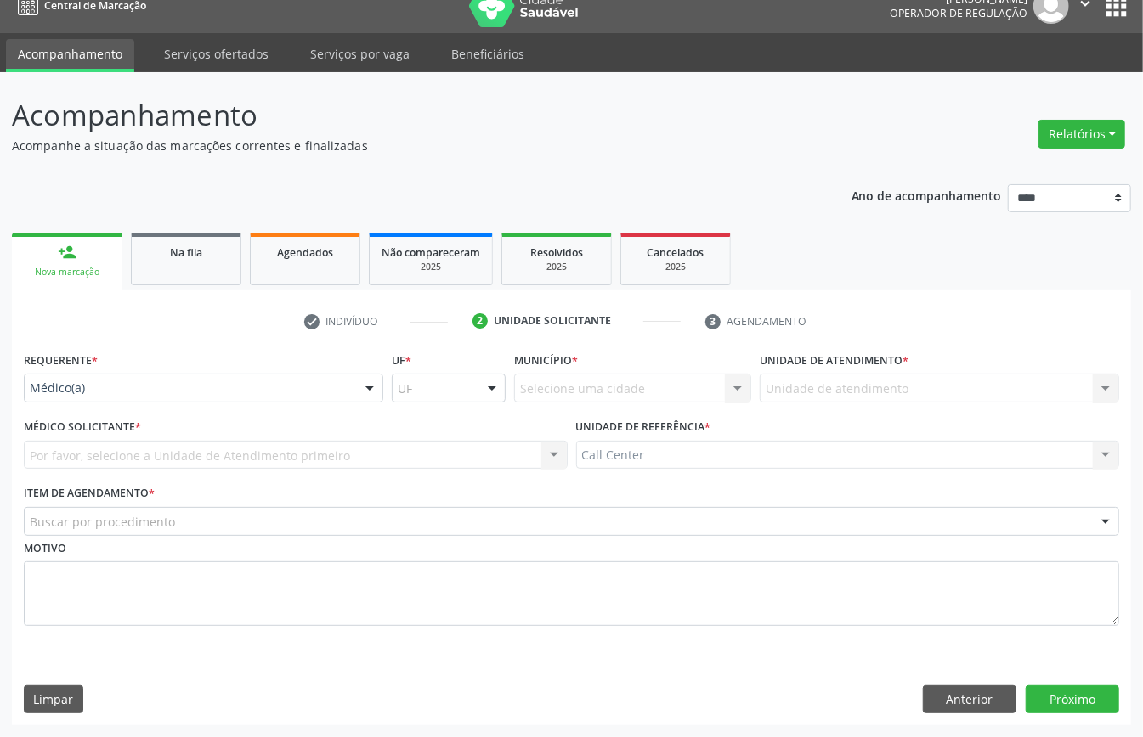
scroll to position [24, 0]
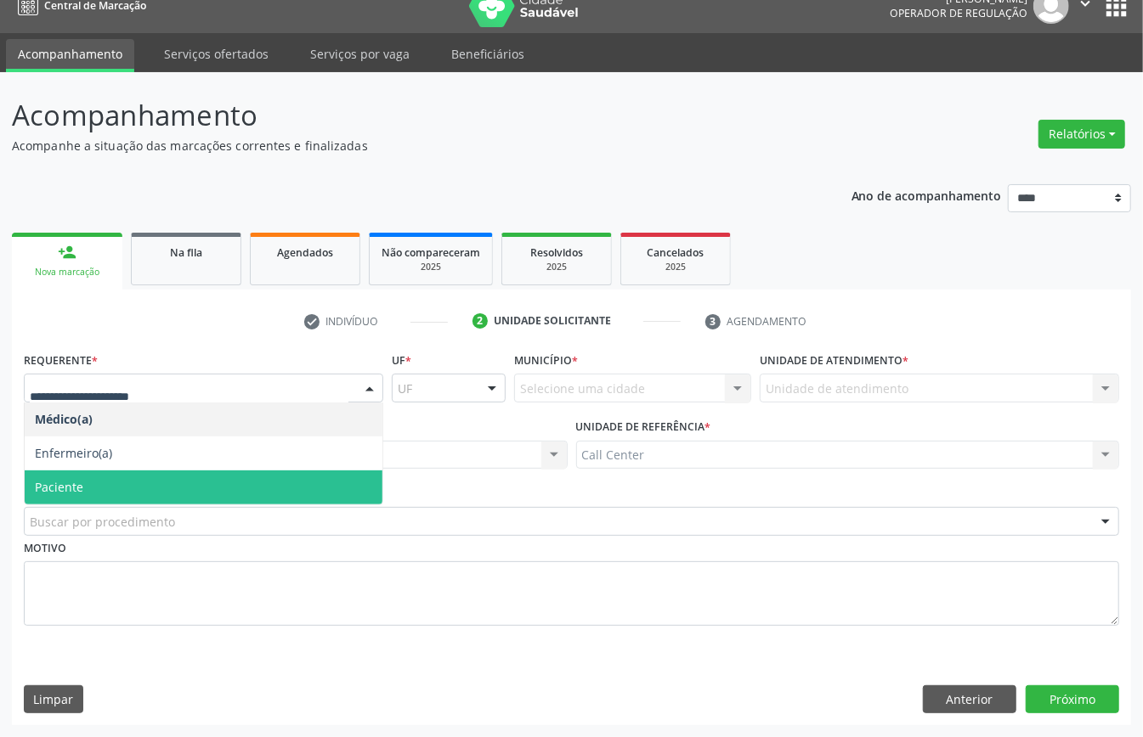
click at [123, 484] on span "Paciente" at bounding box center [204, 488] width 358 height 34
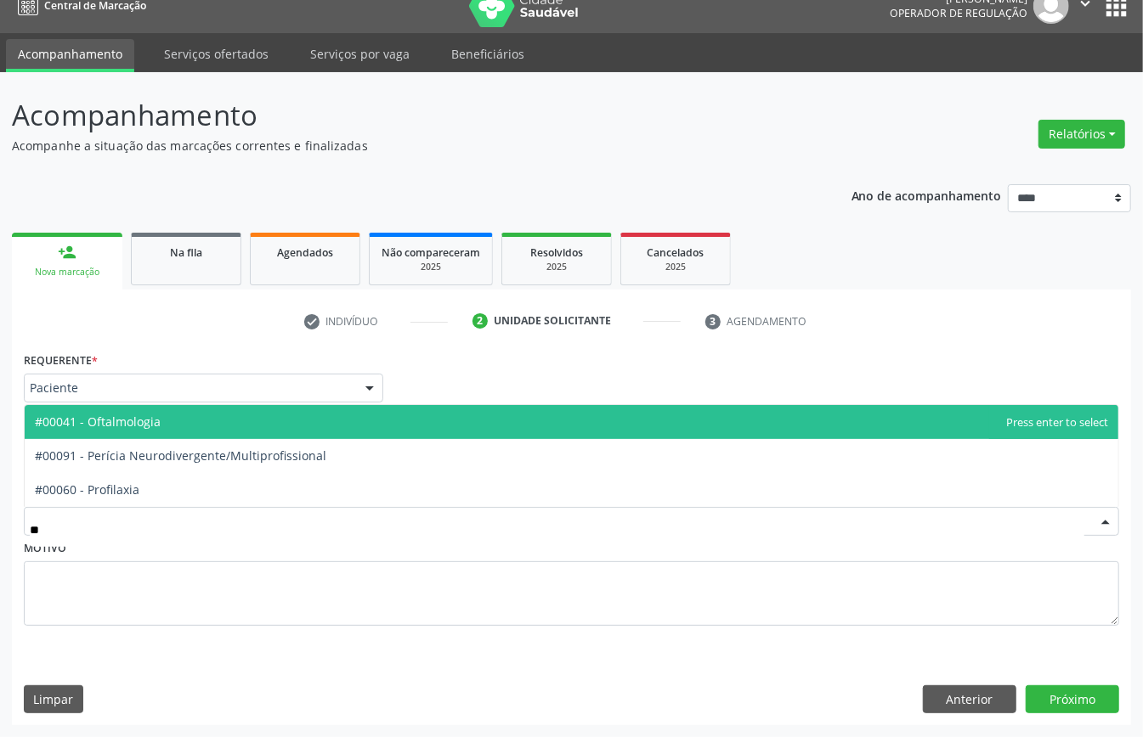
type input "***"
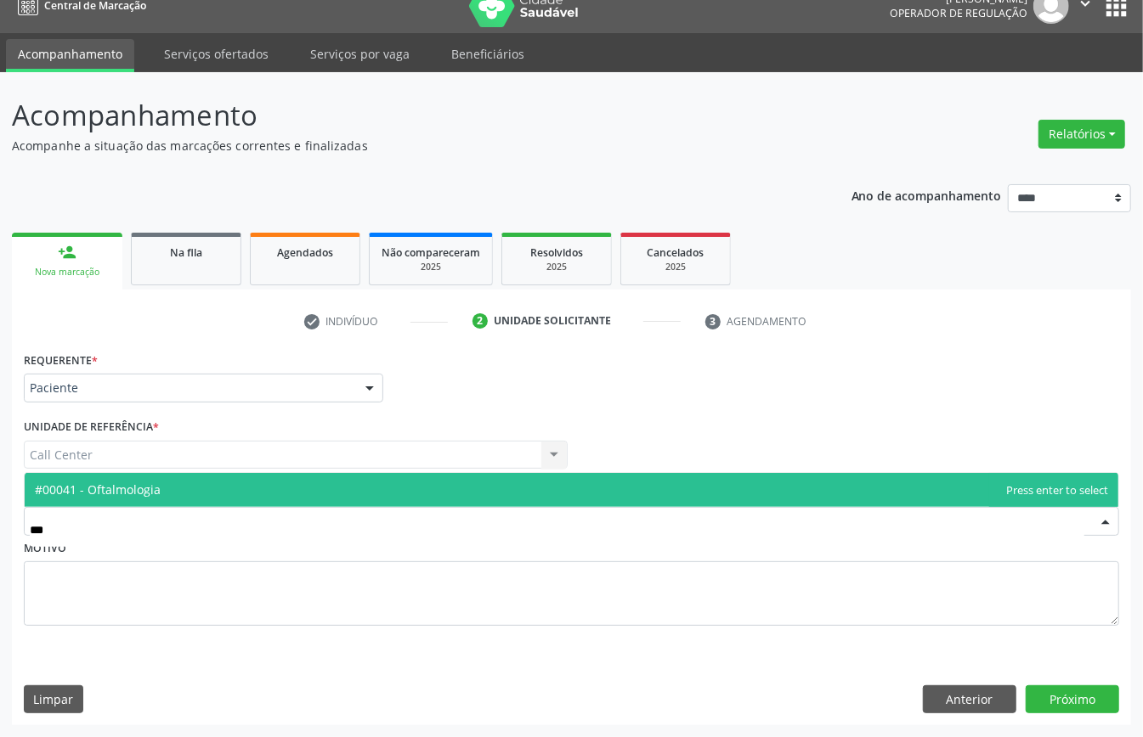
click at [147, 487] on span "#00041 - Oftalmologia" at bounding box center [98, 490] width 126 height 16
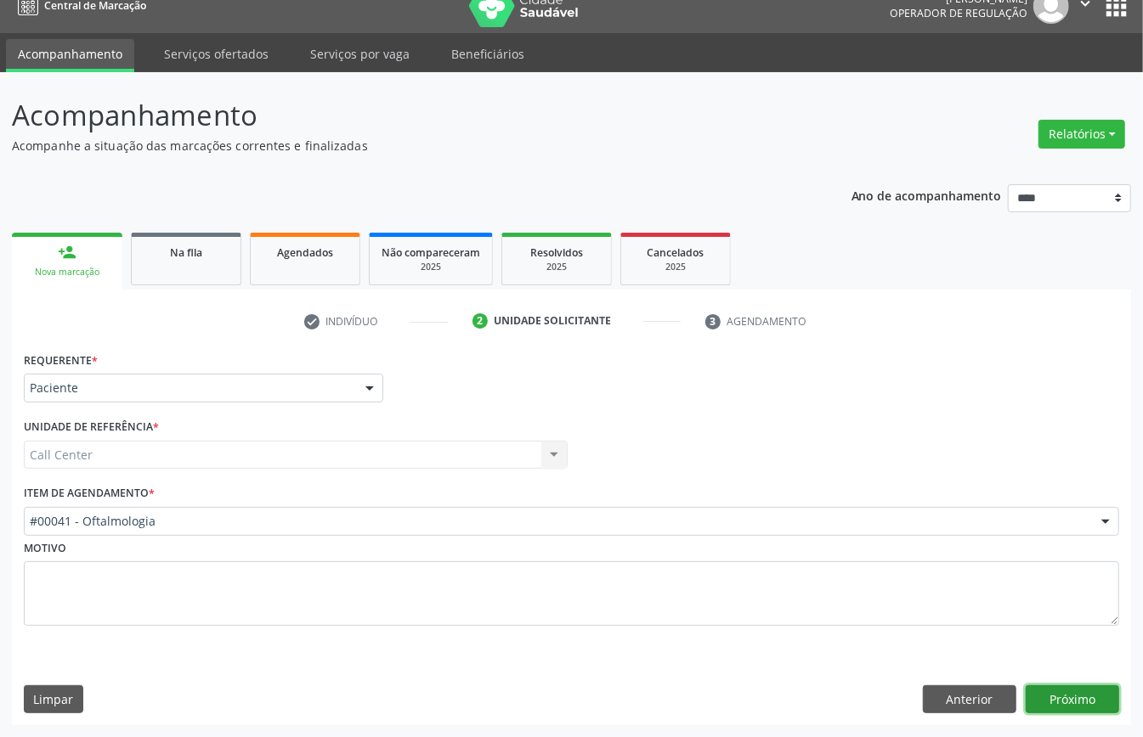
click at [1069, 700] on button "Próximo" at bounding box center [1071, 700] width 93 height 29
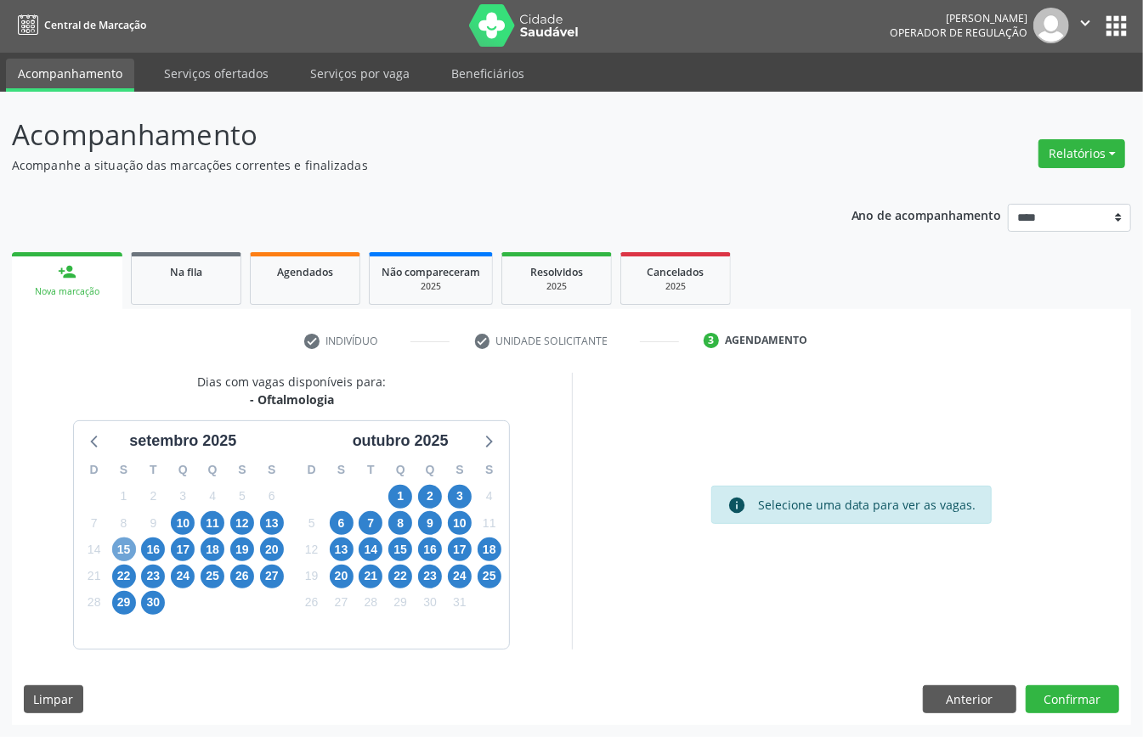
click at [117, 551] on span "15" at bounding box center [124, 550] width 24 height 24
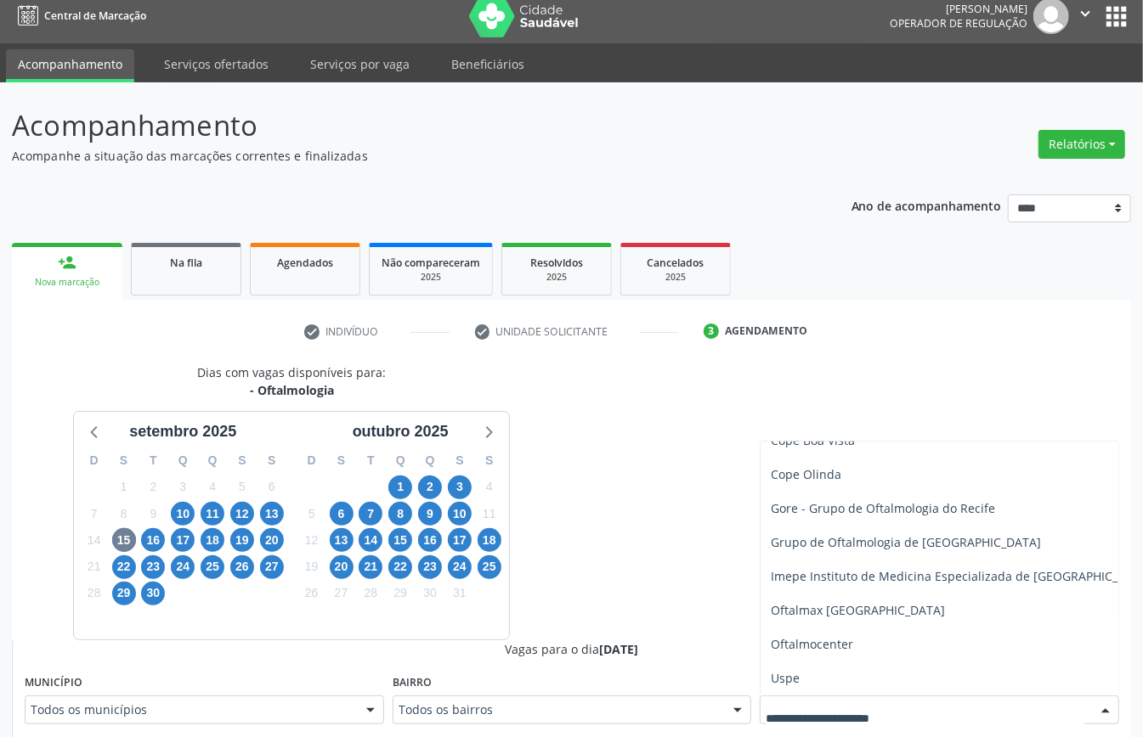
scroll to position [124, 0]
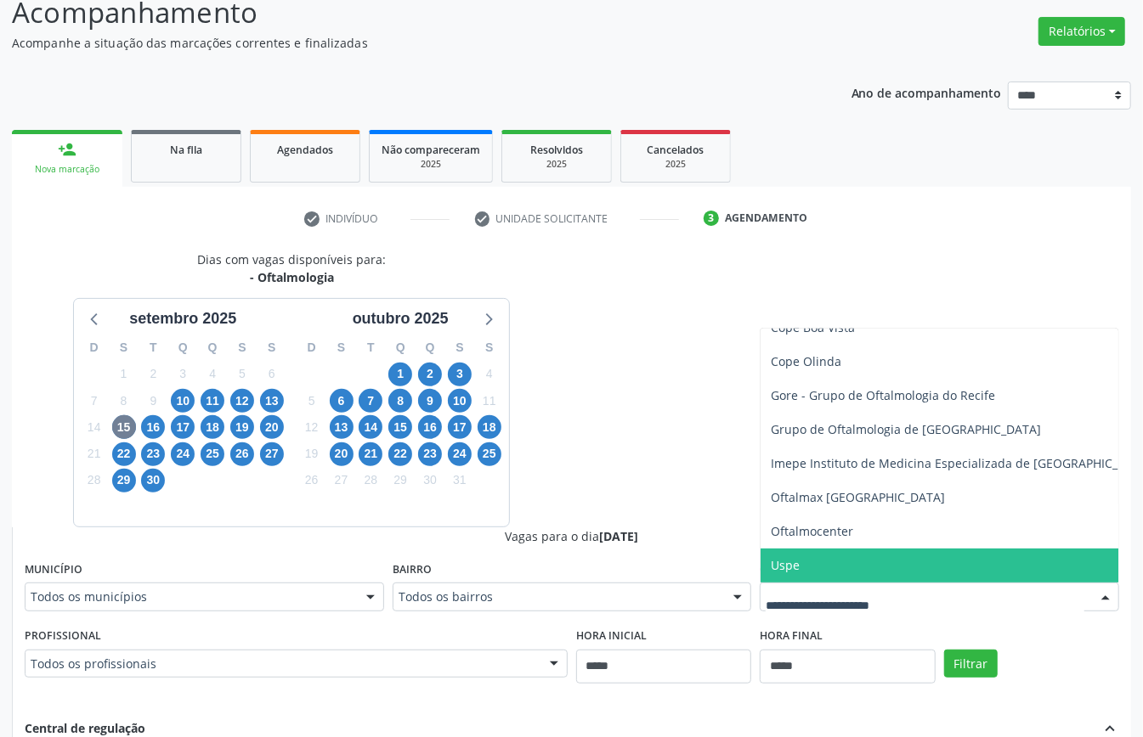
click at [826, 549] on span "Uspe" at bounding box center [961, 566] width 402 height 34
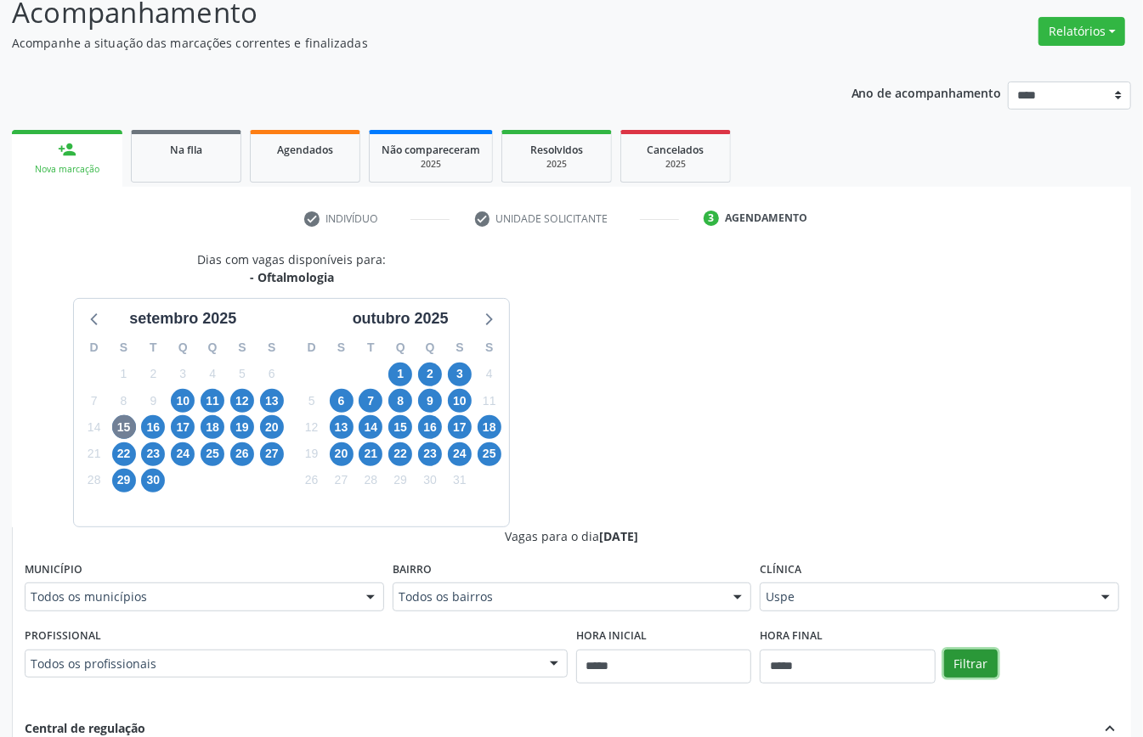
drag, startPoint x: 974, startPoint y: 675, endPoint x: 960, endPoint y: 671, distance: 14.0
click at [974, 676] on button "Filtrar" at bounding box center [971, 664] width 54 height 29
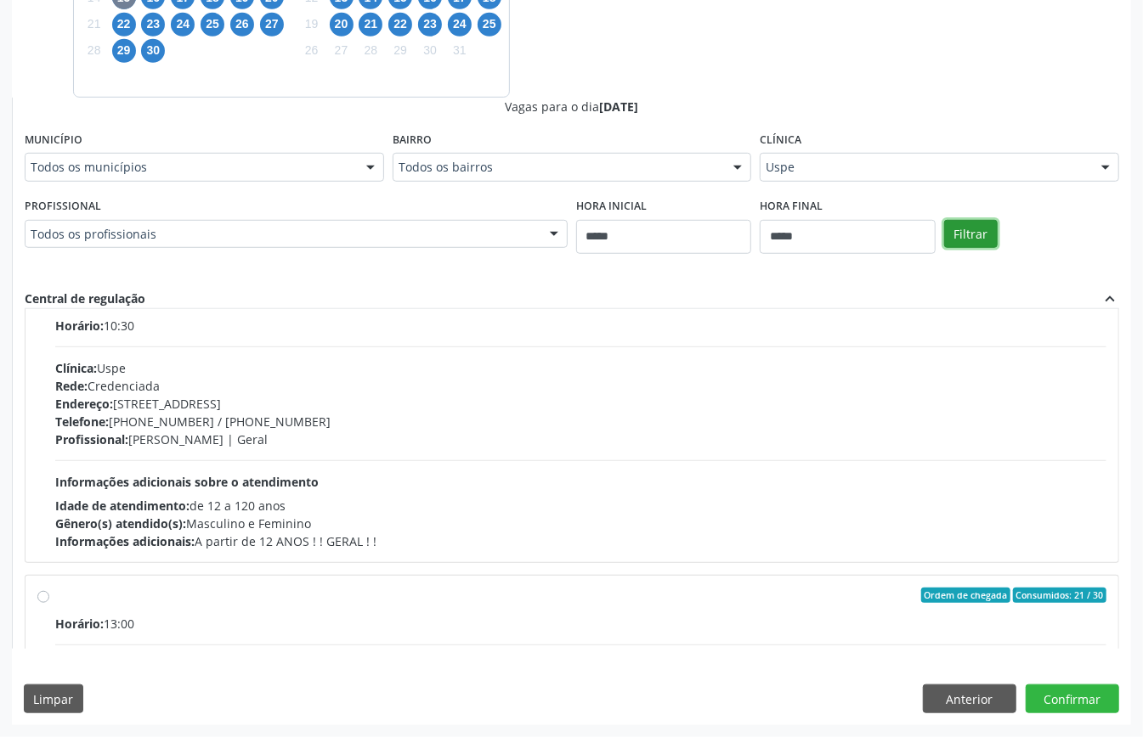
scroll to position [229, 0]
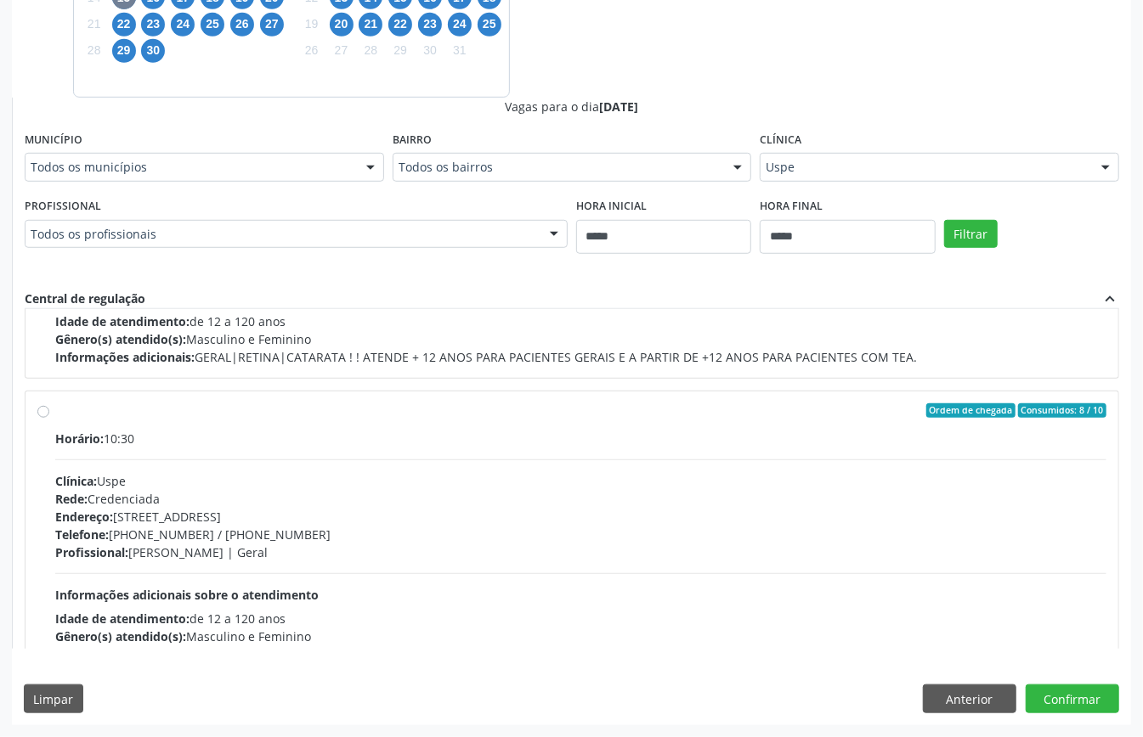
click at [221, 459] on div "Horário: 10:30 Clínica: Uspe Rede: Credenciada Endereço: Rua do Espinheiro, nº …" at bounding box center [580, 547] width 1051 height 234
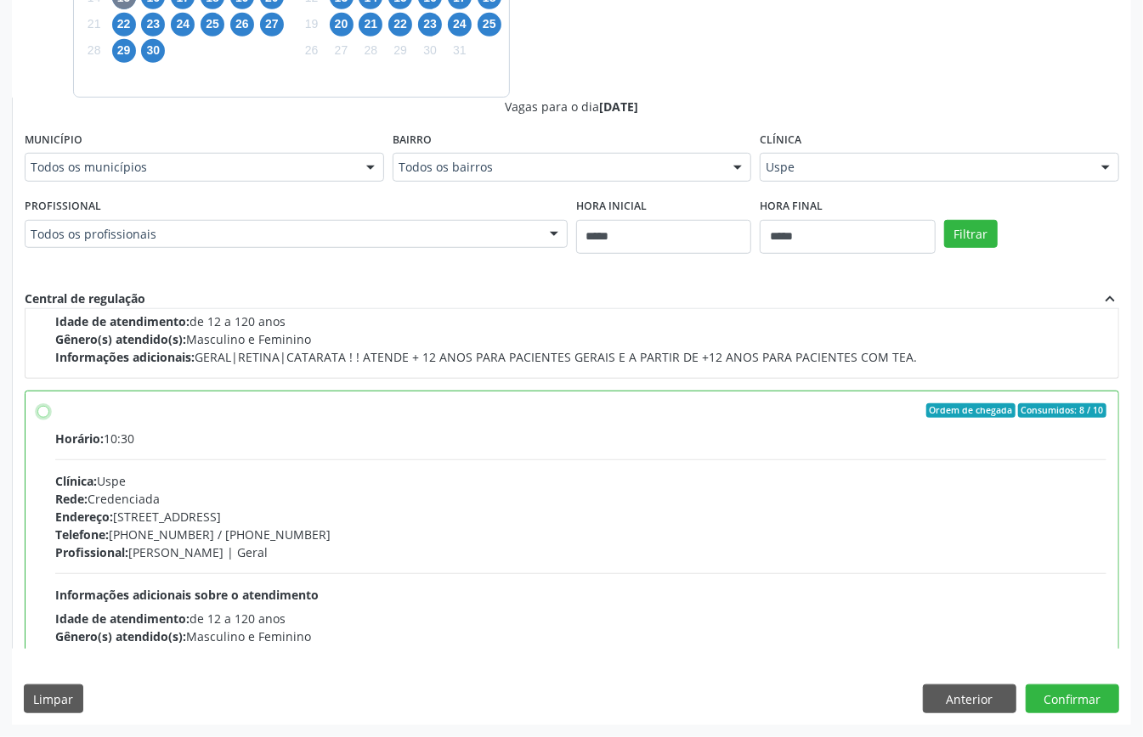
scroll to position [342, 0]
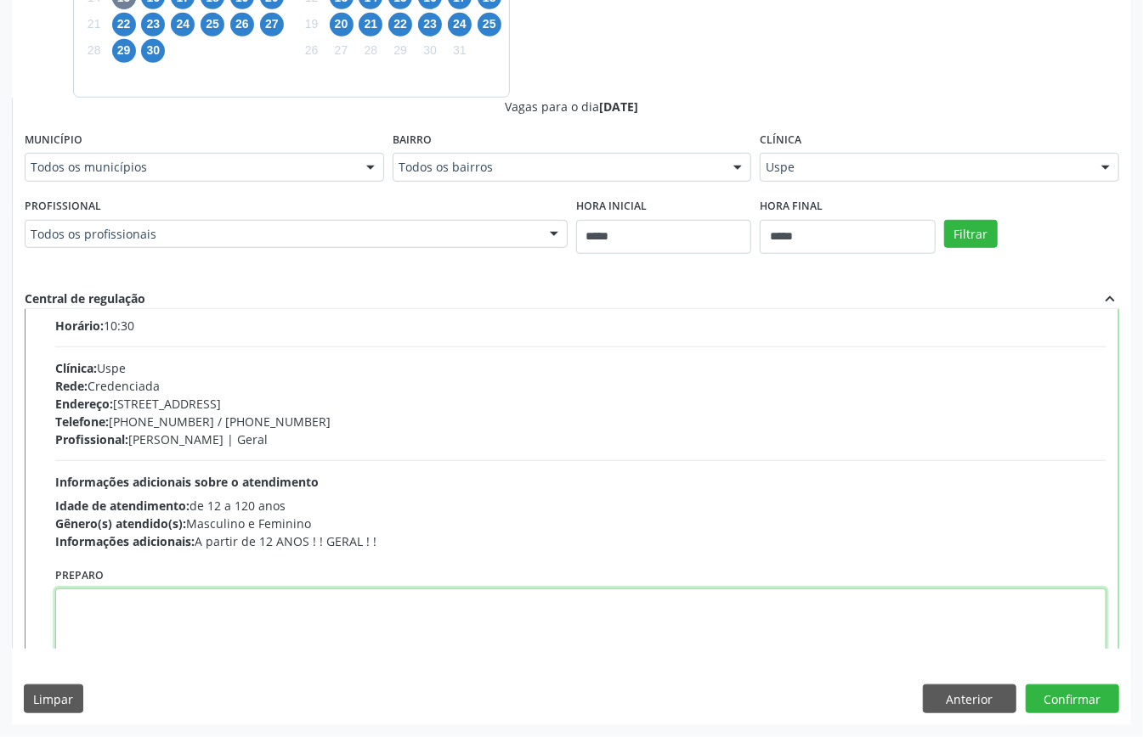
paste textarea "**********"
type textarea "**********"
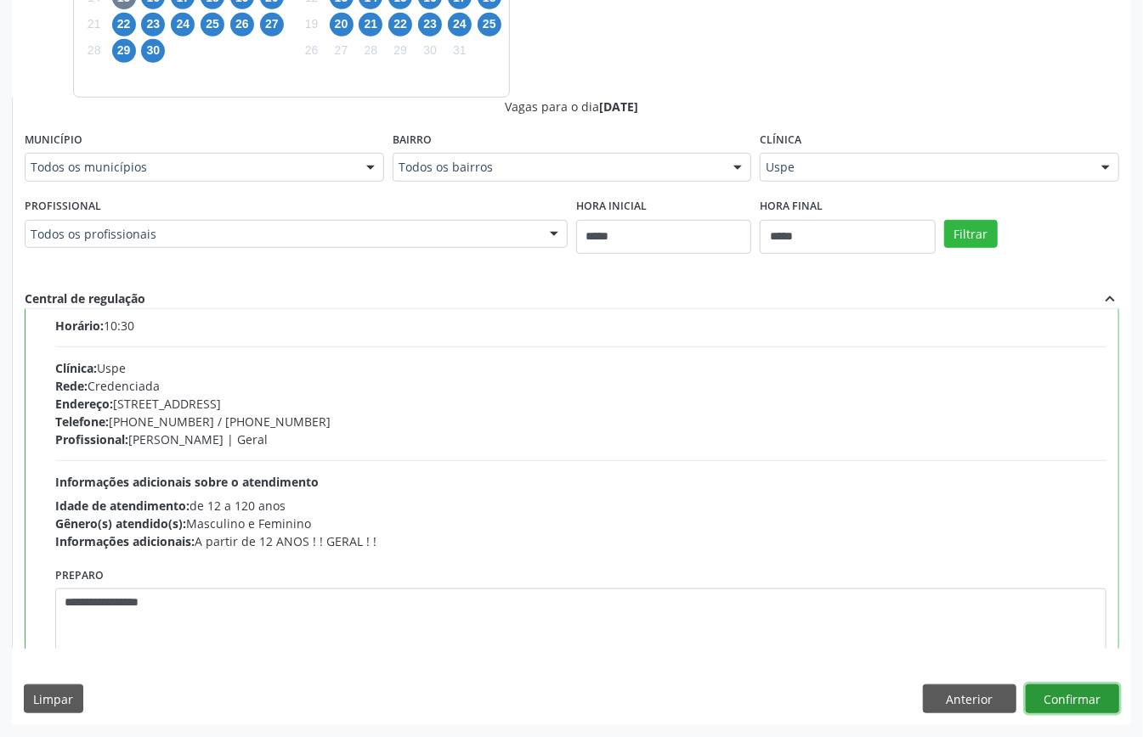
click at [1092, 698] on button "Confirmar" at bounding box center [1071, 699] width 93 height 29
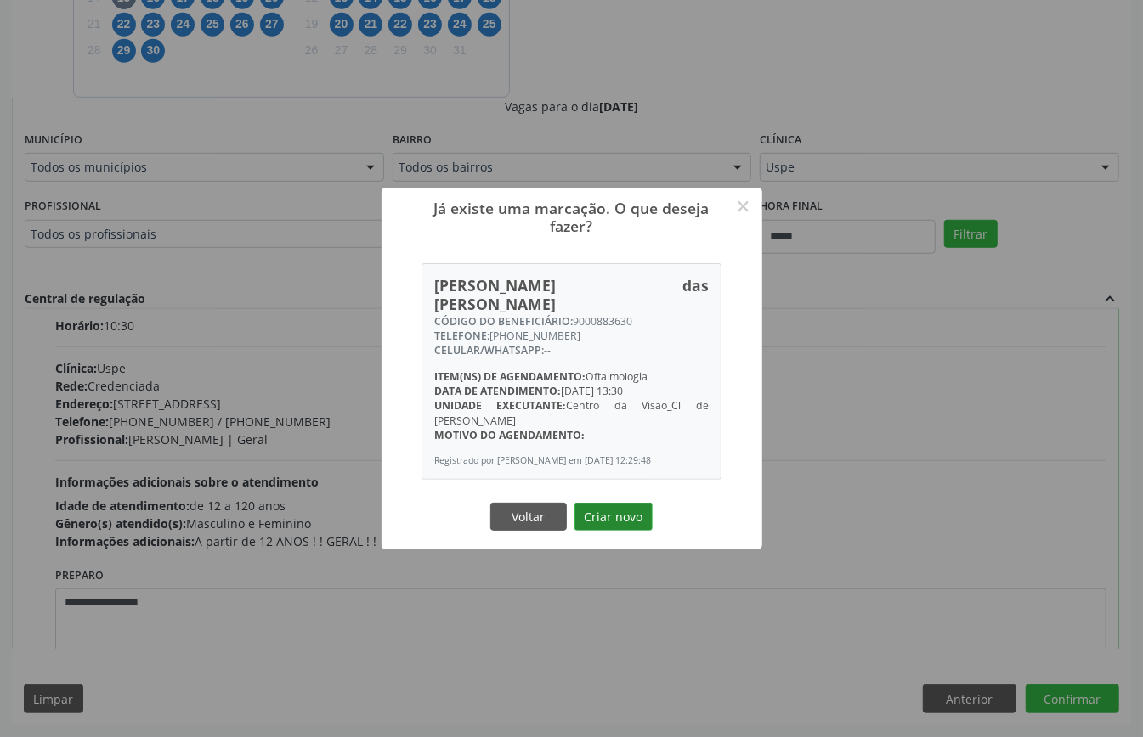
click at [619, 503] on button "Criar novo" at bounding box center [613, 517] width 78 height 29
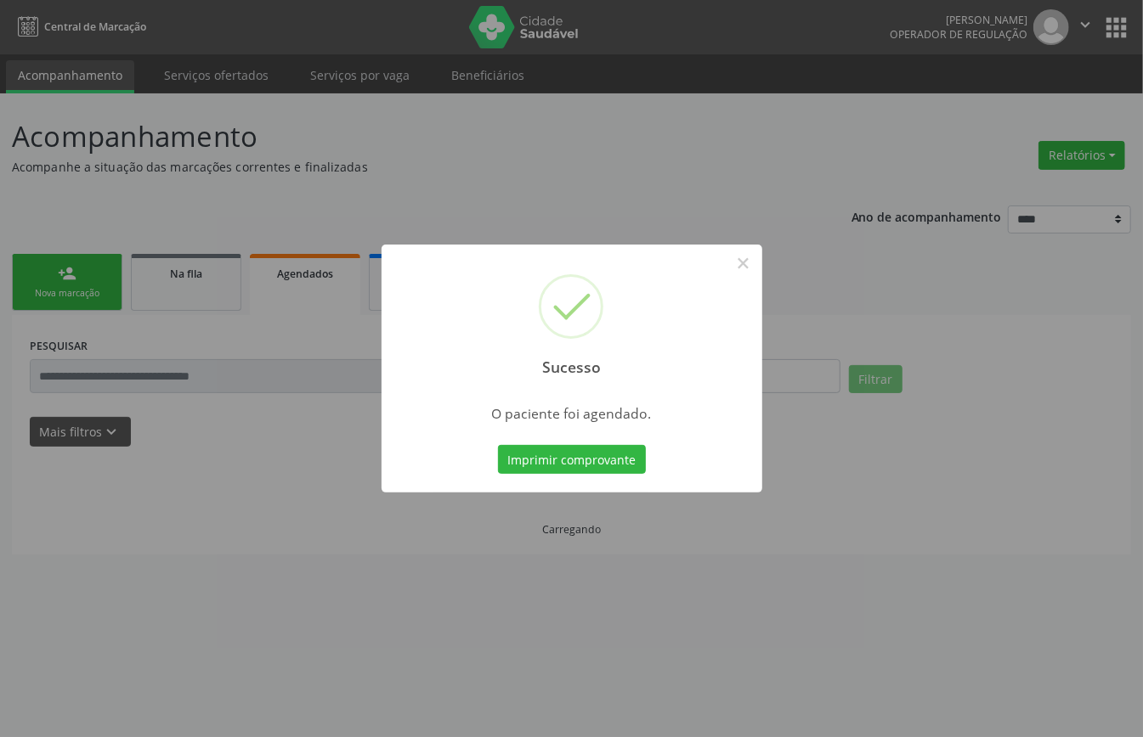
scroll to position [0, 0]
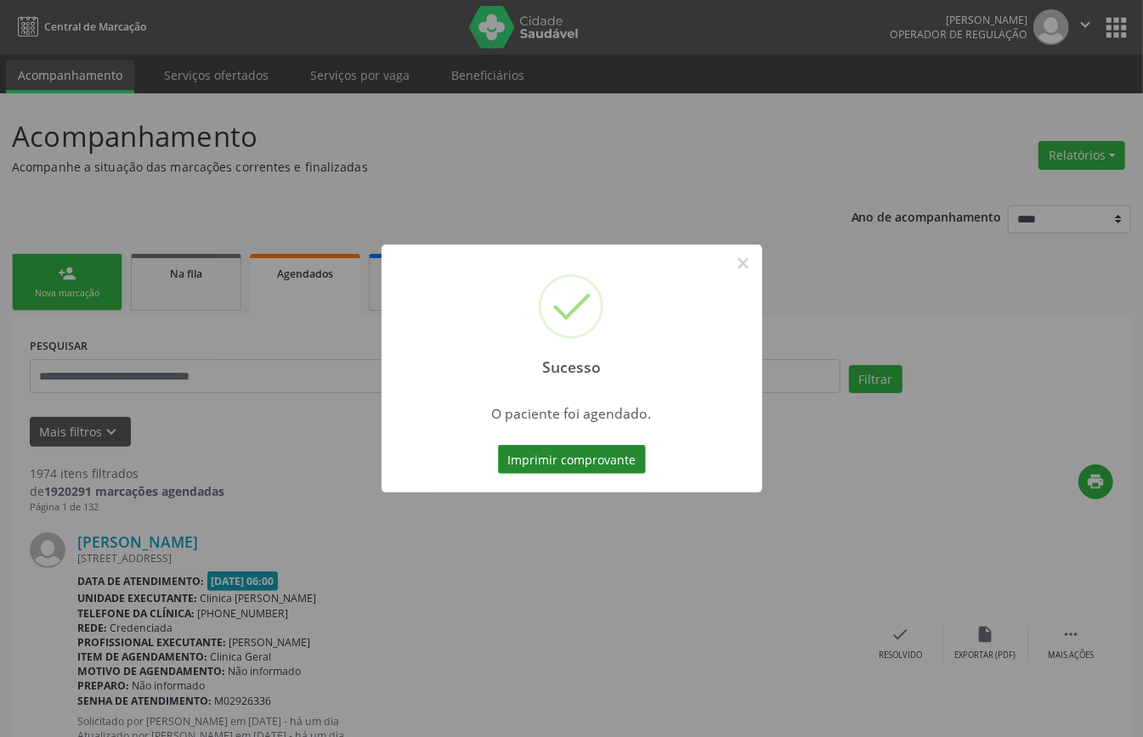
click at [579, 453] on button "Imprimir comprovante" at bounding box center [572, 459] width 148 height 29
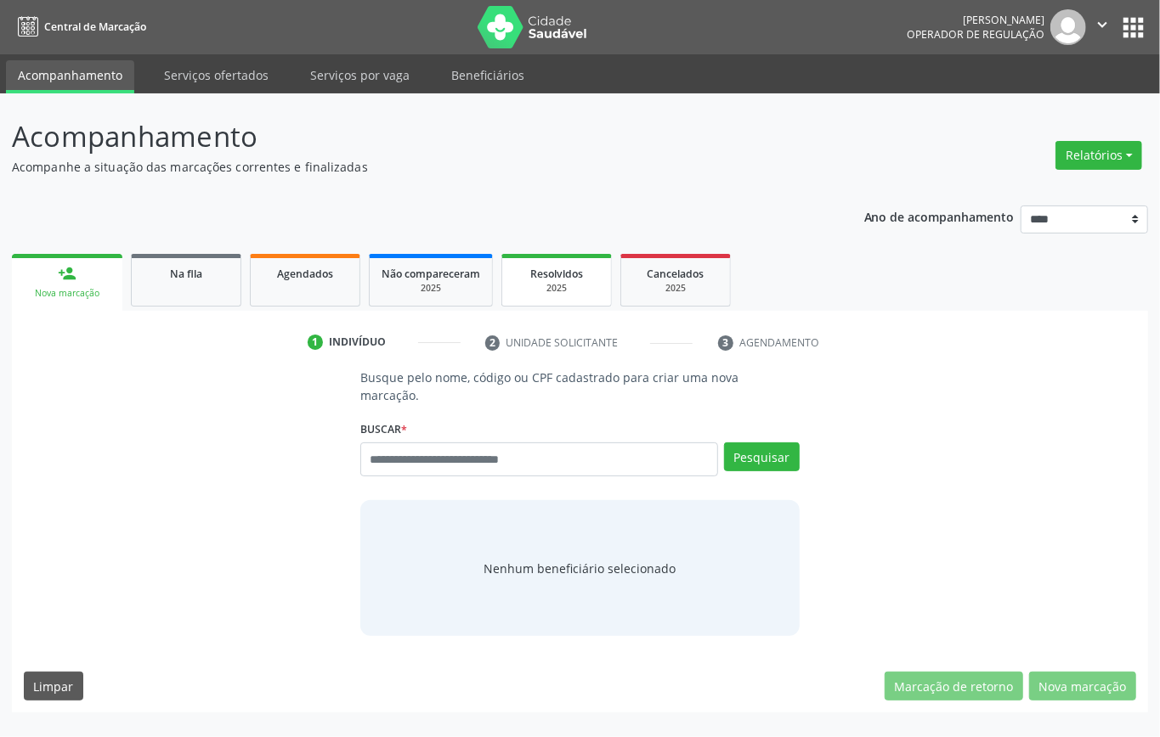
click at [583, 286] on div "2025" at bounding box center [556, 288] width 85 height 13
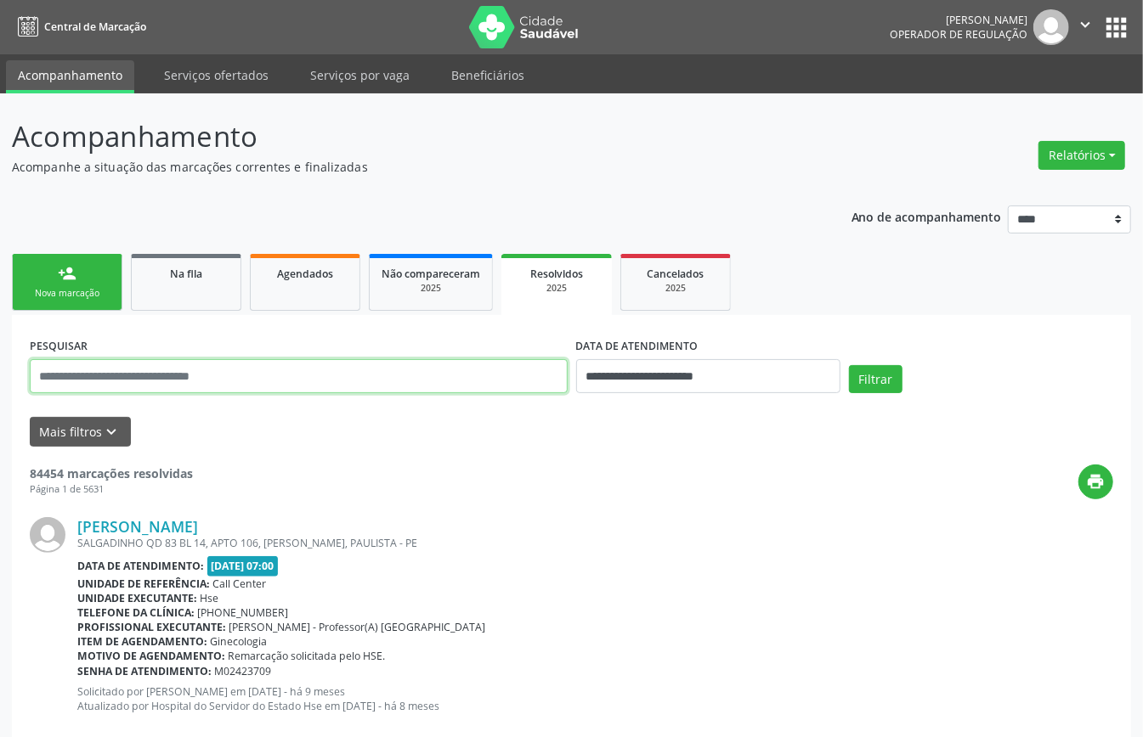
paste input "**********"
type input "**********"
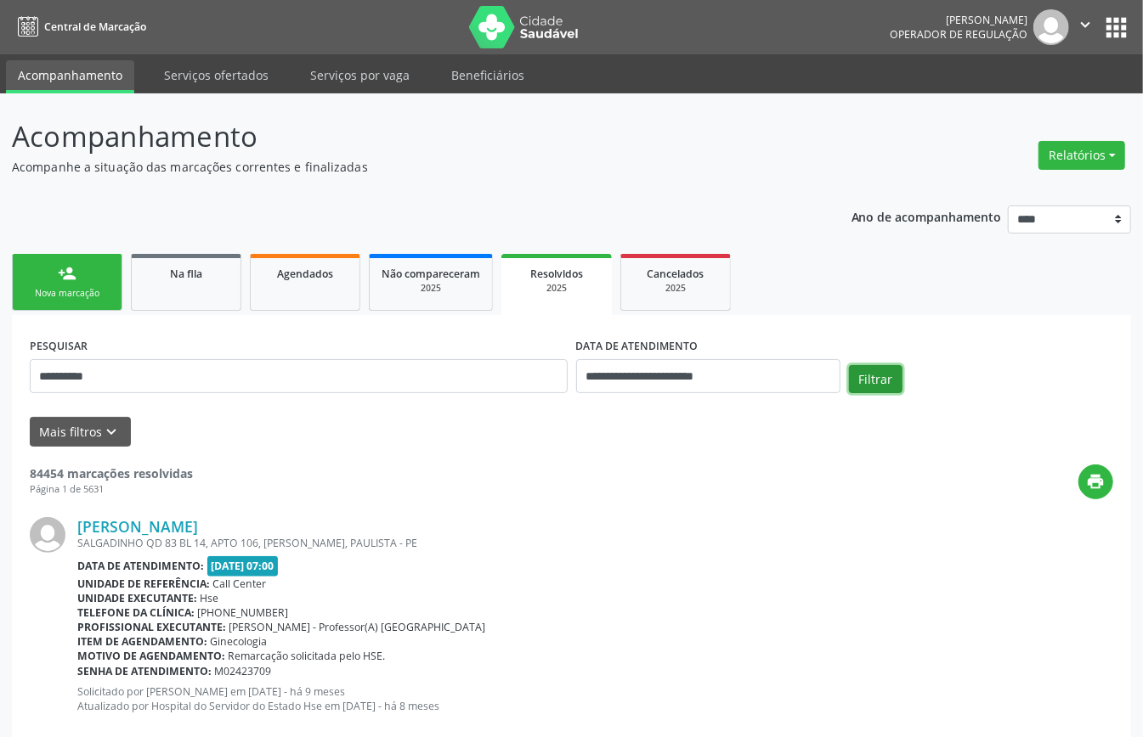
click at [885, 372] on button "Filtrar" at bounding box center [876, 379] width 54 height 29
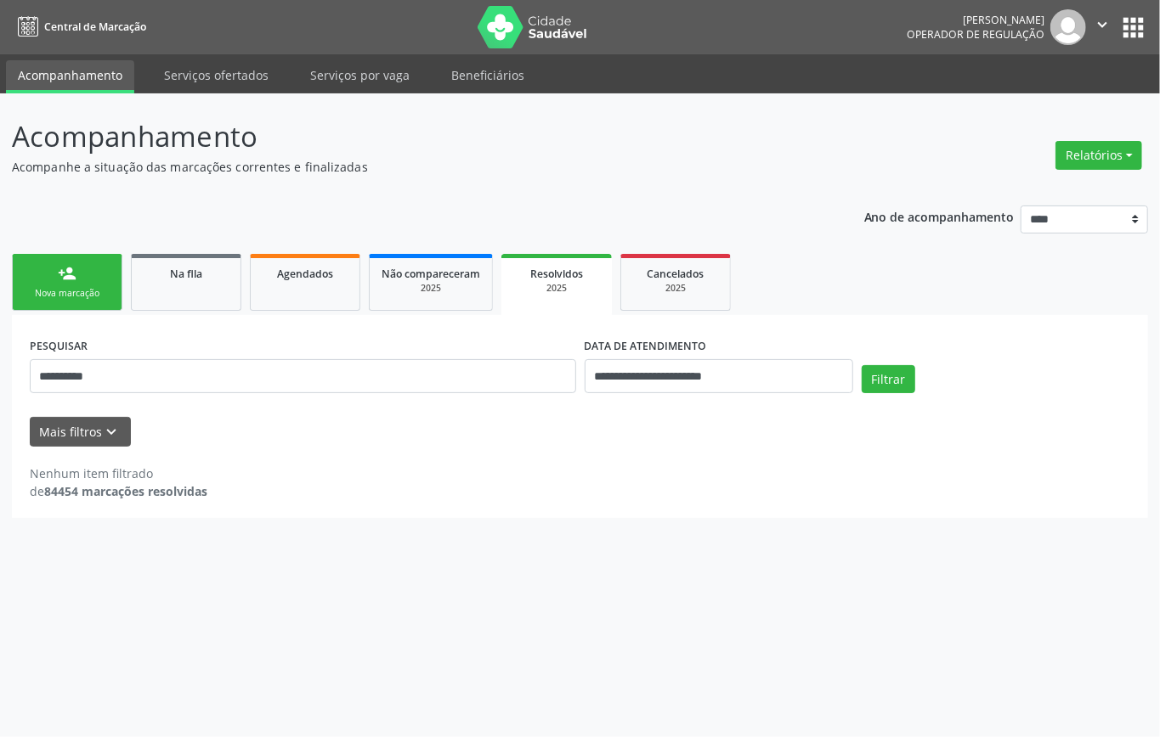
click at [70, 306] on link "person_add Nova marcação" at bounding box center [67, 282] width 110 height 57
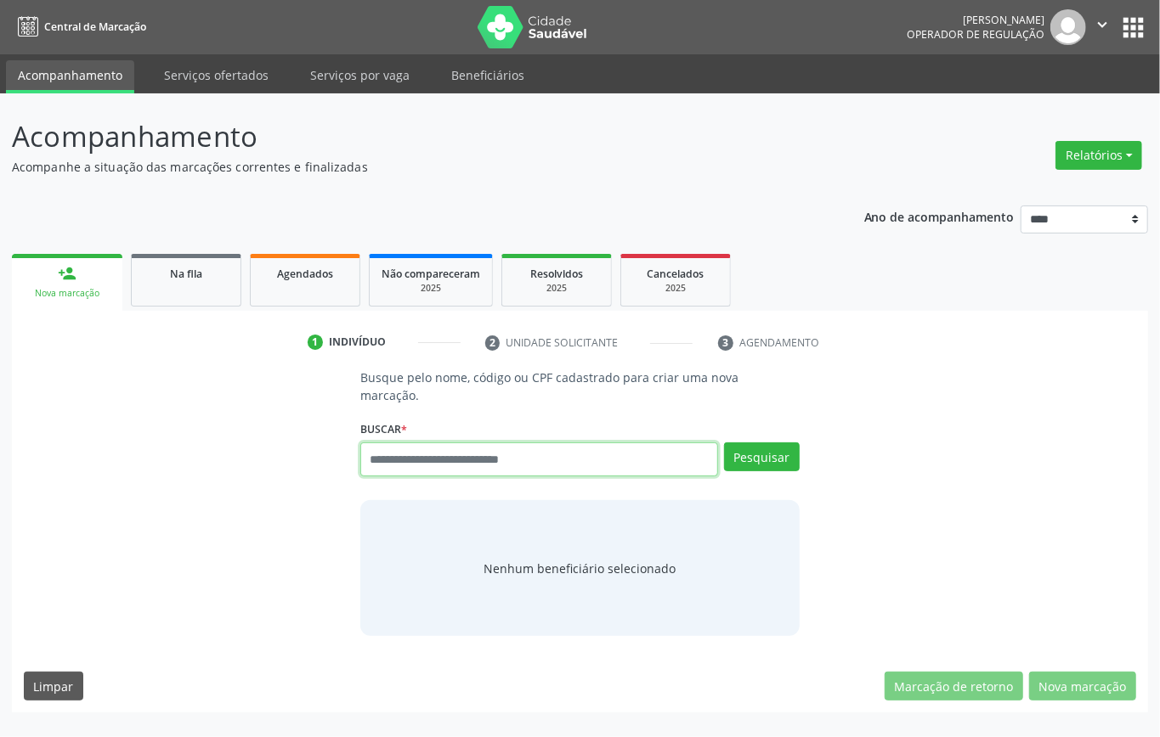
click at [463, 443] on input "text" at bounding box center [539, 460] width 358 height 34
type input "*********"
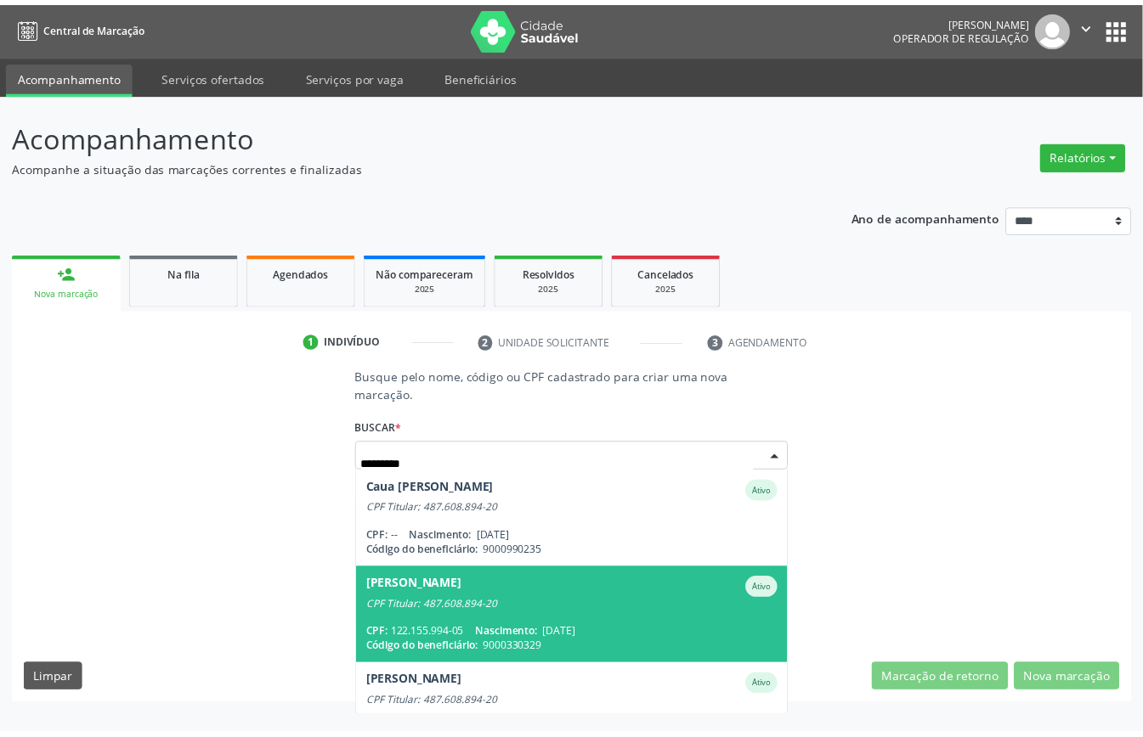
scroll to position [113, 0]
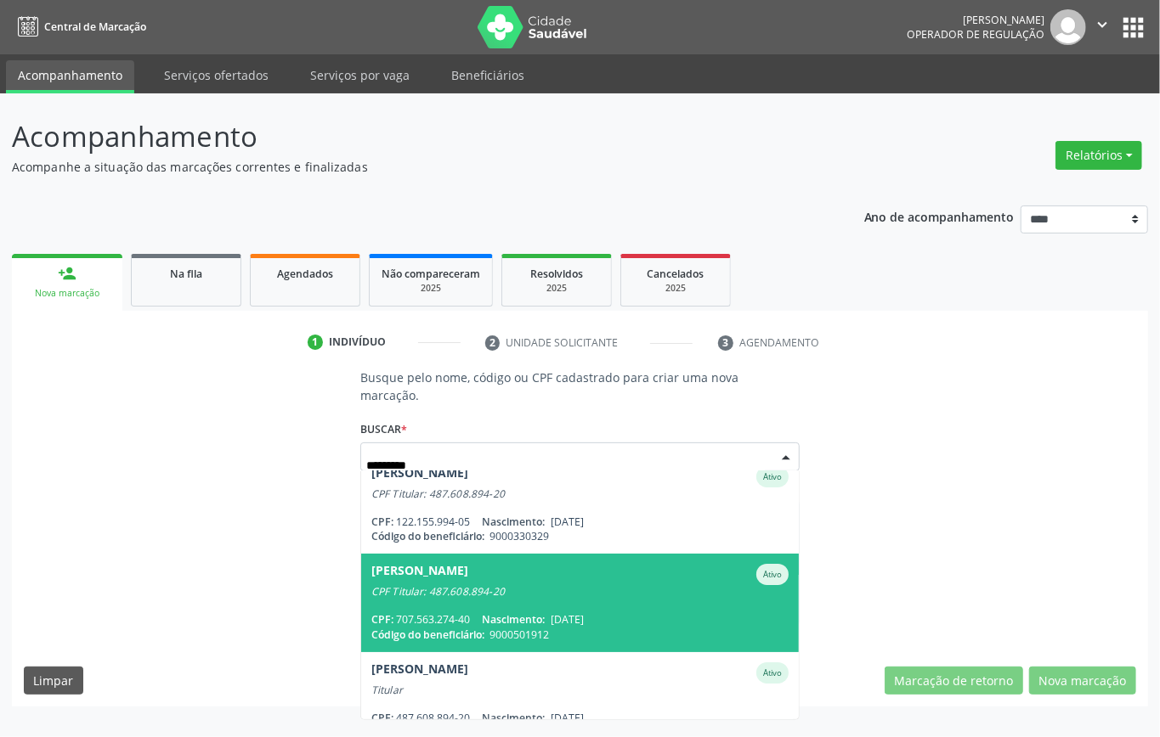
click at [468, 564] on div "[PERSON_NAME]" at bounding box center [419, 574] width 97 height 21
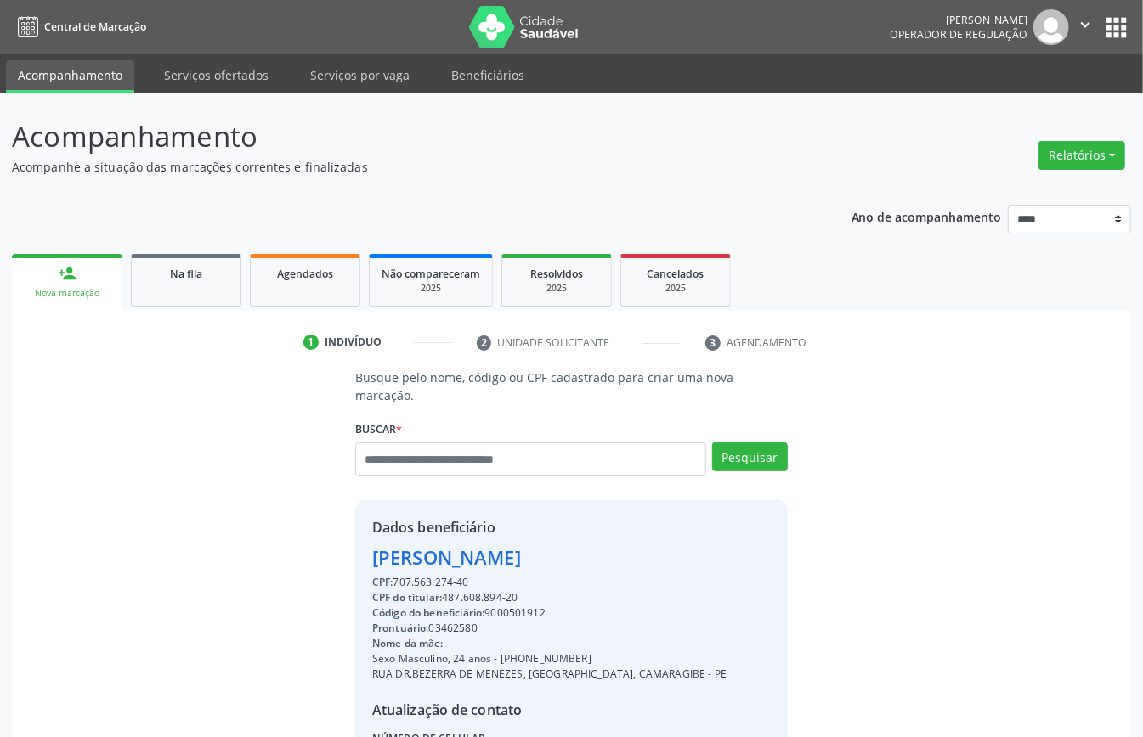
scroll to position [161, 0]
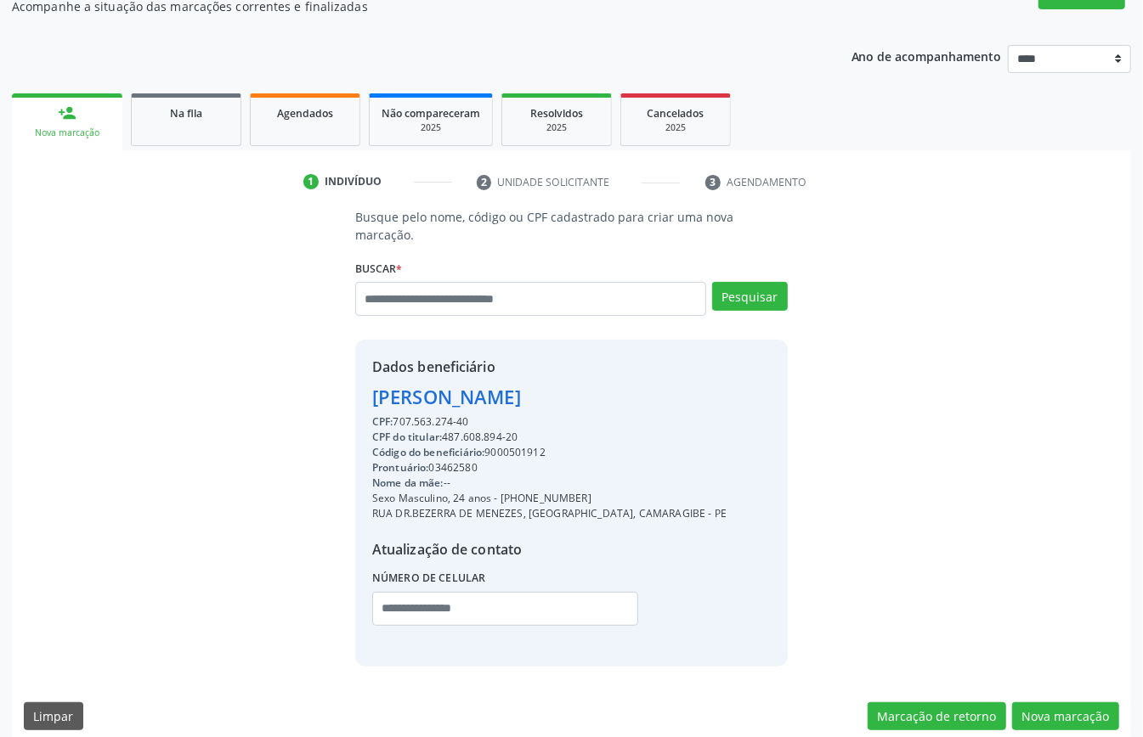
click at [515, 445] on div "Código do beneficiário: 9000501912" at bounding box center [549, 452] width 354 height 15
click at [517, 445] on div "Código do beneficiário: 9000501912" at bounding box center [549, 452] width 354 height 15
copy div "9000501912"
click at [307, 136] on link "Agendados" at bounding box center [305, 119] width 110 height 53
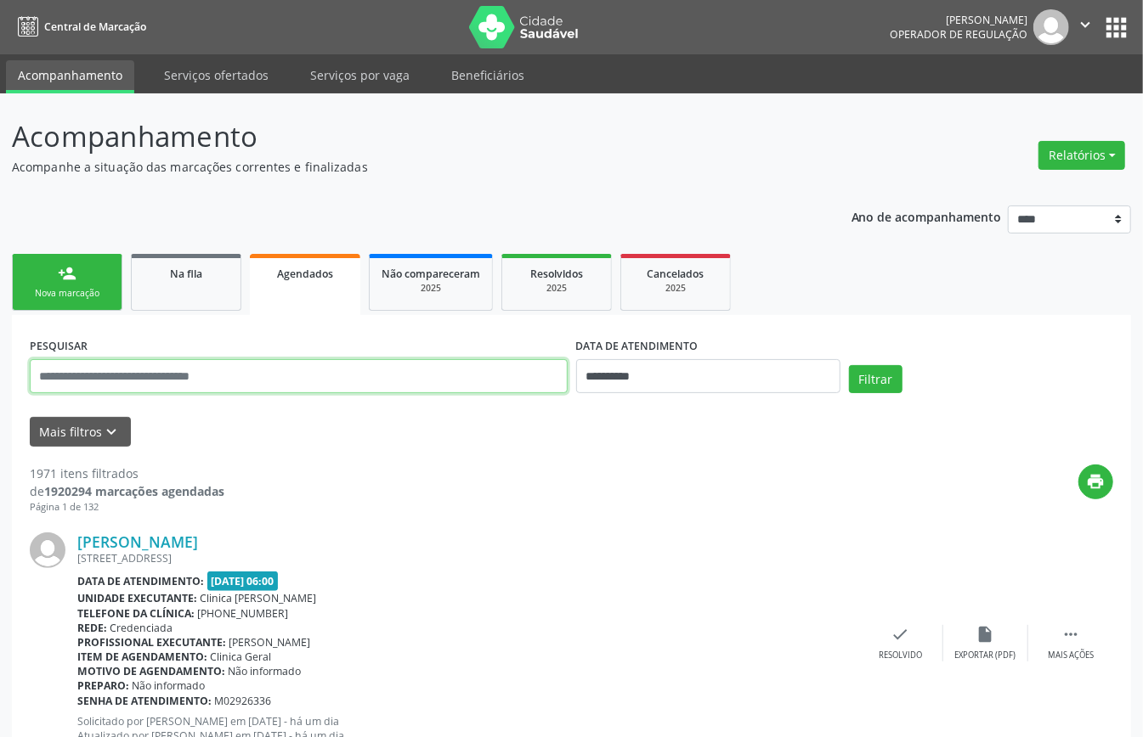
paste input "**********"
type input "**********"
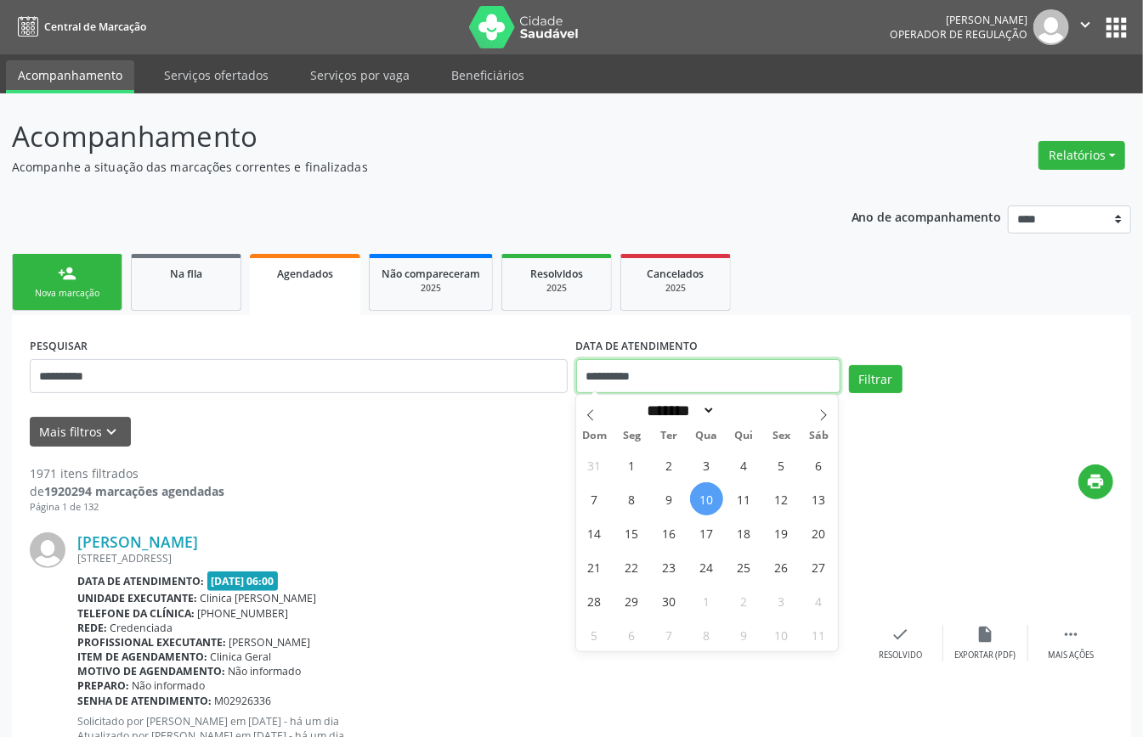
click at [690, 381] on input "**********" at bounding box center [708, 376] width 264 height 34
click at [830, 409] on span at bounding box center [823, 409] width 29 height 29
select select "*"
click at [694, 513] on div "28 29 30 1 2 3 4 5 6 7 8 9 10 11 12 13 14 15 16 17 18 19 20 21 22 23 24 25 26 2…" at bounding box center [707, 550] width 262 height 204
click at [704, 503] on span "8" at bounding box center [706, 499] width 33 height 33
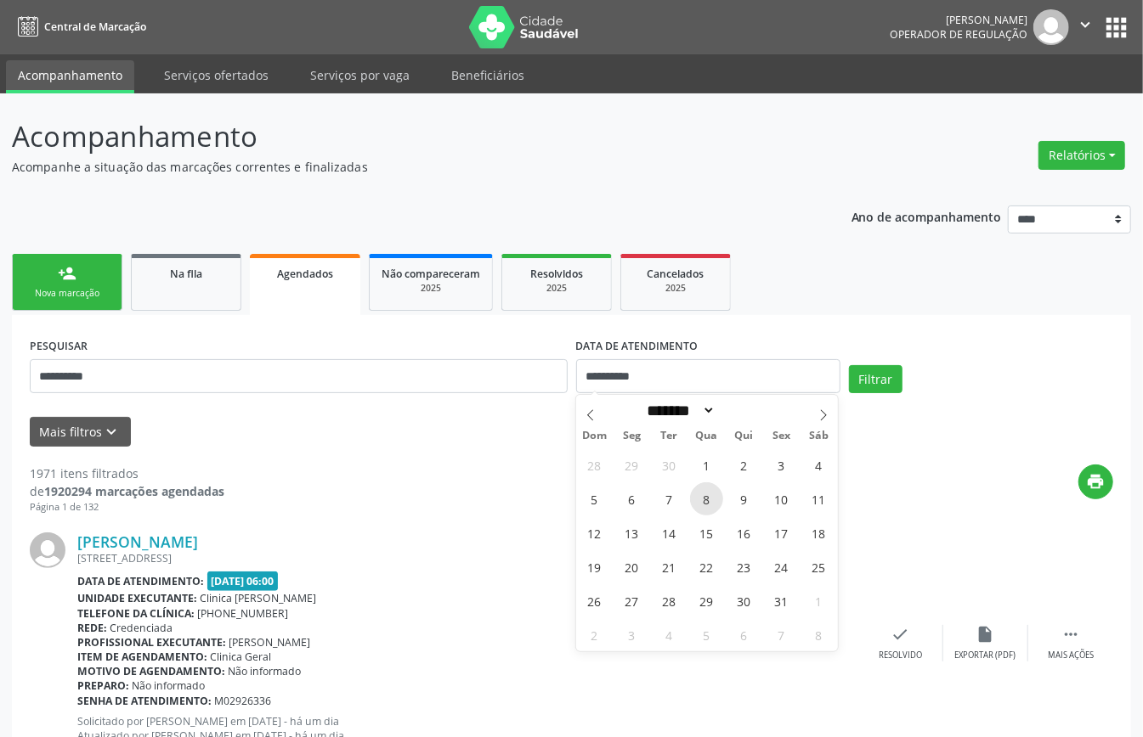
type input "**********"
click at [704, 503] on span "8" at bounding box center [706, 499] width 33 height 33
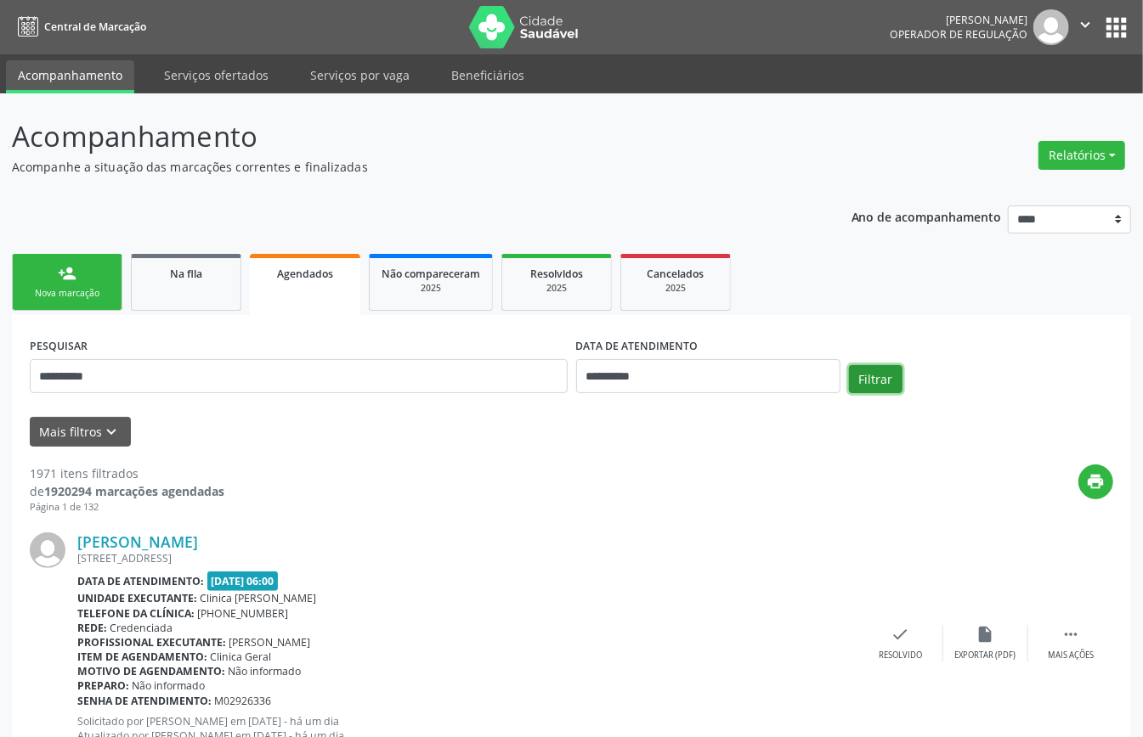
click at [885, 389] on button "Filtrar" at bounding box center [876, 379] width 54 height 29
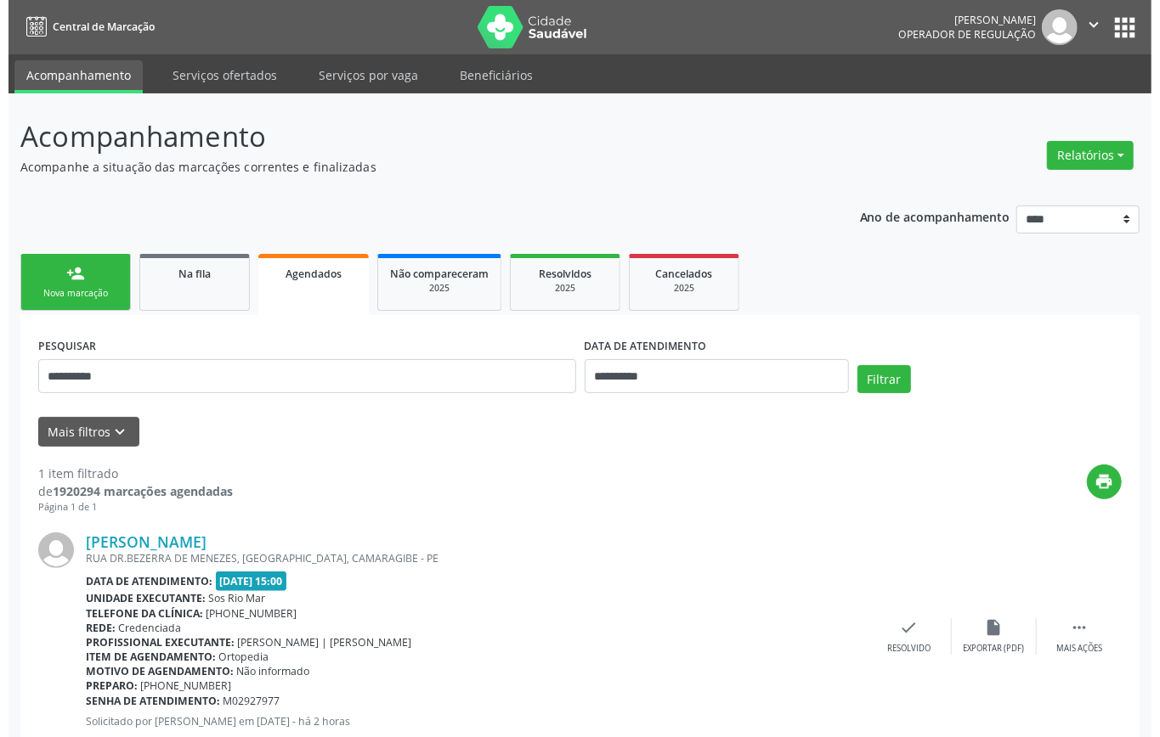
scroll to position [51, 0]
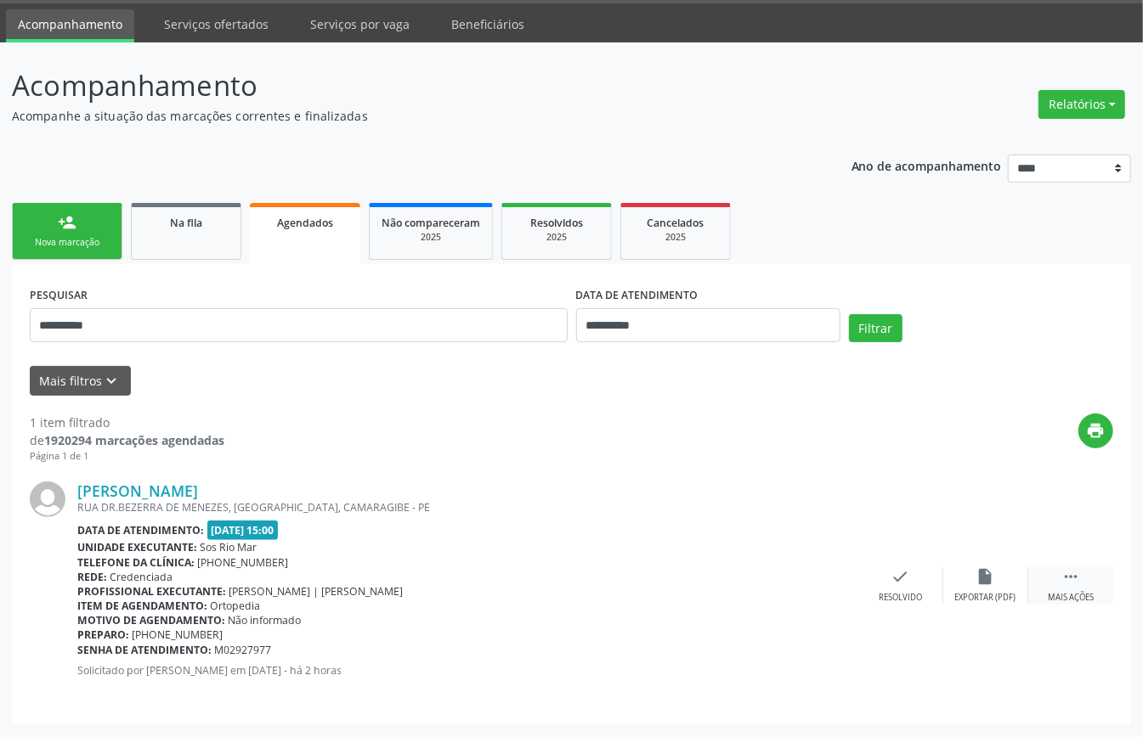
click at [1079, 578] on icon "" at bounding box center [1070, 576] width 19 height 19
click at [812, 579] on icon "cancel" at bounding box center [815, 576] width 19 height 19
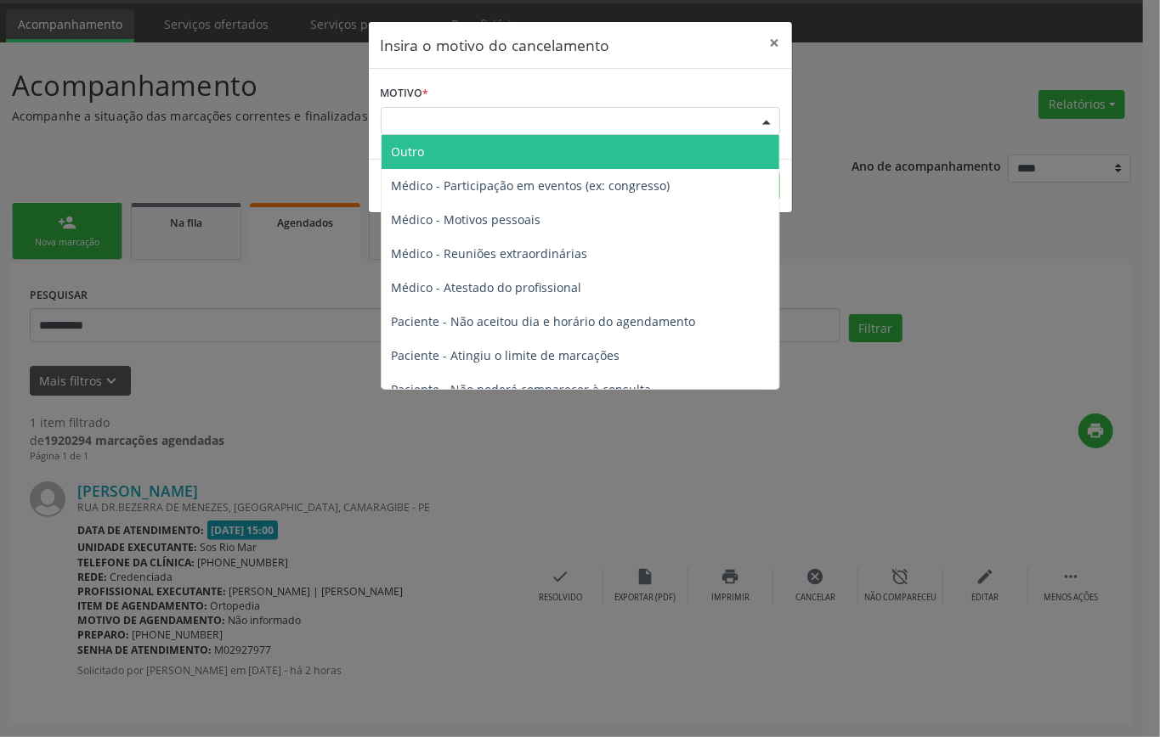
click at [537, 126] on div "Escolha o motivo" at bounding box center [580, 121] width 399 height 29
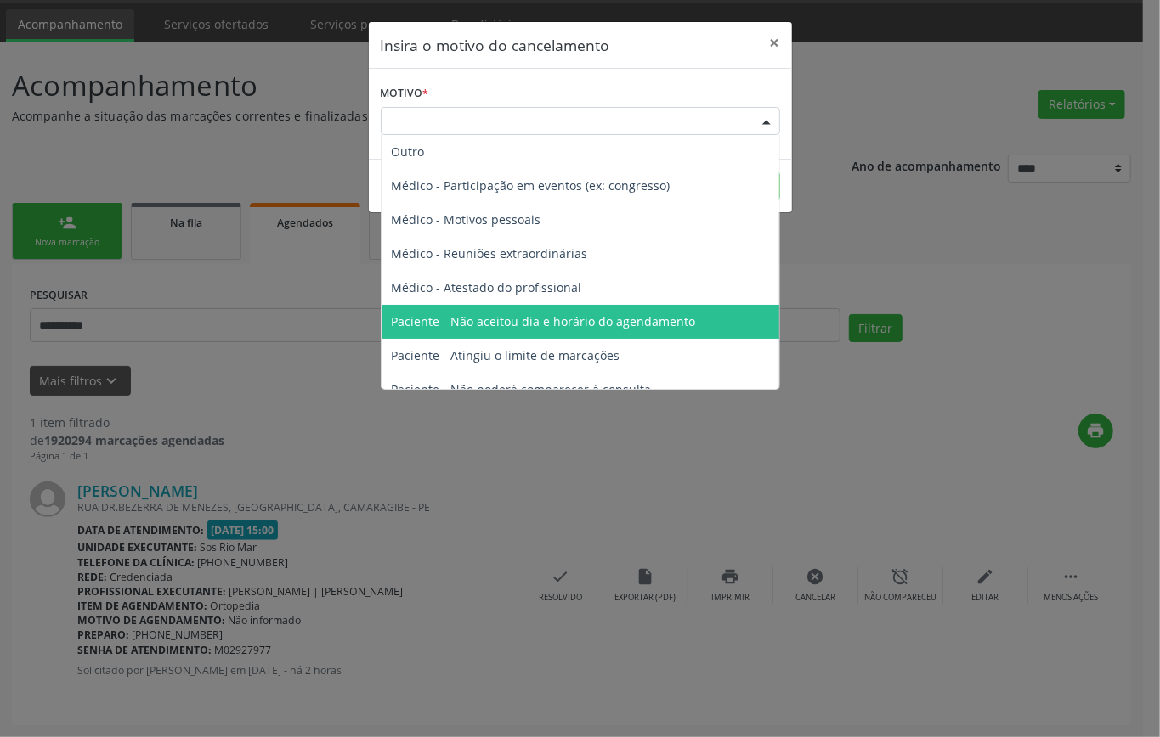
scroll to position [86, 0]
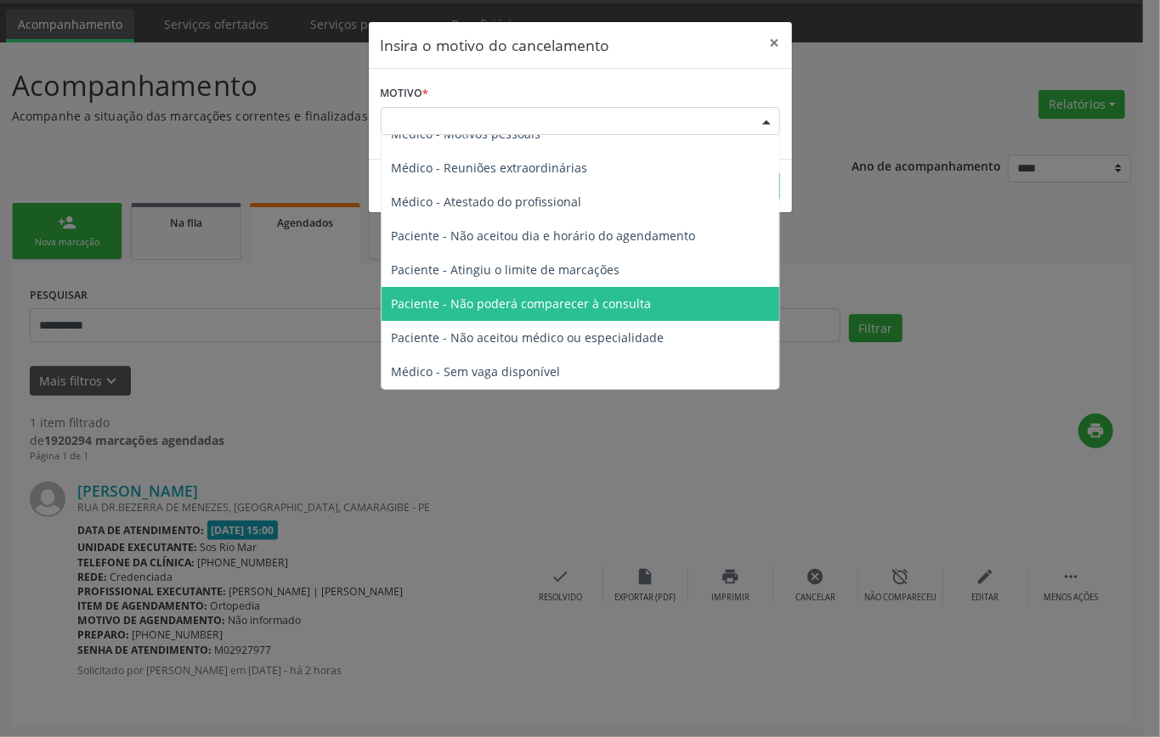
click at [565, 308] on span "Paciente - Não poderá comparecer à consulta" at bounding box center [522, 304] width 260 height 16
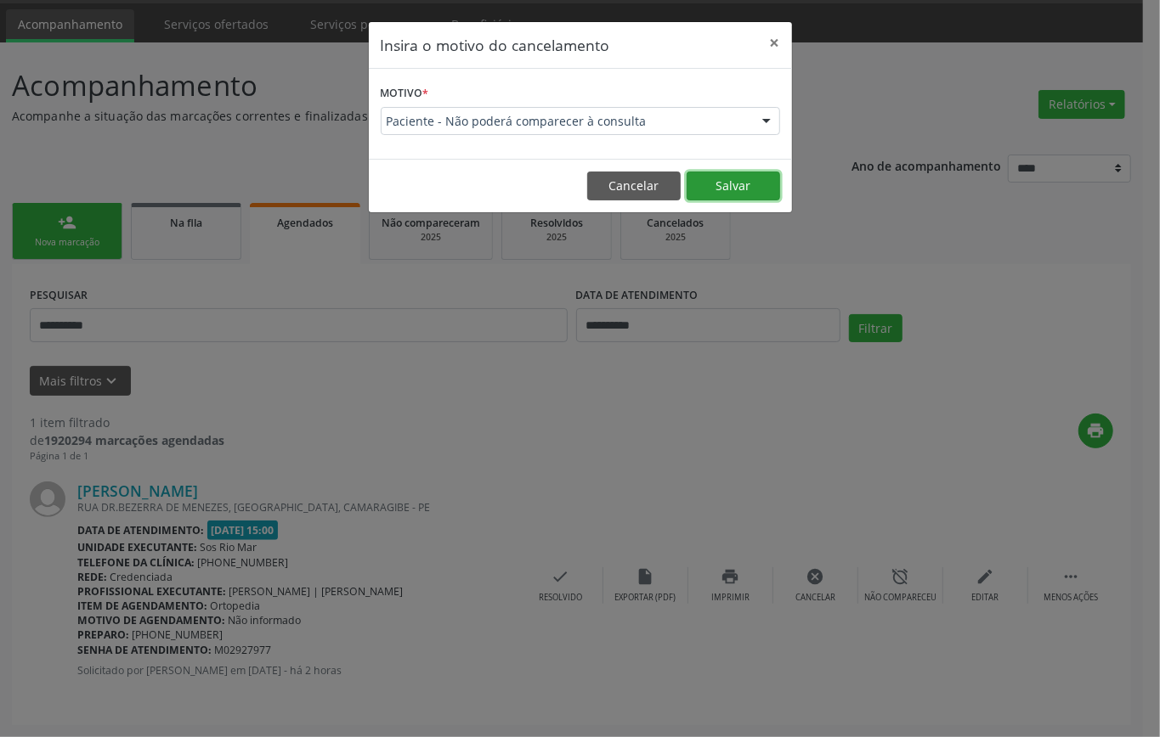
click at [751, 190] on button "Salvar" at bounding box center [732, 186] width 93 height 29
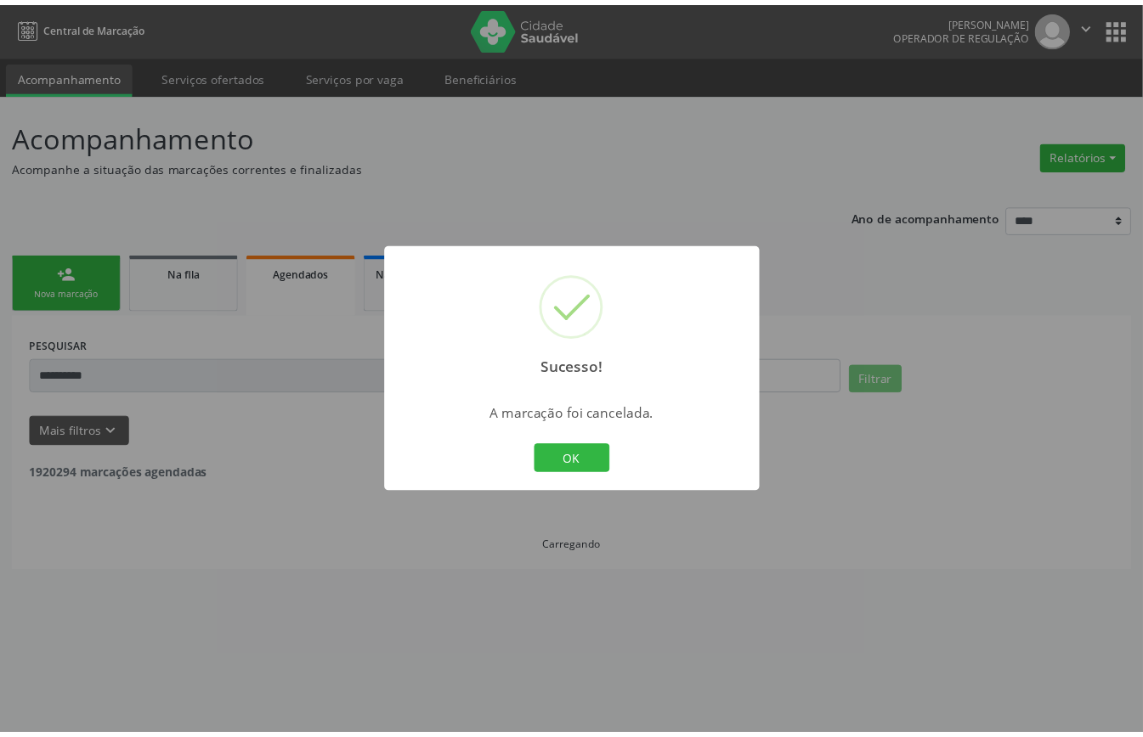
scroll to position [0, 0]
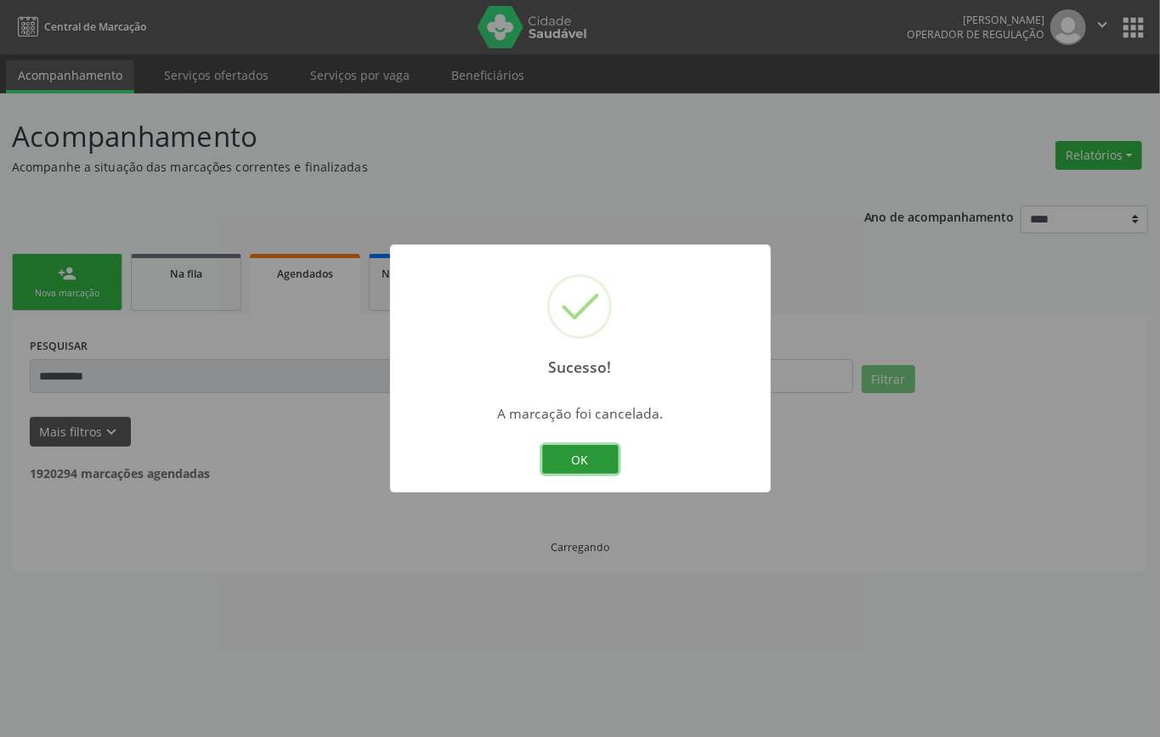
drag, startPoint x: 569, startPoint y: 464, endPoint x: 263, endPoint y: 399, distance: 312.6
click at [565, 464] on button "OK" at bounding box center [580, 459] width 76 height 29
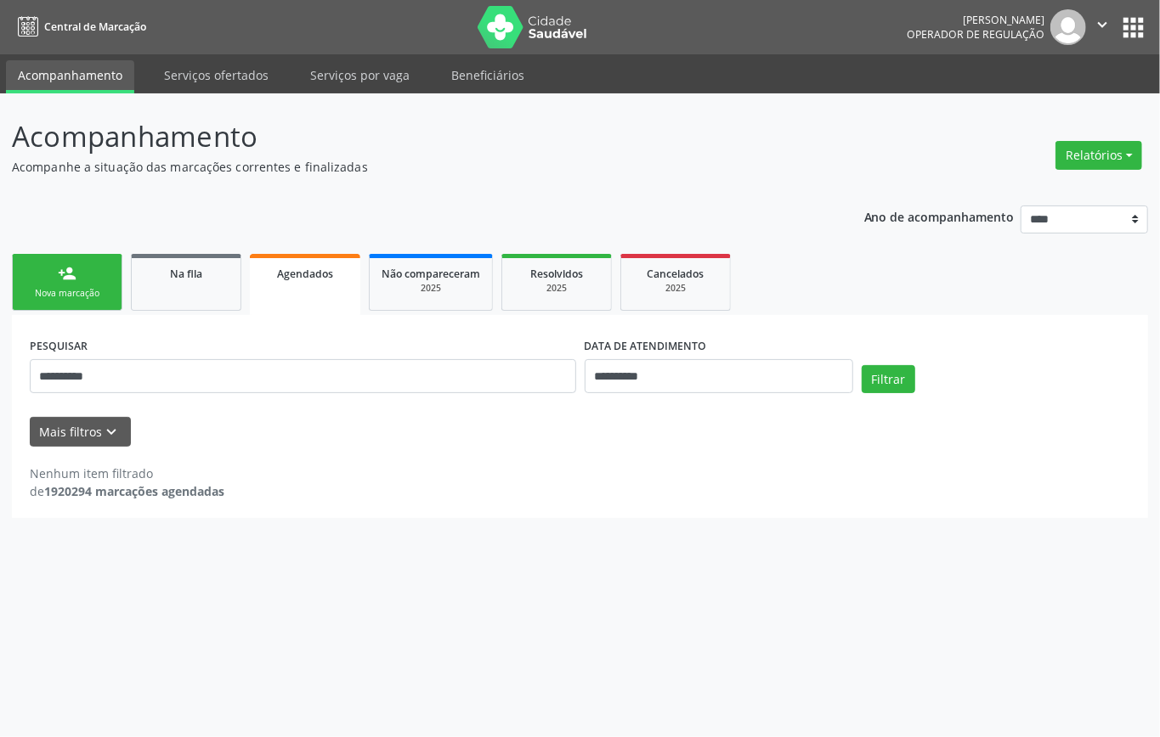
click at [78, 290] on div "Nova marcação" at bounding box center [67, 293] width 85 height 13
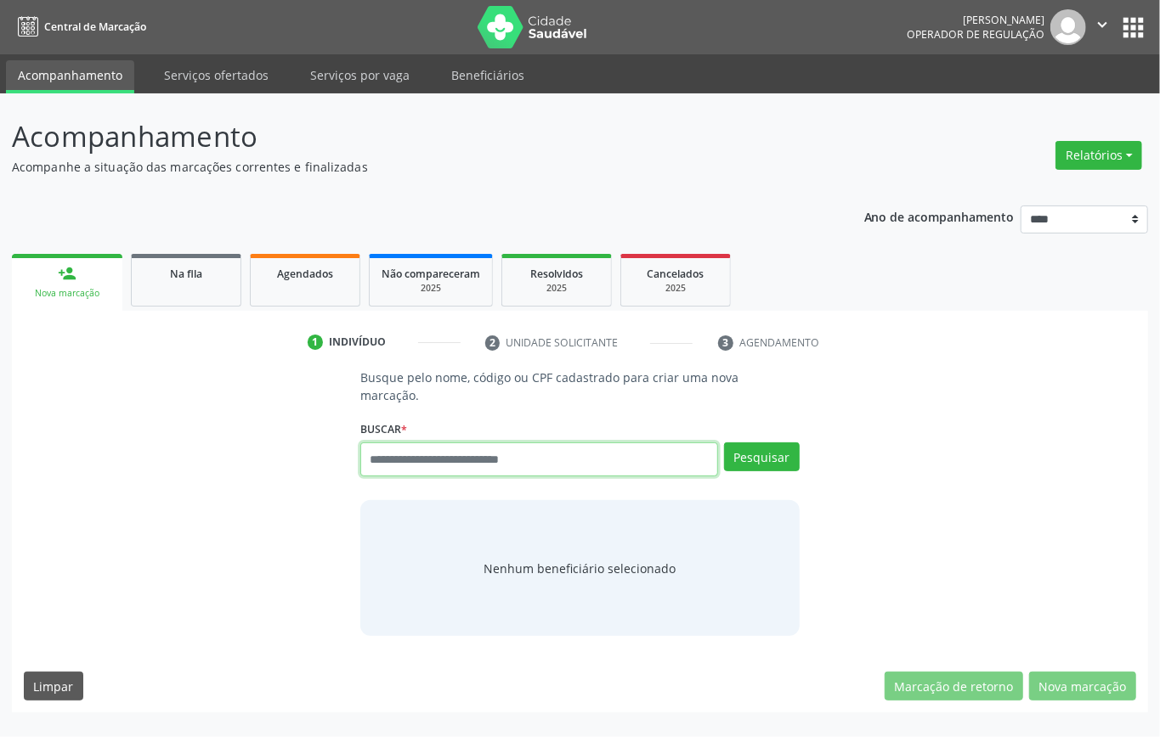
paste input "**********"
type input "**********"
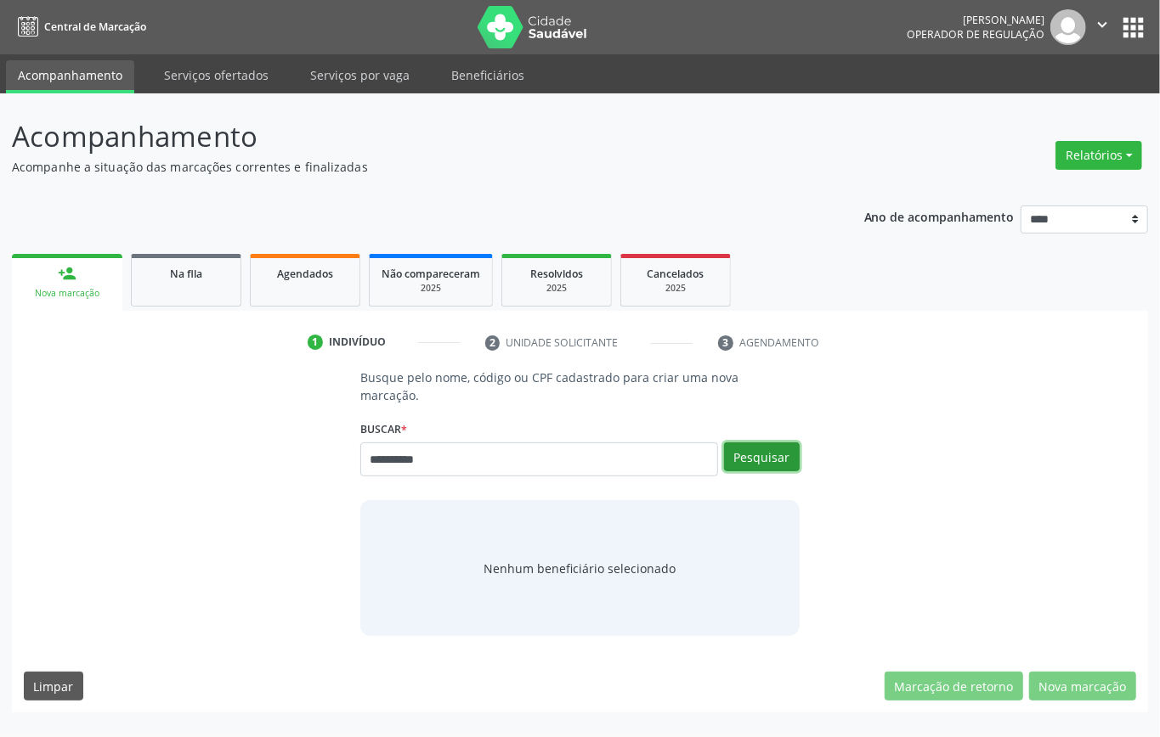
click at [762, 443] on button "Pesquisar" at bounding box center [762, 457] width 76 height 29
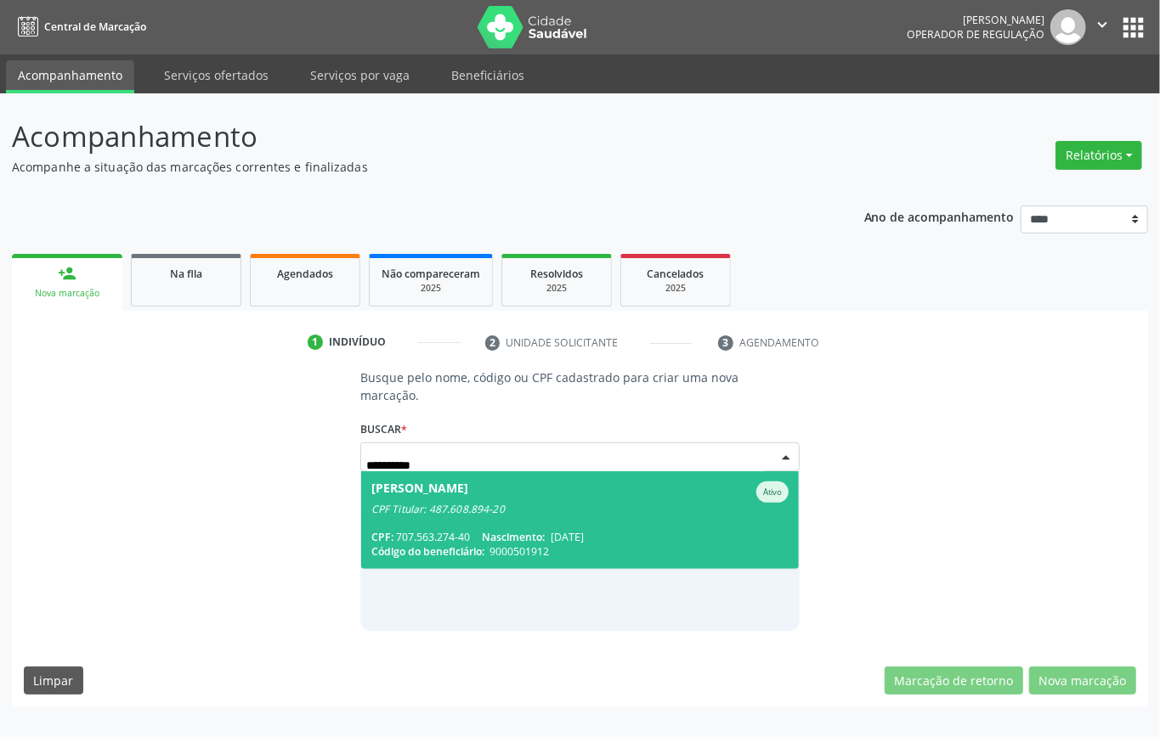
click at [477, 503] on div "CPF Titular: 487.608.894-20" at bounding box center [579, 510] width 417 height 14
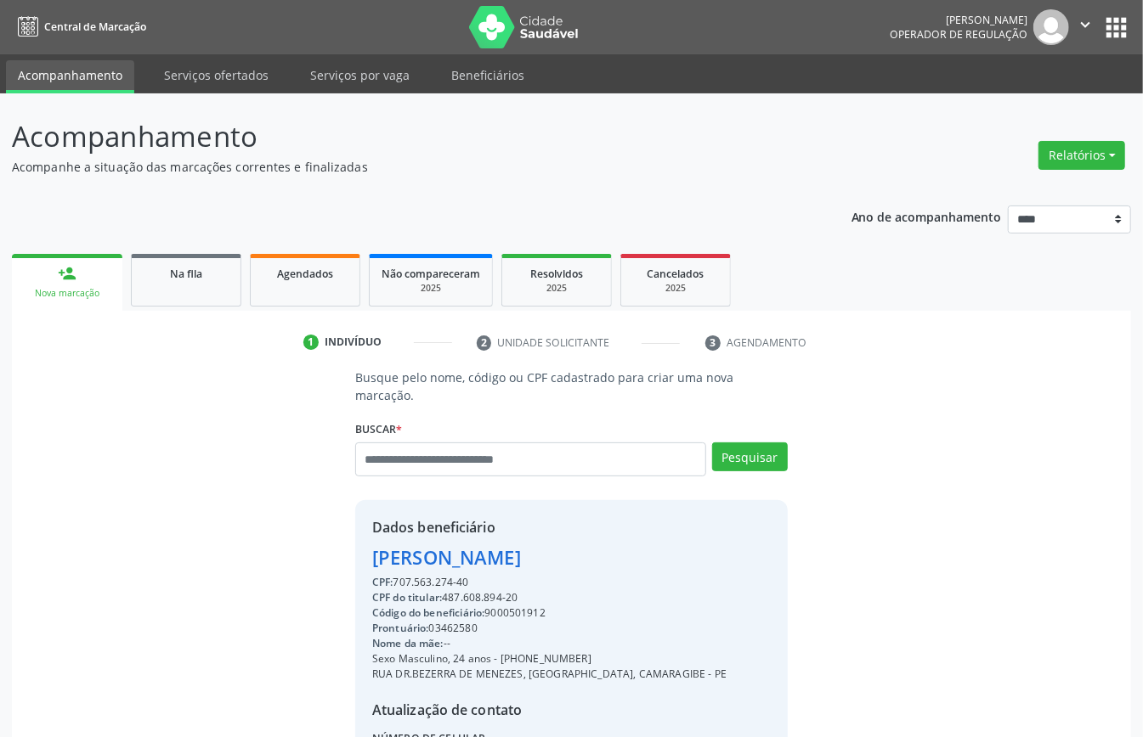
scroll to position [161, 0]
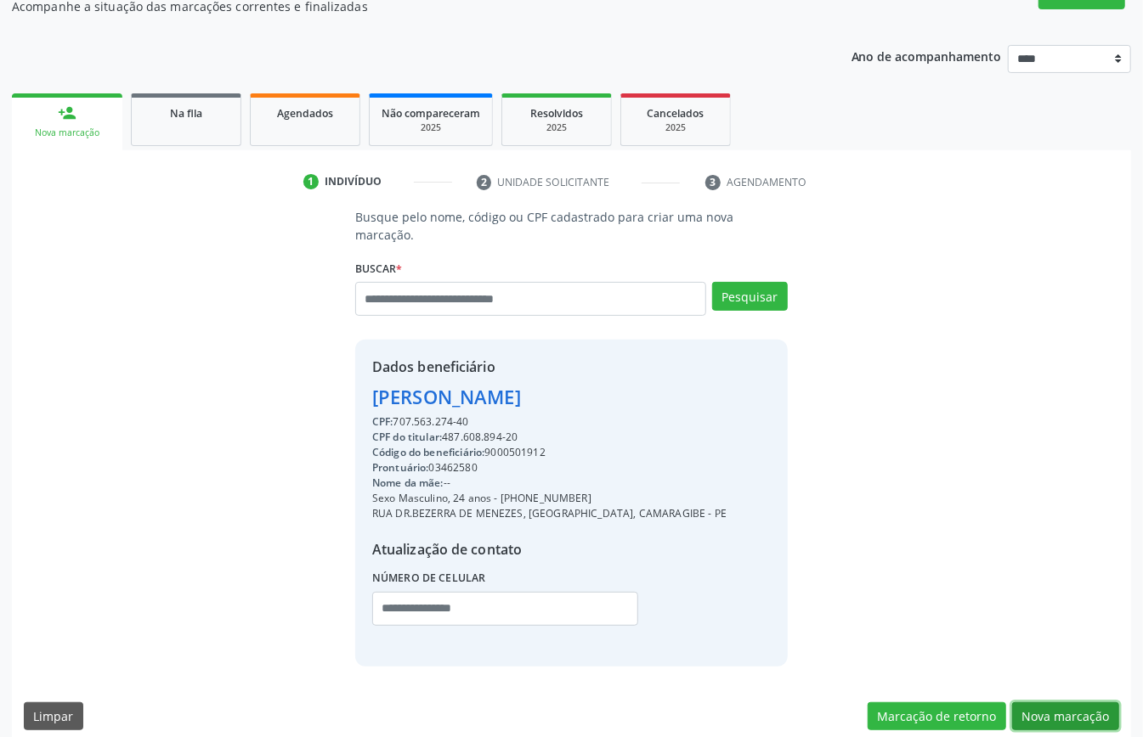
click at [1070, 703] on button "Nova marcação" at bounding box center [1065, 717] width 107 height 29
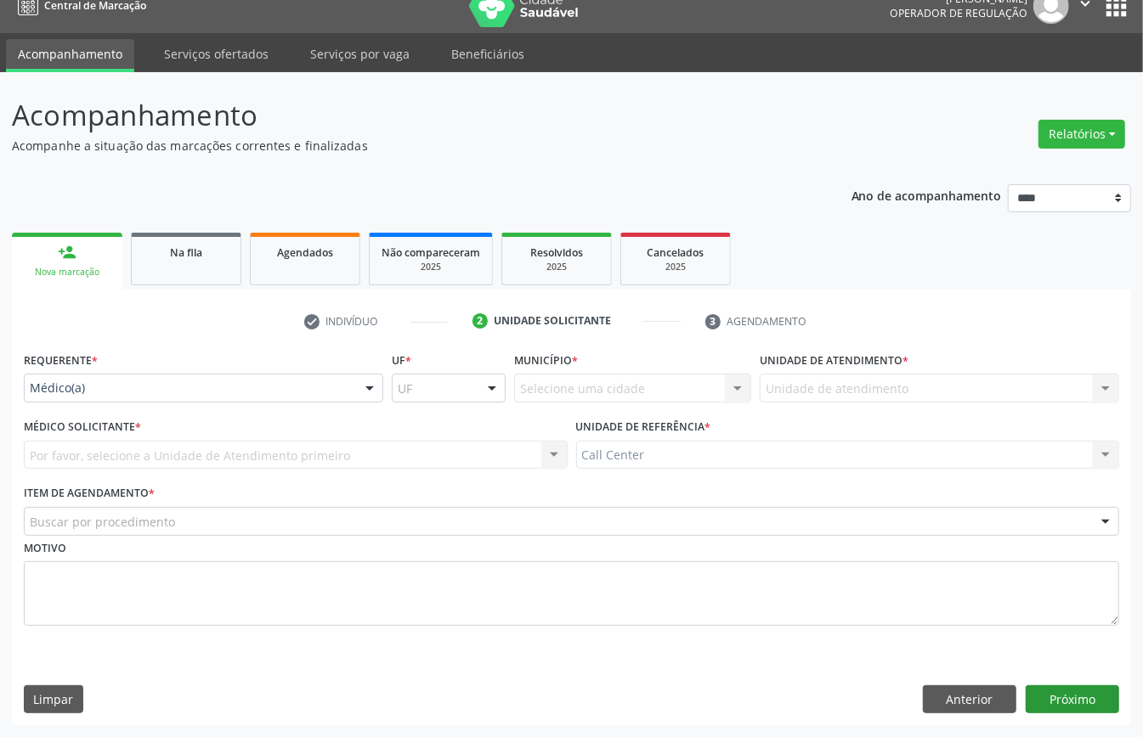
scroll to position [24, 0]
drag, startPoint x: 100, startPoint y: 385, endPoint x: 105, endPoint y: 396, distance: 12.2
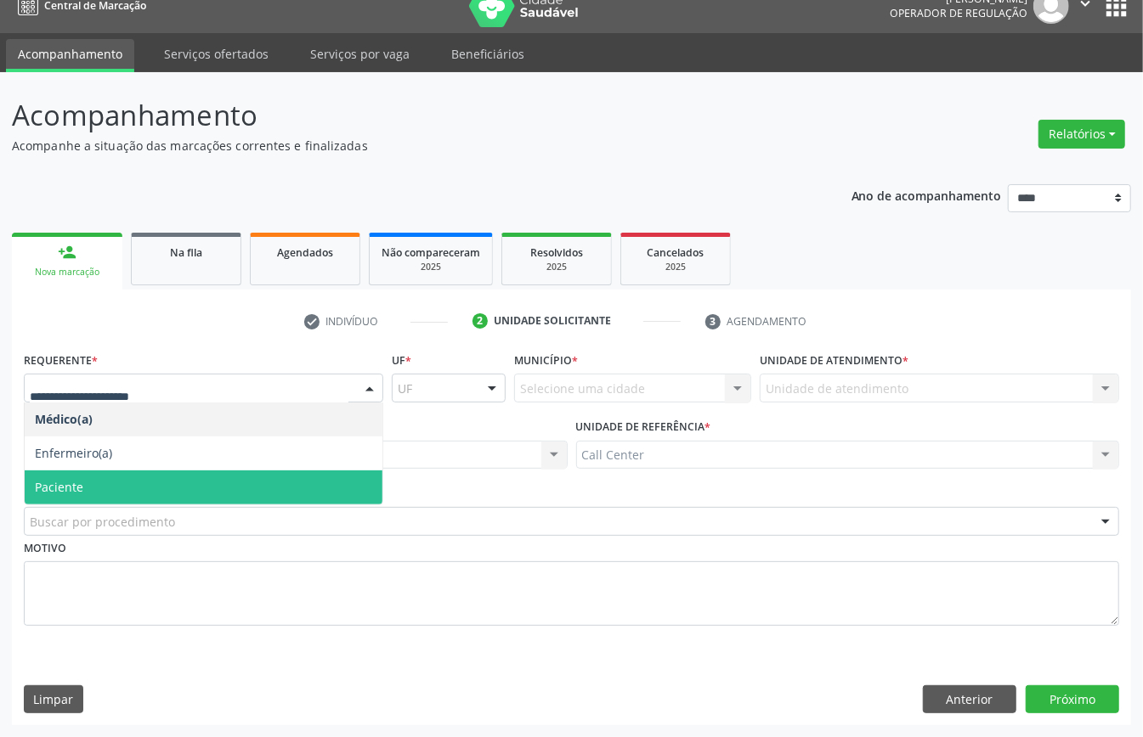
click at [113, 486] on span "Paciente" at bounding box center [204, 488] width 358 height 34
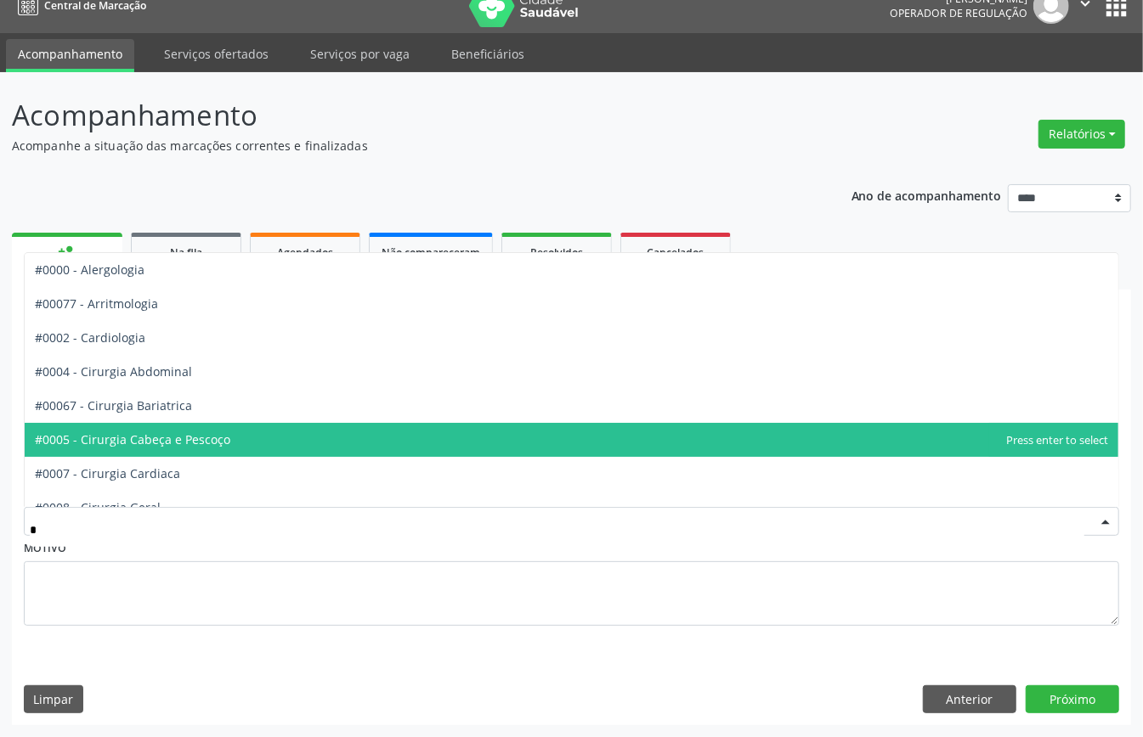
type input "**"
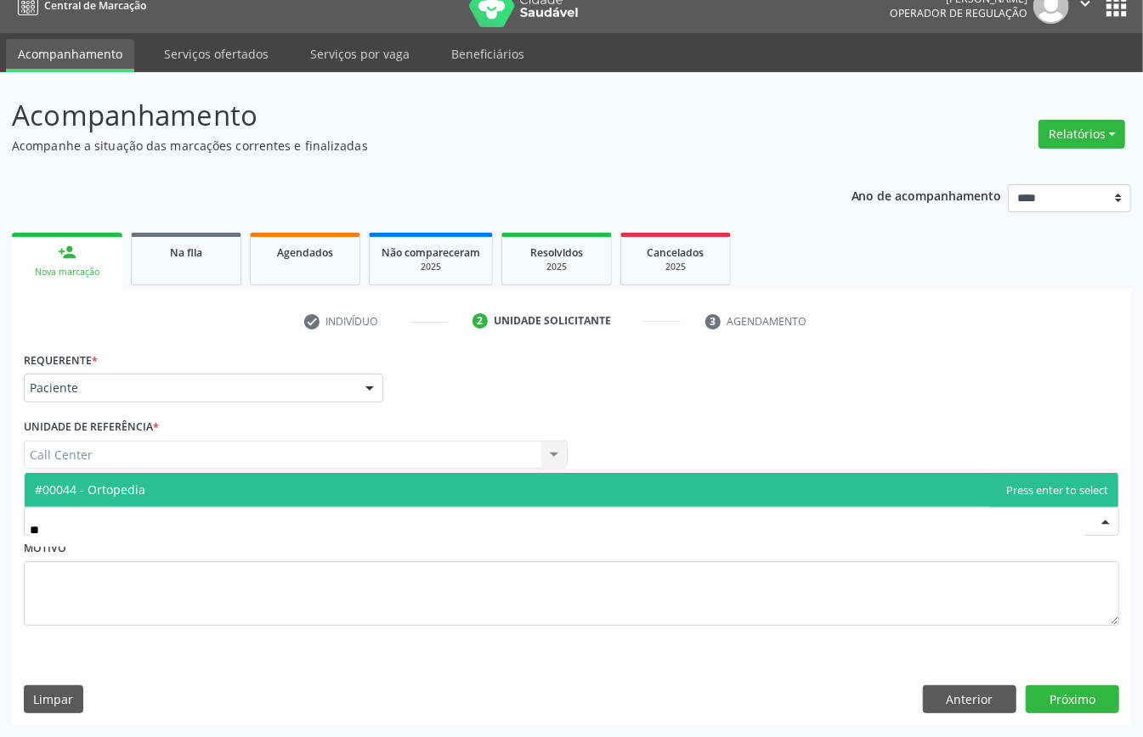
click at [153, 488] on span "#00044 - Ortopedia" at bounding box center [571, 490] width 1093 height 34
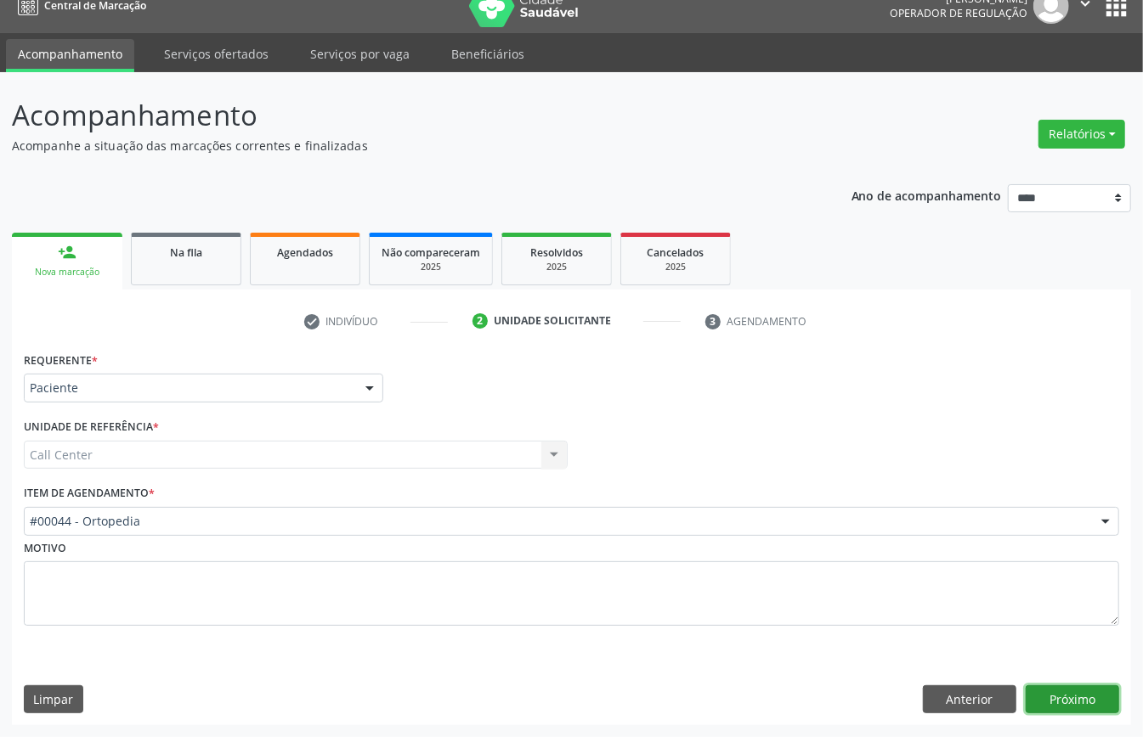
click at [1065, 703] on button "Próximo" at bounding box center [1071, 700] width 93 height 29
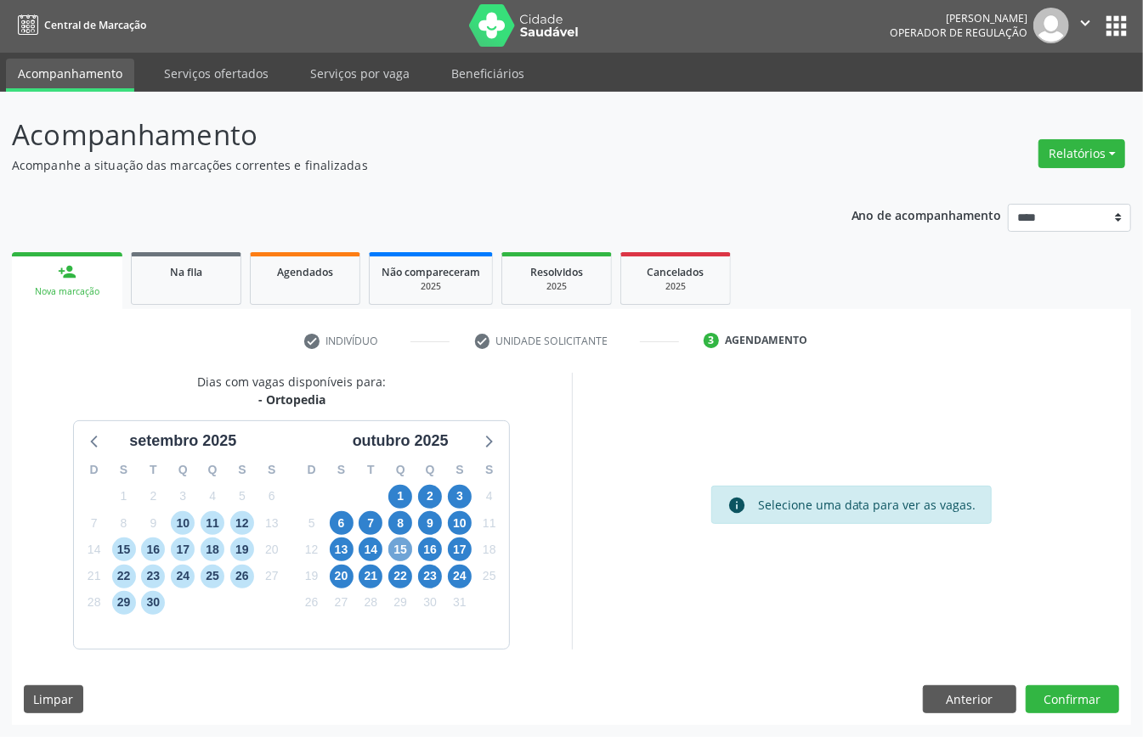
click at [404, 548] on span "15" at bounding box center [400, 550] width 24 height 24
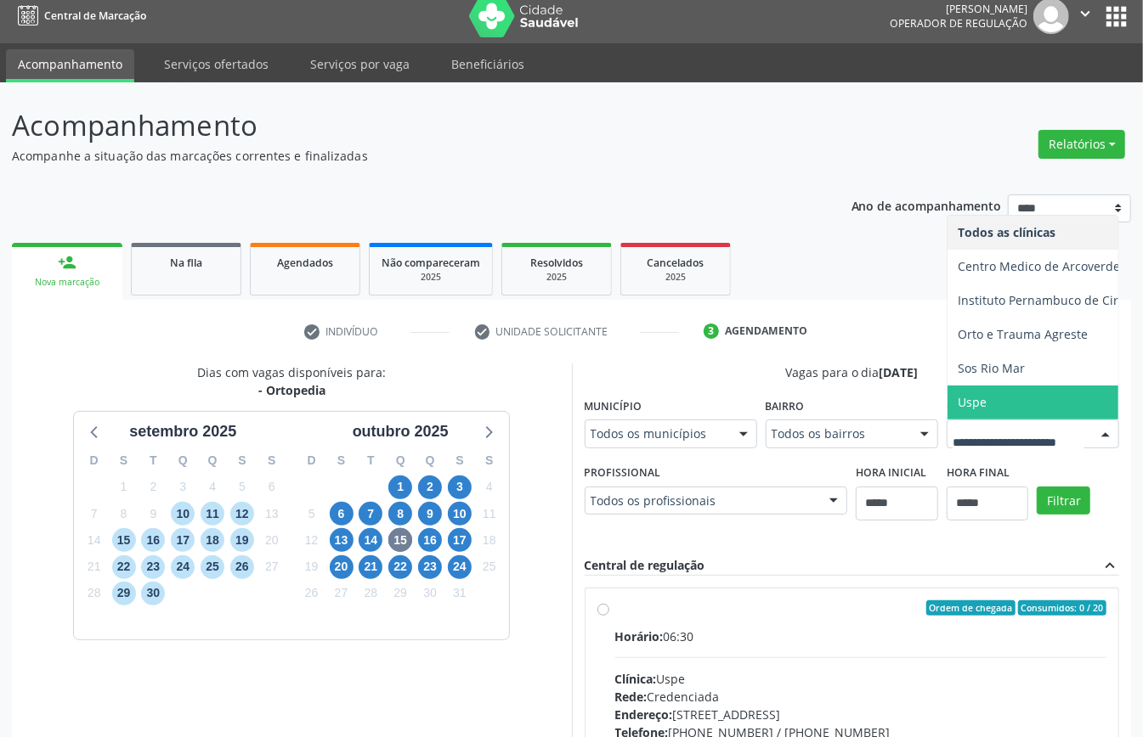
click at [957, 376] on span "Sos Rio Mar" at bounding box center [990, 368] width 67 height 16
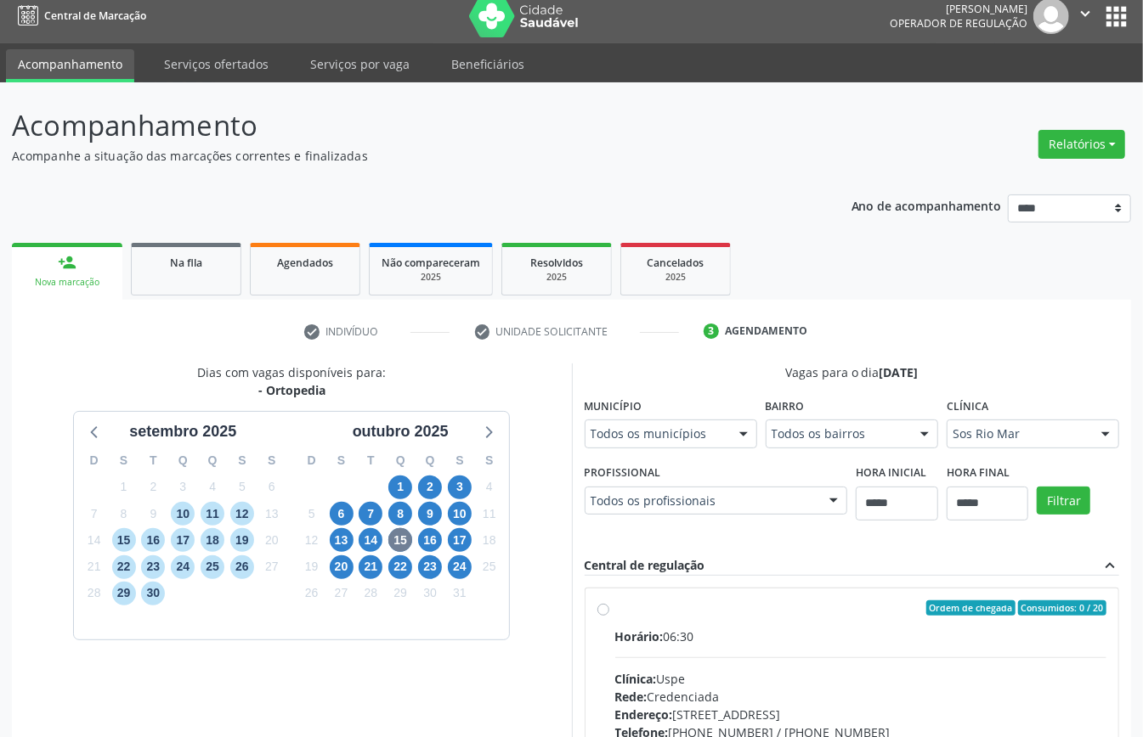
scroll to position [351, 0]
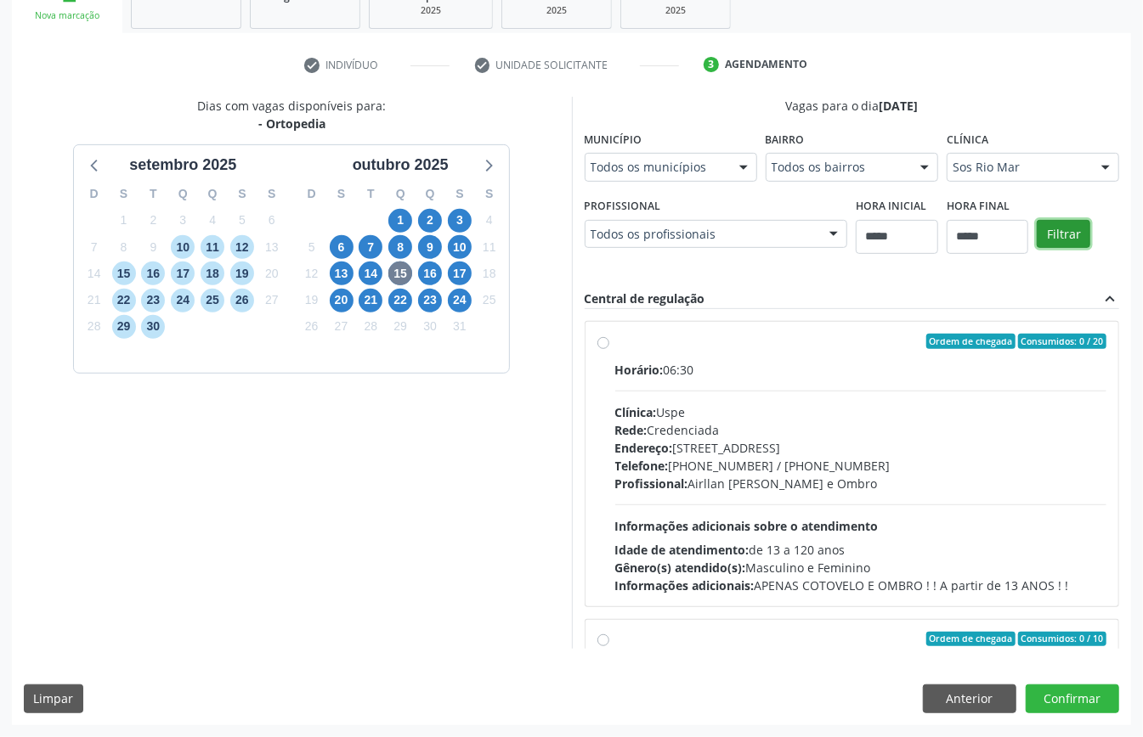
click at [1036, 249] on button "Filtrar" at bounding box center [1063, 234] width 54 height 29
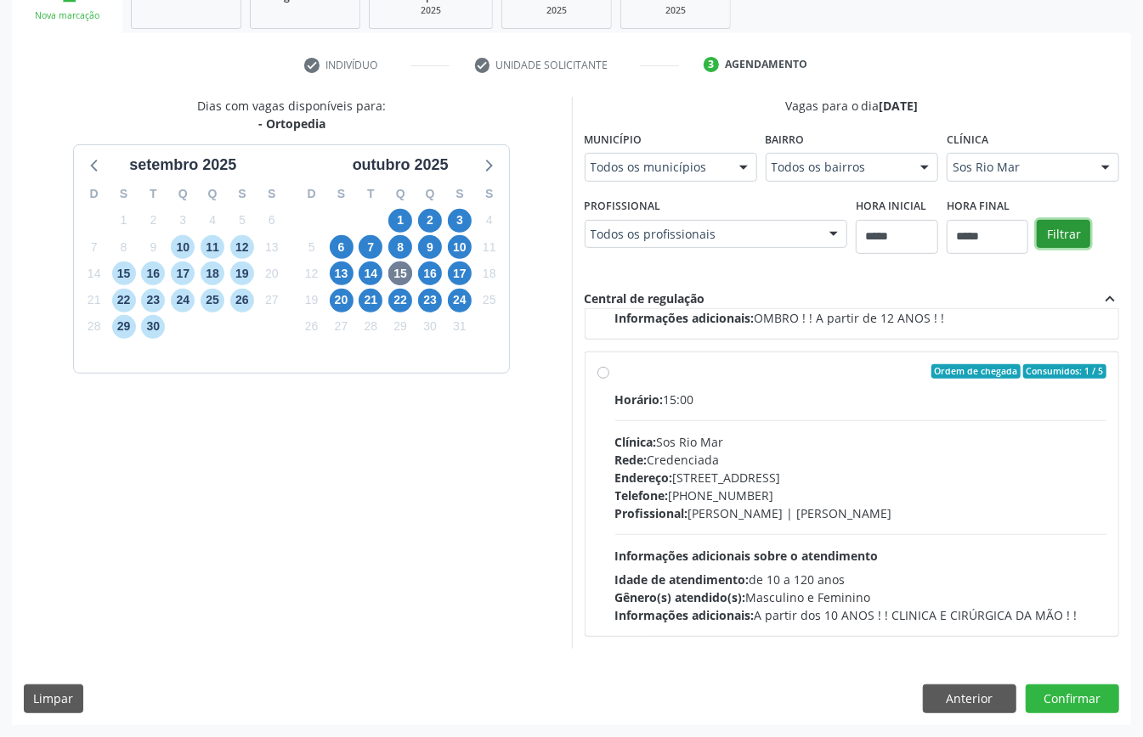
scroll to position [555, 0]
click at [615, 430] on div "Horário: 15:00 Clínica: Sos Rio Mar Rede: Credenciada Endereço: Av Republica do…" at bounding box center [861, 508] width 492 height 234
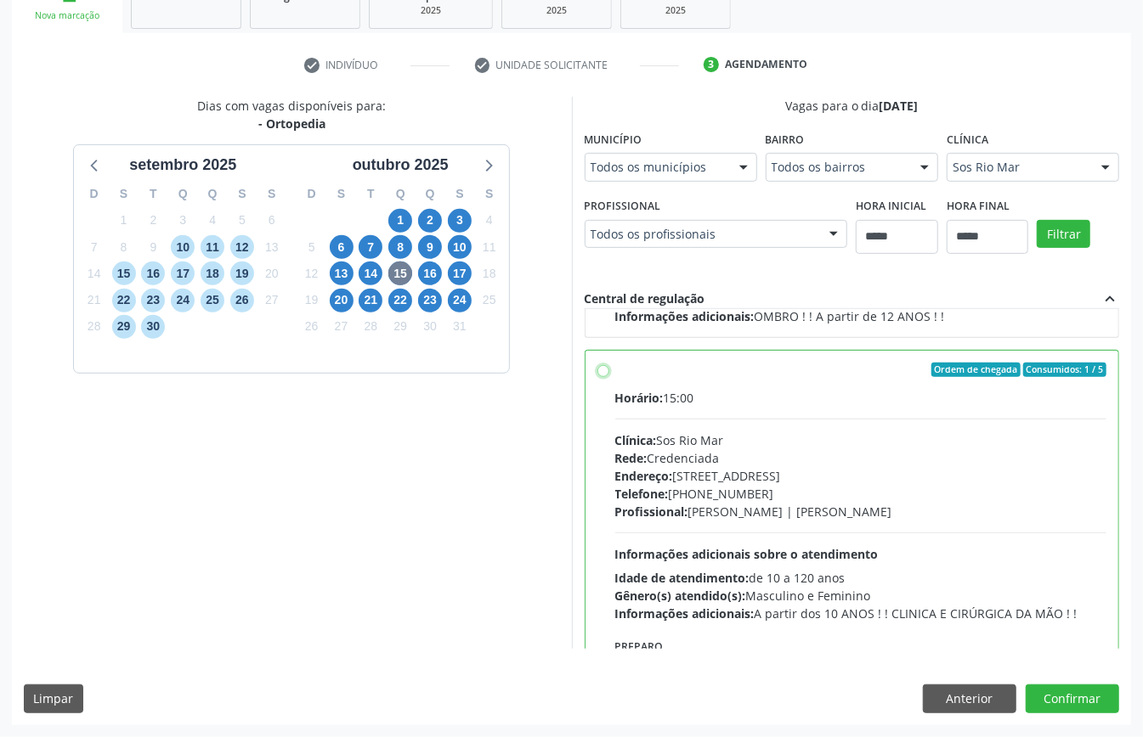
scroll to position [385, 0]
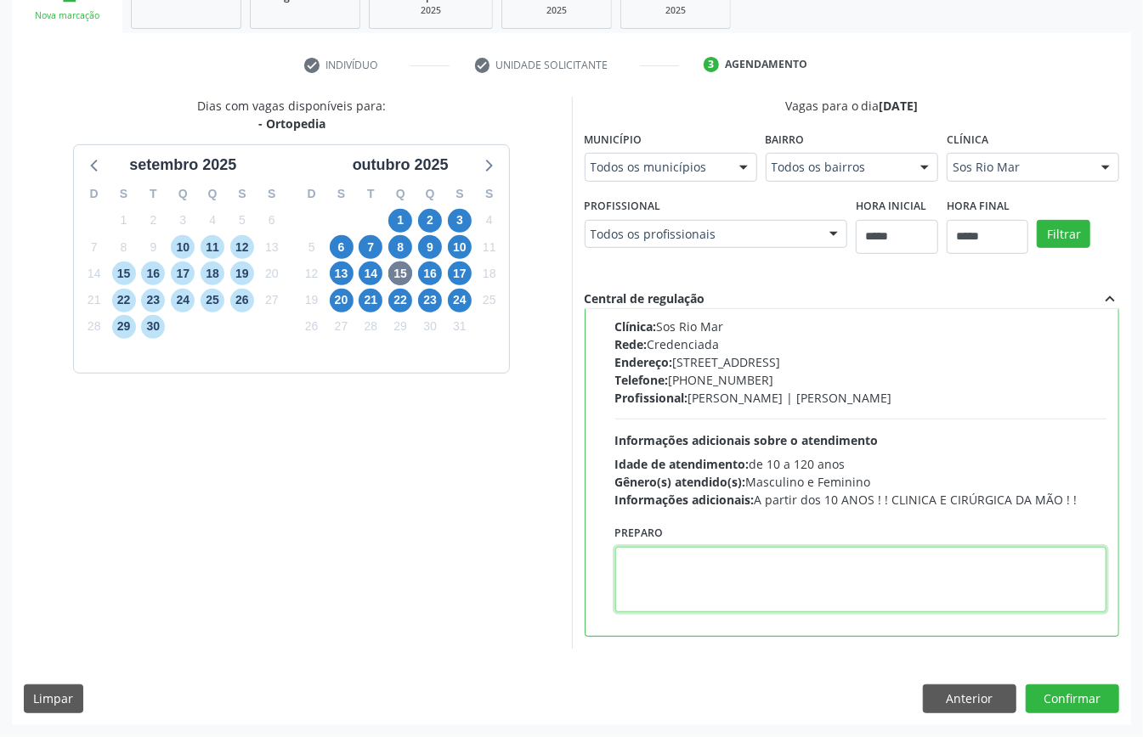
paste textarea "**********"
type textarea "**********"
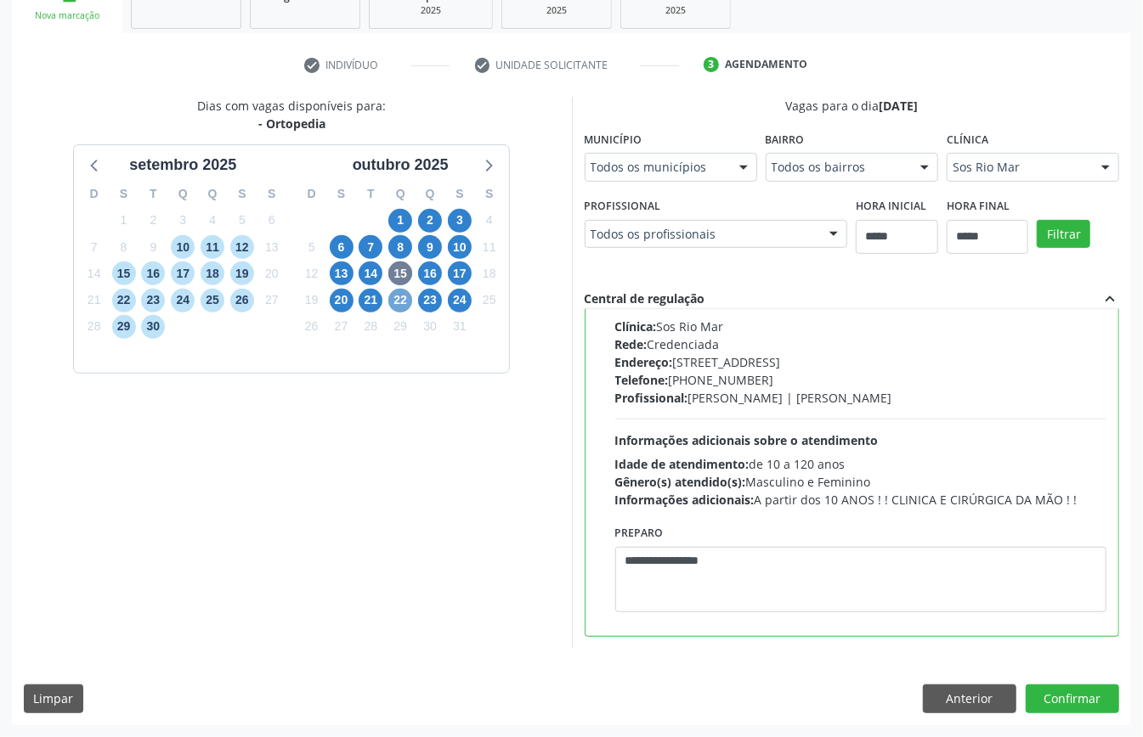
click at [398, 289] on span "22" at bounding box center [400, 301] width 24 height 24
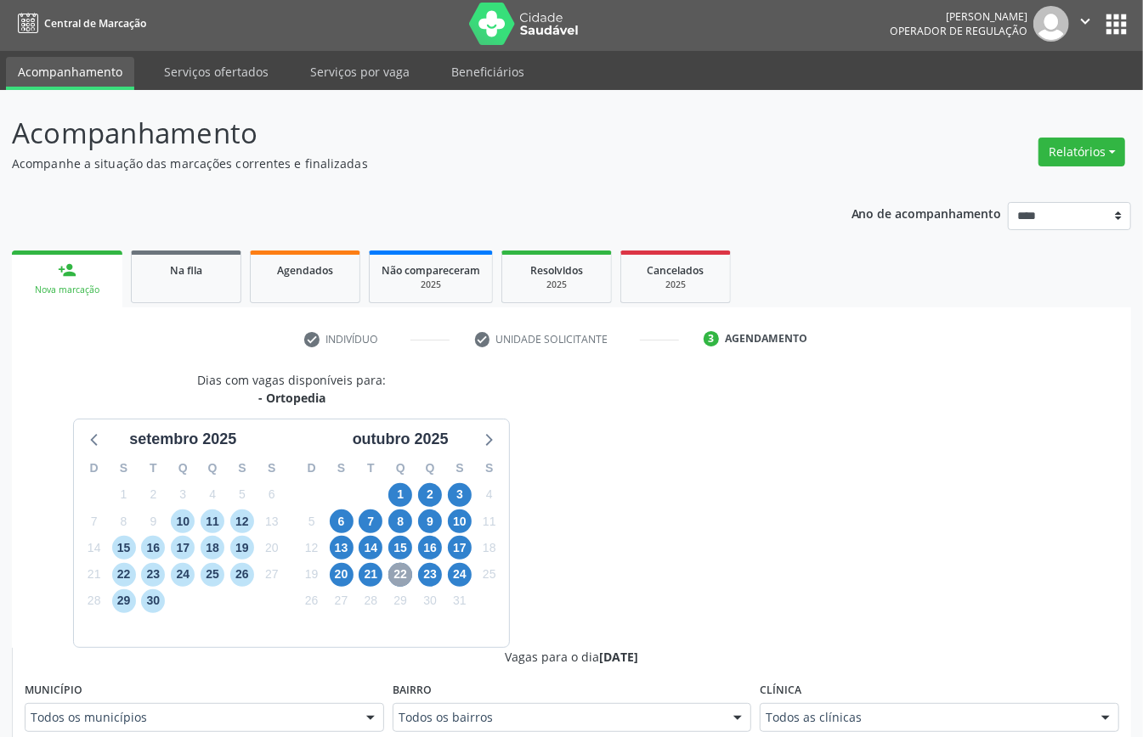
scroll to position [442, 0]
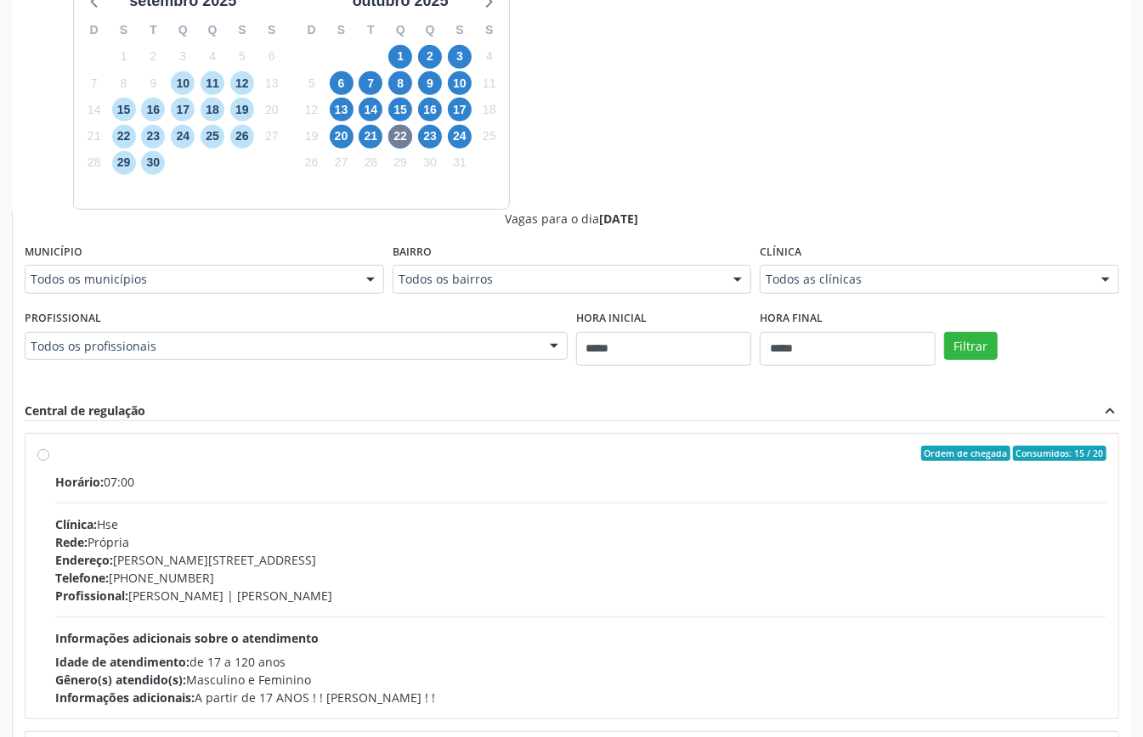
drag, startPoint x: 912, startPoint y: 287, endPoint x: 919, endPoint y: 294, distance: 9.6
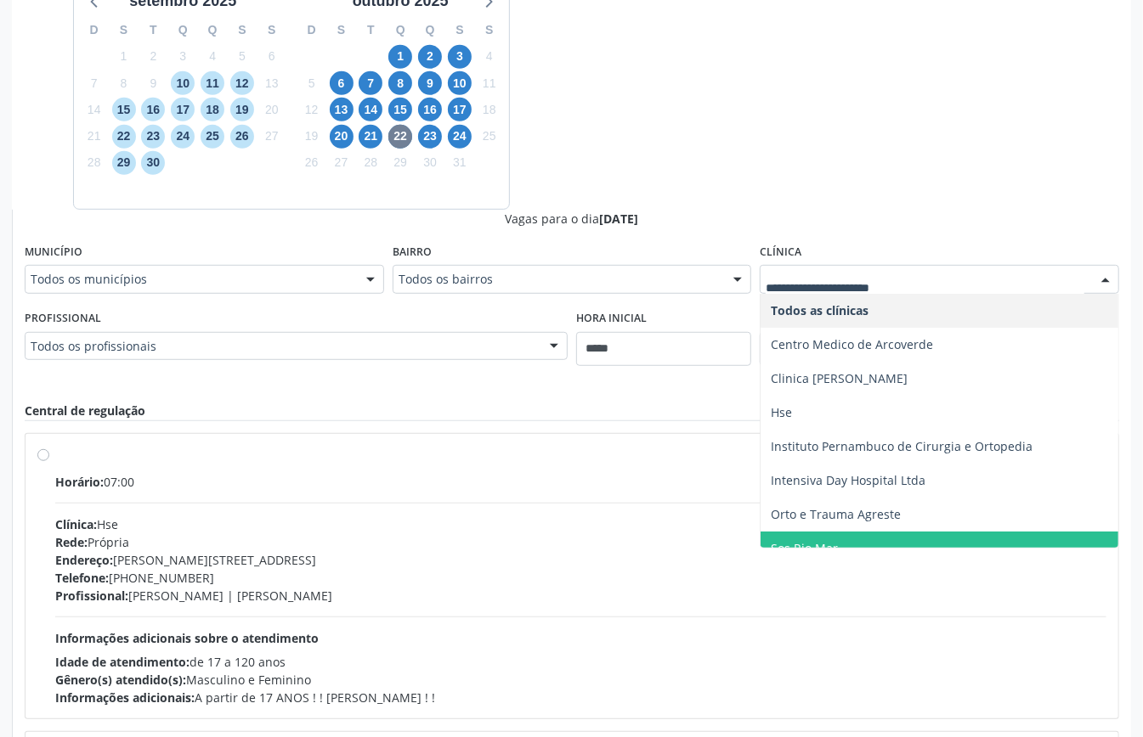
click at [827, 544] on span "Sos Rio Mar" at bounding box center [804, 548] width 67 height 16
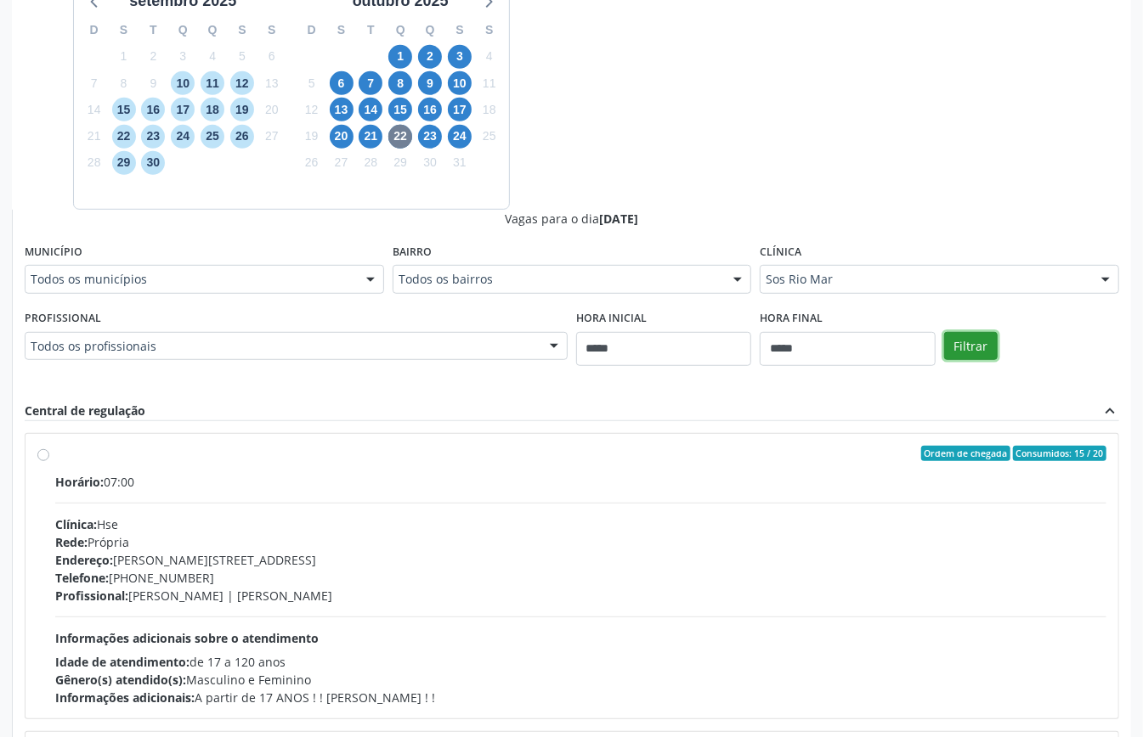
click at [979, 342] on button "Filtrar" at bounding box center [971, 346] width 54 height 29
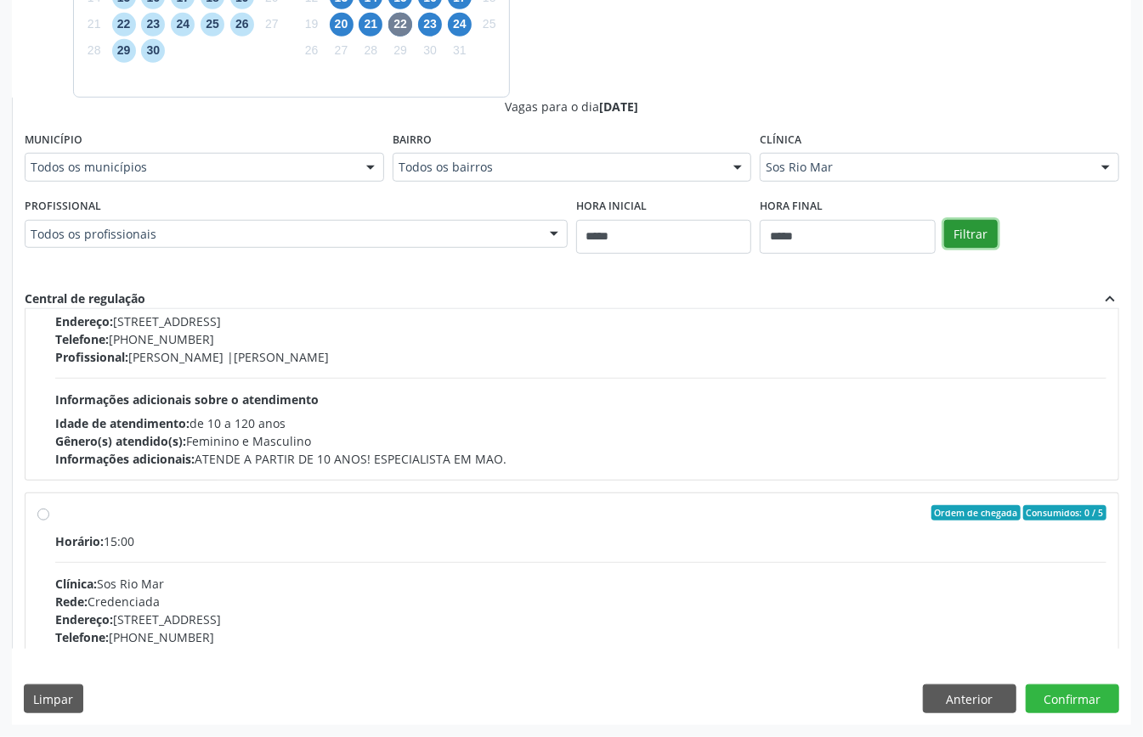
scroll to position [1132, 0]
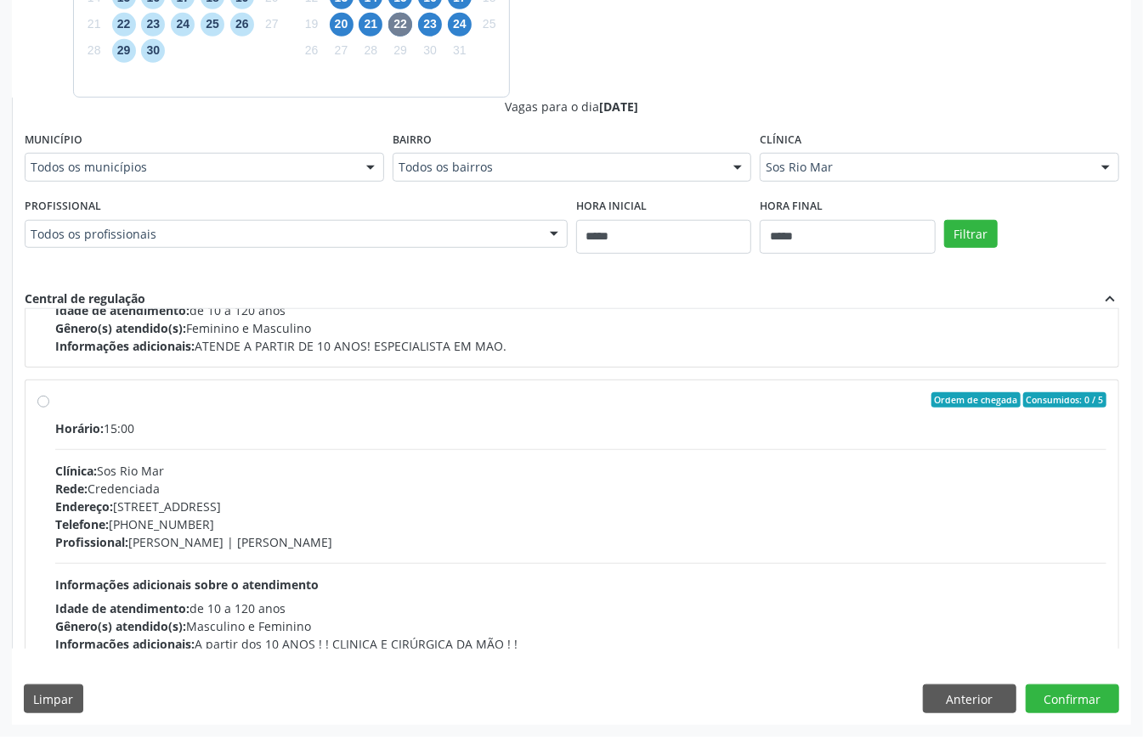
click at [182, 437] on div "Horário: 15:00" at bounding box center [580, 429] width 1051 height 18
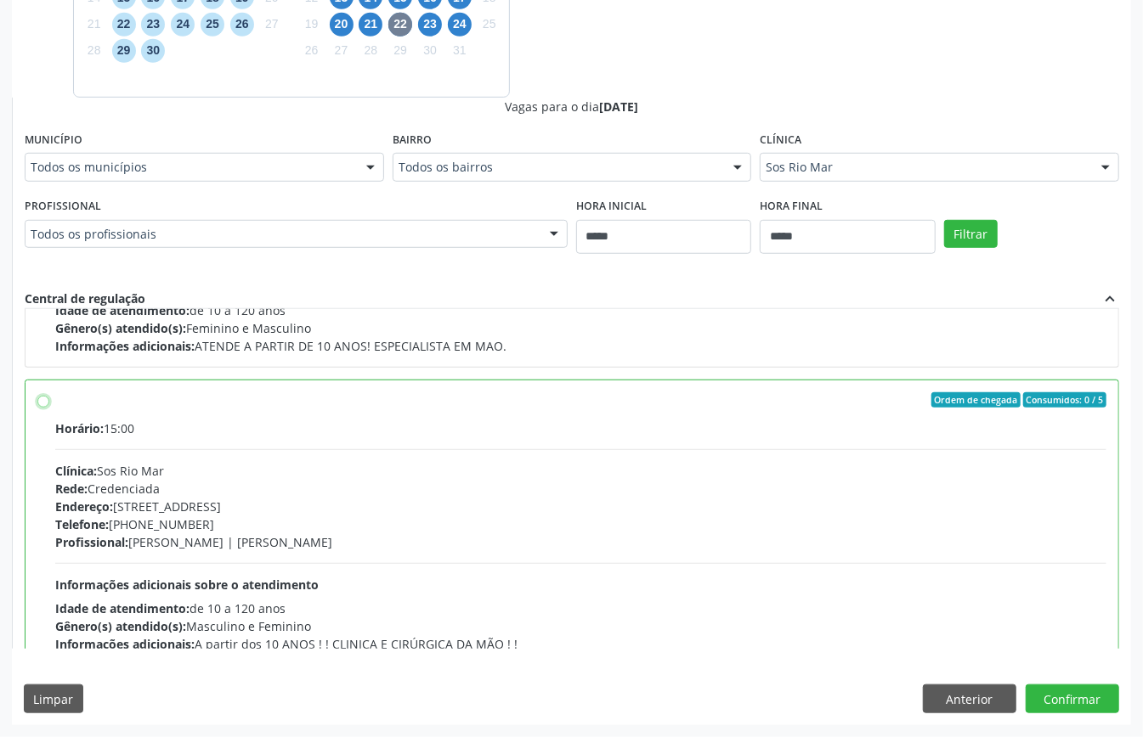
scroll to position [1282, 0]
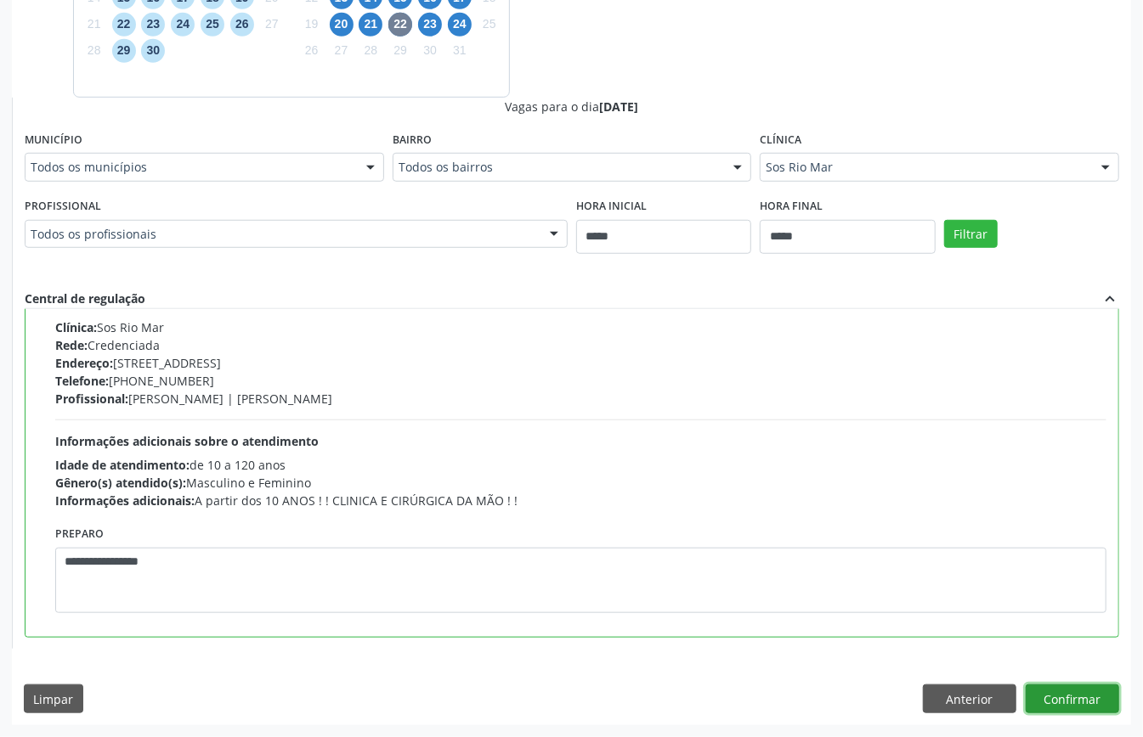
click at [1082, 697] on button "Confirmar" at bounding box center [1071, 699] width 93 height 29
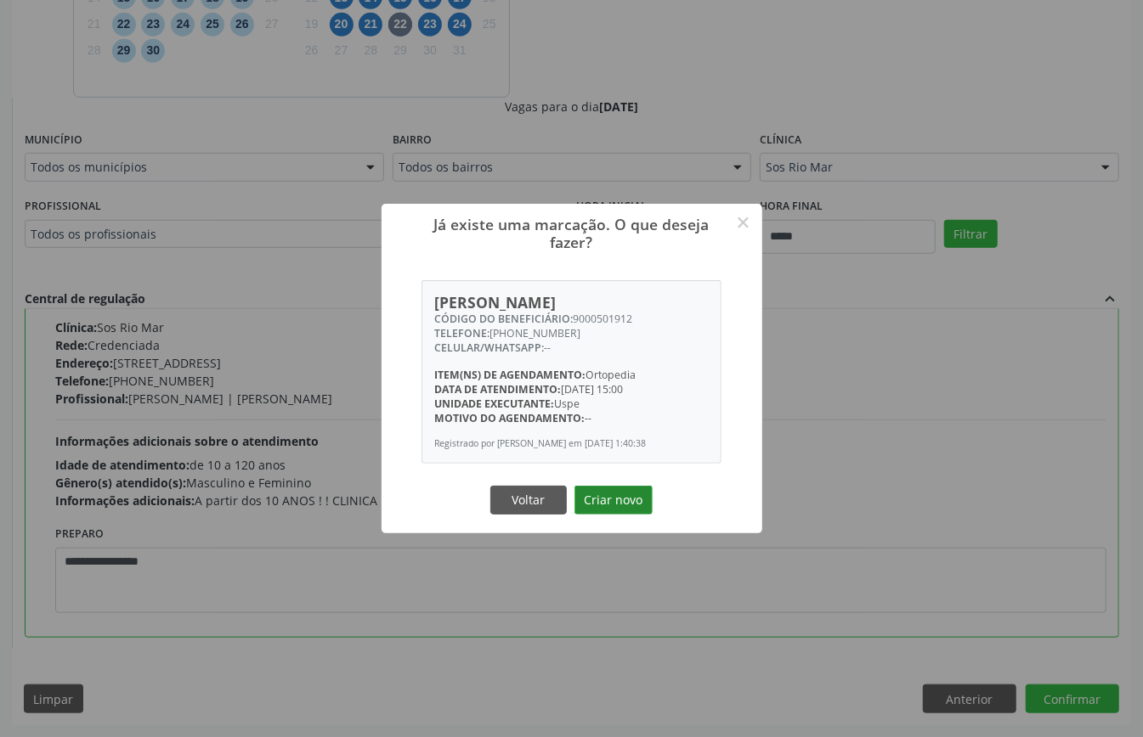
click at [620, 511] on button "Criar novo" at bounding box center [613, 500] width 78 height 29
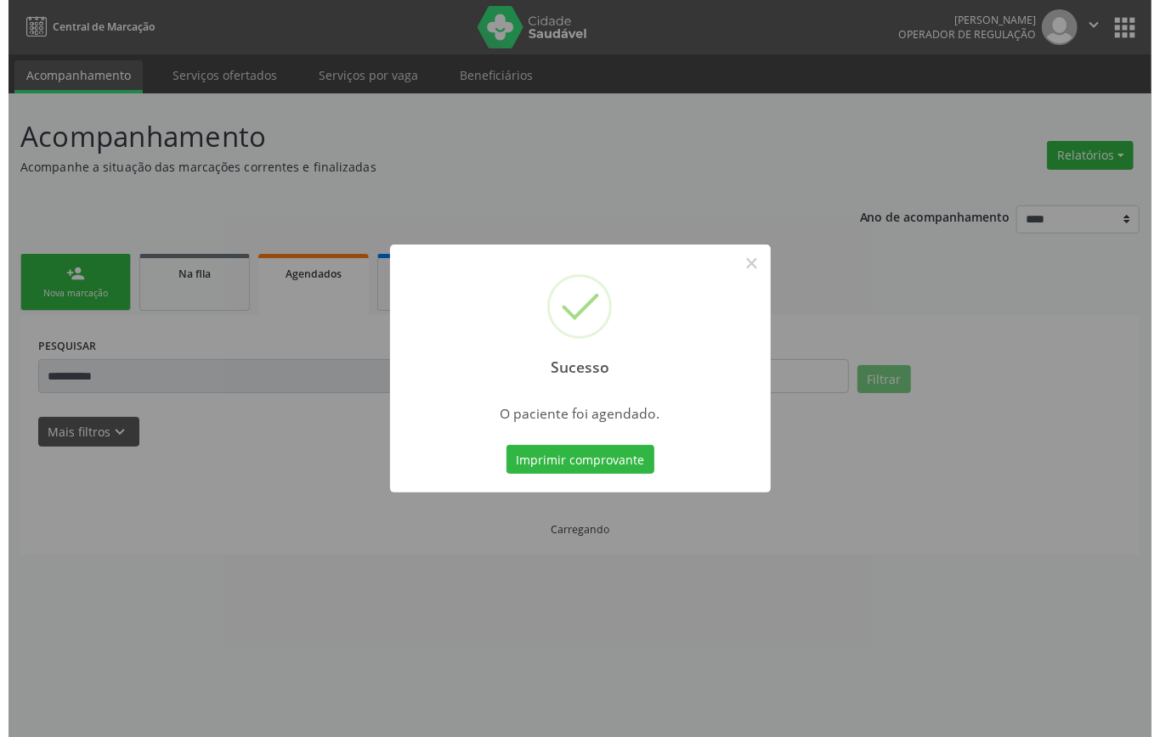
scroll to position [0, 0]
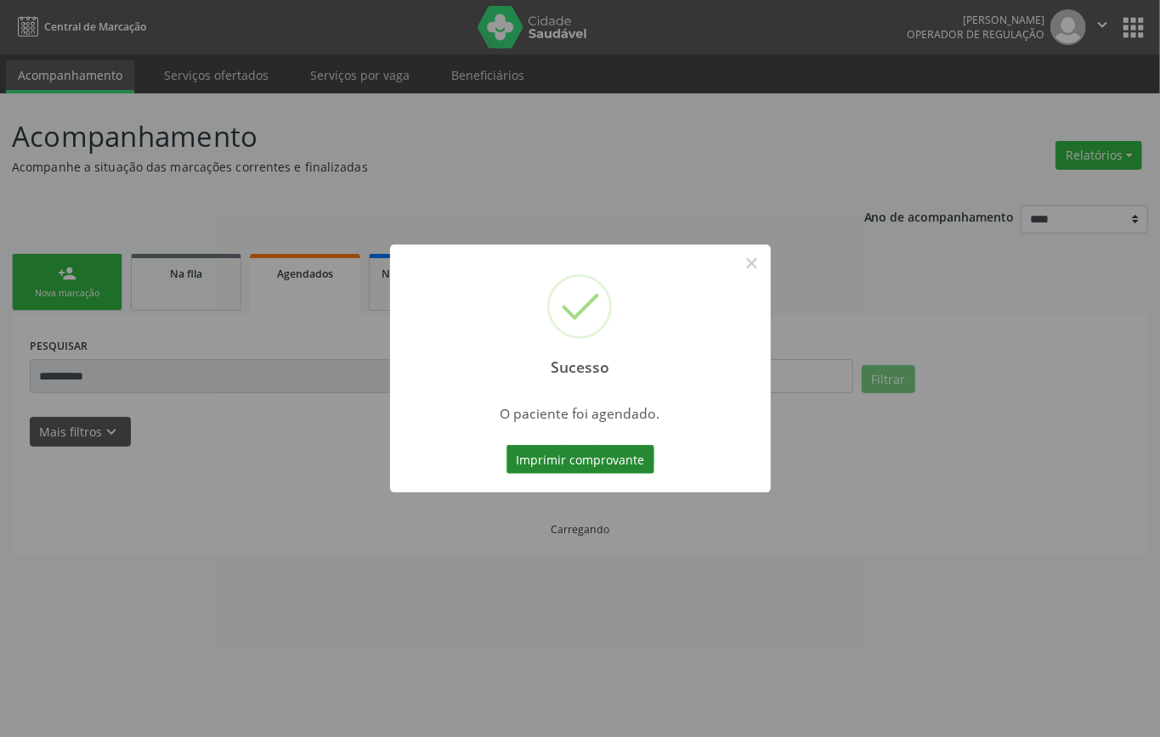
click at [596, 462] on button "Imprimir comprovante" at bounding box center [580, 459] width 148 height 29
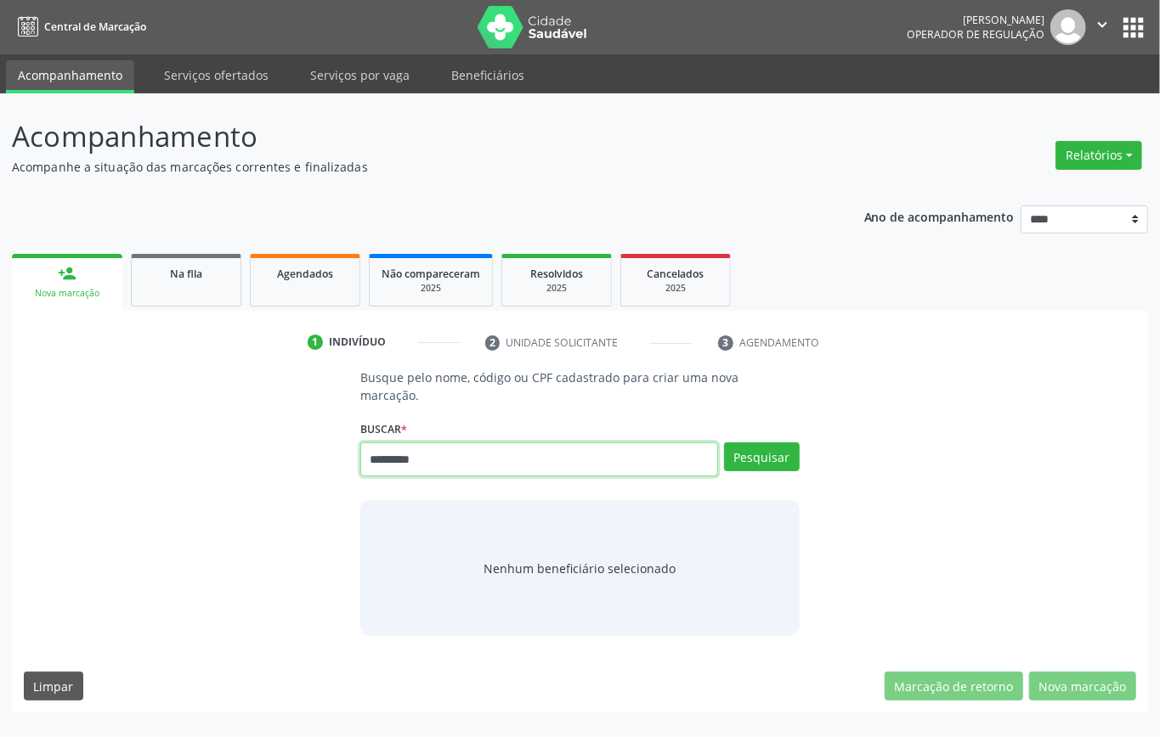
type input "*********"
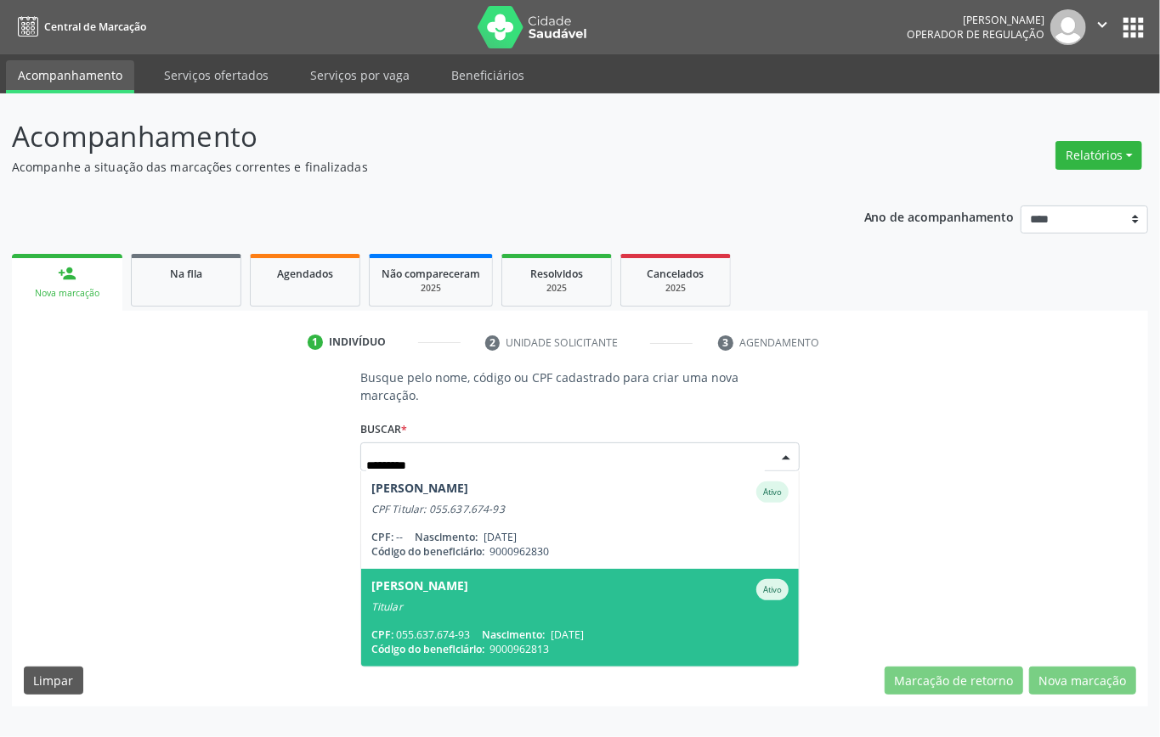
click at [468, 579] on div "[PERSON_NAME]" at bounding box center [419, 589] width 97 height 21
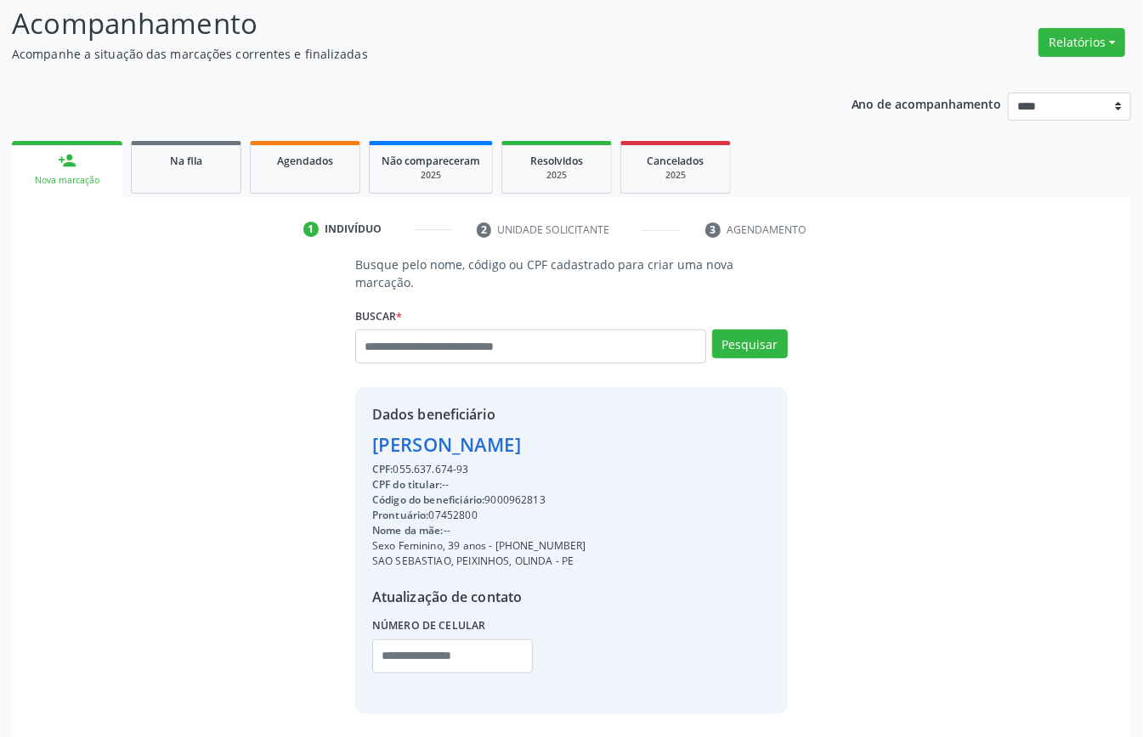
scroll to position [161, 0]
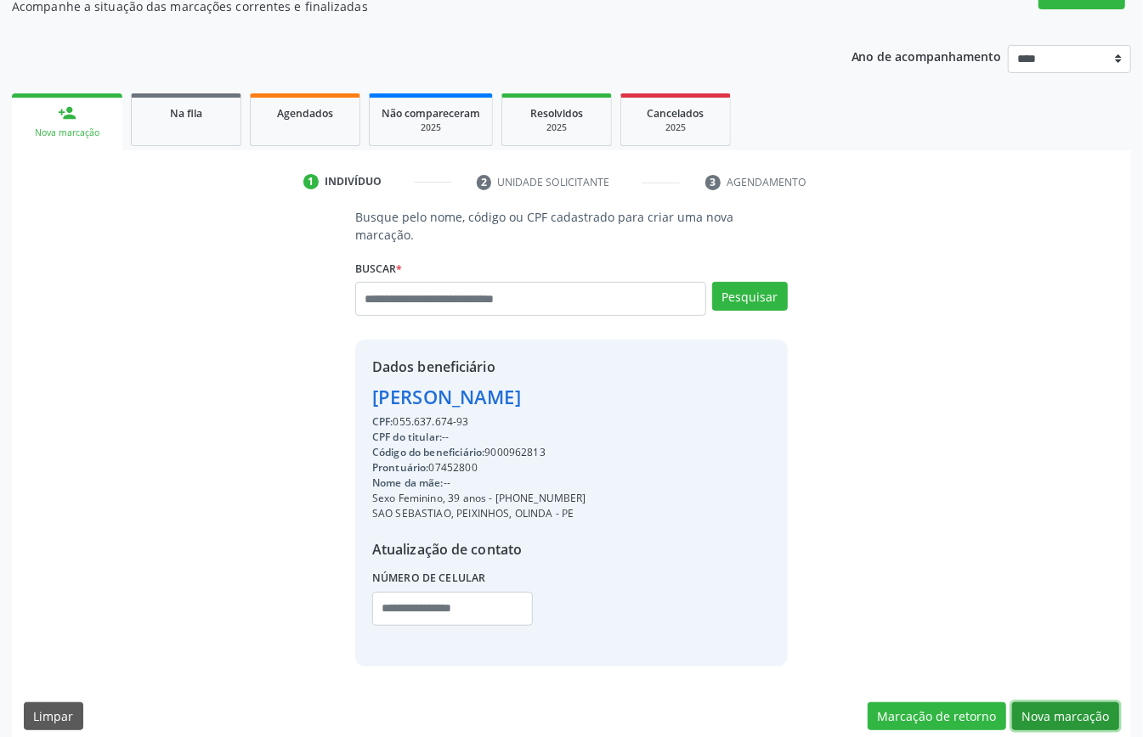
drag, startPoint x: 1072, startPoint y: 700, endPoint x: 1024, endPoint y: 685, distance: 50.8
click at [1070, 703] on button "Nova marcação" at bounding box center [1065, 717] width 107 height 29
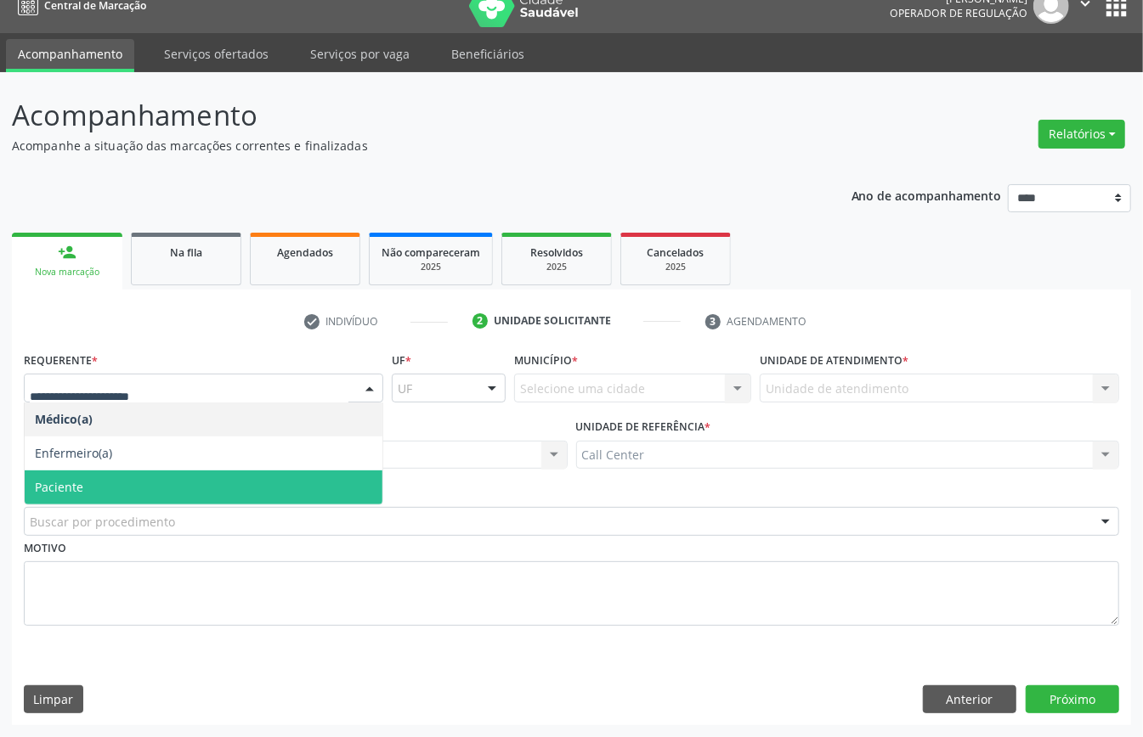
click at [82, 484] on span "Paciente" at bounding box center [59, 487] width 48 height 16
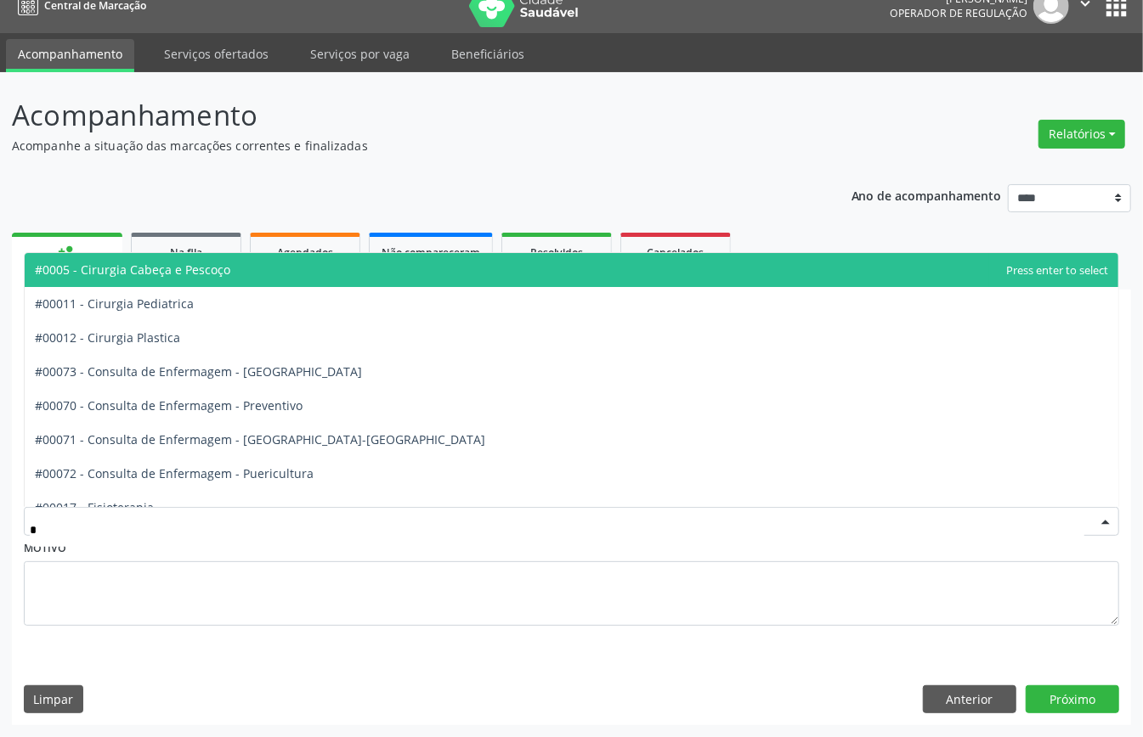
type input "**"
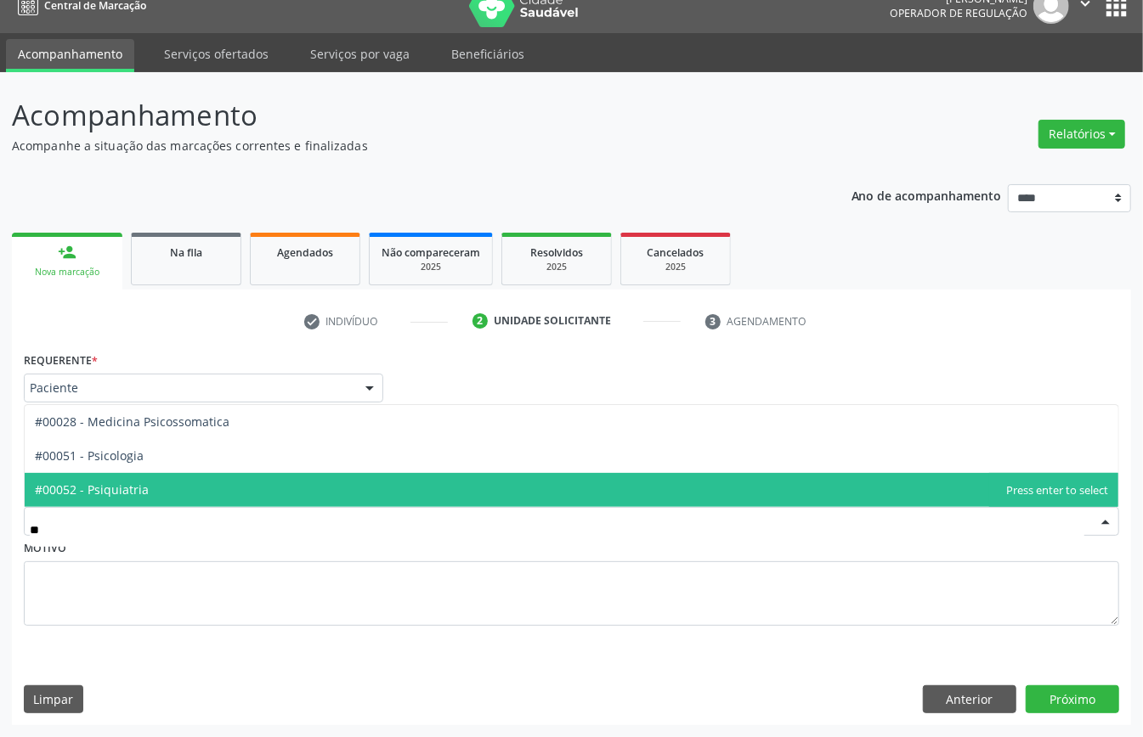
click at [153, 477] on span "#00052 - Psiquiatria" at bounding box center [571, 490] width 1093 height 34
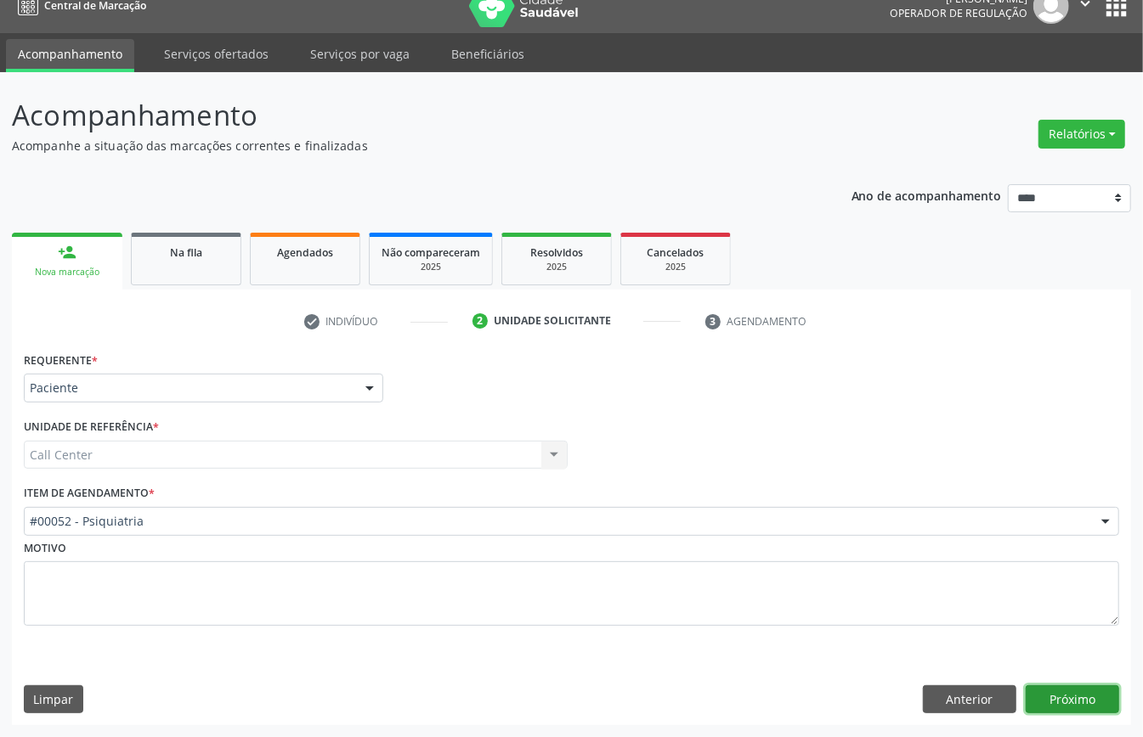
click at [1081, 694] on button "Próximo" at bounding box center [1071, 700] width 93 height 29
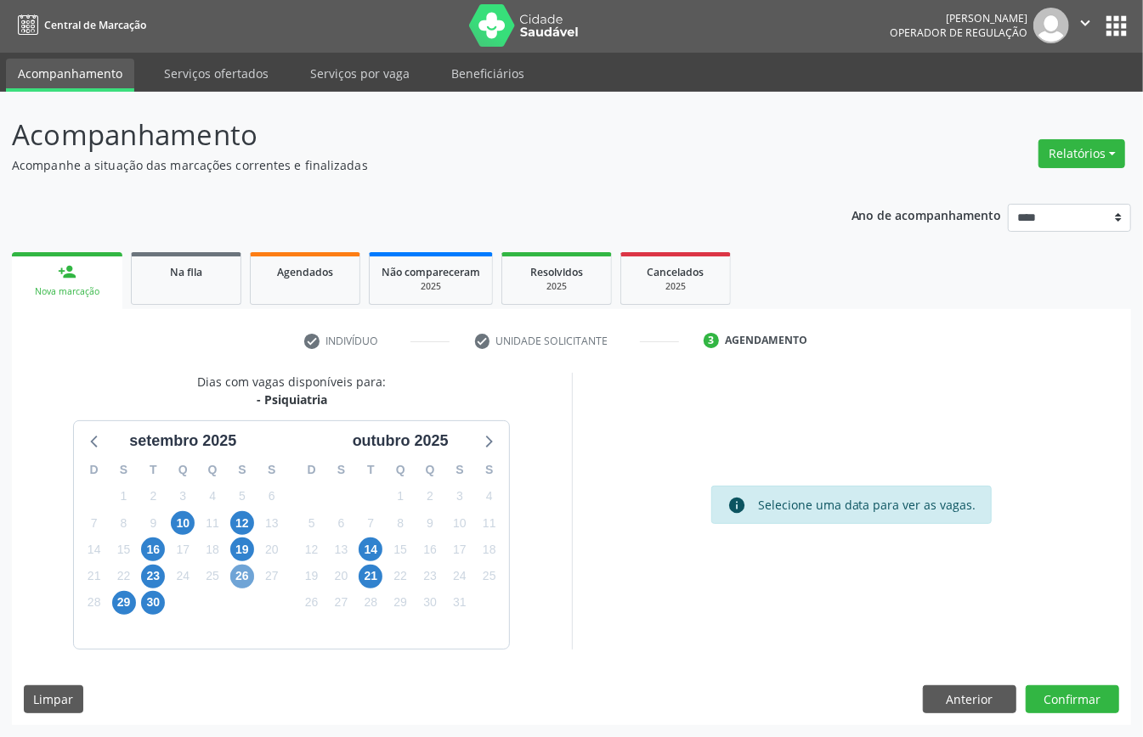
click at [241, 571] on span "26" at bounding box center [242, 577] width 24 height 24
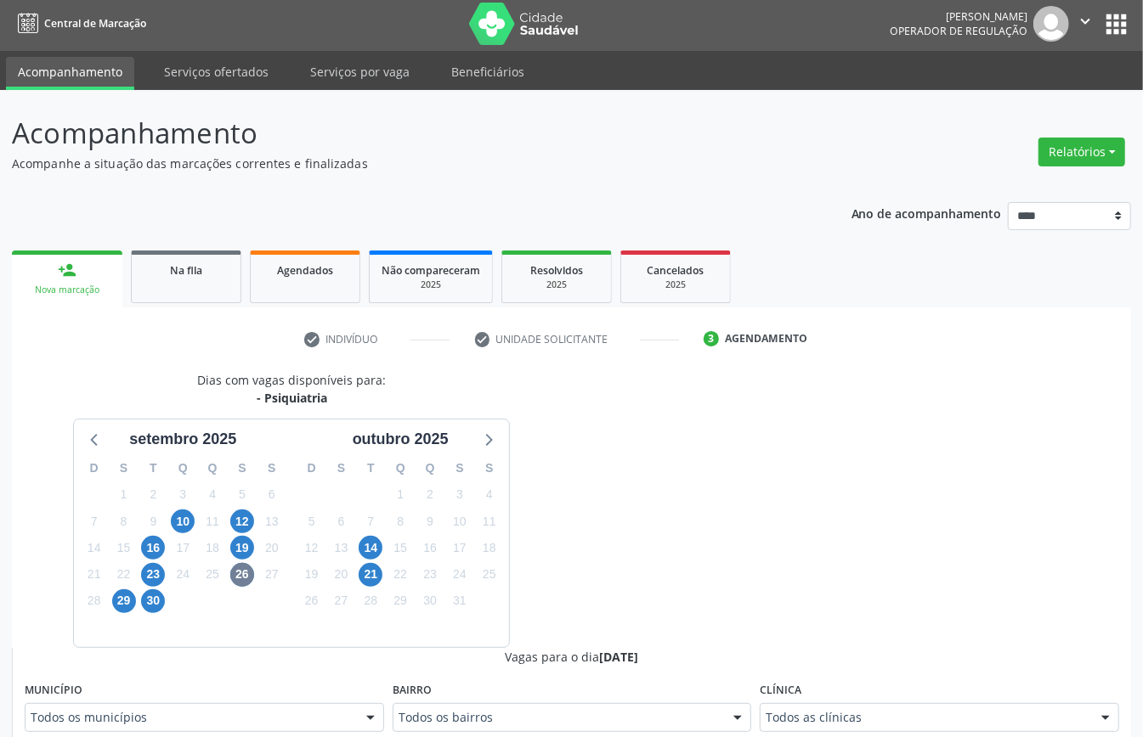
scroll to position [11, 0]
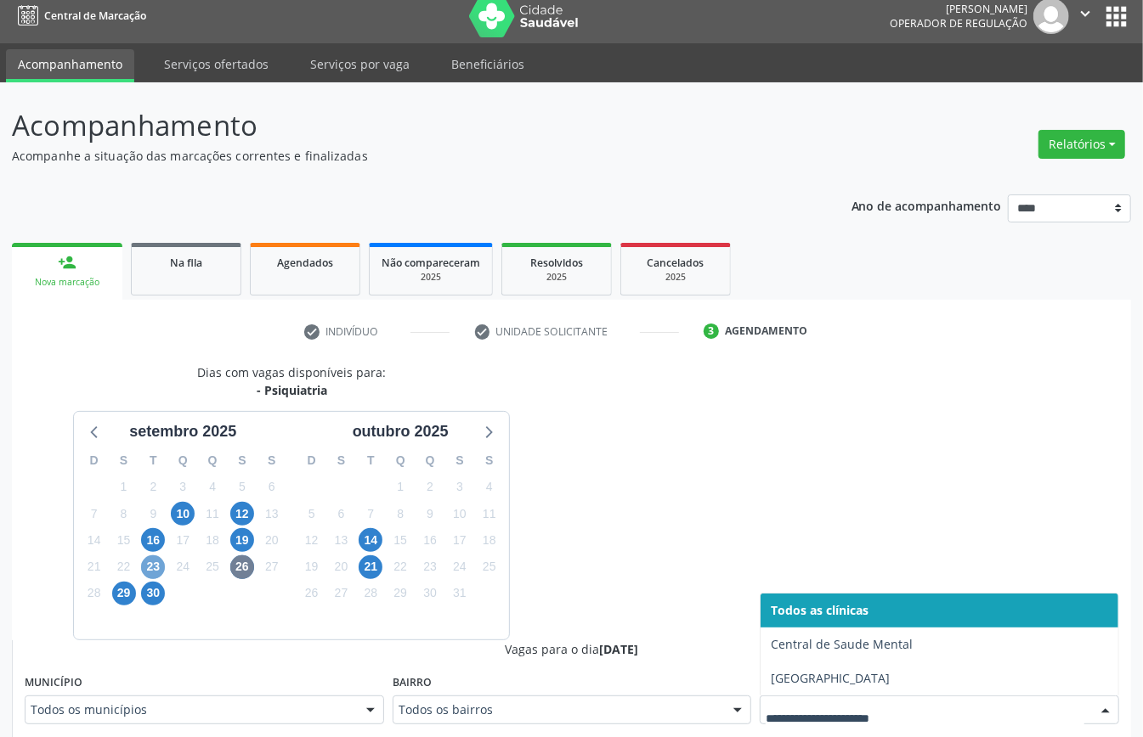
click at [144, 571] on span "23" at bounding box center [153, 568] width 24 height 24
click at [238, 538] on span "19" at bounding box center [242, 540] width 24 height 24
click at [809, 697] on div at bounding box center [938, 710] width 359 height 29
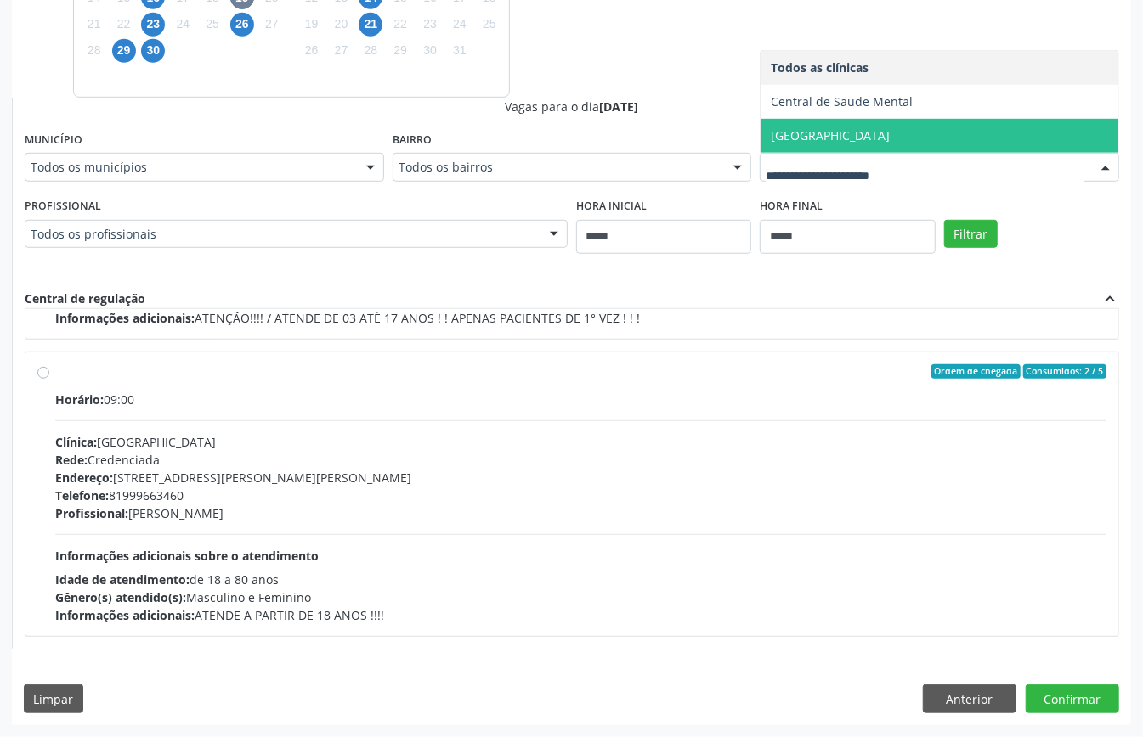
scroll to position [0, 0]
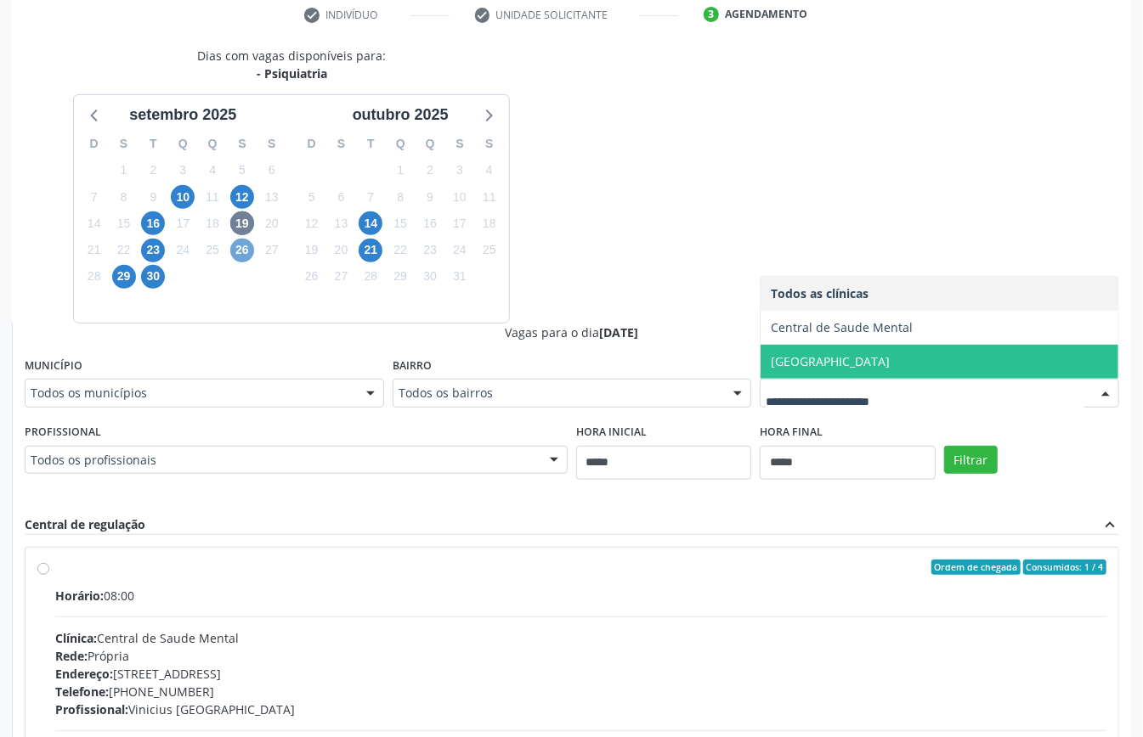
click at [240, 245] on span "26" at bounding box center [242, 251] width 24 height 24
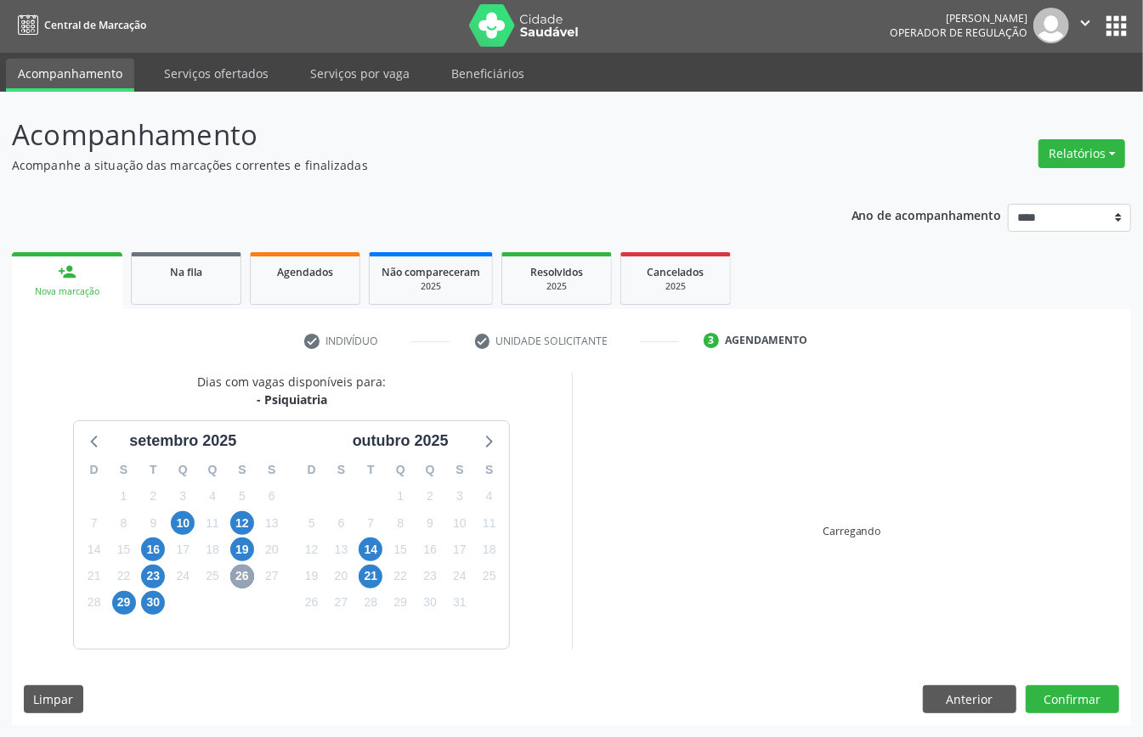
scroll to position [328, 0]
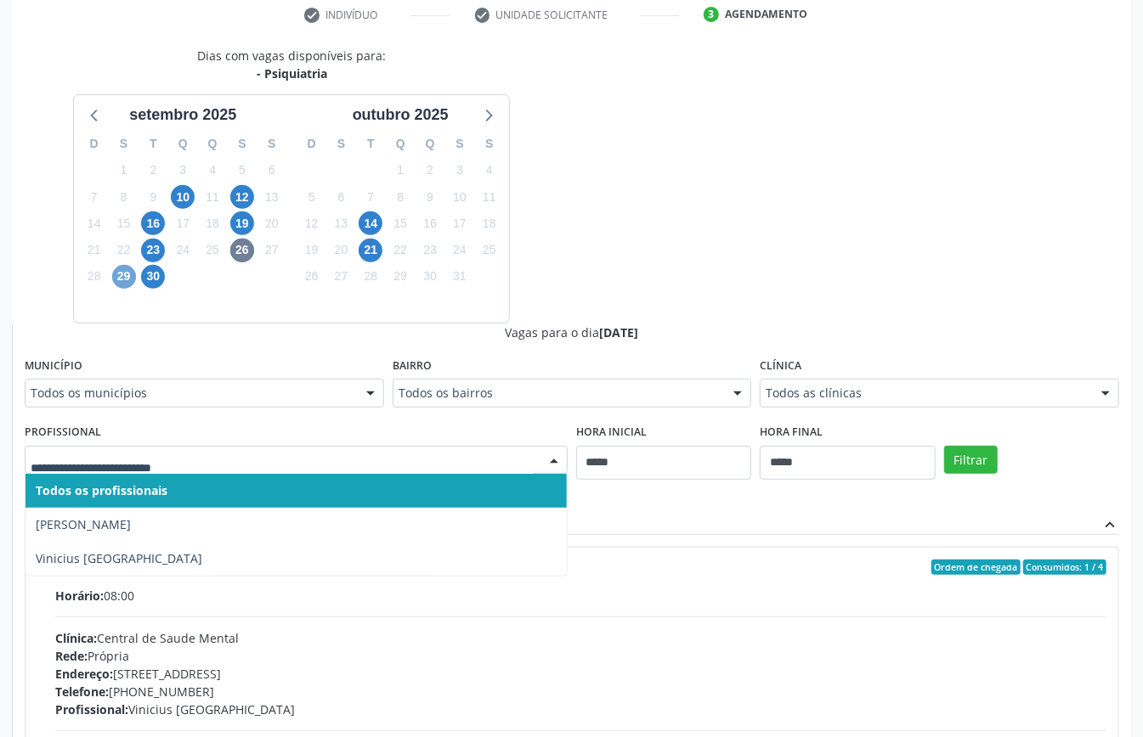
click at [124, 274] on span "29" at bounding box center [124, 277] width 24 height 24
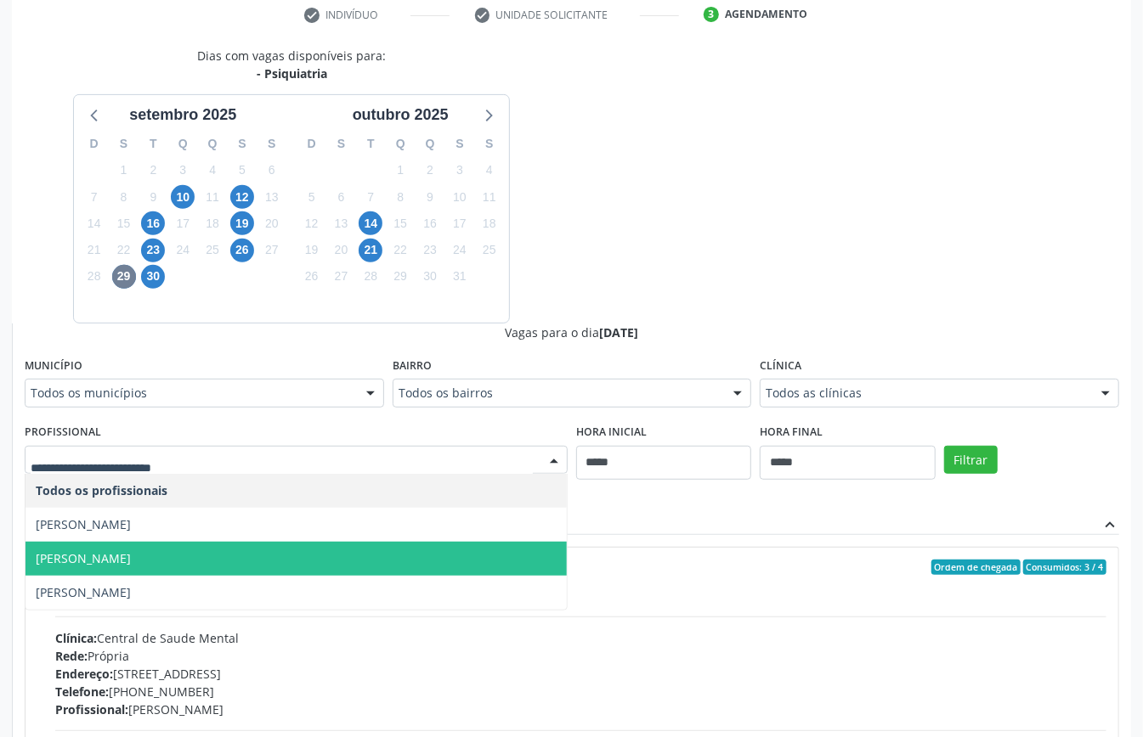
click at [878, 404] on div "Todos as clínicas" at bounding box center [938, 393] width 359 height 29
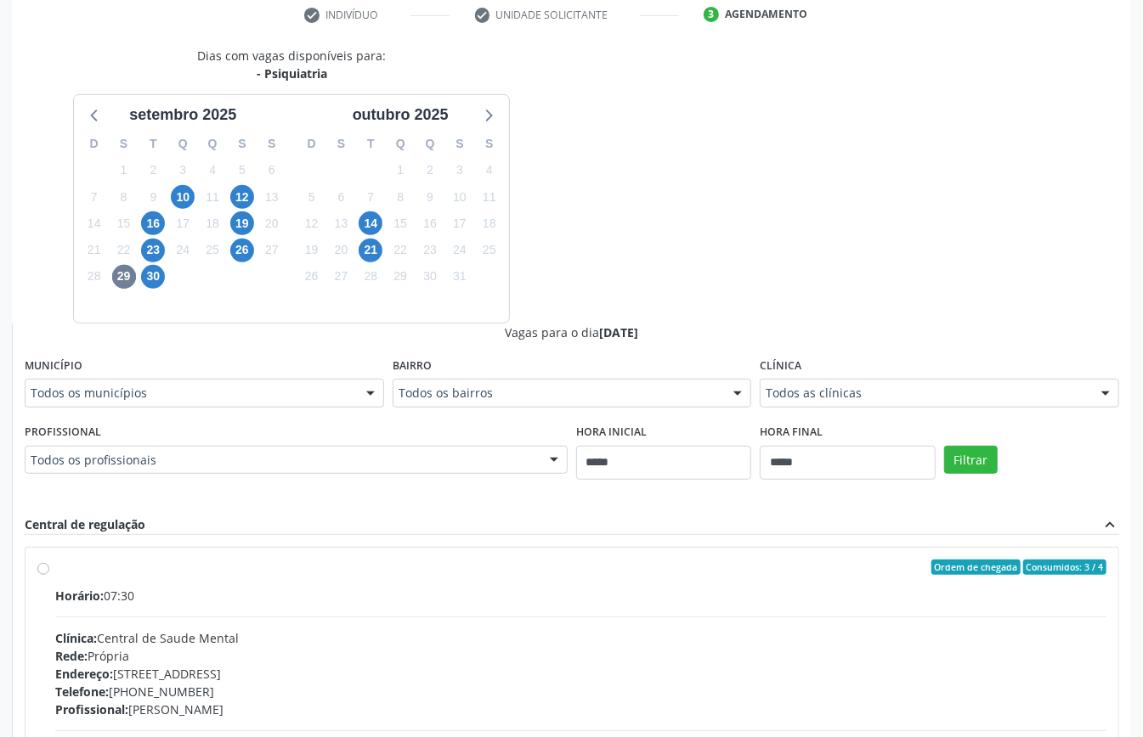
click at [452, 501] on div "Vagas para o dia 29/09/2025 Município Todos os municípios Todos os municípios R…" at bounding box center [572, 600] width 1094 height 552
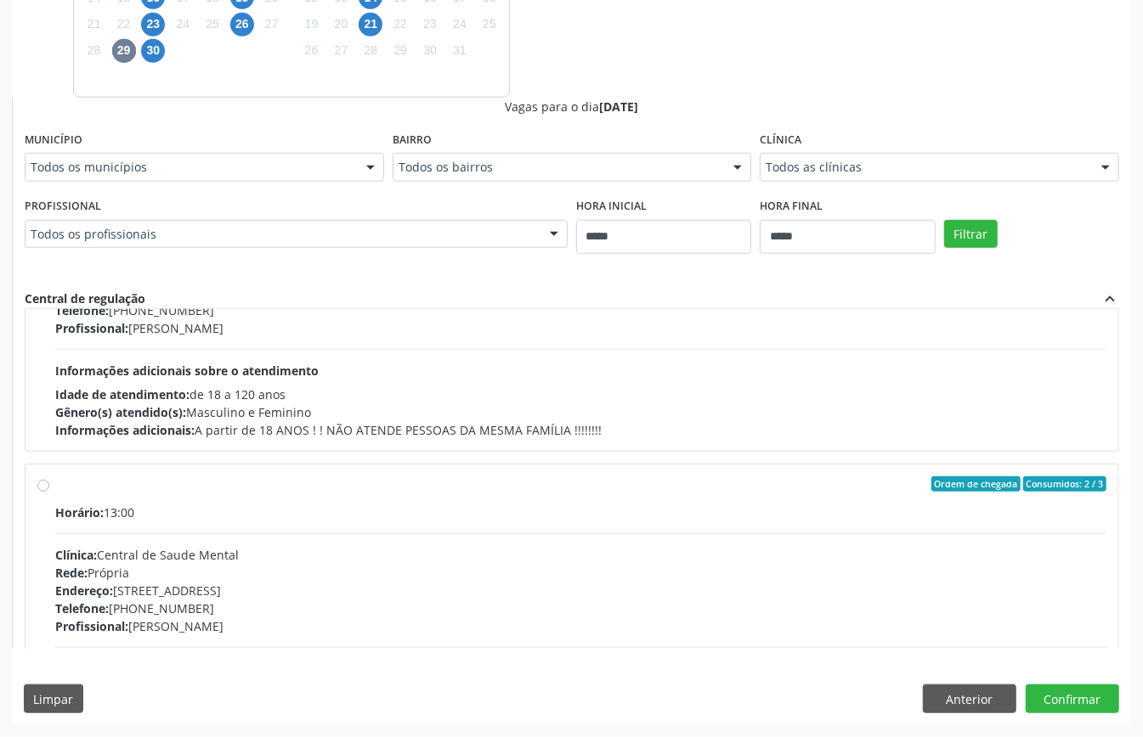
scroll to position [566, 0]
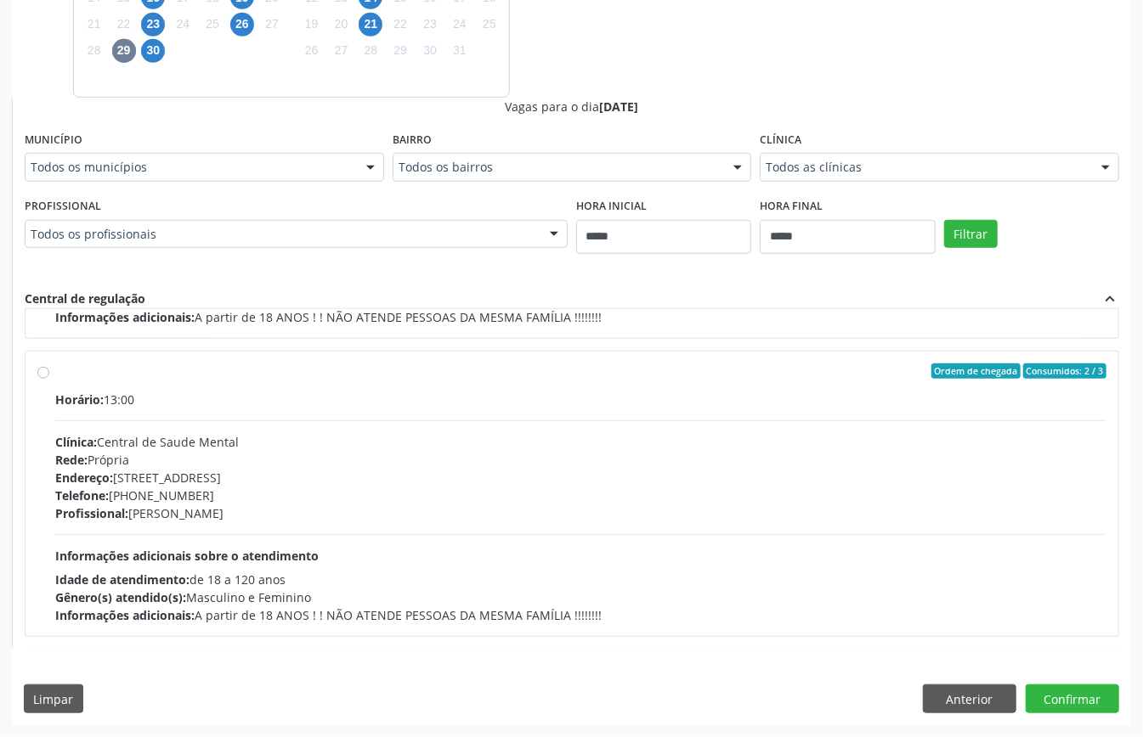
click at [394, 484] on div "Endereço: Rua da Harmonia, nº 626, Casa Amarela, Recife - PE" at bounding box center [580, 478] width 1051 height 18
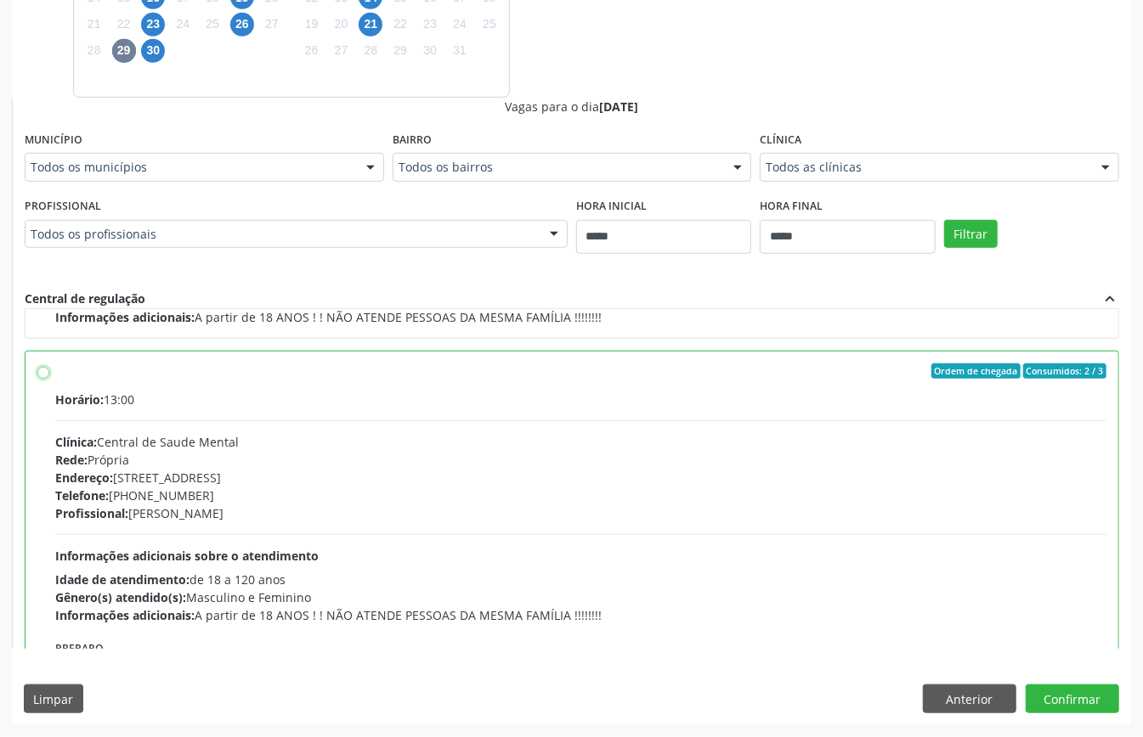
scroll to position [680, 0]
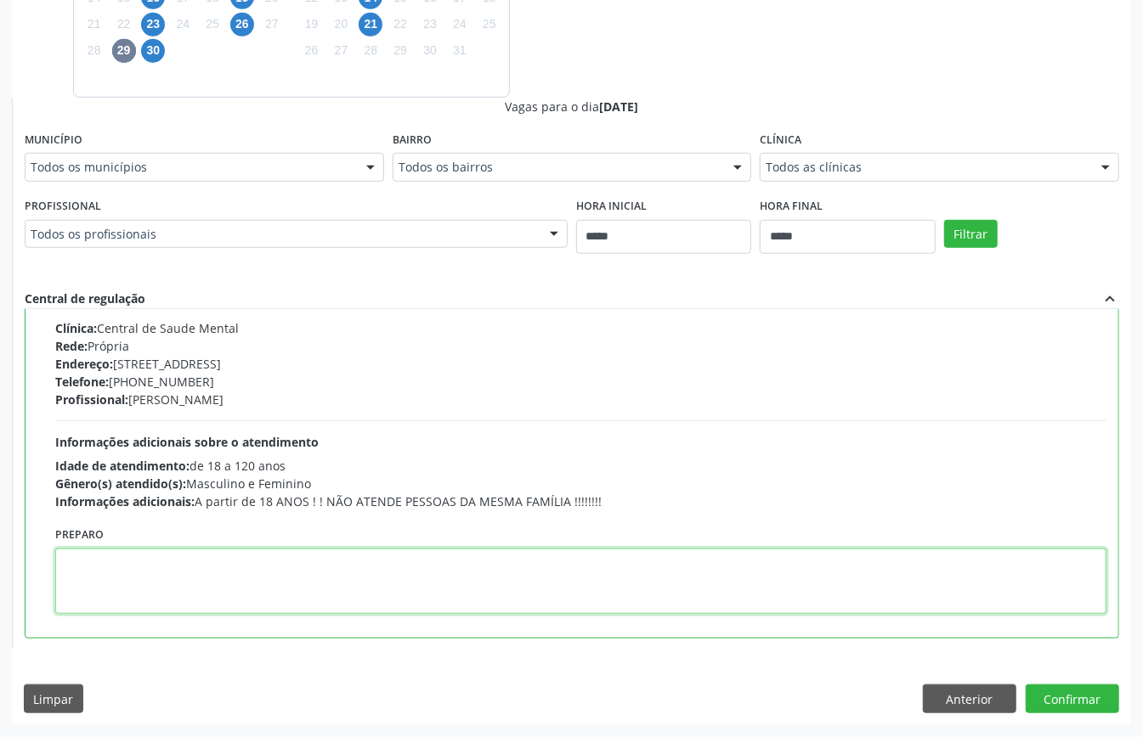
paste textarea "**********"
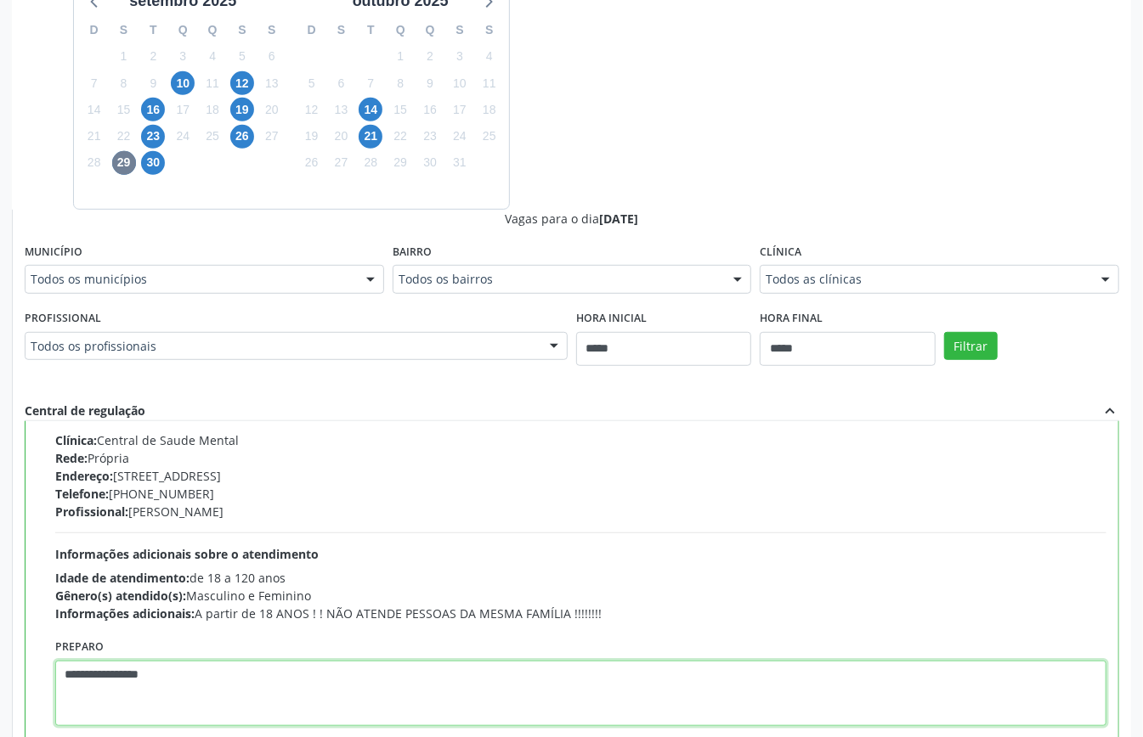
scroll to position [555, 0]
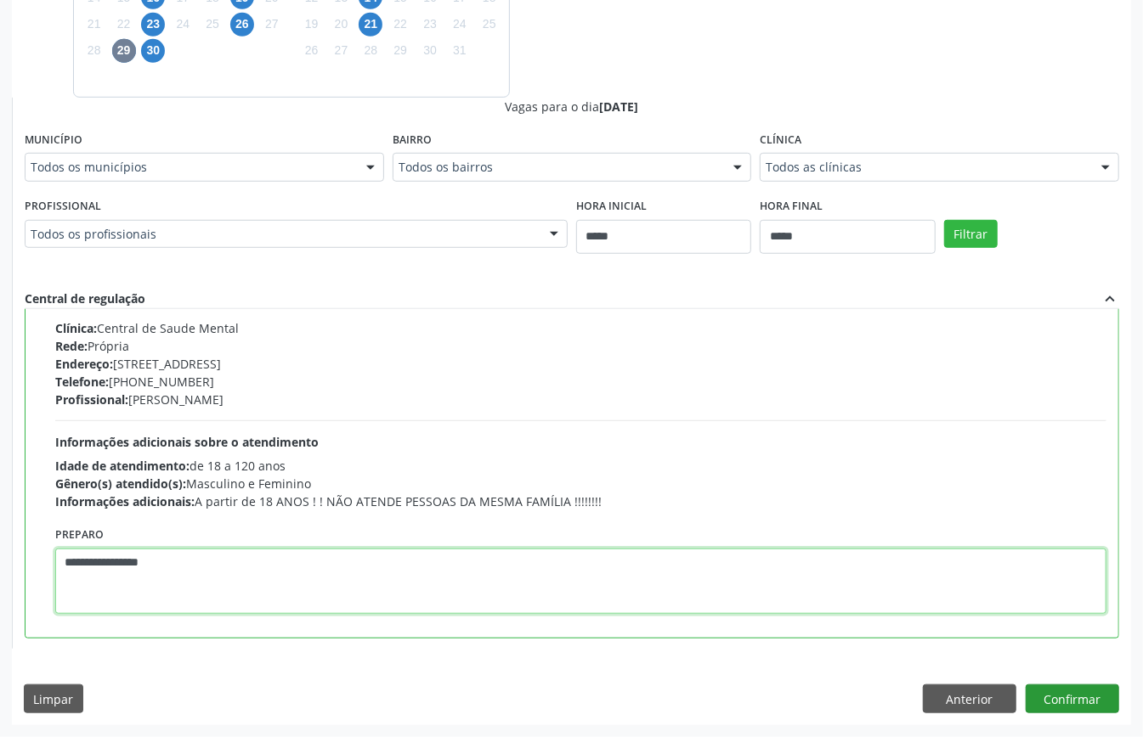
type textarea "**********"
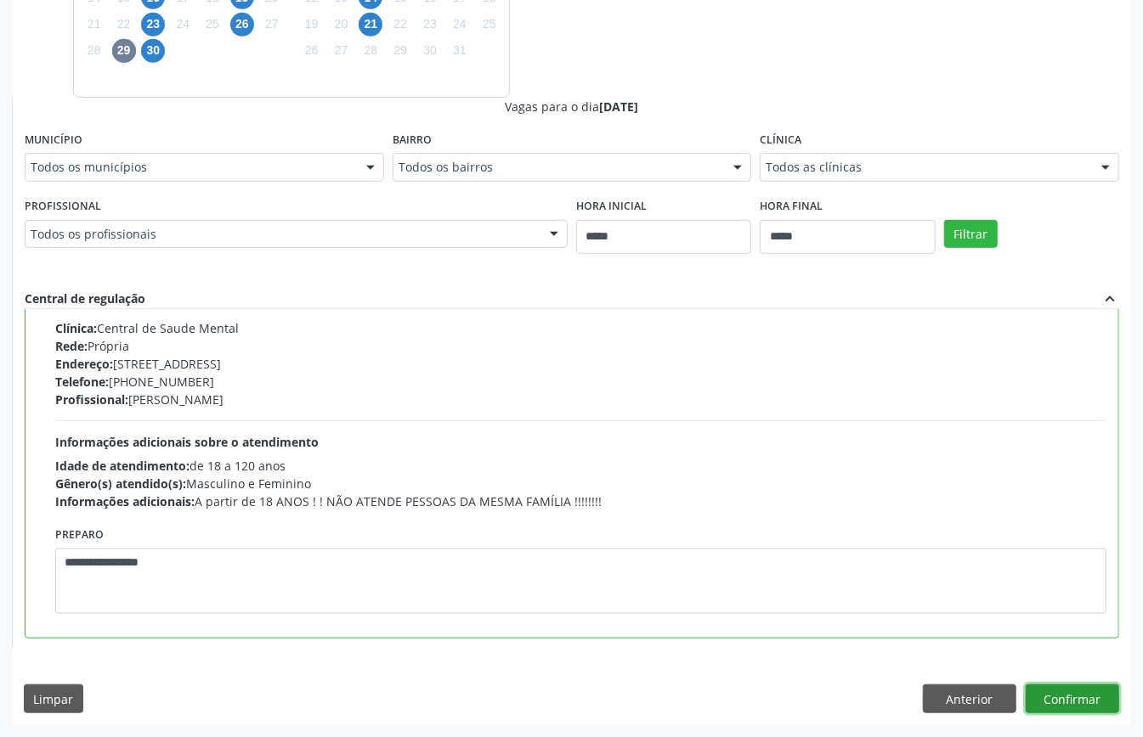
click at [1081, 702] on button "Confirmar" at bounding box center [1071, 699] width 93 height 29
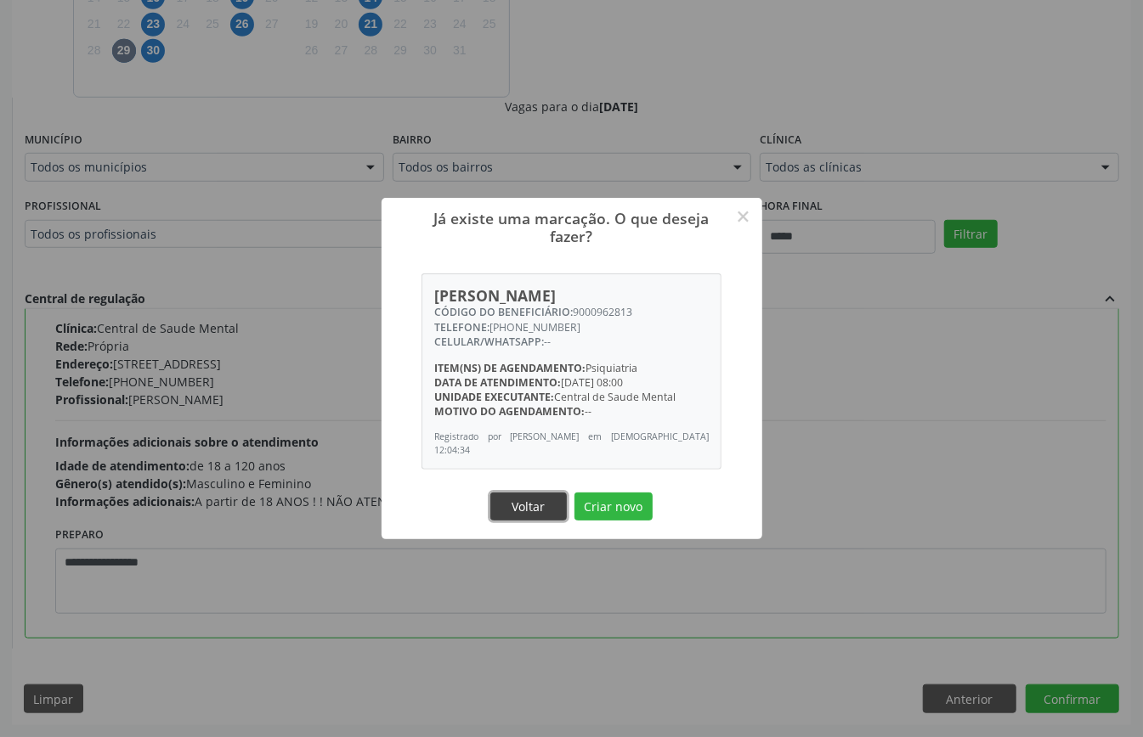
click at [520, 504] on button "Voltar" at bounding box center [528, 507] width 76 height 29
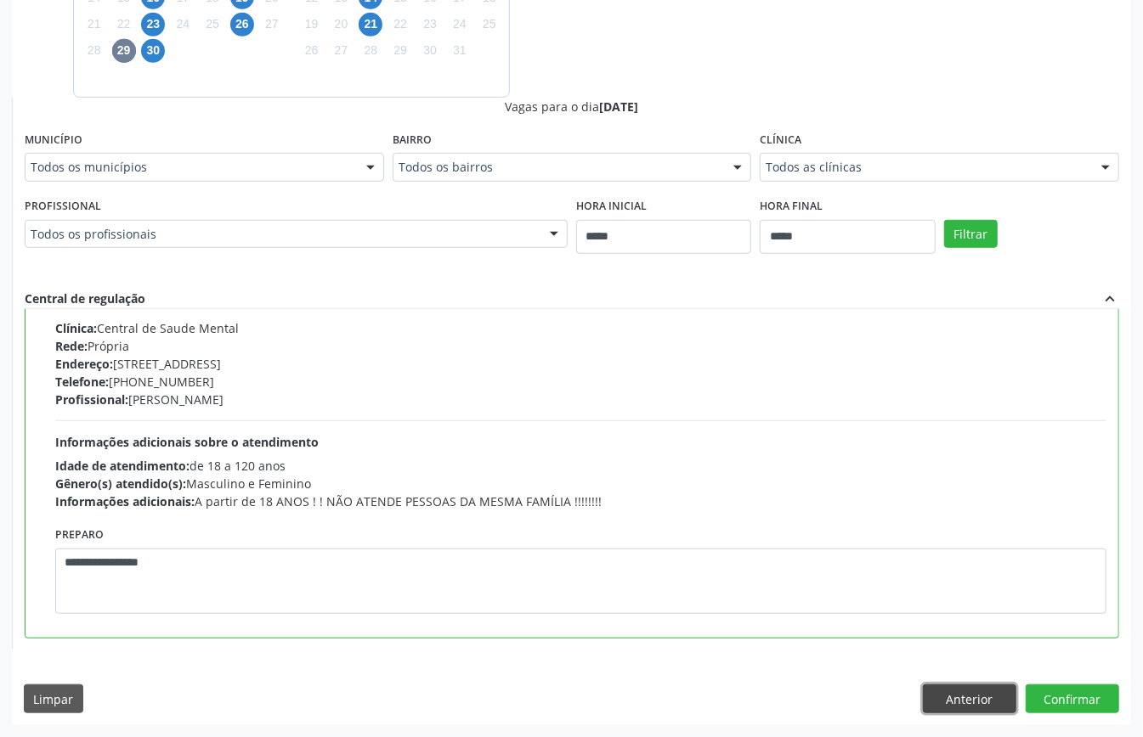
click at [962, 697] on button "Anterior" at bounding box center [969, 699] width 93 height 29
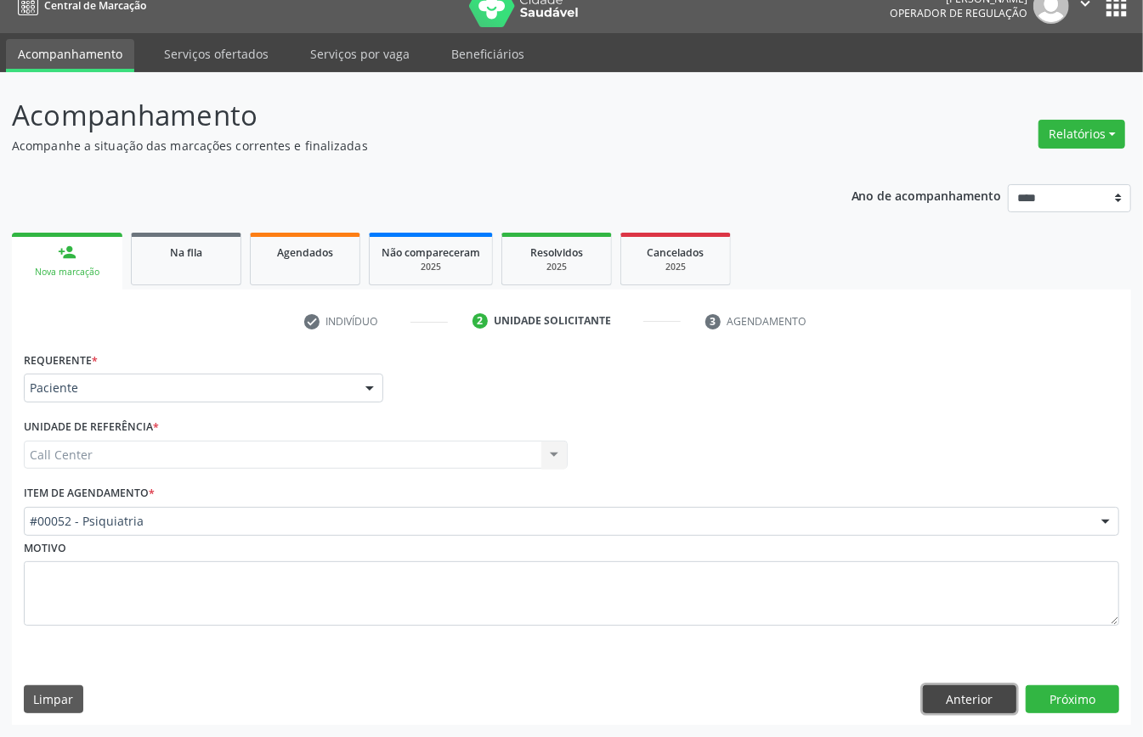
click at [962, 698] on button "Anterior" at bounding box center [969, 700] width 93 height 29
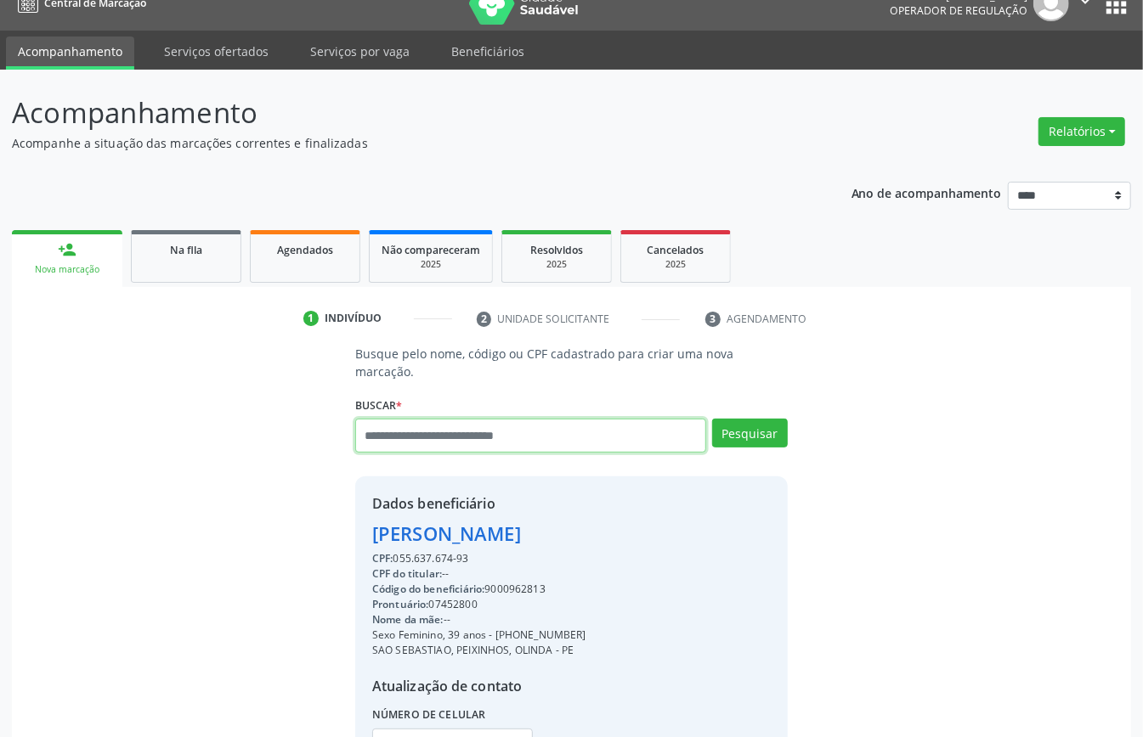
click at [391, 421] on input "text" at bounding box center [530, 436] width 351 height 34
type input "*********"
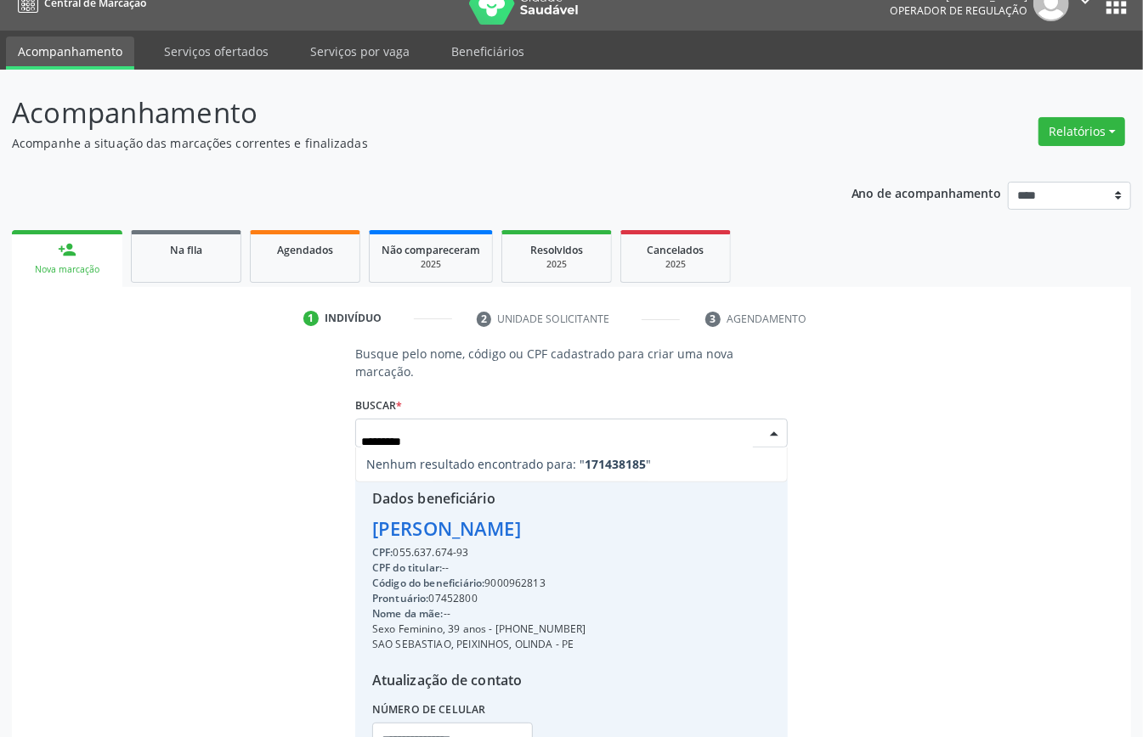
click at [405, 425] on input "*********" at bounding box center [557, 442] width 392 height 34
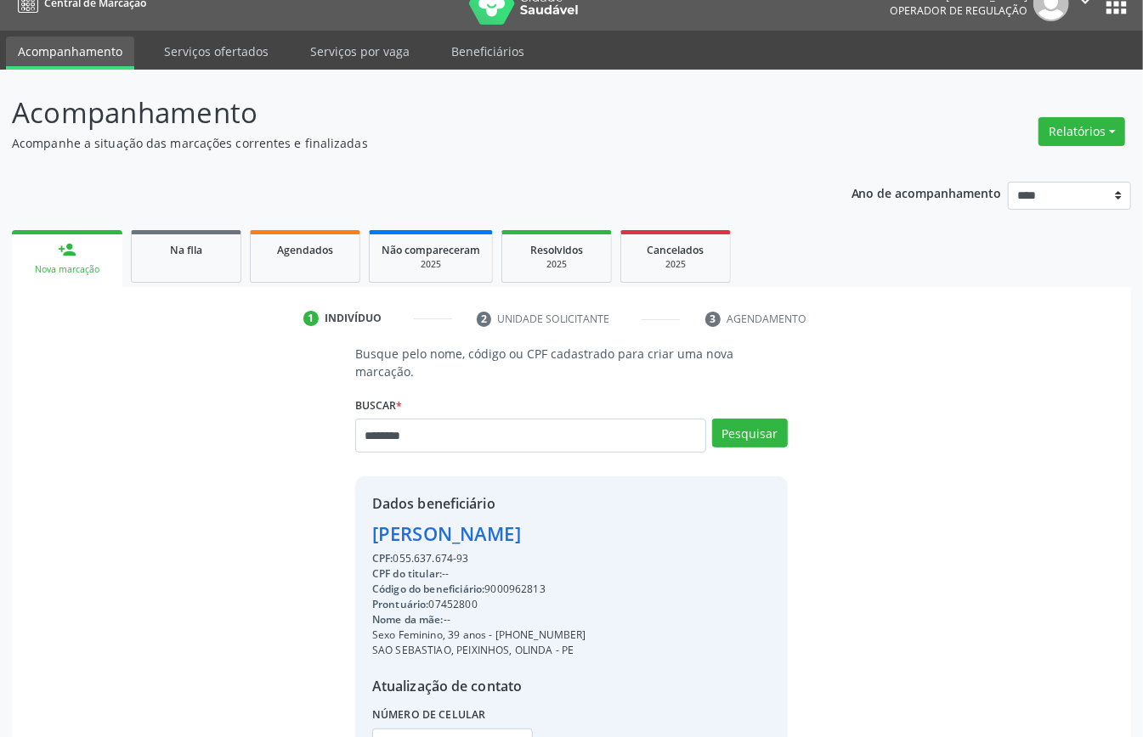
click at [399, 419] on input "********" at bounding box center [530, 436] width 351 height 34
type input "*********"
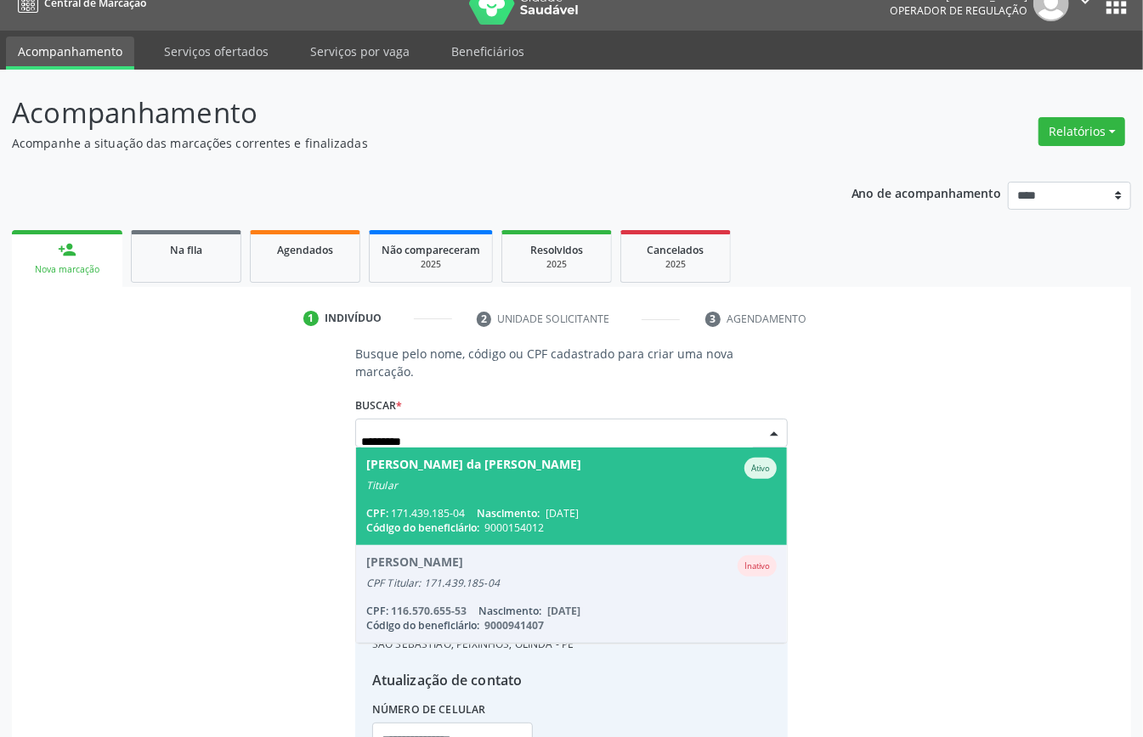
scroll to position [155, 0]
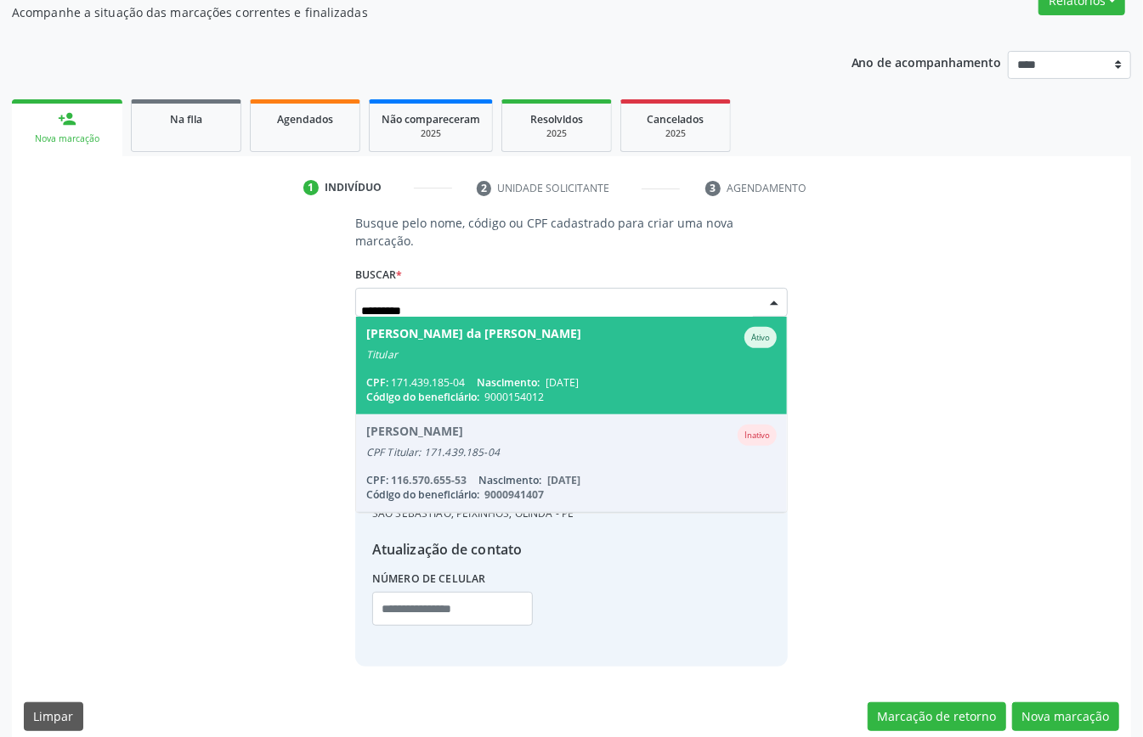
click at [579, 375] on span "29/05/1953" at bounding box center [561, 382] width 33 height 14
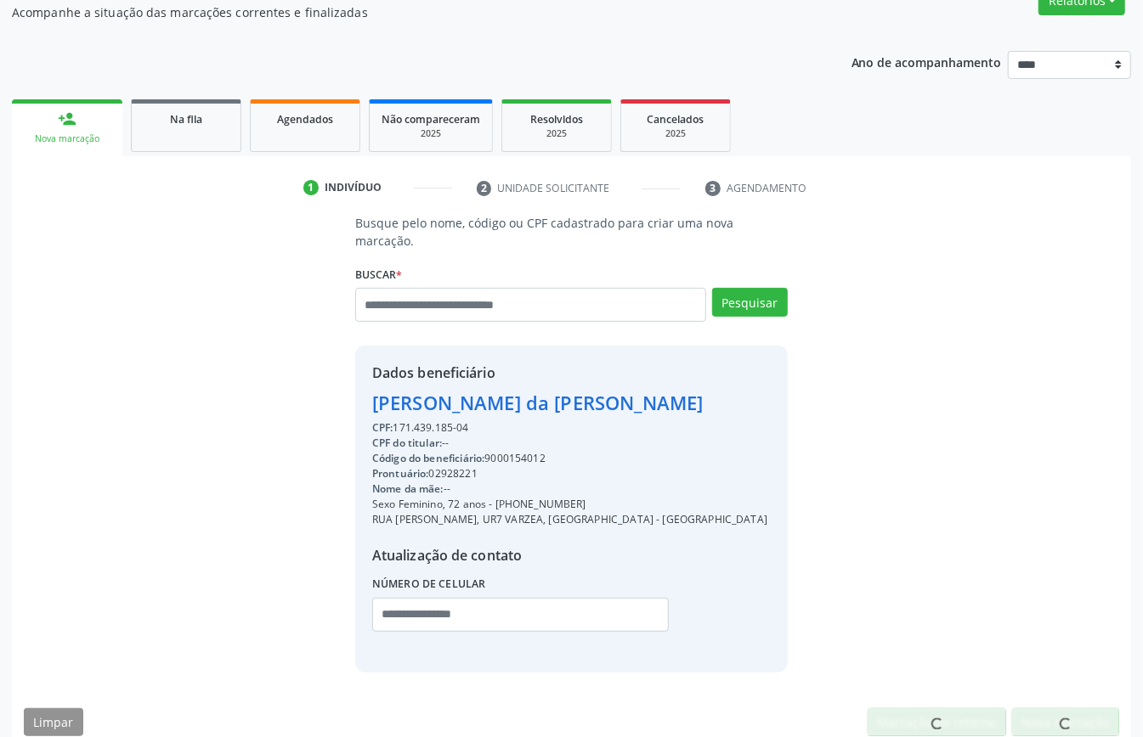
scroll to position [161, 0]
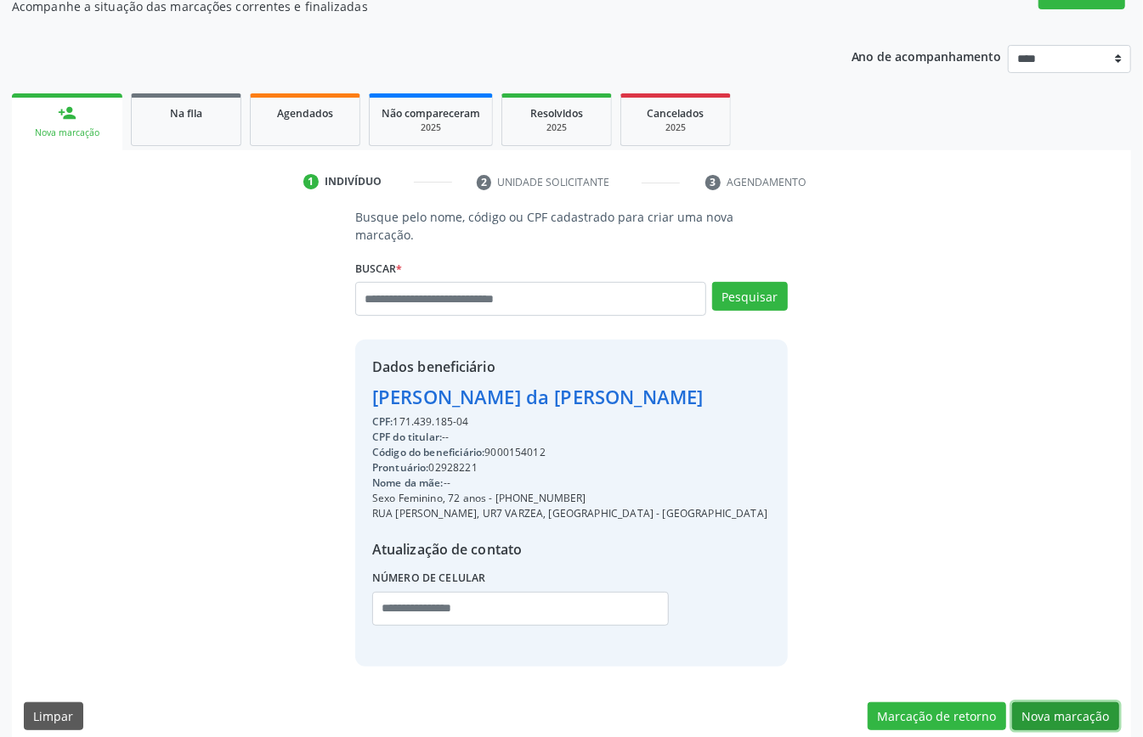
click at [1045, 703] on button "Nova marcação" at bounding box center [1065, 717] width 107 height 29
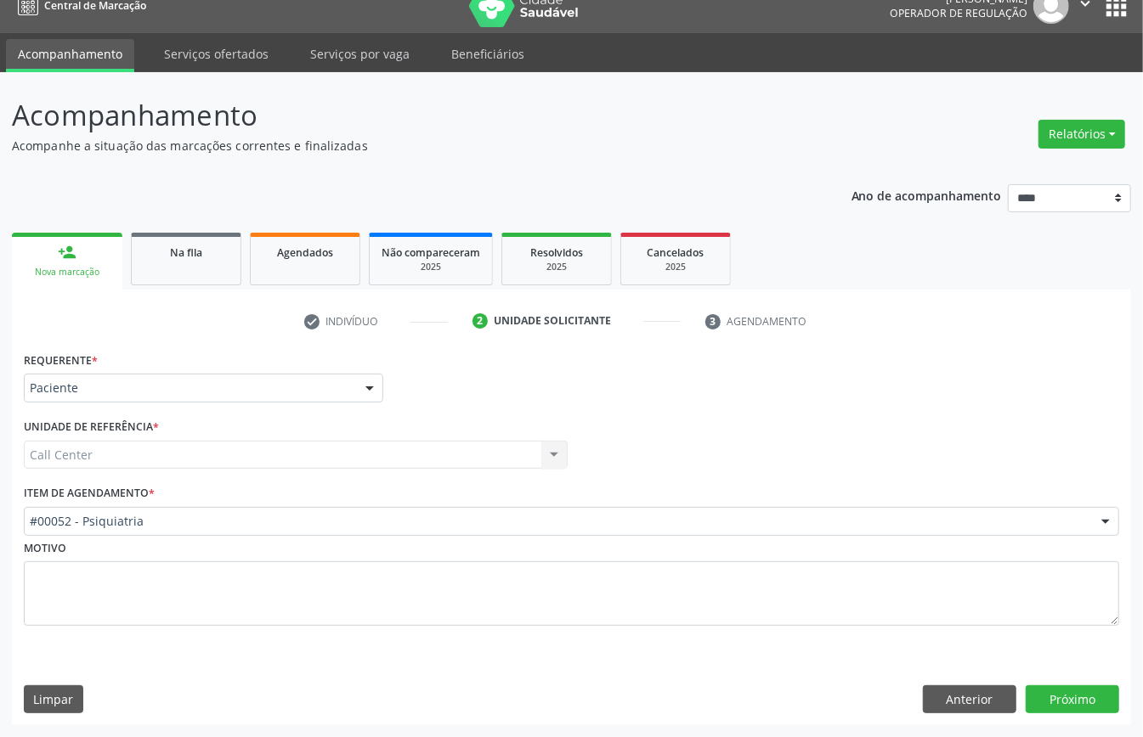
scroll to position [24, 0]
click at [1038, 694] on button "Próximo" at bounding box center [1071, 700] width 93 height 29
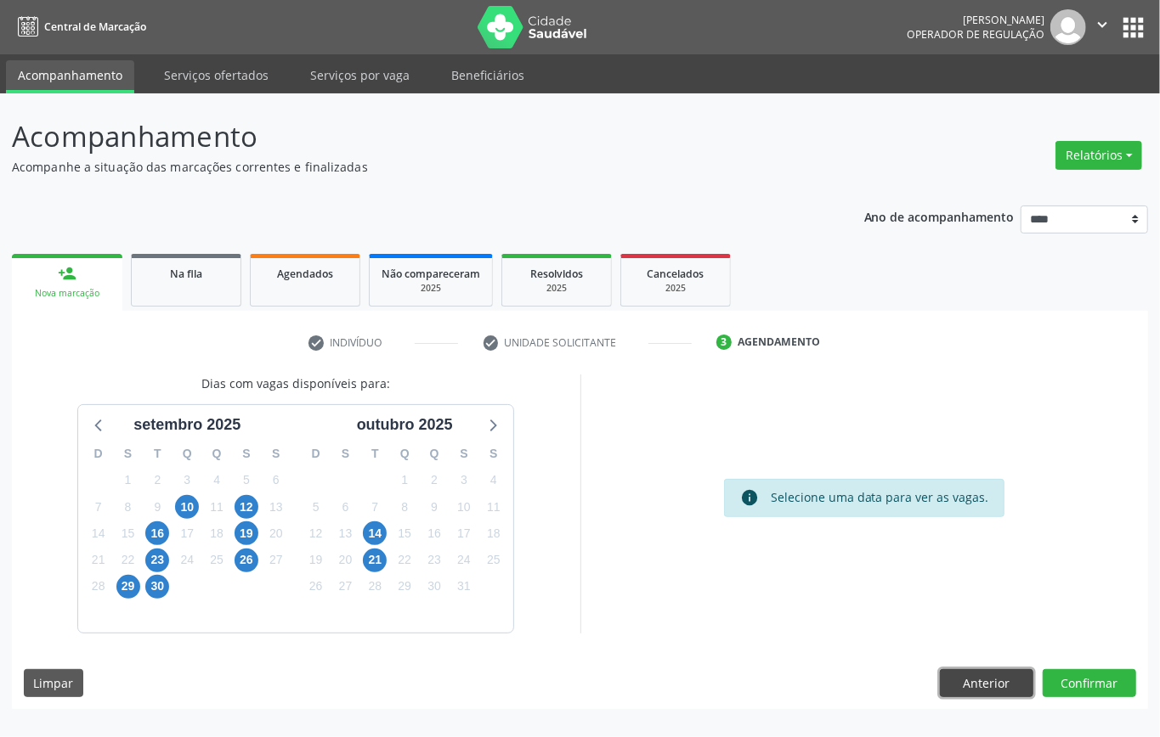
drag, startPoint x: 989, startPoint y: 684, endPoint x: 979, endPoint y: 691, distance: 12.3
click at [979, 691] on button "Anterior" at bounding box center [986, 683] width 93 height 29
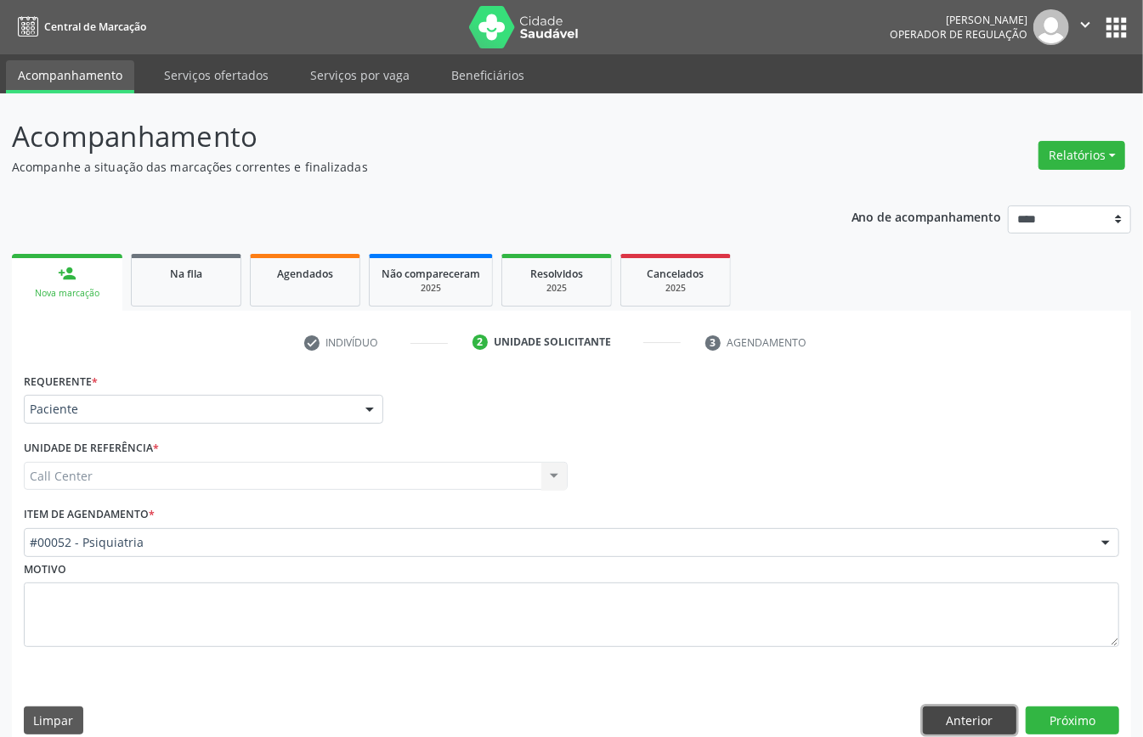
click at [962, 714] on button "Anterior" at bounding box center [969, 721] width 93 height 29
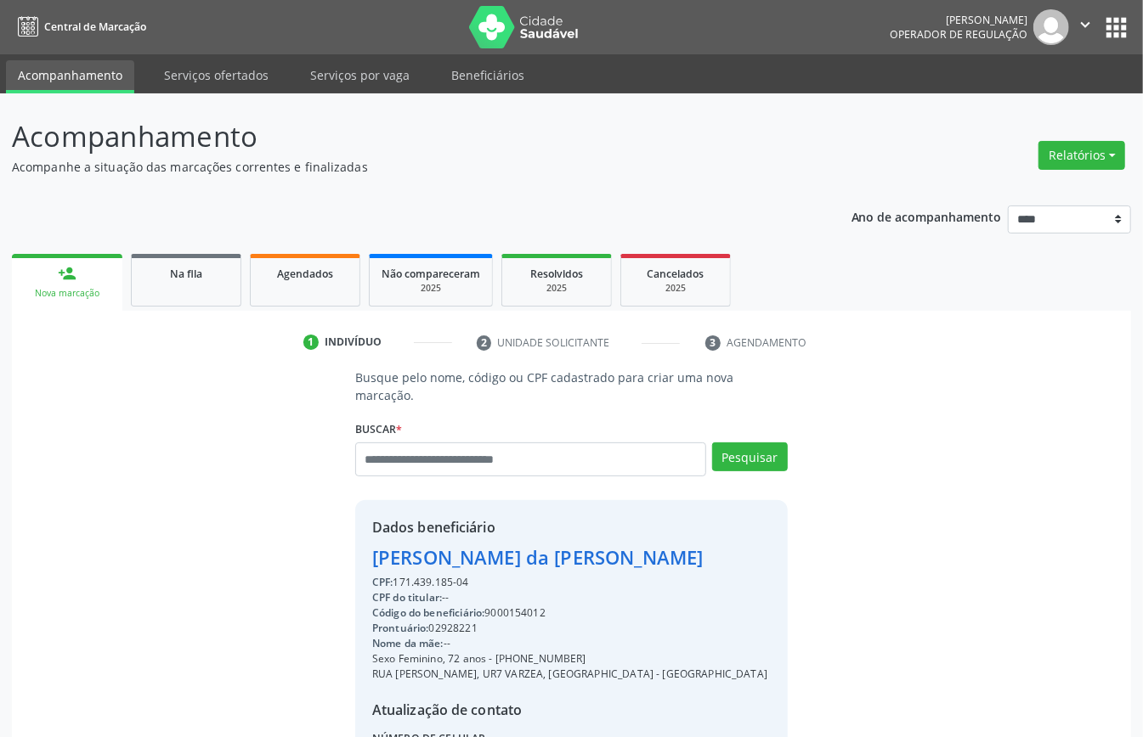
scroll to position [161, 0]
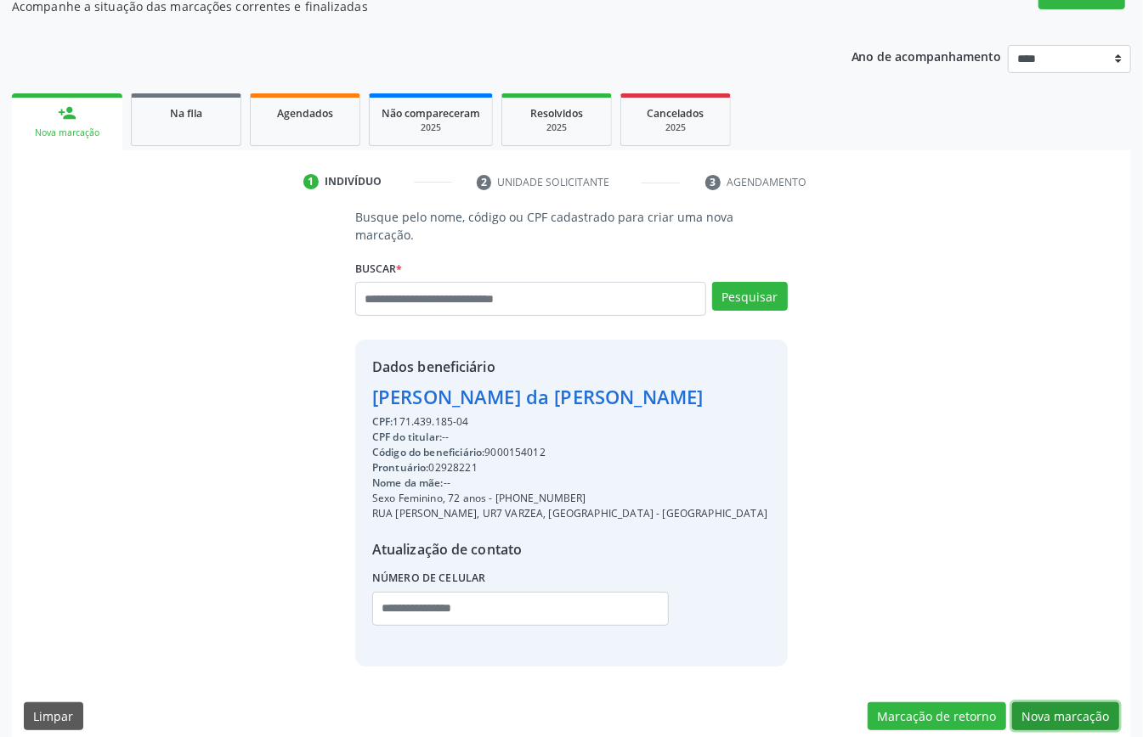
click at [1089, 708] on button "Nova marcação" at bounding box center [1065, 717] width 107 height 29
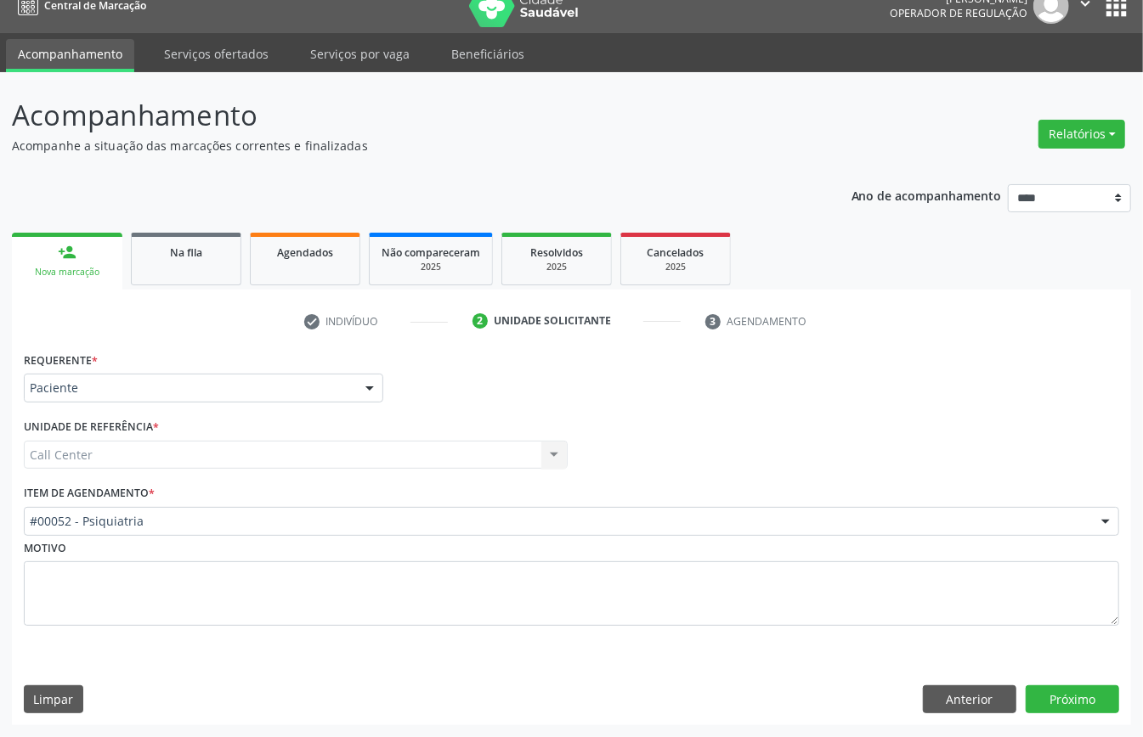
scroll to position [24, 0]
click at [1071, 695] on button "Próximo" at bounding box center [1071, 700] width 93 height 29
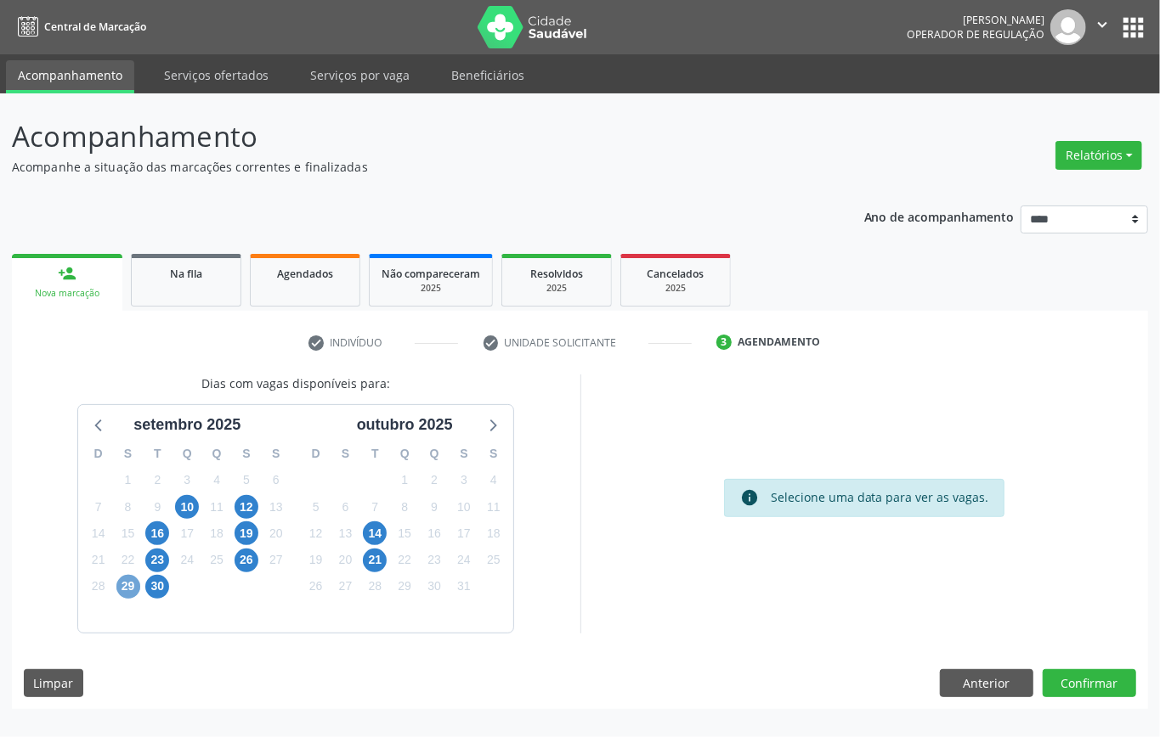
click at [133, 586] on span "29" at bounding box center [128, 587] width 24 height 24
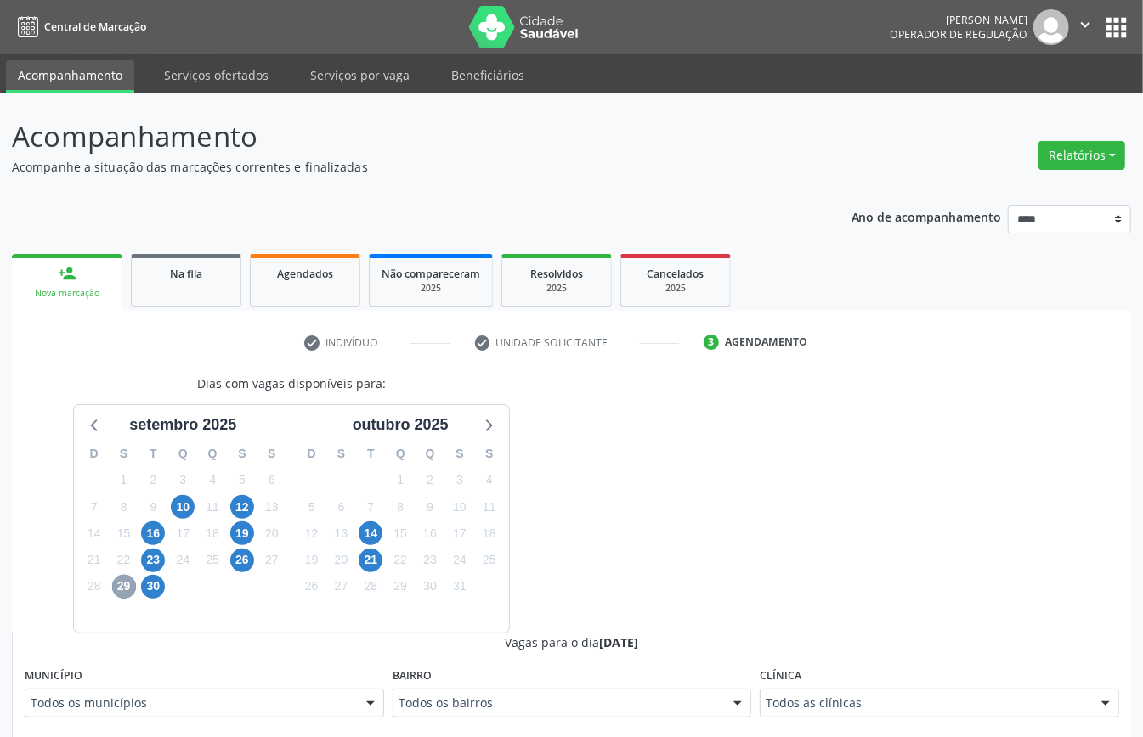
scroll to position [340, 0]
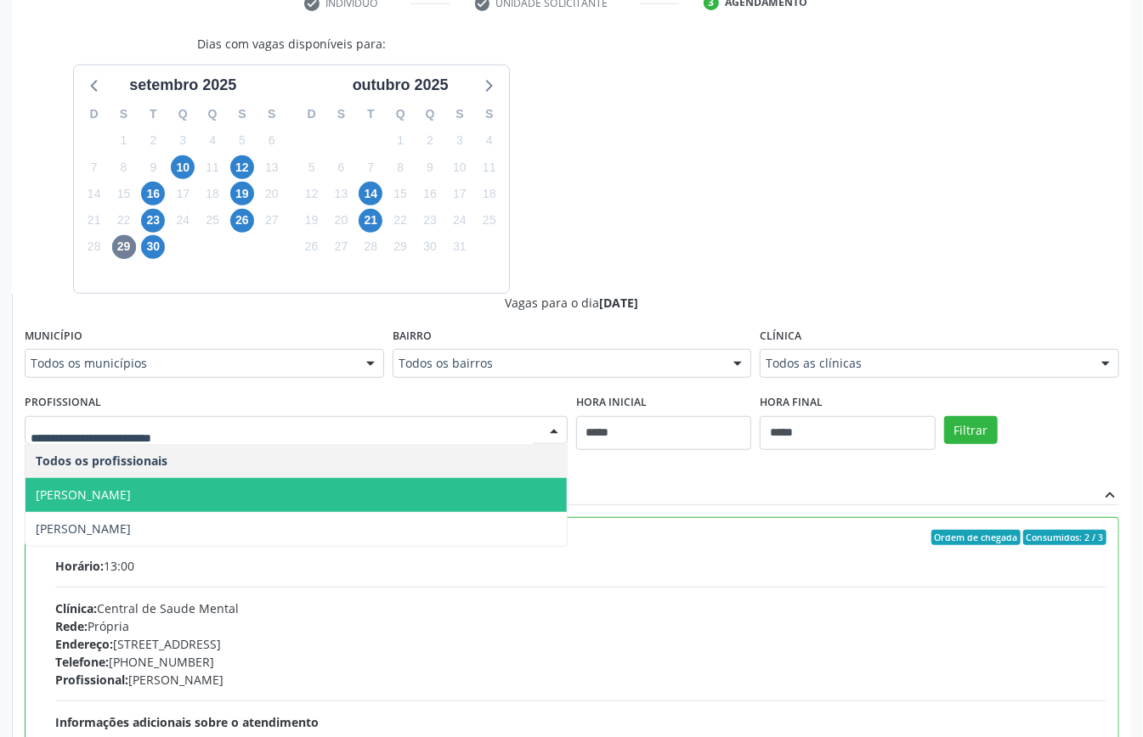
click at [341, 494] on span "Aline Pimentel" at bounding box center [295, 495] width 541 height 34
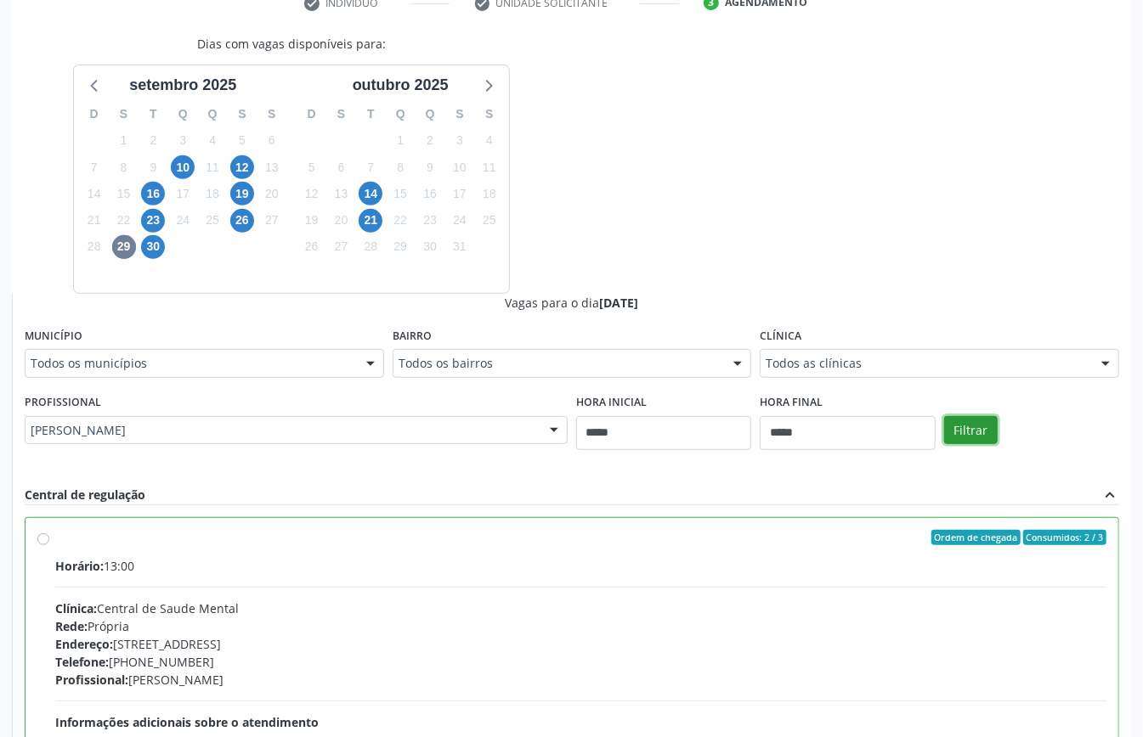
click at [977, 432] on button "Filtrar" at bounding box center [971, 430] width 54 height 29
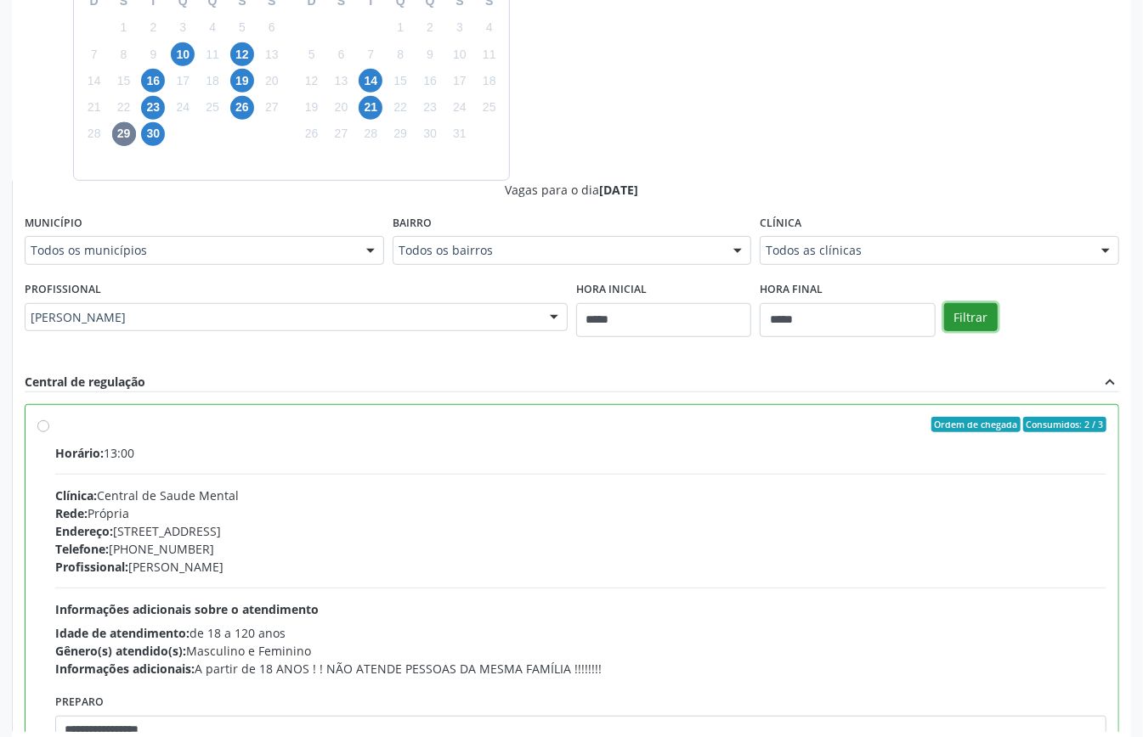
scroll to position [538, 0]
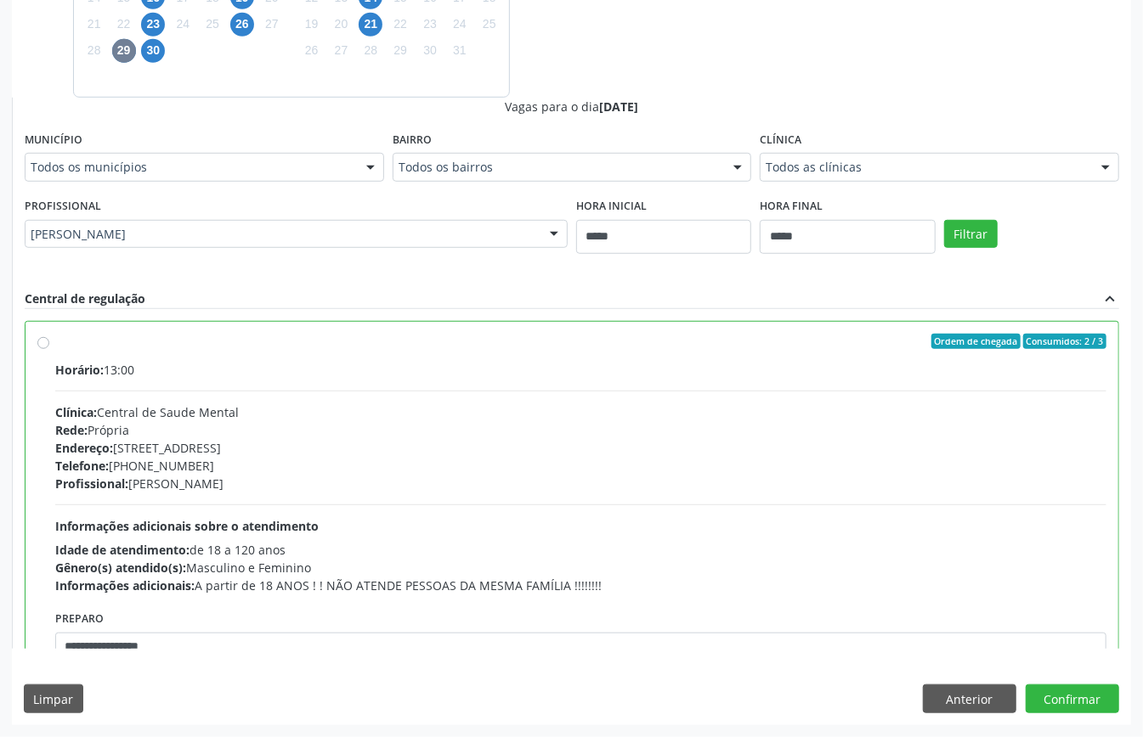
click at [384, 517] on div "Horário: 13:00 Clínica: Central de Saude Mental Rede: Própria Endereço: Rua da …" at bounding box center [580, 478] width 1051 height 234
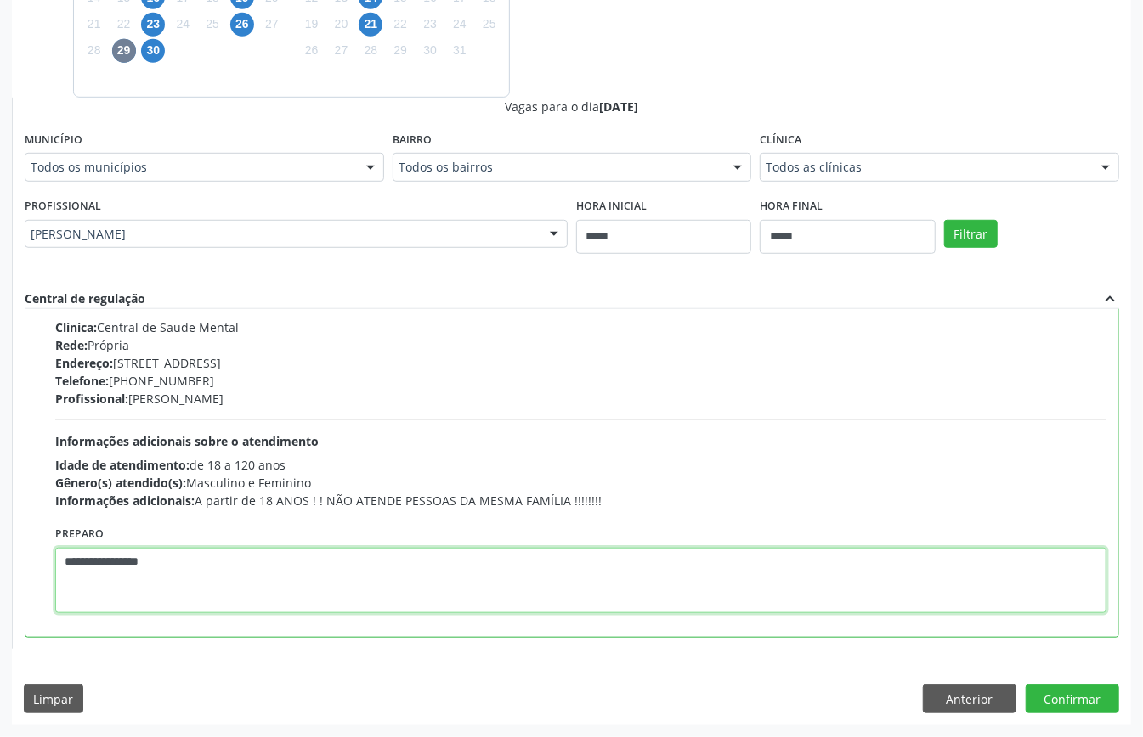
click at [197, 561] on textarea "**********" at bounding box center [580, 580] width 1051 height 65
drag, startPoint x: 197, startPoint y: 561, endPoint x: 134, endPoint y: 562, distance: 62.9
click at [134, 562] on textarea "**********" at bounding box center [580, 580] width 1051 height 65
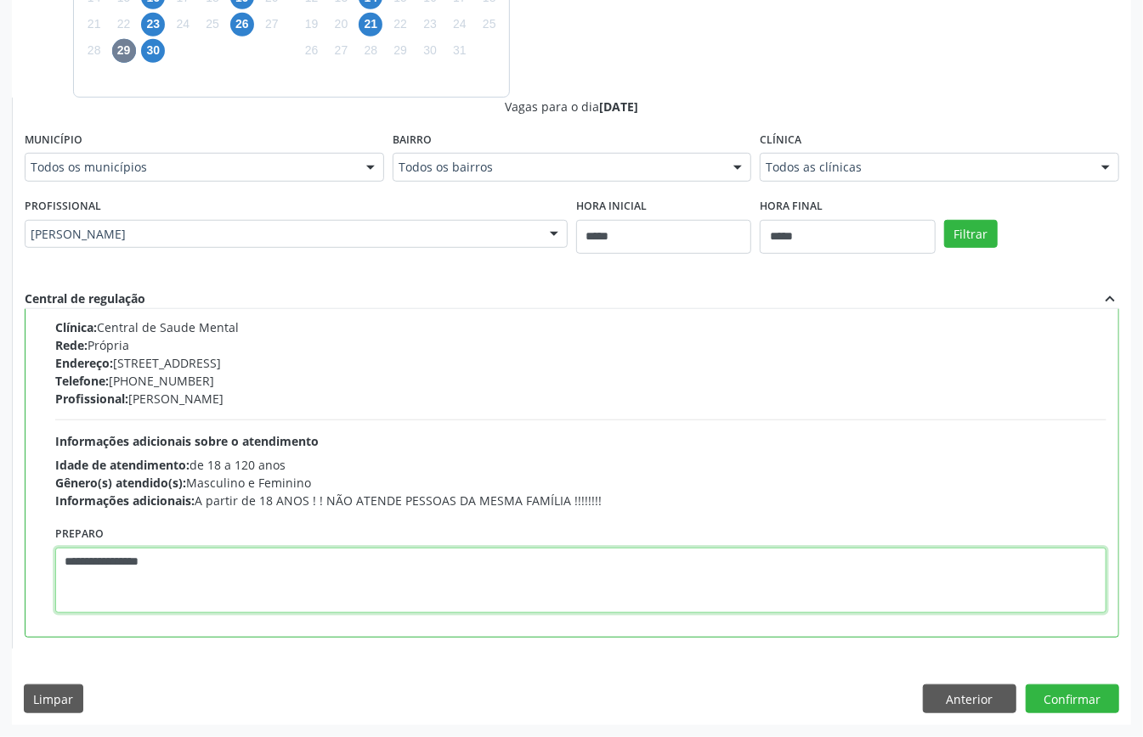
click at [134, 562] on textarea "**********" at bounding box center [580, 580] width 1051 height 65
paste textarea
type textarea "**********"
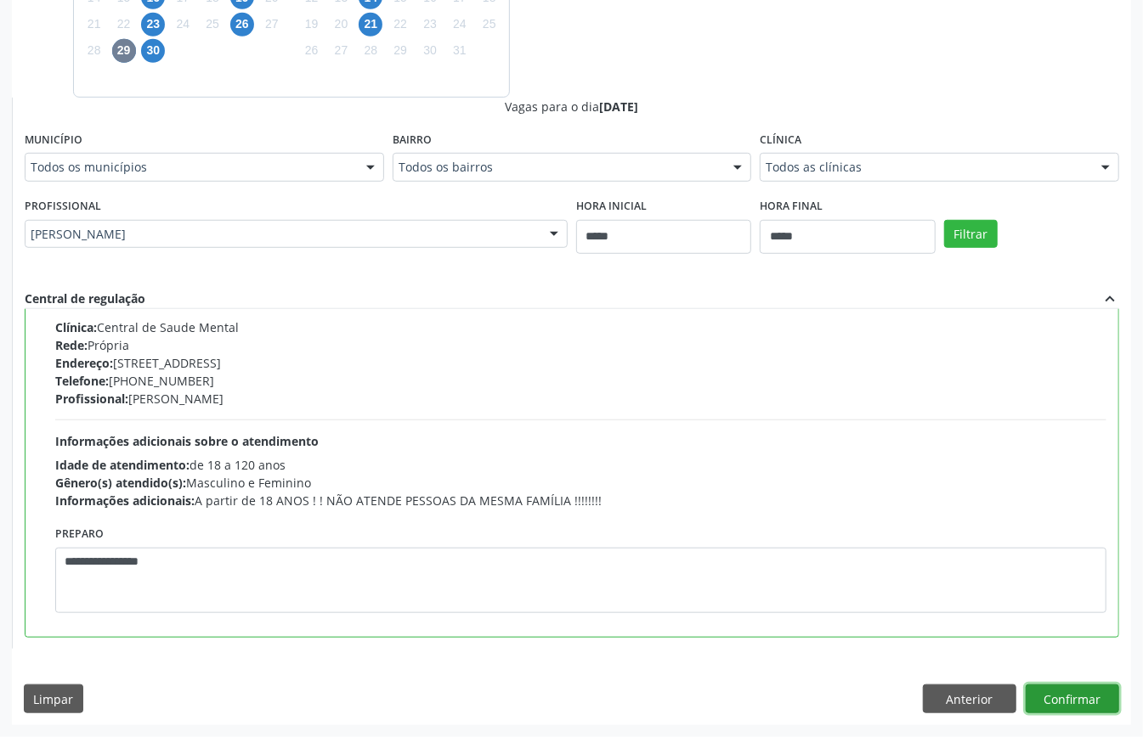
click at [1092, 701] on button "Confirmar" at bounding box center [1071, 699] width 93 height 29
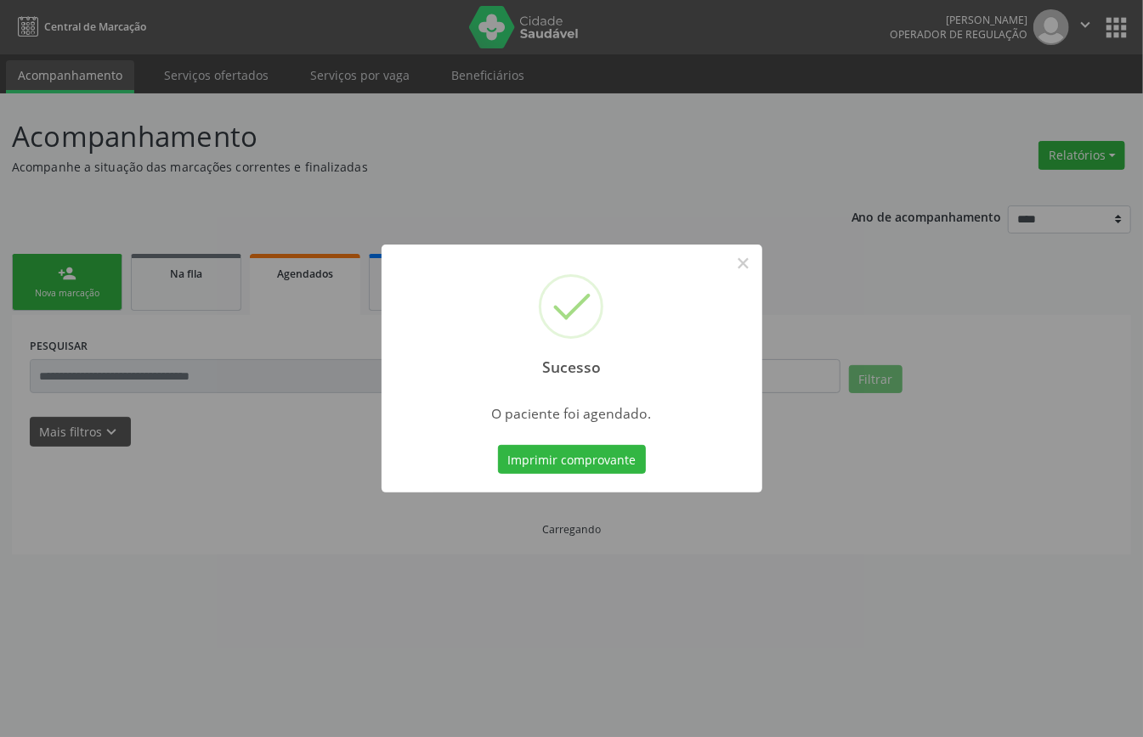
scroll to position [0, 0]
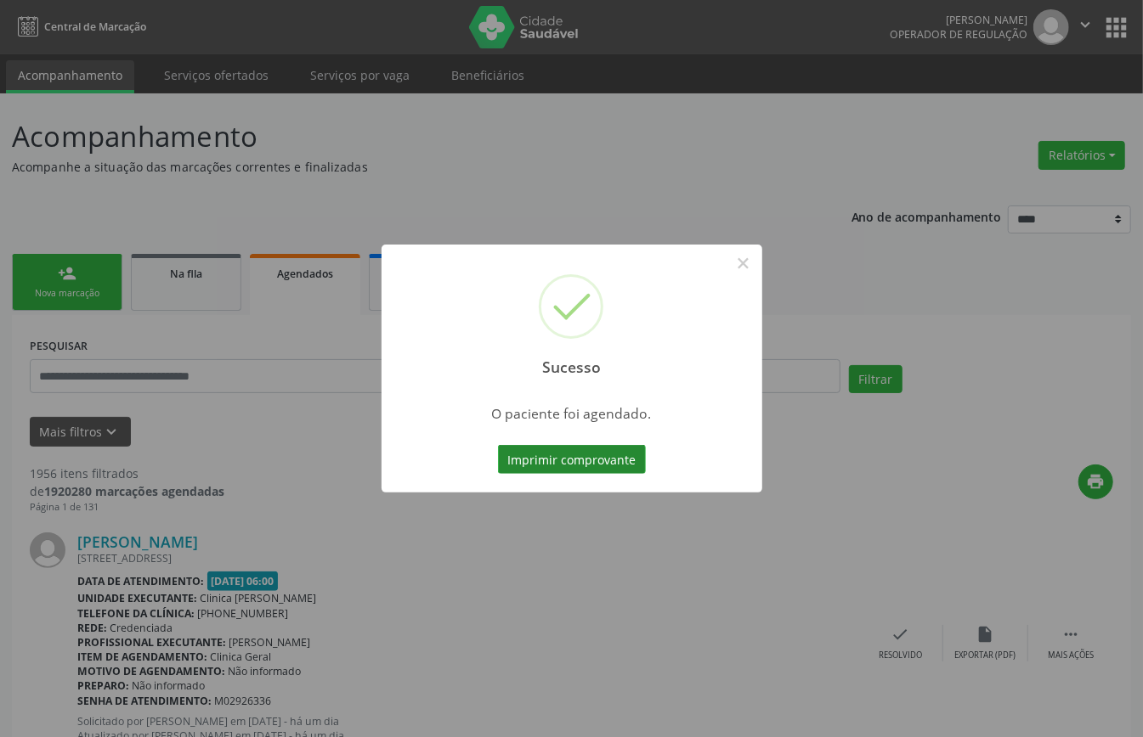
click at [608, 445] on button "Imprimir comprovante" at bounding box center [572, 459] width 148 height 29
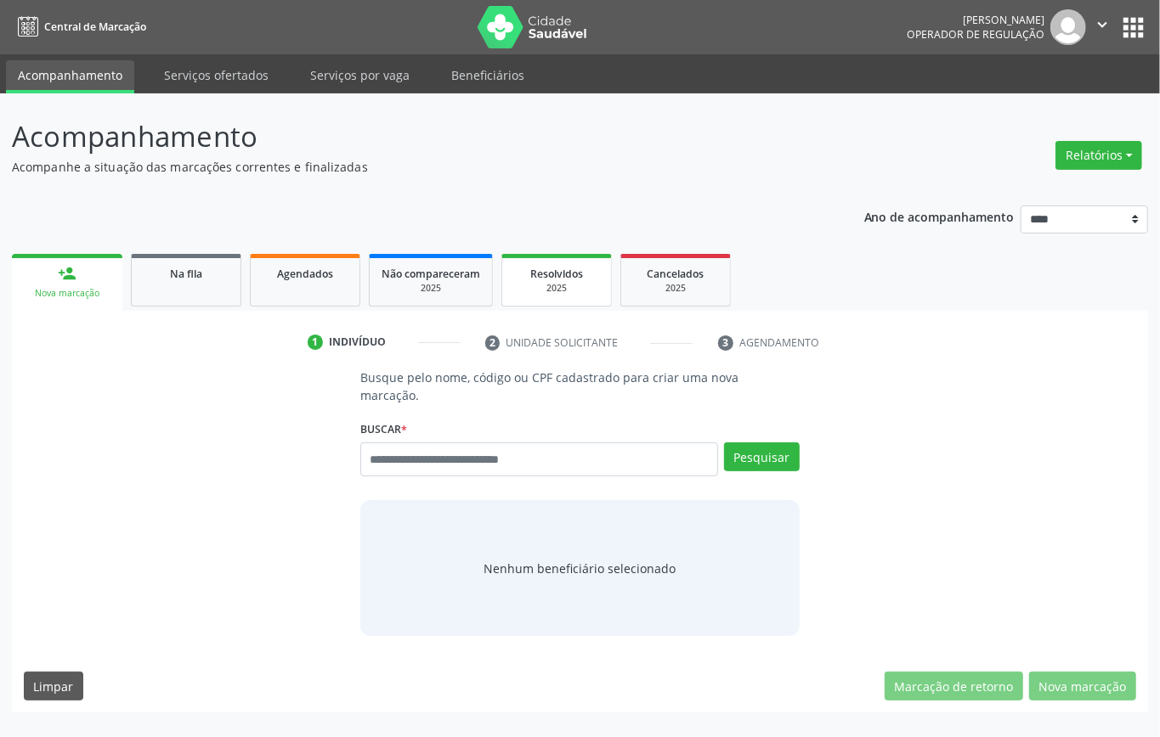
click at [555, 290] on div "2025" at bounding box center [556, 288] width 85 height 13
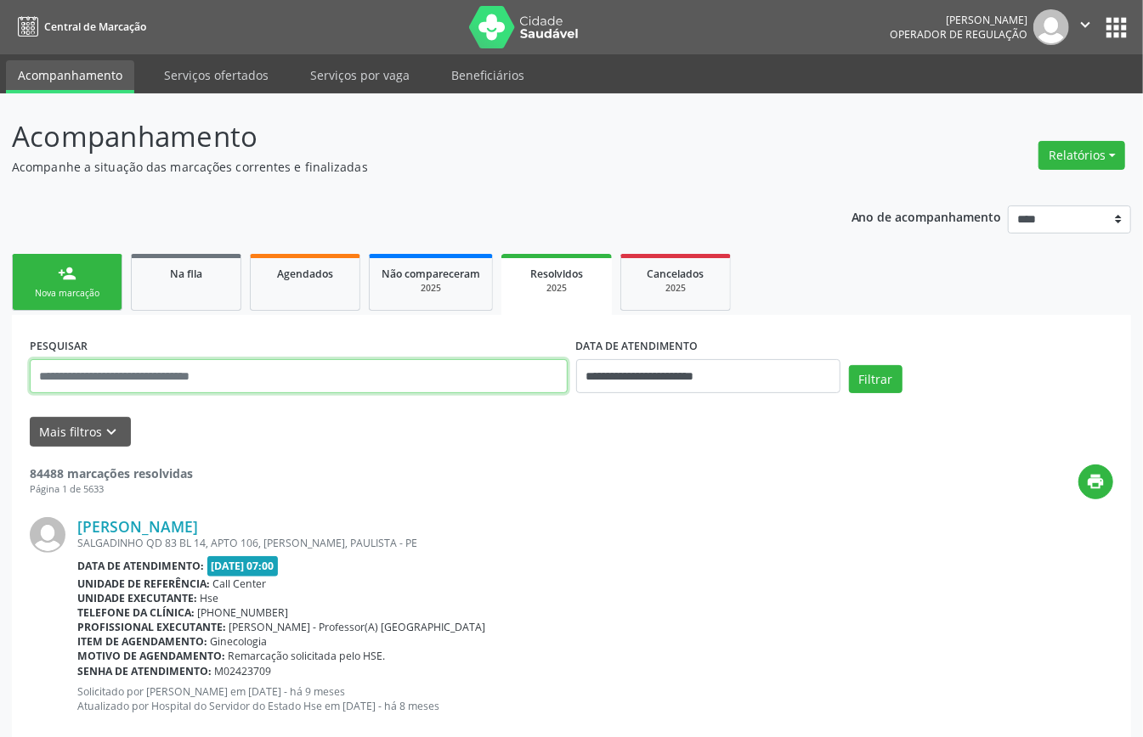
paste input "**********"
type input "**********"
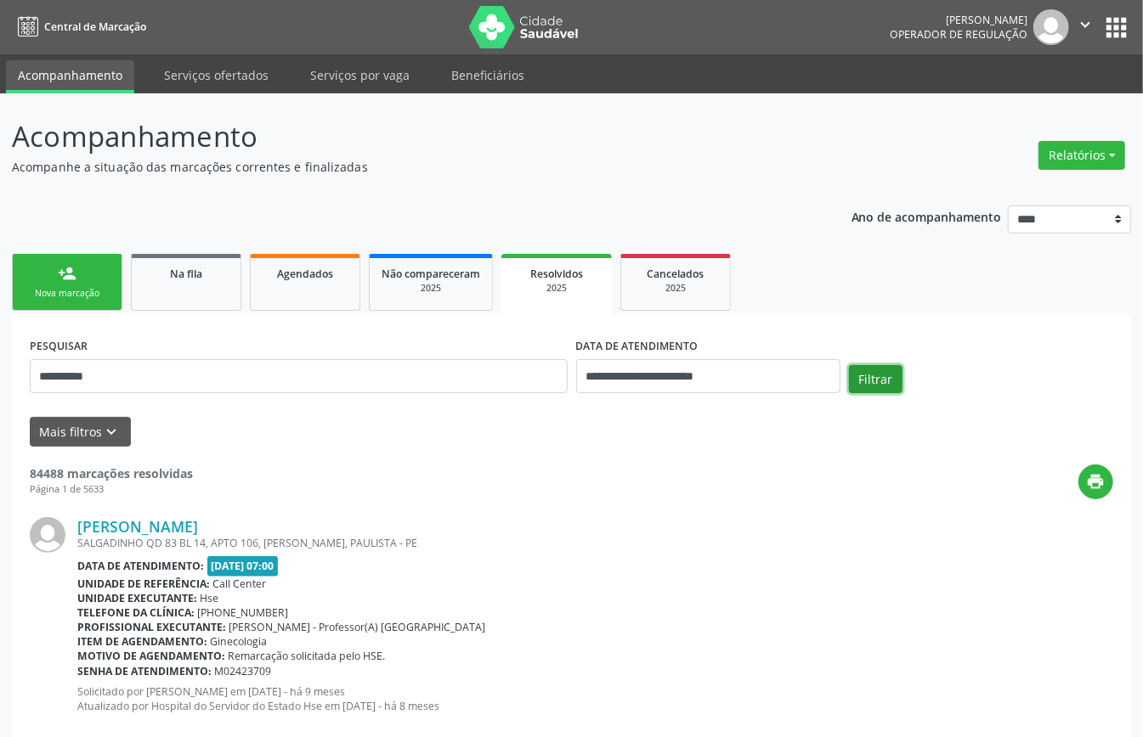
click at [885, 379] on button "Filtrar" at bounding box center [876, 379] width 54 height 29
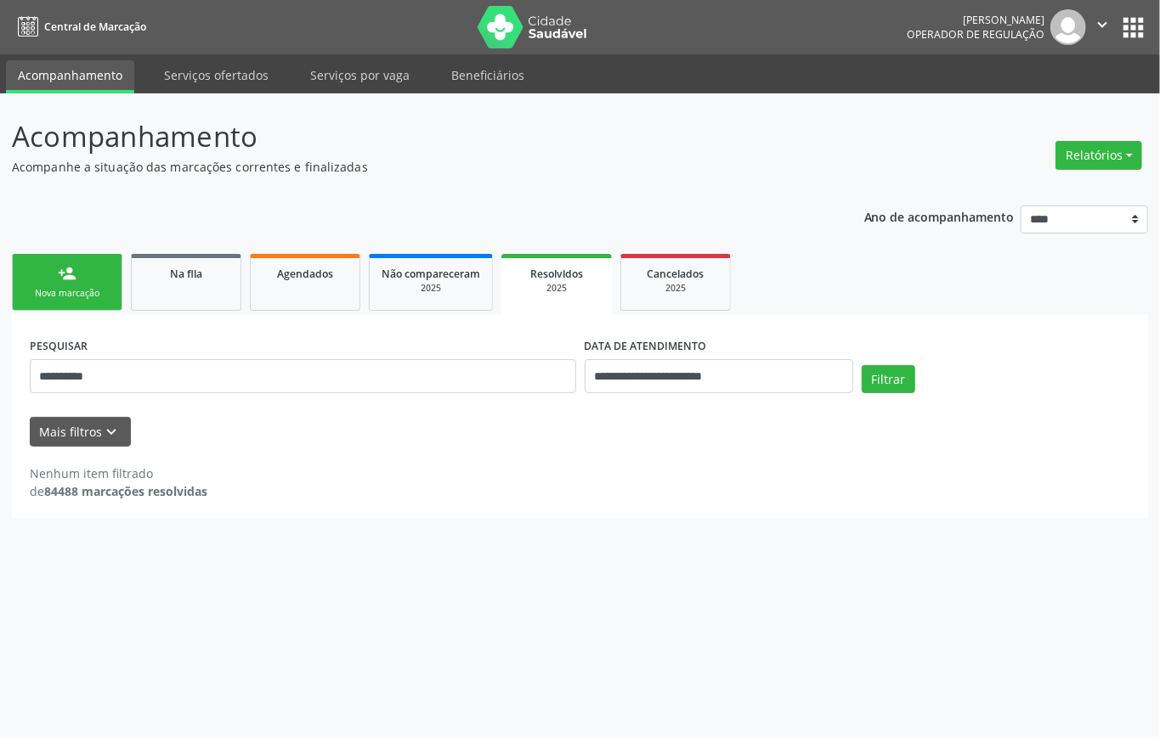
click at [65, 284] on link "person_add Nova marcação" at bounding box center [67, 282] width 110 height 57
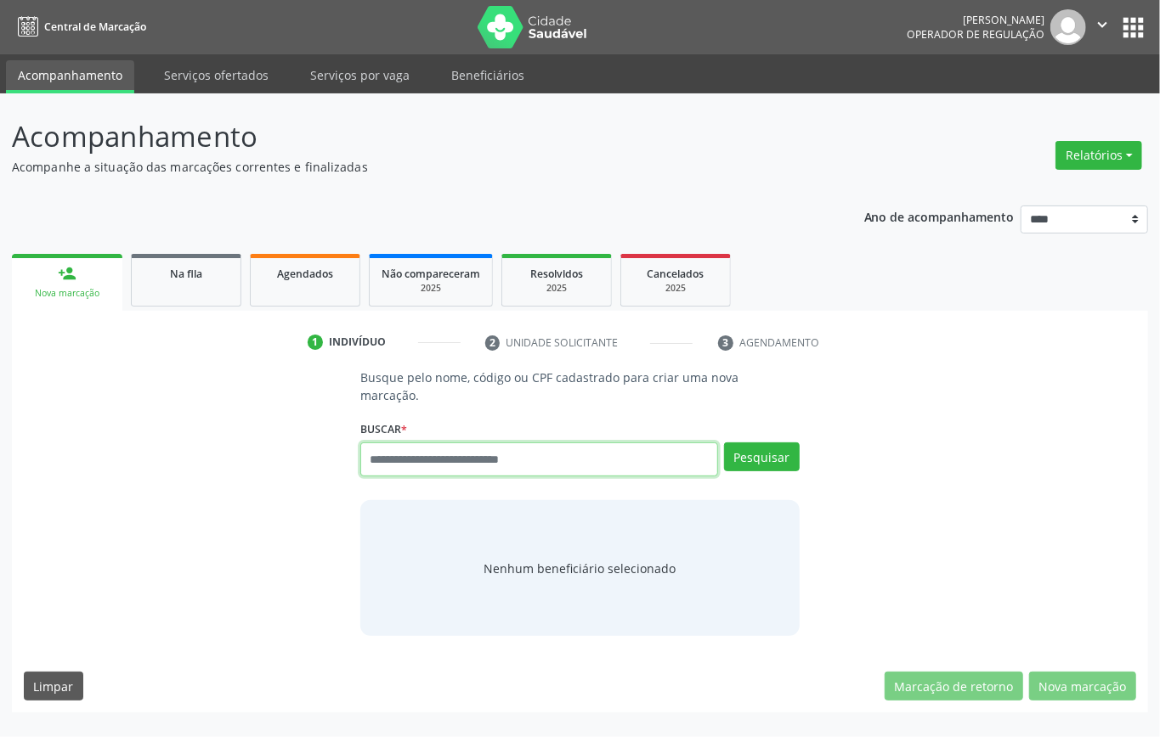
click at [511, 443] on input "text" at bounding box center [539, 460] width 358 height 34
drag, startPoint x: 440, startPoint y: 443, endPoint x: 240, endPoint y: 430, distance: 200.9
click at [194, 443] on div "**********" at bounding box center [580, 503] width 1112 height 268
type input "*********"
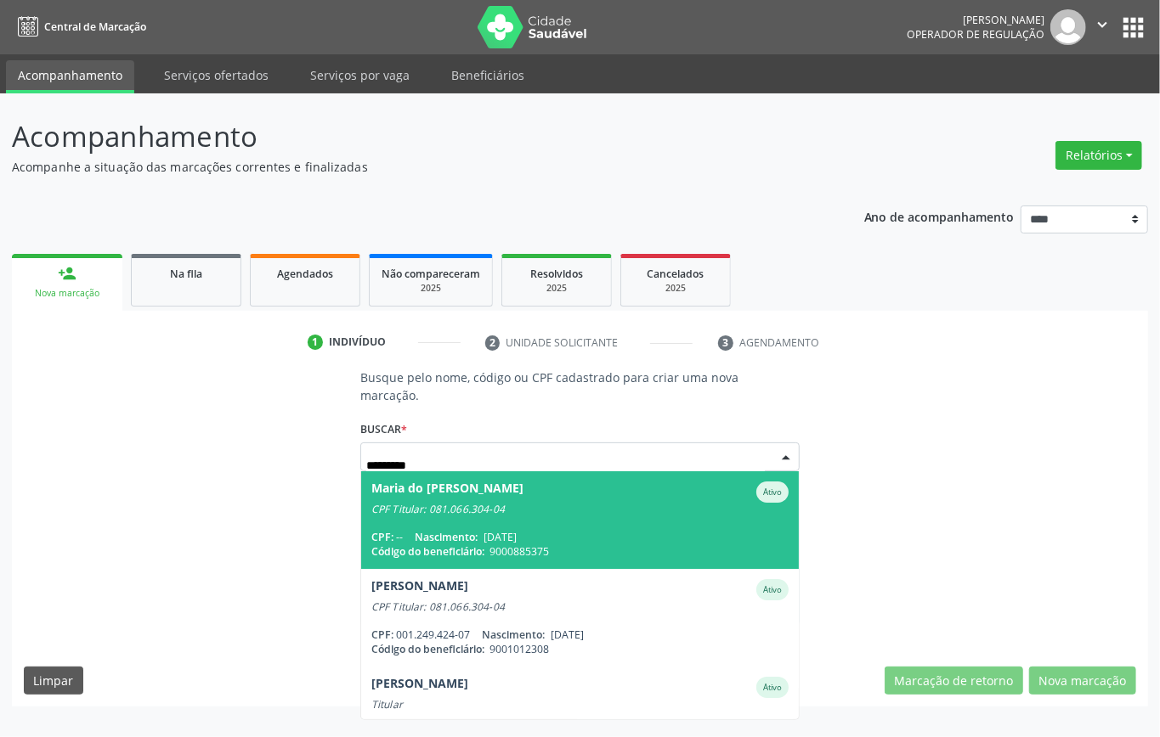
click at [538, 500] on span "Maria do [PERSON_NAME] Ativo CPF Titular: 081.066.304-04 CPF: -- Nascimento: [D…" at bounding box center [579, 520] width 437 height 98
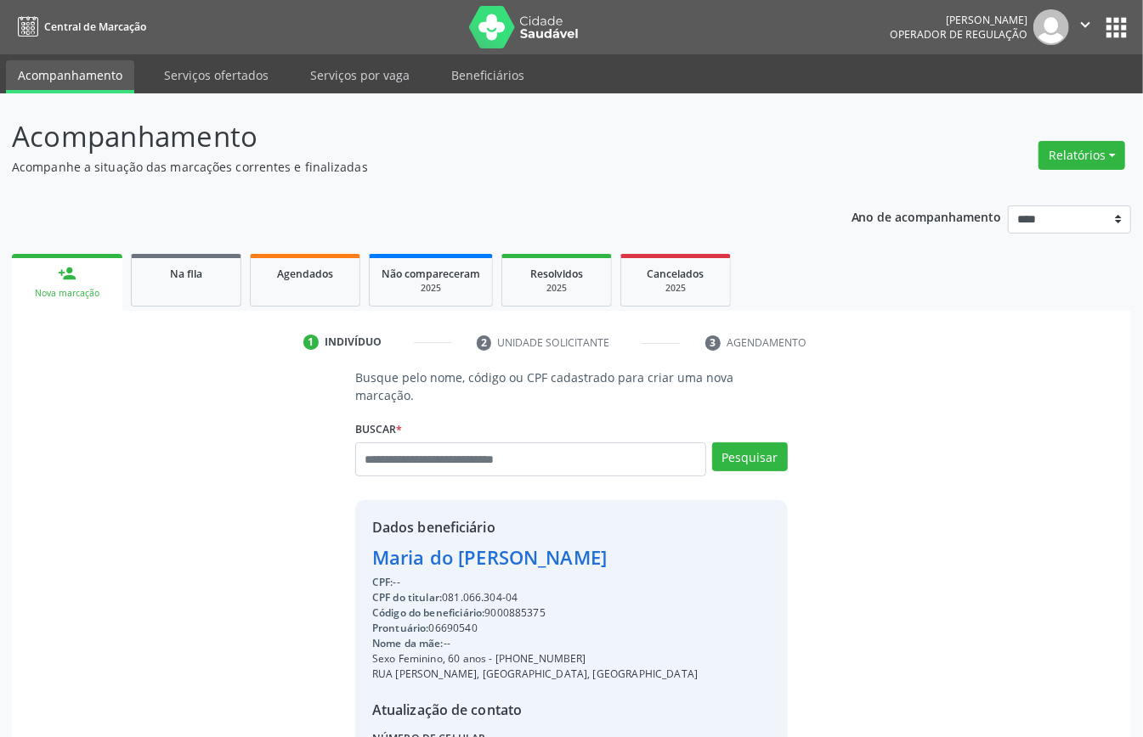
scroll to position [161, 0]
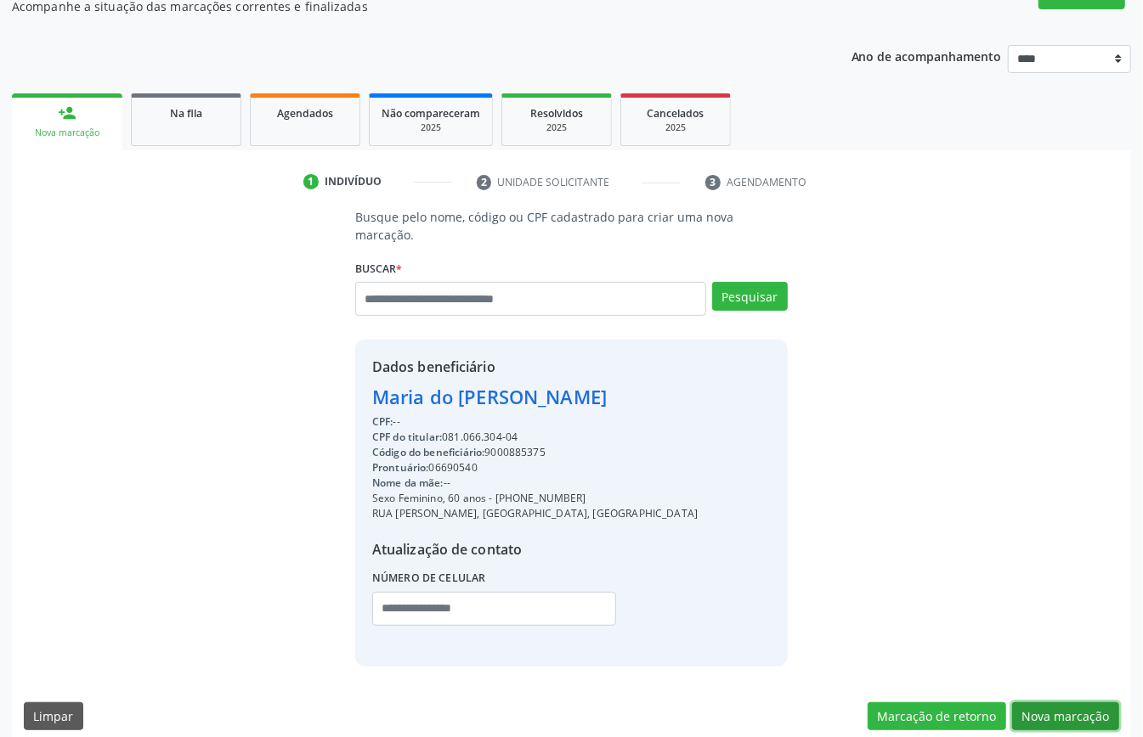
click at [1061, 703] on button "Nova marcação" at bounding box center [1065, 717] width 107 height 29
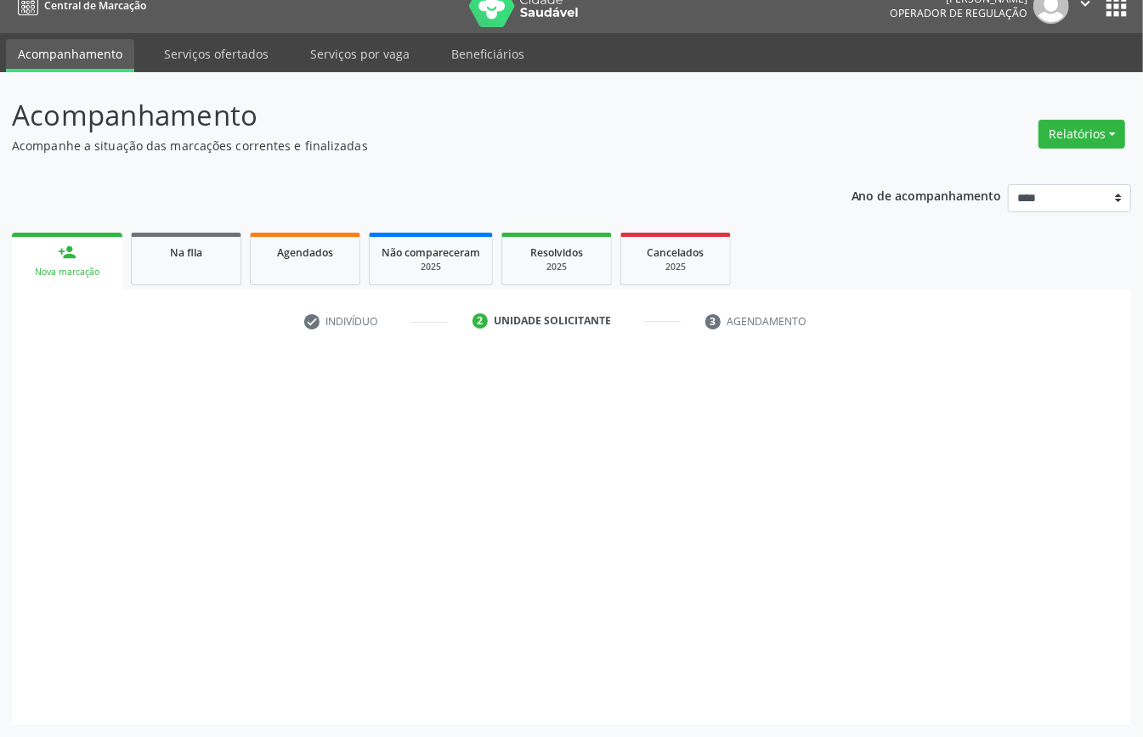
scroll to position [24, 0]
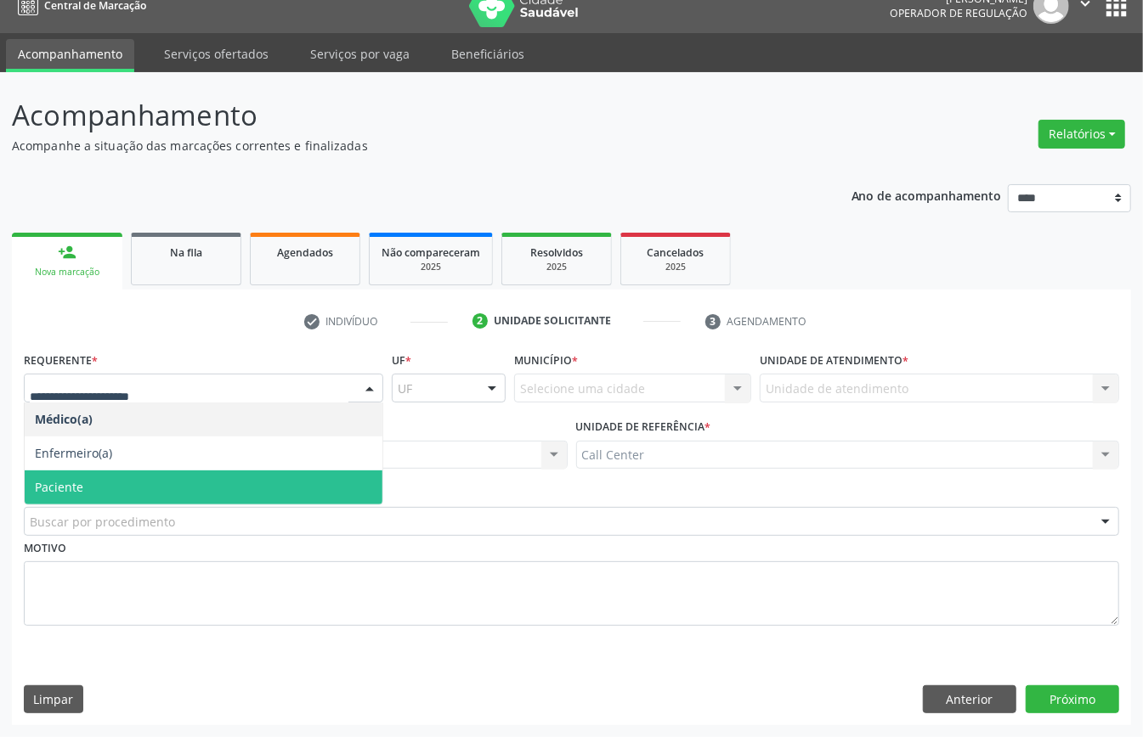
click at [114, 496] on span "Paciente" at bounding box center [204, 488] width 358 height 34
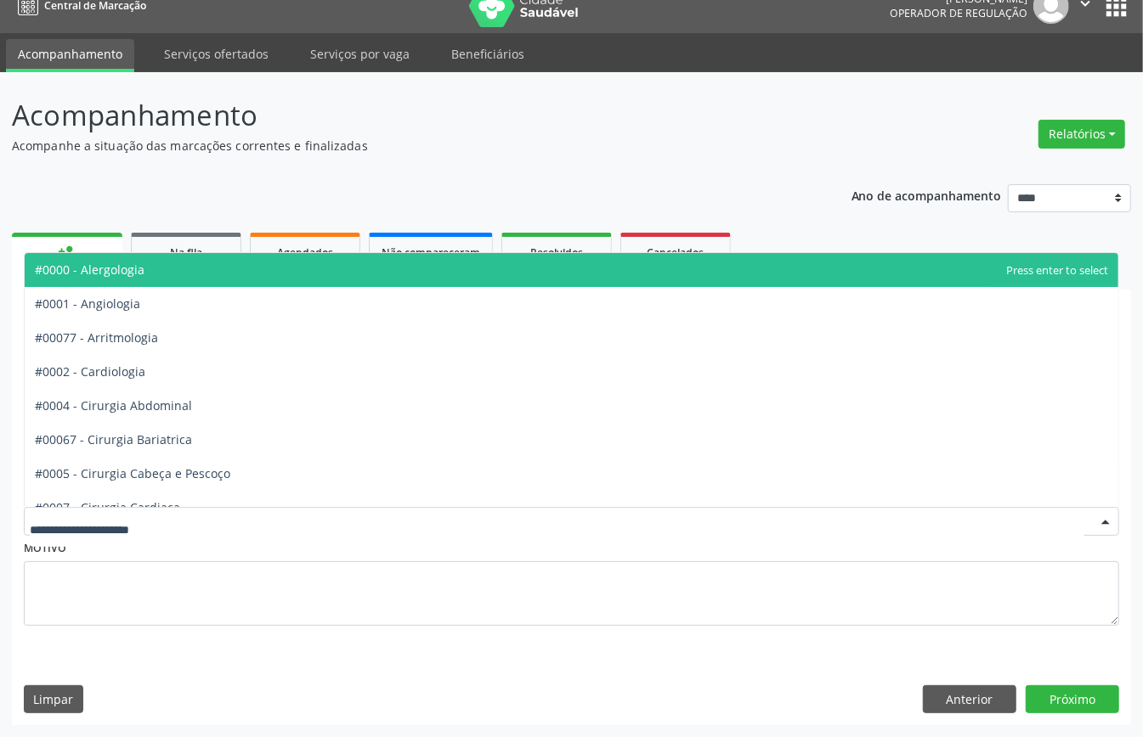
click at [121, 510] on div at bounding box center [571, 521] width 1095 height 29
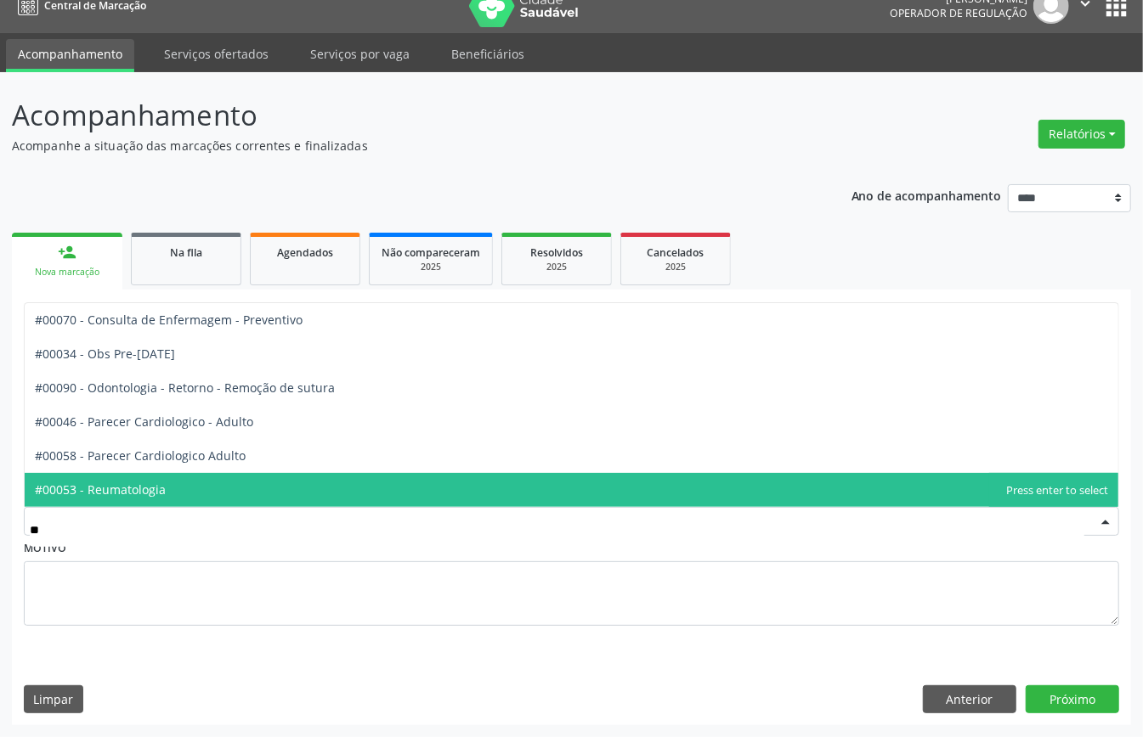
type input "***"
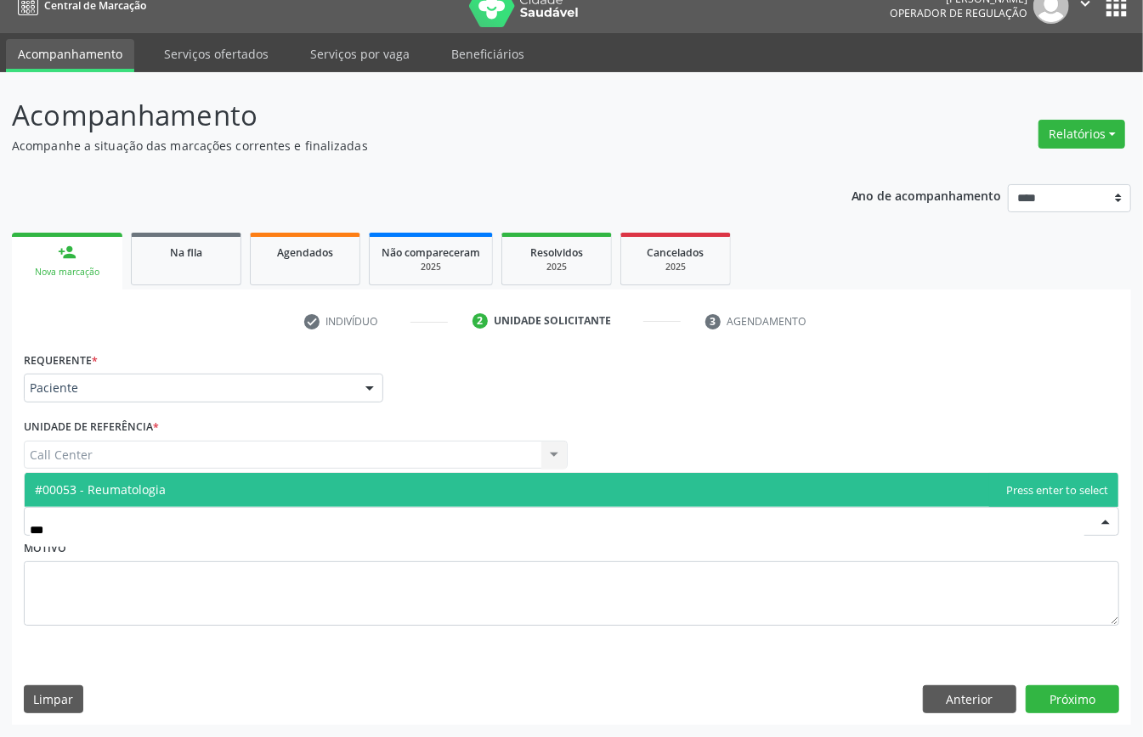
click at [525, 493] on span "#00053 - Reumatologia" at bounding box center [571, 490] width 1093 height 34
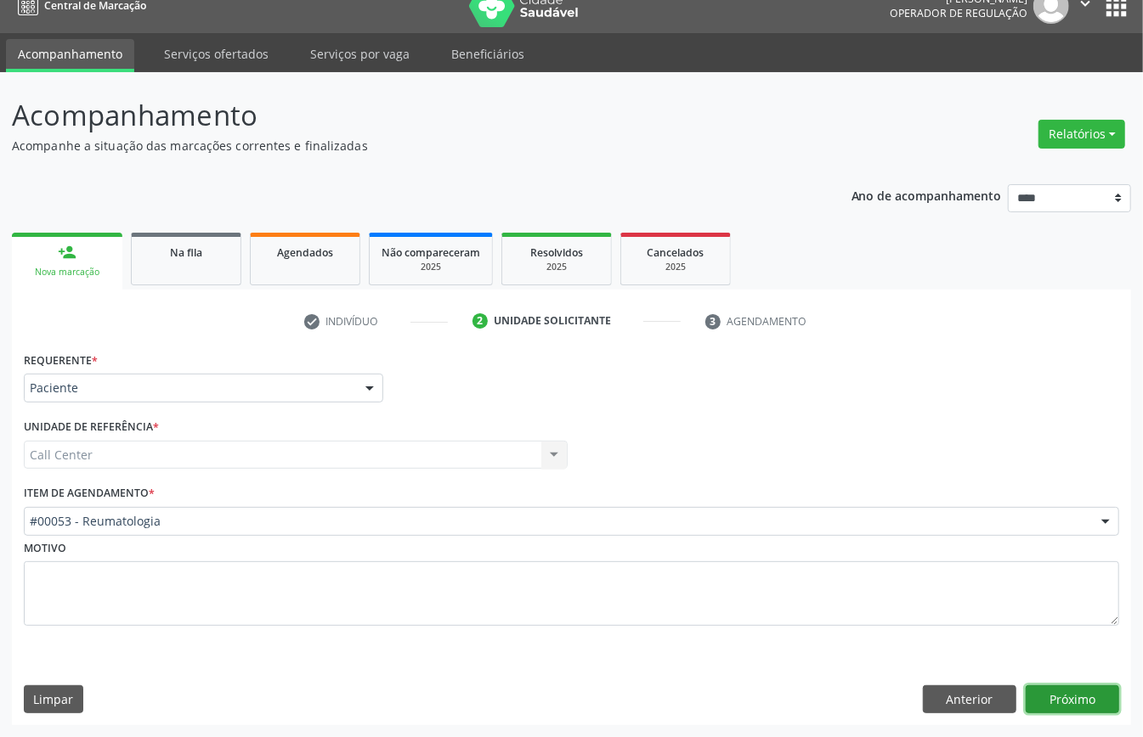
click at [1092, 718] on div "Requerente * Paciente Médico(a) Enfermeiro(a) Paciente Nenhum resultado encontr…" at bounding box center [571, 536] width 1119 height 378
click at [1086, 698] on button "Próximo" at bounding box center [1071, 700] width 93 height 29
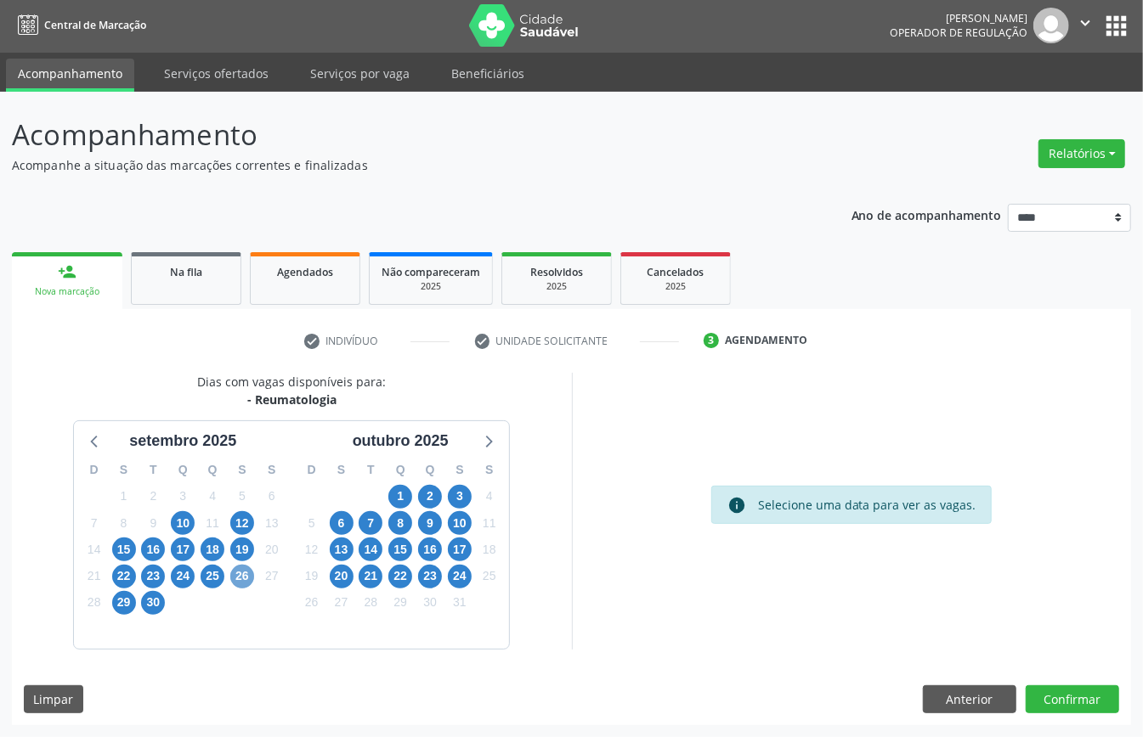
click at [242, 575] on span "26" at bounding box center [242, 577] width 24 height 24
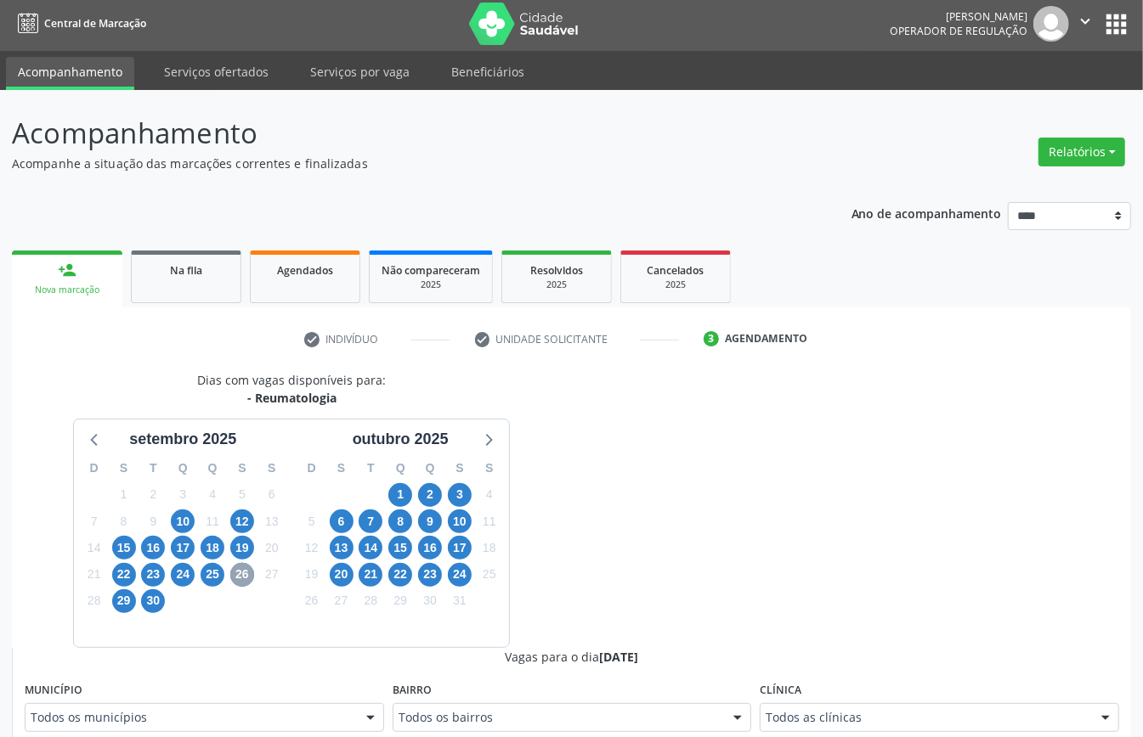
scroll to position [456, 0]
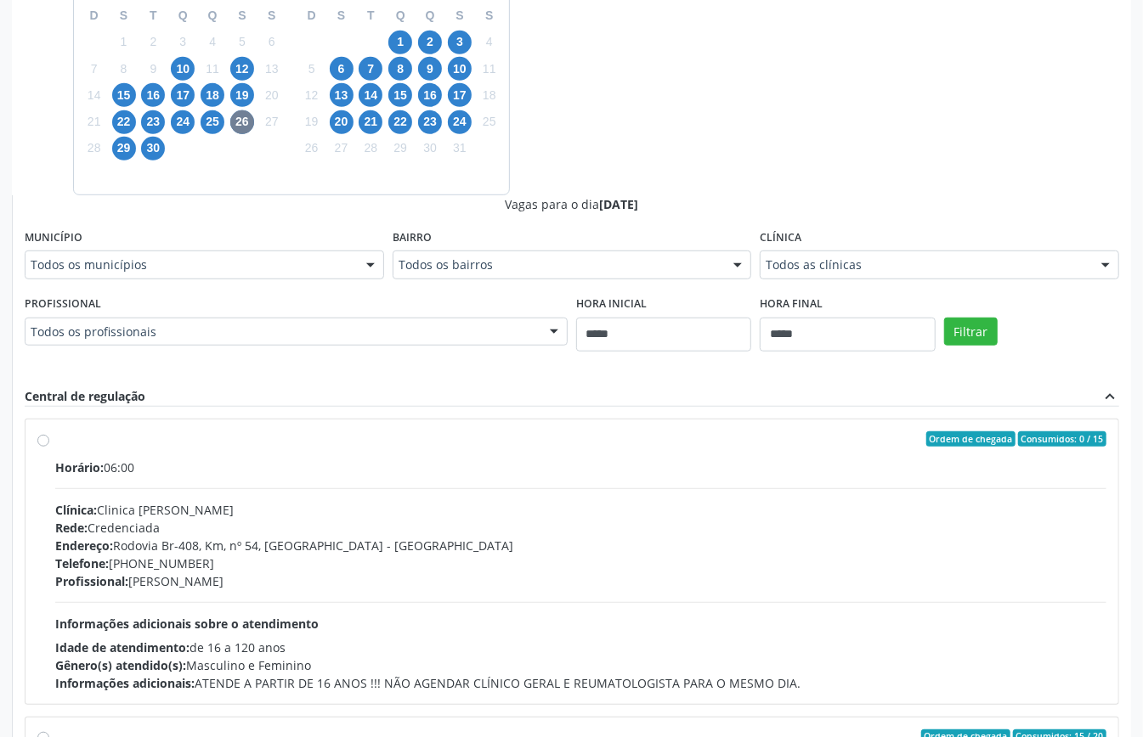
drag, startPoint x: 201, startPoint y: 335, endPoint x: 204, endPoint y: 344, distance: 9.7
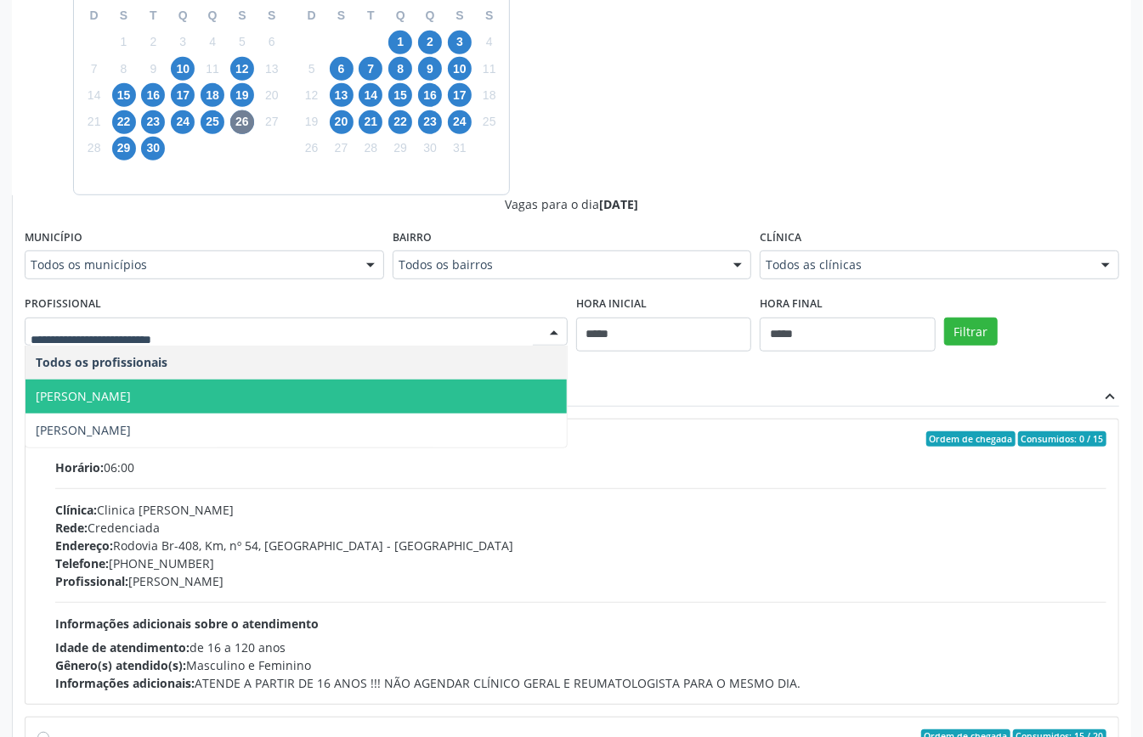
click at [228, 392] on span "Ecio da Silva Costa" at bounding box center [295, 397] width 541 height 34
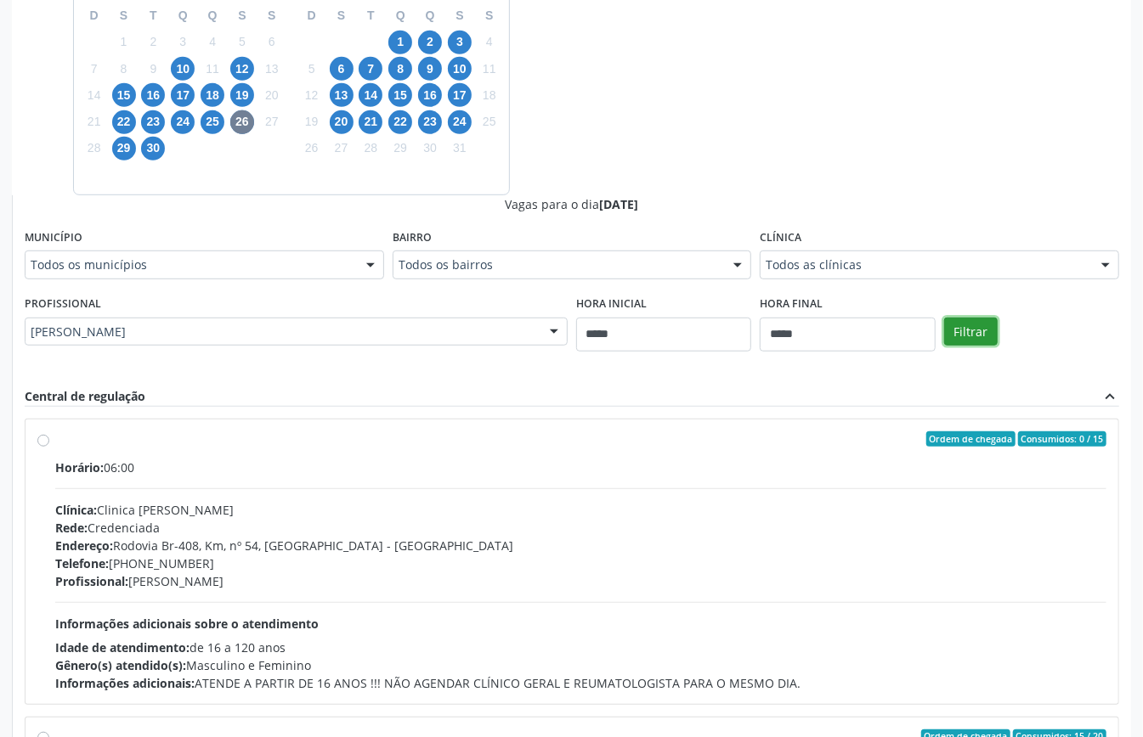
click at [962, 330] on button "Filtrar" at bounding box center [971, 332] width 54 height 29
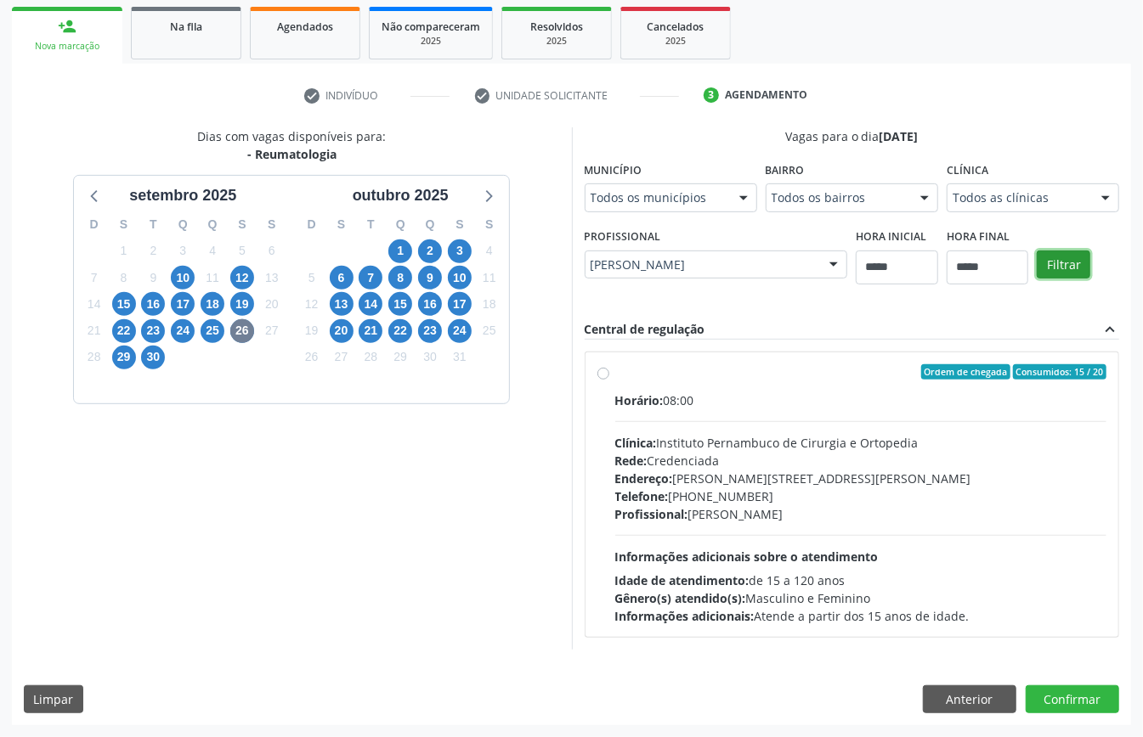
scroll to position [250, 0]
click at [819, 445] on div "Clínica: Instituto Pernambuco de Cirurgia e Ortopedia" at bounding box center [861, 443] width 492 height 18
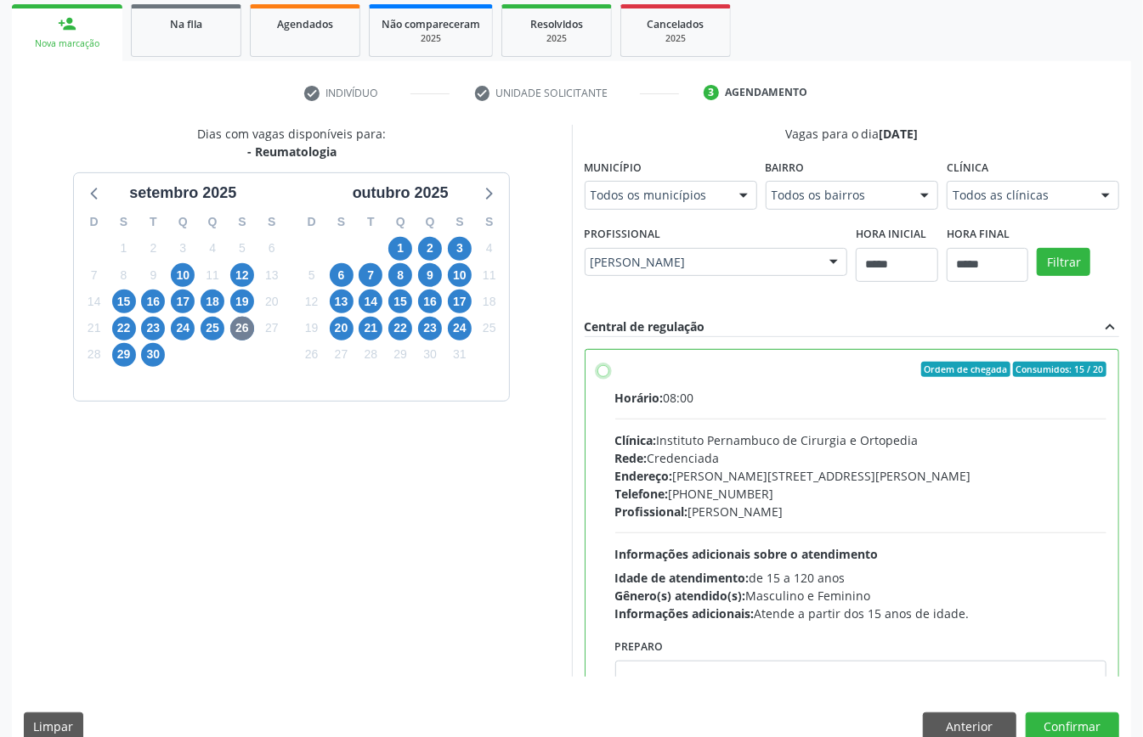
scroll to position [86, 0]
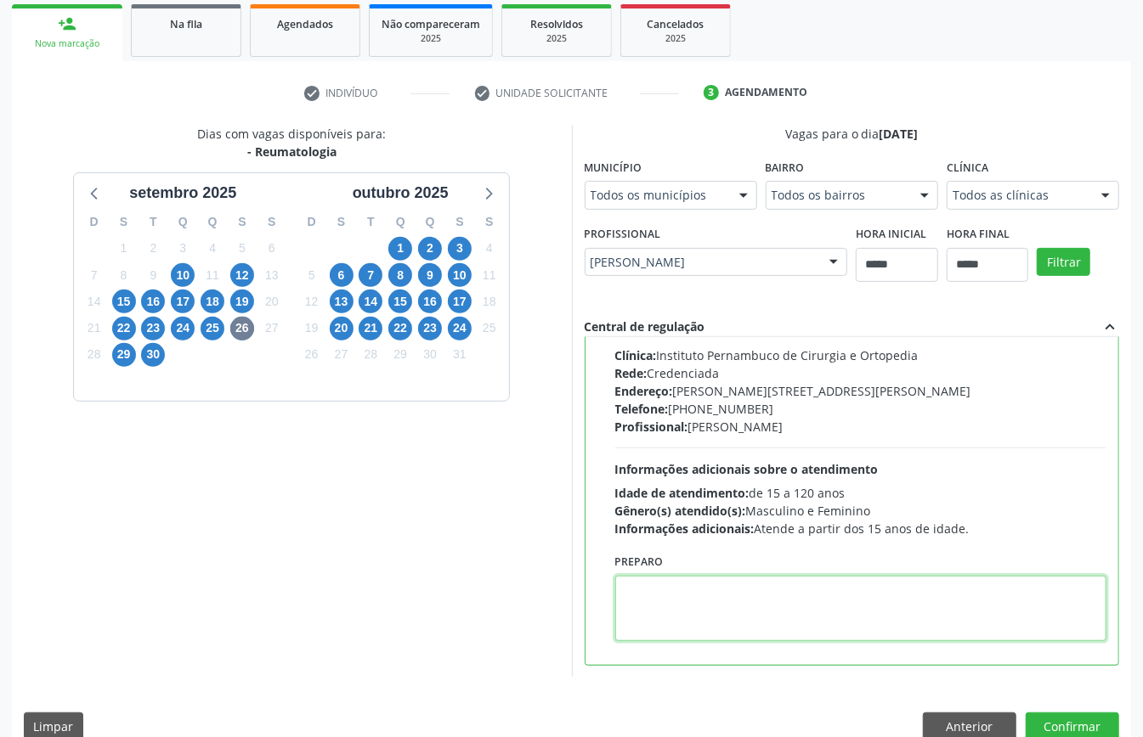
paste textarea "**********"
type textarea "**********"
click at [1065, 717] on button "Confirmar" at bounding box center [1071, 727] width 93 height 29
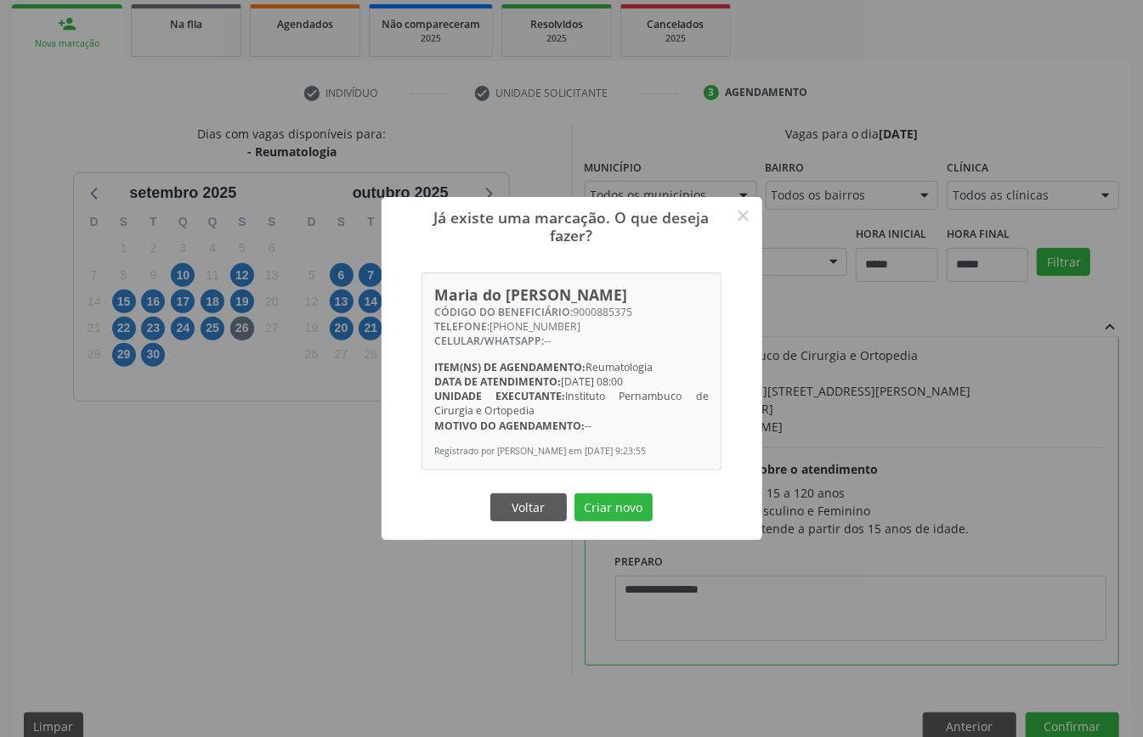
drag, startPoint x: 610, startPoint y: 500, endPoint x: 612, endPoint y: 488, distance: 12.9
click at [612, 494] on div "Já existe uma marcação. O que deseja fazer? × Maria do Carmo Santana Tavares CÓ…" at bounding box center [571, 368] width 381 height 343
click at [609, 505] on button "Criar novo" at bounding box center [613, 508] width 78 height 29
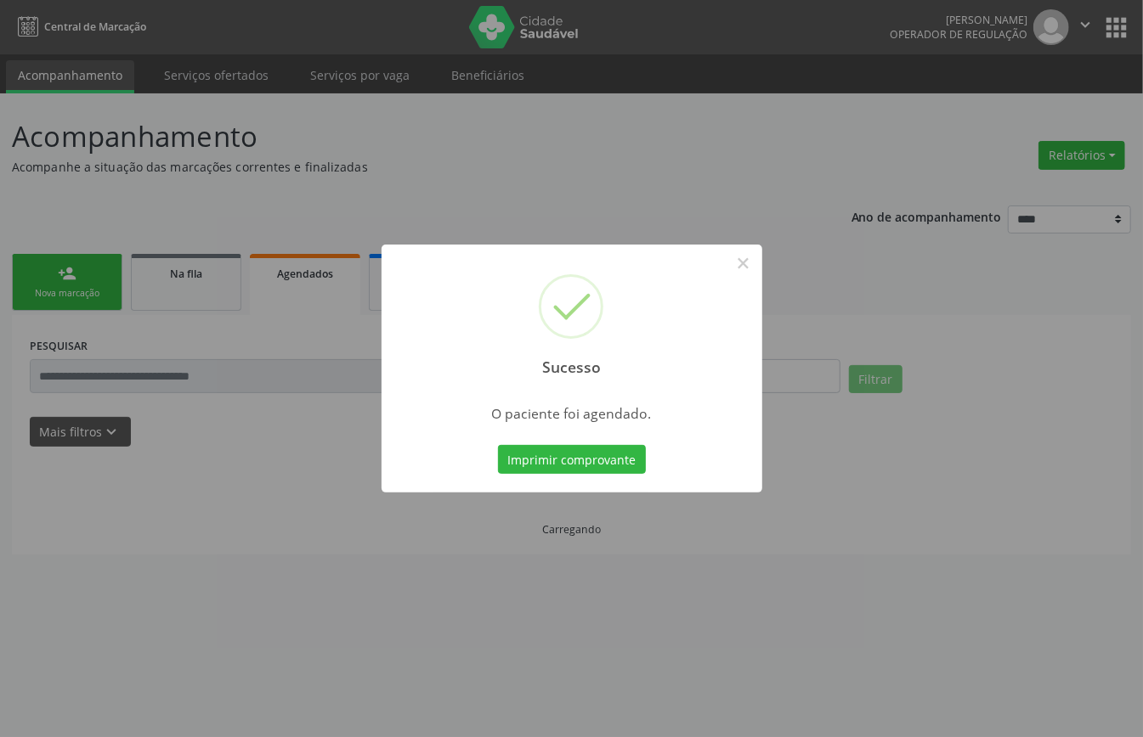
scroll to position [0, 0]
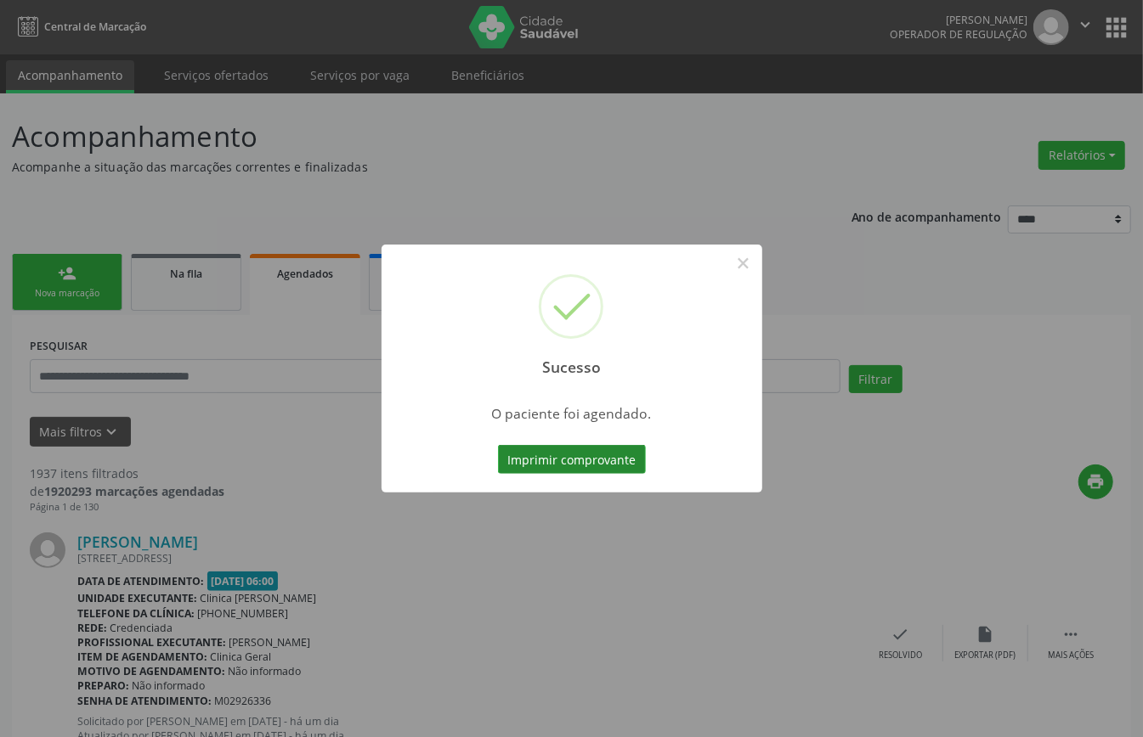
click at [615, 460] on button "Imprimir comprovante" at bounding box center [572, 459] width 148 height 29
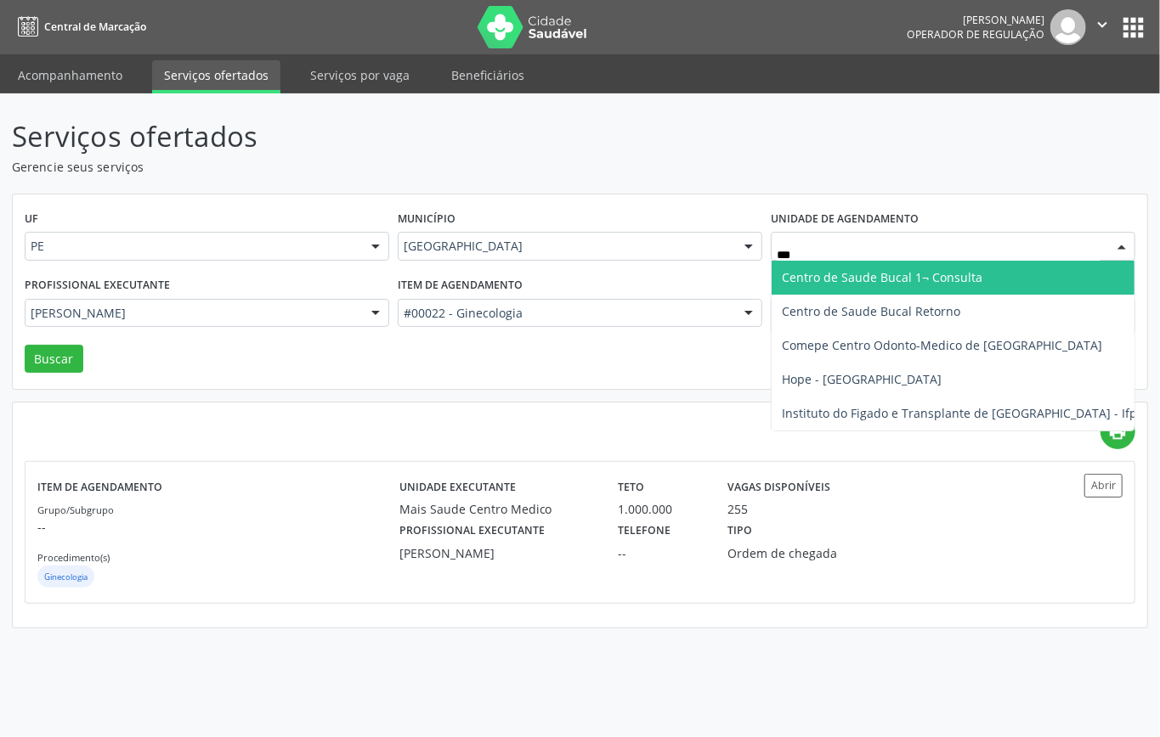
type input "****"
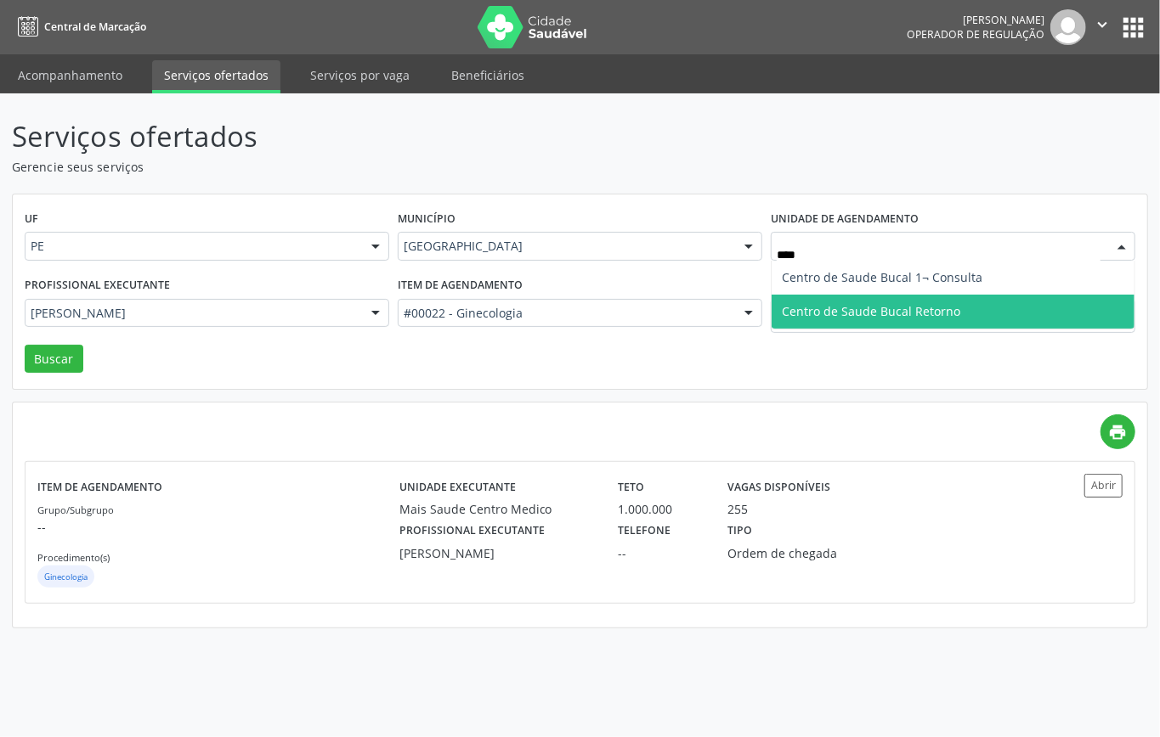
click at [802, 306] on span "Centro de Saude Bucal Retorno" at bounding box center [871, 311] width 178 height 16
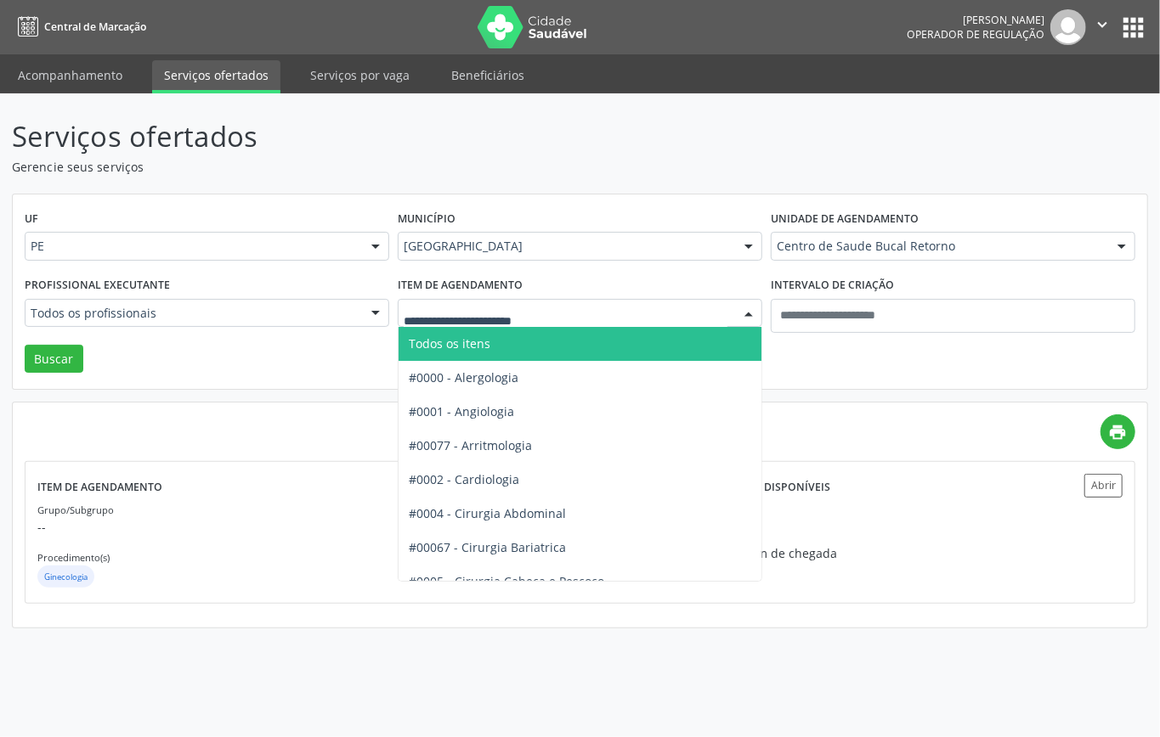
click at [467, 340] on span "Todos os itens" at bounding box center [450, 344] width 82 height 16
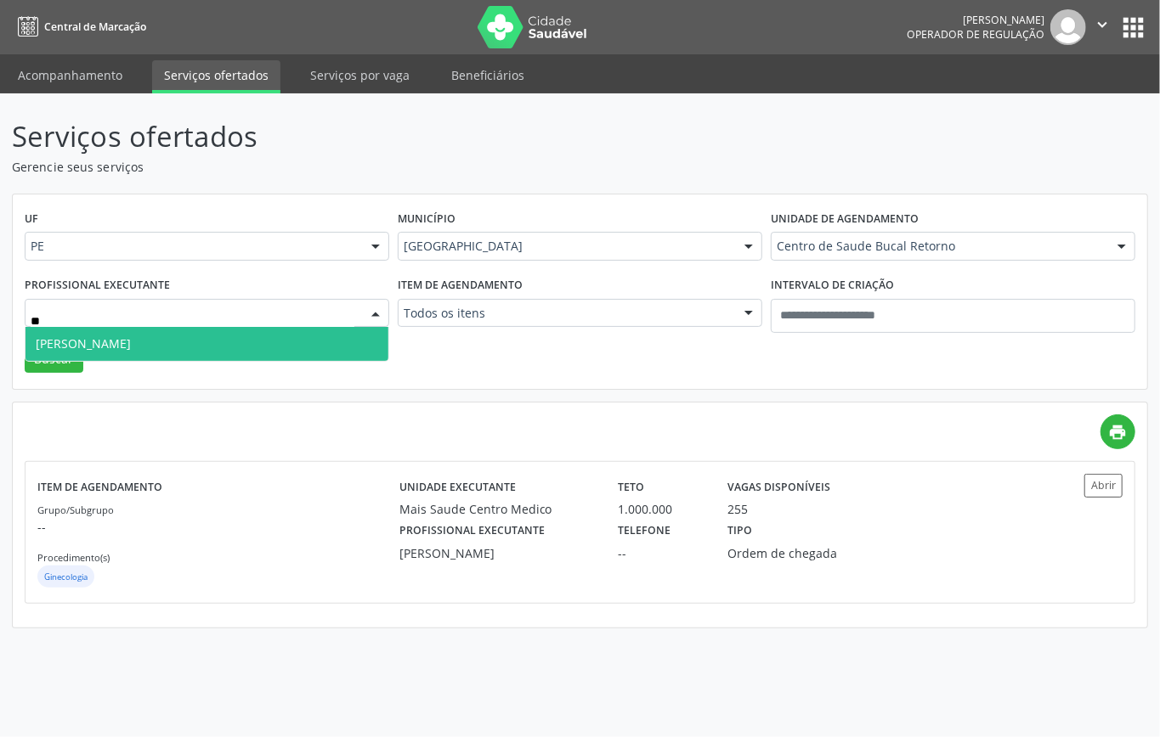
type input "***"
click at [207, 347] on span "Cristiane Oliveira Vieira" at bounding box center [206, 344] width 363 height 34
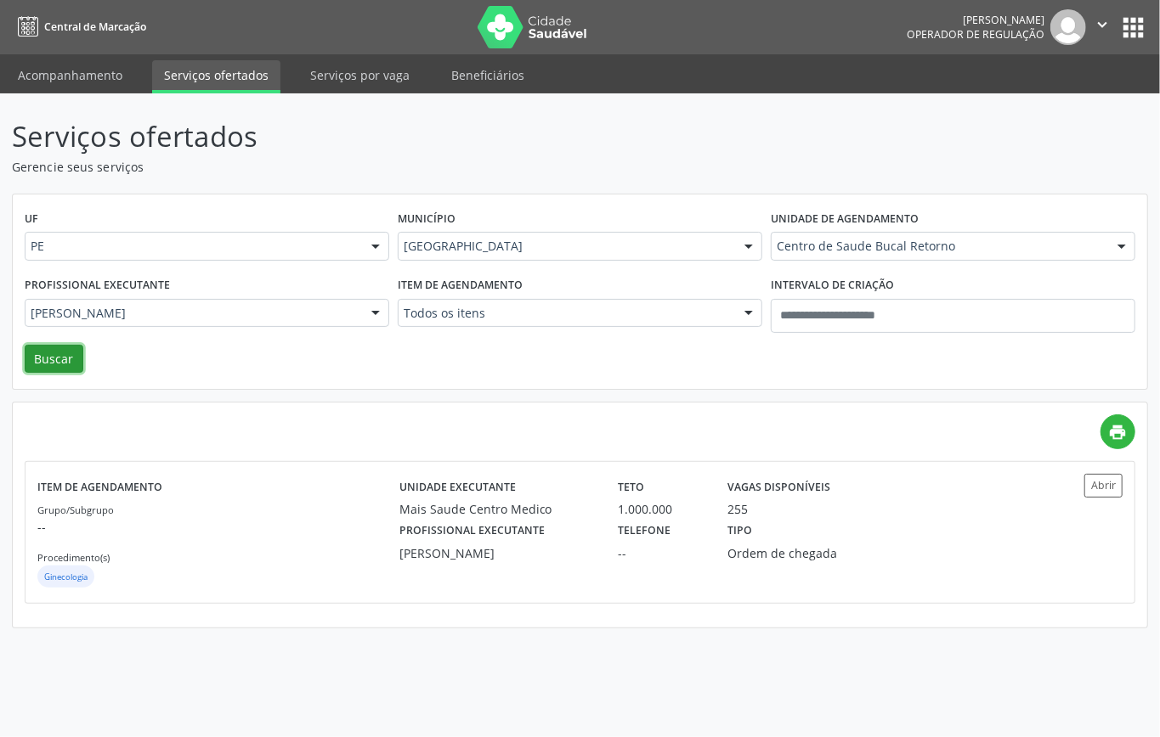
click at [69, 348] on button "Buscar" at bounding box center [54, 359] width 59 height 29
click at [323, 525] on p "--" at bounding box center [218, 527] width 362 height 18
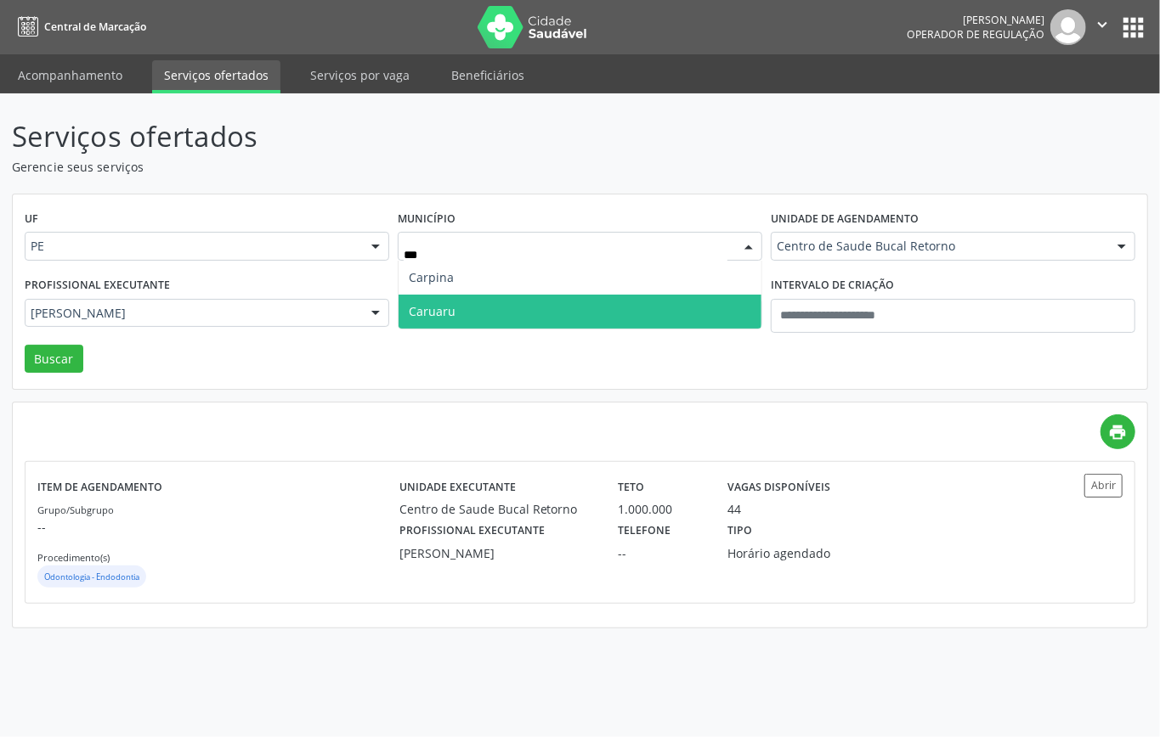
click at [532, 313] on span "Caruaru" at bounding box center [579, 312] width 363 height 34
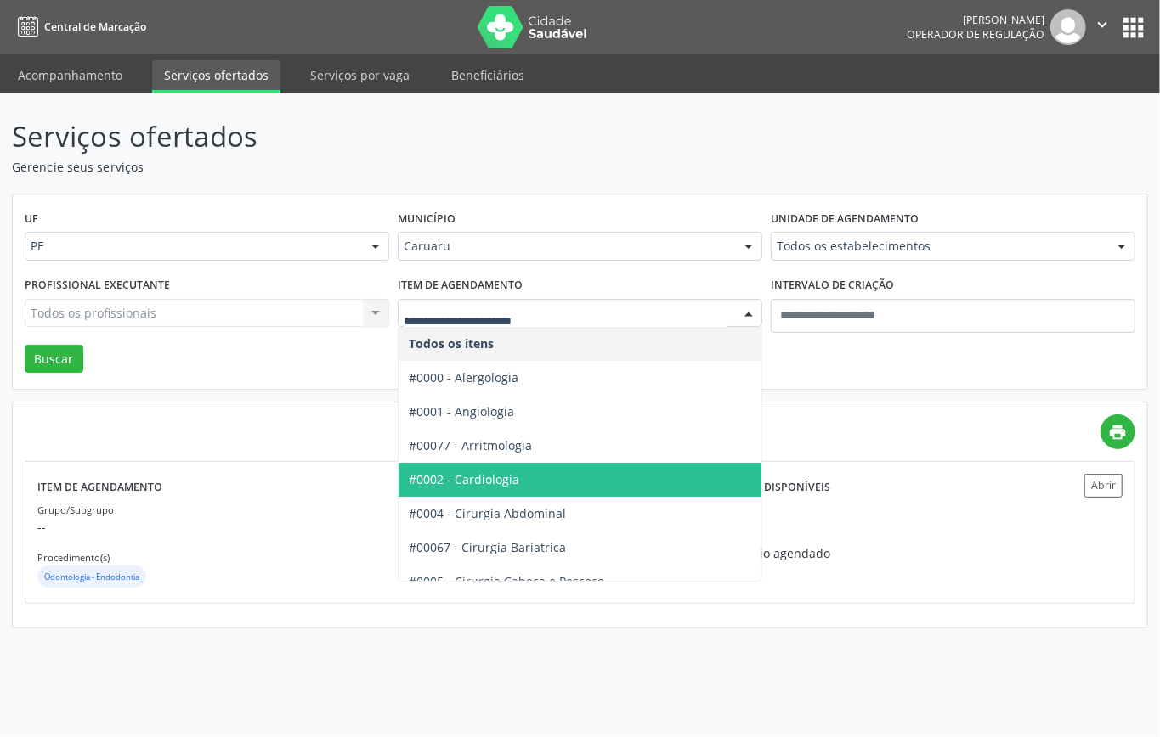
click at [491, 487] on span "#0002 - Cardiologia" at bounding box center [464, 479] width 110 height 16
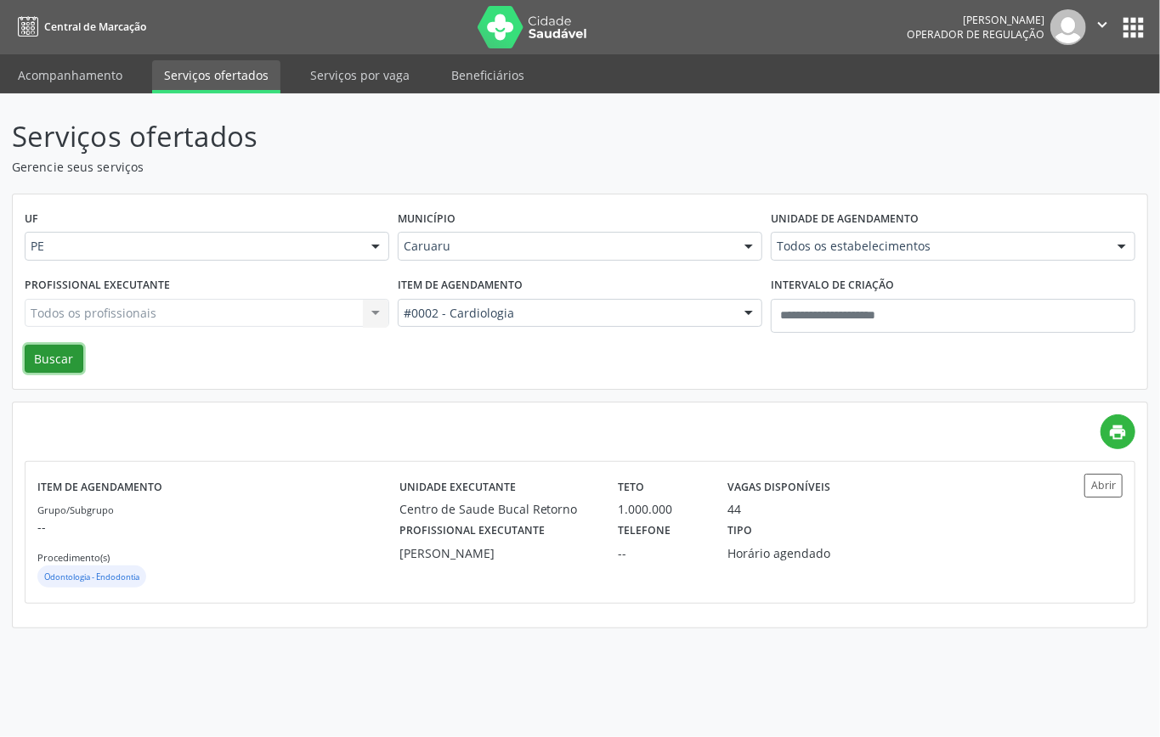
click at [54, 357] on button "Buscar" at bounding box center [54, 359] width 59 height 29
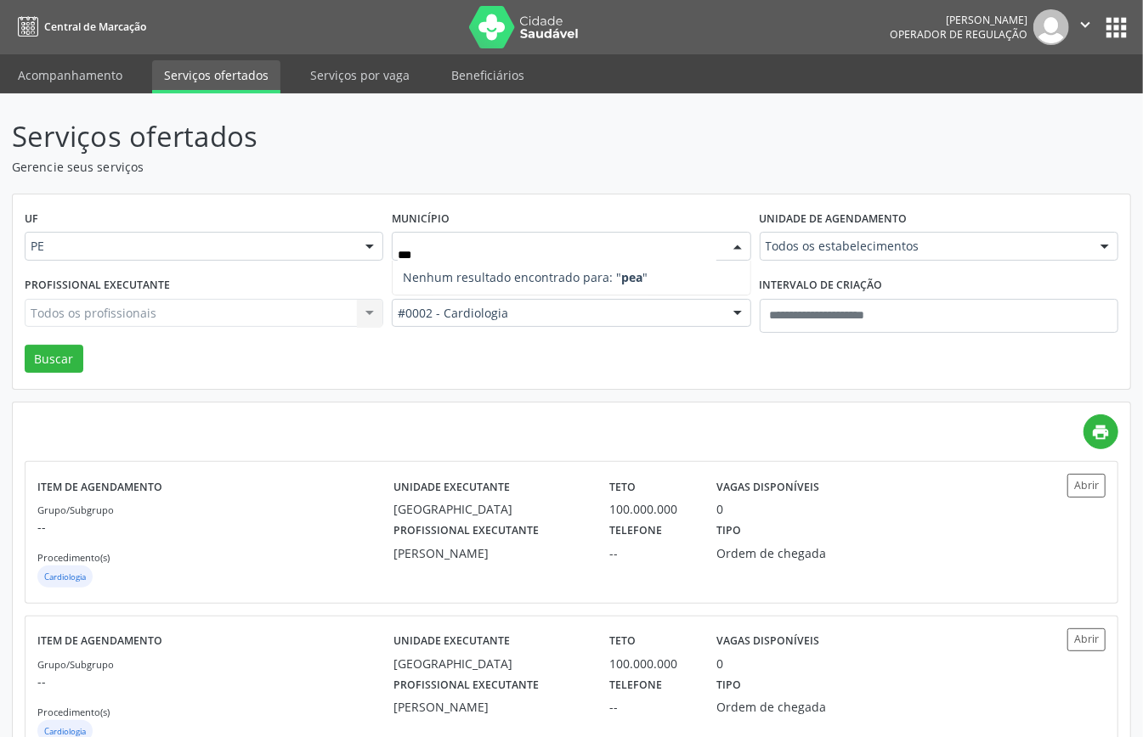
type input "**"
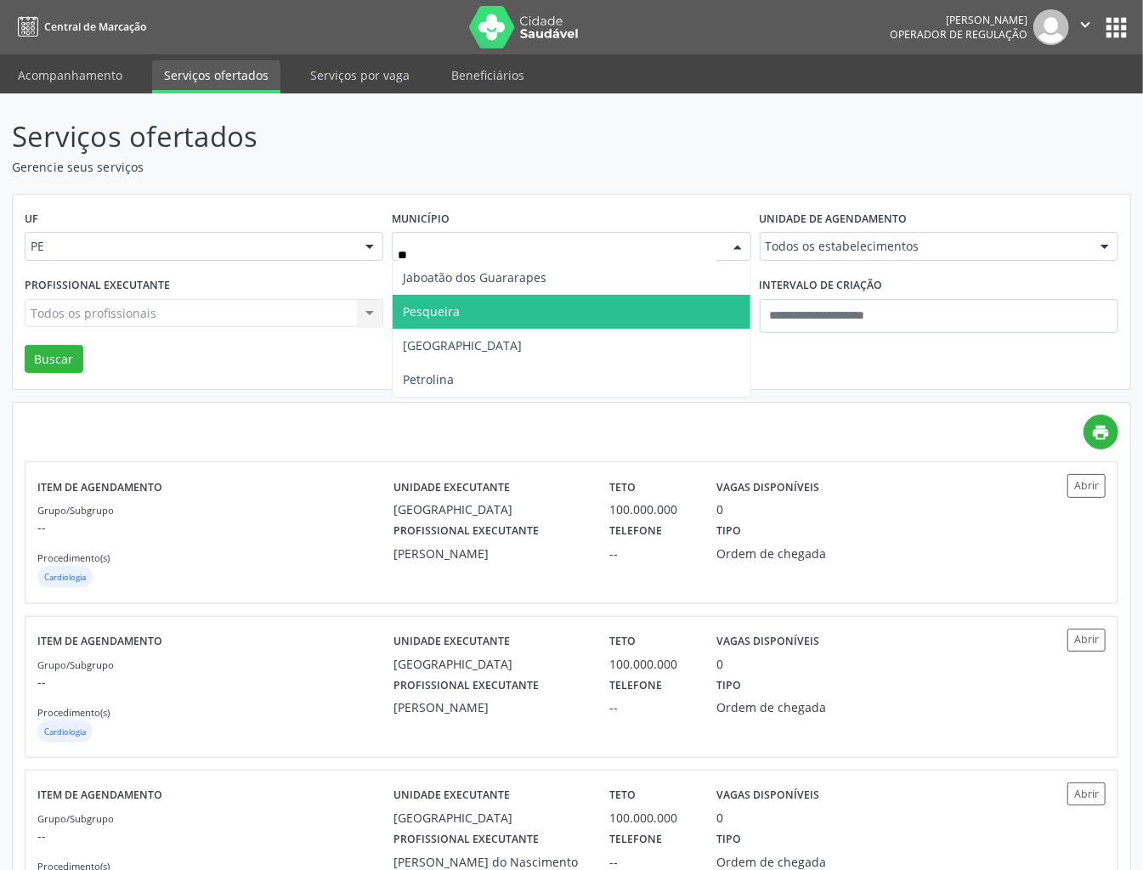
click at [452, 313] on span "Pesqueira" at bounding box center [431, 311] width 57 height 16
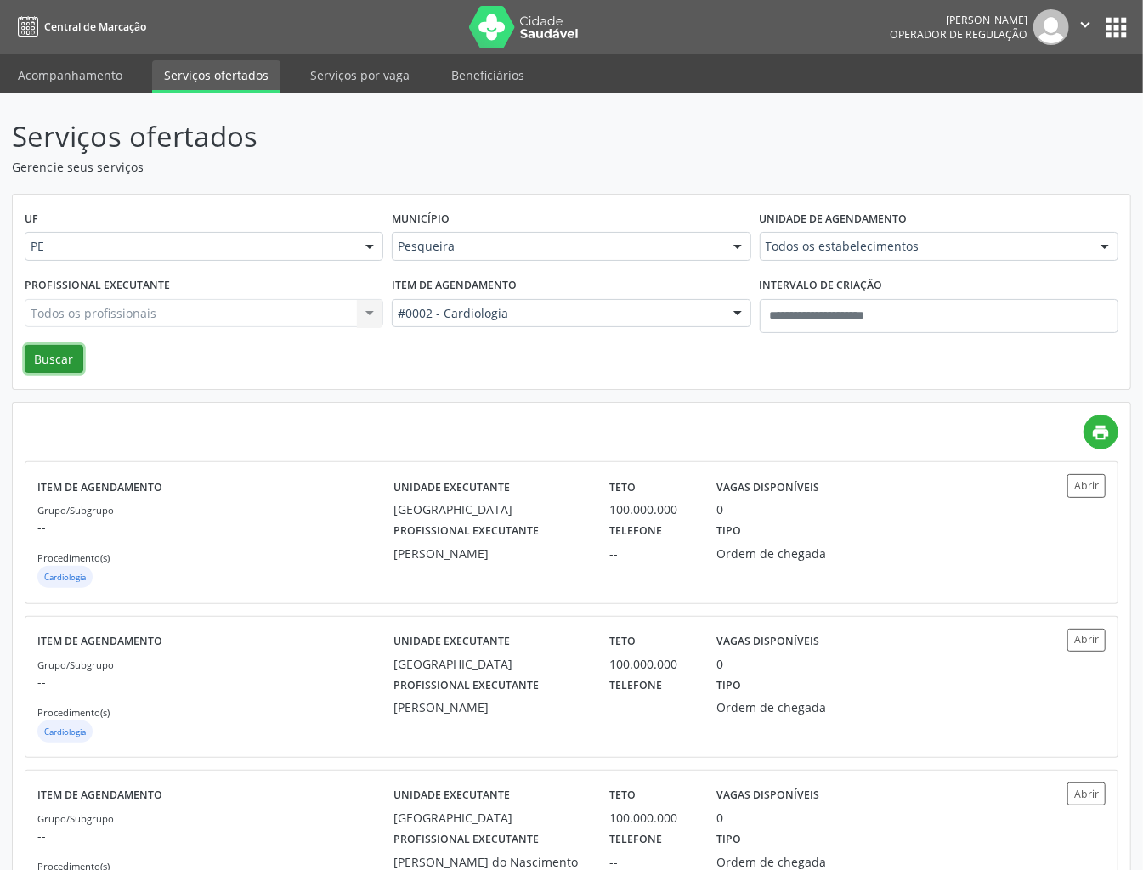
click at [58, 352] on button "Buscar" at bounding box center [54, 359] width 59 height 29
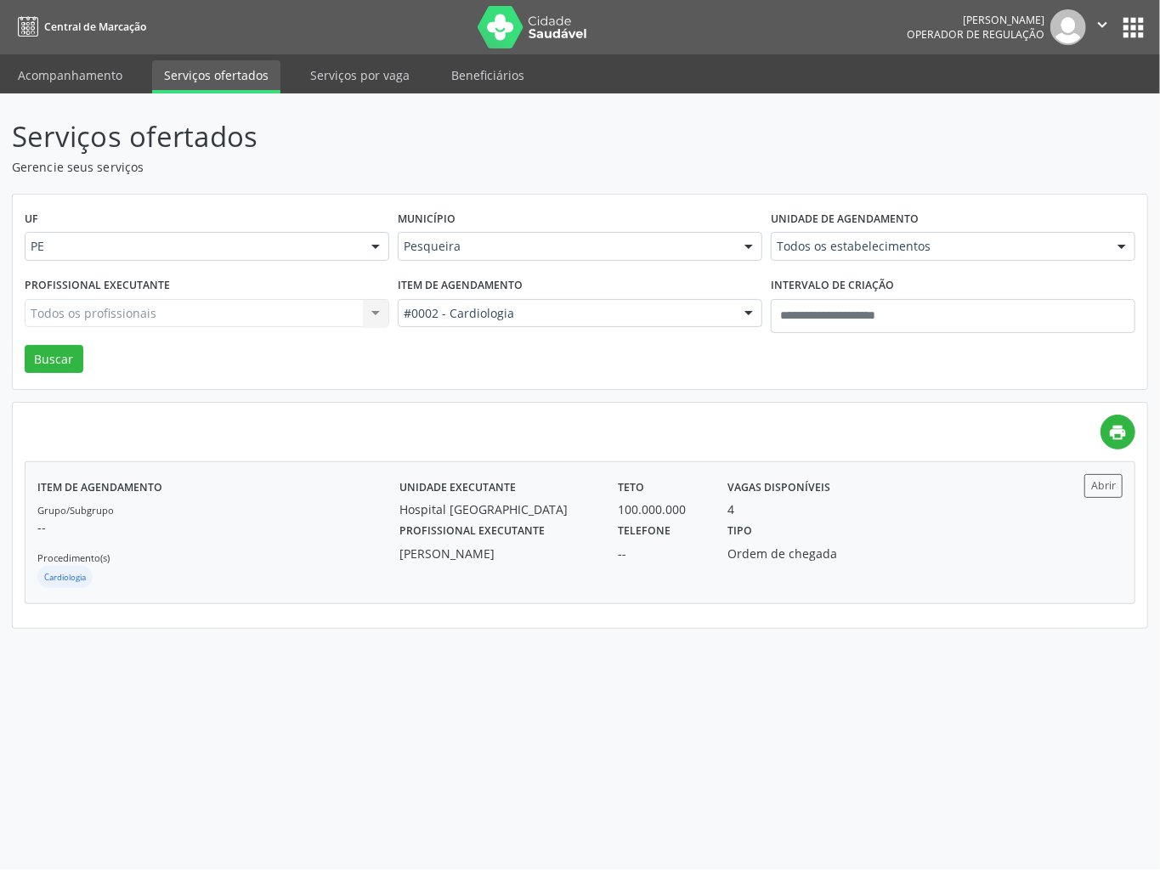
click at [318, 539] on div "Grupo/Subgrupo -- Procedimento(s) Cardiologia" at bounding box center [218, 545] width 362 height 91
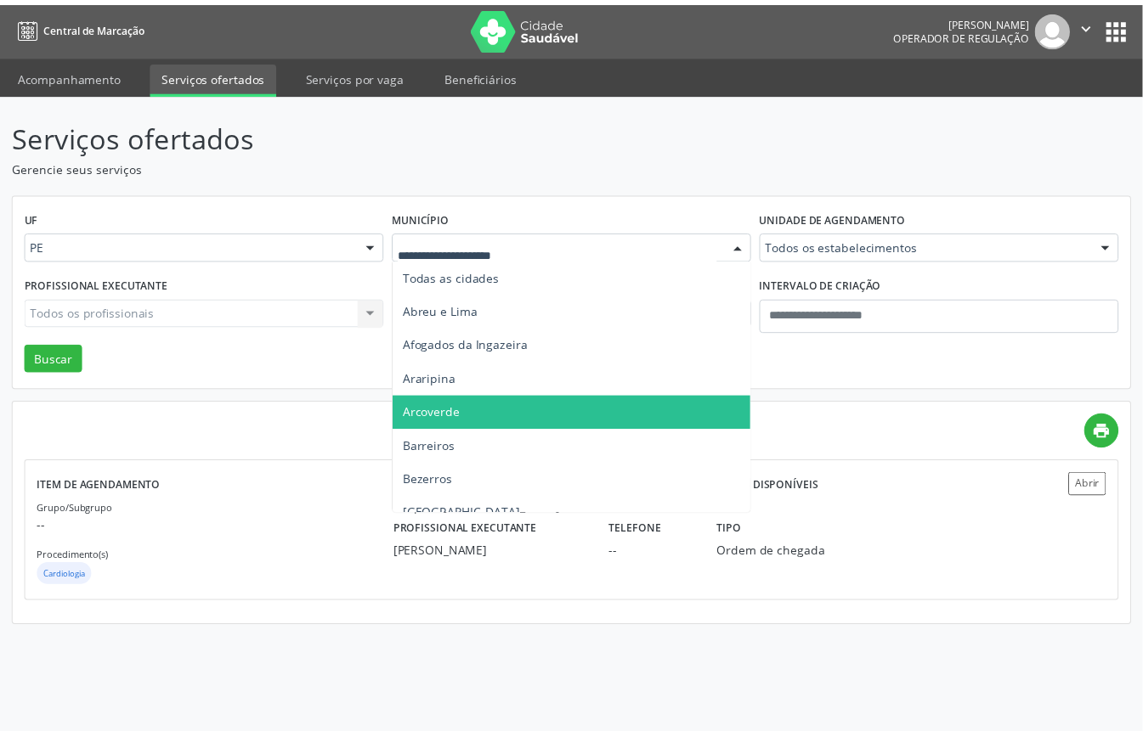
scroll to position [113, 0]
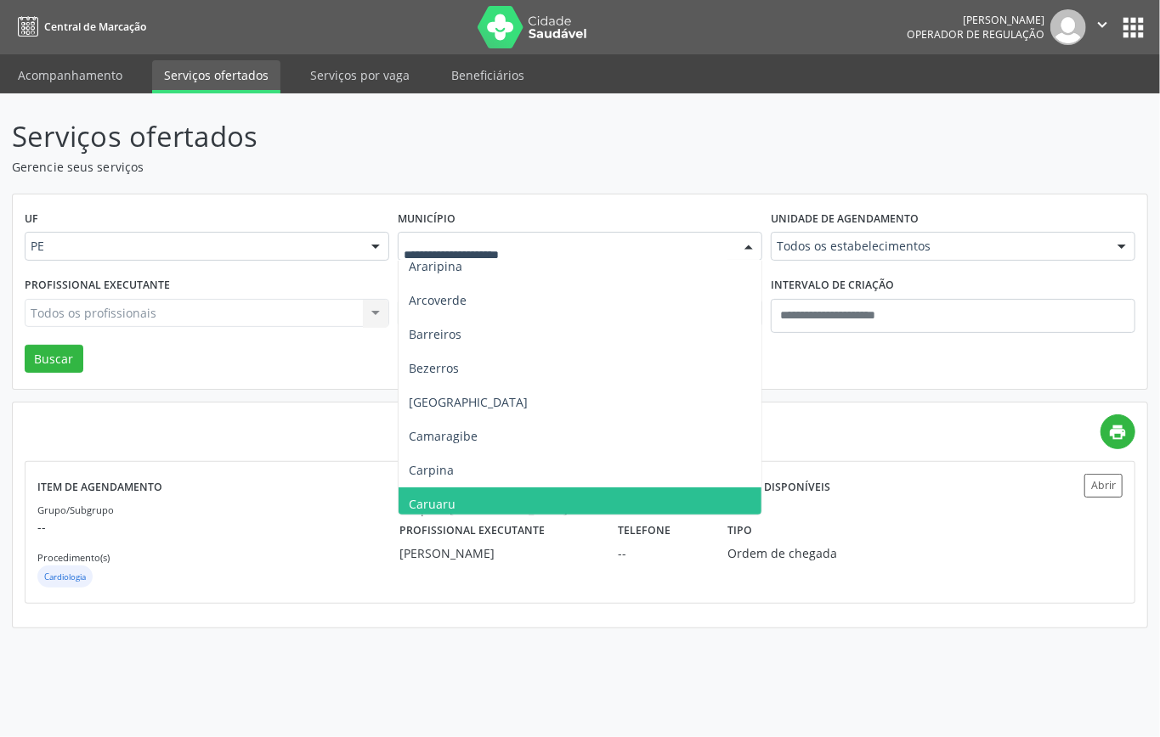
click at [462, 494] on span "Caruaru" at bounding box center [579, 505] width 363 height 34
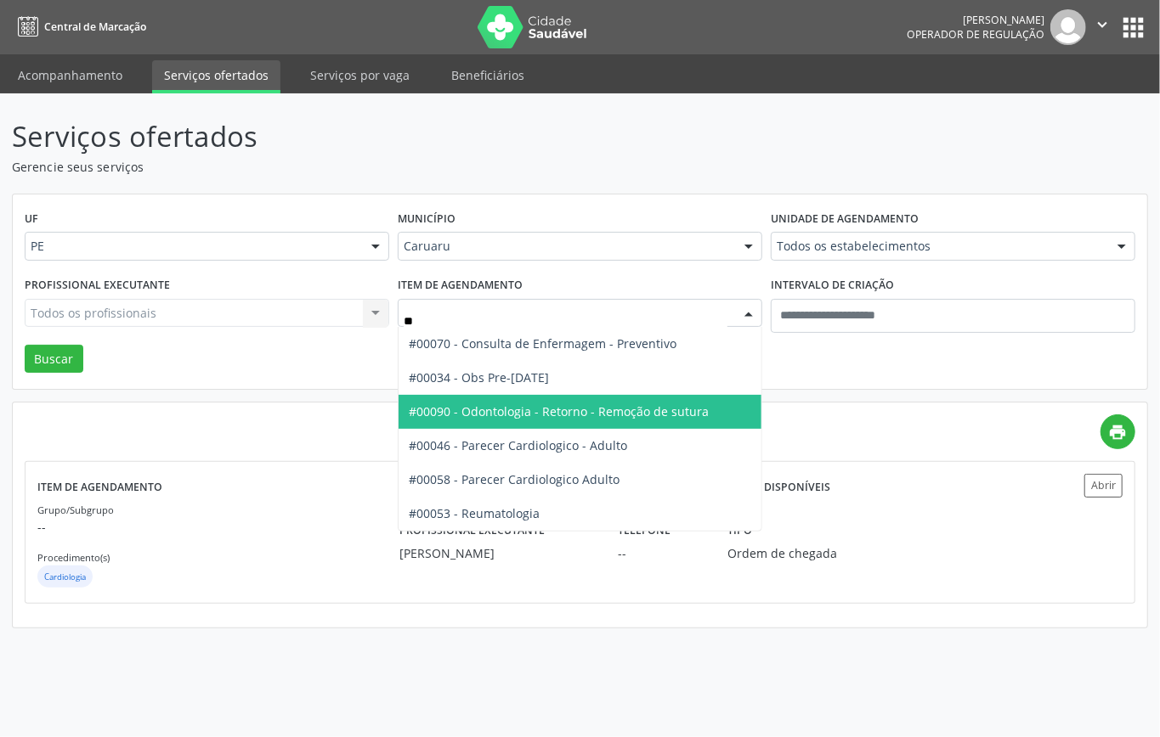
type input "***"
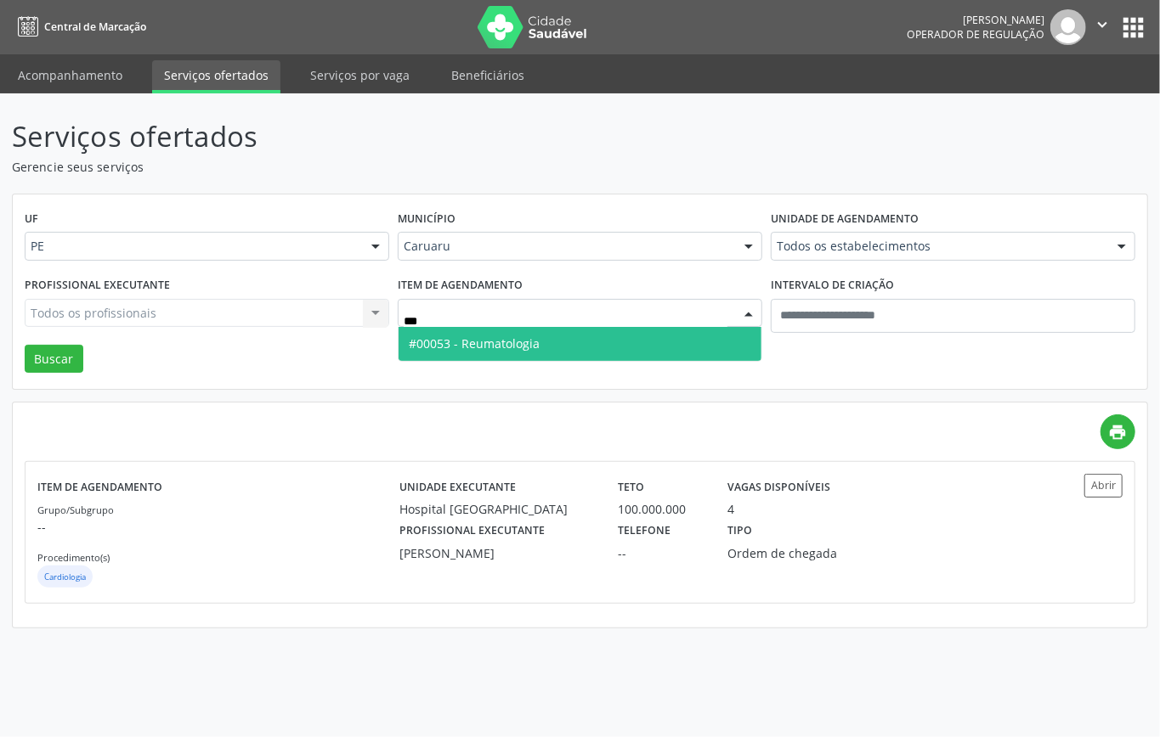
click at [513, 345] on span "#00053 - Reumatologia" at bounding box center [474, 344] width 131 height 16
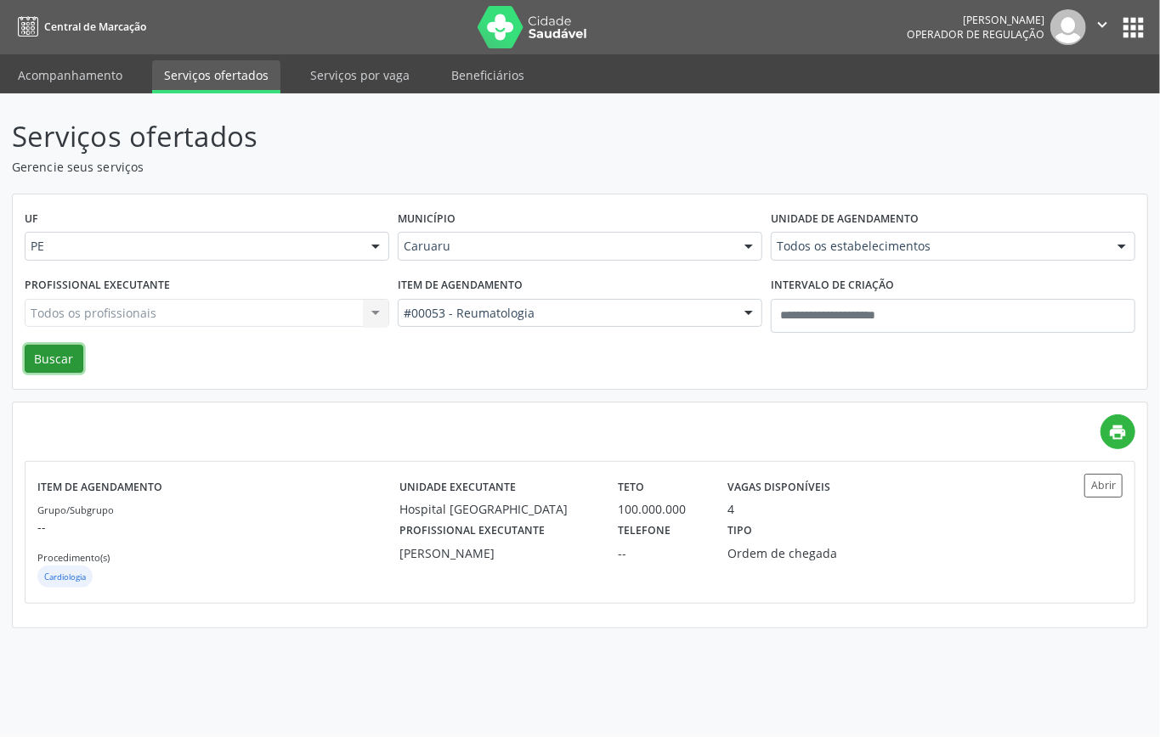
click at [51, 355] on button "Buscar" at bounding box center [54, 359] width 59 height 29
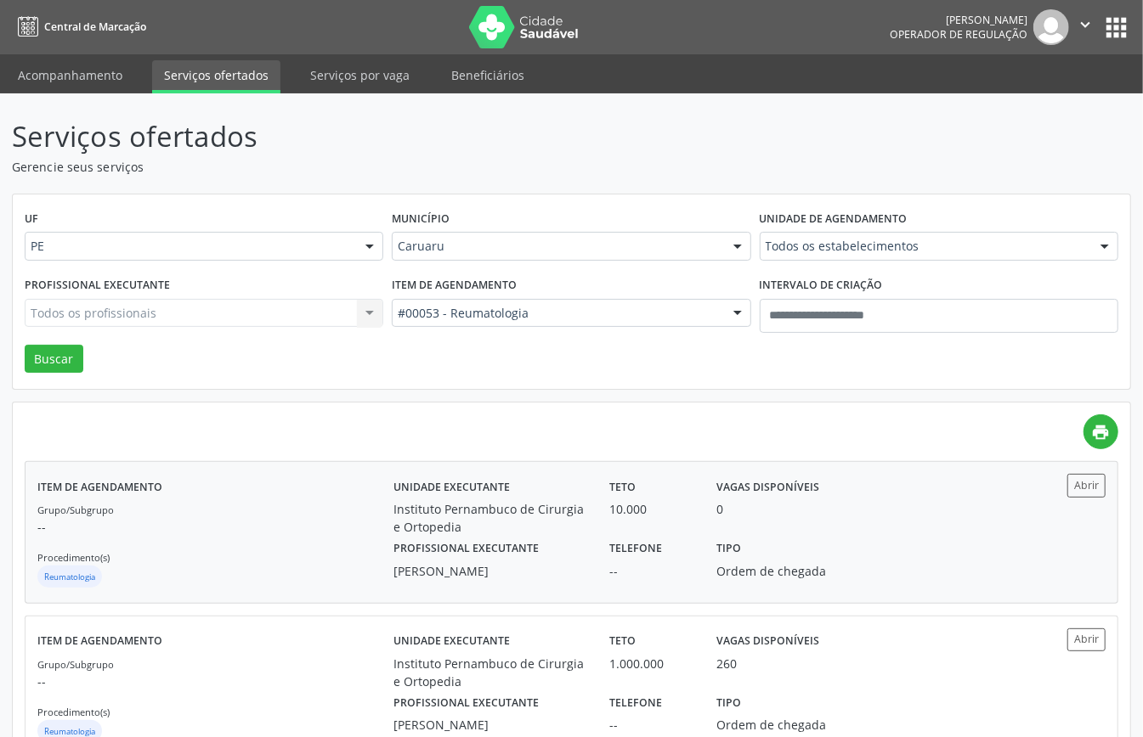
scroll to position [222, 0]
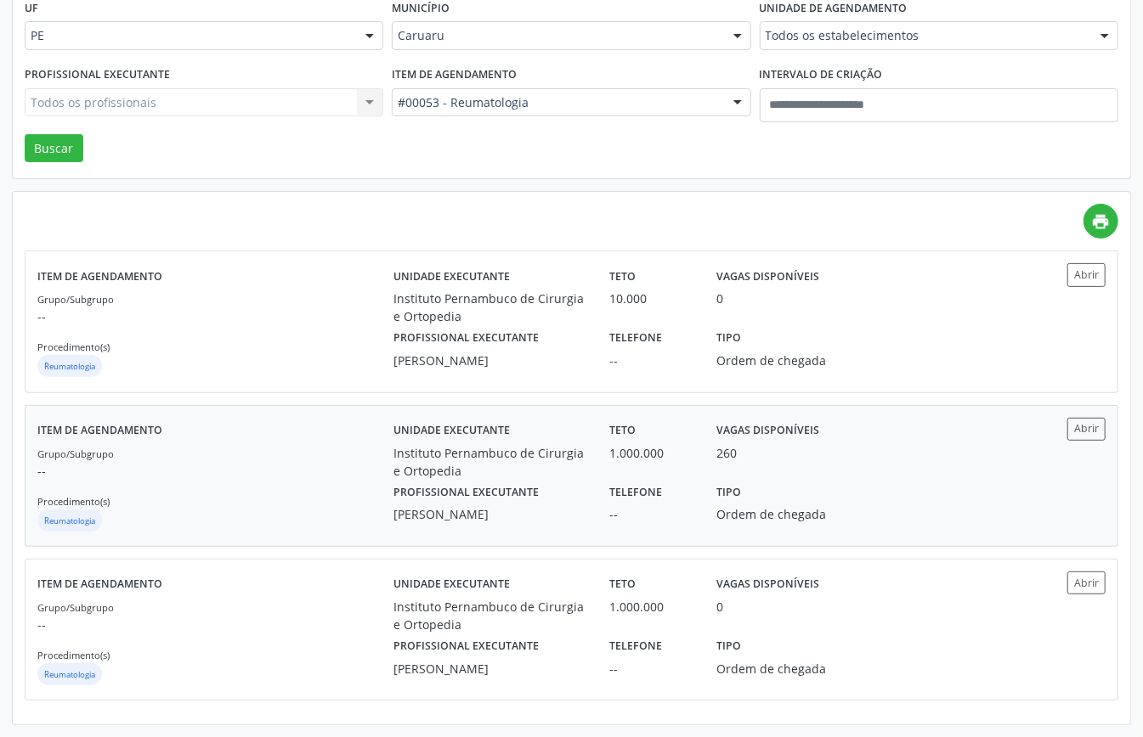
click at [297, 494] on div "Grupo/Subgrupo -- Procedimento(s) Reumatologia" at bounding box center [215, 489] width 356 height 91
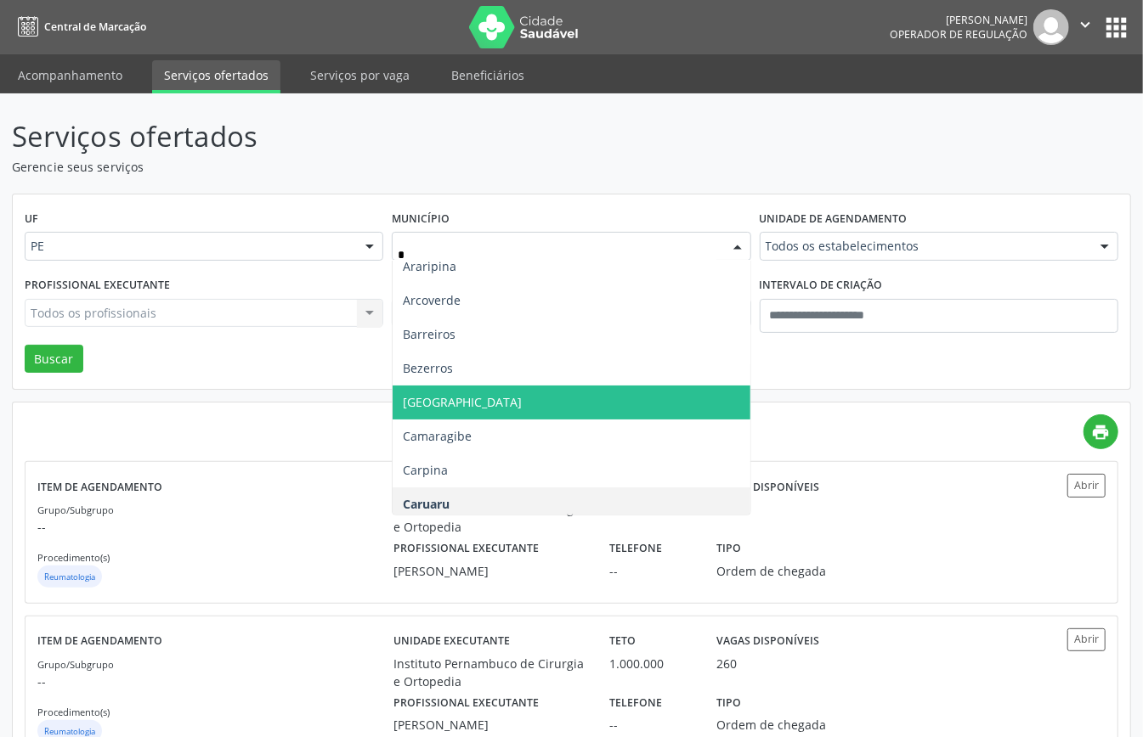
scroll to position [0, 0]
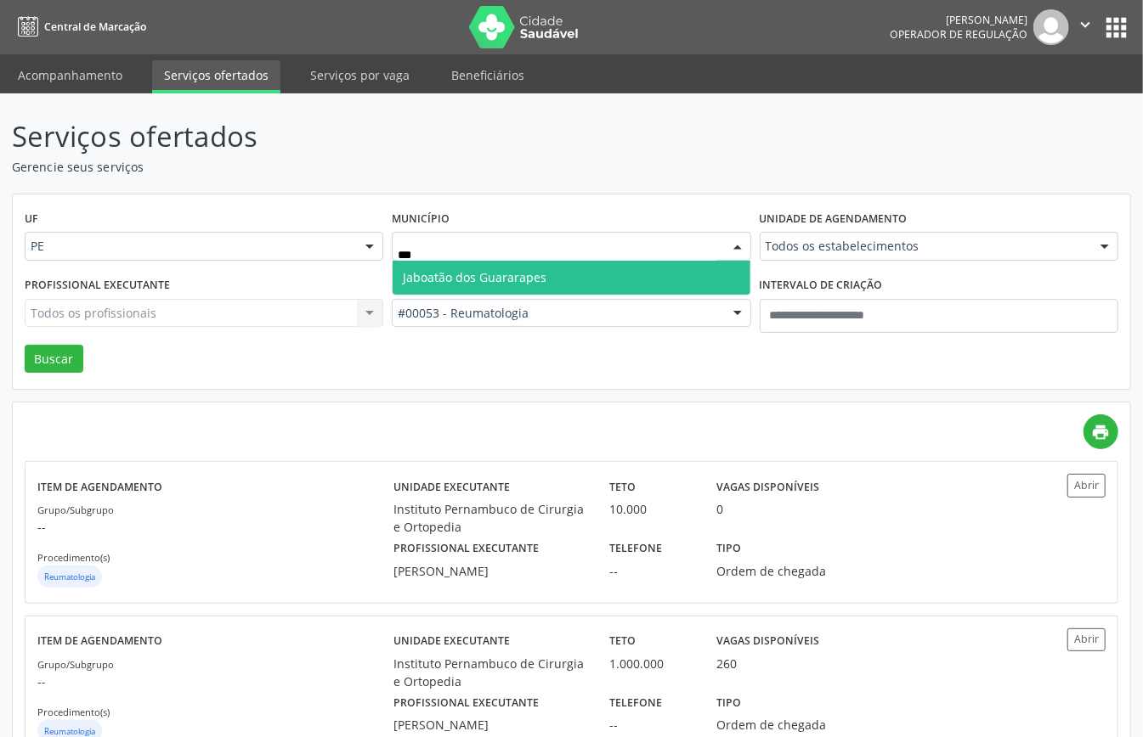
click at [545, 275] on span "Jaboatão dos Guararapes" at bounding box center [570, 278] width 357 height 34
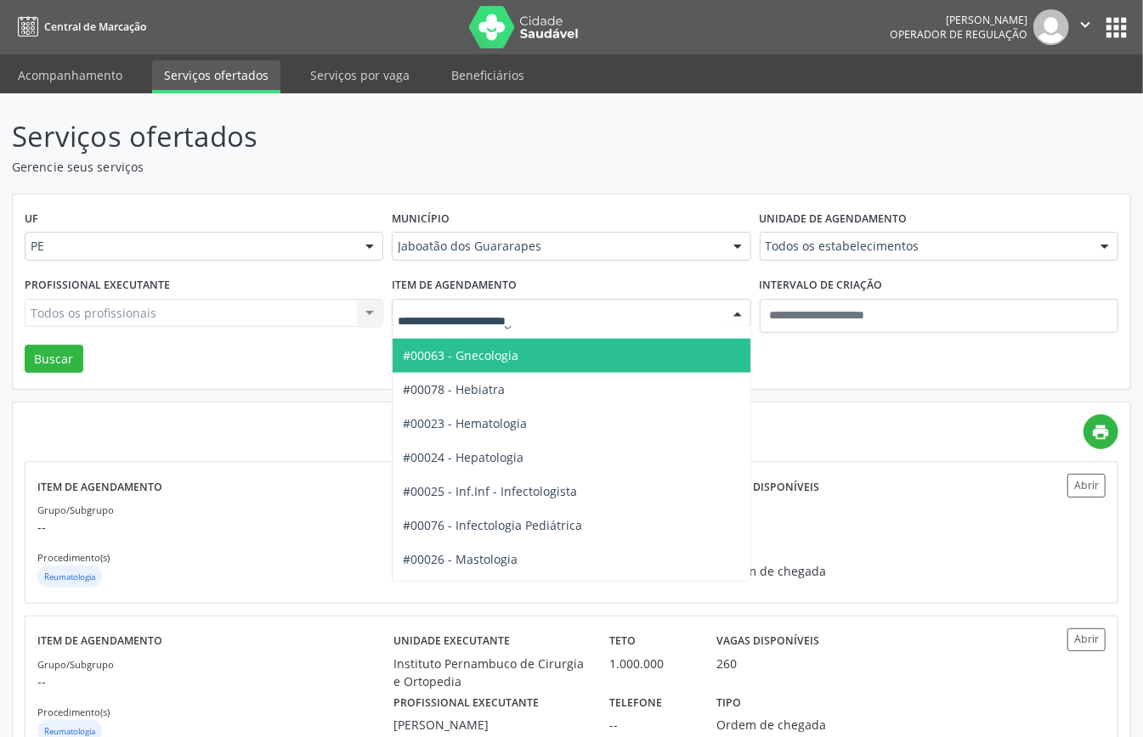
scroll to position [1132, 0]
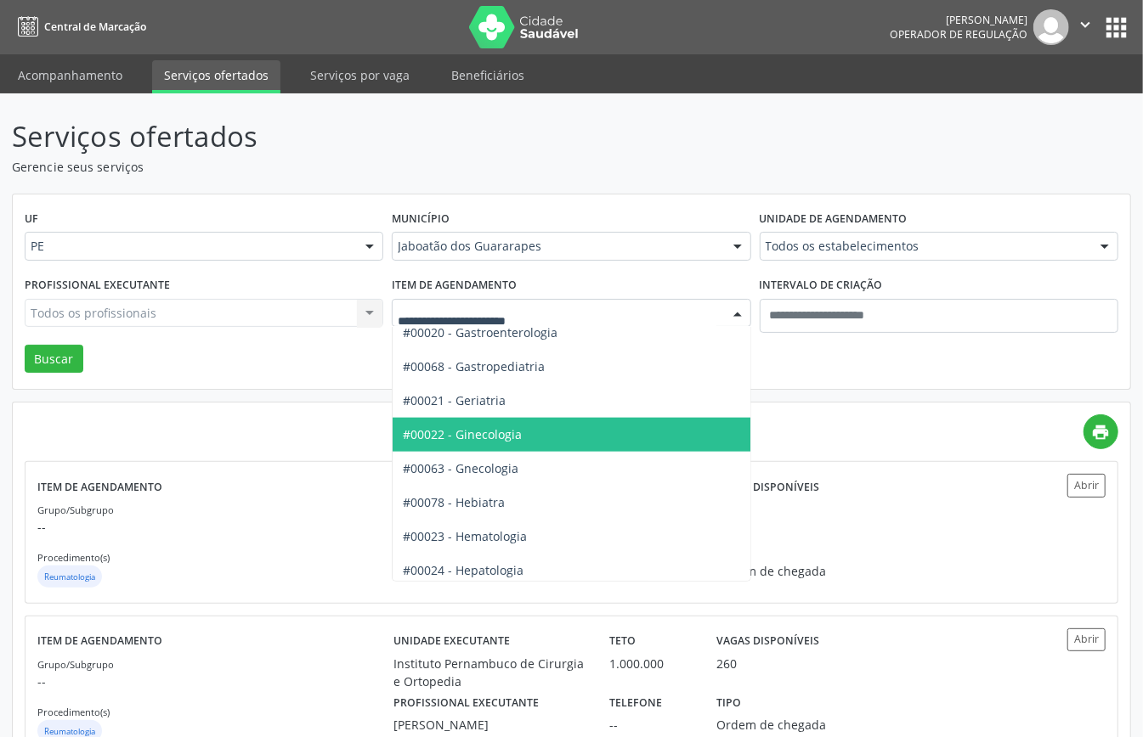
click at [514, 435] on span "#00022 - Ginecologia" at bounding box center [462, 434] width 119 height 16
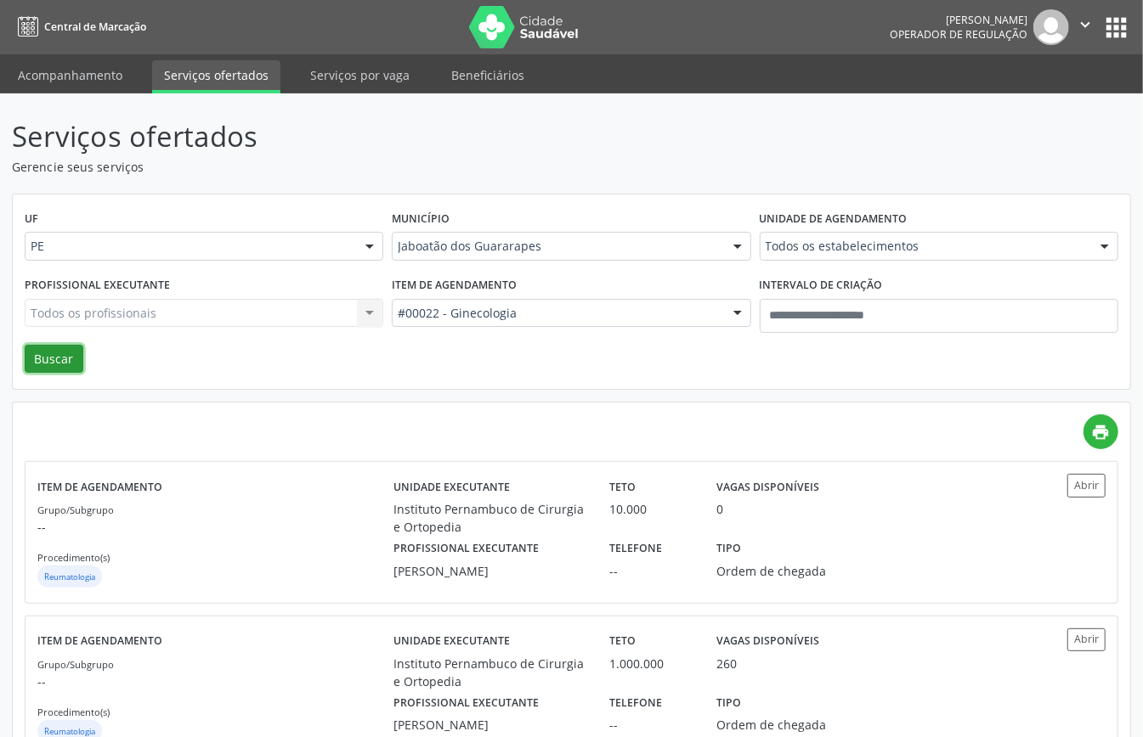
click at [72, 357] on button "Buscar" at bounding box center [54, 359] width 59 height 29
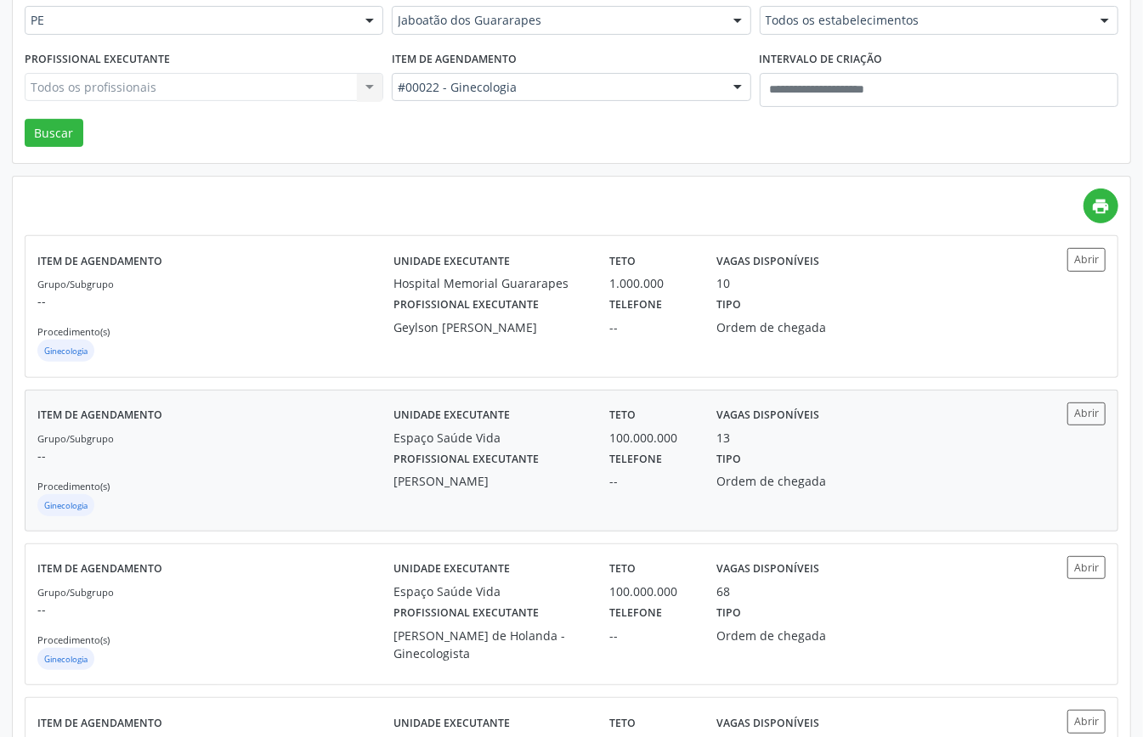
scroll to position [340, 0]
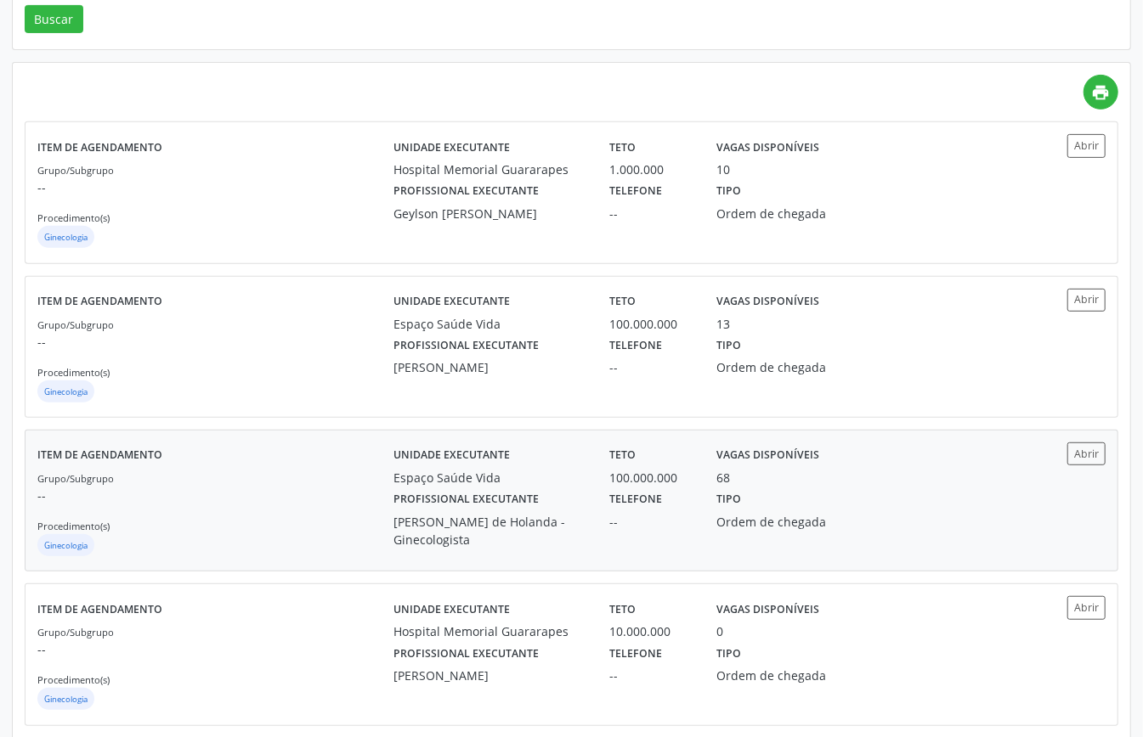
click at [328, 508] on div "Grupo/Subgrupo -- Procedimento(s) Ginecologia" at bounding box center [215, 514] width 356 height 91
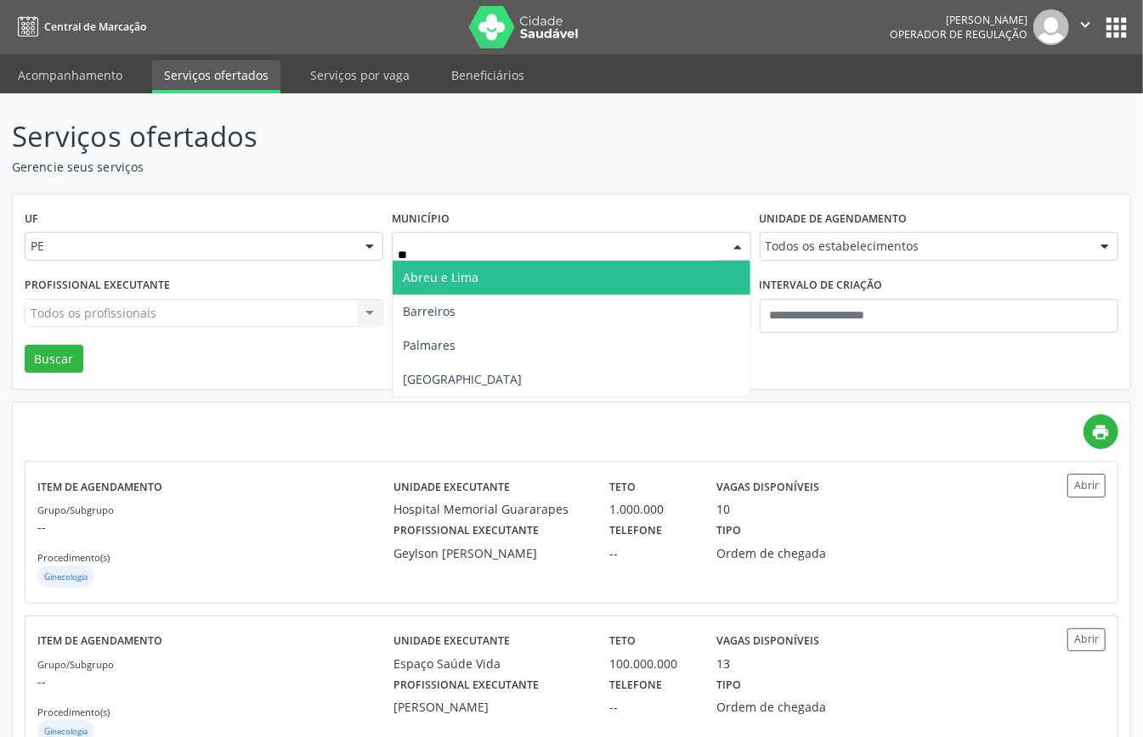
type input "***"
click at [453, 279] on span "Recife" at bounding box center [570, 278] width 357 height 34
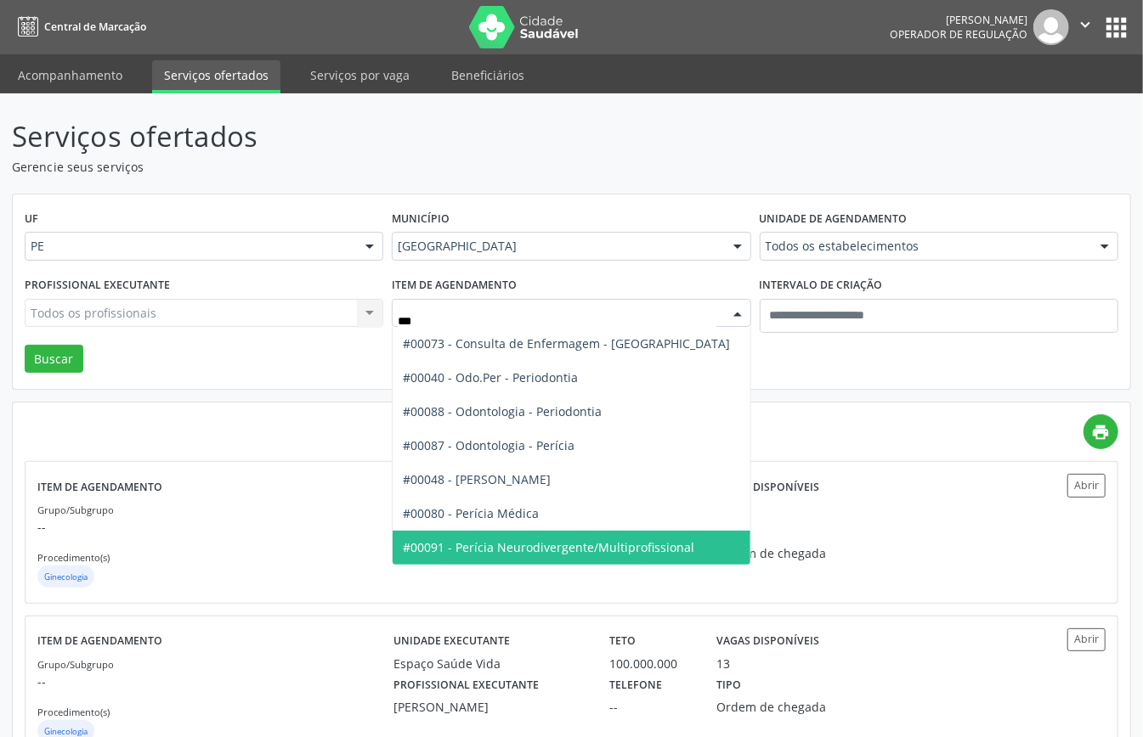
type input "****"
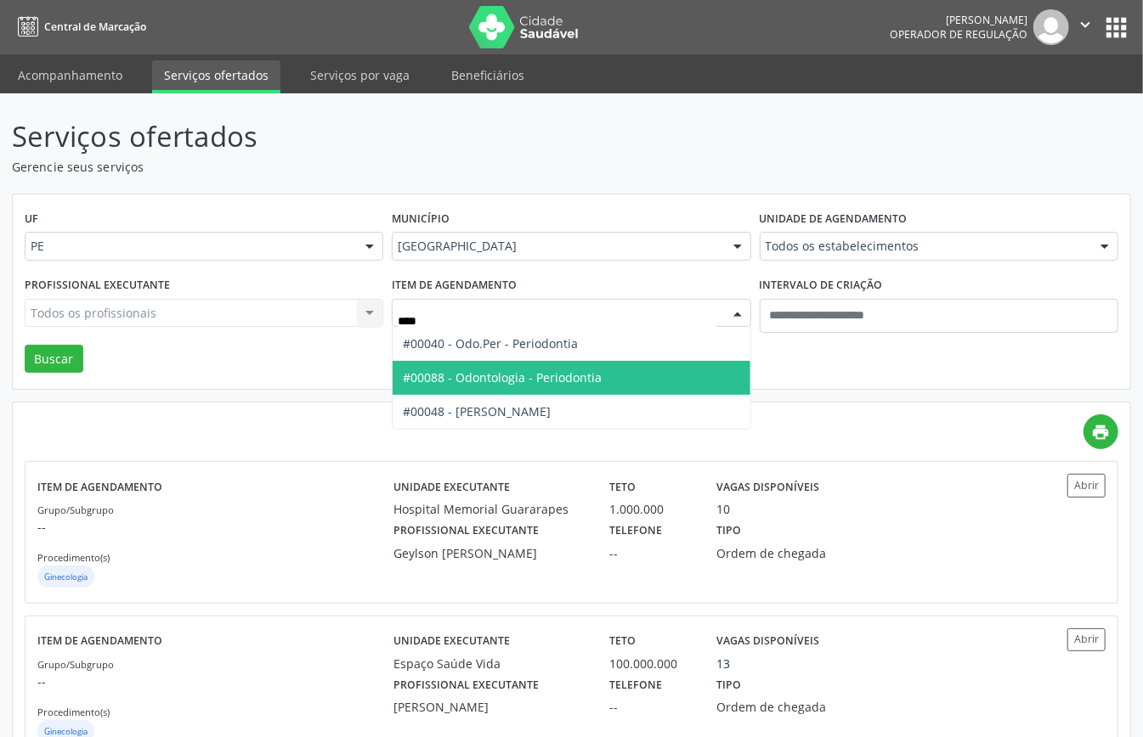
click at [538, 377] on span "#00088 - Odontologia - Periodontia" at bounding box center [502, 378] width 199 height 16
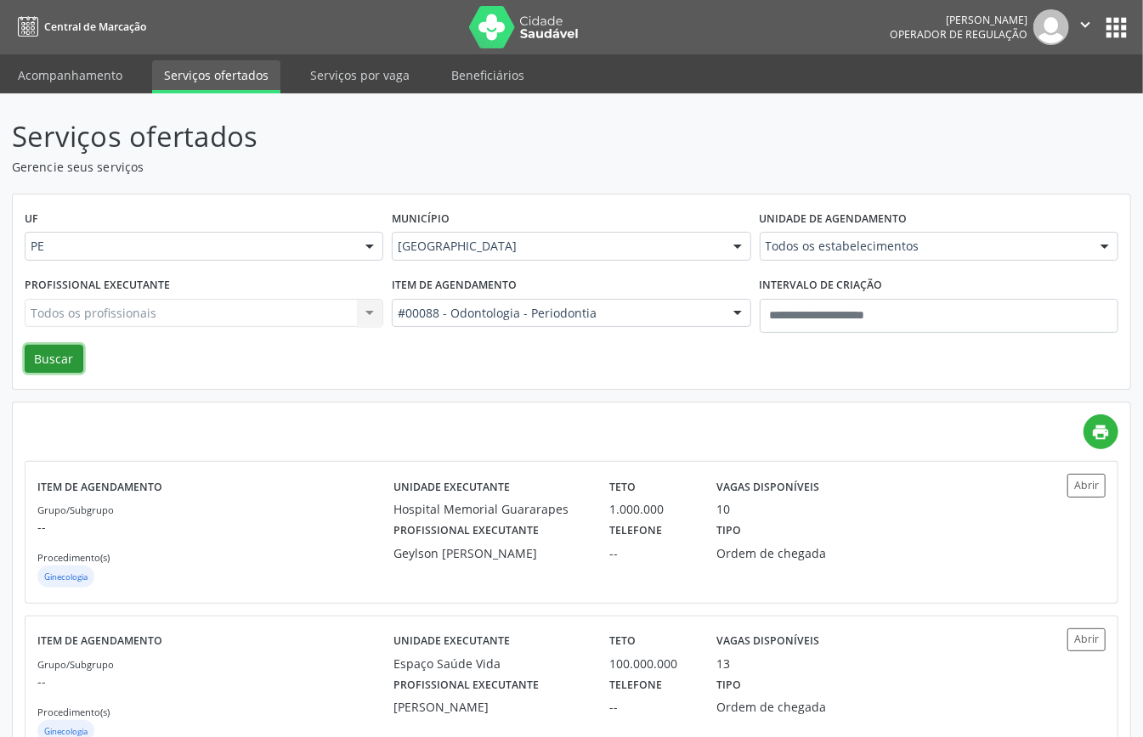
click at [53, 354] on button "Buscar" at bounding box center [54, 359] width 59 height 29
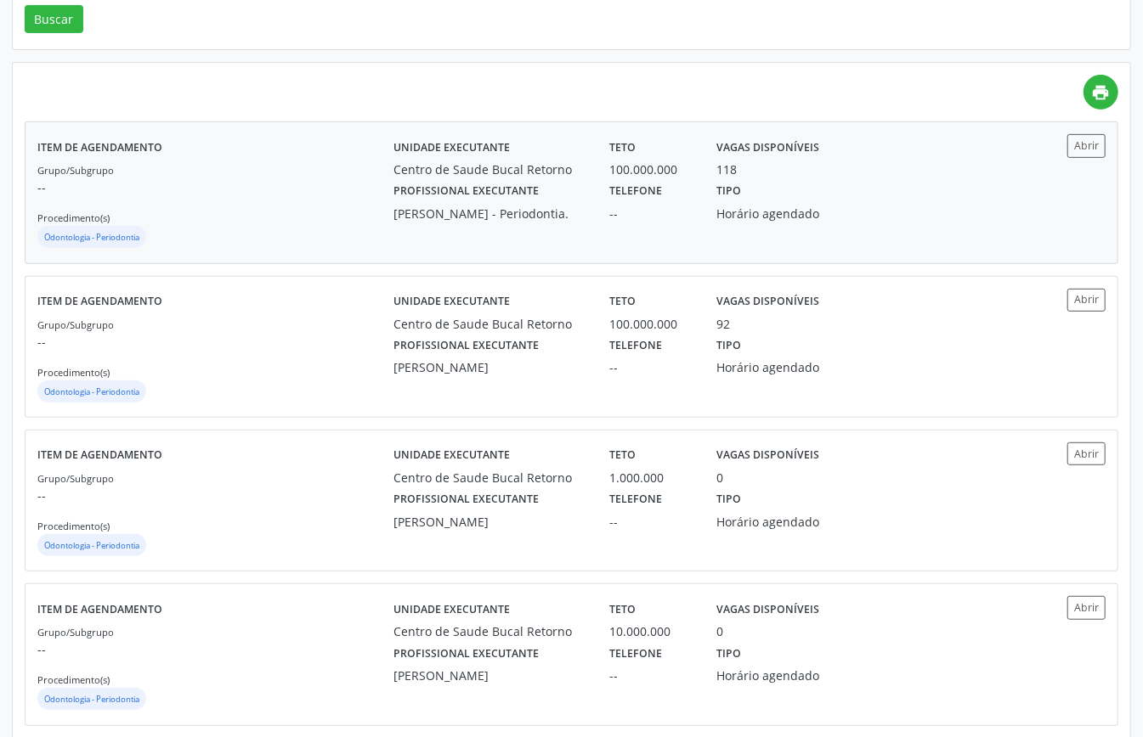
click at [268, 212] on div "Grupo/Subgrupo -- Procedimento(s) Odontologia - Periodontia" at bounding box center [215, 206] width 356 height 91
click at [330, 374] on div "Grupo/Subgrupo -- Procedimento(s) Odontologia - Periodontia" at bounding box center [215, 360] width 356 height 91
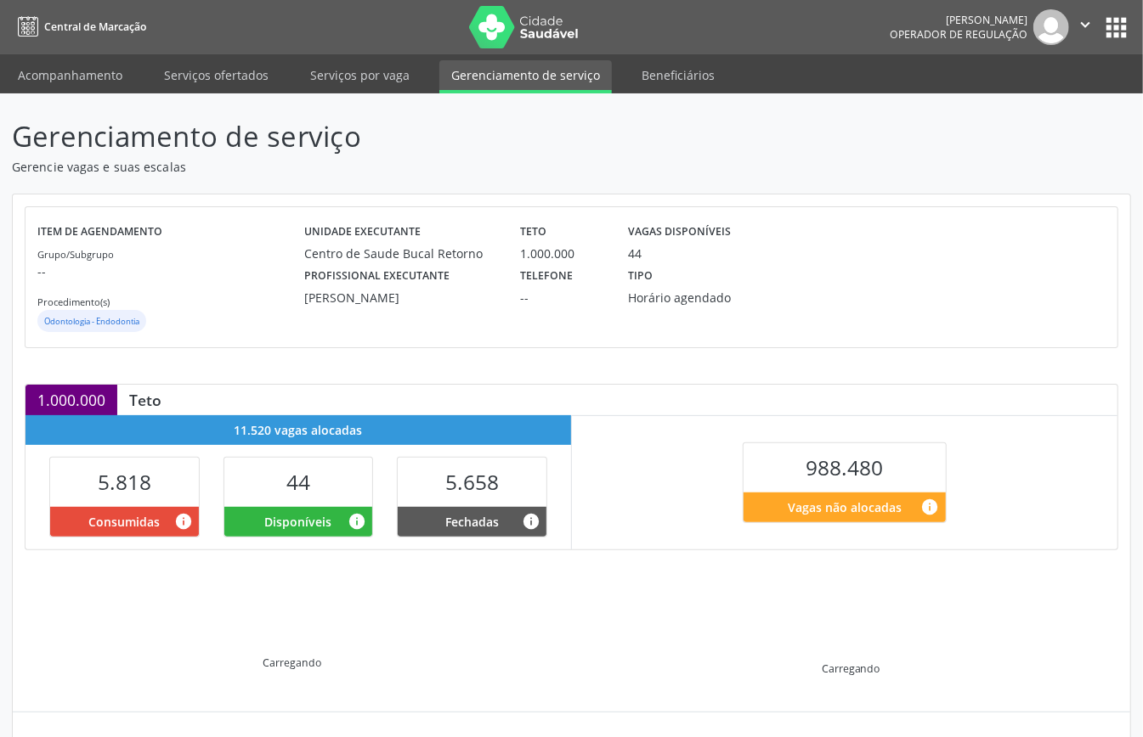
scroll to position [164, 0]
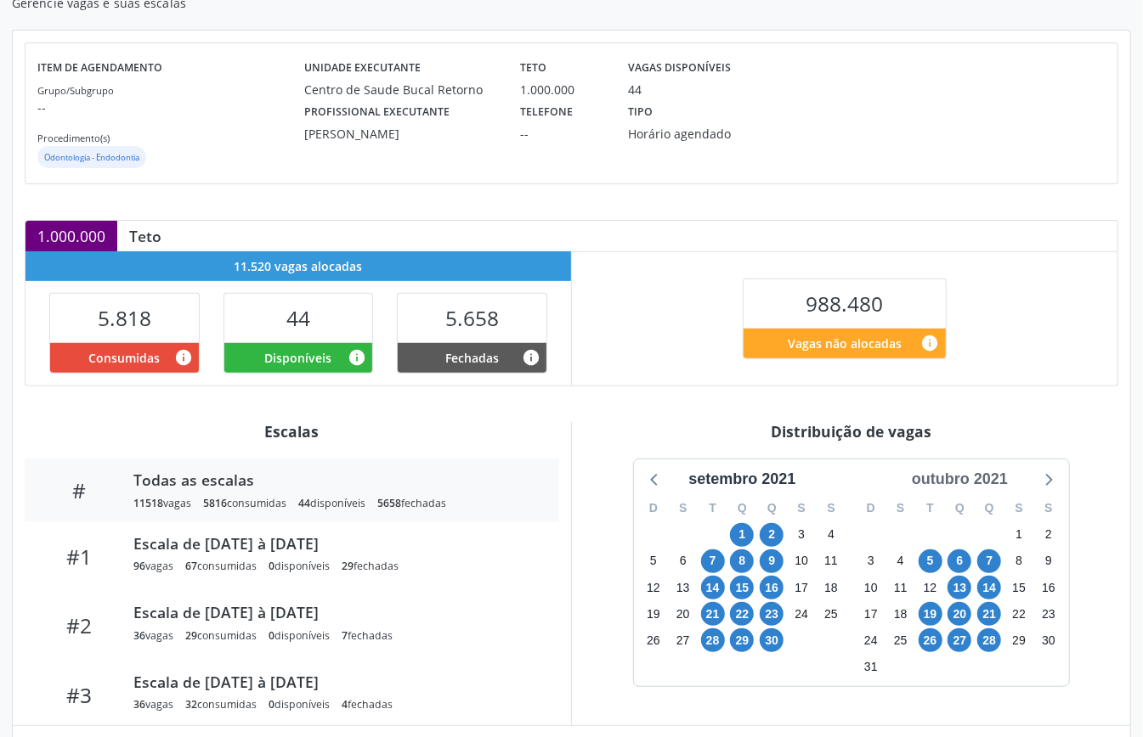
click at [959, 483] on div "outubro 2021" at bounding box center [960, 479] width 110 height 23
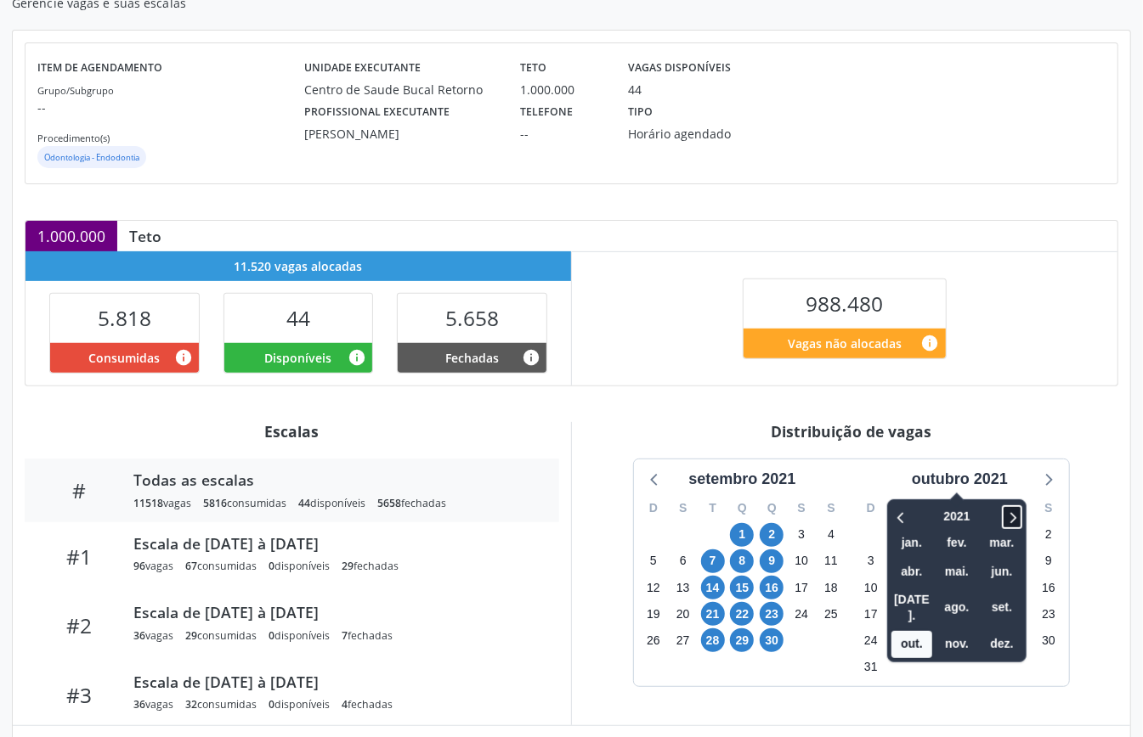
click at [1020, 513] on icon at bounding box center [1011, 517] width 17 height 20
click at [1019, 511] on icon at bounding box center [1011, 517] width 17 height 20
click at [914, 631] on span "out." at bounding box center [911, 644] width 41 height 26
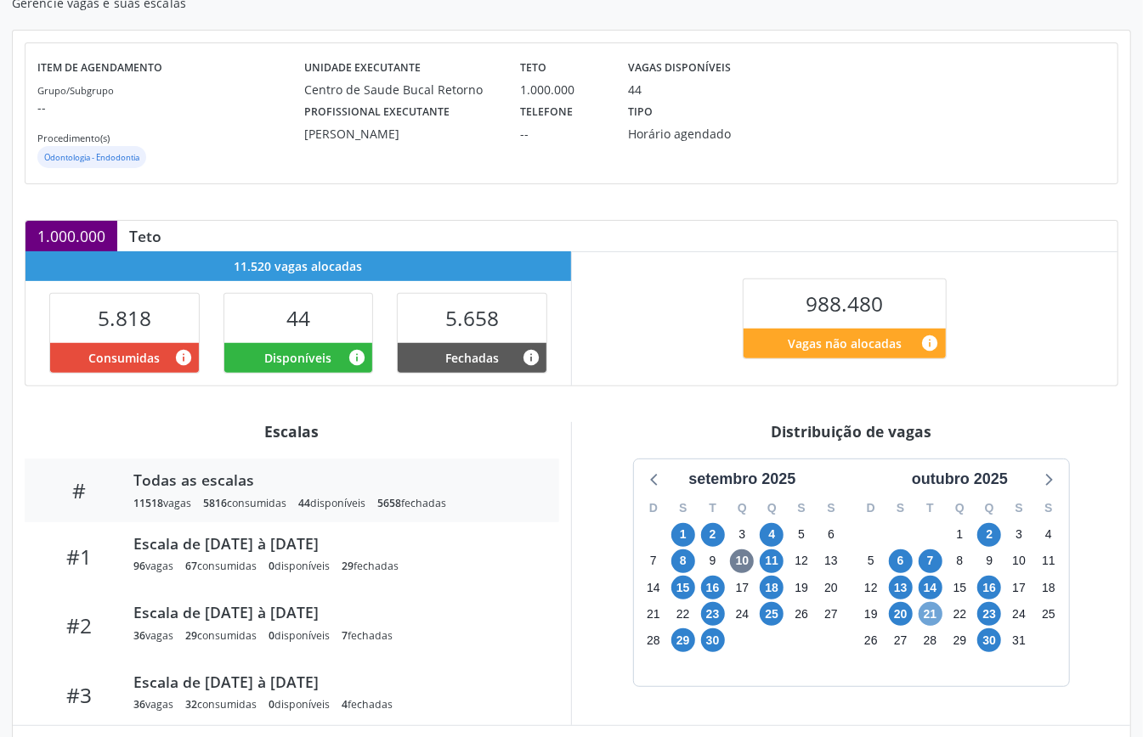
click at [936, 613] on span "21" at bounding box center [930, 614] width 24 height 24
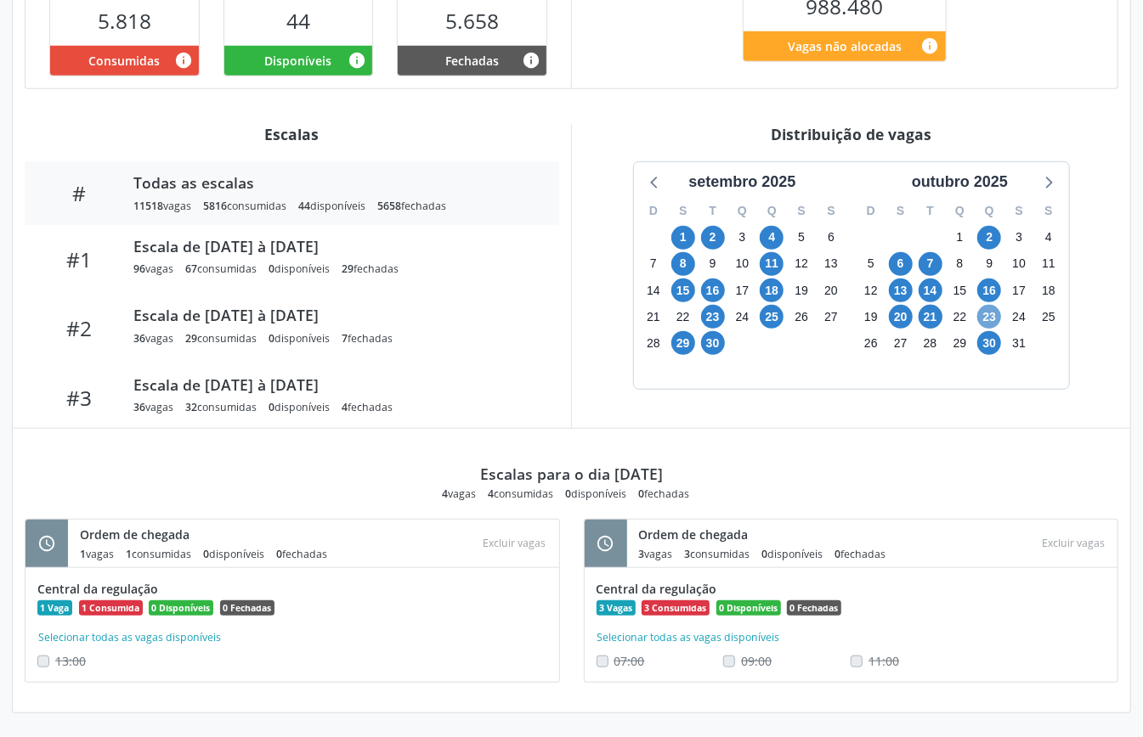
click at [984, 317] on span "23" at bounding box center [989, 317] width 24 height 24
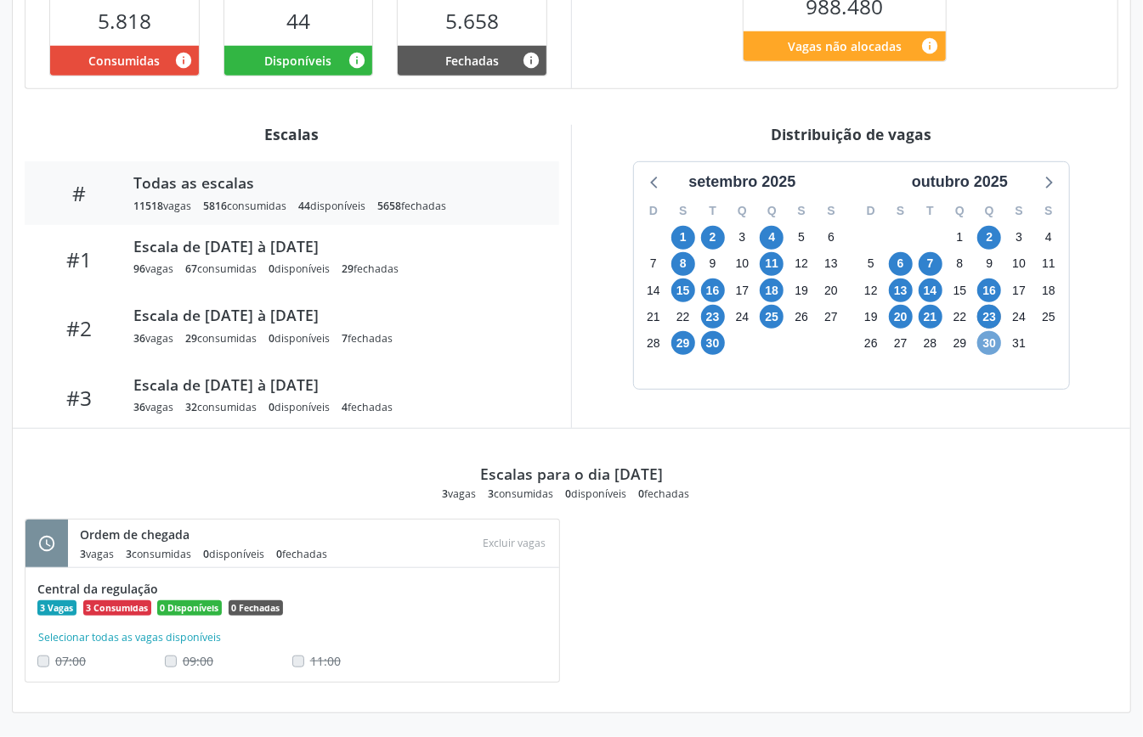
click at [992, 347] on span "30" at bounding box center [989, 343] width 24 height 24
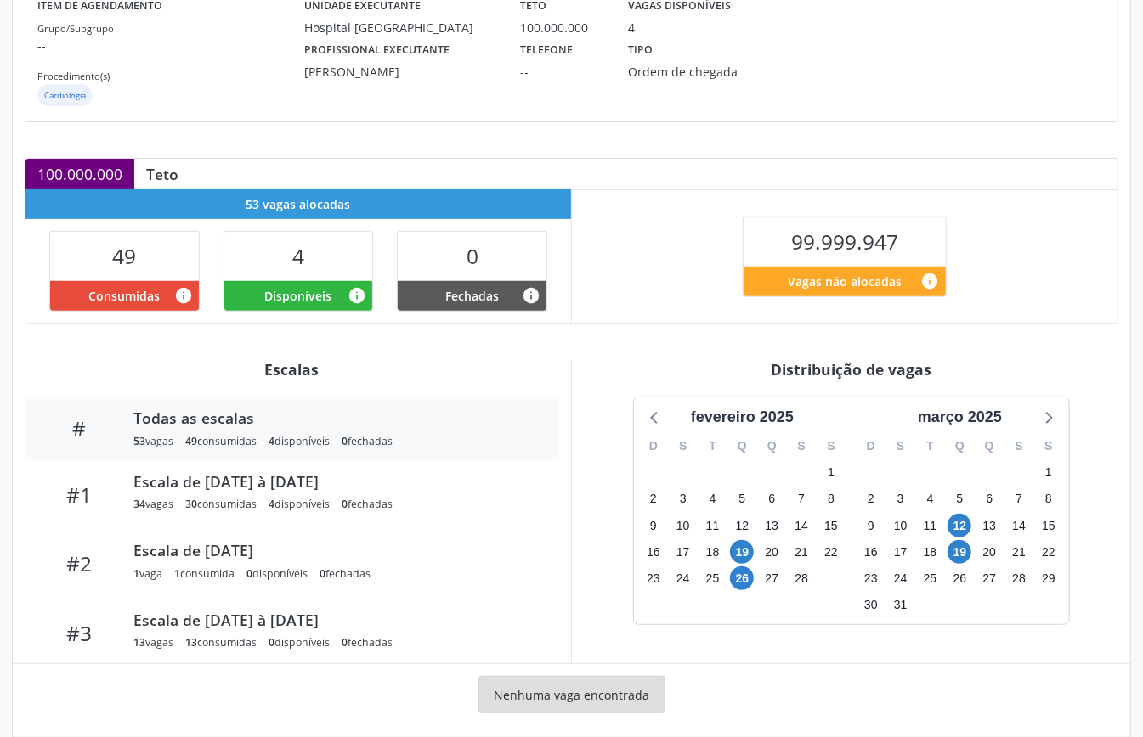
scroll to position [255, 0]
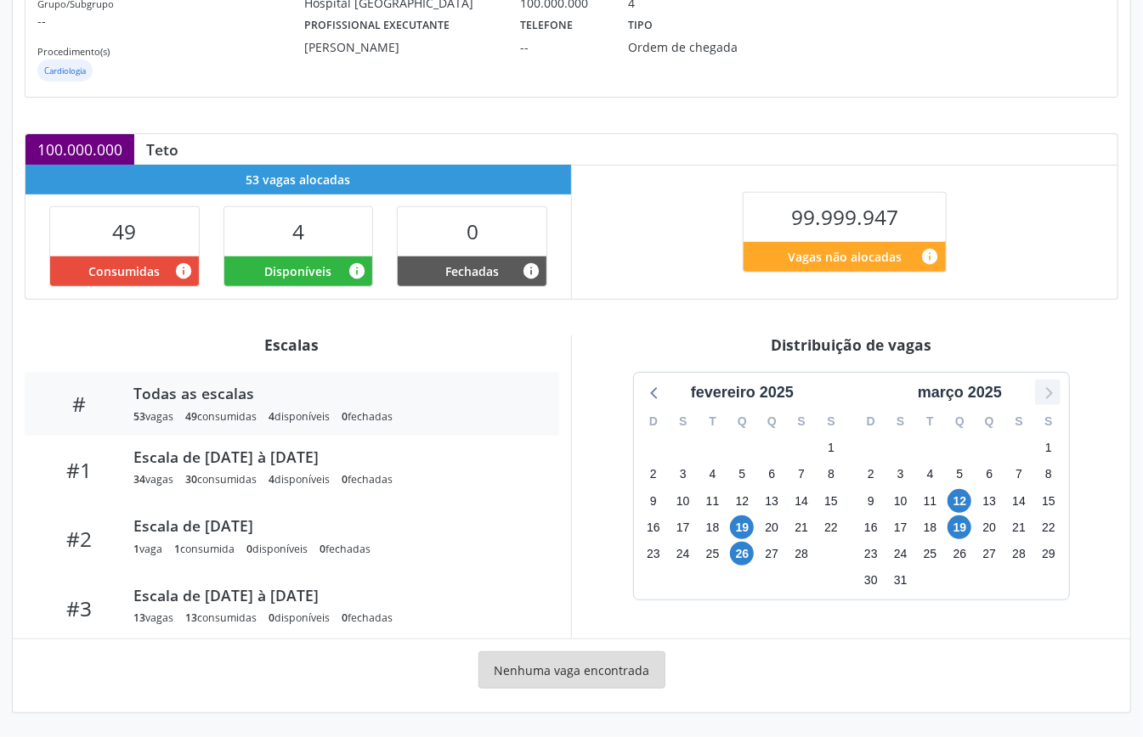
click at [1058, 391] on div "[DATE] D S T Q Q S S 26 27 28 29 30 31 1 2 3 4 5 6 7 8 9 10 11 12 13 14 15 16 1…" at bounding box center [851, 486] width 435 height 227
click at [1047, 394] on icon at bounding box center [1047, 392] width 22 height 22
click at [650, 391] on icon at bounding box center [655, 392] width 22 height 22
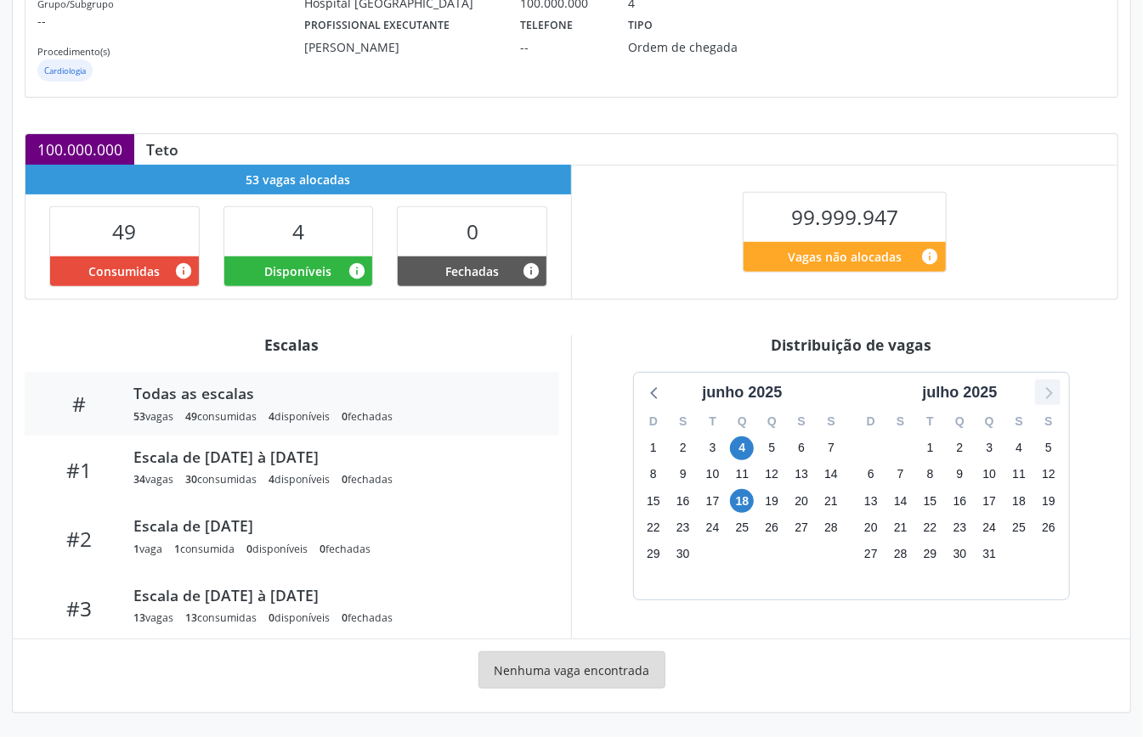
click at [1047, 385] on icon at bounding box center [1047, 392] width 22 height 22
click at [952, 480] on span "10" at bounding box center [959, 475] width 24 height 24
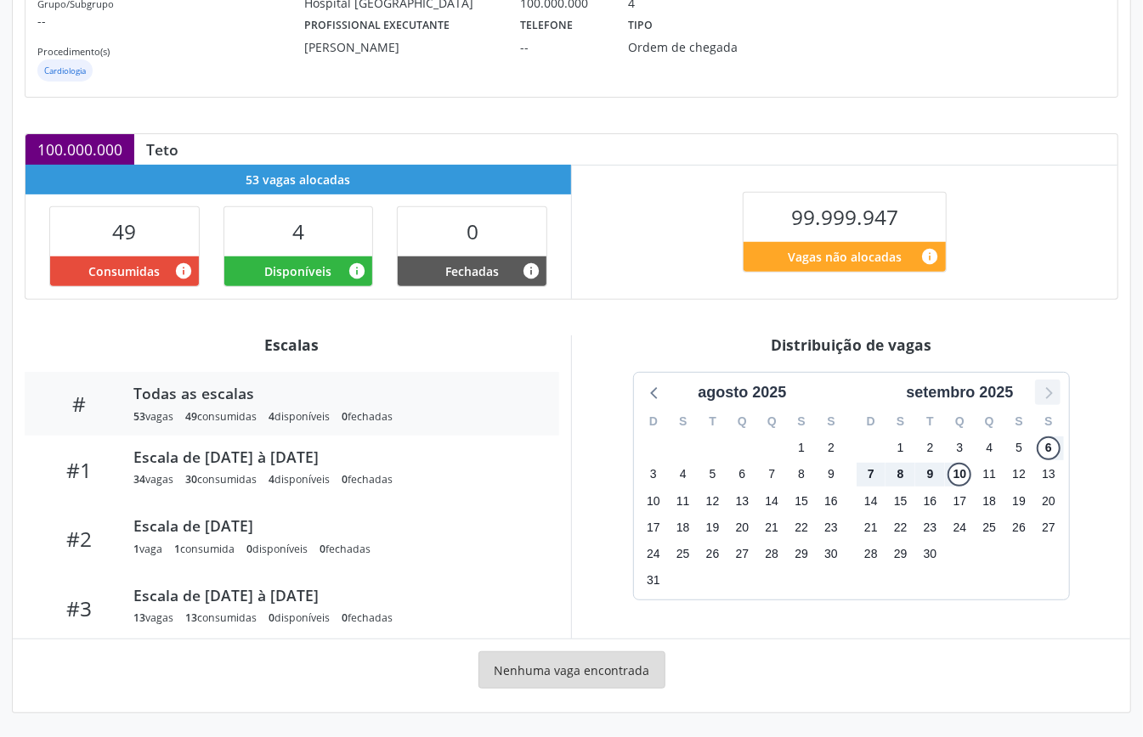
click at [1043, 385] on icon at bounding box center [1047, 392] width 22 height 22
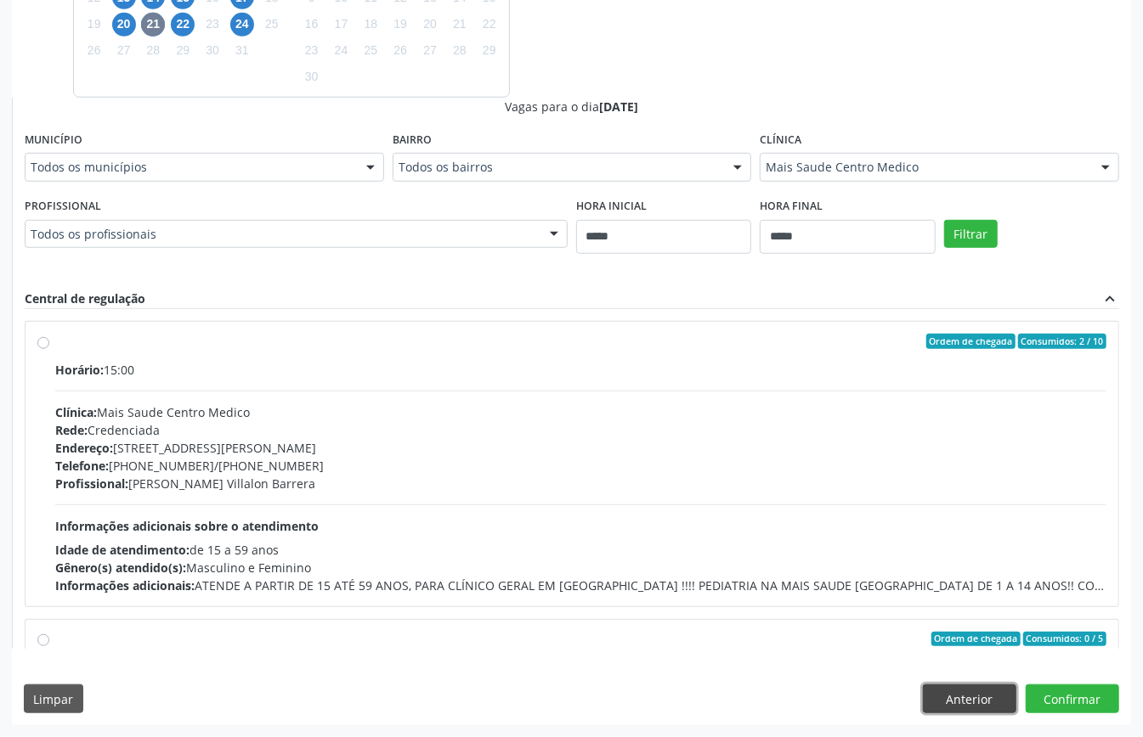
click at [977, 707] on button "Anterior" at bounding box center [969, 699] width 93 height 29
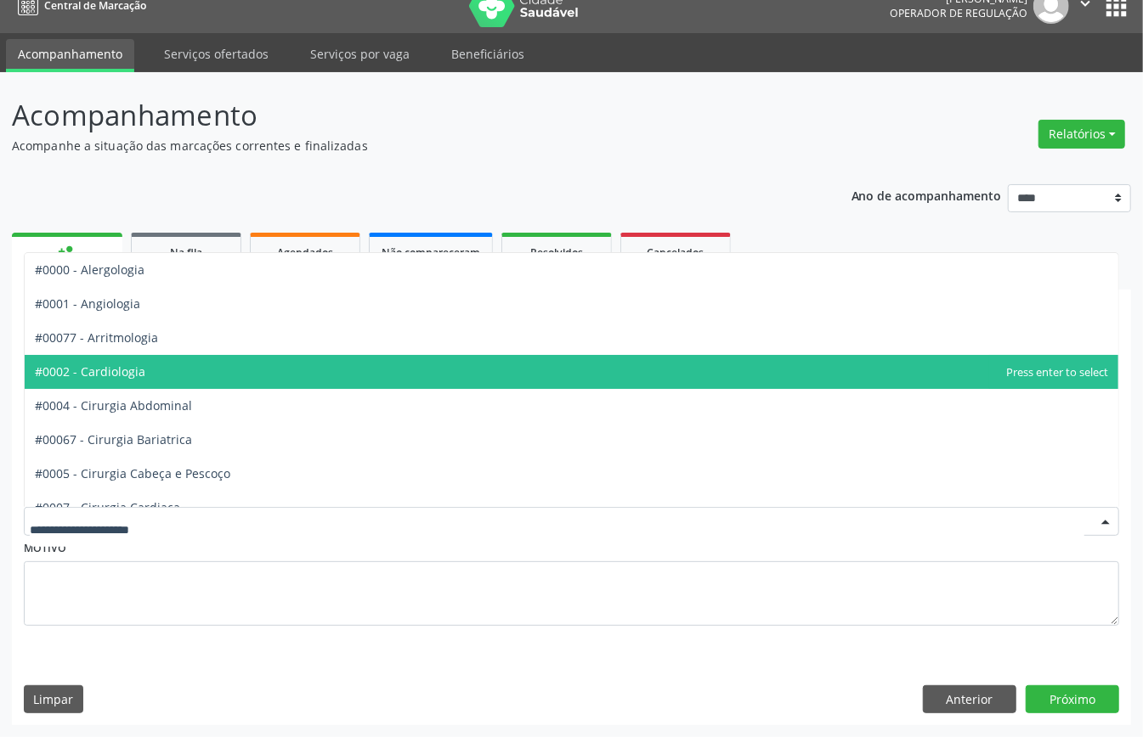
click at [183, 355] on span "#0002 - Cardiologia" at bounding box center [571, 372] width 1093 height 34
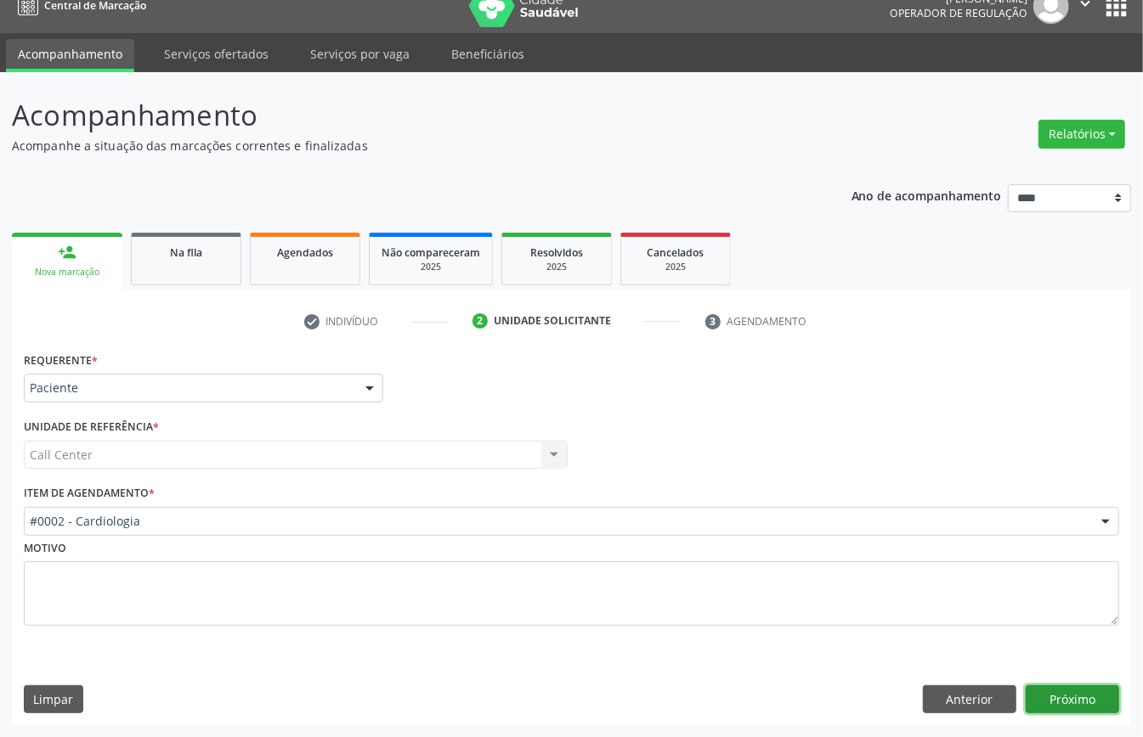
click at [1061, 697] on button "Próximo" at bounding box center [1071, 700] width 93 height 29
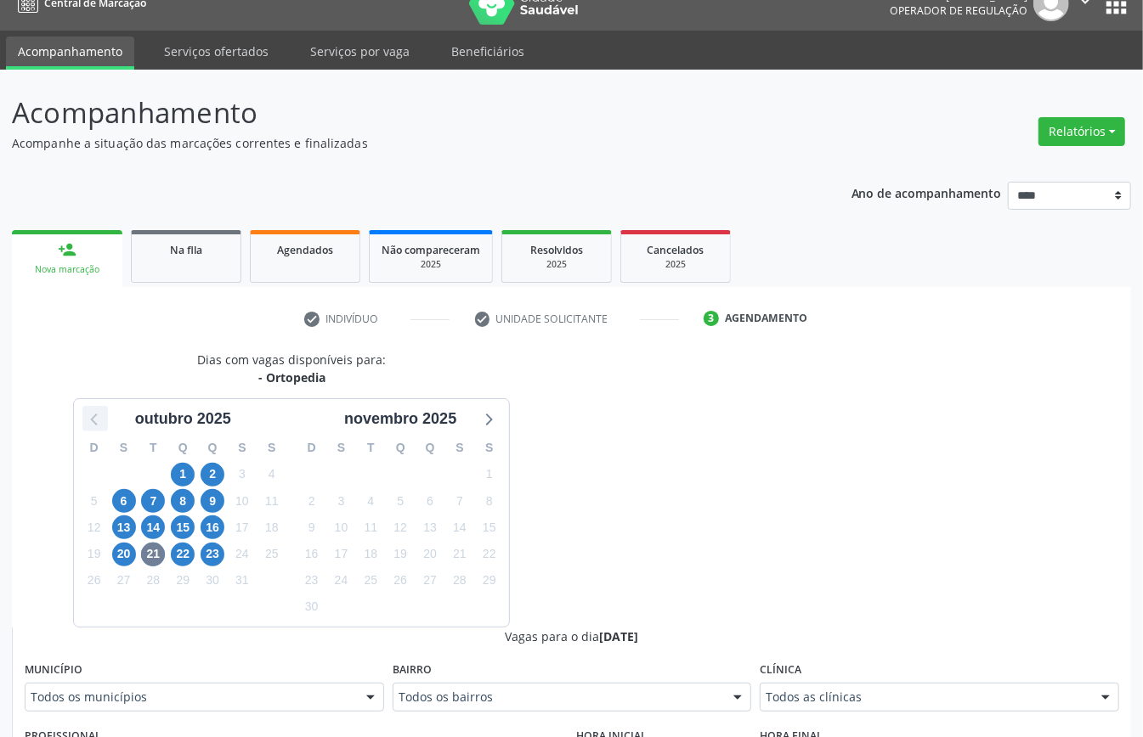
click at [90, 425] on icon at bounding box center [95, 419] width 22 height 22
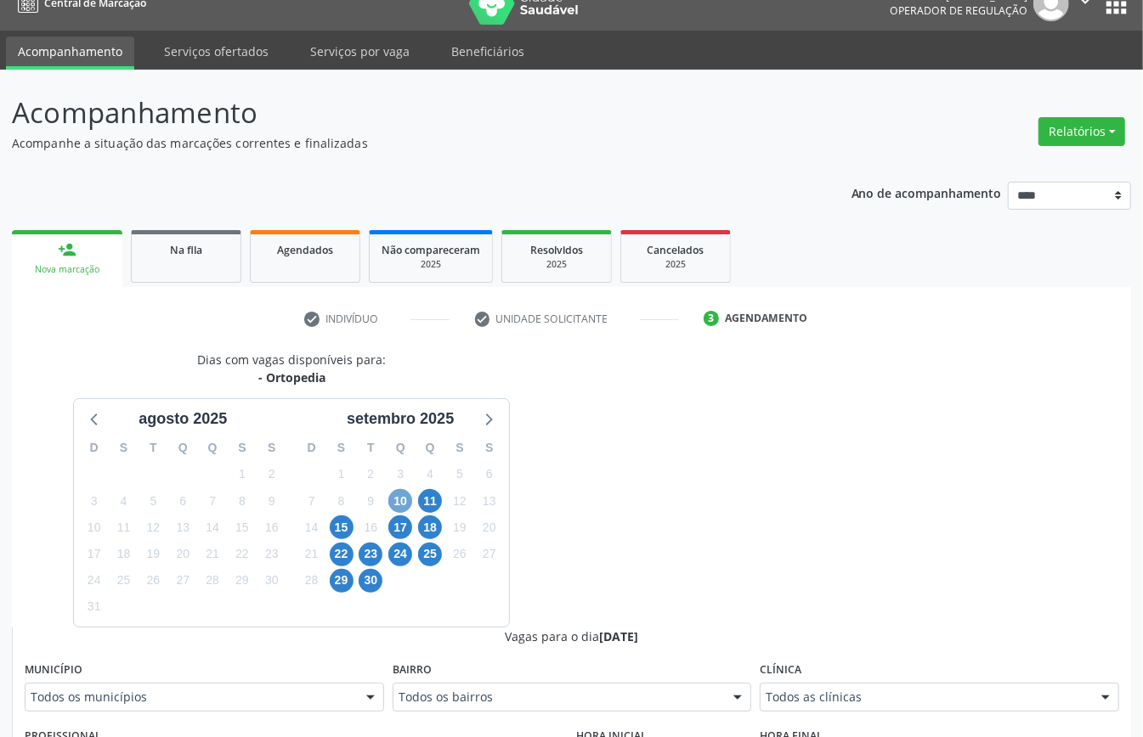
click at [402, 504] on span "10" at bounding box center [400, 501] width 24 height 24
drag, startPoint x: 816, startPoint y: 692, endPoint x: 717, endPoint y: 673, distance: 100.3
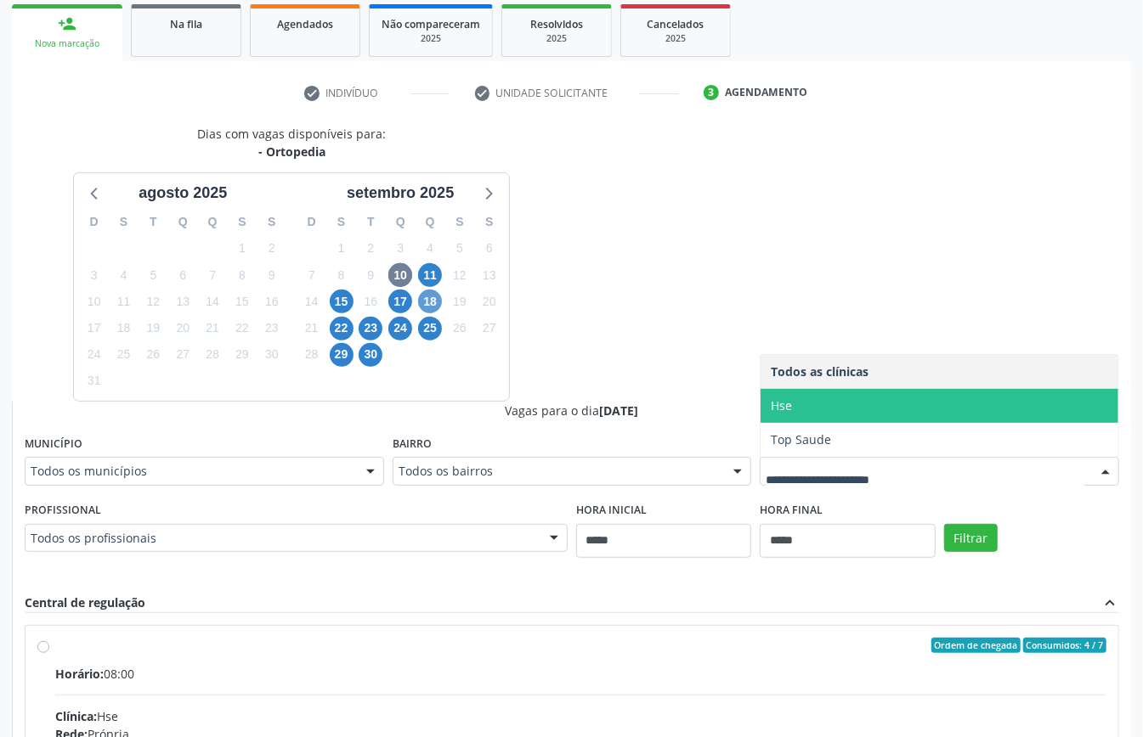
scroll to position [137, 0]
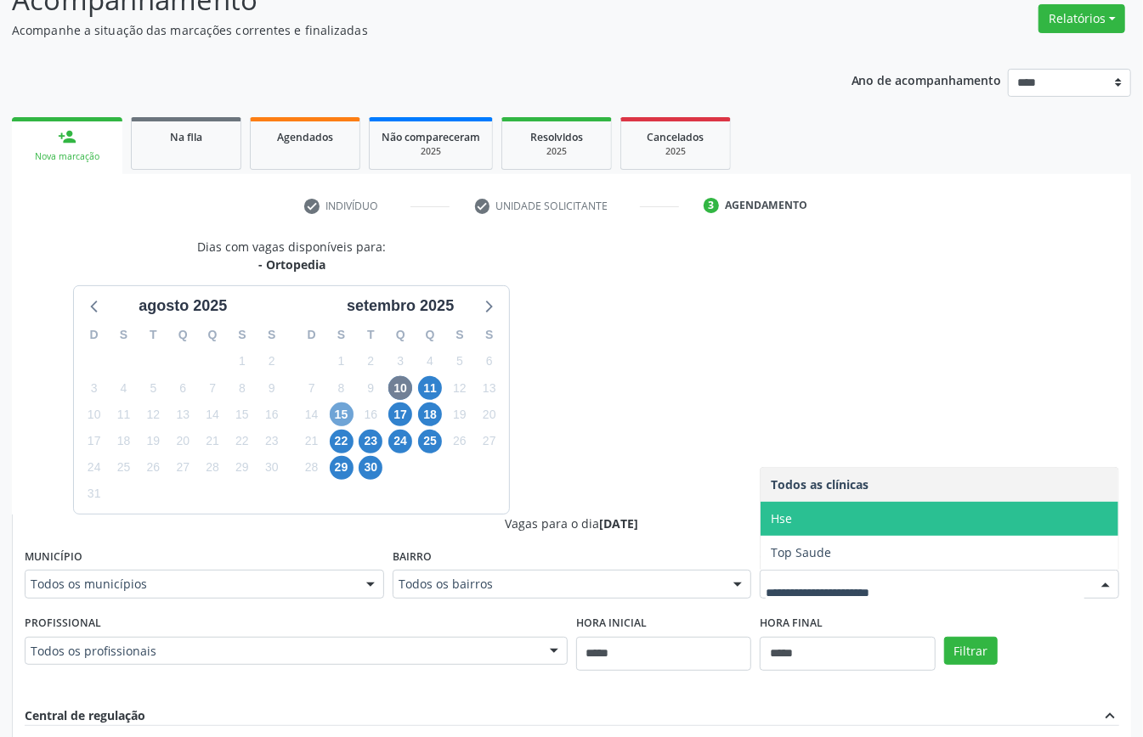
click at [347, 419] on span "15" at bounding box center [342, 415] width 24 height 24
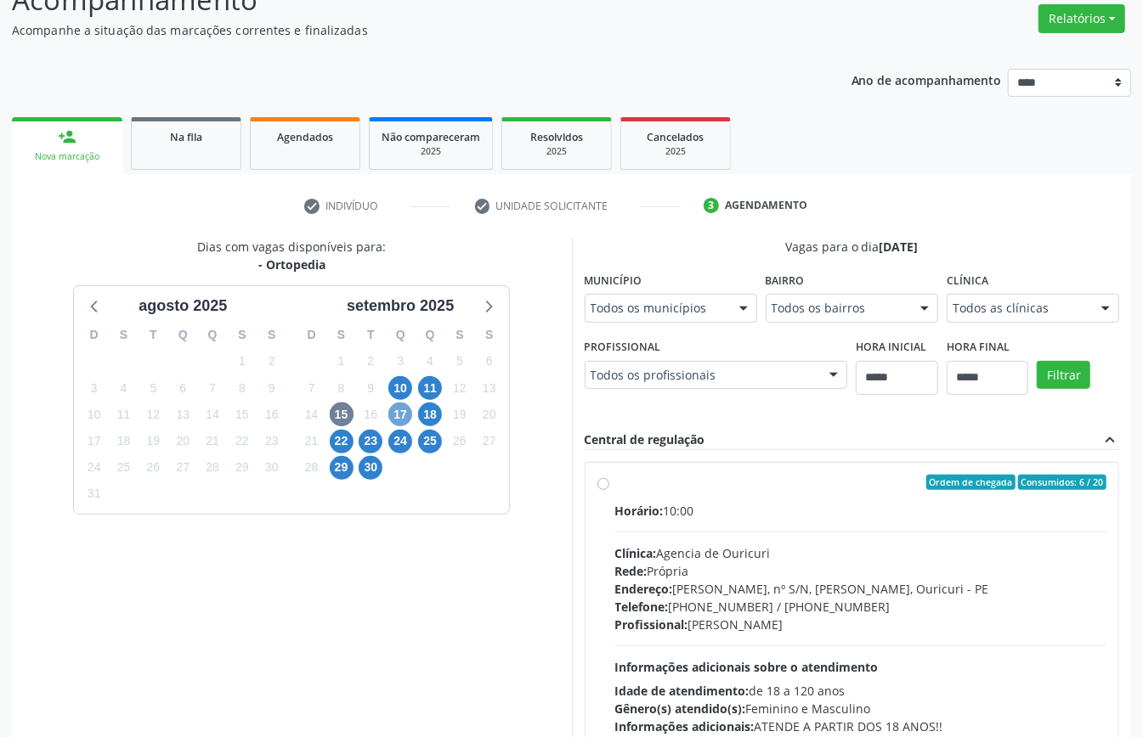
click at [401, 409] on span "17" at bounding box center [400, 415] width 24 height 24
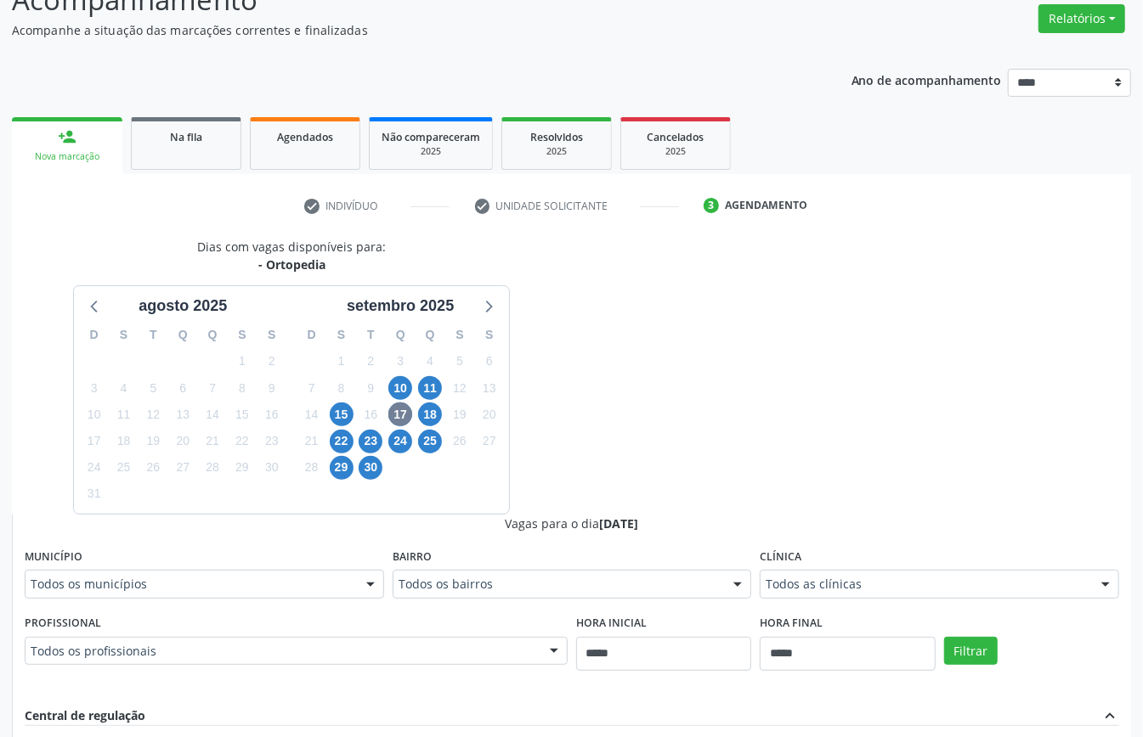
drag, startPoint x: 797, startPoint y: 567, endPoint x: 795, endPoint y: 576, distance: 8.7
click at [796, 568] on label "Clínica" at bounding box center [780, 558] width 42 height 26
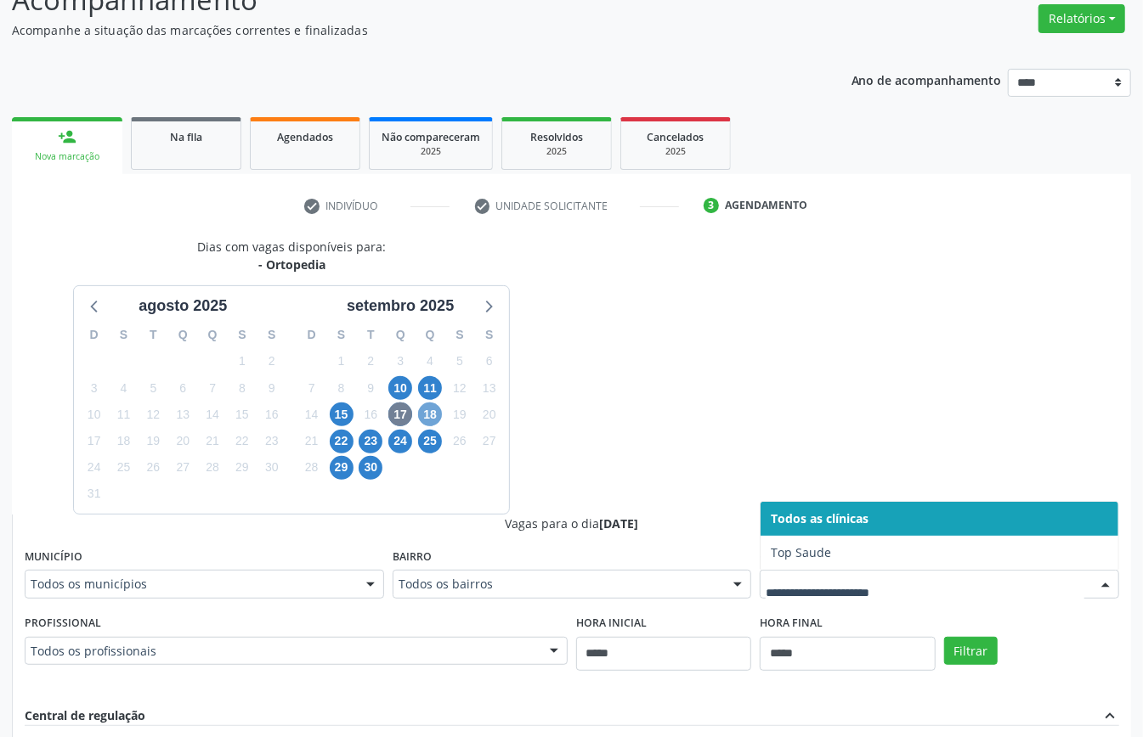
click at [439, 416] on span "18" at bounding box center [430, 415] width 24 height 24
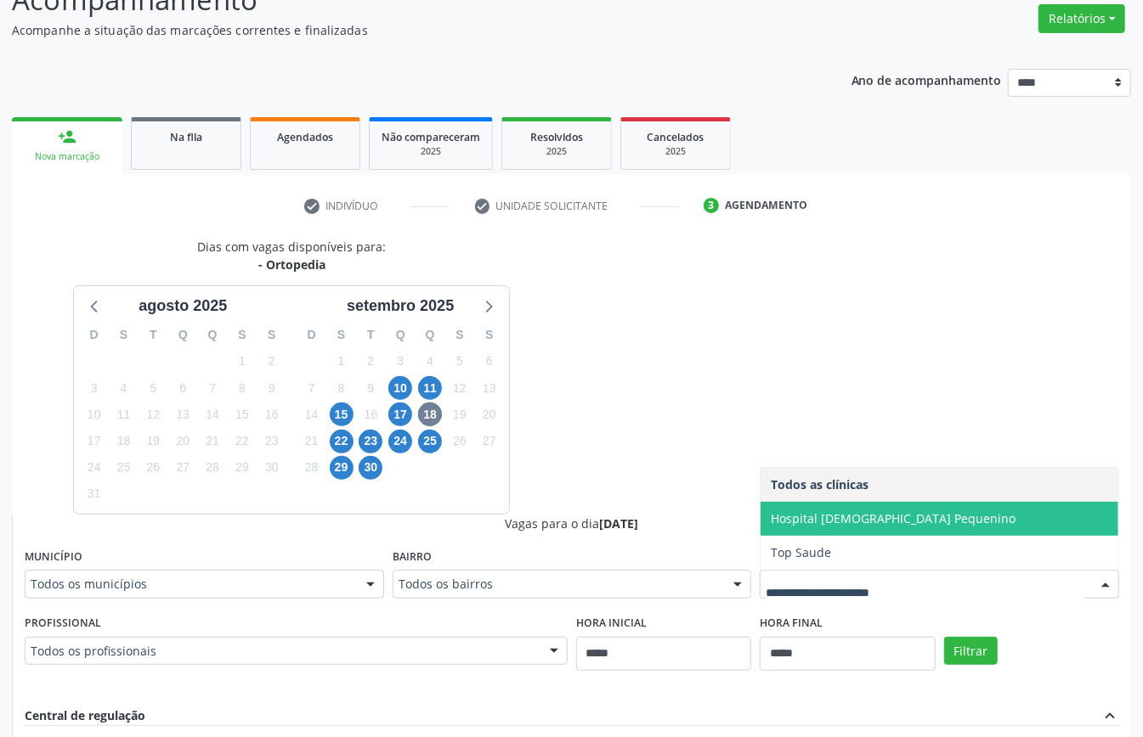
click at [827, 517] on span "Hospital [DEMOGRAPHIC_DATA] Pequenino" at bounding box center [893, 519] width 245 height 16
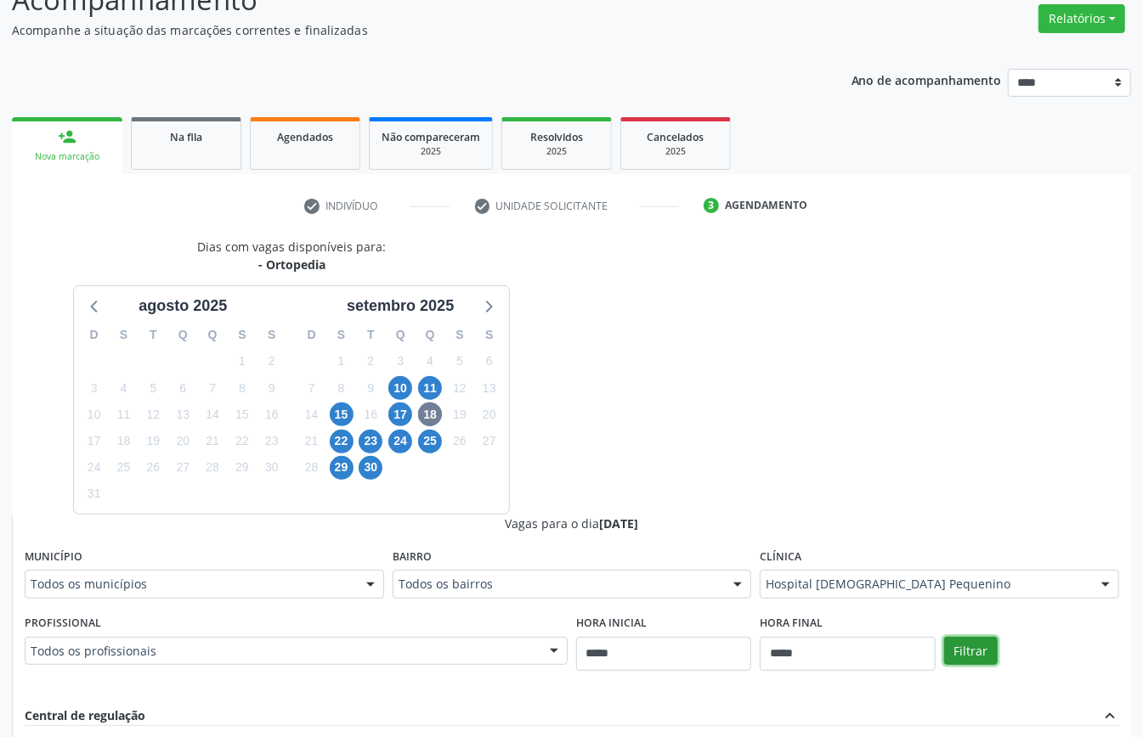
click at [979, 651] on button "Filtrar" at bounding box center [971, 651] width 54 height 29
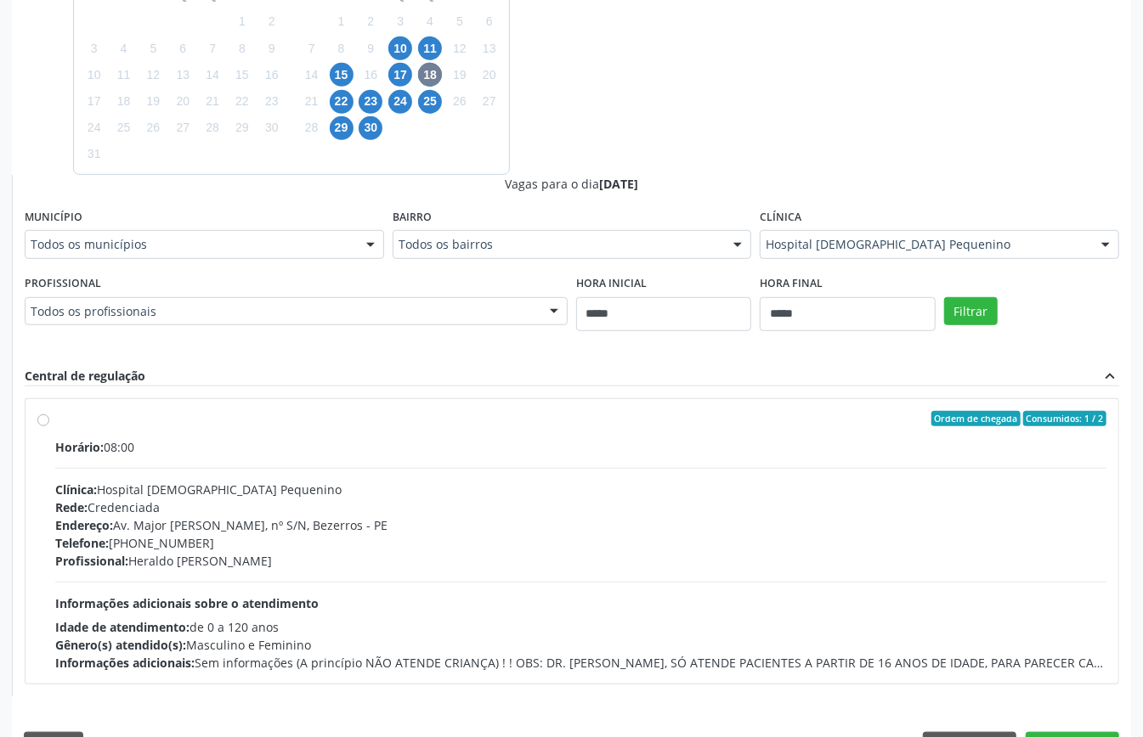
click at [874, 257] on div "Hospital [DEMOGRAPHIC_DATA] Pequenino" at bounding box center [938, 244] width 359 height 29
click at [341, 100] on span "22" at bounding box center [342, 102] width 24 height 24
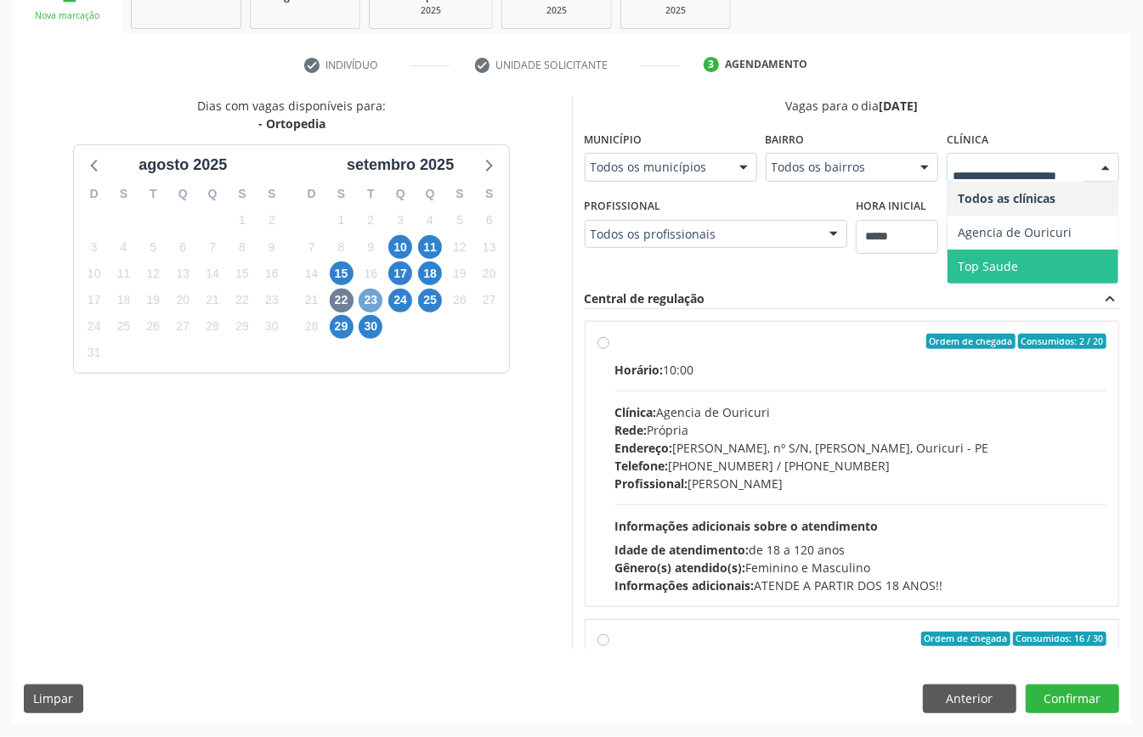
click at [372, 289] on span "23" at bounding box center [370, 301] width 24 height 24
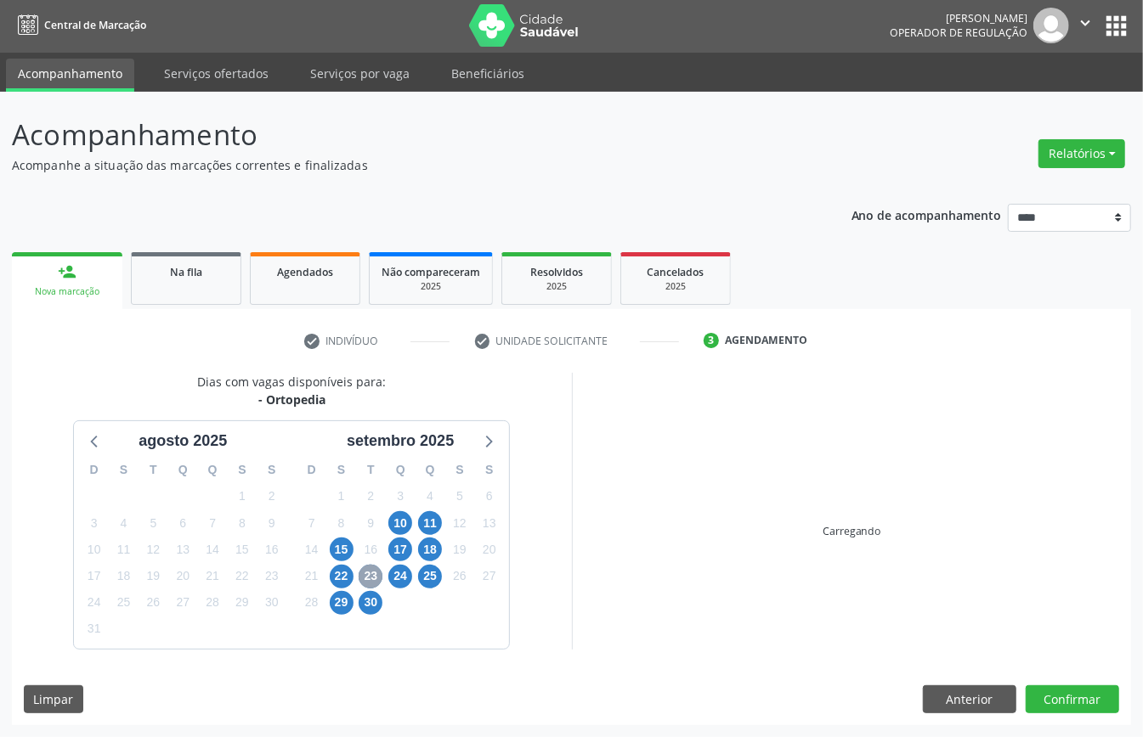
scroll to position [250, 0]
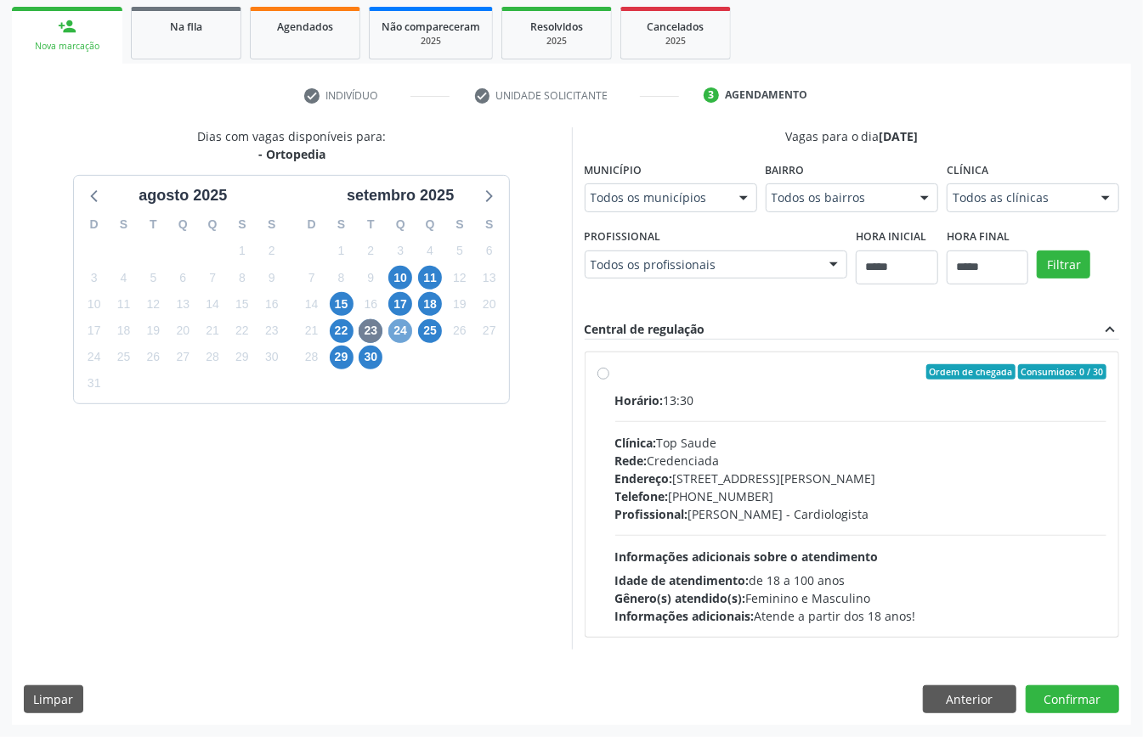
click at [395, 324] on span "24" at bounding box center [400, 331] width 24 height 24
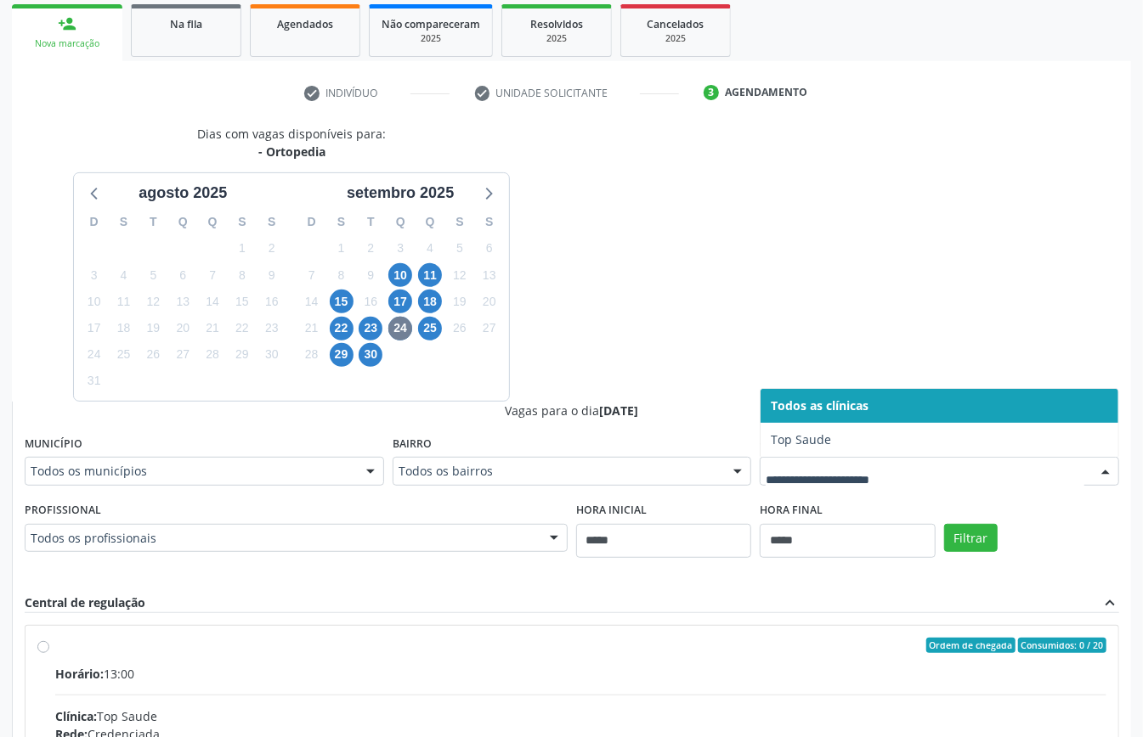
click at [840, 460] on div at bounding box center [938, 471] width 359 height 29
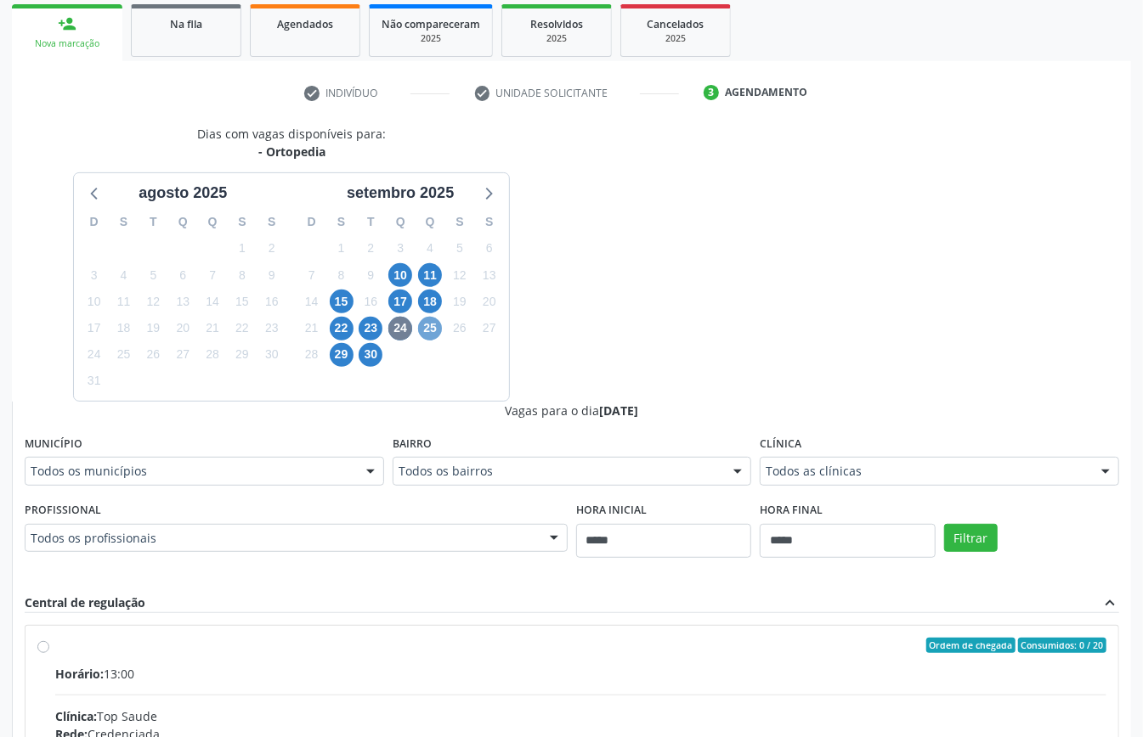
click at [435, 323] on span "25" at bounding box center [430, 329] width 24 height 24
click at [338, 360] on span "29" at bounding box center [342, 355] width 24 height 24
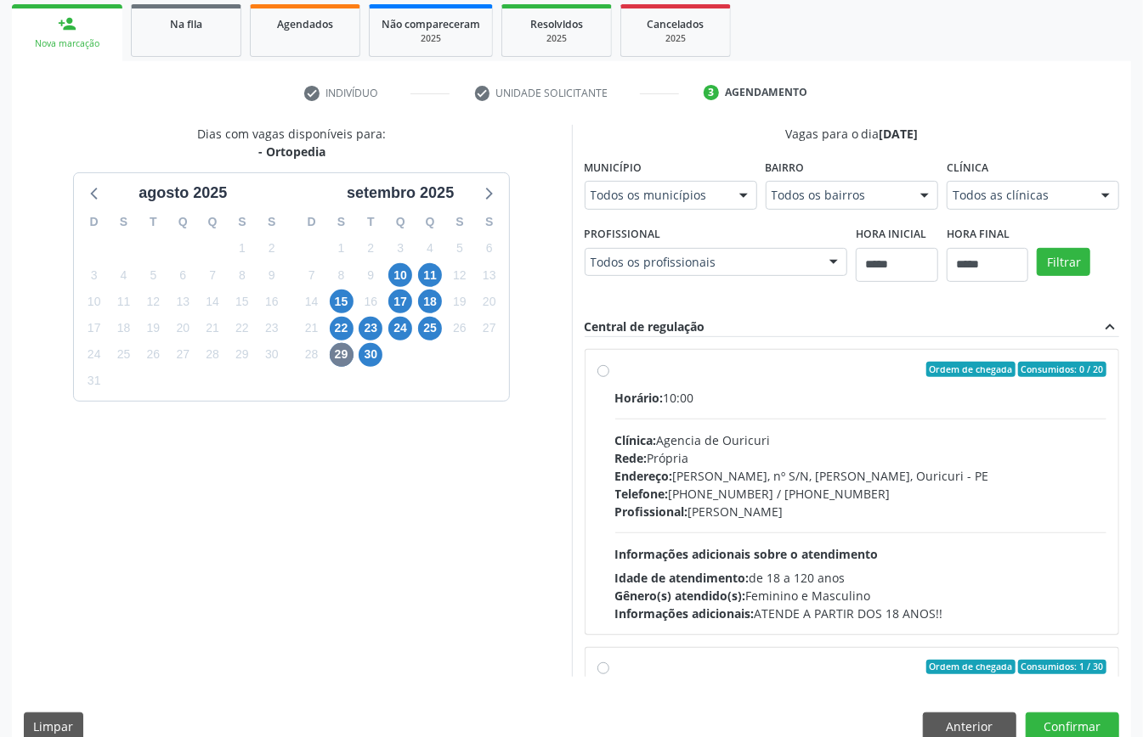
click at [946, 221] on fieldset "Clínica Todos as clínicas Todos as clínicas Agencia de Ouricuri Top Saude Nenhu…" at bounding box center [1032, 188] width 172 height 66
drag, startPoint x: 912, startPoint y: 472, endPoint x: 850, endPoint y: 486, distance: 64.3
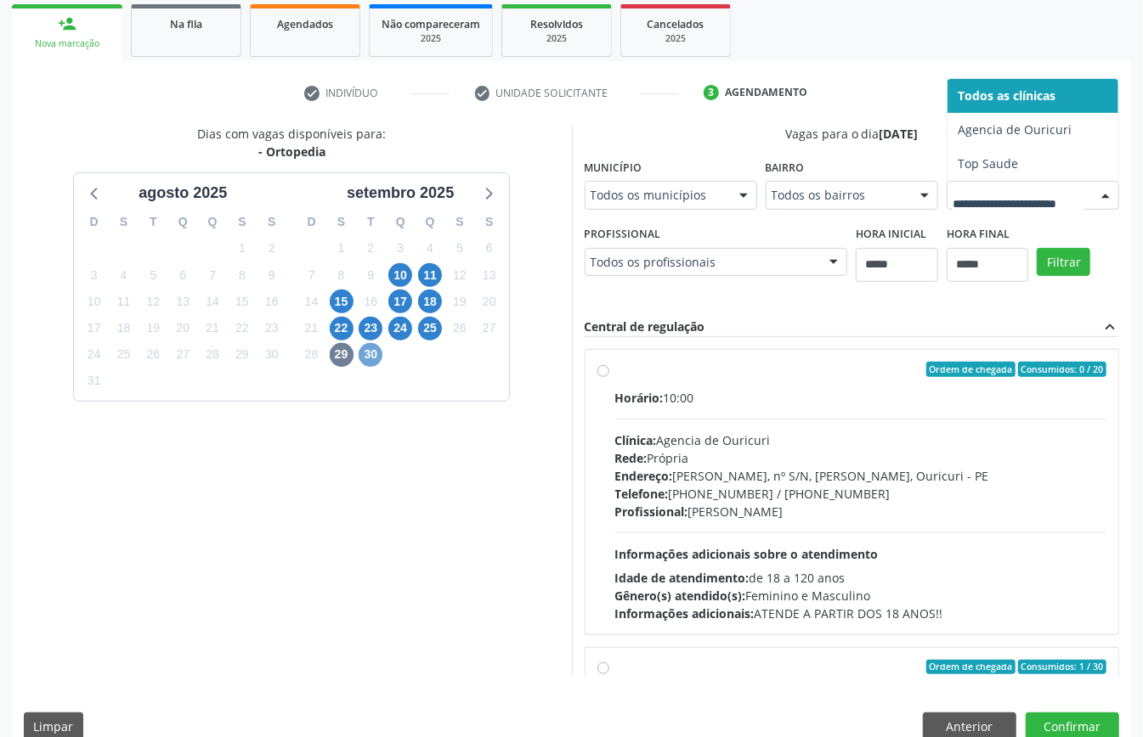
click at [372, 362] on span "30" at bounding box center [370, 355] width 24 height 24
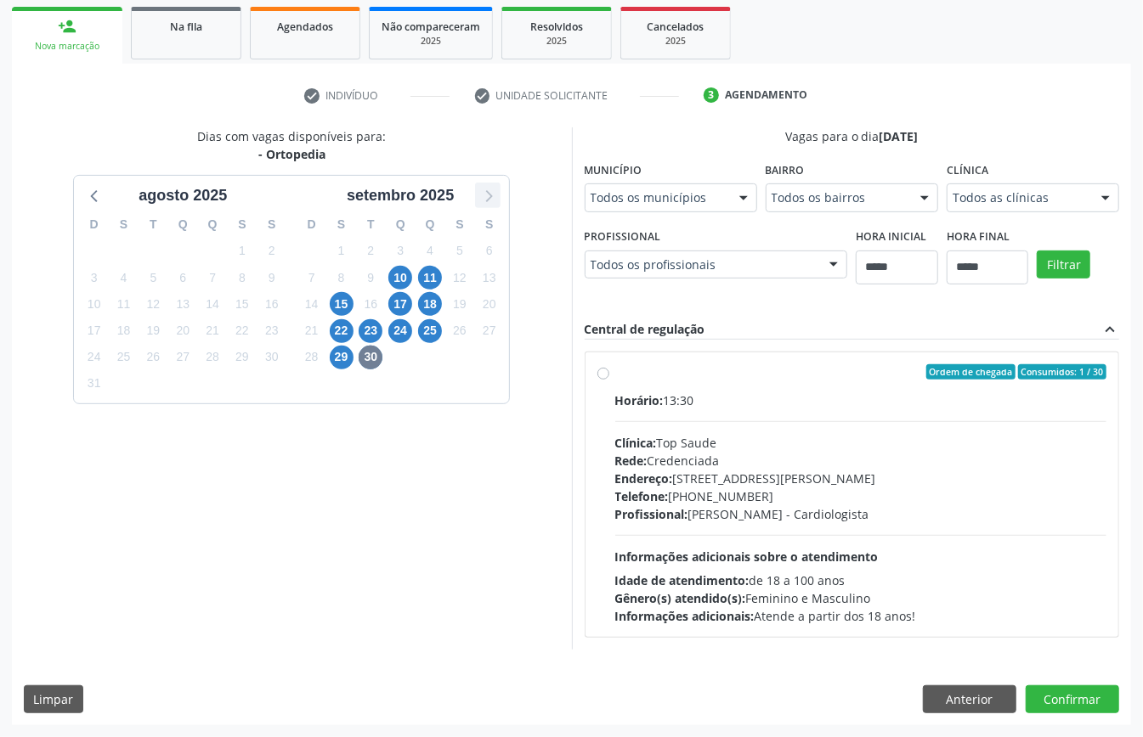
click at [491, 200] on icon at bounding box center [488, 195] width 22 height 22
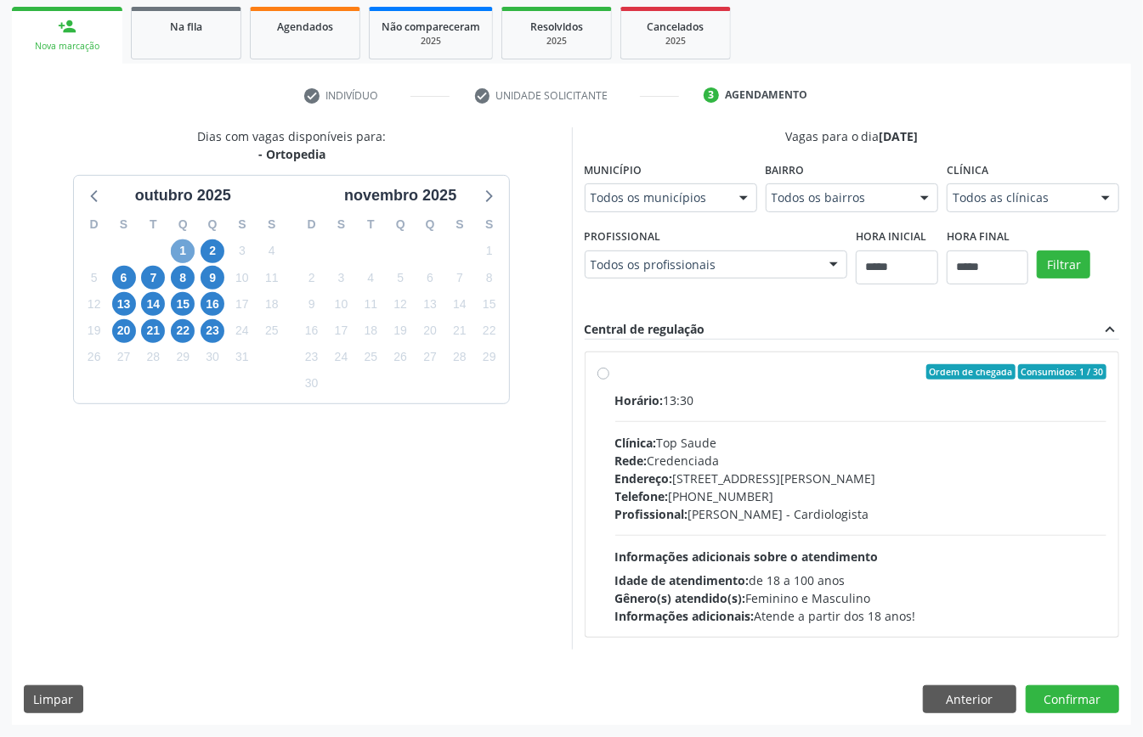
click at [185, 243] on span "1" at bounding box center [183, 252] width 24 height 24
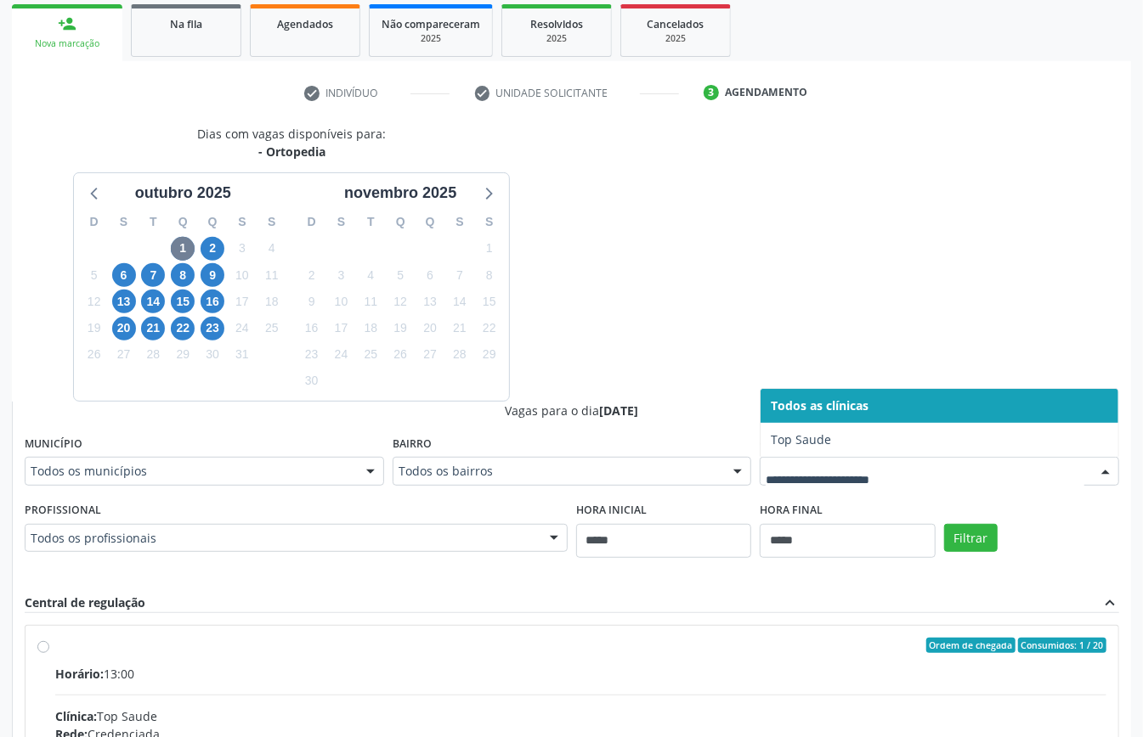
click at [819, 483] on div at bounding box center [938, 471] width 359 height 29
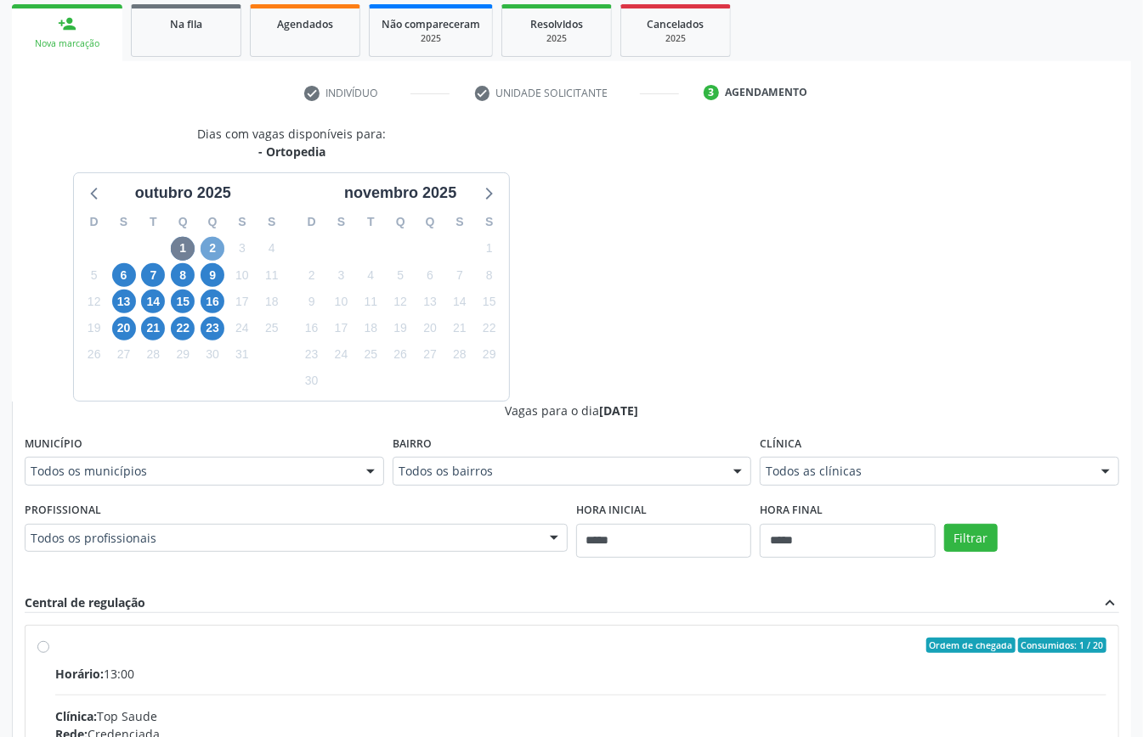
click at [207, 250] on span "2" at bounding box center [212, 249] width 24 height 24
drag, startPoint x: 874, startPoint y: 463, endPoint x: 814, endPoint y: 457, distance: 60.6
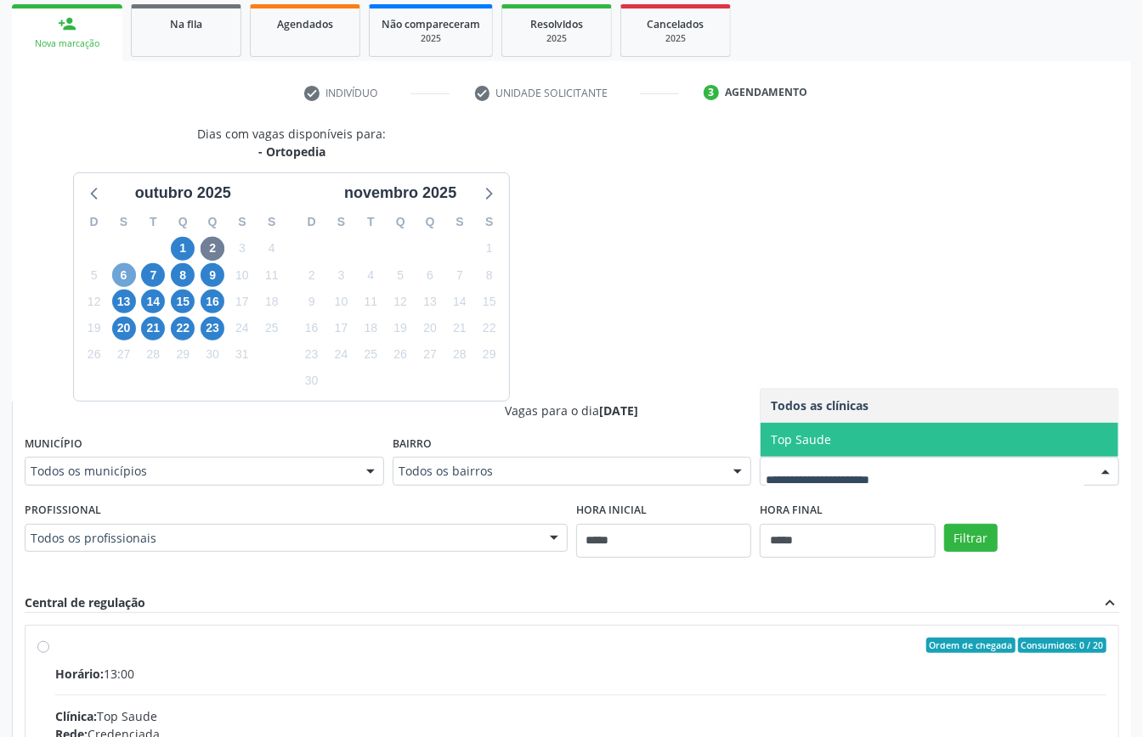
click at [116, 268] on span "6" at bounding box center [124, 275] width 24 height 24
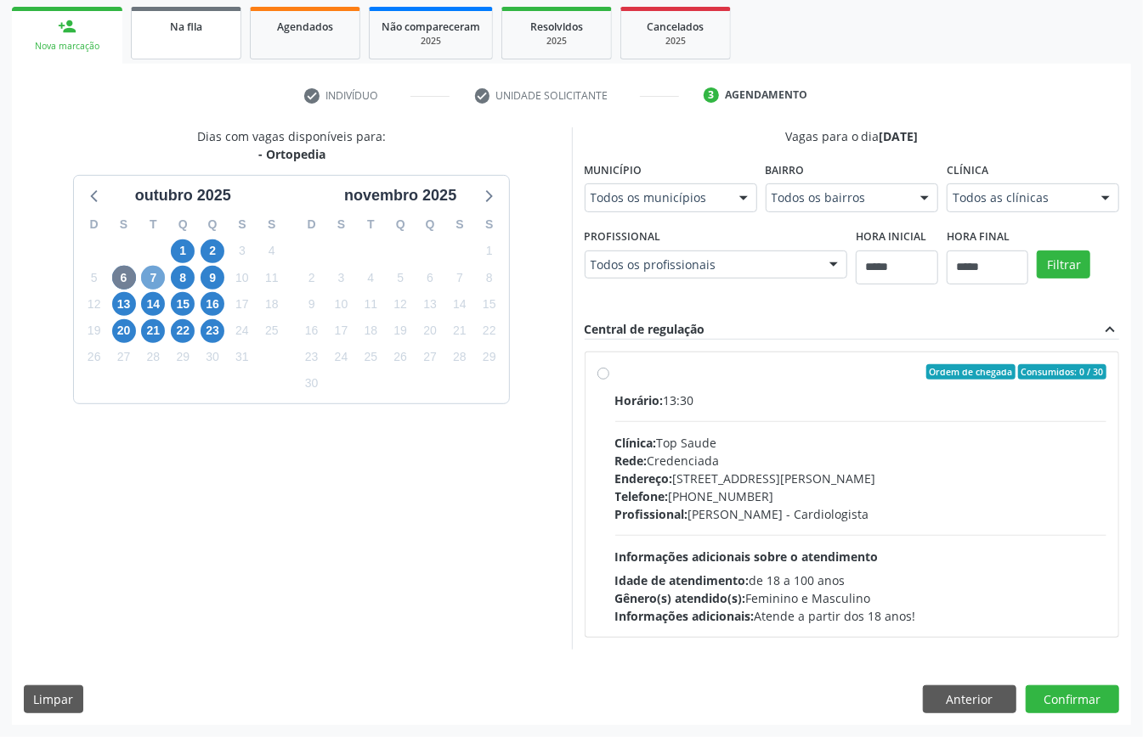
drag, startPoint x: 151, startPoint y: 268, endPoint x: 167, endPoint y: 273, distance: 15.9
click at [153, 268] on span "7" at bounding box center [153, 278] width 24 height 24
click at [188, 324] on span "22" at bounding box center [183, 331] width 24 height 24
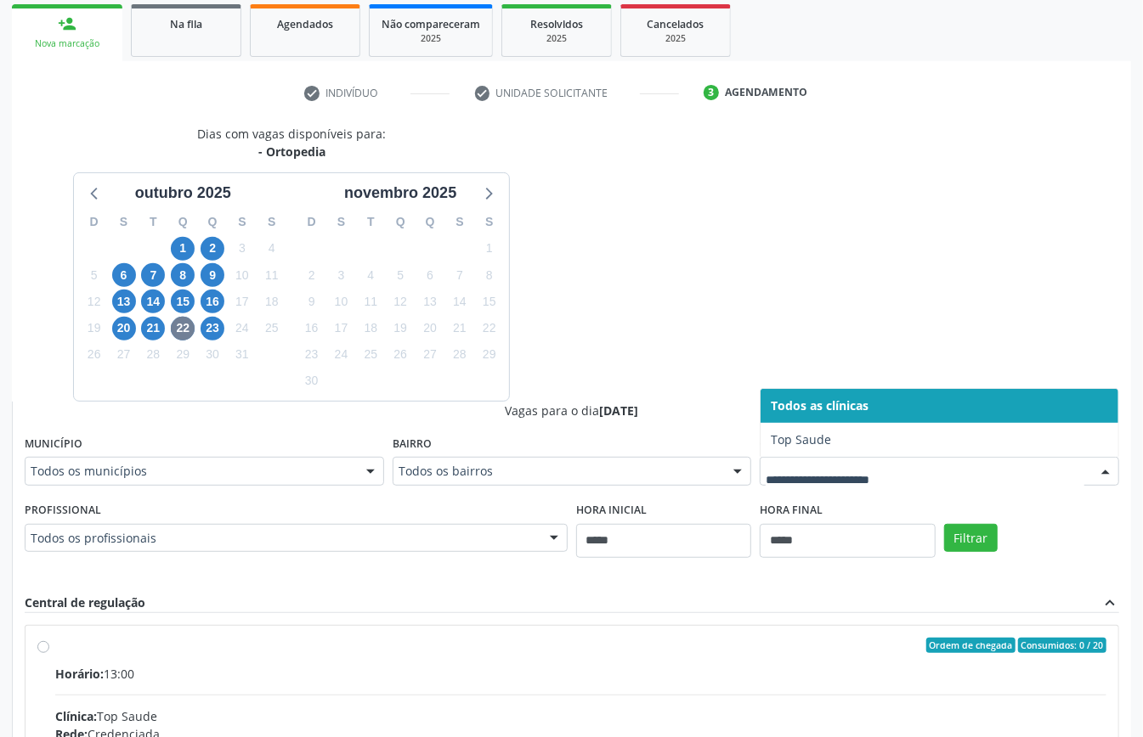
scroll to position [527, 0]
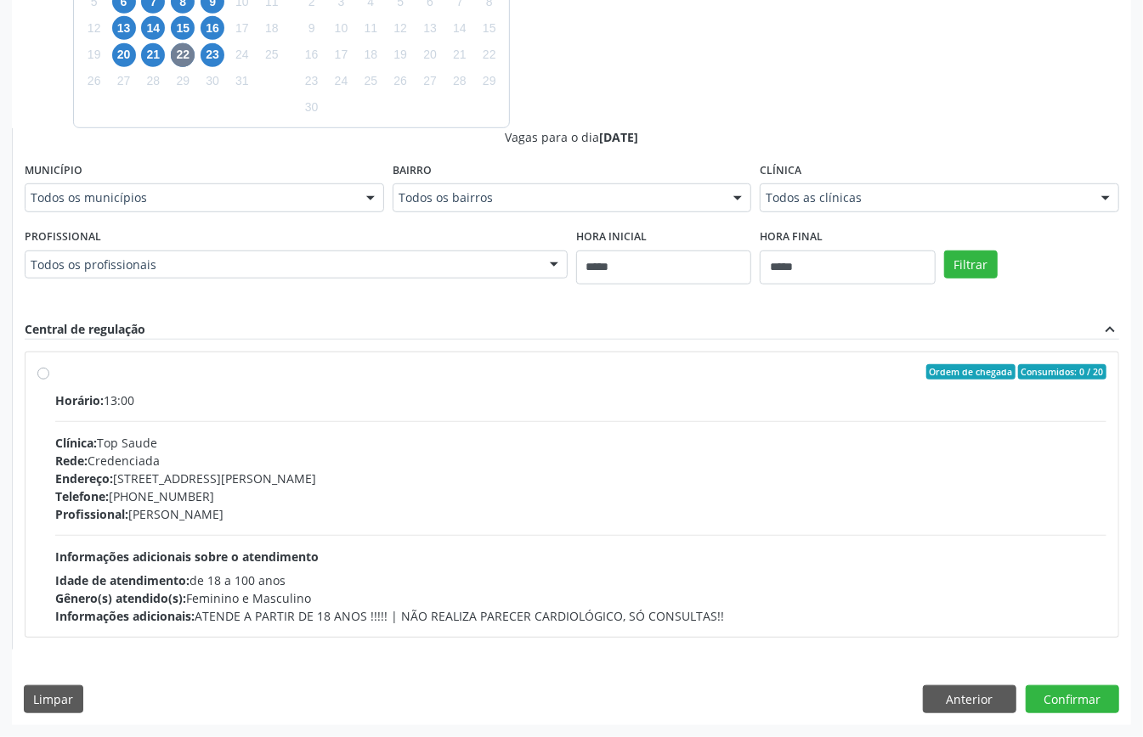
click at [968, 681] on div "Dias com vagas disponíveis para: - Ortopedia [DATE] D S T Q Q S S 28 29 30 1 2 …" at bounding box center [571, 288] width 1119 height 874
click at [970, 701] on button "Anterior" at bounding box center [969, 700] width 93 height 29
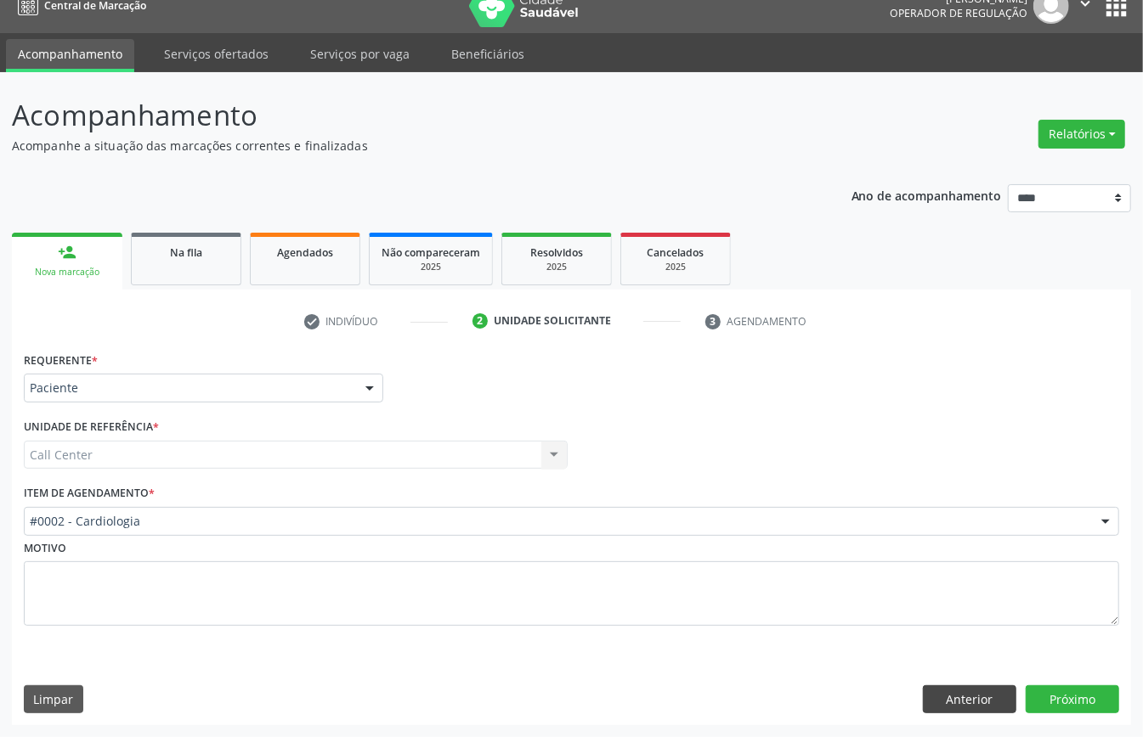
scroll to position [24, 0]
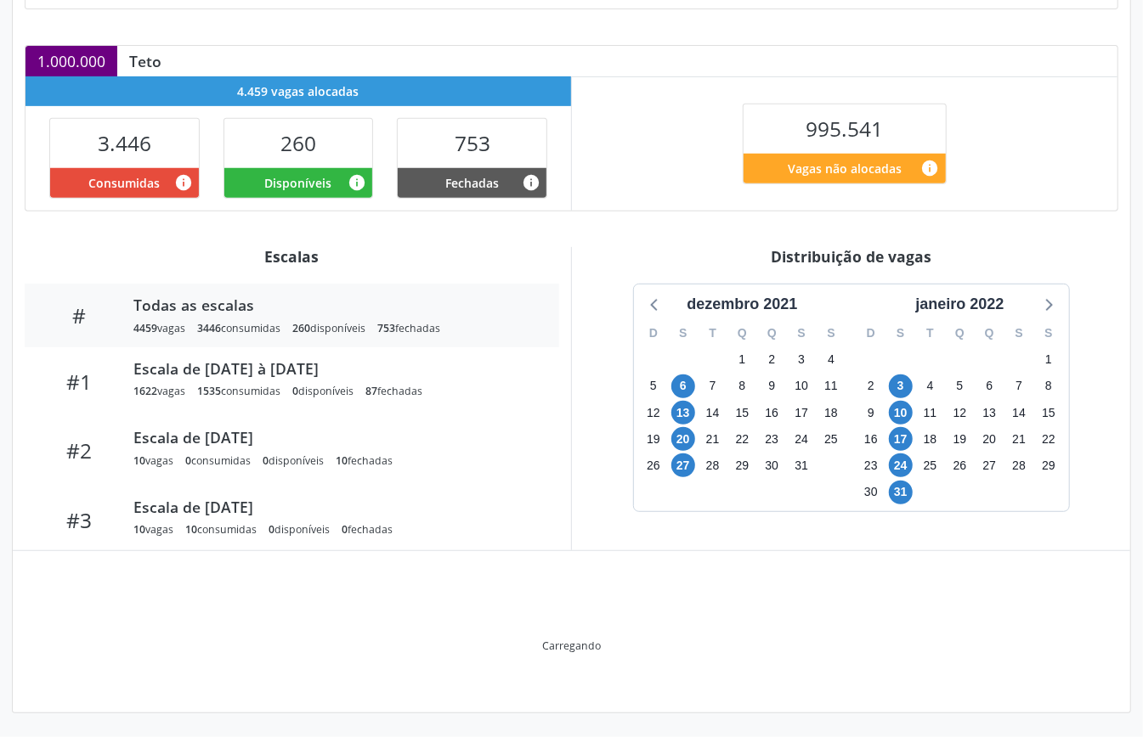
scroll to position [255, 0]
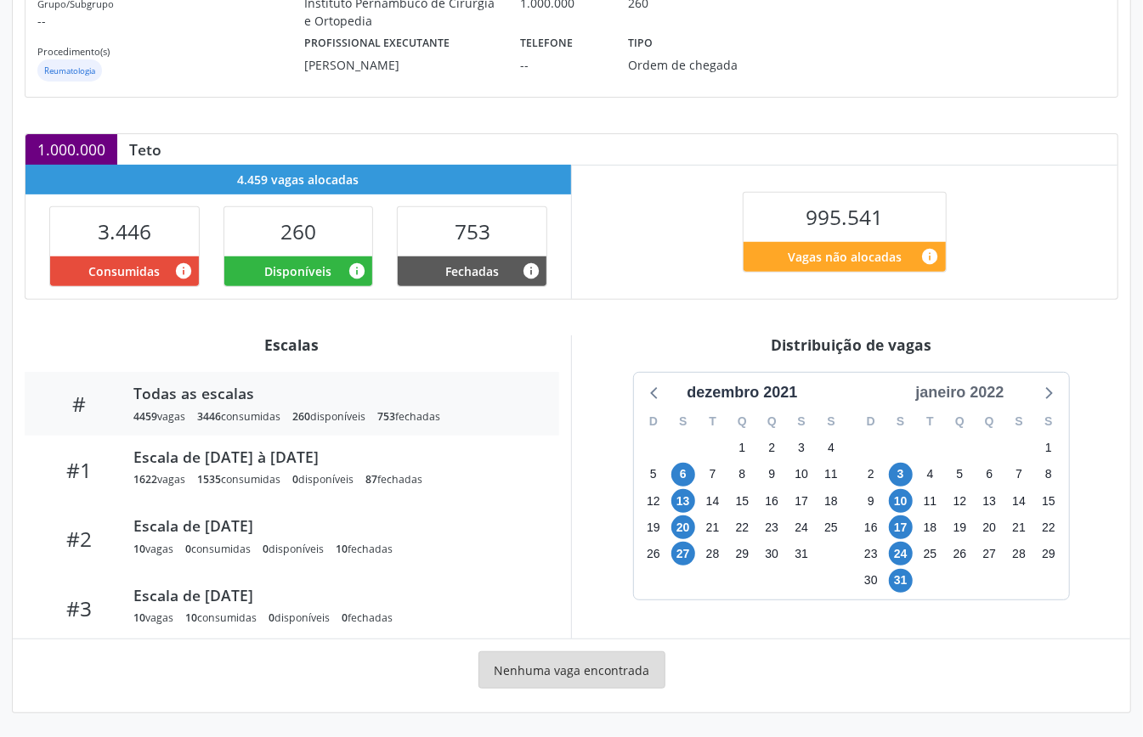
click at [989, 387] on div "janeiro 2022" at bounding box center [959, 392] width 102 height 23
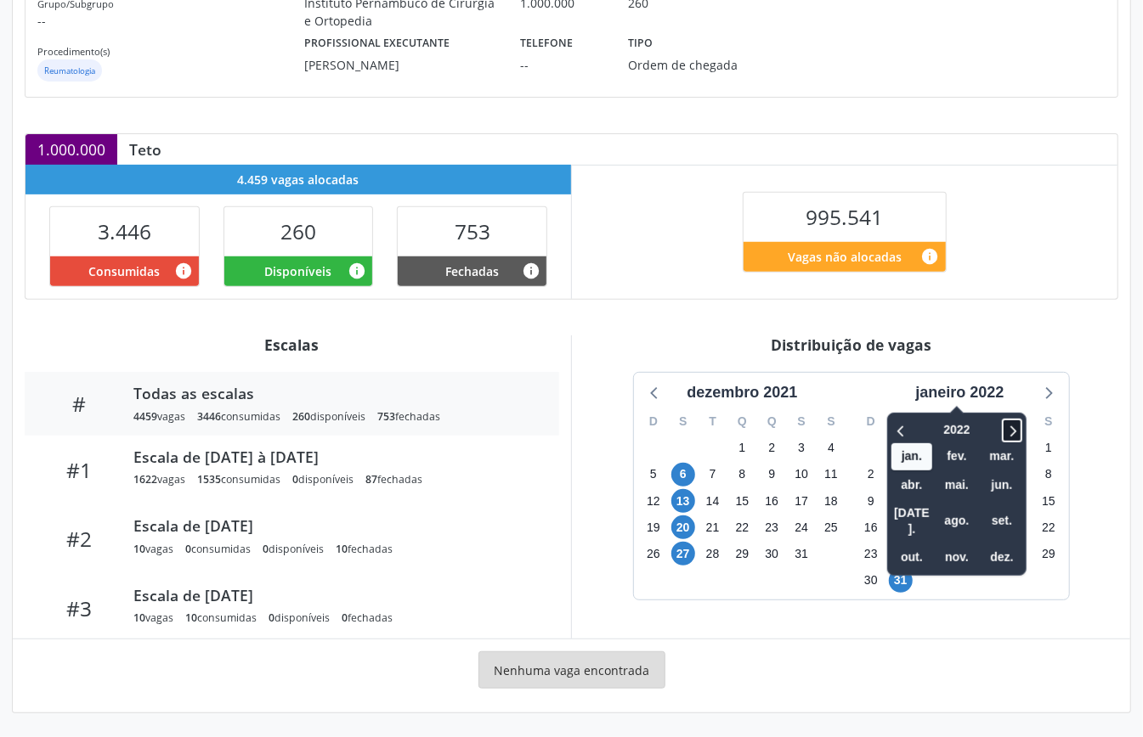
click at [1020, 428] on icon at bounding box center [1011, 431] width 17 height 20
click at [1022, 430] on span at bounding box center [1012, 431] width 20 height 24
click at [1025, 430] on div "2023 jan. fev. mar. abr. mai. jun. [DATE]. ago. set. out. nov. dez." at bounding box center [956, 494] width 139 height 163
click at [1016, 421] on icon at bounding box center [1011, 431] width 17 height 20
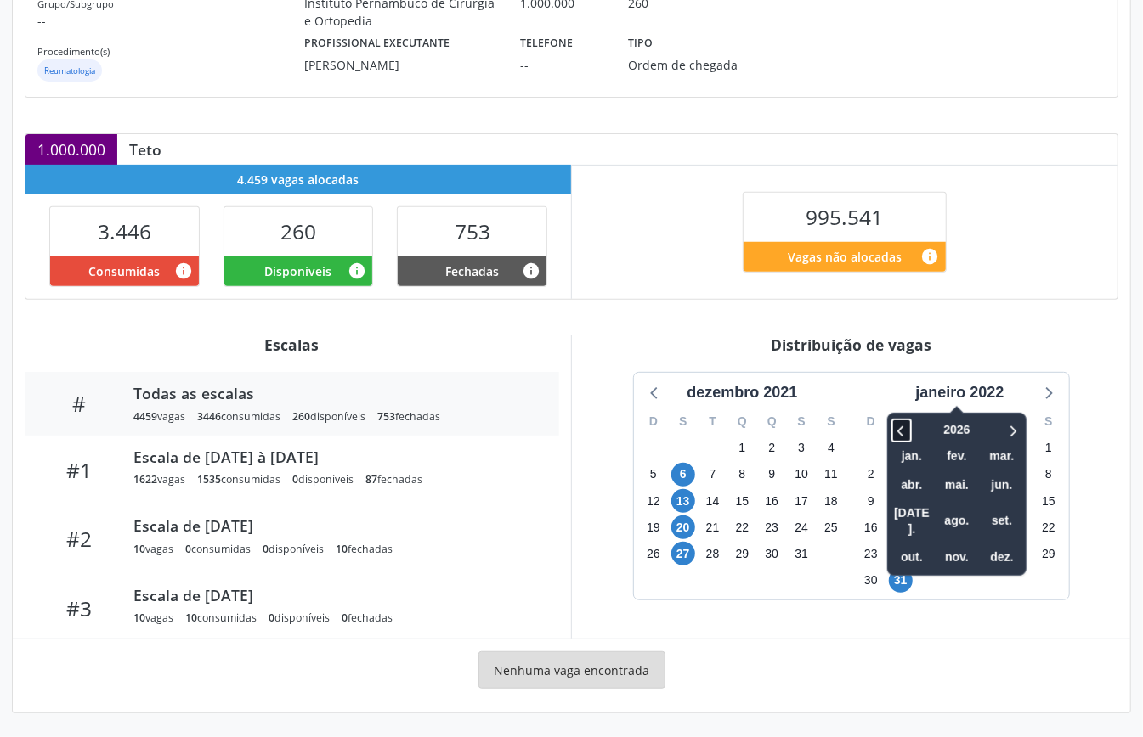
click at [898, 426] on icon at bounding box center [901, 431] width 17 height 20
click at [918, 545] on span "out." at bounding box center [911, 558] width 41 height 26
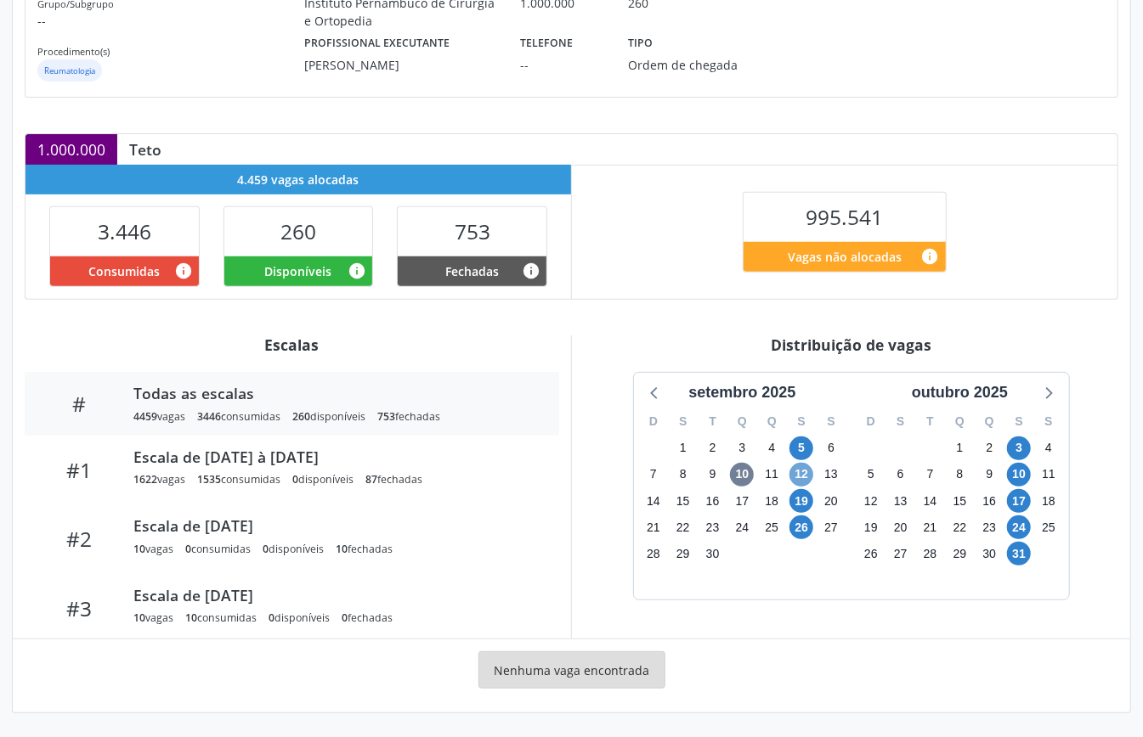
click at [799, 480] on span "12" at bounding box center [801, 475] width 24 height 24
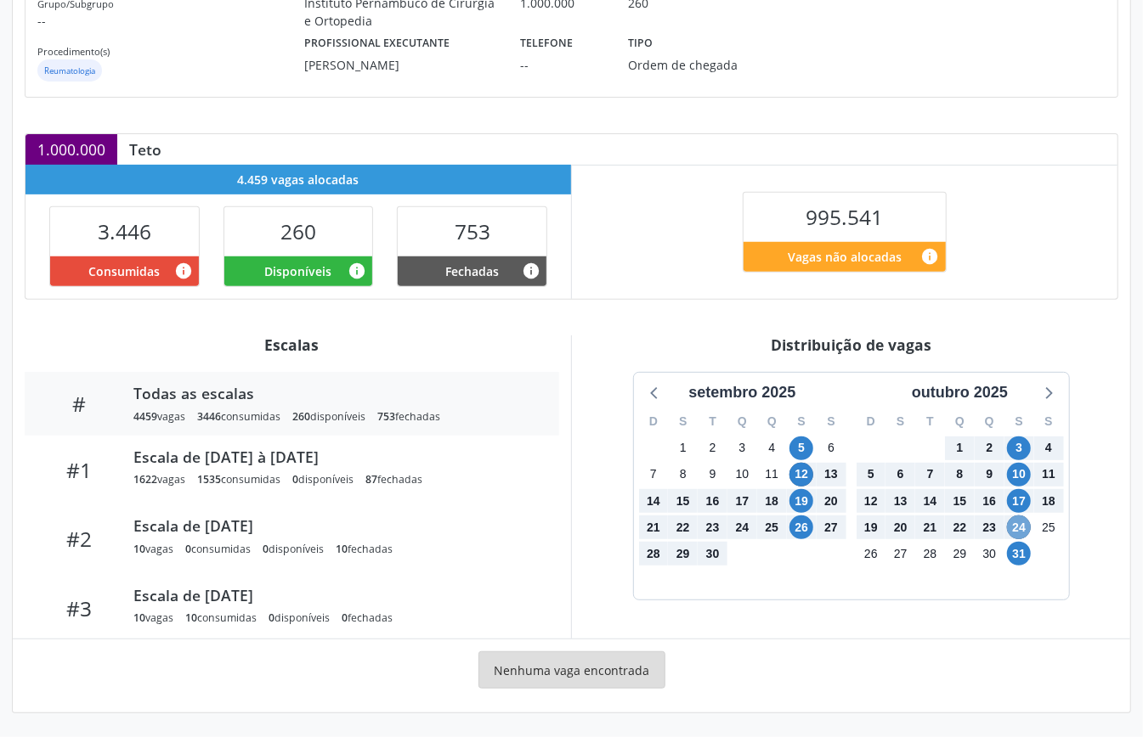
click at [1021, 523] on span "24" at bounding box center [1019, 528] width 24 height 24
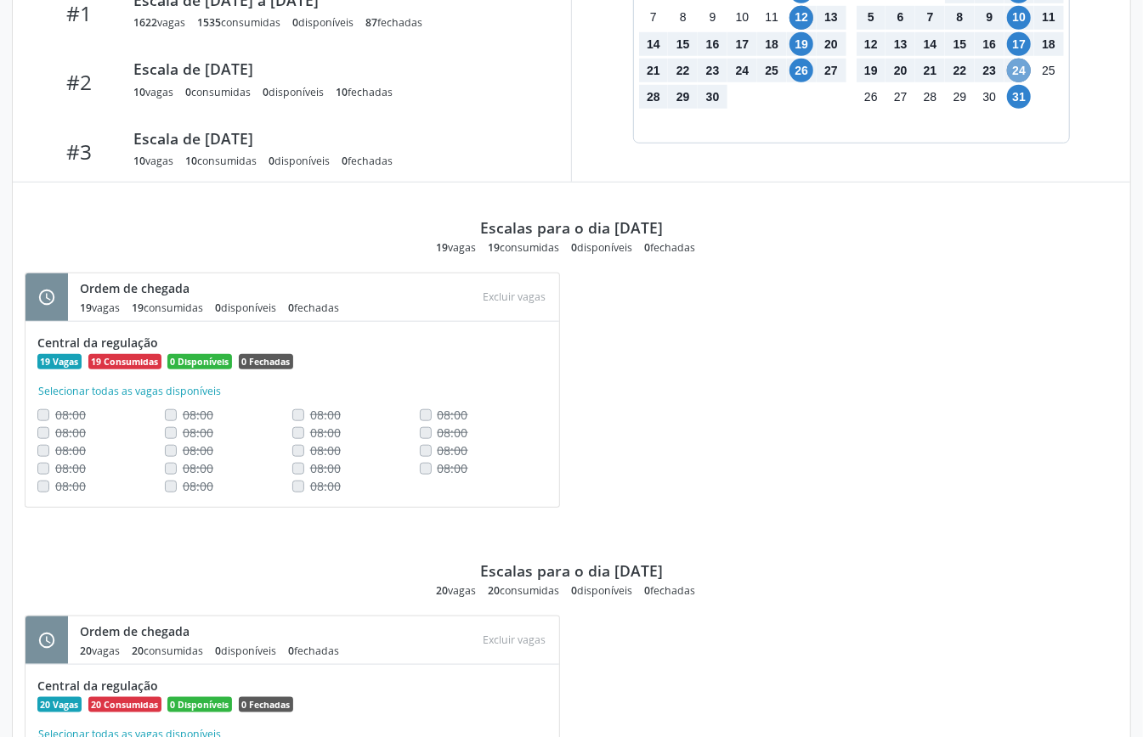
scroll to position [1160, 0]
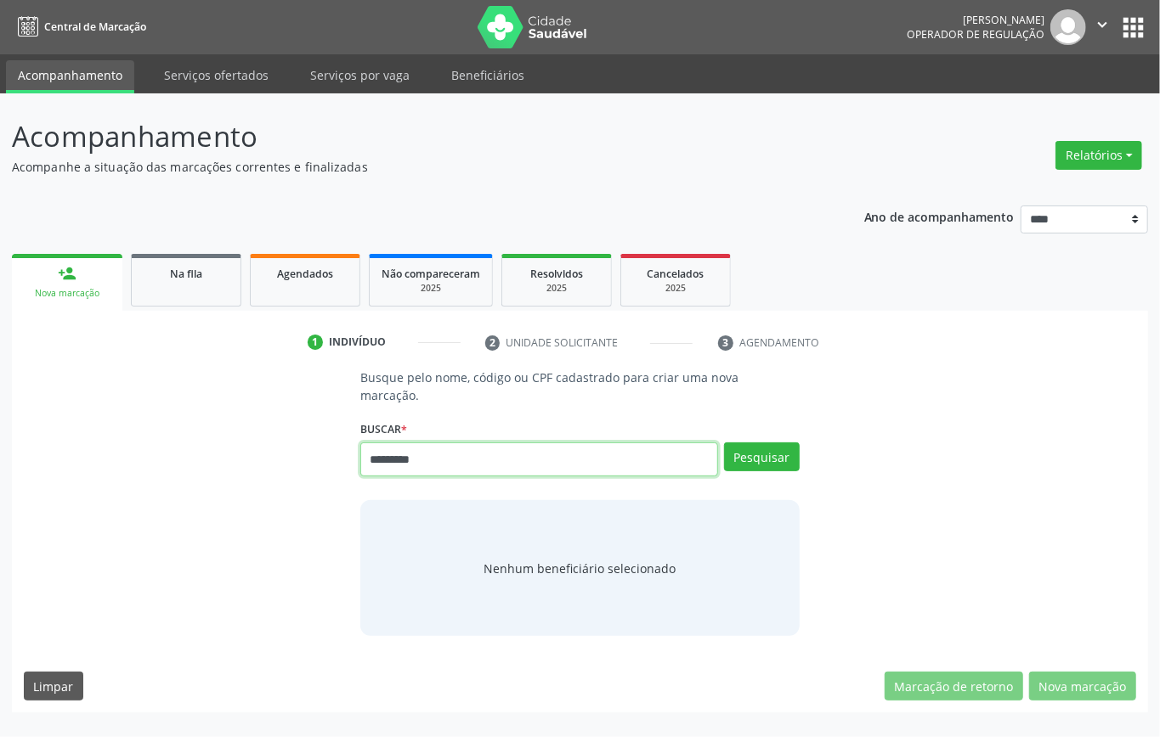
type input "*********"
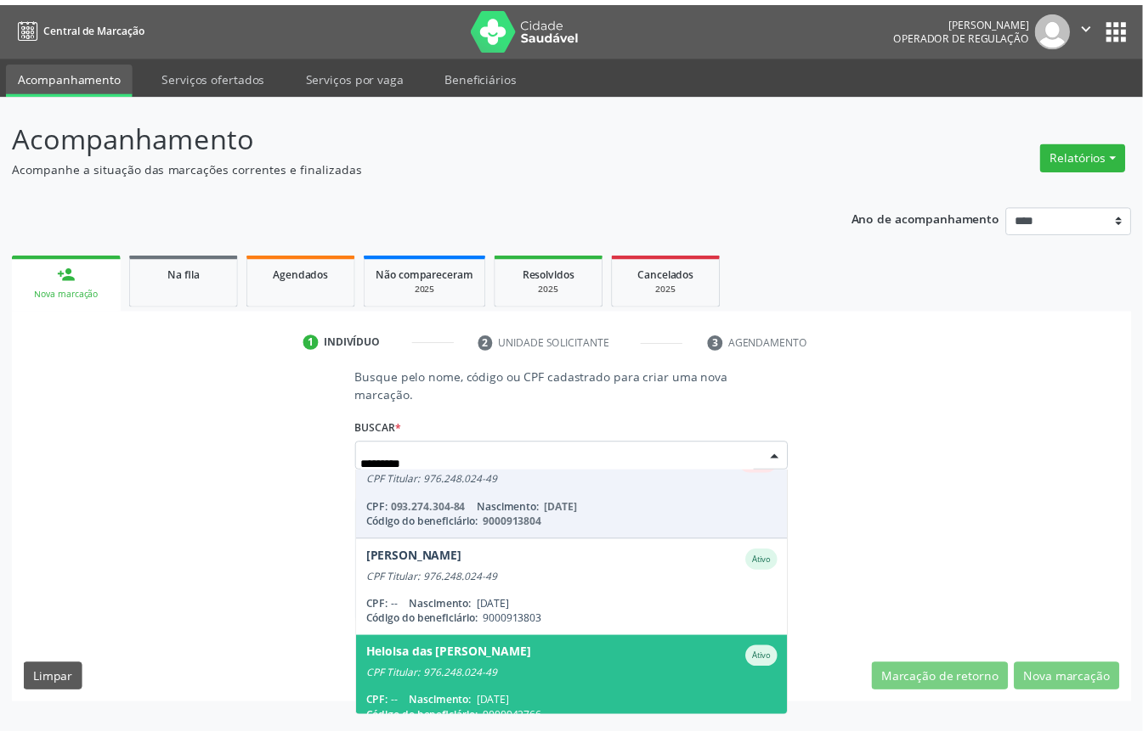
scroll to position [141, 0]
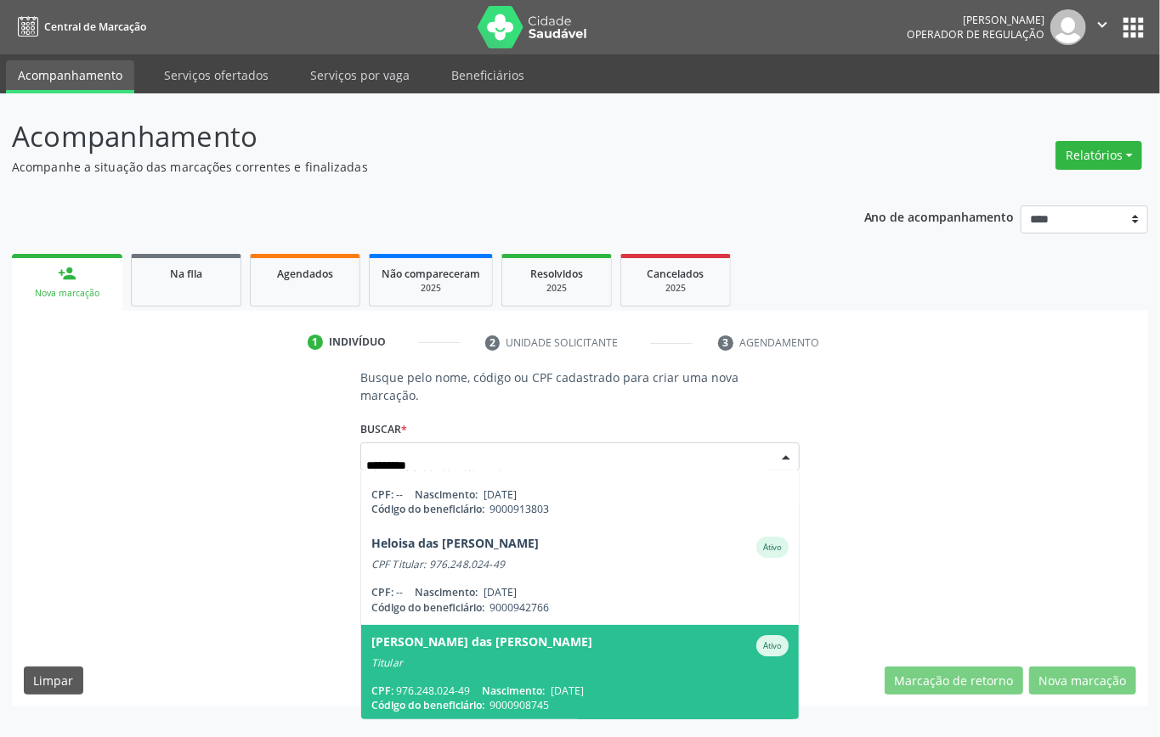
click at [582, 657] on div "Titular" at bounding box center [579, 664] width 417 height 14
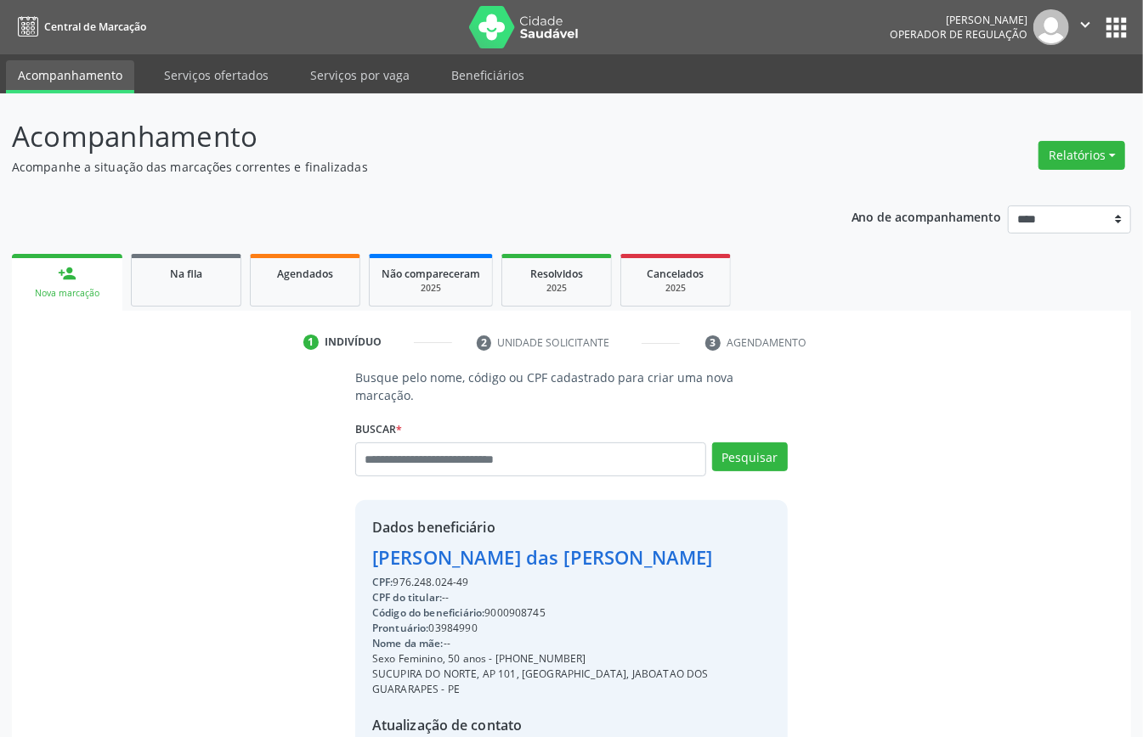
scroll to position [161, 0]
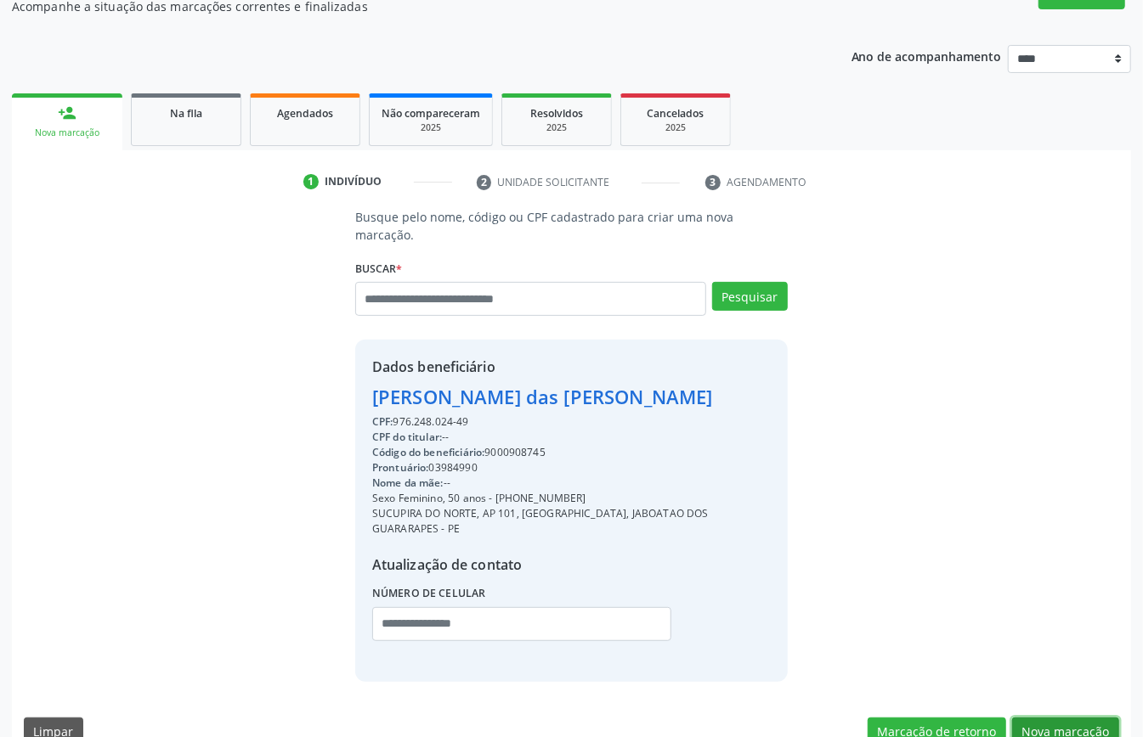
click at [1052, 718] on button "Nova marcação" at bounding box center [1065, 732] width 107 height 29
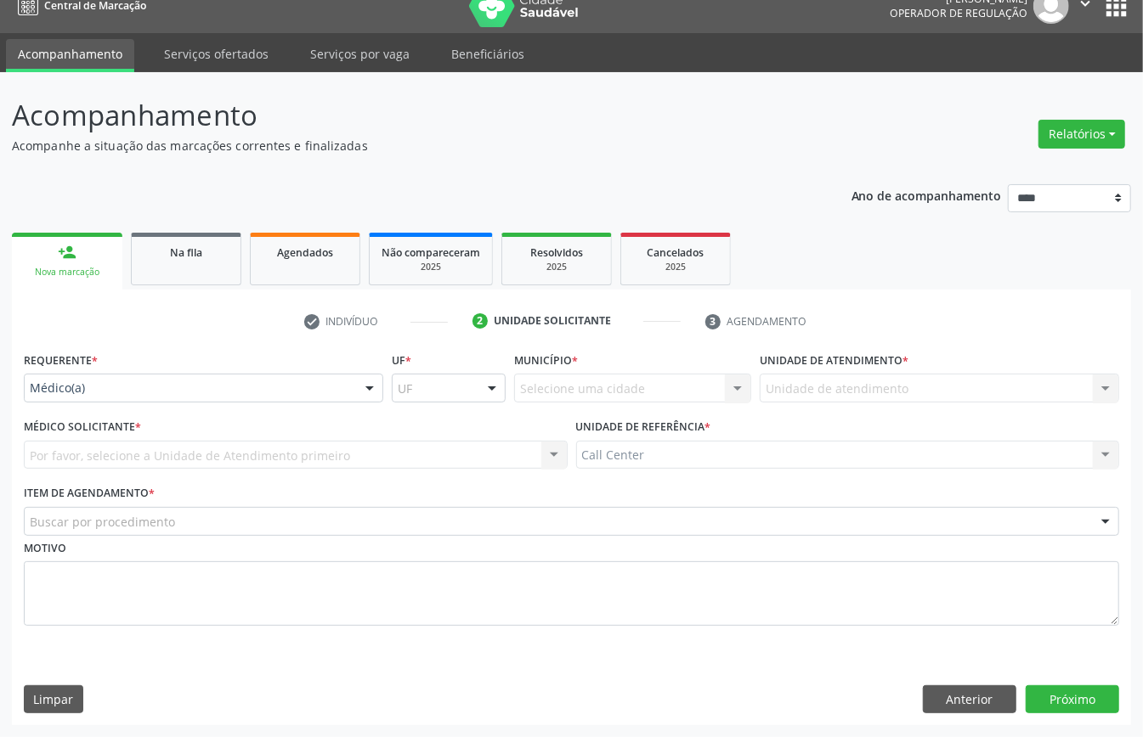
drag, startPoint x: 80, startPoint y: 385, endPoint x: 85, endPoint y: 409, distance: 24.3
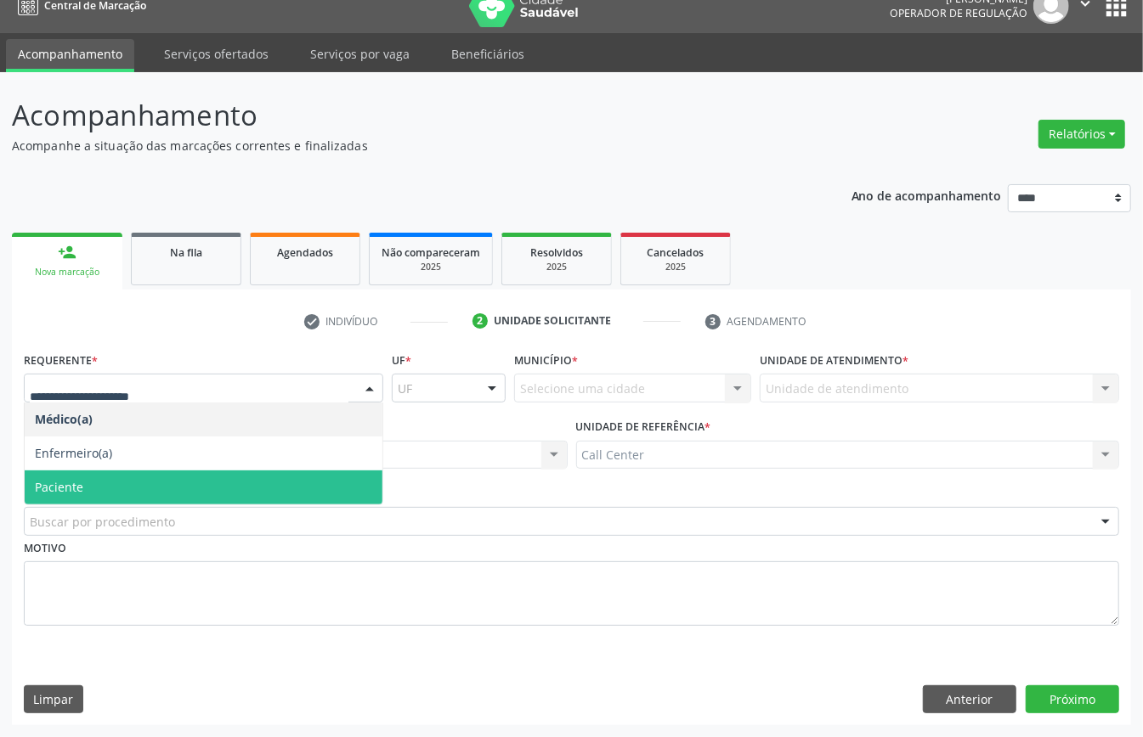
click at [90, 494] on span "Paciente" at bounding box center [204, 488] width 358 height 34
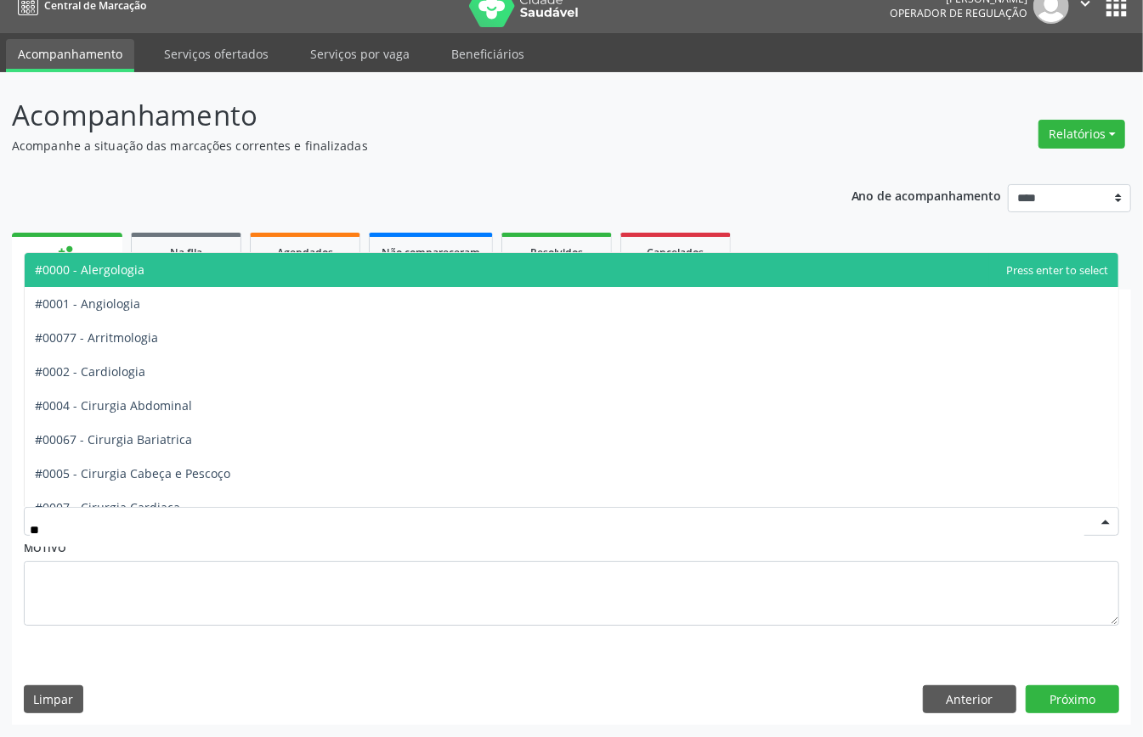
type input "***"
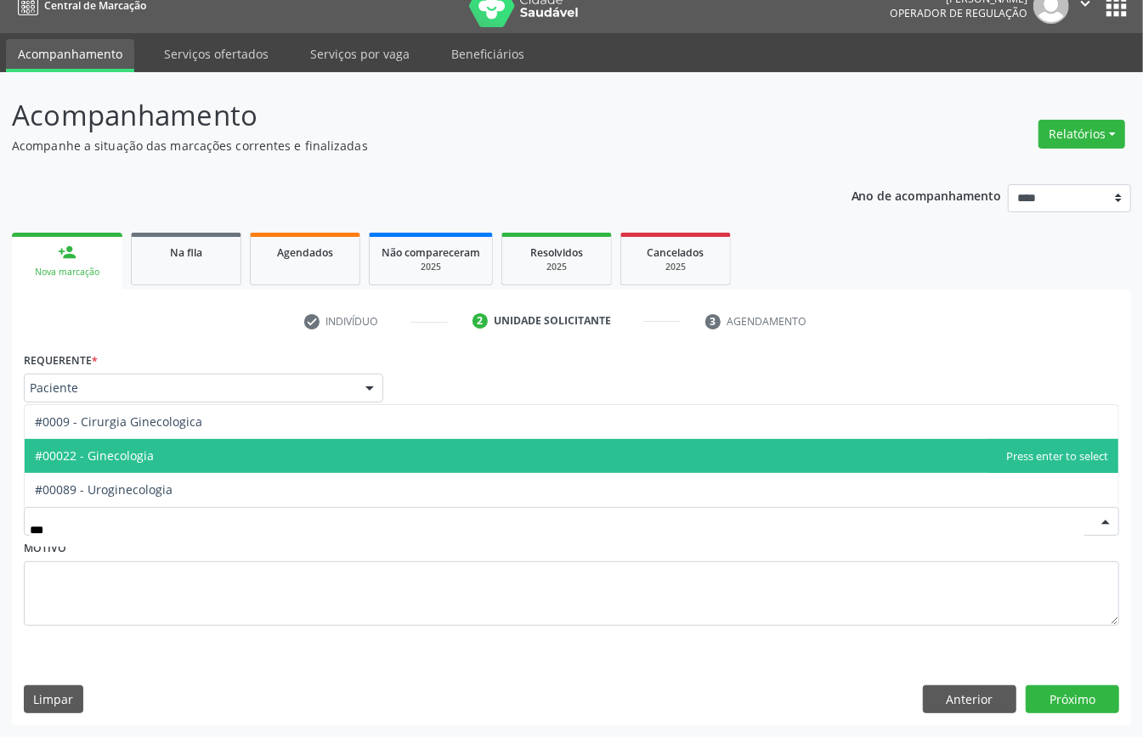
click at [178, 456] on span "#00022 - Ginecologia" at bounding box center [571, 456] width 1093 height 34
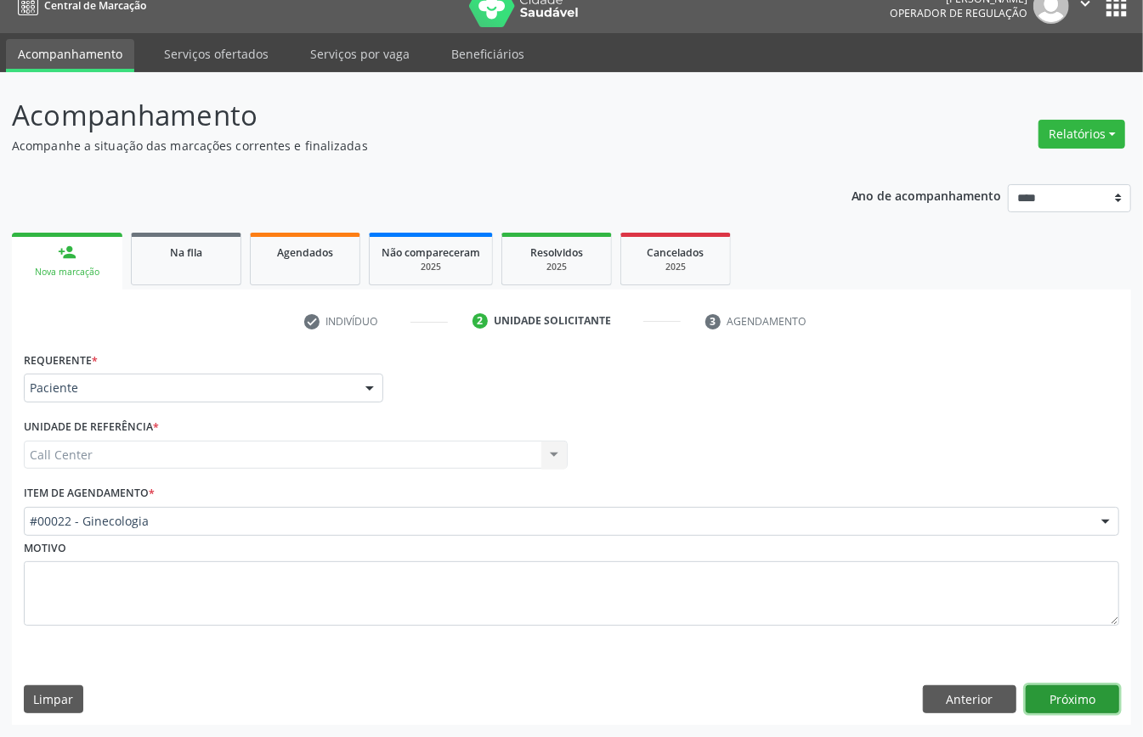
click at [1096, 686] on button "Próximo" at bounding box center [1071, 700] width 93 height 29
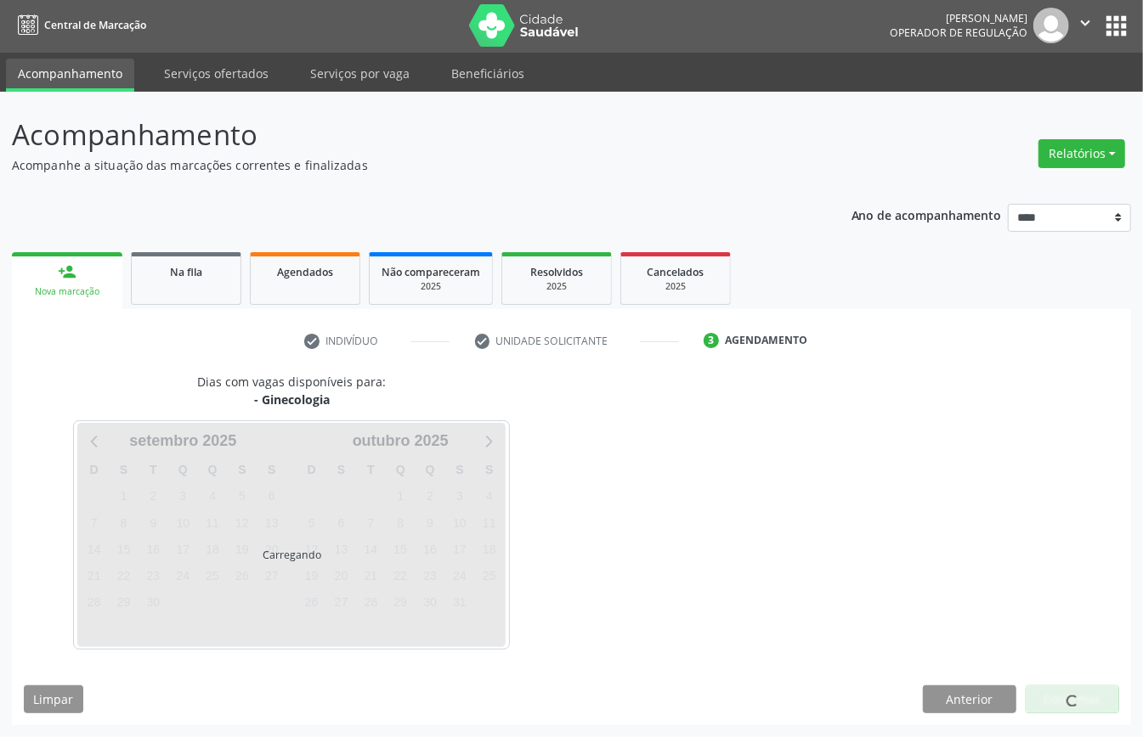
scroll to position [3, 0]
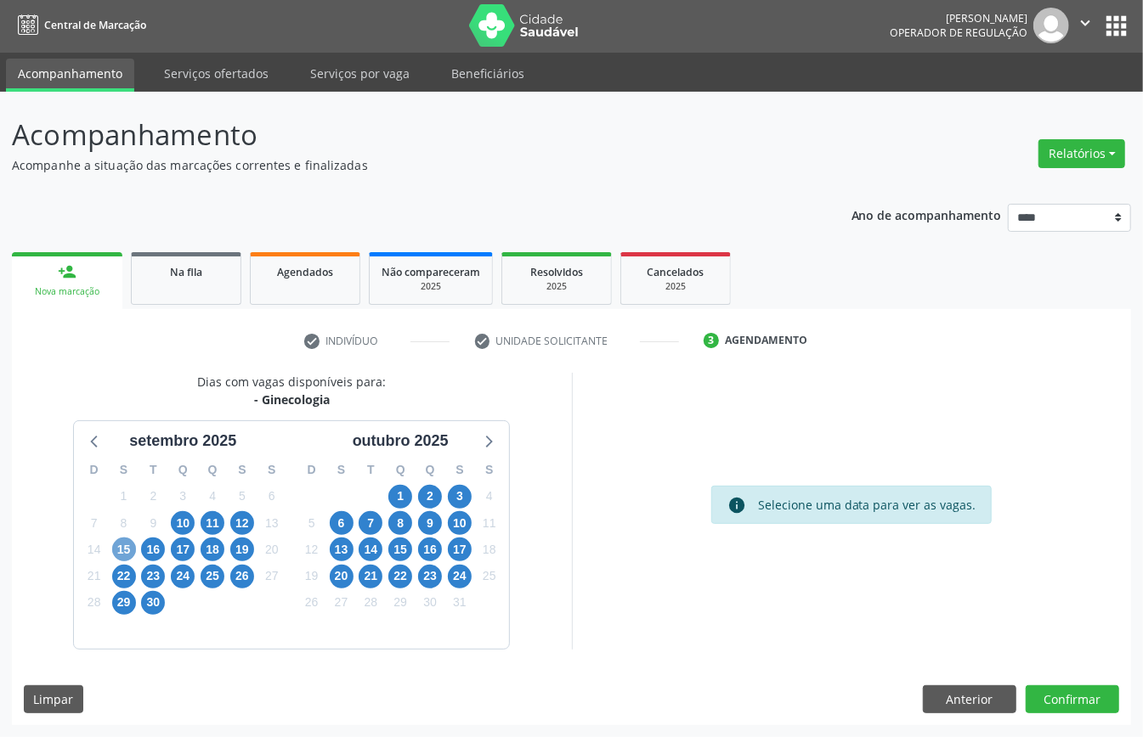
click at [122, 549] on span "15" at bounding box center [124, 550] width 24 height 24
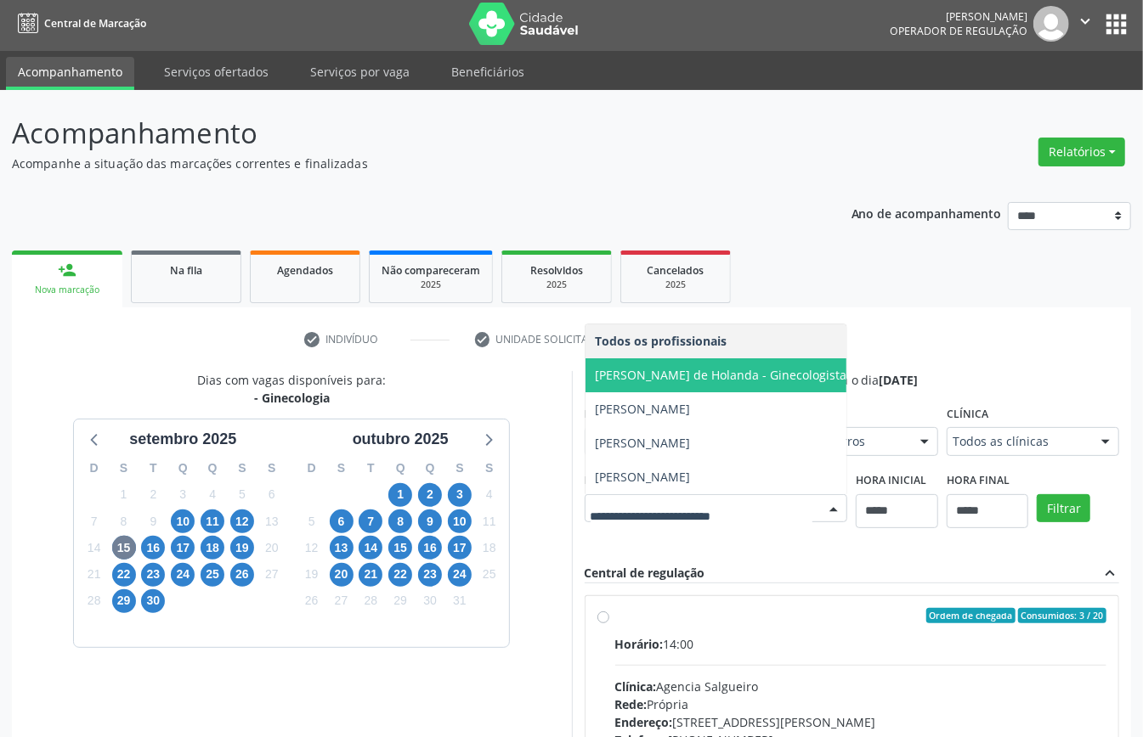
click at [650, 367] on span "Ana Lúcia Vilanova de Holanda - Ginecologista" at bounding box center [721, 375] width 251 height 16
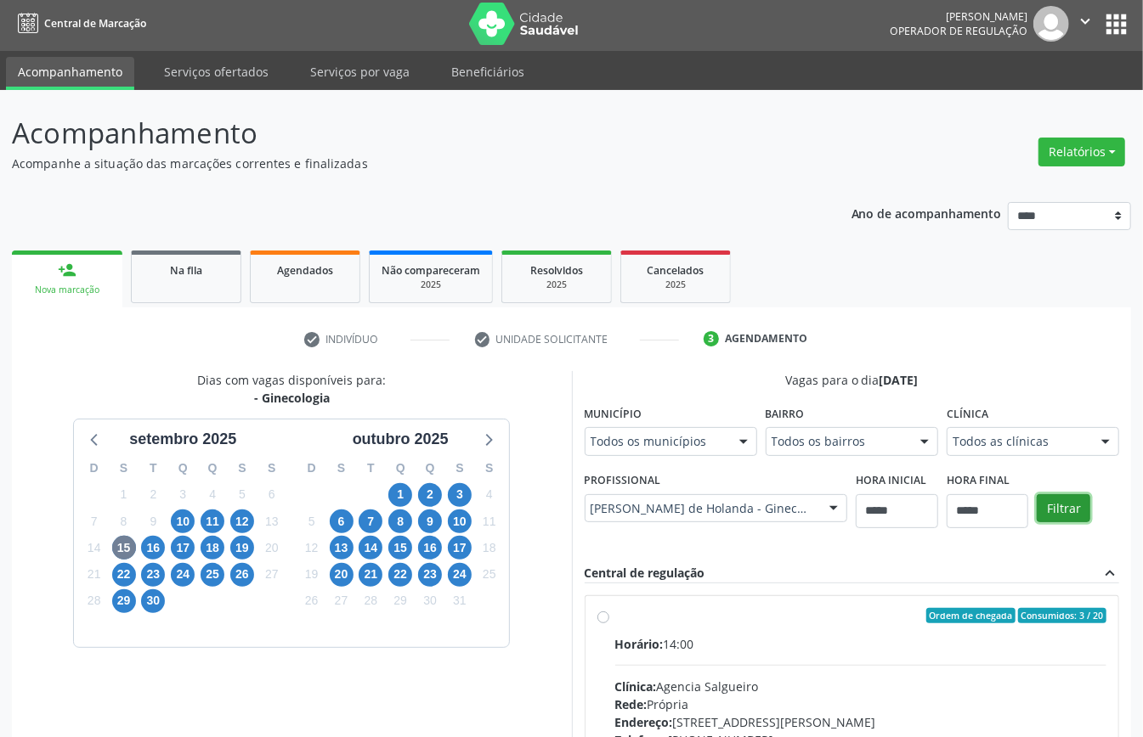
click at [1075, 501] on button "Filtrar" at bounding box center [1063, 508] width 54 height 29
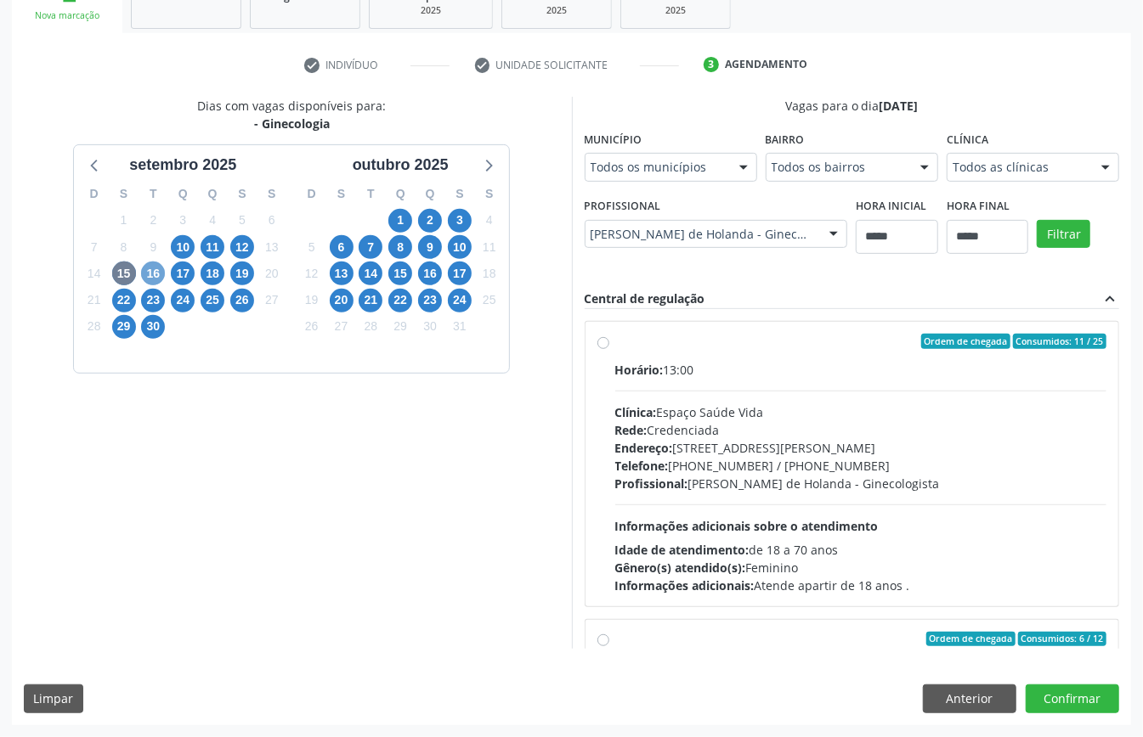
click at [151, 267] on span "16" at bounding box center [153, 274] width 24 height 24
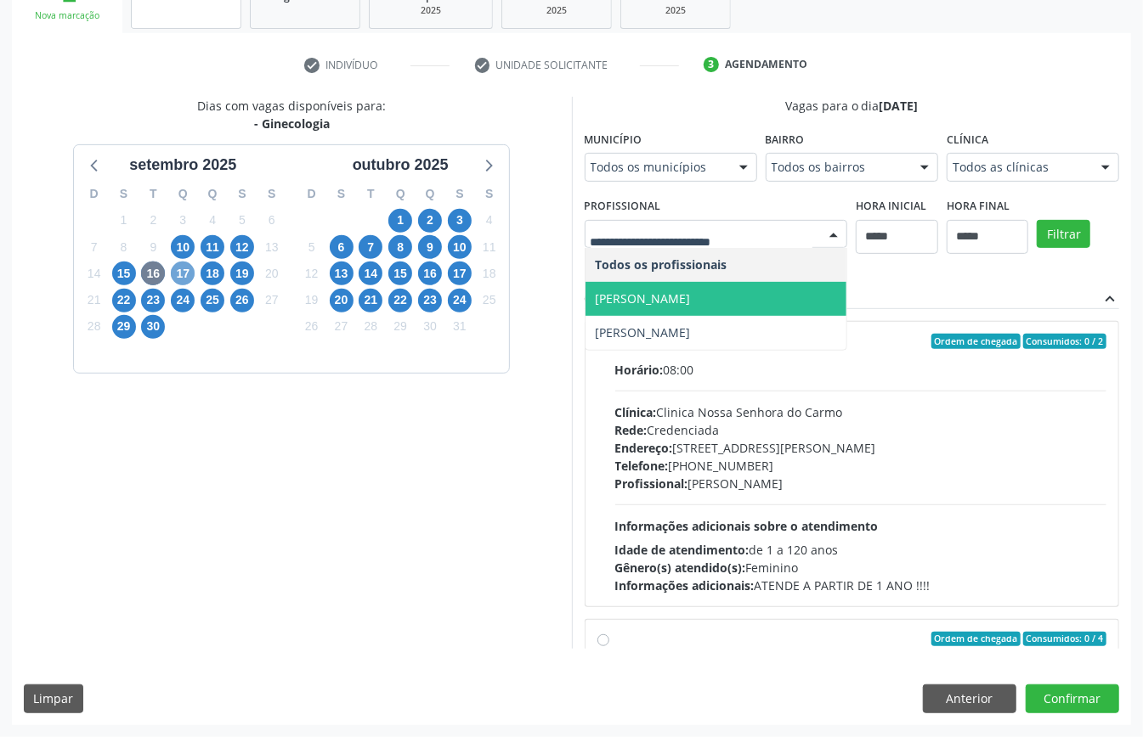
drag, startPoint x: 177, startPoint y: 273, endPoint x: 195, endPoint y: 283, distance: 21.3
click at [178, 273] on span "17" at bounding box center [183, 274] width 24 height 24
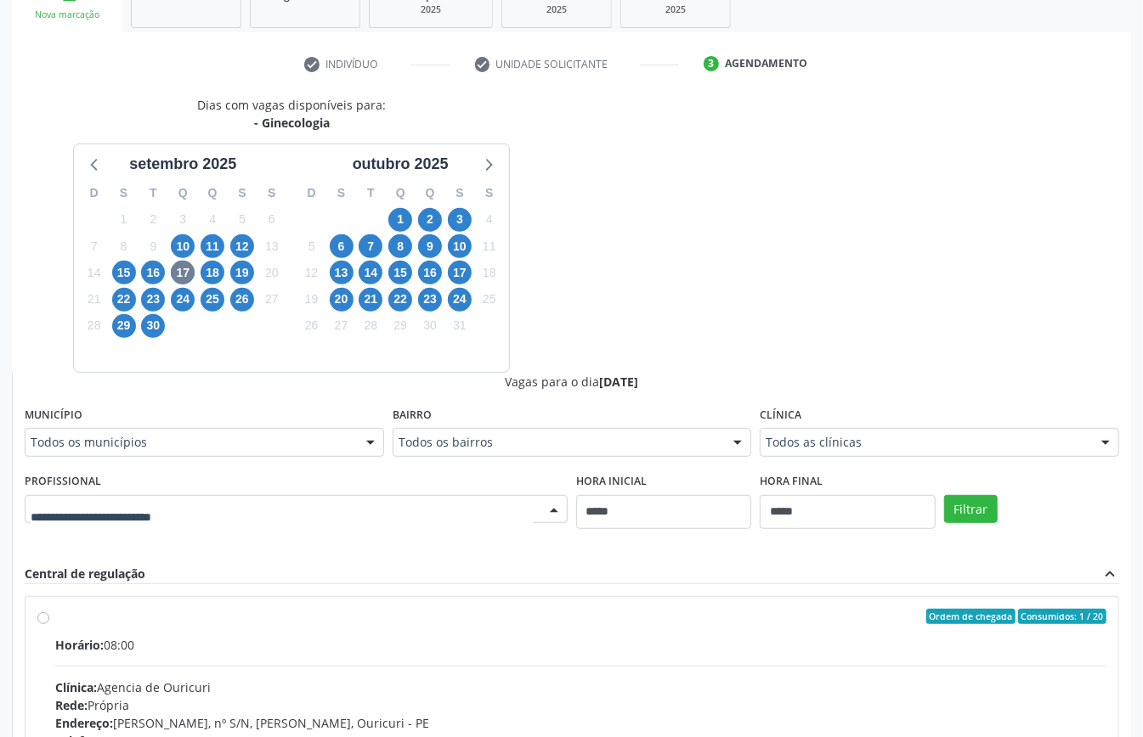
drag, startPoint x: 470, startPoint y: 505, endPoint x: 449, endPoint y: 498, distance: 22.3
click at [214, 268] on span "18" at bounding box center [212, 273] width 24 height 24
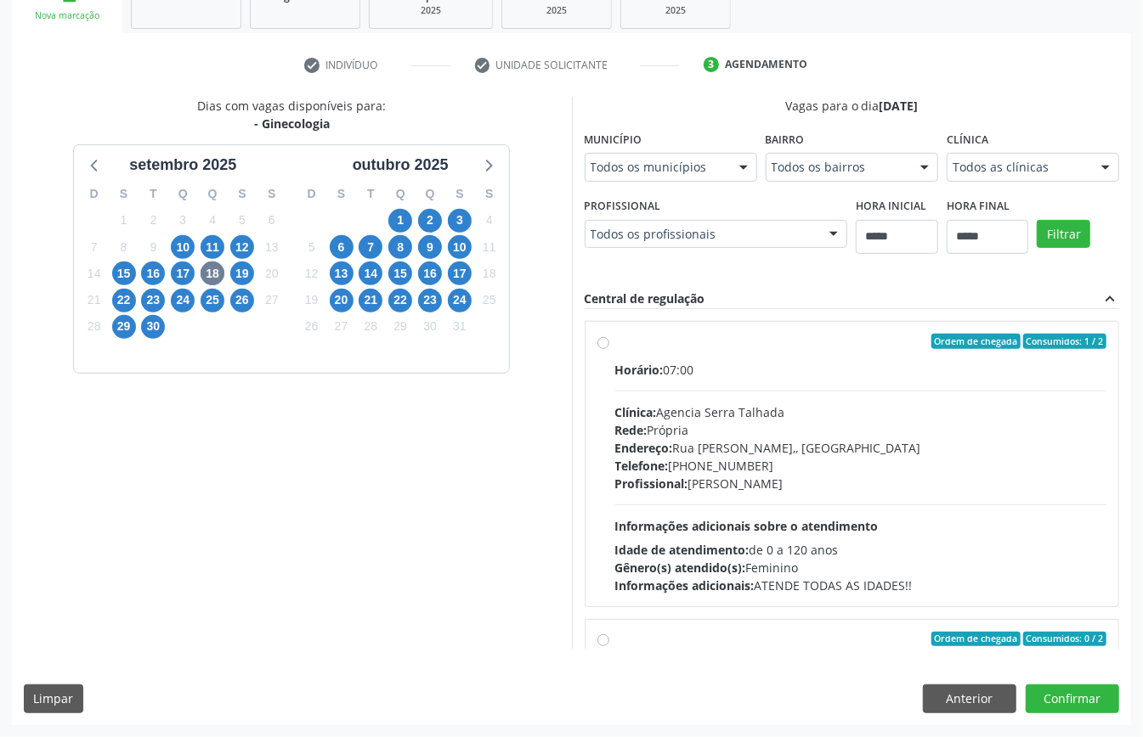
click at [698, 246] on div "Todos os profissionais" at bounding box center [715, 234] width 263 height 29
click at [249, 272] on span "19" at bounding box center [242, 274] width 24 height 24
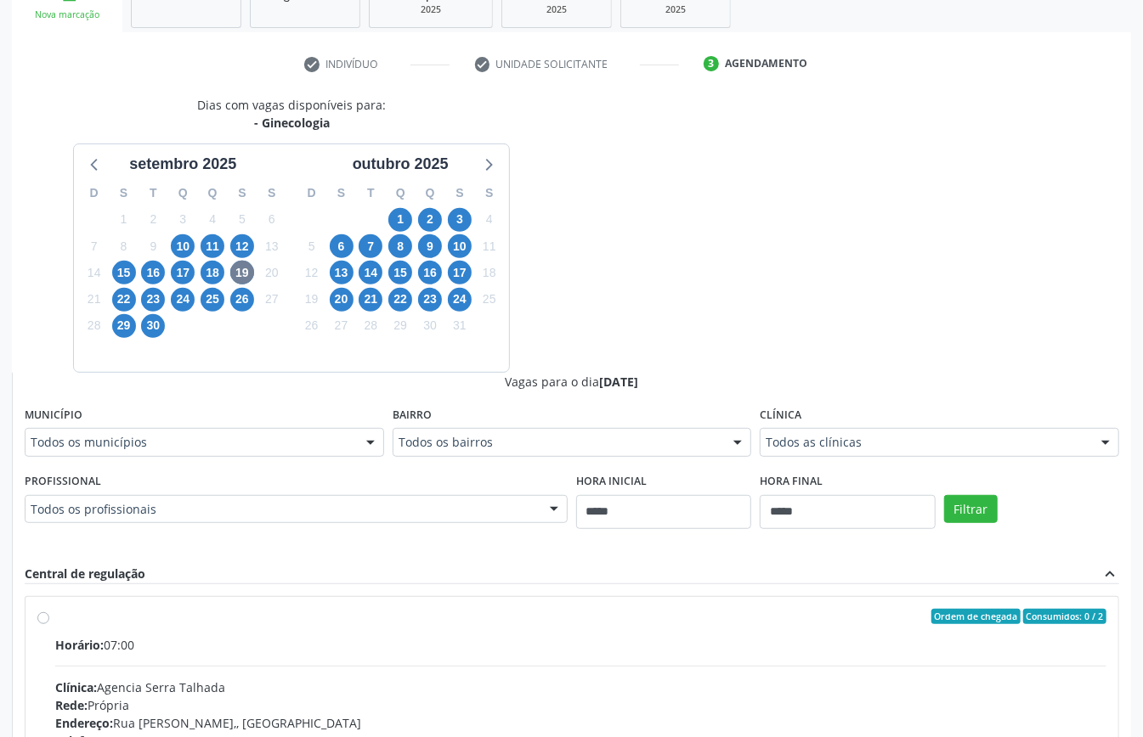
click at [704, 277] on div "Dias com vagas disponíveis para: - Ginecologia setembro 2025 D S T Q Q S S 31 1…" at bounding box center [571, 510] width 1119 height 828
click at [154, 296] on span "23" at bounding box center [153, 300] width 24 height 24
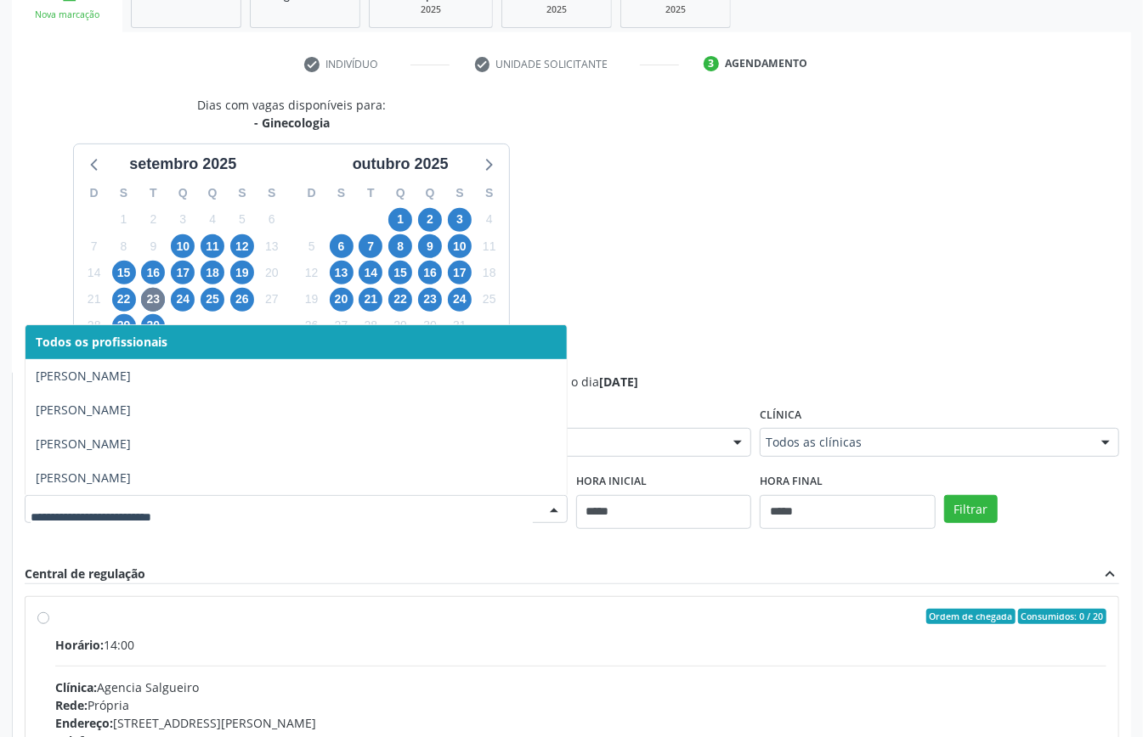
click at [675, 263] on div "Dias com vagas disponíveis para: - Ginecologia setembro 2025 D S T Q Q S S 31 1…" at bounding box center [571, 510] width 1119 height 828
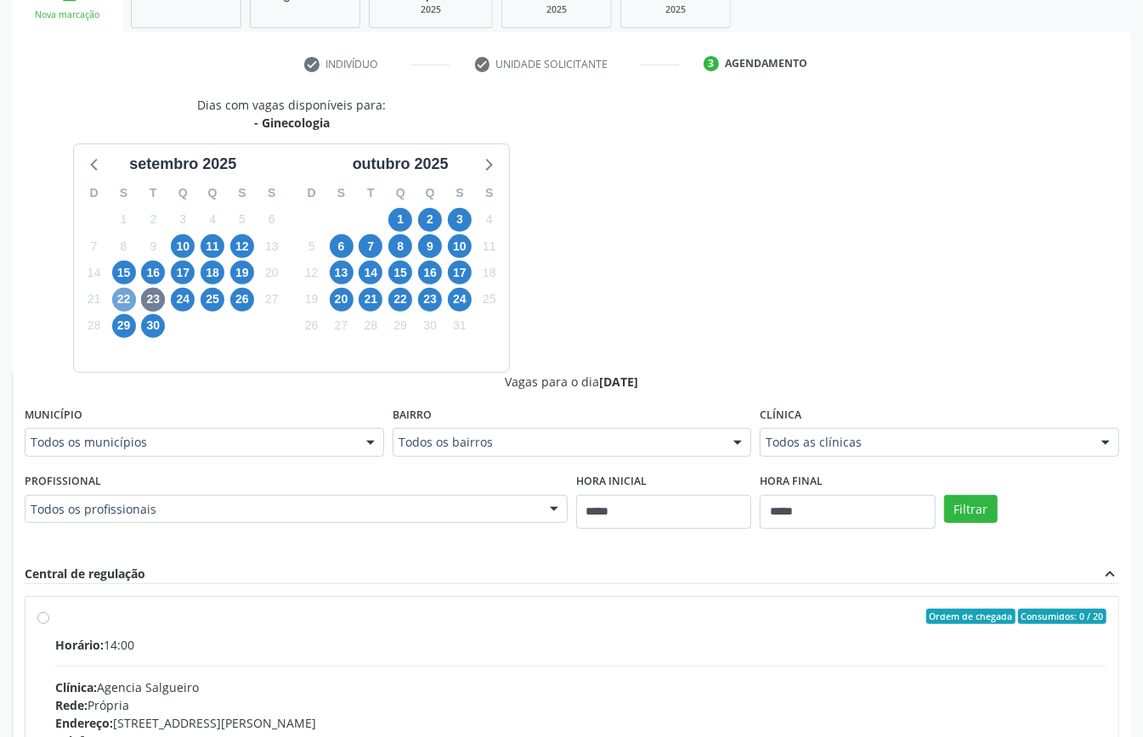
click at [121, 299] on span "22" at bounding box center [124, 300] width 24 height 24
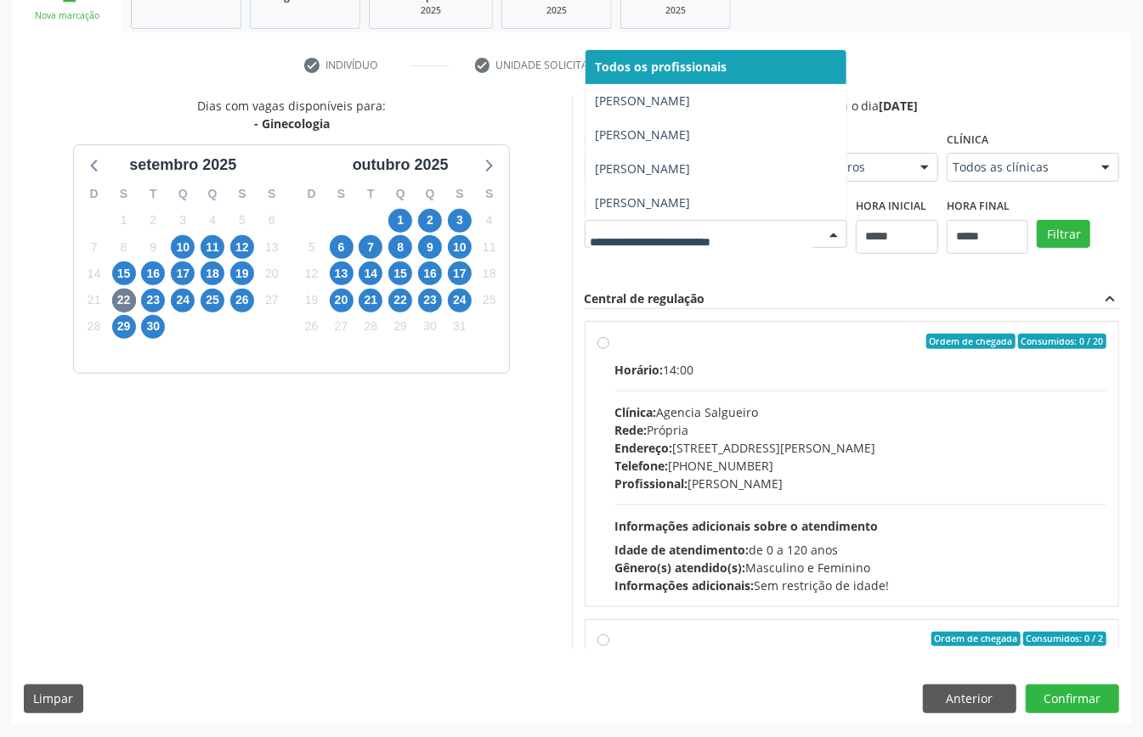
click at [701, 246] on div "Dias com vagas disponíveis para: - Ginecologia setembro 2025 D S T Q Q S S 31 1…" at bounding box center [571, 373] width 1119 height 552
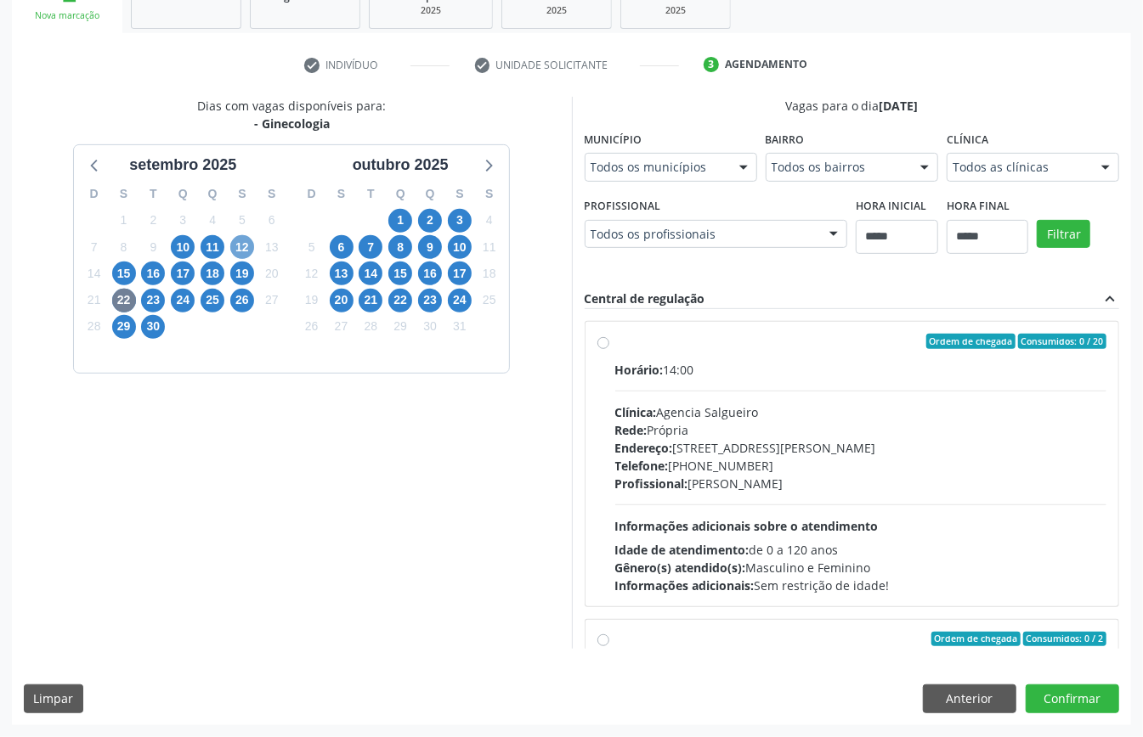
click at [246, 253] on span "12" at bounding box center [242, 247] width 24 height 24
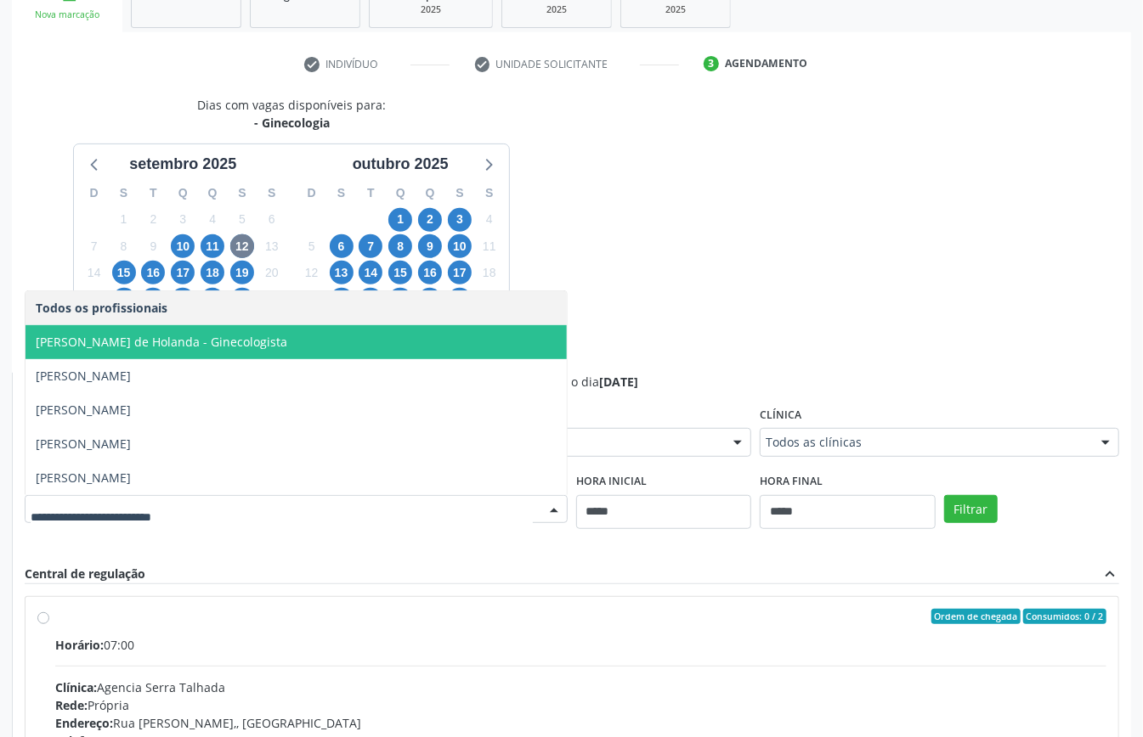
click at [316, 337] on span "Ana Lúcia Vilanova de Holanda - Ginecologista" at bounding box center [295, 342] width 541 height 34
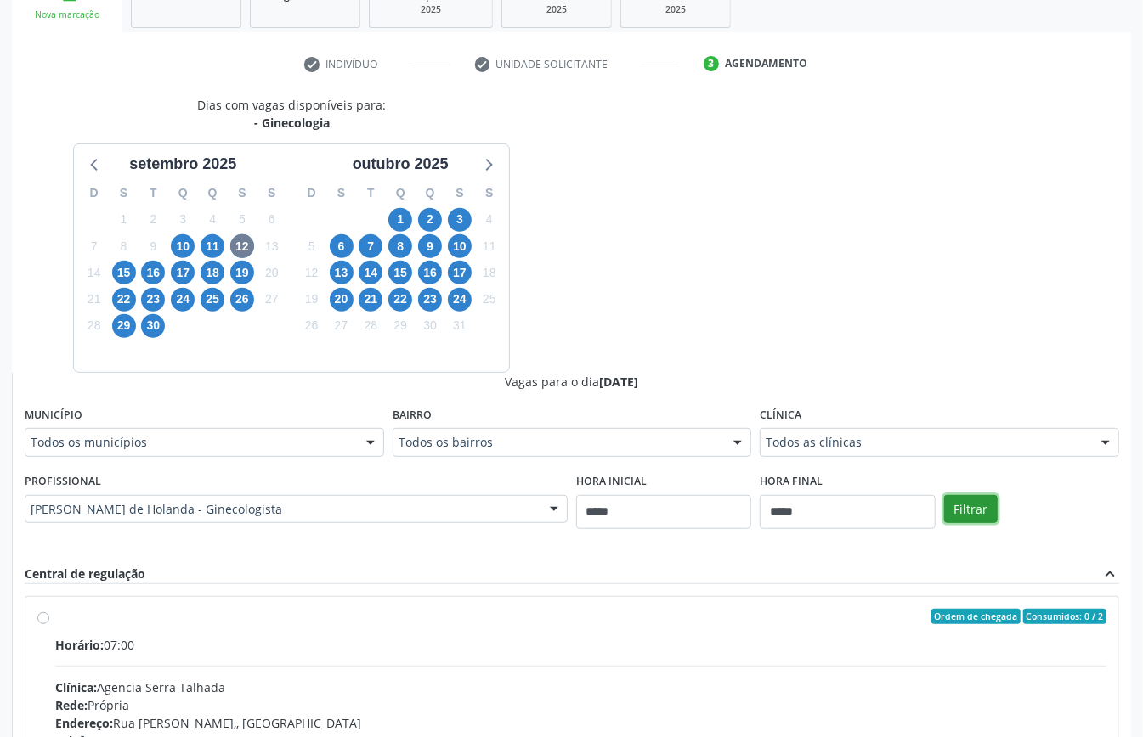
click at [949, 510] on button "Filtrar" at bounding box center [971, 509] width 54 height 29
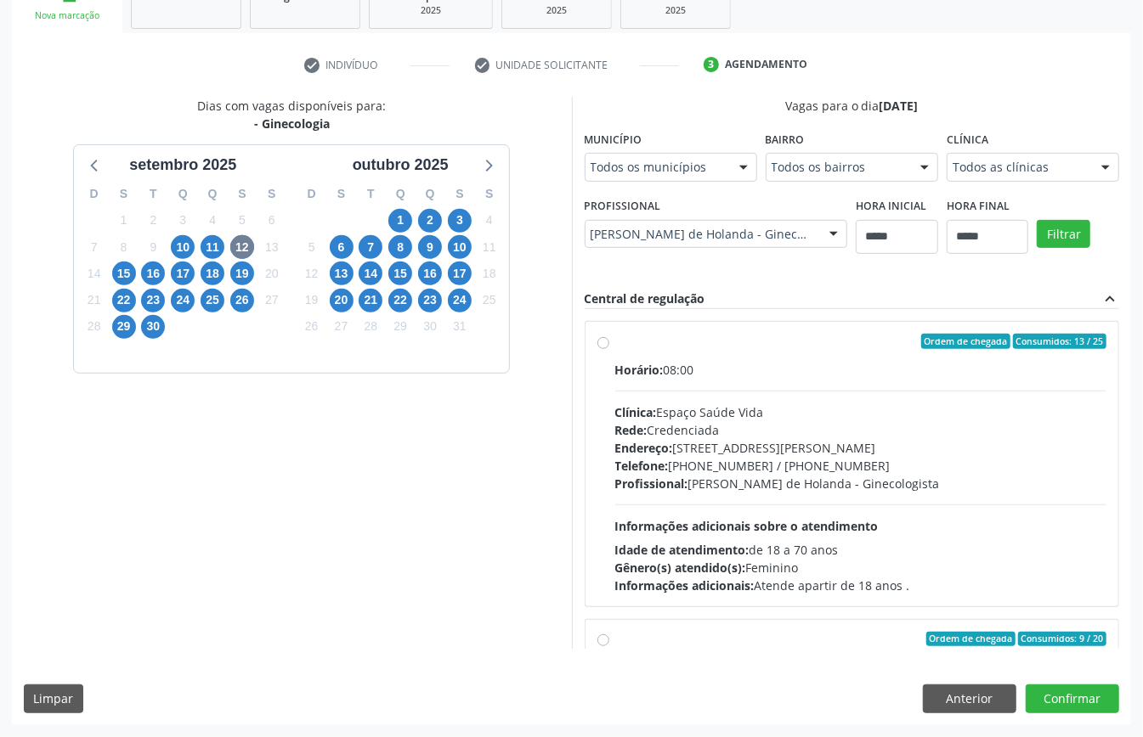
click at [717, 457] on div "Telefone: (81) 3094-6688 / (81) 99877-9623" at bounding box center [861, 466] width 492 height 18
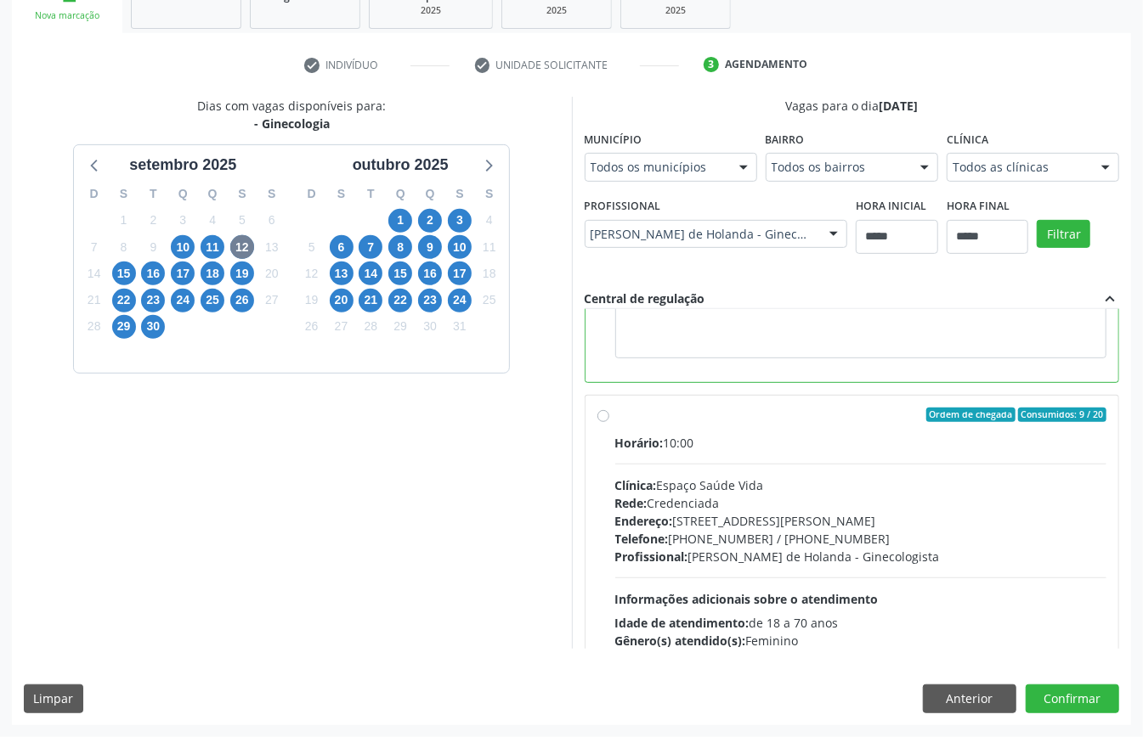
scroll to position [113, 0]
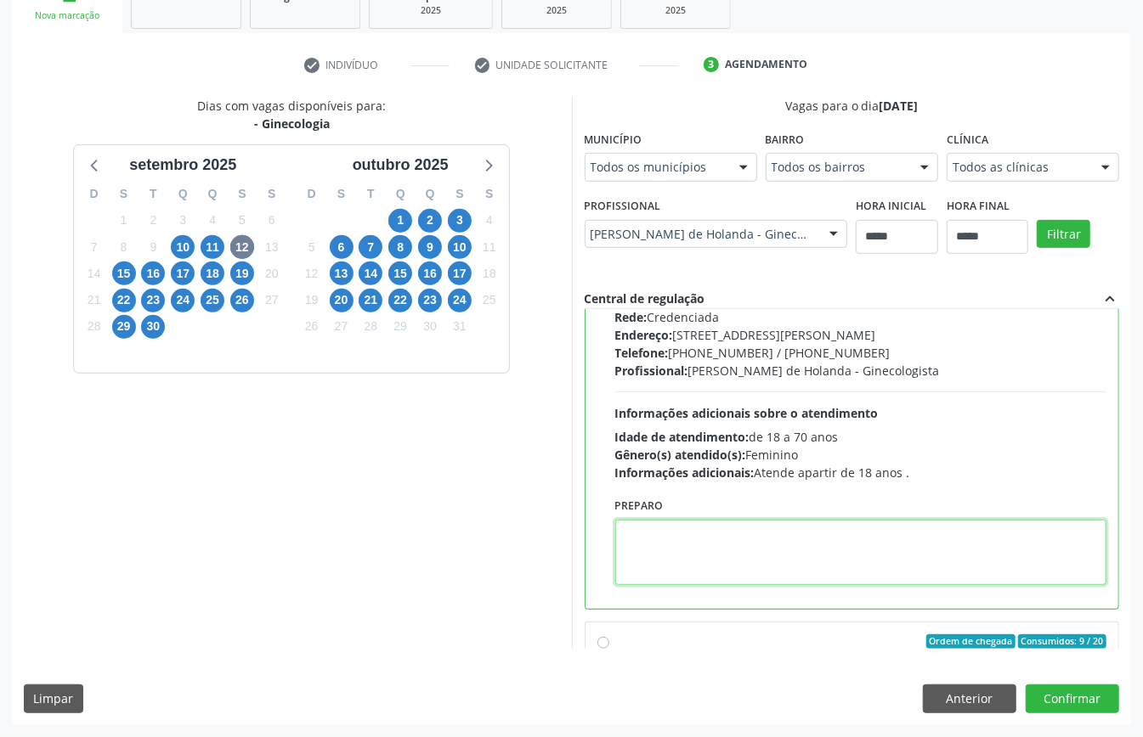
paste textarea "**********"
type textarea "**********"
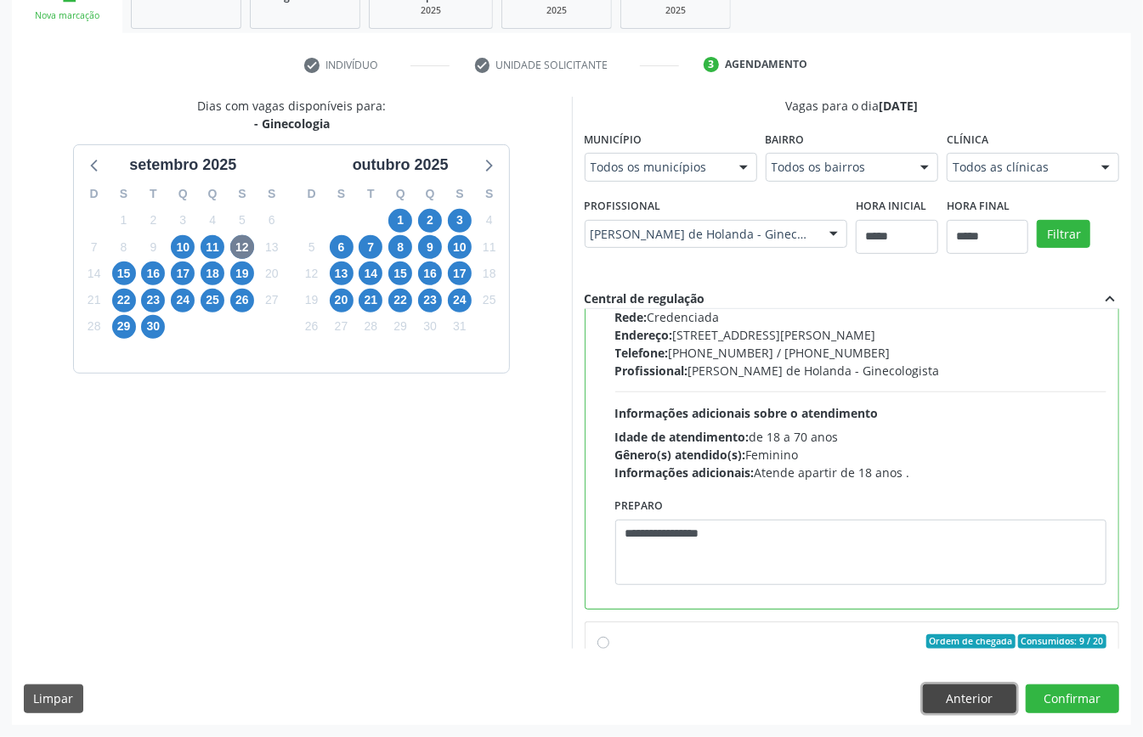
click at [968, 697] on button "Anterior" at bounding box center [969, 699] width 93 height 29
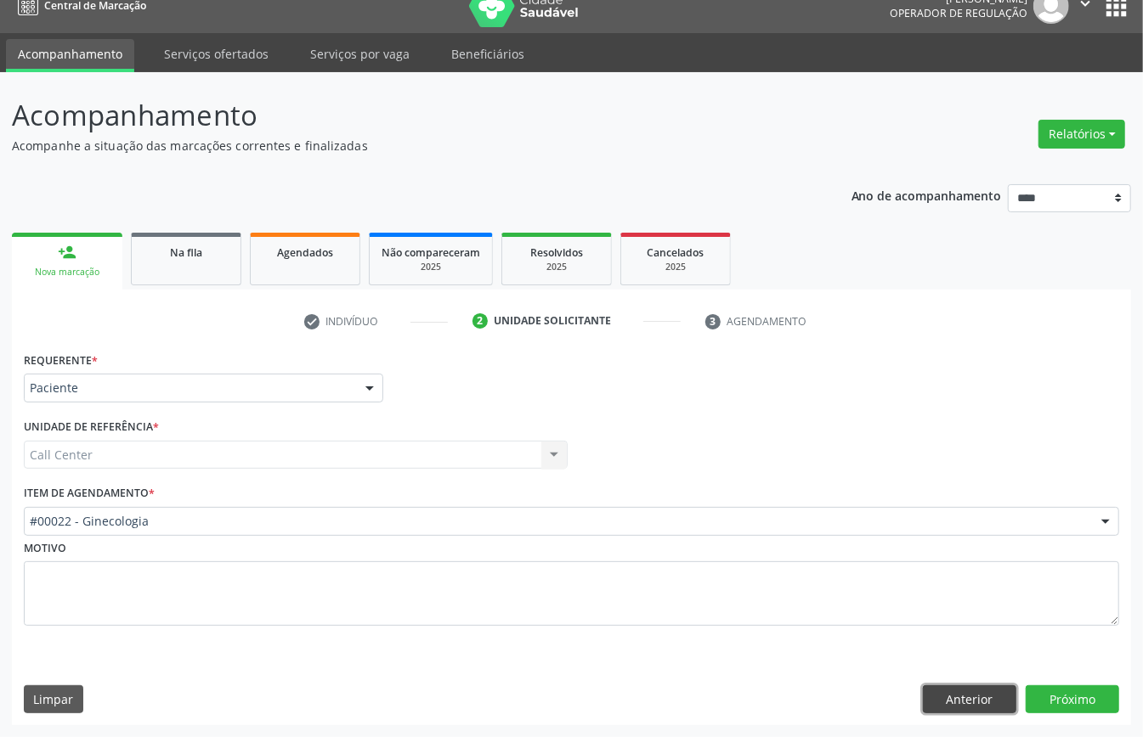
click at [968, 697] on button "Anterior" at bounding box center [969, 700] width 93 height 29
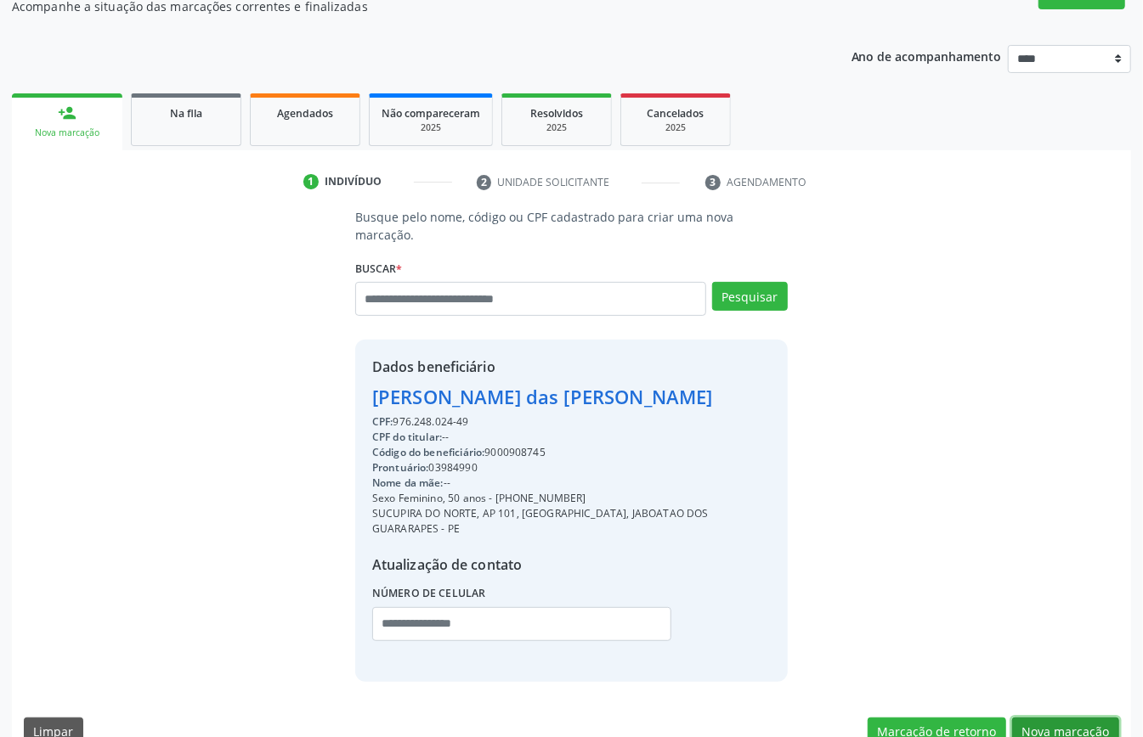
click at [1064, 718] on button "Nova marcação" at bounding box center [1065, 732] width 107 height 29
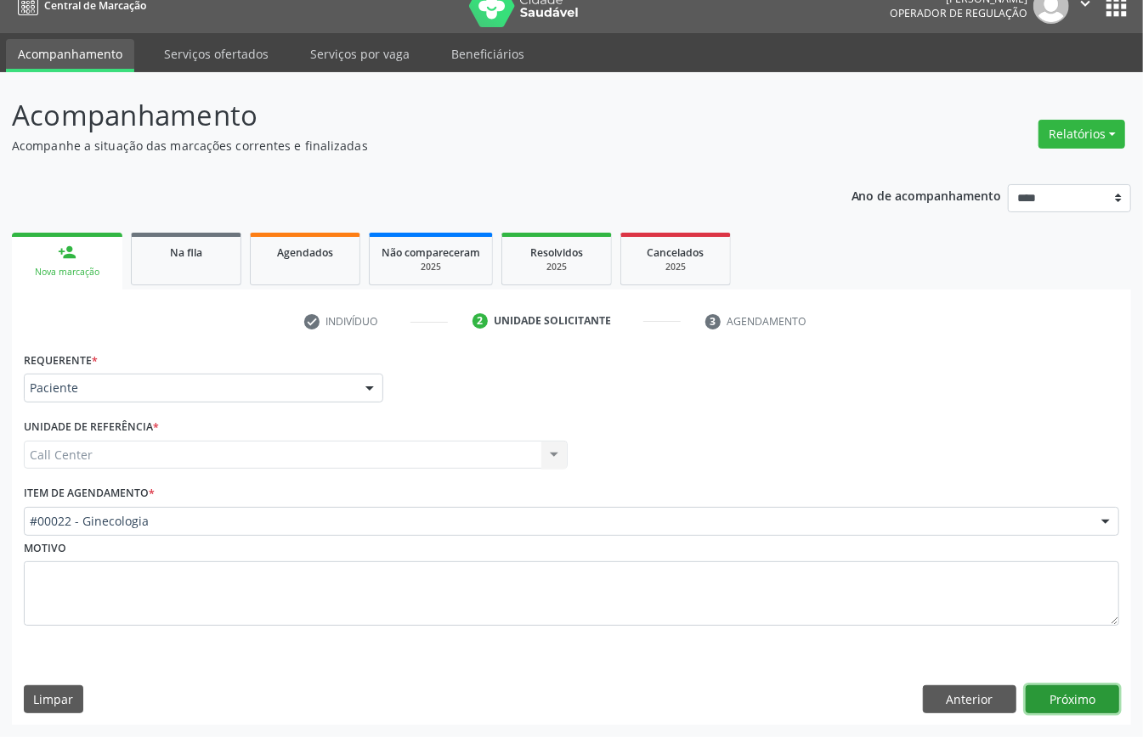
click at [1060, 695] on button "Próximo" at bounding box center [1071, 700] width 93 height 29
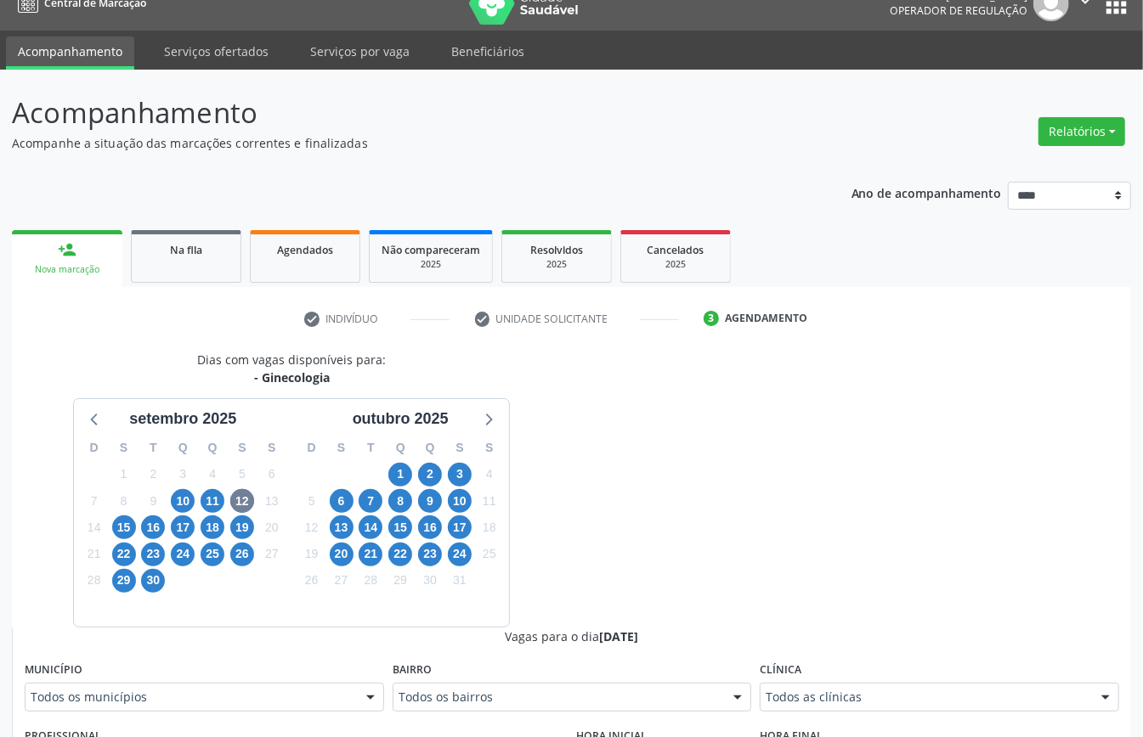
scroll to position [364, 0]
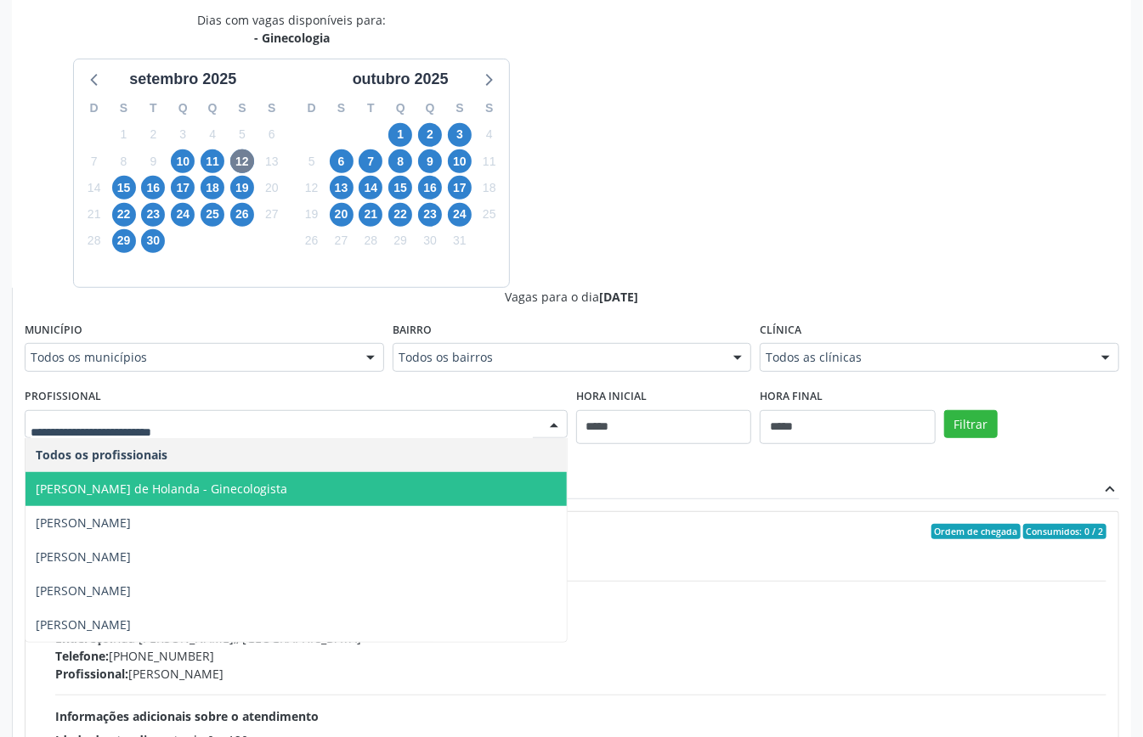
click at [205, 489] on span "Ana Lúcia Vilanova de Holanda - Ginecologista" at bounding box center [161, 489] width 251 height 16
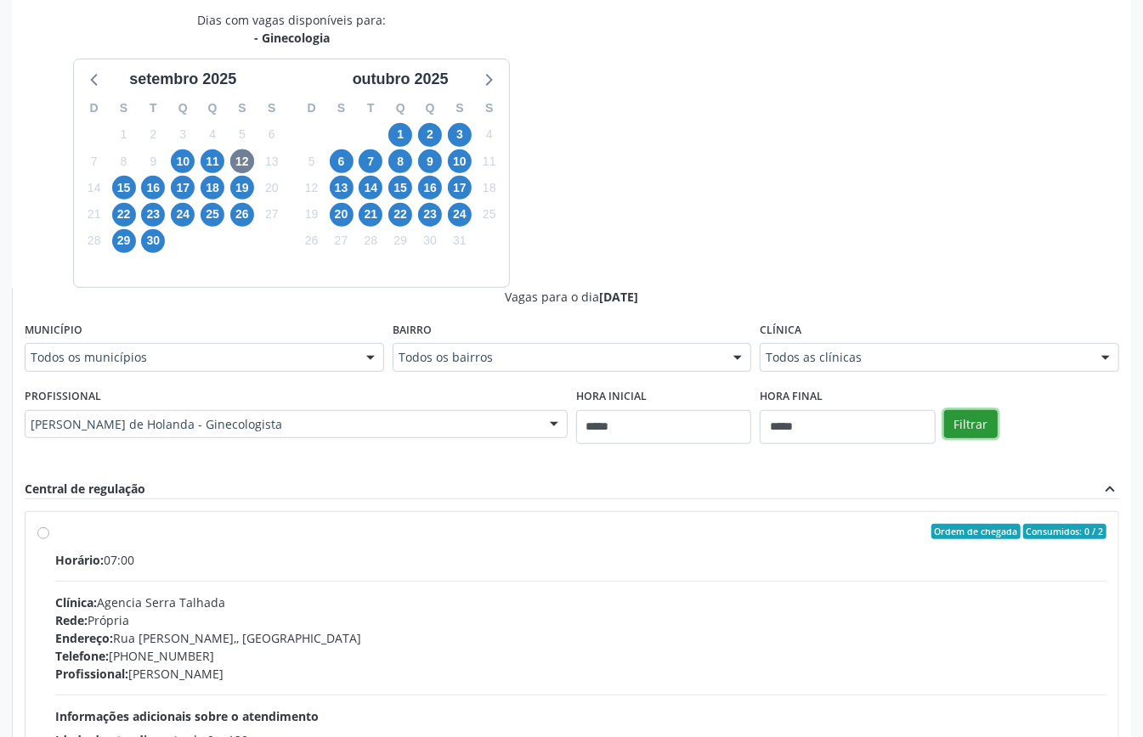
click at [979, 422] on button "Filtrar" at bounding box center [971, 424] width 54 height 29
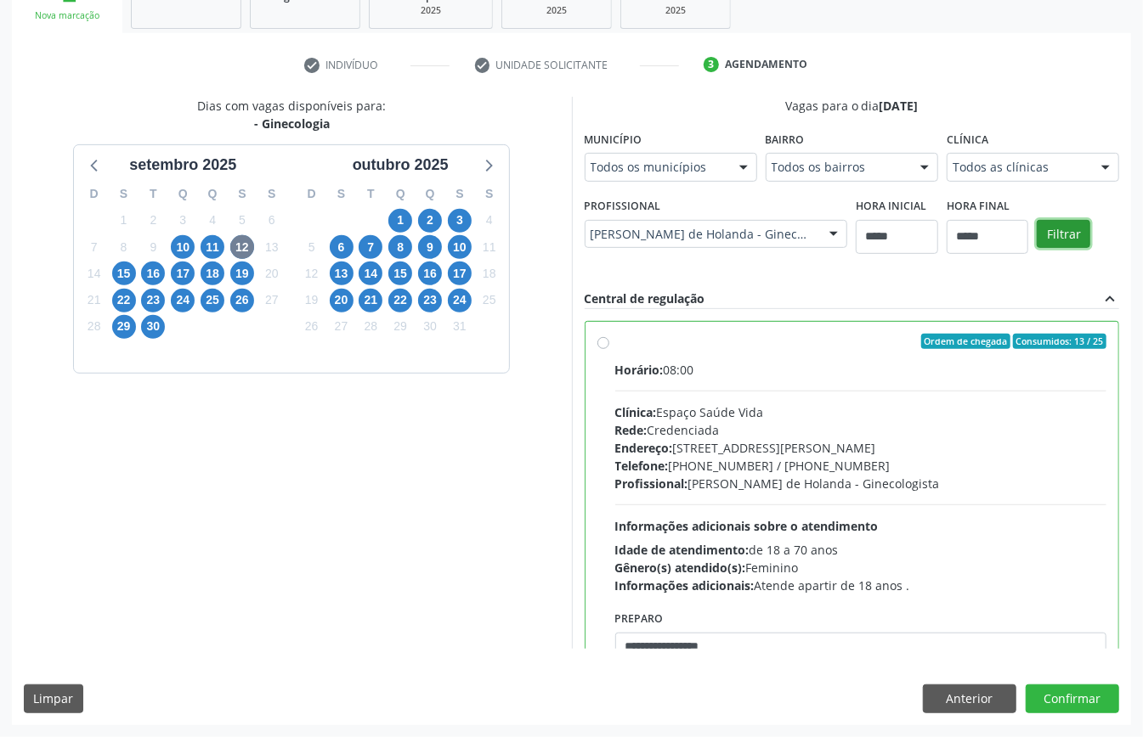
scroll to position [113, 0]
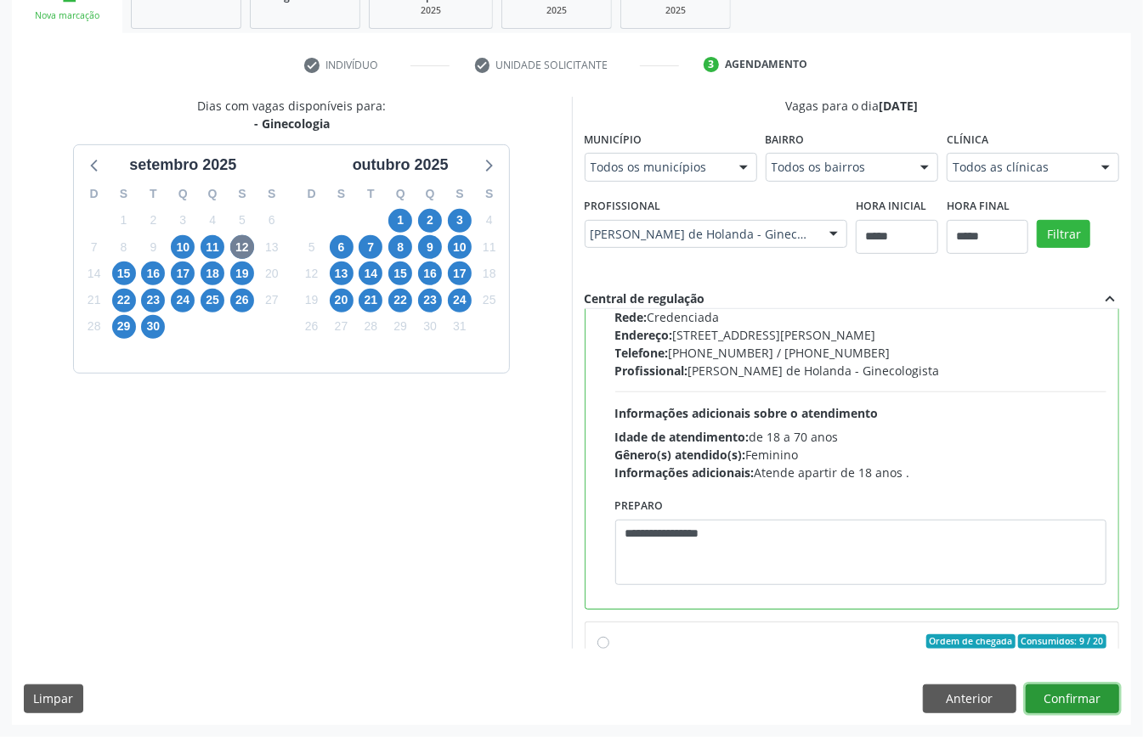
click at [1071, 691] on button "Confirmar" at bounding box center [1071, 699] width 93 height 29
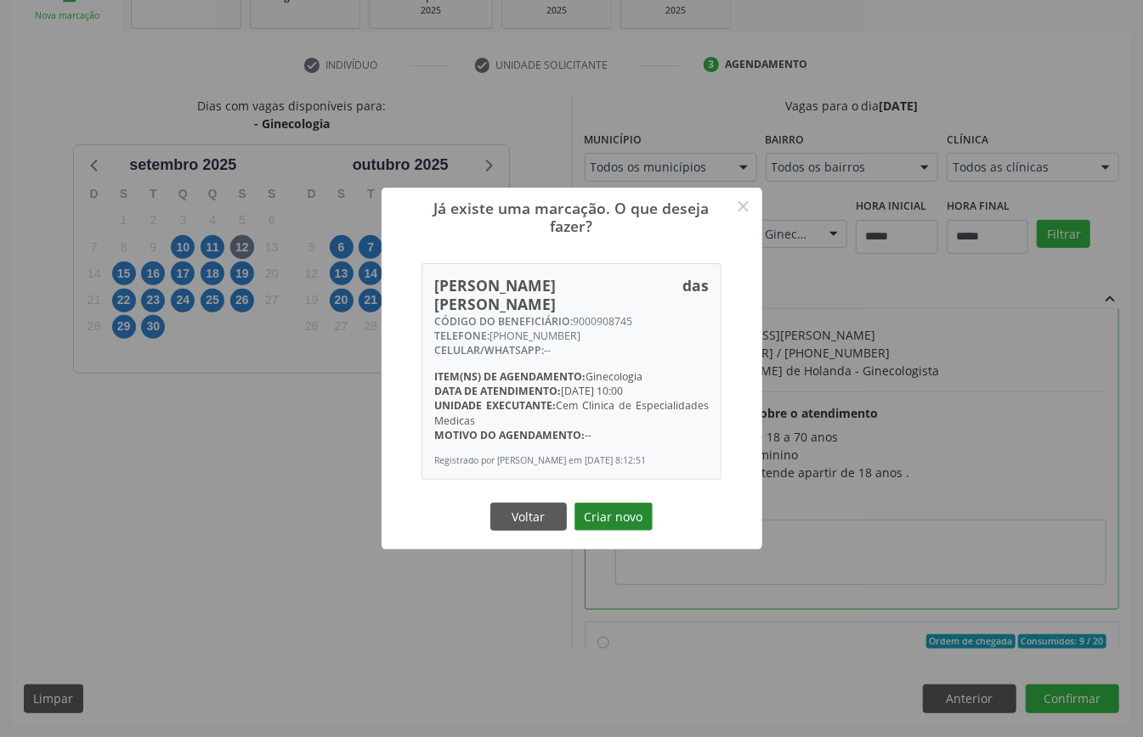
click at [609, 503] on button "Criar novo" at bounding box center [613, 517] width 78 height 29
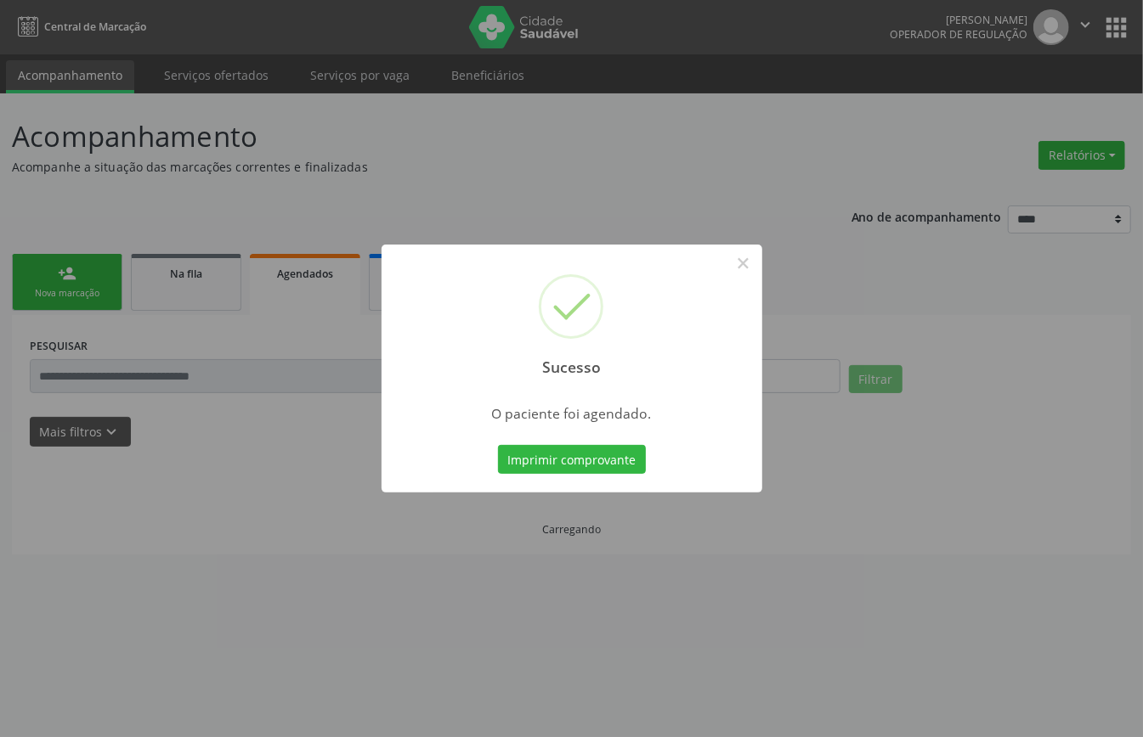
scroll to position [0, 0]
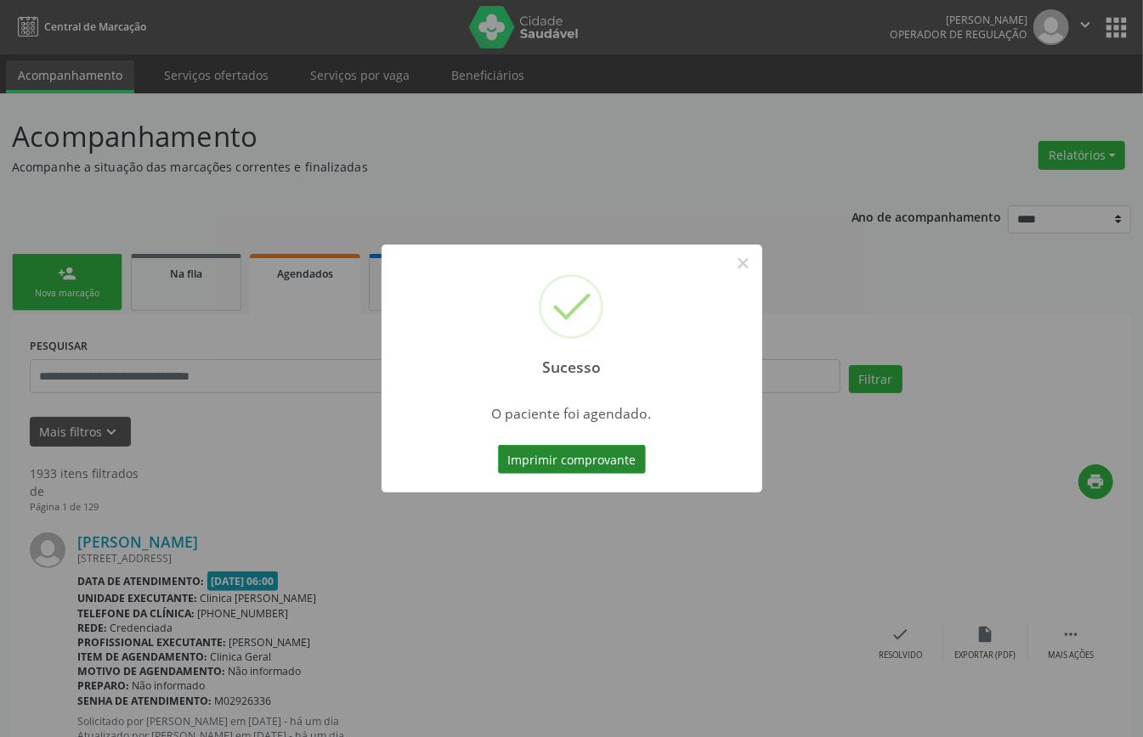
click at [607, 462] on button "Imprimir comprovante" at bounding box center [572, 459] width 148 height 29
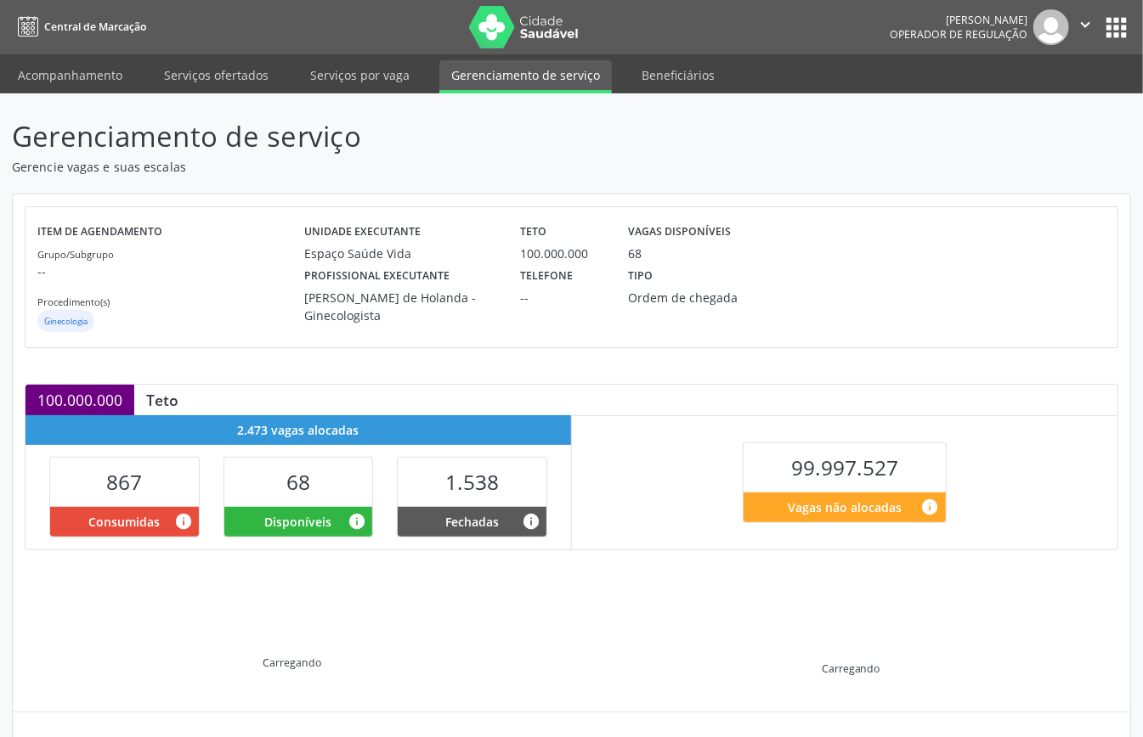
scroll to position [164, 0]
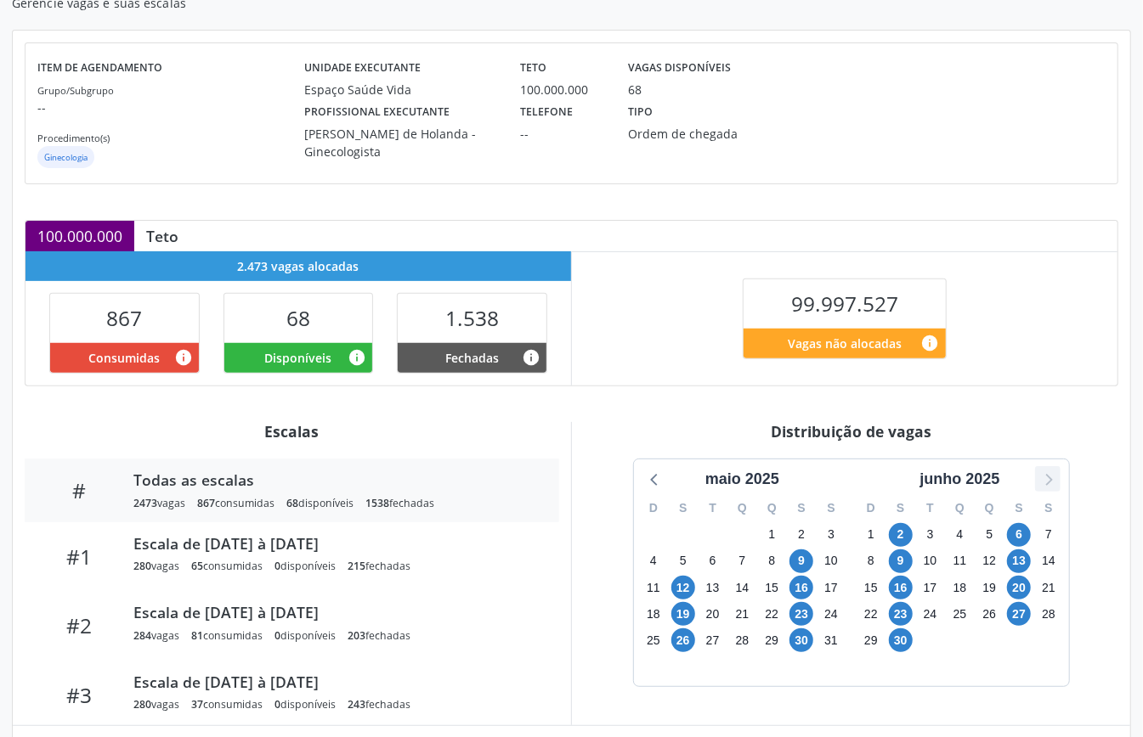
click at [1040, 486] on icon at bounding box center [1047, 479] width 22 height 22
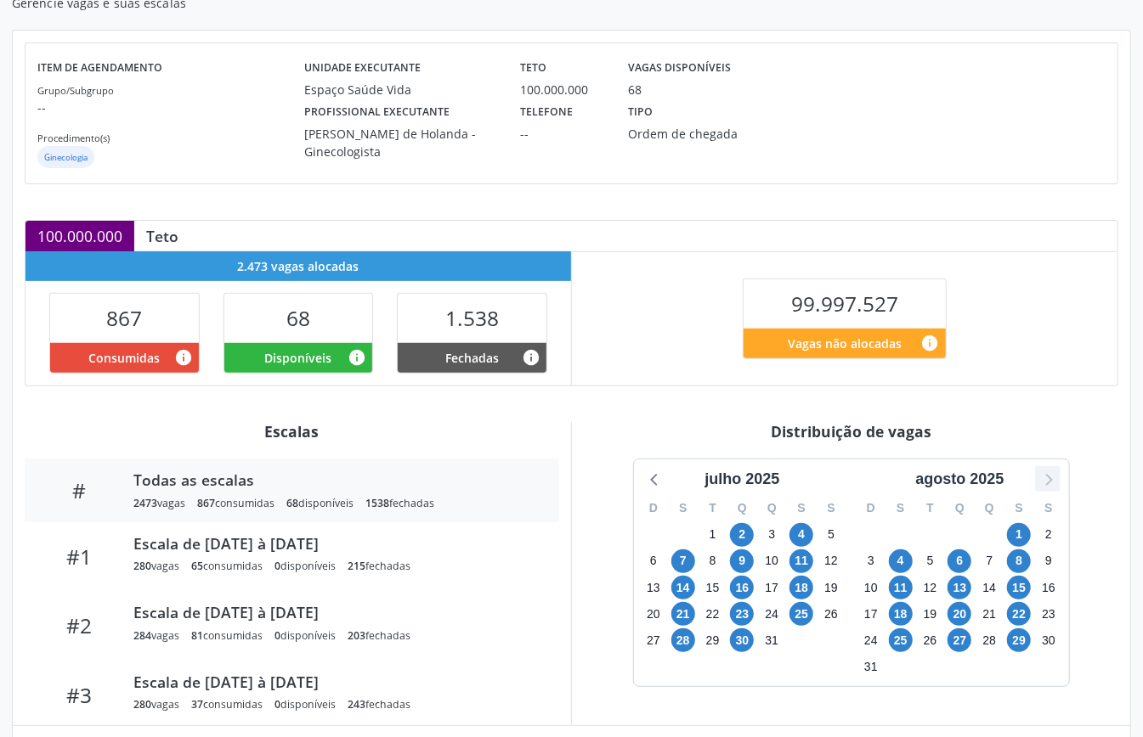
click at [1040, 486] on icon at bounding box center [1047, 479] width 22 height 22
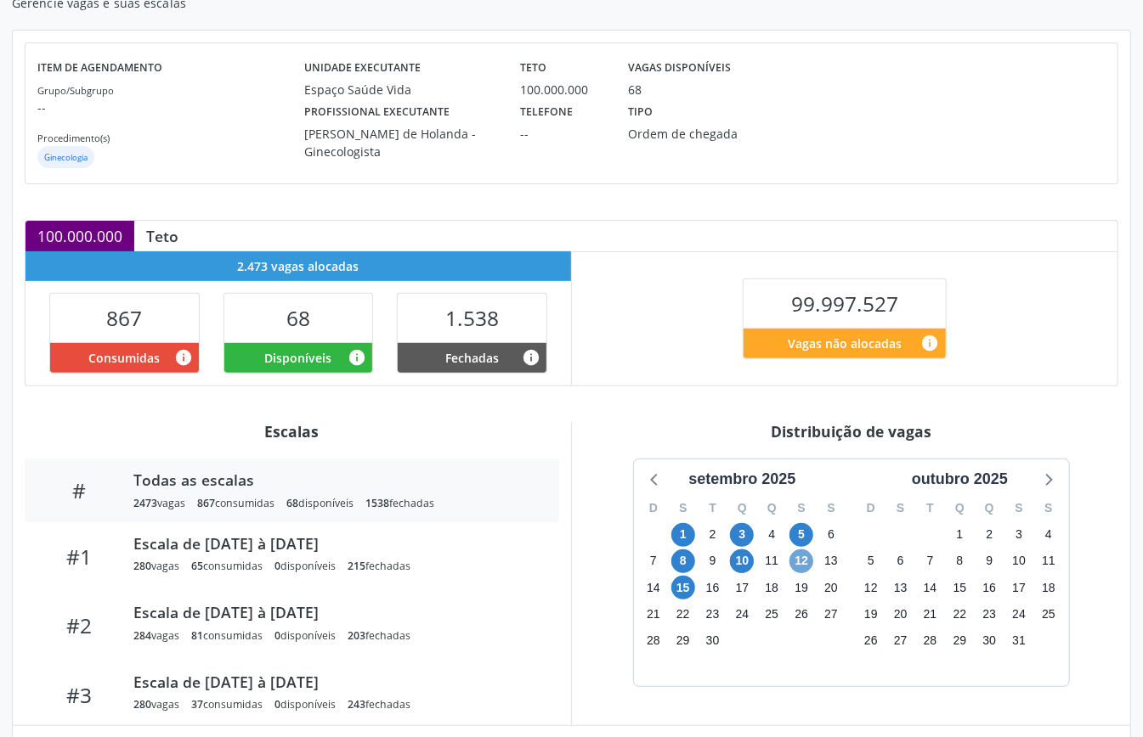
click at [797, 558] on span "12" at bounding box center [801, 562] width 24 height 24
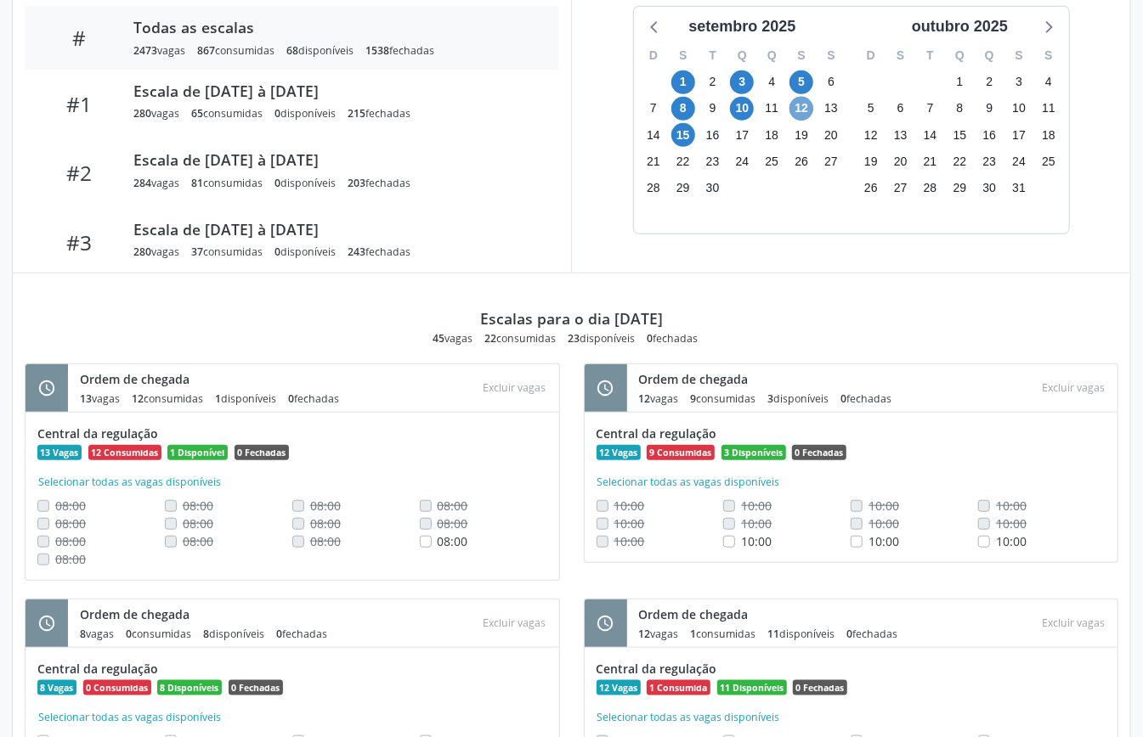
scroll to position [277, 0]
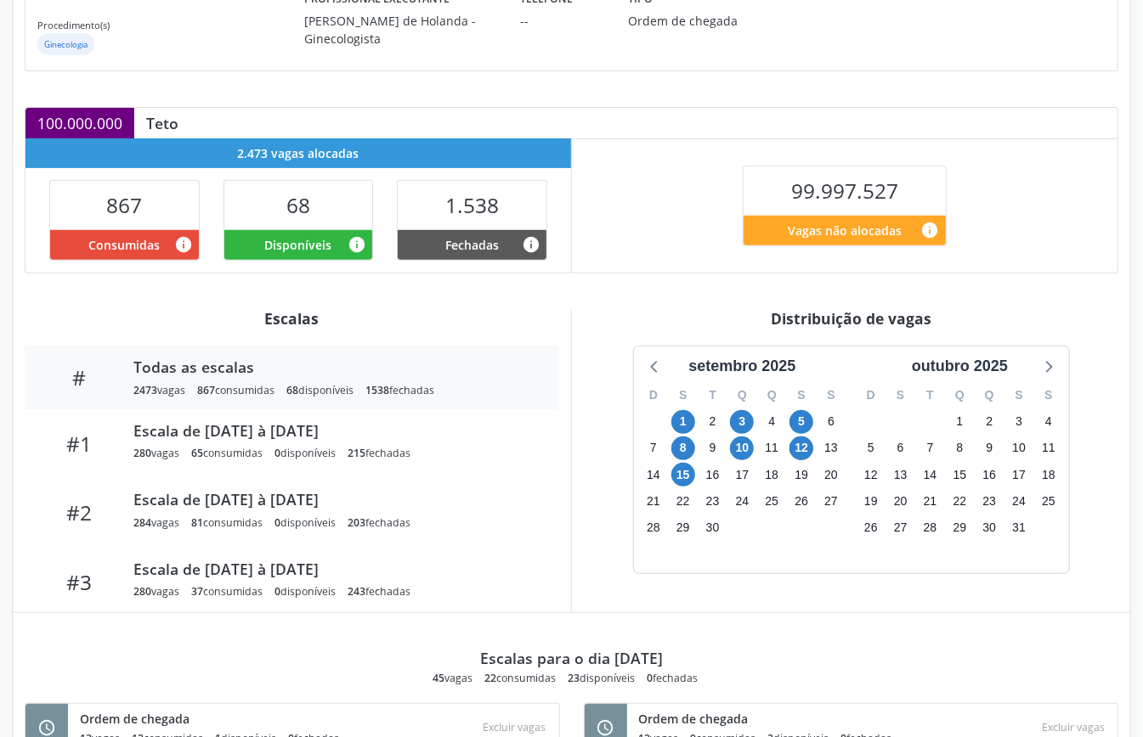
click at [612, 347] on div "Distribuição de vagas setembro 2025 D S T Q Q S S 31 1 2 3 4 5 6 7 8 9 10 11 12…" at bounding box center [850, 460] width 559 height 303
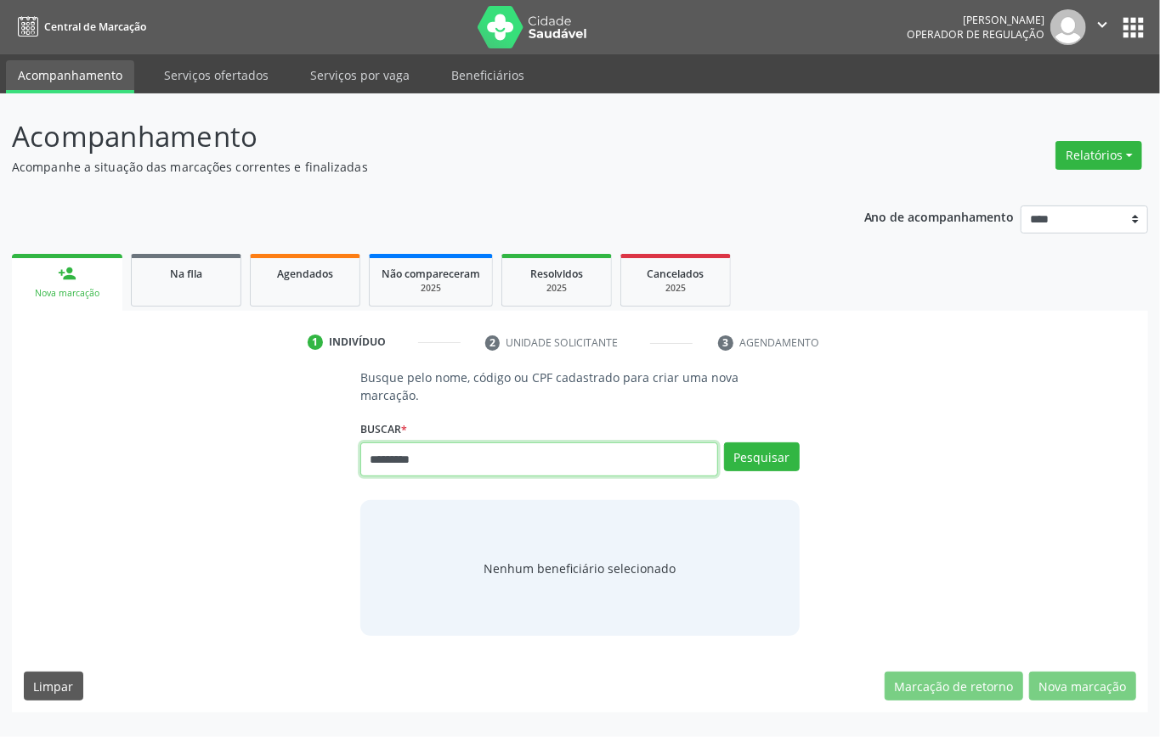
type input "*********"
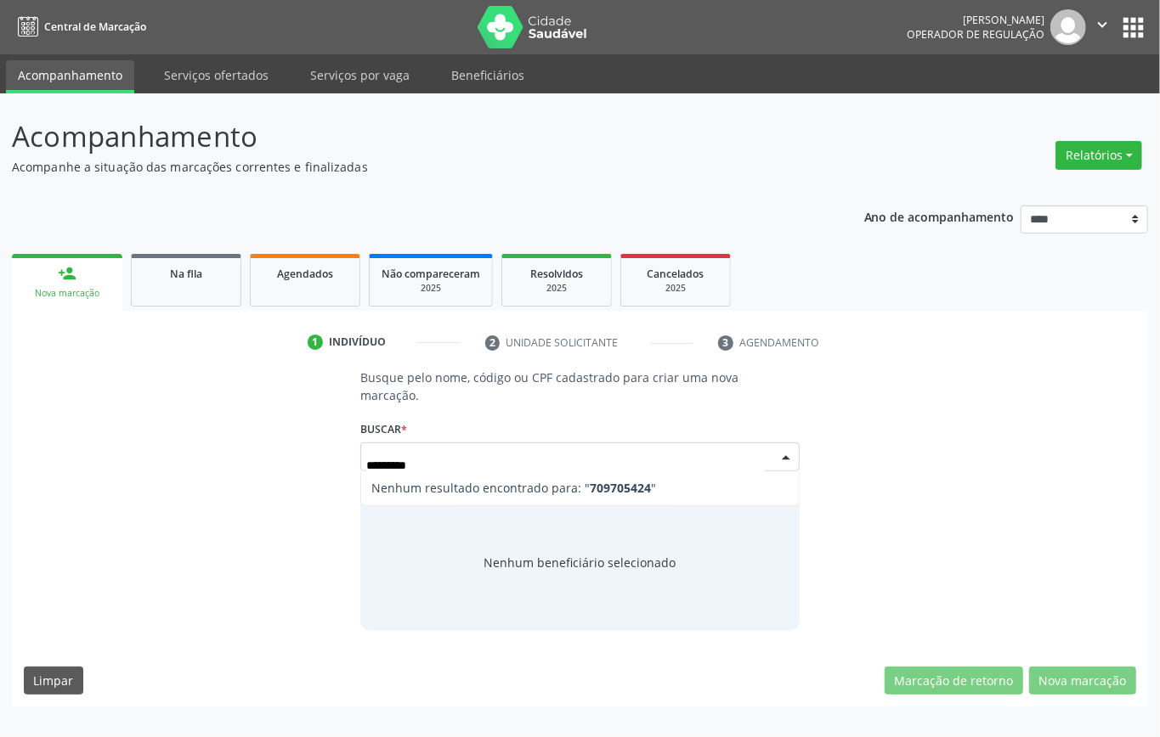
drag, startPoint x: 456, startPoint y: 452, endPoint x: 75, endPoint y: 469, distance: 381.8
click at [79, 469] on div "Busque pelo nome, código ou CPF cadastrado para criar uma nova marcação. [GEOGR…" at bounding box center [580, 500] width 1112 height 262
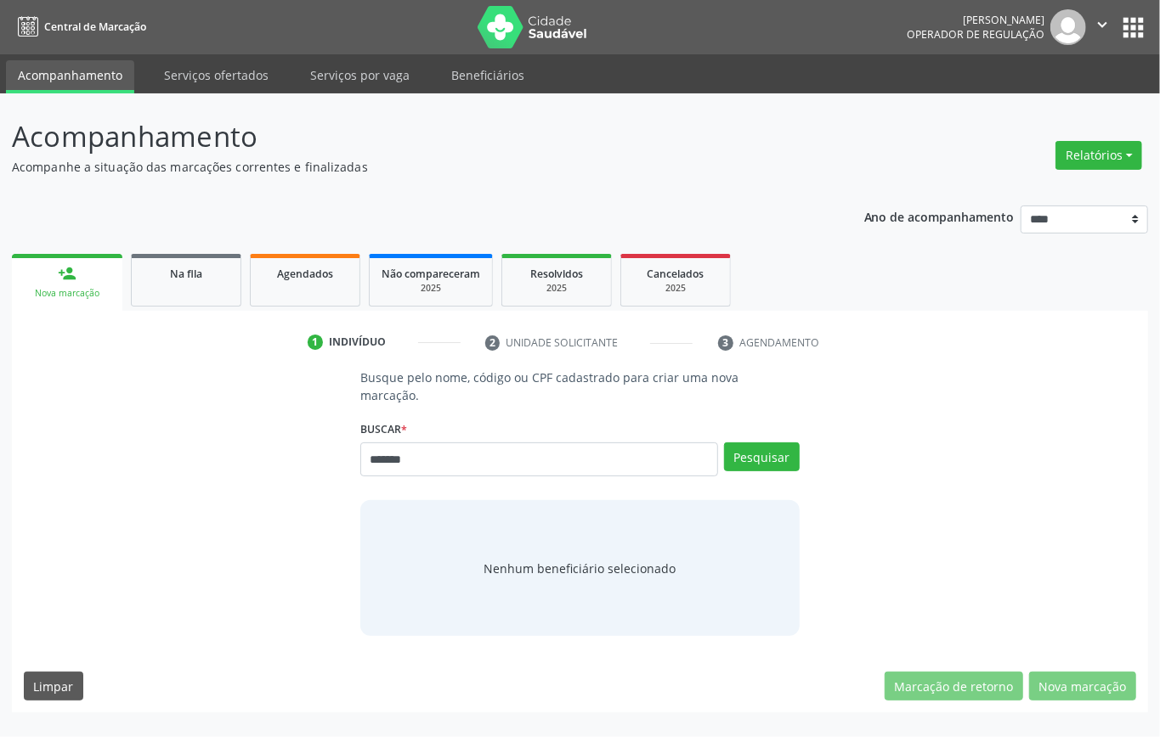
type input "*******"
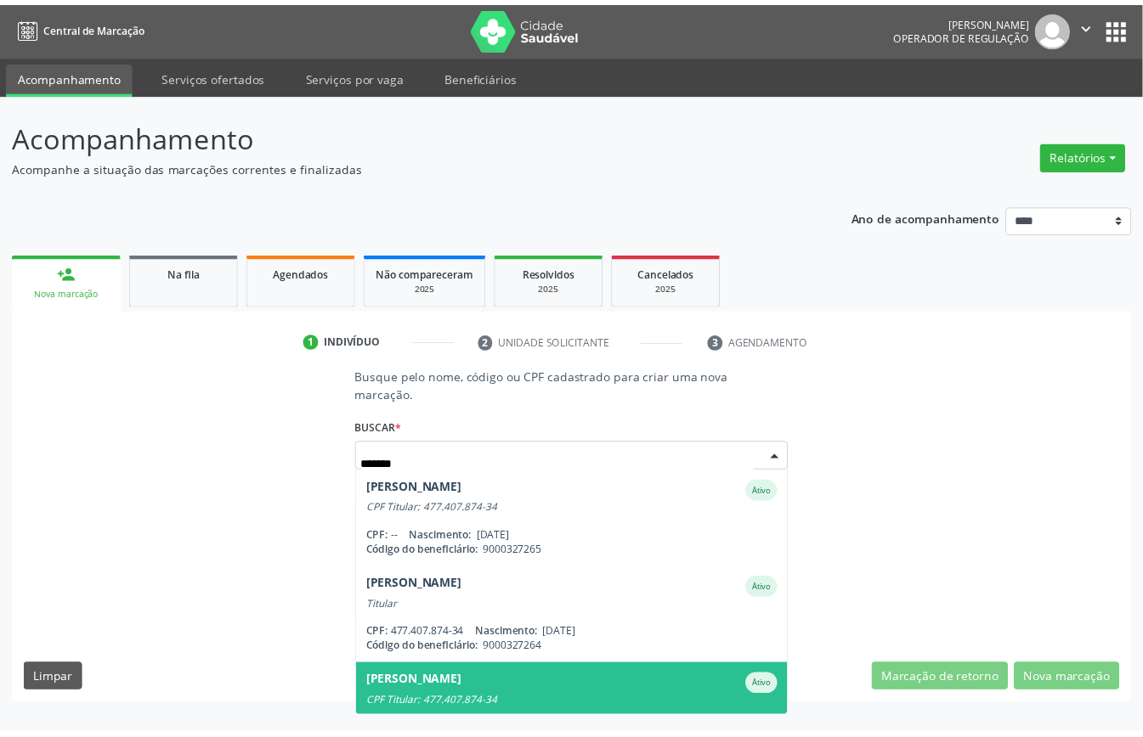
scroll to position [140, 0]
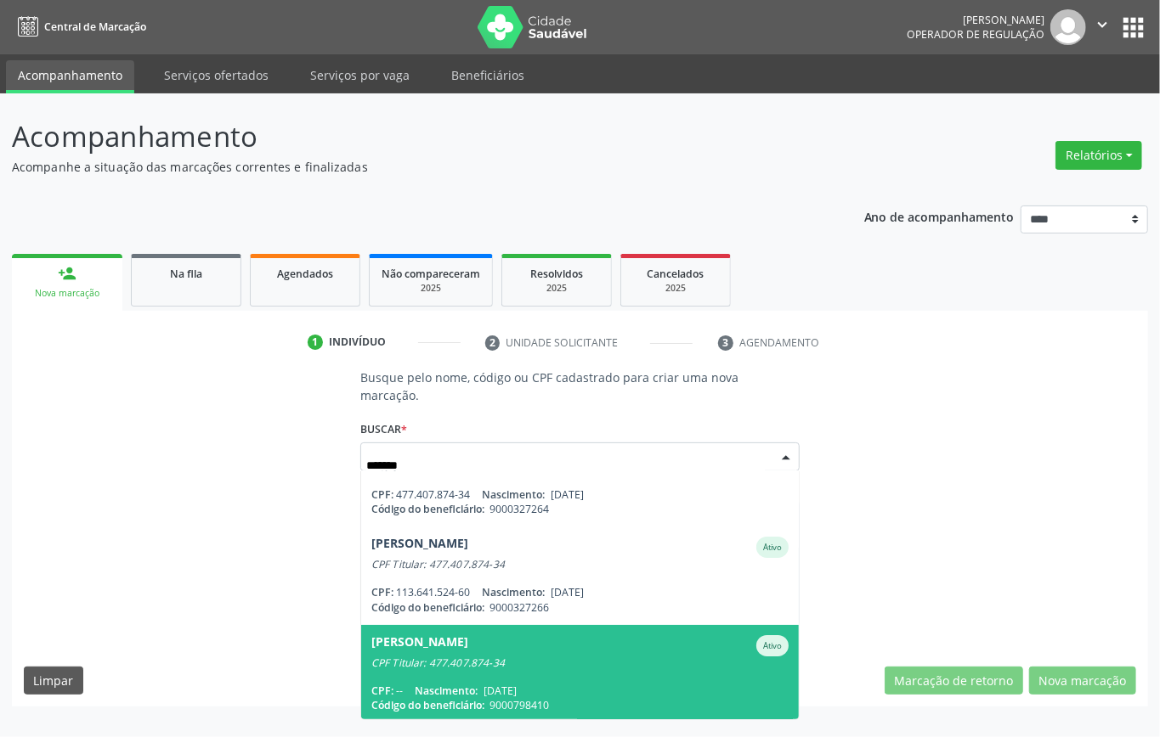
click at [579, 684] on div "CPF: -- Nascimento: [DATE]" at bounding box center [579, 691] width 417 height 14
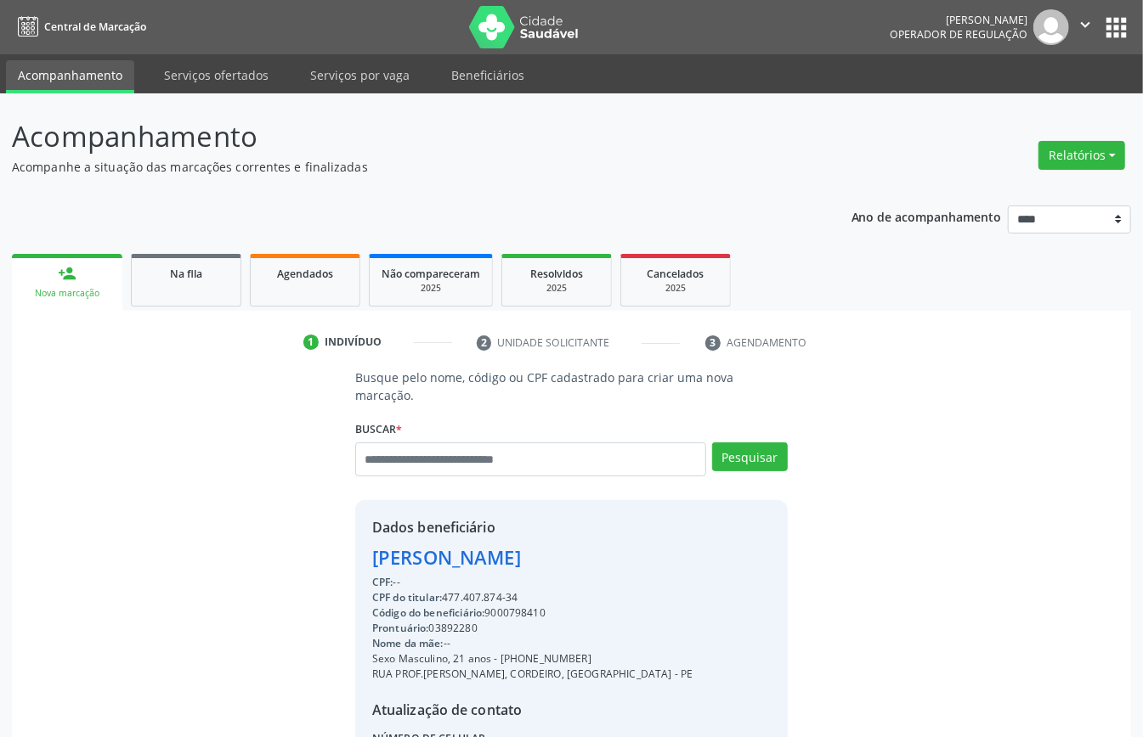
scroll to position [161, 0]
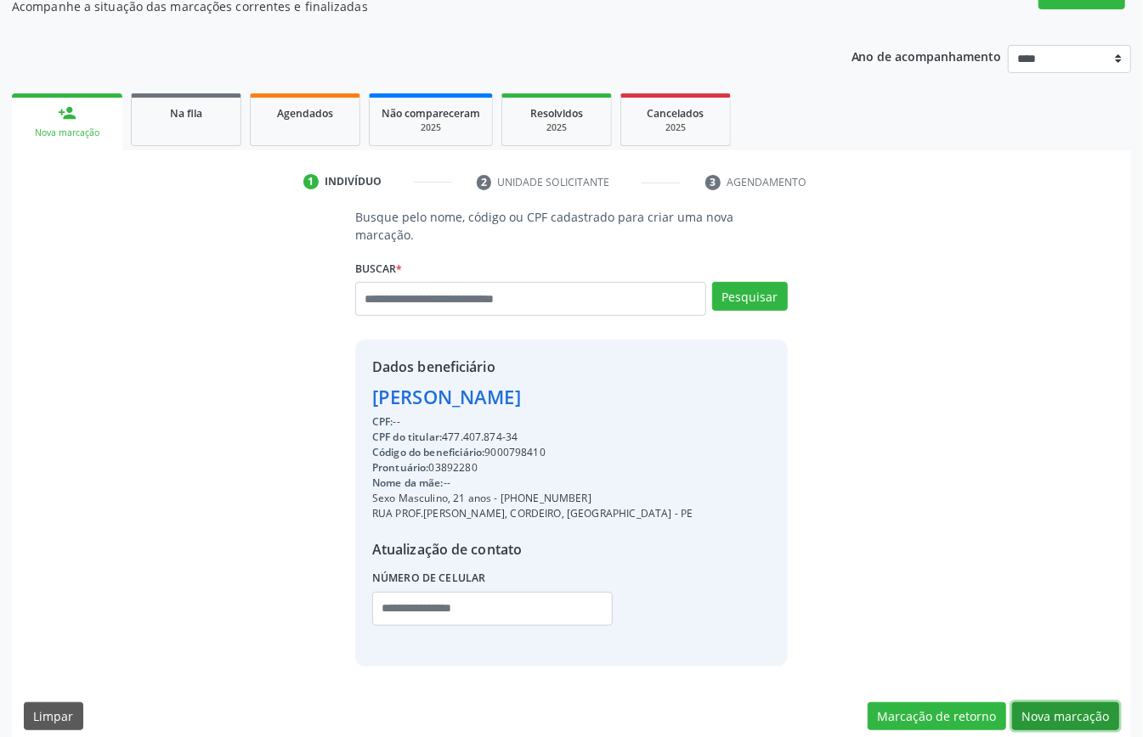
click at [1072, 703] on button "Nova marcação" at bounding box center [1065, 717] width 107 height 29
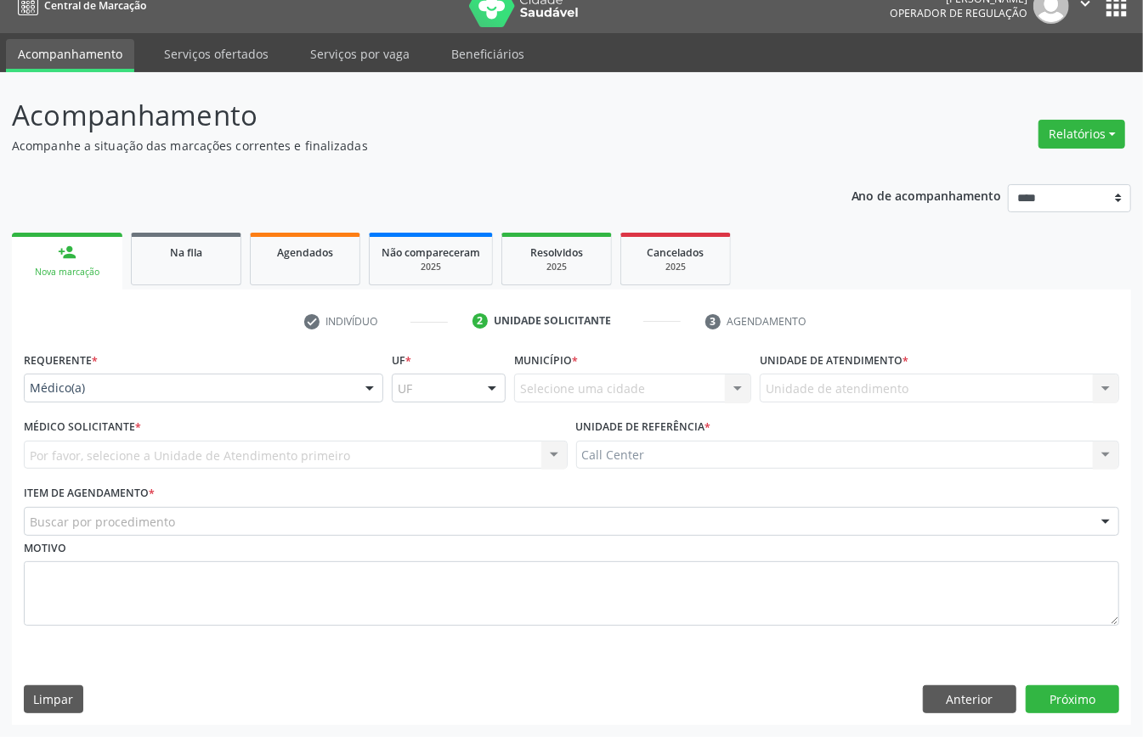
scroll to position [24, 0]
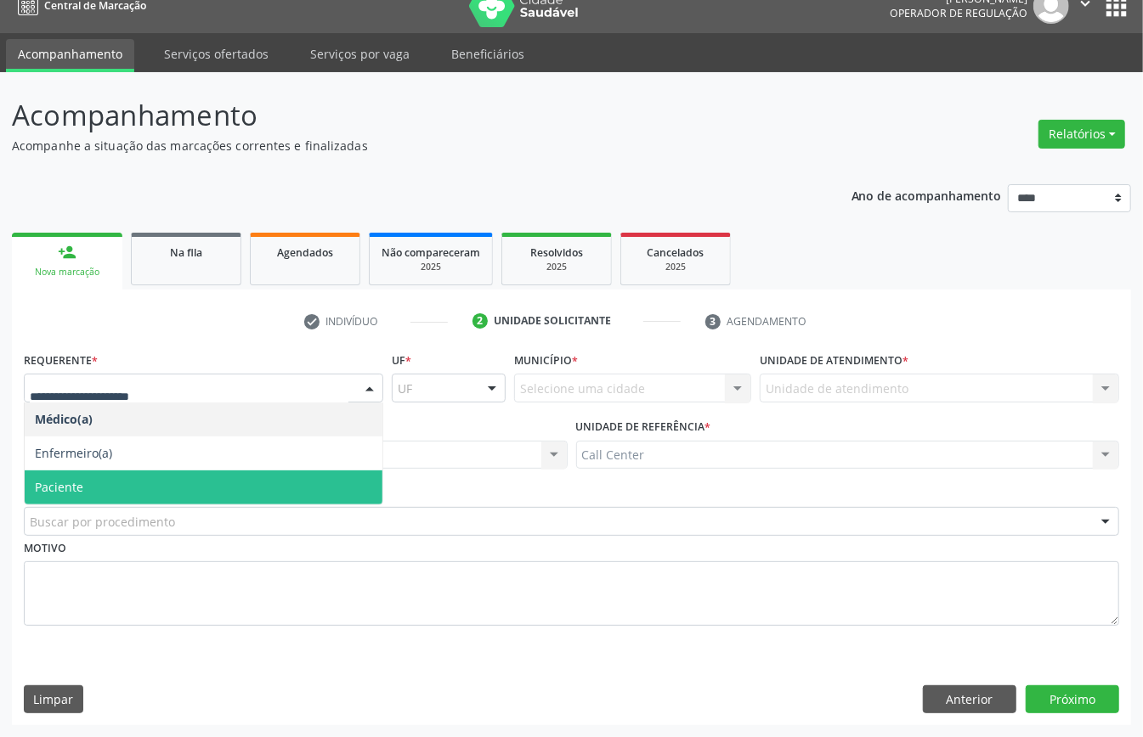
click at [89, 471] on span "Paciente" at bounding box center [204, 488] width 358 height 34
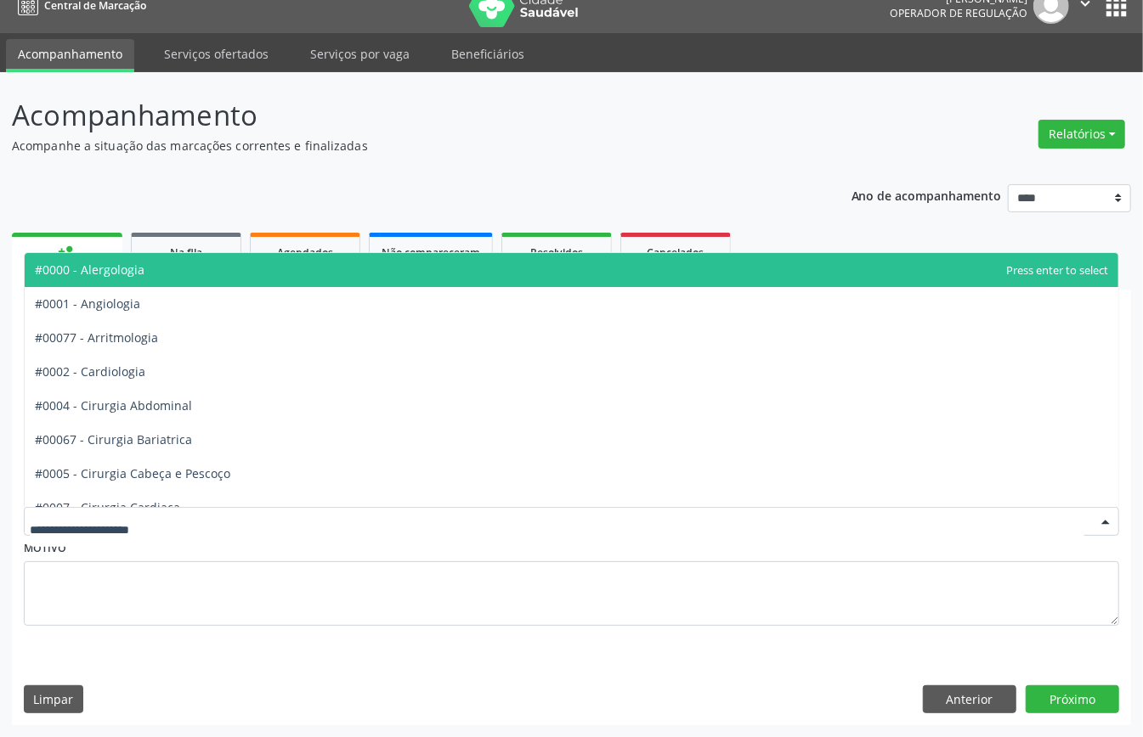
click at [96, 508] on div at bounding box center [571, 521] width 1095 height 29
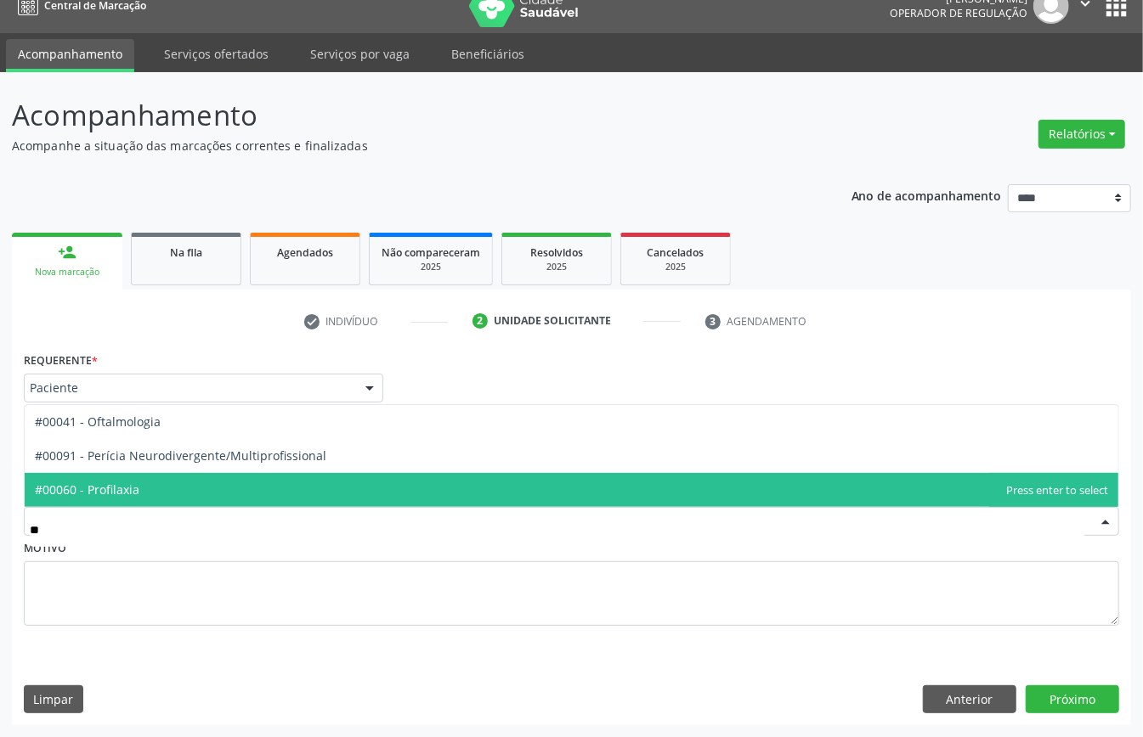
type input "***"
click at [140, 496] on span "#00041 - Oftalmologia" at bounding box center [571, 490] width 1093 height 34
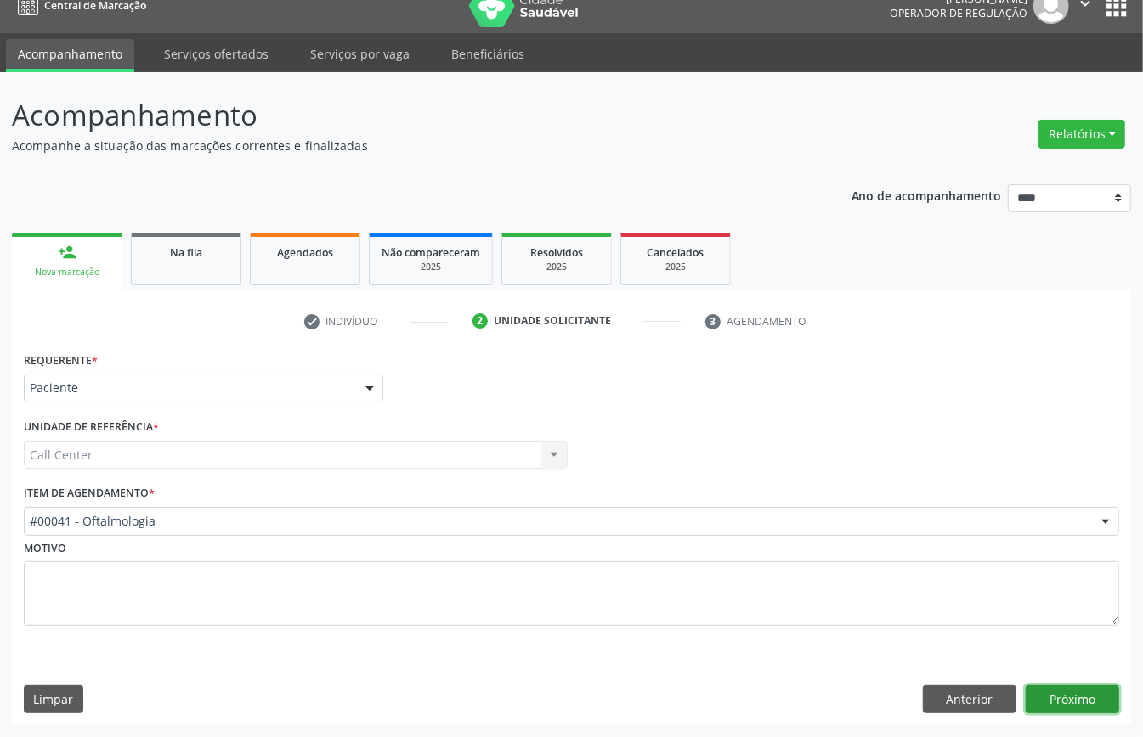
click at [1079, 692] on button "Próximo" at bounding box center [1071, 700] width 93 height 29
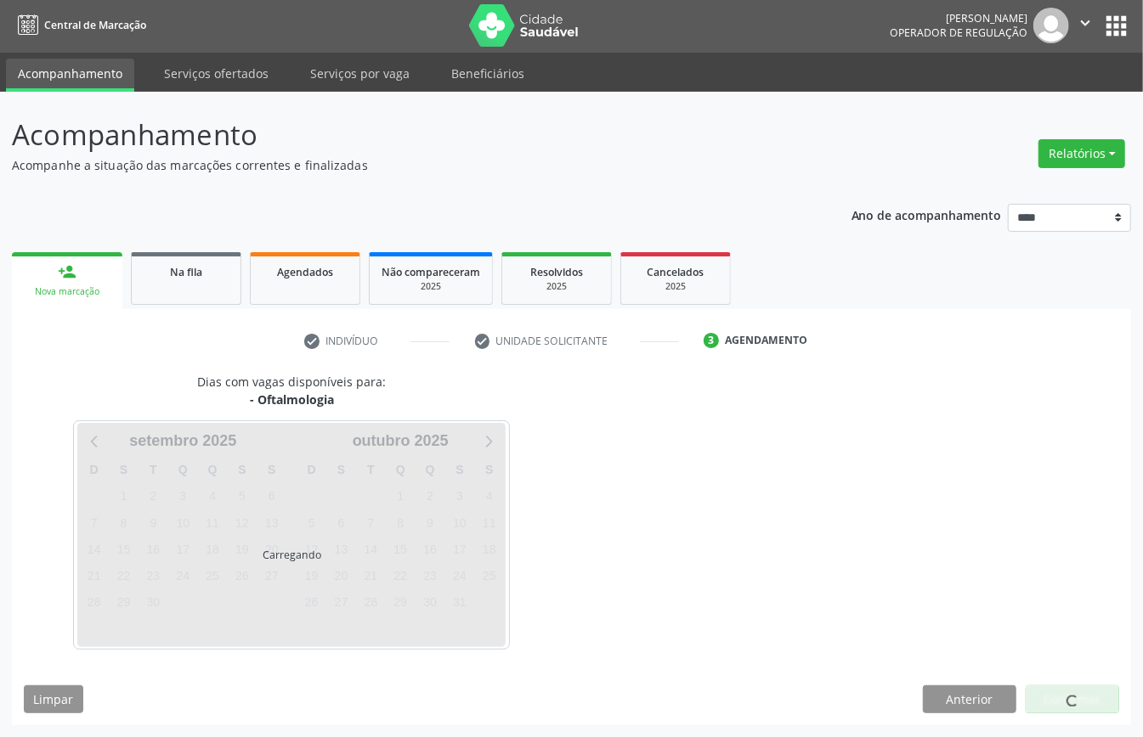
scroll to position [3, 0]
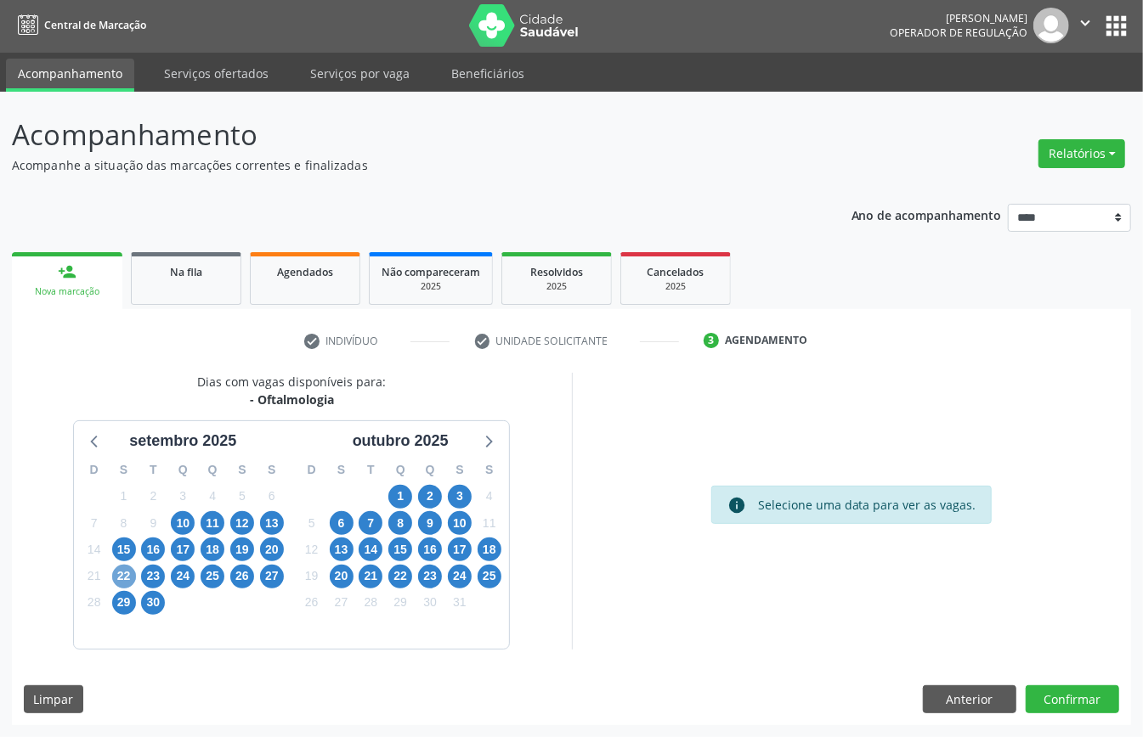
click at [120, 578] on span "22" at bounding box center [124, 577] width 24 height 24
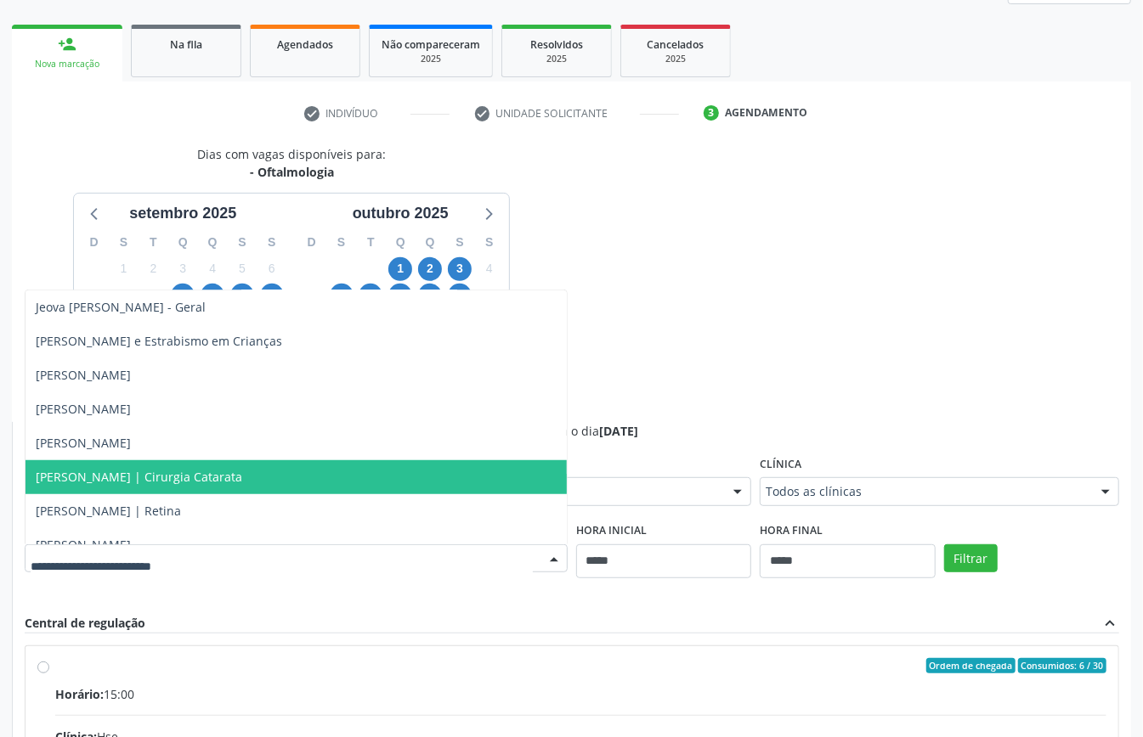
scroll to position [906, 0]
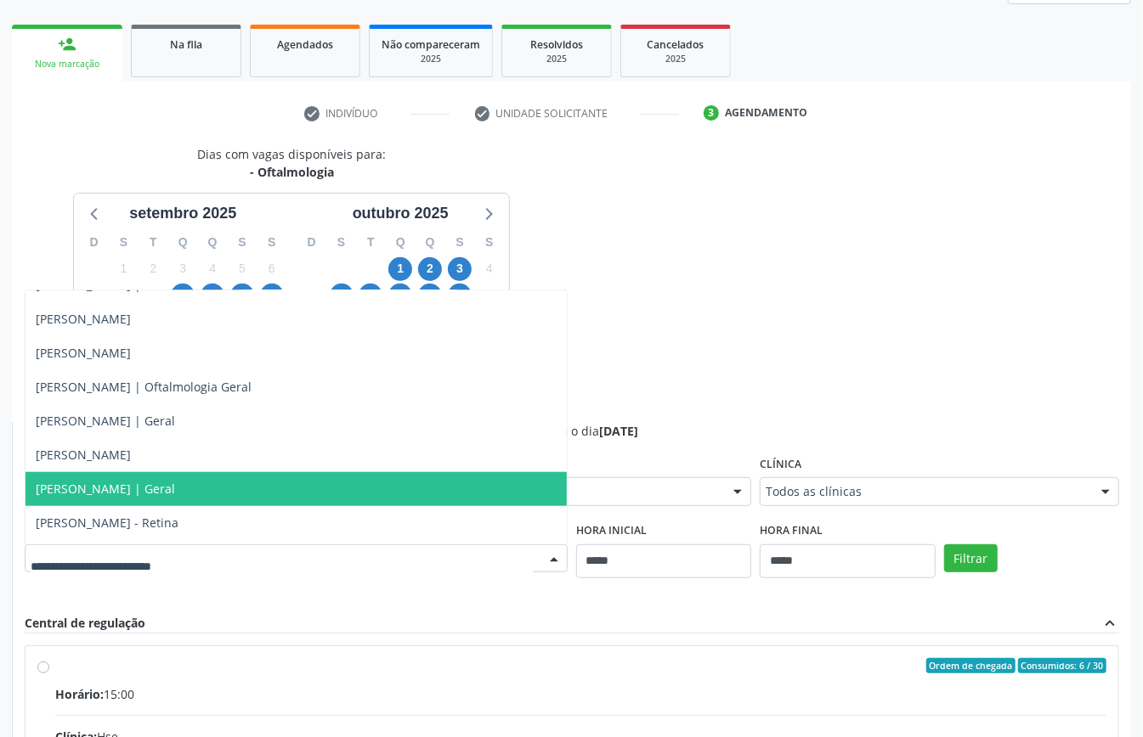
click at [257, 494] on span "[PERSON_NAME] | Geral" at bounding box center [295, 489] width 541 height 34
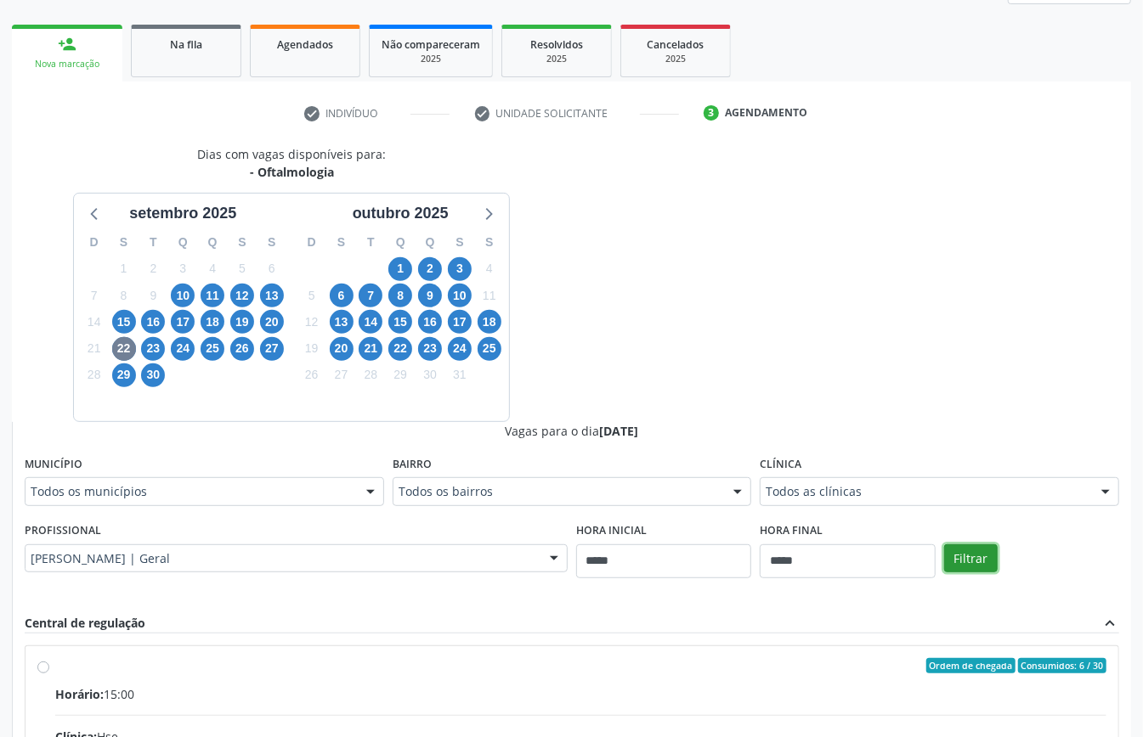
click at [963, 564] on button "Filtrar" at bounding box center [971, 559] width 54 height 29
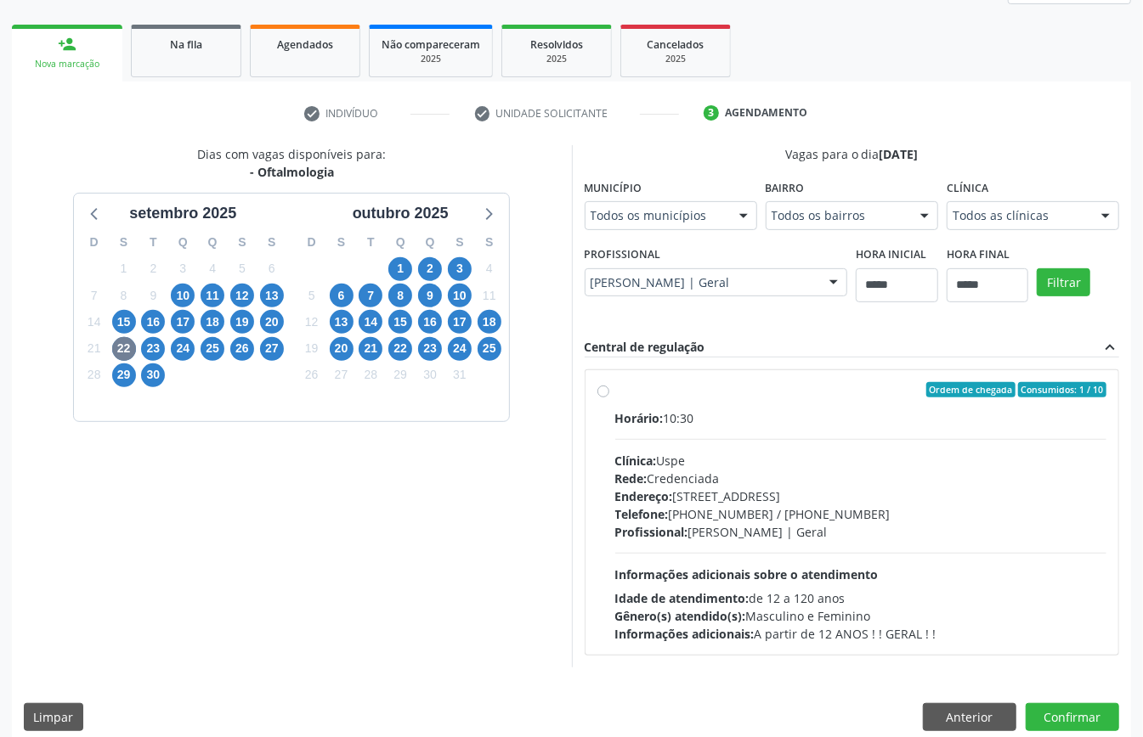
click at [720, 540] on div "Profissional: [PERSON_NAME] | Geral" at bounding box center [861, 532] width 492 height 18
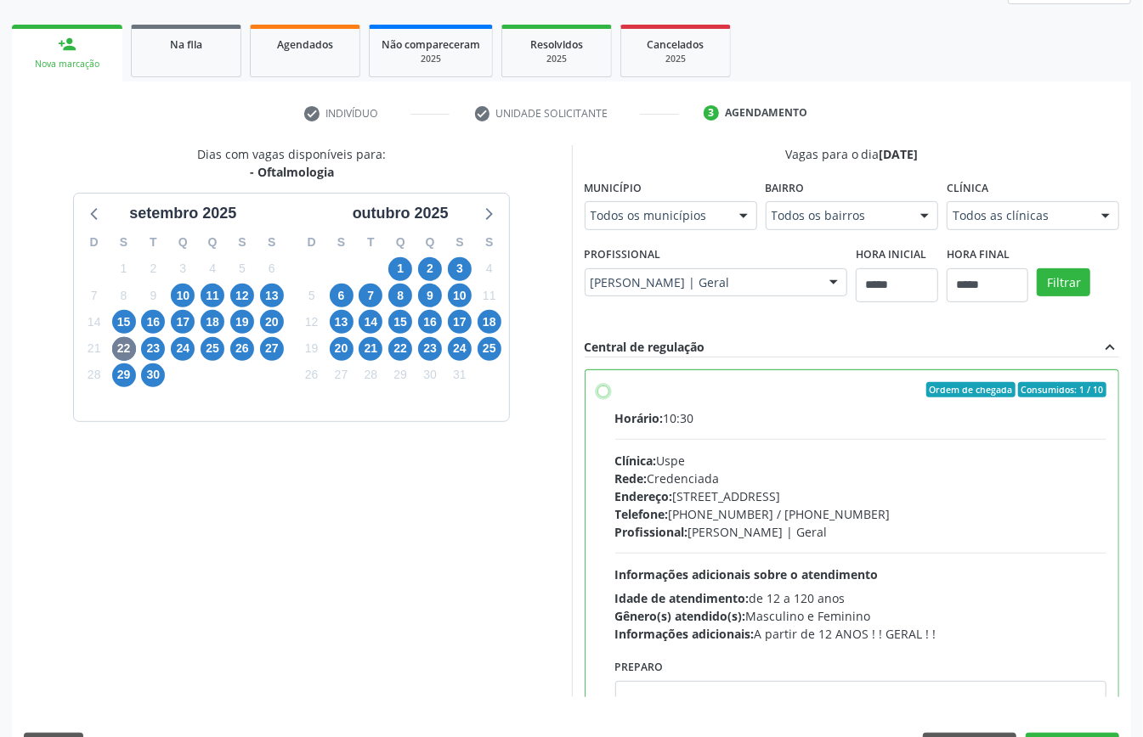
scroll to position [86, 0]
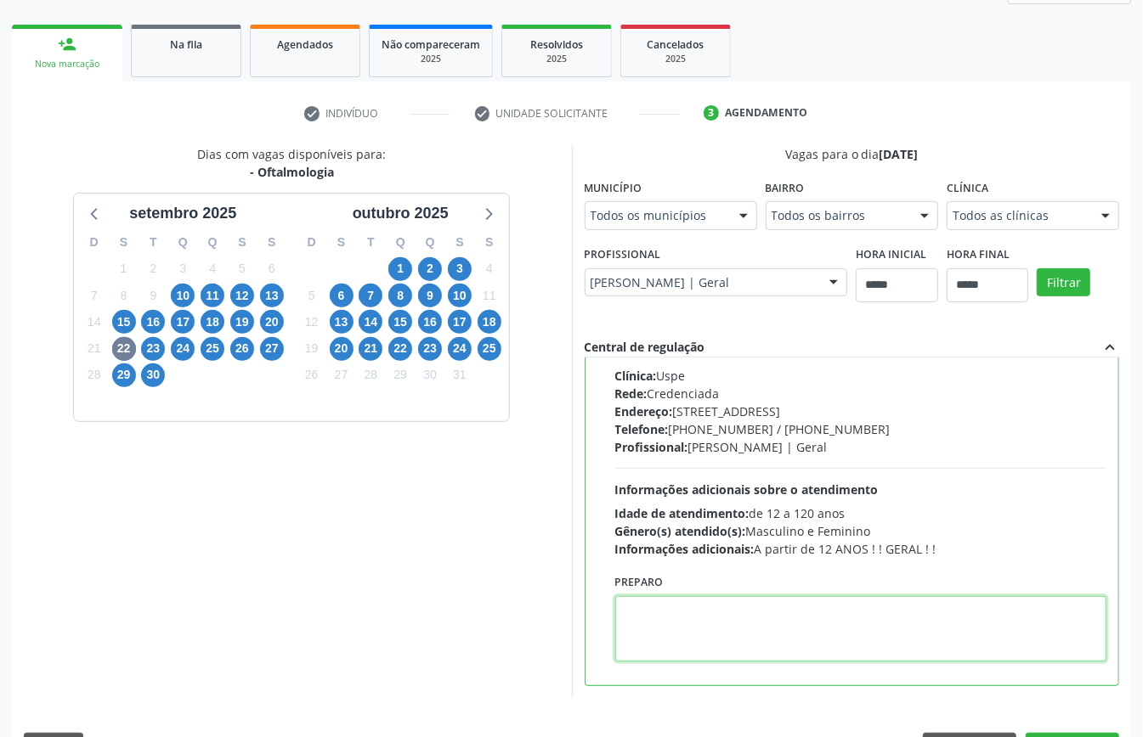
paste textarea "**********"
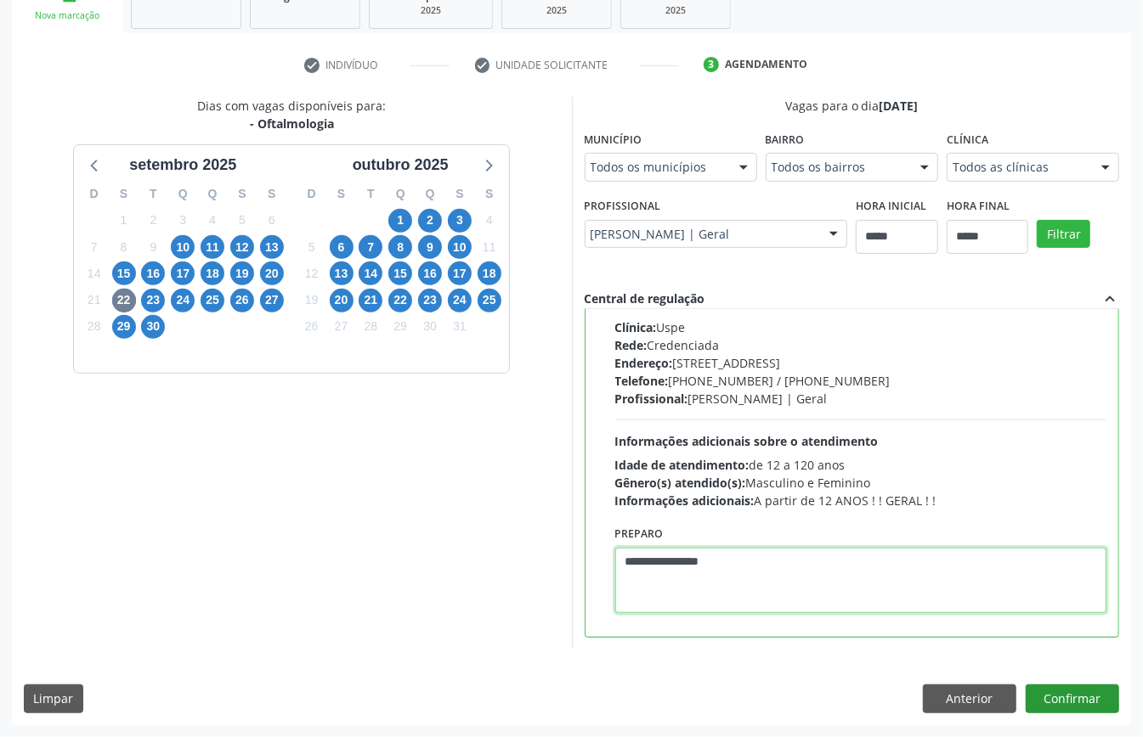
type textarea "**********"
click at [1098, 703] on button "Confirmar" at bounding box center [1071, 699] width 93 height 29
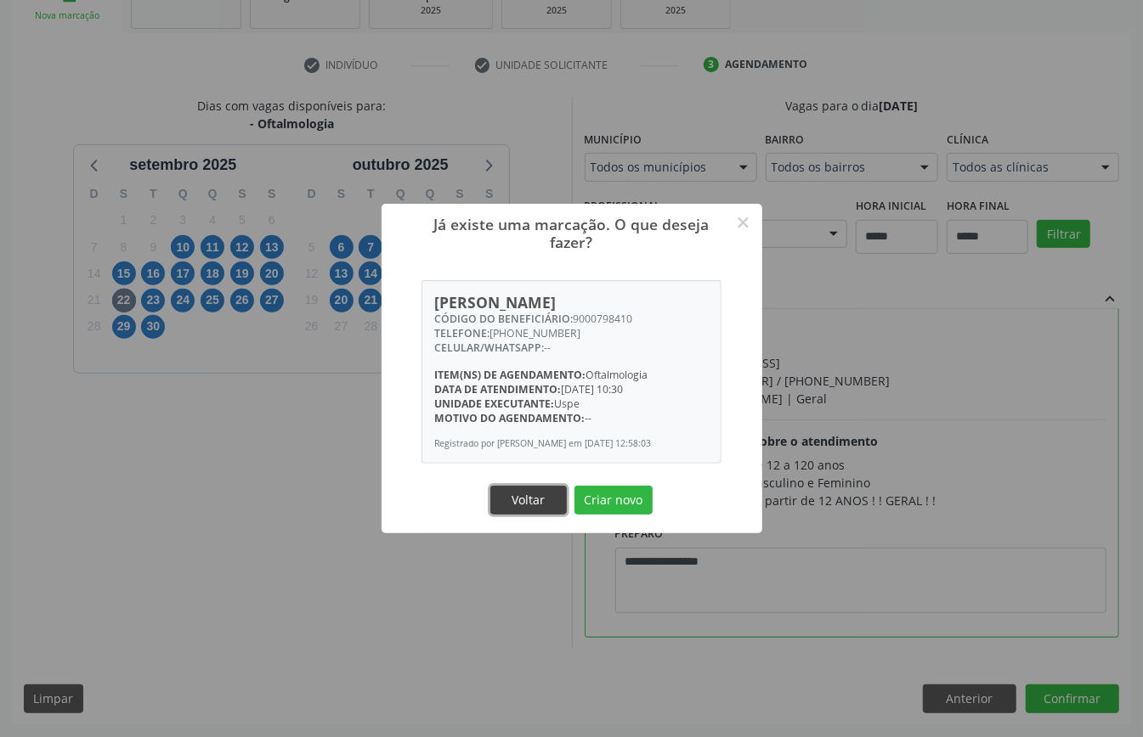
click at [520, 507] on button "Voltar" at bounding box center [528, 500] width 76 height 29
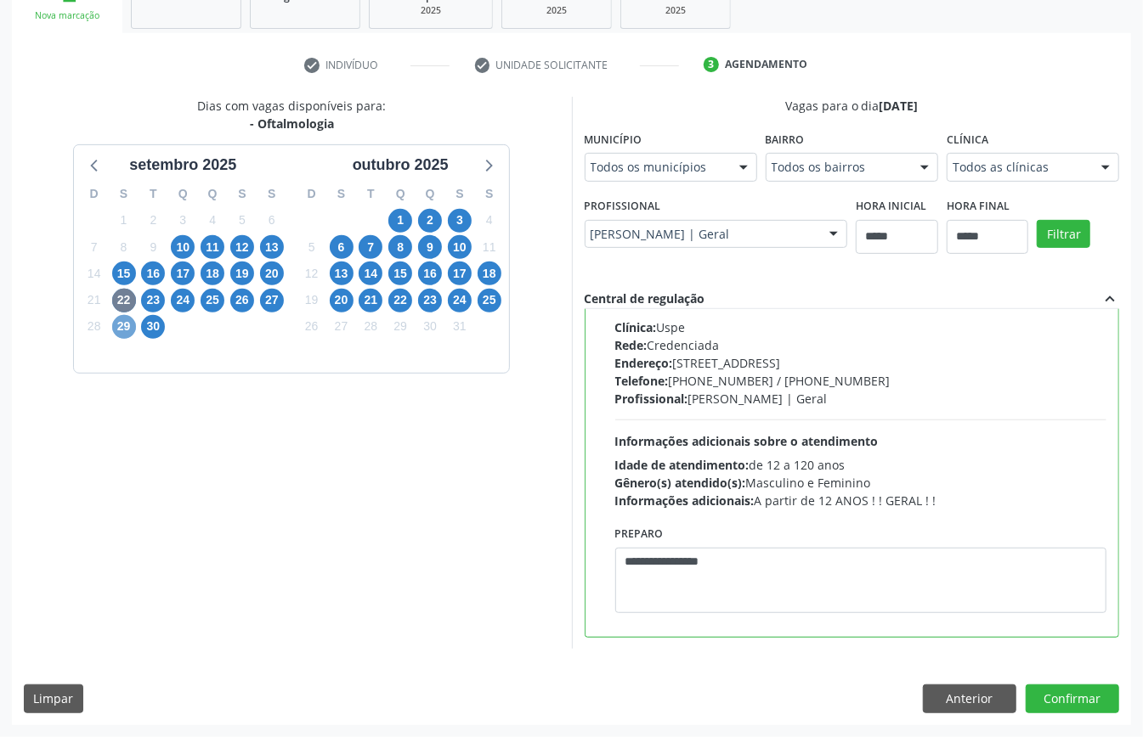
click at [126, 331] on span "29" at bounding box center [124, 327] width 24 height 24
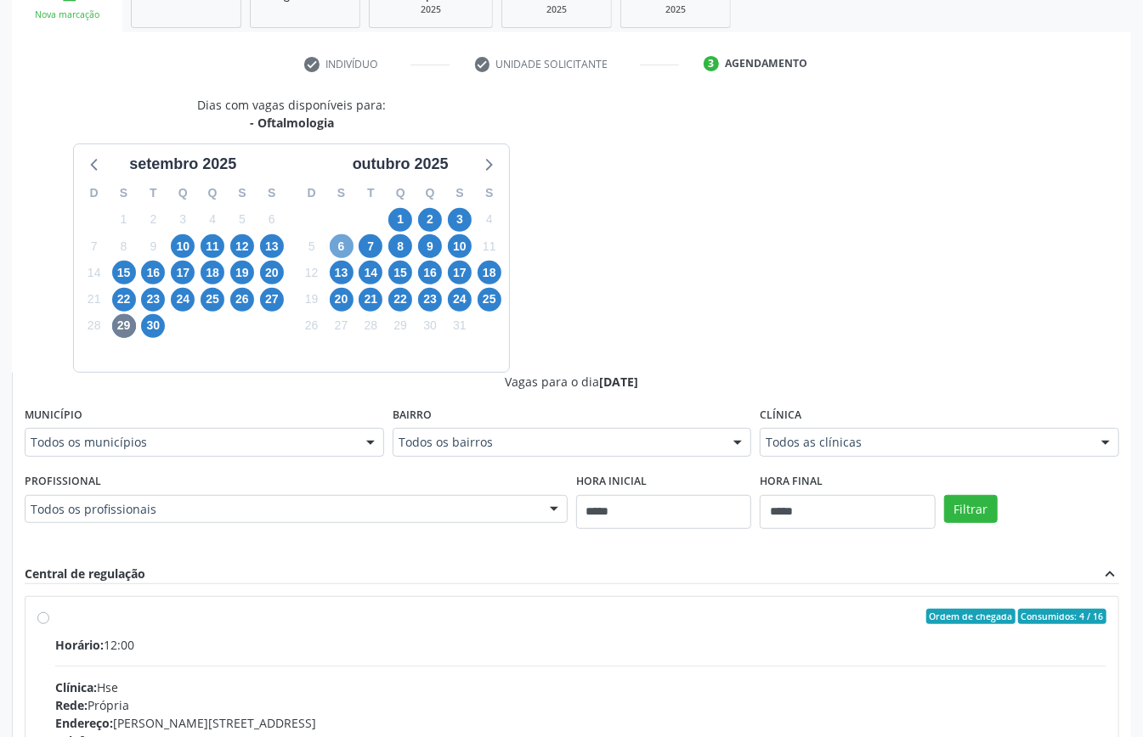
click at [331, 246] on span "6" at bounding box center [342, 246] width 24 height 24
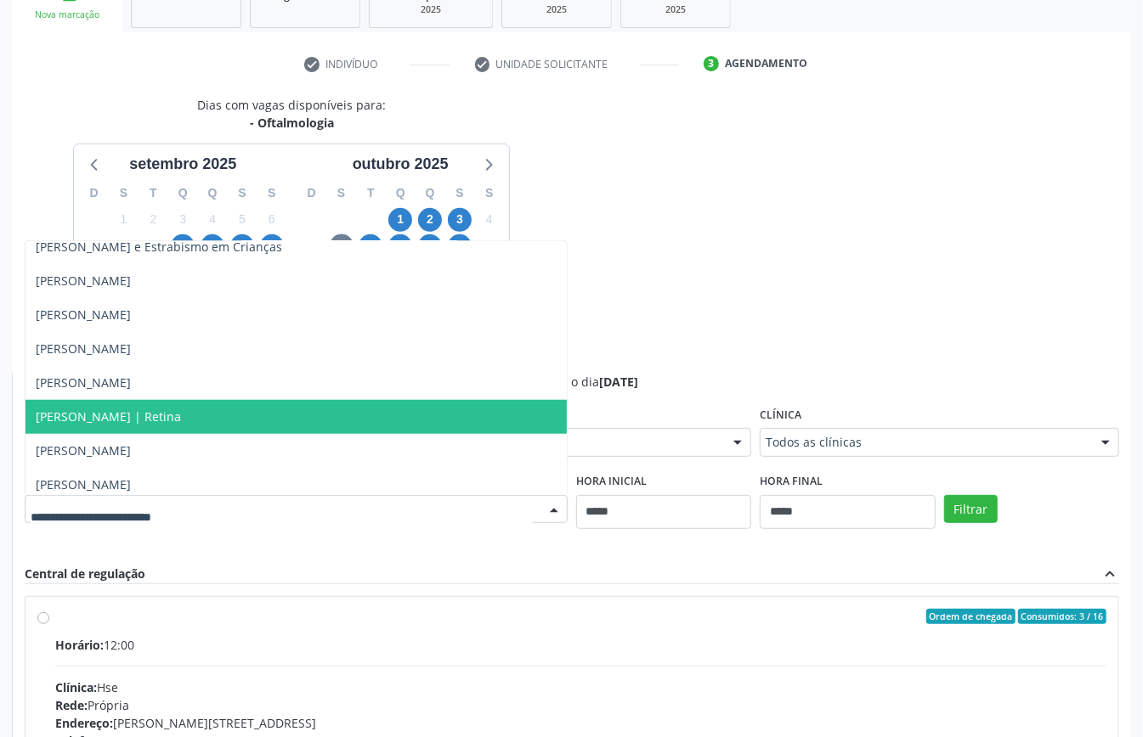
scroll to position [906, 0]
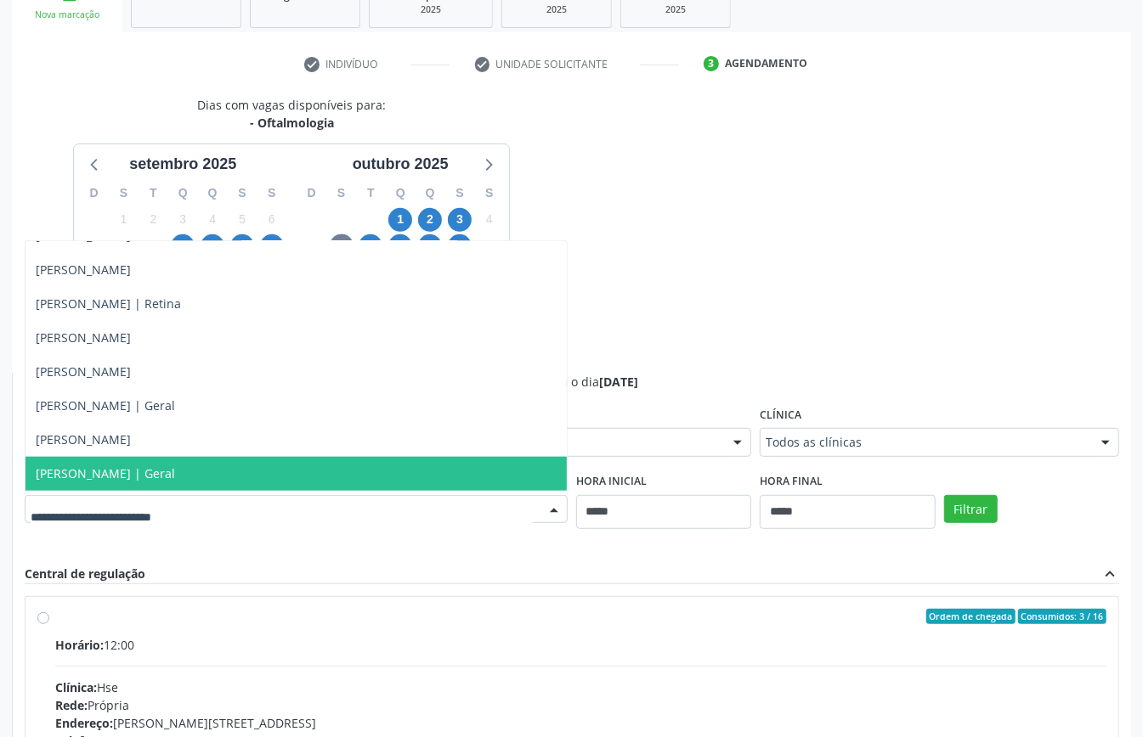
click at [175, 469] on span "[PERSON_NAME] | Geral" at bounding box center [105, 474] width 139 height 16
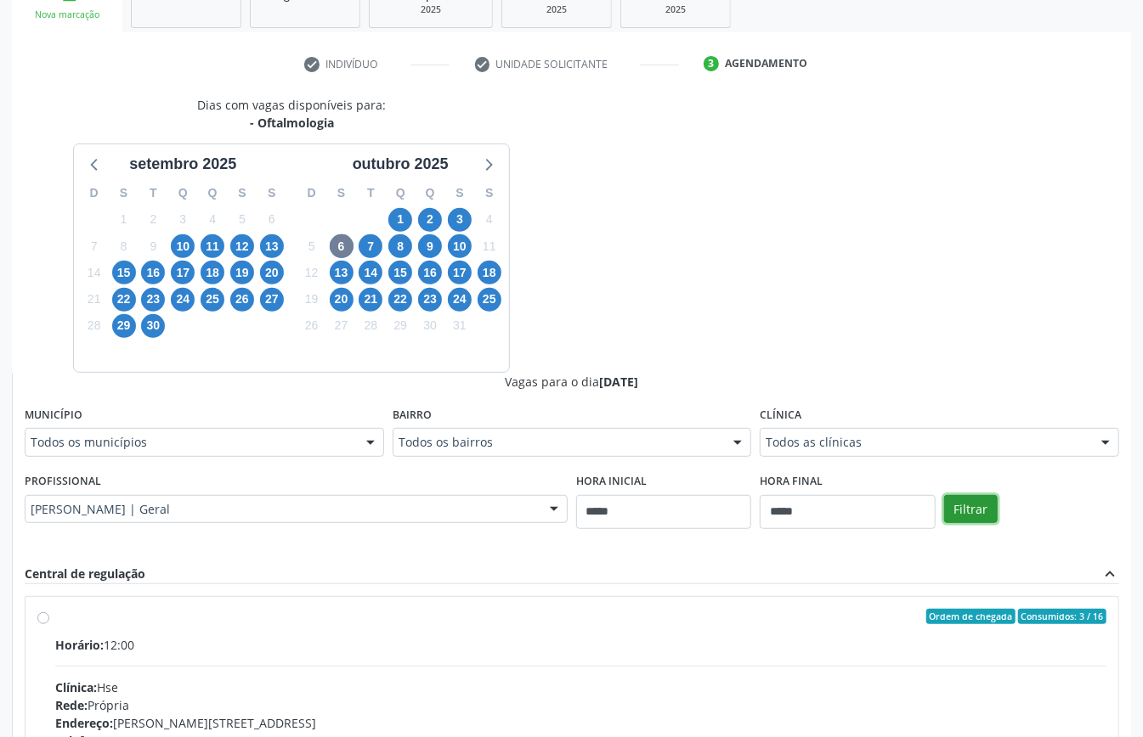
click at [958, 508] on button "Filtrar" at bounding box center [971, 509] width 54 height 29
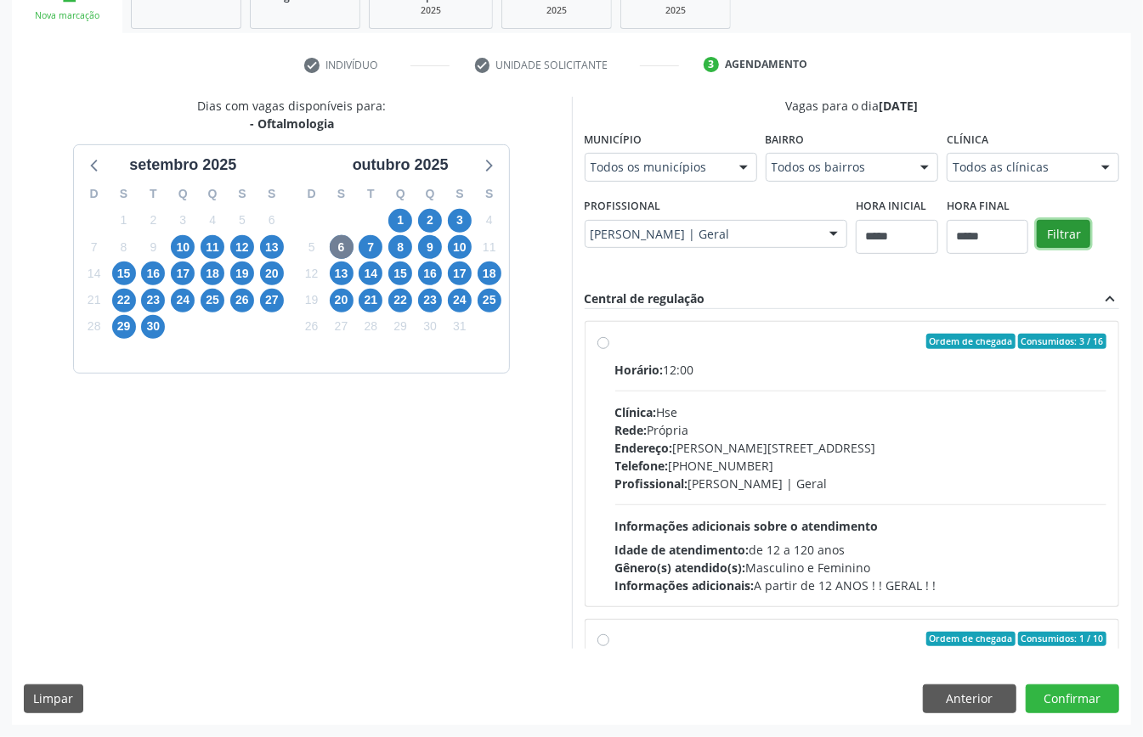
scroll to position [269, 0]
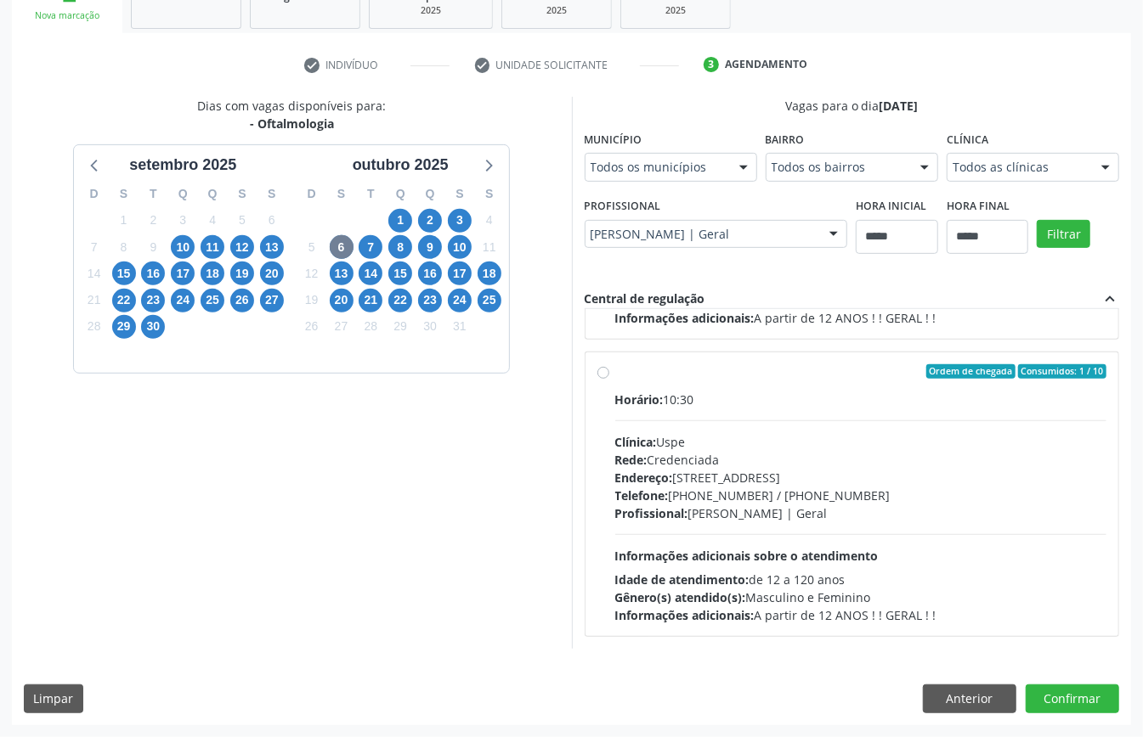
click at [778, 479] on div "Endereço: [STREET_ADDRESS]" at bounding box center [861, 478] width 492 height 18
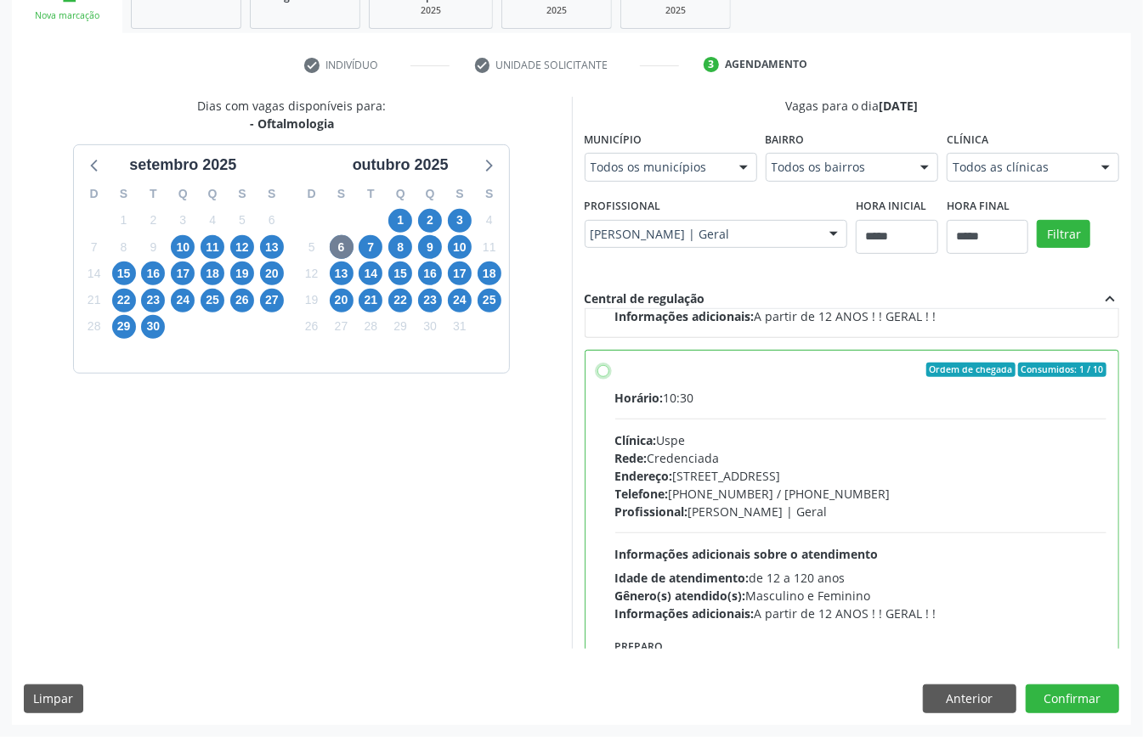
scroll to position [385, 0]
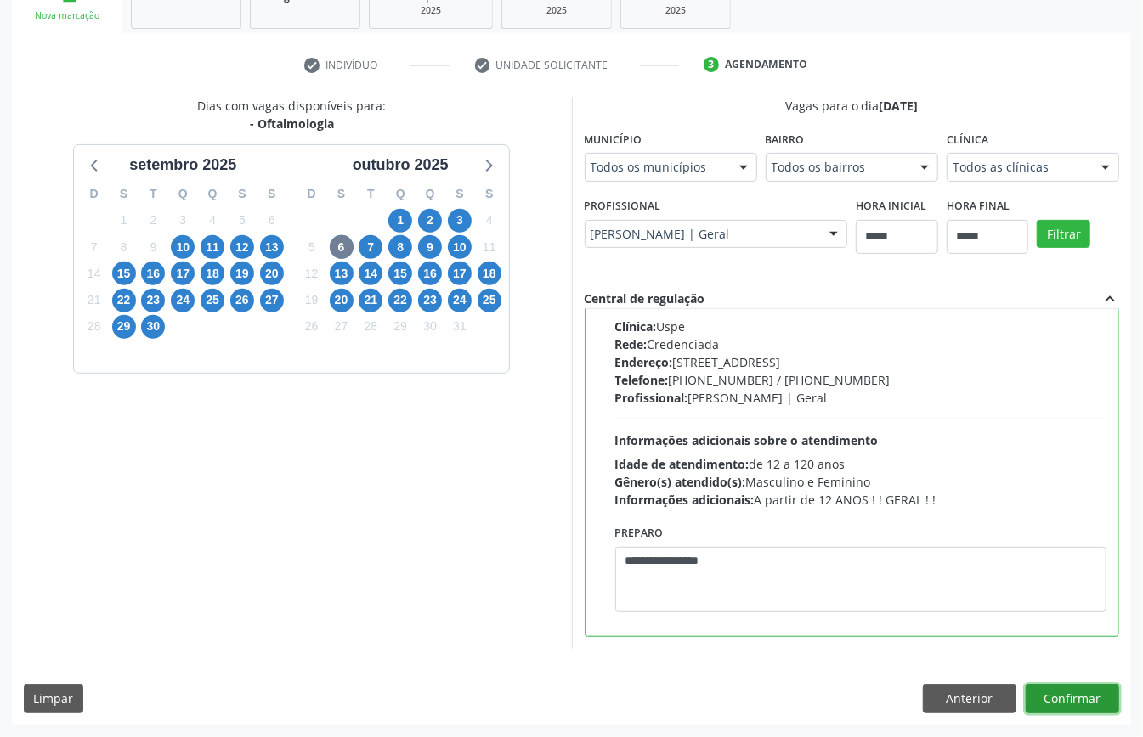
click at [1070, 705] on button "Confirmar" at bounding box center [1071, 699] width 93 height 29
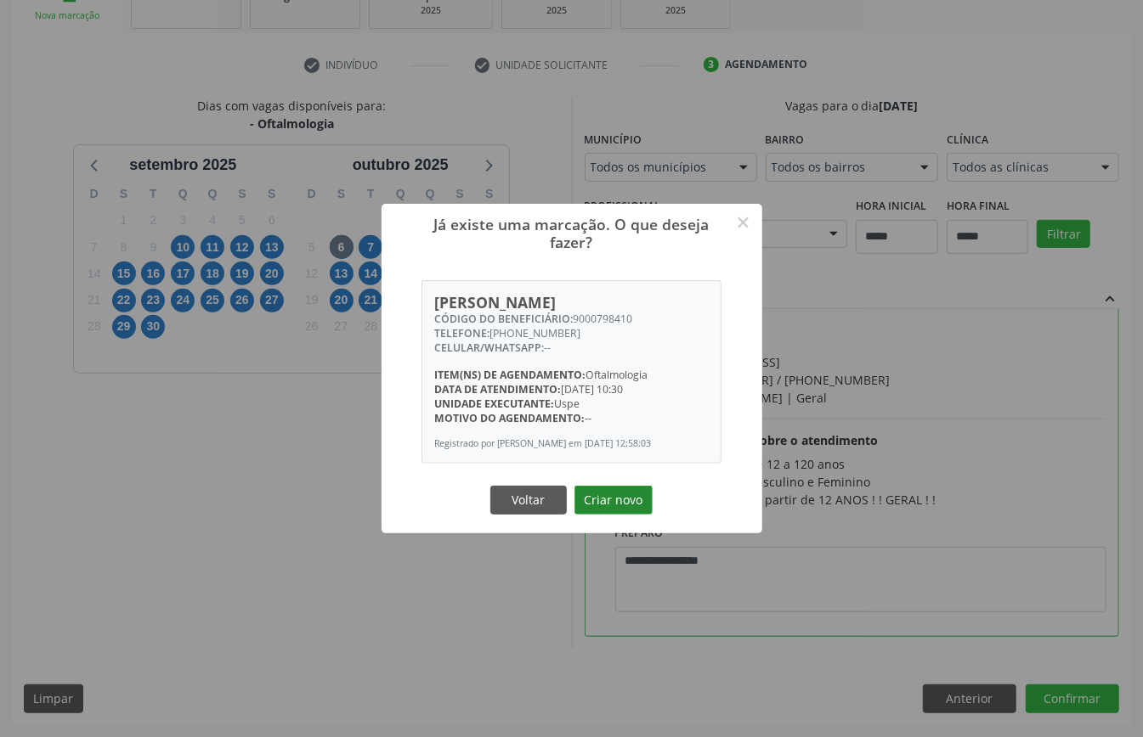
click at [625, 504] on button "Criar novo" at bounding box center [613, 500] width 78 height 29
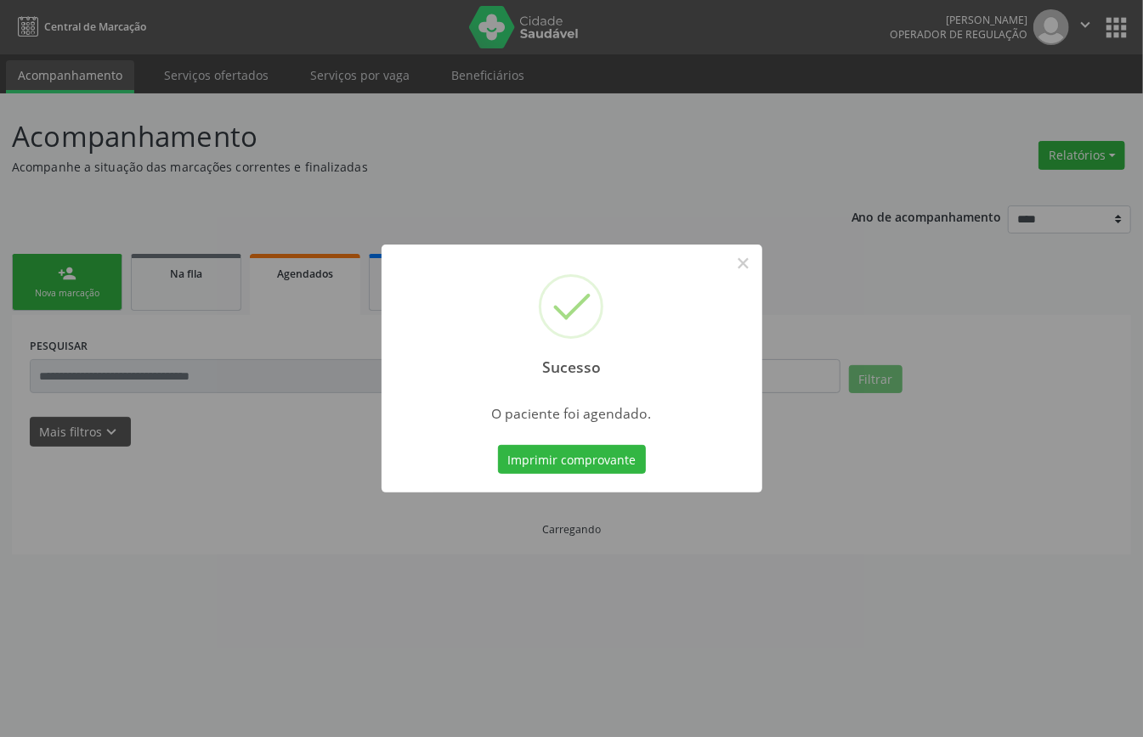
scroll to position [0, 0]
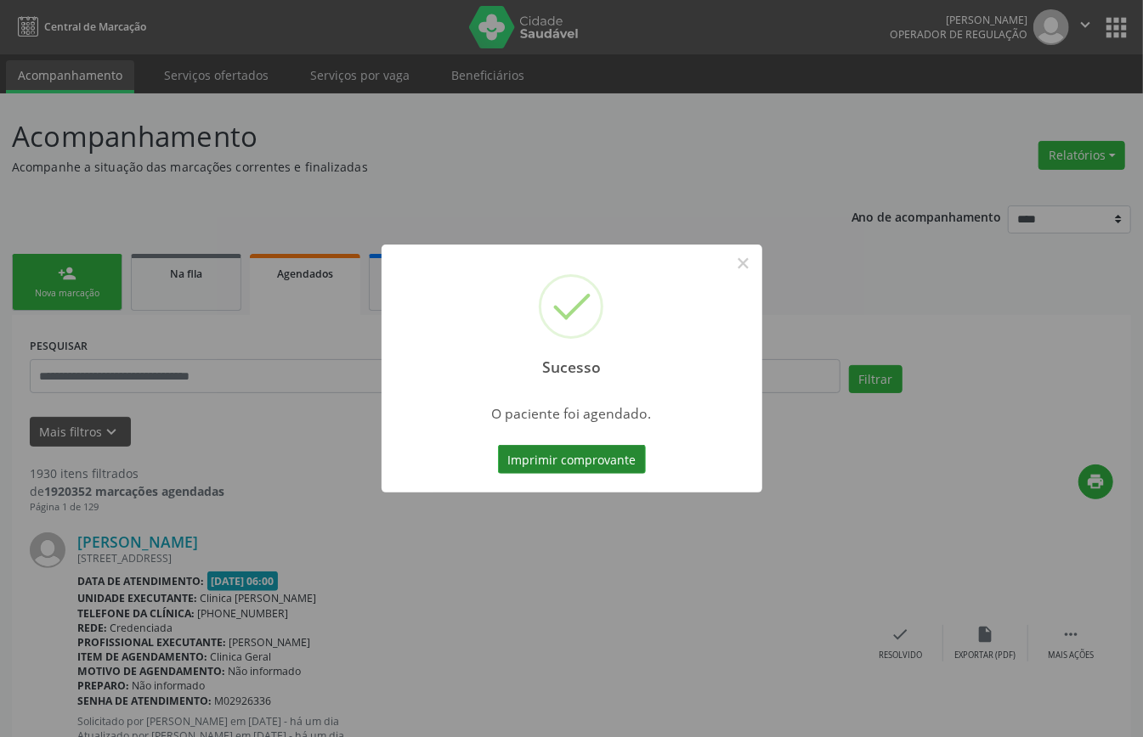
click at [583, 466] on button "Imprimir comprovante" at bounding box center [572, 459] width 148 height 29
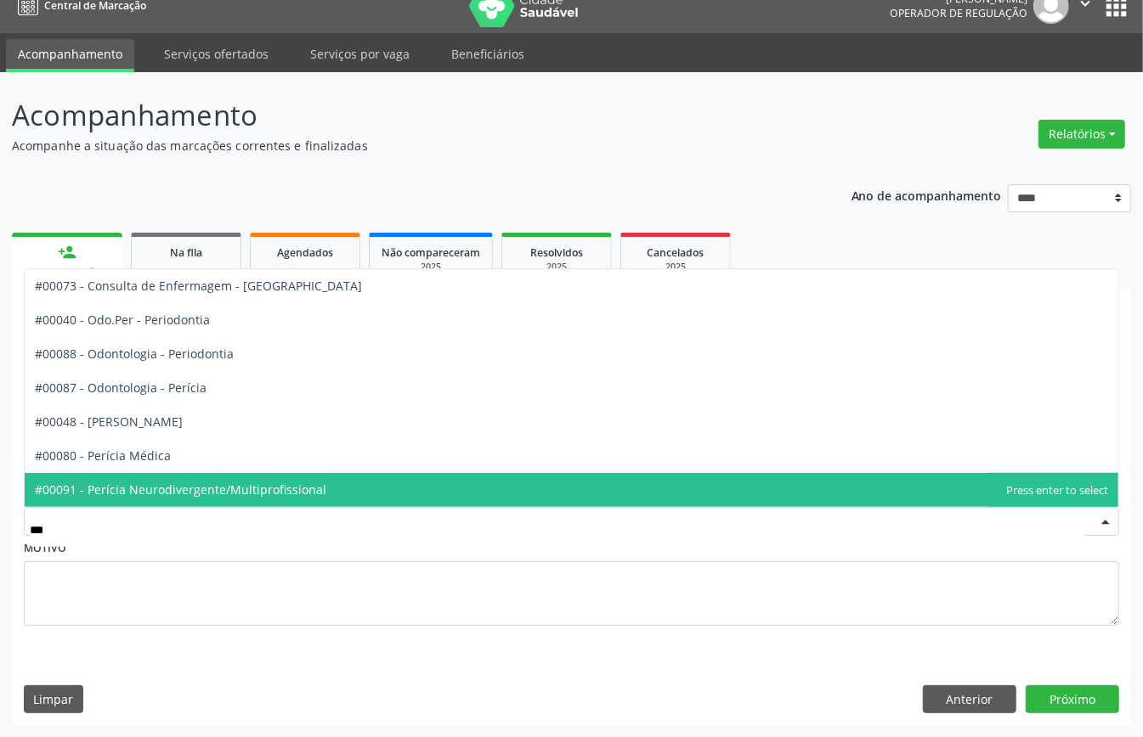
type input "****"
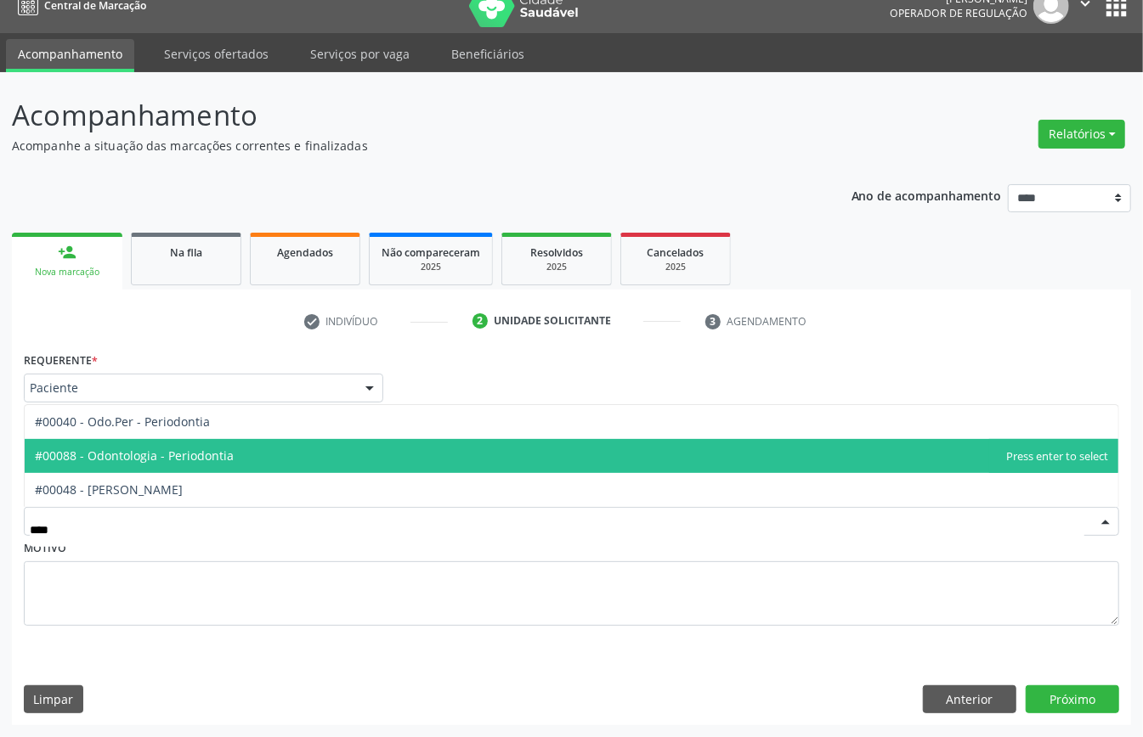
click at [250, 453] on span "#00088 - Odontologia - Periodontia" at bounding box center [571, 456] width 1093 height 34
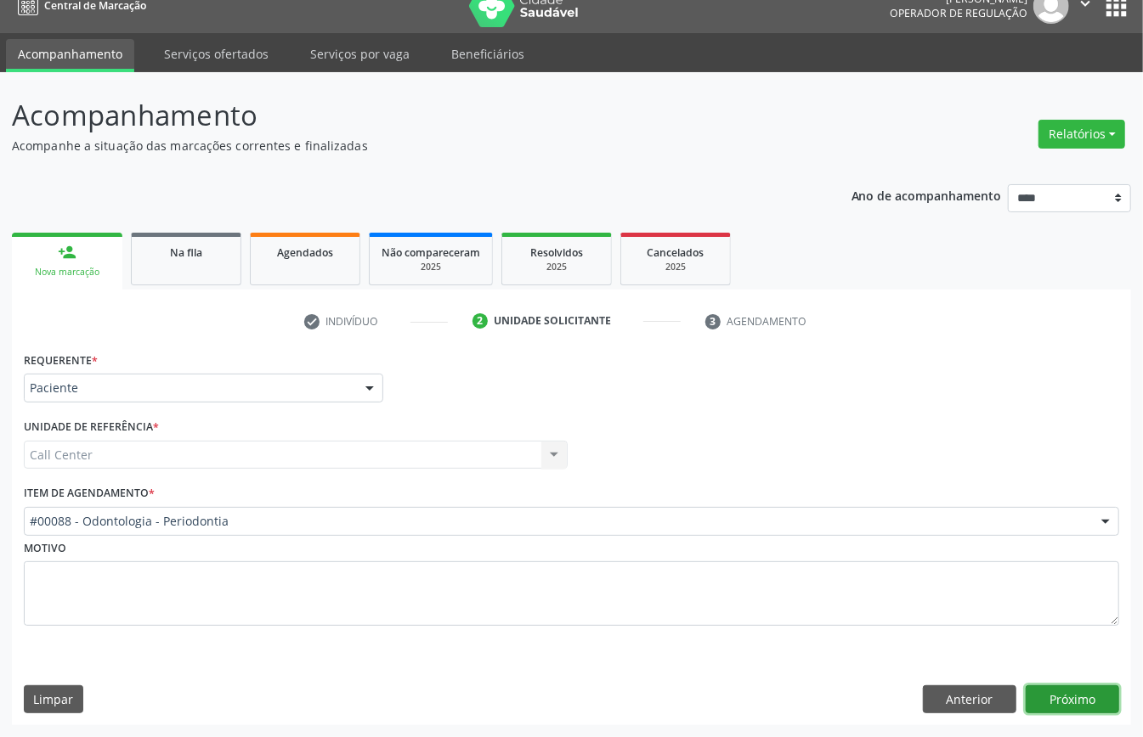
click at [1092, 700] on button "Próximo" at bounding box center [1071, 700] width 93 height 29
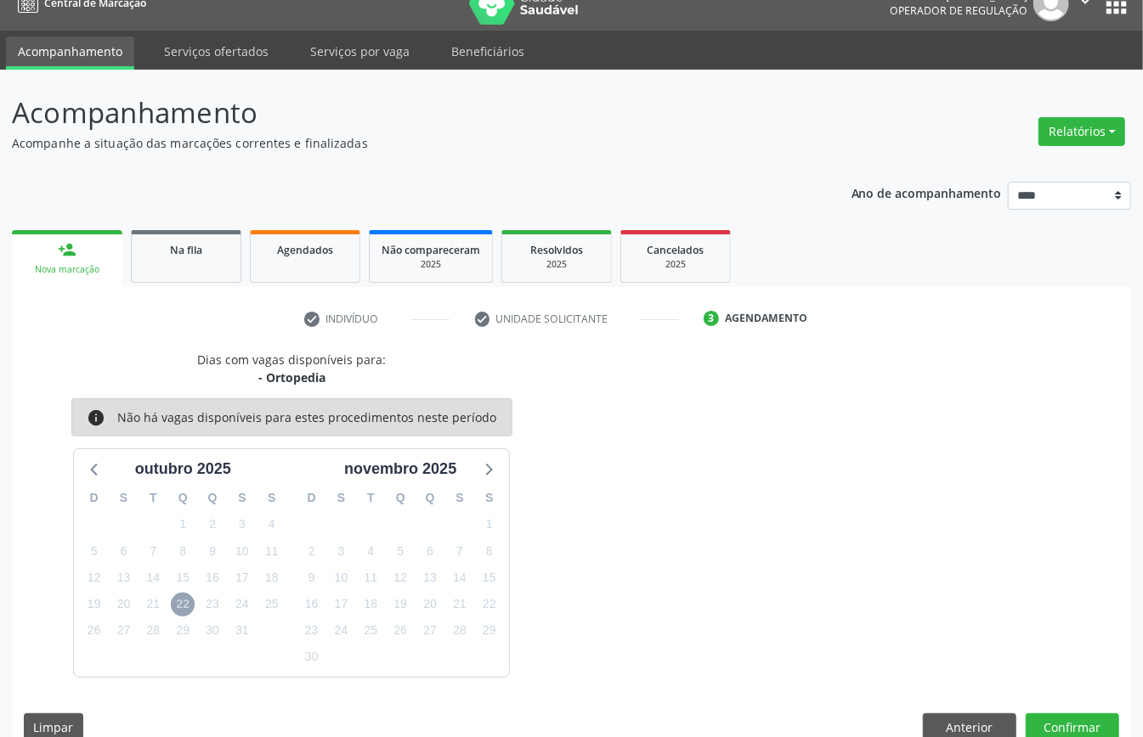
click at [183, 610] on span "22" at bounding box center [183, 605] width 24 height 24
click at [93, 472] on icon at bounding box center [95, 469] width 22 height 22
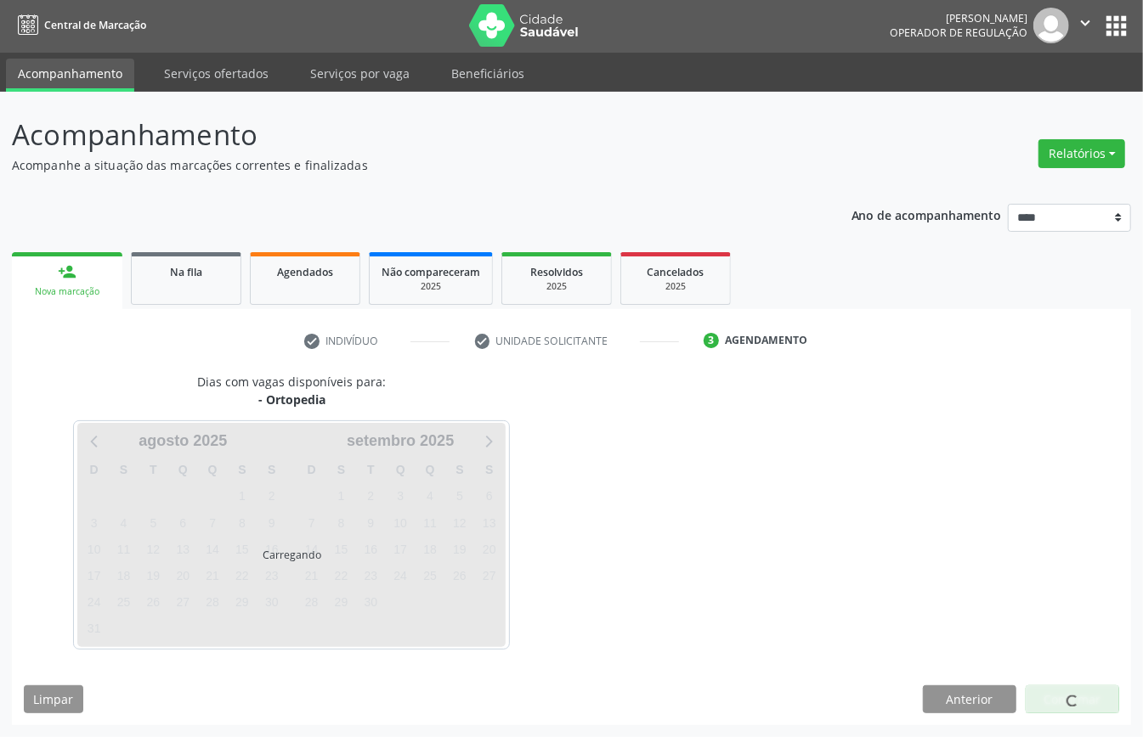
scroll to position [24, 0]
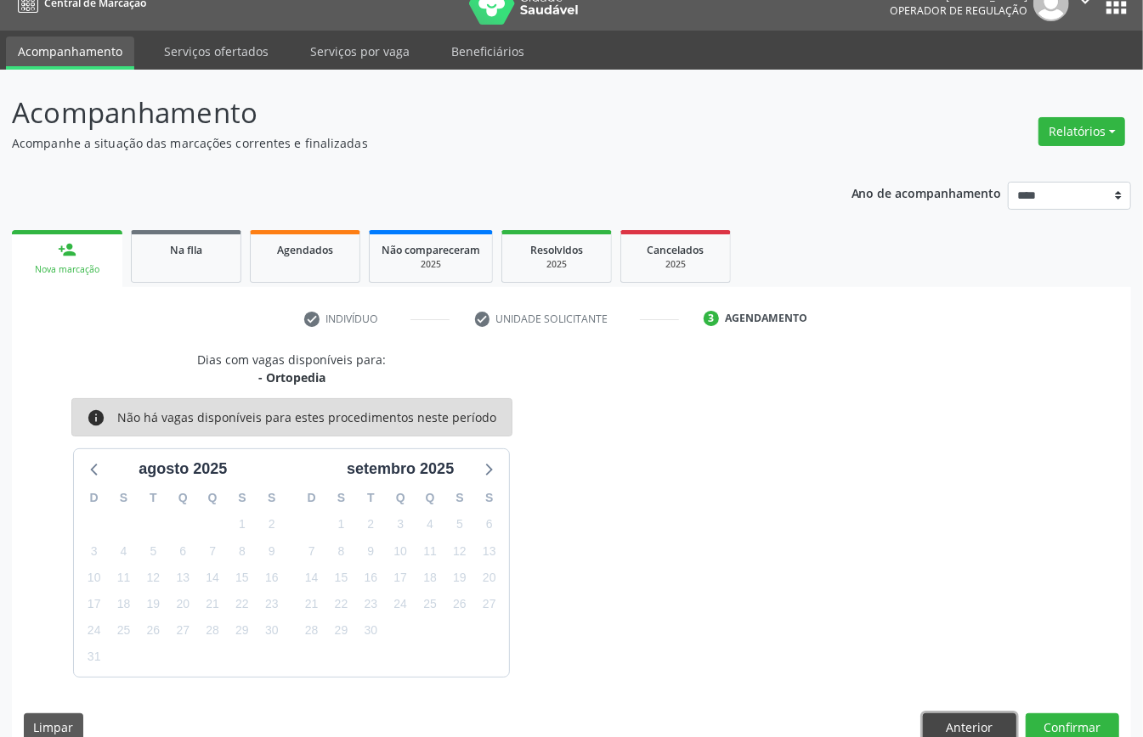
click at [946, 718] on button "Anterior" at bounding box center [969, 728] width 93 height 29
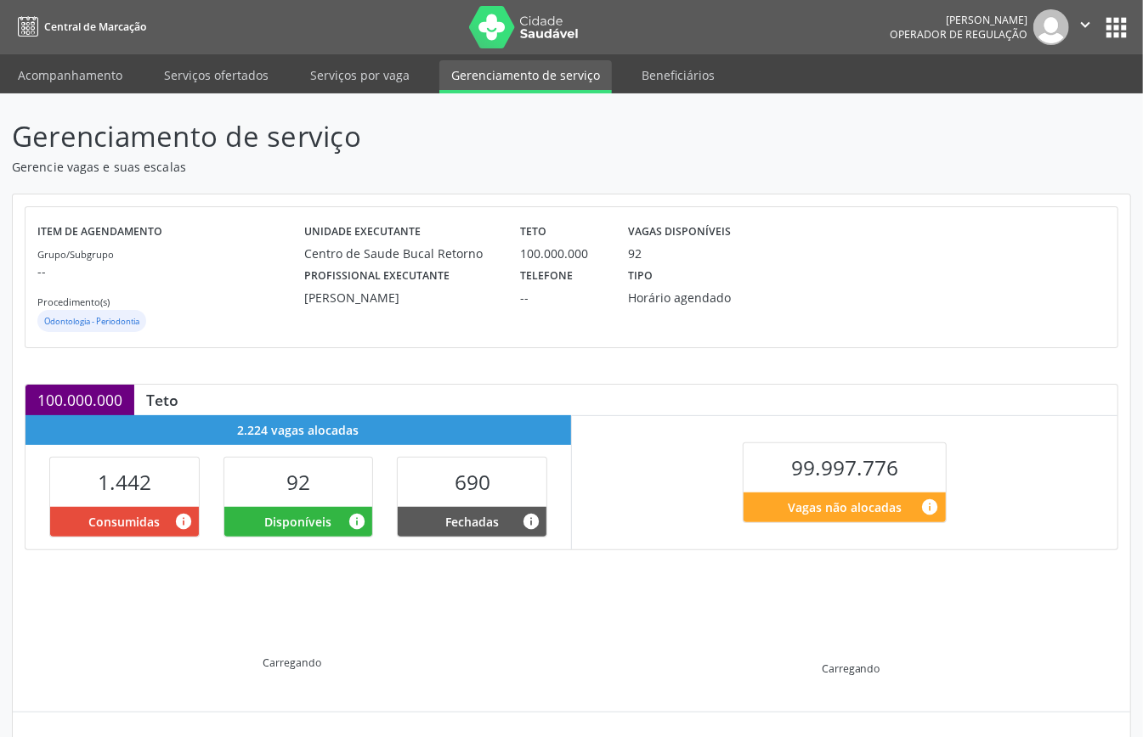
scroll to position [164, 0]
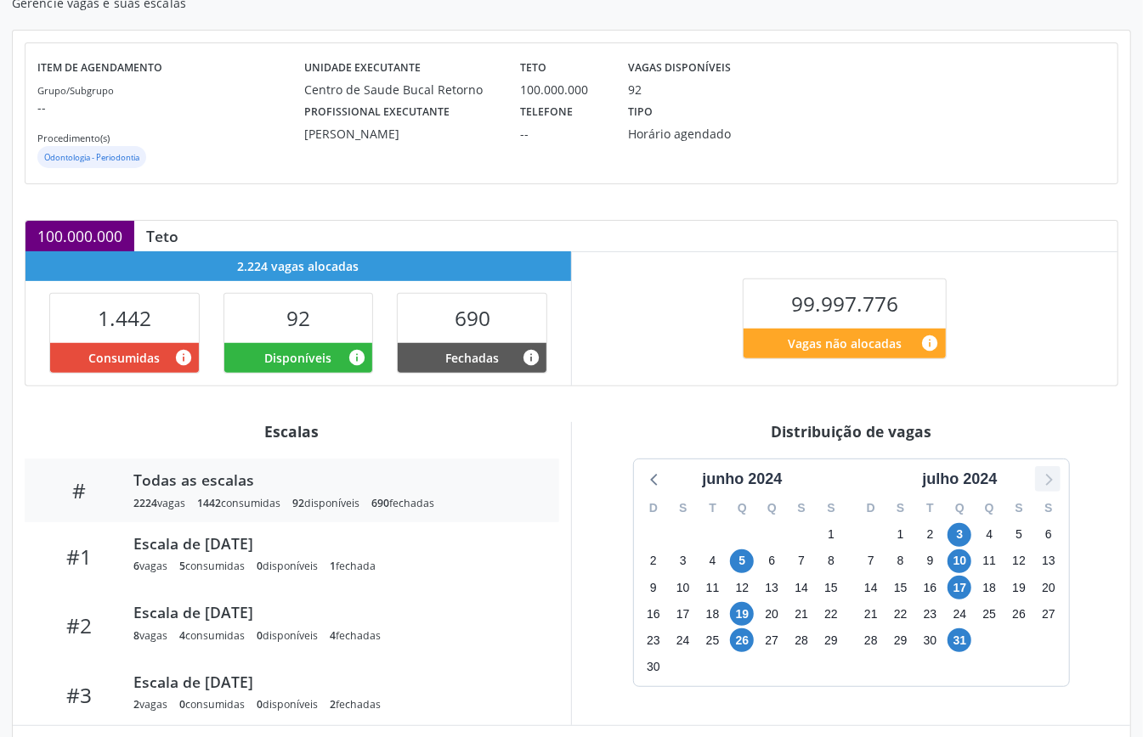
click at [1045, 484] on icon at bounding box center [1047, 479] width 22 height 22
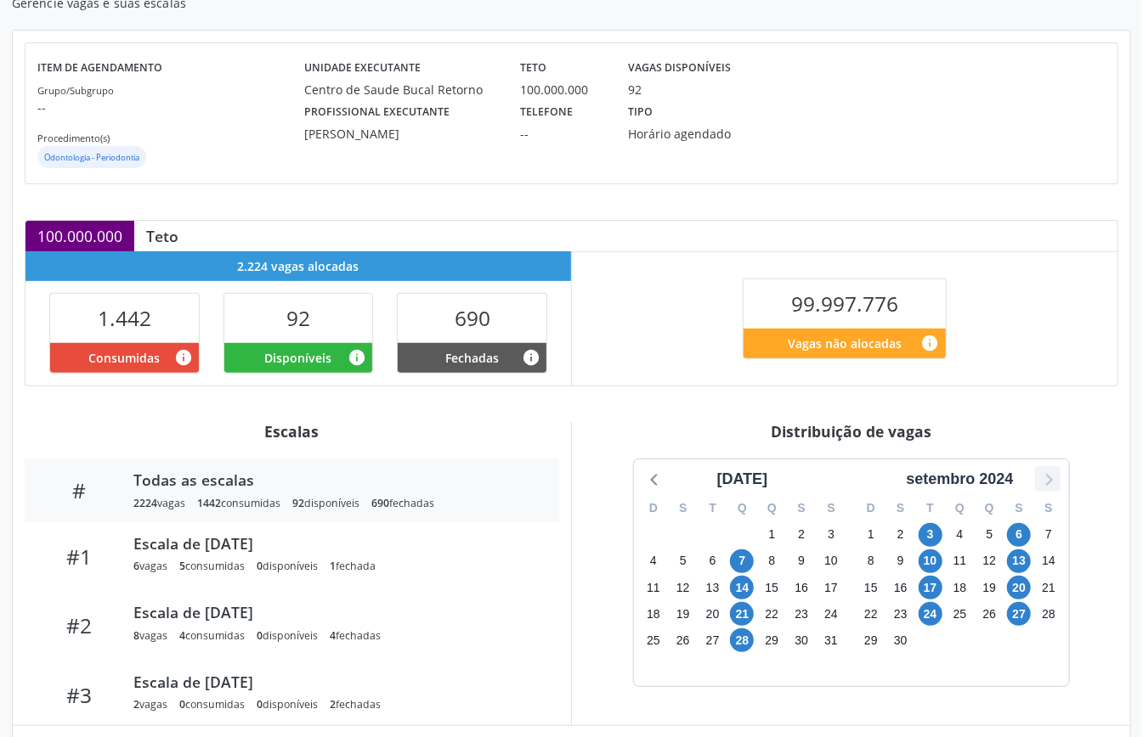
click at [1045, 484] on icon at bounding box center [1047, 479] width 22 height 22
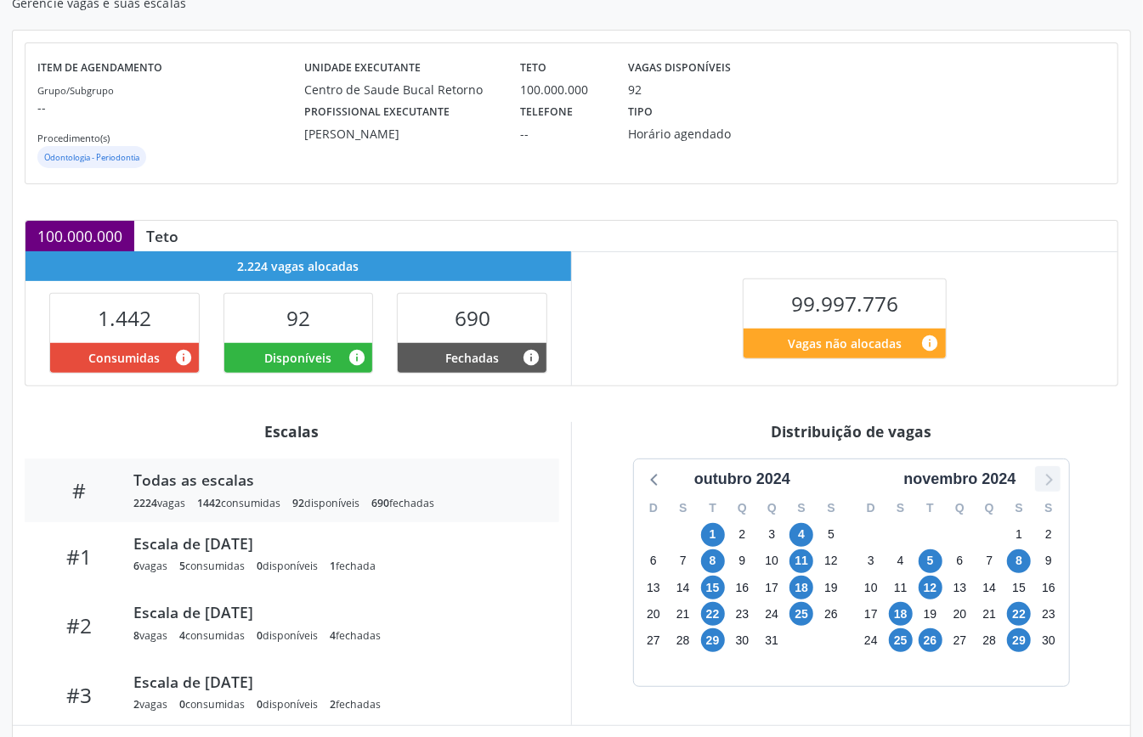
click at [1045, 484] on icon at bounding box center [1047, 479] width 22 height 22
click at [1047, 484] on icon at bounding box center [1047, 479] width 22 height 22
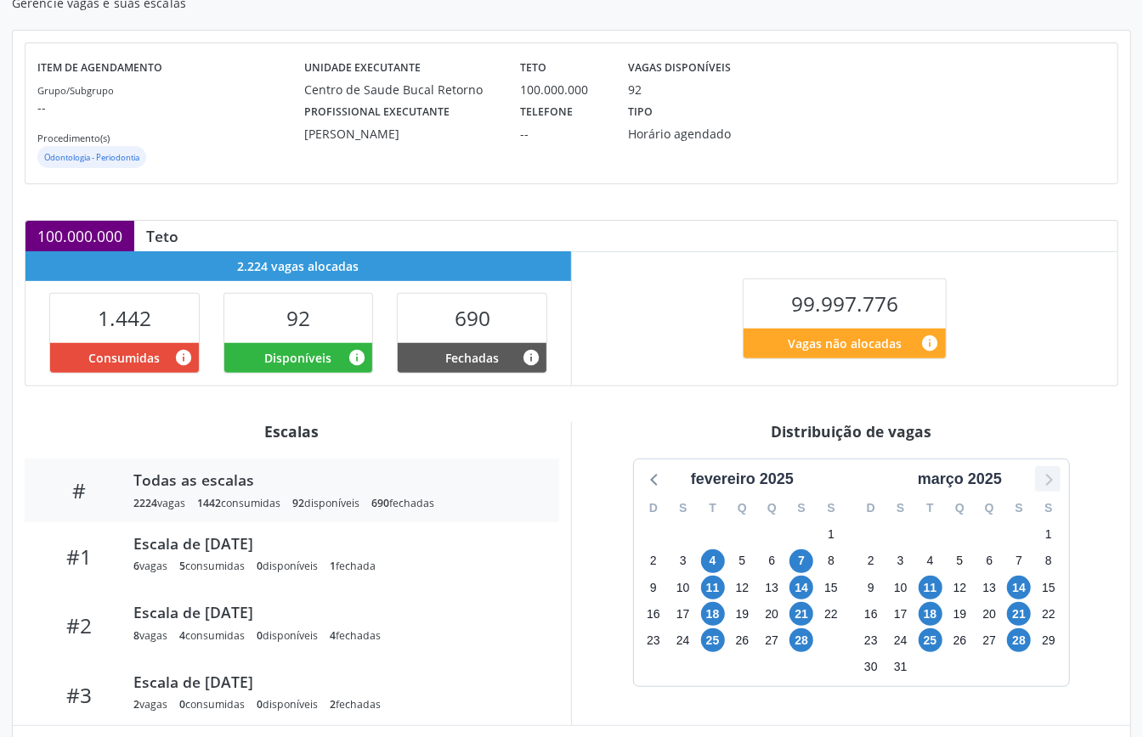
click at [1047, 486] on icon at bounding box center [1047, 479] width 22 height 22
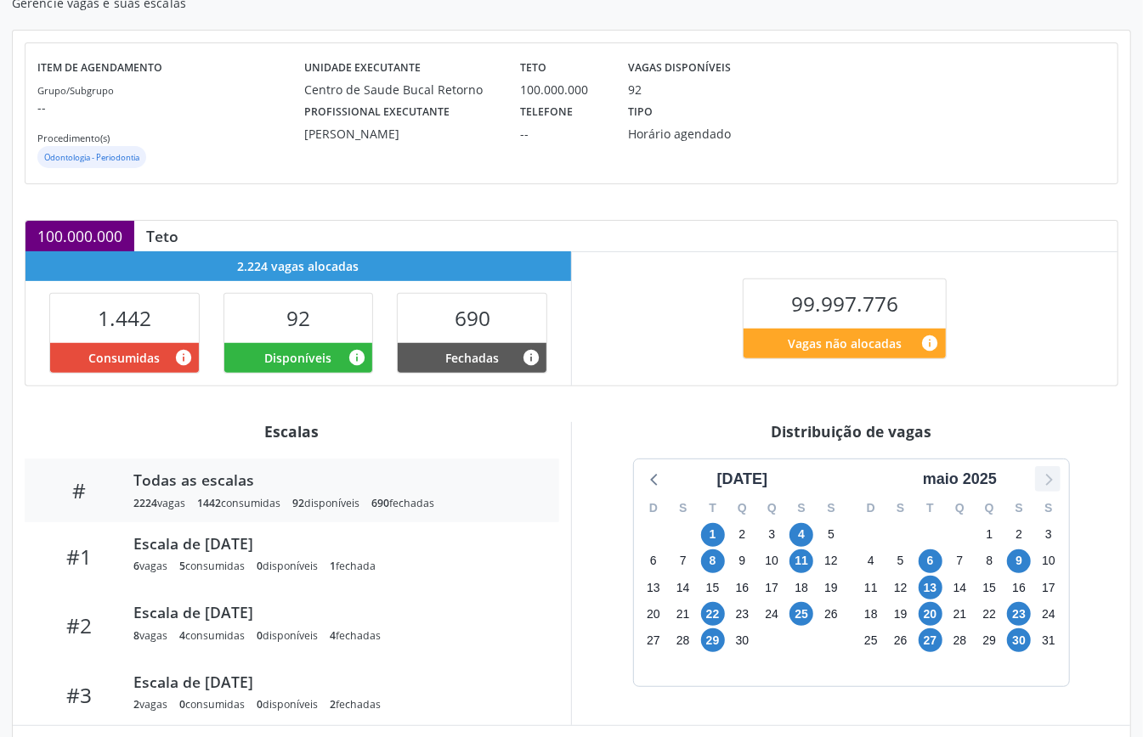
click at [1047, 486] on icon at bounding box center [1048, 480] width 7 height 12
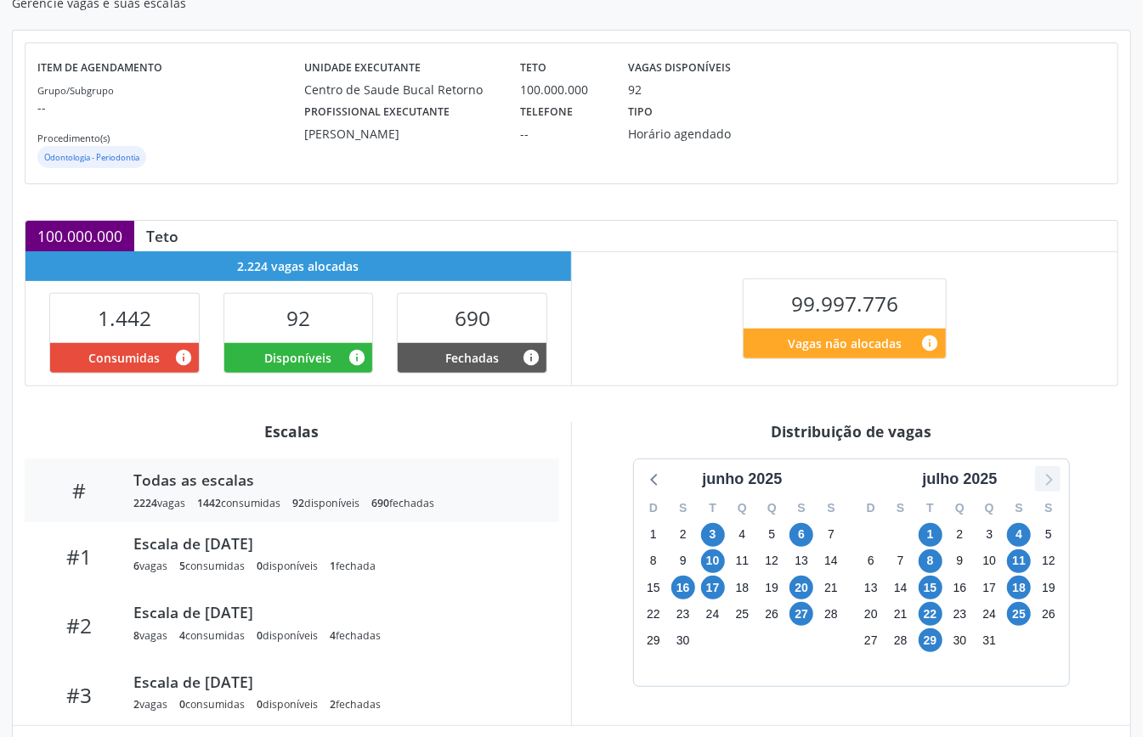
click at [1047, 486] on icon at bounding box center [1048, 480] width 7 height 12
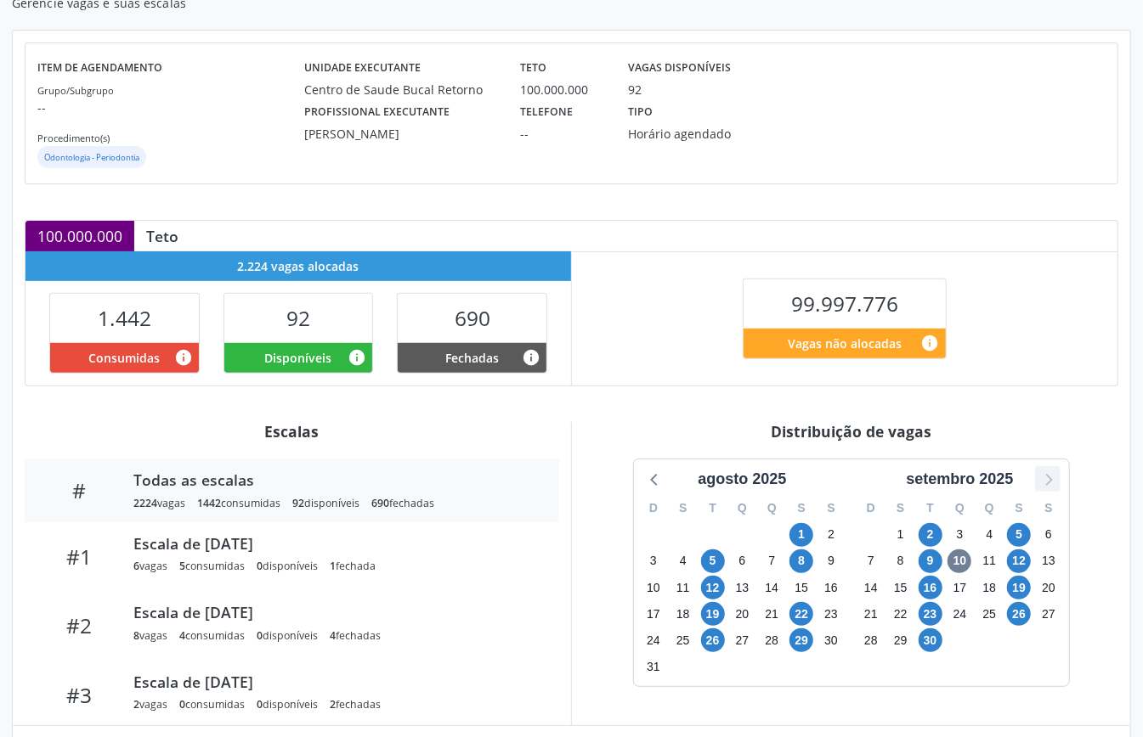
click at [1047, 486] on icon at bounding box center [1048, 480] width 7 height 12
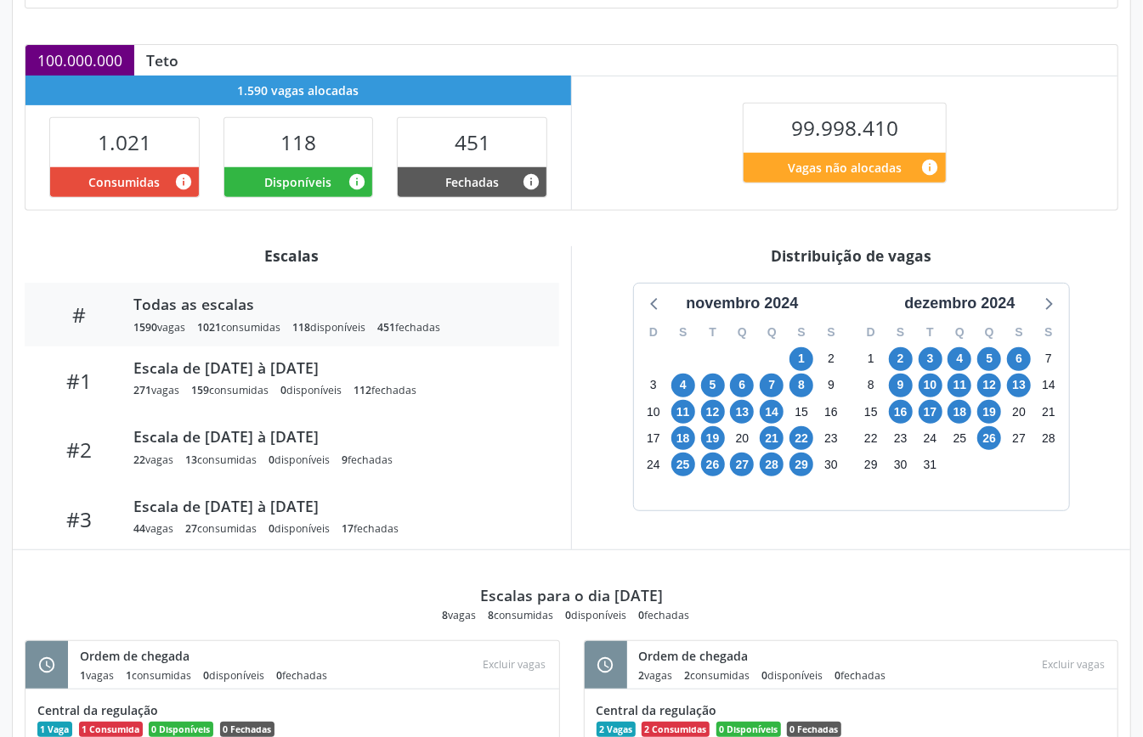
scroll to position [453, 0]
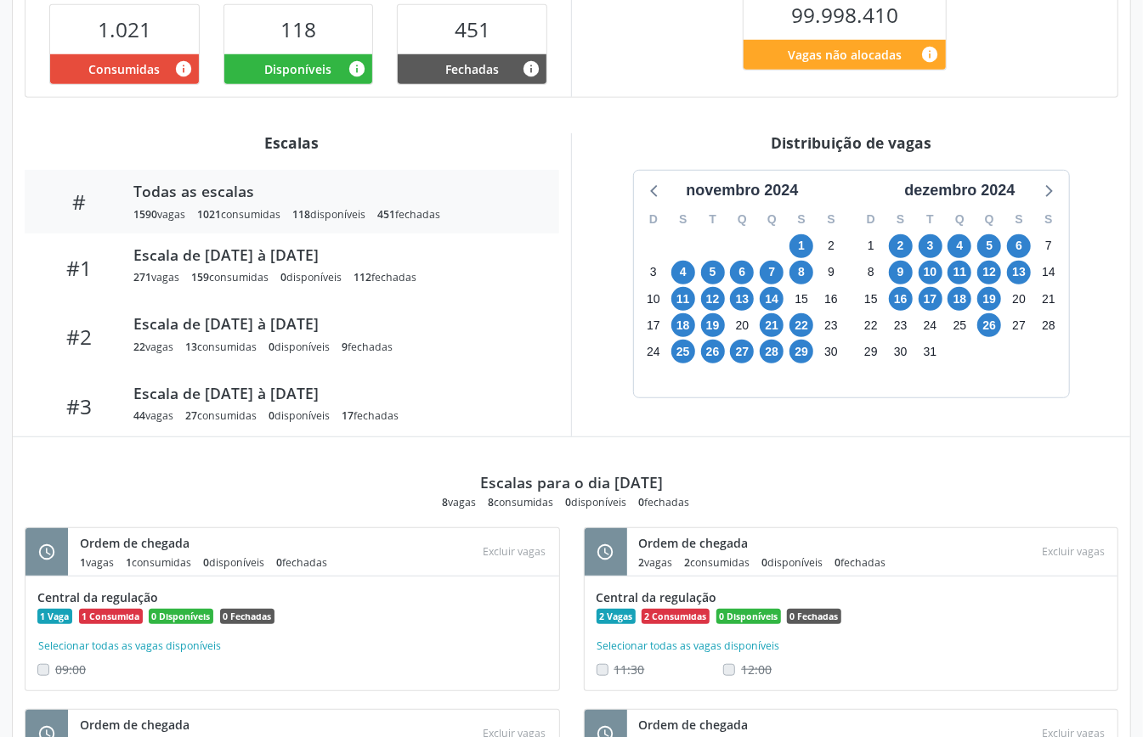
click at [1034, 192] on div "dezembro 2024" at bounding box center [960, 190] width 200 height 23
click at [1041, 195] on icon at bounding box center [1047, 190] width 22 height 22
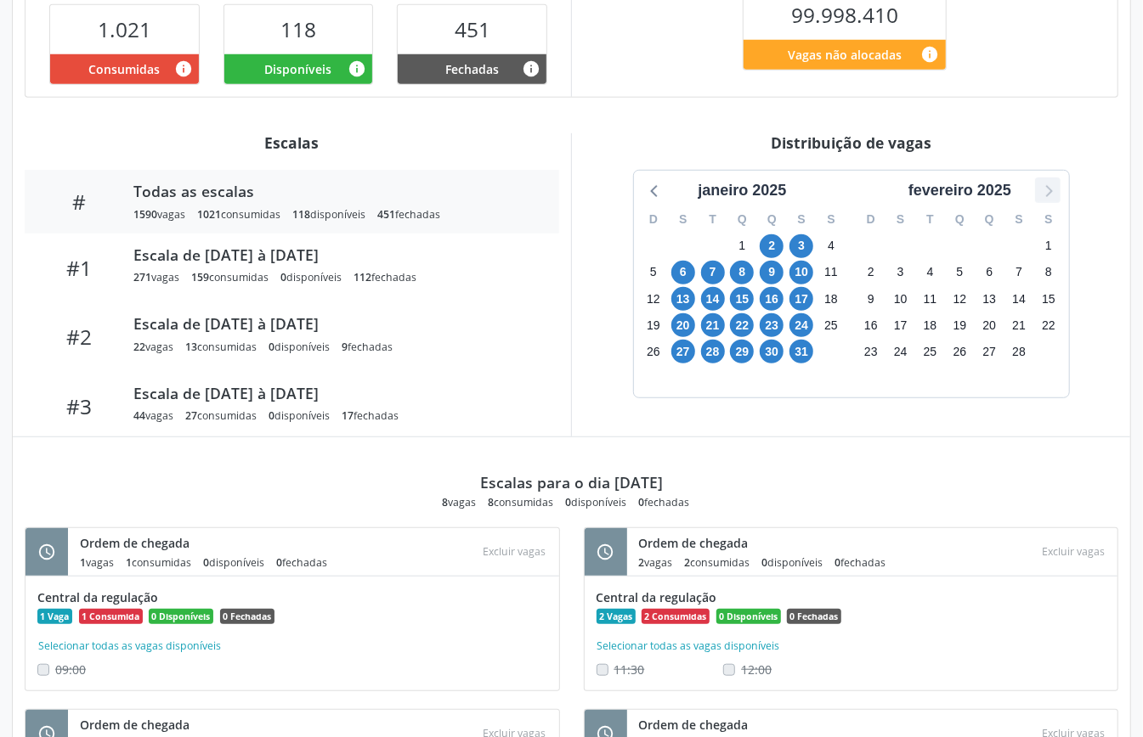
click at [1041, 195] on icon at bounding box center [1047, 190] width 22 height 22
click at [1042, 195] on icon at bounding box center [1047, 190] width 22 height 22
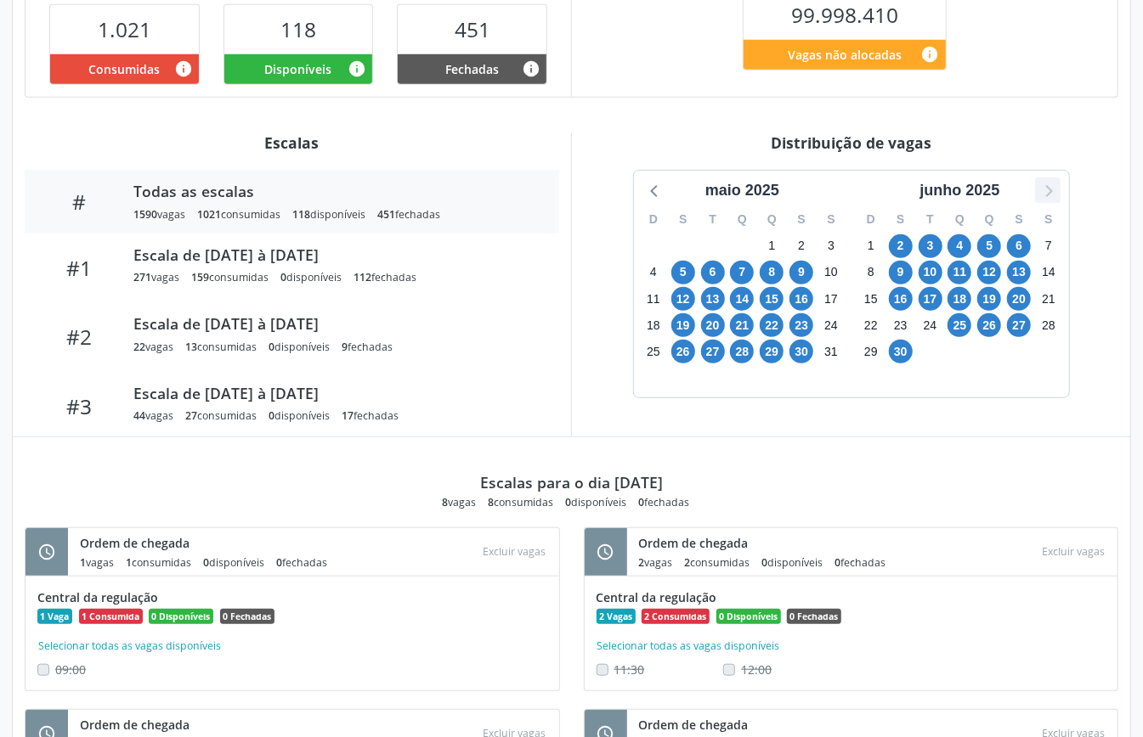
click at [1042, 195] on icon at bounding box center [1047, 190] width 22 height 22
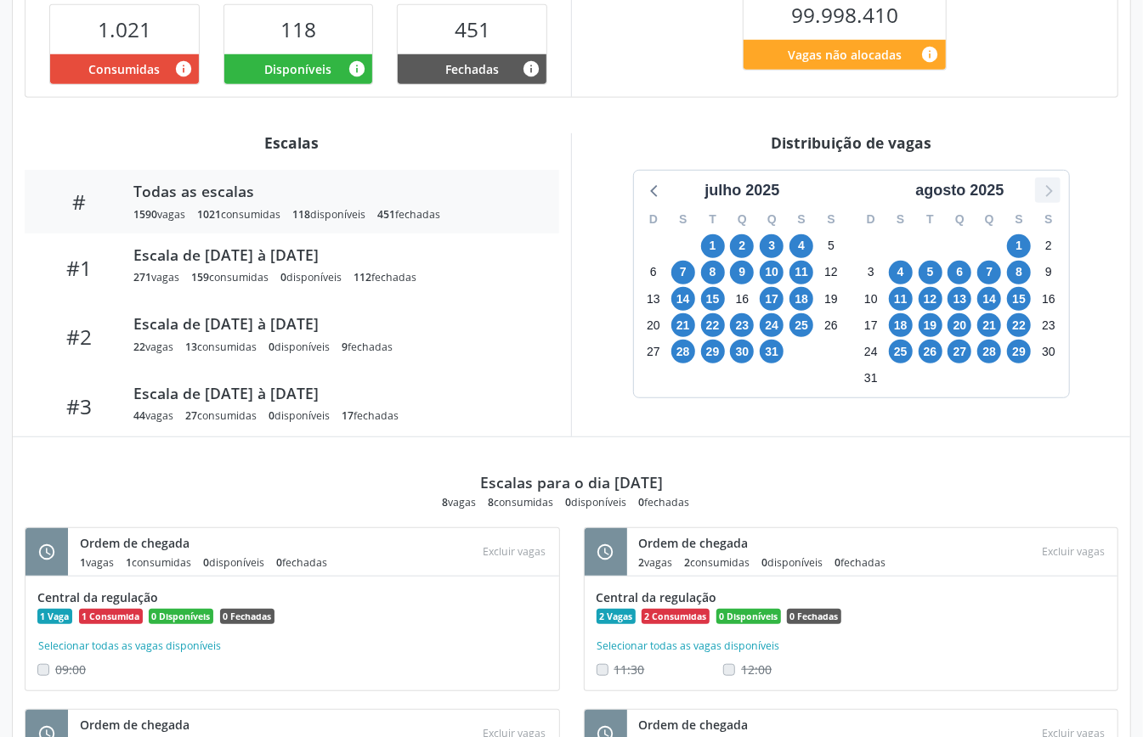
click at [1042, 195] on icon at bounding box center [1047, 190] width 22 height 22
click at [1043, 195] on icon at bounding box center [1047, 190] width 22 height 22
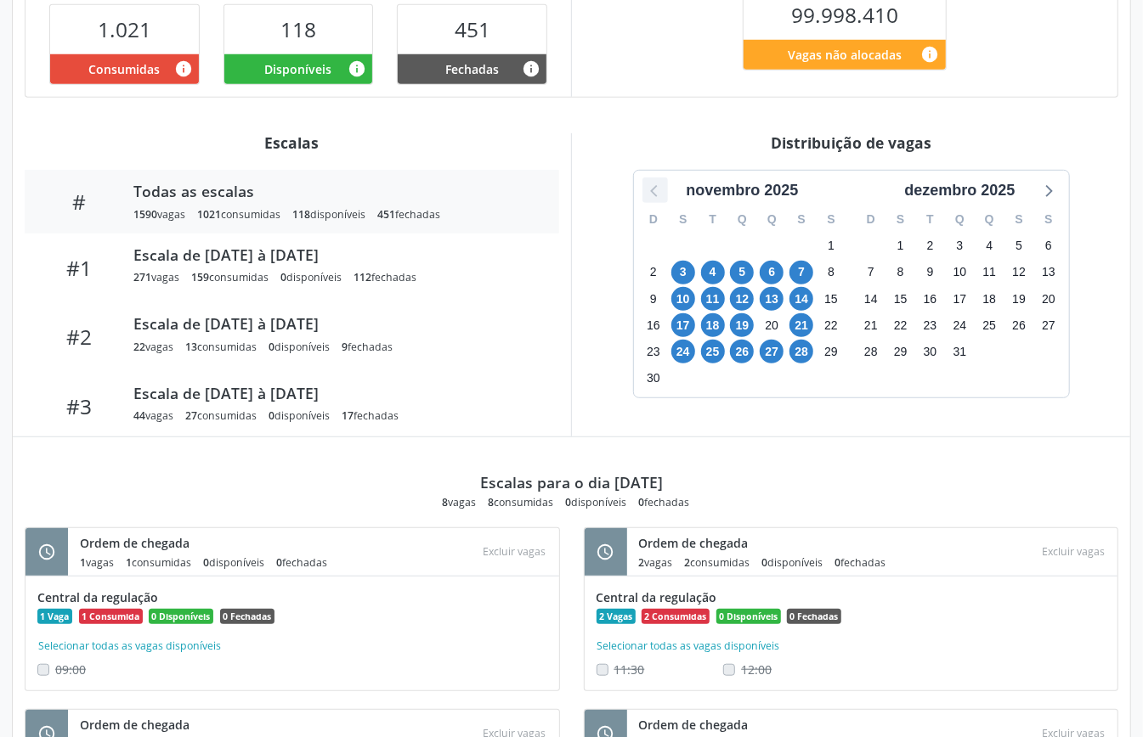
click at [659, 188] on icon at bounding box center [655, 190] width 22 height 22
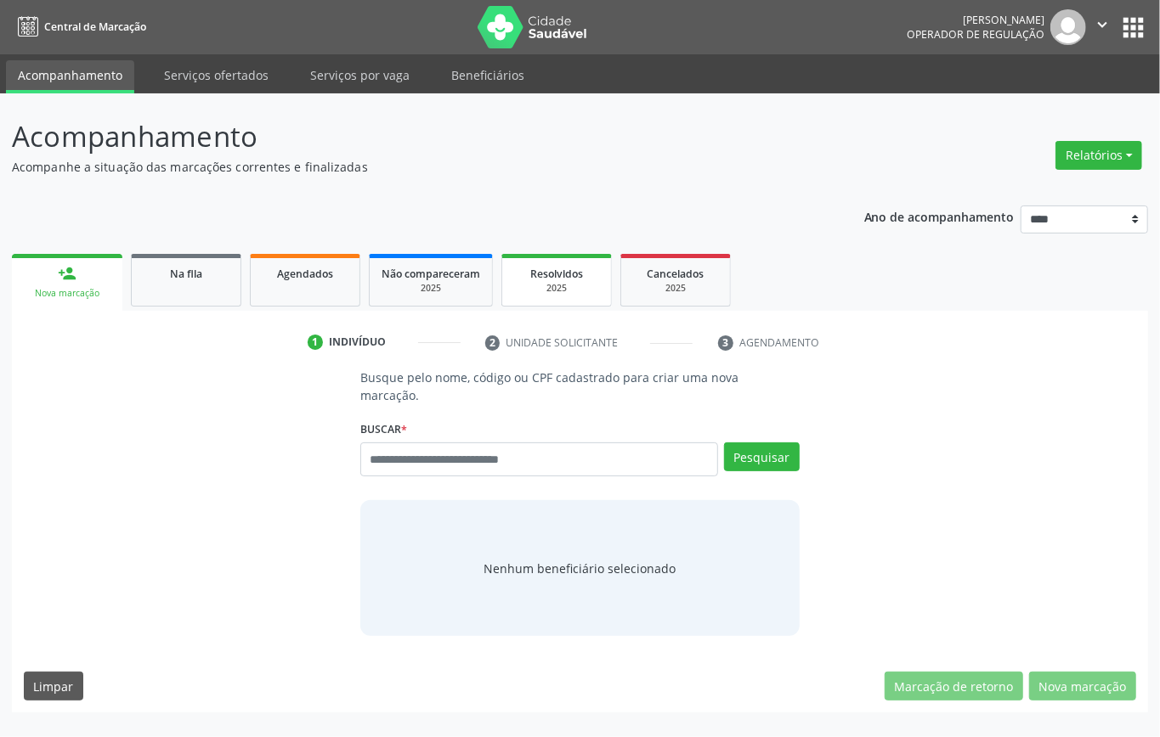
click at [539, 275] on span "Resolvidos" at bounding box center [556, 274] width 53 height 14
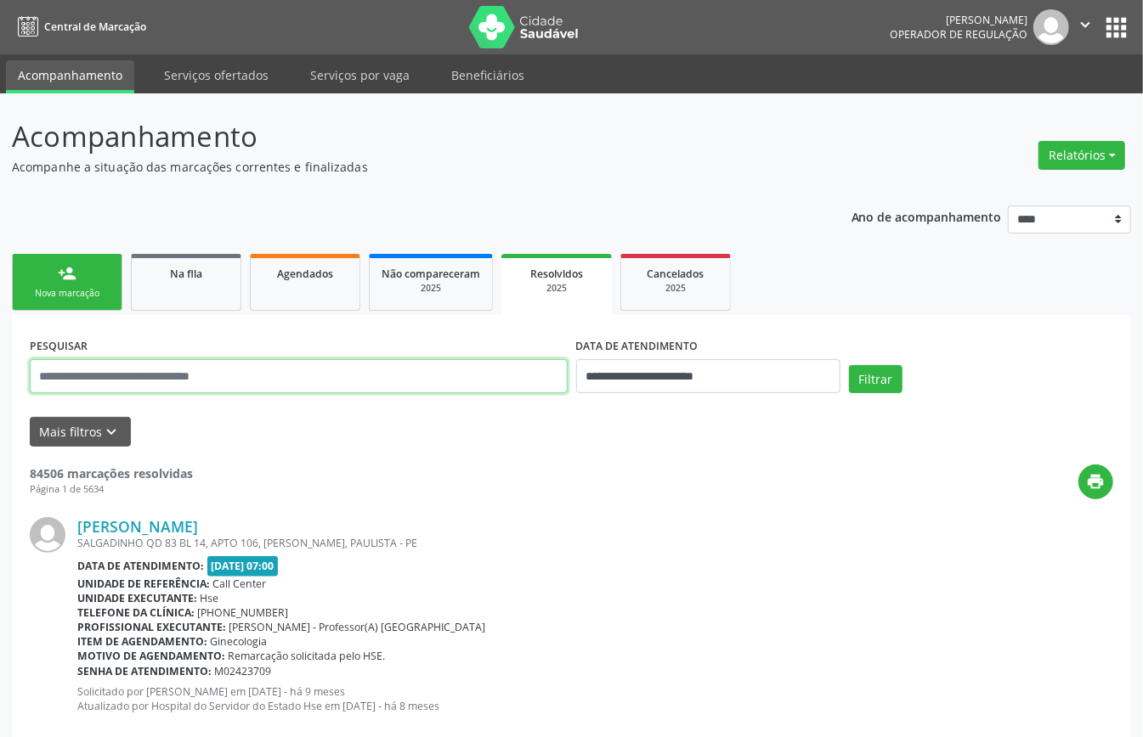
click at [487, 370] on input "text" at bounding box center [299, 376] width 538 height 34
drag, startPoint x: 483, startPoint y: 355, endPoint x: 362, endPoint y: 378, distance: 123.6
paste input "**********"
type input "**********"
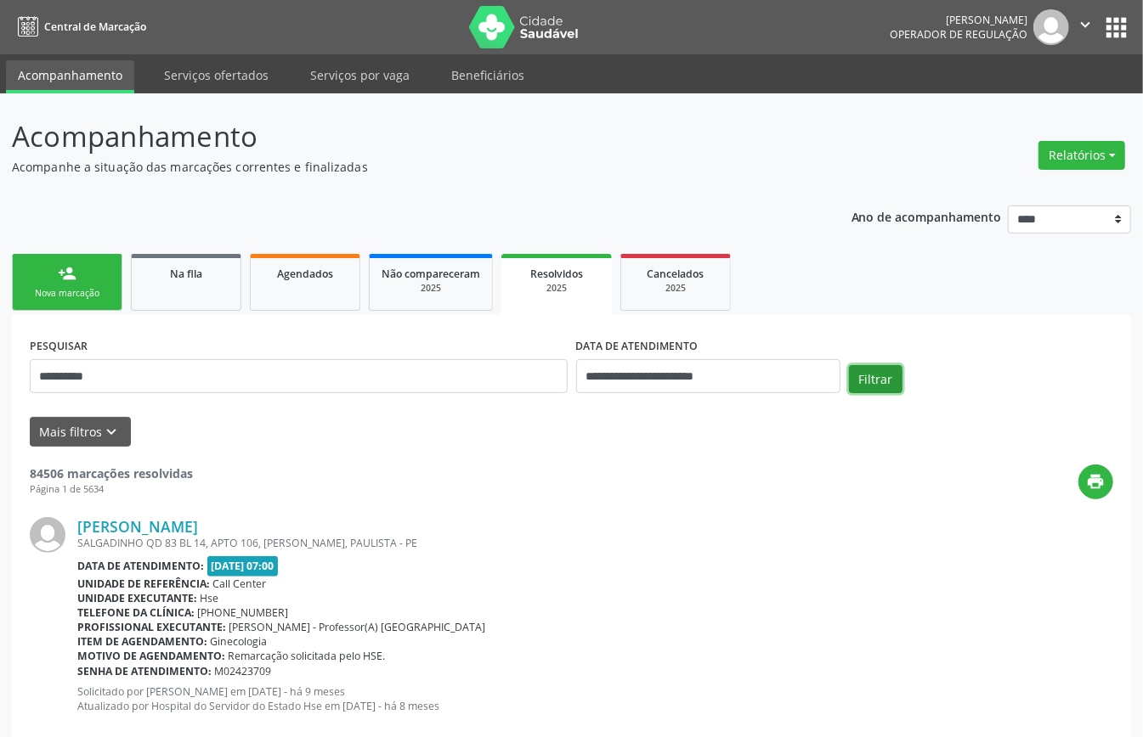
click at [890, 371] on button "Filtrar" at bounding box center [876, 379] width 54 height 29
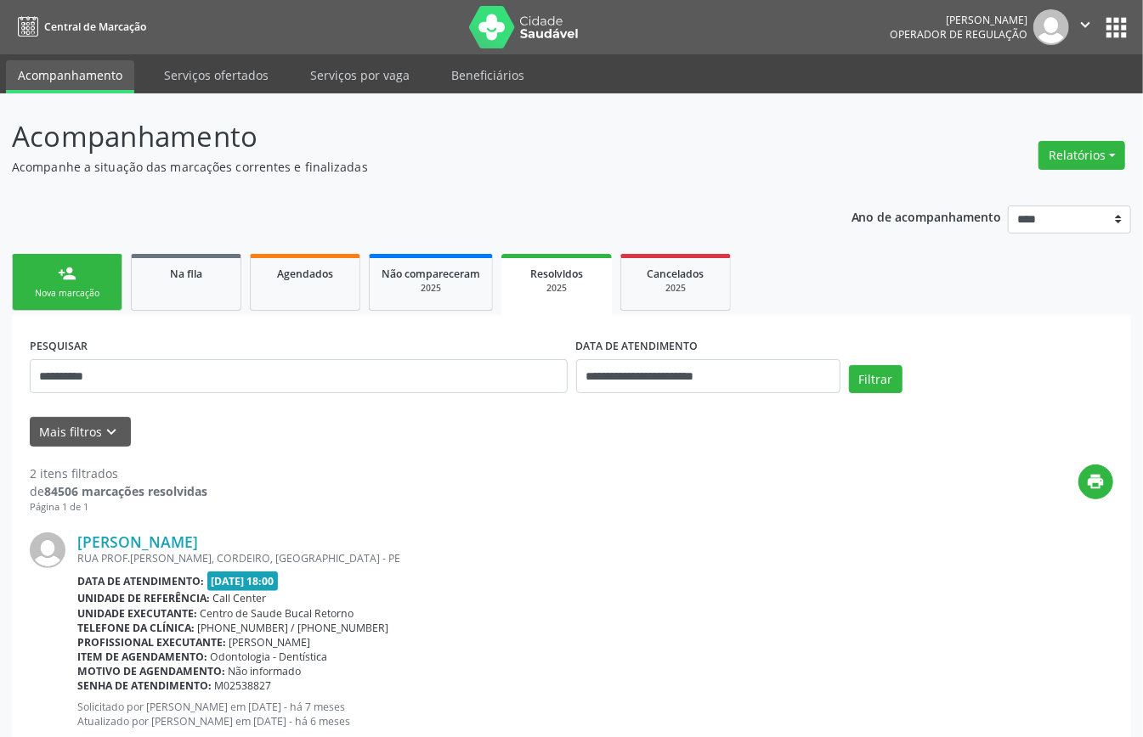
scroll to position [296, 0]
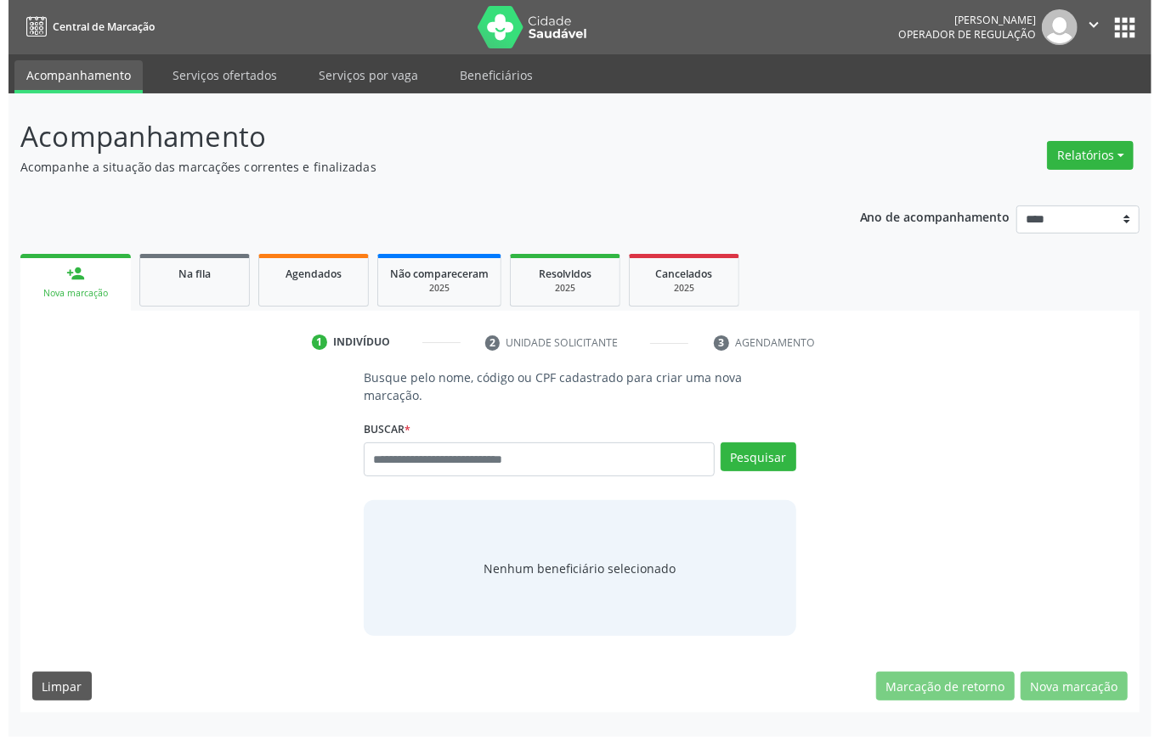
scroll to position [0, 0]
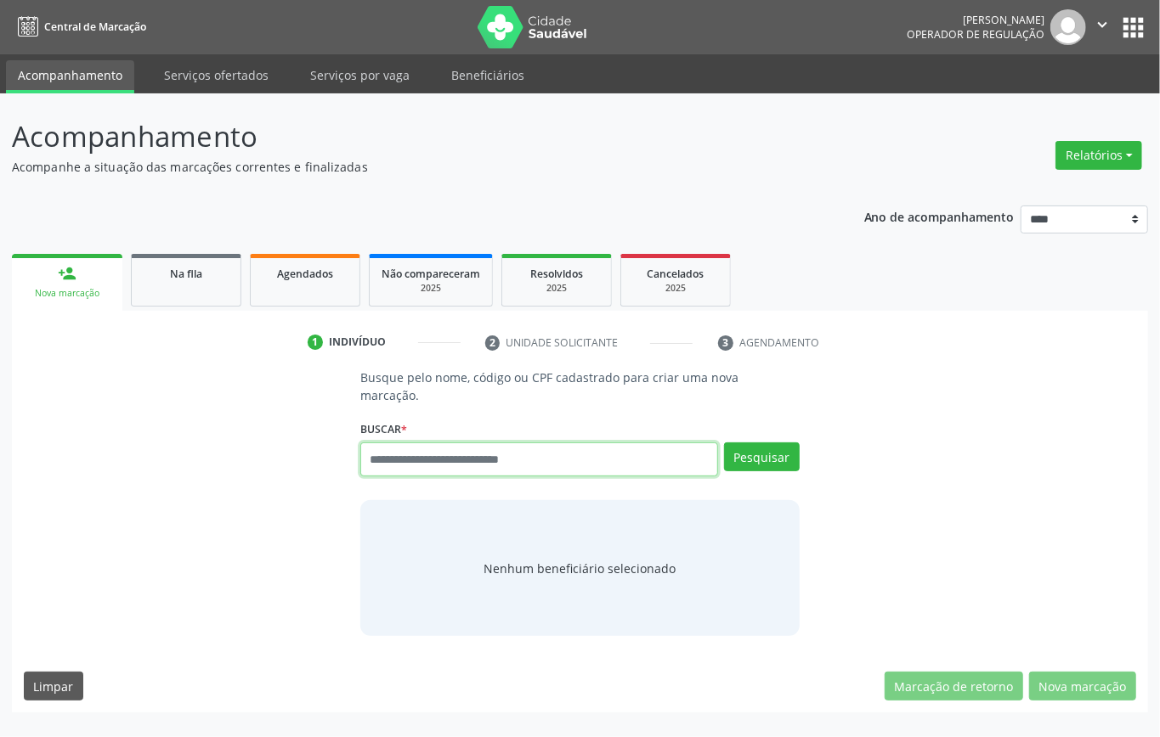
click at [504, 443] on input "text" at bounding box center [539, 460] width 358 height 34
